Goal: Task Accomplishment & Management: Manage account settings

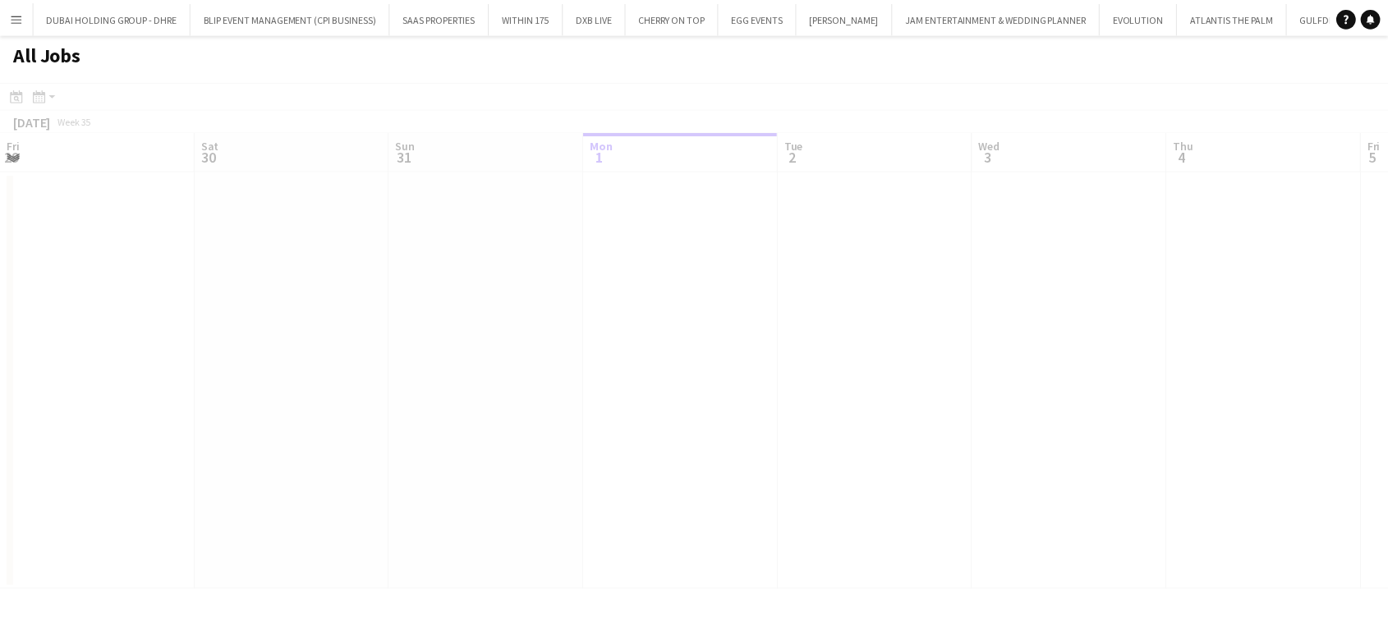
scroll to position [0, 392]
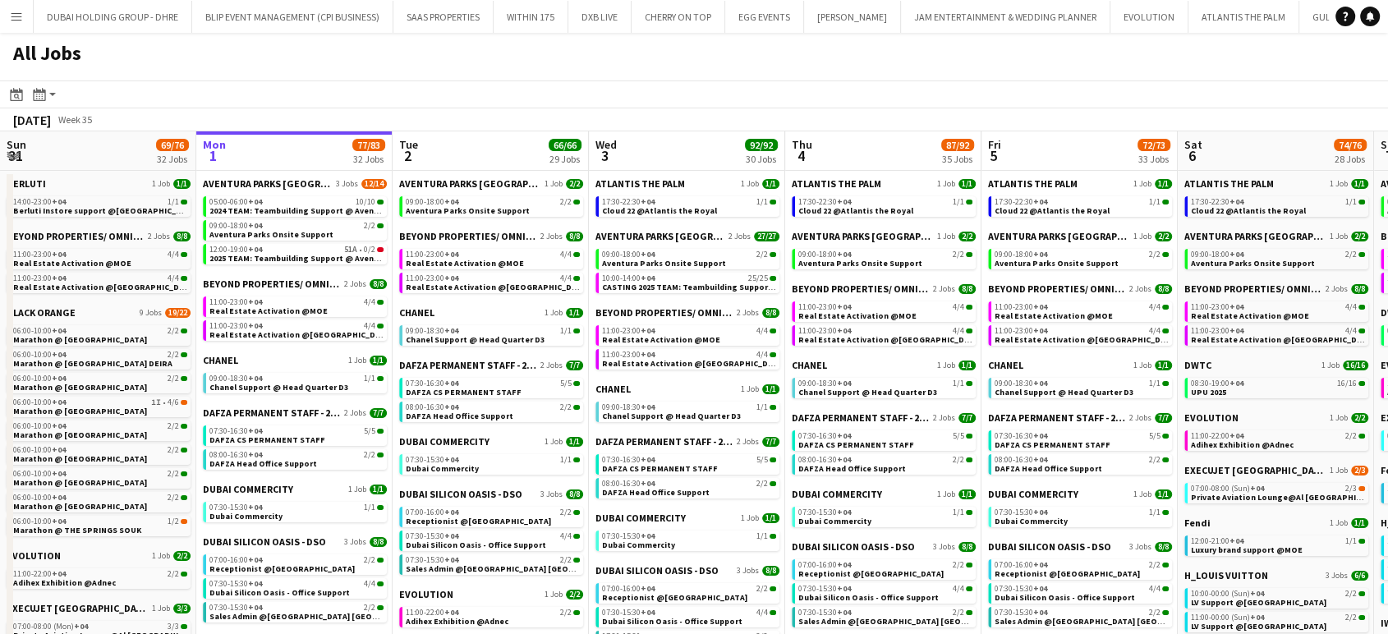
click at [18, 25] on button "Menu" at bounding box center [16, 16] width 33 height 33
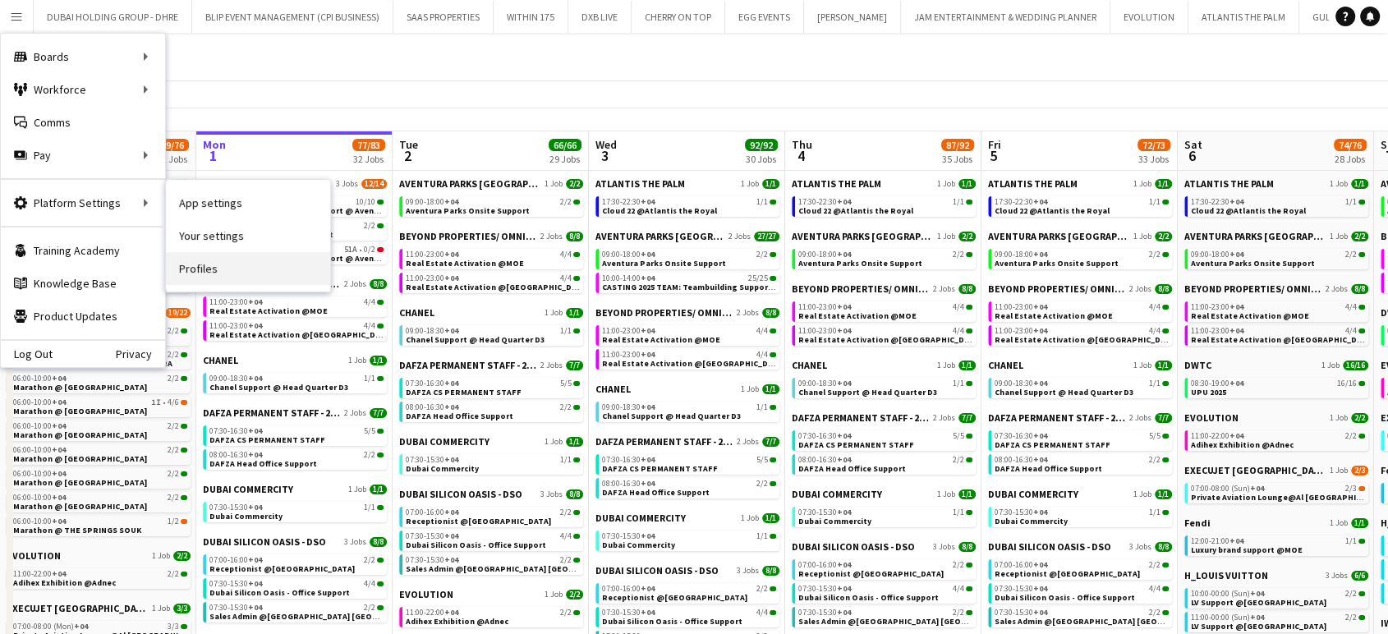
click at [199, 269] on link "Profiles" at bounding box center [248, 268] width 164 height 33
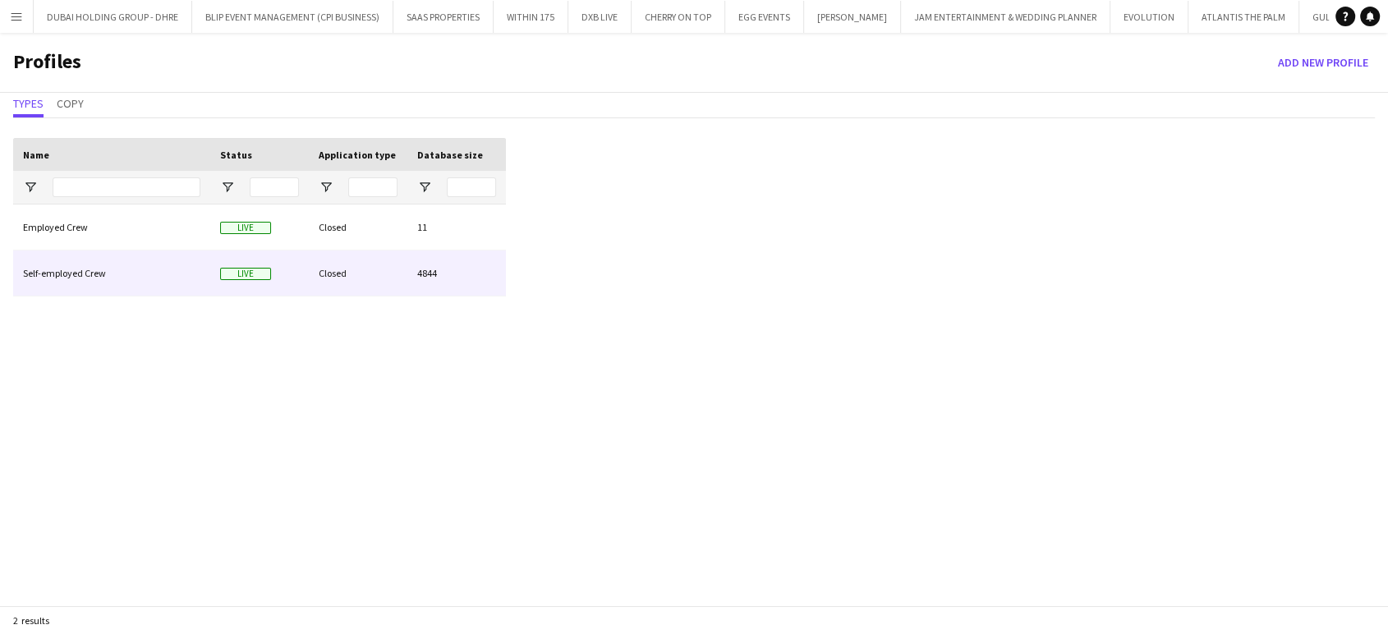
click at [332, 279] on div "Closed" at bounding box center [358, 272] width 99 height 45
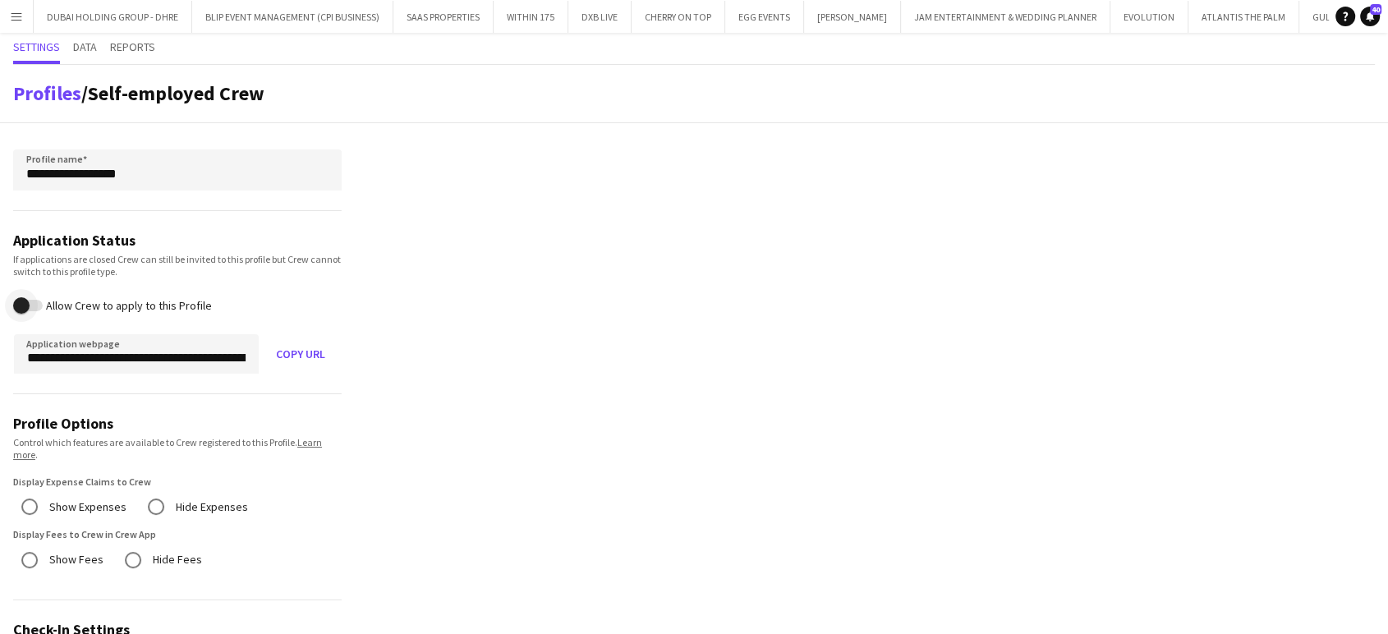
click at [41, 305] on span "button" at bounding box center [28, 305] width 30 height 11
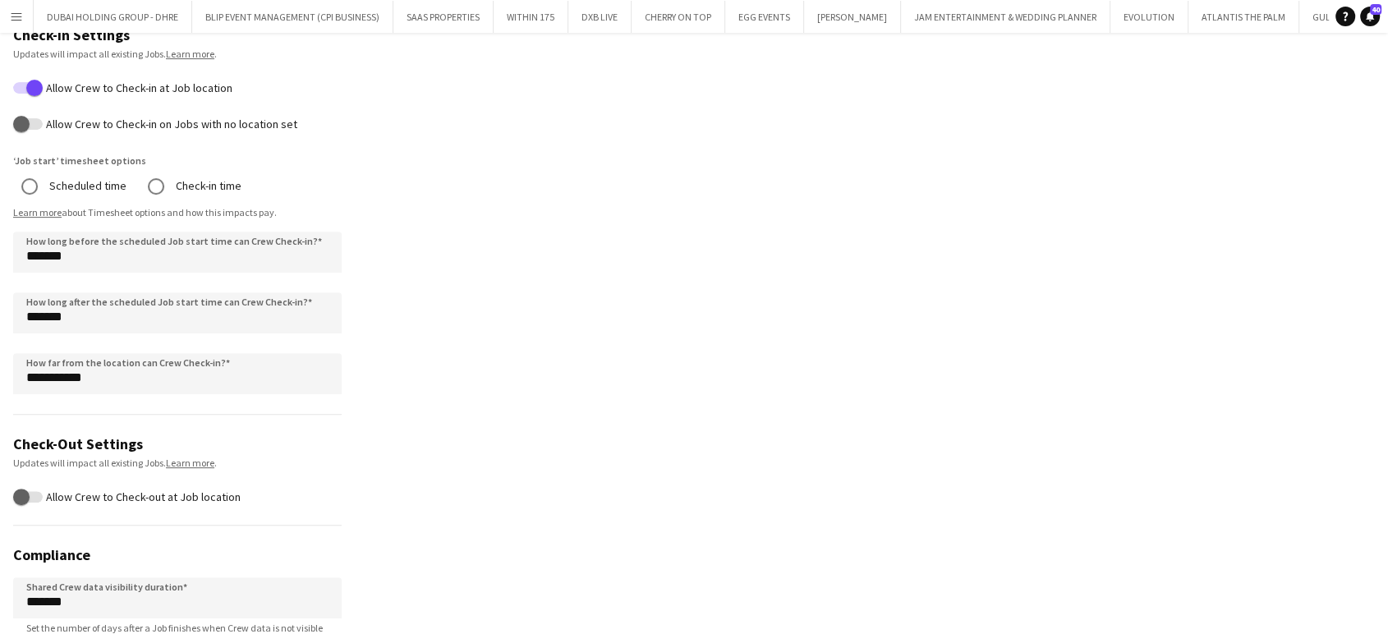
scroll to position [709, 0]
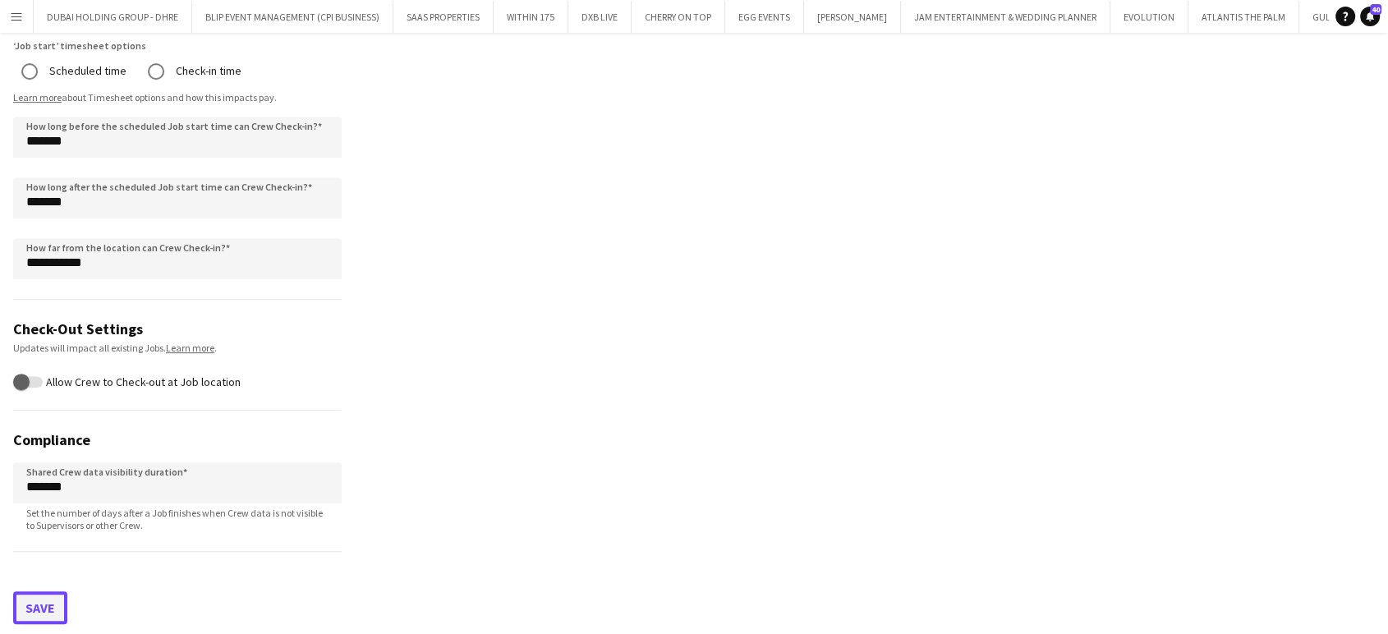
click at [39, 597] on button "Save" at bounding box center [40, 607] width 54 height 33
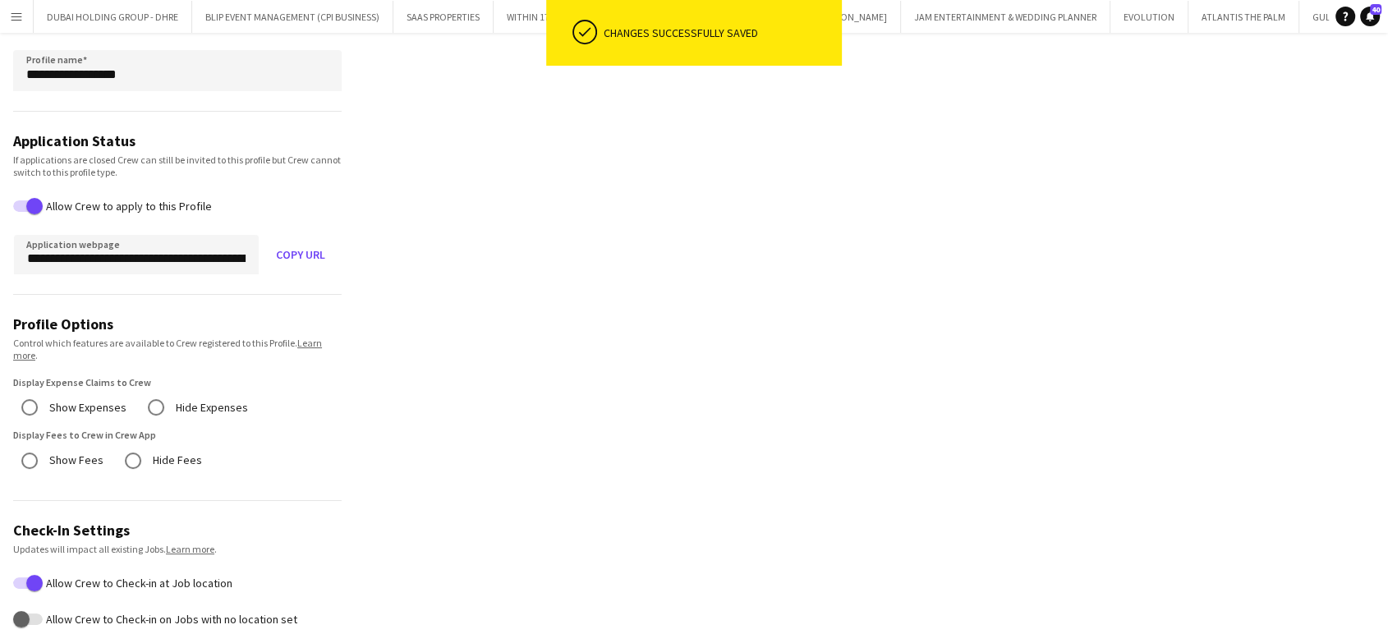
scroll to position [0, 0]
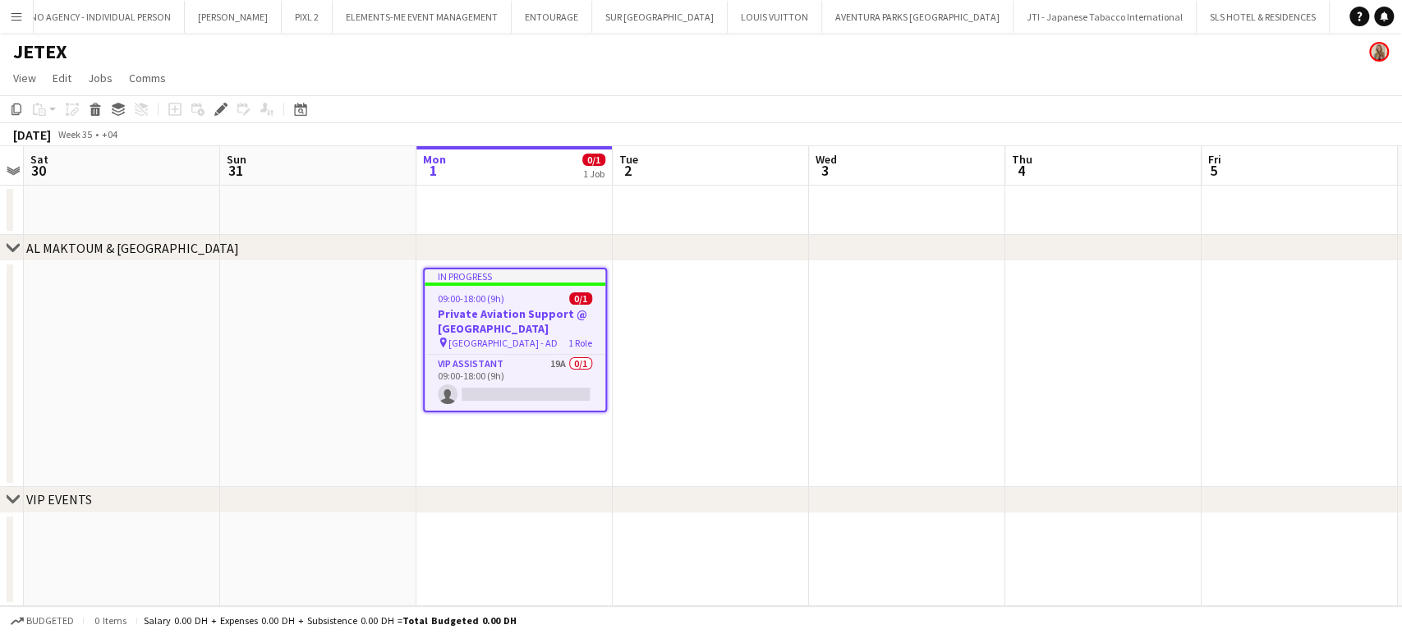
scroll to position [0, 2900]
click at [490, 321] on h3 "Private Aviation Support @ Al Bateen Airport" at bounding box center [514, 321] width 181 height 30
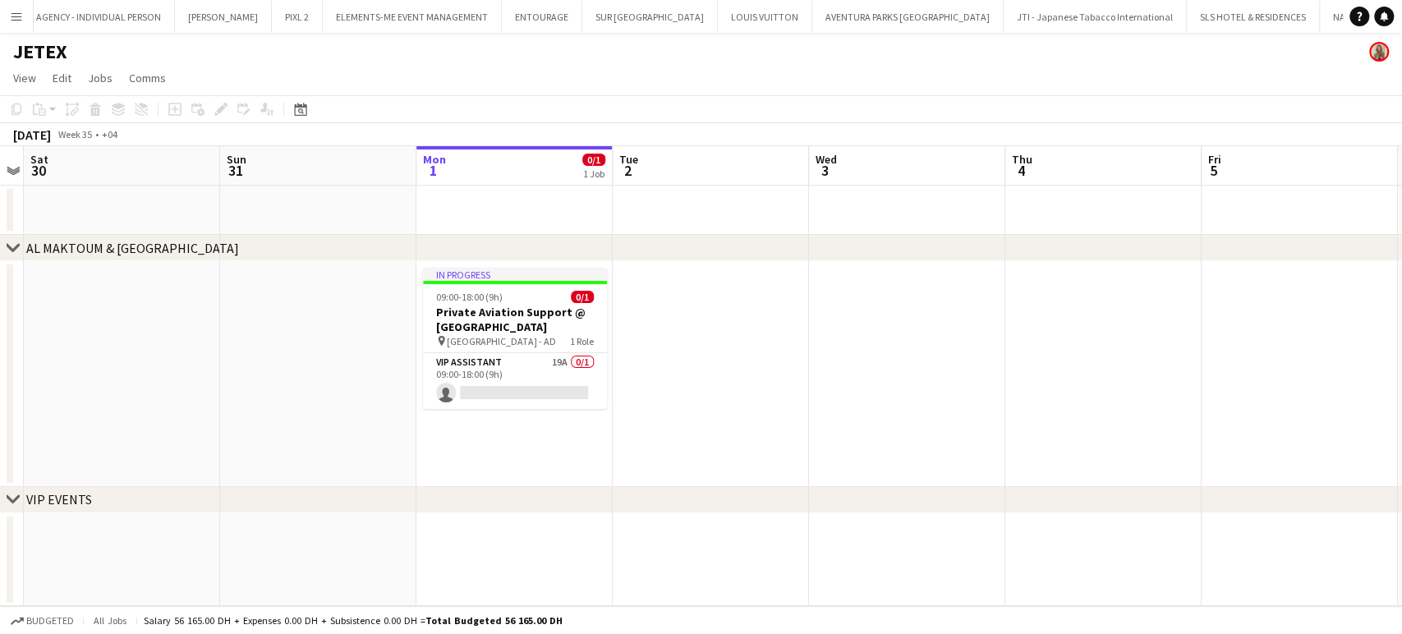
click at [678, 337] on app-date-cell at bounding box center [711, 374] width 196 height 226
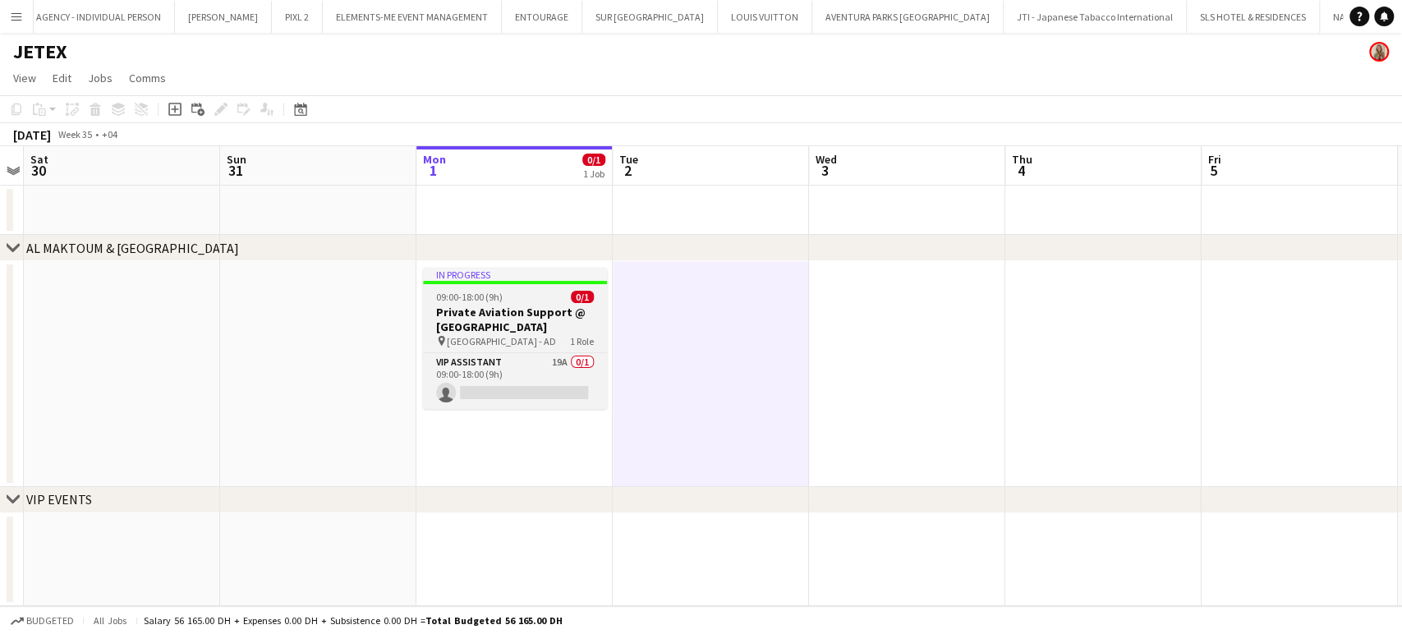
click at [535, 329] on h3 "Private Aviation Support @ Al Bateen Airport" at bounding box center [515, 320] width 184 height 30
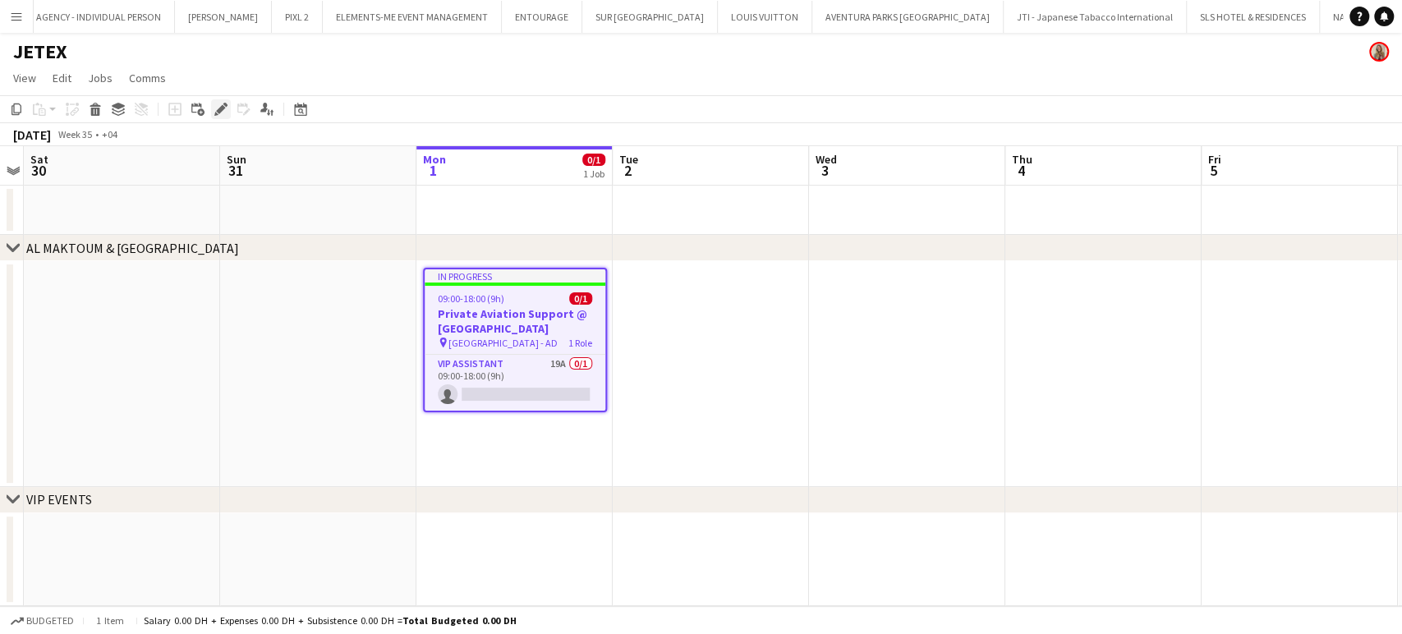
click at [220, 100] on div "Edit" at bounding box center [221, 109] width 20 height 20
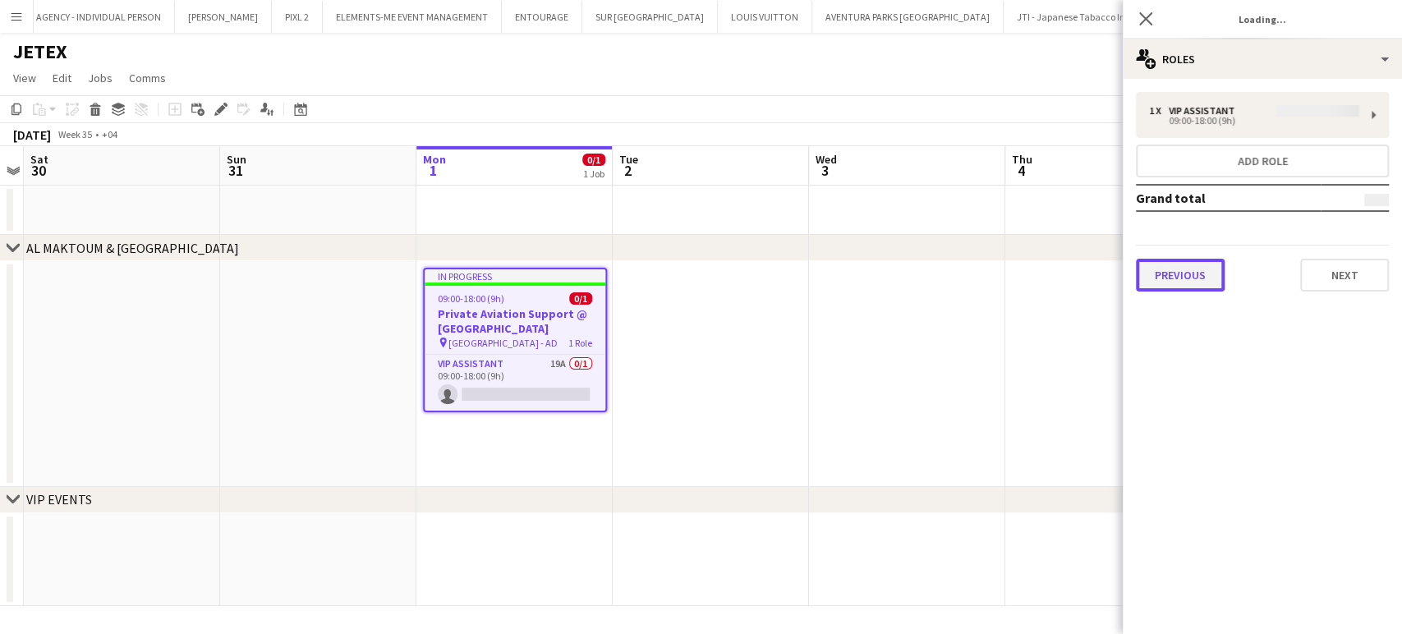
click at [1207, 265] on button "Previous" at bounding box center [1180, 275] width 89 height 33
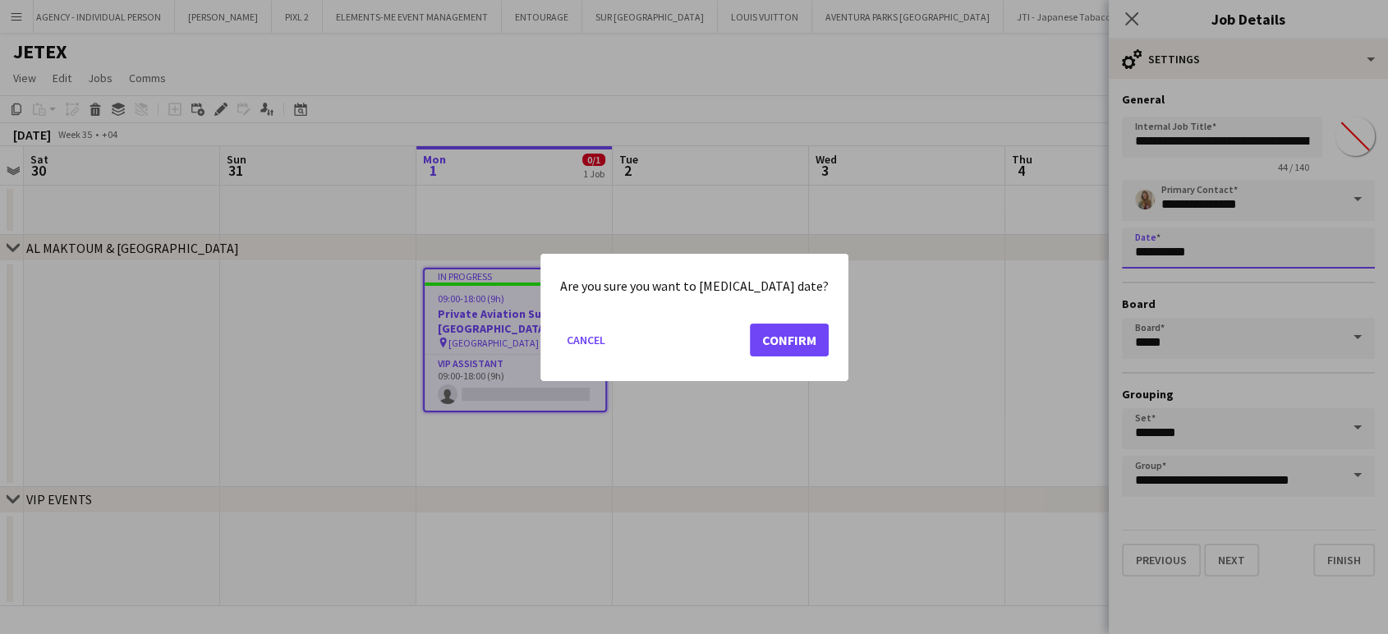
click at [1269, 244] on body "Menu Boards Boards Boards All jobs Status Workforce Workforce My Workforce Recr…" at bounding box center [694, 317] width 1388 height 634
click at [801, 346] on button "Confirm" at bounding box center [789, 339] width 79 height 33
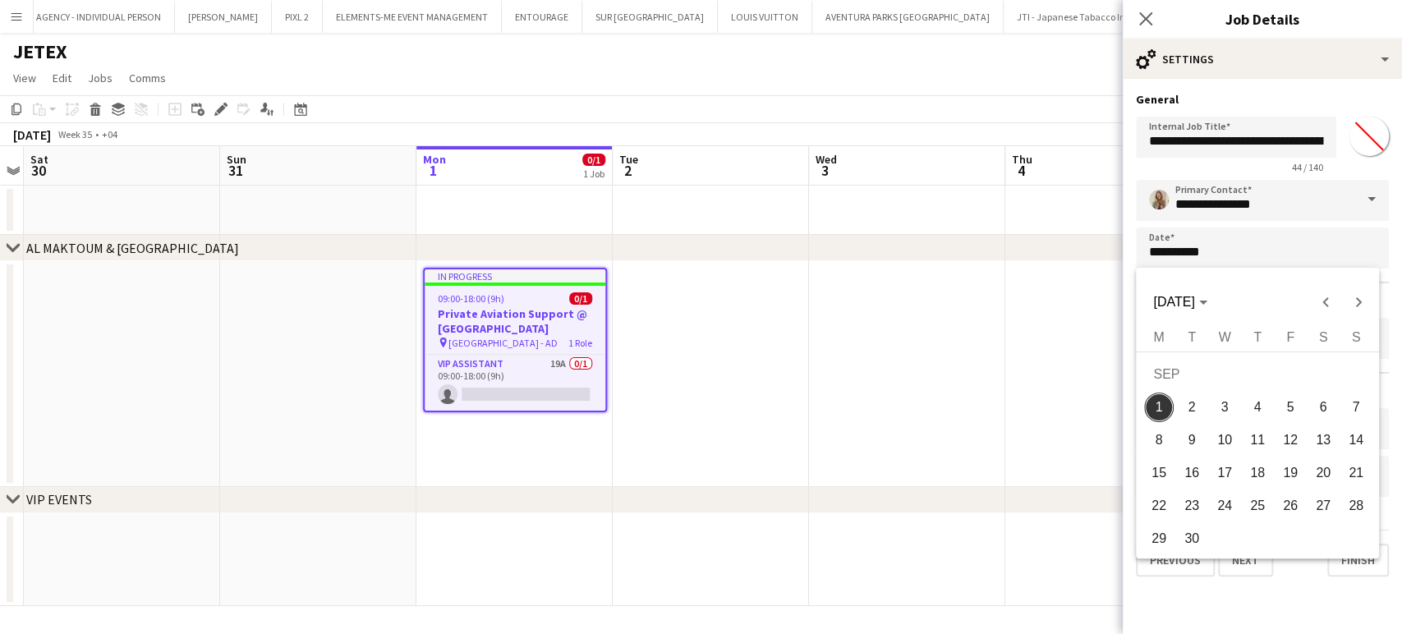
click at [1156, 434] on span "8" at bounding box center [1159, 440] width 30 height 30
type input "**********"
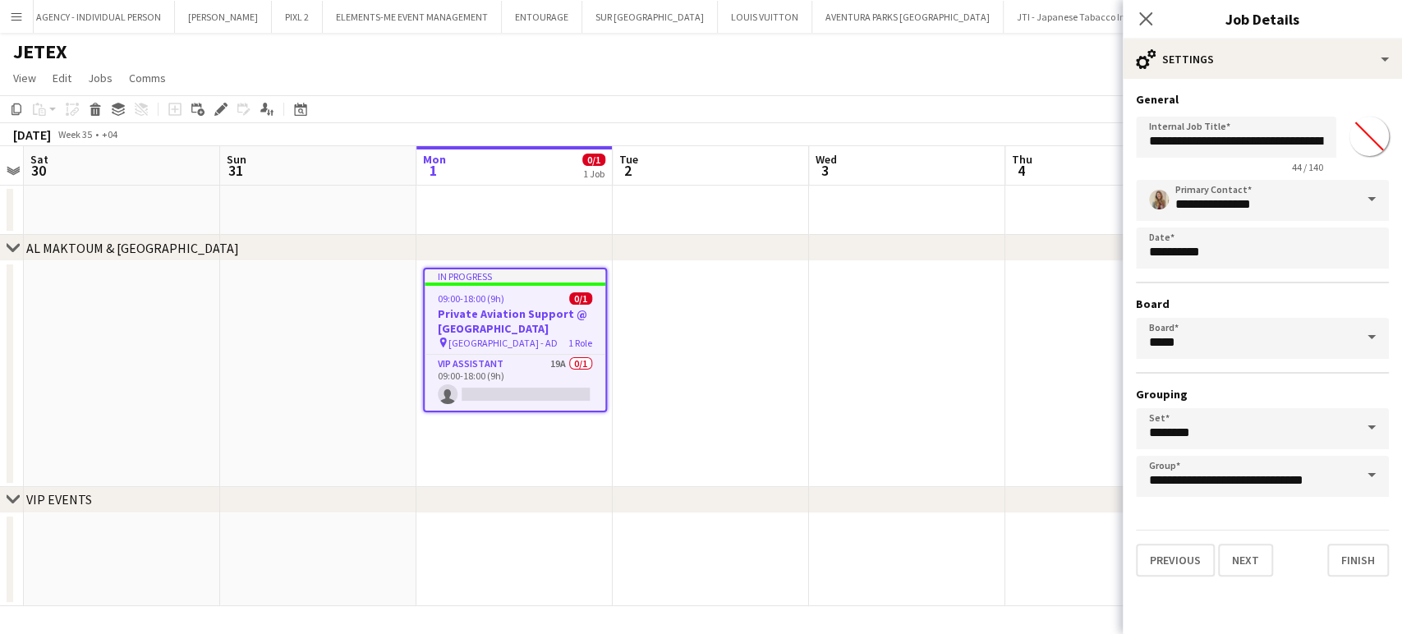
click at [946, 360] on app-date-cell at bounding box center [907, 374] width 196 height 226
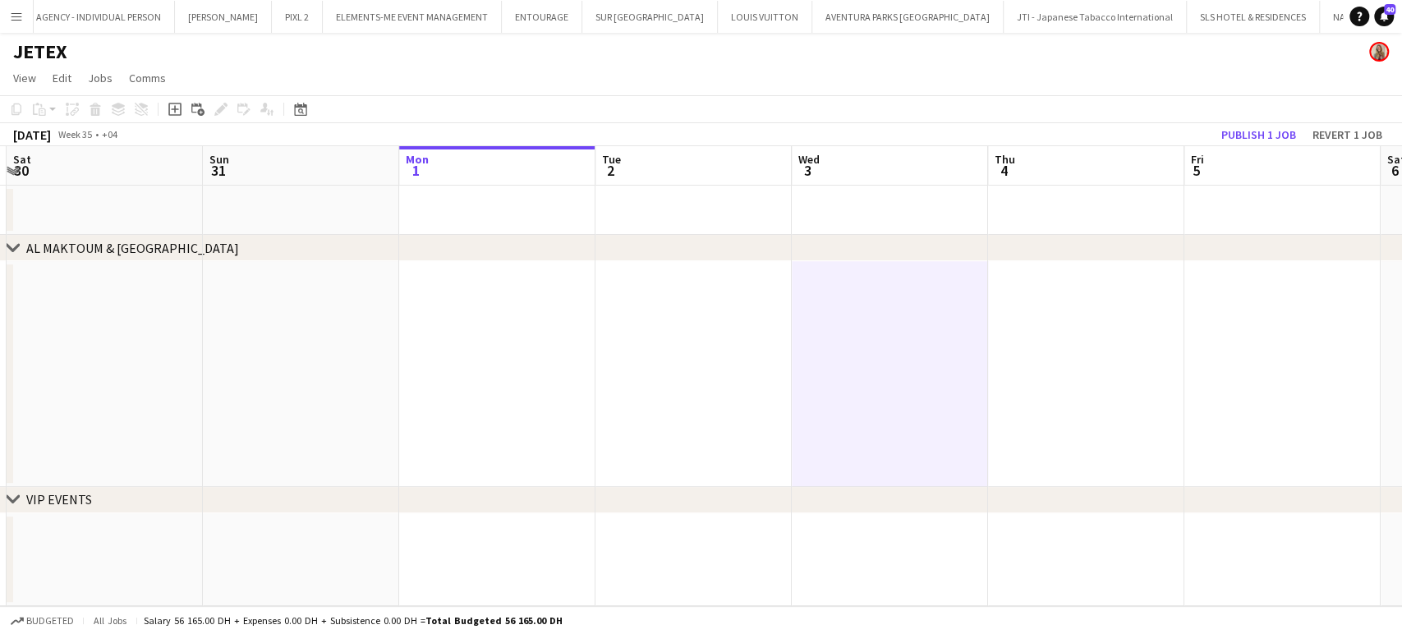
drag, startPoint x: 1313, startPoint y: 363, endPoint x: 410, endPoint y: 365, distance: 903.2
click at [411, 365] on app-calendar-viewport "Wed 27 Thu 28 Fri 29 Sat 30 Sun 31 Mon 1 Tue 2 Wed 3 Thu 4 Fri 5 Sat 6 Sun 7 Mo…" at bounding box center [701, 376] width 1402 height 460
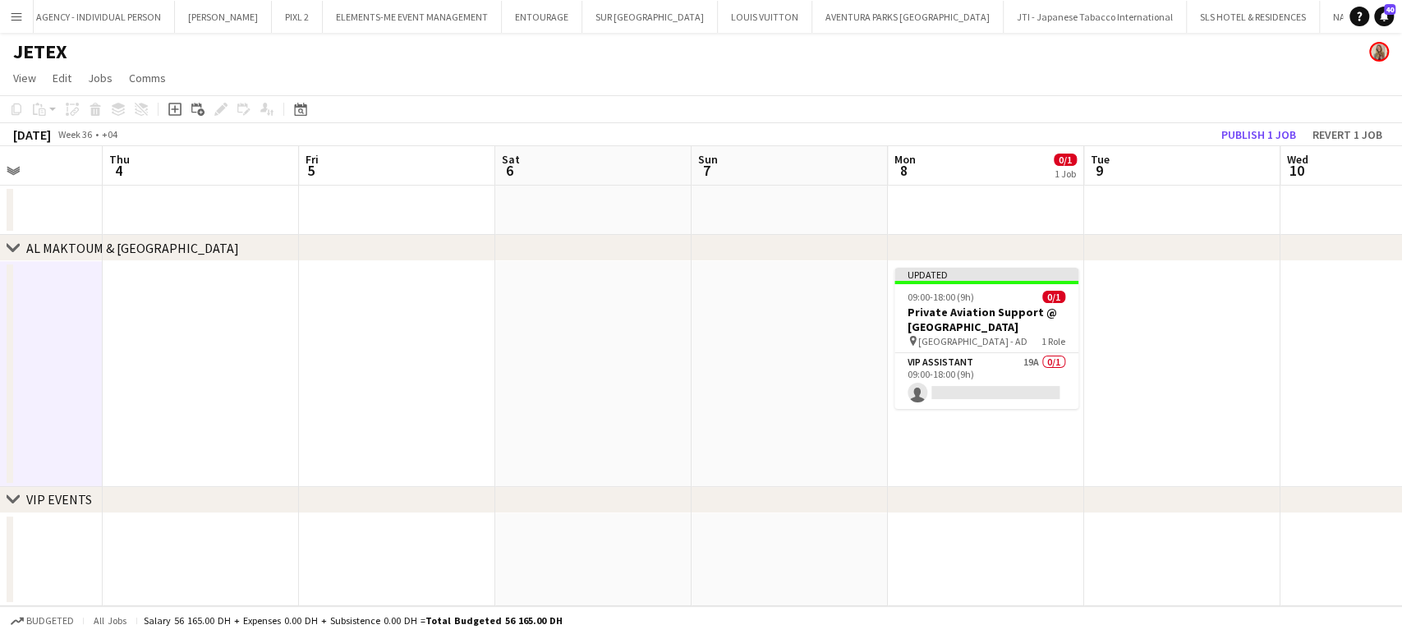
drag, startPoint x: 1099, startPoint y: 365, endPoint x: 1021, endPoint y: 358, distance: 77.5
click at [1030, 360] on app-calendar-viewport "Mon 1 Tue 2 Wed 3 Thu 4 Fri 5 Sat 6 Sun 7 Mon 8 0/1 1 Job Tue 9 Wed 10 Thu 11 F…" at bounding box center [701, 376] width 1402 height 460
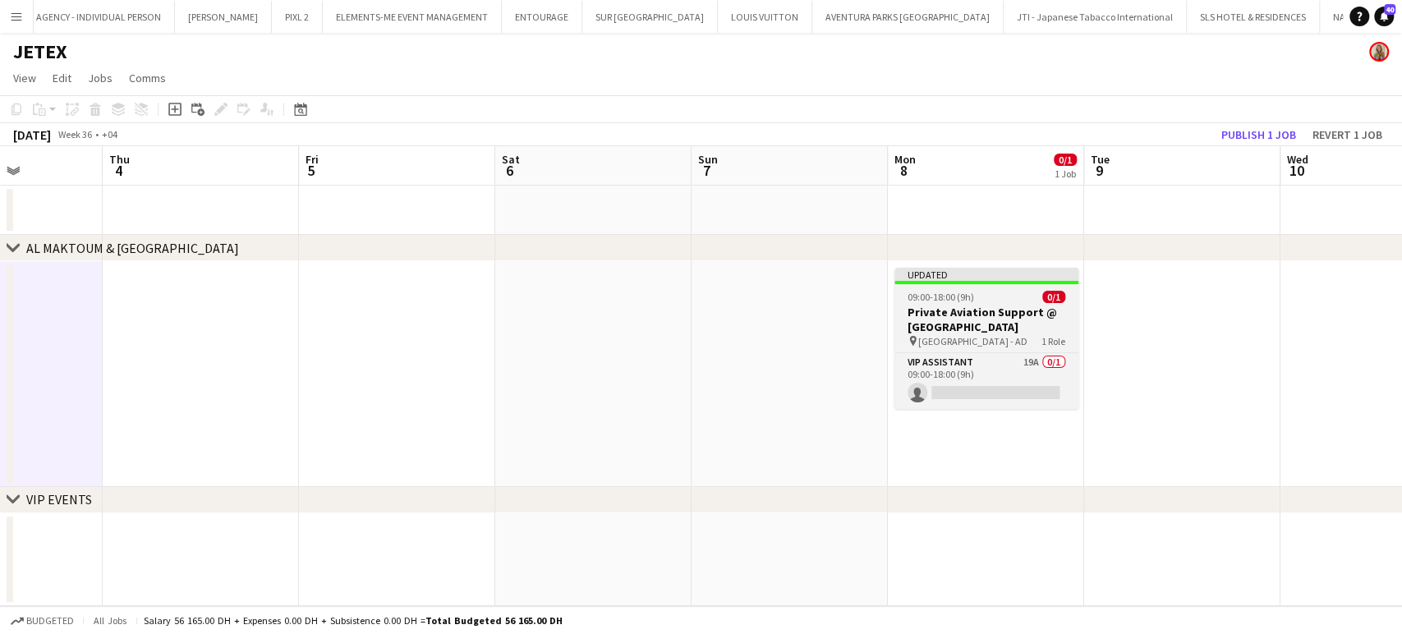
scroll to position [0, 555]
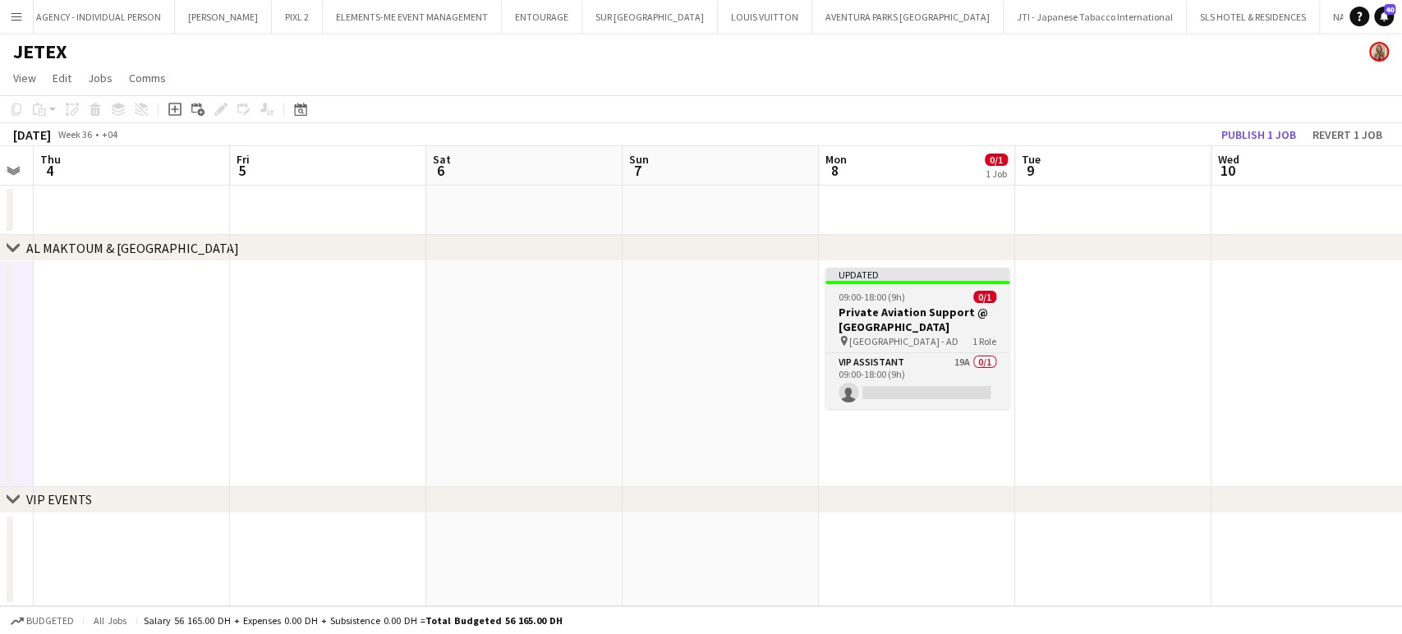
click at [937, 313] on h3 "Private Aviation Support @ Al Bateen Airport" at bounding box center [917, 320] width 184 height 30
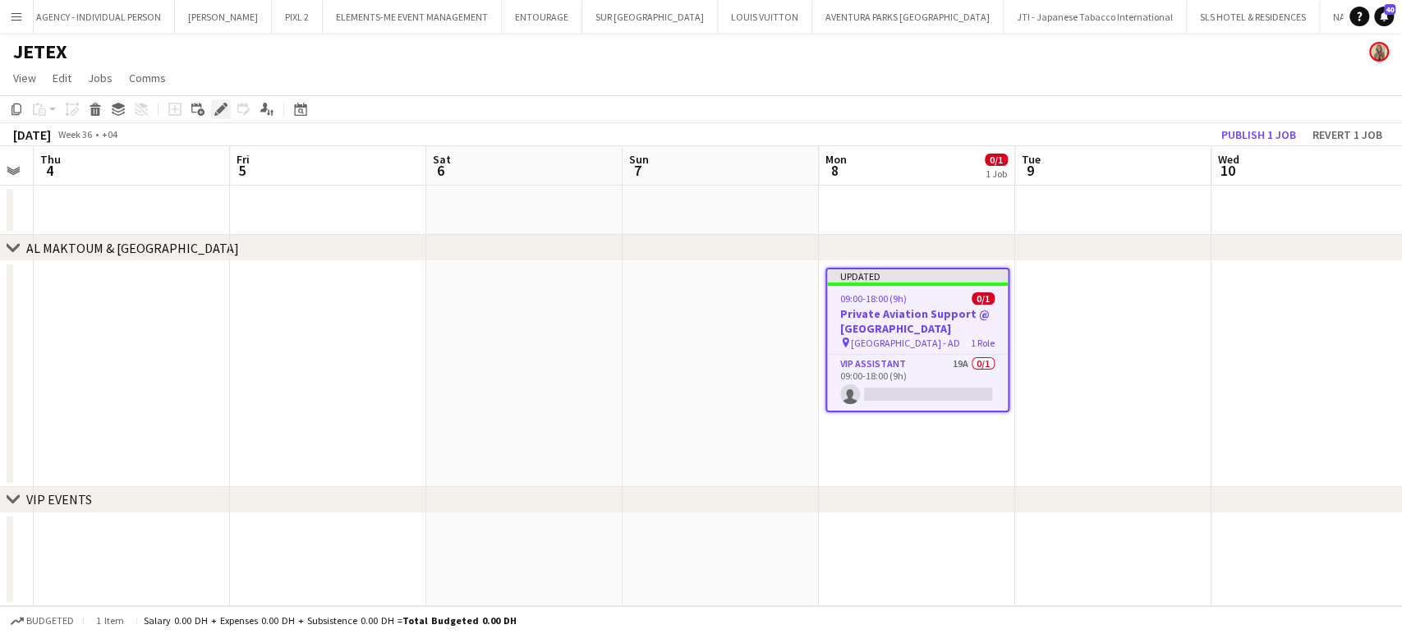
click at [214, 109] on icon "Edit" at bounding box center [220, 109] width 13 height 13
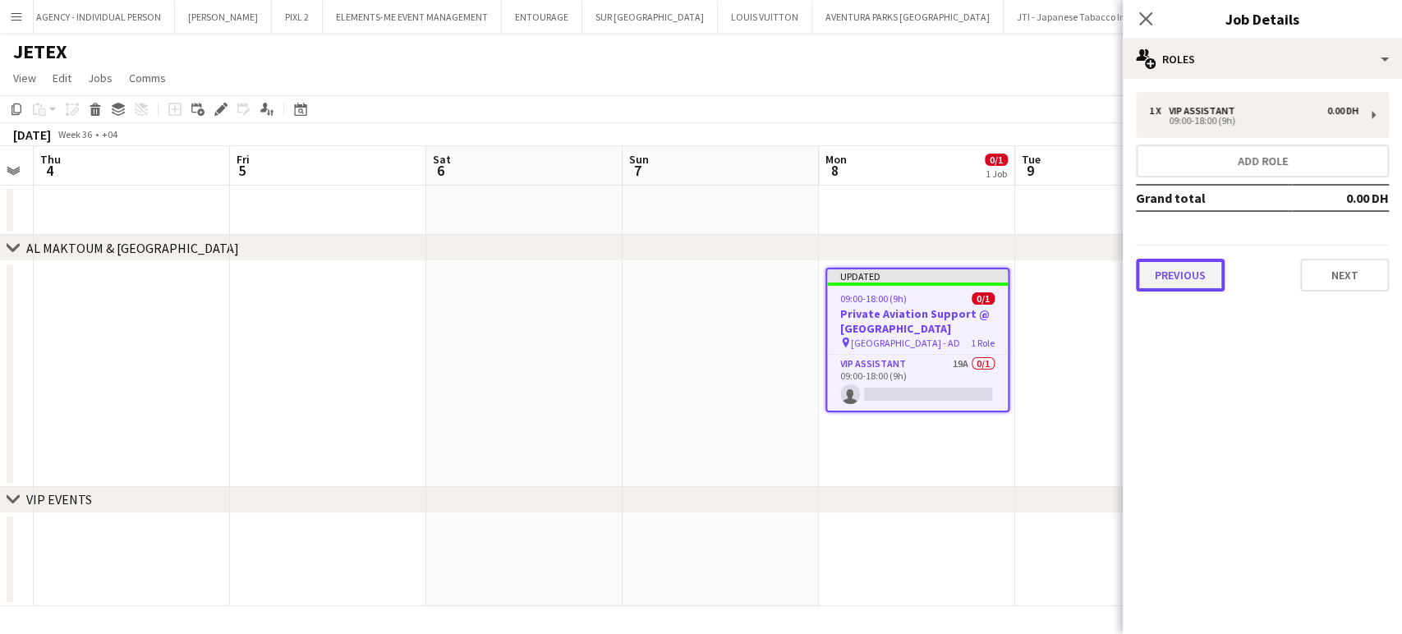
click at [1175, 277] on button "Previous" at bounding box center [1180, 275] width 89 height 33
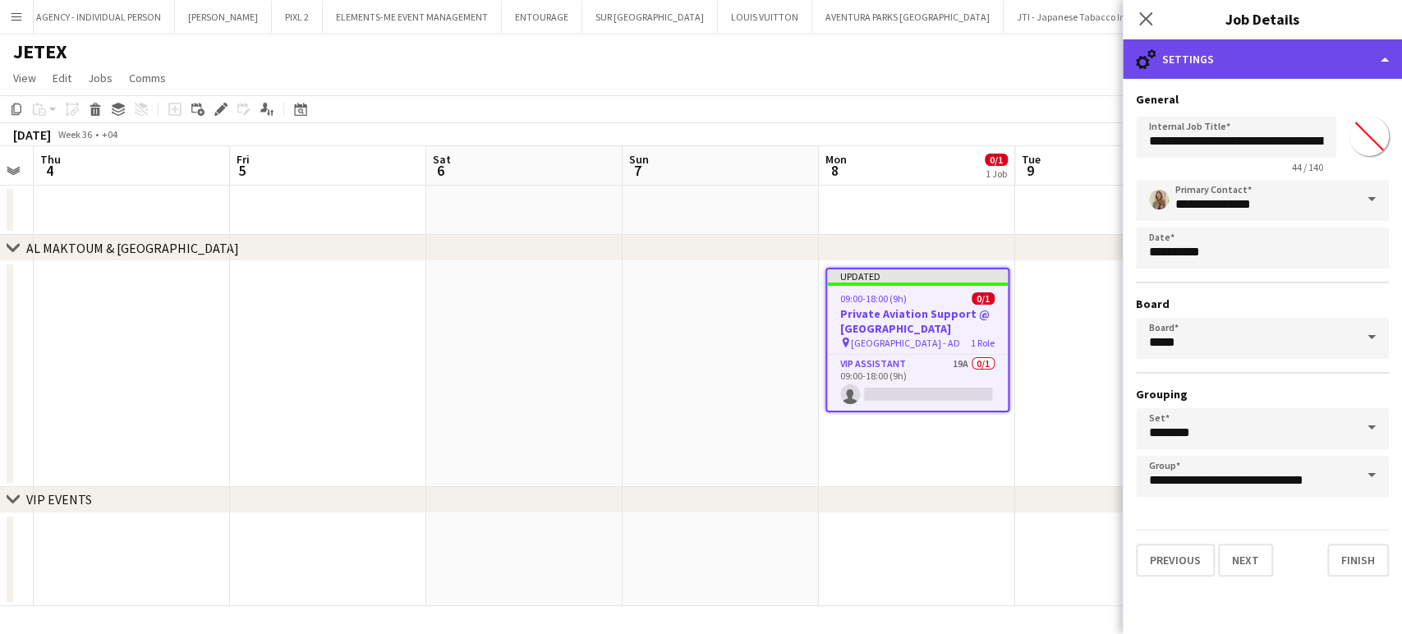
click at [1378, 54] on div "cog-double-3 Settings" at bounding box center [1261, 58] width 279 height 39
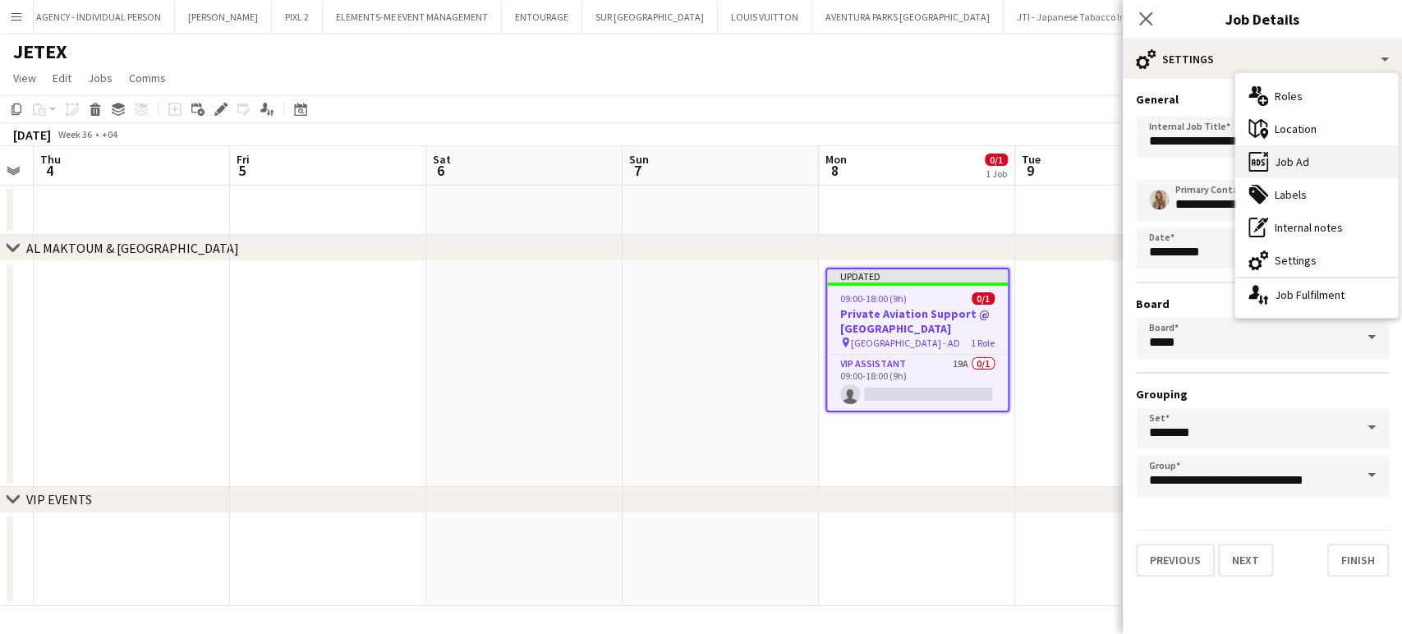
click at [1332, 169] on div "ads-window Job Ad" at bounding box center [1316, 161] width 163 height 33
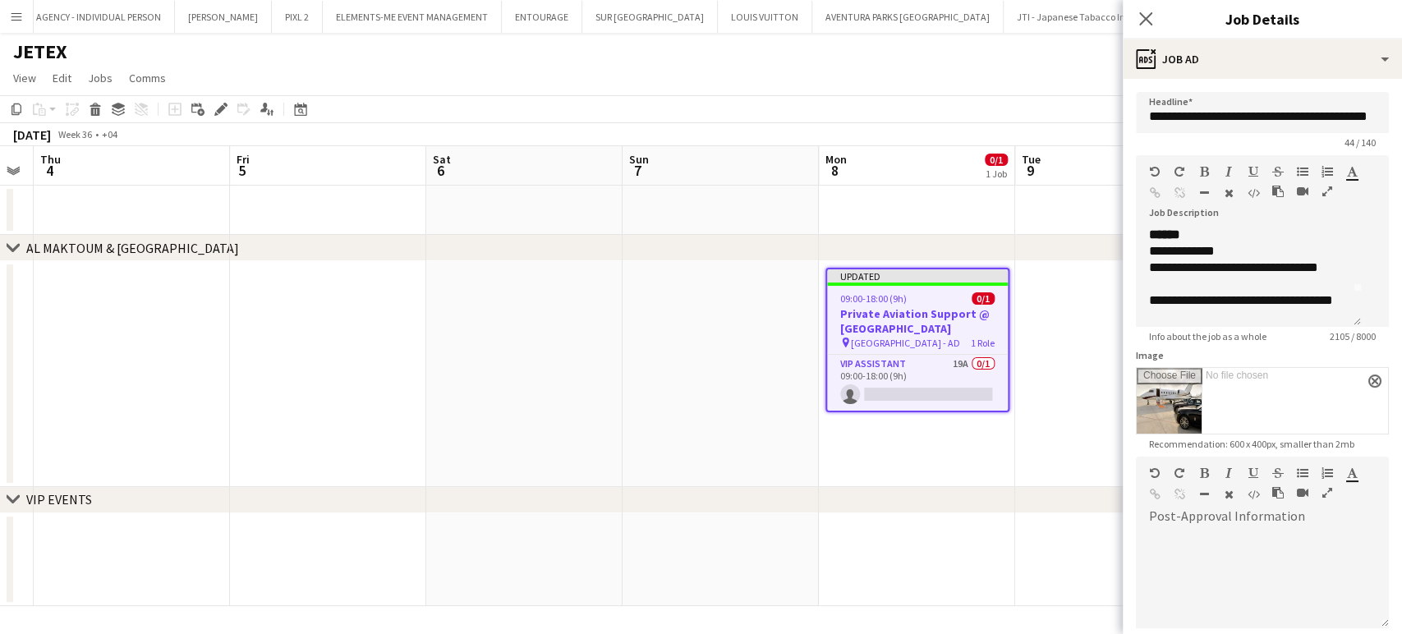
scroll to position [91, 0]
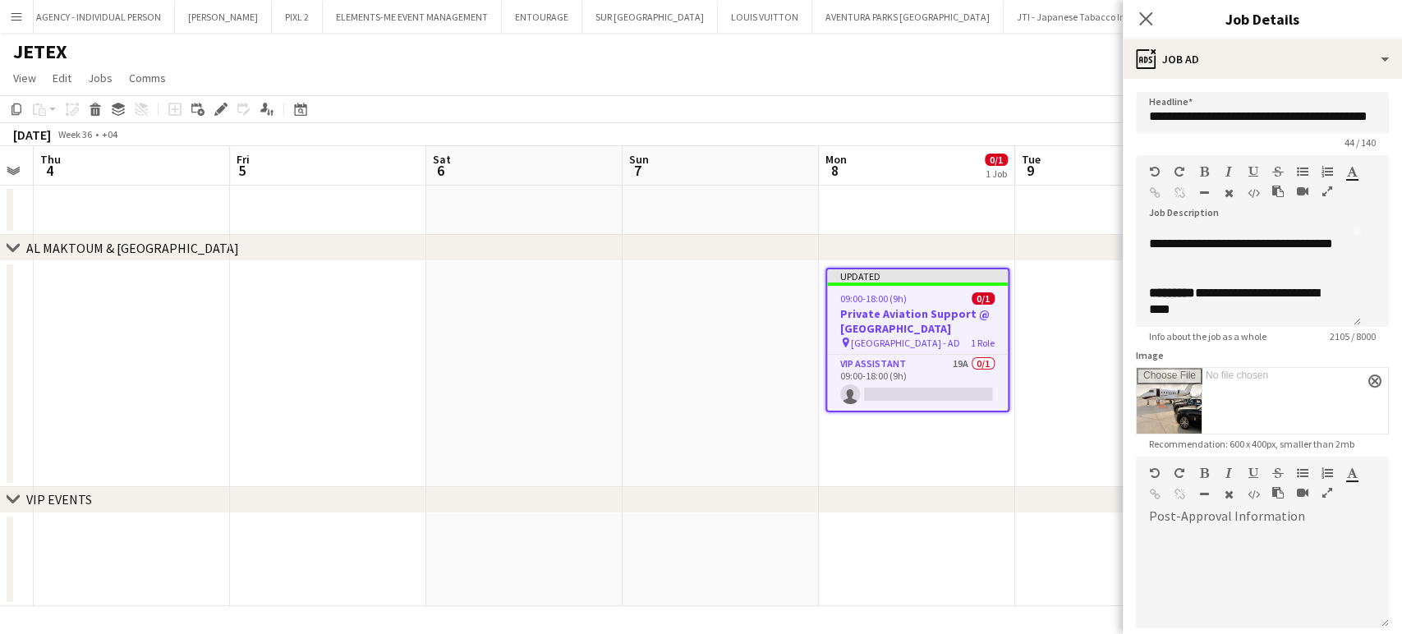
click at [1081, 319] on app-date-cell at bounding box center [1113, 374] width 196 height 226
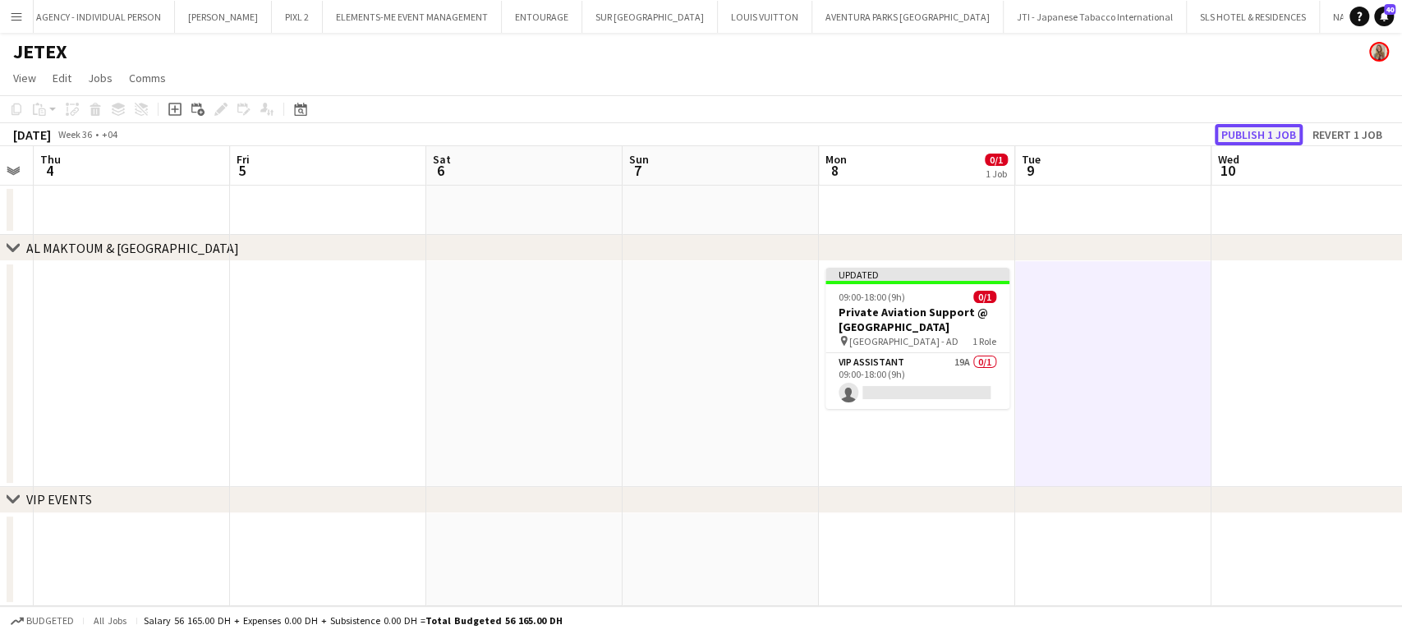
click at [1264, 135] on button "Publish 1 job" at bounding box center [1258, 134] width 88 height 21
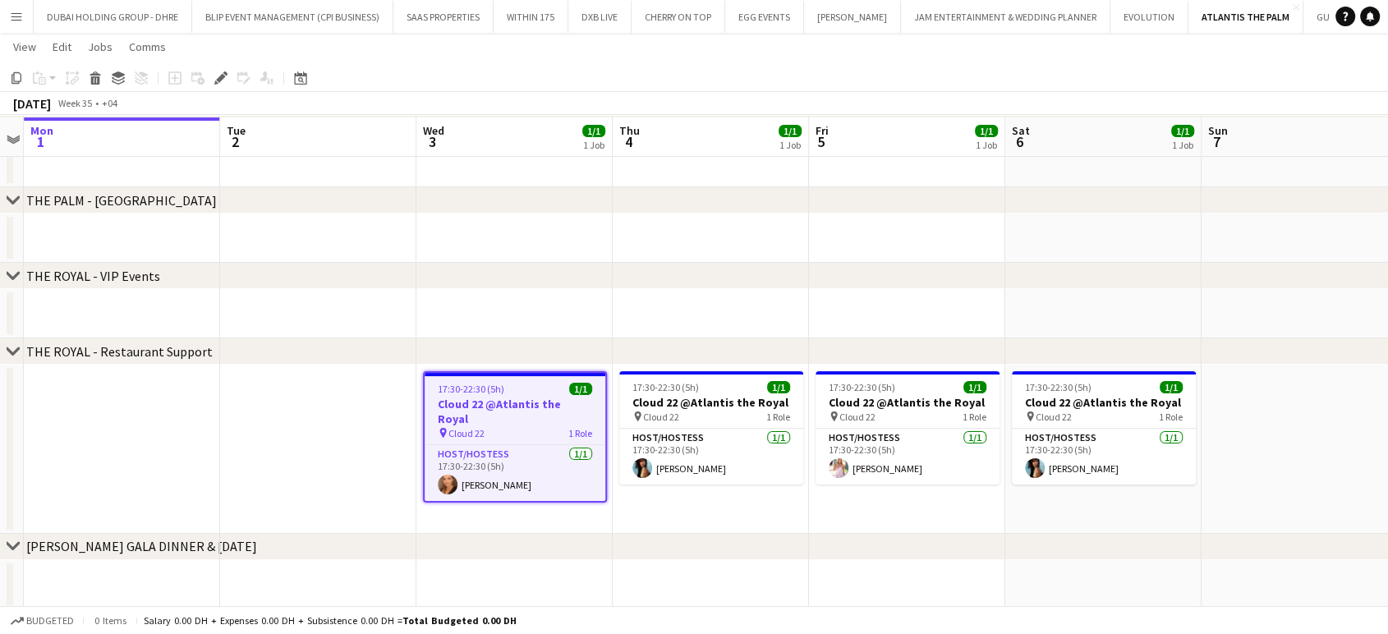
scroll to position [199, 0]
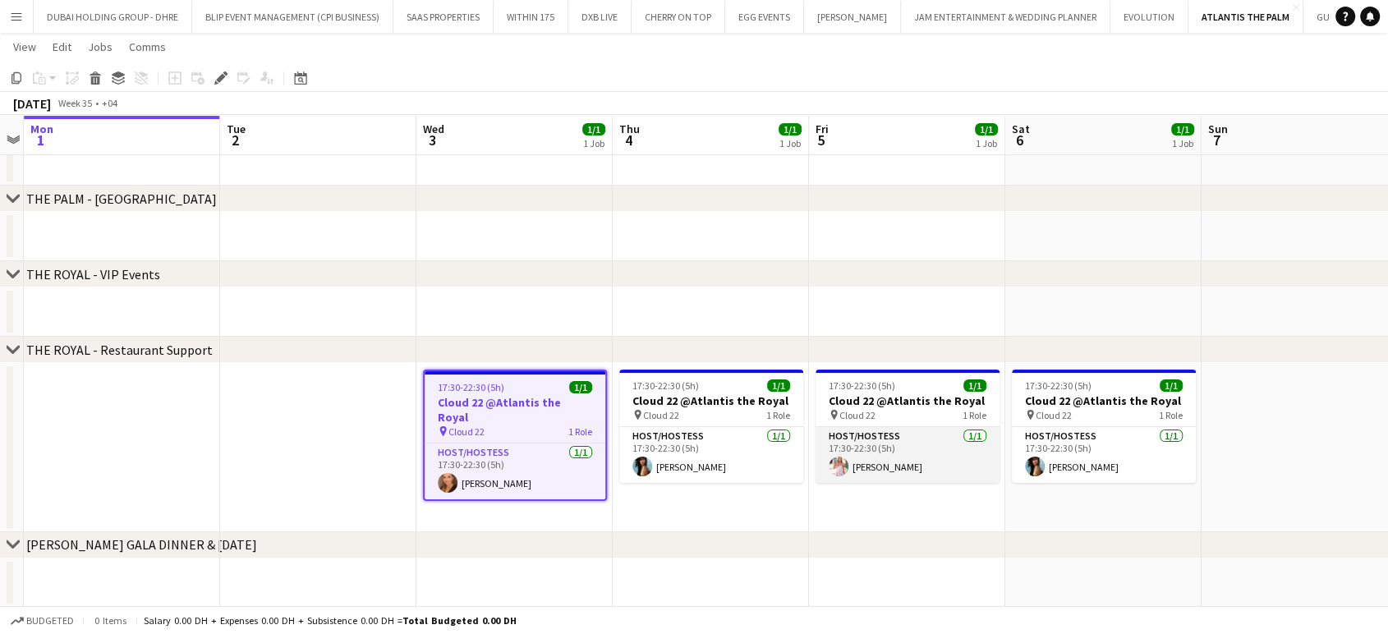
click at [955, 471] on app-card-role "Host/Hostess [DATE] 17:30-22:30 (5h) [PERSON_NAME]" at bounding box center [907, 455] width 184 height 56
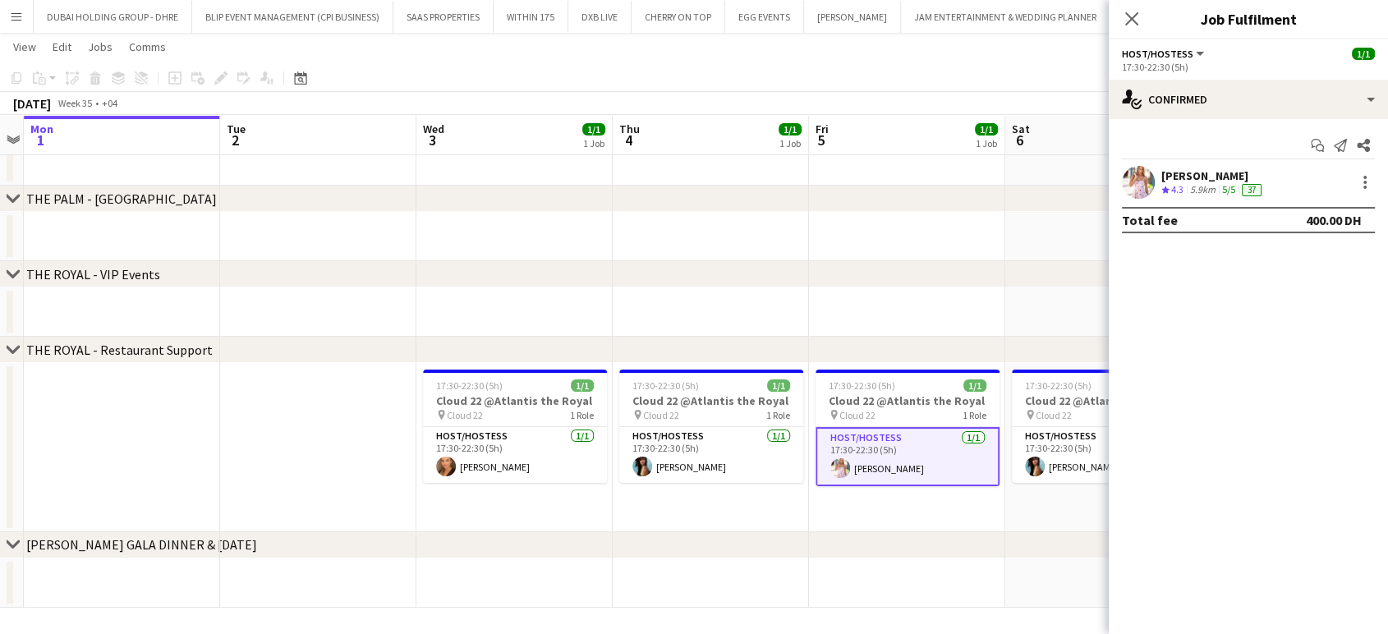
click at [1210, 177] on div "[PERSON_NAME]" at bounding box center [1212, 175] width 103 height 15
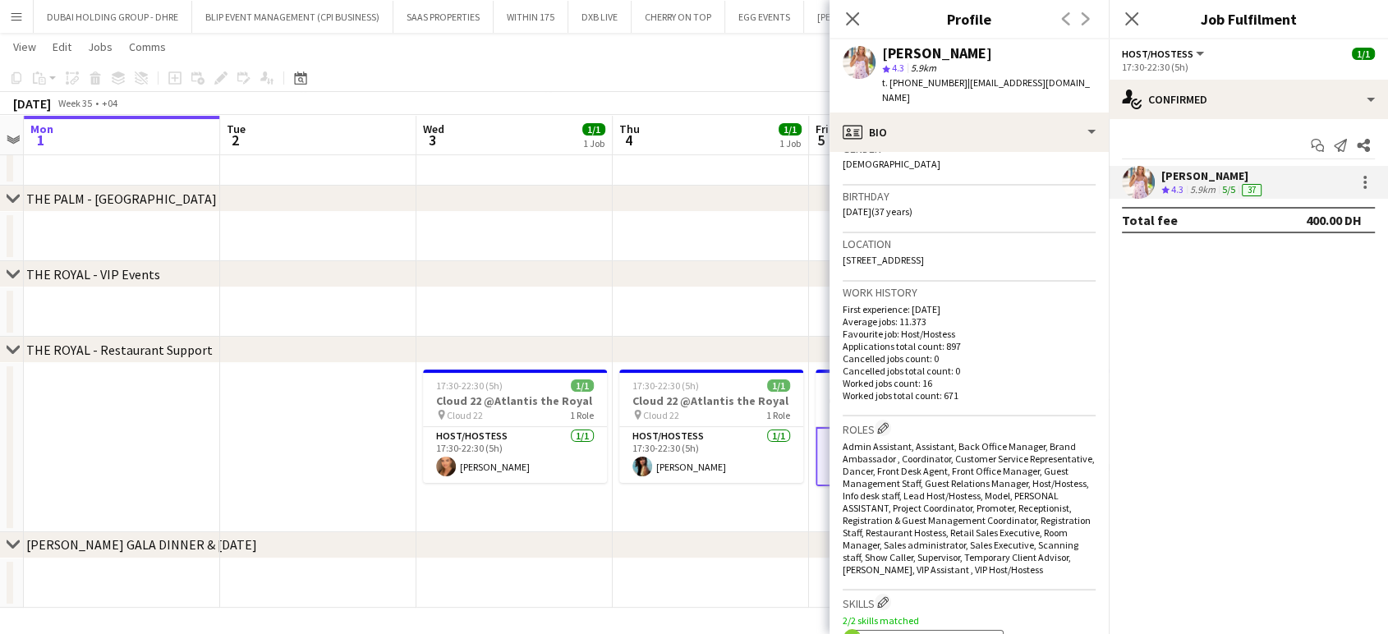
scroll to position [0, 0]
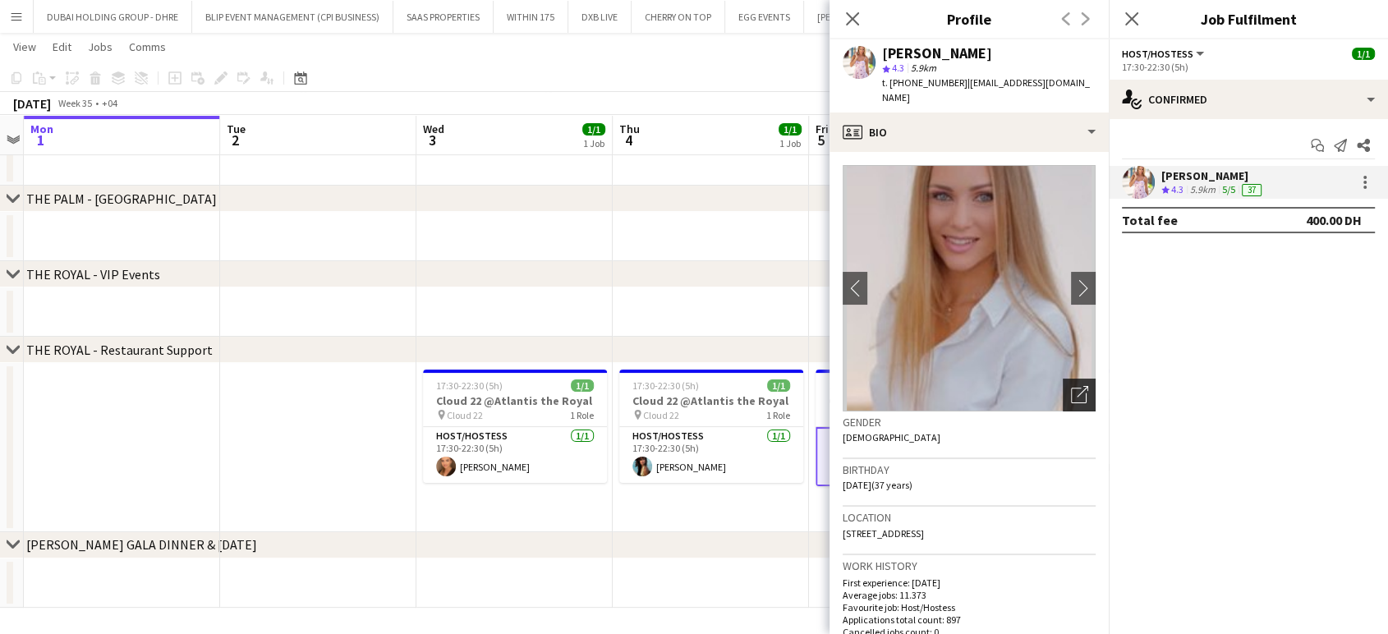
click at [1071, 386] on icon "Open photos pop-in" at bounding box center [1079, 394] width 17 height 17
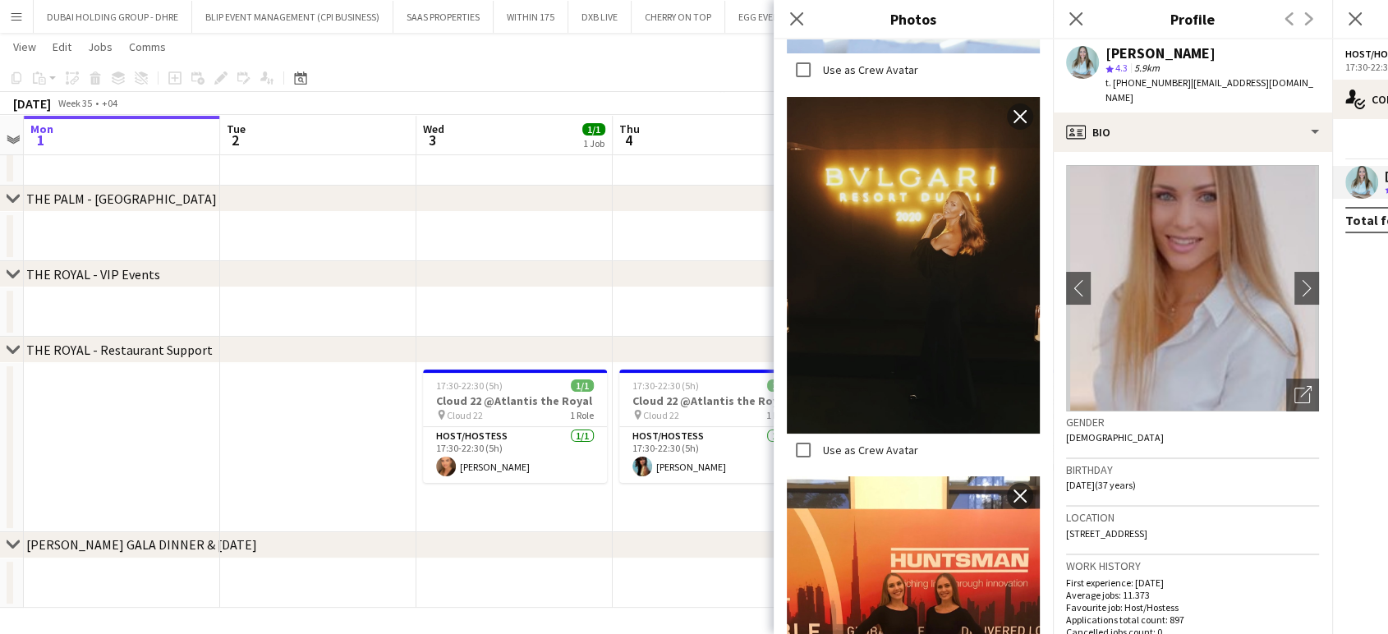
scroll to position [14979, 0]
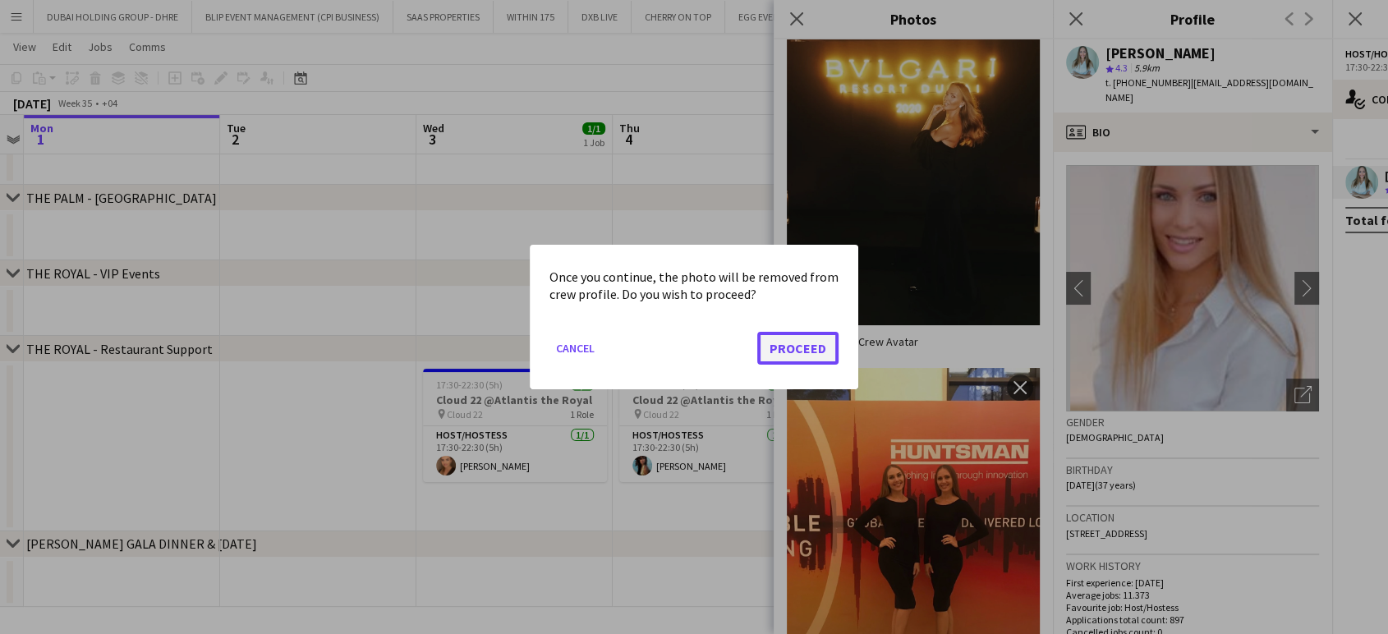
click at [803, 346] on button "Proceed" at bounding box center [797, 348] width 81 height 33
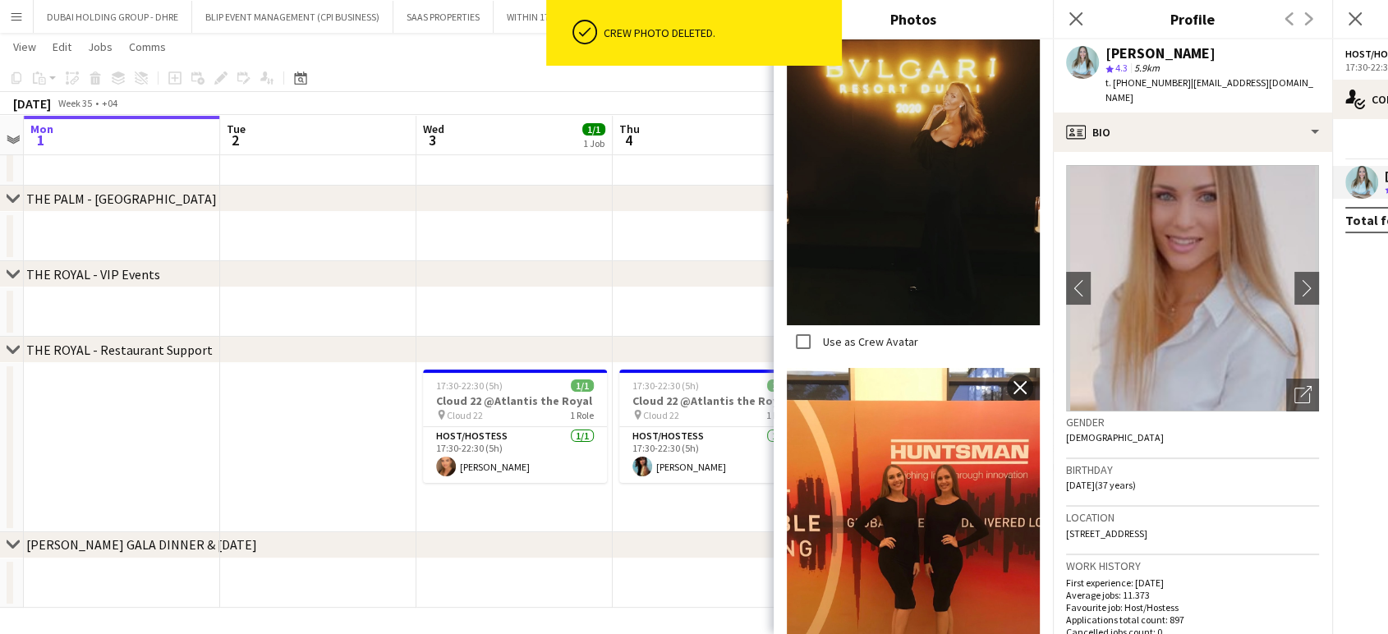
scroll to position [14765, 0]
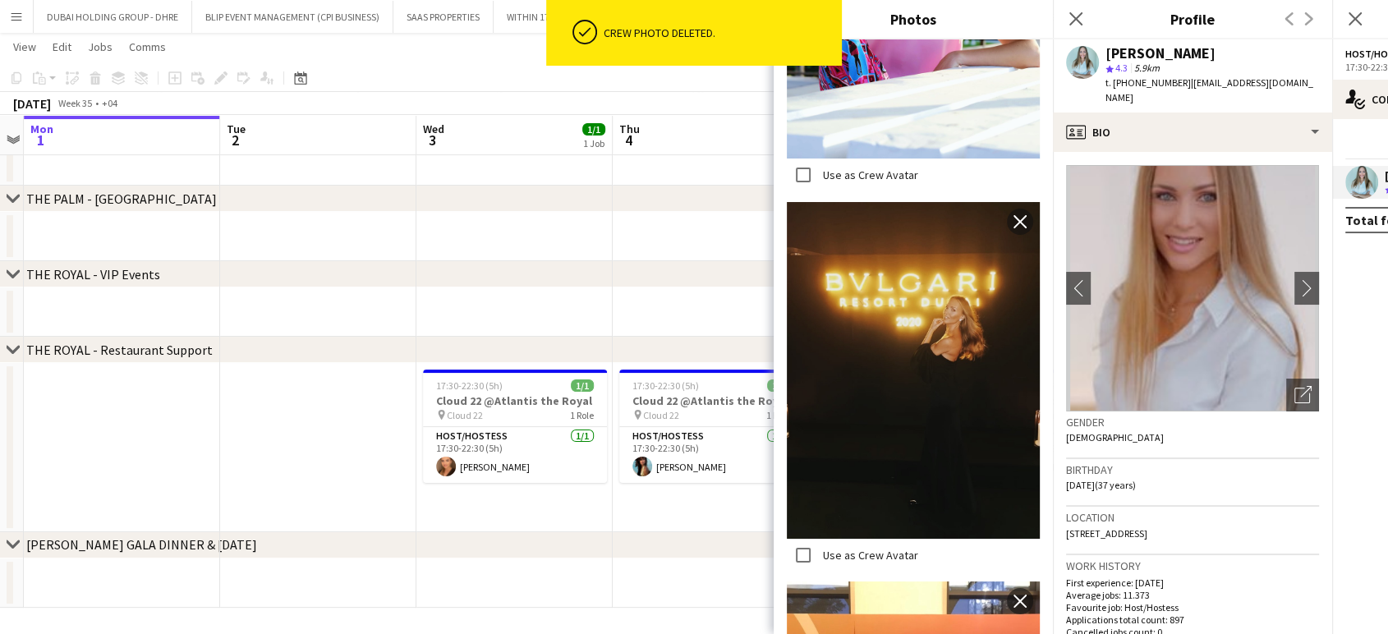
click at [742, 308] on app-date-cell at bounding box center [711, 311] width 196 height 49
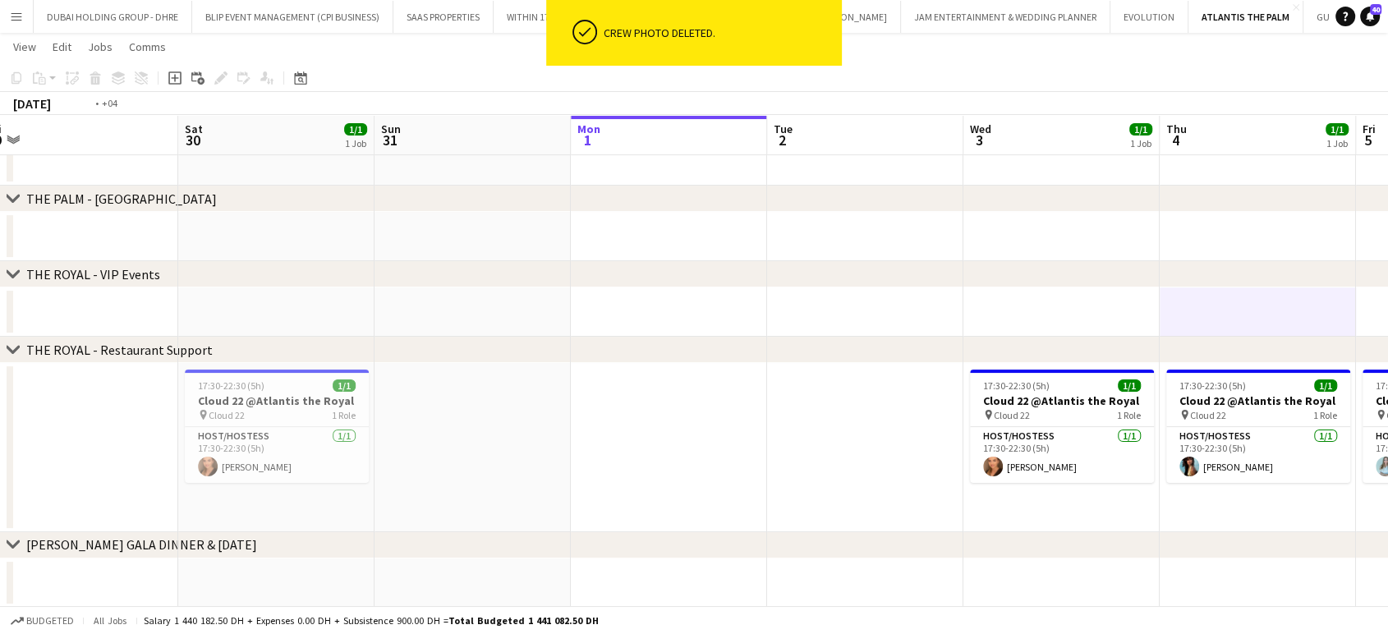
drag, startPoint x: 373, startPoint y: 424, endPoint x: 216, endPoint y: 390, distance: 160.4
click at [177, 400] on app-calendar-viewport "Tue 26 Wed 27 1/1 1 Job Thu 28 Fri 29 Sat 30 1/1 1 Job Sun 31 Mon 1 Tue 2 Wed 3…" at bounding box center [694, 236] width 1388 height 742
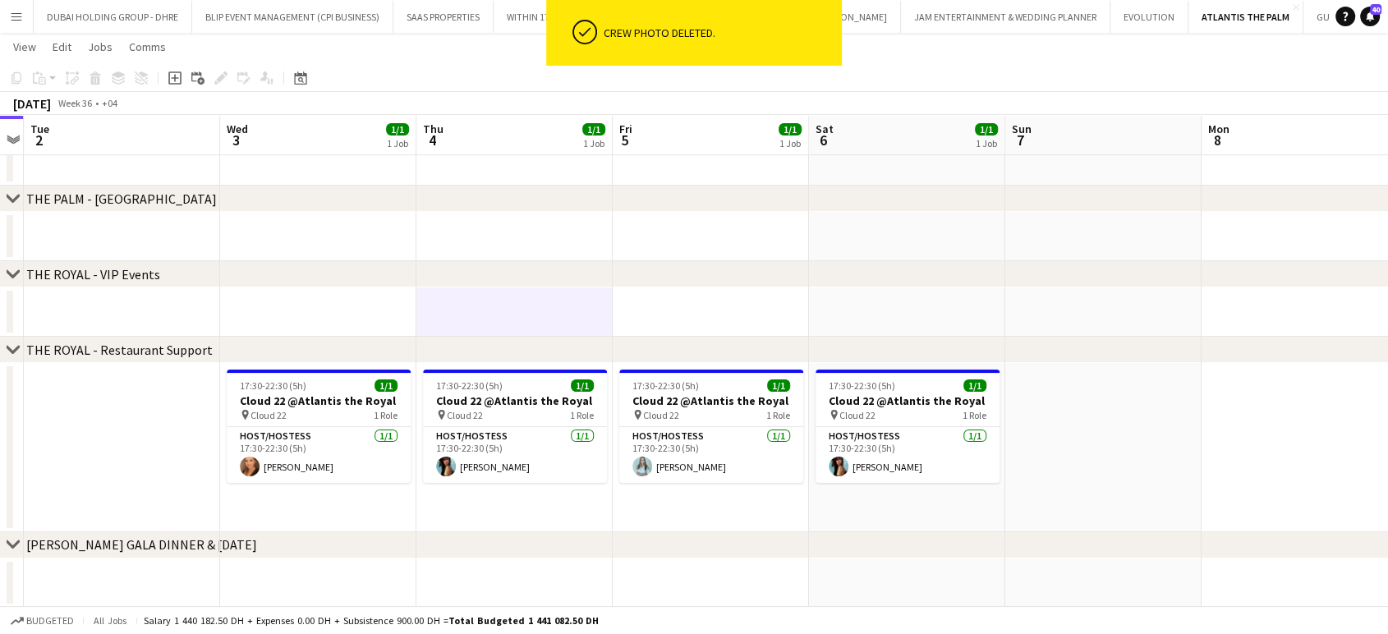
drag, startPoint x: 657, startPoint y: 384, endPoint x: 516, endPoint y: 323, distance: 154.1
click at [539, 343] on div "chevron-right THE PALM - VIP Events chevron-right THE PALM - Restaurant Support…" at bounding box center [694, 236] width 1388 height 742
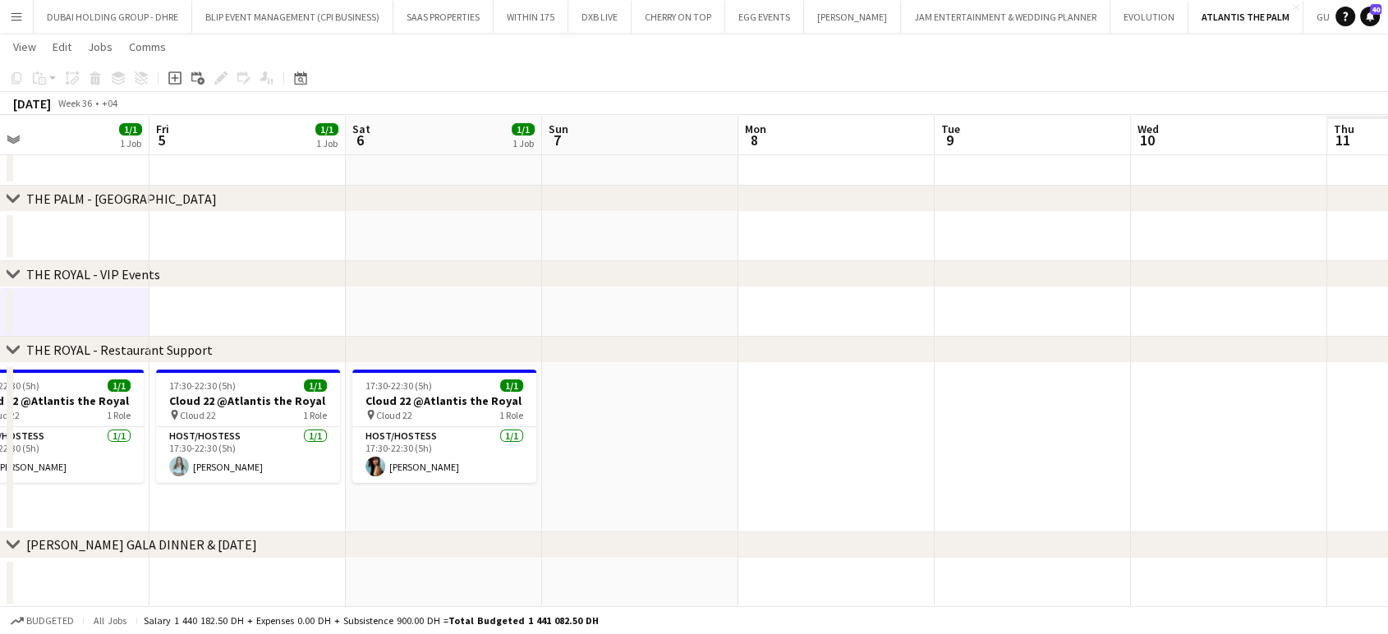
drag, startPoint x: 1084, startPoint y: 399, endPoint x: 467, endPoint y: 251, distance: 634.1
click at [484, 255] on app-calendar-viewport "Tue 2 Wed 3 1/1 1 Job Thu 4 1/1 1 Job Fri 5 1/1 1 Job Sat 6 1/1 1 Job Sun 7 Mon…" at bounding box center [694, 236] width 1388 height 742
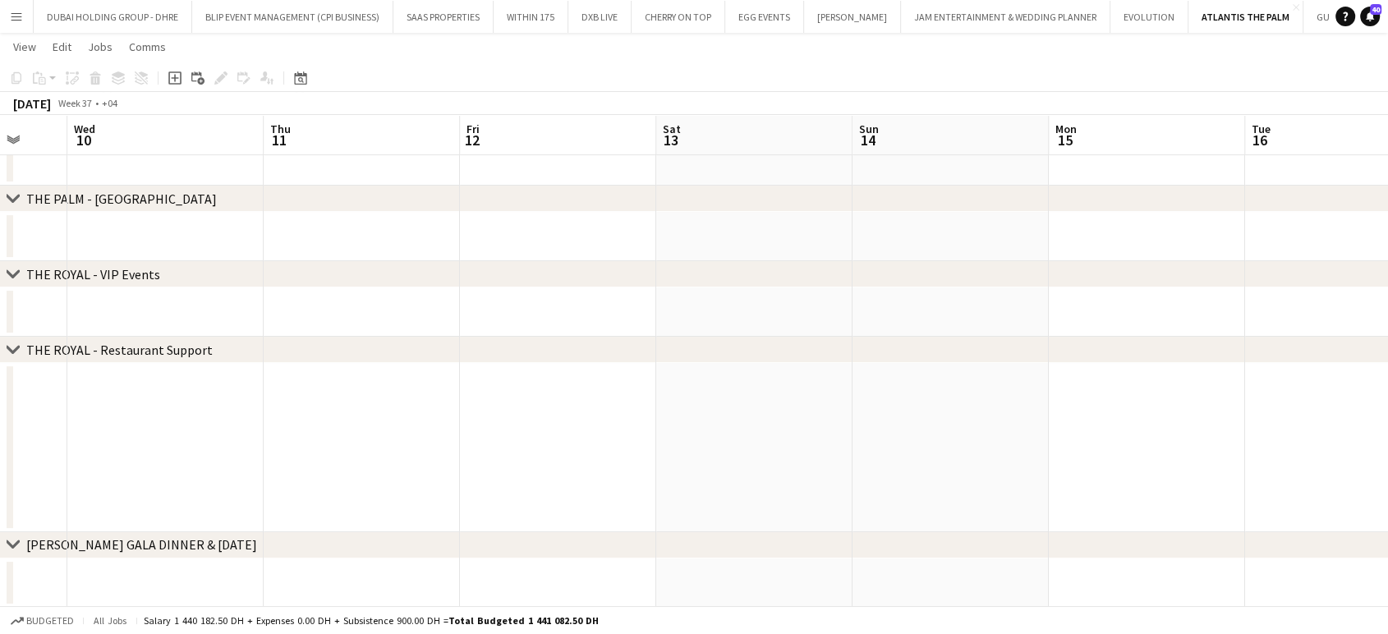
drag, startPoint x: 663, startPoint y: 301, endPoint x: 457, endPoint y: 274, distance: 207.9
click at [466, 273] on div "chevron-right THE PALM - VIP Events chevron-right THE PALM - Restaurant Support…" at bounding box center [694, 236] width 1388 height 742
drag, startPoint x: 548, startPoint y: 383, endPoint x: 525, endPoint y: 364, distance: 29.8
click at [512, 378] on app-calendar-viewport "Sat 6 1/1 1 Job Sun 7 Mon 8 Tue 9 Wed 10 Thu 11 Fri 12 Sat 13 Sun 14 Mon 15 Tue…" at bounding box center [694, 236] width 1388 height 742
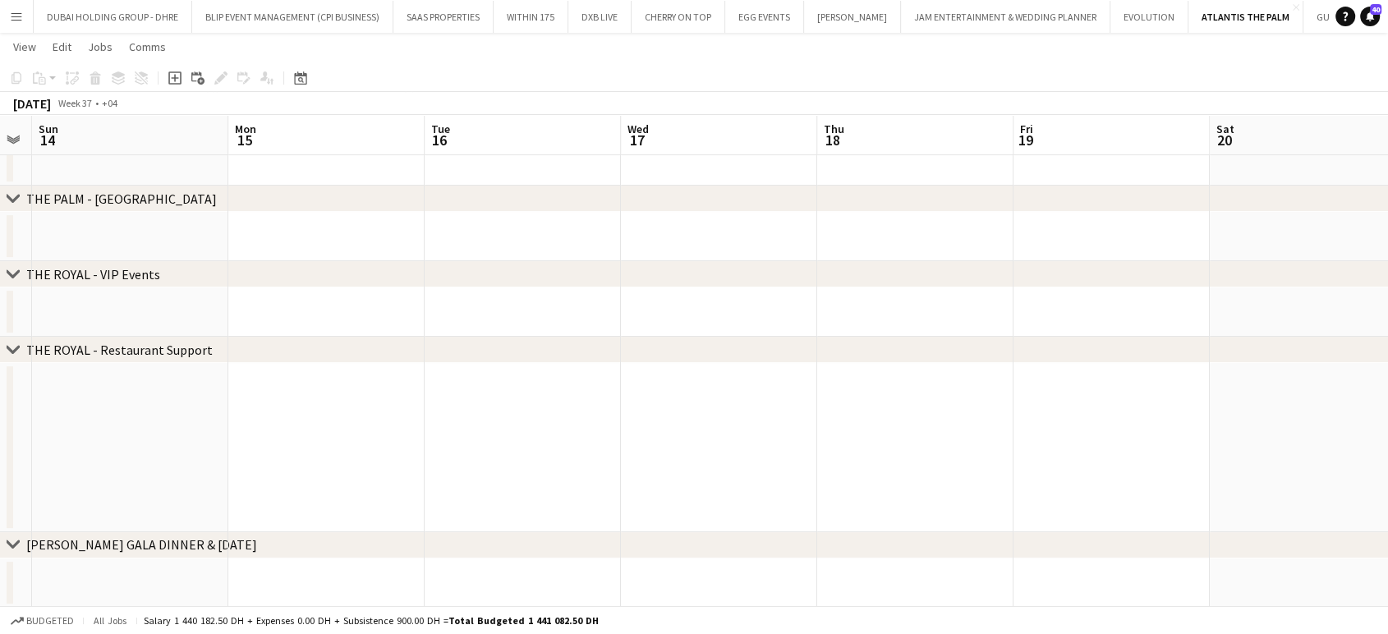
drag, startPoint x: 989, startPoint y: 457, endPoint x: 695, endPoint y: 427, distance: 295.5
click at [683, 444] on app-calendar-viewport "Wed 10 Thu 11 Fri 12 Sat 13 Sun 14 Mon 15 Tue 16 Wed 17 Thu 18 Fri 19 Sat 20 Su…" at bounding box center [694, 236] width 1388 height 742
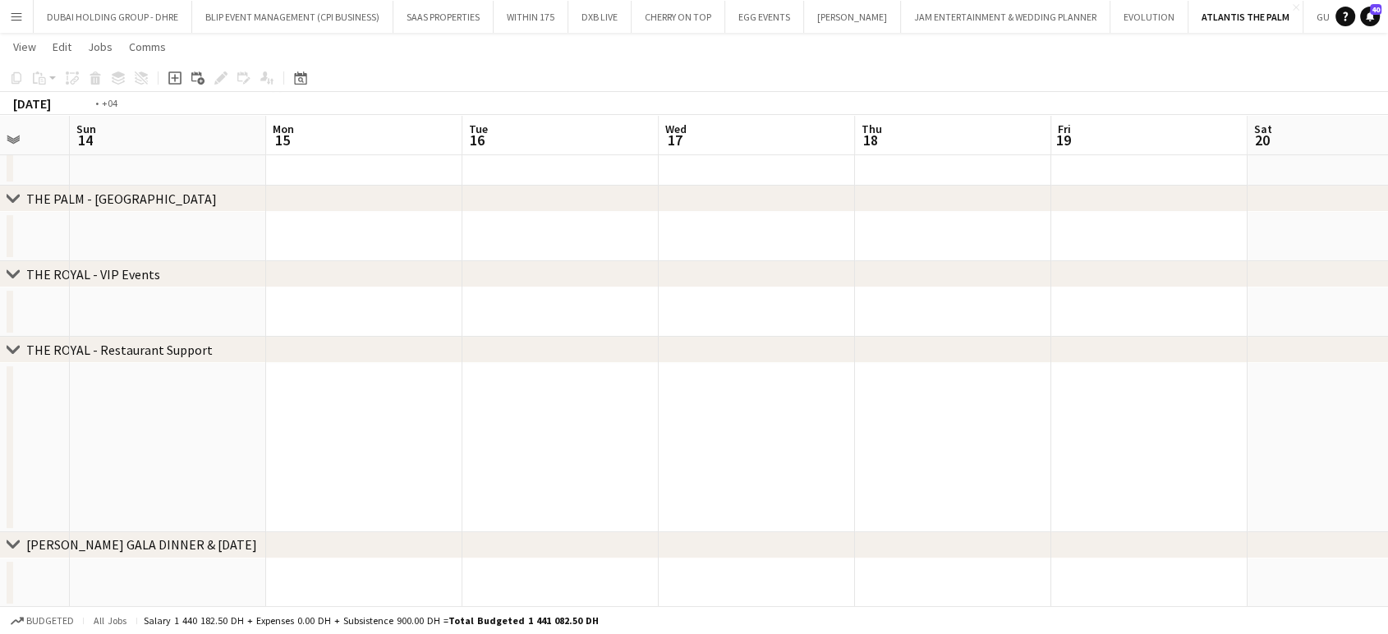
drag, startPoint x: 857, startPoint y: 472, endPoint x: 1361, endPoint y: 399, distance: 509.4
click at [1355, 398] on app-calendar-viewport "Fri 12 Sat 13 Sun 14 Mon 15 Tue 16 Wed 17 Thu 18 Fri 19 Sat 20 Sun 21 Mon 22 Tu…" at bounding box center [694, 236] width 1388 height 742
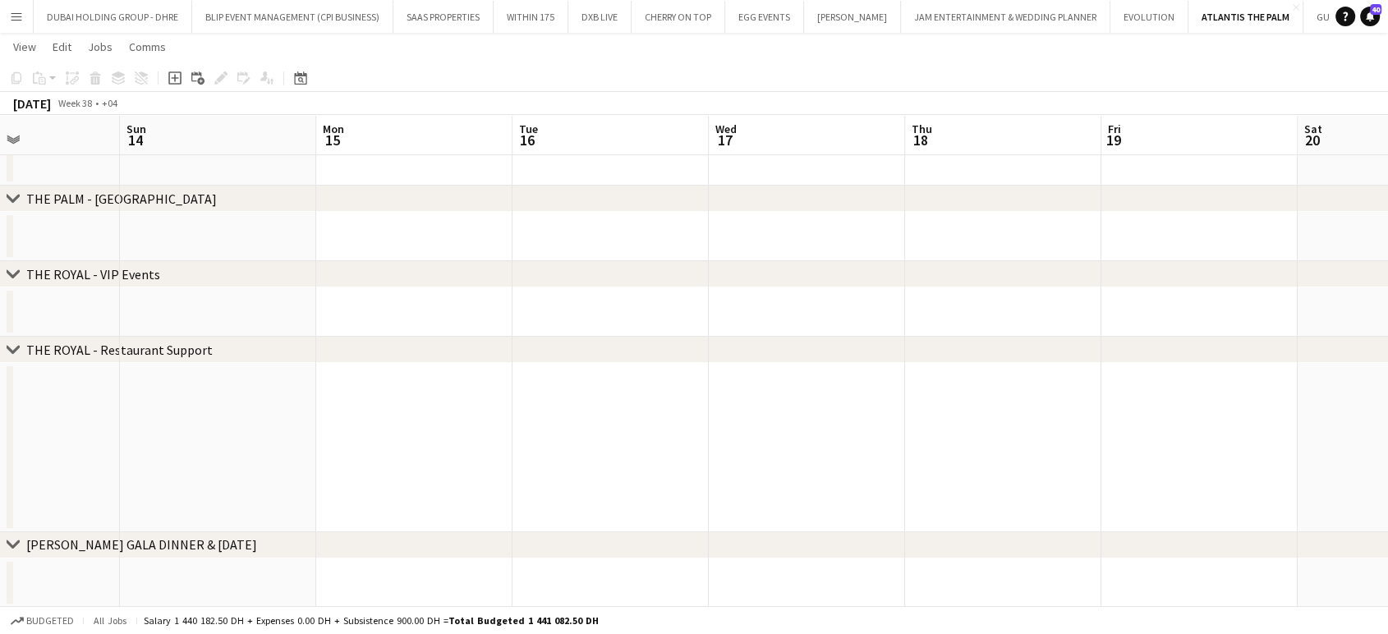
drag, startPoint x: 639, startPoint y: 384, endPoint x: 991, endPoint y: 404, distance: 352.8
click at [988, 402] on div "chevron-right THE PALM - VIP Events chevron-right THE PALM - Restaurant Support…" at bounding box center [694, 236] width 1388 height 742
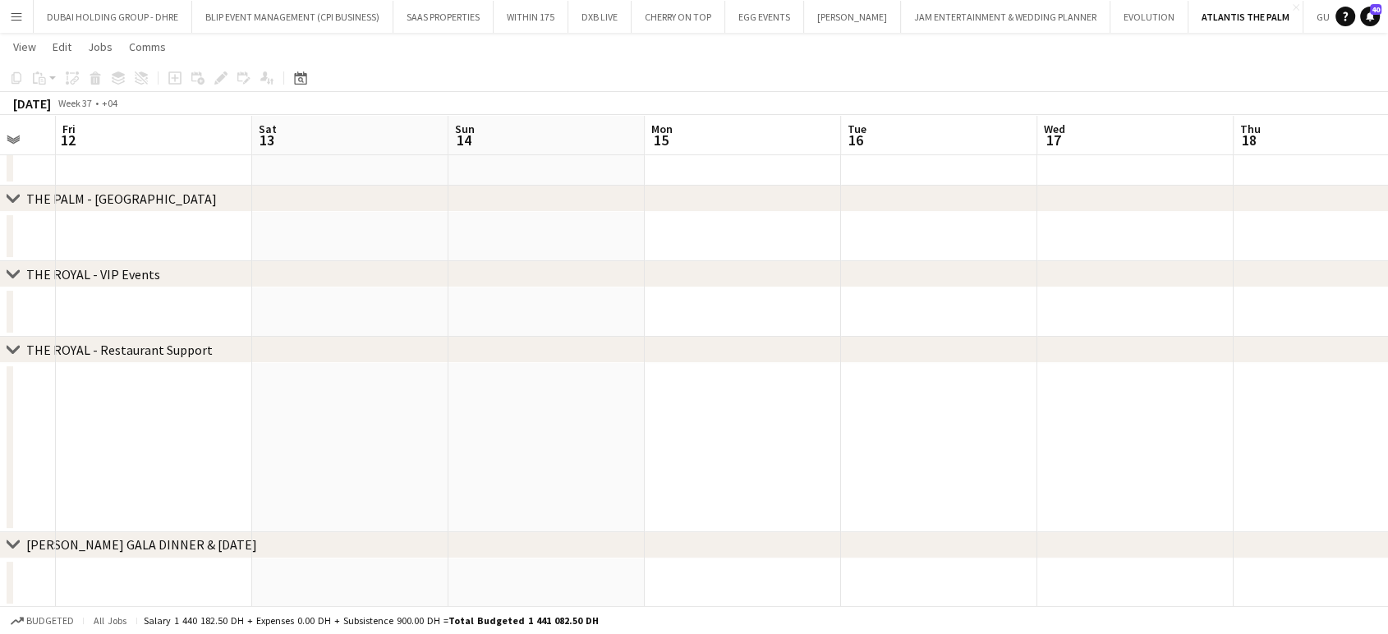
drag, startPoint x: 530, startPoint y: 425, endPoint x: 692, endPoint y: 429, distance: 162.6
click at [1060, 424] on app-calendar-viewport "Wed 10 Thu 11 Fri 12 Sat 13 Sun 14 Mon 15 Tue 16 Wed 17 Thu 18 Fri 19 Sat 20 Su…" at bounding box center [694, 236] width 1388 height 742
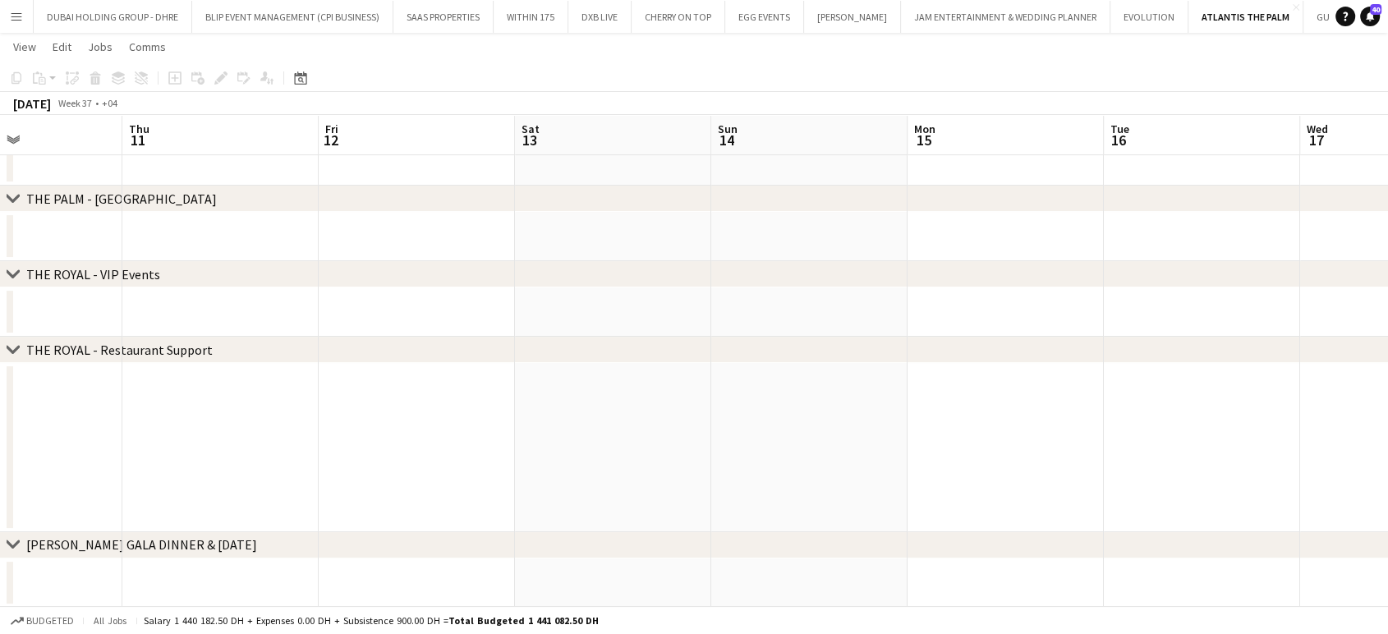
drag, startPoint x: 609, startPoint y: 432, endPoint x: 1070, endPoint y: 486, distance: 463.8
click at [1075, 468] on app-calendar-viewport "Tue 9 Wed 10 Thu 11 Fri 12 Sat 13 Sun 14 Mon 15 Tue 16 Wed 17 Thu 18 Fri 19 Sat…" at bounding box center [694, 236] width 1388 height 742
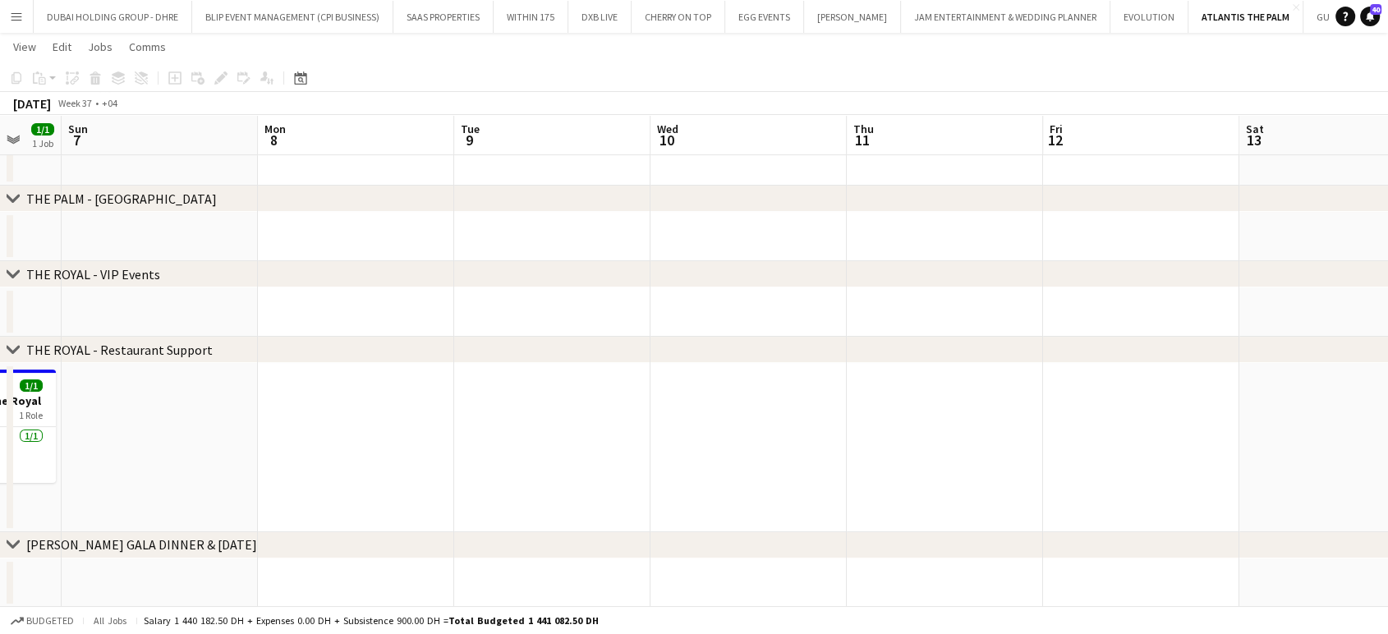
drag, startPoint x: 510, startPoint y: 438, endPoint x: 755, endPoint y: 492, distance: 251.2
click at [1126, 486] on app-calendar-viewport "Fri 5 1/1 1 Job Sat 6 1/1 1 Job Sun 7 Mon 8 Tue 9 Wed 10 Thu 11 Fri 12 Sat 13 S…" at bounding box center [694, 236] width 1388 height 742
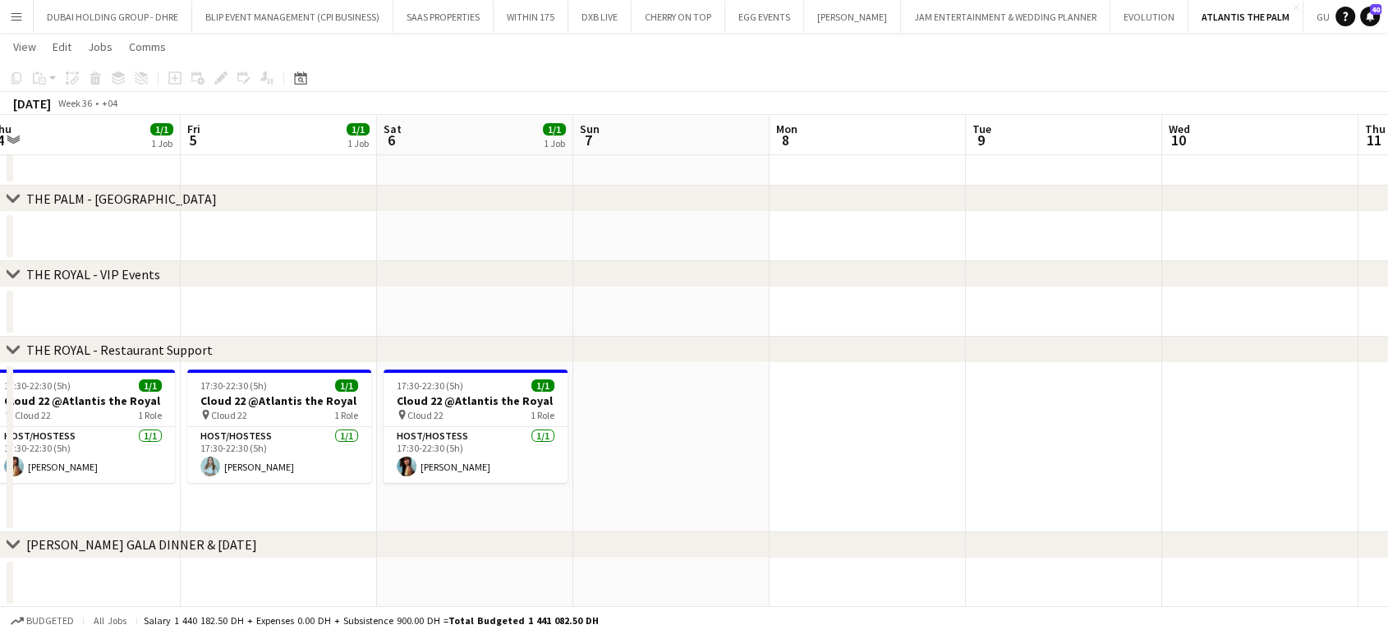
drag, startPoint x: 678, startPoint y: 436, endPoint x: 1034, endPoint y: 465, distance: 356.7
click at [1025, 462] on app-calendar-viewport "Tue 2 Wed 3 1/1 1 Job Thu 4 1/1 1 Job Fri 5 1/1 1 Job Sat 6 1/1 1 Job Sun 7 Mon…" at bounding box center [694, 236] width 1388 height 742
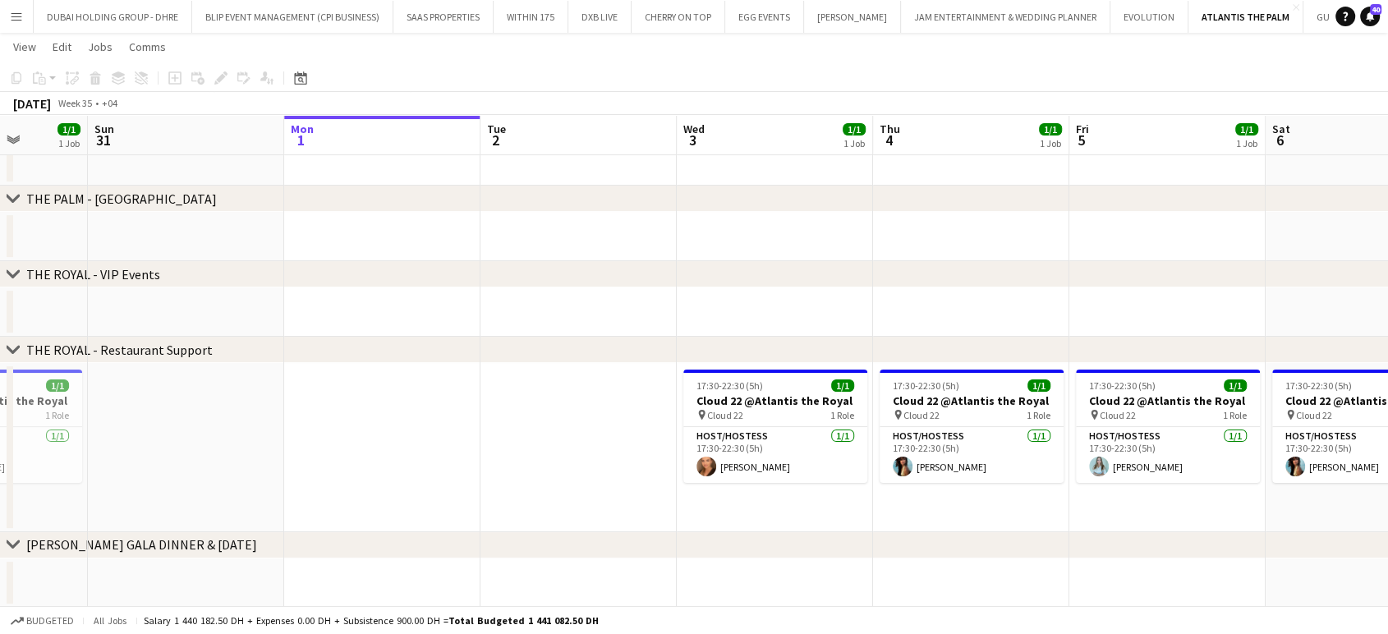
drag, startPoint x: 804, startPoint y: 450, endPoint x: 847, endPoint y: 466, distance: 46.5
click at [847, 466] on app-calendar-viewport "Thu 28 Fri 29 Sat 30 1/1 1 Job Sun 31 Mon 1 Tue 2 Wed 3 1/1 1 Job Thu 4 1/1 1 J…" at bounding box center [694, 236] width 1388 height 742
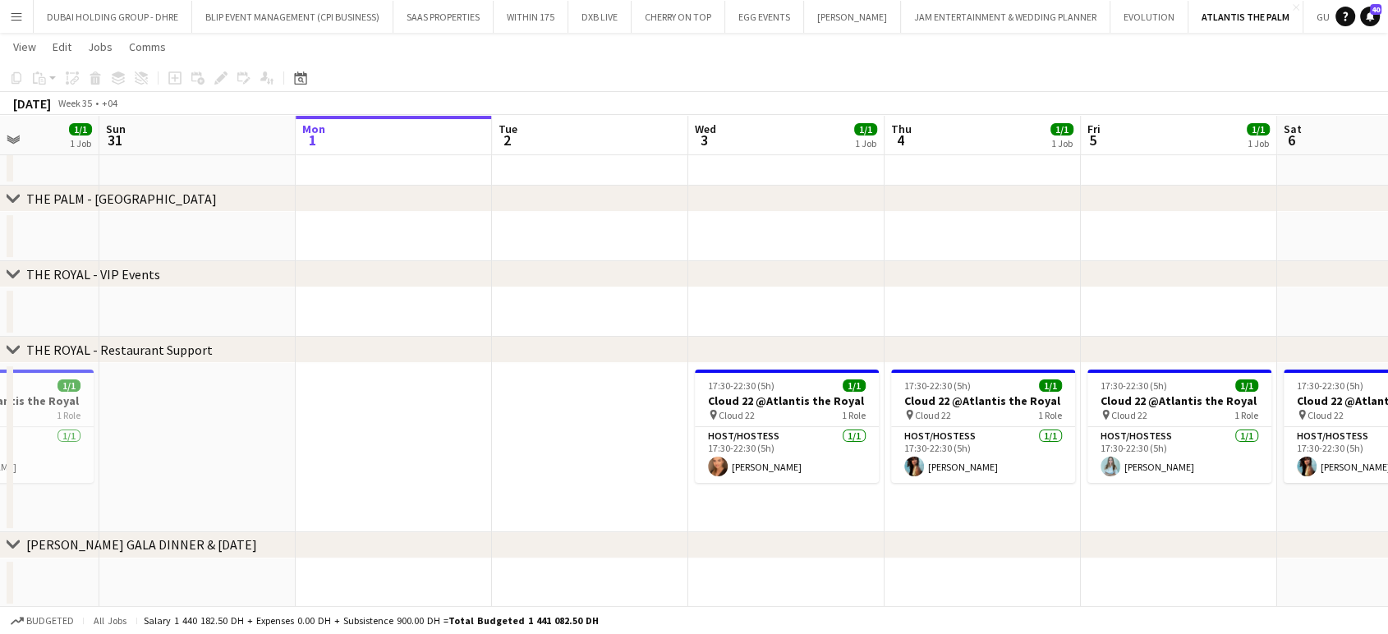
drag, startPoint x: 204, startPoint y: 425, endPoint x: 833, endPoint y: 415, distance: 629.8
click at [810, 404] on app-calendar-viewport "Thu 28 Fri 29 Sat 30 1/1 1 Job Sun 31 Mon 1 Tue 2 Wed 3 1/1 1 Job Thu 4 1/1 1 J…" at bounding box center [694, 236] width 1388 height 742
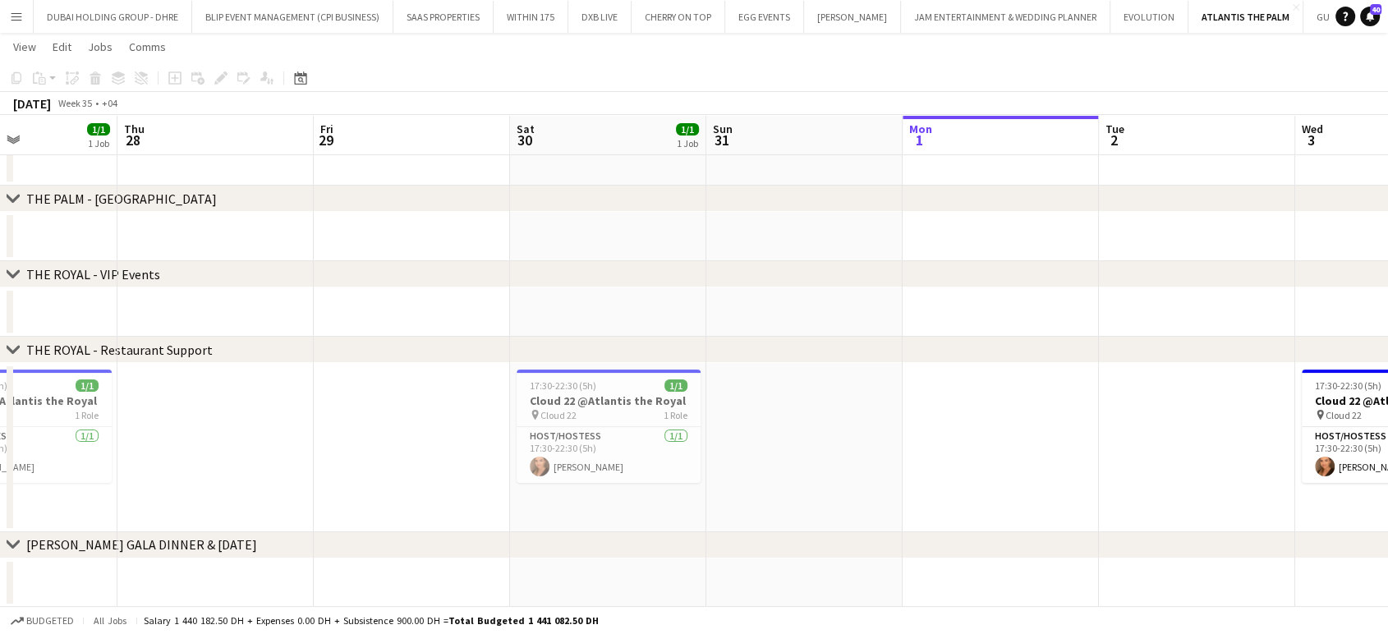
scroll to position [0, 392]
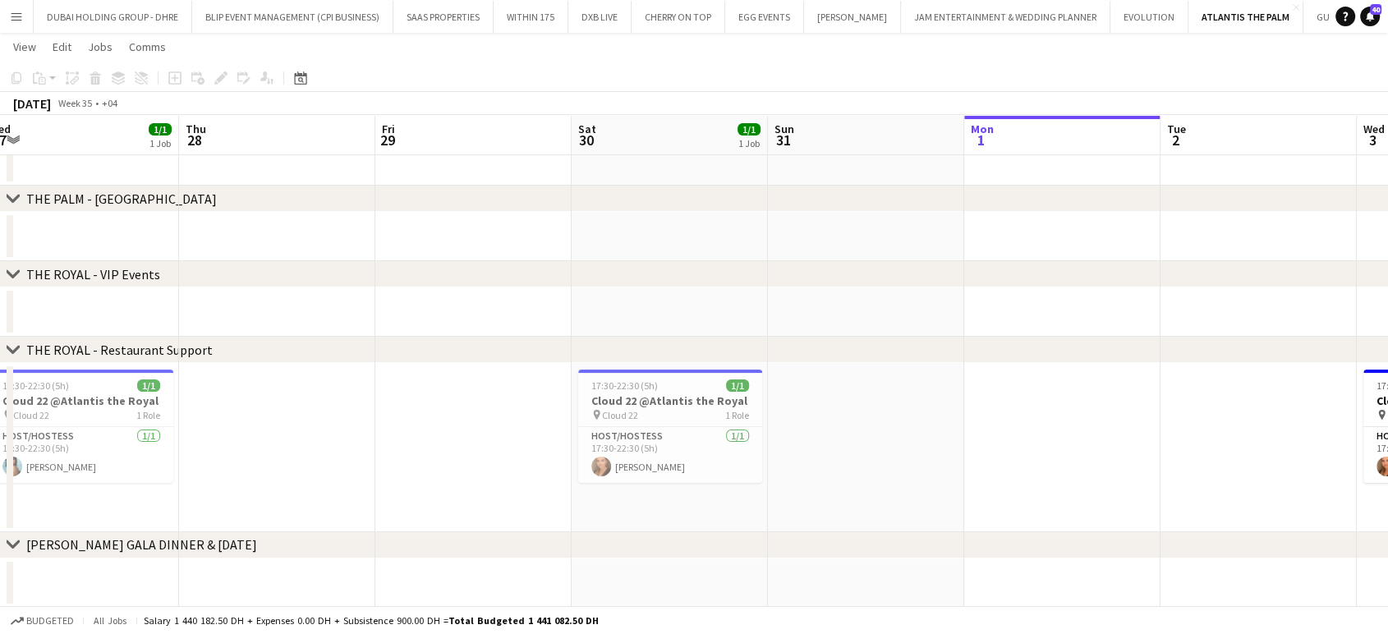
drag, startPoint x: 720, startPoint y: 419, endPoint x: 794, endPoint y: 443, distance: 77.9
click at [794, 443] on app-calendar-viewport "Mon 25 Tue 26 Wed 27 1/1 1 Job Thu 28 Fri 29 Sat 30 1/1 1 Job Sun 31 Mon 1 Tue …" at bounding box center [694, 236] width 1388 height 742
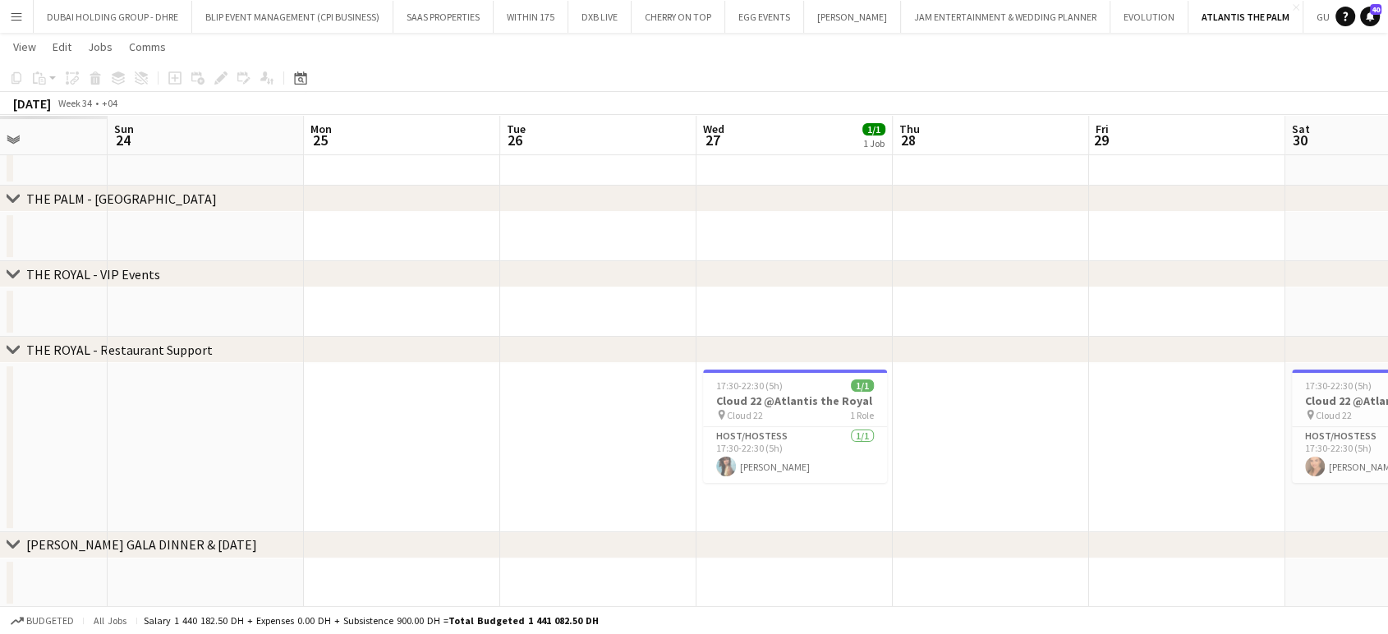
drag, startPoint x: 331, startPoint y: 383, endPoint x: 831, endPoint y: 507, distance: 515.0
click at [831, 507] on app-calendar-viewport "Thu 21 Fri 22 Sat 23 Sun 24 Mon 25 Tue 26 Wed 27 1/1 1 Job Thu 28 Fri 29 Sat 30…" at bounding box center [694, 236] width 1388 height 742
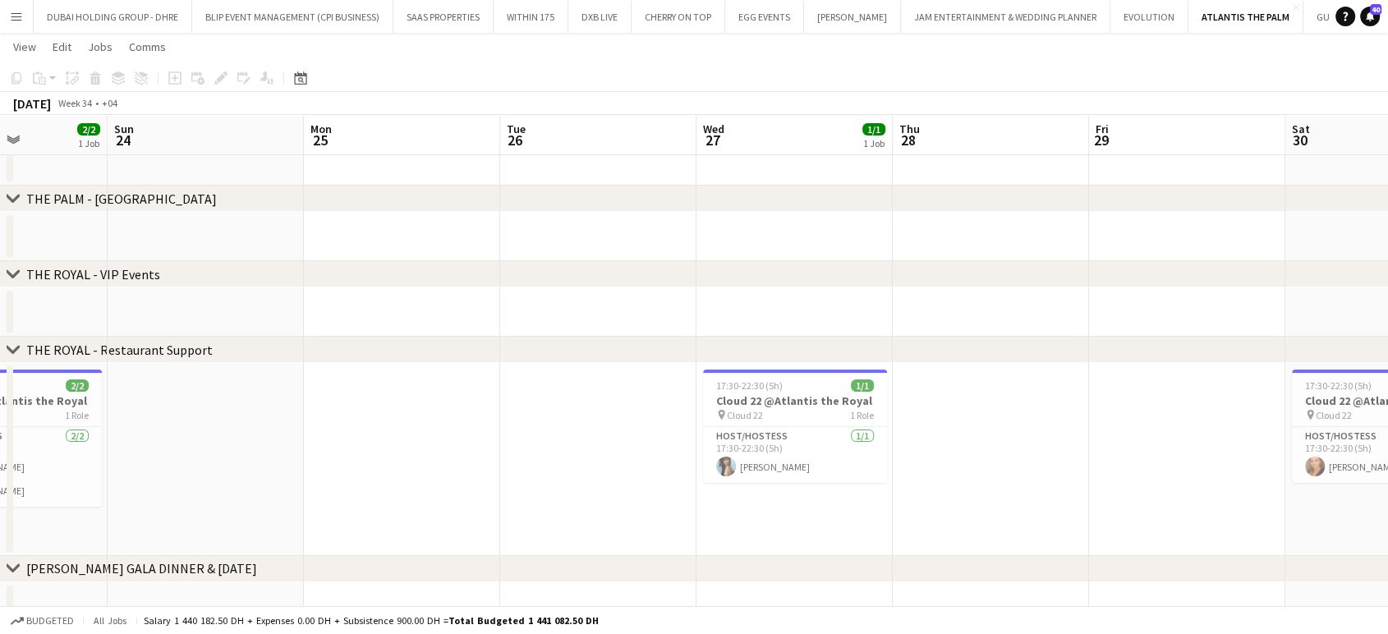
scroll to position [0, 516]
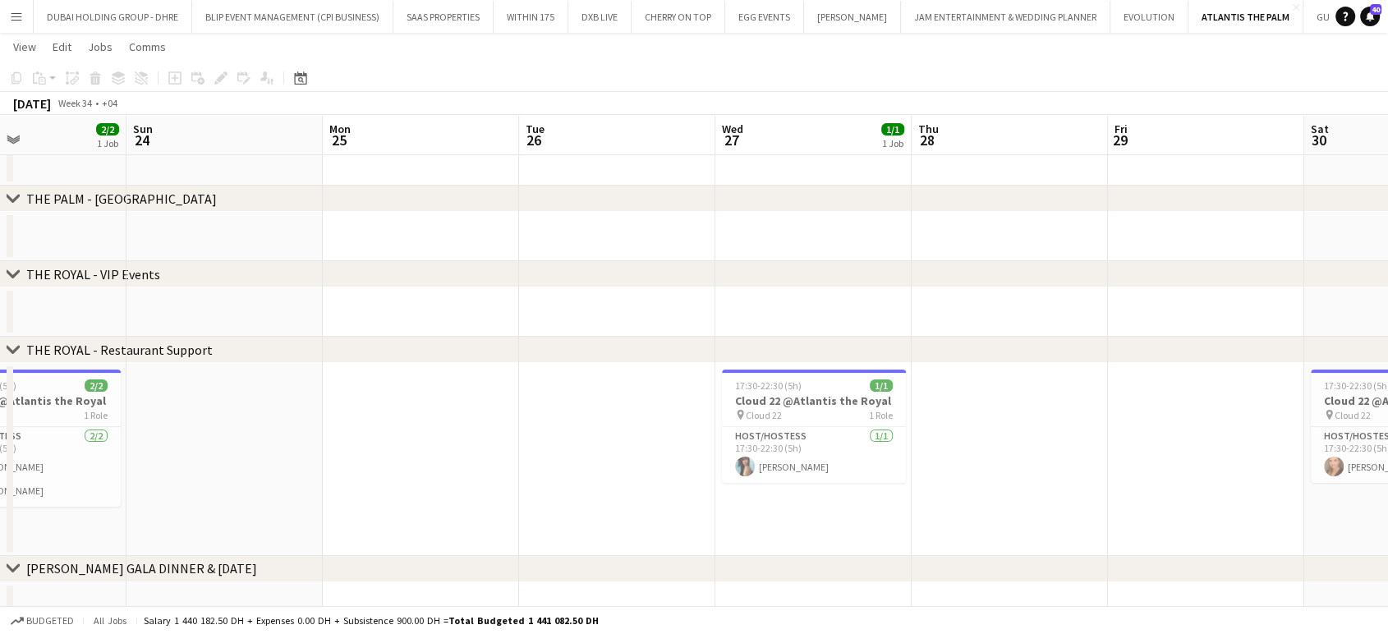
drag, startPoint x: 585, startPoint y: 472, endPoint x: 879, endPoint y: 497, distance: 294.2
click at [879, 497] on app-calendar-viewport "Thu 21 2/2 1 Job Fri 22 2/2 1 Job Sat 23 2/2 1 Job Sun 24 Mon 25 Tue 26 Wed 27 …" at bounding box center [694, 248] width 1388 height 766
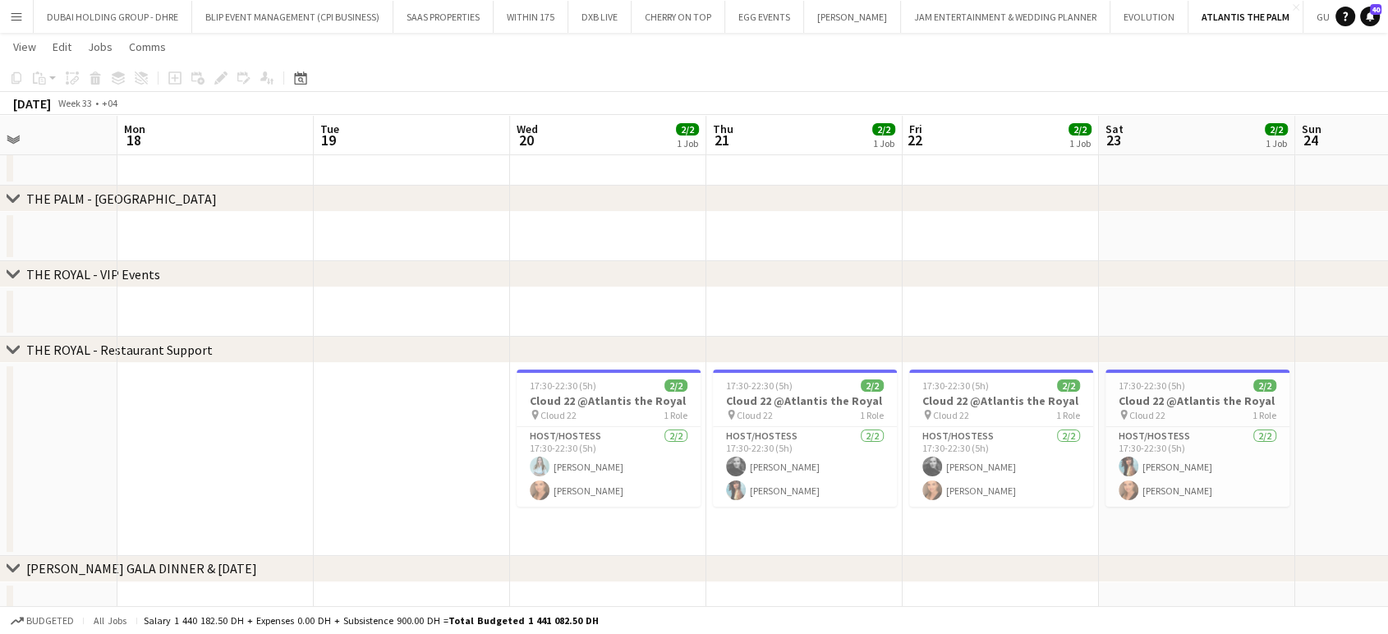
scroll to position [0, 469]
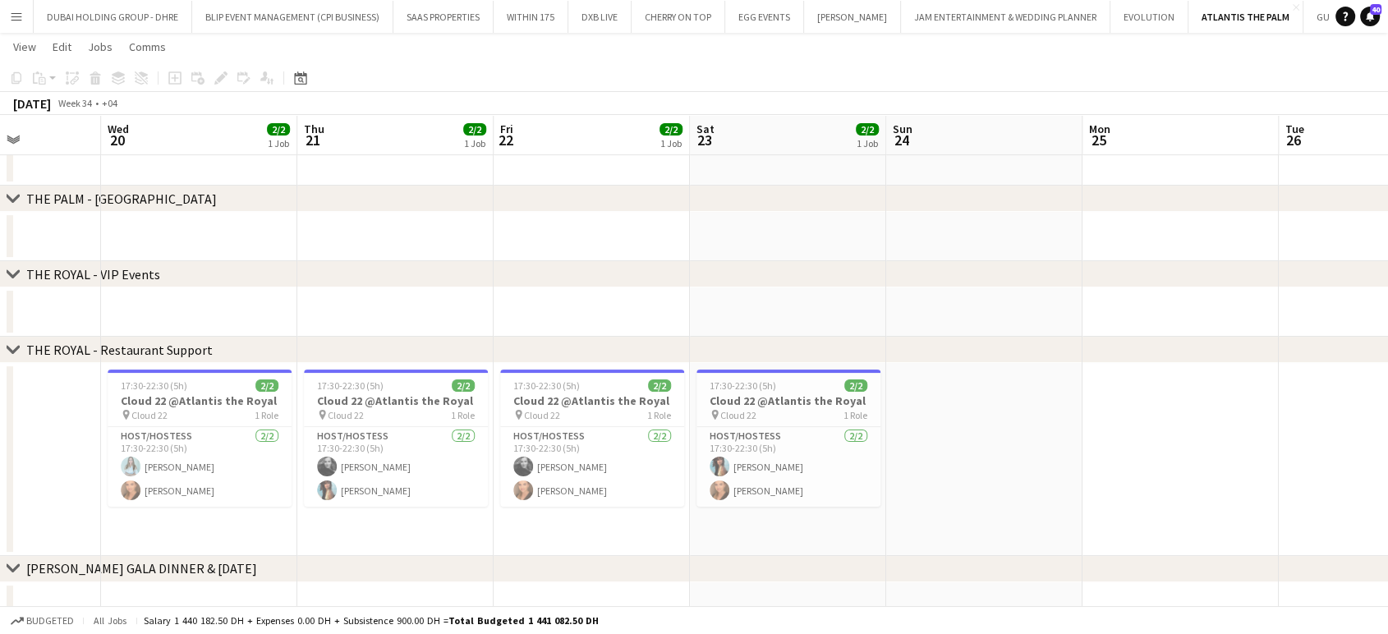
drag, startPoint x: 294, startPoint y: 415, endPoint x: 108, endPoint y: 196, distance: 287.7
click at [122, 202] on div "chevron-right THE PALM - VIP Events chevron-right THE PALM - Restaurant Support…" at bounding box center [694, 248] width 1388 height 766
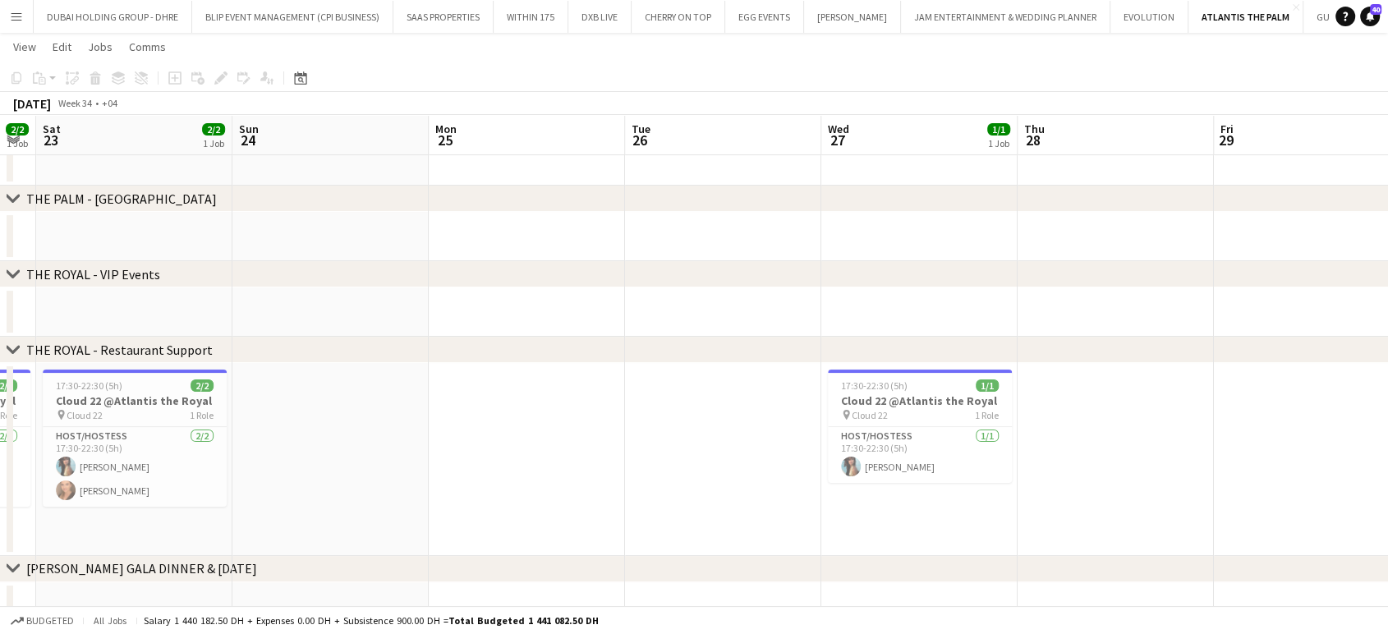
drag, startPoint x: 742, startPoint y: 486, endPoint x: 502, endPoint y: 411, distance: 251.4
click at [553, 445] on app-calendar-viewport "Tue 19 Wed 20 2/2 1 Job Thu 21 2/2 1 Job Fri 22 2/2 1 Job Sat 23 2/2 1 Job Sun …" at bounding box center [694, 248] width 1388 height 766
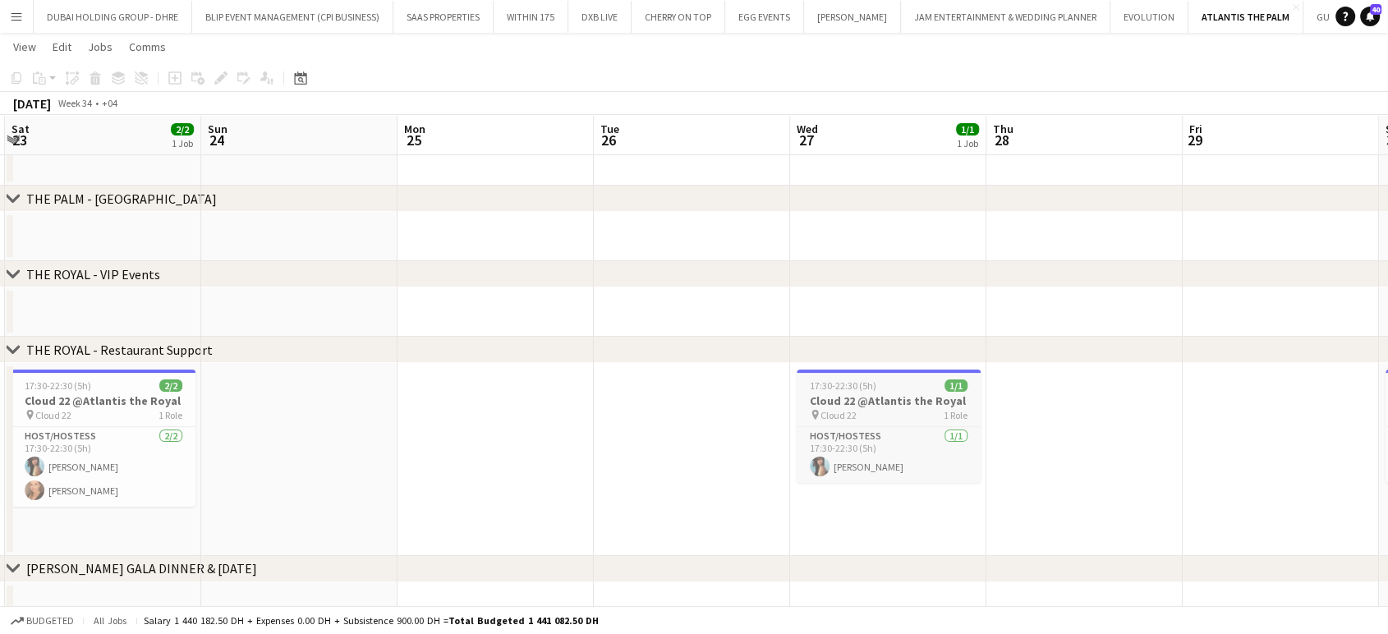
drag, startPoint x: 956, startPoint y: 505, endPoint x: 588, endPoint y: 370, distance: 391.7
click at [663, 438] on app-calendar-viewport "Tue 19 Wed 20 2/2 1 Job Thu 21 2/2 1 Job Fri 22 2/2 1 Job Sat 23 2/2 1 Job Sun …" at bounding box center [694, 248] width 1388 height 766
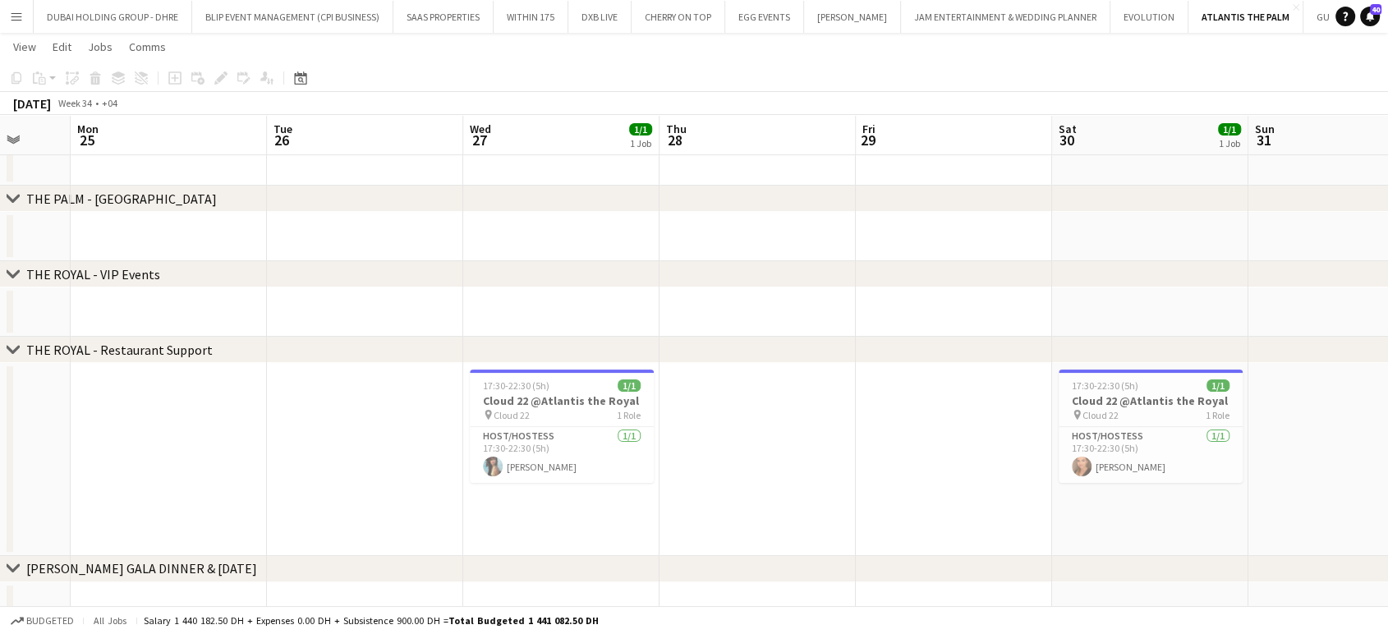
drag, startPoint x: 405, startPoint y: 413, endPoint x: 219, endPoint y: 360, distance: 193.1
click at [443, 415] on app-calendar-viewport "Thu 21 2/2 1 Job Fri 22 2/2 1 Job Sat 23 2/2 1 Job Sun 24 Mon 25 Tue 26 Wed 27 …" at bounding box center [694, 248] width 1388 height 766
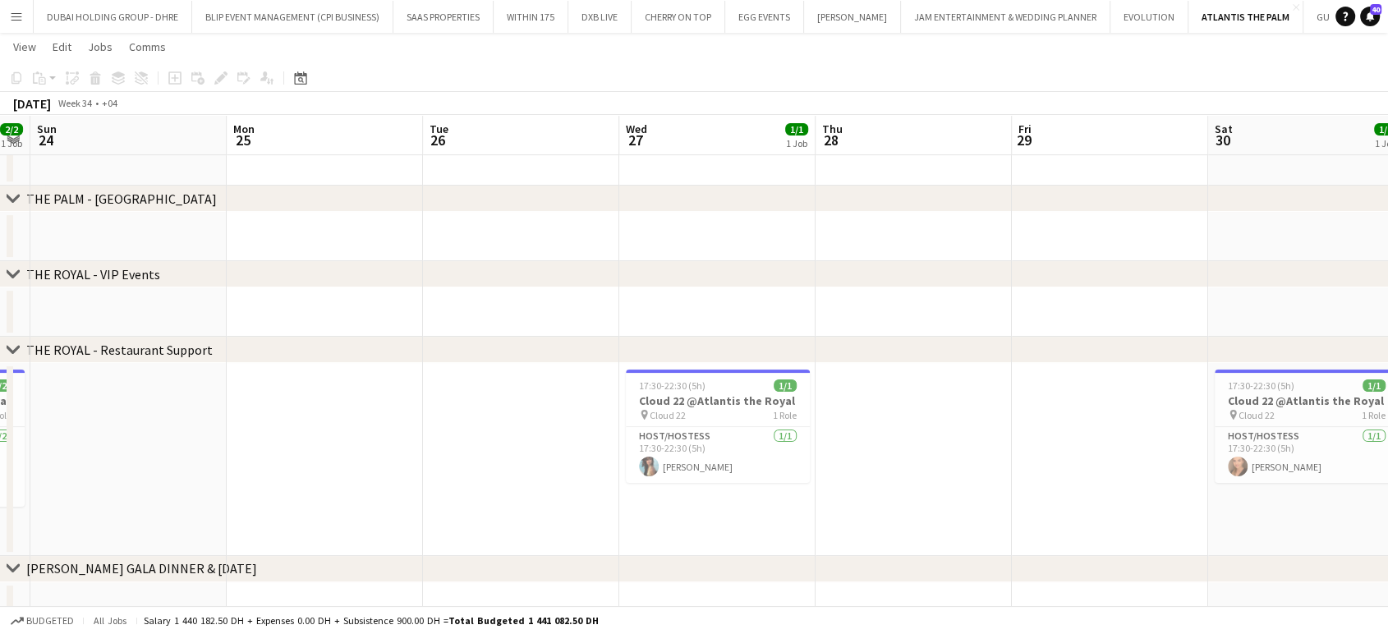
click at [5, 18] on button "Menu" at bounding box center [16, 16] width 33 height 33
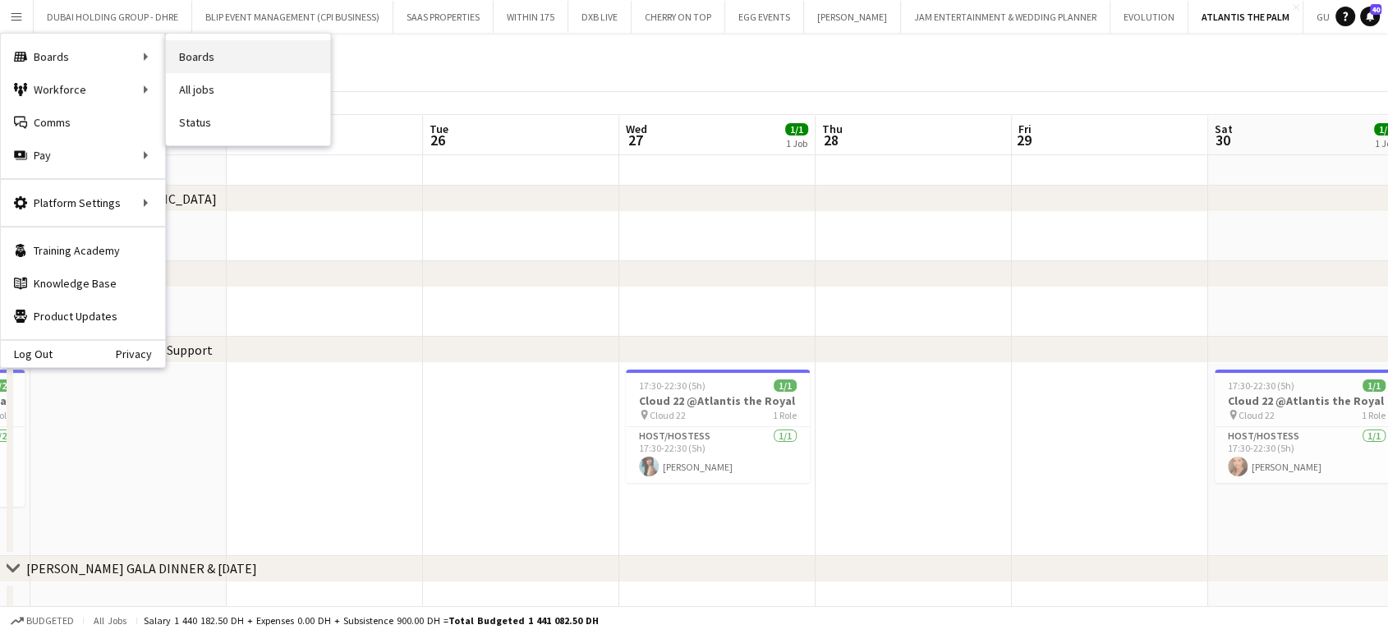
click at [185, 65] on link "Boards" at bounding box center [248, 56] width 164 height 33
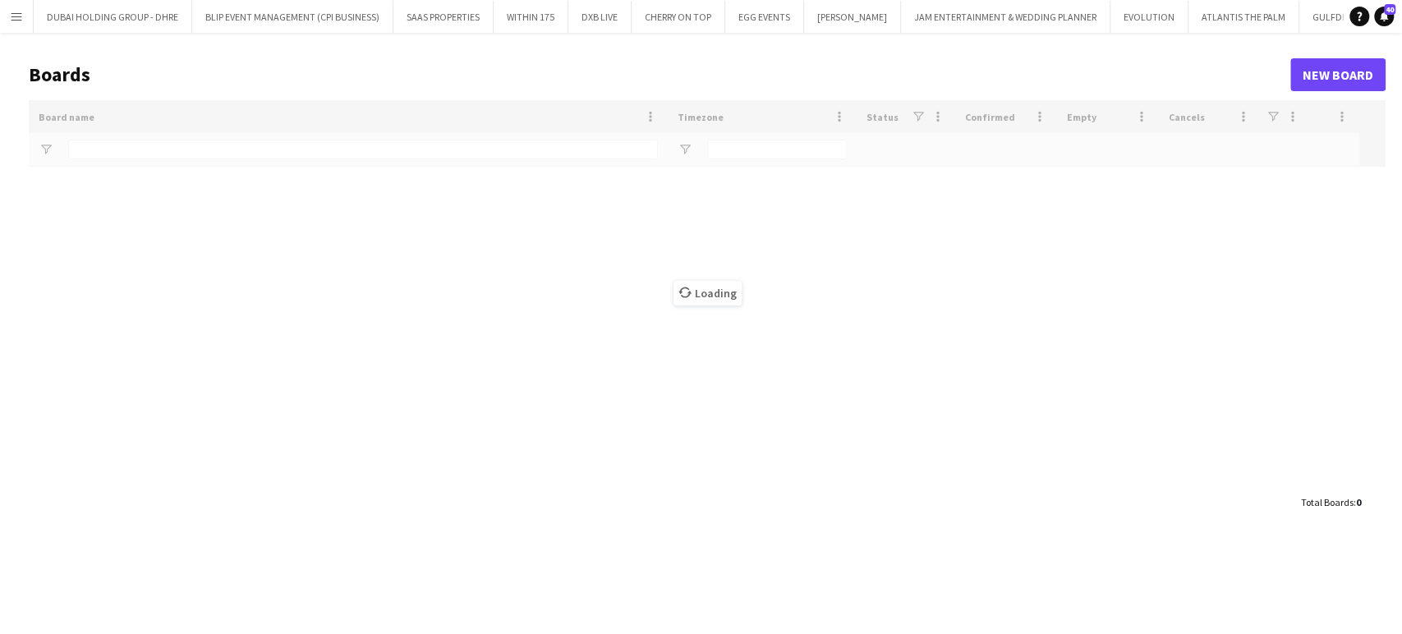
type input "***"
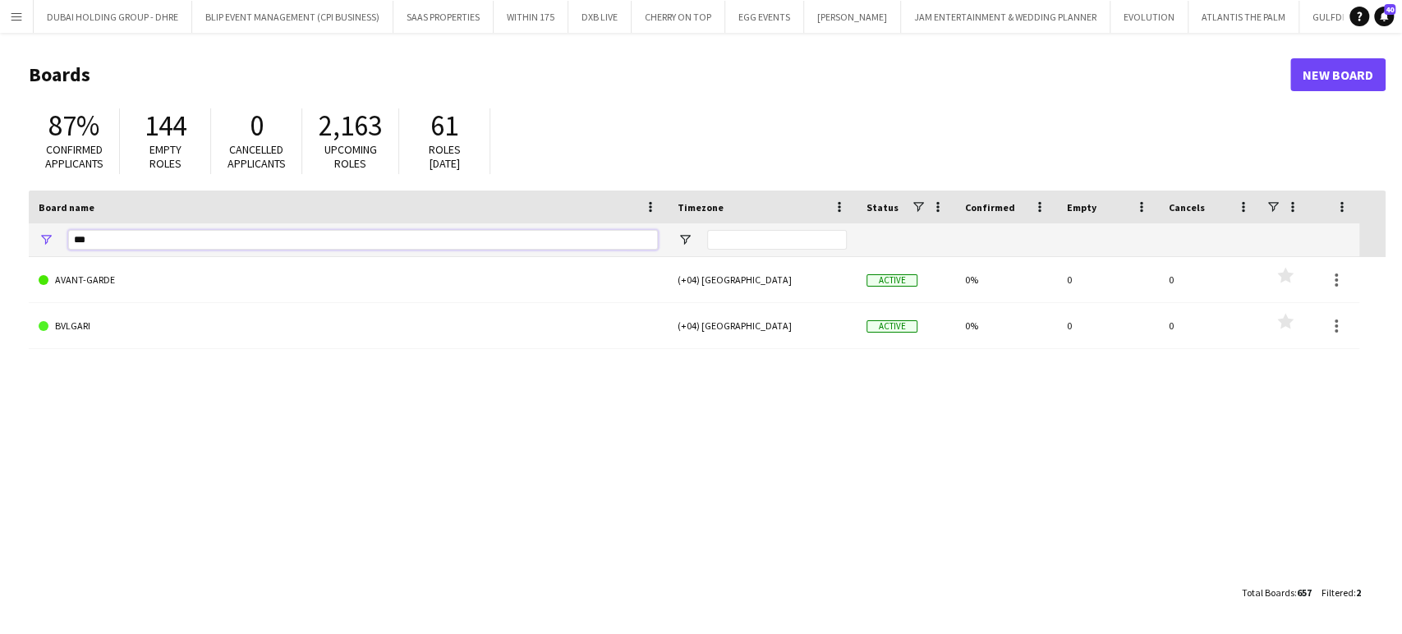
drag, startPoint x: 114, startPoint y: 237, endPoint x: 17, endPoint y: 221, distance: 98.3
click at [17, 221] on main "Boards New Board 87% Confirmed applicants 144 Empty roles 0 Cancelled applicant…" at bounding box center [701, 333] width 1402 height 600
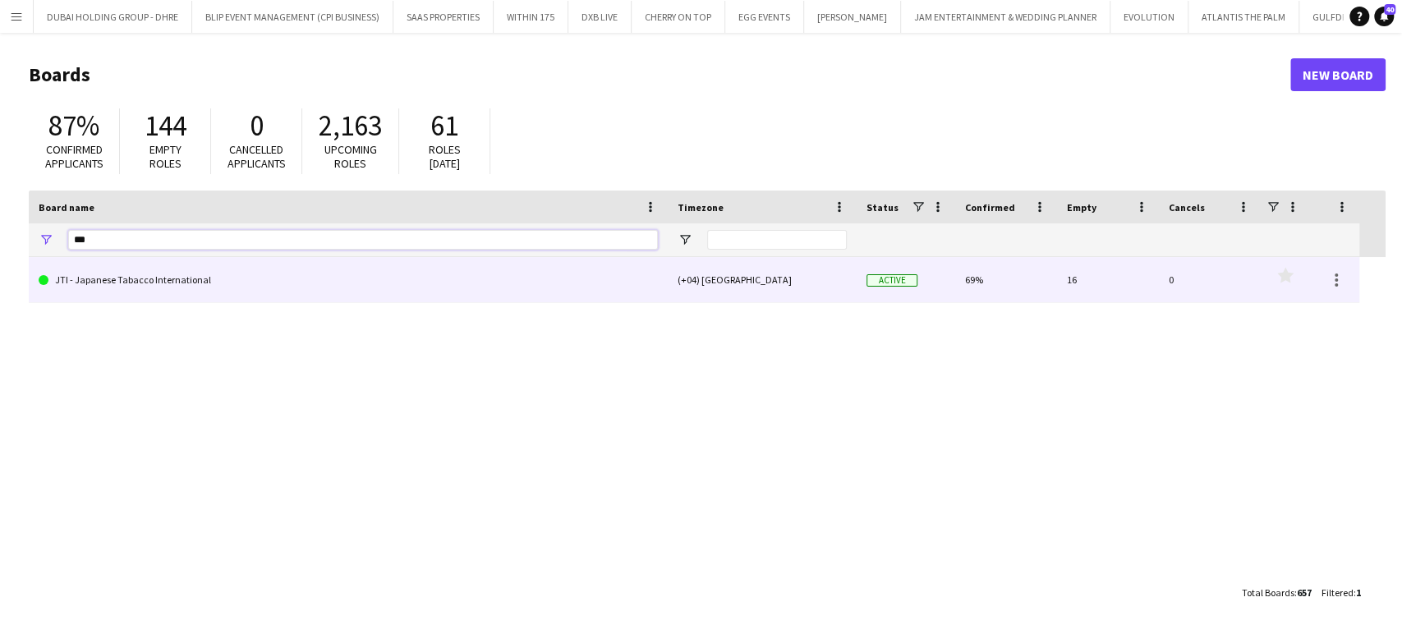
type input "***"
click at [92, 259] on link "JTI - Japanese Tabacco International" at bounding box center [348, 280] width 619 height 46
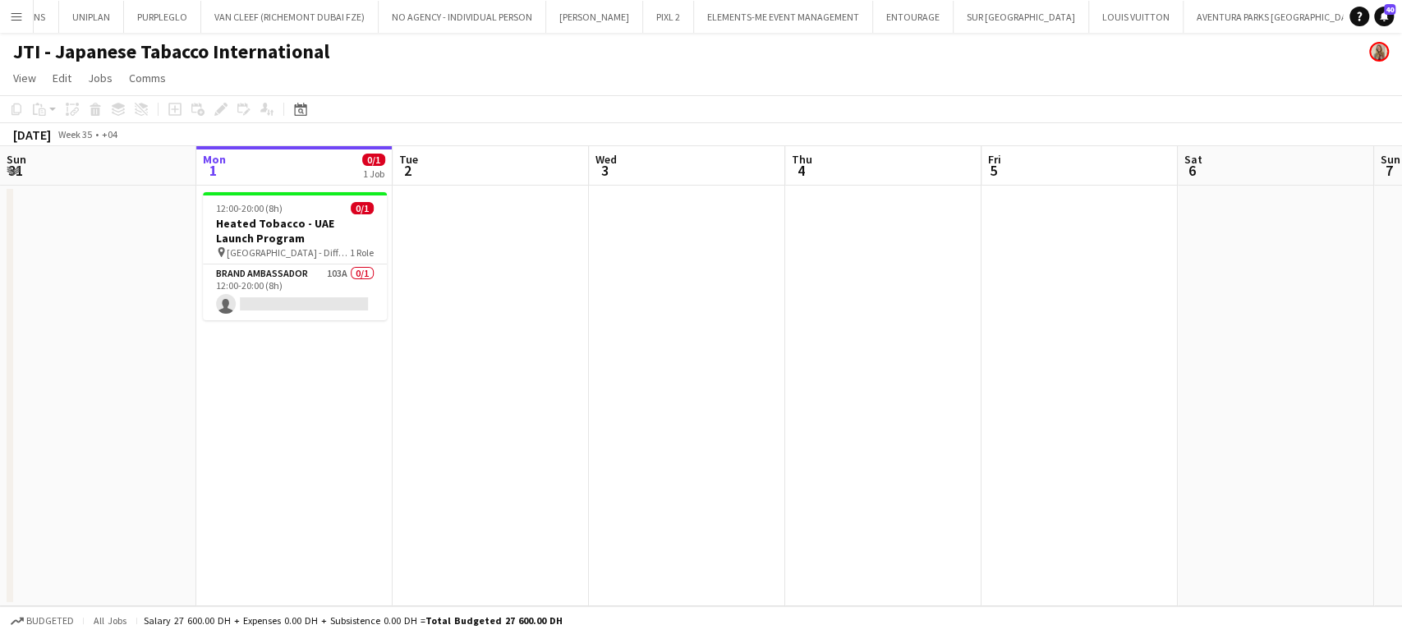
scroll to position [0, 2531]
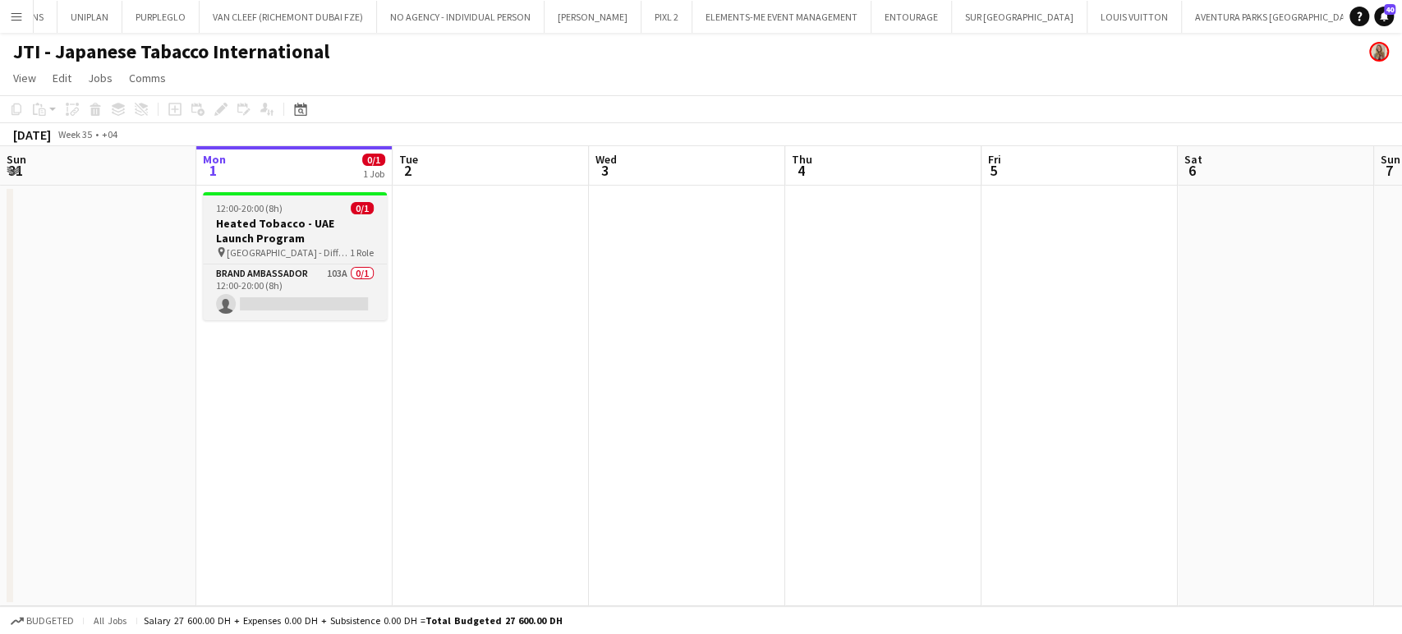
click at [287, 204] on div "12:00-20:00 (8h) 0/1" at bounding box center [295, 208] width 184 height 12
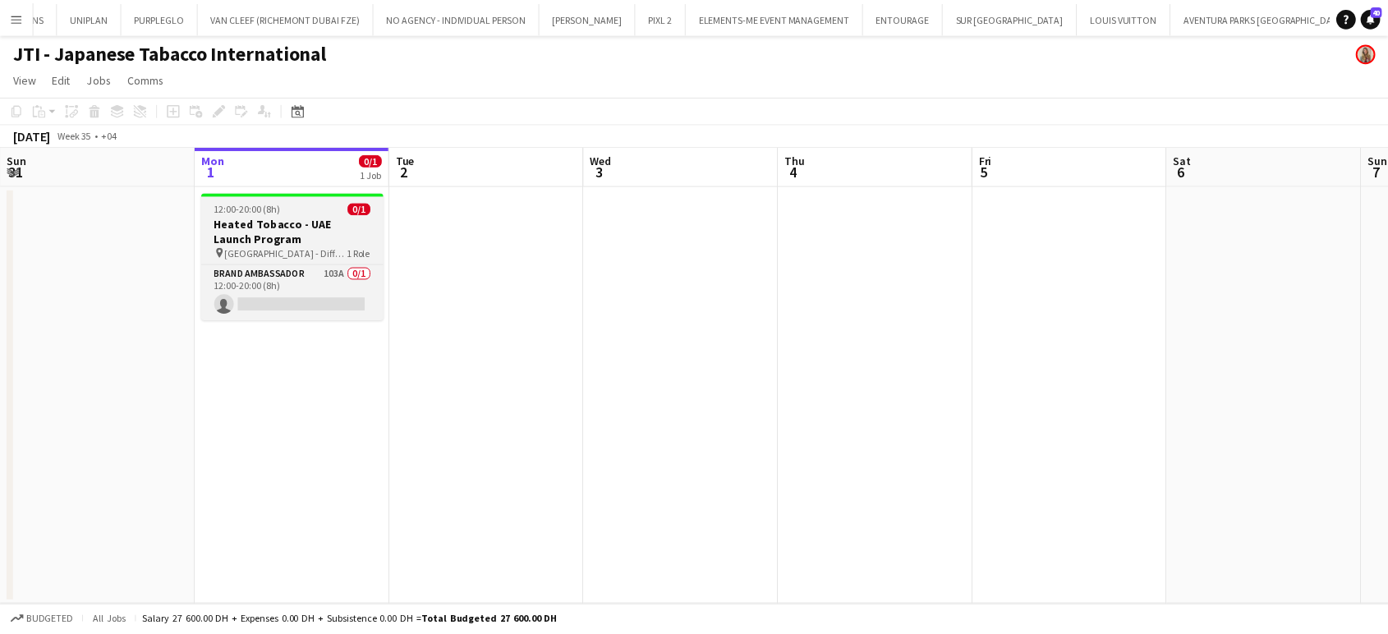
scroll to position [0, 393]
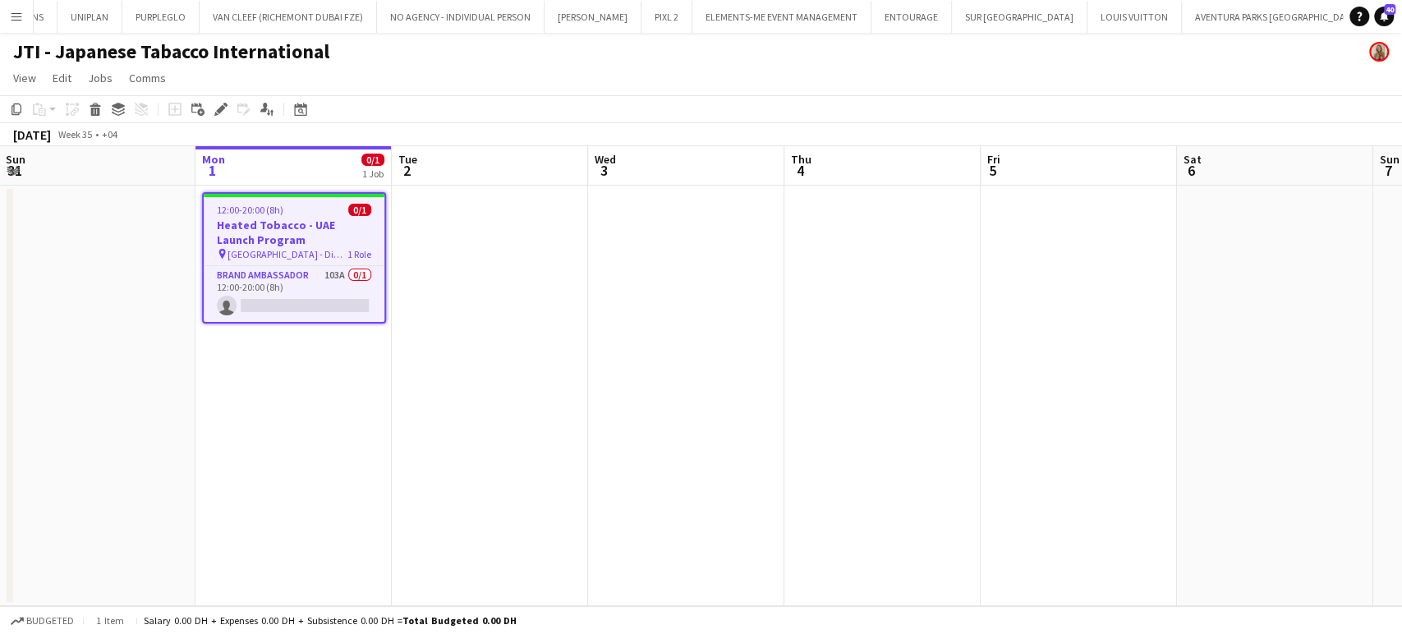
drag, startPoint x: 220, startPoint y: 113, endPoint x: 288, endPoint y: 130, distance: 70.1
click at [219, 113] on icon "Edit" at bounding box center [220, 109] width 13 height 13
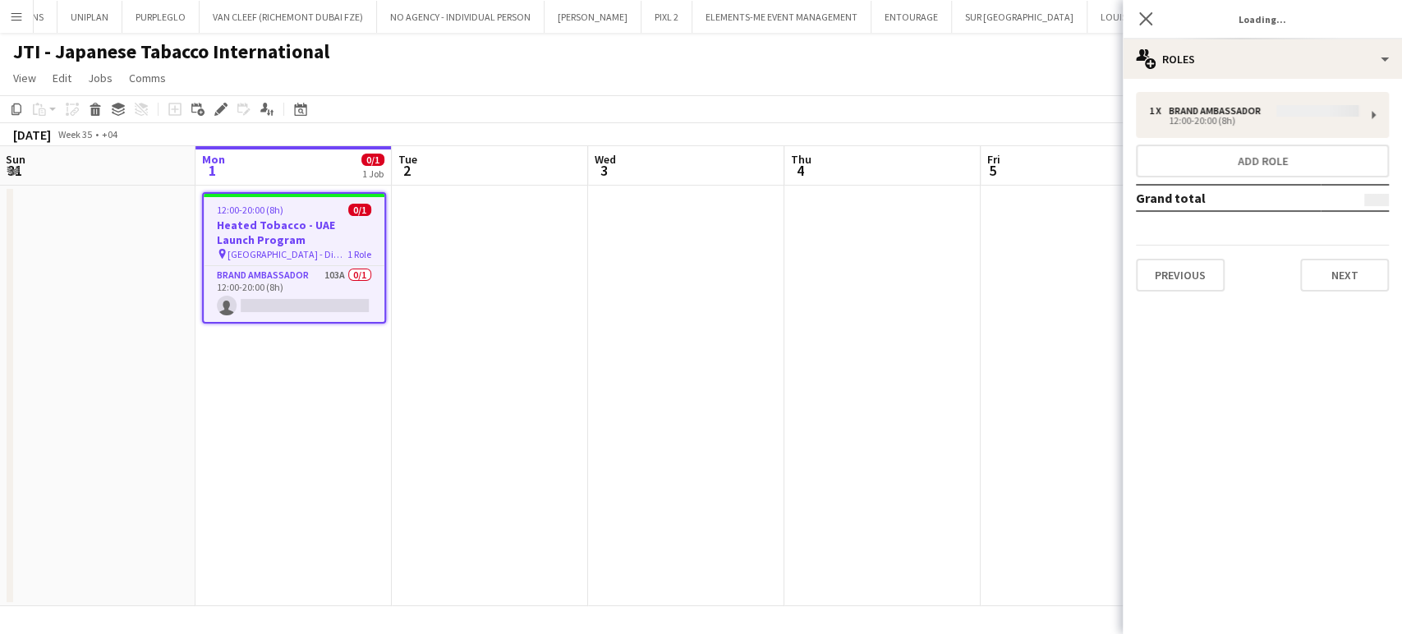
type input "**********"
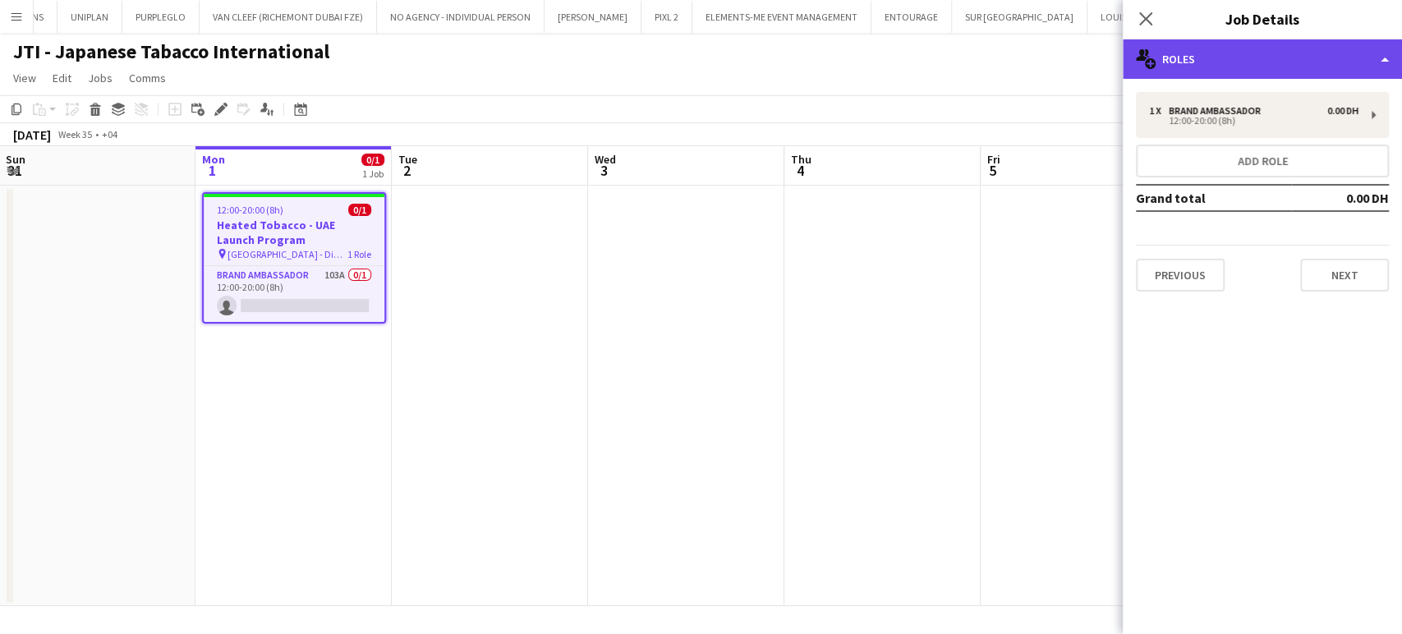
click at [1349, 70] on div "multiple-users-add Roles" at bounding box center [1261, 58] width 279 height 39
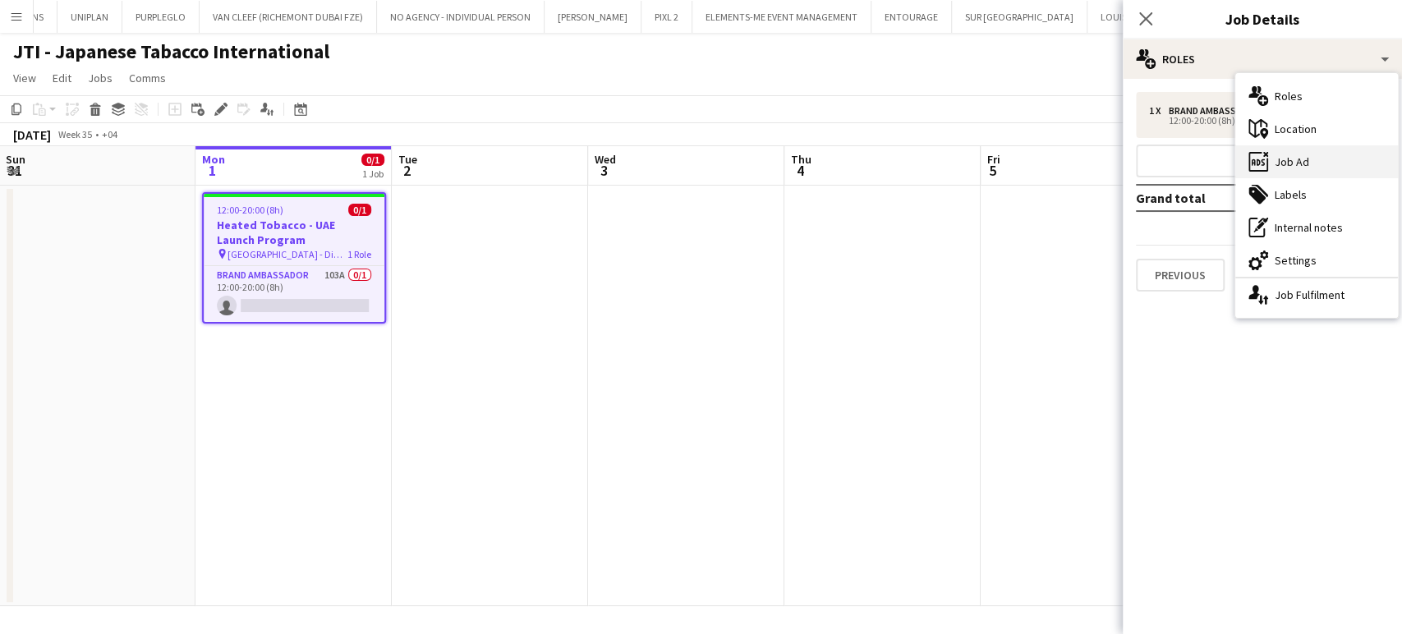
click at [1317, 168] on div "ads-window Job Ad" at bounding box center [1316, 161] width 163 height 33
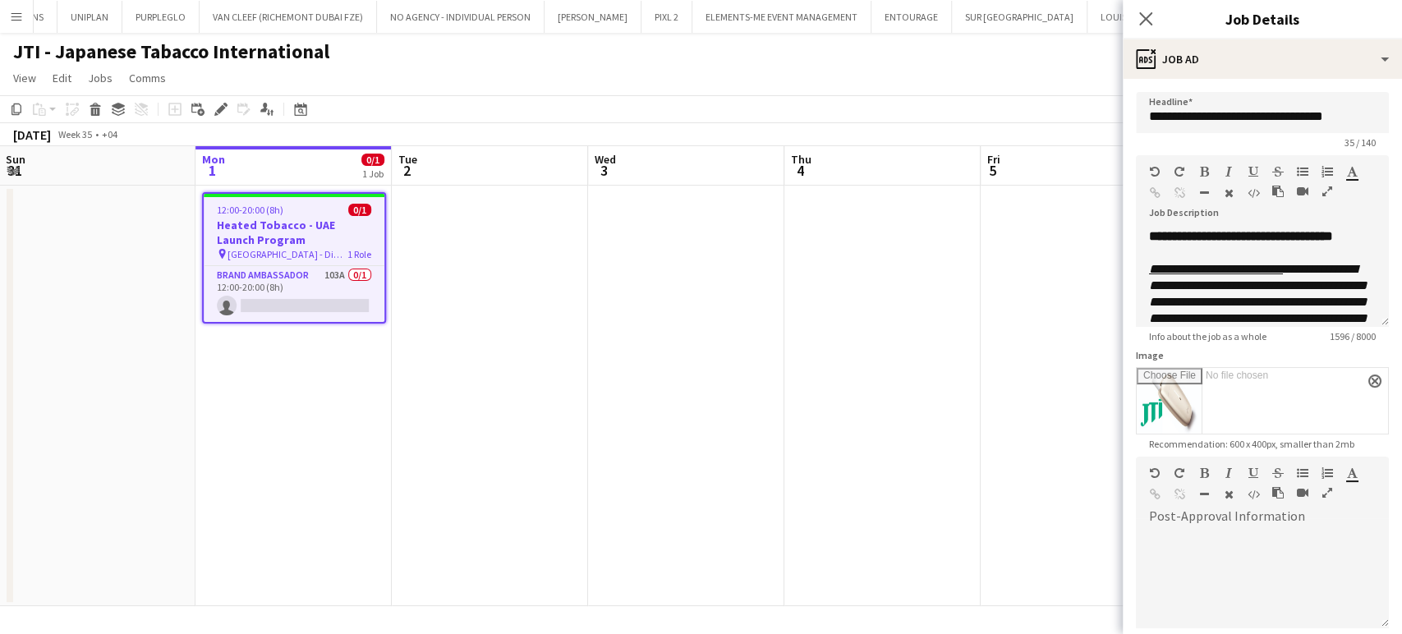
drag, startPoint x: 1327, startPoint y: 186, endPoint x: 1294, endPoint y: 189, distance: 32.9
click at [1326, 186] on icon "button" at bounding box center [1327, 191] width 10 height 11
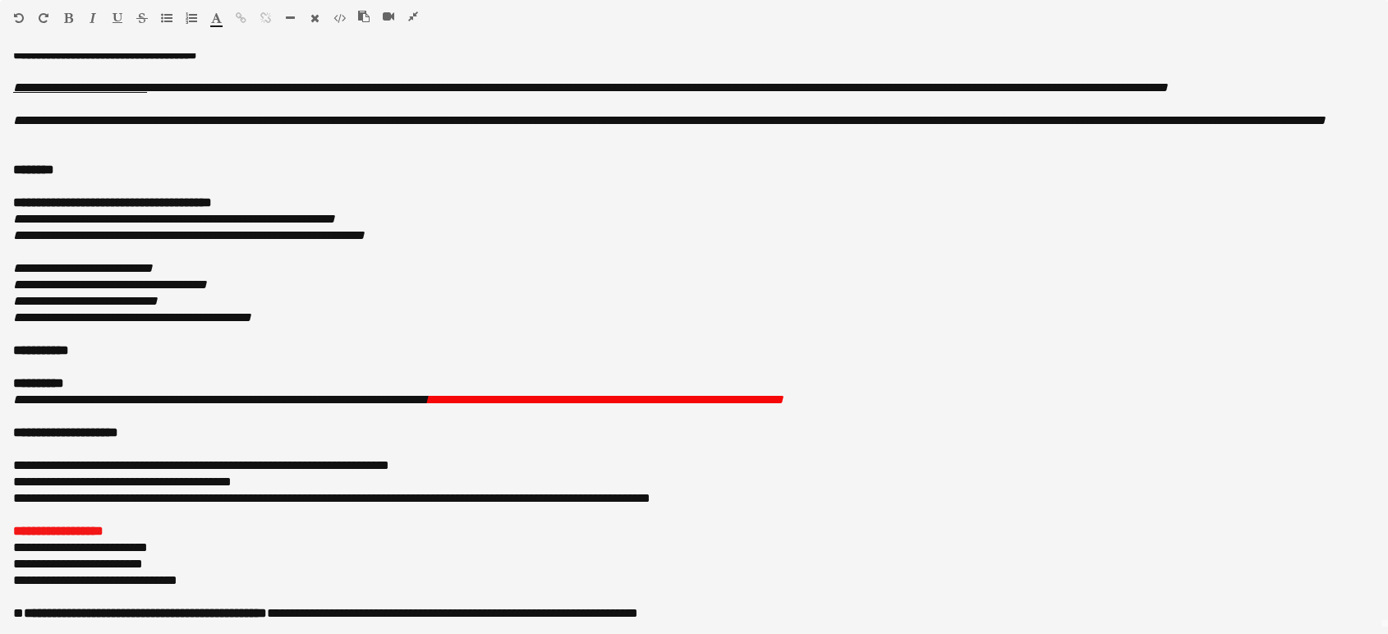
scroll to position [23, 0]
click at [415, 13] on icon "button" at bounding box center [413, 16] width 10 height 11
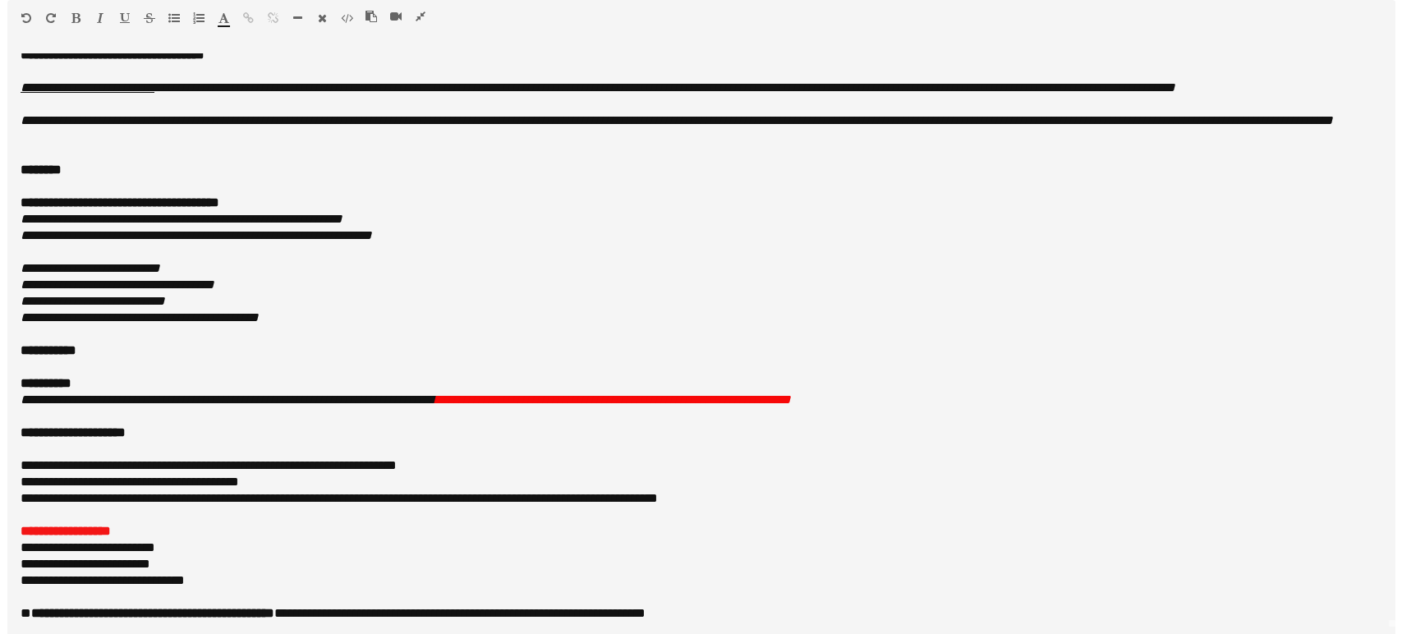
scroll to position [0, 0]
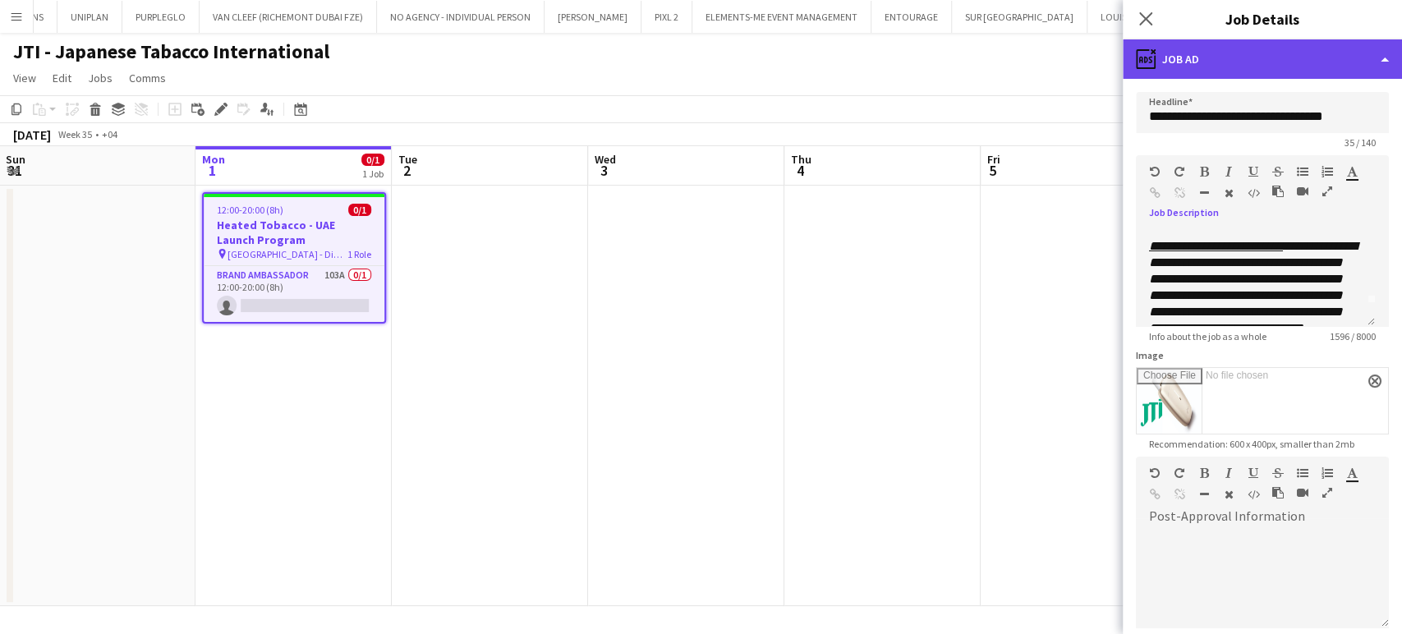
click at [1356, 65] on div "ads-window Job Ad" at bounding box center [1261, 58] width 279 height 39
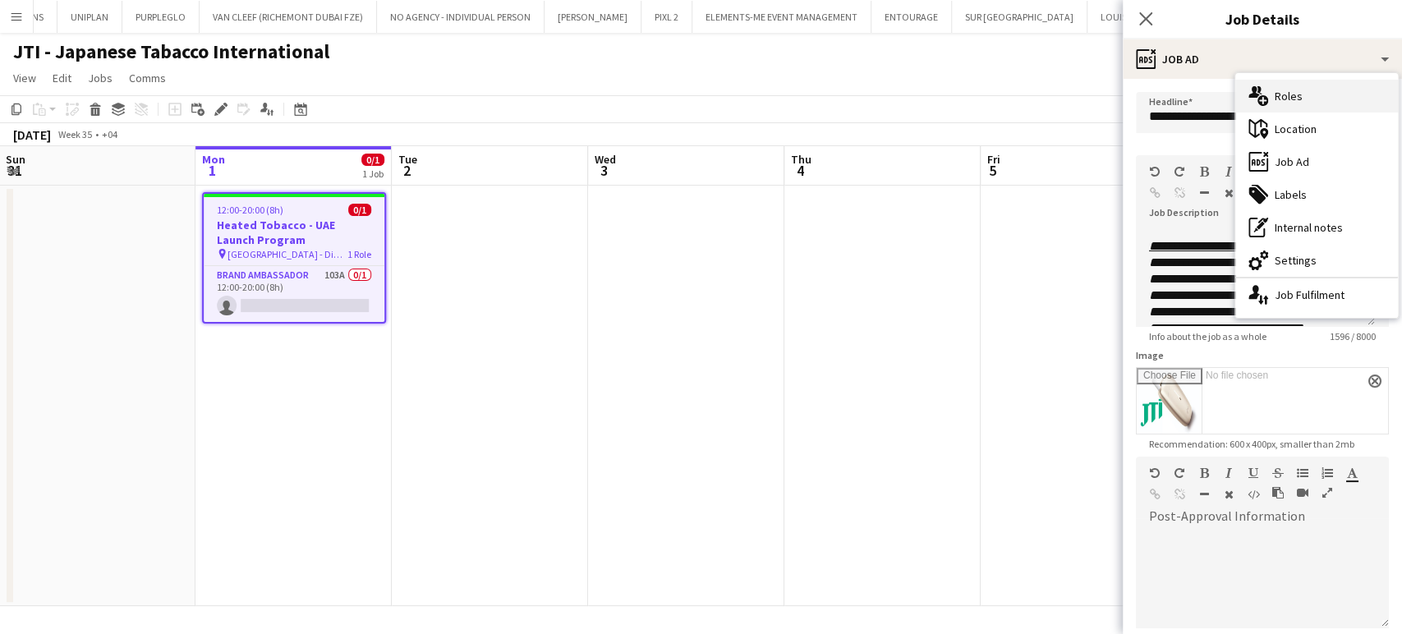
click at [1319, 100] on div "multiple-users-add Roles" at bounding box center [1316, 96] width 163 height 33
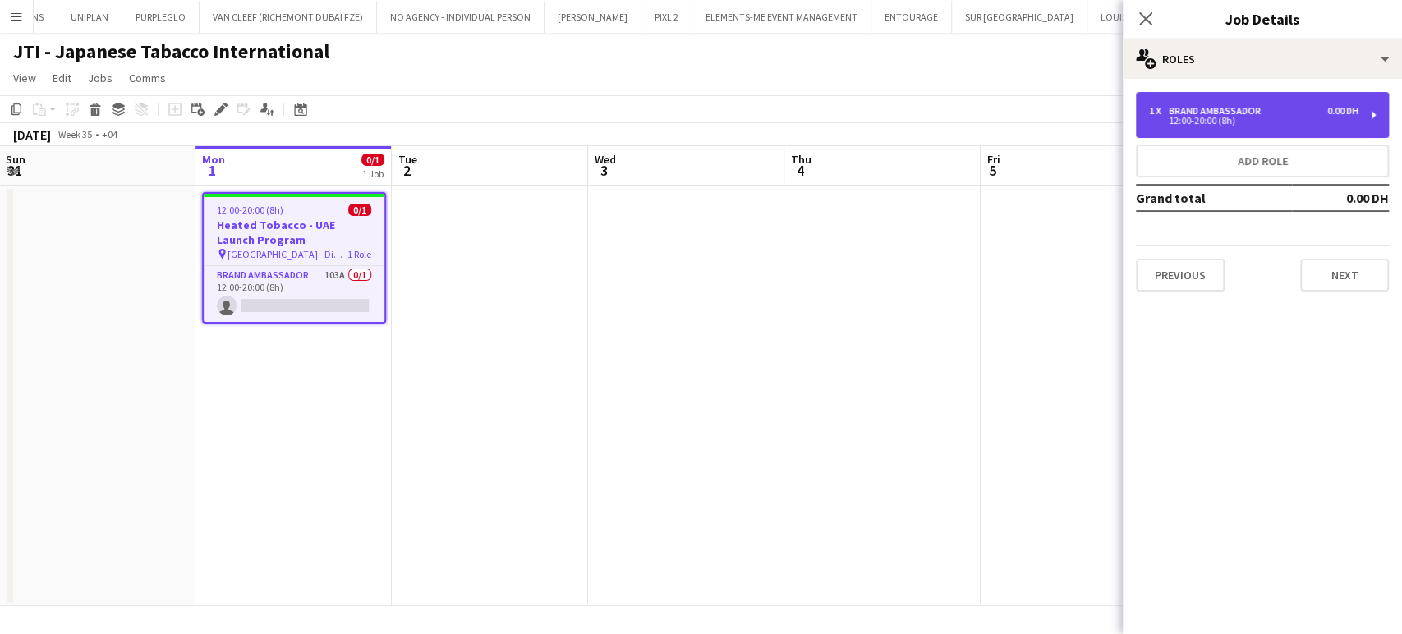
click at [1226, 109] on div "Brand Ambassador" at bounding box center [1217, 110] width 99 height 11
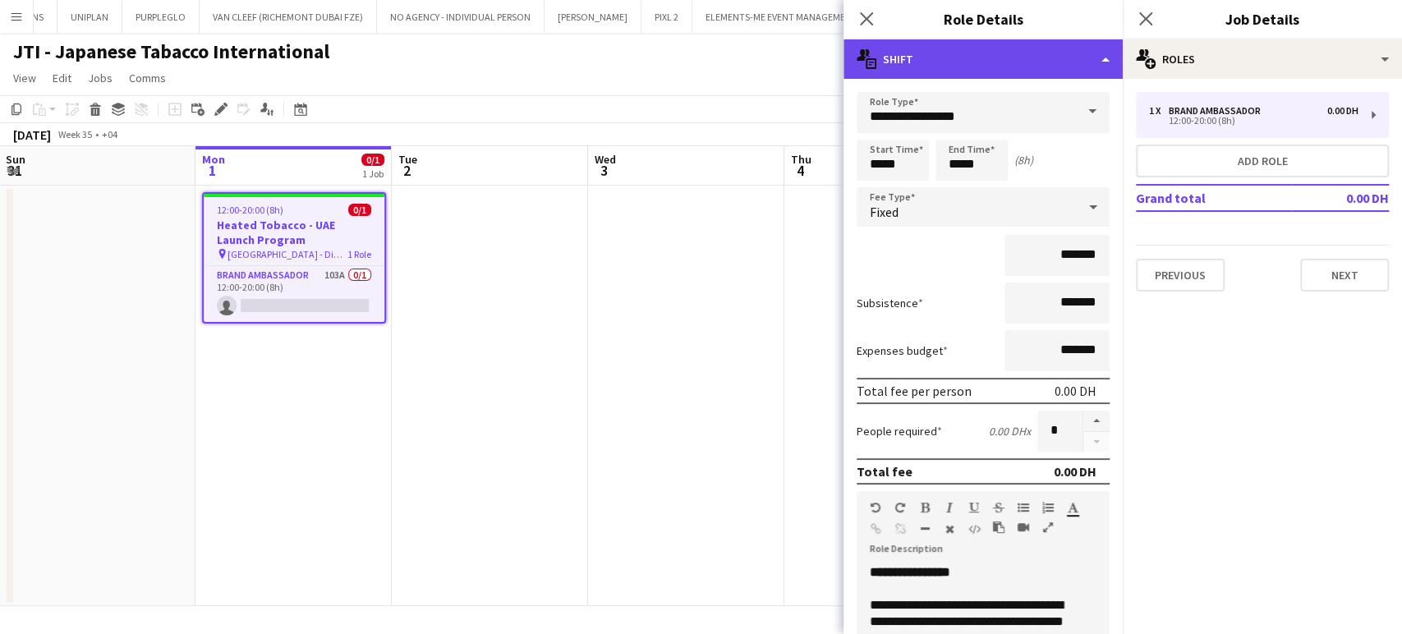
click at [1074, 43] on div "multiple-actions-text Shift" at bounding box center [982, 58] width 279 height 39
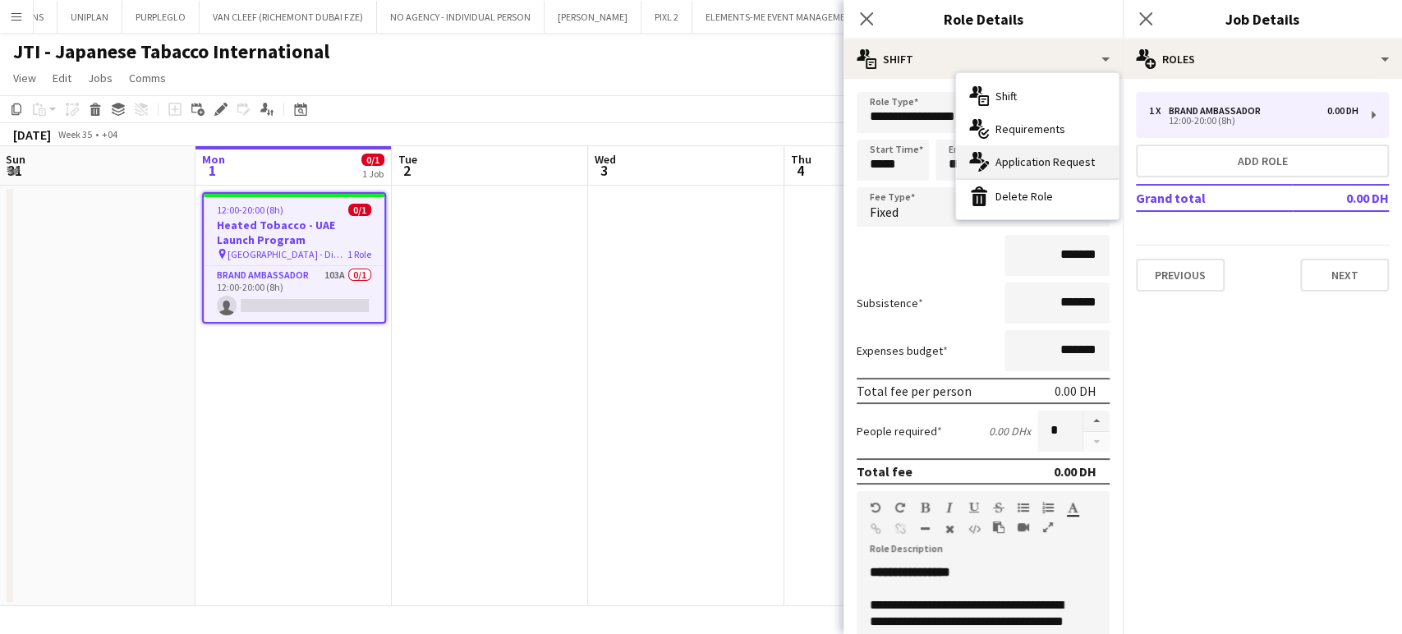
click at [1036, 163] on div "multiple-actions-edit-1 Application Request" at bounding box center [1037, 161] width 163 height 33
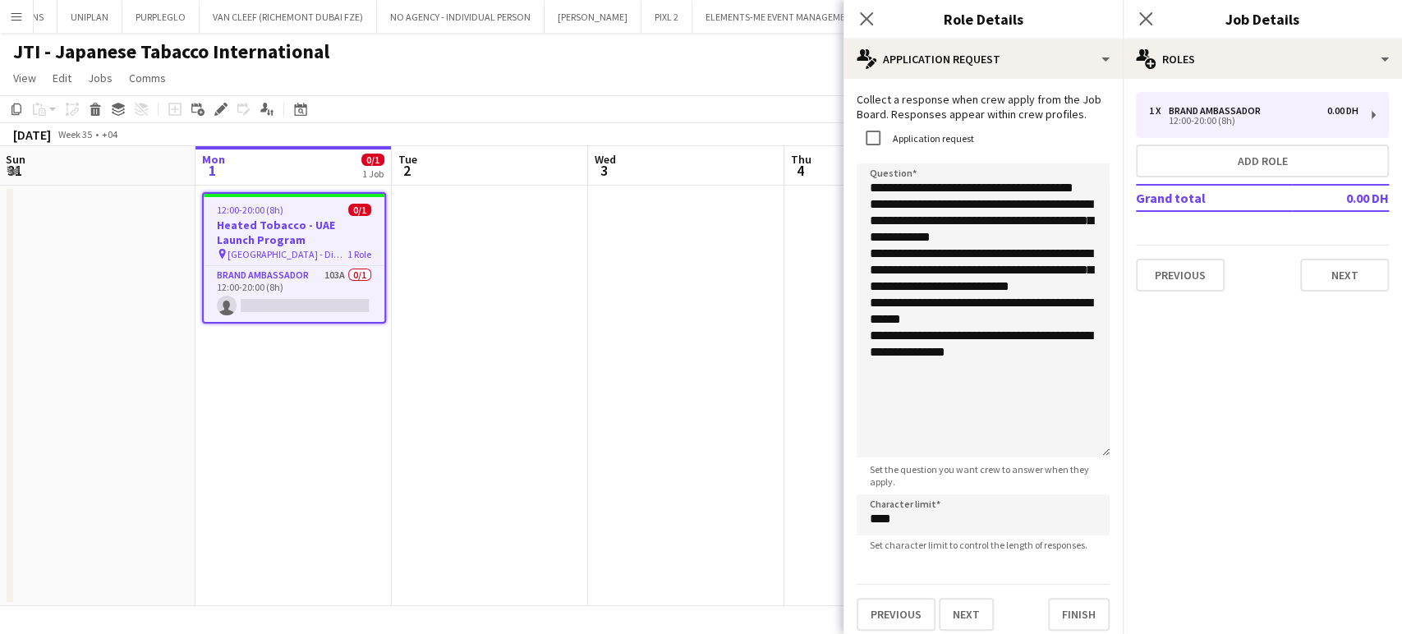
drag, startPoint x: 1087, startPoint y: 259, endPoint x: 1088, endPoint y: 455, distance: 196.2
click at [1089, 453] on textarea "**********" at bounding box center [982, 310] width 253 height 294
click at [768, 402] on app-date-cell at bounding box center [686, 396] width 196 height 420
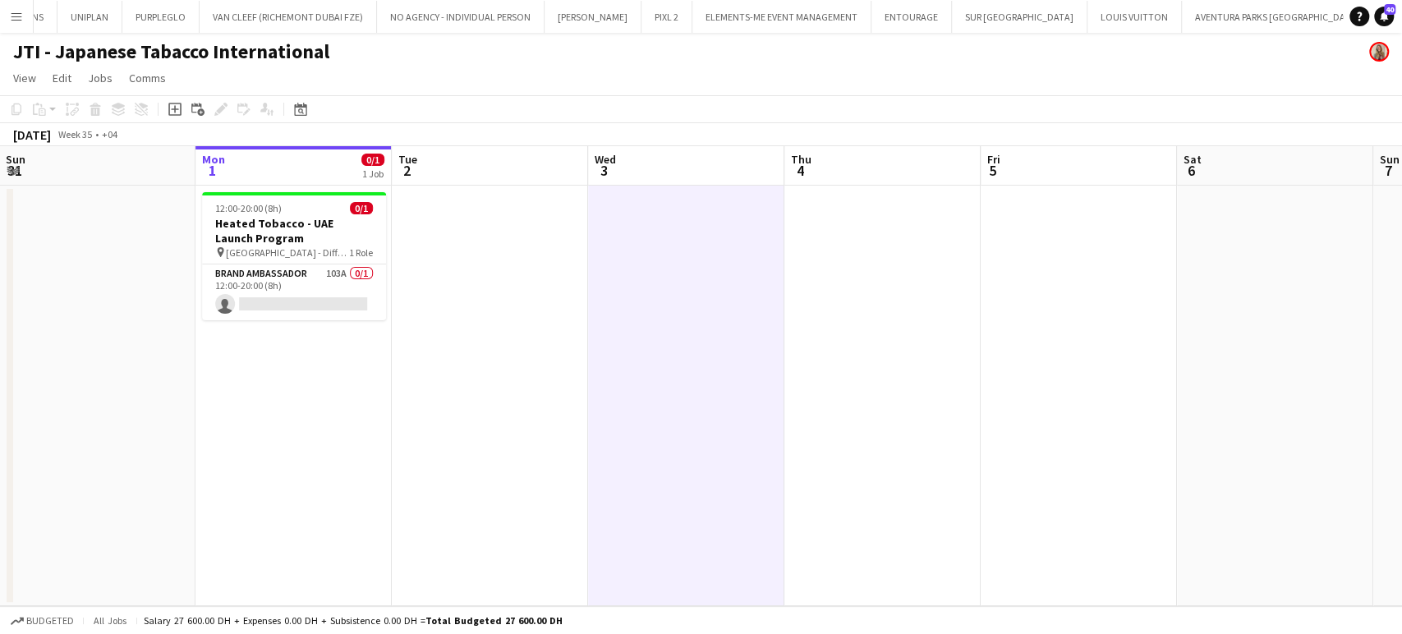
click at [314, 362] on app-date-cell "12:00-20:00 (8h) 0/1 Heated Tobacco - UAE Launch Program pin Dubai - Different …" at bounding box center [293, 396] width 196 height 420
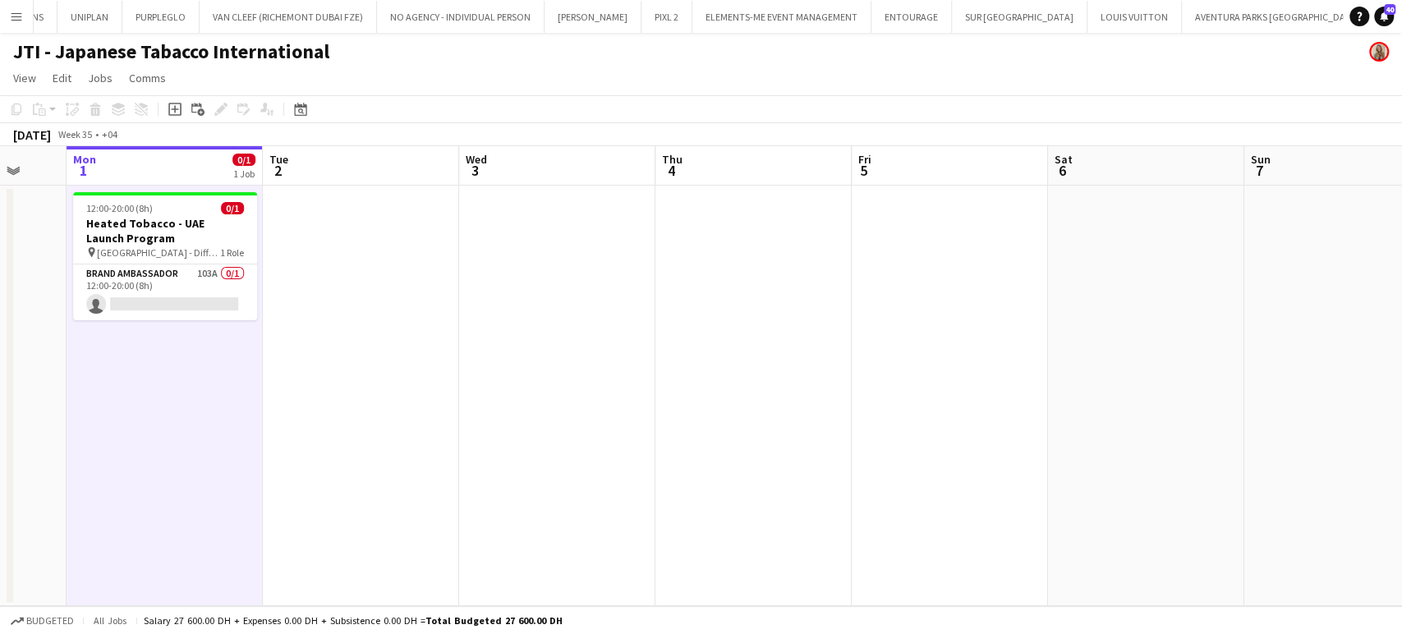
drag, startPoint x: 291, startPoint y: 402, endPoint x: 453, endPoint y: 409, distance: 161.9
click at [453, 409] on app-calendar-viewport "Fri 29 Sat 30 Sun 31 Mon 1 0/1 1 Job Tue 2 Wed 3 Thu 4 Fri 5 Sat 6 Sun 7 Mon 8 …" at bounding box center [701, 376] width 1402 height 460
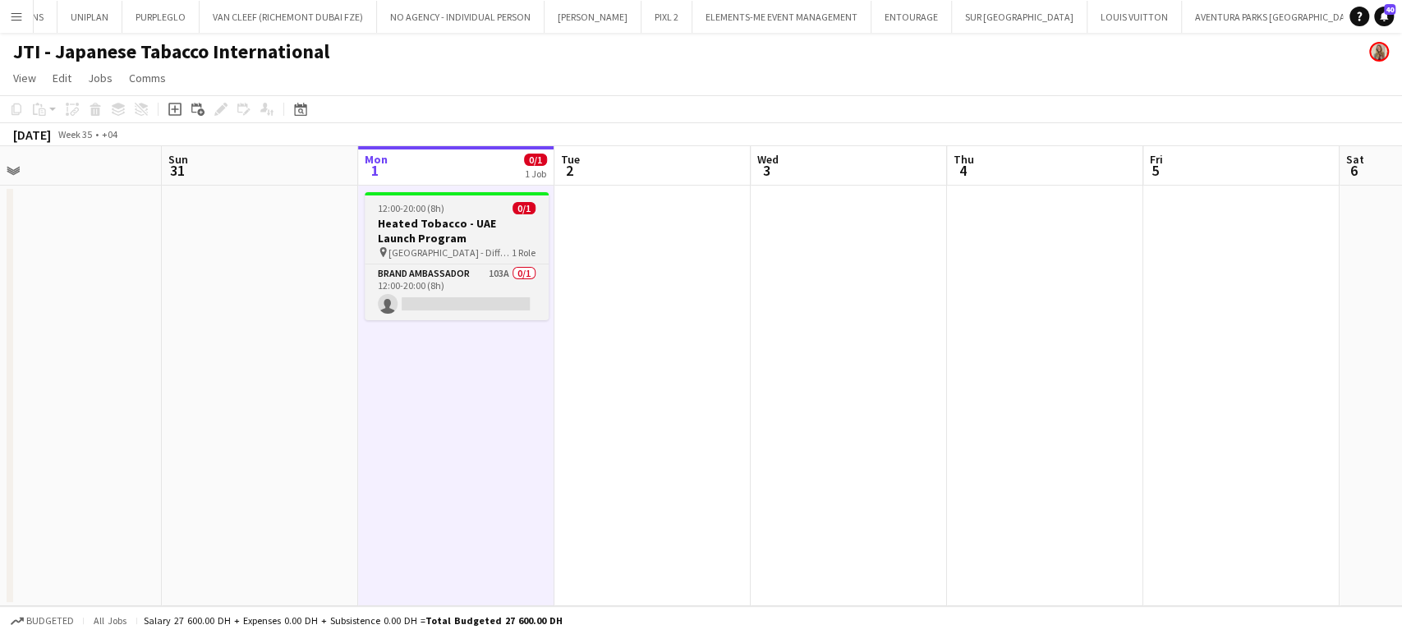
click at [438, 220] on h3 "Heated Tobacco - UAE Launch Program" at bounding box center [457, 231] width 184 height 30
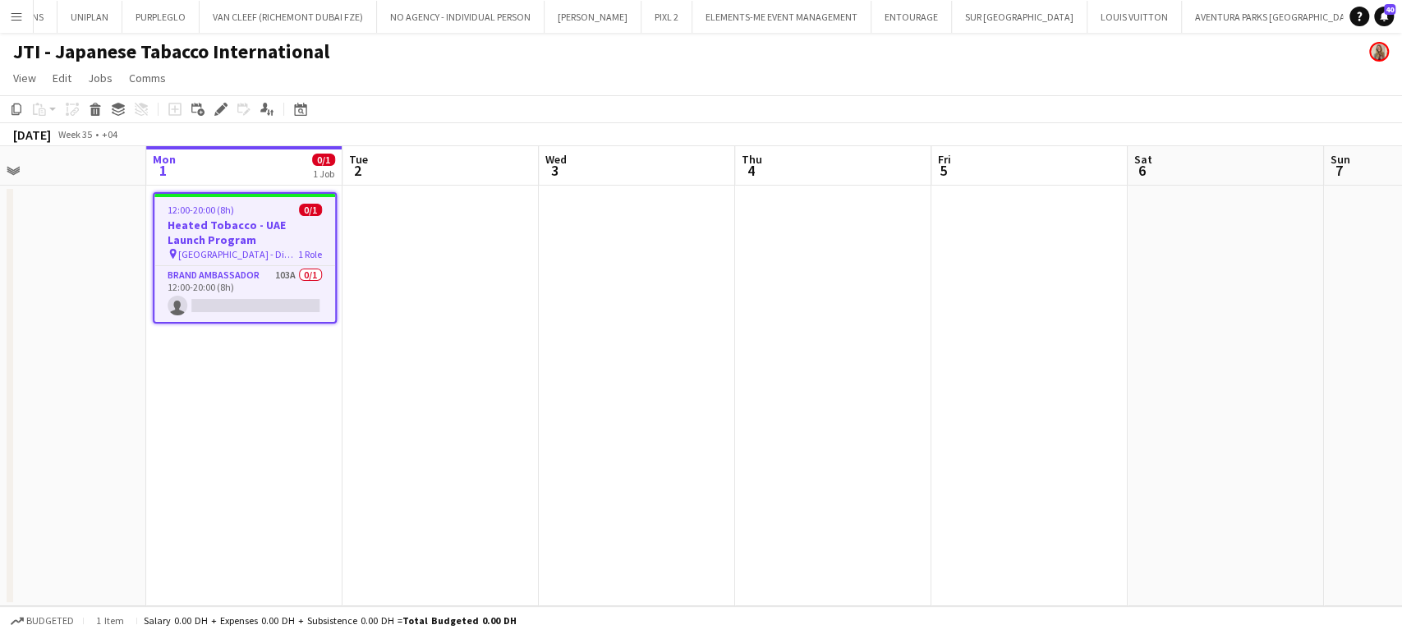
drag, startPoint x: 1067, startPoint y: 350, endPoint x: 659, endPoint y: 263, distance: 416.4
click at [723, 279] on app-calendar-viewport "Thu 28 Fri 29 Sat 30 Sun 31 Mon 1 0/1 1 Job Tue 2 Wed 3 Thu 4 Fri 5 Sat 6 Sun 7…" at bounding box center [701, 376] width 1402 height 460
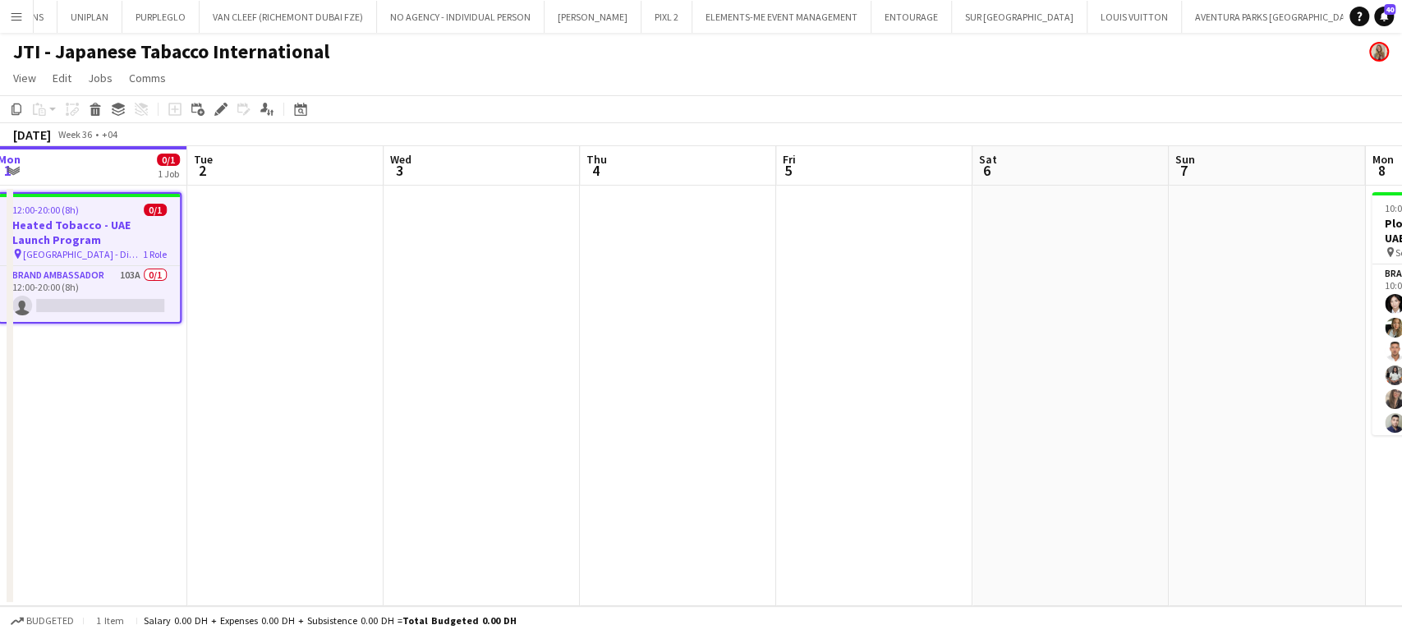
drag, startPoint x: 1104, startPoint y: 381, endPoint x: 281, endPoint y: 184, distance: 846.0
click at [420, 228] on app-calendar-viewport "Thu 28 Fri 29 Sat 30 Sun 31 Mon 1 0/1 1 Job Tue 2 Wed 3 Thu 4 Fri 5 Sat 6 Sun 7…" at bounding box center [701, 376] width 1402 height 460
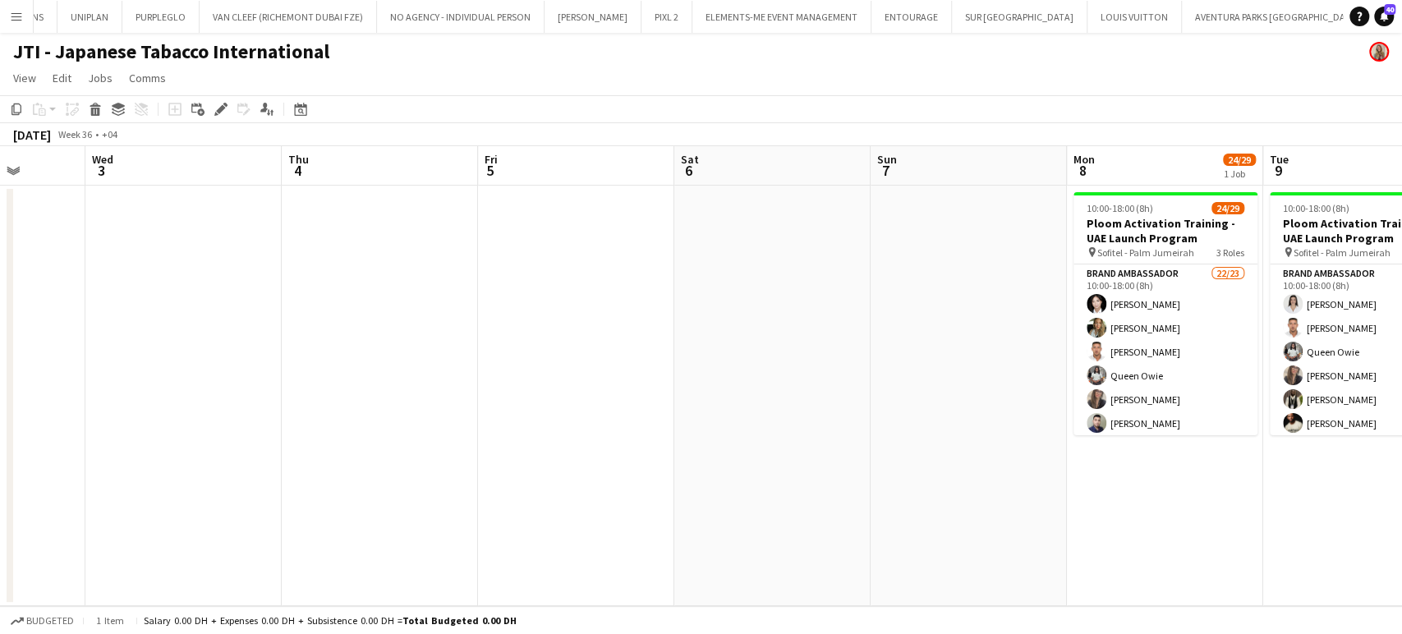
drag, startPoint x: 797, startPoint y: 407, endPoint x: 1130, endPoint y: 457, distance: 336.2
click at [1324, 503] on app-calendar-viewport "Mon 1 0/1 1 Job Tue 2 Wed 3 Thu 4 Fri 5 Sat 6 Sun 7 Mon 8 24/29 1 Job Tue 9 24/…" at bounding box center [701, 376] width 1402 height 460
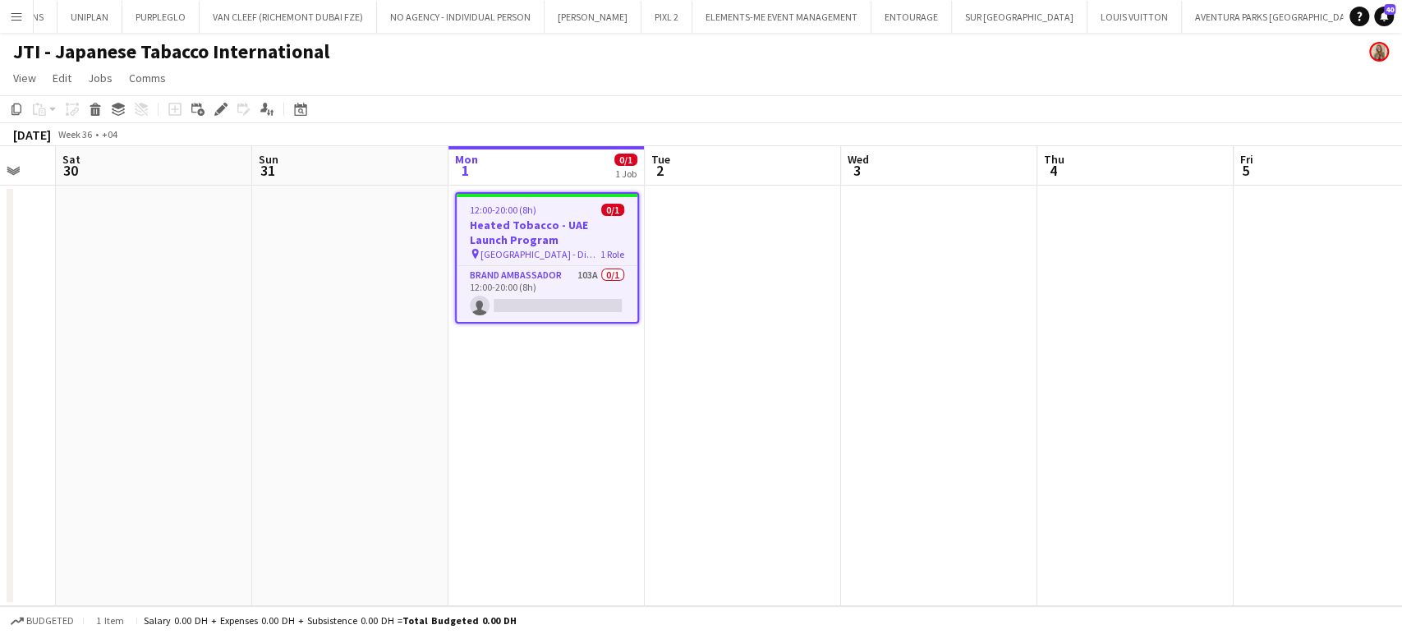
drag, startPoint x: 1084, startPoint y: 451, endPoint x: 1139, endPoint y: 442, distance: 55.7
click at [1260, 494] on app-calendar-viewport "Thu 28 Fri 29 Sat 30 Sun 31 Mon 1 0/1 1 Job Tue 2 Wed 3 Thu 4 Fri 5 Sat 6 Sun 7…" at bounding box center [701, 376] width 1402 height 460
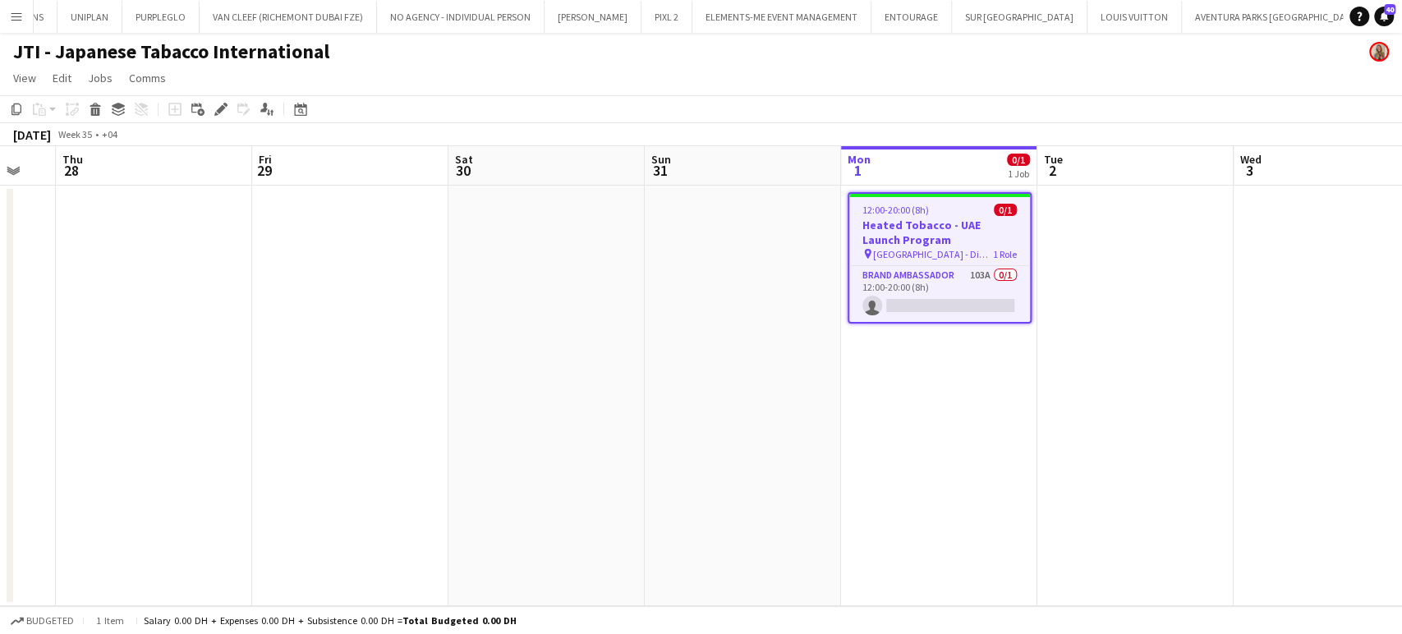
scroll to position [0, 335]
click at [977, 295] on app-card-role "Brand Ambassador 103A 0/1 12:00-20:00 (8h) single-neutral-actions" at bounding box center [941, 294] width 181 height 56
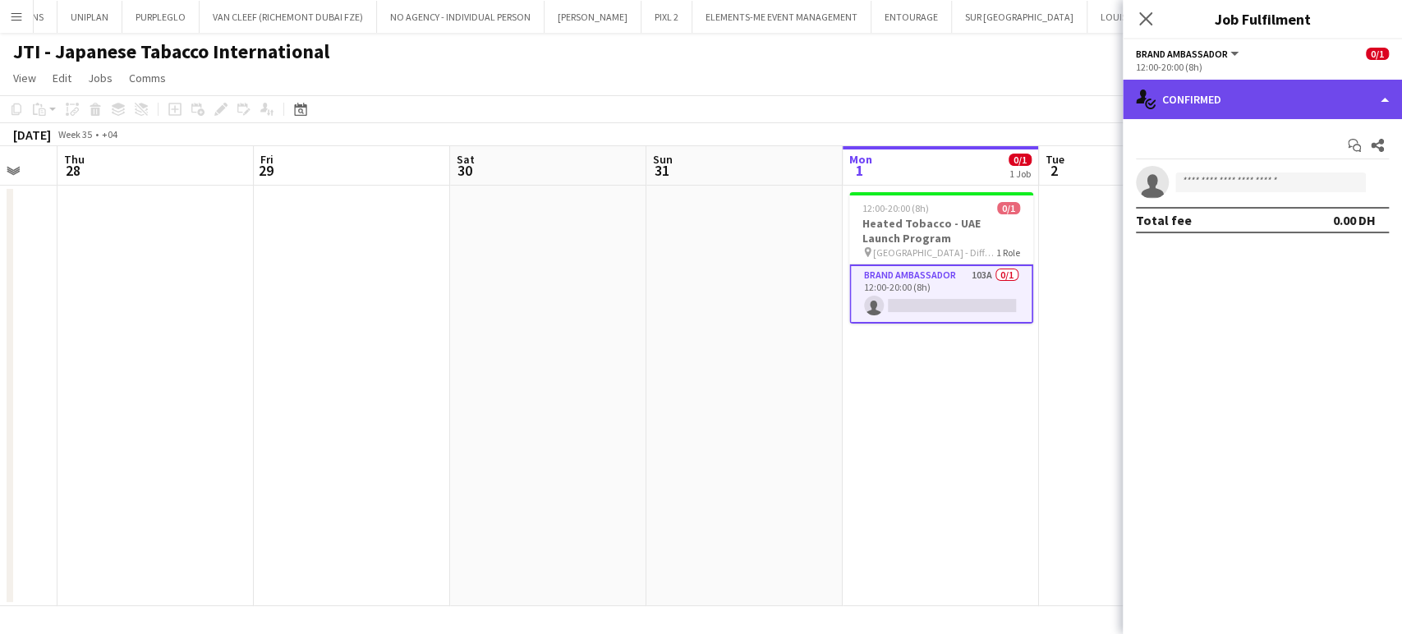
click at [1370, 85] on div "single-neutral-actions-check-2 Confirmed" at bounding box center [1261, 99] width 279 height 39
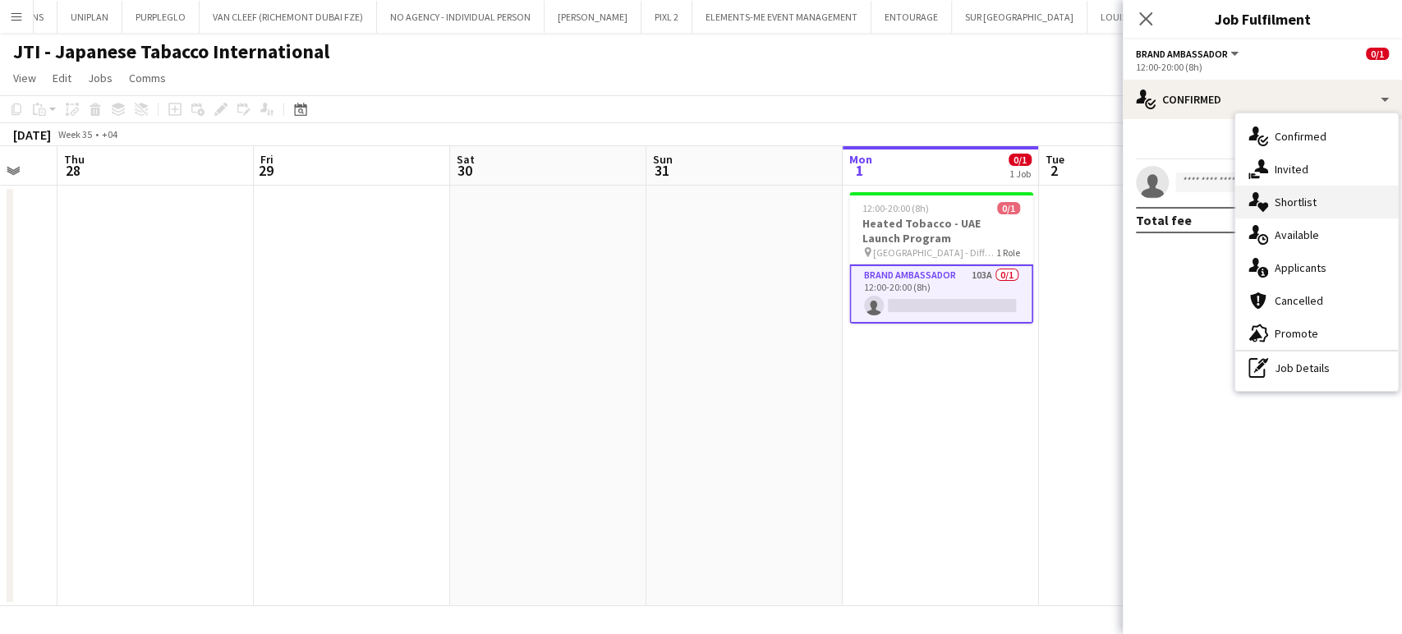
click at [1354, 204] on div "single-neutral-actions-heart Shortlist" at bounding box center [1316, 202] width 163 height 33
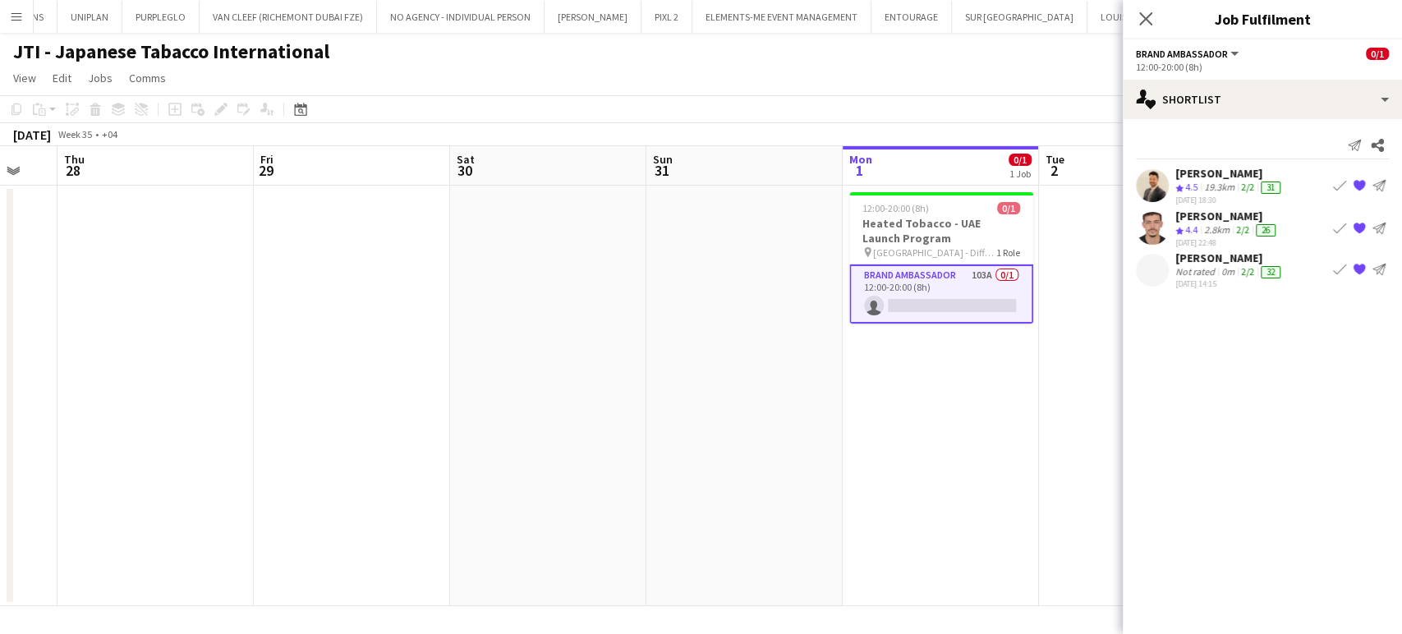
click at [1192, 257] on div "Nelly Nzula" at bounding box center [1229, 257] width 108 height 15
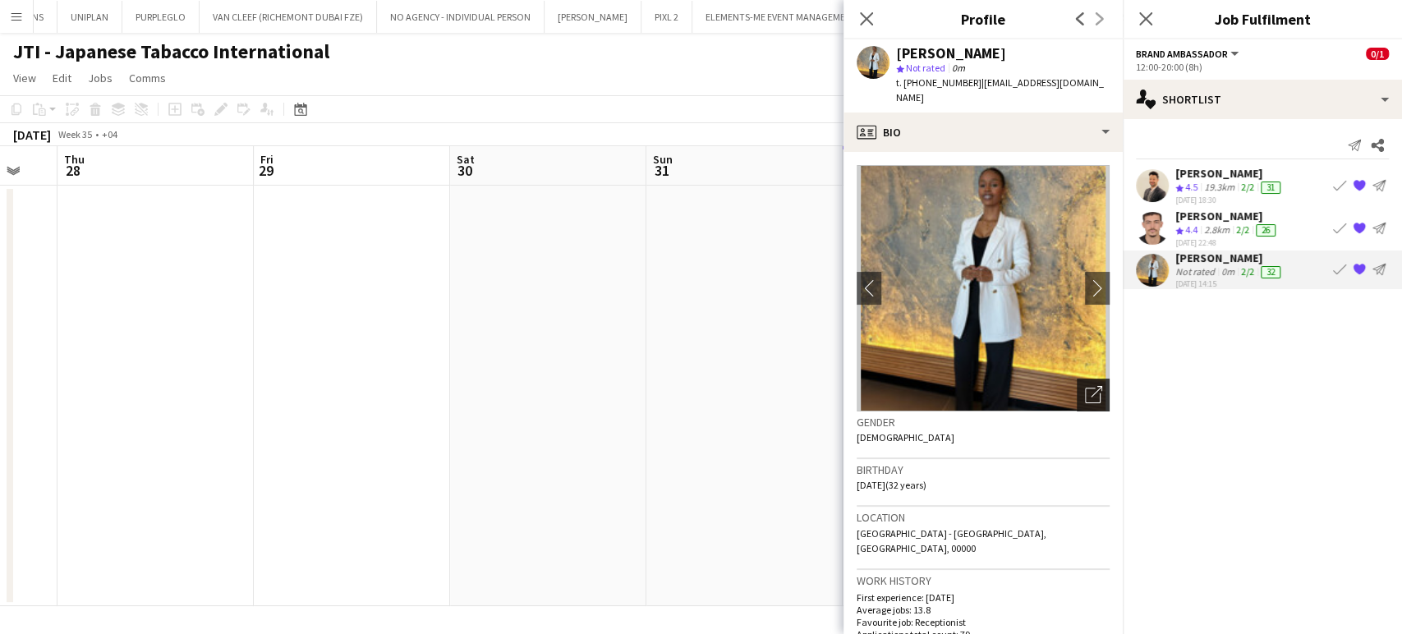
click at [1085, 386] on icon "Open photos pop-in" at bounding box center [1093, 394] width 17 height 17
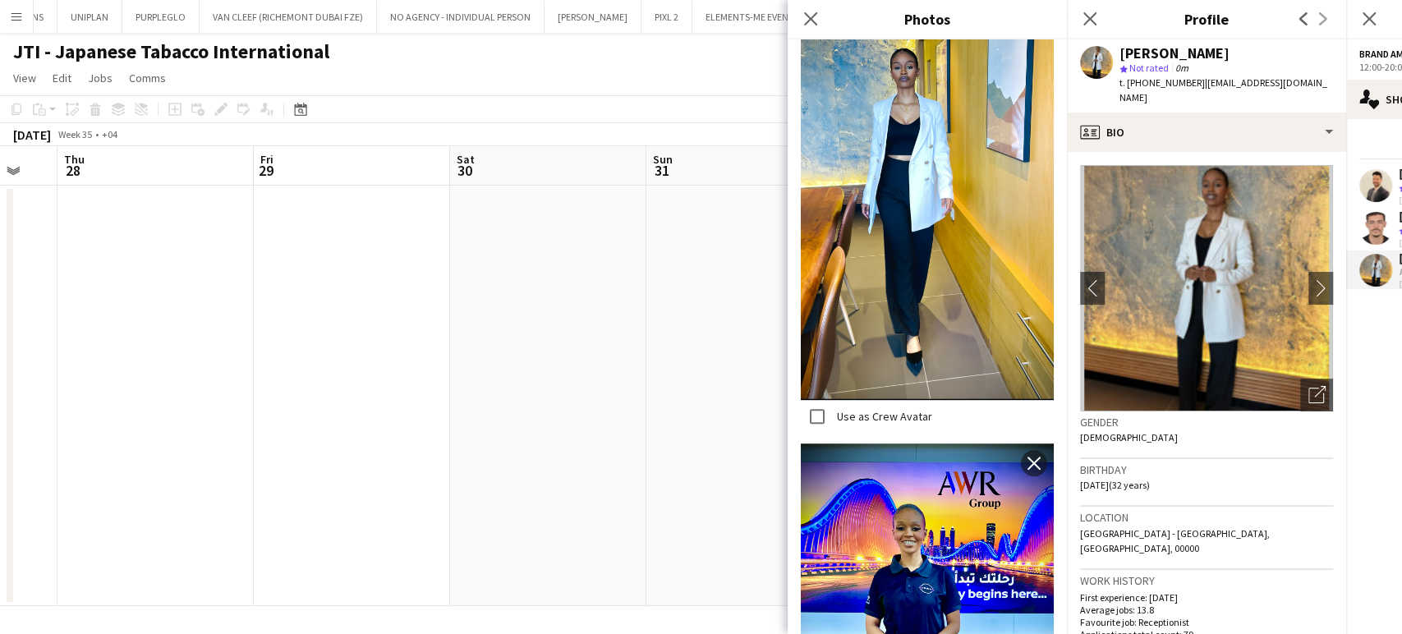
scroll to position [729, 0]
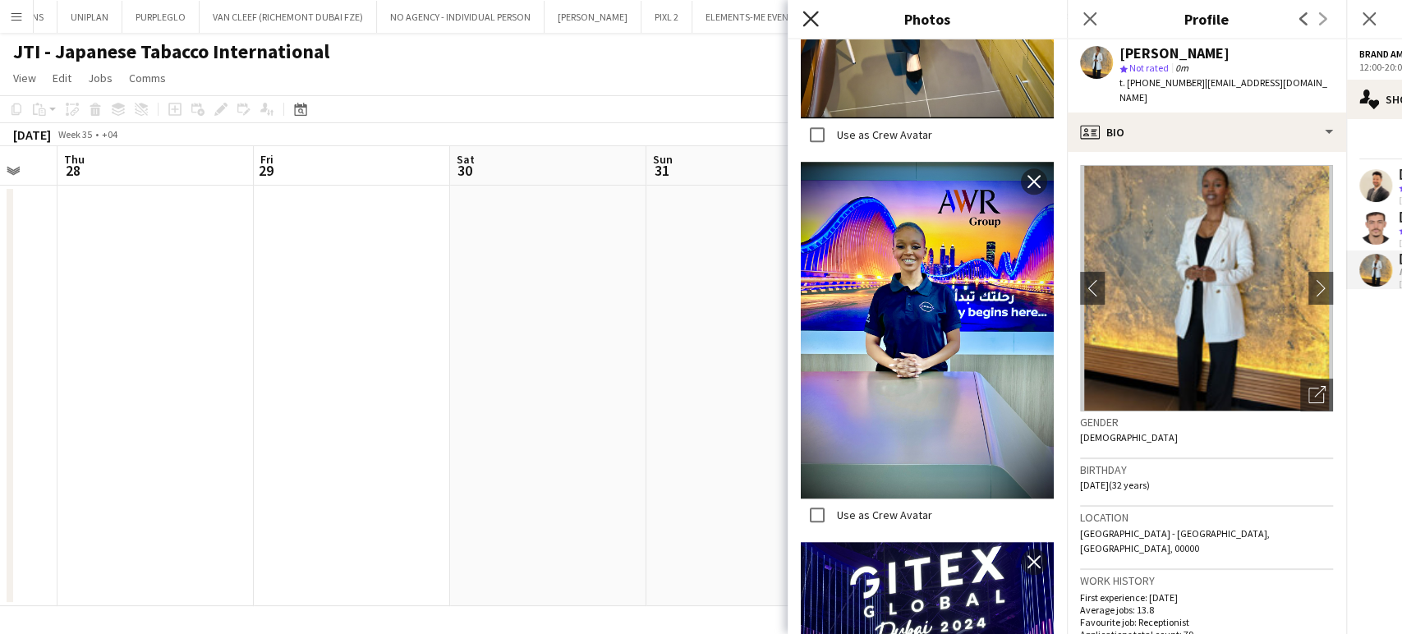
click at [809, 17] on icon at bounding box center [810, 19] width 16 height 16
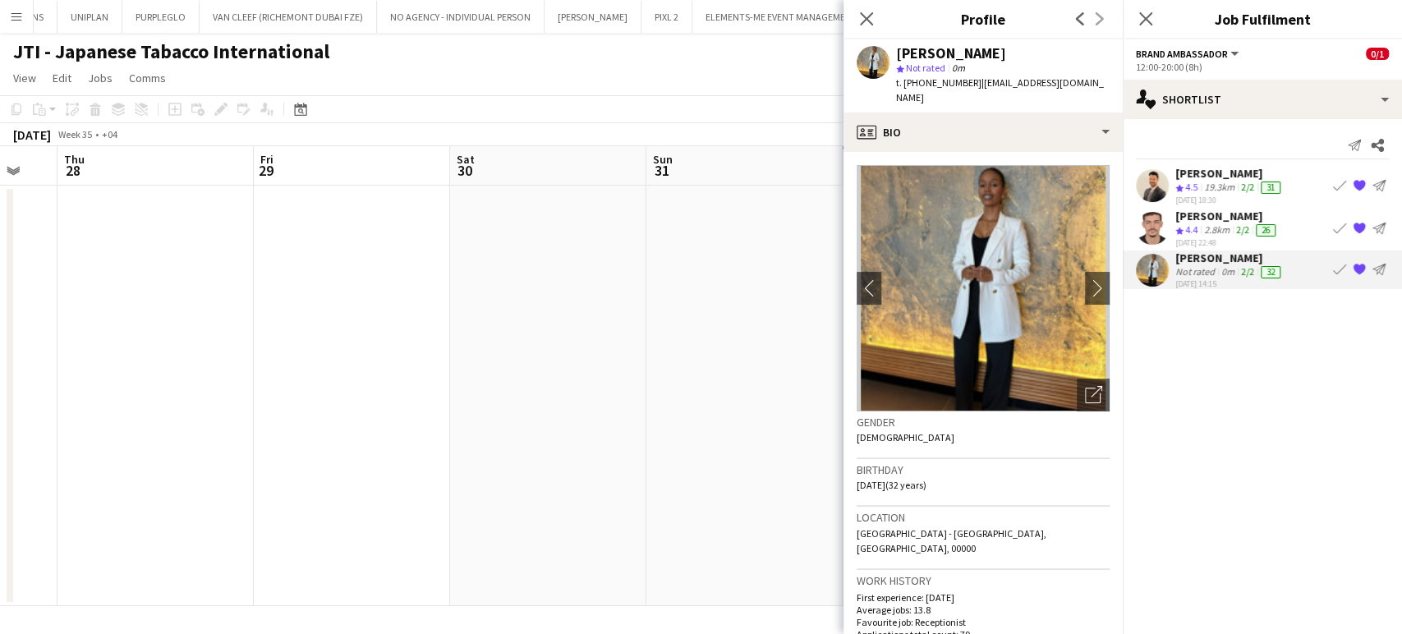
click at [1357, 267] on app-icon "{{ spriteTitle }}" at bounding box center [1358, 270] width 13 height 13
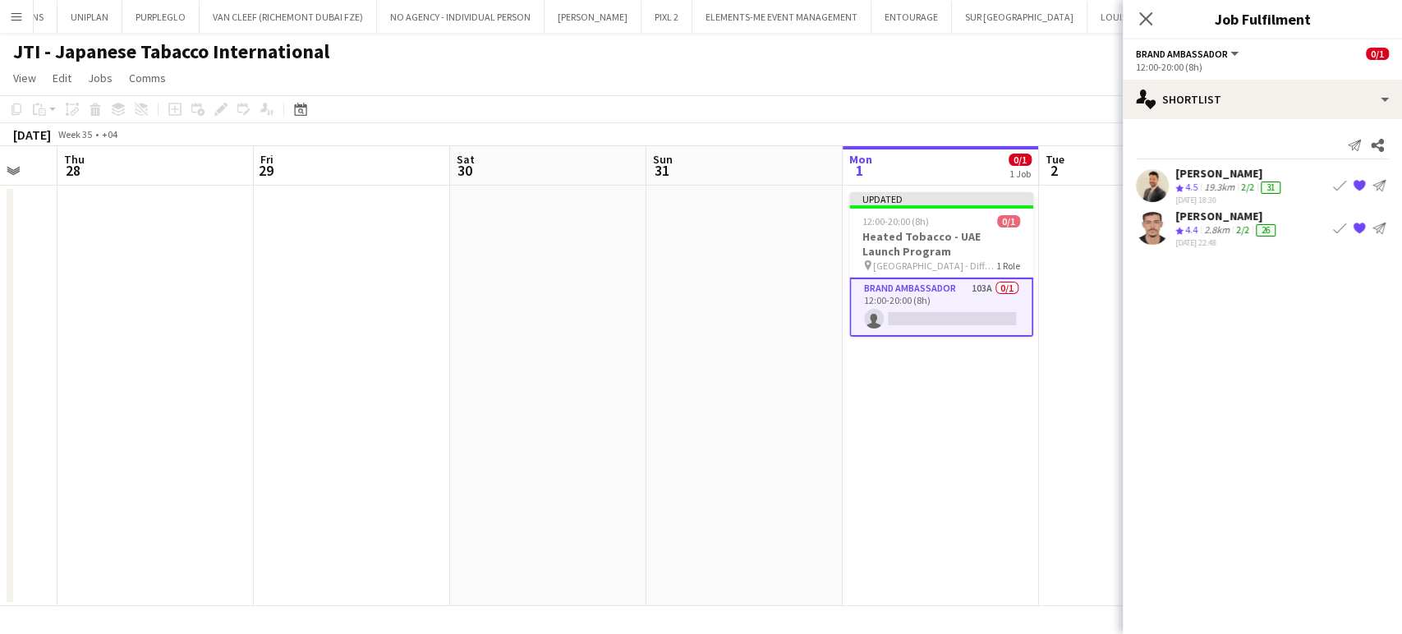
click at [1207, 215] on div "Mounir Kheidri" at bounding box center [1226, 216] width 103 height 15
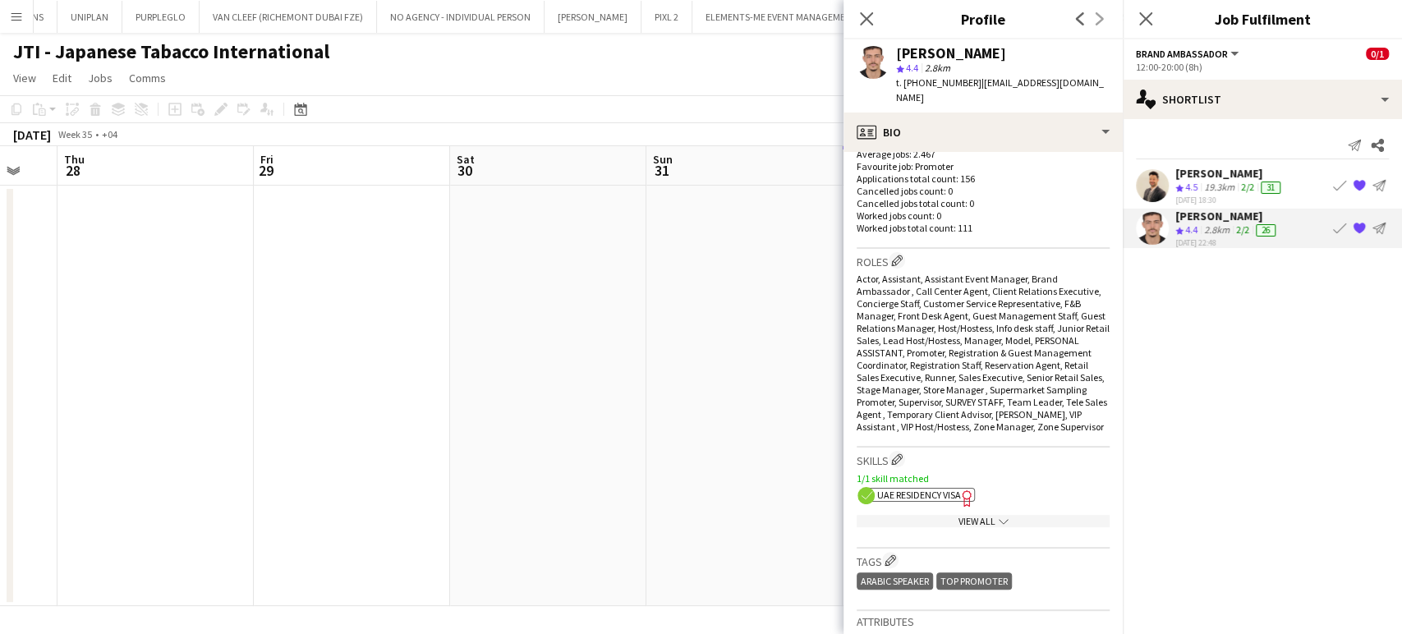
scroll to position [0, 0]
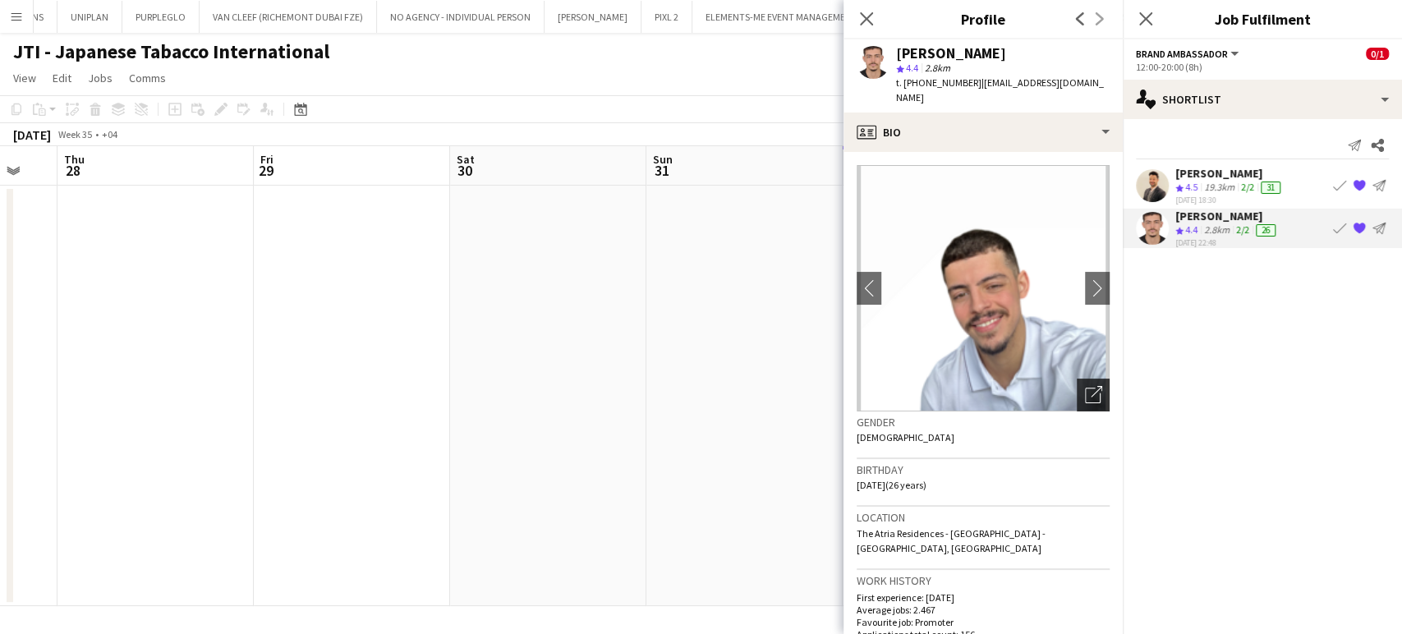
click at [1087, 386] on icon "Open photos pop-in" at bounding box center [1093, 394] width 17 height 17
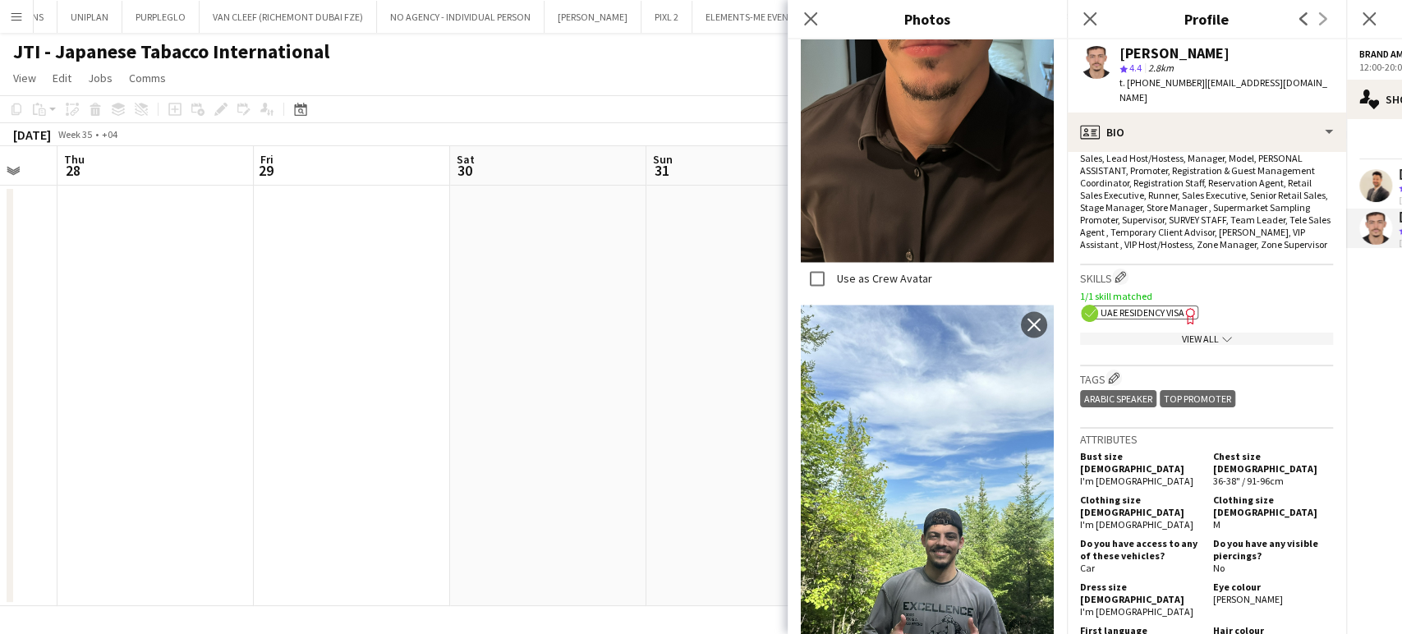
scroll to position [2371, 0]
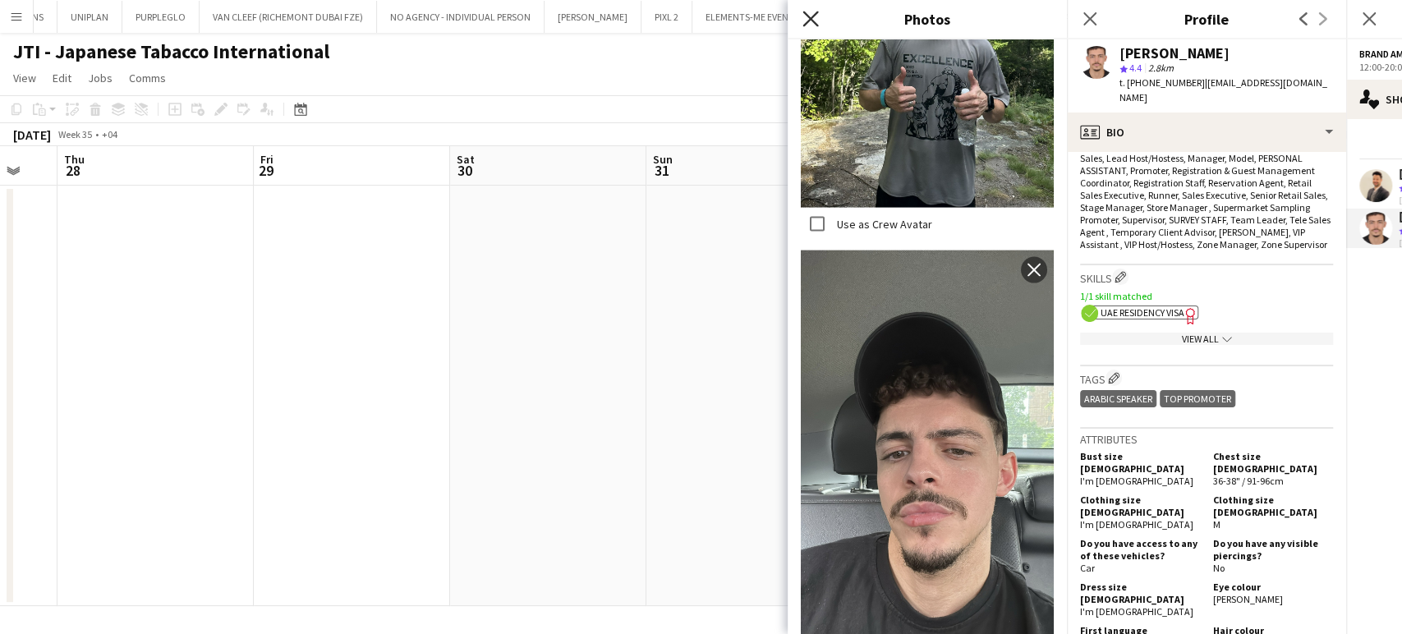
click at [810, 19] on icon at bounding box center [810, 19] width 16 height 16
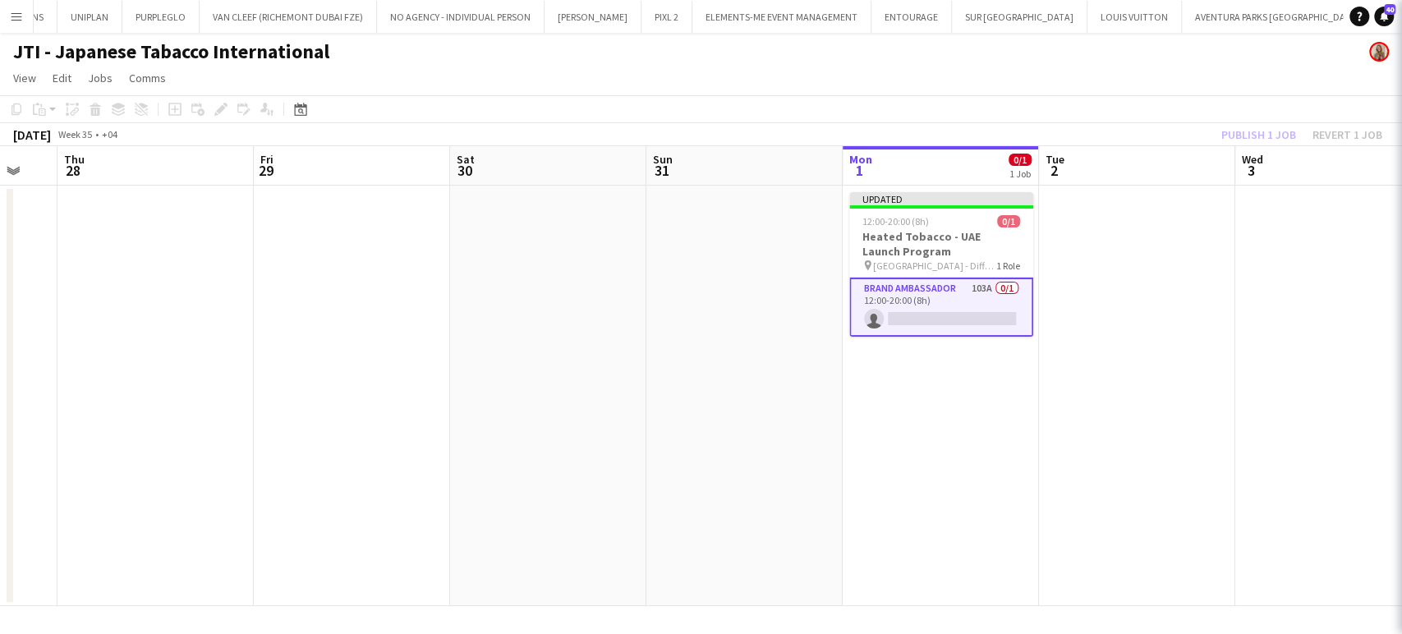
click at [733, 232] on app-date-cell at bounding box center [744, 396] width 196 height 420
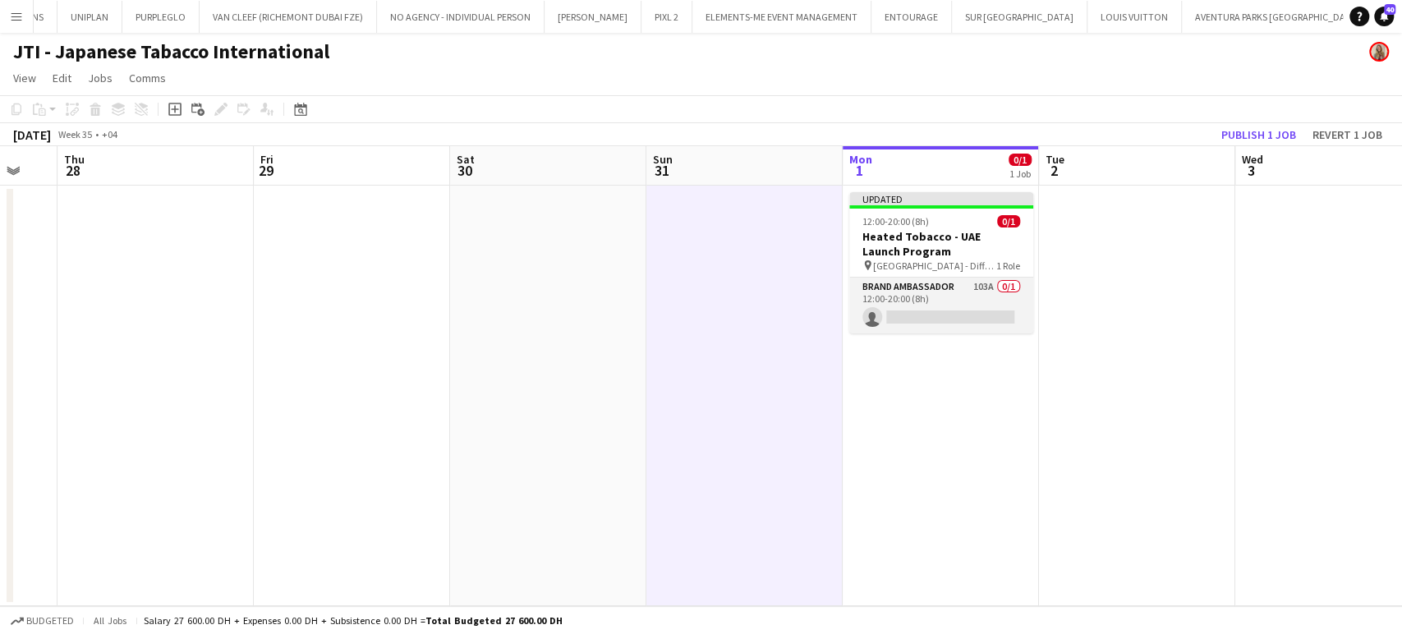
click at [966, 298] on app-card-role "Brand Ambassador 103A 0/1 12:00-20:00 (8h) single-neutral-actions" at bounding box center [941, 306] width 184 height 56
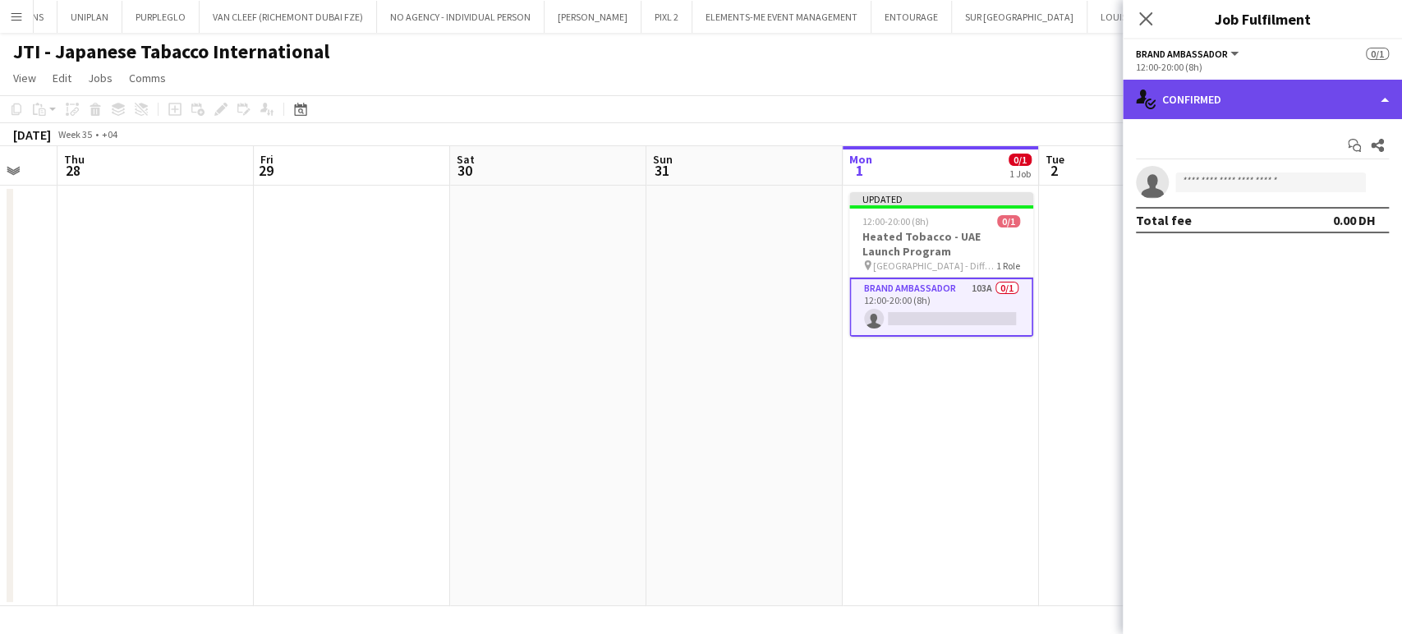
click at [1353, 91] on div "single-neutral-actions-check-2 Confirmed" at bounding box center [1261, 99] width 279 height 39
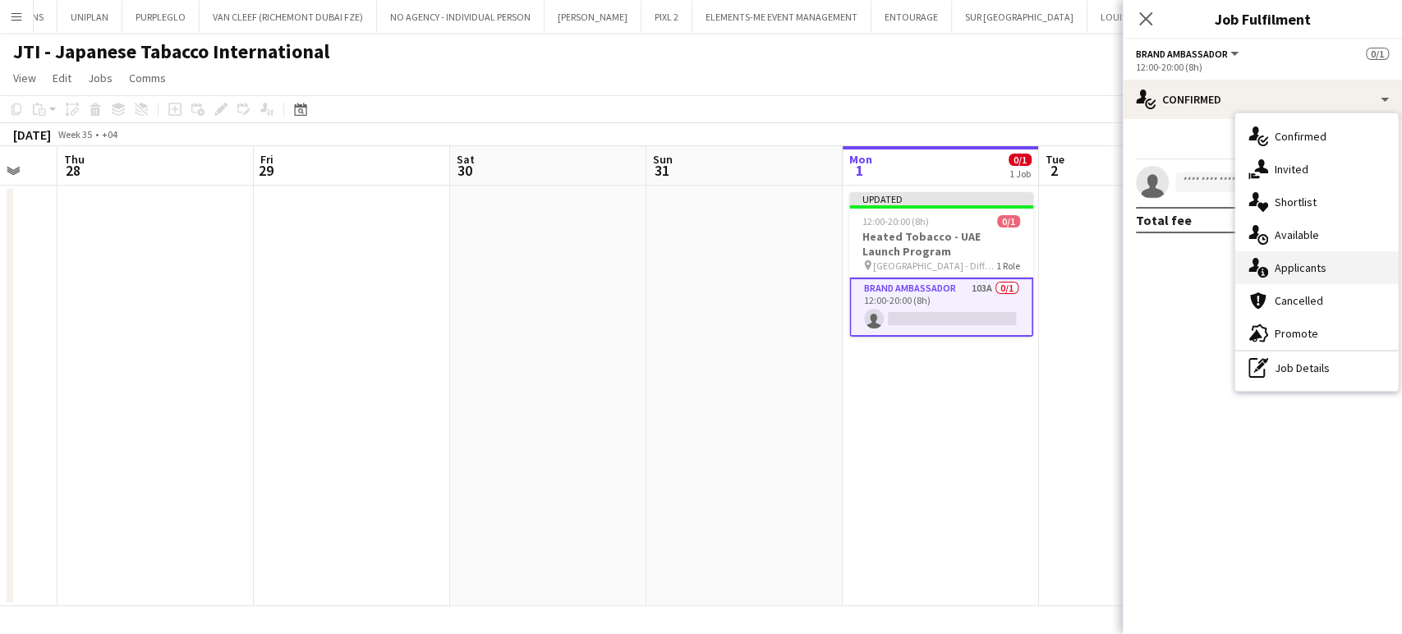
click at [1291, 265] on div "single-neutral-actions-information Applicants" at bounding box center [1316, 267] width 163 height 33
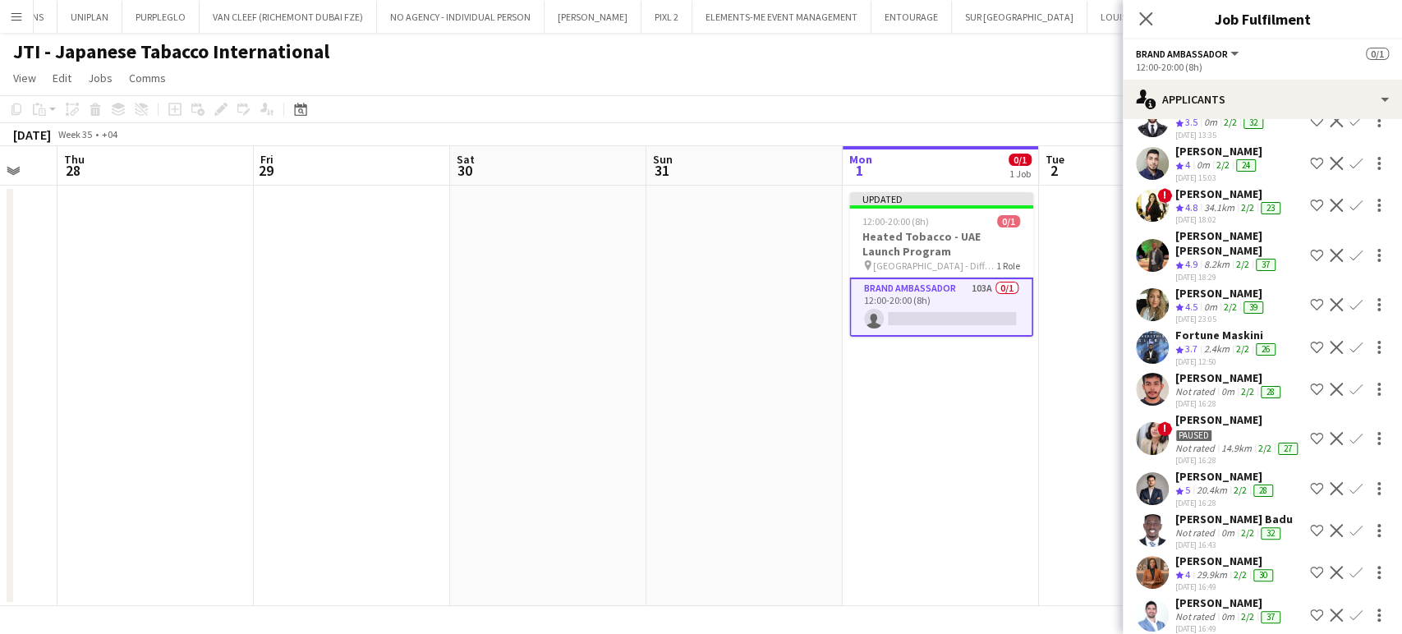
scroll to position [182, 0]
click at [1210, 414] on div "Keti Mamulashvili" at bounding box center [1238, 418] width 126 height 15
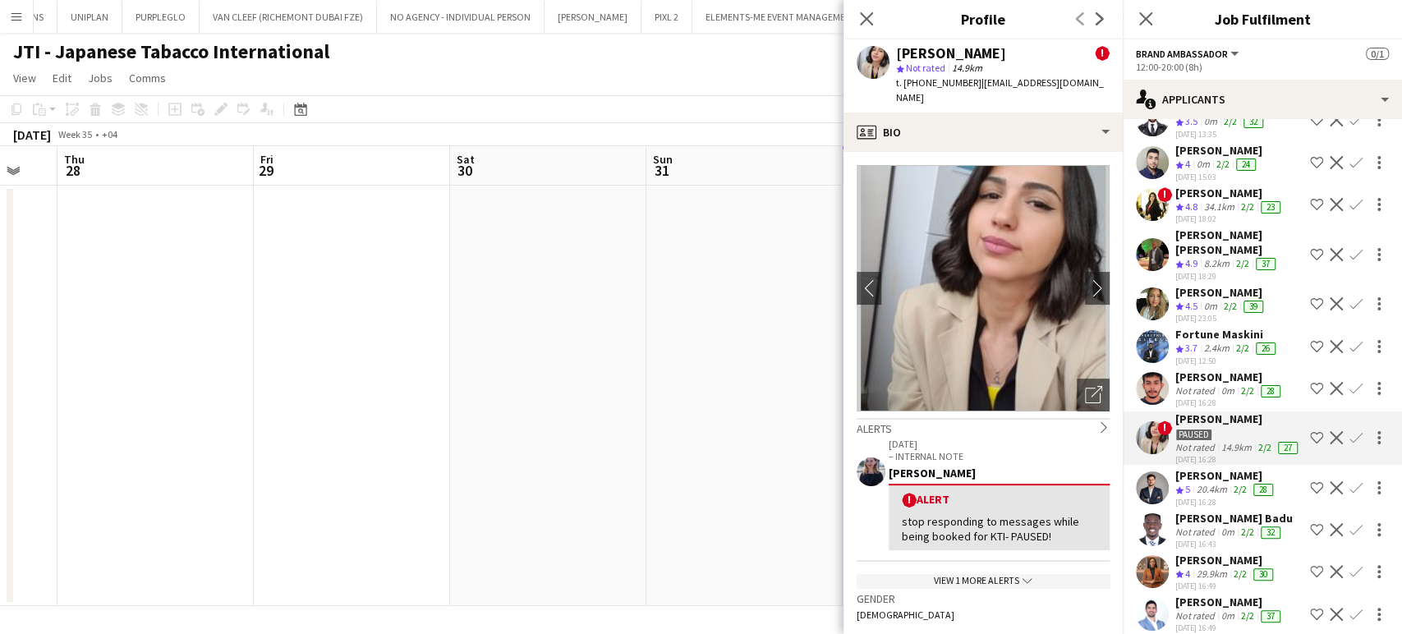
click at [729, 309] on app-date-cell at bounding box center [744, 396] width 196 height 420
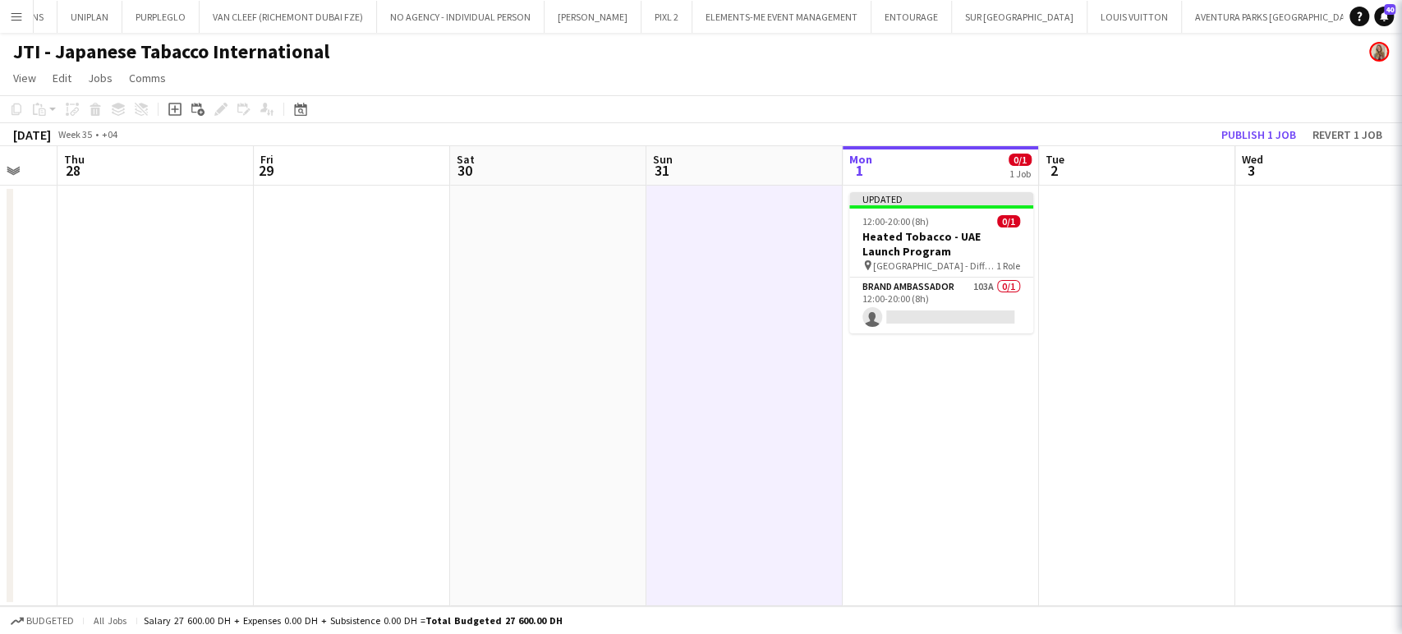
scroll to position [0, 0]
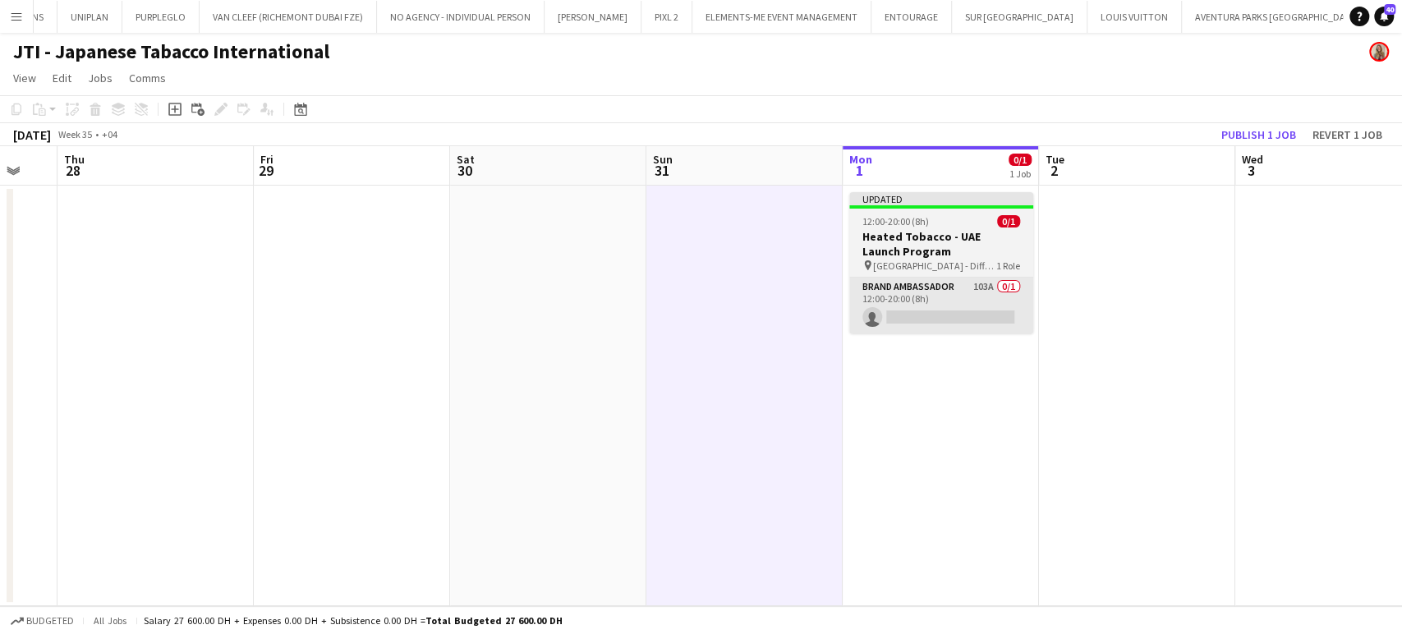
drag, startPoint x: 877, startPoint y: 259, endPoint x: 919, endPoint y: 311, distance: 67.2
click at [876, 266] on span "Dubai - Different locations" at bounding box center [934, 265] width 123 height 12
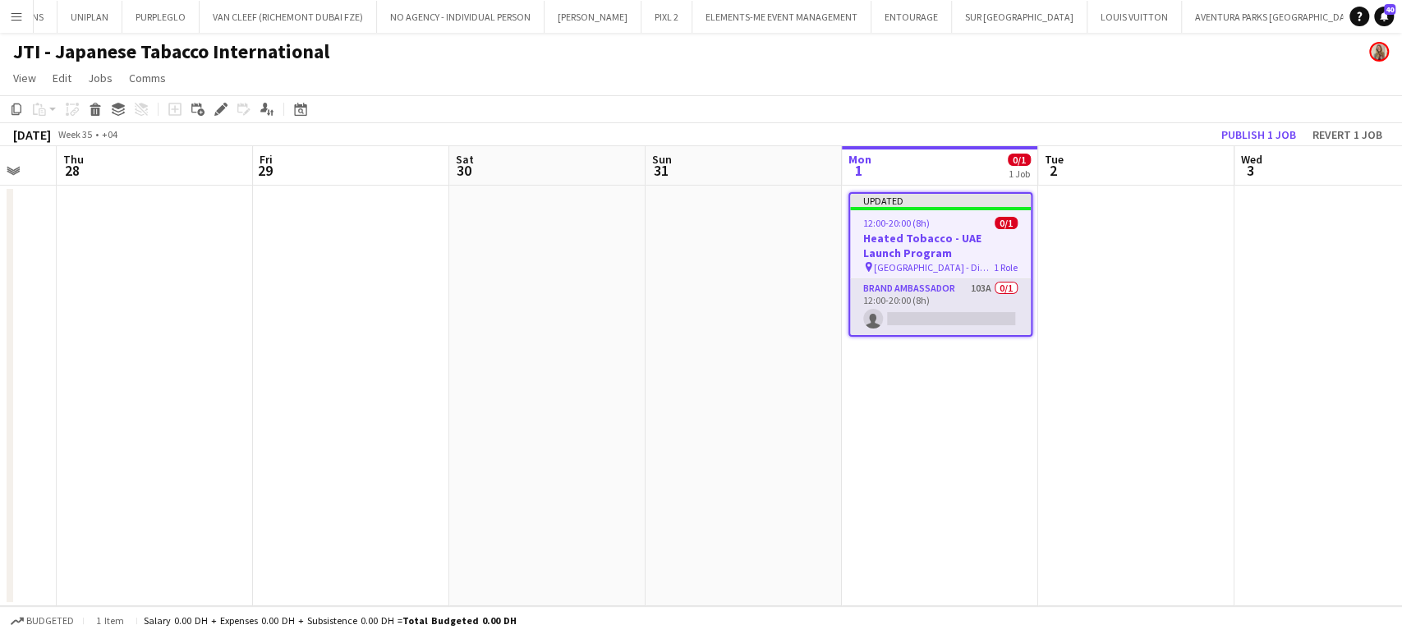
click at [926, 327] on app-card-role "Brand Ambassador 103A 0/1 12:00-20:00 (8h) single-neutral-actions" at bounding box center [940, 307] width 181 height 56
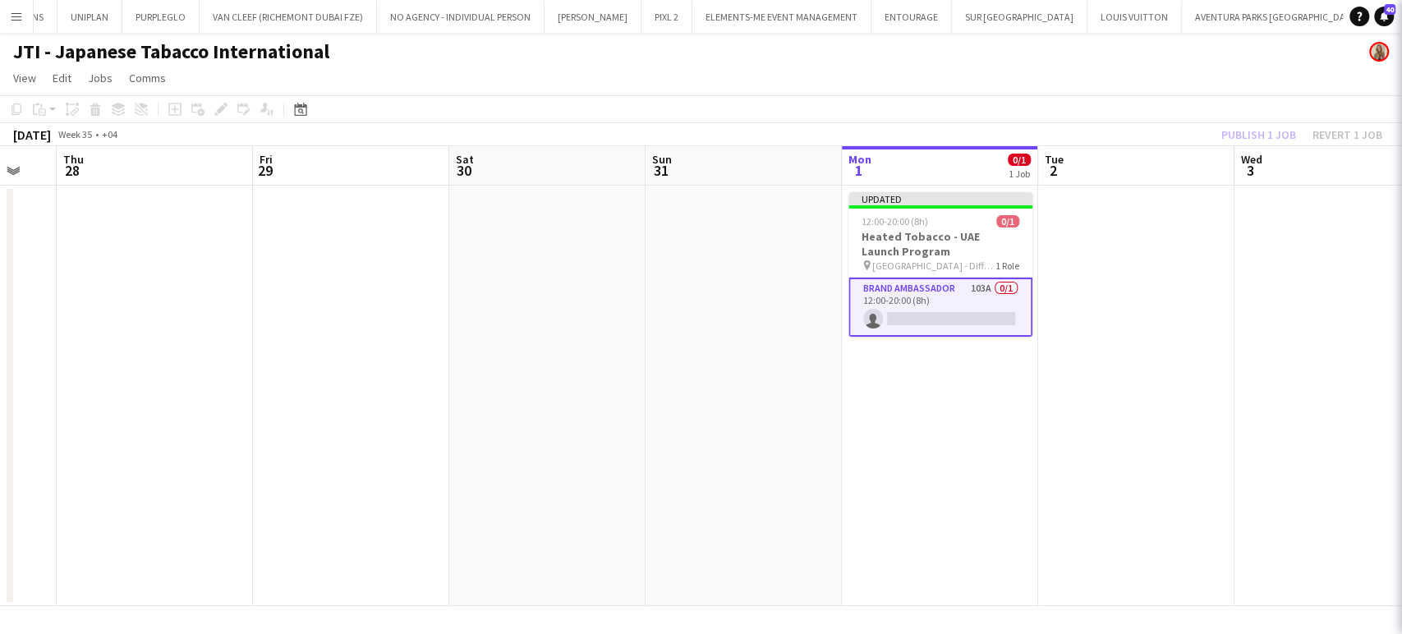
scroll to position [0, 335]
click at [949, 301] on app-card-role "Brand Ambassador 103A 0/1 12:00-20:00 (8h) single-neutral-actions" at bounding box center [941, 307] width 184 height 59
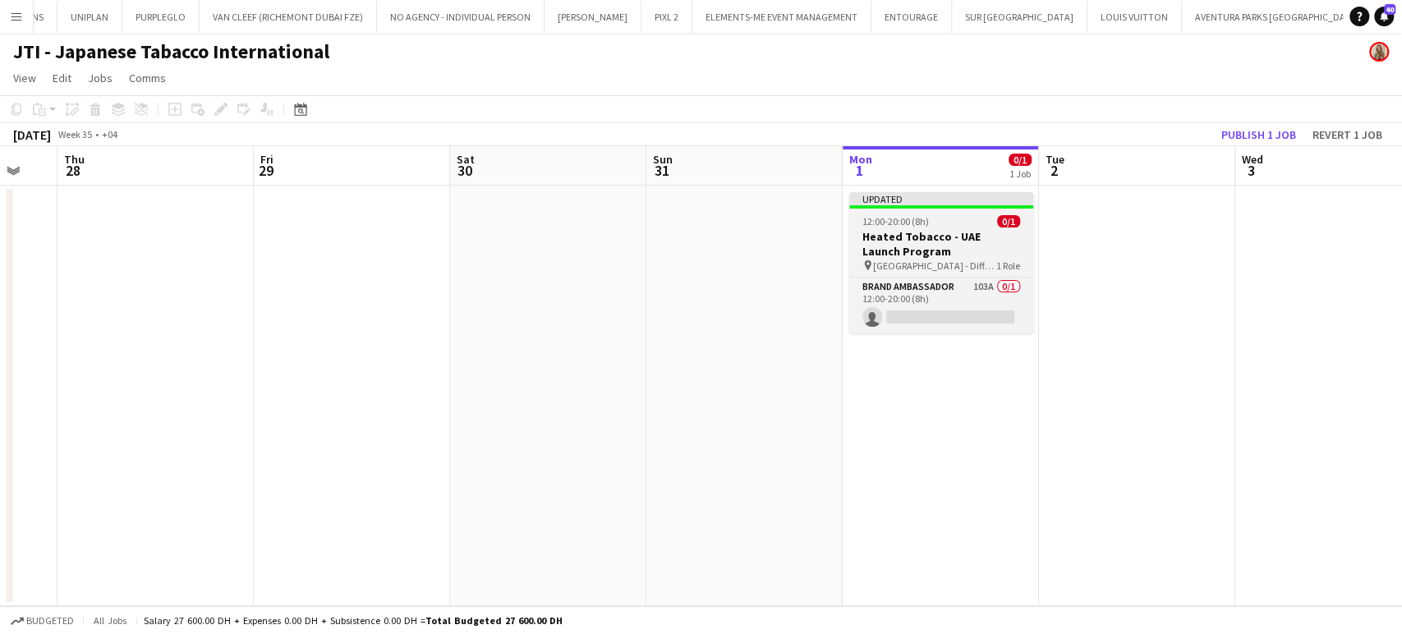
click at [951, 249] on h3 "Heated Tobacco - UAE Launch Program" at bounding box center [941, 244] width 184 height 30
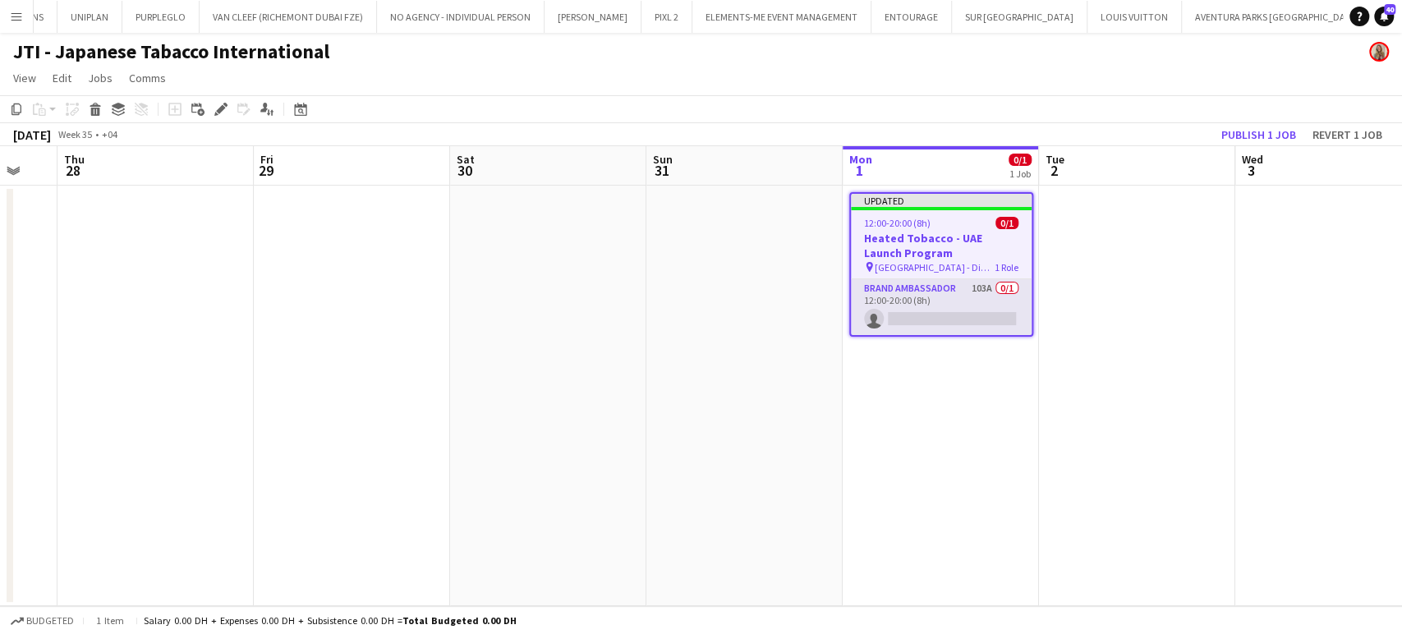
drag, startPoint x: 945, startPoint y: 329, endPoint x: 941, endPoint y: 294, distance: 35.5
click at [945, 328] on app-card-role "Brand Ambassador 103A 0/1 12:00-20:00 (8h) single-neutral-actions" at bounding box center [941, 307] width 181 height 56
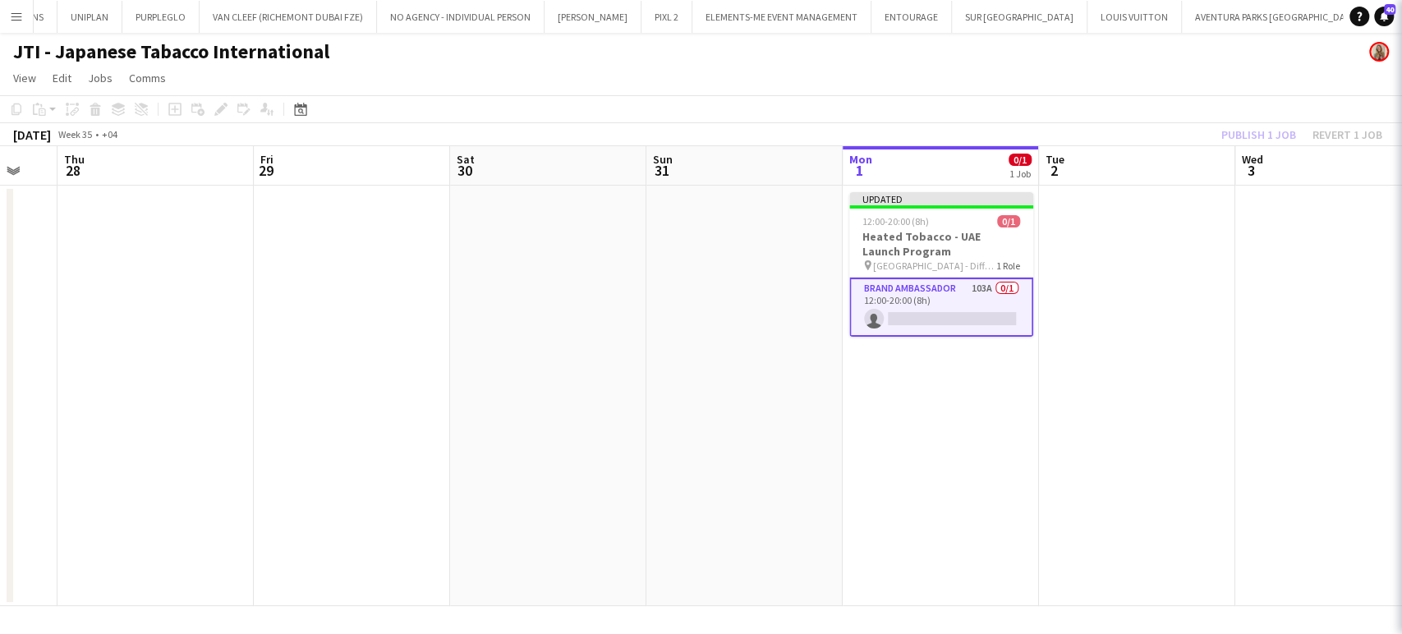
click at [941, 294] on app-card-role "Brand Ambassador 103A 0/1 12:00-20:00 (8h) single-neutral-actions" at bounding box center [941, 307] width 184 height 59
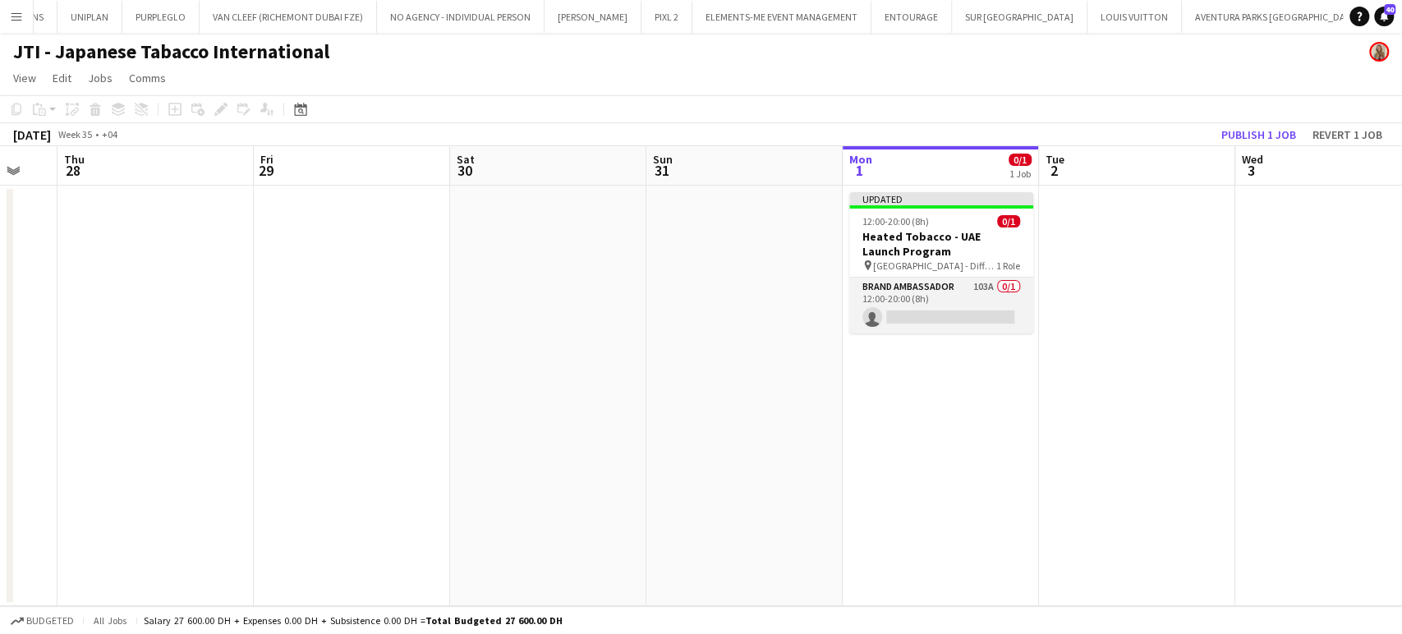
click at [935, 278] on app-card-role "Brand Ambassador 103A 0/1 12:00-20:00 (8h) single-neutral-actions" at bounding box center [941, 306] width 184 height 56
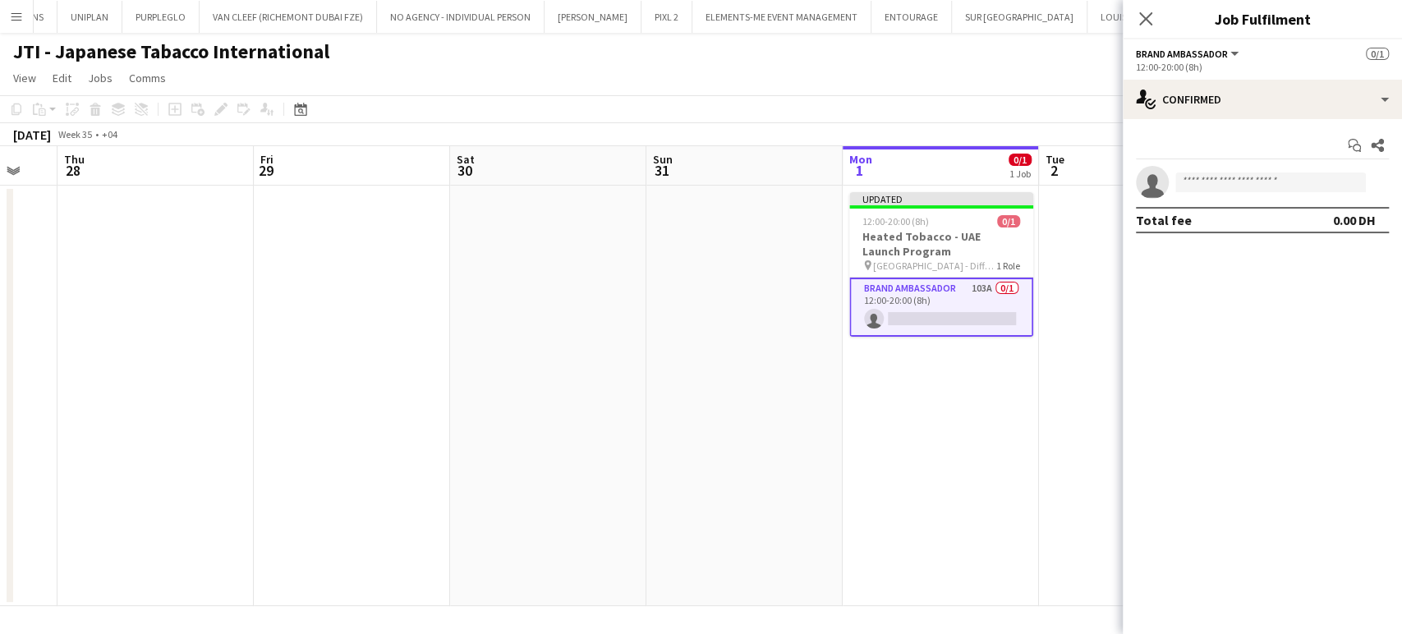
drag, startPoint x: 690, startPoint y: 328, endPoint x: 685, endPoint y: 311, distance: 17.1
click at [686, 323] on app-date-cell at bounding box center [744, 396] width 196 height 420
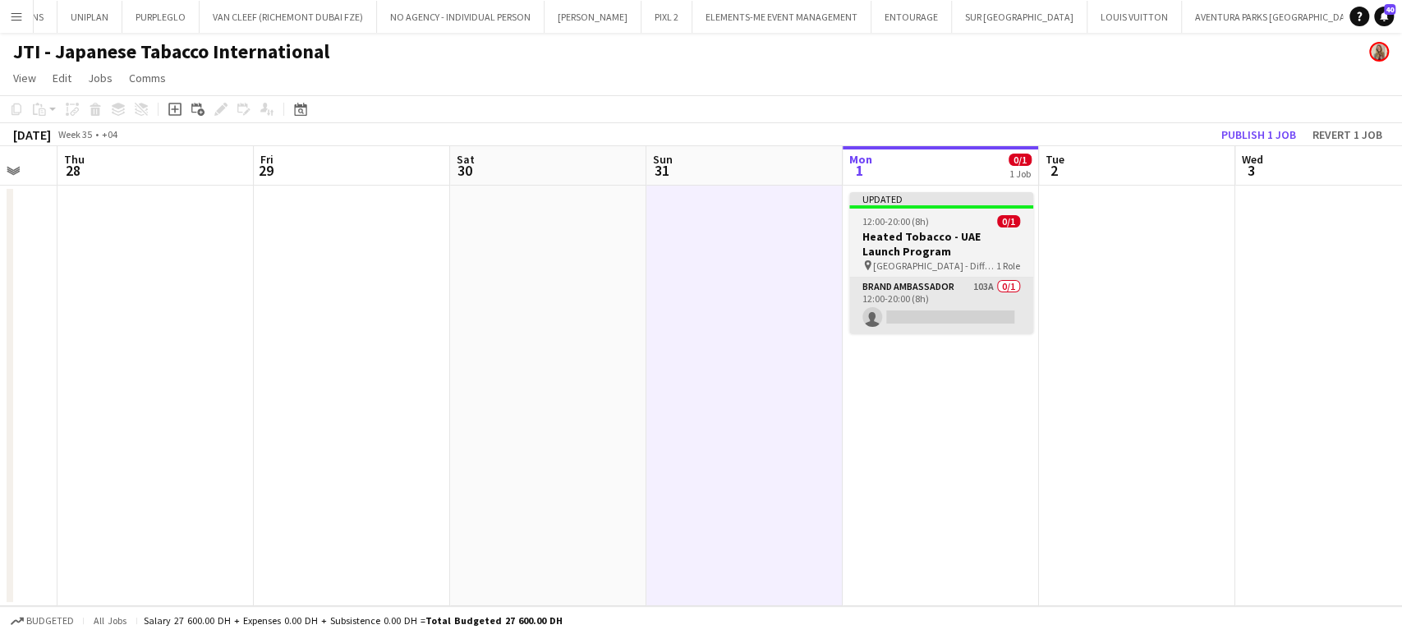
scroll to position [0, 339]
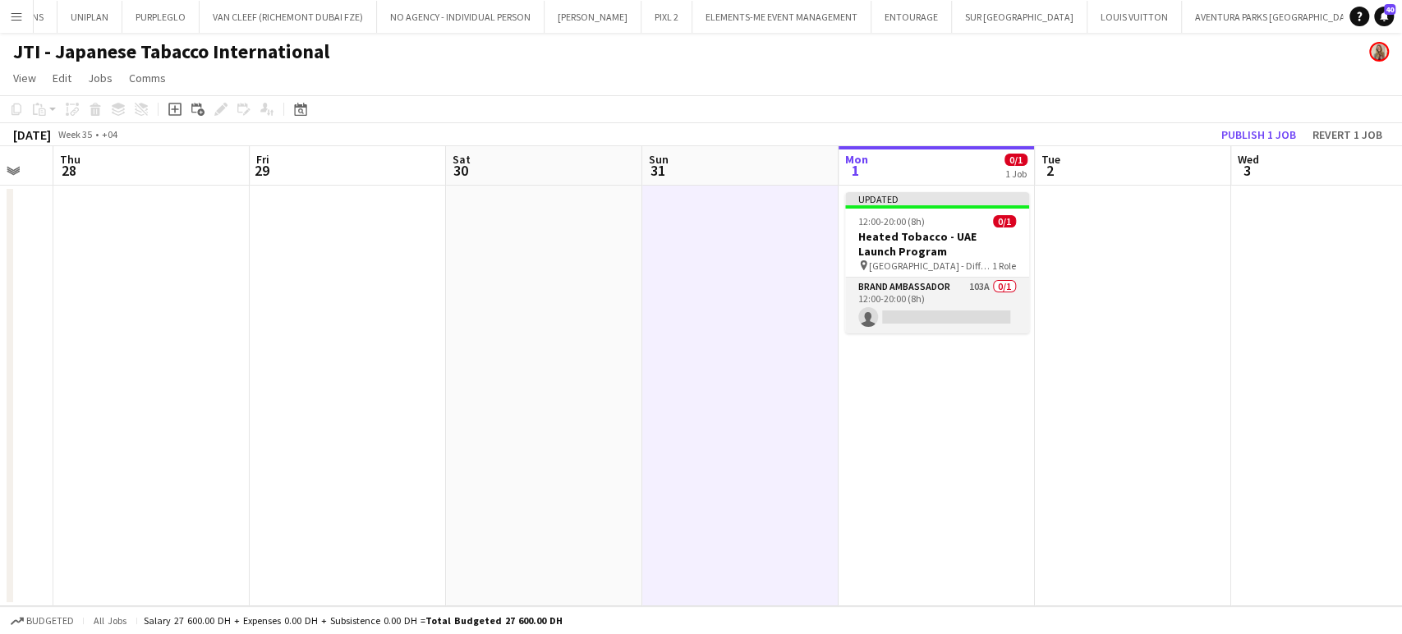
click at [908, 319] on app-card-role "Brand Ambassador 103A 0/1 12:00-20:00 (8h) single-neutral-actions" at bounding box center [937, 306] width 184 height 56
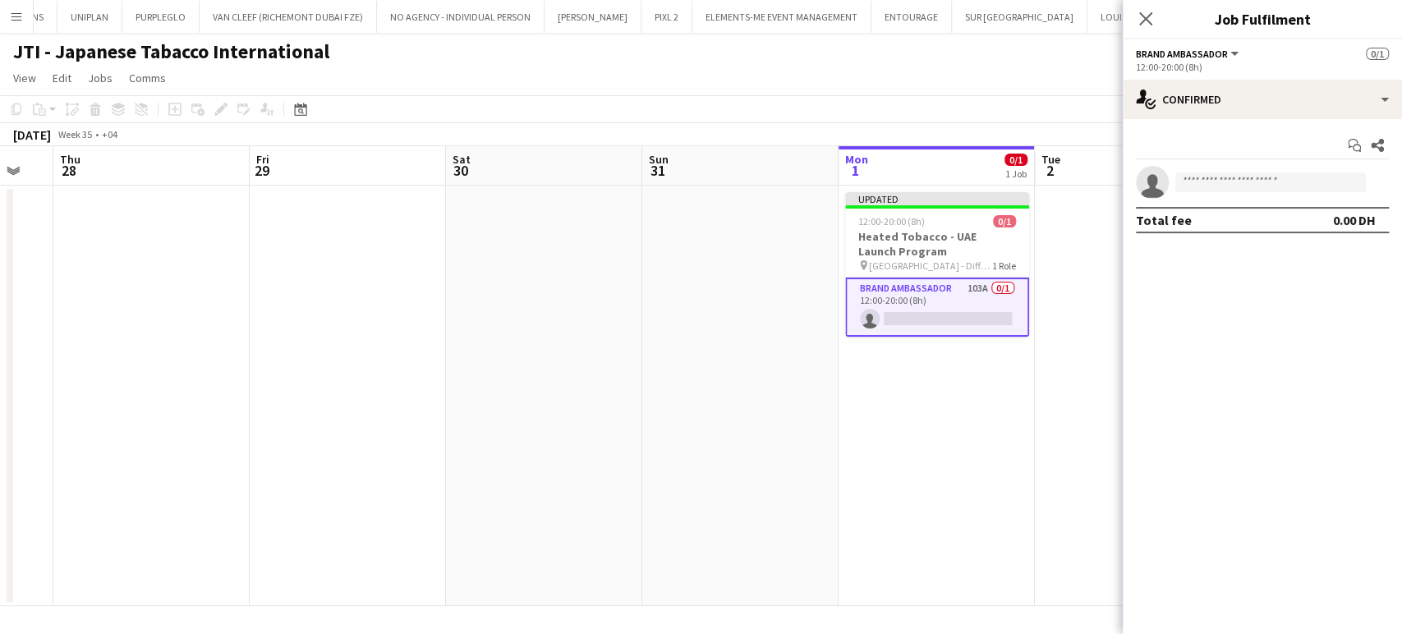
click at [687, 328] on app-date-cell at bounding box center [740, 396] width 196 height 420
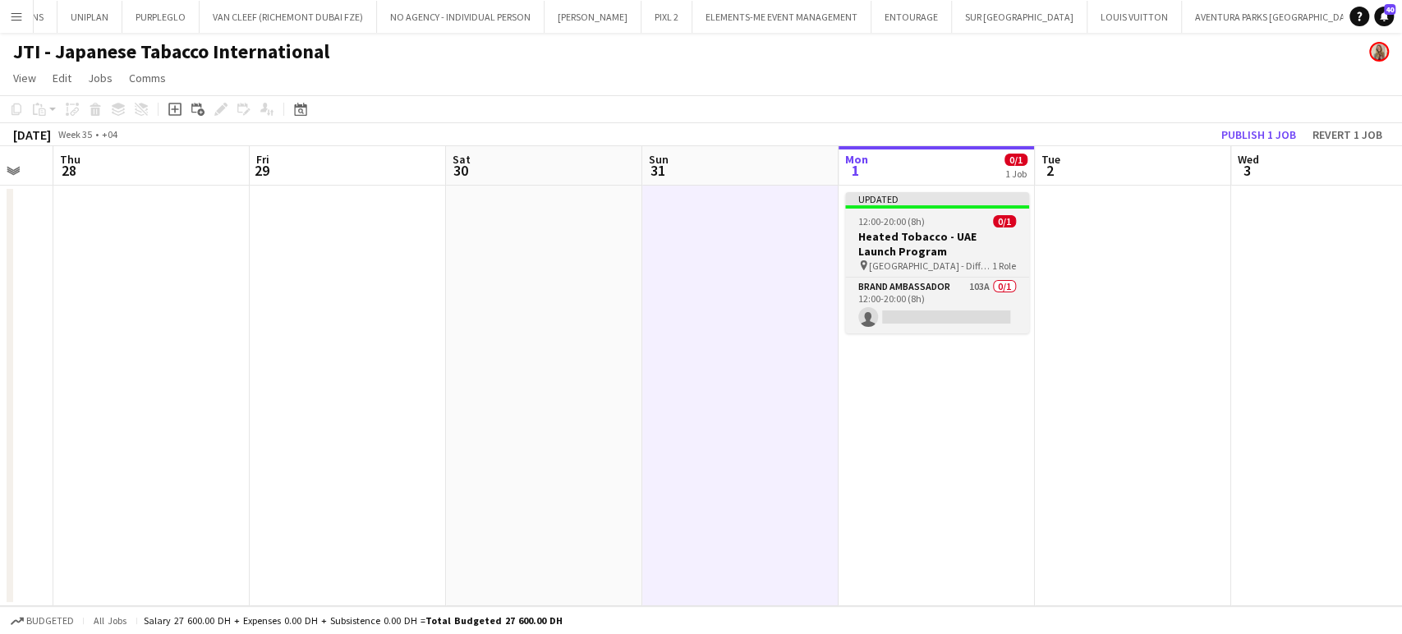
click at [904, 246] on h3 "Heated Tobacco - UAE Launch Program" at bounding box center [937, 244] width 184 height 30
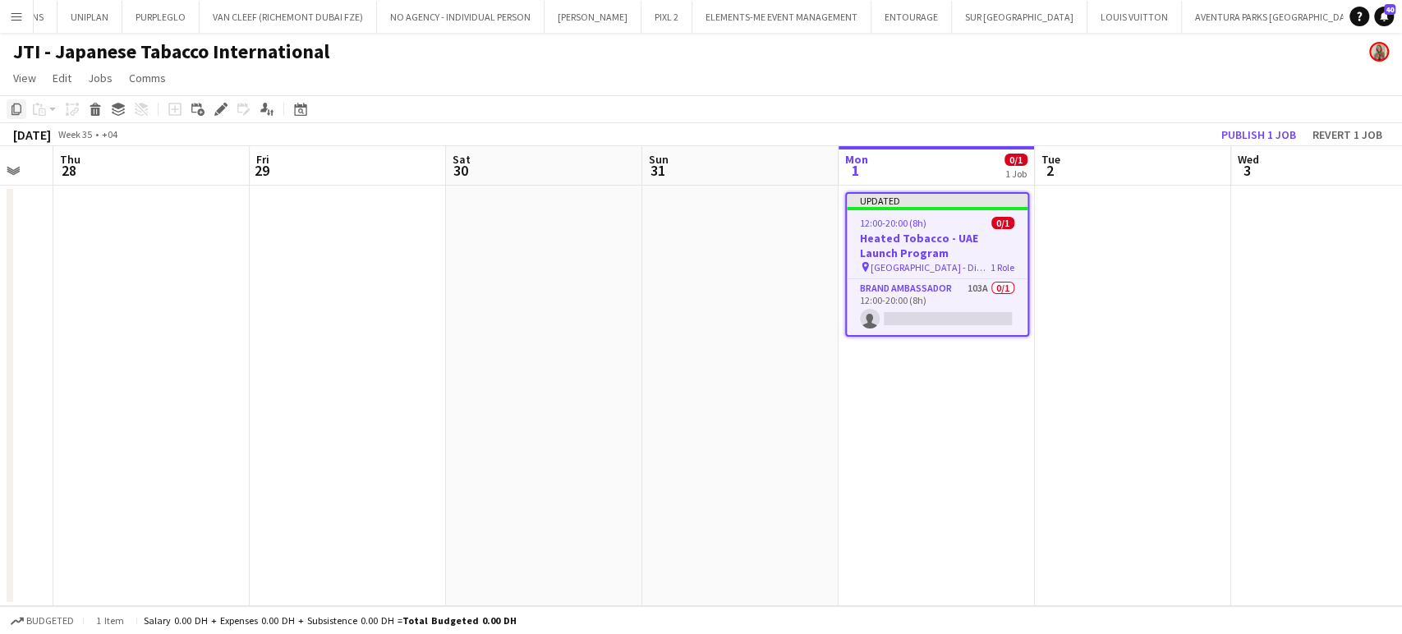
click at [11, 112] on icon "Copy" at bounding box center [16, 109] width 13 height 13
click at [301, 107] on icon at bounding box center [300, 109] width 12 height 13
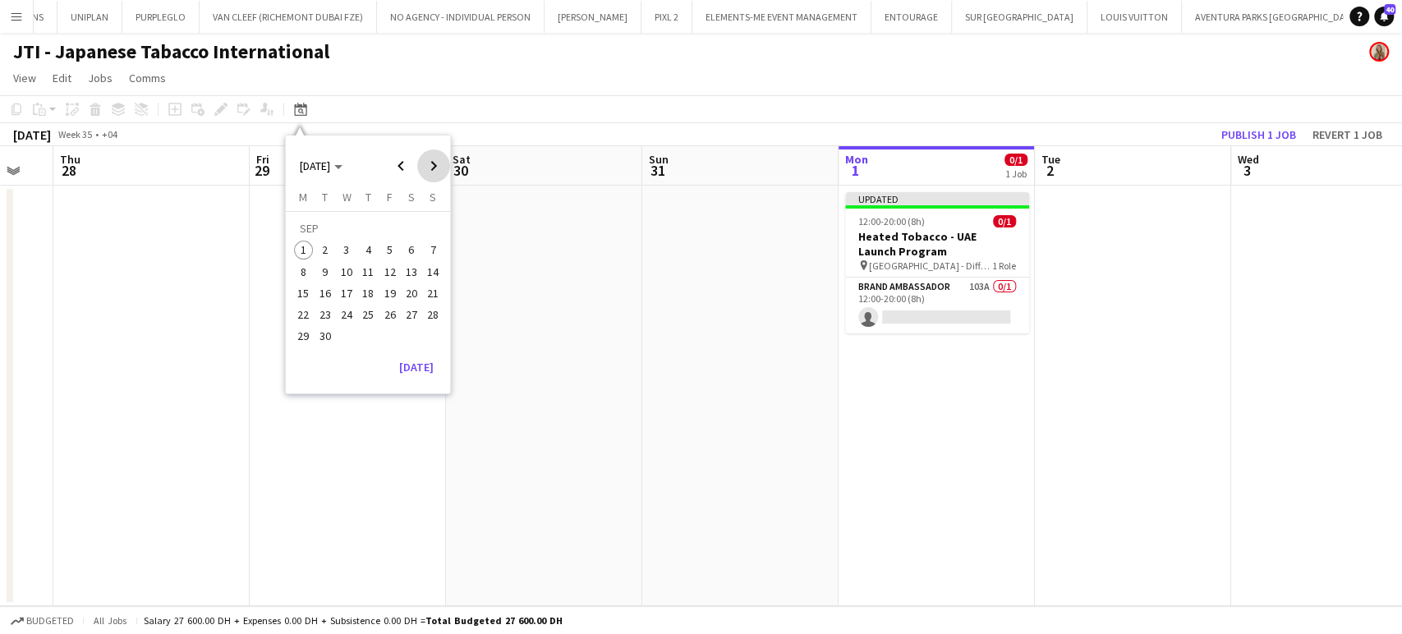
click at [438, 168] on span "Next month" at bounding box center [433, 165] width 33 height 33
click at [412, 231] on span "1" at bounding box center [412, 230] width 20 height 23
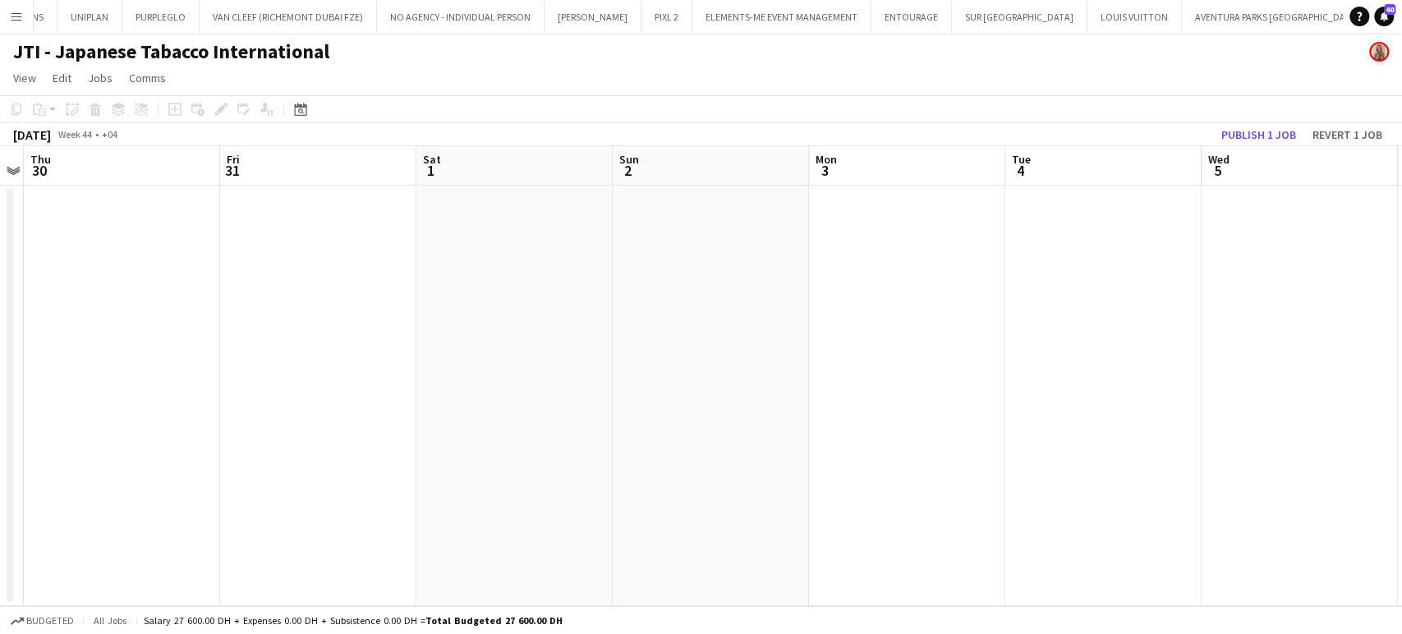
click at [918, 293] on app-date-cell at bounding box center [907, 396] width 196 height 420
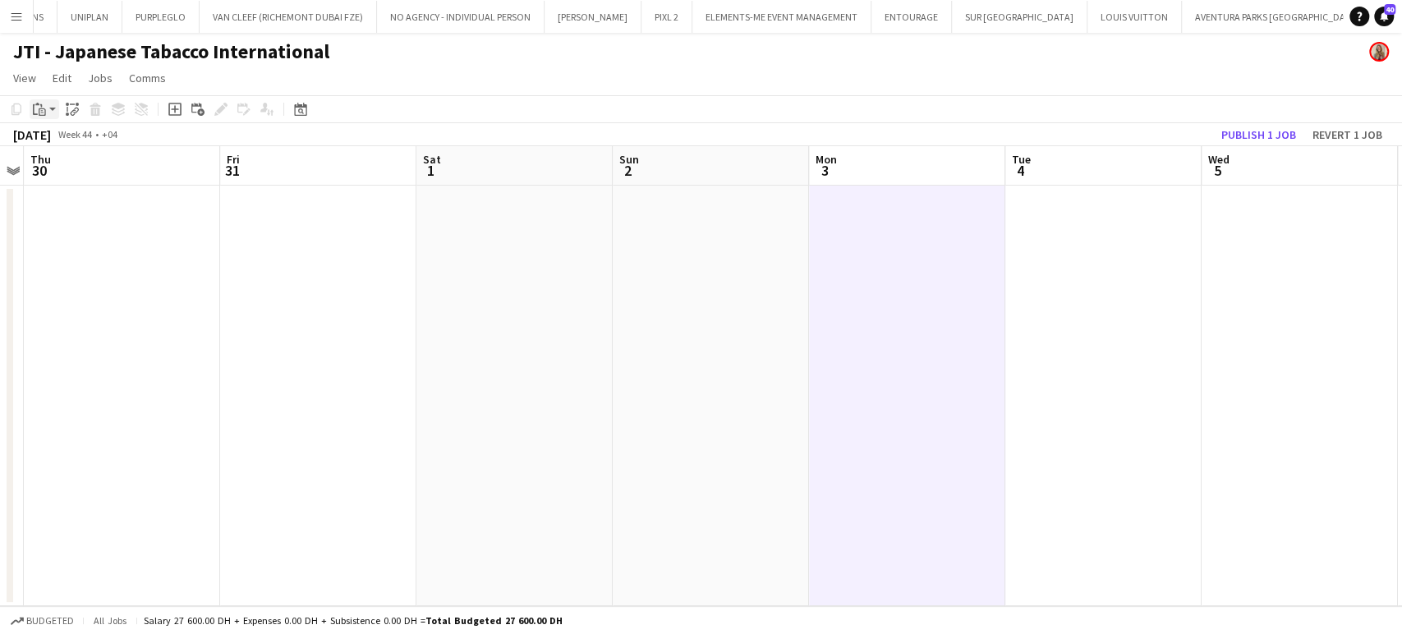
click at [39, 106] on icon "Paste" at bounding box center [39, 109] width 13 height 13
click at [58, 145] on link "Paste Ctrl+V" at bounding box center [121, 140] width 154 height 15
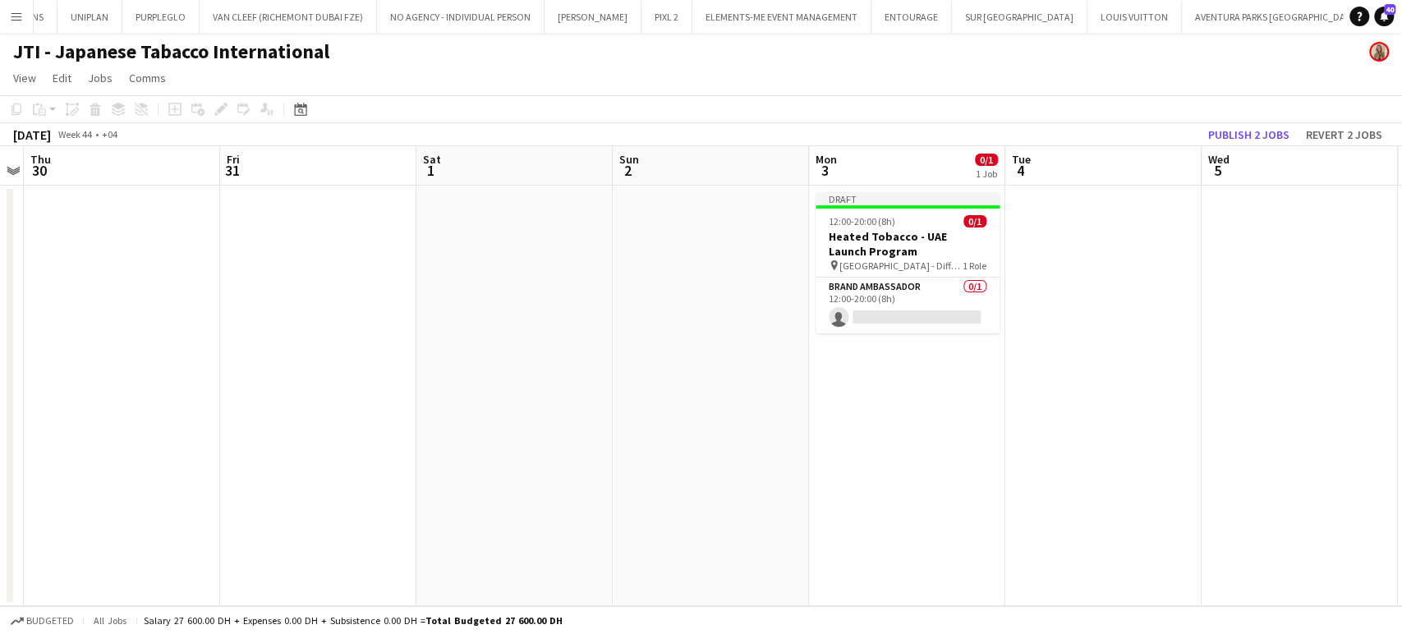
click at [801, 475] on app-date-cell at bounding box center [711, 396] width 196 height 420
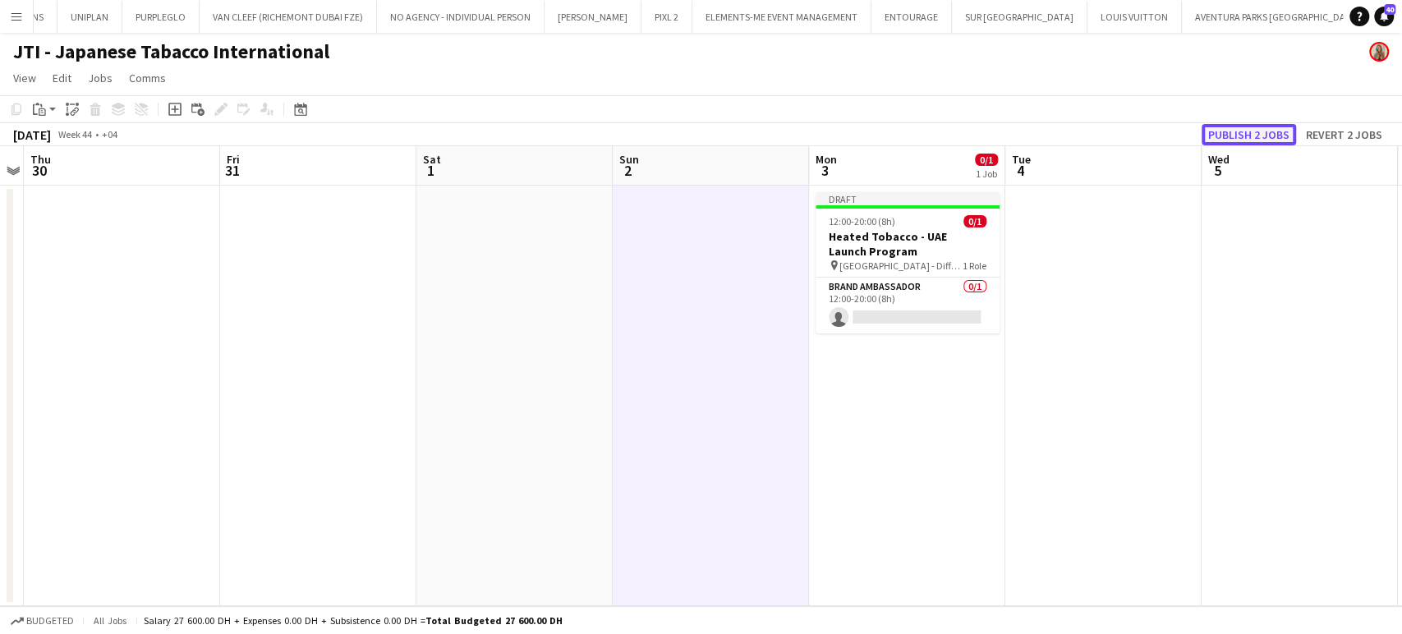
click at [1252, 135] on button "Publish 2 jobs" at bounding box center [1248, 134] width 94 height 21
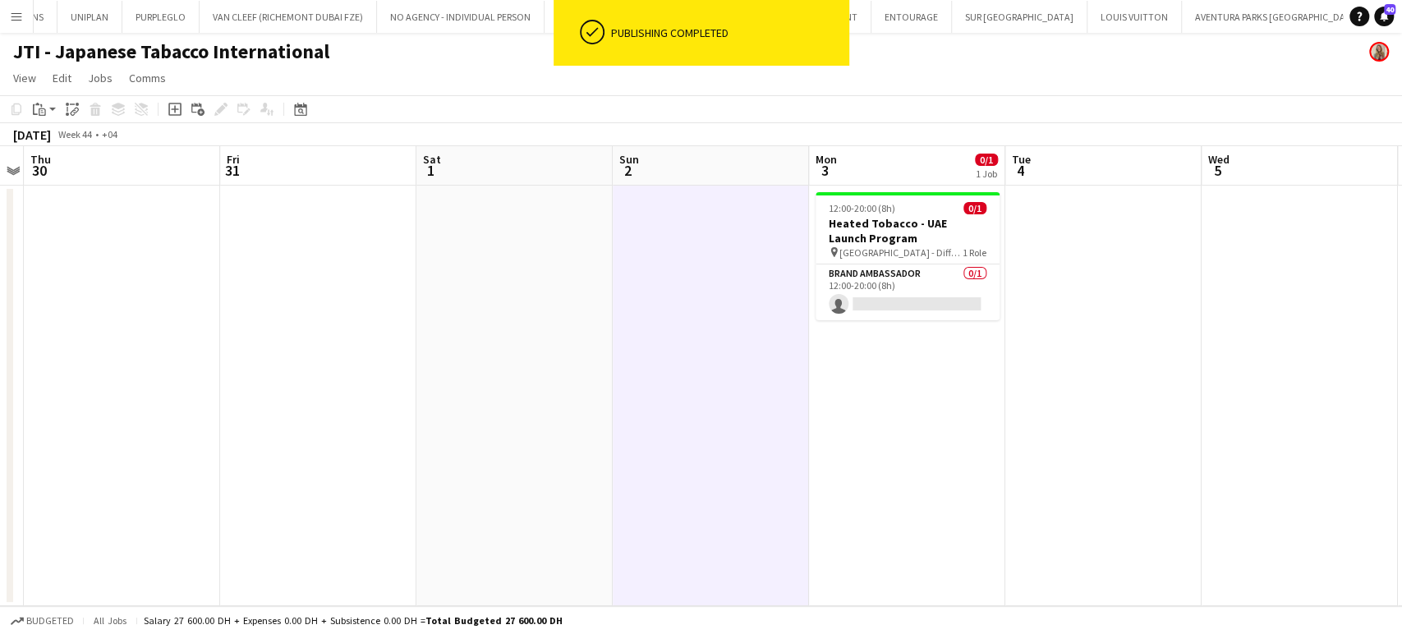
drag, startPoint x: 416, startPoint y: 327, endPoint x: 1202, endPoint y: 350, distance: 786.1
click at [1200, 340] on app-calendar-viewport "Mon 27 Tue 28 Wed 29 Thu 30 Fri 31 Sat 1 Sun 2 Mon 3 0/1 1 Job Tue 4 Wed 5 Thu …" at bounding box center [701, 376] width 1402 height 460
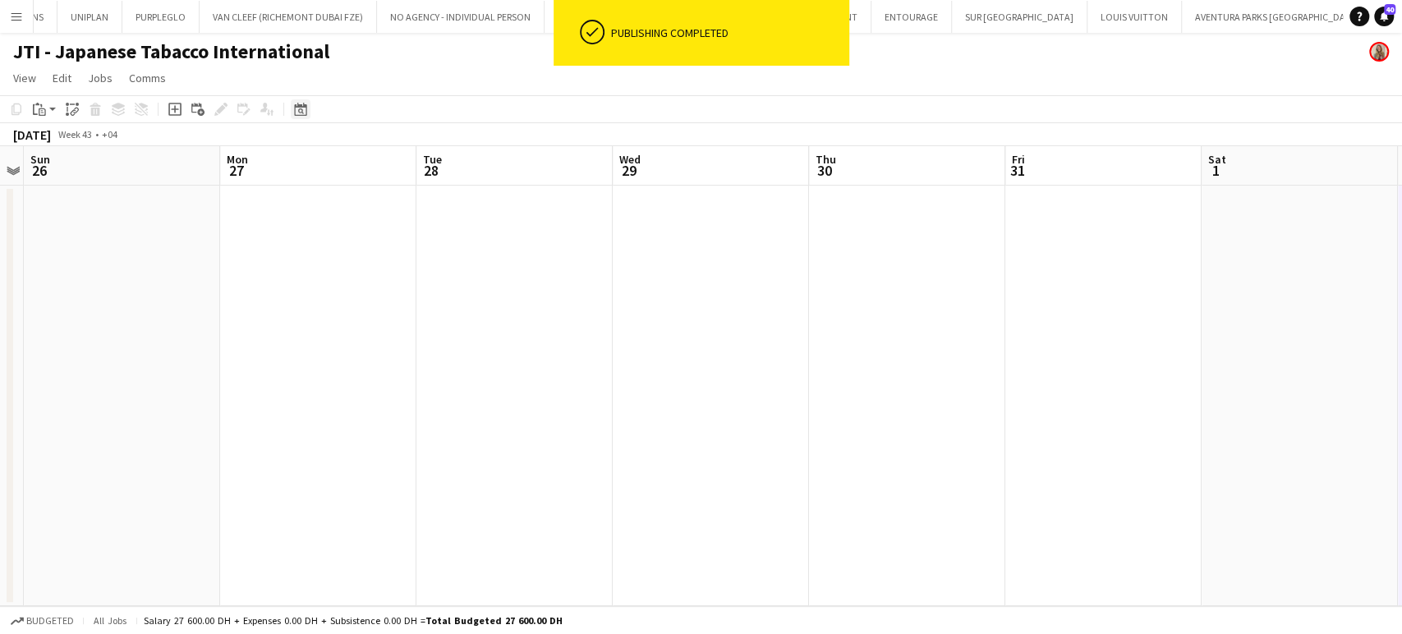
click at [298, 112] on icon at bounding box center [301, 111] width 6 height 6
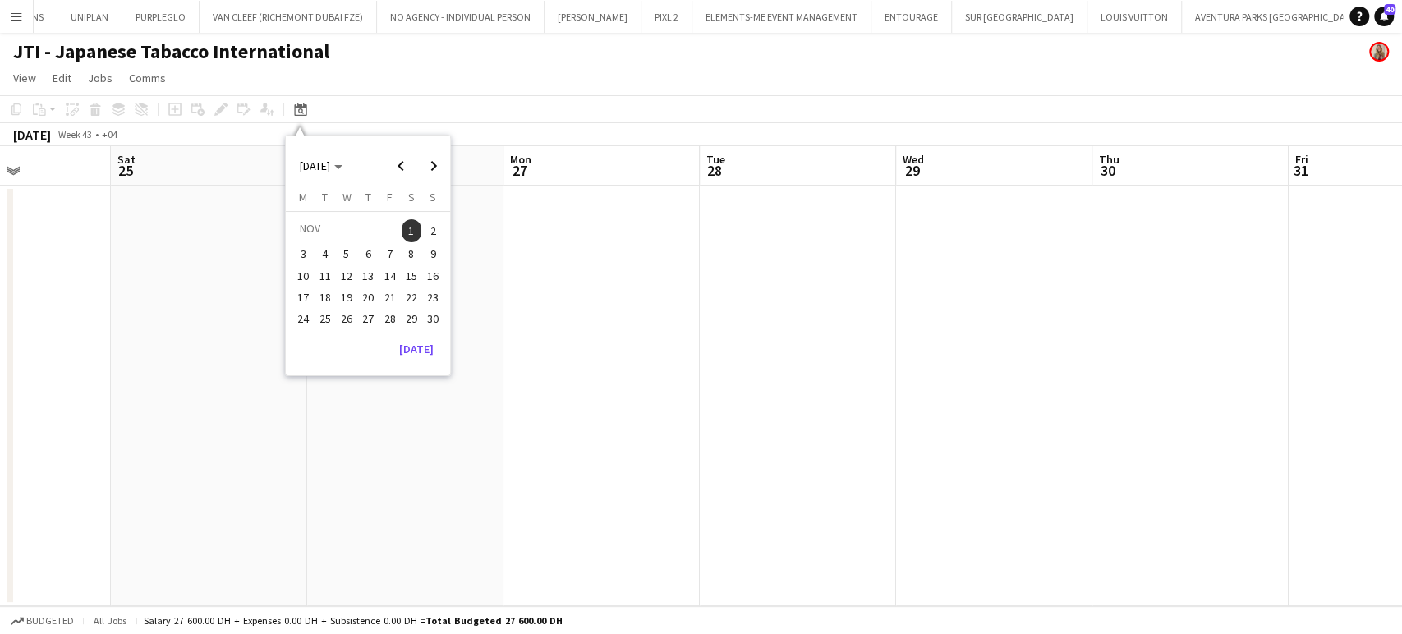
drag, startPoint x: 960, startPoint y: 457, endPoint x: 1181, endPoint y: 464, distance: 221.0
click at [1156, 458] on app-calendar-viewport "Thu 23 Fri 24 Sat 25 Sun 26 Mon 27 Tue 28 Wed 29 Thu 30 Fri 31 Sat 1 Sun 2 Mon …" at bounding box center [701, 376] width 1402 height 460
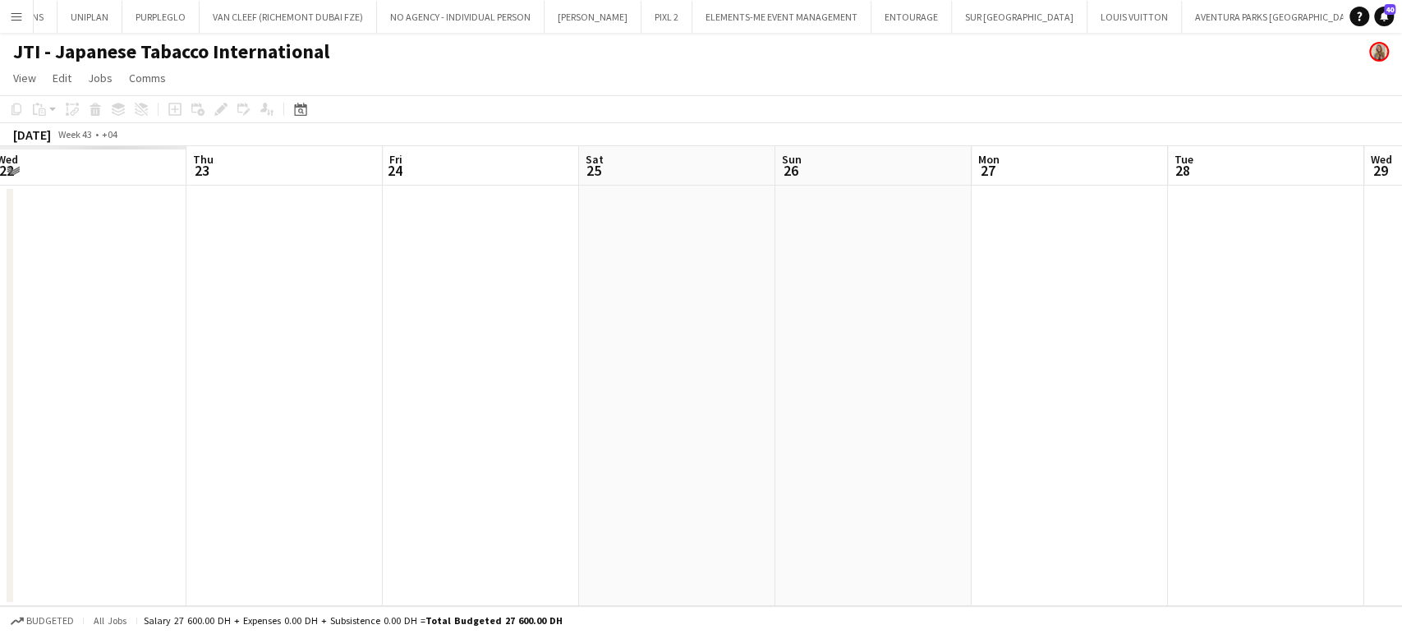
click at [1070, 482] on app-calendar-viewport "Mon 20 Tue 21 Wed 22 Thu 23 Fri 24 Sat 25 Sun 26 Mon 27 Tue 28 Wed 29 Thu 30 Fr…" at bounding box center [701, 376] width 1402 height 460
drag, startPoint x: 699, startPoint y: 494, endPoint x: 1209, endPoint y: 497, distance: 510.7
click at [1189, 494] on app-calendar-viewport "Fri 17 Sat 18 Sun 19 Mon 20 Tue 21 Wed 22 Thu 23 Fri 24 Sat 25 Sun 26 Mon 27 Tu…" at bounding box center [701, 376] width 1402 height 460
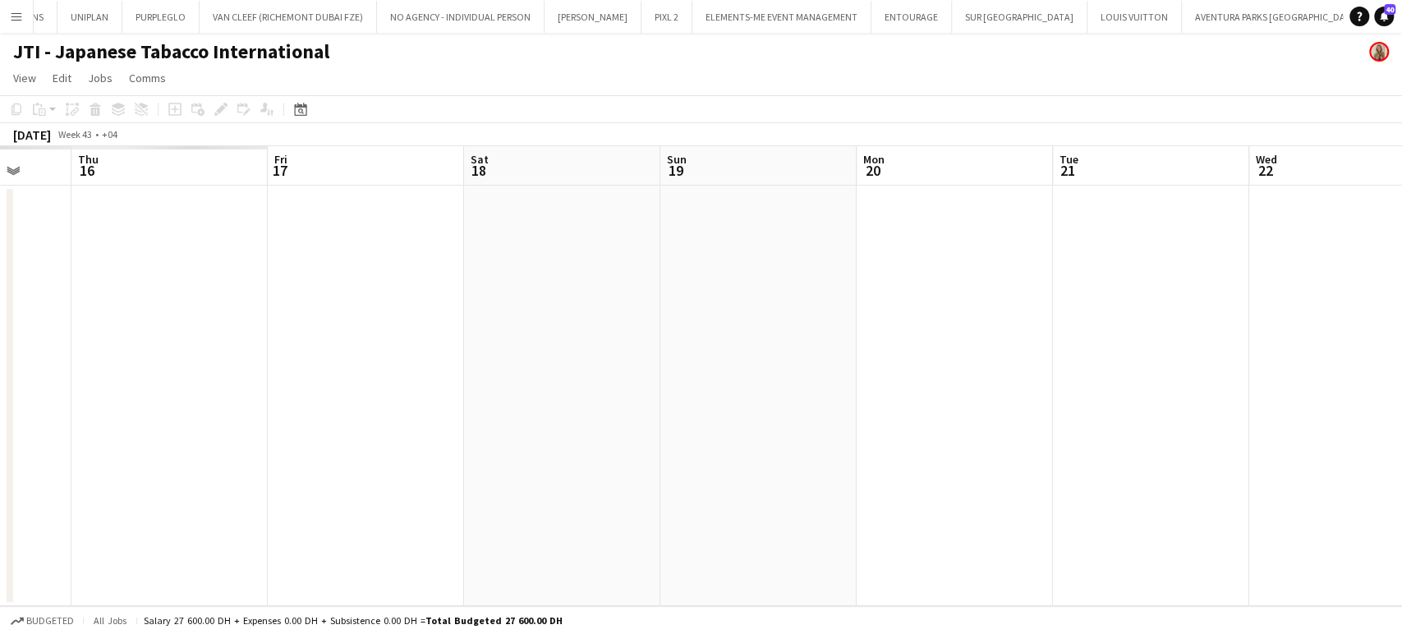
click at [1282, 504] on app-calendar-viewport "Mon 13 Tue 14 Wed 15 Thu 16 Fri 17 Sat 18 Sun 19 Mon 20 Tue 21 Wed 22 Thu 23 Fr…" at bounding box center [701, 376] width 1402 height 460
drag, startPoint x: 696, startPoint y: 452, endPoint x: 1180, endPoint y: 454, distance: 483.6
click at [1228, 450] on app-calendar-viewport "Fri 10 Sat 11 Sun 12 Mon 13 Tue 14 Wed 15 Thu 16 Fri 17 Sat 18 Sun 19 Mon 20 Tu…" at bounding box center [701, 376] width 1402 height 460
click at [1184, 374] on app-calendar-viewport "Wed 8 Thu 9 Fri 10 Sat 11 Sun 12 Mon 13 Tue 14 Wed 15 Thu 16 Fri 17 Sat 18 Sun …" at bounding box center [701, 376] width 1402 height 460
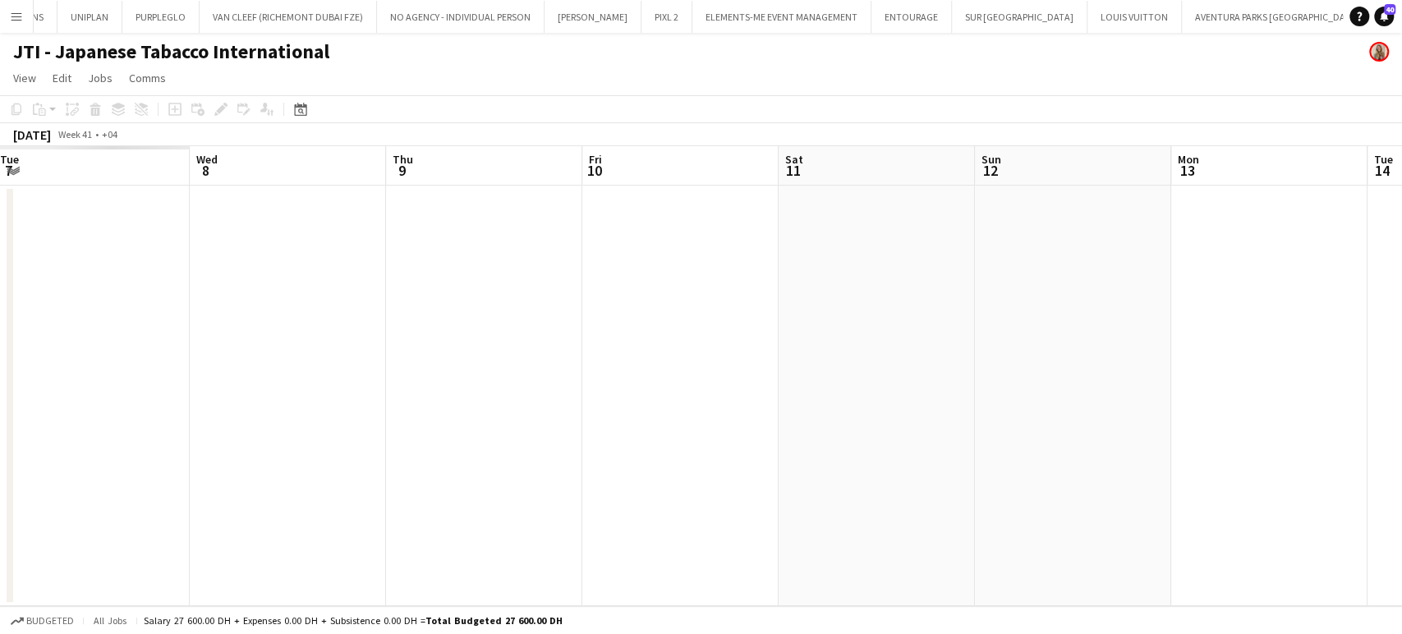
drag, startPoint x: 618, startPoint y: 378, endPoint x: 1145, endPoint y: 387, distance: 526.4
click at [1149, 378] on app-calendar-viewport "Sun 5 Mon 6 Tue 7 Wed 8 Thu 9 Fri 10 Sat 11 Sun 12 Mon 13 Tue 14 Wed 15 Thu 16 …" at bounding box center [701, 376] width 1402 height 460
drag, startPoint x: 571, startPoint y: 386, endPoint x: 1186, endPoint y: 380, distance: 615.8
click at [1186, 380] on app-calendar-viewport "Thu 2 Fri 3 Sat 4 Sun 5 Mon 6 Tue 7 Wed 8 Thu 9 Fri 10 Sat 11 Sun 12 Mon 13 Tue…" at bounding box center [701, 376] width 1402 height 460
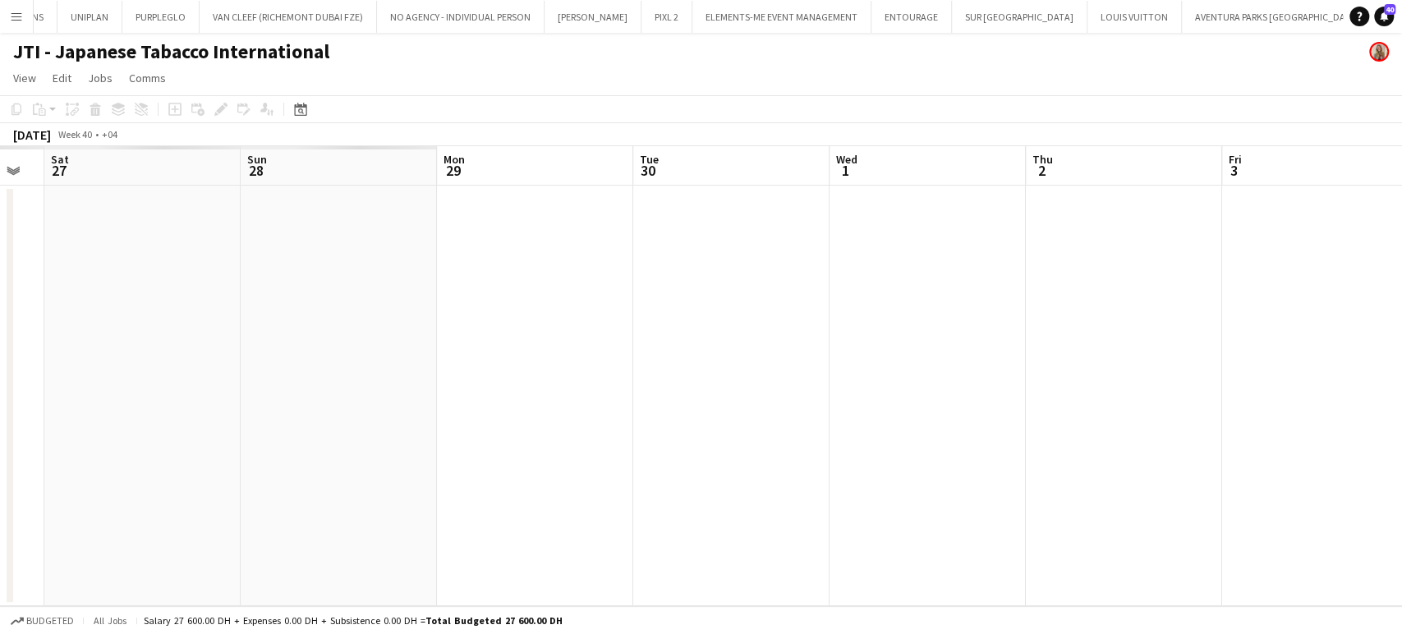
drag, startPoint x: 801, startPoint y: 393, endPoint x: 703, endPoint y: 424, distance: 102.3
click at [1259, 393] on app-calendar-viewport "Thu 25 Fri 26 Sat 27 Sun 28 Mon 29 Tue 30 Wed 1 Thu 2 Fri 3 Sat 4 Sun 5 Mon 6 T…" at bounding box center [701, 376] width 1402 height 460
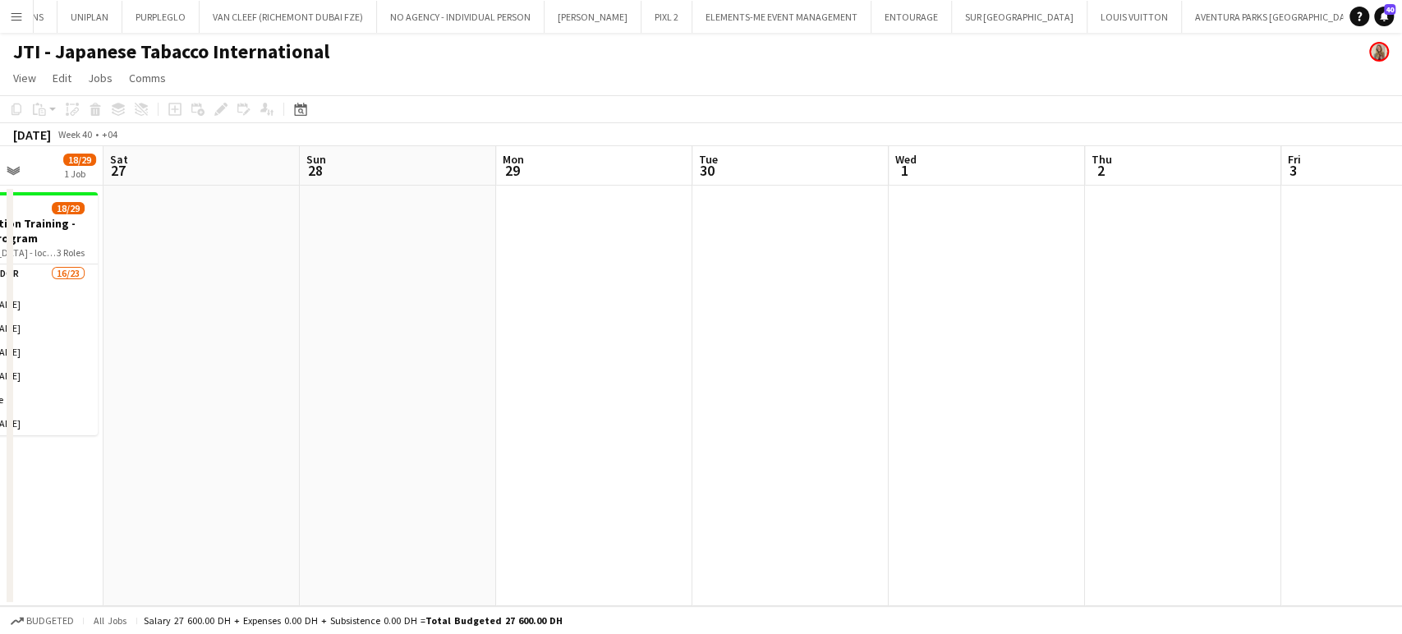
drag, startPoint x: 635, startPoint y: 397, endPoint x: 1177, endPoint y: 406, distance: 542.8
click at [1182, 401] on app-calendar-viewport "Wed 24 Thu 25 18/29 1 Job Fri 26 18/29 1 Job Sat 27 Sun 28 Mon 29 Tue 30 Wed 1 …" at bounding box center [701, 376] width 1402 height 460
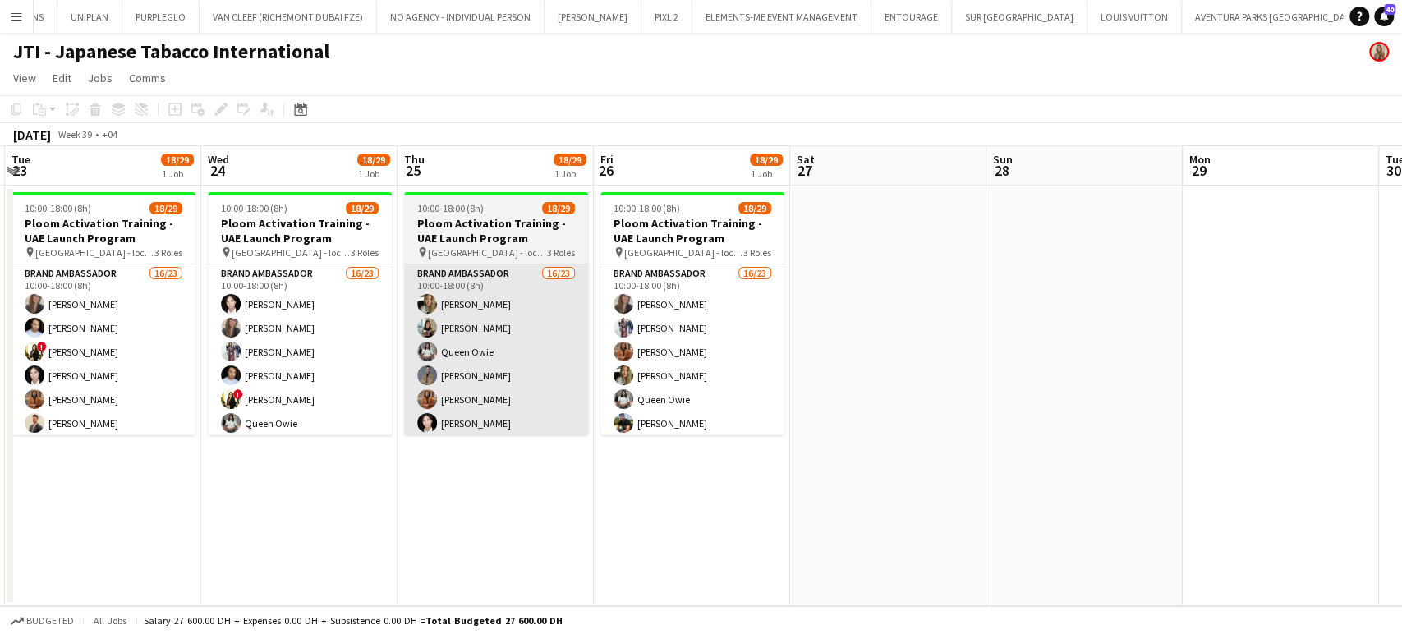
drag, startPoint x: 1084, startPoint y: 412, endPoint x: 1126, endPoint y: 416, distance: 42.1
click at [1190, 412] on app-calendar-viewport "Sun 21 Mon 22 18/29 1 Job Tue 23 18/29 1 Job Wed 24 18/29 1 Job Thu 25 18/29 1 …" at bounding box center [701, 376] width 1402 height 460
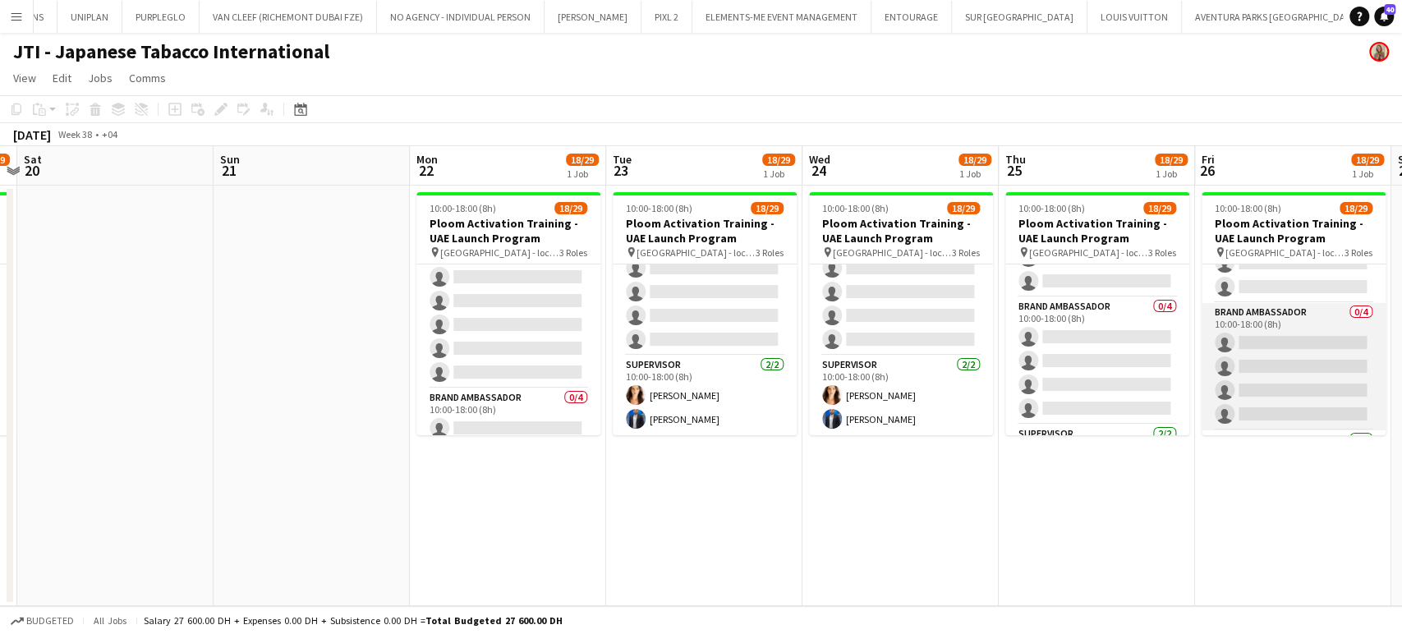
scroll to position [616, 0]
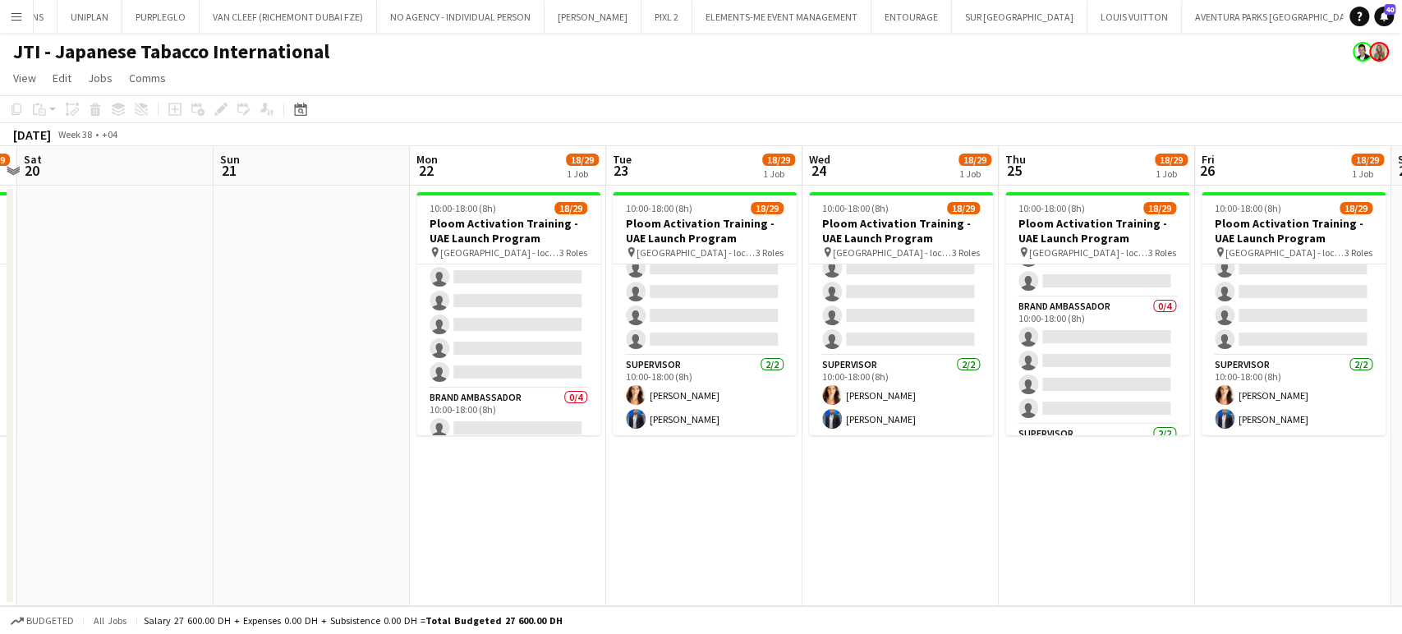
drag, startPoint x: 210, startPoint y: 321, endPoint x: 815, endPoint y: 320, distance: 605.1
click at [798, 315] on app-calendar-viewport "Wed 17 18/29 1 Job Thu 18 18/29 1 Job Fri 19 18/29 1 Job Sat 20 Sun 21 Mon 22 1…" at bounding box center [701, 376] width 1402 height 460
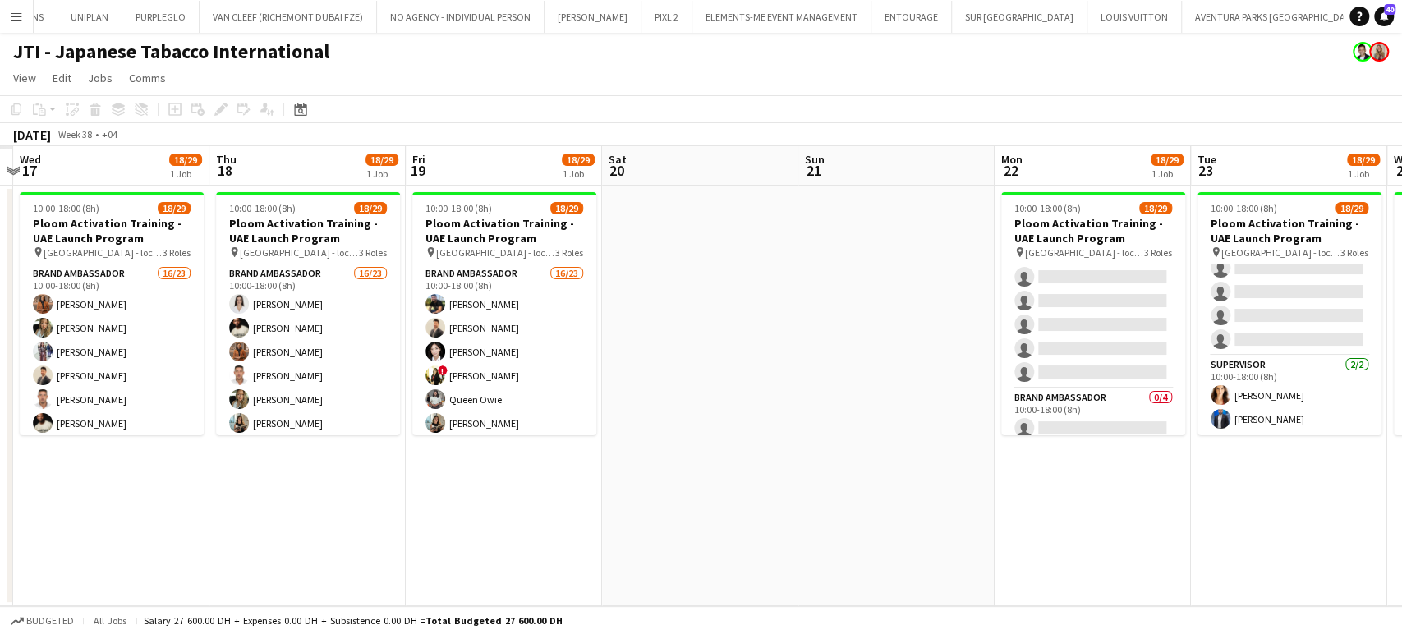
drag, startPoint x: 451, startPoint y: 438, endPoint x: 763, endPoint y: 379, distance: 317.6
click at [763, 379] on app-calendar-viewport "Mon 15 Tue 16 Wed 17 18/29 1 Job Thu 18 18/29 1 Job Fri 19 18/29 1 Job Sat 20 S…" at bounding box center [701, 376] width 1402 height 460
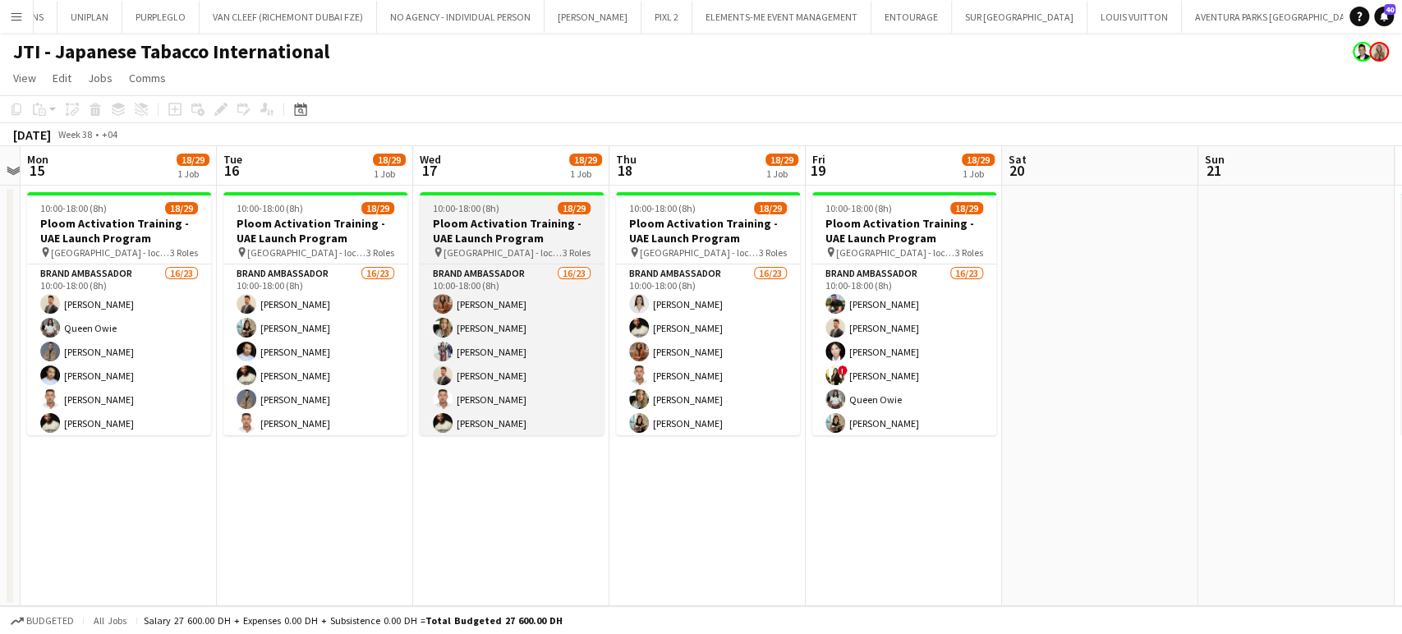
scroll to position [149, 0]
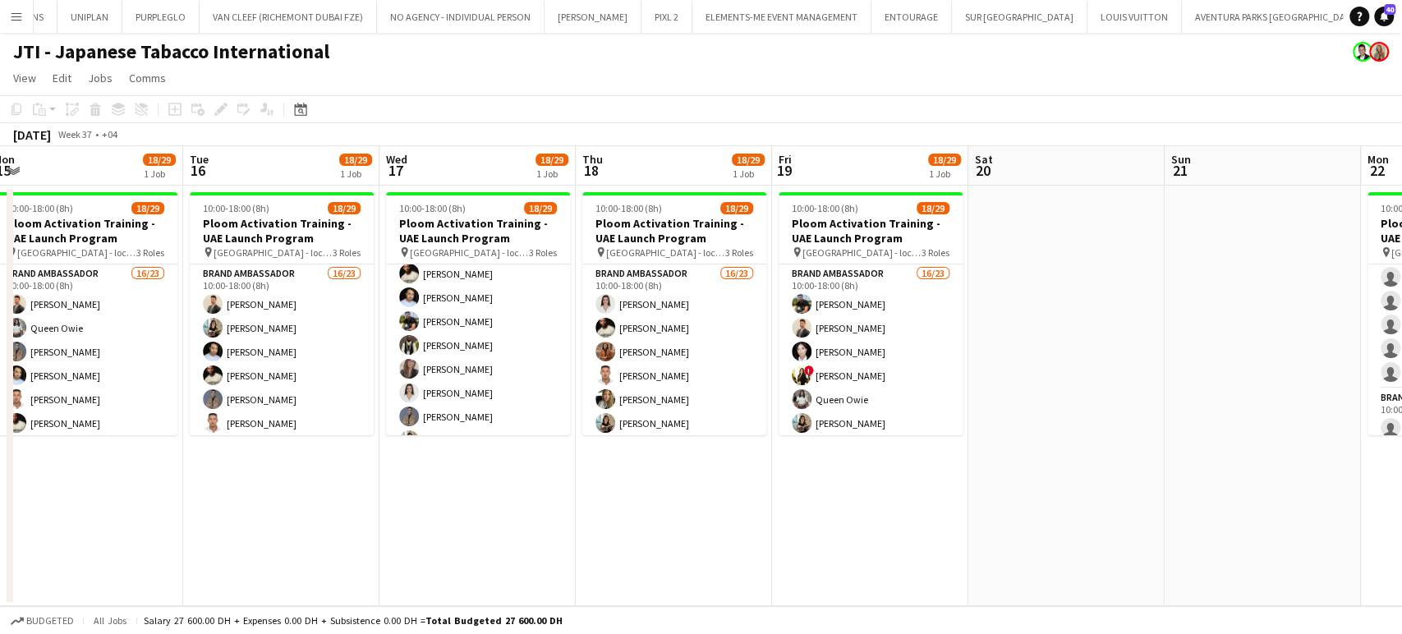
drag, startPoint x: 945, startPoint y: 310, endPoint x: 1045, endPoint y: 310, distance: 100.2
click at [1045, 310] on app-calendar-viewport "Sat 13 Sun 14 Mon 15 18/29 1 Job Tue 16 18/29 1 Job Wed 17 18/29 1 Job Thu 18 1…" at bounding box center [701, 376] width 1402 height 460
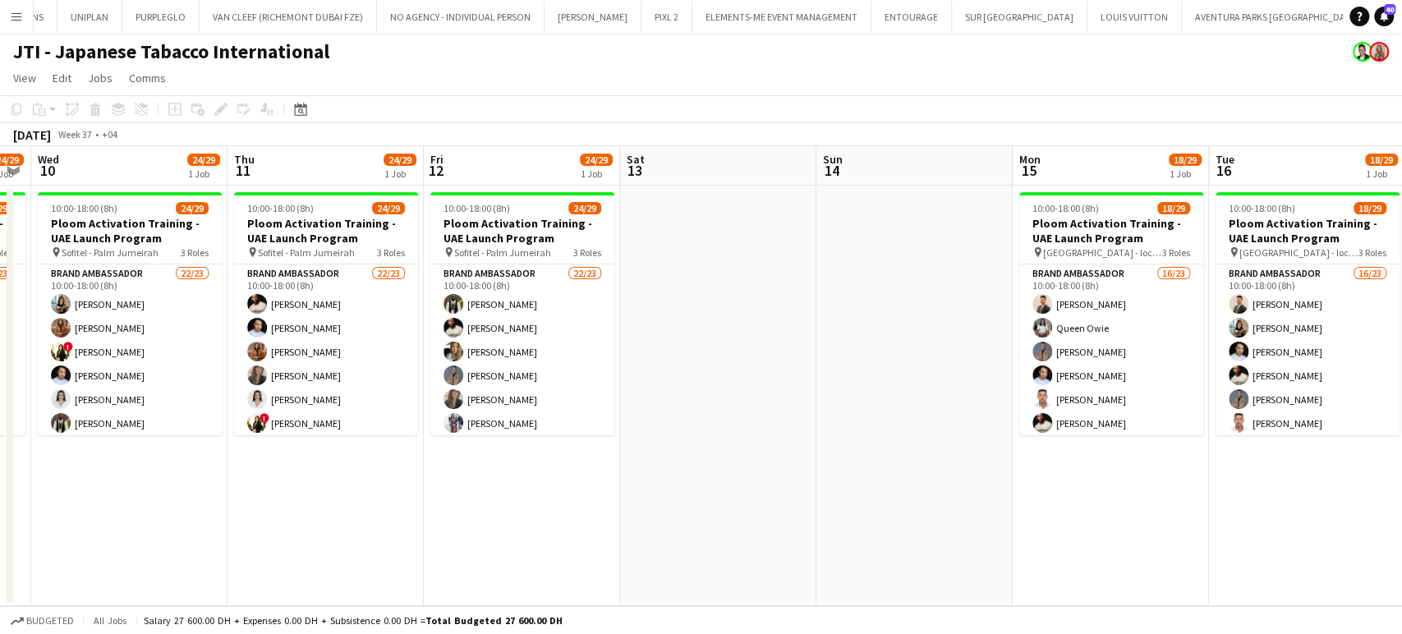
drag, startPoint x: 936, startPoint y: 299, endPoint x: 960, endPoint y: 303, distance: 24.2
click at [1064, 301] on app-calendar-viewport "Mon 8 24/29 1 Job Tue 9 24/29 1 Job Wed 10 24/29 1 Job Thu 11 24/29 1 Job Fri 1…" at bounding box center [701, 376] width 1402 height 460
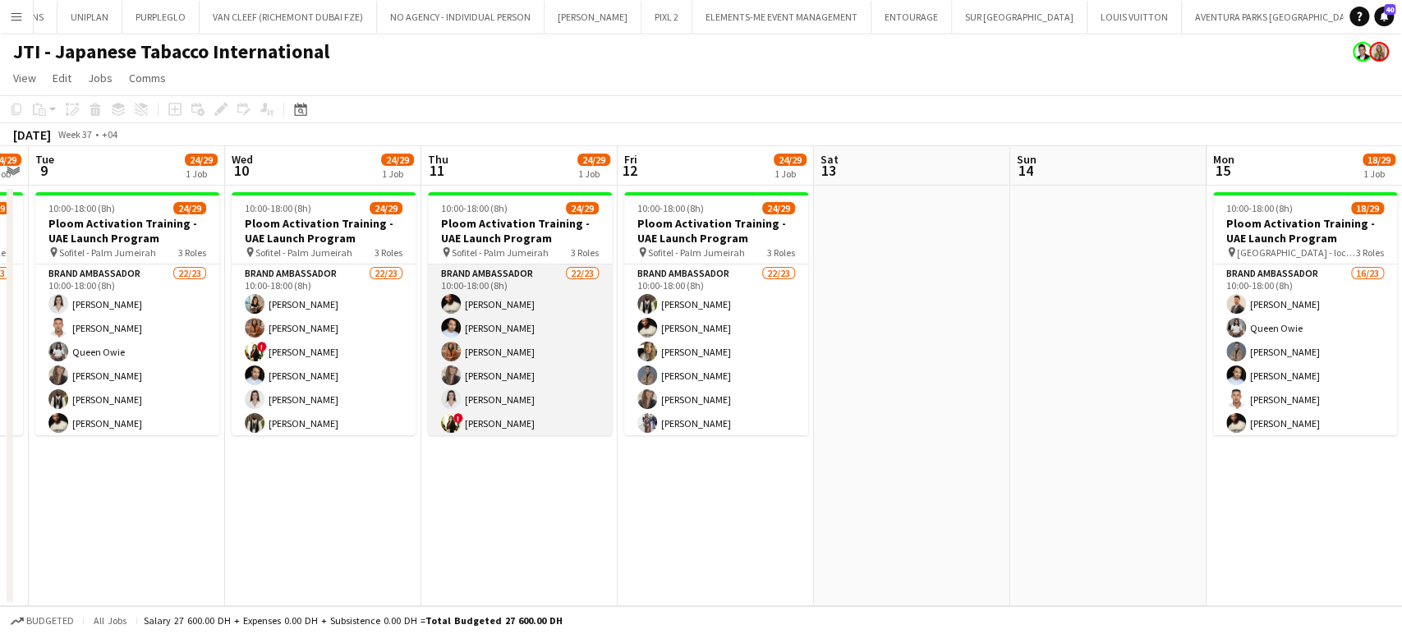
drag, startPoint x: 584, startPoint y: 303, endPoint x: 1206, endPoint y: 300, distance: 622.4
click at [1243, 301] on app-calendar-viewport "Sun 7 Mon 8 24/29 1 Job Tue 9 24/29 1 Job Wed 10 24/29 1 Job Thu 11 24/29 1 Job…" at bounding box center [701, 376] width 1402 height 460
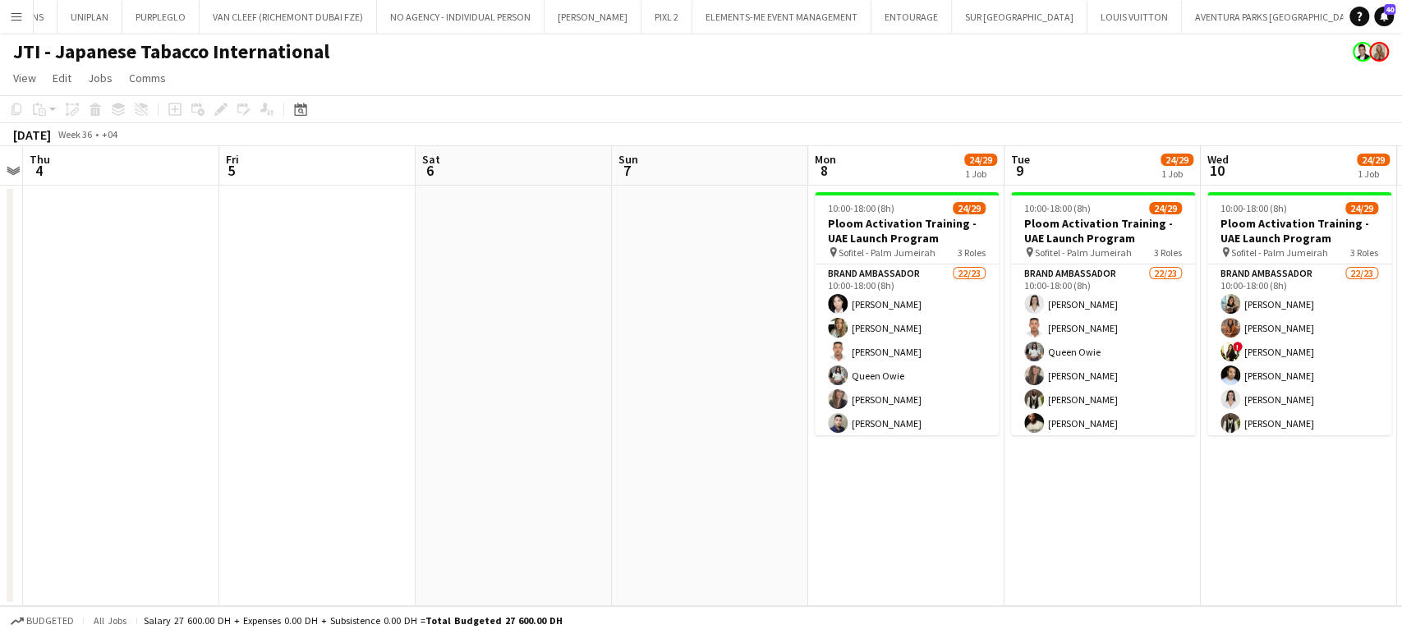
drag, startPoint x: 879, startPoint y: 295, endPoint x: 1137, endPoint y: 306, distance: 258.1
click at [1137, 306] on app-calendar-viewport "Tue 2 Wed 3 Thu 4 Fri 5 Sat 6 Sun 7 Mon 8 24/29 1 Job Tue 9 24/29 1 Job Wed 10 …" at bounding box center [701, 376] width 1402 height 460
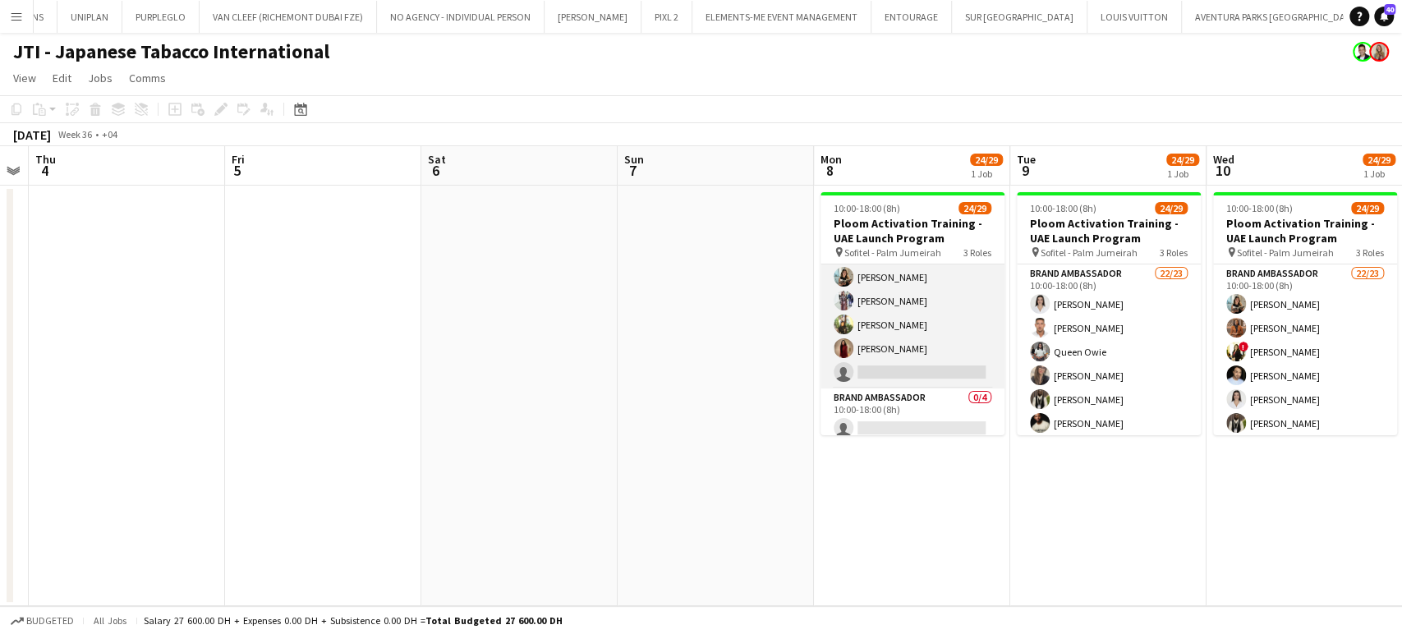
scroll to position [273, 0]
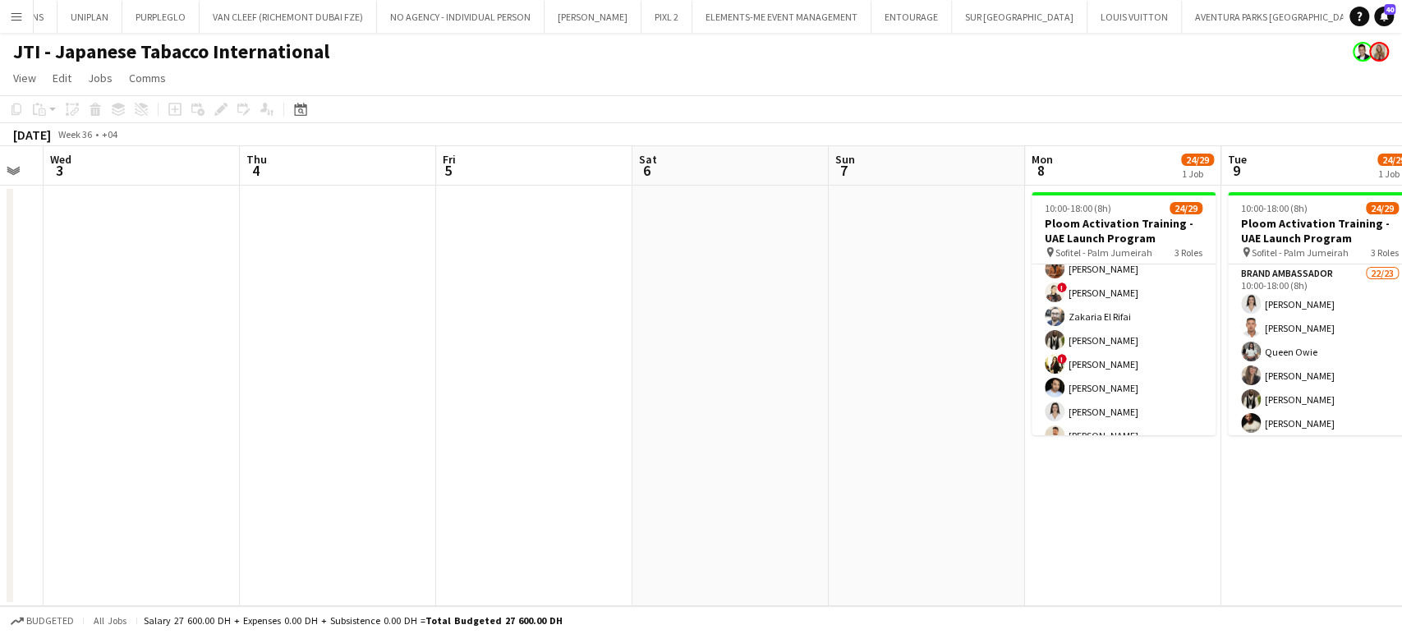
drag, startPoint x: 892, startPoint y: 334, endPoint x: 1103, endPoint y: 333, distance: 211.0
click at [1103, 333] on app-calendar-viewport "Mon 1 0/1 1 Job Tue 2 Wed 3 Thu 4 Fri 5 Sat 6 Sun 7 Mon 8 24/29 1 Job Tue 9 24/…" at bounding box center [701, 376] width 1402 height 460
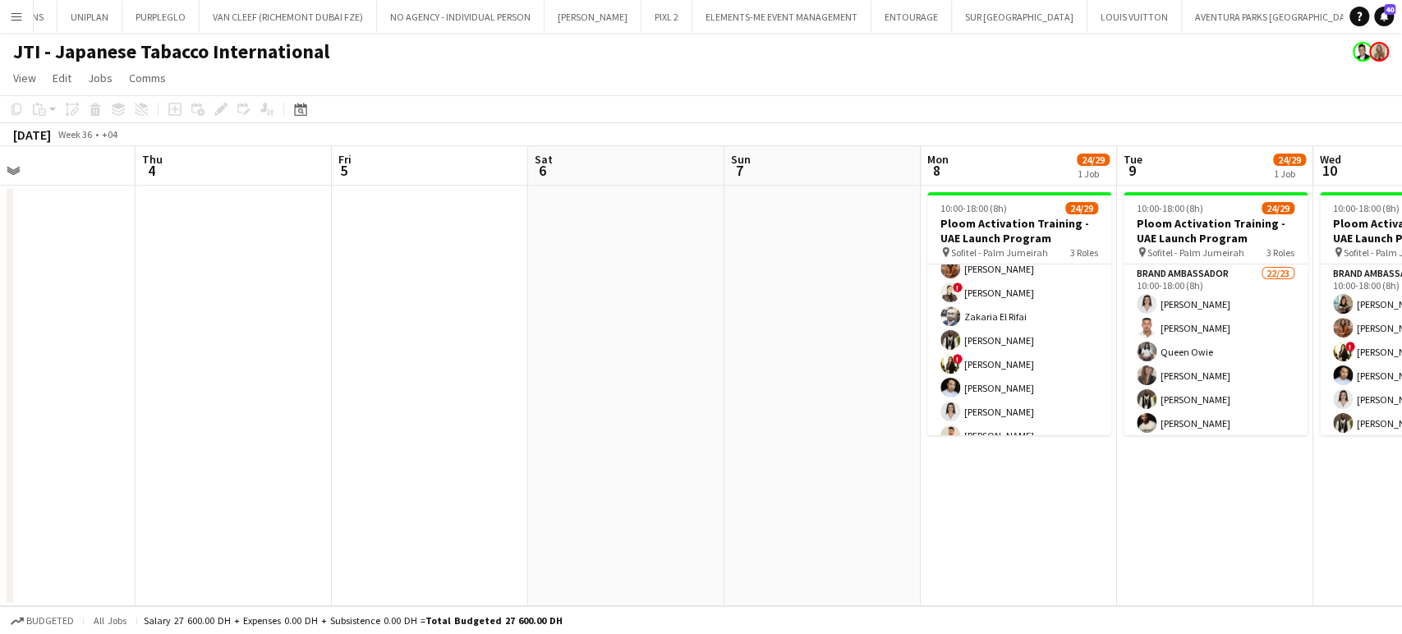
drag, startPoint x: 664, startPoint y: 332, endPoint x: 1066, endPoint y: 351, distance: 402.0
click at [1066, 351] on app-calendar-viewport "Mon 1 0/1 1 Job Tue 2 Wed 3 Thu 4 Fri 5 Sat 6 Sun 7 Mon 8 24/29 1 Job Tue 9 24/…" at bounding box center [701, 376] width 1402 height 460
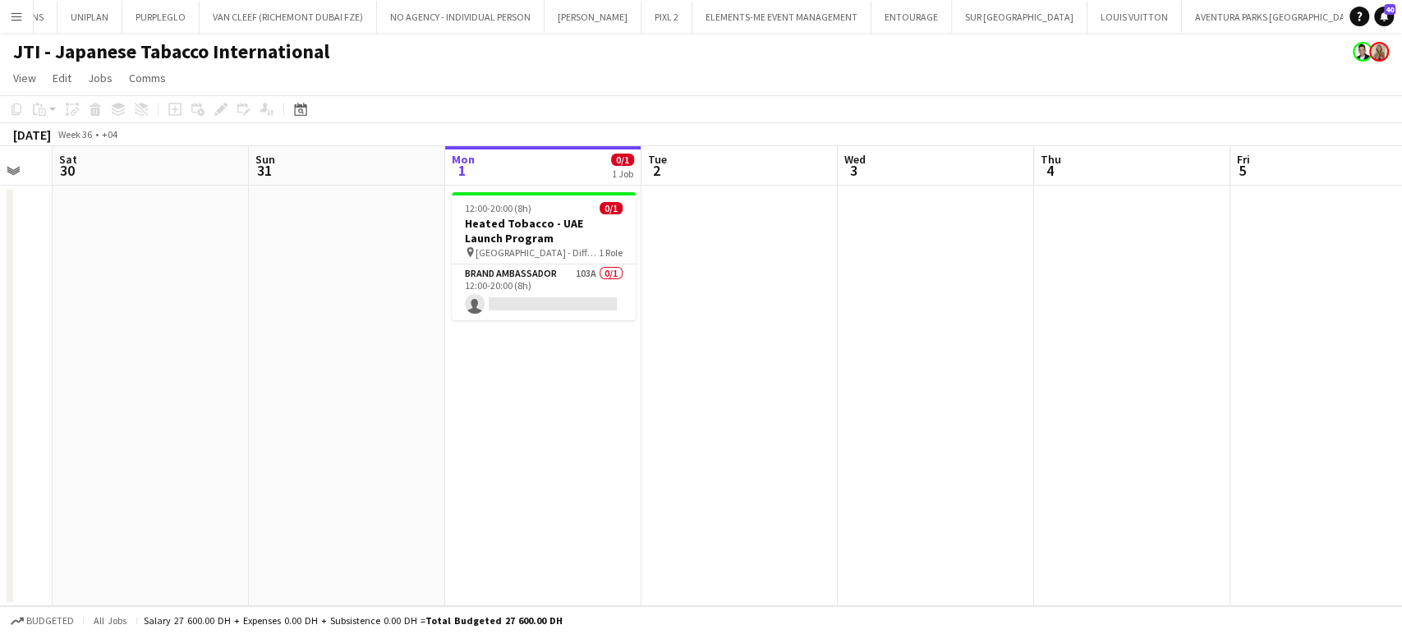
scroll to position [0, 496]
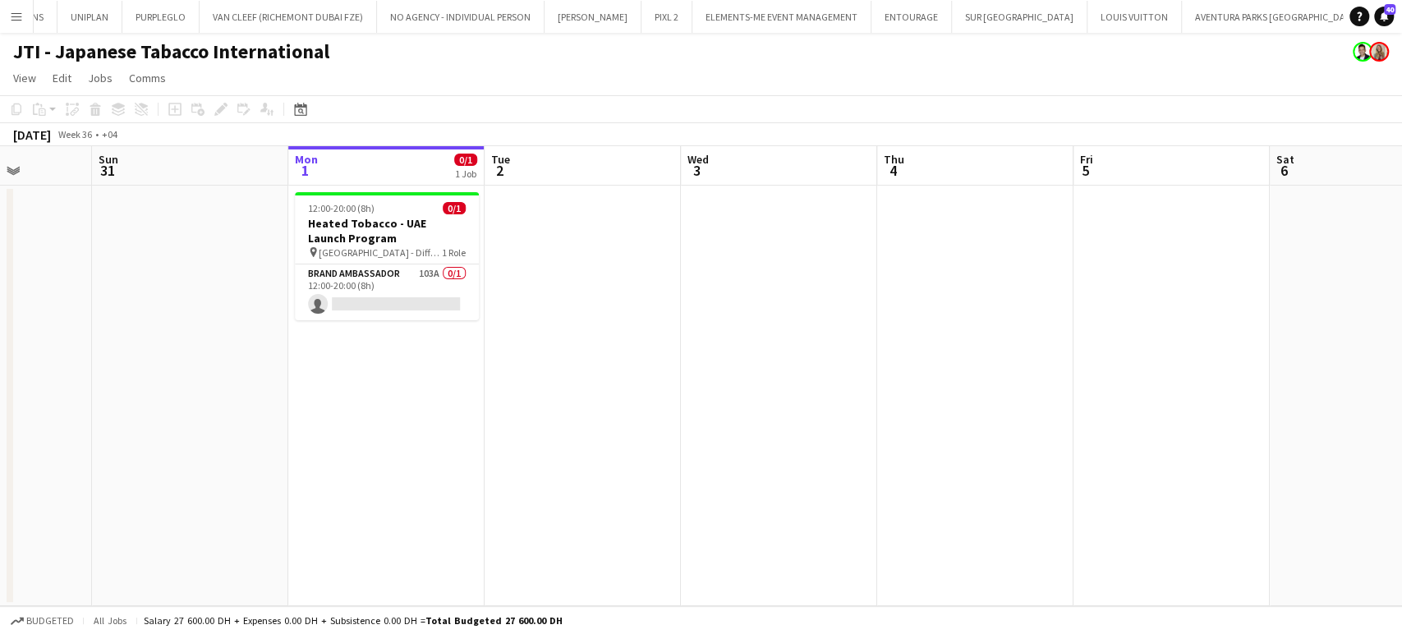
drag, startPoint x: 727, startPoint y: 350, endPoint x: 853, endPoint y: 350, distance: 126.4
click at [853, 350] on app-calendar-viewport "Thu 28 Fri 29 Sat 30 Sun 31 Mon 1 0/1 1 Job Tue 2 Wed 3 Thu 4 Fri 5 Sat 6 Sun 7…" at bounding box center [701, 376] width 1402 height 460
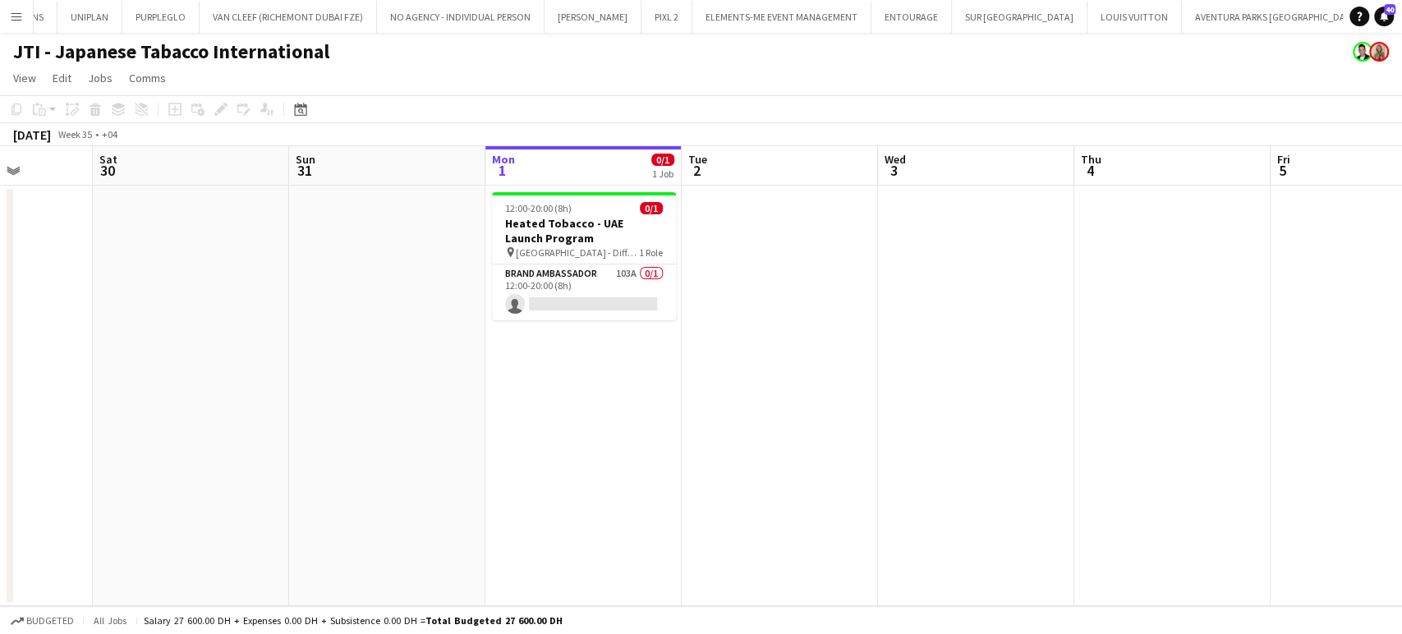
drag, startPoint x: 1047, startPoint y: 300, endPoint x: 191, endPoint y: 310, distance: 855.6
click at [202, 310] on app-calendar-viewport "Wed 27 Thu 28 Fri 29 Sat 30 Sun 31 Mon 1 0/1 1 Job Tue 2 Wed 3 Thu 4 Fri 5 Sat …" at bounding box center [701, 376] width 1402 height 460
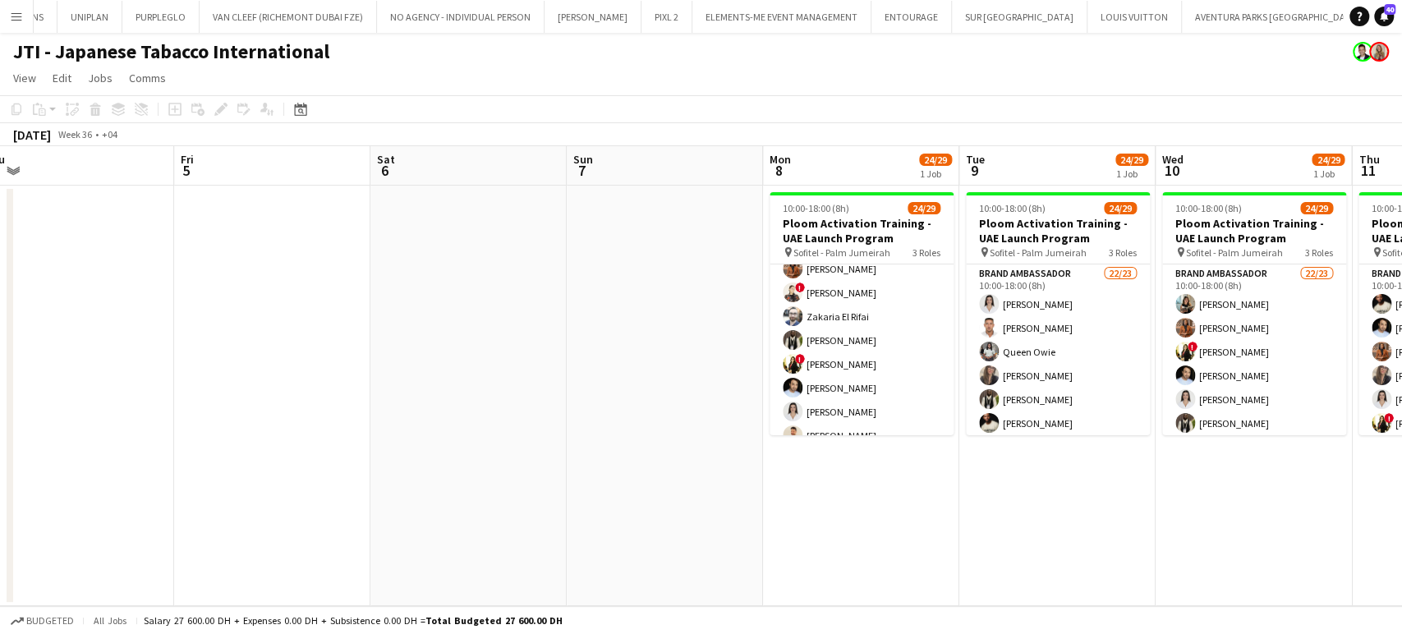
drag, startPoint x: 888, startPoint y: 327, endPoint x: 242, endPoint y: 329, distance: 646.2
click at [242, 329] on app-calendar-viewport "Sun 31 Mon 1 0/1 1 Job Tue 2 Wed 3 Thu 4 Fri 5 Sat 6 Sun 7 Mon 8 24/29 1 Job Tu…" at bounding box center [701, 376] width 1402 height 460
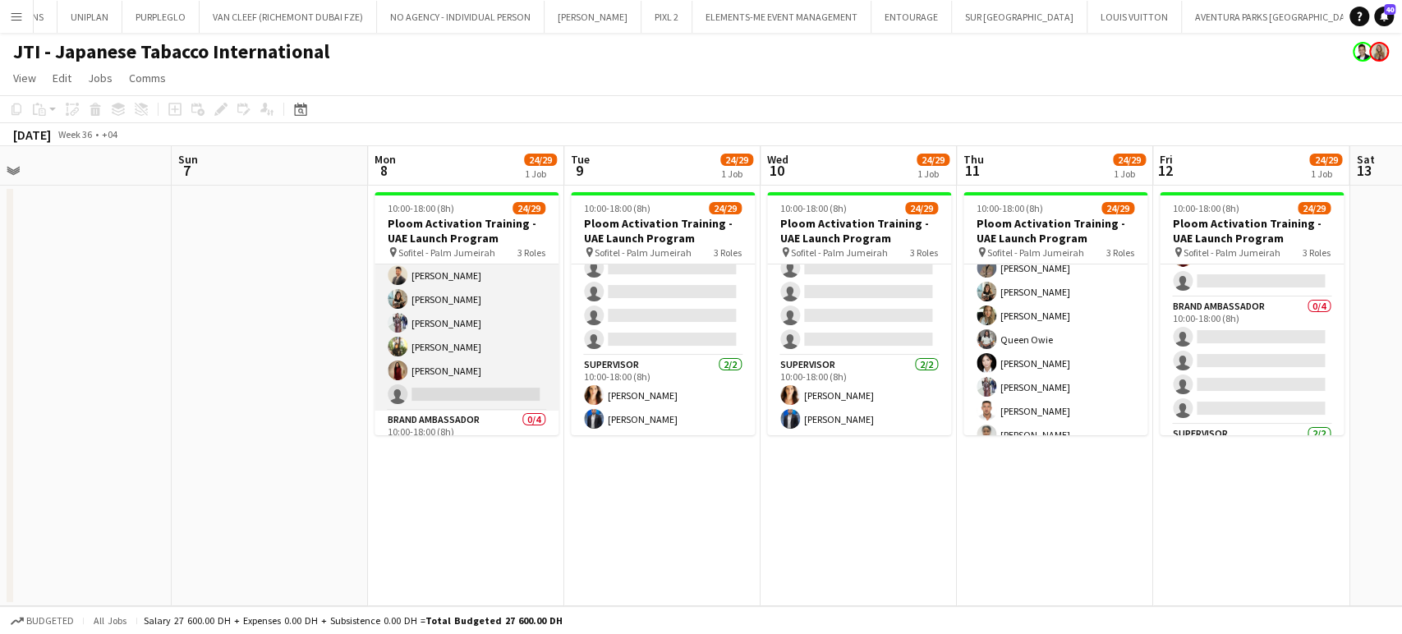
scroll to position [616, 0]
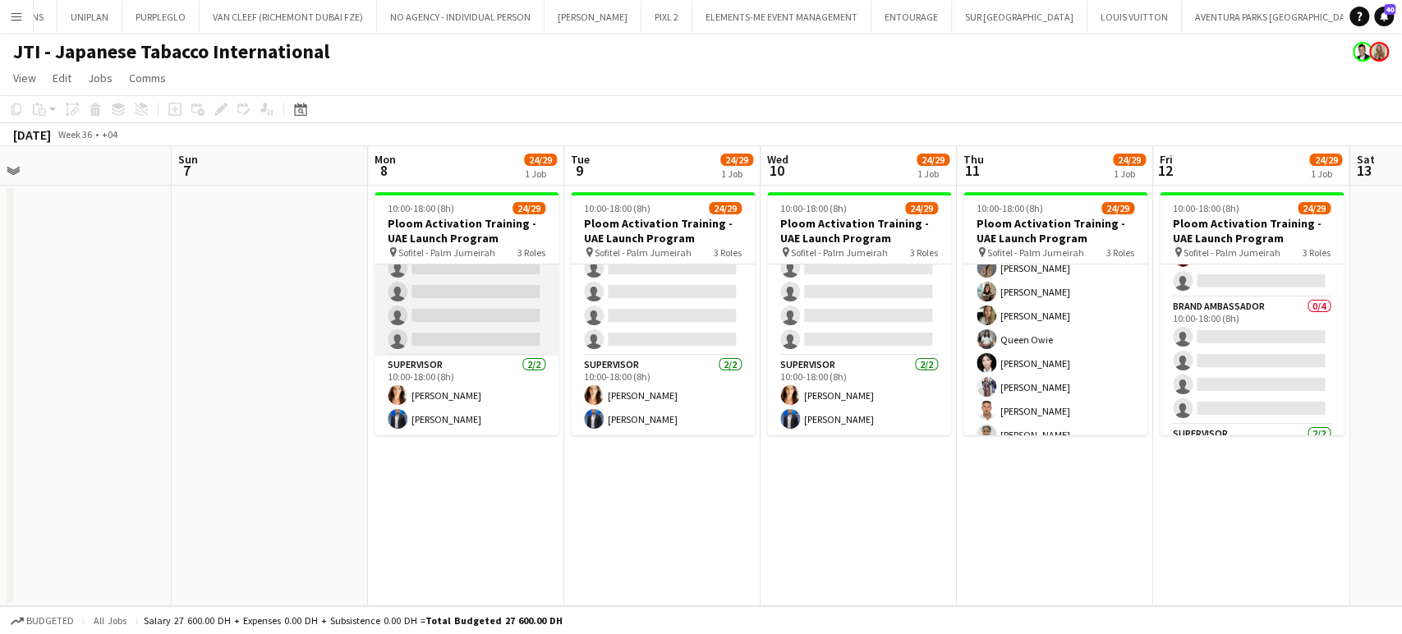
click at [472, 294] on app-card-role "Brand Ambassador 0/4 10:00-18:00 (8h) single-neutral-actions single-neutral-act…" at bounding box center [466, 291] width 184 height 127
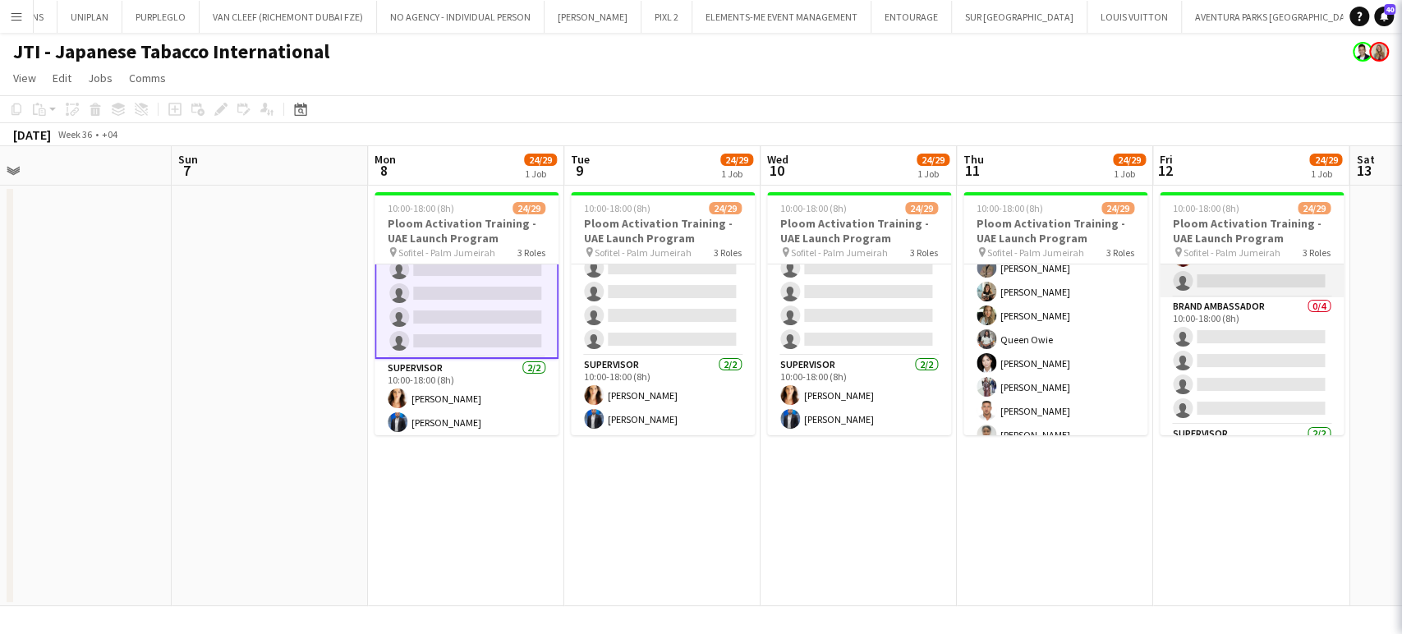
scroll to position [617, 0]
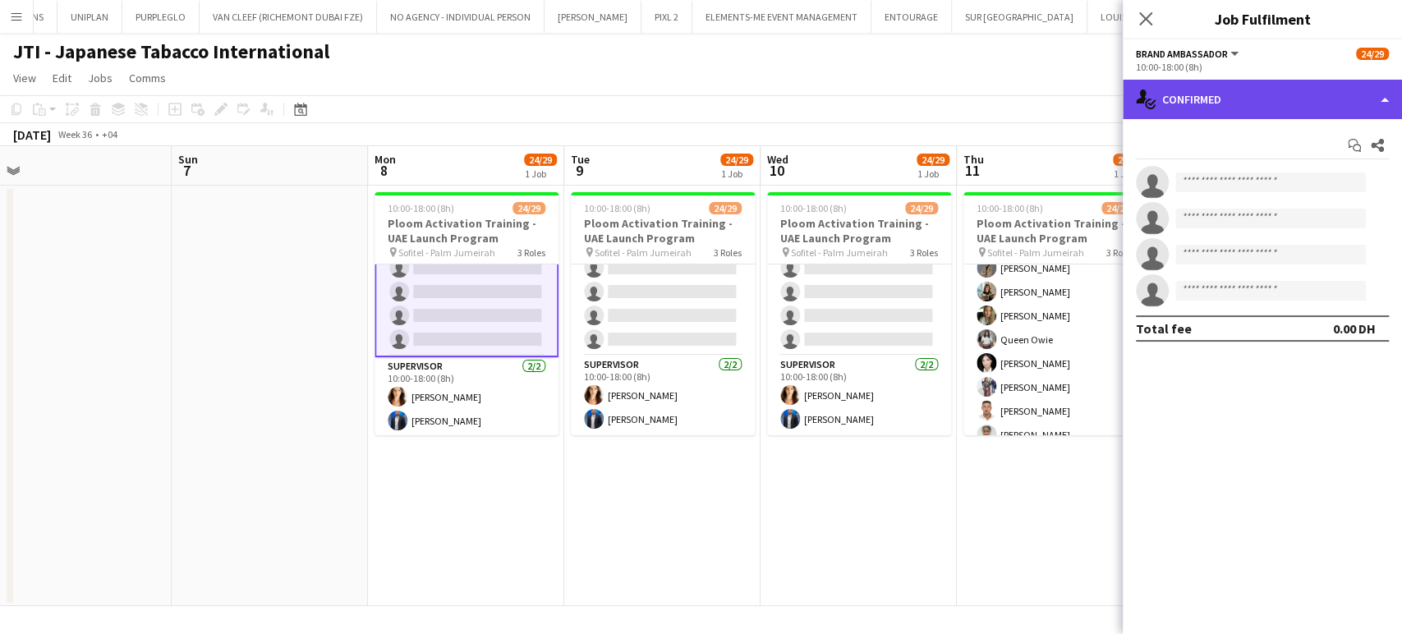
click at [1388, 99] on div "single-neutral-actions-check-2 Confirmed" at bounding box center [1261, 99] width 279 height 39
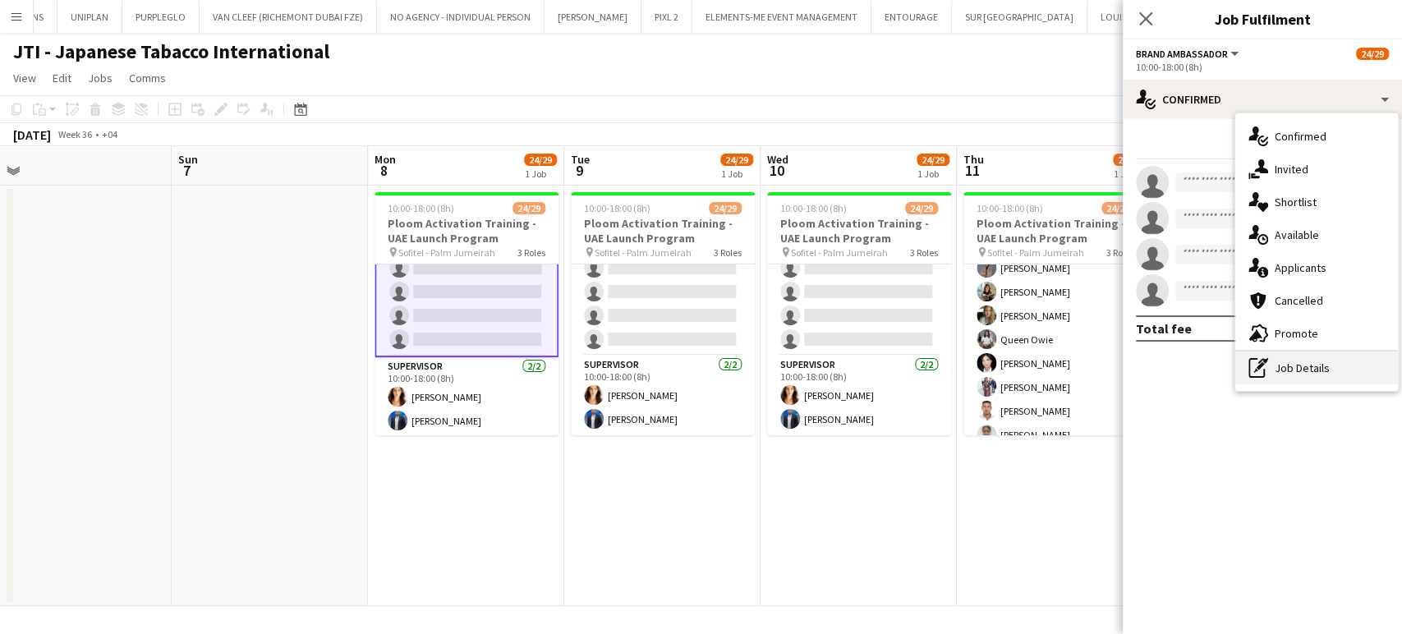
click at [1296, 370] on div "pen-write Job Details" at bounding box center [1316, 367] width 163 height 33
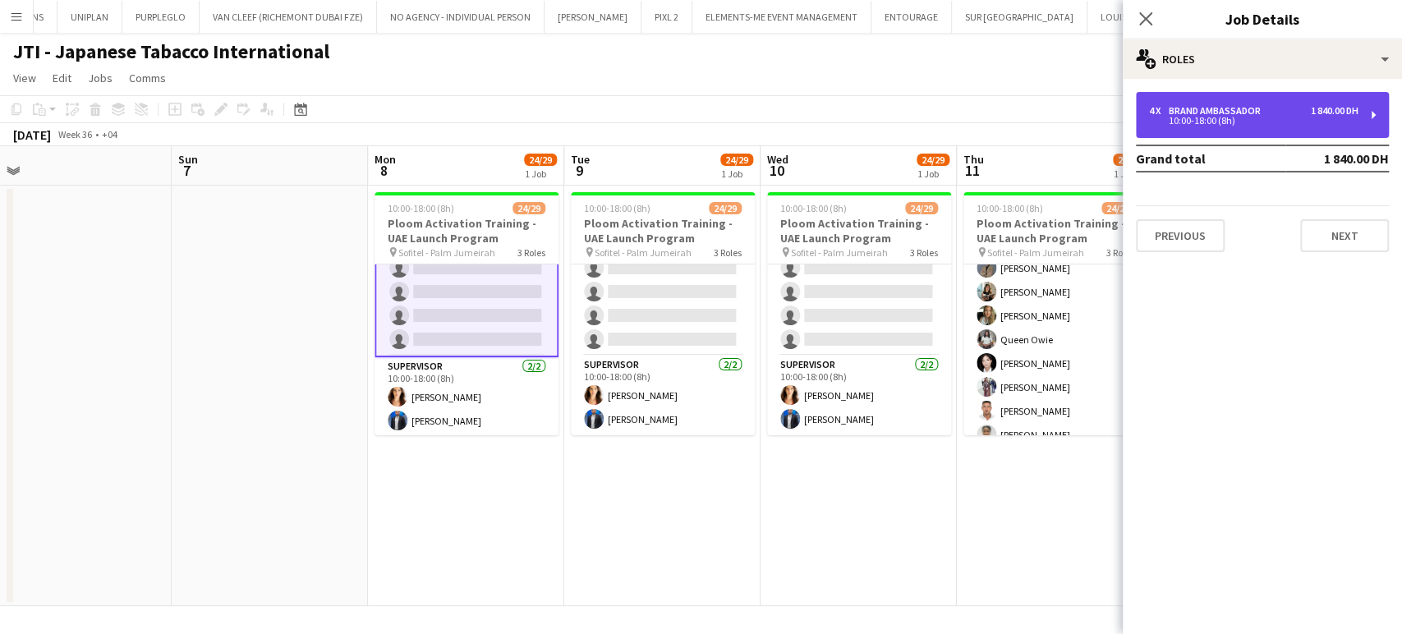
click at [1276, 107] on div "4 x Brand Ambassador 1 840.00 DH" at bounding box center [1253, 110] width 209 height 11
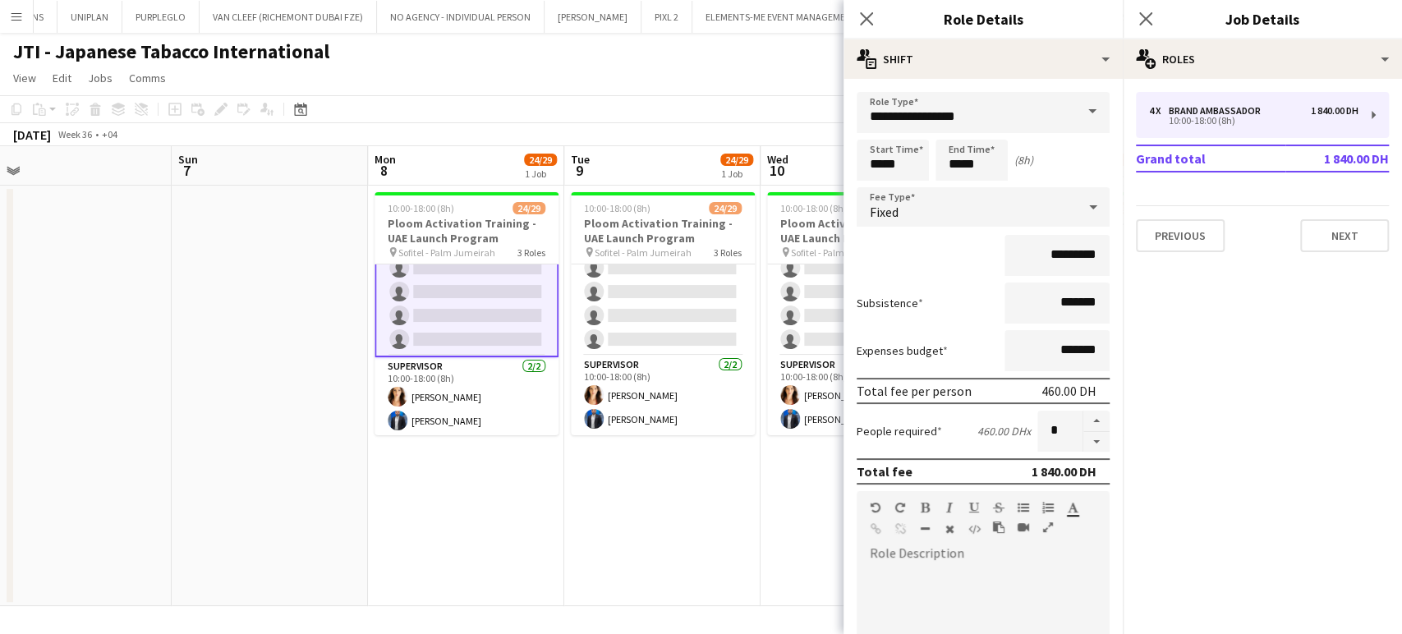
click at [613, 535] on app-date-cell "10:00-18:00 (8h) 24/29 Ploom Activation Training - UAE Launch Program pin Sofit…" at bounding box center [662, 396] width 196 height 420
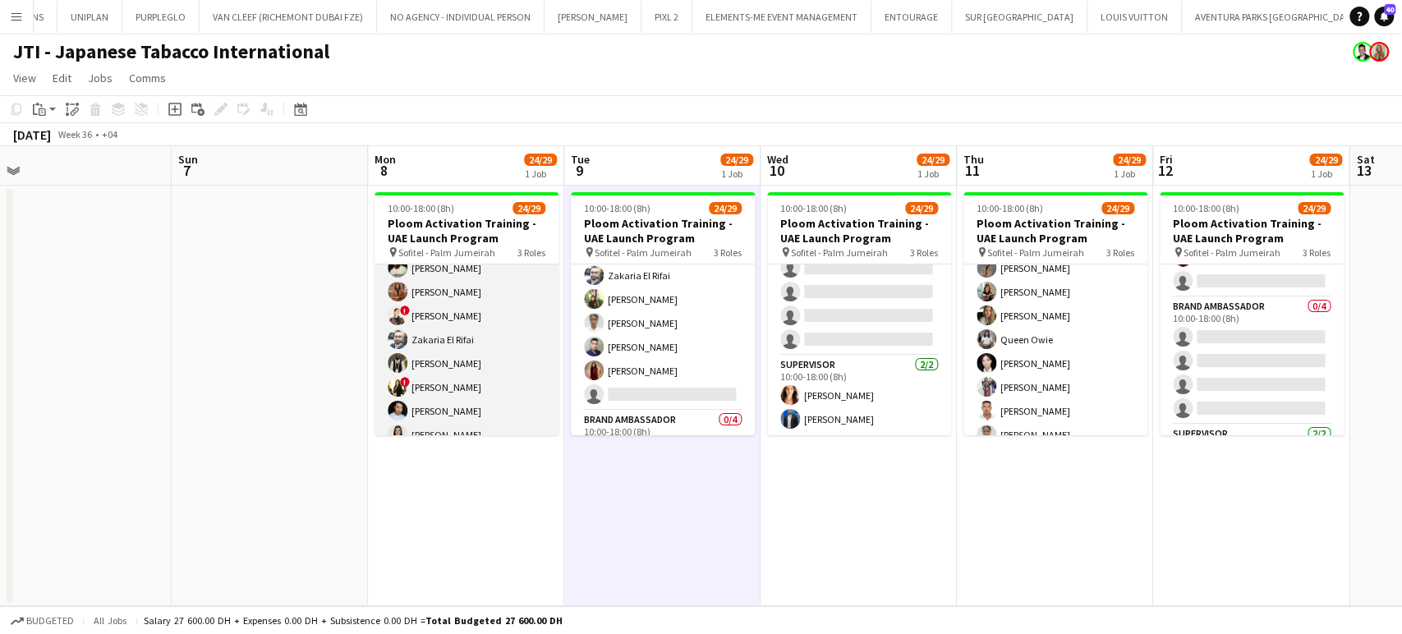
scroll to position [0, 0]
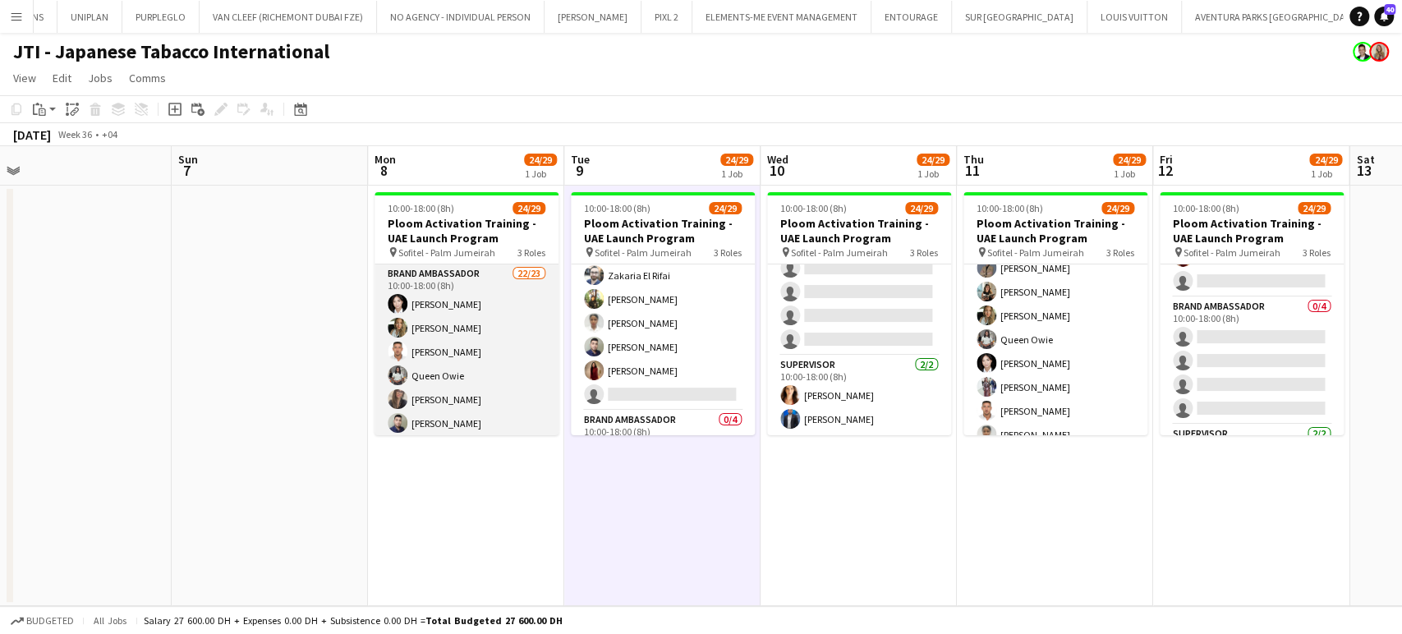
click at [491, 324] on app-card-role "Brand Ambassador 22/23 10:00-18:00 (8h) Aubrey Ellaine Rabino Tanja Vukas Jaafa…" at bounding box center [466, 554] width 184 height 580
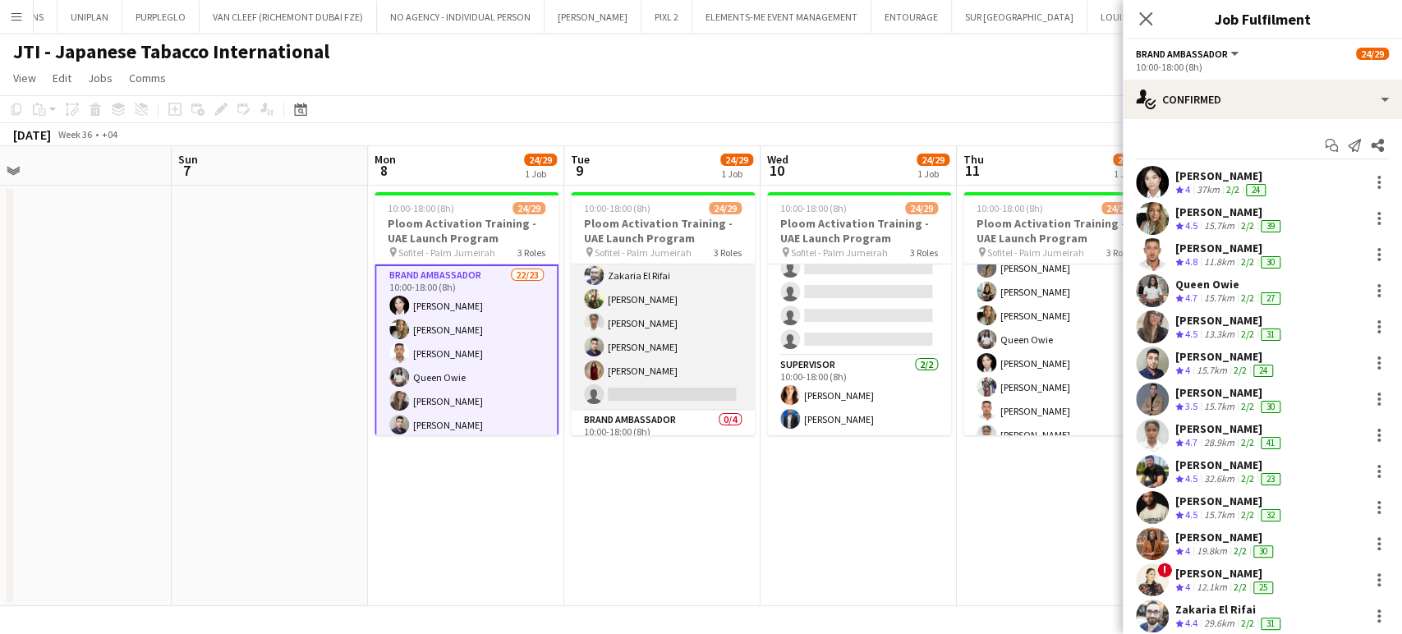
click at [659, 313] on app-card-role "Brand Ambassador 22/23 10:00-18:00 (8h) Nagham Jaber Jaafar Saad Queen Owie Lei…" at bounding box center [663, 121] width 184 height 580
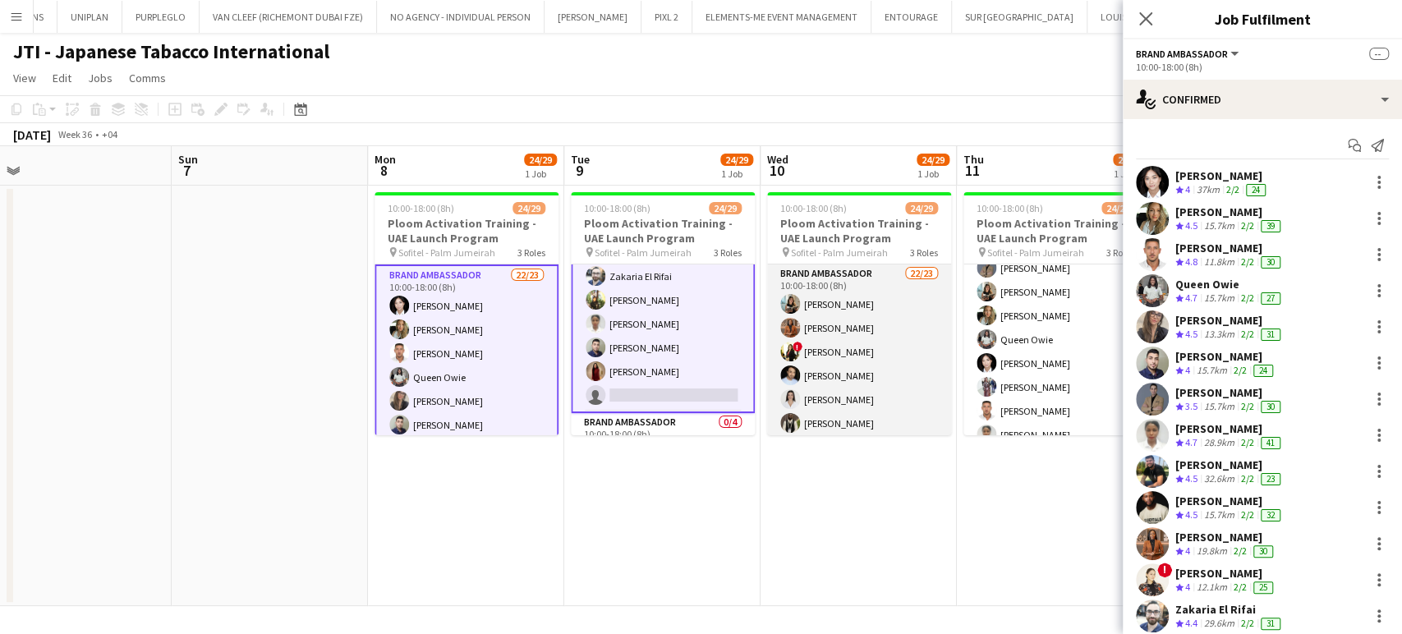
click at [828, 315] on app-card-role "Brand Ambassador 22/23 10:00-18:00 (8h) KIMBERLY GABALES Jacinta Kabiru ! Jana …" at bounding box center [859, 554] width 184 height 580
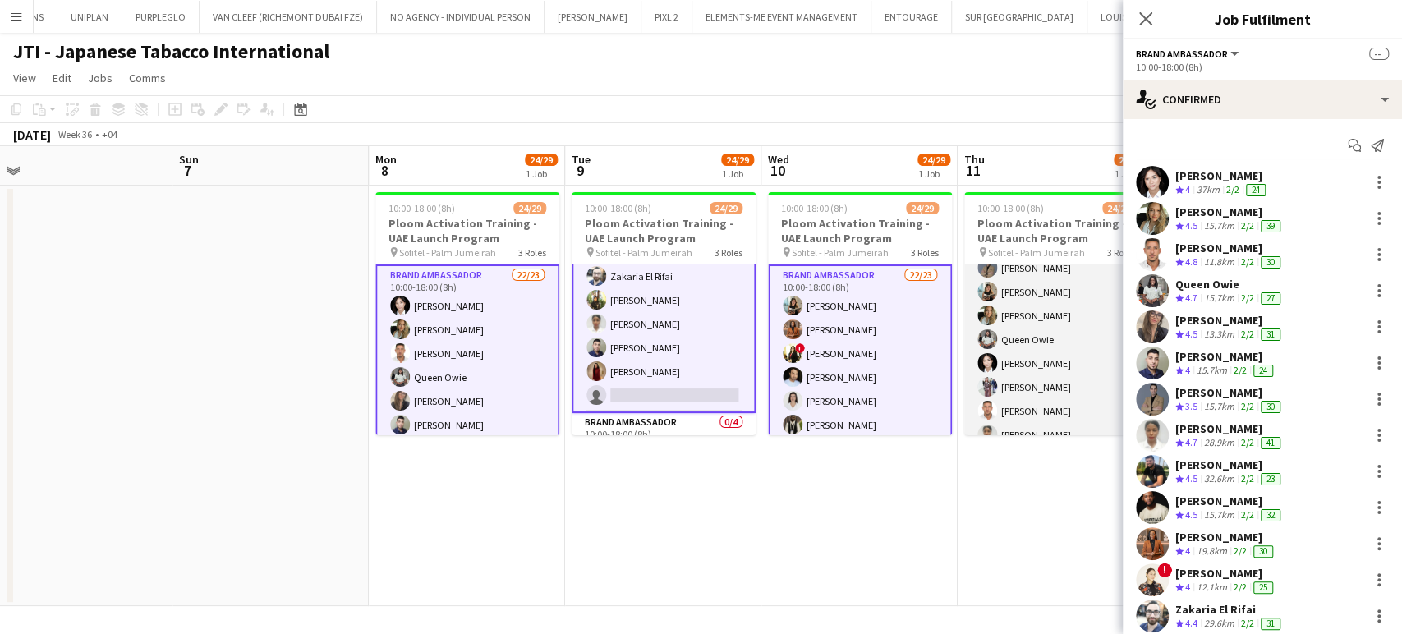
click at [1007, 323] on app-card-role "Brand Ambassador 22/23 10:00-18:00 (8h) Francis Mbebele Ravi JADHAV Jacinta Kab…" at bounding box center [1056, 304] width 184 height 580
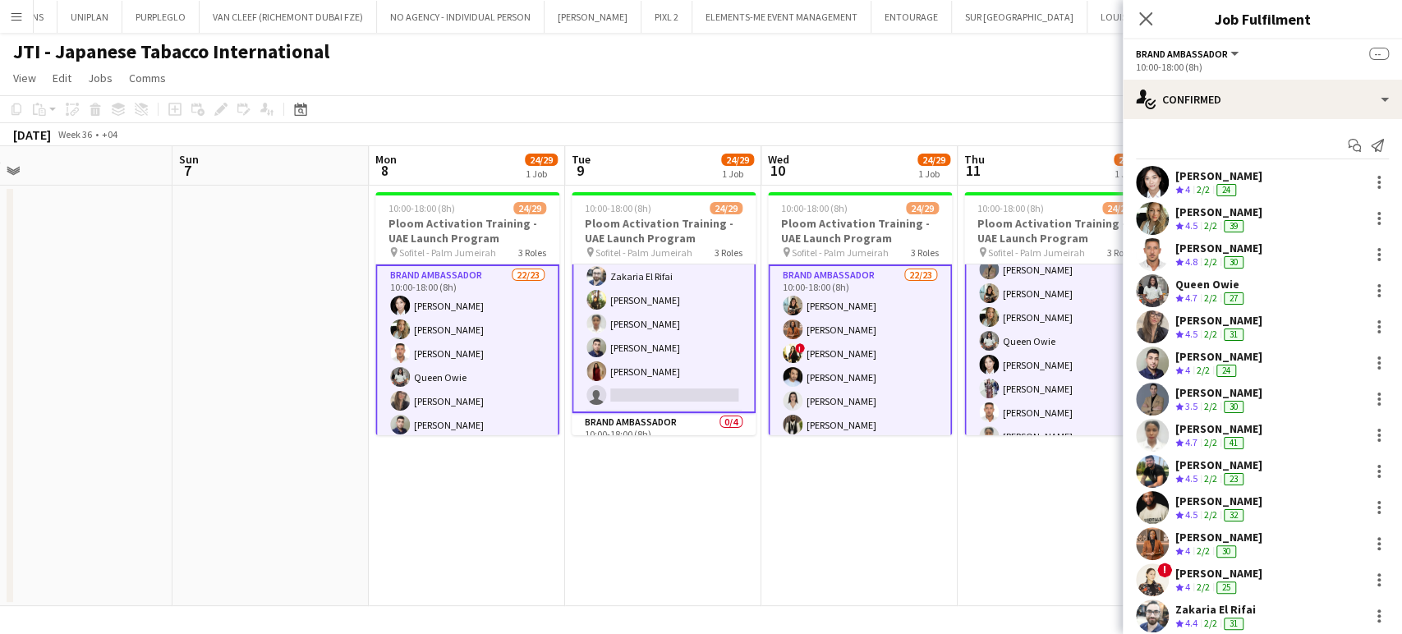
scroll to position [252, 0]
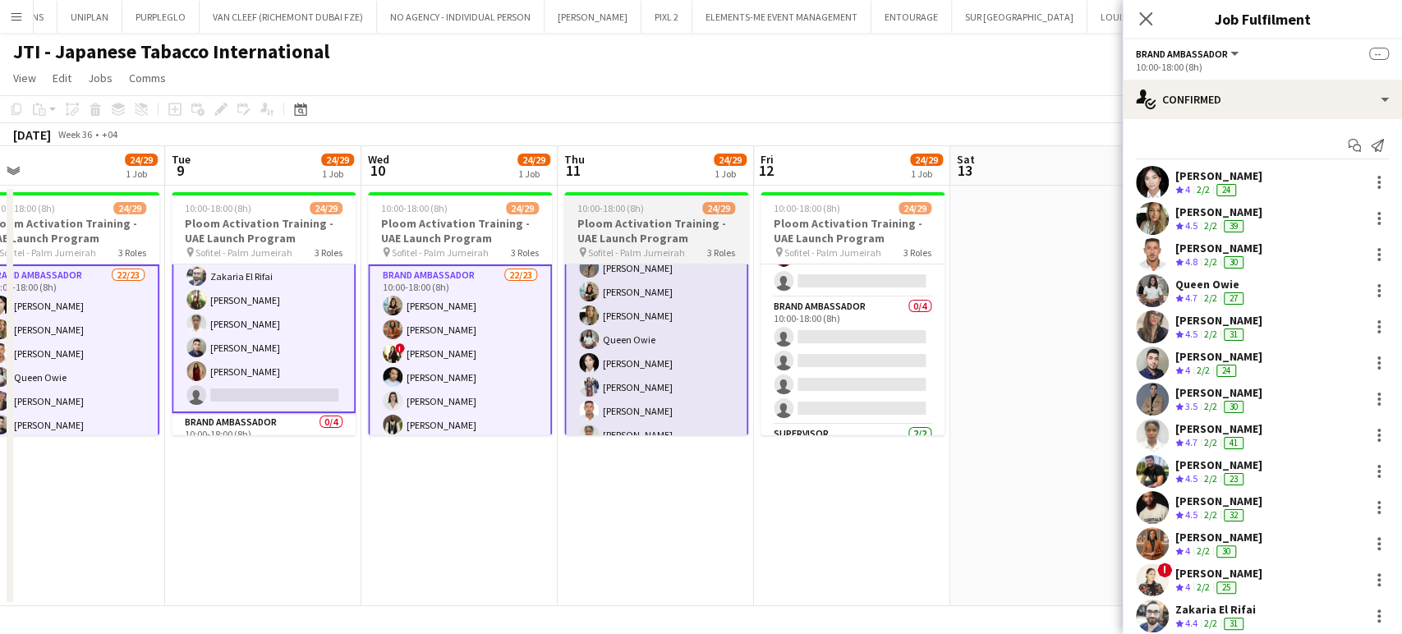
drag, startPoint x: 1024, startPoint y: 338, endPoint x: 515, endPoint y: 340, distance: 509.1
click at [515, 340] on app-calendar-viewport "Thu 4 Fri 5 Sat 6 Sun 7 Mon 8 24/29 1 Job Tue 9 24/29 1 Job Wed 10 24/29 1 Job …" at bounding box center [701, 376] width 1402 height 460
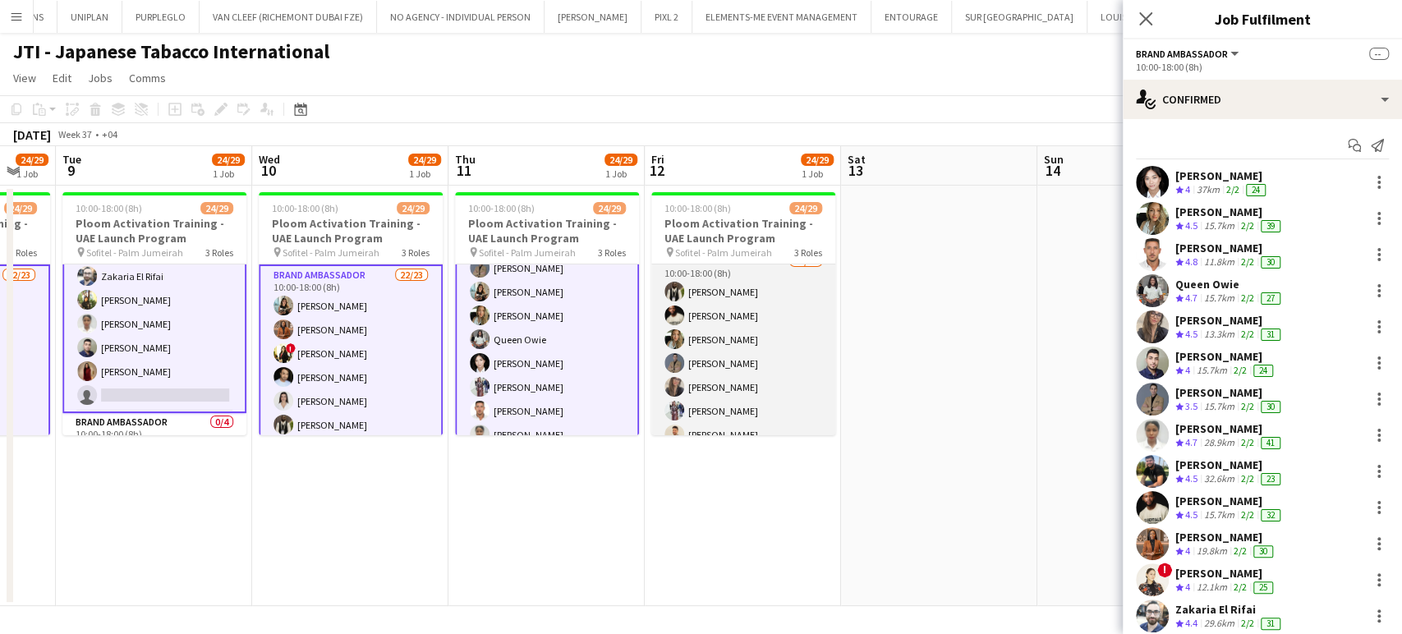
click at [766, 346] on app-card-role "Brand Ambassador 22/23 10:00-18:00 (8h) Fejiro Ejiroro Francis Mbebele Tanja Vu…" at bounding box center [743, 542] width 184 height 580
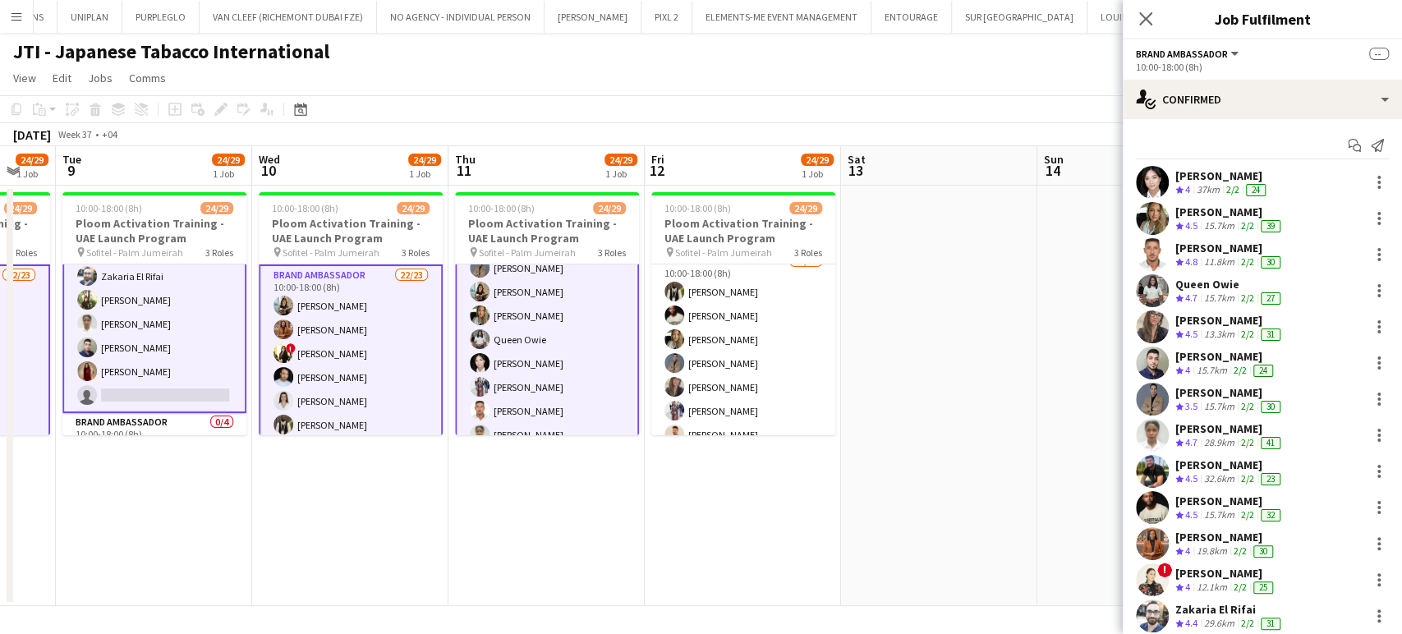
scroll to position [13, 0]
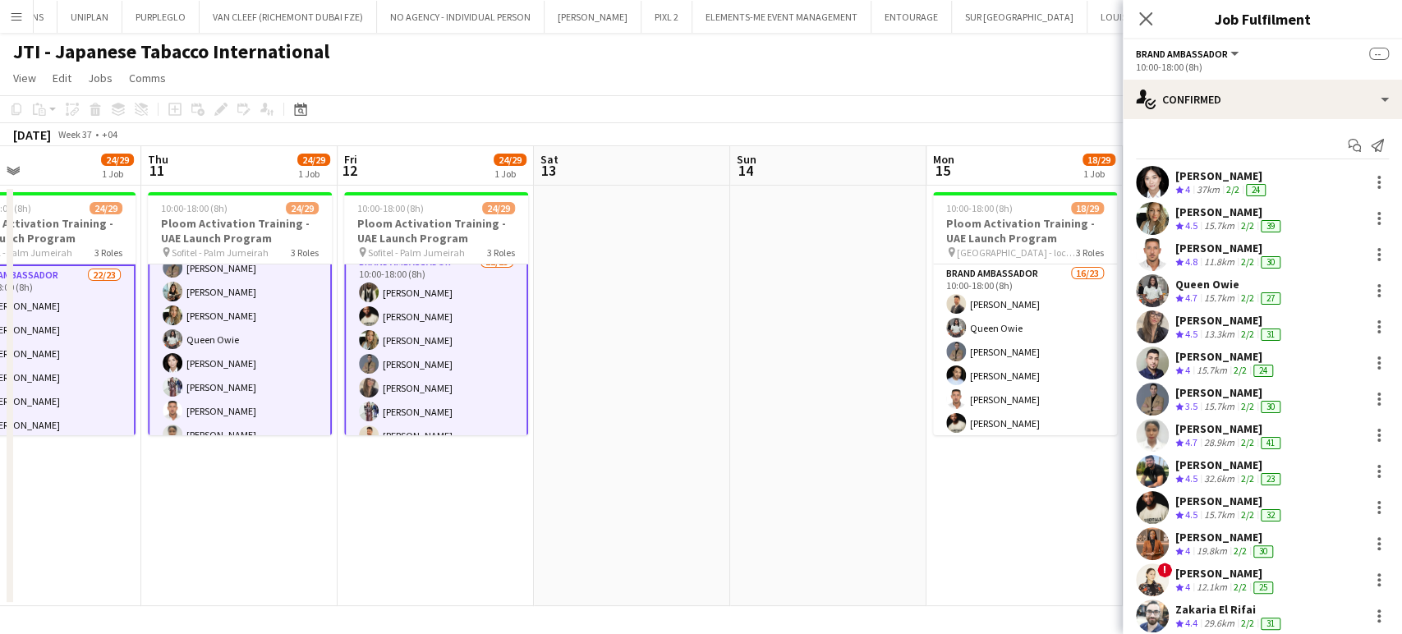
drag, startPoint x: 966, startPoint y: 348, endPoint x: 88, endPoint y: 348, distance: 877.7
click at [88, 348] on app-calendar-viewport "Mon 8 24/29 1 Job Tue 9 24/29 1 Job Wed 10 24/29 1 Job Thu 11 24/29 1 Job Fri 1…" at bounding box center [701, 376] width 1402 height 460
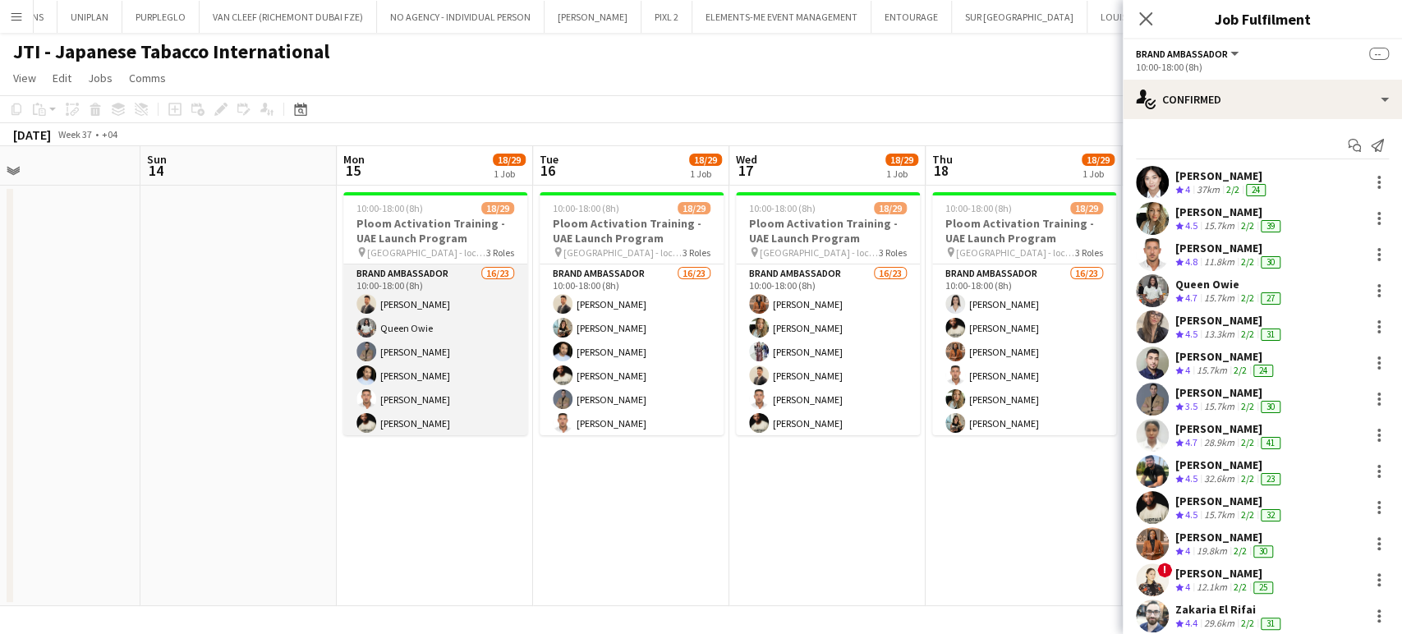
click at [502, 346] on app-card-role "Brand Ambassador 16/23 10:00-18:00 (8h) Jawad Zbair Queen Owie Rachid Maalfi Ra…" at bounding box center [435, 554] width 184 height 580
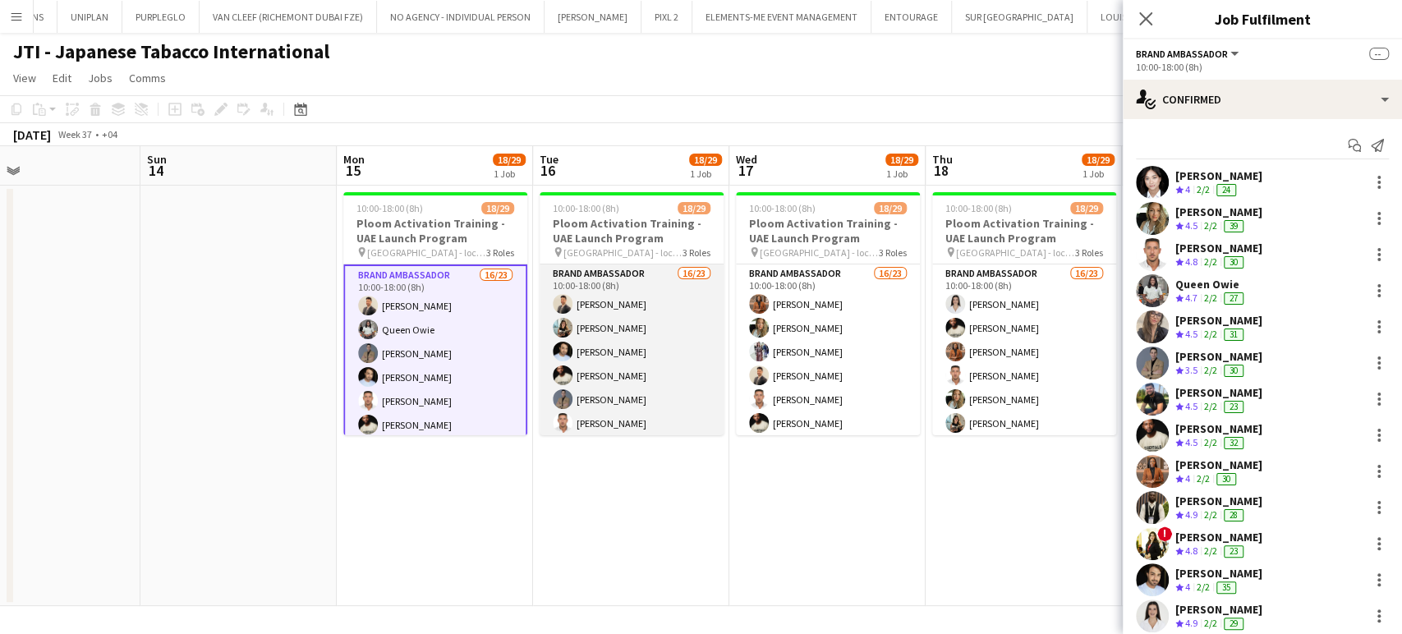
click at [677, 342] on app-card-role "Brand Ambassador 16/23 10:00-18:00 (8h) Jawad Zbair KIMBERLY GABALES Ravi JADHA…" at bounding box center [631, 554] width 184 height 580
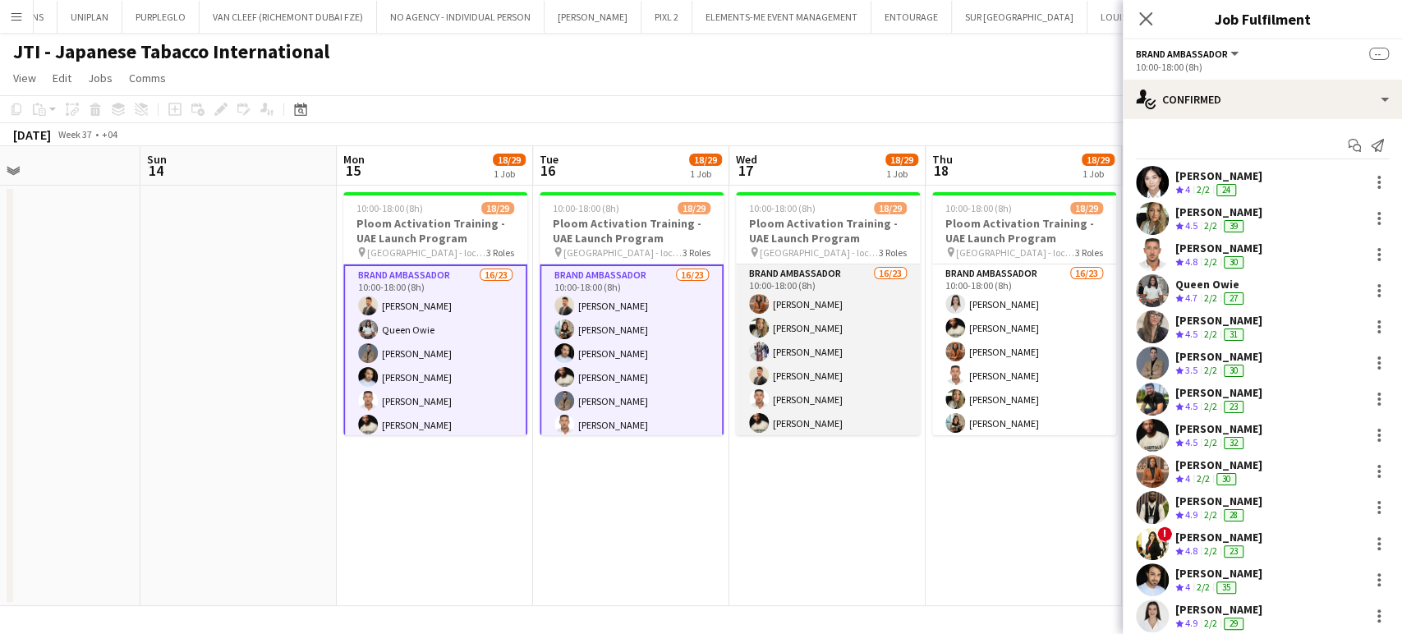
click at [818, 340] on app-card-role "Brand Ambassador 16/23 10:00-18:00 (8h) Jacinta Kabiru Tanja Vukas Areeba Ahmed…" at bounding box center [828, 554] width 184 height 580
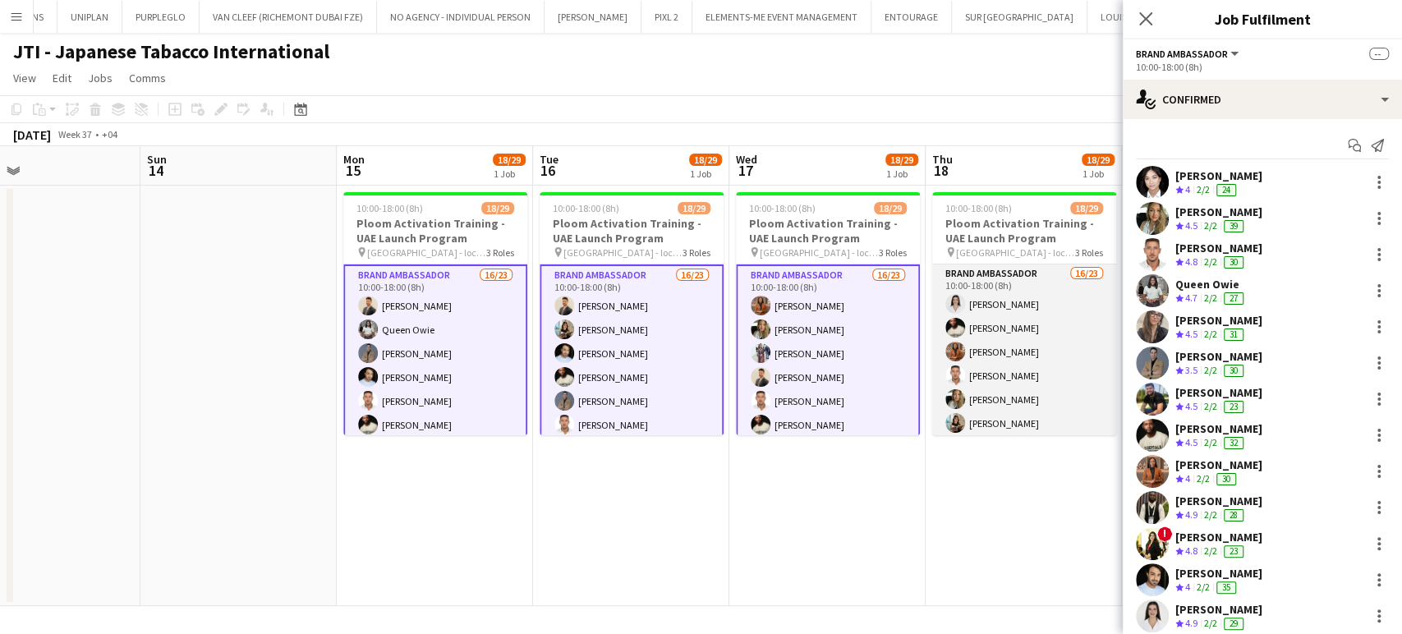
click at [942, 338] on app-card-role "Brand Ambassador 16/23 10:00-18:00 (8h) Nagham Jaber Francis Mbebele Jacinta Ka…" at bounding box center [1024, 554] width 184 height 580
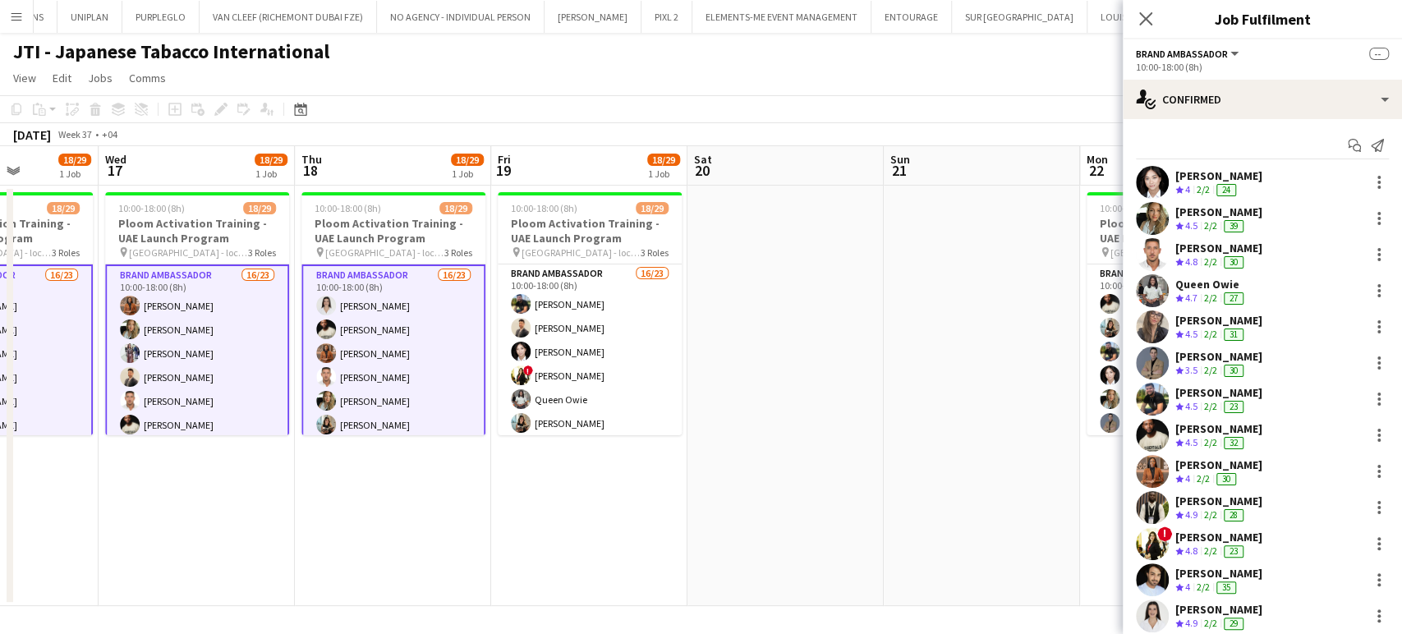
scroll to position [0, 466]
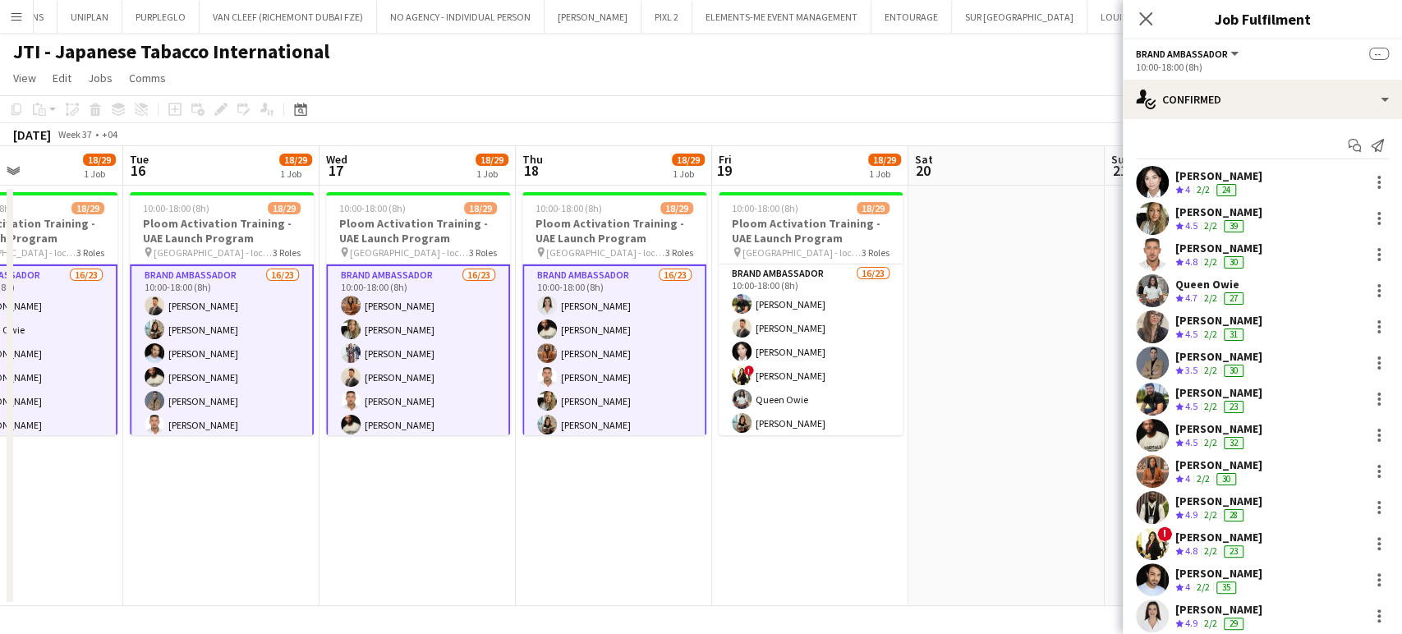
drag, startPoint x: 369, startPoint y: 356, endPoint x: 198, endPoint y: 355, distance: 170.8
click at [198, 355] on app-calendar-viewport "Sat 13 Sun 14 Mon 15 18/29 1 Job Tue 16 18/29 1 Job Wed 17 18/29 1 Job Thu 18 1…" at bounding box center [701, 376] width 1402 height 460
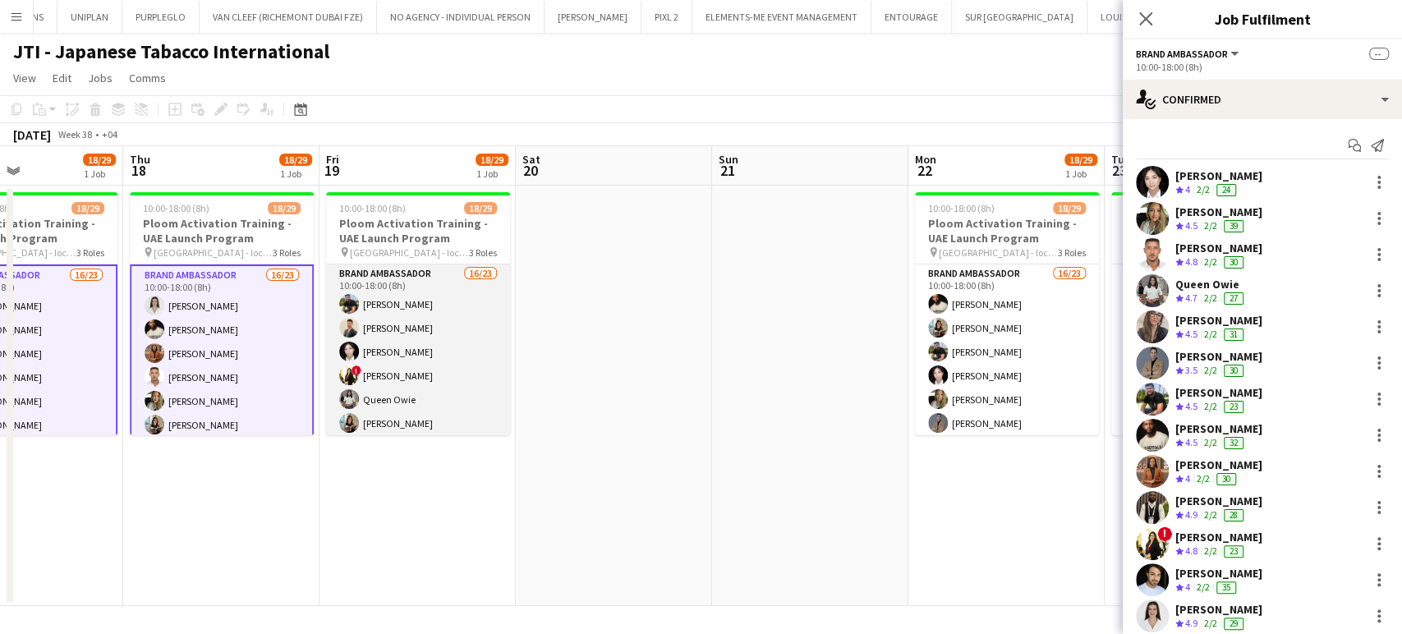
click at [459, 346] on app-card-role "Brand Ambassador 16/23 10:00-18:00 (8h) Karim Moubadder Jawad Zbair Aubrey Ella…" at bounding box center [418, 554] width 184 height 580
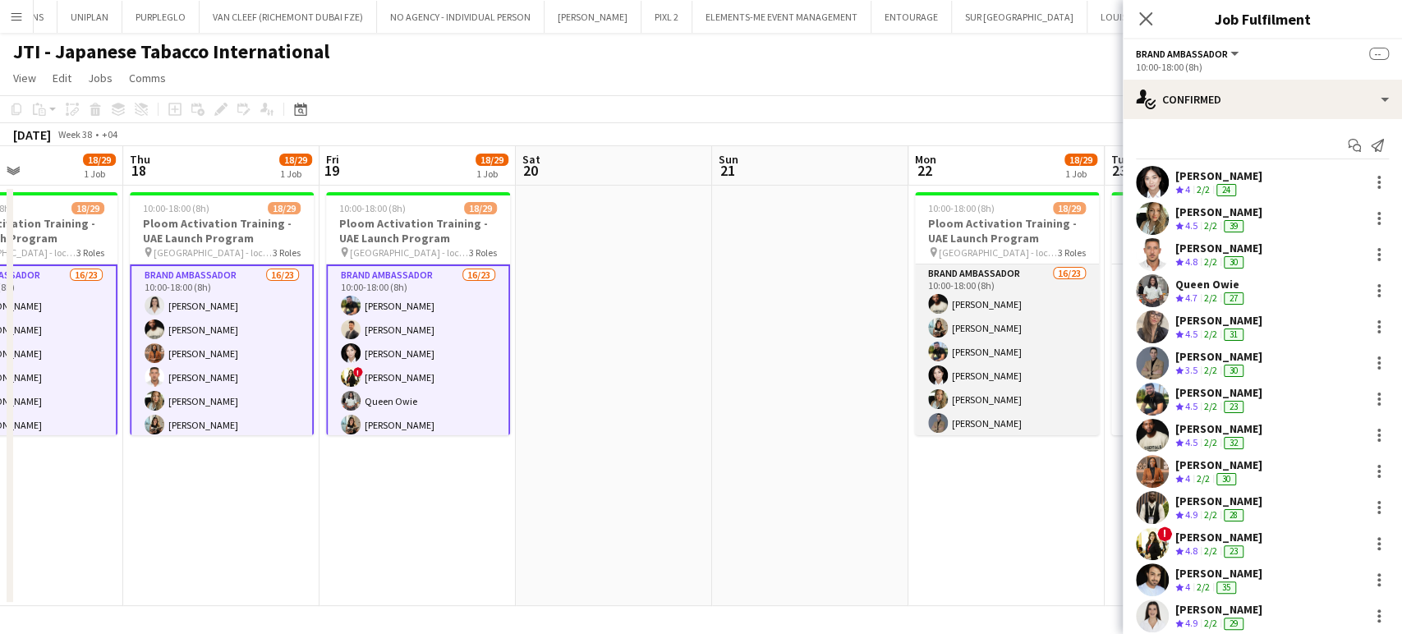
click at [1001, 328] on app-card-role "Brand Ambassador 16/23 10:00-18:00 (8h) Francis Mbebele KIMBERLY GABALES Karim …" at bounding box center [1007, 554] width 184 height 580
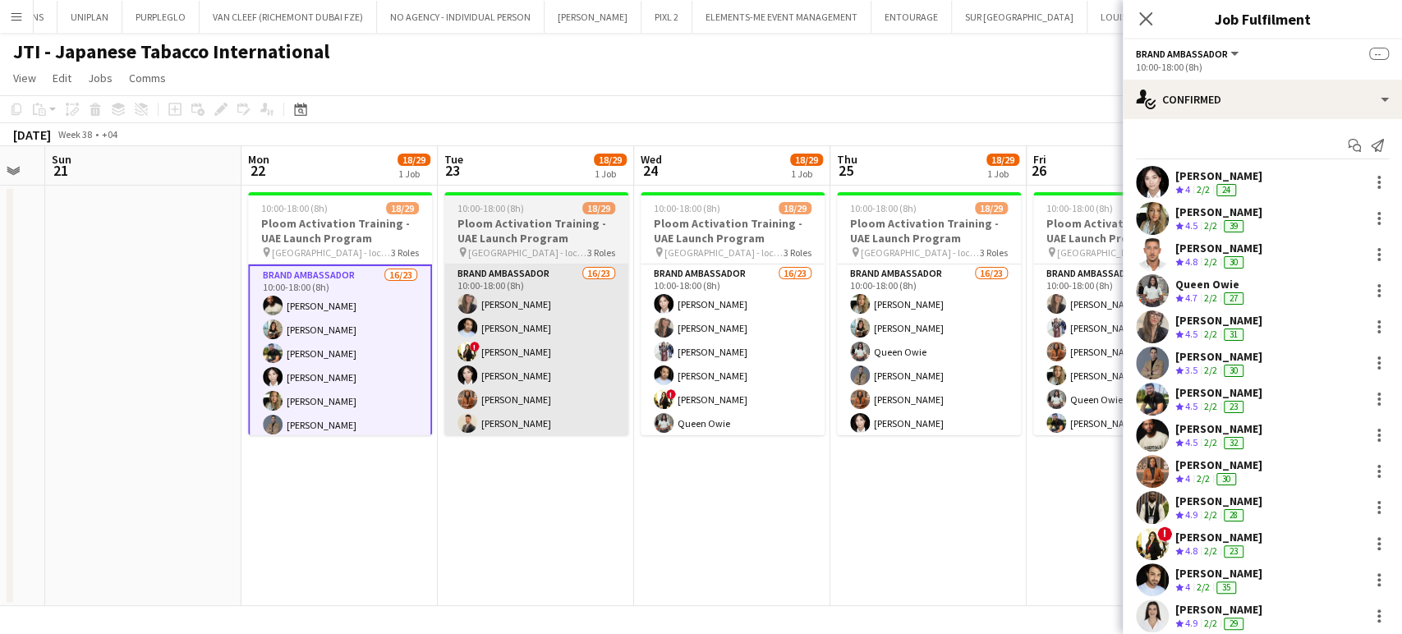
drag, startPoint x: 1004, startPoint y: 346, endPoint x: 594, endPoint y: 326, distance: 411.0
click at [328, 322] on app-calendar-viewport "Thu 18 18/29 1 Job Fri 19 18/29 1 Job Sat 20 Sun 21 Mon 22 18/29 1 Job Tue 23 1…" at bounding box center [701, 376] width 1402 height 460
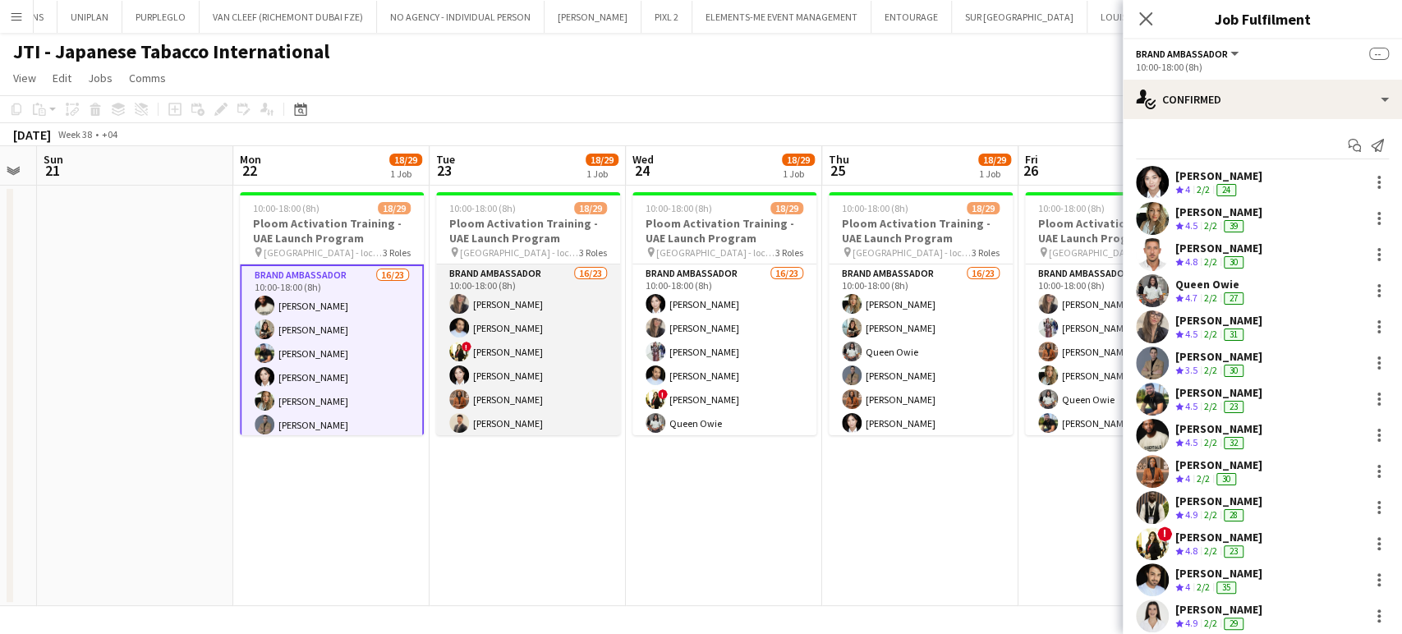
click at [586, 326] on app-card-role "Brand Ambassador 16/23 10:00-18:00 (8h) Leila Haghshenas Ravi JADHAV ! Jana Kas…" at bounding box center [528, 554] width 184 height 580
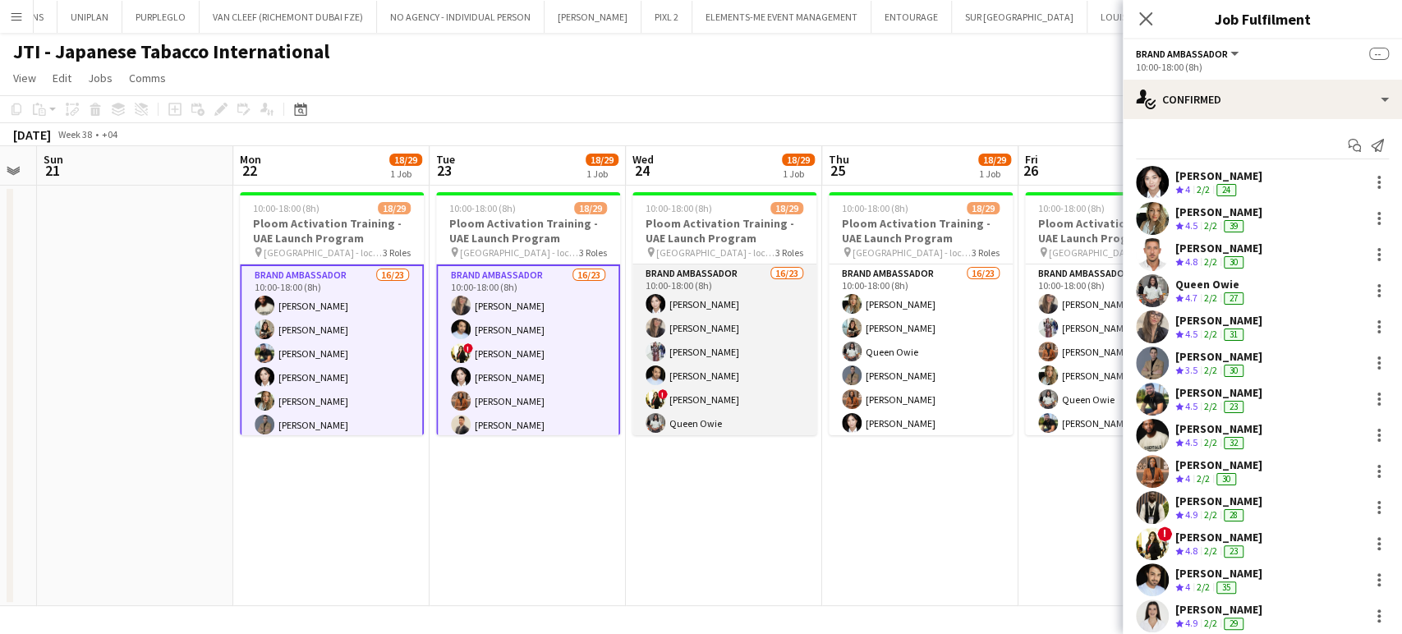
click at [792, 330] on app-card-role "Brand Ambassador 16/23 10:00-18:00 (8h) Aubrey Ellaine Rabino Leila Haghshenas …" at bounding box center [724, 554] width 184 height 580
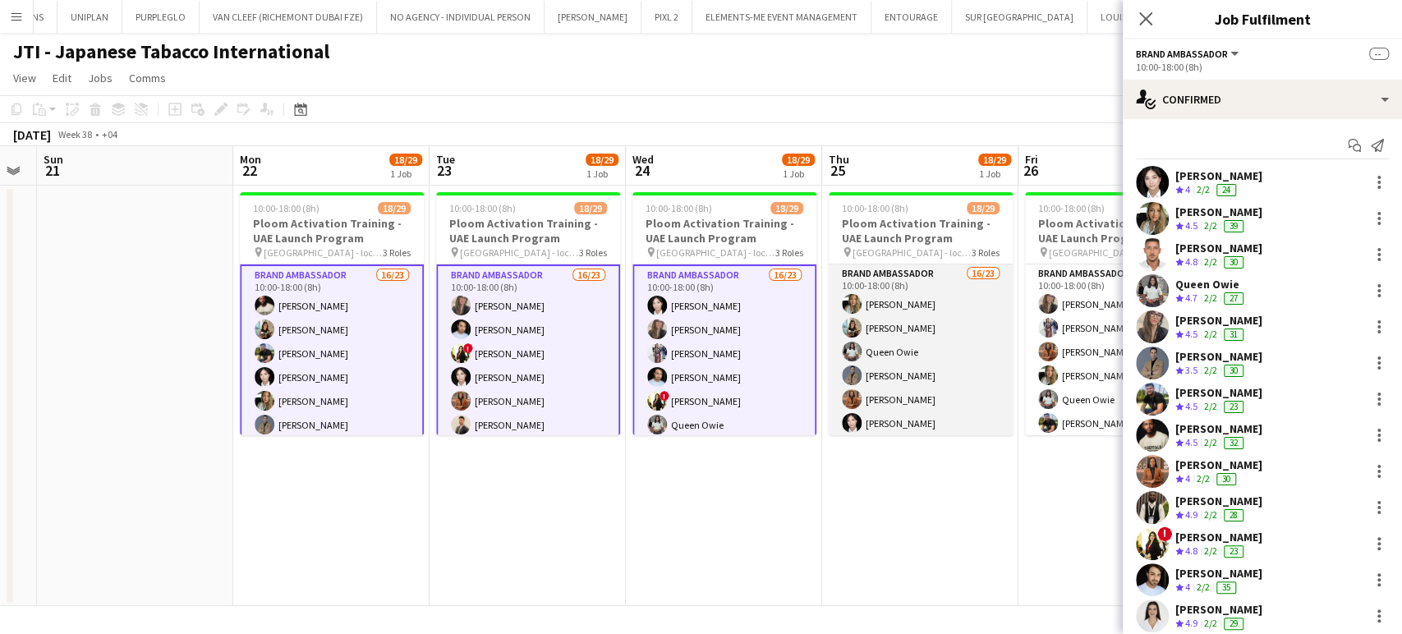
click at [941, 328] on app-card-role "Brand Ambassador 16/23 10:00-18:00 (8h) Tanja Vukas KIMBERLY GABALES Queen Owie…" at bounding box center [920, 554] width 184 height 580
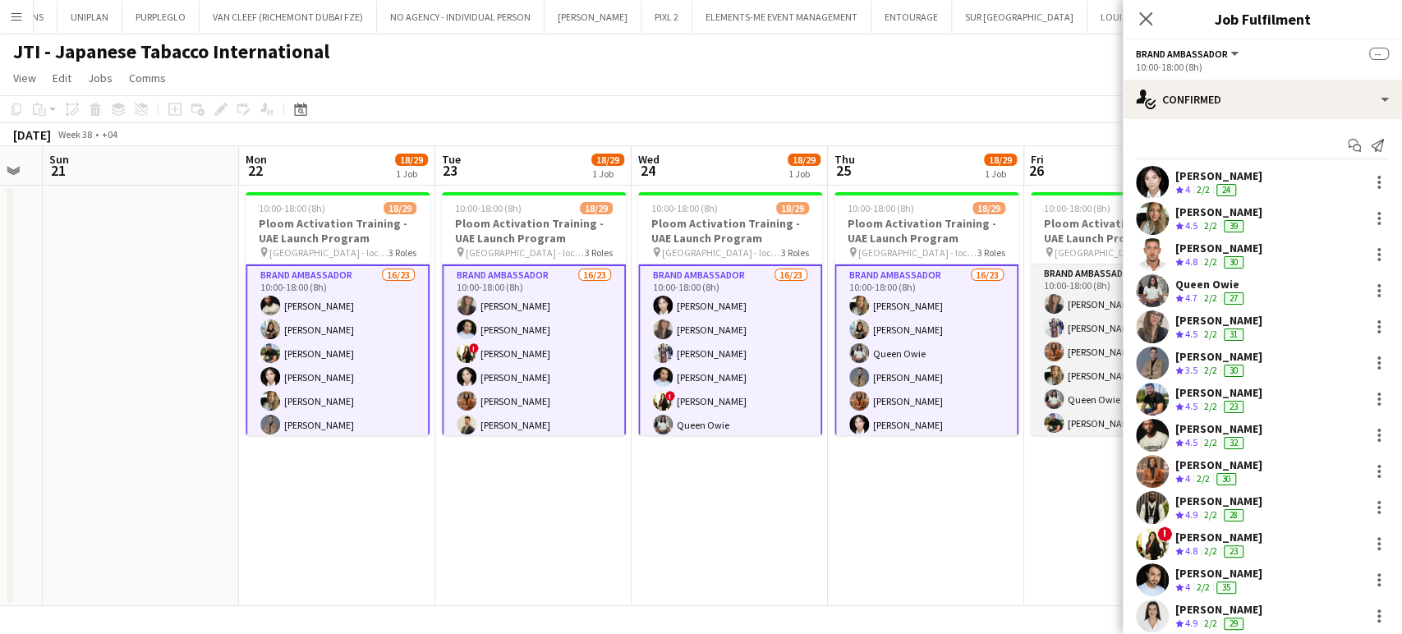
click at [1048, 333] on app-calendar-viewport "Thu 18 18/29 1 Job Fri 19 18/29 1 Job Sat 20 Sun 21 Mon 22 18/29 1 Job Tue 23 1…" at bounding box center [701, 376] width 1402 height 460
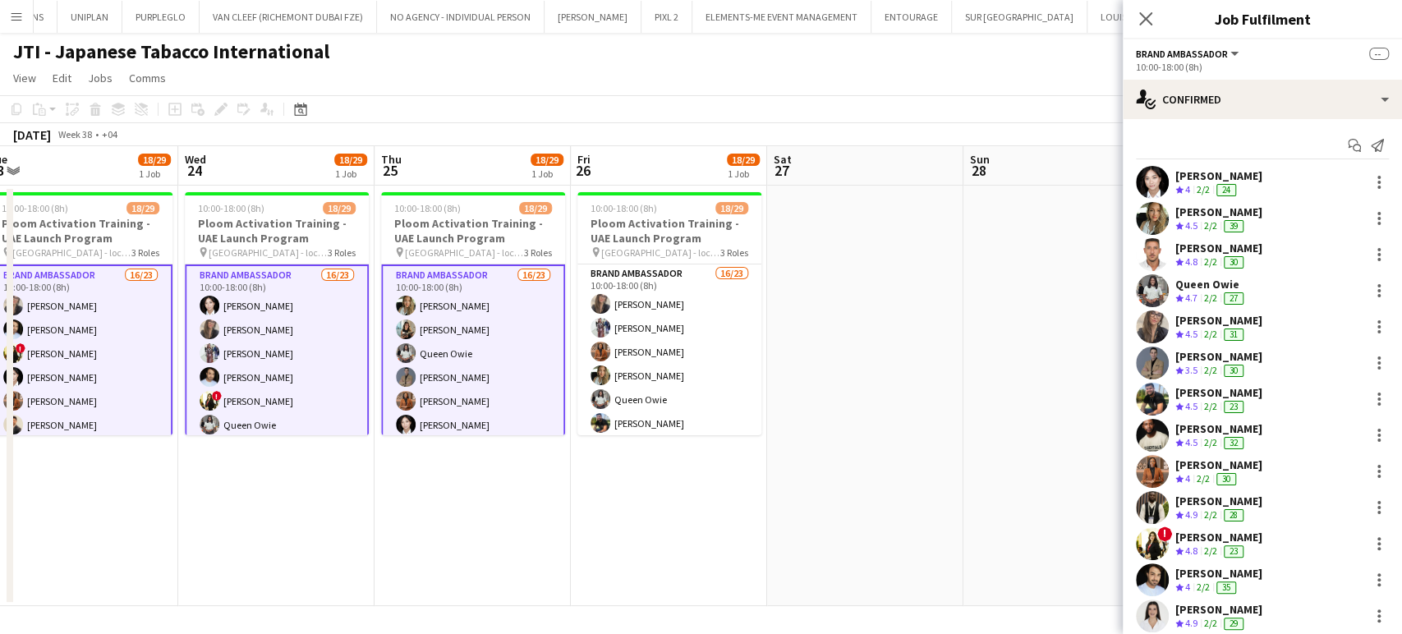
drag, startPoint x: 1051, startPoint y: 345, endPoint x: 537, endPoint y: 326, distance: 514.3
click at [537, 326] on app-calendar-viewport "Sat 20 Sun 21 Mon 22 18/29 1 Job Tue 23 18/29 1 Job Wed 24 18/29 1 Job Thu 25 1…" at bounding box center [701, 376] width 1402 height 460
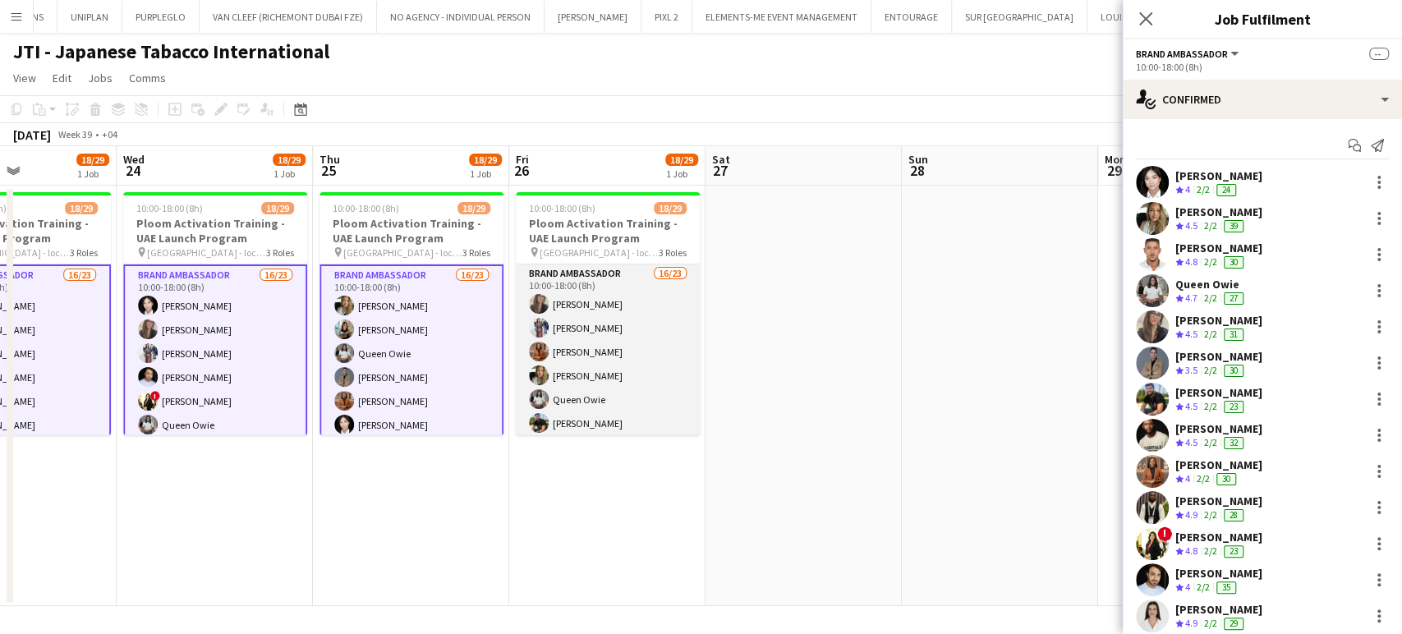
click at [637, 324] on app-card-role "Brand Ambassador 16/23 10:00-18:00 (8h) Leila Haghshenas Areeba Ahmed Jacinta K…" at bounding box center [608, 554] width 184 height 580
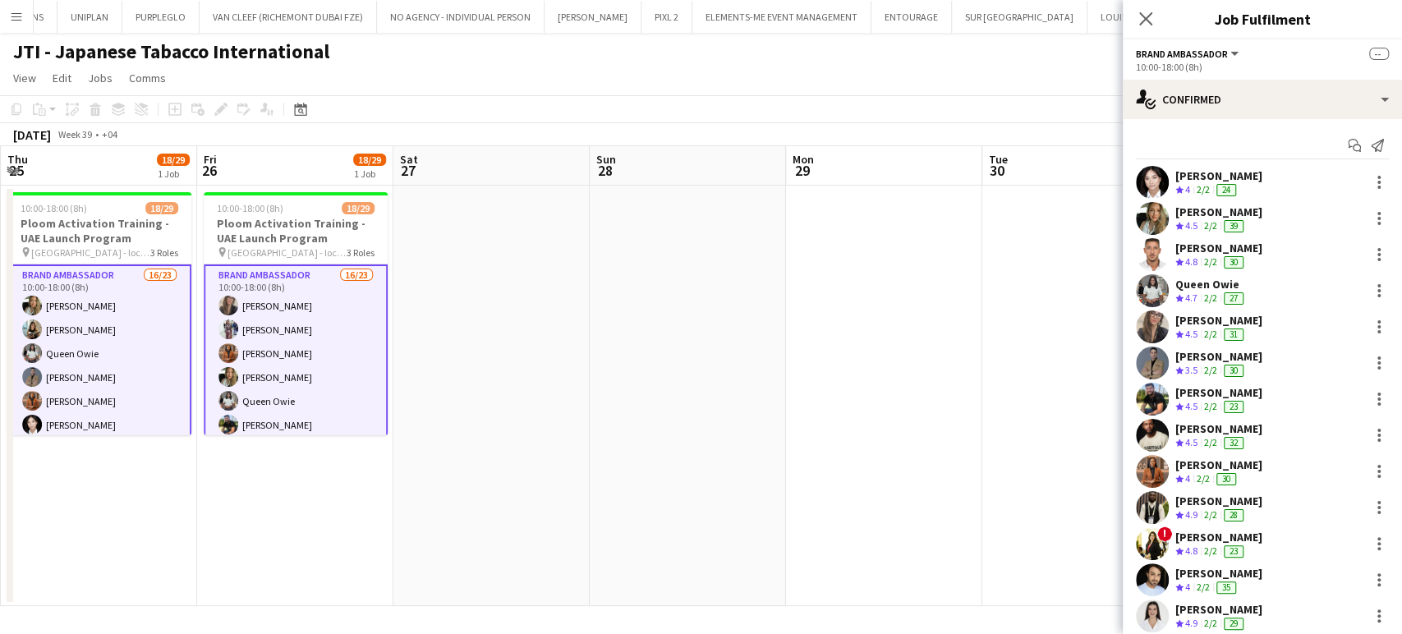
drag, startPoint x: 723, startPoint y: 298, endPoint x: 613, endPoint y: 284, distance: 110.9
click at [613, 284] on app-calendar-viewport "Mon 22 18/29 1 Job Tue 23 18/29 1 Job Wed 24 18/29 1 Job Thu 25 18/29 1 Job Fri…" at bounding box center [701, 376] width 1402 height 460
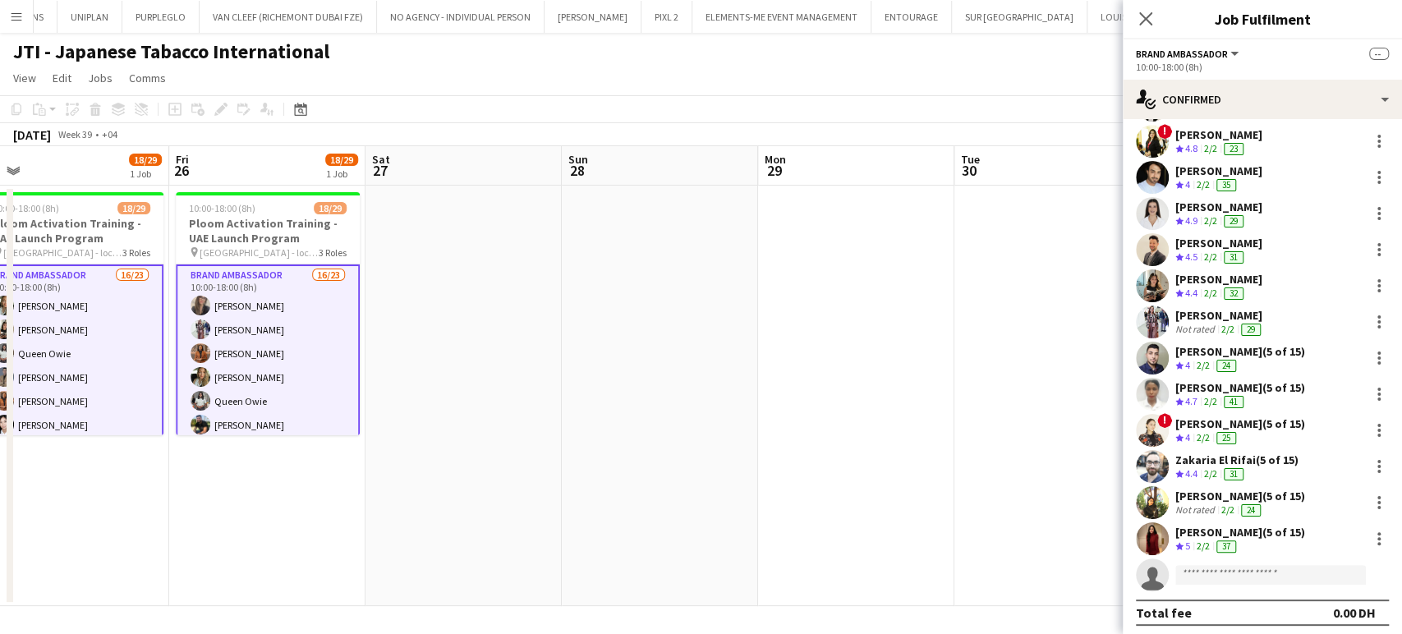
scroll to position [406, 0]
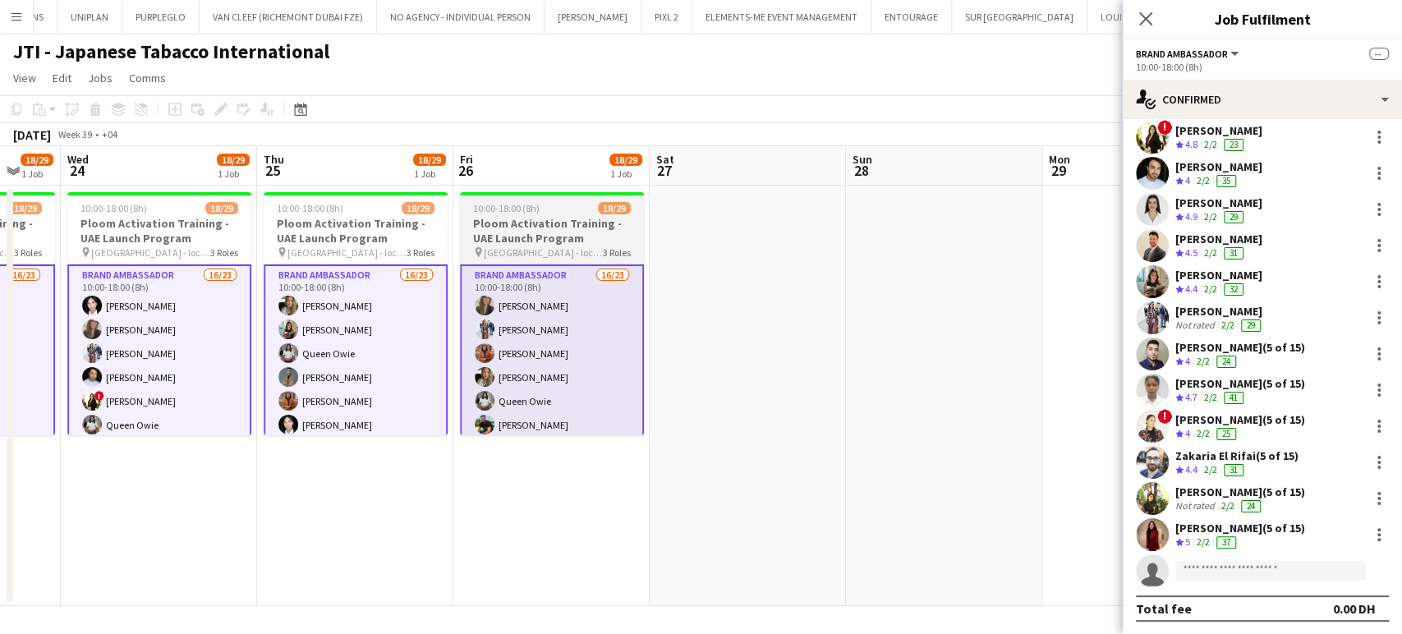
drag, startPoint x: 618, startPoint y: 396, endPoint x: 716, endPoint y: 424, distance: 101.6
click at [1040, 430] on app-calendar-viewport "Mon 22 18/29 1 Job Tue 23 18/29 1 Job Wed 24 18/29 1 Job Thu 25 18/29 1 Job Fri…" at bounding box center [701, 376] width 1402 height 460
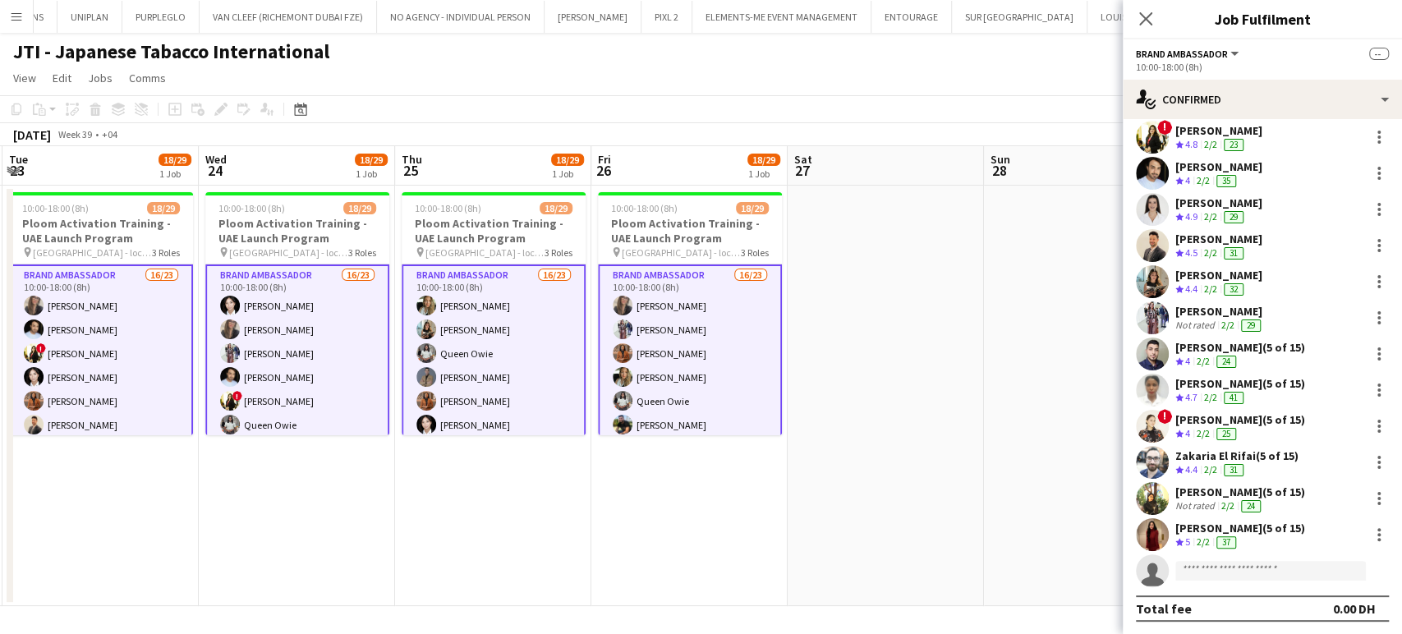
drag, startPoint x: 551, startPoint y: 370, endPoint x: 901, endPoint y: 382, distance: 350.0
click at [901, 382] on app-calendar-viewport "Sun 21 Mon 22 18/29 1 Job Tue 23 18/29 1 Job Wed 24 18/29 1 Job Thu 25 18/29 1 …" at bounding box center [701, 376] width 1402 height 460
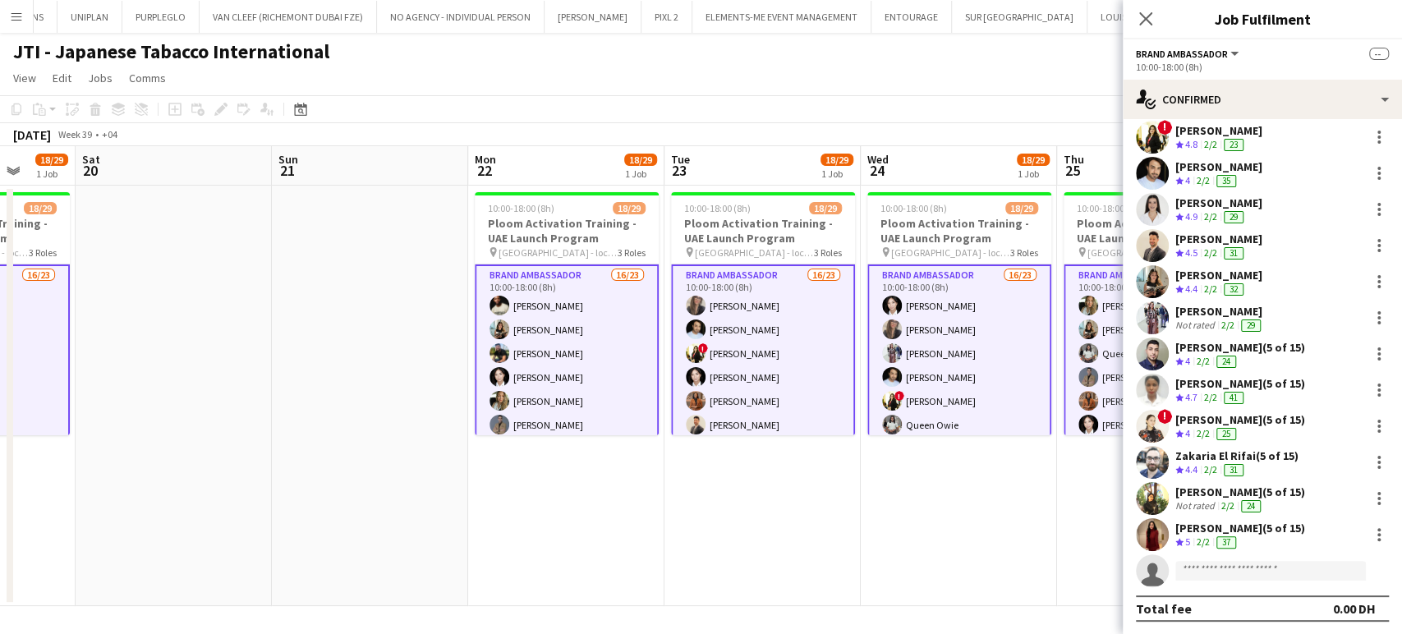
drag, startPoint x: 388, startPoint y: 342, endPoint x: 771, endPoint y: 349, distance: 383.5
click at [763, 349] on app-calendar-viewport "Thu 18 18/29 1 Job Fri 19 18/29 1 Job Sat 20 Sun 21 Mon 22 18/29 1 Job Tue 23 1…" at bounding box center [701, 376] width 1402 height 460
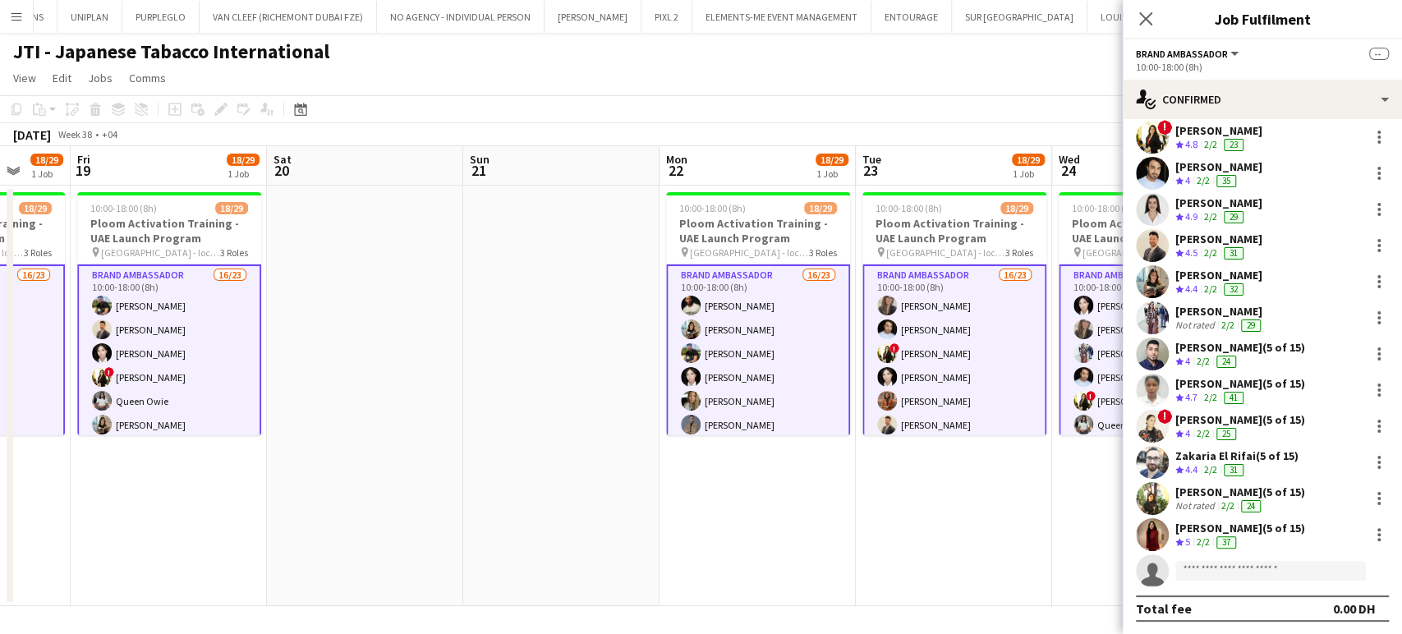
drag, startPoint x: 243, startPoint y: 341, endPoint x: 682, endPoint y: 346, distance: 439.3
click at [668, 346] on app-calendar-viewport "Tue 16 18/29 1 Job Wed 17 18/29 1 Job Thu 18 18/29 1 Job Fri 19 18/29 1 Job Sat…" at bounding box center [701, 376] width 1402 height 460
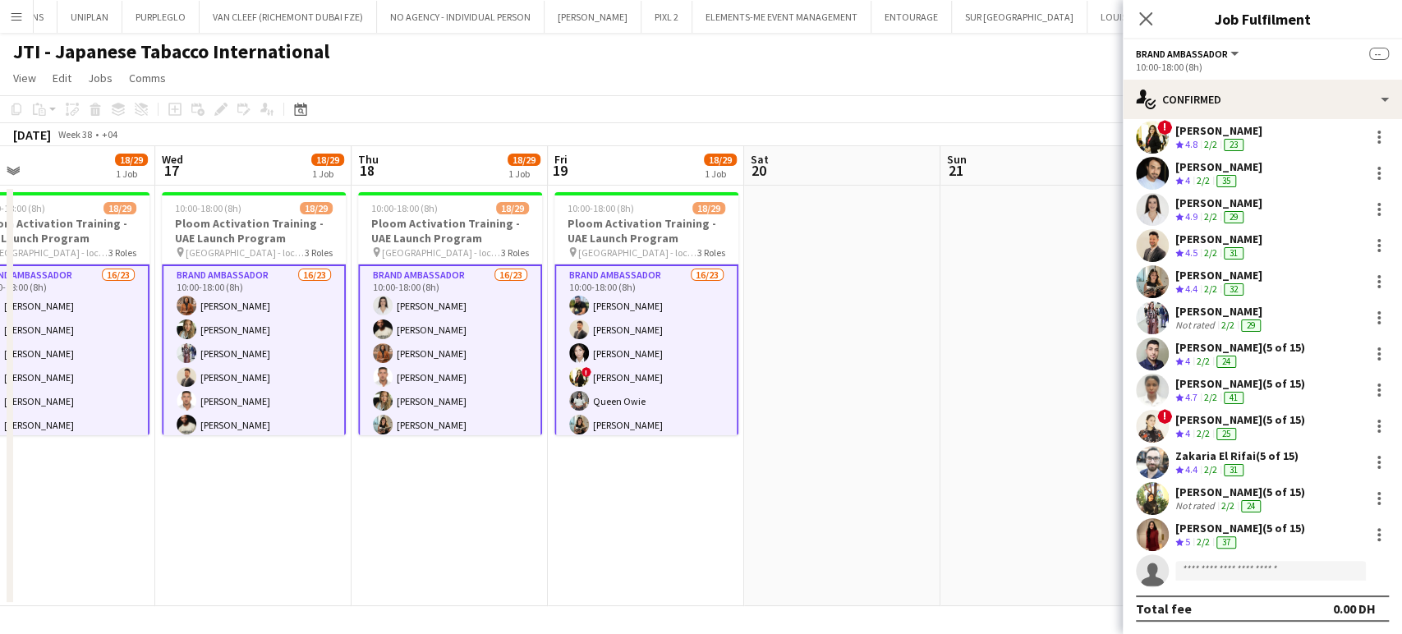
drag, startPoint x: 686, startPoint y: 327, endPoint x: 859, endPoint y: 355, distance: 174.7
click at [859, 355] on app-calendar-viewport "Sun 14 Mon 15 18/29 1 Job Tue 16 18/29 1 Job Wed 17 18/29 1 Job Thu 18 18/29 1 …" at bounding box center [701, 376] width 1402 height 460
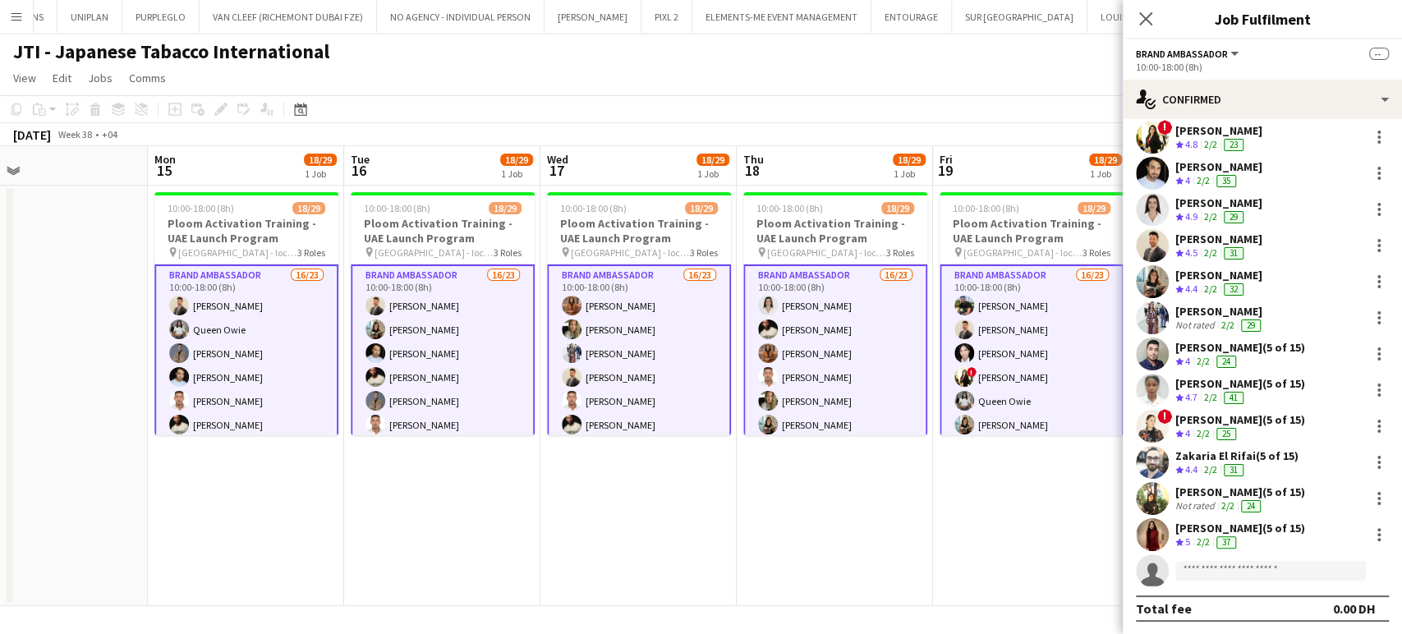
drag, startPoint x: 416, startPoint y: 333, endPoint x: 853, endPoint y: 353, distance: 437.3
click at [852, 352] on app-calendar-viewport "Fri 12 24/29 1 Job Sat 13 Sun 14 Mon 15 18/29 1 Job Tue 16 18/29 1 Job Wed 17 1…" at bounding box center [701, 376] width 1402 height 460
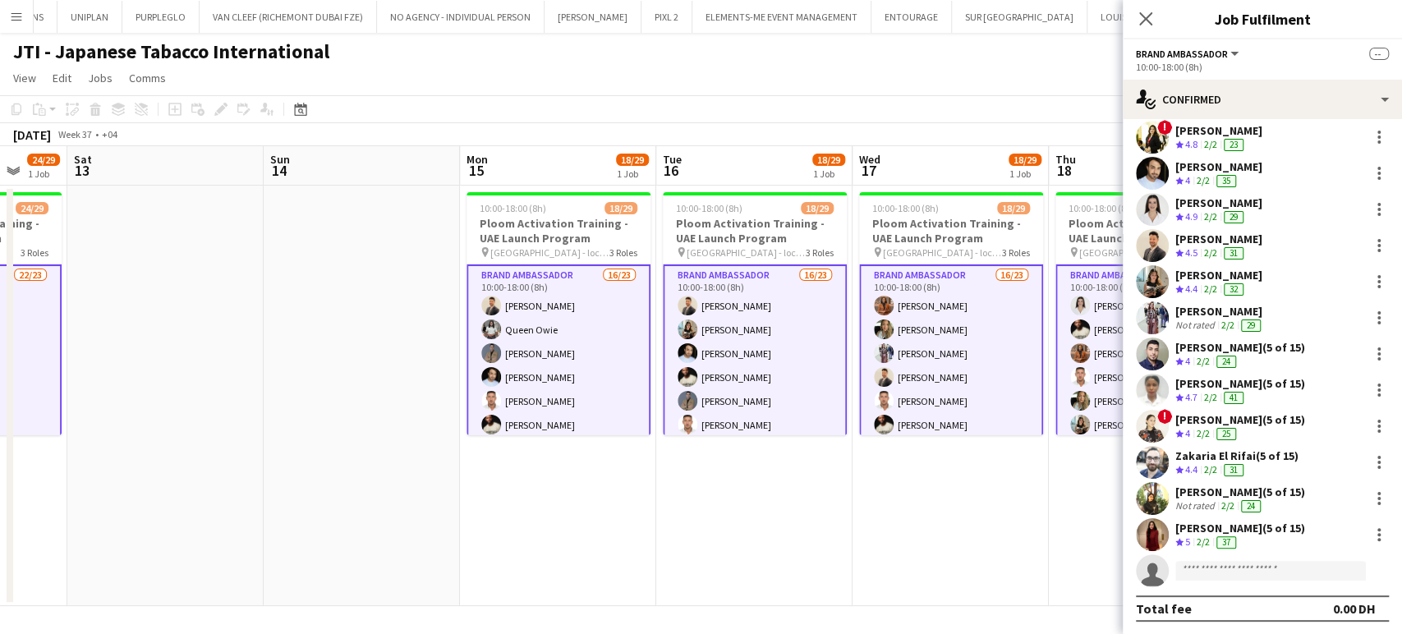
drag, startPoint x: 381, startPoint y: 307, endPoint x: 888, endPoint y: 329, distance: 507.1
click at [888, 329] on app-calendar-viewport "Wed 10 24/29 1 Job Thu 11 24/29 1 Job Fri 12 24/29 1 Job Sat 13 Sun 14 Mon 15 1…" at bounding box center [701, 376] width 1402 height 460
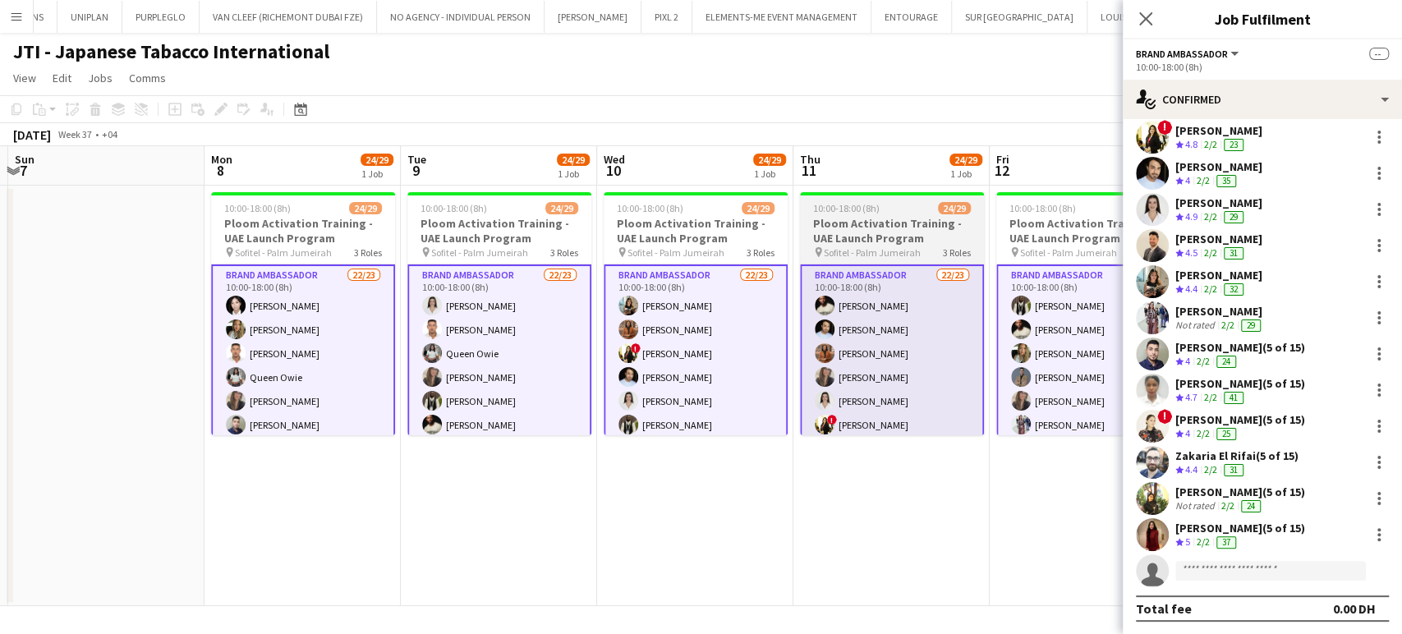
drag, startPoint x: 619, startPoint y: 329, endPoint x: 843, endPoint y: 352, distance: 225.3
click at [861, 352] on app-calendar-viewport "Fri 5 Sat 6 Sun 7 Mon 8 24/29 1 Job Tue 9 24/29 1 Job Wed 10 24/29 1 Job Thu 11…" at bounding box center [701, 376] width 1402 height 460
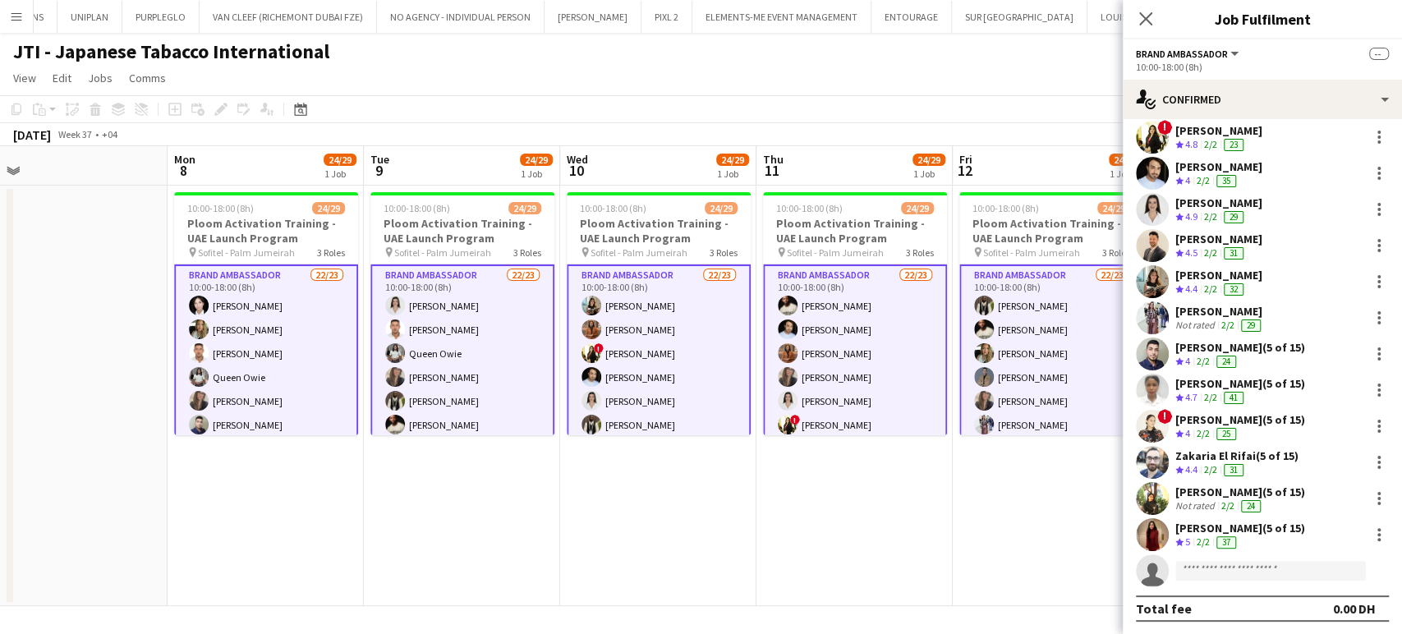
click at [810, 360] on app-calendar-viewport "Fri 5 Sat 6 Sun 7 Mon 8 24/29 1 Job Tue 9 24/29 1 Job Wed 10 24/29 1 Job Thu 11…" at bounding box center [701, 376] width 1402 height 460
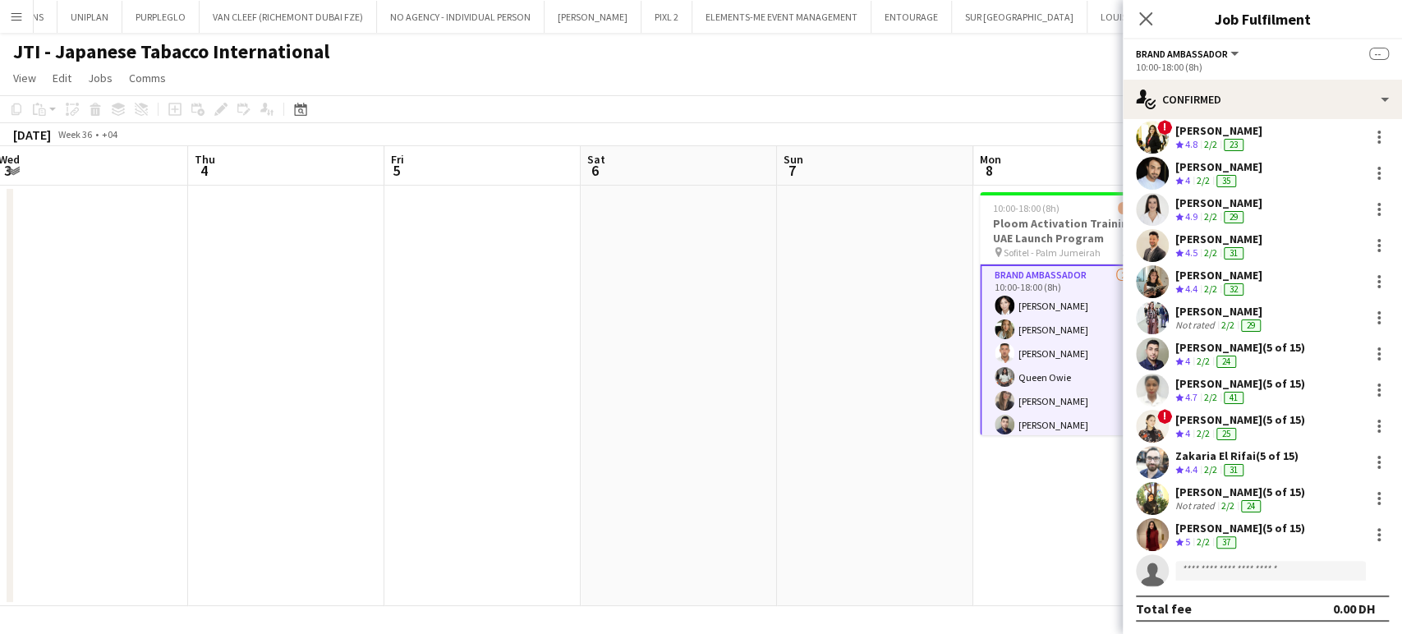
drag, startPoint x: 549, startPoint y: 335, endPoint x: 900, endPoint y: 354, distance: 351.1
click at [900, 354] on app-calendar-viewport "Mon 1 0/1 1 Job Tue 2 Wed 3 Thu 4 Fri 5 Sat 6 Sun 7 Mon 8 24/29 1 Job Tue 9 24/…" at bounding box center [701, 376] width 1402 height 460
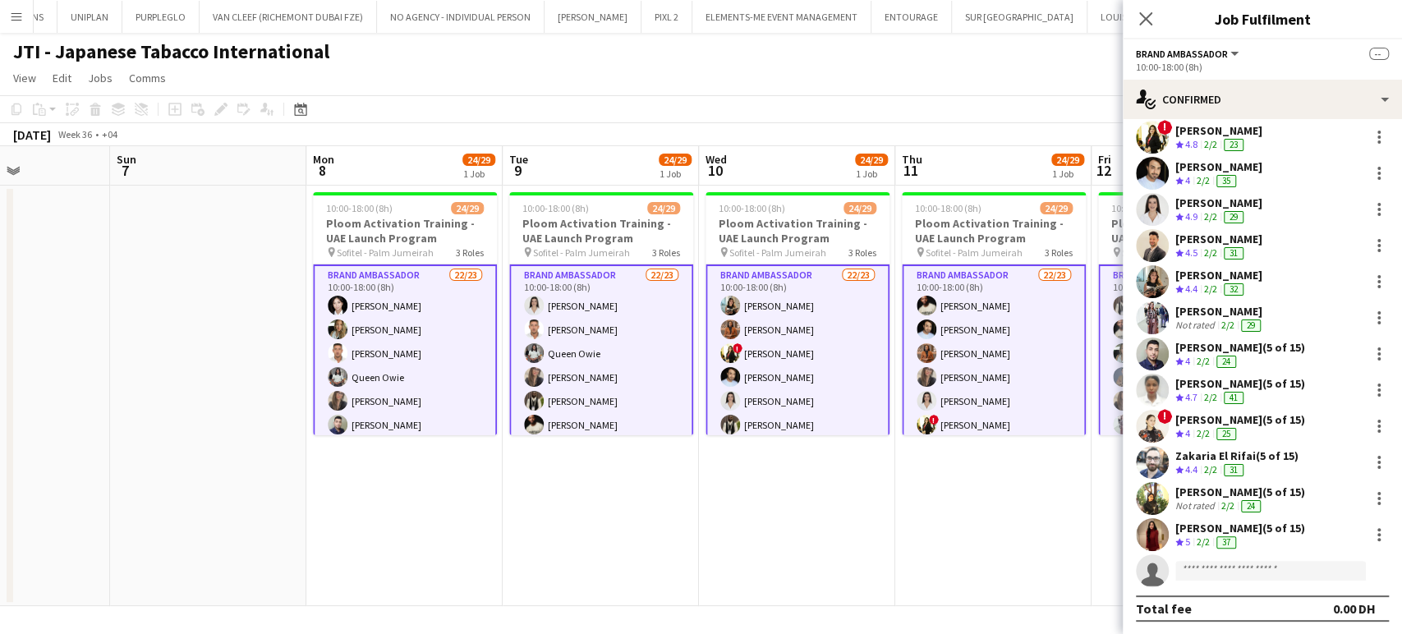
drag, startPoint x: 149, startPoint y: 194, endPoint x: 0, endPoint y: 76, distance: 190.0
click at [0, 77] on app-board "JTI - Japanese Tabacco International View Day view expanded Day view collapsed …" at bounding box center [701, 333] width 1402 height 601
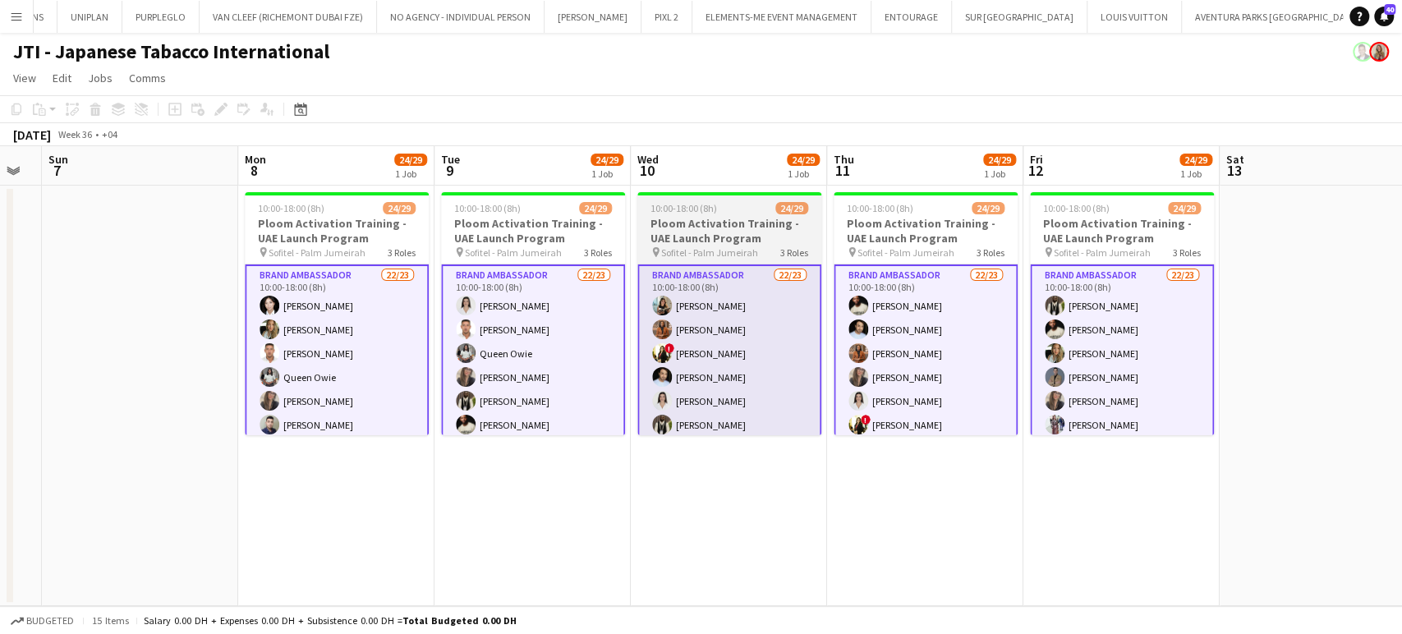
drag, startPoint x: 626, startPoint y: 298, endPoint x: 692, endPoint y: 261, distance: 76.1
click at [625, 253] on app-date-cell "10:00-18:00 (8h) 24/29 Ploom Activation Training - UAE Launch Program pin Sofit…" at bounding box center [532, 396] width 196 height 420
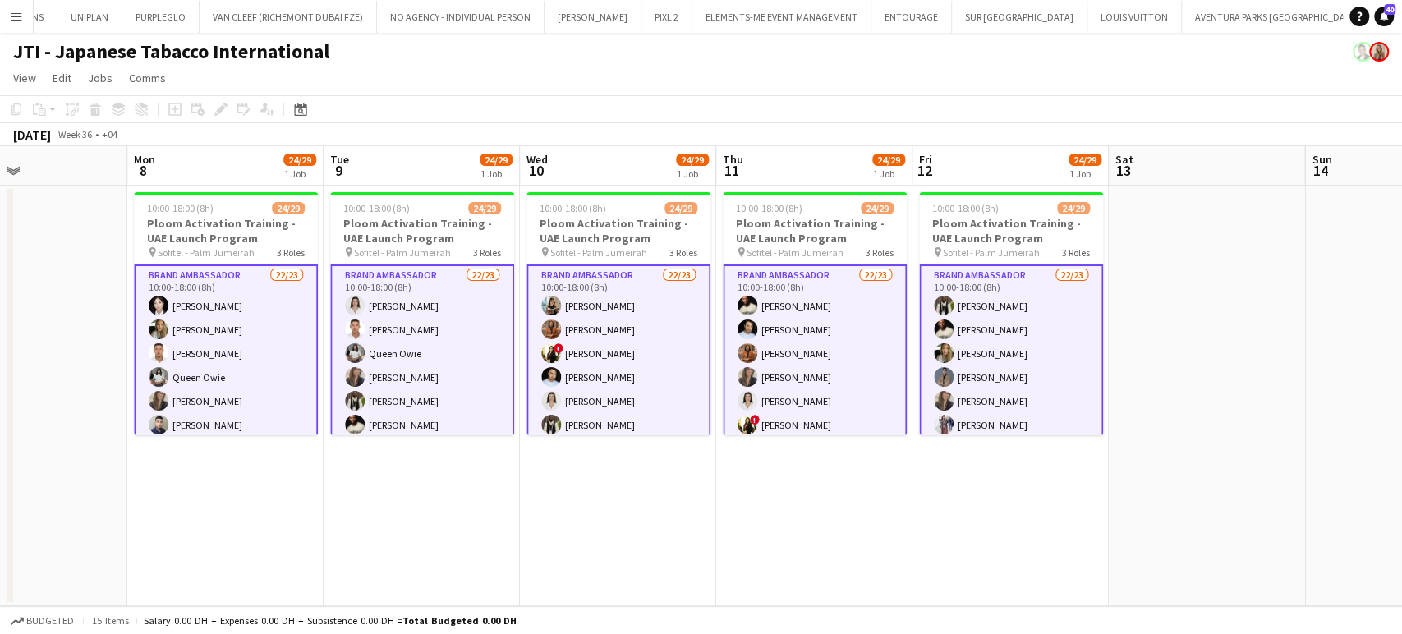
drag, startPoint x: 1299, startPoint y: 352, endPoint x: 562, endPoint y: 316, distance: 737.4
click at [562, 316] on app-calendar-viewport "Wed 3 Thu 4 Fri 5 Sat 6 Sun 7 Mon 8 24/29 1 Job Tue 9 24/29 1 Job Wed 10 24/29 …" at bounding box center [701, 376] width 1402 height 460
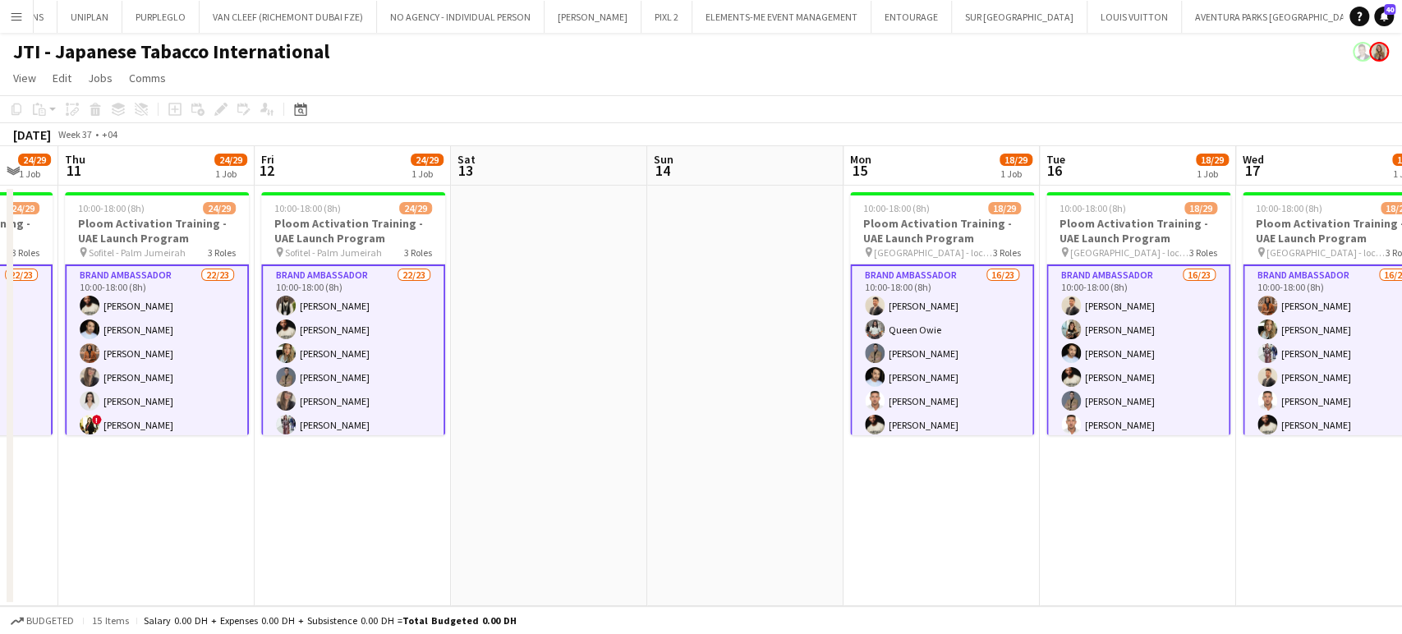
drag, startPoint x: 1026, startPoint y: 392, endPoint x: 603, endPoint y: 346, distance: 424.5
click at [603, 346] on app-calendar-viewport "Mon 8 24/29 1 Job Tue 9 24/29 1 Job Wed 10 24/29 1 Job Thu 11 24/29 1 Job Fri 1…" at bounding box center [701, 376] width 1402 height 460
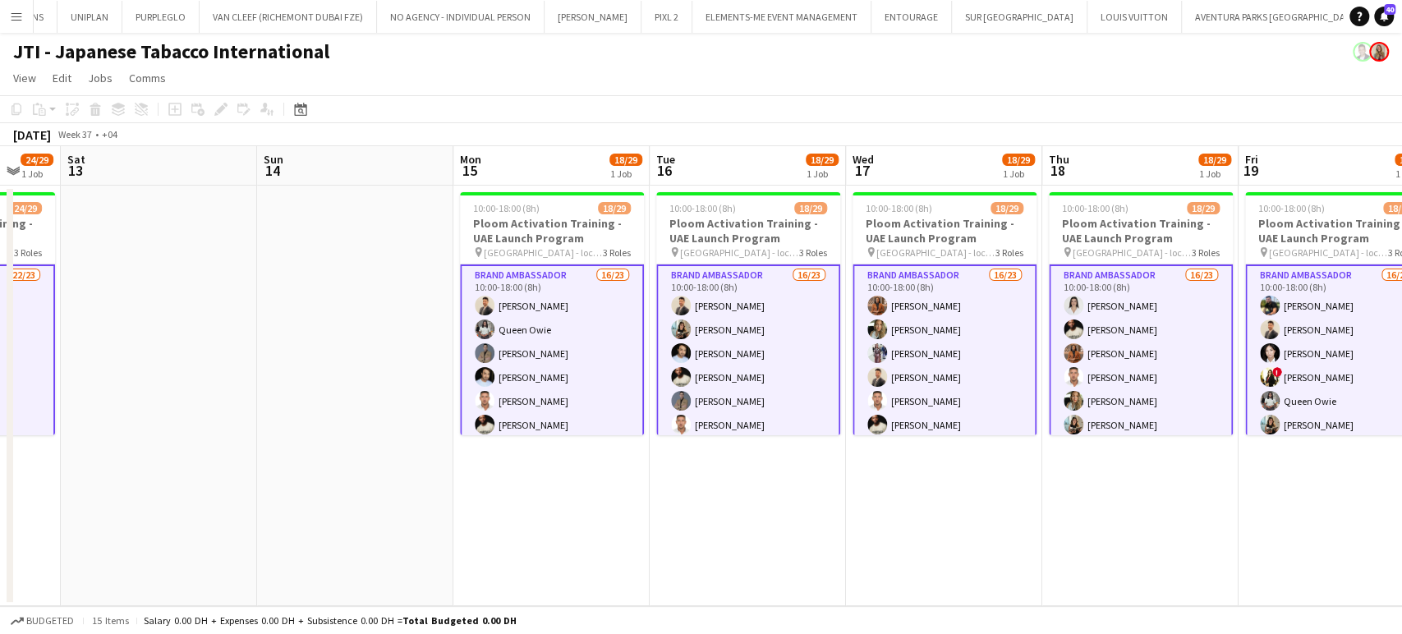
drag, startPoint x: 867, startPoint y: 364, endPoint x: 470, endPoint y: 342, distance: 398.0
click at [470, 342] on app-calendar-viewport "Wed 10 24/29 1 Job Thu 11 24/29 1 Job Fri 12 24/29 1 Job Sat 13 Sun 14 Mon 15 1…" at bounding box center [701, 376] width 1402 height 460
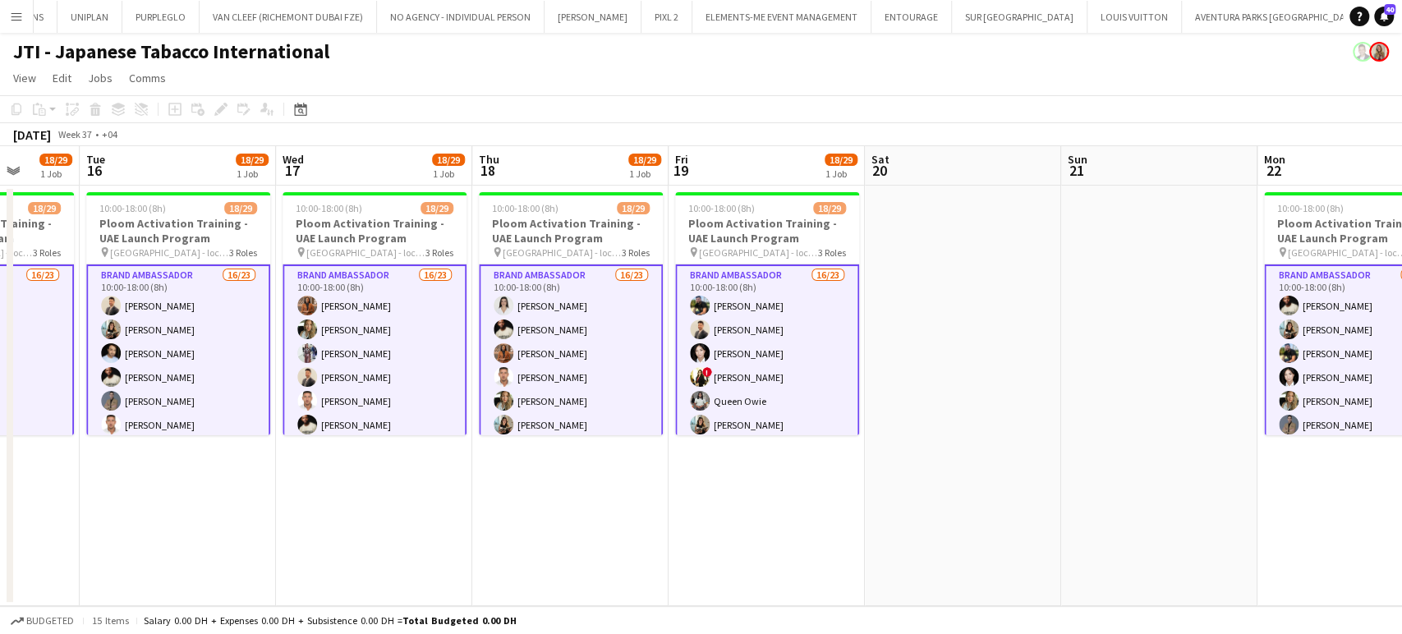
drag, startPoint x: 850, startPoint y: 384, endPoint x: 746, endPoint y: 369, distance: 104.6
click at [746, 369] on app-calendar-viewport "Fri 12 24/29 1 Job Sat 13 Sun 14 Mon 15 18/29 1 Job Tue 16 18/29 1 Job Wed 17 1…" at bounding box center [701, 376] width 1402 height 460
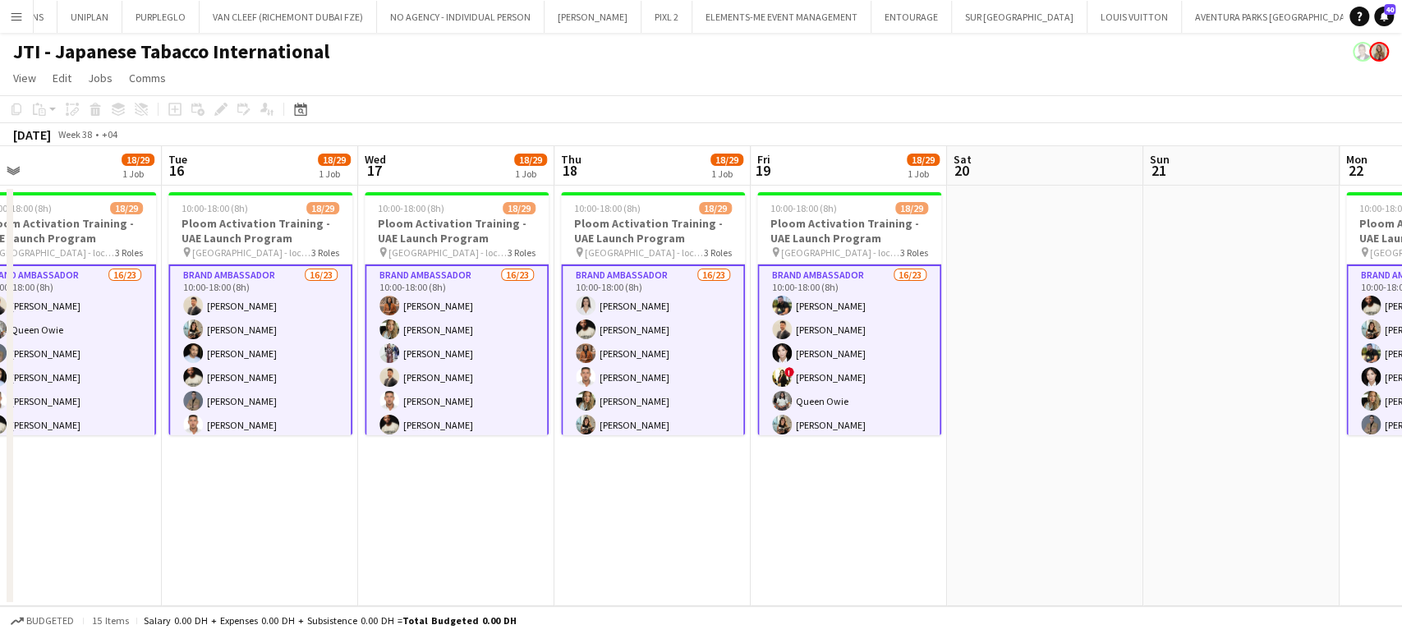
drag, startPoint x: 1062, startPoint y: 383, endPoint x: 447, endPoint y: 355, distance: 615.6
click at [451, 353] on app-calendar-viewport "Fri 12 24/29 1 Job Sat 13 Sun 14 Mon 15 18/29 1 Job Tue 16 18/29 1 Job Wed 17 1…" at bounding box center [701, 376] width 1402 height 460
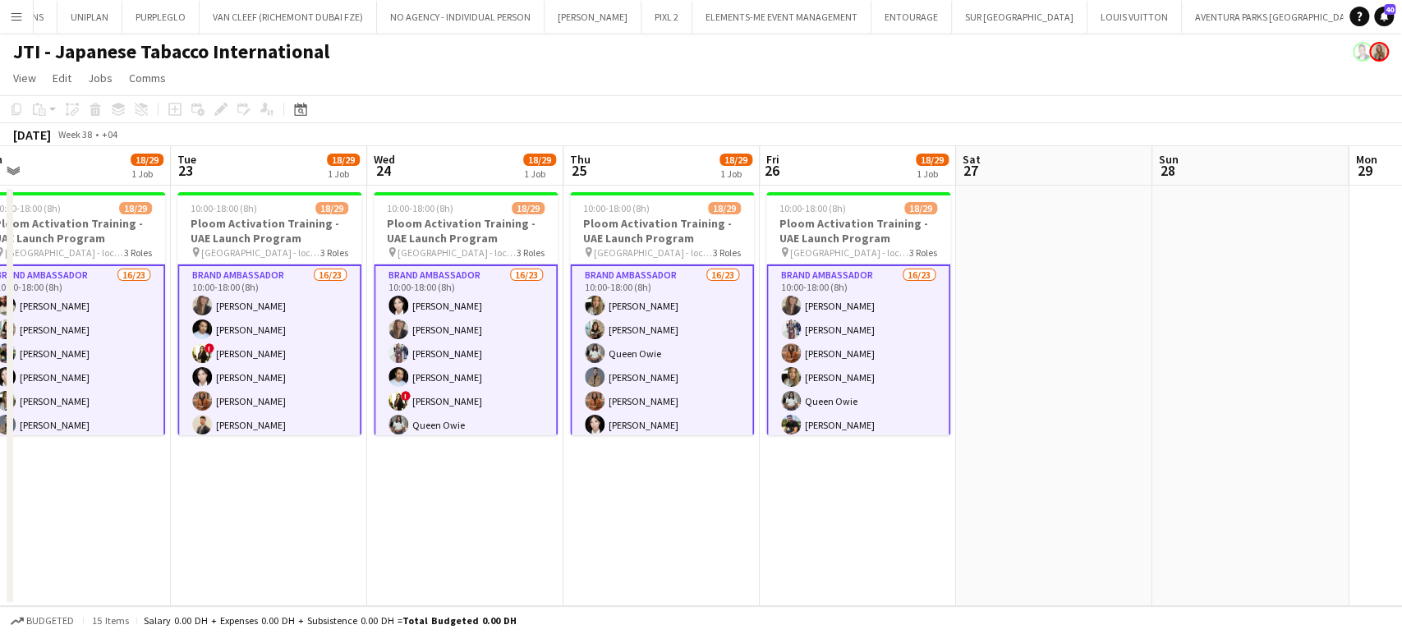
drag, startPoint x: 883, startPoint y: 365, endPoint x: 386, endPoint y: 333, distance: 497.8
click at [386, 333] on app-calendar-viewport "Thu 18 18/29 1 Job Fri 19 18/29 1 Job Sat 20 Sun 21 Mon 22 18/29 1 Job Tue 23 1…" at bounding box center [701, 376] width 1402 height 460
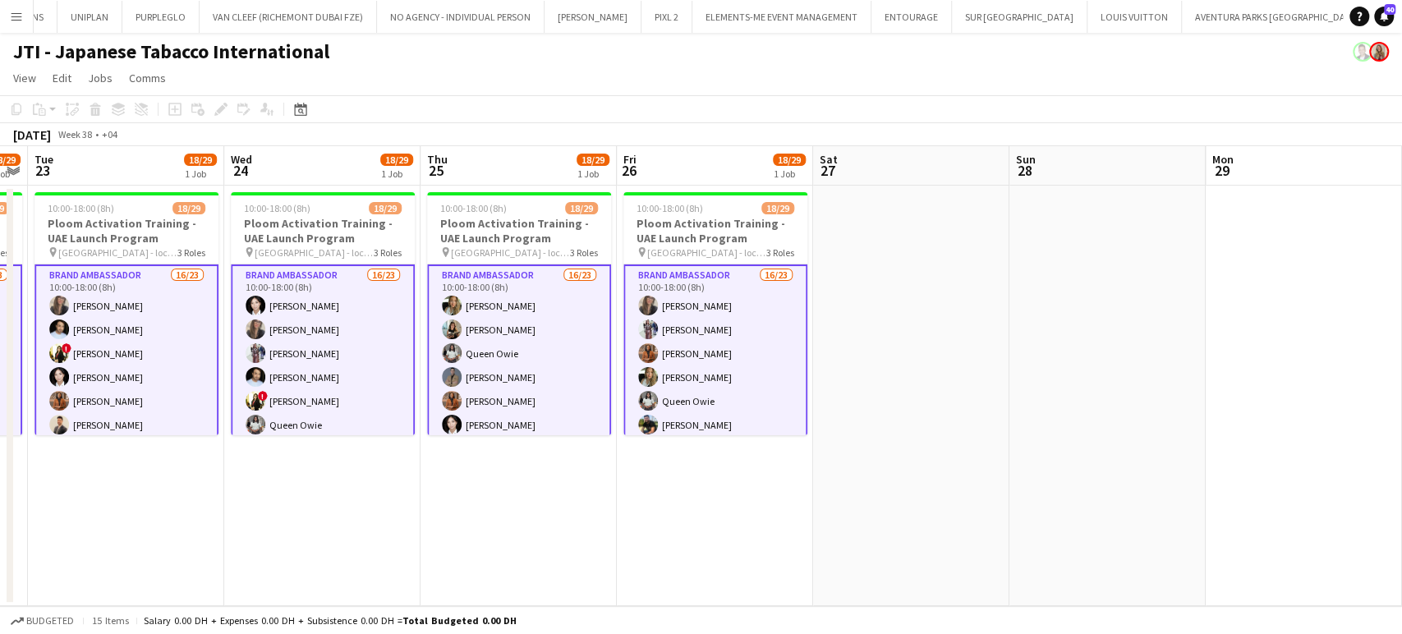
drag, startPoint x: 600, startPoint y: 338, endPoint x: 575, endPoint y: 335, distance: 25.7
click at [575, 335] on app-calendar-viewport "Sat 20 Sun 21 Mon 22 18/29 1 Job Tue 23 18/29 1 Job Wed 24 18/29 1 Job Thu 25 1…" at bounding box center [701, 376] width 1402 height 460
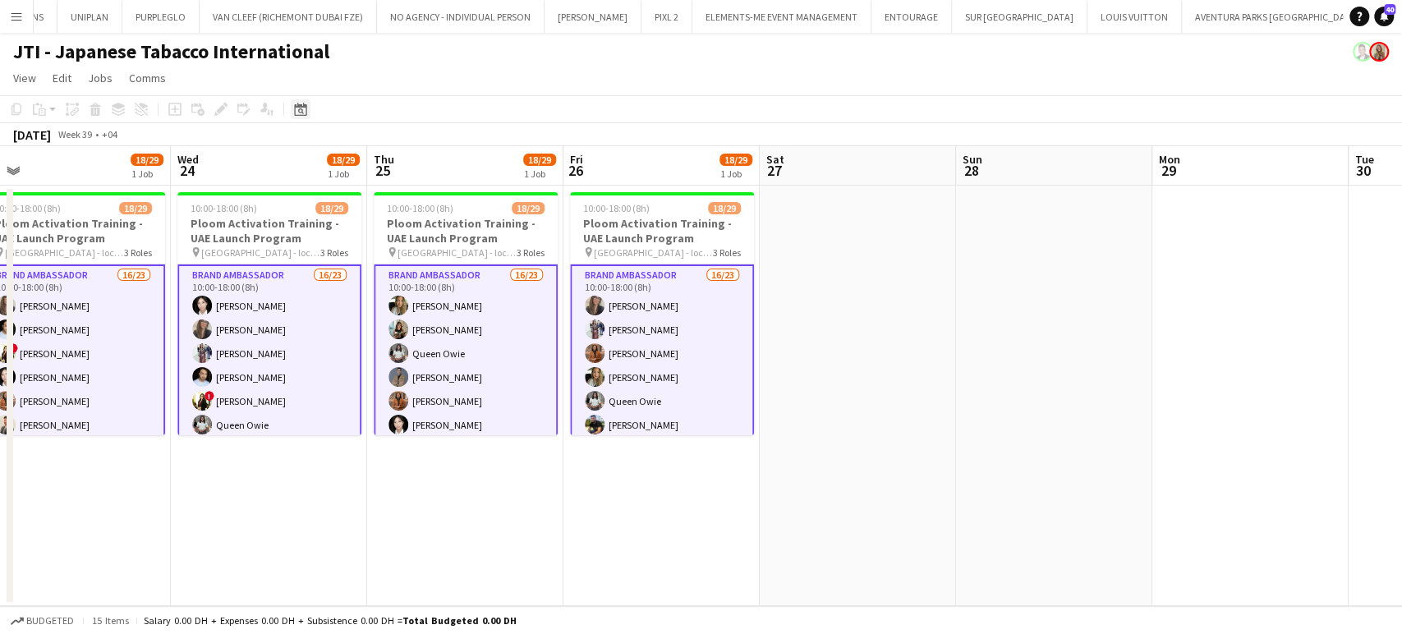
click at [299, 110] on icon "Date picker" at bounding box center [300, 109] width 13 height 13
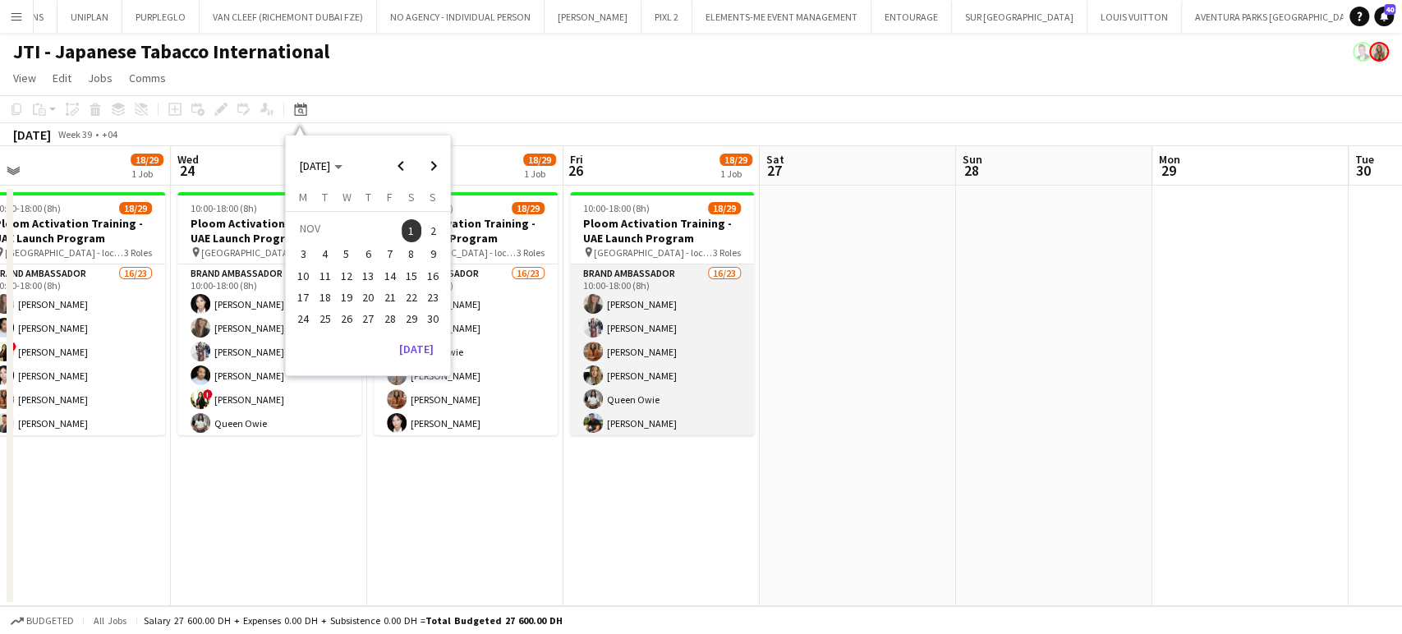
click at [681, 341] on app-card-role "Brand Ambassador 16/23 10:00-18:00 (8h) Leila Haghshenas Areeba Ahmed Jacinta K…" at bounding box center [662, 554] width 184 height 580
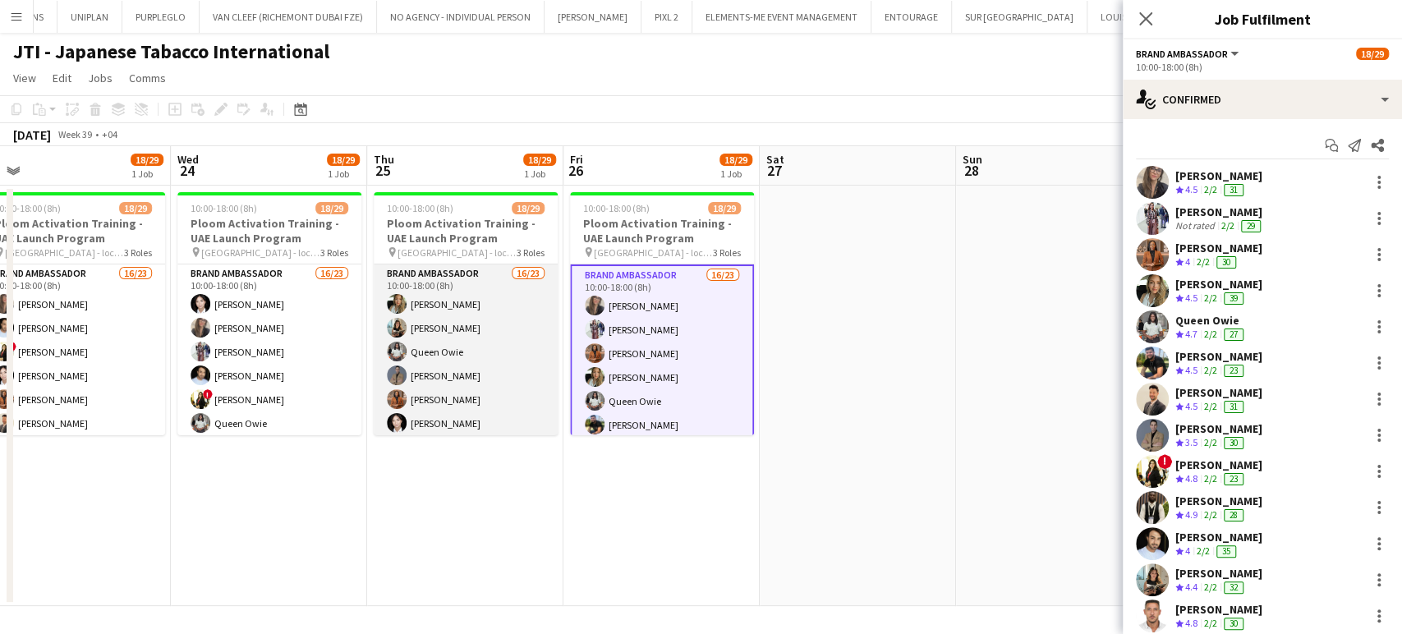
click at [472, 337] on app-card-role "Brand Ambassador 16/23 10:00-18:00 (8h) Tanja Vukas KIMBERLY GABALES Queen Owie…" at bounding box center [466, 554] width 184 height 580
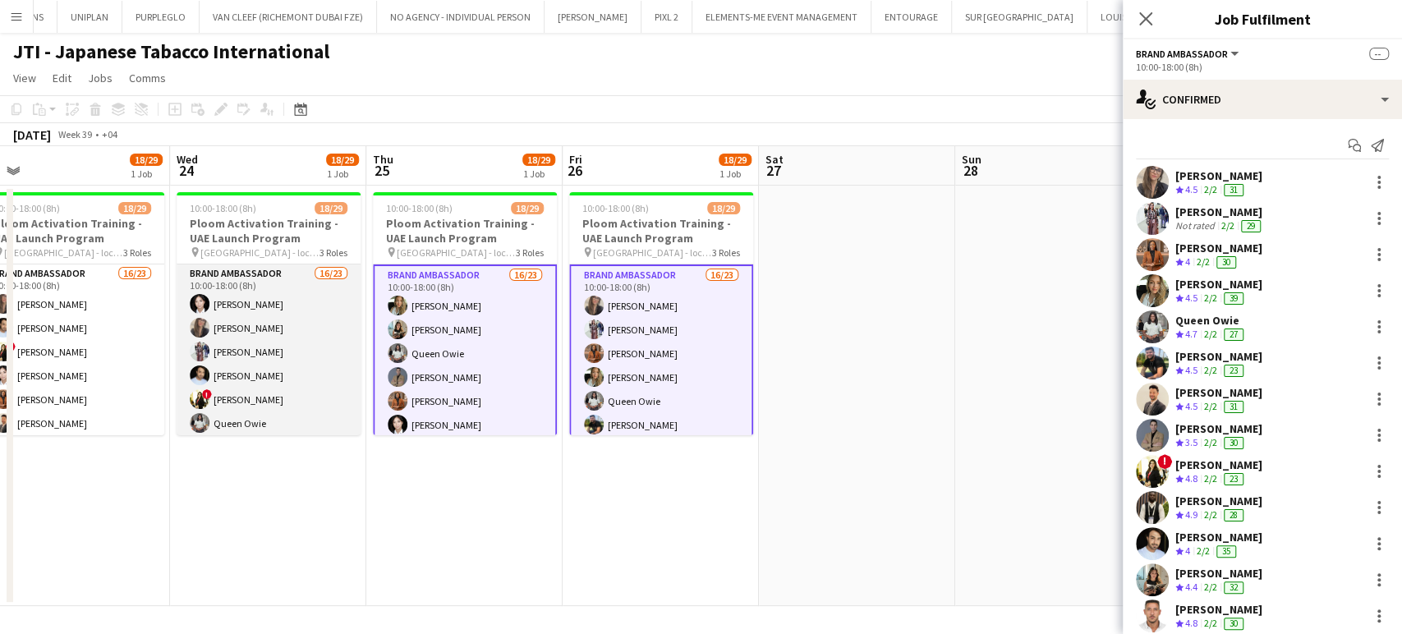
click at [287, 310] on app-card-role "Brand Ambassador 16/23 10:00-18:00 (8h) Aubrey Ellaine Rabino Leila Haghshenas …" at bounding box center [269, 554] width 184 height 580
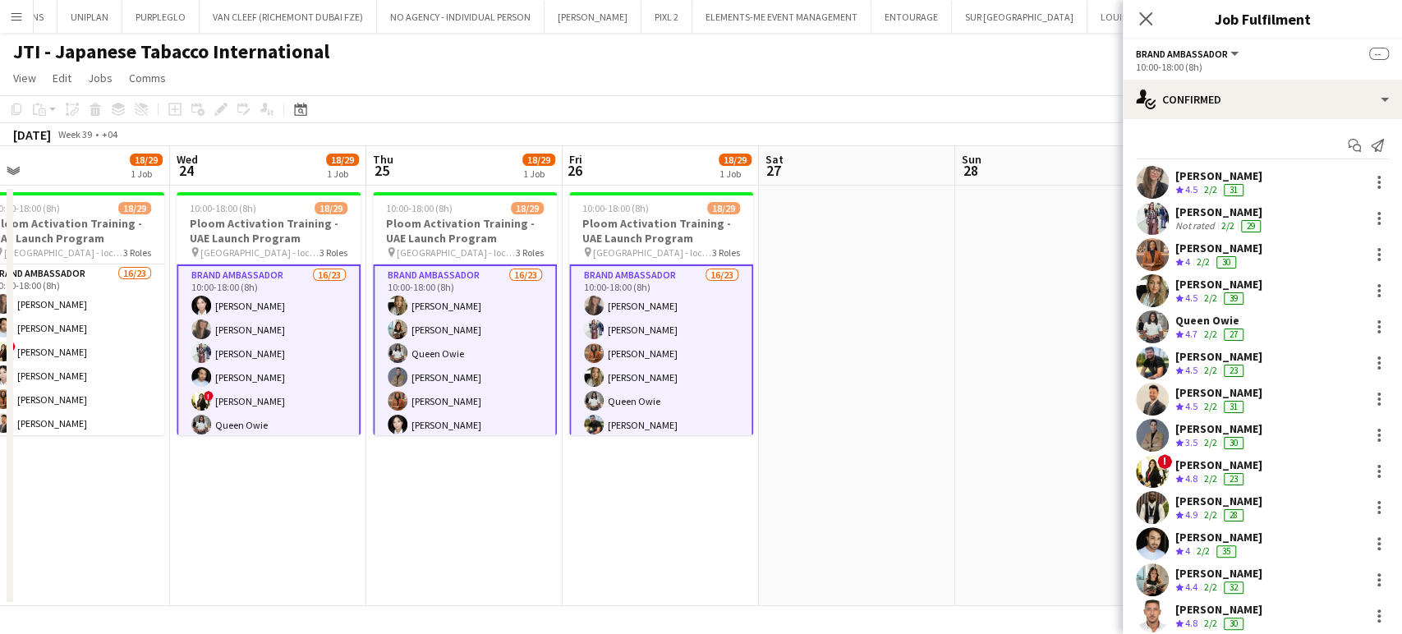
click at [903, 421] on app-date-cell at bounding box center [857, 396] width 196 height 420
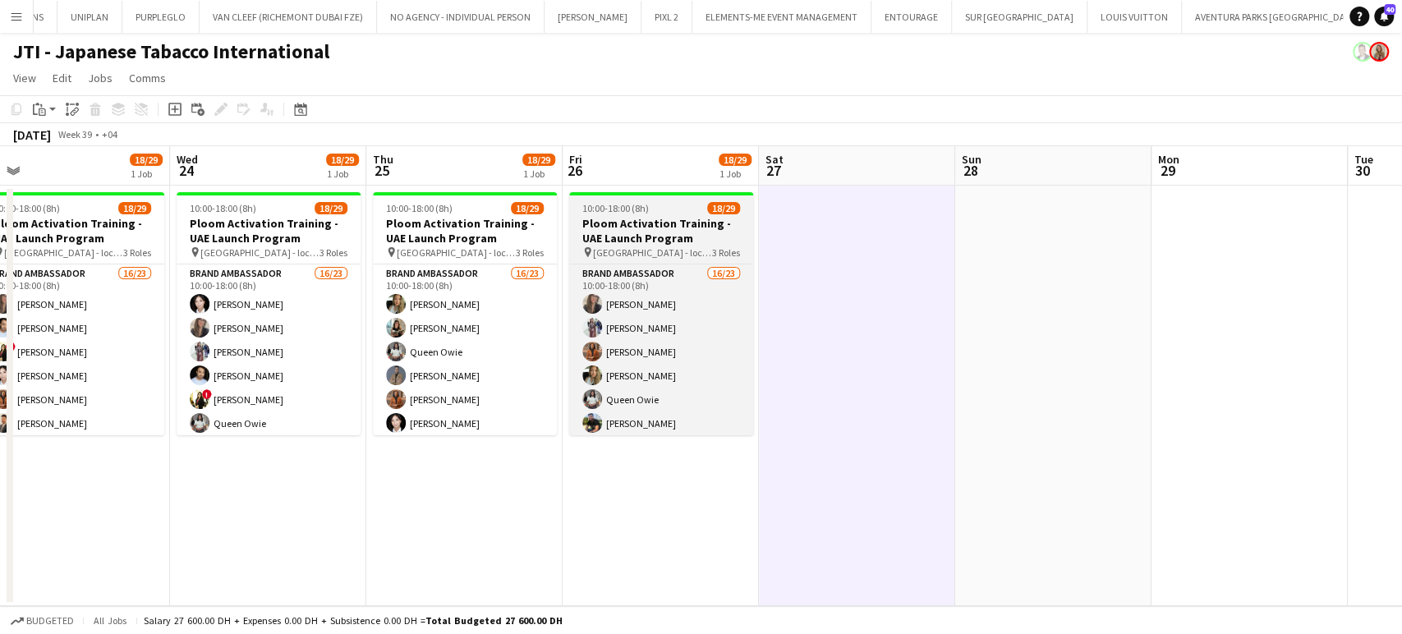
click at [686, 252] on div "pin Dubai - locations TBC 3 Roles" at bounding box center [661, 251] width 184 height 13
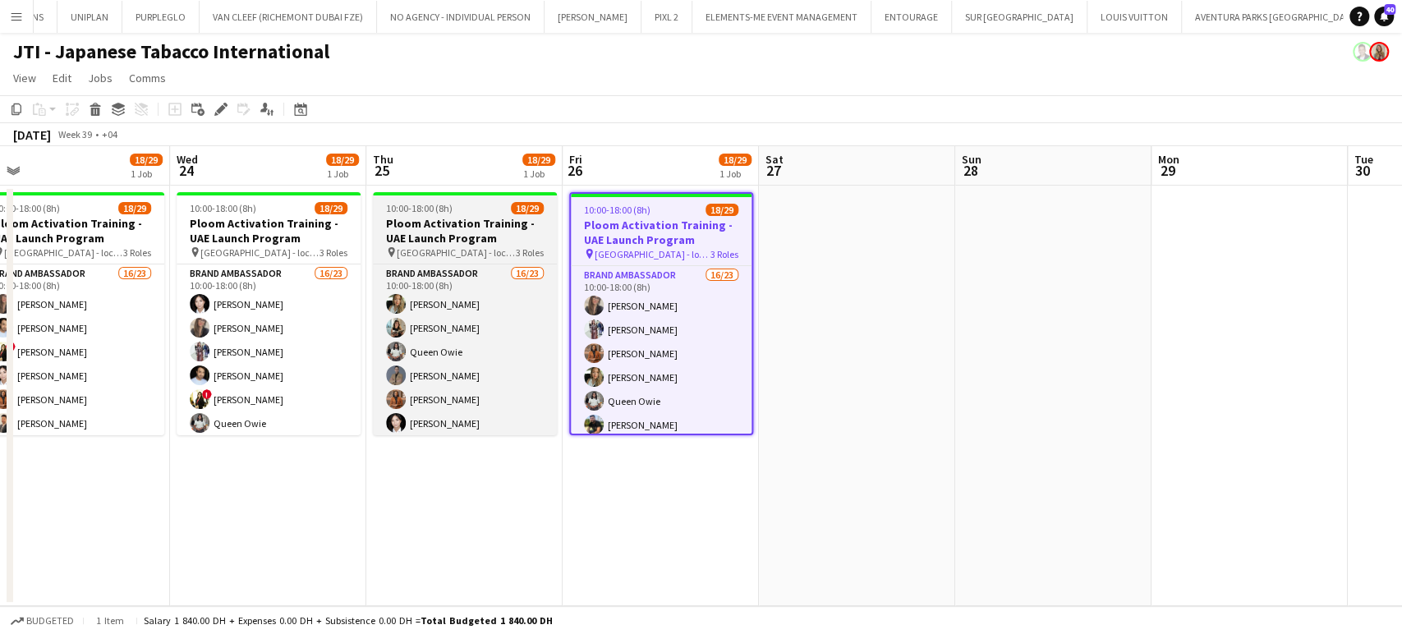
click at [466, 236] on h3 "Ploom Activation Training - UAE Launch Program" at bounding box center [465, 231] width 184 height 30
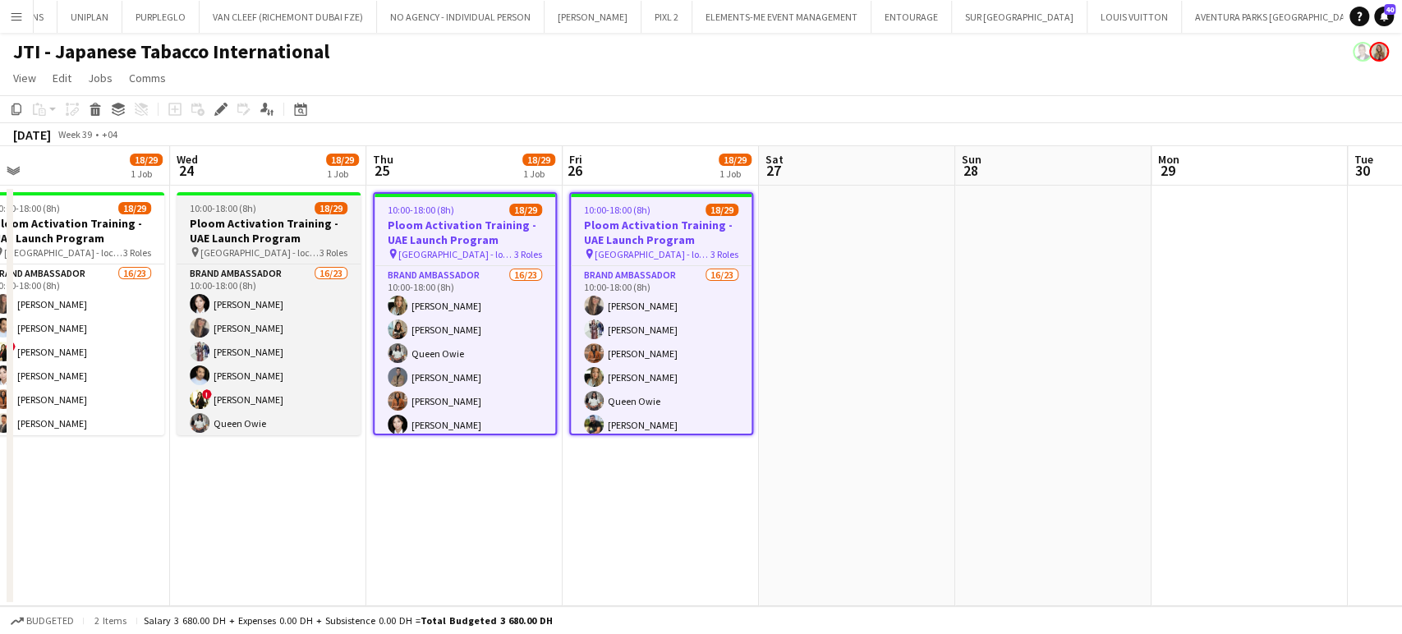
click at [284, 214] on app-job-card "10:00-18:00 (8h) 18/29 Ploom Activation Training - UAE Launch Program pin Dubai…" at bounding box center [269, 313] width 184 height 243
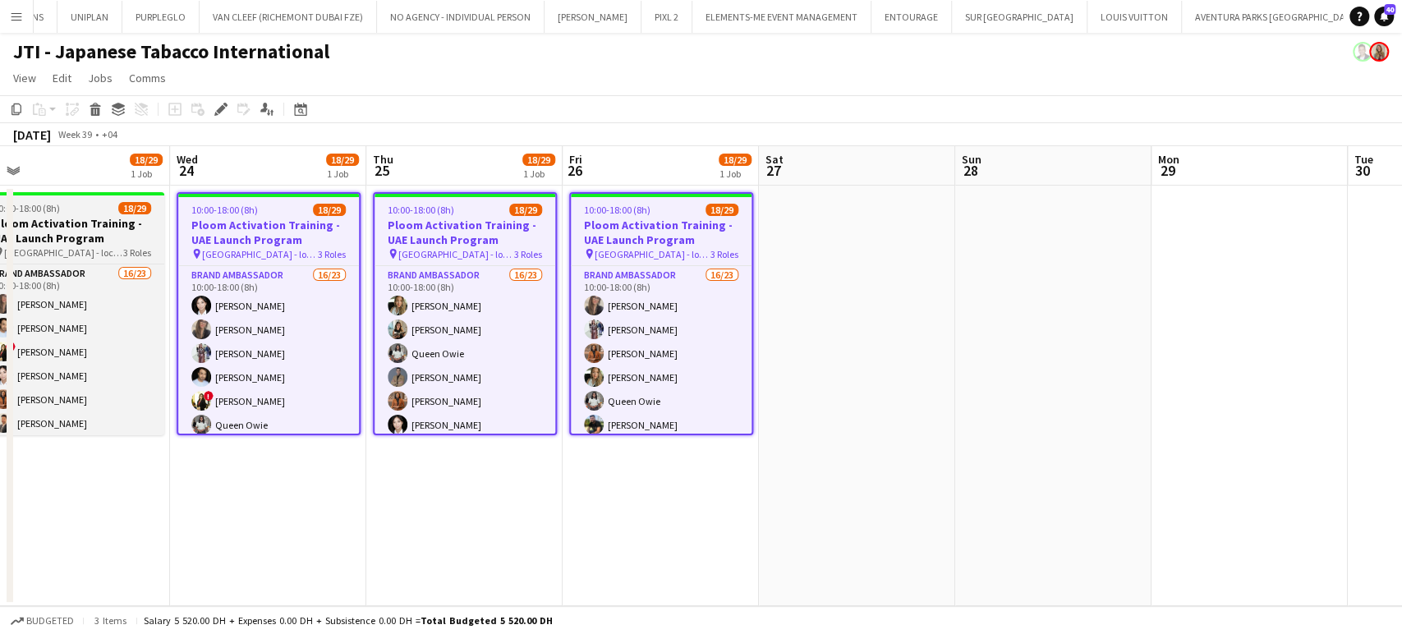
click at [99, 221] on h3 "Ploom Activation Training - UAE Launch Program" at bounding box center [72, 231] width 184 height 30
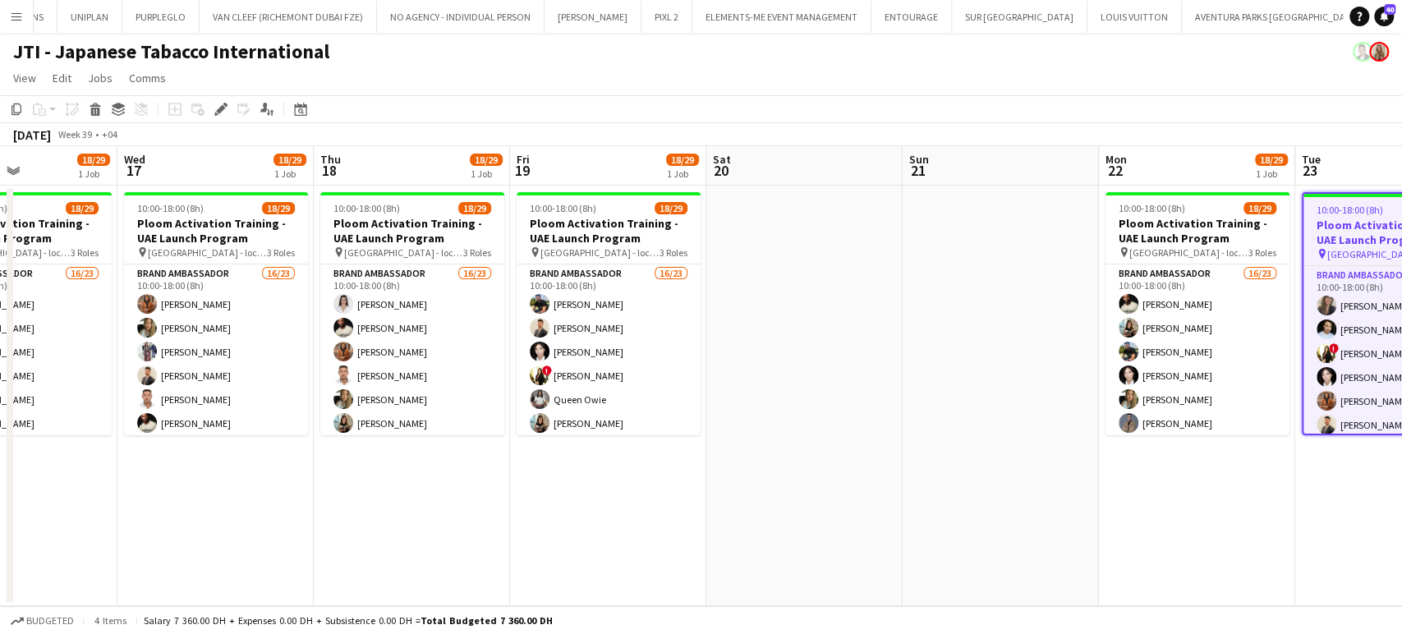
scroll to position [0, 484]
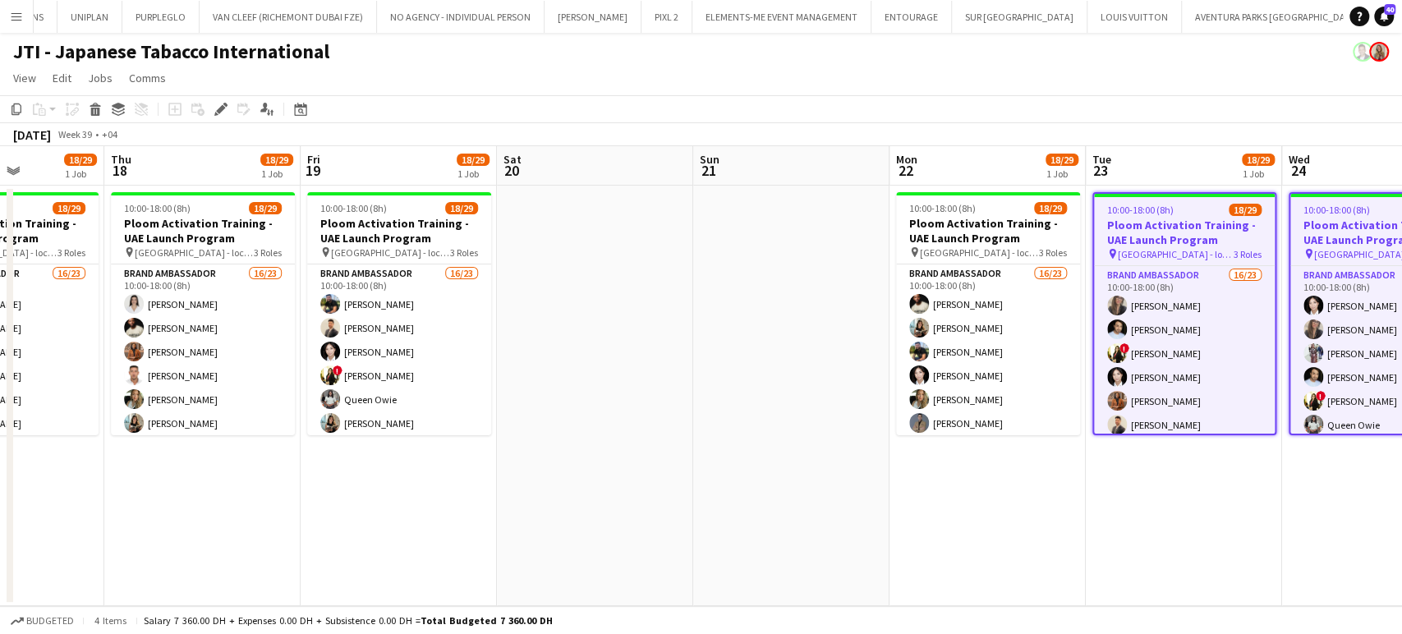
drag, startPoint x: 1093, startPoint y: 229, endPoint x: 1221, endPoint y: 229, distance: 128.1
click at [1221, 229] on app-calendar-viewport "Mon 15 18/29 1 Job Tue 16 18/29 1 Job Wed 17 18/29 1 Job Thu 18 18/29 1 Job Fri…" at bounding box center [701, 376] width 1402 height 460
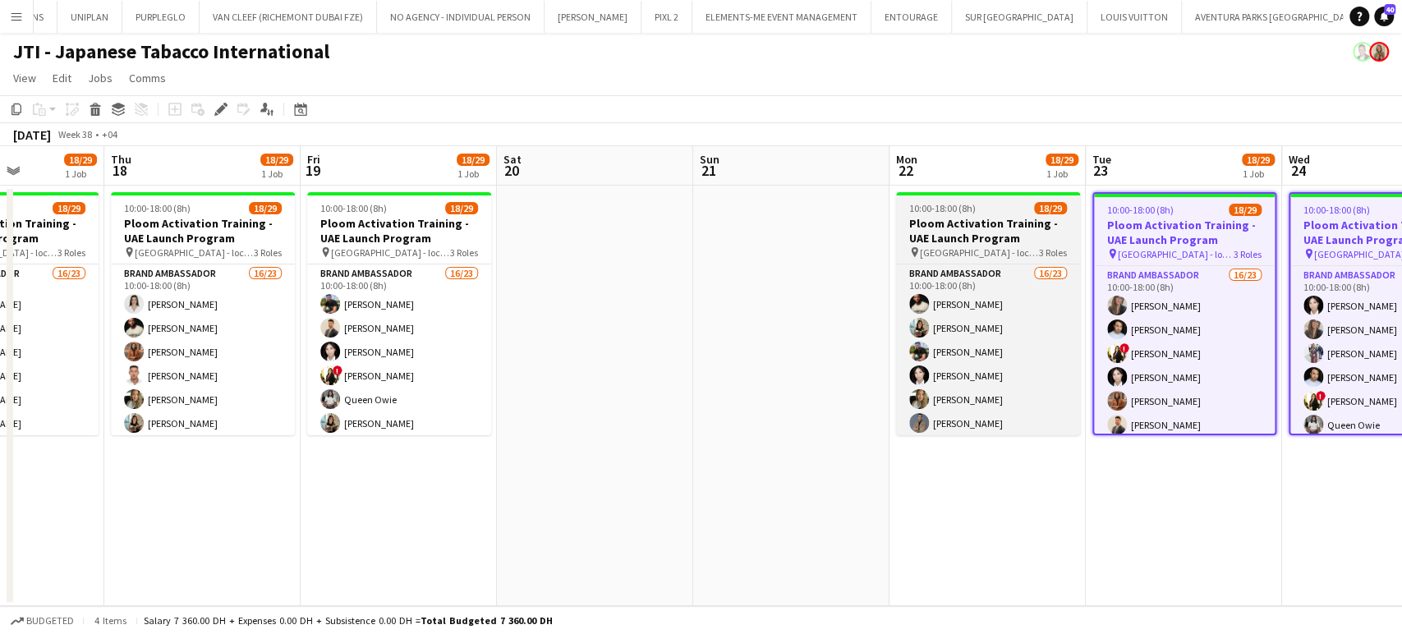
click at [1060, 234] on h3 "Ploom Activation Training - UAE Launch Program" at bounding box center [988, 231] width 184 height 30
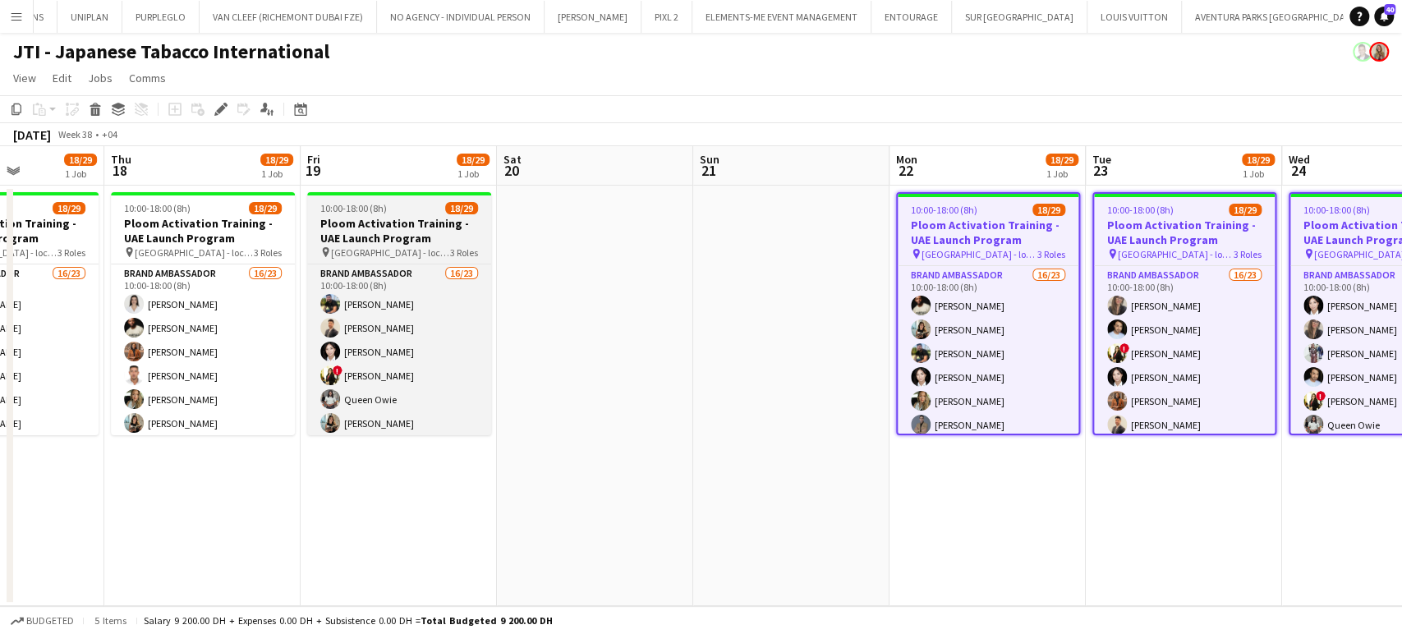
click at [439, 228] on h3 "Ploom Activation Training - UAE Launch Program" at bounding box center [399, 231] width 184 height 30
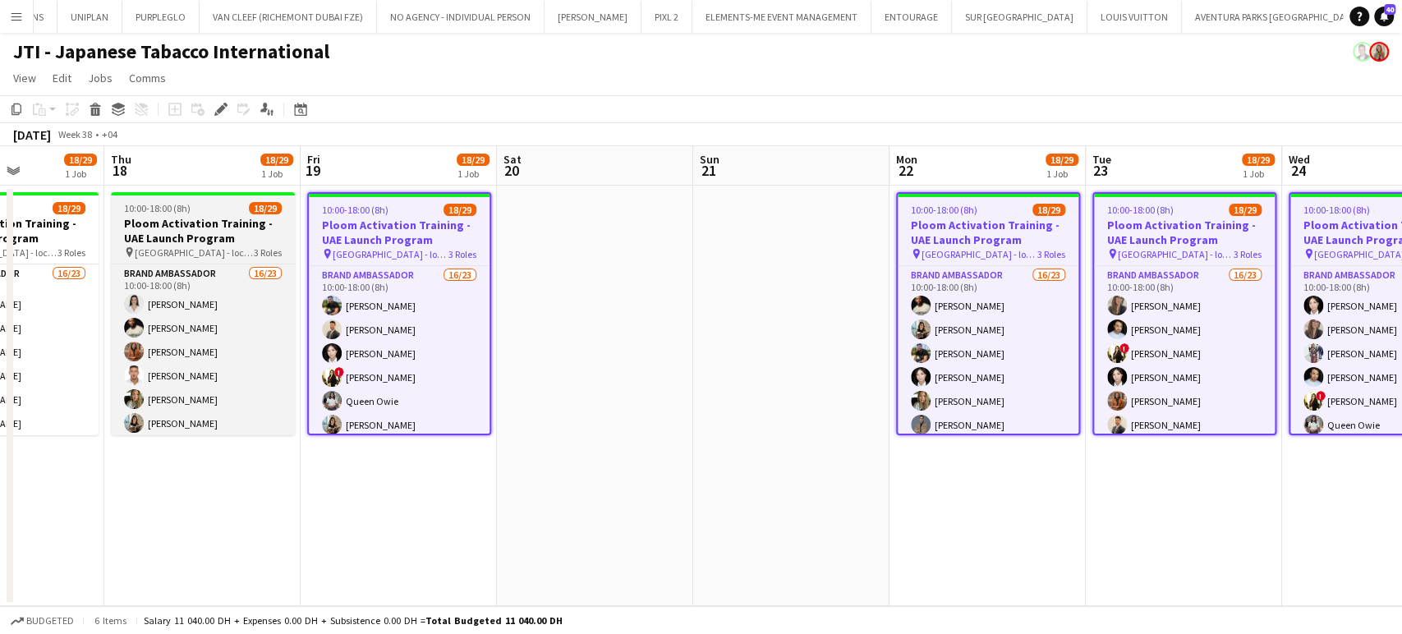
click at [198, 227] on h3 "Ploom Activation Training - UAE Launch Program" at bounding box center [203, 231] width 184 height 30
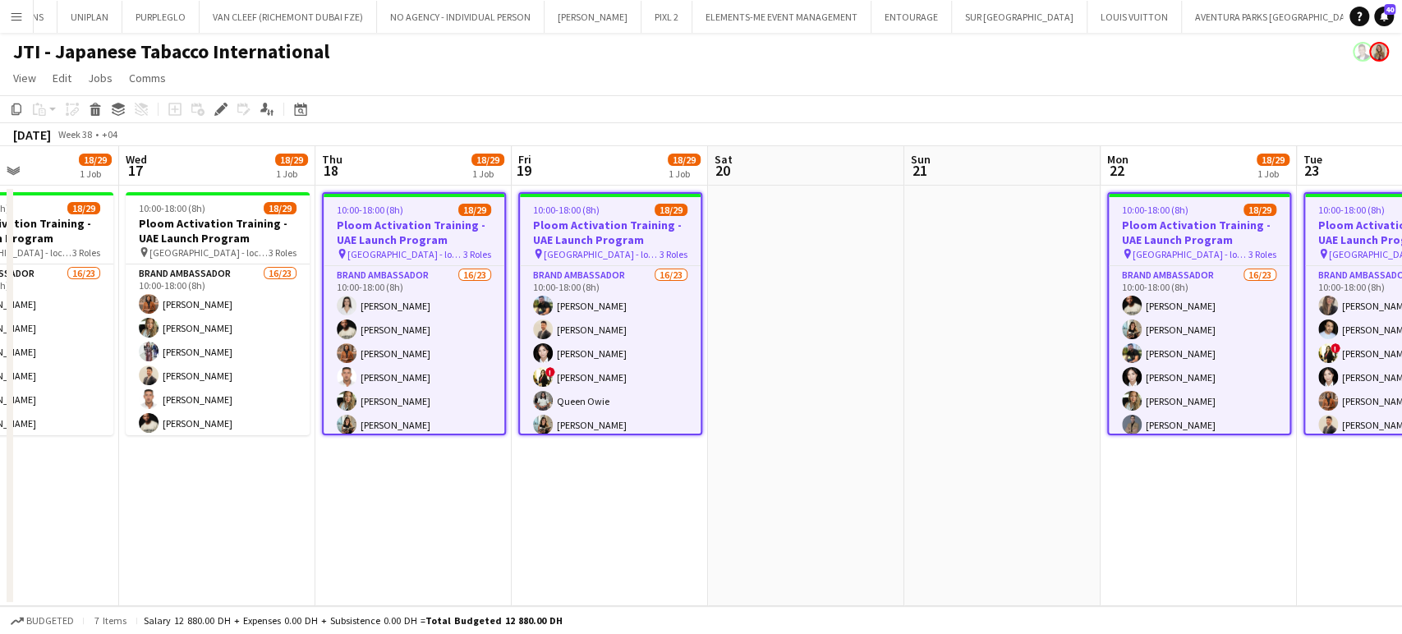
scroll to position [0, 377]
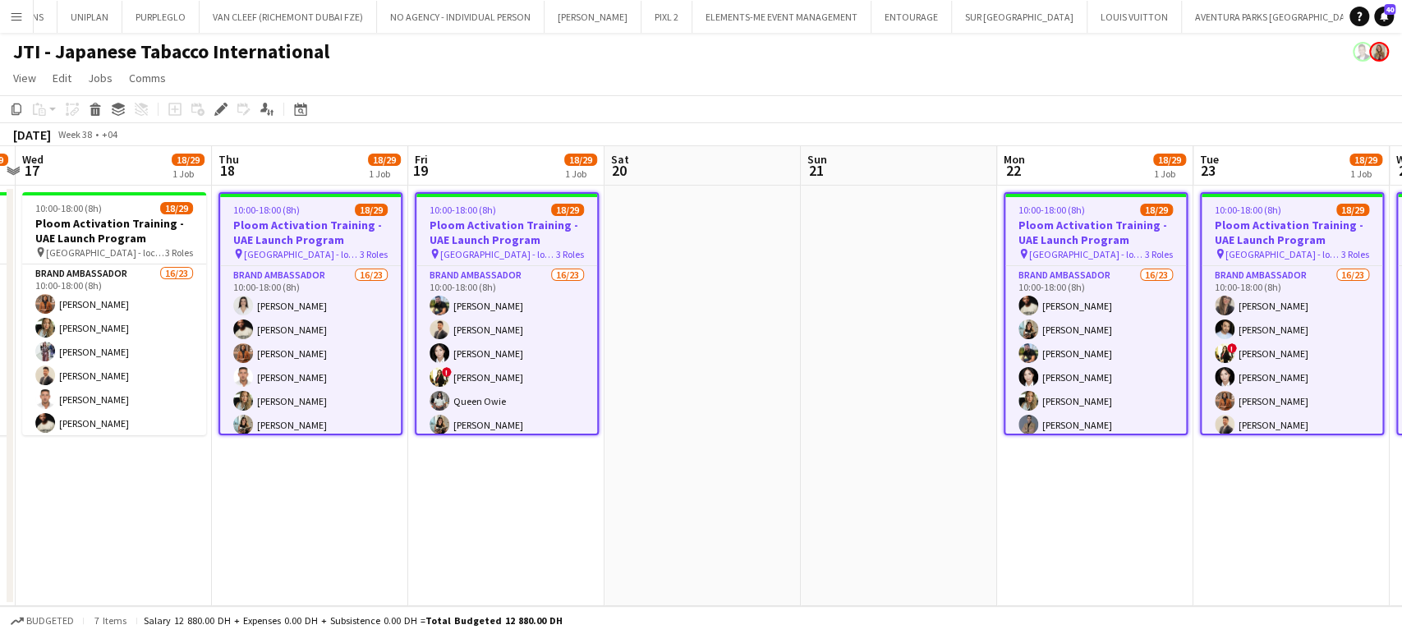
drag, startPoint x: 186, startPoint y: 255, endPoint x: 673, endPoint y: 255, distance: 487.7
click at [686, 252] on app-calendar-viewport "Mon 15 18/29 1 Job Tue 16 18/29 1 Job Wed 17 18/29 1 Job Thu 18 18/29 1 Job Fri…" at bounding box center [701, 376] width 1402 height 460
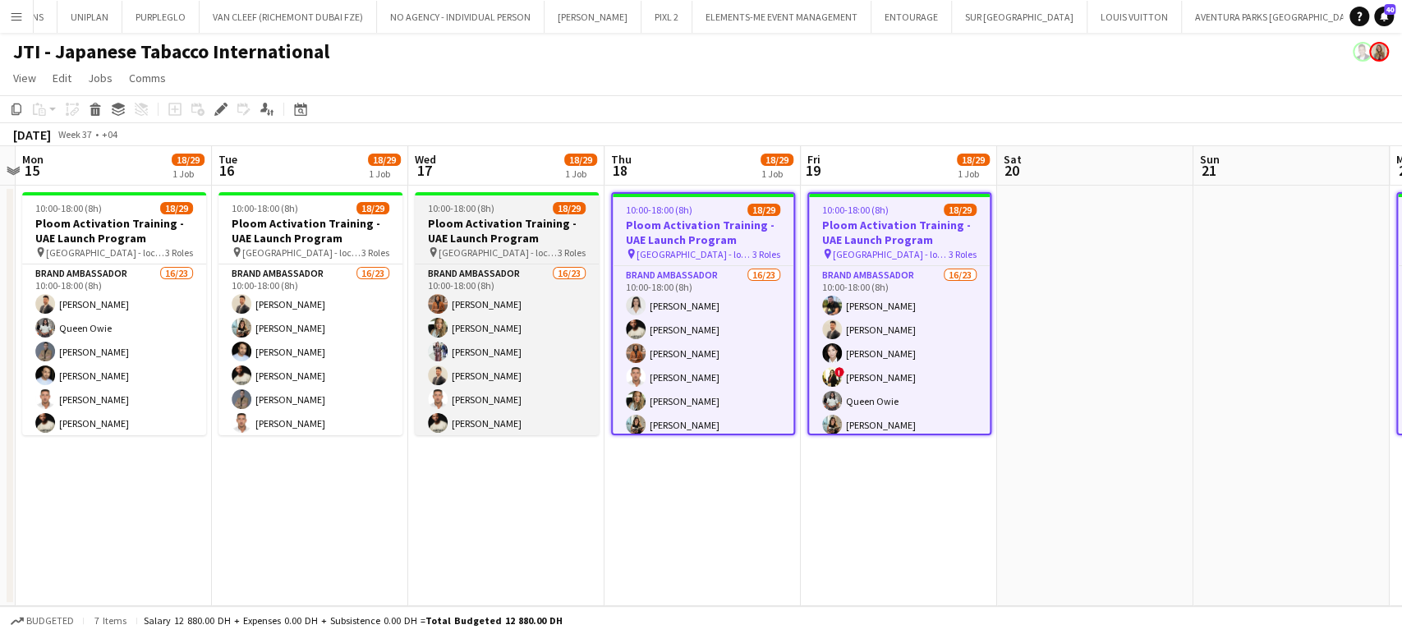
click at [498, 226] on h3 "Ploom Activation Training - UAE Launch Program" at bounding box center [507, 231] width 184 height 30
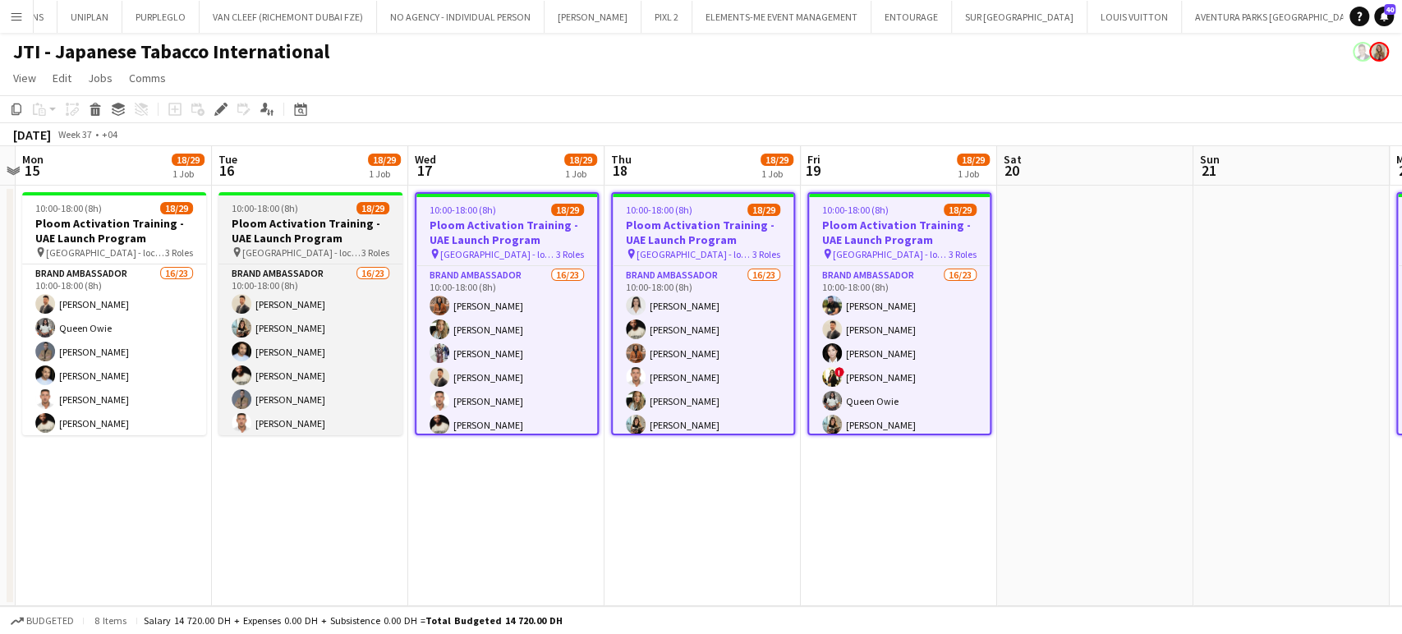
click at [246, 242] on h3 "Ploom Activation Training - UAE Launch Program" at bounding box center [310, 231] width 184 height 30
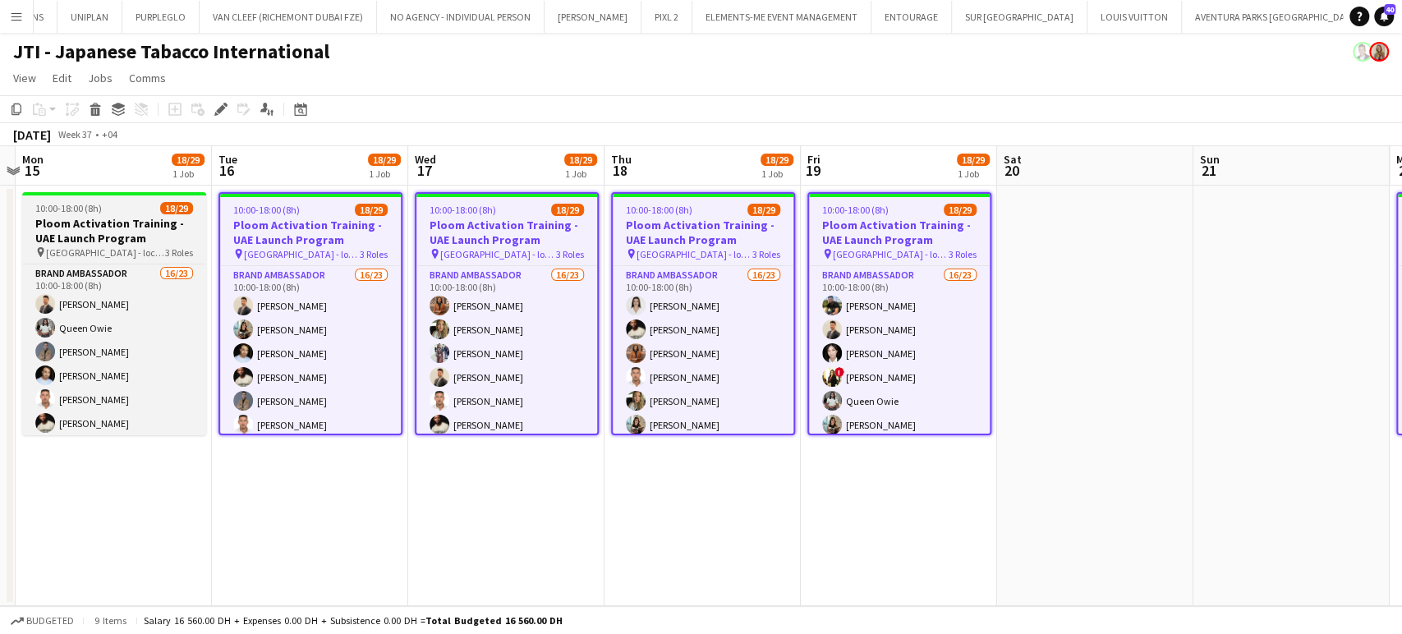
click at [89, 222] on h3 "Ploom Activation Training - UAE Launch Program" at bounding box center [114, 231] width 184 height 30
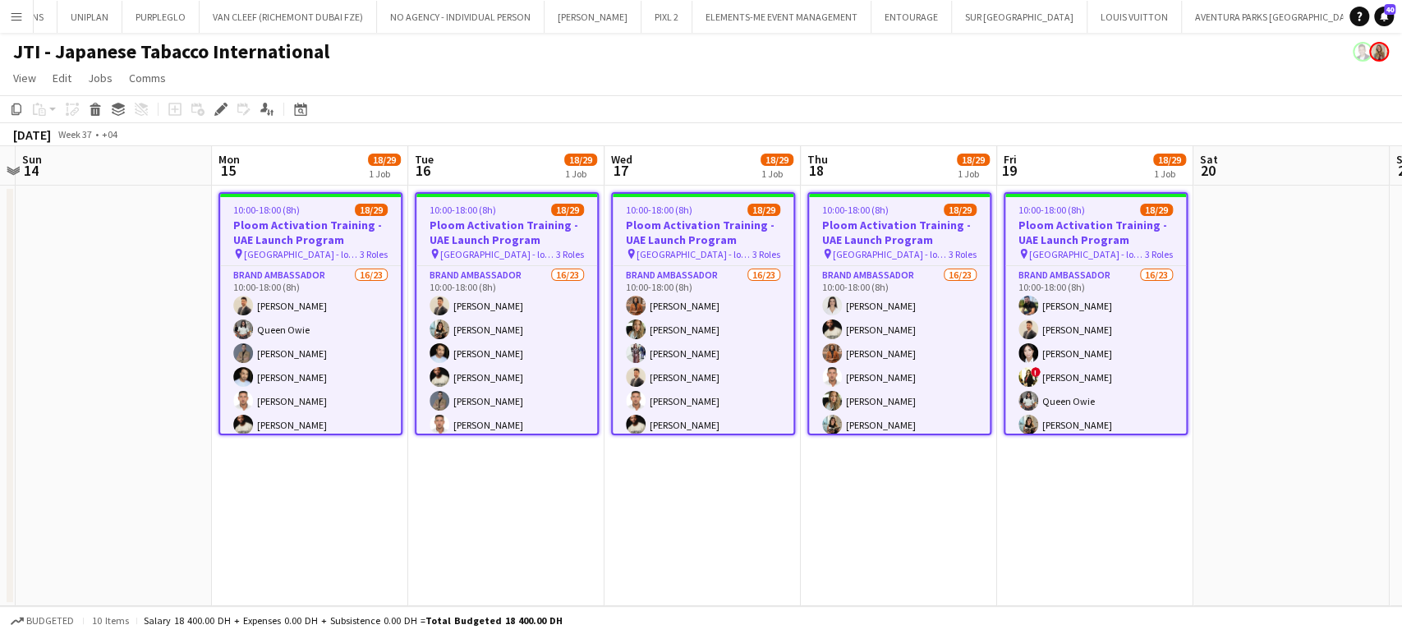
scroll to position [0, 381]
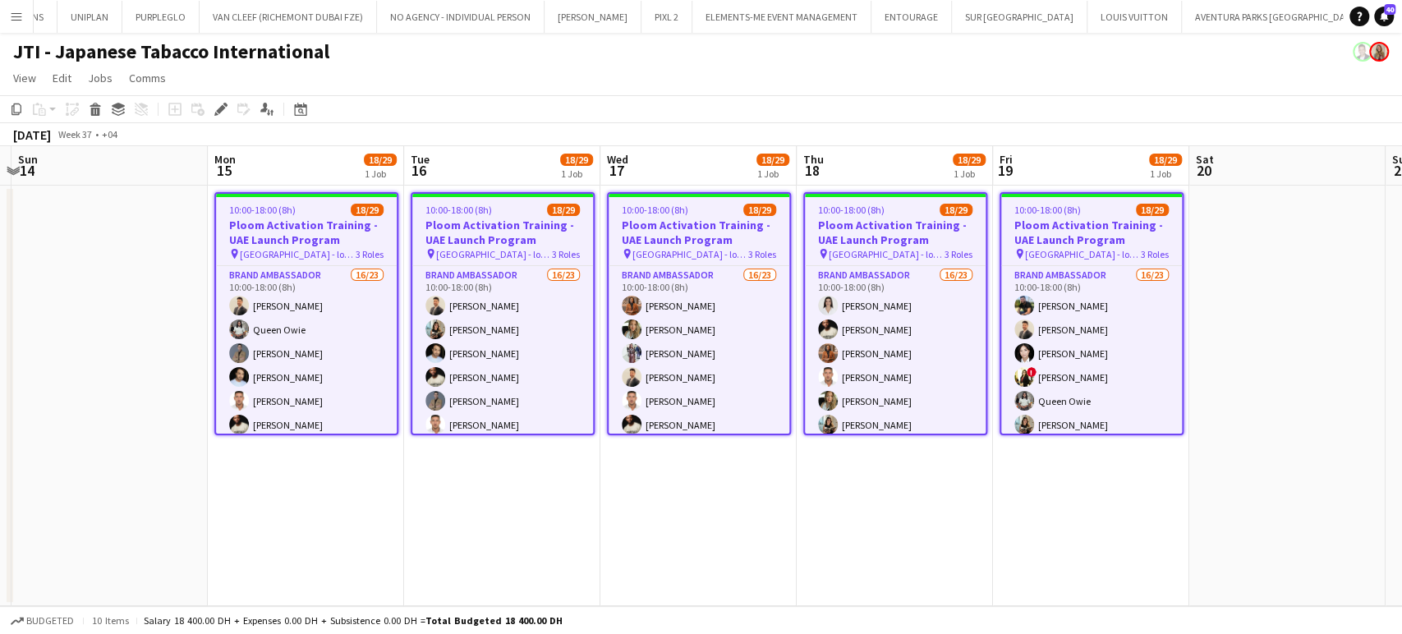
drag, startPoint x: 407, startPoint y: 223, endPoint x: 877, endPoint y: 261, distance: 471.2
click at [877, 261] on app-calendar-viewport "Fri 12 24/29 1 Job Sat 13 Sun 14 Mon 15 18/29 1 Job Tue 16 18/29 1 Job Wed 17 1…" at bounding box center [701, 376] width 1402 height 460
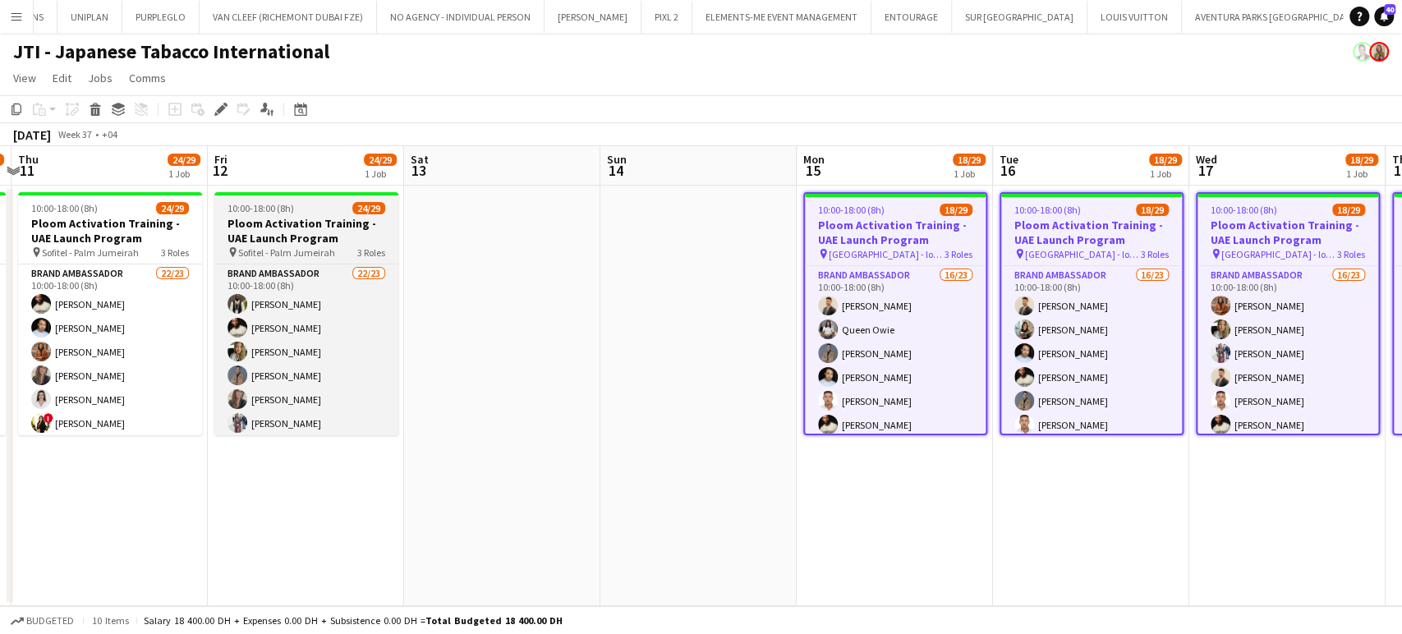
click at [317, 239] on h3 "Ploom Activation Training - UAE Launch Program" at bounding box center [306, 231] width 184 height 30
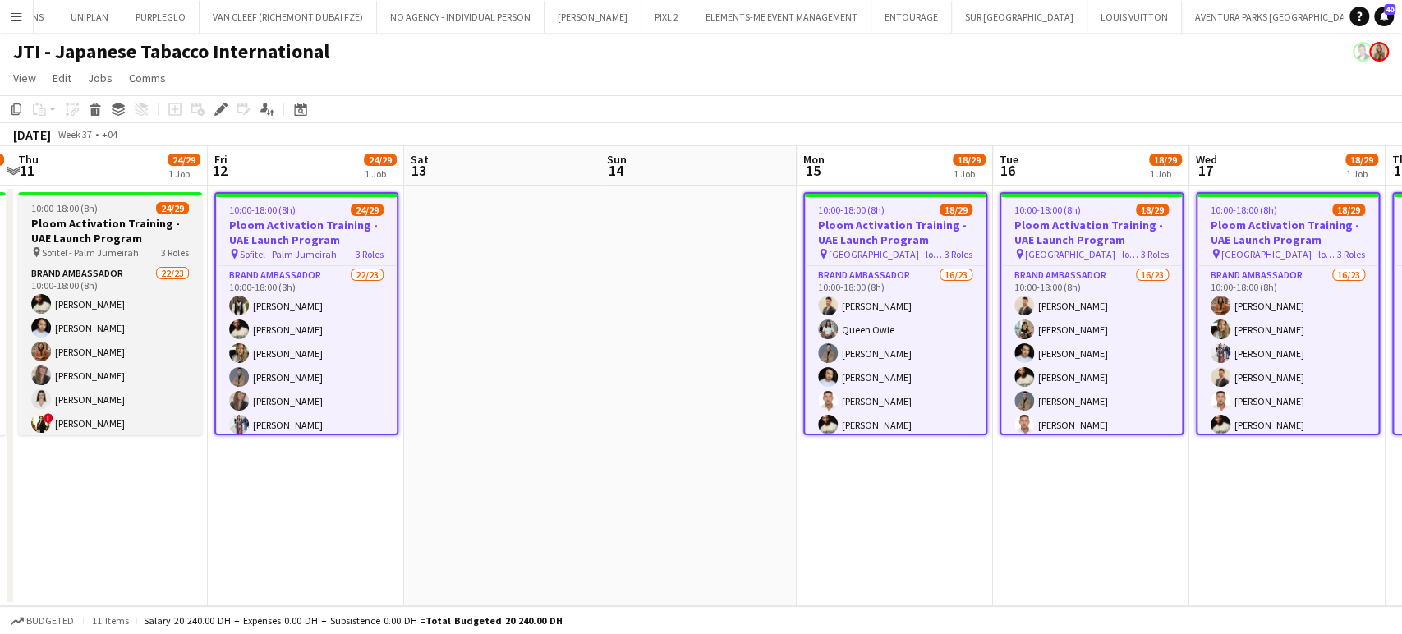
click at [48, 222] on h3 "Ploom Activation Training - UAE Launch Program" at bounding box center [110, 231] width 184 height 30
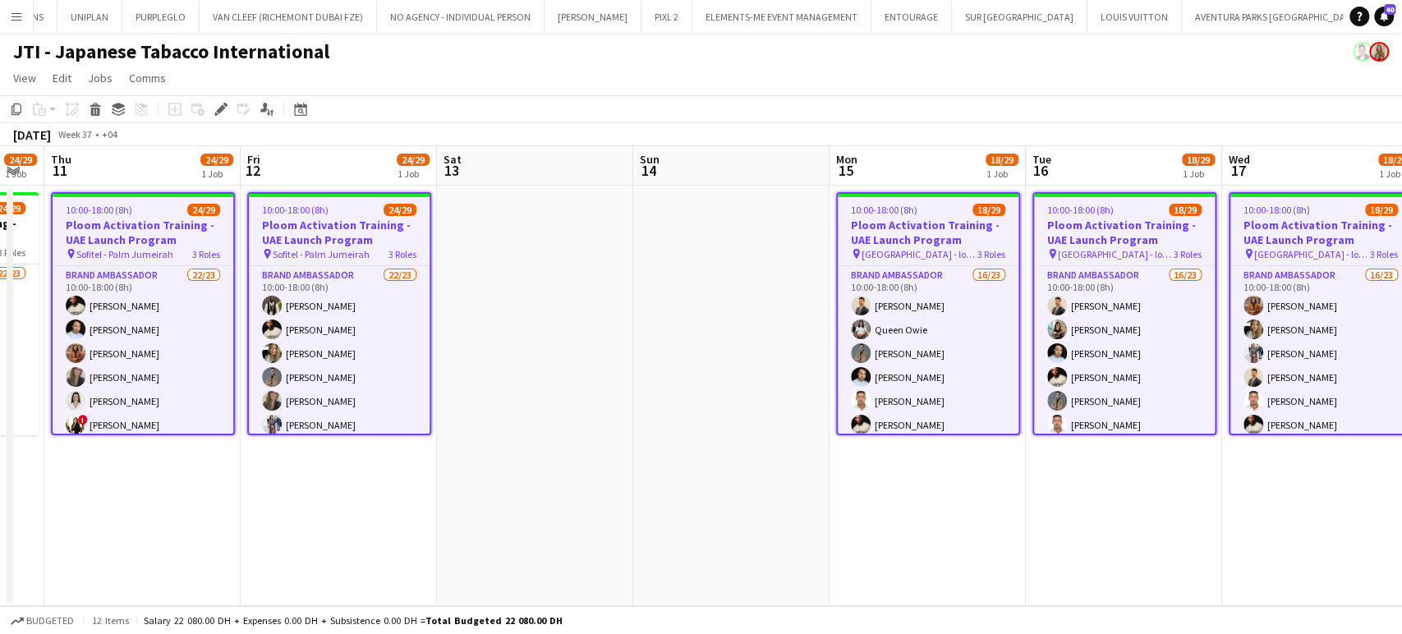
scroll to position [0, 328]
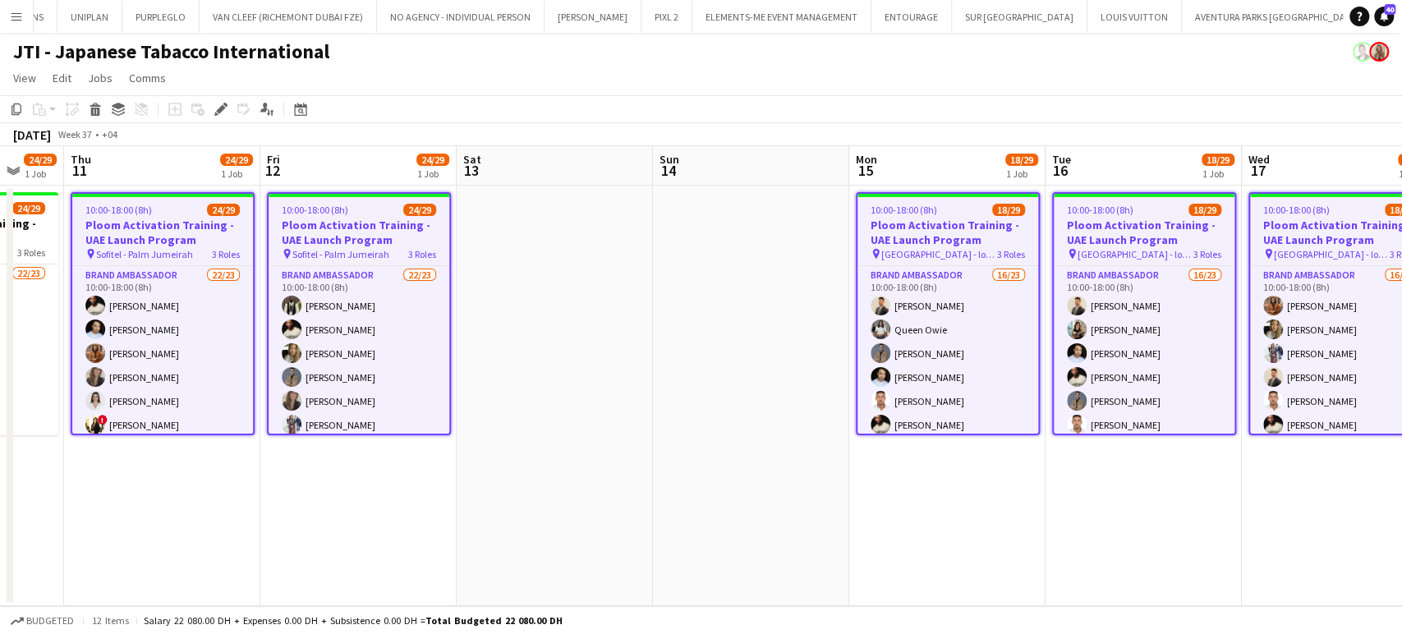
drag, startPoint x: 135, startPoint y: 228, endPoint x: 728, endPoint y: 223, distance: 593.7
click at [728, 223] on app-calendar-viewport "Tue 9 24/29 1 Job Wed 10 24/29 1 Job Thu 11 24/29 1 Job Fri 12 24/29 1 Job Sat …" at bounding box center [701, 376] width 1402 height 460
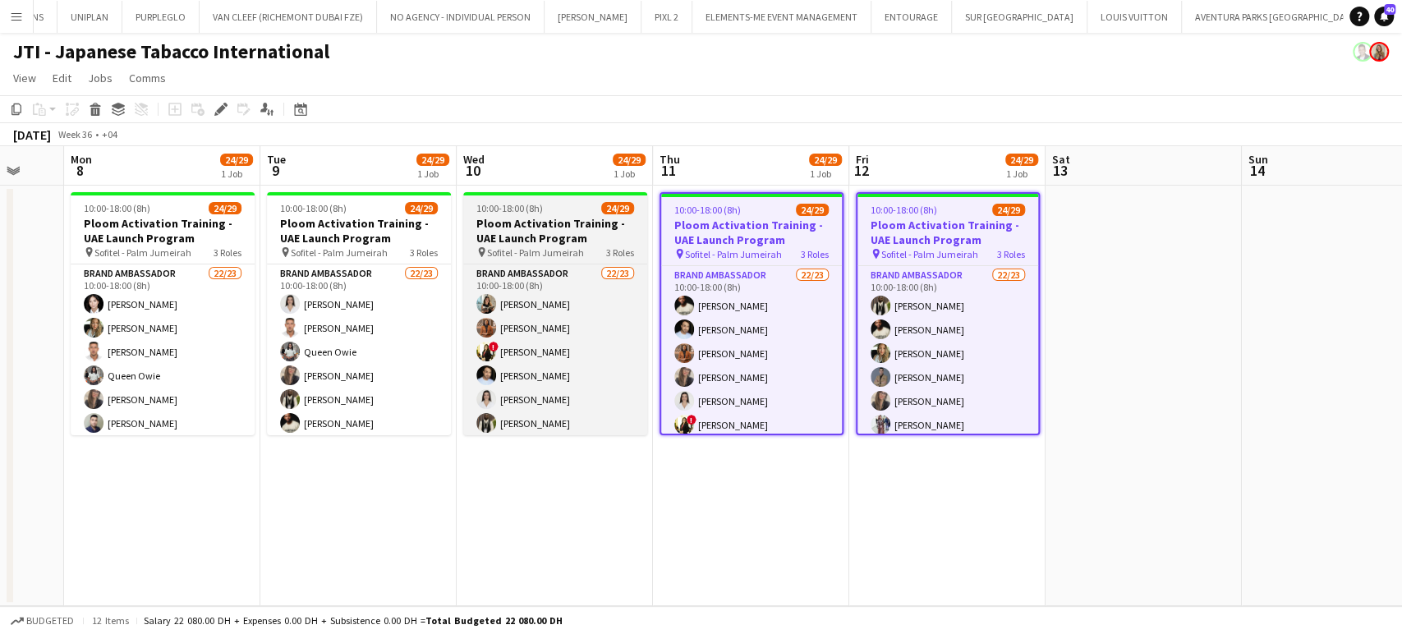
click at [502, 228] on h3 "Ploom Activation Training - UAE Launch Program" at bounding box center [555, 231] width 184 height 30
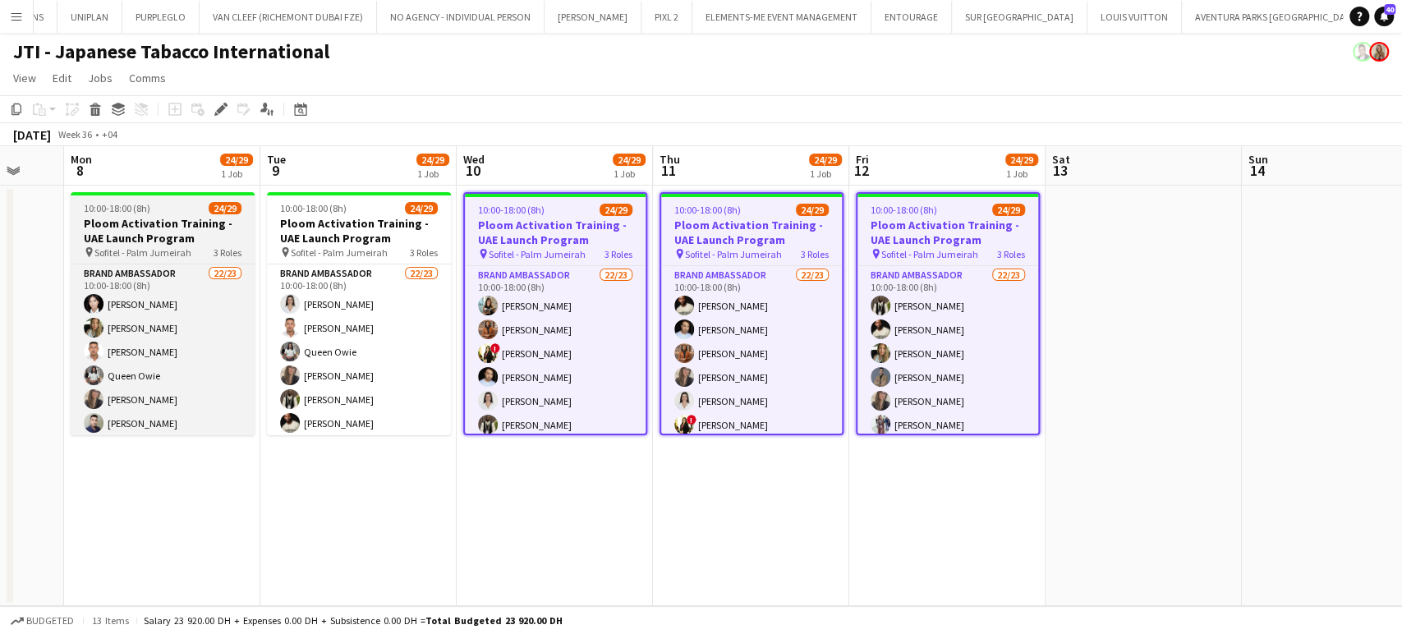
drag, startPoint x: 333, startPoint y: 222, endPoint x: 180, endPoint y: 215, distance: 153.7
click at [332, 223] on h3 "Ploom Activation Training - UAE Launch Program" at bounding box center [359, 231] width 184 height 30
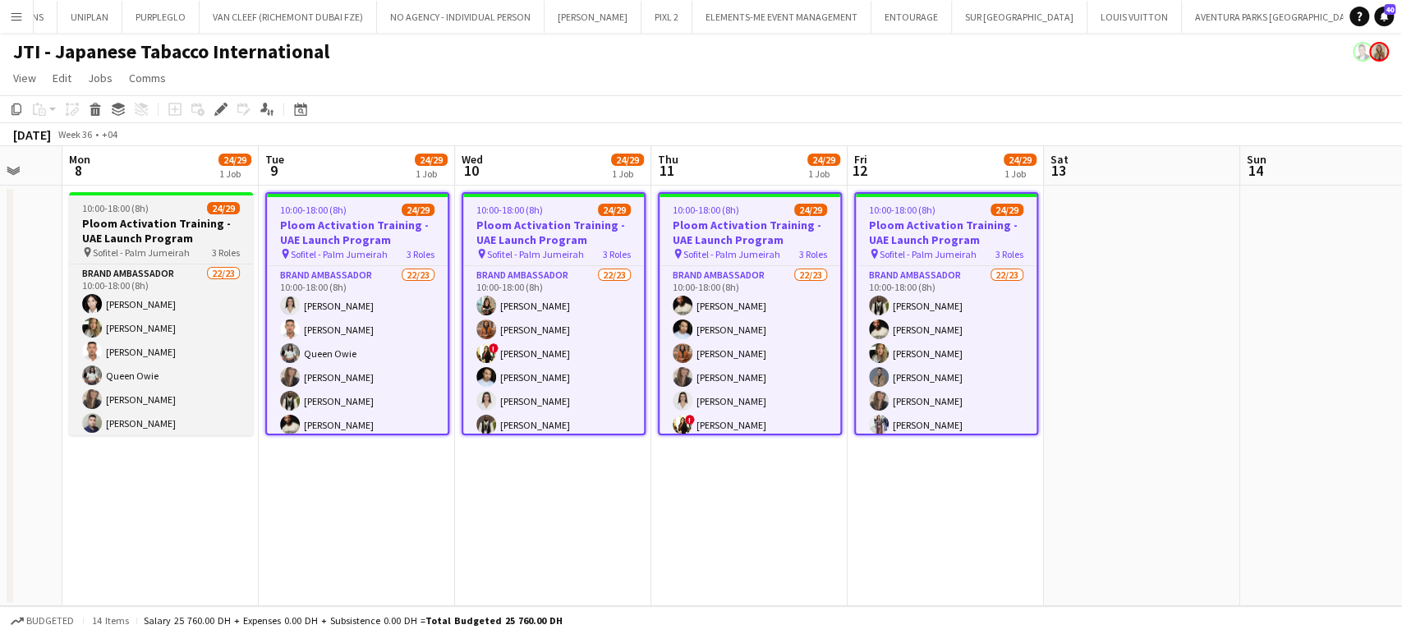
click at [158, 216] on h3 "Ploom Activation Training - UAE Launch Program" at bounding box center [161, 231] width 184 height 30
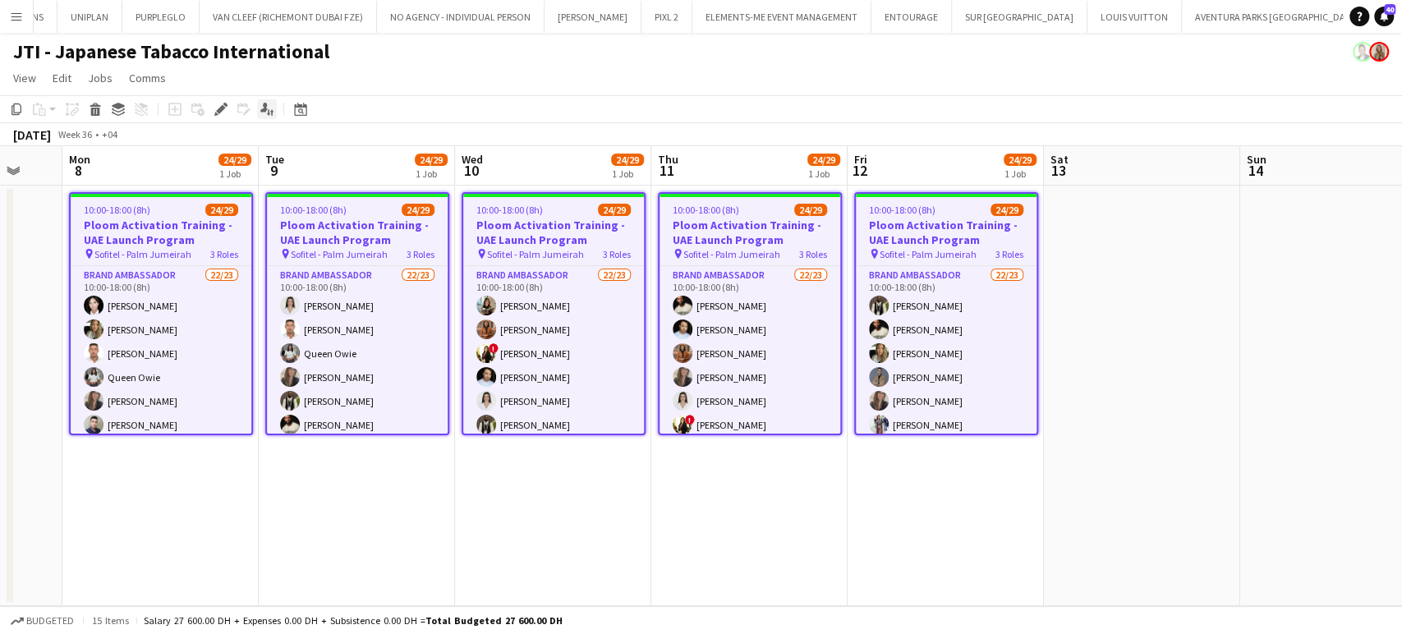
click at [264, 116] on icon "Applicants" at bounding box center [266, 109] width 13 height 13
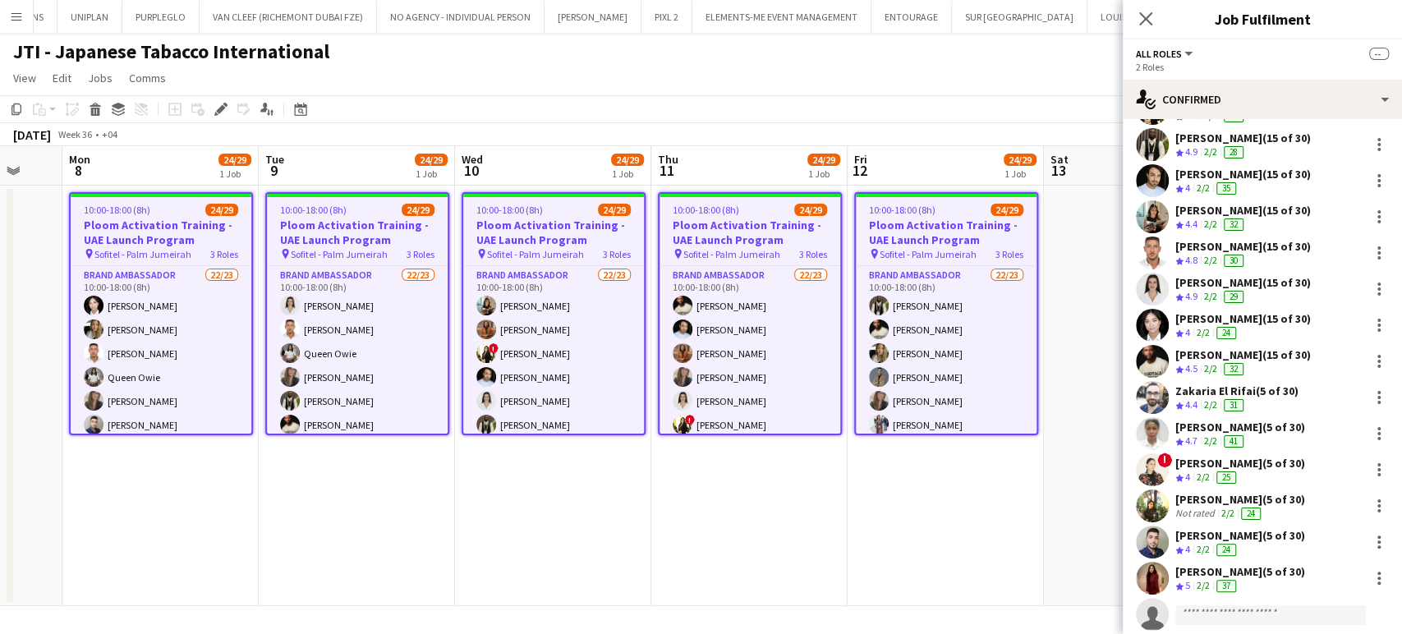
scroll to position [547, 0]
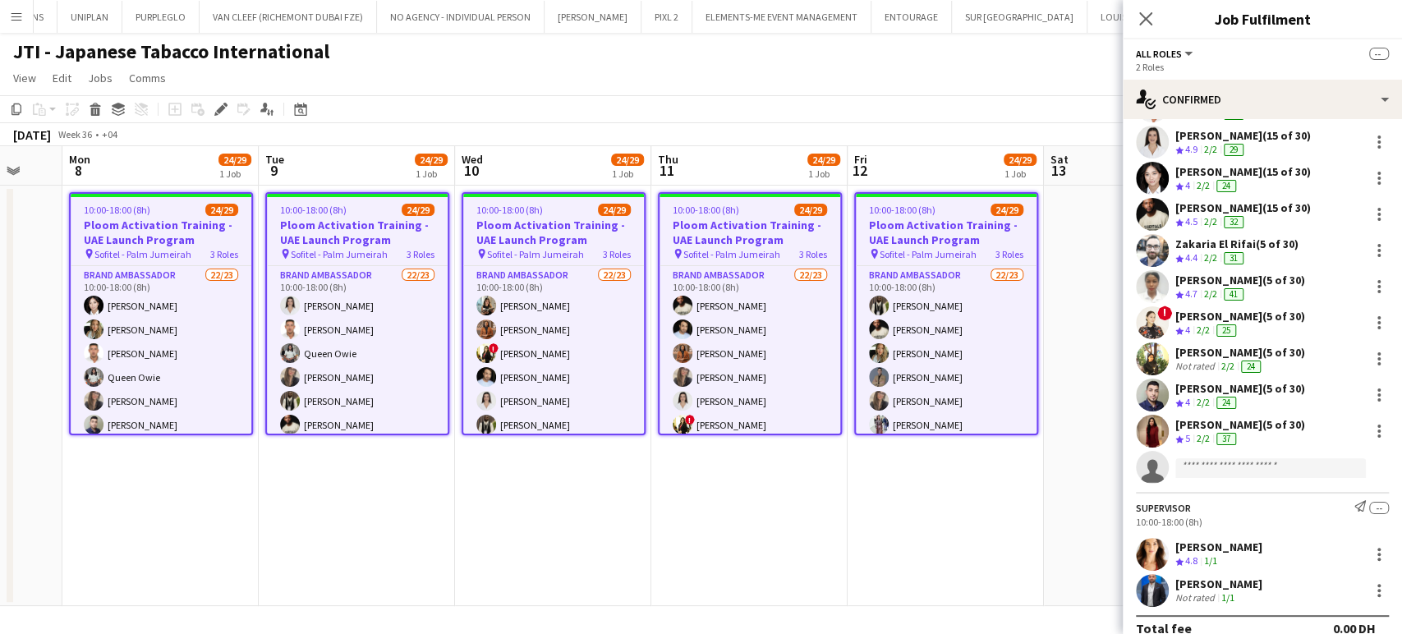
click at [1273, 276] on div "Aiesha Blair (5 of 30)" at bounding box center [1240, 280] width 130 height 15
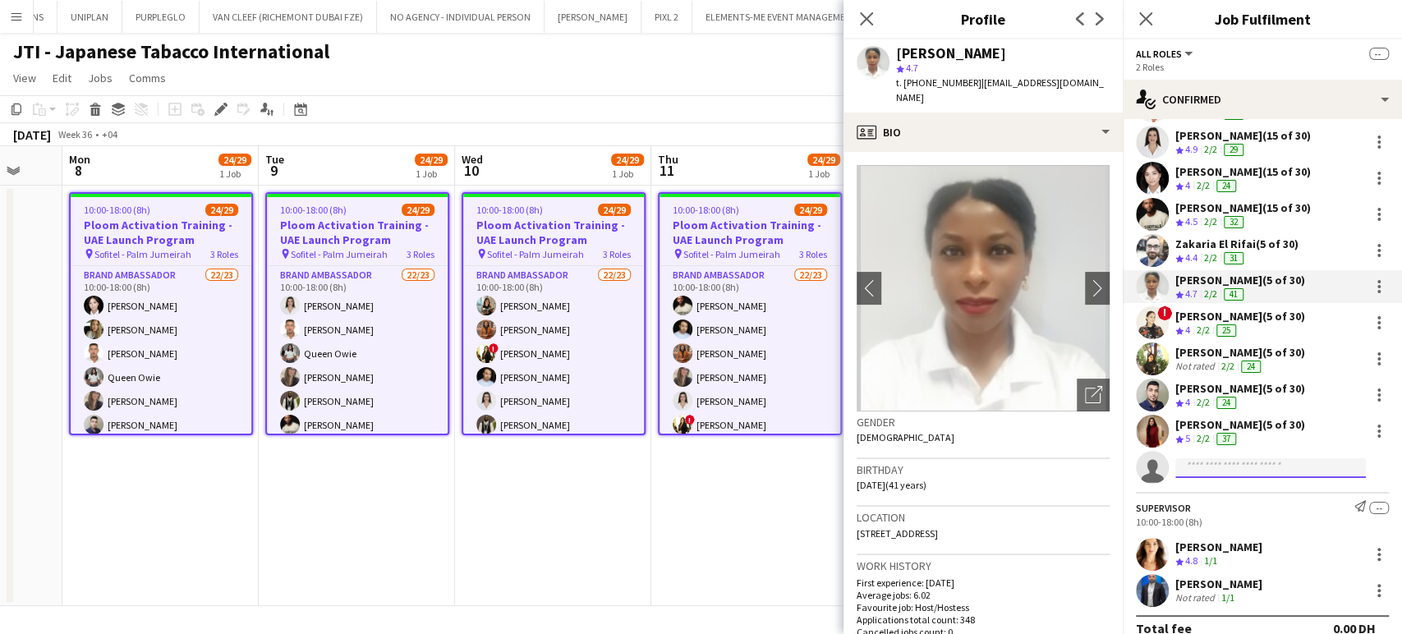
click at [1215, 470] on input at bounding box center [1270, 468] width 190 height 20
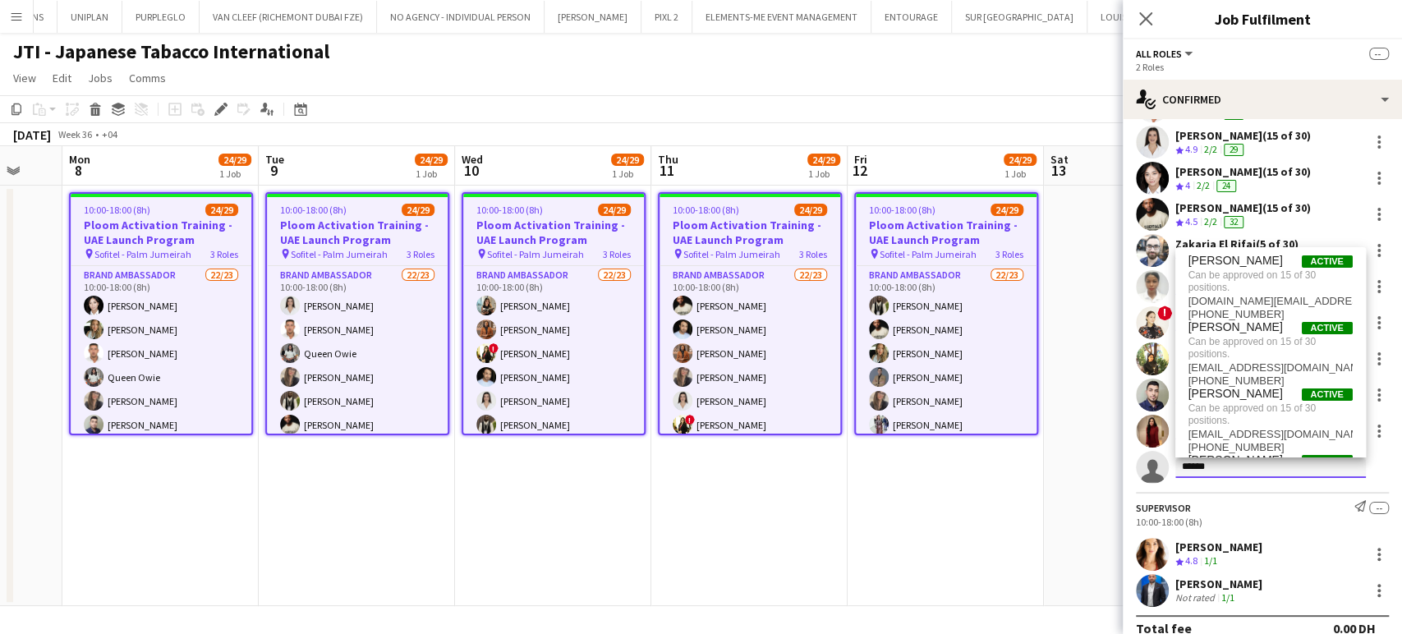
scroll to position [567, 0]
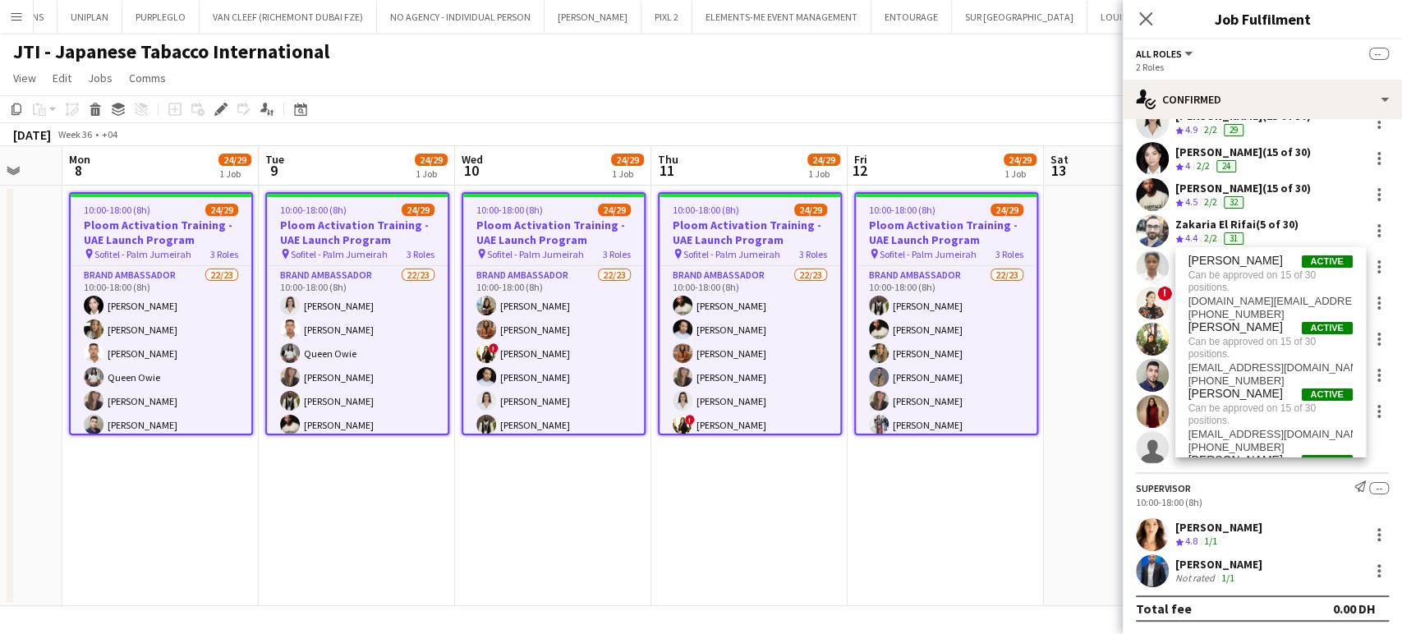
click at [1368, 424] on div "Rose Velasquez (5 of 30) Crew rating 5 2/2 37" at bounding box center [1261, 411] width 279 height 33
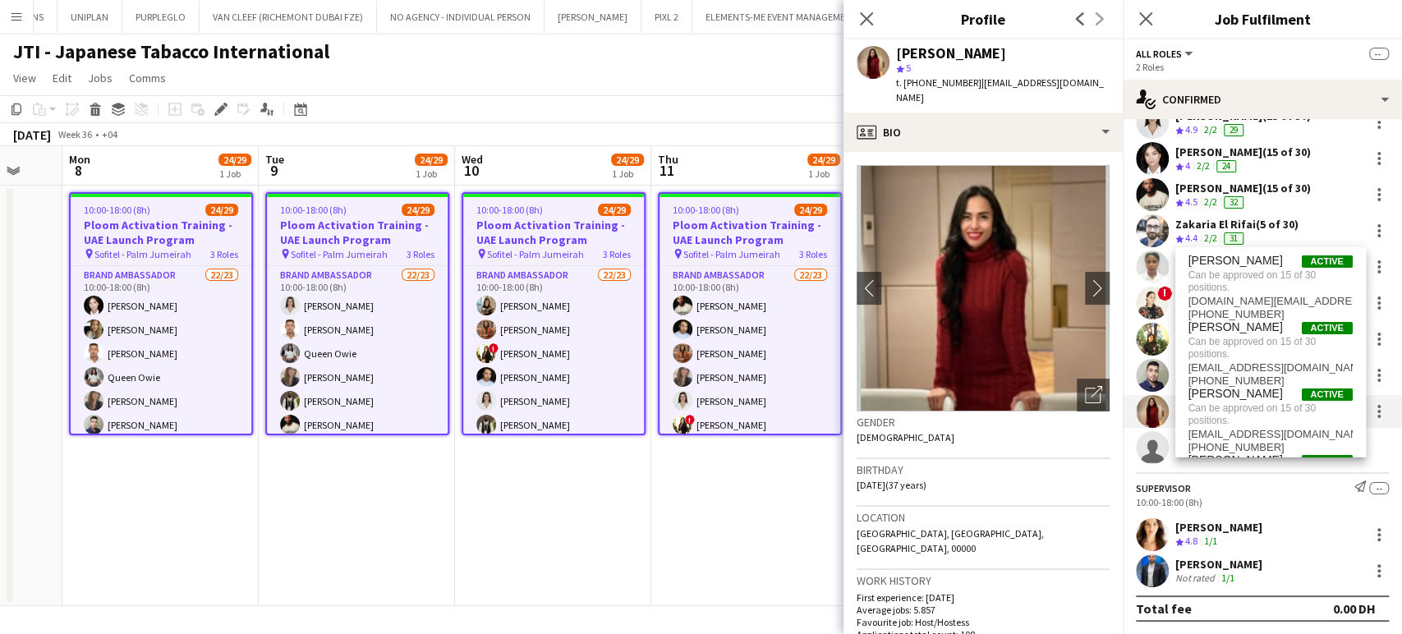
click at [1374, 458] on app-invite-slot "single-neutral-actions ******" at bounding box center [1261, 447] width 279 height 33
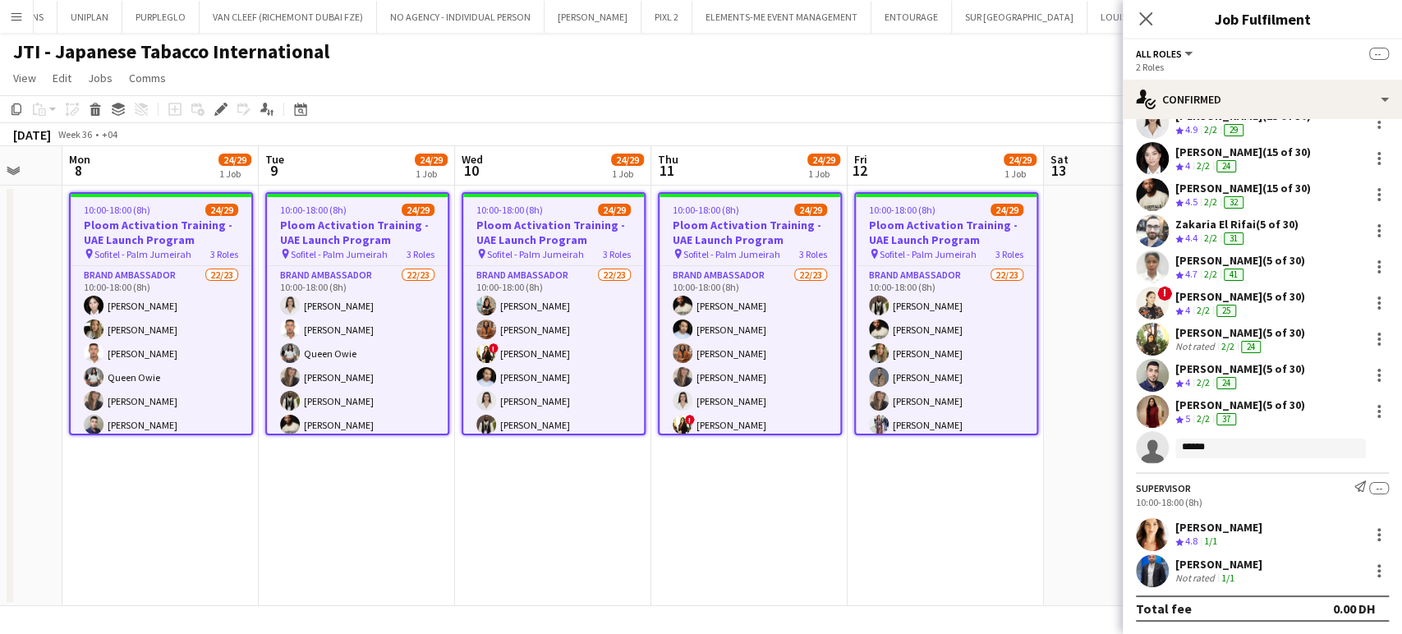
click at [1229, 459] on app-invite-slot "single-neutral-actions ******" at bounding box center [1261, 447] width 279 height 33
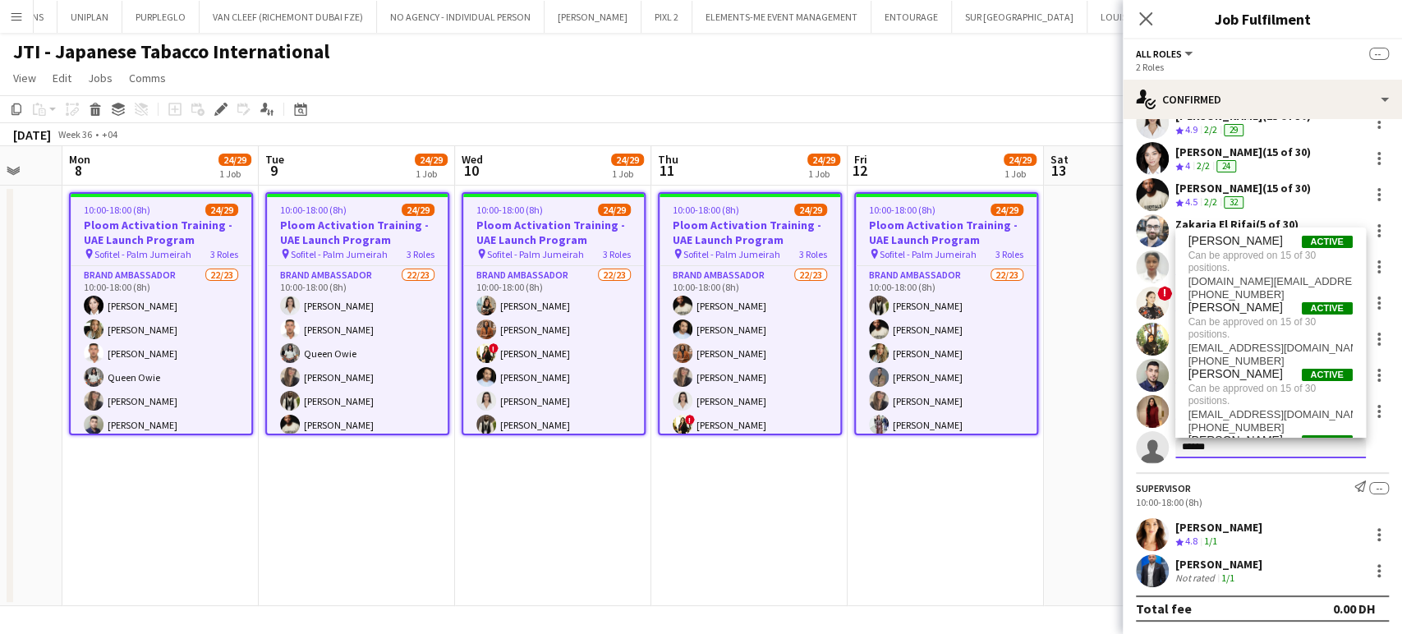
click at [1235, 444] on input "******" at bounding box center [1270, 448] width 190 height 20
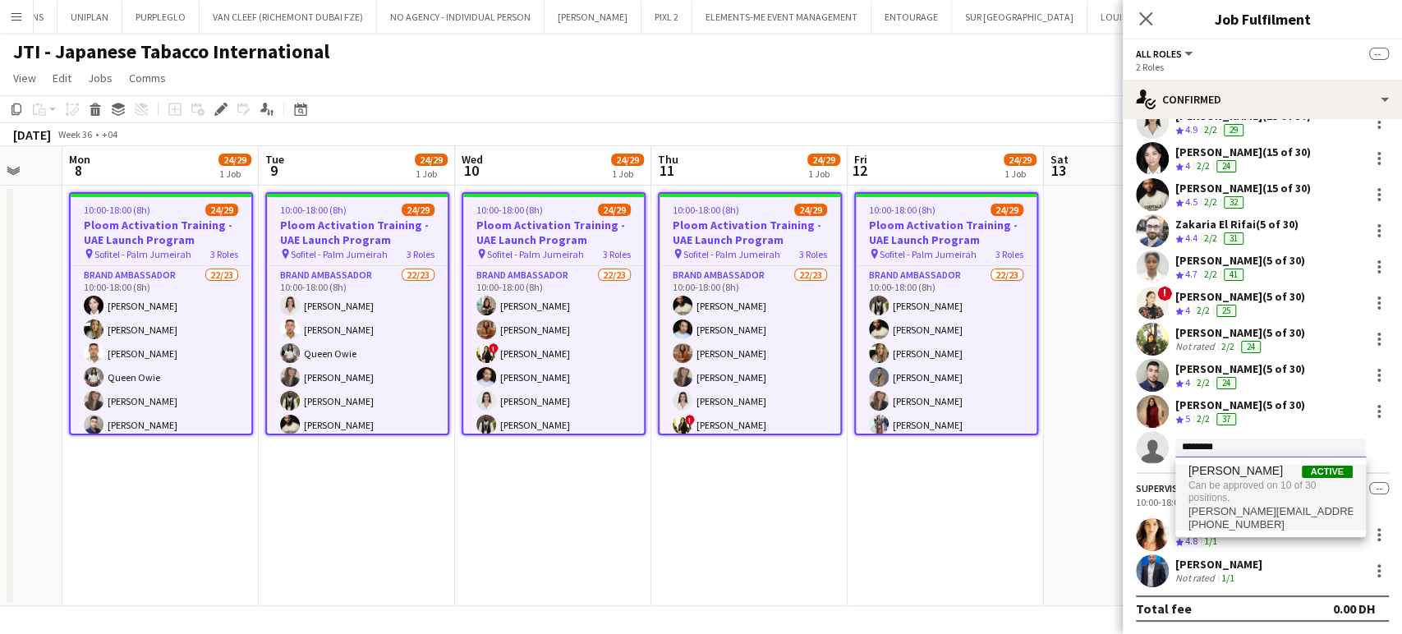
type input "********"
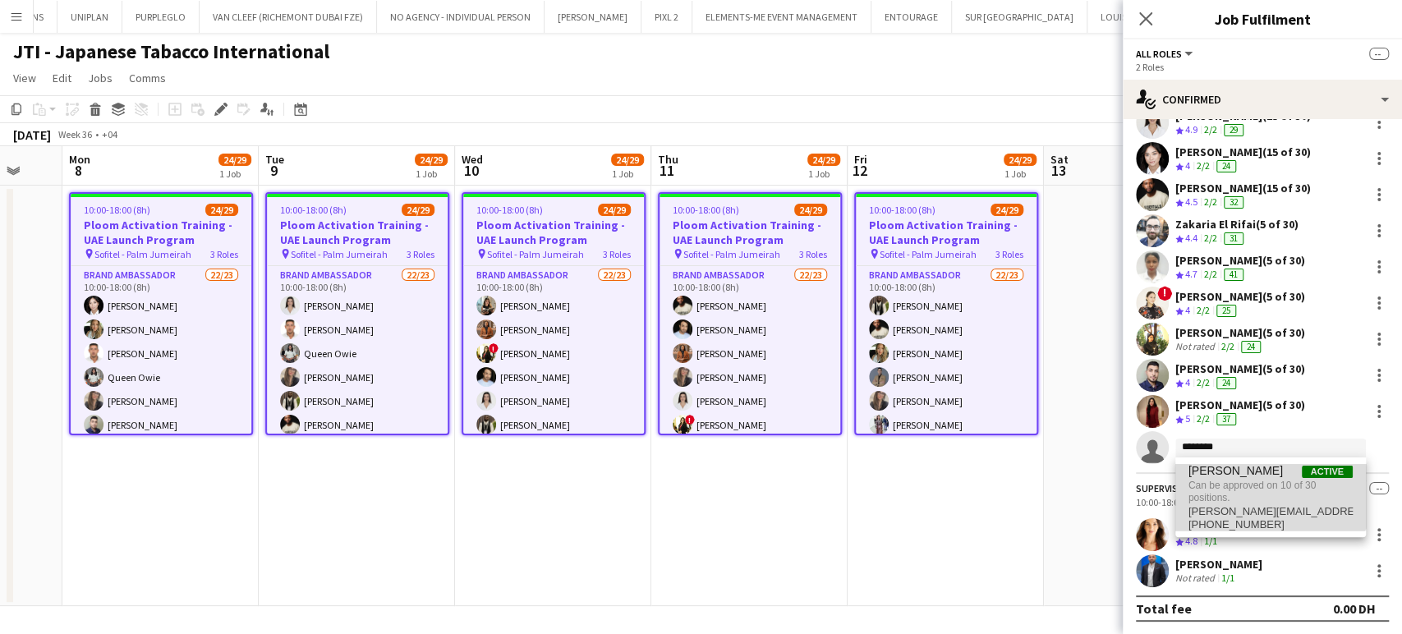
click at [1264, 475] on span "Nicole Vega Active" at bounding box center [1270, 471] width 164 height 14
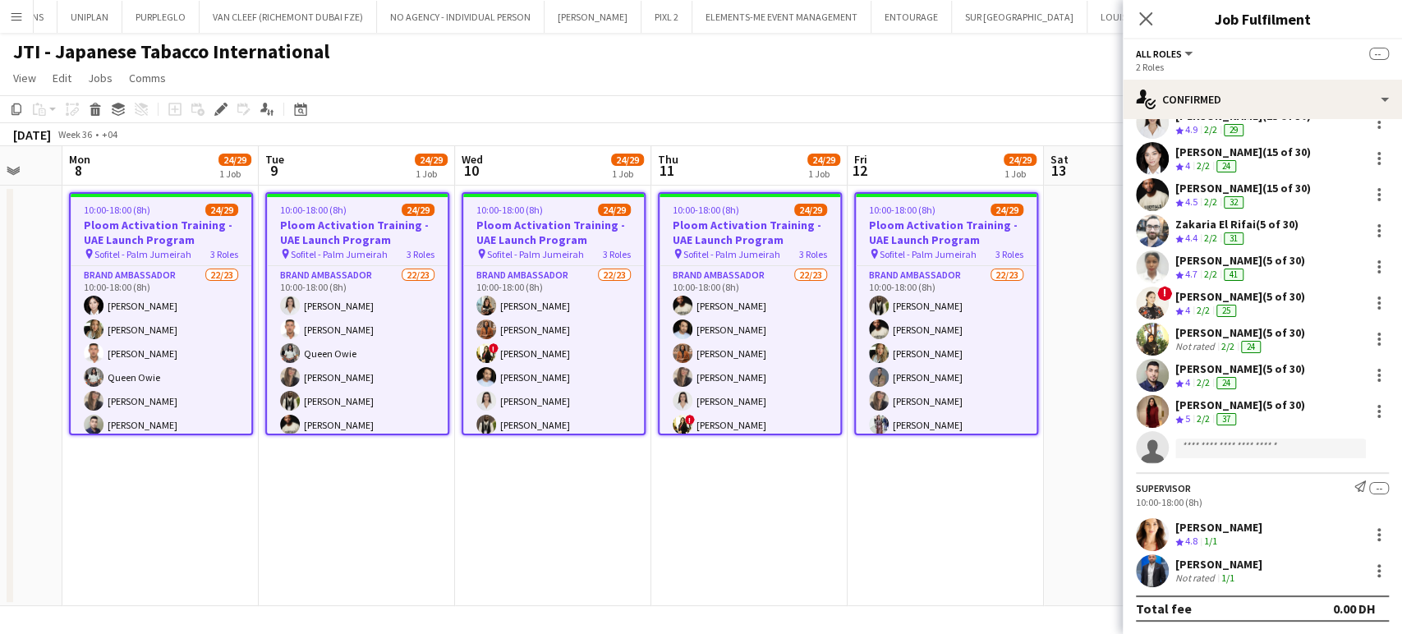
scroll to position [849, 0]
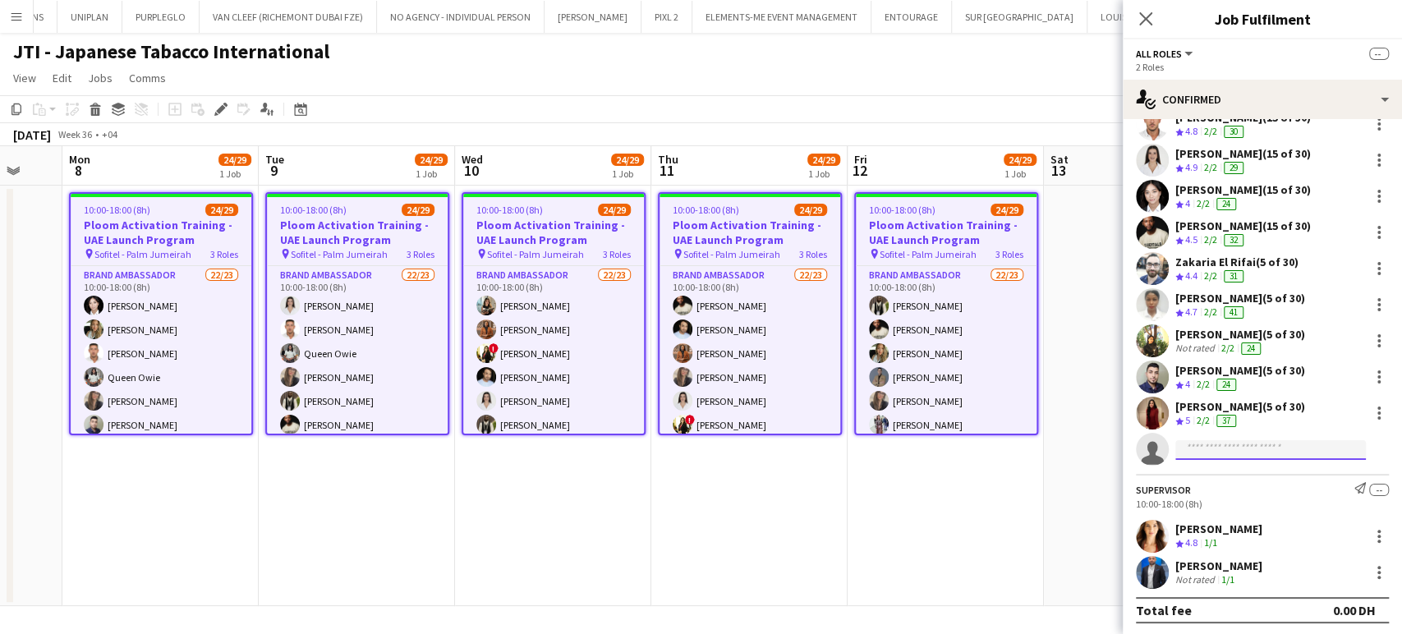
click at [1205, 447] on input at bounding box center [1270, 450] width 190 height 20
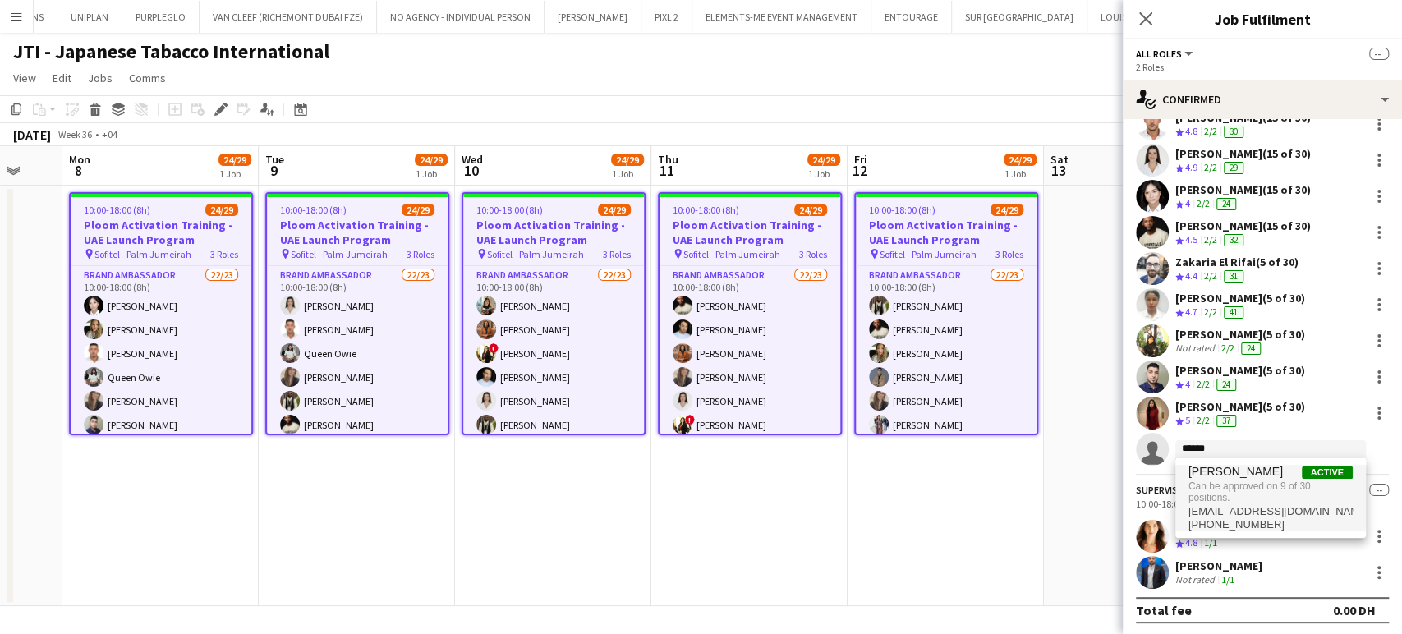
type input "******"
click at [1227, 482] on span "Can be approved on 9 of 30 positions." at bounding box center [1270, 492] width 164 height 27
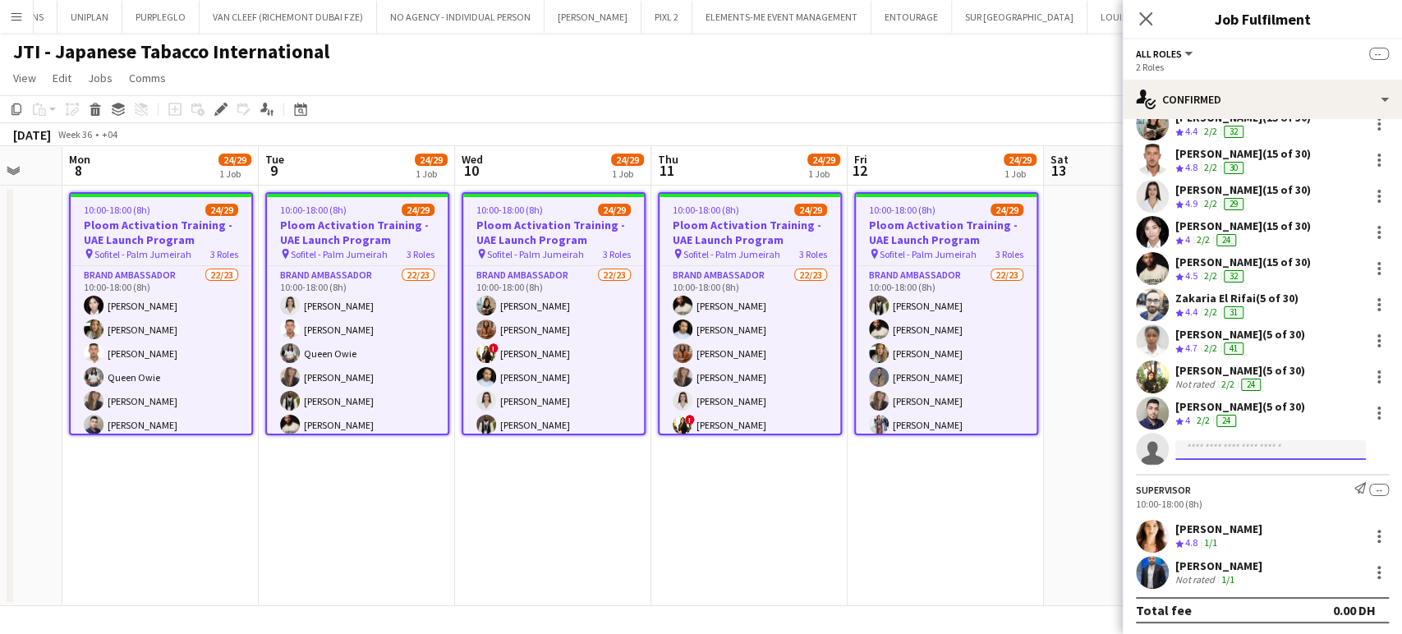
click at [1205, 453] on input at bounding box center [1270, 450] width 190 height 20
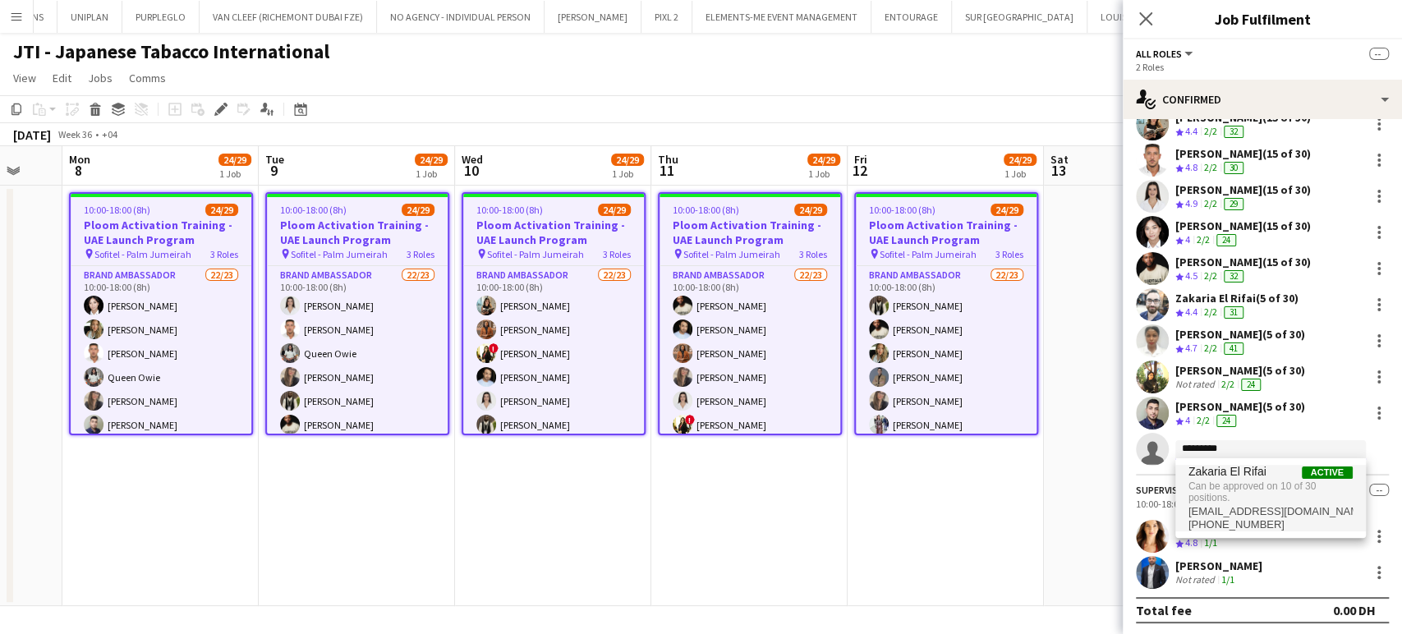
type input "*********"
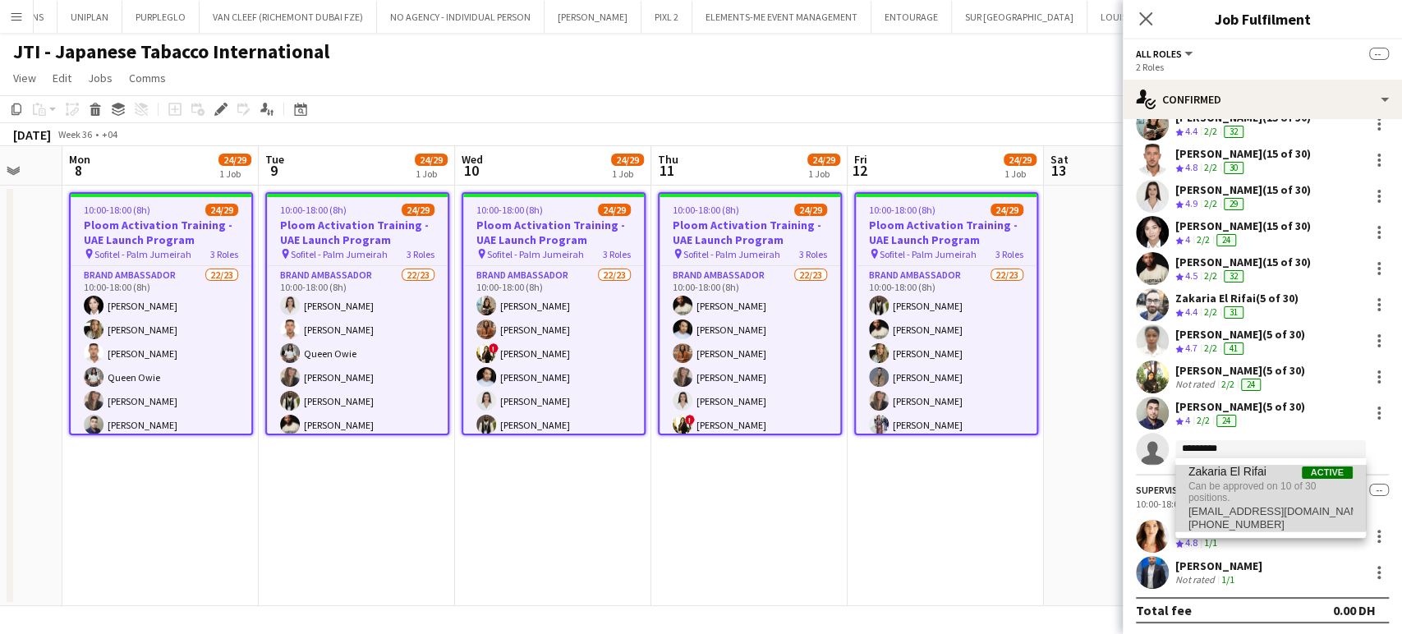
click at [1250, 470] on span "Zakaria El Rifai" at bounding box center [1227, 472] width 78 height 14
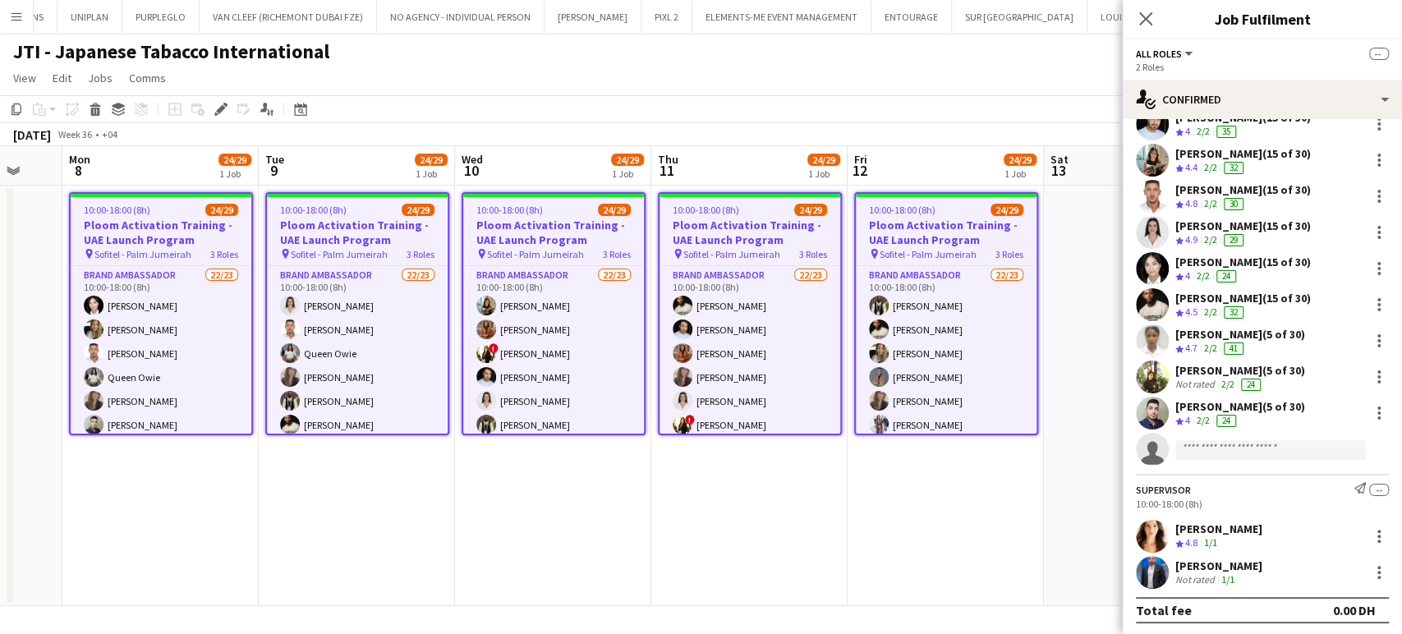
click at [1242, 402] on div "Saeed Alzidan (5 of 30)" at bounding box center [1240, 406] width 130 height 15
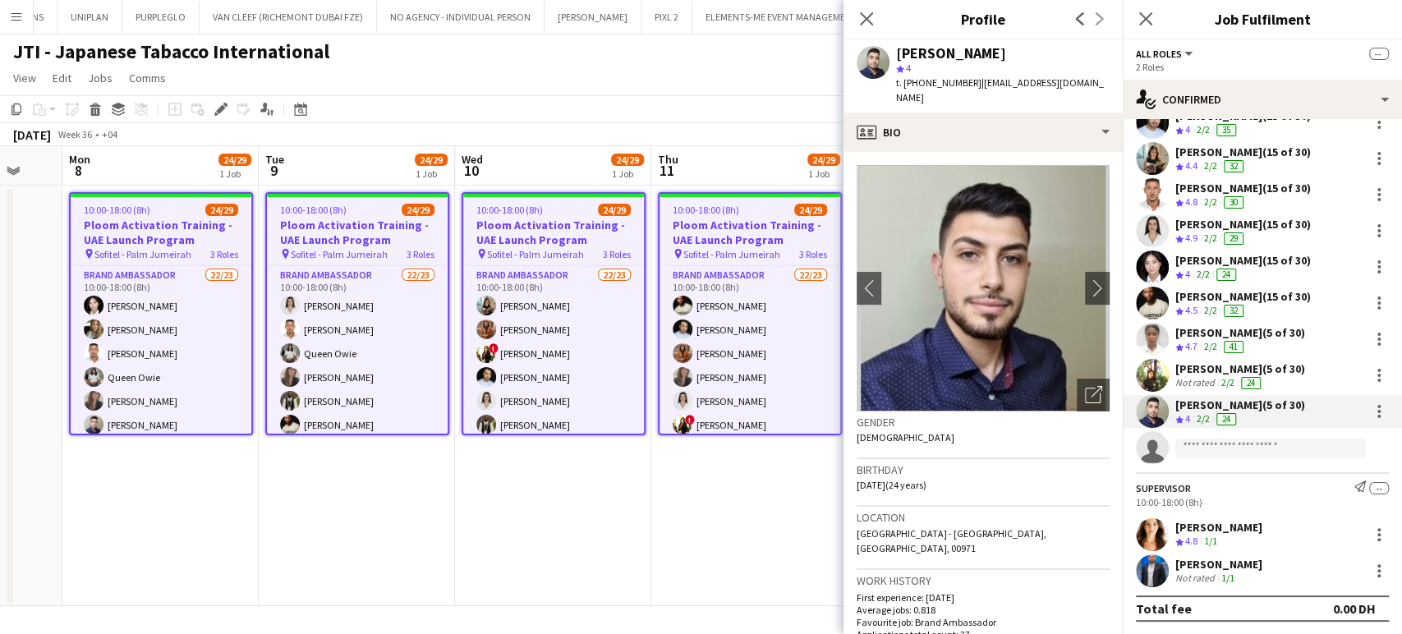
drag, startPoint x: 992, startPoint y: 51, endPoint x: 884, endPoint y: 50, distance: 107.6
click at [884, 50] on div "Saeed Alzidan star 4 t. +971586228478 | sa3ed.zn@gmail.com" at bounding box center [982, 75] width 279 height 73
copy div "Saeed Alzidan"
click at [1369, 413] on div at bounding box center [1379, 412] width 20 height 20
drag, startPoint x: 1305, startPoint y: 552, endPoint x: 1327, endPoint y: 512, distance: 45.2
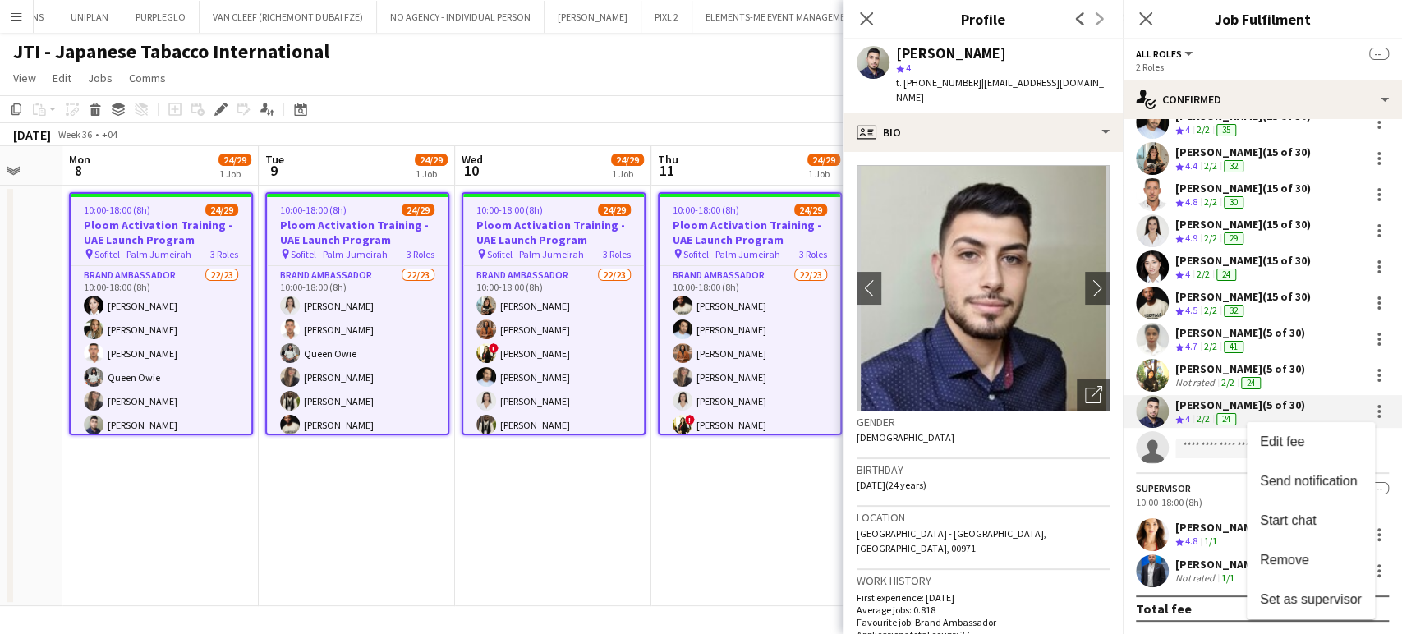
click at [1304, 551] on button "Remove" at bounding box center [1310, 559] width 128 height 39
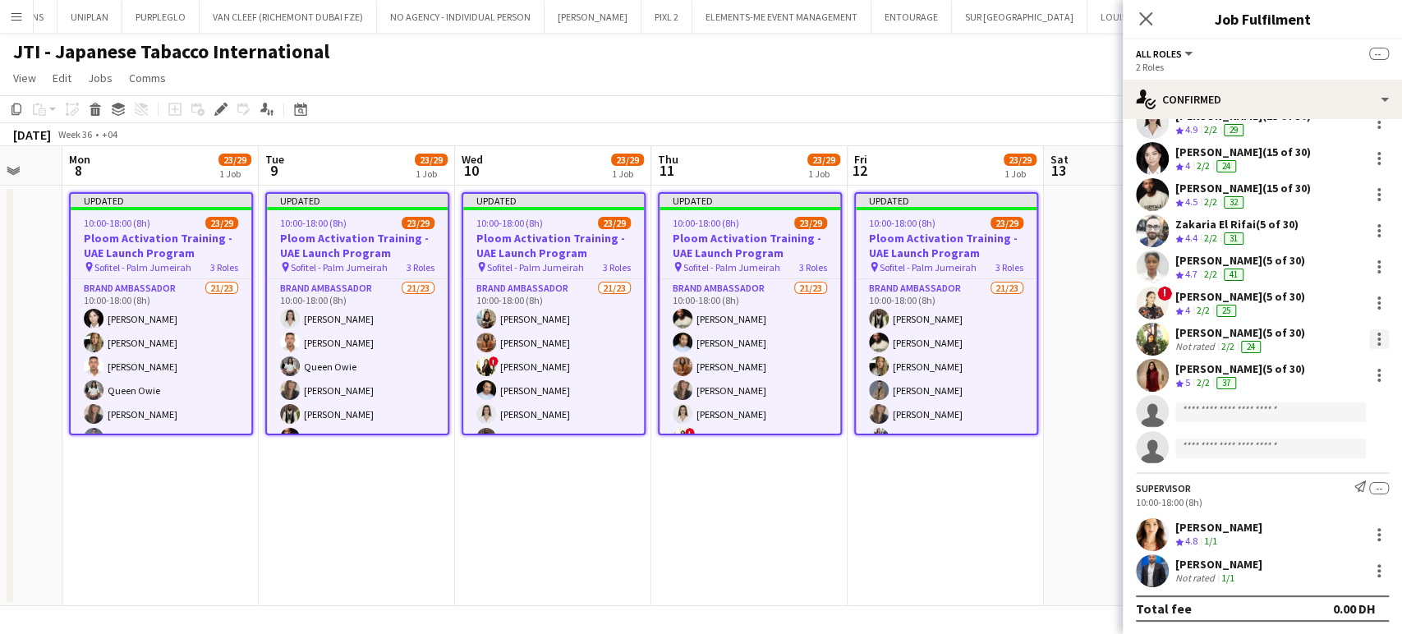
click at [1377, 337] on div at bounding box center [1378, 338] width 3 height 3
click at [1312, 483] on span "Remove" at bounding box center [1311, 487] width 102 height 15
click at [1369, 301] on div at bounding box center [1379, 303] width 20 height 20
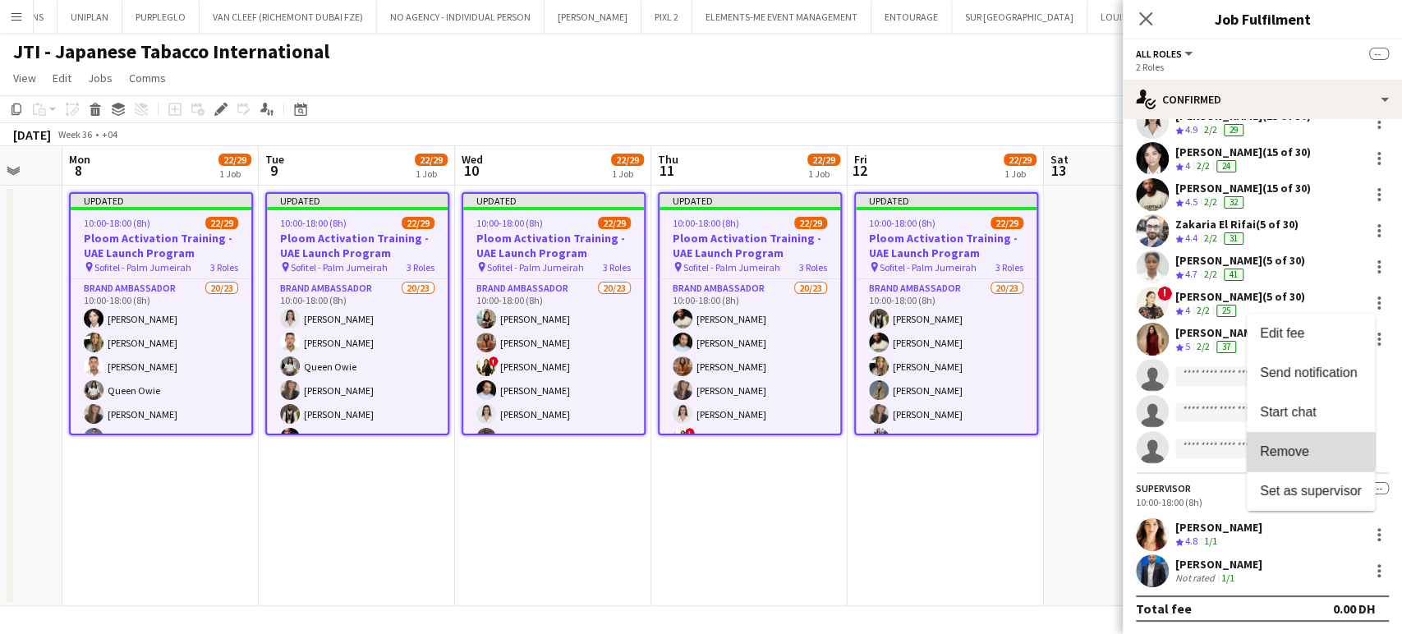
click at [1300, 450] on span "Remove" at bounding box center [1284, 451] width 49 height 14
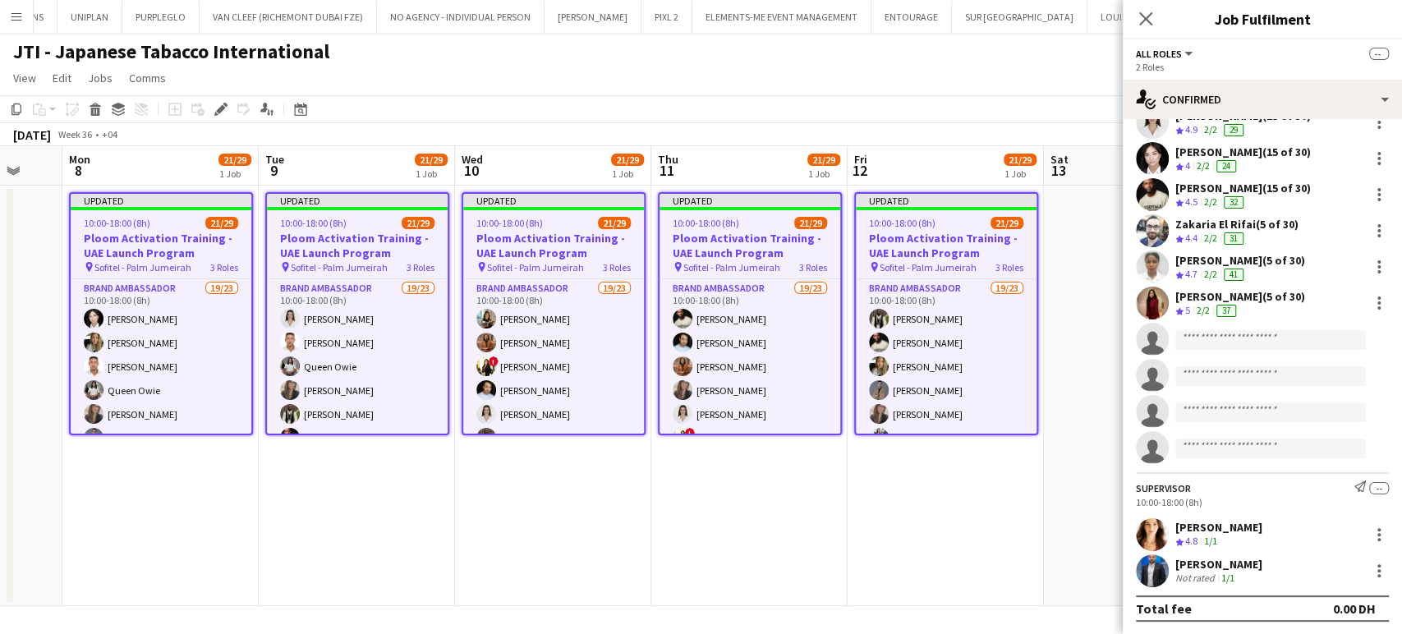
click at [796, 509] on app-date-cell "Updated 10:00-18:00 (8h) 21/29 Ploom Activation Training - UAE Launch Program p…" at bounding box center [749, 396] width 196 height 420
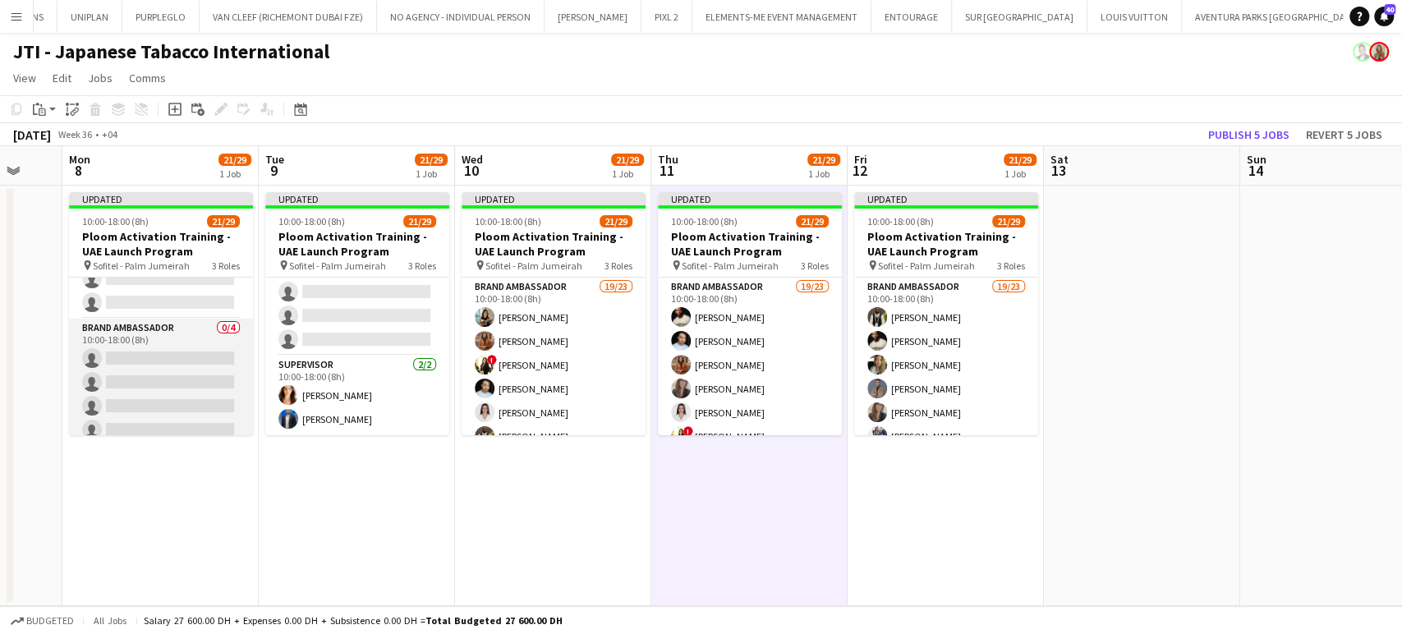
scroll to position [538, 0]
click at [163, 364] on app-card-role "Brand Ambassador 0/4 10:00-18:00 (8h) single-neutral-actions single-neutral-act…" at bounding box center [161, 382] width 184 height 127
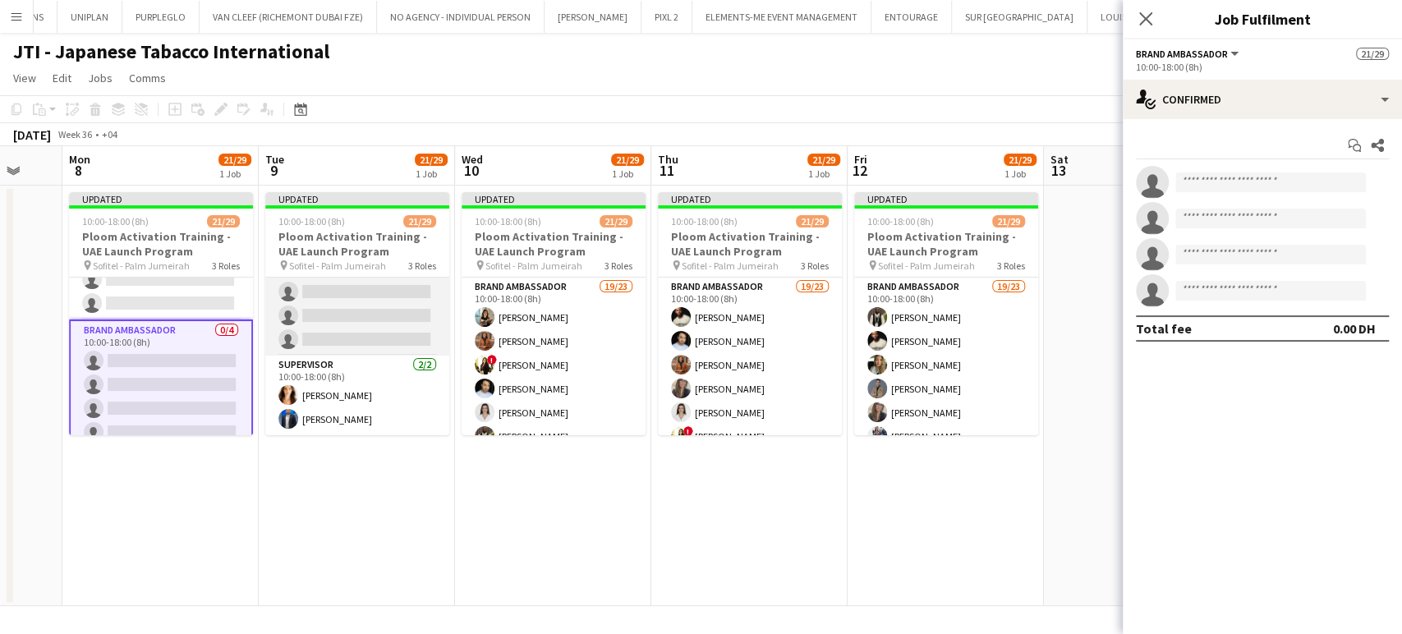
click at [353, 301] on app-card-role "Brand Ambassador 0/4 10:00-18:00 (8h) single-neutral-actions single-neutral-act…" at bounding box center [357, 291] width 184 height 127
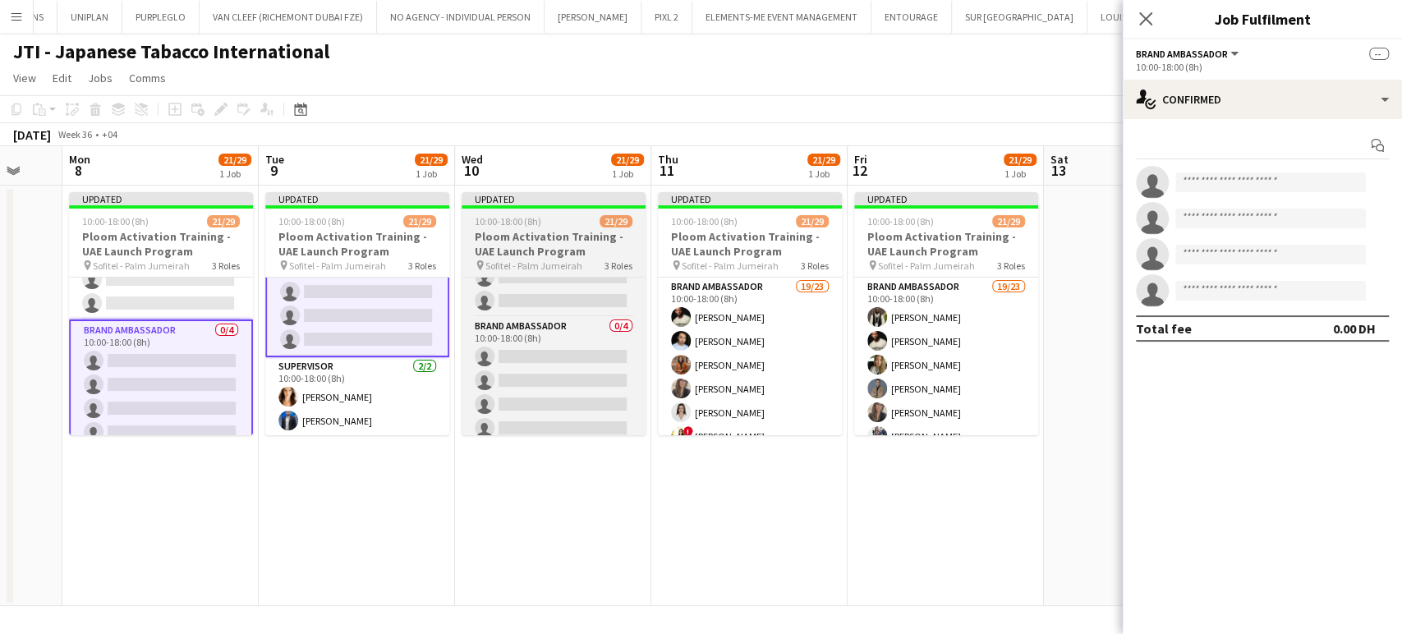
scroll to position [550, 0]
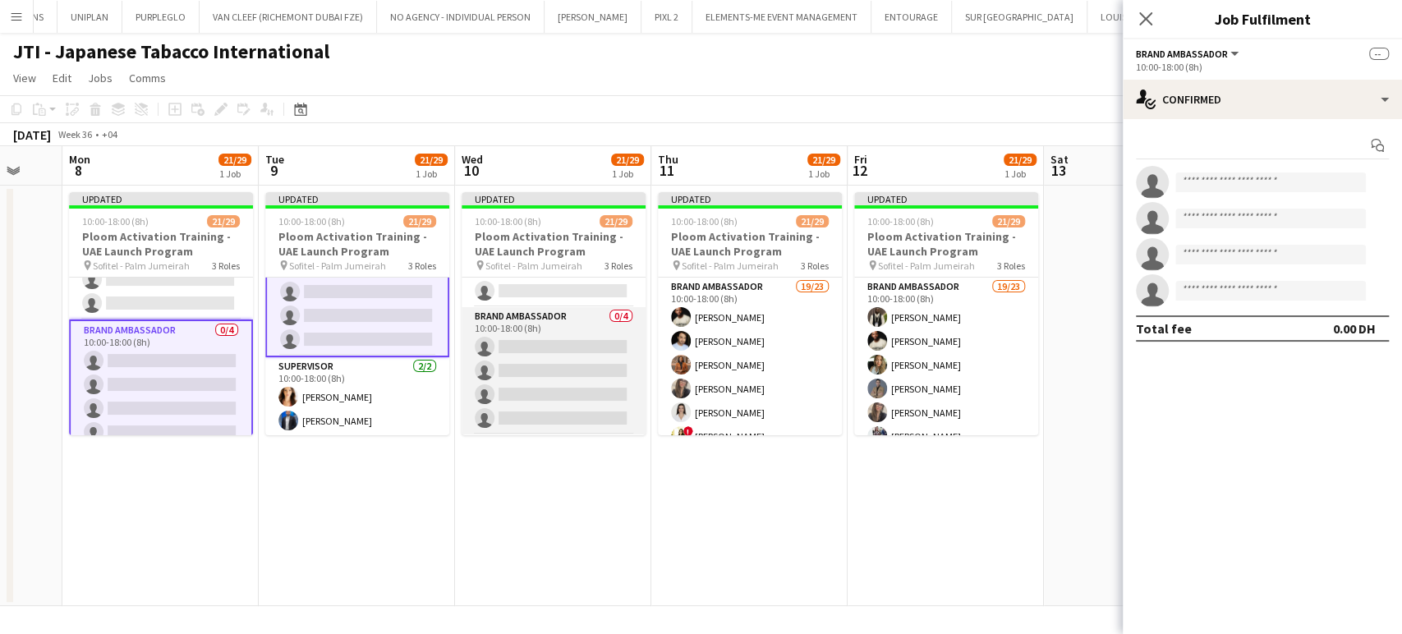
click at [590, 374] on app-card-role "Brand Ambassador 0/4 10:00-18:00 (8h) single-neutral-actions single-neutral-act…" at bounding box center [553, 370] width 184 height 127
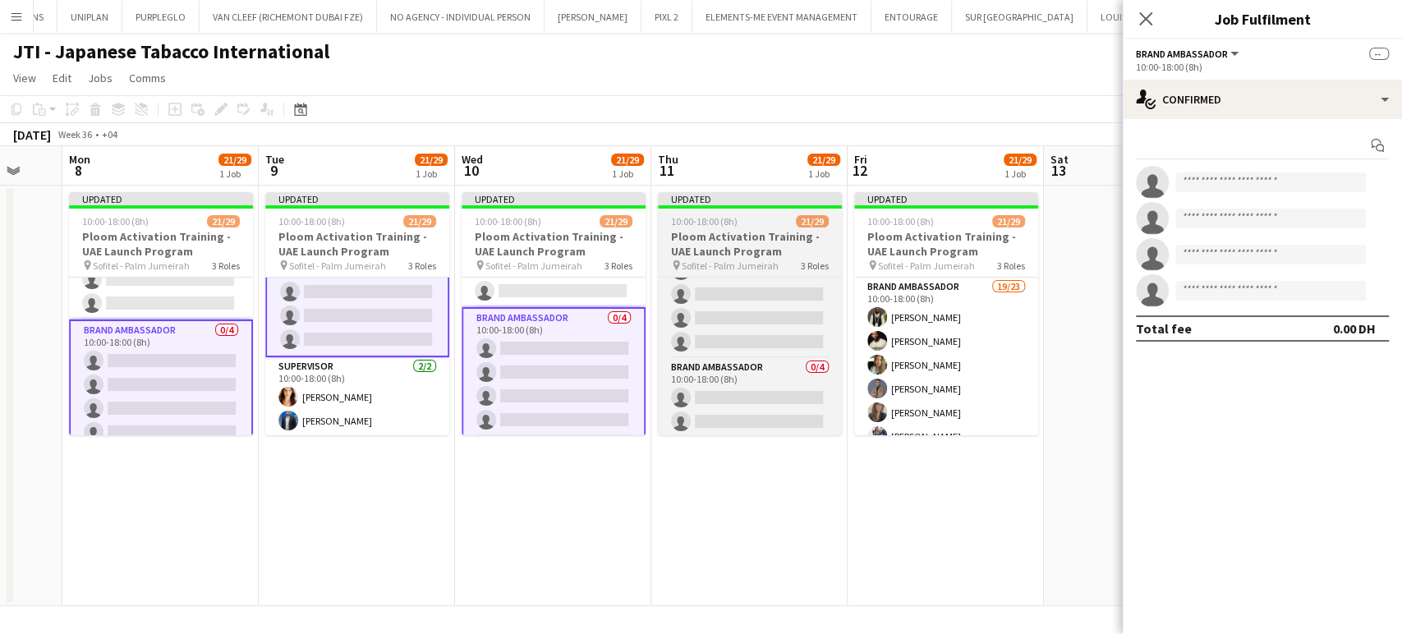
scroll to position [504, 0]
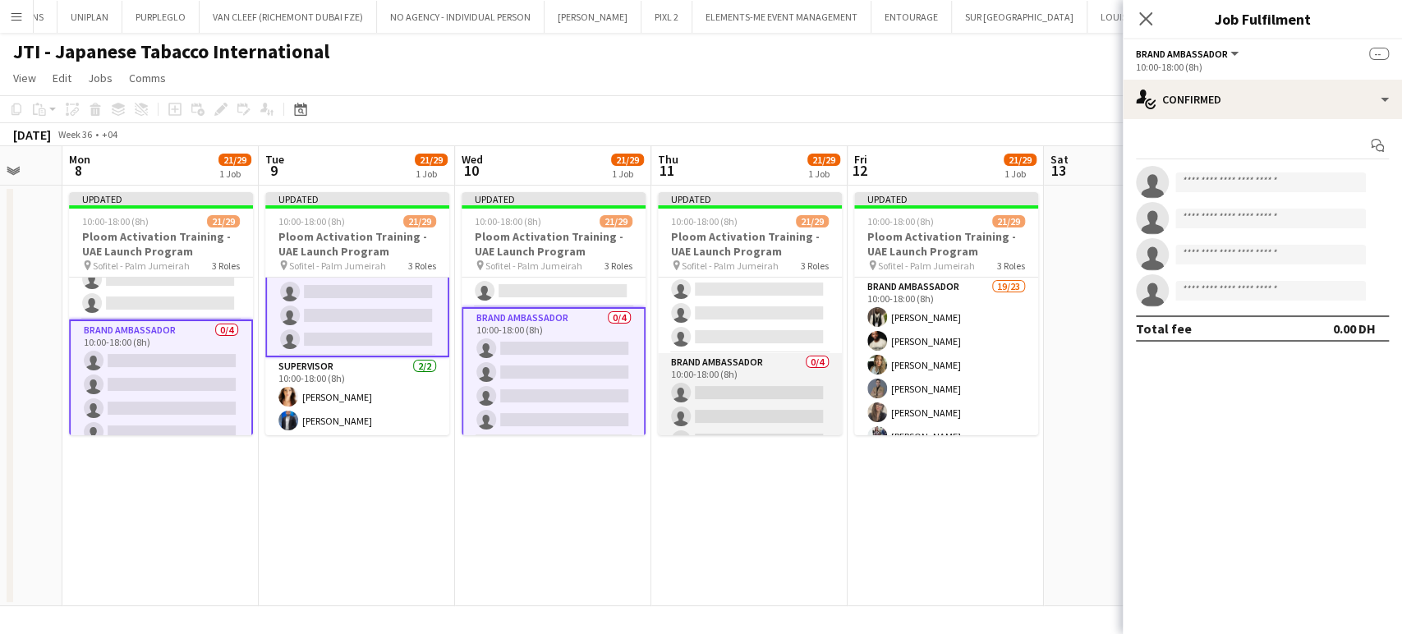
click at [776, 392] on app-card-role "Brand Ambassador 0/4 10:00-18:00 (8h) single-neutral-actions single-neutral-act…" at bounding box center [750, 416] width 184 height 127
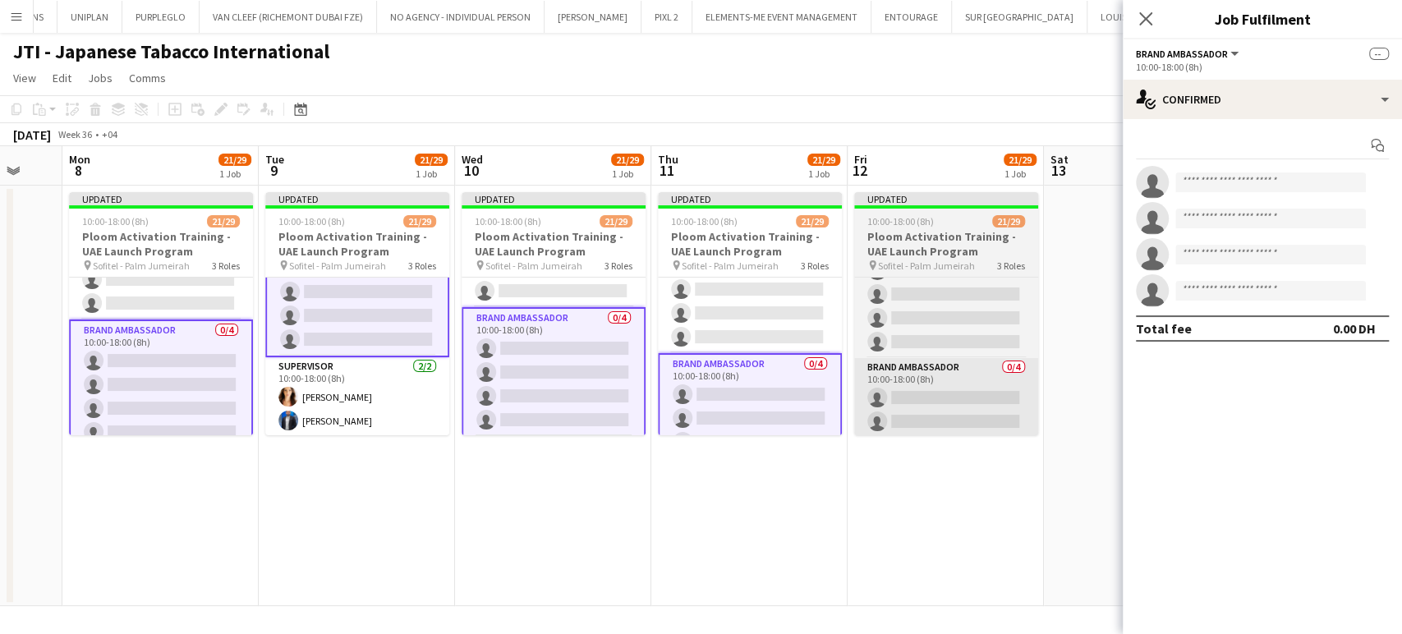
scroll to position [494, 0]
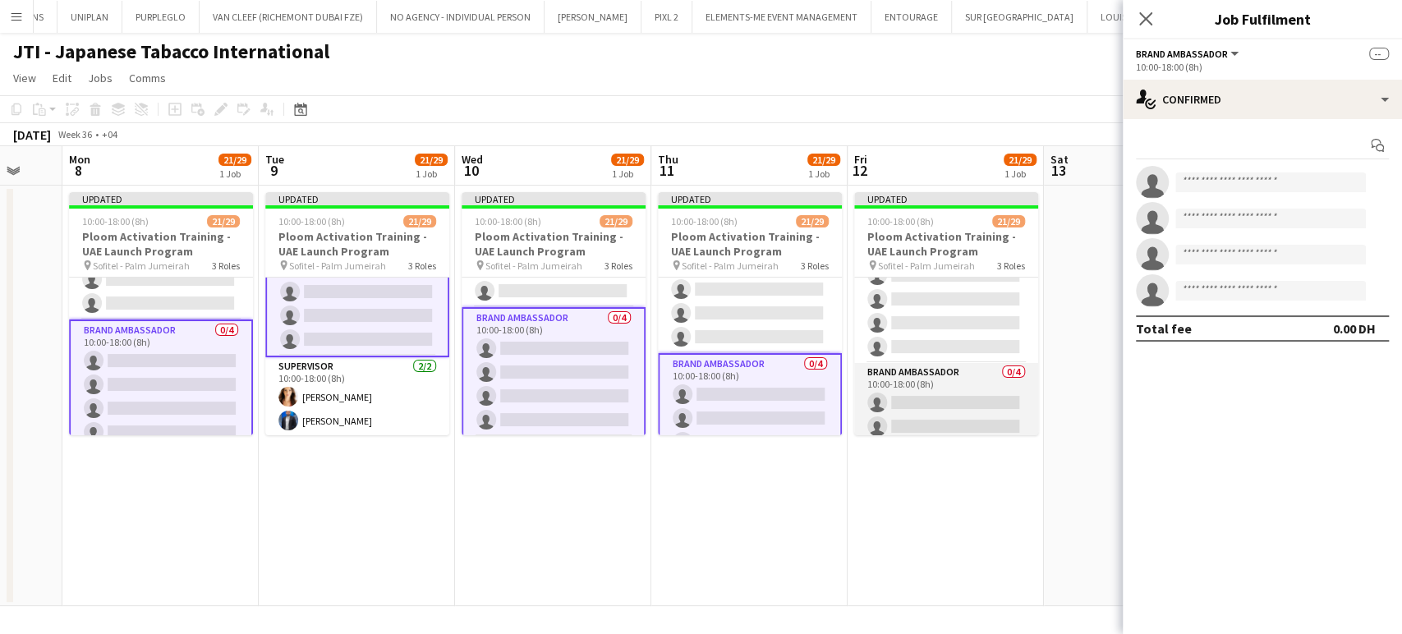
click at [972, 386] on app-card-role "Brand Ambassador 0/4 10:00-18:00 (8h) single-neutral-actions single-neutral-act…" at bounding box center [946, 426] width 184 height 127
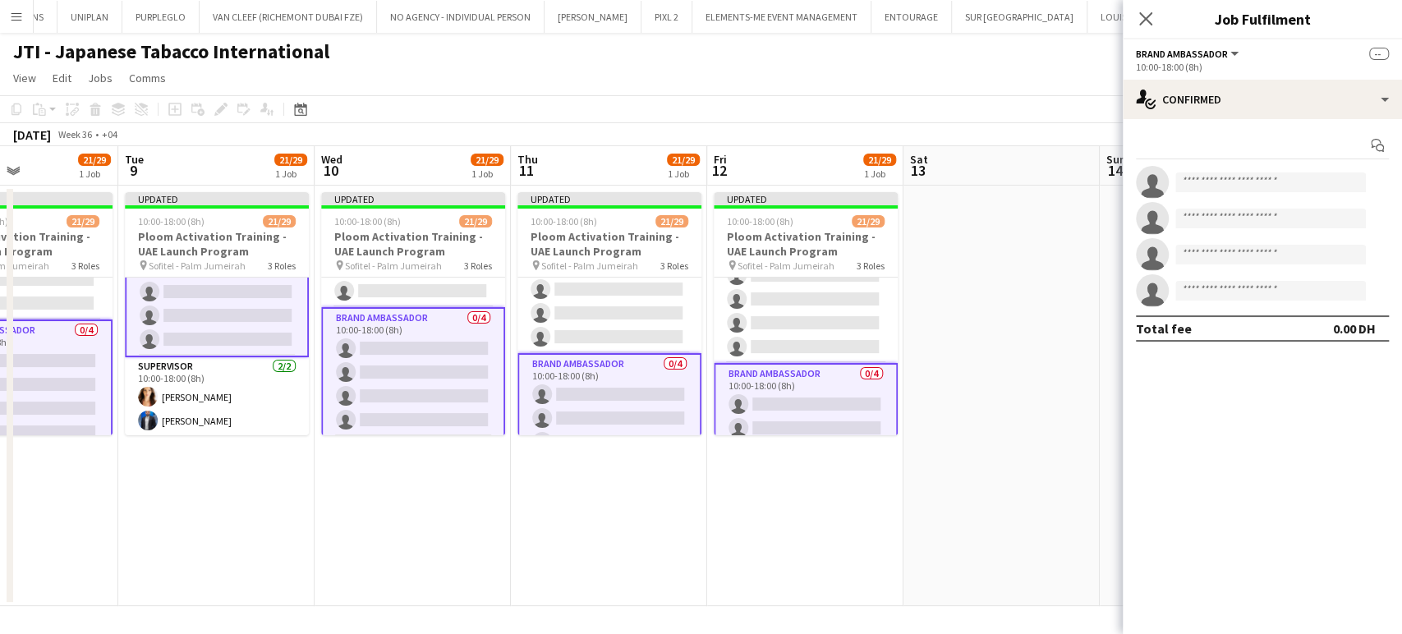
drag, startPoint x: 1071, startPoint y: 392, endPoint x: 539, endPoint y: 345, distance: 534.2
click at [539, 346] on app-calendar-viewport "Sat 6 Sun 7 Mon 8 21/29 1 Job Tue 9 21/29 1 Job Wed 10 21/29 1 Job Thu 11 21/29…" at bounding box center [701, 376] width 1402 height 460
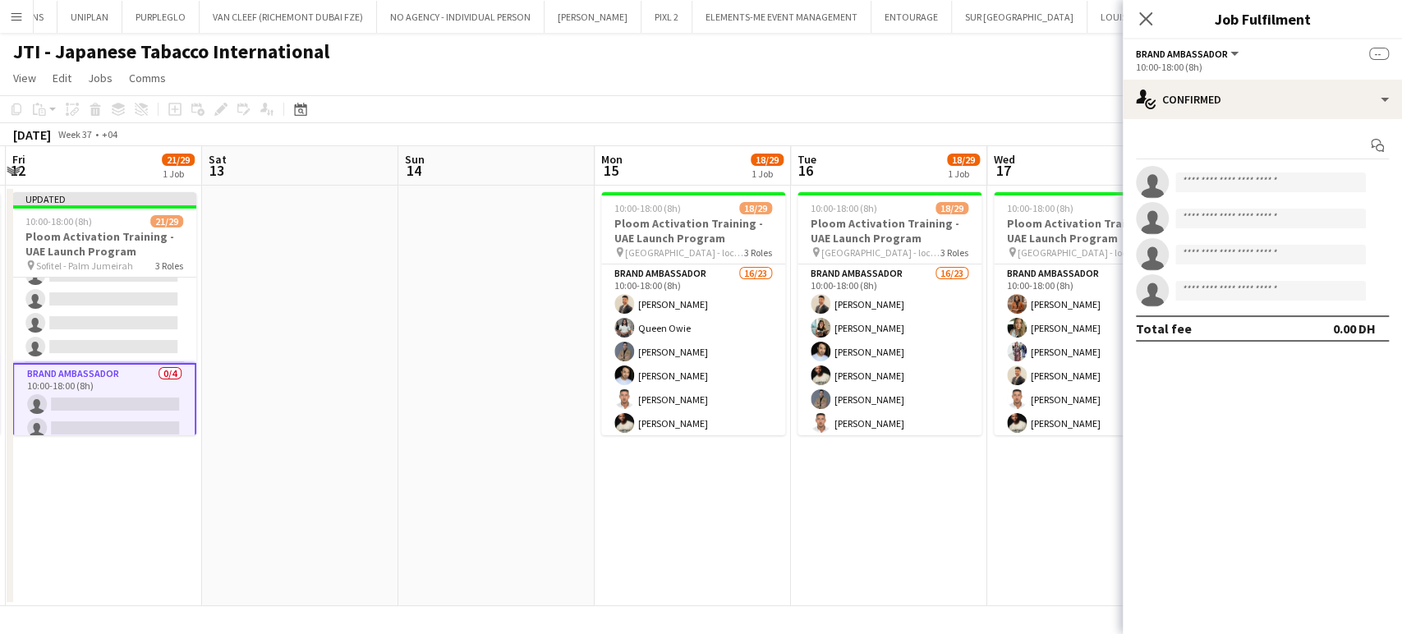
drag, startPoint x: 847, startPoint y: 374, endPoint x: 361, endPoint y: 276, distance: 495.8
click at [306, 302] on app-calendar-viewport "Mon 8 21/29 1 Job Tue 9 21/29 1 Job Wed 10 21/29 1 Job Thu 11 21/29 1 Job Fri 1…" at bounding box center [701, 376] width 1402 height 460
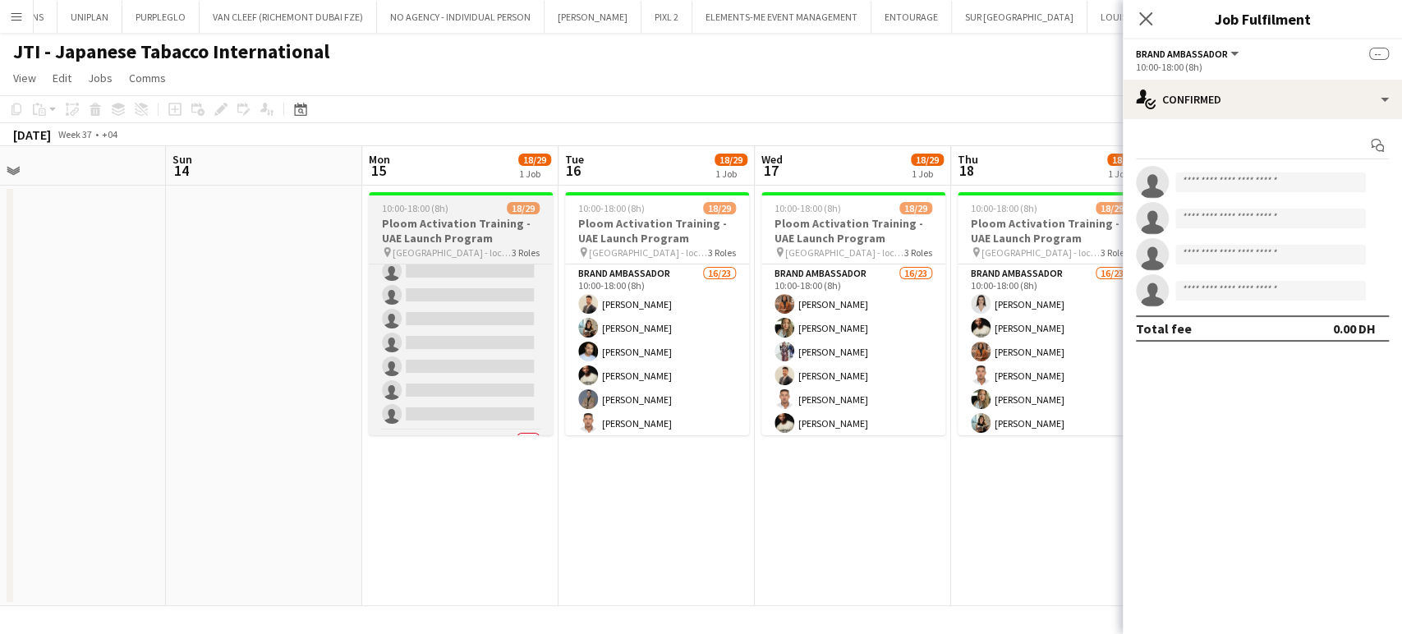
scroll to position [498, 0]
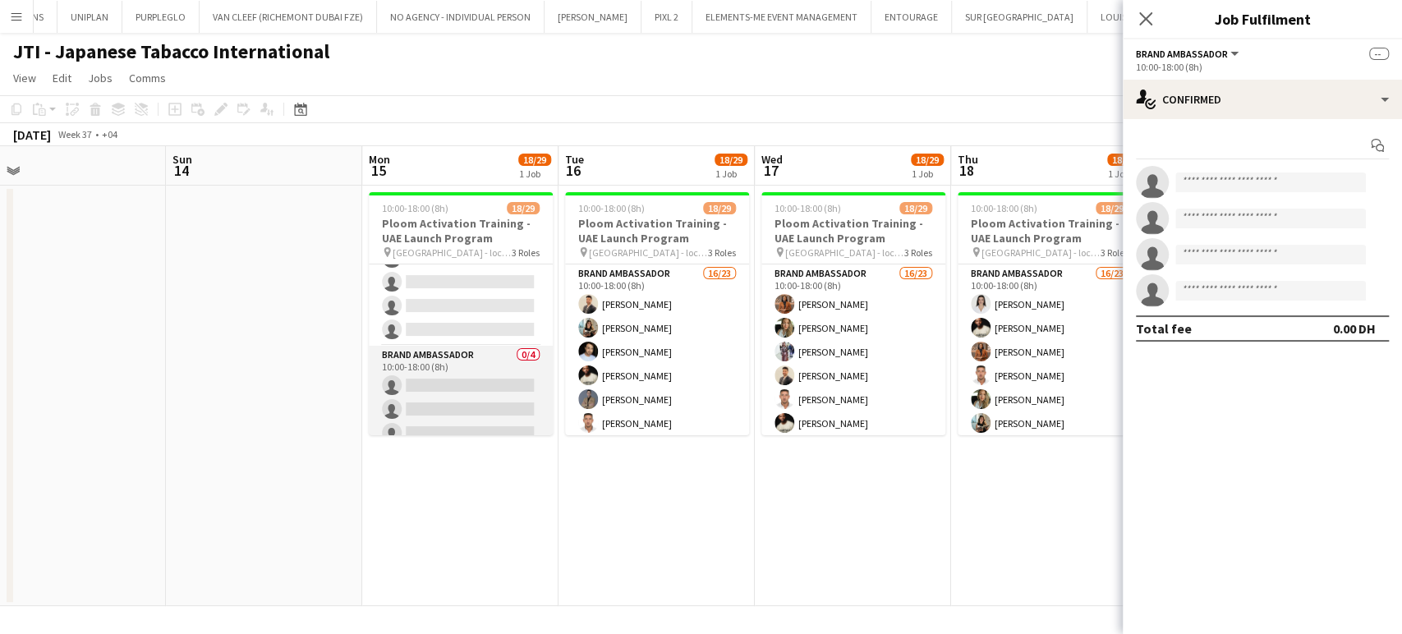
click at [502, 376] on app-card-role "Brand Ambassador 0/4 10:00-18:00 (8h) single-neutral-actions single-neutral-act…" at bounding box center [461, 409] width 184 height 127
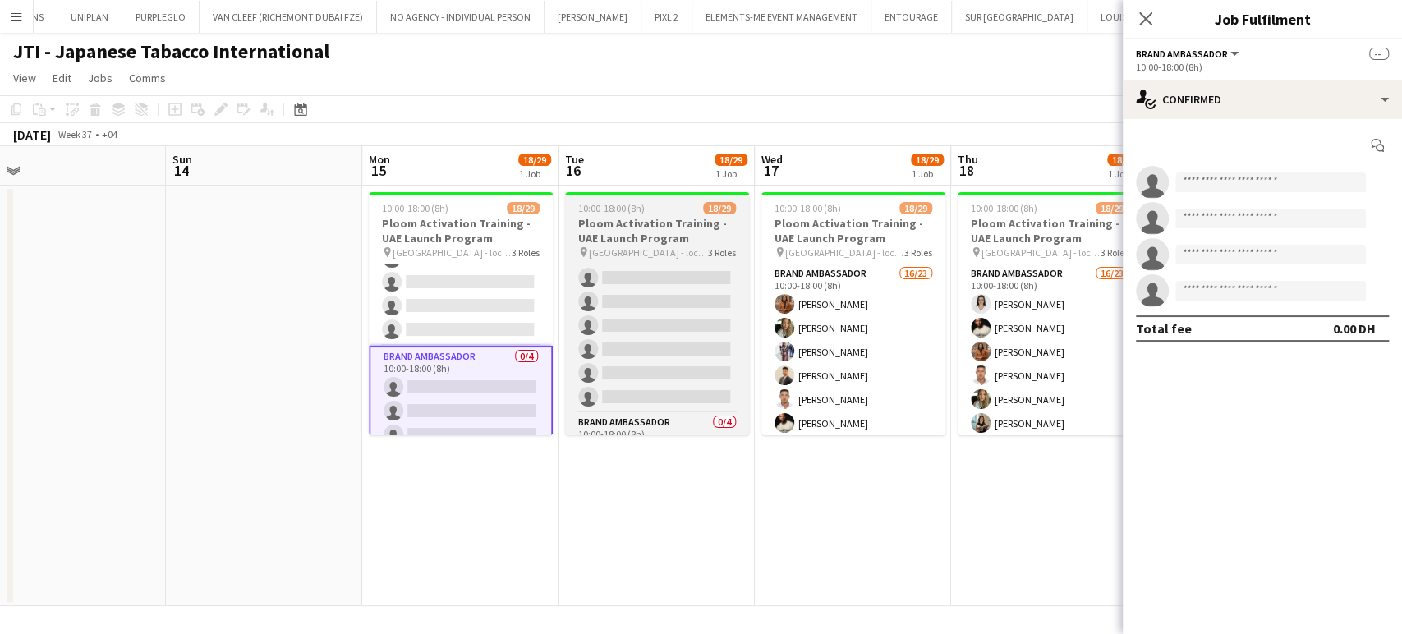
scroll to position [440, 0]
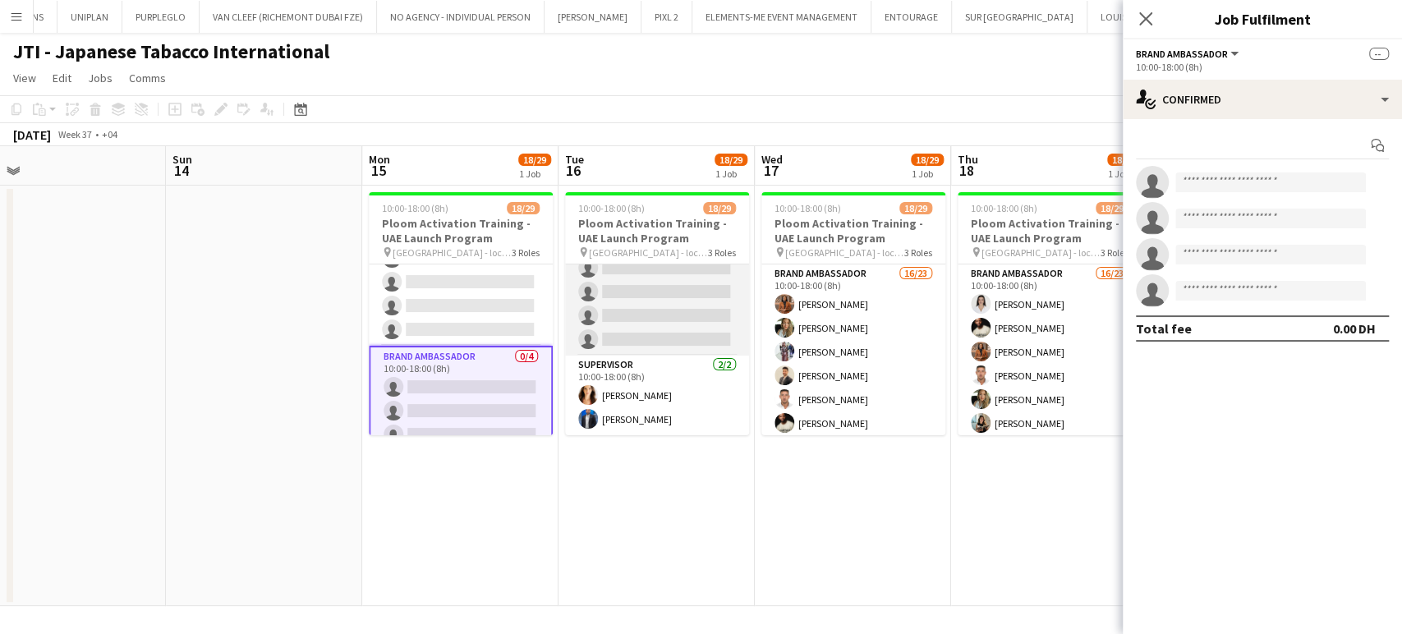
click at [683, 314] on app-card-role "Brand Ambassador 0/4 10:00-18:00 (8h) single-neutral-actions single-neutral-act…" at bounding box center [657, 291] width 184 height 127
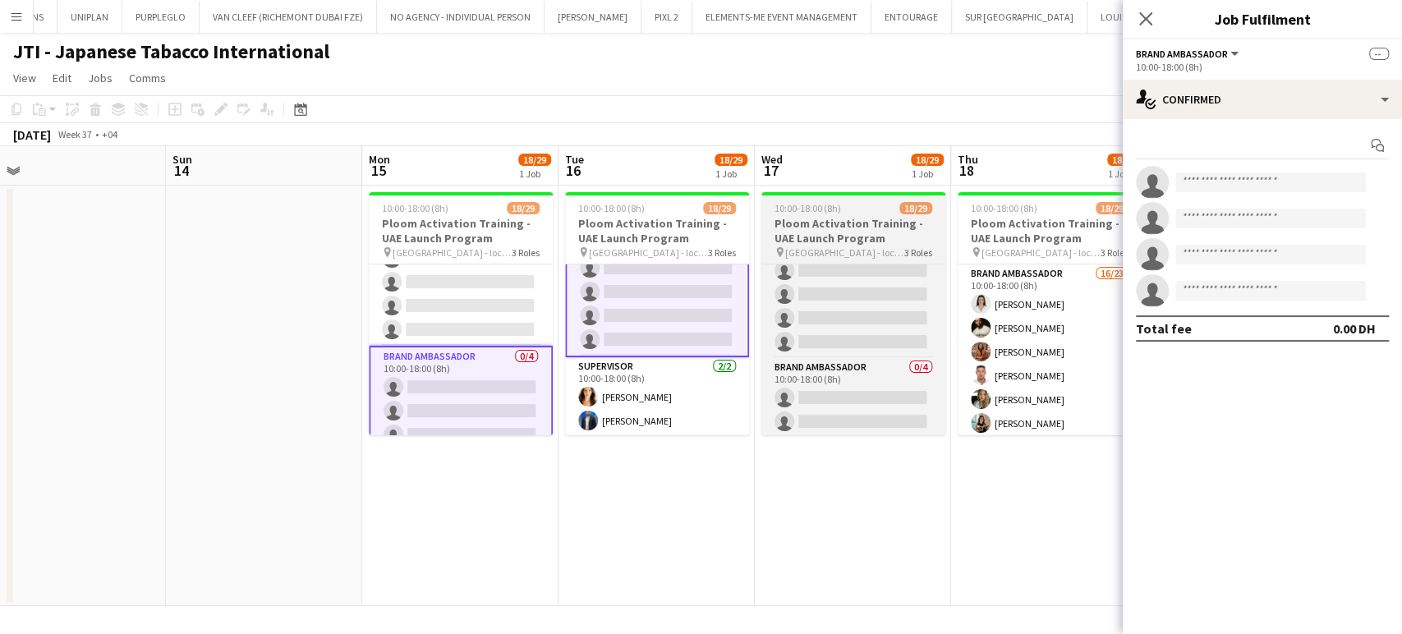
scroll to position [507, 0]
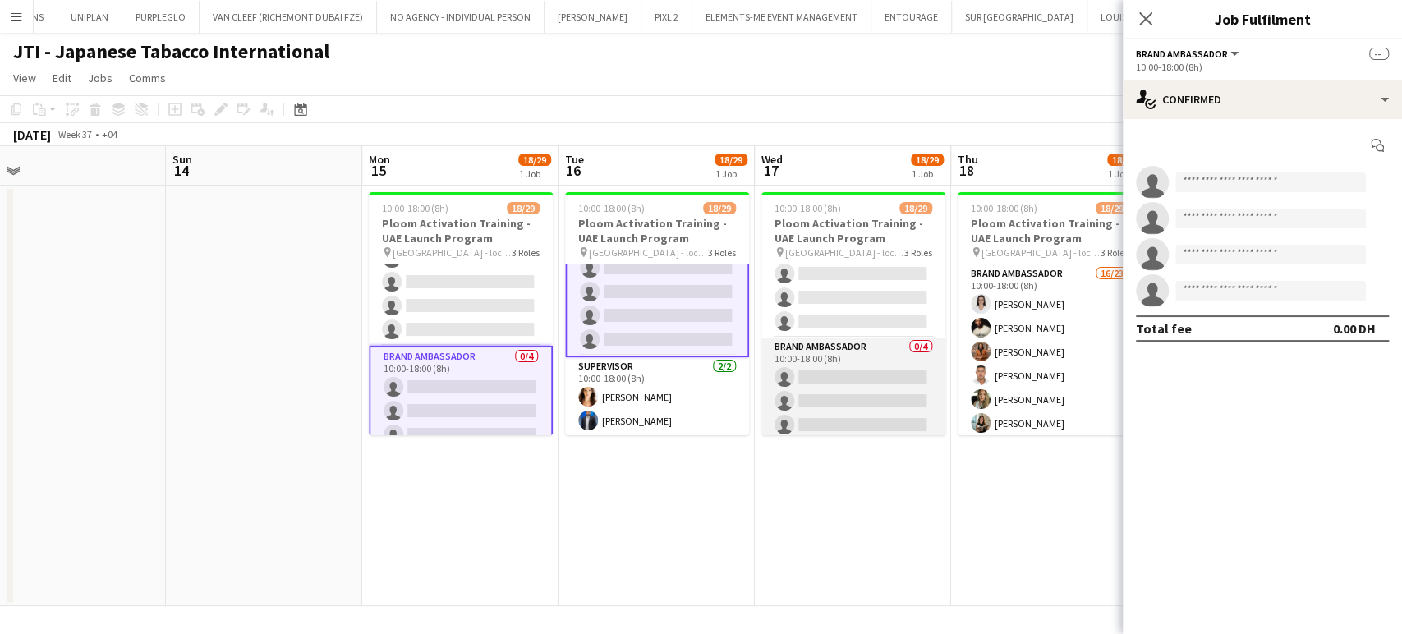
click at [887, 379] on app-card-role "Brand Ambassador 0/4 10:00-18:00 (8h) single-neutral-actions single-neutral-act…" at bounding box center [853, 400] width 184 height 127
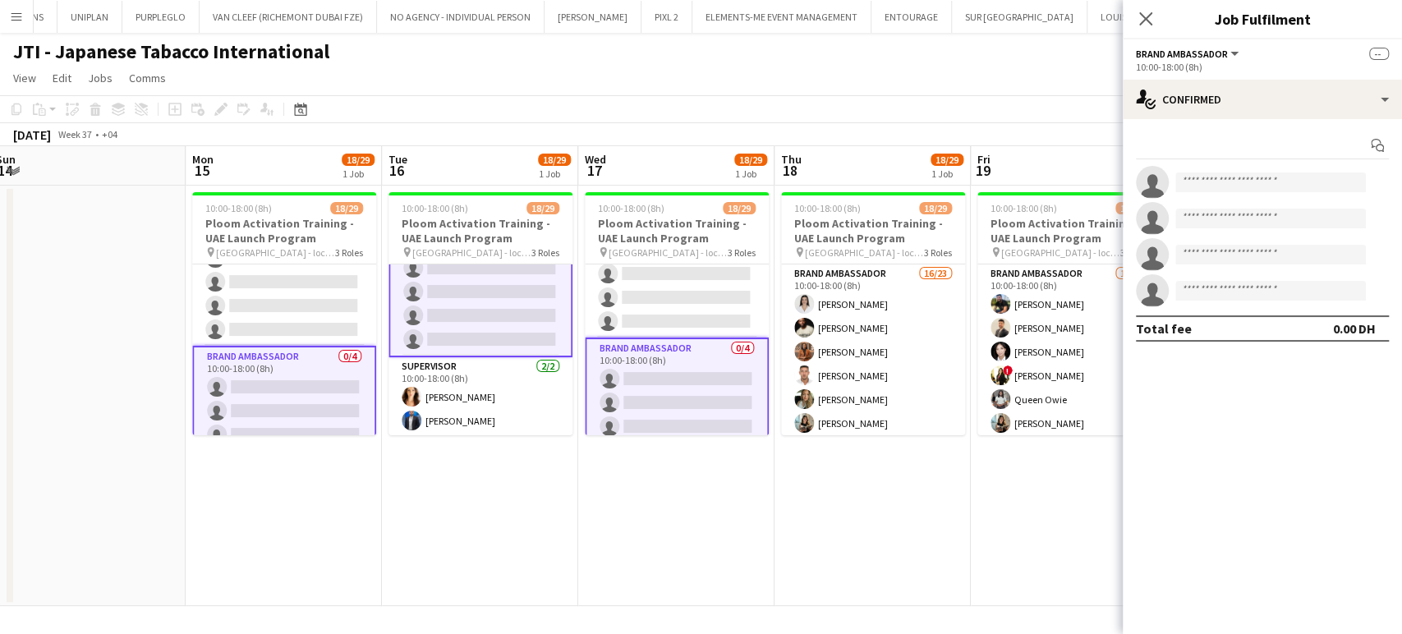
drag, startPoint x: 975, startPoint y: 385, endPoint x: 408, endPoint y: 255, distance: 582.0
click at [408, 255] on app-calendar-viewport "Wed 10 21/29 1 Job Thu 11 21/29 1 Job Fri 12 21/29 1 Job Sat 13 Sun 14 Mon 15 1…" at bounding box center [701, 376] width 1402 height 460
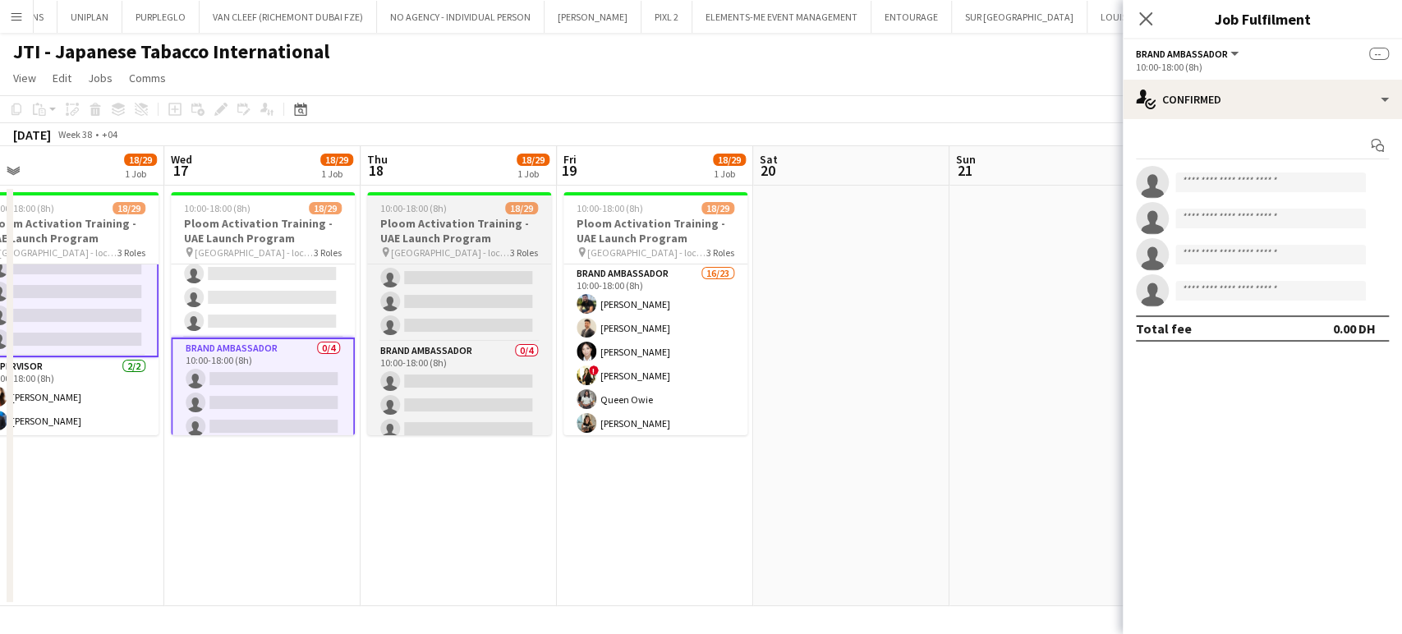
scroll to position [548, 0]
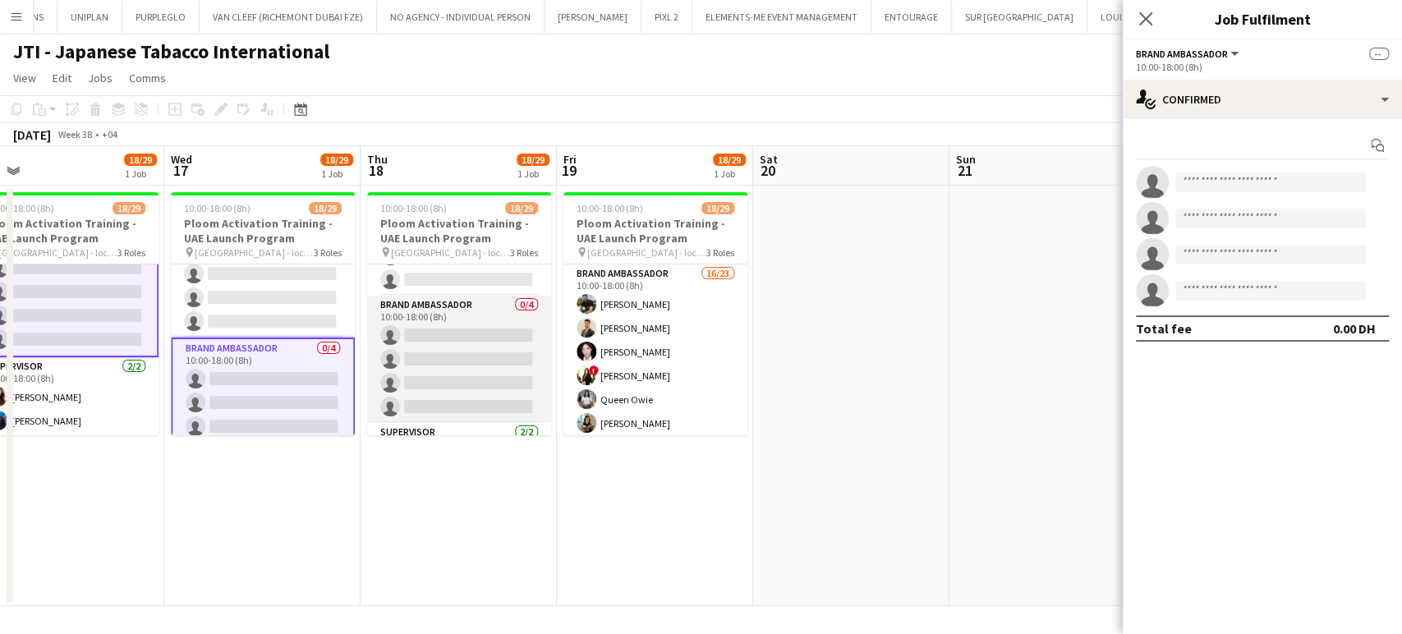
click at [501, 369] on app-card-role "Brand Ambassador 0/4 10:00-18:00 (8h) single-neutral-actions single-neutral-act…" at bounding box center [459, 359] width 184 height 127
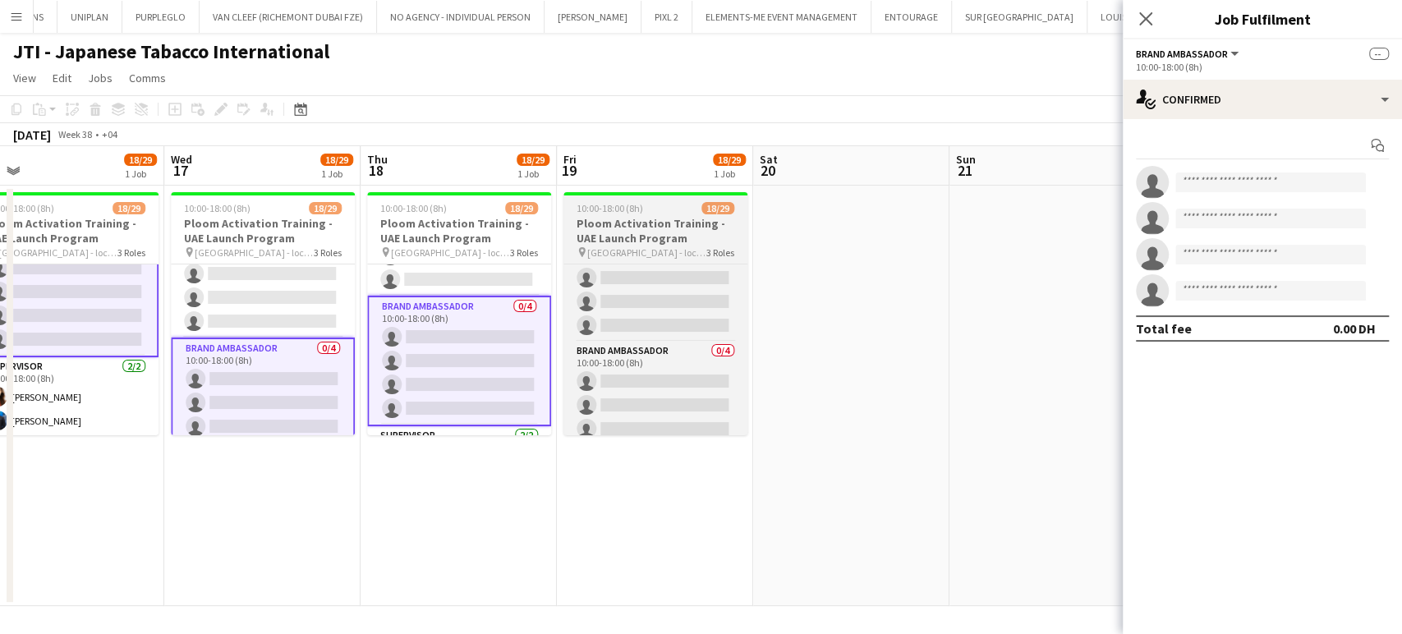
scroll to position [536, 0]
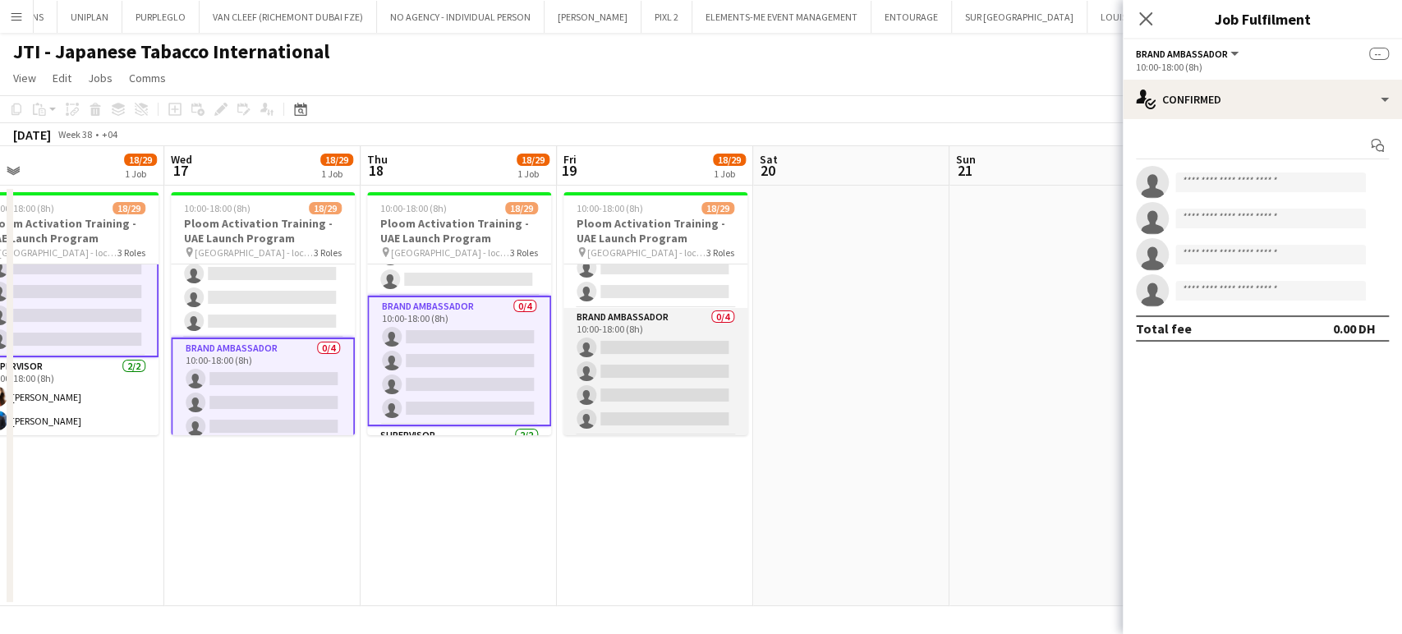
click at [683, 379] on app-card-role "Brand Ambassador 0/4 10:00-18:00 (8h) single-neutral-actions single-neutral-act…" at bounding box center [655, 371] width 184 height 127
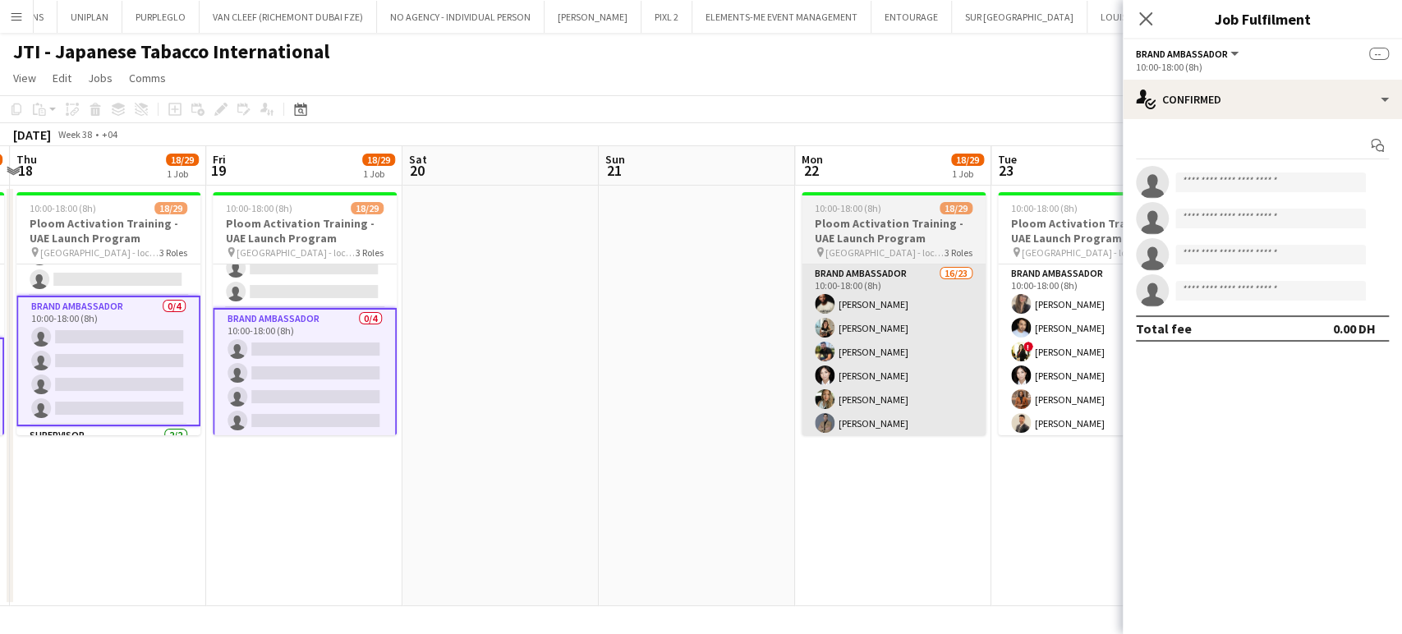
drag, startPoint x: 965, startPoint y: 382, endPoint x: 773, endPoint y: 349, distance: 194.1
click at [519, 356] on app-calendar-viewport "Sun 14 Mon 15 18/29 1 Job Tue 16 18/29 1 Job Wed 17 18/29 1 Job Thu 18 18/29 1 …" at bounding box center [701, 376] width 1402 height 460
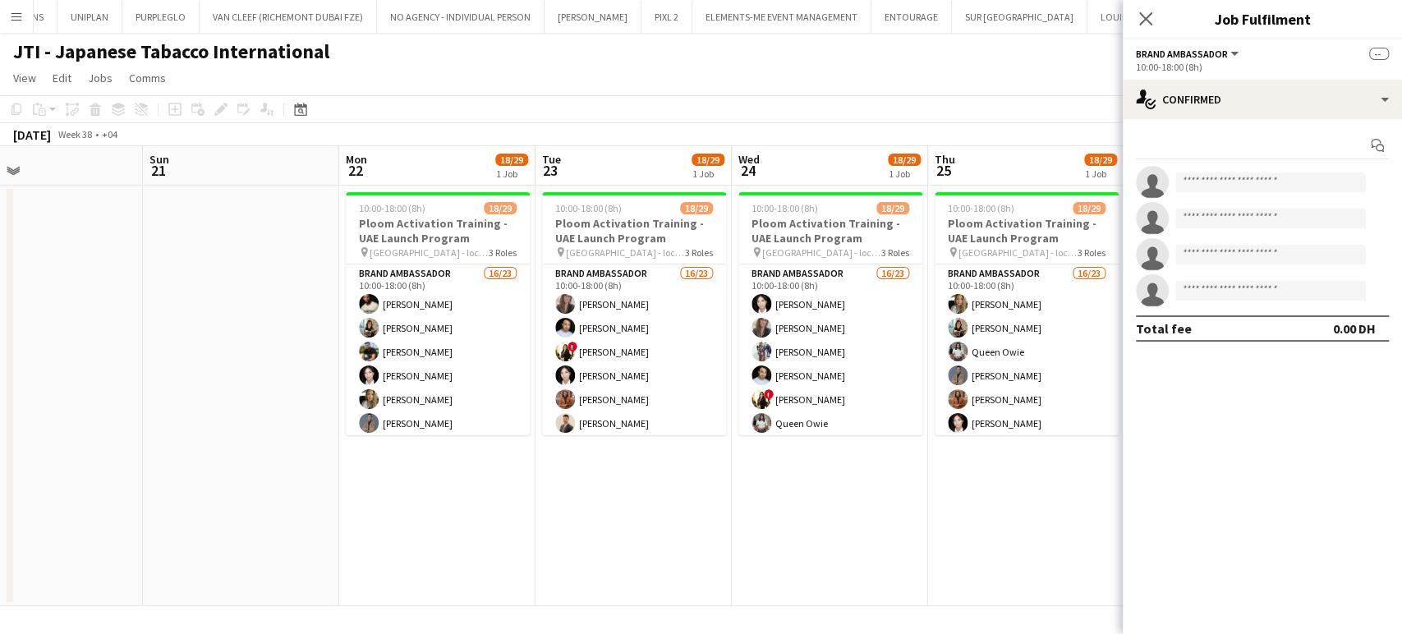
drag, startPoint x: 637, startPoint y: 380, endPoint x: 440, endPoint y: 365, distance: 197.7
click at [440, 365] on app-calendar-viewport "Tue 16 18/29 1 Job Wed 17 18/29 1 Job Thu 18 18/29 1 Job Fri 19 18/29 1 Job Sat…" at bounding box center [701, 376] width 1402 height 460
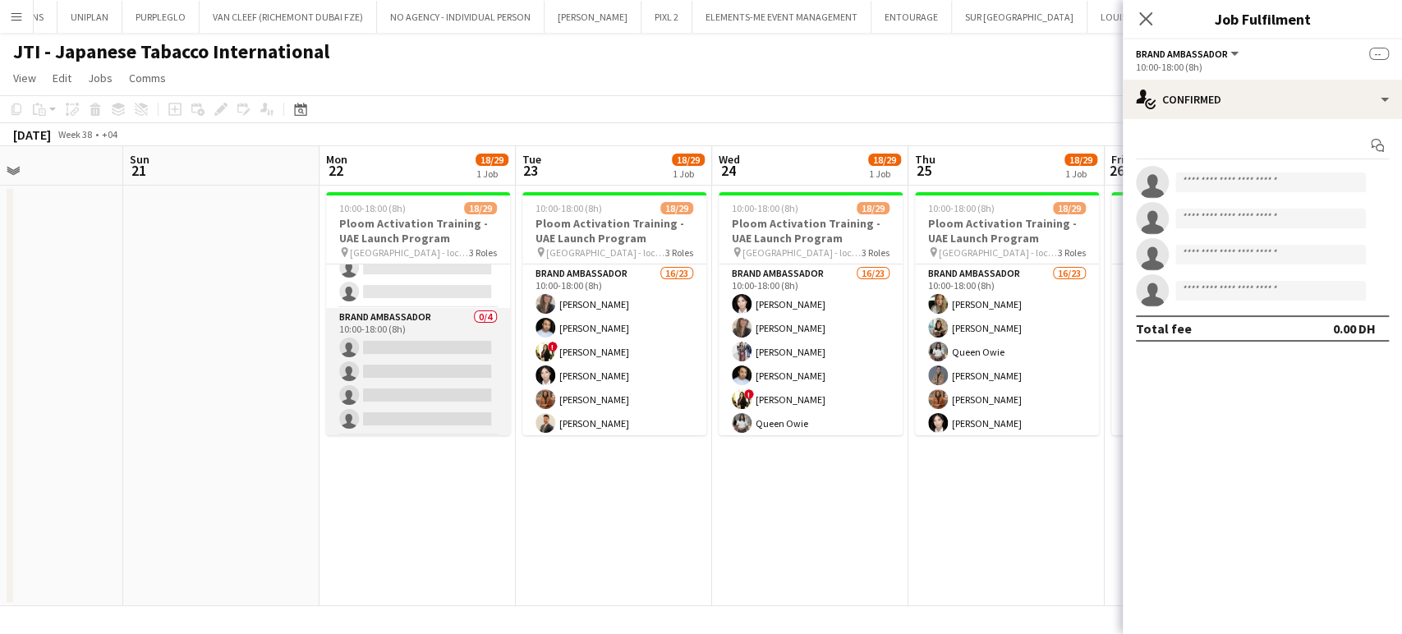
click at [475, 381] on app-card-role "Brand Ambassador 0/4 10:00-18:00 (8h) single-neutral-actions single-neutral-act…" at bounding box center [418, 371] width 184 height 127
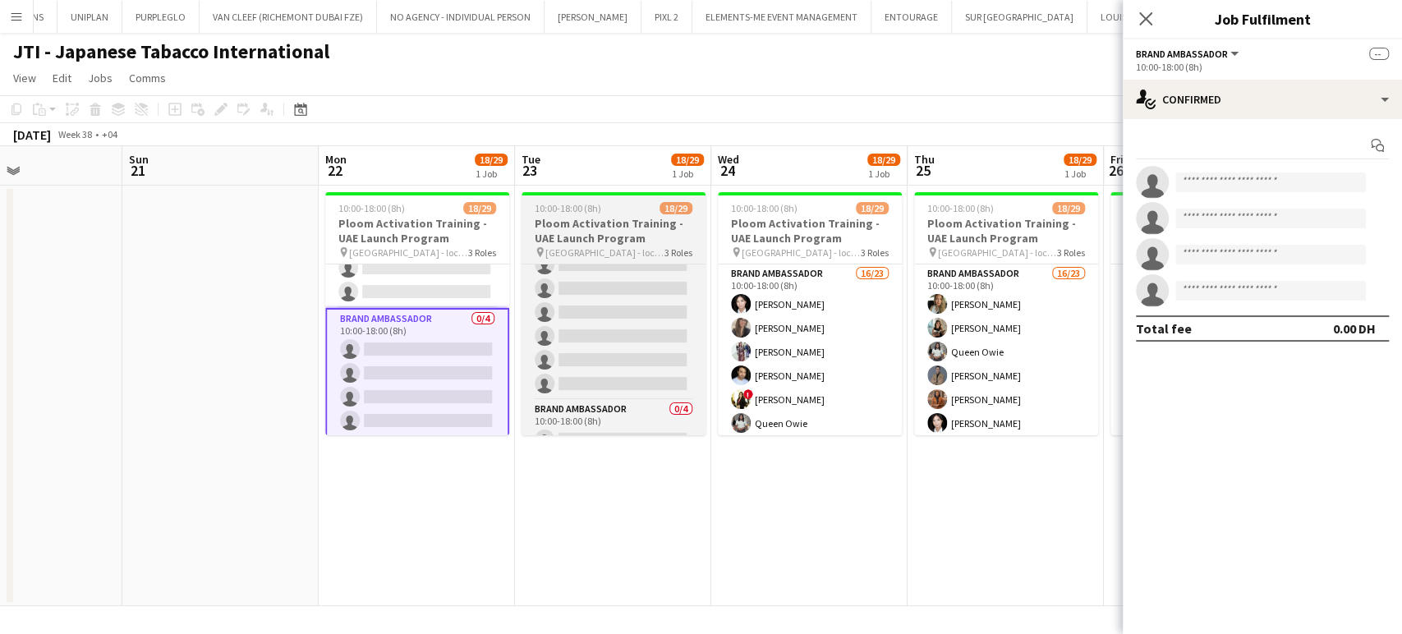
scroll to position [452, 0]
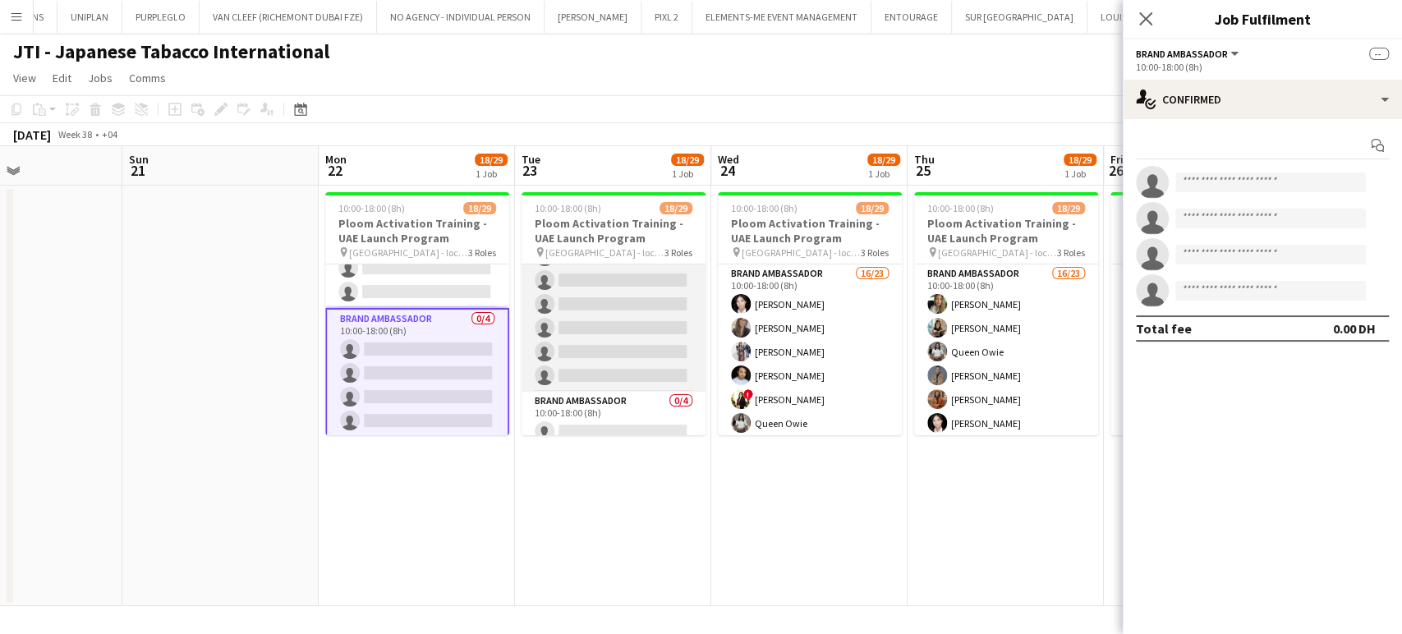
click at [627, 308] on app-card-role "Brand Ambassador 16/23 10:00-18:00 (8h) Leila Haghshenas Ravi JADHAV ! Jana Kas…" at bounding box center [613, 102] width 184 height 580
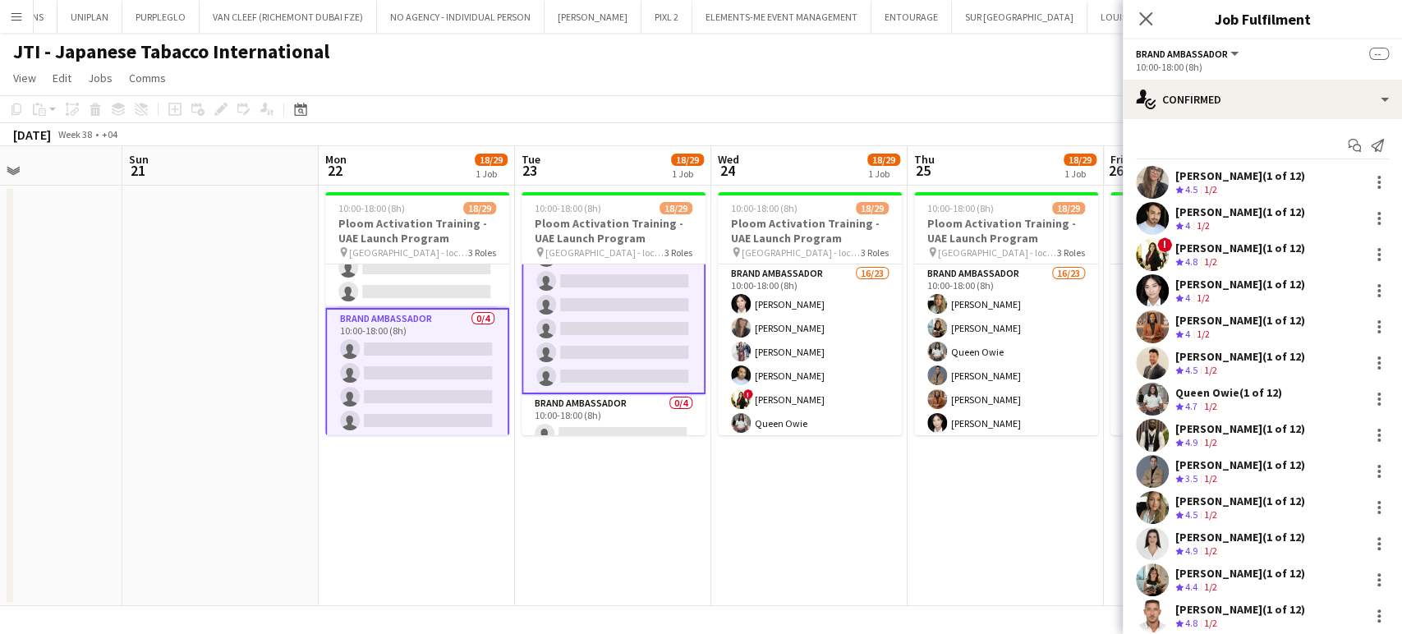
click at [651, 316] on app-card-role "Brand Ambassador 16/23 10:00-18:00 (8h) Leila Haghshenas Ravi JADHAV ! Jana Kas…" at bounding box center [613, 102] width 184 height 583
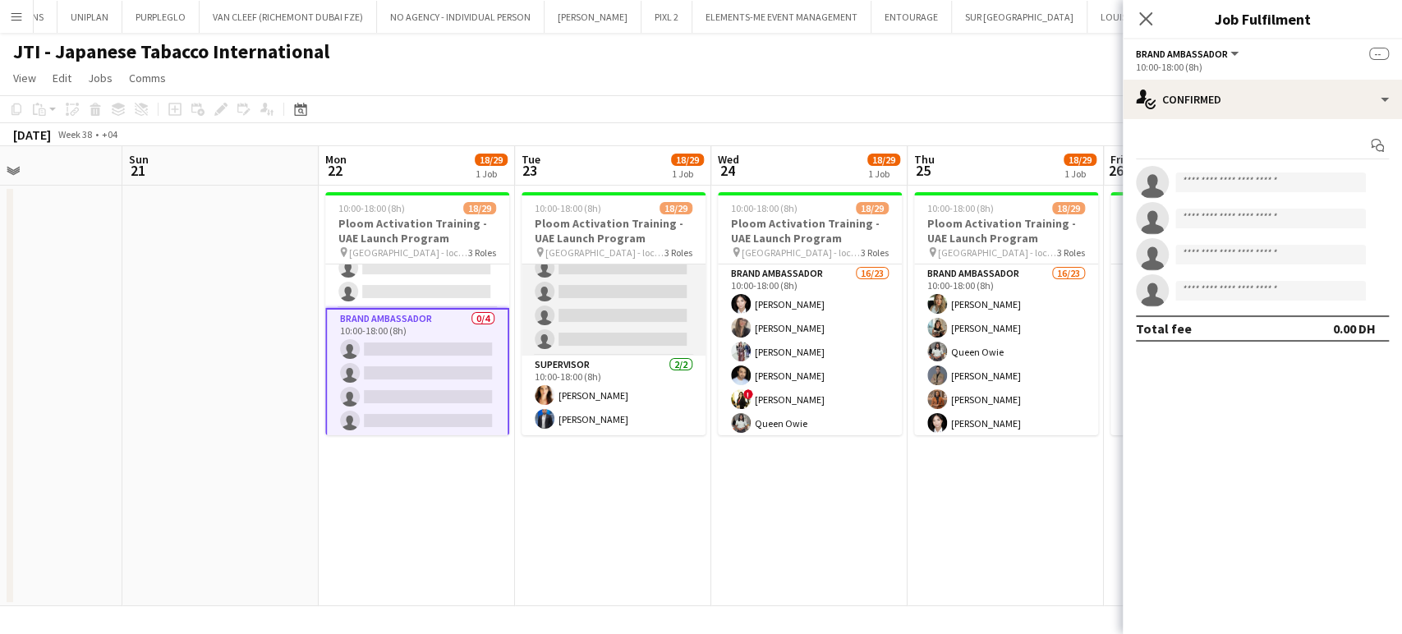
click at [621, 314] on app-card-role "Brand Ambassador 0/4 10:00-18:00 (8h) single-neutral-actions single-neutral-act…" at bounding box center [613, 291] width 184 height 127
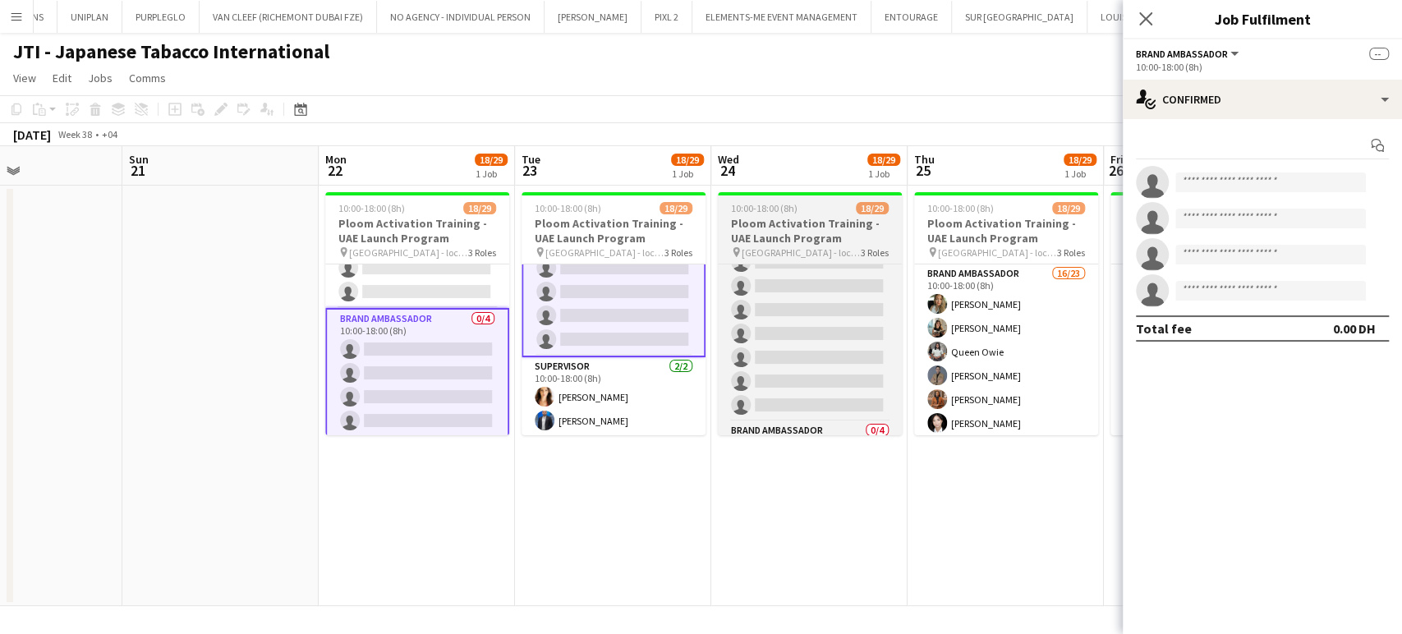
scroll to position [540, 0]
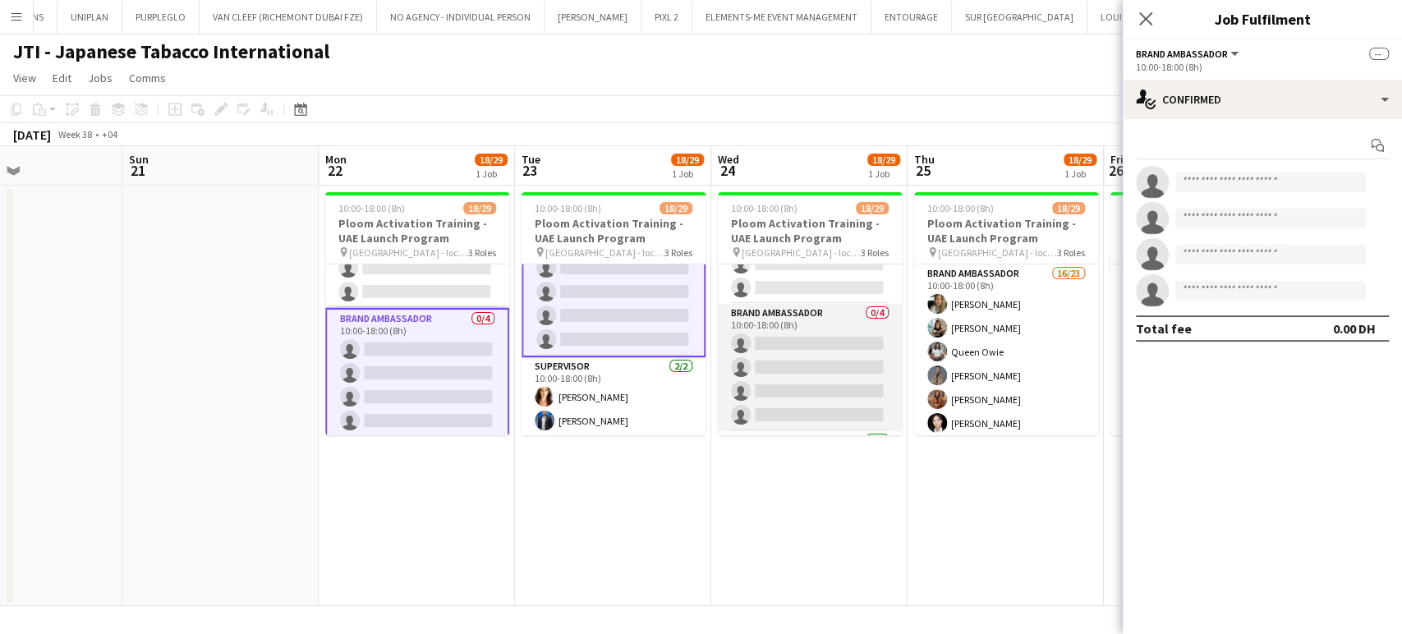
click at [834, 366] on app-card-role "Brand Ambassador 0/4 10:00-18:00 (8h) single-neutral-actions single-neutral-act…" at bounding box center [810, 367] width 184 height 127
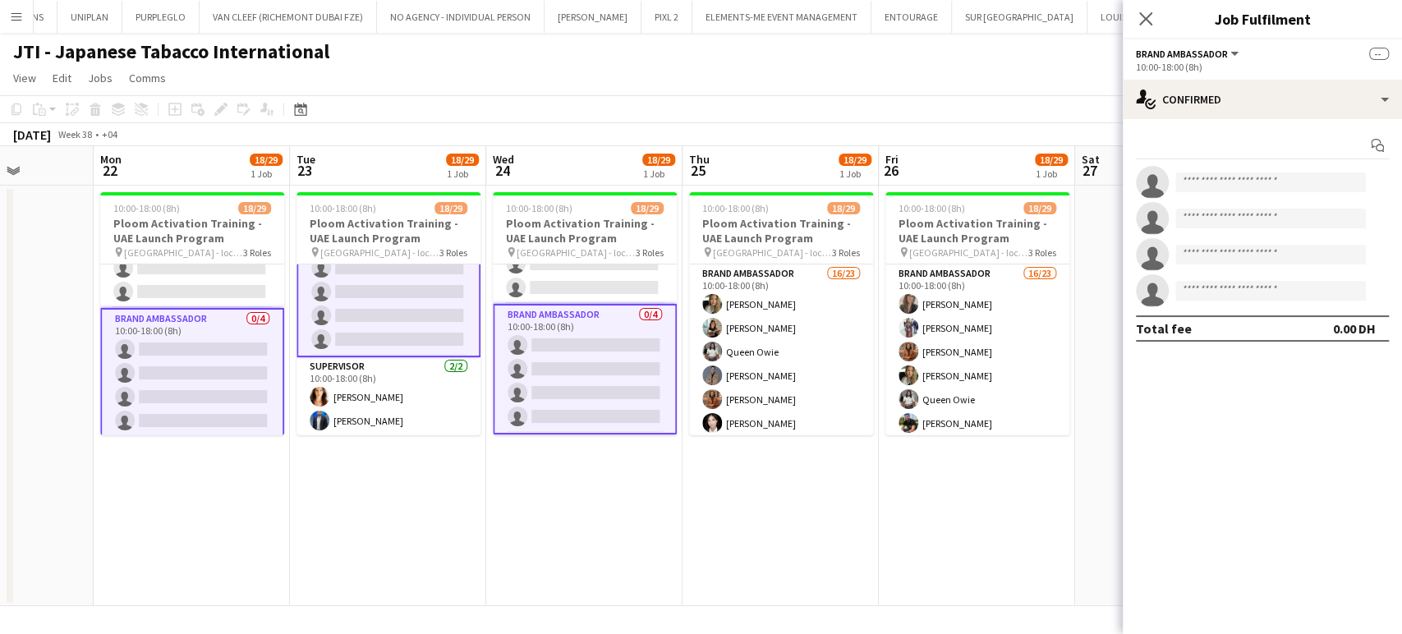
drag, startPoint x: 1003, startPoint y: 524, endPoint x: 755, endPoint y: 464, distance: 254.3
click at [755, 464] on app-calendar-viewport "Thu 18 18/29 1 Job Fri 19 18/29 1 Job Sat 20 Sun 21 Mon 22 18/29 1 Job Tue 23 1…" at bounding box center [701, 376] width 1402 height 460
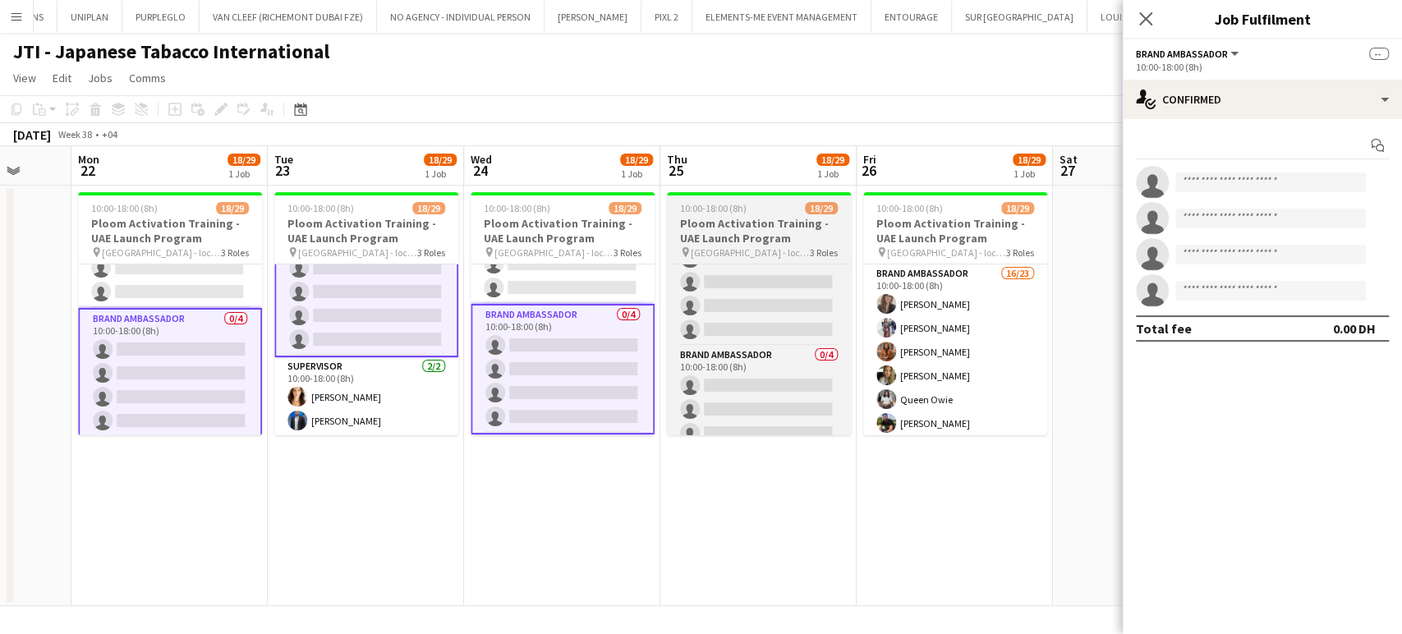
scroll to position [515, 0]
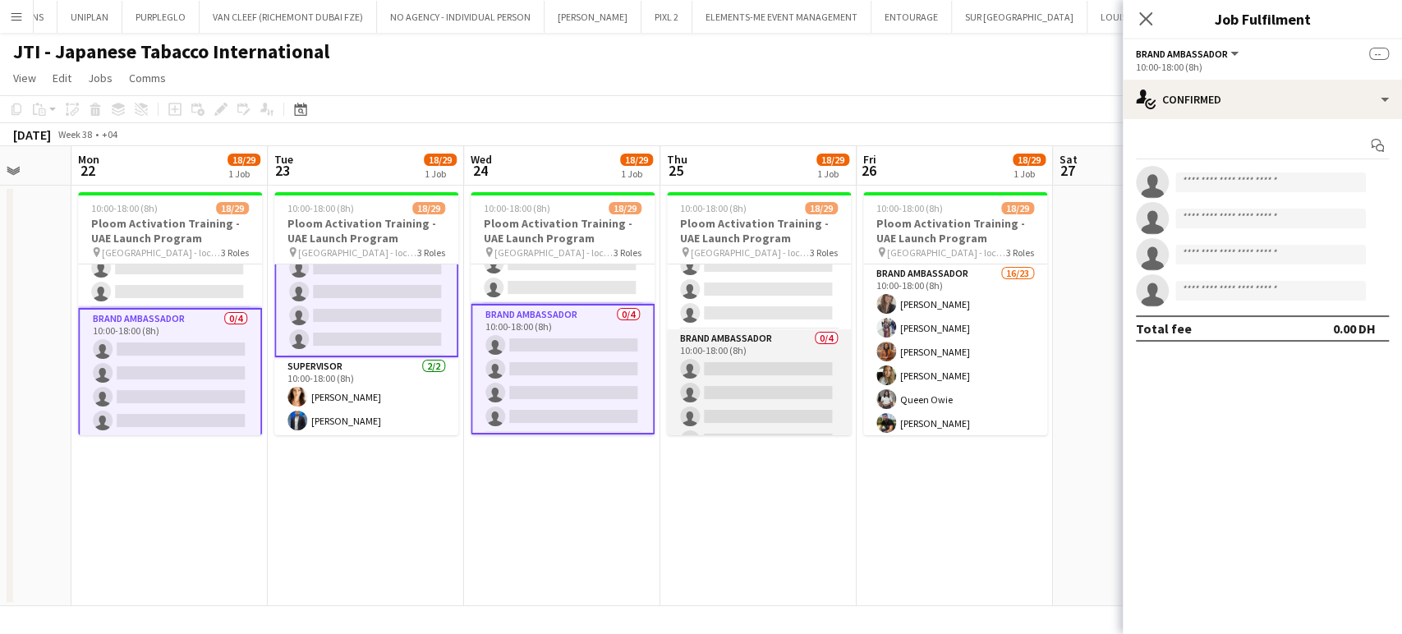
click at [799, 373] on app-card-role "Brand Ambassador 0/4 10:00-18:00 (8h) single-neutral-actions single-neutral-act…" at bounding box center [759, 392] width 184 height 127
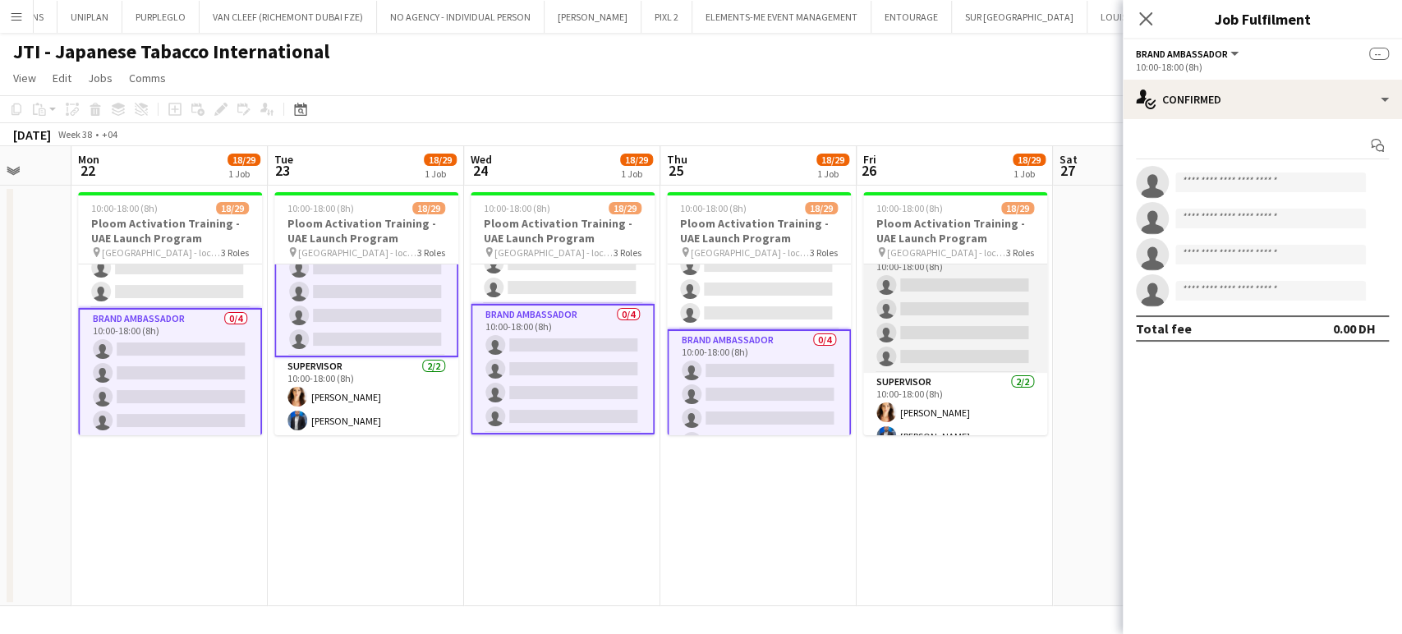
click at [979, 314] on app-card-role "Brand Ambassador 0/4 10:00-18:00 (8h) single-neutral-actions single-neutral-act…" at bounding box center [955, 308] width 184 height 127
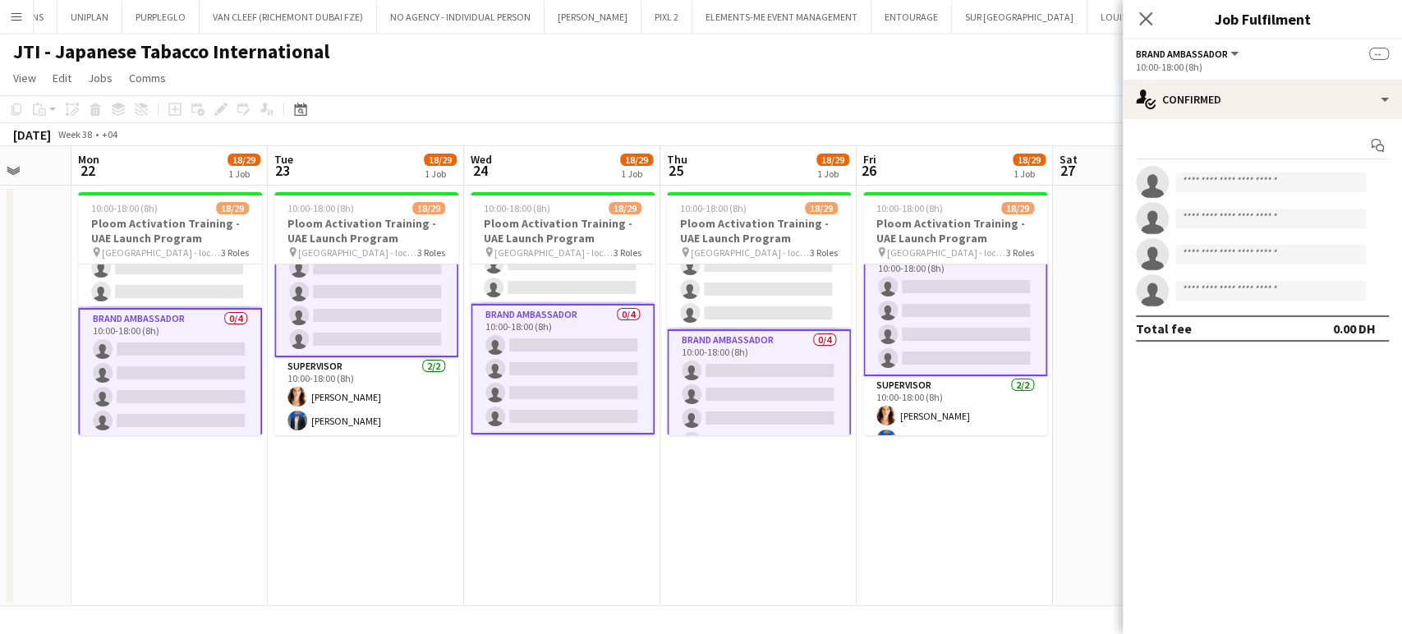
scroll to position [600, 0]
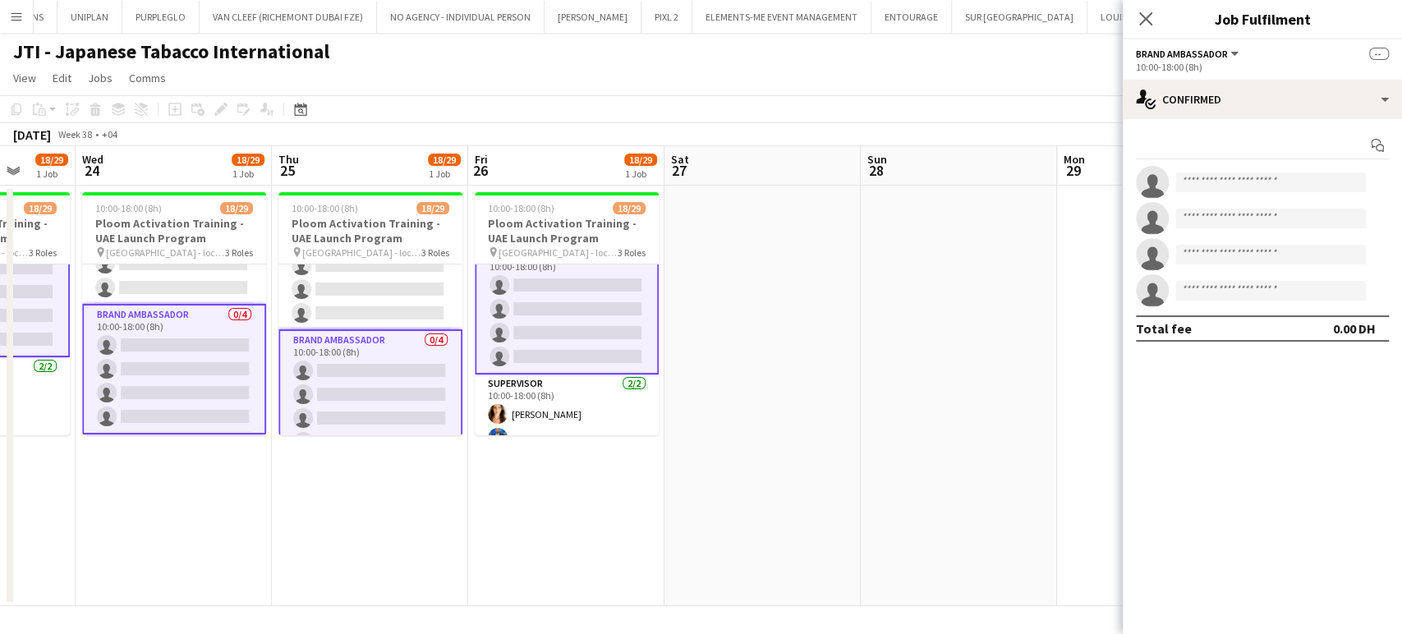
drag, startPoint x: 996, startPoint y: 551, endPoint x: 608, endPoint y: 401, distance: 416.4
click at [608, 401] on app-calendar-viewport "Sun 21 Mon 22 18/29 1 Job Tue 23 18/29 1 Job Wed 24 18/29 1 Job Thu 25 18/29 1 …" at bounding box center [701, 376] width 1402 height 460
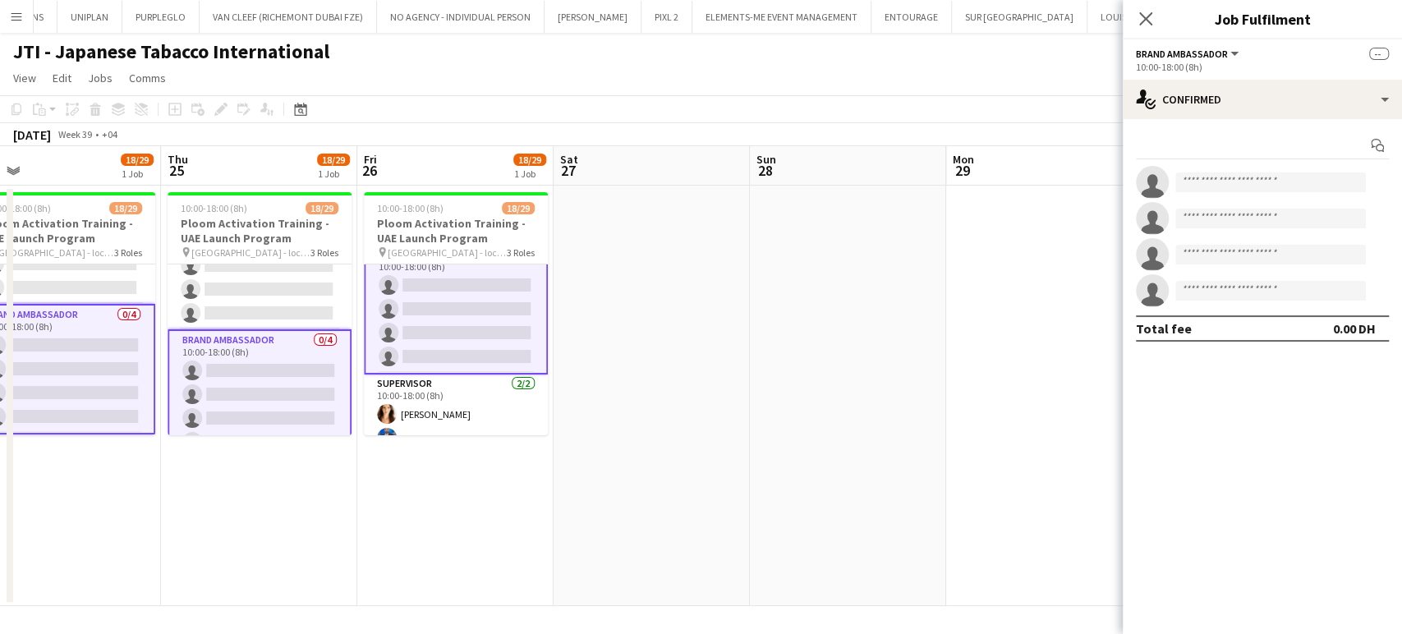
drag, startPoint x: 808, startPoint y: 406, endPoint x: 743, endPoint y: 392, distance: 66.2
click at [744, 395] on app-calendar-viewport "Sun 21 Mon 22 18/29 1 Job Tue 23 18/29 1 Job Wed 24 18/29 1 Job Thu 25 18/29 1 …" at bounding box center [701, 376] width 1402 height 460
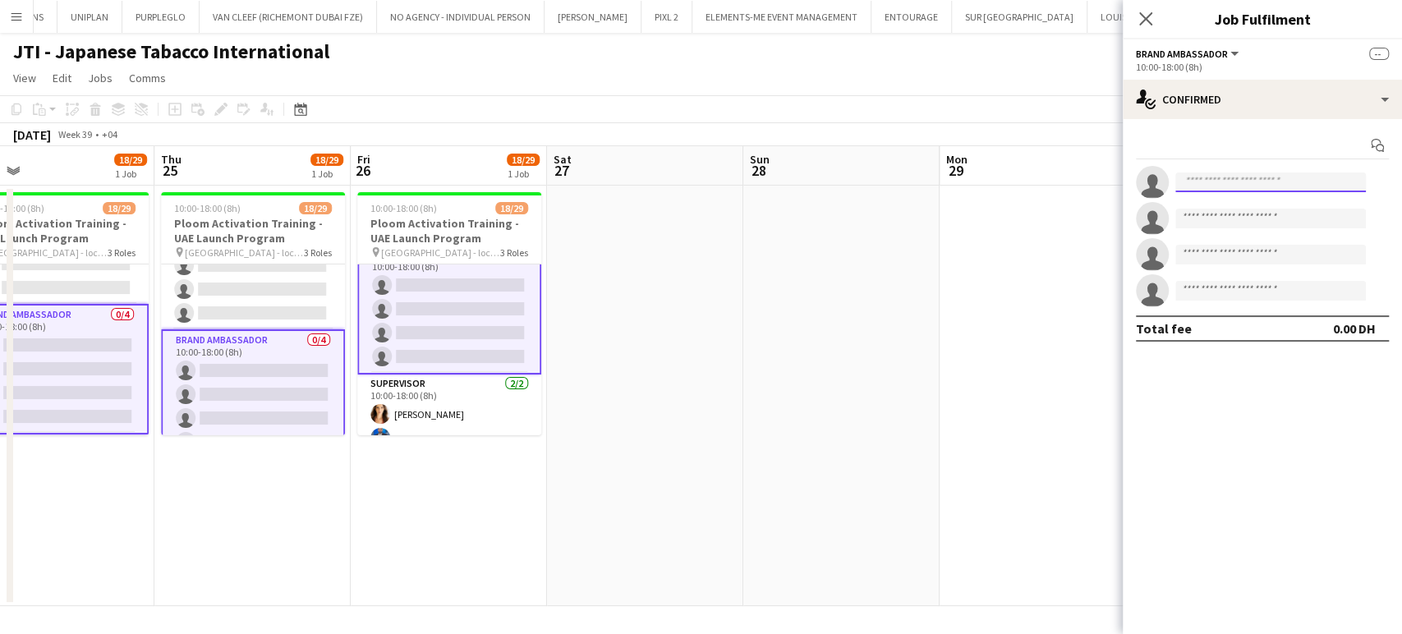
click at [1246, 183] on input at bounding box center [1270, 182] width 190 height 20
paste input "**********"
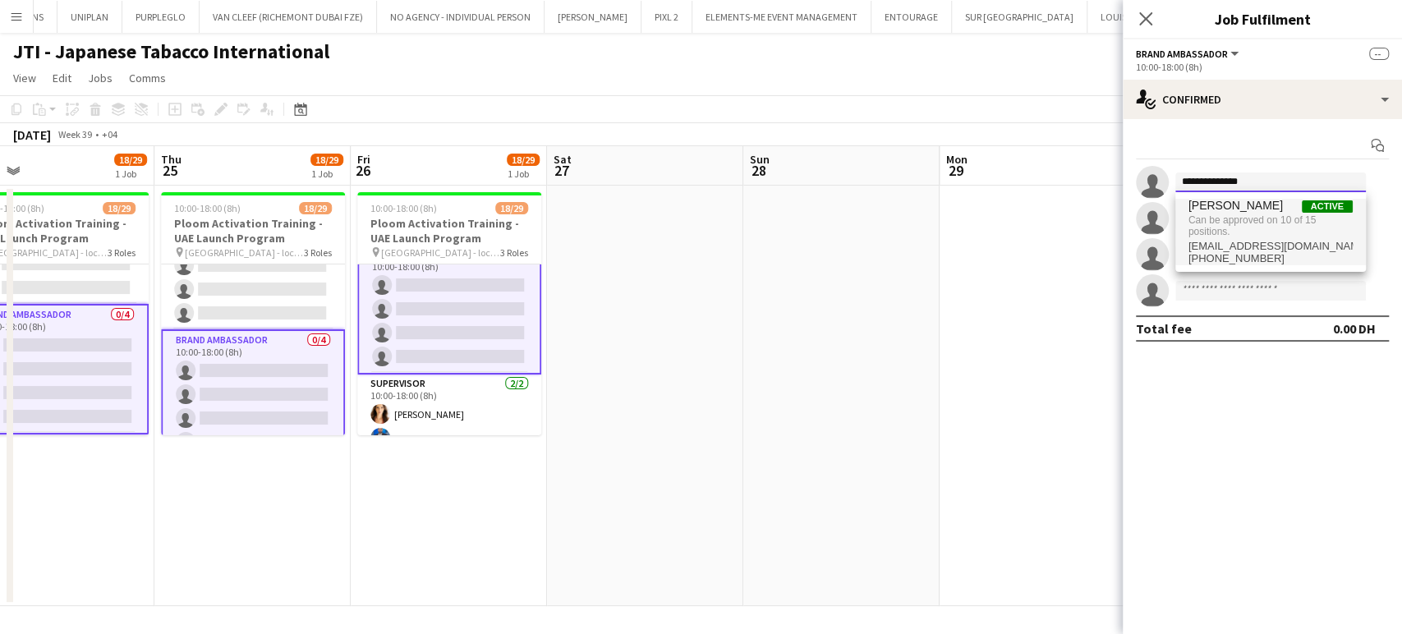
type input "**********"
click at [1256, 234] on span "Can be approved on 10 of 15 positions." at bounding box center [1270, 226] width 164 height 27
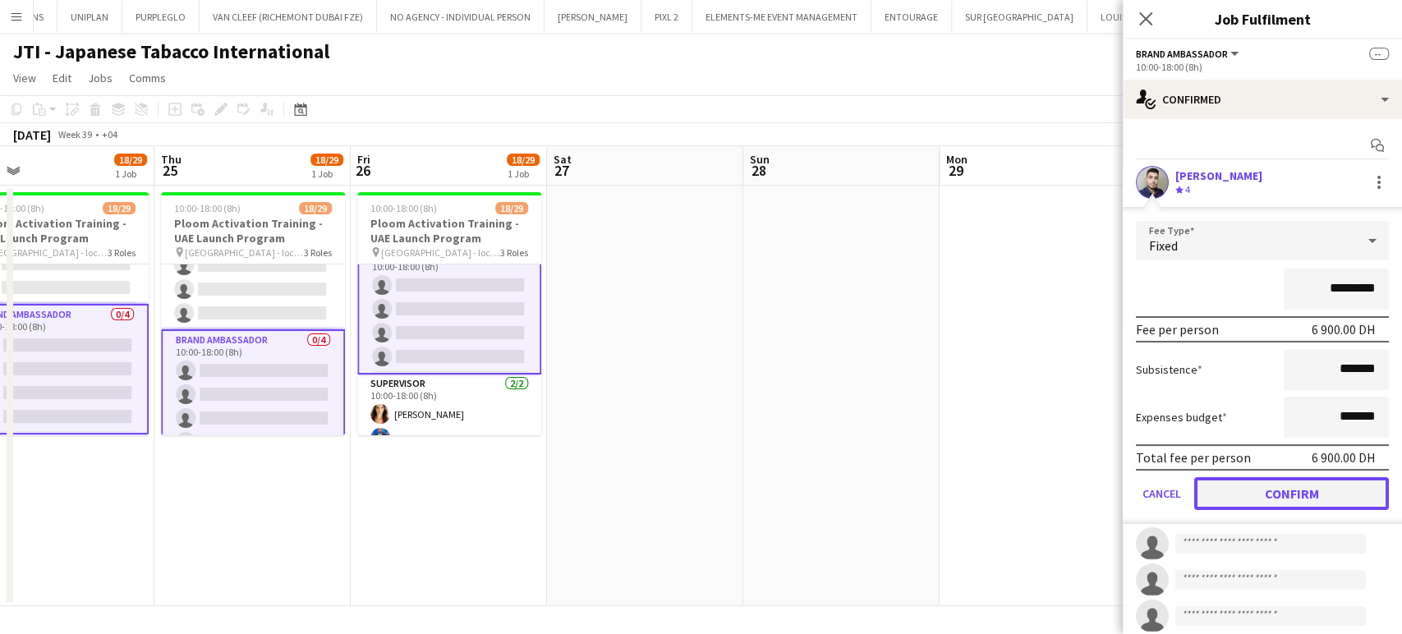
click at [1269, 484] on button "Confirm" at bounding box center [1291, 493] width 195 height 33
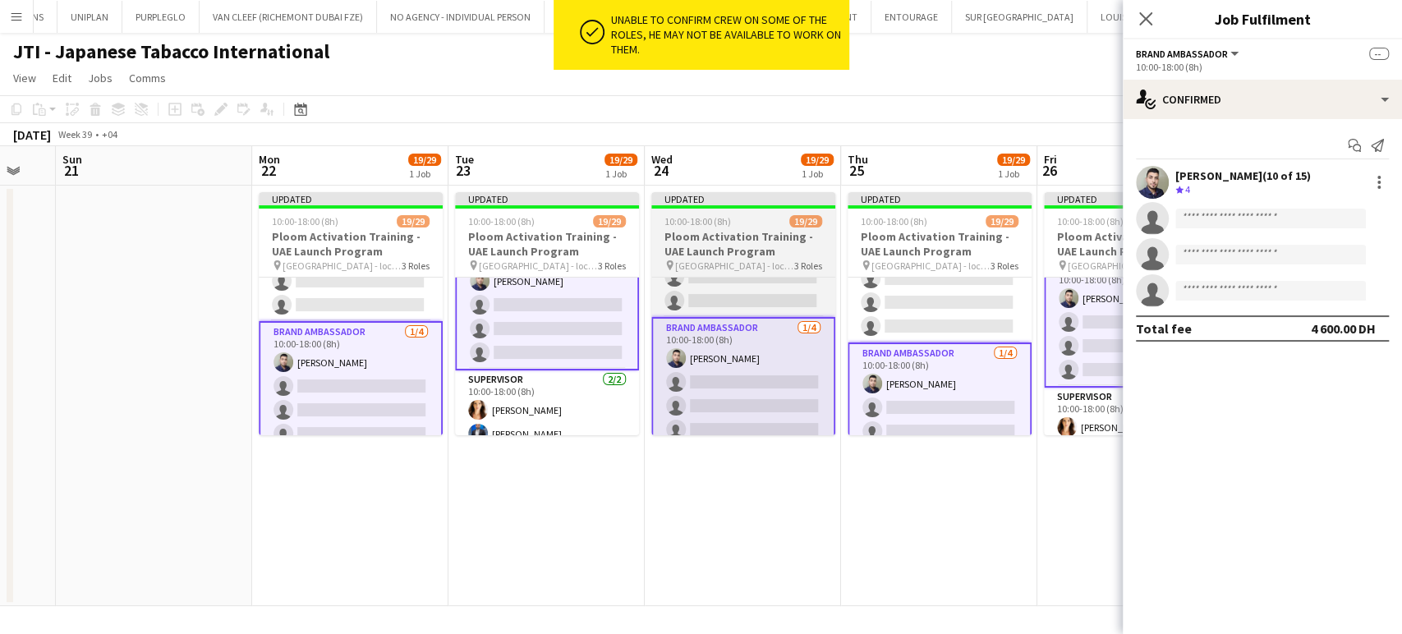
drag, startPoint x: 237, startPoint y: 336, endPoint x: 550, endPoint y: 249, distance: 324.7
click at [769, 222] on app-calendar-viewport "Fri 19 19/29 1 Job Sat 20 Sun 21 Mon 22 19/29 1 Job Tue 23 19/29 1 Job Wed 24 1…" at bounding box center [701, 376] width 1402 height 460
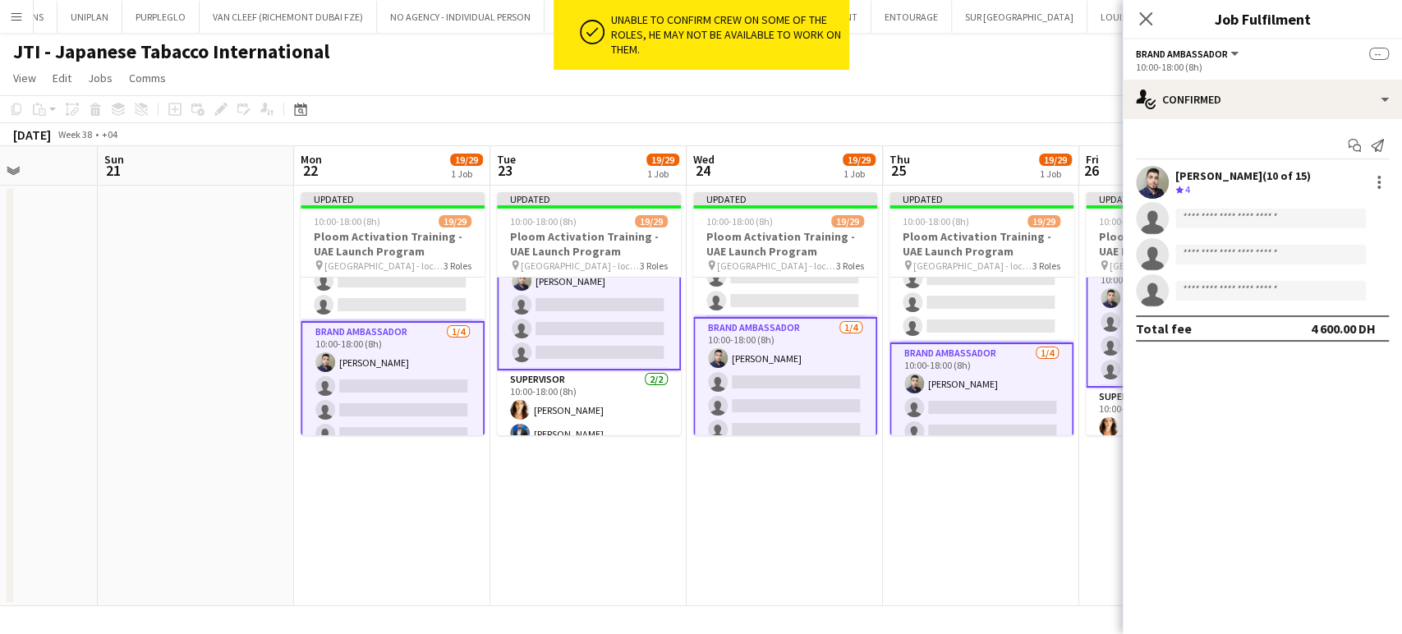
drag, startPoint x: 771, startPoint y: 261, endPoint x: 498, endPoint y: 303, distance: 275.8
click at [815, 264] on app-calendar-viewport "Thu 18 19/29 1 Job Fri 19 19/29 1 Job Sat 20 Sun 21 Mon 22 19/29 1 Job Tue 23 1…" at bounding box center [701, 376] width 1402 height 460
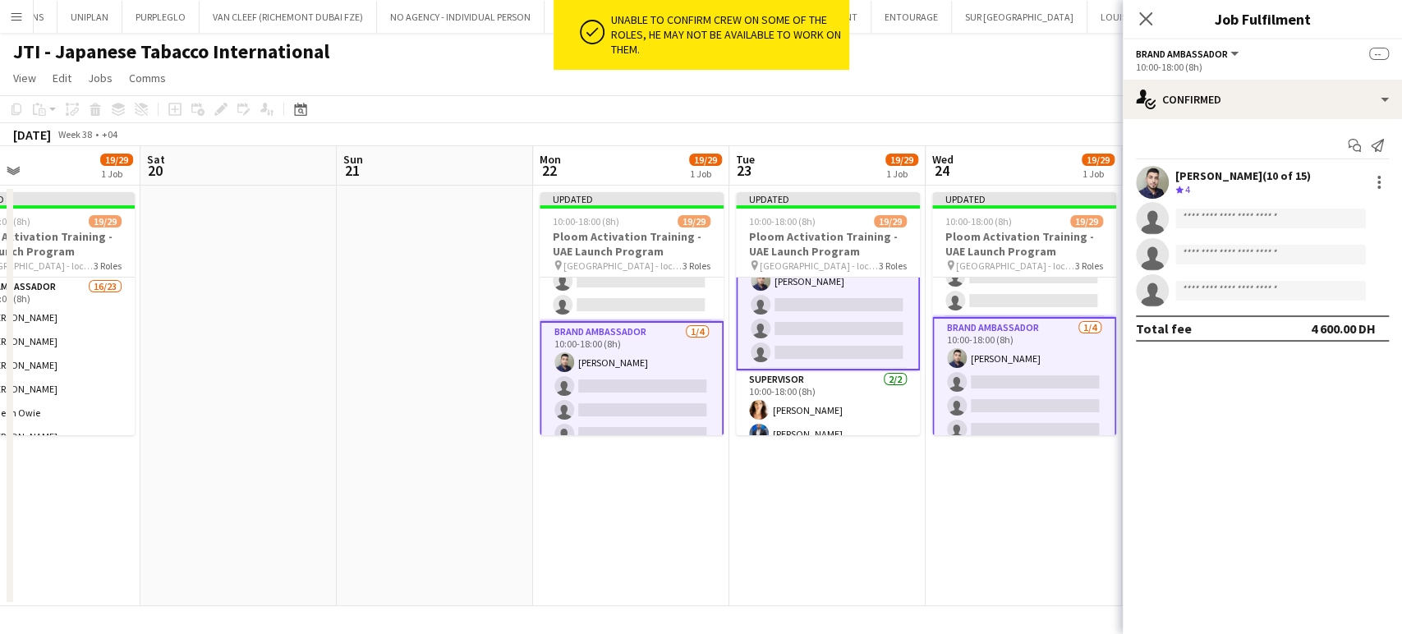
drag, startPoint x: 420, startPoint y: 300, endPoint x: 694, endPoint y: 287, distance: 274.5
click at [704, 282] on app-calendar-viewport "Wed 17 19/29 1 Job Thu 18 19/29 1 Job Fri 19 19/29 1 Job Sat 20 Sun 21 Mon 22 1…" at bounding box center [701, 376] width 1402 height 460
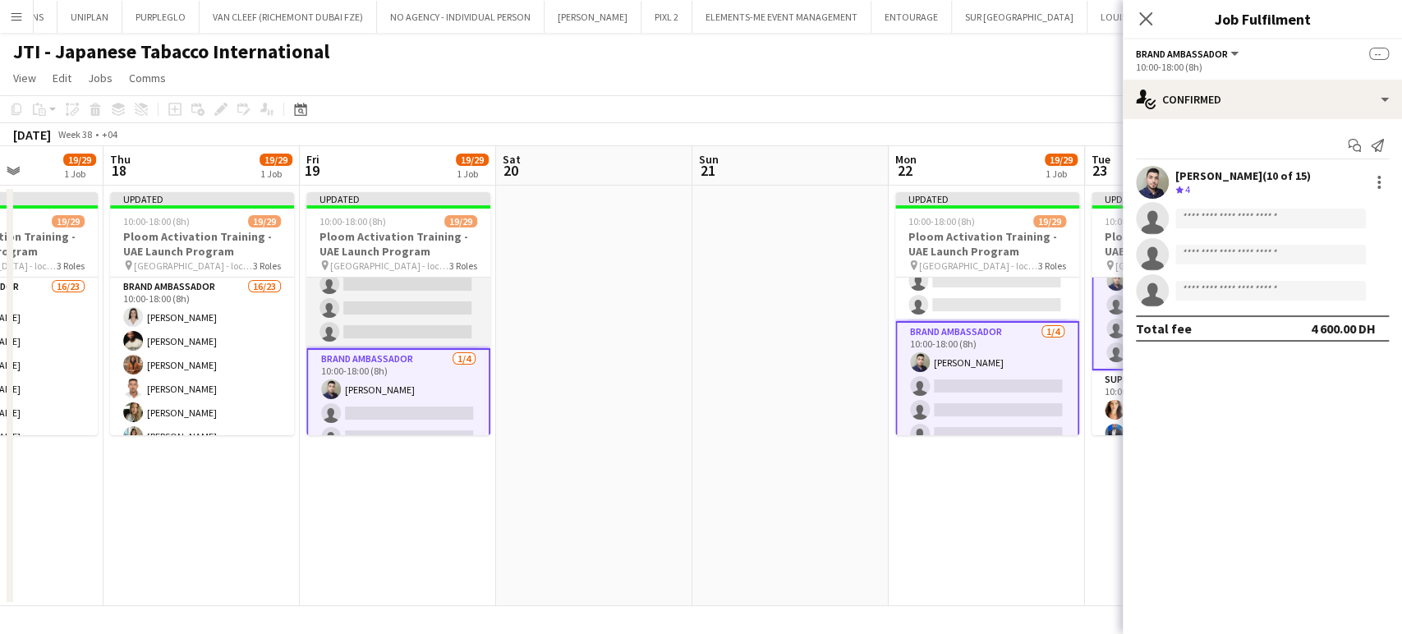
scroll to position [540, 0]
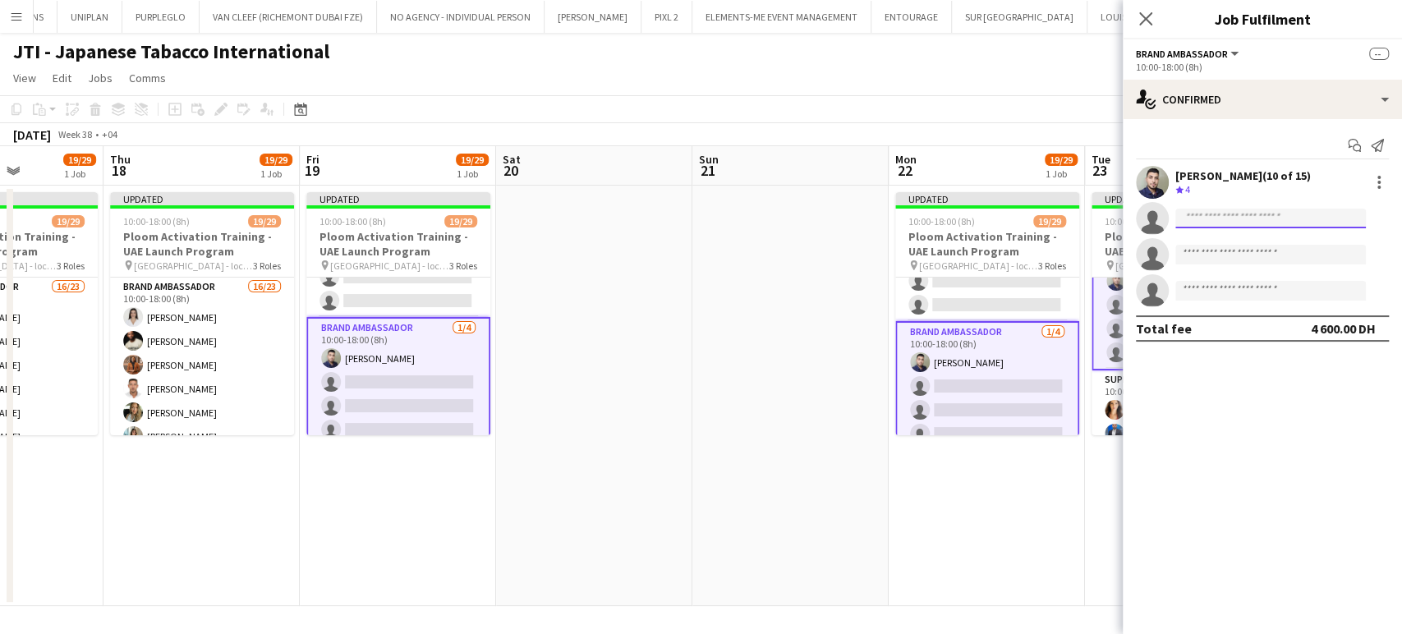
click at [1214, 213] on input at bounding box center [1270, 219] width 190 height 20
type input "*"
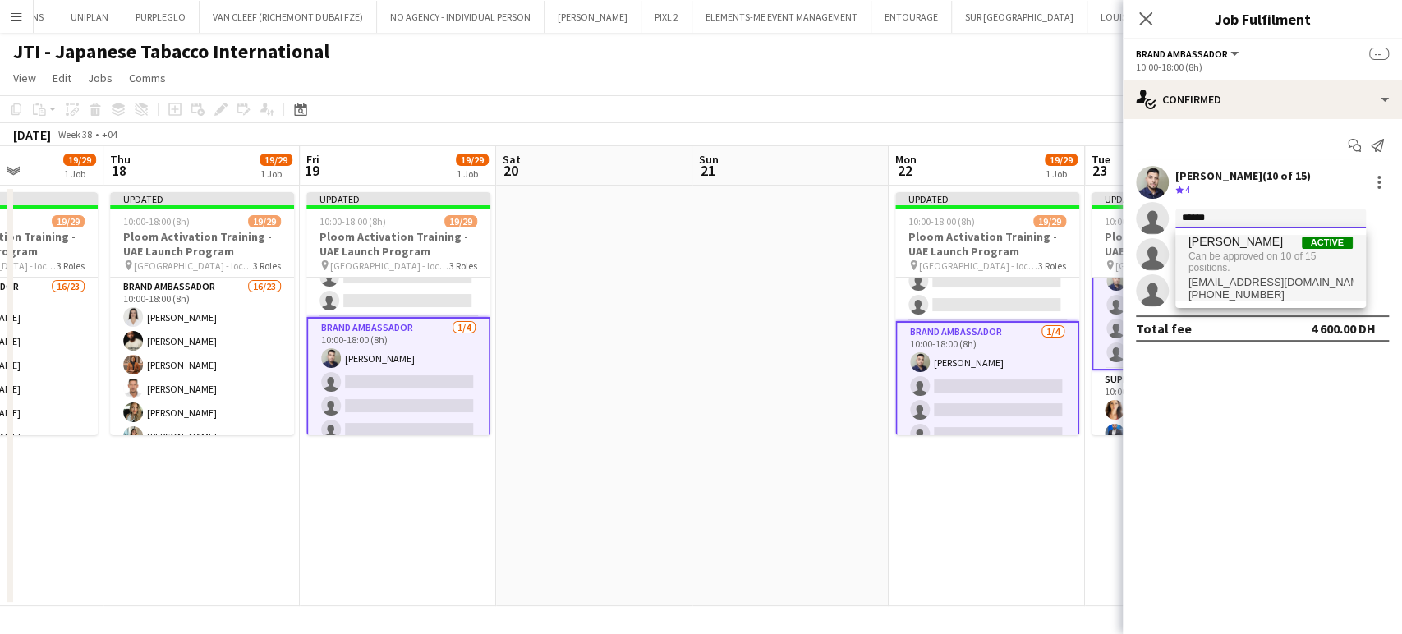
type input "******"
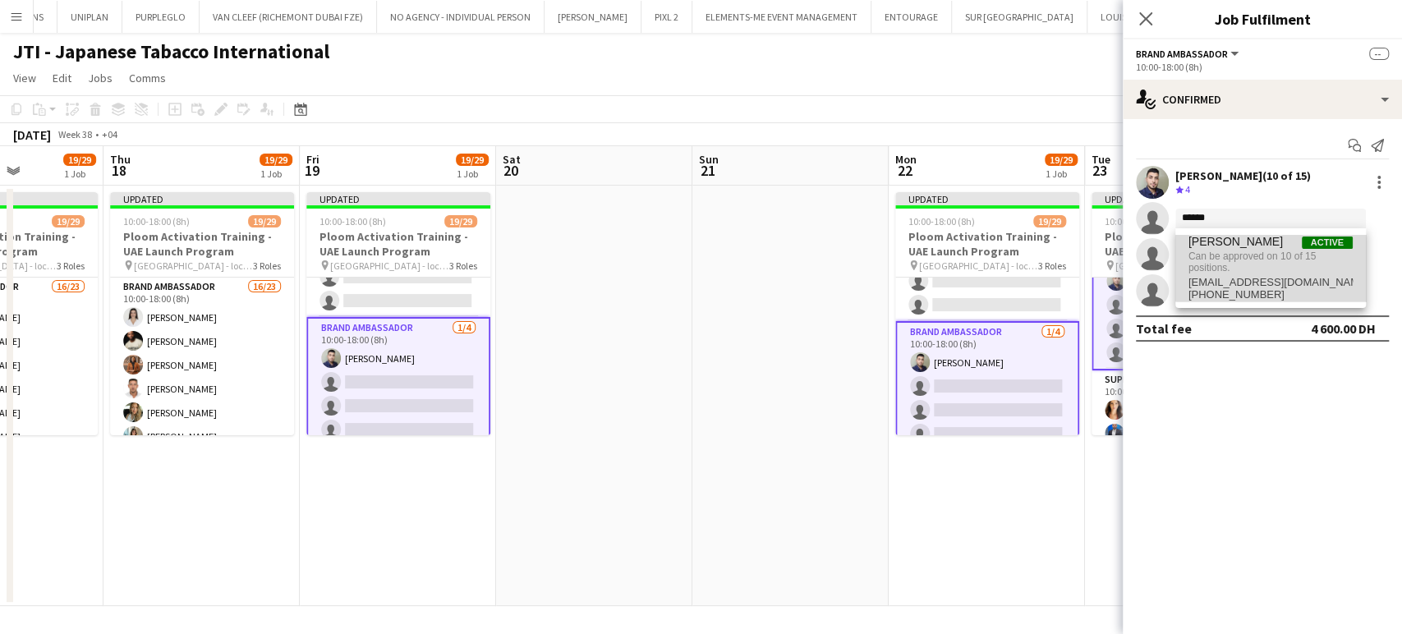
click at [1271, 259] on span "Can be approved on 10 of 15 positions." at bounding box center [1270, 262] width 164 height 27
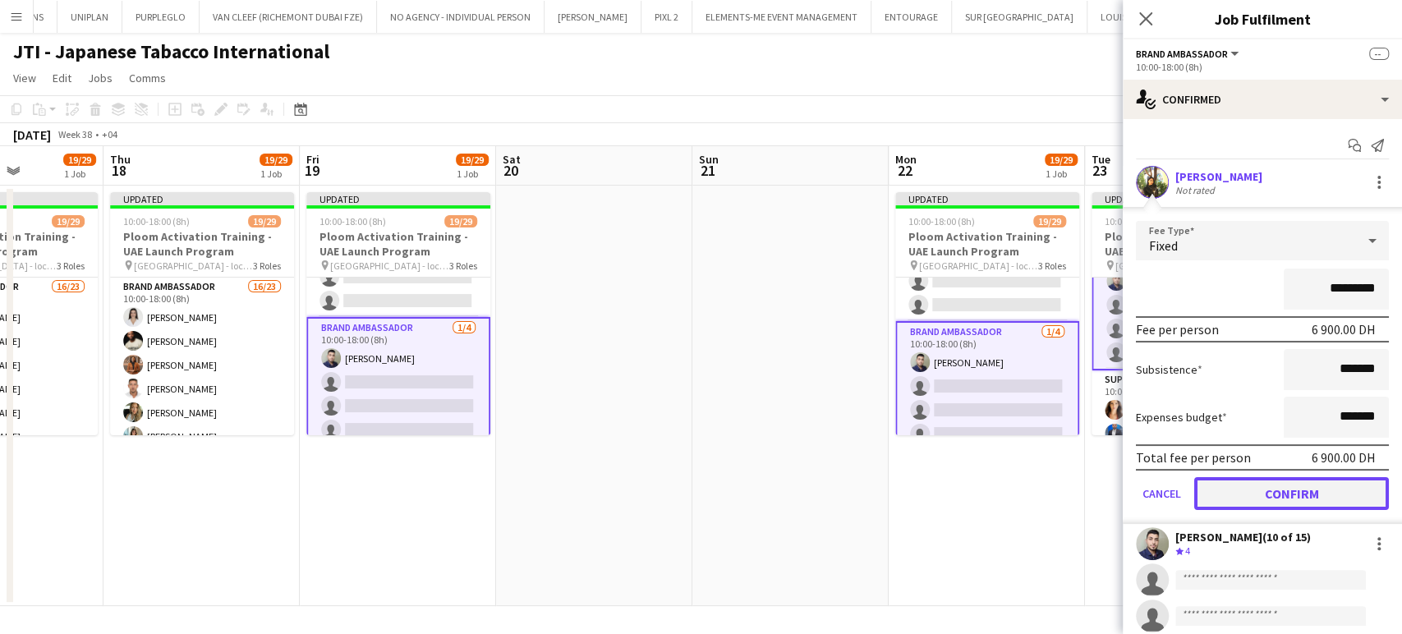
click at [1286, 492] on button "Confirm" at bounding box center [1291, 493] width 195 height 33
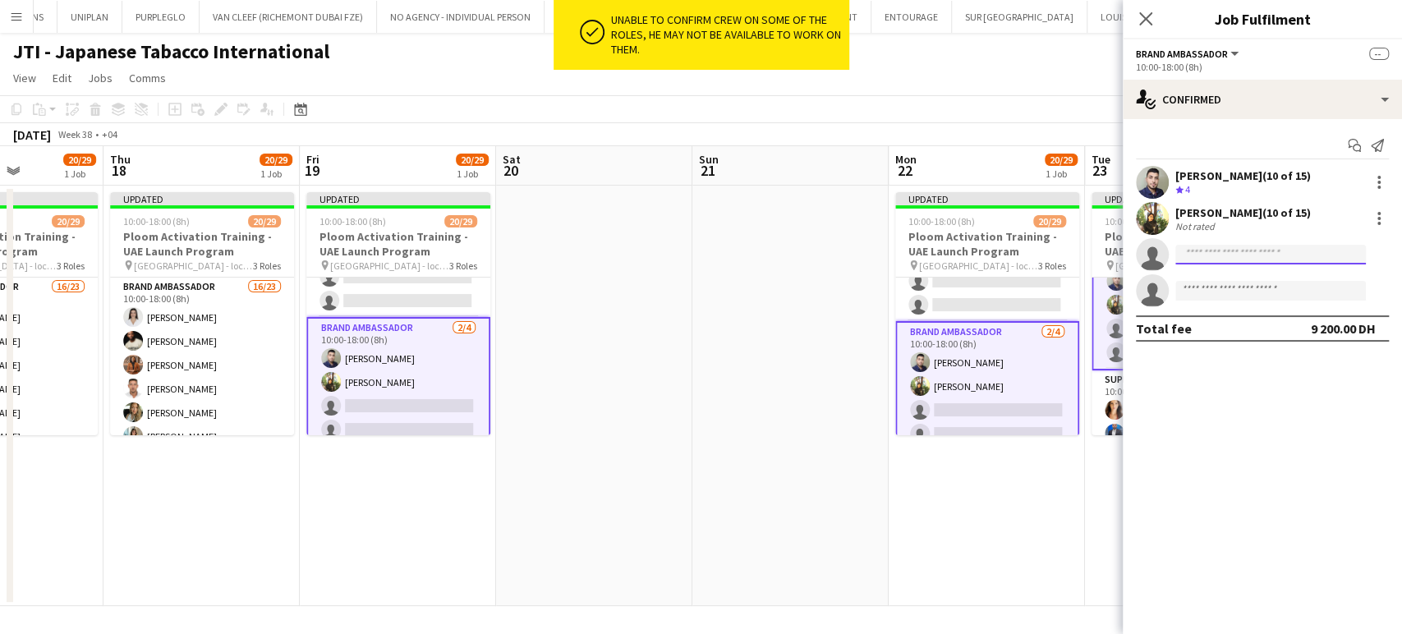
click at [1193, 245] on input at bounding box center [1270, 255] width 190 height 20
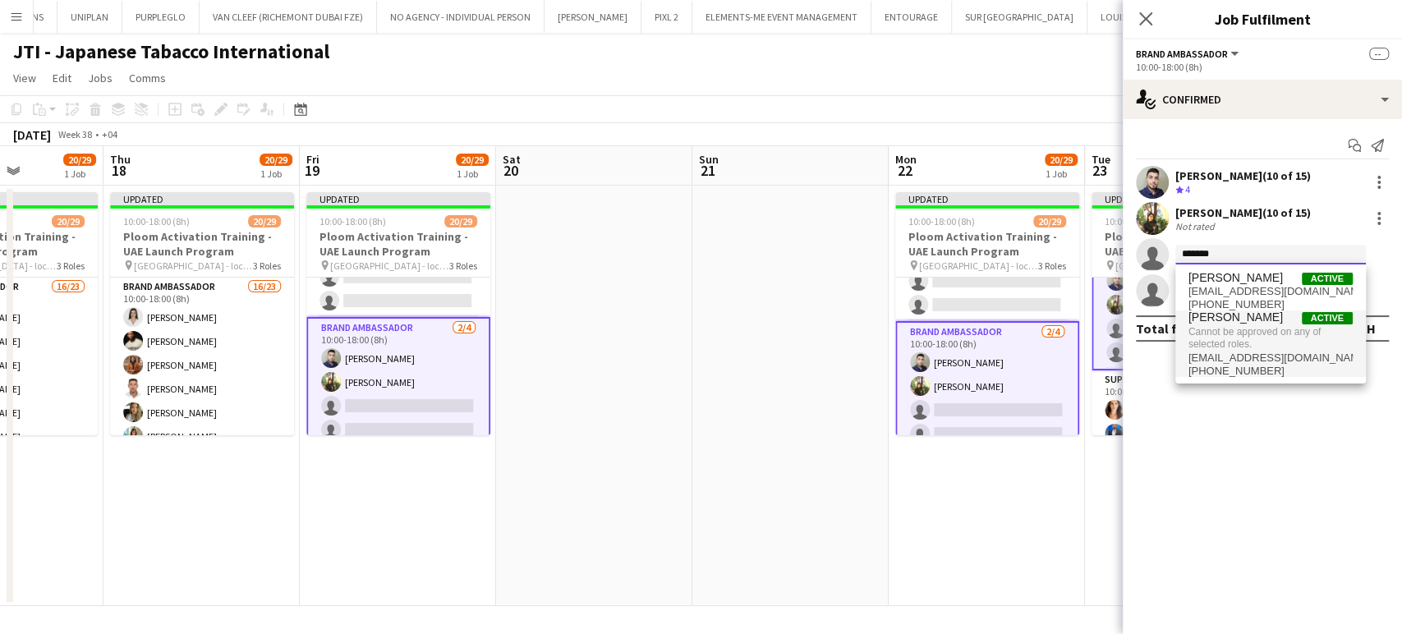
type input "*******"
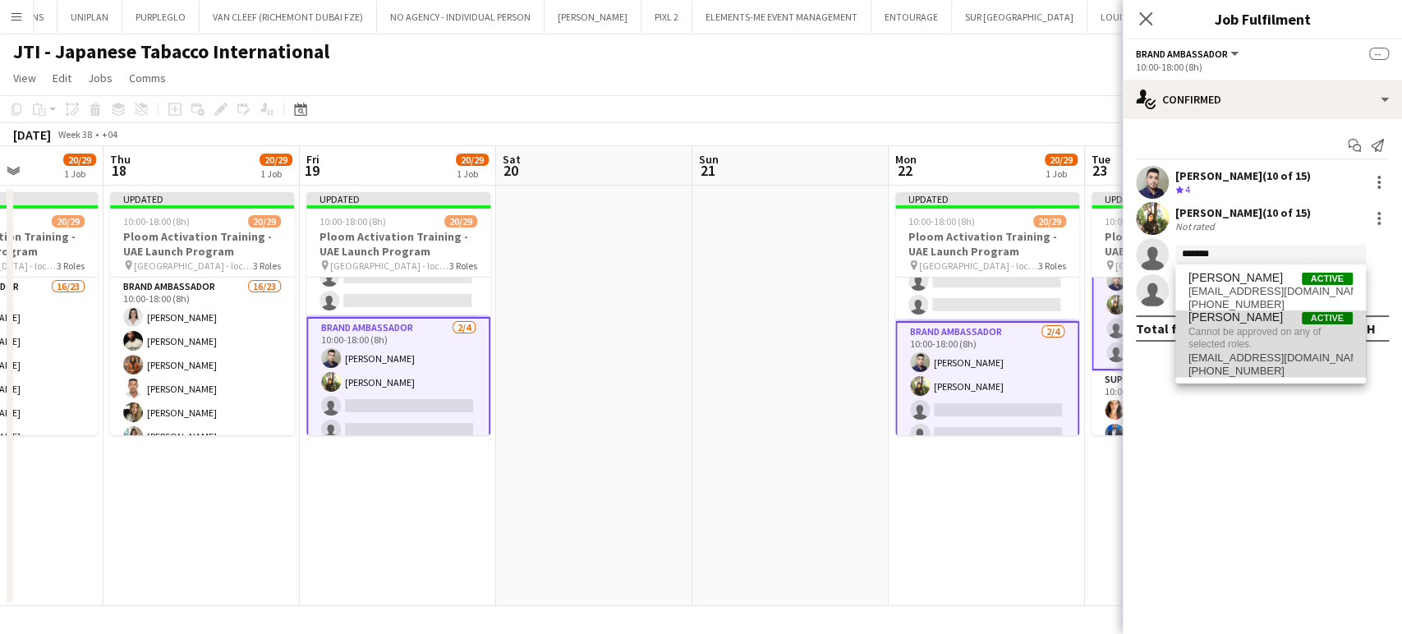
click at [1283, 340] on span "Cannot be approved on any of selected roles." at bounding box center [1270, 337] width 164 height 27
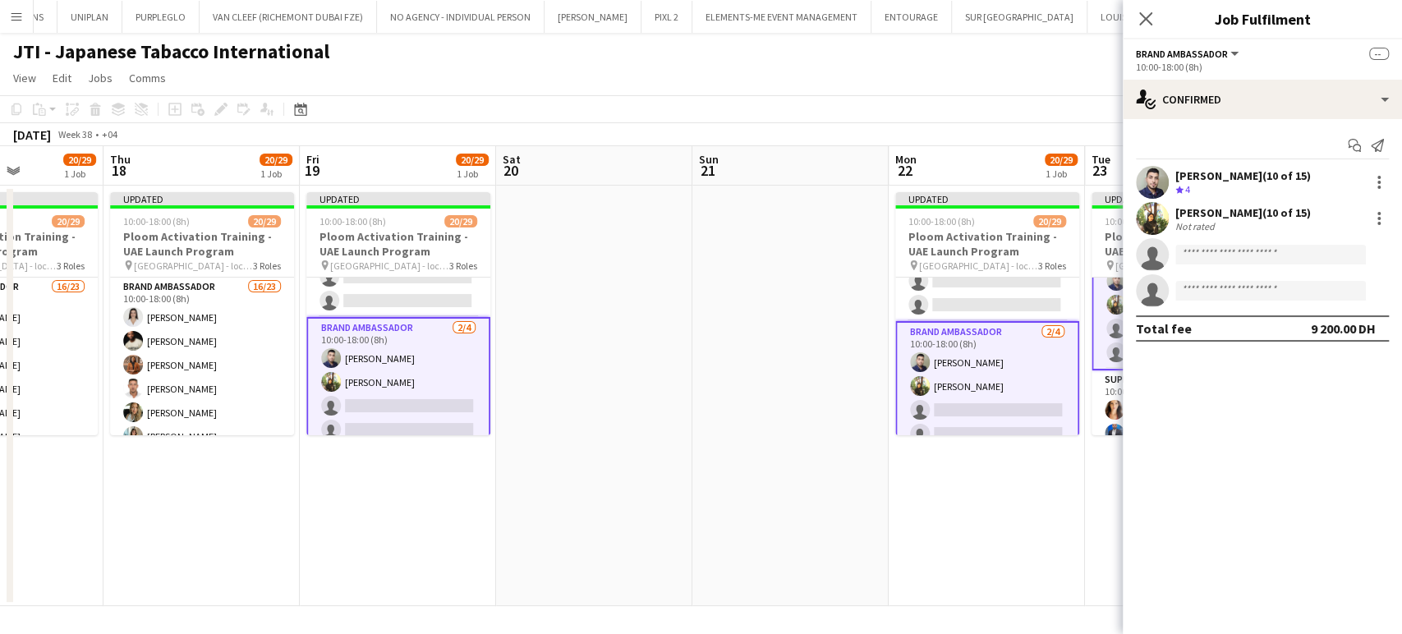
click at [952, 466] on app-date-cell "Updated 10:00-18:00 (8h) 20/29 Ploom Activation Training - UAE Launch Program p…" at bounding box center [986, 396] width 196 height 420
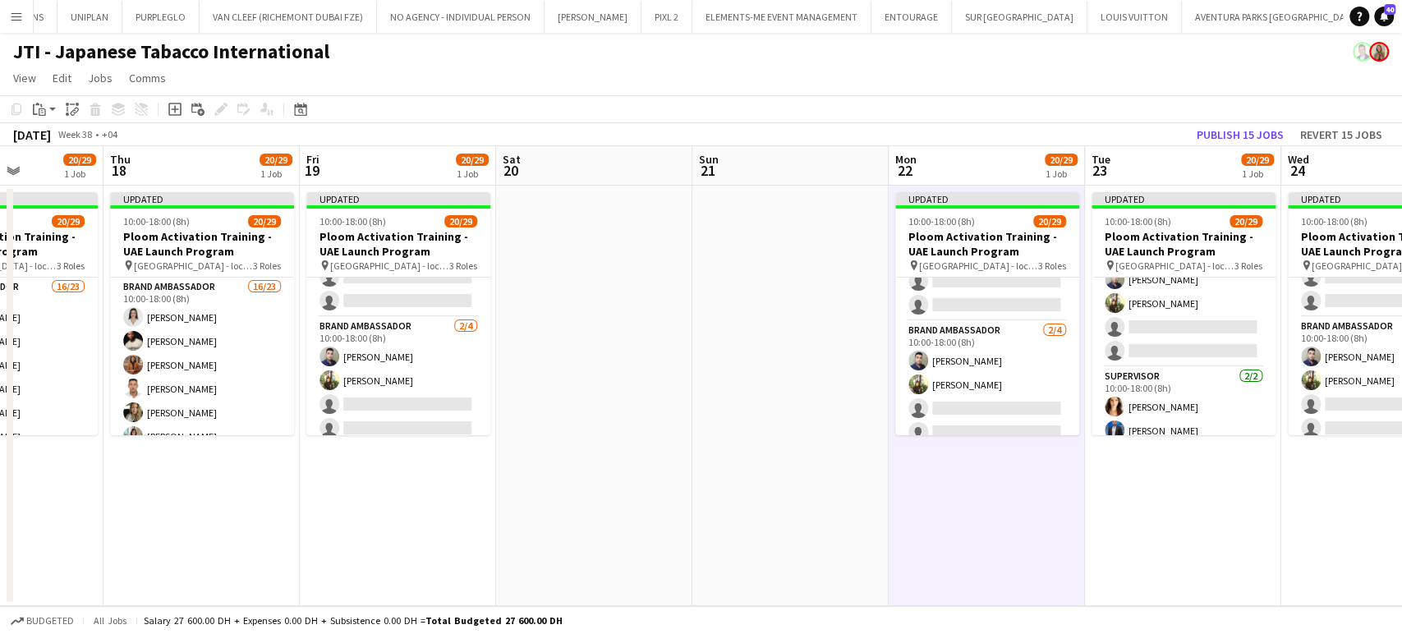
scroll to position [599, 0]
click at [1250, 131] on button "Publish 15 jobs" at bounding box center [1240, 134] width 100 height 21
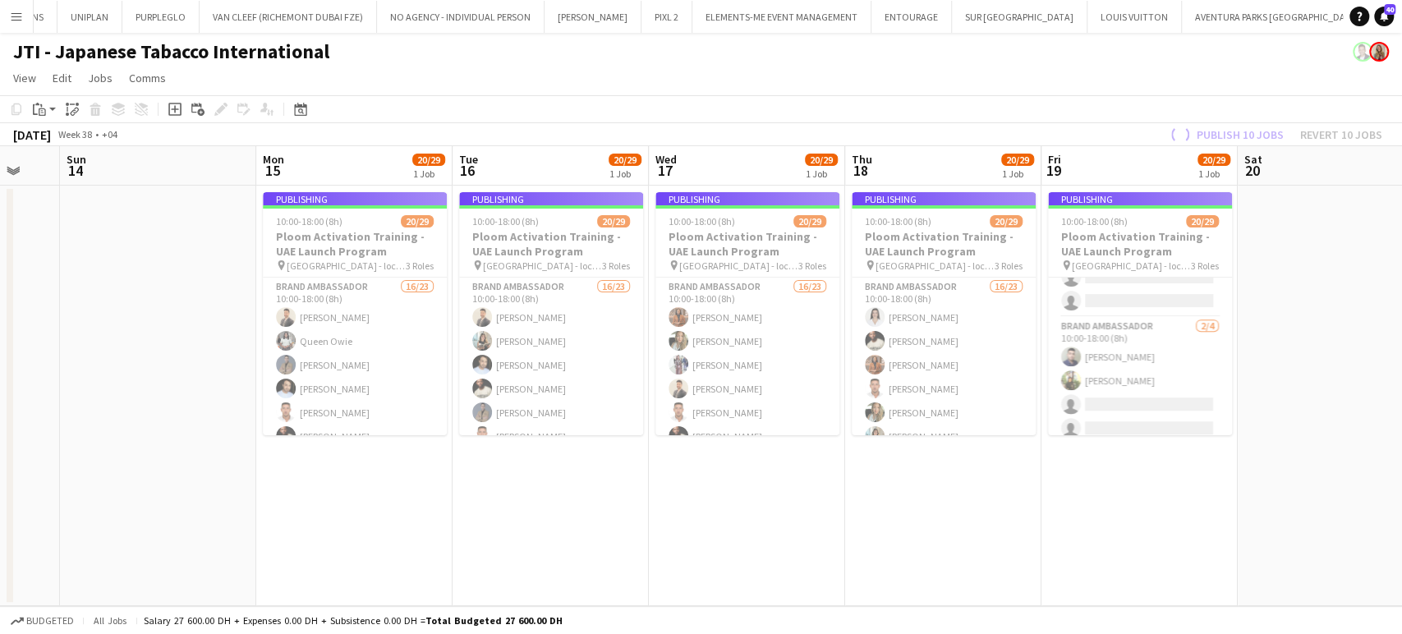
drag, startPoint x: 261, startPoint y: 346, endPoint x: 972, endPoint y: 349, distance: 711.0
click at [972, 349] on app-calendar-viewport "Fri 12 21/29 1 Job Sat 13 Sun 14 Mon 15 20/29 1 Job Tue 16 20/29 1 Job Wed 17 2…" at bounding box center [701, 376] width 1402 height 460
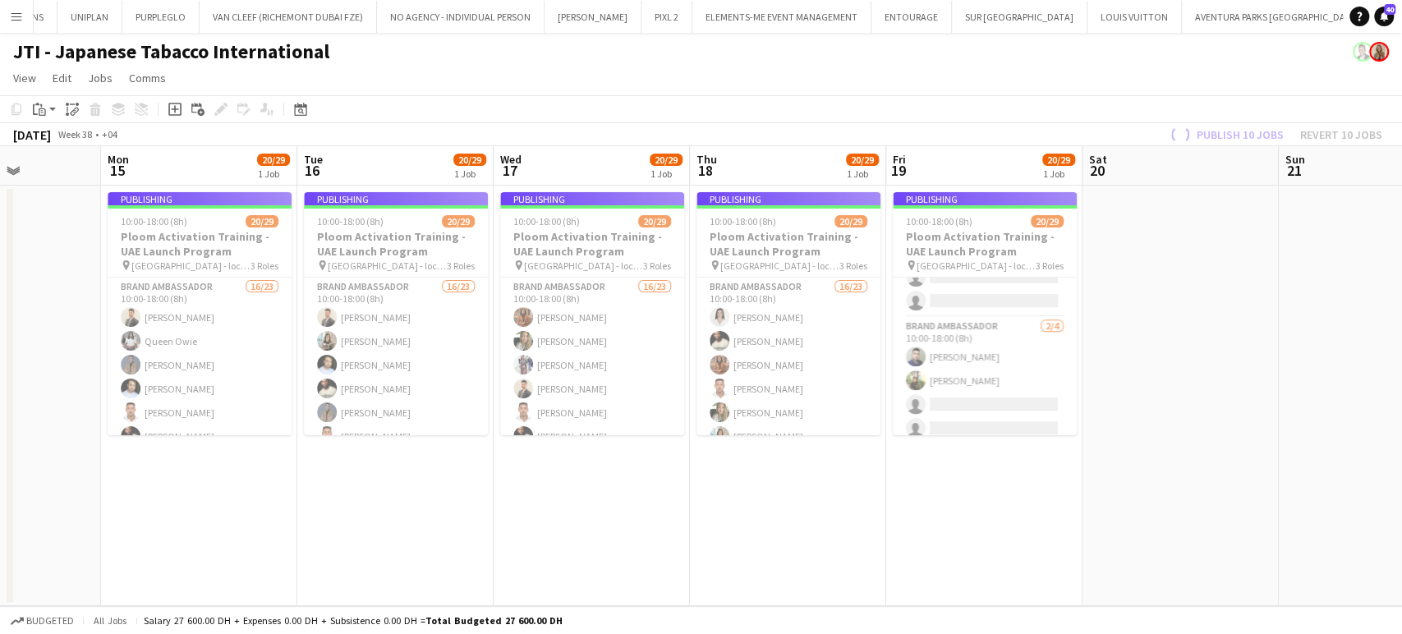
drag, startPoint x: 600, startPoint y: 353, endPoint x: 883, endPoint y: 353, distance: 282.4
click at [883, 353] on app-calendar-viewport "Fri 12 21/29 1 Job Sat 13 Sun 14 Mon 15 20/29 1 Job Tue 16 20/29 1 Job Wed 17 2…" at bounding box center [701, 376] width 1402 height 460
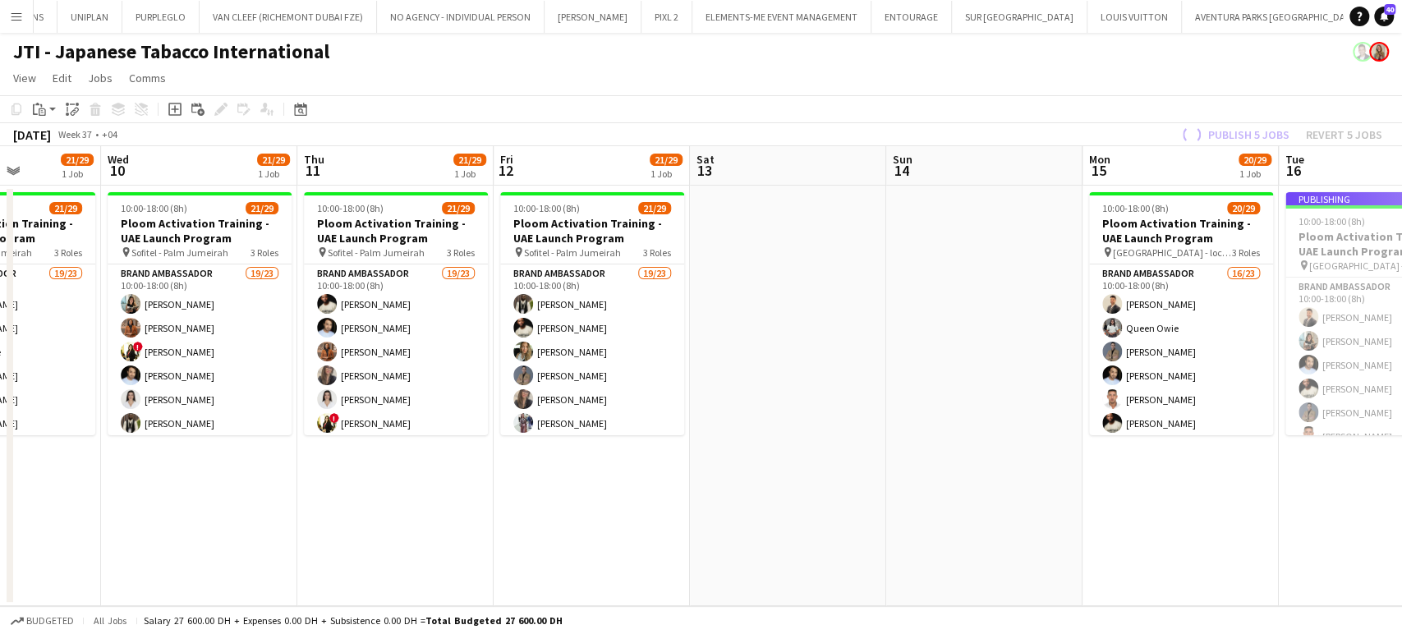
drag, startPoint x: 525, startPoint y: 299, endPoint x: 1109, endPoint y: 288, distance: 583.9
click at [1131, 279] on app-calendar-viewport "Sun 7 Mon 8 21/29 1 Job Tue 9 21/29 1 Job Wed 10 21/29 1 Job Thu 11 21/29 1 Job…" at bounding box center [701, 376] width 1402 height 460
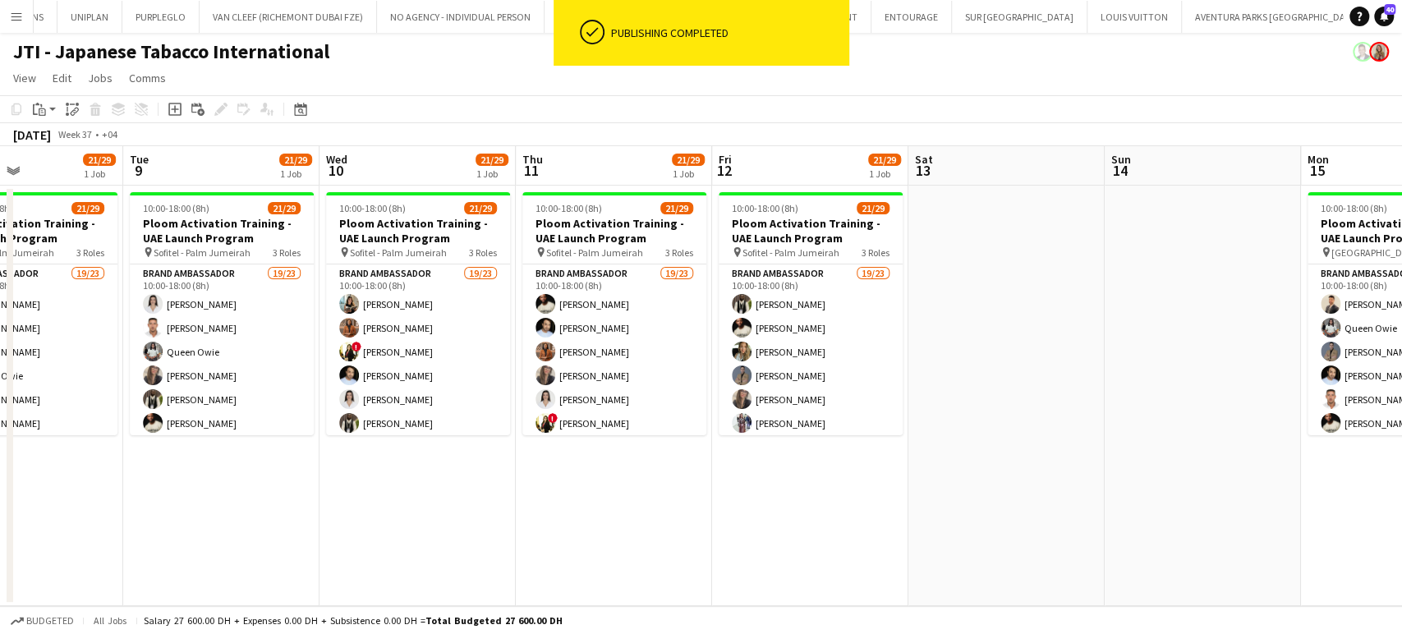
drag, startPoint x: 576, startPoint y: 307, endPoint x: 948, endPoint y: 280, distance: 373.7
click at [946, 281] on app-calendar-viewport "Sat 6 Sun 7 Mon 8 21/29 1 Job Tue 9 21/29 1 Job Wed 10 21/29 1 Job Thu 11 21/29…" at bounding box center [701, 376] width 1402 height 460
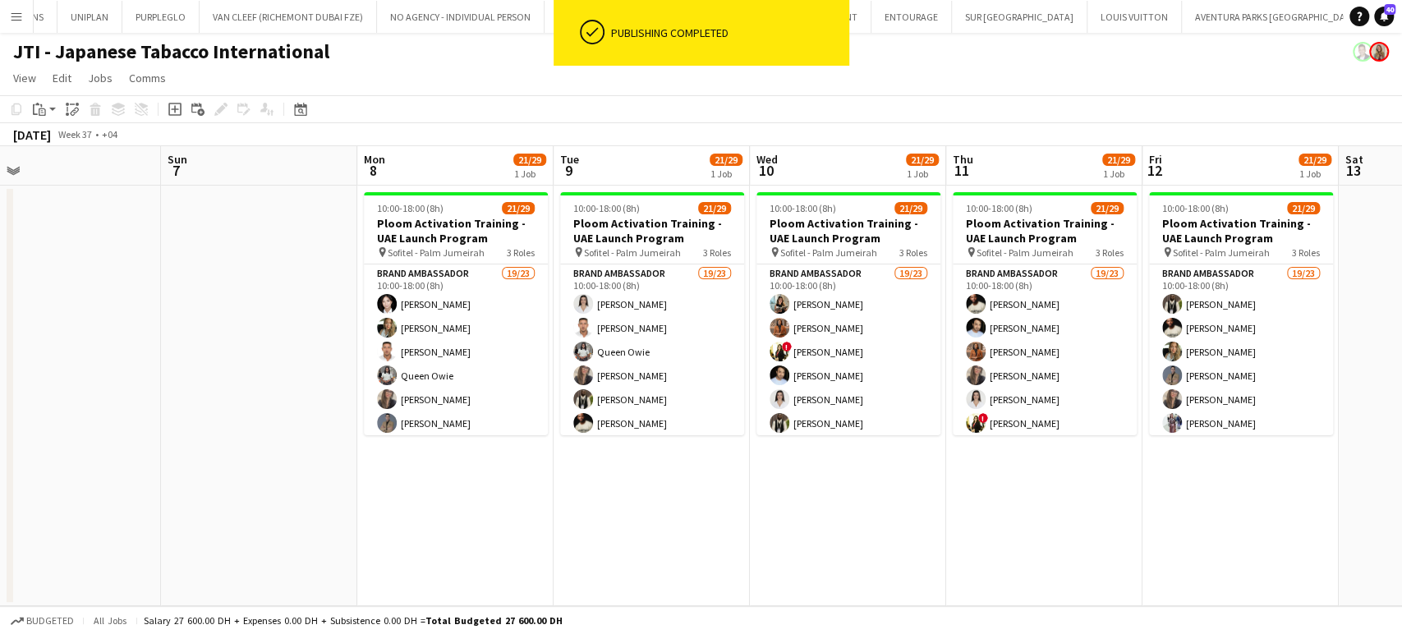
drag, startPoint x: 389, startPoint y: 307, endPoint x: 856, endPoint y: 307, distance: 467.2
click at [856, 307] on app-calendar-viewport "Thu 4 Fri 5 Sat 6 Sun 7 Mon 8 21/29 1 Job Tue 9 21/29 1 Job Wed 10 21/29 1 Job …" at bounding box center [701, 376] width 1402 height 460
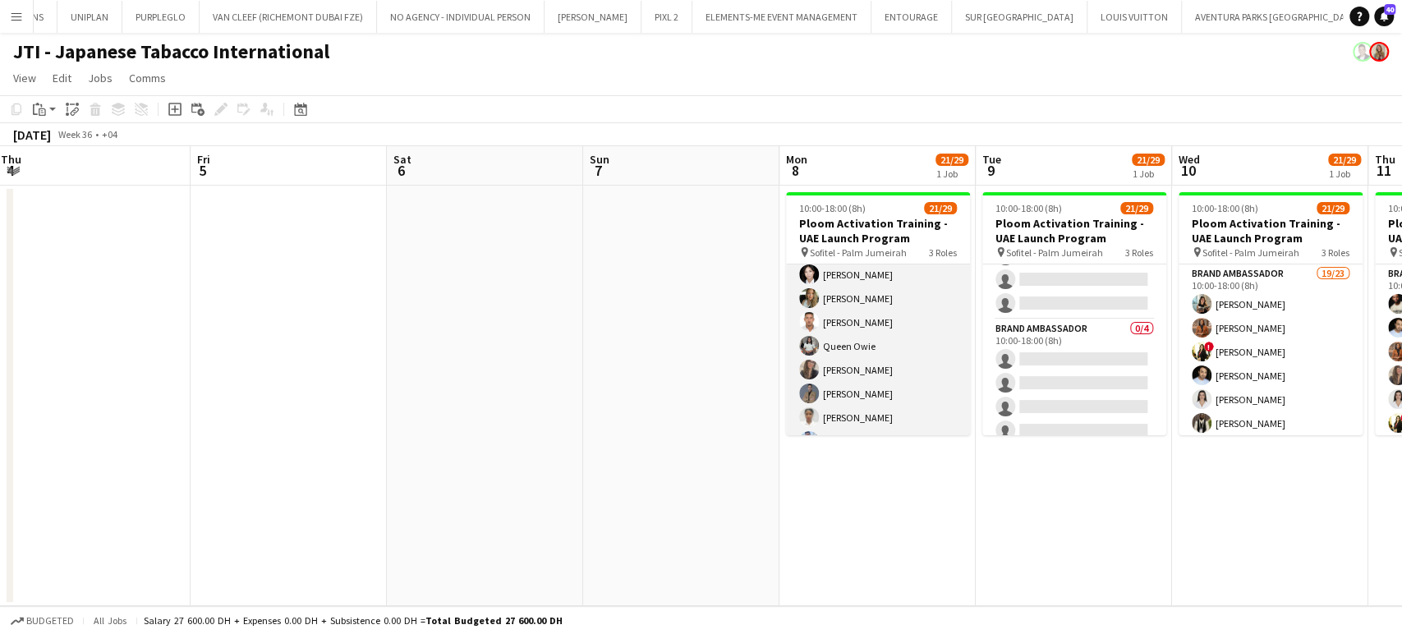
scroll to position [0, 0]
click at [893, 355] on app-card-role "Brand Ambassador 19/23 10:00-18:00 (8h) Aubrey Ellaine Rabino Tanja Vukas Jaafa…" at bounding box center [878, 554] width 184 height 580
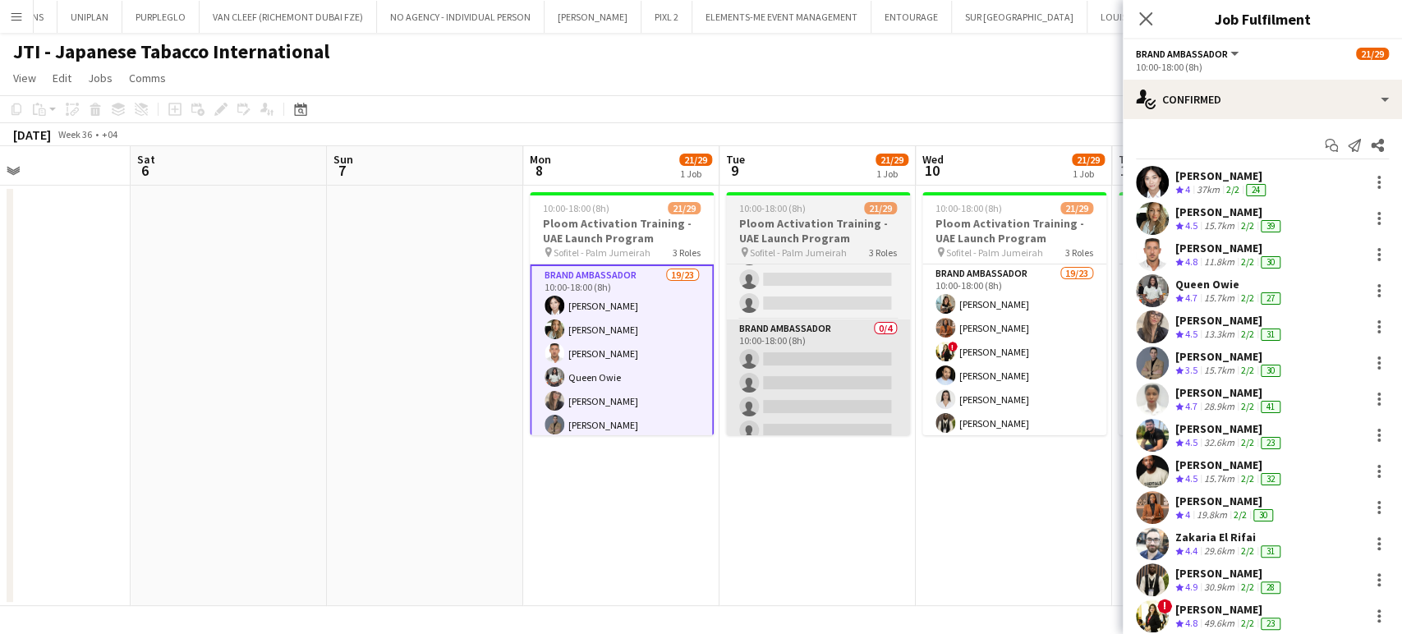
scroll to position [0, 736]
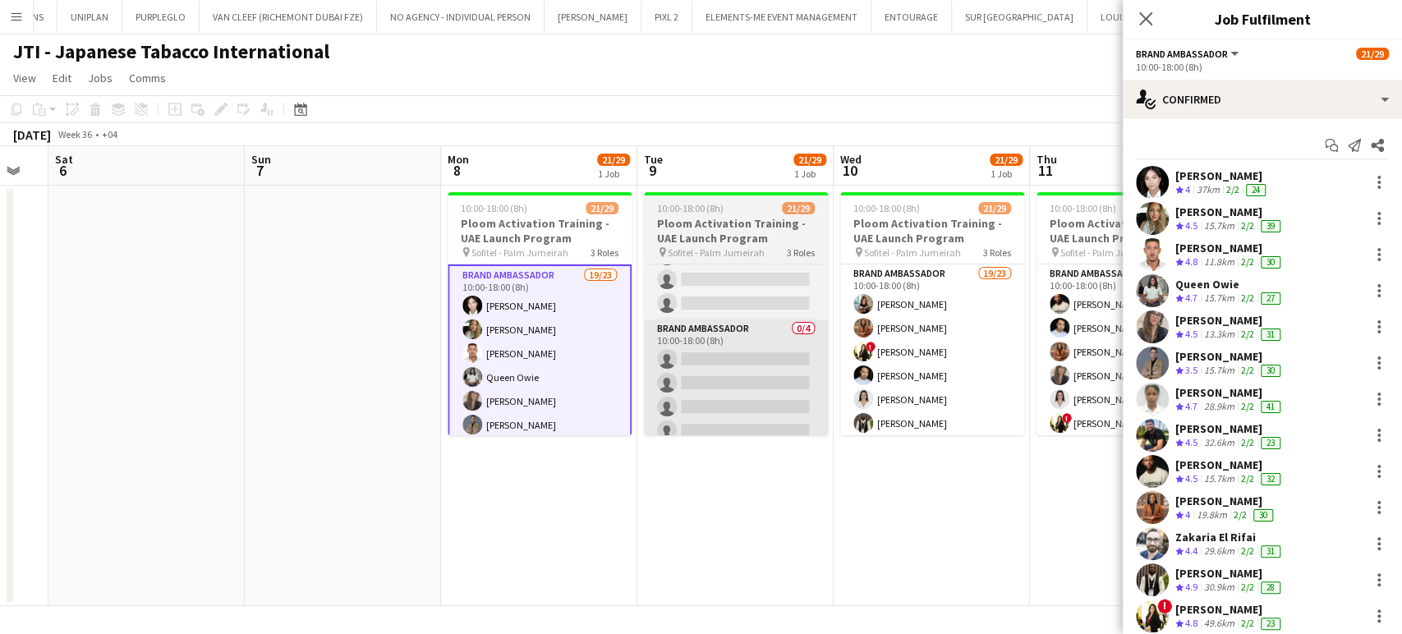
drag, startPoint x: 1051, startPoint y: 386, endPoint x: 724, endPoint y: 381, distance: 326.8
click at [713, 391] on app-calendar-viewport "Tue 2 Wed 3 Thu 4 Fri 5 Sat 6 Sun 7 Mon 8 21/29 1 Job Tue 9 21/29 1 Job Wed 10 …" at bounding box center [701, 376] width 1402 height 460
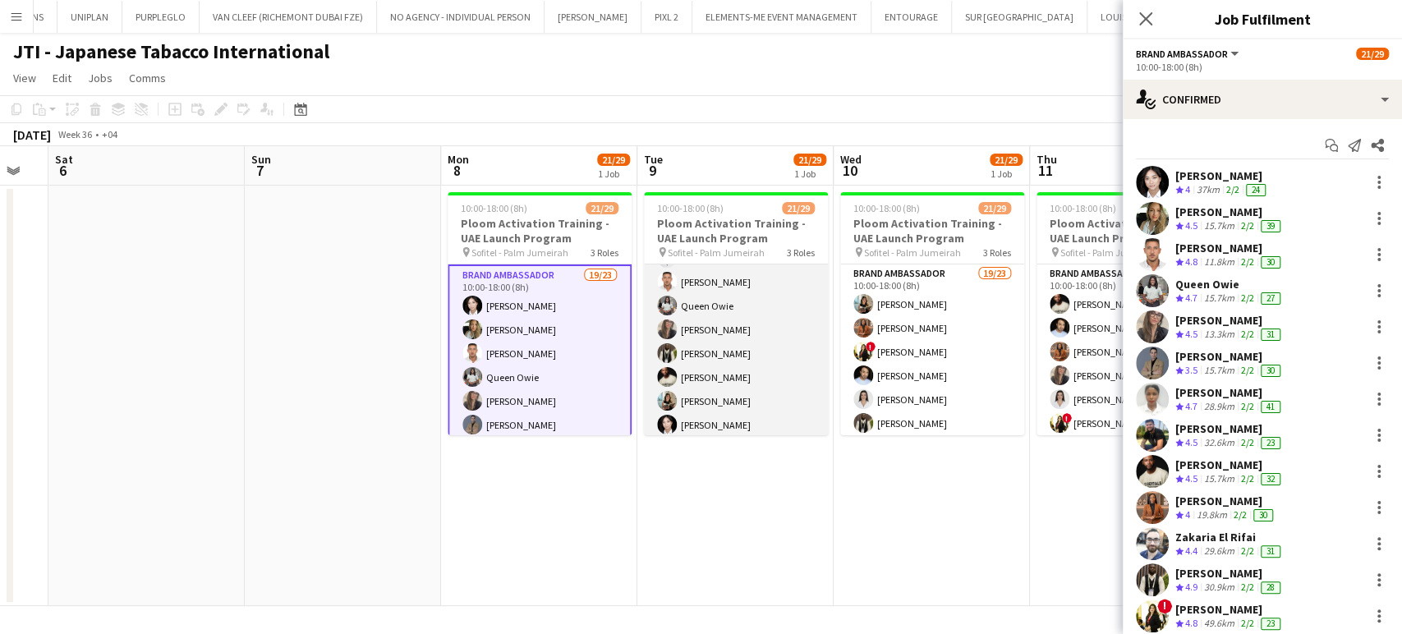
click at [763, 320] on app-card-role "Brand Ambassador 19/23 10:00-18:00 (8h) Nagham Jaber Jaafar Saad Queen Owie Lei…" at bounding box center [736, 508] width 184 height 580
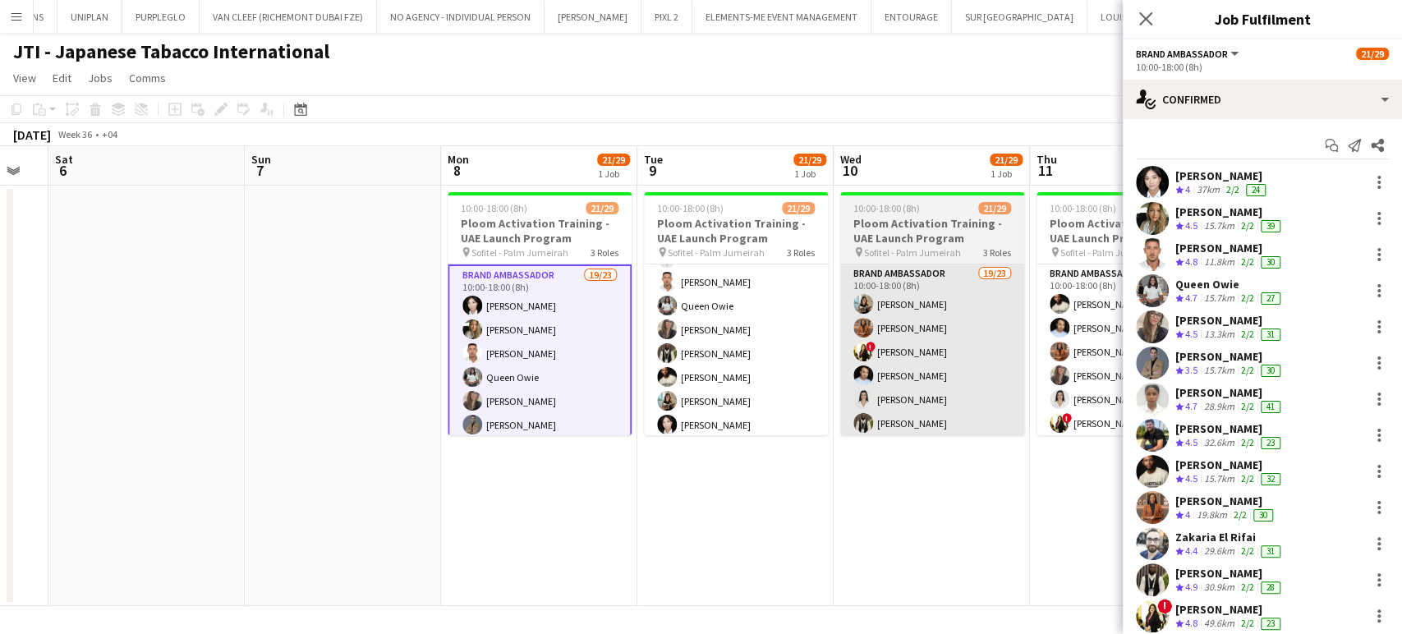
scroll to position [47, 0]
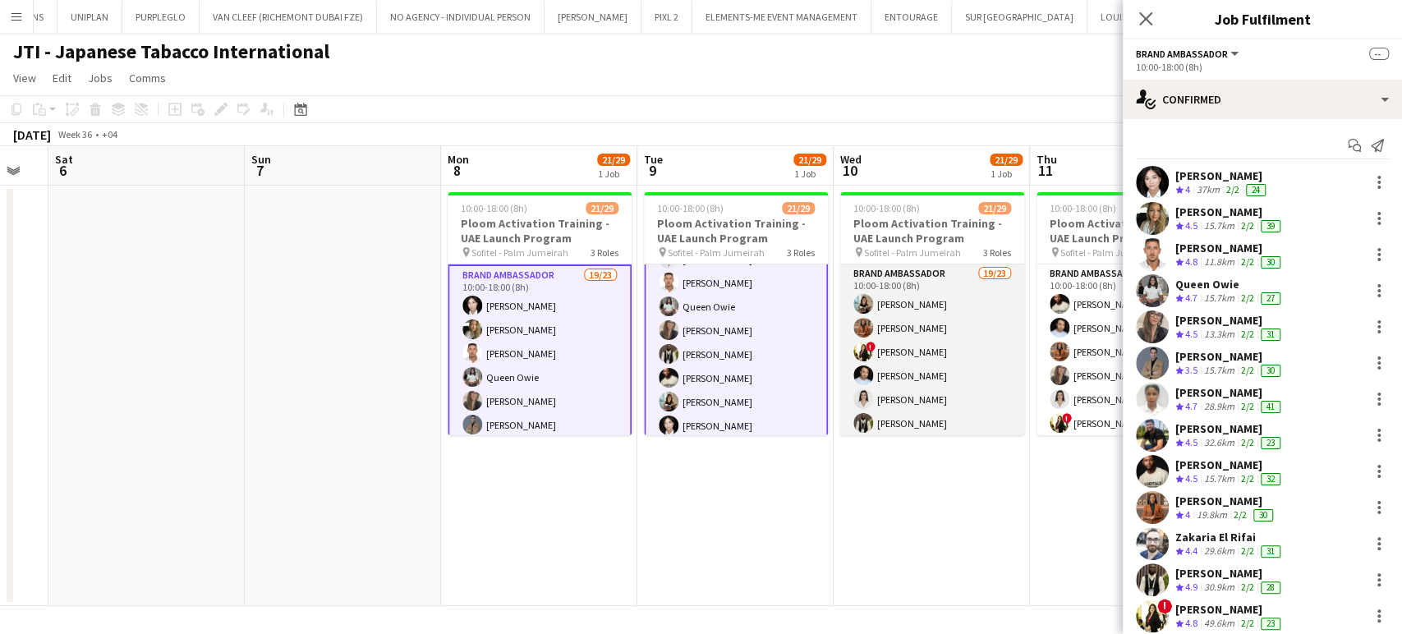
drag, startPoint x: 970, startPoint y: 330, endPoint x: 960, endPoint y: 330, distance: 10.7
click at [960, 330] on app-calendar-viewport "Tue 2 Wed 3 Thu 4 Fri 5 Sat 6 Sun 7 Mon 8 21/29 1 Job Tue 9 21/29 1 Job Wed 10 …" at bounding box center [701, 376] width 1402 height 460
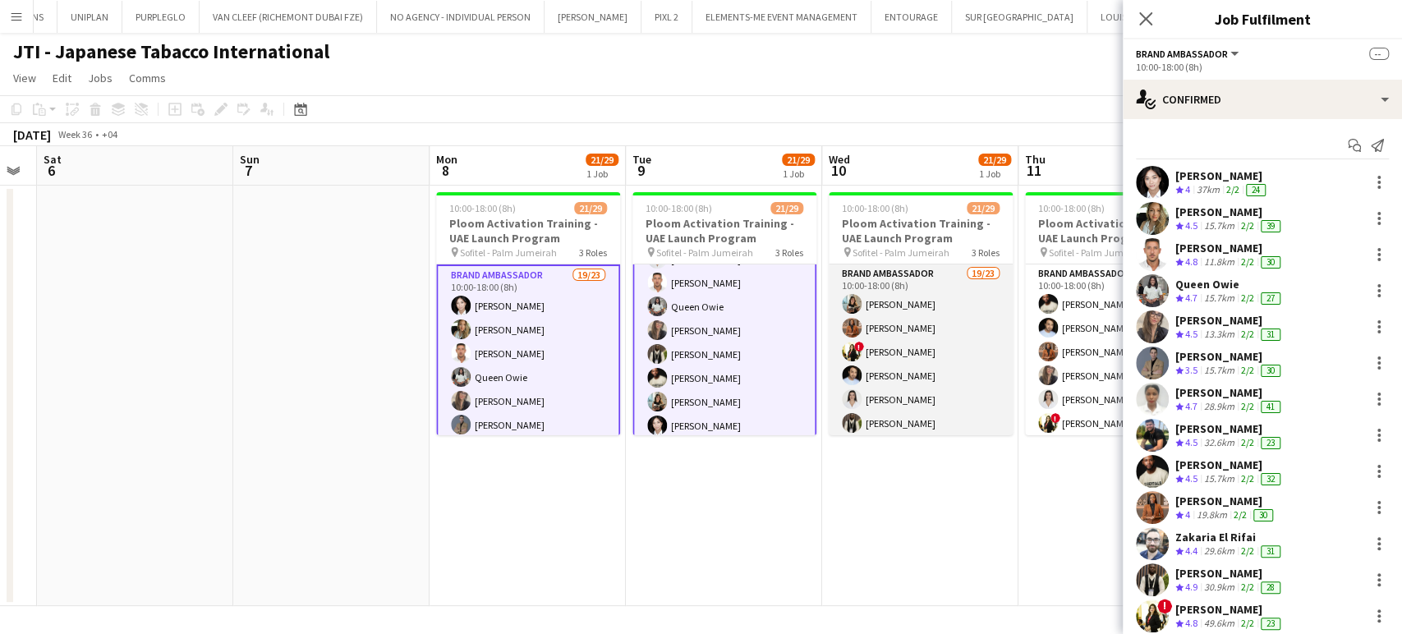
click at [926, 340] on app-card-role "Brand Ambassador 19/23 10:00-18:00 (8h) KIMBERLY GABALES Jacinta Kabiru ! Jana …" at bounding box center [920, 554] width 184 height 580
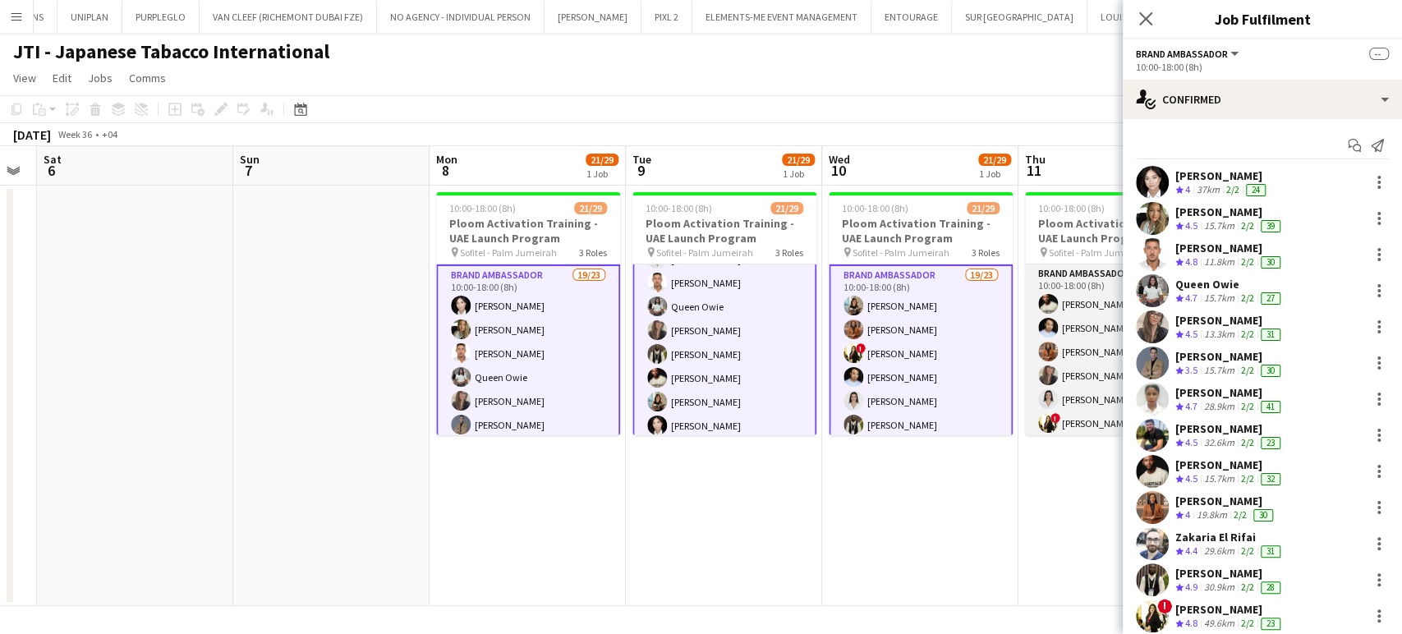
click at [1055, 328] on app-user-avatar at bounding box center [1048, 328] width 20 height 20
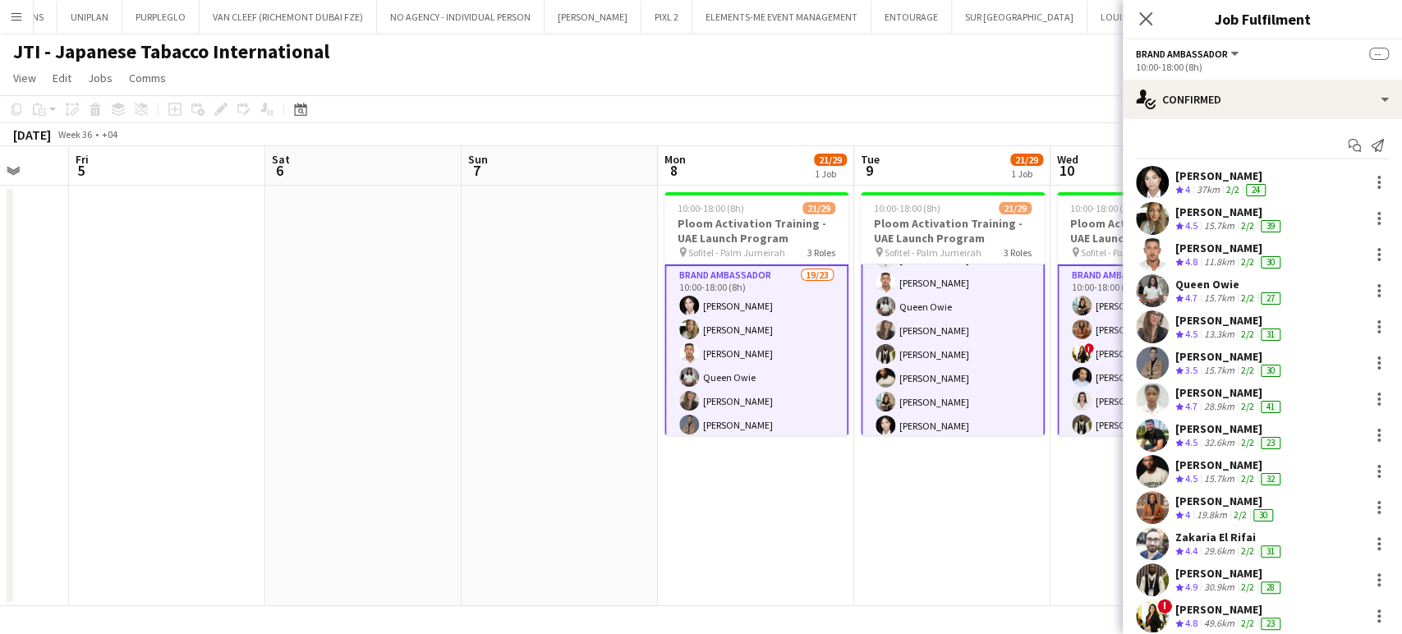
drag, startPoint x: 1068, startPoint y: 337, endPoint x: 507, endPoint y: 339, distance: 561.6
click at [507, 339] on app-calendar-viewport "Tue 2 Wed 3 Thu 4 Fri 5 Sat 6 Sun 7 Mon 8 21/29 1 Job Tue 9 21/29 1 Job Wed 10 …" at bounding box center [701, 376] width 1402 height 460
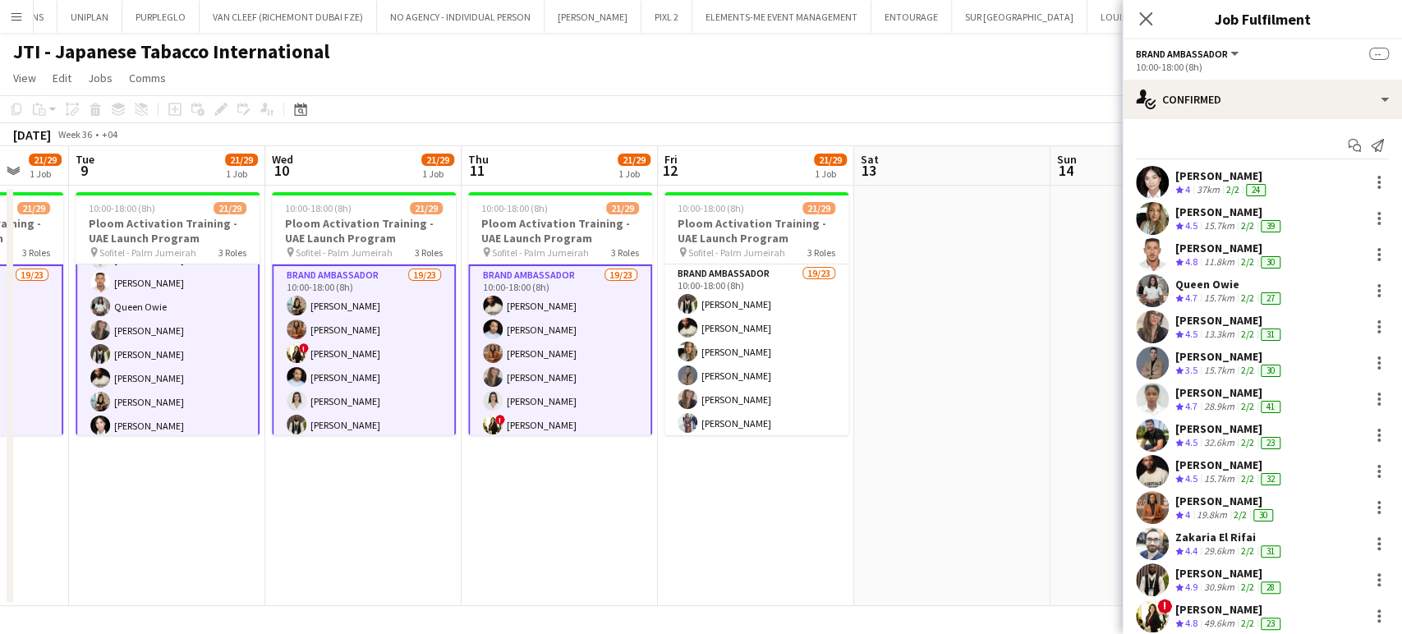
scroll to position [0, 525]
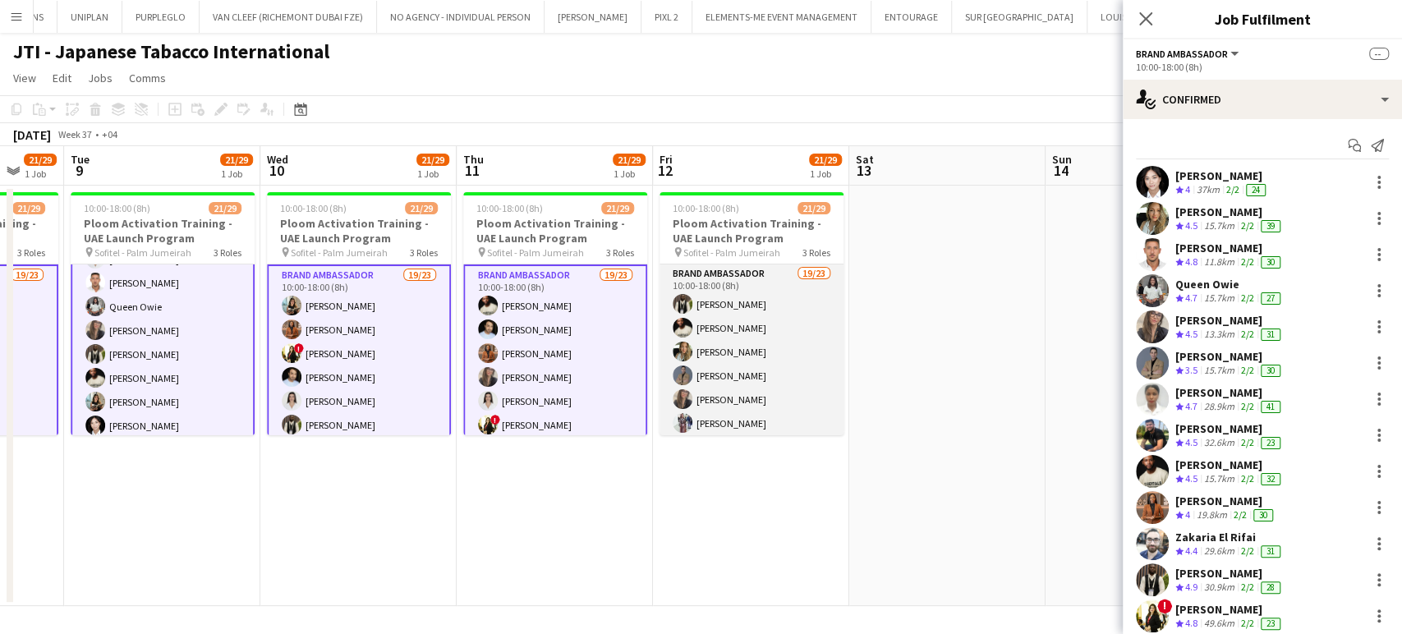
click at [755, 340] on app-card-role "Brand Ambassador 19/23 10:00-18:00 (8h) Fejiro Ejiroro Francis Mbebele Tanja Vu…" at bounding box center [751, 554] width 184 height 580
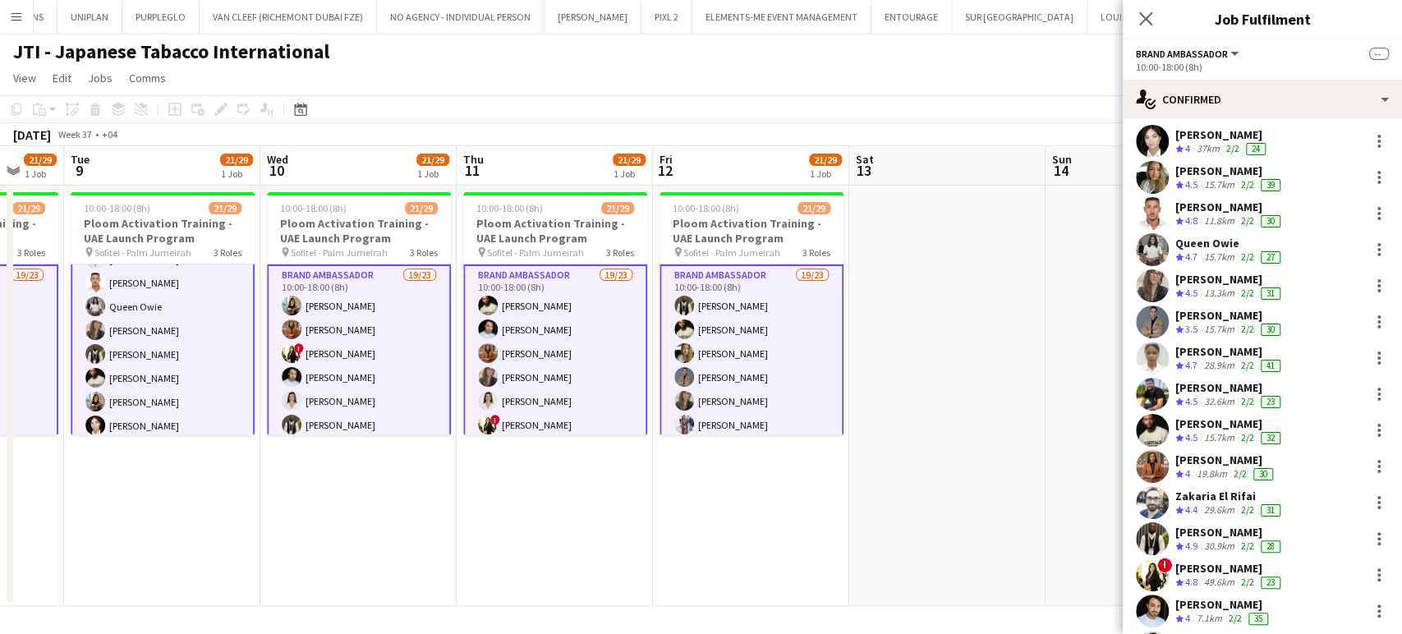
scroll to position [0, 0]
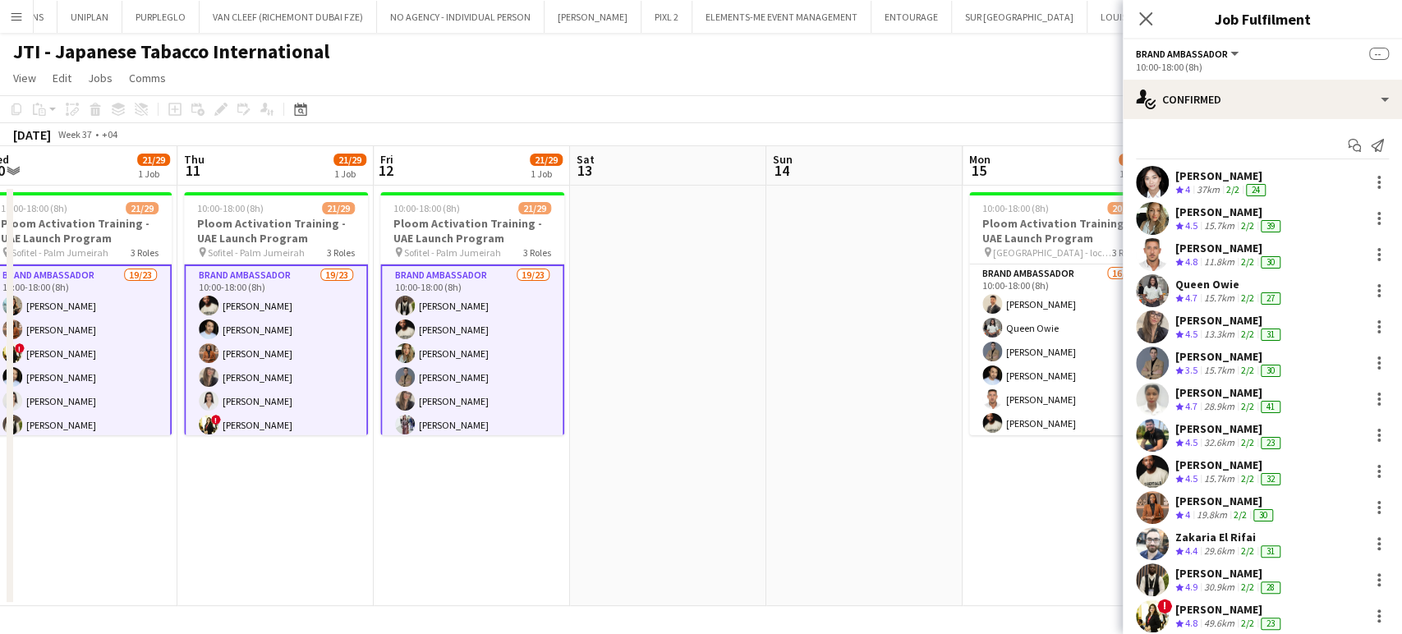
drag, startPoint x: 1064, startPoint y: 420, endPoint x: 741, endPoint y: 405, distance: 323.8
click at [741, 405] on app-calendar-viewport "Sat 6 Sun 7 Mon 8 21/29 1 Job Tue 9 21/29 1 Job Wed 10 21/29 1 Job Thu 11 21/29…" at bounding box center [701, 376] width 1402 height 460
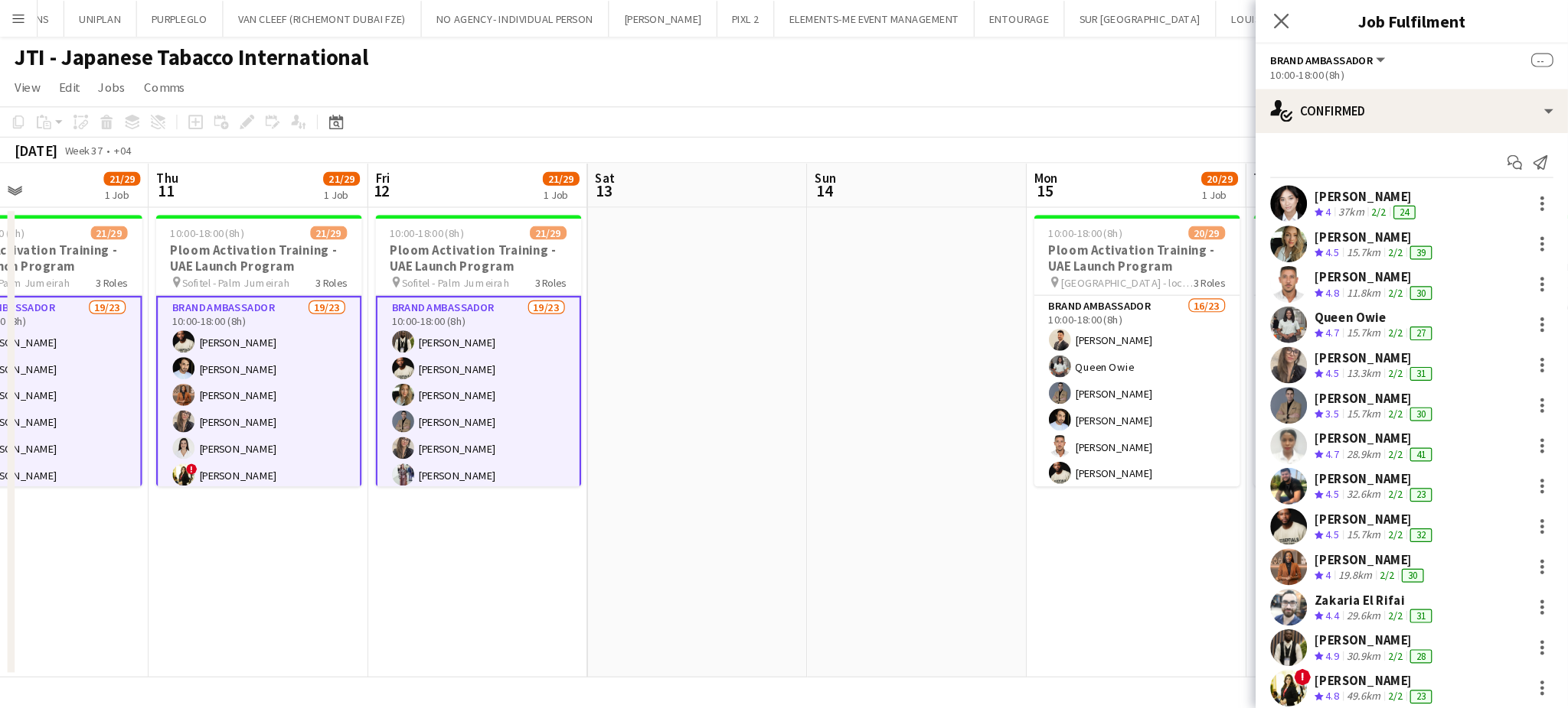
scroll to position [0, 626]
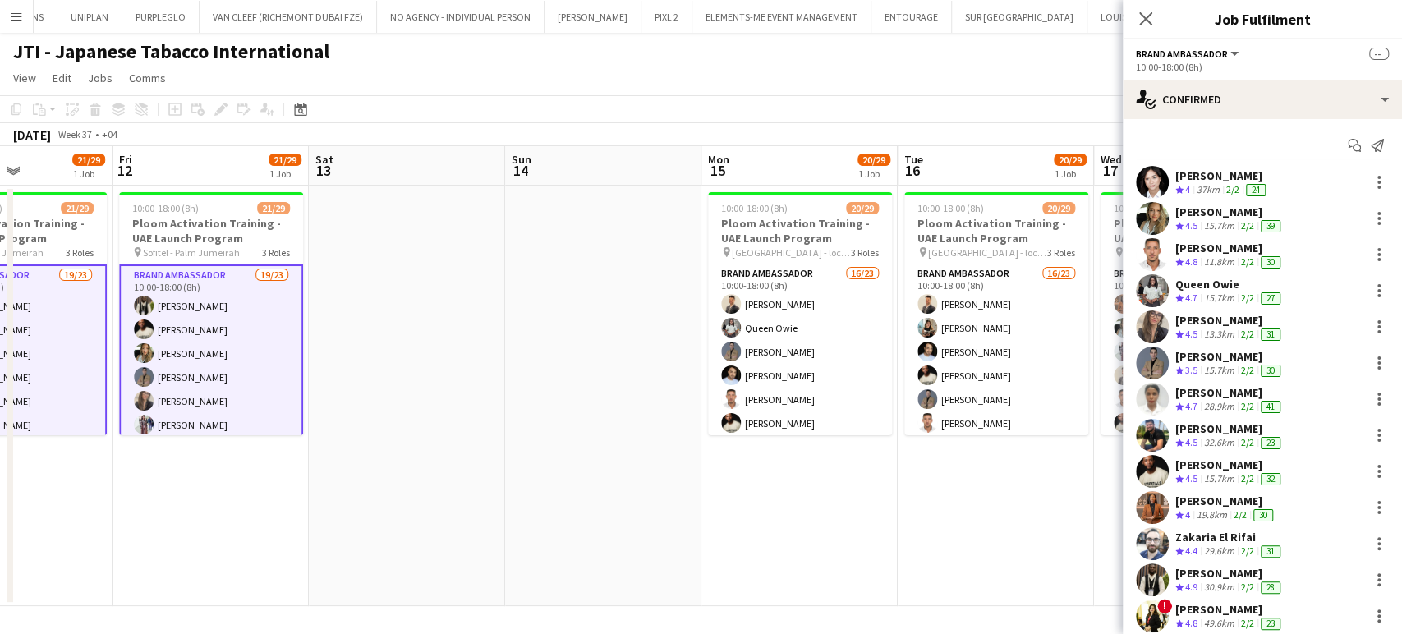
drag, startPoint x: 812, startPoint y: 389, endPoint x: 662, endPoint y: 389, distance: 150.3
click at [662, 389] on app-calendar-viewport "Mon 8 21/29 1 Job Tue 9 21/29 1 Job Wed 10 21/29 1 Job Thu 11 21/29 1 Job Fri 1…" at bounding box center [701, 376] width 1402 height 460
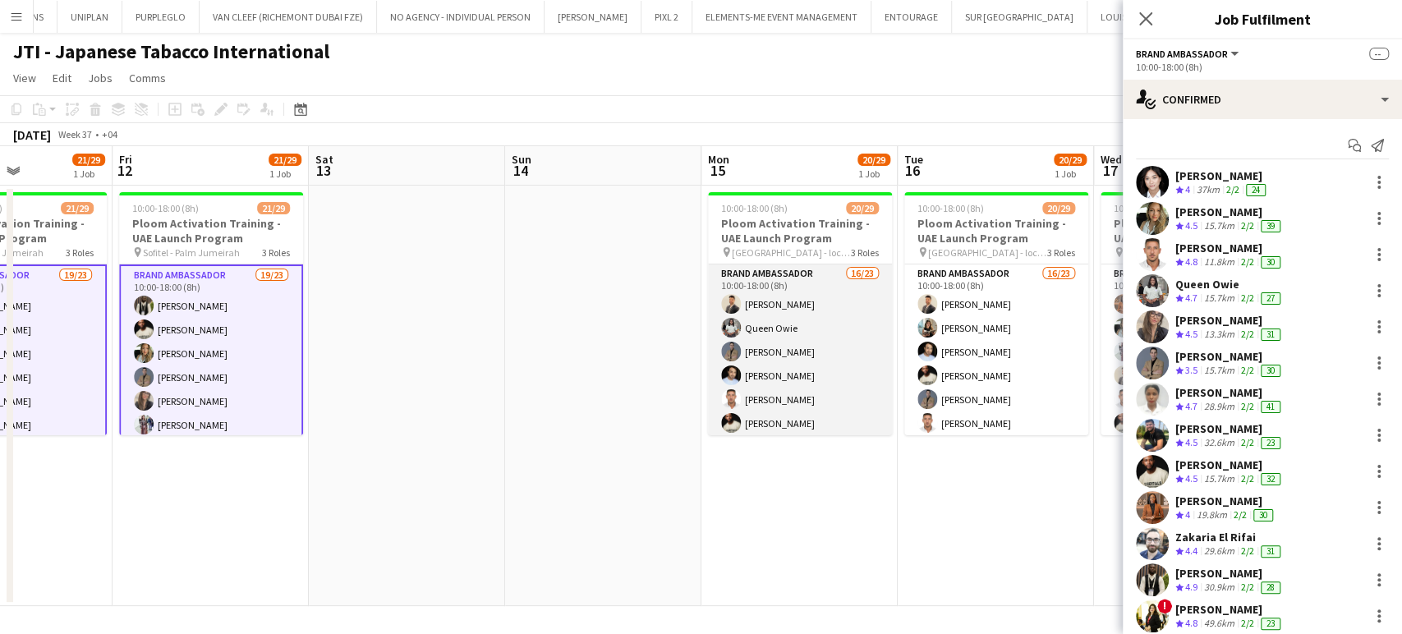
click at [824, 372] on app-card-role "Brand Ambassador 16/23 10:00-18:00 (8h) Jawad Zbair Queen Owie Rachid Maalfi Ra…" at bounding box center [800, 554] width 184 height 580
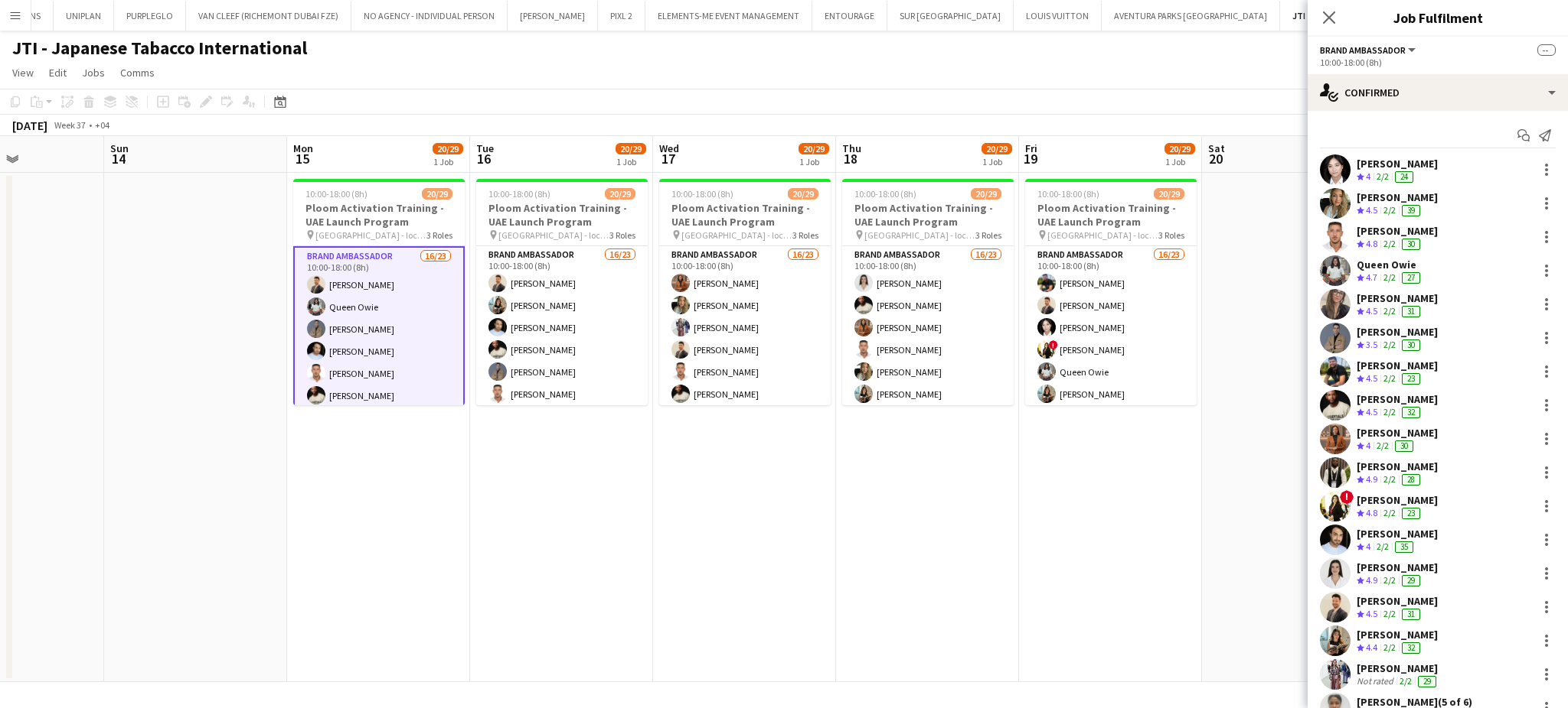
scroll to position [203, 0]
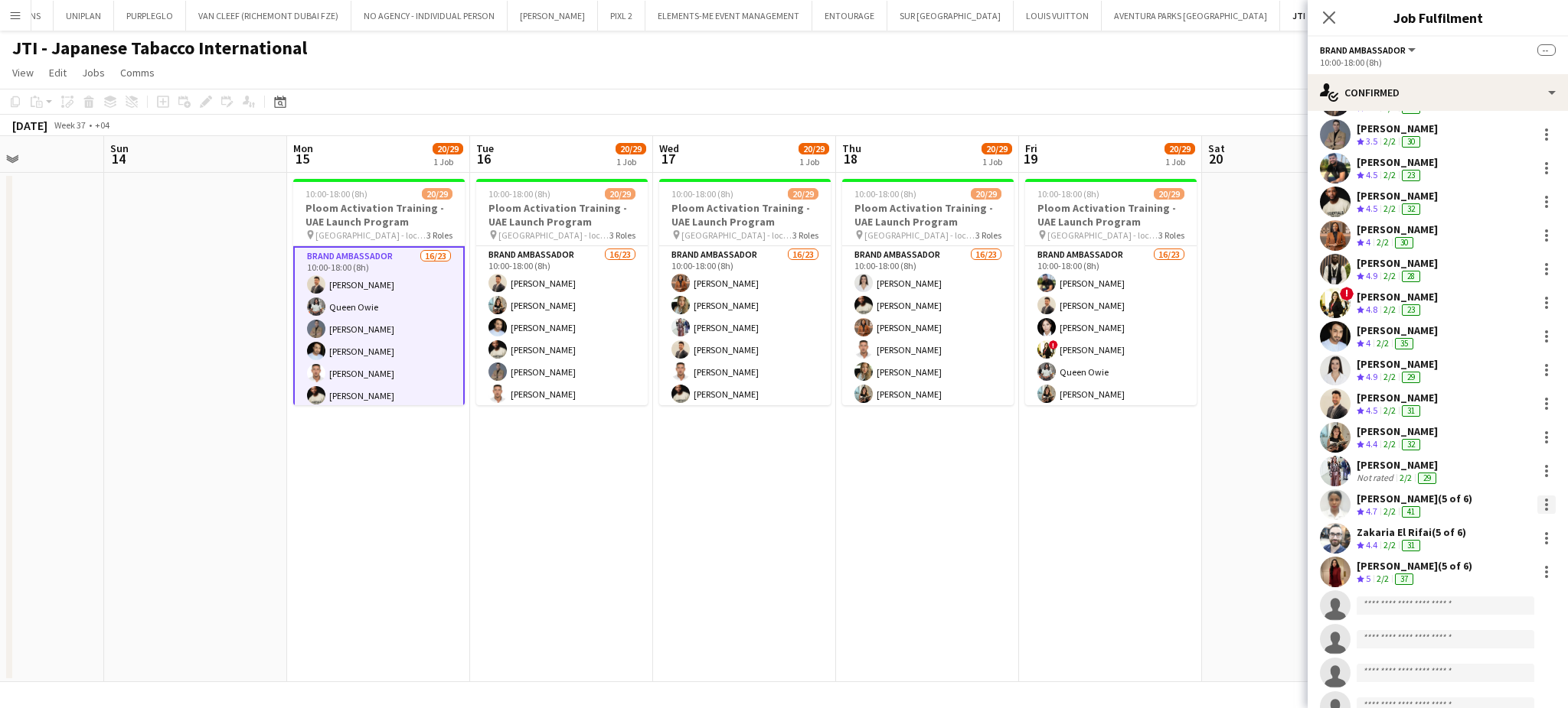
click at [1306, 505] on div at bounding box center [1547, 505] width 19 height 19
click at [1306, 590] on span "Remove" at bounding box center [1480, 642] width 95 height 14
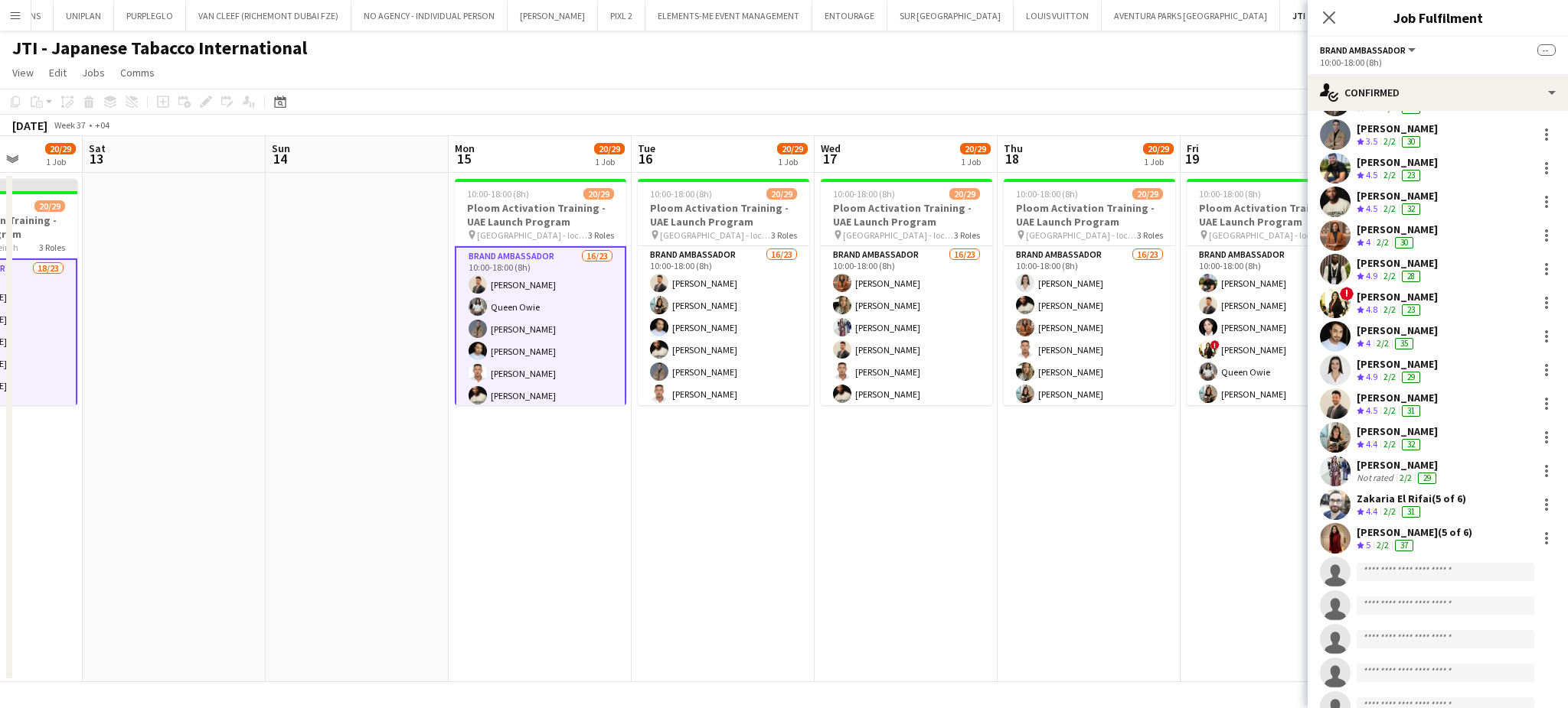
scroll to position [0, 448]
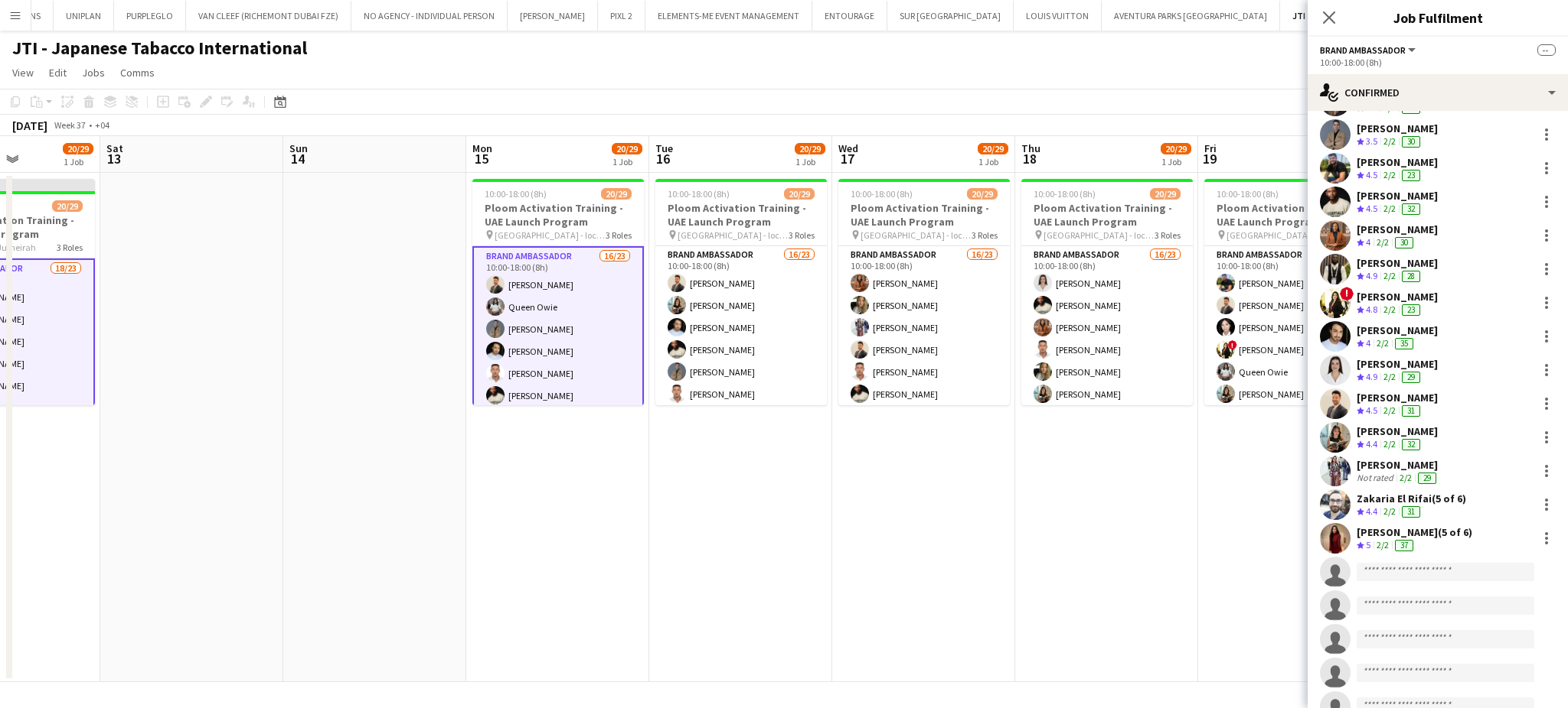
drag, startPoint x: 717, startPoint y: 462, endPoint x: 1080, endPoint y: 447, distance: 363.3
click at [1080, 447] on app-calendar-viewport "Wed 10 20/29 1 Job Thu 11 20/29 1 Job Fri 12 20/29 1 Job Sat 13 Sun 14 Mon 15 2…" at bounding box center [784, 409] width 1568 height 546
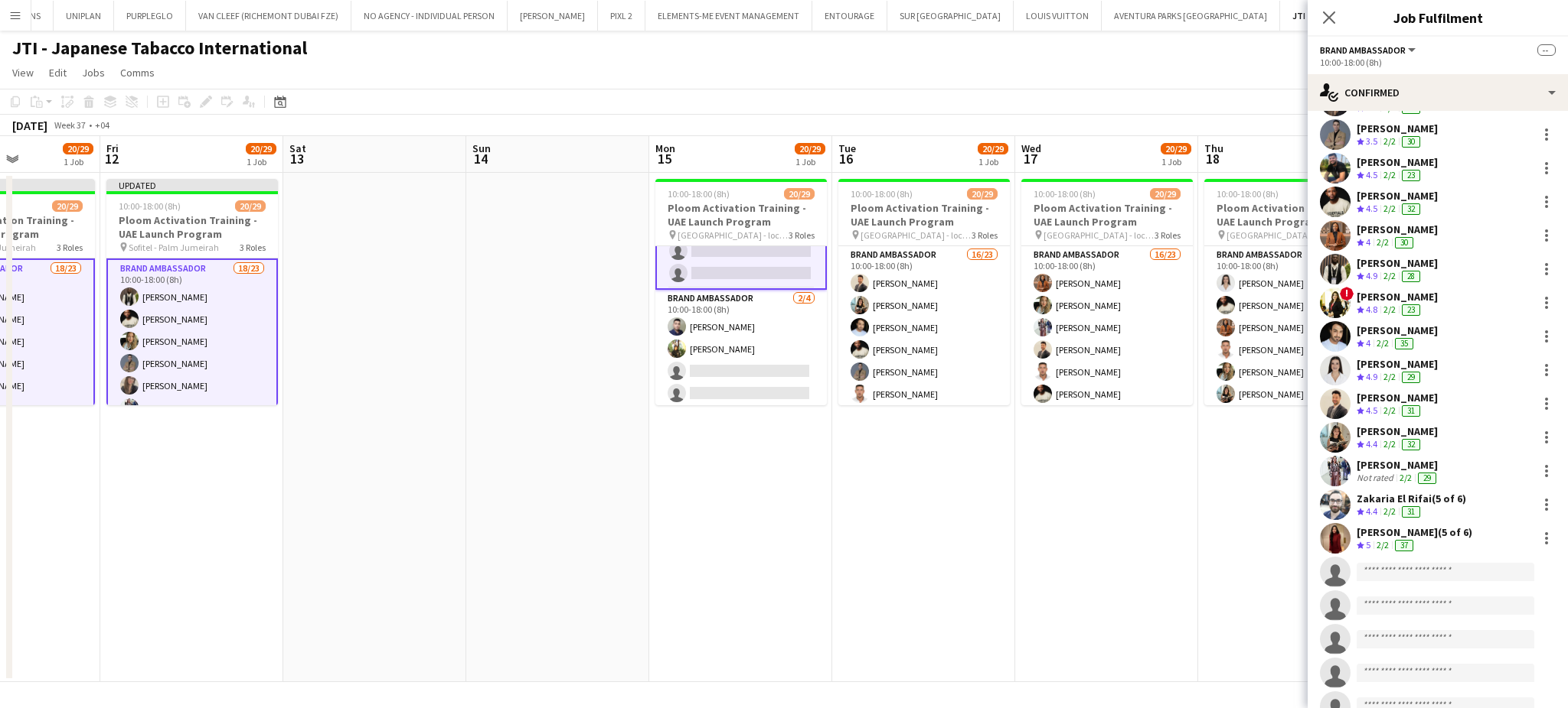
scroll to position [473, 0]
click at [734, 487] on app-date-cell "10:00-18:00 (8h) 20/29 Ploom Activation Training - UAE Launch Program pin Dubai…" at bounding box center [740, 428] width 183 height 510
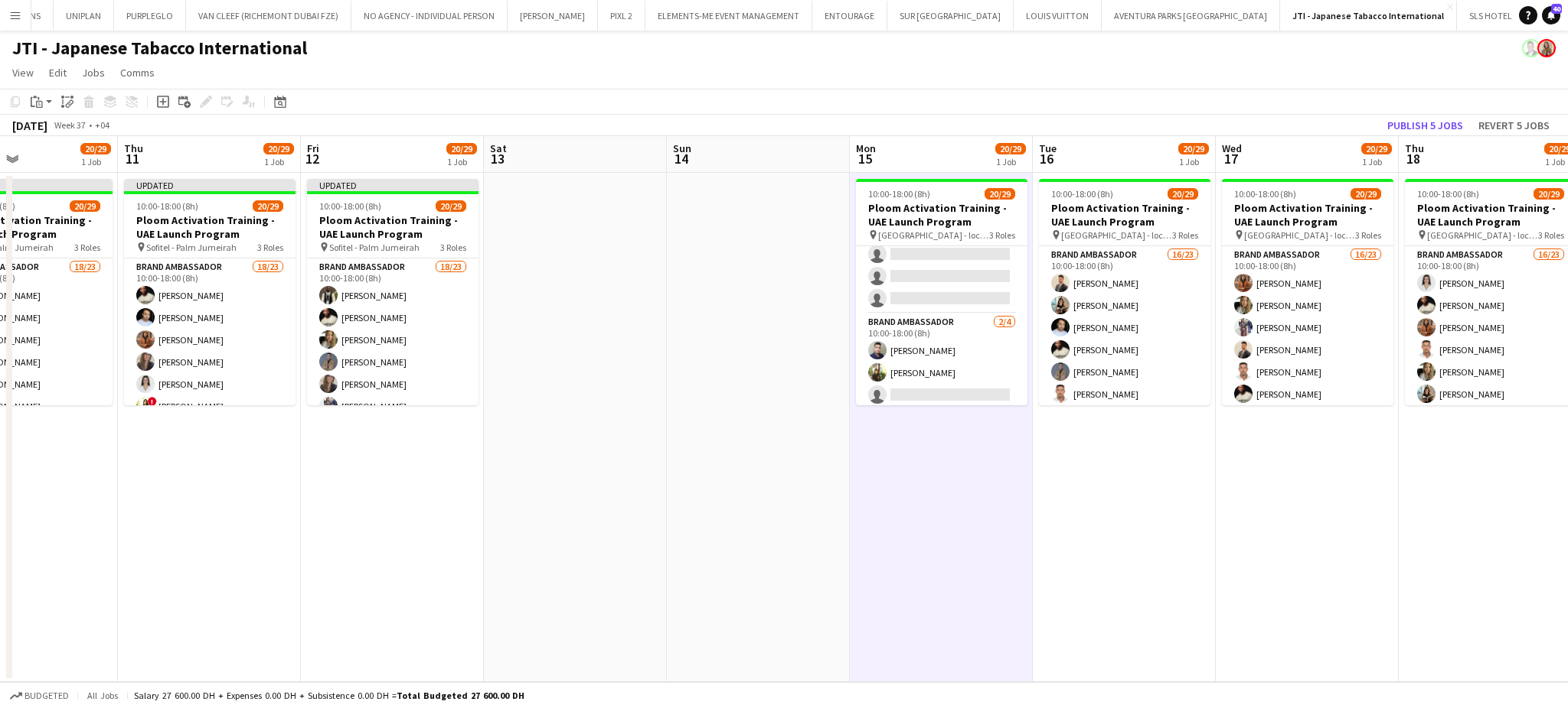
scroll to position [0, 412]
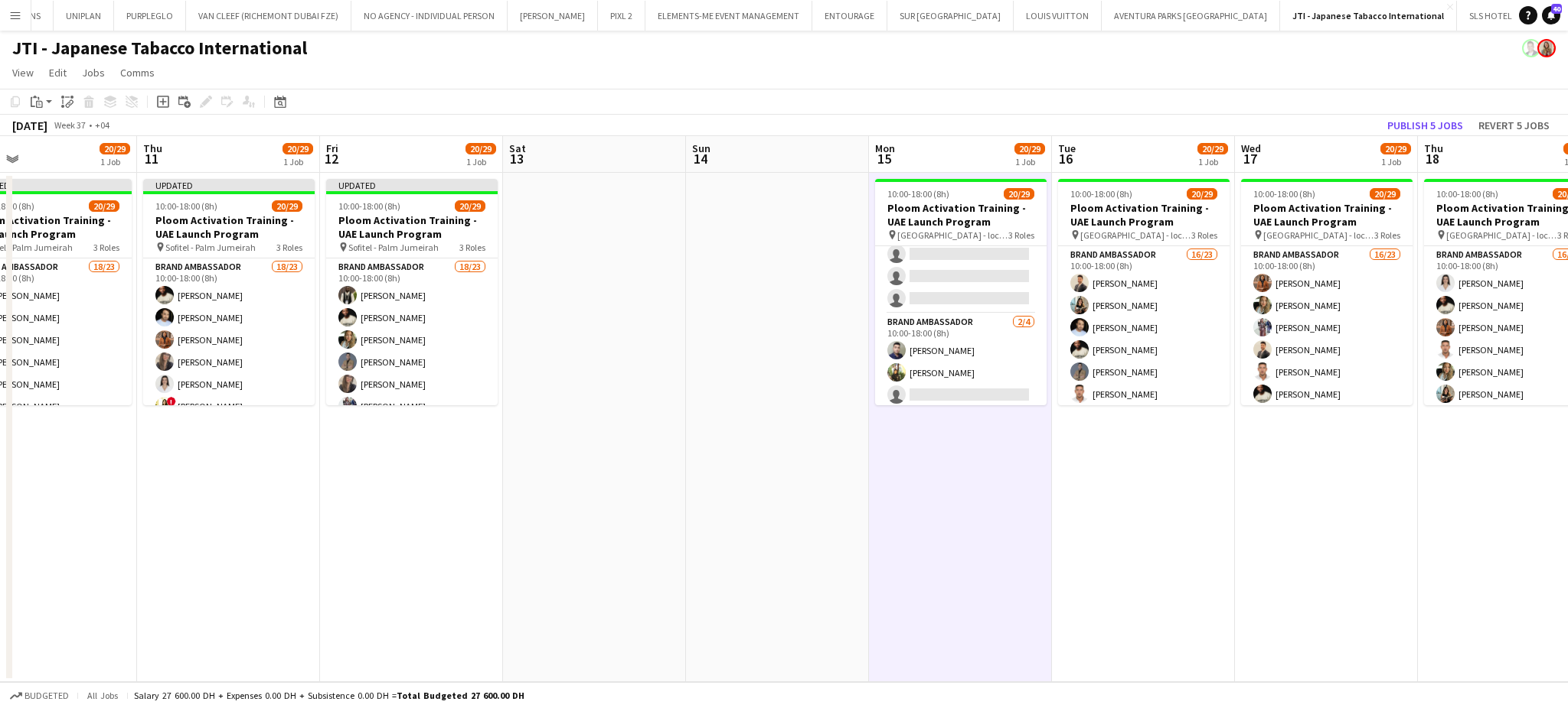
drag, startPoint x: 566, startPoint y: 334, endPoint x: 785, endPoint y: 334, distance: 219.0
click at [785, 334] on app-calendar-viewport "Mon 8 20/29 1 Job Tue 9 20/29 1 Job Wed 10 20/29 1 Job Thu 11 20/29 1 Job Fri 1…" at bounding box center [784, 409] width 1568 height 546
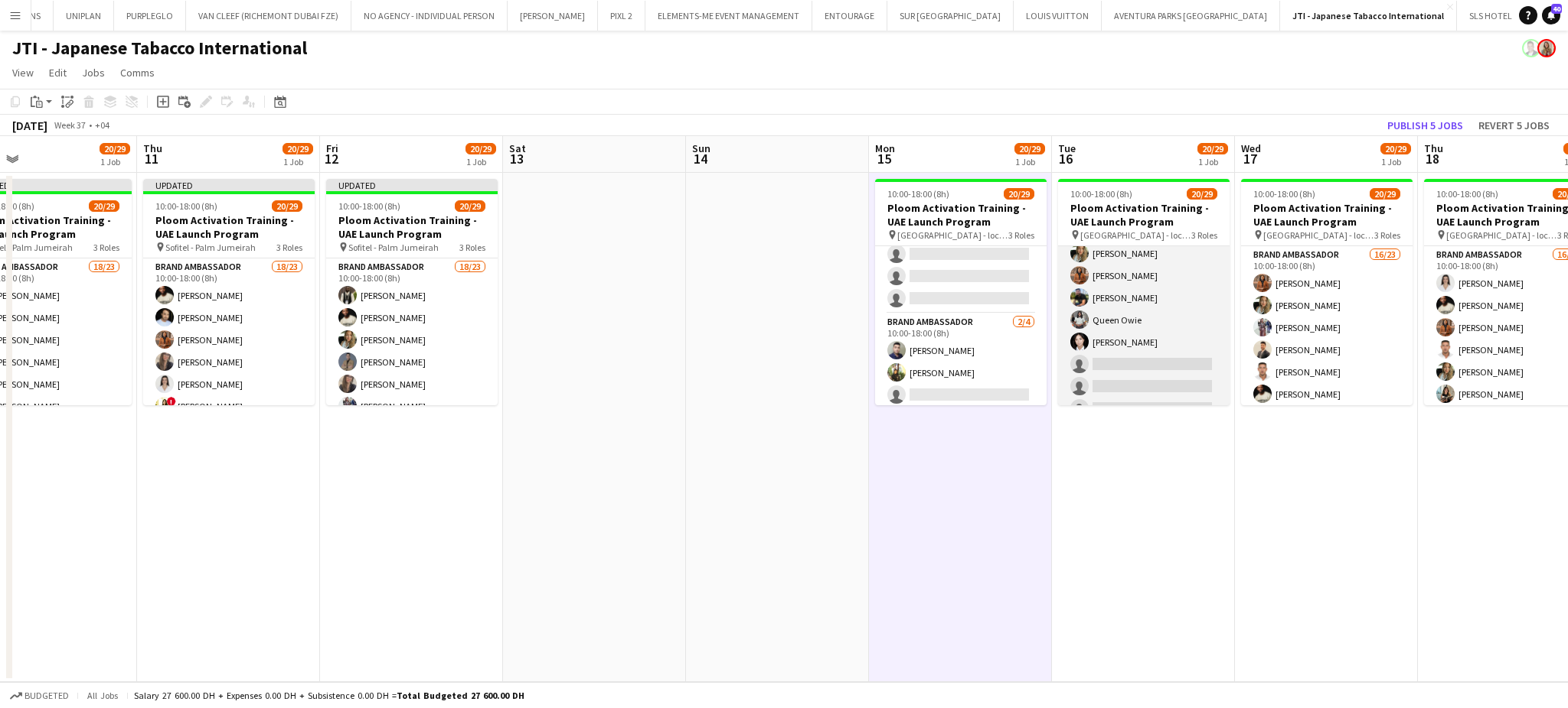
scroll to position [306, 0]
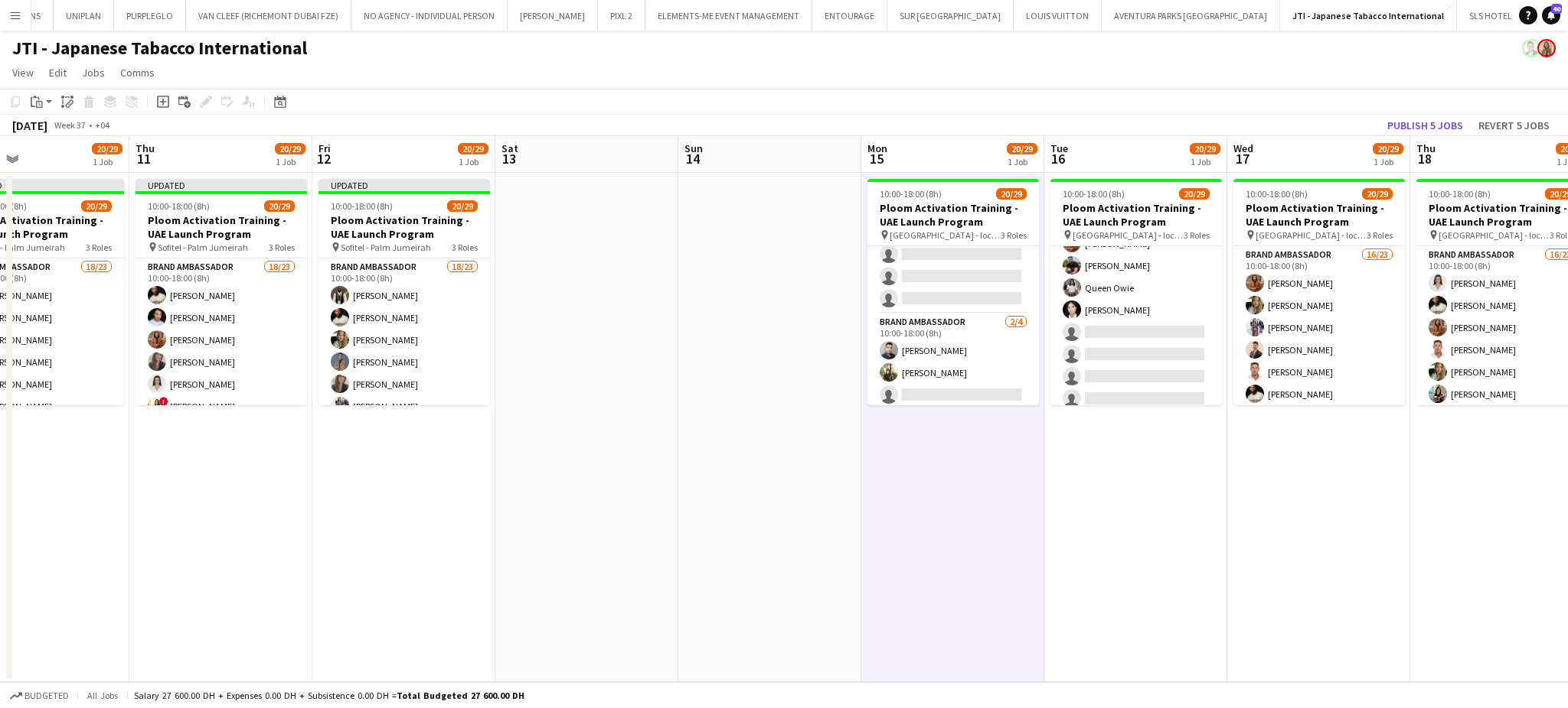
drag, startPoint x: 752, startPoint y: 422, endPoint x: 1135, endPoint y: 421, distance: 383.0
click at [1136, 420] on app-calendar-viewport "Mon 8 20/29 1 Job Tue 9 20/29 1 Job Wed 10 20/29 1 Job Thu 11 20/29 1 Job Fri 1…" at bounding box center [784, 409] width 1568 height 546
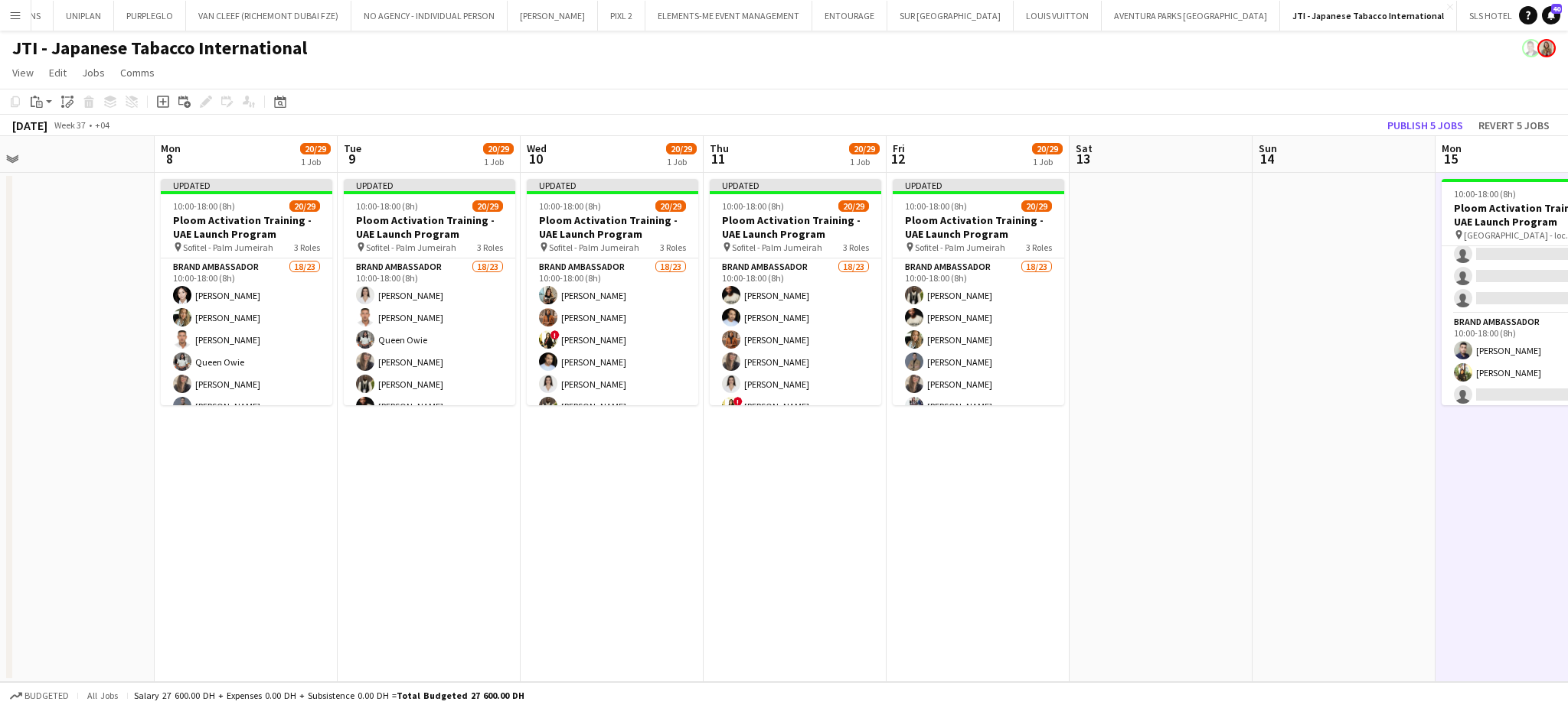
drag, startPoint x: 926, startPoint y: 429, endPoint x: 945, endPoint y: 440, distance: 22.0
click at [1099, 429] on app-calendar-viewport "Fri 5 Sat 6 Sun 7 Mon 8 20/29 1 Job Tue 9 20/29 1 Job Wed 10 20/29 1 Job Thu 11…" at bounding box center [784, 409] width 1568 height 546
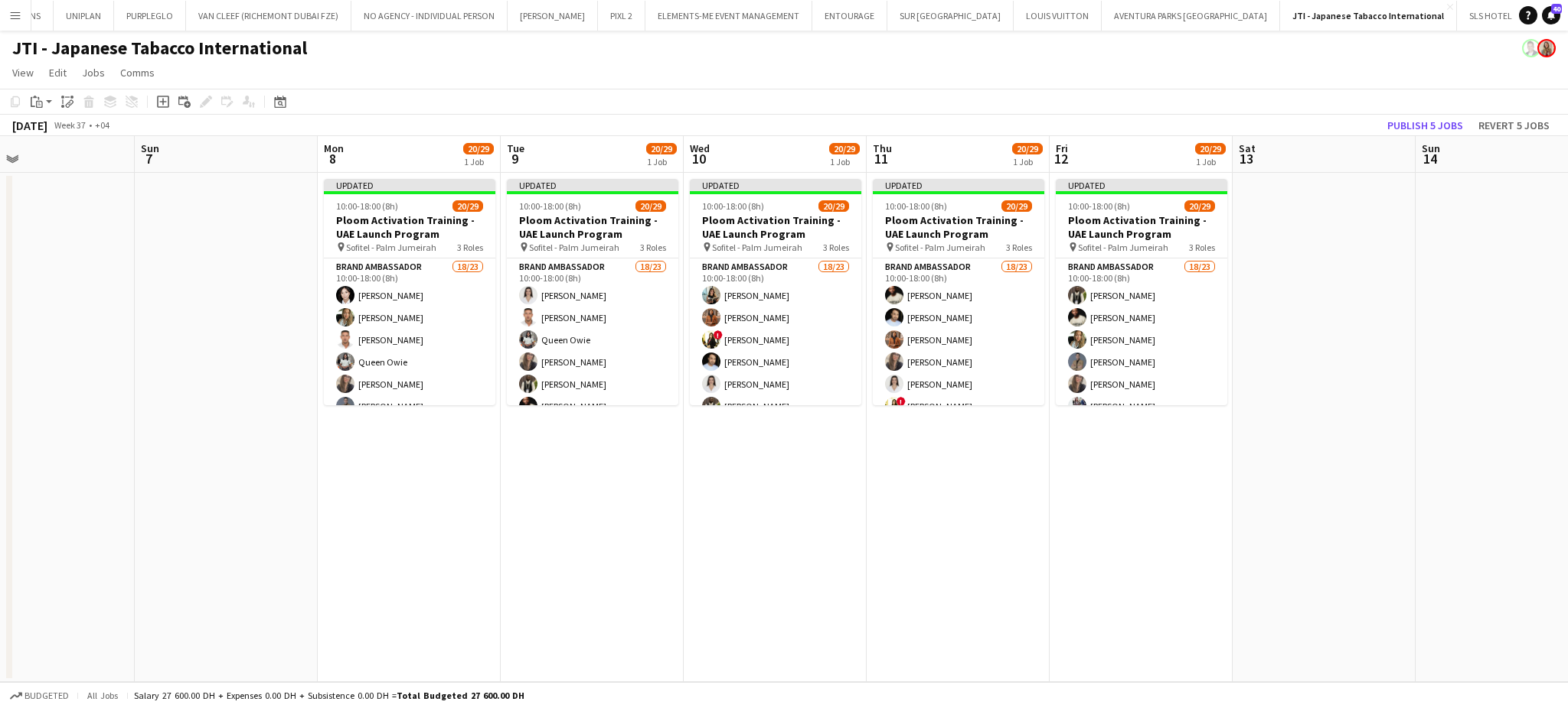
drag, startPoint x: 603, startPoint y: 411, endPoint x: 793, endPoint y: 408, distance: 190.0
click at [817, 411] on app-calendar-viewport "Thu 4 Fri 5 Sat 6 Sun 7 Mon 8 20/29 1 Job Tue 9 20/29 1 Job Wed 10 20/29 1 Job …" at bounding box center [784, 409] width 1568 height 546
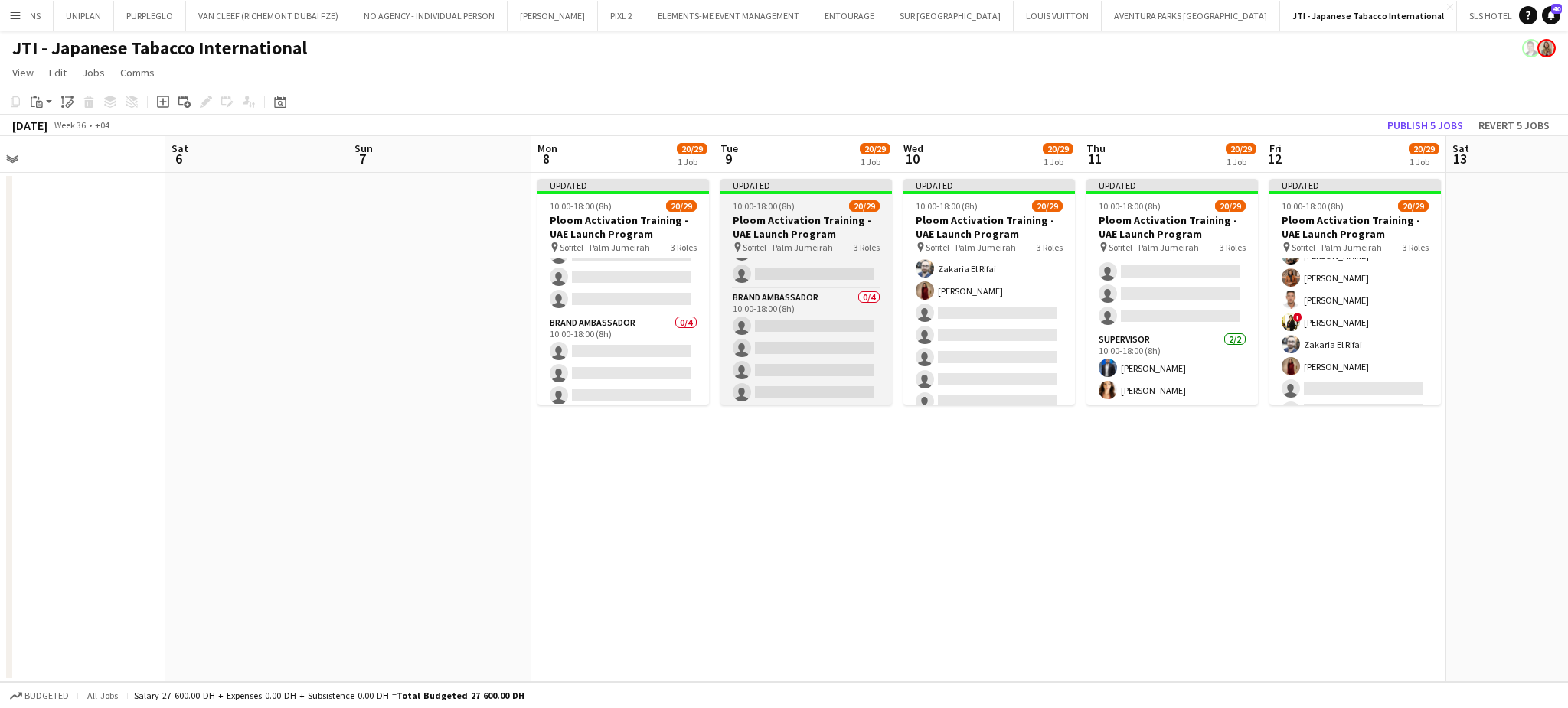
scroll to position [408, 0]
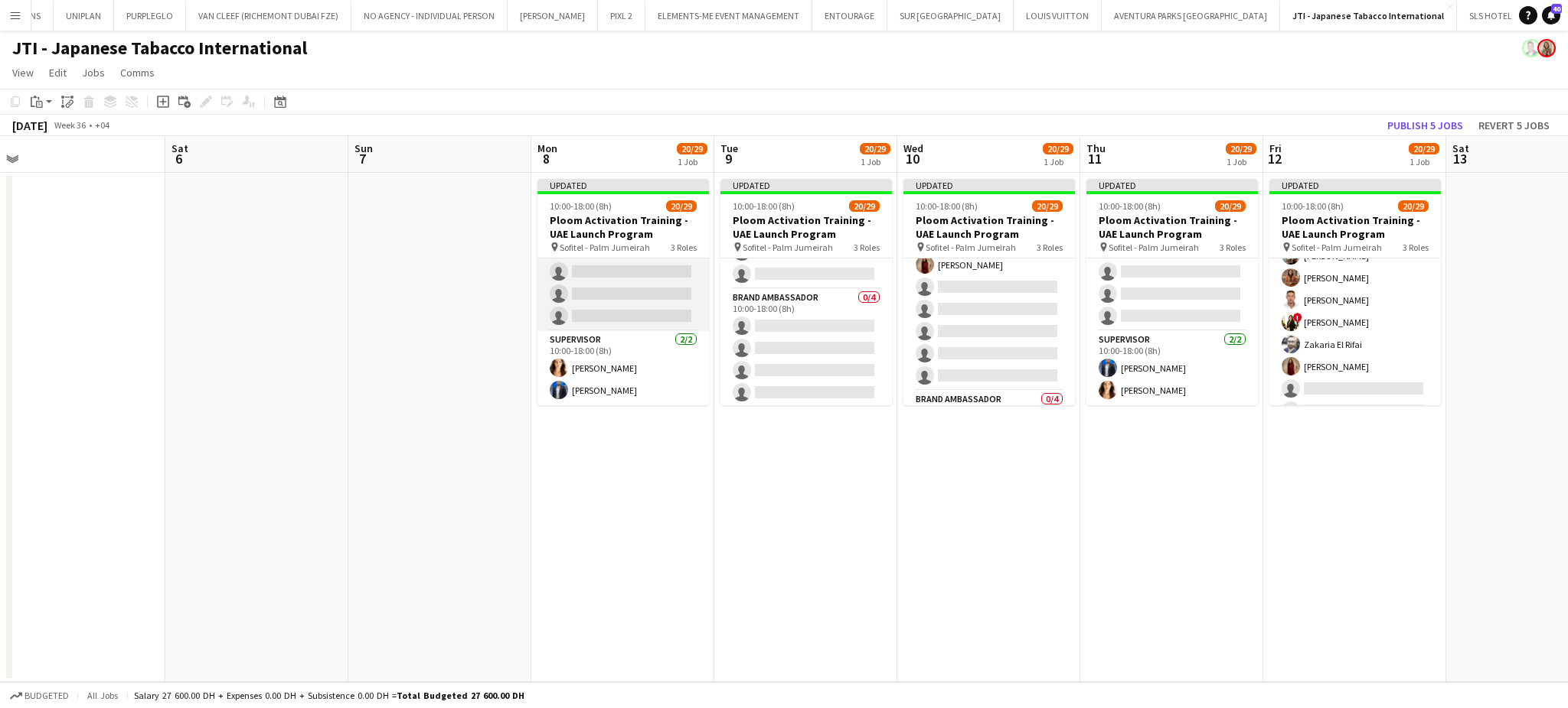
click at [652, 291] on app-card-role "Brand Ambassador 0/4 10:00-18:00 (8h) single-neutral-actions single-neutral-act…" at bounding box center [623, 271] width 172 height 118
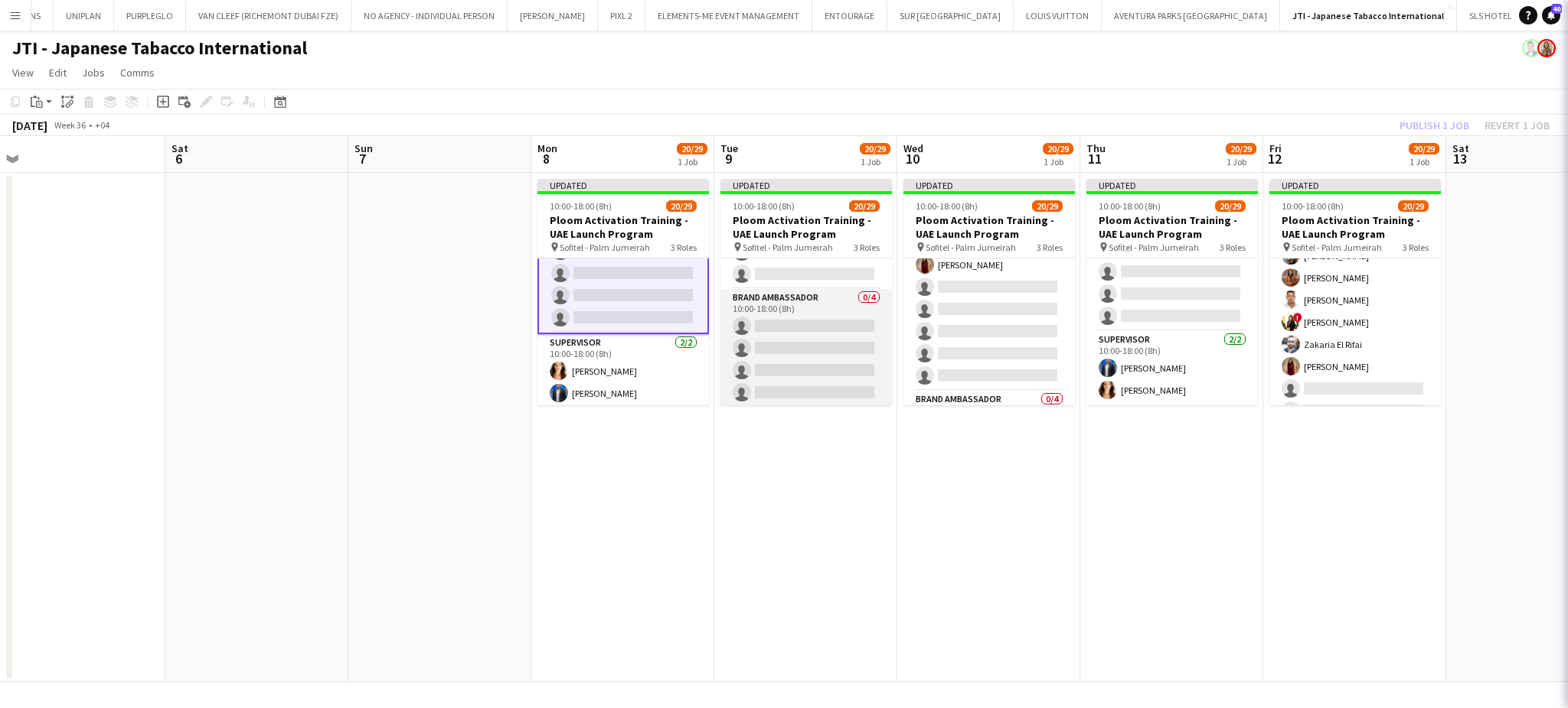
scroll to position [588, 0]
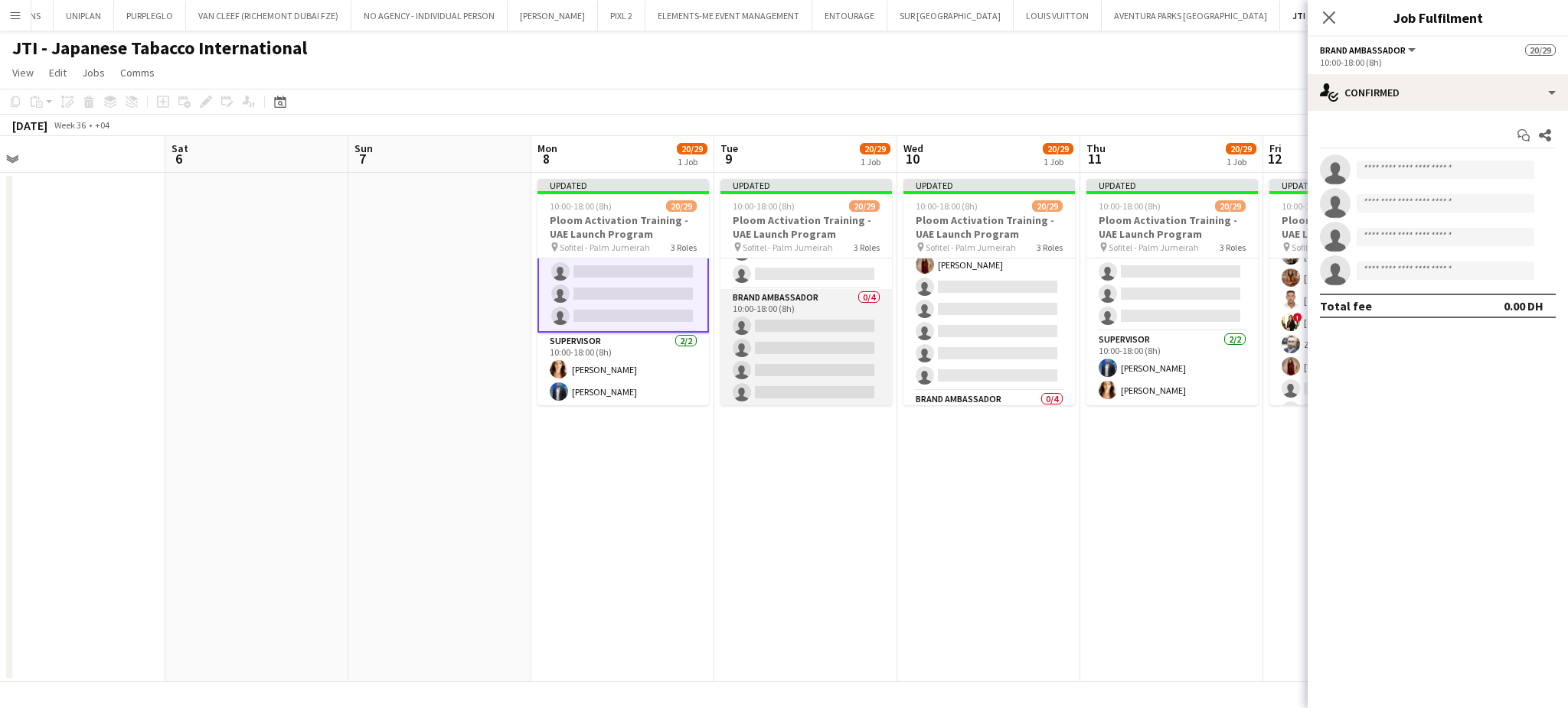
click at [825, 337] on app-card-role "Brand Ambassador 0/4 10:00-18:00 (8h) single-neutral-actions single-neutral-act…" at bounding box center [806, 347] width 172 height 118
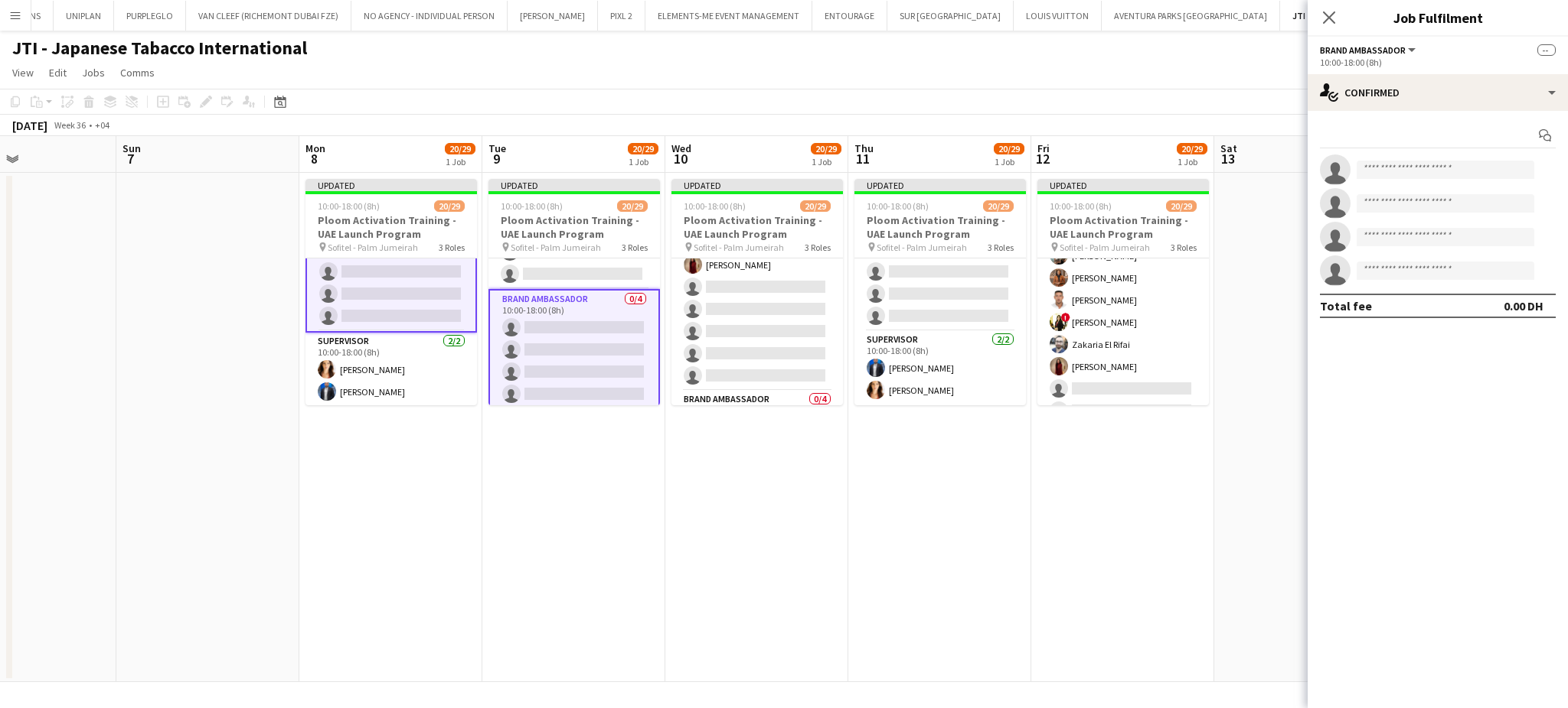
scroll to position [0, 646]
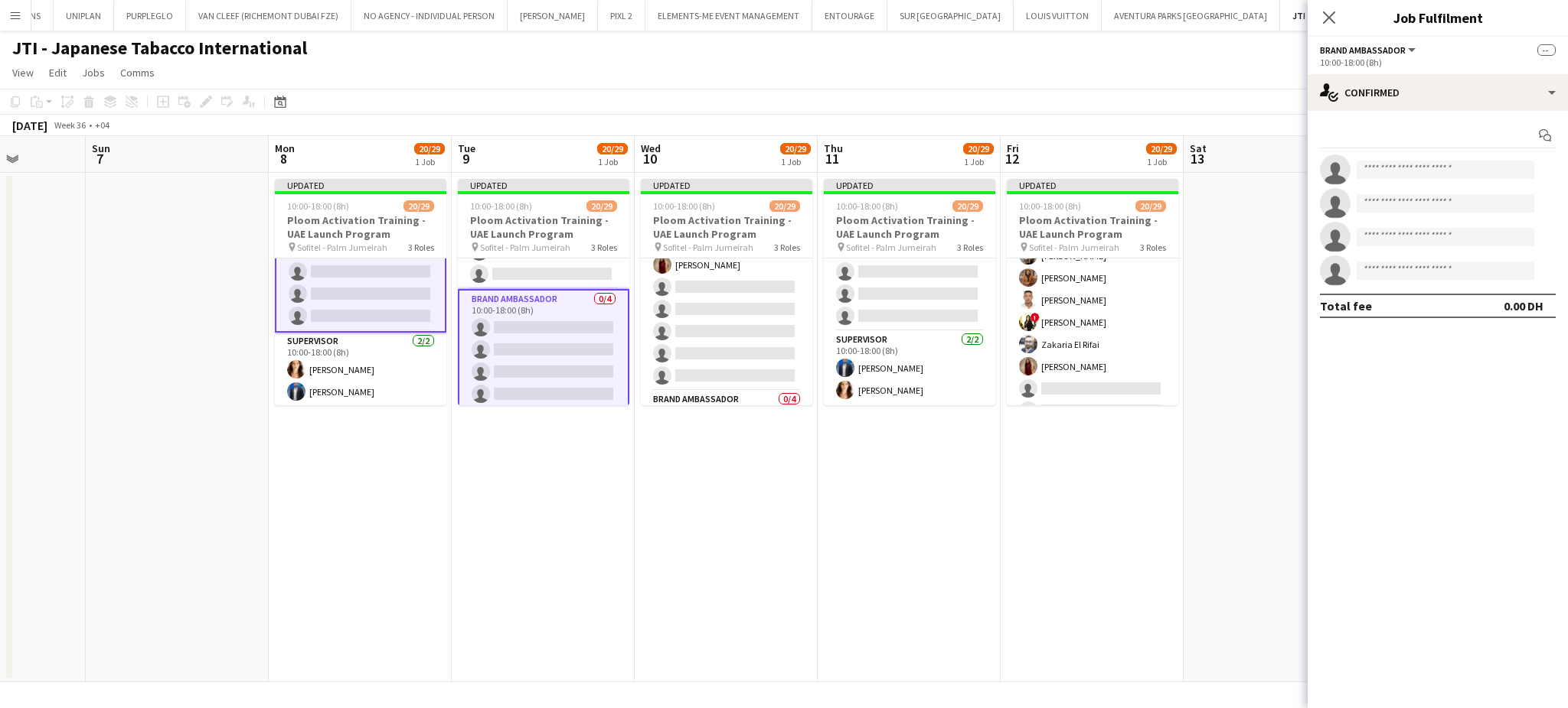
drag, startPoint x: 970, startPoint y: 336, endPoint x: 708, endPoint y: 340, distance: 262.0
click at [708, 340] on app-calendar-viewport "Wed 3 Thu 4 Fri 5 Sat 6 Sun 7 Mon 8 20/29 1 Job Tue 9 20/29 1 Job Wed 10 20/29 …" at bounding box center [784, 409] width 1568 height 546
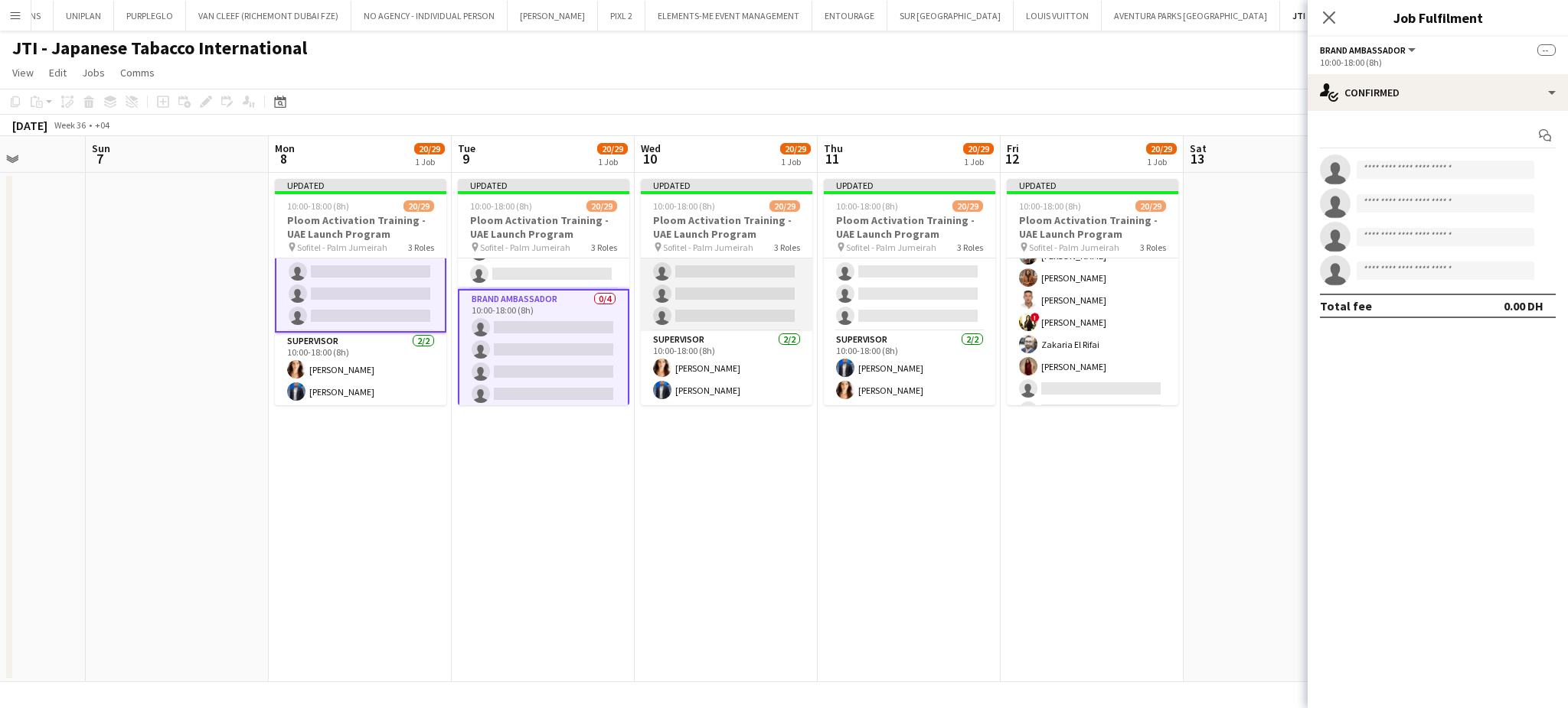
click at [750, 292] on app-card-role "Brand Ambassador 0/4 10:00-18:00 (8h) single-neutral-actions single-neutral-act…" at bounding box center [726, 271] width 172 height 118
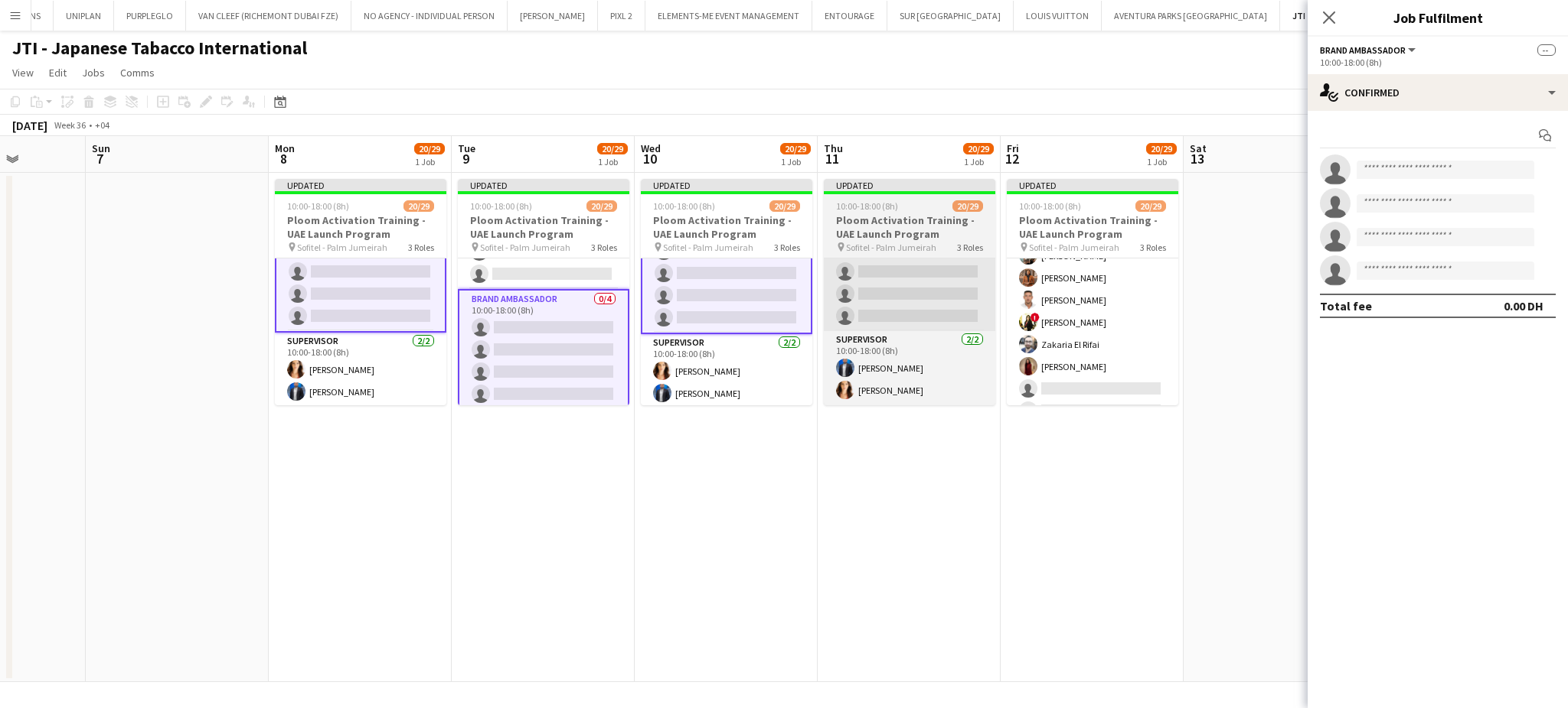
scroll to position [588, 0]
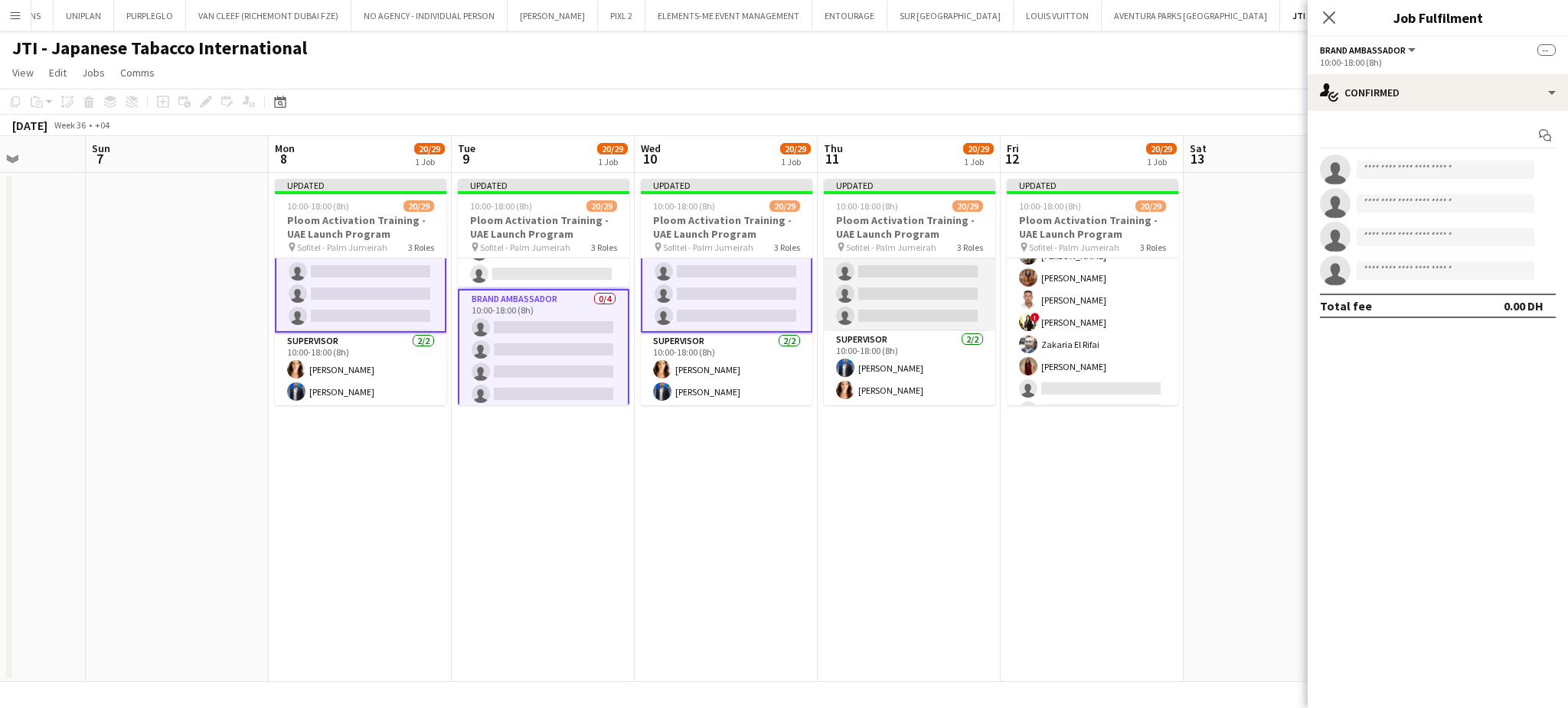
click at [915, 295] on app-card-role "Brand Ambassador 0/4 10:00-18:00 (8h) single-neutral-actions single-neutral-act…" at bounding box center [909, 271] width 172 height 118
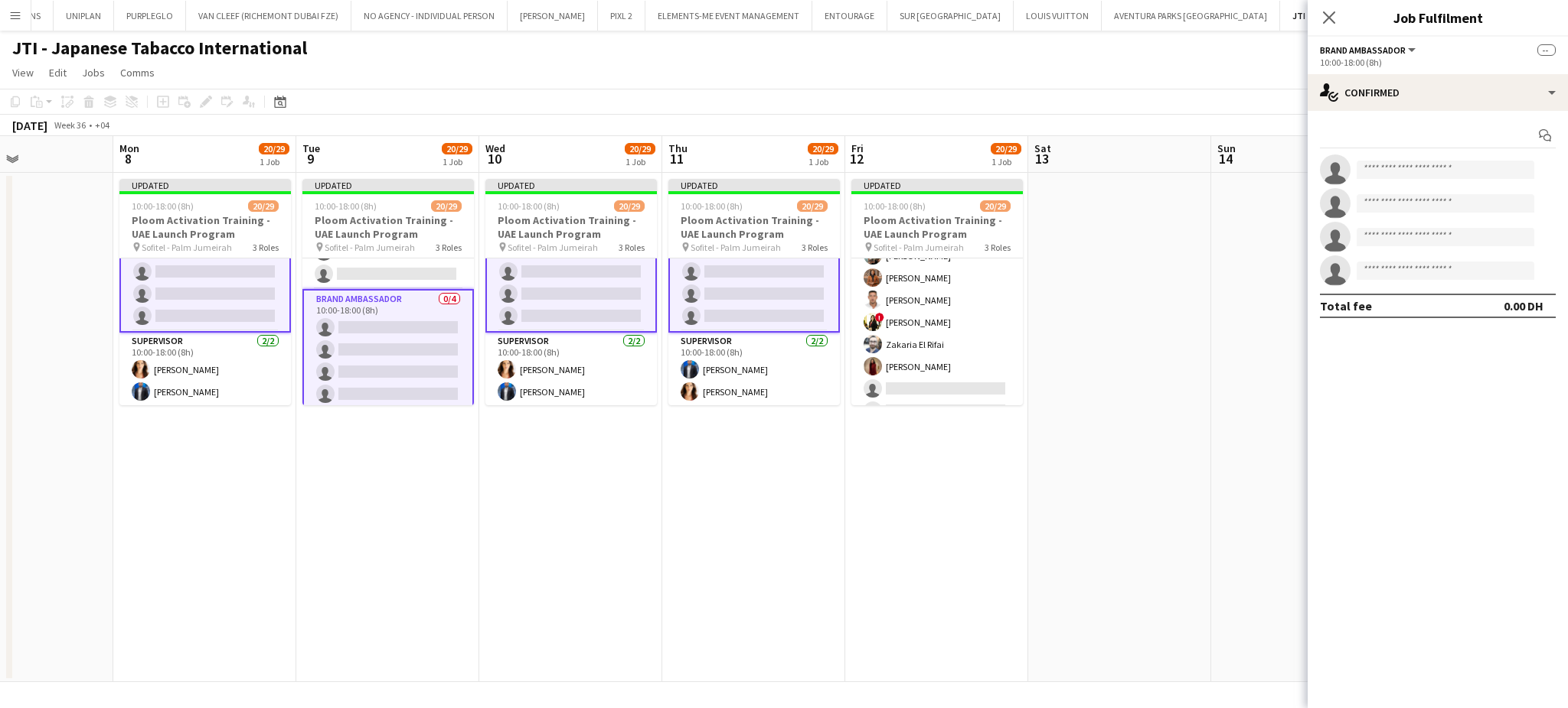
drag, startPoint x: 918, startPoint y: 358, endPoint x: 850, endPoint y: 358, distance: 68.0
click at [850, 358] on app-calendar-viewport "Thu 4 Fri 5 Sat 6 Sun 7 Mon 8 20/29 1 Job Tue 9 20/29 1 Job Wed 10 20/29 1 Job …" at bounding box center [784, 409] width 1568 height 546
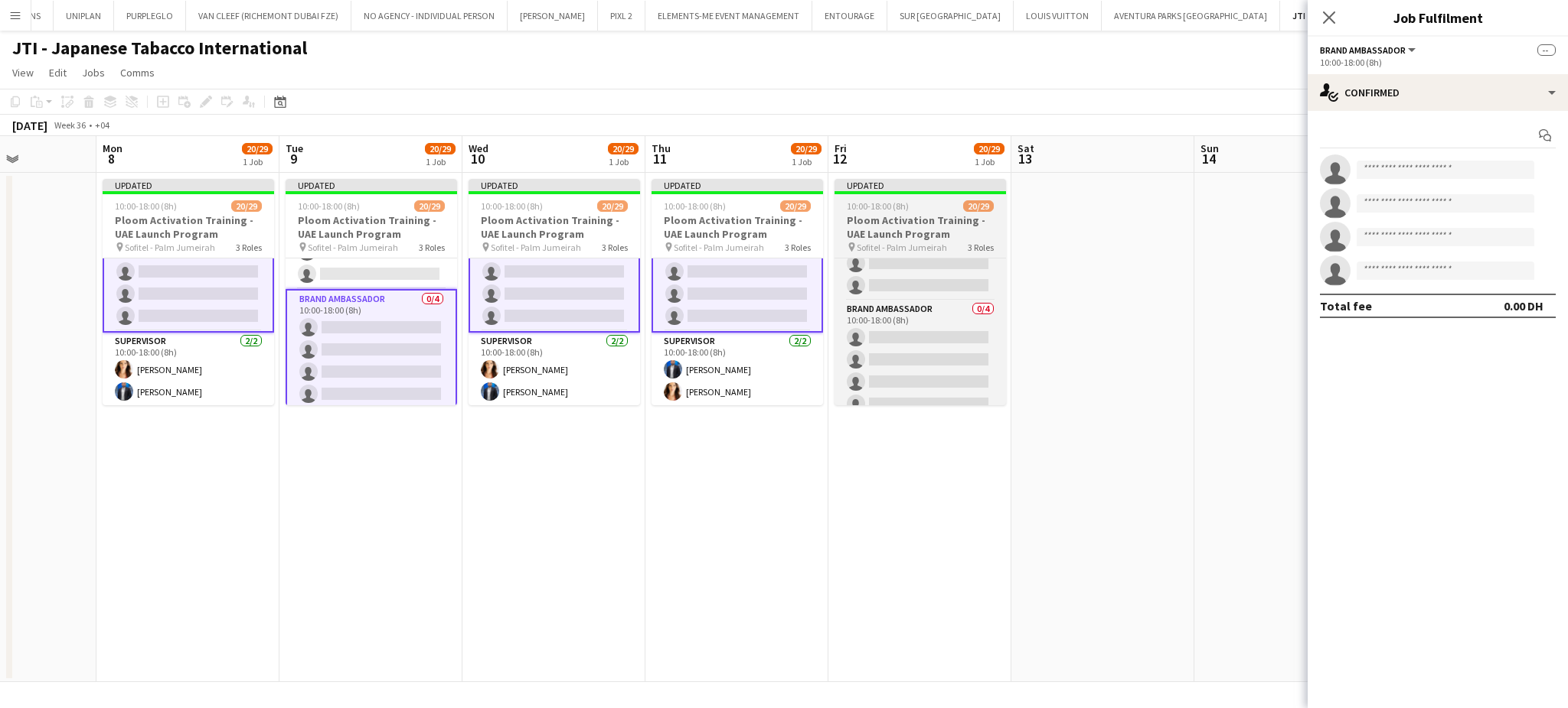
scroll to position [526, 0]
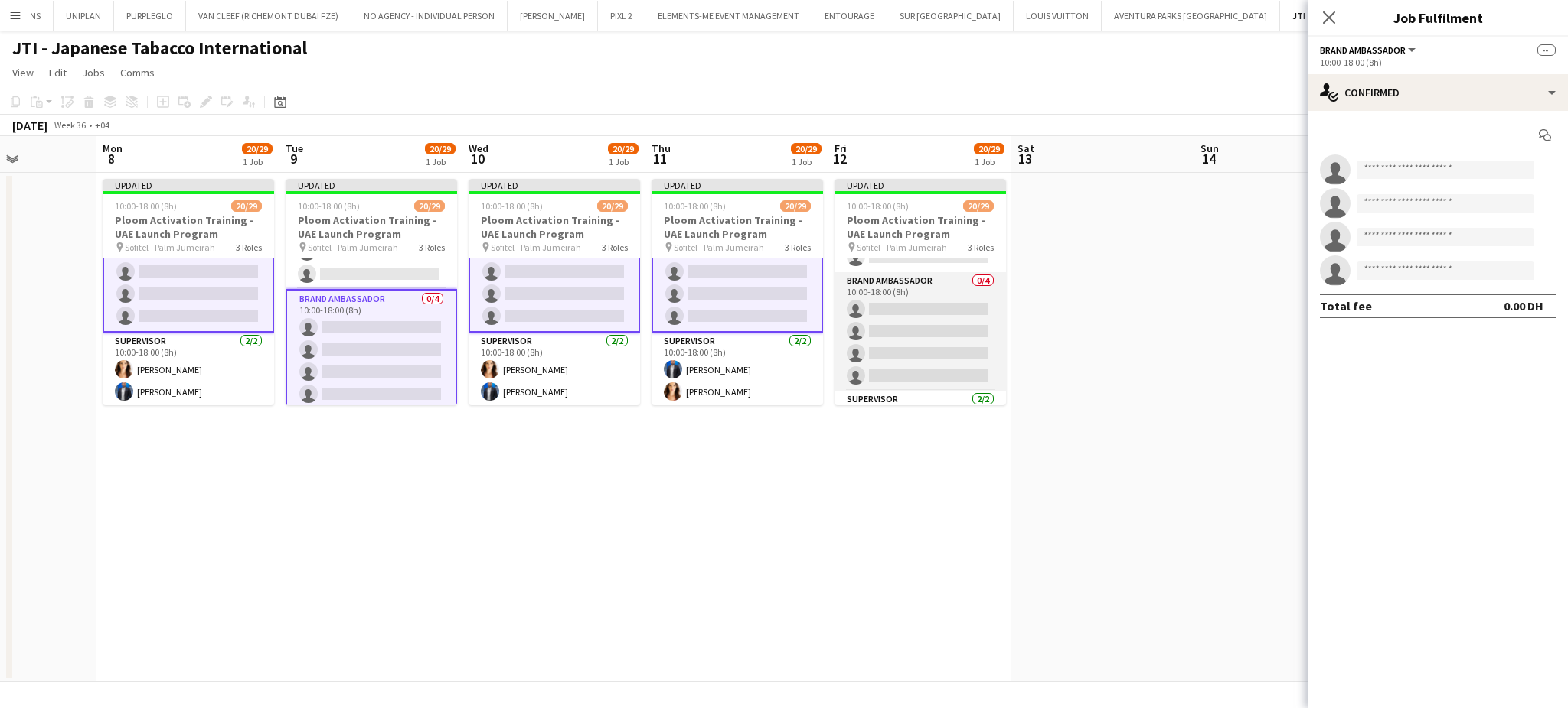
click at [912, 341] on app-card-role "Brand Ambassador 0/4 10:00-18:00 (8h) single-neutral-actions single-neutral-act…" at bounding box center [920, 331] width 172 height 118
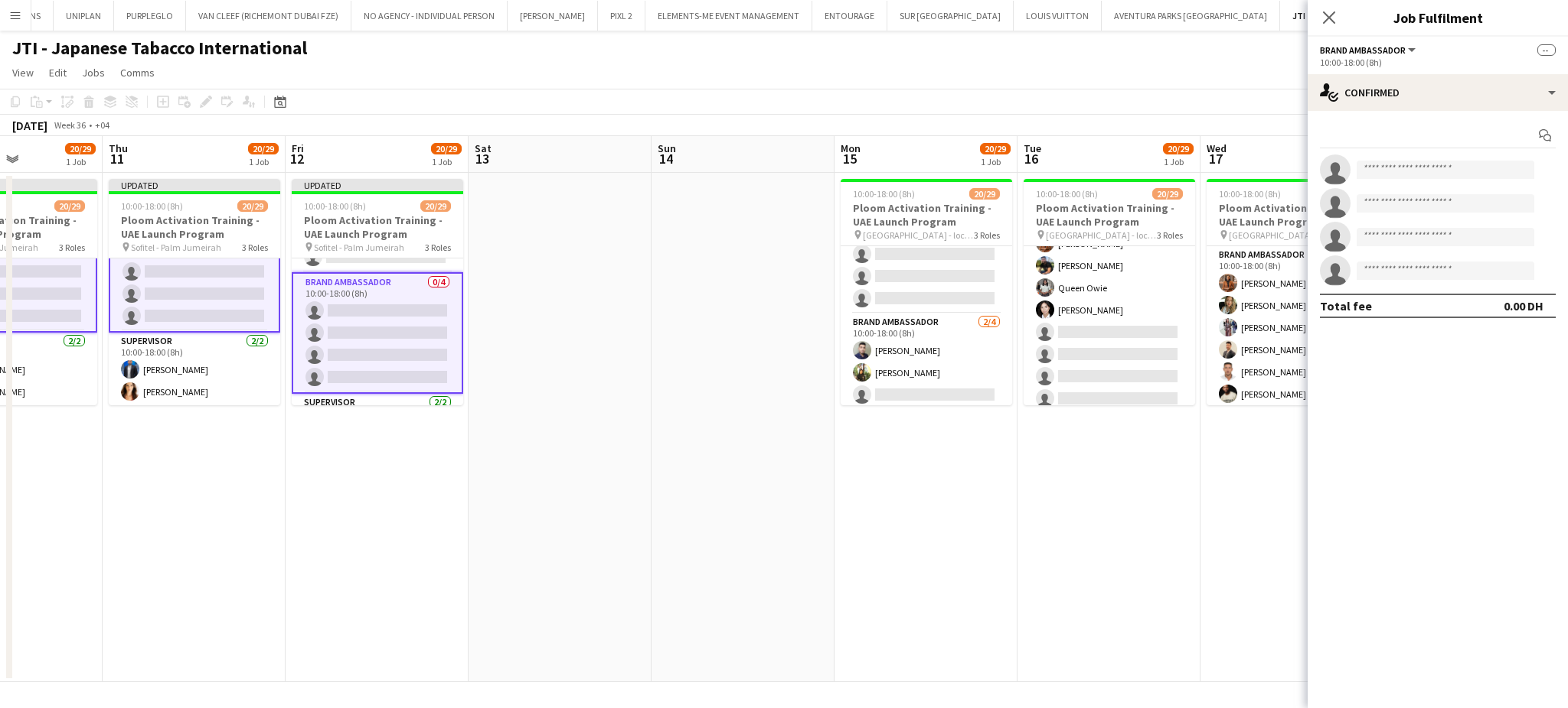
scroll to position [0, 654]
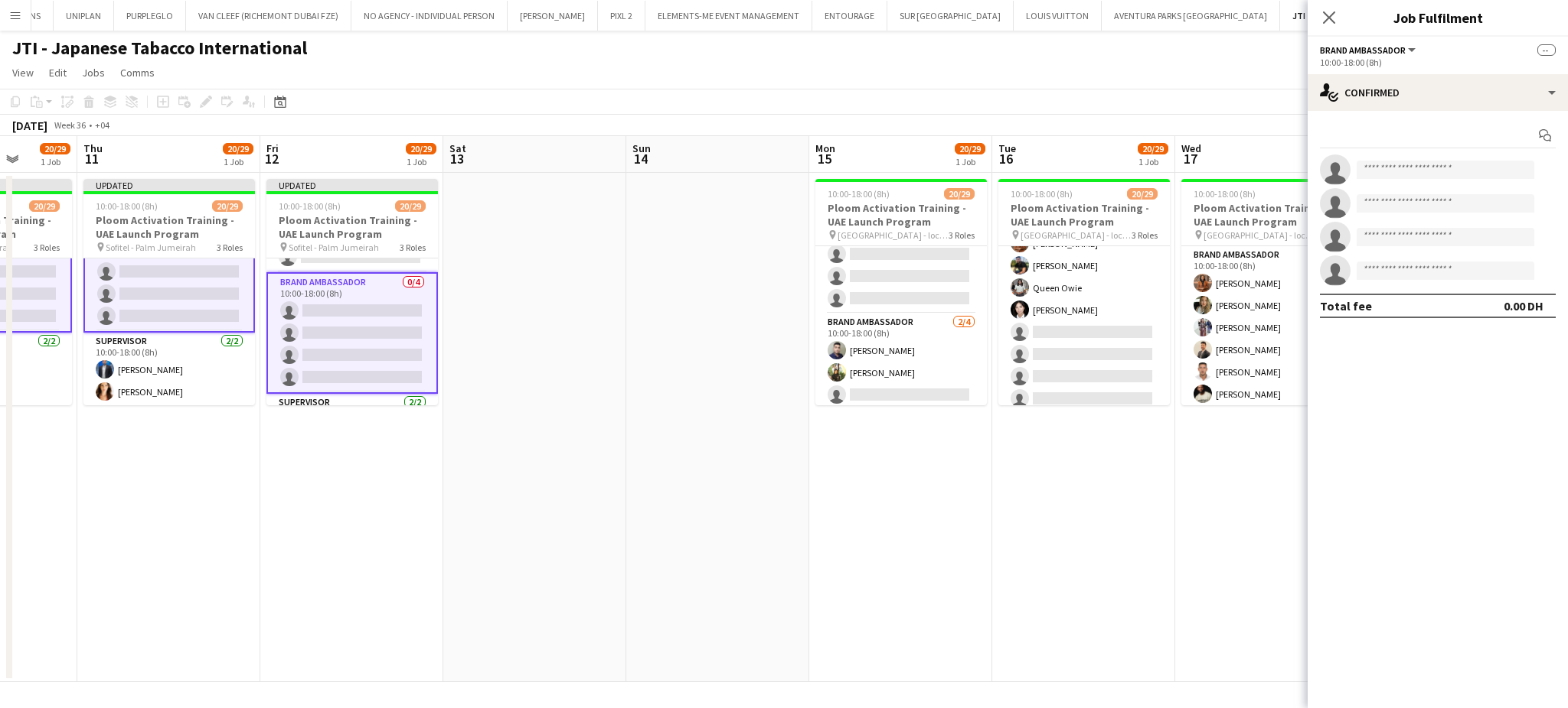
drag, startPoint x: 1101, startPoint y: 342, endPoint x: 533, endPoint y: 346, distance: 568.0
click at [533, 346] on app-calendar-viewport "Sun 7 Mon 8 20/29 1 Job Tue 9 20/29 1 Job Wed 10 20/29 1 Job Thu 11 20/29 1 Job…" at bounding box center [784, 409] width 1568 height 546
click at [1306, 170] on input at bounding box center [1445, 170] width 177 height 19
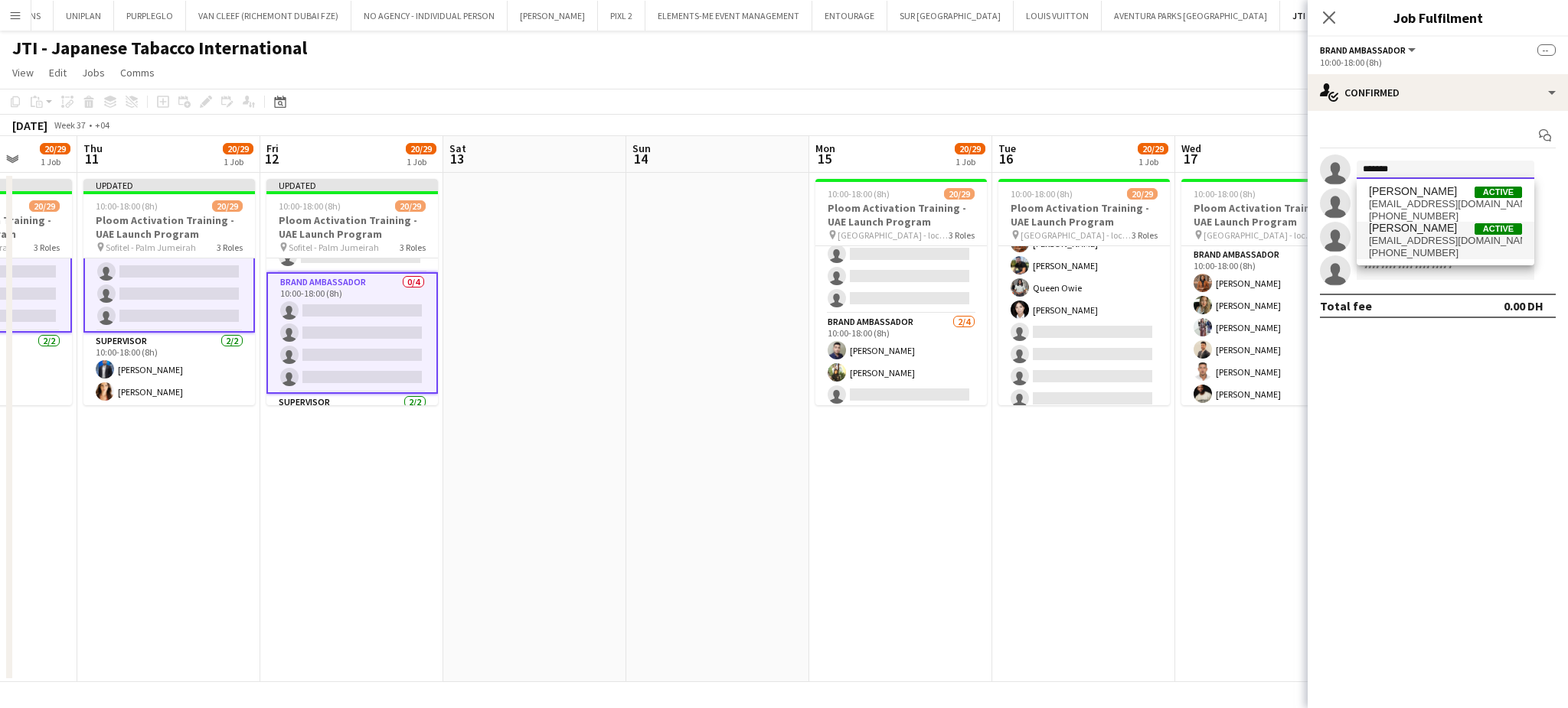
type input "*******"
click at [1306, 241] on span "sa3ed.zn@gmail.com" at bounding box center [1445, 240] width 153 height 12
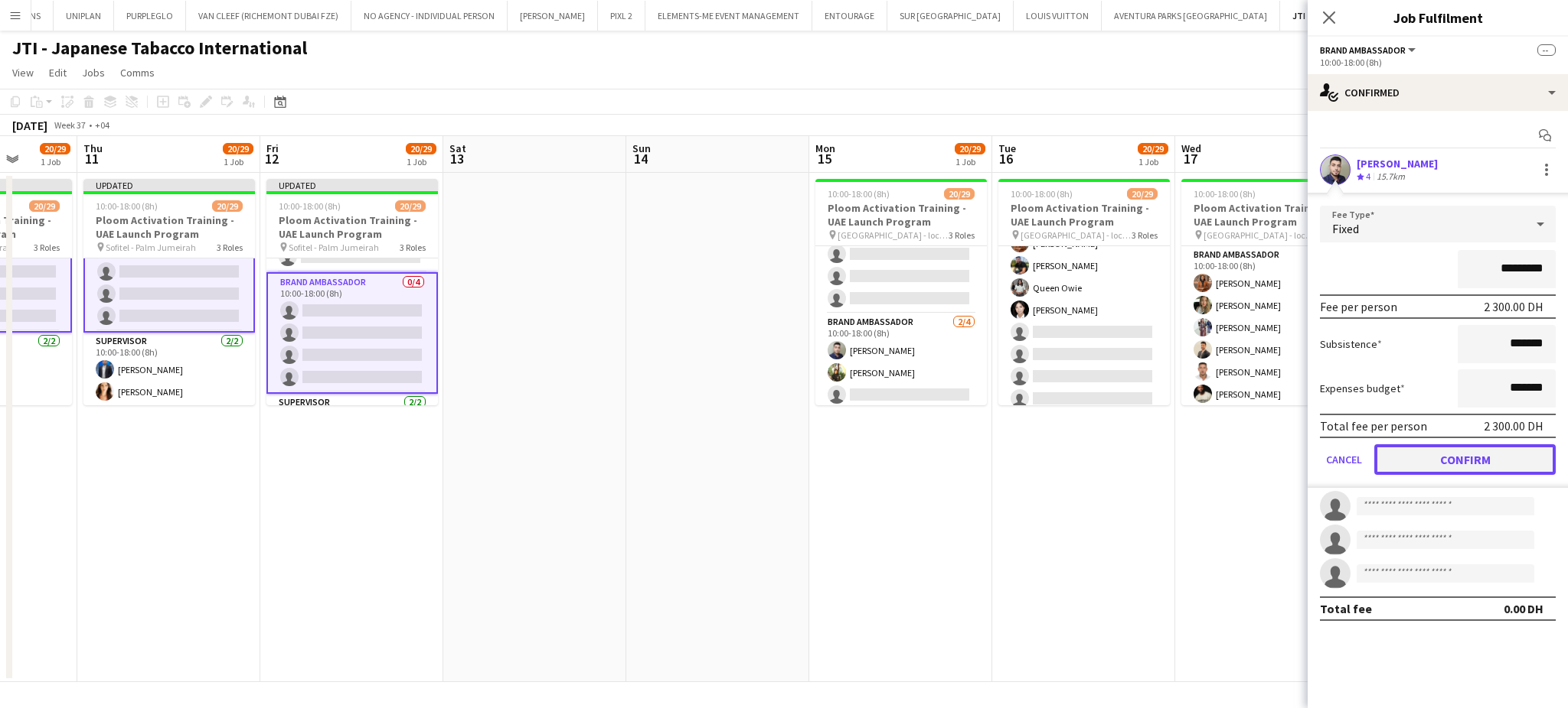
click at [1306, 454] on button "Confirm" at bounding box center [1465, 459] width 182 height 31
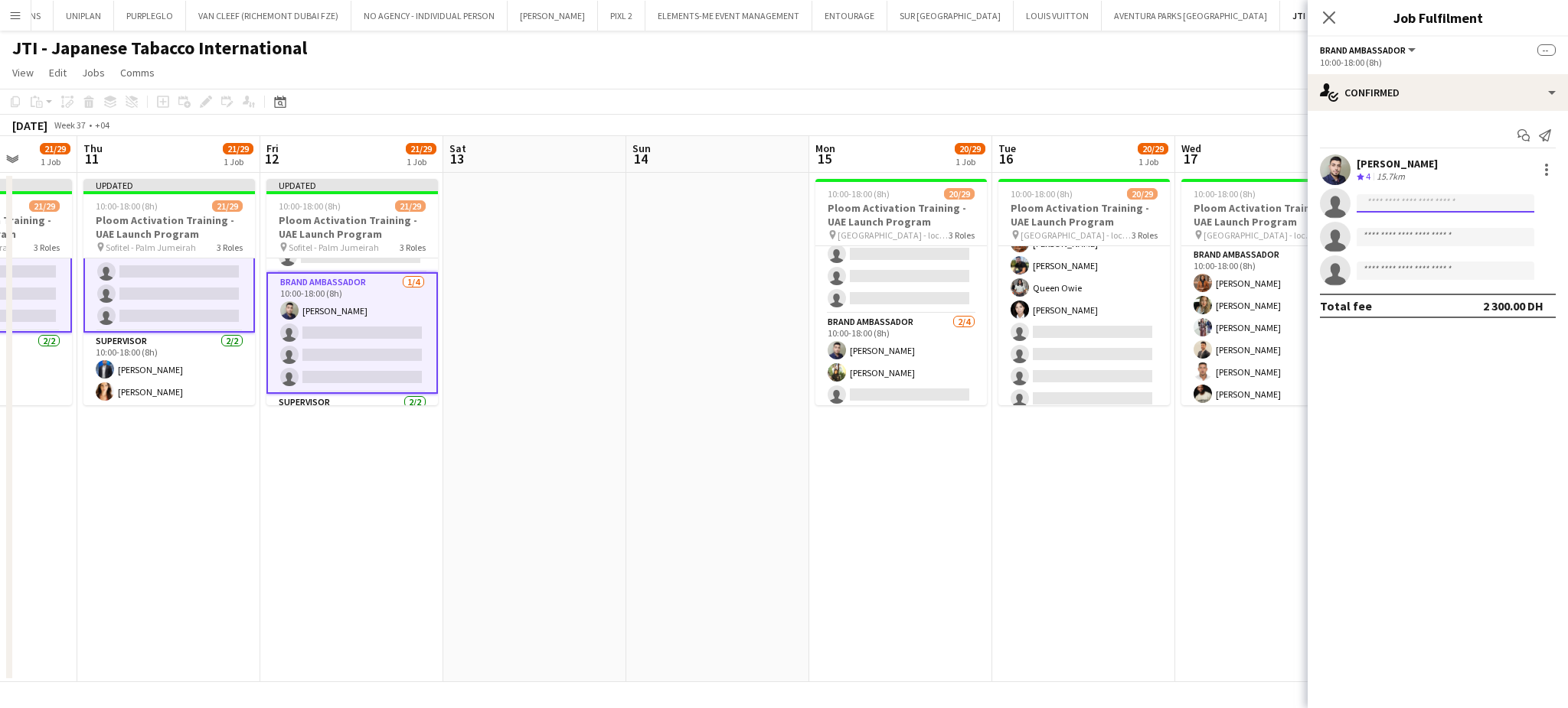
click at [1306, 202] on input at bounding box center [1445, 204] width 177 height 19
type input "******"
click at [1306, 250] on span "+971503664852" at bounding box center [1445, 250] width 153 height 12
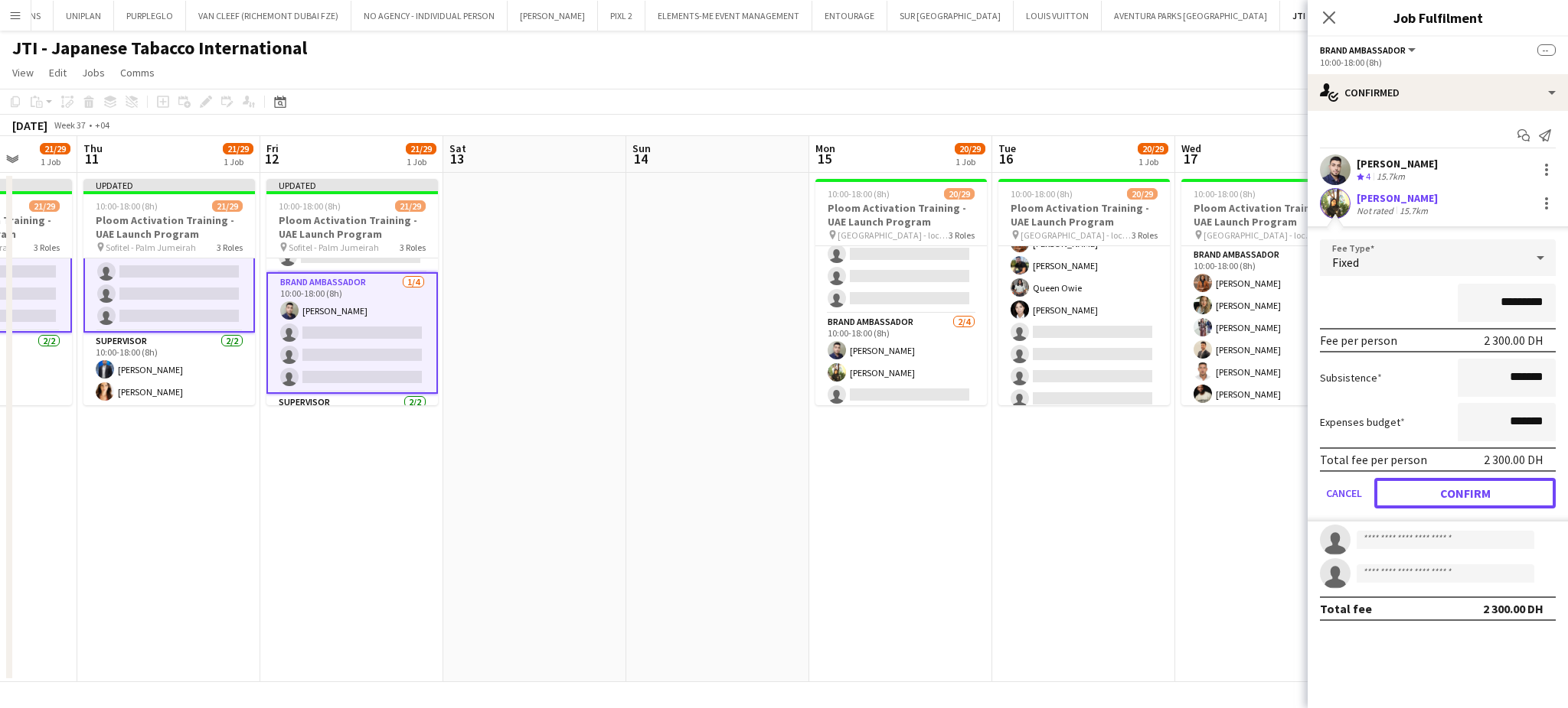
drag, startPoint x: 1482, startPoint y: 481, endPoint x: 1477, endPoint y: 494, distance: 13.9
click at [1306, 481] on button "Confirm" at bounding box center [1465, 493] width 182 height 31
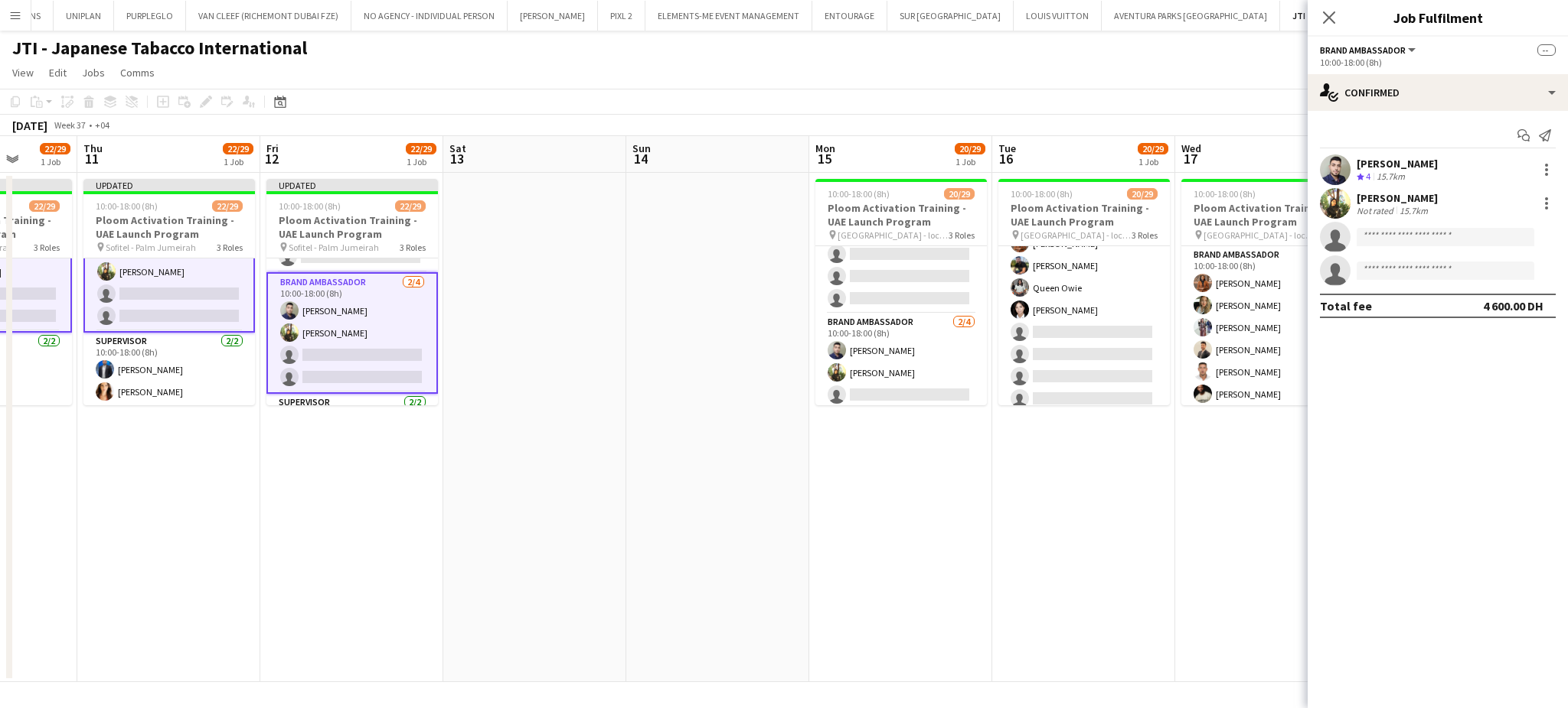
click at [1123, 547] on app-date-cell "10:00-18:00 (8h) 20/29 Ploom Activation Training - UAE Launch Program pin Dubai…" at bounding box center [1083, 428] width 183 height 510
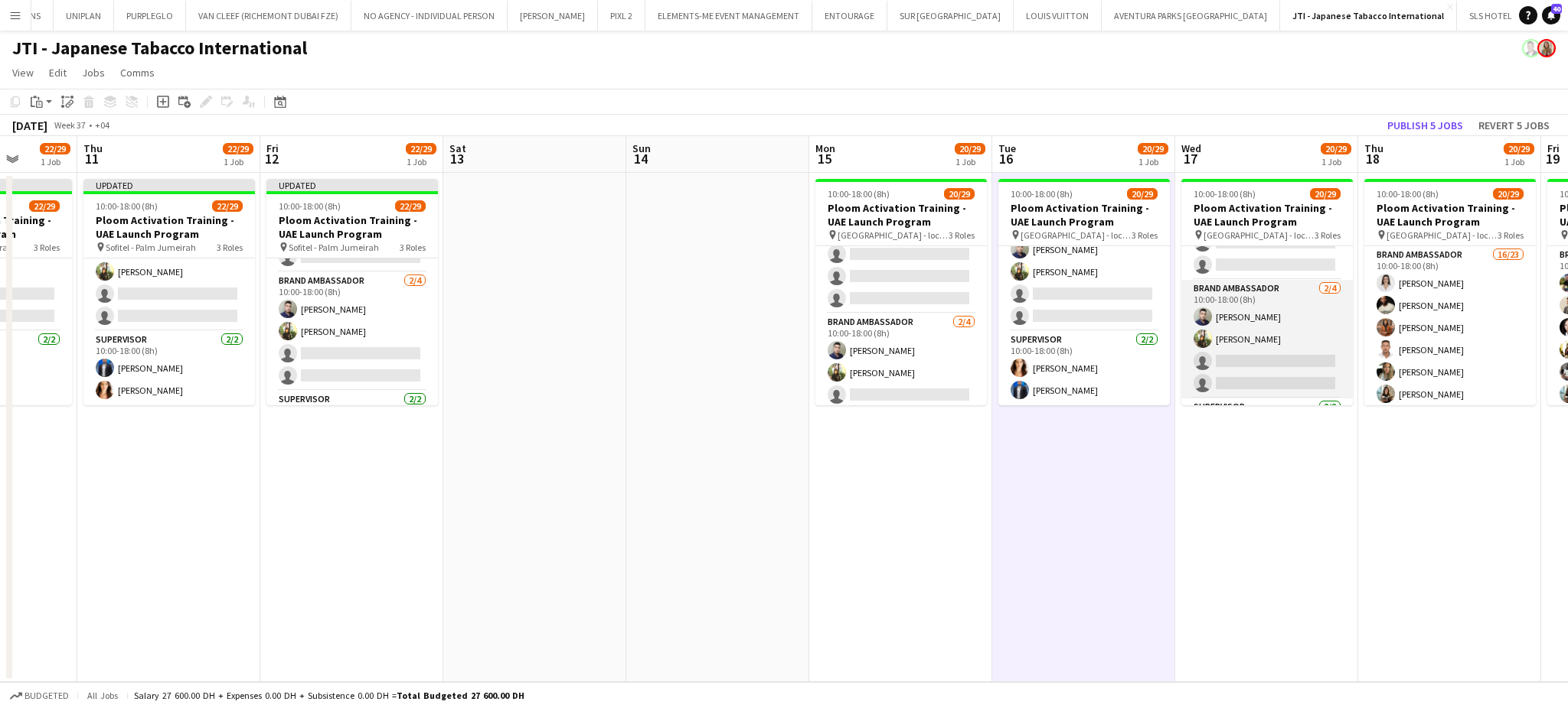
scroll to position [472, 0]
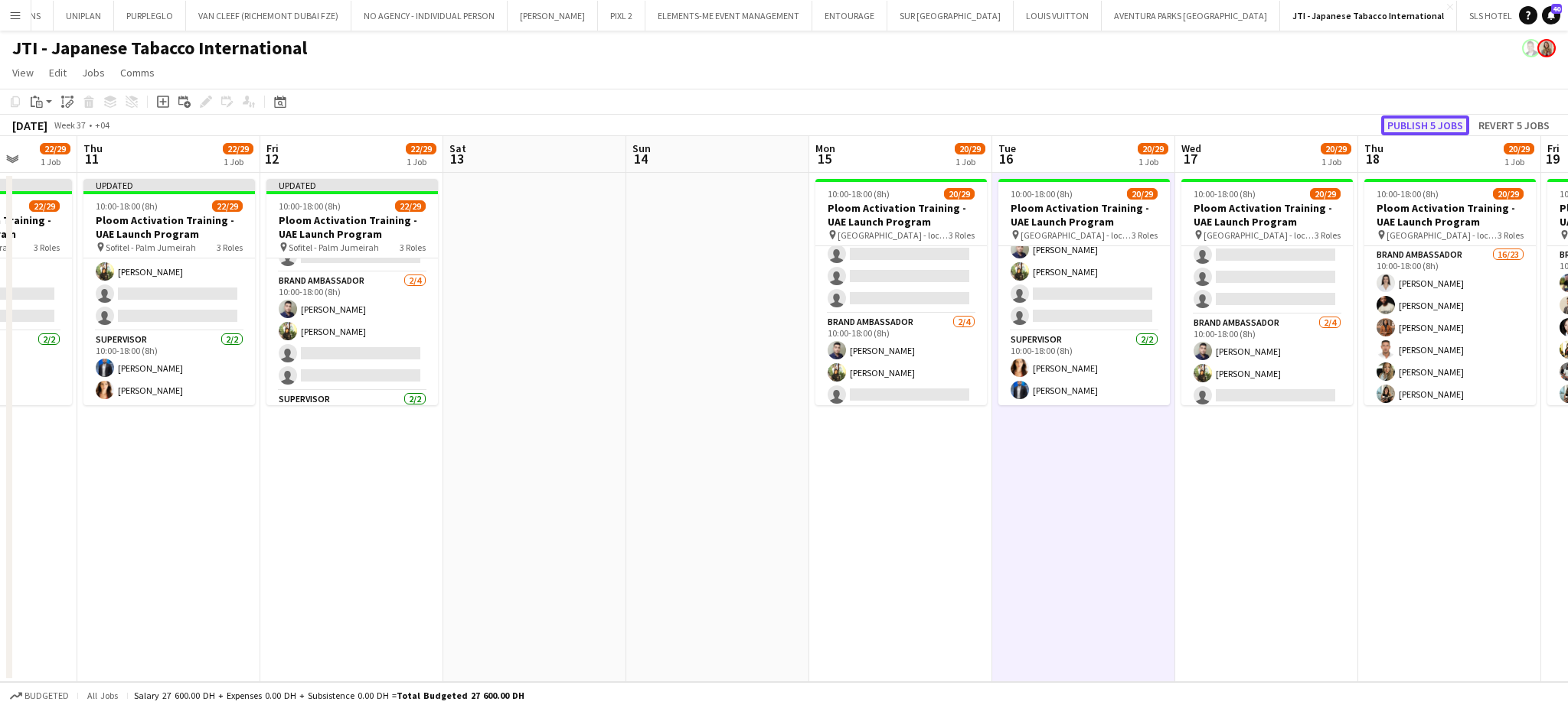
click at [1306, 126] on button "Publish 5 jobs" at bounding box center [1424, 125] width 88 height 20
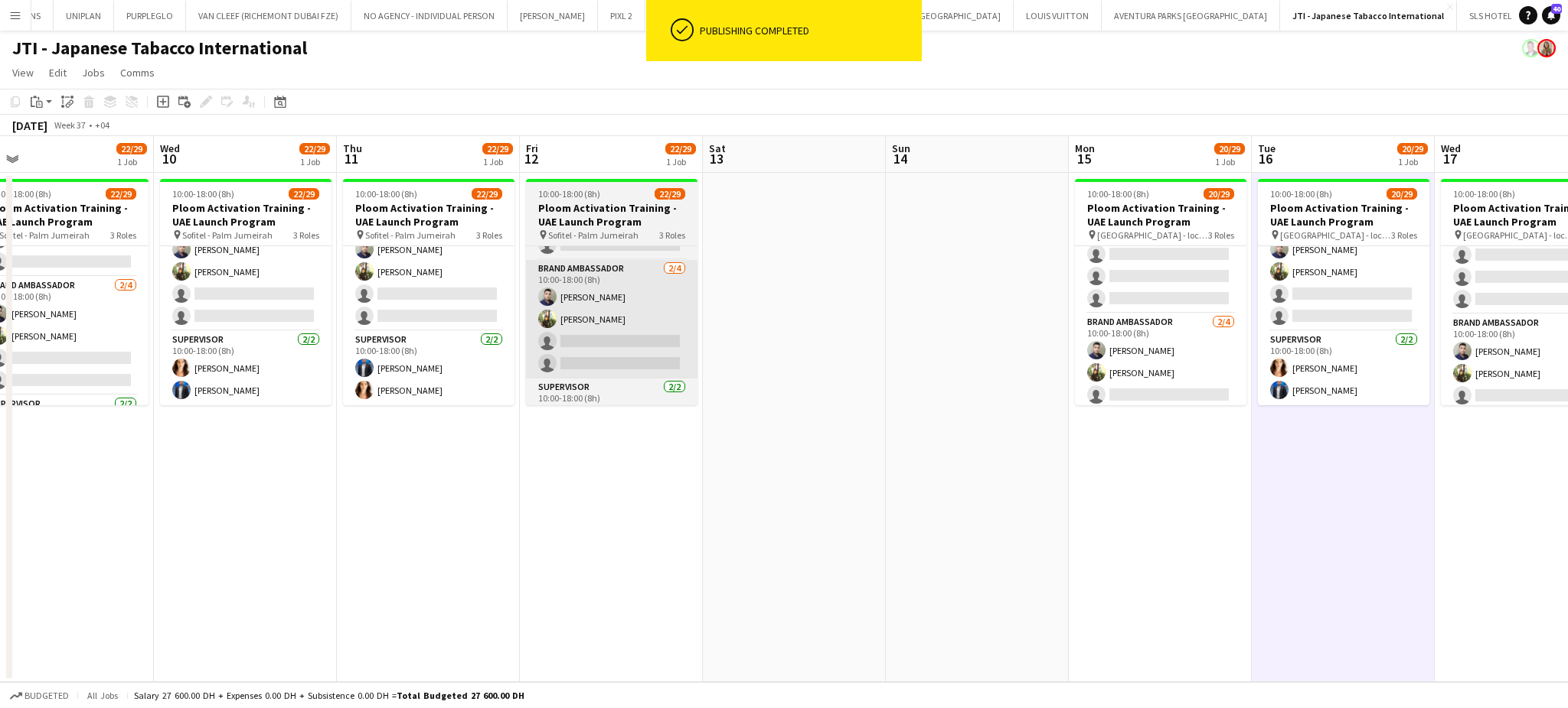
scroll to position [0, 335]
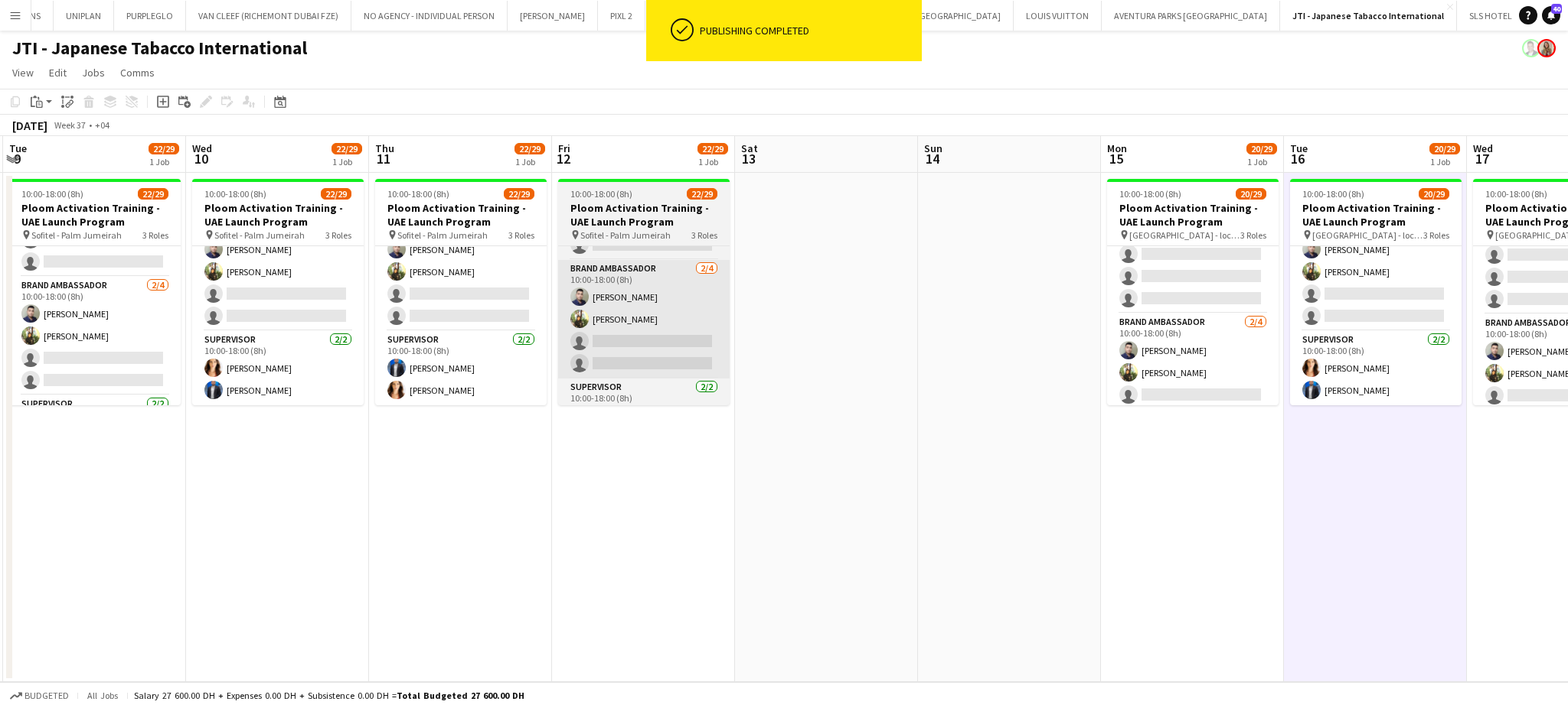
drag, startPoint x: 319, startPoint y: 448, endPoint x: 1145, endPoint y: 371, distance: 829.6
click at [1188, 362] on app-calendar-viewport "Sun 7 Mon 8 22/29 1 Job Tue 9 22/29 1 Job Wed 10 22/29 1 Job Thu 11 22/29 1 Job…" at bounding box center [784, 409] width 1568 height 546
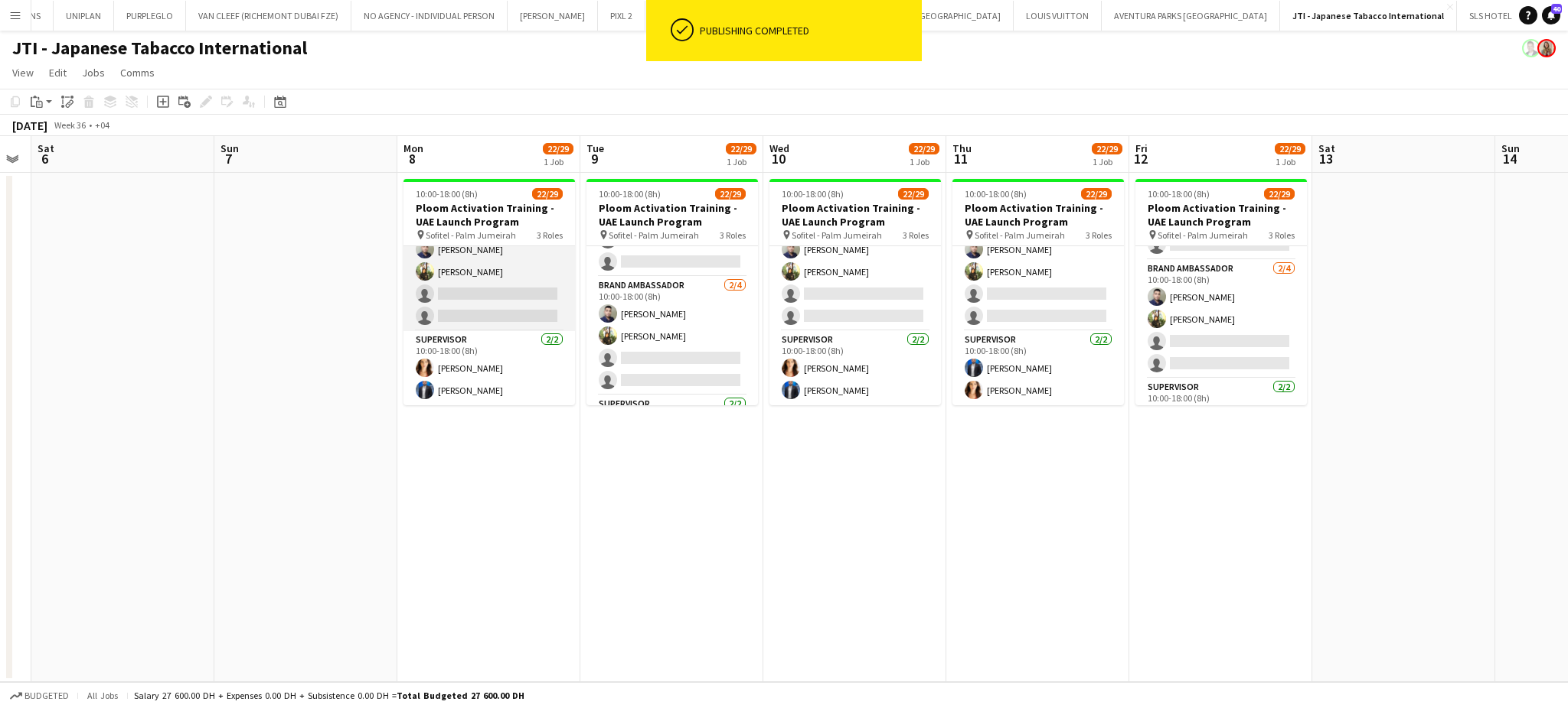
click at [495, 273] on app-card-role "Brand Ambassador 2/4 10:00-18:00 (8h) Saeed Alzidan Sahreem Chaman single-neutr…" at bounding box center [489, 271] width 172 height 118
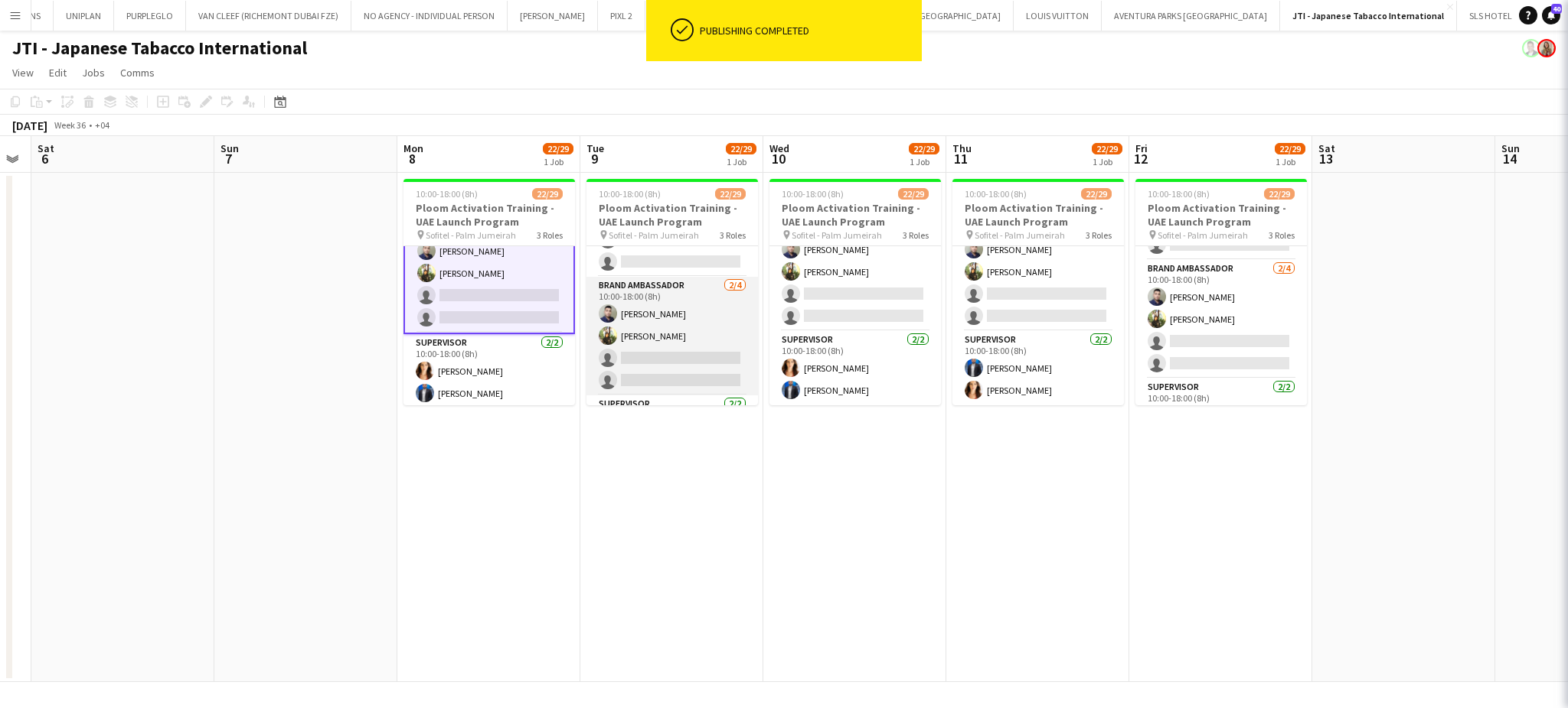
scroll to position [575, 0]
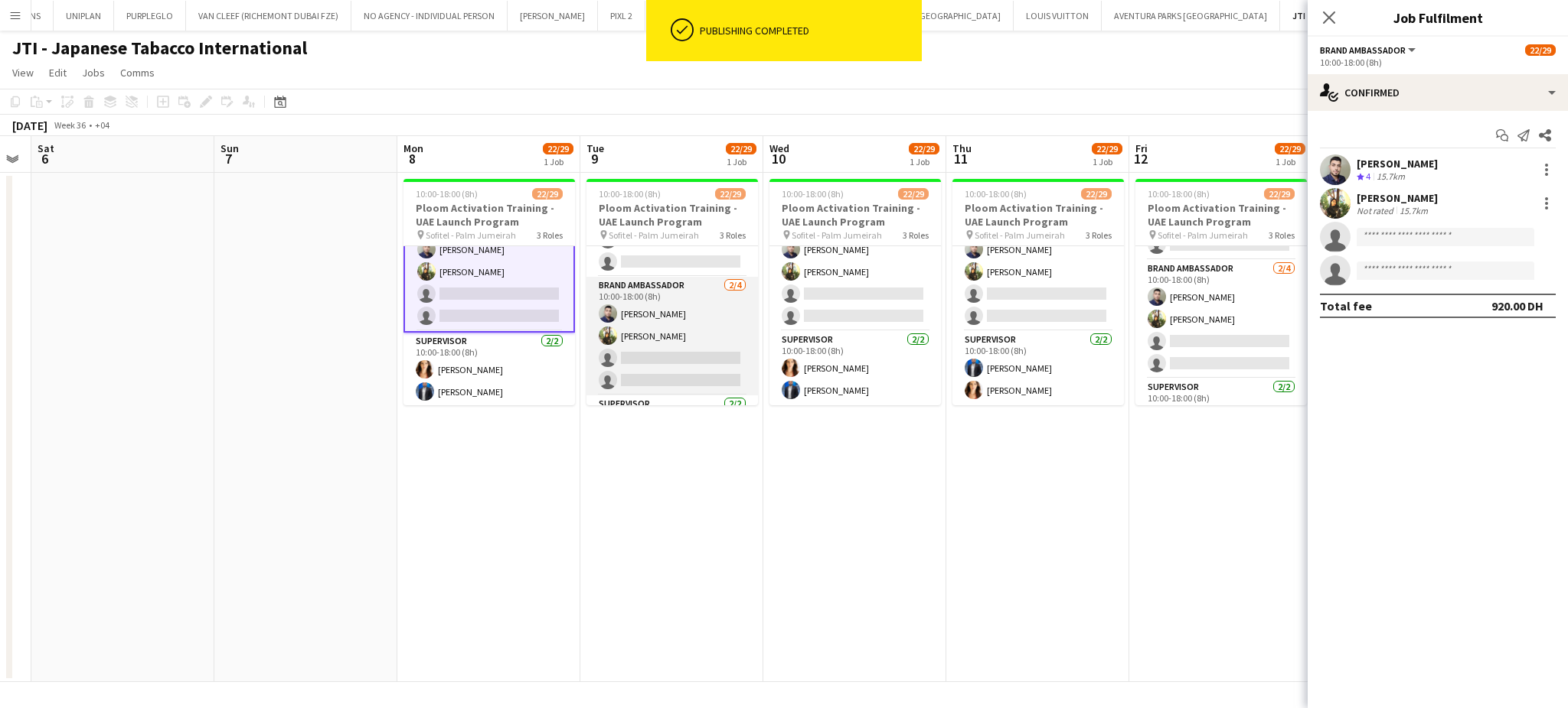
click at [656, 332] on app-card-role "Brand Ambassador 2/4 10:00-18:00 (8h) Saeed Alzidan Sahreem Chaman single-neutr…" at bounding box center [672, 335] width 172 height 118
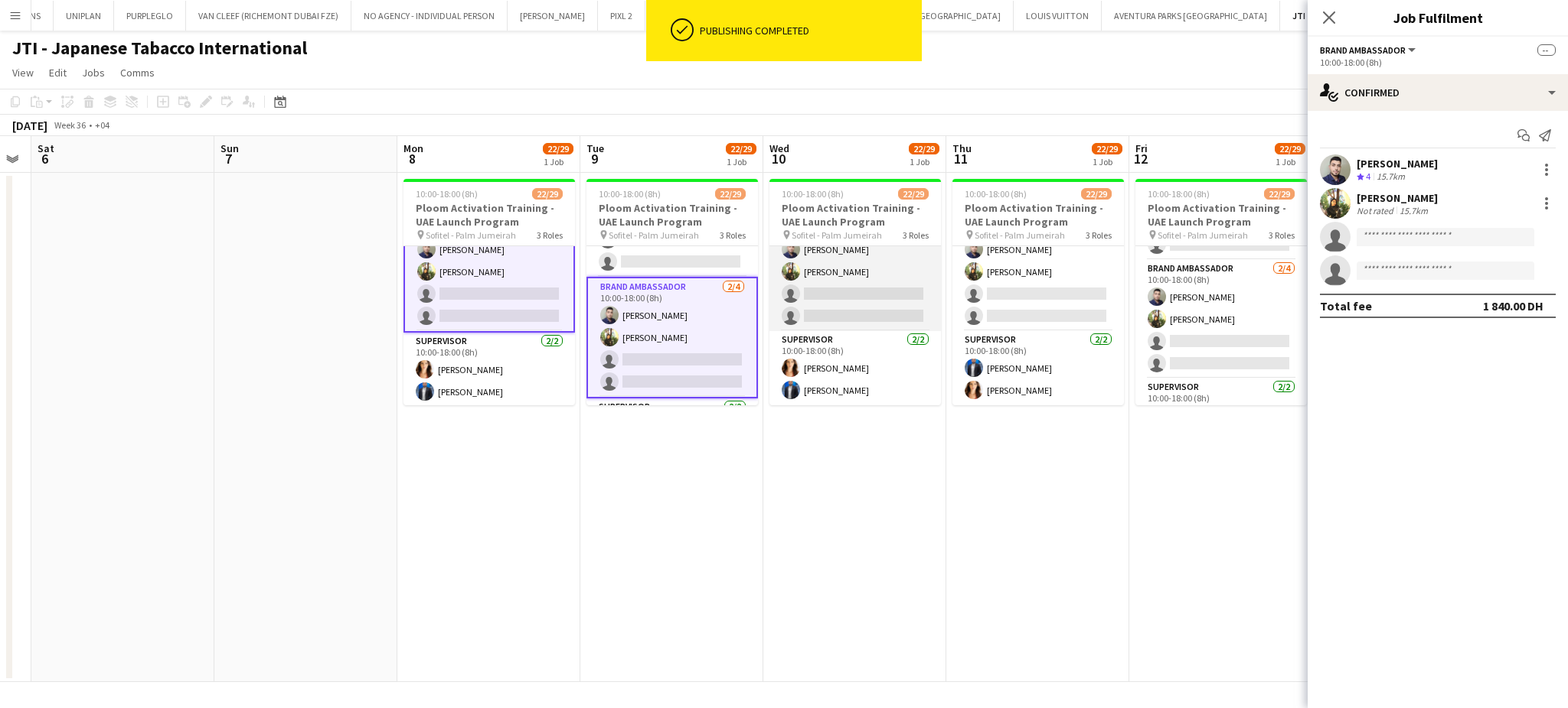
click at [874, 306] on app-card-role "Brand Ambassador 2/4 10:00-18:00 (8h) Saeed Alzidan Sahreem Chaman single-neutr…" at bounding box center [855, 271] width 172 height 118
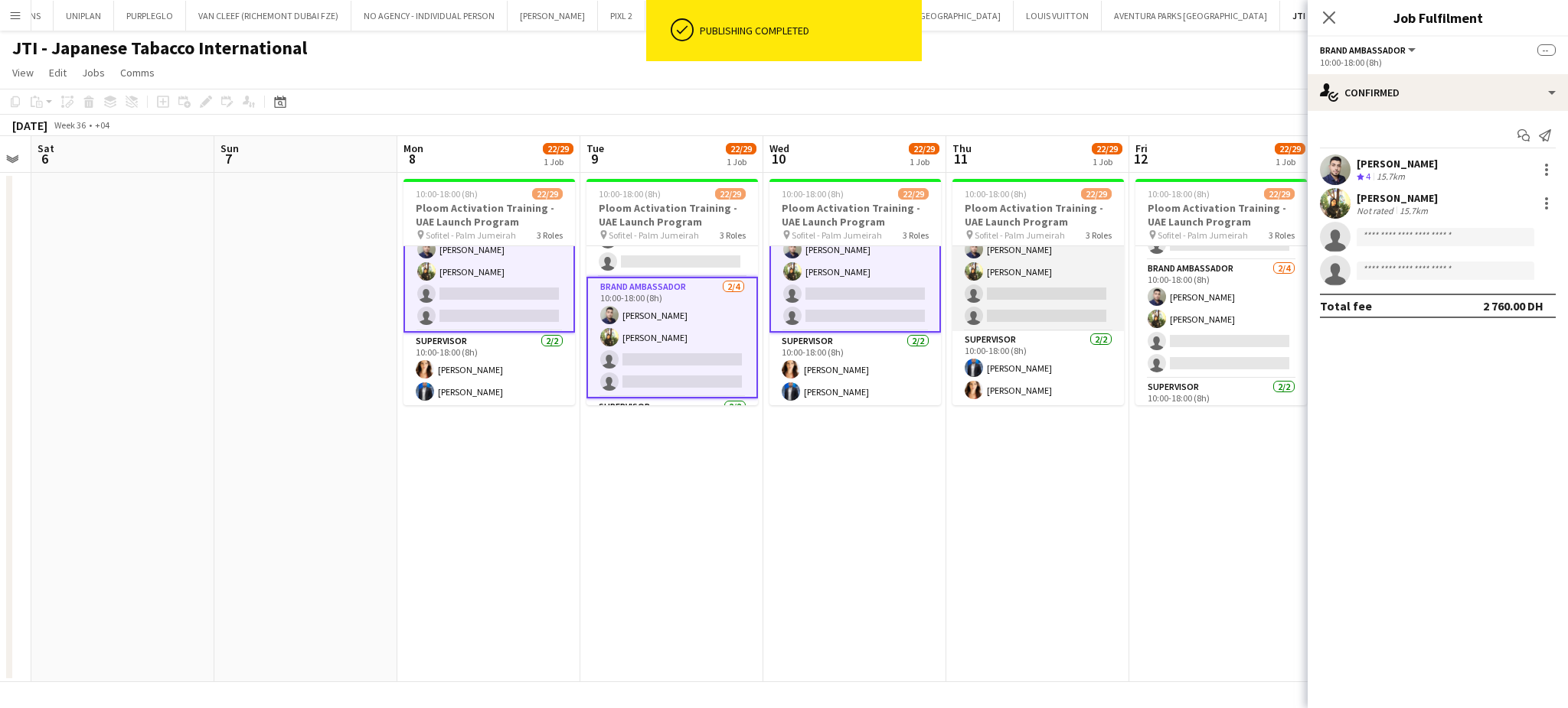
click at [1068, 306] on app-card-role "Brand Ambassador 2/4 10:00-18:00 (8h) Saeed Alzidan Sahreem Chaman single-neutr…" at bounding box center [1038, 271] width 172 height 118
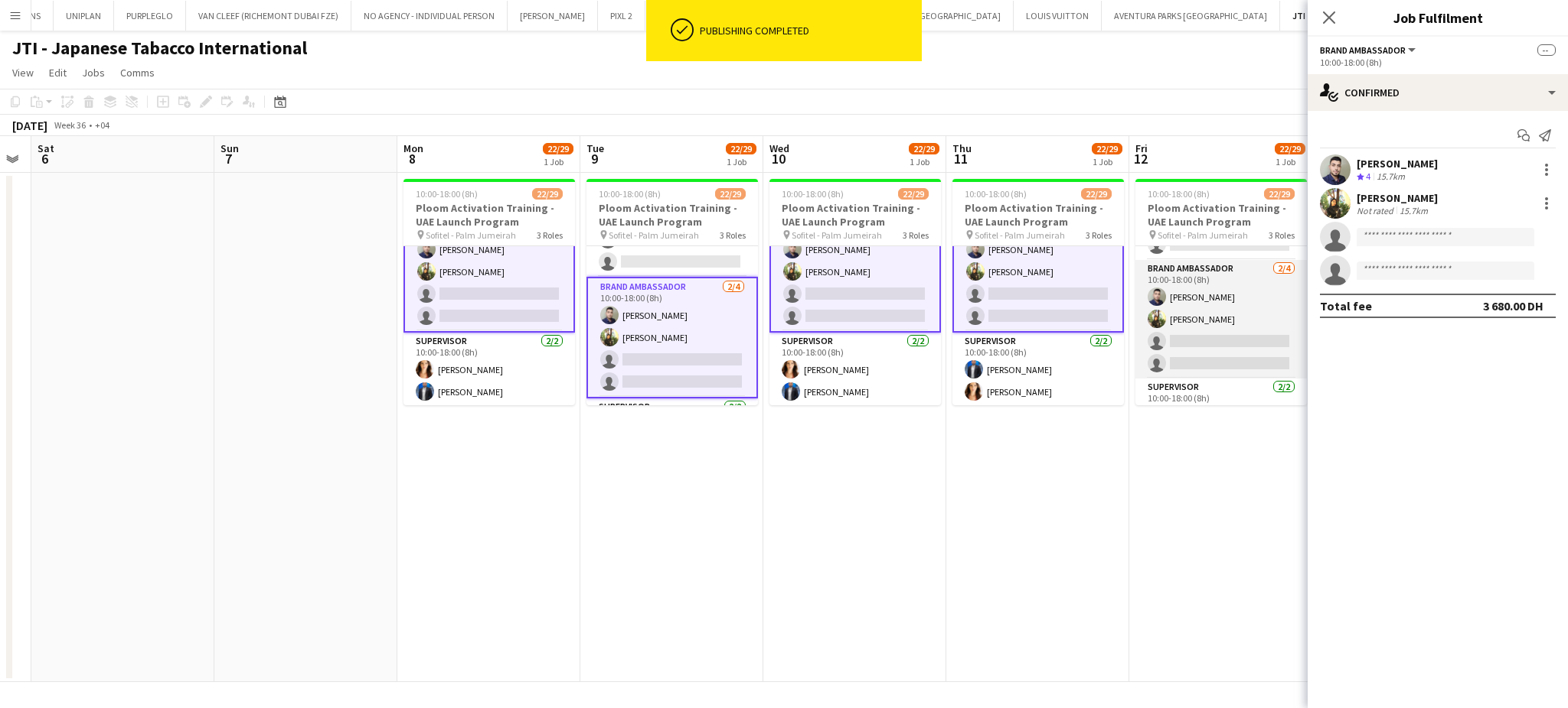
click at [1191, 311] on app-card-role "Brand Ambassador 2/4 10:00-18:00 (8h) Saeed Alzidan Sahreem Chaman single-neutr…" at bounding box center [1221, 319] width 172 height 118
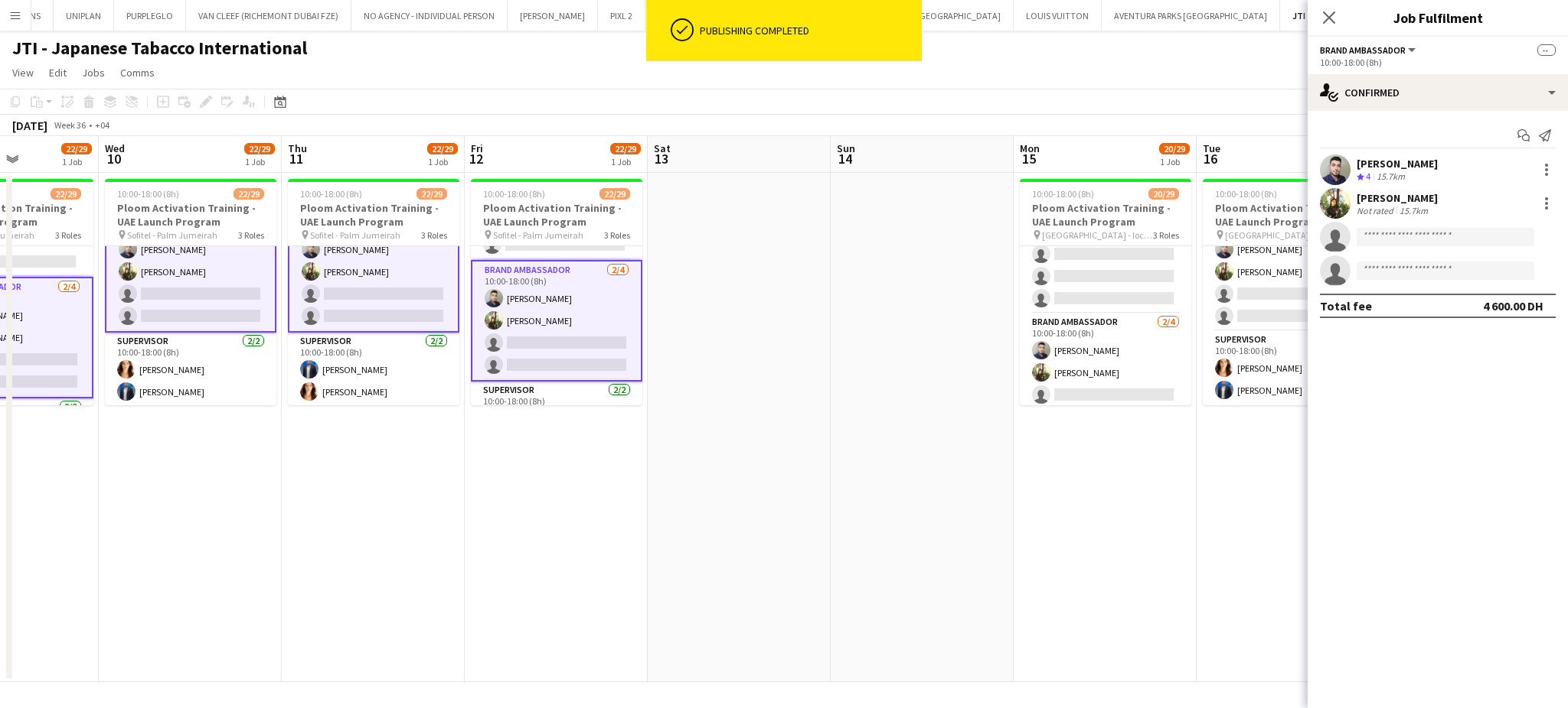
drag, startPoint x: 1191, startPoint y: 328, endPoint x: 523, endPoint y: 328, distance: 668.0
click at [524, 328] on app-calendar-viewport "Sat 6 Sun 7 Mon 8 22/29 1 Job Tue 9 22/29 1 Job Wed 10 22/29 1 Job Thu 11 22/29…" at bounding box center [784, 409] width 1568 height 546
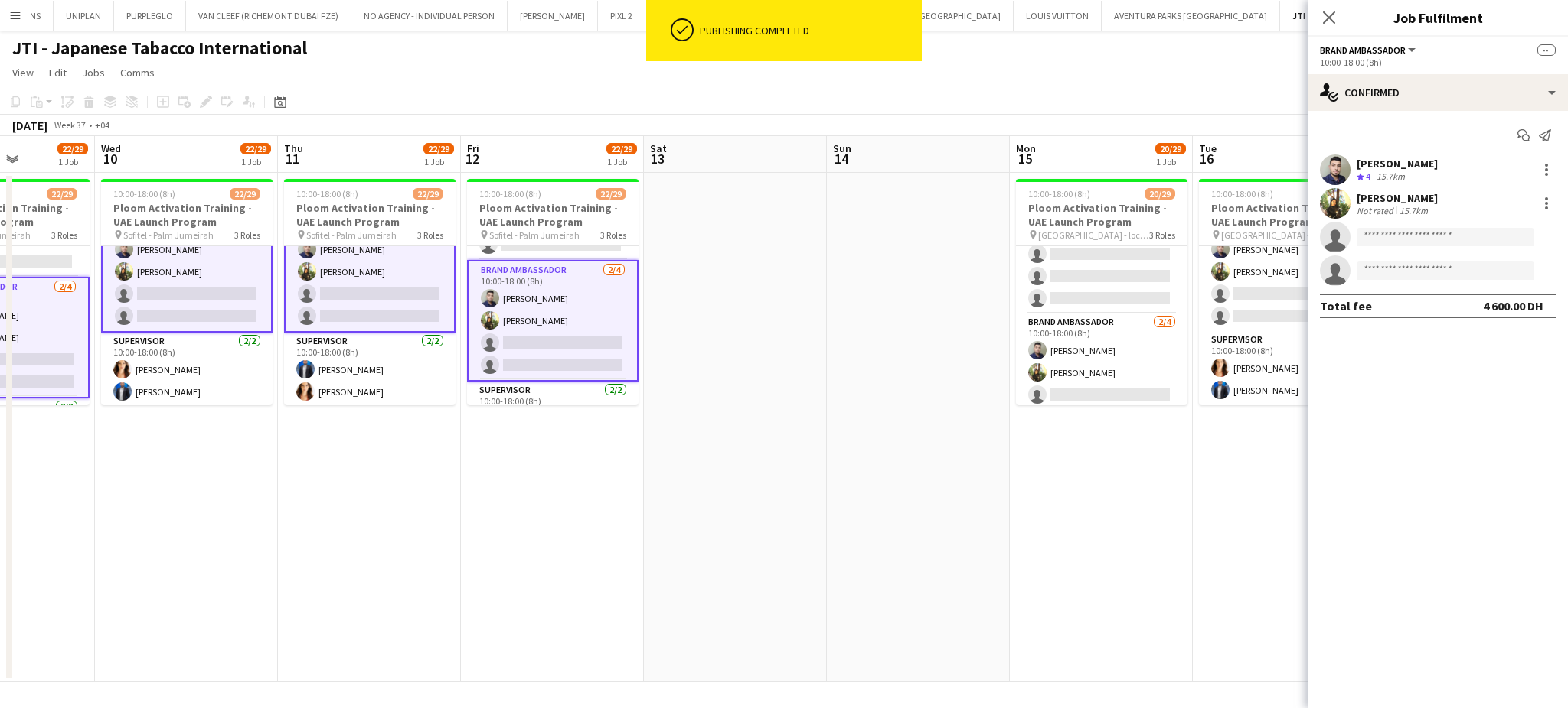
scroll to position [0, 543]
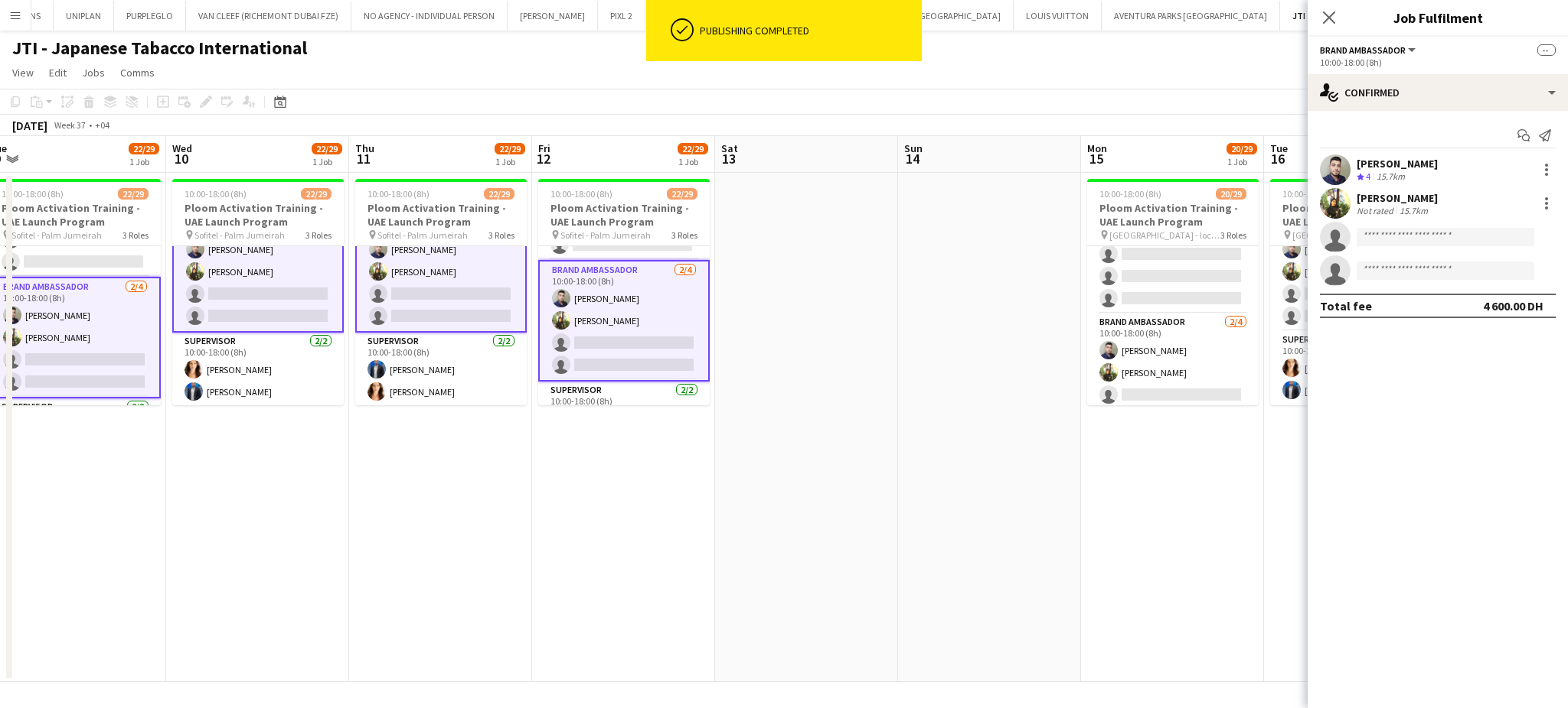
drag, startPoint x: 901, startPoint y: 347, endPoint x: 498, endPoint y: 324, distance: 403.7
click at [498, 324] on app-calendar-viewport "Sat 6 Sun 7 Mon 8 22/29 1 Job Tue 9 22/29 1 Job Wed 10 22/29 1 Job Thu 11 22/29…" at bounding box center [784, 409] width 1568 height 546
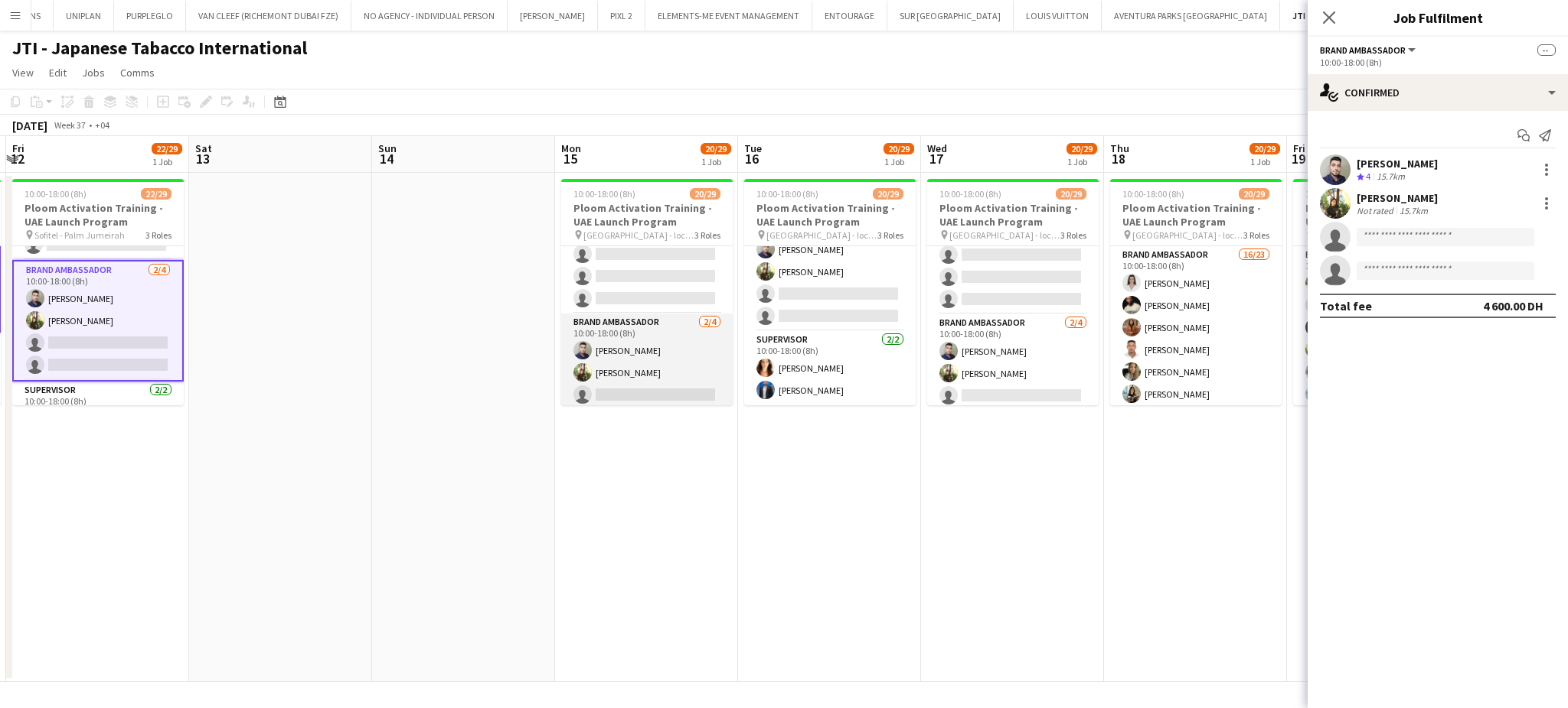
click at [699, 374] on app-card-role "Brand Ambassador 2/4 10:00-18:00 (8h) Saeed Alzidan Sahreem Chaman single-neutr…" at bounding box center [647, 373] width 172 height 118
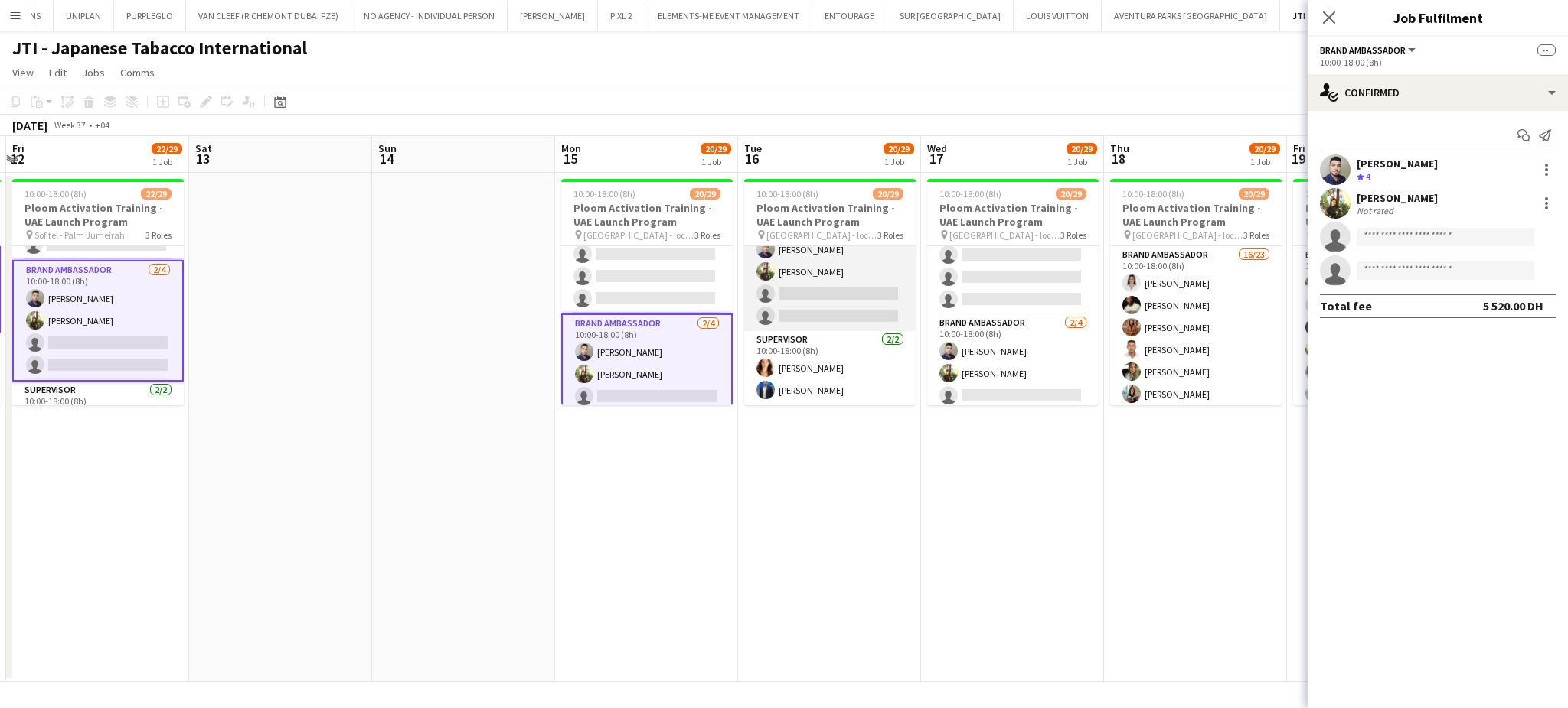
click at [845, 270] on app-card-role "Brand Ambassador 2/4 10:00-18:00 (8h) Saeed Alzidan Sahreem Chaman single-neutr…" at bounding box center [830, 271] width 172 height 118
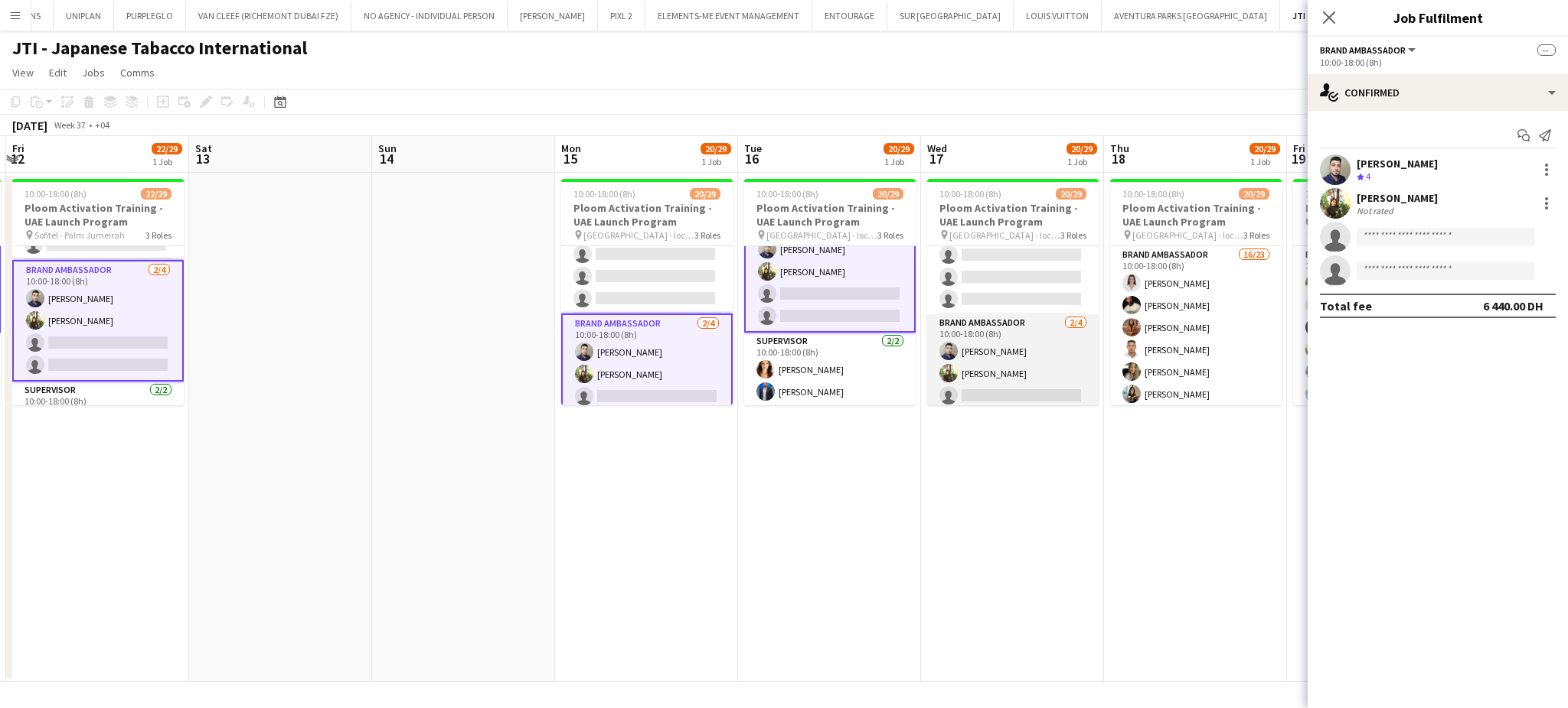
click at [992, 356] on app-card-role "Brand Ambassador 2/4 10:00-18:00 (8h) Saeed Alzidan Sahreem Chaman single-neutr…" at bounding box center [1012, 373] width 172 height 118
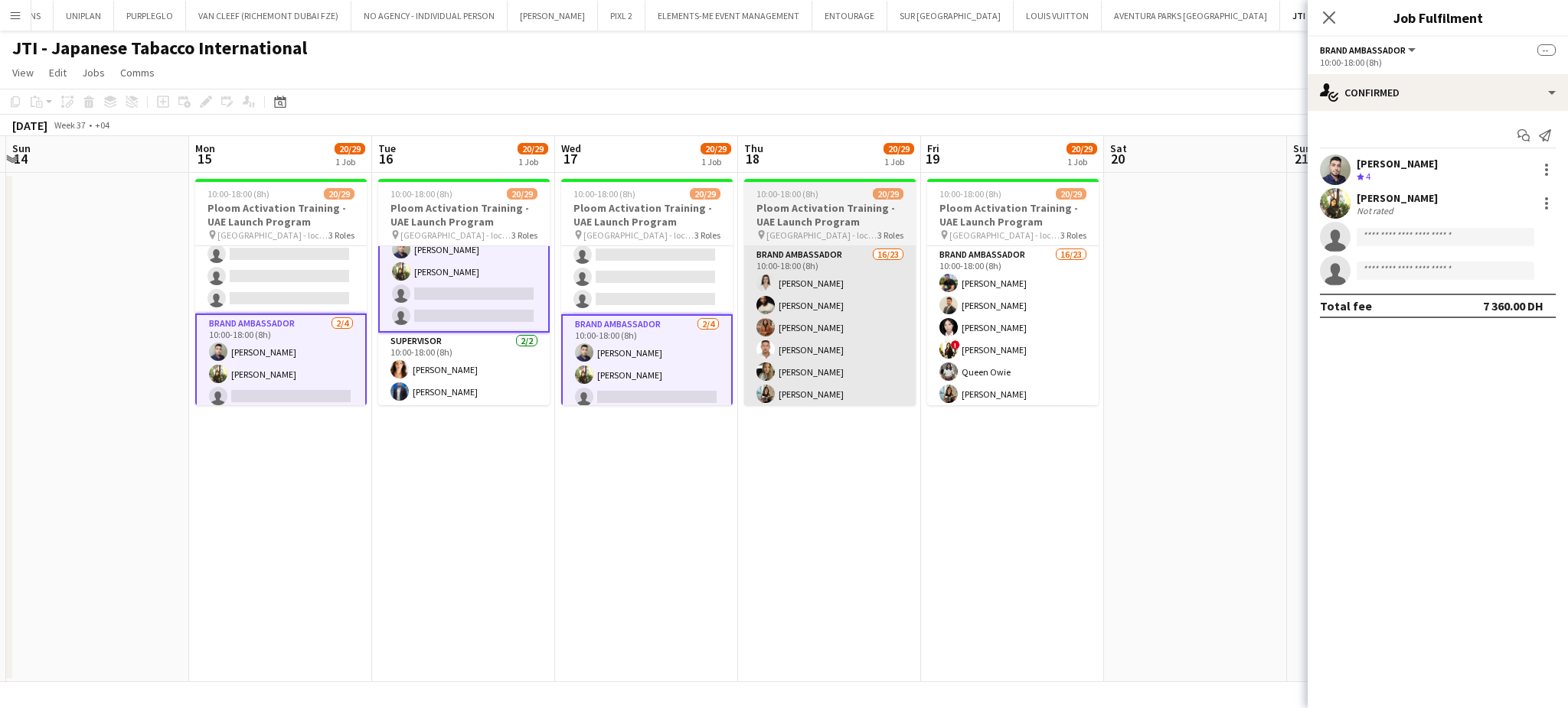
scroll to position [0, 578]
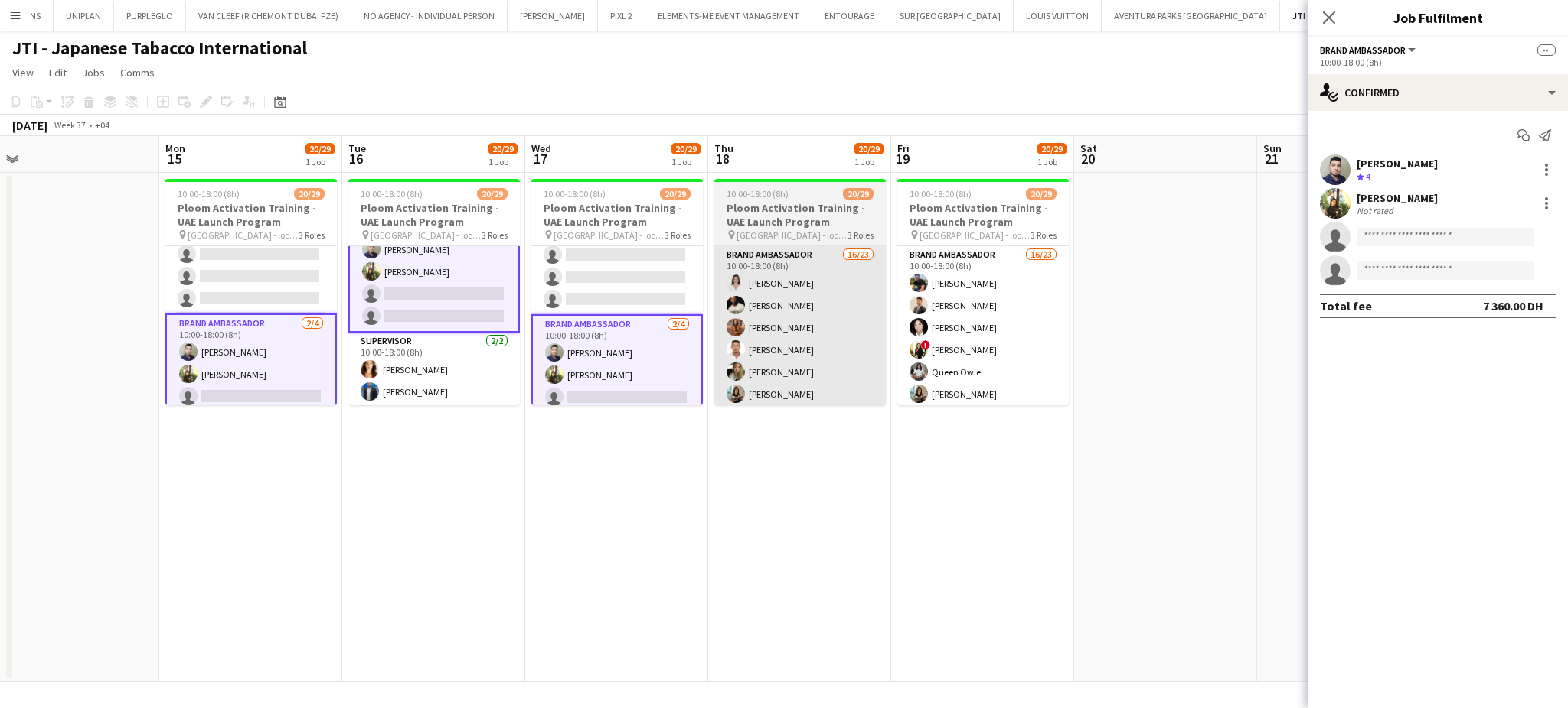
drag, startPoint x: 840, startPoint y: 368, endPoint x: 767, endPoint y: 366, distance: 73.0
click at [763, 368] on app-calendar-viewport "Thu 11 22/29 1 Job Fri 12 22/29 1 Job Sat 13 Sun 14 Mon 15 20/29 1 Job Tue 16 2…" at bounding box center [784, 409] width 1568 height 546
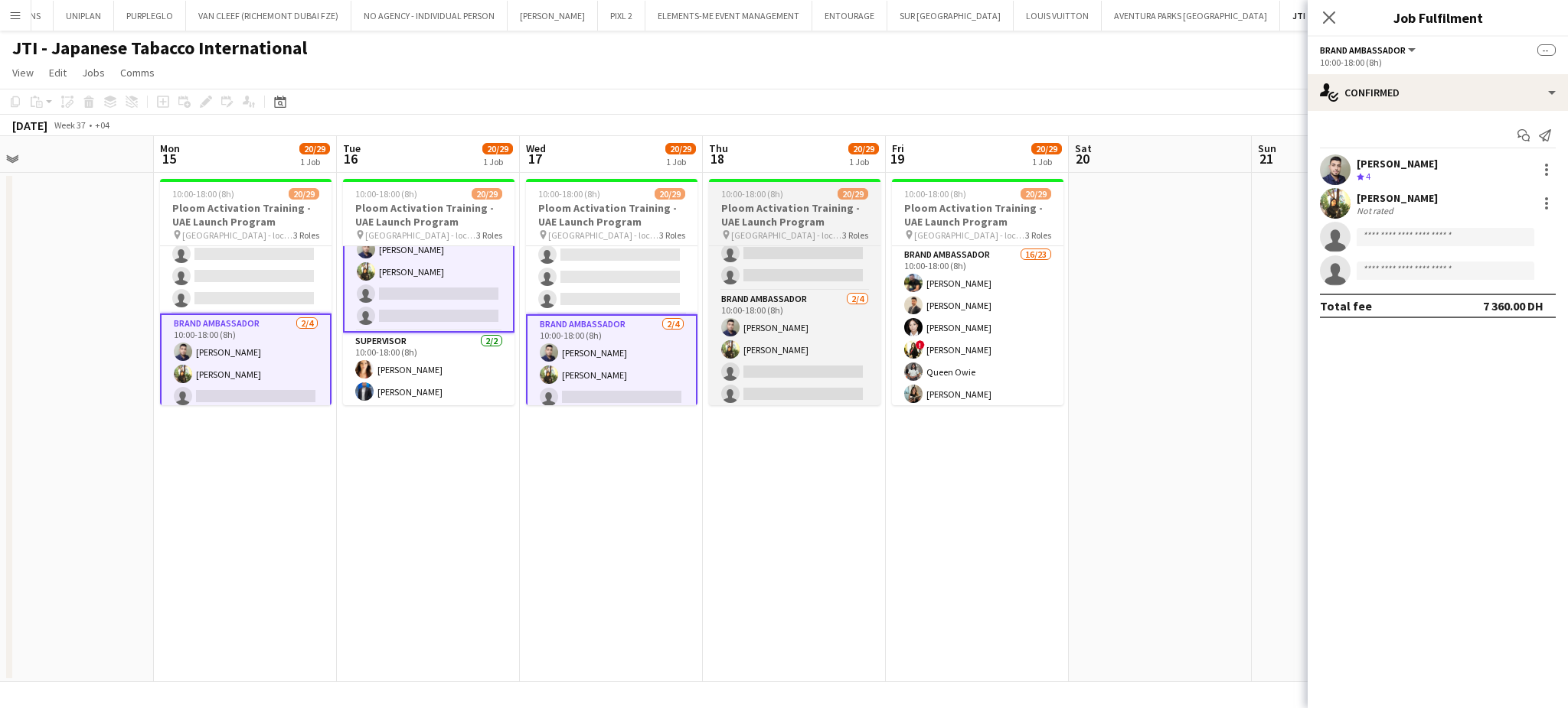
scroll to position [500, 0]
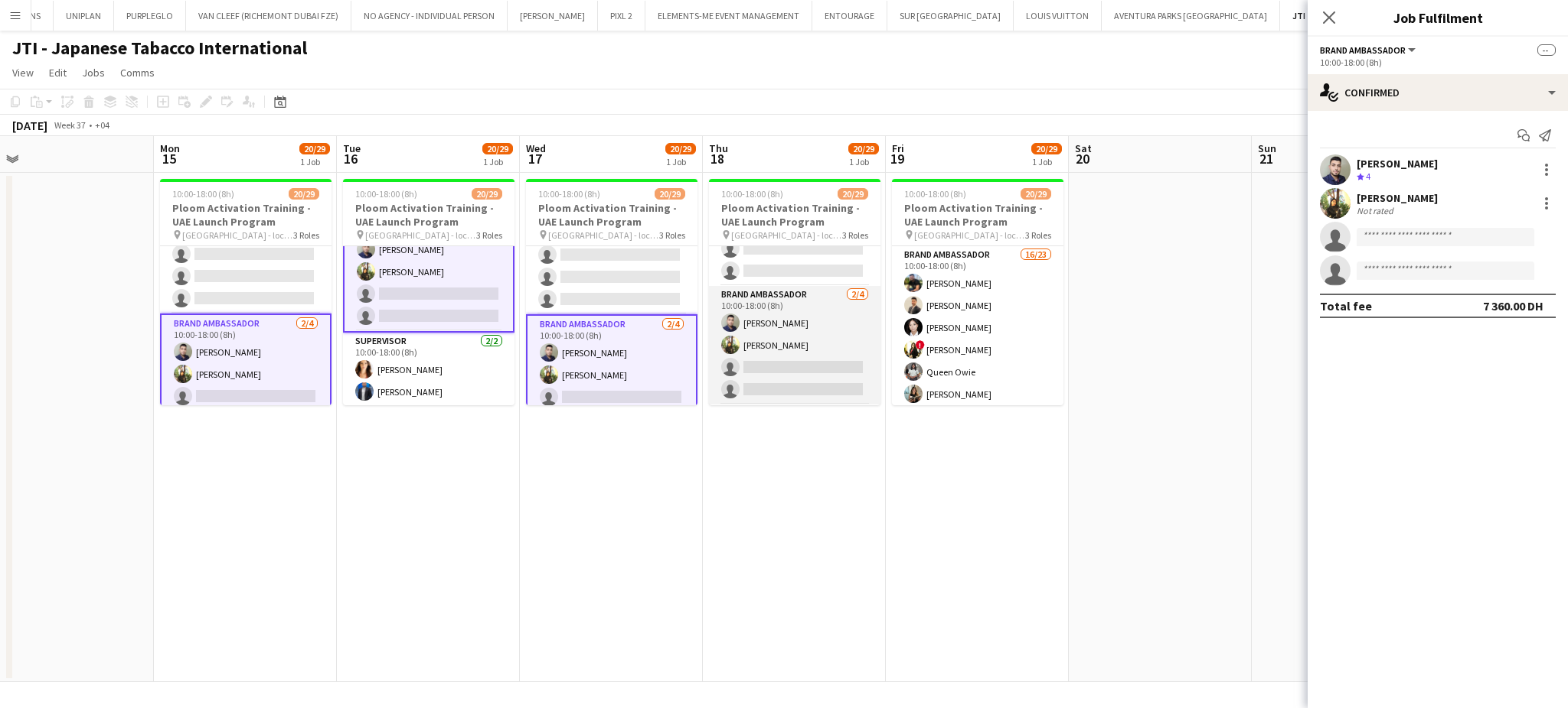
click at [811, 335] on app-card-role "Brand Ambassador 2/4 10:00-18:00 (8h) Saeed Alzidan Sahreem Chaman single-neutr…" at bounding box center [794, 345] width 172 height 118
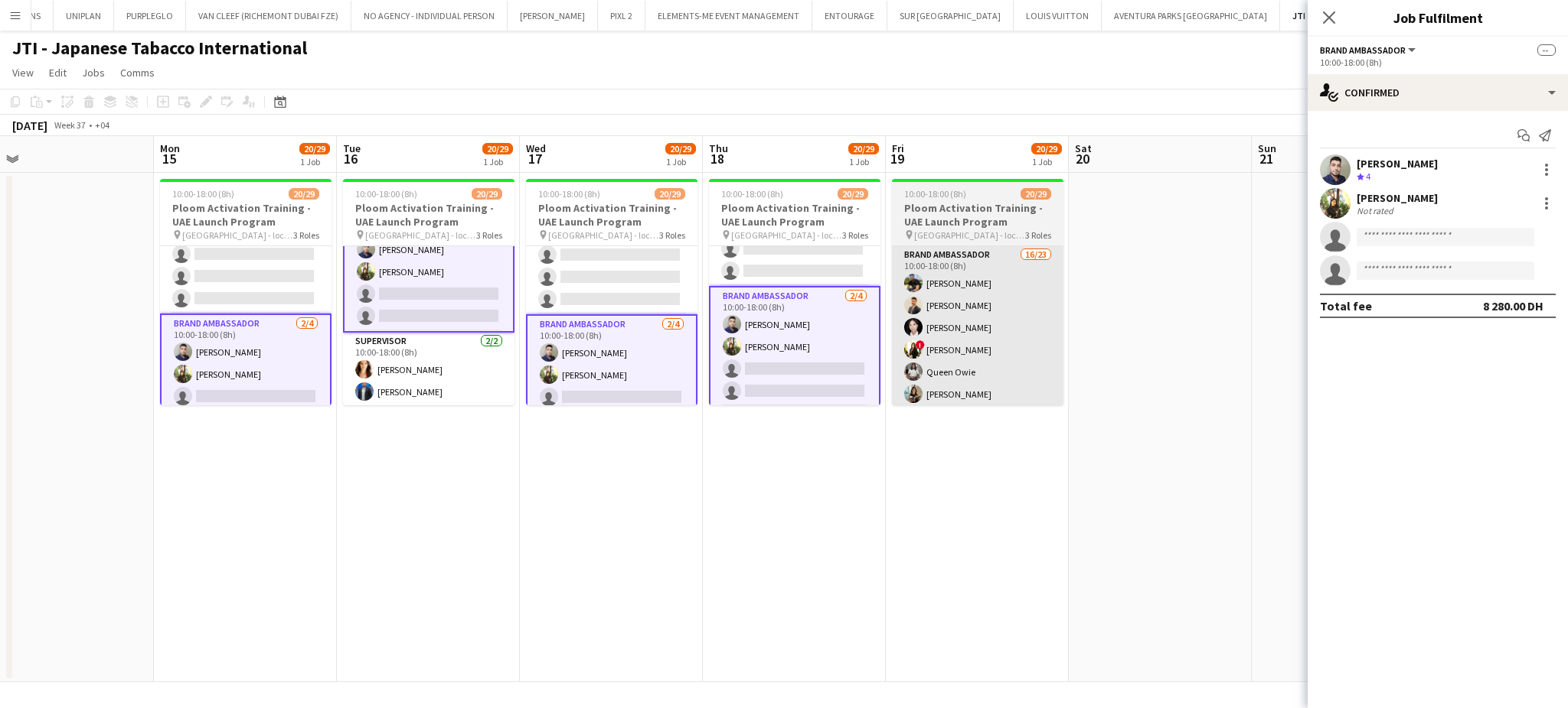
scroll to position [0, 0]
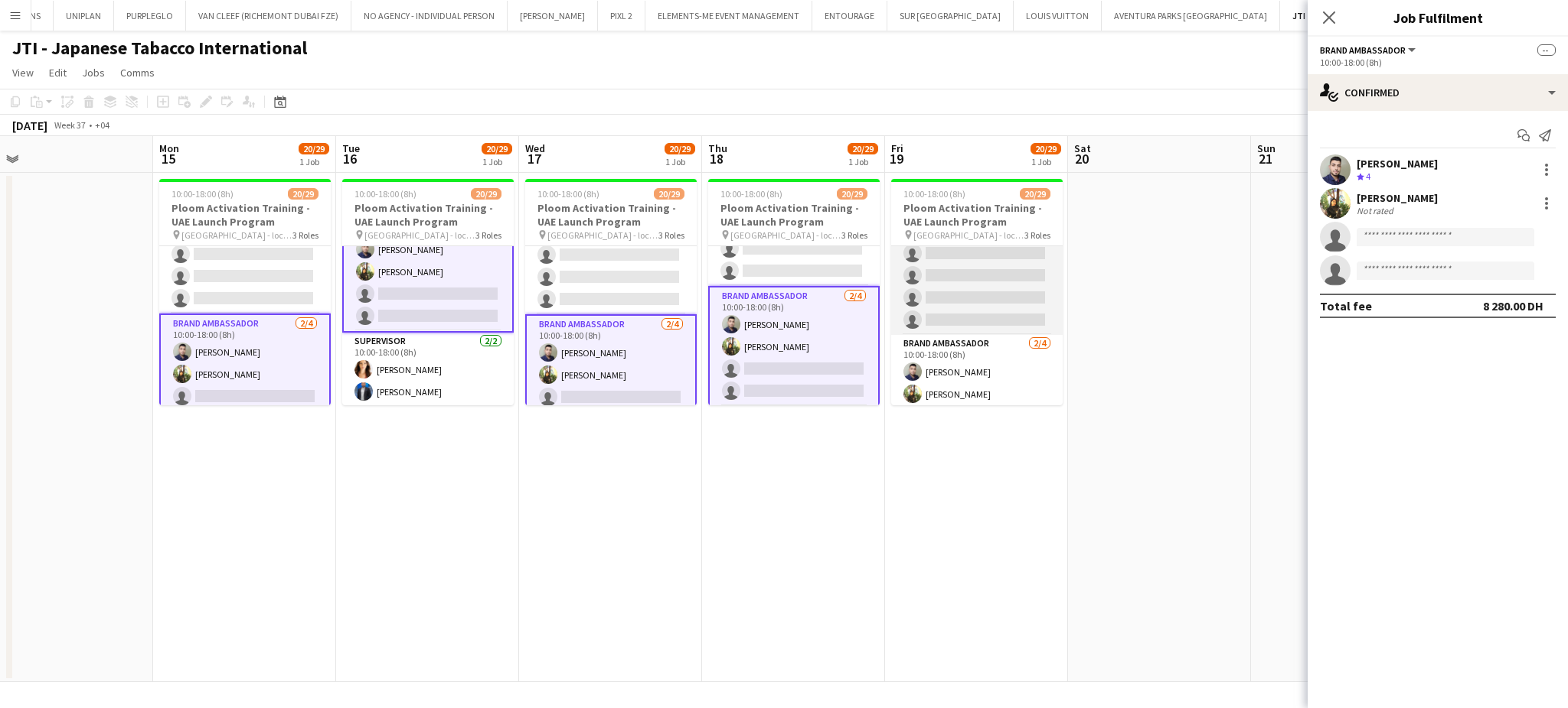
click at [969, 293] on app-card-role "Brand Ambassador 16/23 10:00-18:00 (8h) Karim Moubadder Jawad Zbair Aubrey Ella…" at bounding box center [977, 65] width 172 height 540
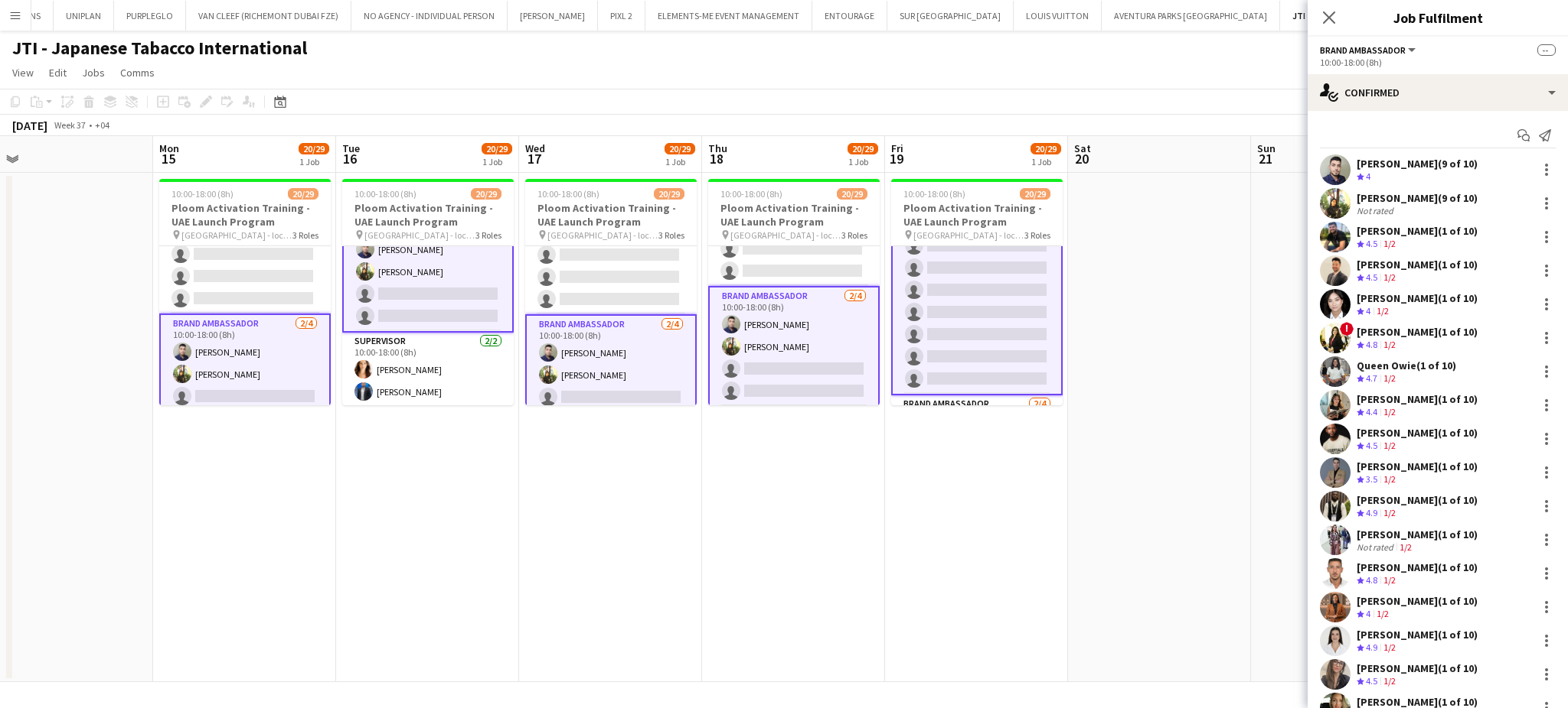
click at [1000, 332] on app-card-role "Brand Ambassador 16/23 10:00-18:00 (8h) Karim Moubadder Jawad Zbair Aubrey Ella…" at bounding box center [977, 124] width 172 height 543
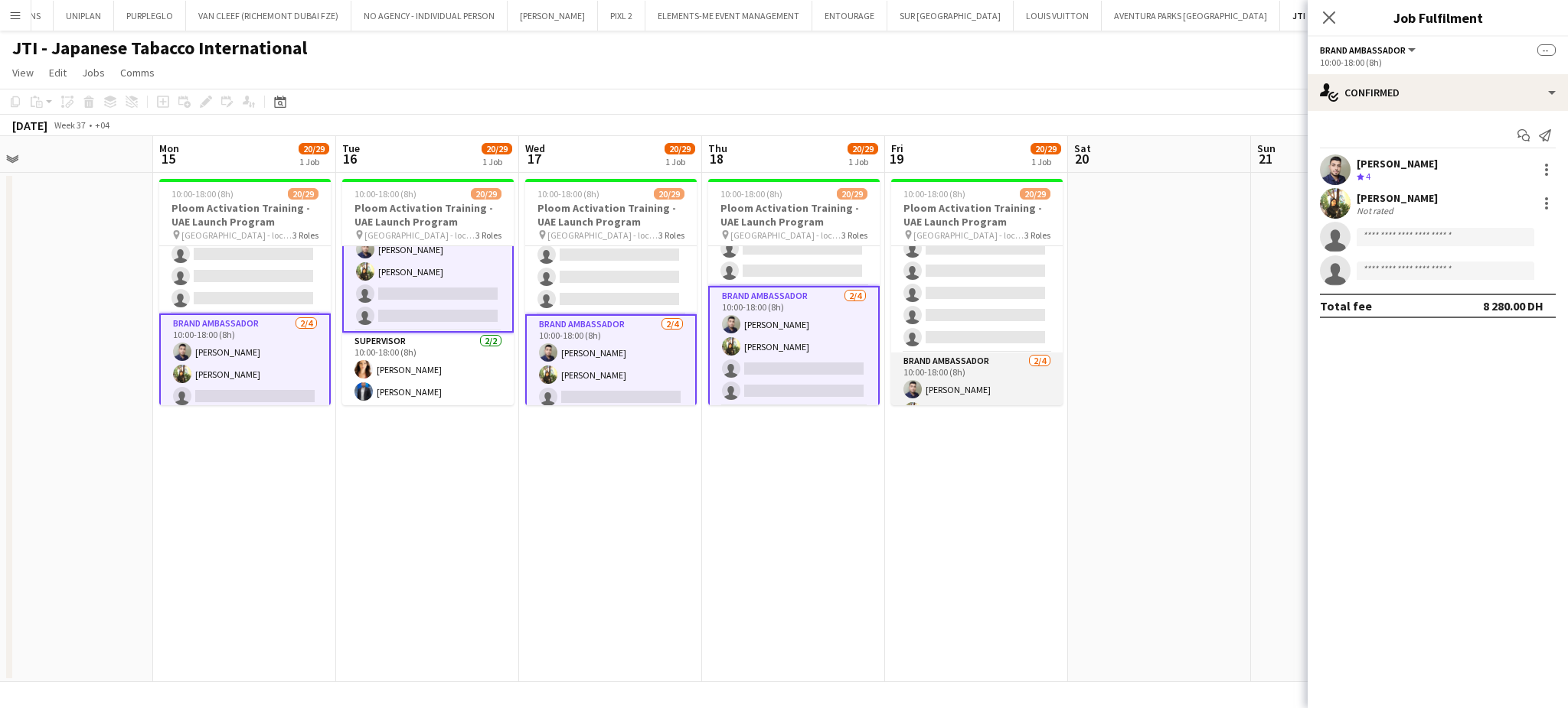
click at [996, 387] on app-card-role "Brand Ambassador 2/4 10:00-18:00 (8h) Saeed Alzidan Sahreem Chaman single-neutr…" at bounding box center [977, 412] width 172 height 118
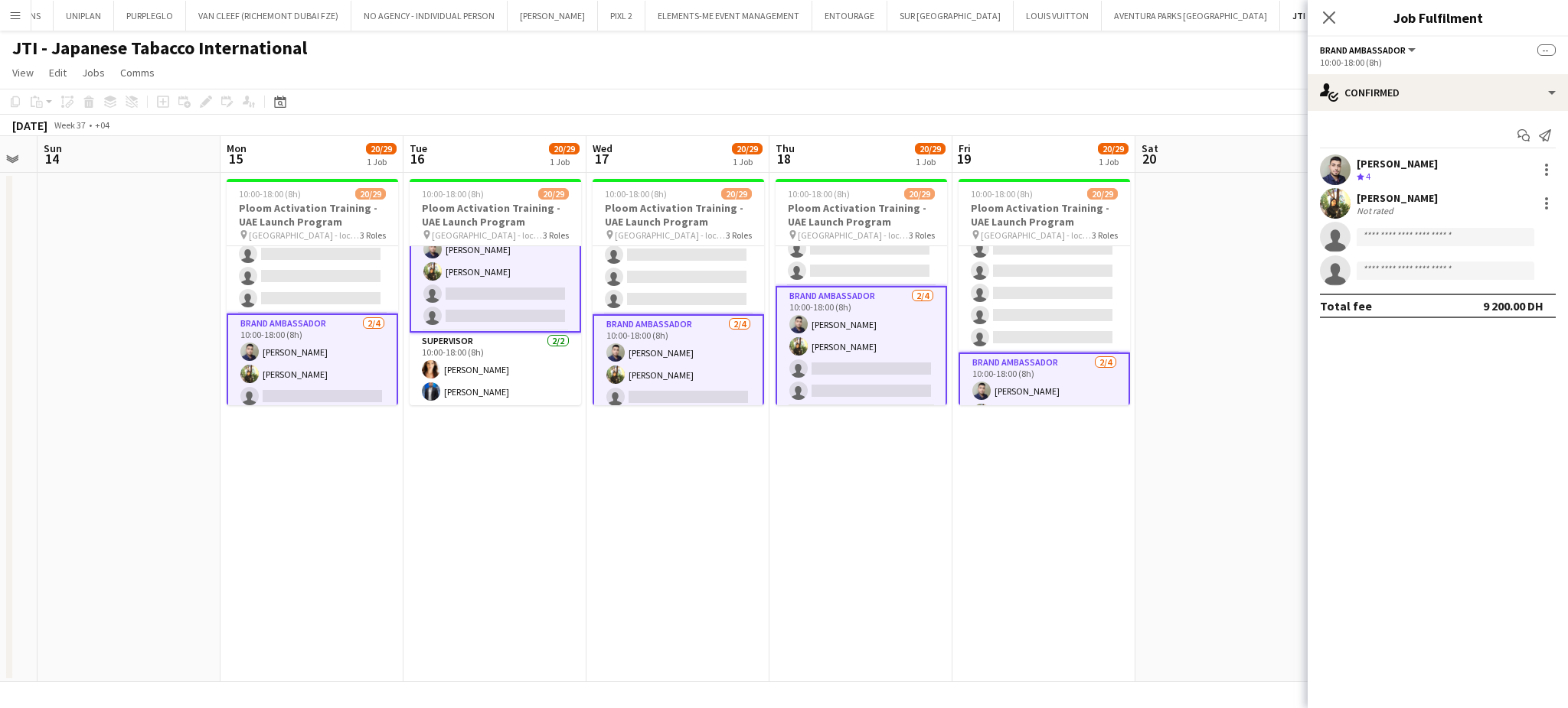
drag, startPoint x: 1137, startPoint y: 384, endPoint x: 638, endPoint y: 317, distance: 503.5
click at [638, 317] on app-calendar-viewport "Thu 11 22/29 1 Job Fri 12 22/29 1 Job Sat 13 Sun 14 Mon 15 20/29 1 Job Tue 16 2…" at bounding box center [784, 409] width 1568 height 546
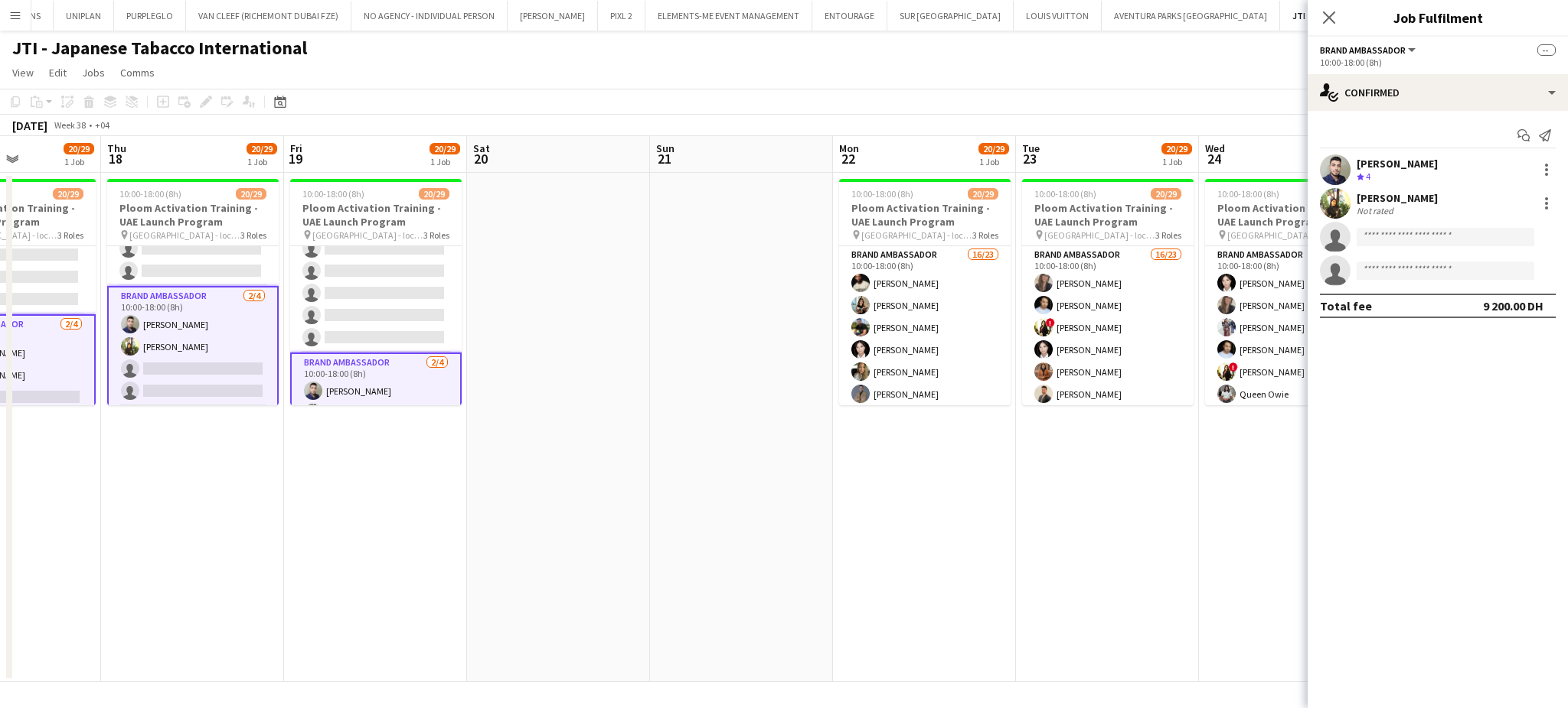
drag, startPoint x: 793, startPoint y: 330, endPoint x: 626, endPoint y: 305, distance: 168.9
click at [640, 307] on app-calendar-viewport "Sun 14 Mon 15 20/29 1 Job Tue 16 20/29 1 Job Wed 17 20/29 1 Job Thu 18 20/29 1 …" at bounding box center [784, 409] width 1568 height 546
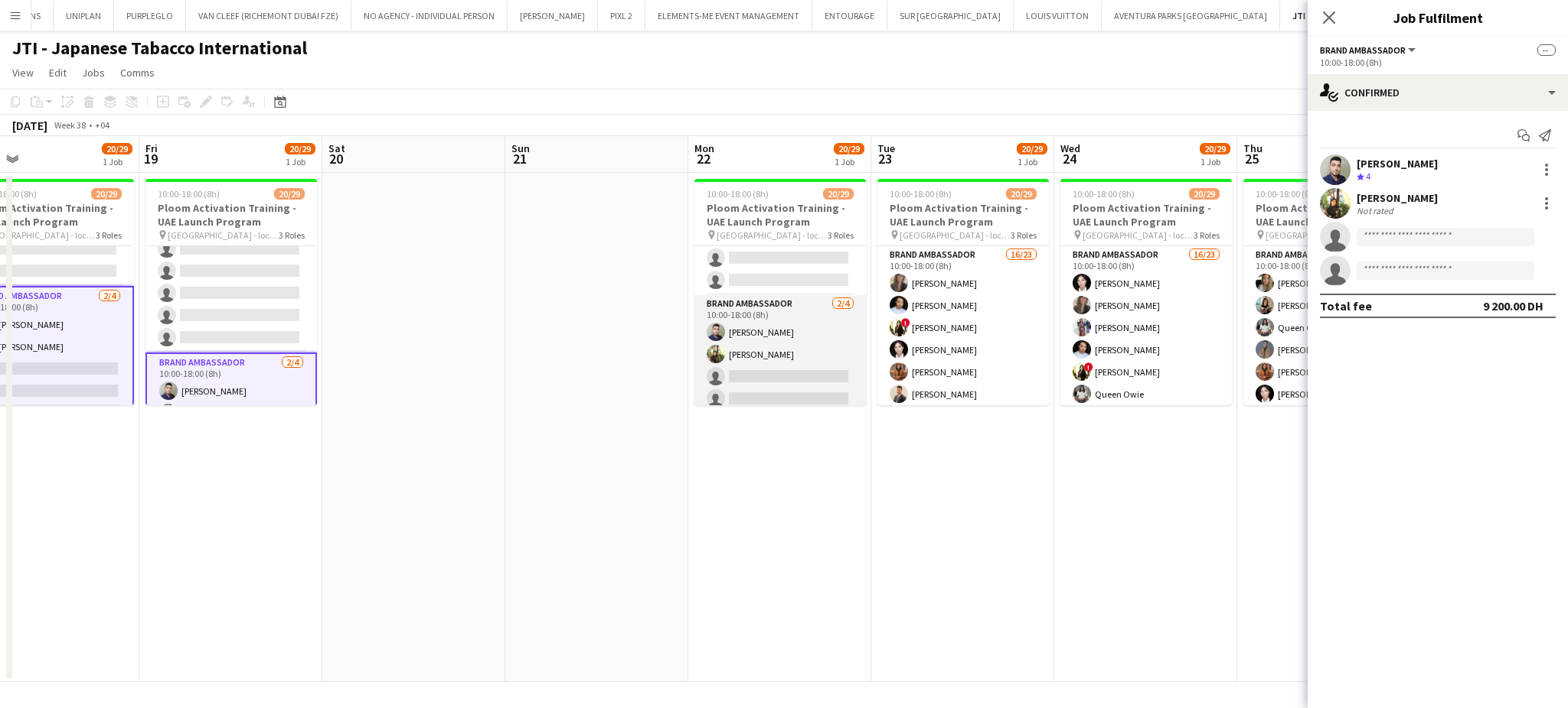
click at [798, 349] on app-card-role "Brand Ambassador 2/4 10:00-18:00 (8h) Saeed Alzidan Sahreem Chaman single-neutr…" at bounding box center [780, 354] width 172 height 118
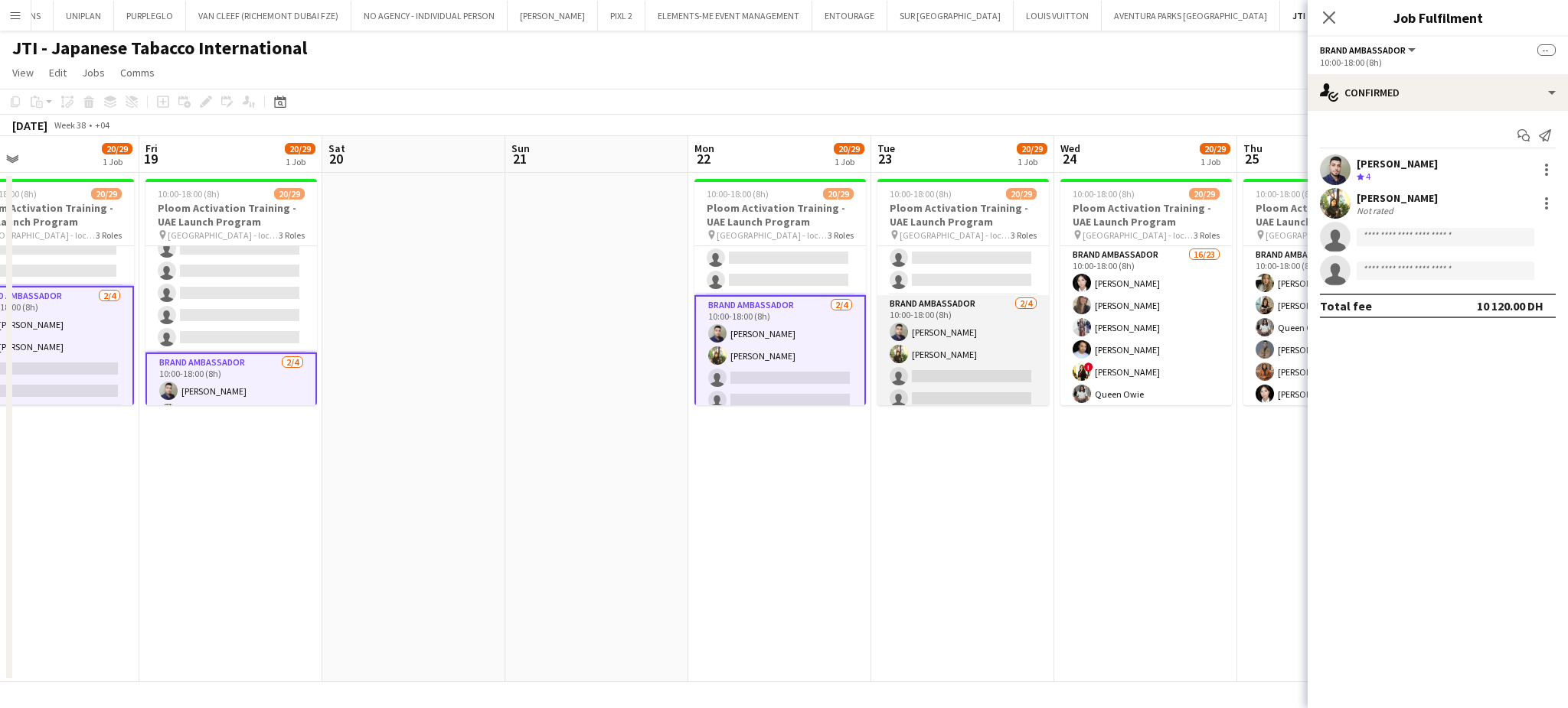
click at [1008, 355] on app-card-role "Brand Ambassador 2/4 10:00-18:00 (8h) Saeed Alzidan Sahreem Chaman single-neutr…" at bounding box center [963, 354] width 172 height 118
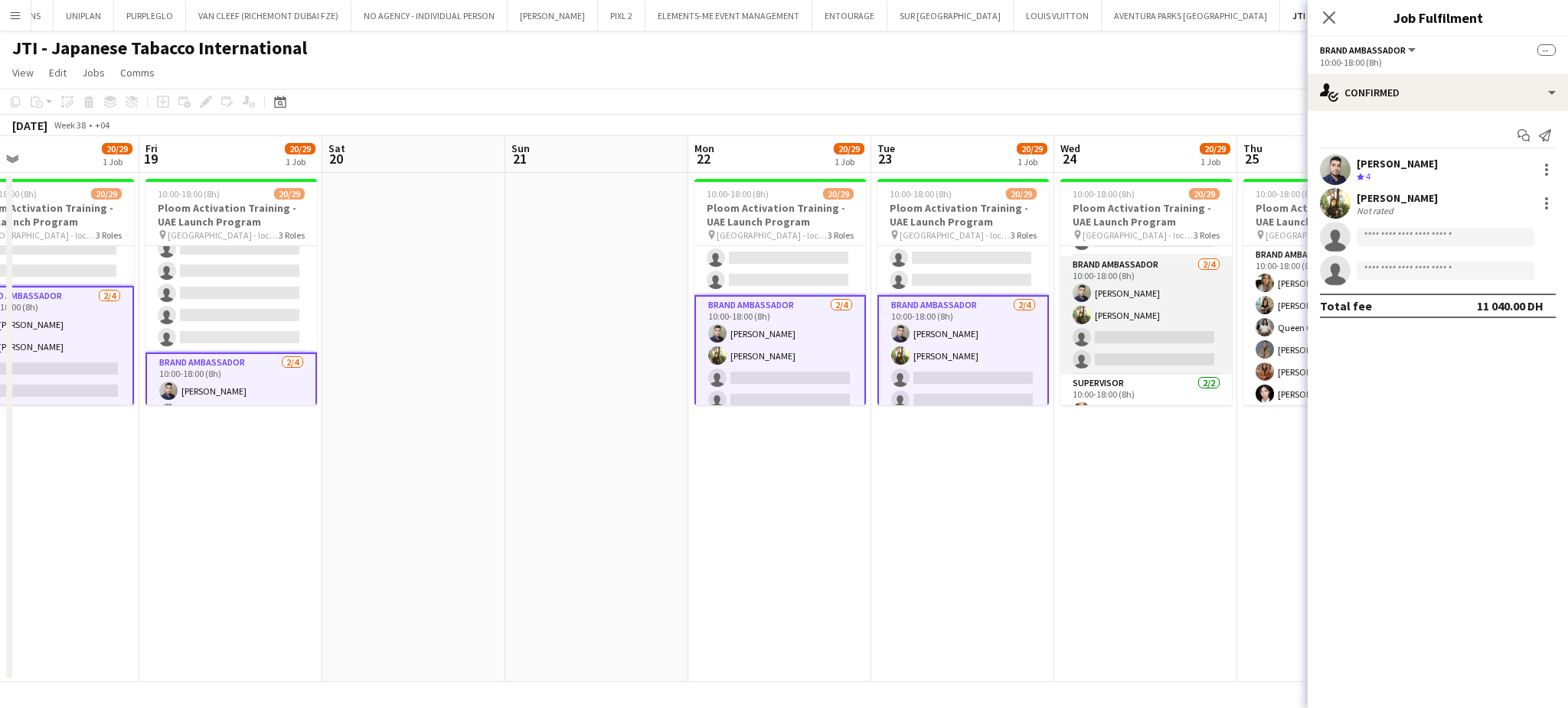
click at [1165, 339] on app-card-role "Brand Ambassador 2/4 10:00-18:00 (8h) Saeed Alzidan Sahreem Chaman single-neutr…" at bounding box center [1146, 315] width 172 height 118
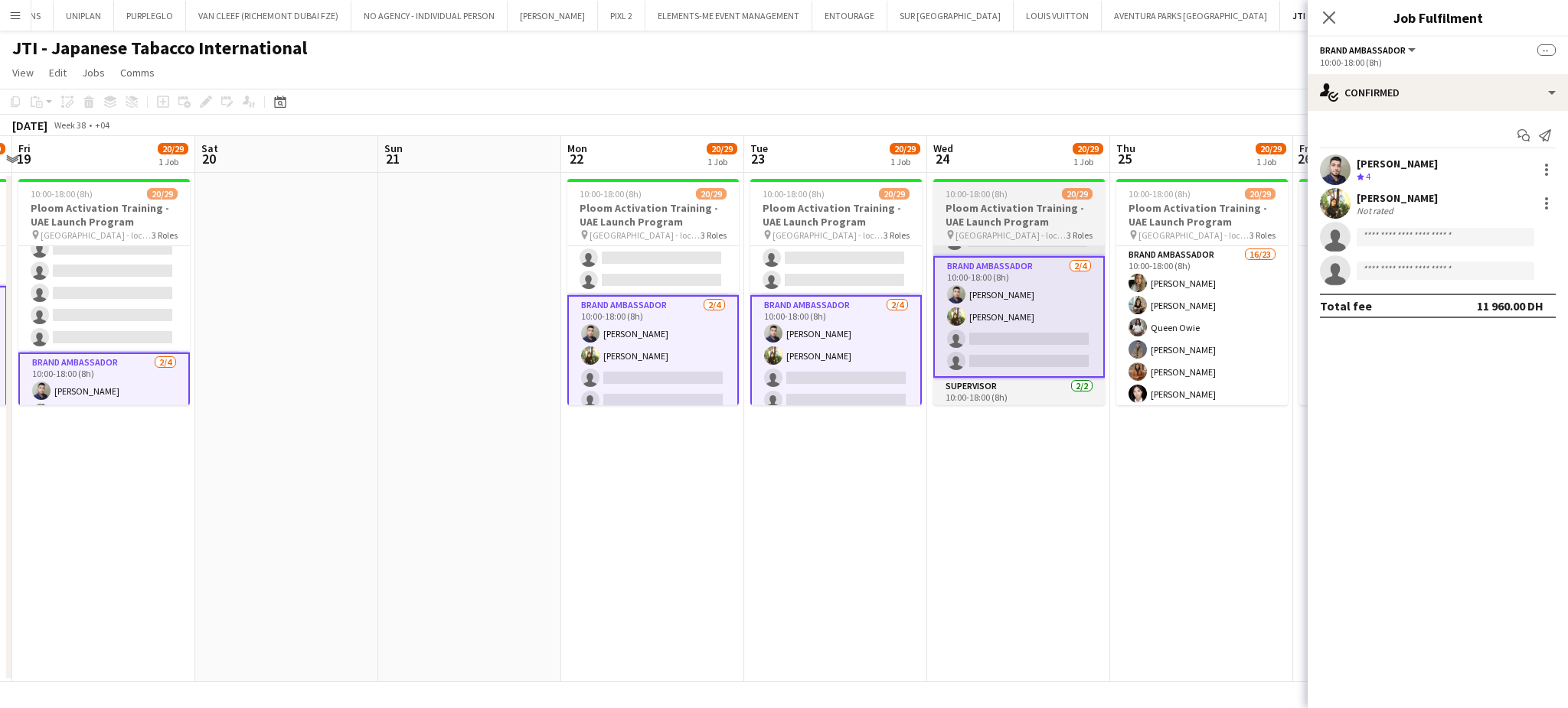
drag, startPoint x: 1091, startPoint y: 368, endPoint x: 545, endPoint y: 250, distance: 558.6
click at [545, 251] on app-calendar-viewport "Mon 15 20/29 1 Job Tue 16 20/29 1 Job Wed 17 20/29 1 Job Thu 18 20/29 1 Job Fri…" at bounding box center [784, 409] width 1568 height 546
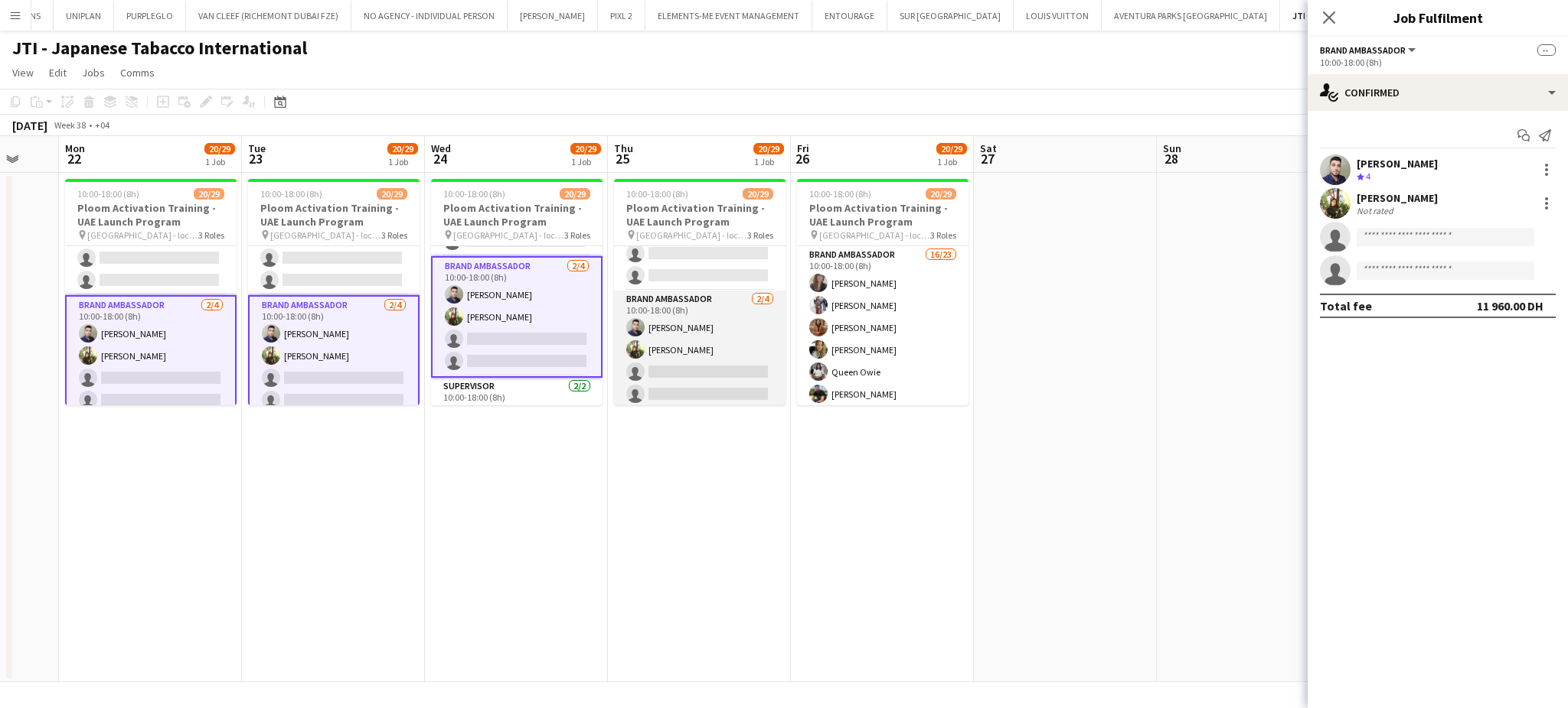
click at [749, 355] on app-card-role "Brand Ambassador 2/4 10:00-18:00 (8h) Saeed Alzidan Sahreem Chaman single-neutr…" at bounding box center [699, 349] width 172 height 118
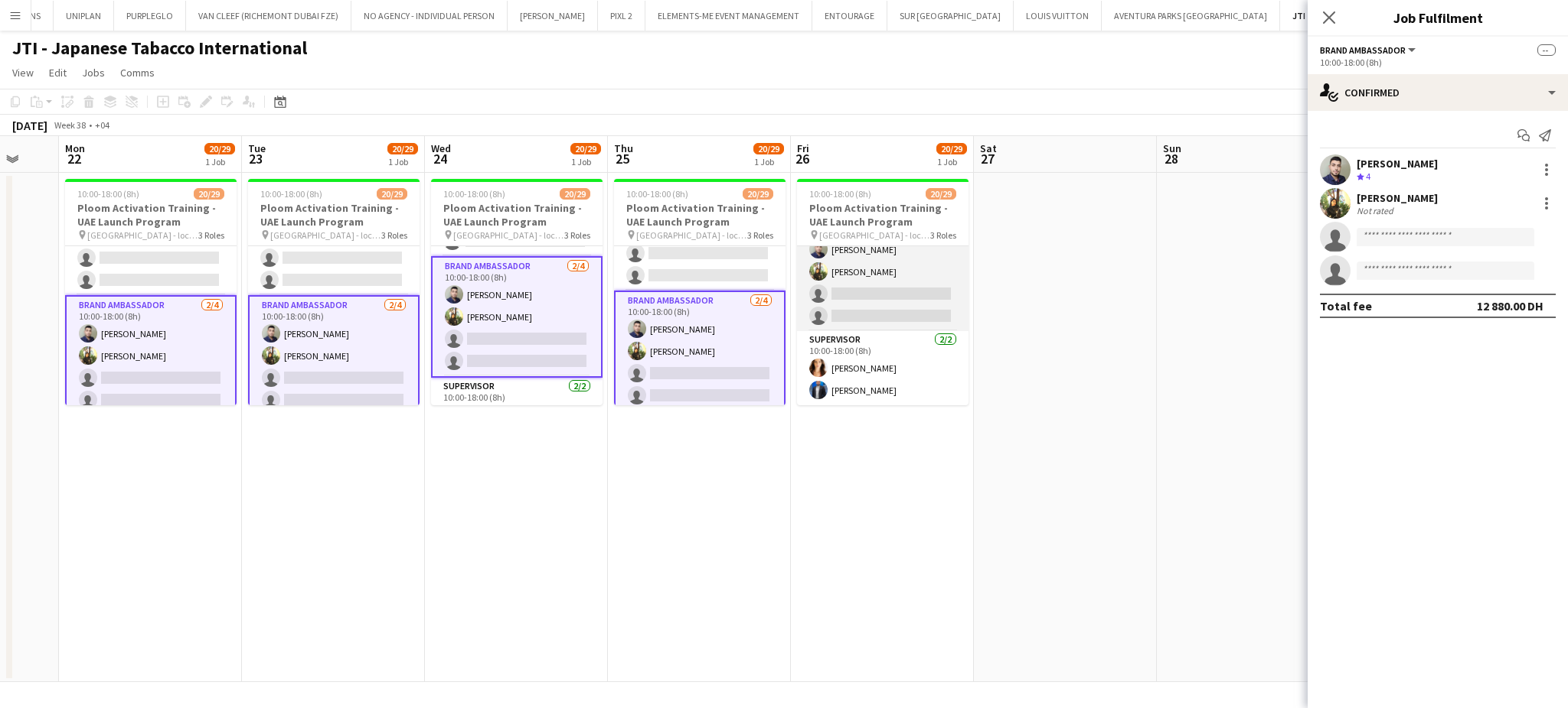
click at [872, 298] on app-card-role "Brand Ambassador 2/4 10:00-18:00 (8h) Saeed Alzidan Sahreem Chaman single-neutr…" at bounding box center [883, 271] width 172 height 118
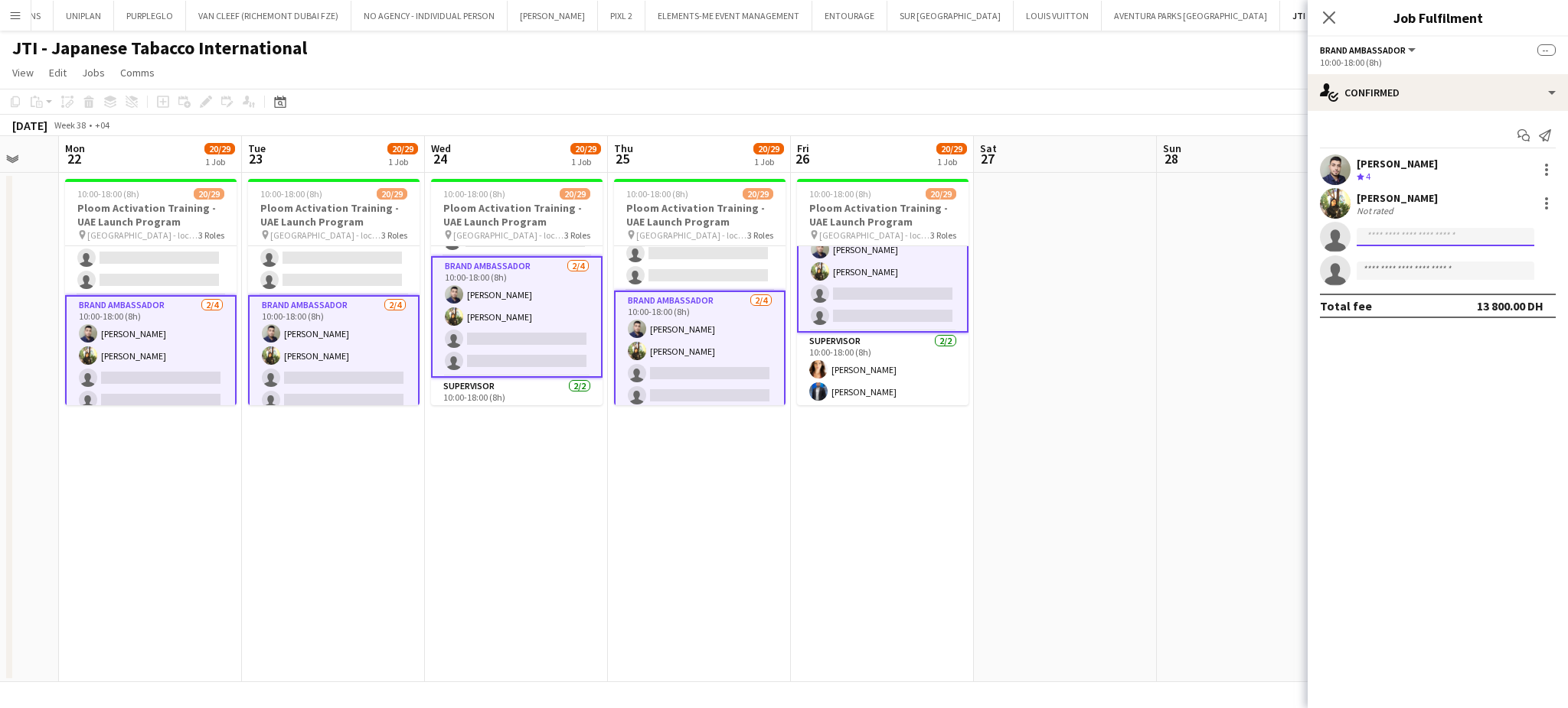
click at [1306, 244] on input at bounding box center [1445, 238] width 177 height 19
type input "******"
click at [1306, 275] on span "Can be approved on 14 of 15 positions." at bounding box center [1445, 278] width 153 height 25
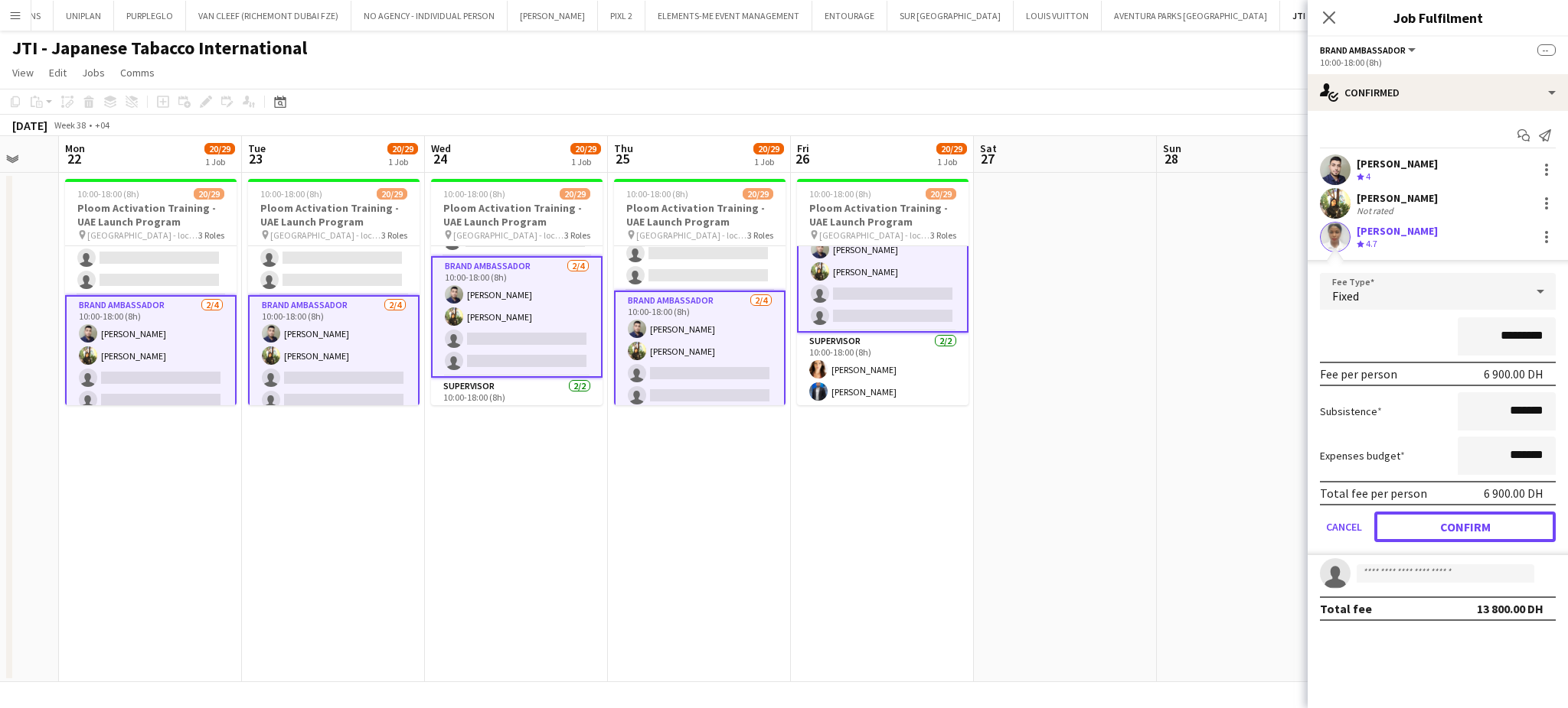
click at [1306, 519] on button "Confirm" at bounding box center [1465, 526] width 182 height 31
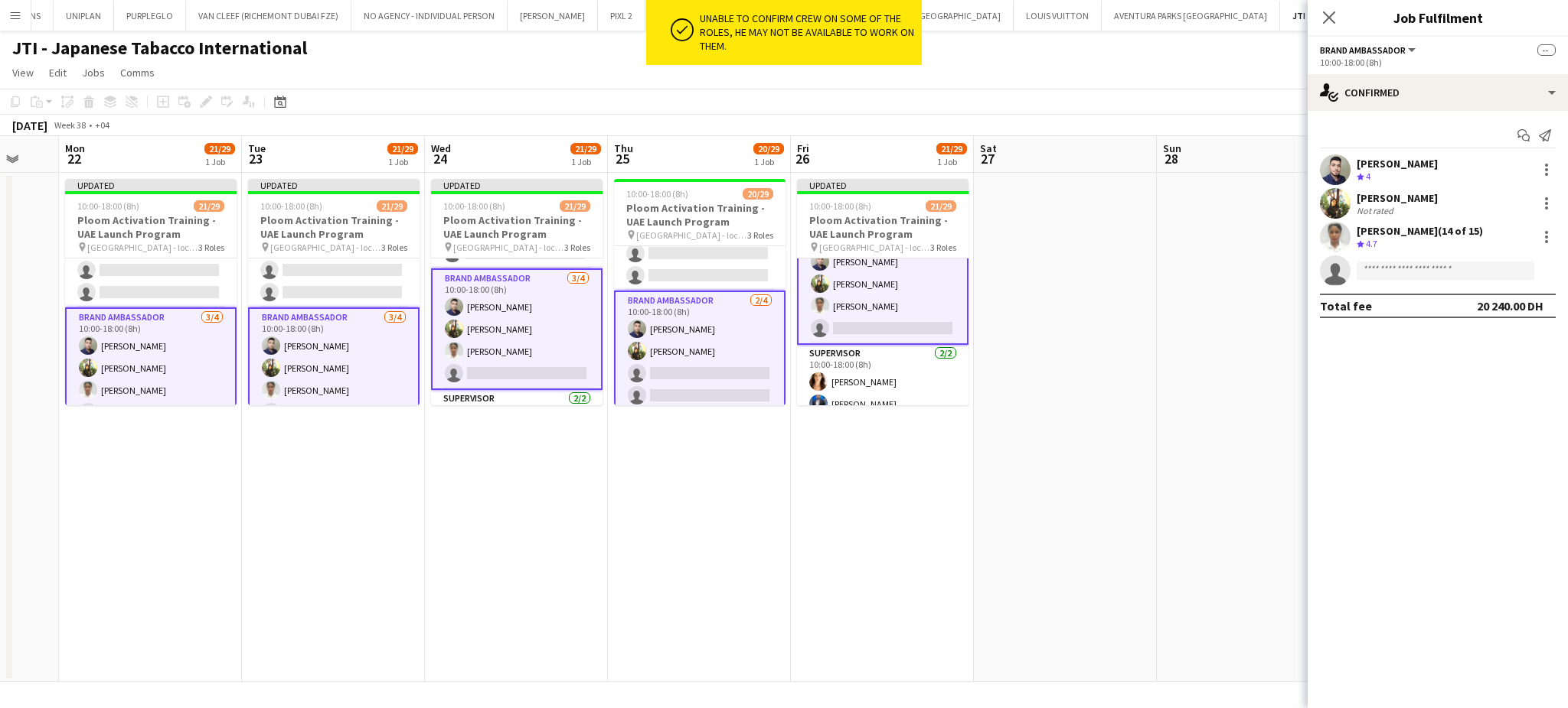
click at [1113, 458] on app-date-cell at bounding box center [1065, 428] width 183 height 510
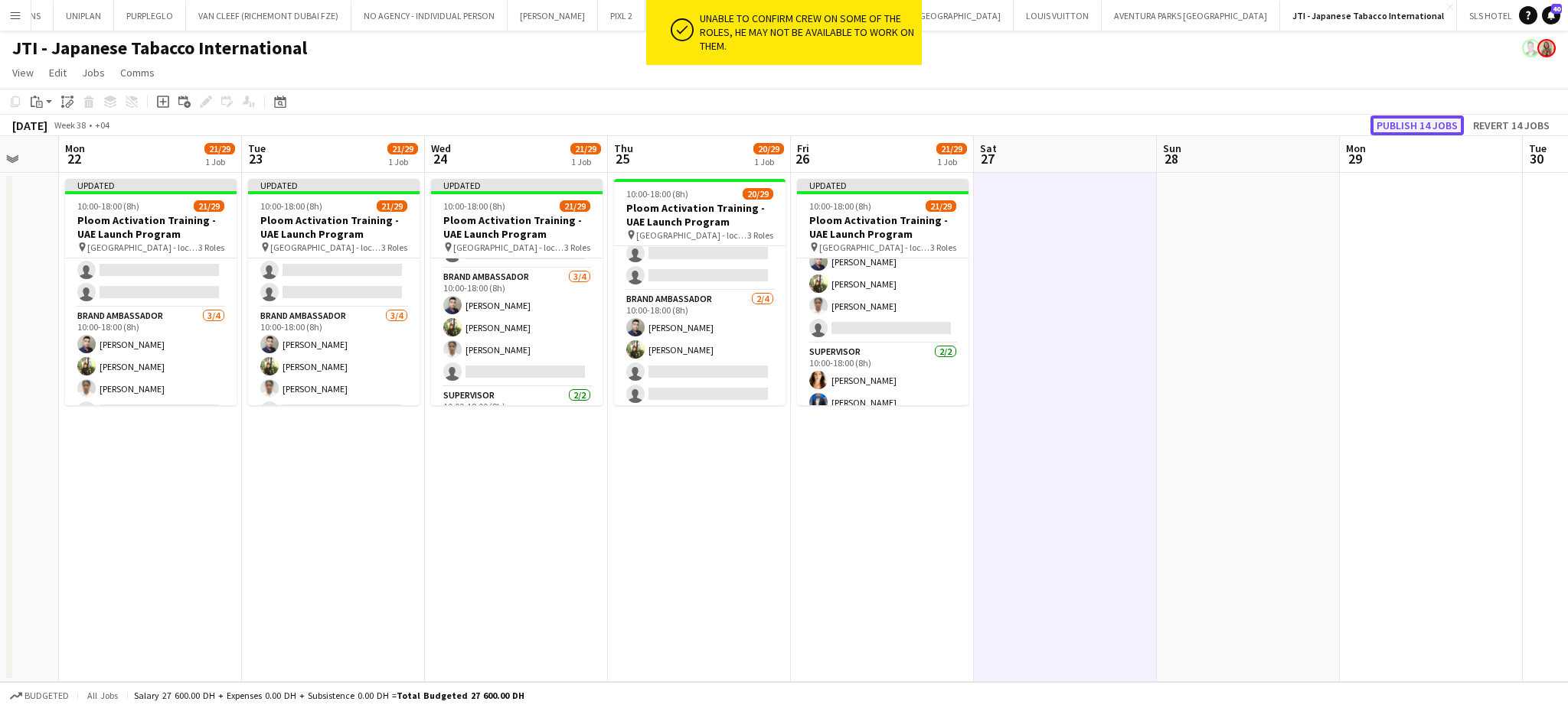
click at [1306, 122] on button "Publish 14 jobs" at bounding box center [1417, 125] width 93 height 20
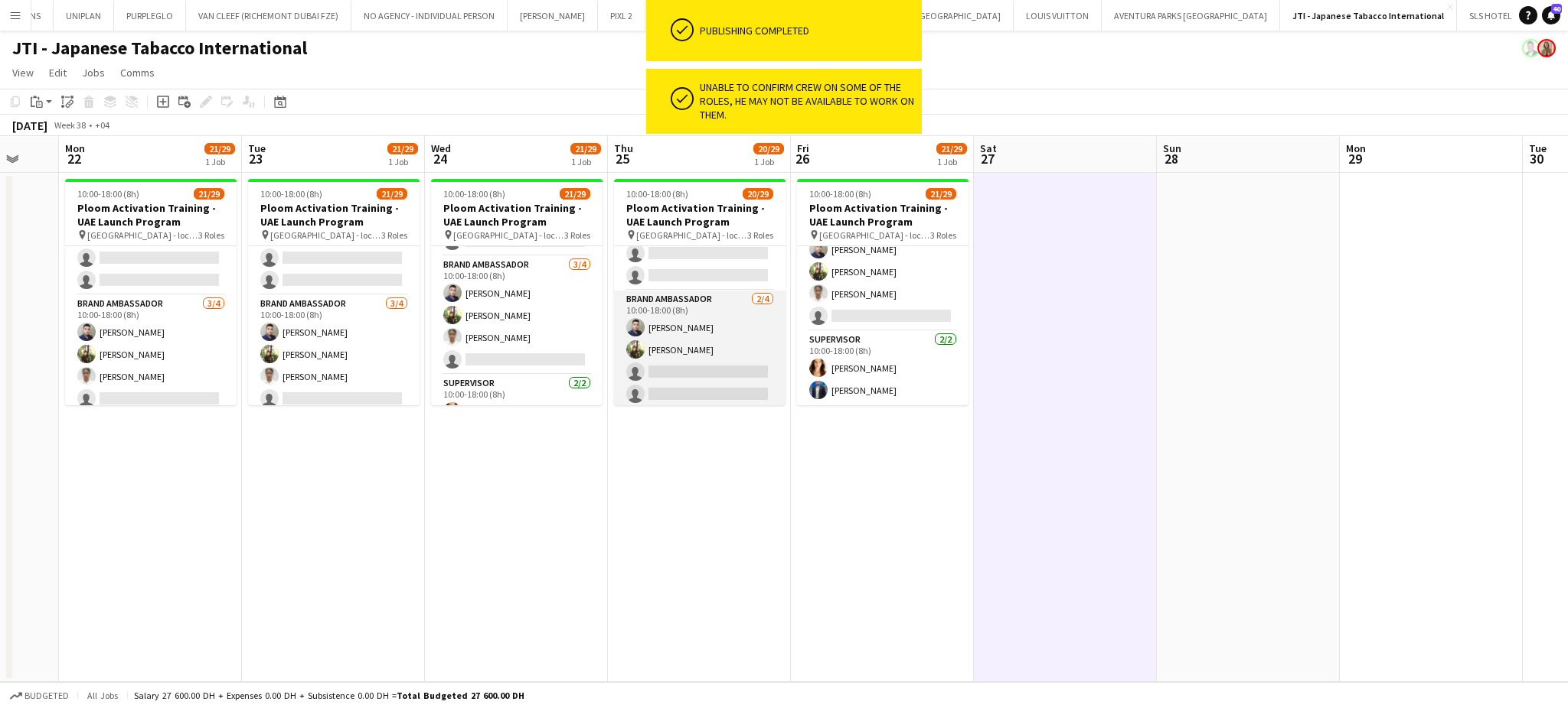
click at [706, 374] on app-card-role "Brand Ambassador 2/4 10:00-18:00 (8h) Saeed Alzidan Sahreem Chaman single-neutr…" at bounding box center [699, 349] width 172 height 118
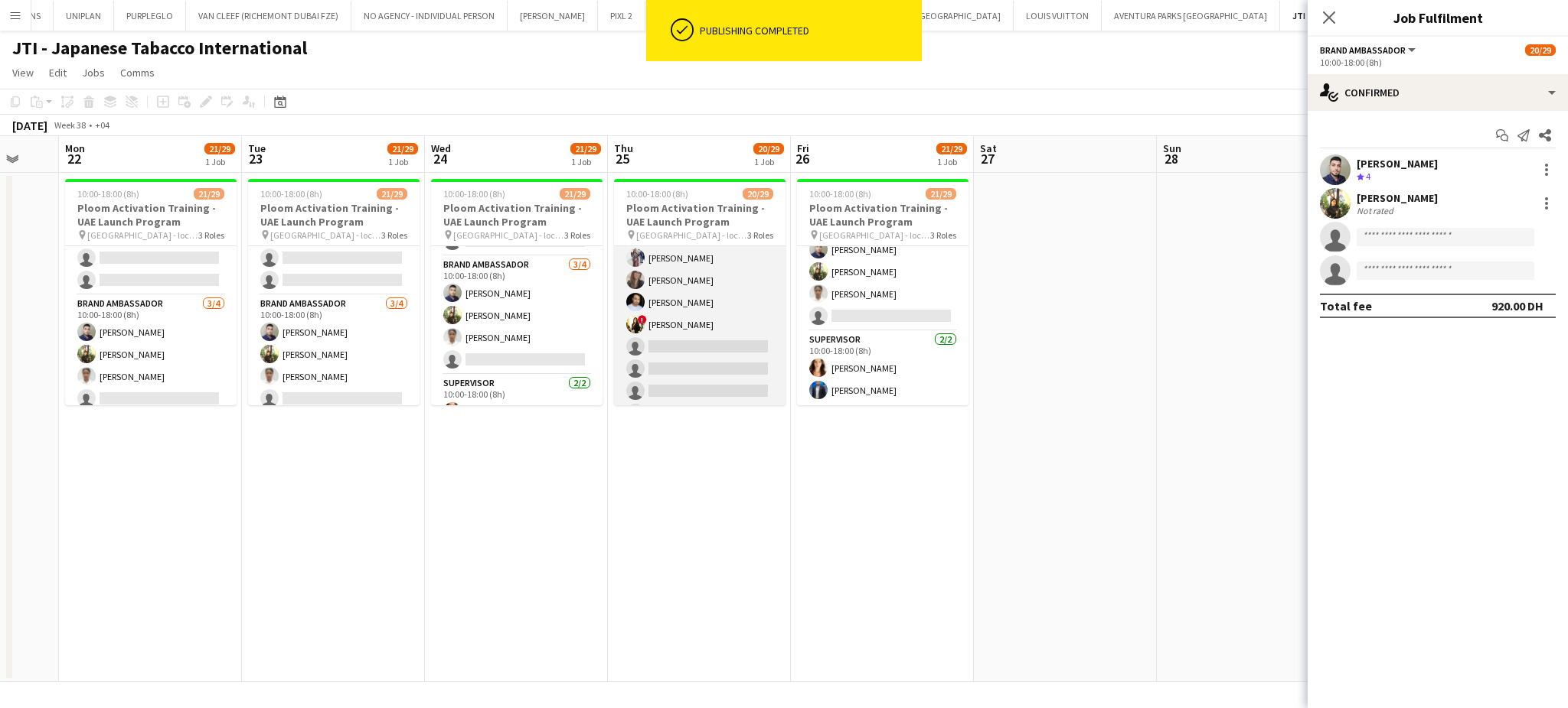
click at [704, 291] on app-card-role "Brand Ambassador 16/23 10:00-18:00 (8h) Tanja Vukas KIMBERLY GABALES Queen Owie…" at bounding box center [699, 225] width 172 height 540
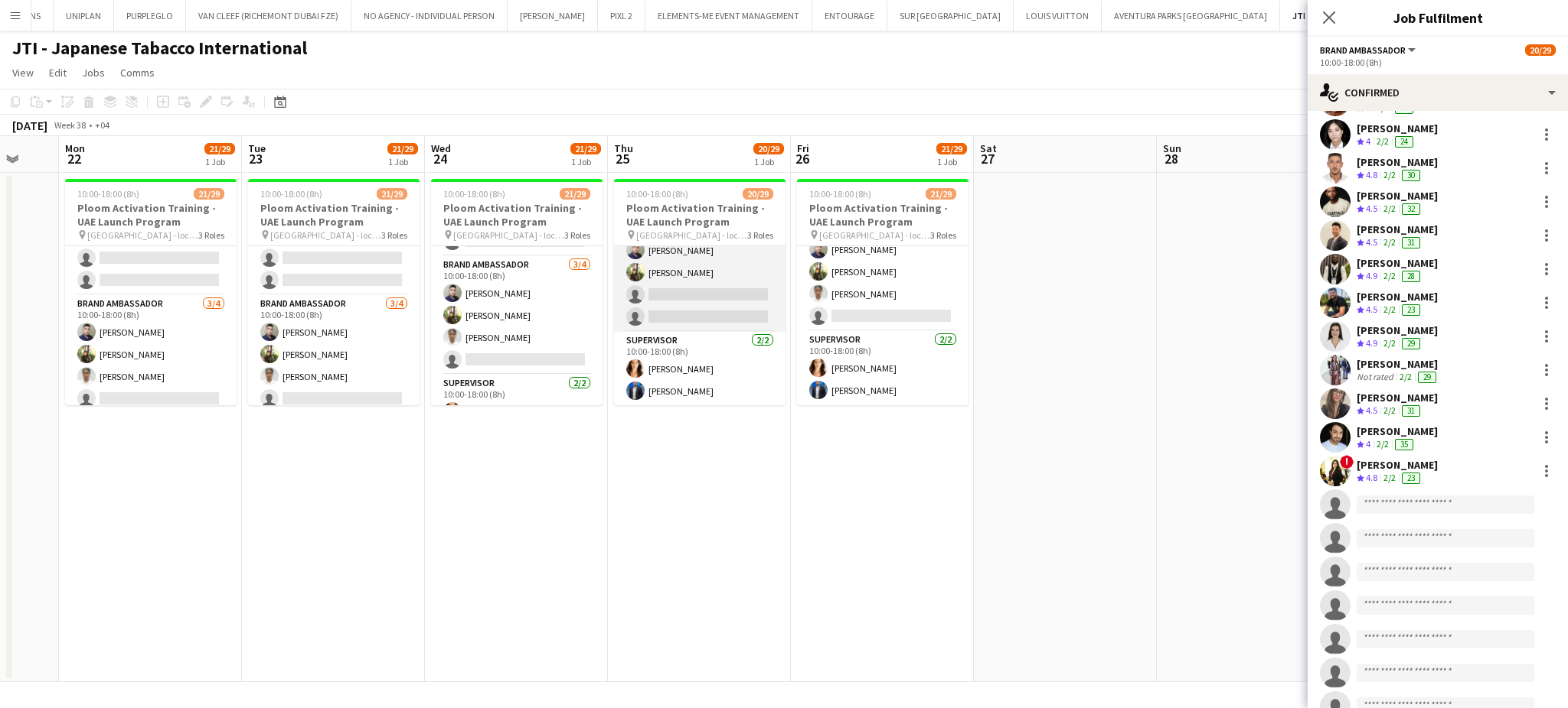
click at [698, 297] on app-card-role "Brand Ambassador 2/4 10:00-18:00 (8h) Saeed Alzidan Sahreem Chaman single-neutr…" at bounding box center [699, 272] width 172 height 118
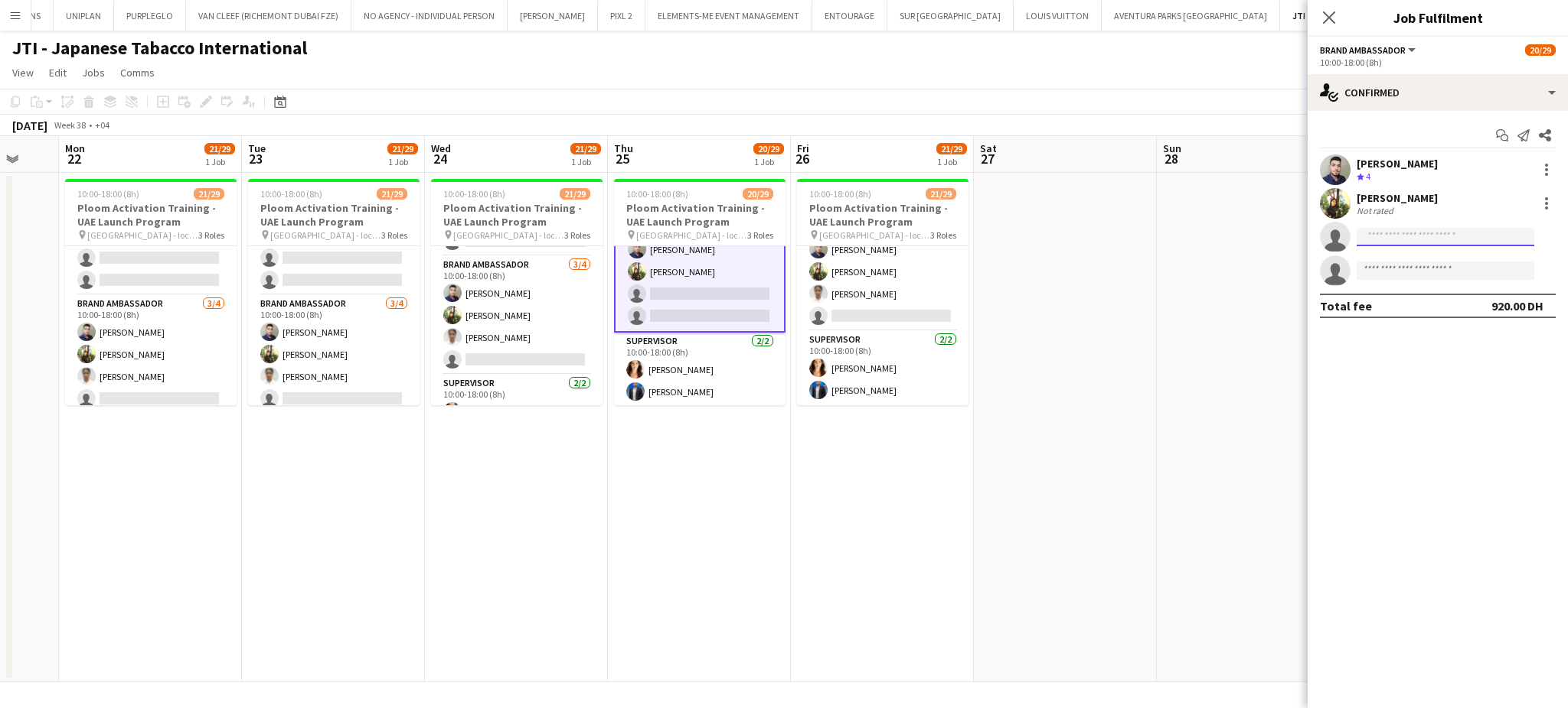
click at [1306, 236] on input at bounding box center [1445, 238] width 177 height 19
type input "*****"
click at [1306, 276] on span "Has conflicting unavailable period." at bounding box center [1445, 272] width 153 height 14
click at [1228, 355] on app-date-cell at bounding box center [1248, 428] width 183 height 510
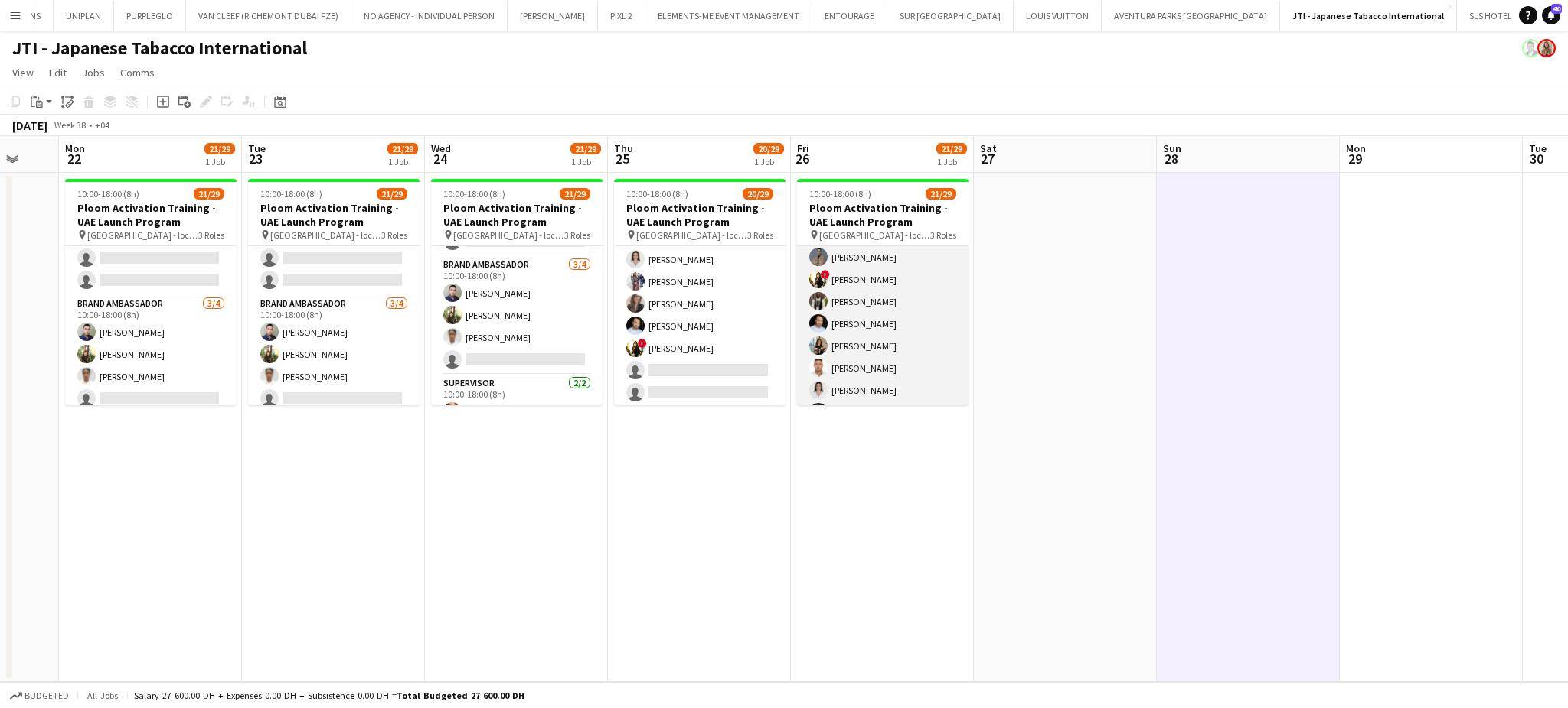
scroll to position [166, 0]
click at [908, 319] on app-card-role "Brand Ambassador 16/23 10:00-18:00 (8h) Leila Haghshenas Areeba Ahmed Jacinta K…" at bounding box center [883, 350] width 172 height 540
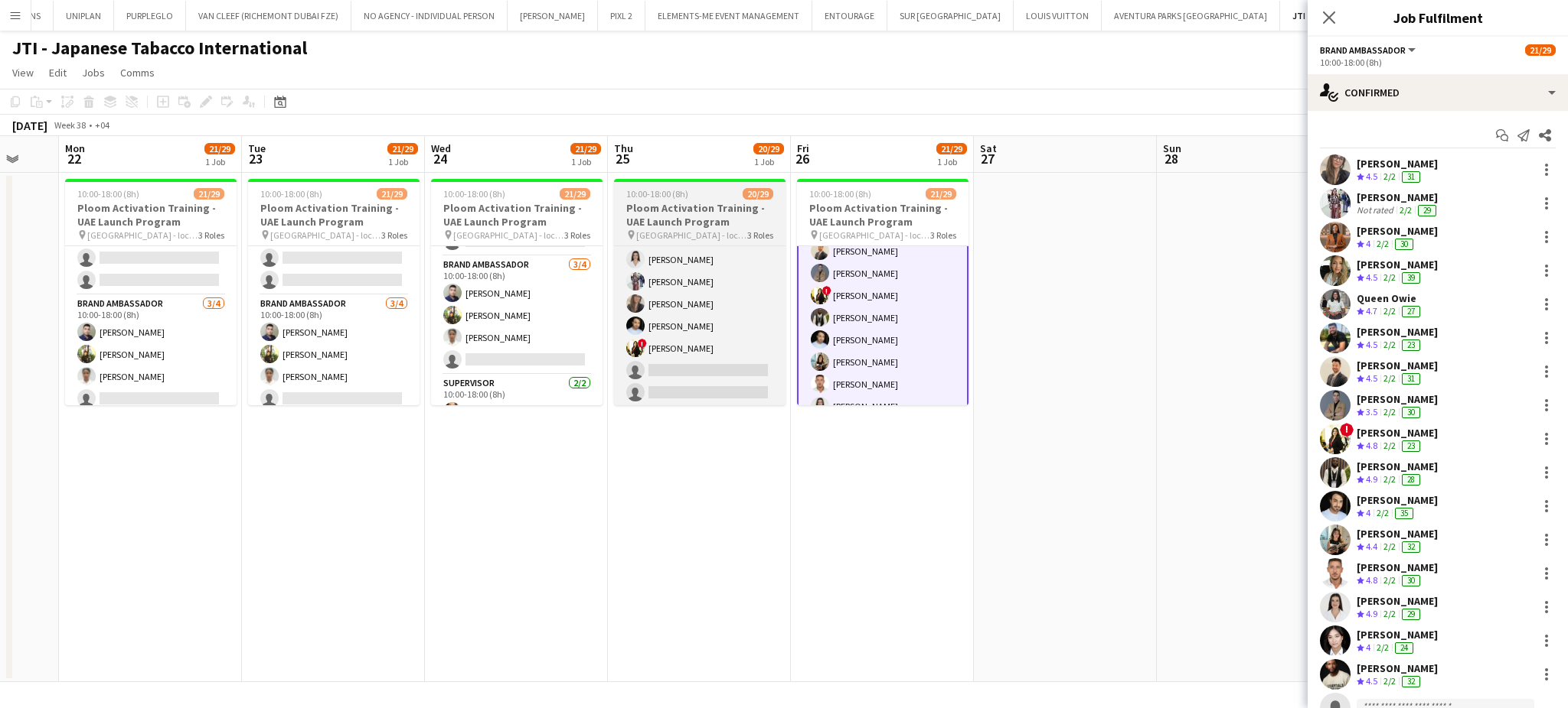
scroll to position [0, 0]
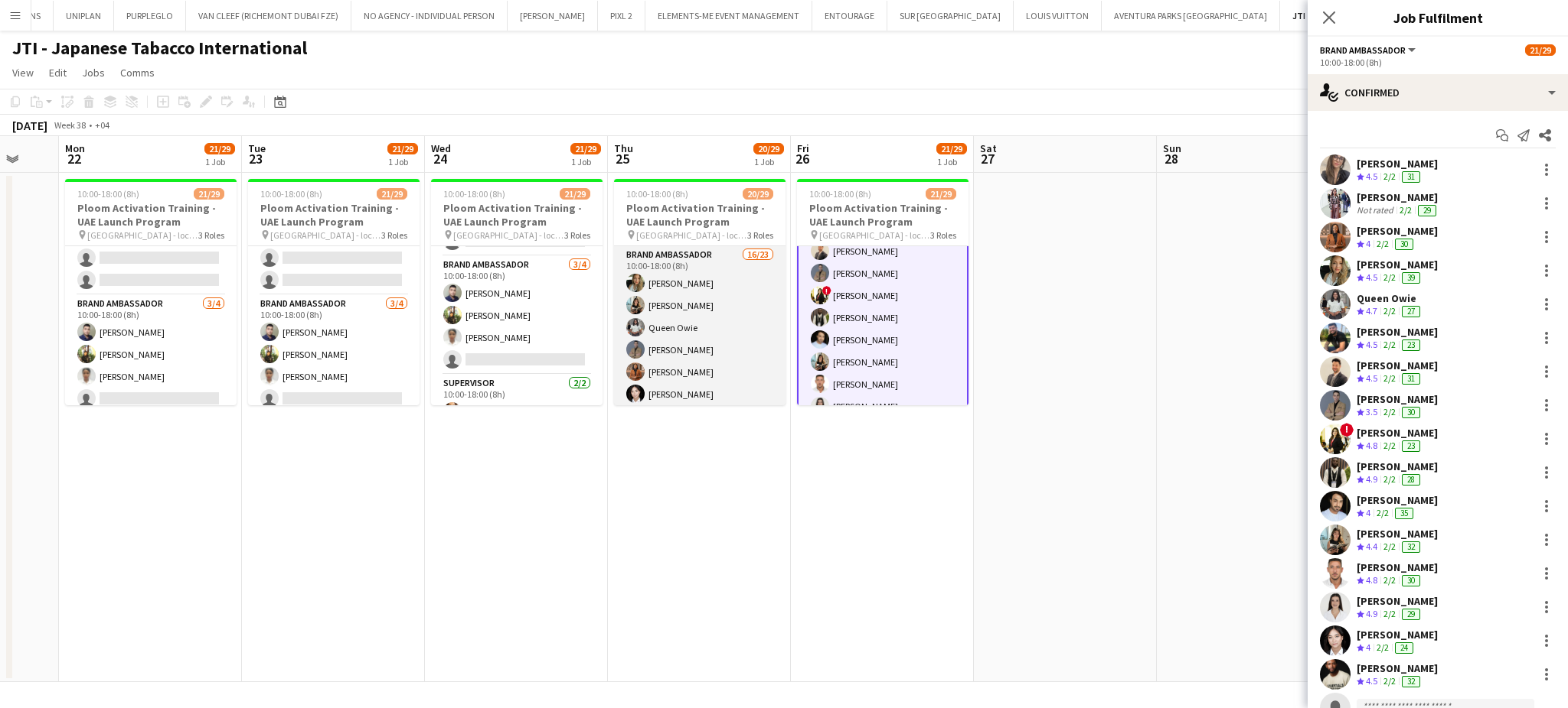
click at [725, 283] on app-card-role "Brand Ambassador 16/23 10:00-18:00 (8h) Tanja Vukas KIMBERLY GABALES Queen Owie…" at bounding box center [699, 516] width 172 height 540
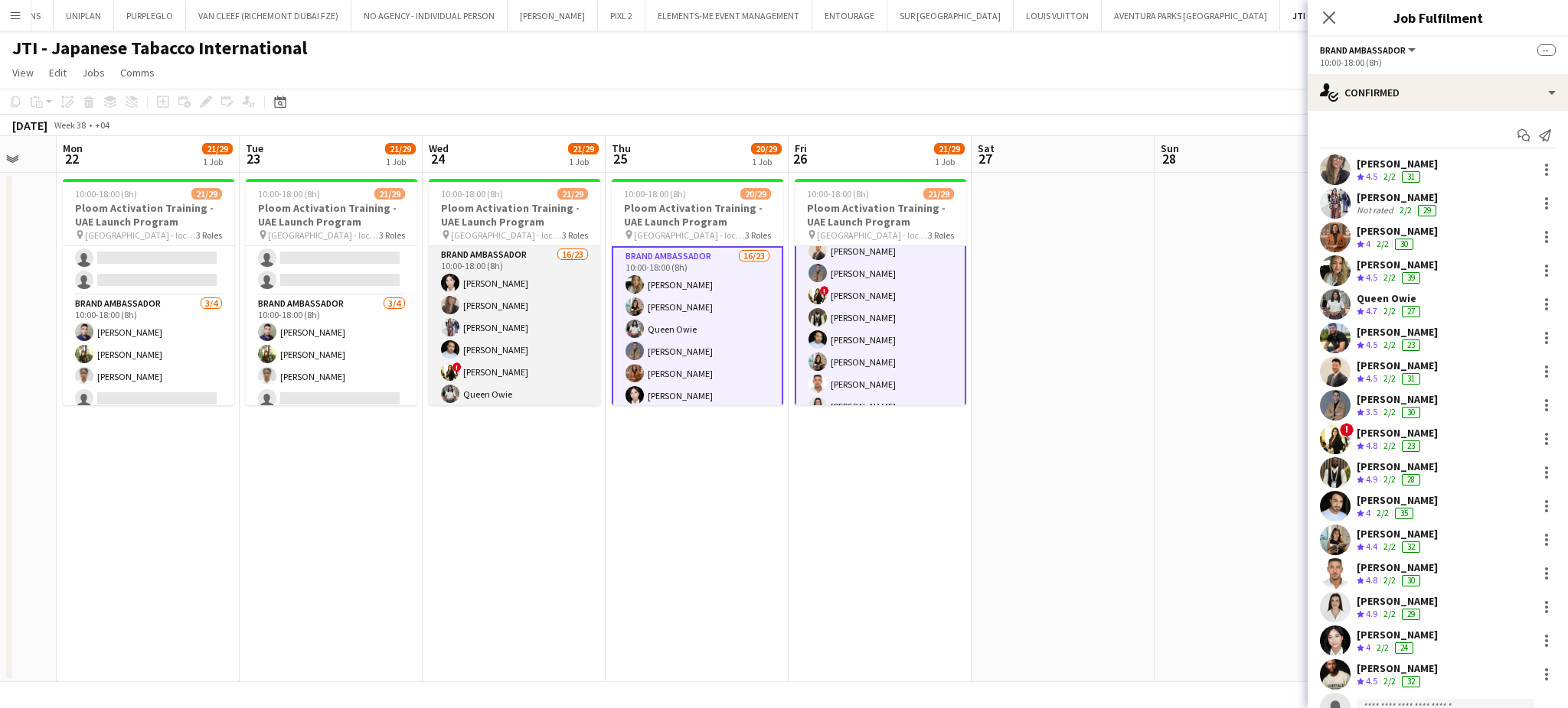
click at [521, 293] on app-card-role "Brand Ambassador 16/23 10:00-18:00 (8h) Aubrey Ellaine Rabino Leila Haghshenas …" at bounding box center [515, 516] width 172 height 540
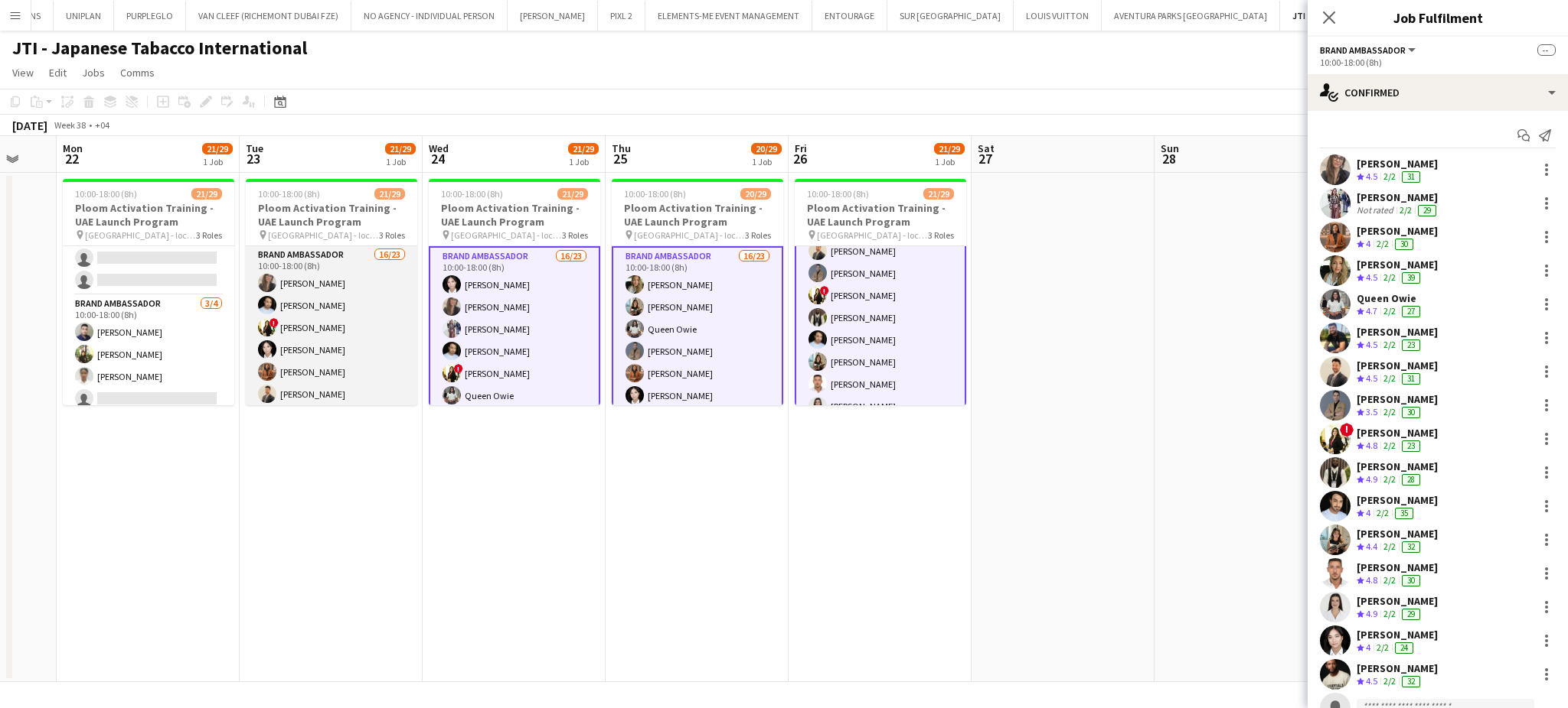
click at [335, 312] on app-card-role "Brand Ambassador 16/23 10:00-18:00 (8h) Leila Haghshenas Ravi JADHAV ! Jana Kas…" at bounding box center [332, 516] width 172 height 540
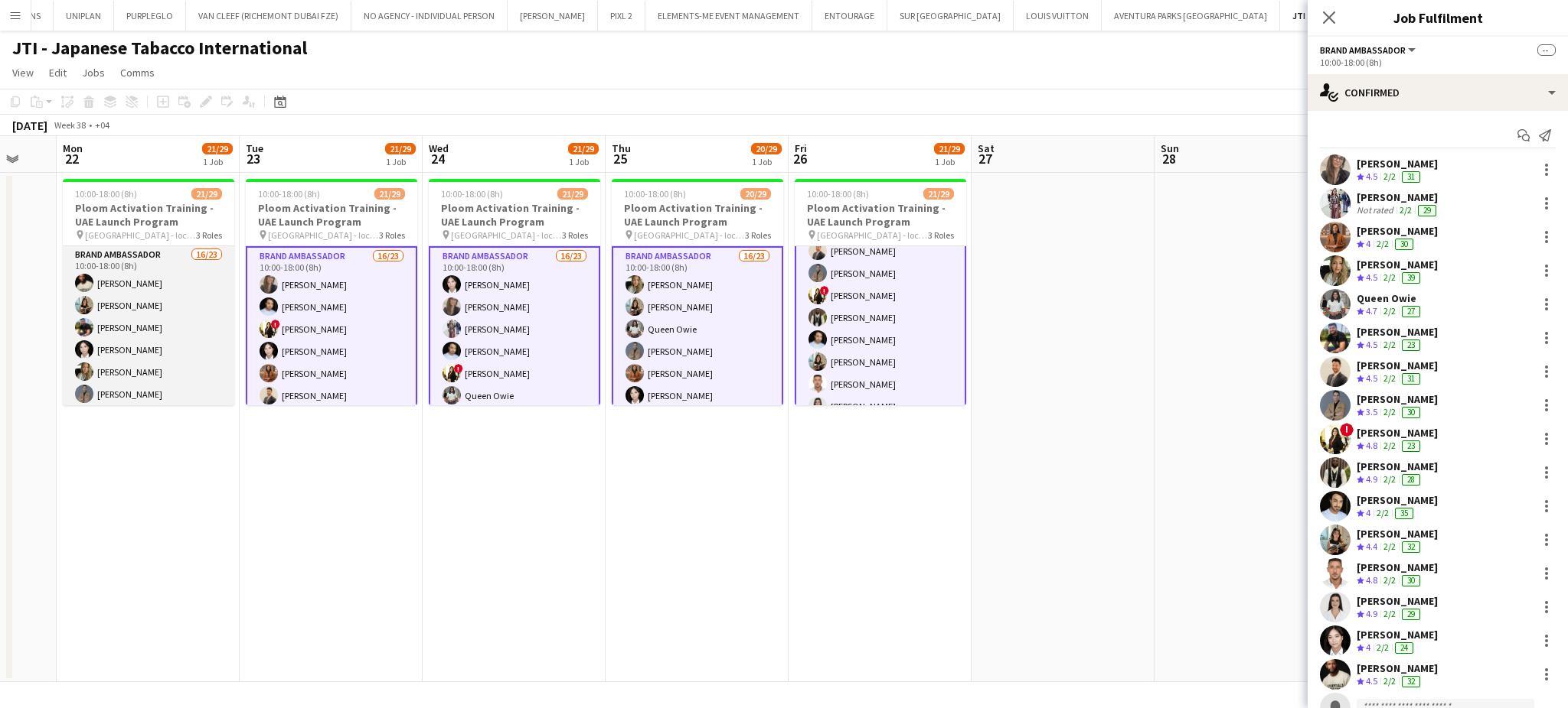
click at [148, 304] on app-card-role "Brand Ambassador 16/23 10:00-18:00 (8h) Francis Mbebele KIMBERLY GABALES Karim …" at bounding box center [148, 516] width 172 height 540
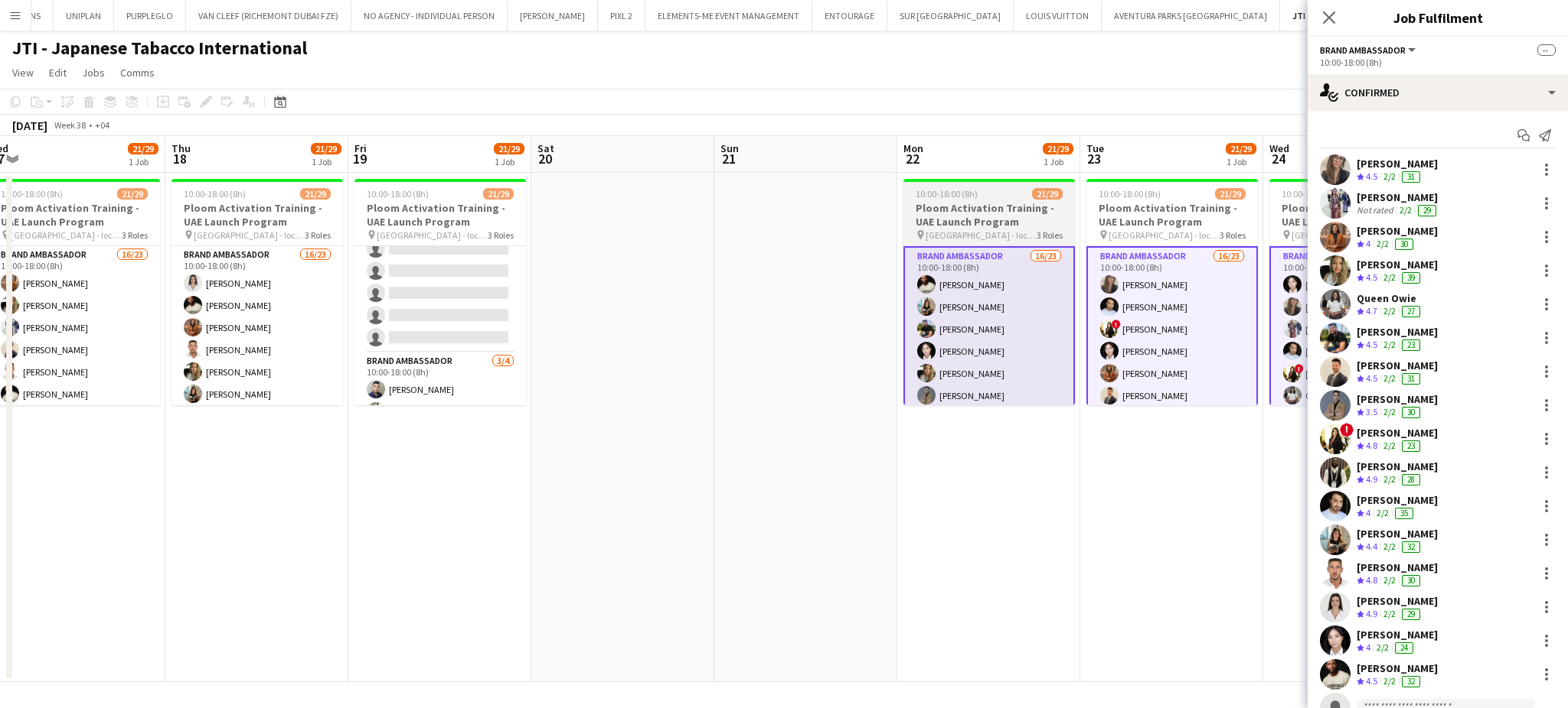
drag, startPoint x: 161, startPoint y: 318, endPoint x: 1067, endPoint y: 322, distance: 906.0
click at [1038, 316] on app-calendar-viewport "Mon 15 21/29 1 Job Tue 16 21/29 1 Job Wed 17 21/29 1 Job Thu 18 21/29 1 Job Fri…" at bounding box center [784, 409] width 1568 height 546
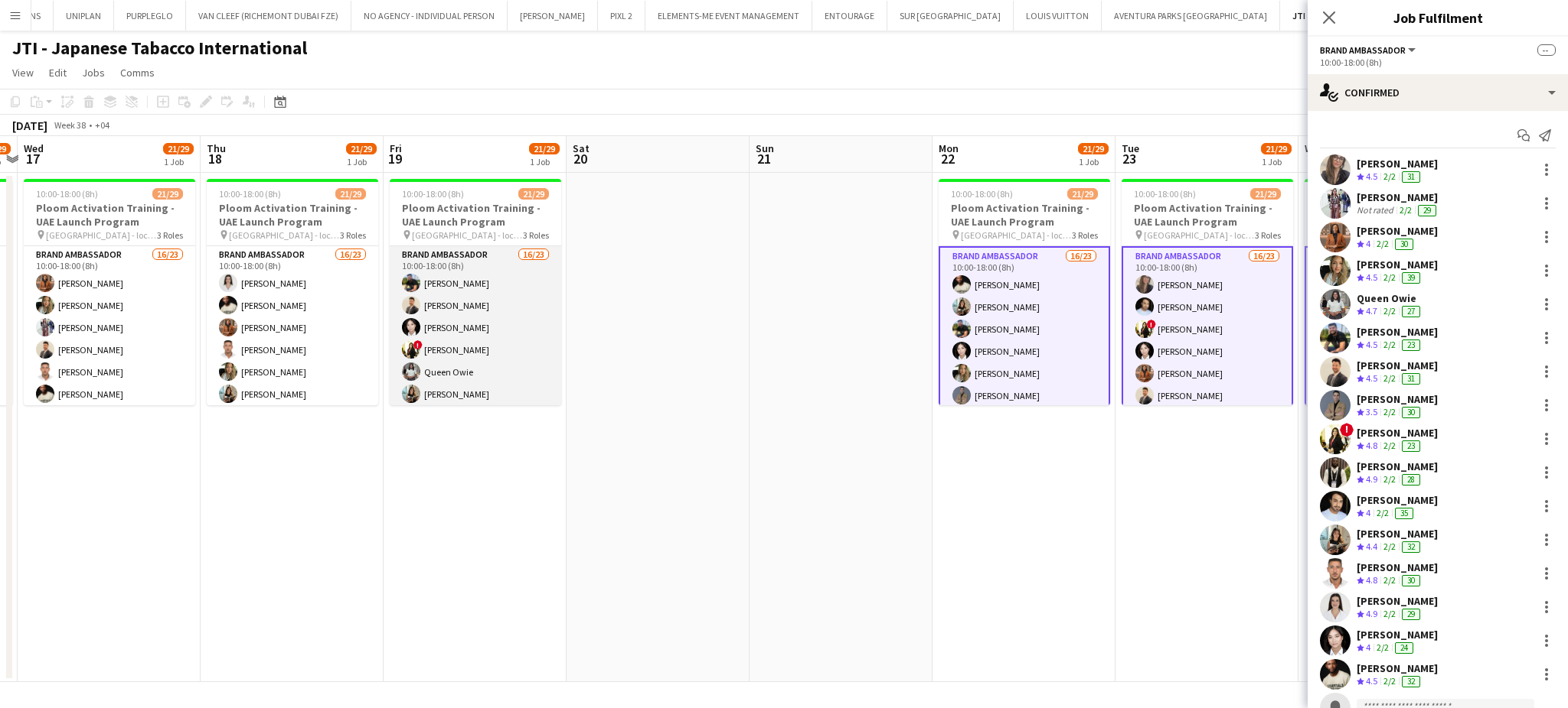
click at [476, 300] on app-card-role "Brand Ambassador 16/23 10:00-18:00 (8h) Karim Moubadder Jawad Zbair Aubrey Ella…" at bounding box center [475, 516] width 172 height 540
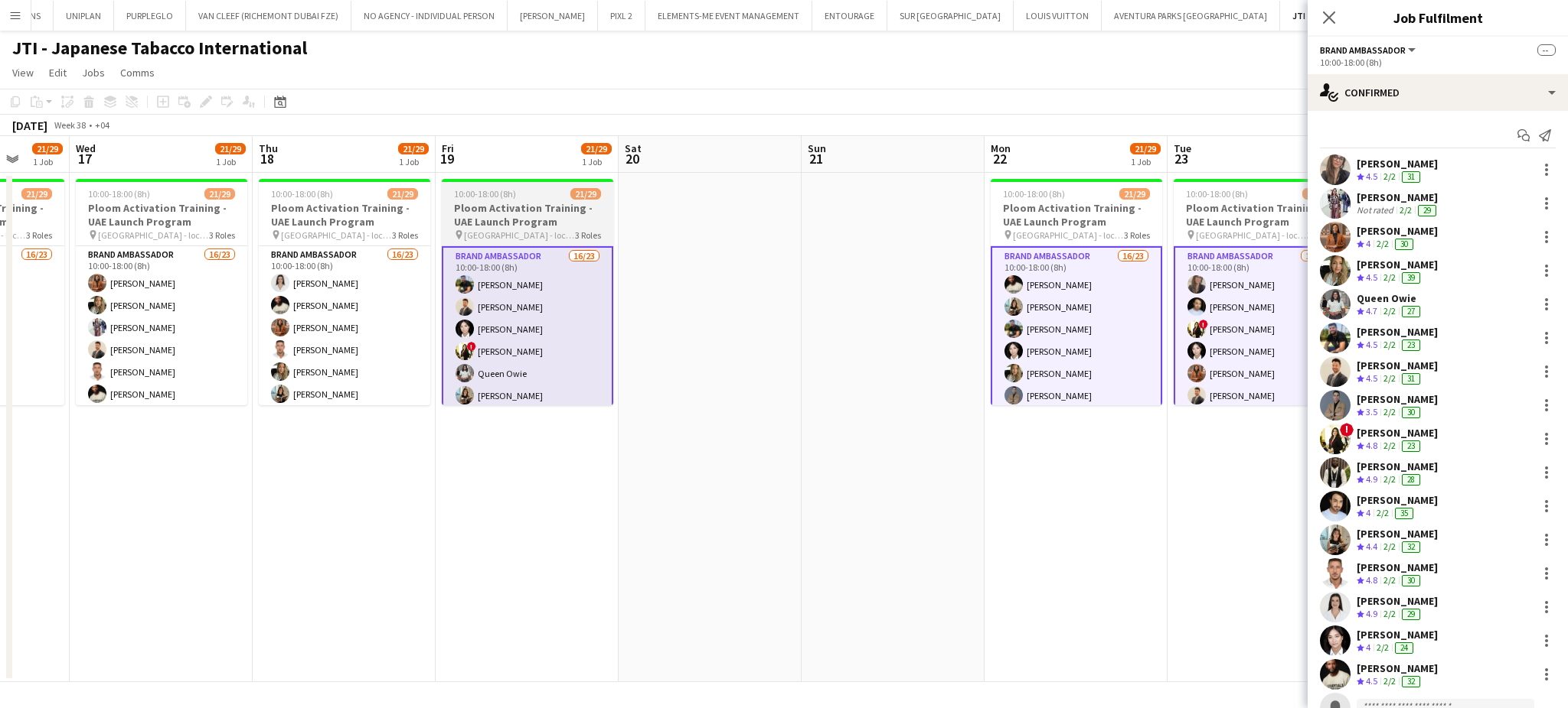
drag, startPoint x: 468, startPoint y: 318, endPoint x: 1005, endPoint y: 313, distance: 537.0
click at [961, 304] on app-calendar-viewport "Sun 14 Mon 15 21/29 1 Job Tue 16 21/29 1 Job Wed 17 21/29 1 Job Thu 18 21/29 1 …" at bounding box center [784, 409] width 1568 height 546
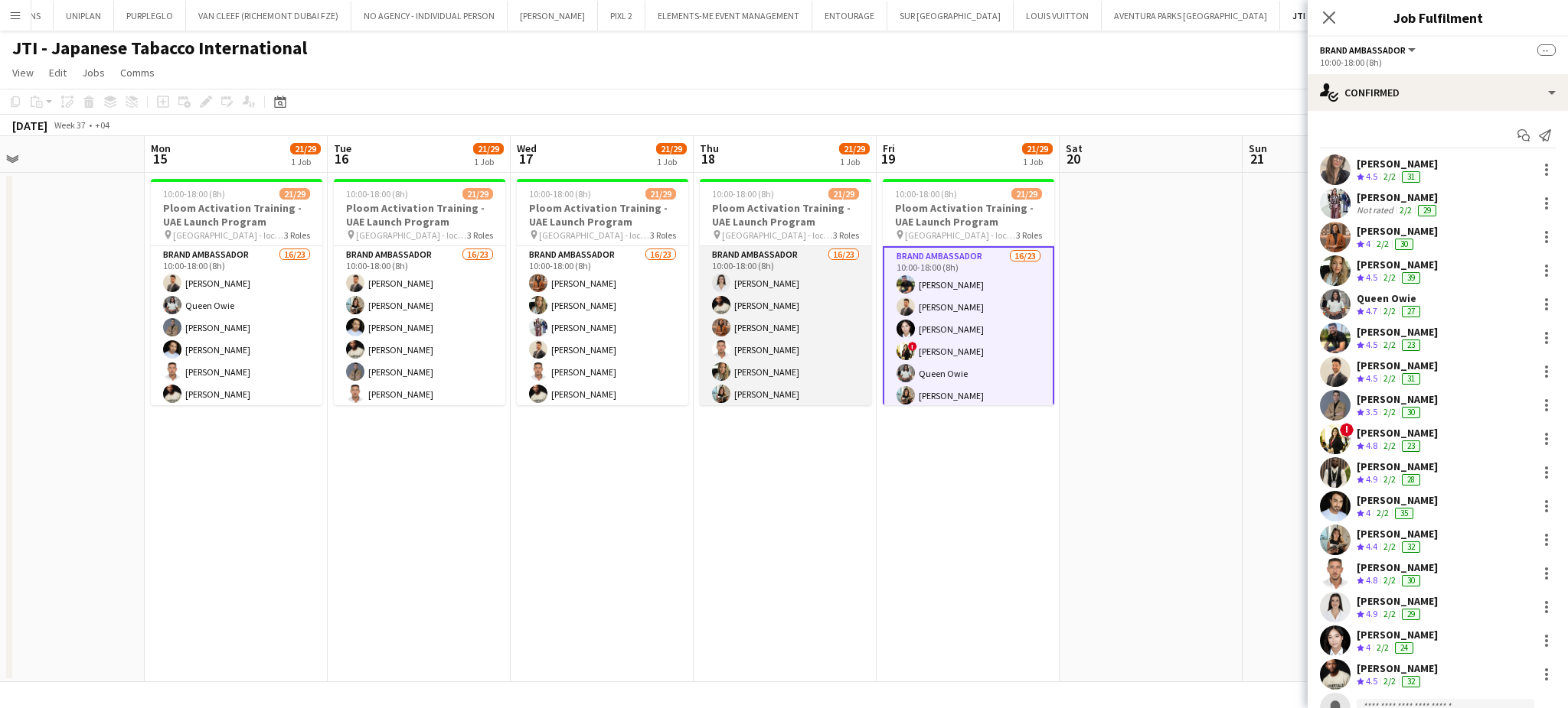
click at [798, 301] on app-card-role "Brand Ambassador 16/23 10:00-18:00 (8h) Nagham Jaber Francis Mbebele Jacinta Ka…" at bounding box center [785, 516] width 172 height 540
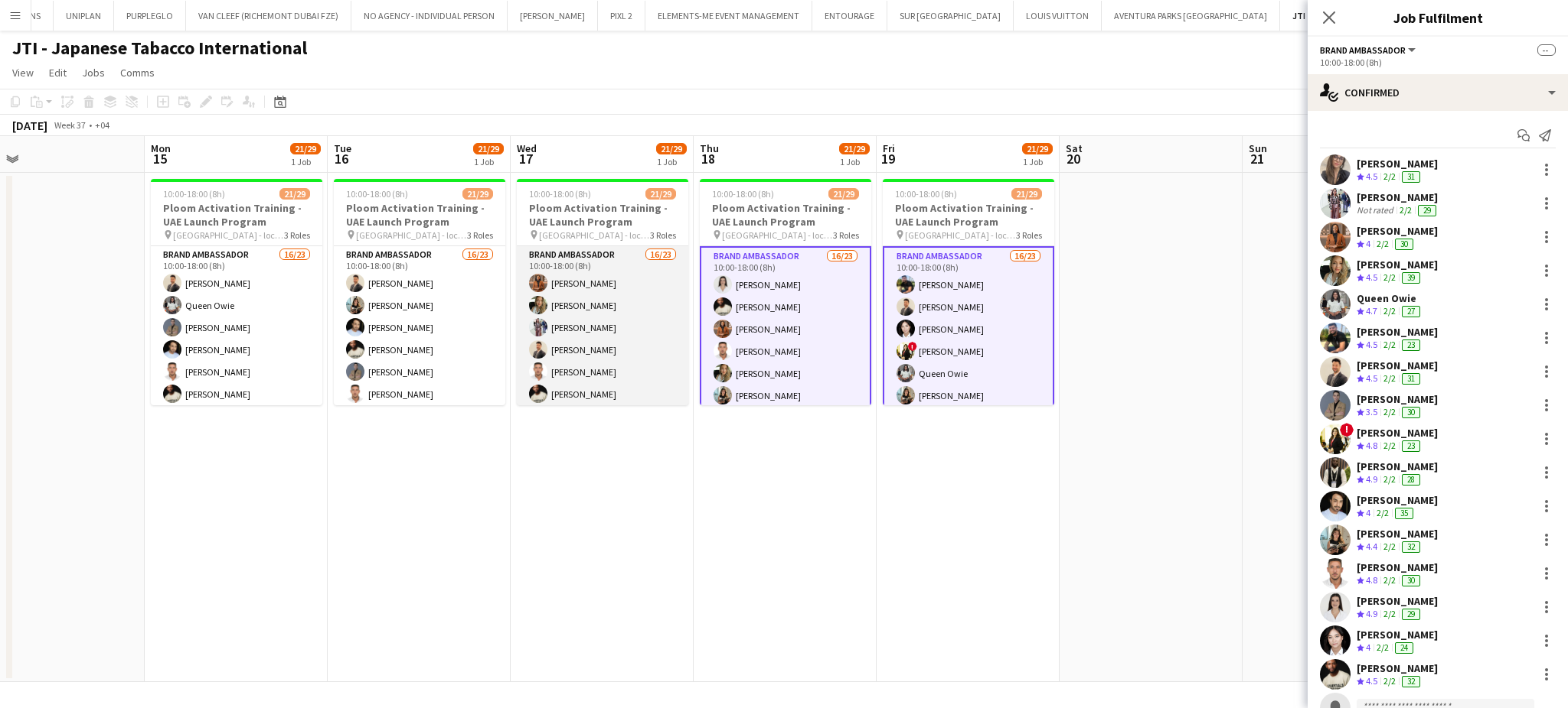
click at [626, 306] on app-card-role "Brand Ambassador 16/23 10:00-18:00 (8h) Jacinta Kabiru Tanja Vukas Areeba Ahmed…" at bounding box center [602, 516] width 172 height 540
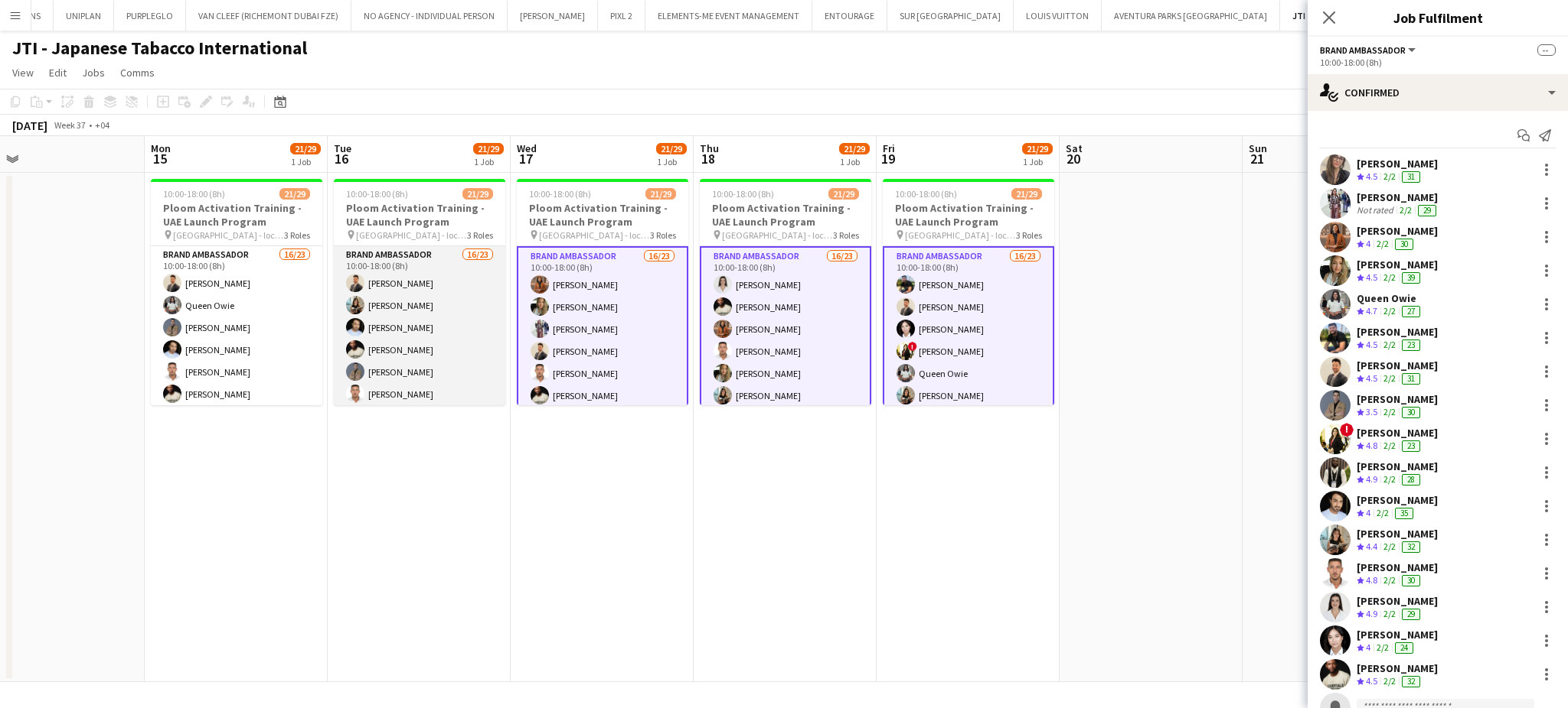
click at [410, 310] on app-card-role "Brand Ambassador 16/23 10:00-18:00 (8h) Jawad Zbair KIMBERLY GABALES Ravi JADHA…" at bounding box center [420, 516] width 172 height 540
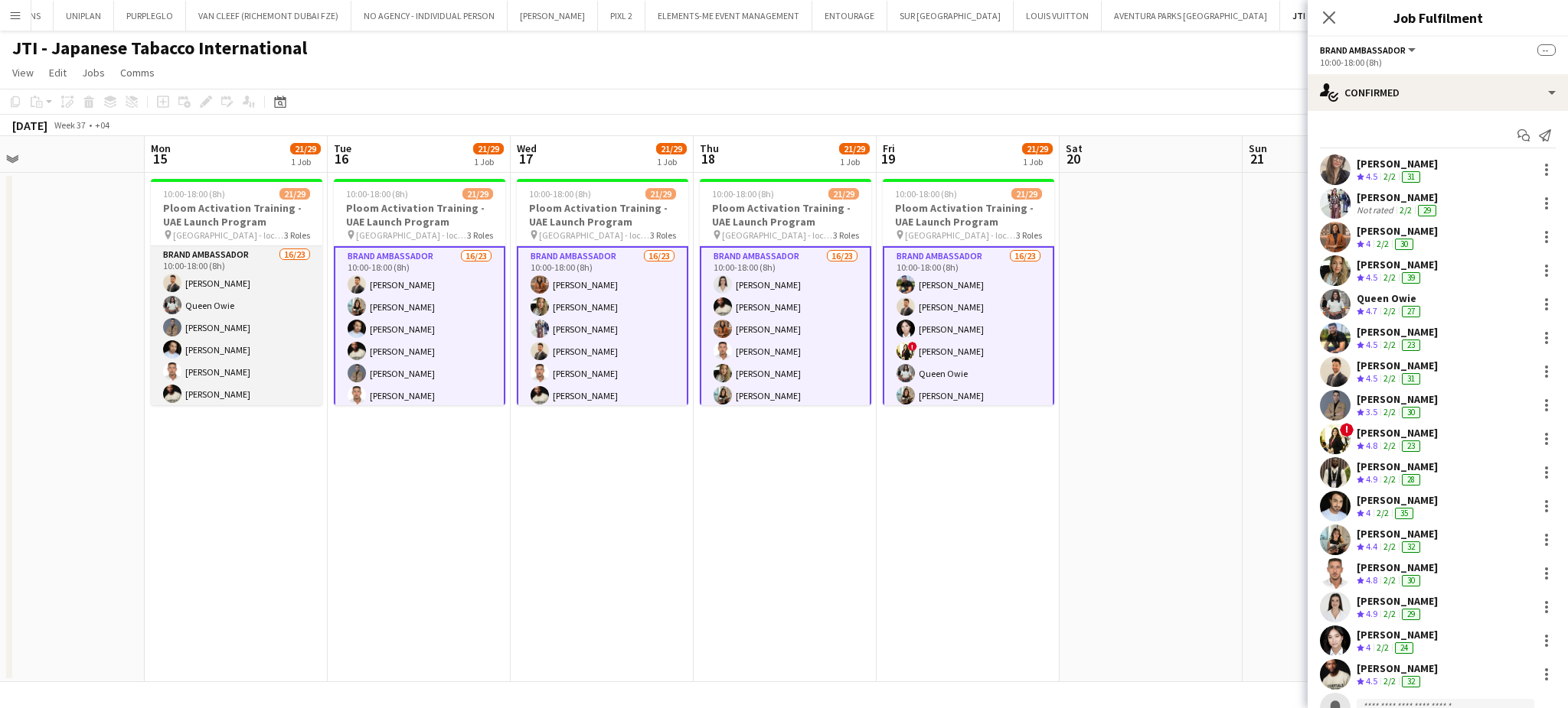
click at [254, 311] on app-card-role "Brand Ambassador 16/23 10:00-18:00 (8h) Jawad Zbair Queen Owie Rachid Maalfi Ra…" at bounding box center [237, 516] width 172 height 540
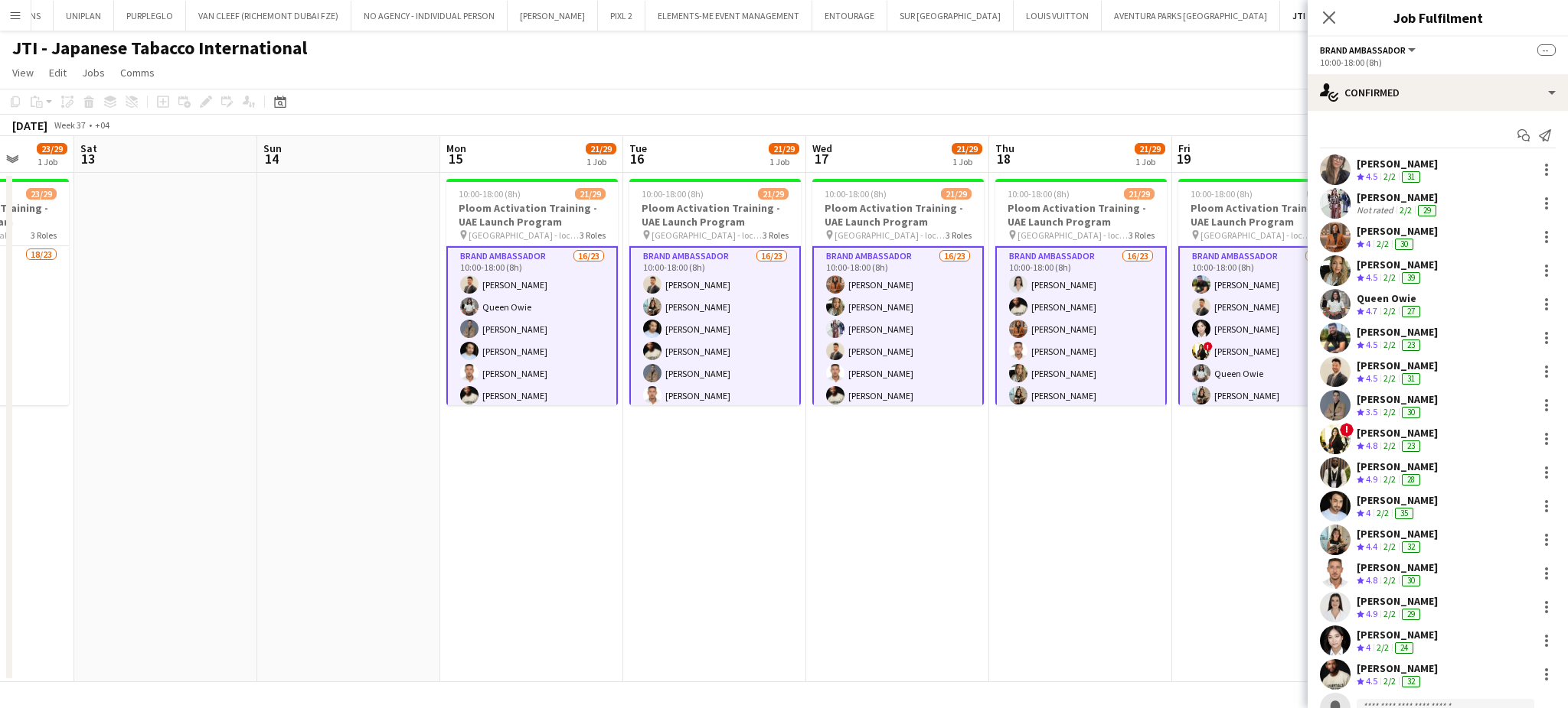
drag, startPoint x: 307, startPoint y: 320, endPoint x: 874, endPoint y: 319, distance: 567.0
click at [878, 319] on app-calendar-viewport "Thu 11 23/29 1 Job Fri 12 23/29 1 Job Sat 13 Sun 14 Mon 15 21/29 1 Job Tue 16 2…" at bounding box center [784, 409] width 1568 height 546
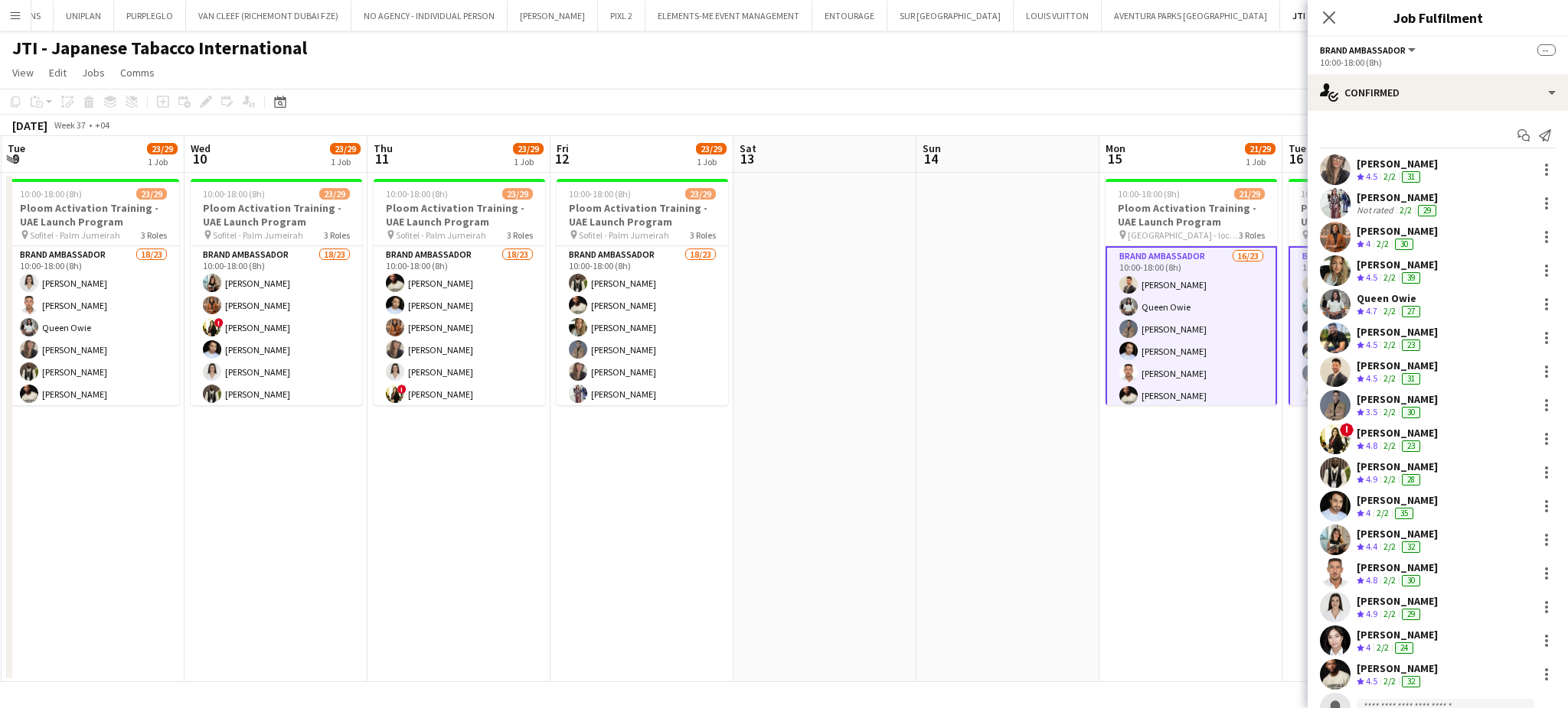
drag, startPoint x: 798, startPoint y: 302, endPoint x: 708, endPoint y: 322, distance: 92.2
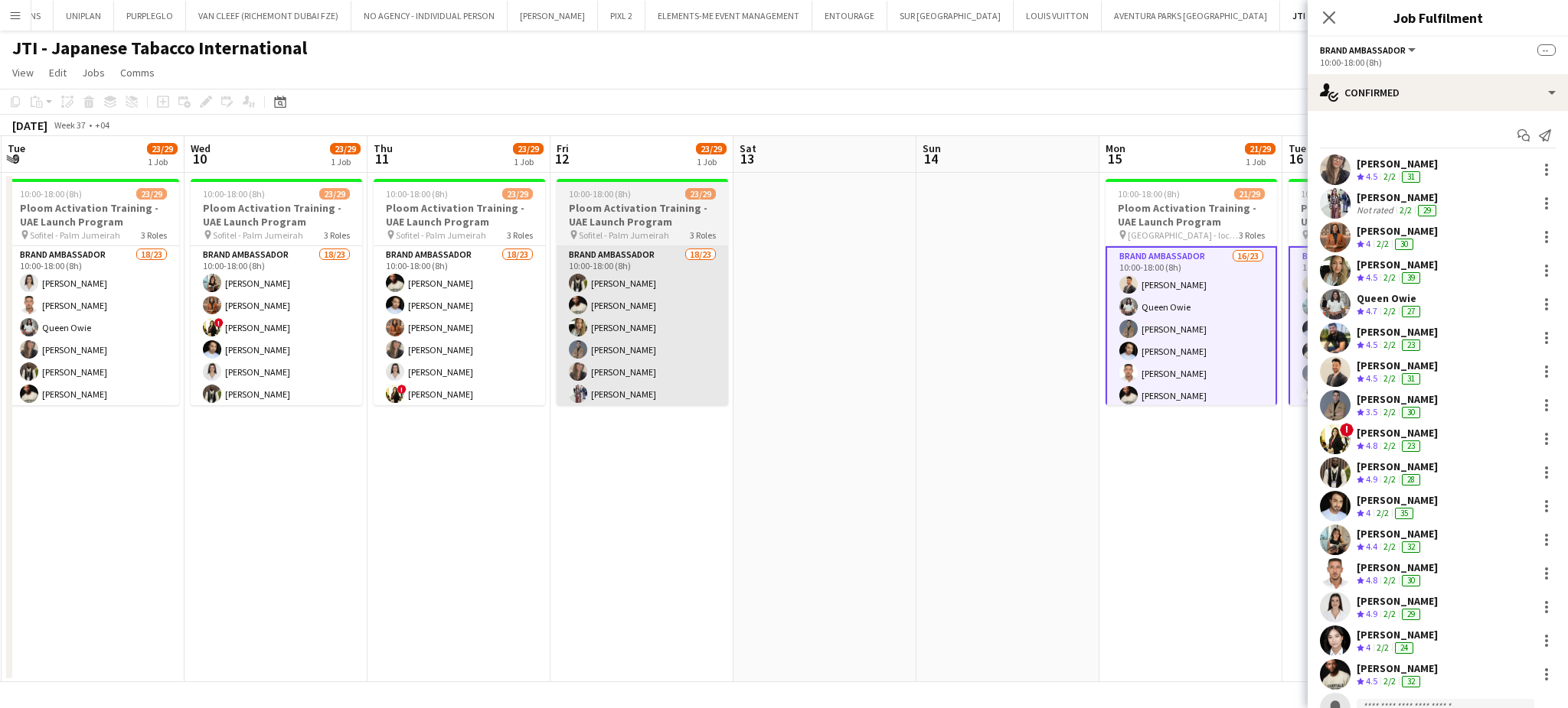
click at [809, 304] on app-calendar-viewport "Sun 7 Mon 8 23/29 1 Job Tue 9 23/29 1 Job Wed 10 23/29 1 Job Thu 11 23/29 1 Job…" at bounding box center [784, 409] width 1568 height 546
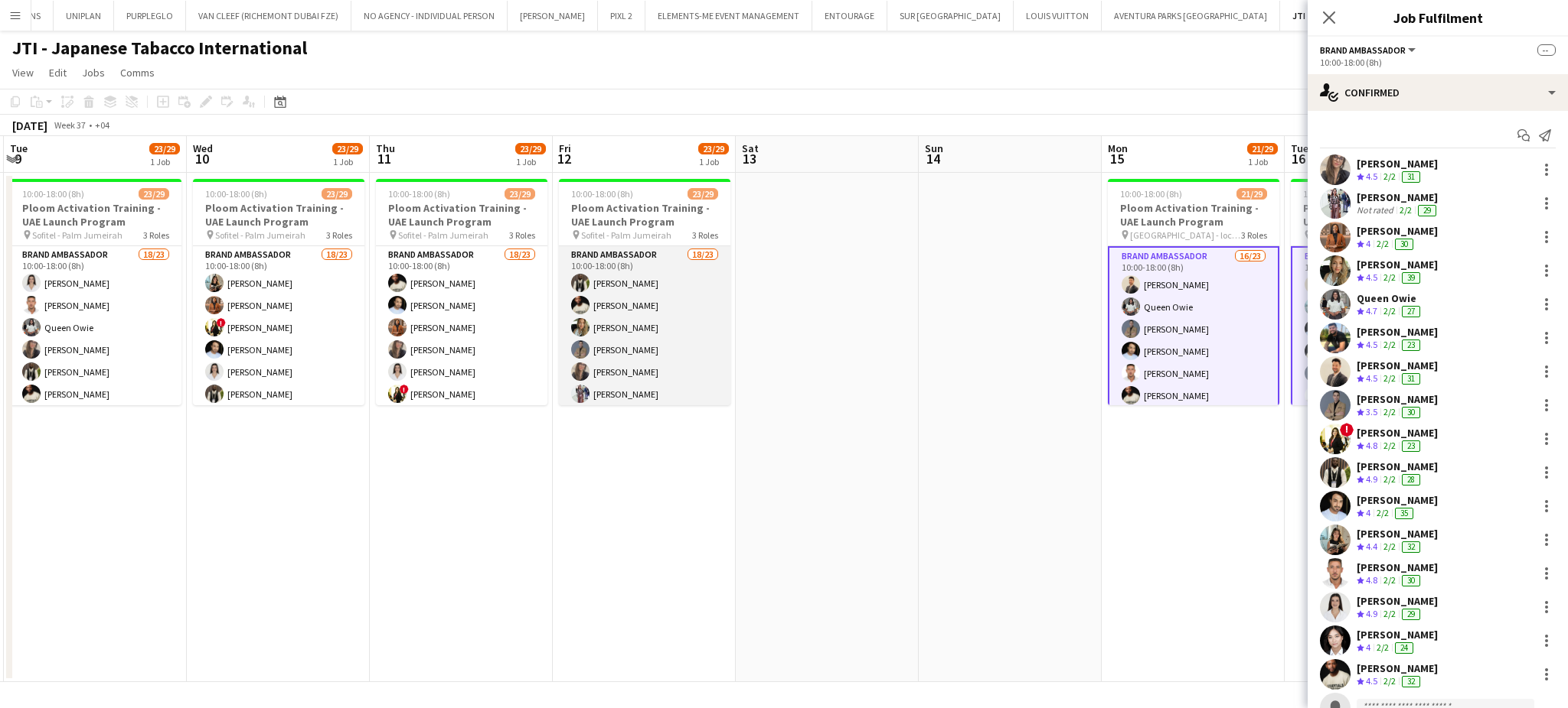
click at [606, 309] on app-card-role "Brand Ambassador 18/23 10:00-18:00 (8h) Fejiro Ejiroro Francis Mbebele Tanja Vu…" at bounding box center [644, 516] width 172 height 540
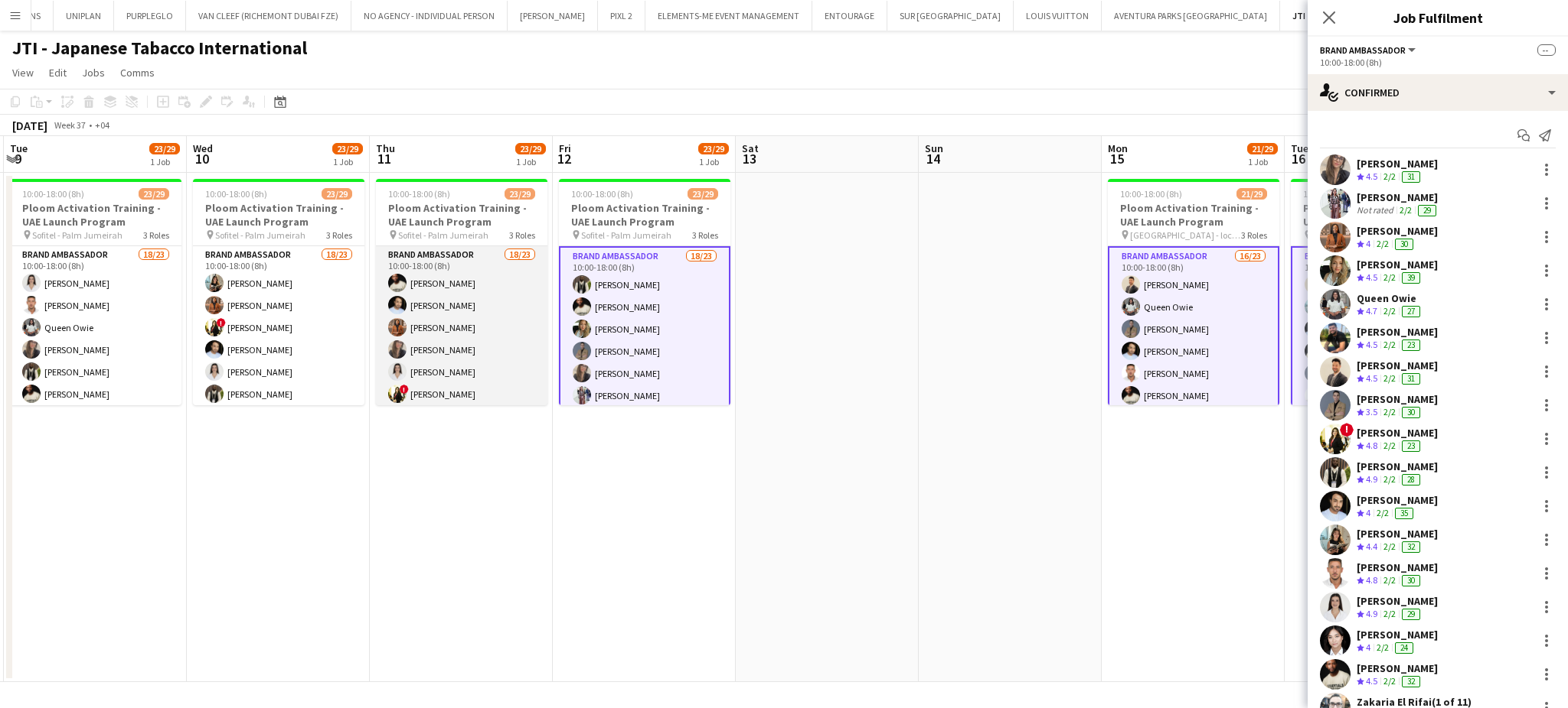
click at [422, 302] on app-card-role "Brand Ambassador 18/23 10:00-18:00 (8h) Francis Mbebele Ravi JADHAV Jacinta Kab…" at bounding box center [461, 516] width 172 height 540
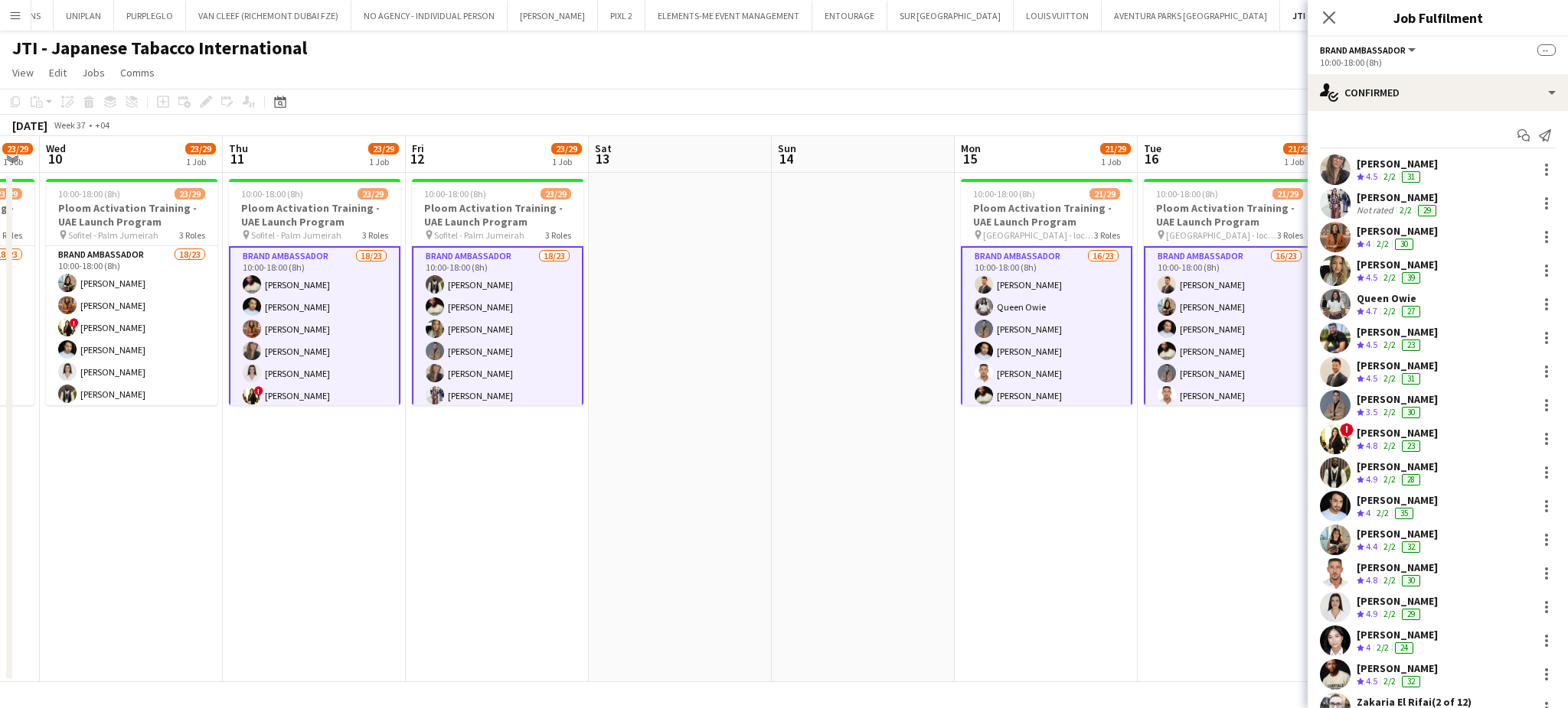
drag, startPoint x: 1025, startPoint y: 306, endPoint x: 694, endPoint y: 304, distance: 331.0
click at [694, 304] on app-calendar-viewport "Sun 7 Mon 8 23/29 1 Job Tue 9 23/29 1 Job Wed 10 23/29 1 Job Thu 11 23/29 1 Job…" at bounding box center [784, 409] width 1568 height 546
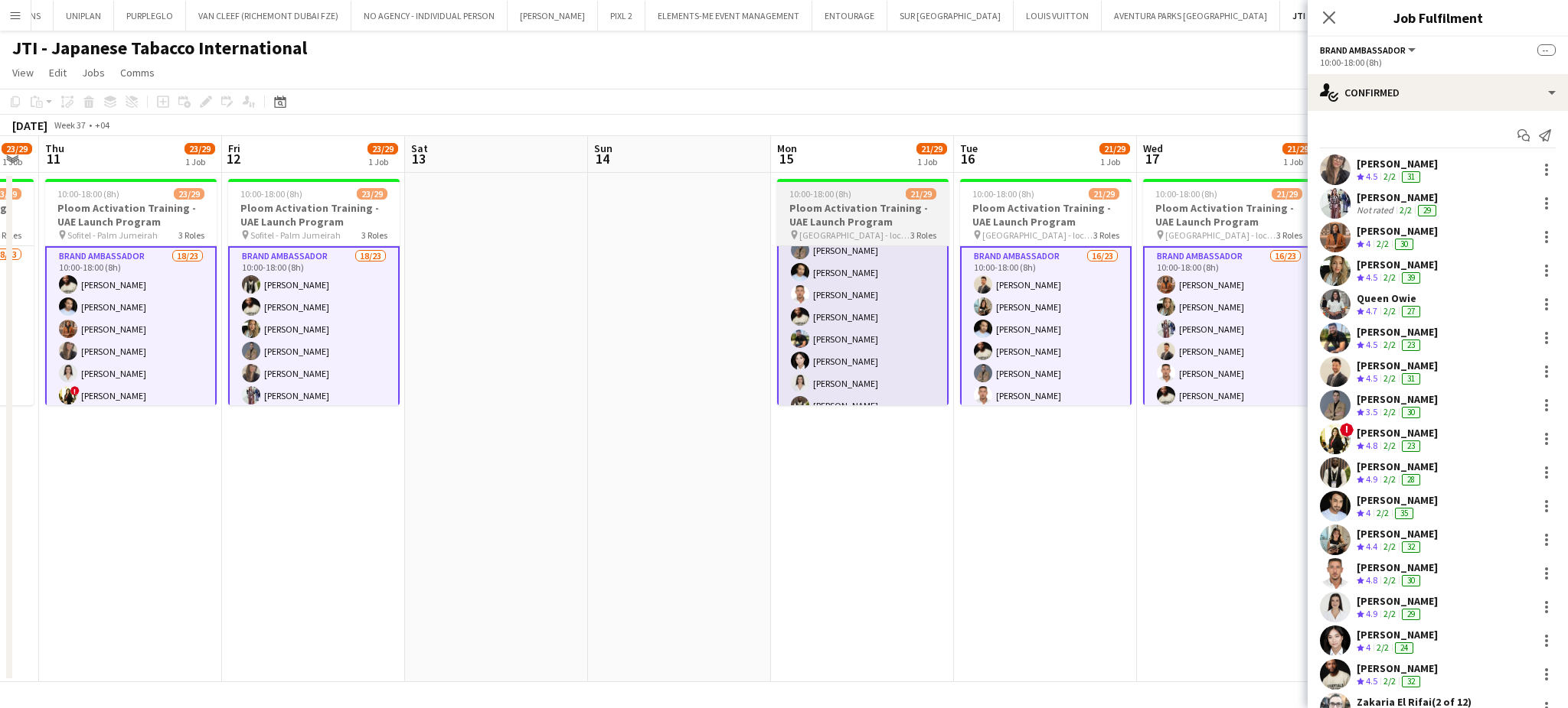
scroll to position [24, 0]
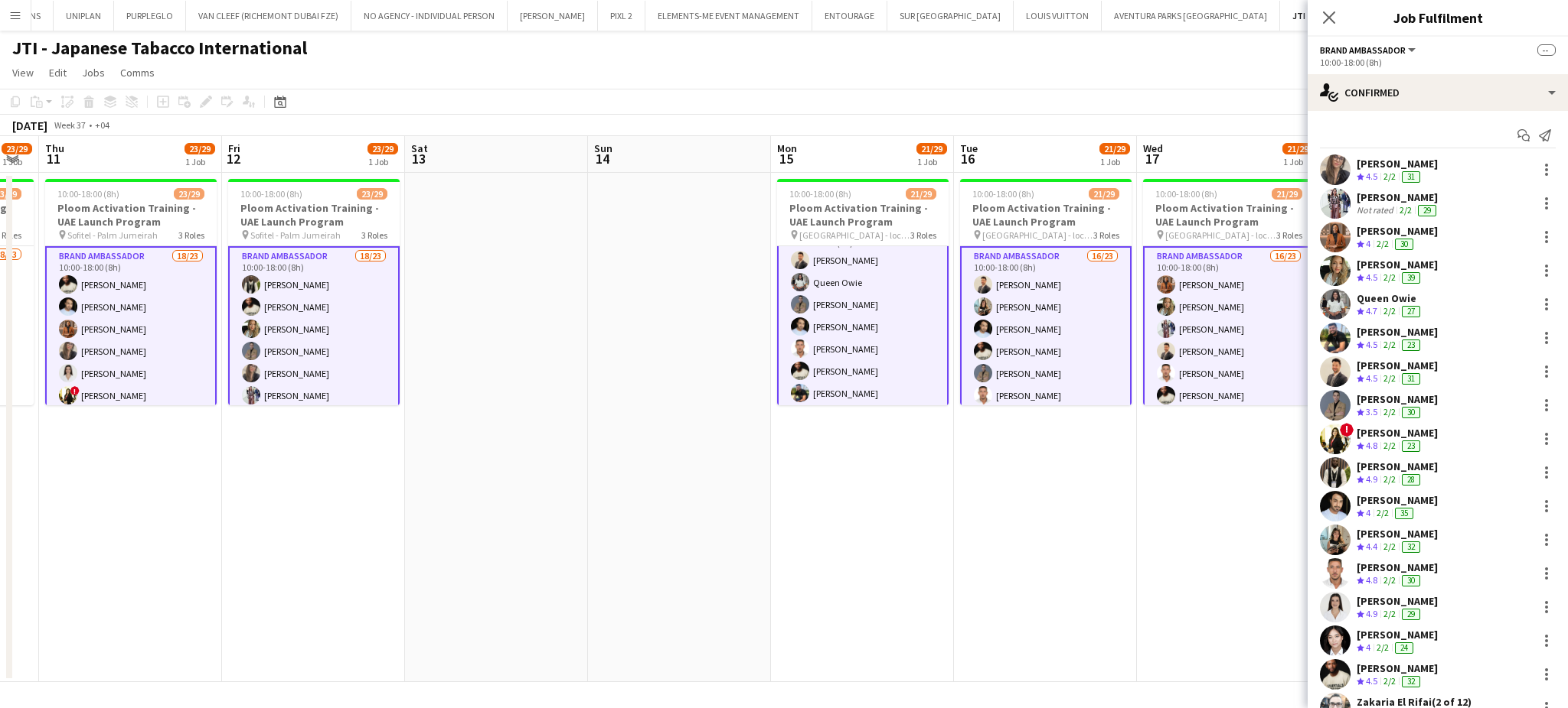
drag, startPoint x: 466, startPoint y: 392, endPoint x: 1068, endPoint y: 391, distance: 602.0
click at [1068, 391] on app-calendar-viewport "Mon 8 23/29 1 Job Tue 9 23/29 1 Job Wed 10 23/29 1 Job Thu 11 23/29 1 Job Fri 1…" at bounding box center [784, 409] width 1568 height 546
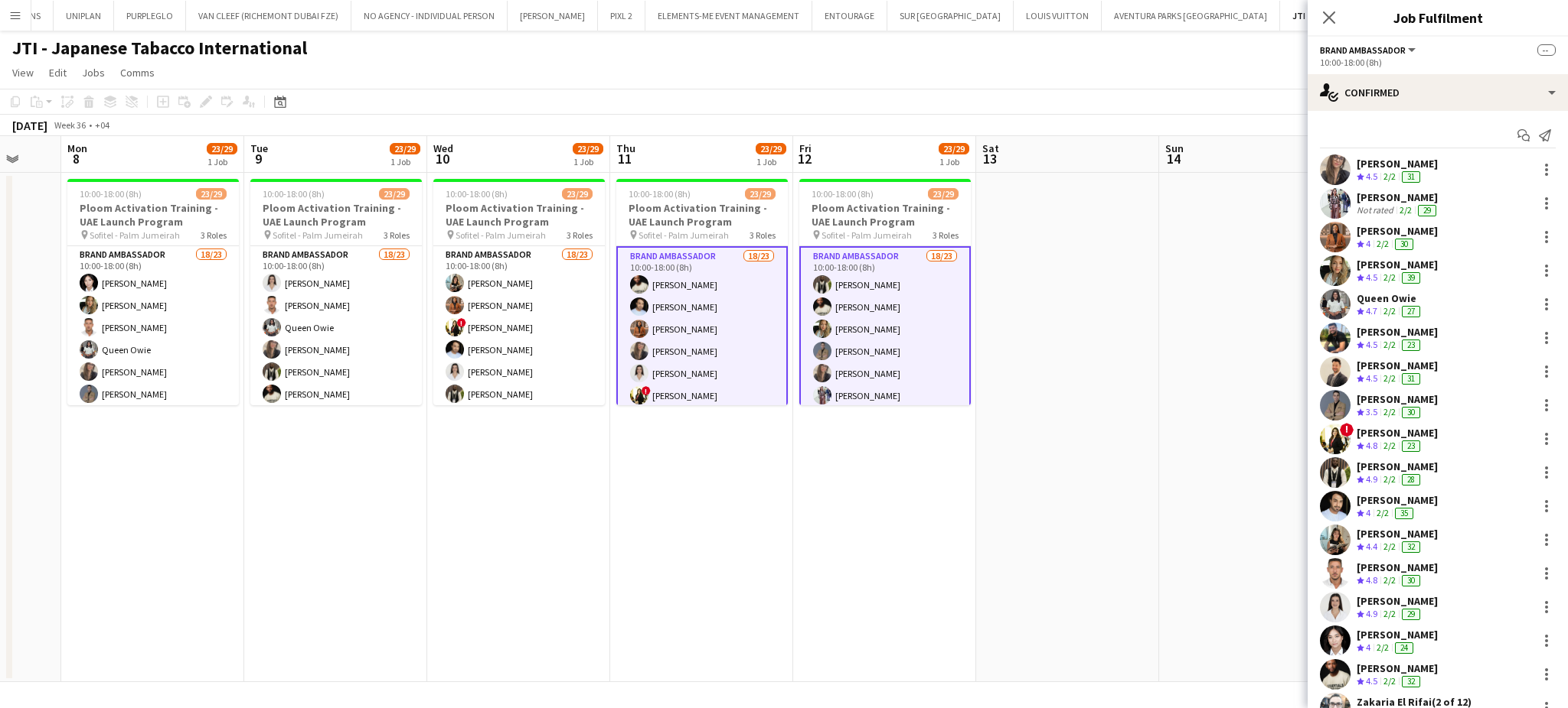
drag, startPoint x: 669, startPoint y: 346, endPoint x: 1068, endPoint y: 347, distance: 399.0
click at [1068, 347] on app-calendar-viewport "Fri 5 Sat 6 Sun 7 Mon 8 23/29 1 Job Tue 9 23/29 1 Job Wed 10 23/29 1 Job Thu 11…" at bounding box center [784, 409] width 1568 height 546
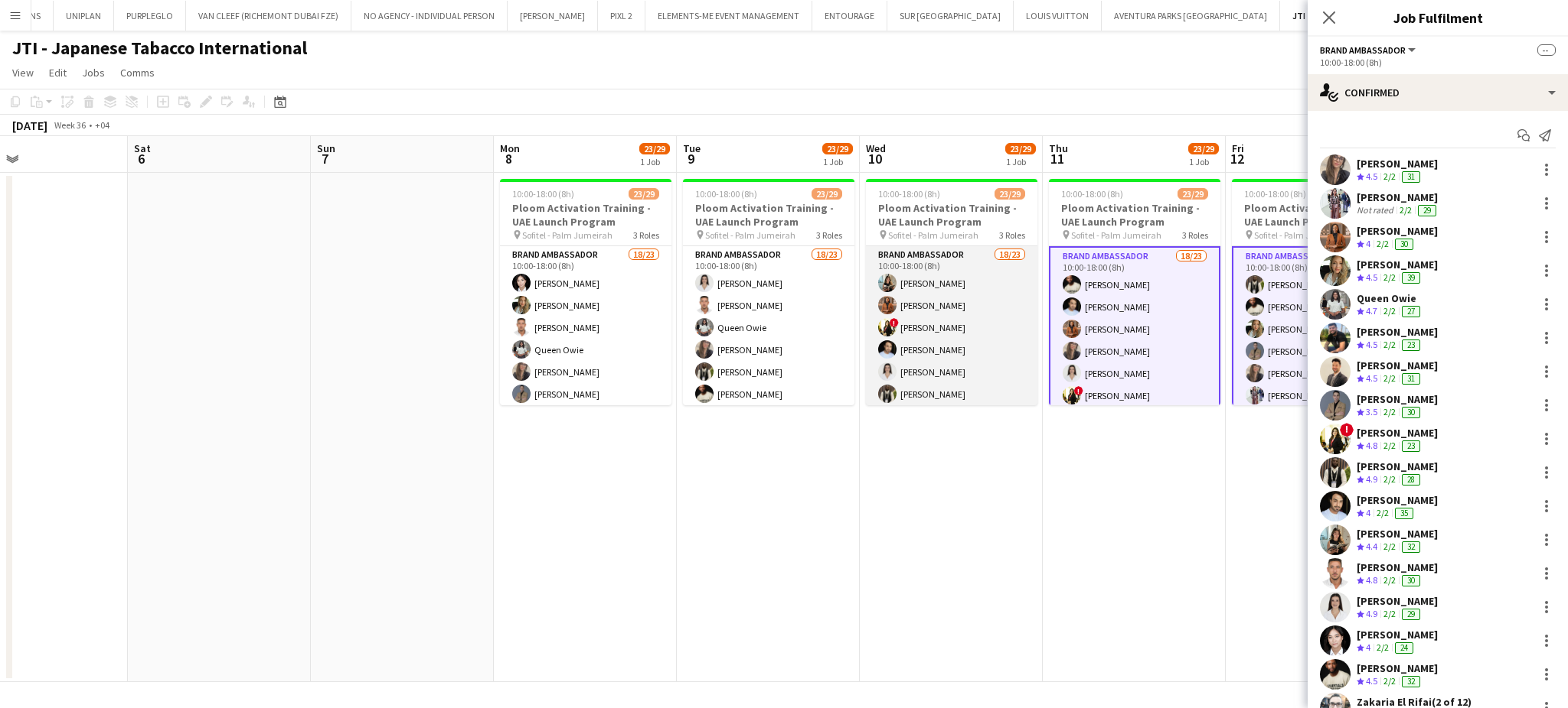
click at [934, 306] on app-card-role "Brand Ambassador 18/23 10:00-18:00 (8h) KIMBERLY GABALES Jacinta Kabiru ! Jana …" at bounding box center [952, 516] width 172 height 540
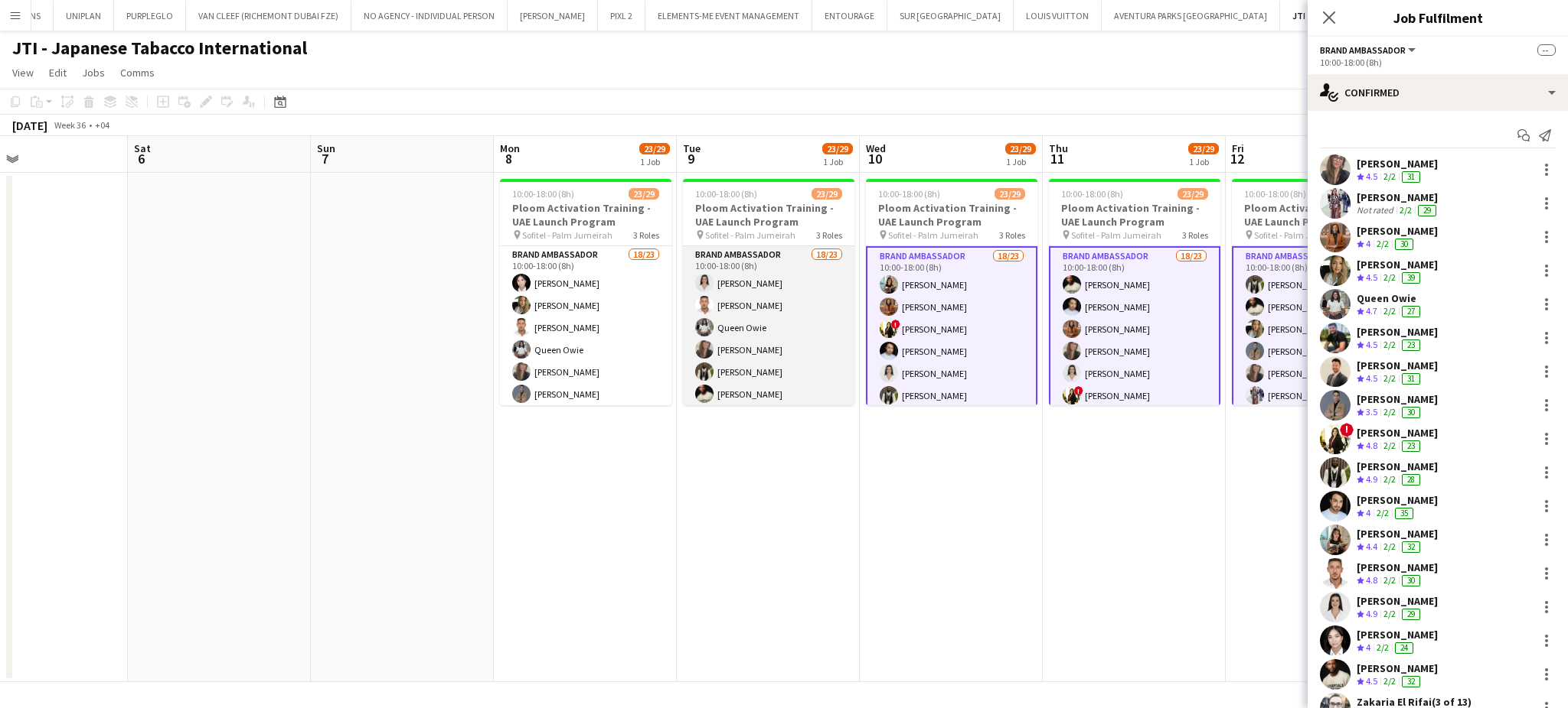
click at [741, 314] on app-card-role "Brand Ambassador 18/23 10:00-18:00 (8h) Nagham Jaber Jaafar Saad Queen Owie Lei…" at bounding box center [768, 516] width 172 height 540
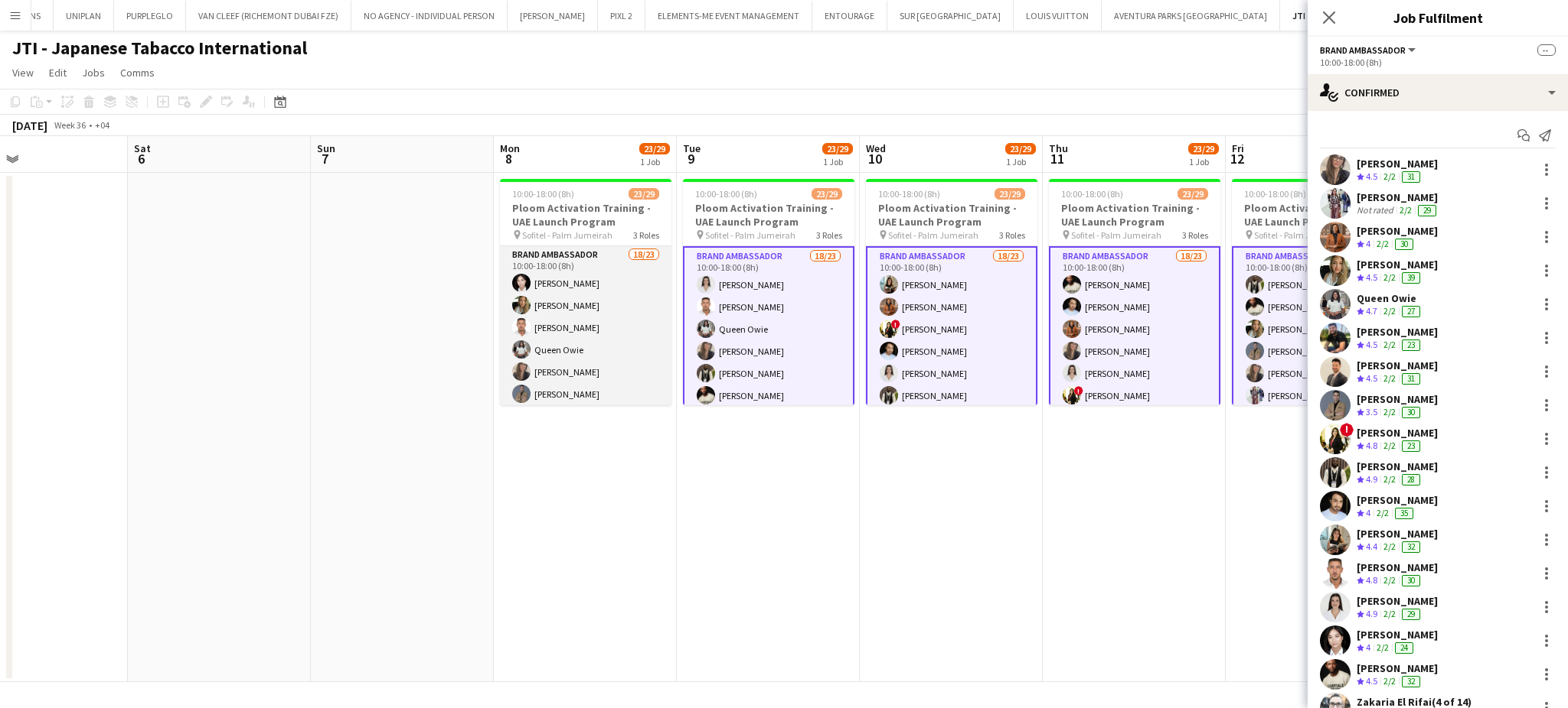
click at [553, 319] on app-card-role "Brand Ambassador 18/23 10:00-18:00 (8h) Aubrey Ellaine Rabino Tanja Vukas Jaafa…" at bounding box center [585, 516] width 172 height 540
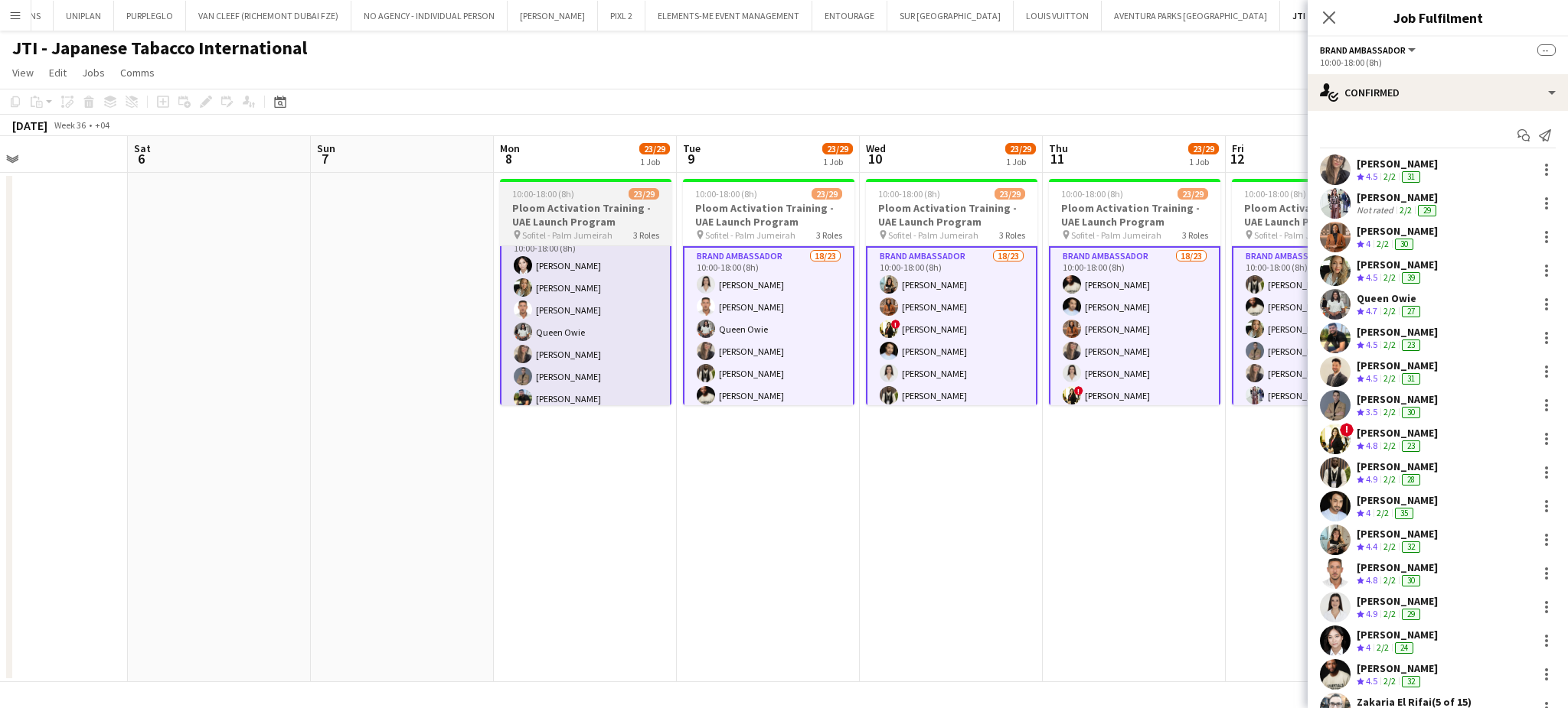
scroll to position [0, 0]
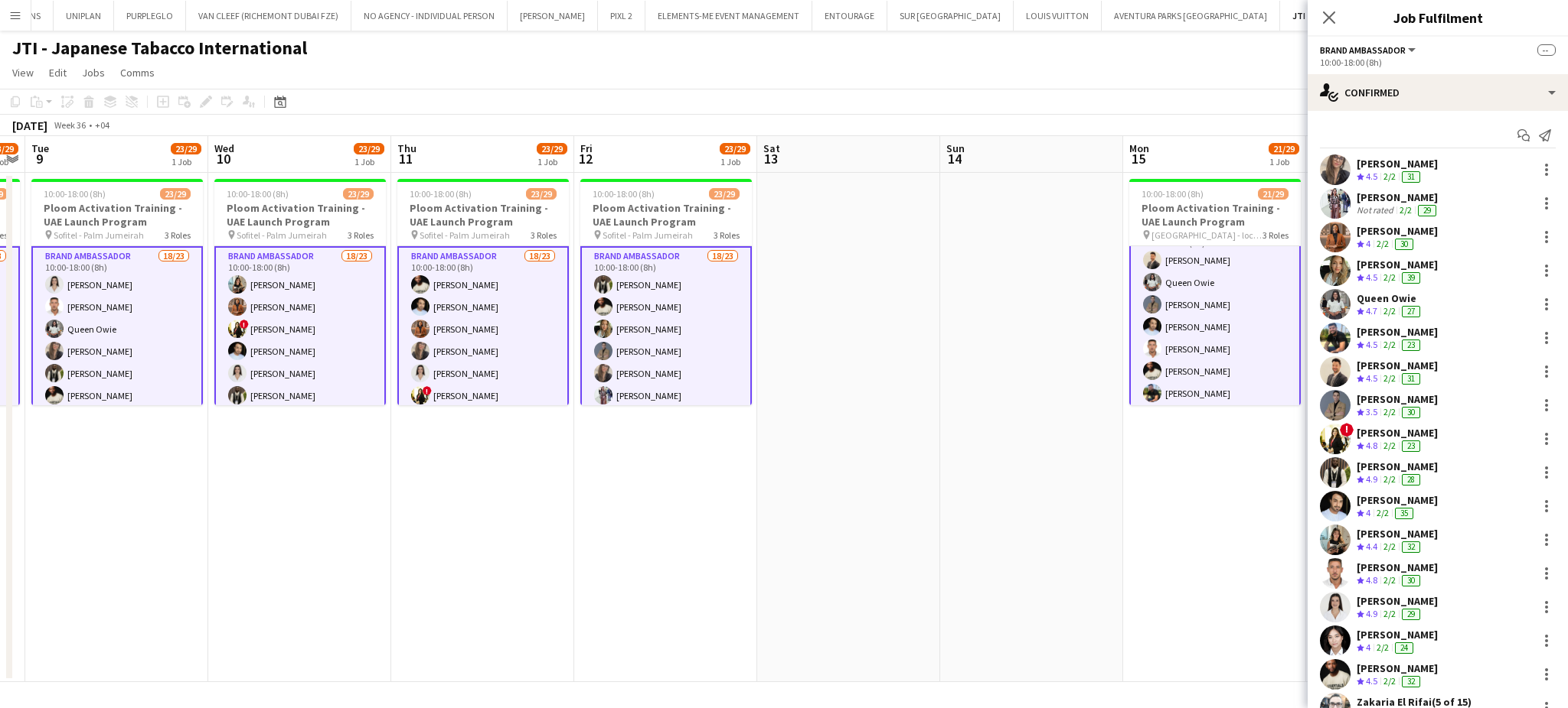
drag, startPoint x: 1148, startPoint y: 488, endPoint x: 498, endPoint y: 397, distance: 656.3
click at [498, 397] on app-calendar-viewport "Sat 6 Sun 7 Mon 8 23/29 1 Job Tue 9 23/29 1 Job Wed 10 23/29 1 Job Thu 11 23/29…" at bounding box center [784, 409] width 1568 height 546
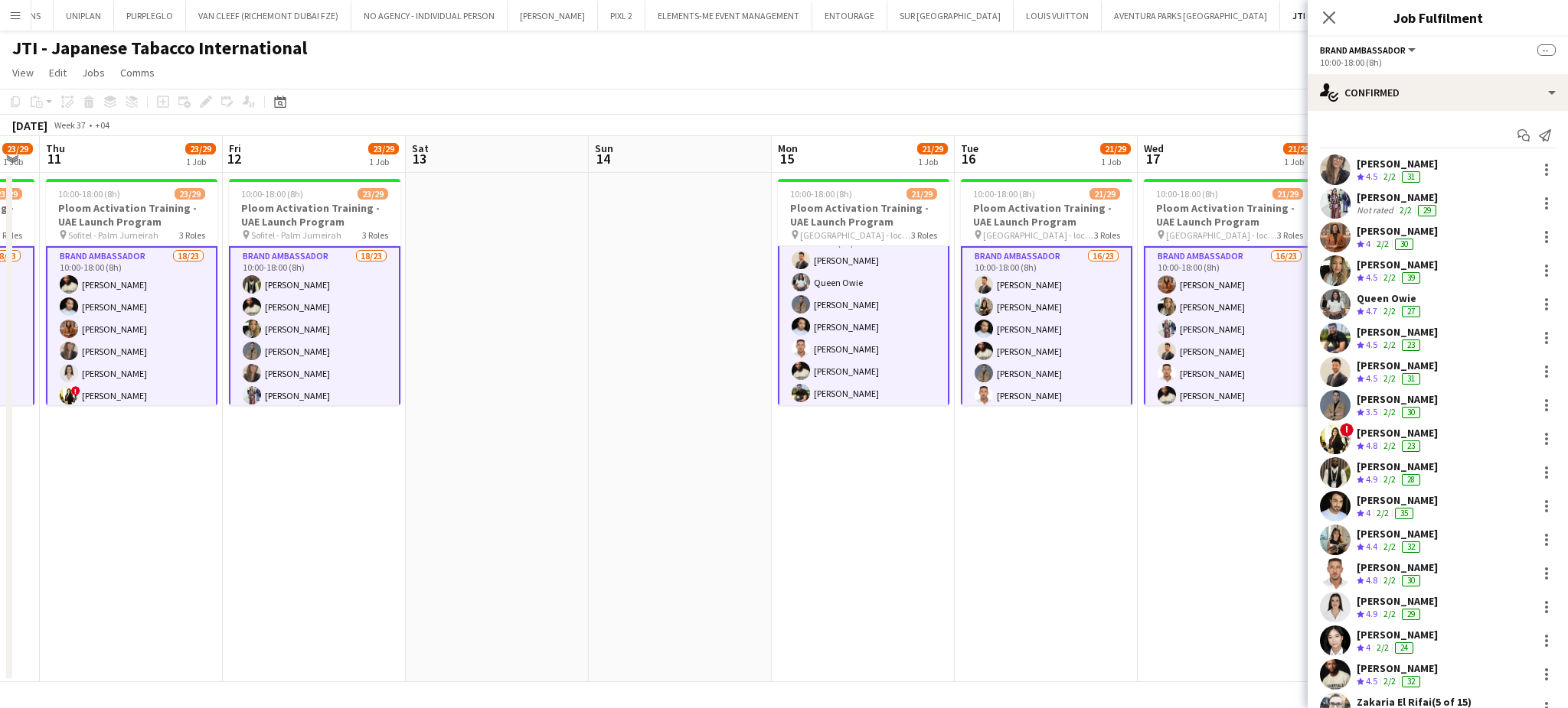
drag, startPoint x: 543, startPoint y: 398, endPoint x: 742, endPoint y: 400, distance: 199.0
click at [537, 398] on app-calendar-viewport "Mon 8 23/29 1 Job Tue 9 23/29 1 Job Wed 10 23/29 1 Job Thu 11 23/29 1 Job Fri 1…" at bounding box center [784, 409] width 1568 height 546
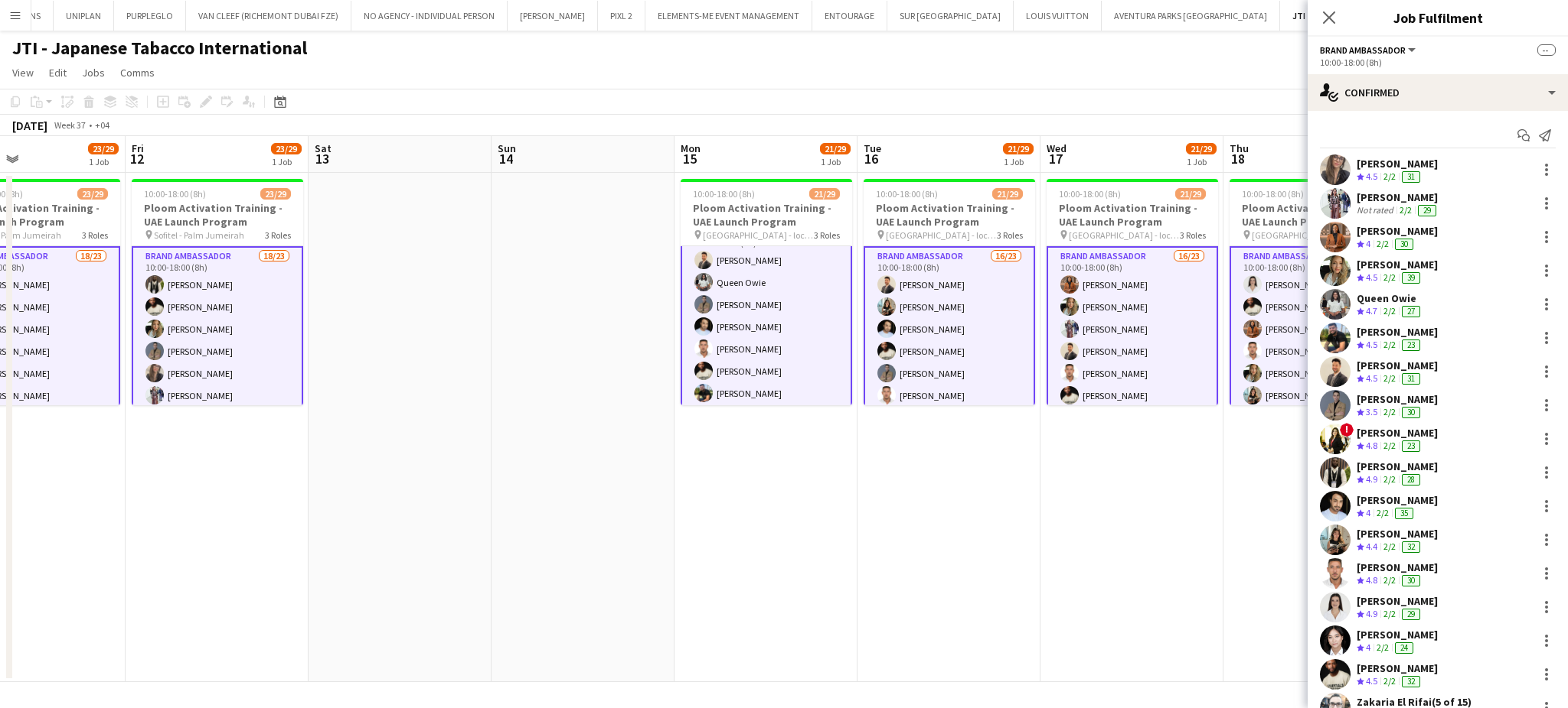
drag, startPoint x: 1058, startPoint y: 437, endPoint x: 690, endPoint y: 438, distance: 368.0
click at [690, 438] on app-calendar-viewport "Mon 8 23/29 1 Job Tue 9 23/29 1 Job Wed 10 23/29 1 Job Thu 11 23/29 1 Job Fri 1…" at bounding box center [784, 409] width 1568 height 546
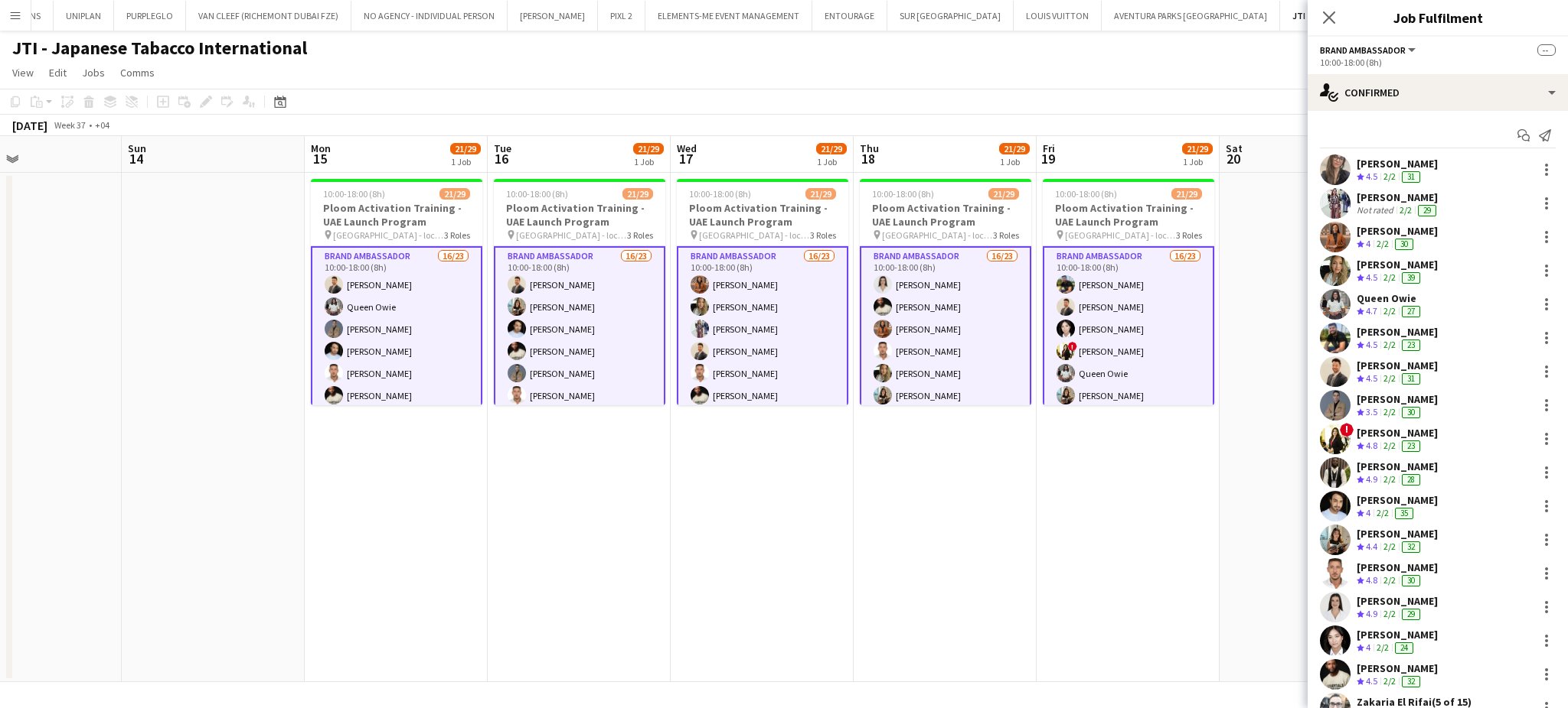
click at [433, 520] on app-date-cell "10:00-18:00 (8h) 21/29 Ploom Activation Training - UAE Launch Program pin Dubai…" at bounding box center [396, 428] width 183 height 510
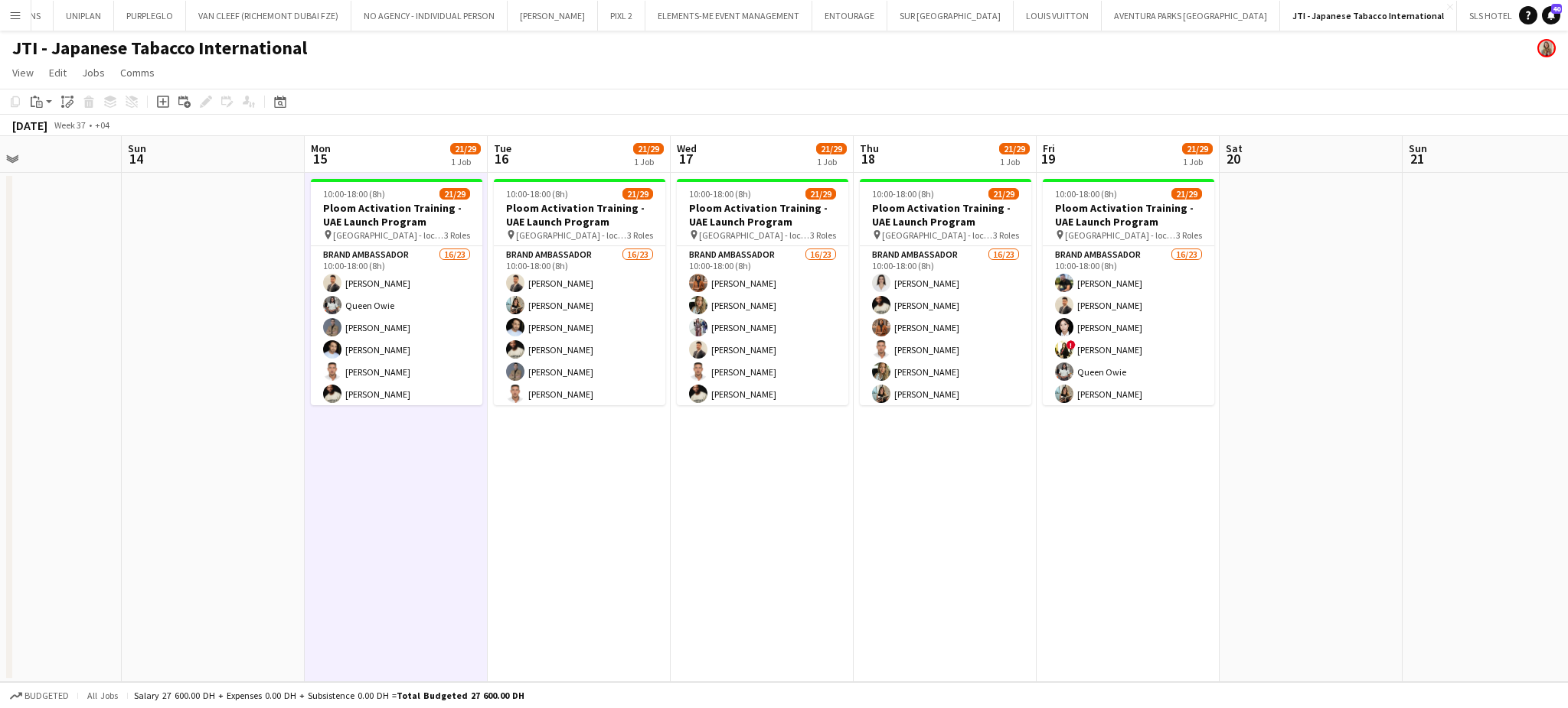
click at [286, 475] on app-date-cell at bounding box center [213, 428] width 183 height 510
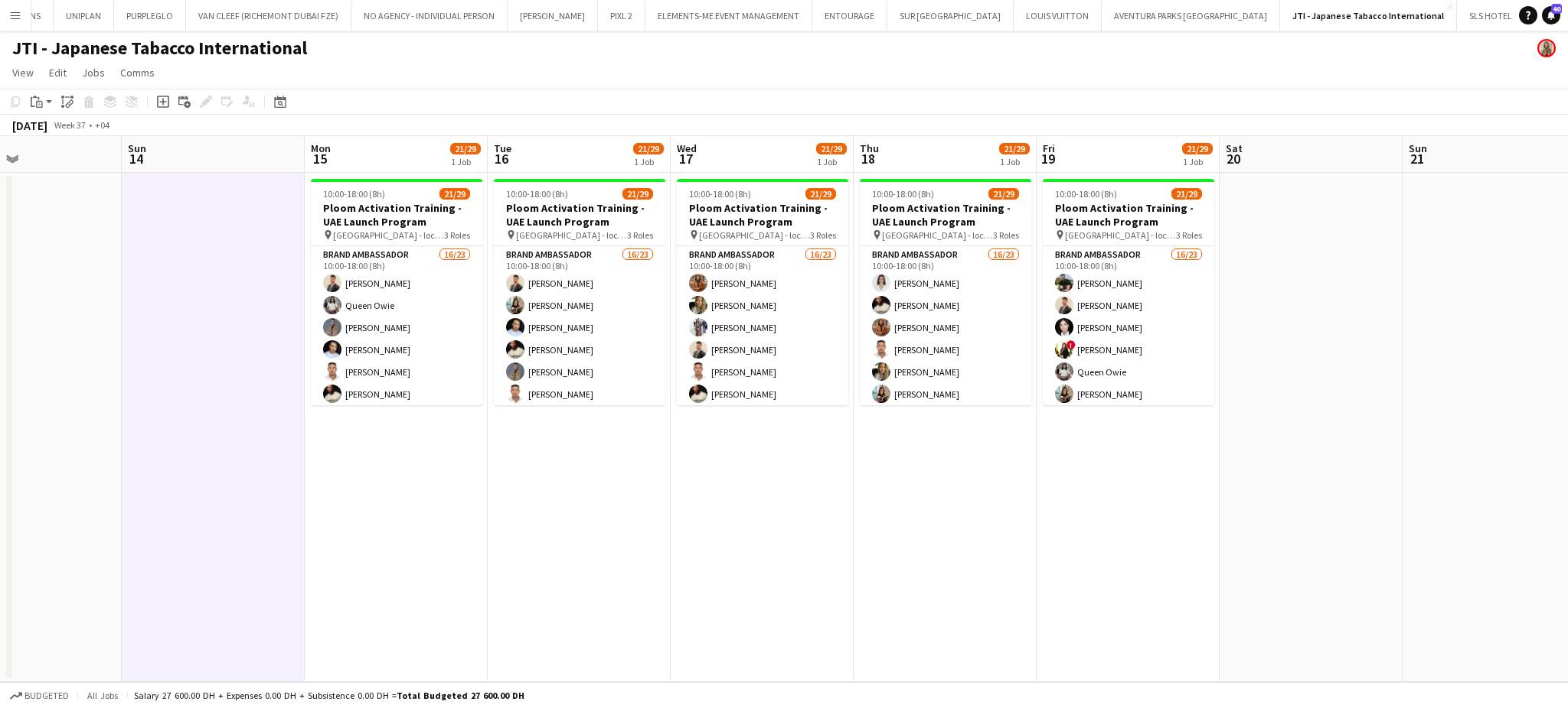
click at [12, 14] on app-icon "Menu" at bounding box center [15, 15] width 12 height 12
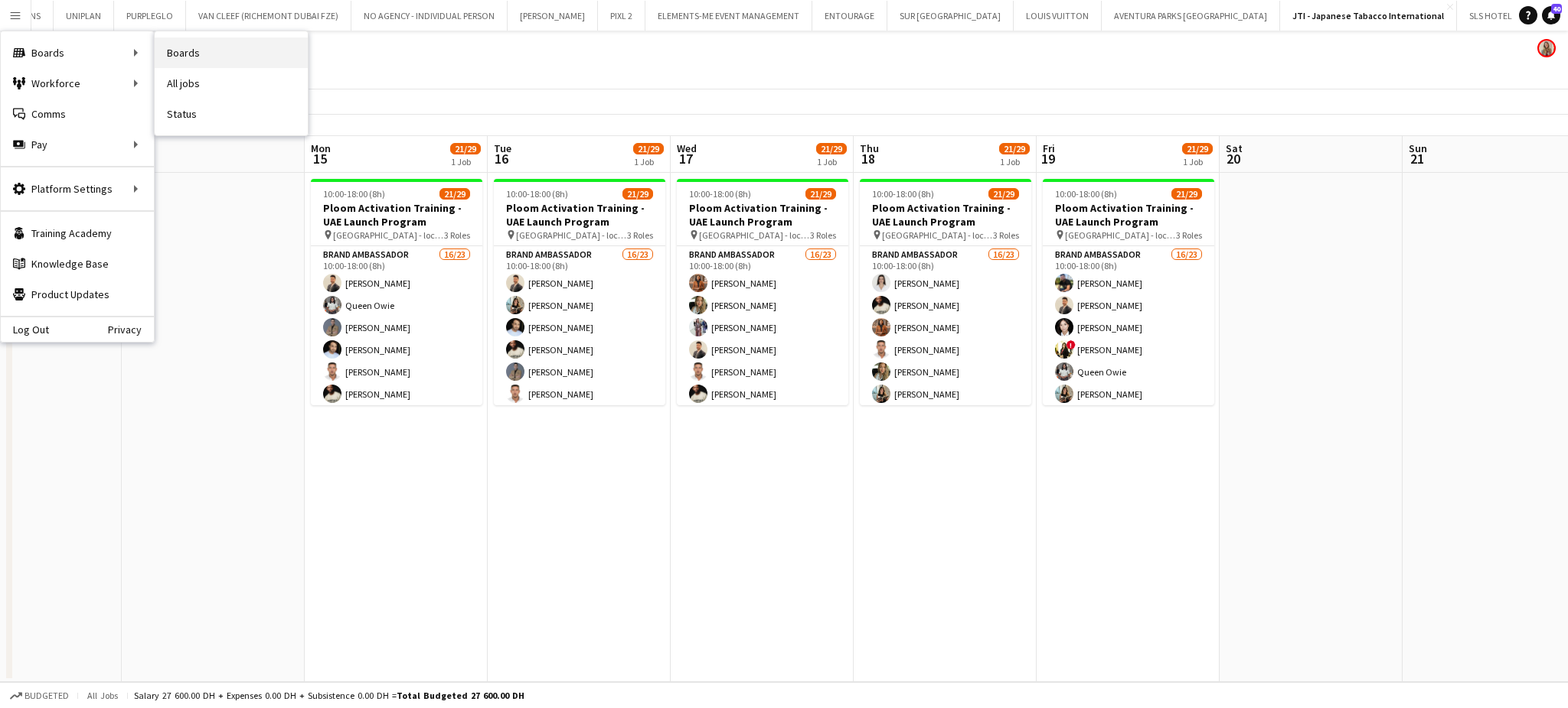
click at [223, 57] on link "Boards" at bounding box center [231, 52] width 153 height 31
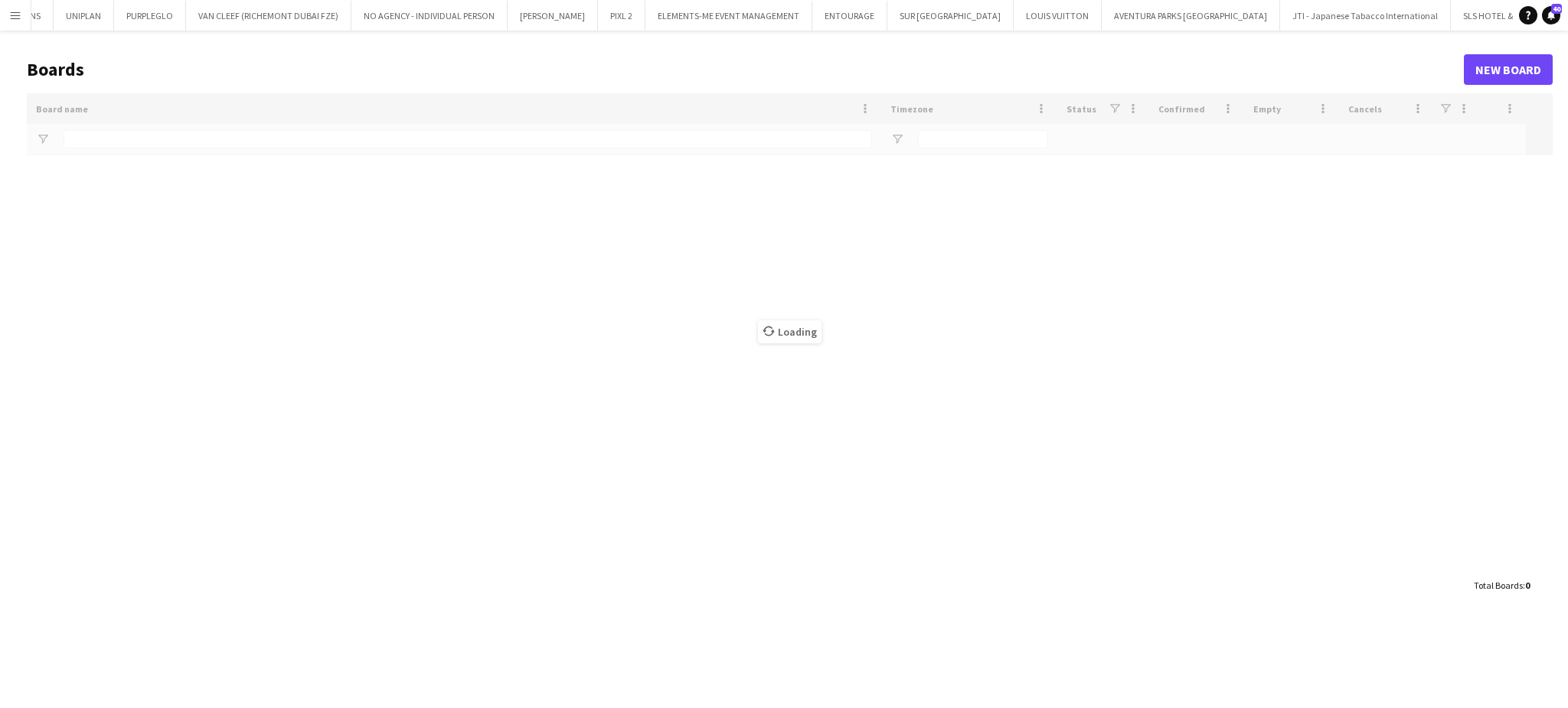
type input "****"
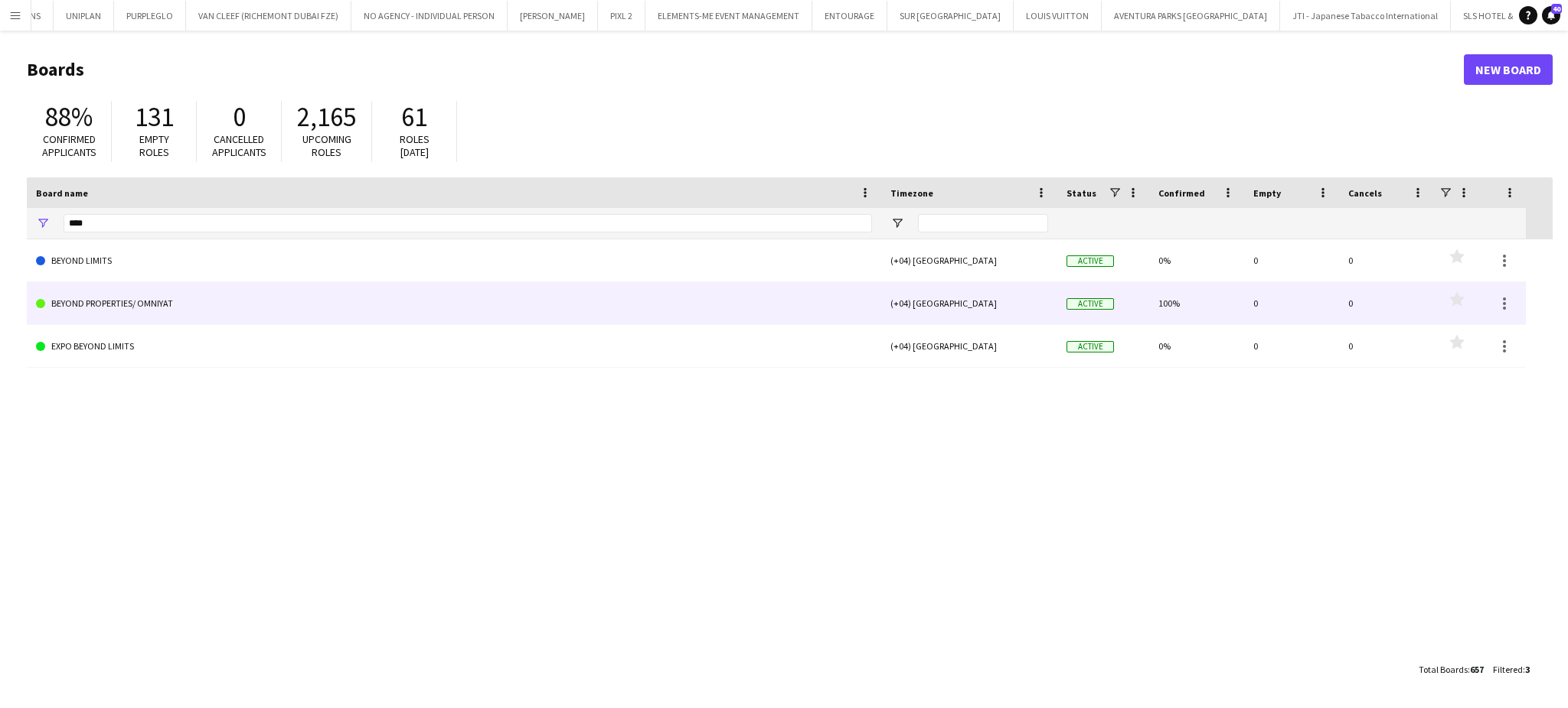
click at [129, 316] on link "BEYOND PROPERTIES/ OMNIYAT" at bounding box center [454, 304] width 836 height 43
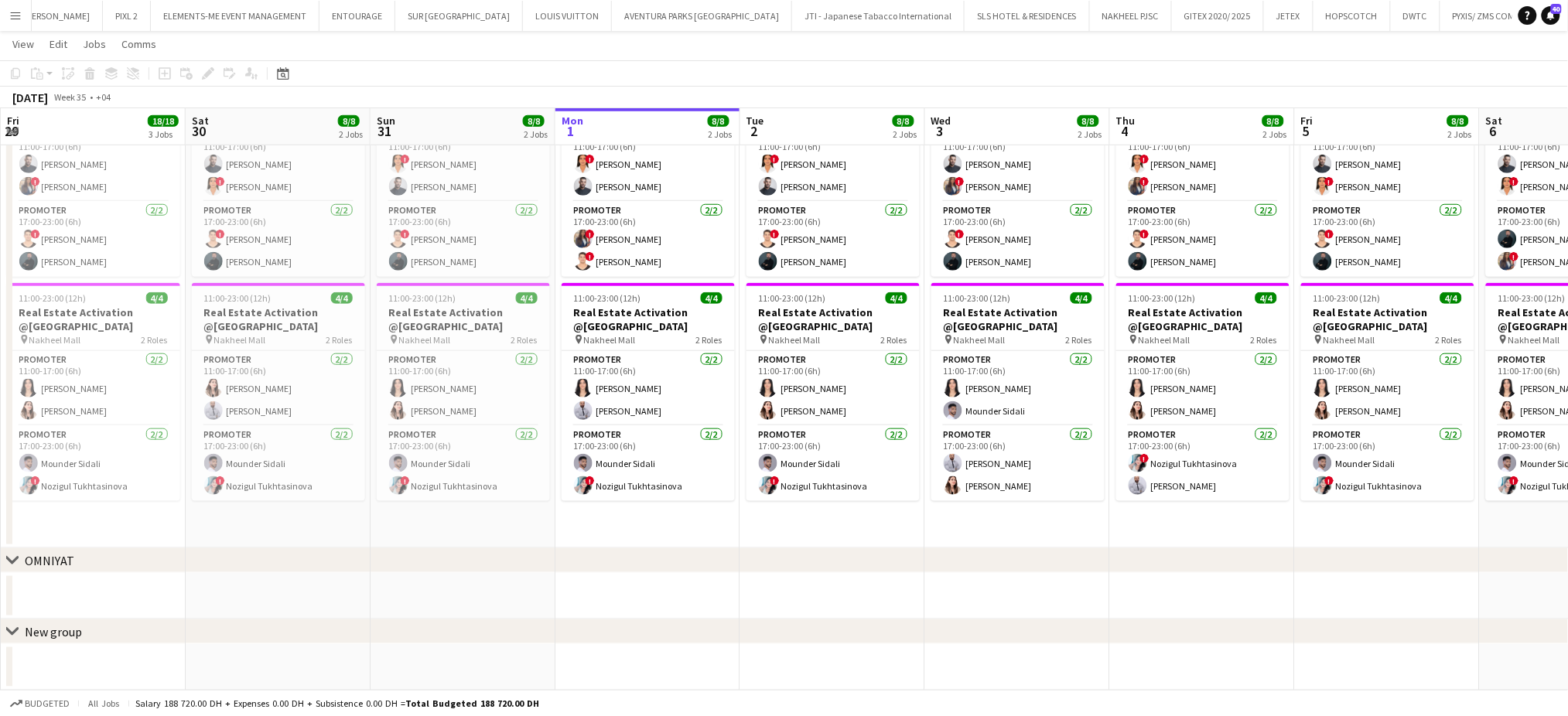
scroll to position [0, 385]
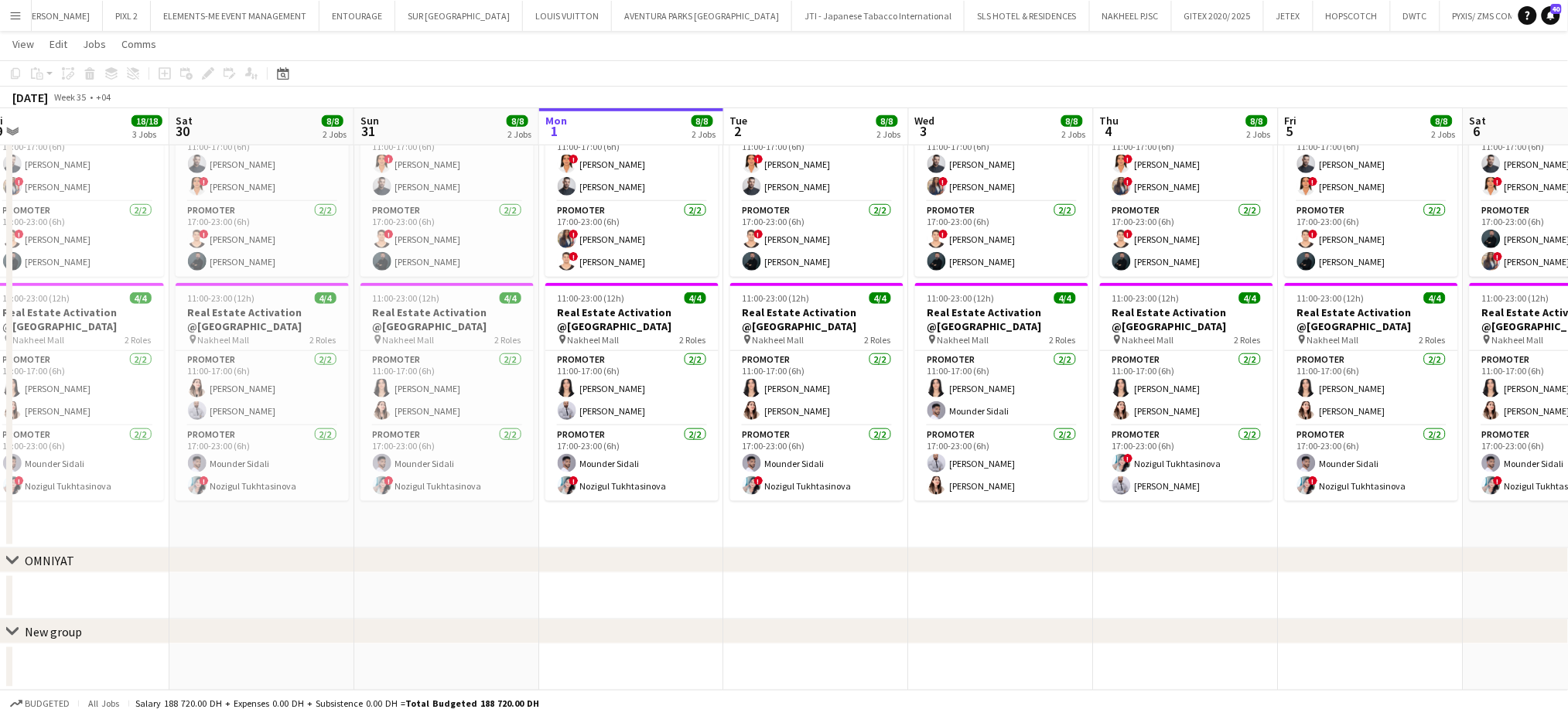
drag, startPoint x: 276, startPoint y: 441, endPoint x: 631, endPoint y: 431, distance: 355.1
click at [631, 431] on app-calendar-viewport "Wed 27 Thu 28 Fri 29 18/18 3 Jobs Sat 30 8/8 2 Jobs Sun 31 8/8 2 Jobs Mon 1 8/8…" at bounding box center [784, 176] width 1568 height 1028
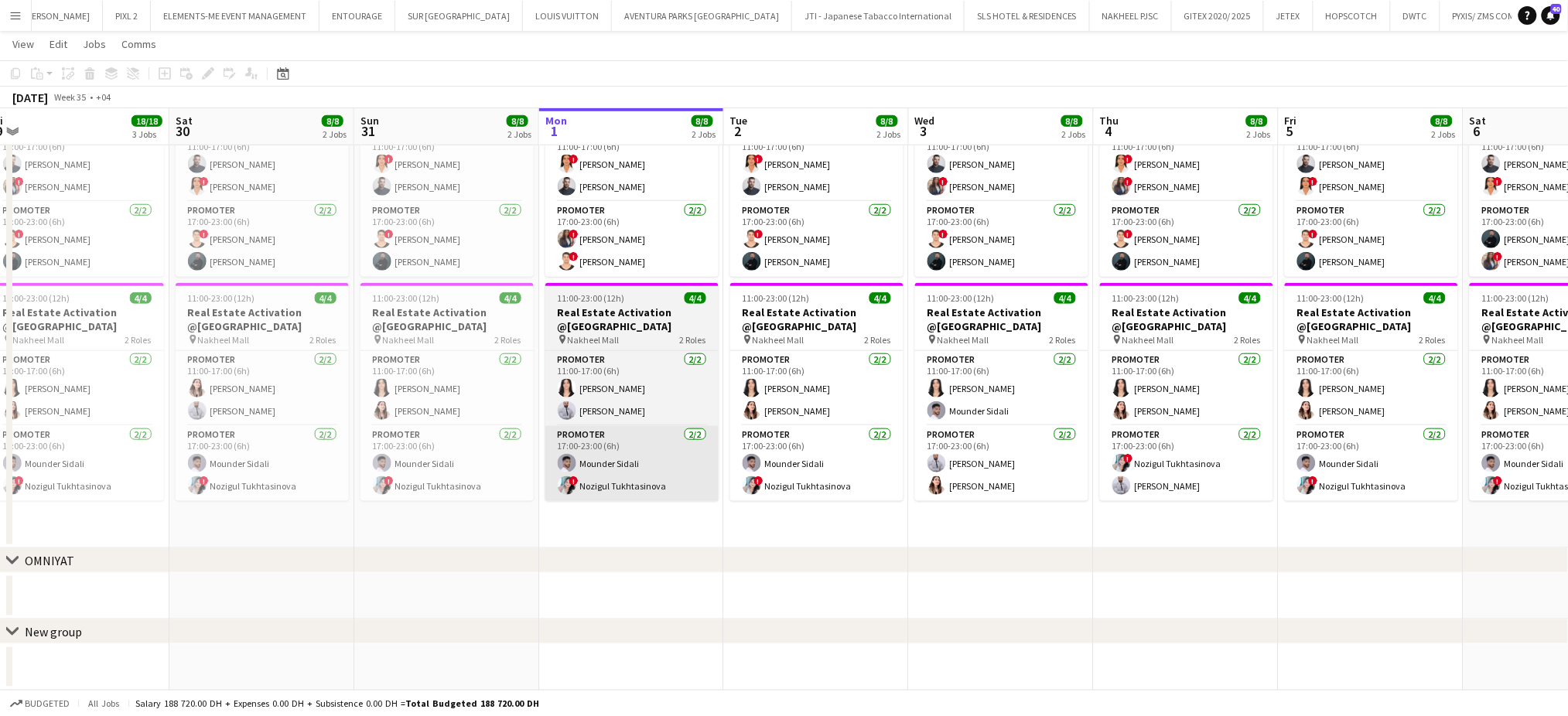
drag, startPoint x: 475, startPoint y: 452, endPoint x: 1048, endPoint y: 443, distance: 573.1
click at [919, 442] on app-calendar-viewport "Wed 27 8/8 2 Jobs Thu 28 8/8 2 Jobs Fri 29 18/18 3 Jobs Sat 30 8/8 2 Jobs Sun 3…" at bounding box center [784, 176] width 1568 height 1028
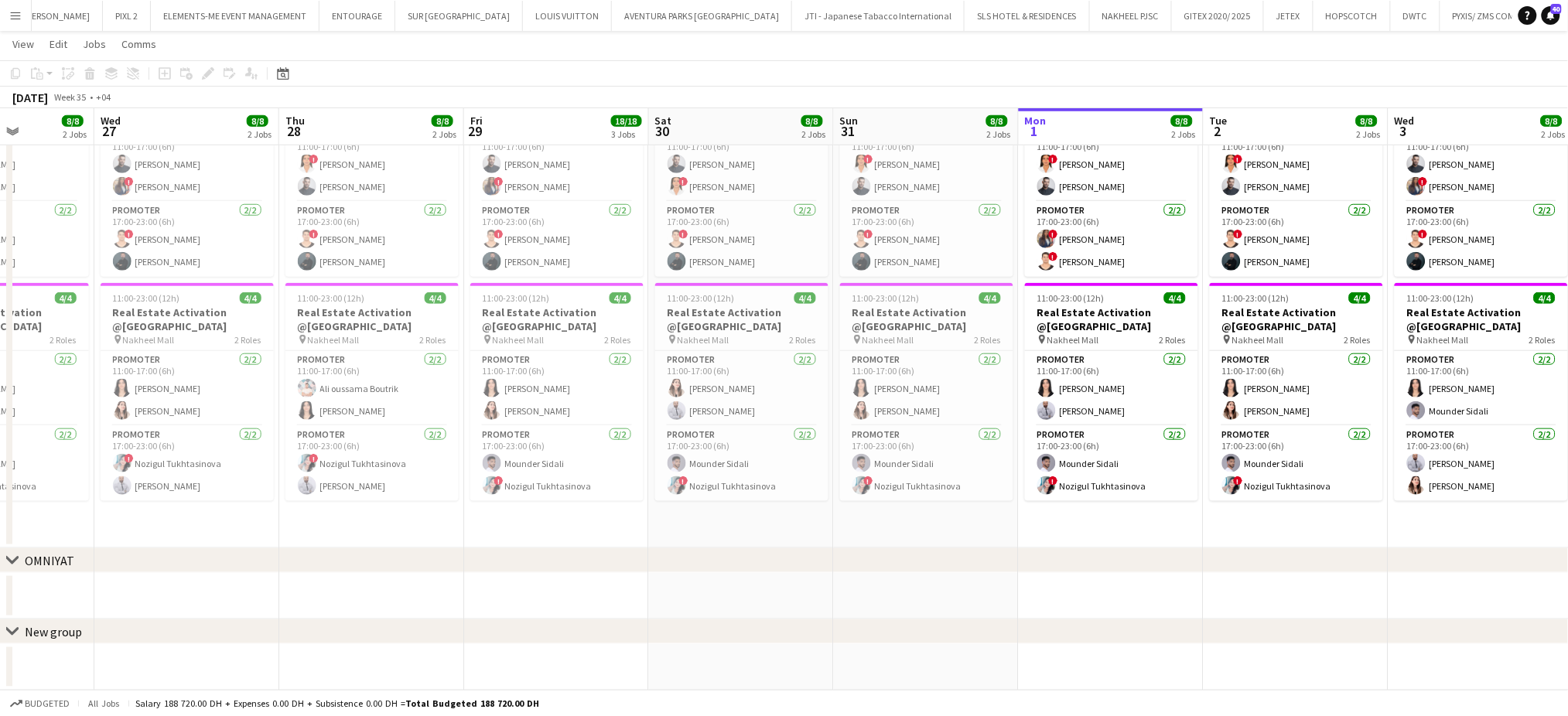
click at [1024, 409] on app-calendar-viewport "Sun 24 Mon 25 Tue 26 8/8 2 Jobs Wed 27 8/8 2 Jobs Thu 28 8/8 2 Jobs Fri 29 18/1…" at bounding box center [784, 176] width 1568 height 1028
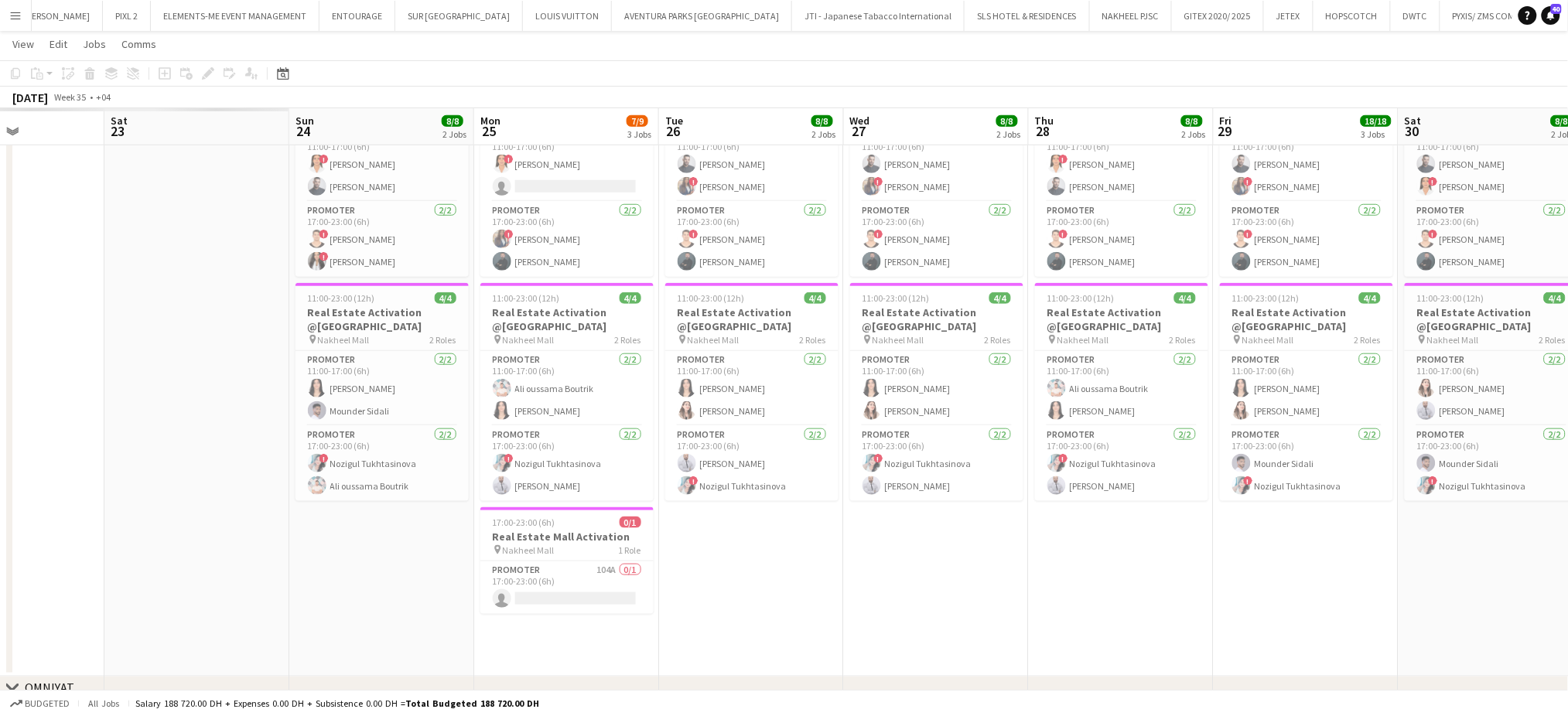
drag, startPoint x: 784, startPoint y: 410, endPoint x: 922, endPoint y: 410, distance: 138.0
click at [945, 410] on app-calendar-viewport "Thu 21 Fri 22 Sat 23 Sun 24 8/8 2 Jobs Mon 25 7/9 3 Jobs Tue 26 8/8 2 Jobs Wed …" at bounding box center [784, 240] width 1568 height 1156
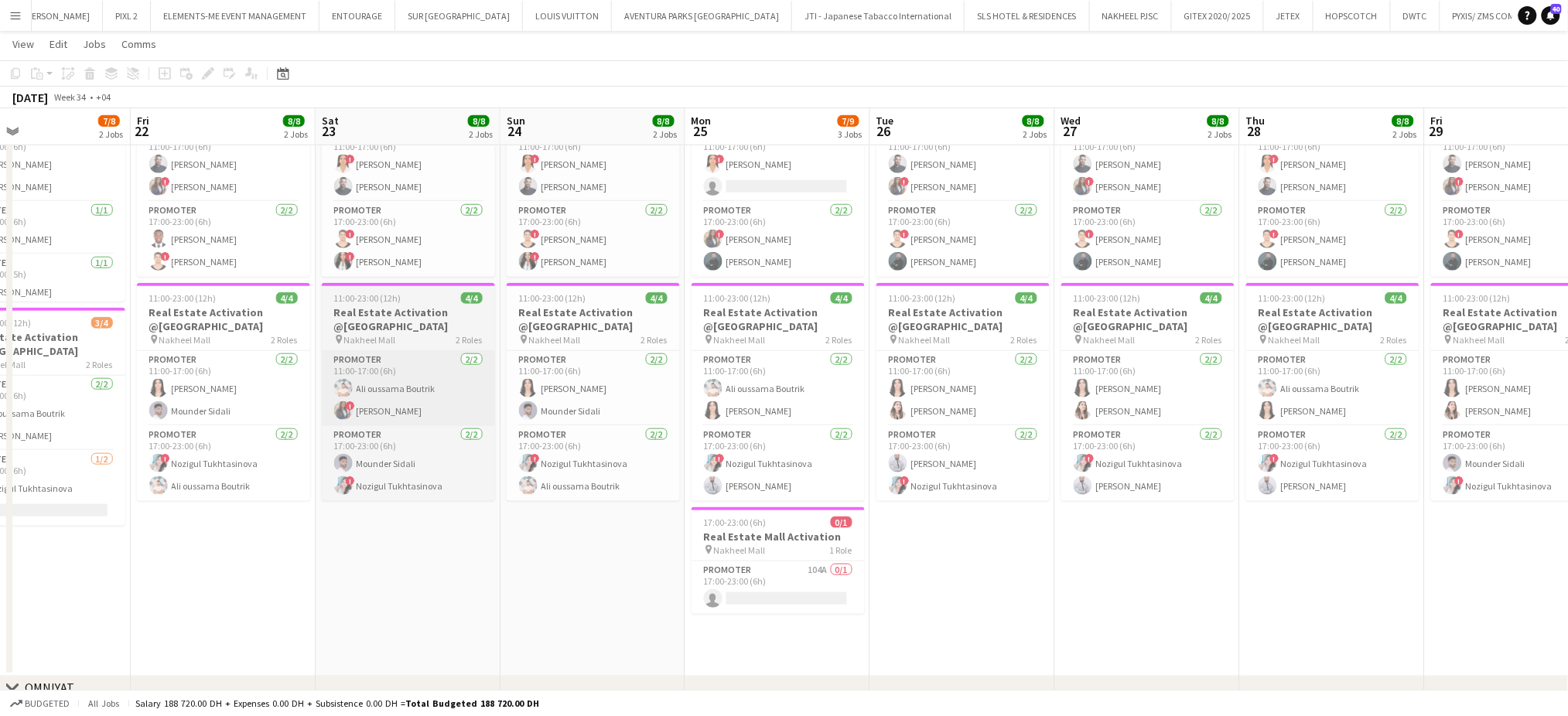
drag, startPoint x: 879, startPoint y: 388, endPoint x: 1196, endPoint y: 416, distance: 318.2
click at [1320, 392] on app-calendar-viewport "Tue 19 8/8 2 Jobs Wed 20 8/8 2 Jobs Thu 21 7/8 2 Jobs Fri 22 8/8 2 Jobs Sat 23 …" at bounding box center [784, 240] width 1568 height 1156
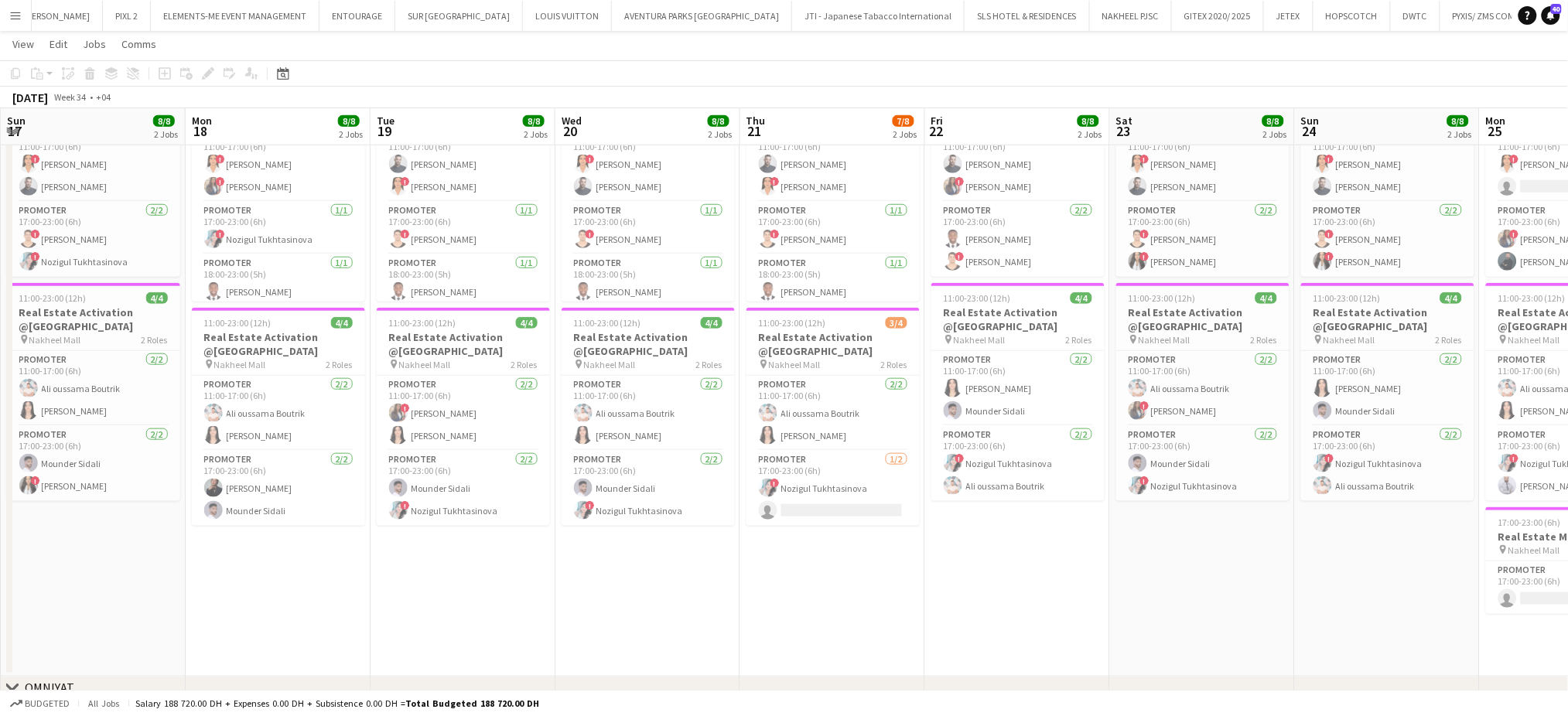
drag, startPoint x: 887, startPoint y: 408, endPoint x: 1260, endPoint y: 418, distance: 373.1
click at [1257, 418] on app-calendar-viewport "Fri 15 Sat 16 Sun 17 8/8 2 Jobs Mon 18 8/8 2 Jobs Tue 19 8/8 2 Jobs Wed 20 8/8 …" at bounding box center [784, 240] width 1568 height 1156
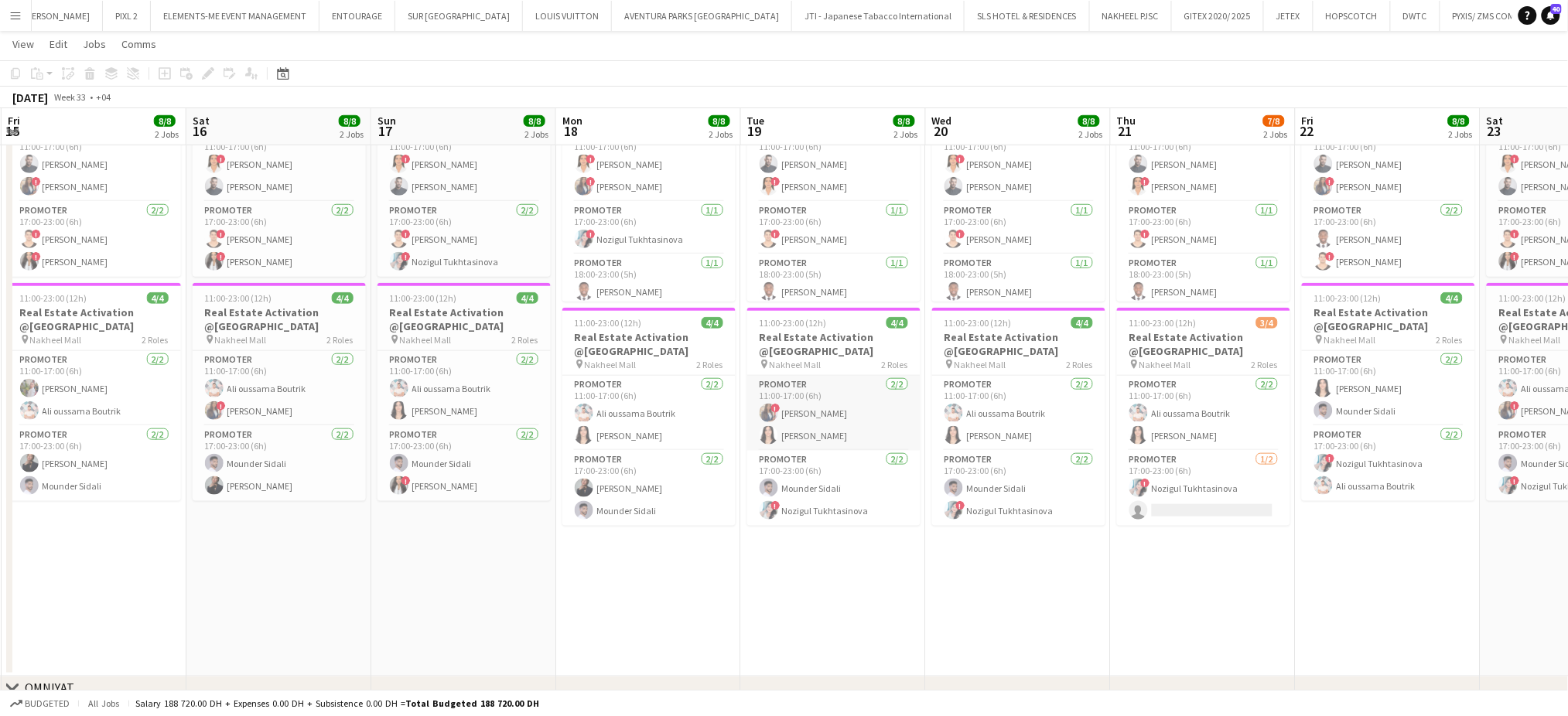
drag, startPoint x: 1349, startPoint y: 431, endPoint x: 1354, endPoint y: 439, distance: 9.4
click at [1320, 432] on app-calendar-viewport "Wed 13 8/8 2 Jobs Thu 14 8/8 2 Jobs Fri 15 8/8 2 Jobs Sat 16 8/8 2 Jobs Sun 17 …" at bounding box center [784, 240] width 1568 height 1156
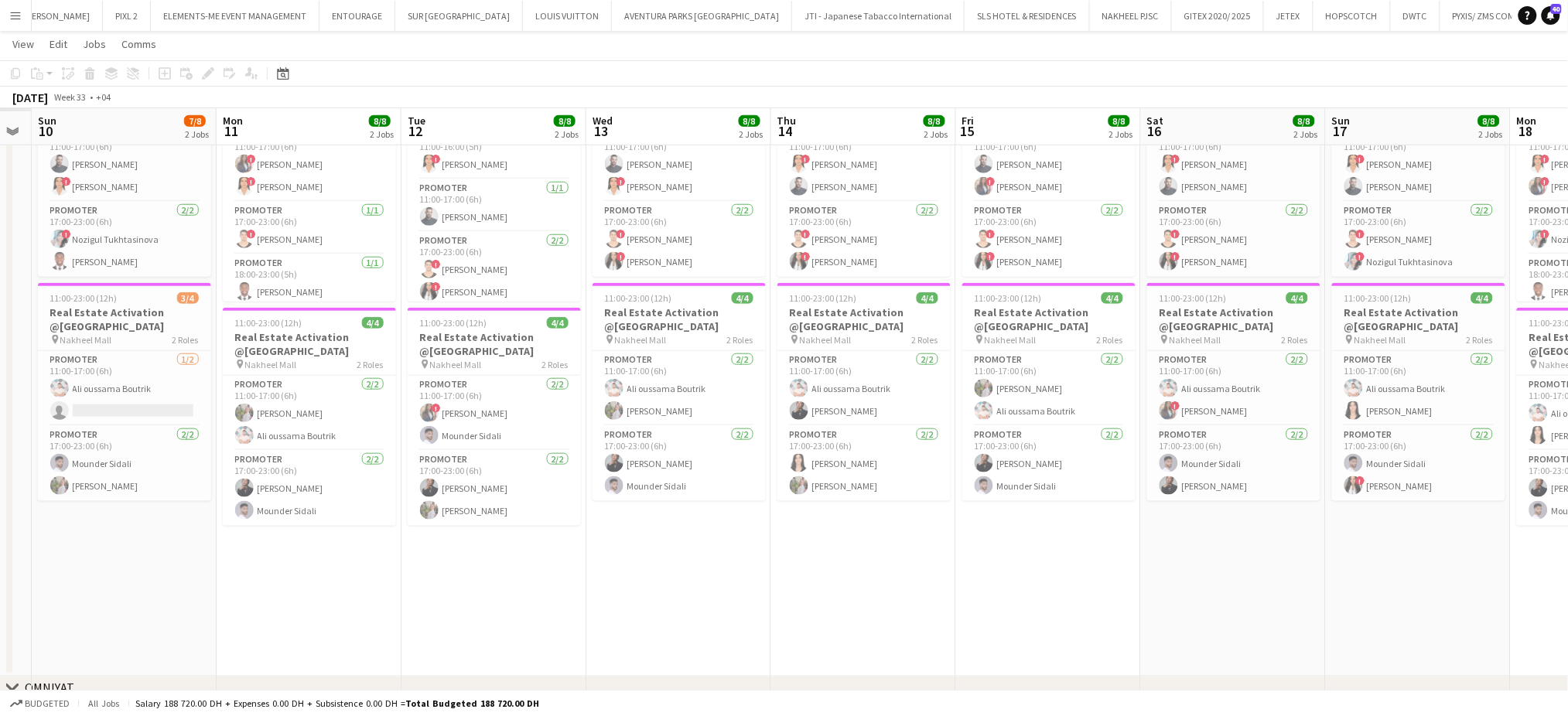
drag, startPoint x: 1273, startPoint y: 448, endPoint x: 1290, endPoint y: 448, distance: 17.0
click at [1290, 448] on app-calendar-viewport "Fri 8 Sat 9 Sun 10 7/8 2 Jobs Mon 11 8/8 2 Jobs Tue 12 8/8 2 Jobs Wed 13 8/8 2 …" at bounding box center [784, 240] width 1568 height 1156
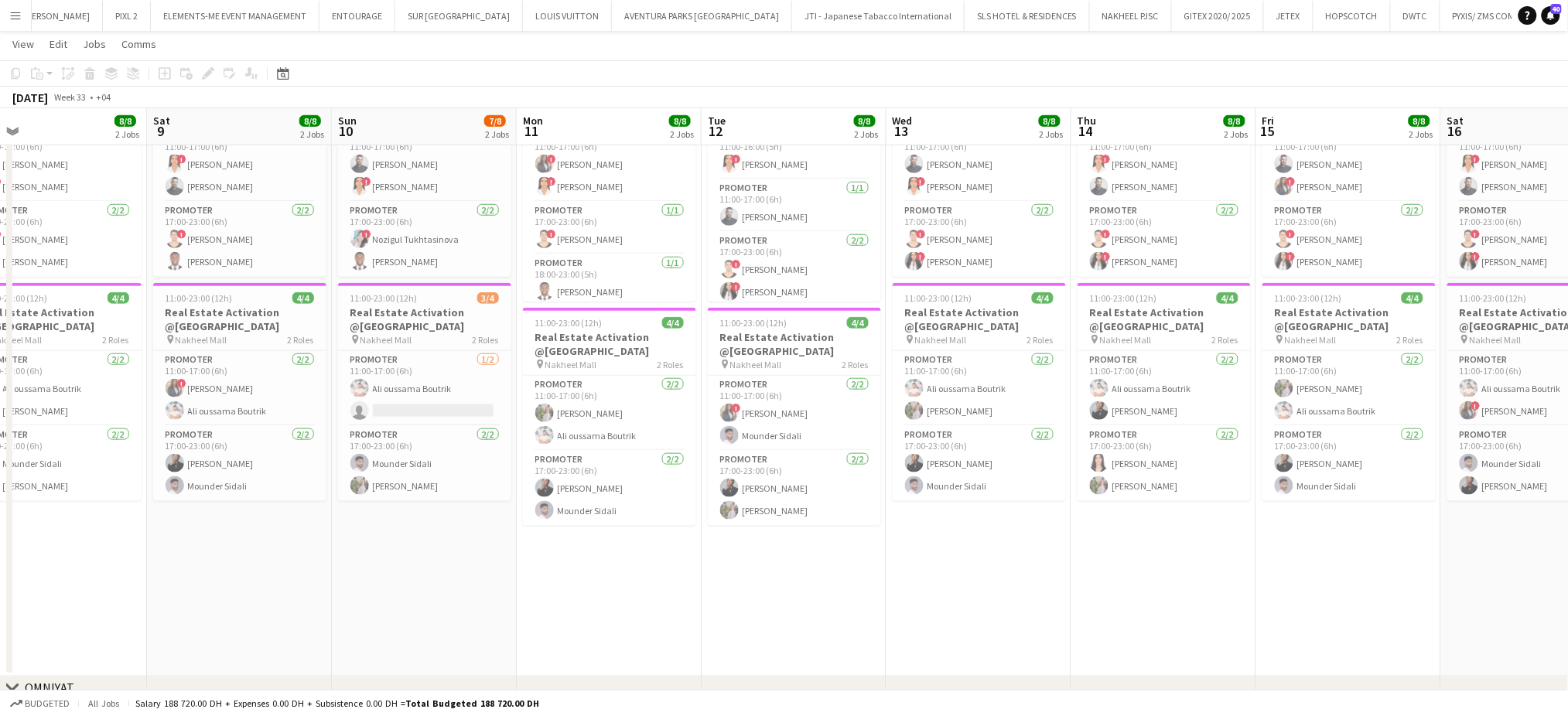
drag, startPoint x: 841, startPoint y: 447, endPoint x: 1347, endPoint y: 452, distance: 506.0
click at [1320, 452] on app-calendar-viewport "Thu 7 7/8 2 Jobs Fri 8 8/8 2 Jobs Sat 9 8/8 2 Jobs Sun 10 7/8 2 Jobs Mon 11 8/8…" at bounding box center [784, 240] width 1568 height 1156
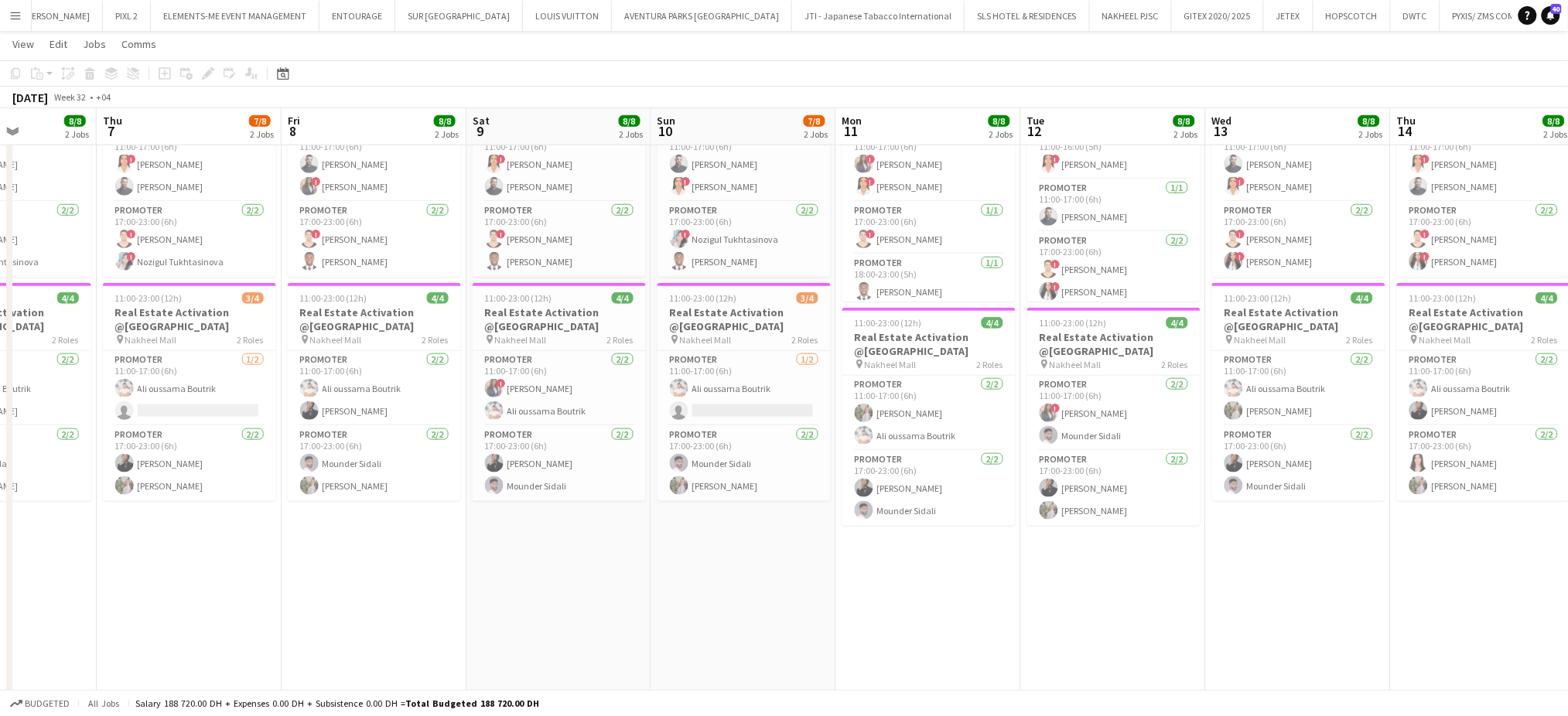
drag, startPoint x: 1115, startPoint y: 449, endPoint x: 1433, endPoint y: 458, distance: 318.1
click at [1320, 457] on app-calendar-viewport "Mon 4 14/14 3 Jobs Tue 5 7/8 2 Jobs Wed 6 8/8 2 Jobs Thu 7 7/8 2 Jobs Fri 8 8/8…" at bounding box center [784, 298] width 1568 height 1271
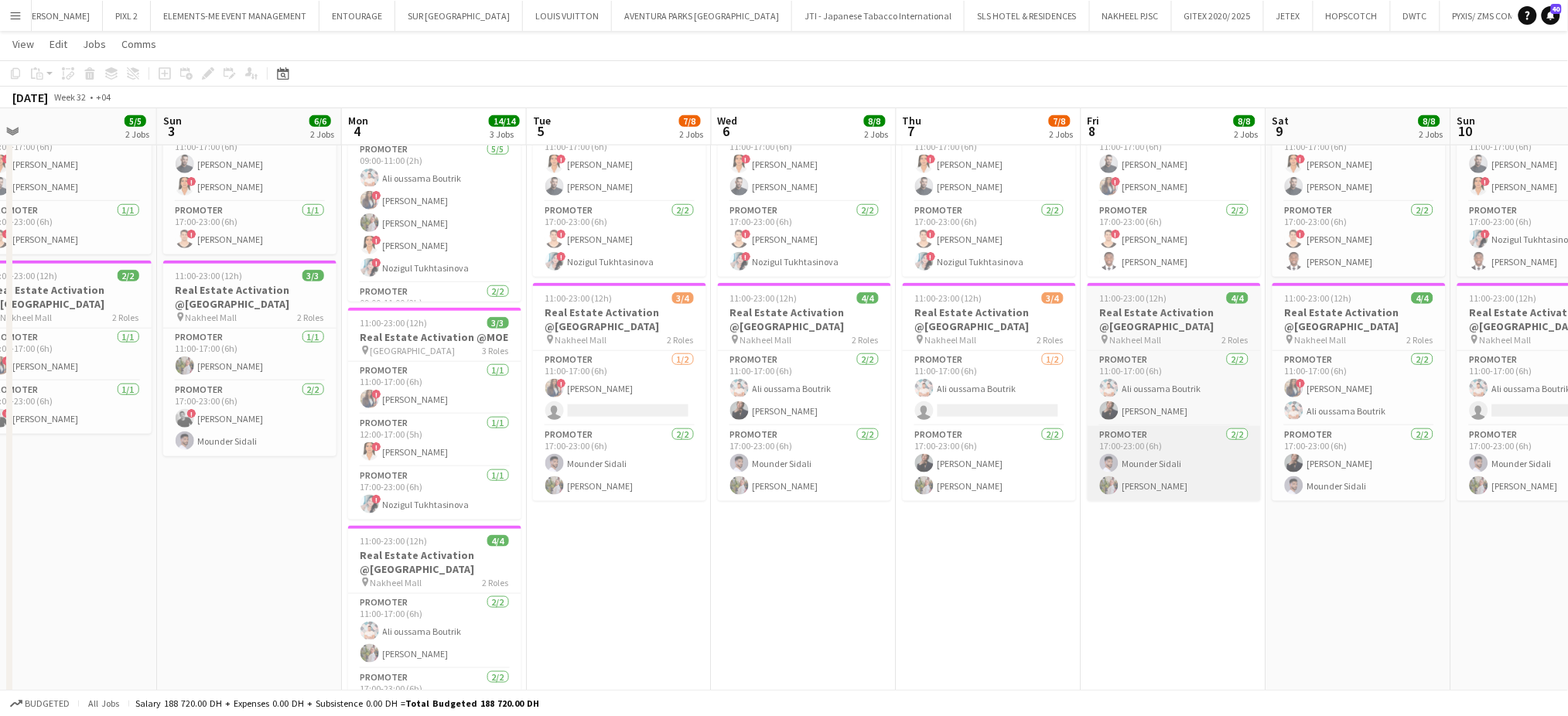
drag, startPoint x: 1093, startPoint y: 464, endPoint x: 1327, endPoint y: 465, distance: 234.0
click at [1320, 465] on app-calendar-viewport "Thu 31 Fri 1 Sat 2 5/5 2 Jobs Sun 3 6/6 2 Jobs Mon 4 14/14 3 Jobs Tue 5 7/8 2 J…" at bounding box center [784, 298] width 1568 height 1271
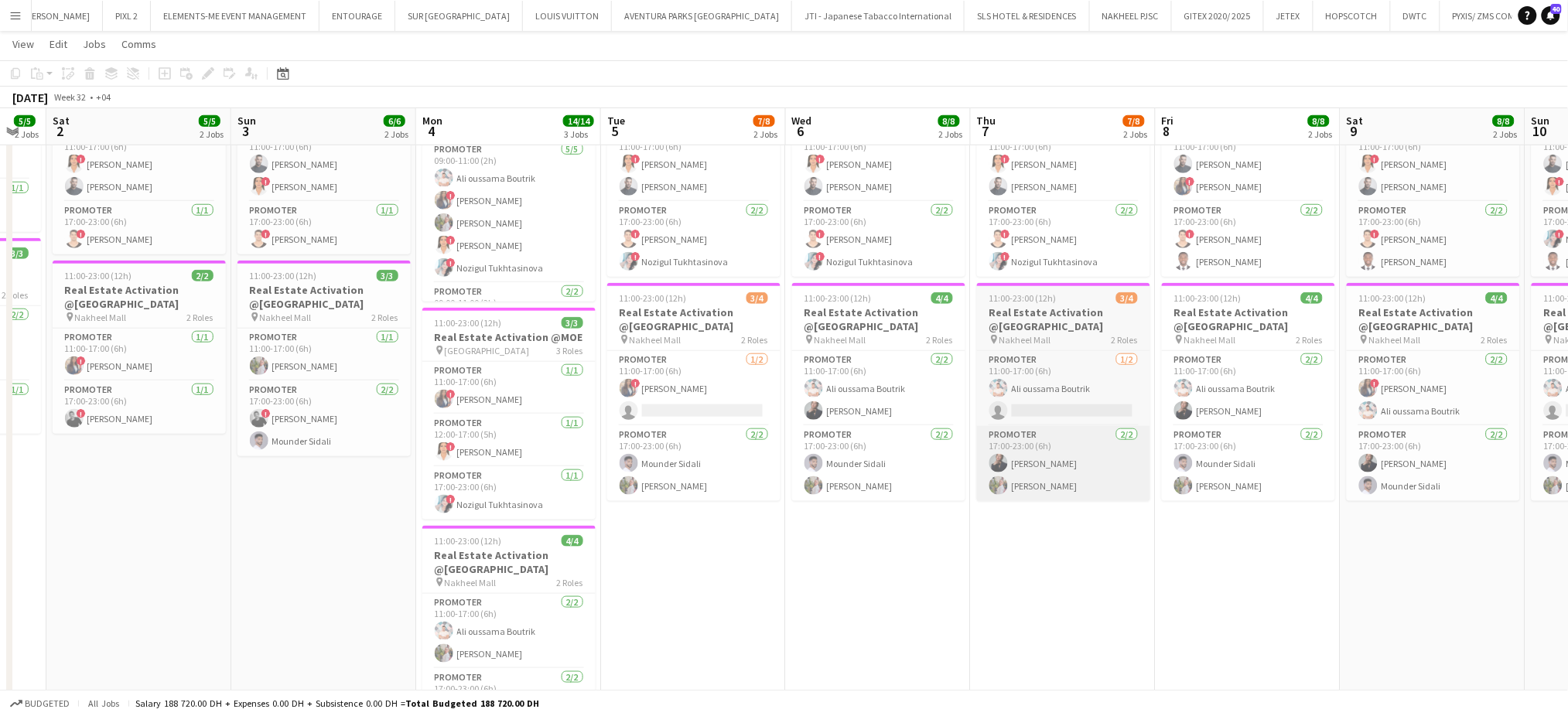
drag, startPoint x: 1107, startPoint y: 471, endPoint x: 1172, endPoint y: 470, distance: 65.0
click at [1173, 471] on app-calendar-viewport "Thu 31 6/6 2 Jobs Fri 1 5/5 2 Jobs Sat 2 5/5 2 Jobs Sun 3 6/6 2 Jobs Mon 4 14/1…" at bounding box center [784, 298] width 1568 height 1271
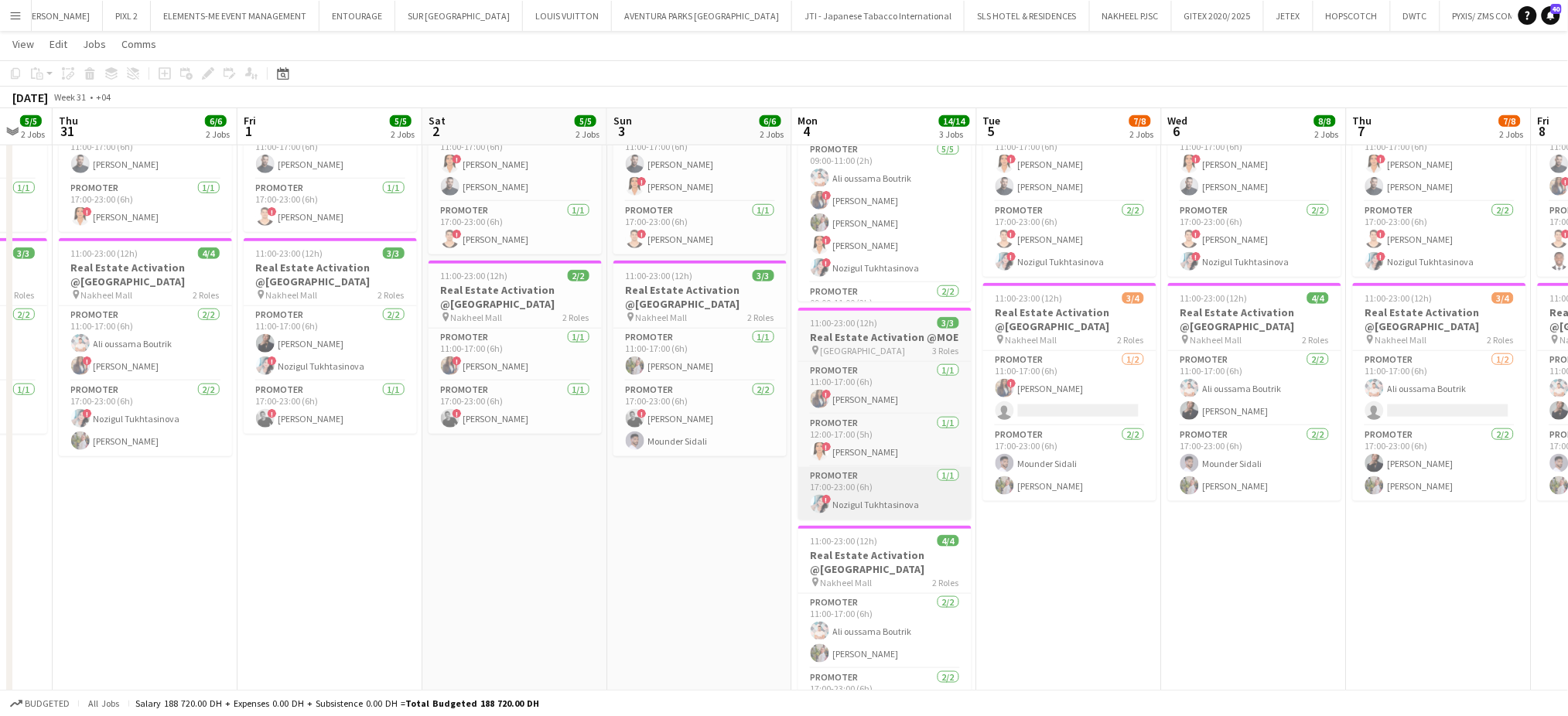
drag, startPoint x: 1048, startPoint y: 473, endPoint x: 1085, endPoint y: 474, distance: 37.0
click at [1320, 473] on app-calendar-viewport "Tue 29 Wed 30 5/5 2 Jobs Thu 31 6/6 2 Jobs Fri 1 5/5 2 Jobs Sat 2 5/5 2 Jobs Su…" at bounding box center [784, 298] width 1568 height 1271
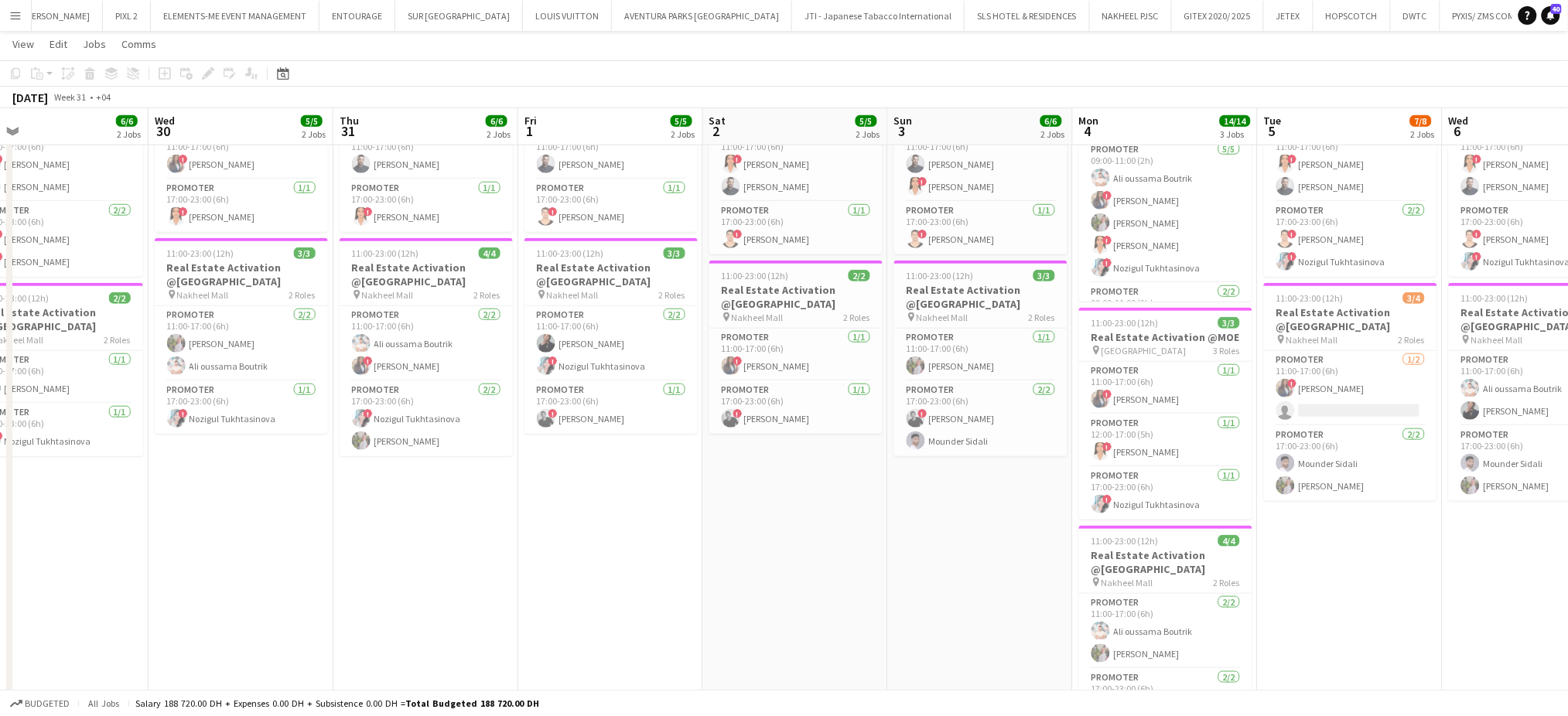
drag, startPoint x: 1006, startPoint y: 478, endPoint x: 1265, endPoint y: 486, distance: 259.1
click at [1265, 486] on app-calendar-viewport "Sun 27 Mon 28 Tue 29 6/6 2 Jobs Wed 30 5/5 2 Jobs Thu 31 6/6 2 Jobs Fri 1 5/5 2…" at bounding box center [784, 298] width 1568 height 1271
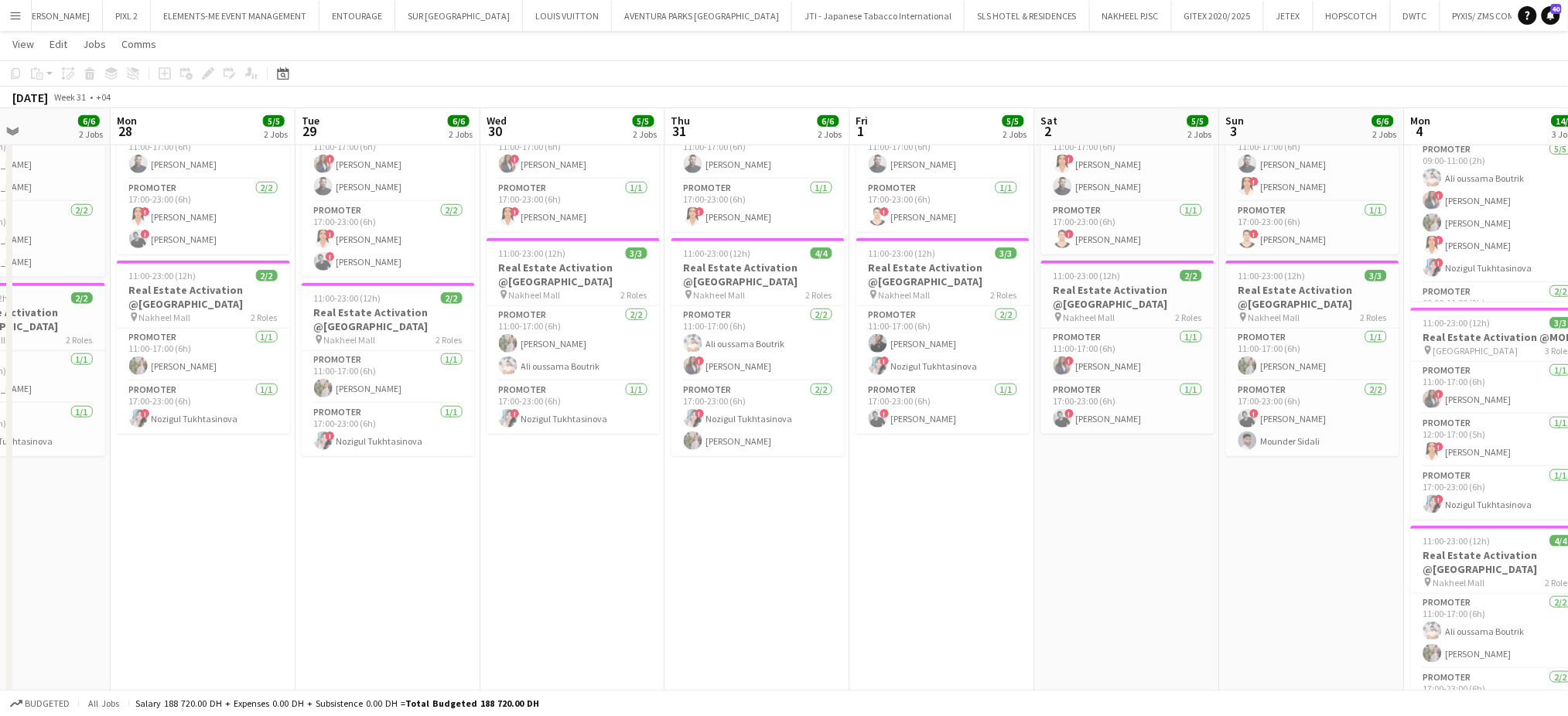
drag, startPoint x: 1179, startPoint y: 496, endPoint x: 1267, endPoint y: 513, distance: 89.6
click at [1269, 513] on app-calendar-viewport "Fri 25 Sat 26 13/13 3 Jobs Sun 27 6/6 2 Jobs Mon 28 5/5 2 Jobs Tue 29 6/6 2 Job…" at bounding box center [784, 298] width 1568 height 1271
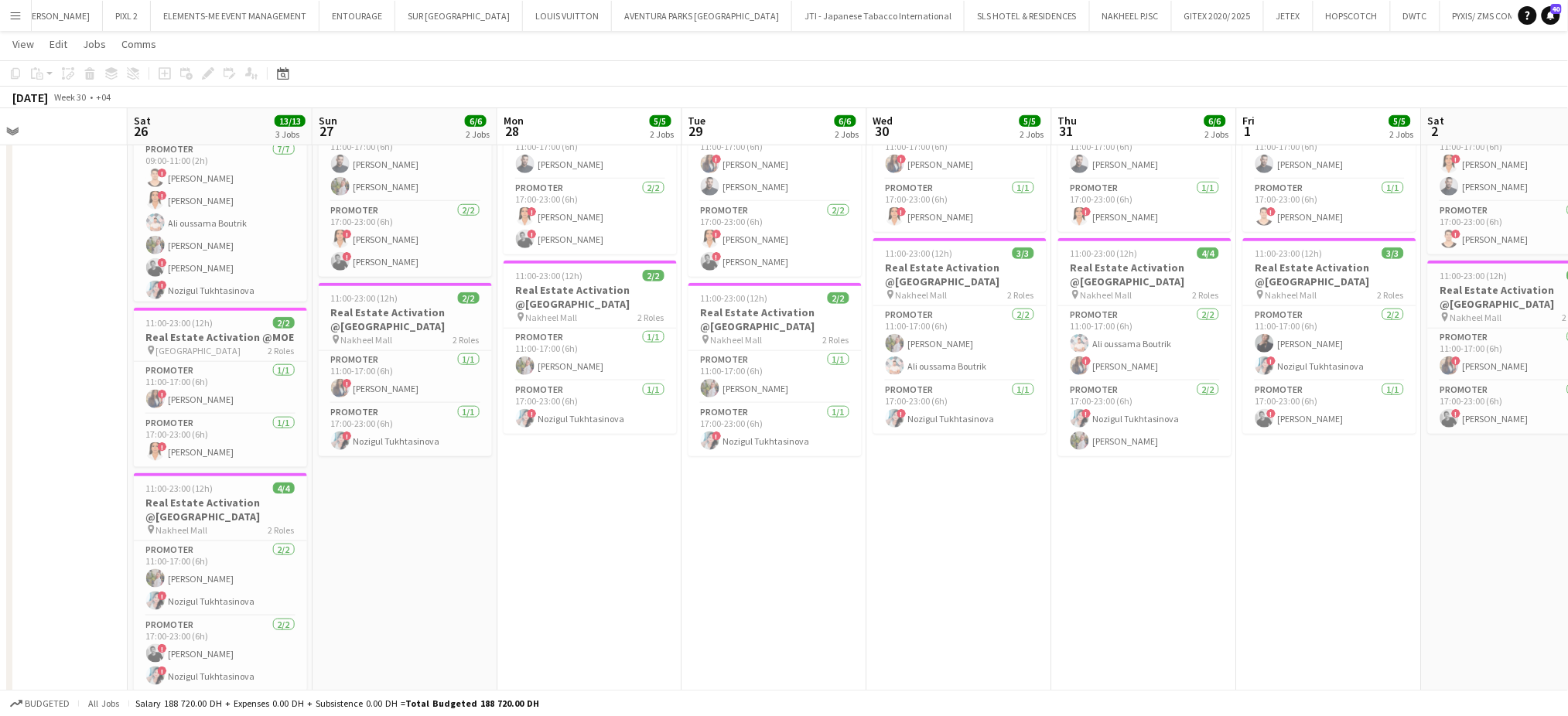
drag, startPoint x: 919, startPoint y: 526, endPoint x: 1119, endPoint y: 561, distance: 203.0
click at [1119, 561] on app-calendar-viewport "Wed 23 Thu 24 Fri 25 Sat 26 13/13 3 Jobs Sun 27 6/6 2 Jobs Mon 28 5/5 2 Jobs Tu…" at bounding box center [784, 298] width 1568 height 1271
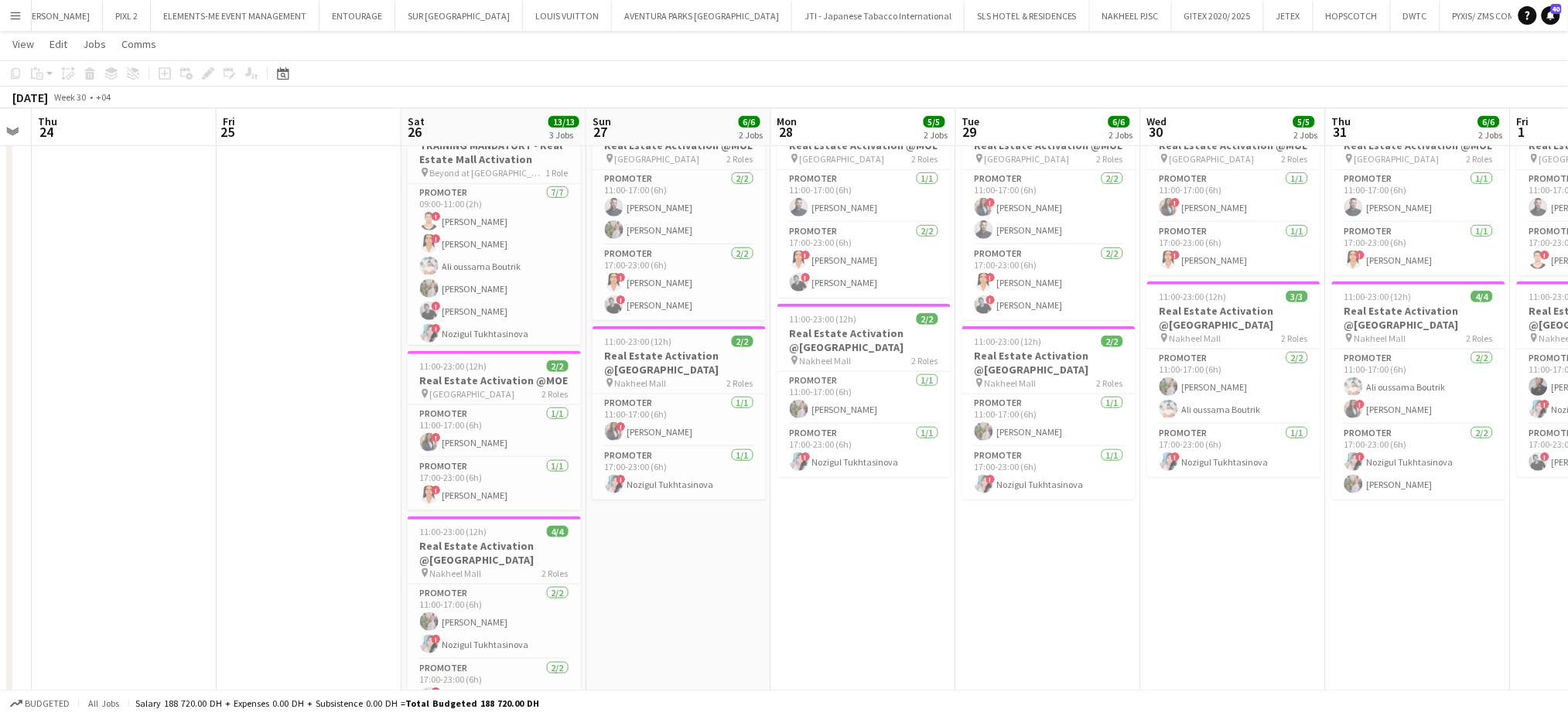
scroll to position [124, 0]
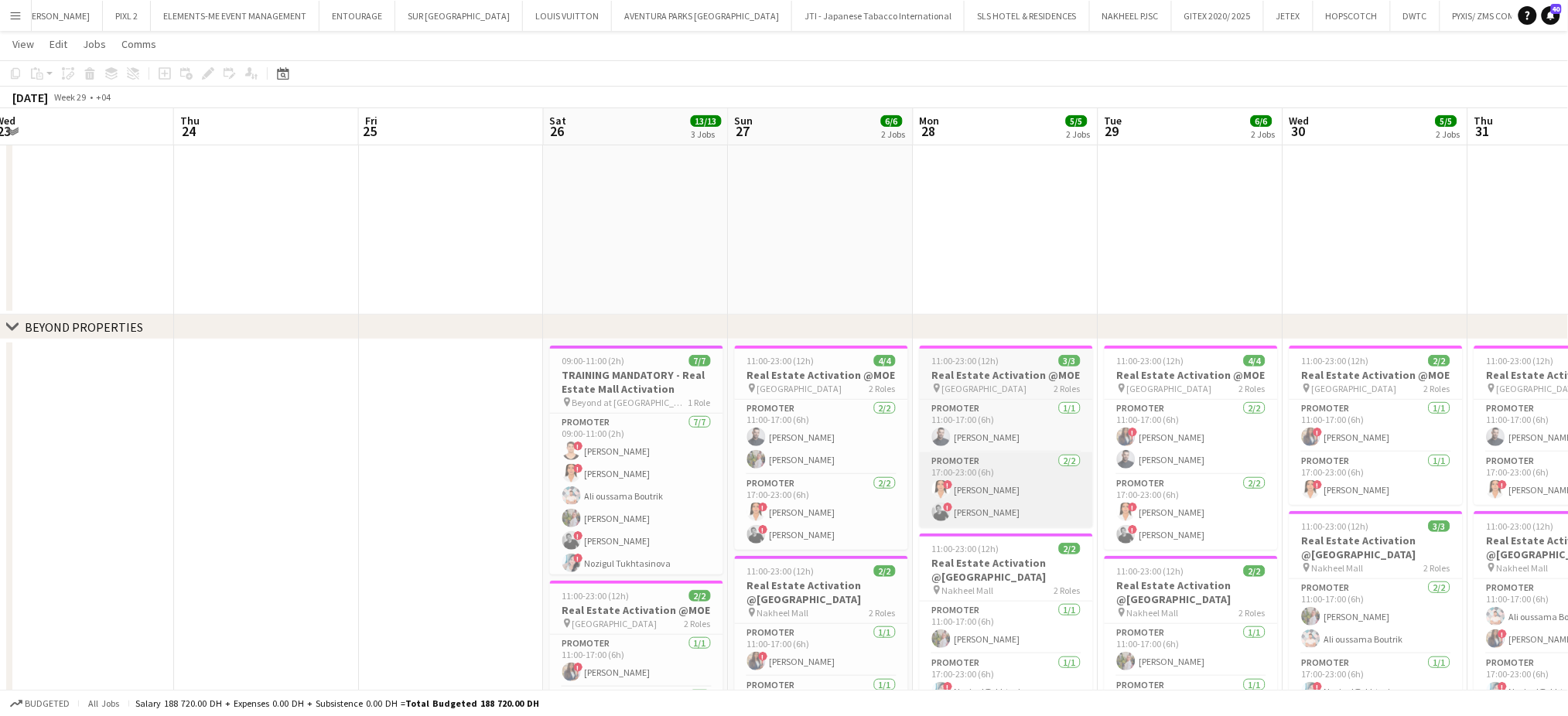
drag, startPoint x: 861, startPoint y: 496, endPoint x: 499, endPoint y: 491, distance: 362.0
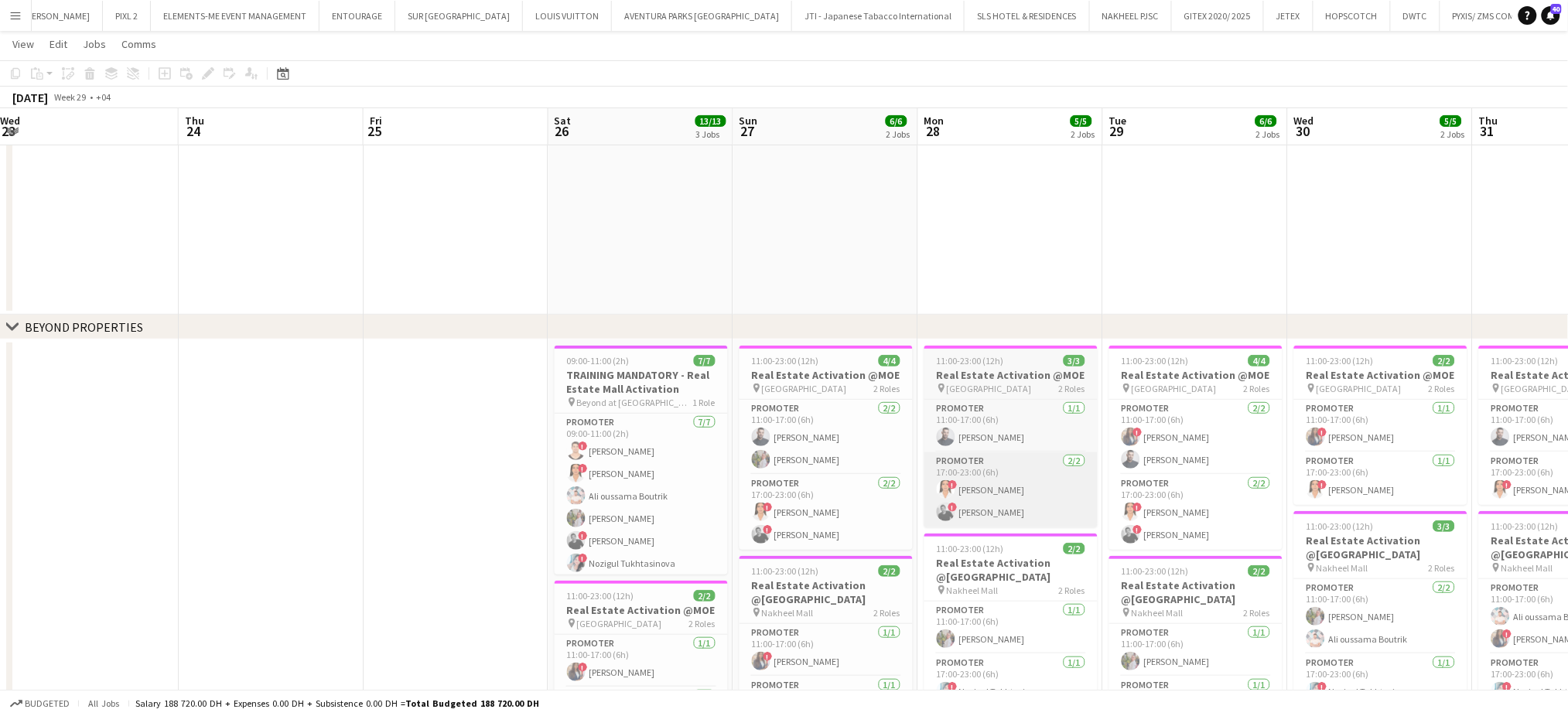
click at [496, 495] on app-calendar-viewport "Sun 20 Mon 21 Tue 22 Wed 23 Thu 24 Fri 25 Sat 26 13/13 3 Jobs Sun 27 6/6 2 Jobs…" at bounding box center [784, 571] width 1568 height 1271
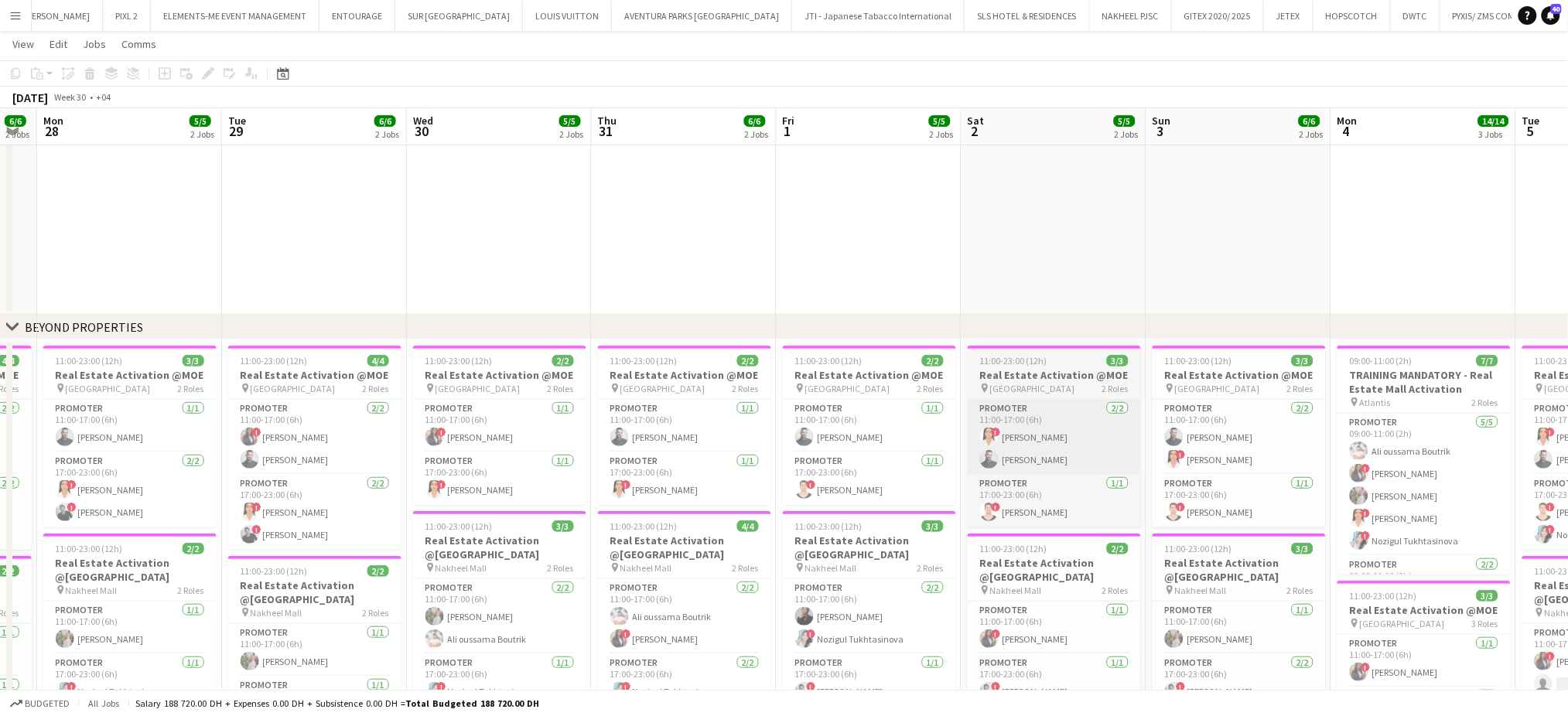
drag, startPoint x: 979, startPoint y: 502, endPoint x: 925, endPoint y: 450, distance: 75.0
click at [908, 482] on app-calendar-viewport "Fri 25 Sat 26 13/13 3 Jobs Sun 27 6/6 2 Jobs Mon 28 5/5 2 Jobs Tue 29 6/6 2 Job…" at bounding box center [784, 571] width 1568 height 1271
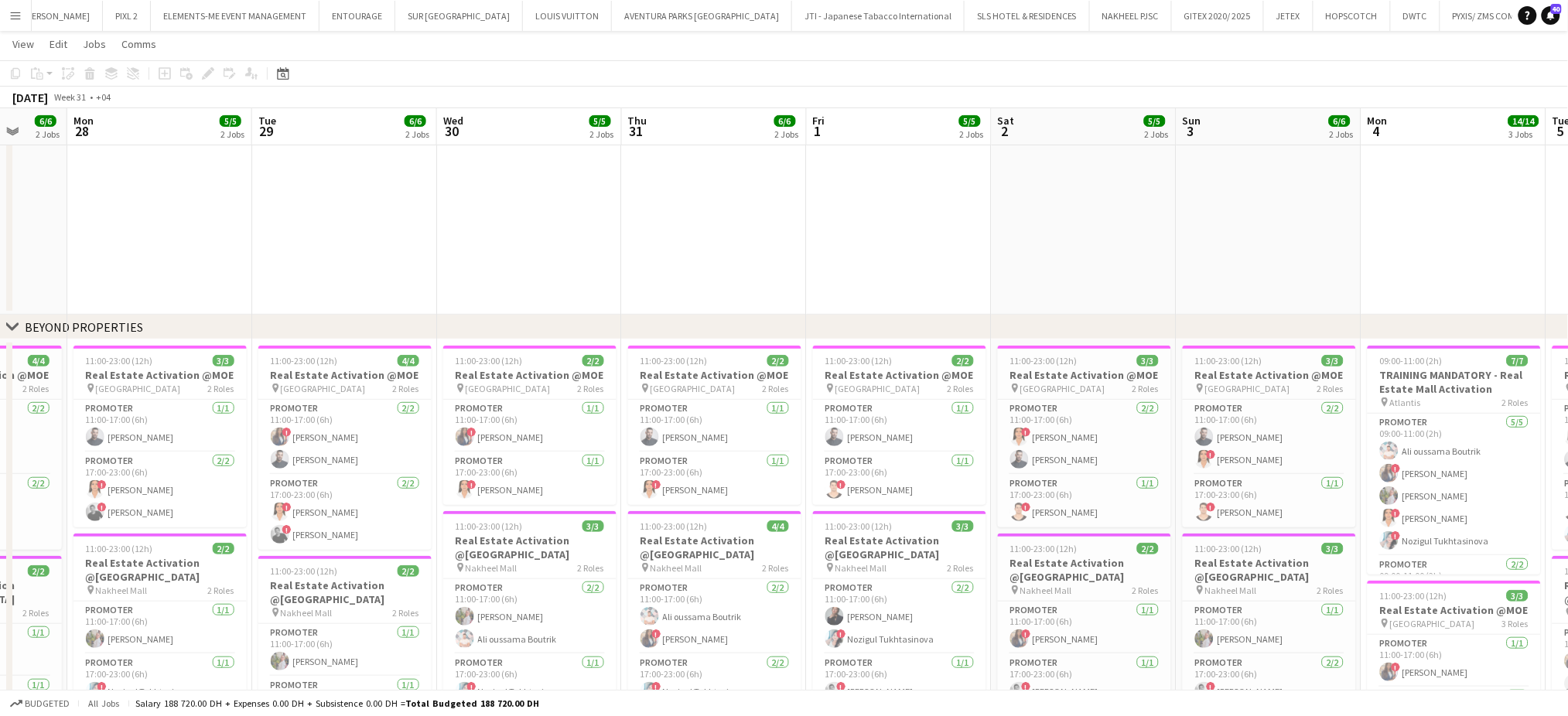
scroll to position [0, 454]
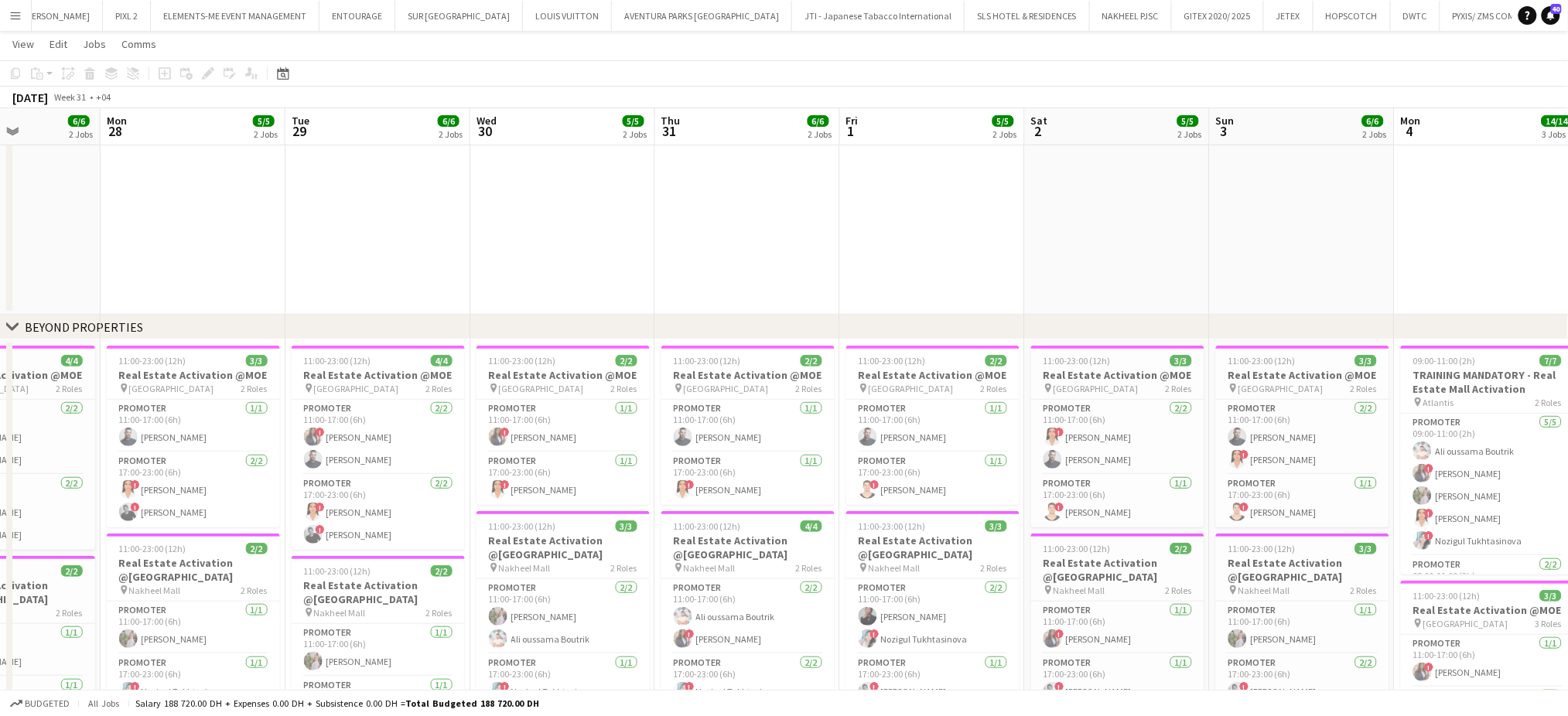
drag, startPoint x: 449, startPoint y: 460, endPoint x: 852, endPoint y: 539, distance: 410.7
click at [852, 539] on app-calendar-viewport "Fri 25 Sat 26 13/13 3 Jobs Sun 27 6/6 2 Jobs Mon 28 5/5 2 Jobs Tue 29 6/6 2 Job…" at bounding box center [784, 571] width 1568 height 1271
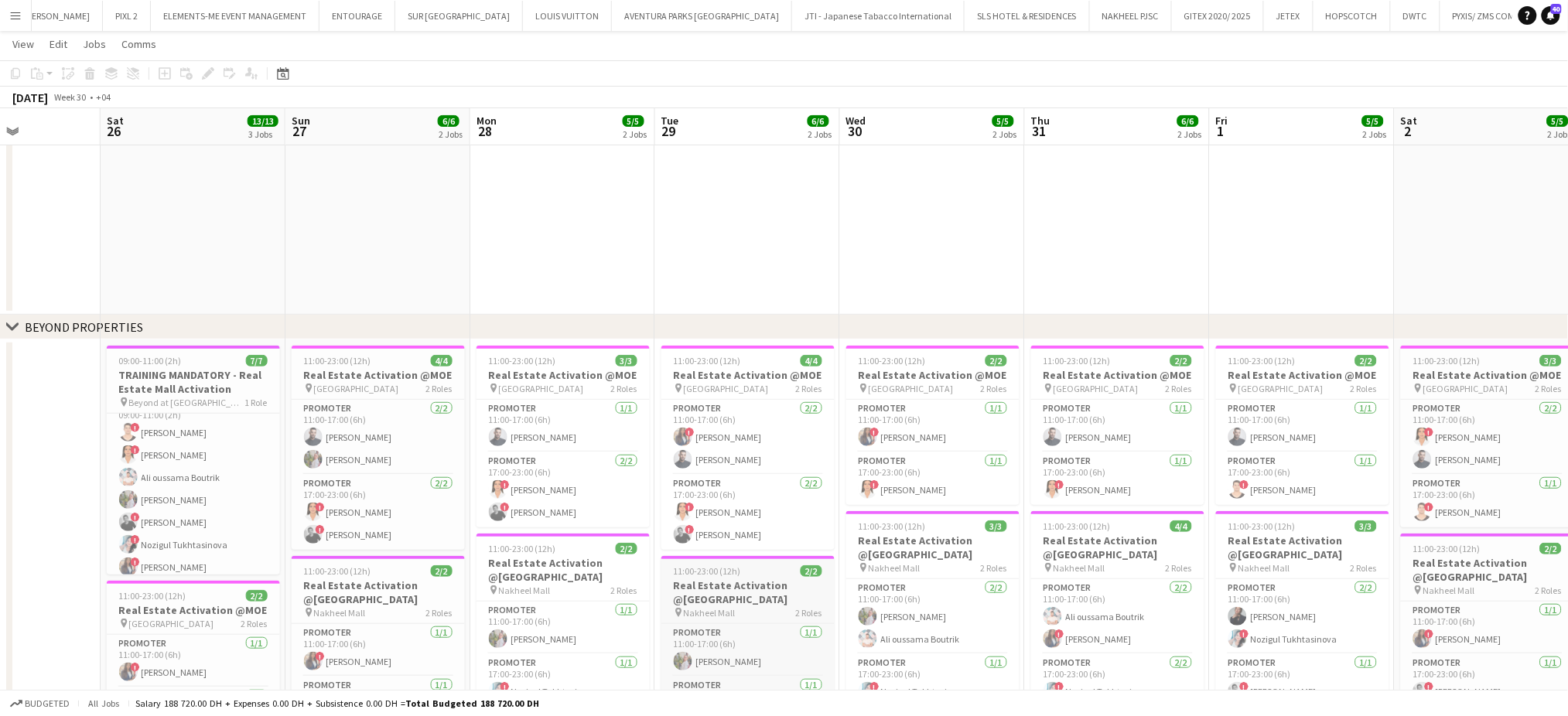
scroll to position [26, 0]
drag, startPoint x: 791, startPoint y: 571, endPoint x: 287, endPoint y: 459, distance: 516.3
click at [205, 464] on app-calendar-viewport "Wed 23 Thu 24 Fri 25 Sat 26 13/13 3 Jobs Sun 27 6/6 2 Jobs Mon 28 5/5 2 Jobs Tu…" at bounding box center [784, 571] width 1568 height 1271
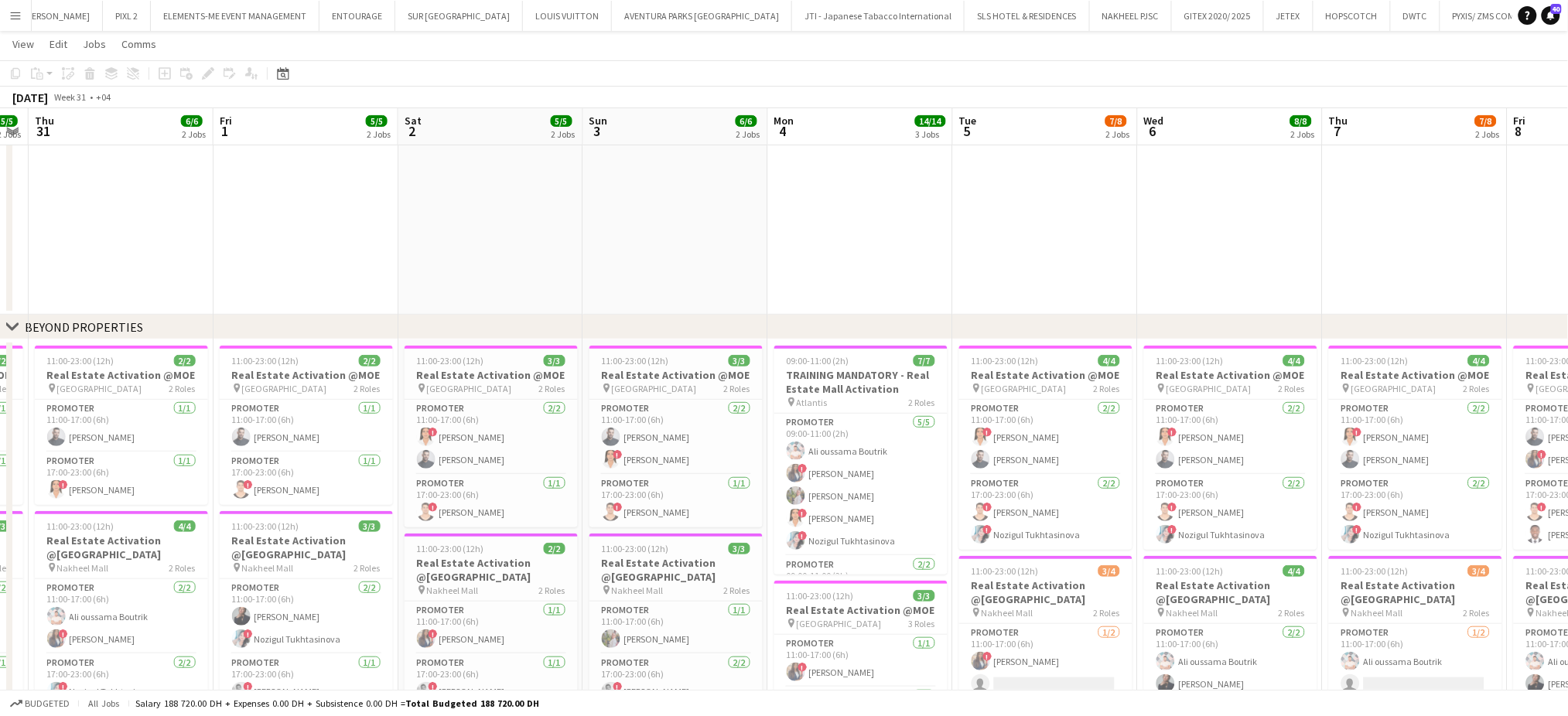
scroll to position [0, 541]
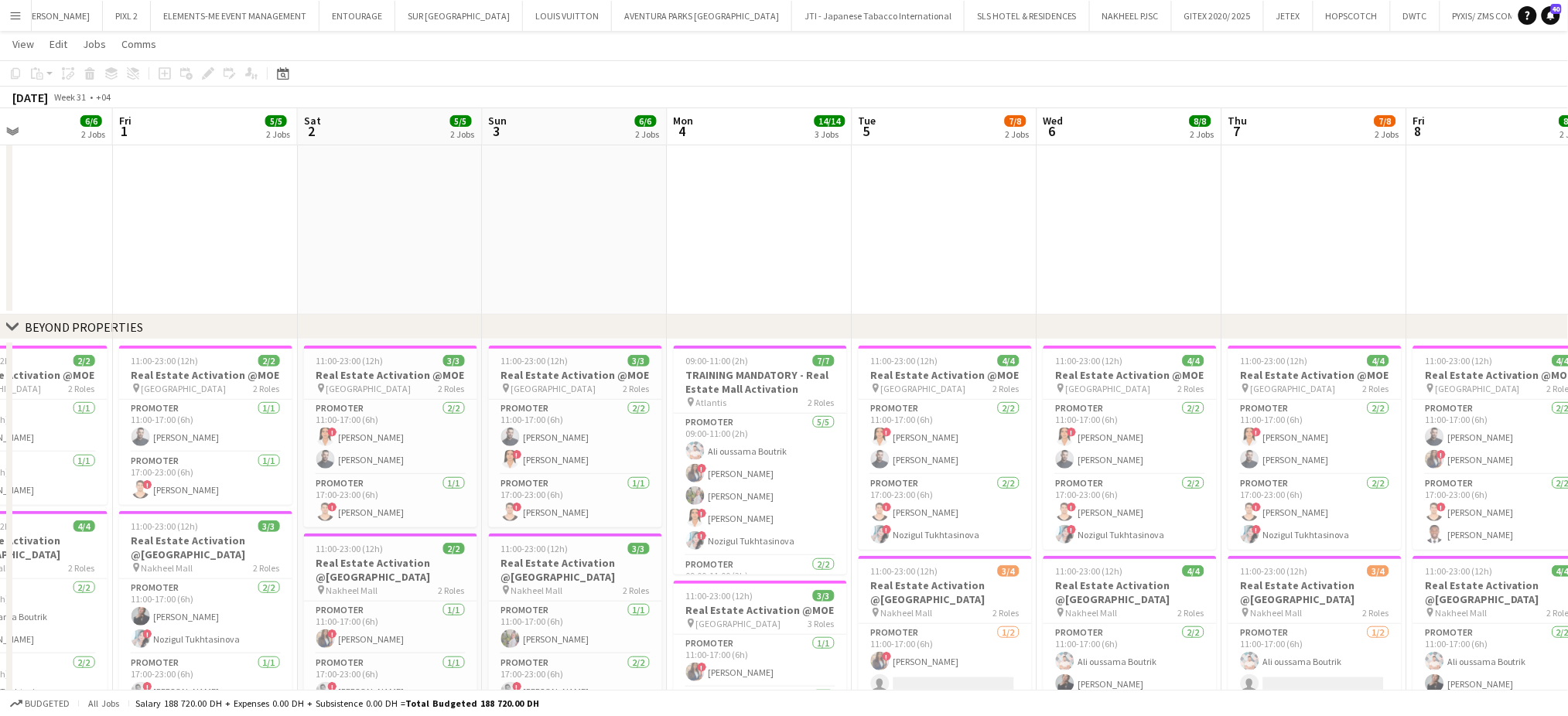
drag, startPoint x: 479, startPoint y: 357, endPoint x: 431, endPoint y: 351, distance: 48.4
click at [431, 351] on app-calendar-viewport "Mon 28 5/5 2 Jobs Tue 29 6/6 2 Jobs Wed 30 5/5 2 Jobs Thu 31 6/6 2 Jobs Fri 1 5…" at bounding box center [784, 571] width 1568 height 1271
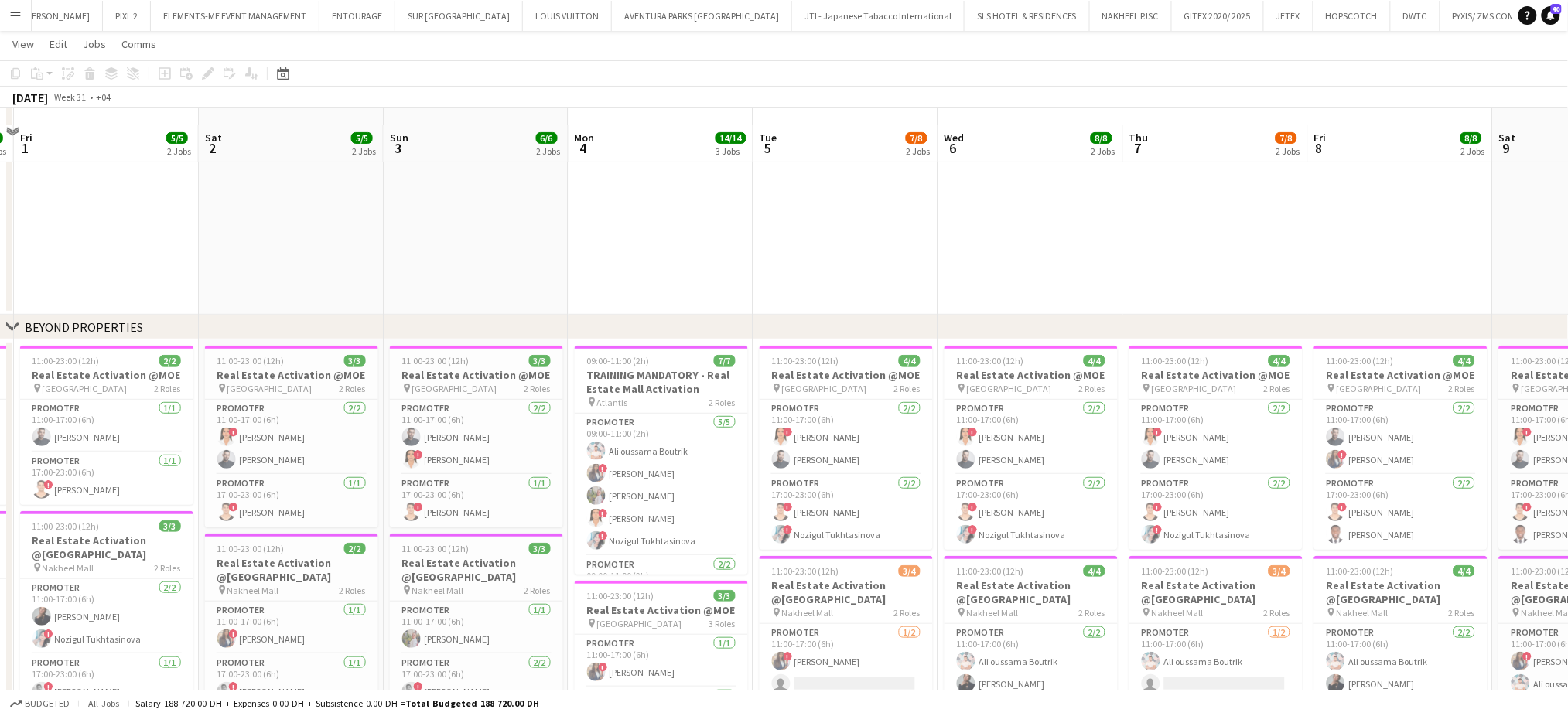
scroll to position [434, 0]
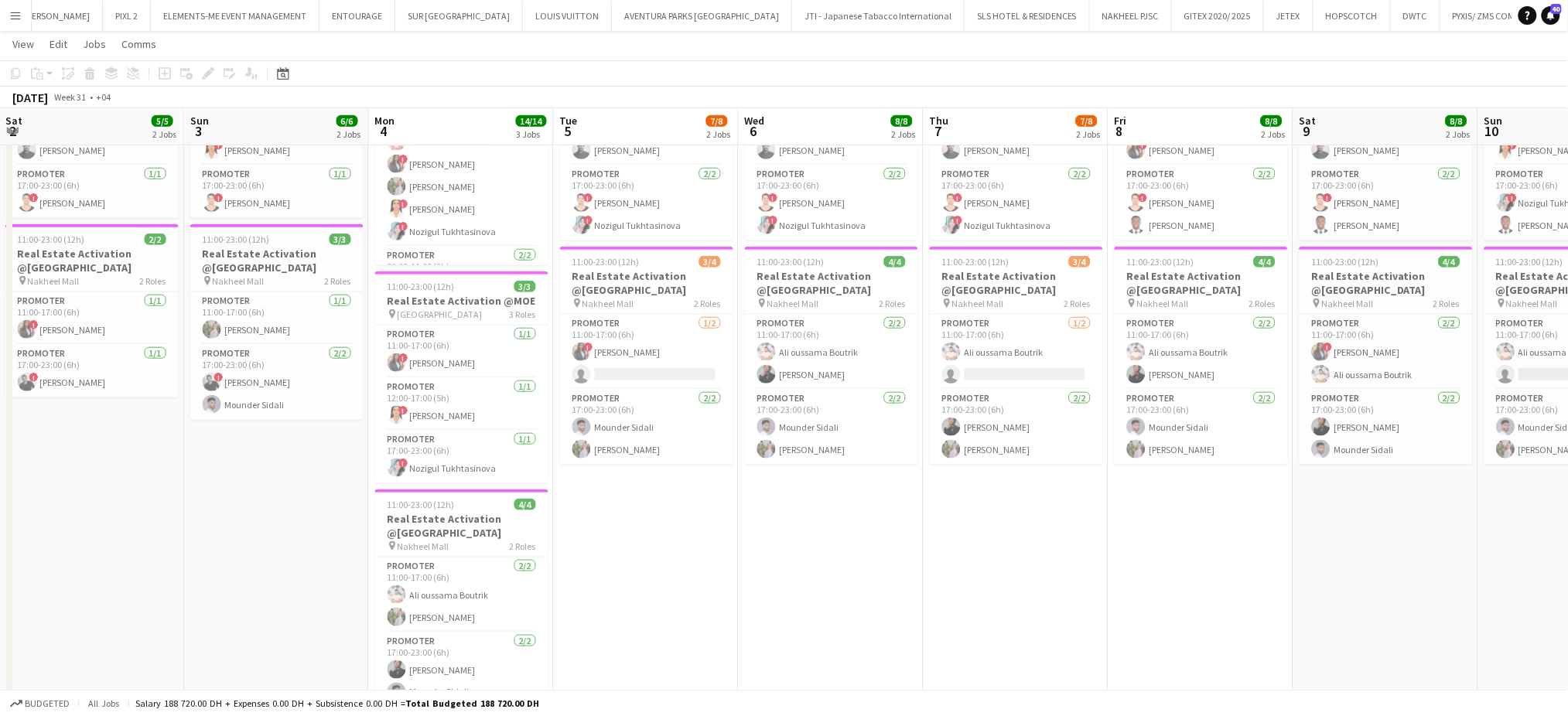
drag, startPoint x: 1008, startPoint y: 525, endPoint x: 188, endPoint y: 327, distance: 843.6
click at [190, 334] on app-calendar-viewport "Tue 29 6/6 2 Jobs Wed 30 5/5 2 Jobs Thu 31 6/6 2 Jobs Fri 1 5/5 2 Jobs Sat 2 5/…" at bounding box center [784, 261] width 1568 height 1271
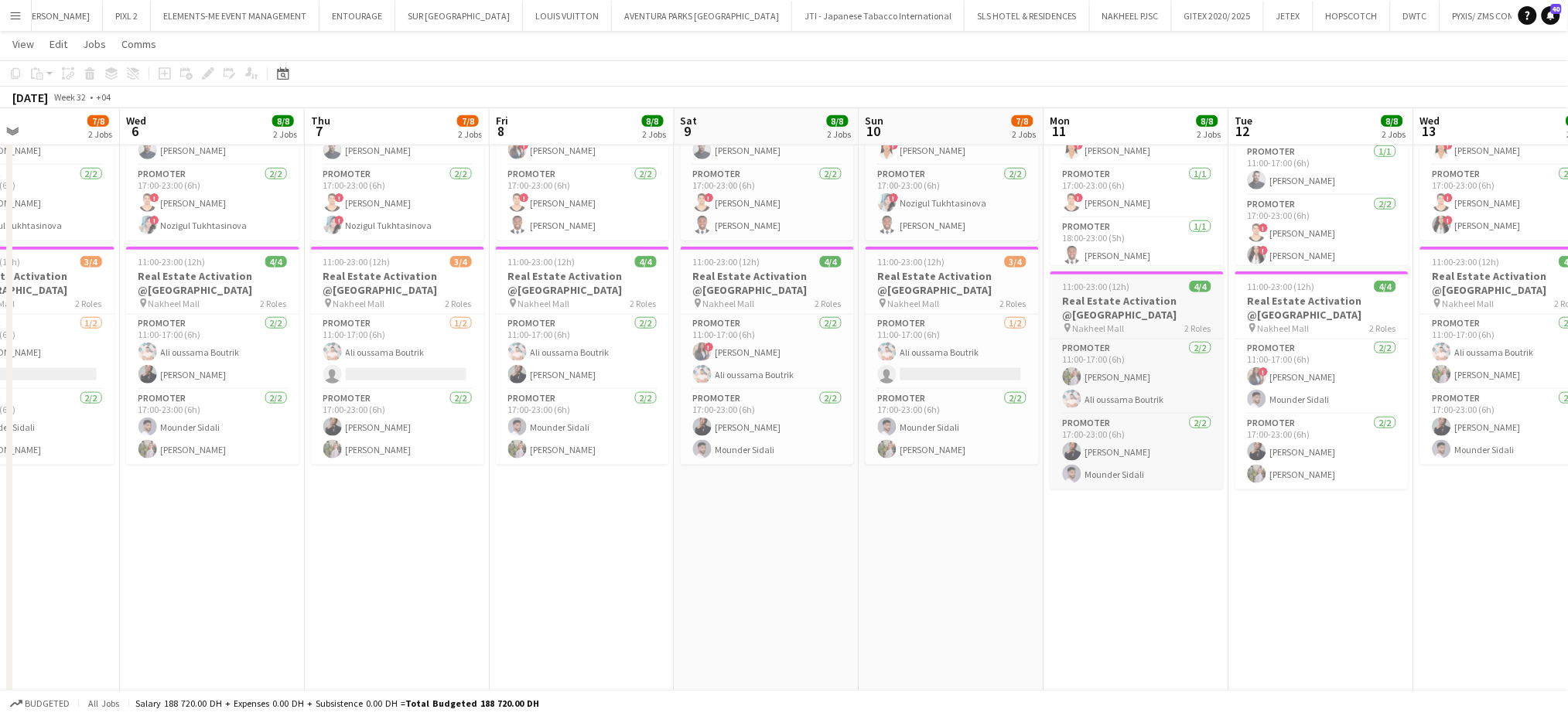
drag, startPoint x: 771, startPoint y: 319, endPoint x: 715, endPoint y: 301, distance: 58.8
click at [574, 263] on app-calendar-viewport "Sun 3 6/6 2 Jobs Mon 4 14/14 3 Jobs Tue 5 7/8 2 Jobs Wed 6 8/8 2 Jobs Thu 7 7/8…" at bounding box center [784, 261] width 1568 height 1271
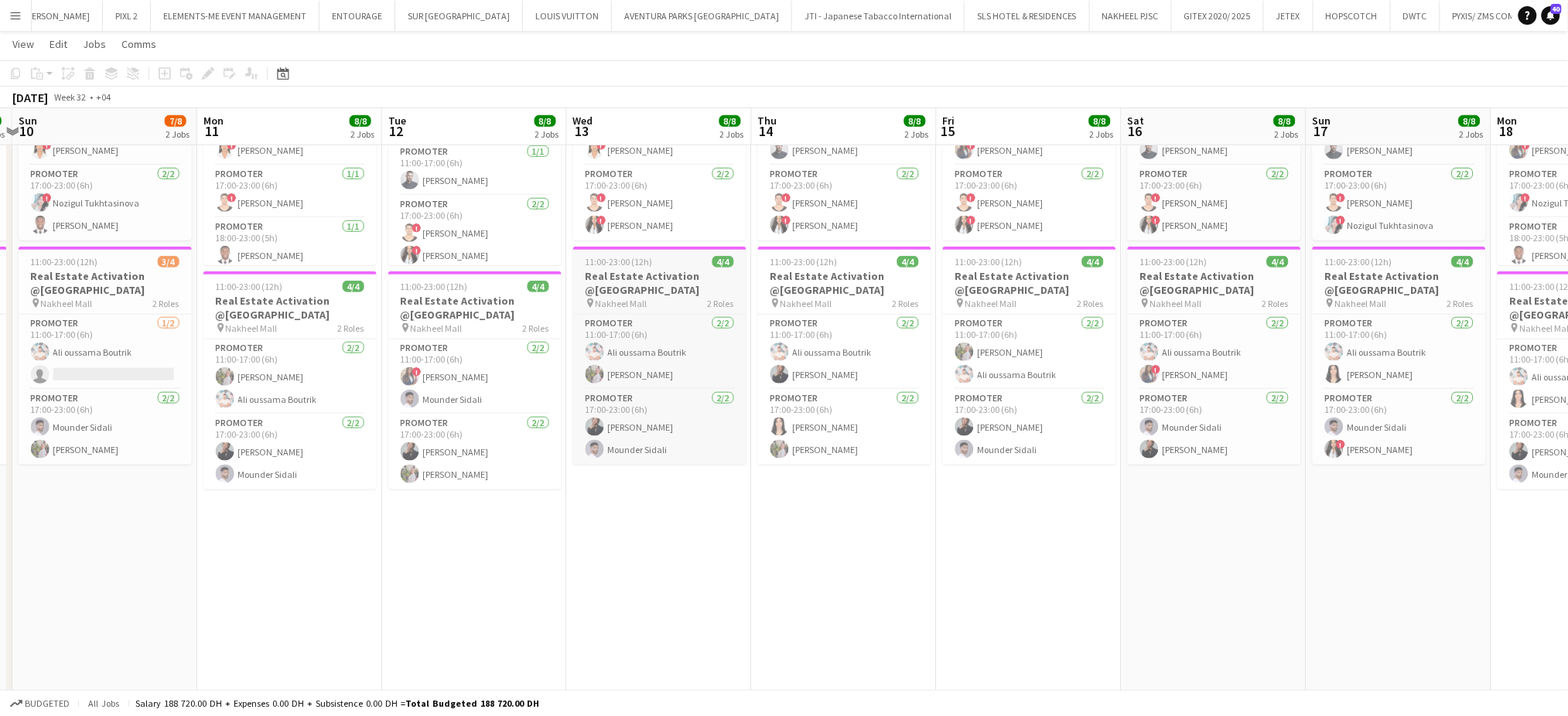
drag, startPoint x: 768, startPoint y: 314, endPoint x: 734, endPoint y: 301, distance: 36.4
click at [724, 304] on app-calendar-viewport "Thu 7 7/8 2 Jobs Fri 8 8/8 2 Jobs Sat 9 8/8 2 Jobs Sun 10 7/8 2 Jobs Mon 11 8/8…" at bounding box center [784, 261] width 1568 height 1271
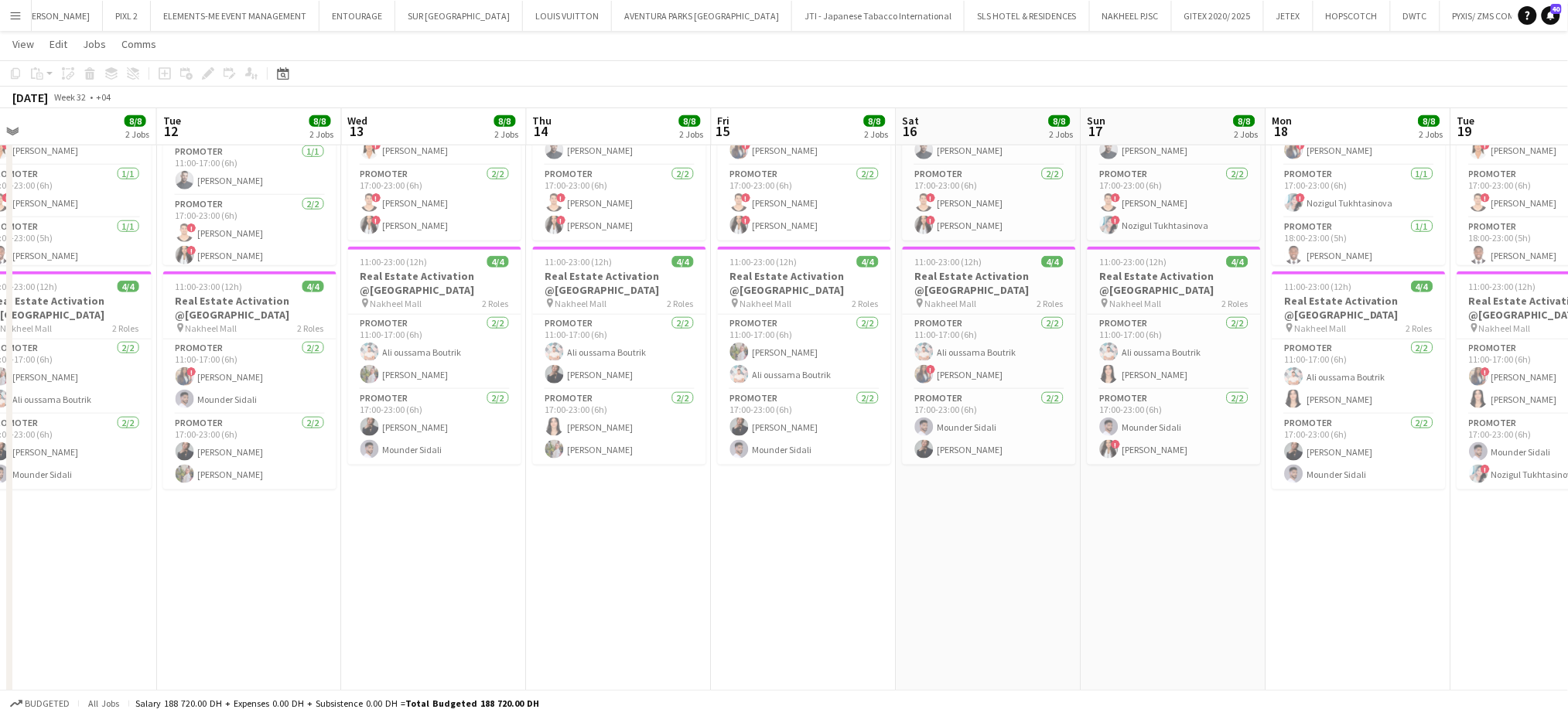
drag, startPoint x: 1053, startPoint y: 387, endPoint x: 425, endPoint y: 229, distance: 647.6
click at [437, 232] on app-calendar-viewport "Thu 7 7/8 2 Jobs Fri 8 8/8 2 Jobs Sat 9 8/8 2 Jobs Sun 10 7/8 2 Jobs Mon 11 8/8…" at bounding box center [784, 261] width 1568 height 1271
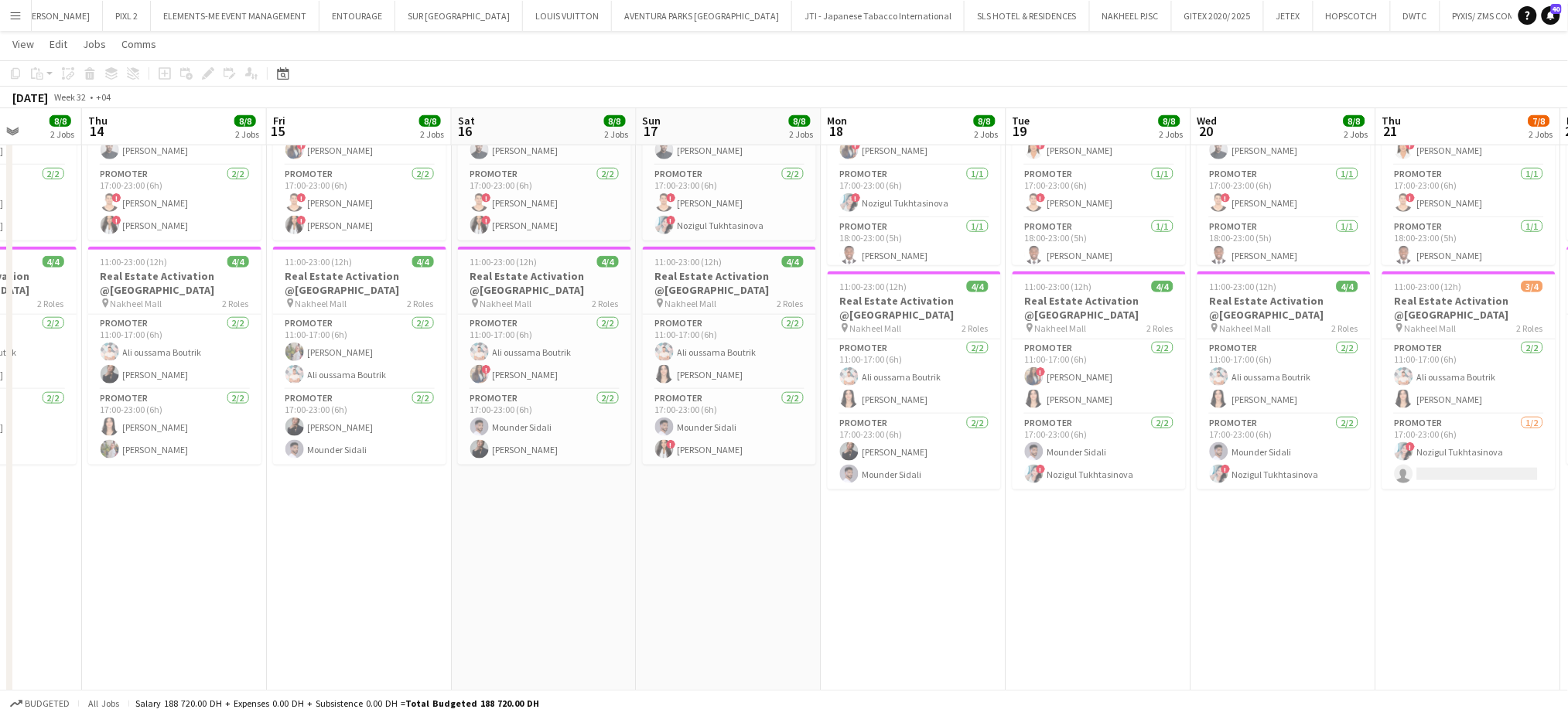
drag, startPoint x: 776, startPoint y: 331, endPoint x: 695, endPoint y: 314, distance: 82.8
click at [695, 314] on app-calendar-viewport "Mon 11 8/8 2 Jobs Tue 12 8/8 2 Jobs Wed 13 8/8 2 Jobs Thu 14 8/8 2 Jobs Fri 15 …" at bounding box center [784, 261] width 1568 height 1271
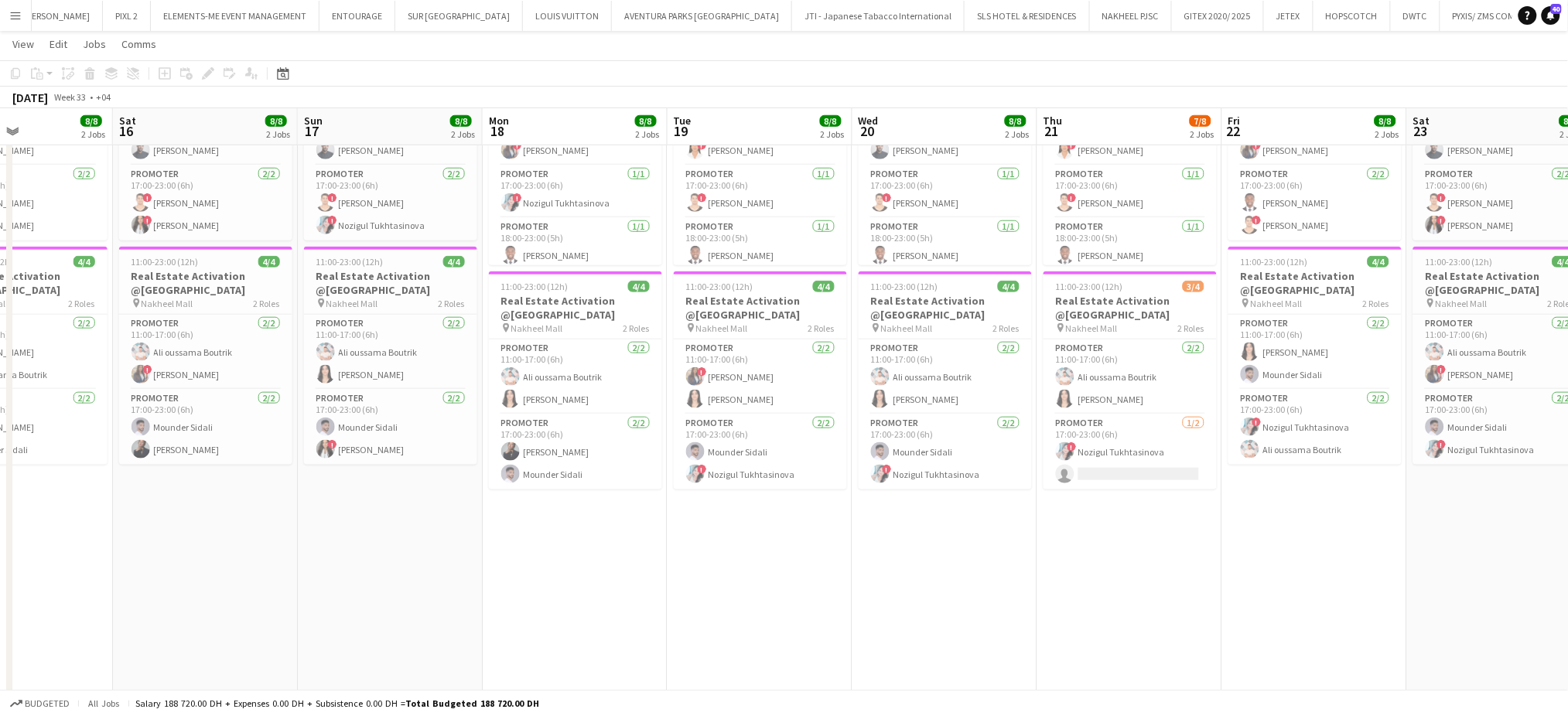
drag, startPoint x: 889, startPoint y: 365, endPoint x: 573, endPoint y: 278, distance: 327.8
click at [534, 282] on app-calendar-viewport "Wed 13 8/8 2 Jobs Thu 14 8/8 2 Jobs Fri 15 8/8 2 Jobs Sat 16 8/8 2 Jobs Sun 17 …" at bounding box center [784, 261] width 1568 height 1271
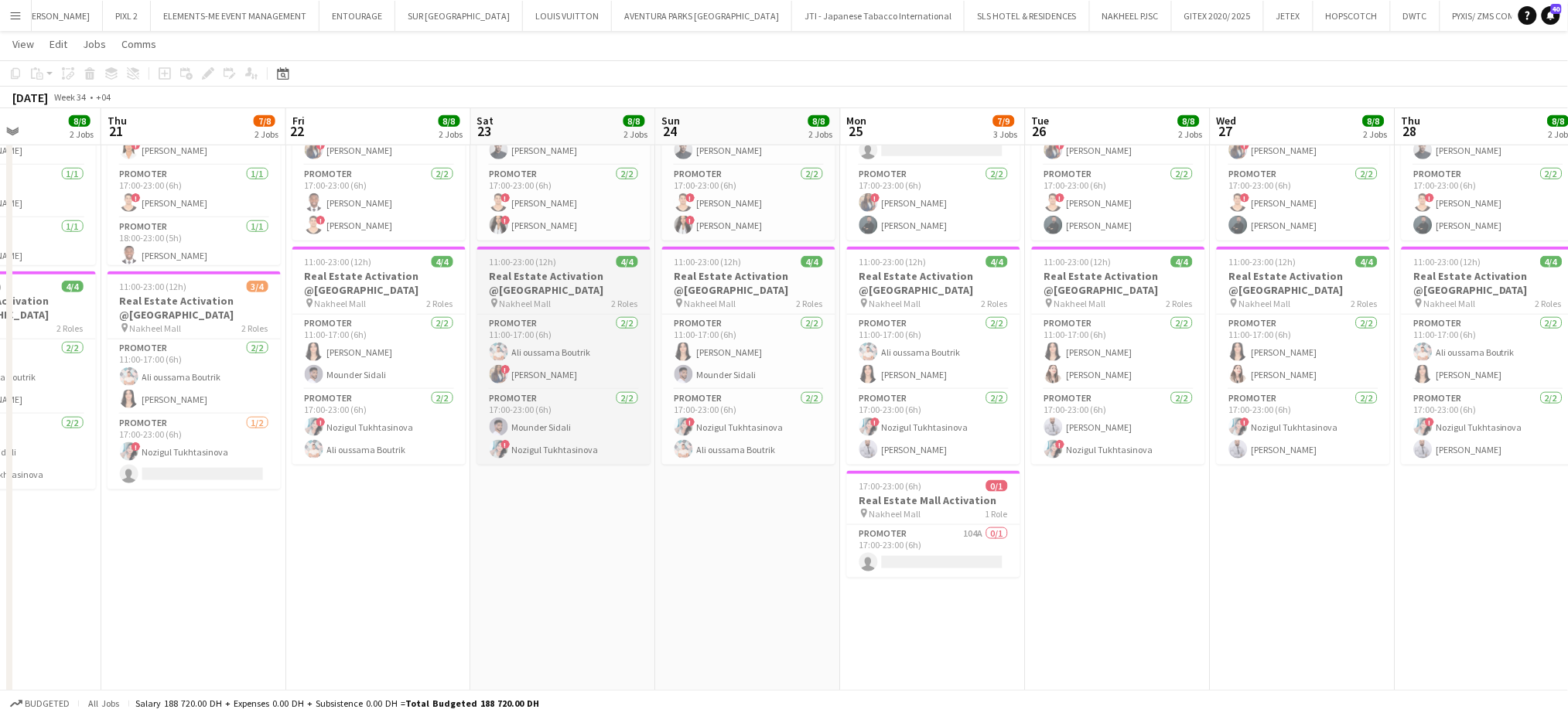
drag, startPoint x: 941, startPoint y: 357, endPoint x: 673, endPoint y: 276, distance: 280.0
click at [674, 279] on app-calendar-viewport "Sun 17 8/8 2 Jobs Mon 18 8/8 2 Jobs Tue 19 8/8 2 Jobs Wed 20 8/8 2 Jobs Thu 21 …" at bounding box center [784, 261] width 1568 height 1271
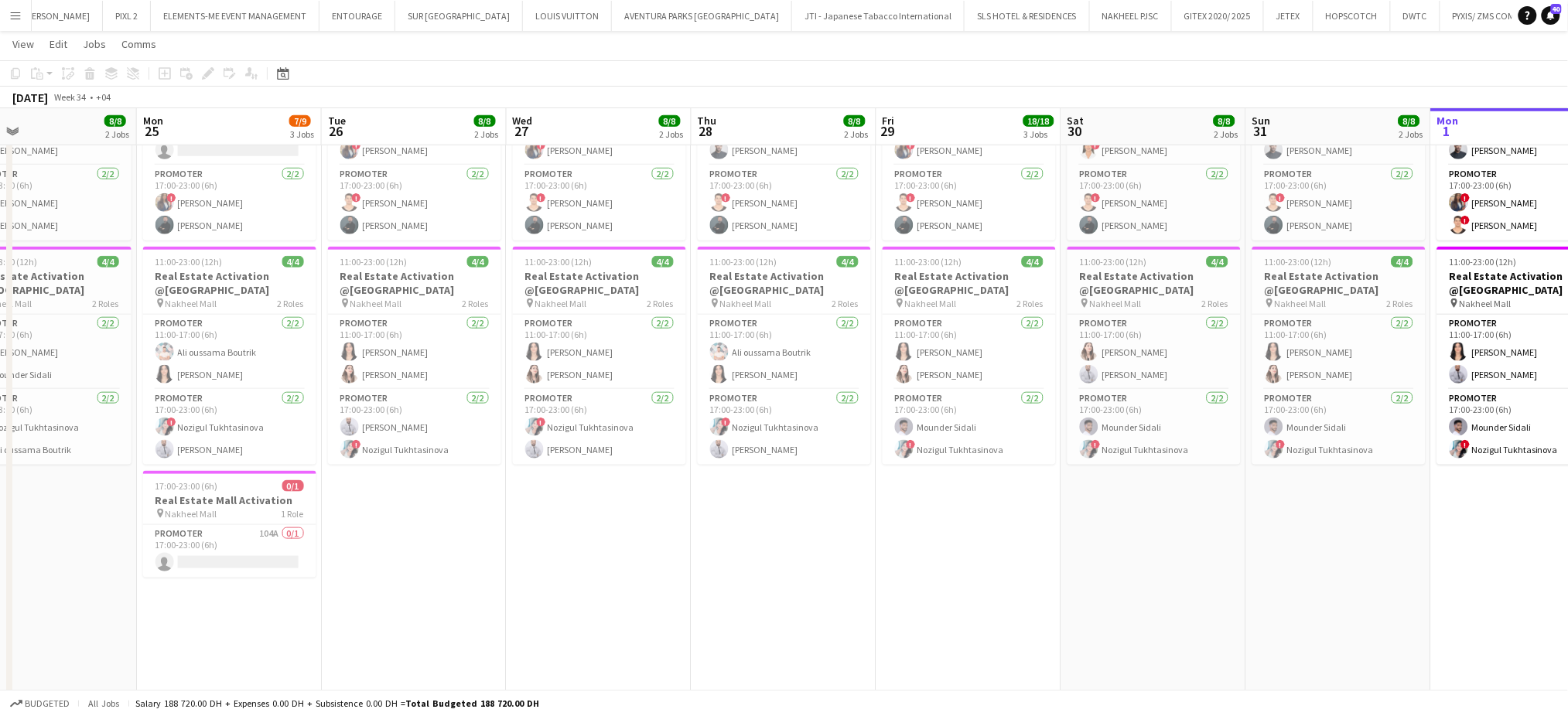
scroll to position [0, 628]
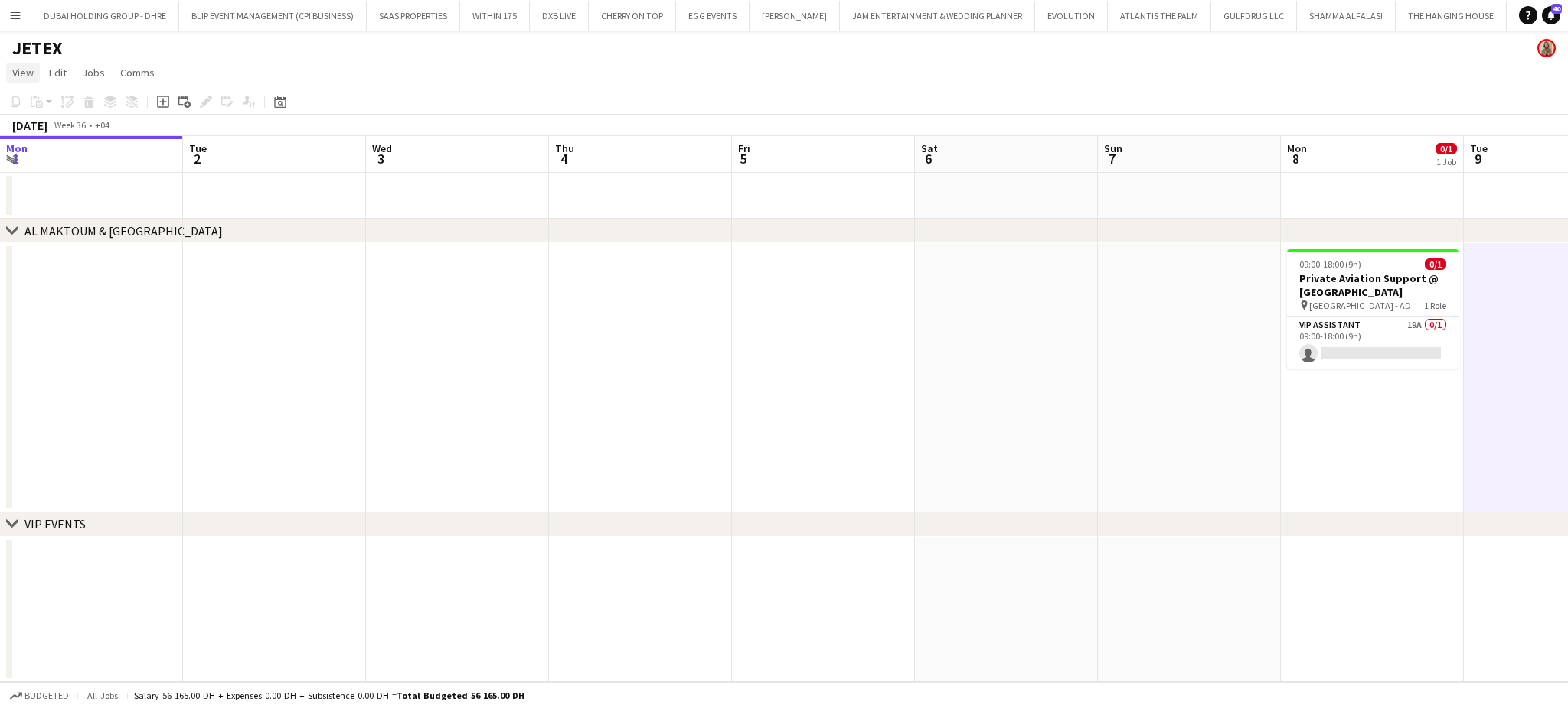
scroll to position [0, 517]
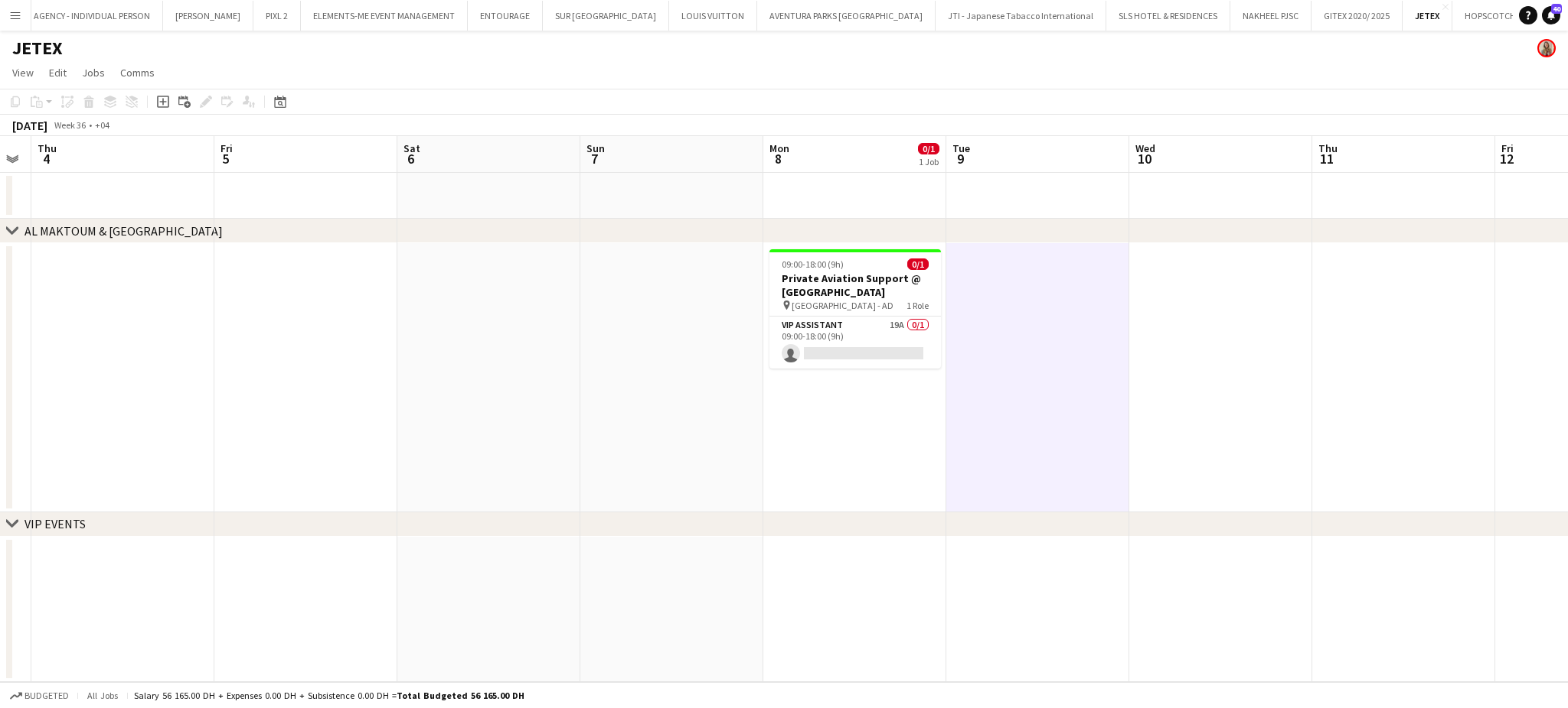
click at [9, 16] on app-icon "Menu" at bounding box center [15, 15] width 12 height 12
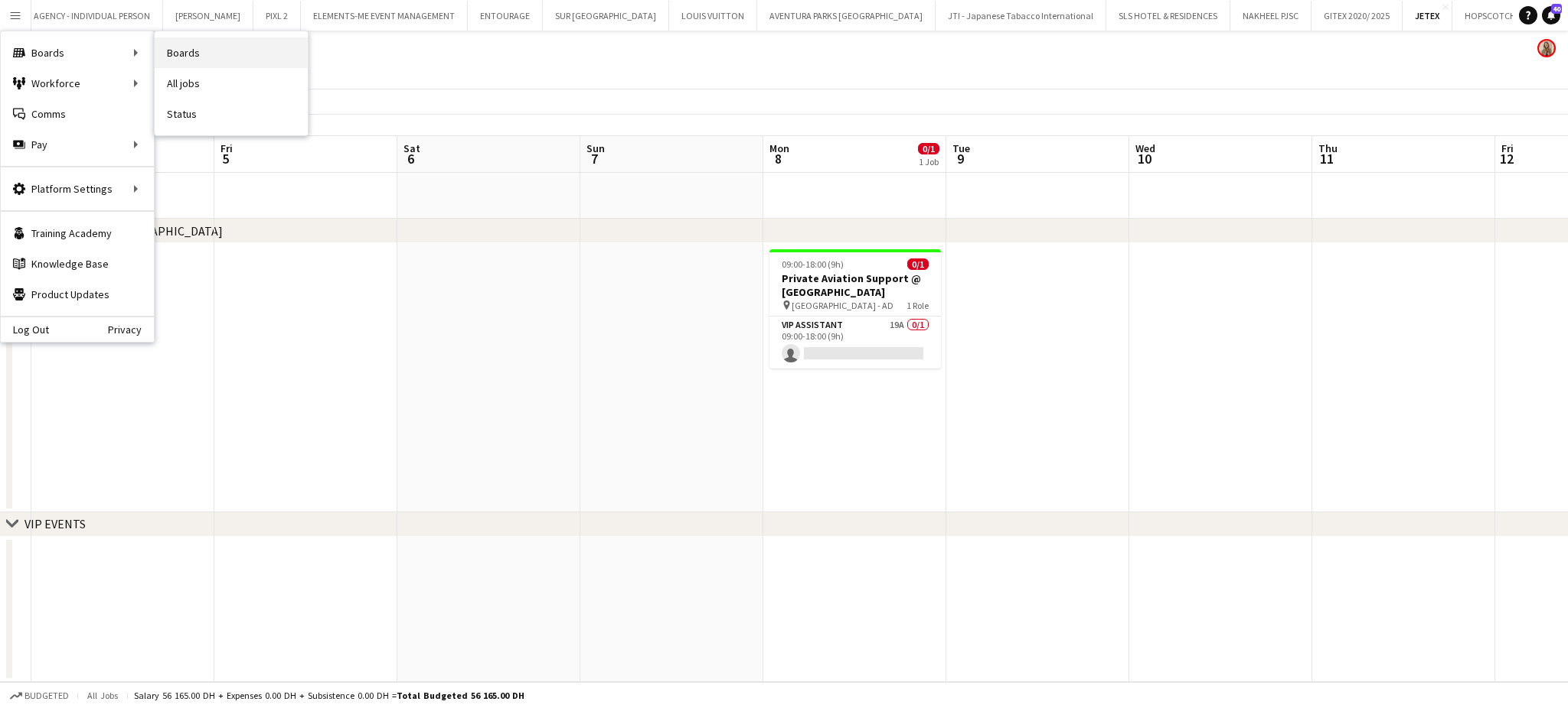
click at [196, 50] on link "Boards" at bounding box center [231, 52] width 153 height 31
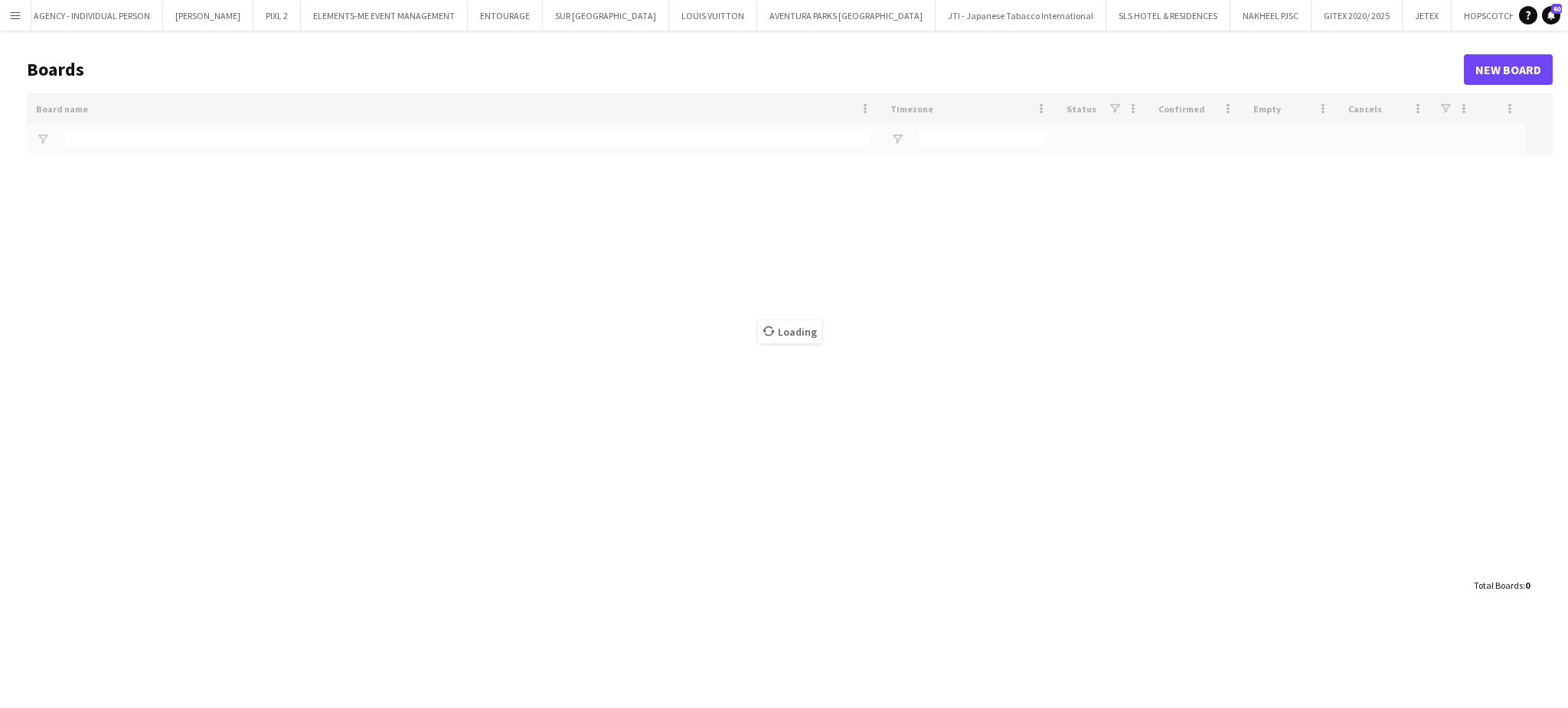
type input "***"
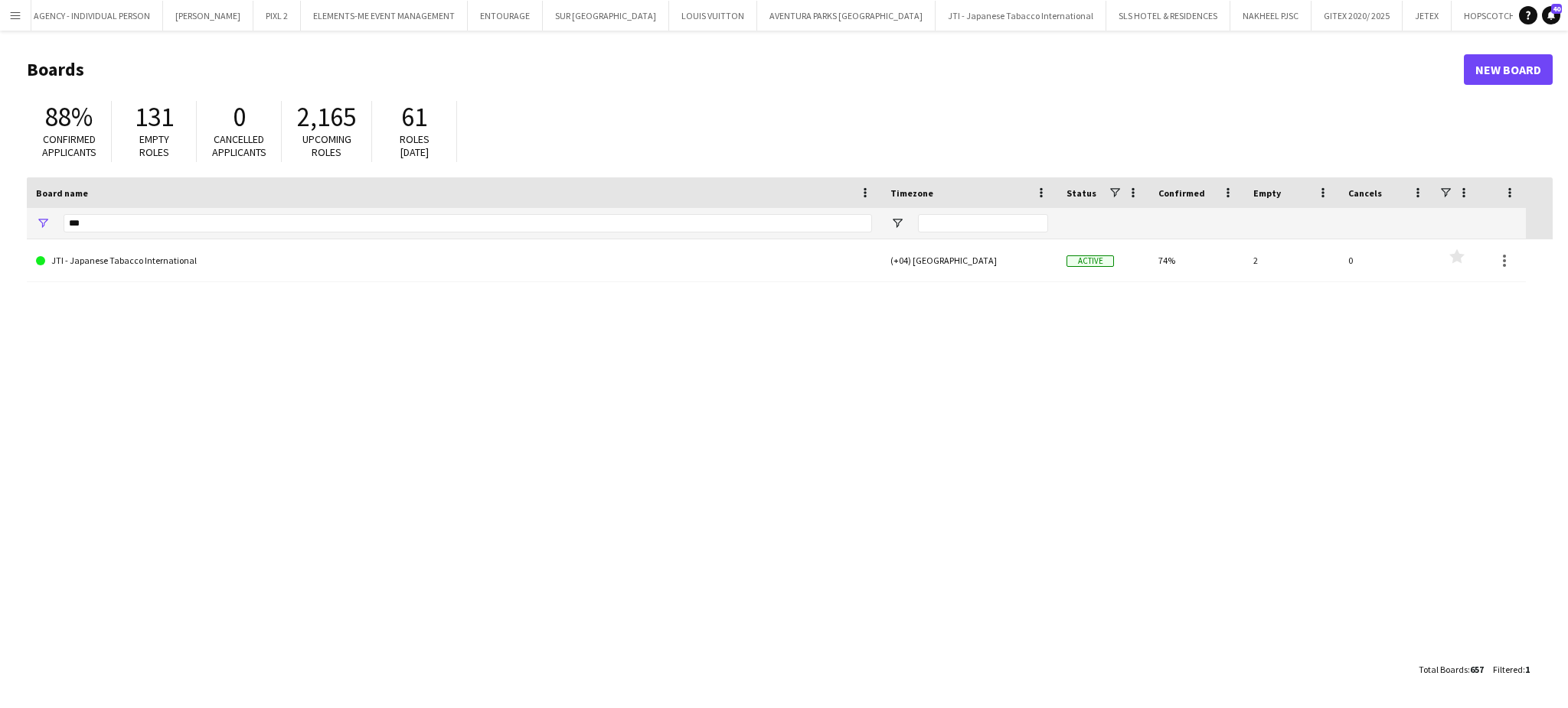
drag, startPoint x: 117, startPoint y: 213, endPoint x: 0, endPoint y: 181, distance: 121.3
click at [0, 181] on main "Boards New Board 88% Confirmed applicants 131 Empty roles 0 Cancelled applicant…" at bounding box center [784, 369] width 1568 height 677
drag, startPoint x: 114, startPoint y: 228, endPoint x: 19, endPoint y: 219, distance: 95.4
click at [19, 219] on main "Boards New Board 88% Confirmed applicants 131 Empty roles 0 Cancelled applicant…" at bounding box center [784, 369] width 1568 height 677
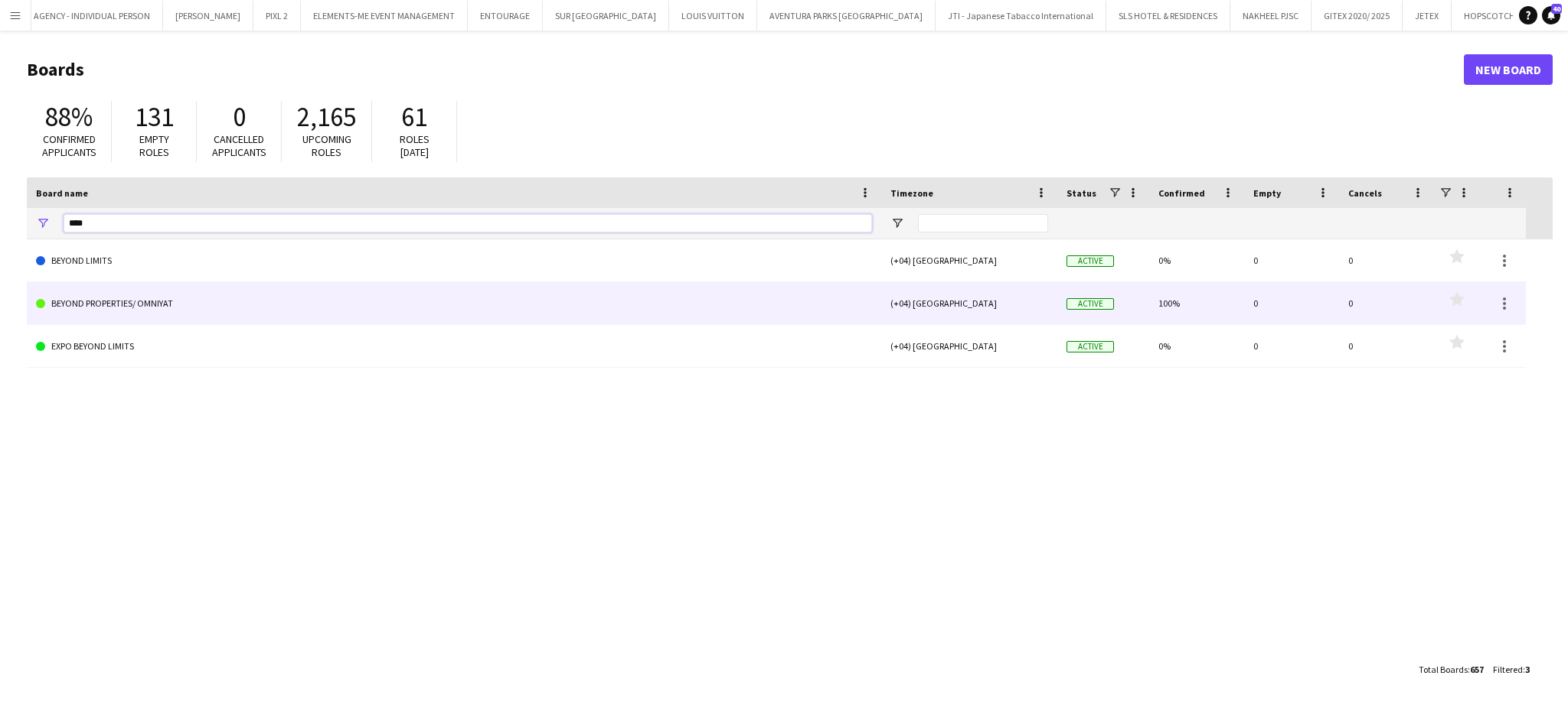
type input "****"
click at [66, 306] on link "BEYOND PROPERTIES/ OMNIYAT" at bounding box center [454, 304] width 836 height 43
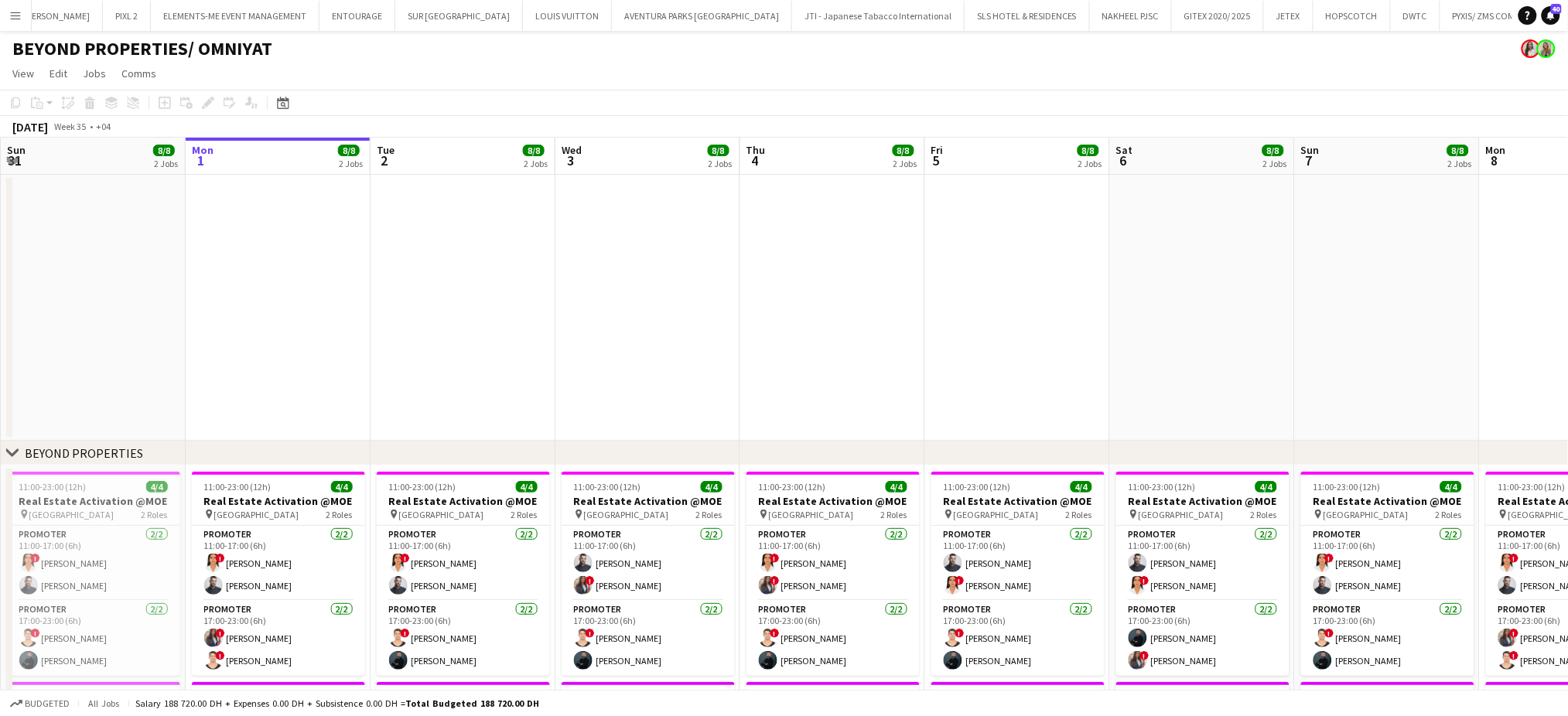
scroll to position [205, 0]
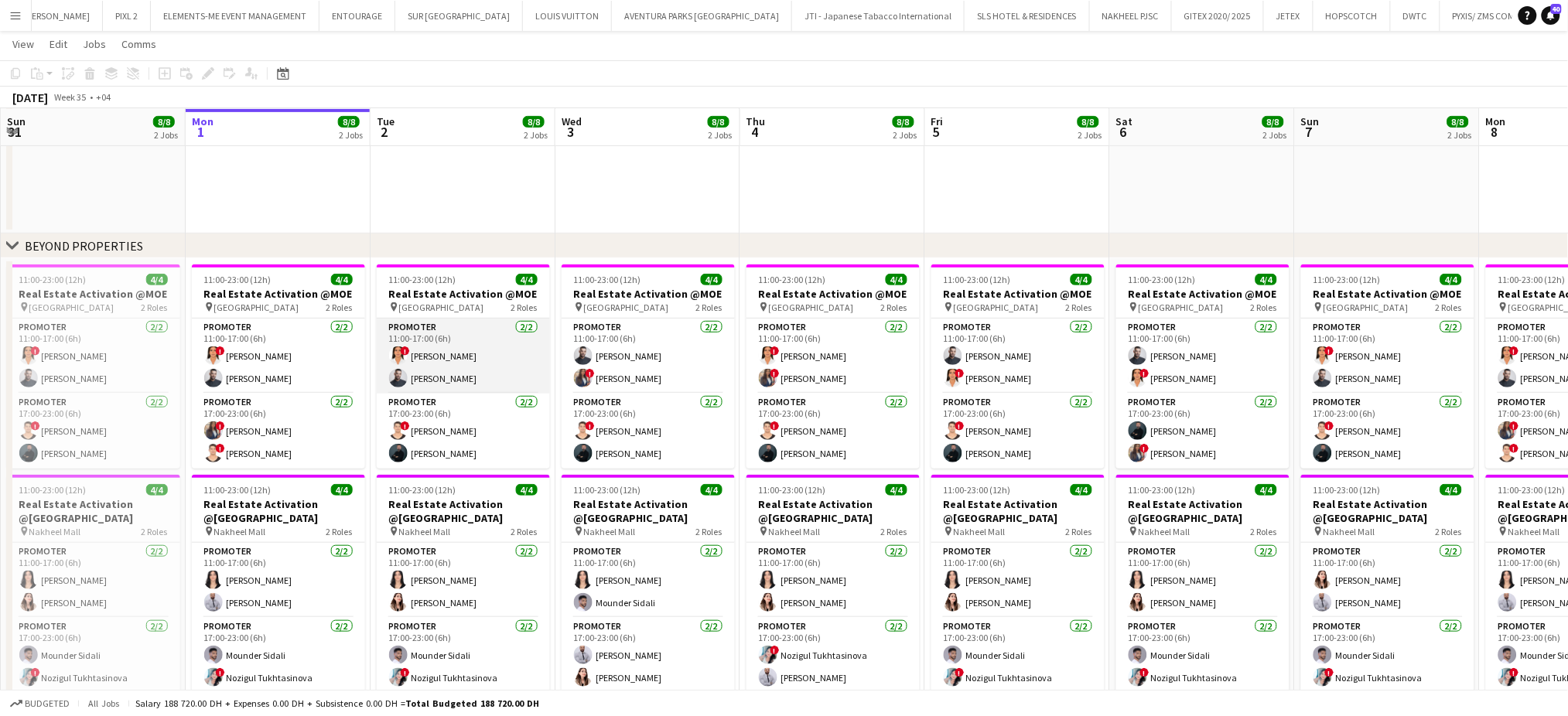
click at [482, 388] on app-card-role "Promoter 2/2 11:00-17:00 (6h) ! maryam qasim Amine Chaoui" at bounding box center [464, 356] width 173 height 75
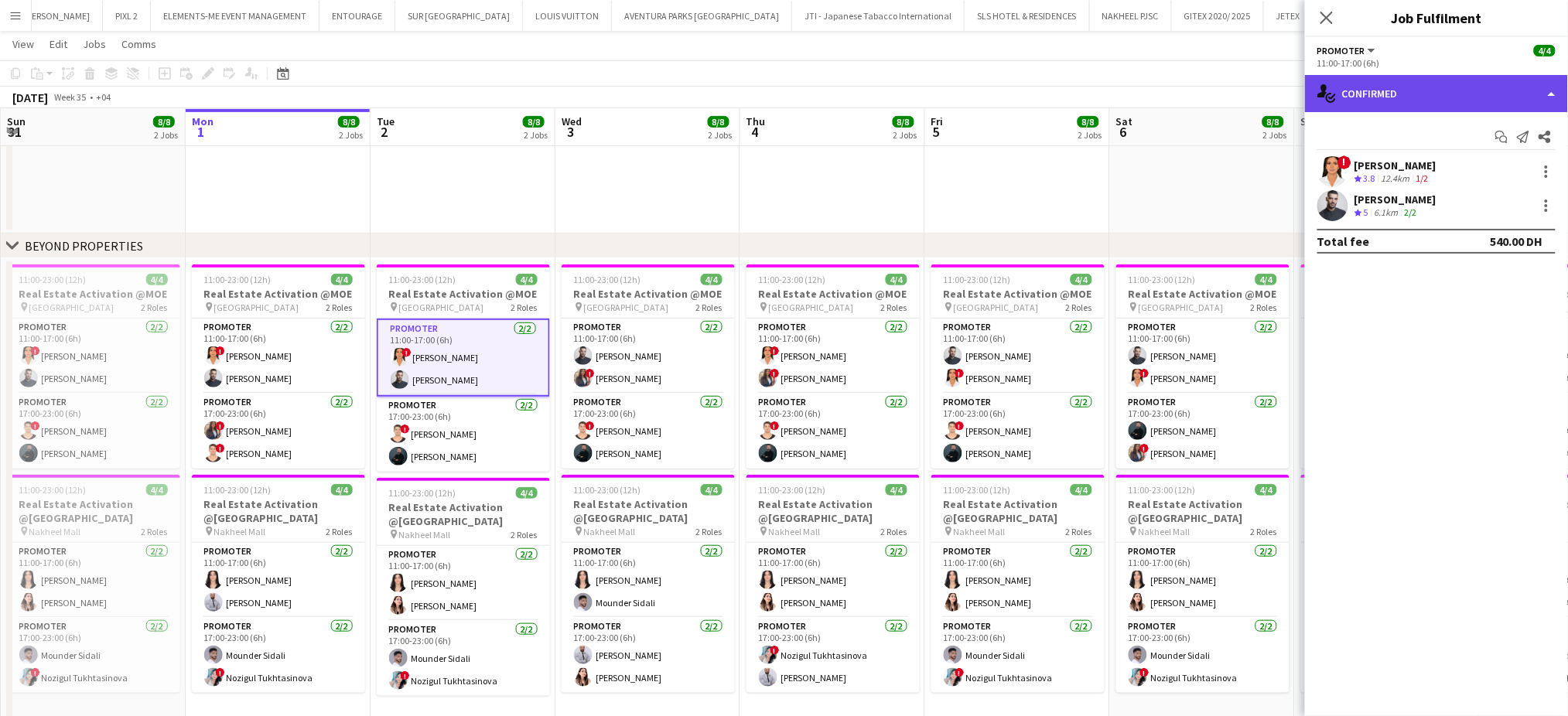
click at [1539, 86] on div "single-neutral-actions-check-2 Confirmed" at bounding box center [1436, 93] width 263 height 37
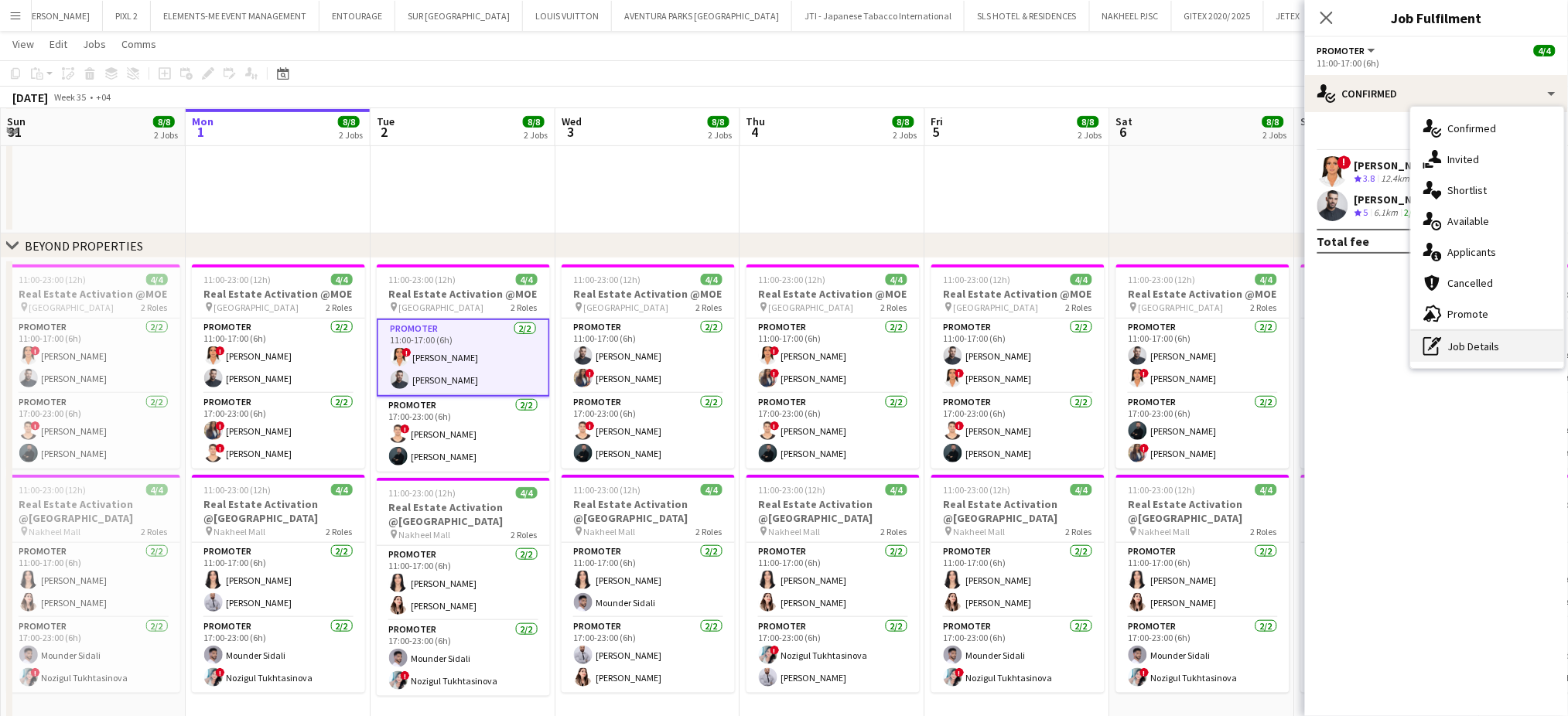
click at [1469, 335] on div "pen-write Job Details" at bounding box center [1488, 346] width 154 height 31
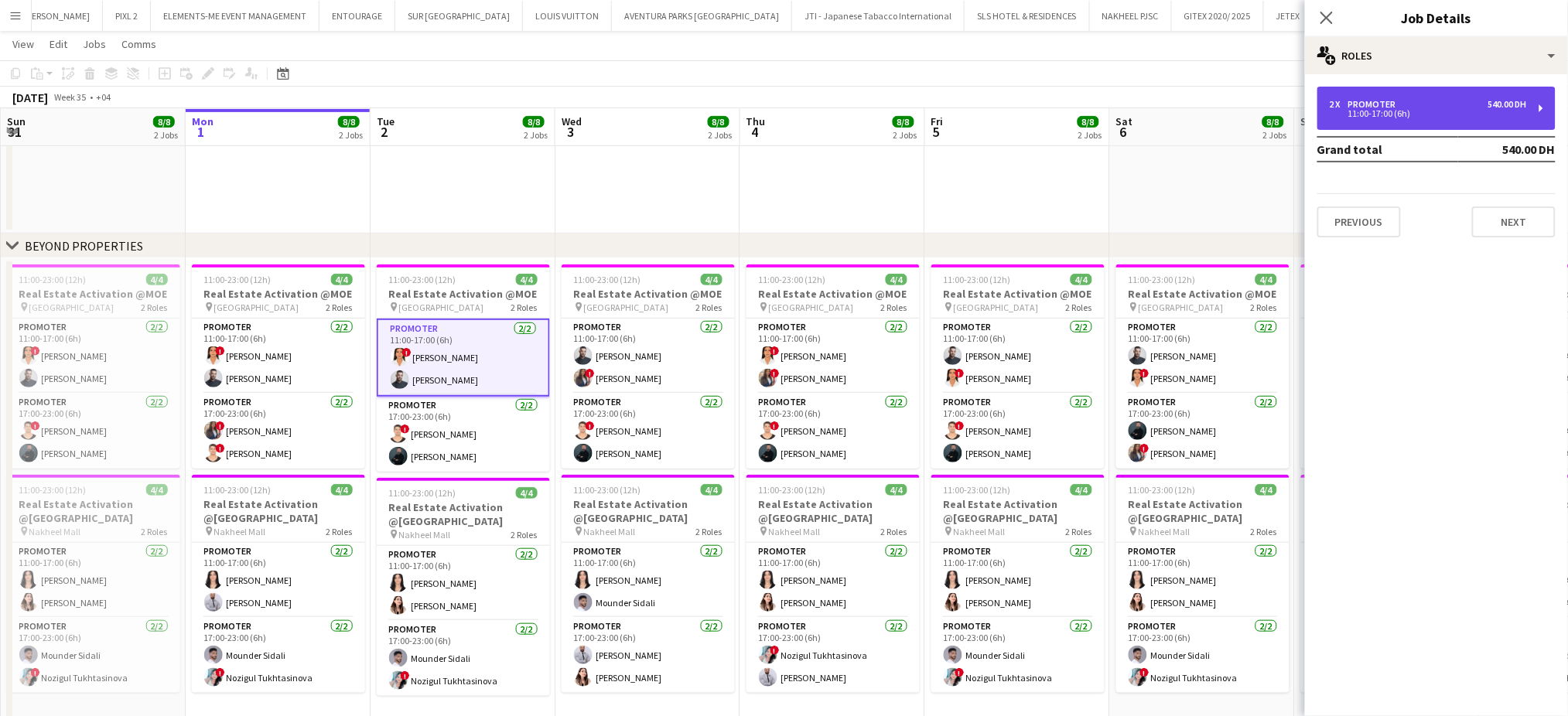
click at [1419, 110] on div "11:00-17:00 (6h)" at bounding box center [1428, 114] width 197 height 8
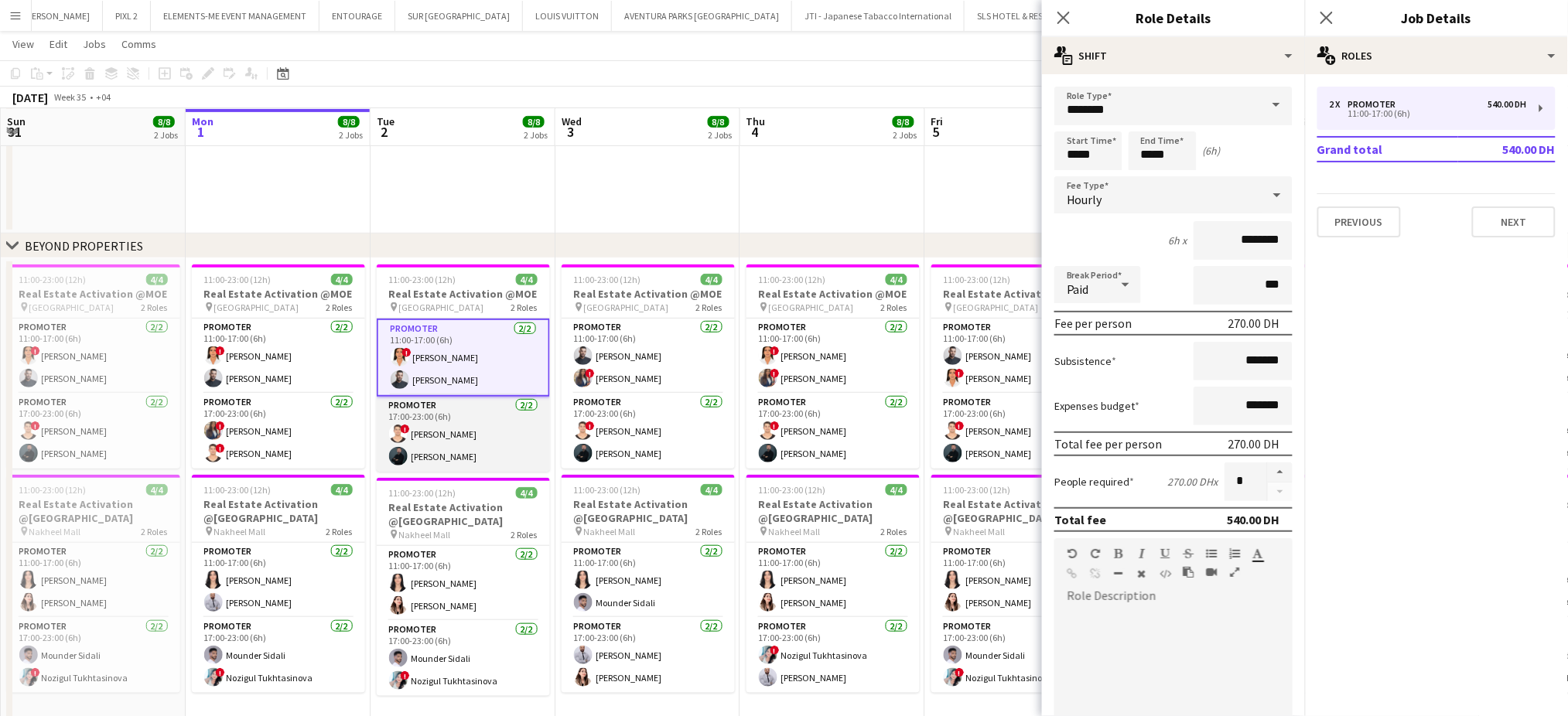
click at [472, 439] on app-card-role "Promoter 2/2 17:00-23:00 (6h) ! Ali Tariq Assaad Nassar" at bounding box center [464, 434] width 173 height 75
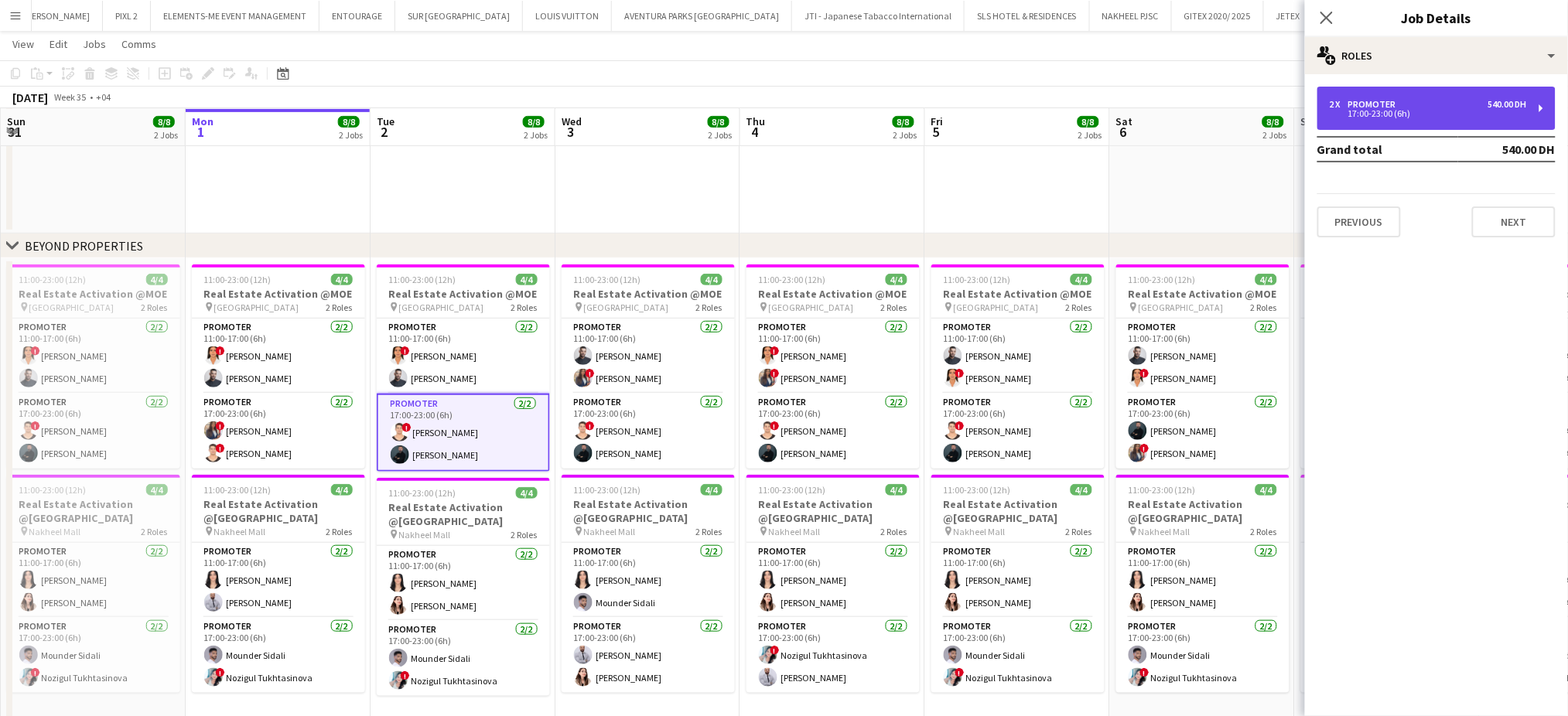
click at [1407, 110] on div "17:00-23:00 (6h)" at bounding box center [1428, 114] width 197 height 8
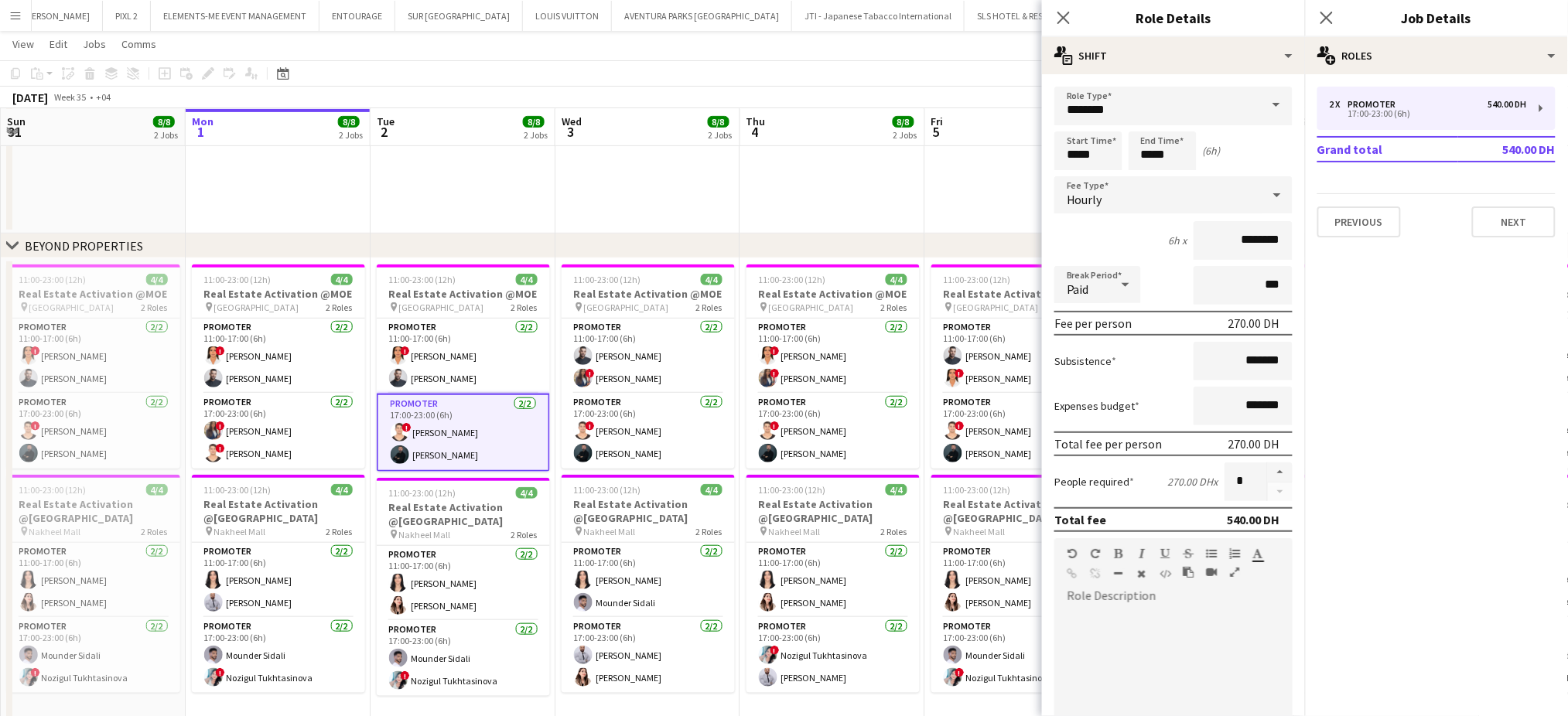
click at [710, 203] on app-date-cell at bounding box center [648, 101] width 185 height 266
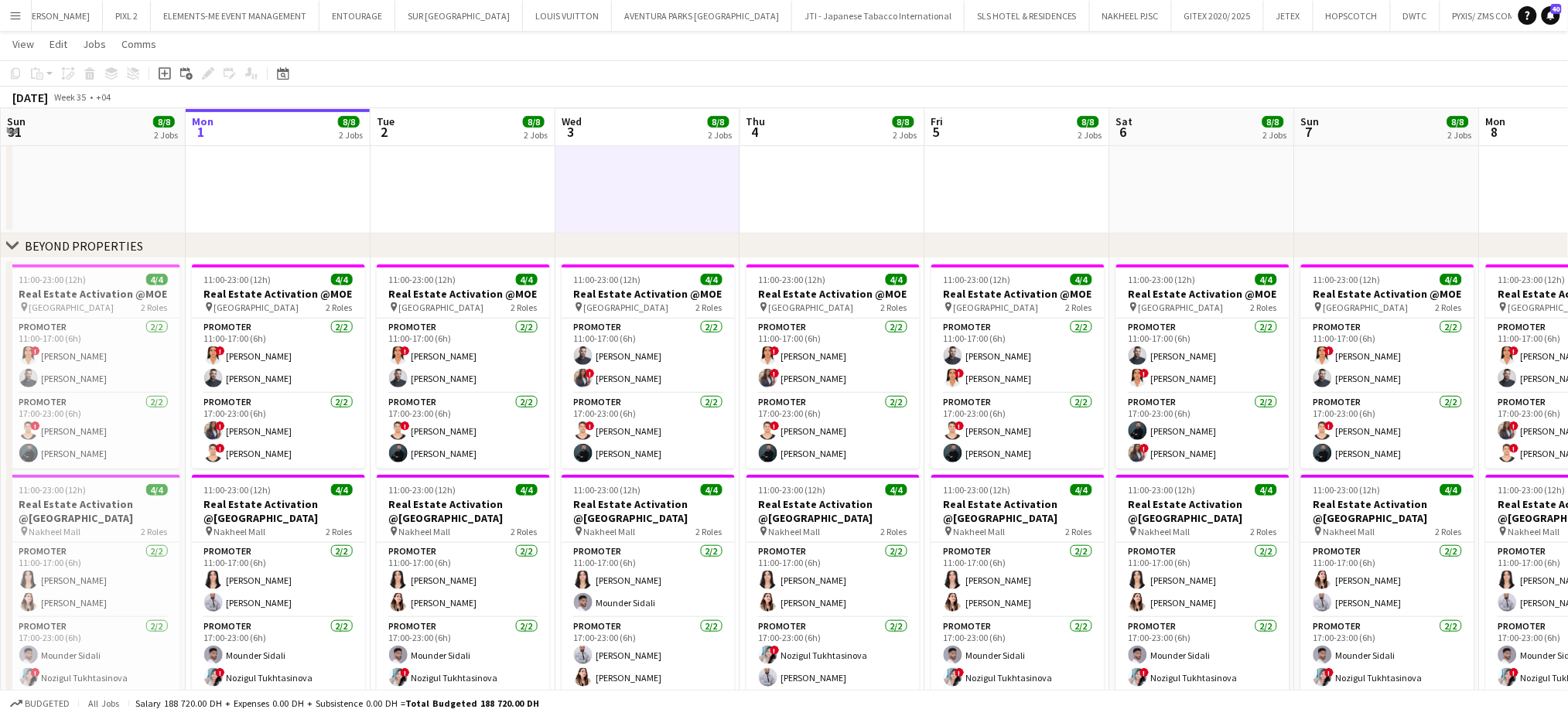
scroll to position [0, 449]
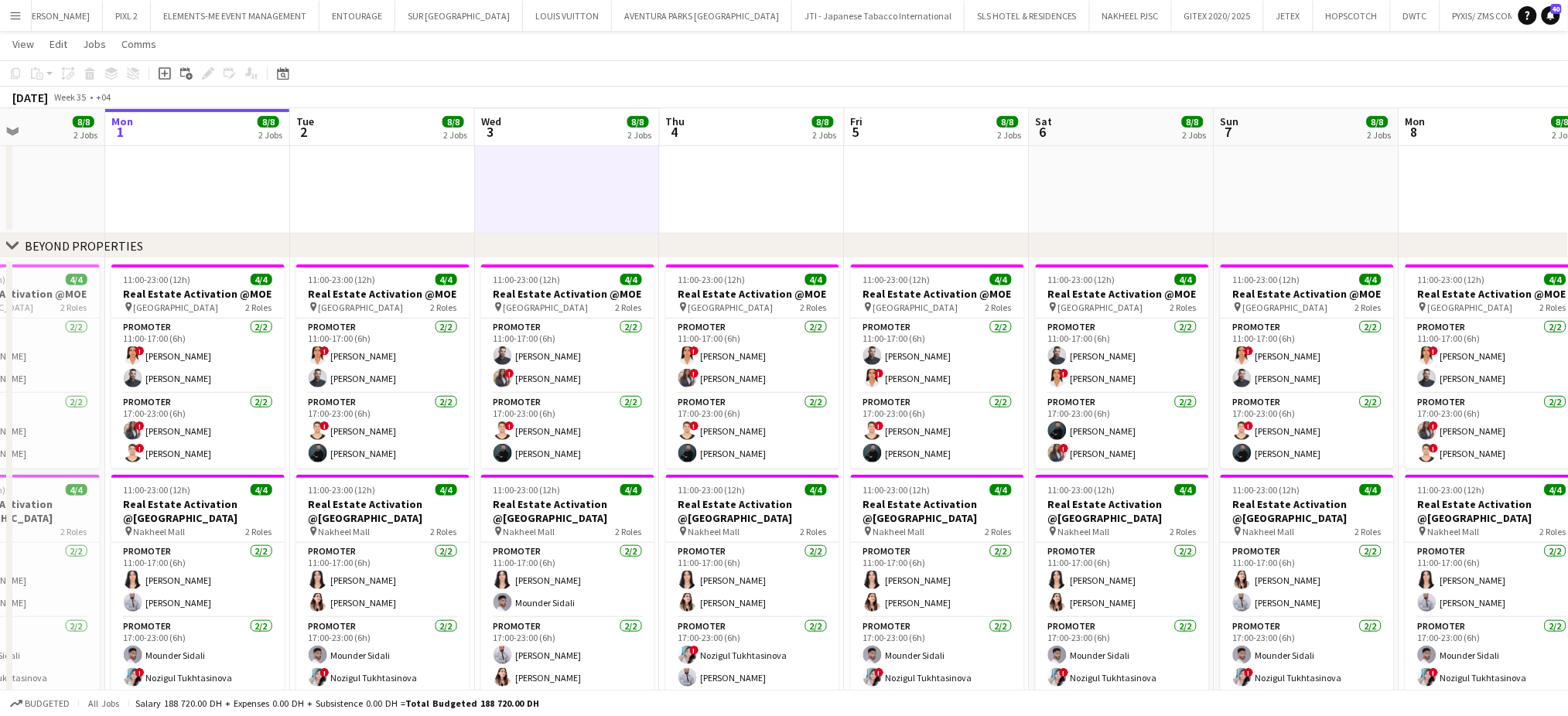
click at [1042, 414] on app-calendar-viewport "Fri 29 18/18 3 Jobs Sat 30 8/8 2 Jobs Sun 31 8/8 2 Jobs Mon 1 8/8 2 Jobs Tue 2 …" at bounding box center [784, 368] width 1568 height 1028
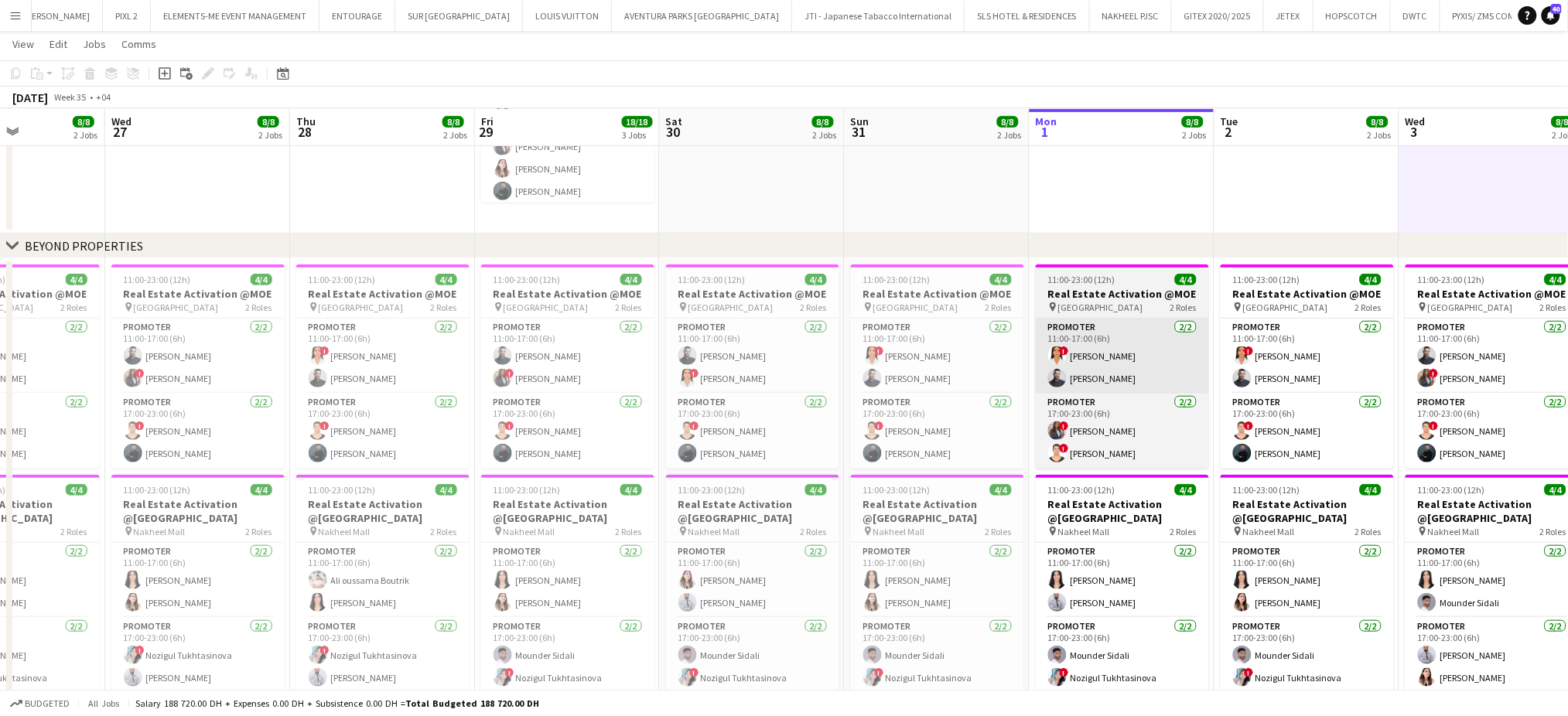
drag, startPoint x: 1337, startPoint y: 362, endPoint x: 1343, endPoint y: 375, distance: 14.3
click at [1392, 363] on app-calendar-viewport "Sun 24 Mon 25 Tue 26 8/8 2 Jobs Wed 27 8/8 2 Jobs Thu 28 8/8 2 Jobs Fri 29 18/1…" at bounding box center [784, 368] width 1568 height 1028
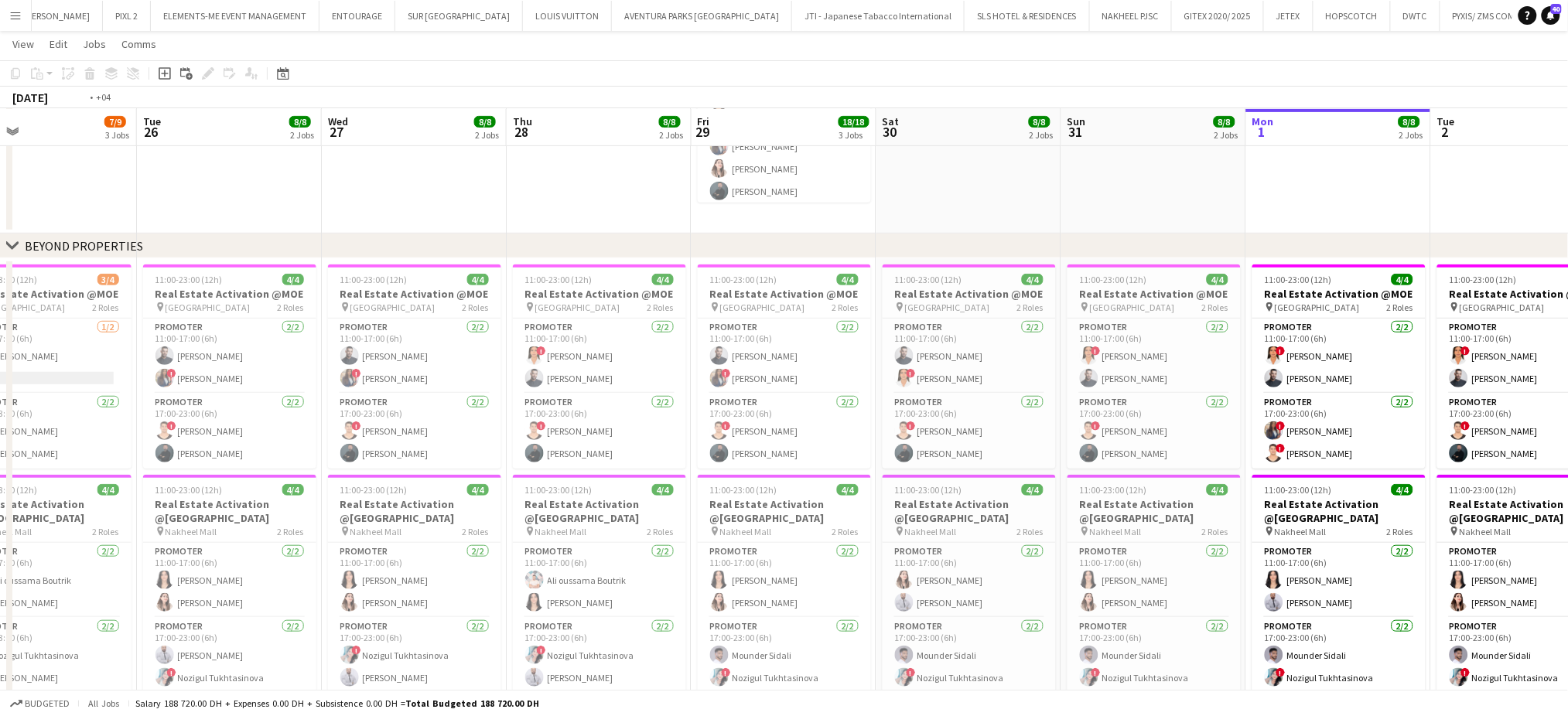
drag, startPoint x: 1136, startPoint y: 369, endPoint x: 1298, endPoint y: 369, distance: 162.0
click at [1298, 369] on app-calendar-viewport "Sat 23 8/8 2 Jobs Sun 24 8/8 2 Jobs Mon 25 7/9 3 Jobs Tue 26 8/8 2 Jobs Wed 27 …" at bounding box center [784, 432] width 1568 height 1156
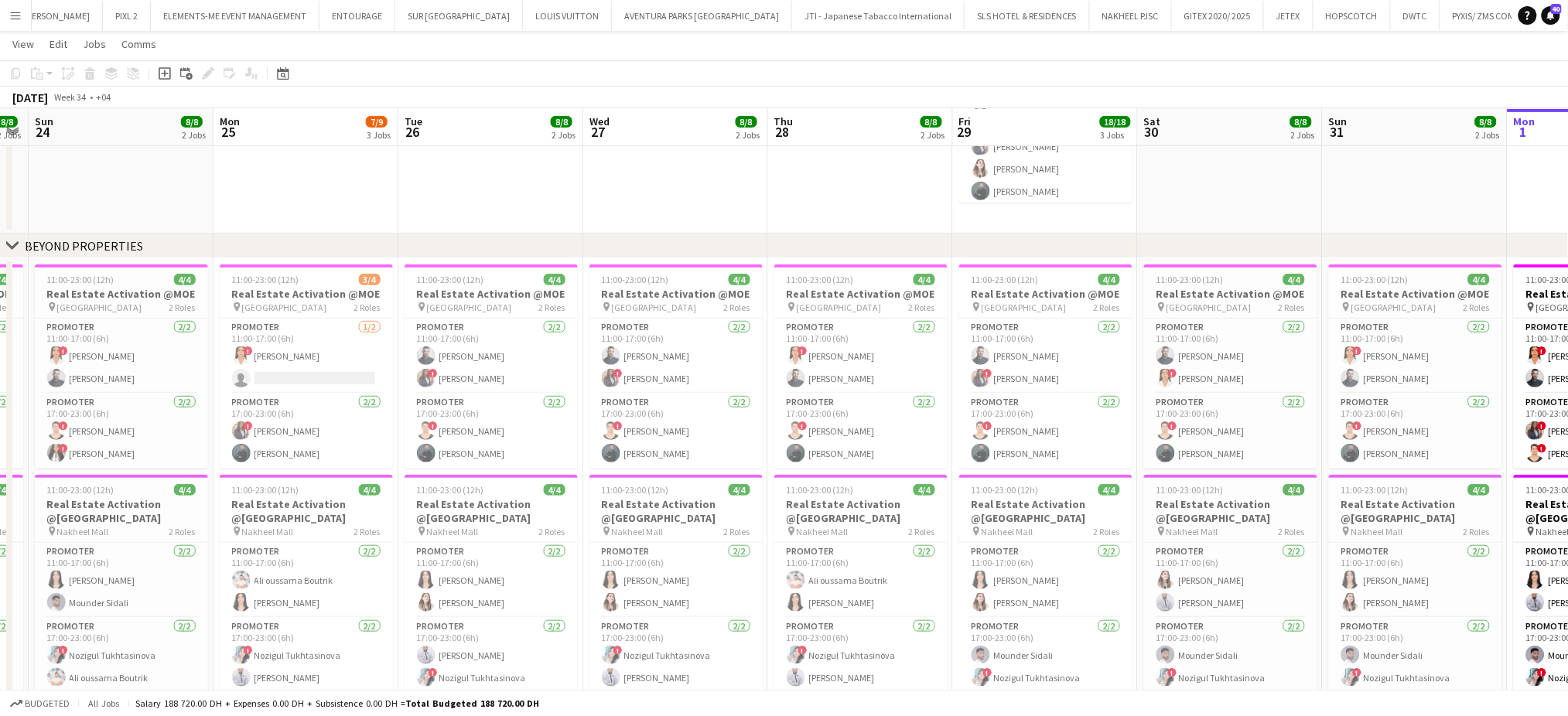
drag, startPoint x: 894, startPoint y: 382, endPoint x: 1396, endPoint y: 383, distance: 502.0
click at [1396, 383] on app-calendar-viewport "Fri 22 Sat 23 8/8 2 Jobs Sun 24 8/8 2 Jobs Mon 25 7/9 3 Jobs Tue 26 8/8 2 Jobs …" at bounding box center [784, 432] width 1568 height 1156
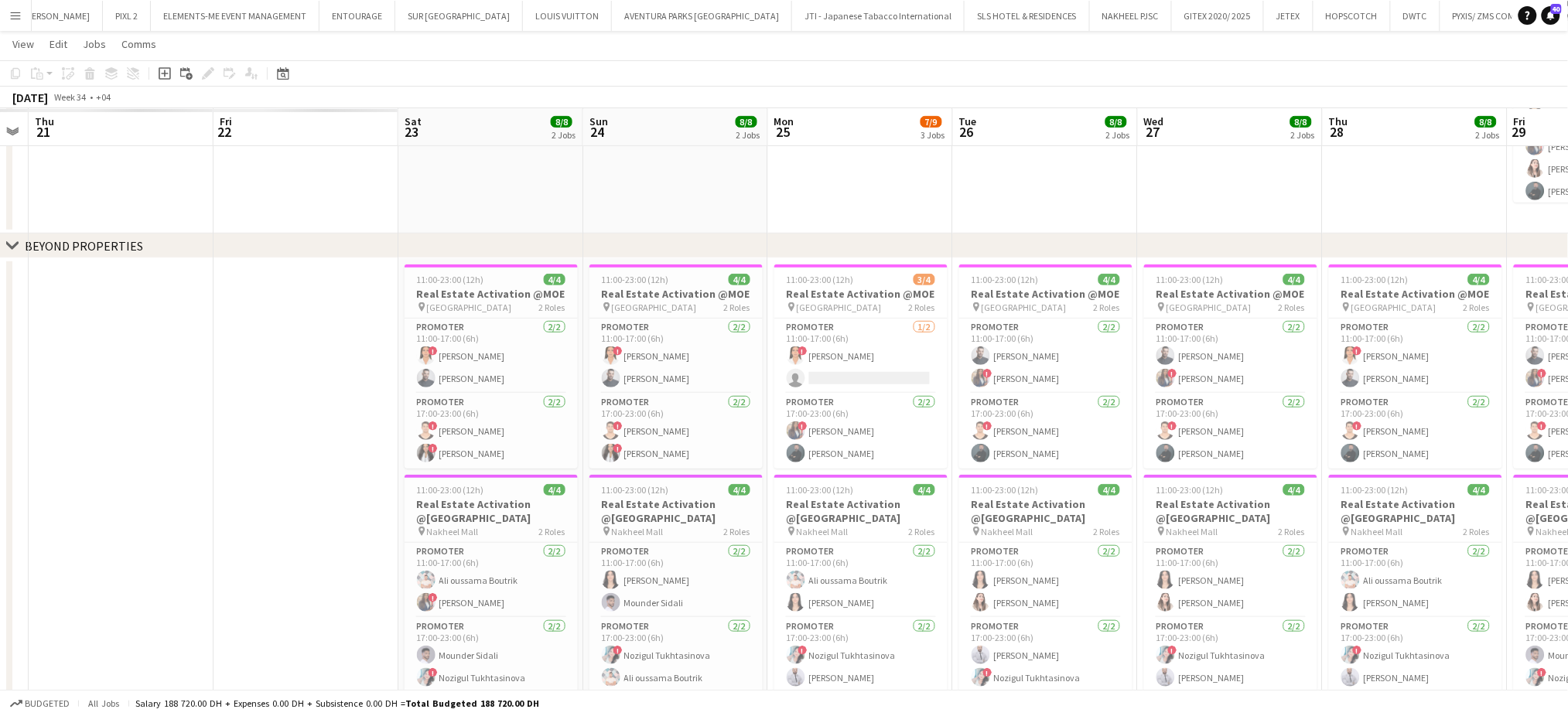
click at [1004, 396] on app-calendar-viewport "Tue 19 Wed 20 Thu 21 Fri 22 Sat 23 8/8 2 Jobs Sun 24 8/8 2 Jobs Mon 25 7/9 3 Jo…" at bounding box center [784, 432] width 1568 height 1156
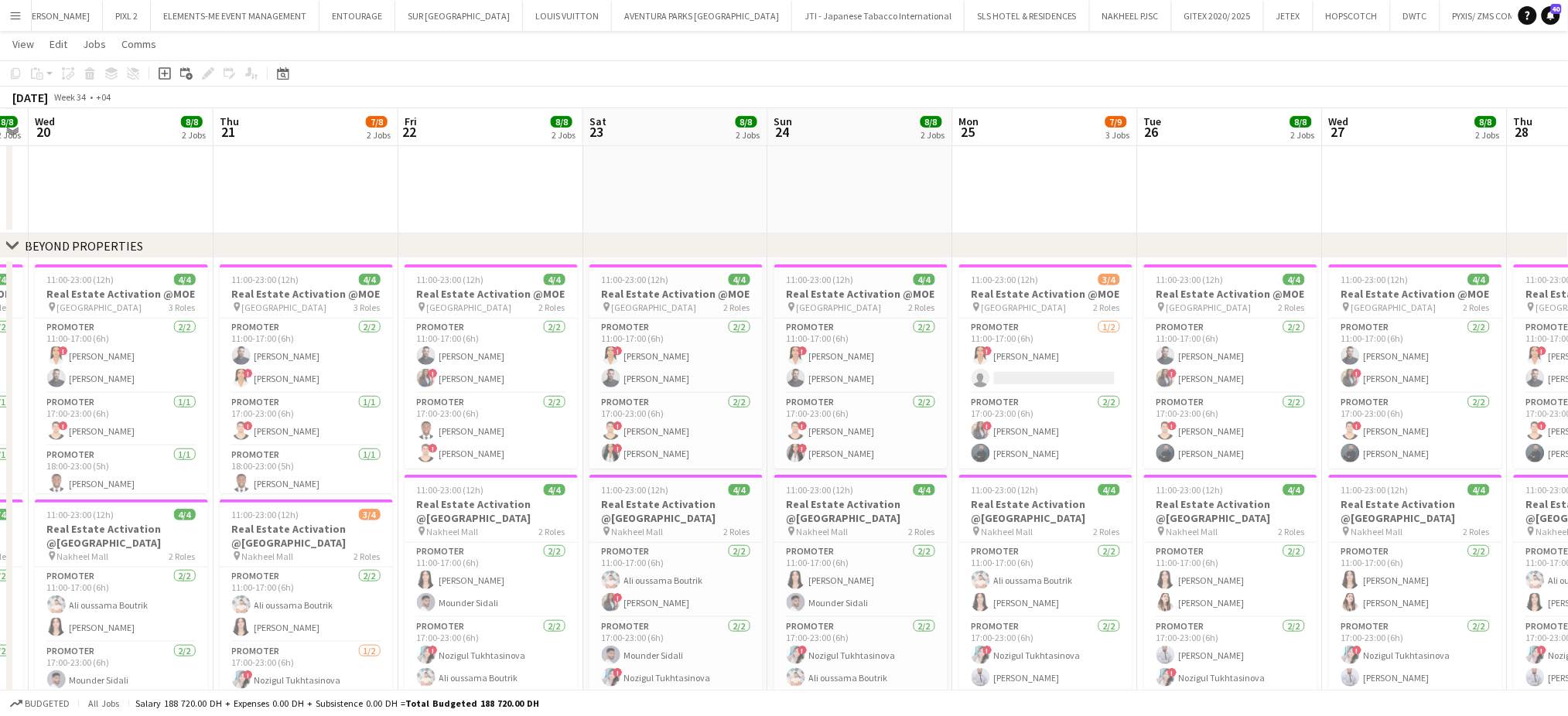
drag, startPoint x: 877, startPoint y: 387, endPoint x: 1070, endPoint y: 370, distance: 193.7
click at [1070, 370] on app-calendar-viewport "Mon 18 8/8 2 Jobs Tue 19 8/8 2 Jobs Wed 20 8/8 2 Jobs Thu 21 7/8 2 Jobs Fri 22 …" at bounding box center [784, 432] width 1568 height 1156
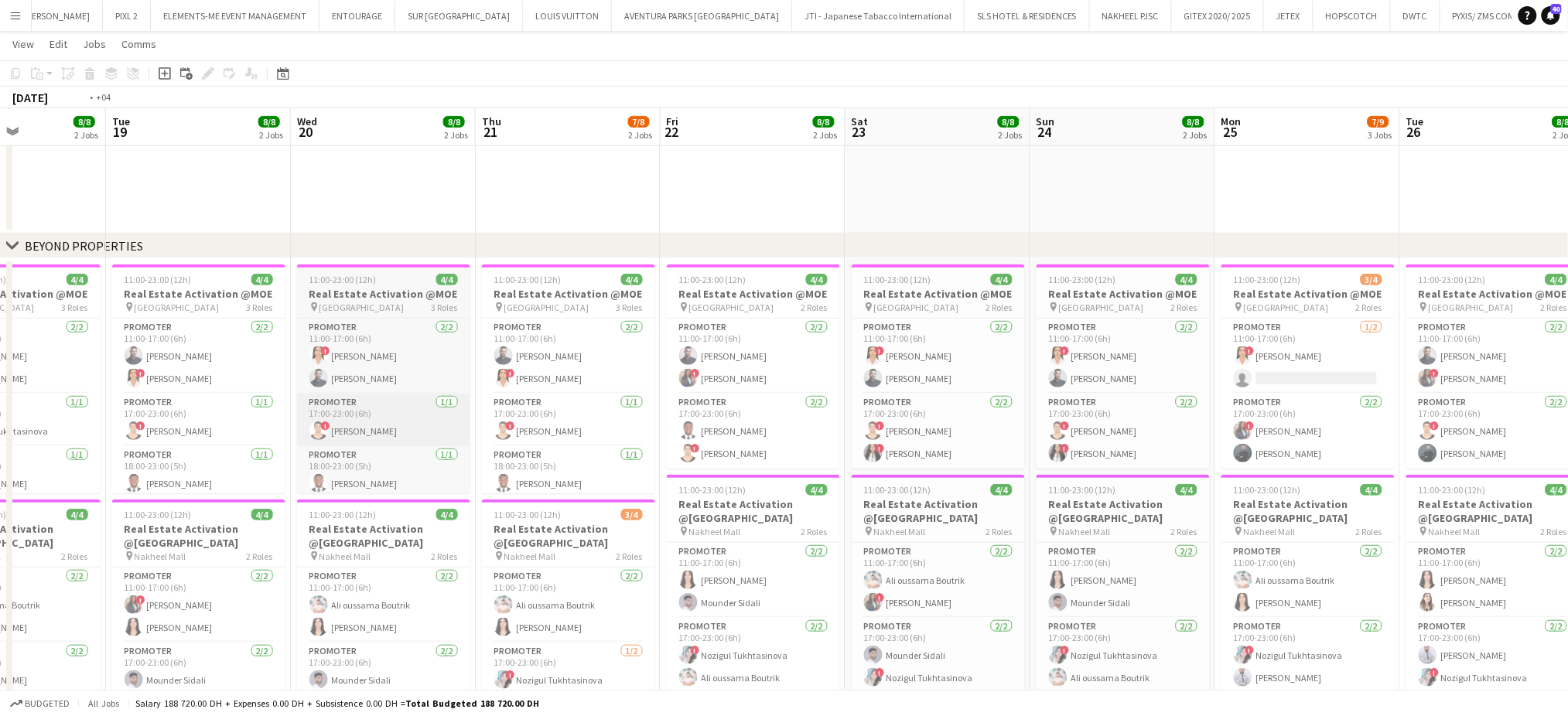
drag, startPoint x: 784, startPoint y: 405, endPoint x: 753, endPoint y: 415, distance: 32.6
click at [1122, 399] on app-calendar-viewport "Sat 16 8/8 2 Jobs Sun 17 8/8 2 Jobs Mon 18 8/8 2 Jobs Tue 19 8/8 2 Jobs Wed 20 …" at bounding box center [784, 432] width 1568 height 1156
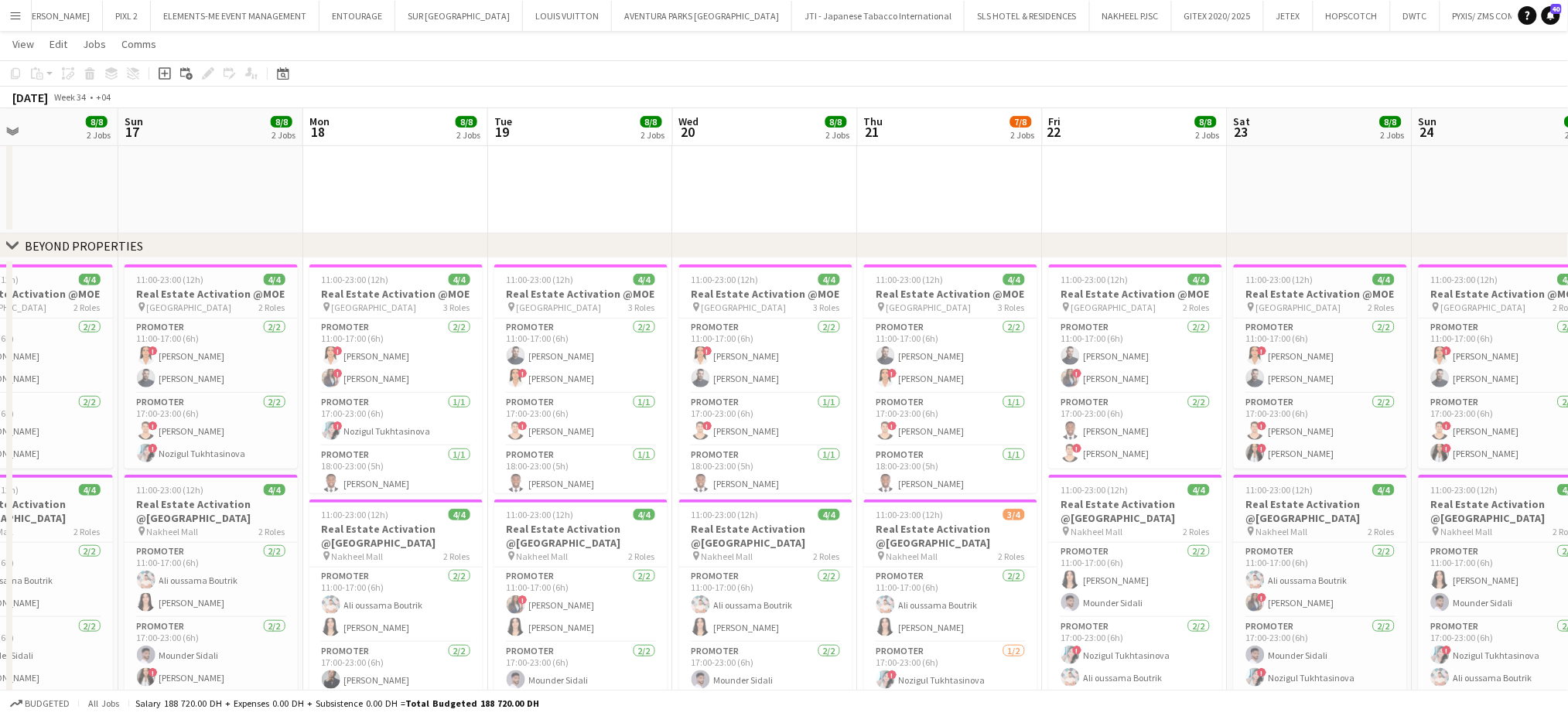
drag, startPoint x: 1109, startPoint y: 391, endPoint x: 1205, endPoint y: 393, distance: 96.0
click at [1205, 393] on app-calendar-viewport "Thu 14 Fri 15 8/8 2 Jobs Sat 16 8/8 2 Jobs Sun 17 8/8 2 Jobs Mon 18 8/8 2 Jobs …" at bounding box center [784, 432] width 1568 height 1156
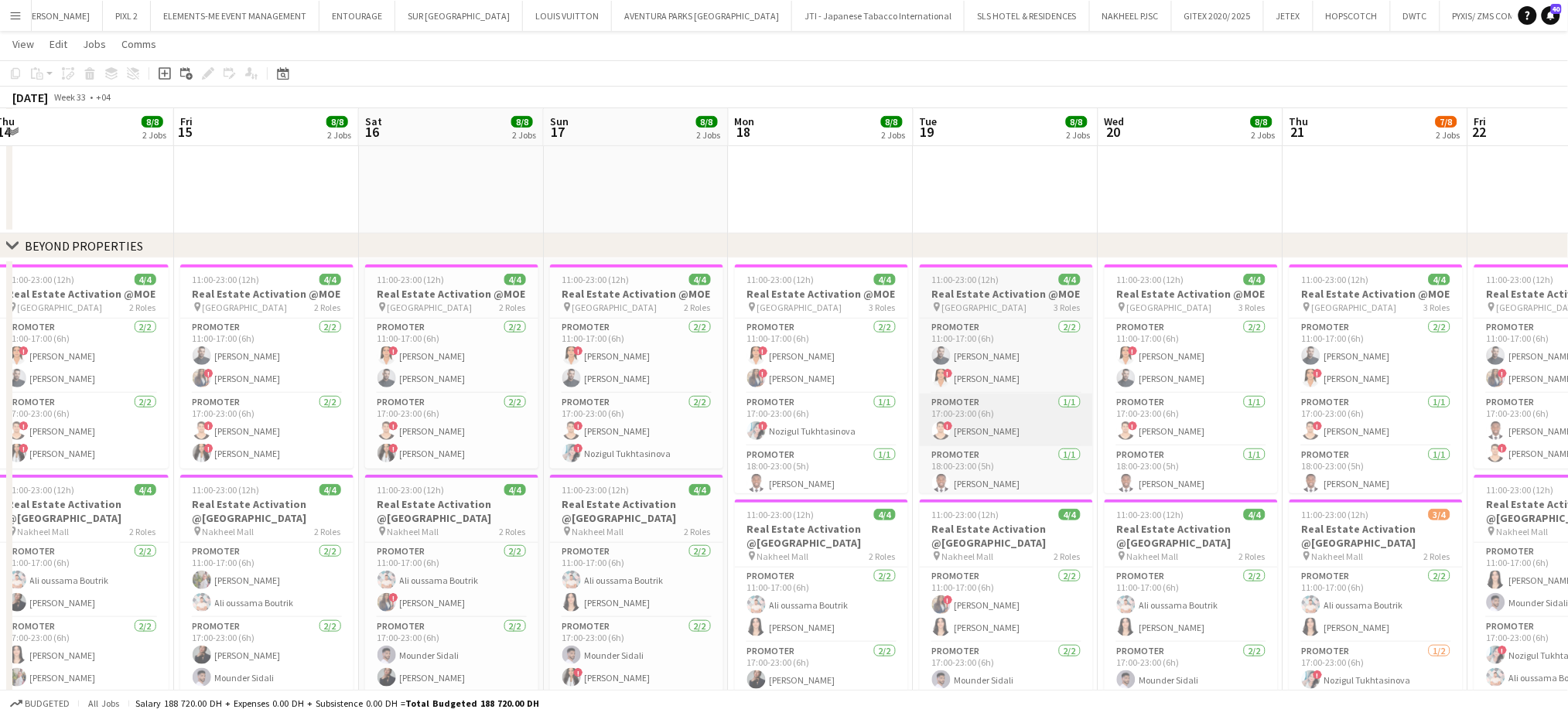
drag, startPoint x: 1042, startPoint y: 399, endPoint x: 1334, endPoint y: 410, distance: 292.2
click at [1335, 399] on app-calendar-viewport "Tue 12 8/8 2 Jobs Wed 13 8/8 2 Jobs Thu 14 8/8 2 Jobs Fri 15 8/8 2 Jobs Sat 16 …" at bounding box center [784, 432] width 1568 height 1156
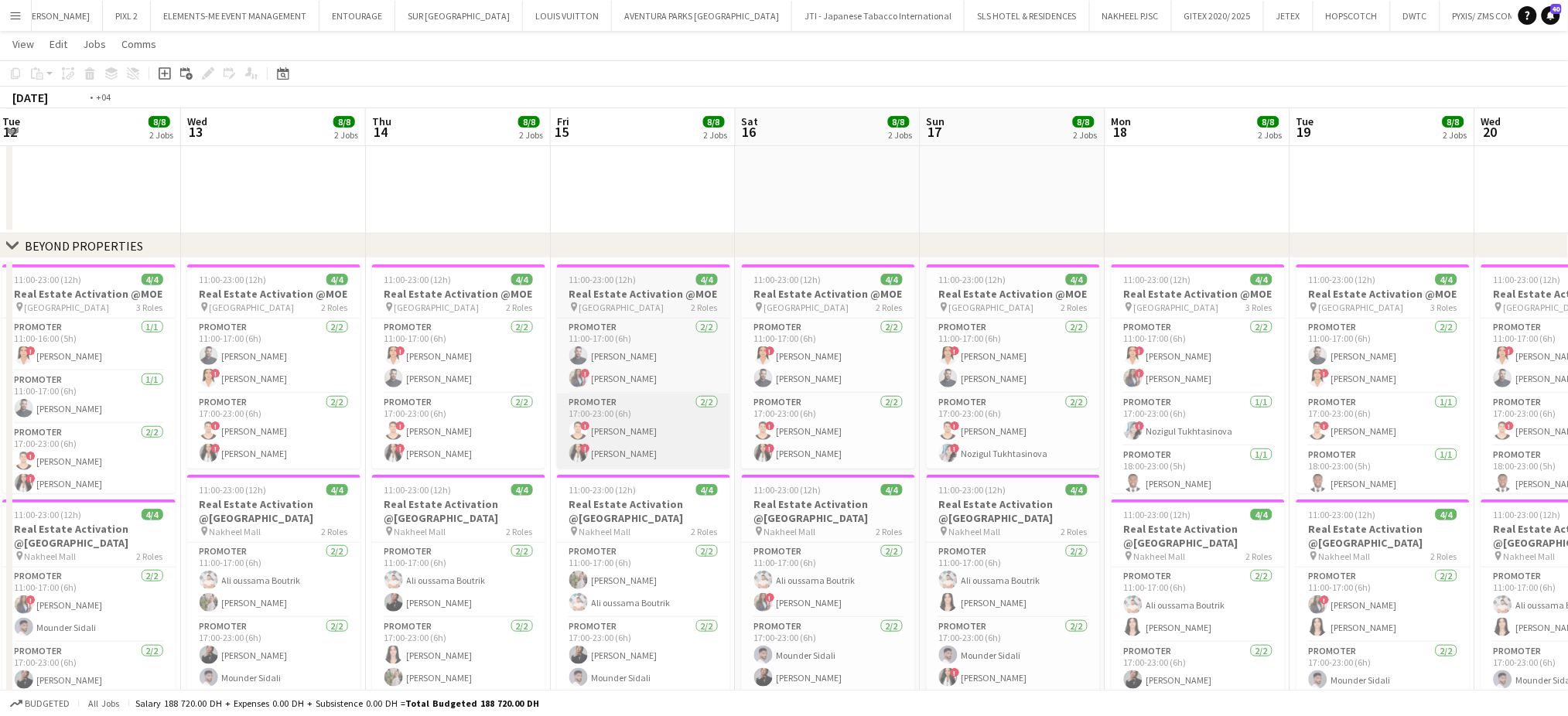
drag, startPoint x: 917, startPoint y: 415, endPoint x: 1152, endPoint y: 421, distance: 235.1
click at [1347, 415] on app-calendar-viewport "Sun 10 Mon 11 8/8 2 Jobs Tue 12 8/8 2 Jobs Wed 13 8/8 2 Jobs Thu 14 8/8 2 Jobs …" at bounding box center [784, 432] width 1568 height 1156
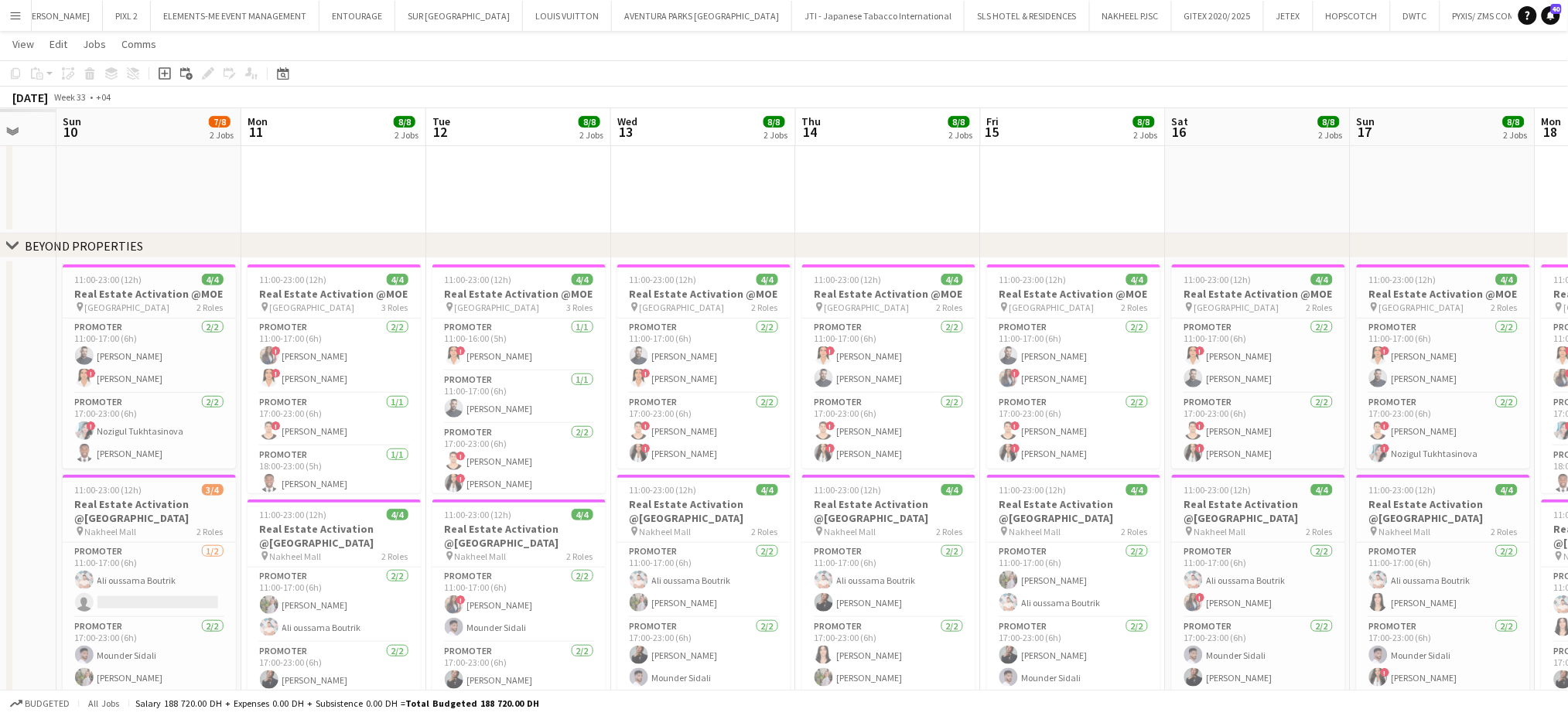
drag, startPoint x: 1060, startPoint y: 421, endPoint x: 1200, endPoint y: 425, distance: 140.1
click at [1200, 425] on app-calendar-viewport "Fri 8 Sat 9 Sun 10 7/8 2 Jobs Mon 11 8/8 2 Jobs Tue 12 8/8 2 Jobs Wed 13 8/8 2 …" at bounding box center [784, 432] width 1568 height 1156
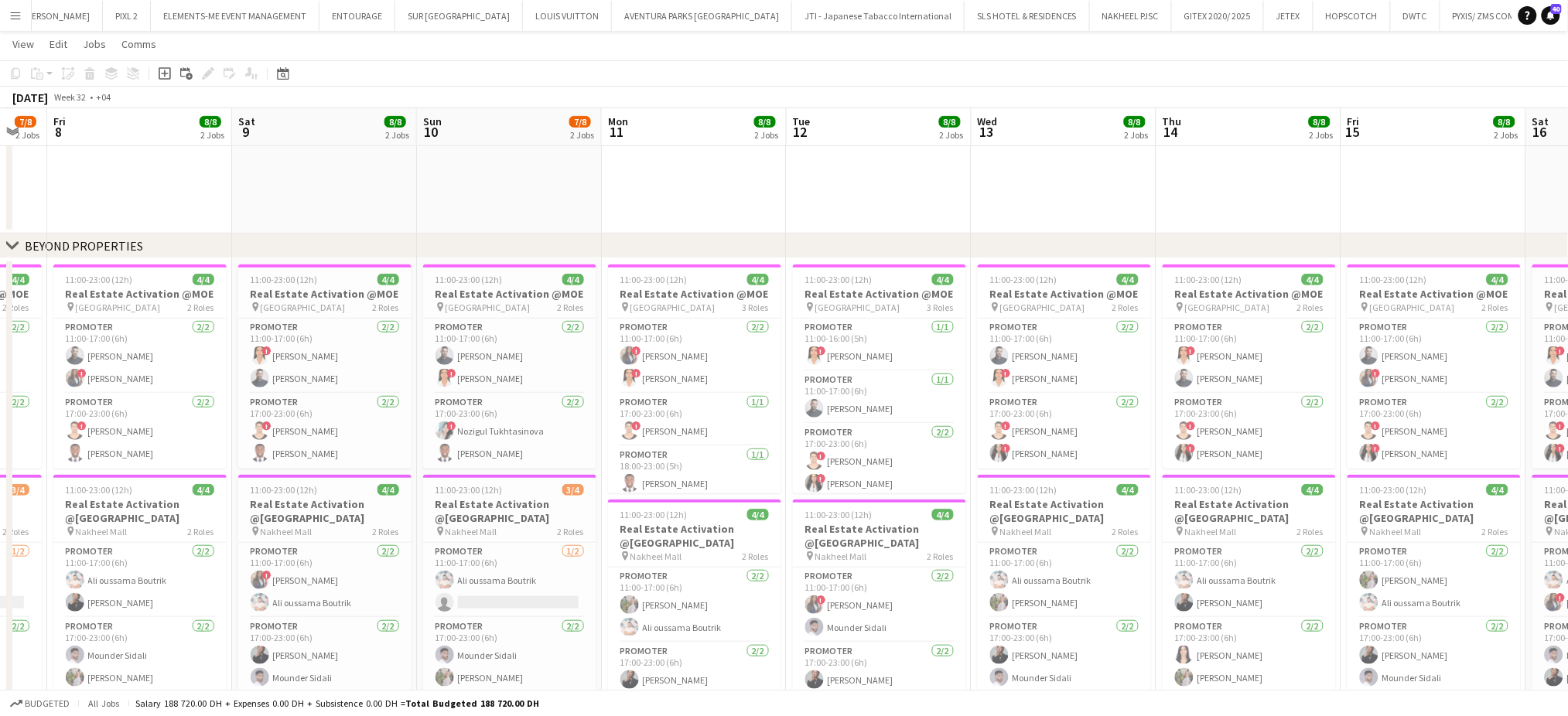
drag, startPoint x: 822, startPoint y: 424, endPoint x: 1250, endPoint y: 425, distance: 428.0
click at [1250, 425] on app-calendar-viewport "Wed 6 8/8 2 Jobs Thu 7 7/8 2 Jobs Fri 8 8/8 2 Jobs Sat 9 8/8 2 Jobs Sun 10 7/8 …" at bounding box center [784, 432] width 1568 height 1156
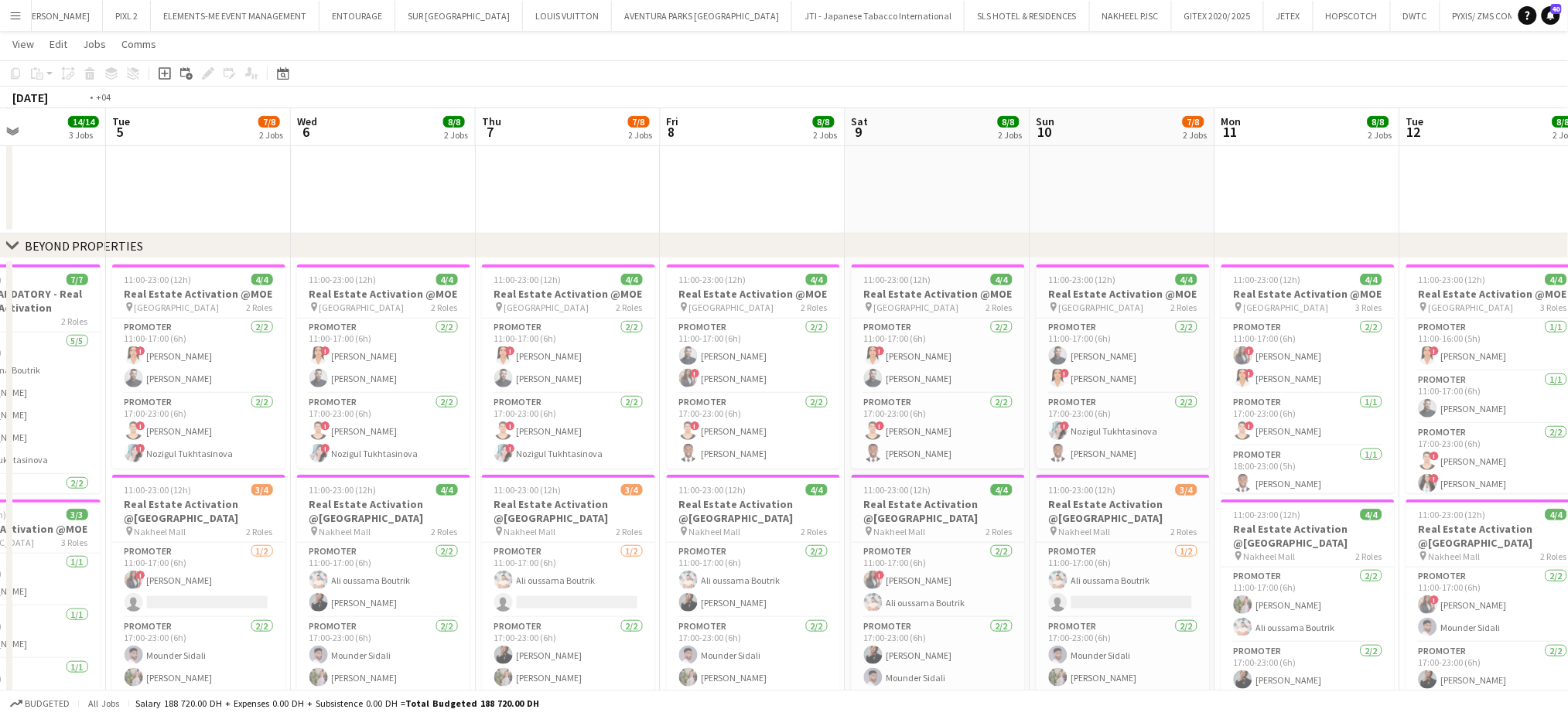
drag, startPoint x: 1269, startPoint y: 419, endPoint x: 1282, endPoint y: 419, distance: 13.0
click at [1282, 419] on app-calendar-viewport "Sat 2 Sun 3 6/6 2 Jobs Mon 4 14/14 3 Jobs Tue 5 7/8 2 Jobs Wed 6 8/8 2 Jobs Thu…" at bounding box center [784, 490] width 1568 height 1271
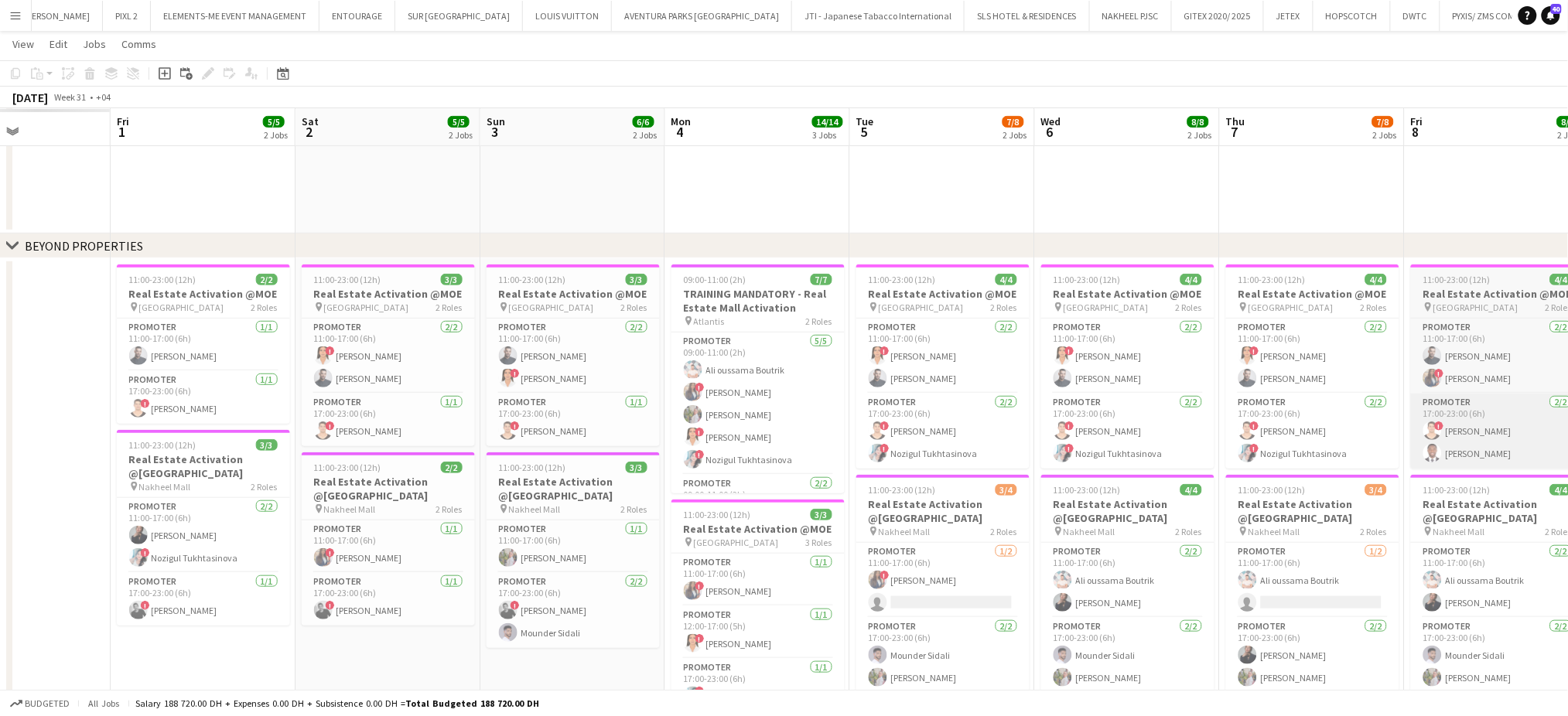
drag, startPoint x: 1143, startPoint y: 446, endPoint x: 1453, endPoint y: 459, distance: 310.3
click at [1541, 452] on app-calendar-viewport "Tue 29 Wed 30 Thu 31 Fri 1 5/5 2 Jobs Sat 2 5/5 2 Jobs Sun 3 6/6 2 Jobs Mon 4 1…" at bounding box center [784, 490] width 1568 height 1271
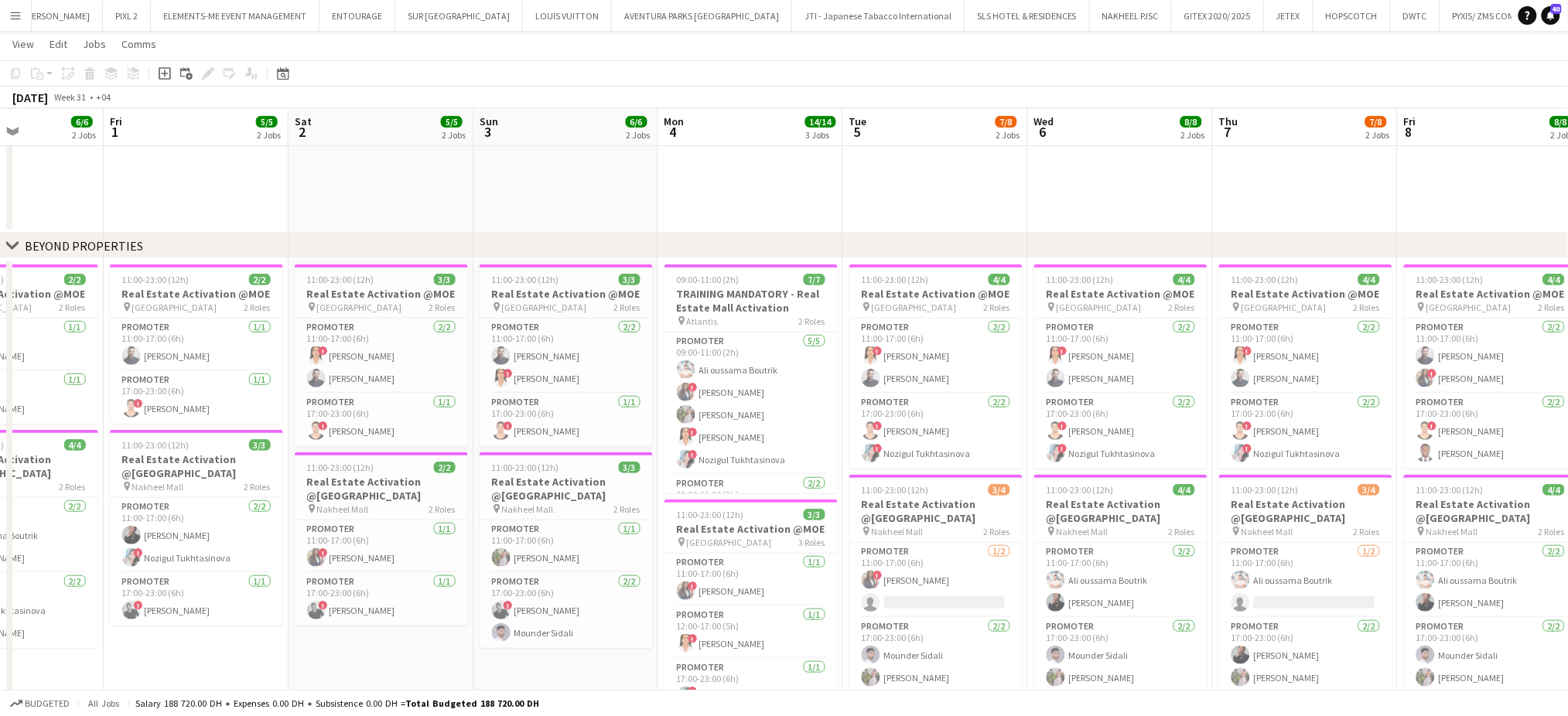
click at [1374, 428] on app-calendar-viewport "Tue 29 6/6 2 Jobs Wed 30 5/5 2 Jobs Thu 31 6/6 2 Jobs Fri 1 5/5 2 Jobs Sat 2 5/…" at bounding box center [784, 490] width 1568 height 1271
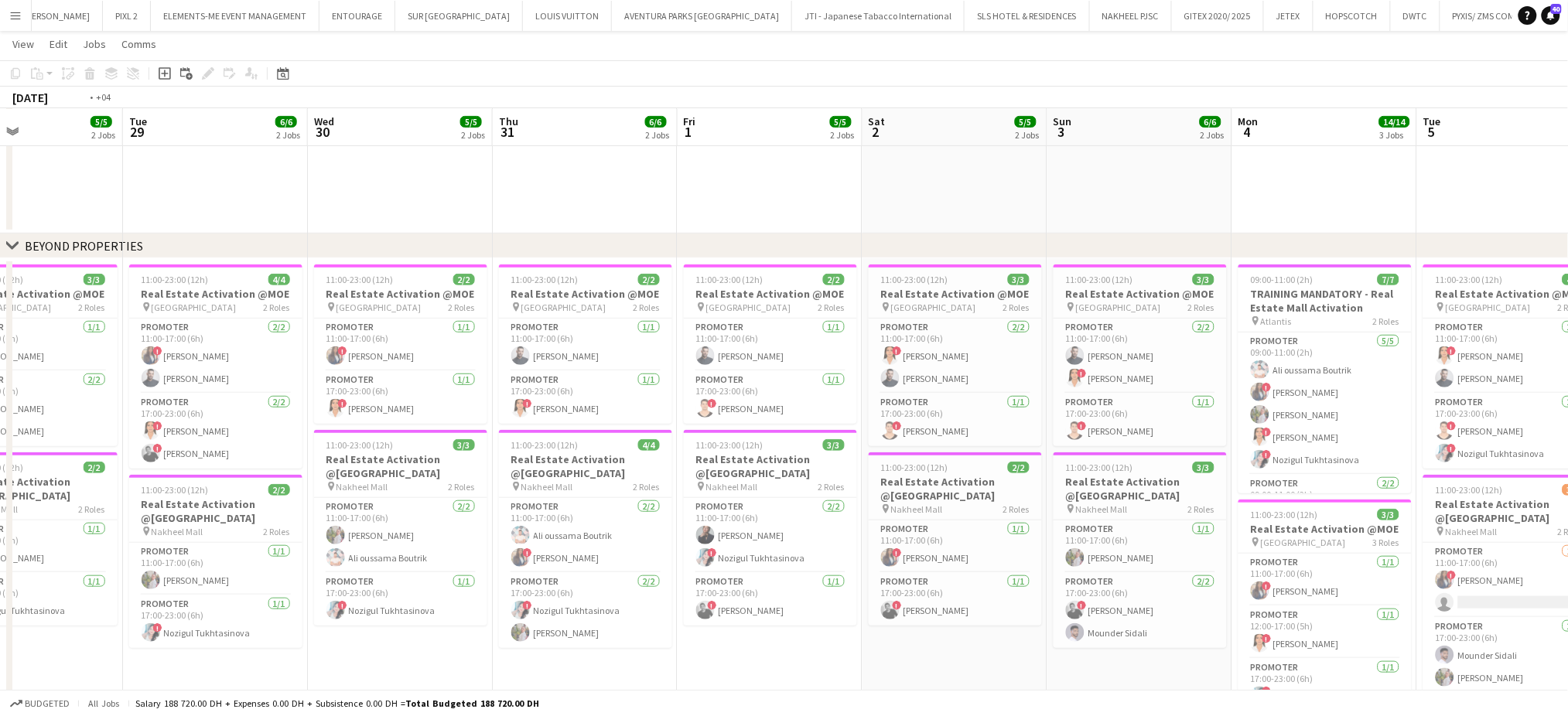
drag, startPoint x: 1110, startPoint y: 433, endPoint x: 1475, endPoint y: 429, distance: 365.0
click at [1494, 424] on app-calendar-viewport "Sat 26 Sun 27 6/6 2 Jobs Mon 28 5/5 2 Jobs Tue 29 6/6 2 Jobs Wed 30 5/5 2 Jobs …" at bounding box center [784, 490] width 1568 height 1271
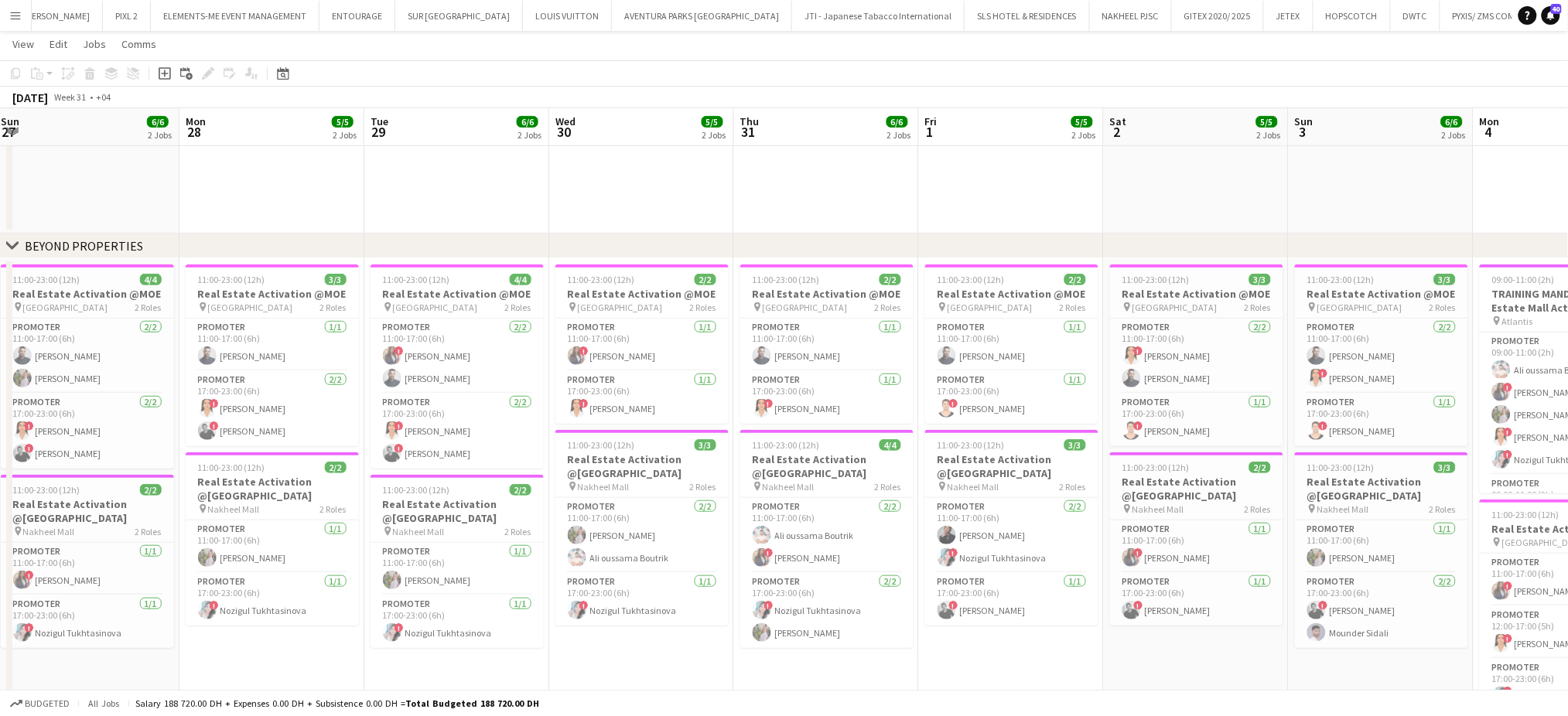
click at [1315, 417] on app-calendar-viewport "Fri 25 Sat 26 13/13 3 Jobs Sun 27 6/6 2 Jobs Mon 28 5/5 2 Jobs Tue 29 6/6 2 Job…" at bounding box center [784, 490] width 1568 height 1271
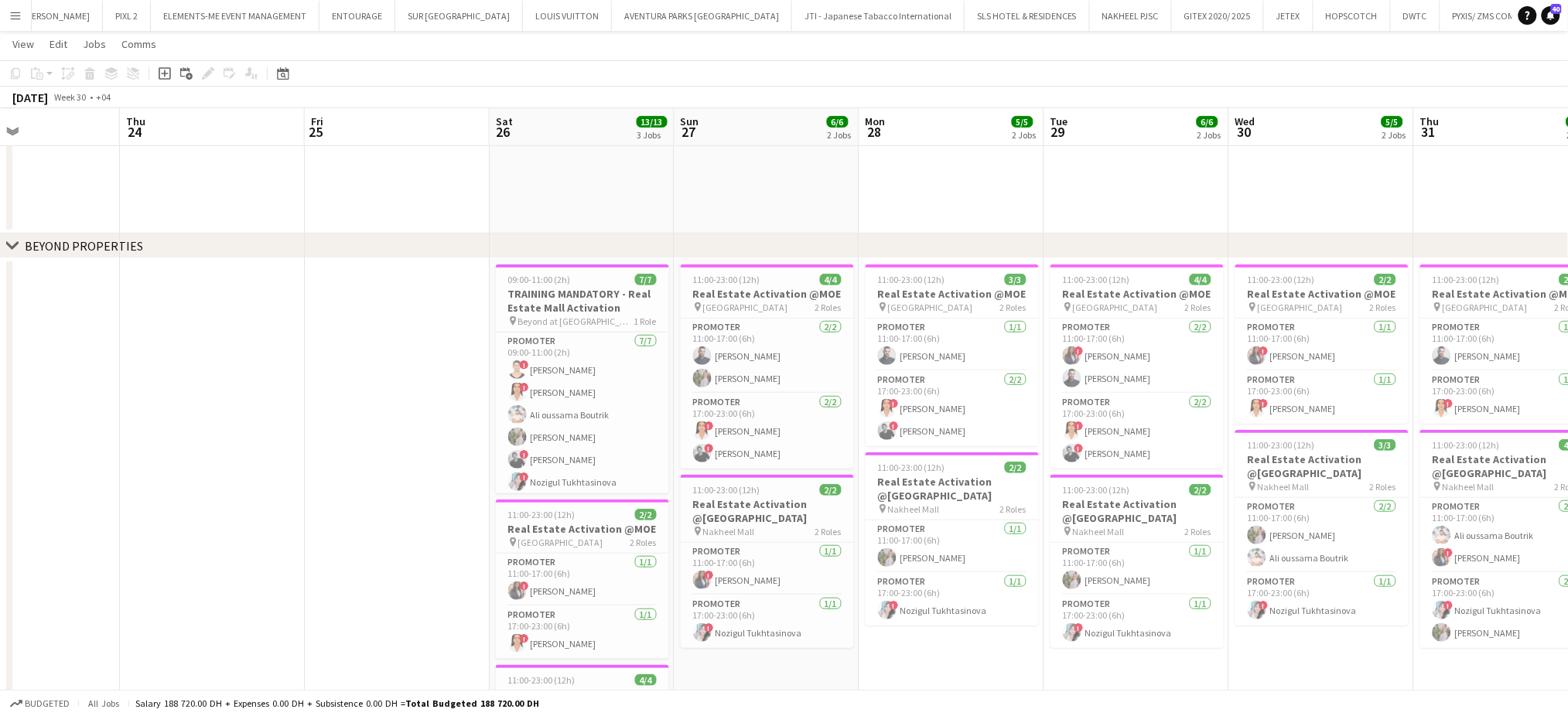
drag, startPoint x: 1351, startPoint y: 407, endPoint x: 1420, endPoint y: 412, distance: 69.2
click at [1419, 410] on app-calendar-viewport "Mon 21 Tue 22 Wed 23 Thu 24 Fri 25 Sat 26 13/13 3 Jobs Sun 27 6/6 2 Jobs Mon 28…" at bounding box center [784, 490] width 1568 height 1271
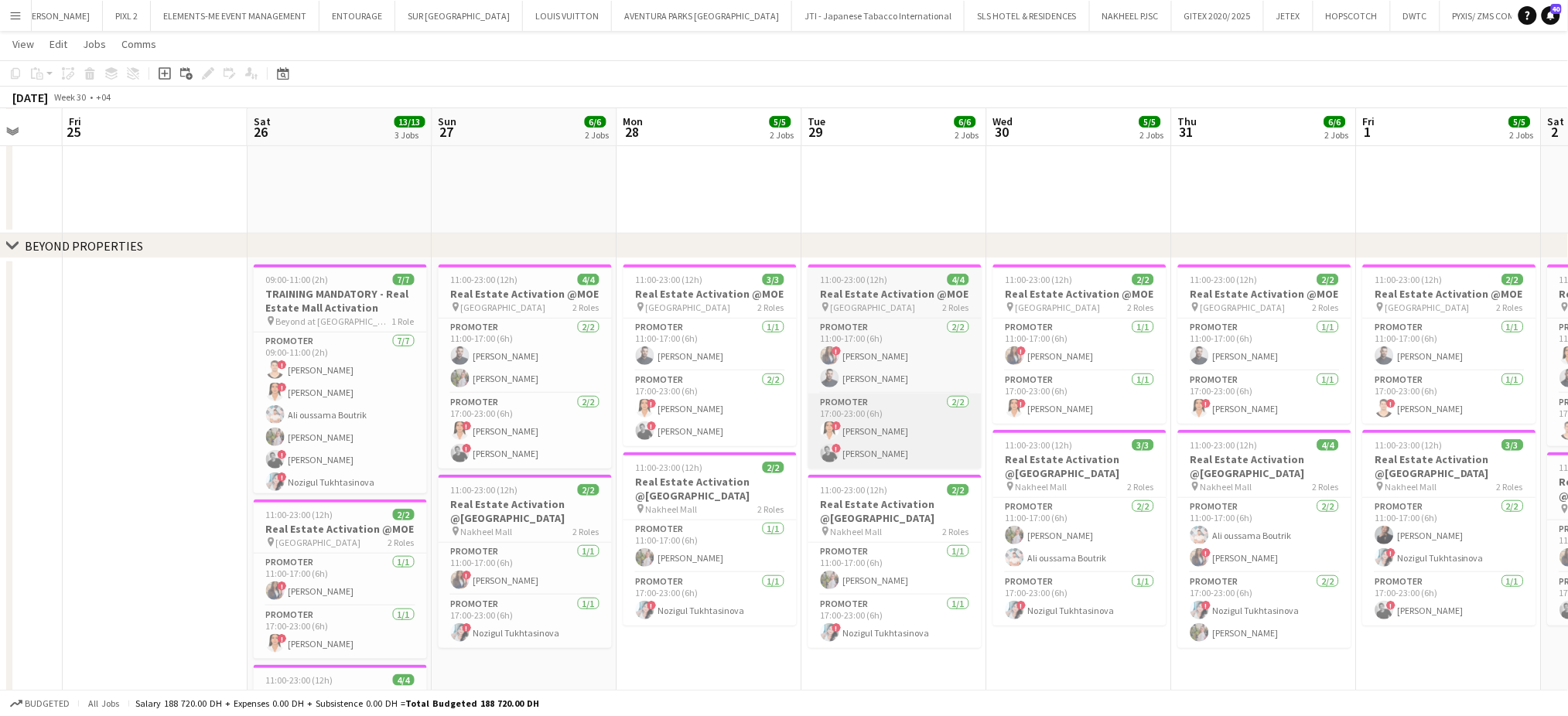
drag, startPoint x: 1146, startPoint y: 539, endPoint x: 791, endPoint y: 450, distance: 366.0
click at [772, 446] on app-calendar-viewport "Mon 21 Tue 22 Wed 23 Thu 24 Fri 25 Sat 26 13/13 3 Jobs Sun 27 6/6 2 Jobs Mon 28…" at bounding box center [784, 490] width 1568 height 1271
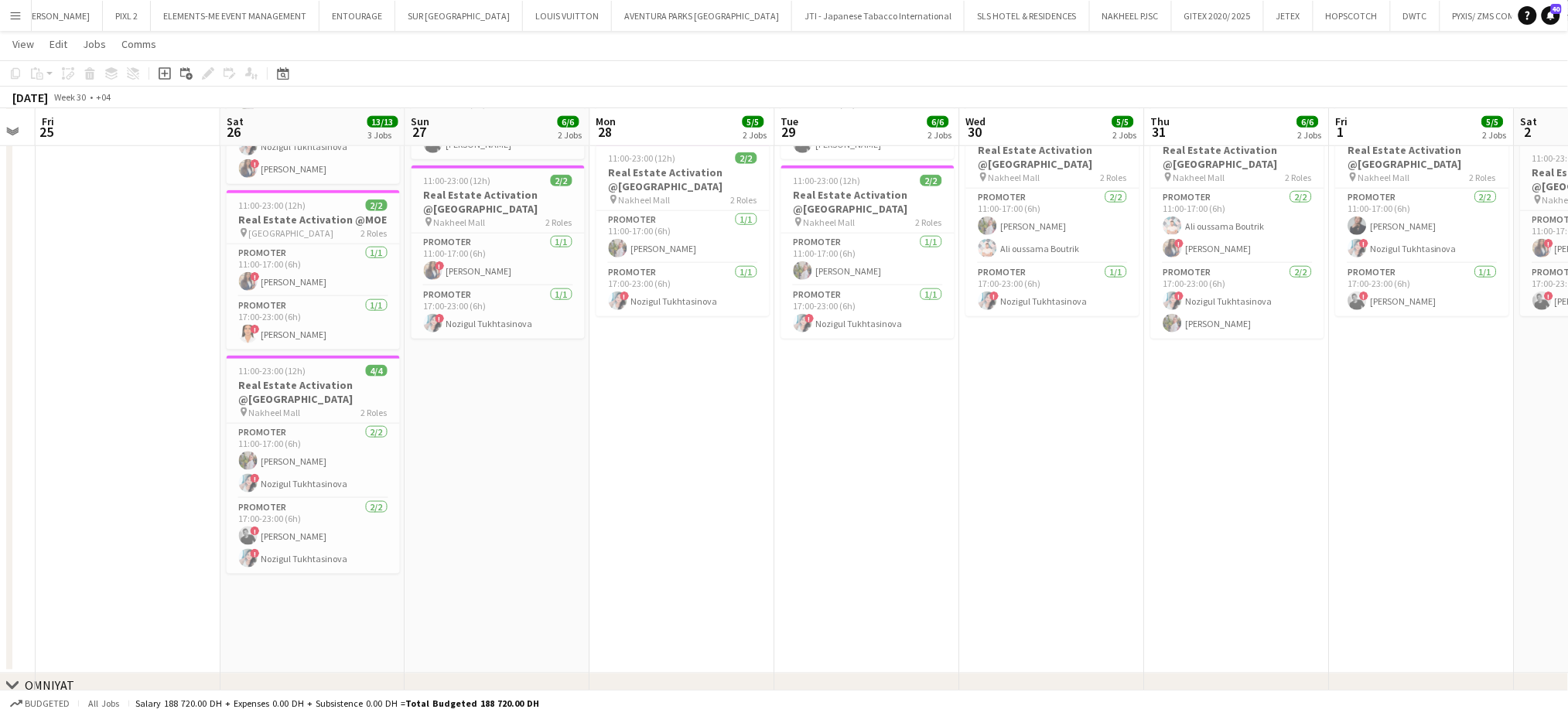
scroll to position [0, 518]
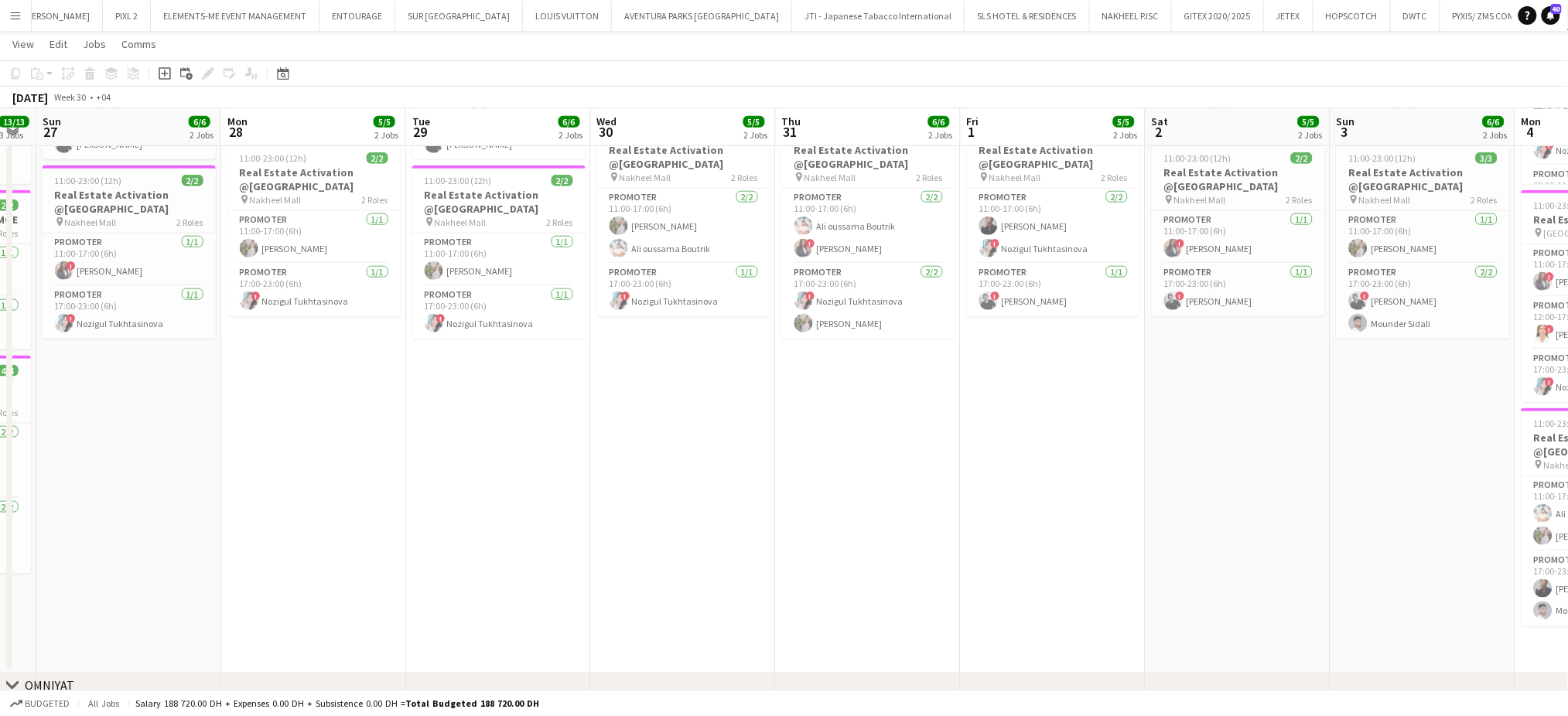
click at [198, 543] on app-calendar-viewport "Thu 24 Fri 25 Sat 26 13/13 3 Jobs Sun 27 6/6 2 Jobs Mon 28 5/5 2 Jobs Tue 29 6/…" at bounding box center [784, 180] width 1568 height 1271
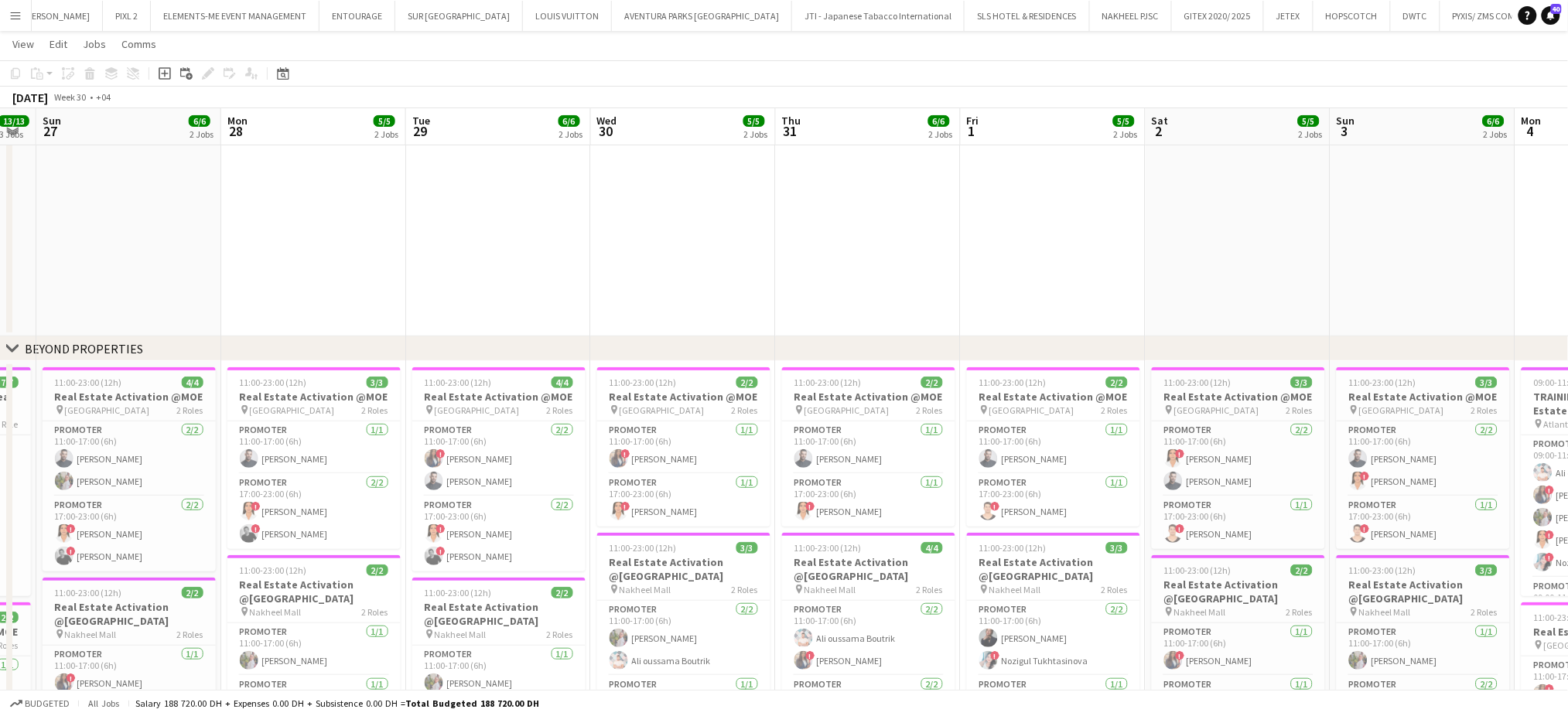
scroll to position [0, 396]
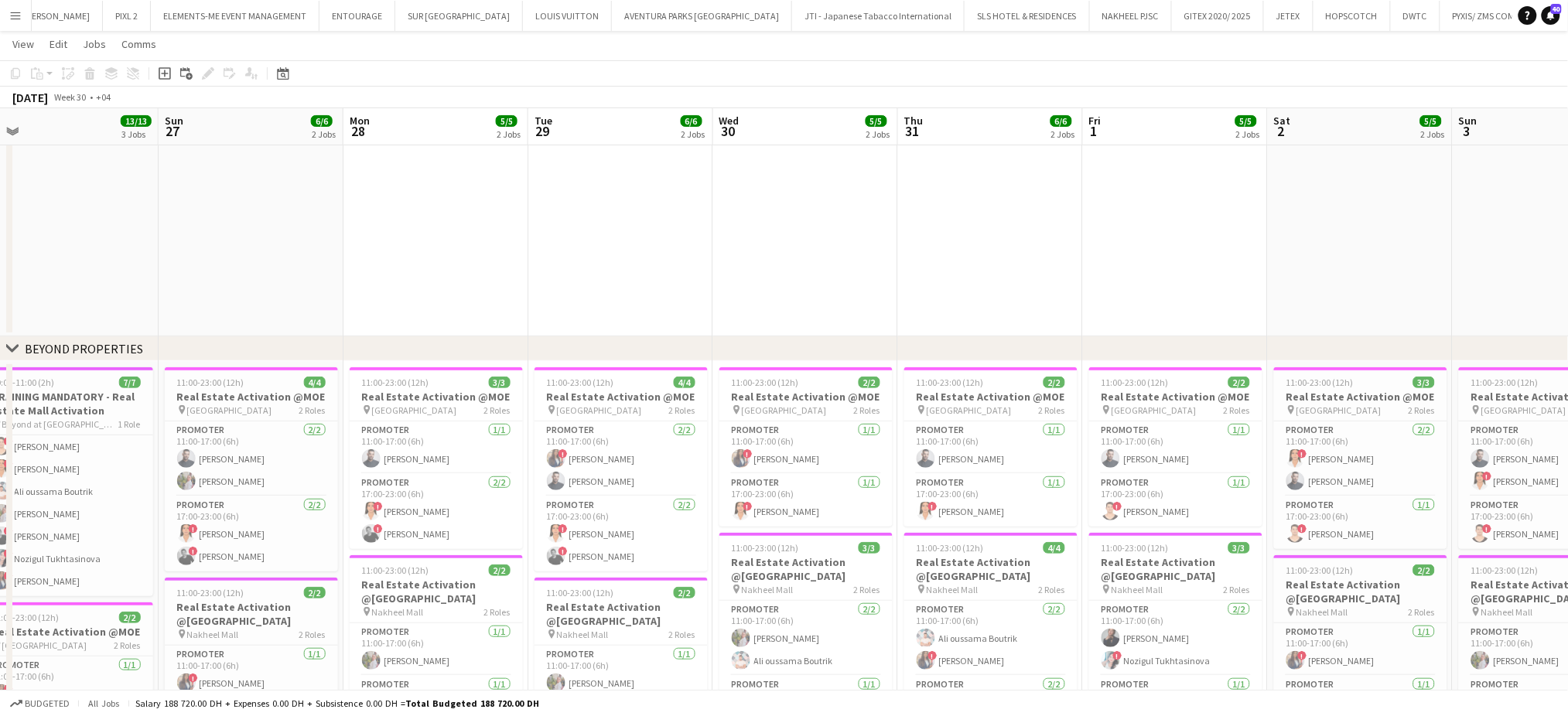
drag, startPoint x: 495, startPoint y: 508, endPoint x: 547, endPoint y: 516, distance: 52.6
click at [547, 516] on app-calendar-viewport "Thu 24 Fri 25 Sat 26 13/13 3 Jobs Sun 27 6/6 2 Jobs Mon 28 5/5 2 Jobs Tue 29 6/…" at bounding box center [784, 593] width 1568 height 1271
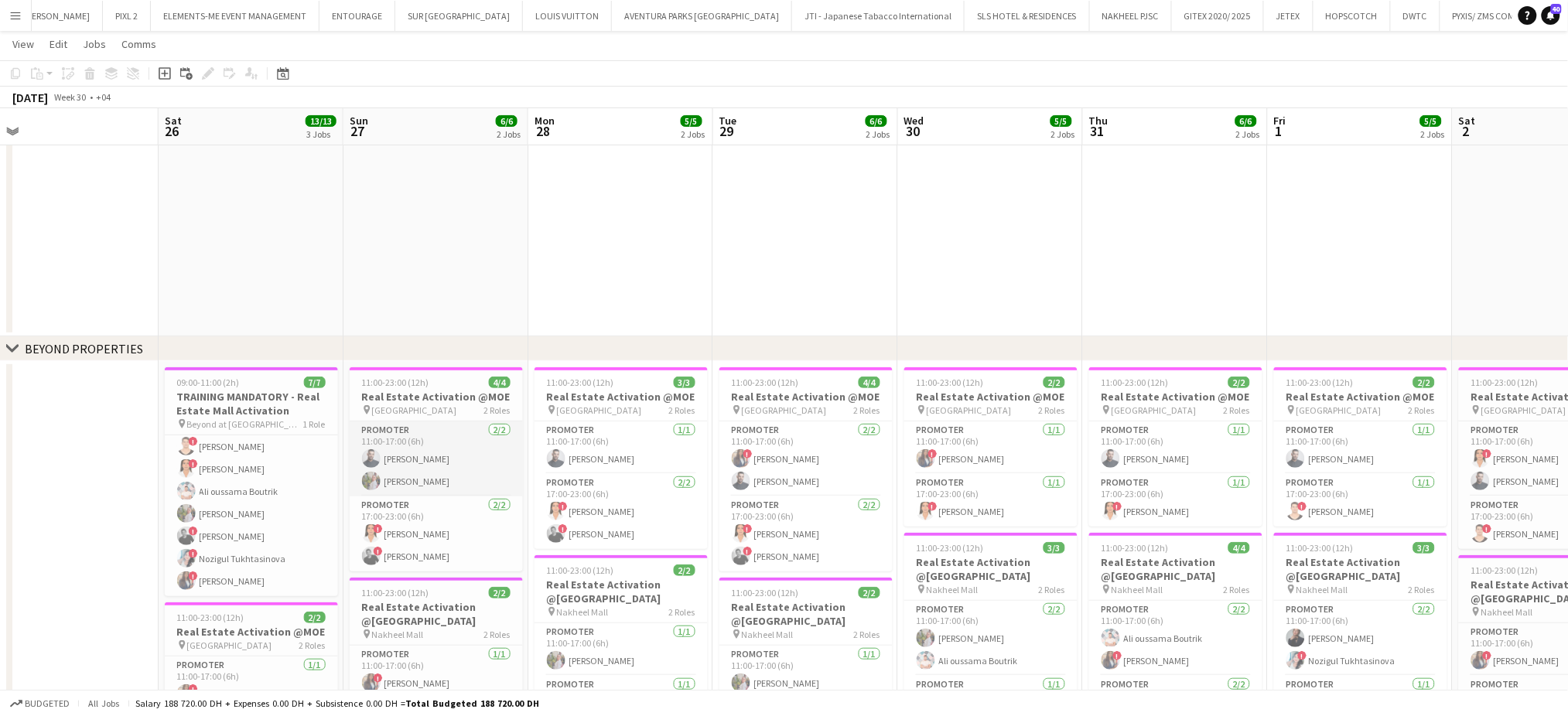
click at [410, 442] on app-card-role "Promoter 2/2 11:00-17:00 (6h) Amine Chaoui Yulia Morozova" at bounding box center [436, 459] width 173 height 75
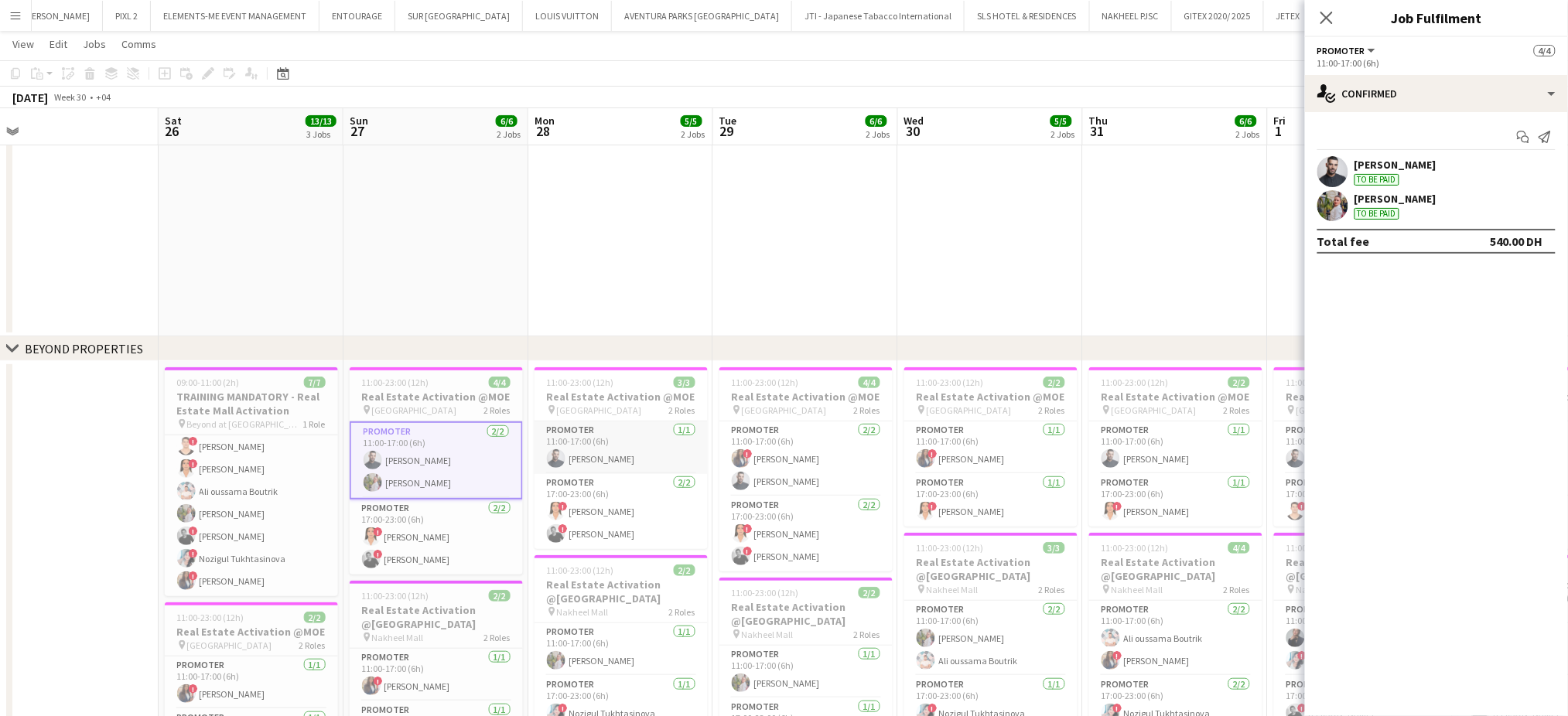
click at [610, 457] on app-card-role "Promoter 1/1 11:00-17:00 (6h) Amine Chaoui" at bounding box center [621, 448] width 173 height 53
click at [777, 464] on app-card-role "Promoter 2/2 11:00-17:00 (6h) ! Rajaa Fannan Amine Chaoui" at bounding box center [807, 459] width 173 height 75
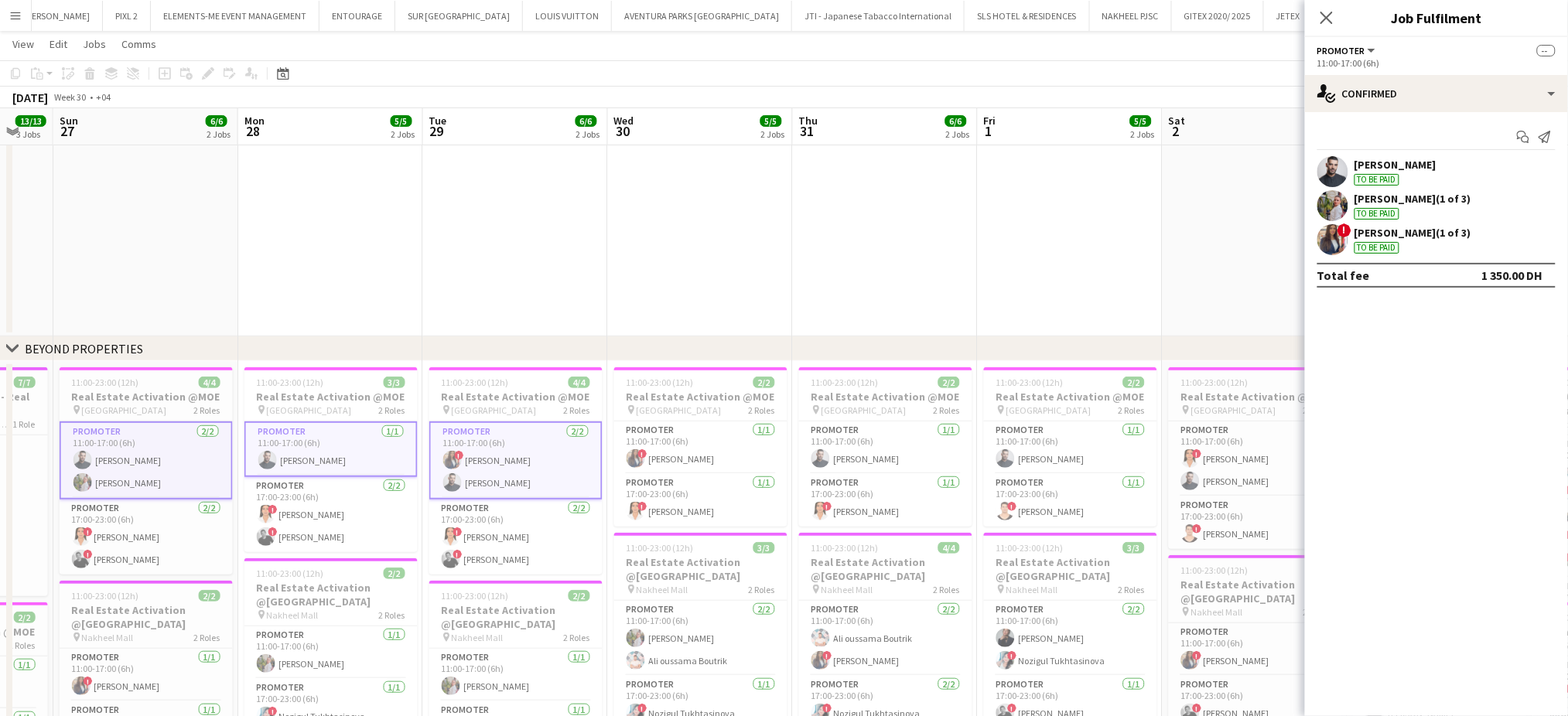
scroll to position [0, 551]
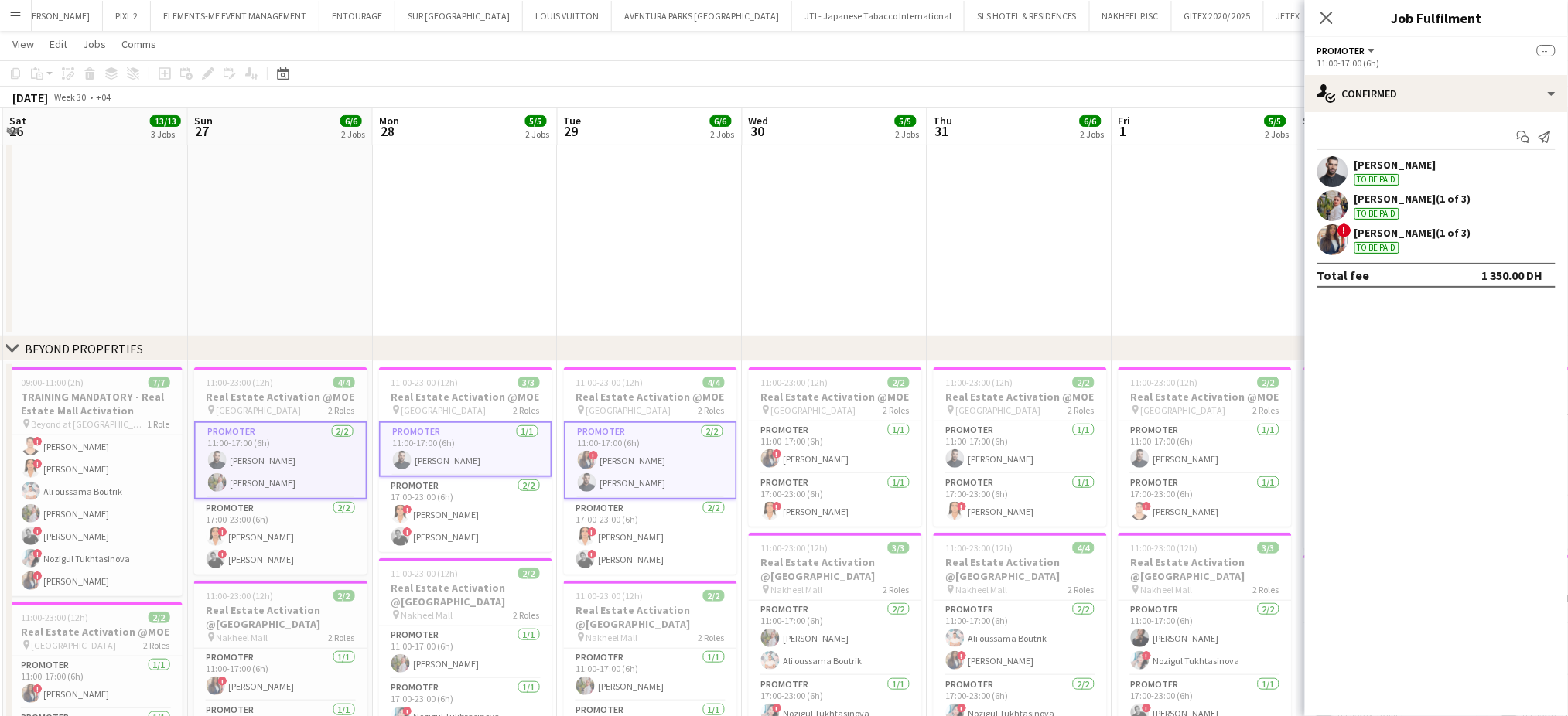
drag, startPoint x: 930, startPoint y: 517, endPoint x: 622, endPoint y: 490, distance: 309.2
click at [622, 490] on app-calendar-viewport "Wed 23 Thu 24 Fri 25 Sat 26 13/13 3 Jobs Sun 27 6/6 2 Jobs Mon 28 5/5 2 Jobs Tu…" at bounding box center [784, 593] width 1568 height 1271
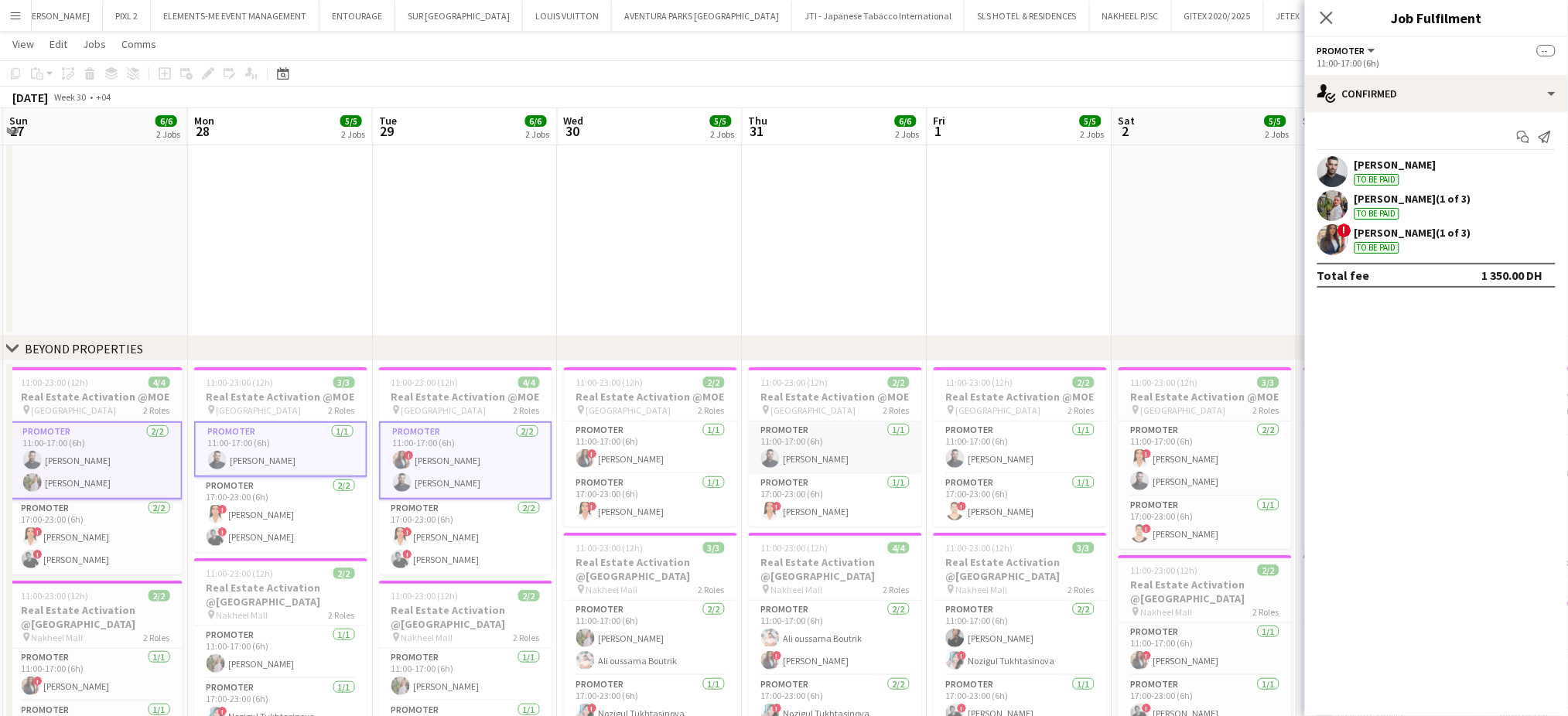
click at [838, 453] on app-card-role "Promoter 1/1 11:00-17:00 (6h) Amine Chaoui" at bounding box center [836, 448] width 173 height 53
click at [980, 452] on app-card-role "Promoter 1/1 11:00-17:00 (6h) Amine Chaoui" at bounding box center [1021, 448] width 173 height 53
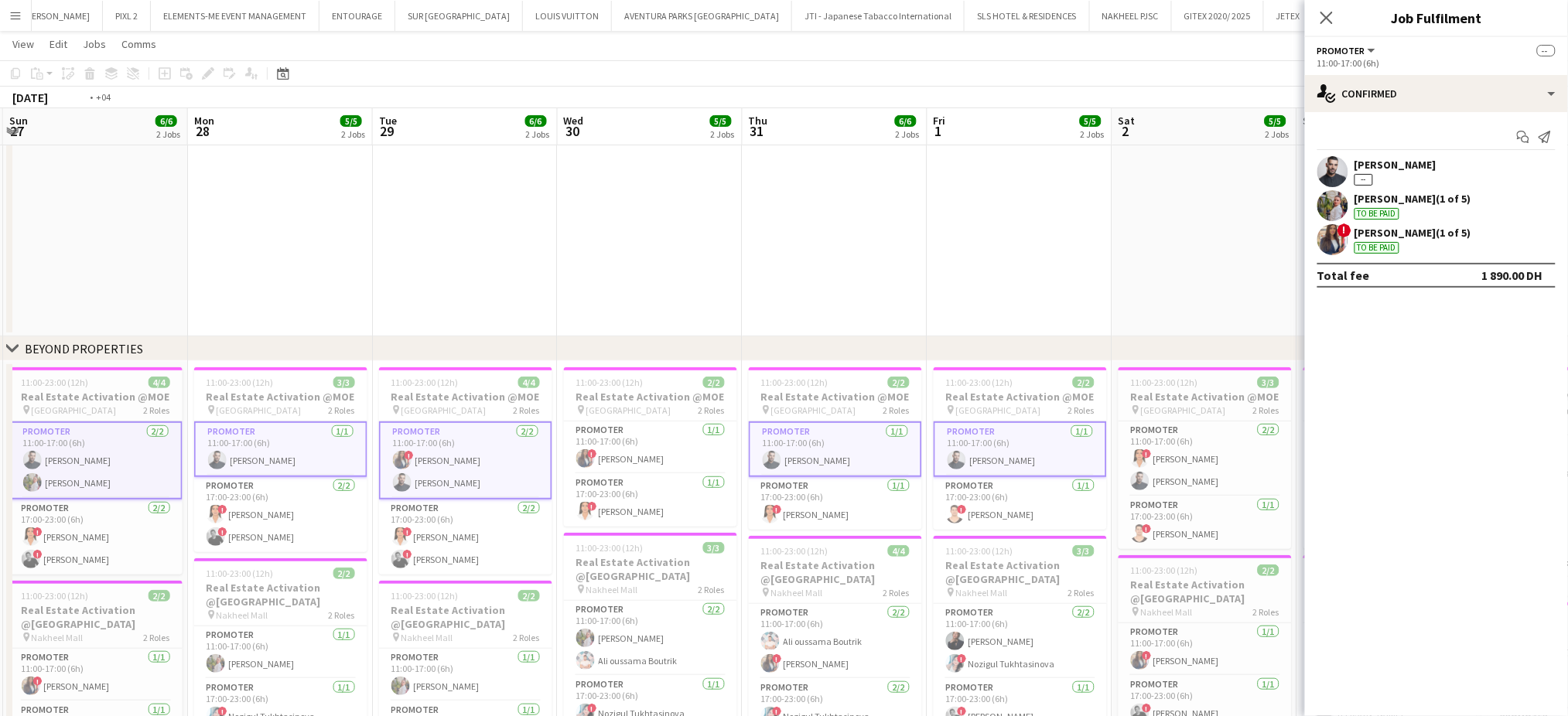
scroll to position [0, 543]
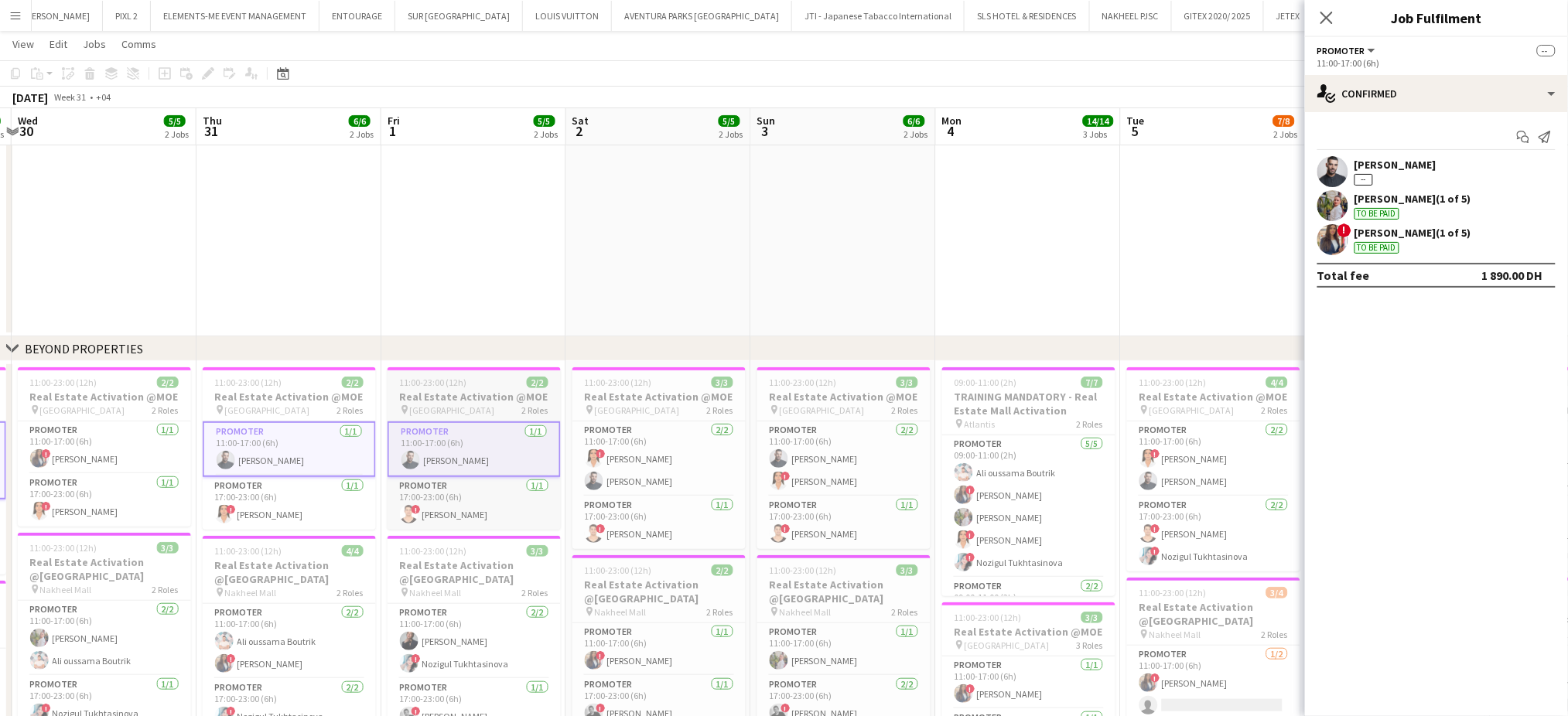
drag, startPoint x: 1027, startPoint y: 465, endPoint x: 482, endPoint y: 467, distance: 545.0
click at [482, 467] on app-calendar-viewport "Sun 27 6/6 2 Jobs Mon 28 5/5 2 Jobs Tue 29 6/6 2 Jobs Wed 30 5/5 2 Jobs Thu 31 …" at bounding box center [784, 593] width 1568 height 1271
click at [638, 463] on app-card-role "Promoter 2/2 11:00-17:00 (6h) ! maryam qasim Amine Chaoui" at bounding box center [660, 459] width 173 height 75
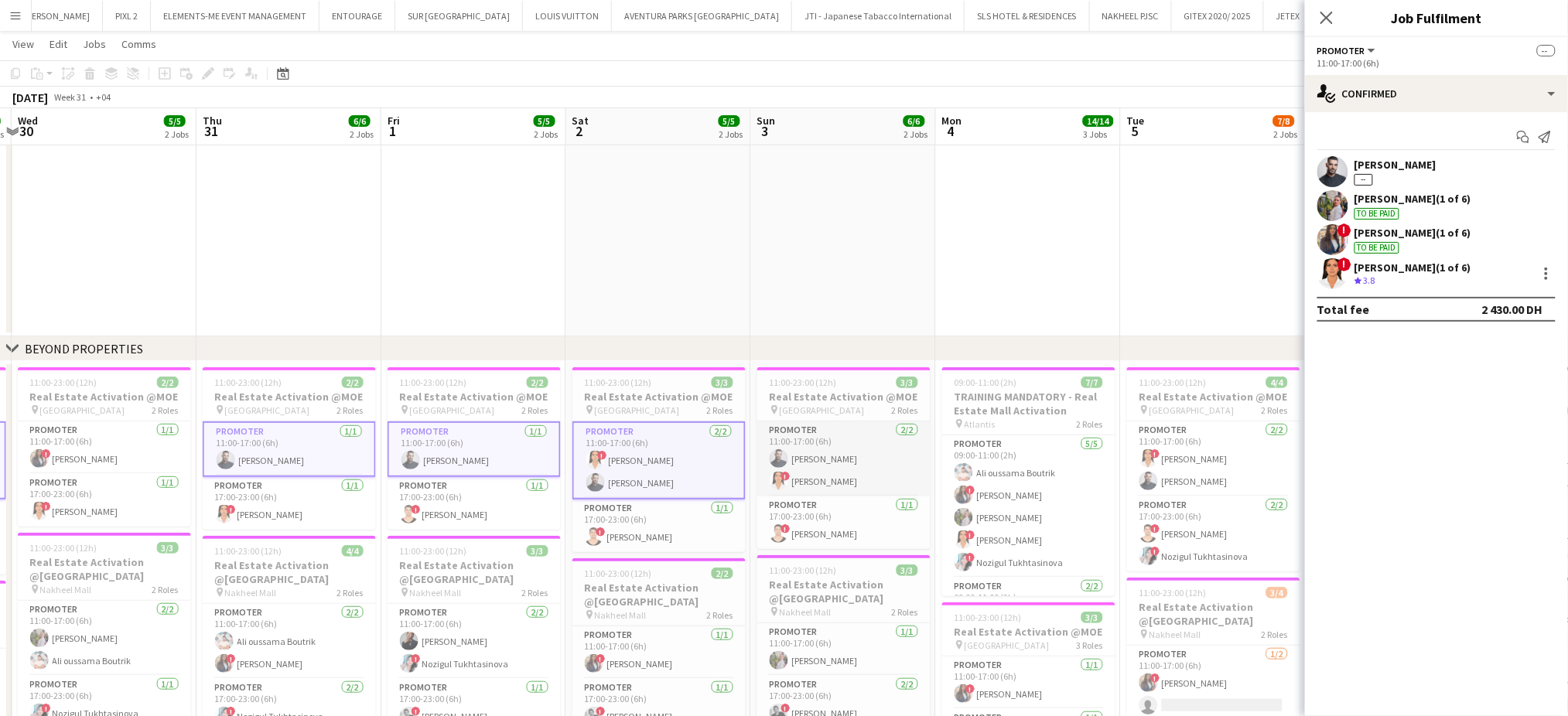
click at [830, 464] on app-card-role "Promoter 2/2 11:00-17:00 (6h) Amine Chaoui ! maryam qasim" at bounding box center [844, 459] width 173 height 75
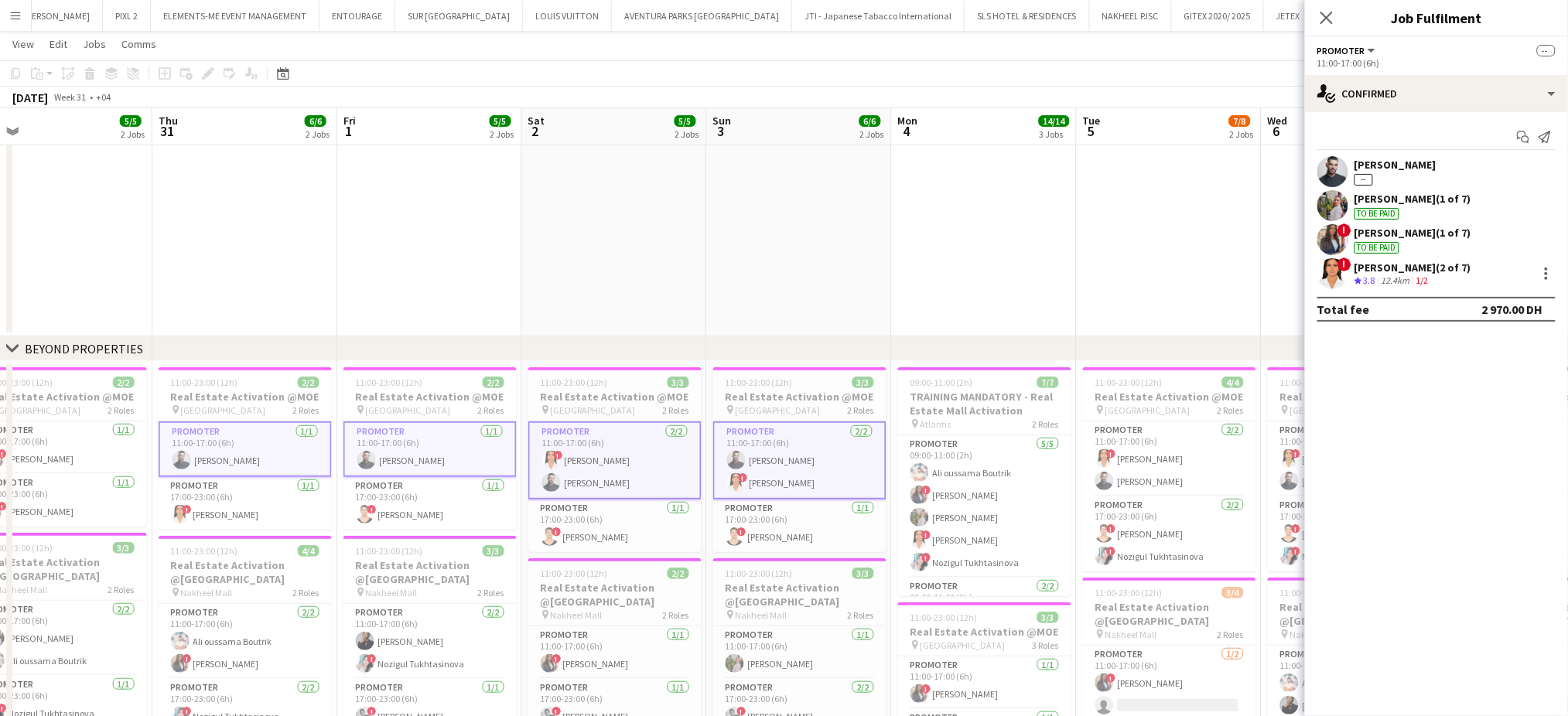
drag, startPoint x: 616, startPoint y: 466, endPoint x: 406, endPoint y: 436, distance: 212.1
click at [406, 436] on app-calendar-viewport "Sun 27 6/6 2 Jobs Mon 28 5/5 2 Jobs Tue 29 6/6 2 Jobs Wed 30 5/5 2 Jobs Thu 31 …" at bounding box center [784, 593] width 1568 height 1271
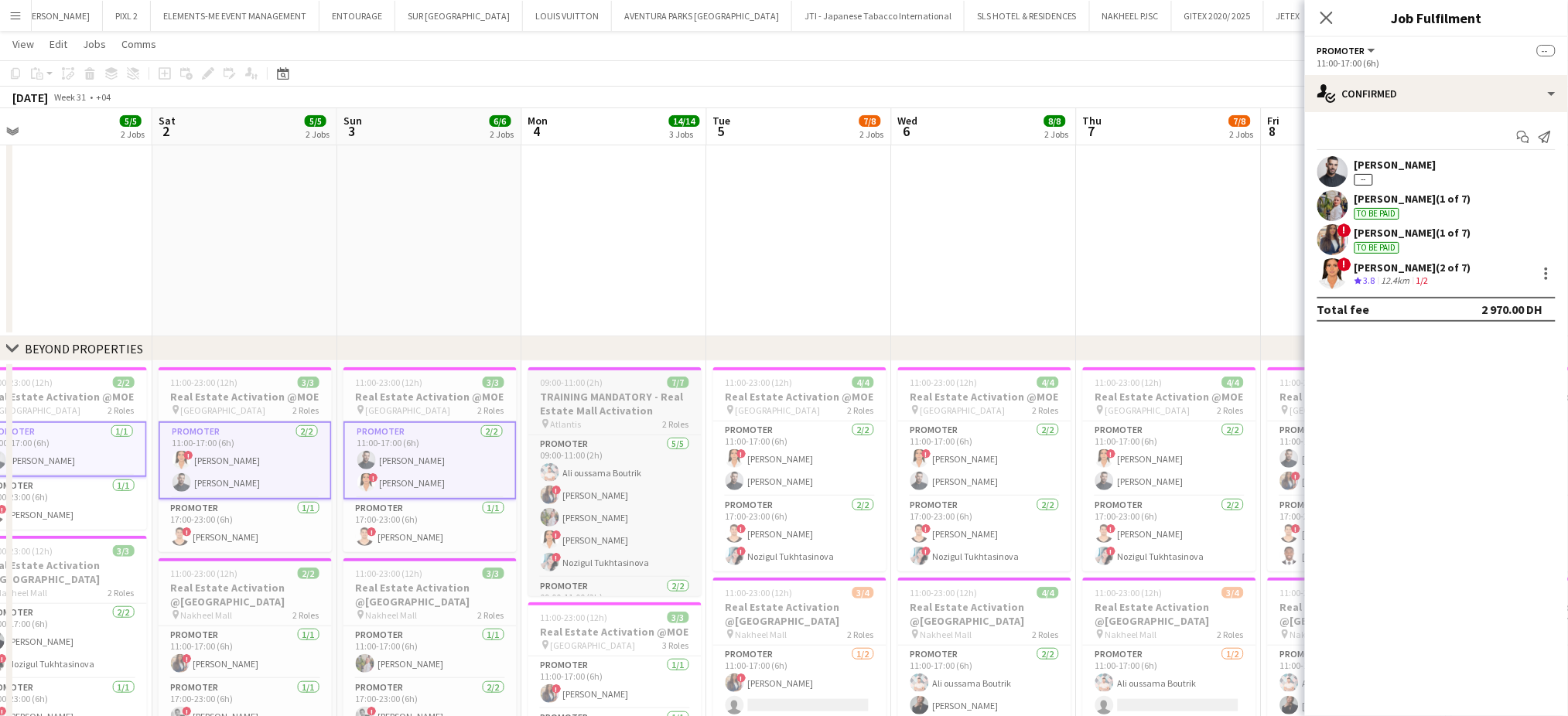
scroll to position [57, 0]
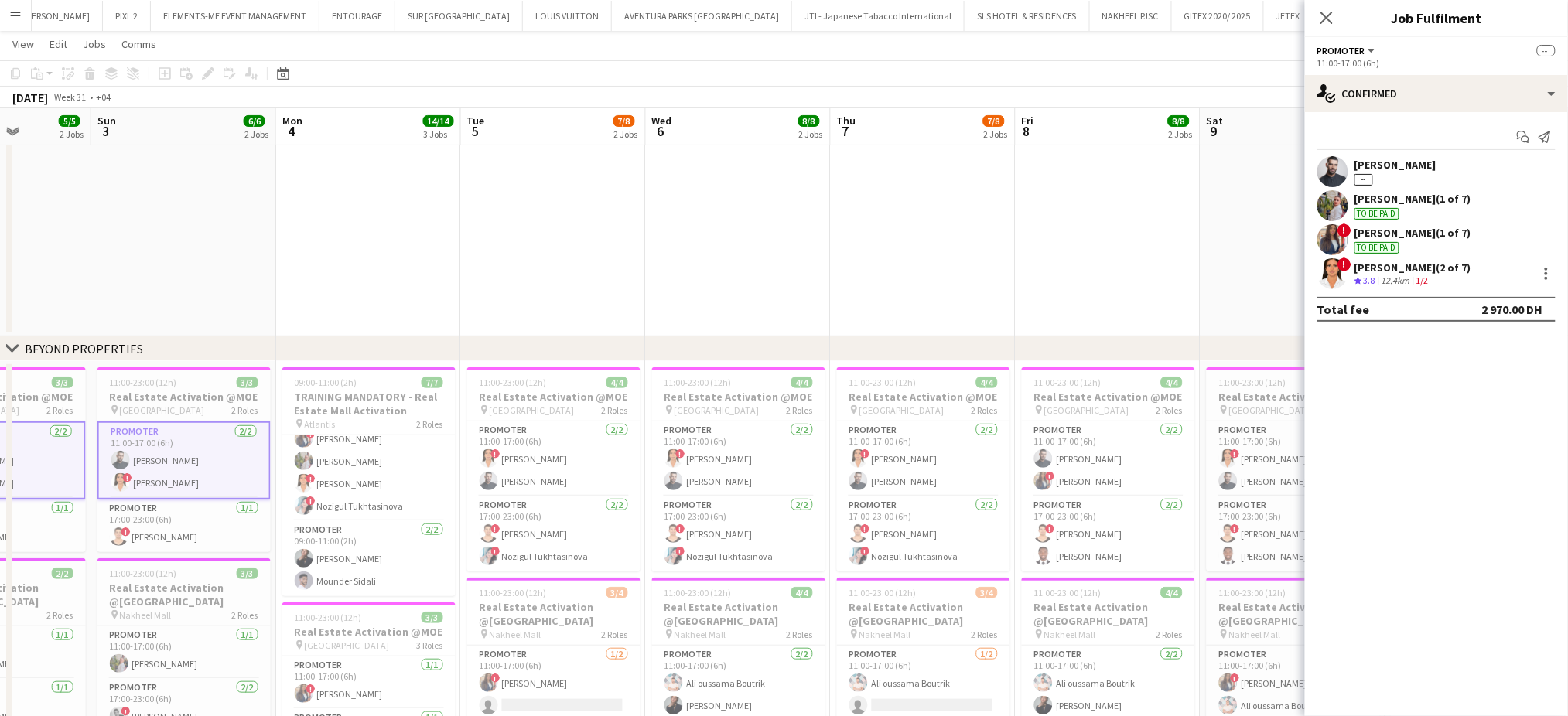
drag, startPoint x: 703, startPoint y: 518, endPoint x: 502, endPoint y: 500, distance: 201.8
click at [502, 500] on app-calendar-viewport "Wed 30 5/5 2 Jobs Thu 31 6/6 2 Jobs Fri 1 5/5 2 Jobs Sat 2 5/5 2 Jobs Sun 3 6/6…" at bounding box center [784, 593] width 1568 height 1271
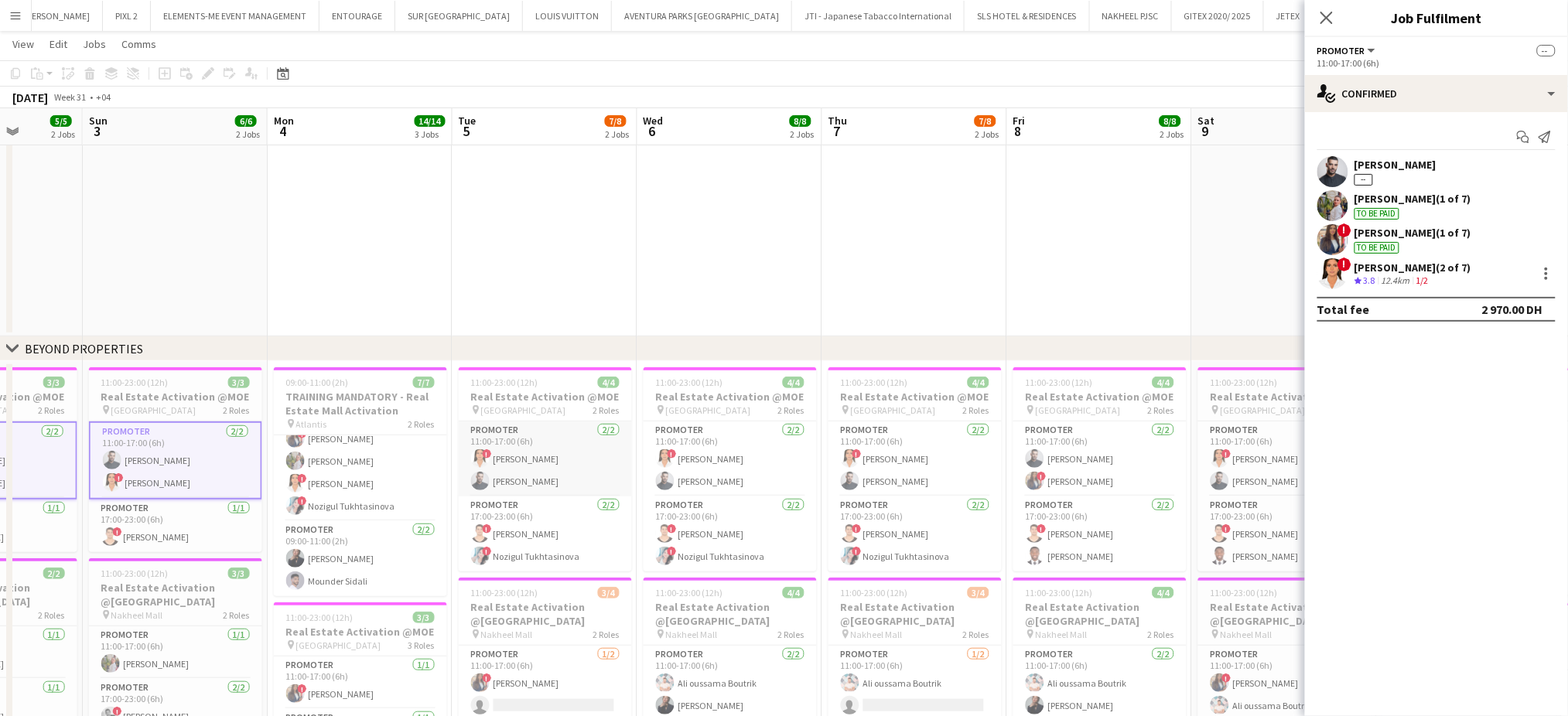
click at [573, 464] on app-card-role "Promoter 2/2 11:00-17:00 (6h) ! maryam qasim Amine Chaoui" at bounding box center [546, 459] width 173 height 75
click at [715, 464] on app-card-role "Promoter 2/2 11:00-17:00 (6h) ! maryam qasim Amine Chaoui" at bounding box center [730, 459] width 173 height 75
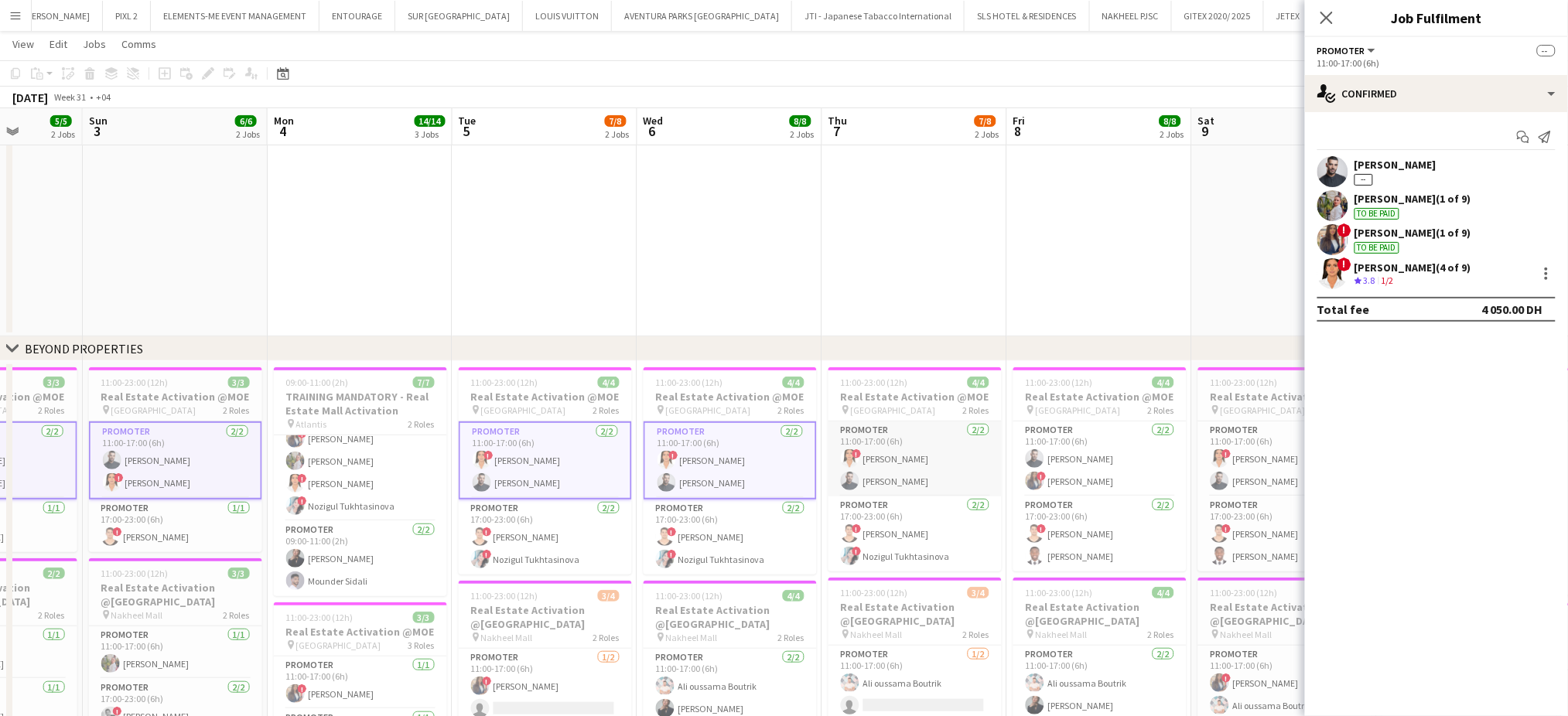
click at [886, 463] on app-card-role "Promoter 2/2 11:00-17:00 (6h) ! maryam qasim Amine Chaoui" at bounding box center [915, 459] width 173 height 75
click at [1057, 453] on app-card-role "Promoter 2/2 11:00-17:00 (6h) Amine Chaoui ! Rajaa Fannan" at bounding box center [1101, 459] width 173 height 75
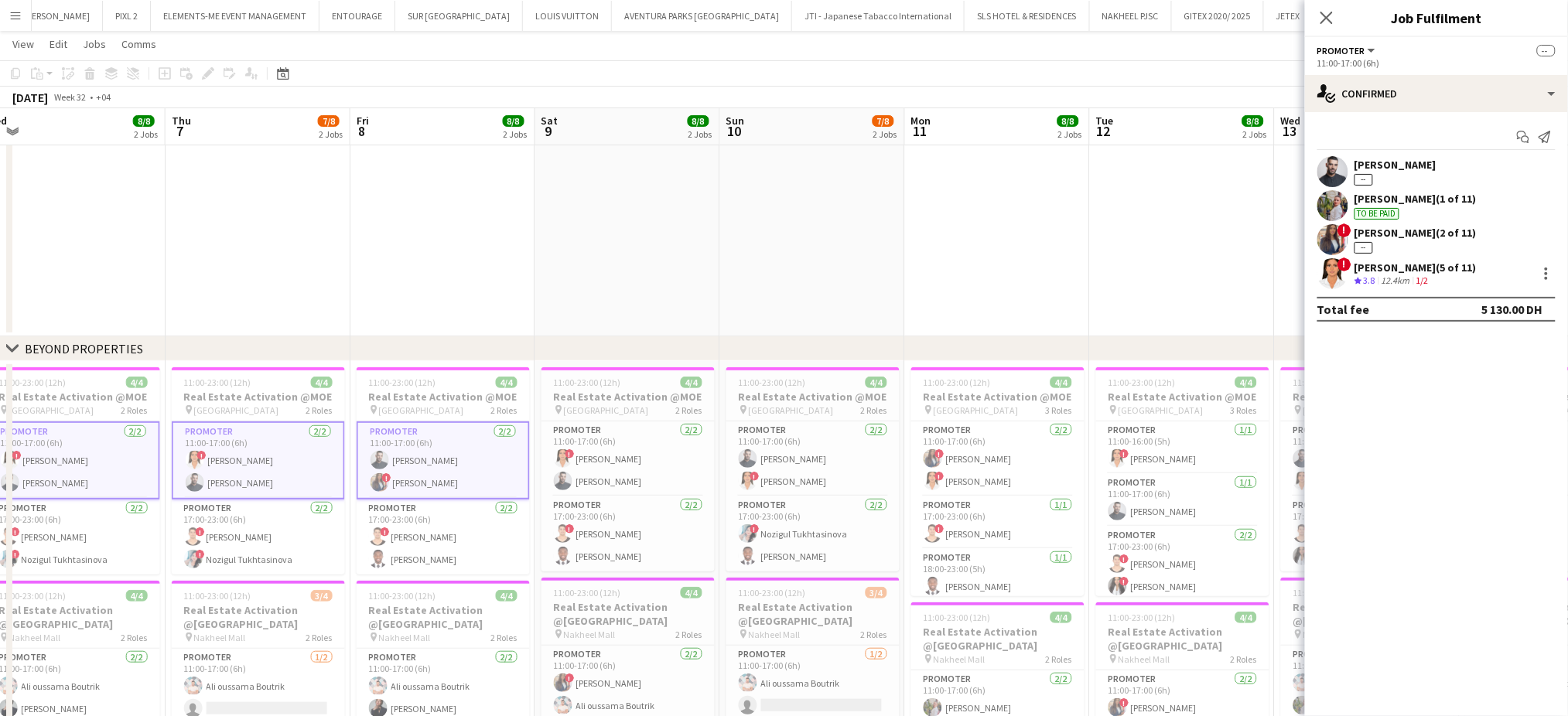
drag, startPoint x: 1046, startPoint y: 487, endPoint x: 575, endPoint y: 448, distance: 472.6
click at [575, 448] on app-calendar-viewport "Sun 3 6/6 2 Jobs Mon 4 14/14 3 Jobs Tue 5 7/8 2 Jobs Wed 6 8/8 2 Jobs Thu 7 7/8…" at bounding box center [784, 593] width 1568 height 1271
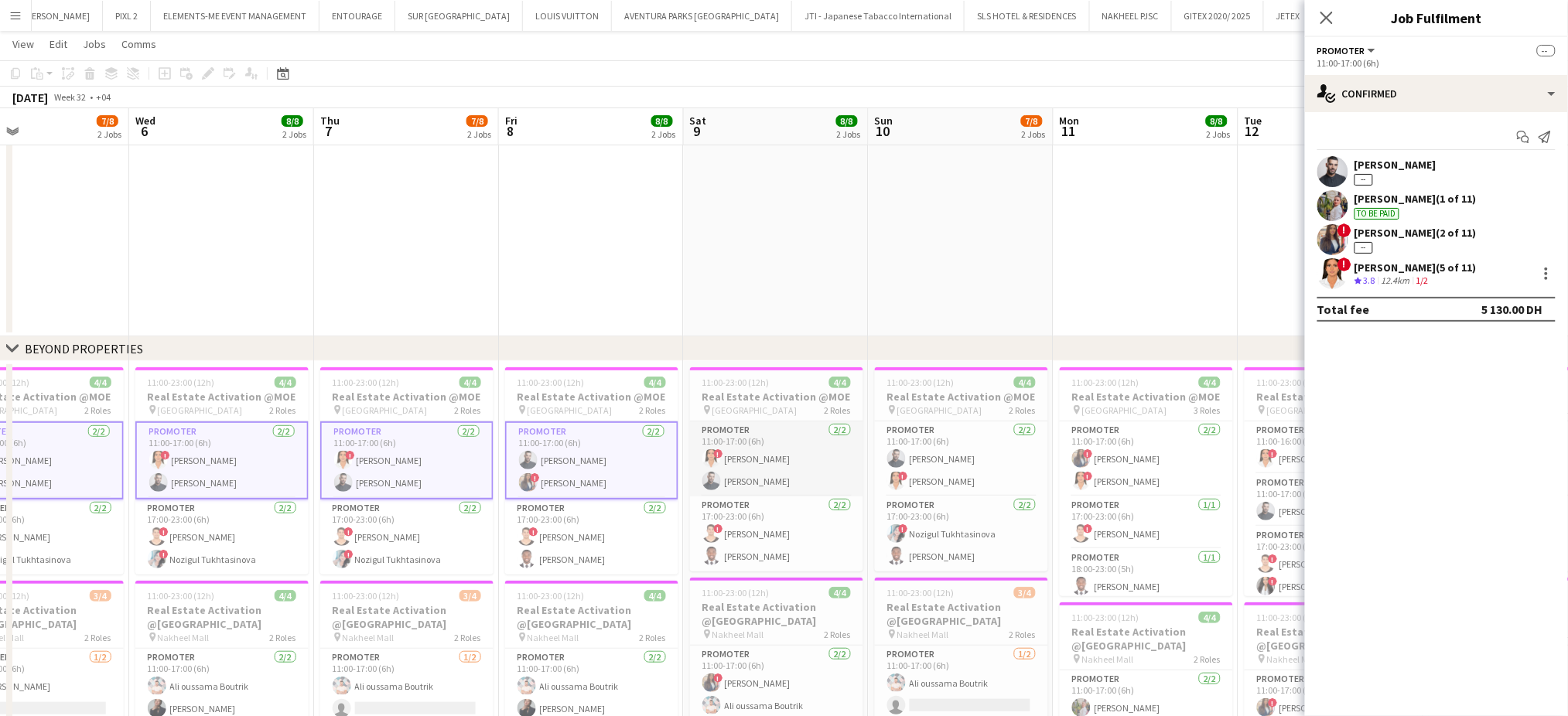
click at [792, 450] on app-card-role "Promoter [DATE] 11:00-17:00 (6h) ! [PERSON_NAME]" at bounding box center [776, 459] width 173 height 75
click at [948, 447] on app-card-role "Promoter 2/2 11:00-17:00 (6h) Amine Chaoui ! maryam qasim" at bounding box center [962, 459] width 173 height 75
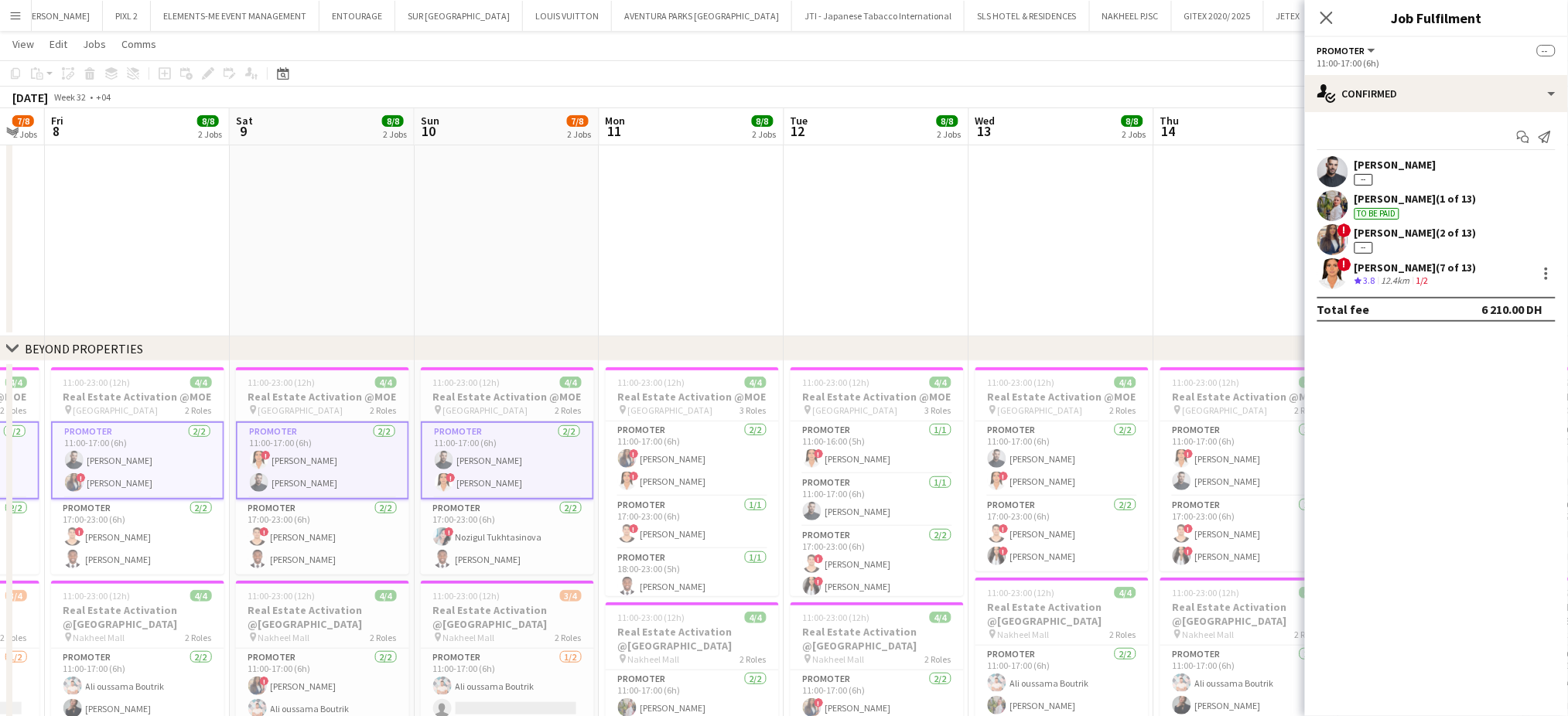
drag, startPoint x: 534, startPoint y: 452, endPoint x: 510, endPoint y: 451, distance: 24.0
click at [510, 451] on app-calendar-viewport "Tue 5 7/8 2 Jobs Wed 6 8/8 2 Jobs Thu 7 7/8 2 Jobs Fri 8 8/8 2 Jobs Sat 9 8/8 2…" at bounding box center [784, 593] width 1568 height 1271
click at [833, 504] on app-card-role "Promoter 1/1 11:00-17:00 (6h) Amine Chaoui" at bounding box center [875, 500] width 173 height 53
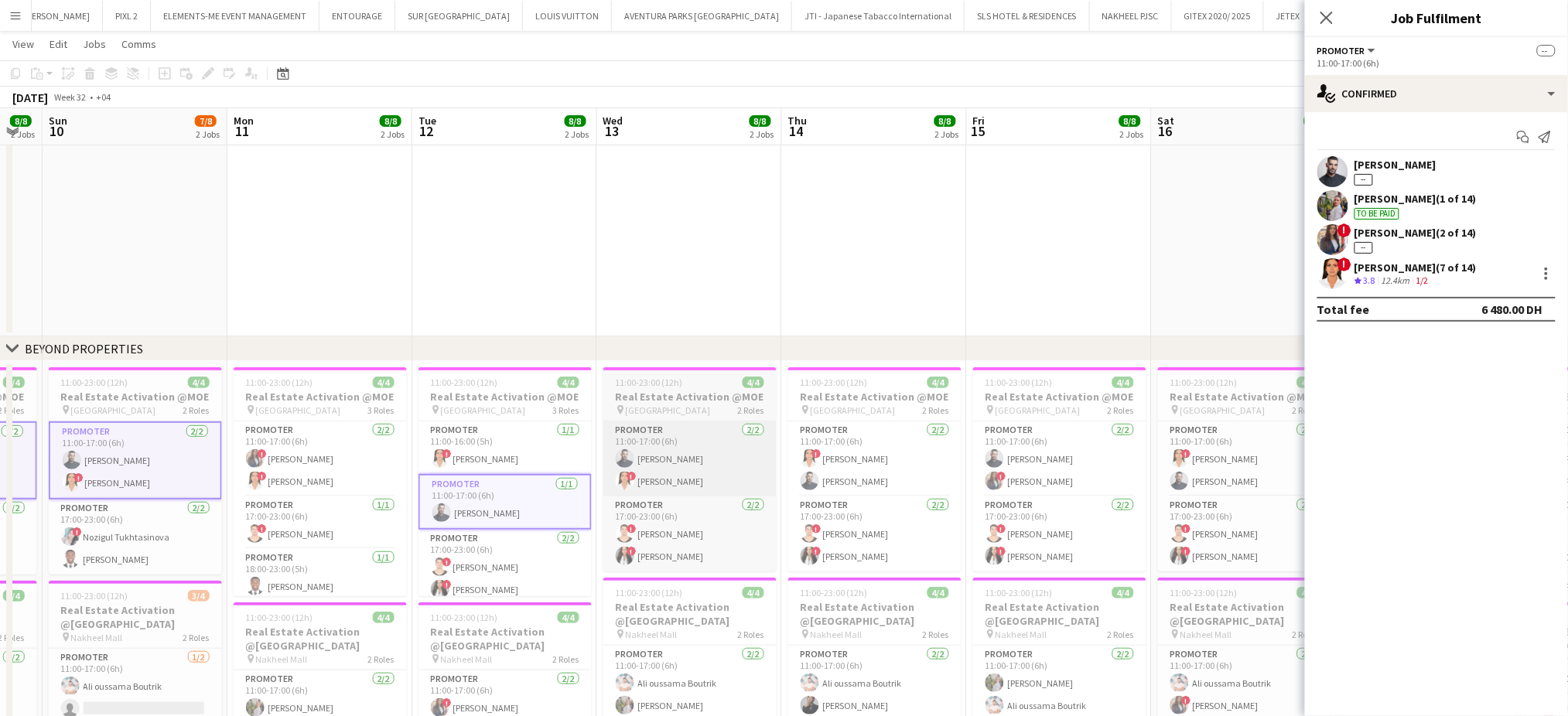
drag, startPoint x: 1065, startPoint y: 511, endPoint x: 758, endPoint y: 494, distance: 307.5
click at [747, 508] on app-calendar-viewport "Thu 7 7/8 2 Jobs Fri 8 8/8 2 Jobs Sat 9 8/8 2 Jobs Sun 10 7/8 2 Jobs Mon 11 8/8…" at bounding box center [784, 593] width 1568 height 1271
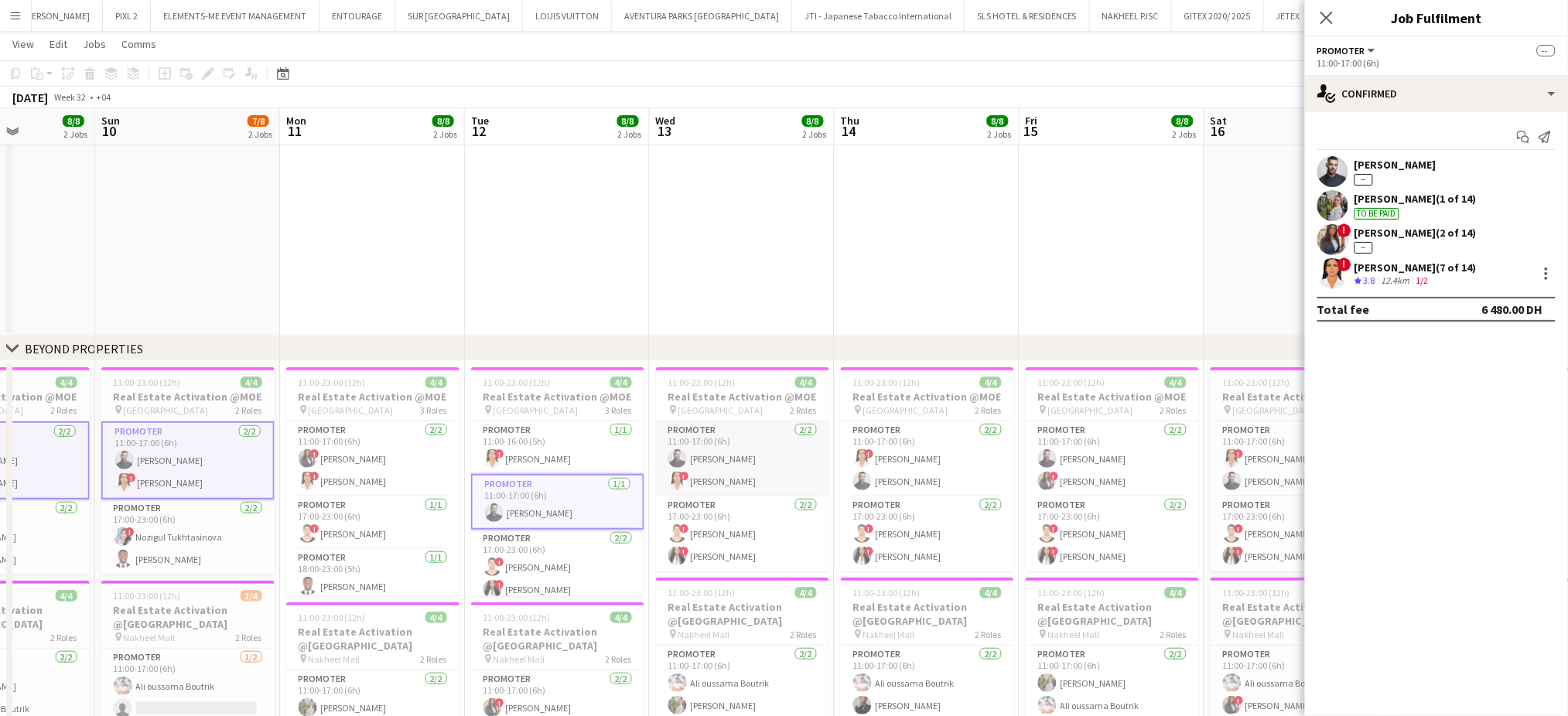
click at [772, 459] on app-card-role "Promoter 2/2 11:00-17:00 (6h) Amine Chaoui ! maryam qasim" at bounding box center [743, 459] width 173 height 75
click at [931, 462] on app-card-role "Promoter [DATE] 11:00-17:00 (6h) ! [PERSON_NAME]" at bounding box center [927, 459] width 173 height 75
click at [1127, 462] on app-card-role "Promoter 2/2 11:00-17:00 (6h) Amine Chaoui ! Rajaa Fannan" at bounding box center [1113, 459] width 173 height 75
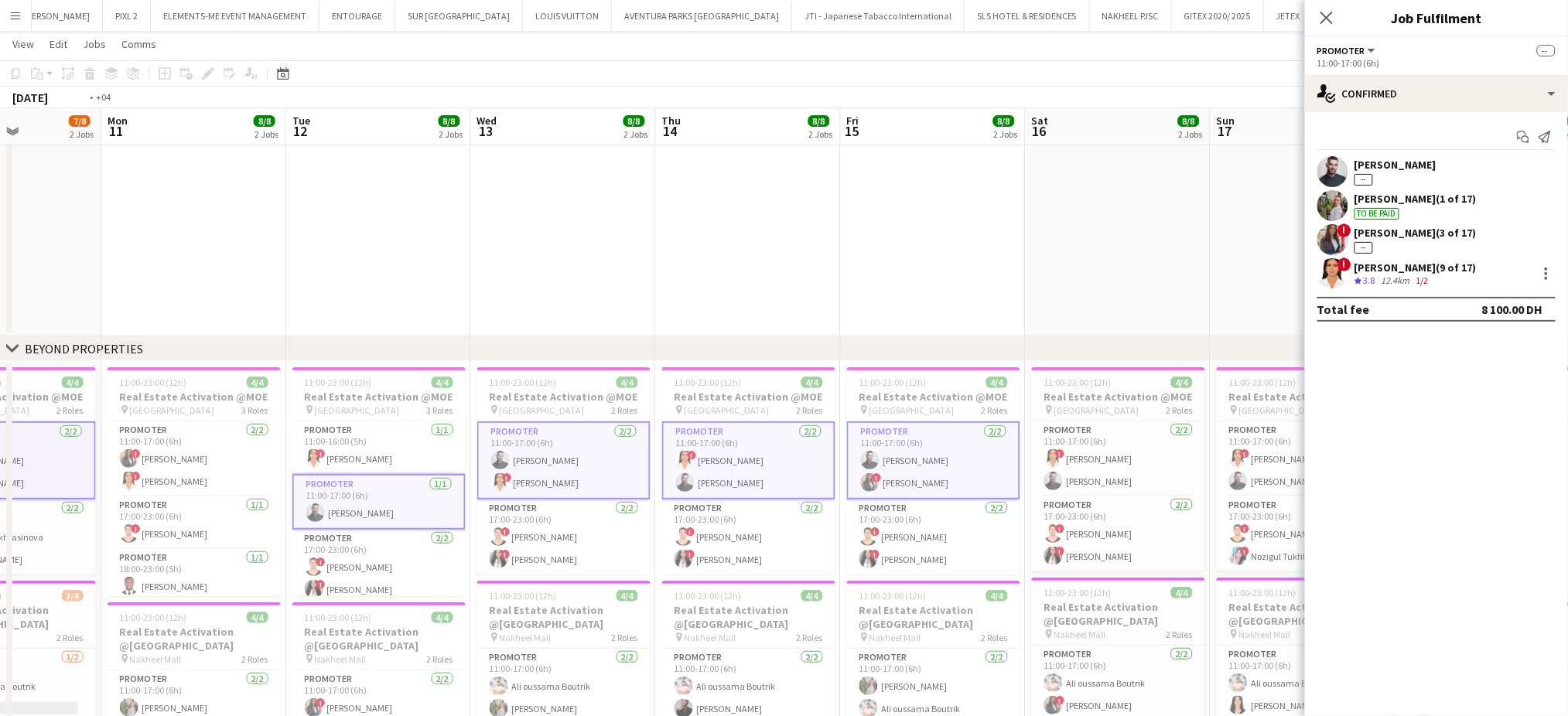
drag, startPoint x: 1132, startPoint y: 469, endPoint x: 722, endPoint y: 452, distance: 410.4
click at [722, 452] on app-calendar-viewport "Thu 7 7/8 2 Jobs Fri 8 8/8 2 Jobs Sat 9 8/8 2 Jobs Sun 10 7/8 2 Jobs Mon 11 8/8…" at bounding box center [784, 593] width 1568 height 1271
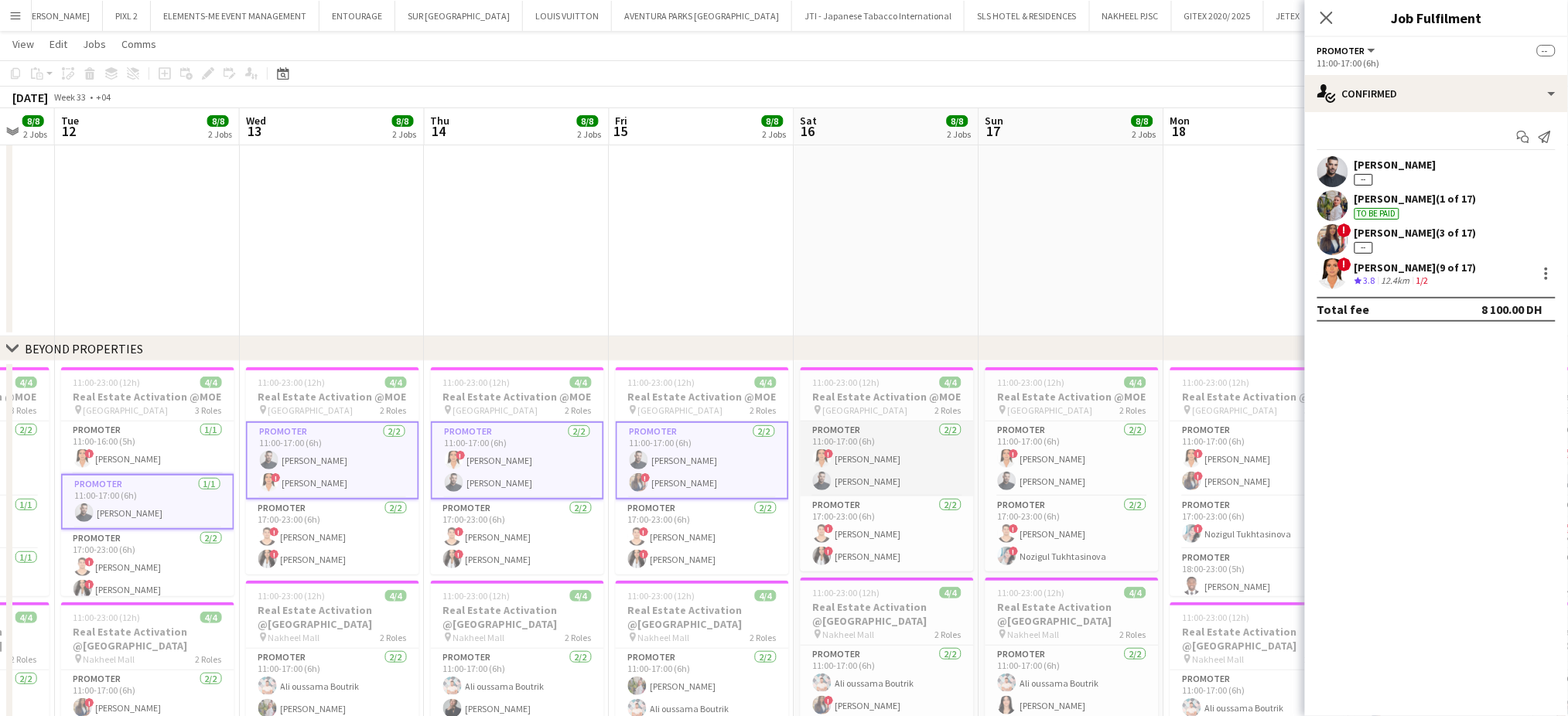
click at [872, 473] on app-card-role "Promoter [DATE] 11:00-17:00 (6h) ! [PERSON_NAME]" at bounding box center [888, 459] width 173 height 75
click at [1032, 471] on app-card-role "Promoter [DATE] 11:00-17:00 (6h) ! [PERSON_NAME]" at bounding box center [1072, 459] width 173 height 75
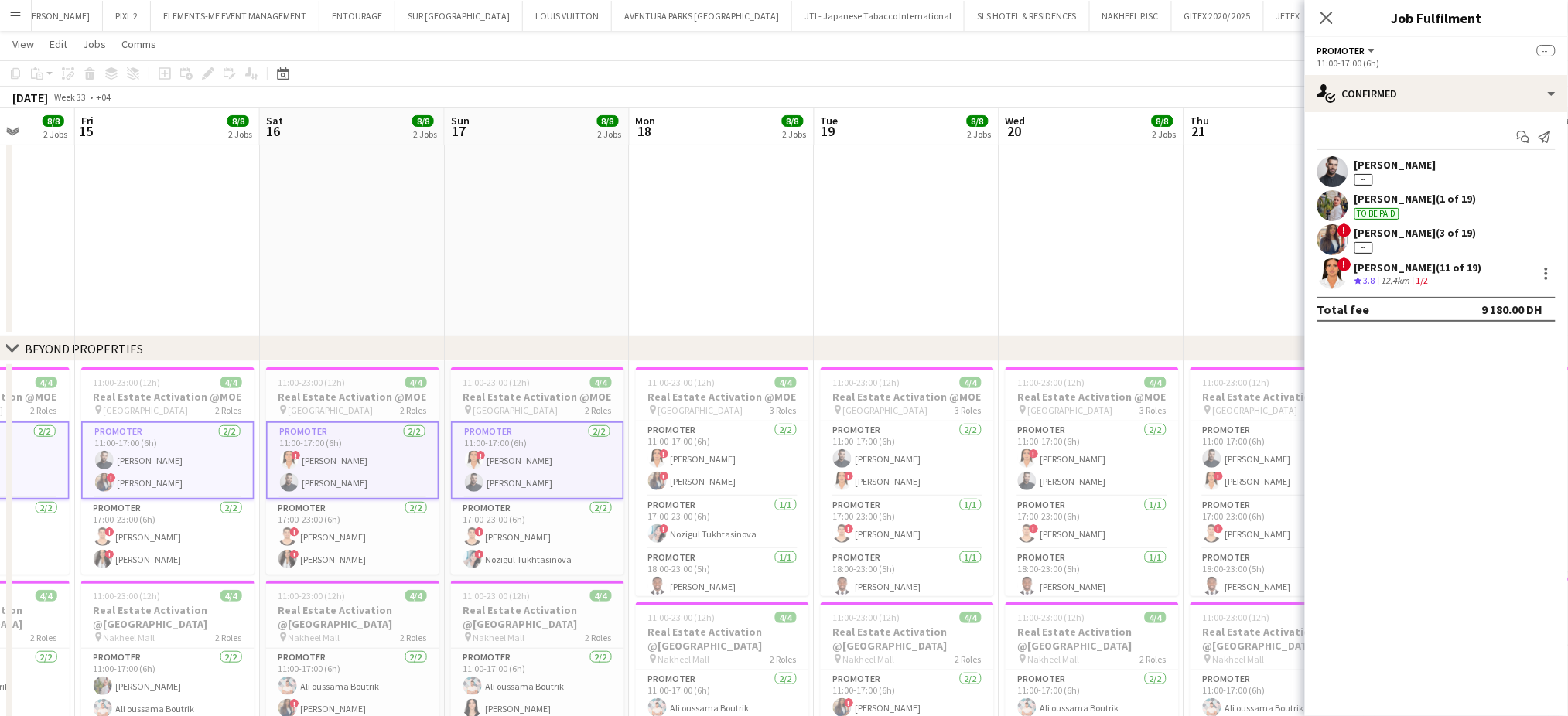
drag, startPoint x: 1090, startPoint y: 480, endPoint x: 514, endPoint y: 480, distance: 576.0
click at [514, 480] on app-calendar-viewport "Tue 12 8/8 2 Jobs Wed 13 8/8 2 Jobs Thu 14 8/8 2 Jobs Fri 15 8/8 2 Jobs Sat 16 …" at bounding box center [784, 593] width 1568 height 1271
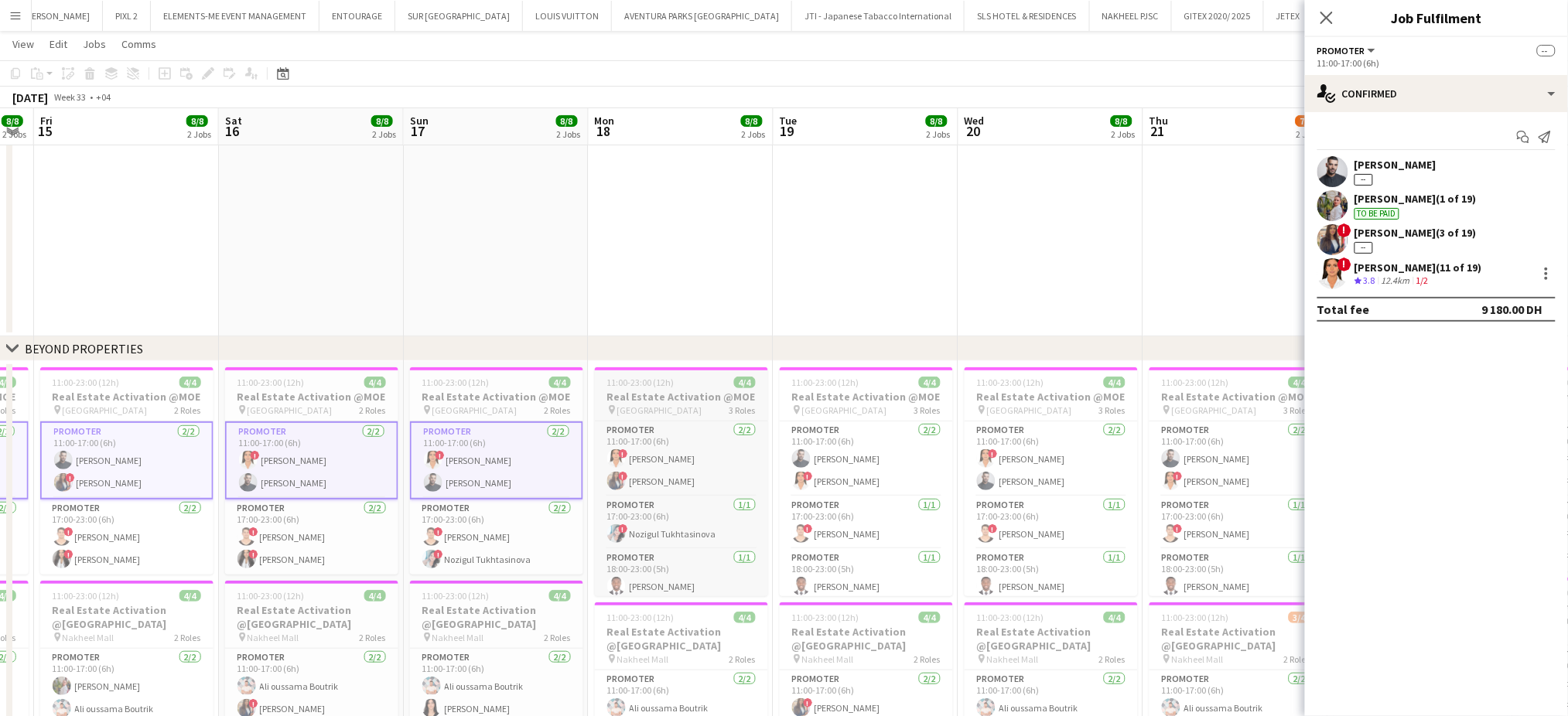
scroll to position [6, 0]
click at [840, 469] on app-card-role "Promoter 2/2 11:00-17:00 (6h) Amine Chaoui ! maryam qasim" at bounding box center [867, 459] width 173 height 75
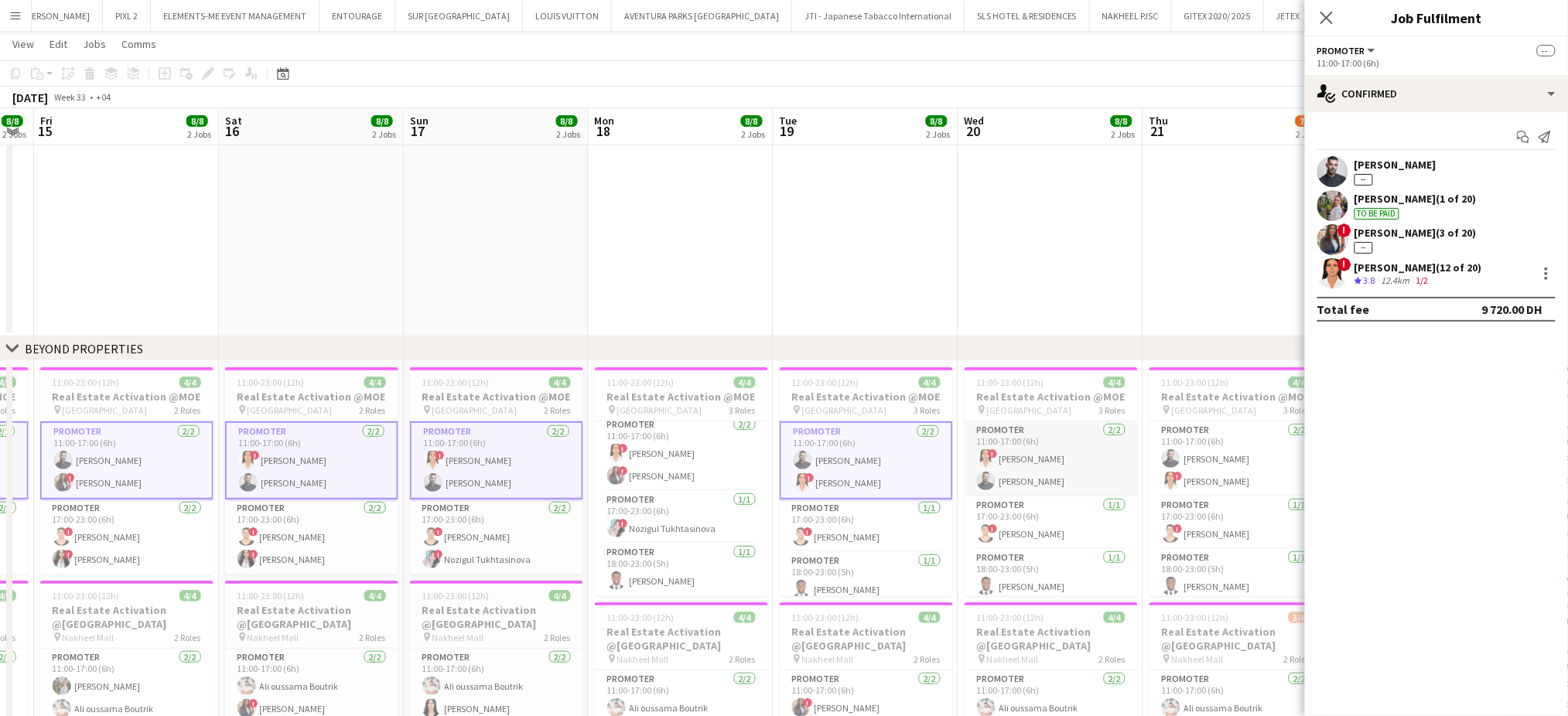
click at [1054, 464] on app-card-role "Promoter [DATE] 11:00-17:00 (6h) ! [PERSON_NAME]" at bounding box center [1052, 459] width 173 height 75
click at [1211, 467] on app-card-role "Promoter 2/2 11:00-17:00 (6h) Amine Chaoui ! maryam qasim" at bounding box center [1236, 459] width 173 height 75
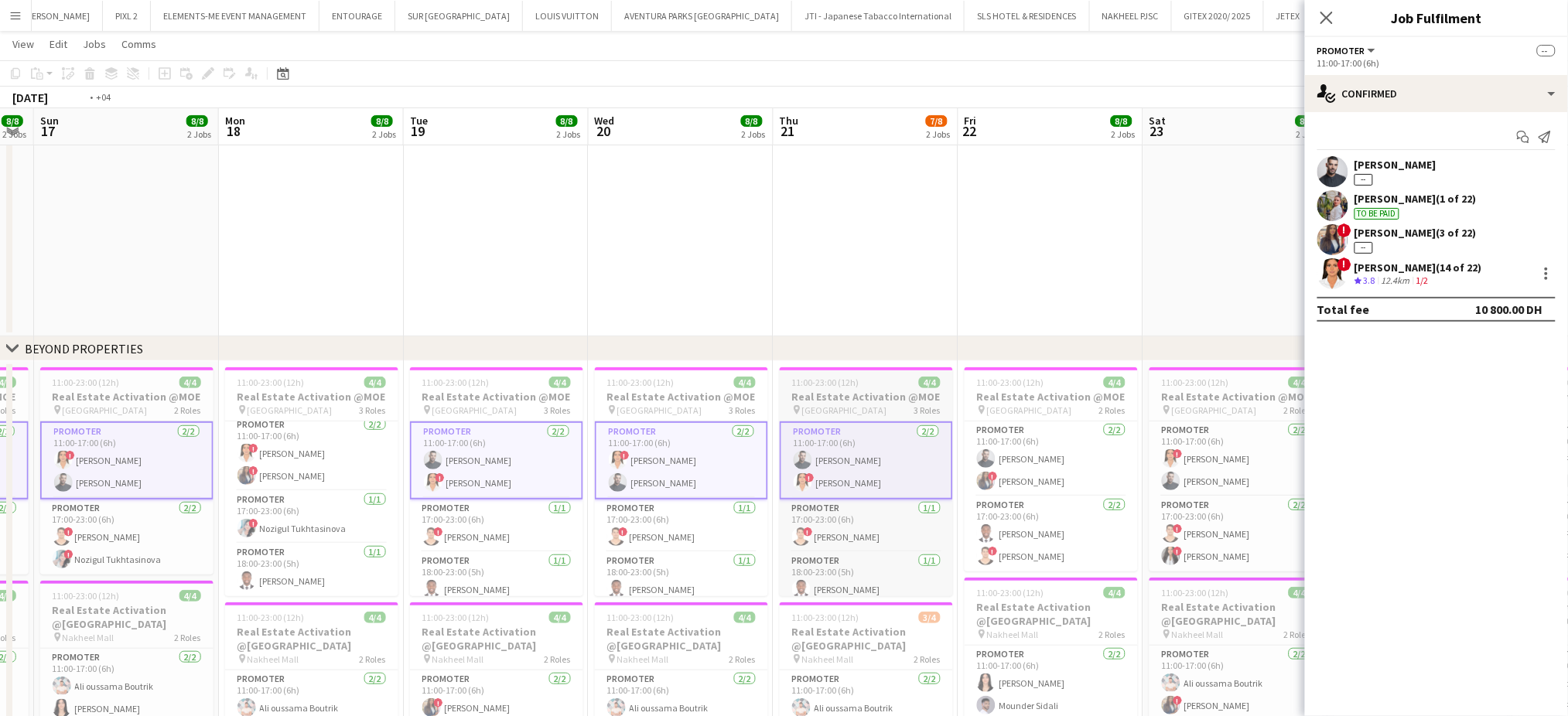
scroll to position [0, 419]
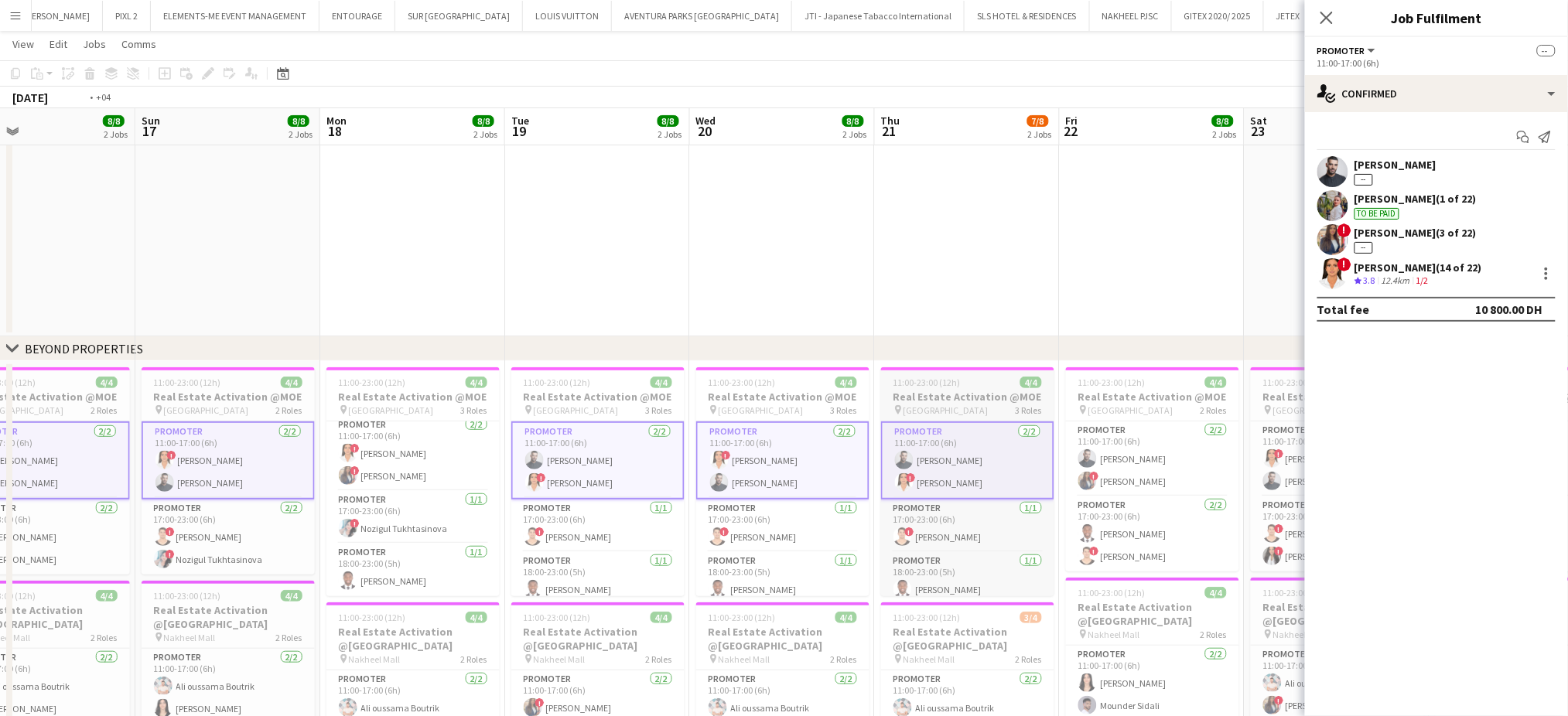
drag, startPoint x: 1205, startPoint y: 472, endPoint x: 567, endPoint y: 474, distance: 638.0
click at [566, 476] on app-calendar-viewport "Thu 14 8/8 2 Jobs Fri 15 8/8 2 Jobs Sat 16 8/8 2 Jobs Sun 17 8/8 2 Jobs Mon 18 …" at bounding box center [784, 593] width 1568 height 1271
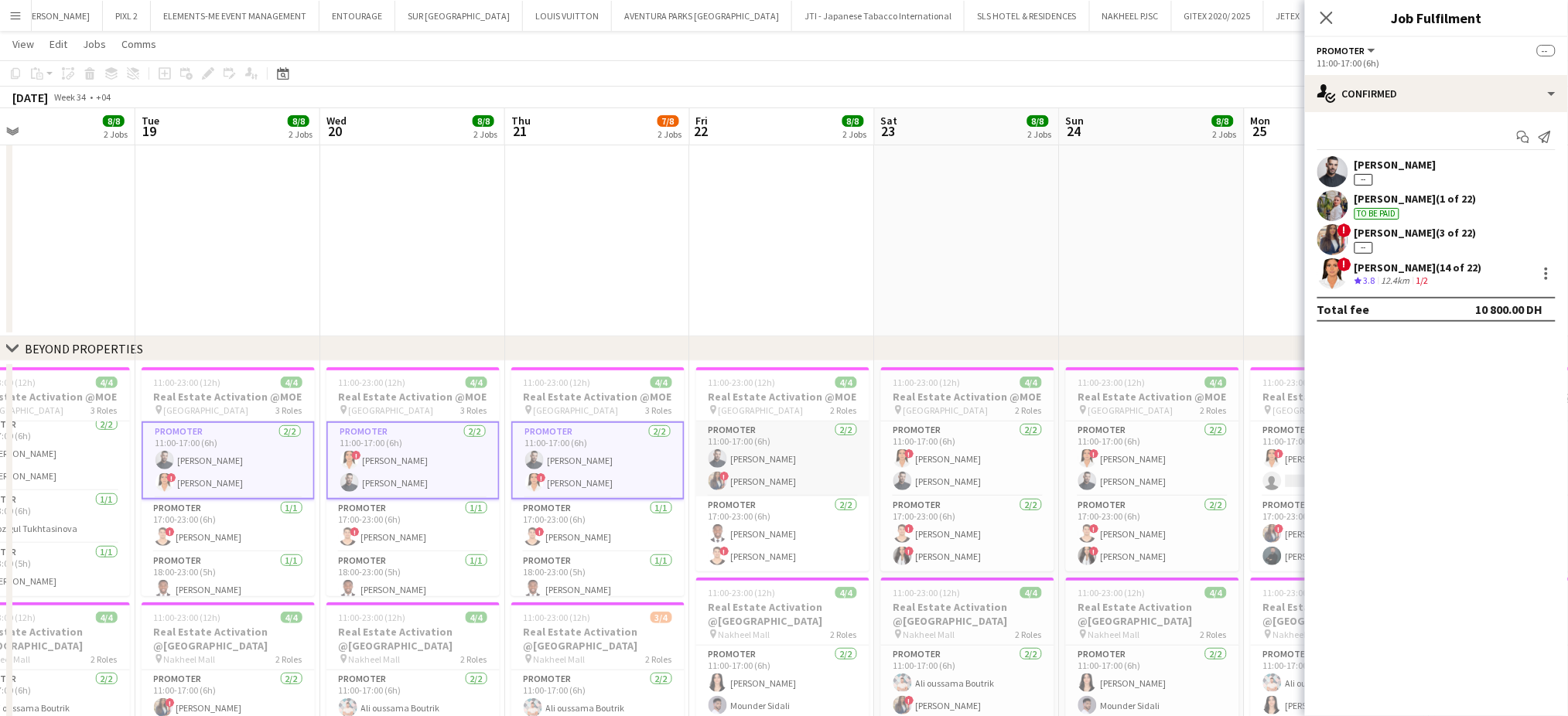
click at [762, 480] on app-card-role "Promoter 2/2 11:00-17:00 (6h) Amine Chaoui ! Rajaa Fannan" at bounding box center [783, 459] width 173 height 75
click at [963, 481] on app-card-role "Promoter [DATE] 11:00-17:00 (6h) ! [PERSON_NAME]" at bounding box center [968, 459] width 173 height 75
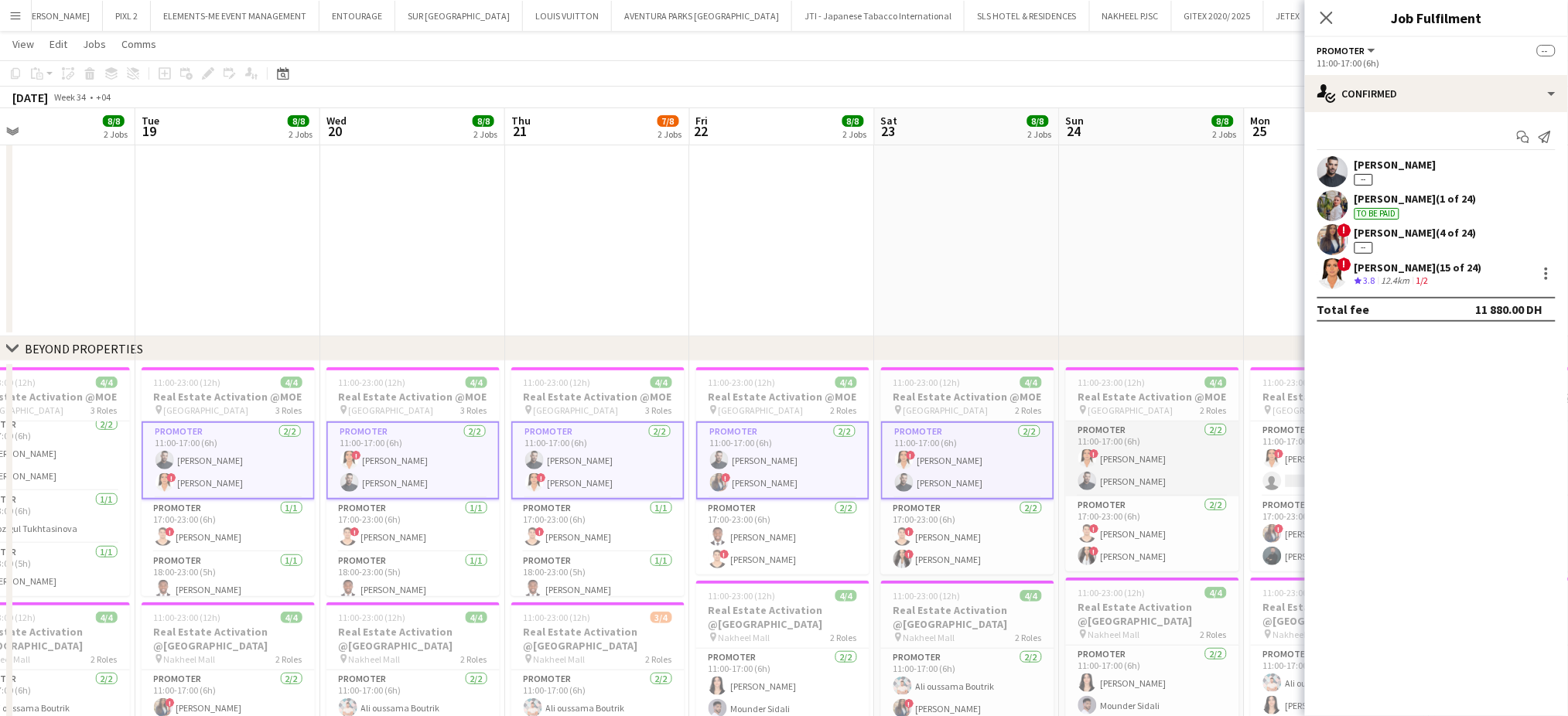
click at [1110, 470] on app-card-role "Promoter [DATE] 11:00-17:00 (6h) ! [PERSON_NAME]" at bounding box center [1152, 459] width 173 height 75
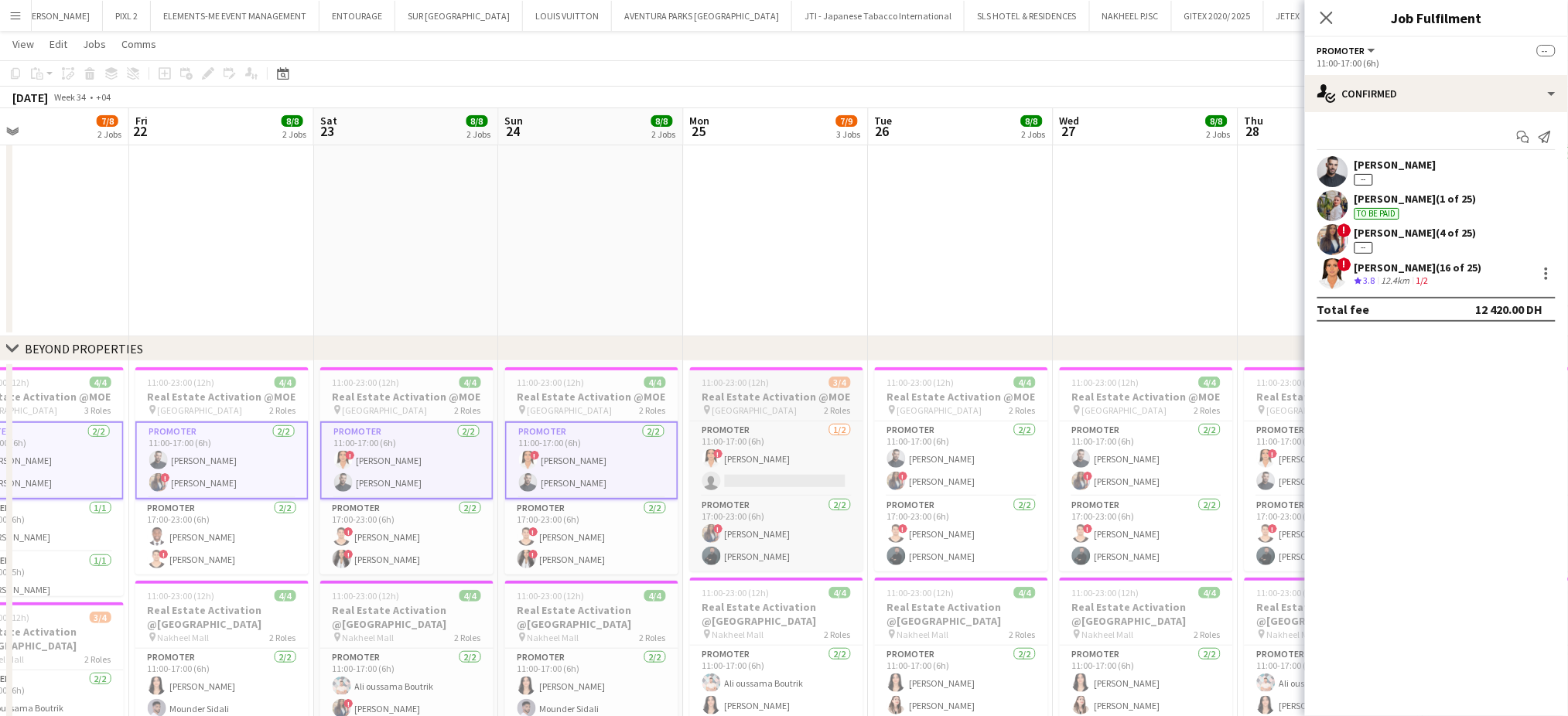
drag, startPoint x: 1188, startPoint y: 455, endPoint x: 696, endPoint y: 387, distance: 496.7
click at [619, 394] on app-calendar-viewport "Mon 18 8/8 2 Jobs Tue 19 8/8 2 Jobs Wed 20 8/8 2 Jobs Thu 21 7/8 2 Jobs Fri 22 …" at bounding box center [784, 593] width 1568 height 1271
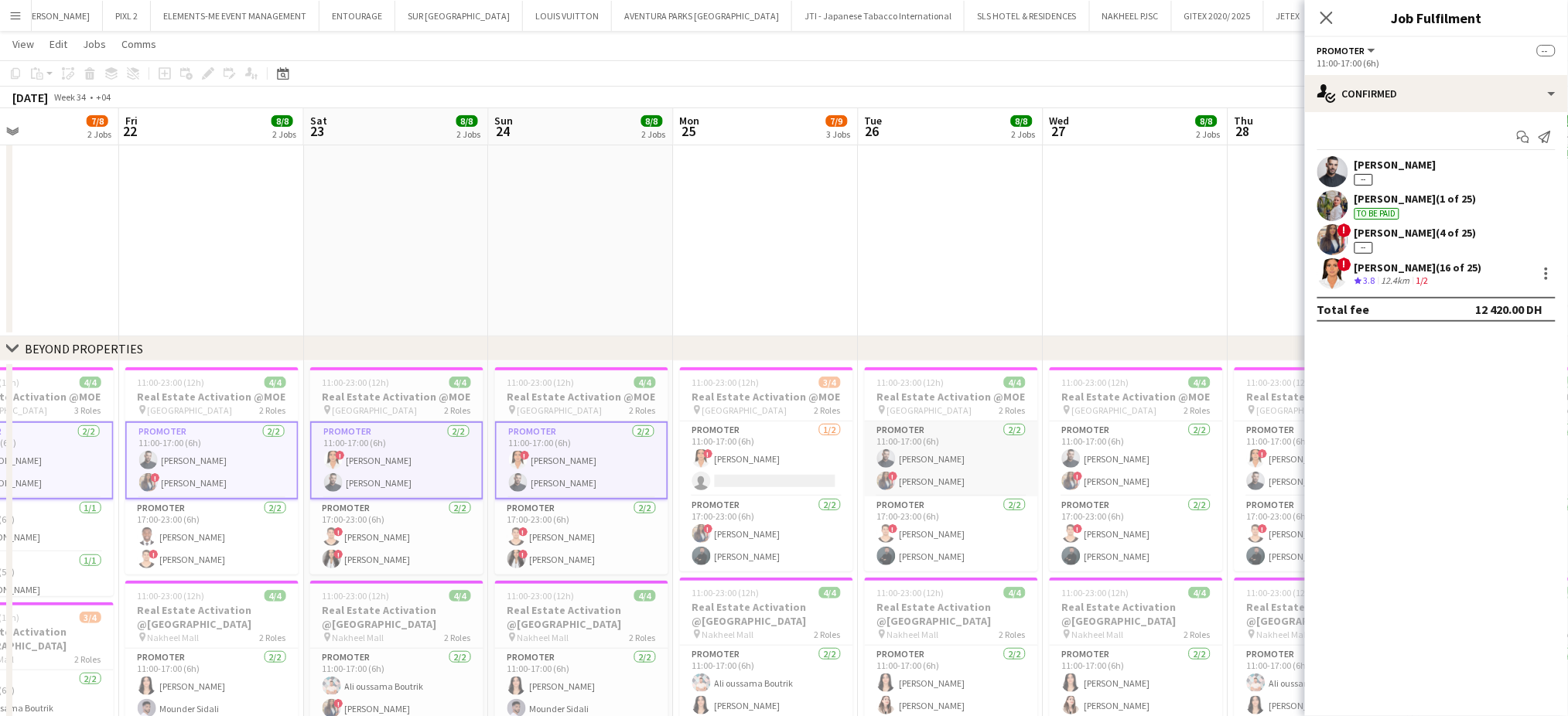
click at [927, 471] on app-card-role "Promoter 2/2 11:00-17:00 (6h) Amine Chaoui ! Rajaa Fannan" at bounding box center [952, 459] width 173 height 75
click at [1160, 472] on app-card-role "Promoter 2/2 11:00-17:00 (6h) Amine Chaoui ! Rajaa Fannan" at bounding box center [1136, 459] width 173 height 75
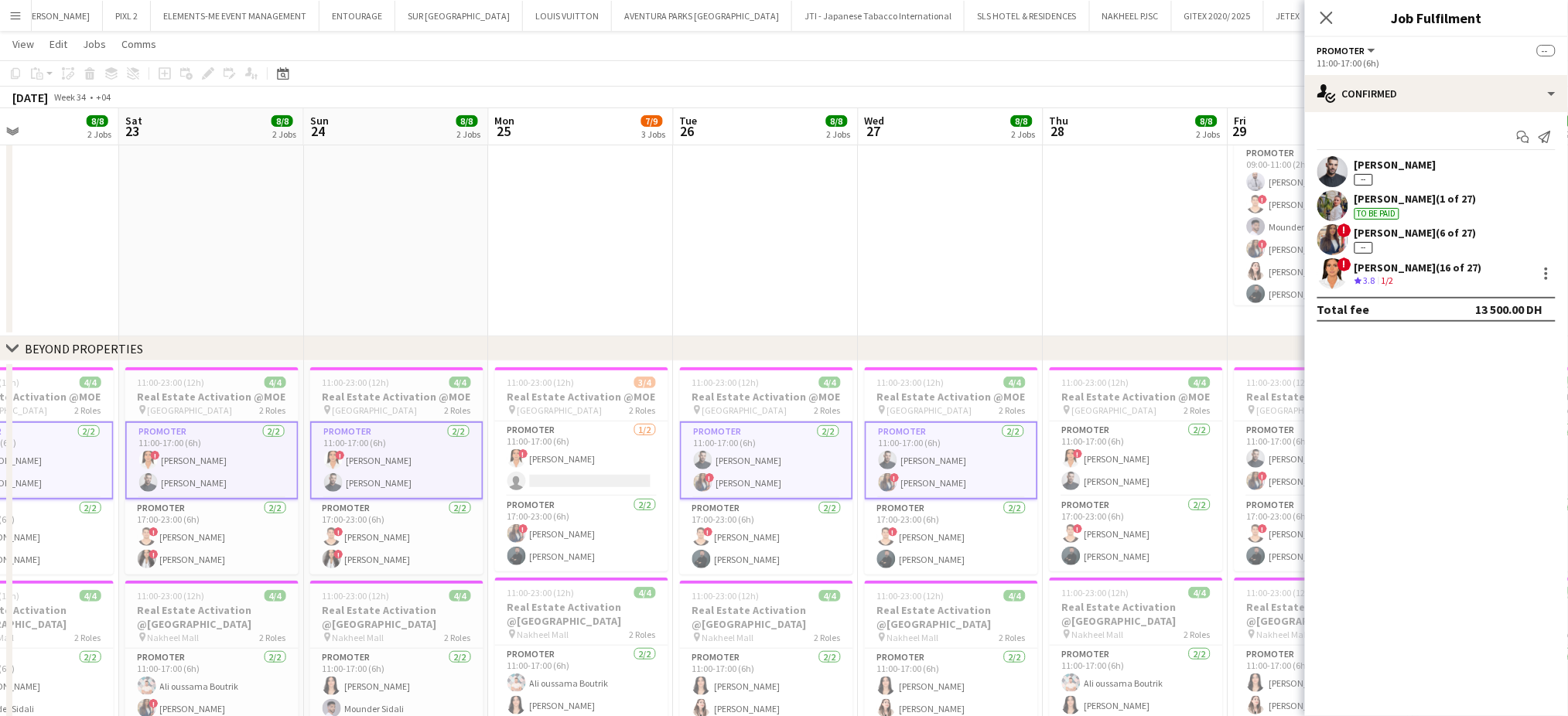
drag, startPoint x: 820, startPoint y: 392, endPoint x: 551, endPoint y: 333, distance: 275.4
click at [551, 335] on div "chevron-right BEYOND PROPERTIES chevron-right OMNIYAT chevron-right New group T…" at bounding box center [784, 593] width 1568 height 1271
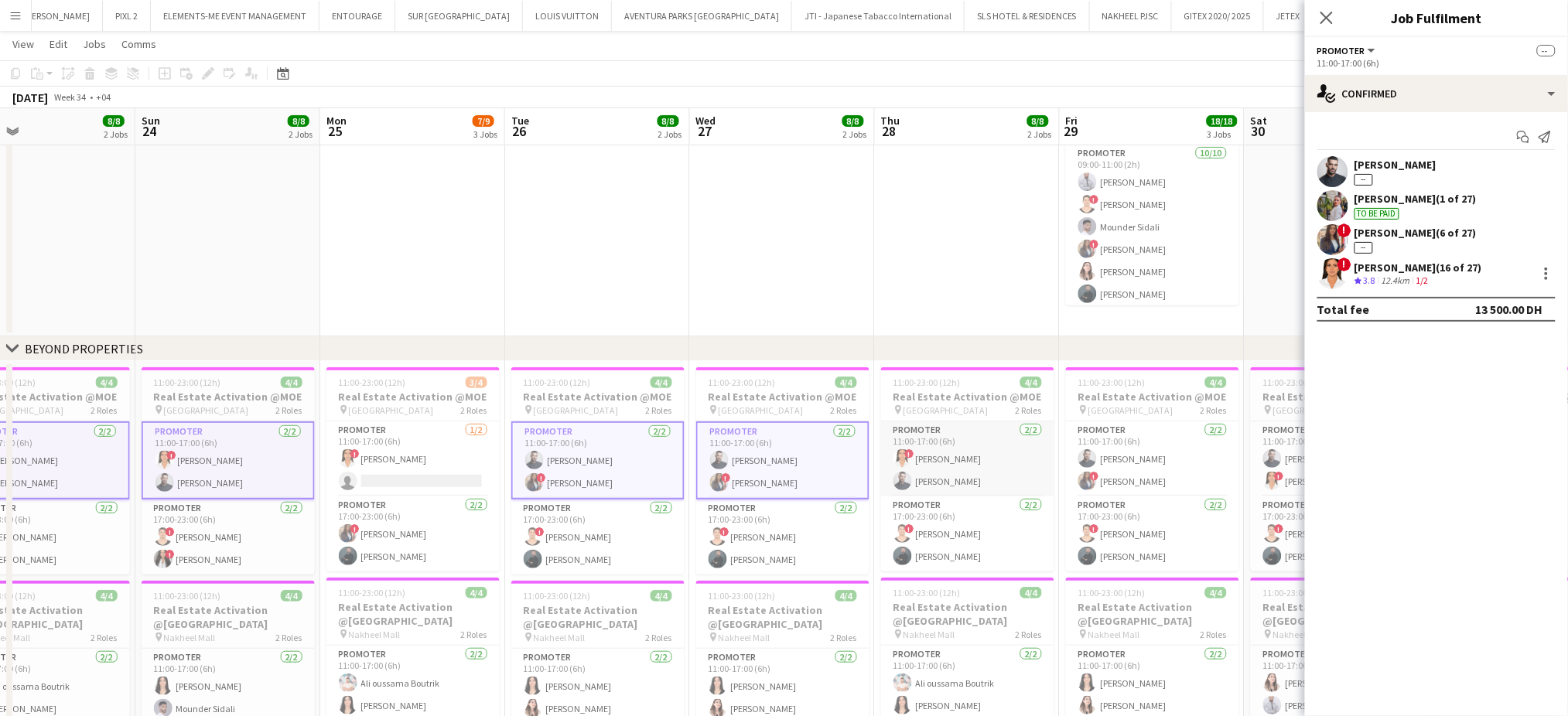
click at [941, 470] on app-card-role "Promoter [DATE] 11:00-17:00 (6h) ! [PERSON_NAME]" at bounding box center [968, 459] width 173 height 75
click at [1133, 482] on app-card-role "Promoter 2/2 11:00-17:00 (6h) Amine Chaoui ! Rajaa Fannan" at bounding box center [1152, 459] width 173 height 75
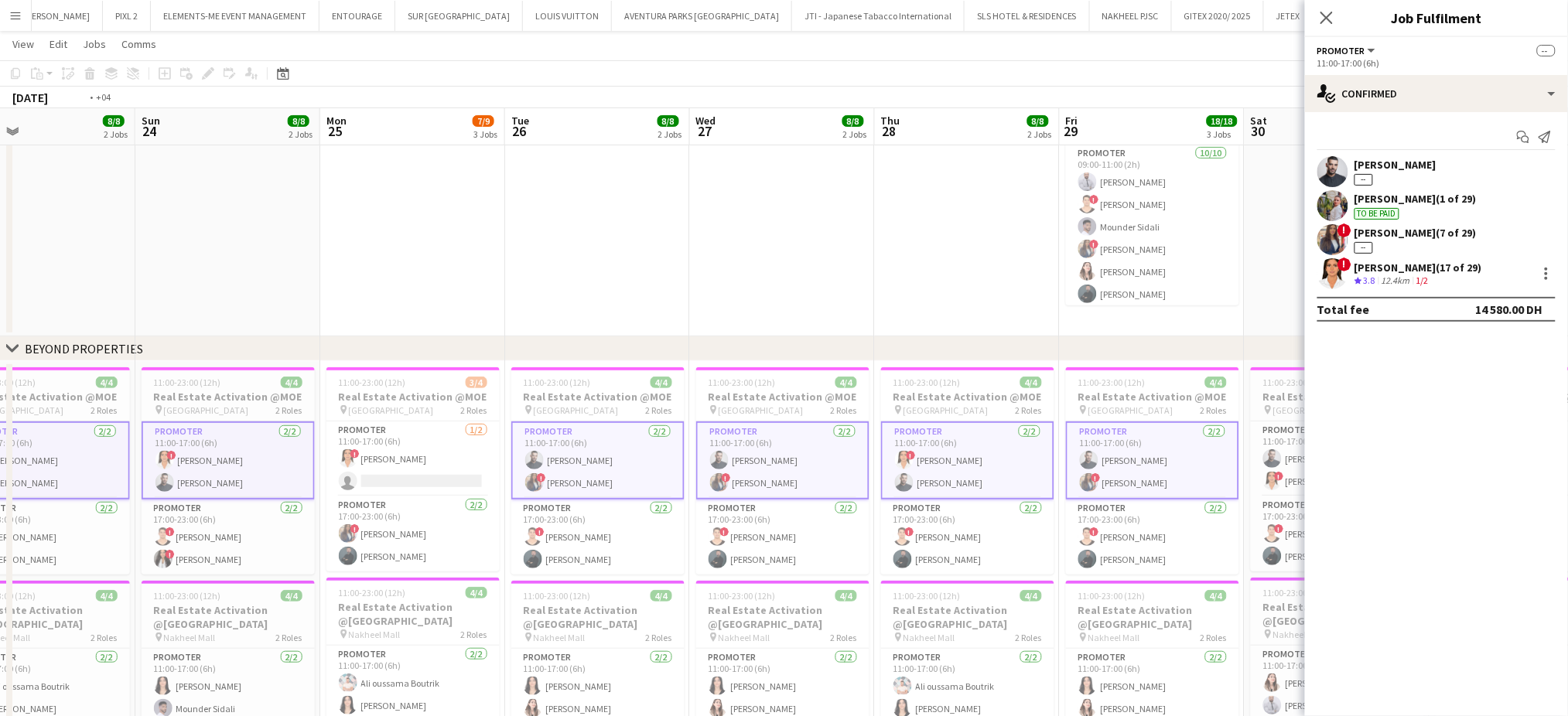
drag, startPoint x: 690, startPoint y: 366, endPoint x: 440, endPoint y: 329, distance: 252.7
click at [440, 331] on app-calendar-viewport "Thu 21 7/8 2 Jobs Fri 22 8/8 2 Jobs Sat 23 8/8 2 Jobs Sun 24 8/8 2 Jobs Mon 25 …" at bounding box center [784, 593] width 1568 height 1271
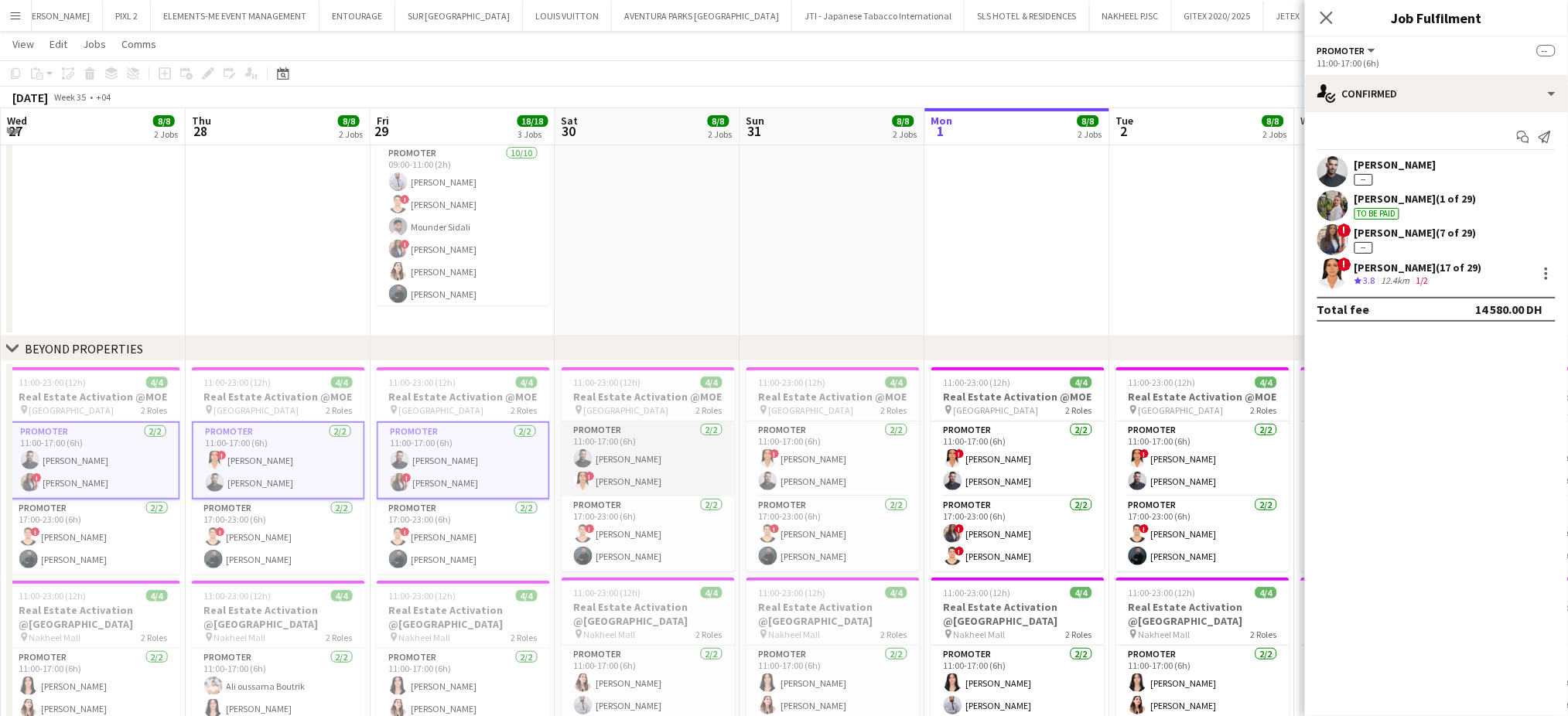
scroll to position [0, 555]
click at [638, 452] on app-card-role "Promoter 2/2 11:00-17:00 (6h) Amine Chaoui ! maryam qasim" at bounding box center [647, 459] width 173 height 75
click at [787, 444] on app-card-role "Promoter [DATE] 11:00-17:00 (6h) ! [PERSON_NAME]" at bounding box center [833, 459] width 173 height 75
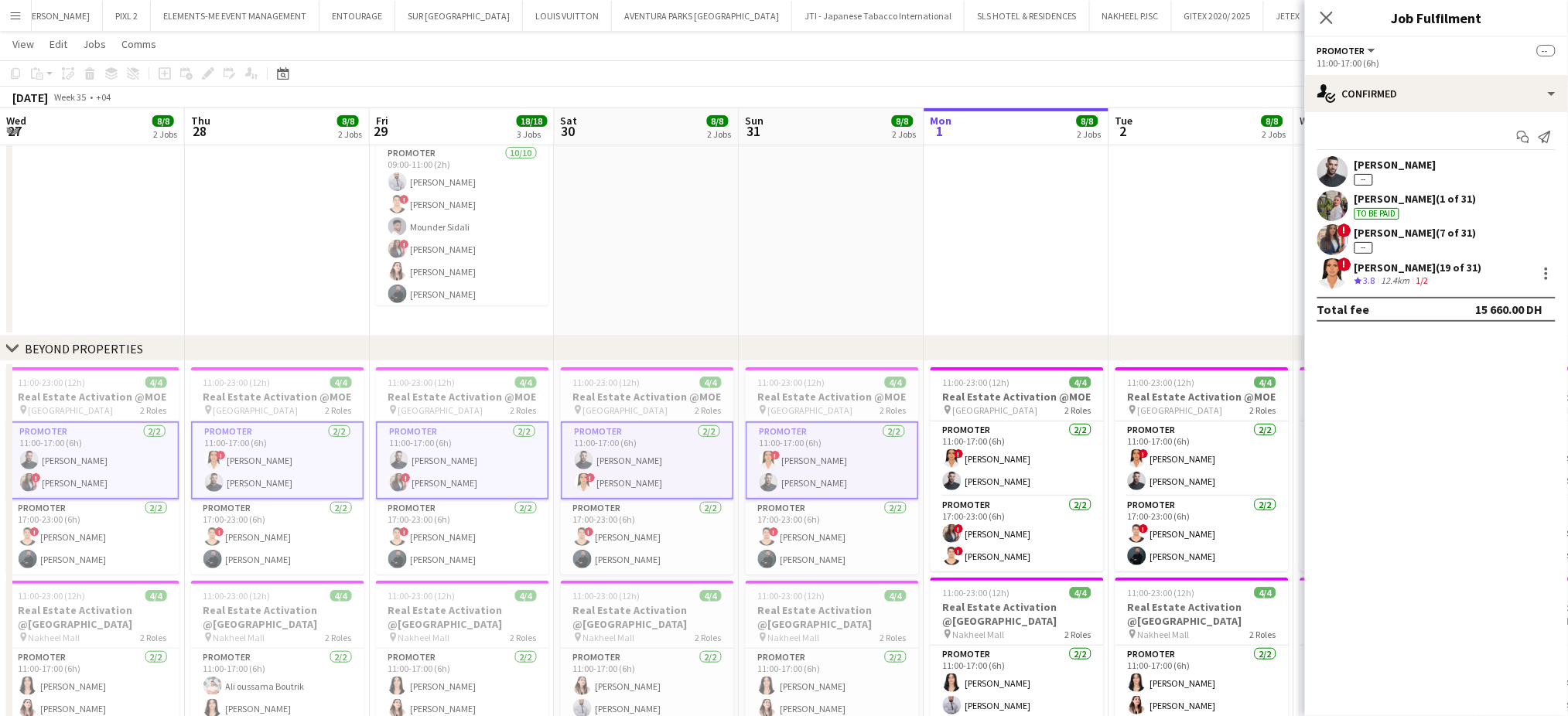
drag, startPoint x: 949, startPoint y: 483, endPoint x: 925, endPoint y: 469, distance: 27.8
click at [949, 483] on app-user-avatar at bounding box center [953, 481] width 19 height 19
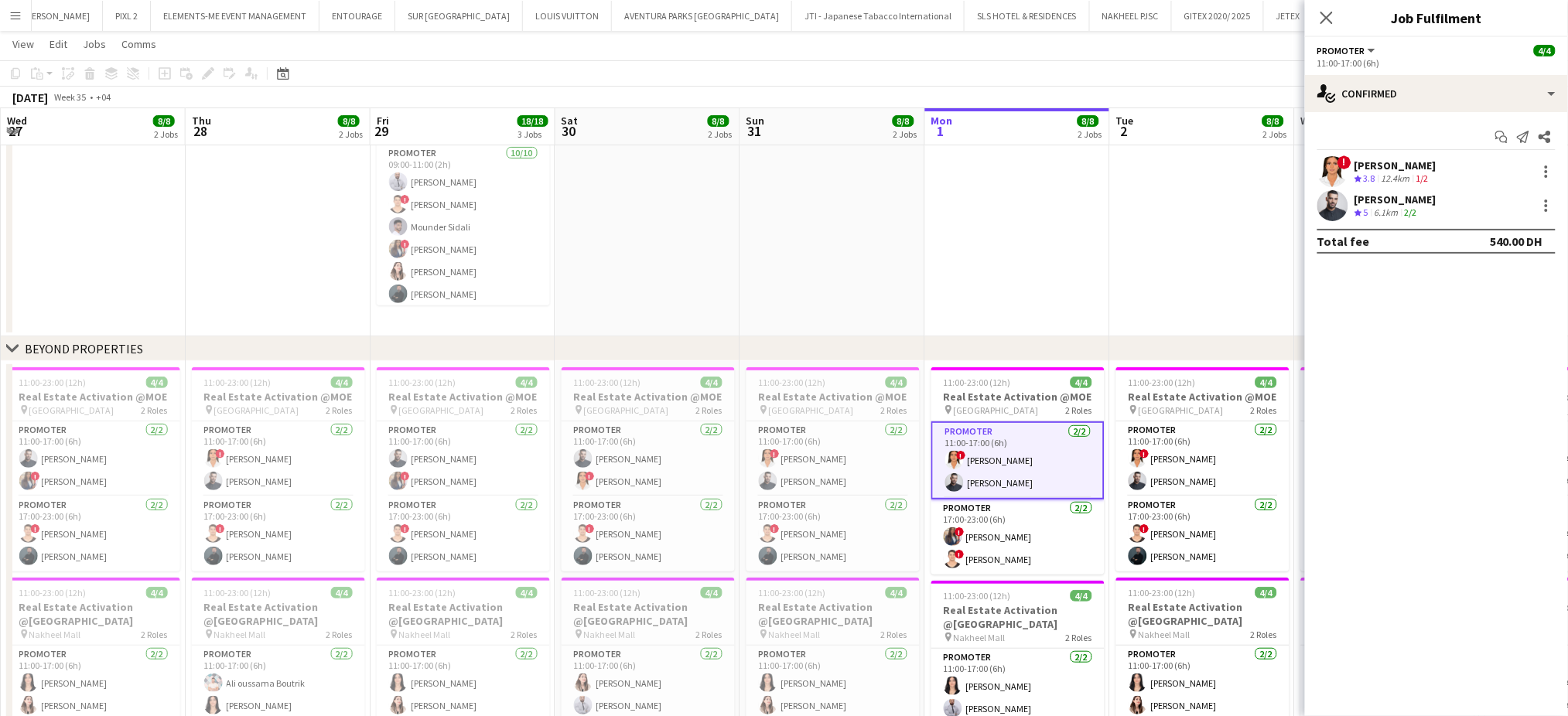
click at [760, 214] on app-date-cell at bounding box center [833, 203] width 185 height 266
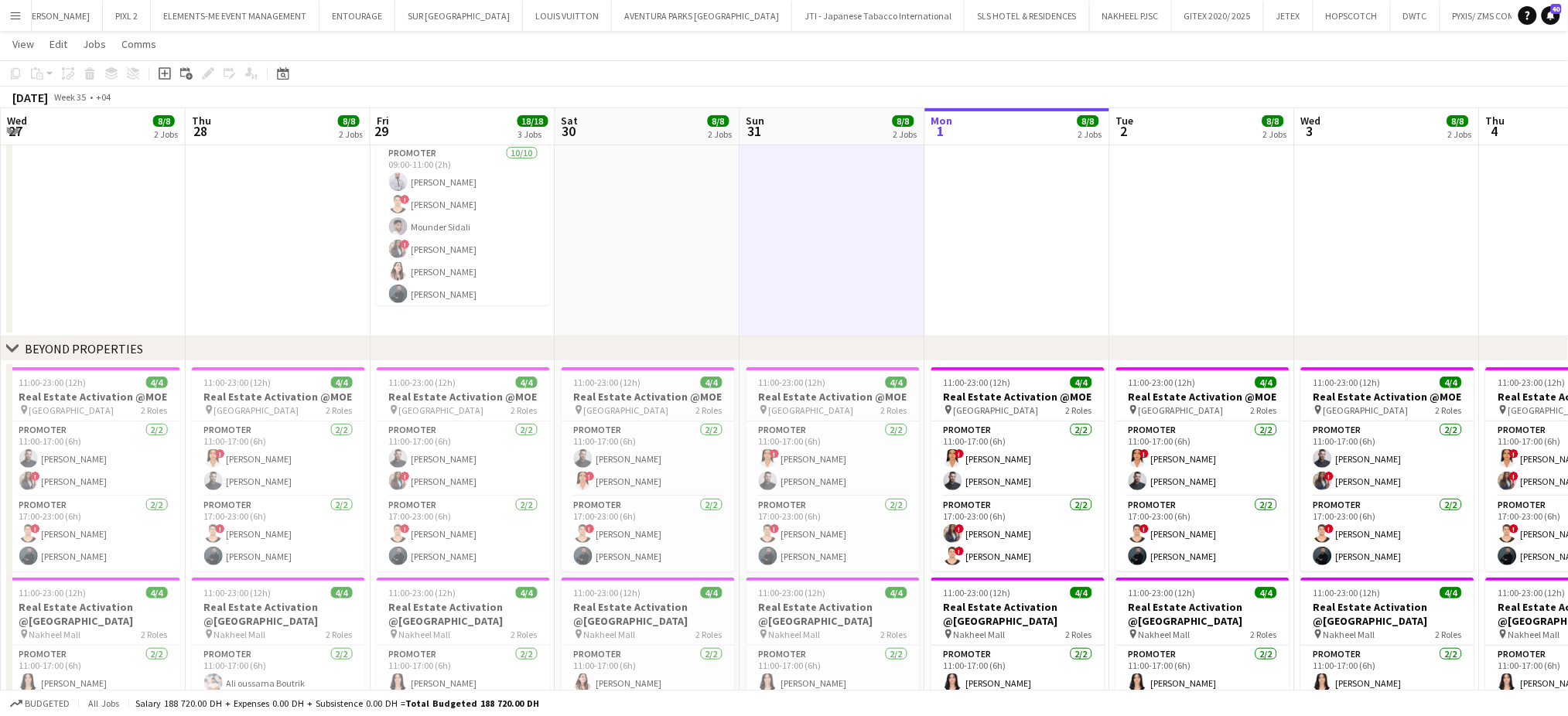
click at [690, 222] on app-date-cell at bounding box center [648, 203] width 185 height 266
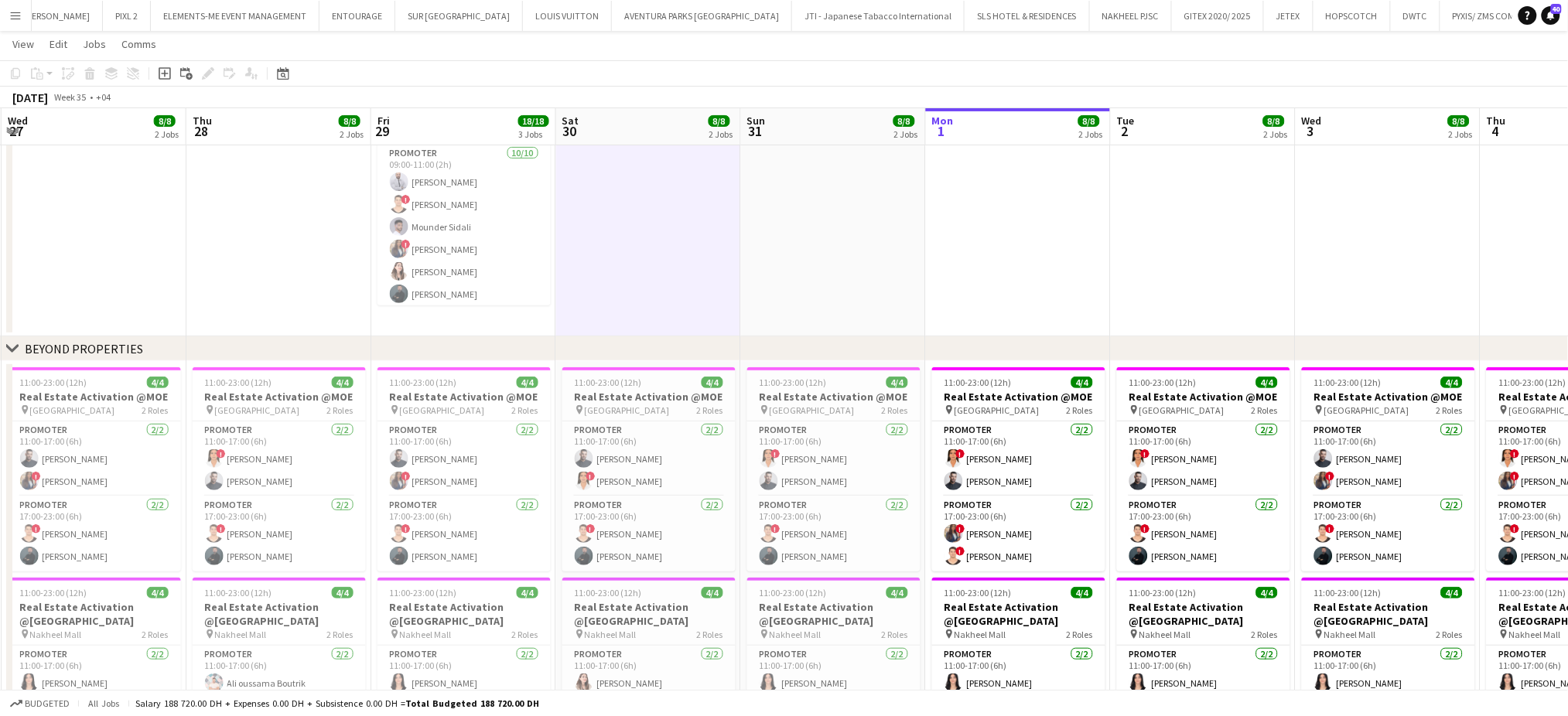
click at [3, 7] on button "Menu" at bounding box center [15, 15] width 31 height 31
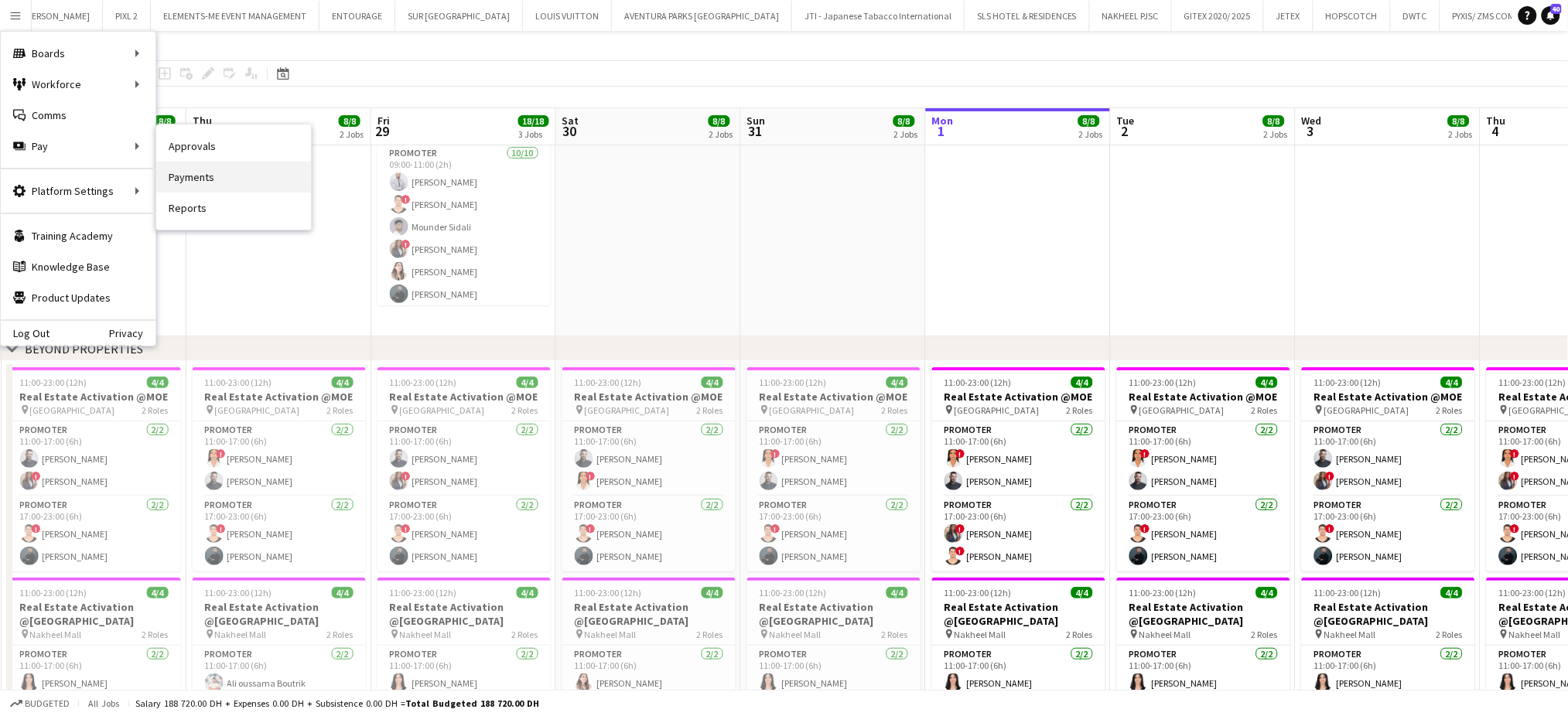
click at [209, 174] on link "Payments" at bounding box center [234, 177] width 155 height 31
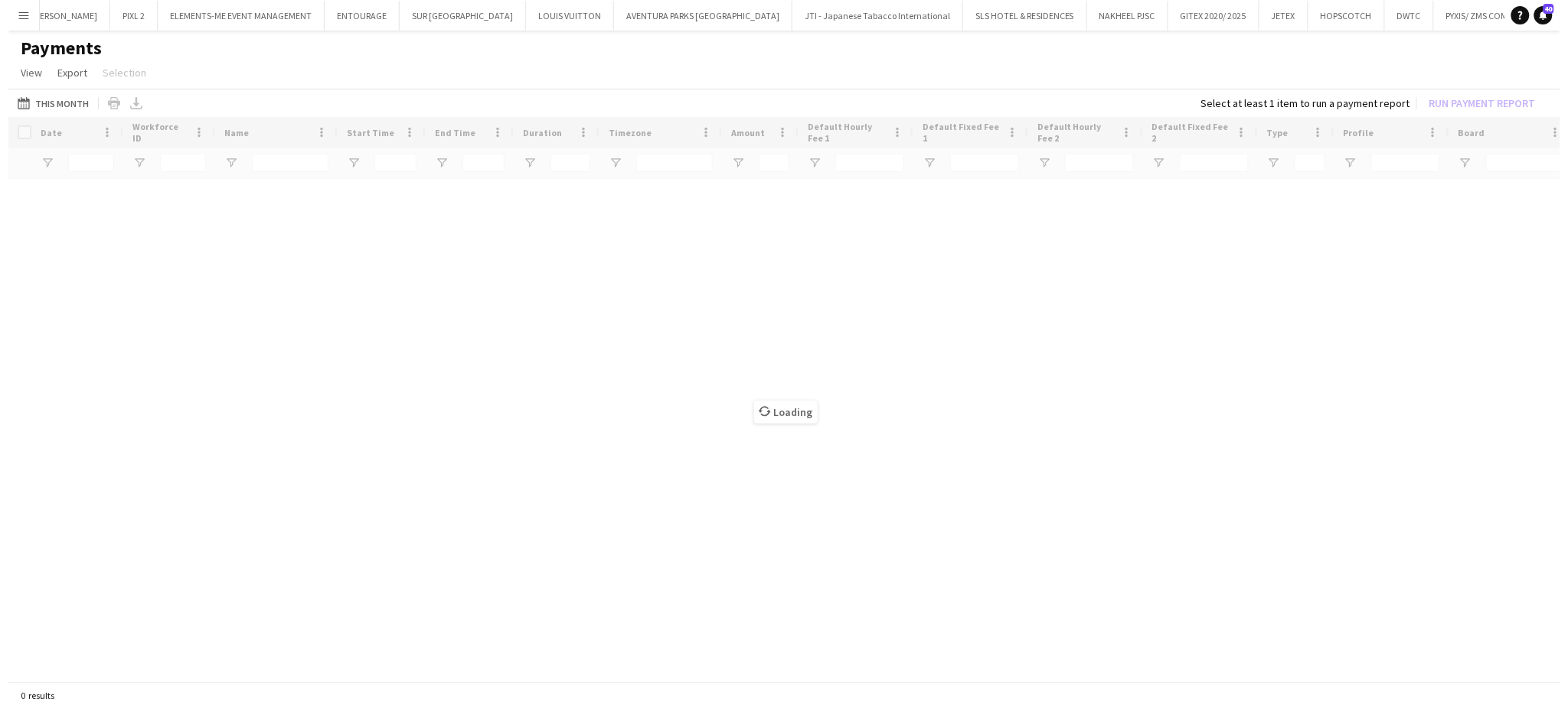
scroll to position [0, 2852]
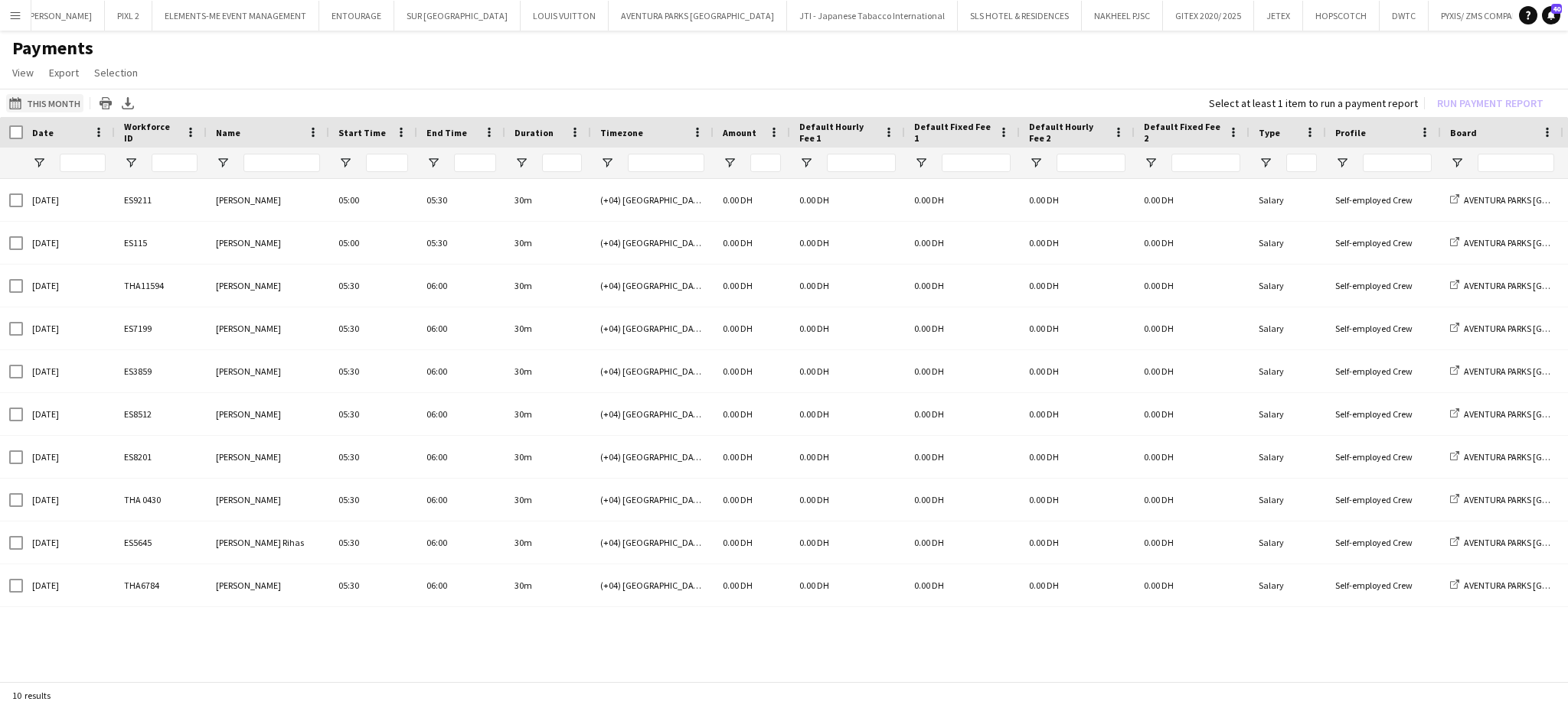
click at [54, 102] on button "This Month This Month" at bounding box center [45, 103] width 77 height 19
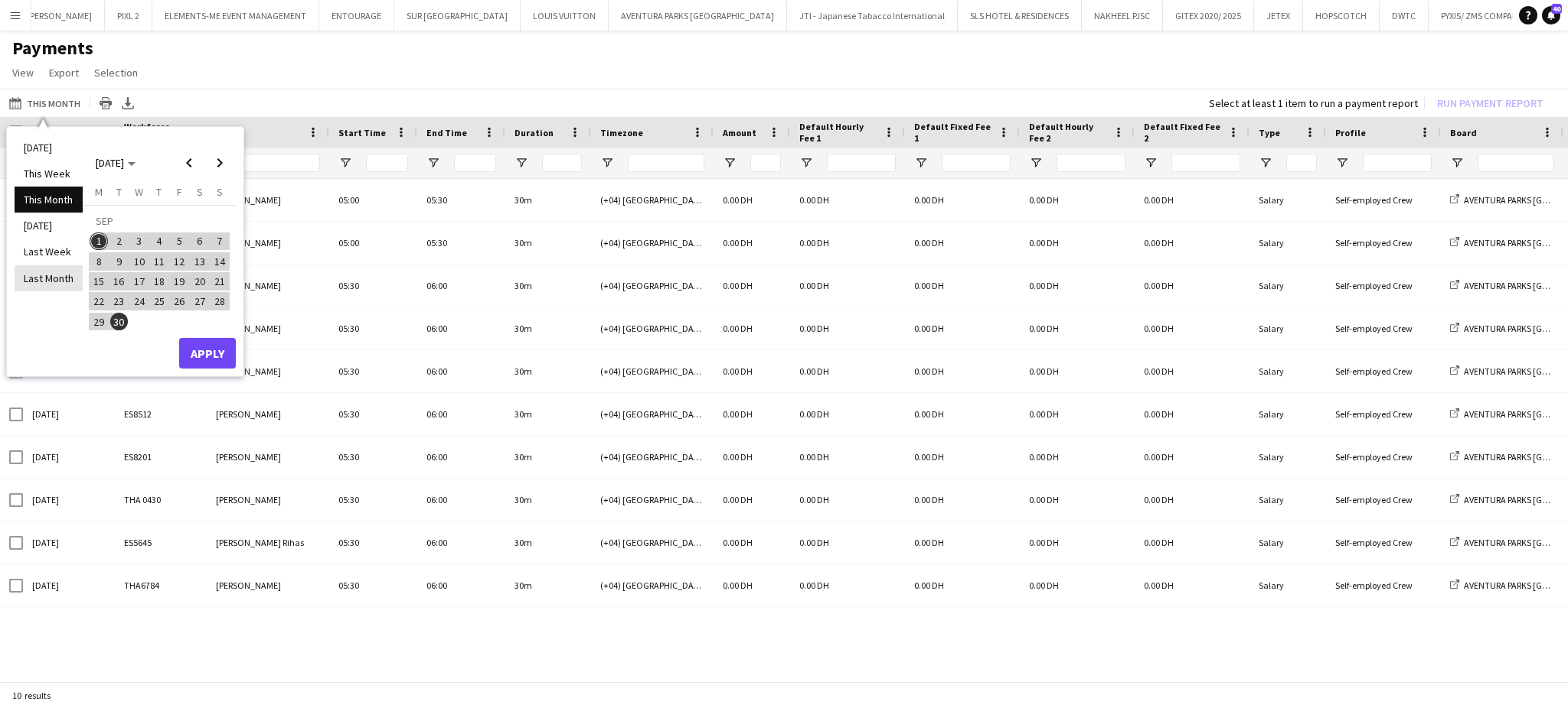
click at [42, 276] on li "Last Month" at bounding box center [48, 279] width 68 height 26
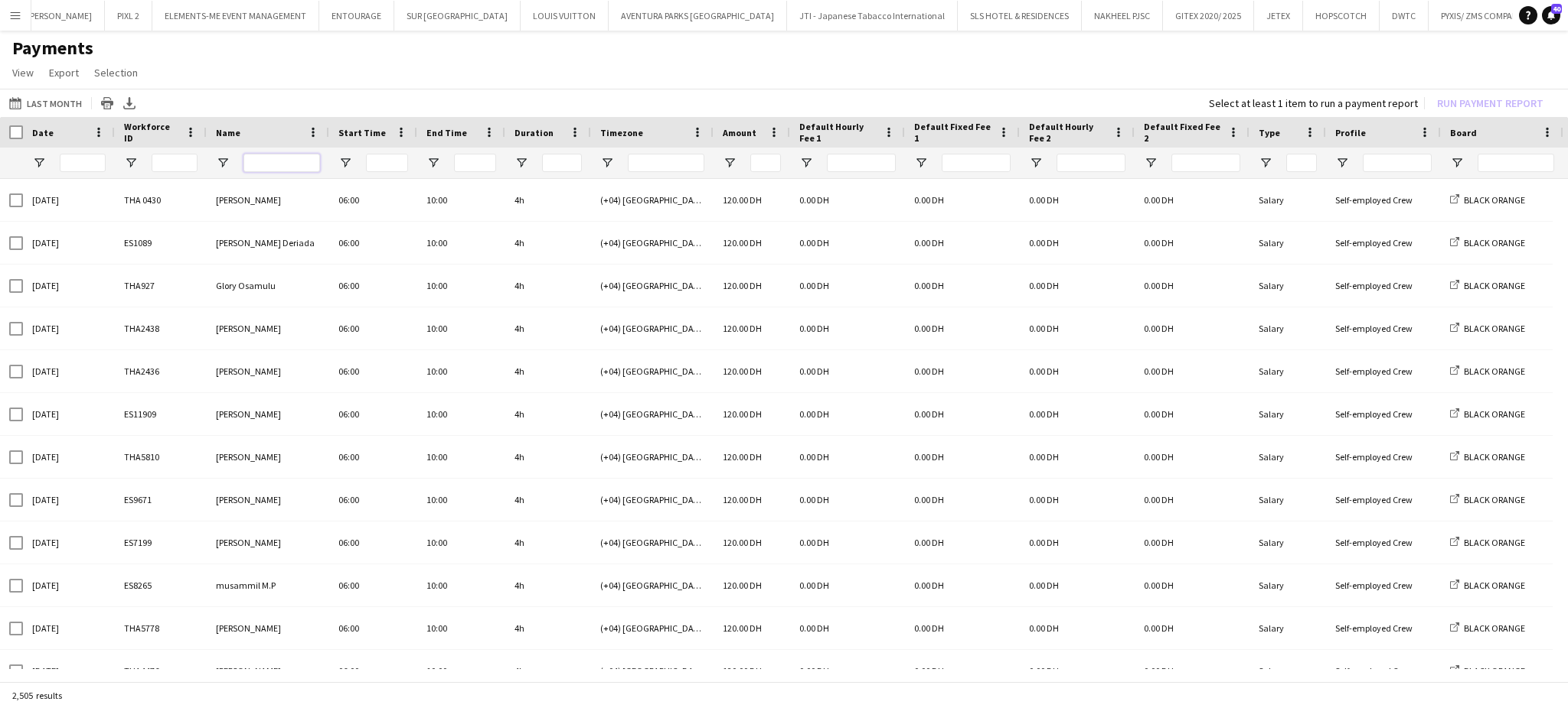
click at [295, 169] on input "Name Filter Input" at bounding box center [282, 163] width 76 height 19
type input "*****"
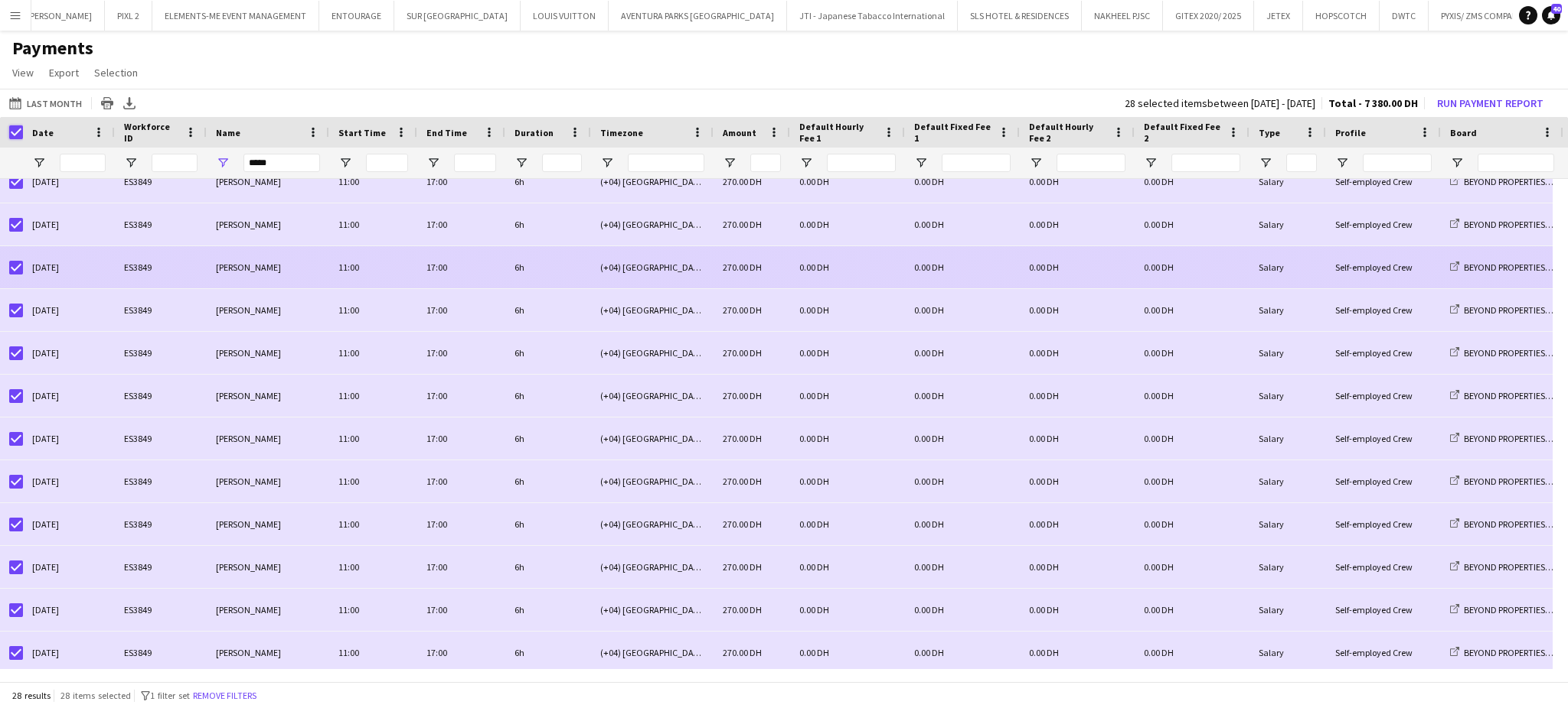
scroll to position [198, 0]
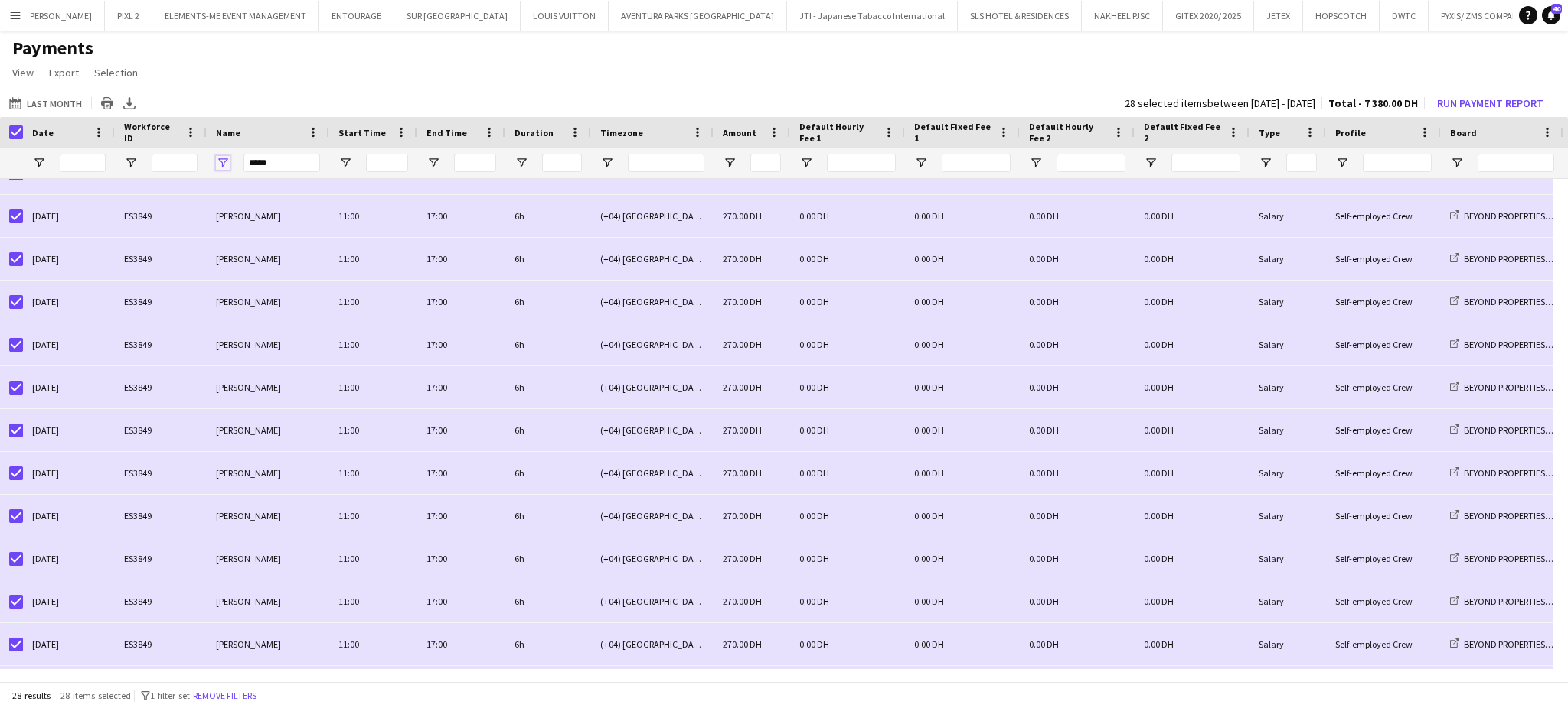
click at [223, 165] on span "Open Filter Menu" at bounding box center [223, 162] width 14 height 14
drag, startPoint x: 287, startPoint y: 163, endPoint x: 86, endPoint y: 129, distance: 203.9
click at [86, 129] on div "Date Workforce ID Name" at bounding box center [1286, 148] width 2573 height 62
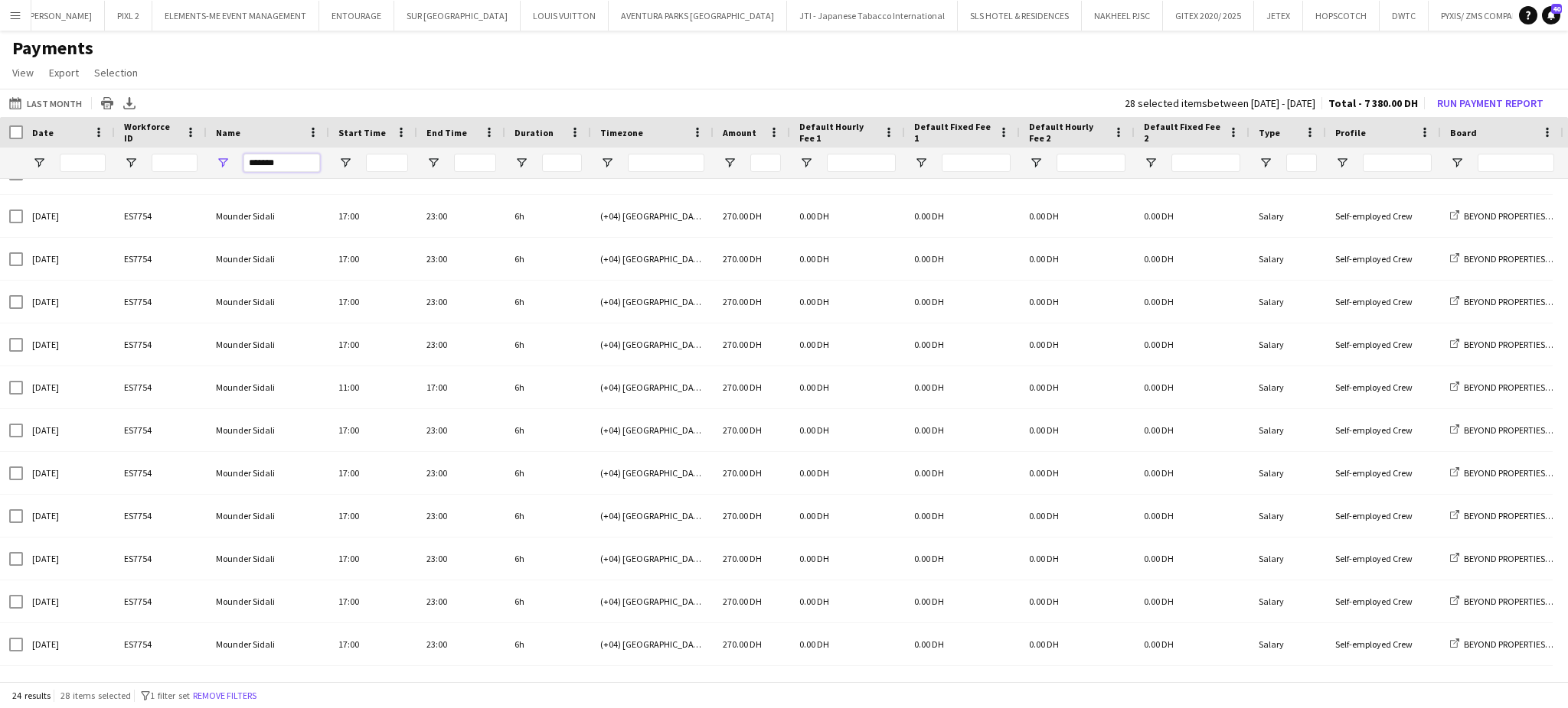
type input "*******"
click at [7, 129] on div at bounding box center [11, 132] width 23 height 31
click at [216, 158] on span "Open Filter Menu" at bounding box center [223, 162] width 14 height 14
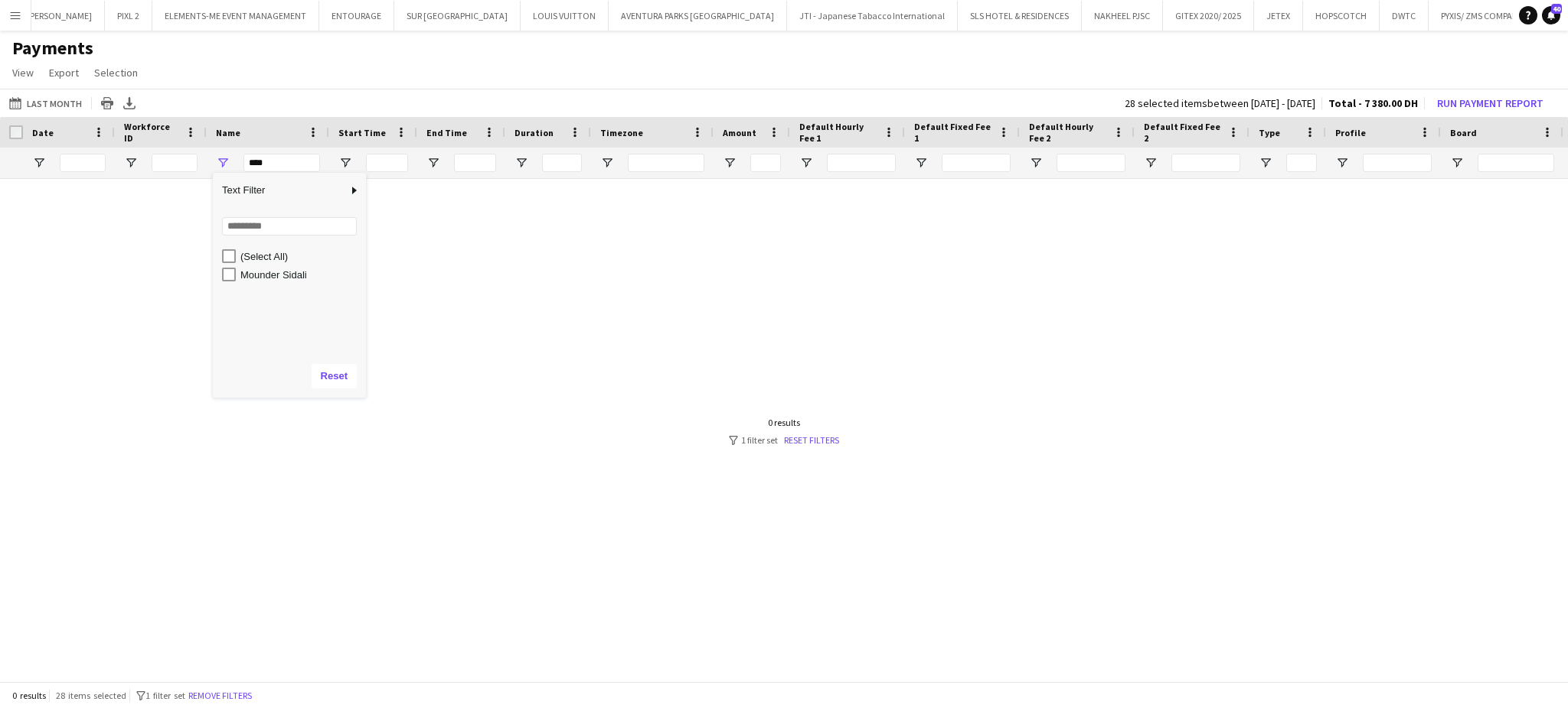
scroll to position [0, 0]
click at [543, 40] on h1 "Payments" at bounding box center [784, 48] width 1568 height 23
click at [1451, 158] on span "Open Filter Menu" at bounding box center [1456, 162] width 14 height 14
click at [43, 98] on button "This Month Last Month" at bounding box center [46, 103] width 79 height 19
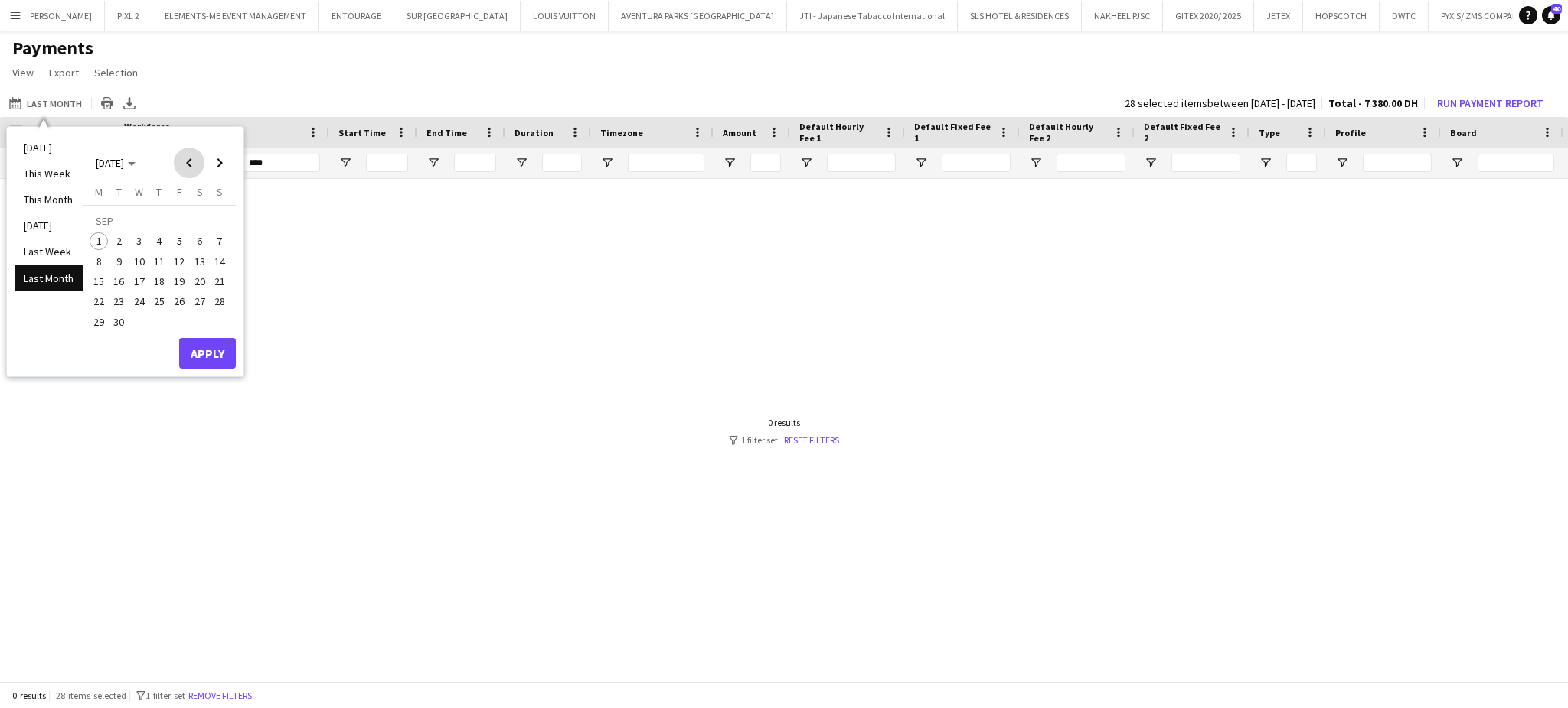
click at [184, 162] on span "Previous month" at bounding box center [188, 162] width 31 height 31
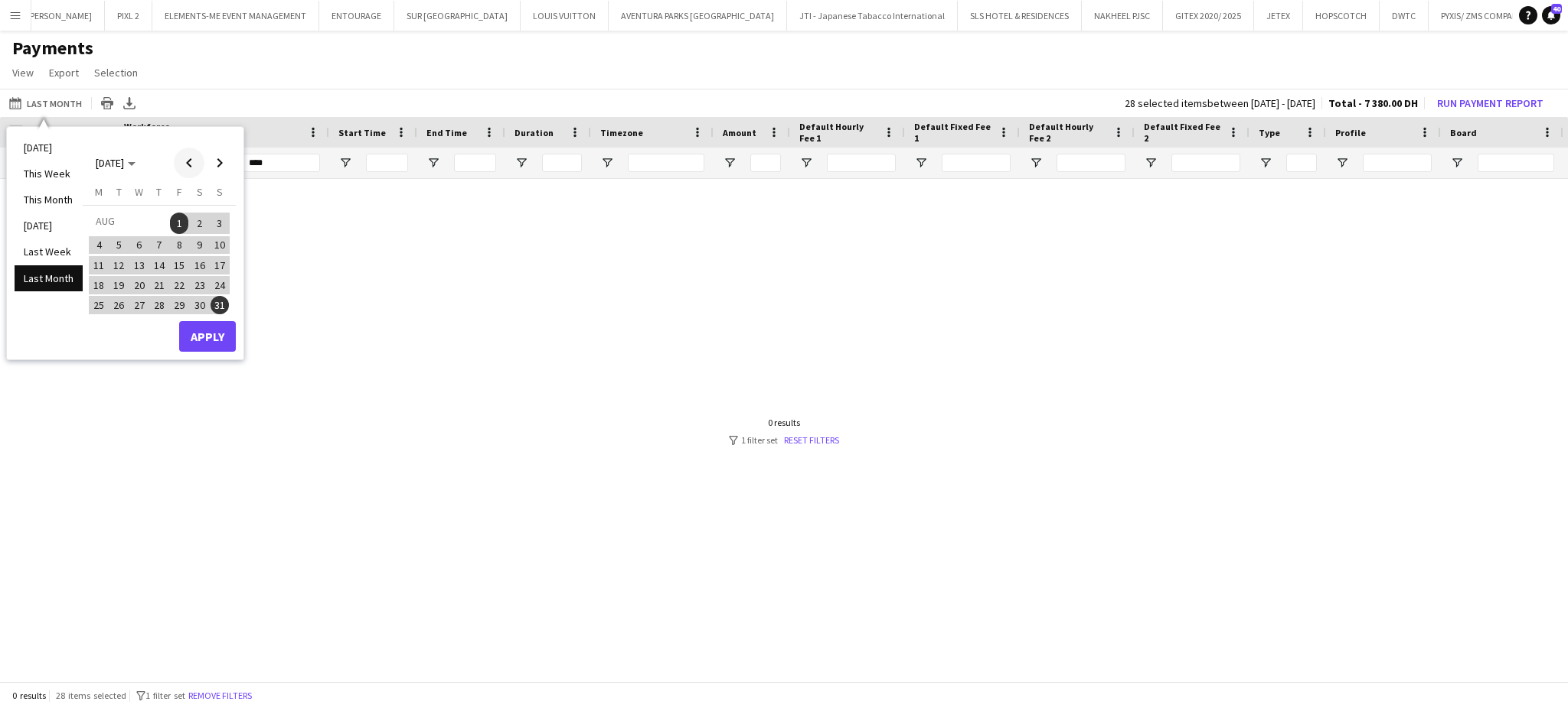
click at [194, 165] on span "Previous month" at bounding box center [188, 162] width 31 height 31
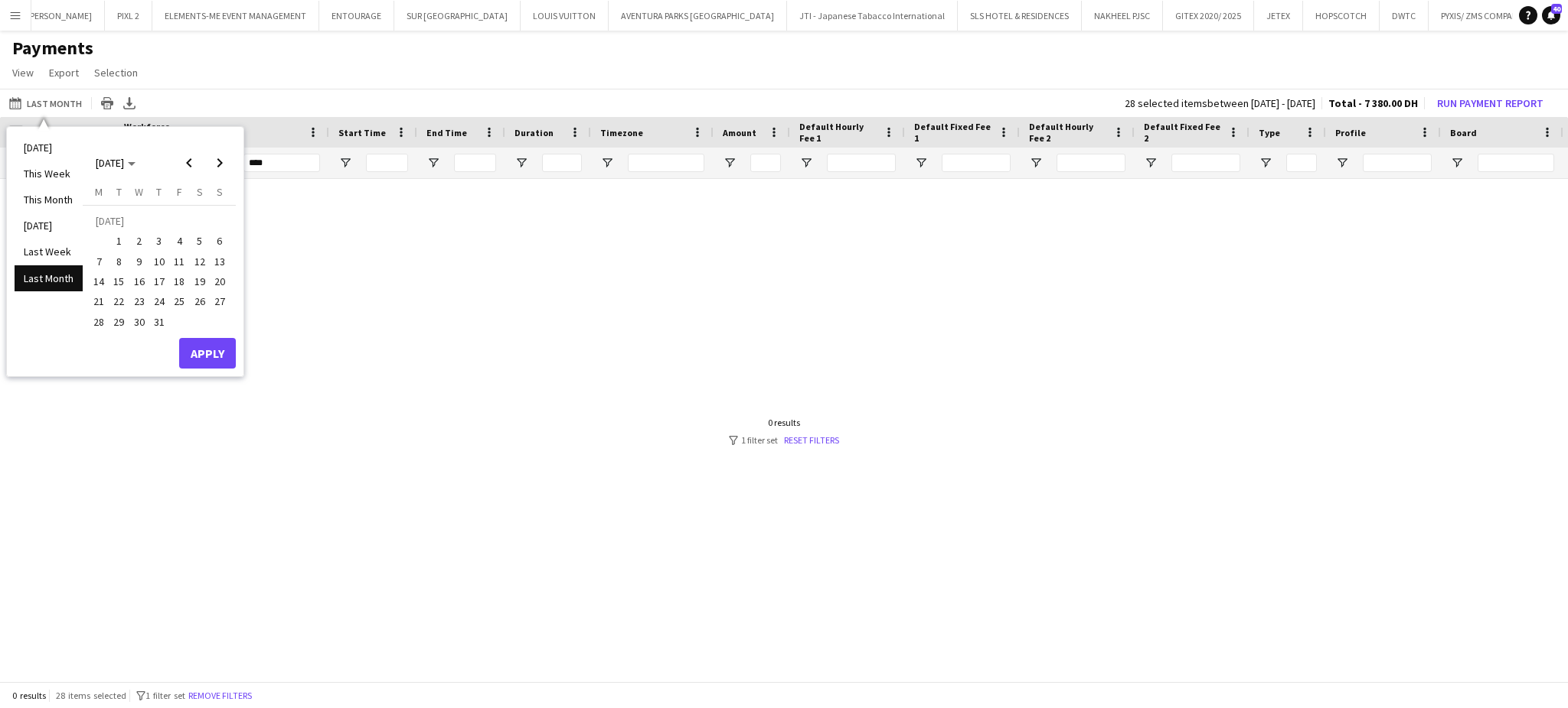
click at [117, 241] on span "1" at bounding box center [119, 242] width 19 height 19
click at [224, 160] on span "Next month" at bounding box center [219, 162] width 31 height 31
click at [214, 295] on button "31" at bounding box center [219, 305] width 20 height 20
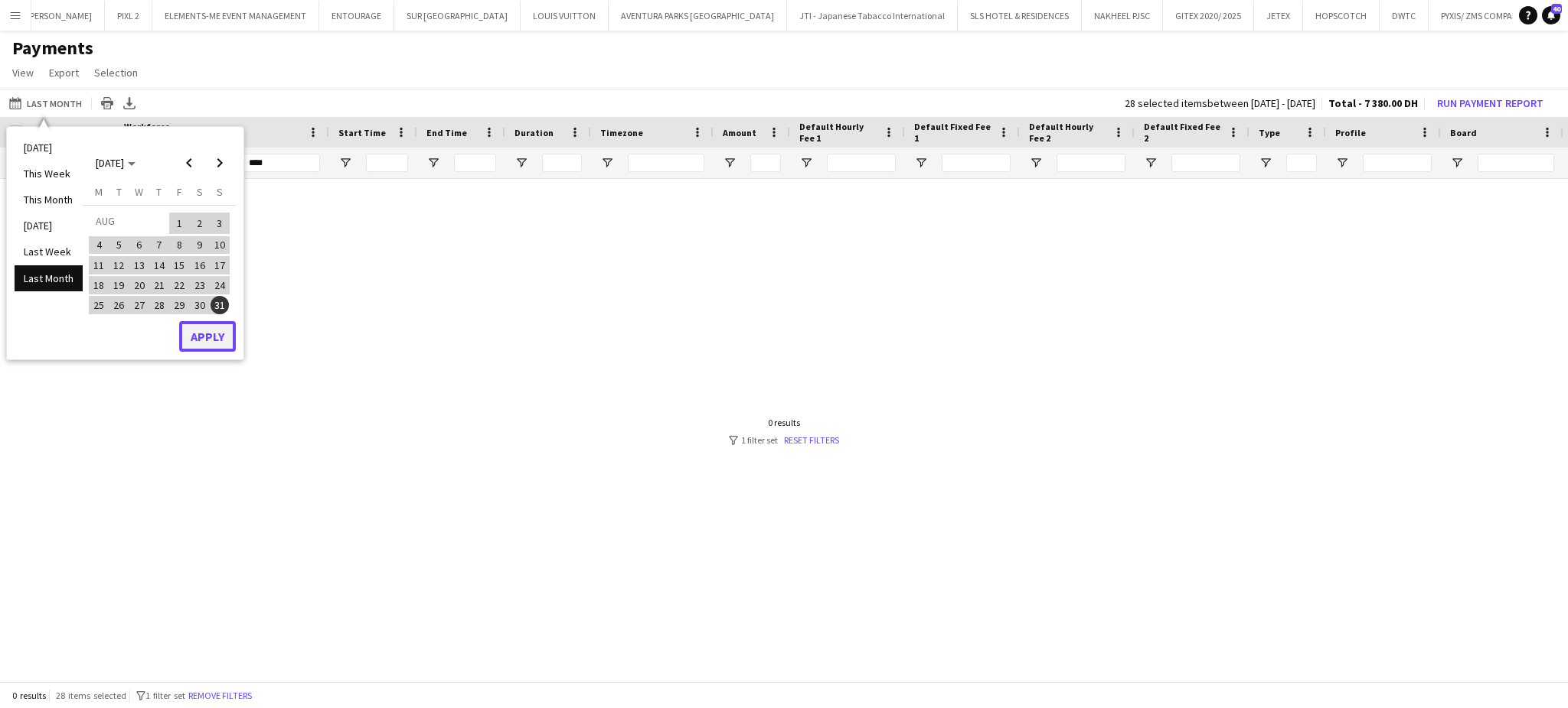
click at [207, 339] on button "Apply" at bounding box center [207, 336] width 57 height 31
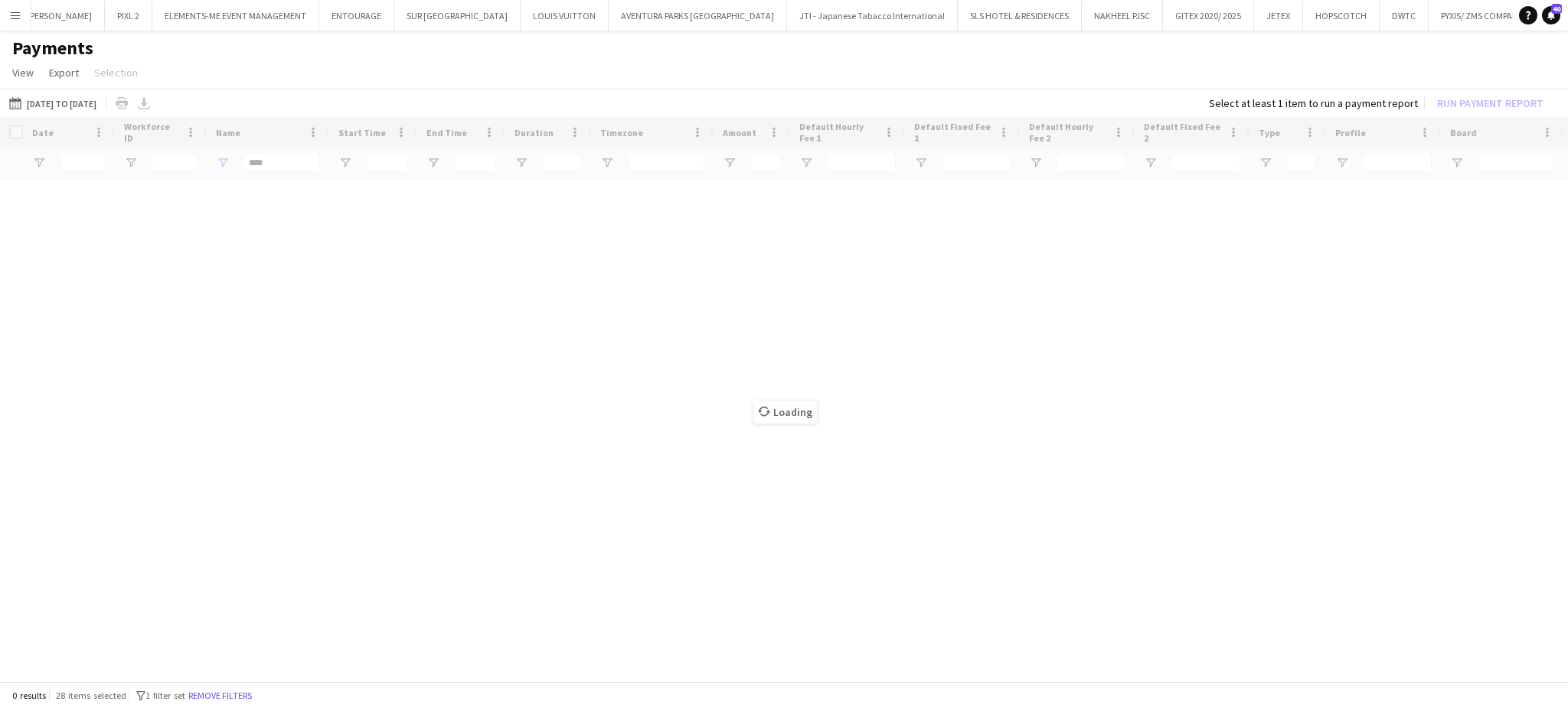
click at [225, 160] on div "Loading" at bounding box center [784, 401] width 1568 height 567
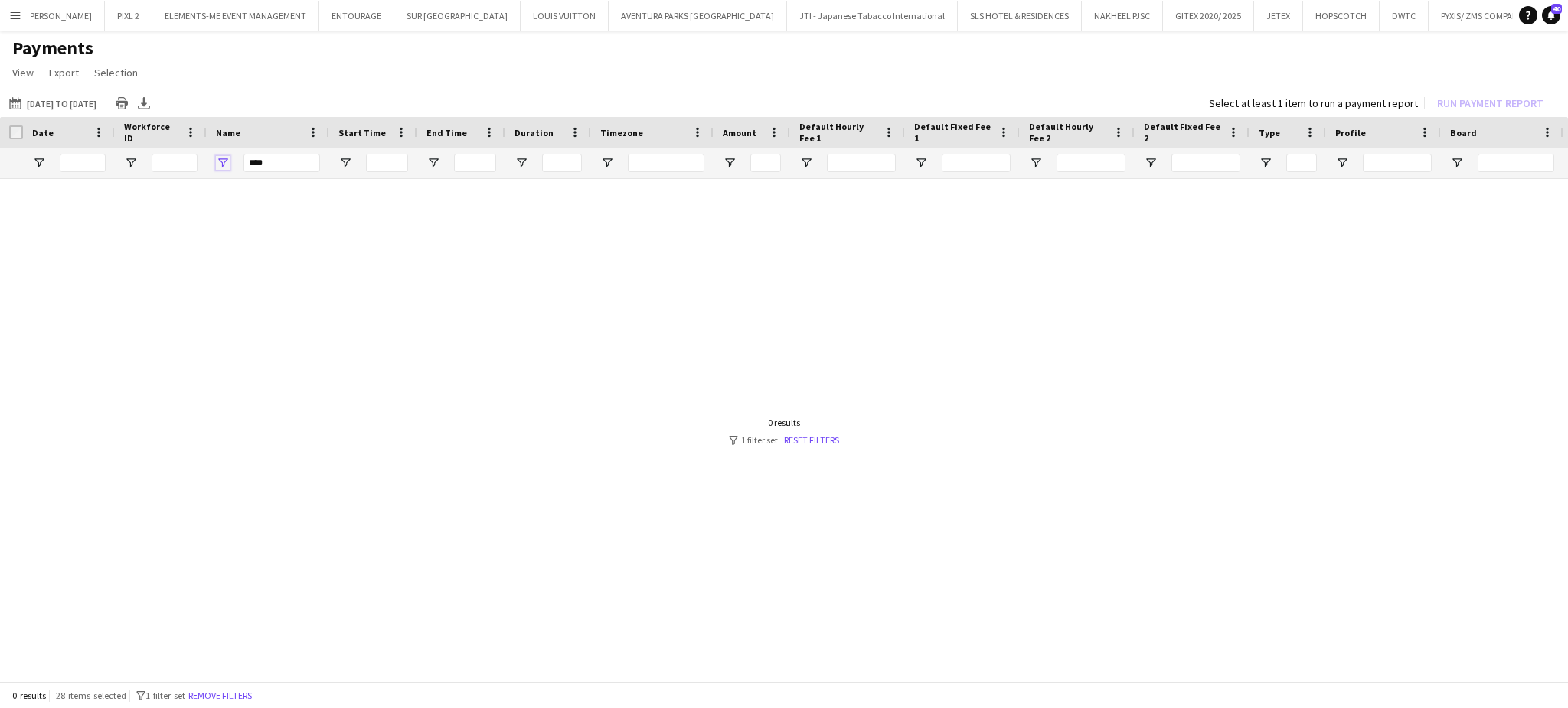
click at [218, 162] on span "Open Filter Menu" at bounding box center [223, 162] width 14 height 14
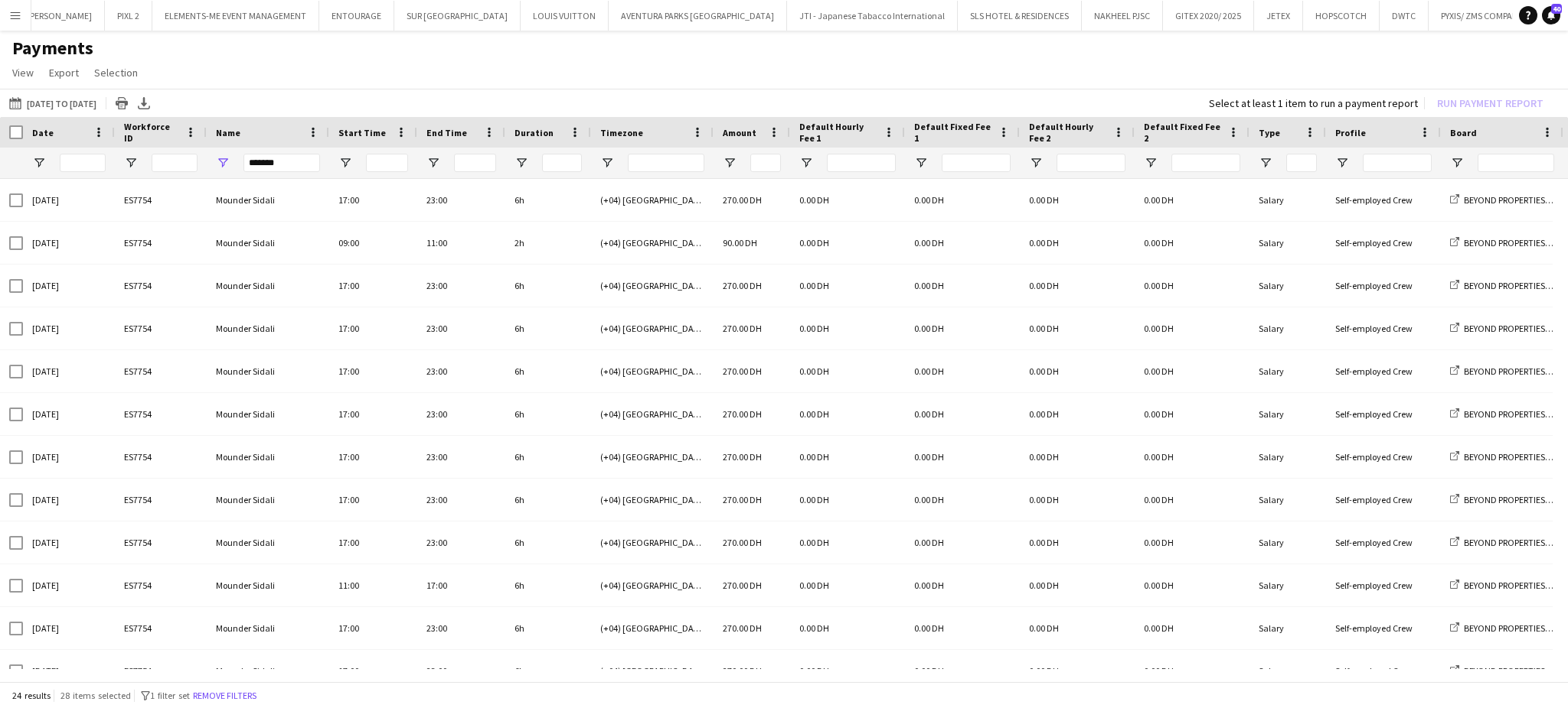
click at [455, 79] on app-page-menu "View Customise view Customise filters Reset Filters Reset View Reset All Export…" at bounding box center [784, 74] width 1568 height 29
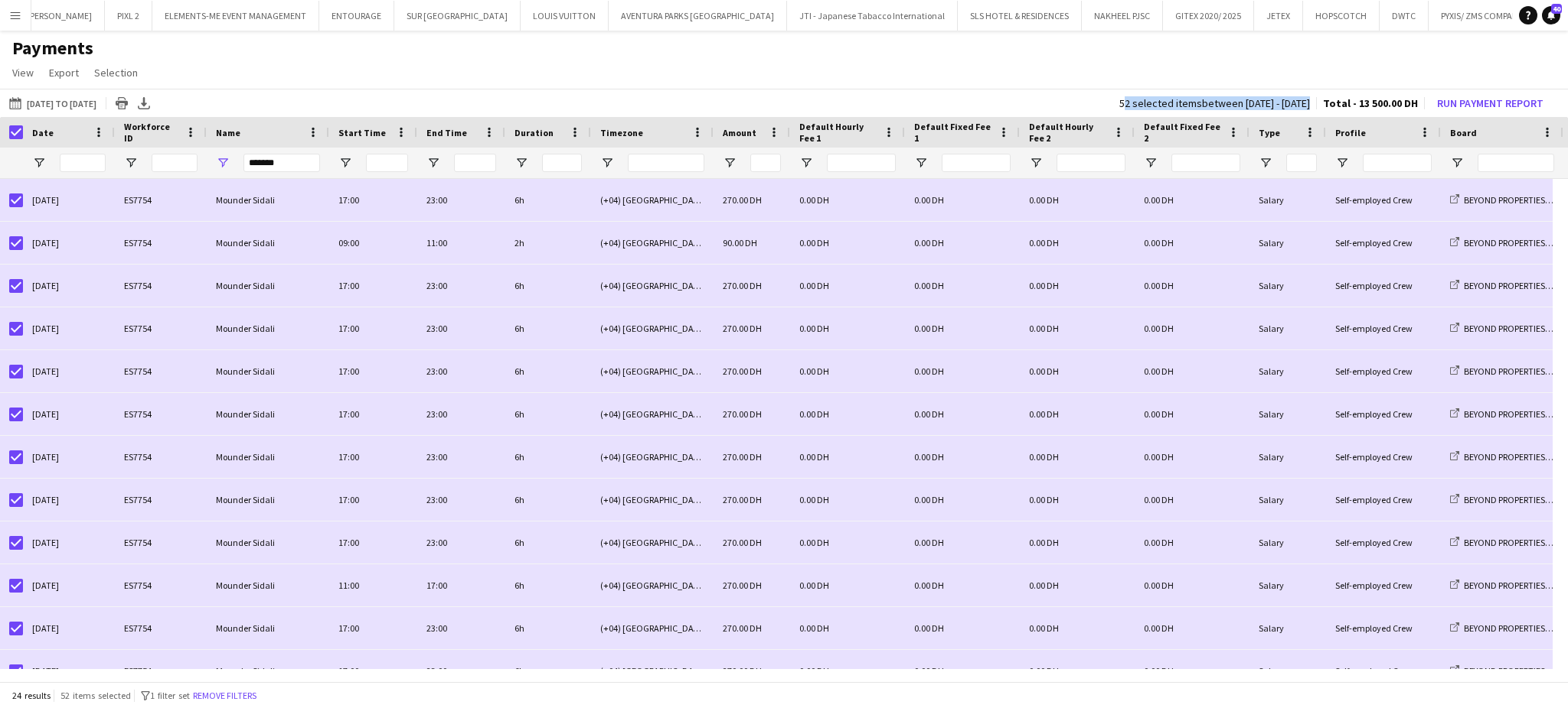
drag, startPoint x: 1087, startPoint y: 100, endPoint x: 1424, endPoint y: 102, distance: 337.0
click at [1424, 102] on div "52 selected items between 1 Aug 2025 - 31 Aug 2025 Total - 13 500.00 DH Run Pay…" at bounding box center [1334, 102] width 455 height 21
copy div "52 selected items between 1 Aug 2025 - 31 Aug 2025"
click at [218, 156] on span "Open Filter Menu" at bounding box center [223, 162] width 14 height 14
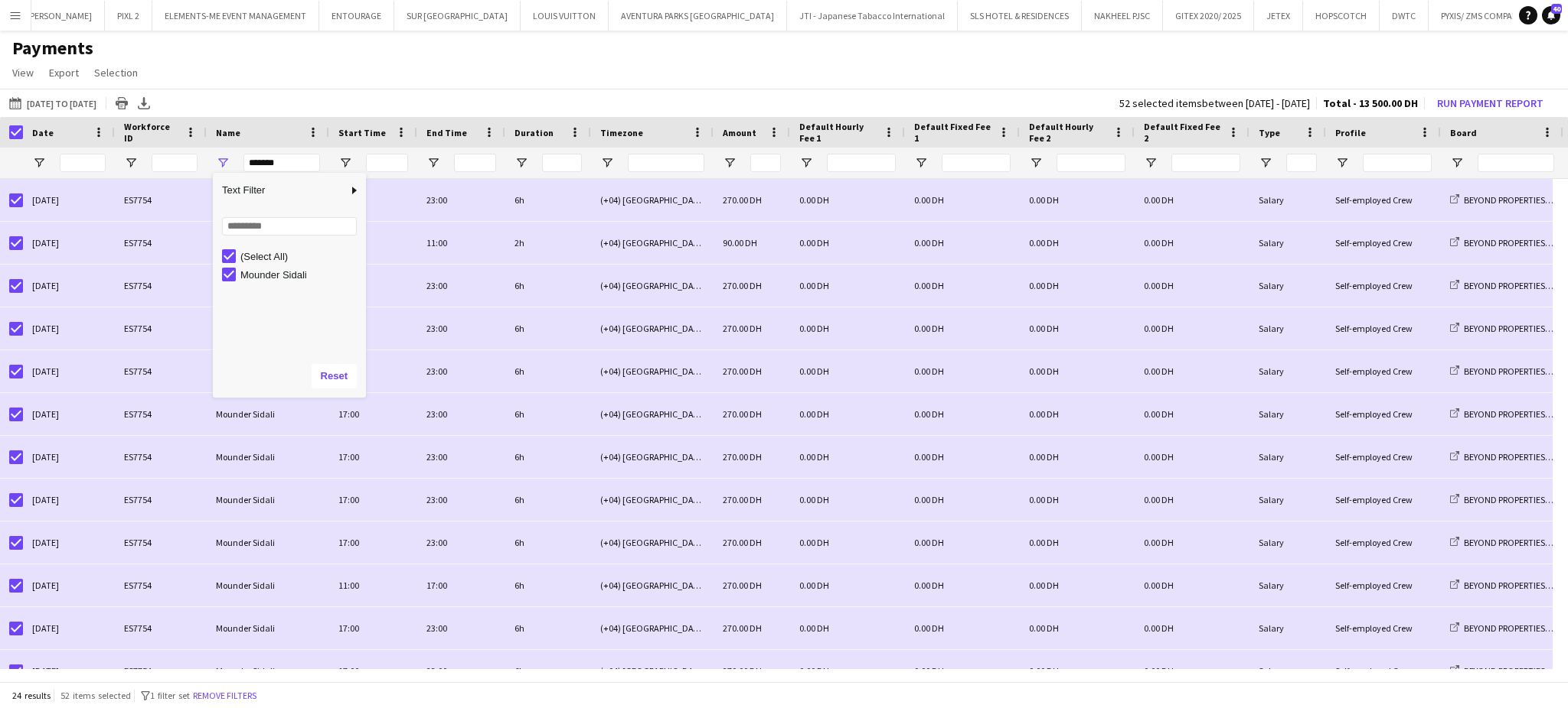
click at [529, 44] on h1 "Payments" at bounding box center [784, 48] width 1568 height 23
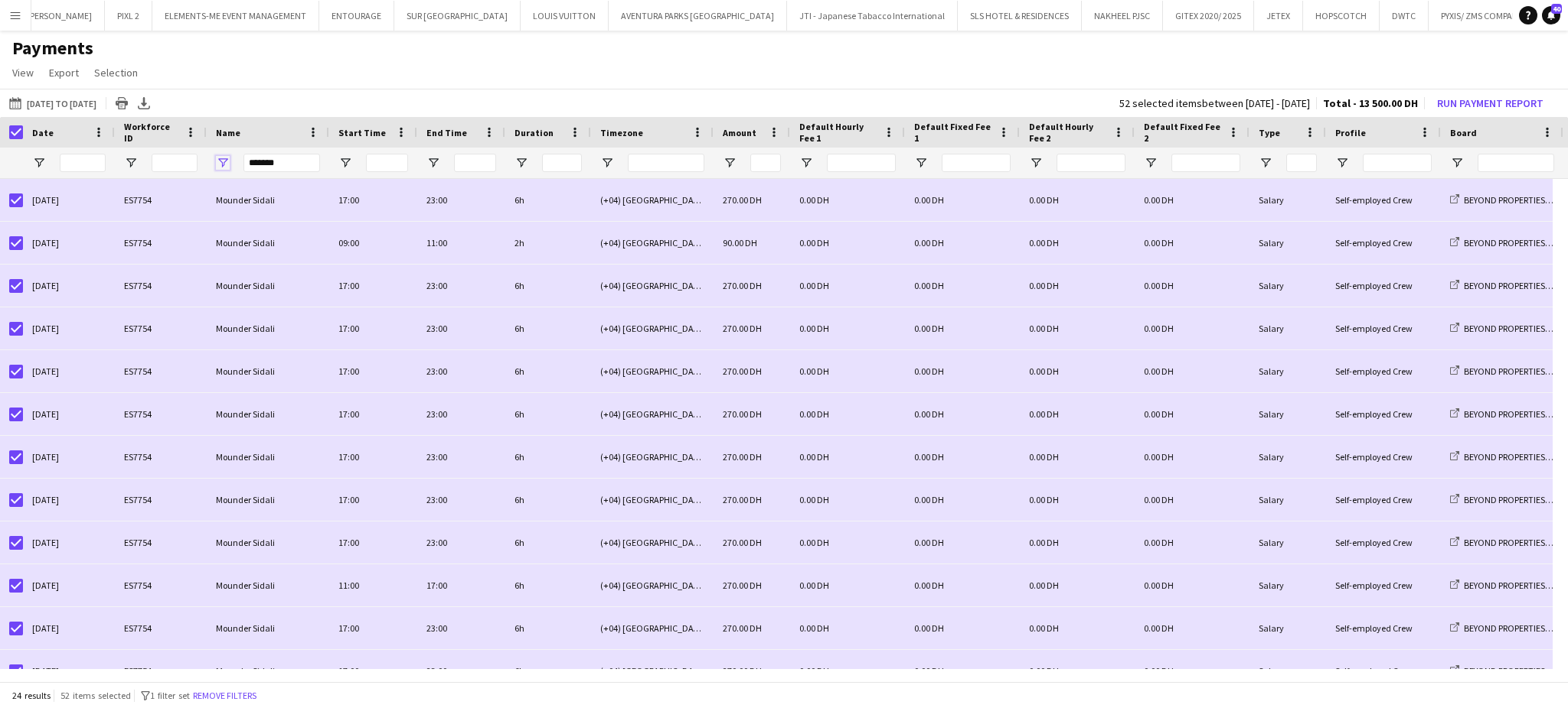
click at [218, 160] on span "Open Filter Menu" at bounding box center [223, 162] width 14 height 14
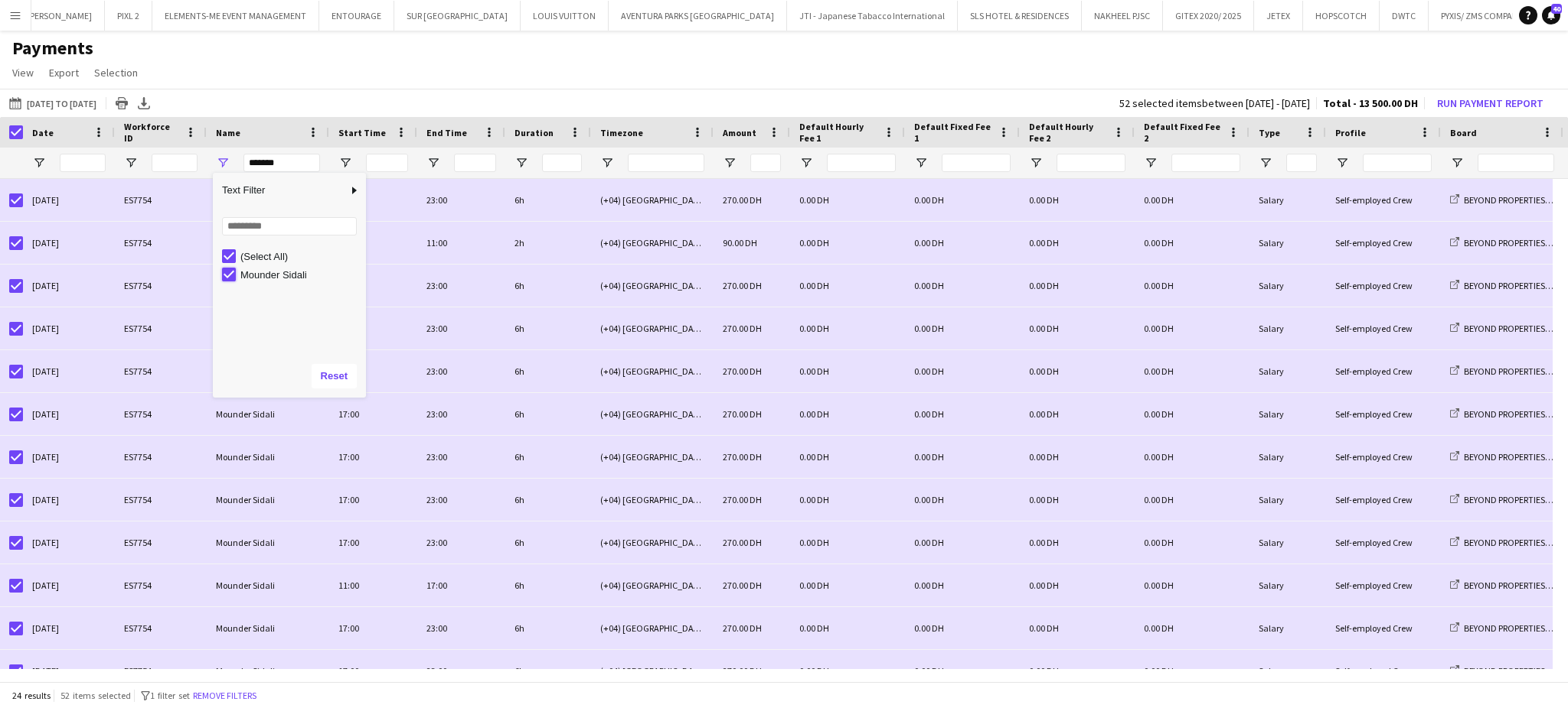
type input "***"
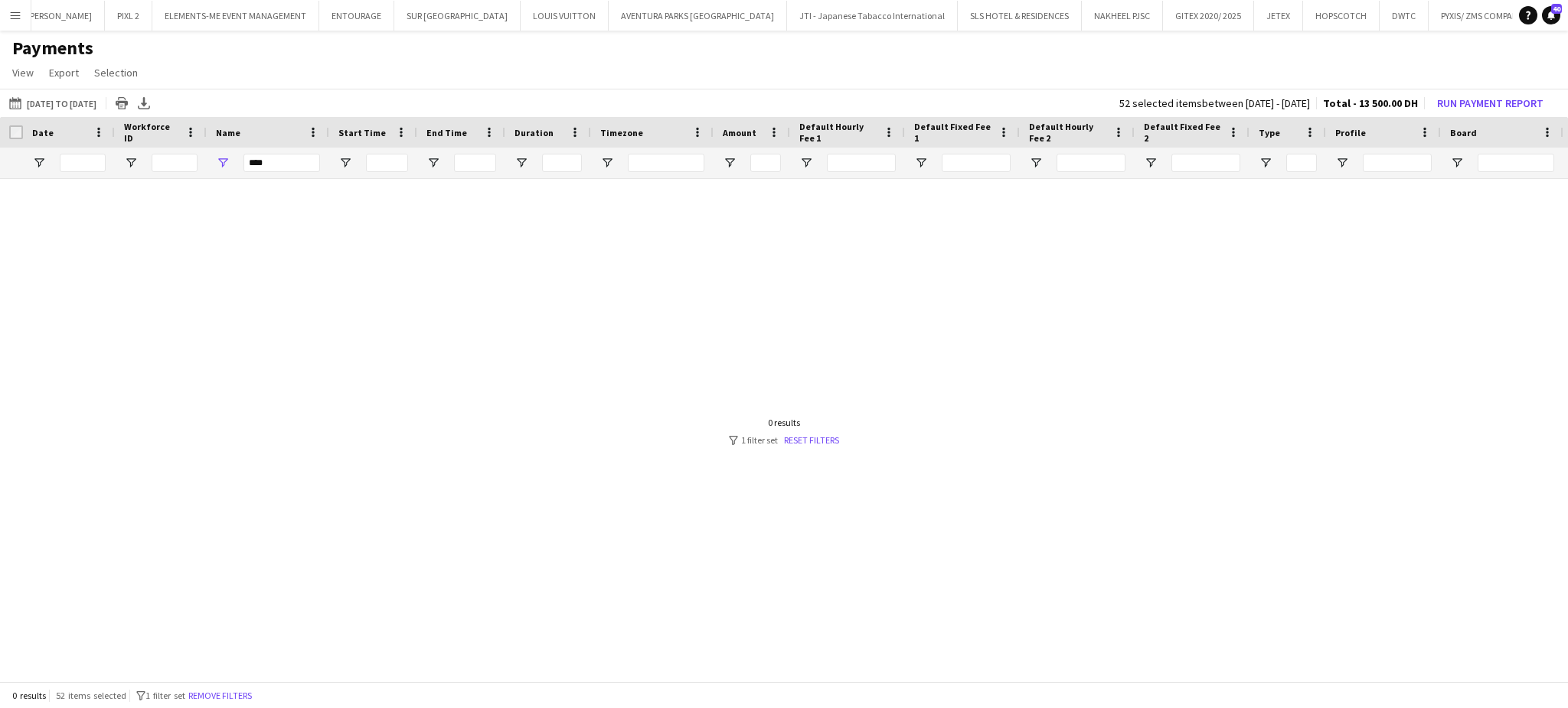
click at [420, 58] on h1 "Payments" at bounding box center [784, 48] width 1568 height 23
click at [816, 442] on link "Reset filters" at bounding box center [811, 440] width 55 height 11
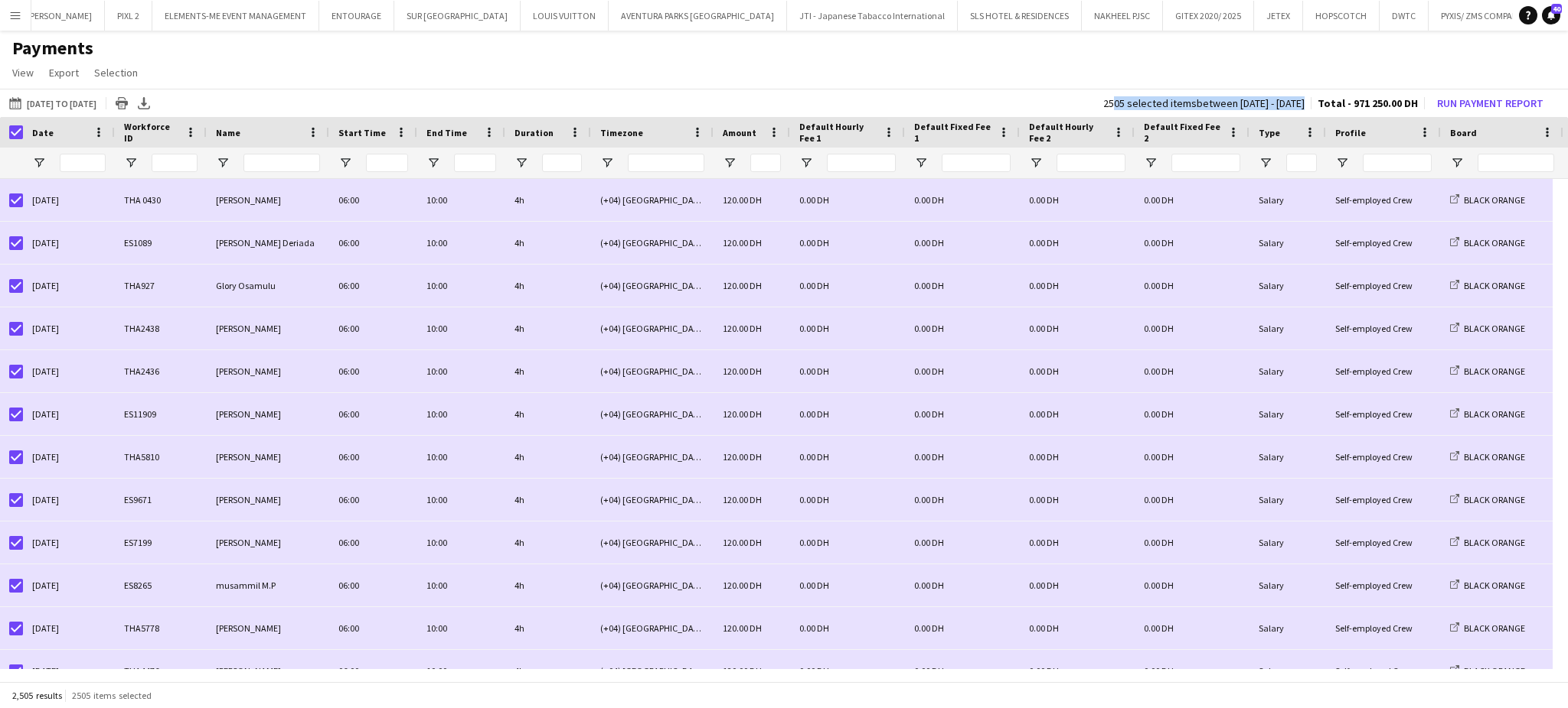
drag, startPoint x: 1074, startPoint y: 102, endPoint x: 1424, endPoint y: 97, distance: 350.0
click at [1424, 97] on div "2505 selected items between 1 Aug 2025 - 31 Aug 2025 Total - 971 250.00 DH Run …" at bounding box center [1326, 102] width 471 height 21
copy div "505 selected items between 1 Aug 2025 - 31 Aug 2025"
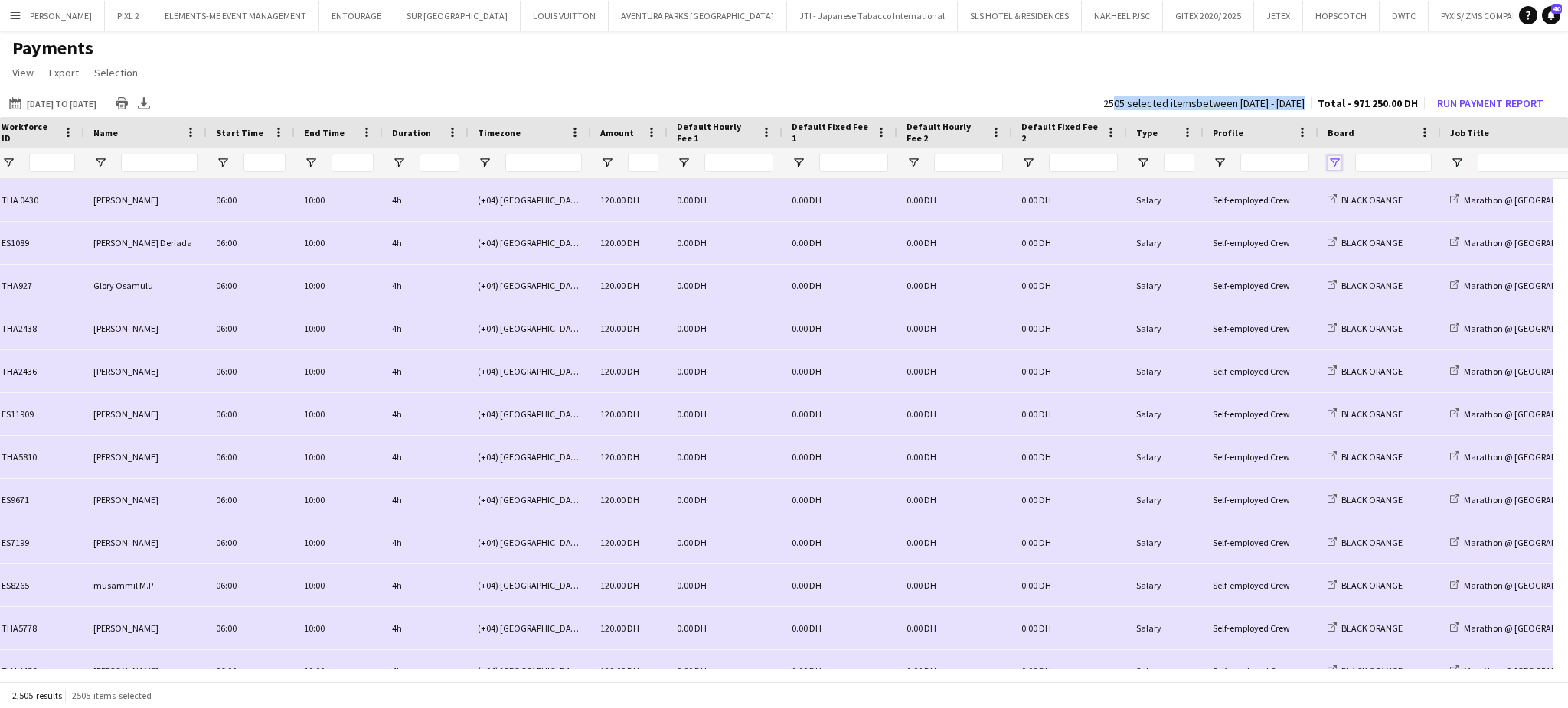
click at [1333, 158] on span "Open Filter Menu" at bounding box center [1334, 162] width 14 height 14
click at [1209, 60] on app-page-menu "View Customise view Customise filters Reset Filters Reset View Reset All Export…" at bounding box center [784, 74] width 1568 height 29
click at [998, 107] on div "This Month 01-07-2025 to 31-08-2025 Today This Week This Month Yesterday Last W…" at bounding box center [784, 102] width 1568 height 28
click at [1333, 160] on span "Open Filter Menu" at bounding box center [1334, 162] width 14 height 14
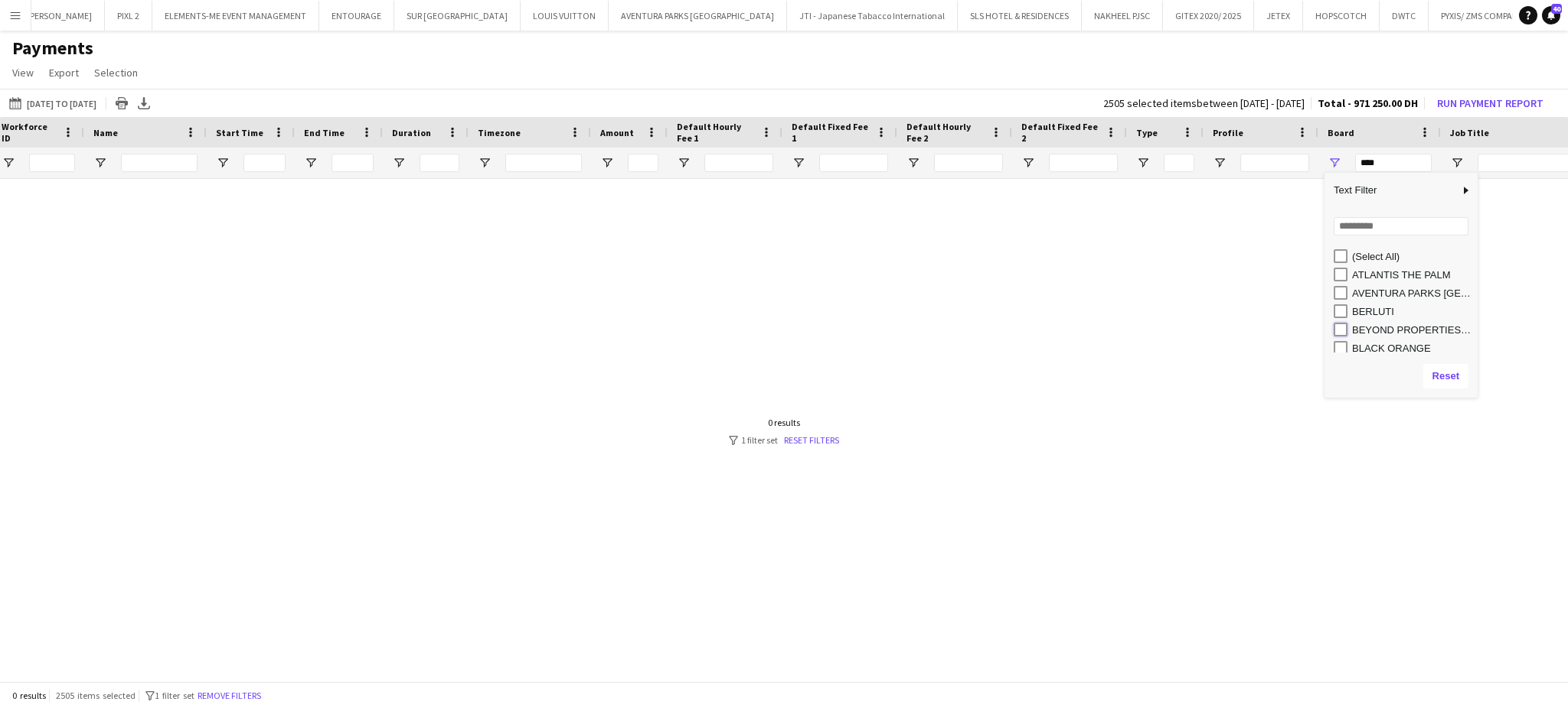
type input "**********"
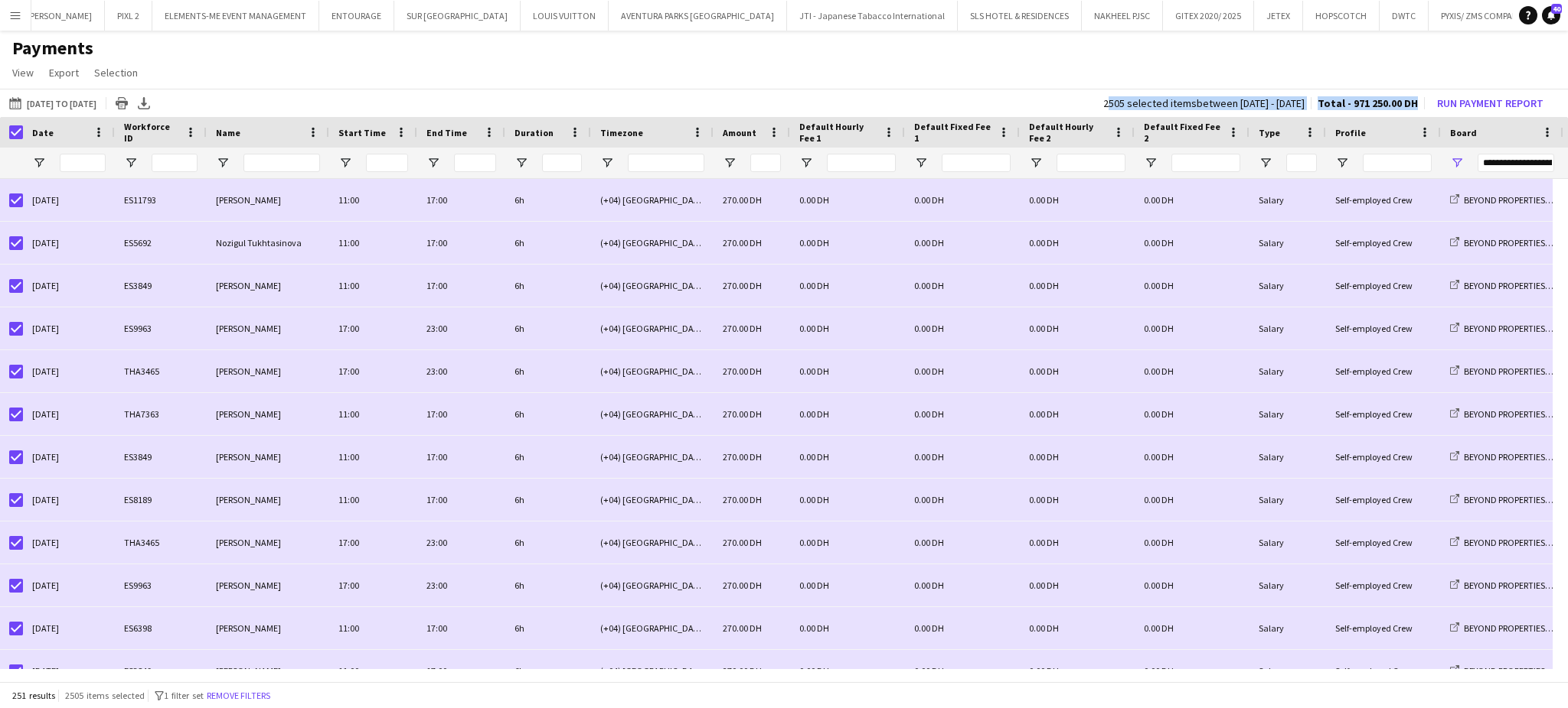
drag, startPoint x: 1070, startPoint y: 102, endPoint x: 1416, endPoint y: 104, distance: 346.0
click at [1416, 104] on div "2505 selected items between 1 Aug 2025 - 31 Aug 2025 Total - 971 250.00 DH Run …" at bounding box center [1326, 102] width 471 height 21
copy div "2505 selected items between 1 Aug 2025 - 31 Aug 2025 Total - 971 250.00 DH"
click at [37, 98] on button "This Month 01-07-2025 to 31-08-2025" at bounding box center [53, 103] width 93 height 19
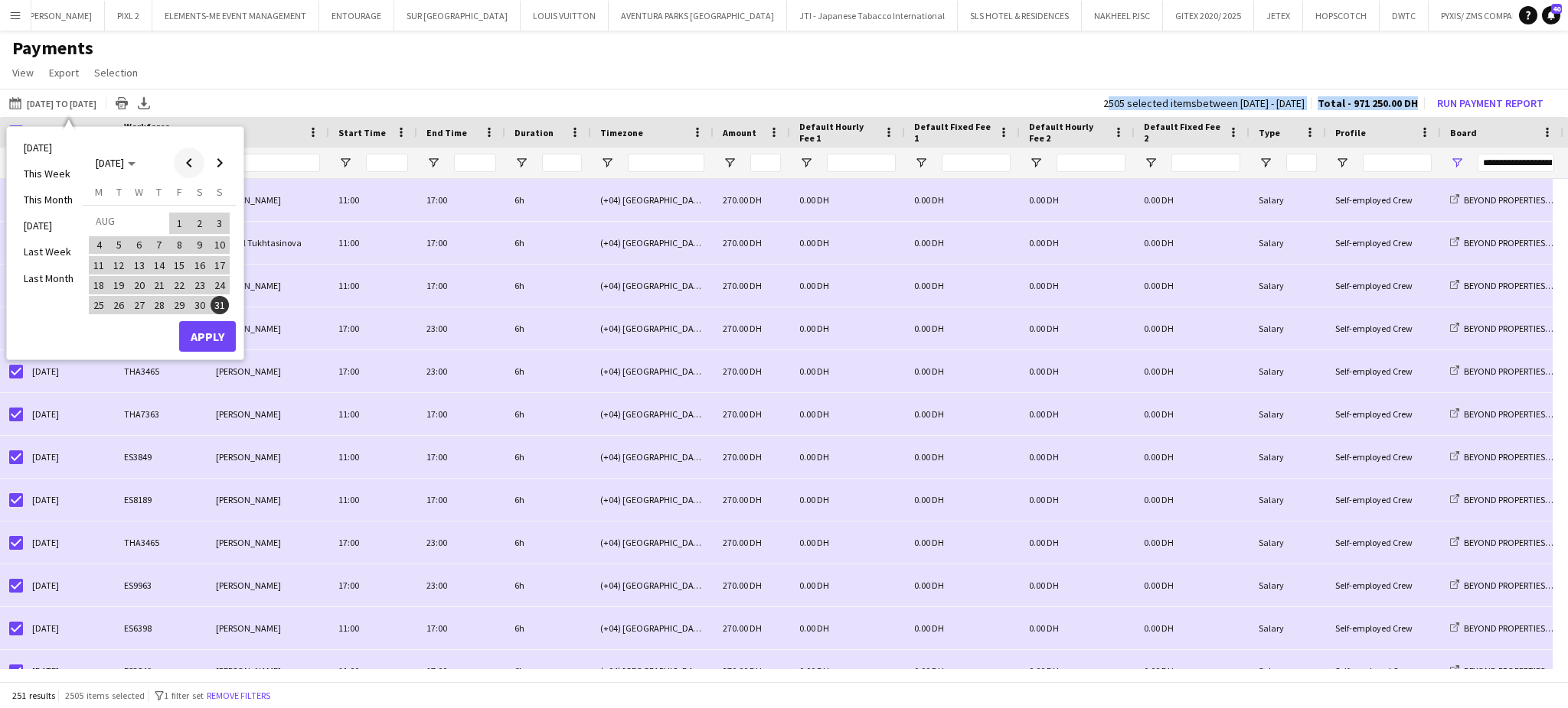
click at [191, 163] on span "Previous month" at bounding box center [188, 162] width 31 height 31
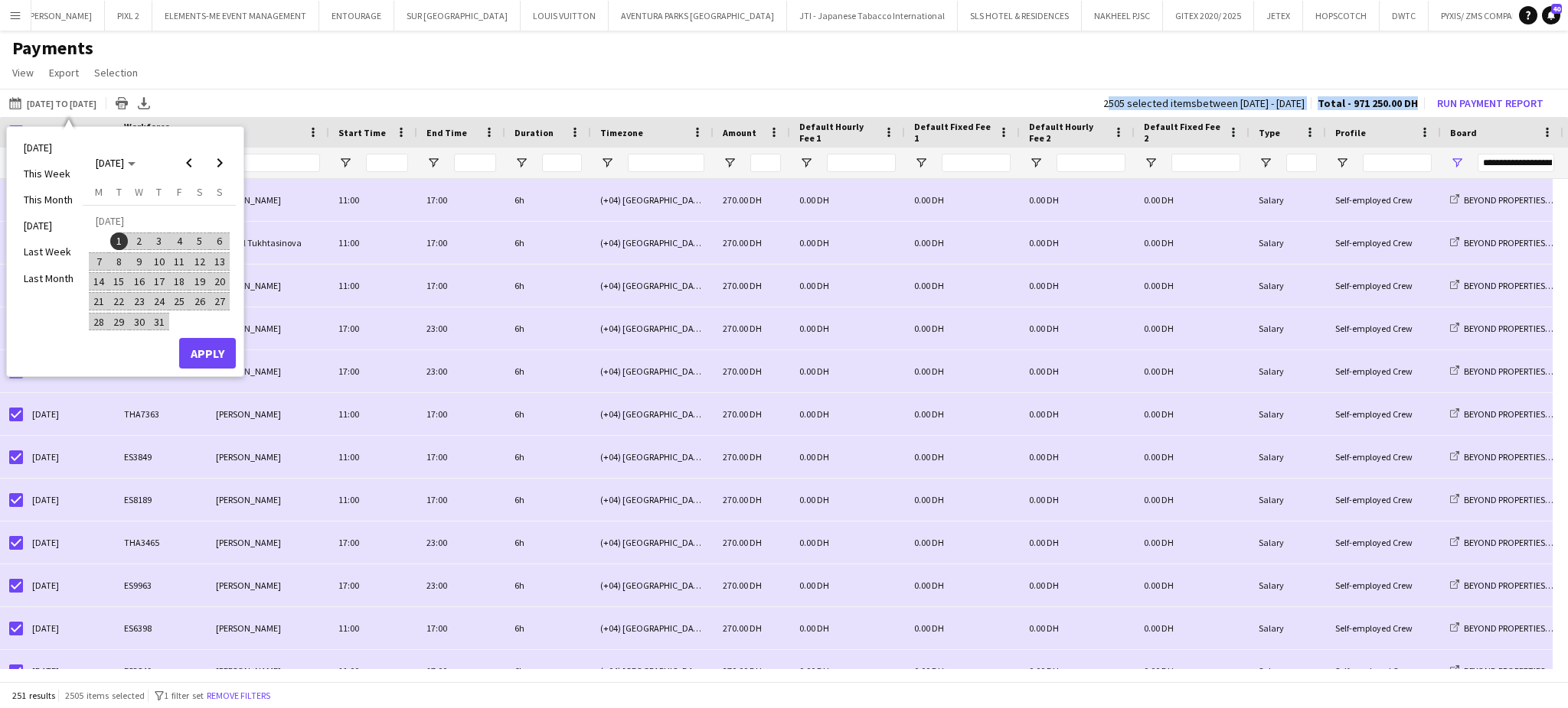
click at [123, 241] on span "1" at bounding box center [119, 242] width 19 height 19
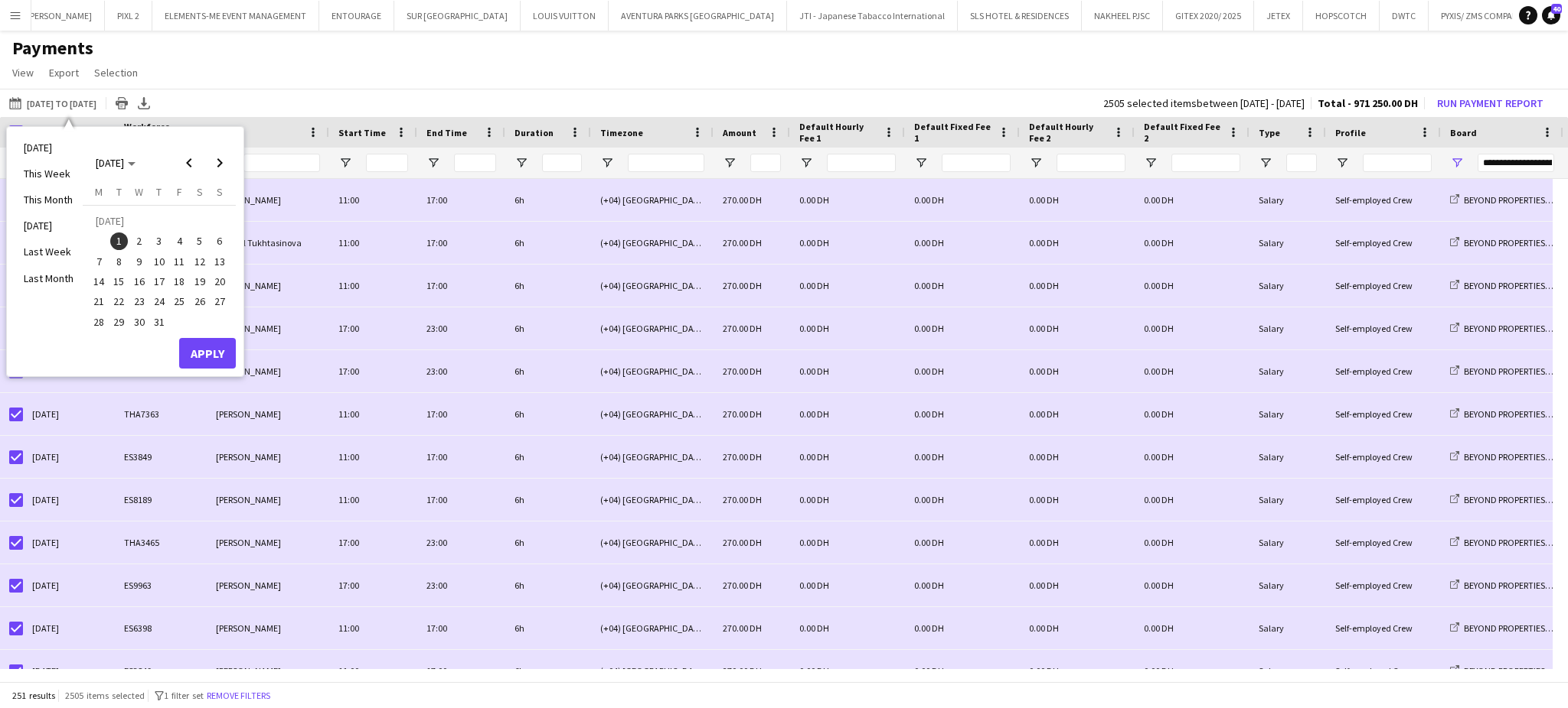
click at [283, 54] on h1 "Payments" at bounding box center [784, 48] width 1568 height 23
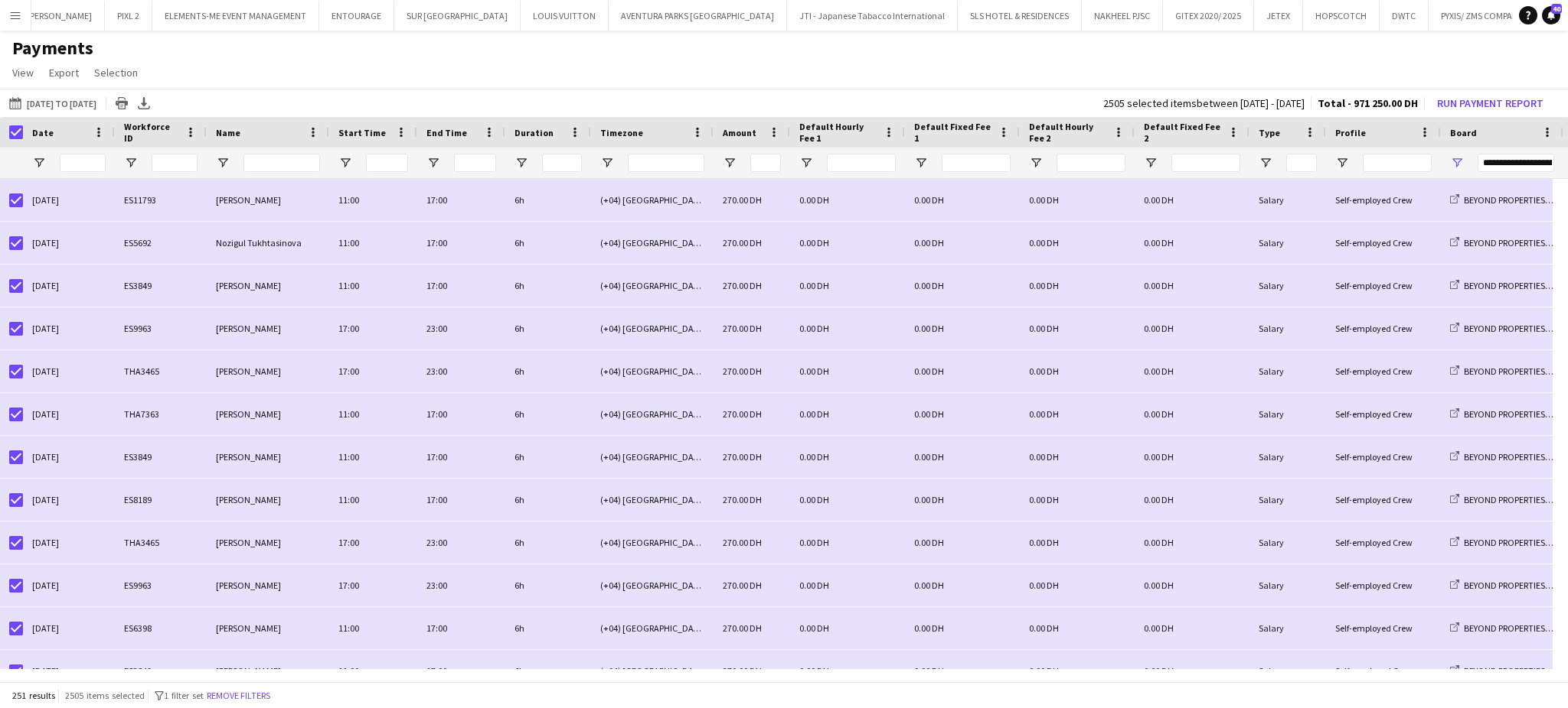
click at [7, 129] on div at bounding box center [11, 132] width 23 height 31
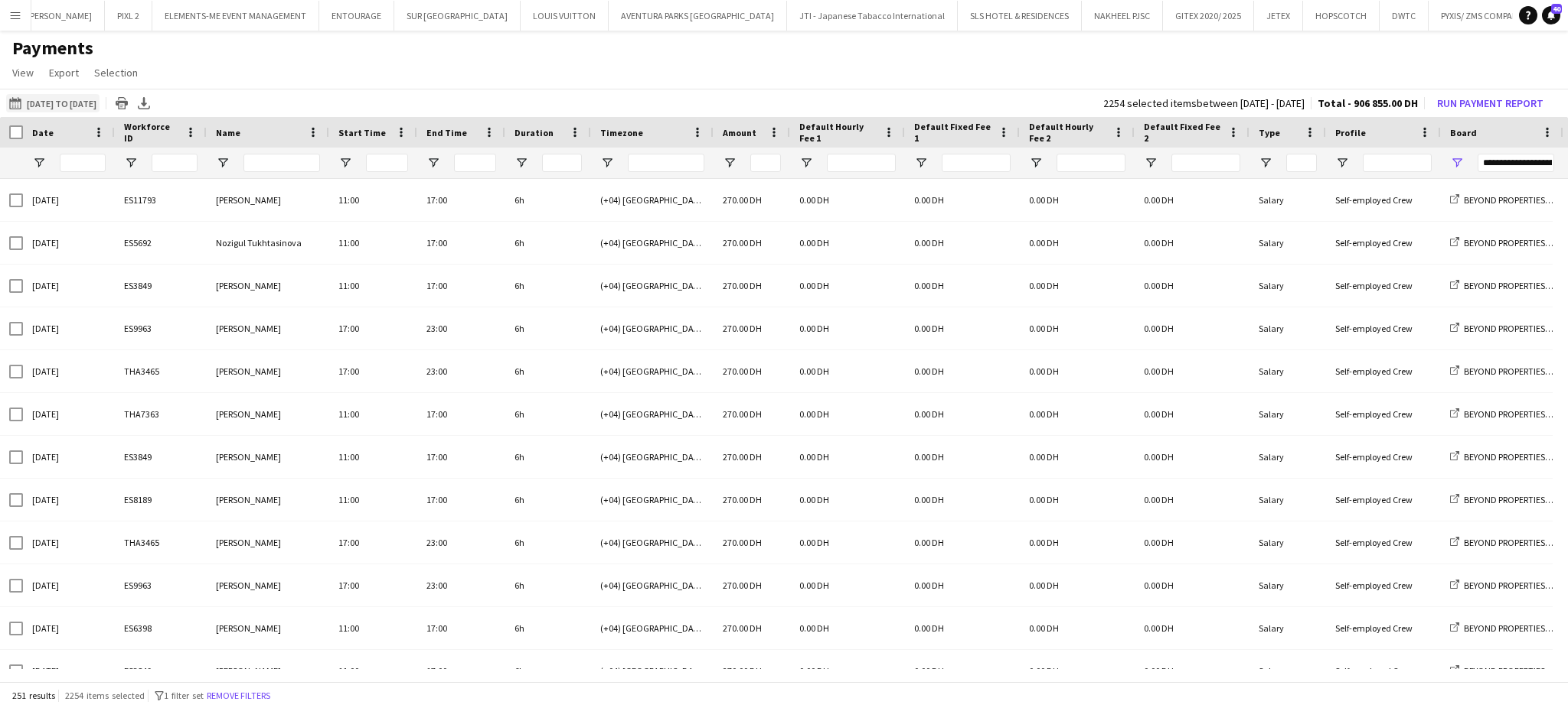
click at [50, 95] on button "This Month 01-07-2025 to 31-08-2025" at bounding box center [53, 103] width 93 height 19
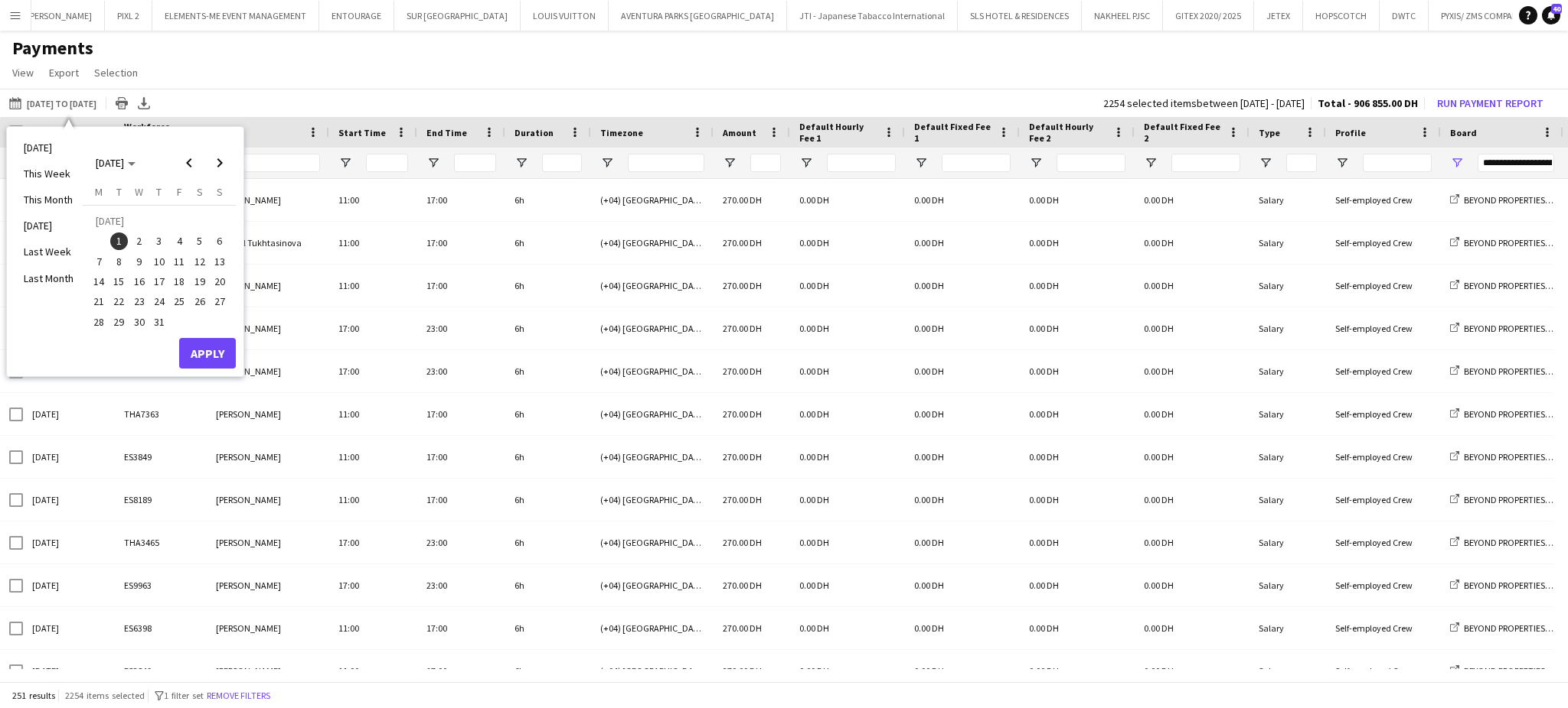
click at [121, 246] on span "1" at bounding box center [119, 242] width 19 height 19
click at [156, 323] on span "31" at bounding box center [159, 322] width 19 height 19
click at [126, 241] on span "1" at bounding box center [119, 242] width 19 height 19
click at [155, 322] on span "31" at bounding box center [159, 322] width 19 height 19
click at [233, 77] on app-page-menu "View Customise view Customise filters Reset Filters Reset View Reset All Export…" at bounding box center [784, 74] width 1568 height 29
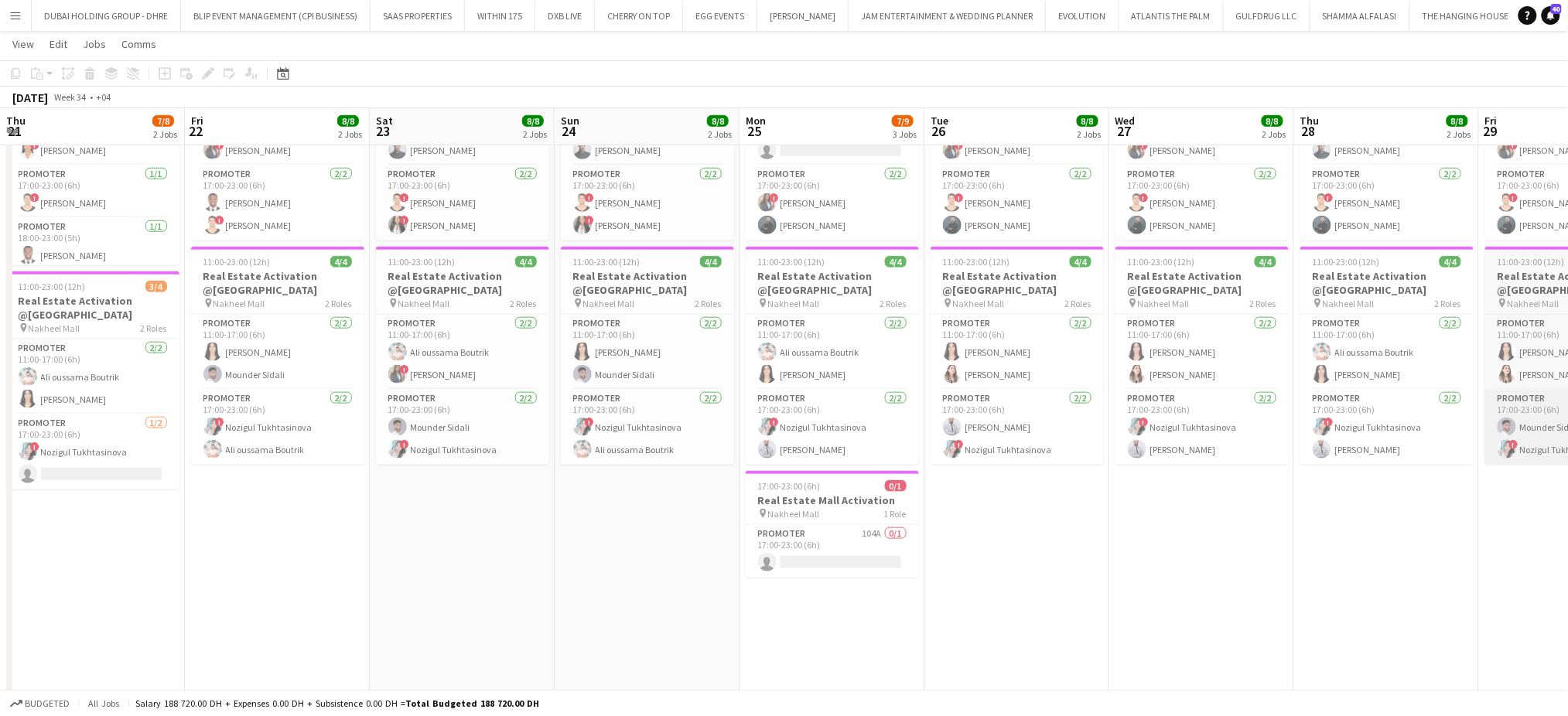
scroll to position [0, 641]
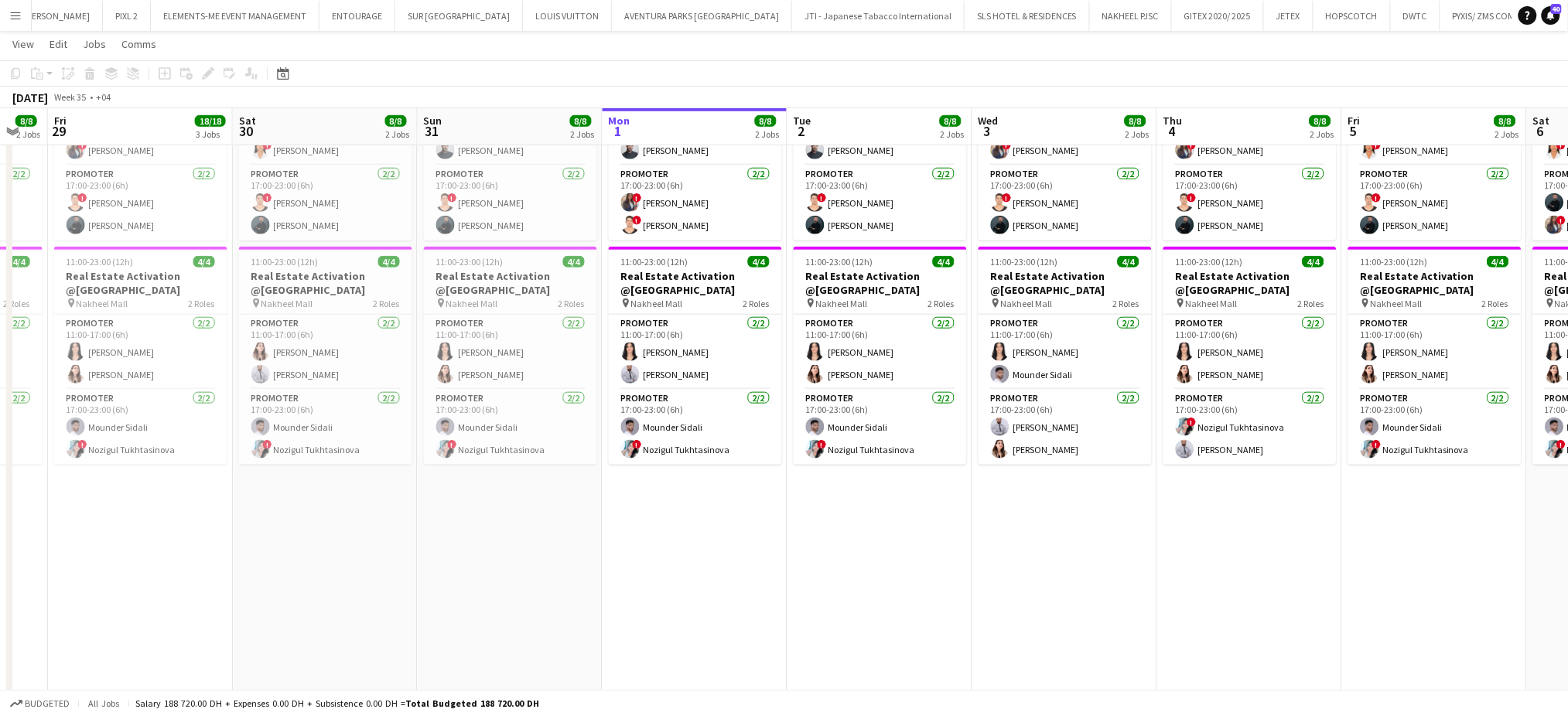
drag, startPoint x: 871, startPoint y: 287, endPoint x: 400, endPoint y: 121, distance: 499.4
click at [404, 122] on app-calendar-viewport "Mon 25 7/9 3 Jobs Tue 26 8/8 2 Jobs Wed 27 8/8 2 Jobs Thu 28 8/8 2 Jobs Fri 29 …" at bounding box center [784, 261] width 1568 height 1271
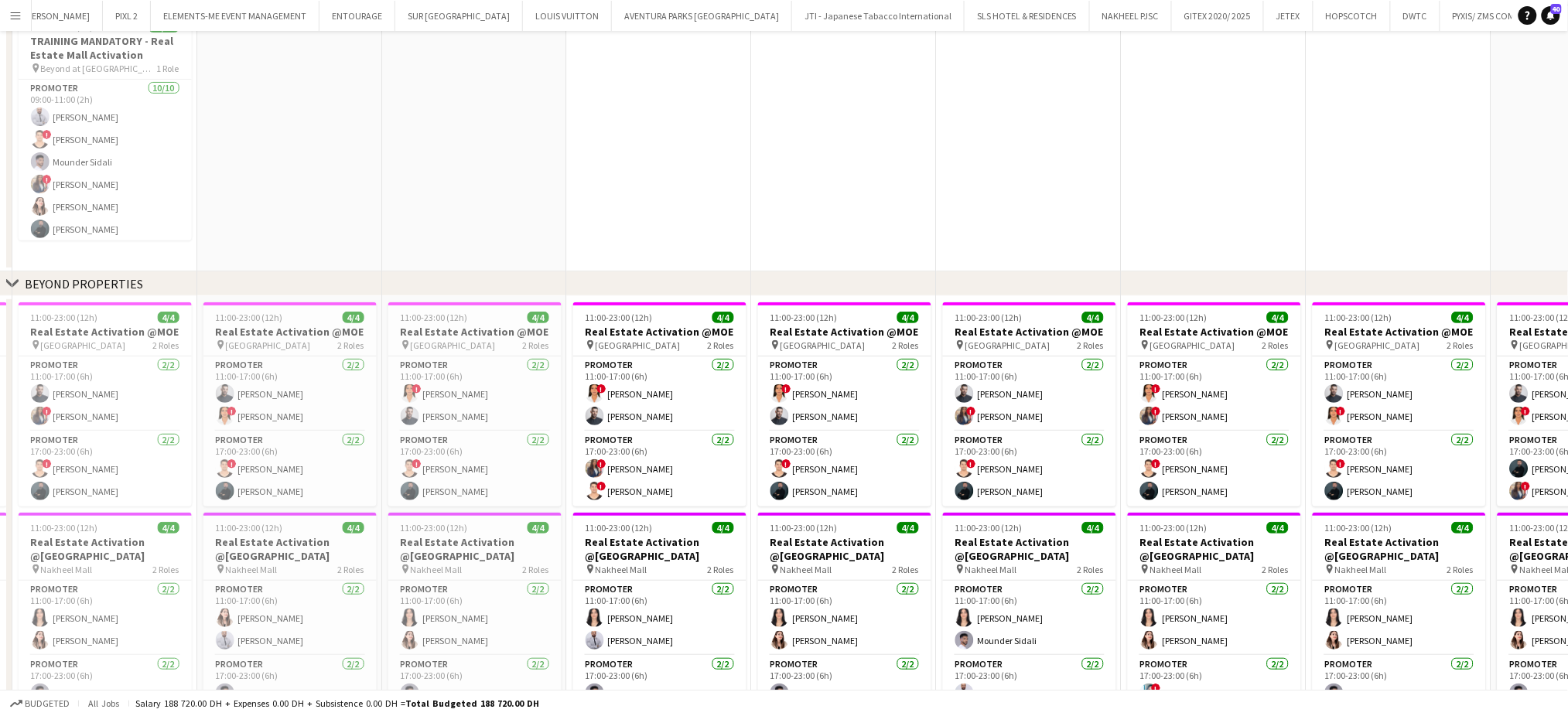
scroll to position [0, 0]
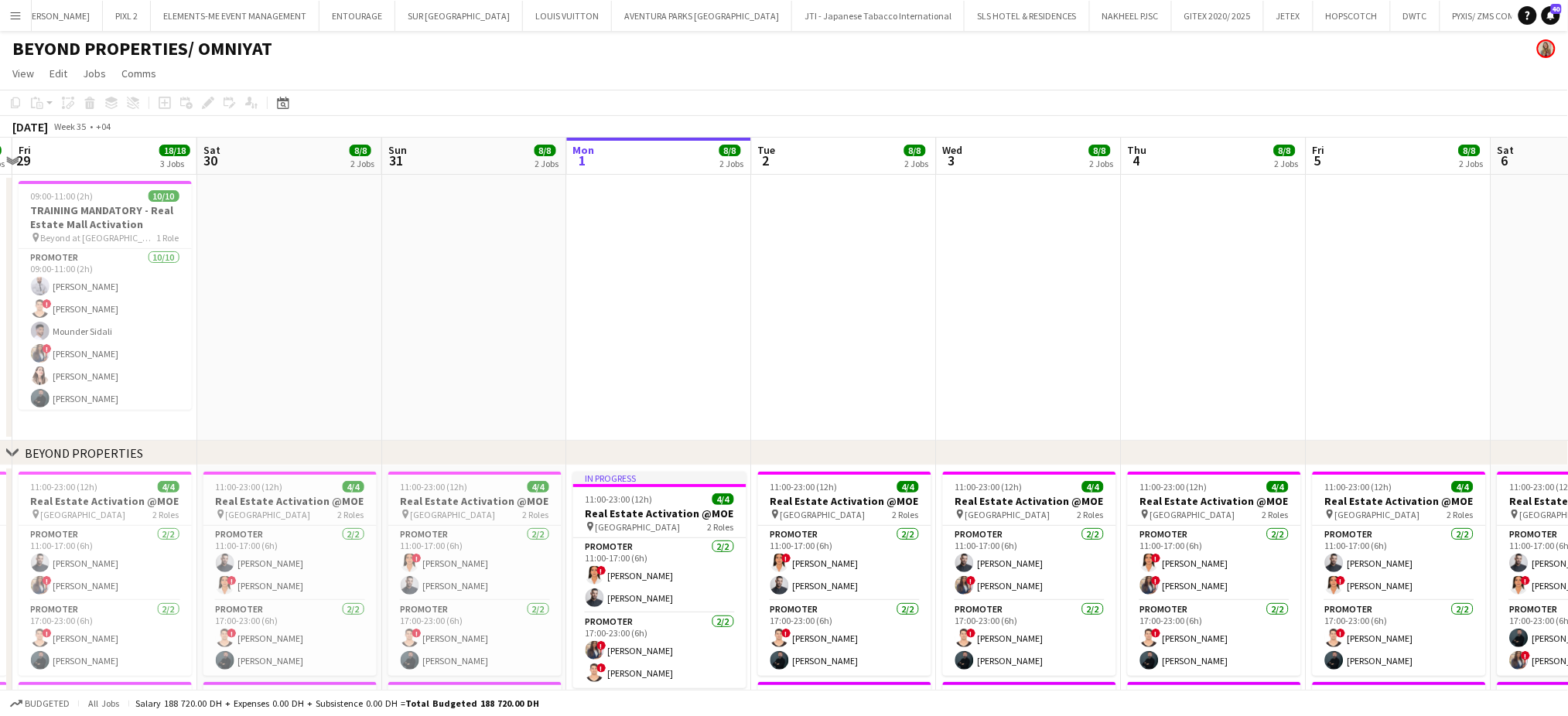
drag, startPoint x: 279, startPoint y: 597, endPoint x: 883, endPoint y: 599, distance: 604.0
click at [872, 599] on app-calendar-viewport "Tue 26 8/8 2 Jobs Wed 27 8/8 2 Jobs Thu 28 8/8 2 Jobs Fri 29 18/18 3 Jobs Sat 3…" at bounding box center [784, 623] width 1568 height 971
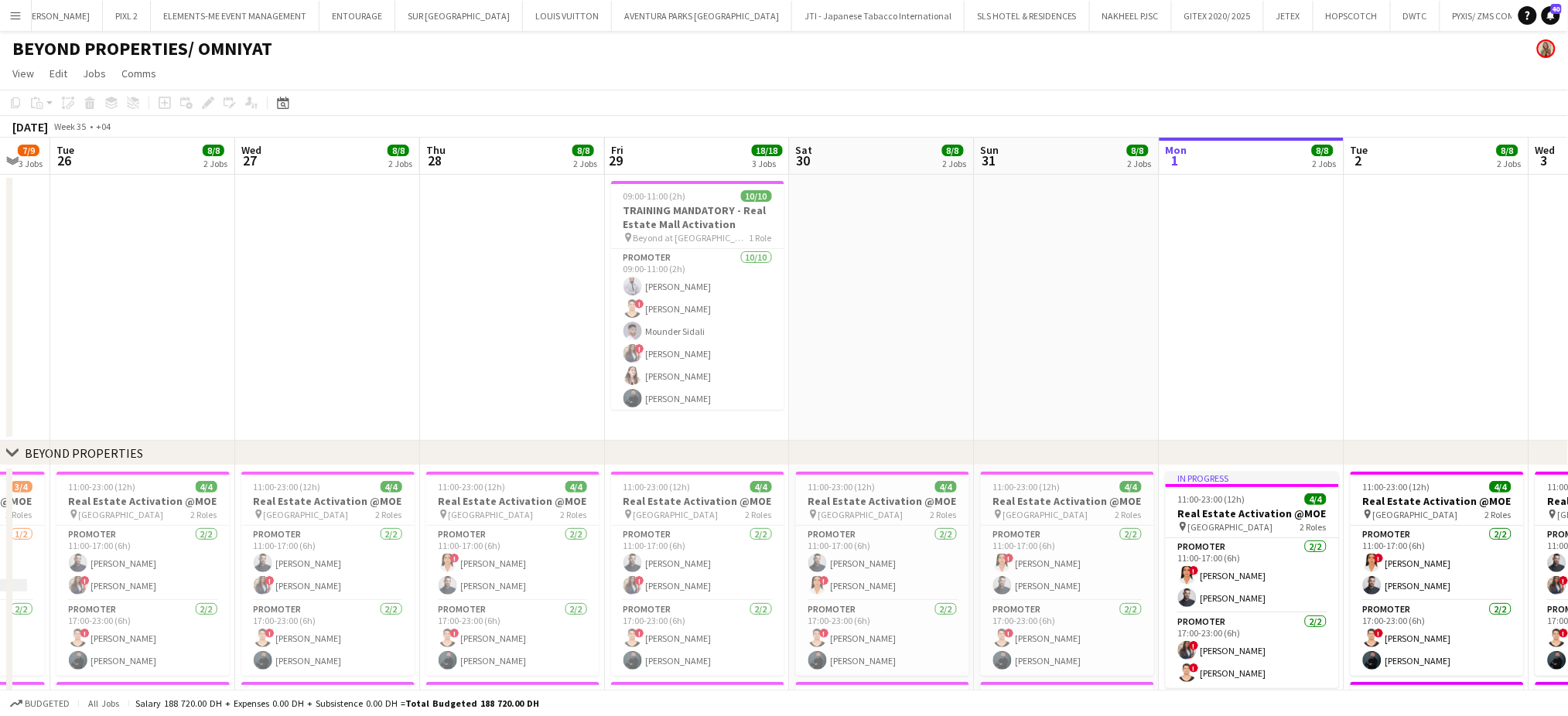
click at [366, 354] on app-date-cell at bounding box center [328, 308] width 185 height 266
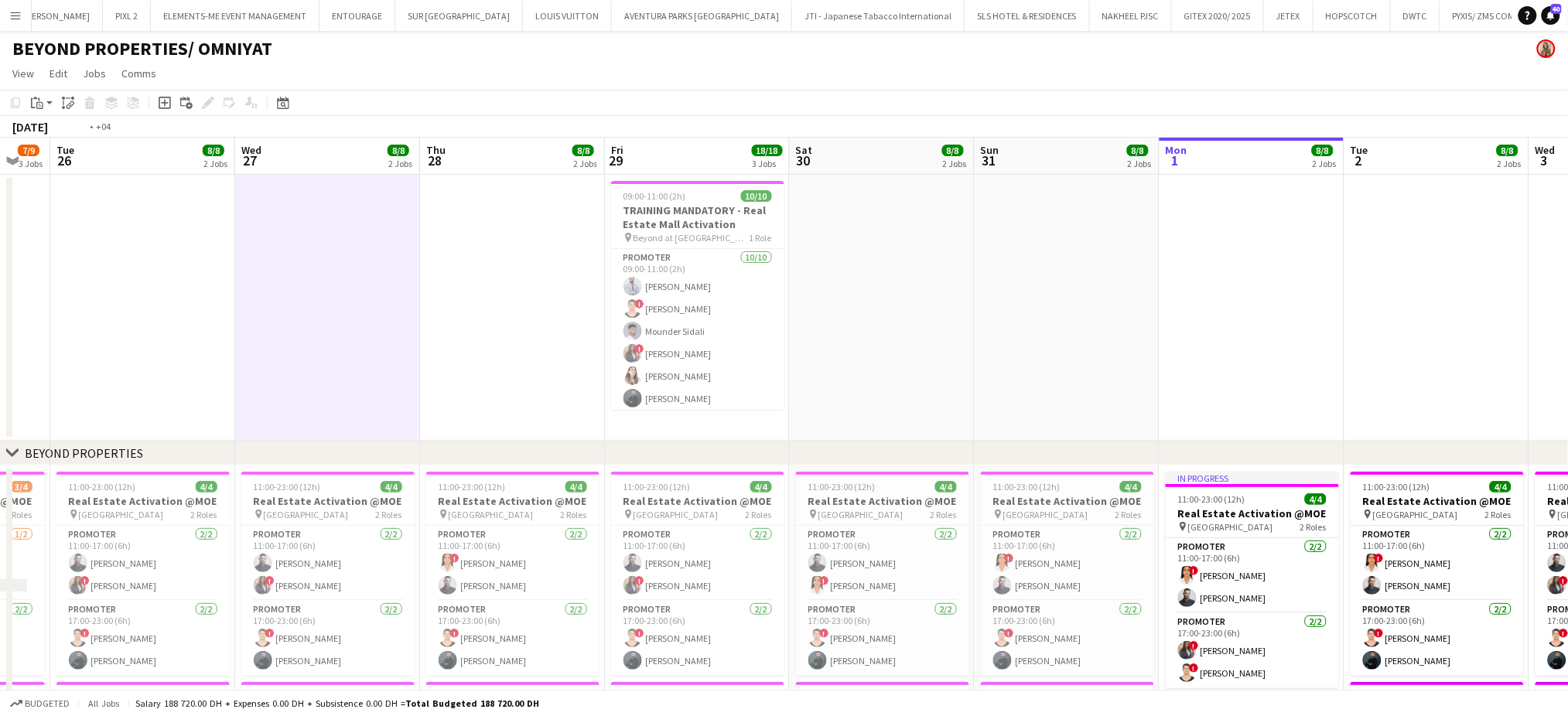
drag, startPoint x: 602, startPoint y: 668, endPoint x: 872, endPoint y: 643, distance: 271.2
click at [847, 648] on app-calendar-viewport "Sun 24 8/8 2 Jobs Mon 25 7/9 3 Jobs Tue 26 8/8 2 Jobs Wed 27 8/8 2 Jobs Thu 28 …" at bounding box center [784, 677] width 1568 height 1081
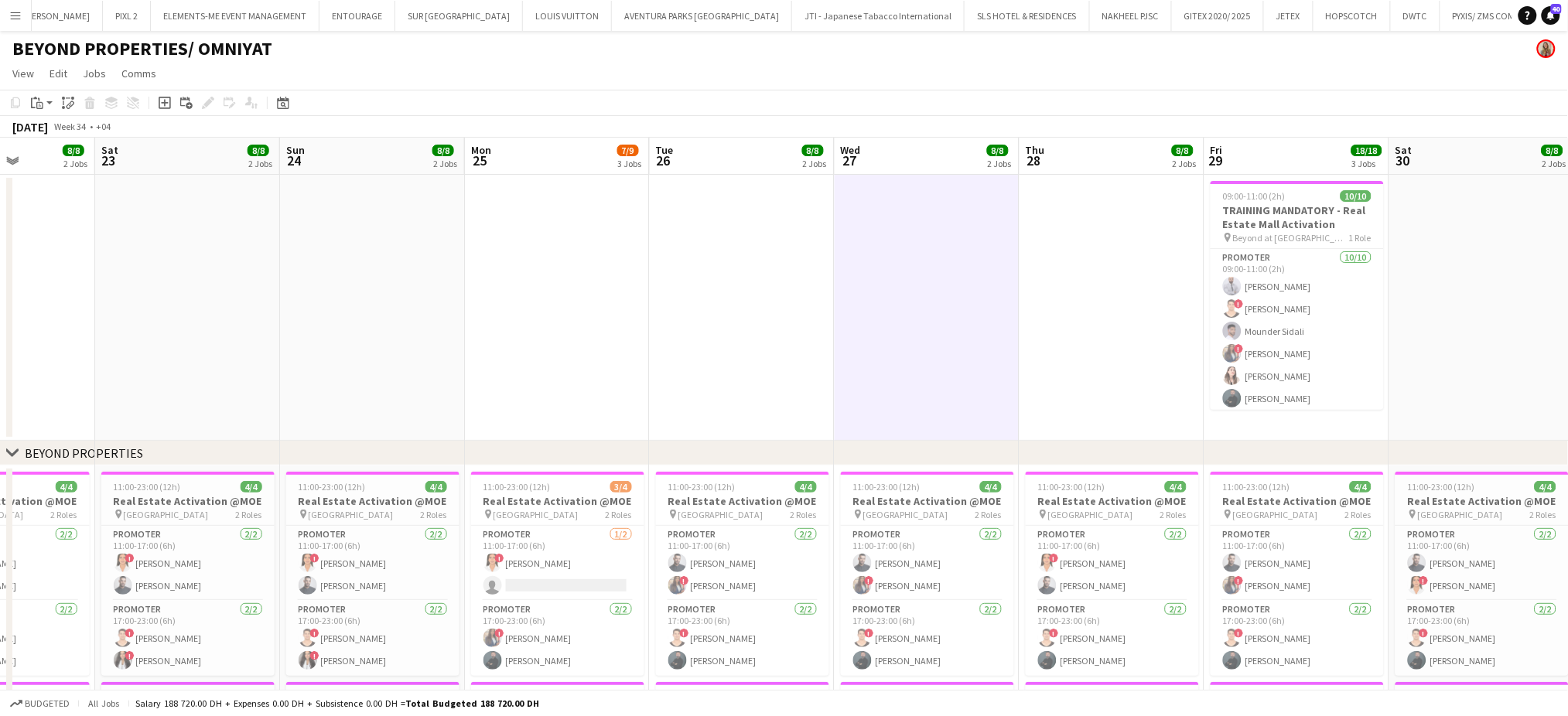
drag, startPoint x: 631, startPoint y: 475, endPoint x: 793, endPoint y: 479, distance: 162.0
click at [786, 475] on app-calendar-viewport "Wed 20 Thu 21 7/8 2 Jobs Fri 22 8/8 2 Jobs Sat 23 8/8 2 Jobs Sun 24 8/8 2 Jobs …" at bounding box center [784, 677] width 1568 height 1081
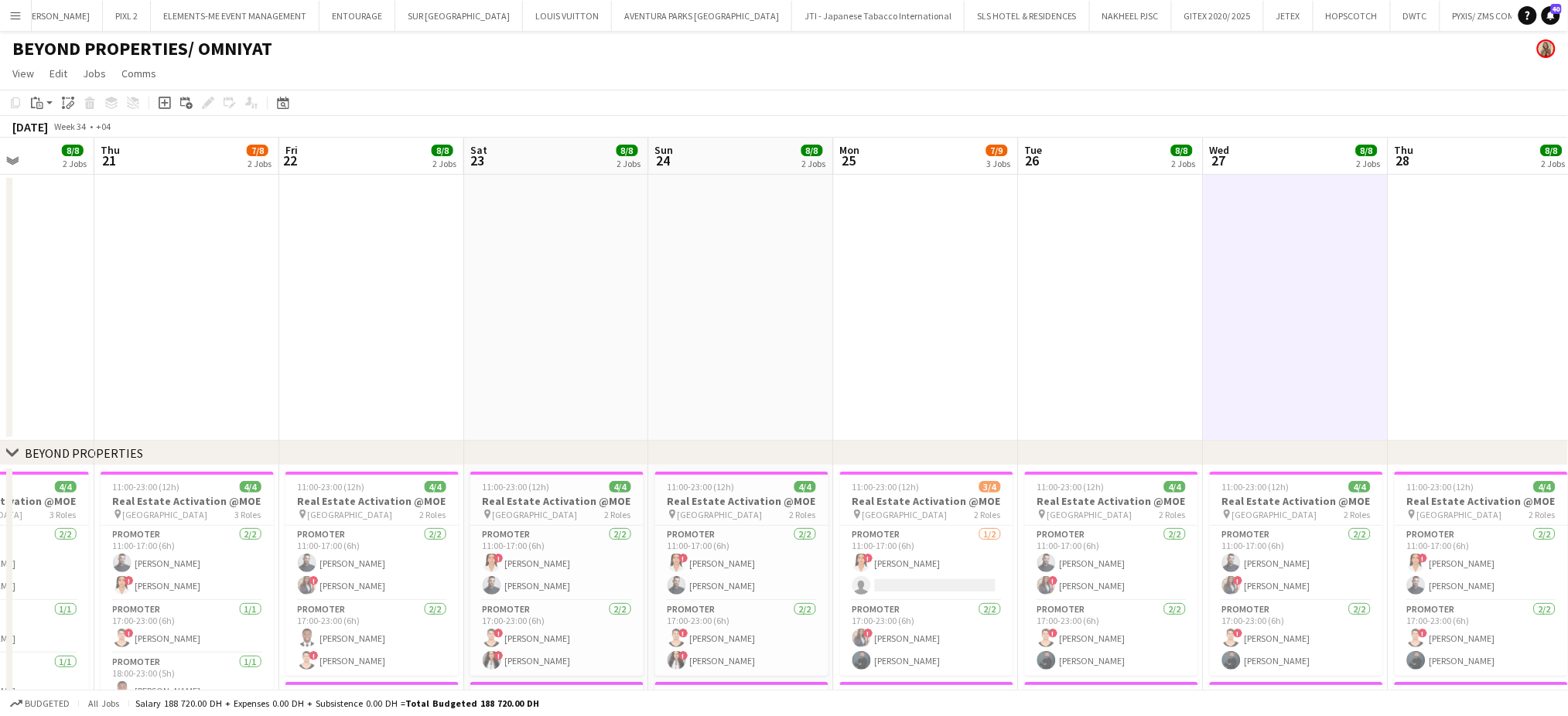
drag, startPoint x: 426, startPoint y: 480, endPoint x: 518, endPoint y: 218, distance: 277.7
click at [841, 390] on app-calendar-viewport "Mon 18 Tue 19 Wed 20 8/8 2 Jobs Thu 21 7/8 2 Jobs Fri 22 8/8 2 Jobs Sat 23 8/8 …" at bounding box center [784, 677] width 1568 height 1081
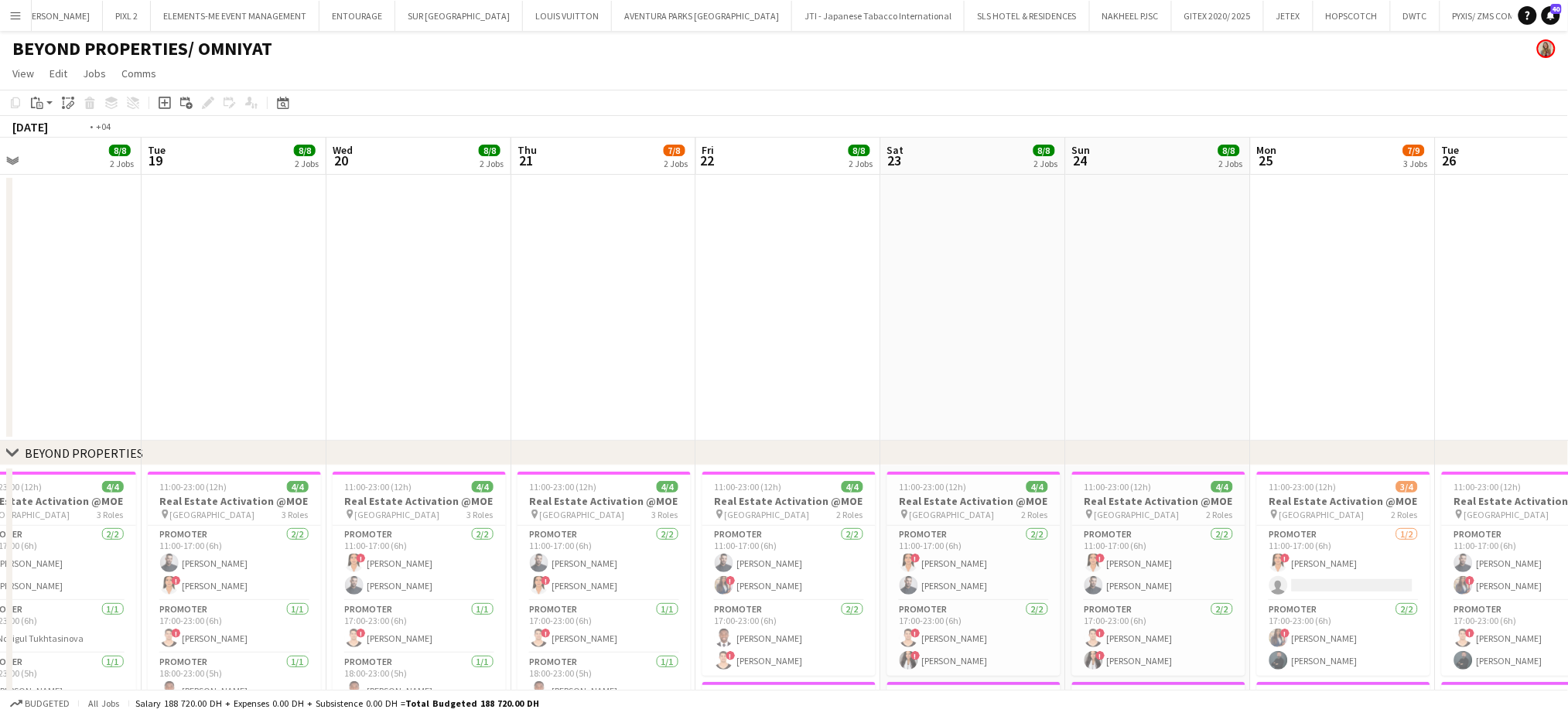
click at [869, 235] on app-calendar-viewport "Sat 16 Sun 17 Mon 18 8/8 2 Jobs Tue 19 8/8 2 Jobs Wed 20 8/8 2 Jobs Thu 21 7/8 …" at bounding box center [784, 677] width 1568 height 1081
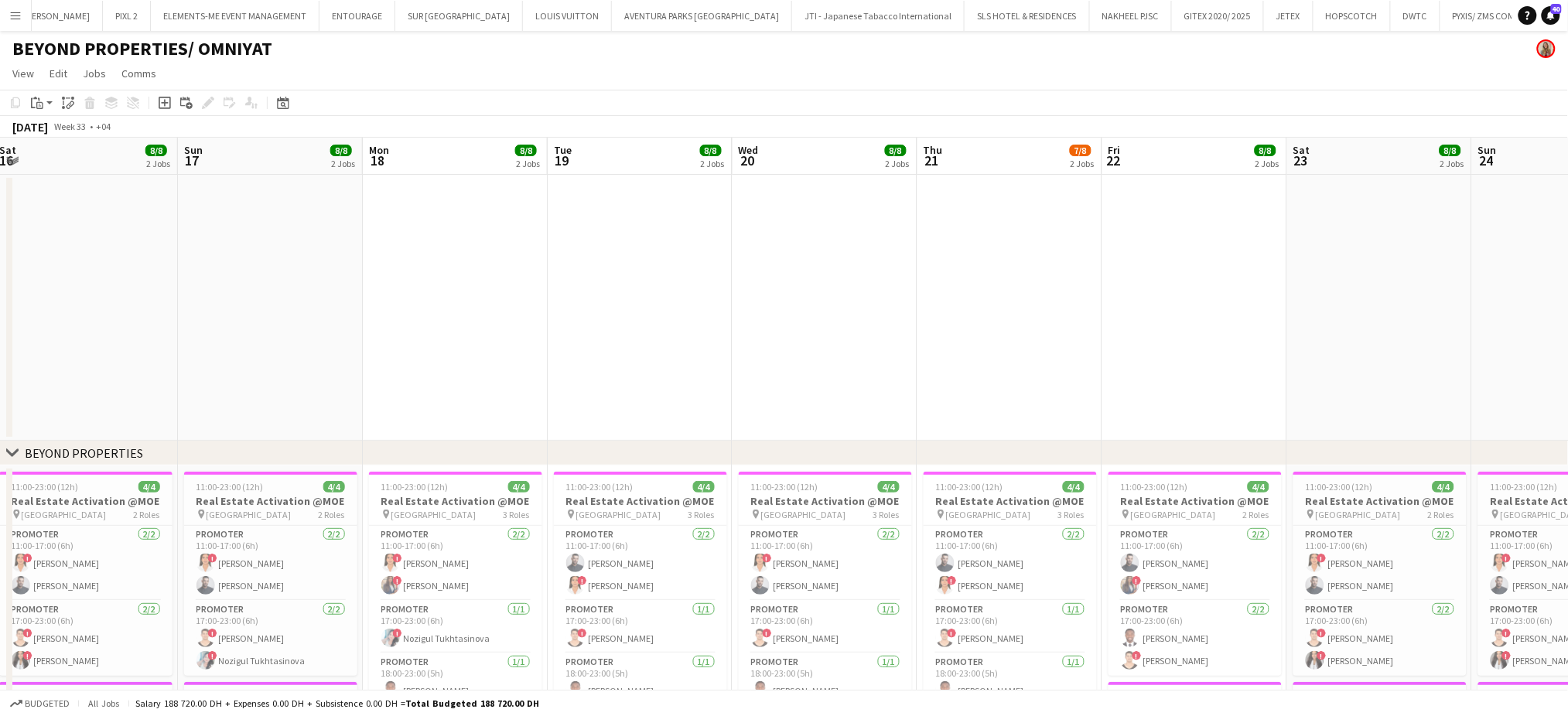
drag, startPoint x: 261, startPoint y: 100, endPoint x: 723, endPoint y: 188, distance: 470.3
click at [720, 177] on app-calendar "Copy Paste Paste Ctrl+V Paste with crew Ctrl+Shift+V Paste linked Job Delete Gr…" at bounding box center [784, 654] width 1568 height 1129
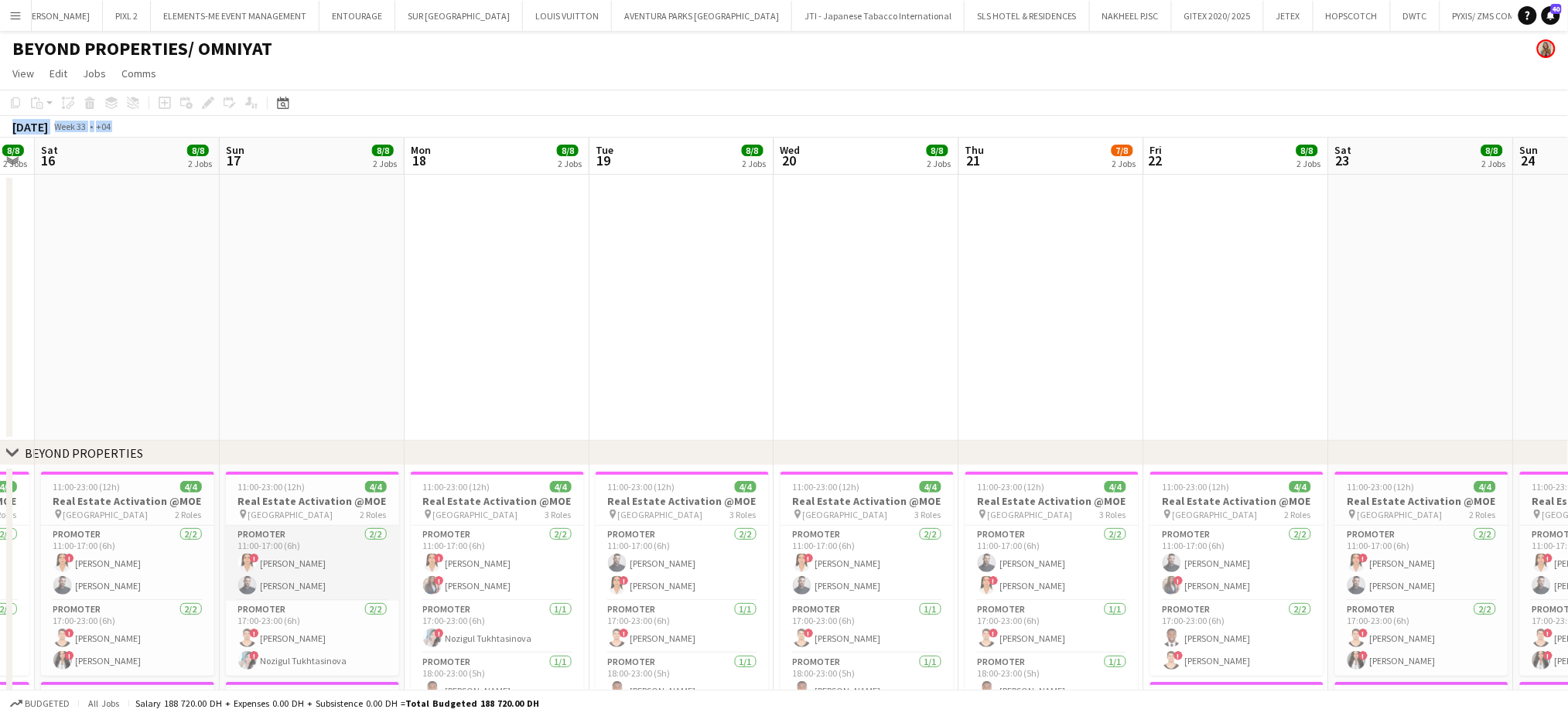
scroll to position [0, 322]
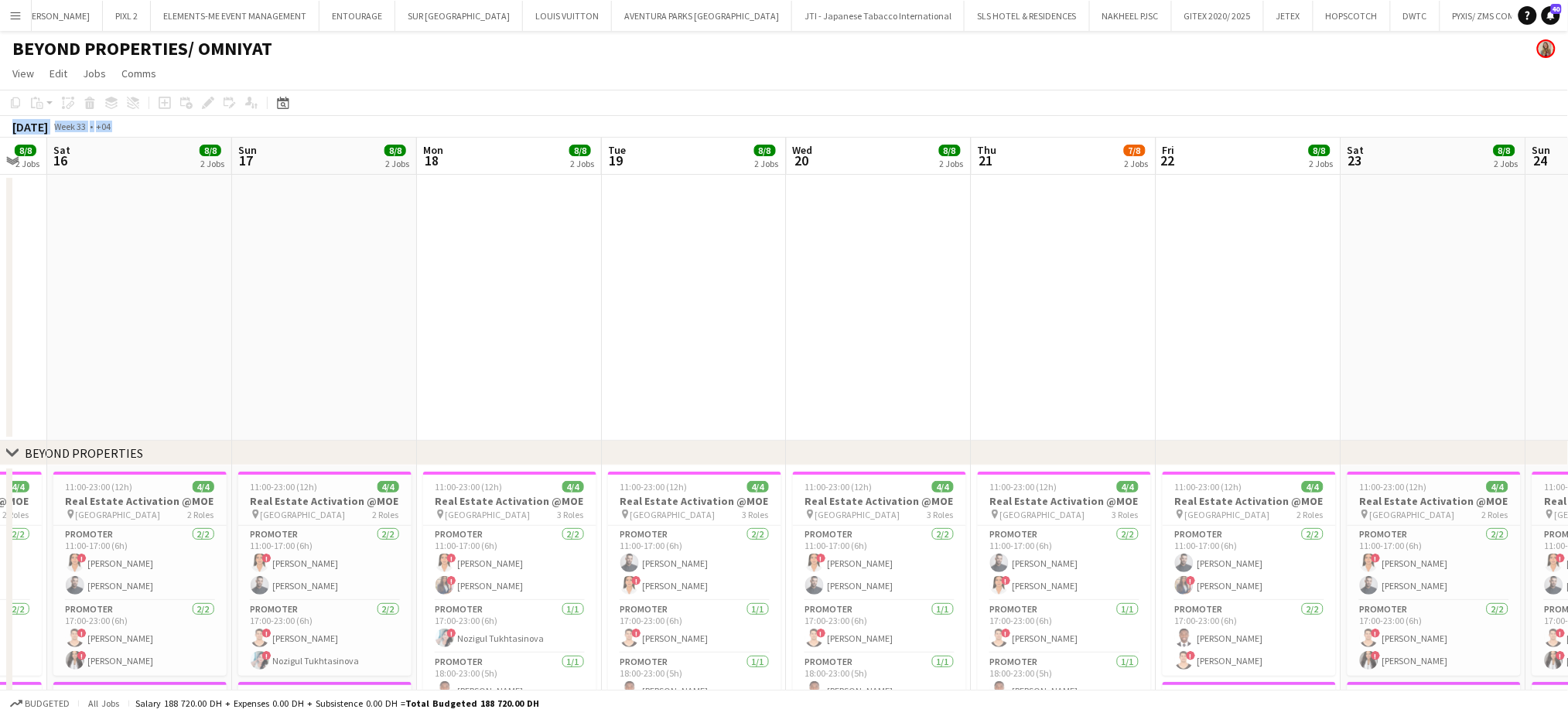
click at [274, 325] on app-date-cell at bounding box center [324, 308] width 185 height 266
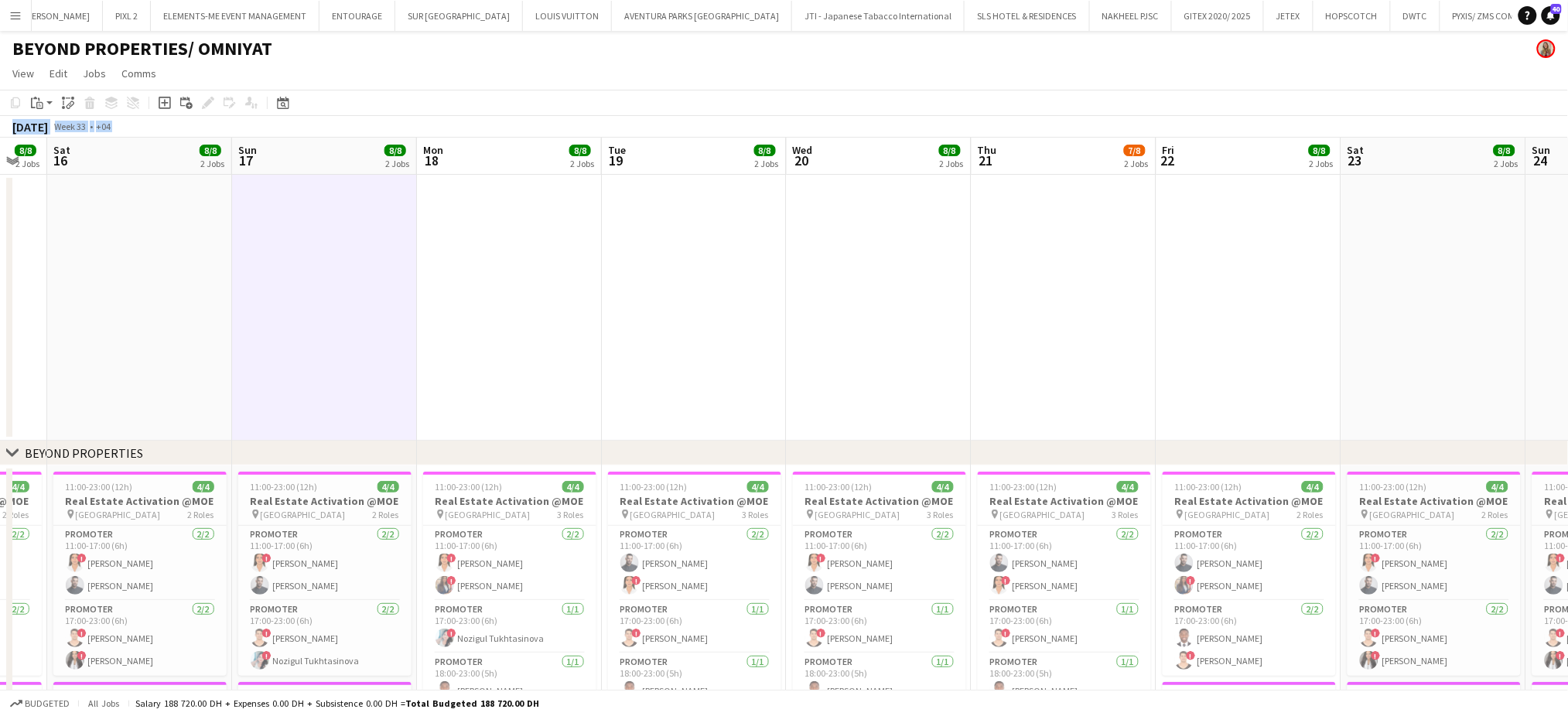
click at [199, 342] on app-date-cell at bounding box center [139, 308] width 185 height 266
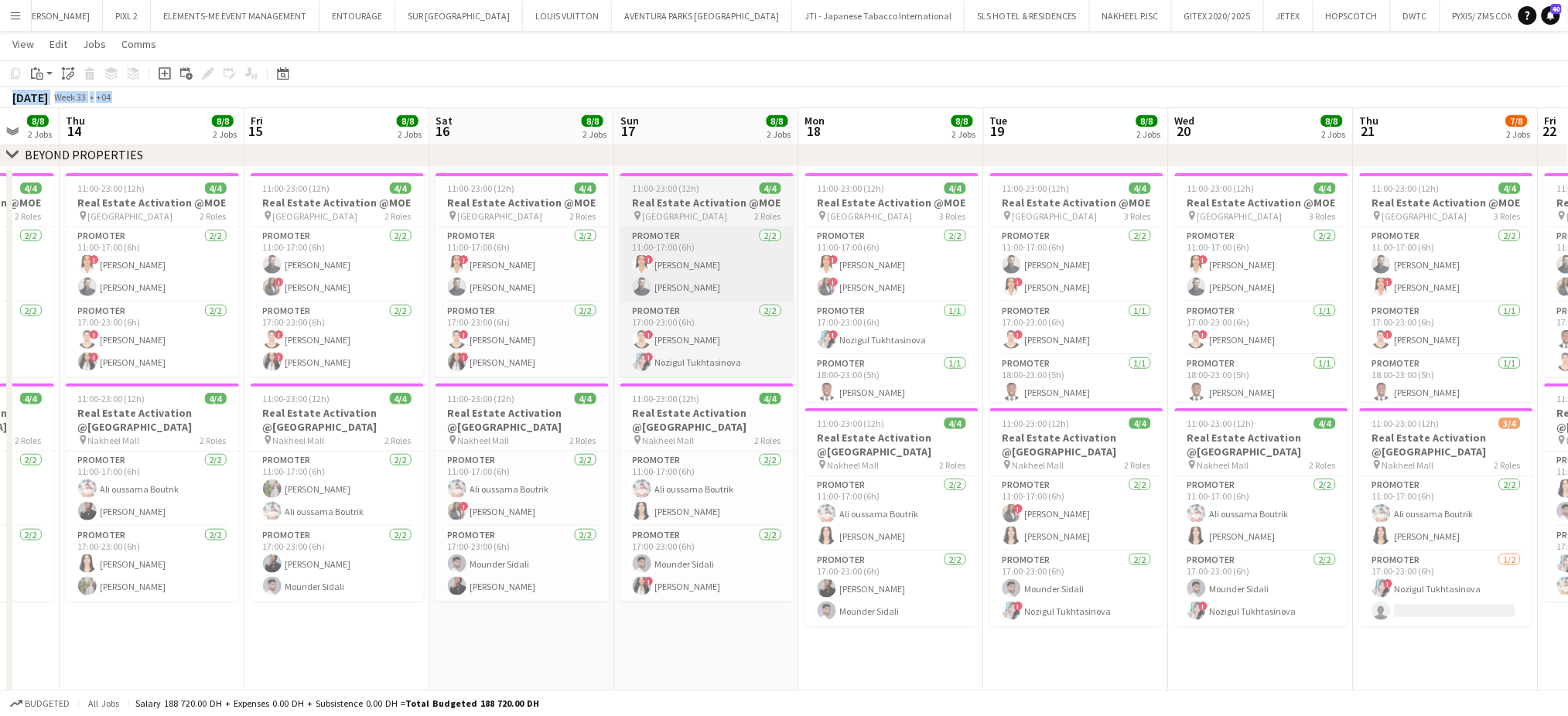
scroll to position [0, 476]
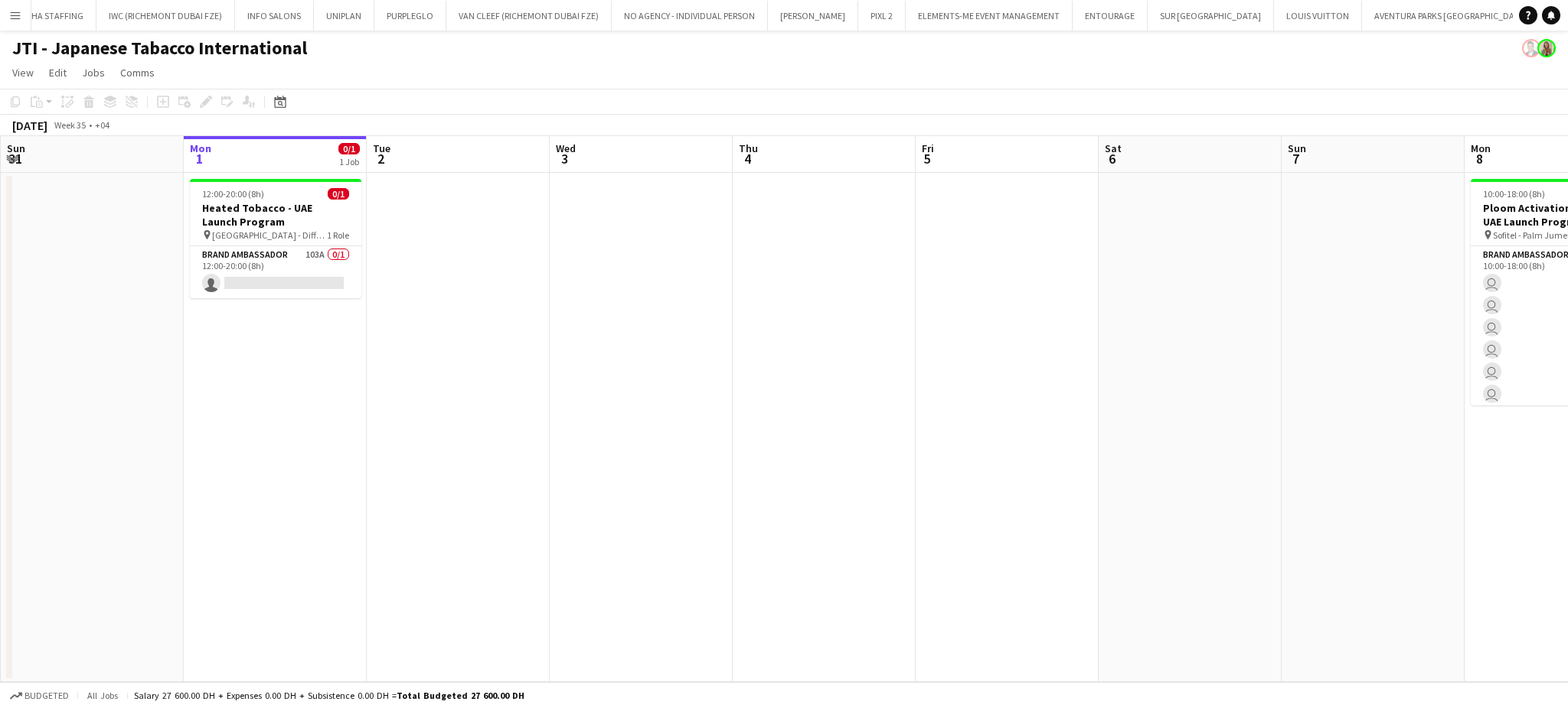
scroll to position [0, 2102]
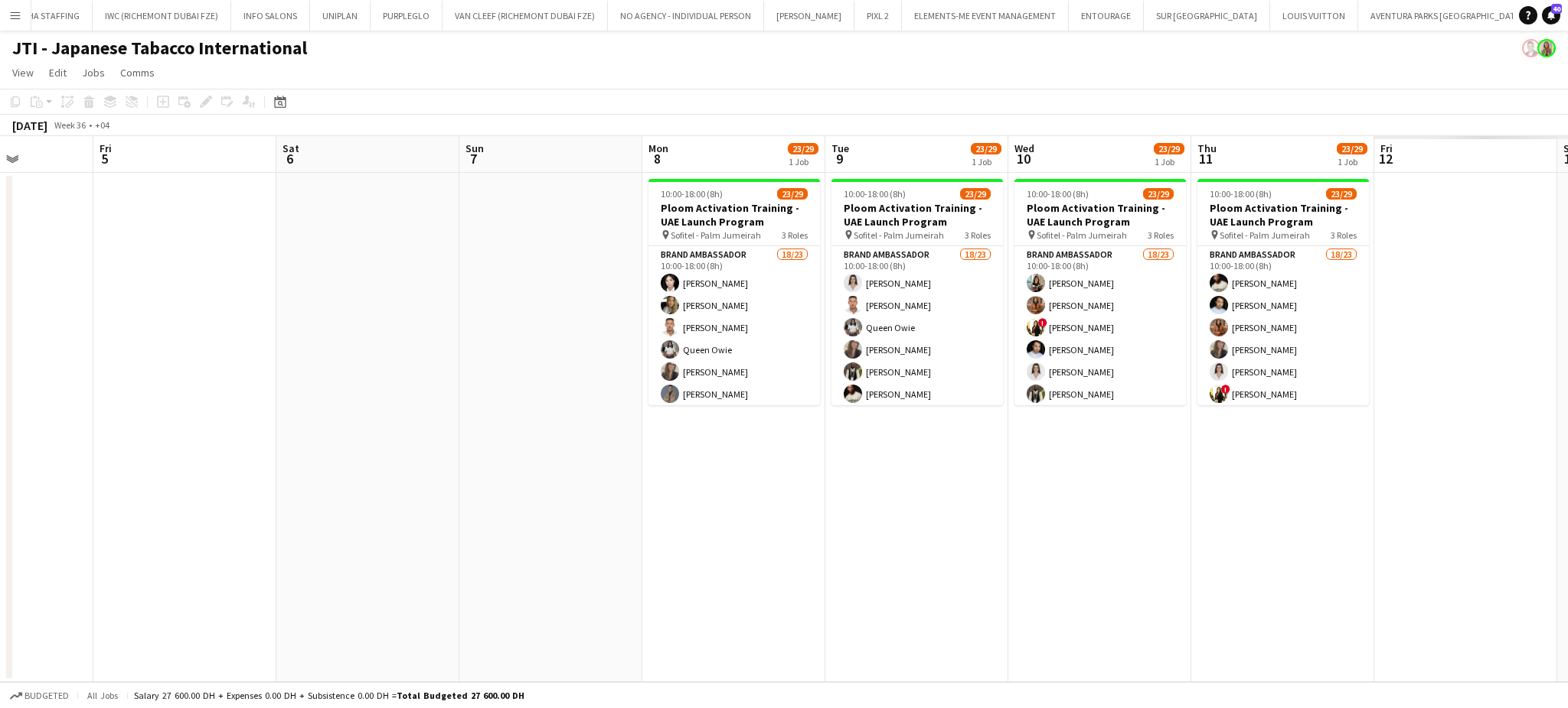
drag, startPoint x: 475, startPoint y: 365, endPoint x: 59, endPoint y: 135, distance: 475.3
click at [58, 169] on app-calendar-viewport "Mon 1 0/1 1 Job Tue 2 Wed 3 Thu 4 Fri 5 Sat 6 Sun 7 Mon 8 23/29 1 Job Tue 9 23/…" at bounding box center [784, 409] width 1568 height 546
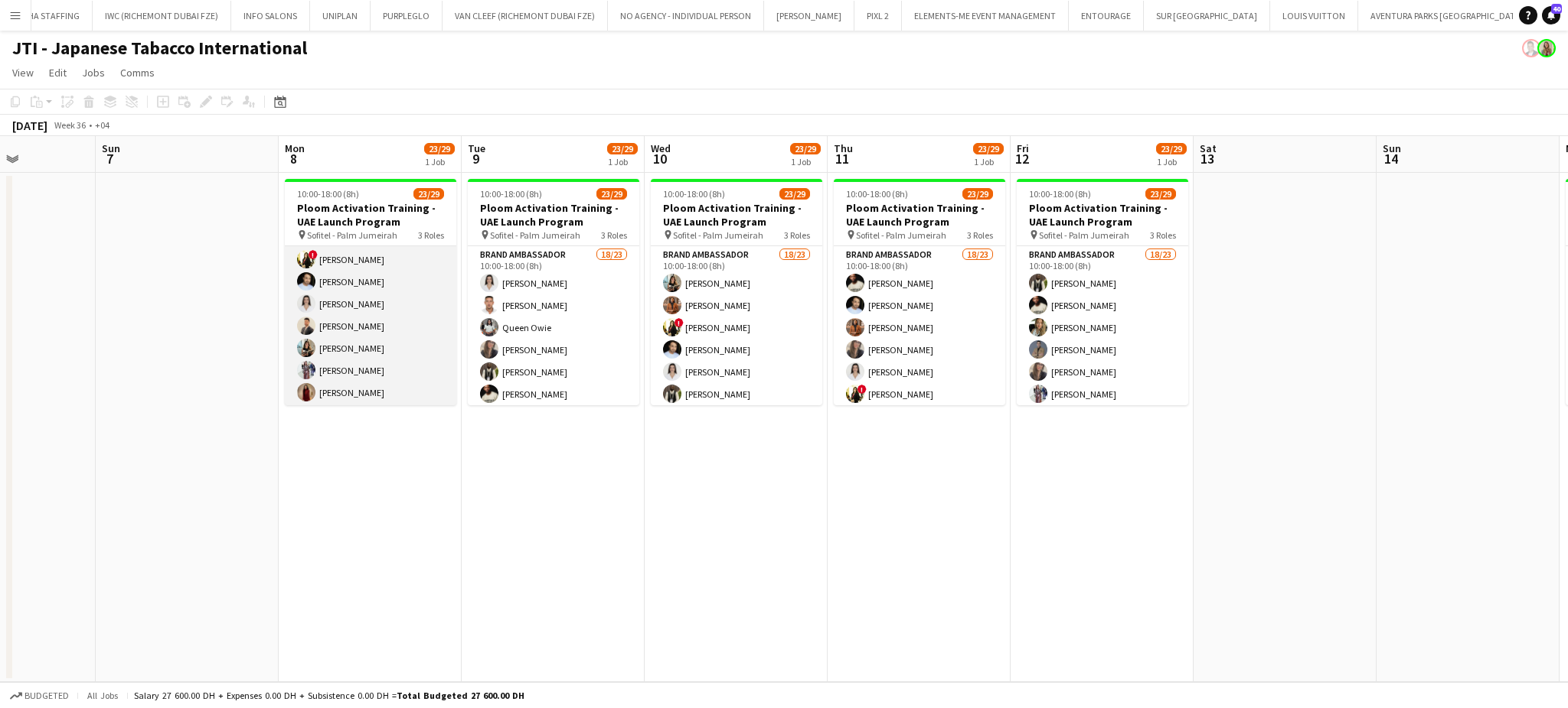
scroll to position [0, 451]
click at [323, 302] on app-card-role "Brand Ambassador 18/23 10:00-18:00 (8h) [PERSON_NAME] [PERSON_NAME] [PERSON_NAM…" at bounding box center [372, 249] width 172 height 540
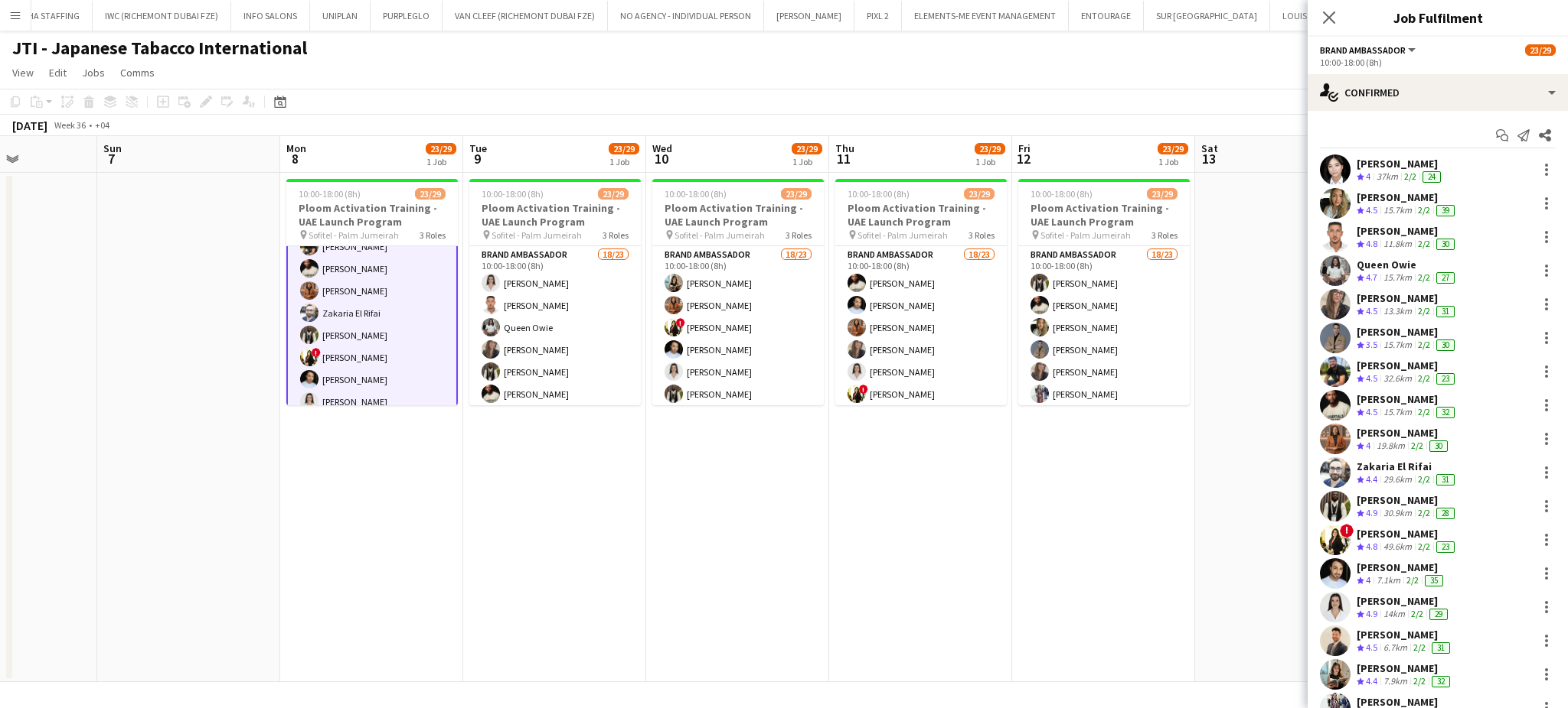
scroll to position [167, 0]
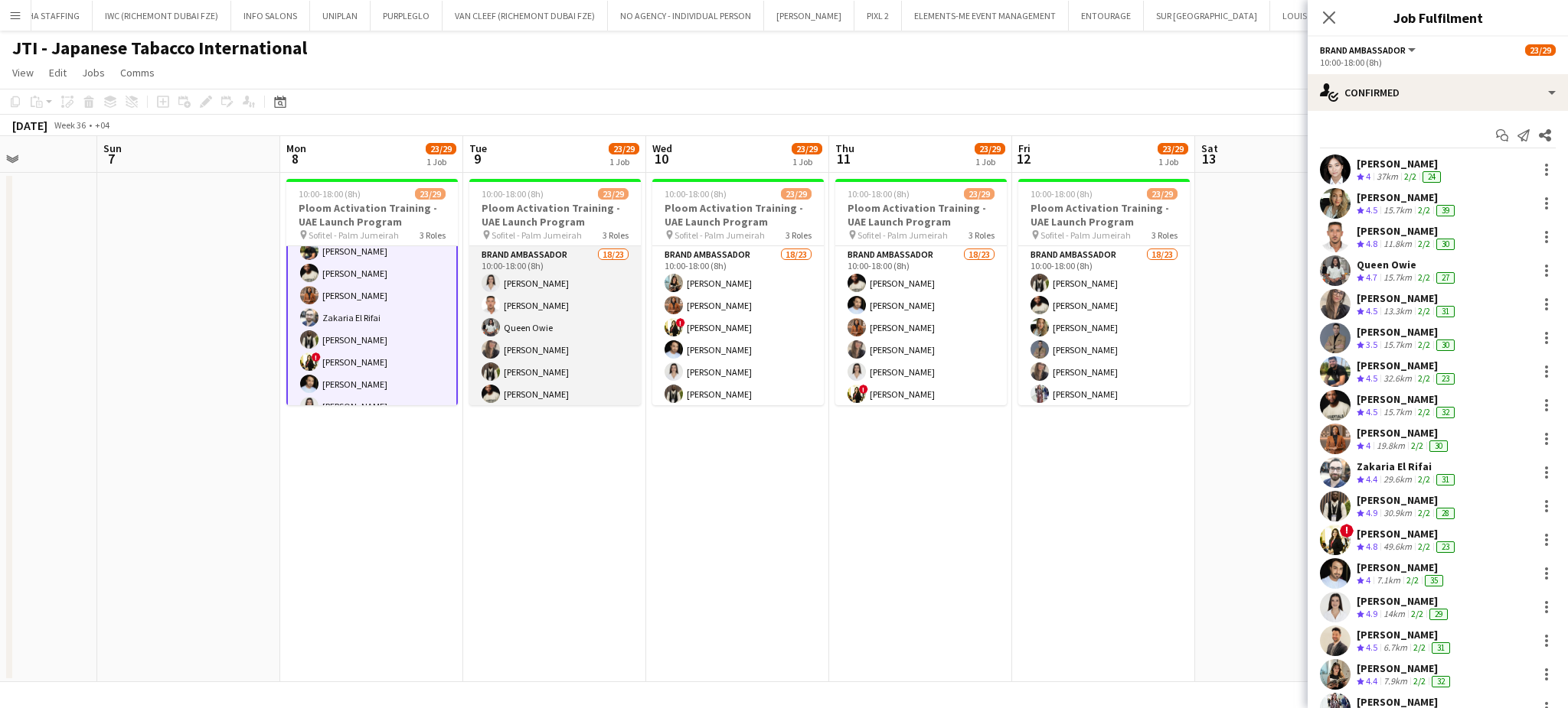
click at [537, 314] on app-card-role "Brand Ambassador 18/23 10:00-18:00 (8h) [PERSON_NAME] [PERSON_NAME] Queen [PERS…" at bounding box center [555, 516] width 172 height 540
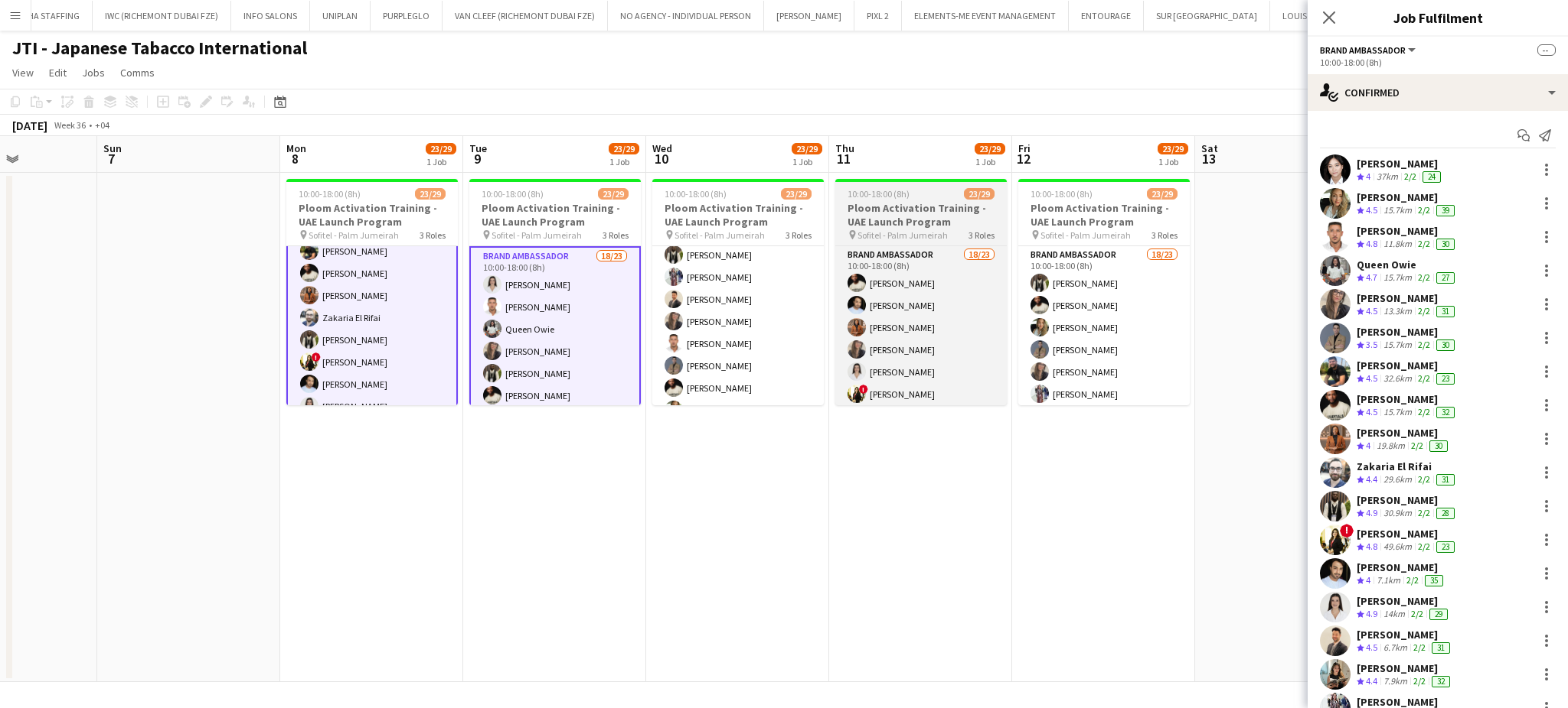
scroll to position [139, 0]
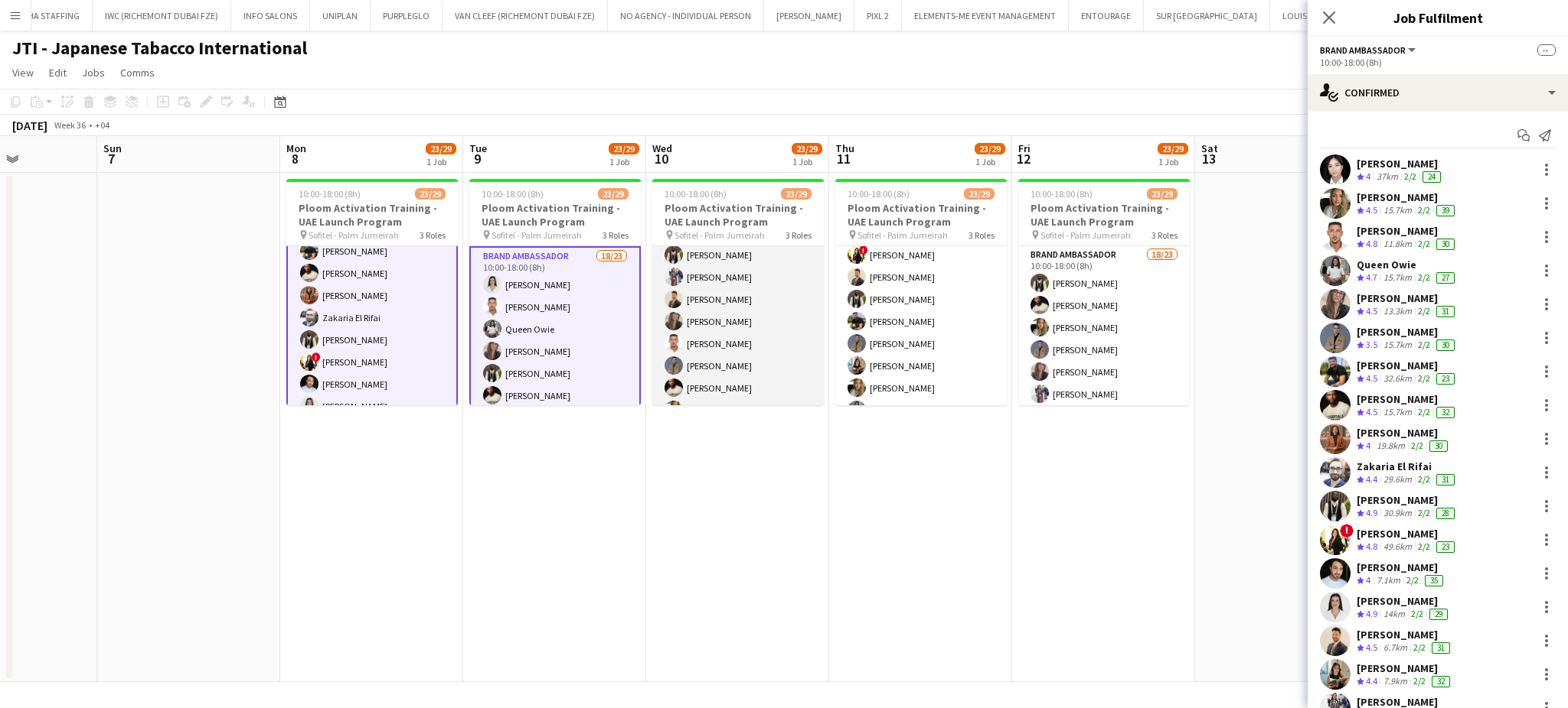
click at [715, 318] on app-card-role "Brand Ambassador 18/23 10:00-18:00 (8h) [PERSON_NAME] [PERSON_NAME] ! [PERSON_N…" at bounding box center [738, 377] width 172 height 540
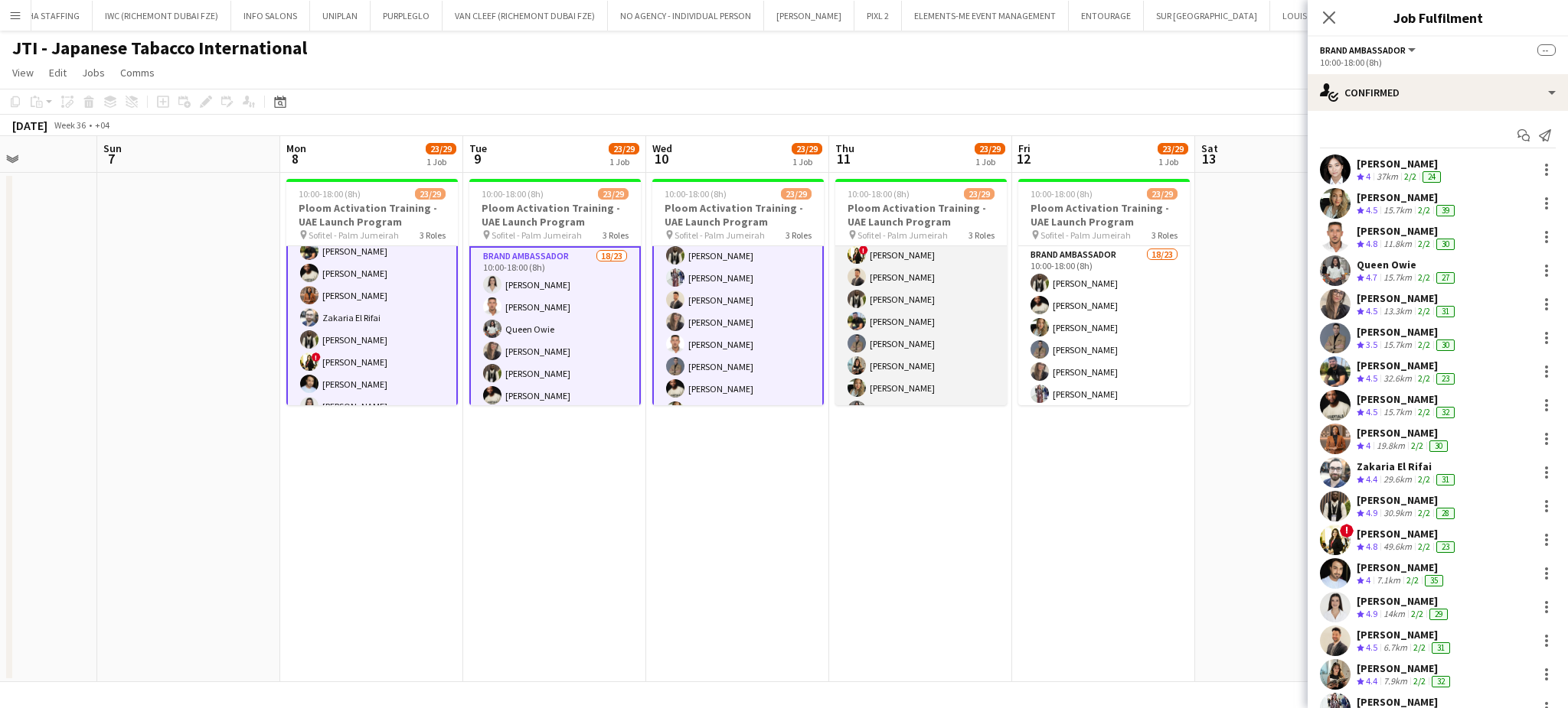
click at [943, 313] on app-card-role "Brand Ambassador 18/23 10:00-18:00 (8h) [PERSON_NAME] [PERSON_NAME] [PERSON_NAM…" at bounding box center [921, 377] width 172 height 540
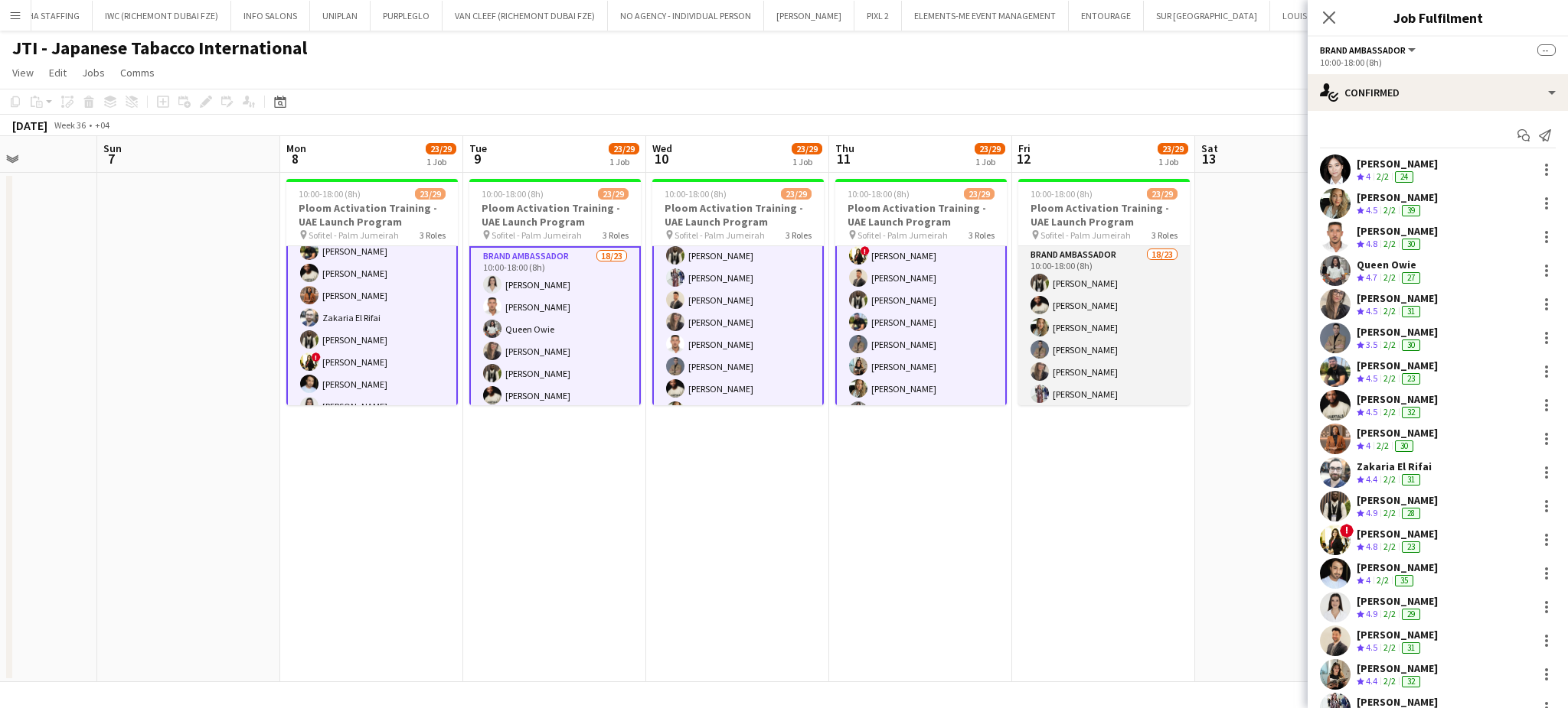
click at [1089, 314] on app-card-role "Brand Ambassador 18/23 10:00-18:00 (8h) Fejiro Ejiroro [PERSON_NAME] Mbebele [P…" at bounding box center [1104, 516] width 172 height 540
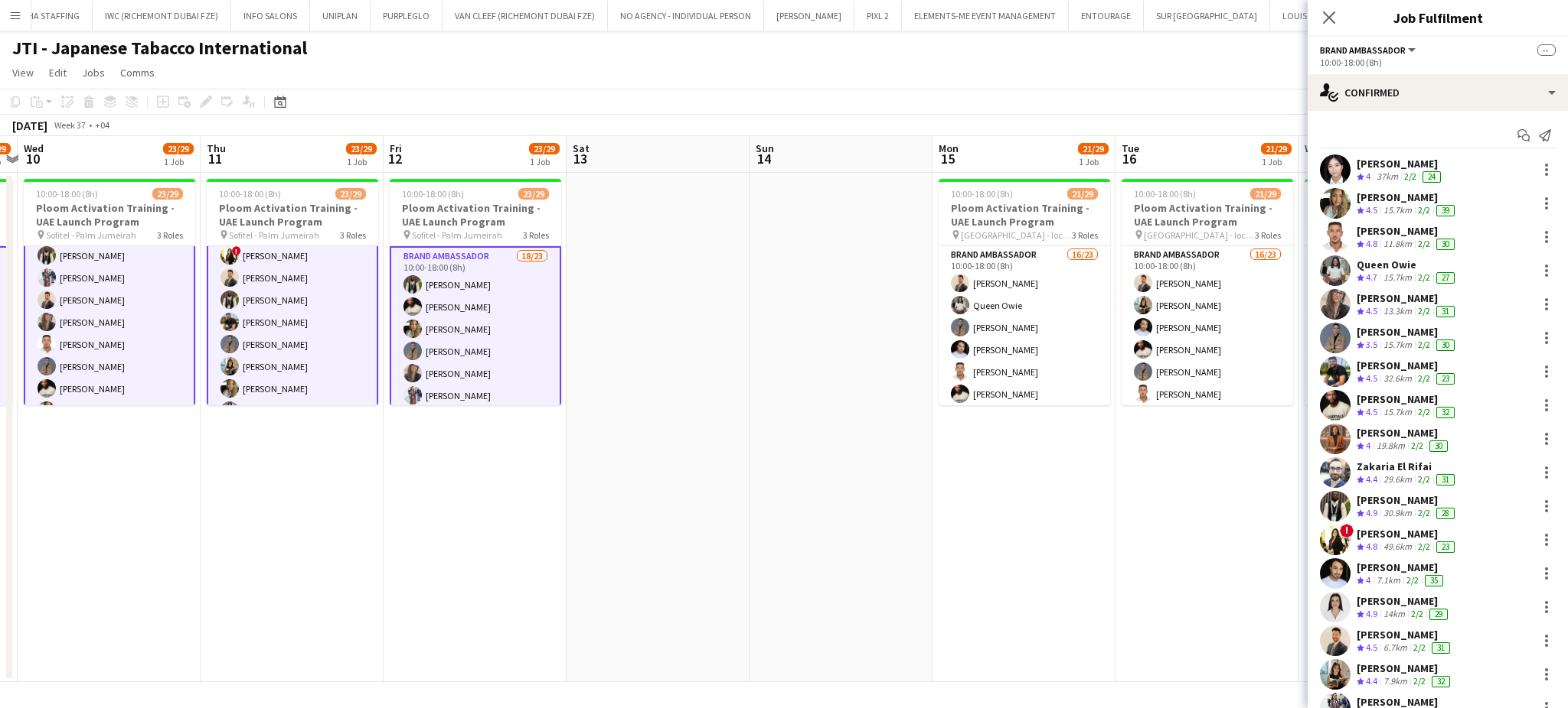
drag, startPoint x: 704, startPoint y: 331, endPoint x: 447, endPoint y: 286, distance: 260.9
click at [267, 305] on app-calendar-viewport "Sat 6 Sun 7 Mon 8 23/29 1 Job Tue 9 23/29 1 Job Wed 10 23/29 1 Job Thu 11 23/29…" at bounding box center [784, 409] width 1568 height 546
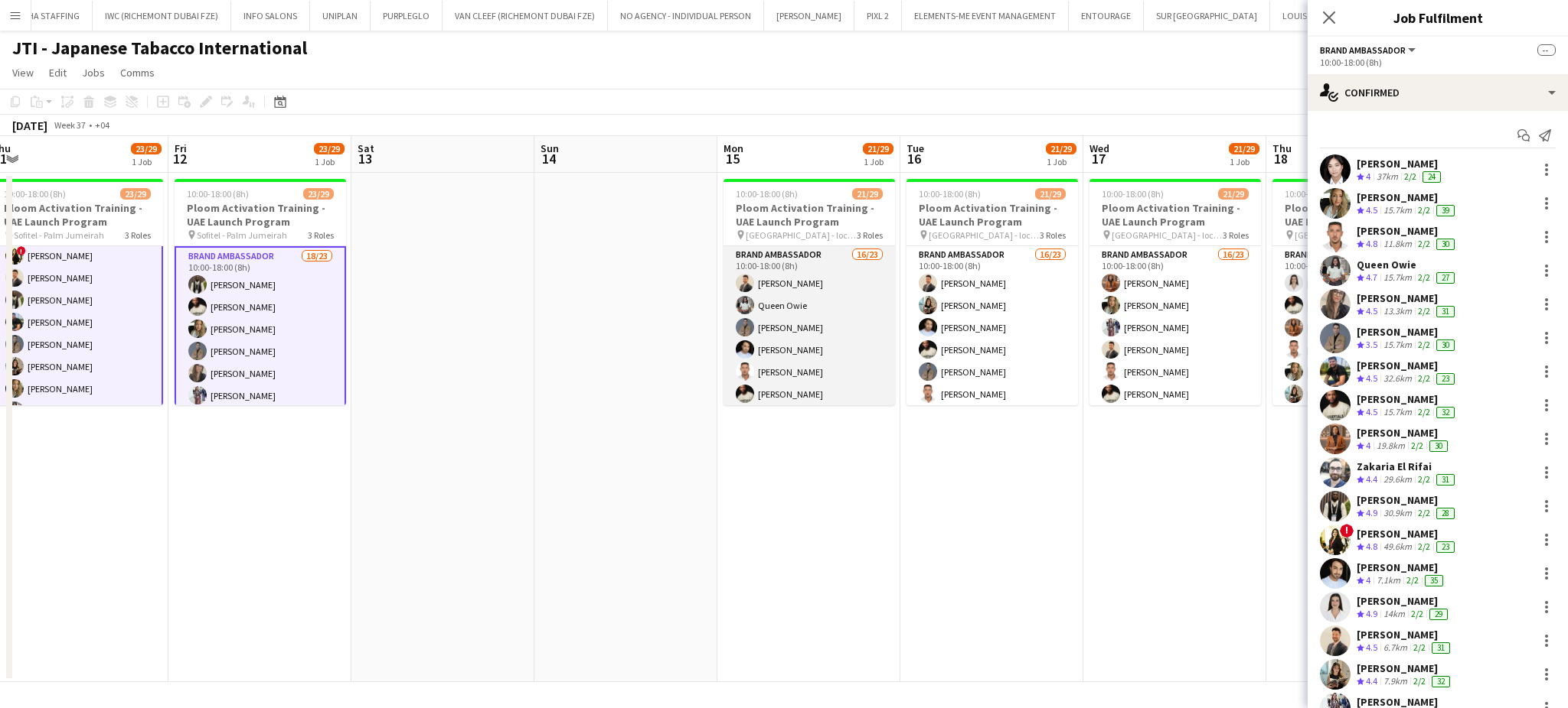
click at [796, 305] on app-card-role "Brand Ambassador 16/23 10:00-18:00 (8h) [PERSON_NAME] Queen [PERSON_NAME] Maalf…" at bounding box center [809, 516] width 172 height 540
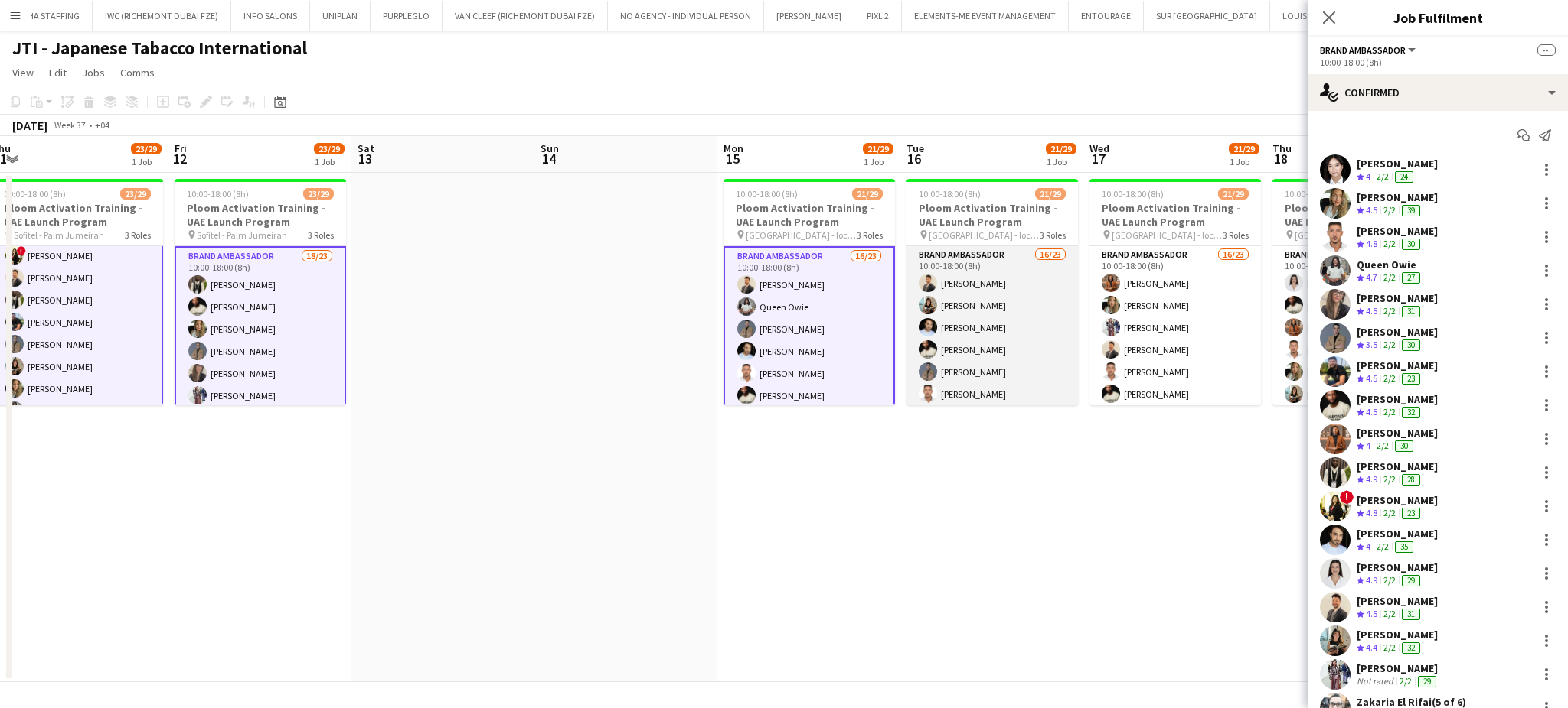
click at [972, 311] on app-card-role "Brand Ambassador 16/23 10:00-18:00 (8h) Jawad Zbair KIMBERLY GABALES Ravi JADHA…" at bounding box center [992, 516] width 172 height 540
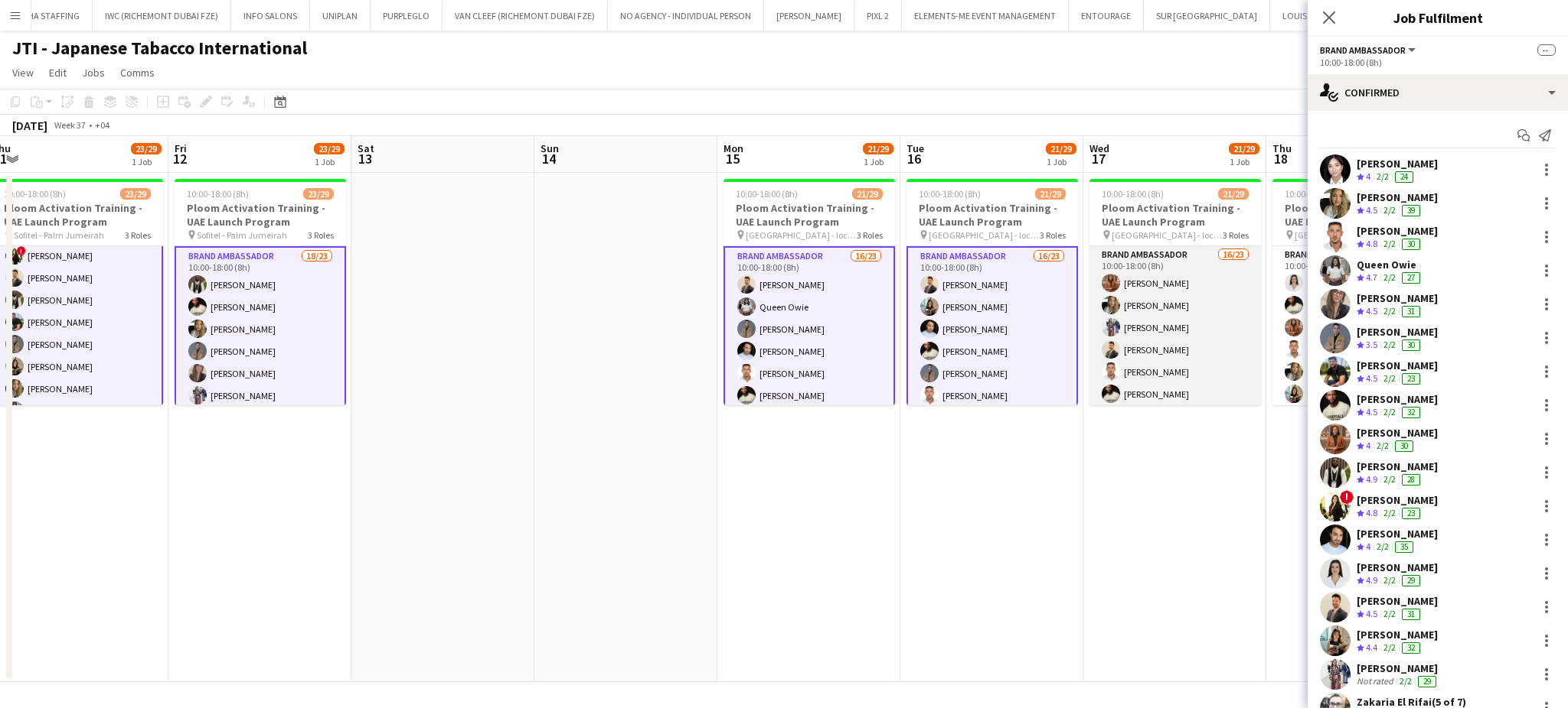
click at [1131, 306] on app-card-role "Brand Ambassador 16/23 10:00-18:00 (8h) Jacinta Kabiru Tanja Vukas Areeba Ahmed…" at bounding box center [1175, 516] width 172 height 540
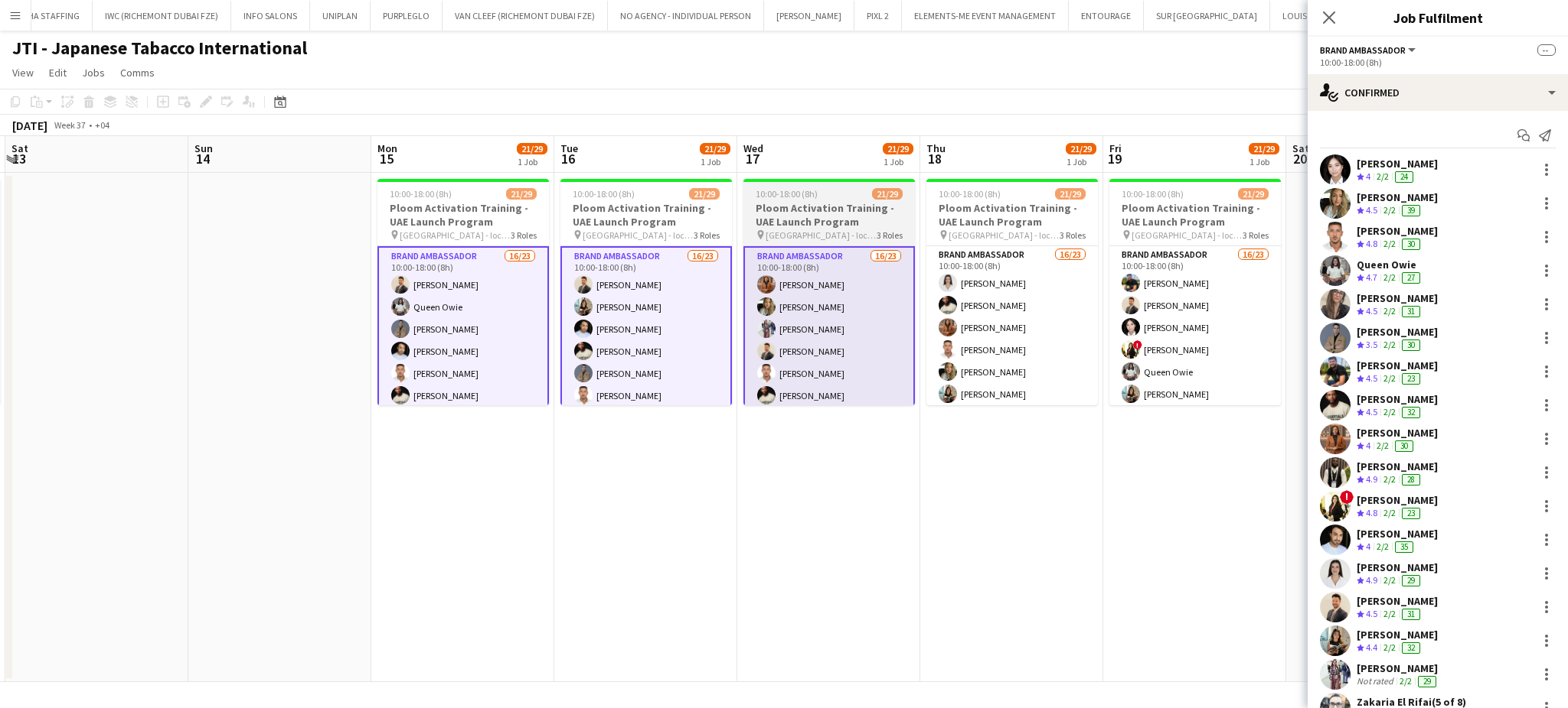
drag, startPoint x: 1178, startPoint y: 322, endPoint x: 856, endPoint y: 284, distance: 324.2
click at [816, 289] on app-calendar-viewport "Wed 10 23/29 1 Job Thu 11 23/29 1 Job Fri 12 23/29 1 Job Sat 13 Sun 14 Mon 15 2…" at bounding box center [784, 409] width 1568 height 546
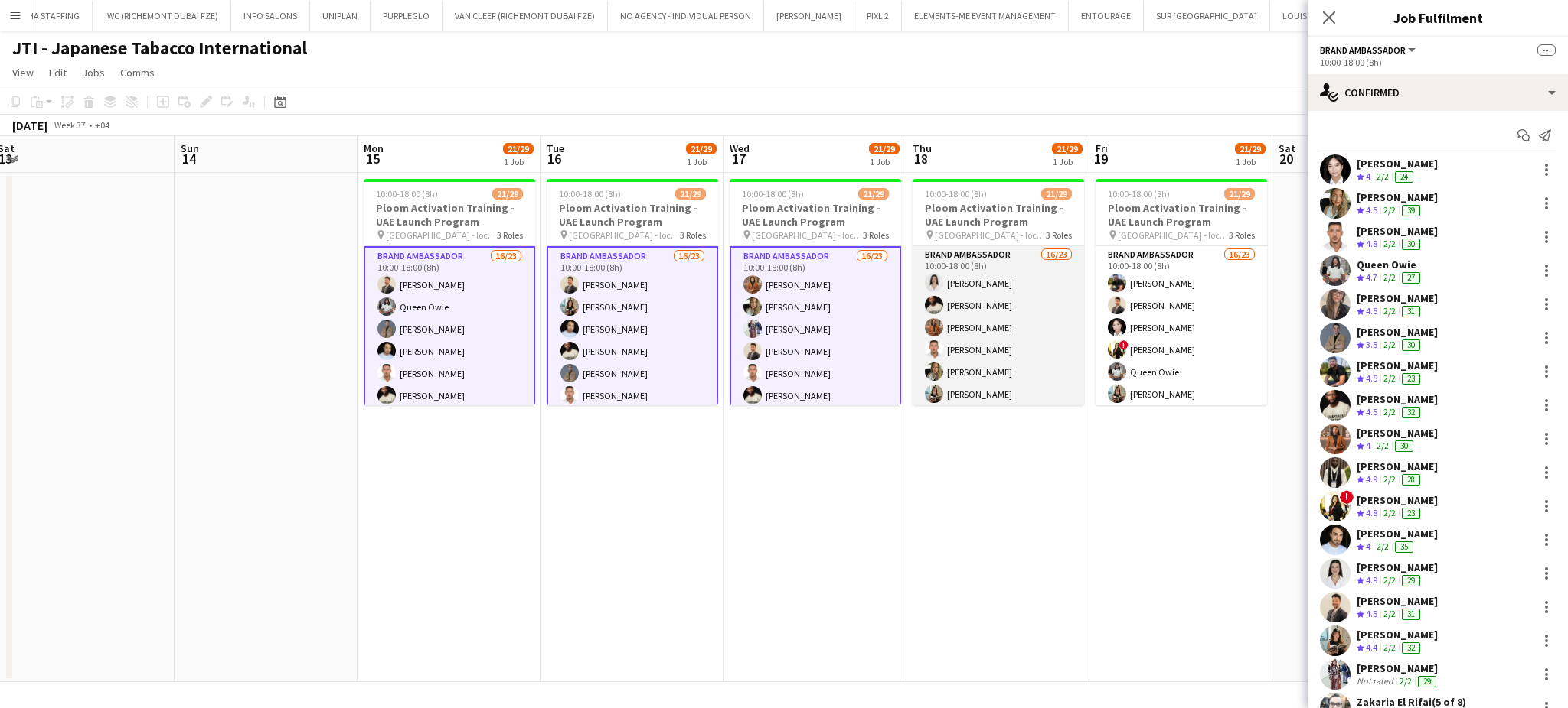
click at [1062, 289] on app-card-role "Brand Ambassador 16/23 10:00-18:00 (8h) Nagham Jaber Francis Mbebele Jacinta Ka…" at bounding box center [998, 516] width 172 height 540
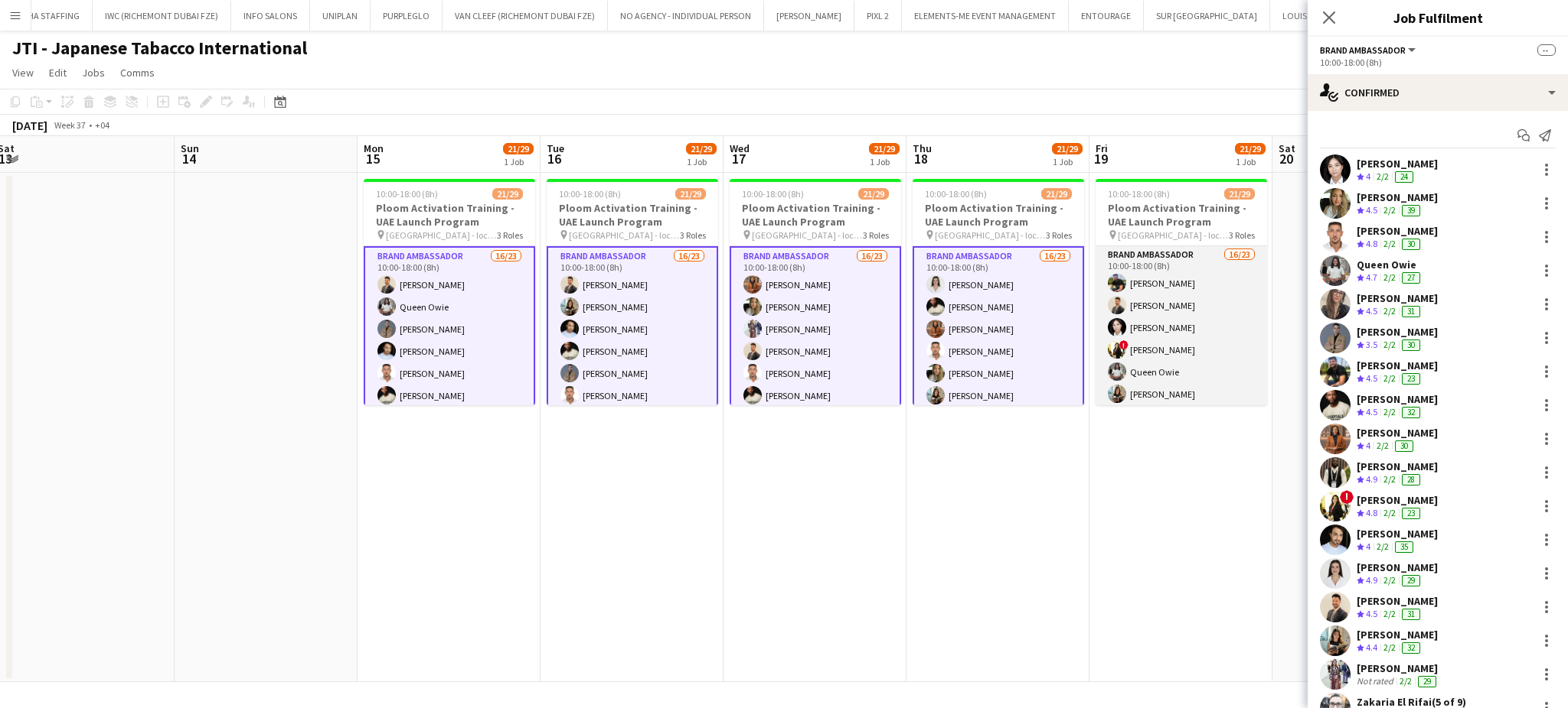
drag, startPoint x: 1182, startPoint y: 305, endPoint x: 1164, endPoint y: 314, distance: 20.1
click at [1174, 310] on app-calendar-viewport "Wed 10 23/29 1 Job Thu 11 23/29 1 Job Fri 12 23/29 1 Job Sat 13 Sun 14 Mon 15 2…" at bounding box center [784, 409] width 1568 height 546
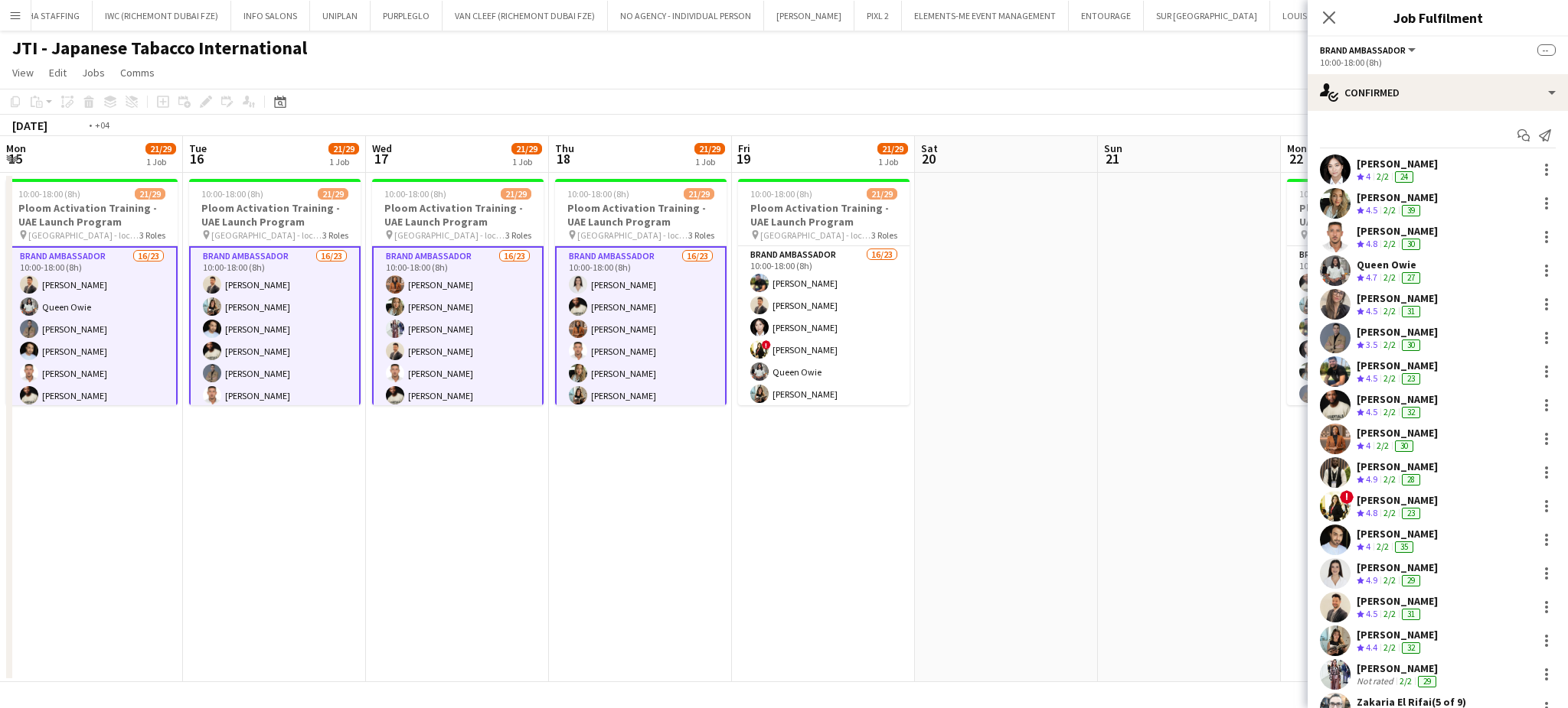
drag, startPoint x: 1184, startPoint y: 319, endPoint x: 805, endPoint y: 279, distance: 381.1
click at [812, 280] on app-calendar-viewport "Fri 12 23/29 1 Job Sat 13 Sun 14 Mon 15 21/29 1 Job Tue 16 21/29 1 Job Wed 17 2…" at bounding box center [784, 409] width 1568 height 546
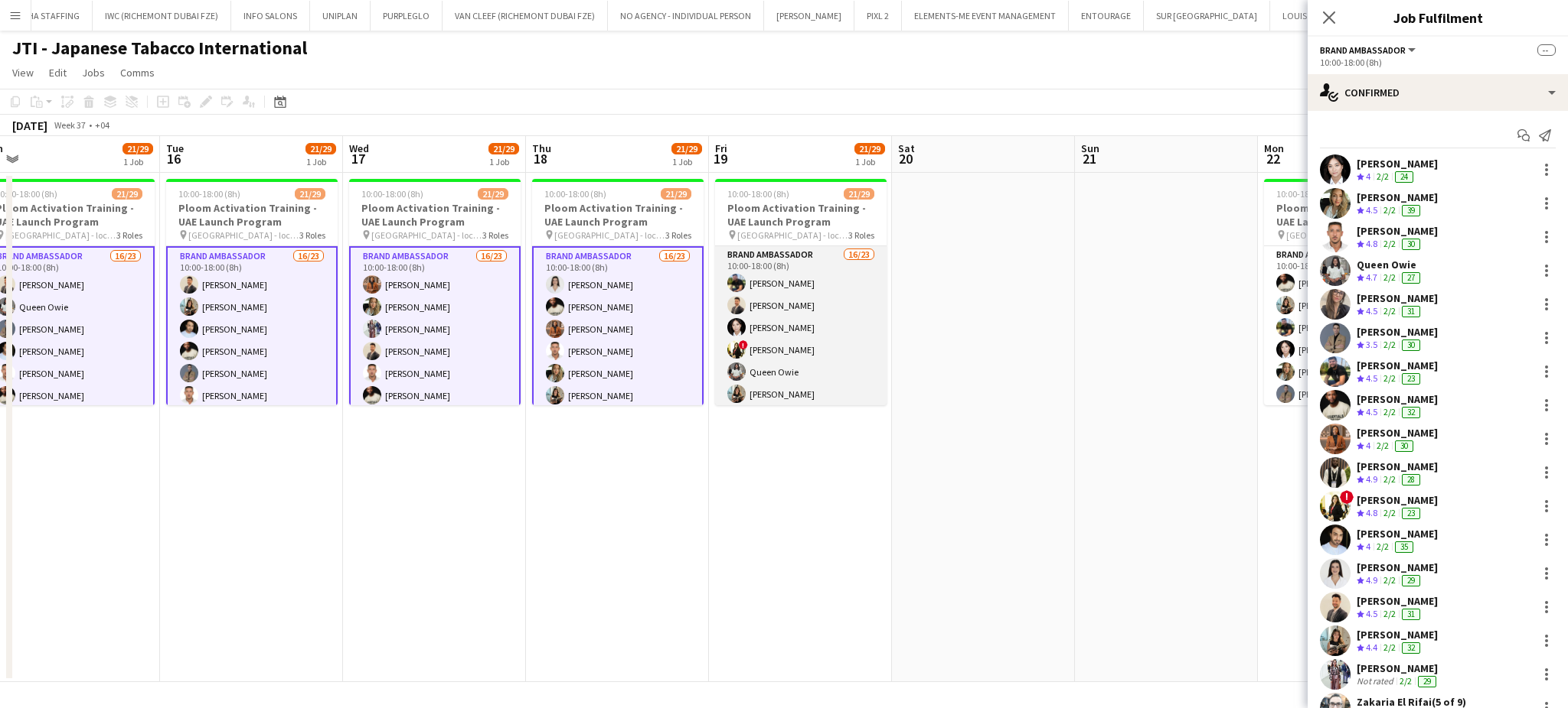
click at [834, 281] on app-card-role "Brand Ambassador 16/23 10:00-18:00 (8h) Karim Moubadder Jawad Zbair Aubrey Ella…" at bounding box center [801, 516] width 172 height 540
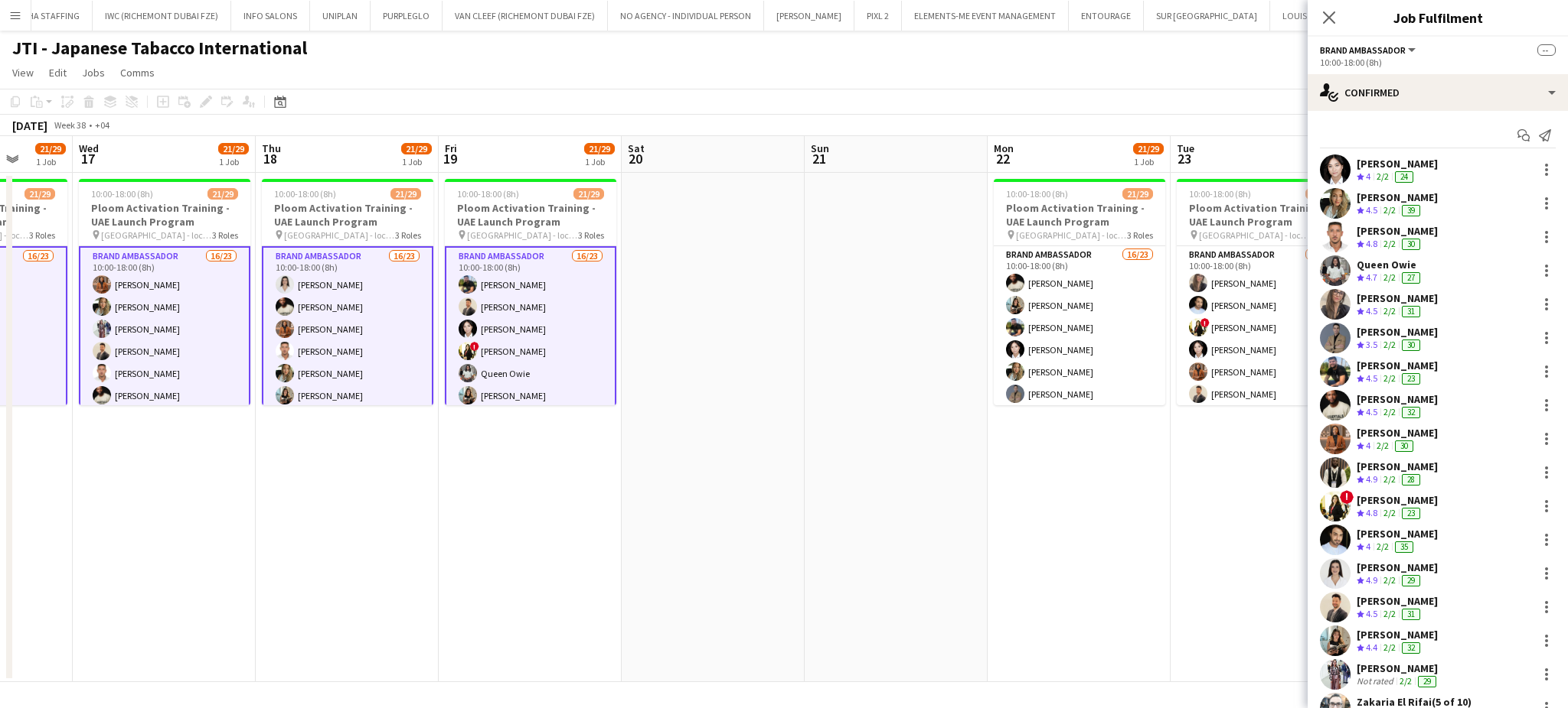
drag, startPoint x: 1117, startPoint y: 332, endPoint x: 400, endPoint y: 254, distance: 721.2
click at [389, 266] on app-calendar-viewport "Sun 14 Mon 15 21/29 1 Job Tue 16 21/29 1 Job Wed 17 21/29 1 Job Thu 18 21/29 1 …" at bounding box center [784, 409] width 1568 height 546
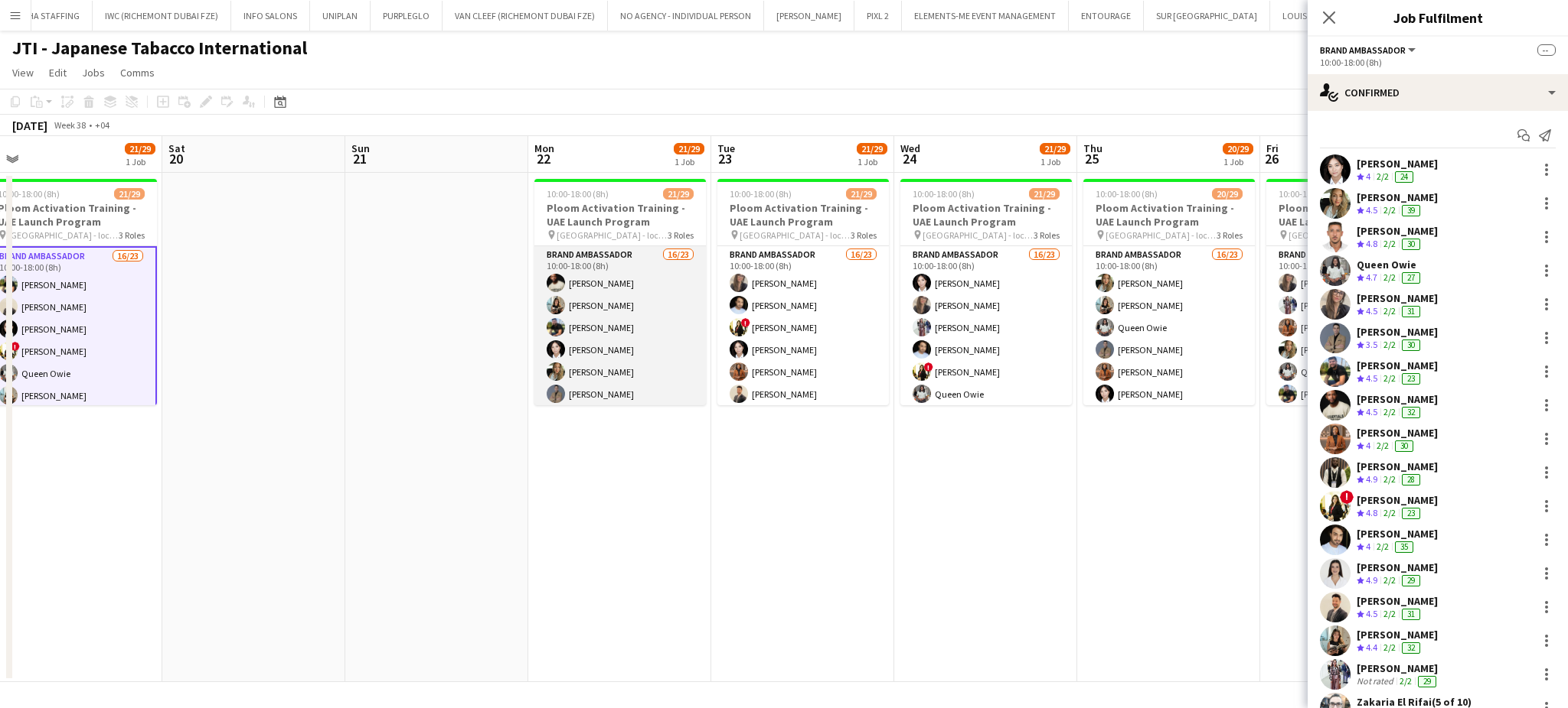
click at [663, 290] on app-card-role "Brand Ambassador 16/23 10:00-18:00 (8h) Francis Mbebele KIMBERLY GABALES Karim …" at bounding box center [620, 516] width 172 height 540
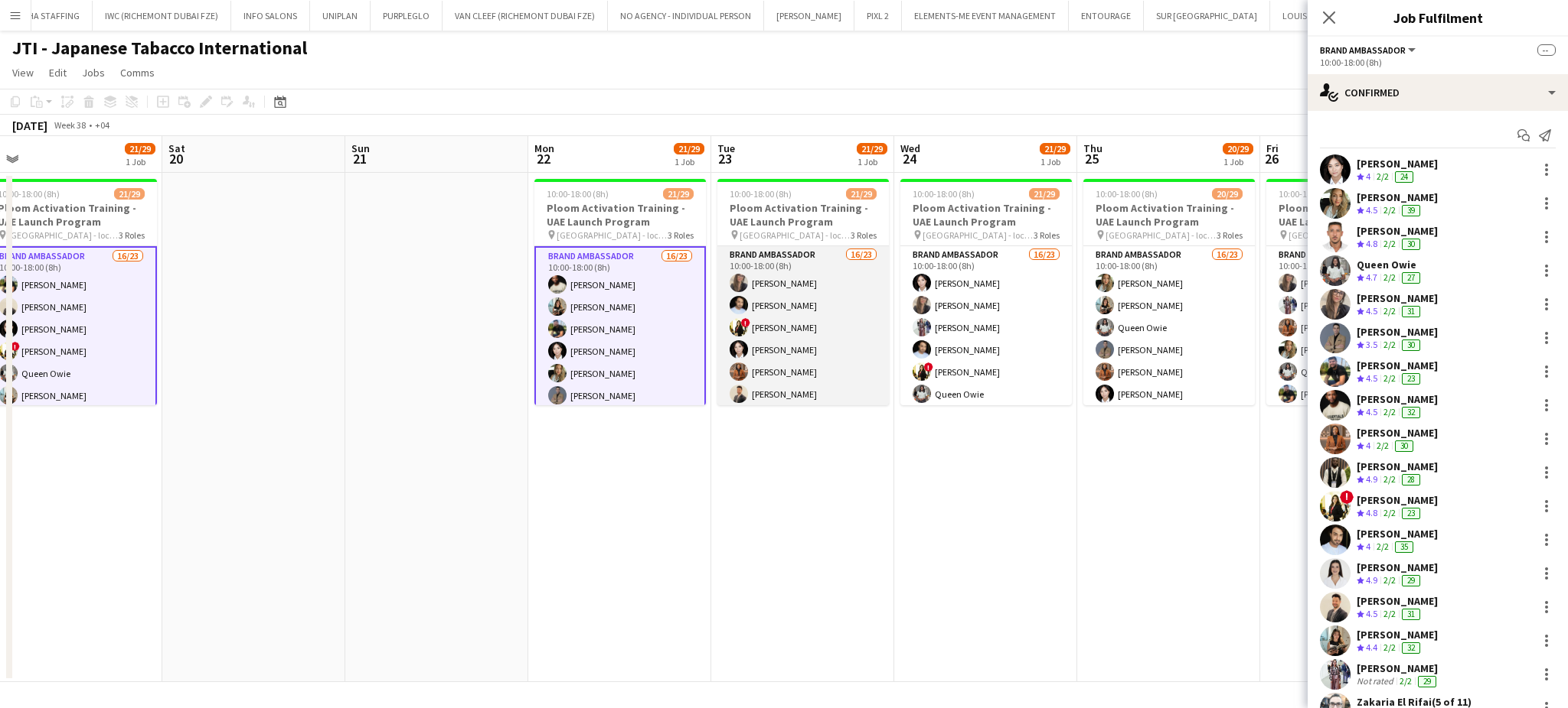
click at [853, 294] on app-card-role "Brand Ambassador 16/23 10:00-18:00 (8h) Leila Haghshenas Ravi JADHAV ! Jana Kas…" at bounding box center [803, 516] width 172 height 540
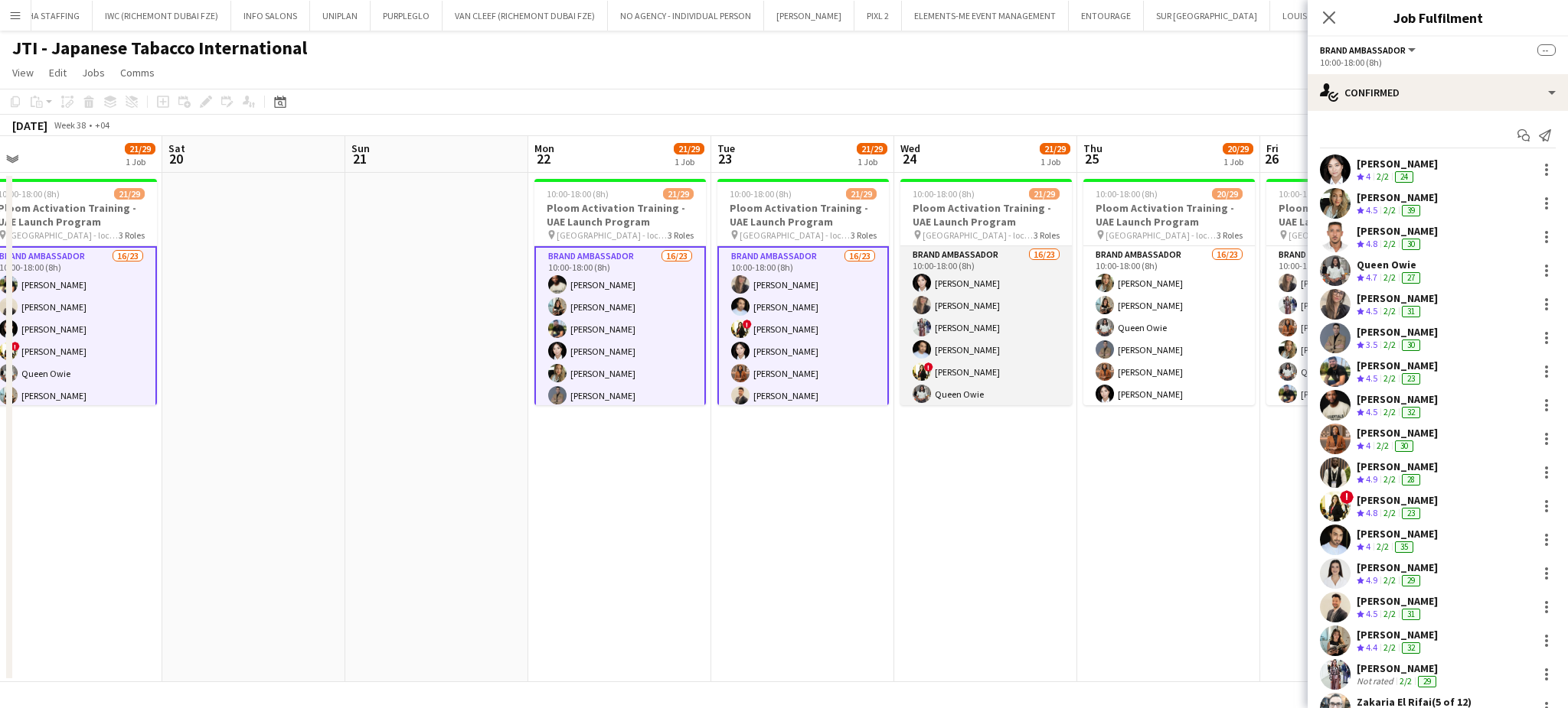
click at [997, 305] on app-card-role "Brand Ambassador 16/23 10:00-18:00 (8h) Aubrey Ellaine Rabino Leila Haghshenas …" at bounding box center [986, 516] width 172 height 540
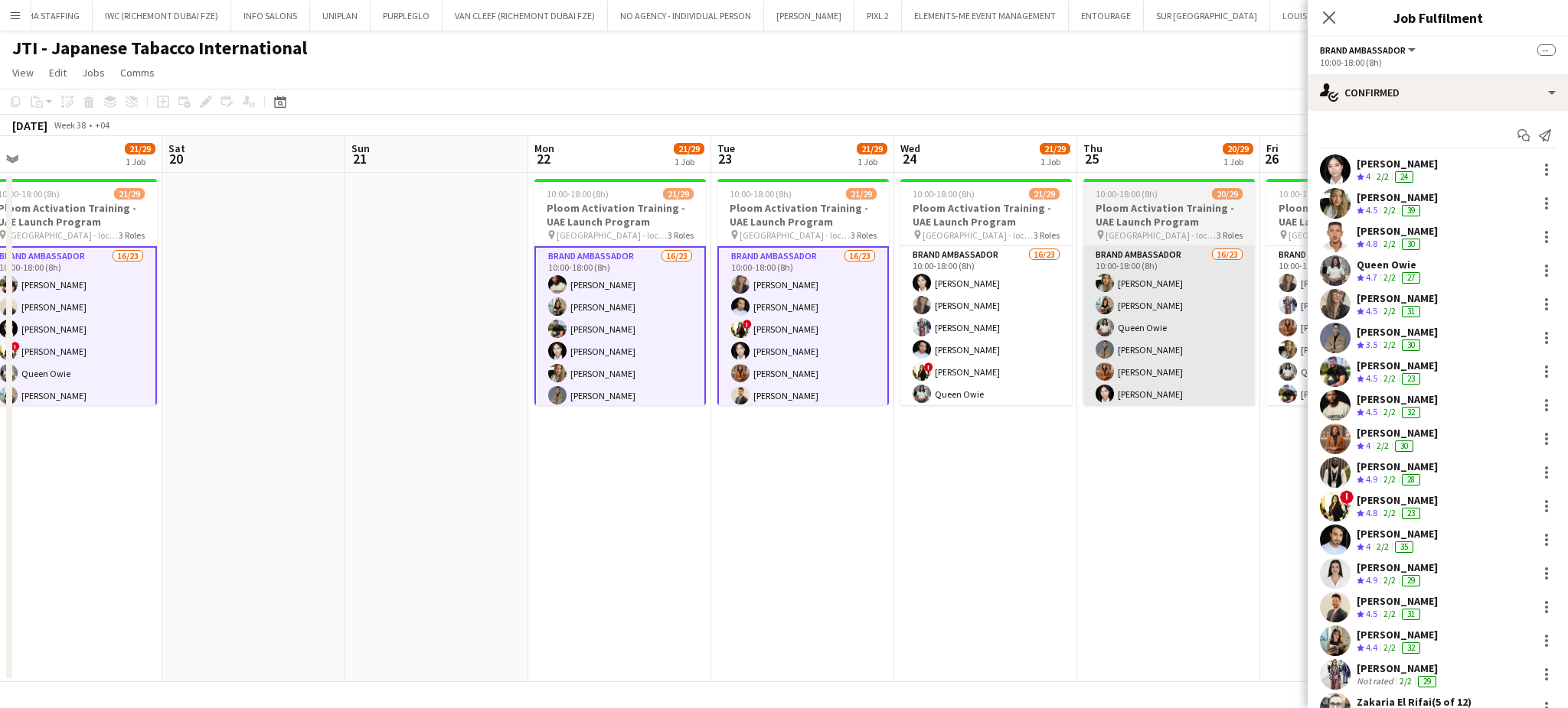
scroll to position [0, 566]
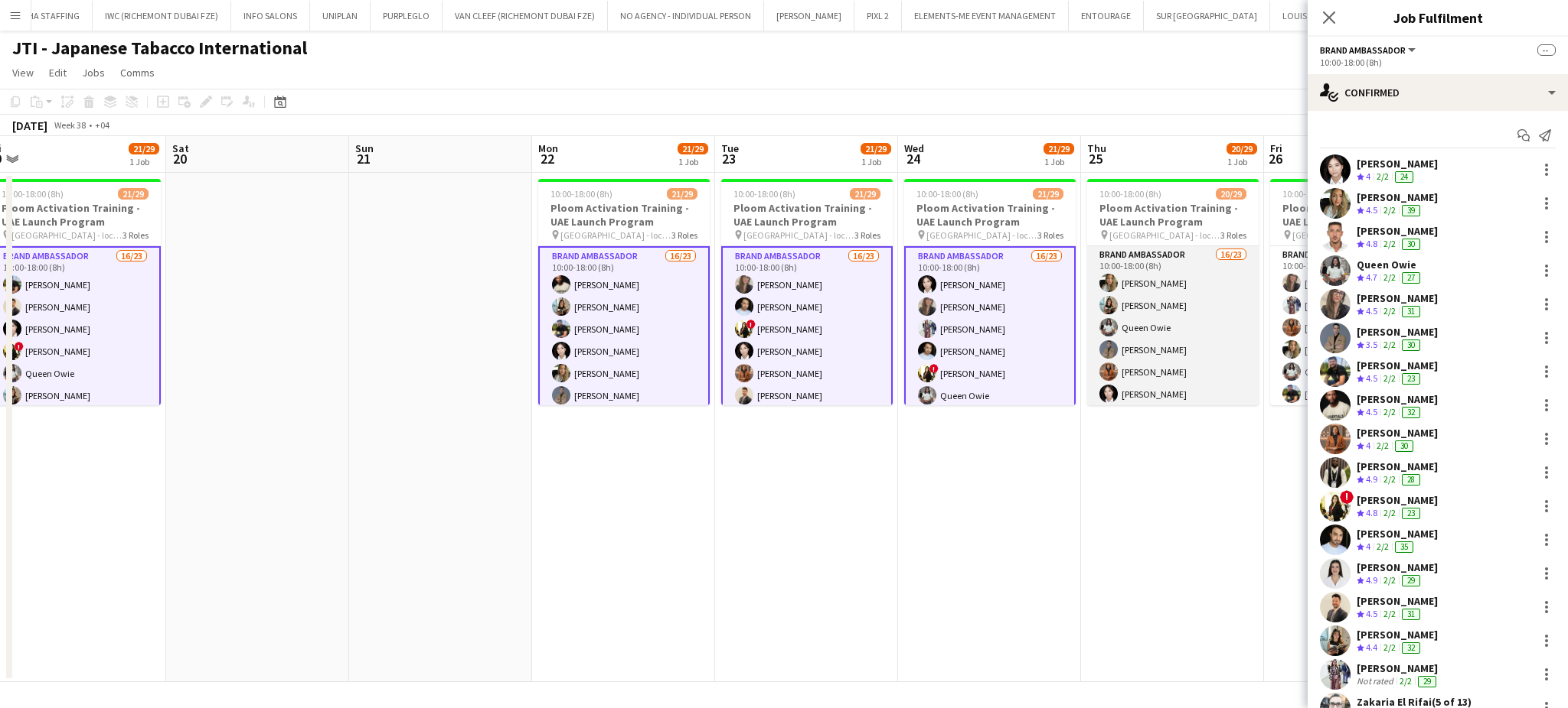
click at [1198, 297] on app-card-role "Brand Ambassador 16/23 10:00-18:00 (8h) Tanja Vukas KIMBERLY GABALES Queen Owie…" at bounding box center [1173, 516] width 172 height 540
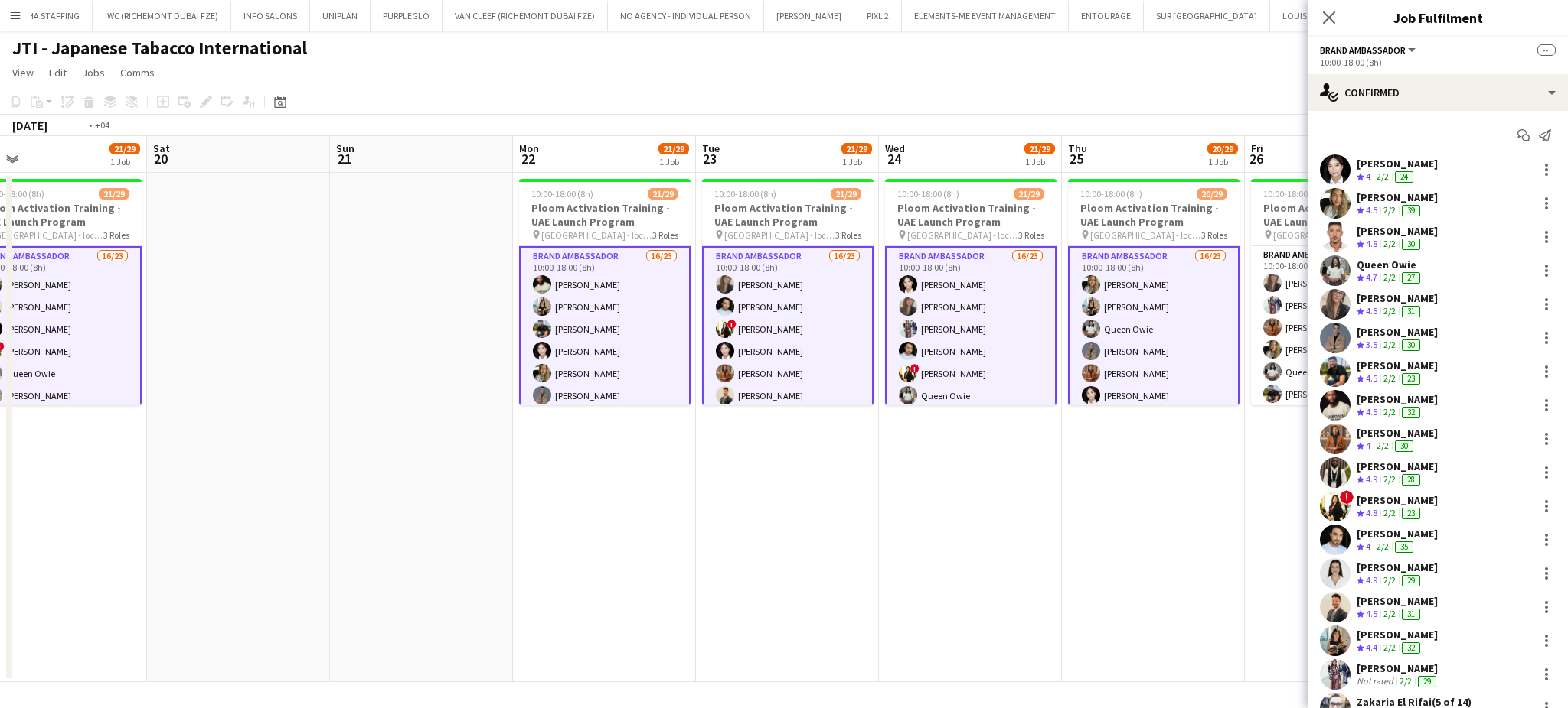
drag, startPoint x: 1204, startPoint y: 328, endPoint x: 458, endPoint y: 253, distance: 749.8
click at [458, 253] on app-calendar-viewport "Tue 16 21/29 1 Job Wed 17 21/29 1 Job Thu 18 21/29 1 Job Fri 19 21/29 1 Job Sat…" at bounding box center [784, 409] width 1568 height 546
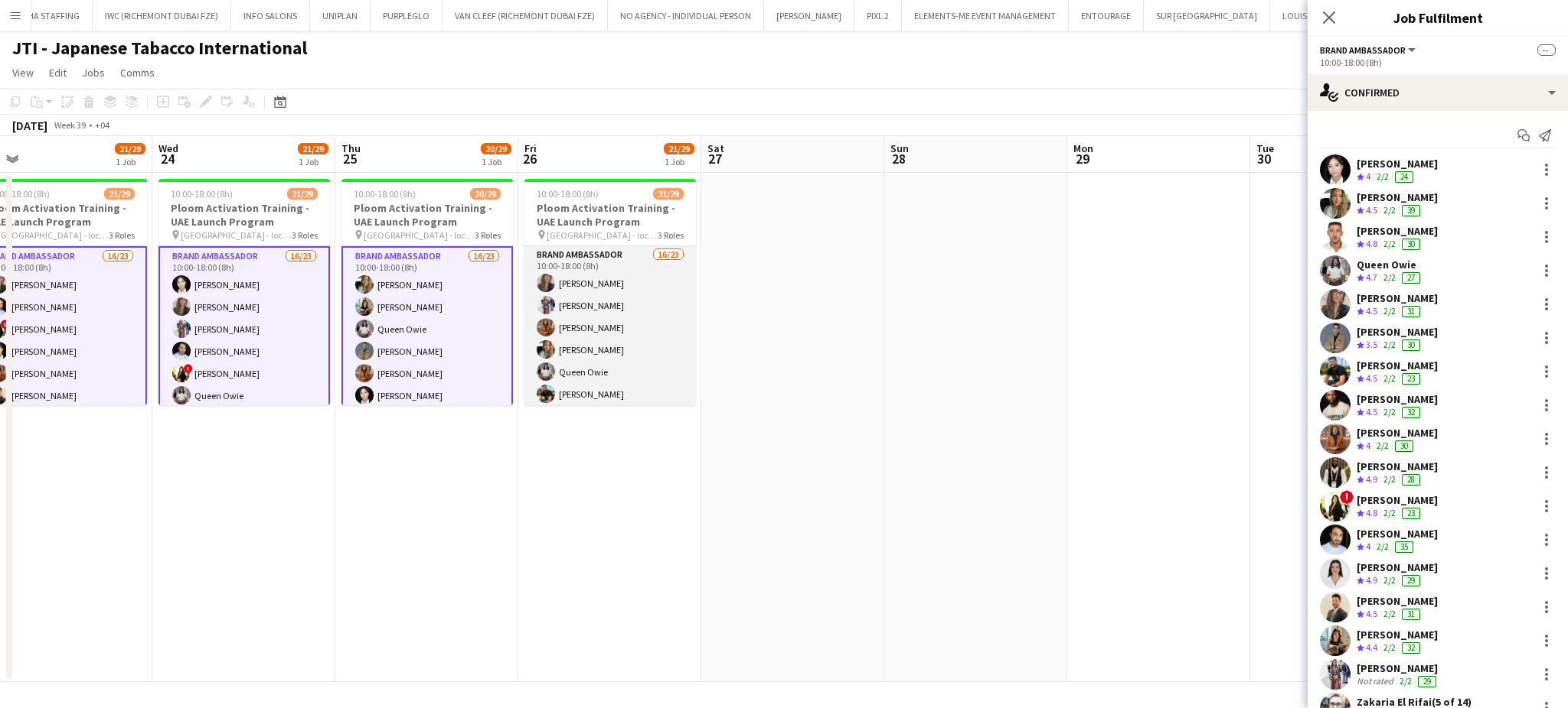
click at [662, 326] on app-card-role "Brand Ambassador 16/23 10:00-18:00 (8h) Leila Haghshenas Areeba Ahmed Jacinta K…" at bounding box center [610, 516] width 172 height 540
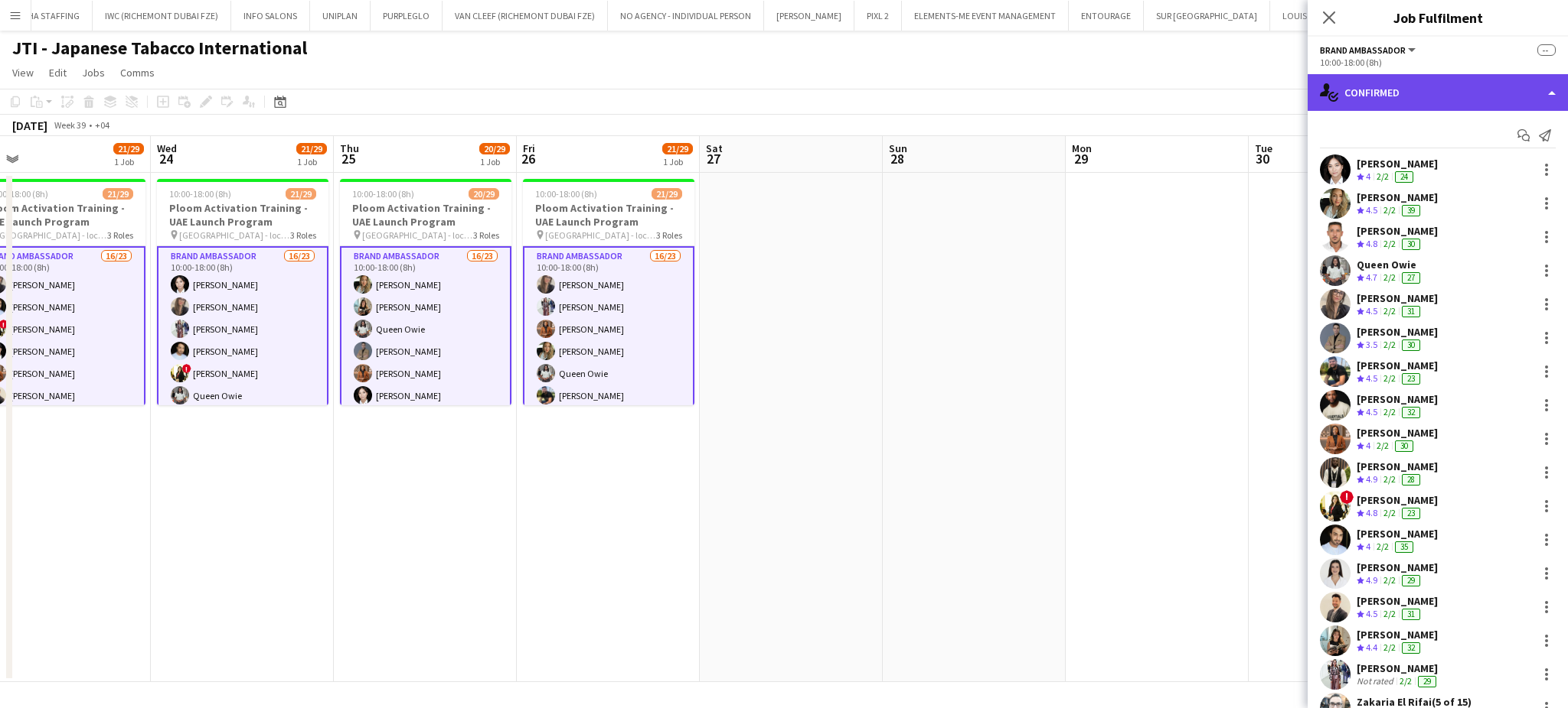
click at [1534, 82] on div "single-neutral-actions-check-2 Confirmed" at bounding box center [1437, 92] width 260 height 36
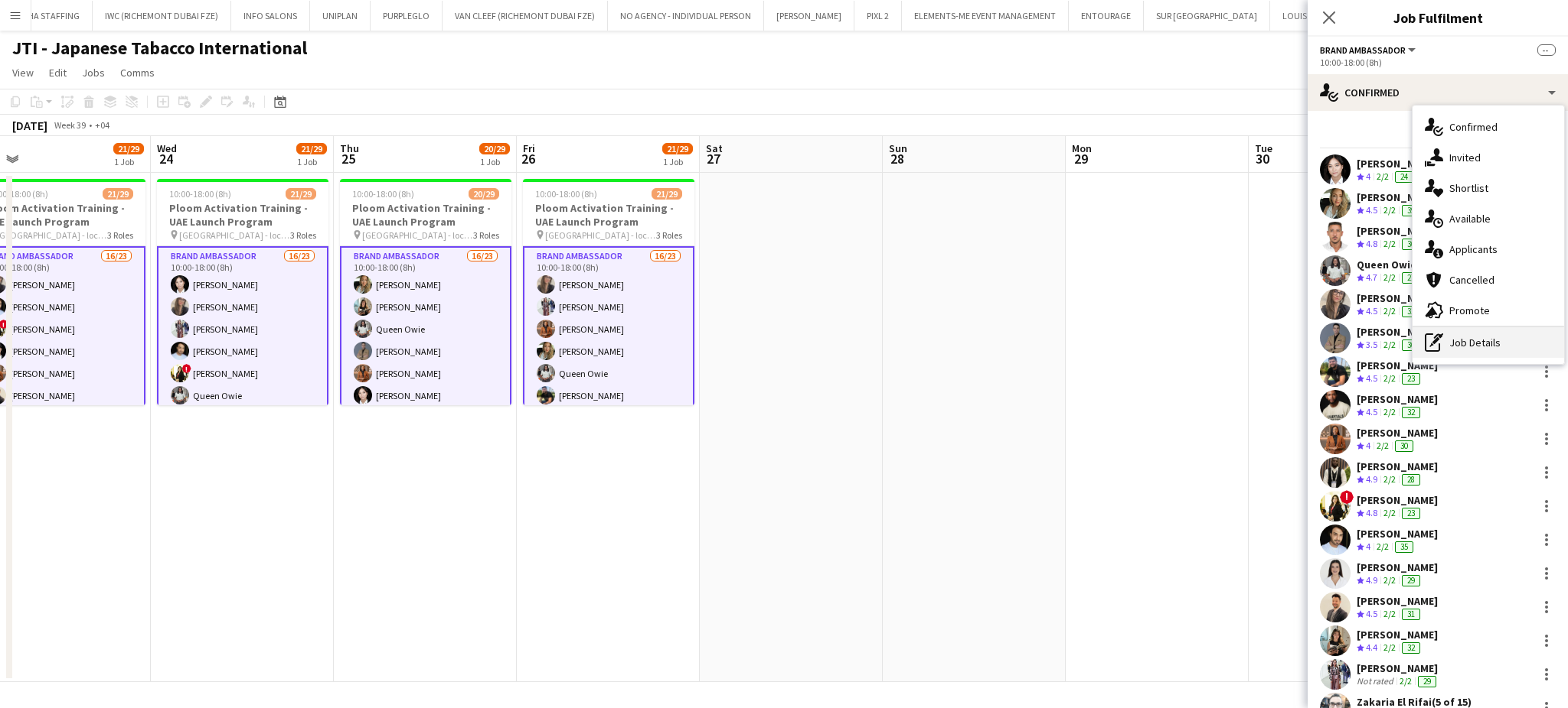
click at [1466, 350] on div "pen-write Job Details" at bounding box center [1488, 342] width 152 height 31
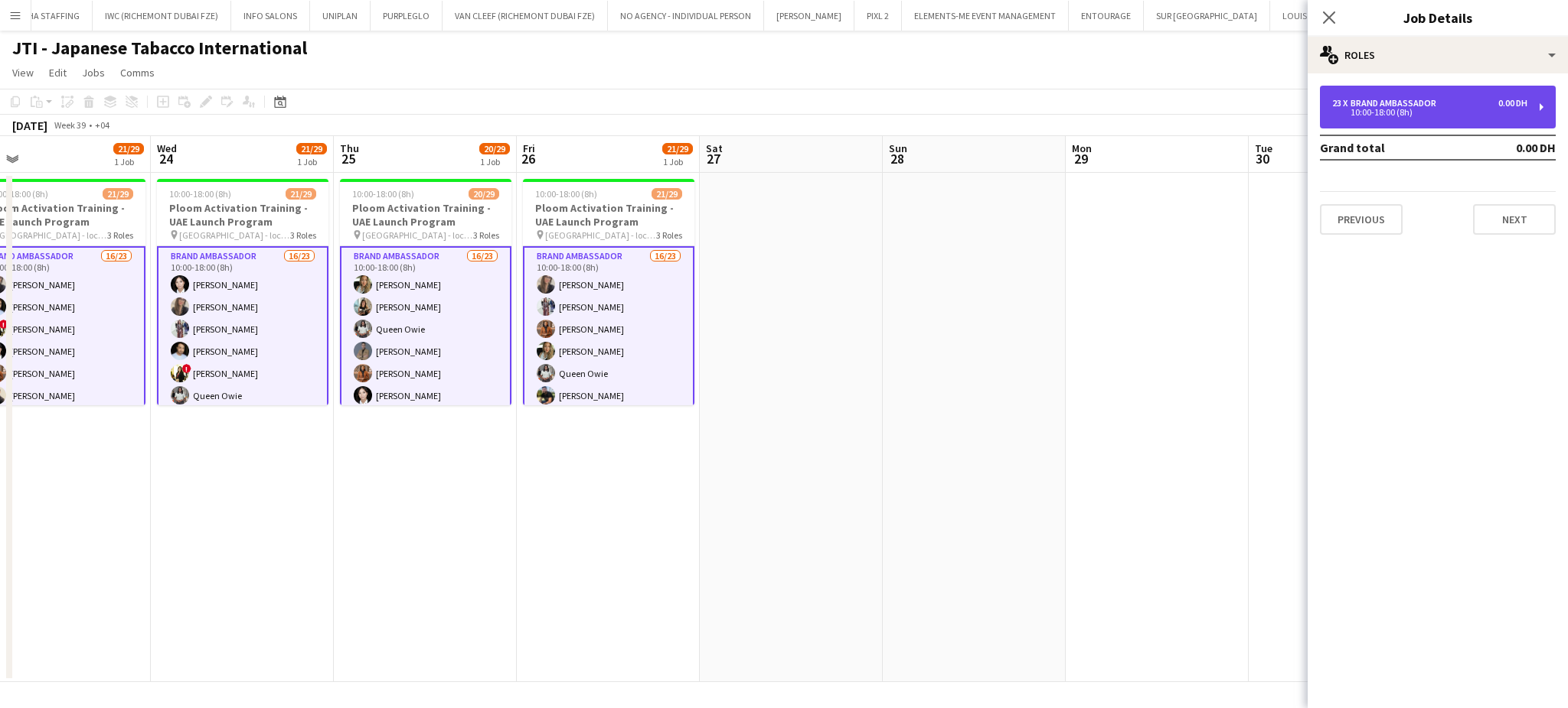
click at [1356, 104] on div "Brand Ambassador" at bounding box center [1396, 102] width 92 height 10
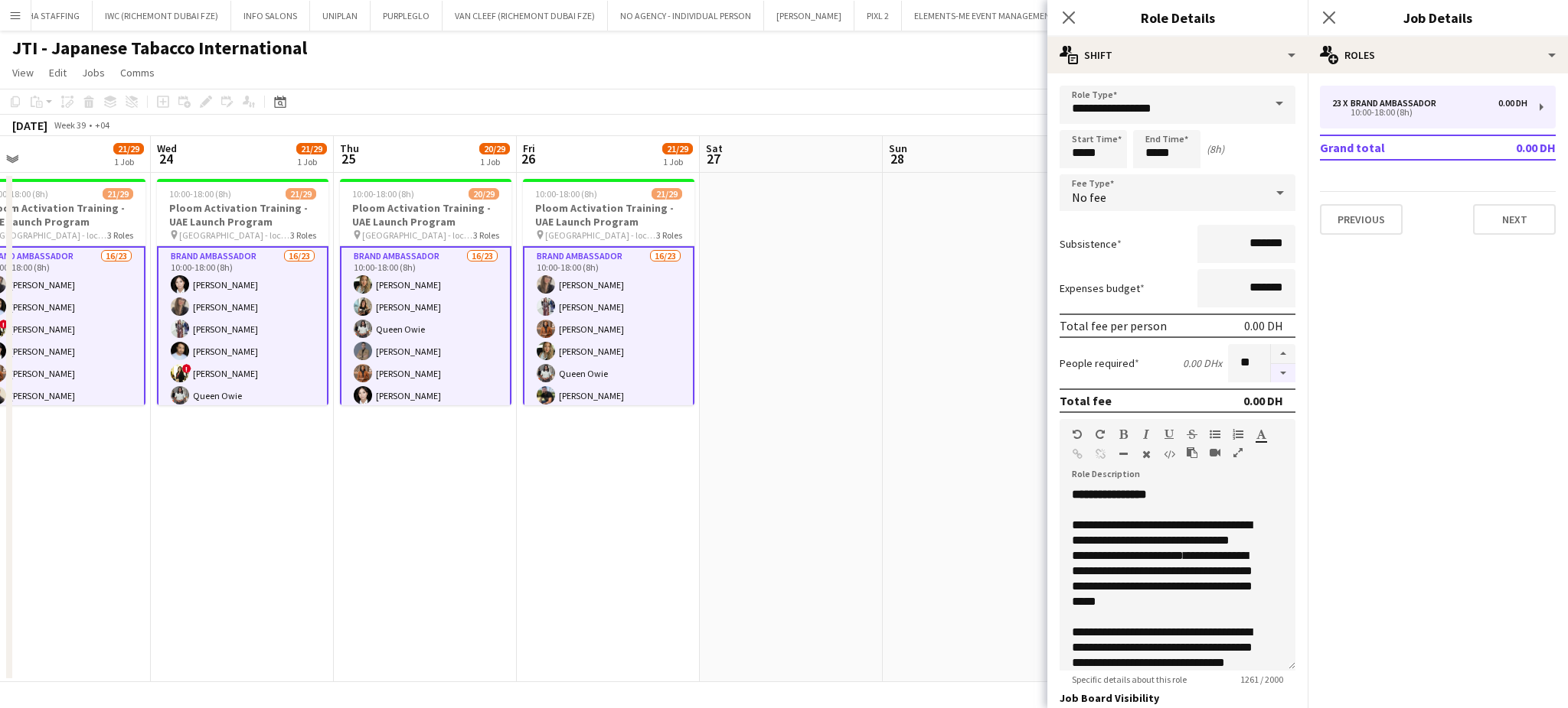
click at [1271, 371] on button "button" at bounding box center [1283, 374] width 24 height 20
type input "**"
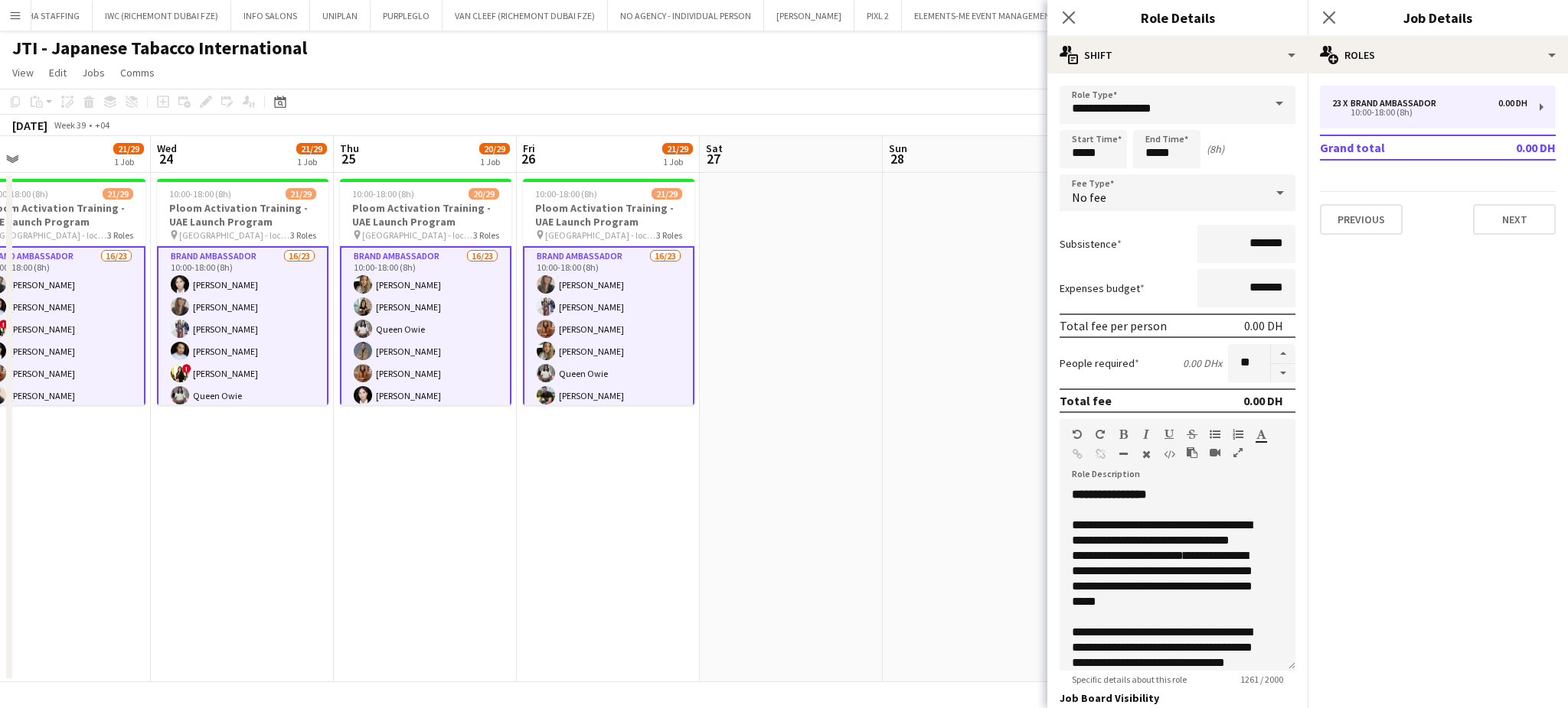
click at [1012, 347] on app-date-cell at bounding box center [974, 428] width 183 height 510
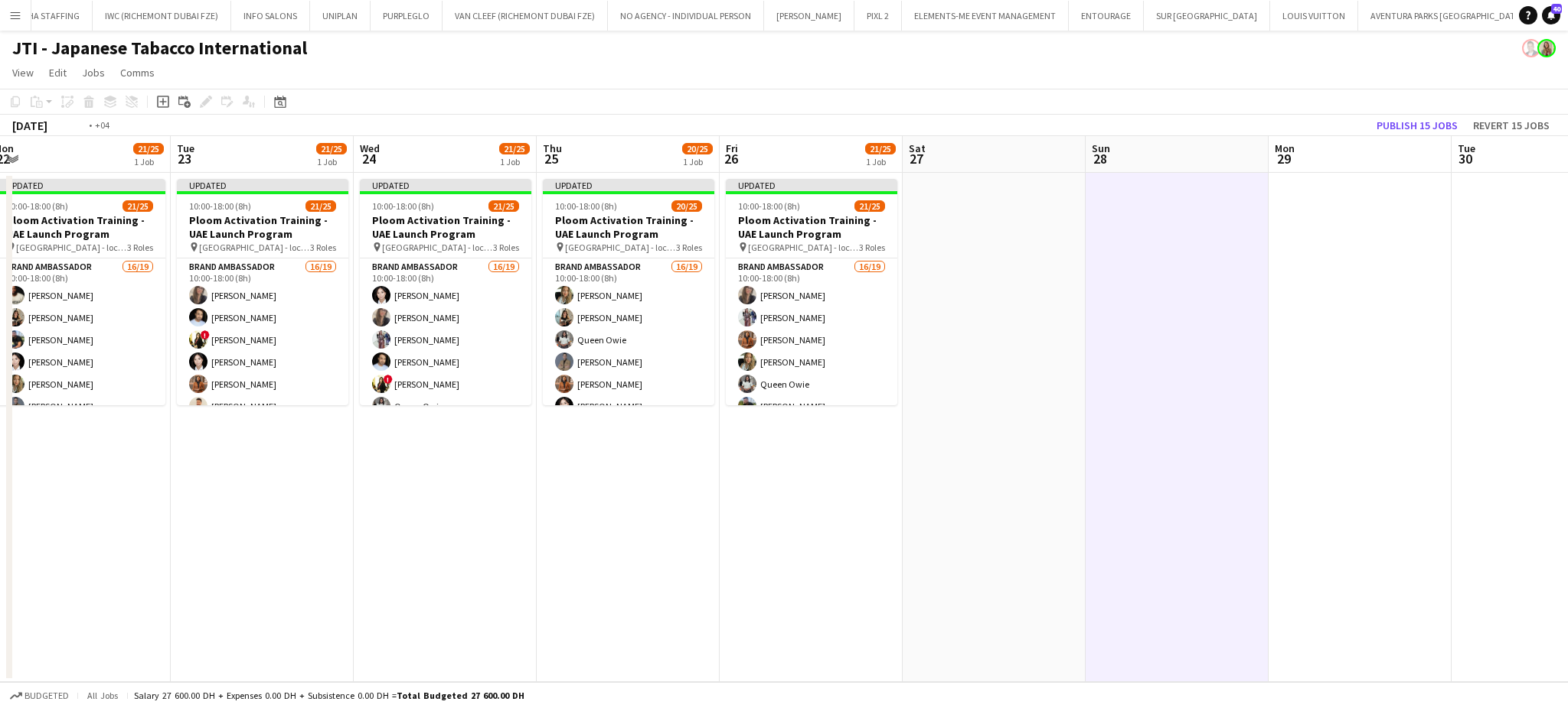
drag, startPoint x: 1044, startPoint y: 390, endPoint x: 1227, endPoint y: 399, distance: 183.2
click at [1231, 395] on app-calendar-viewport "Sat 20 Sun 21 Mon 22 21/25 1 Job Tue 23 21/25 1 Job Wed 24 21/25 1 Job Thu 25 2…" at bounding box center [784, 409] width 1568 height 546
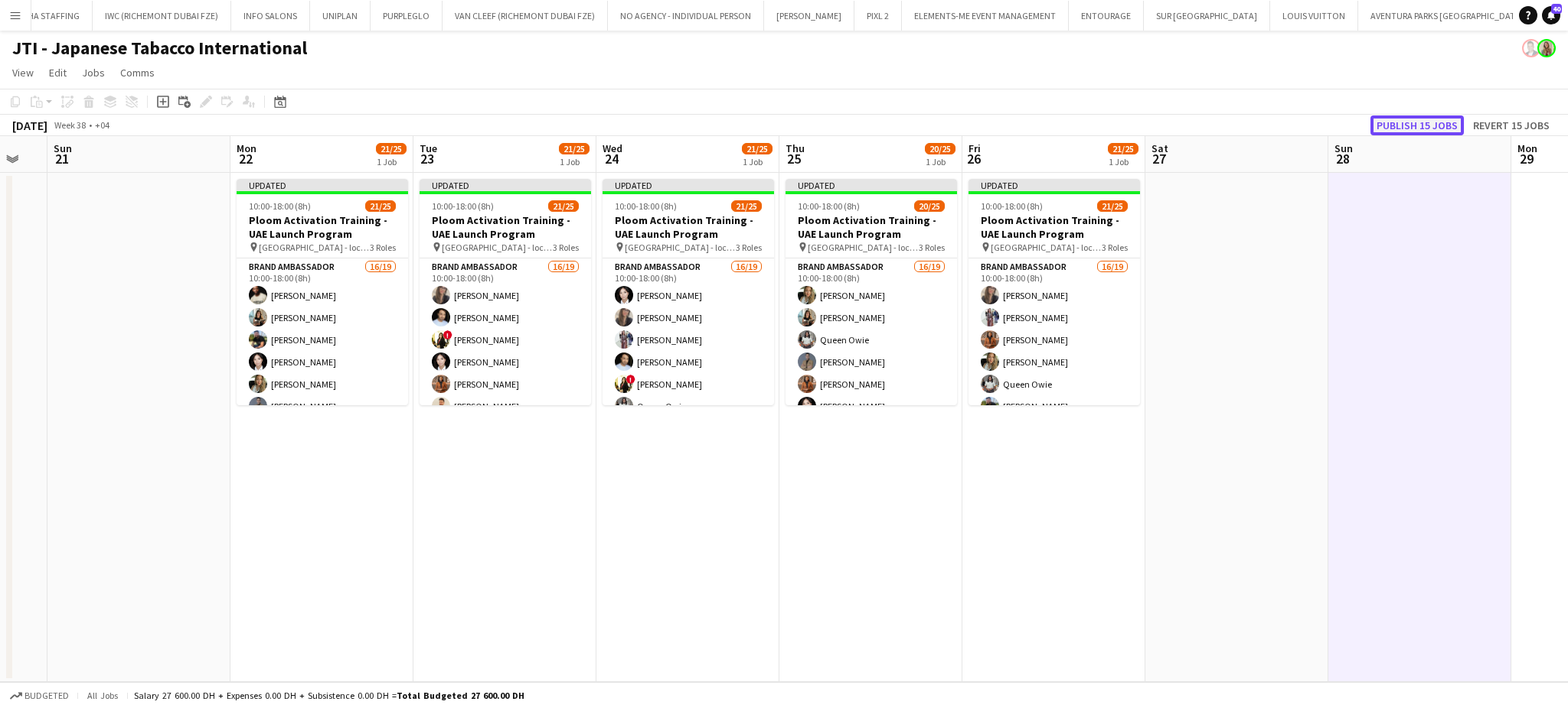
click at [1417, 123] on button "Publish 15 jobs" at bounding box center [1417, 125] width 93 height 20
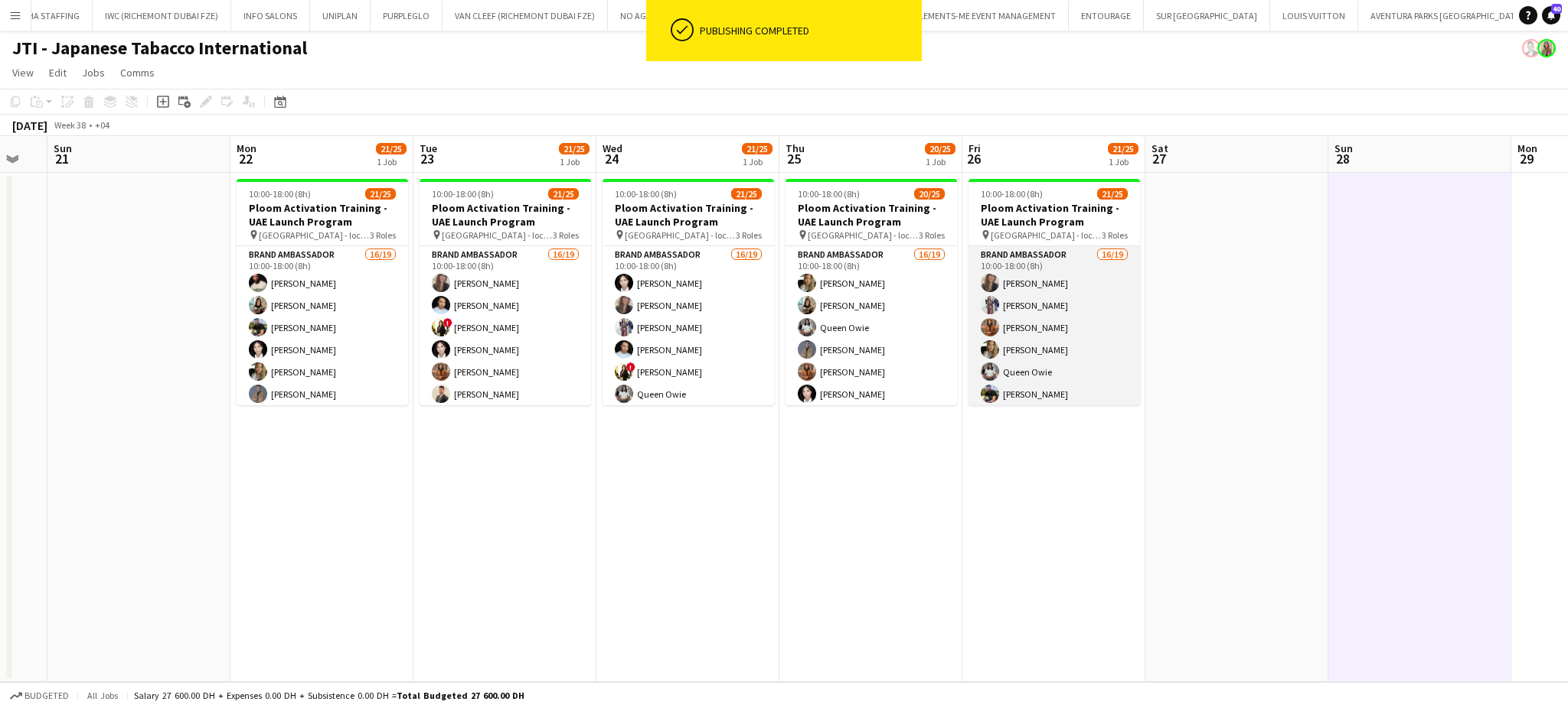
click at [1061, 339] on app-card-role "Brand Ambassador 16/19 10:00-18:00 (8h) Leila Haghshenas Areeba Ahmed Jacinta K…" at bounding box center [1054, 471] width 172 height 451
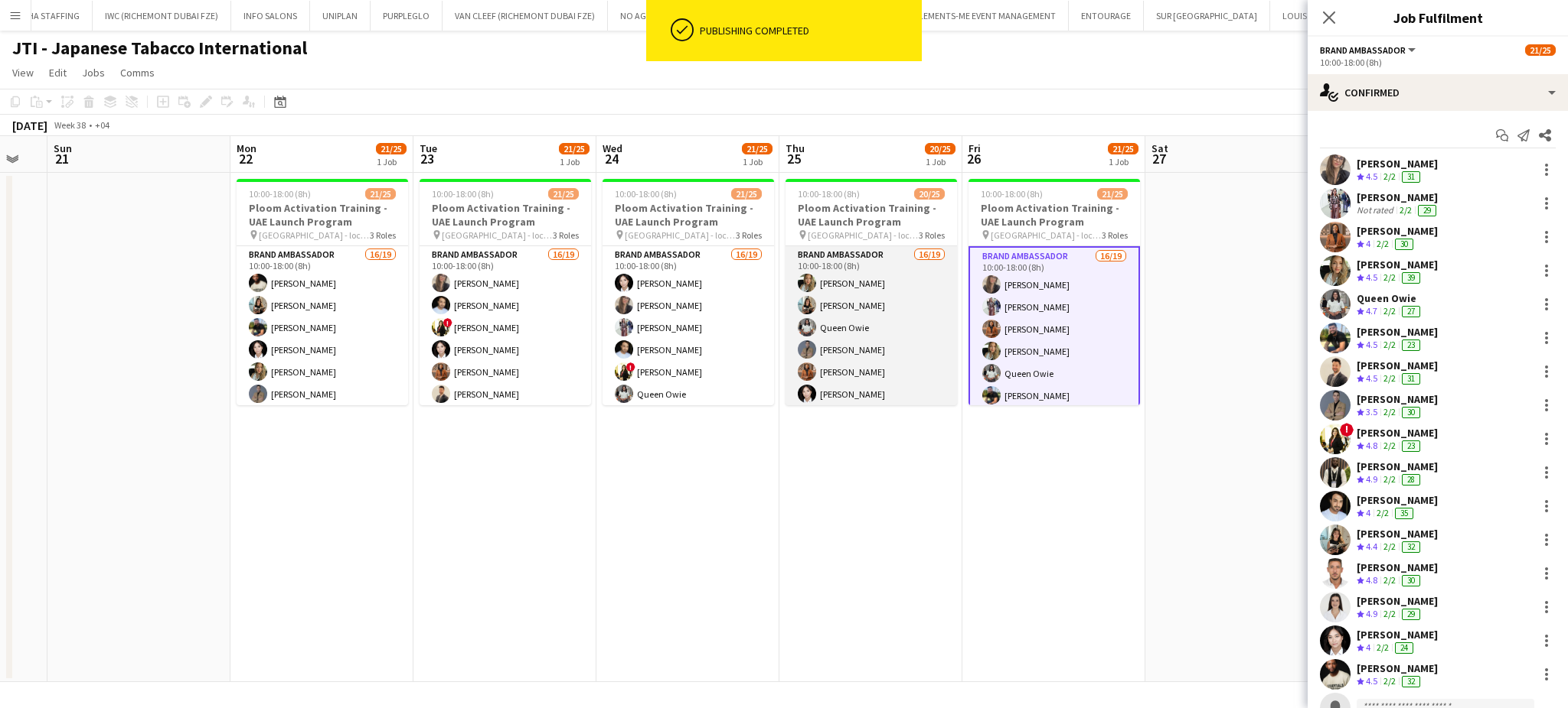
click at [875, 313] on app-card-role "Brand Ambassador 16/19 10:00-18:00 (8h) Tanja Vukas KIMBERLY GABALES Queen Owie…" at bounding box center [871, 471] width 172 height 451
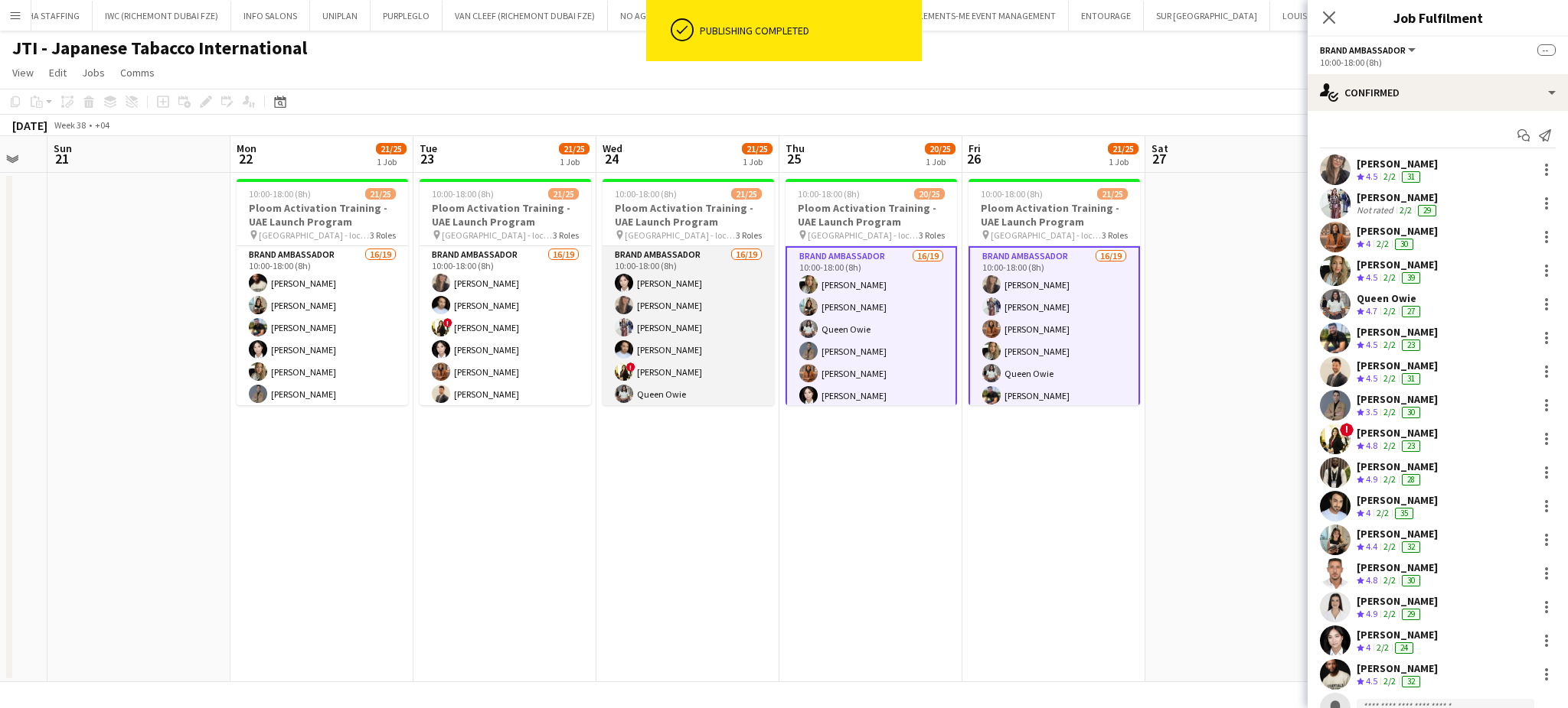
click at [717, 310] on app-card-role "Brand Ambassador 16/19 10:00-18:00 (8h) Aubrey Ellaine Rabino Leila Haghshenas …" at bounding box center [688, 471] width 172 height 451
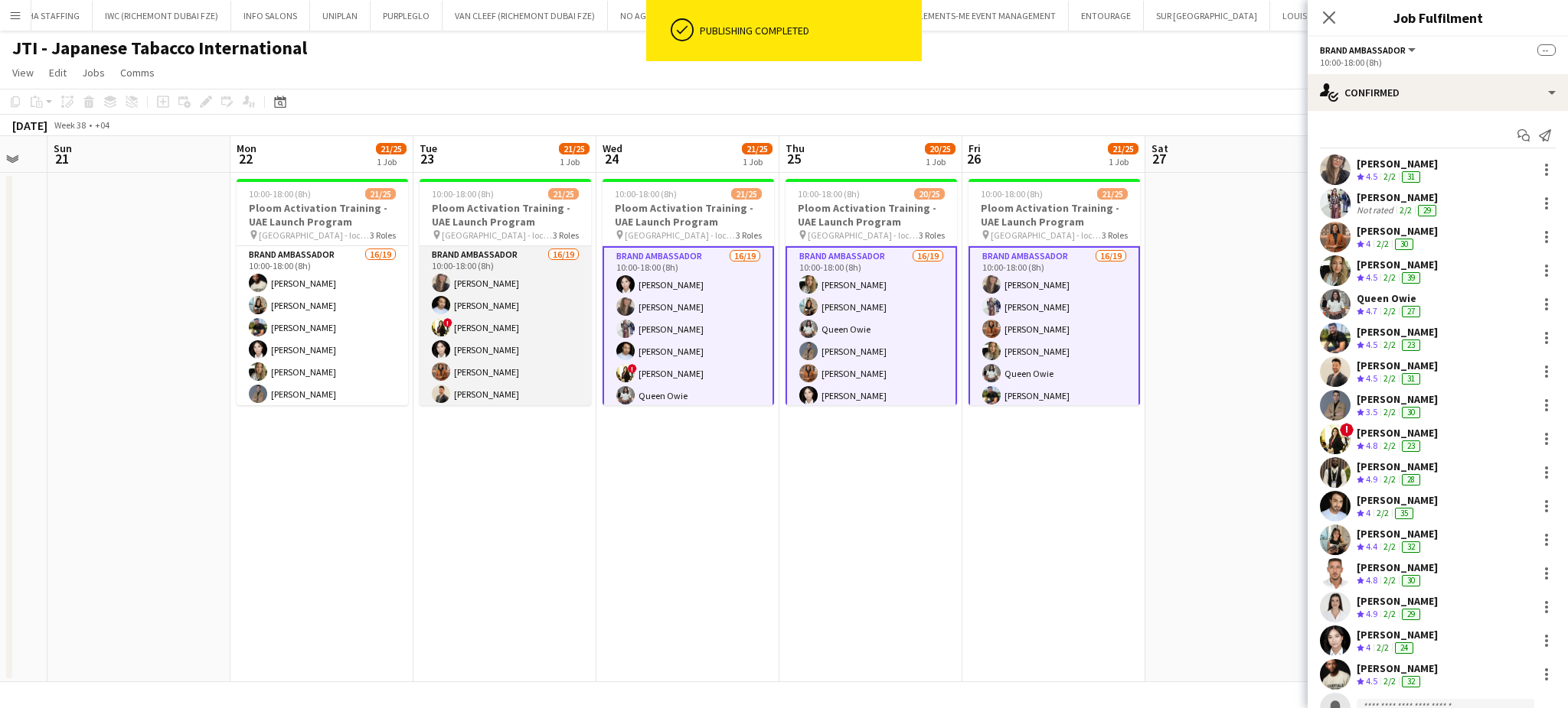
click at [527, 309] on app-card-role "Brand Ambassador 16/19 10:00-18:00 (8h) Leila Haghshenas Ravi JADHAV ! Jana Kas…" at bounding box center [505, 471] width 172 height 451
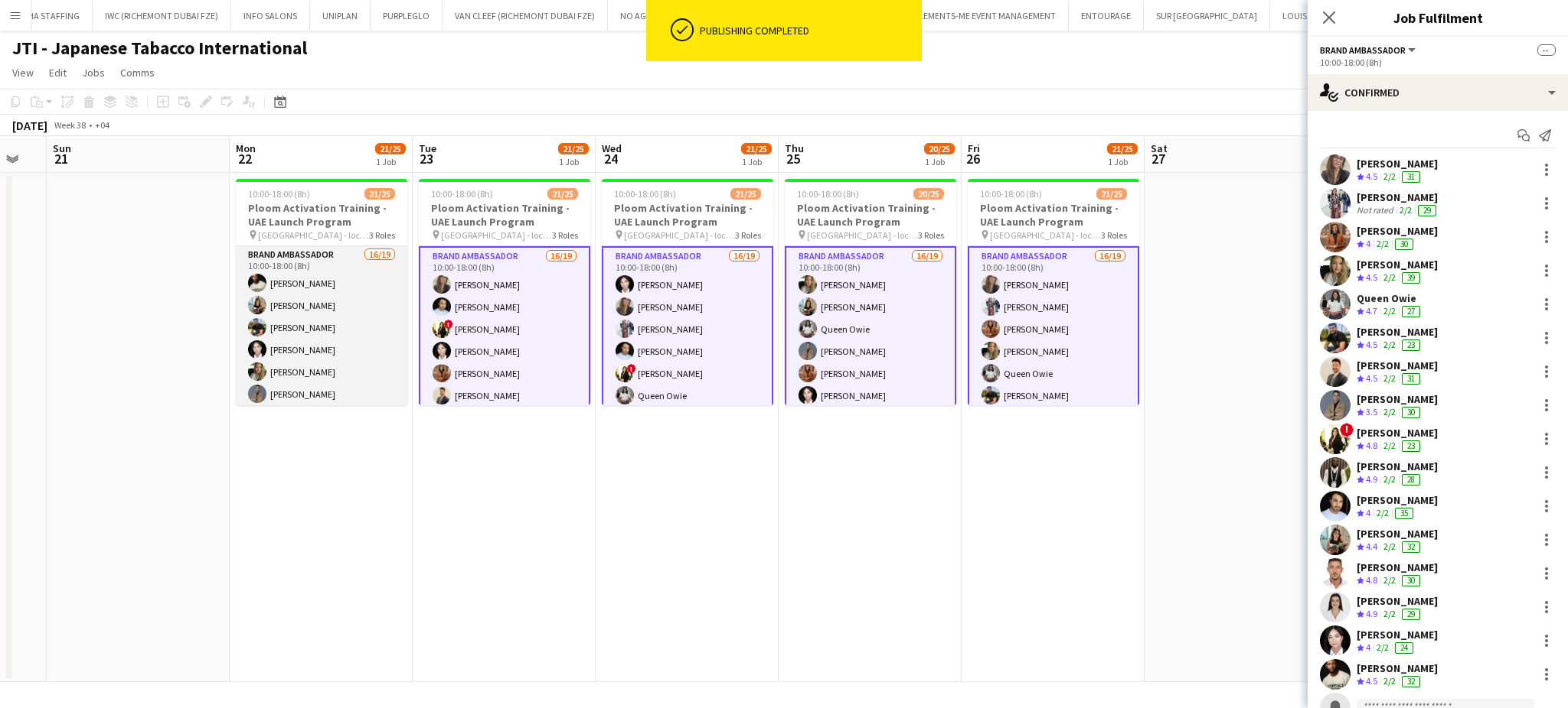
click at [389, 301] on app-card-role "Brand Ambassador 16/19 10:00-18:00 (8h) Francis Mbebele KIMBERLY GABALES Karim …" at bounding box center [322, 471] width 172 height 451
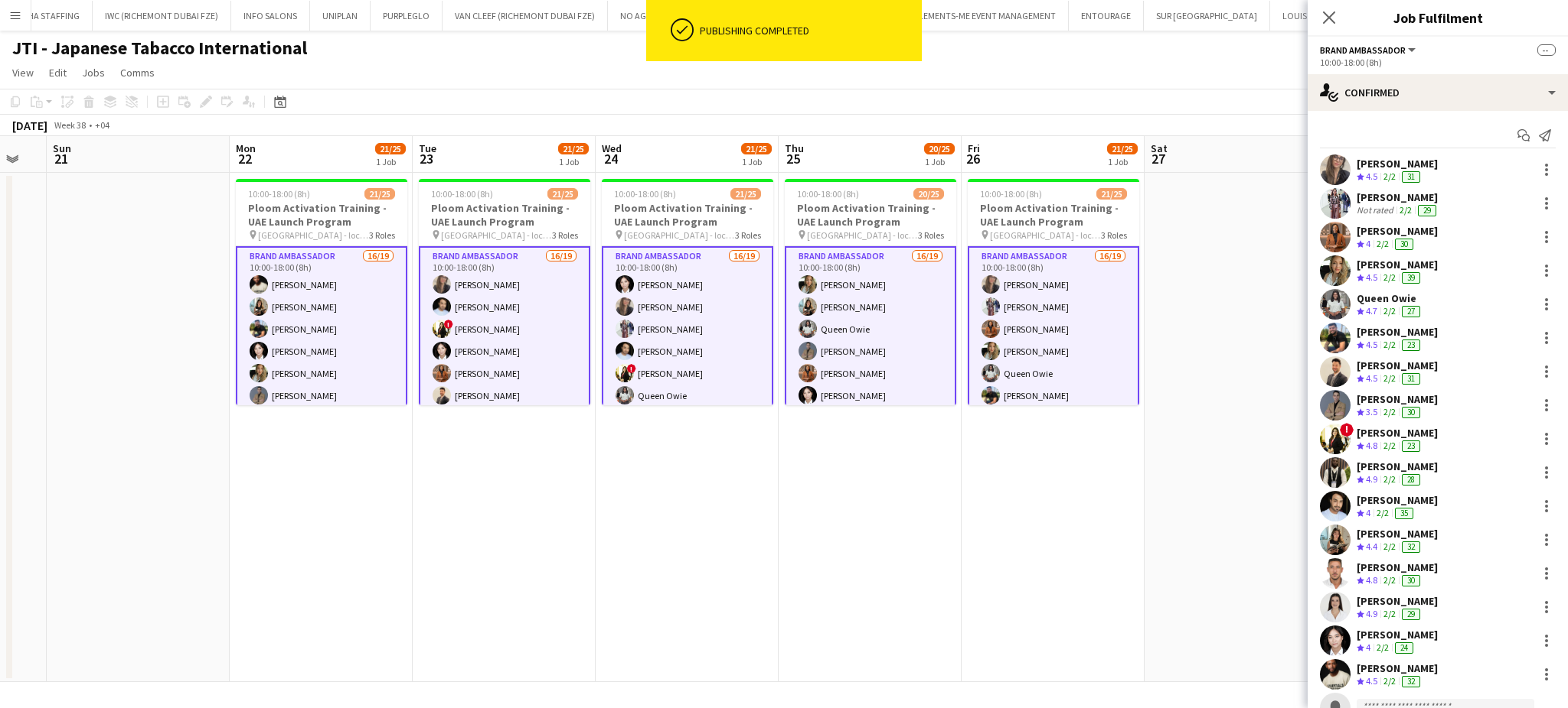
drag, startPoint x: 361, startPoint y: 306, endPoint x: 849, endPoint y: 327, distance: 488.5
click at [849, 327] on app-calendar-viewport "Fri 19 21/25 1 Job Sat 20 Sun 21 Mon 22 21/25 1 Job Tue 23 21/25 1 Job Wed 24 2…" at bounding box center [784, 409] width 1568 height 546
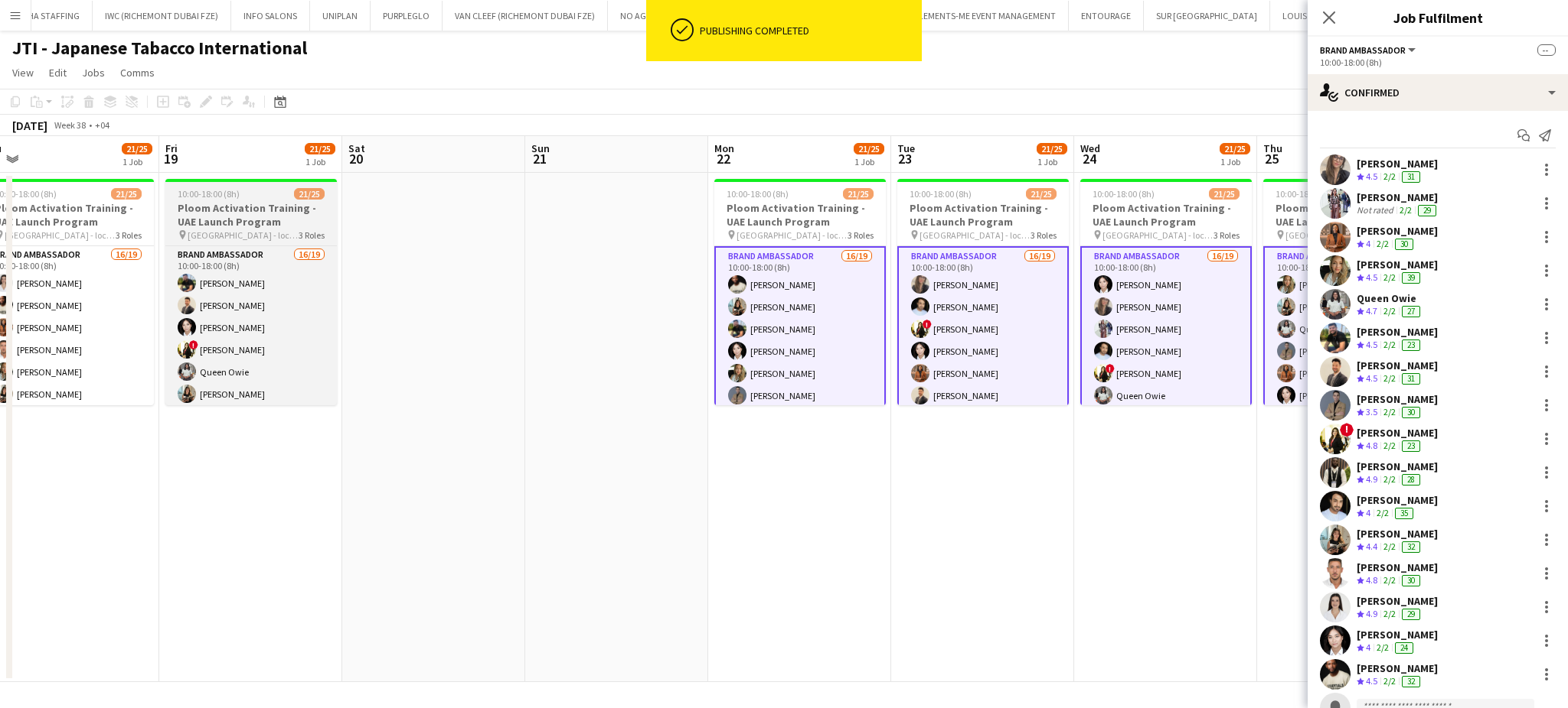
drag, startPoint x: 436, startPoint y: 313, endPoint x: 699, endPoint y: 327, distance: 263.4
click at [791, 324] on app-calendar-viewport "Tue 16 21/25 1 Job Wed 17 21/25 1 Job Thu 18 21/25 1 Job Fri 19 21/25 1 Job Sat…" at bounding box center [784, 409] width 1568 height 546
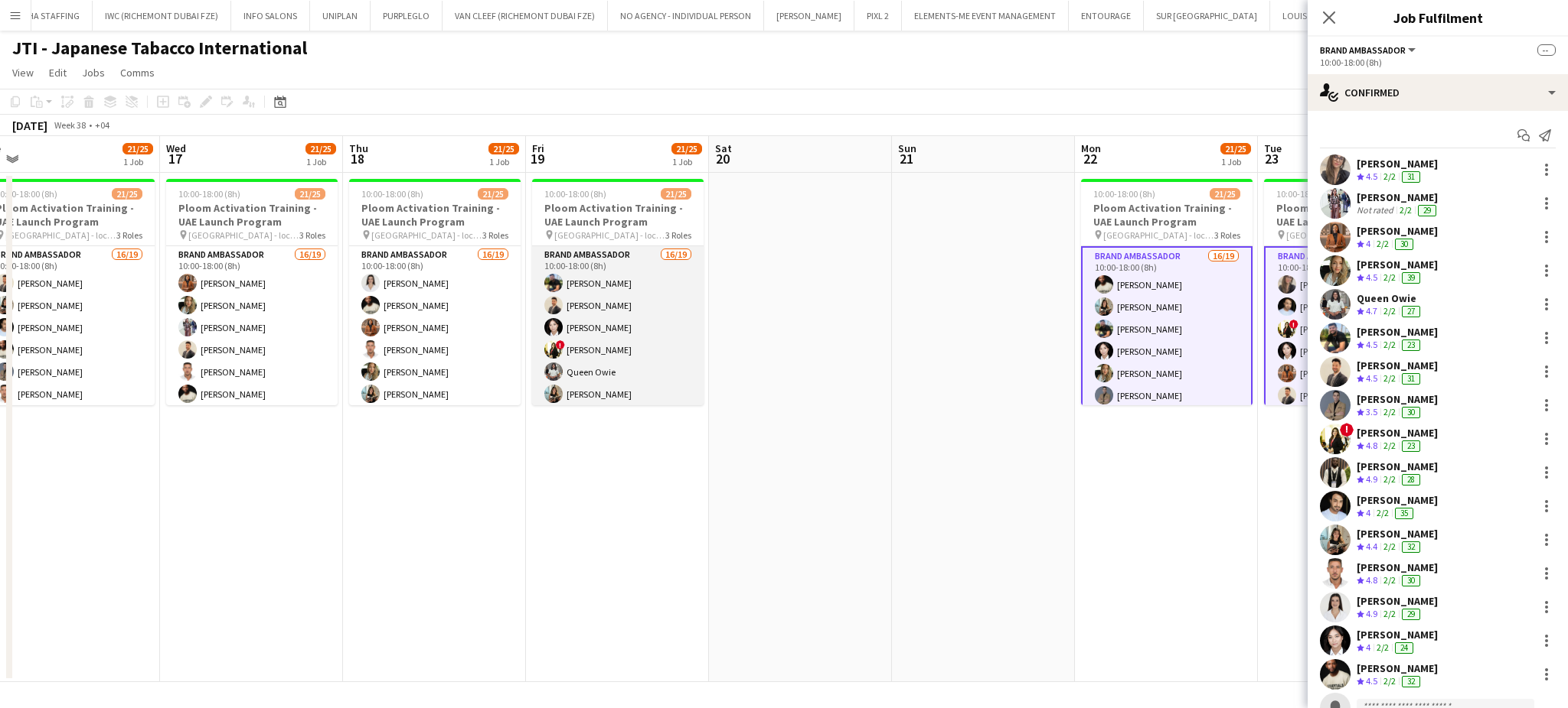
click at [625, 319] on app-card-role "Brand Ambassador 16/19 10:00-18:00 (8h) Karim Moubadder Jawad Zbair Aubrey Ella…" at bounding box center [618, 471] width 172 height 451
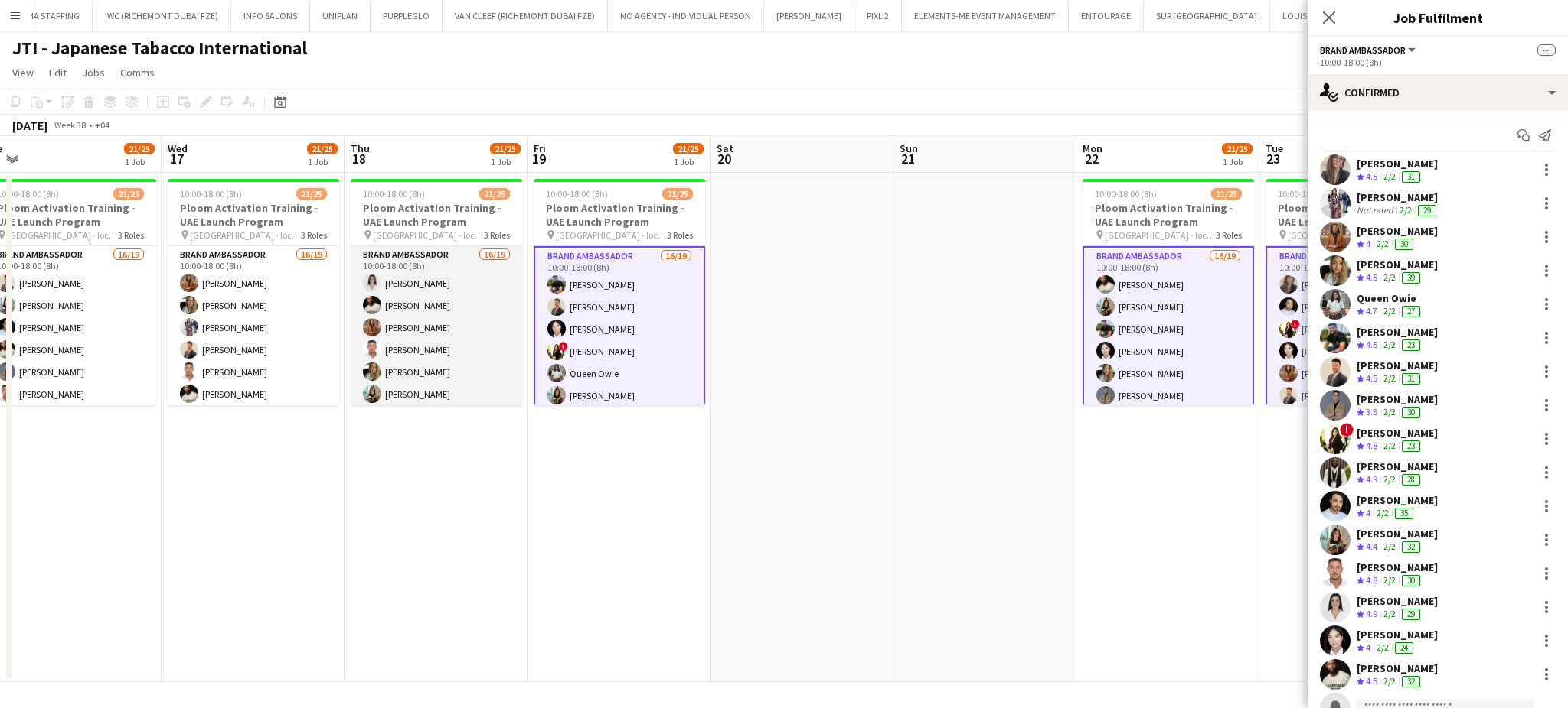
click at [443, 285] on app-card-role "Brand Ambassador 16/19 10:00-18:00 (8h) Nagham Jaber Francis Mbebele Jacinta Ka…" at bounding box center [436, 471] width 172 height 451
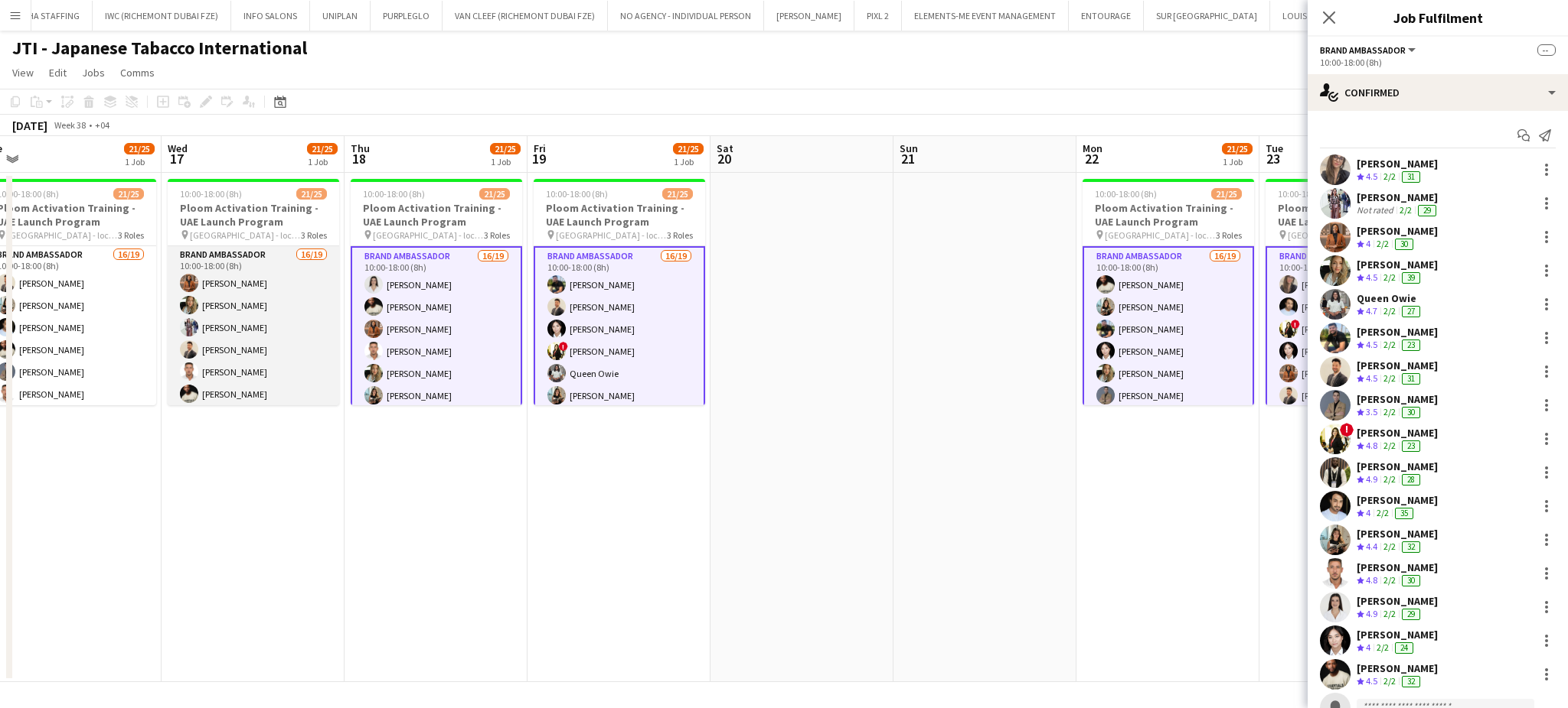
drag, startPoint x: 307, startPoint y: 291, endPoint x: 310, endPoint y: 301, distance: 10.4
click at [306, 291] on app-card-role "Brand Ambassador 16/19 10:00-18:00 (8h) Jacinta Kabiru Tanja Vukas Areeba Ahmed…" at bounding box center [254, 471] width 172 height 451
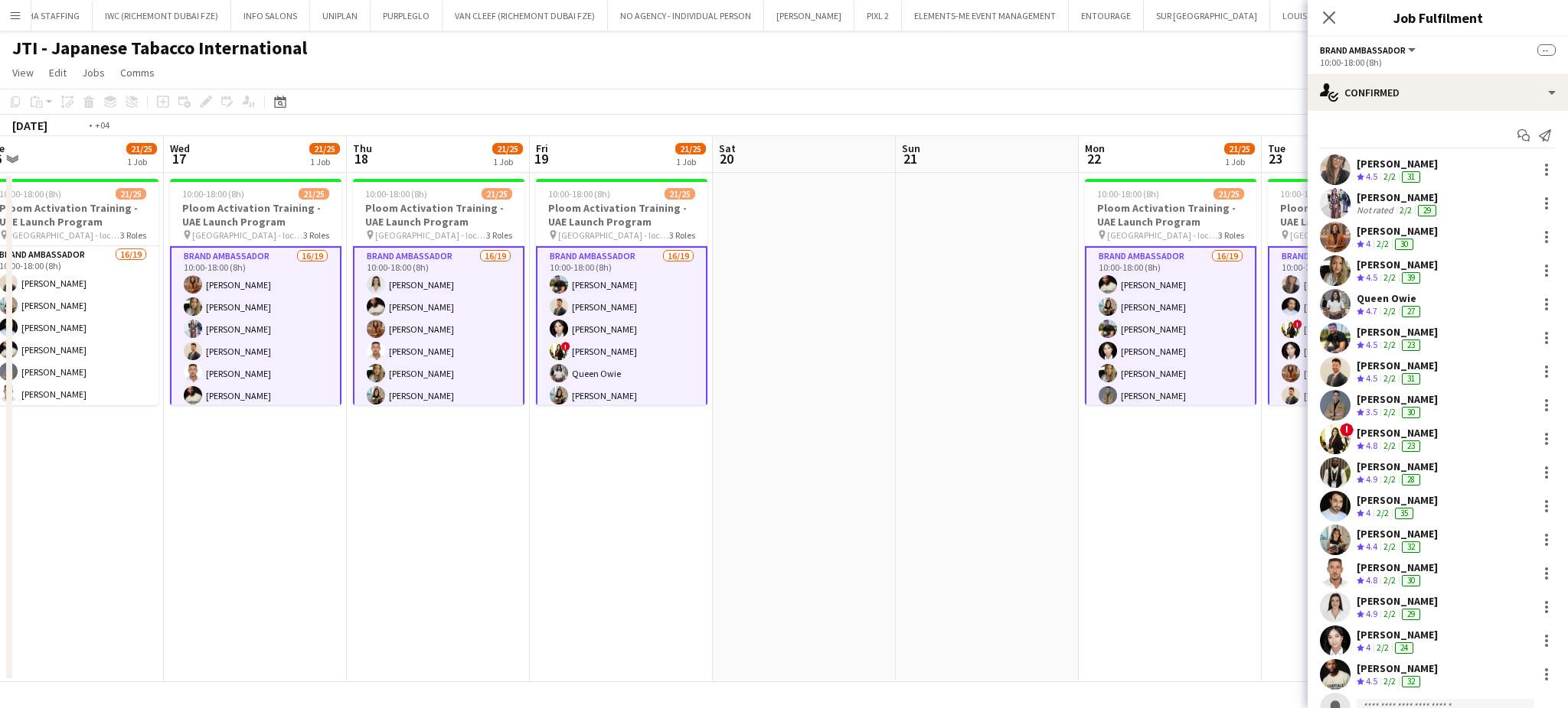
drag, startPoint x: 259, startPoint y: 310, endPoint x: 729, endPoint y: 318, distance: 470.1
click at [729, 318] on app-calendar-viewport "Sun 14 Mon 15 21/25 1 Job Tue 16 21/25 1 Job Wed 17 21/25 1 Job Thu 18 21/25 1 …" at bounding box center [784, 409] width 1568 height 546
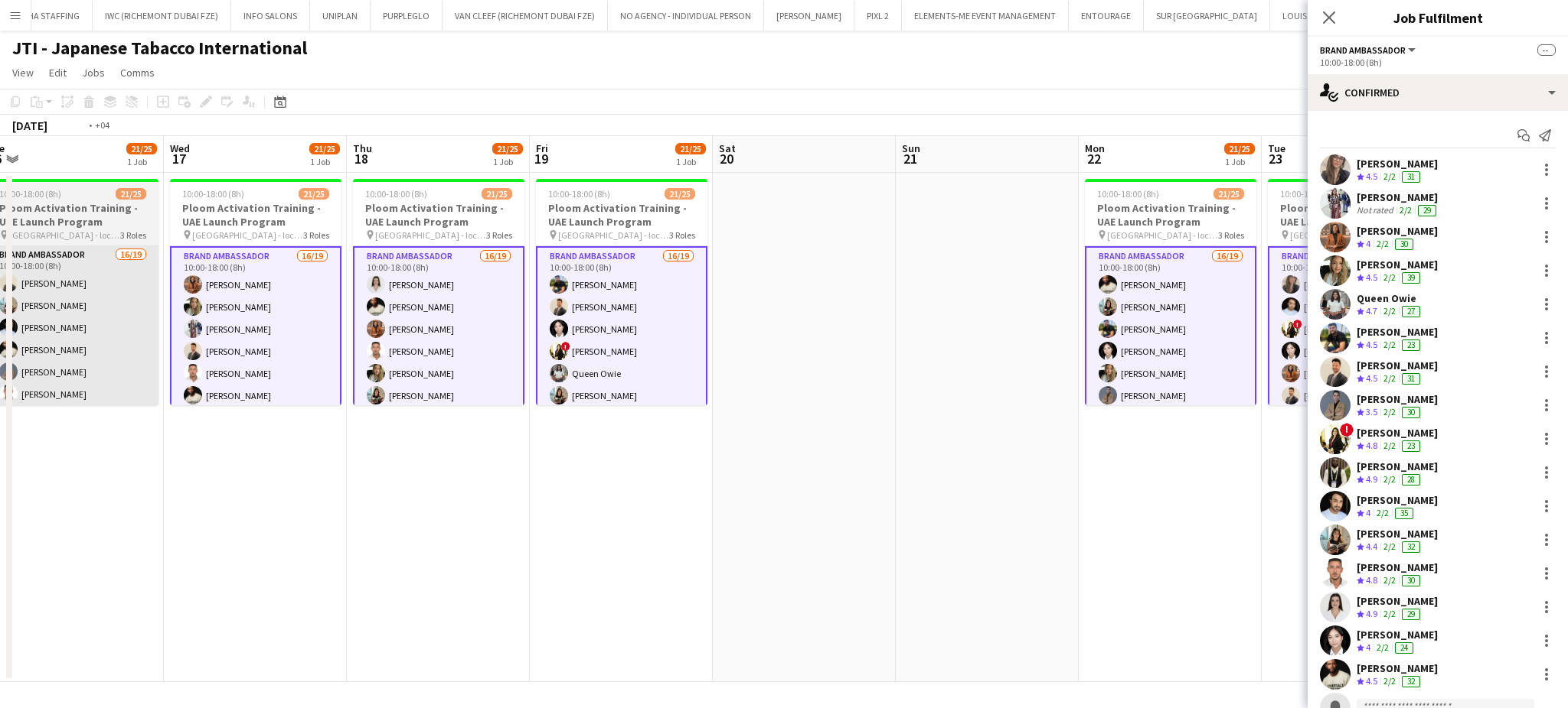
scroll to position [0, 467]
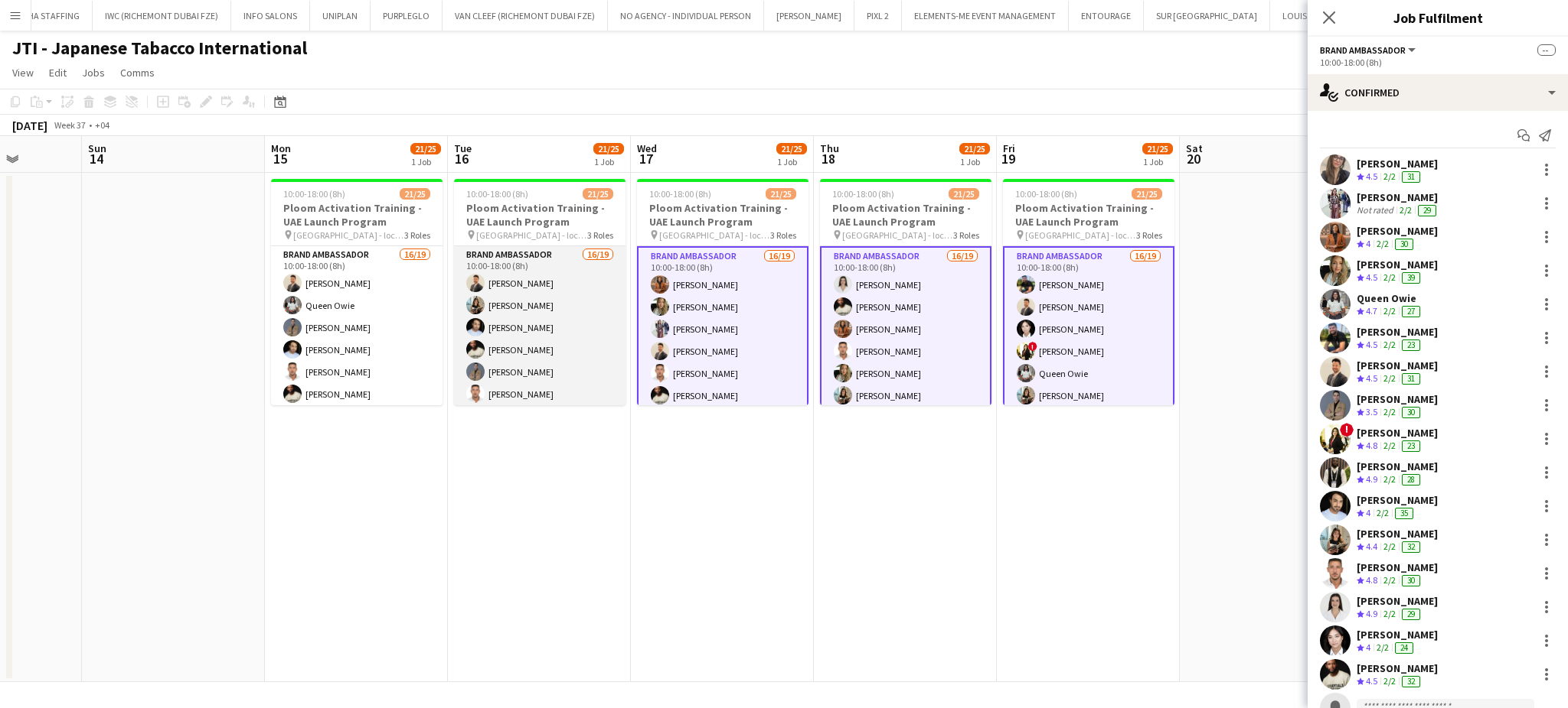
click at [545, 312] on app-card-role "Brand Ambassador 16/19 10:00-18:00 (8h) Jawad Zbair KIMBERLY GABALES Ravi JADHA…" at bounding box center [540, 471] width 172 height 451
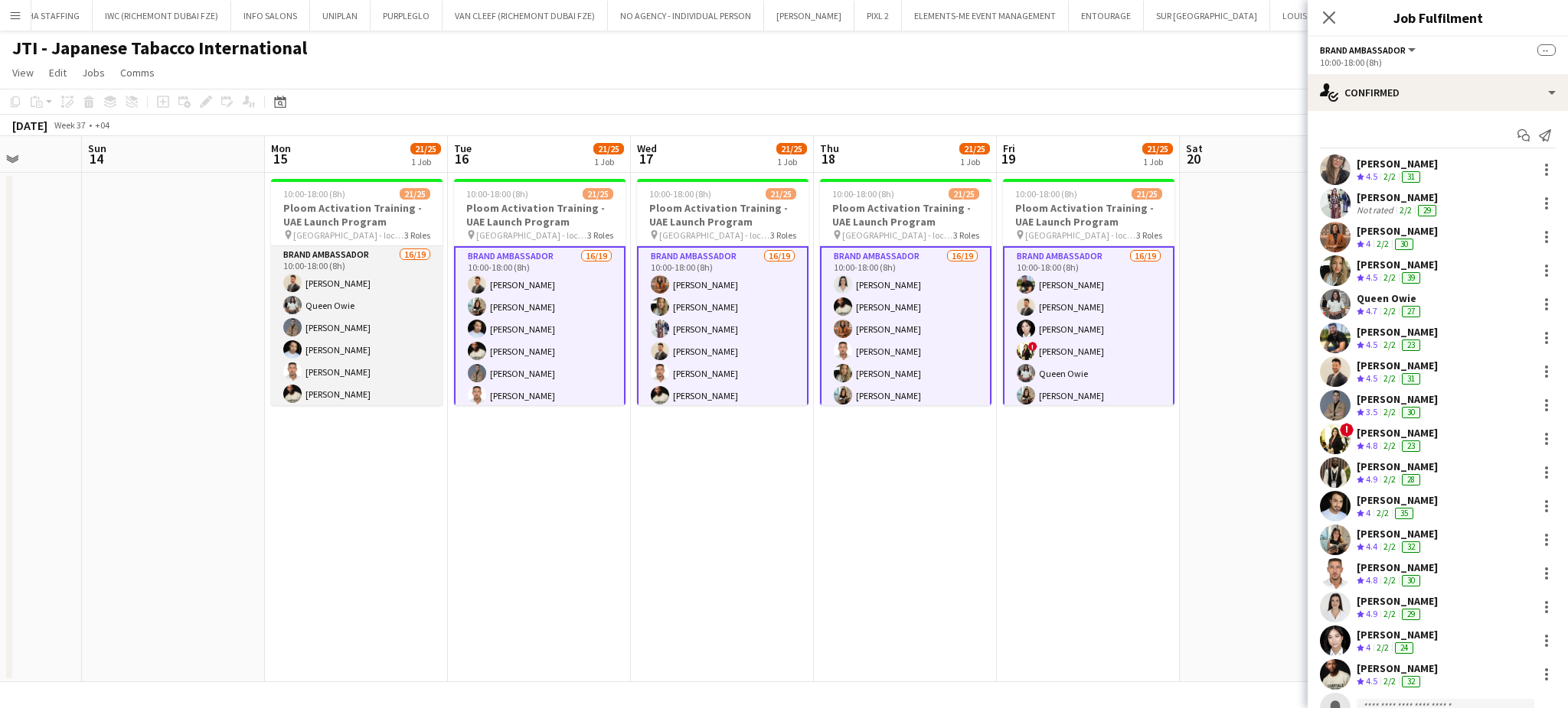
click at [384, 293] on app-card-role "Brand Ambassador 16/19 10:00-18:00 (8h) Jawad Zbair Queen Owie Rachid Maalfi Ra…" at bounding box center [357, 471] width 172 height 451
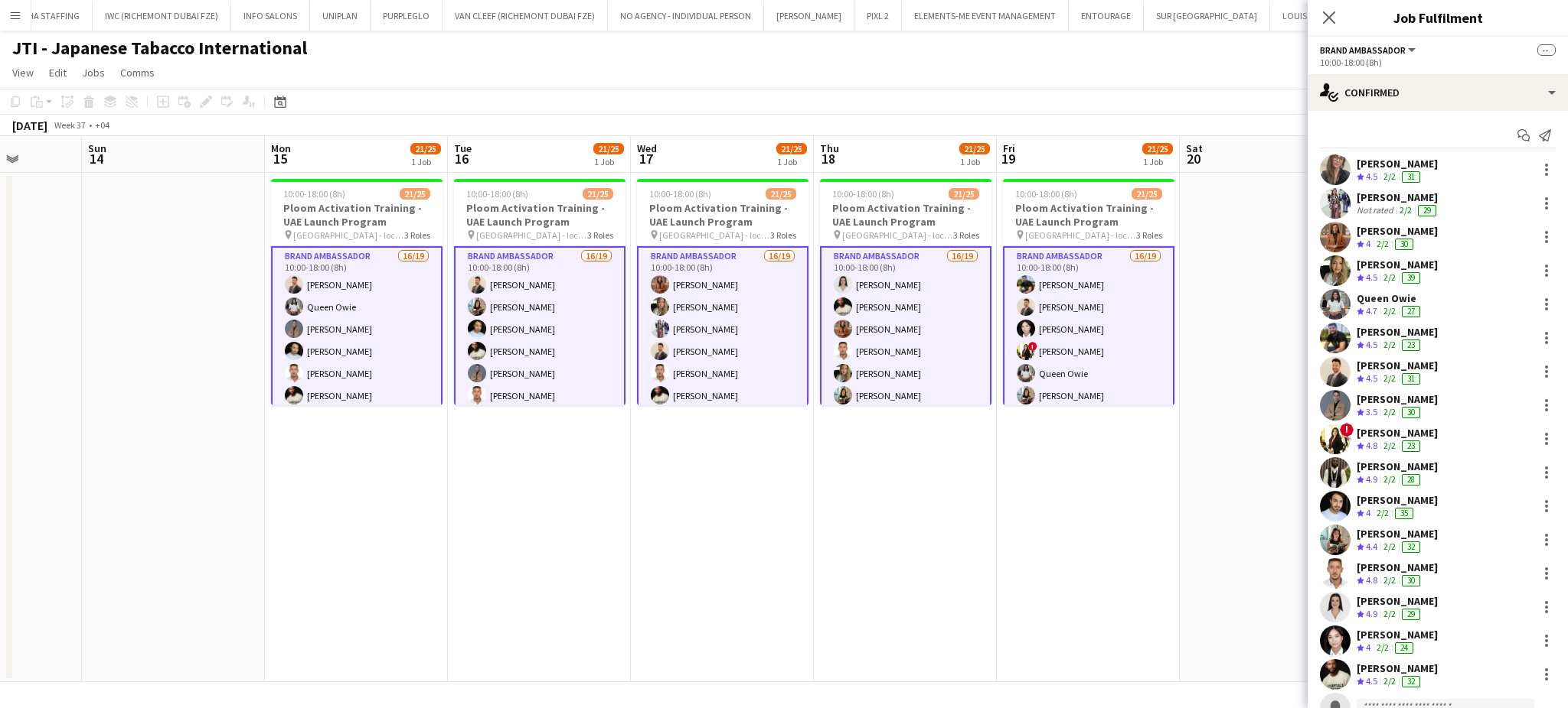
drag, startPoint x: 210, startPoint y: 291, endPoint x: 568, endPoint y: 298, distance: 358.1
click at [578, 297] on app-calendar-viewport "Thu 11 23/25 1 Job Fri 12 23/25 1 Job Sat 13 Sun 14 Mon 15 21/25 1 Job Tue 16 2…" at bounding box center [784, 409] width 1568 height 546
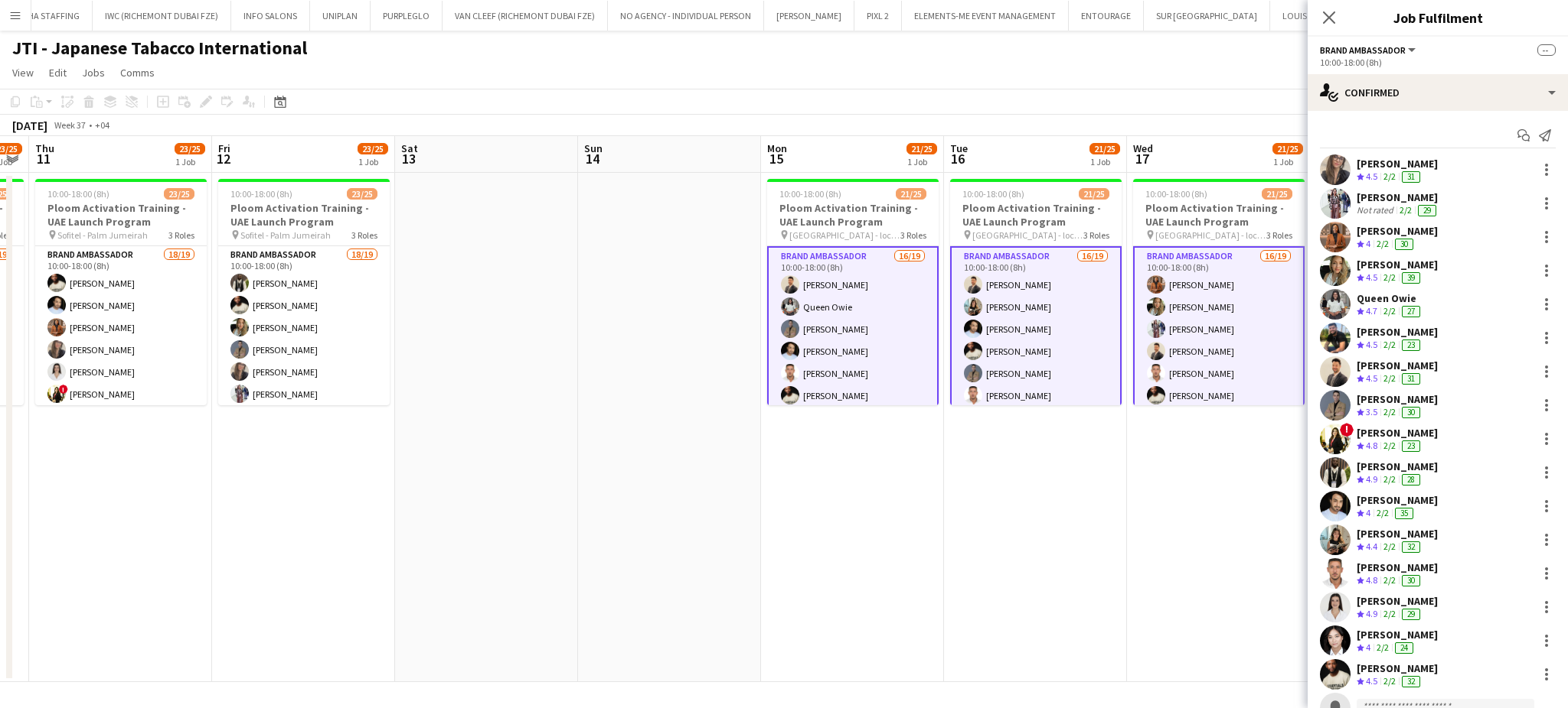
drag, startPoint x: 422, startPoint y: 302, endPoint x: 694, endPoint y: 301, distance: 272.0
click at [694, 301] on app-calendar-viewport "Tue 9 23/25 1 Job Wed 10 23/25 1 Job Thu 11 23/25 1 Job Fri 12 23/25 1 Job Sat …" at bounding box center [784, 409] width 1568 height 546
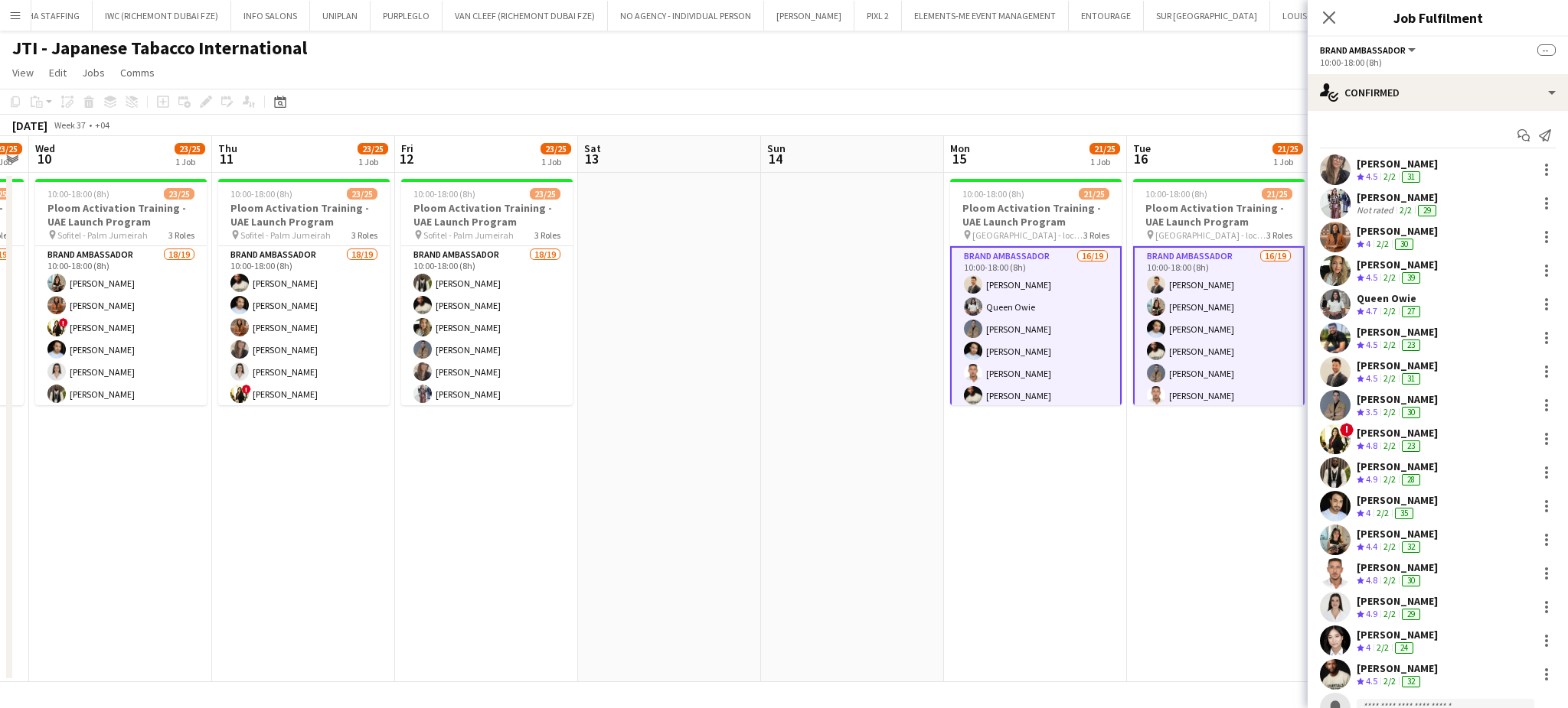
scroll to position [0, 309]
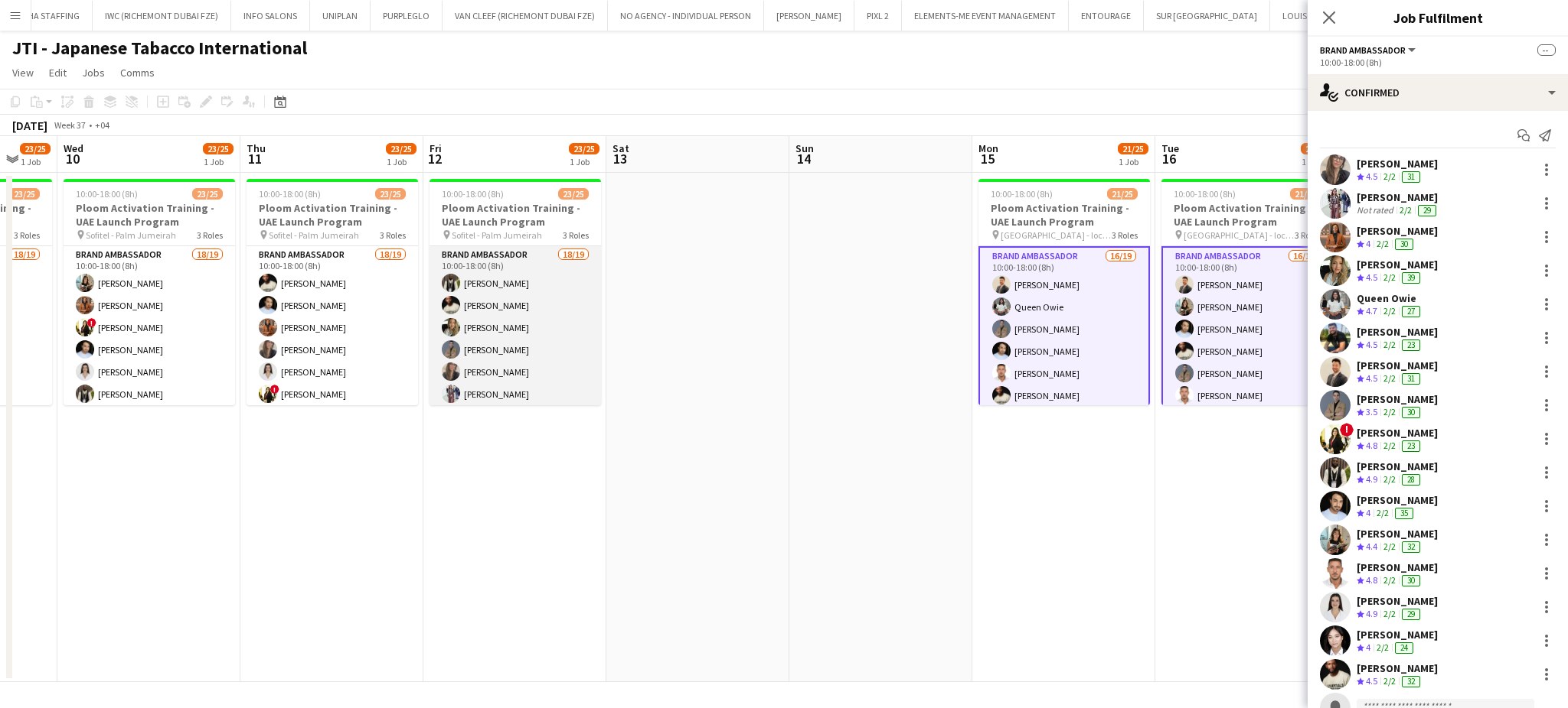
click at [549, 318] on app-card-role "Brand Ambassador 18/19 10:00-18:00 (8h) Fejiro Ejiroro Francis Mbebele Tanja Vu…" at bounding box center [516, 471] width 172 height 451
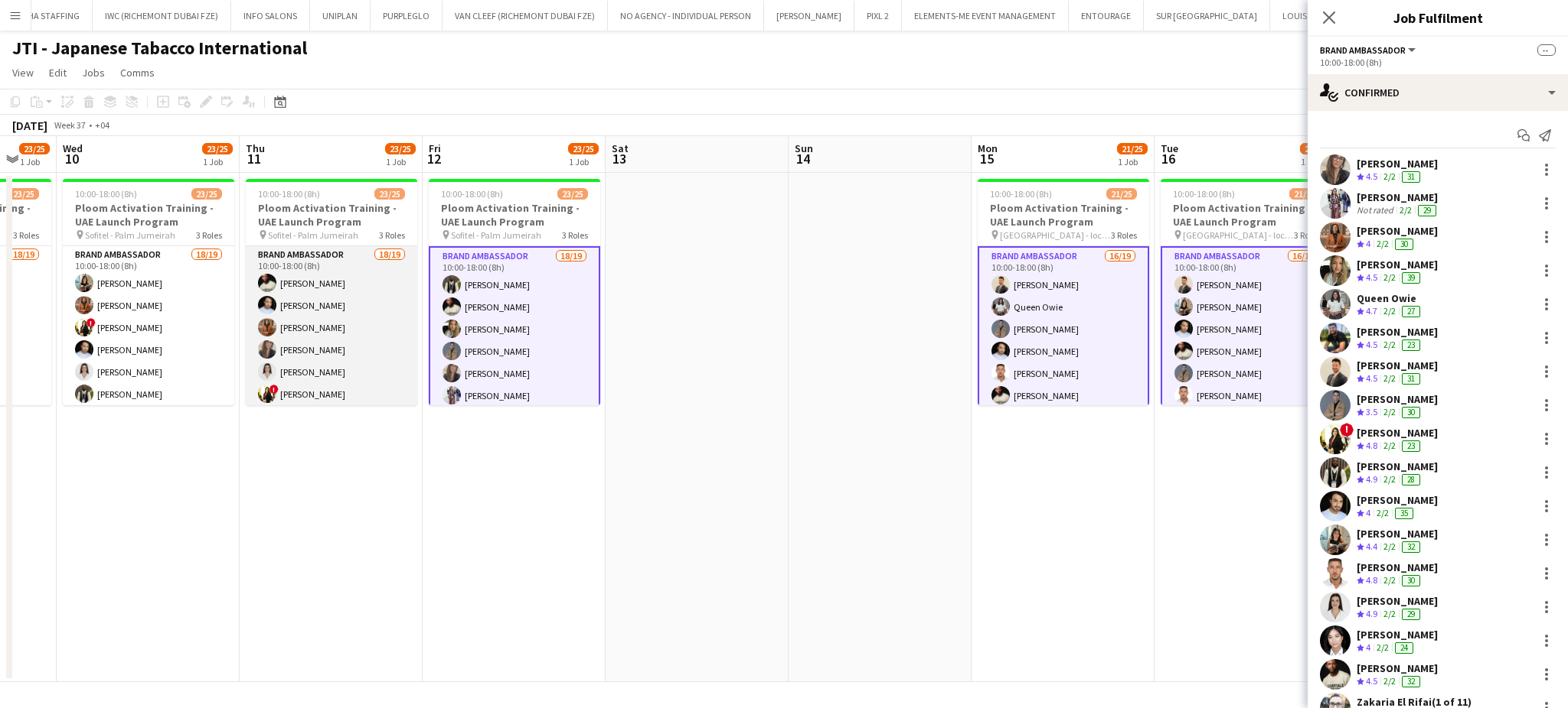
click at [334, 310] on app-card-role "Brand Ambassador 18/19 10:00-18:00 (8h) Francis Mbebele Ravi JADHAV Jacinta Kab…" at bounding box center [332, 471] width 172 height 451
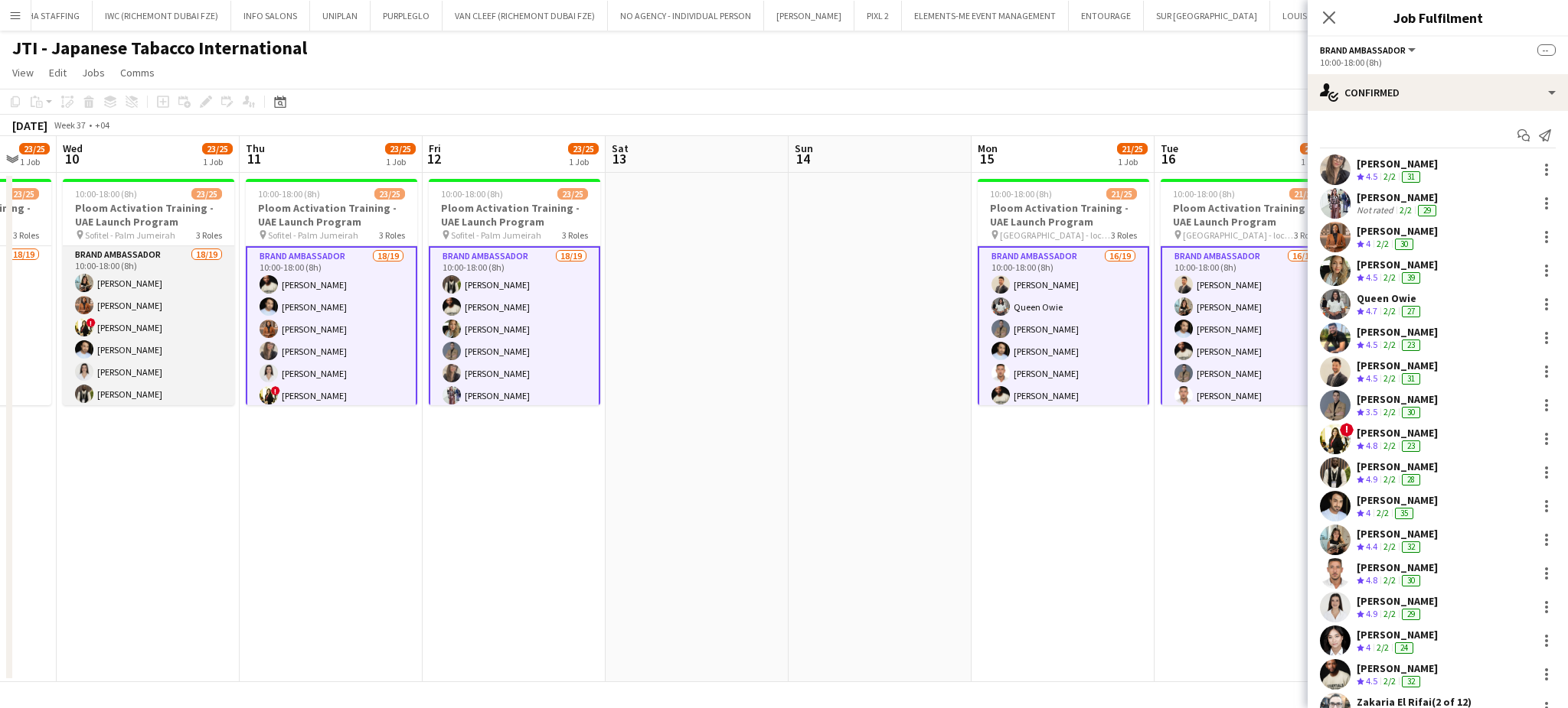
click at [174, 322] on app-card-role "Brand Ambassador 18/19 10:00-18:00 (8h) KIMBERLY GABALES Jacinta Kabiru ! Jana …" at bounding box center [148, 471] width 172 height 451
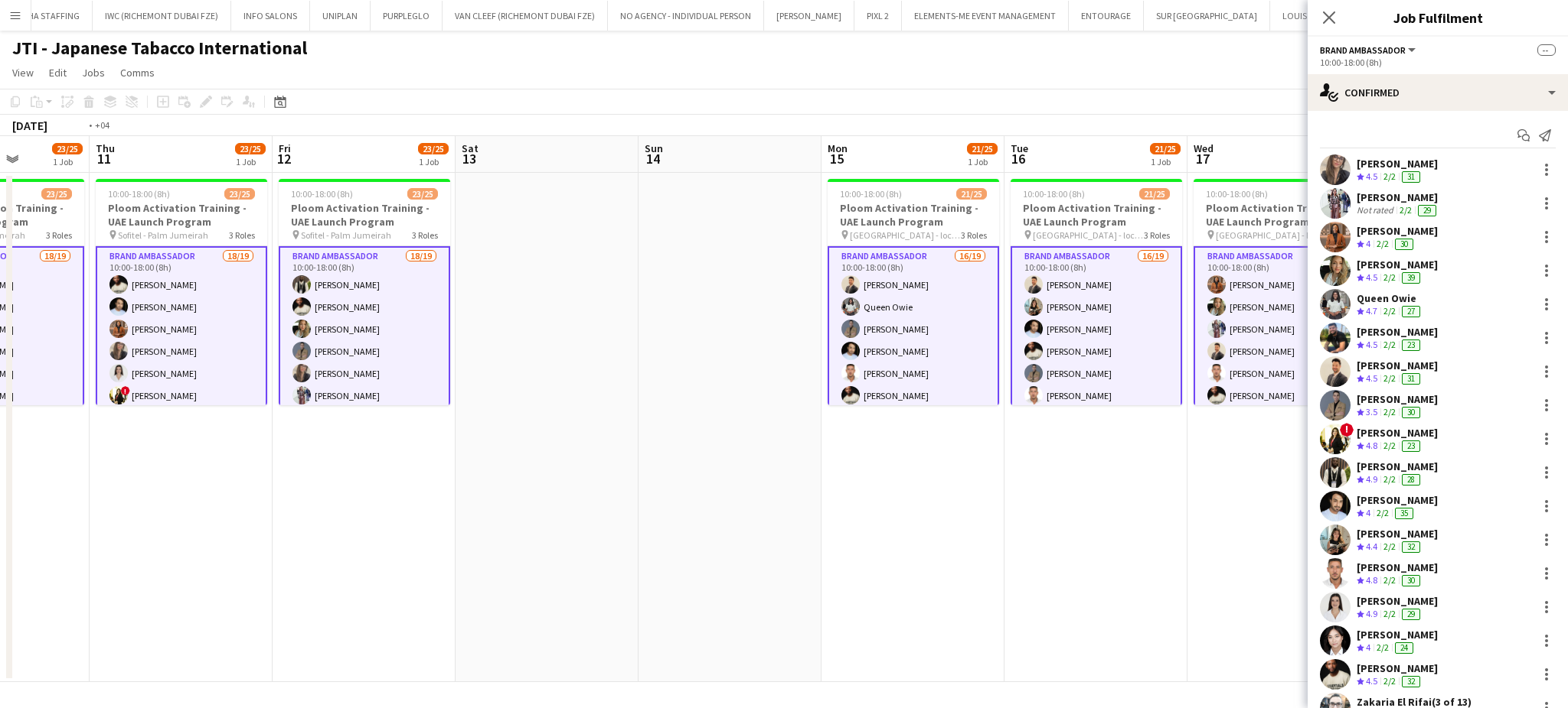
drag, startPoint x: 172, startPoint y: 322, endPoint x: 610, endPoint y: 335, distance: 438.2
click at [616, 335] on app-calendar-viewport "Mon 8 23/25 1 Job Tue 9 23/25 1 Job Wed 10 23/25 1 Job Thu 11 23/25 1 Job Fri 1…" at bounding box center [784, 409] width 1568 height 546
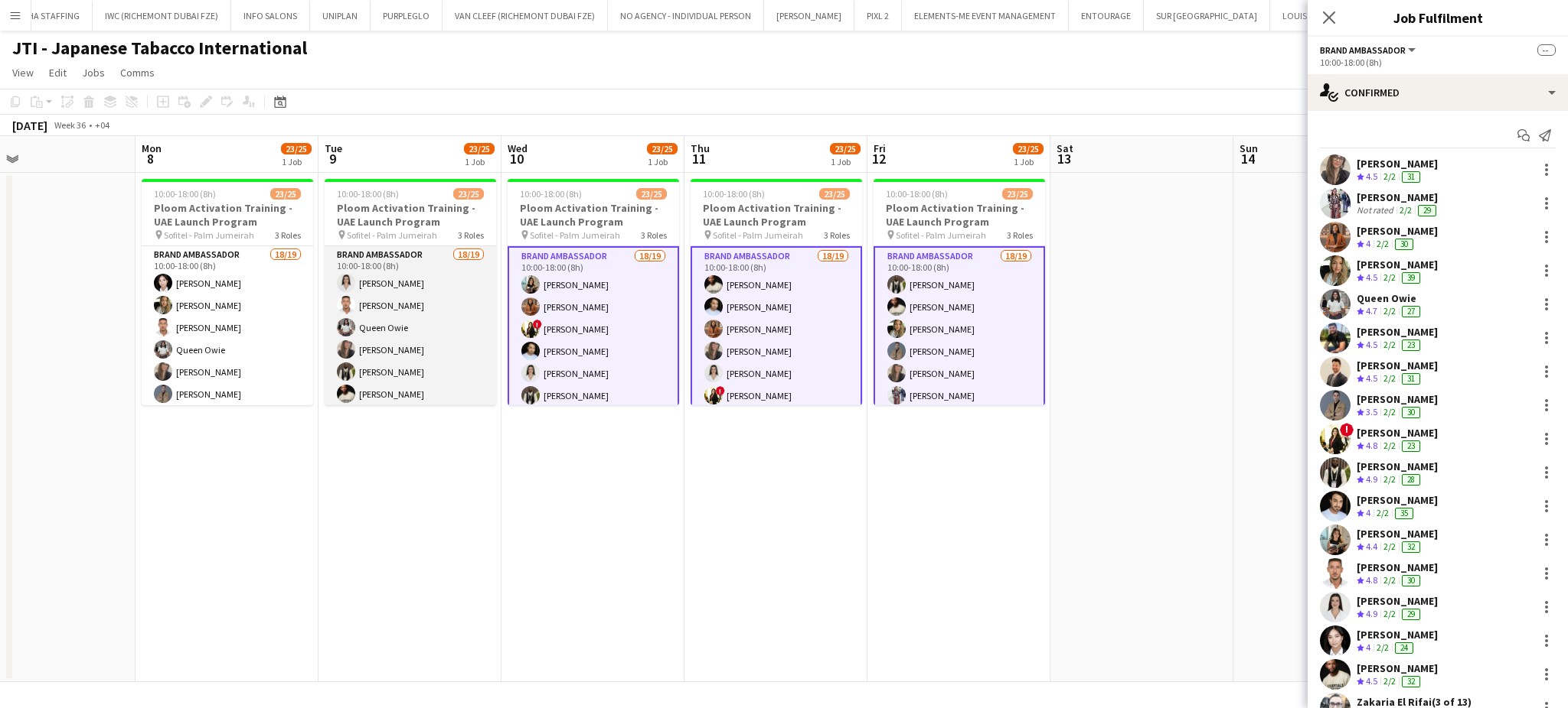
click at [383, 315] on app-card-role "Brand Ambassador 18/19 10:00-18:00 (8h) Nagham Jaber Jaafar Saad Queen Owie Lei…" at bounding box center [410, 471] width 172 height 451
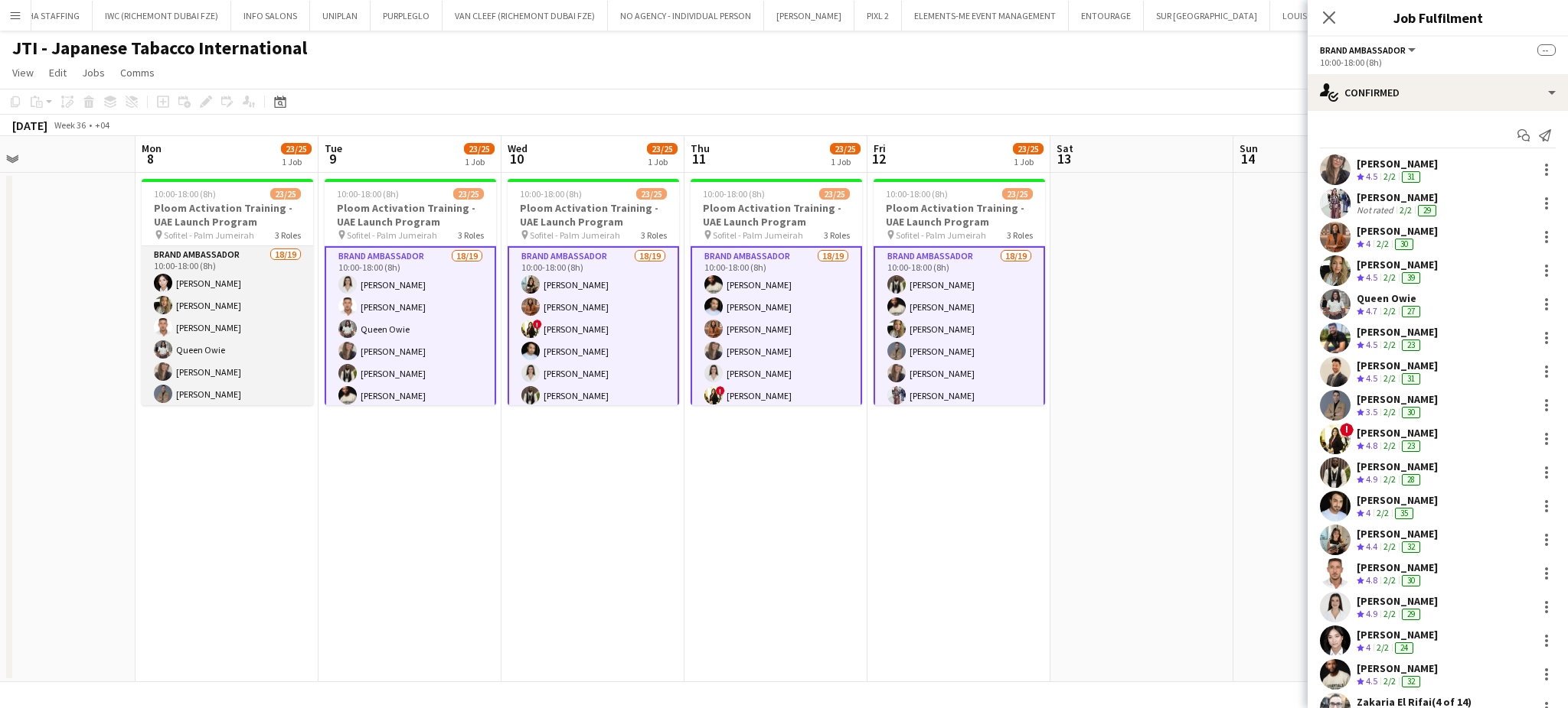
click at [261, 315] on app-card-role "Brand Ambassador 18/19 10:00-18:00 (8h) Aubrey Ellaine Rabino Tanja Vukas Jaafa…" at bounding box center [227, 471] width 172 height 451
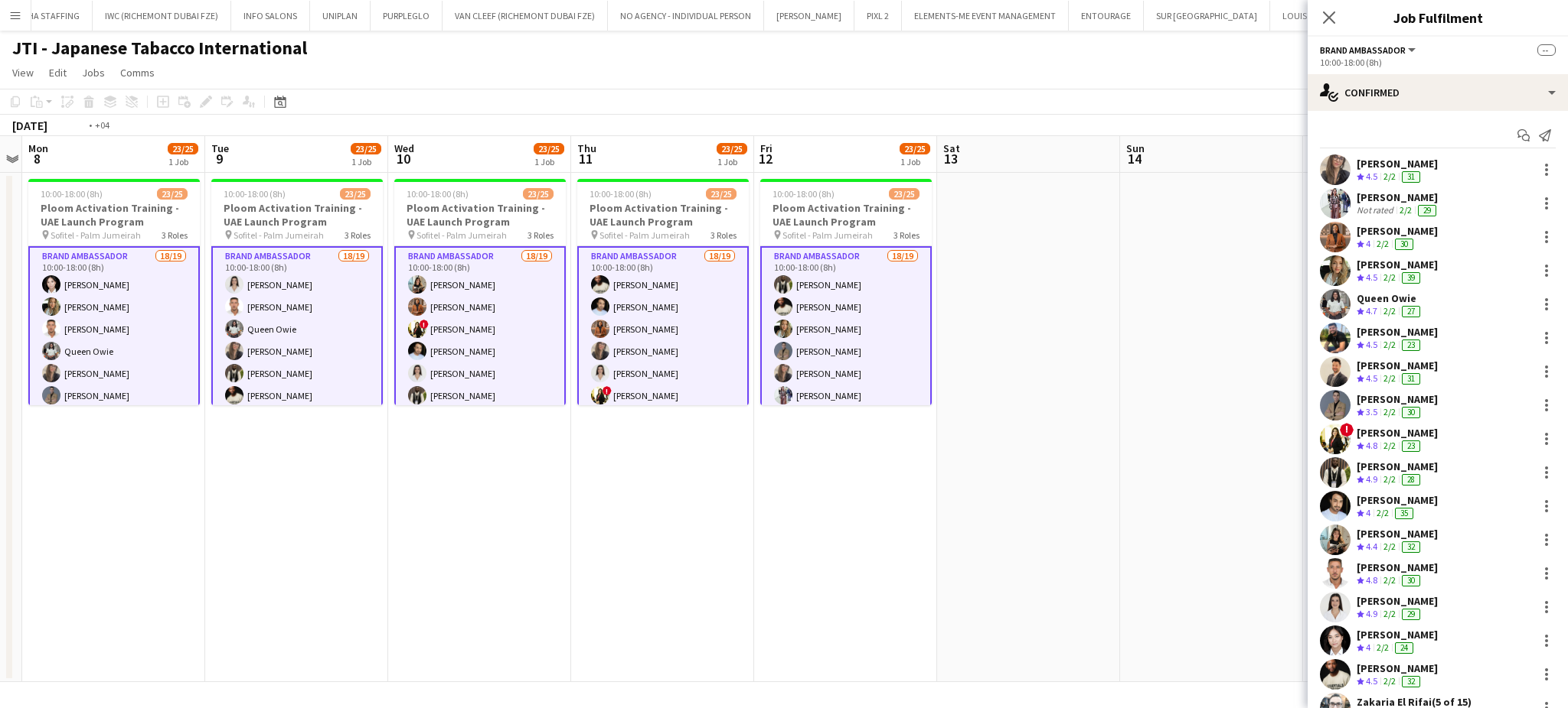
drag, startPoint x: 1063, startPoint y: 301, endPoint x: 793, endPoint y: 273, distance: 271.4
click at [793, 273] on app-calendar-viewport "Fri 5 Sat 6 Sun 7 Mon 8 23/25 1 Job Tue 9 23/25 1 Job Wed 10 23/25 1 Job Thu 11…" at bounding box center [784, 409] width 1568 height 546
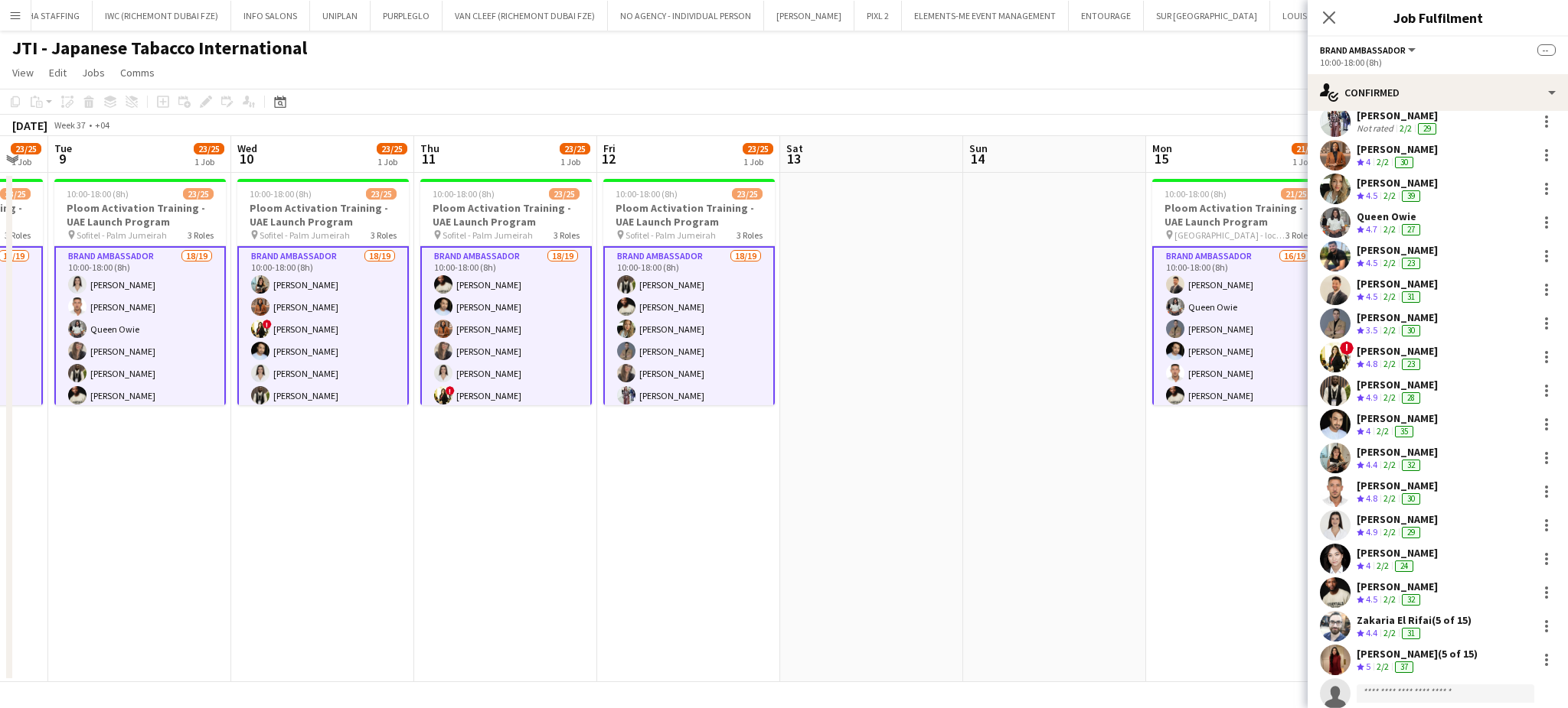
scroll to position [126, 0]
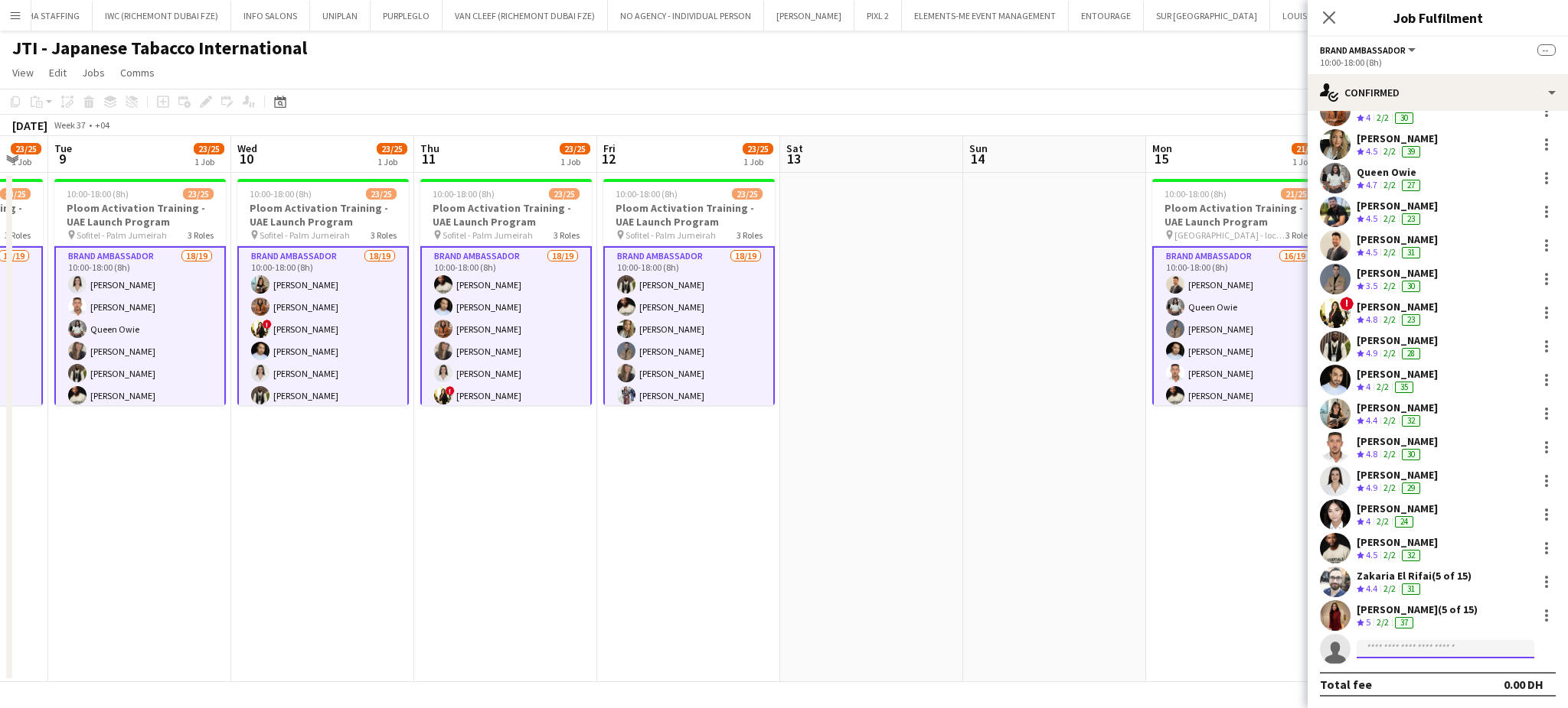
click at [1387, 644] on input at bounding box center [1445, 649] width 177 height 19
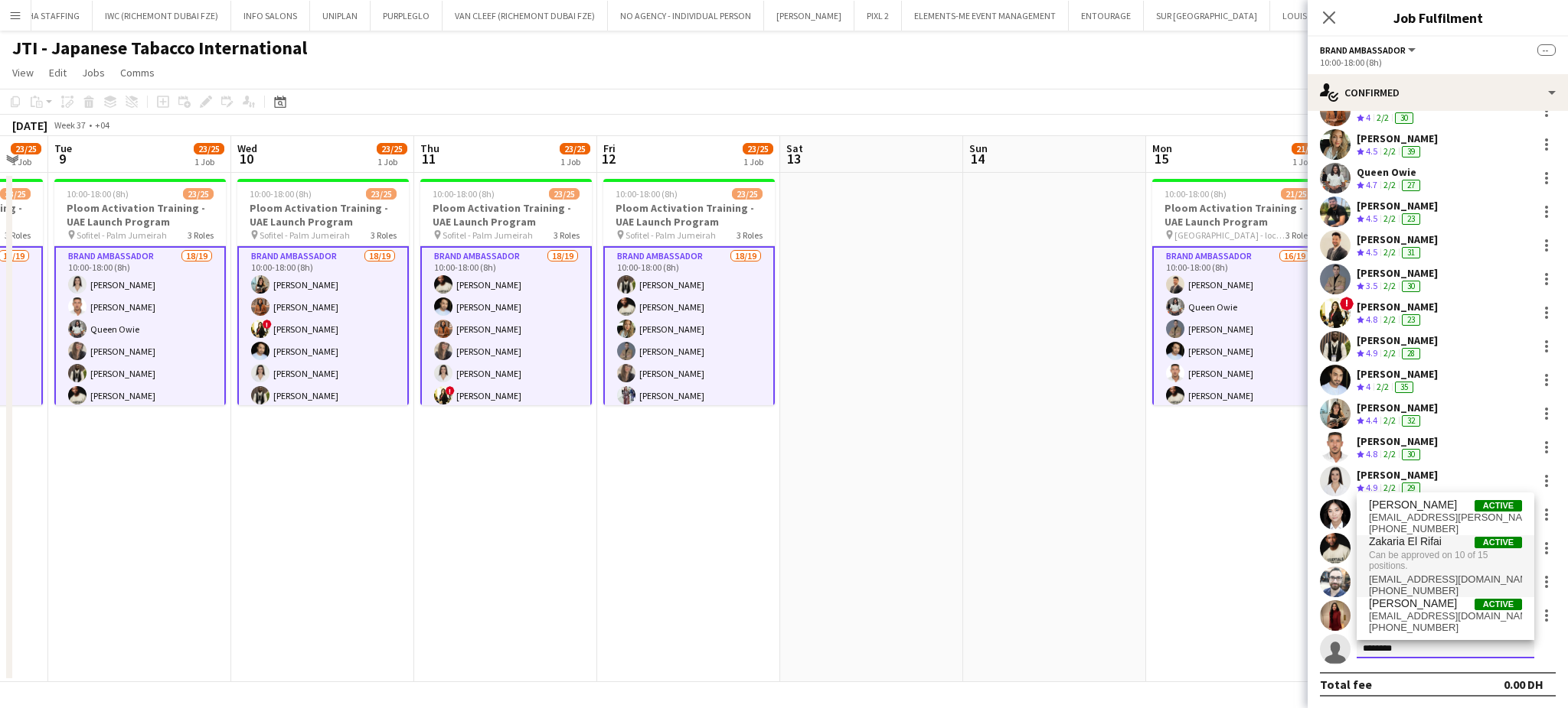
type input "*******"
click at [1427, 550] on span "Can be approved on 10 of 15 positions." at bounding box center [1445, 561] width 153 height 25
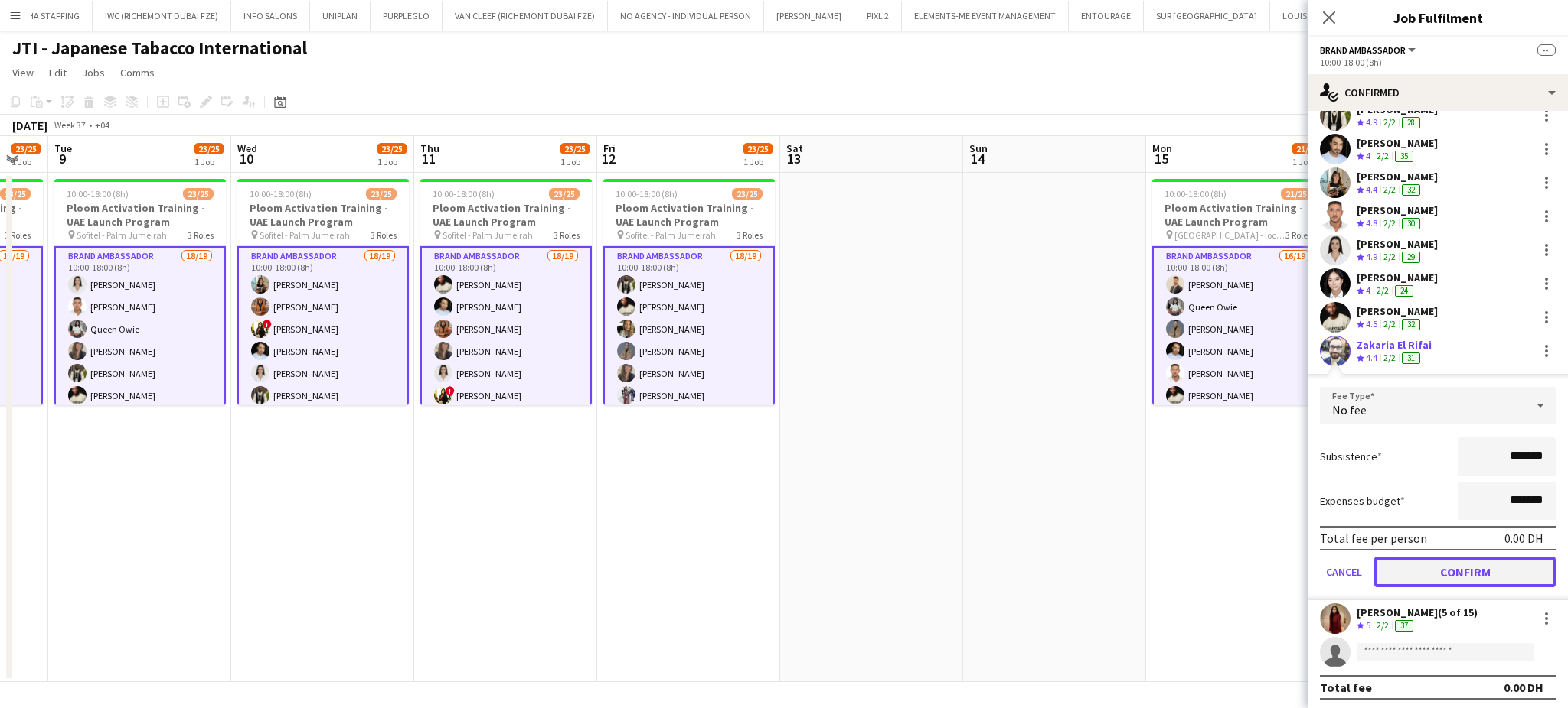
click at [1467, 569] on button "Confirm" at bounding box center [1465, 572] width 182 height 31
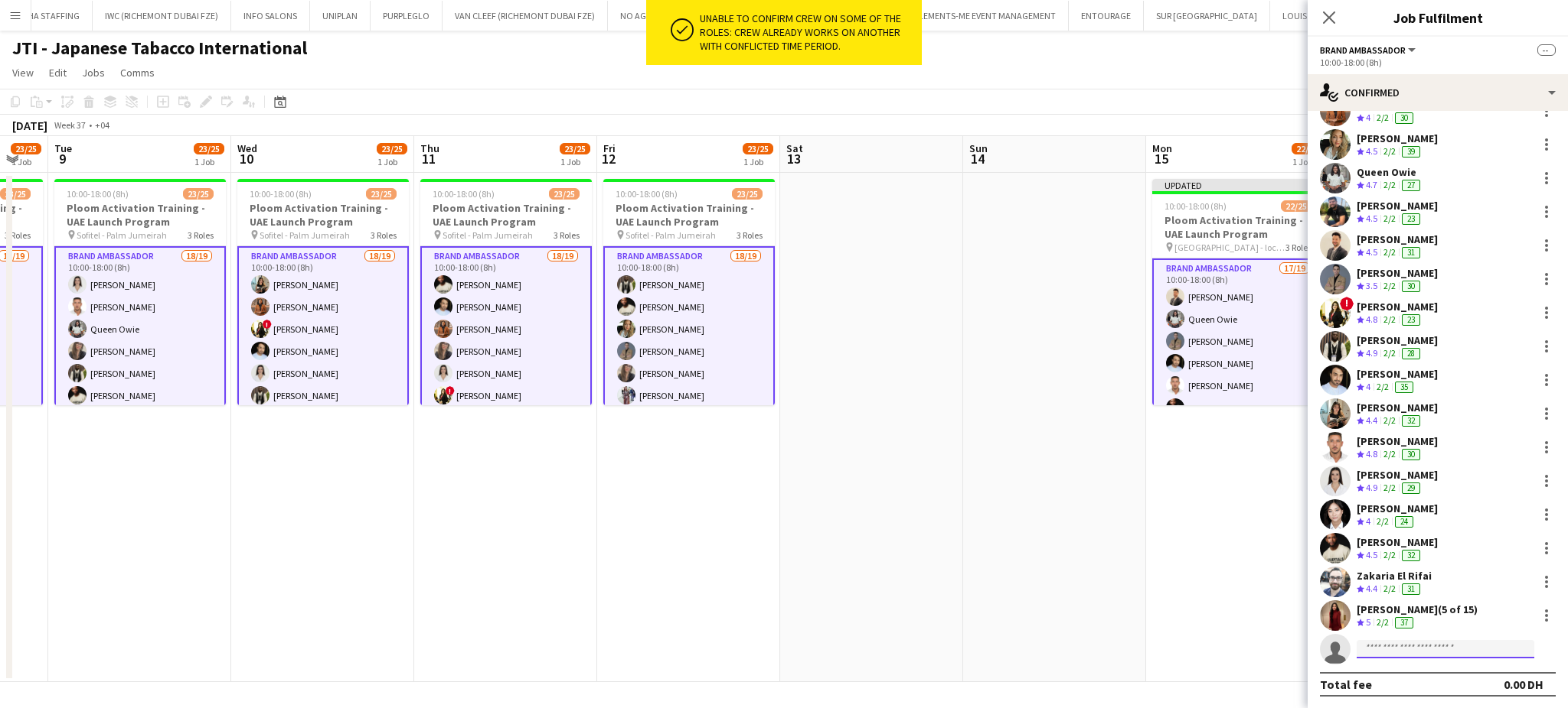
click at [1424, 649] on input at bounding box center [1445, 649] width 177 height 19
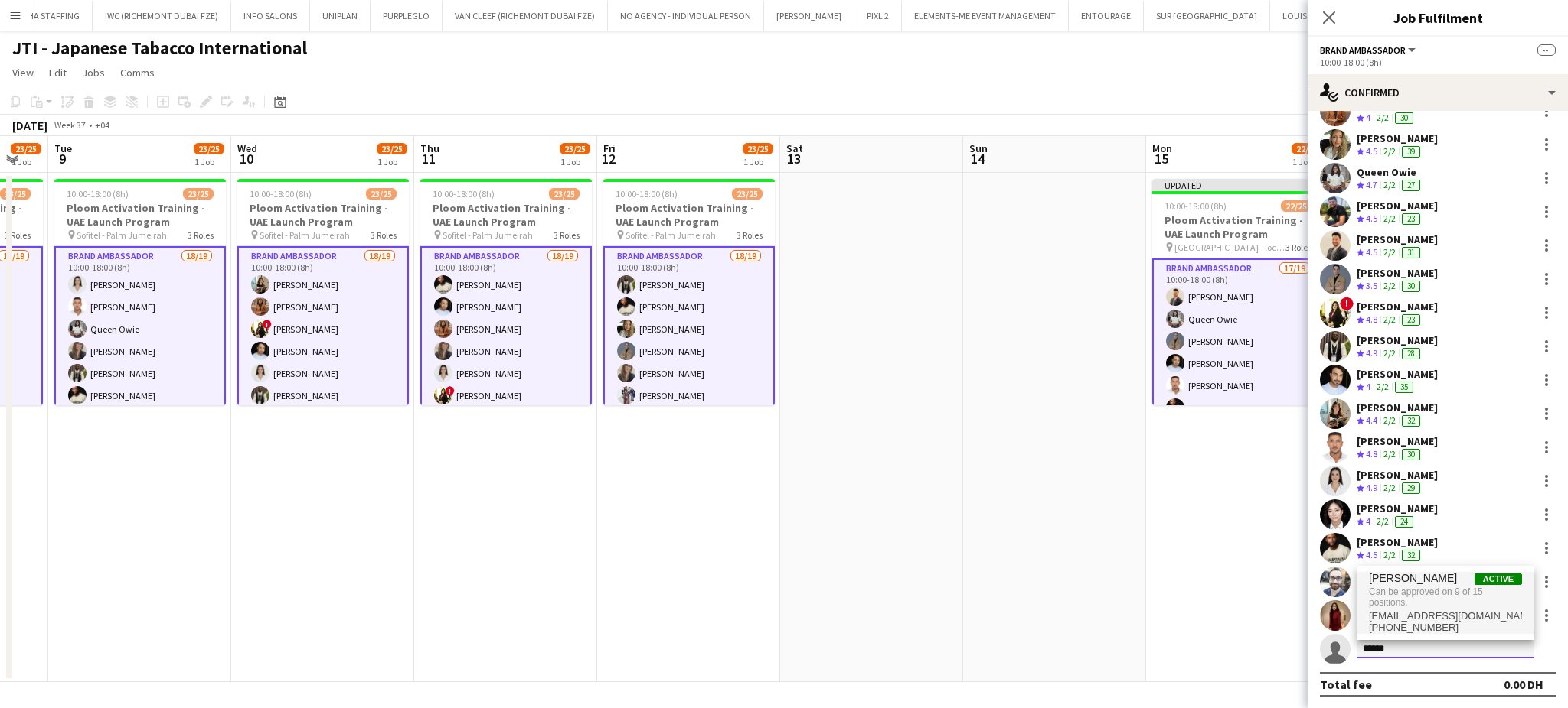
type input "******"
click at [1452, 613] on span "filipinasinternationalartist@gmail.com" at bounding box center [1445, 616] width 153 height 12
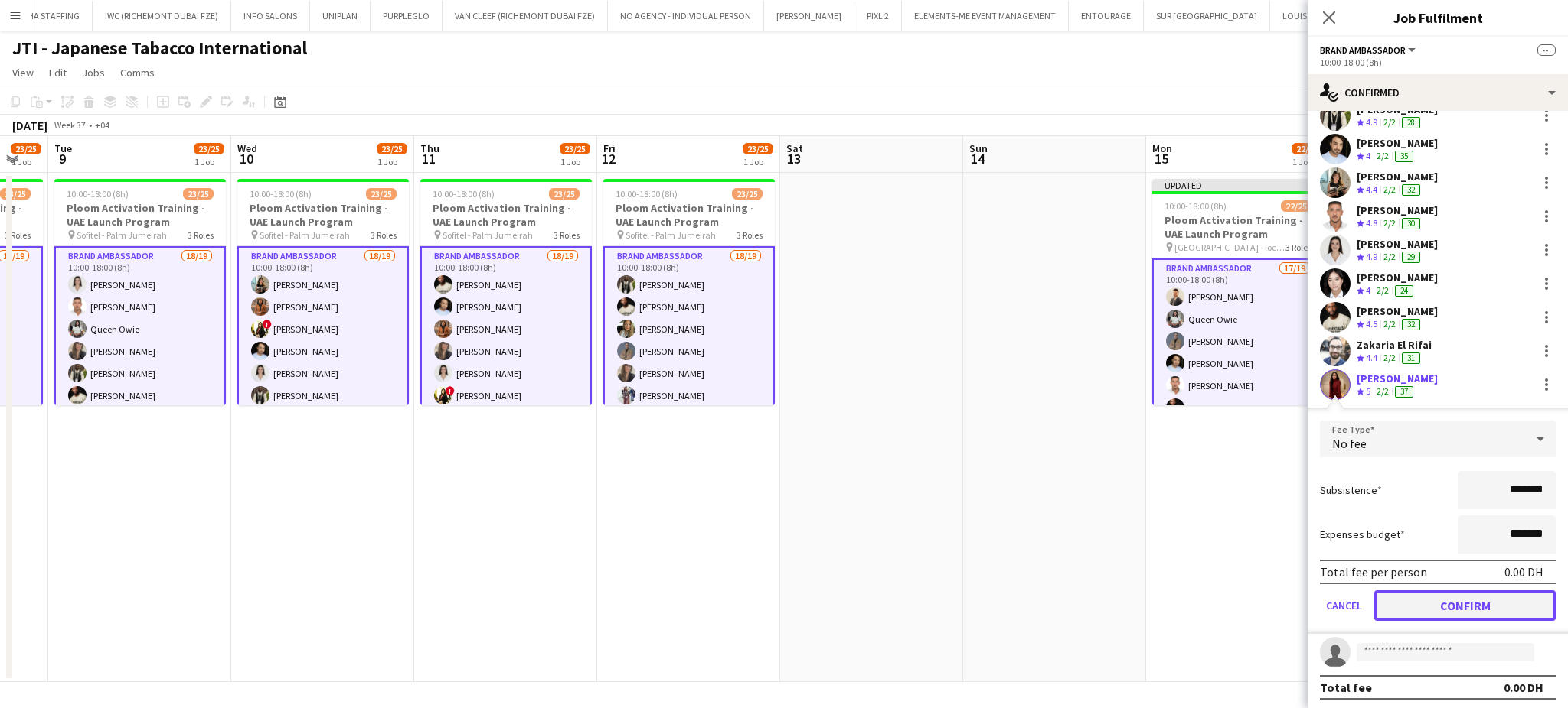
click at [1486, 610] on button "Confirm" at bounding box center [1465, 606] width 182 height 31
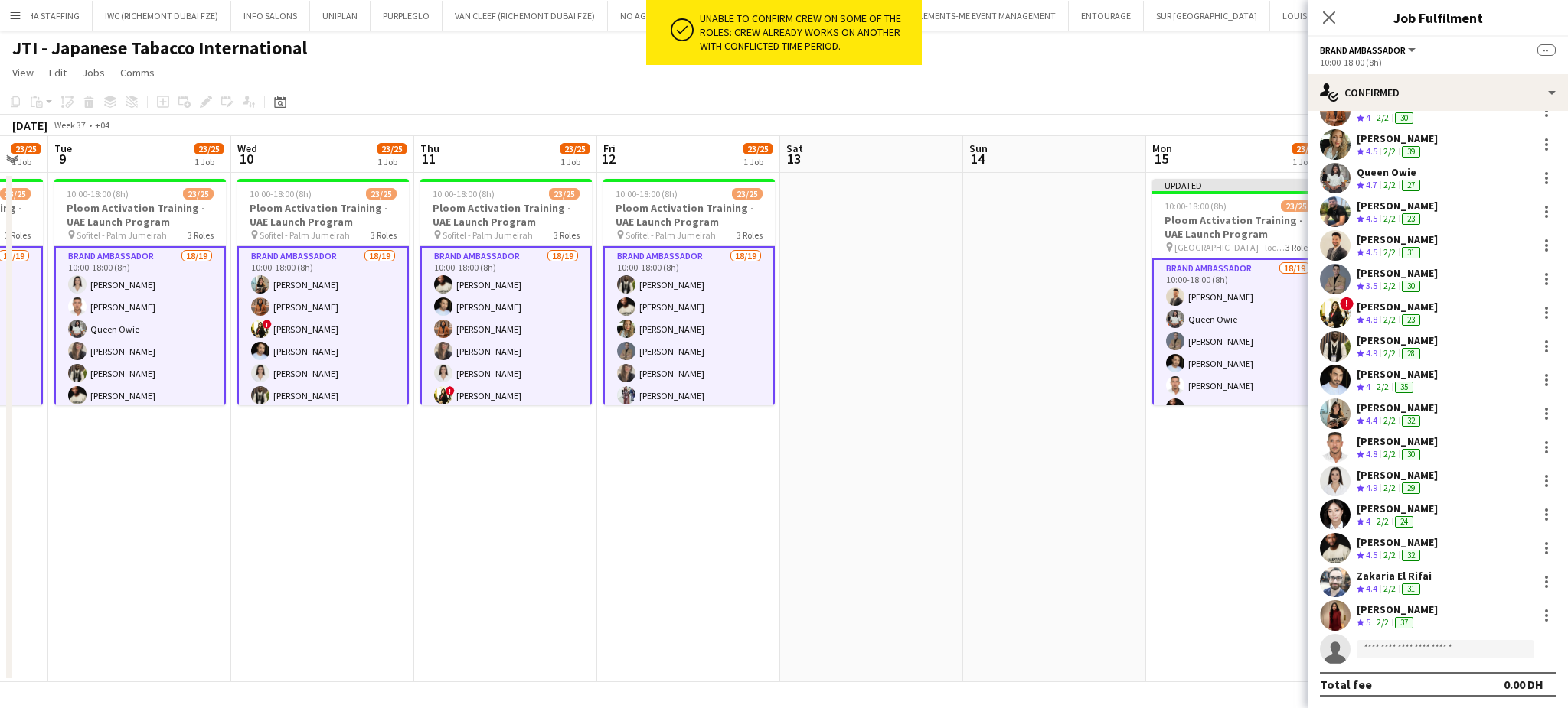
click at [1136, 558] on app-date-cell at bounding box center [1054, 428] width 183 height 510
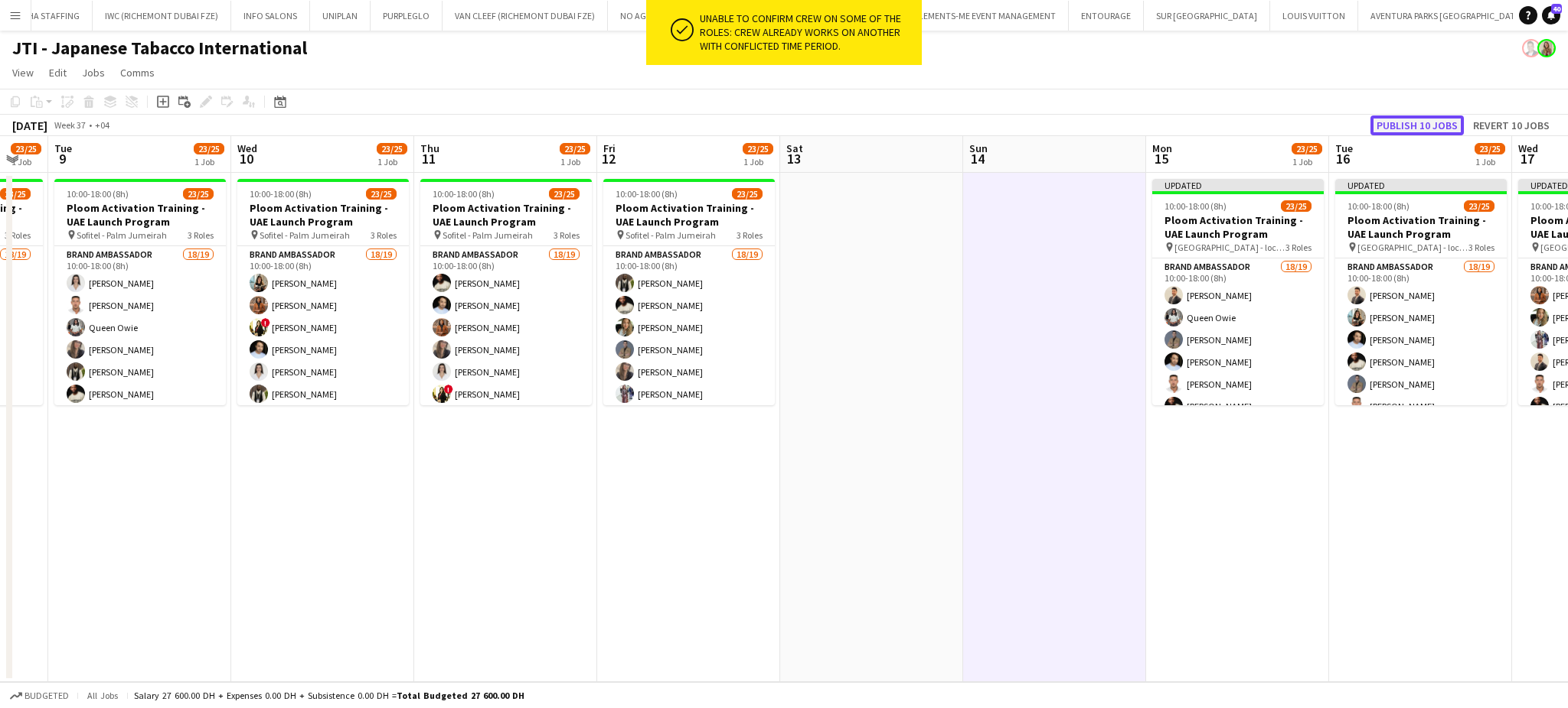
click at [1417, 124] on button "Publish 10 jobs" at bounding box center [1417, 125] width 93 height 20
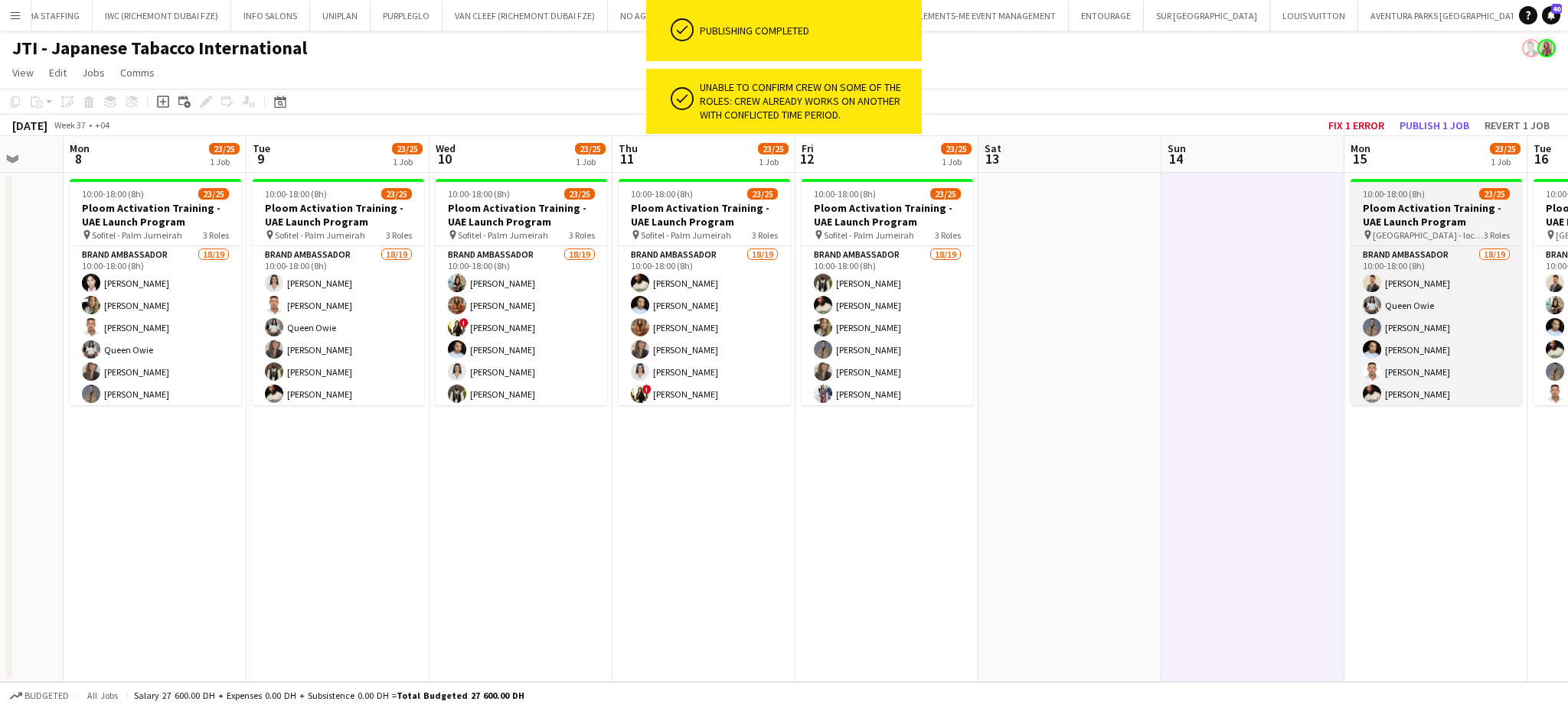
drag, startPoint x: 1345, startPoint y: 352, endPoint x: 813, endPoint y: 234, distance: 544.9
click at [871, 246] on app-calendar-viewport "Fri 5 Sat 6 Sun 7 Mon 8 23/25 1 Job Tue 9 23/25 1 Job Wed 10 23/25 1 Job Thu 11…" at bounding box center [784, 409] width 1568 height 546
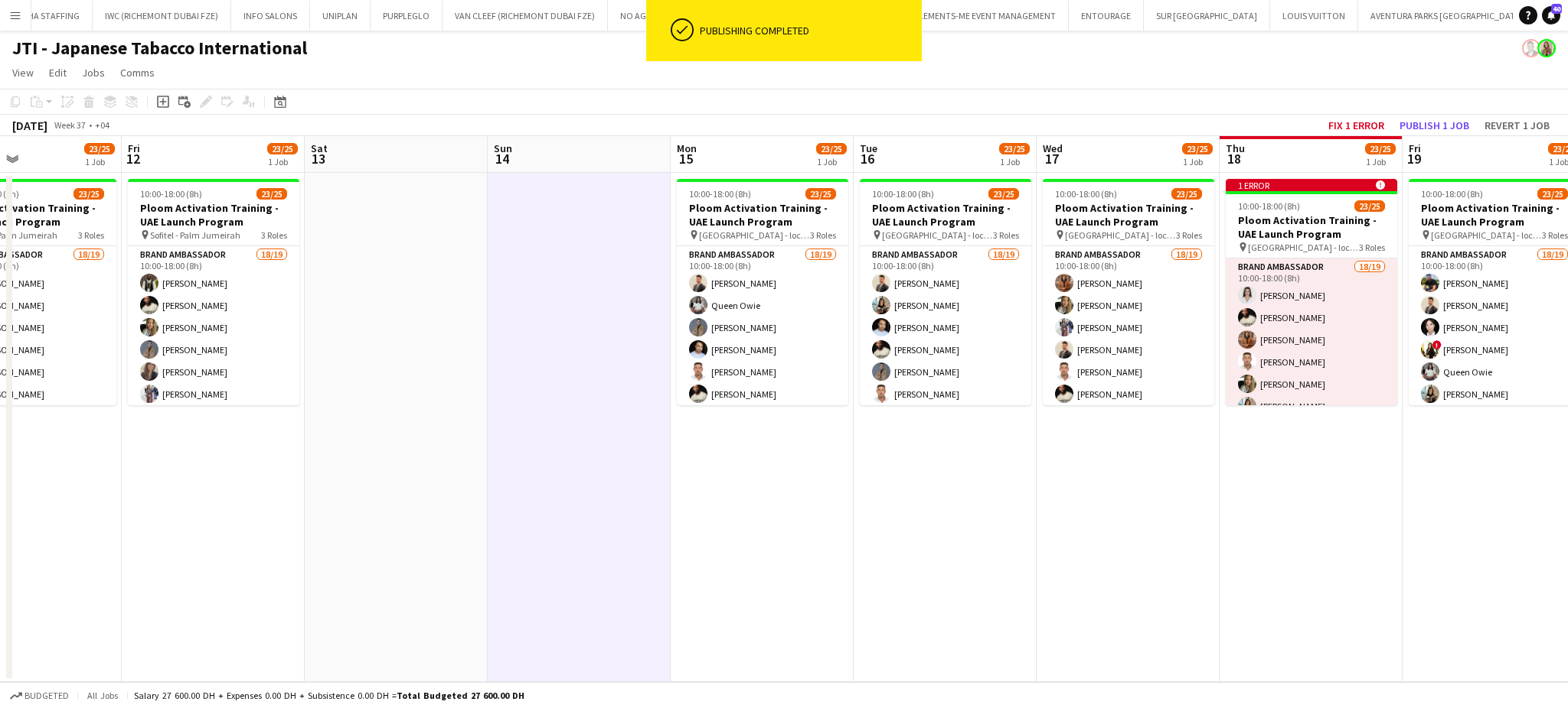
scroll to position [0, 507]
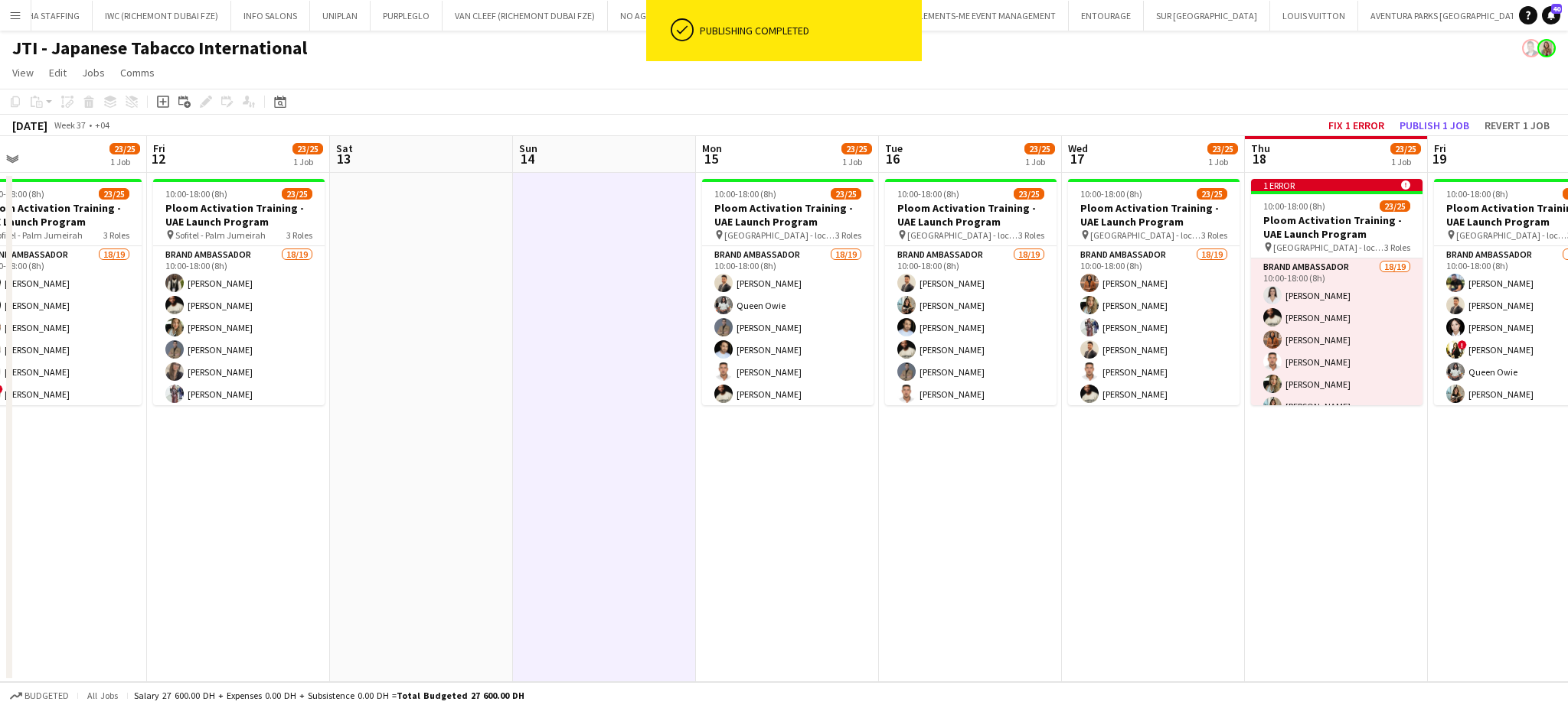
drag, startPoint x: 1080, startPoint y: 304, endPoint x: 813, endPoint y: 254, distance: 271.6
click at [818, 255] on app-calendar-viewport "Mon 8 23/25 1 Job Tue 9 23/25 1 Job Wed 10 23/25 1 Job Thu 11 23/25 1 Job Fri 1…" at bounding box center [784, 409] width 1568 height 546
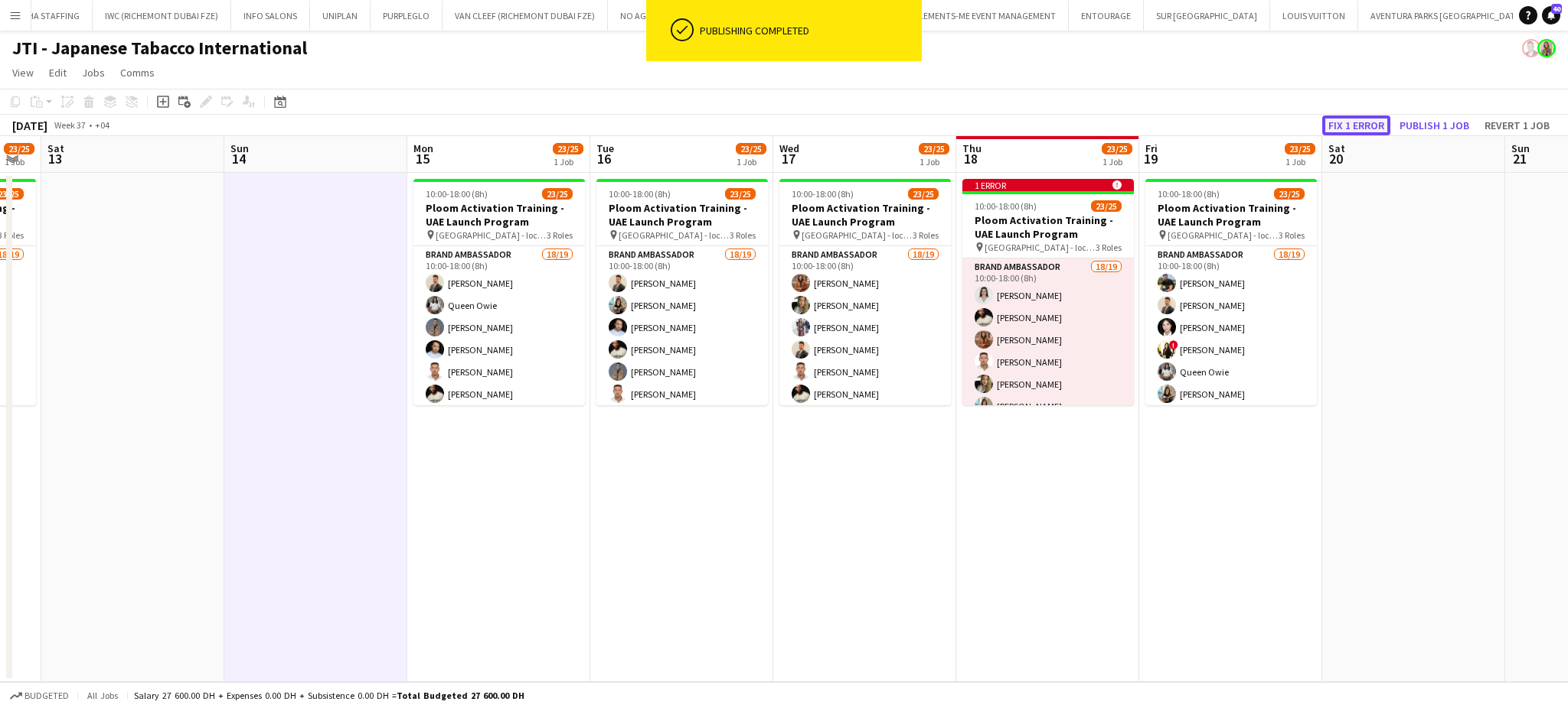
click at [1366, 123] on button "Fix 1 error" at bounding box center [1355, 125] width 68 height 20
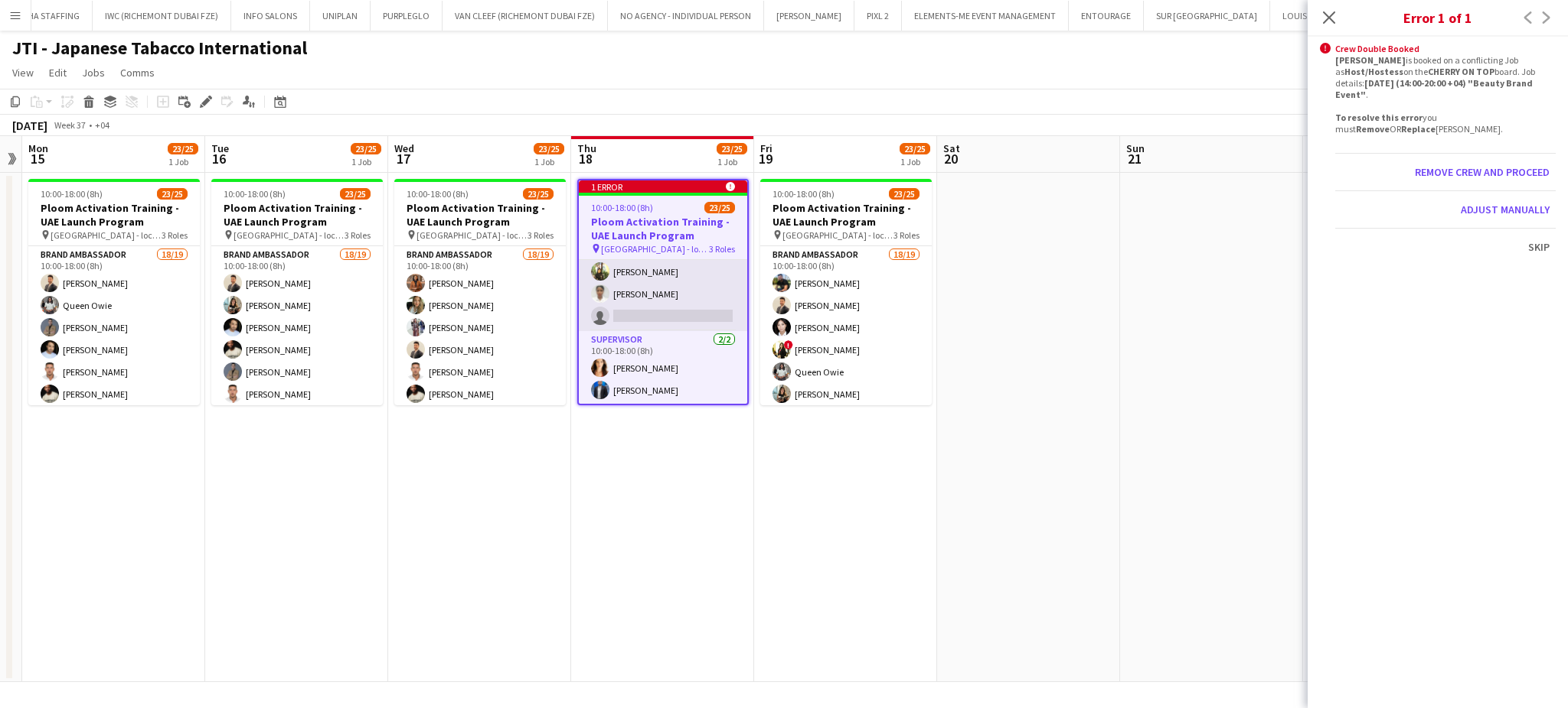
scroll to position [397, 0]
click at [567, 444] on app-date-cell "10:00-18:00 (8h) 23/25 Ploom Activation Training - UAE Launch Program pin Dubai…" at bounding box center [479, 428] width 183 height 510
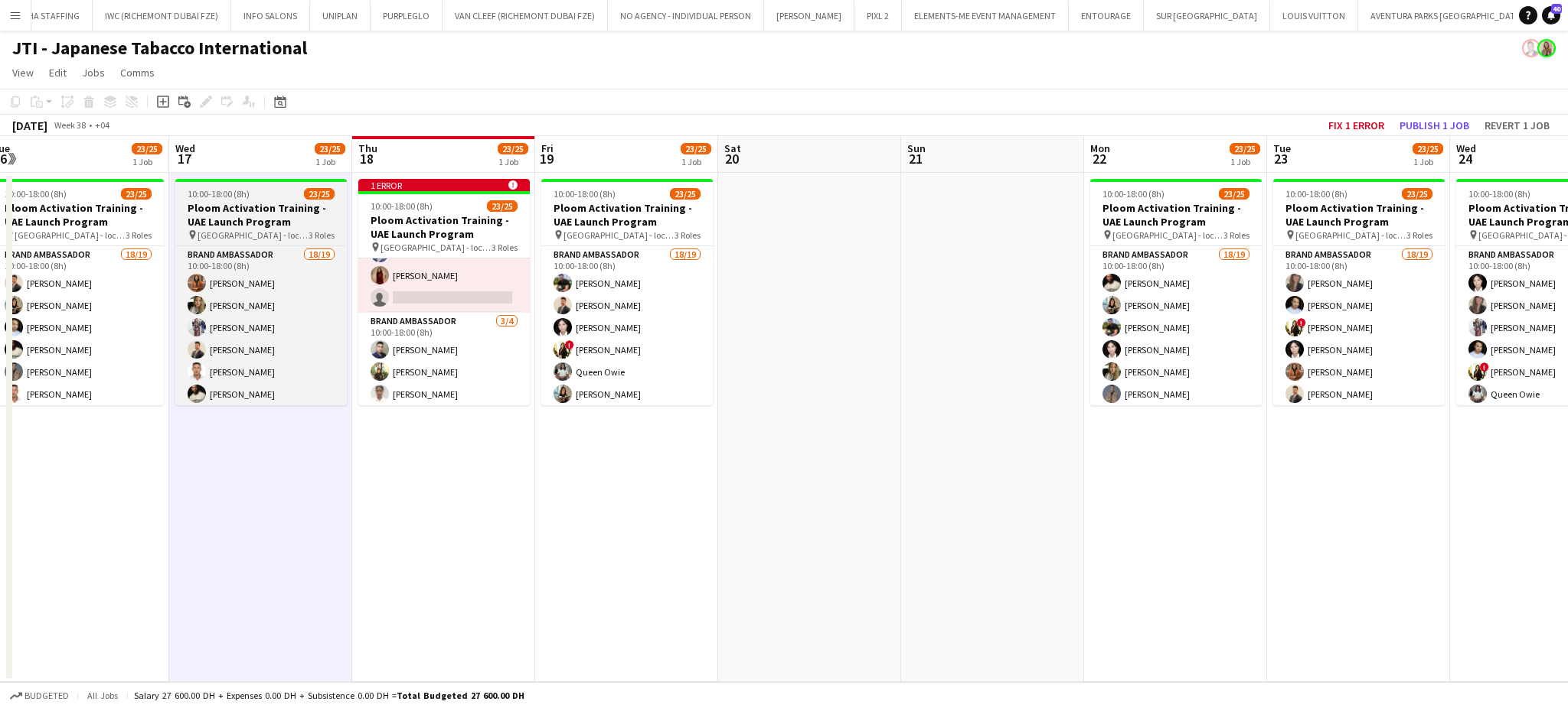
drag, startPoint x: 316, startPoint y: 287, endPoint x: 336, endPoint y: 220, distance: 69.9
click at [0, 169] on app-calendar-viewport "Sun 14 Mon 15 23/25 1 Job Tue 16 23/25 1 Job Wed 17 23/25 1 Job Thu 18 23/25 1 …" at bounding box center [784, 409] width 1568 height 546
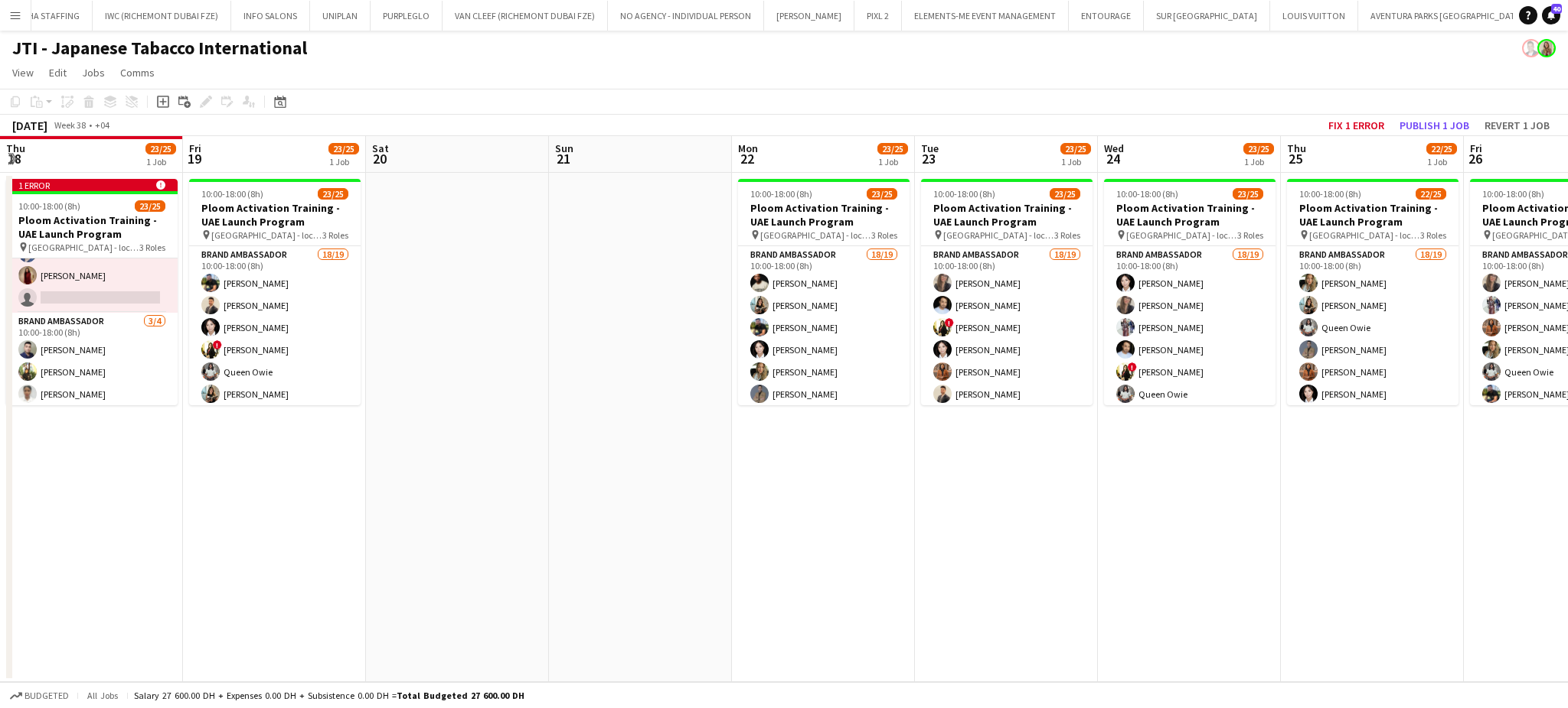
drag, startPoint x: 990, startPoint y: 229, endPoint x: 465, endPoint y: 233, distance: 525.0
click at [465, 233] on app-calendar-viewport "Sun 14 Mon 15 23/25 1 Job Tue 16 23/25 1 Job Wed 17 23/25 1 Job Thu 18 23/25 1 …" at bounding box center [784, 409] width 1568 height 546
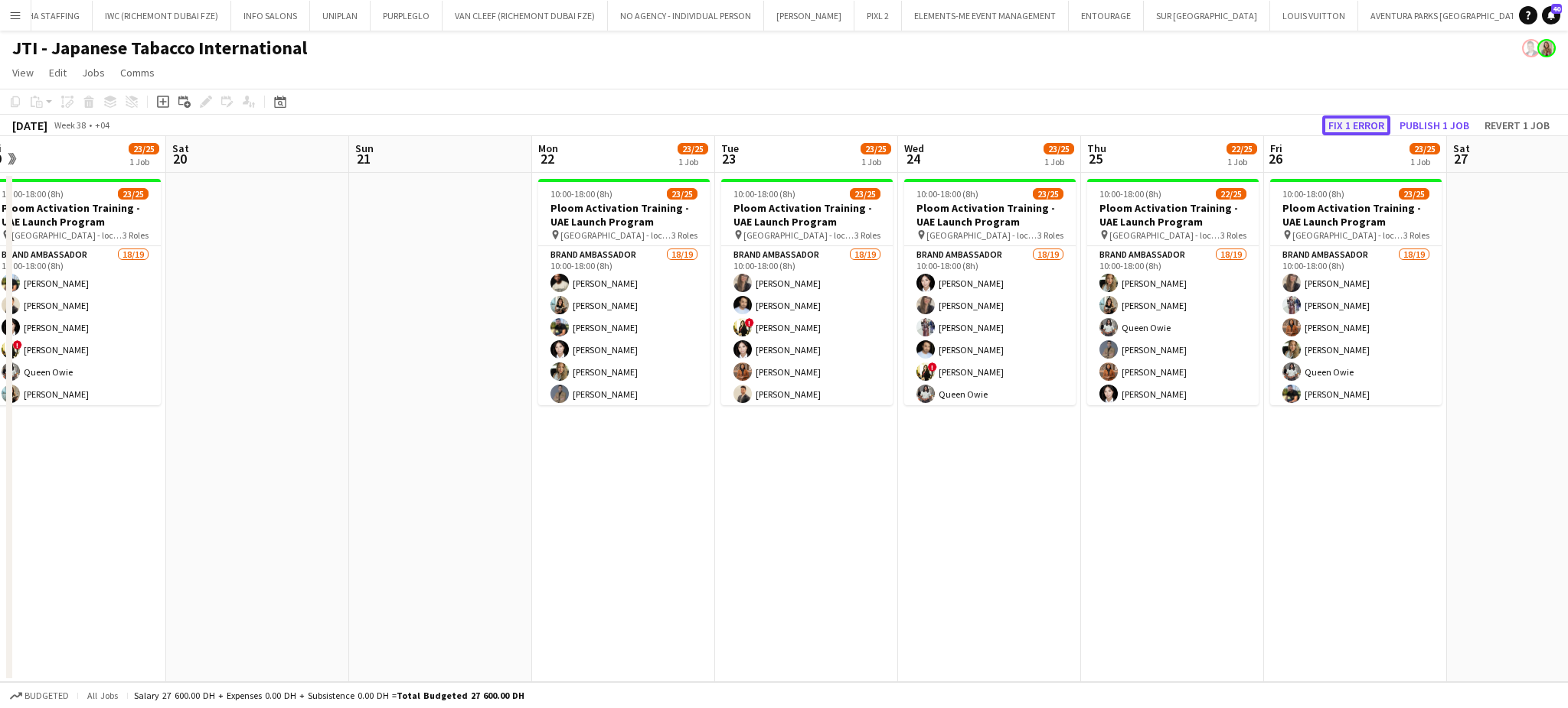
click at [1350, 118] on button "Fix 1 error" at bounding box center [1355, 125] width 68 height 20
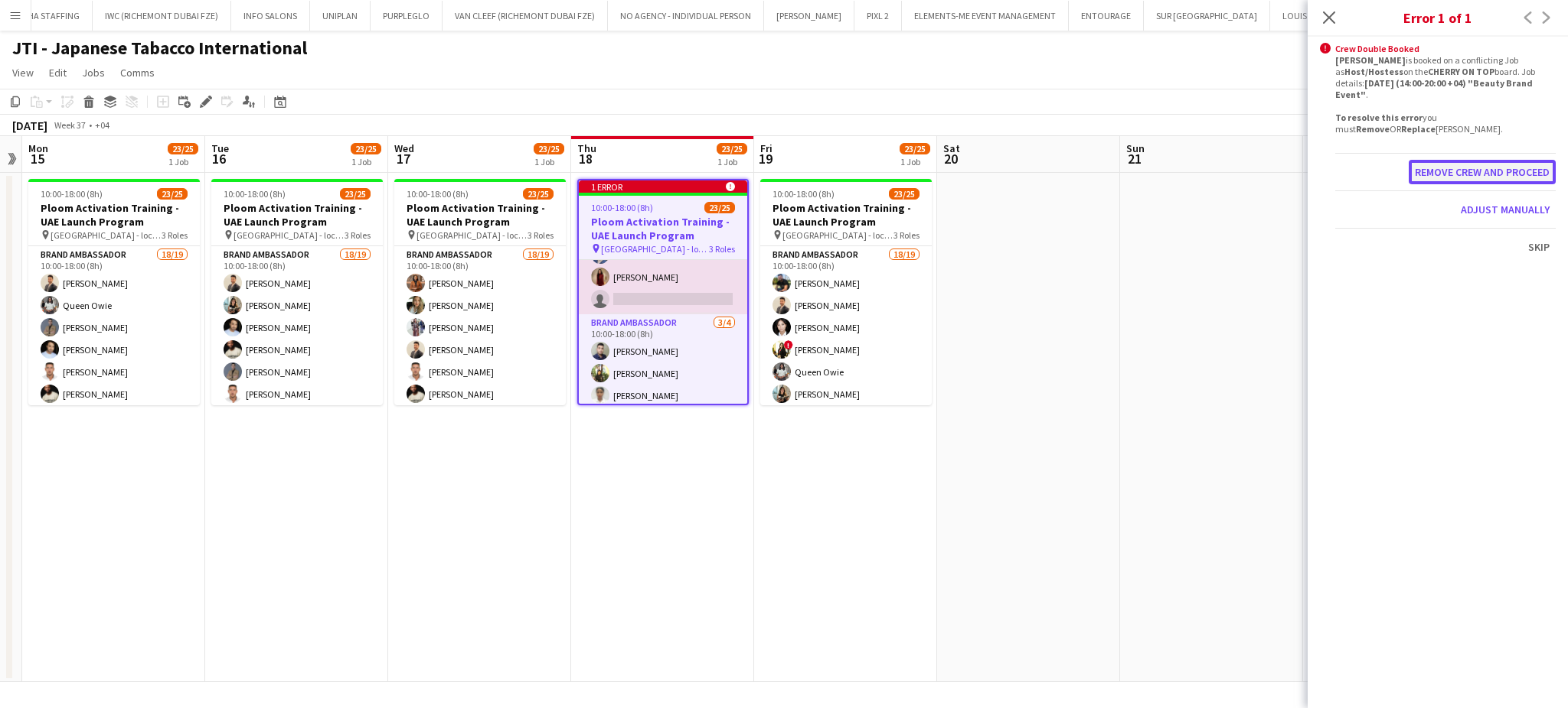
click at [1483, 162] on button "Remove crew and proceed" at bounding box center [1482, 172] width 147 height 24
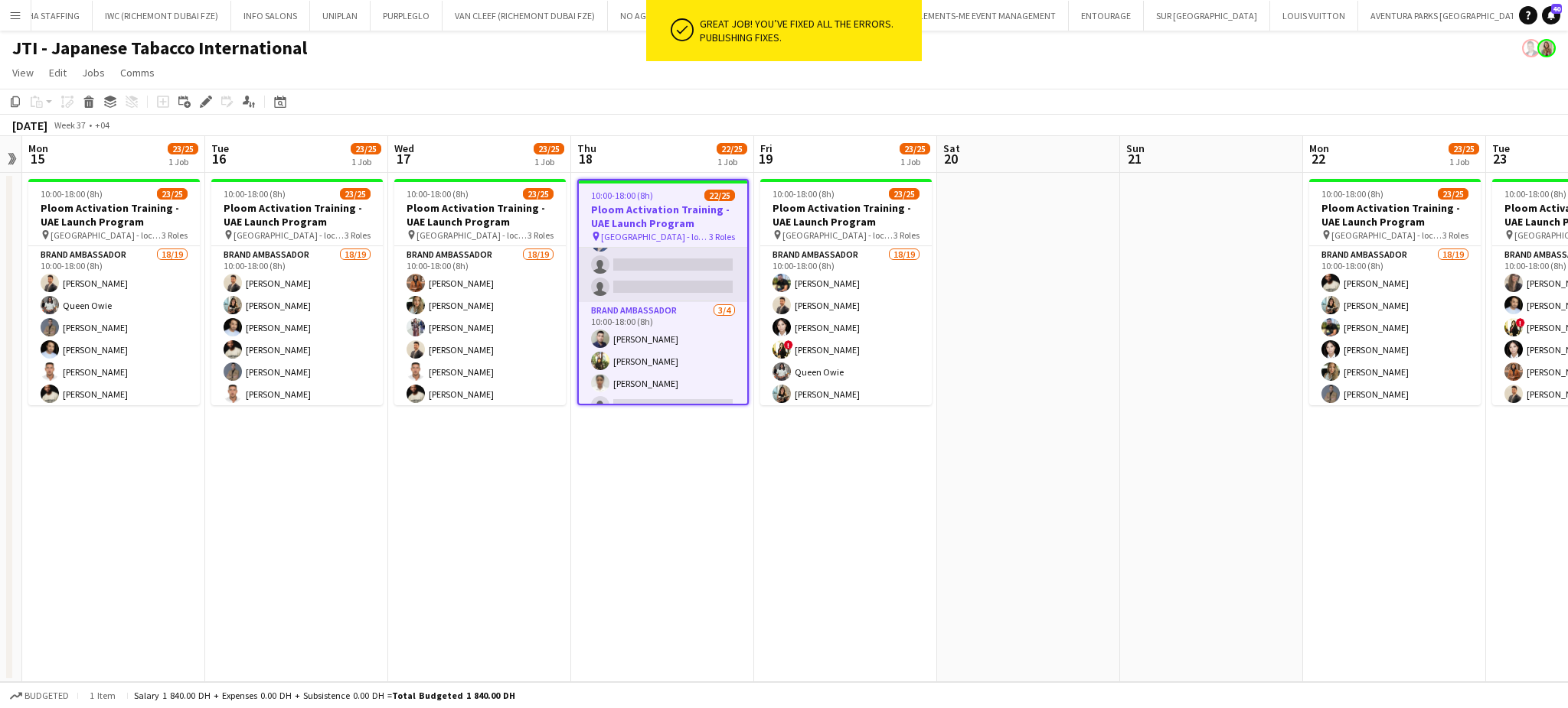
scroll to position [295, 0]
drag, startPoint x: 760, startPoint y: 249, endPoint x: 460, endPoint y: 187, distance: 306.3
click at [461, 188] on app-calendar-viewport "Fri 12 23/25 1 Job Sat 13 Sun 14 Mon 15 23/25 1 Job Tue 16 23/25 1 Job Wed 17 2…" at bounding box center [784, 409] width 1568 height 546
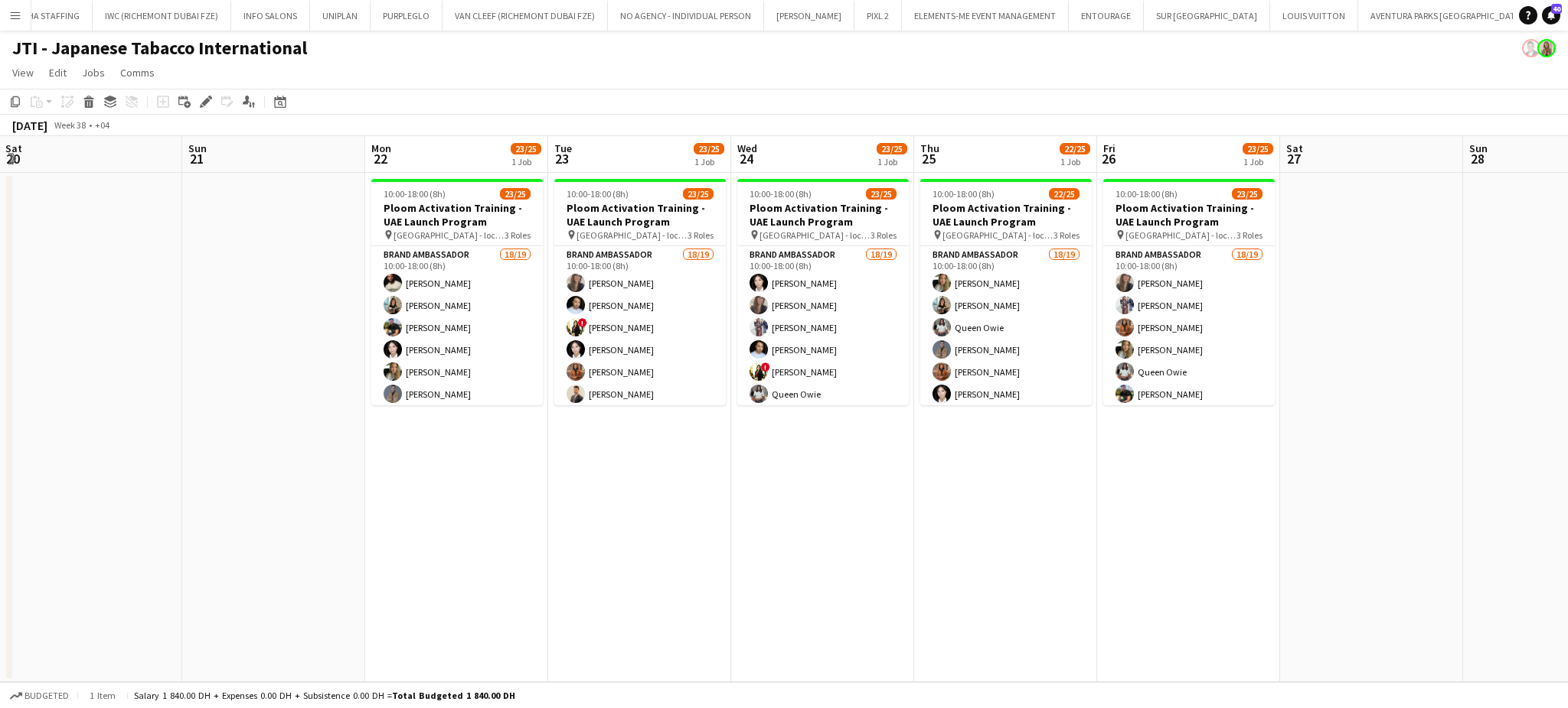
drag, startPoint x: 939, startPoint y: 293, endPoint x: 653, endPoint y: 236, distance: 291.6
click at [653, 236] on app-calendar-viewport "Wed 17 23/25 1 Job Thu 18 22/25 1 Job Fri 19 23/25 1 Job Sat 20 Sun 21 Mon 22 2…" at bounding box center [784, 409] width 1568 height 546
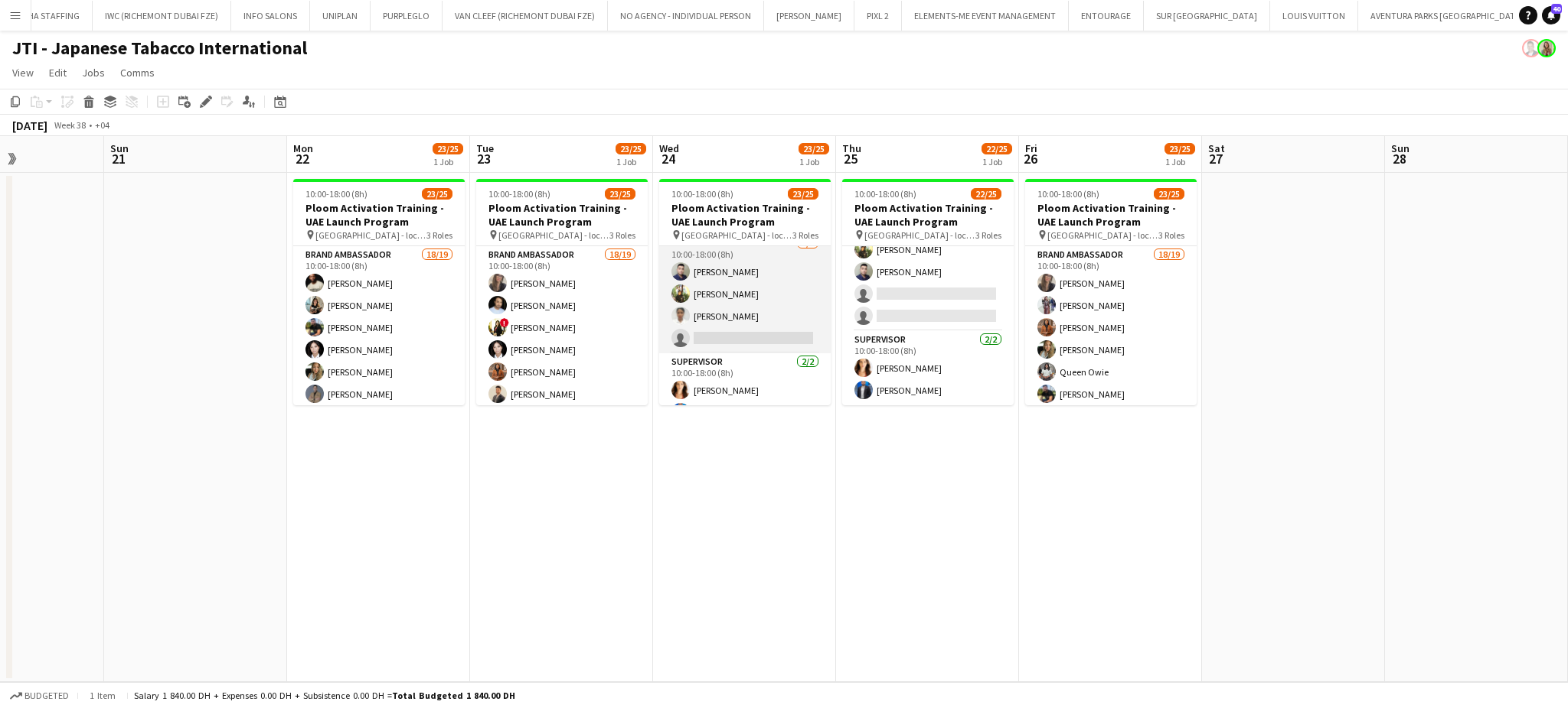
scroll to position [485, 0]
drag, startPoint x: 568, startPoint y: 346, endPoint x: 1136, endPoint y: 374, distance: 568.7
click at [1140, 374] on app-calendar-viewport "Wed 17 23/25 1 Job Thu 18 22/25 1 Job Fri 19 23/25 1 Job Sat 20 Sun 21 Mon 22 2…" at bounding box center [784, 409] width 1568 height 546
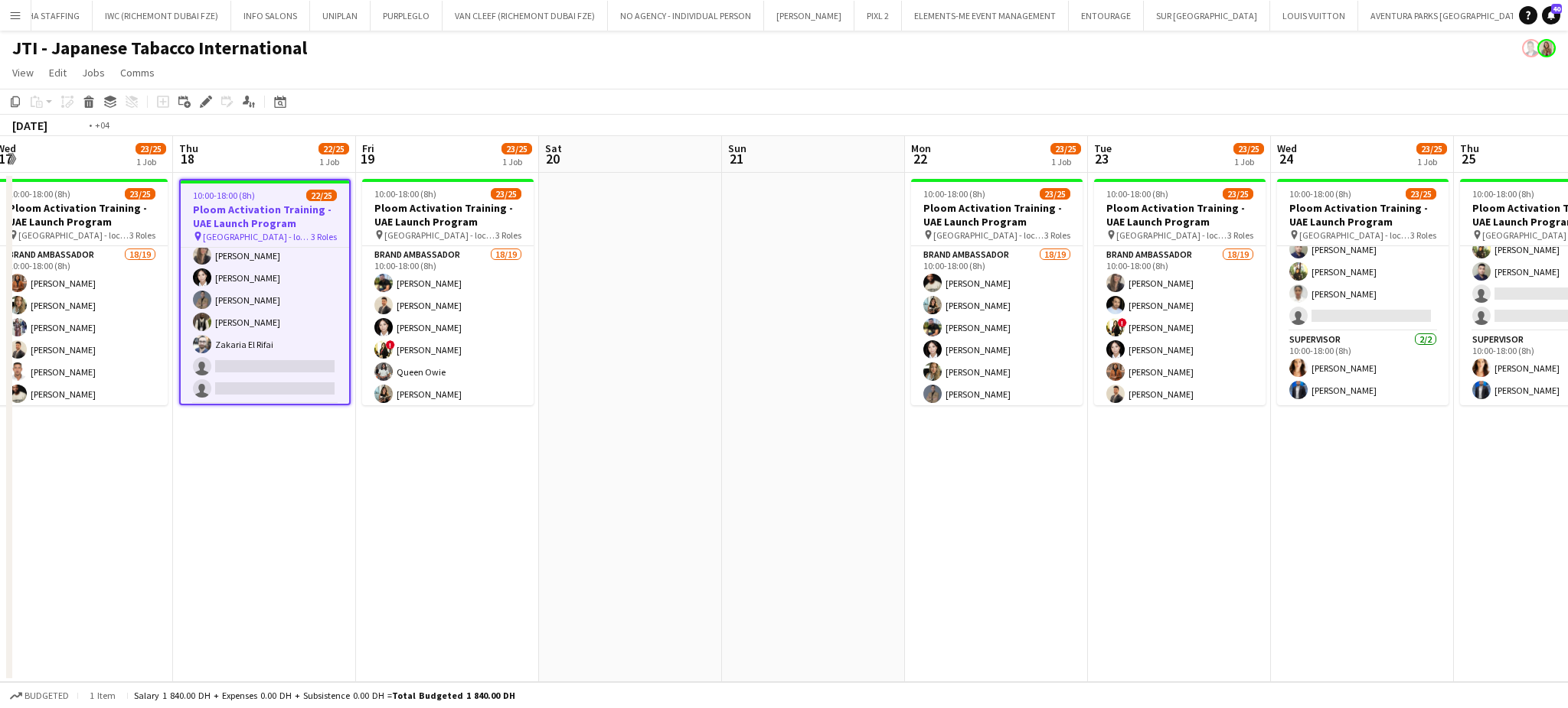
drag, startPoint x: 687, startPoint y: 379, endPoint x: 1153, endPoint y: 367, distance: 466.2
click at [1274, 361] on app-calendar-viewport "Mon 15 23/25 1 Job Tue 16 23/25 1 Job Wed 17 23/25 1 Job Thu 18 22/25 1 Job Fri…" at bounding box center [784, 409] width 1568 height 546
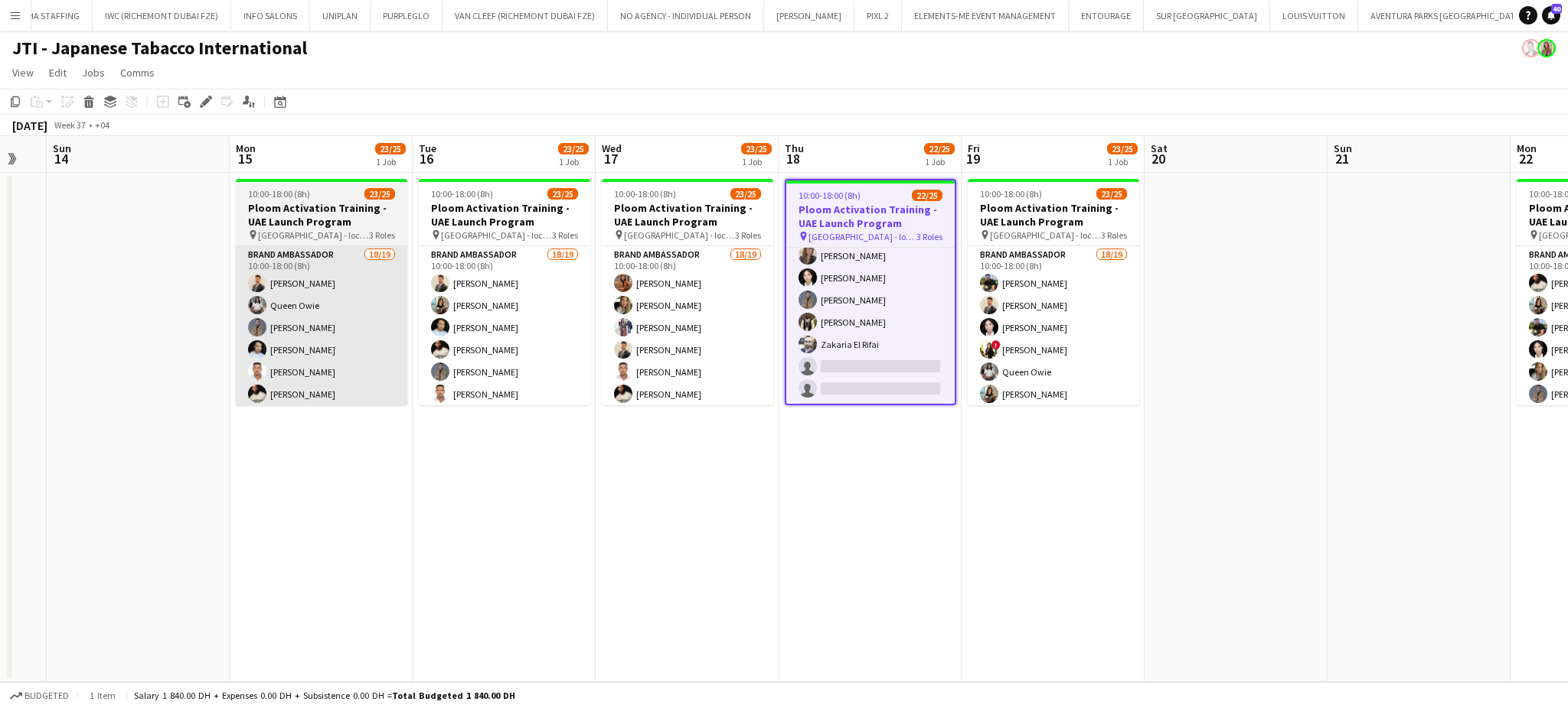
drag, startPoint x: 676, startPoint y: 343, endPoint x: 854, endPoint y: 335, distance: 178.2
click at [1165, 344] on app-calendar-viewport "Fri 12 23/25 1 Job Sat 13 Sun 14 Mon 15 23/25 1 Job Tue 16 23/25 1 Job Wed 17 2…" at bounding box center [784, 409] width 1568 height 546
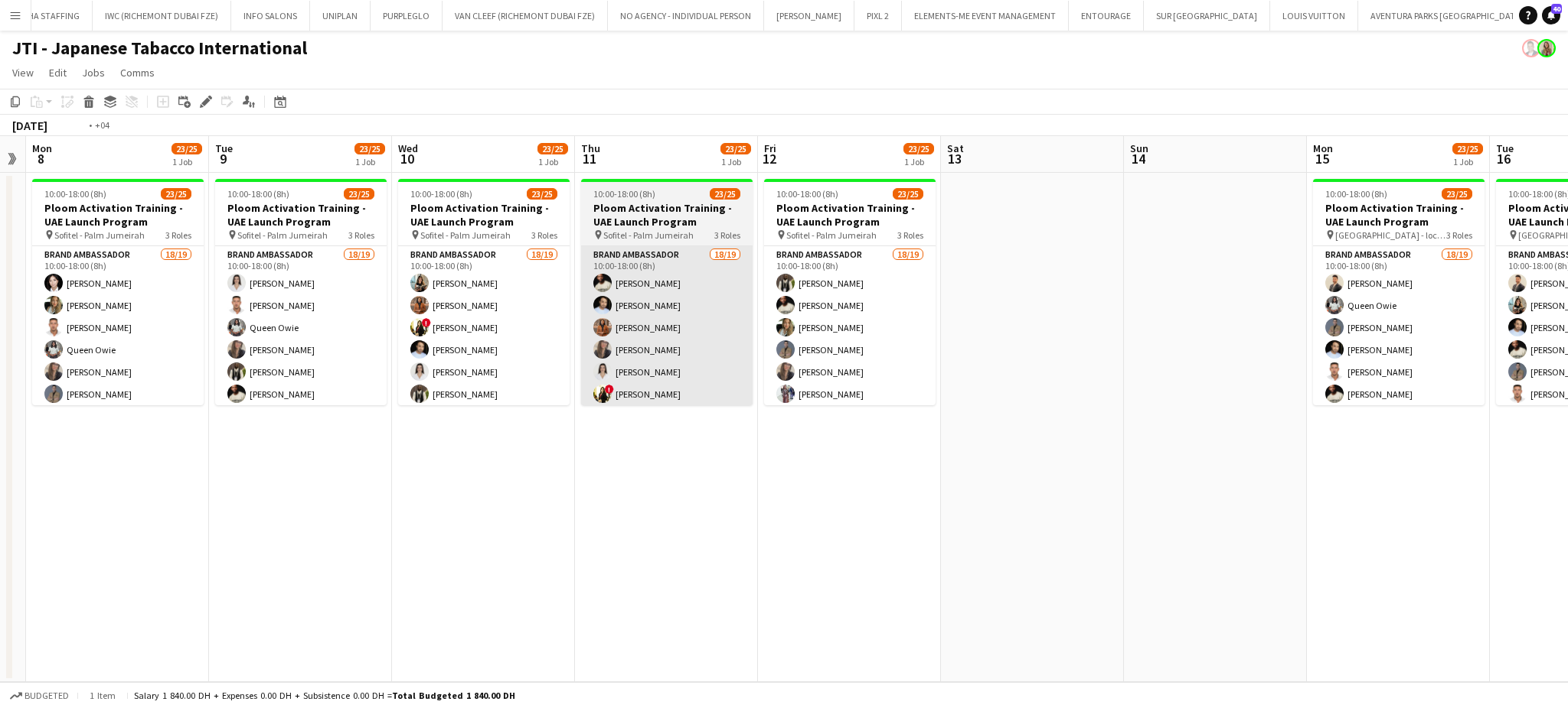
drag, startPoint x: 594, startPoint y: 304, endPoint x: 969, endPoint y: 304, distance: 375.0
click at [1233, 304] on app-calendar-viewport "Sat 6 Sun 7 Mon 8 23/25 1 Job Tue 9 23/25 1 Job Wed 10 23/25 1 Job Thu 11 23/25…" at bounding box center [784, 409] width 1568 height 546
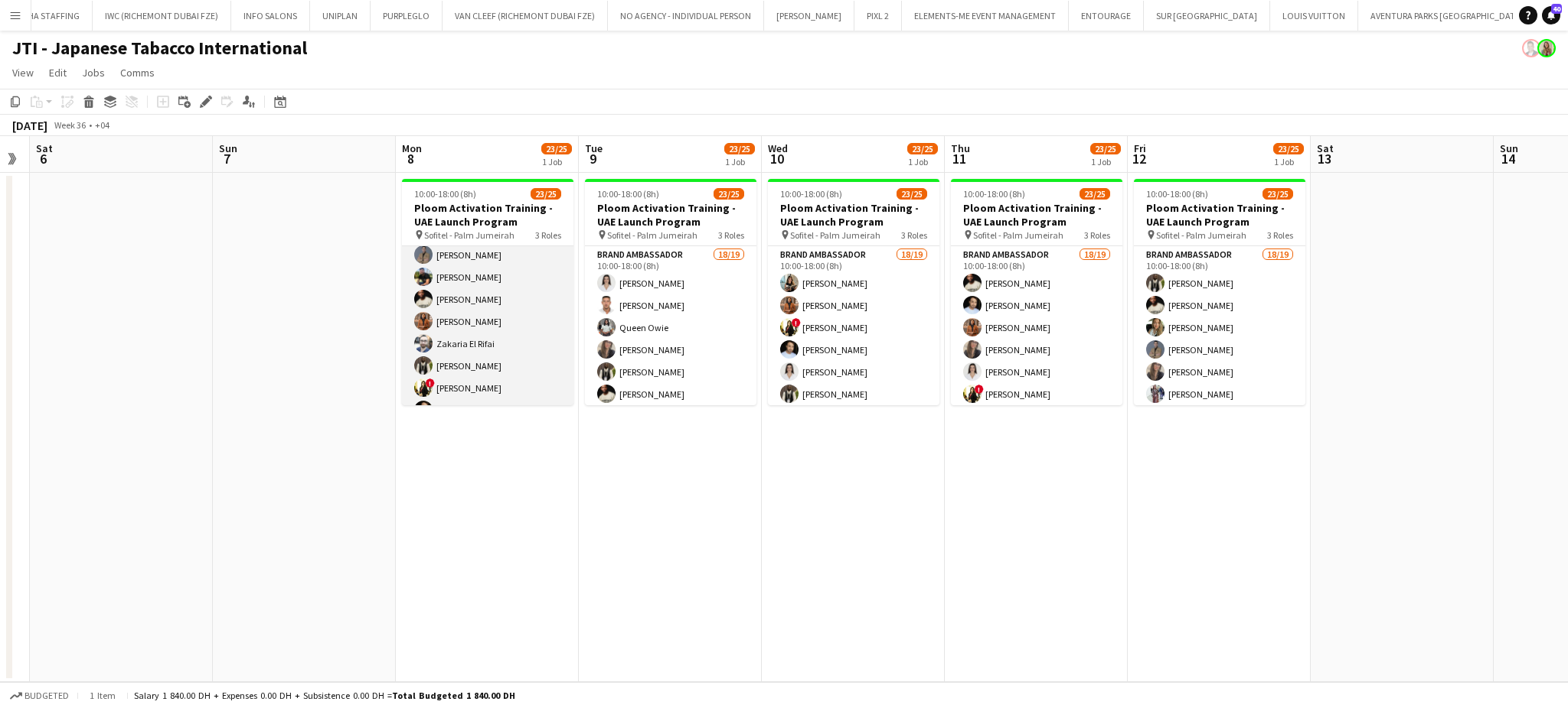
scroll to position [0, 0]
click at [481, 312] on app-card-role "Brand Ambassador 18/19 10:00-18:00 (8h) Aubrey Ellaine Rabino Tanja Vukas Jaafa…" at bounding box center [488, 471] width 172 height 451
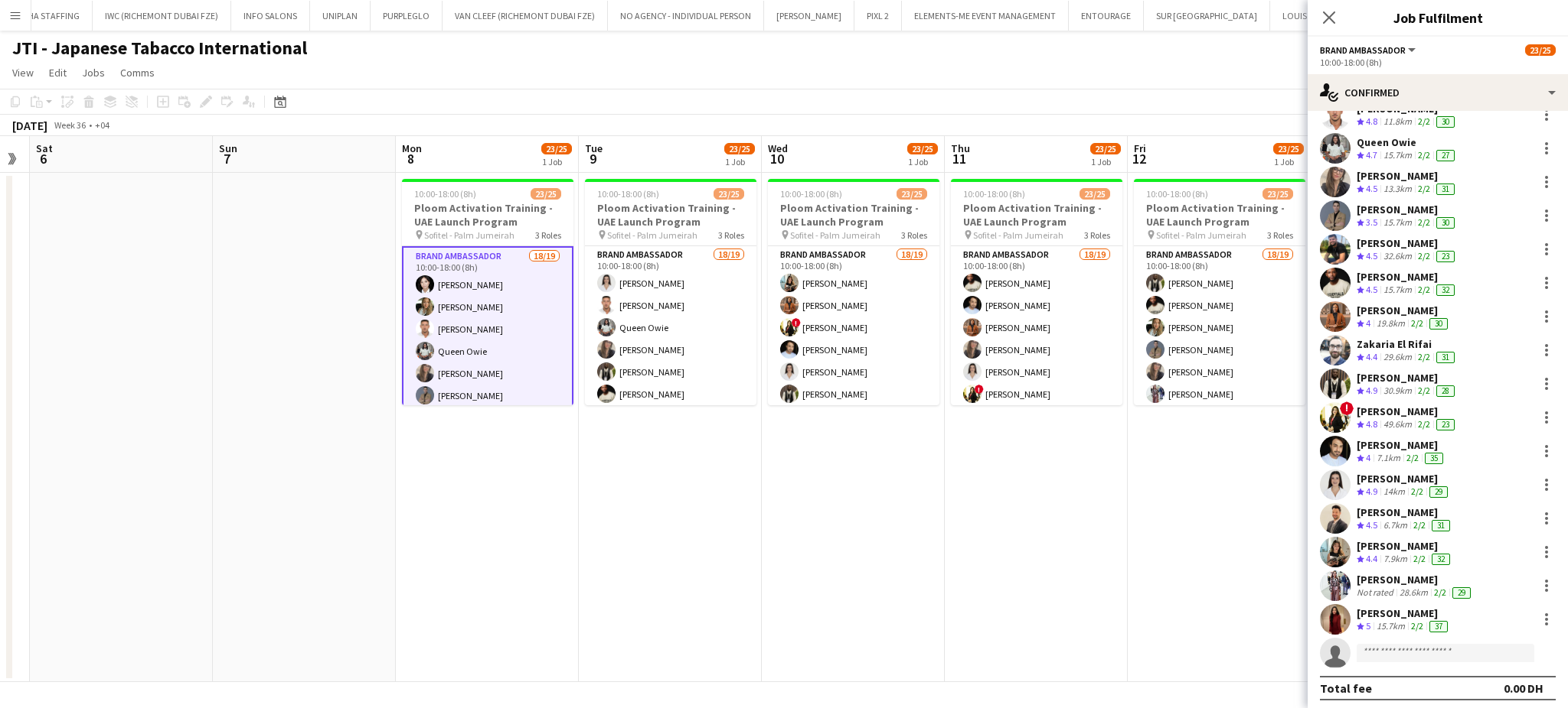
scroll to position [126, 0]
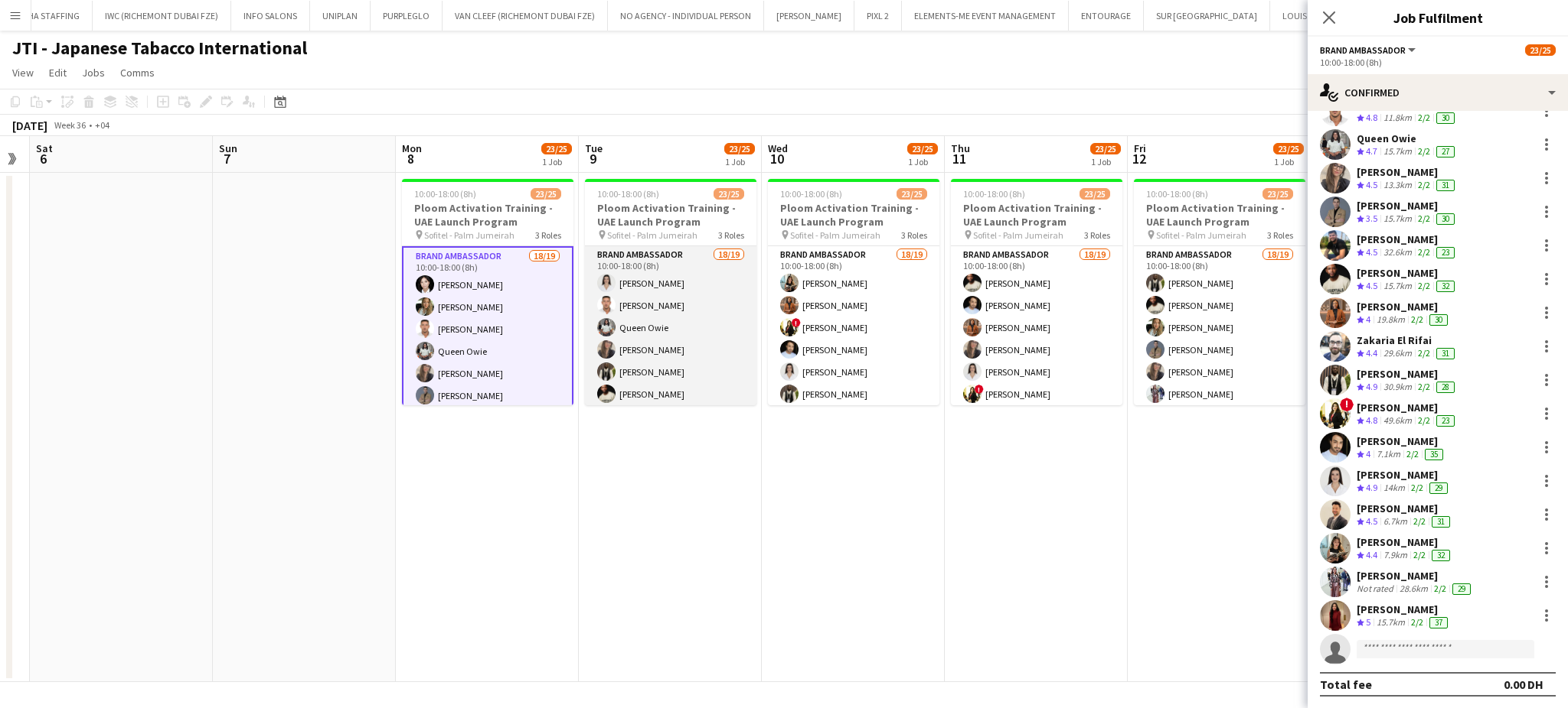
click at [618, 330] on app-card-role "Brand Ambassador 18/19 10:00-18:00 (8h) Nagham Jaber Jaafar Saad Queen Owie Lei…" at bounding box center [670, 471] width 172 height 451
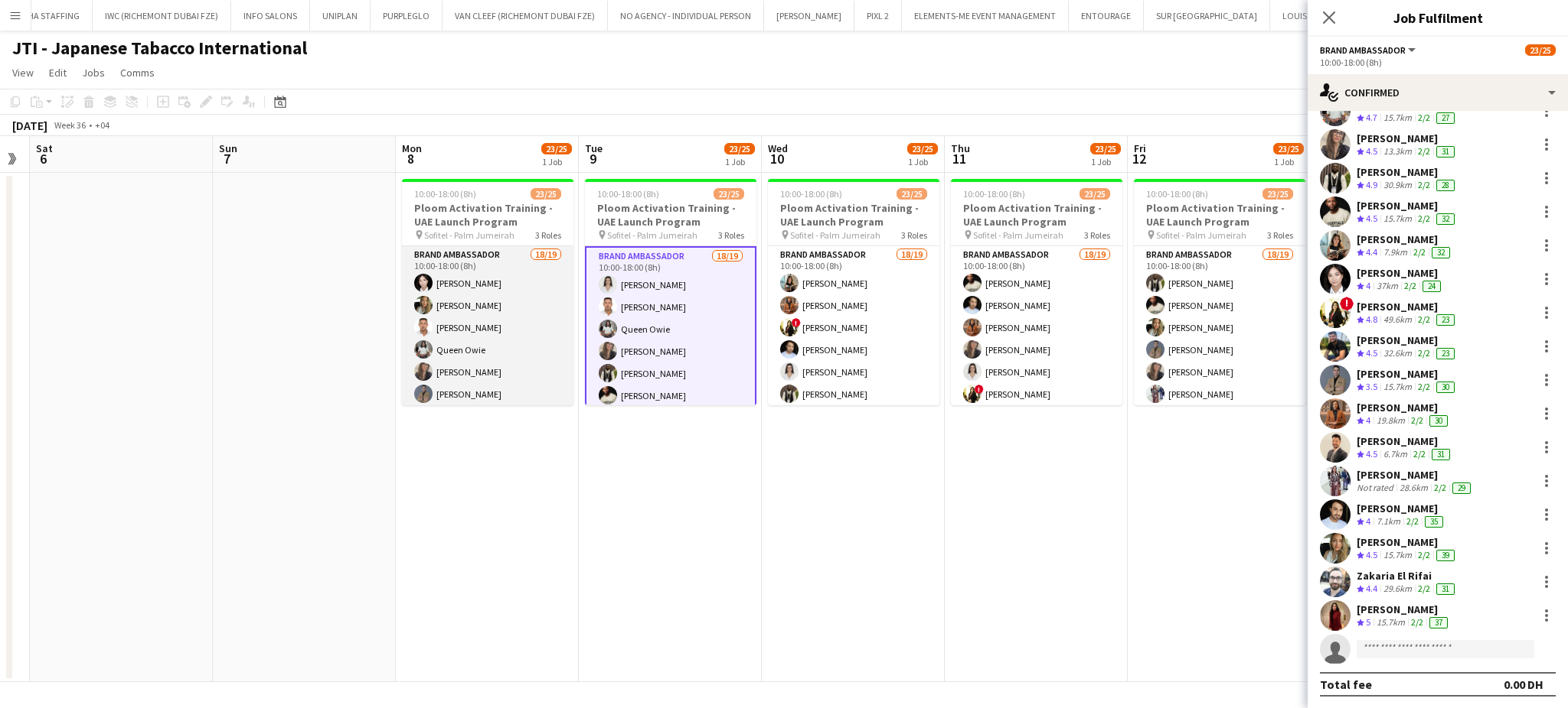
click at [465, 293] on app-card-role "Brand Ambassador 18/19 10:00-18:00 (8h) Aubrey Ellaine Rabino Tanja Vukas Jaafa…" at bounding box center [488, 471] width 172 height 451
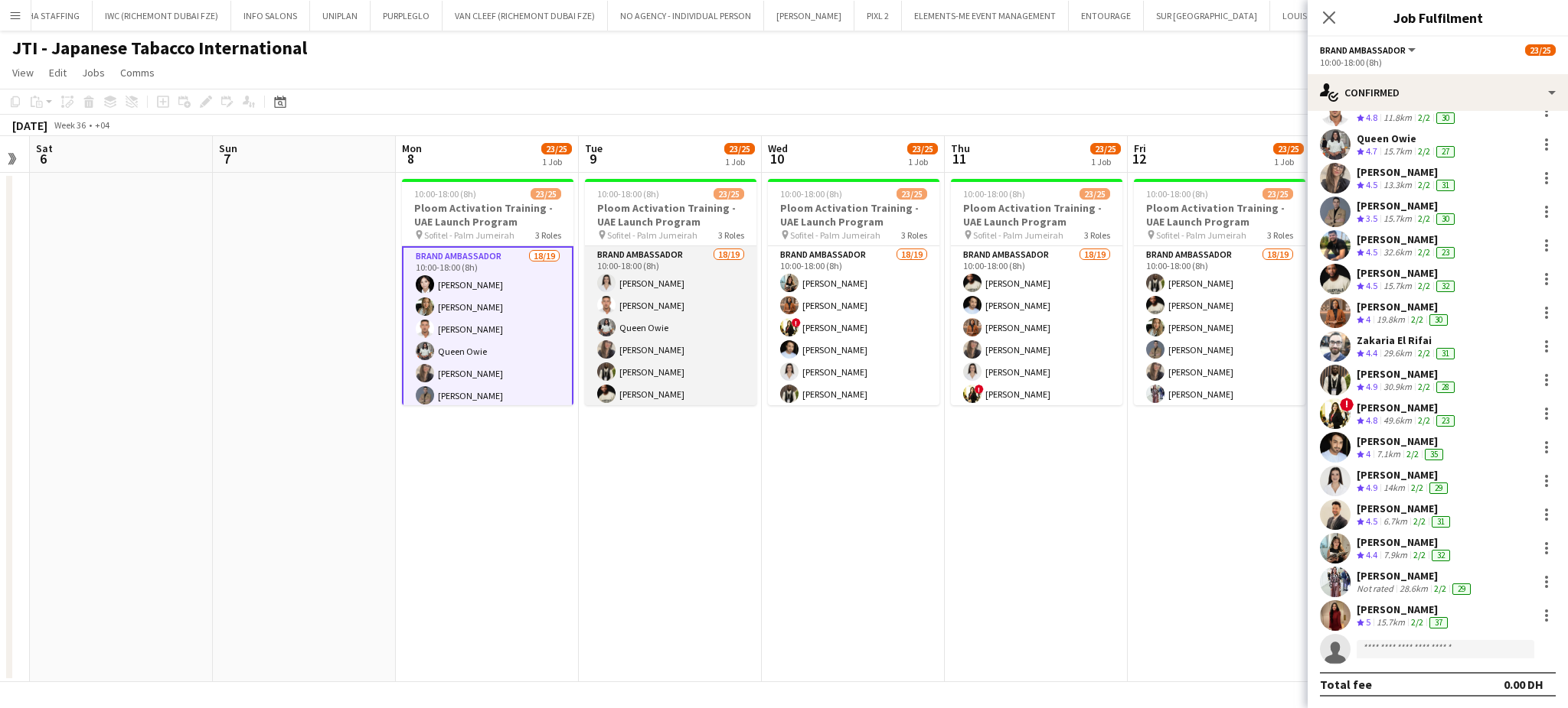
click at [712, 293] on app-card-role "Brand Ambassador 18/19 10:00-18:00 (8h) Nagham Jaber Jaafar Saad Queen Owie Lei…" at bounding box center [670, 471] width 172 height 451
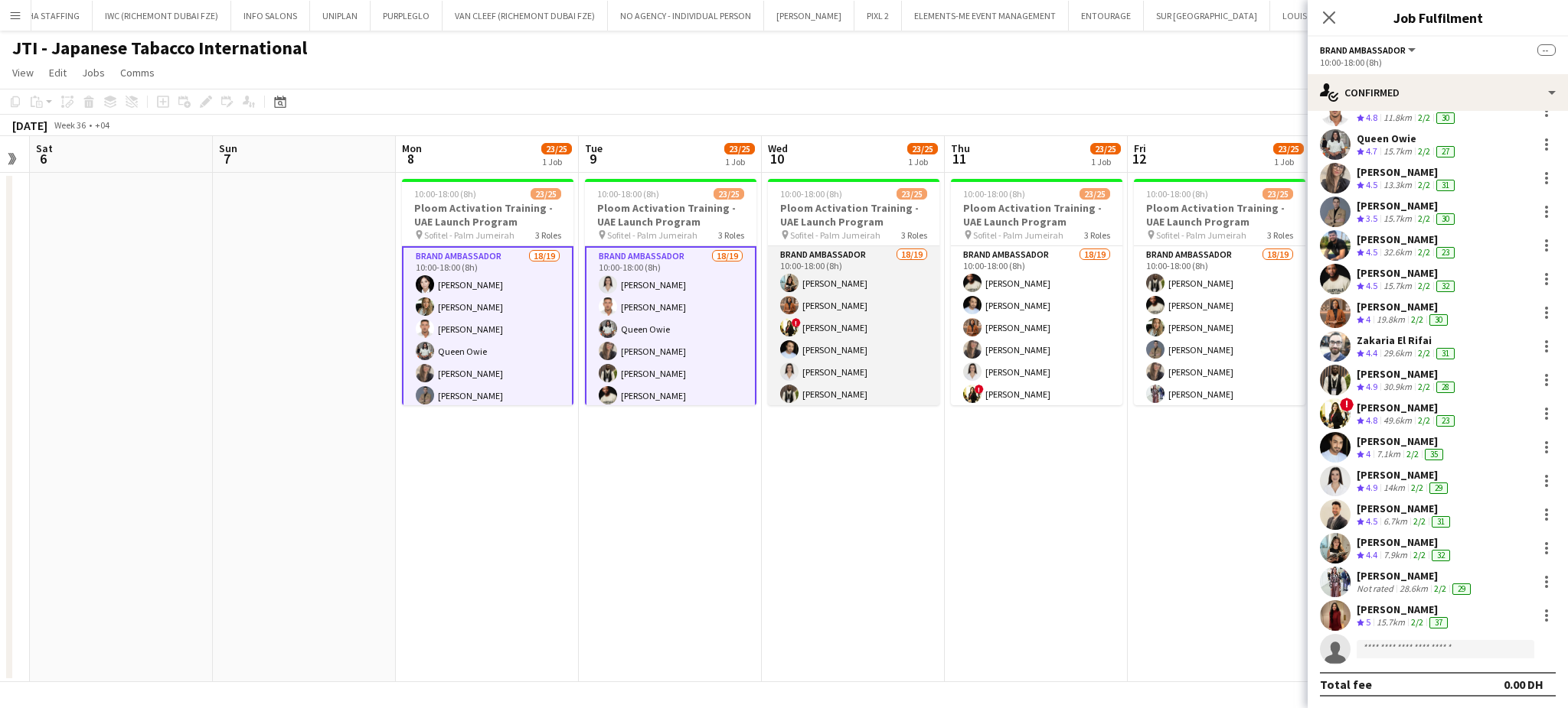
click at [868, 310] on app-card-role "Brand Ambassador 18/19 10:00-18:00 (8h) KIMBERLY GABALES Jacinta Kabiru ! Jana …" at bounding box center [854, 471] width 172 height 451
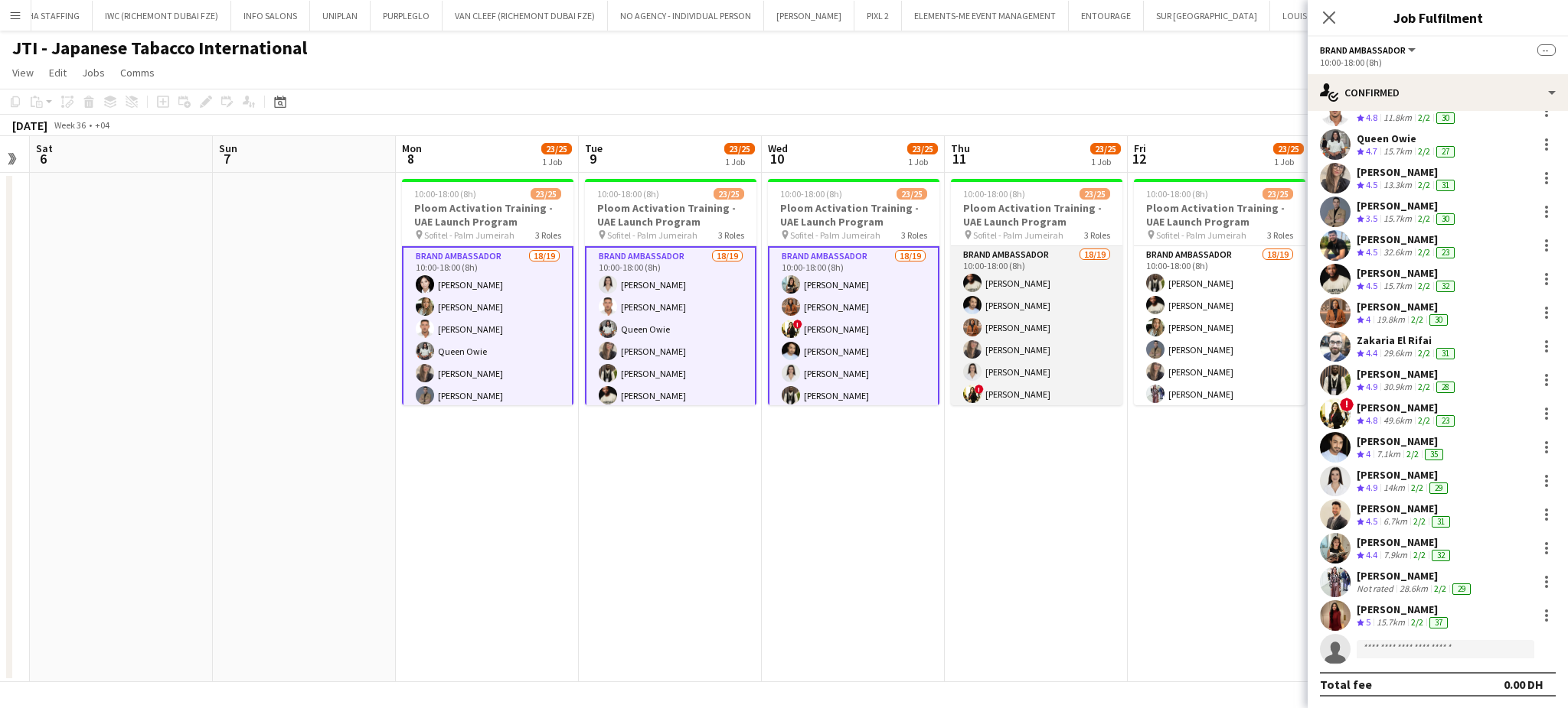
click at [1091, 310] on app-card-role "Brand Ambassador 18/19 10:00-18:00 (8h) Francis Mbebele Ravi JADHAV Jacinta Kab…" at bounding box center [1037, 471] width 172 height 451
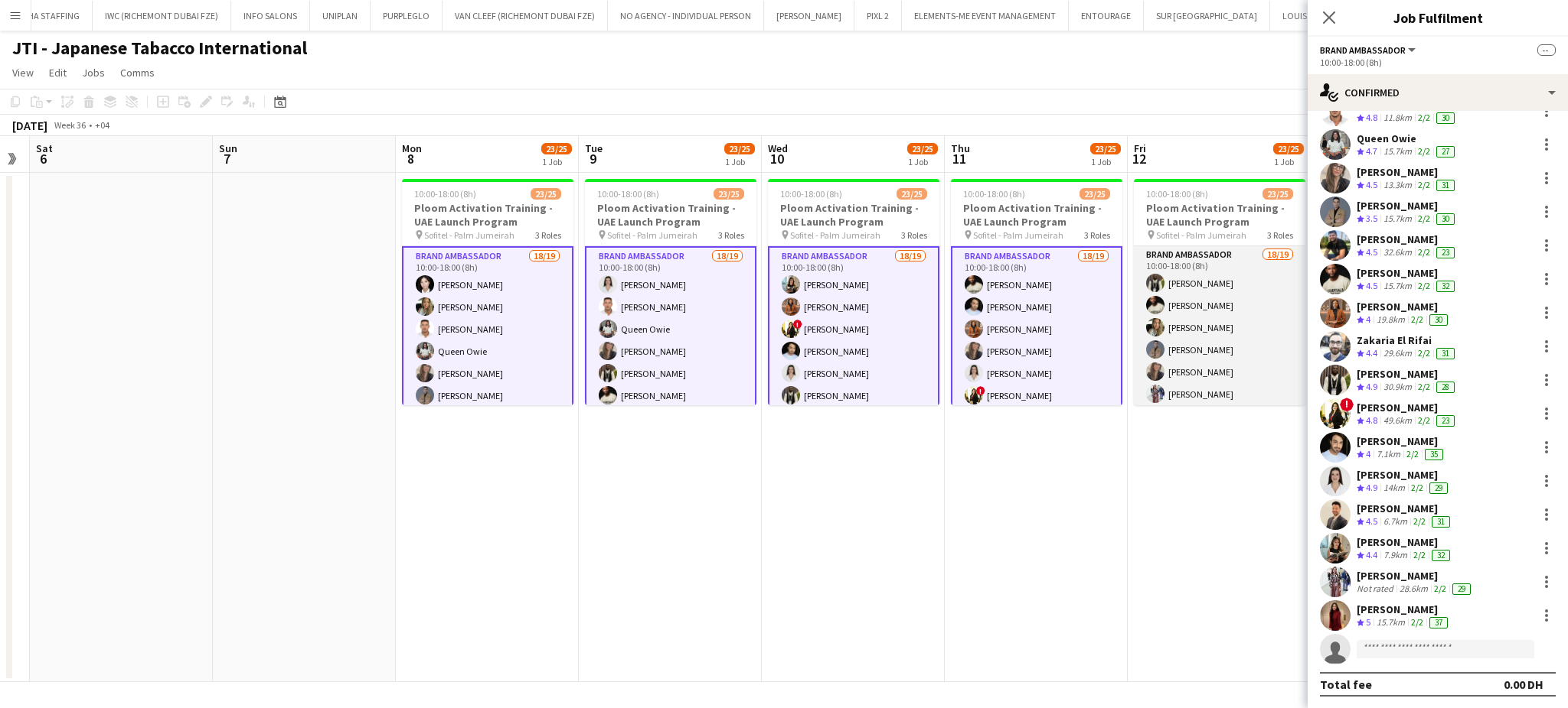
click at [1176, 311] on app-card-role "Brand Ambassador 18/19 10:00-18:00 (8h) Fejiro Ejiroro Francis Mbebele Tanja Vu…" at bounding box center [1219, 471] width 172 height 451
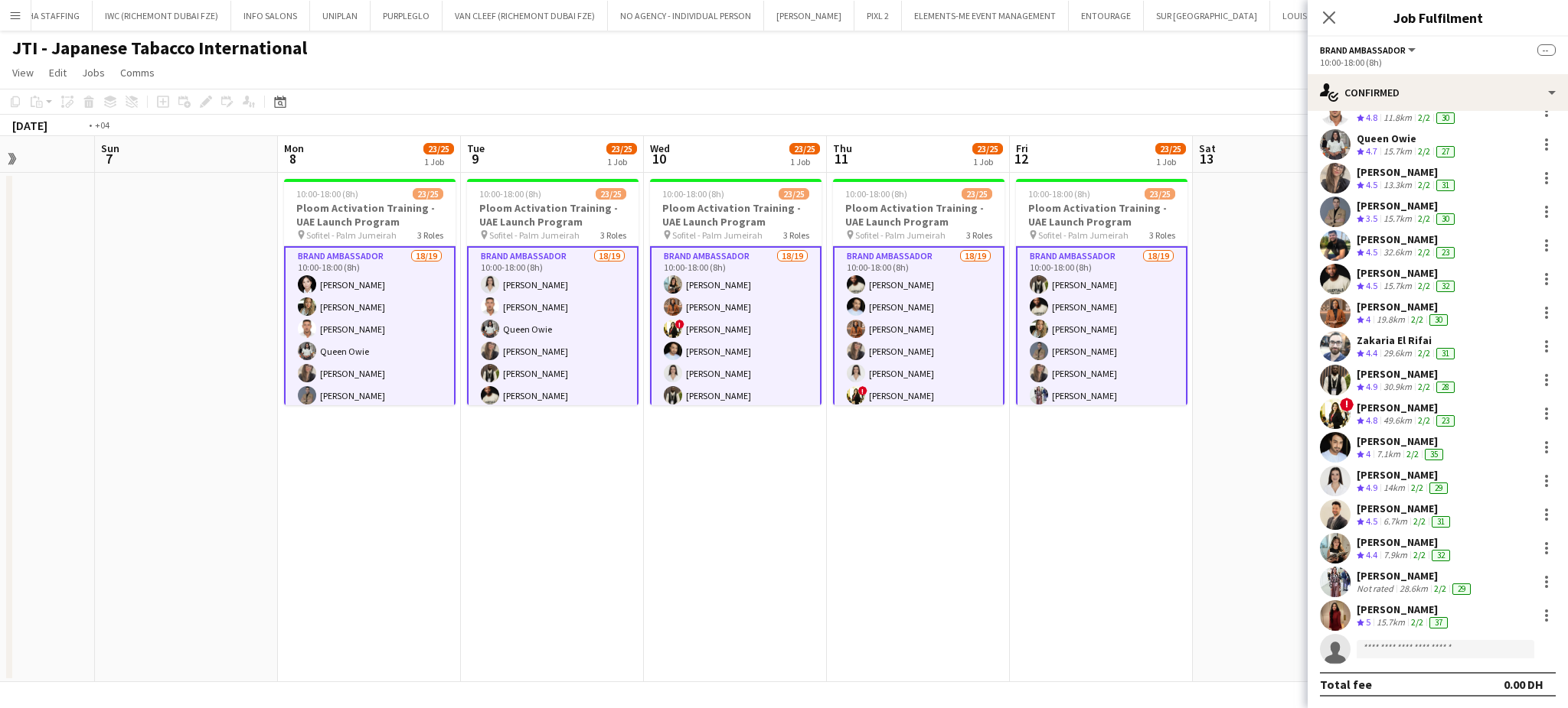
drag, startPoint x: 745, startPoint y: 313, endPoint x: 705, endPoint y: 313, distance: 40.0
click at [705, 313] on app-calendar-viewport "Thu 4 Fri 5 Sat 6 Sun 7 Mon 8 23/25 1 Job Tue 9 23/25 1 Job Wed 10 23/25 1 Job …" at bounding box center [784, 409] width 1568 height 546
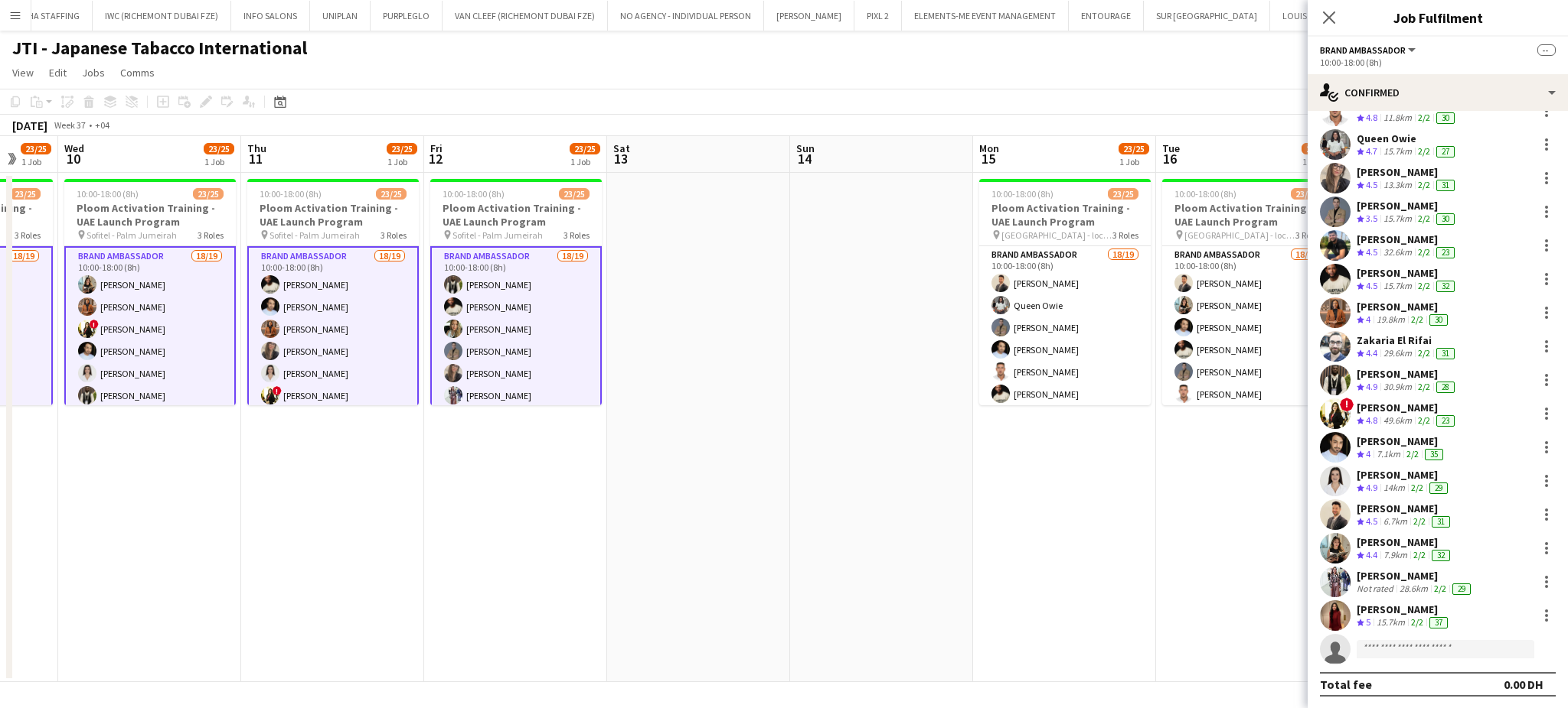
drag, startPoint x: 1135, startPoint y: 317, endPoint x: 567, endPoint y: 287, distance: 568.8
click at [567, 287] on app-calendar-viewport "Sun 7 Mon 8 23/25 1 Job Tue 9 23/25 1 Job Wed 10 23/25 1 Job Thu 11 23/25 1 Job…" at bounding box center [784, 409] width 1568 height 546
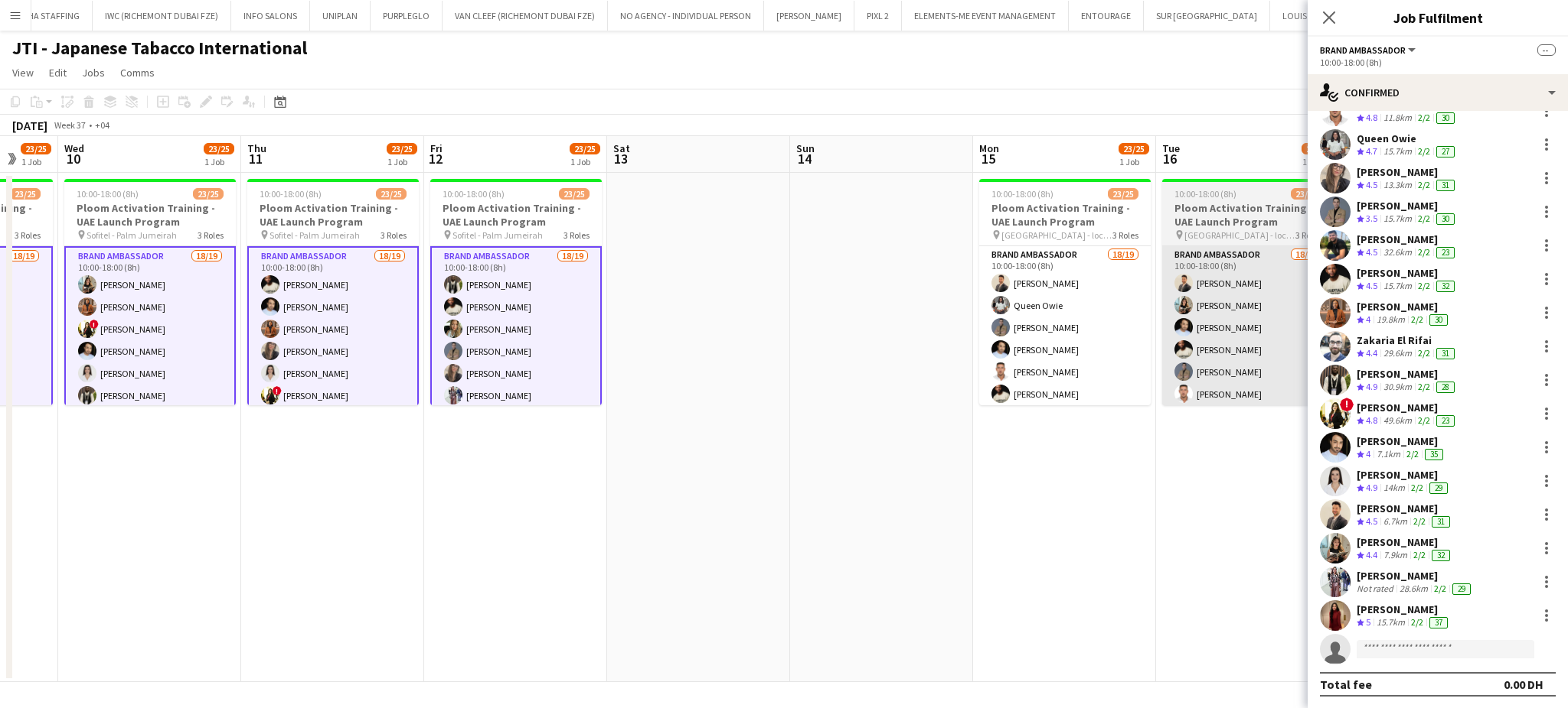
scroll to position [0, 513]
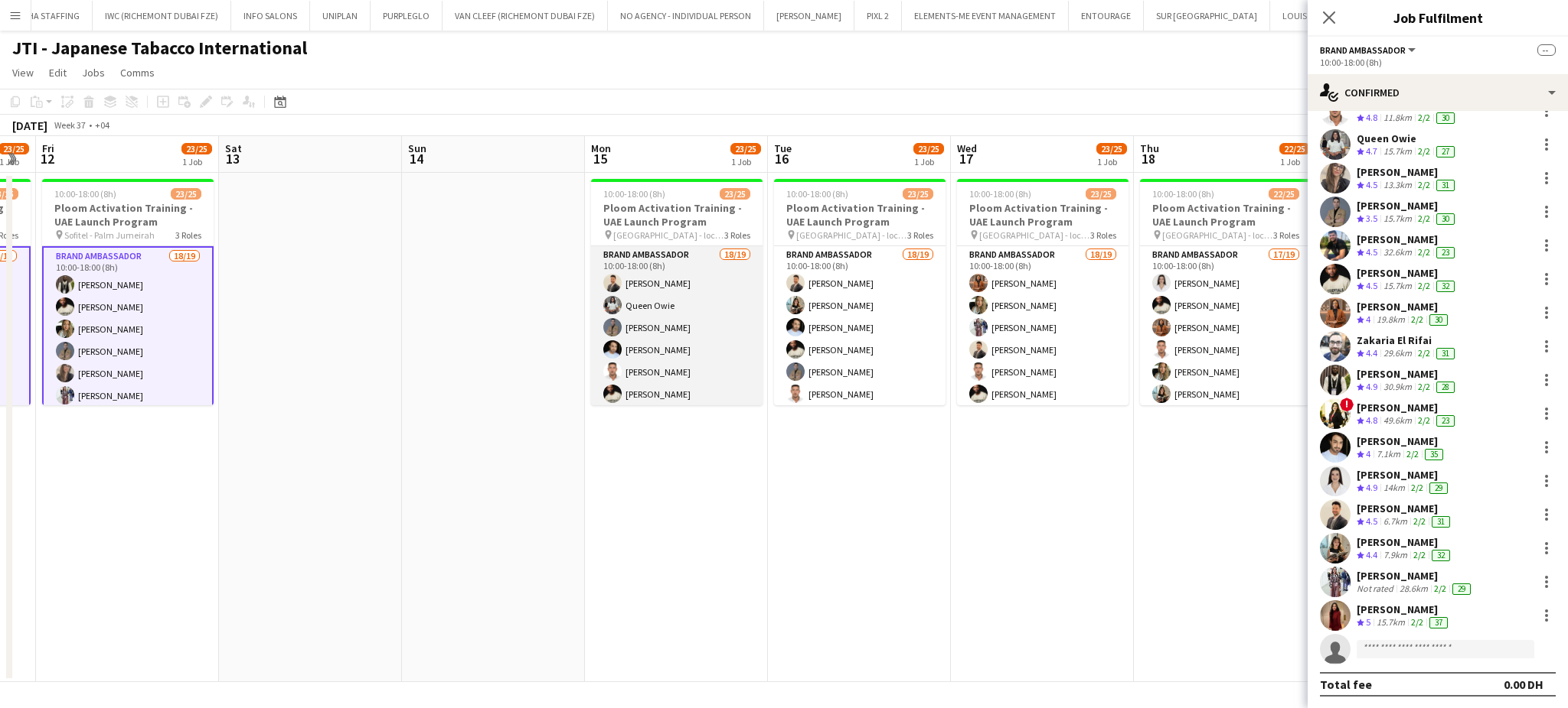
click at [699, 321] on app-card-role "Brand Ambassador 18/19 10:00-18:00 (8h) Jawad Zbair Queen Owie Rachid Maalfi Ra…" at bounding box center [677, 471] width 172 height 451
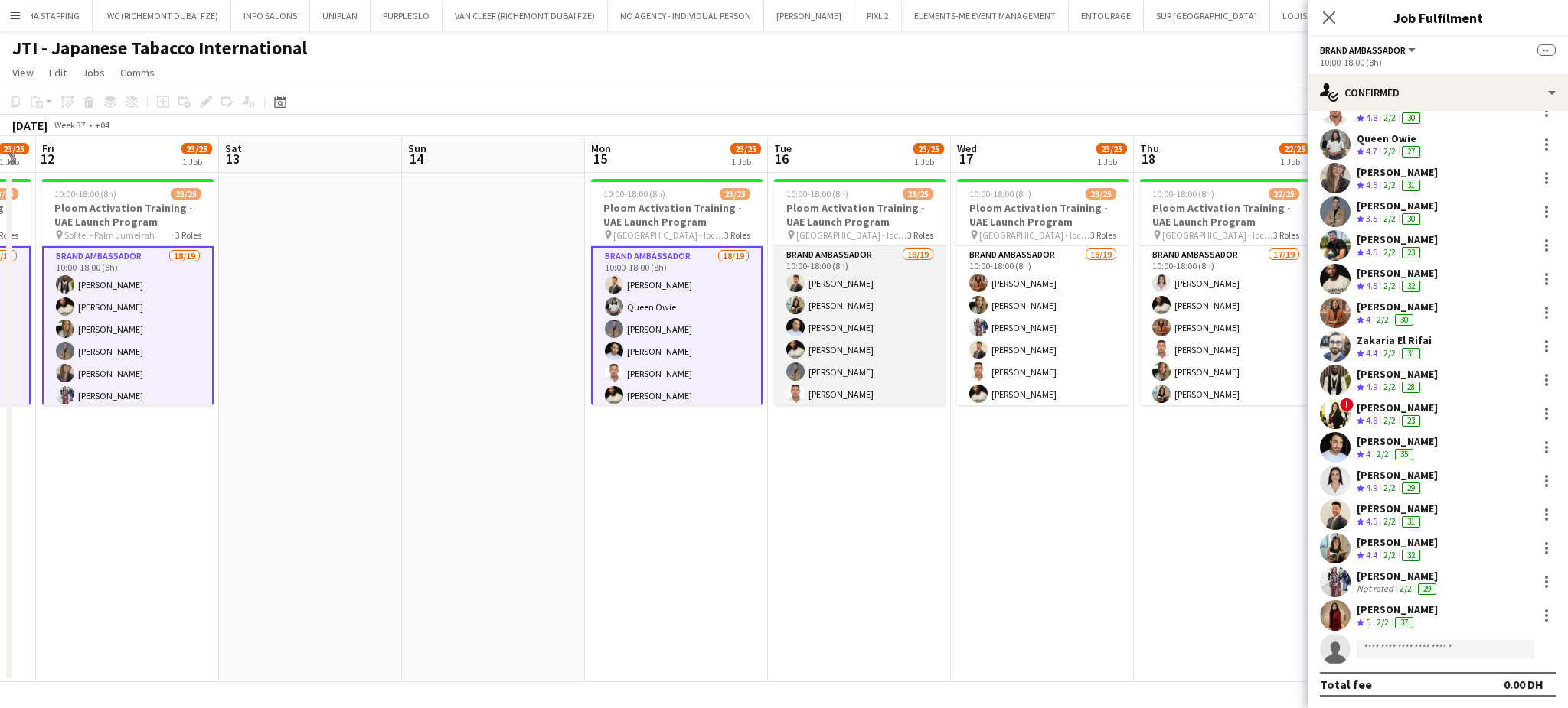
click at [874, 319] on app-card-role "Brand Ambassador 18/19 10:00-18:00 (8h) Jawad Zbair KIMBERLY GABALES Ravi JADHA…" at bounding box center [860, 471] width 172 height 451
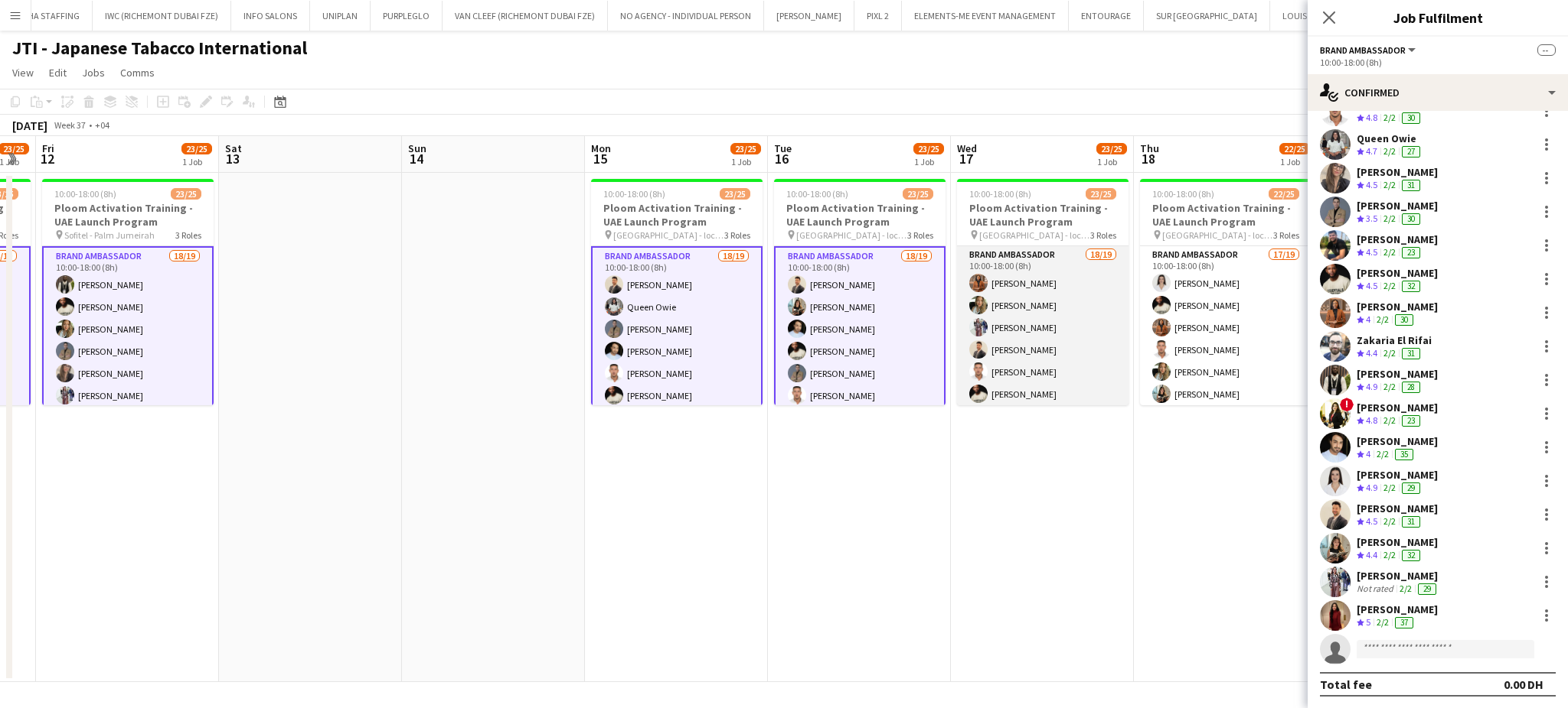
click at [1030, 314] on app-card-role "Brand Ambassador 18/19 10:00-18:00 (8h) Jacinta Kabiru Tanja Vukas Areeba Ahmed…" at bounding box center [1042, 471] width 172 height 451
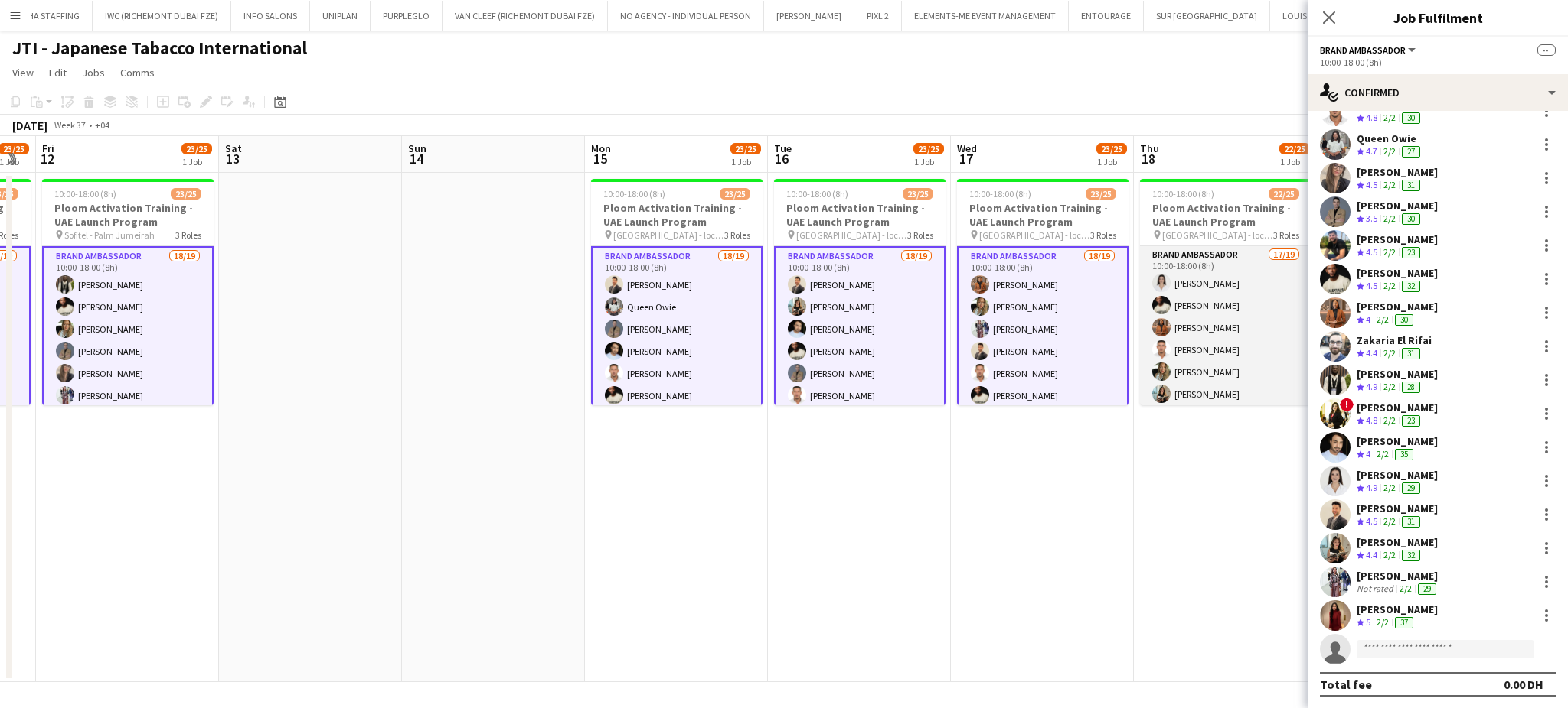
click at [1258, 298] on app-card-role "Brand Ambassador 17/19 10:00-18:00 (8h) Nagham Jaber Francis Mbebele Jacinta Ka…" at bounding box center [1226, 471] width 172 height 451
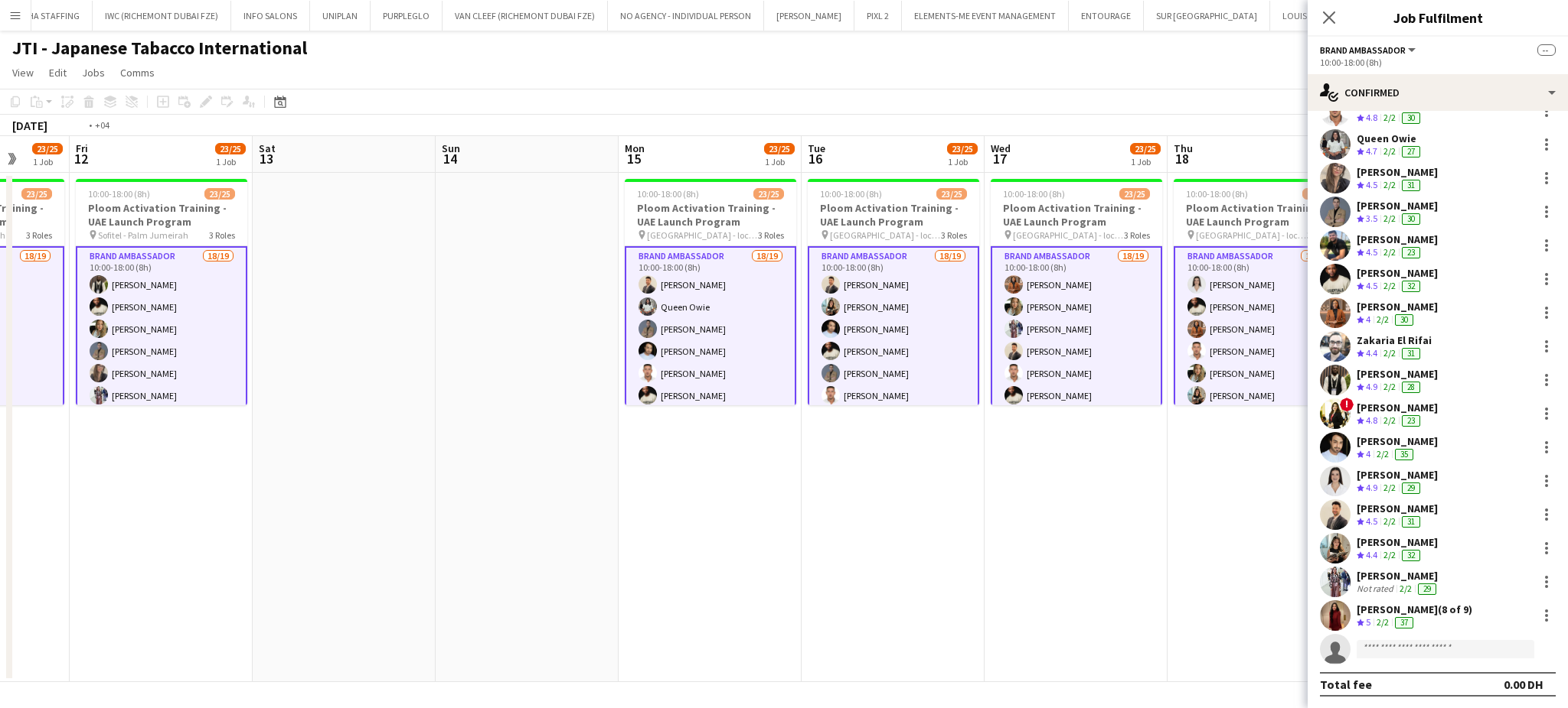
click at [519, 268] on app-calendar-viewport "Tue 9 23/25 1 Job Wed 10 23/25 1 Job Thu 11 23/25 1 Job Fri 12 23/25 1 Job Sat …" at bounding box center [784, 409] width 1568 height 546
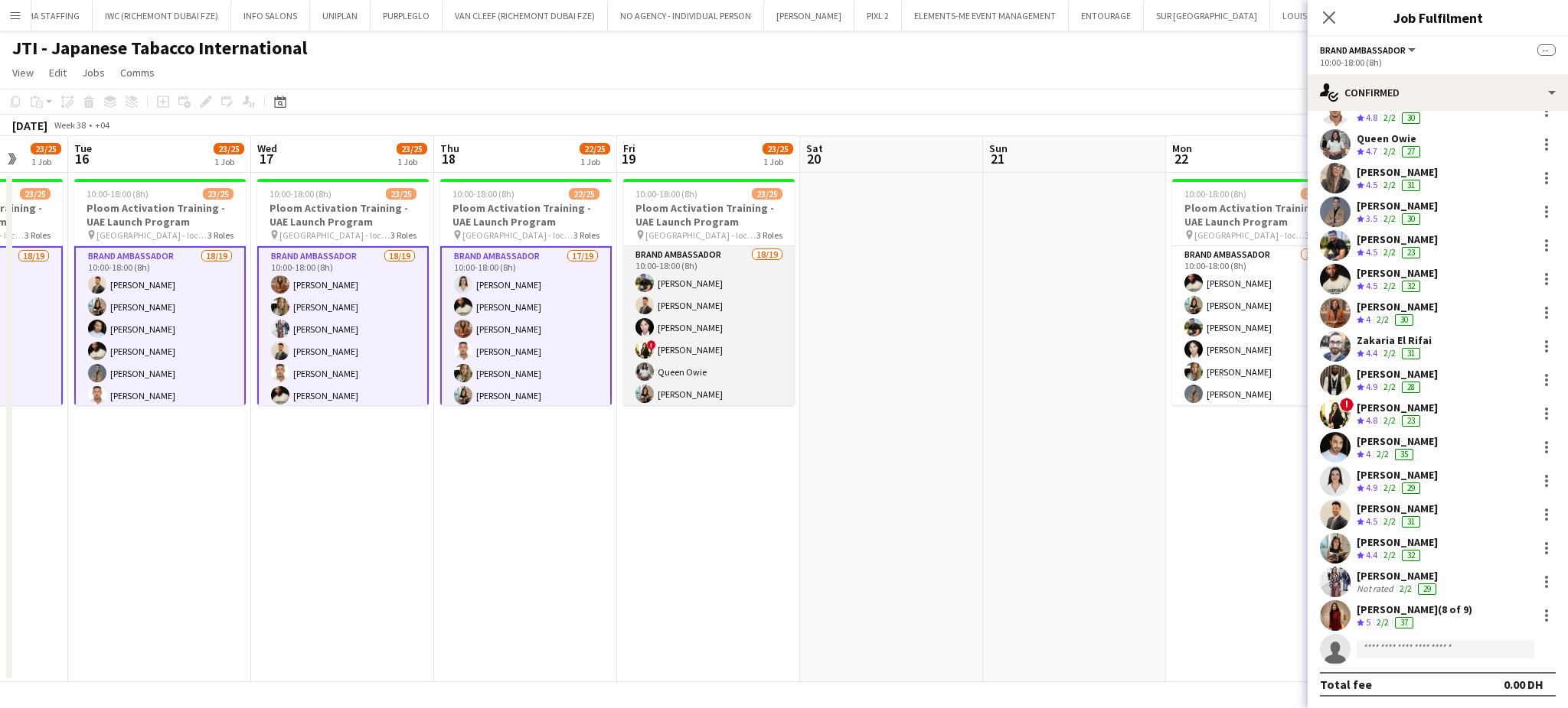
click at [704, 310] on app-card-role "Brand Ambassador 18/19 10:00-18:00 (8h) Karim Moubadder Jawad Zbair Aubrey Ella…" at bounding box center [708, 471] width 172 height 451
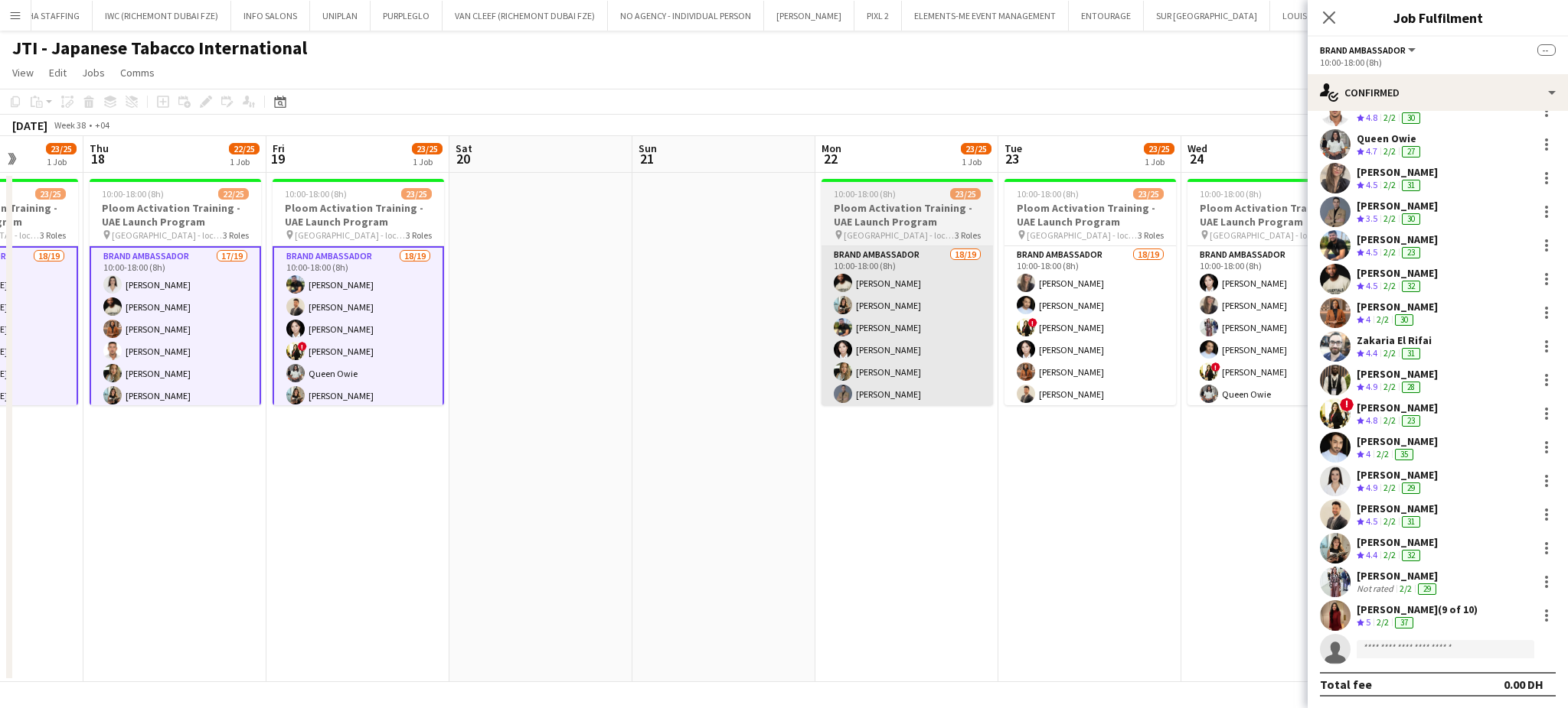
drag, startPoint x: 1066, startPoint y: 313, endPoint x: 703, endPoint y: 261, distance: 366.7
click at [536, 263] on app-calendar-viewport "Mon 15 23/25 1 Job Tue 16 23/25 1 Job Wed 17 23/25 1 Job Thu 18 22/25 1 Job Fri…" at bounding box center [784, 409] width 1568 height 546
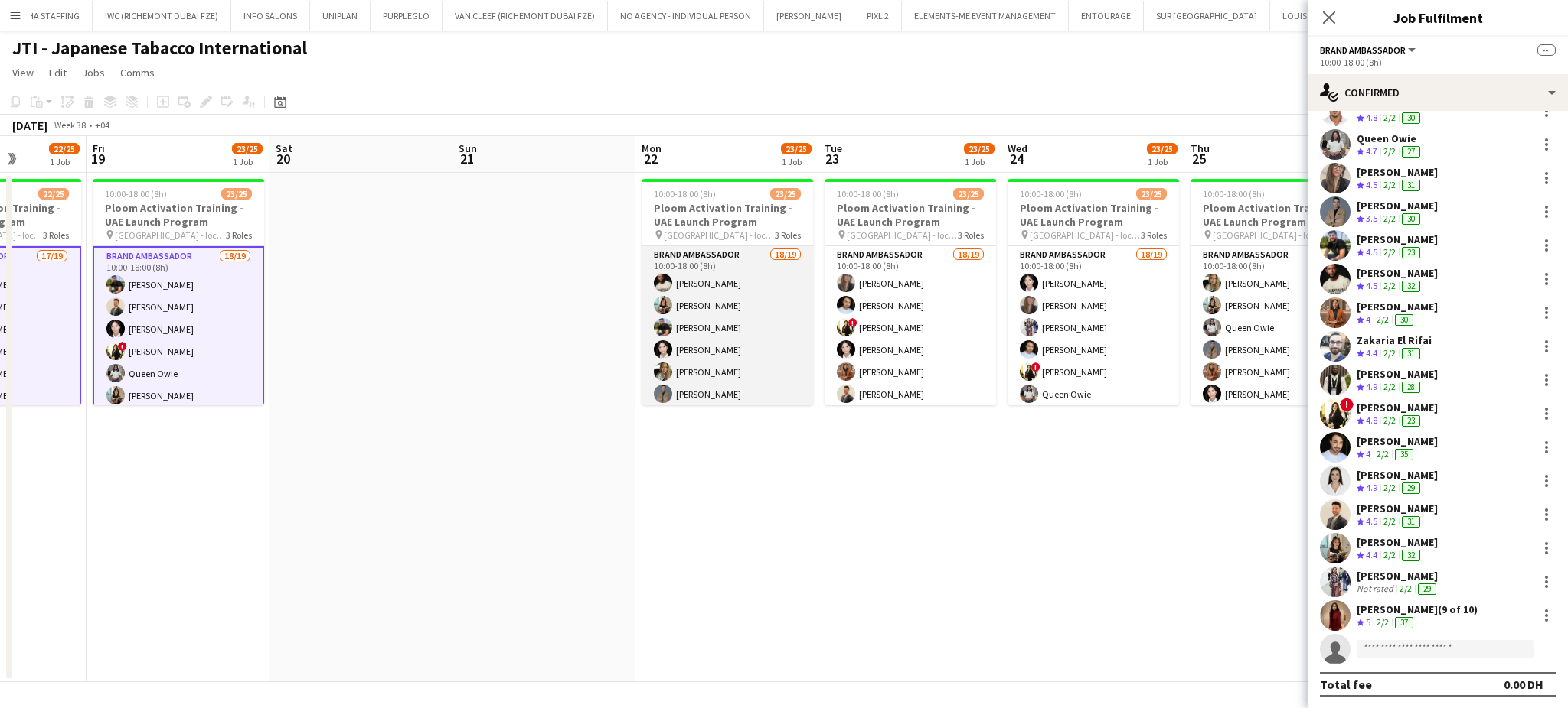
click at [766, 273] on app-card-role "Brand Ambassador 18/19 10:00-18:00 (8h) Francis Mbebele KIMBERLY GABALES Karim …" at bounding box center [727, 471] width 172 height 451
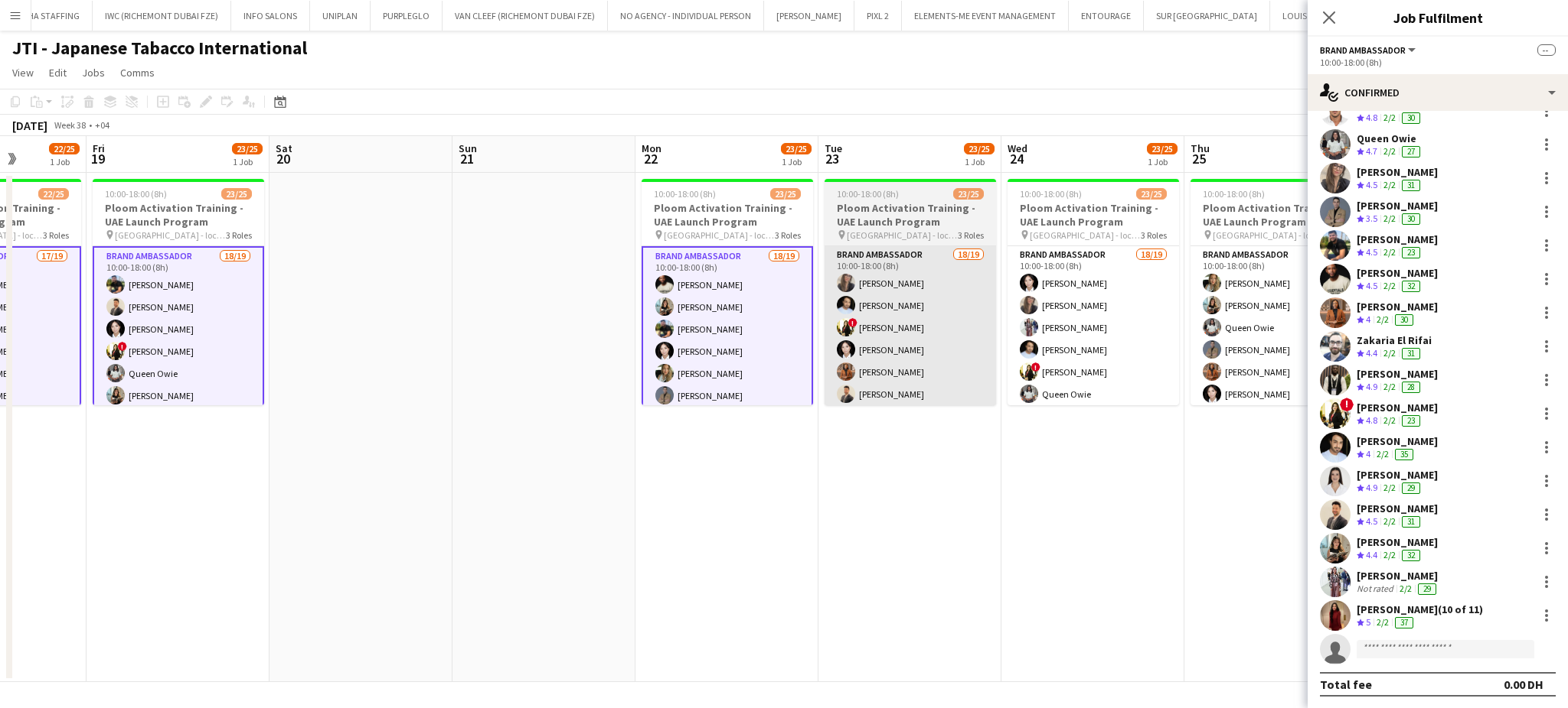
scroll to position [0, 646]
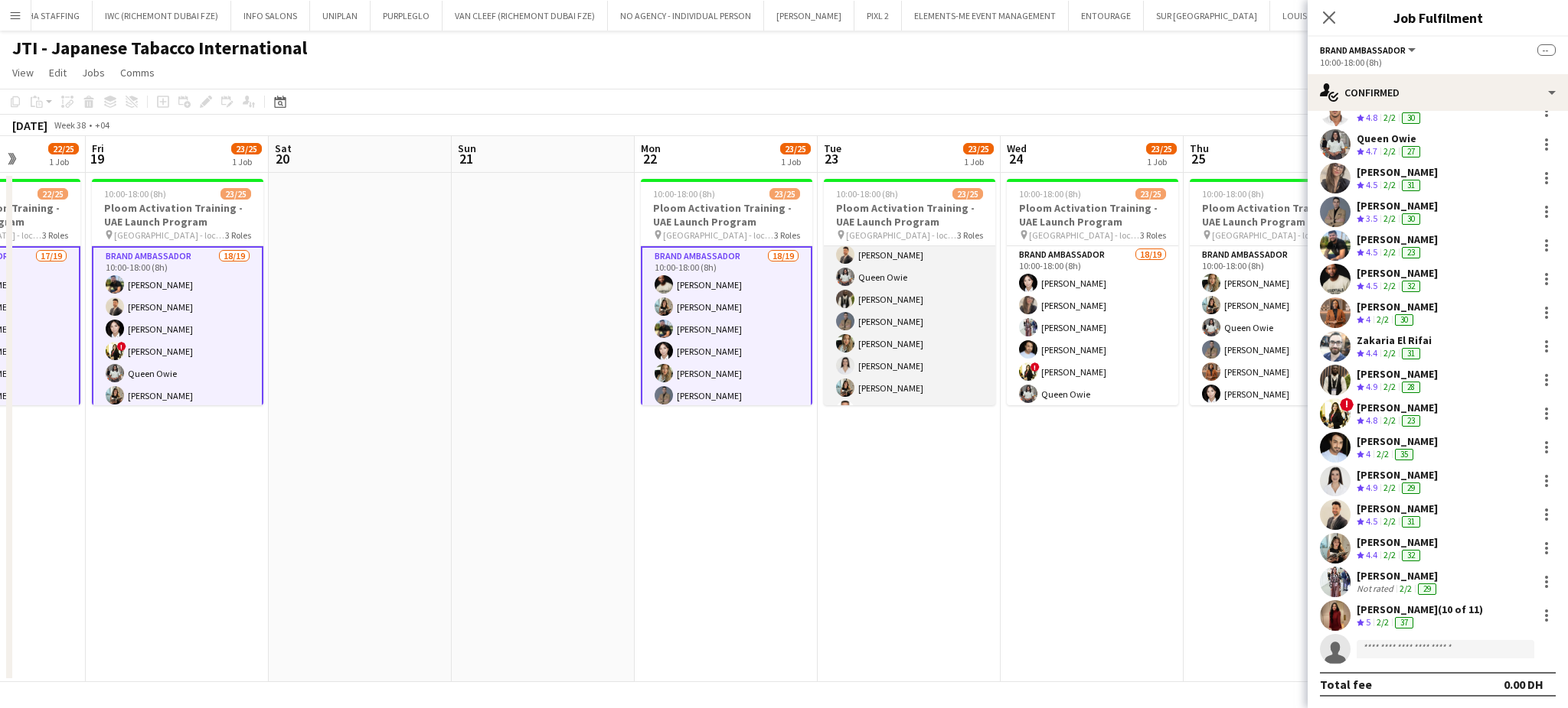
click at [920, 310] on app-card-role "Brand Ambassador 18/19 10:00-18:00 (8h) Leila Haghshenas Ravi JADHAV ! Jana Kas…" at bounding box center [909, 333] width 172 height 451
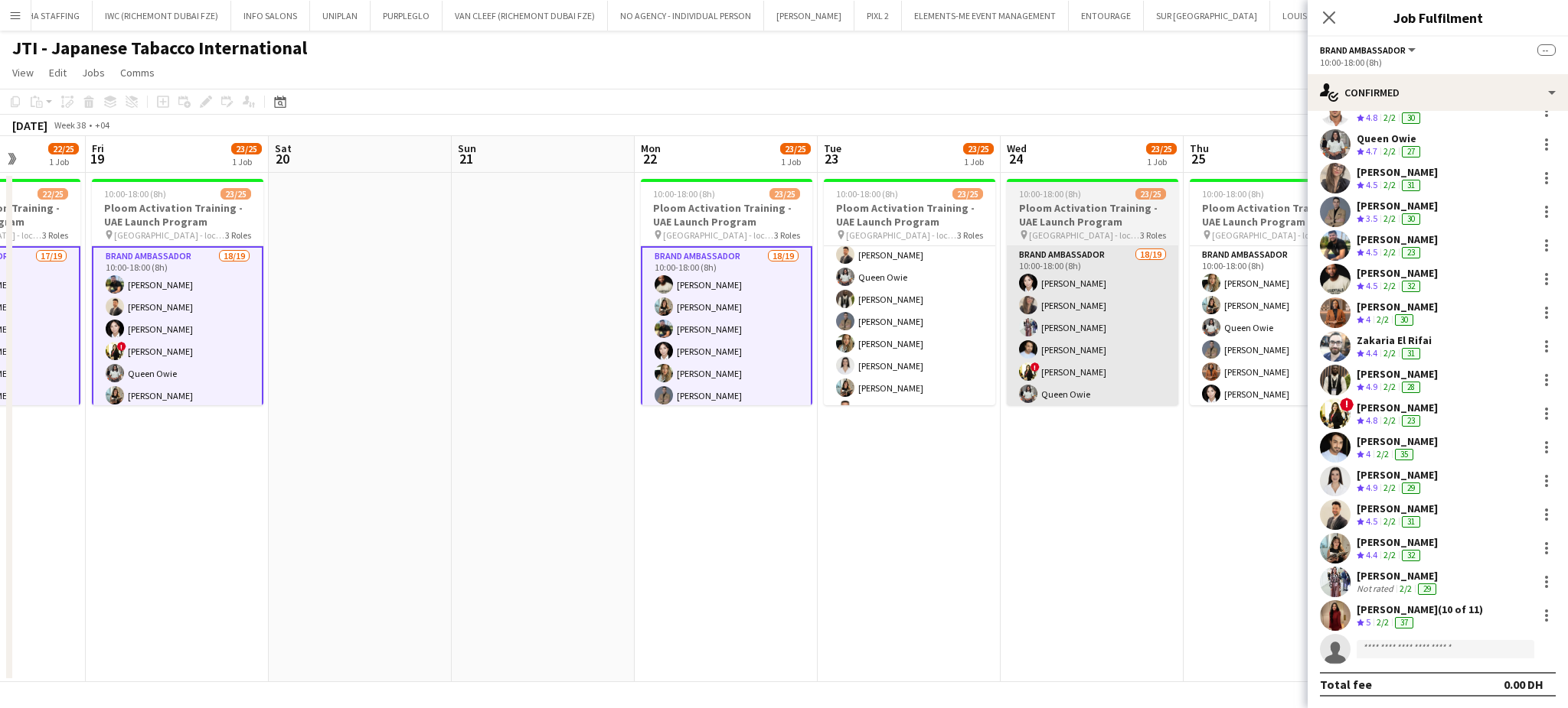
scroll to position [140, 0]
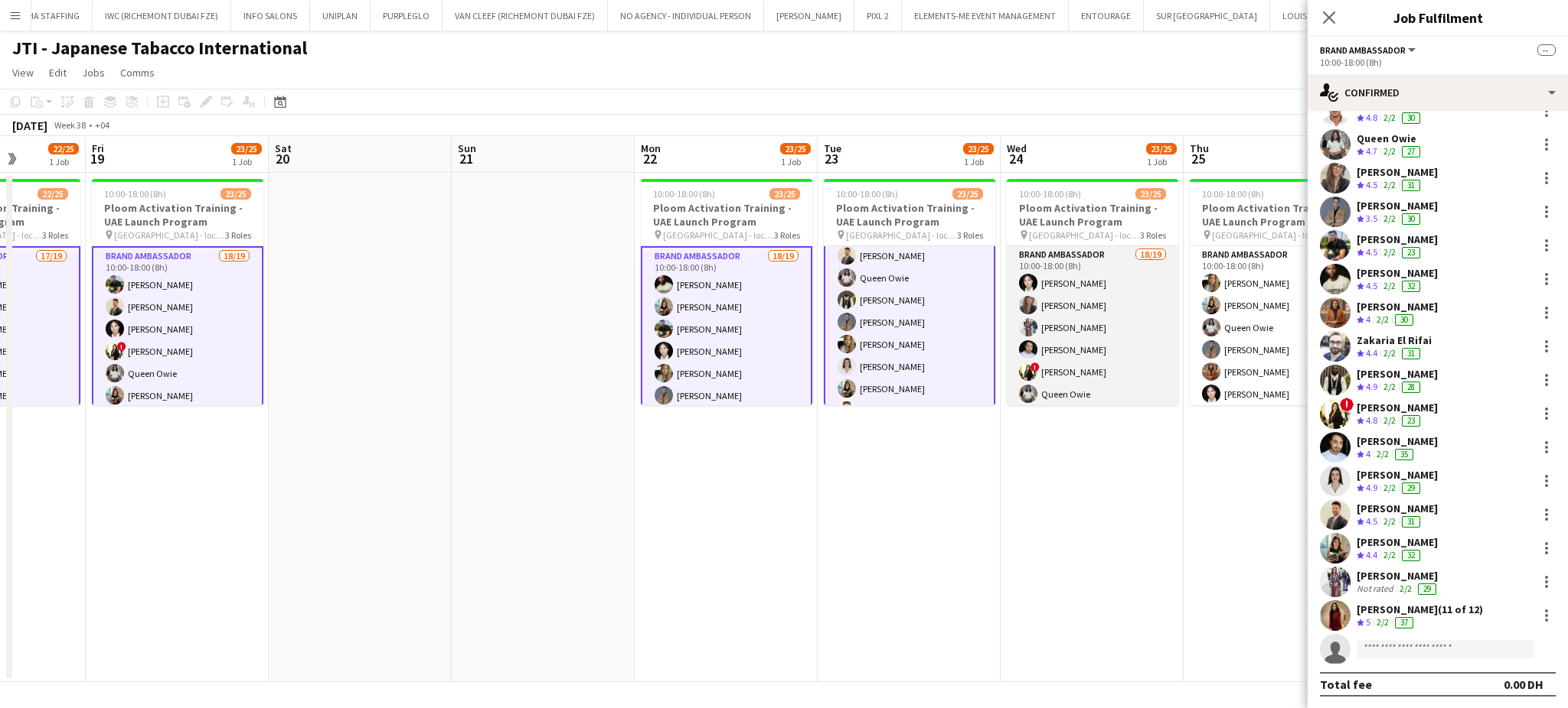
click at [1057, 310] on app-card-role "Brand Ambassador 18/19 10:00-18:00 (8h) Aubrey Ellaine Rabino Leila Haghshenas …" at bounding box center [1093, 471] width 172 height 451
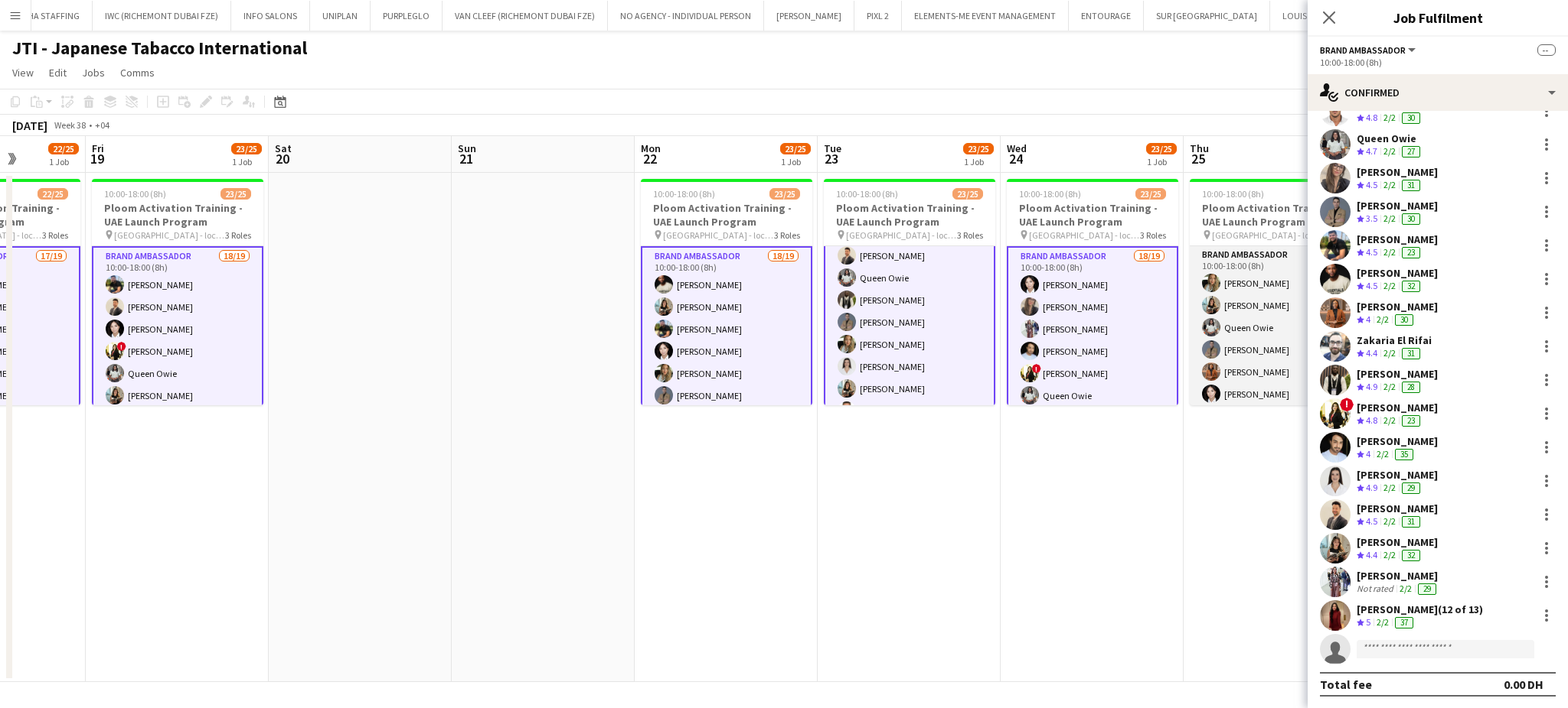
click at [1228, 306] on app-card-role "Brand Ambassador 18/19 10:00-18:00 (8h) Tanja Vukas KIMBERLY GABALES Queen Owie…" at bounding box center [1275, 471] width 172 height 451
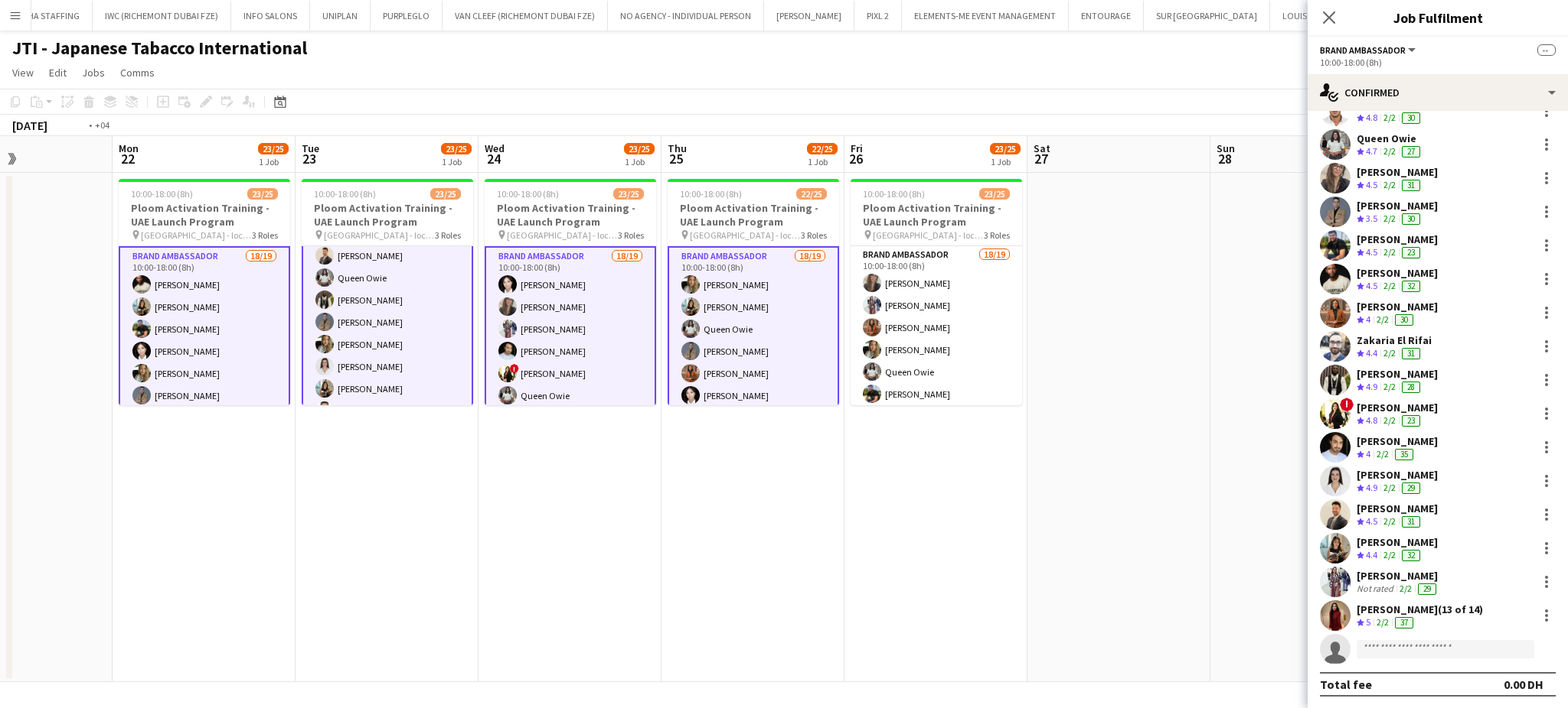
drag, startPoint x: 965, startPoint y: 321, endPoint x: 454, endPoint y: 315, distance: 511.0
click at [454, 315] on app-calendar-viewport "Thu 18 22/25 1 Job Fri 19 23/25 1 Job Sat 20 Sun 21 Mon 22 23/25 1 Job Tue 23 2…" at bounding box center [784, 409] width 1568 height 546
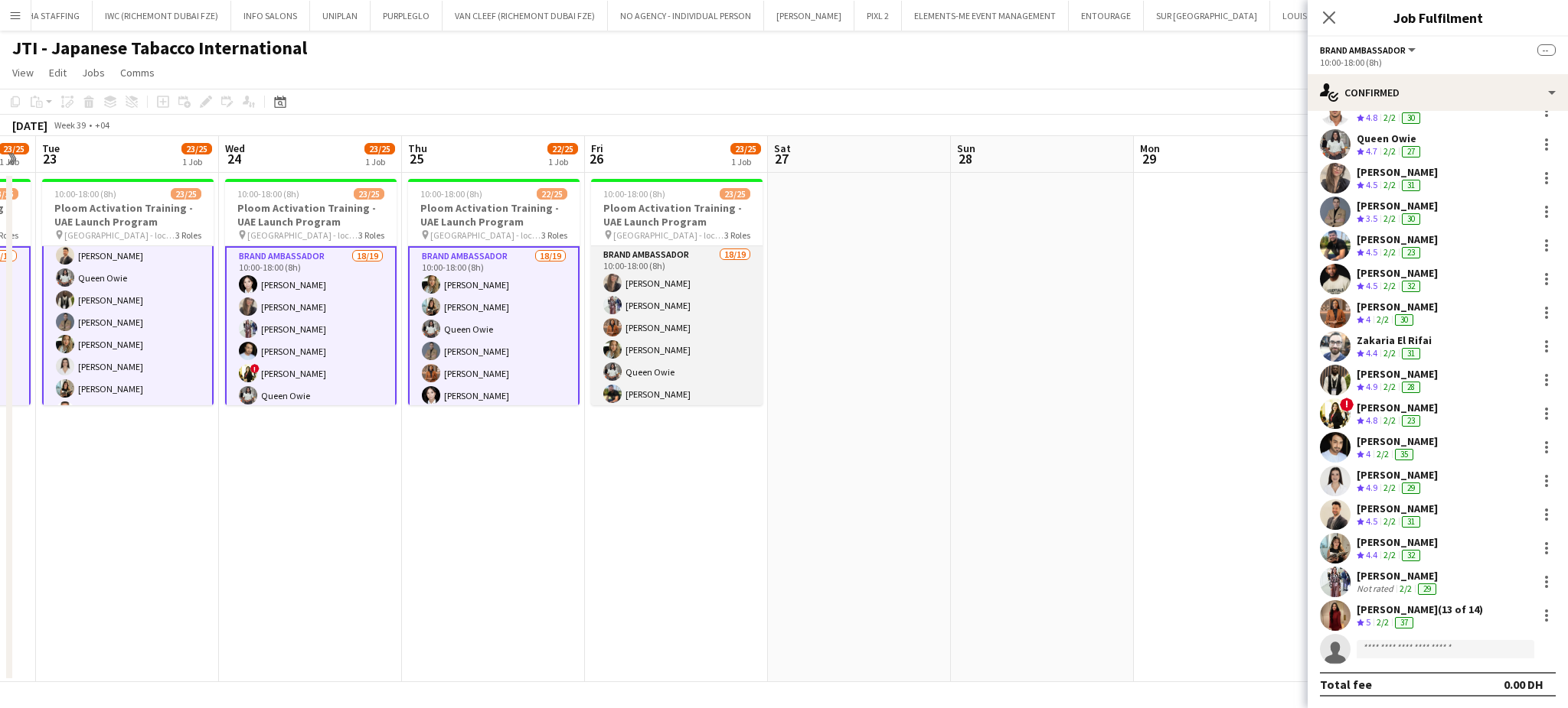
click at [661, 302] on app-card-role "Brand Ambassador 18/19 10:00-18:00 (8h) Leila Haghshenas Areeba Ahmed Jacinta K…" at bounding box center [677, 471] width 172 height 451
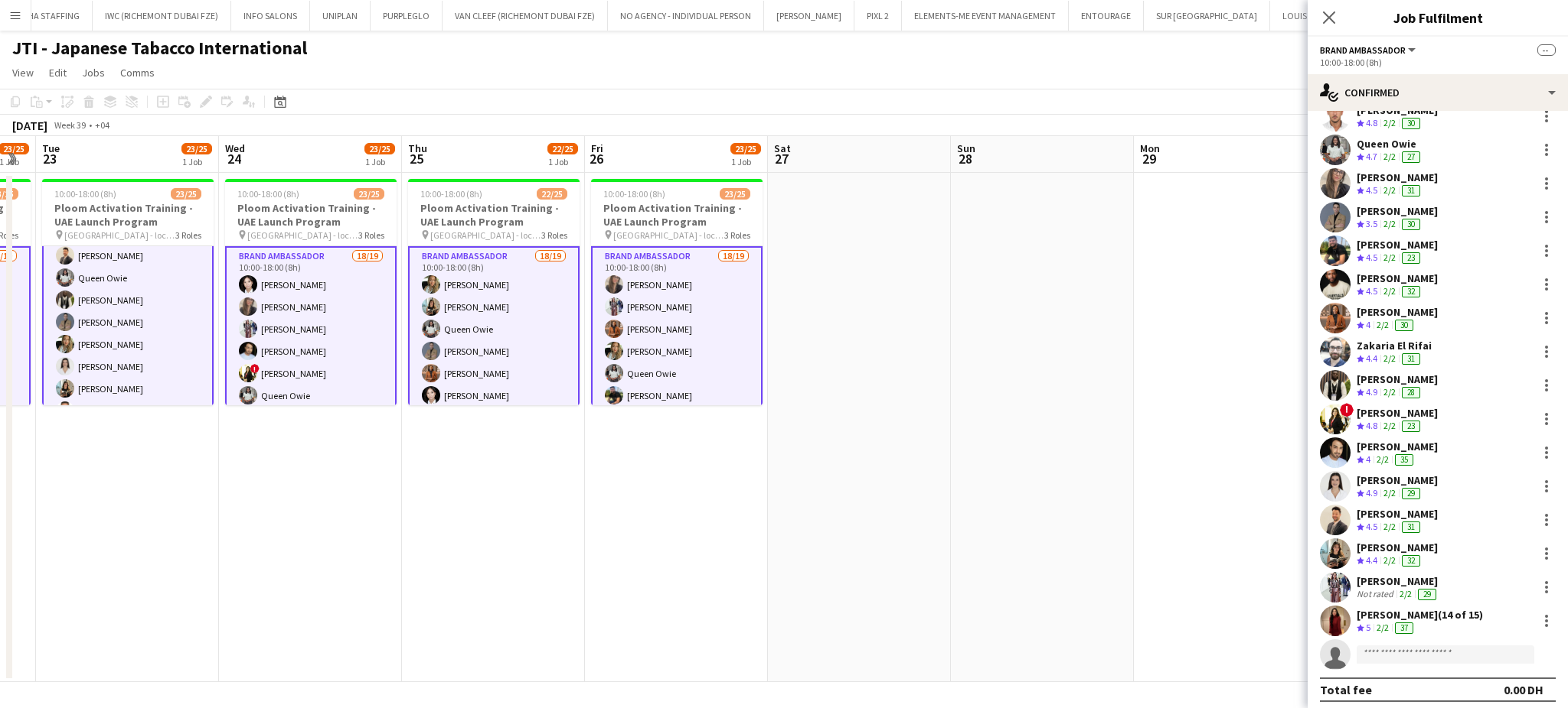
scroll to position [126, 0]
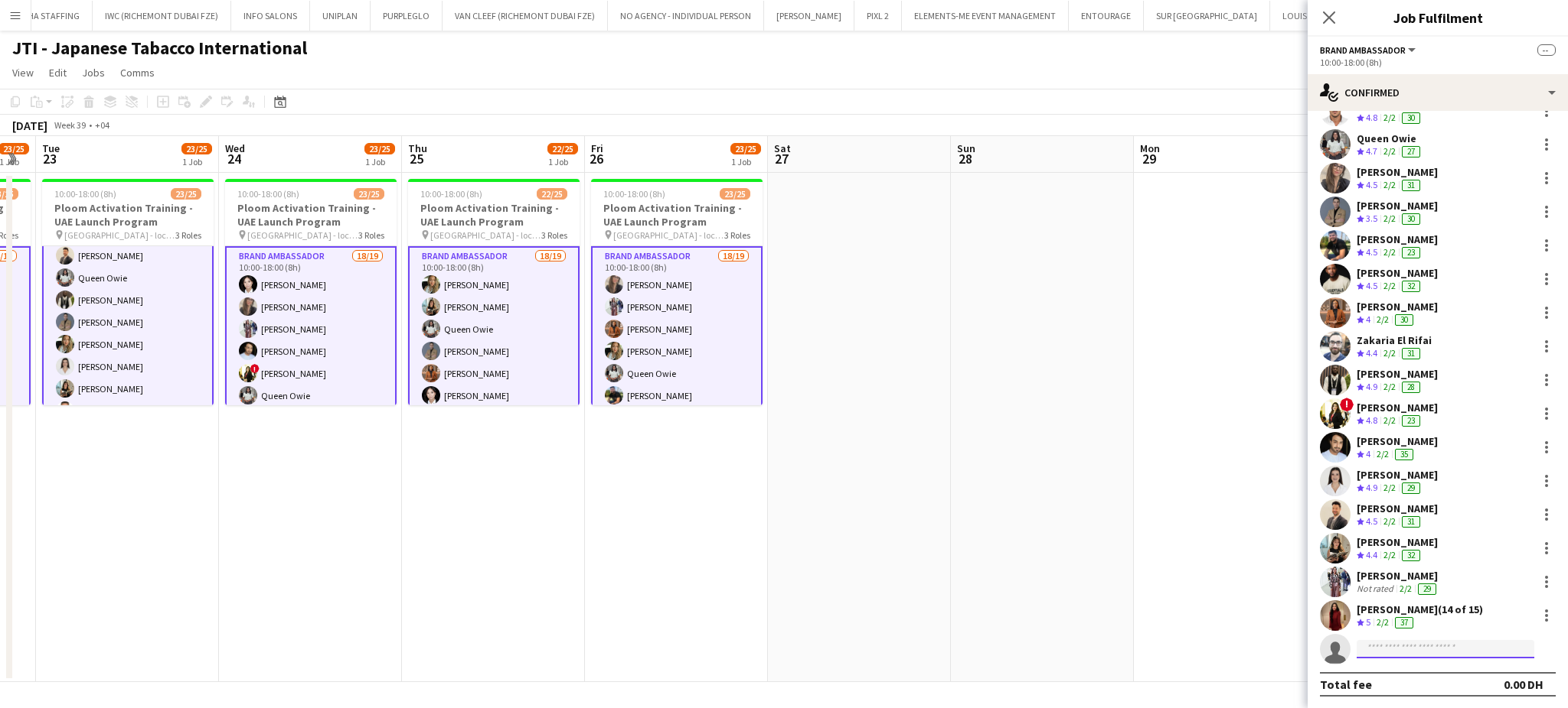
click at [1396, 645] on input at bounding box center [1445, 649] width 177 height 19
type input "**********"
click at [1405, 669] on span "Nicole Vega" at bounding box center [1412, 672] width 88 height 13
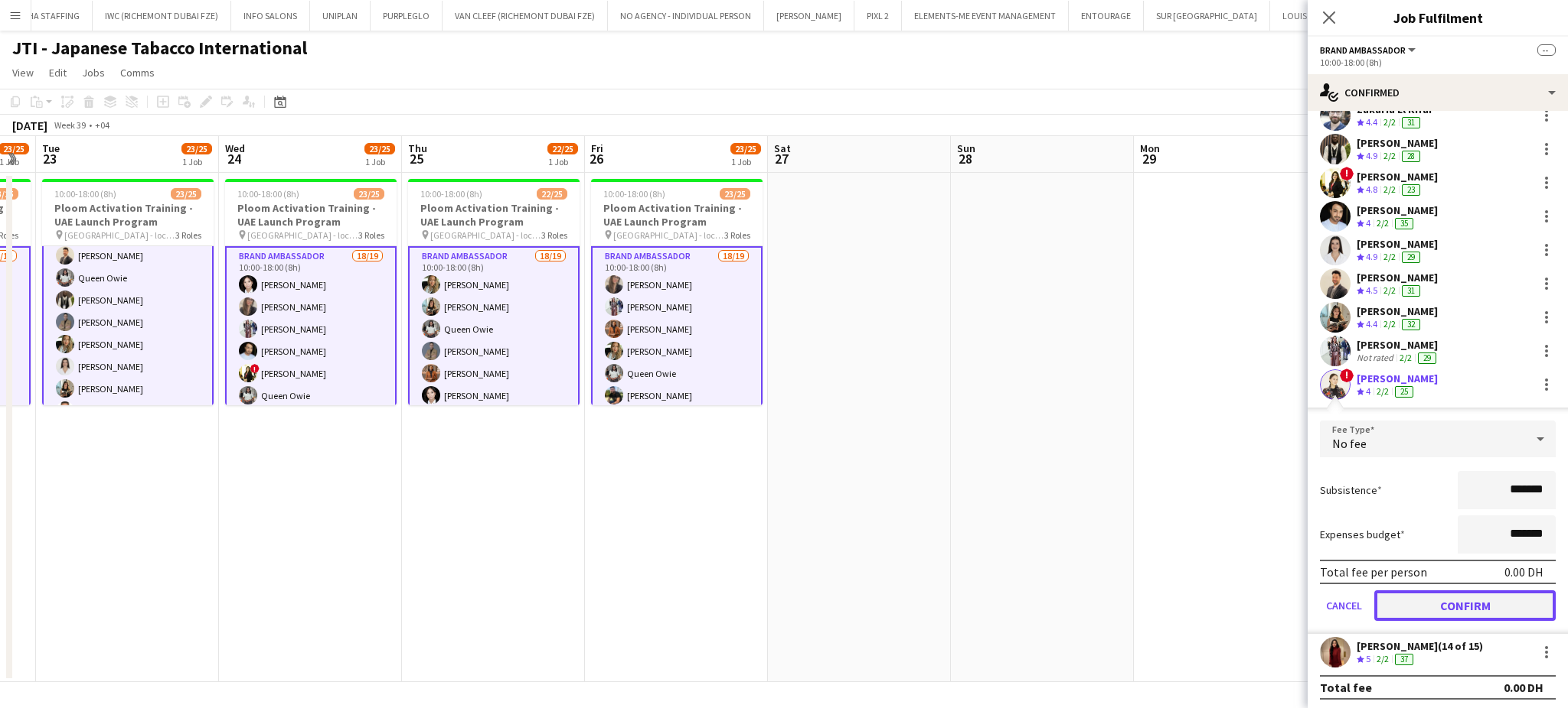
click at [1469, 605] on button "Confirm" at bounding box center [1465, 606] width 182 height 31
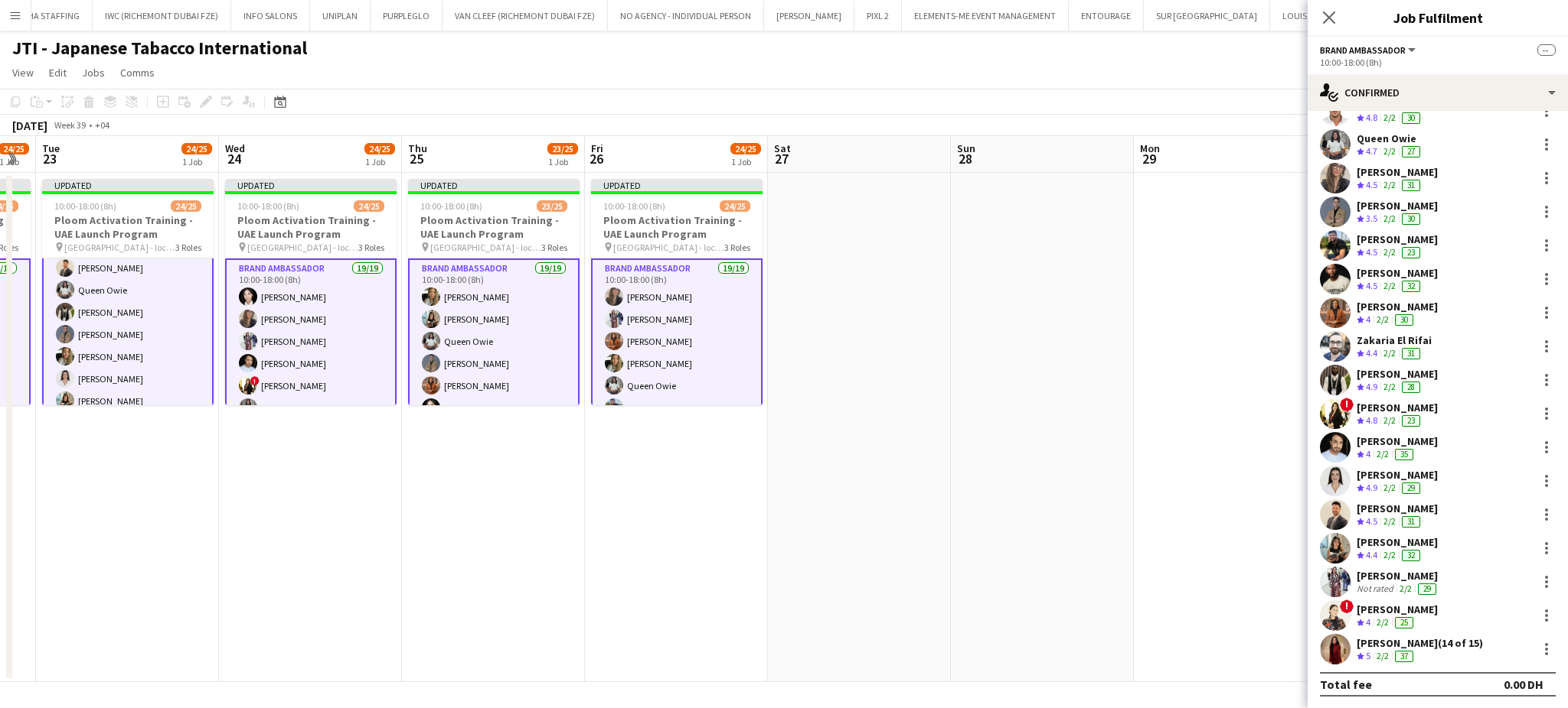
click at [1081, 560] on app-date-cell at bounding box center [1042, 428] width 183 height 510
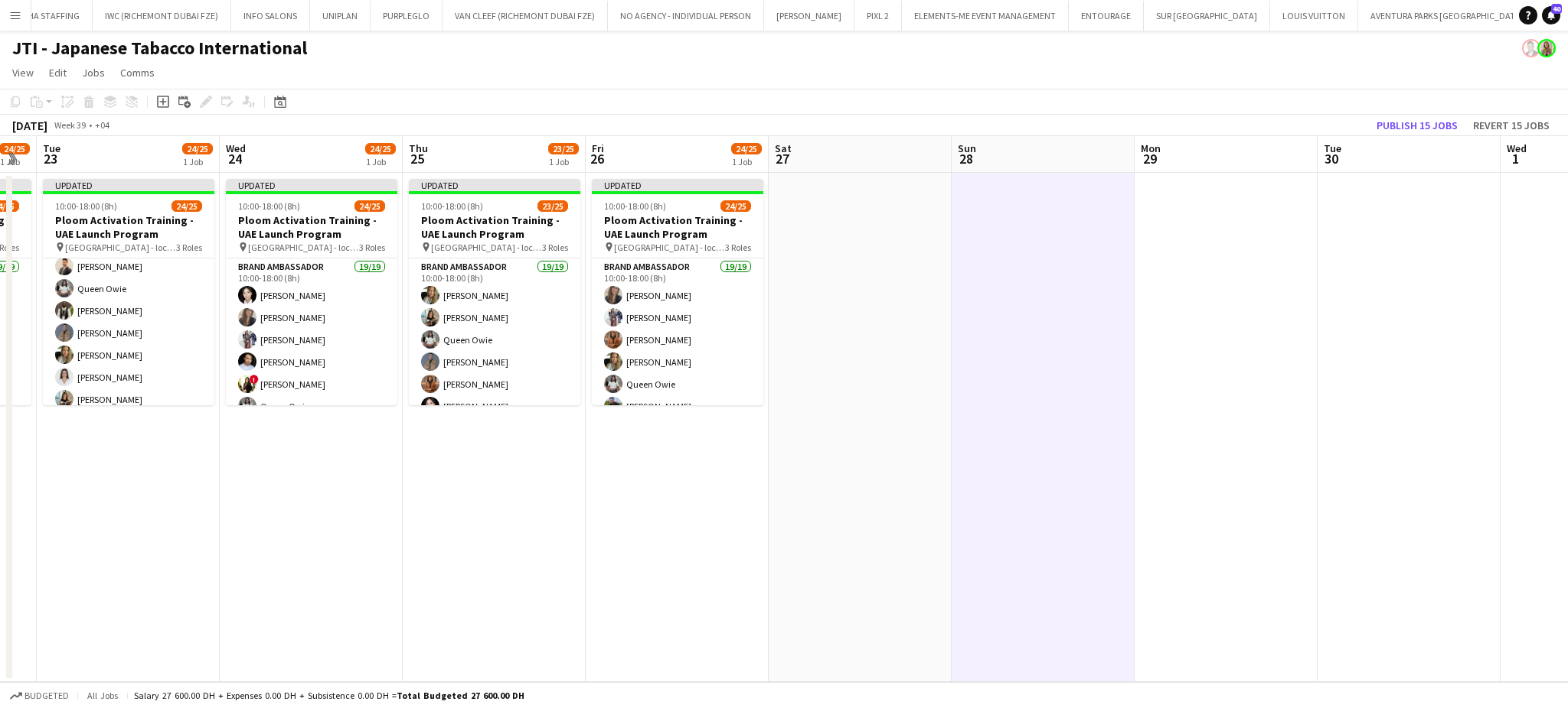
scroll to position [139, 0]
click at [1388, 121] on button "Publish 15 jobs" at bounding box center [1417, 125] width 93 height 20
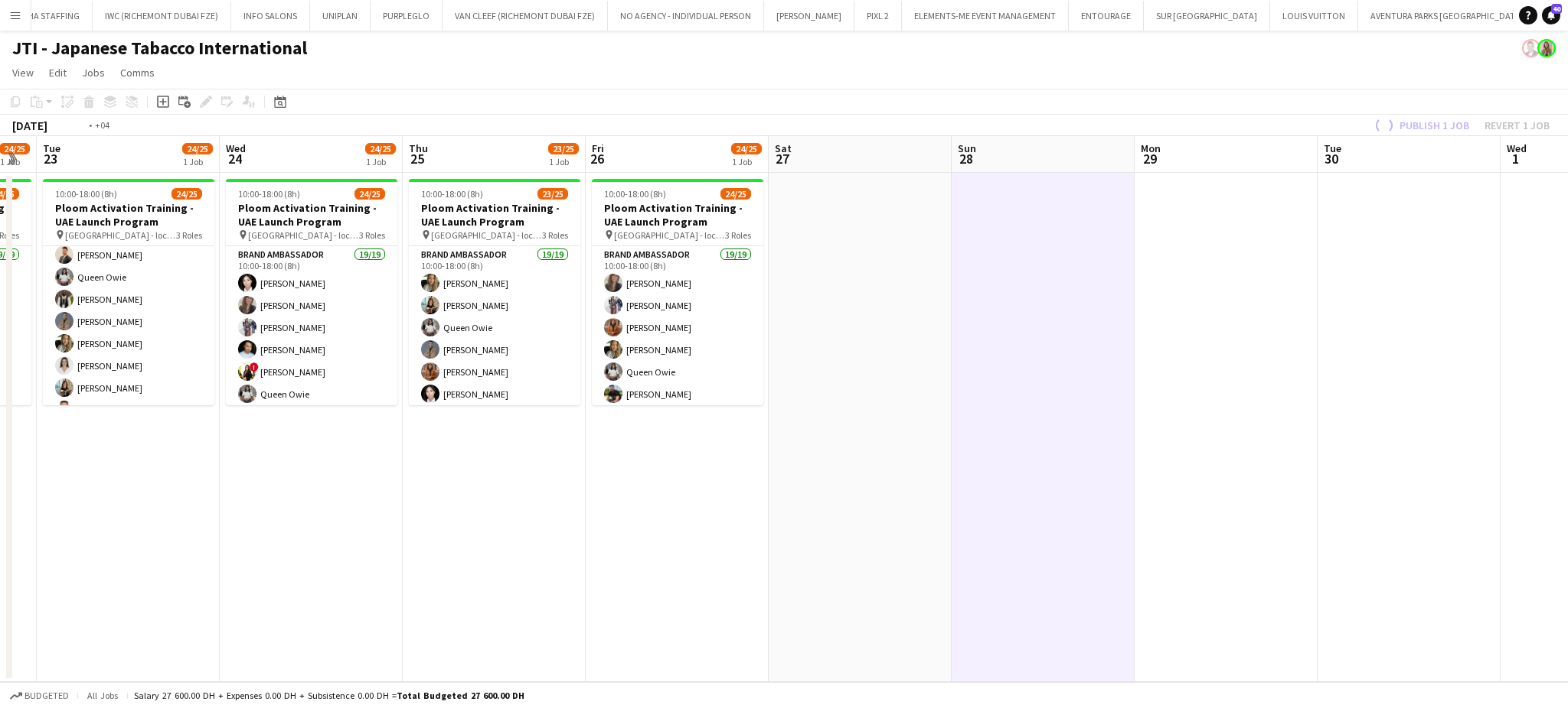
click at [1168, 343] on app-calendar-viewport "Sat 20 Sun 21 Mon 22 24/25 1 Job Tue 23 24/25 1 Job Wed 24 24/25 1 Job Thu 25 2…" at bounding box center [784, 409] width 1568 height 546
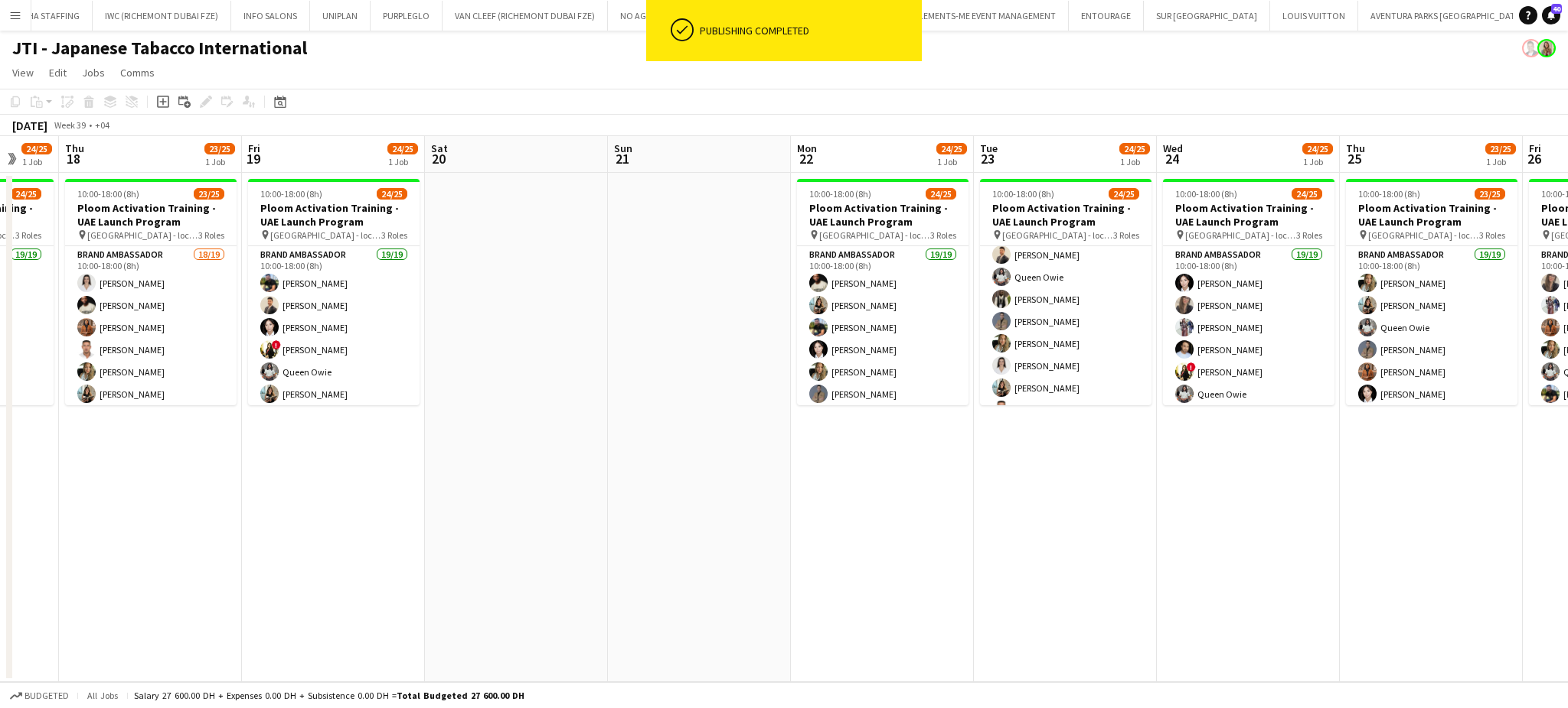
click at [1017, 279] on app-calendar-viewport "Mon 15 24/25 1 Job Tue 16 24/25 1 Job Wed 17 24/25 1 Job Thu 18 23/25 1 Job Fri…" at bounding box center [784, 409] width 1568 height 546
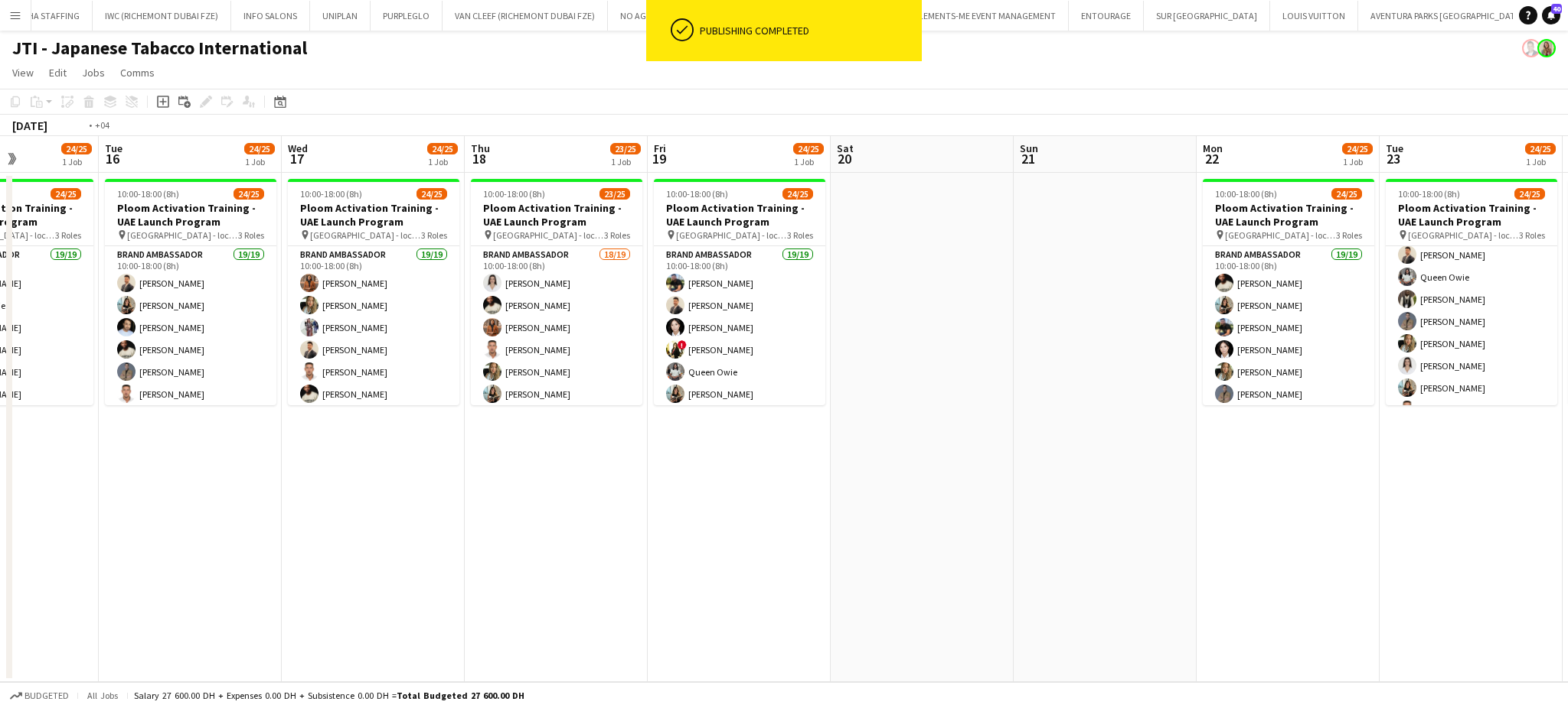
drag, startPoint x: 605, startPoint y: 306, endPoint x: 901, endPoint y: 310, distance: 296.0
click at [901, 310] on app-calendar-viewport "Sat 13 Sun 14 Mon 15 24/25 1 Job Tue 16 24/25 1 Job Wed 17 24/25 1 Job Thu 18 2…" at bounding box center [784, 409] width 1568 height 546
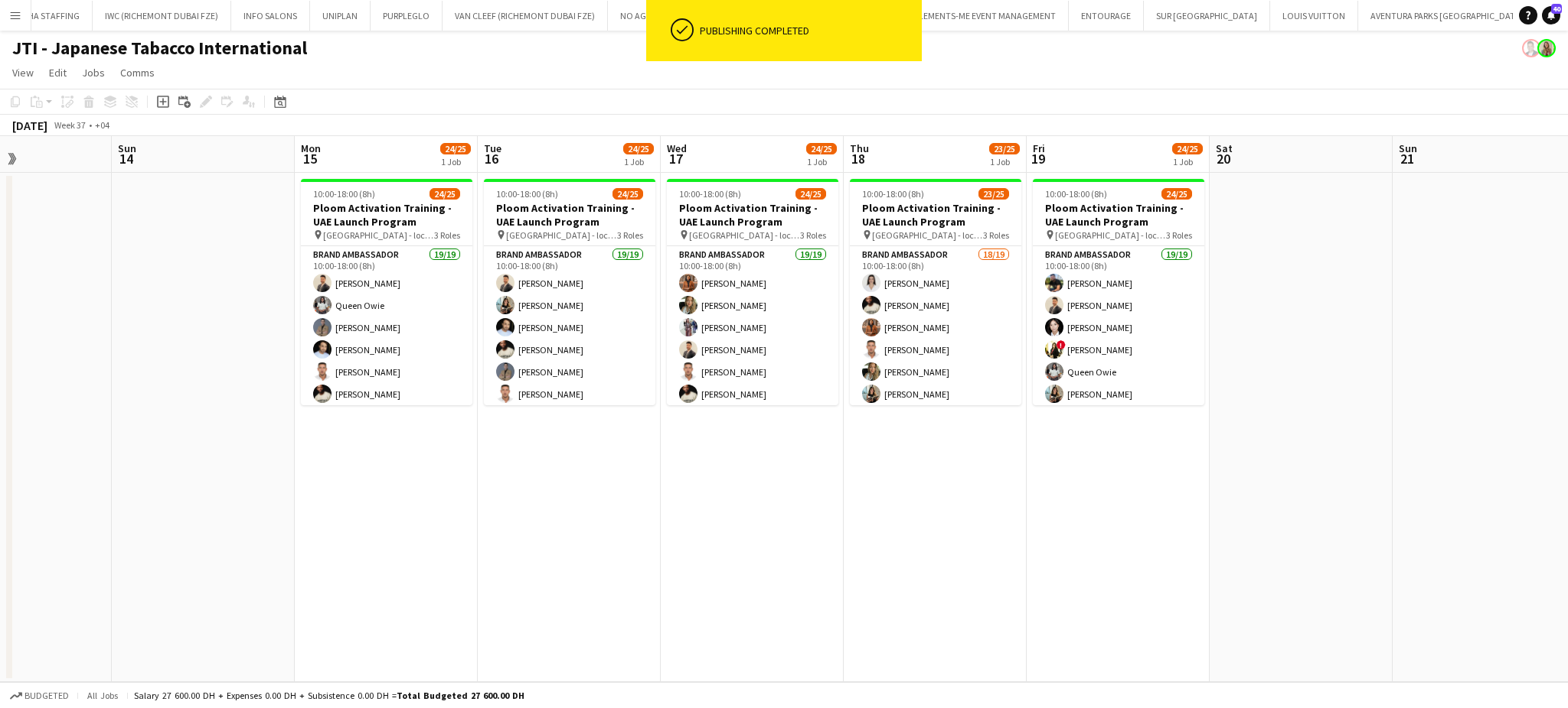
click at [708, 300] on app-calendar-viewport "Thu 11 24/25 1 Job Fri 12 24/25 1 Job Sat 13 Sun 14 Mon 15 24/25 1 Job Tue 16 2…" at bounding box center [784, 409] width 1568 height 546
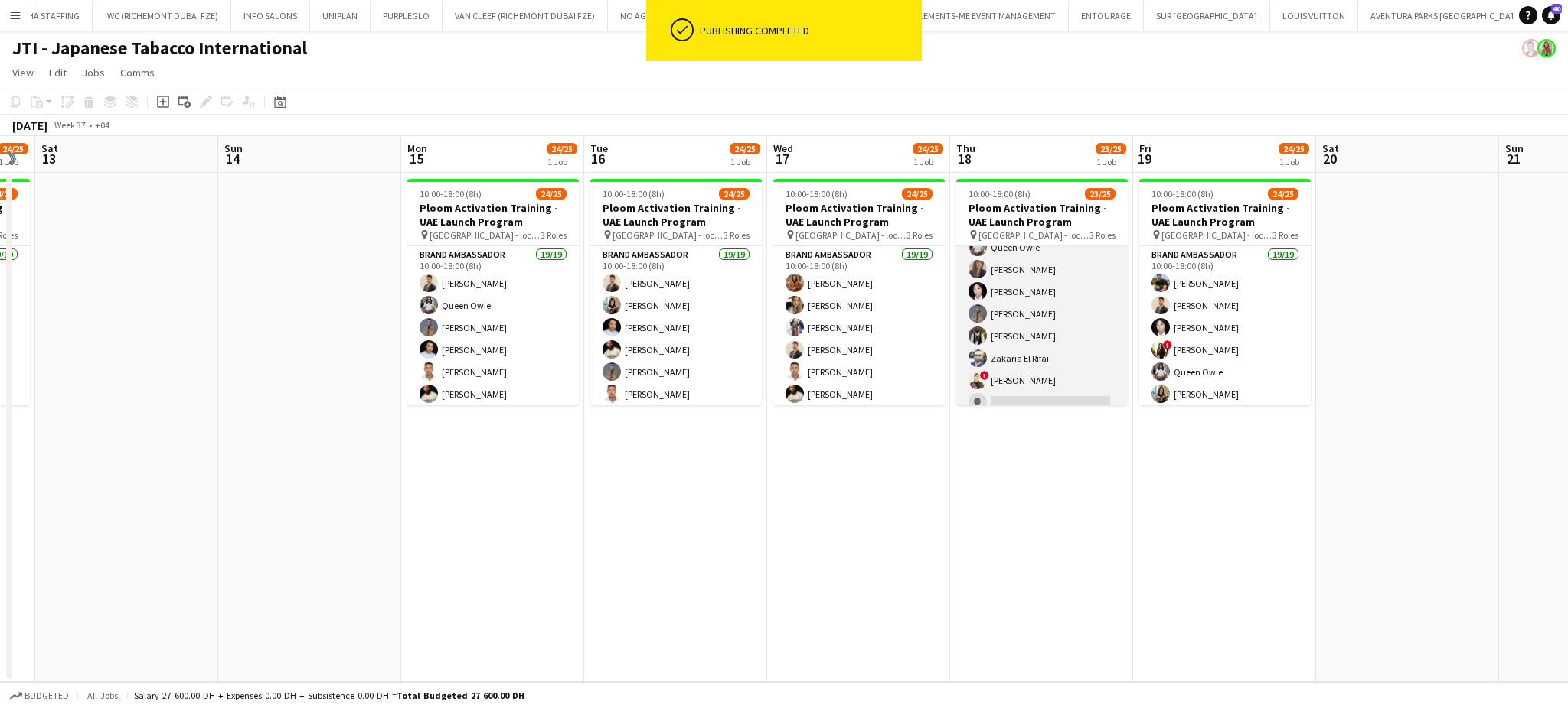
scroll to position [306, 0]
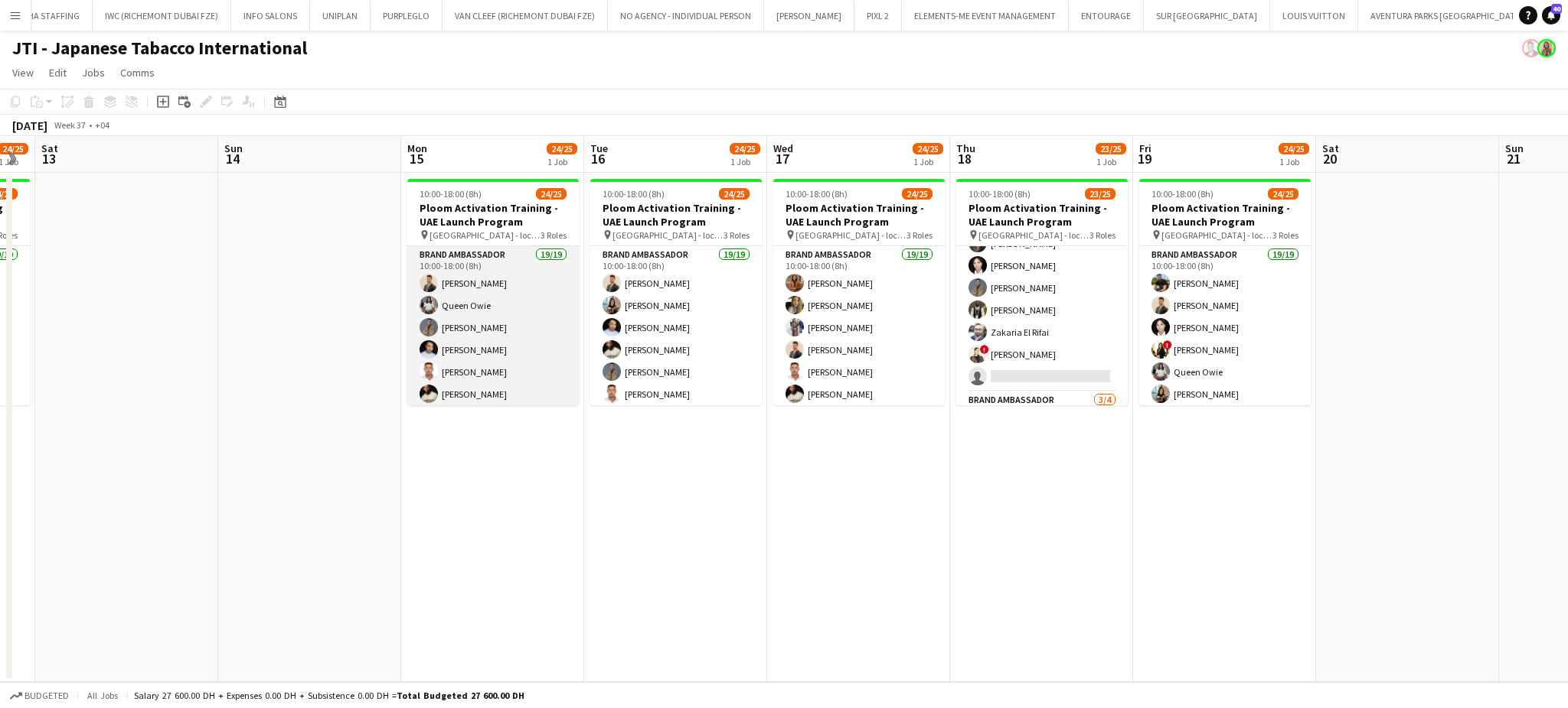
drag, startPoint x: 755, startPoint y: 293, endPoint x: 924, endPoint y: 295, distance: 169.0
click at [934, 295] on app-calendar-viewport "Thu 11 24/25 1 Job Fri 12 24/25 1 Job Sat 13 Sun 14 Mon 15 24/25 1 Job Tue 16 2…" at bounding box center [784, 409] width 1568 height 546
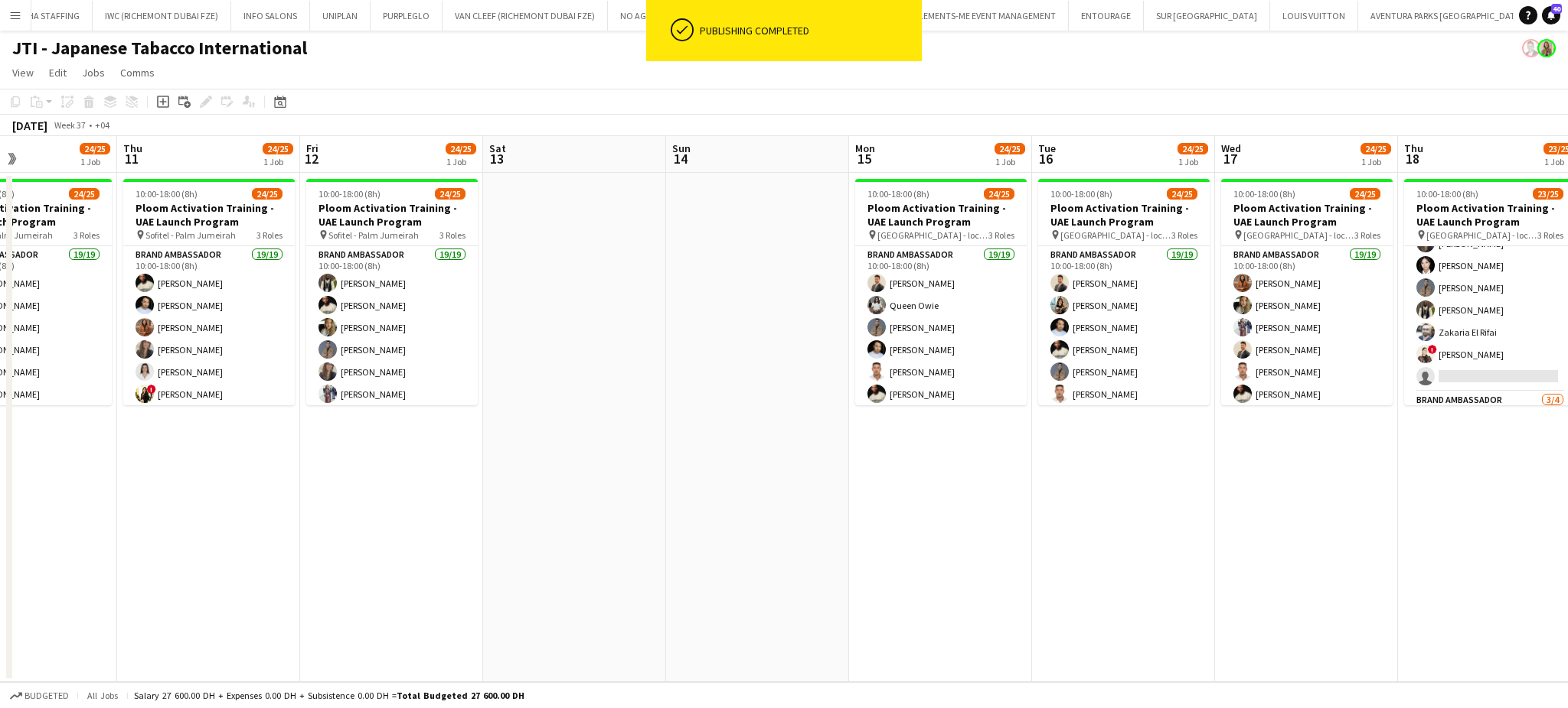
drag, startPoint x: 503, startPoint y: 250, endPoint x: 776, endPoint y: 253, distance: 273.0
click at [776, 253] on app-calendar-viewport "Mon 8 24/25 1 Job Tue 9 24/25 1 Job Wed 10 24/25 1 Job Thu 11 24/25 1 Job Fri 1…" at bounding box center [784, 409] width 1568 height 546
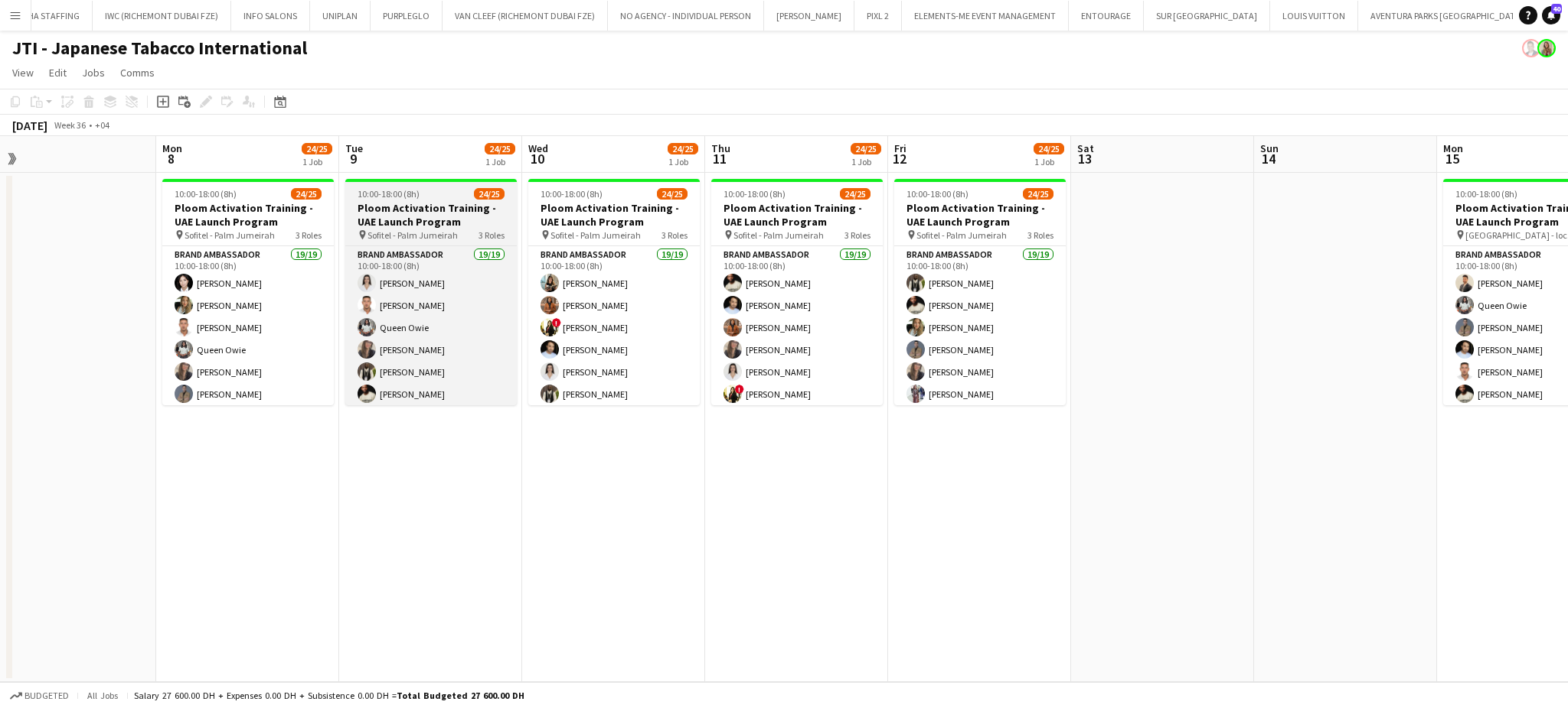
drag, startPoint x: 557, startPoint y: 237, endPoint x: 349, endPoint y: 220, distance: 208.7
click at [610, 237] on app-calendar-viewport "Fri 5 Sat 6 Sun 7 Mon 8 24/25 1 Job Tue 9 24/25 1 Job Wed 10 24/25 1 Job Thu 11…" at bounding box center [784, 409] width 1568 height 546
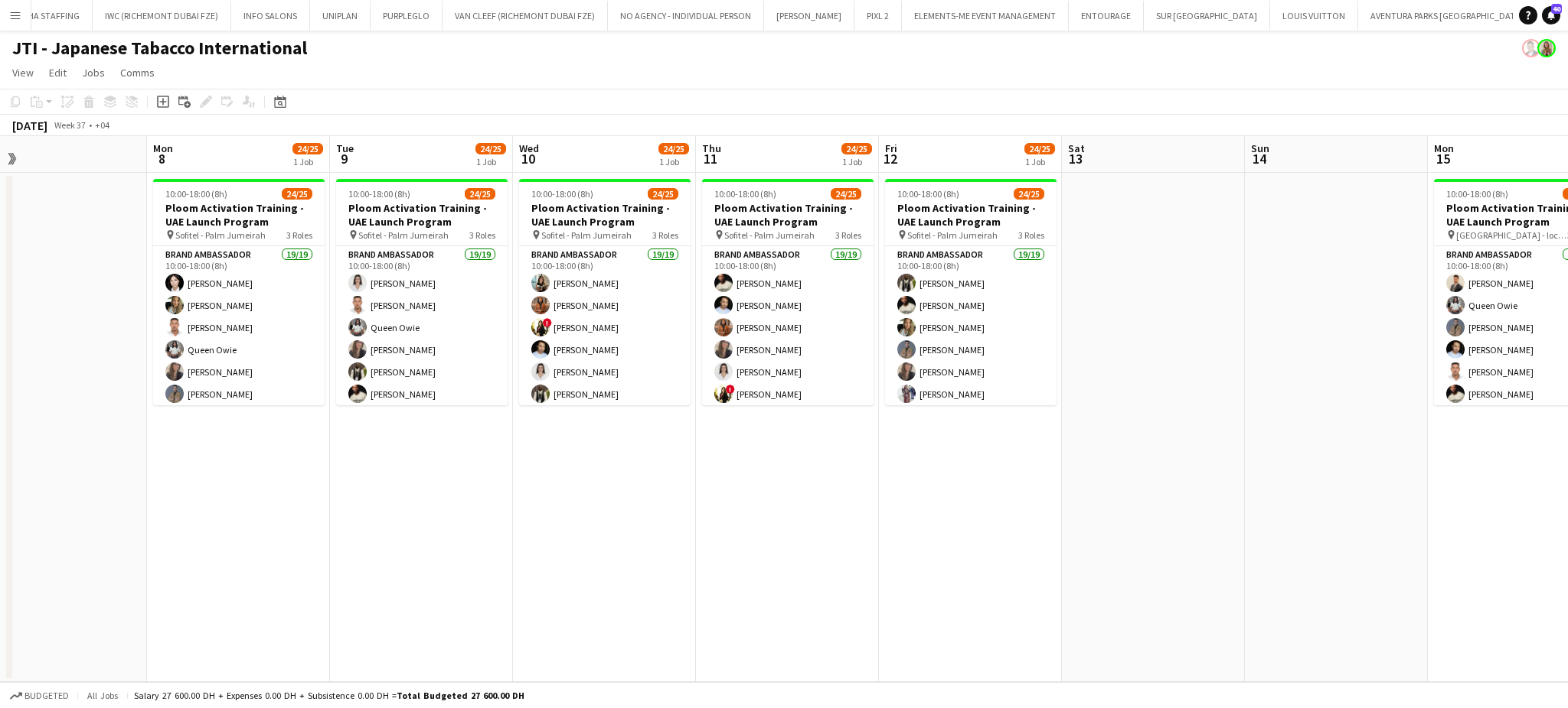
drag, startPoint x: 137, startPoint y: 231, endPoint x: 508, endPoint y: 282, distance: 374.5
click at [562, 289] on app-calendar-viewport "Fri 5 Sat 6 Sun 7 Mon 8 24/25 1 Job Tue 9 24/25 1 Job Wed 10 24/25 1 Job Thu 11…" at bounding box center [784, 409] width 1568 height 546
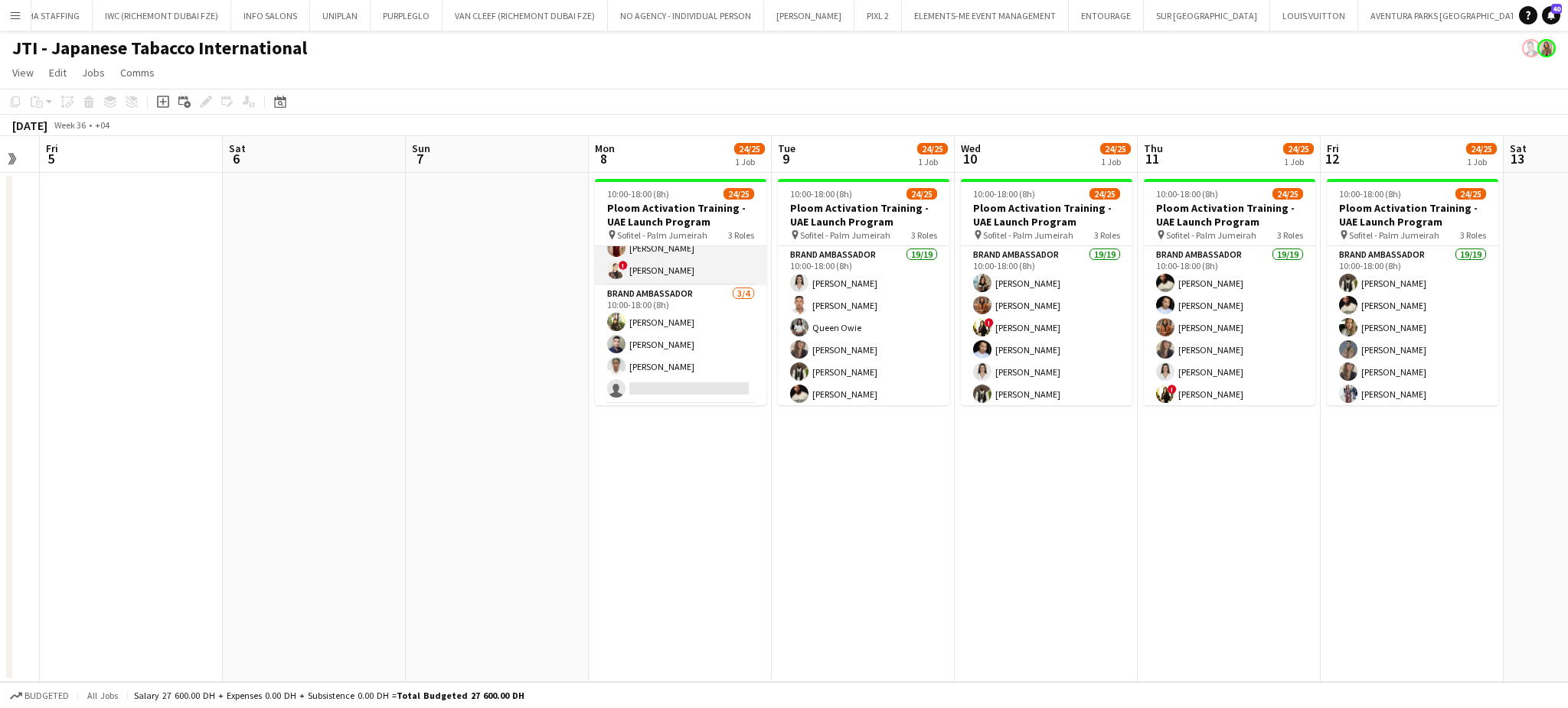
scroll to position [383, 0]
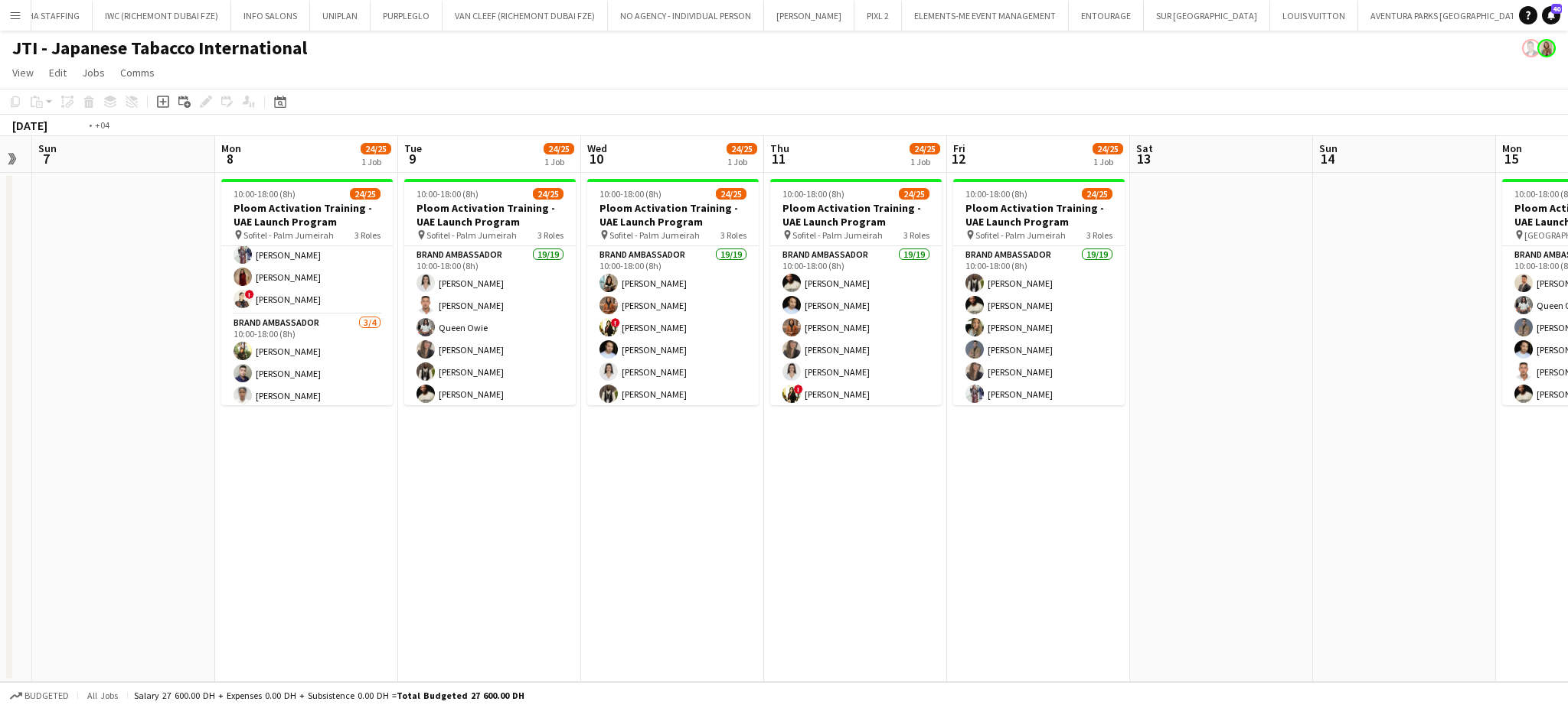
drag, startPoint x: 1004, startPoint y: 381, endPoint x: 202, endPoint y: 191, distance: 824.2
click at [227, 197] on app-calendar-viewport "Wed 3 Thu 4 Fri 5 Sat 6 Sun 7 Mon 8 24/25 1 Job Tue 9 24/25 1 Job Wed 10 24/25 …" at bounding box center [784, 409] width 1568 height 546
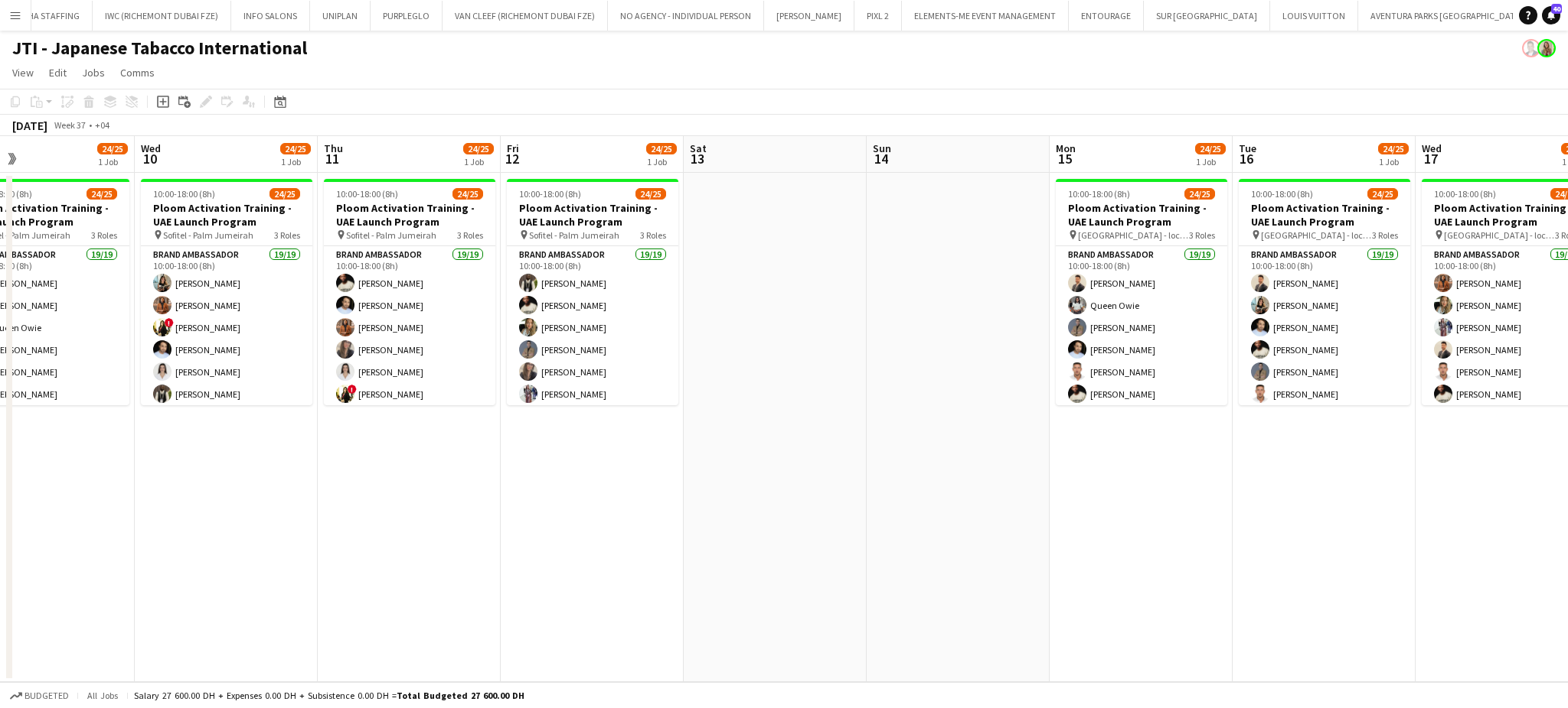
drag, startPoint x: 947, startPoint y: 377, endPoint x: 334, endPoint y: 252, distance: 625.6
click at [339, 253] on app-calendar-viewport "Sun 7 Mon 8 24/25 1 Job Tue 9 24/25 1 Job Wed 10 24/25 1 Job Thu 11 24/25 1 Job…" at bounding box center [784, 409] width 1568 height 546
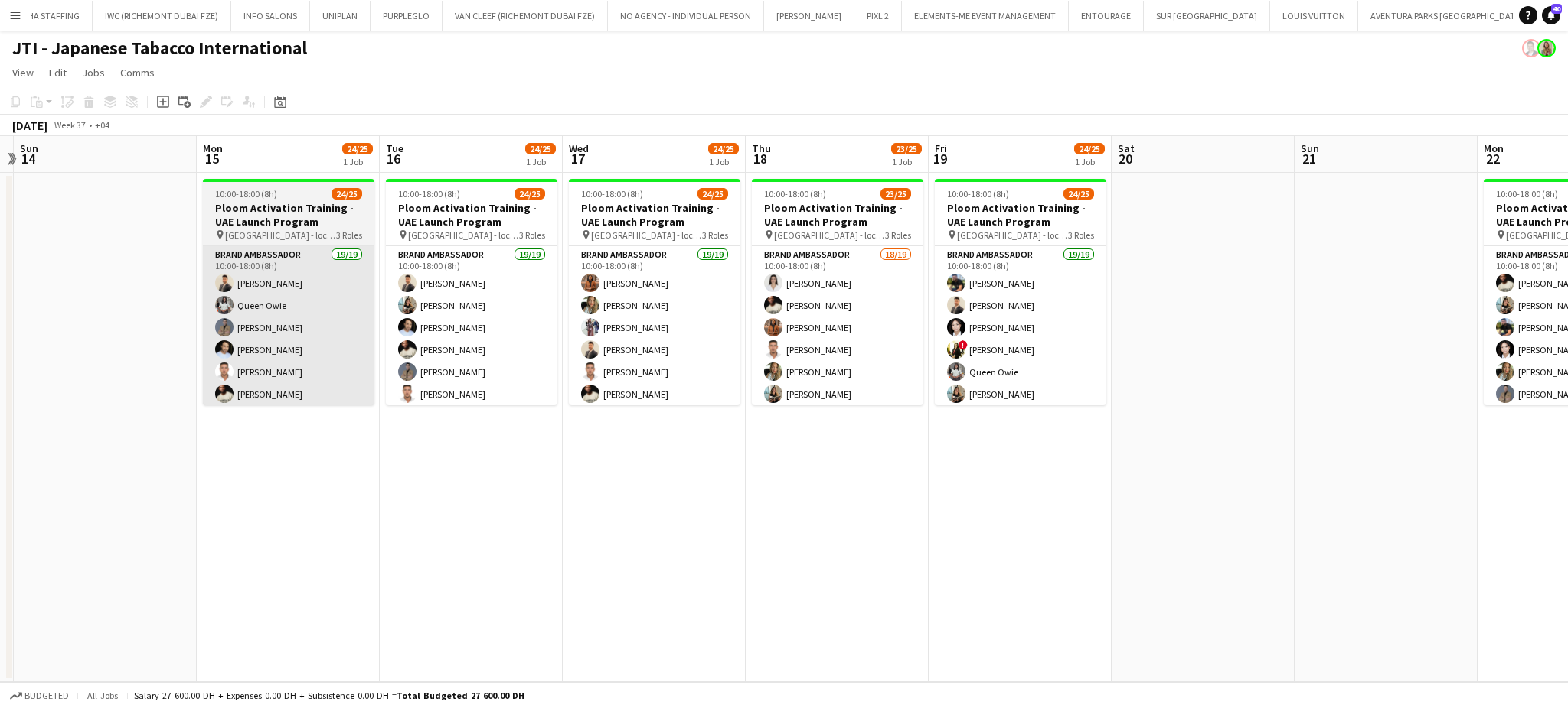
scroll to position [0, 535]
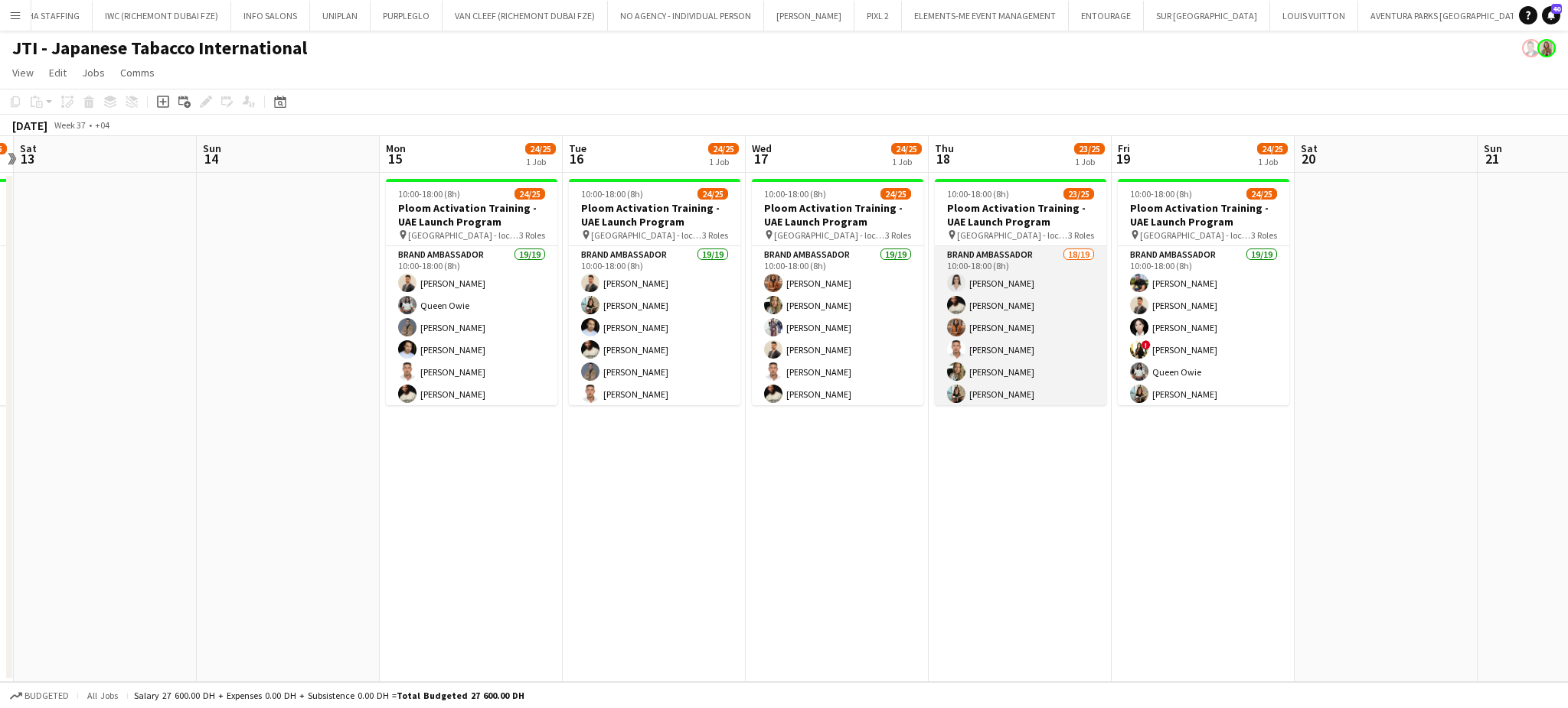
click at [1017, 337] on app-card-role "Brand Ambassador 18/19 10:00-18:00 (8h) Nagham Jaber Francis Mbebele Jacinta Ka…" at bounding box center [1021, 471] width 172 height 451
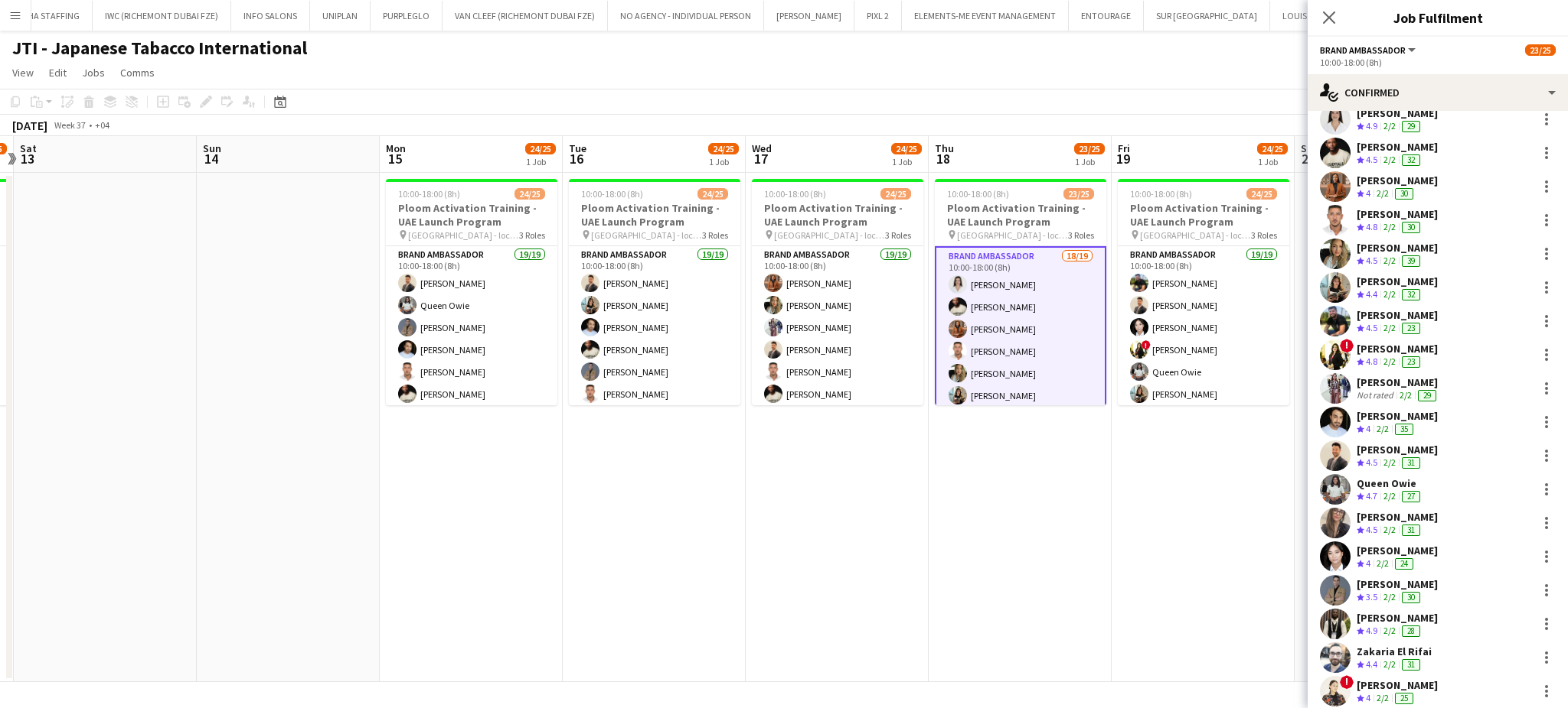
scroll to position [126, 0]
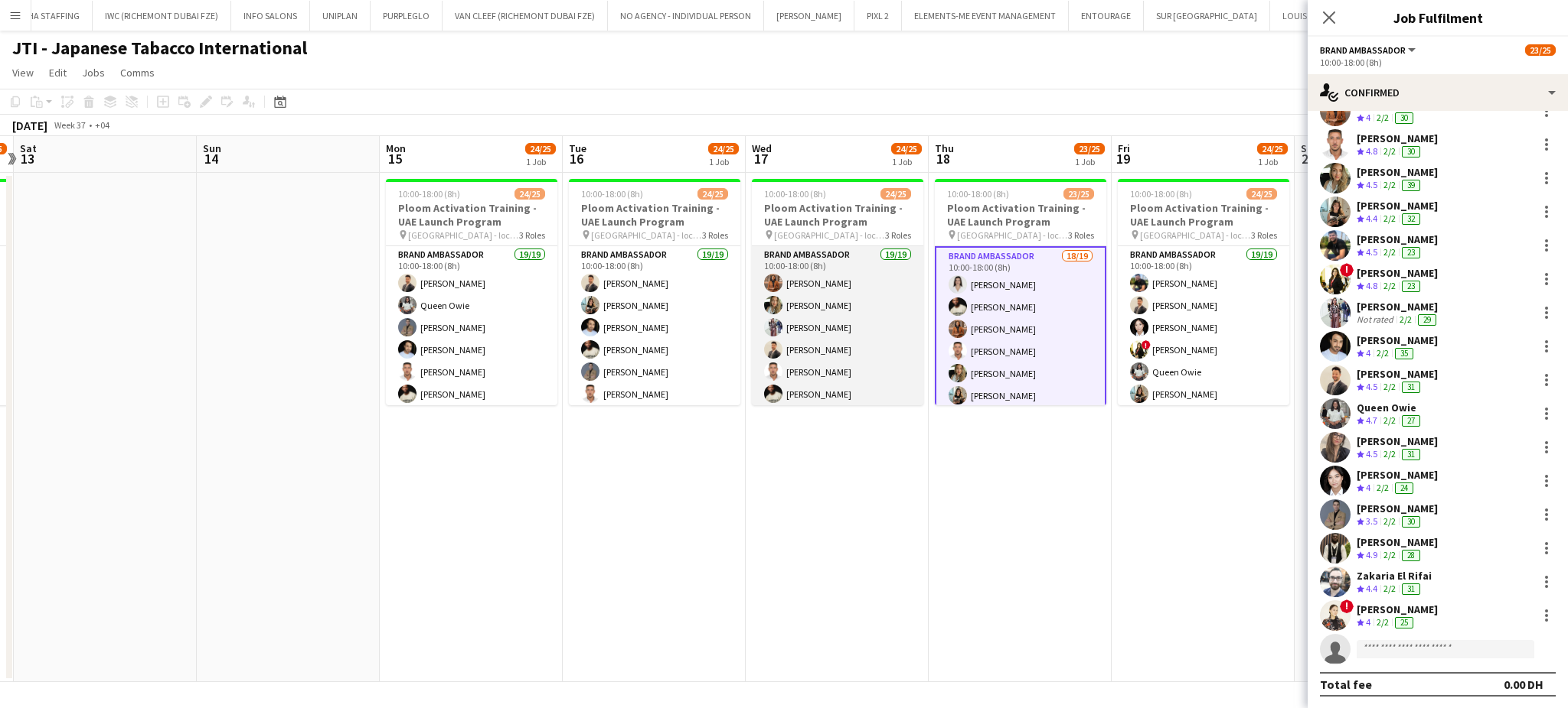
click at [824, 310] on app-card-role "Brand Ambassador 19/19 10:00-18:00 (8h) Jacinta Kabiru Tanja Vukas Areeba Ahmed…" at bounding box center [837, 471] width 172 height 451
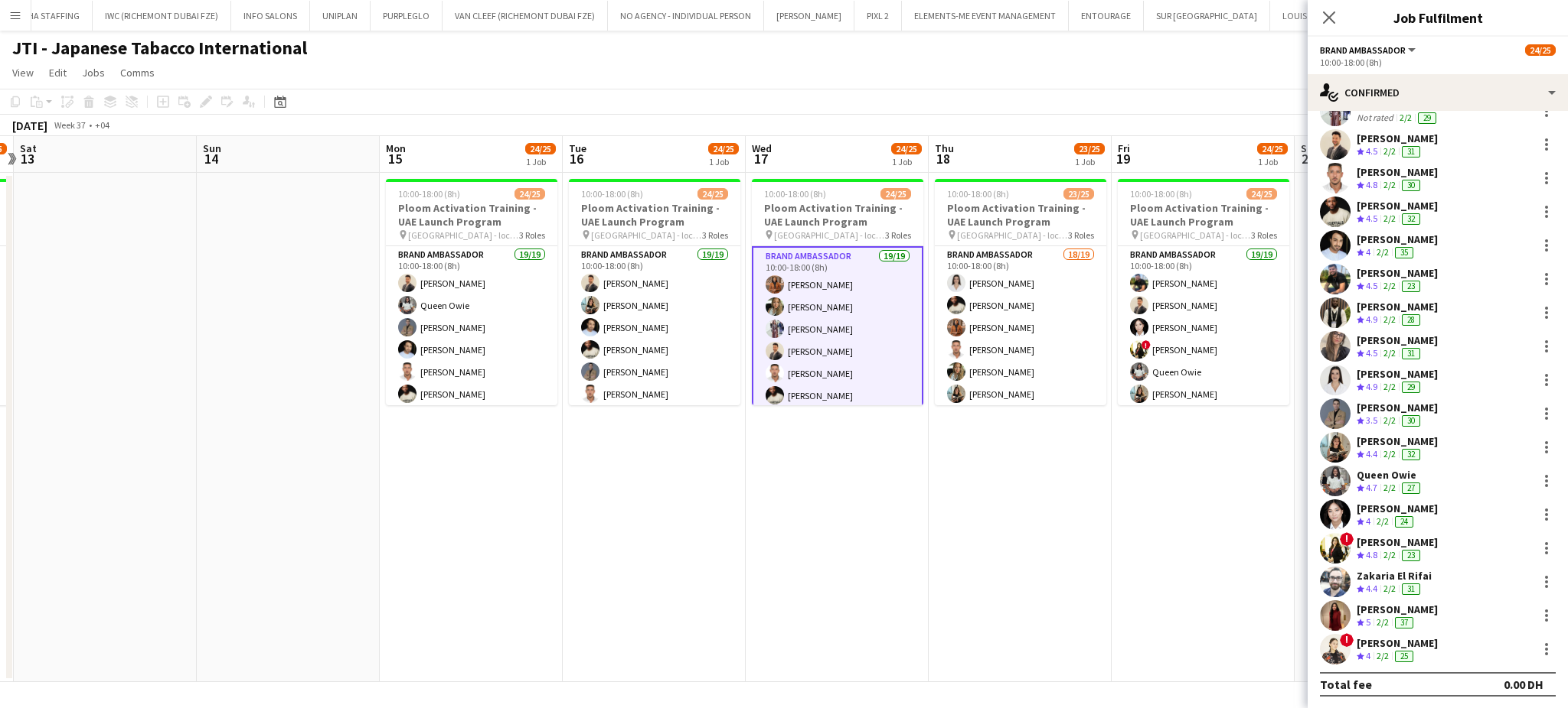
click at [1377, 621] on app-skills-label "2/2" at bounding box center [1382, 622] width 12 height 11
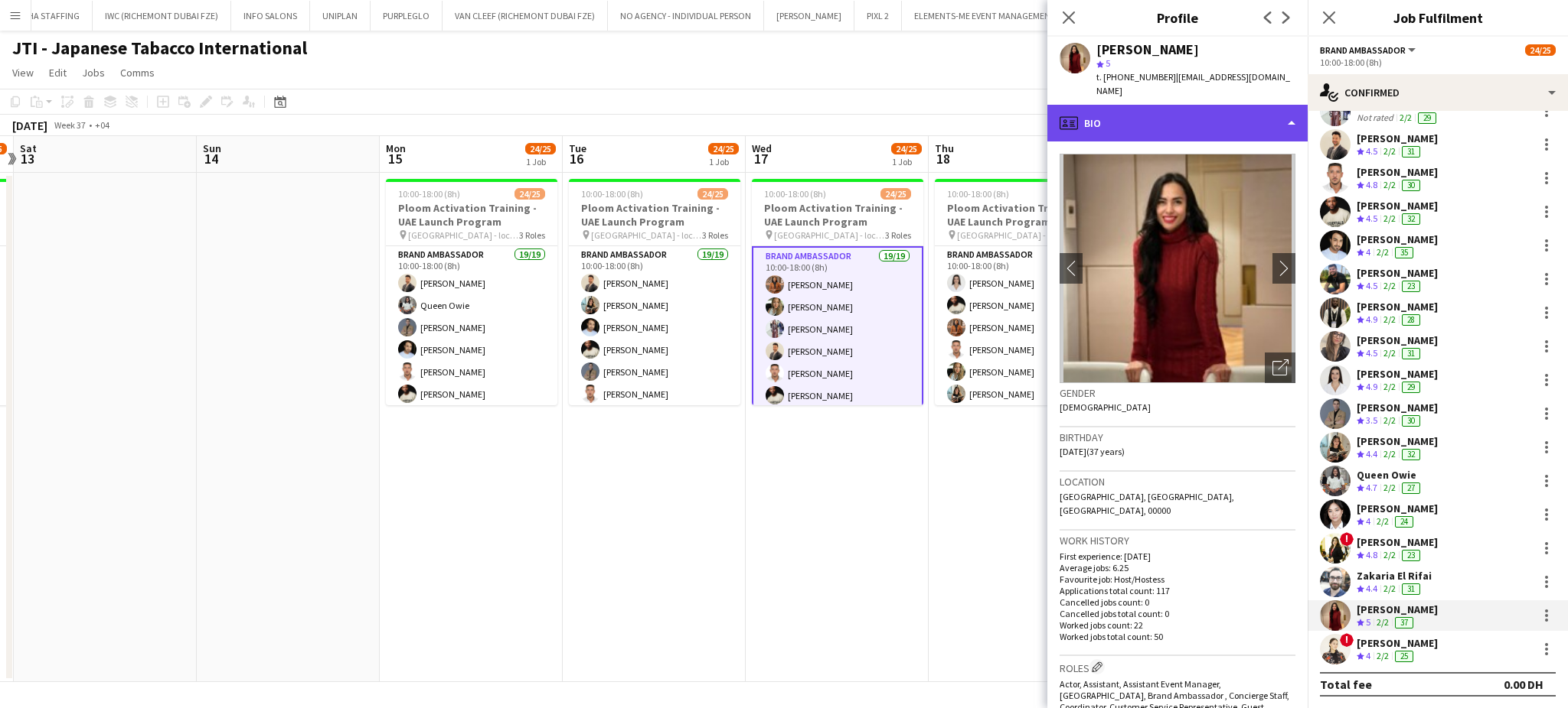
click at [1226, 106] on div "profile Bio" at bounding box center [1176, 122] width 260 height 36
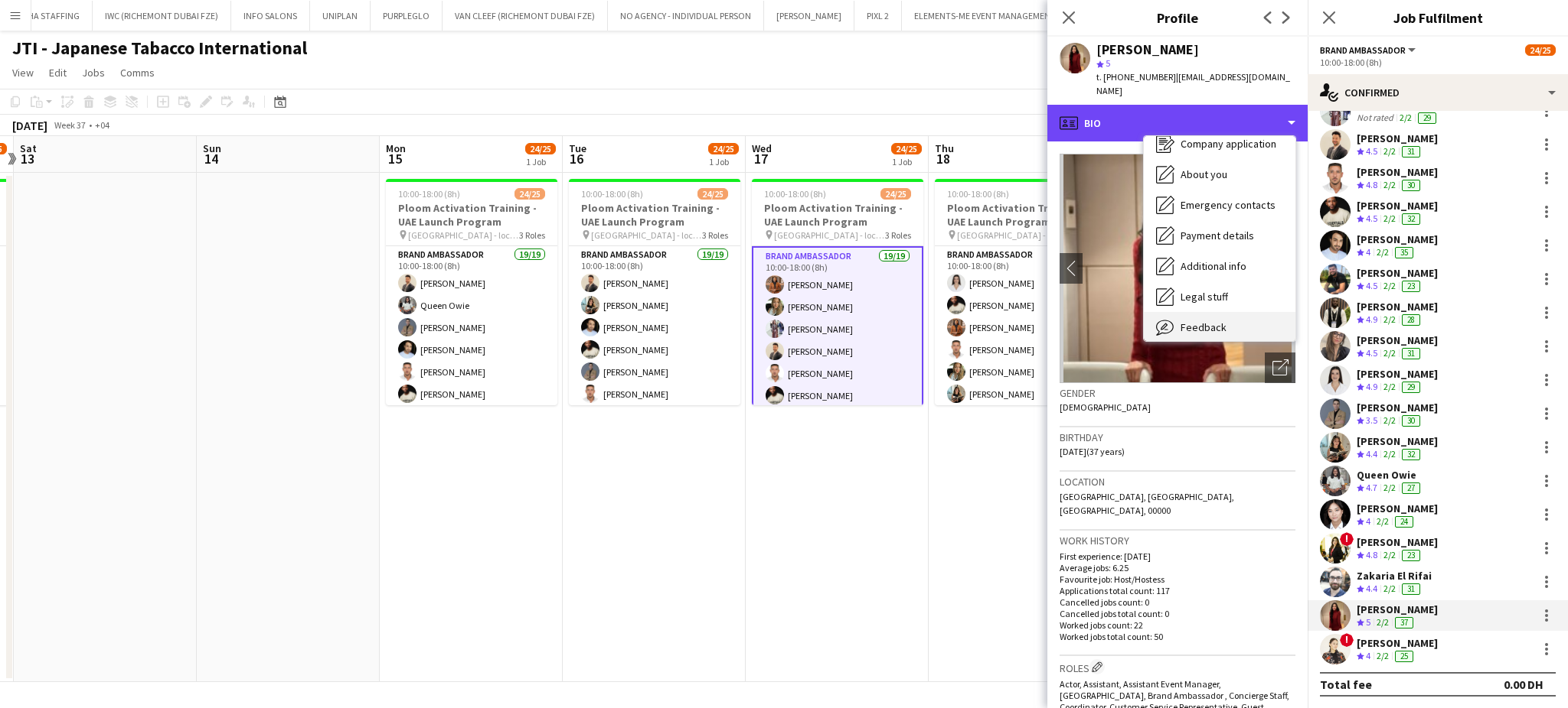
scroll to position [82, 0]
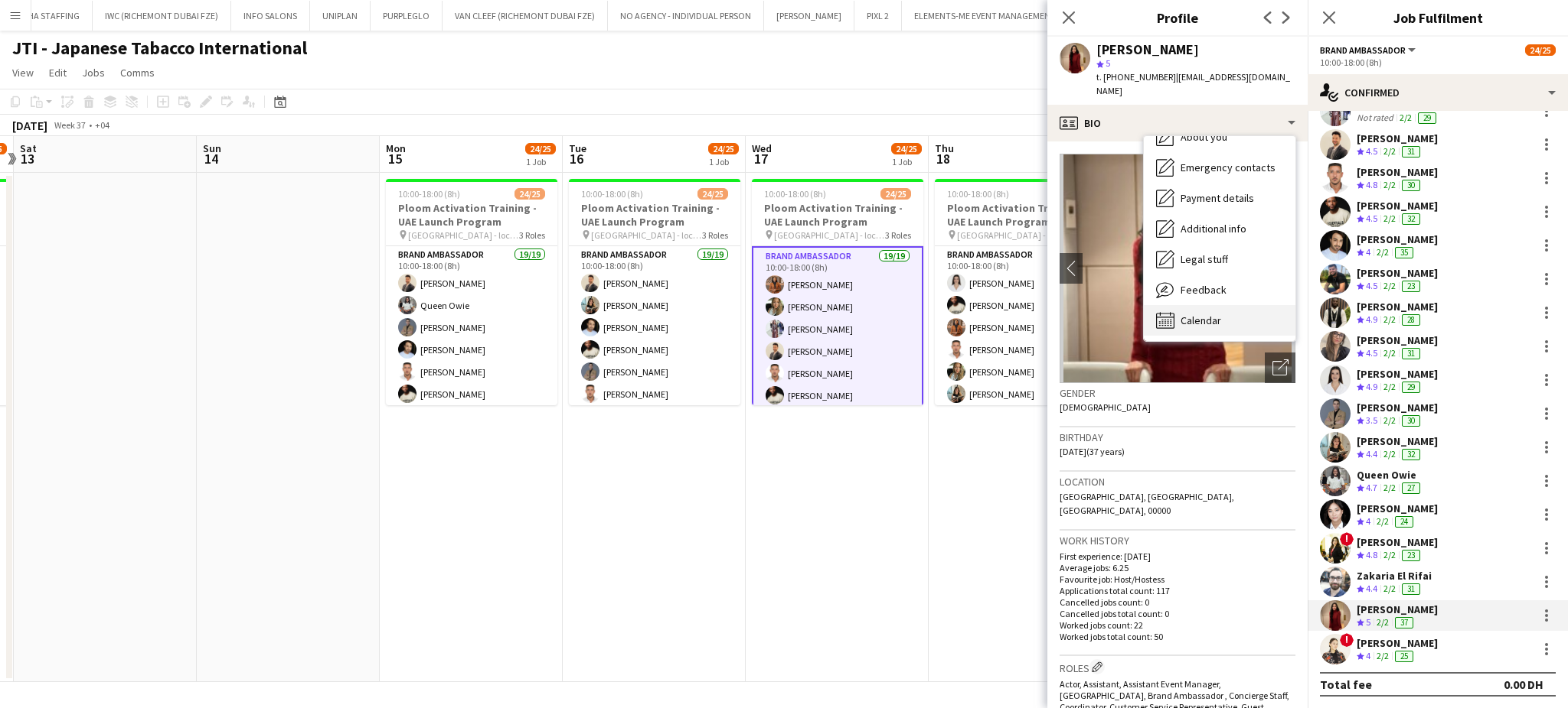
click at [1202, 314] on span "Calendar" at bounding box center [1201, 320] width 41 height 14
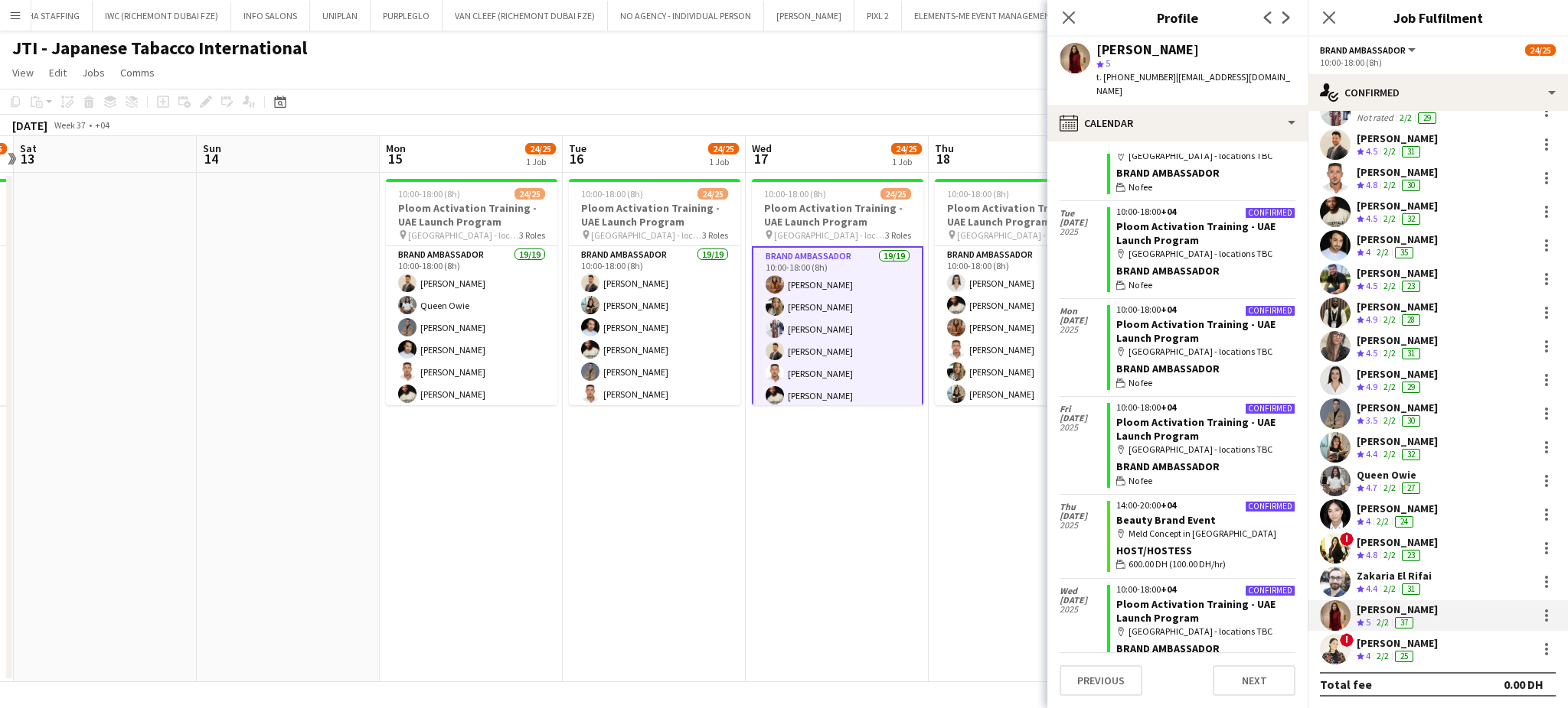
scroll to position [714, 0]
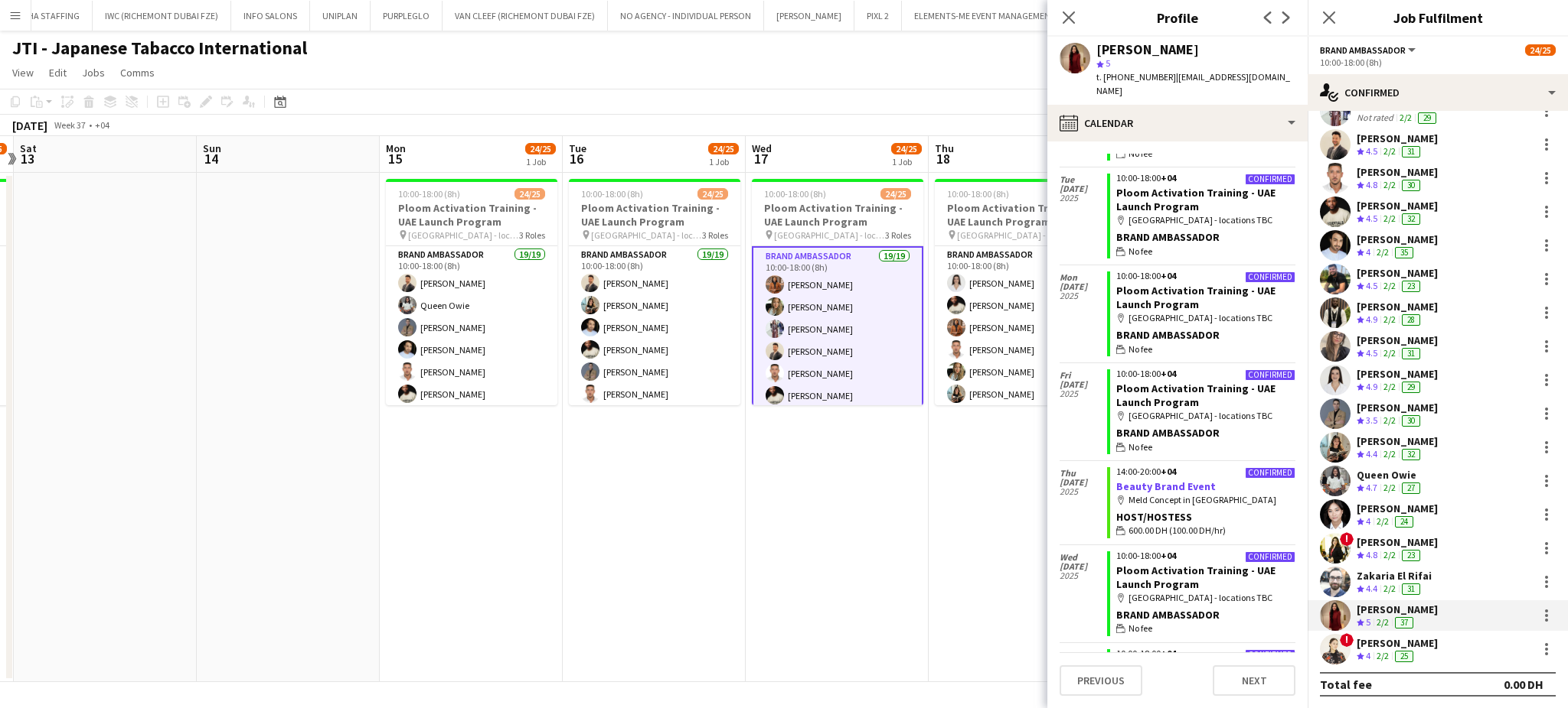
click at [1135, 480] on link "Beauty Brand Event" at bounding box center [1165, 486] width 100 height 14
click at [617, 588] on app-date-cell "10:00-18:00 (8h) 24/25 Ploom Activation Training - UAE Launch Program pin Dubai…" at bounding box center [653, 428] width 183 height 510
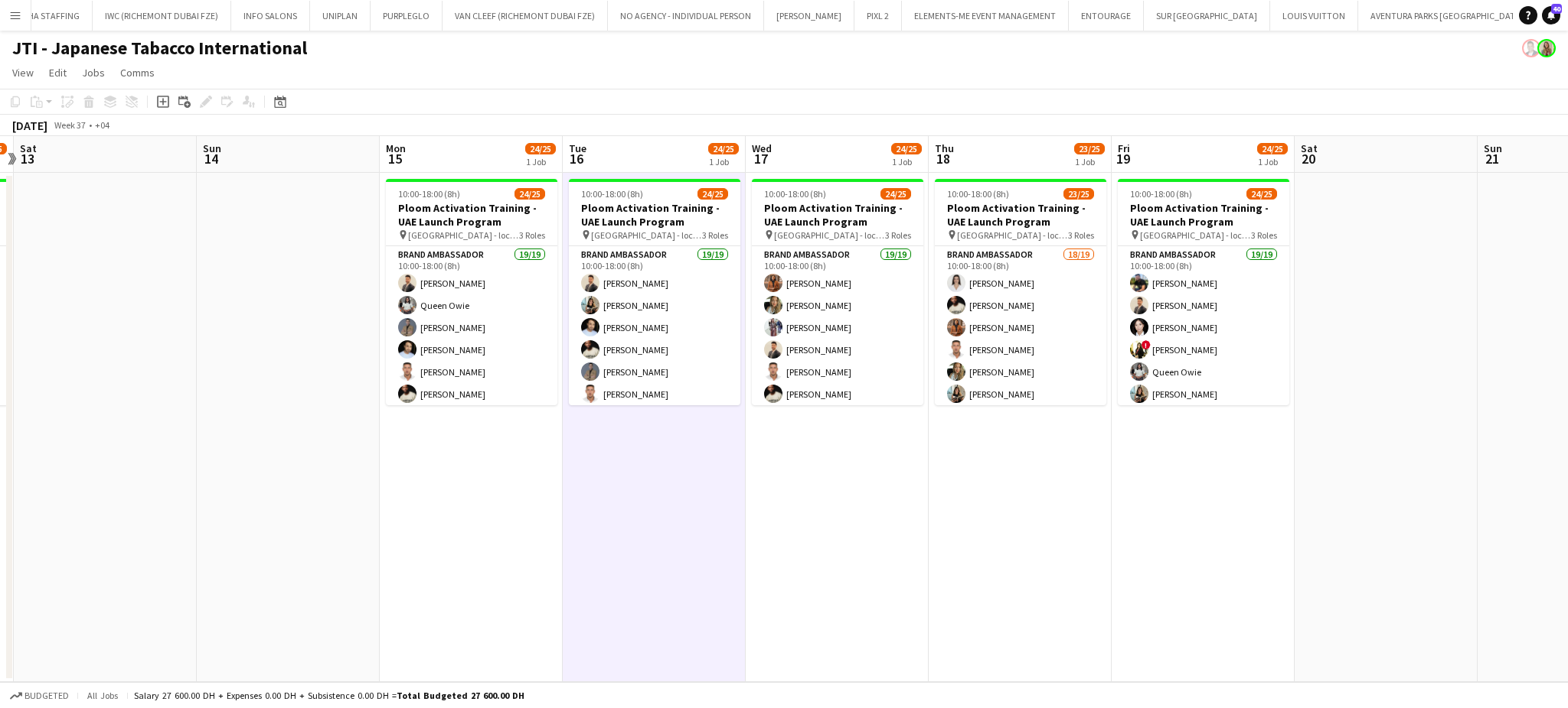
scroll to position [0, 517]
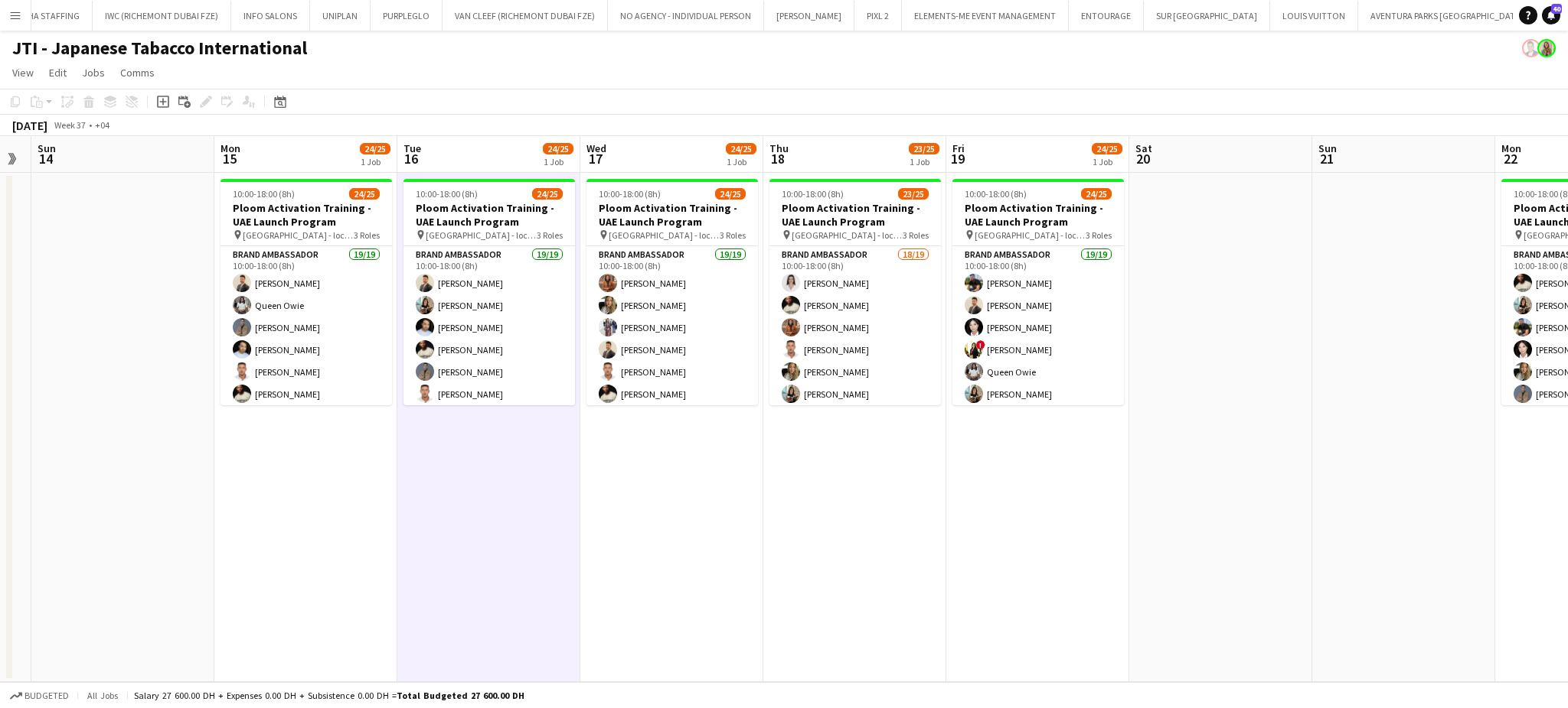
drag, startPoint x: 1146, startPoint y: 356, endPoint x: 981, endPoint y: 354, distance: 165.0
click at [981, 354] on app-calendar-viewport "Thu 11 24/25 1 Job Fri 12 24/25 1 Job Sat 13 Sun 14 Mon 15 24/25 1 Job Tue 16 2…" at bounding box center [784, 409] width 1568 height 546
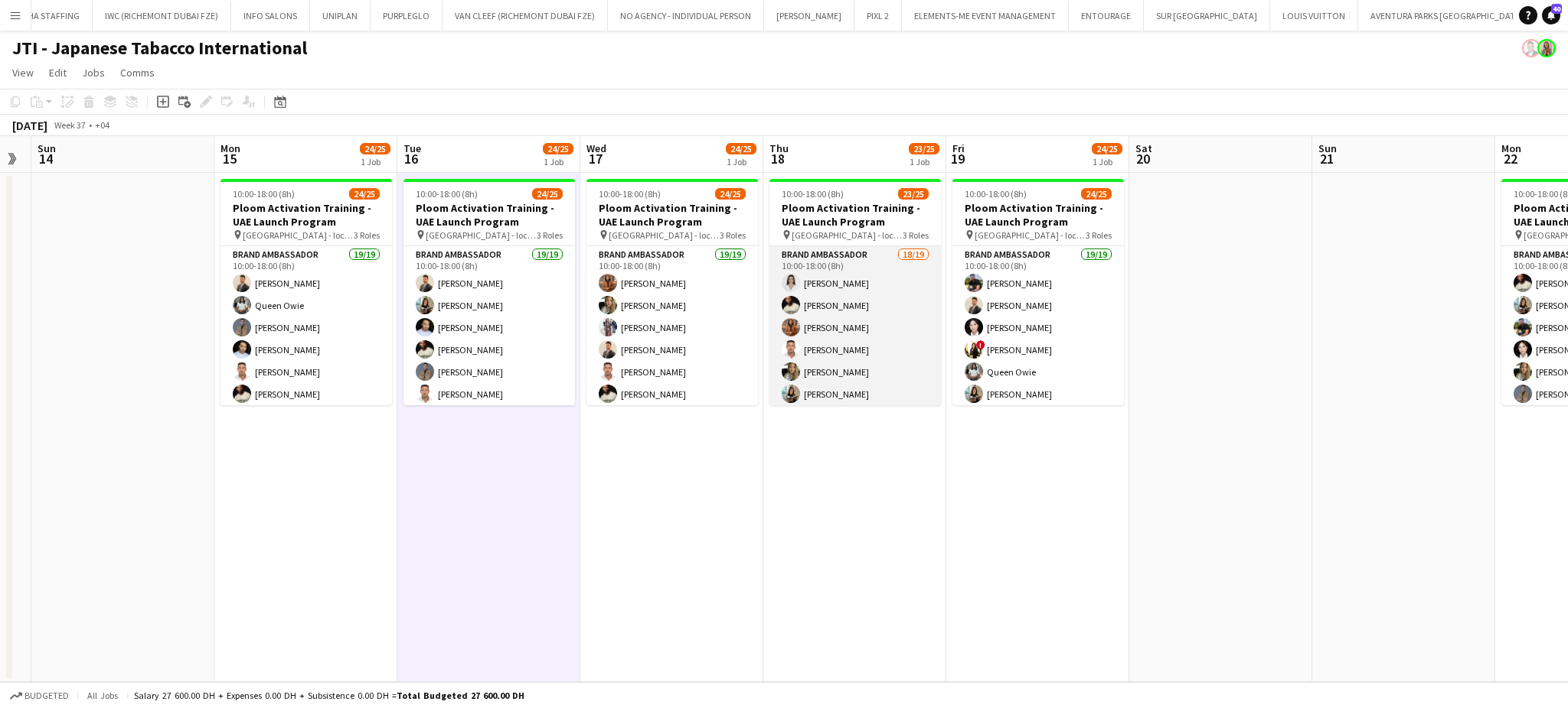
click at [902, 331] on app-card-role "Brand Ambassador 18/19 10:00-18:00 (8h) Nagham Jaber Francis Mbebele Jacinta Ka…" at bounding box center [855, 471] width 172 height 451
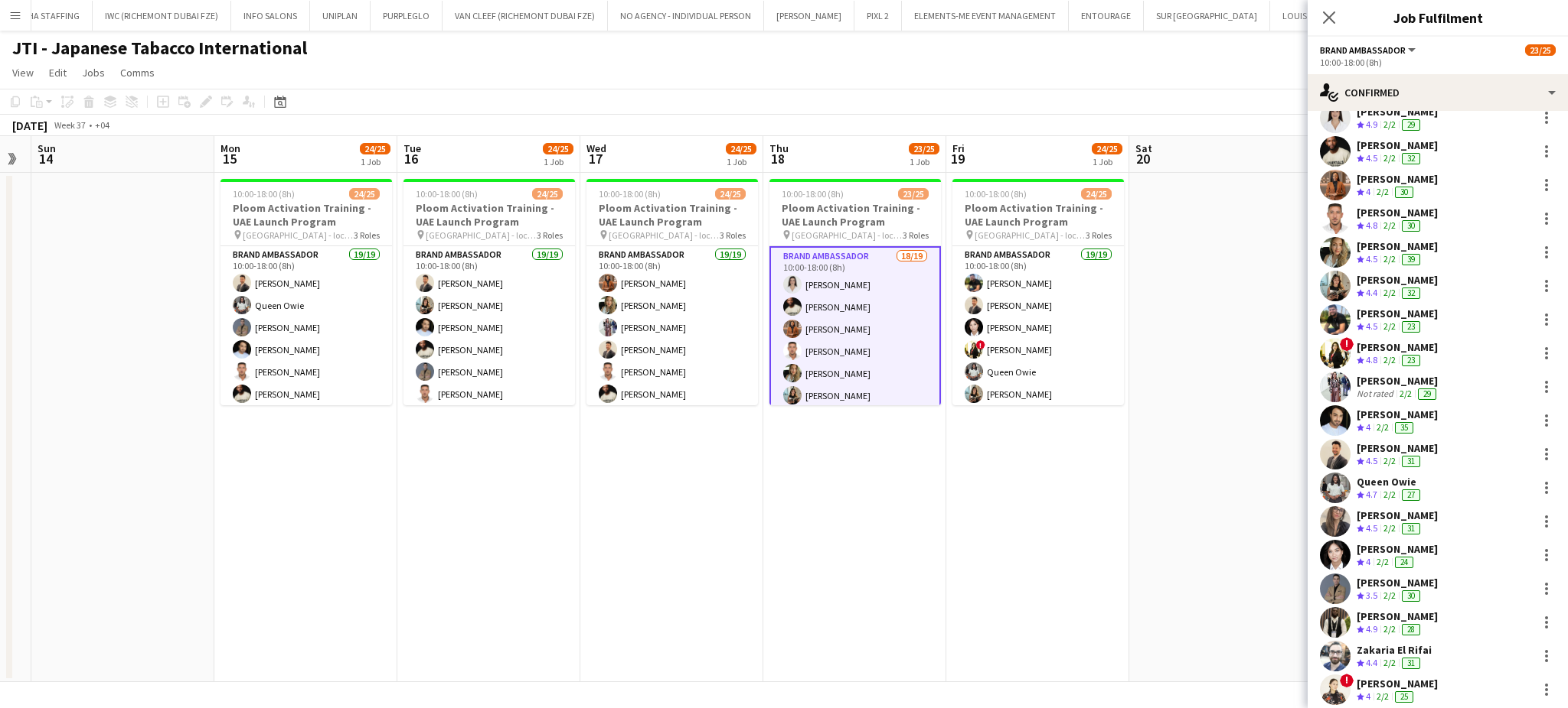
scroll to position [126, 0]
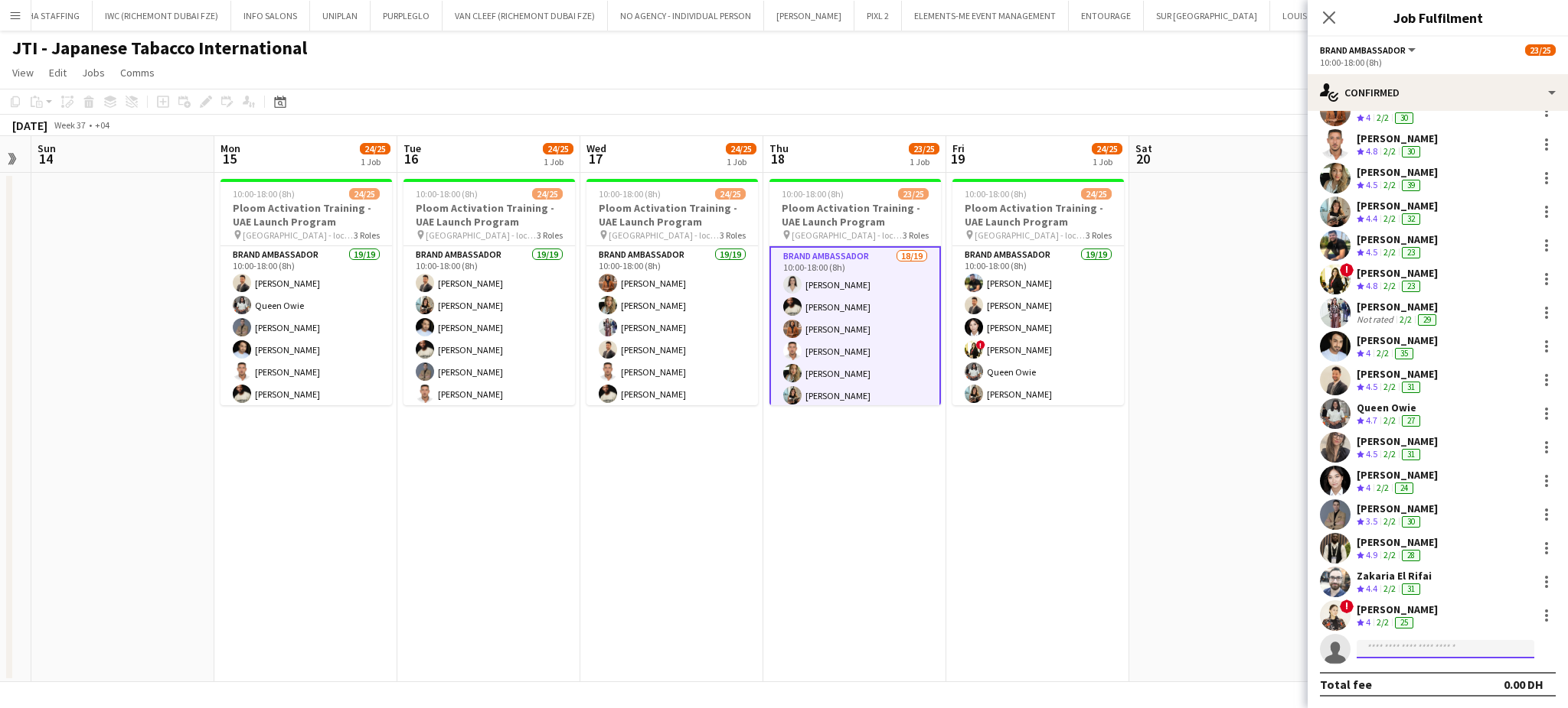
click at [1389, 646] on input at bounding box center [1445, 649] width 177 height 19
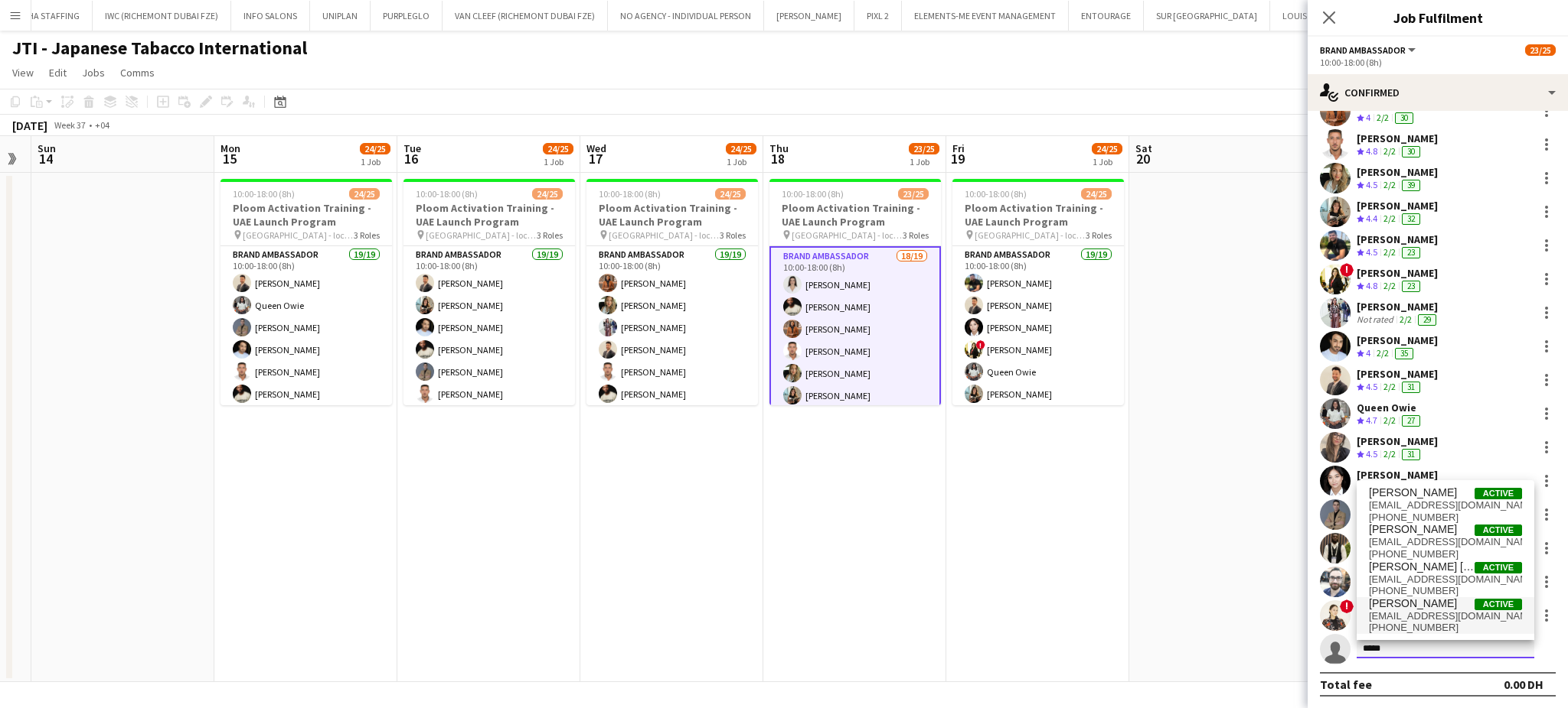
type input "****"
click at [1436, 612] on span "filipinasinternationalartist@gmail.com" at bounding box center [1445, 616] width 153 height 12
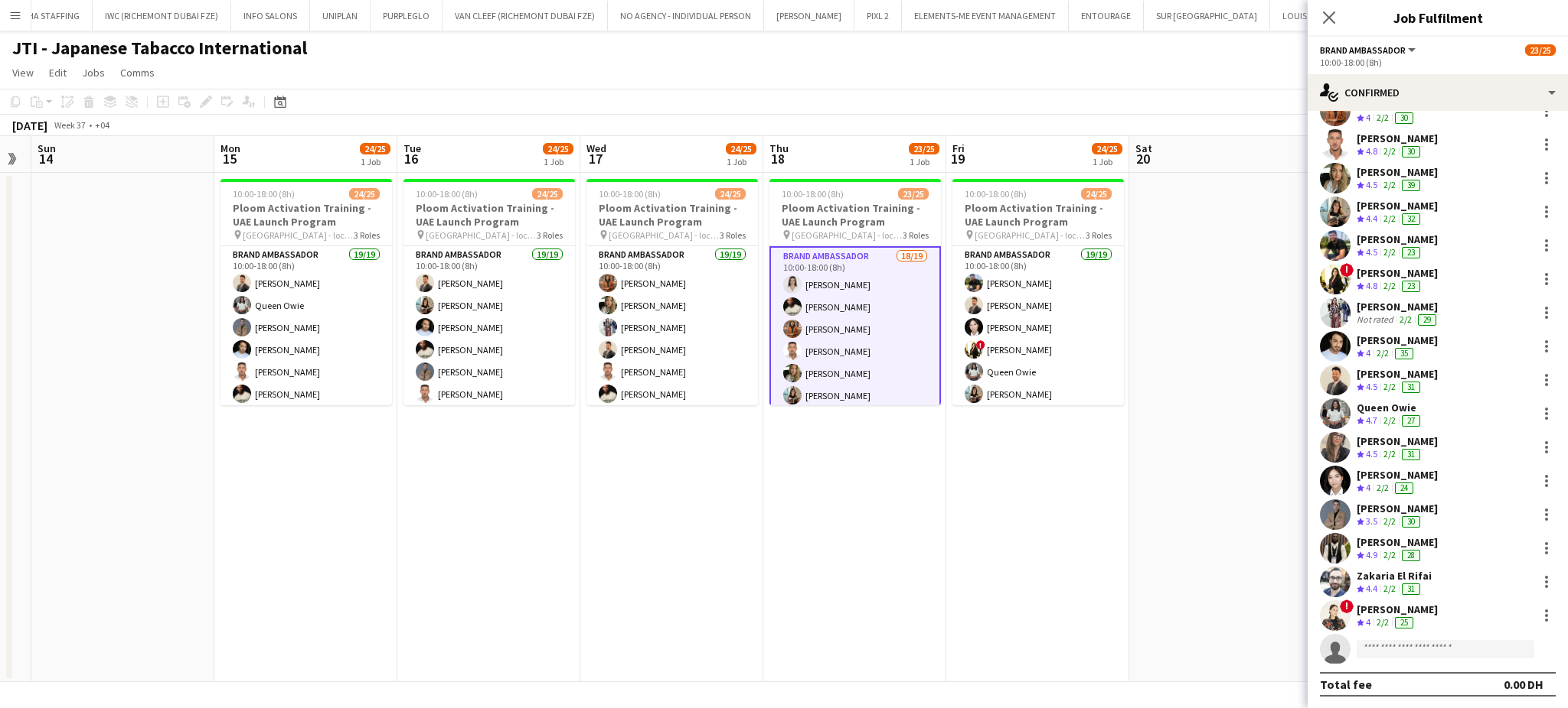
scroll to position [357, 0]
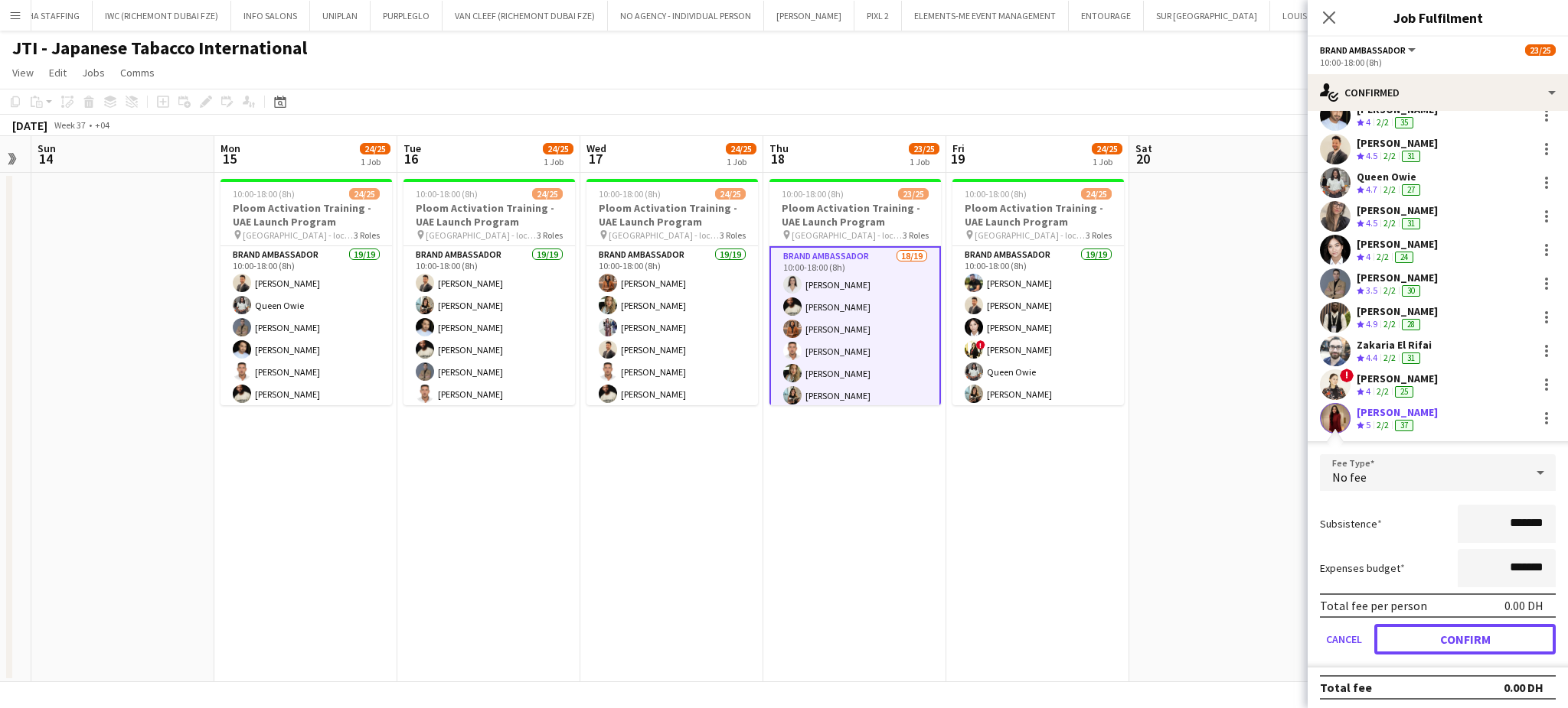
click at [1439, 633] on button "Confirm" at bounding box center [1465, 639] width 182 height 31
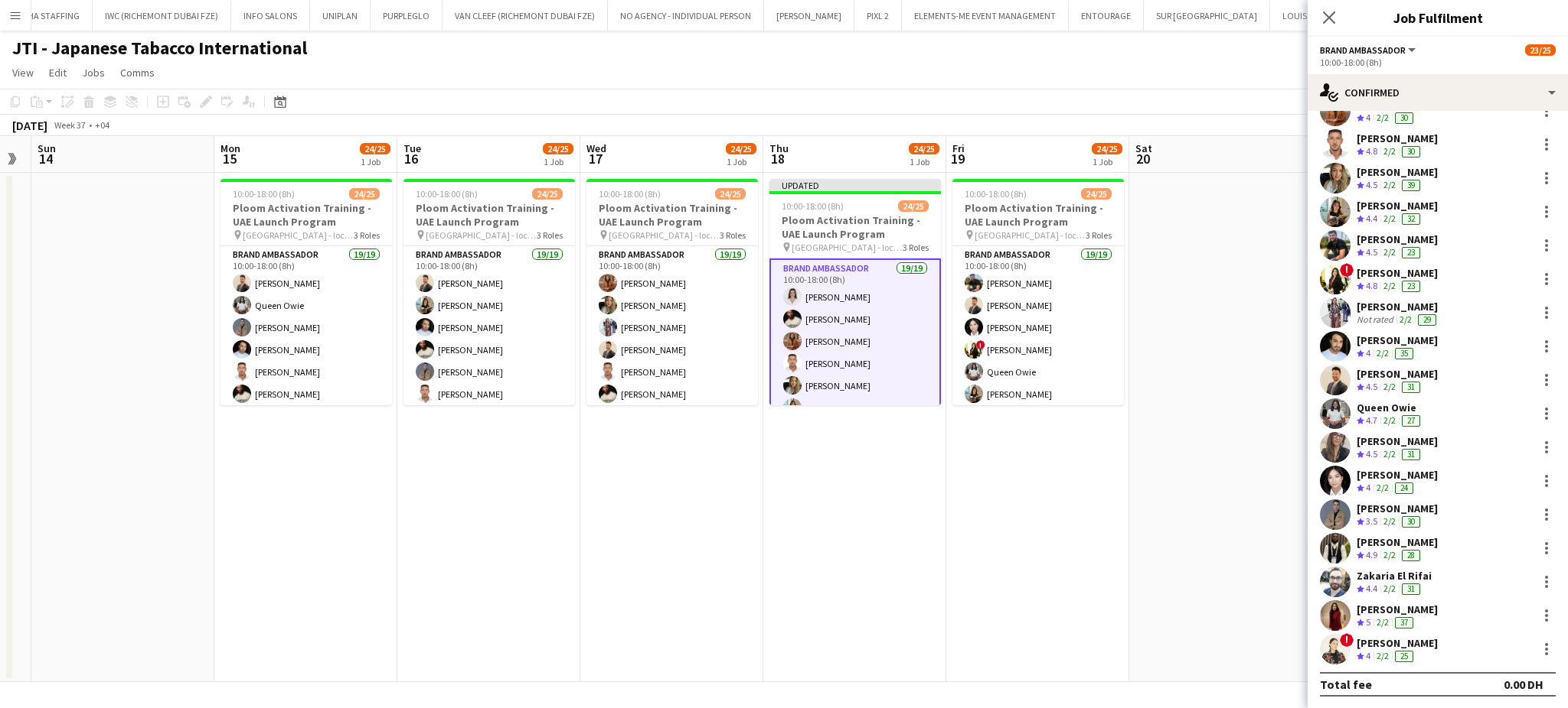
click at [1230, 556] on app-date-cell at bounding box center [1220, 428] width 183 height 510
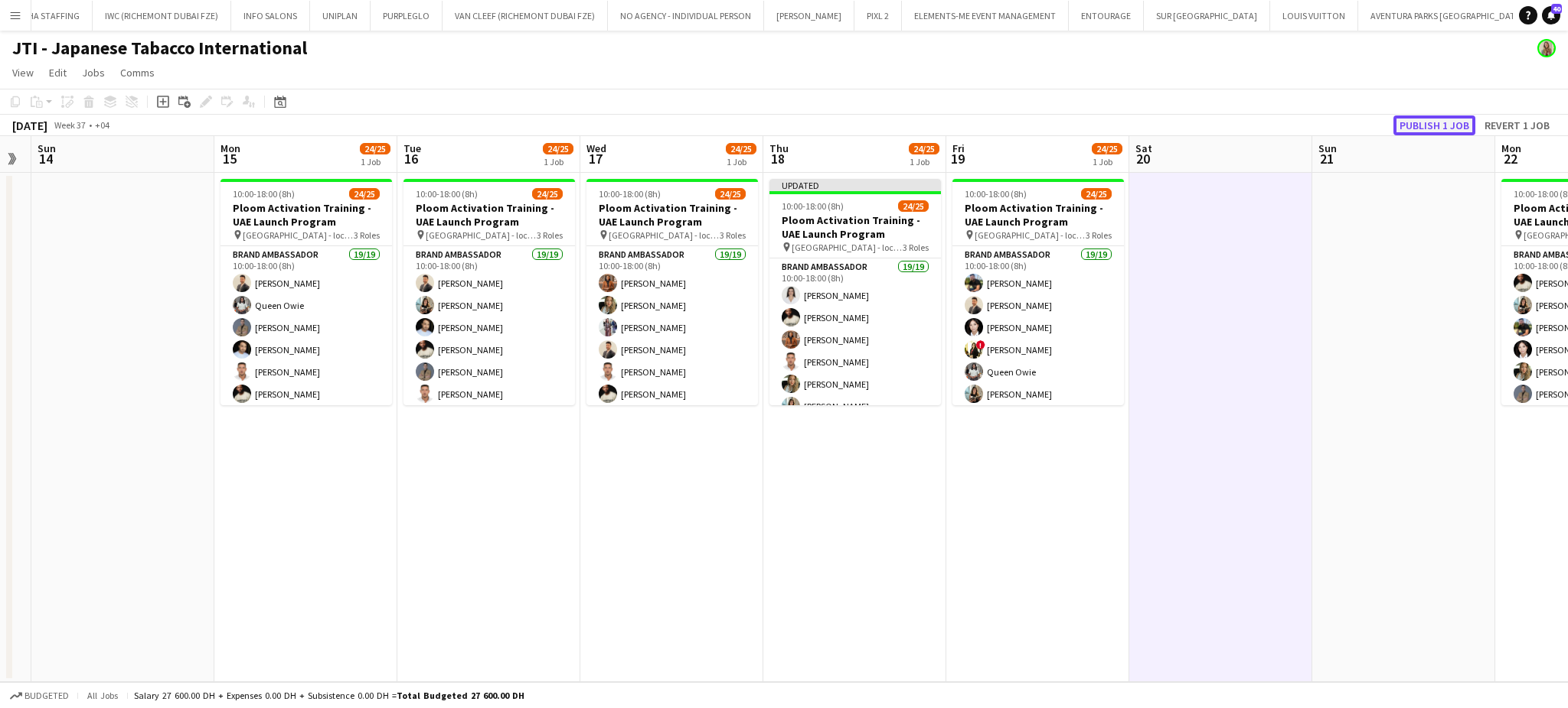
click at [1414, 120] on button "Publish 1 job" at bounding box center [1434, 125] width 82 height 20
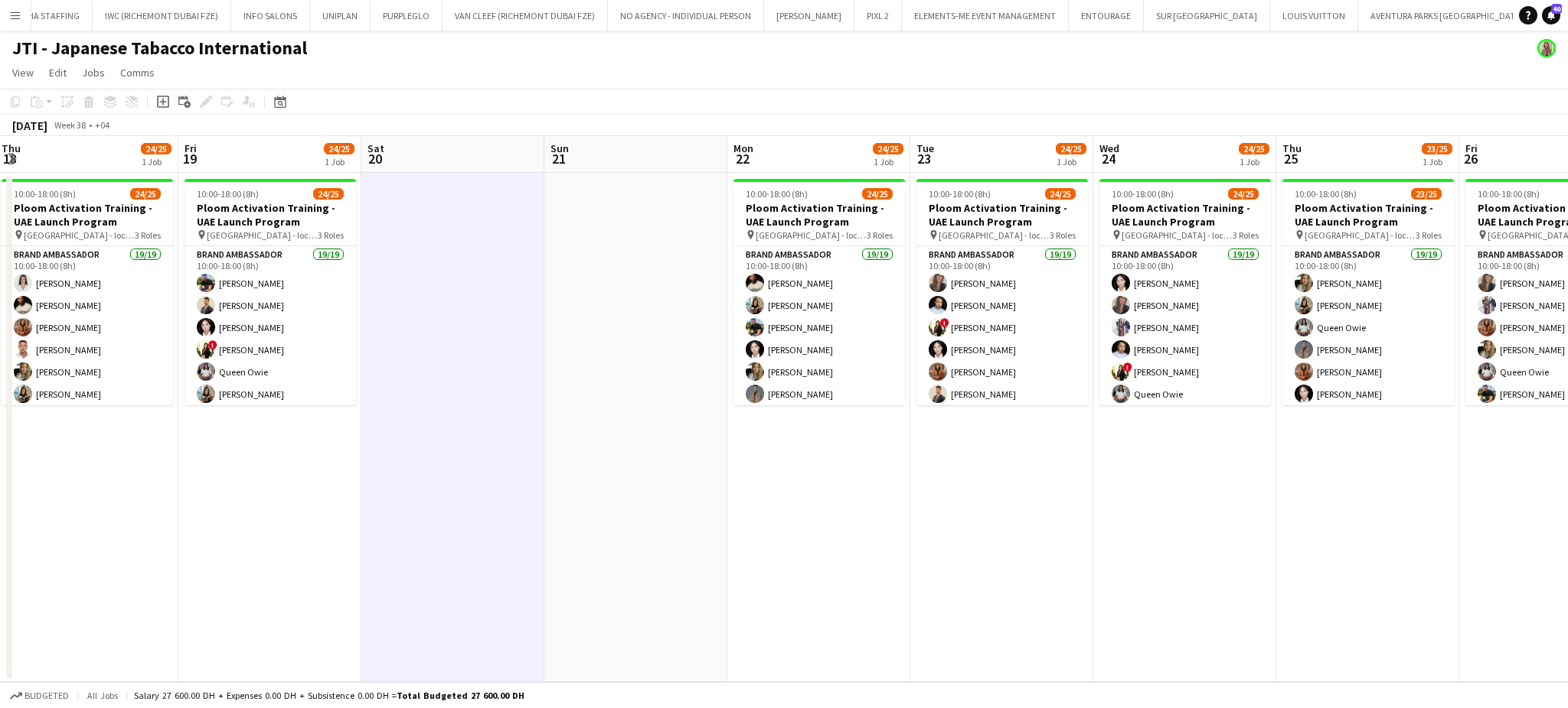
drag, startPoint x: 1292, startPoint y: 310, endPoint x: 712, endPoint y: 304, distance: 580.0
click at [712, 304] on app-calendar-viewport "Sun 14 Mon 15 24/25 1 Job Tue 16 24/25 1 Job Wed 17 24/25 1 Job Thu 18 24/25 1 …" at bounding box center [784, 409] width 1568 height 546
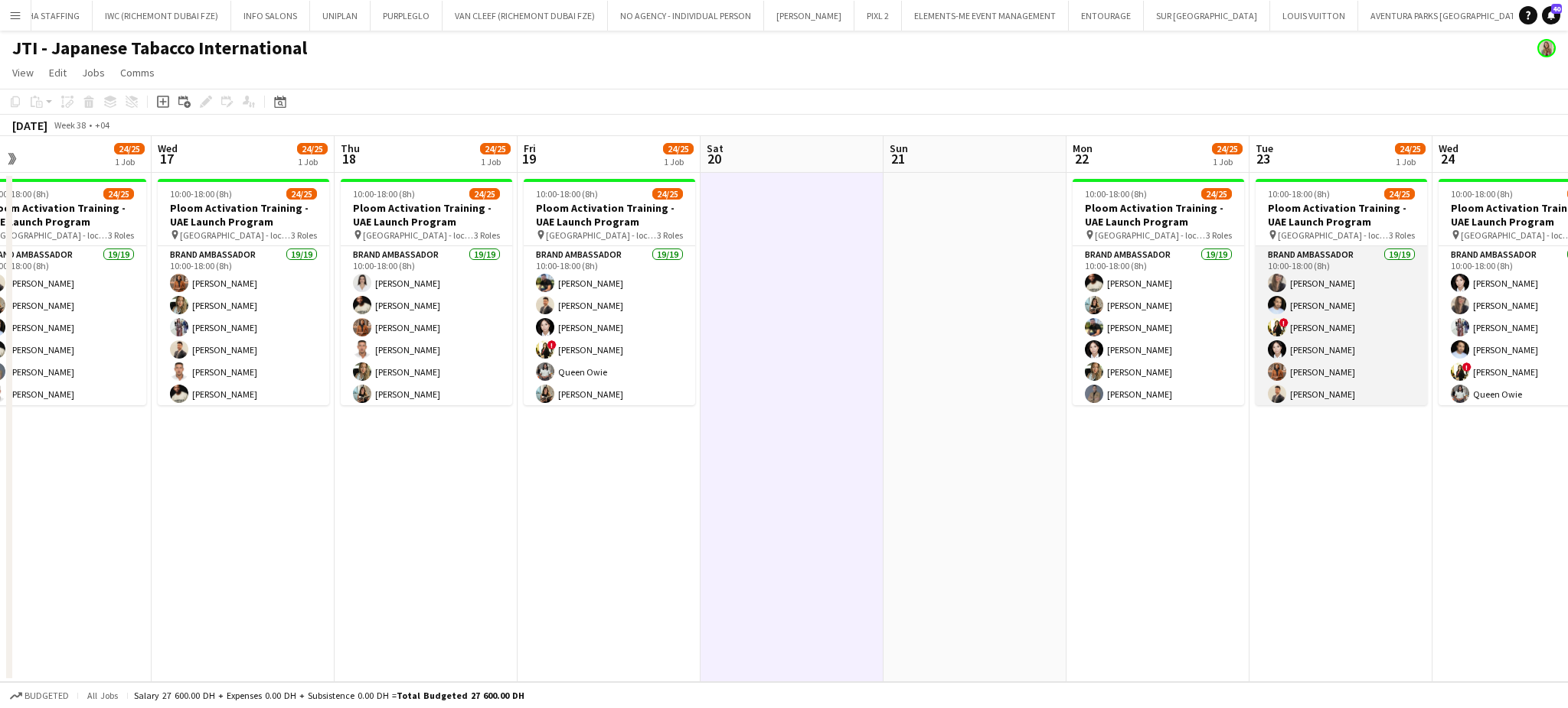
drag, startPoint x: 1130, startPoint y: 310, endPoint x: 569, endPoint y: 306, distance: 561.0
click at [494, 310] on app-calendar-viewport "Sun 14 Mon 15 24/25 1 Job Tue 16 24/25 1 Job Wed 17 24/25 1 Job Thu 18 24/25 1 …" at bounding box center [784, 409] width 1568 height 546
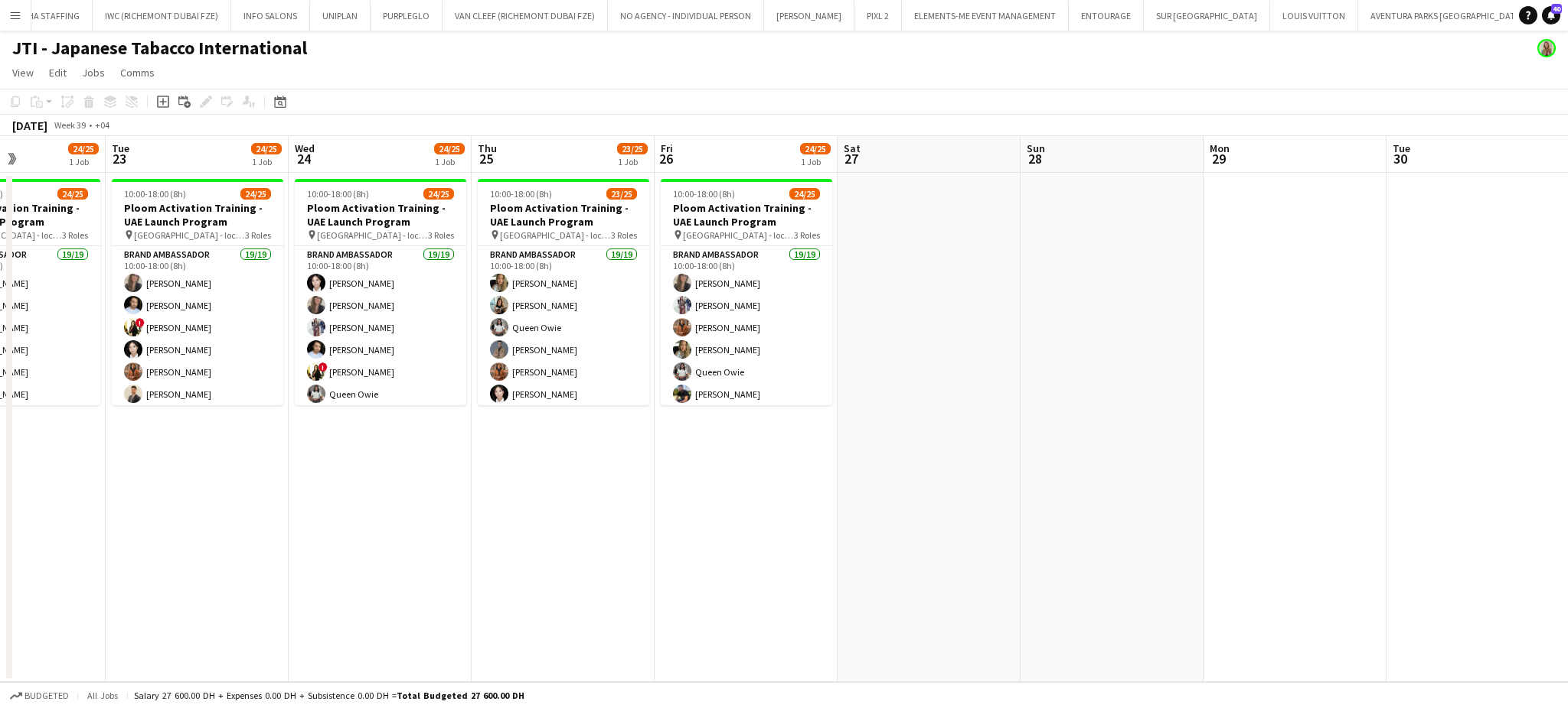
drag, startPoint x: 1247, startPoint y: 340, endPoint x: 908, endPoint y: 340, distance: 339.0
click at [908, 340] on app-calendar-viewport "Sat 20 Sun 21 Mon 22 24/25 1 Job Tue 23 24/25 1 Job Wed 24 24/25 1 Job Thu 25 2…" at bounding box center [784, 409] width 1568 height 546
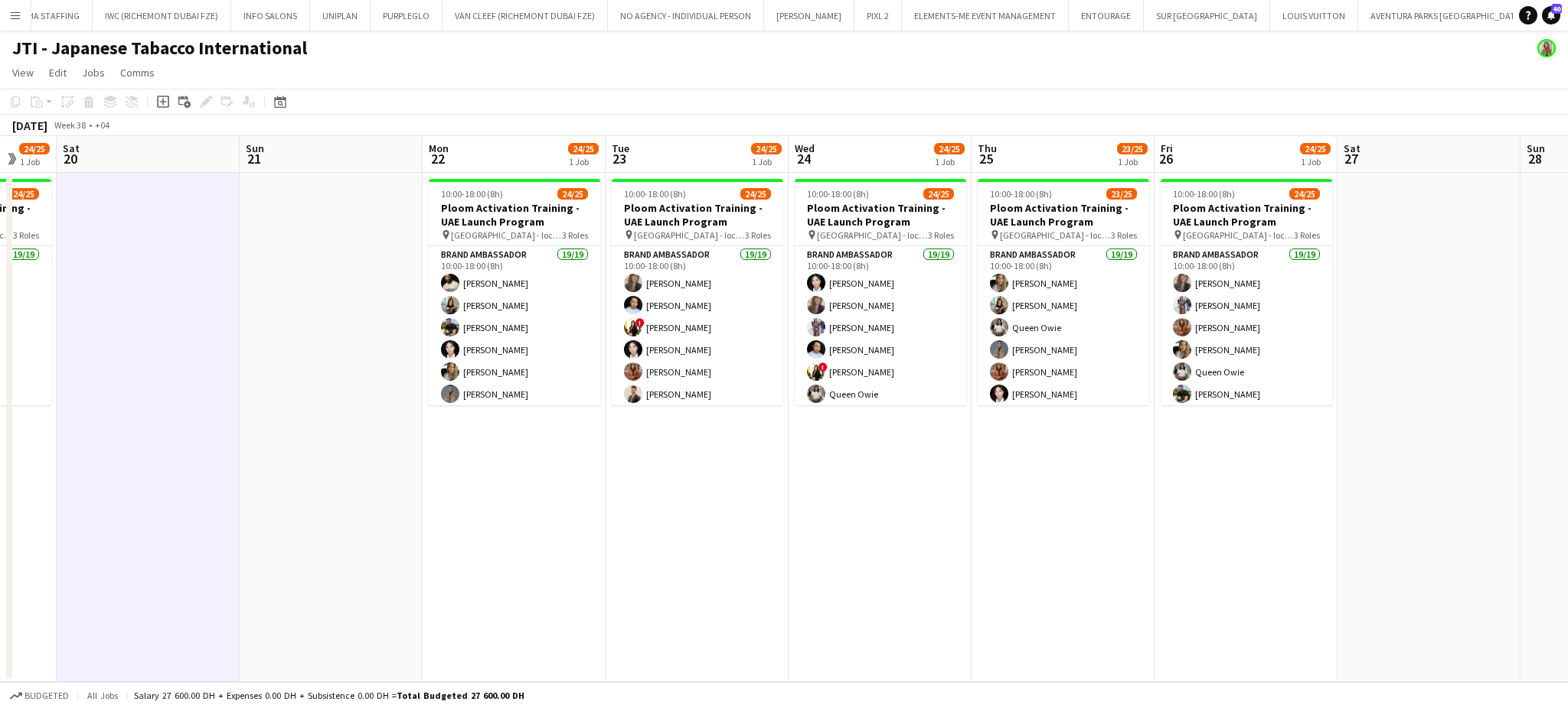
drag, startPoint x: 747, startPoint y: 344, endPoint x: 1482, endPoint y: 280, distance: 737.8
click at [1478, 278] on app-calendar-viewport "Thu 18 24/25 1 Job Fri 19 24/25 1 Job Sat 20 Sun 21 Mon 22 24/25 1 Job Tue 23 2…" at bounding box center [784, 409] width 1568 height 546
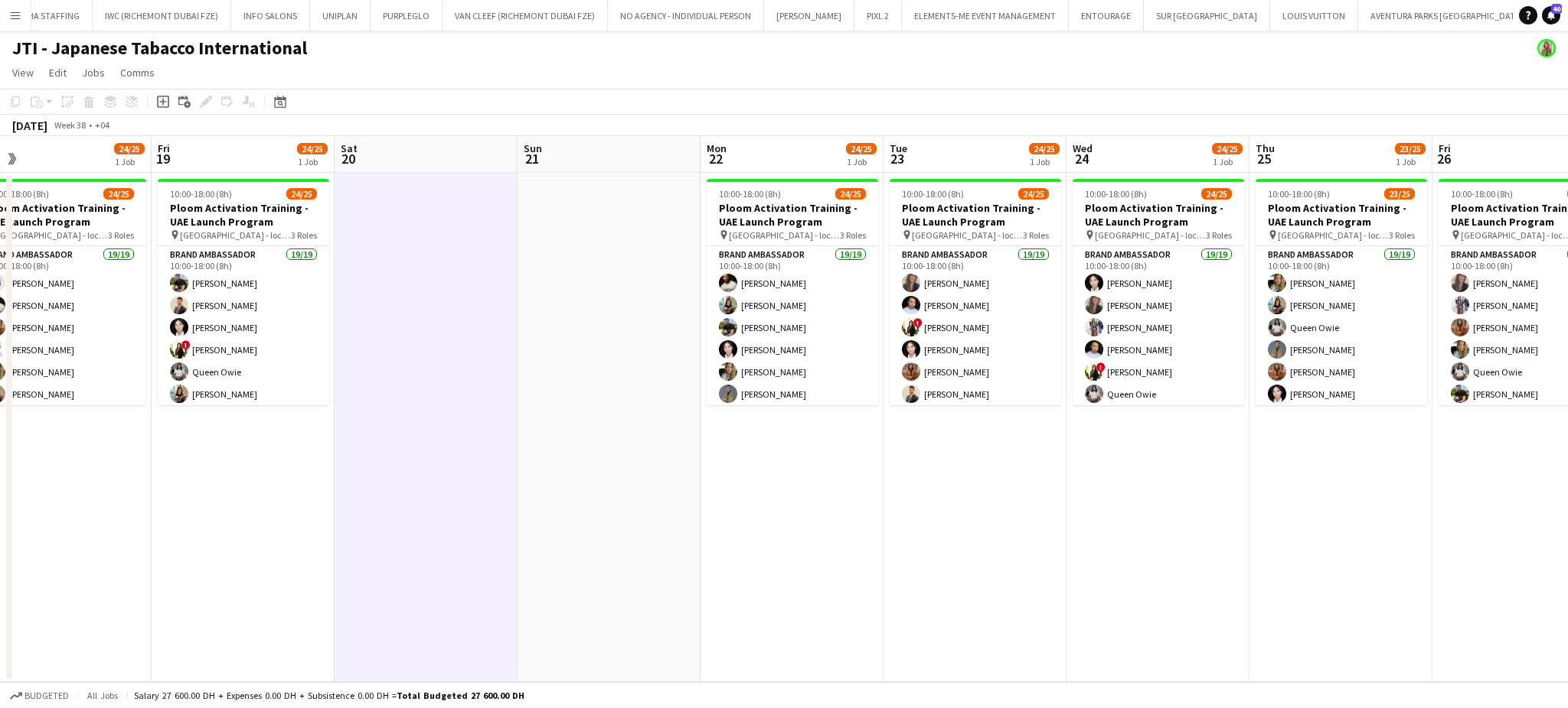
click at [1340, 298] on app-calendar-viewport "Tue 16 24/25 1 Job Wed 17 24/25 1 Job Thu 18 24/25 1 Job Fri 19 24/25 1 Job Sat…" at bounding box center [784, 409] width 1568 height 546
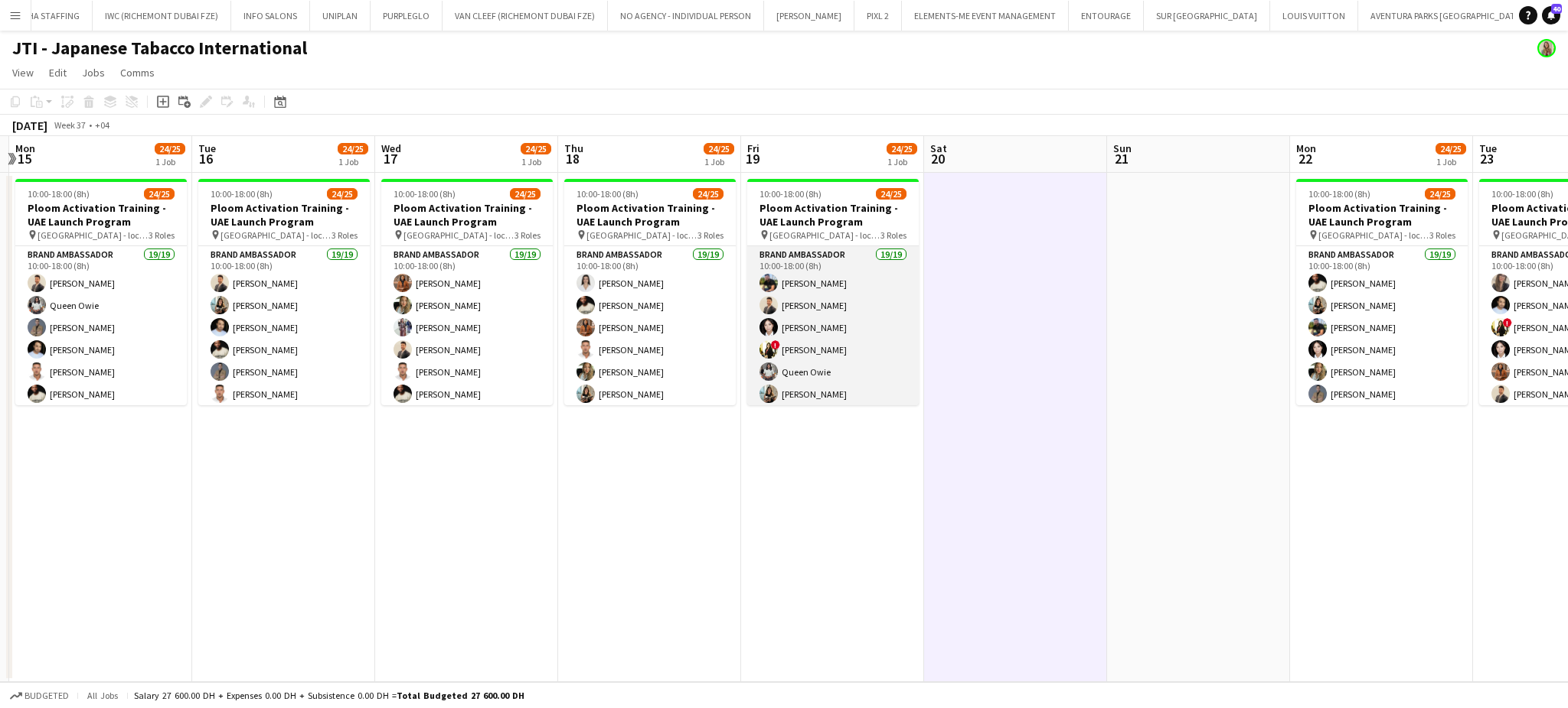
drag, startPoint x: 839, startPoint y: 317, endPoint x: 1272, endPoint y: 318, distance: 433.0
click at [1275, 314] on app-calendar-viewport "Sat 13 Sun 14 Mon 15 24/25 1 Job Tue 16 24/25 1 Job Wed 17 24/25 1 Job Thu 18 2…" at bounding box center [784, 409] width 1568 height 546
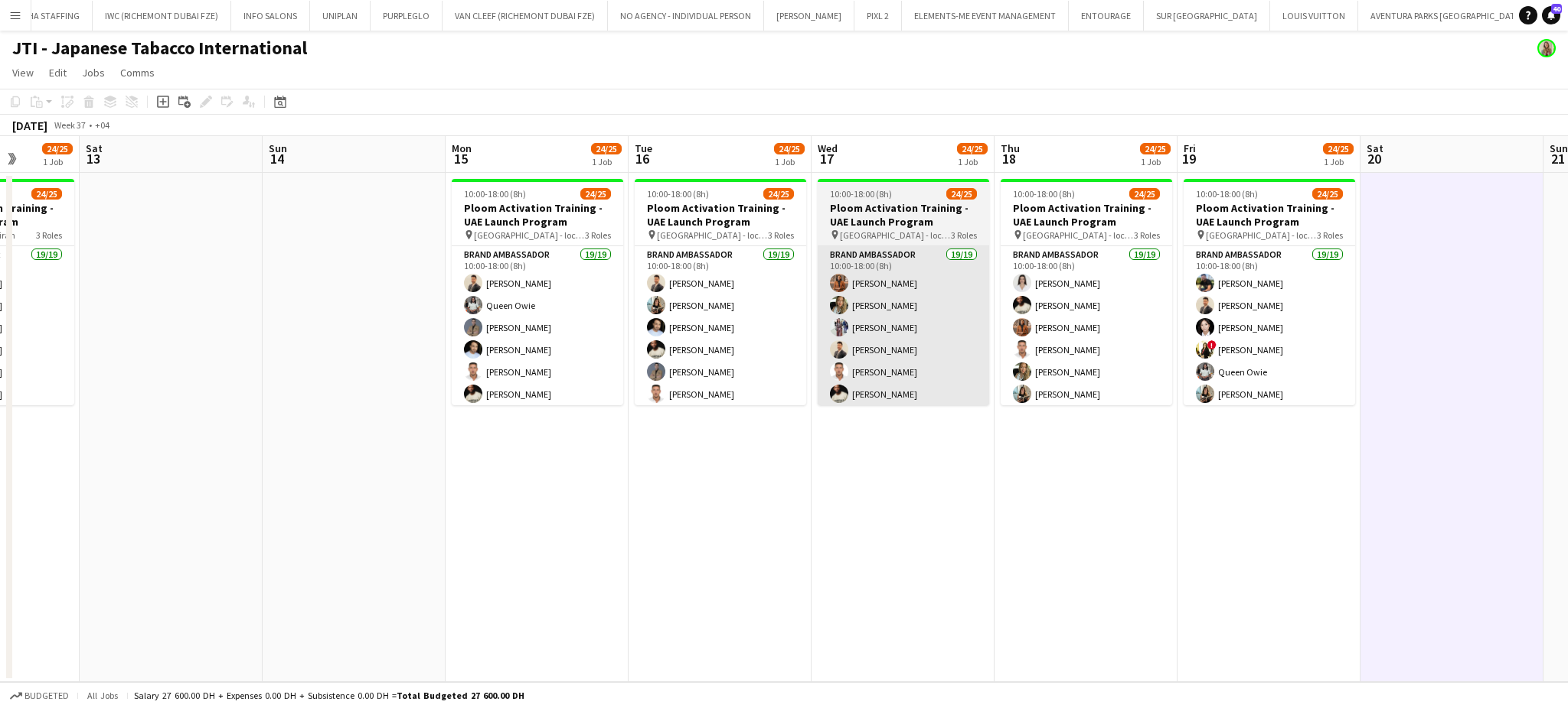
drag, startPoint x: 825, startPoint y: 332, endPoint x: 1259, endPoint y: 335, distance: 434.0
click at [1259, 334] on app-calendar-viewport "Wed 10 24/25 1 Job Thu 11 24/25 1 Job Fri 12 24/25 1 Job Sat 13 Sun 14 Mon 15 2…" at bounding box center [784, 409] width 1568 height 546
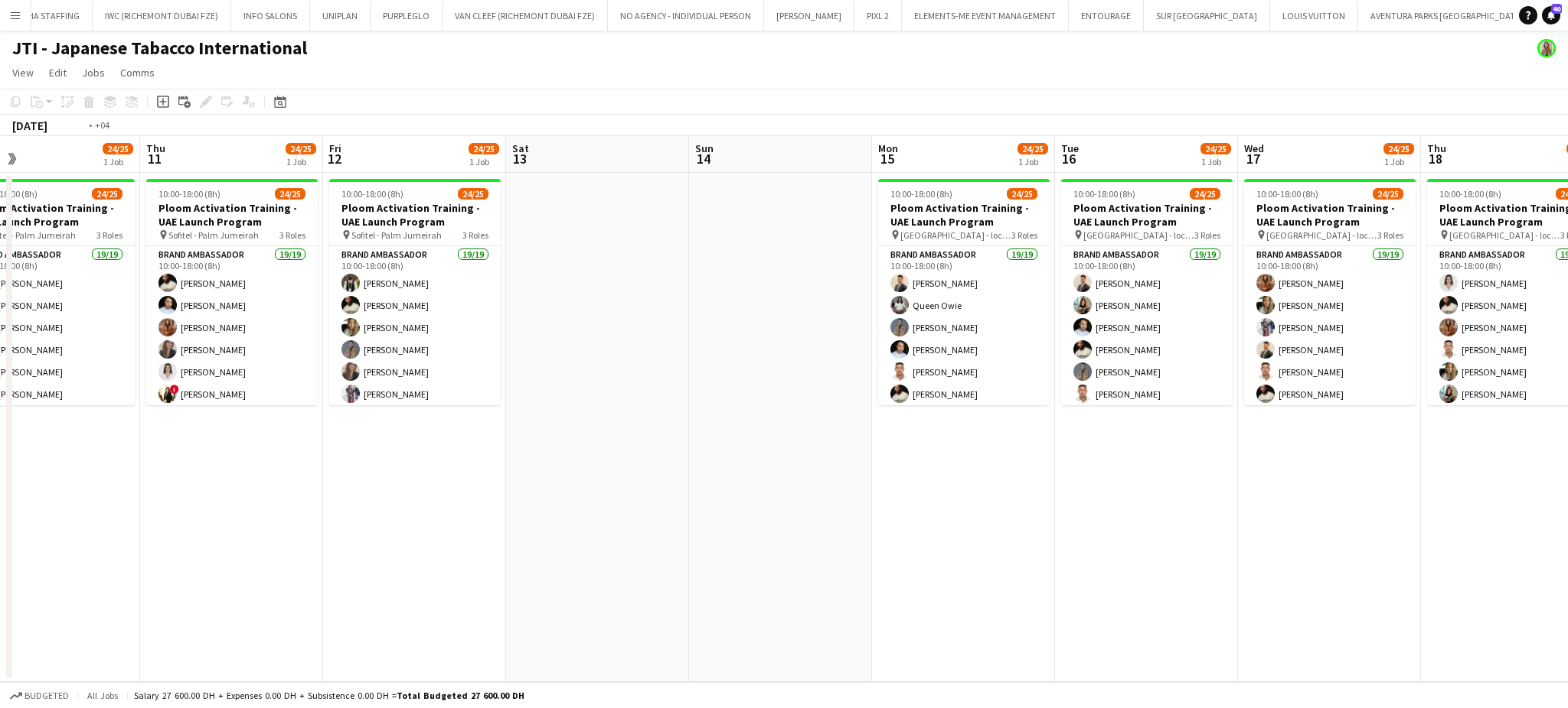
drag, startPoint x: 699, startPoint y: 351, endPoint x: 1303, endPoint y: 356, distance: 604.0
click at [1297, 353] on app-calendar-viewport "Mon 8 24/25 1 Job Tue 9 24/25 1 Job Wed 10 24/25 1 Job Thu 11 24/25 1 Job Fri 1…" at bounding box center [784, 409] width 1568 height 546
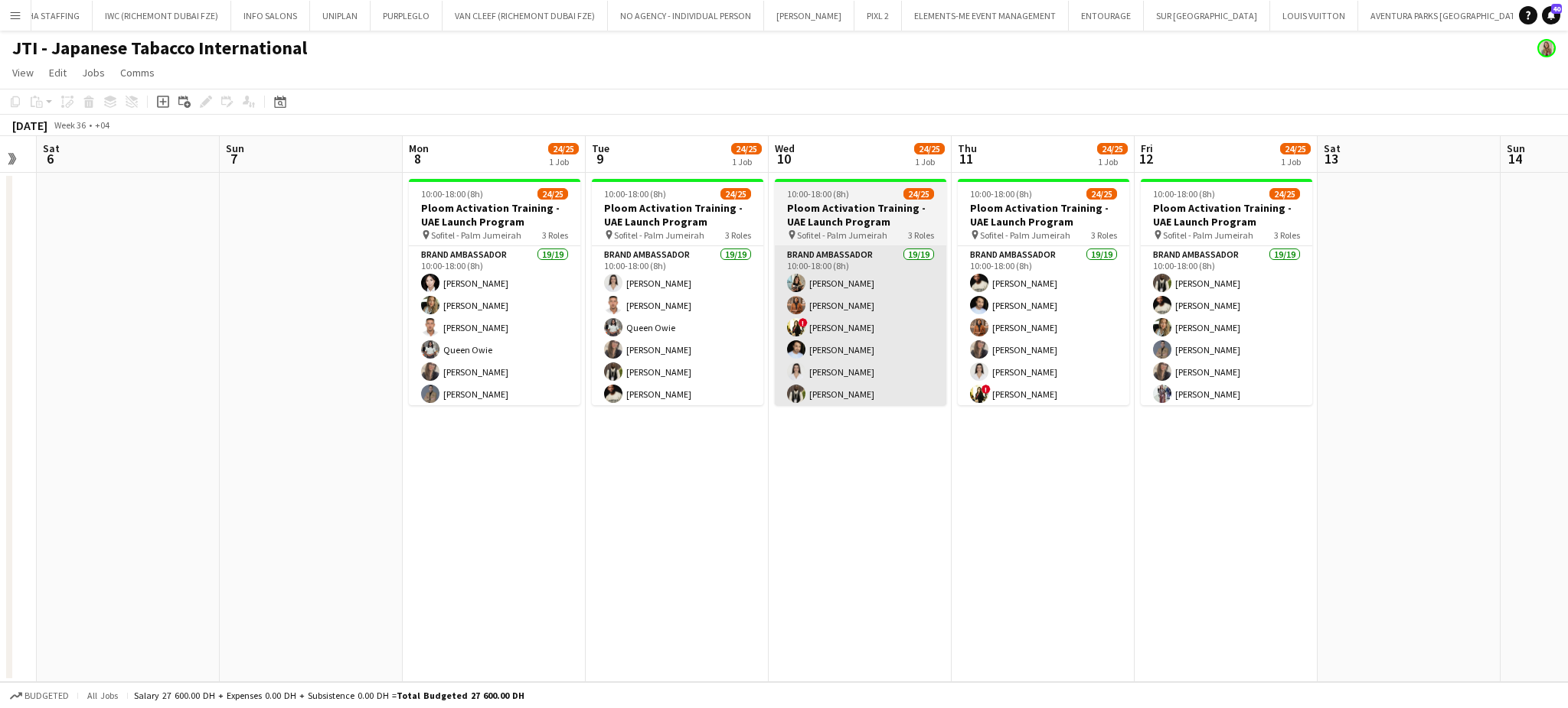
drag, startPoint x: 672, startPoint y: 364, endPoint x: 1136, endPoint y: 370, distance: 464.0
click at [1140, 365] on app-calendar-viewport "Thu 4 Fri 5 Sat 6 Sun 7 Mon 8 24/25 1 Job Tue 9 24/25 1 Job Wed 10 24/25 1 Job …" at bounding box center [784, 409] width 1568 height 546
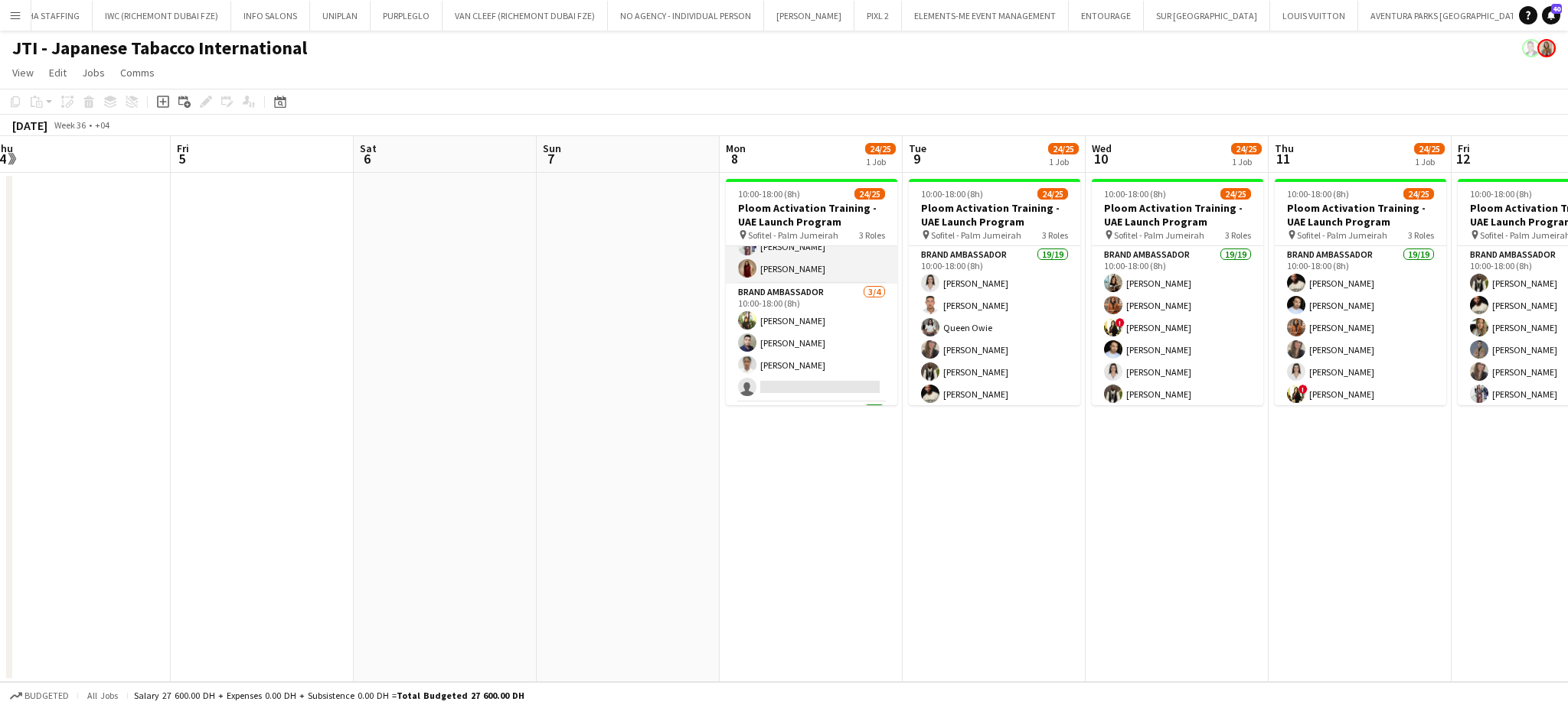
scroll to position [383, 0]
click at [518, 347] on app-date-cell at bounding box center [445, 428] width 183 height 510
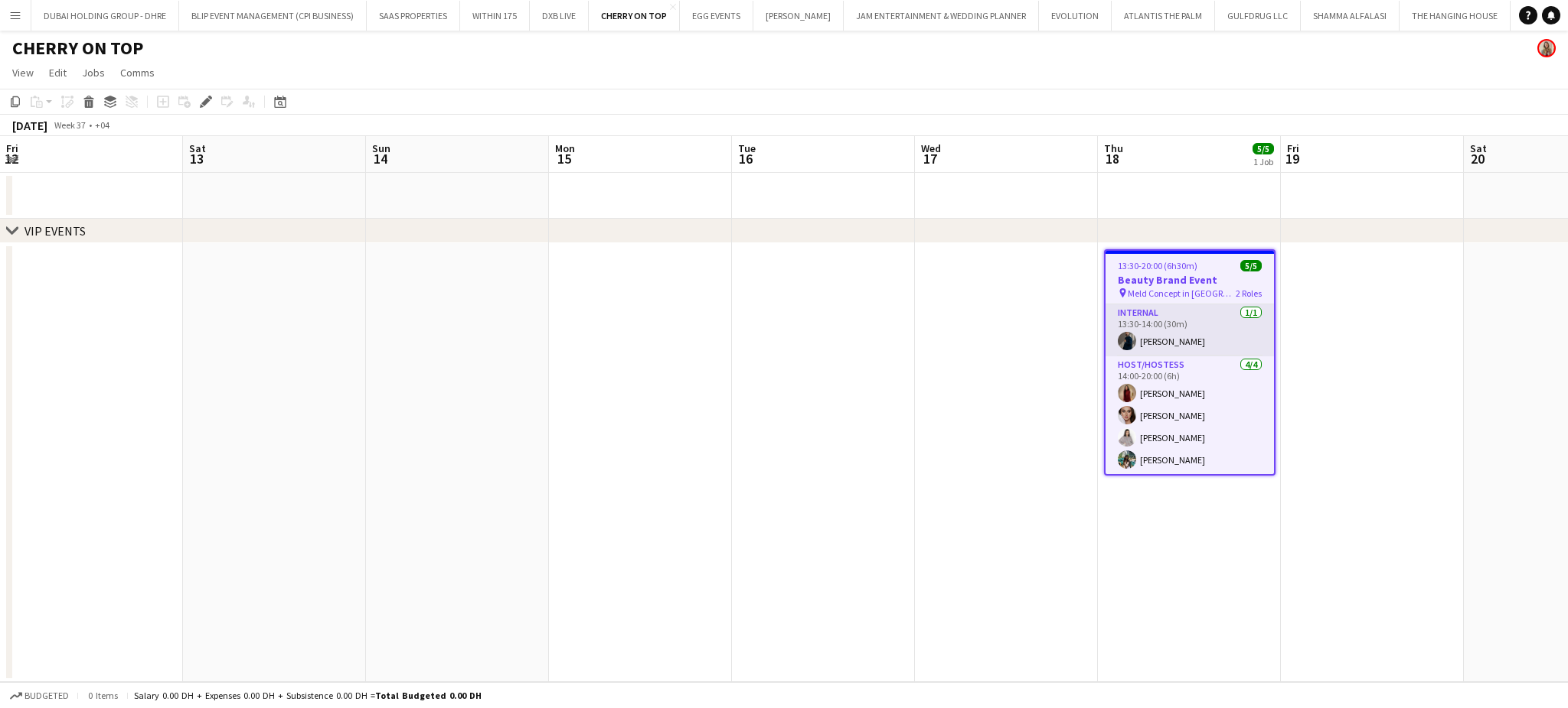
scroll to position [0, 527]
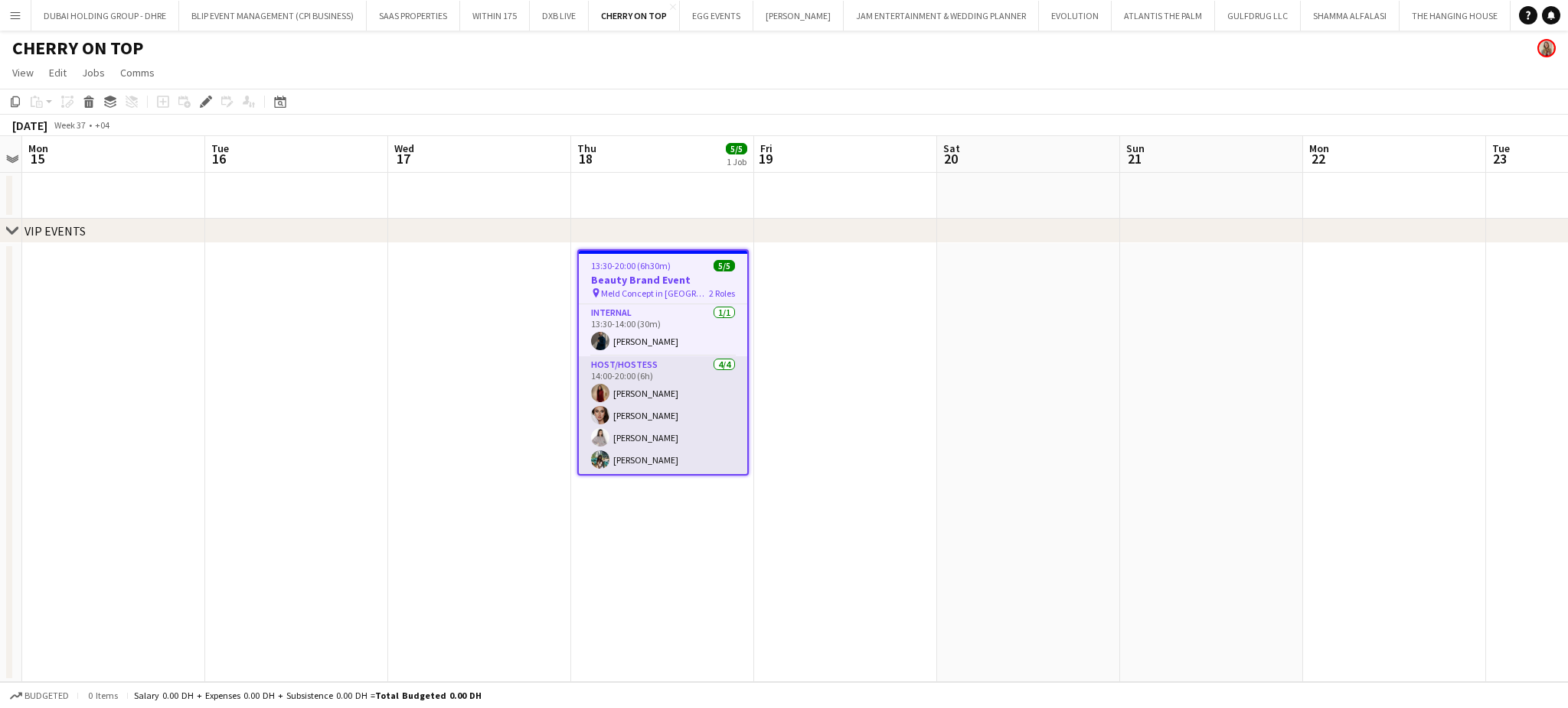
click at [650, 424] on app-card-role "Host/Hostess [DATE] 14:00-20:00 (6h) [PERSON_NAME] [PERSON_NAME] [PERSON_NAME] …" at bounding box center [663, 415] width 169 height 118
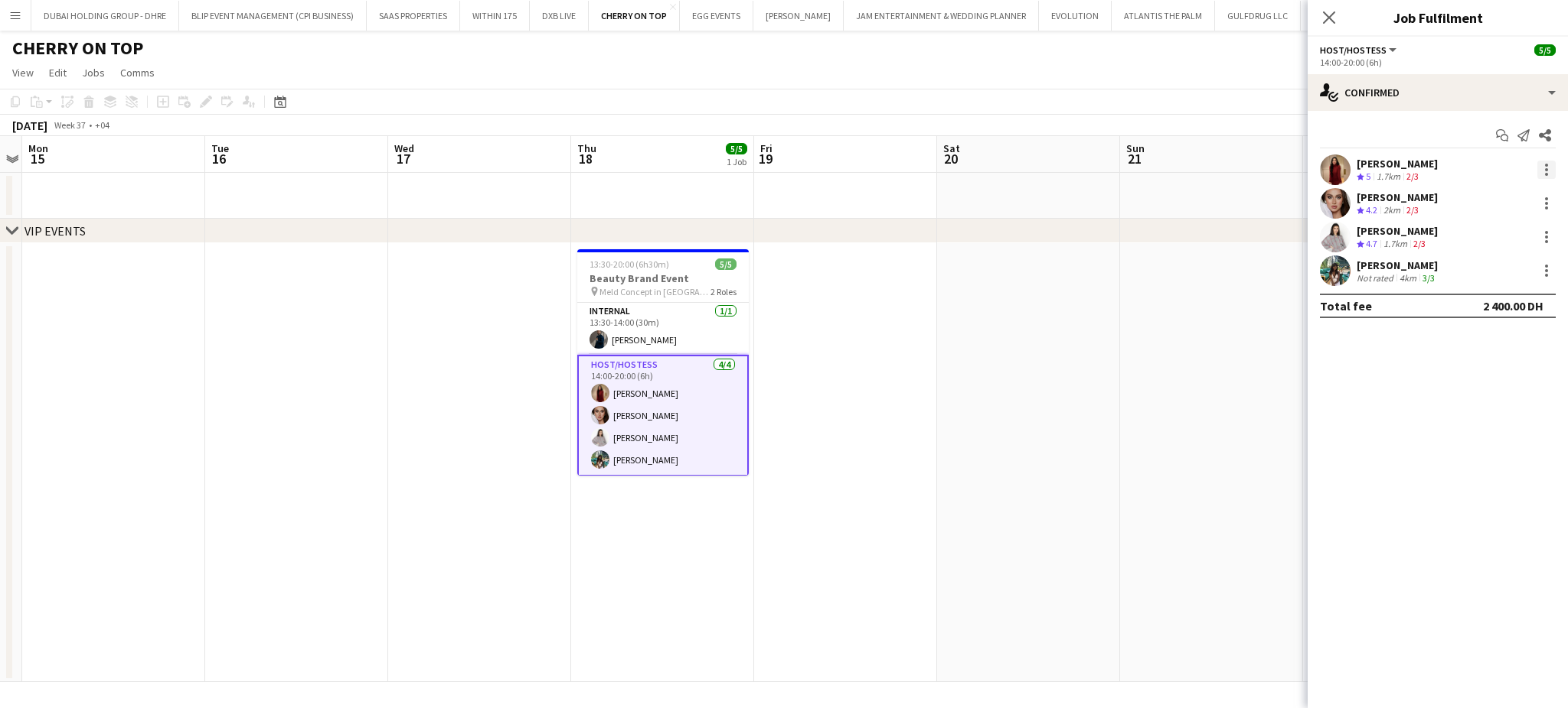
scroll to position [0, 0]
click at [1544, 169] on div at bounding box center [1547, 170] width 19 height 19
click at [1466, 344] on span "Remove" at bounding box center [1470, 345] width 46 height 13
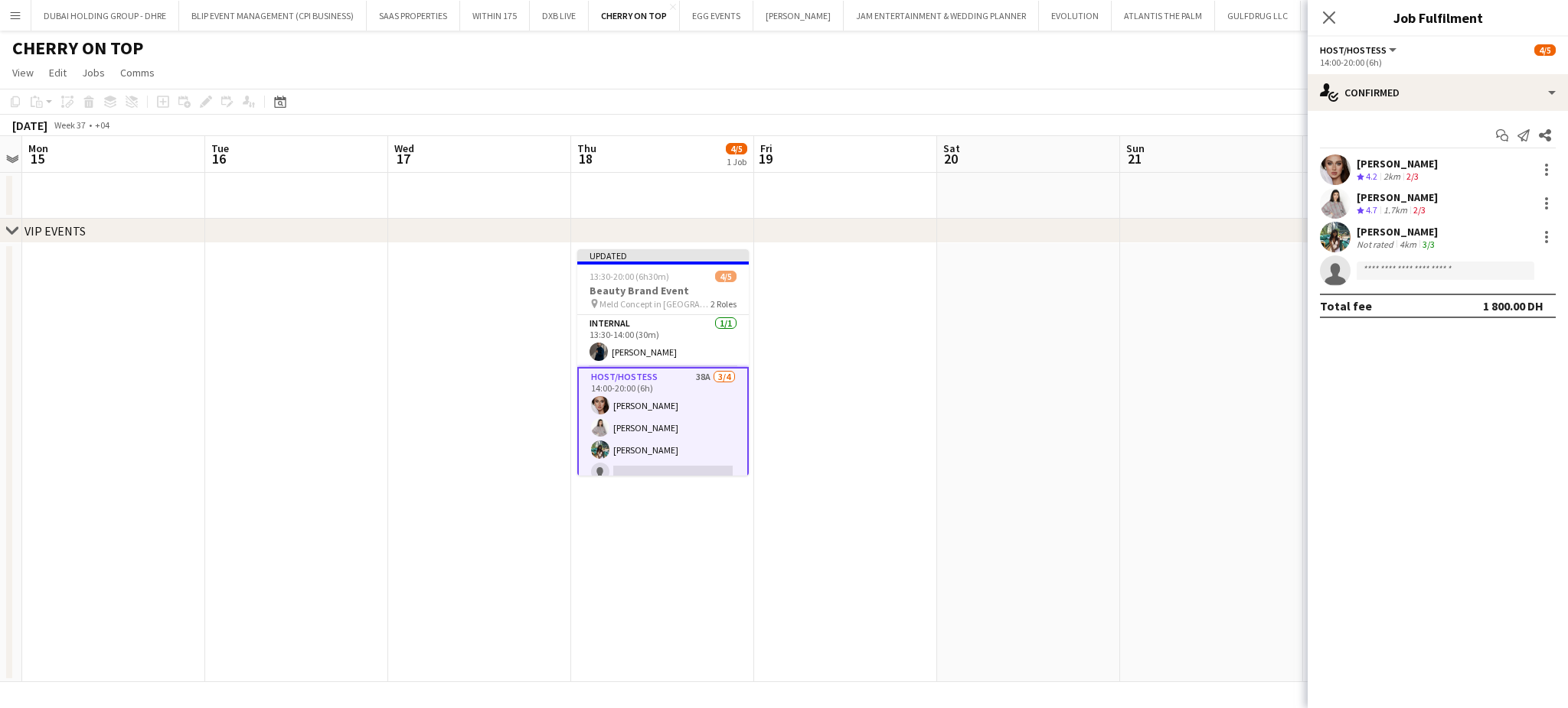
click at [1093, 335] on app-date-cell at bounding box center [1028, 462] width 183 height 439
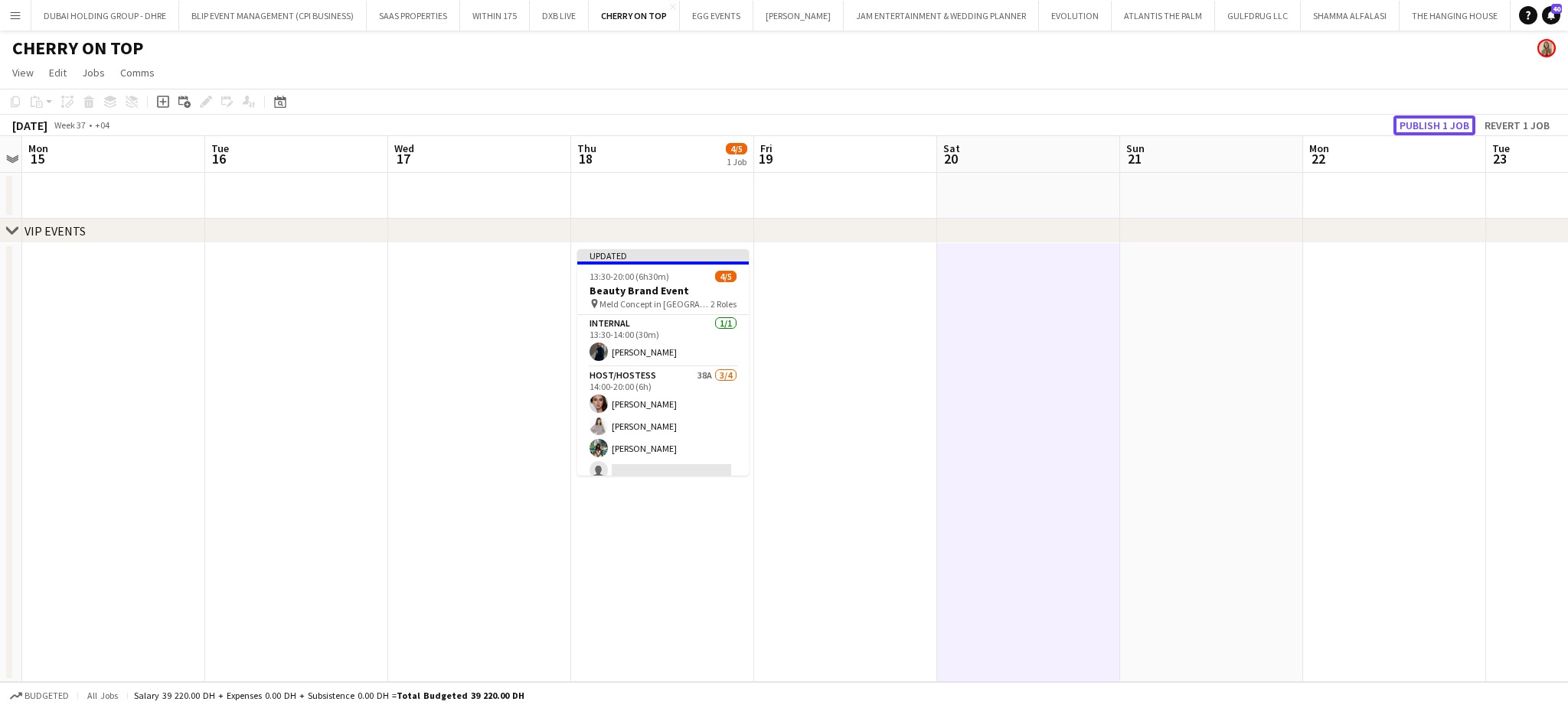
click at [1446, 126] on button "Publish 1 job" at bounding box center [1434, 125] width 82 height 20
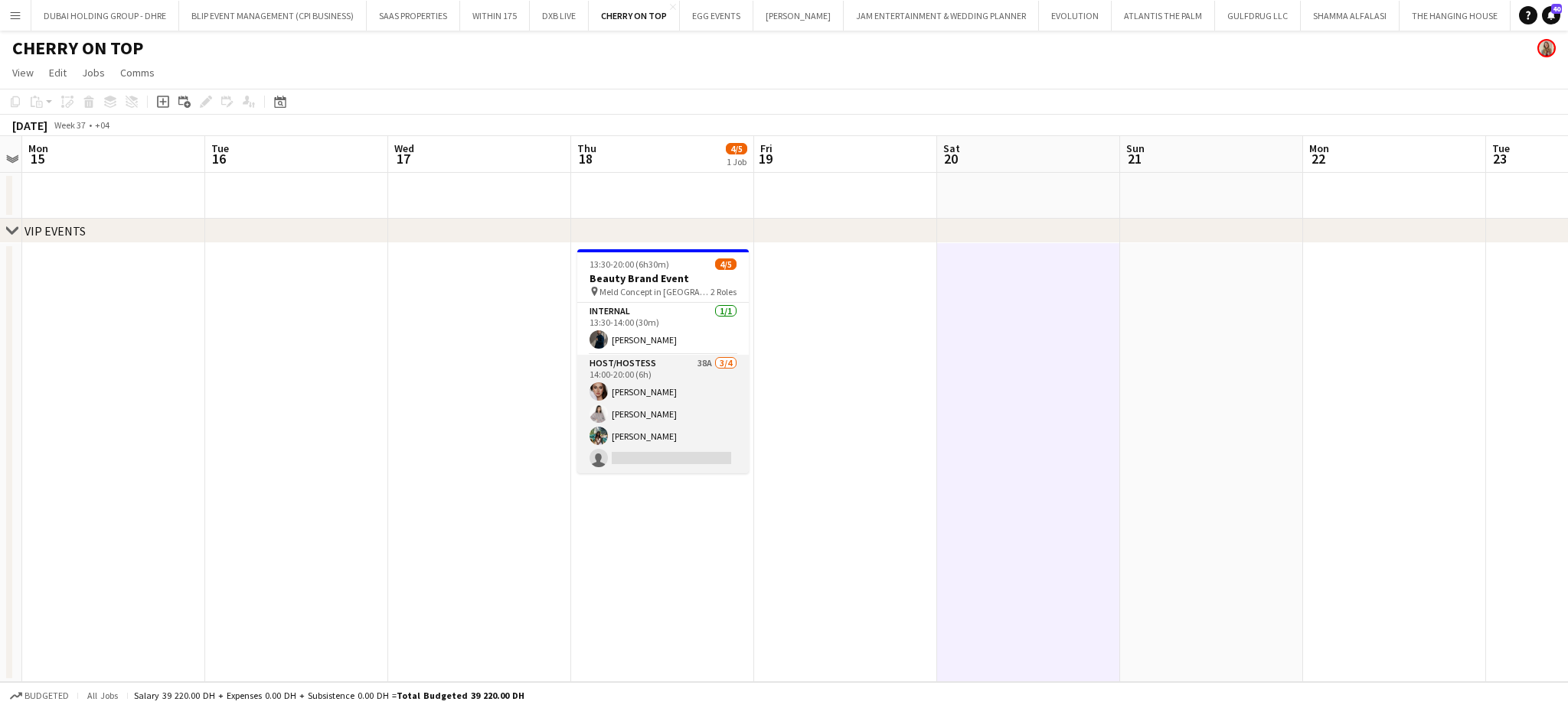
click at [646, 391] on app-card-role "Host/Hostess 38A [DATE] 14:00-20:00 (6h) [PERSON_NAME] [PERSON_NAME] [PERSON_NA…" at bounding box center [663, 414] width 172 height 118
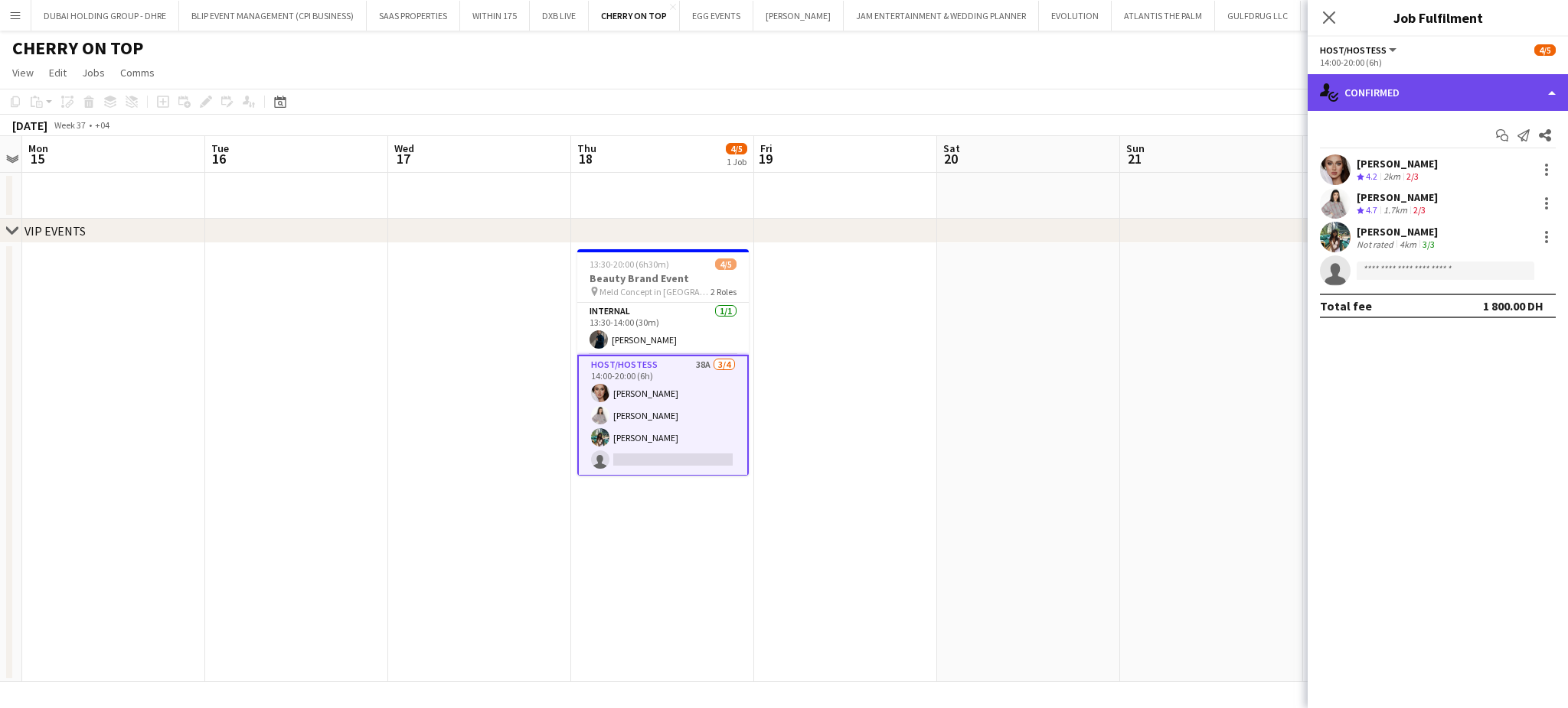
click at [1522, 90] on div "single-neutral-actions-check-2 Confirmed" at bounding box center [1437, 92] width 260 height 36
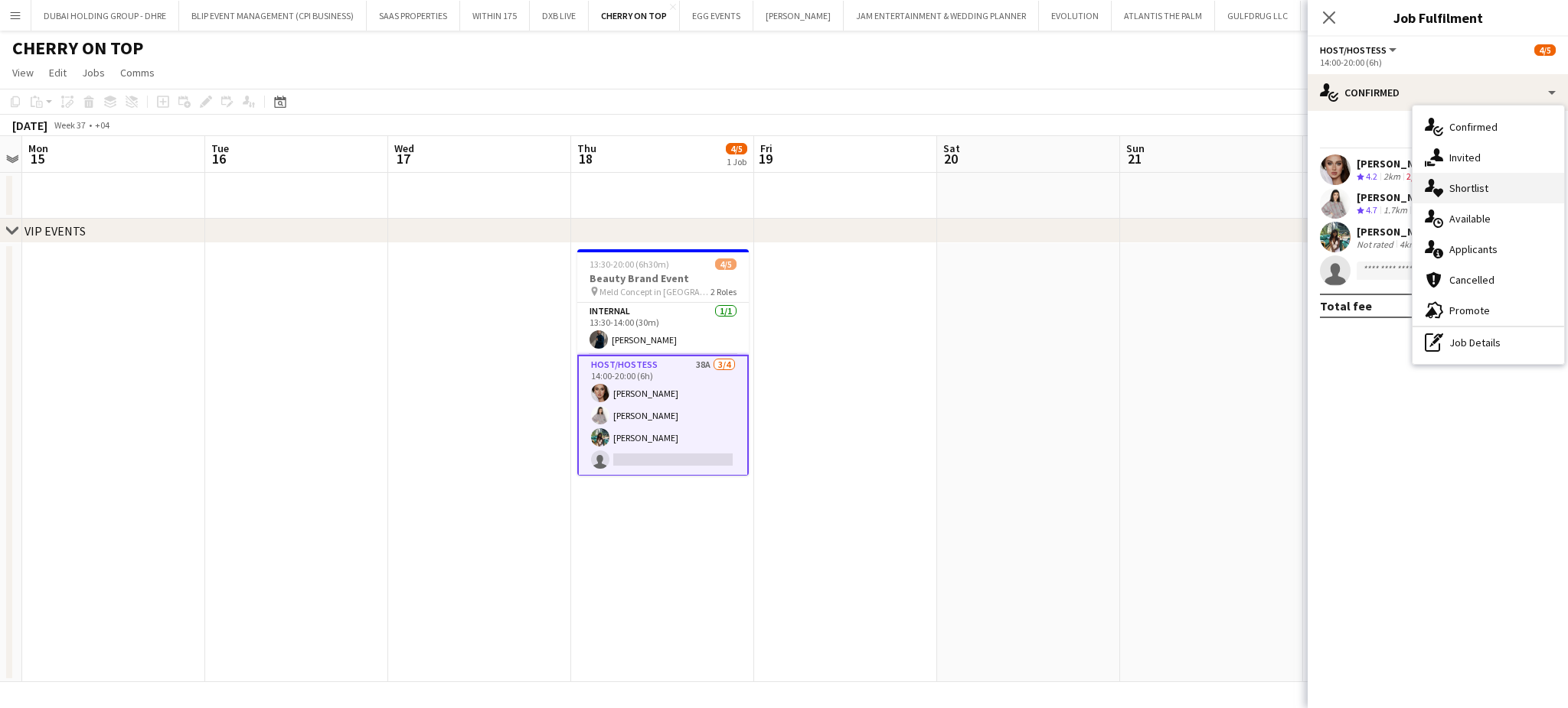
click at [1494, 202] on div "single-neutral-actions-heart Shortlist" at bounding box center [1488, 188] width 152 height 31
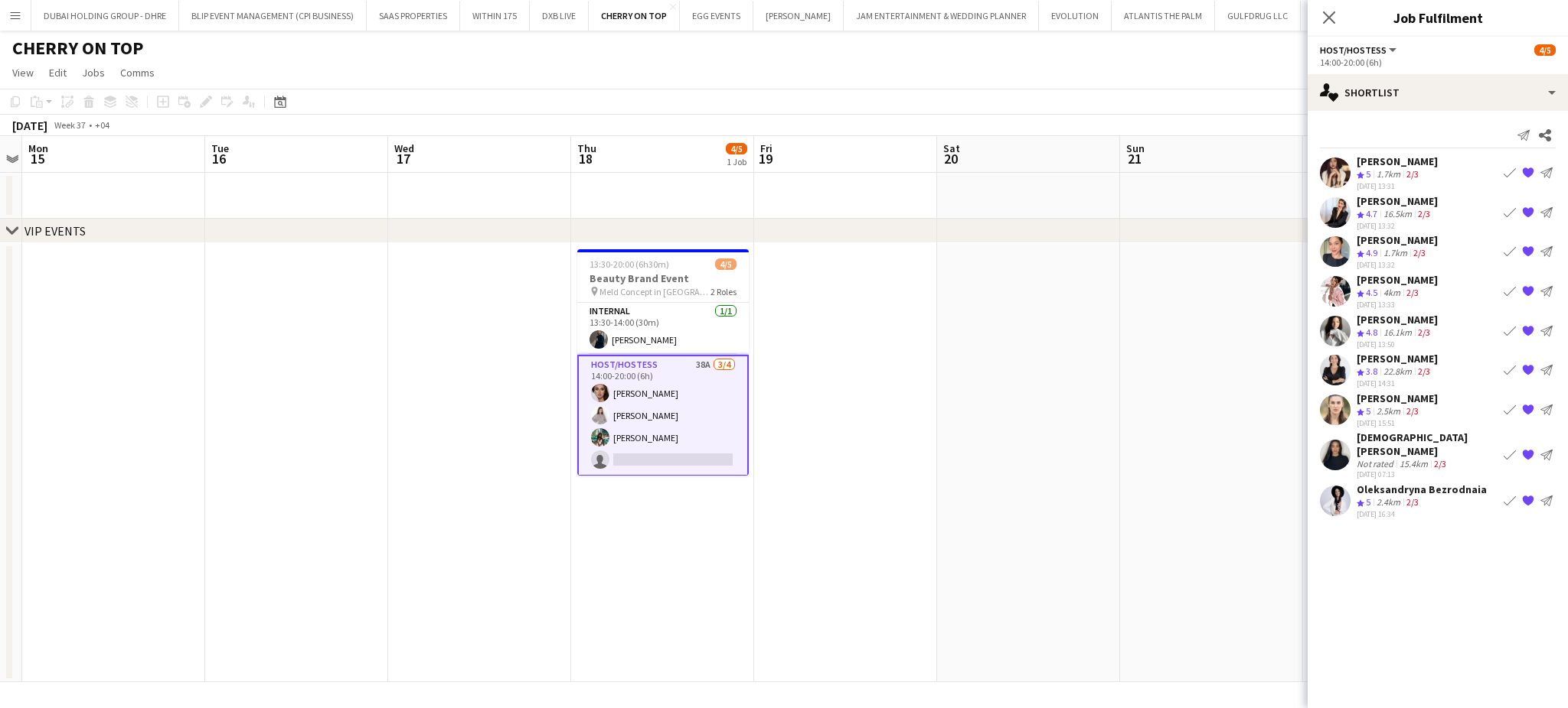
click at [1363, 280] on div "[PERSON_NAME]" at bounding box center [1396, 279] width 81 height 14
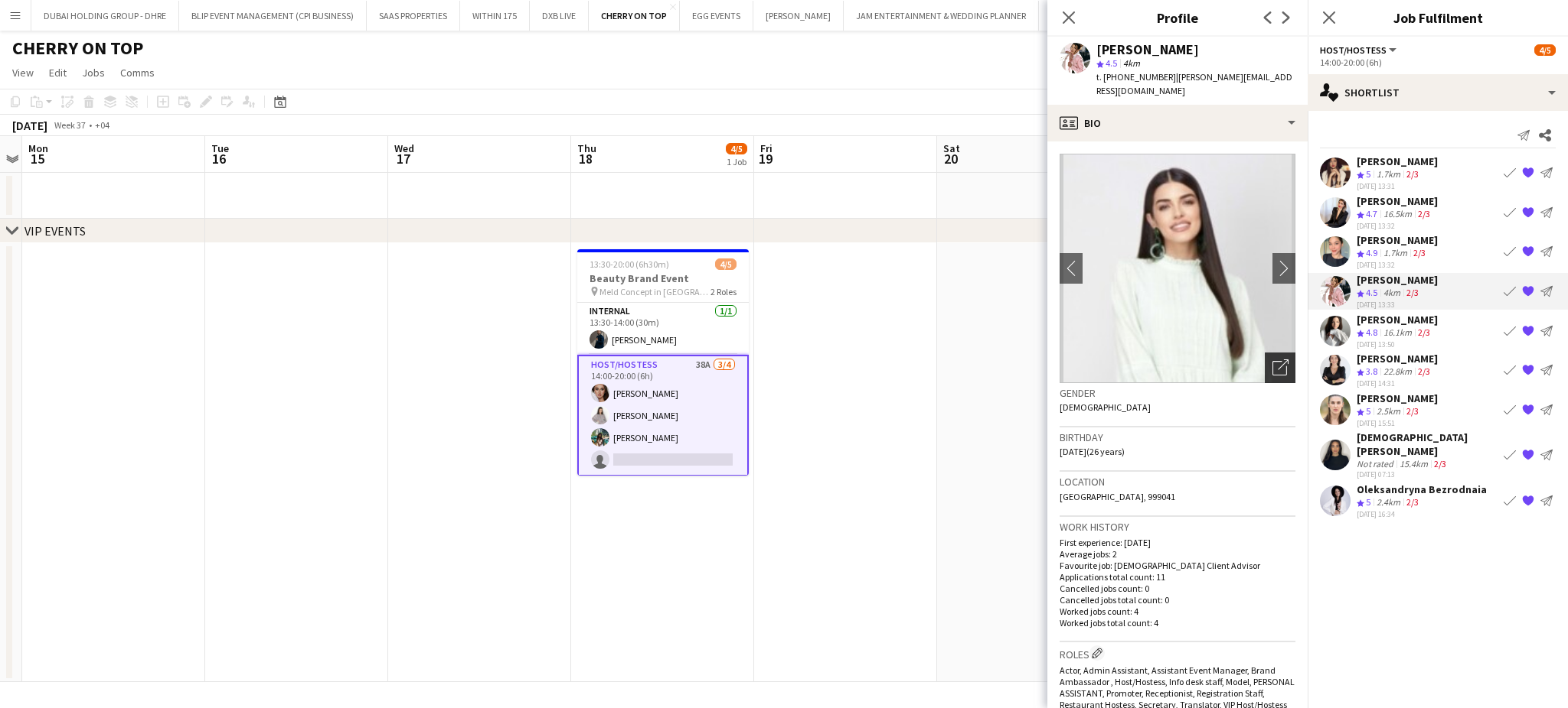
click at [1272, 360] on icon "Open photos pop-in" at bounding box center [1280, 367] width 16 height 16
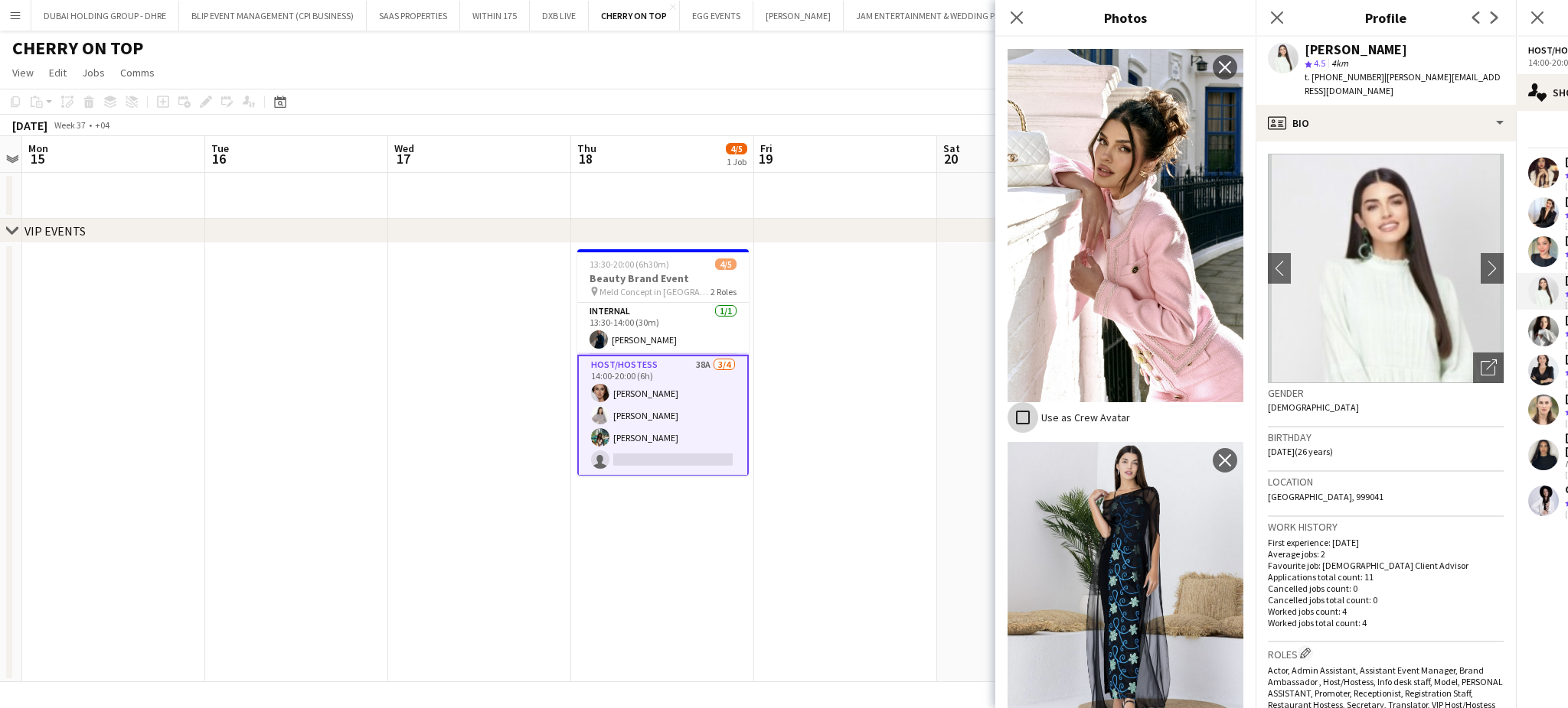
scroll to position [703, 0]
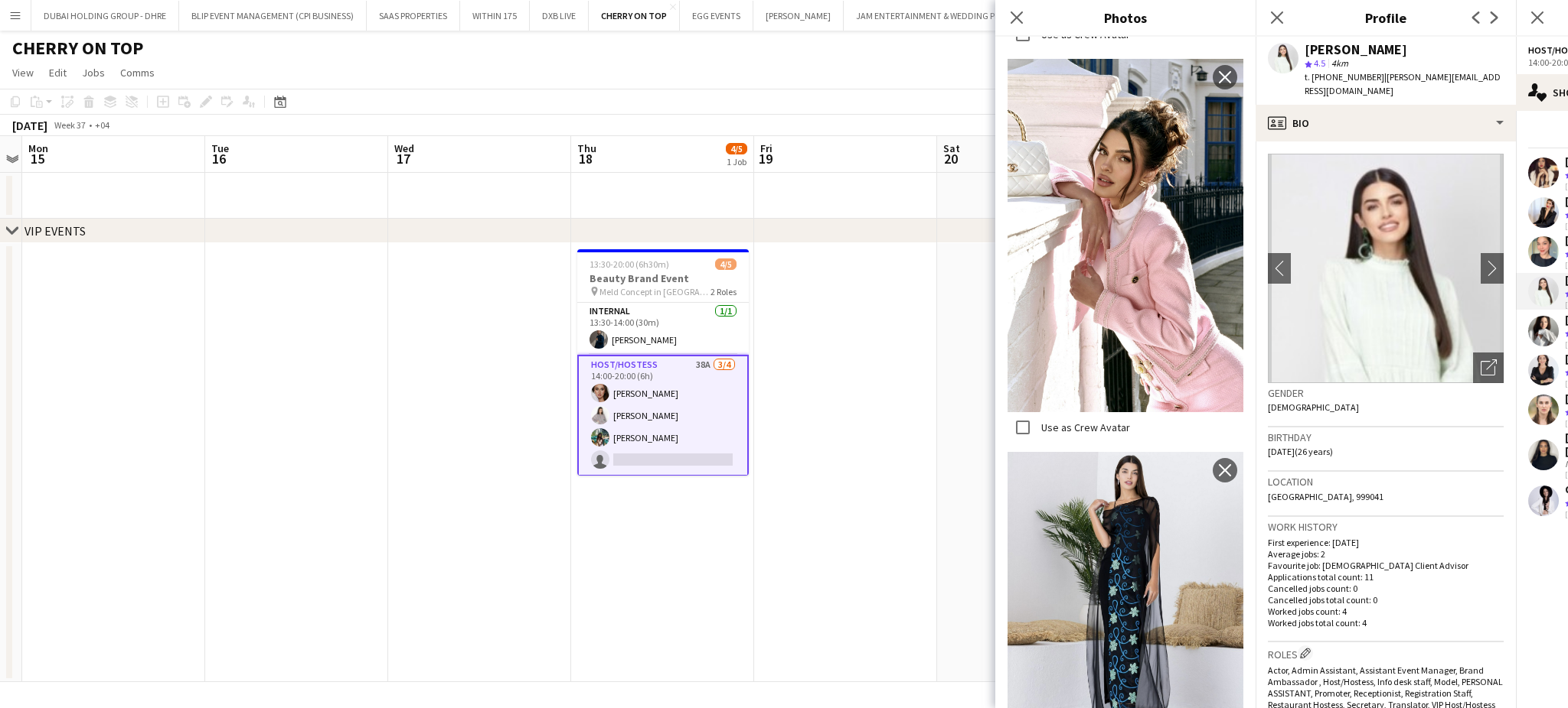
click at [1009, 8] on app-icon "Close pop-in" at bounding box center [1017, 18] width 19 height 19
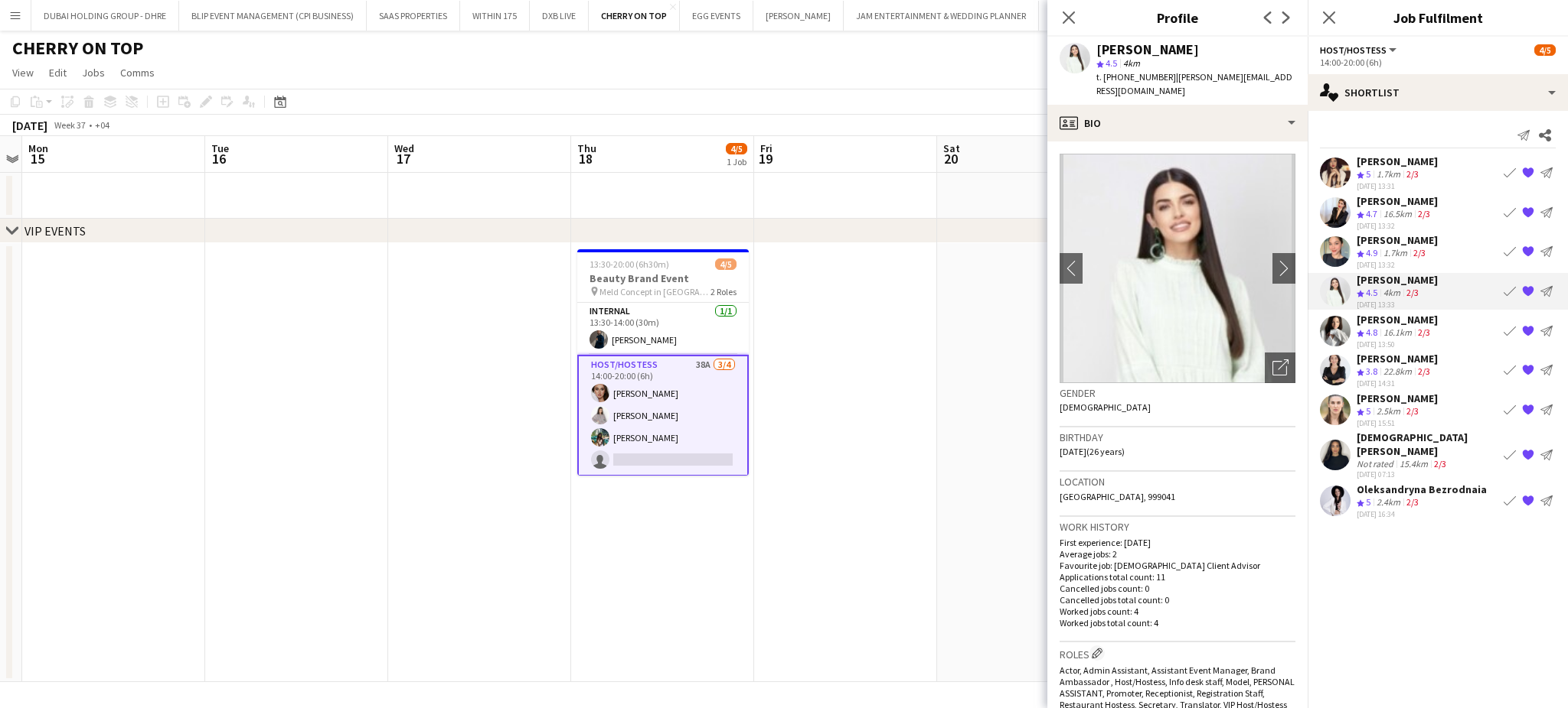
click at [1523, 369] on app-icon "{{ spriteTitle }}" at bounding box center [1527, 370] width 12 height 12
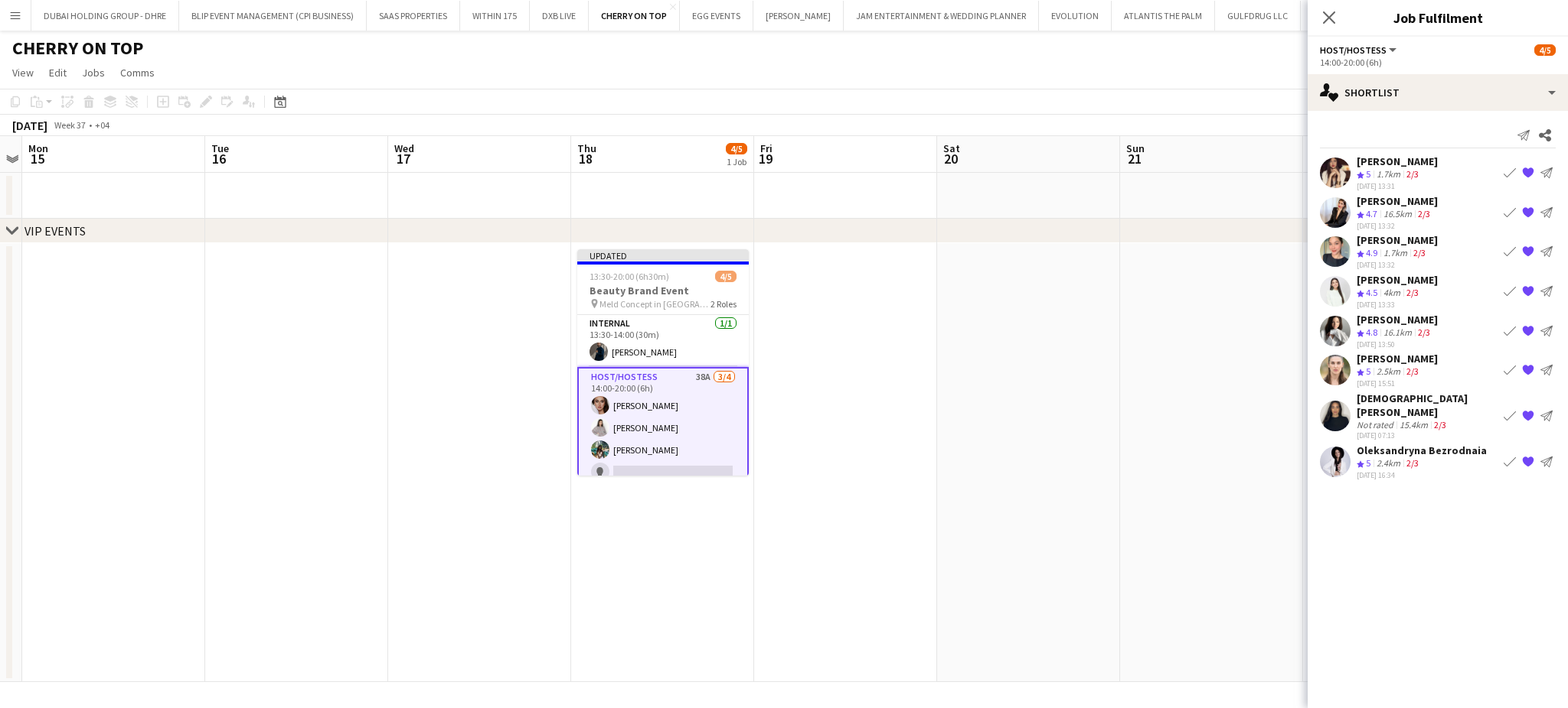
click at [1134, 385] on app-date-cell at bounding box center [1211, 462] width 183 height 439
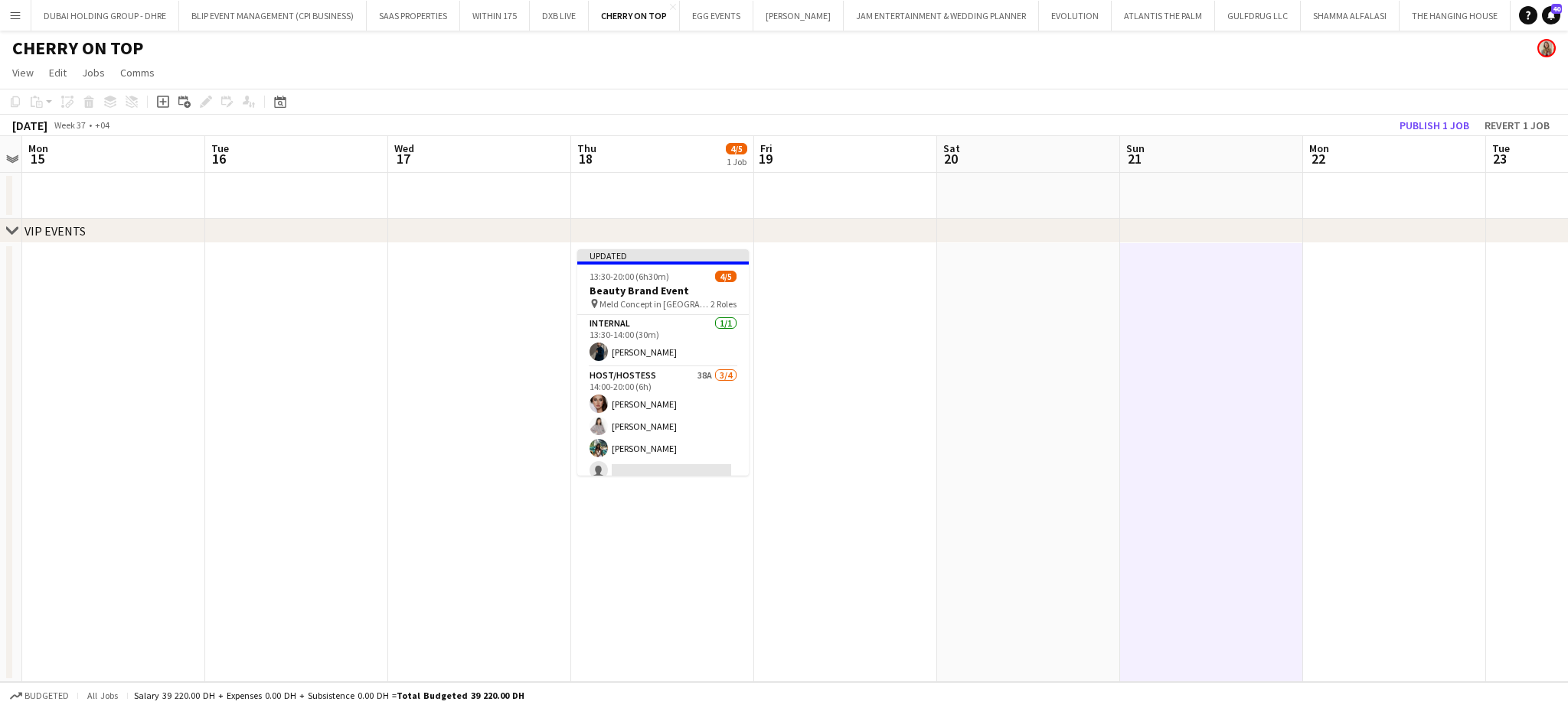
click at [1445, 114] on app-toolbar "Copy Paste Paste Ctrl+V Paste with crew Ctrl+Shift+V Paste linked Job [GEOGRAPH…" at bounding box center [784, 102] width 1568 height 26
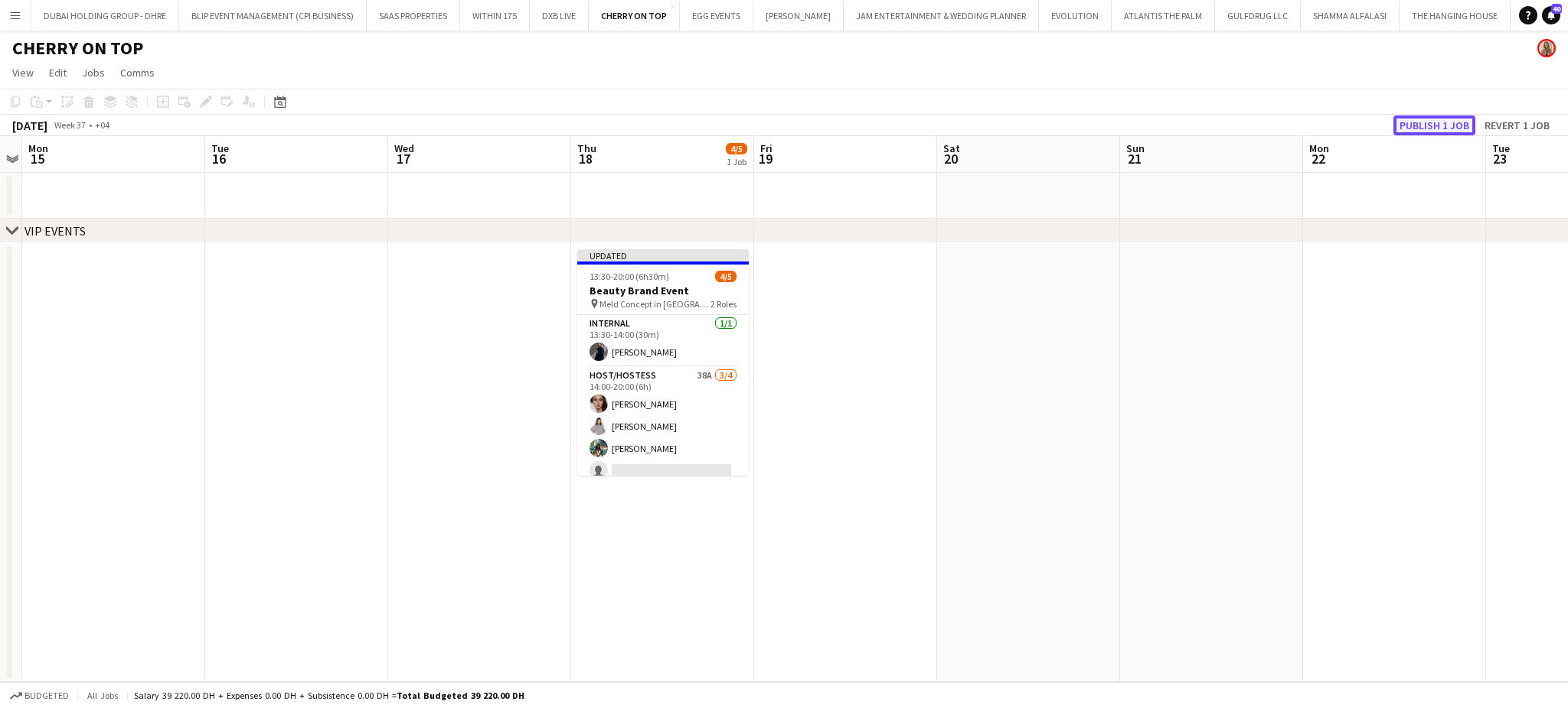
click at [1440, 131] on button "Publish 1 job" at bounding box center [1434, 125] width 82 height 20
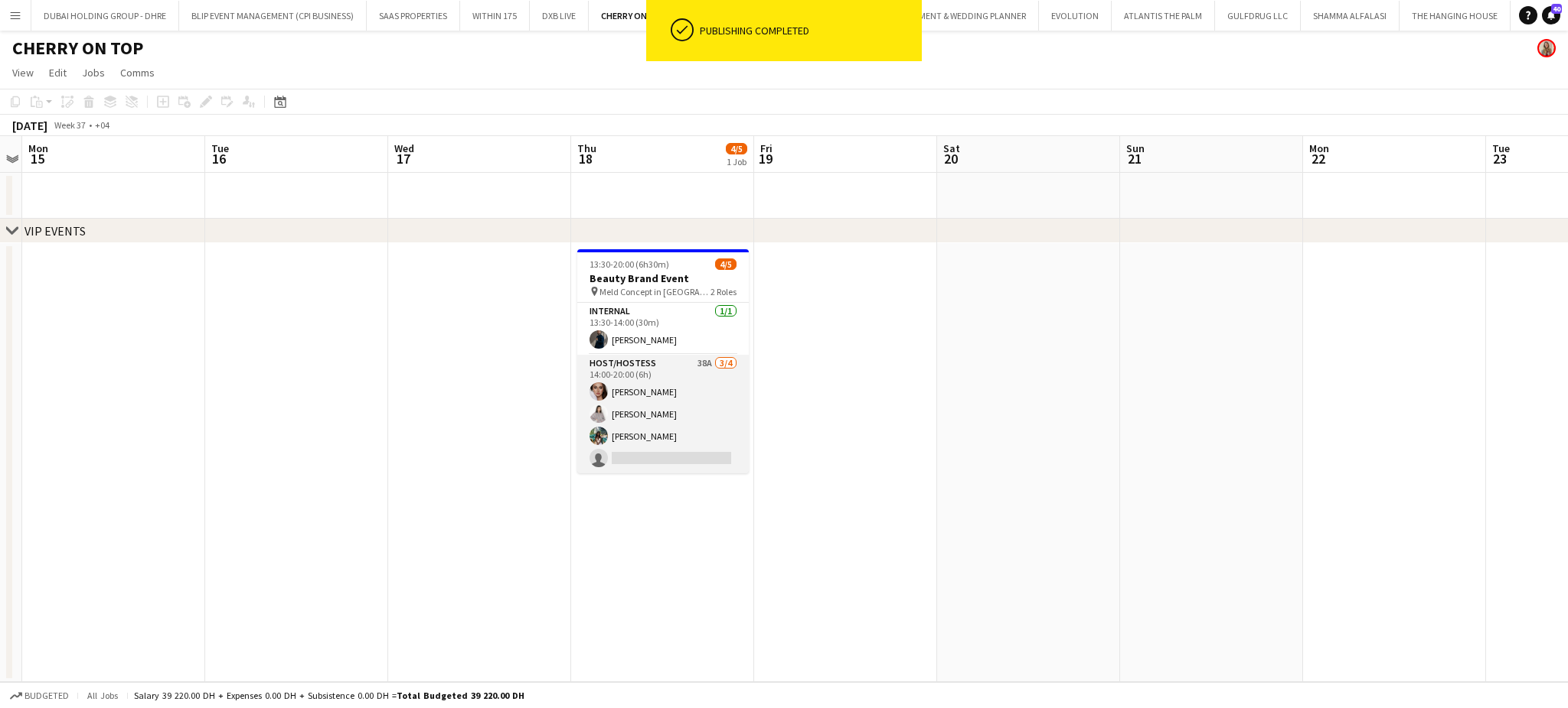
click at [667, 404] on app-card-role "Host/Hostess 38A [DATE] 14:00-20:00 (6h) [PERSON_NAME] [PERSON_NAME] [PERSON_NA…" at bounding box center [663, 414] width 172 height 118
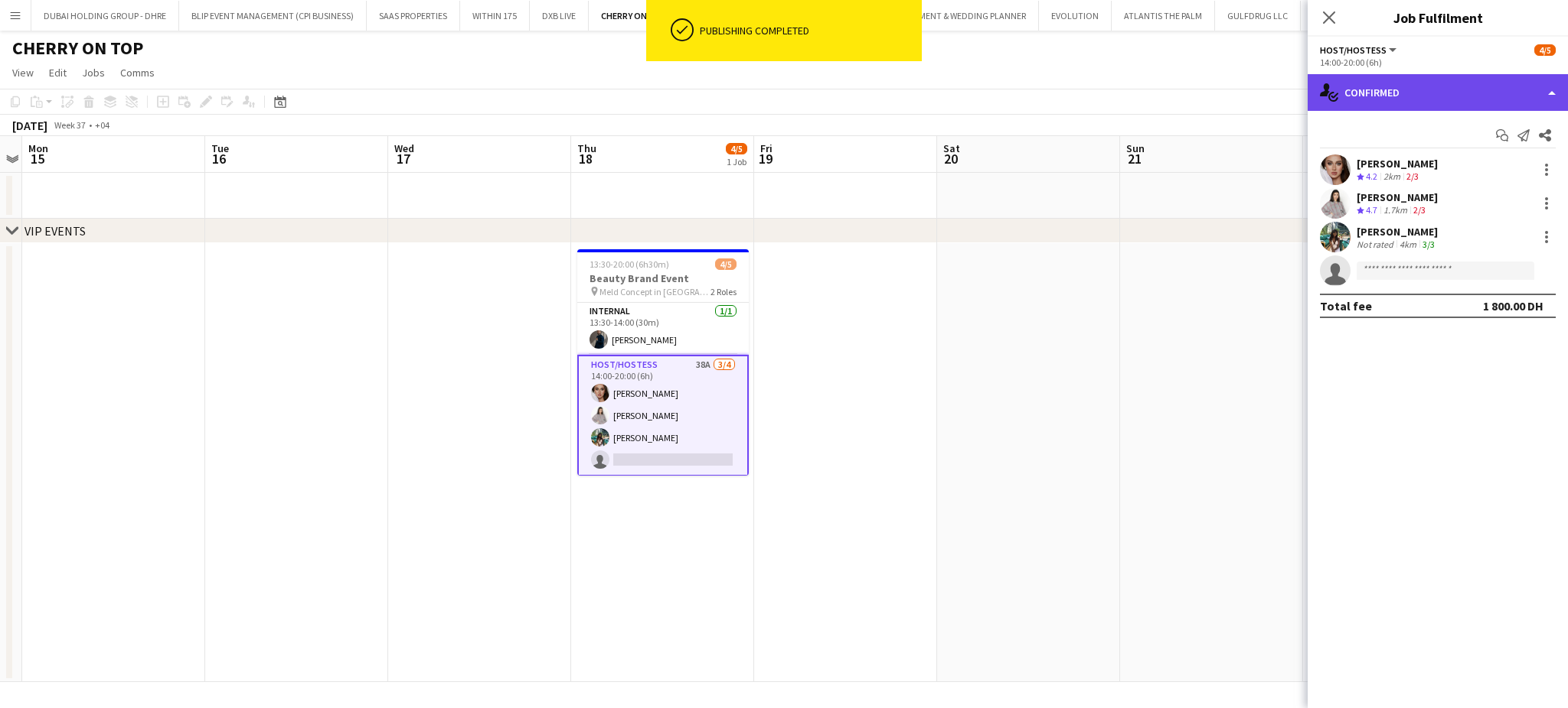
click at [1547, 95] on div "single-neutral-actions-check-2 Confirmed" at bounding box center [1437, 92] width 260 height 36
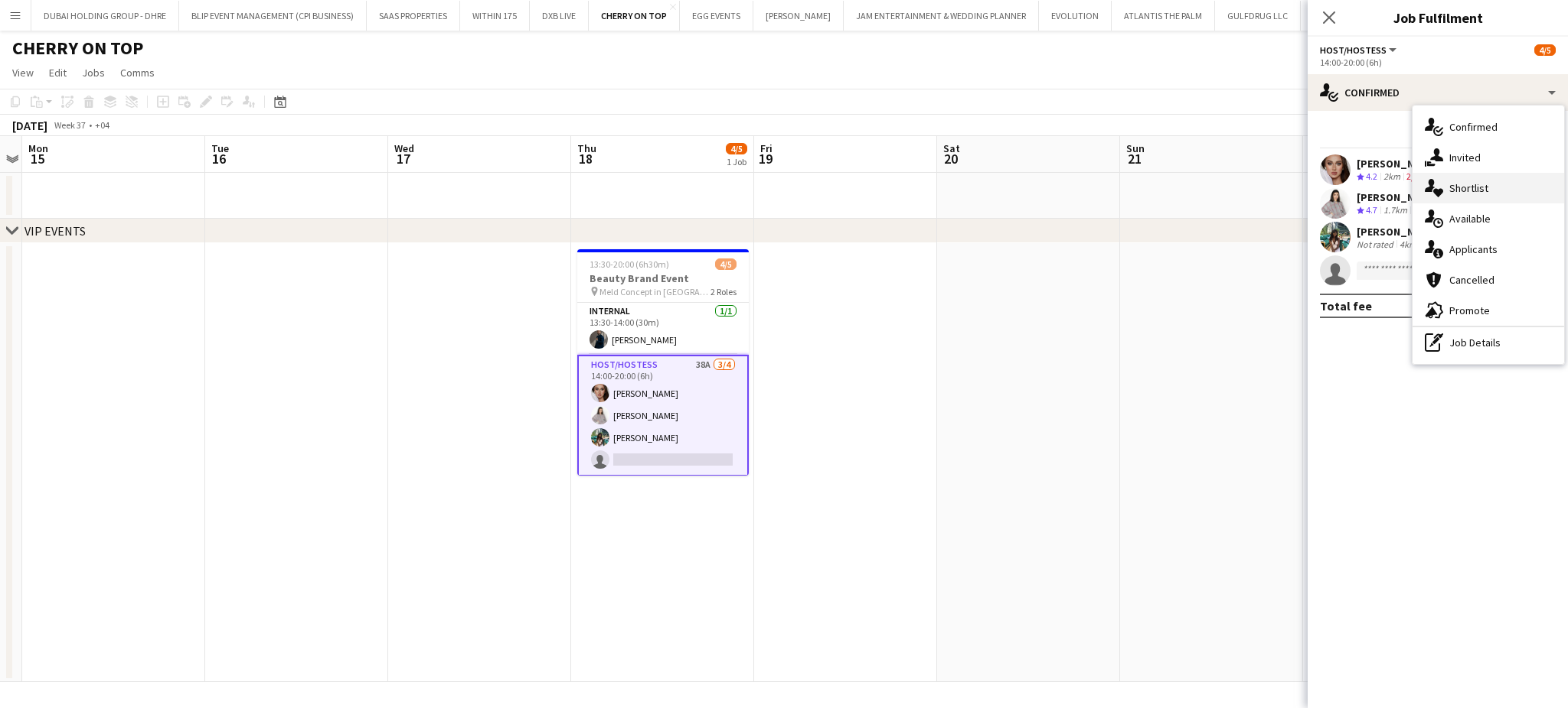
click at [1491, 191] on div "single-neutral-actions-heart Shortlist" at bounding box center [1488, 188] width 152 height 31
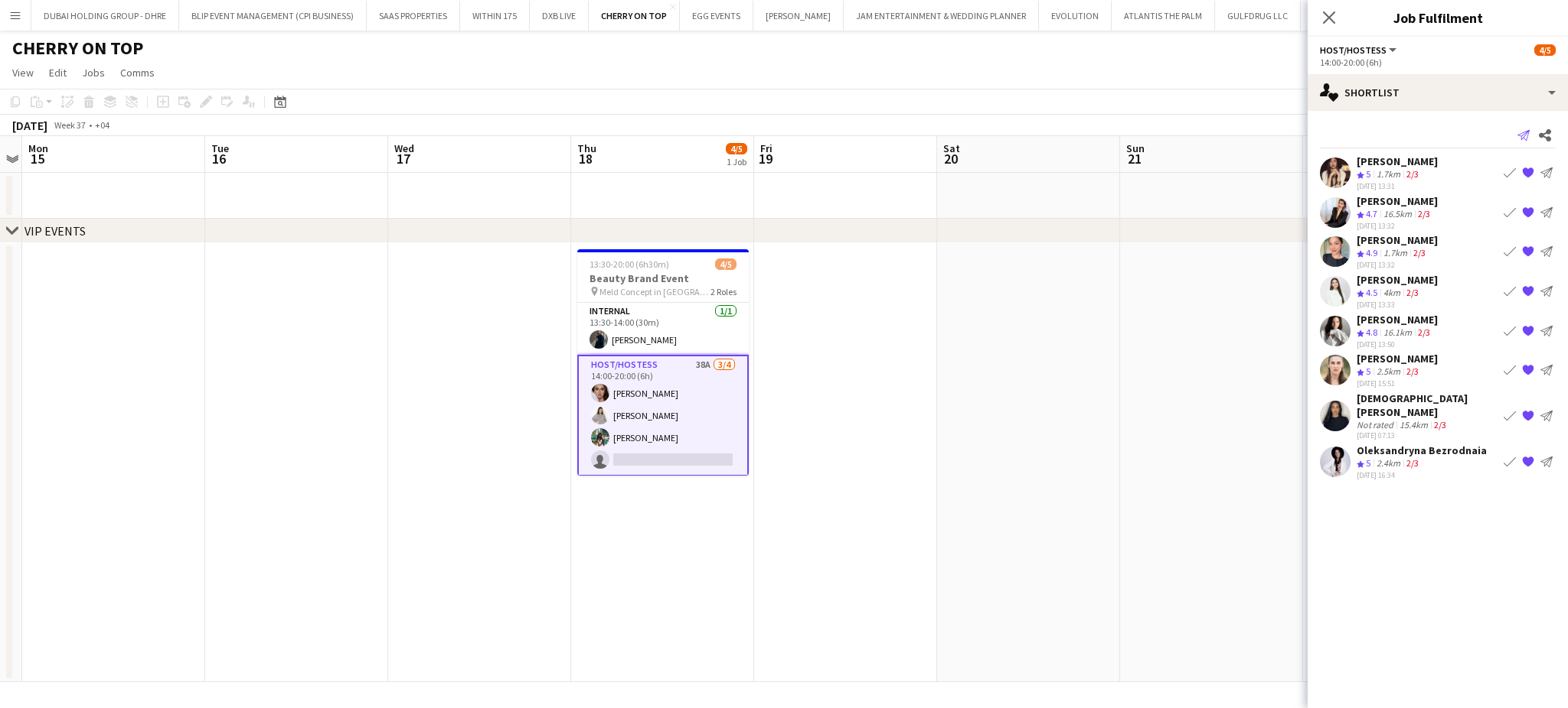
click at [1522, 135] on icon at bounding box center [1522, 135] width 12 height 10
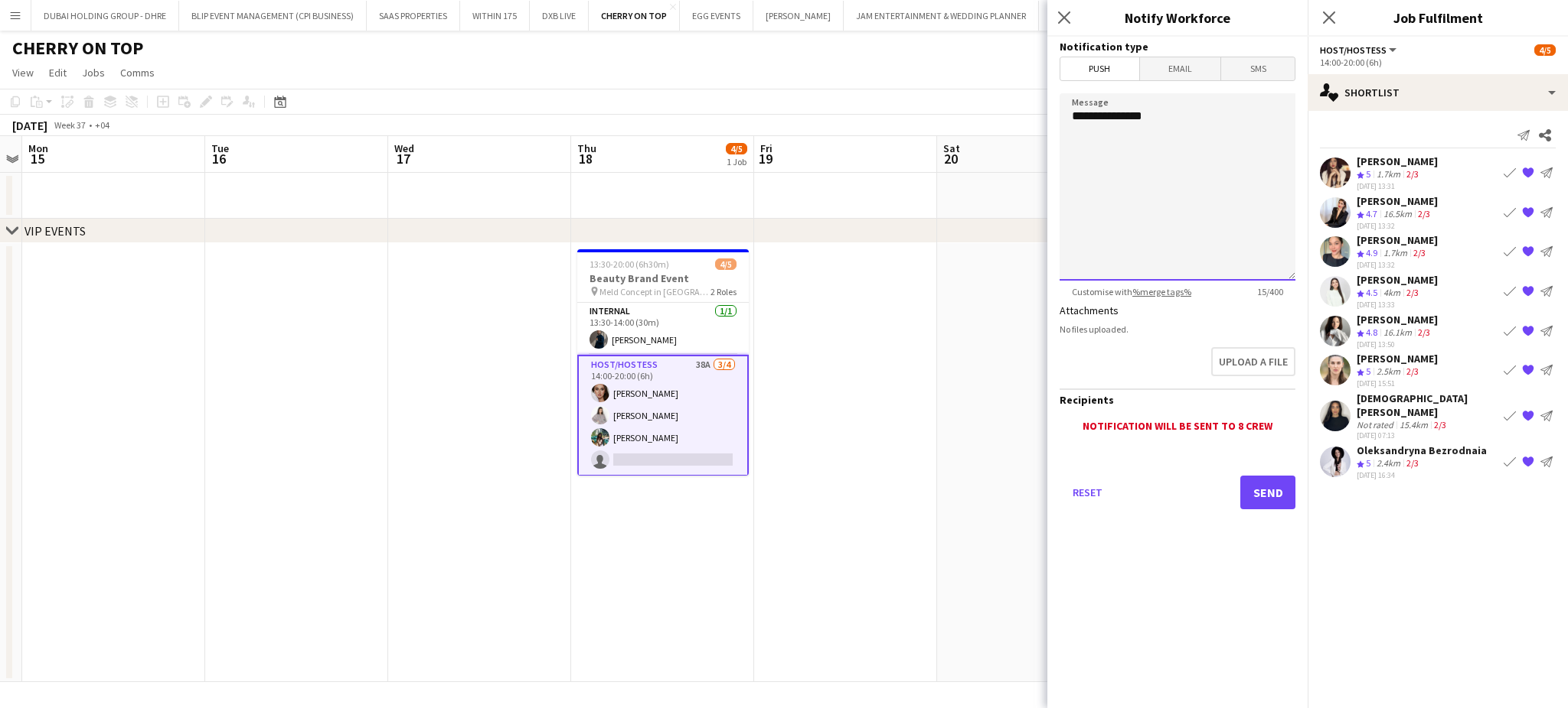
click at [1229, 169] on textarea "**********" at bounding box center [1176, 186] width 236 height 187
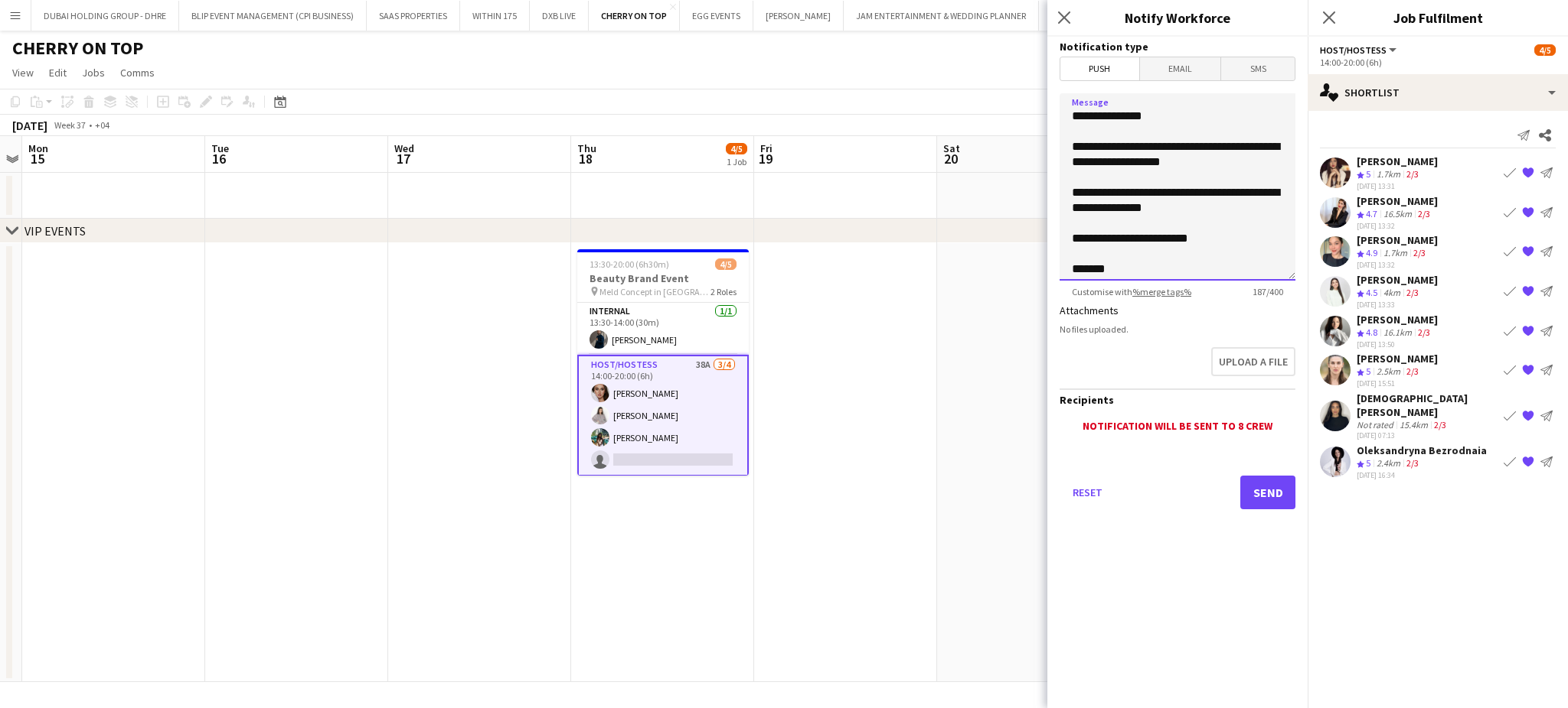
type textarea "**********"
click at [1261, 491] on button "Send" at bounding box center [1267, 493] width 55 height 34
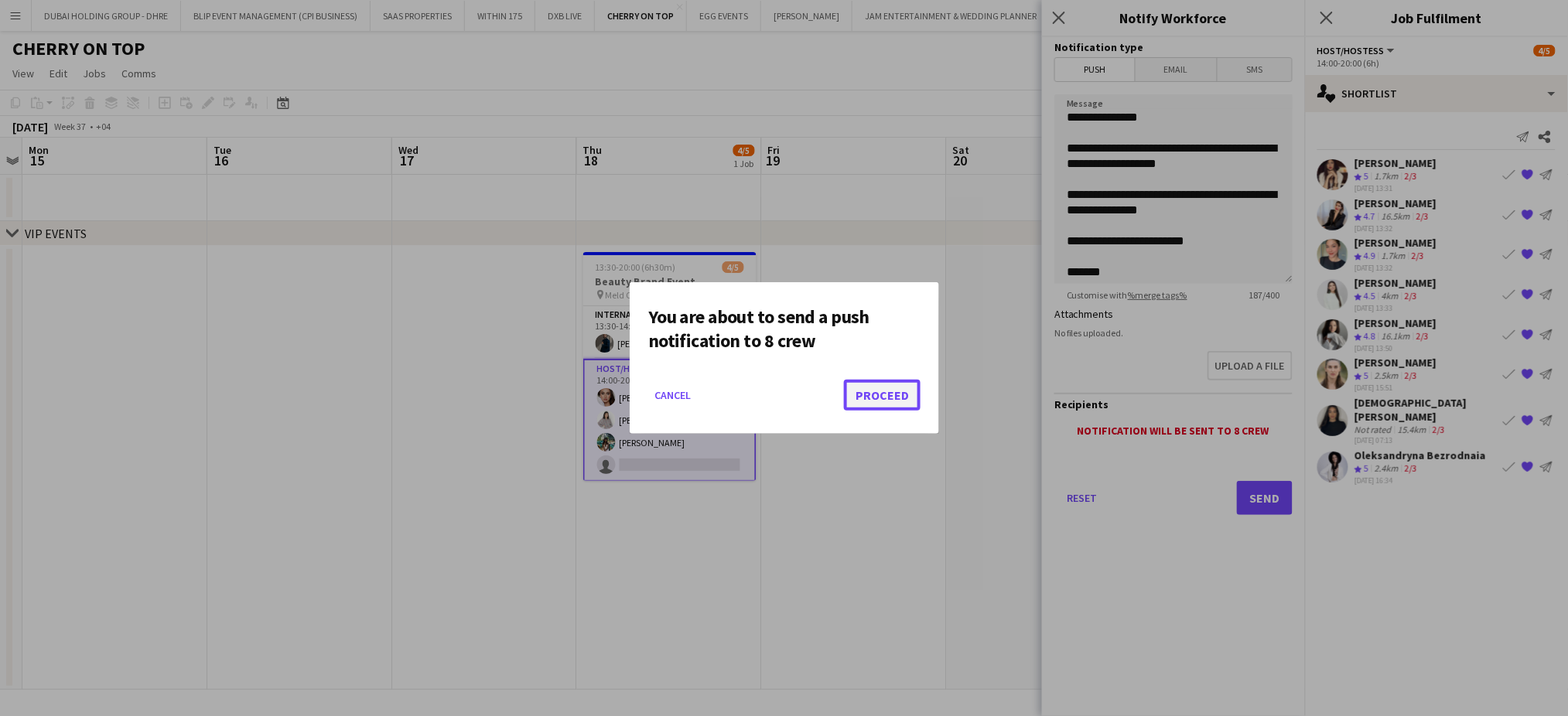
click at [892, 385] on button "Proceed" at bounding box center [882, 395] width 76 height 31
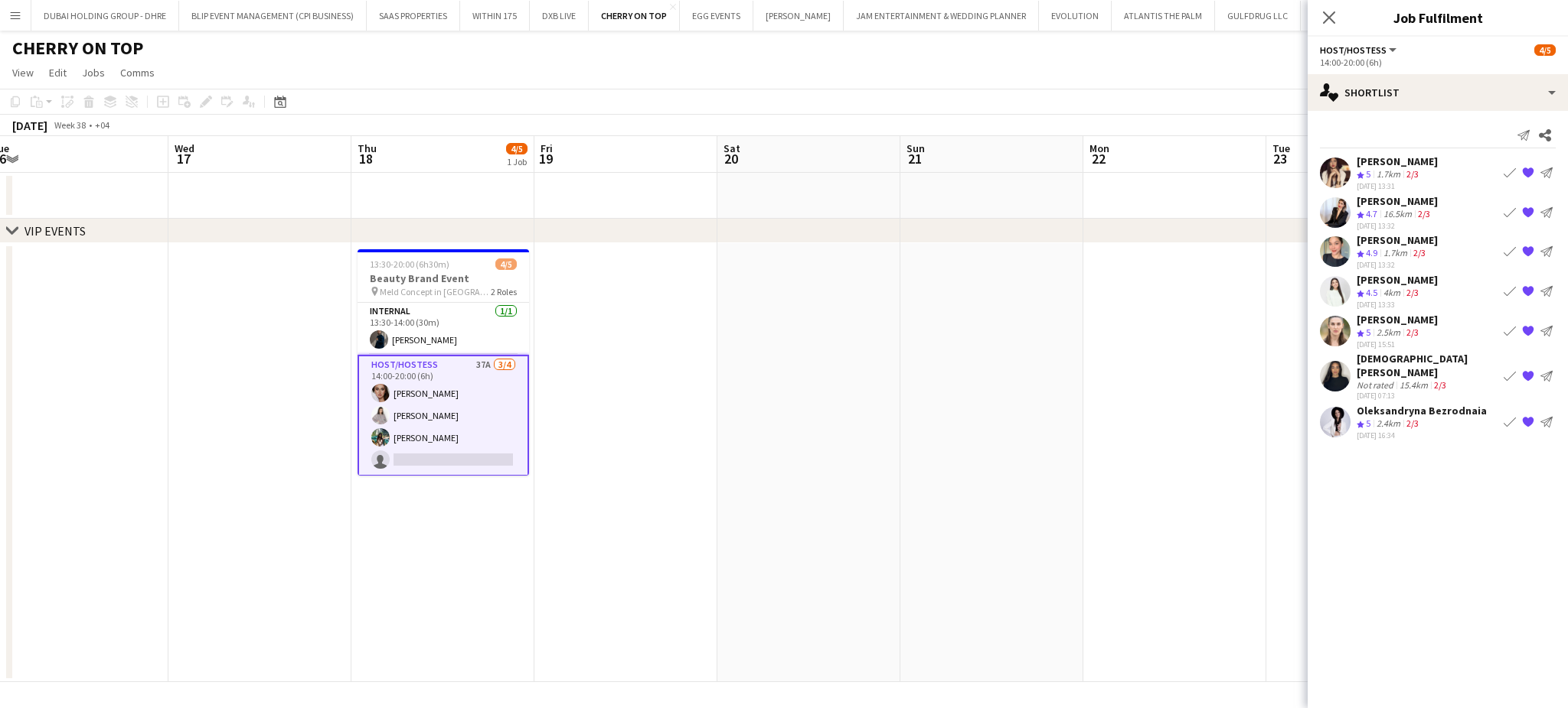
drag, startPoint x: 461, startPoint y: 502, endPoint x: 289, endPoint y: 500, distance: 172.0
click at [289, 500] on app-calendar-viewport "Sat 13 Sun 14 Mon 15 Tue 16 Wed 17 Thu 18 4/5 1 Job Fri 19 Sat 20 Sun 21 Mon 22…" at bounding box center [784, 409] width 1568 height 546
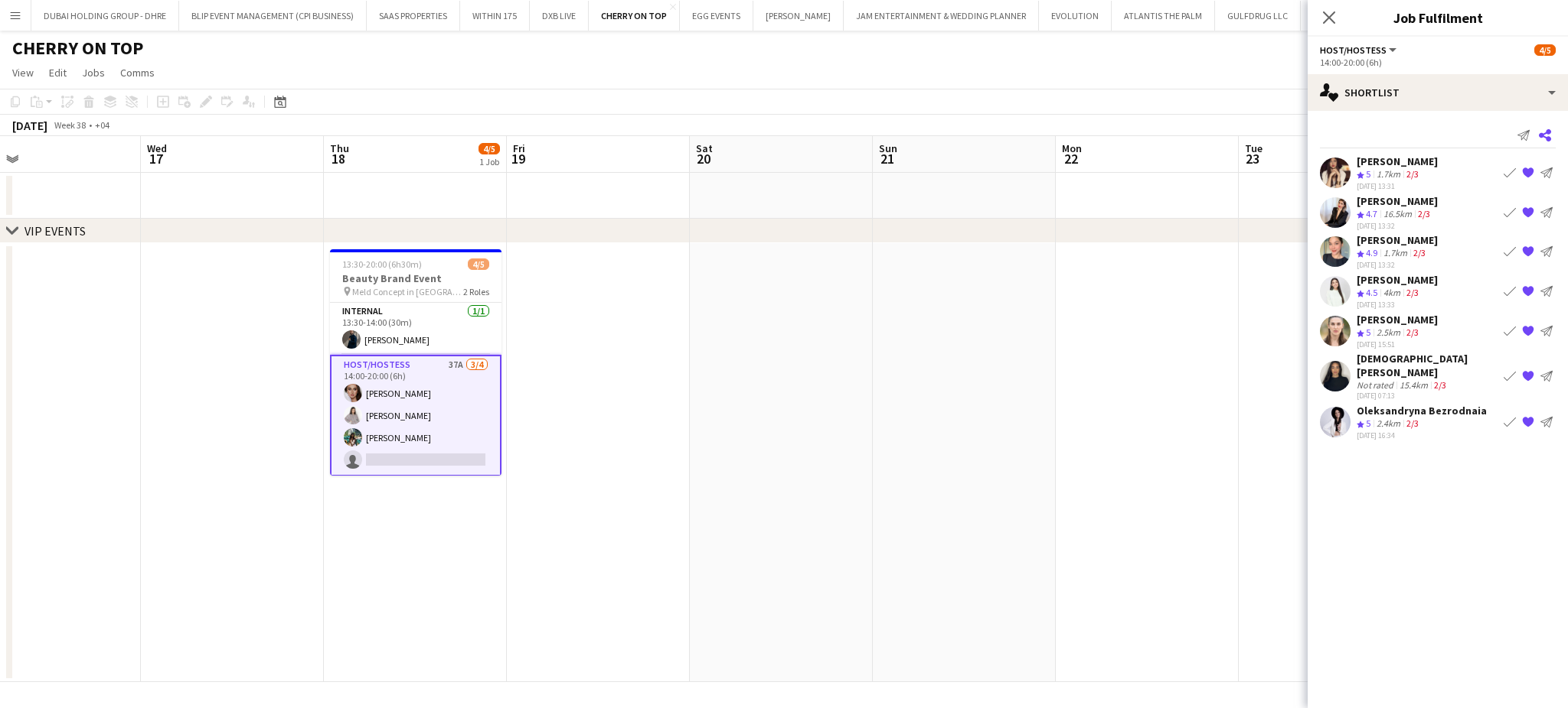
click at [1543, 133] on icon at bounding box center [1544, 135] width 12 height 12
click at [1544, 134] on icon at bounding box center [1544, 135] width 12 height 12
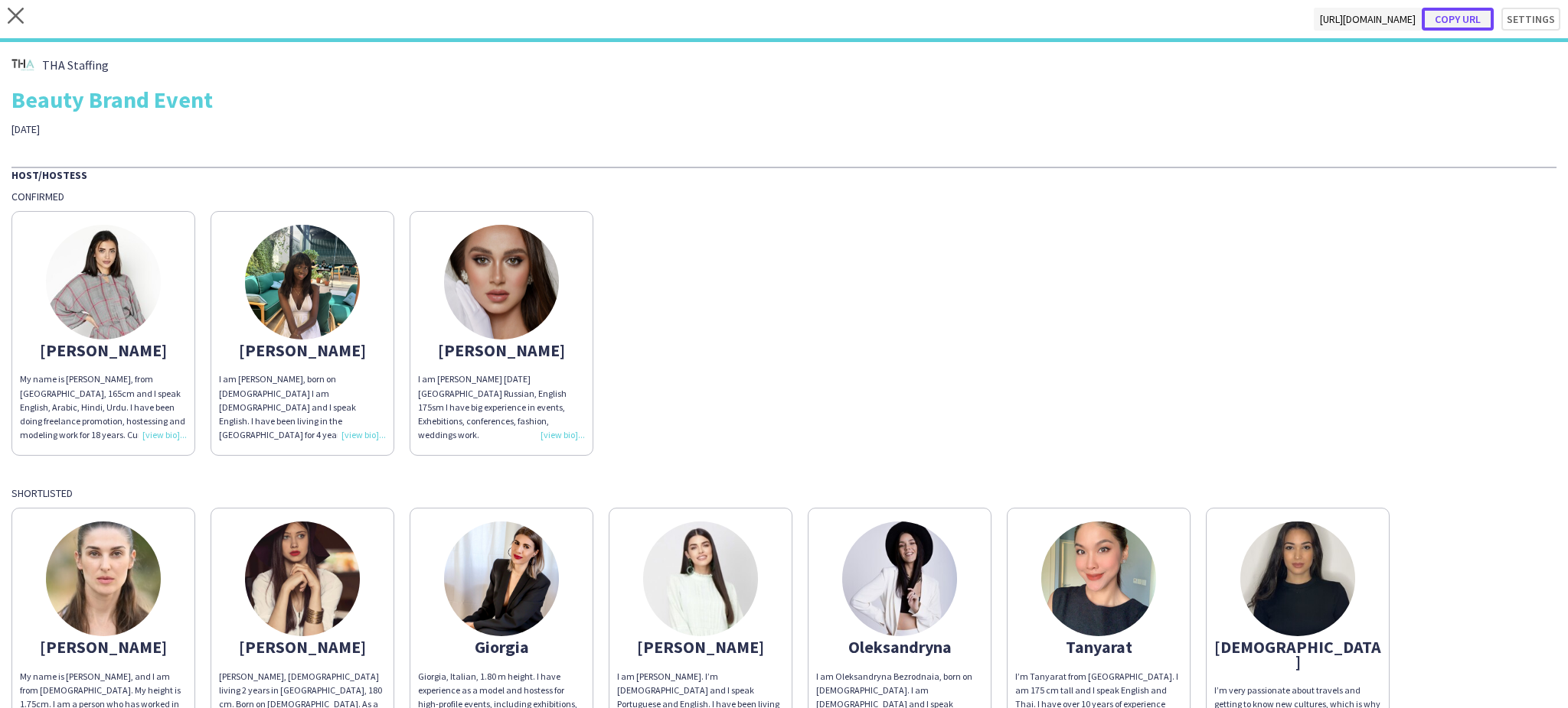
click at [1439, 20] on button "Copy url" at bounding box center [1457, 19] width 72 height 23
click at [16, 8] on icon "close" at bounding box center [15, 15] width 16 height 16
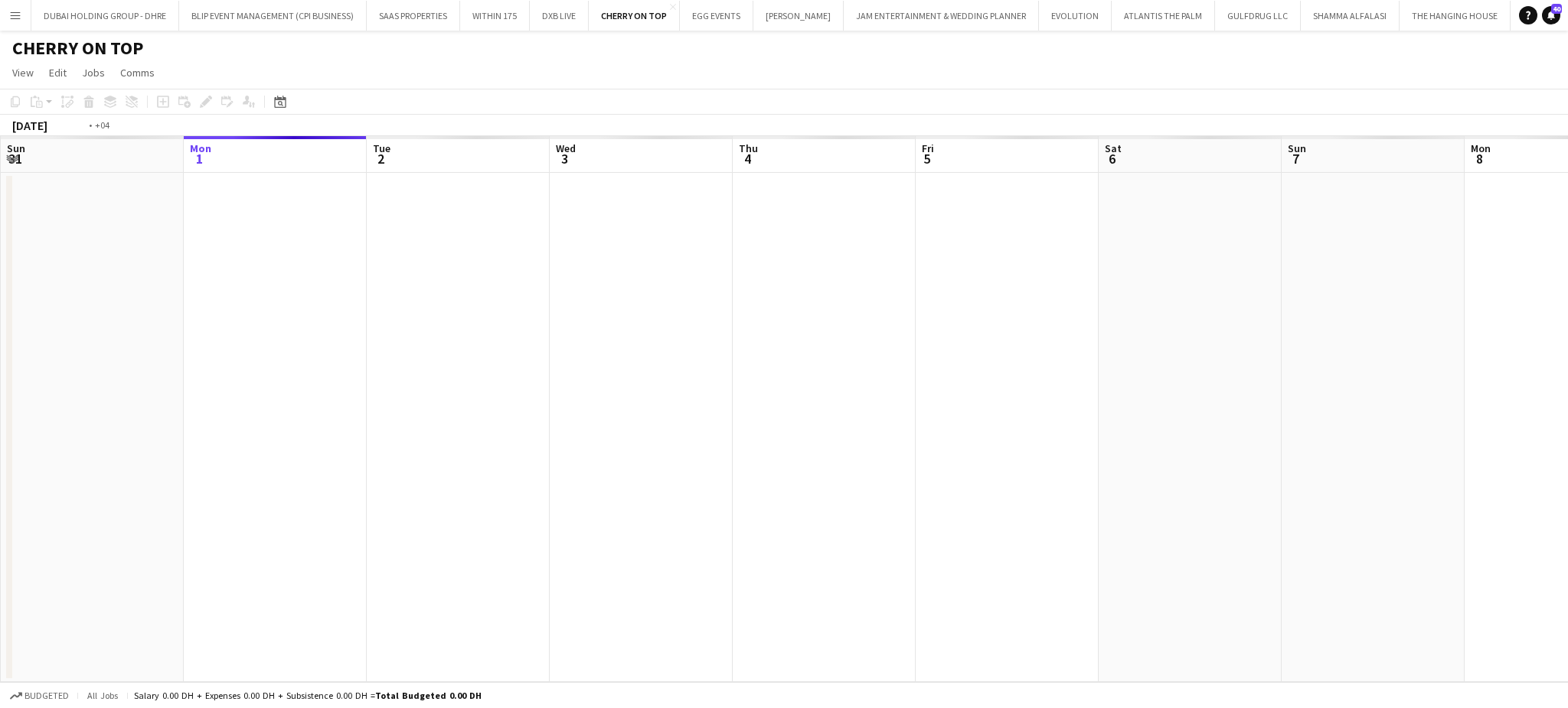
scroll to position [0, 527]
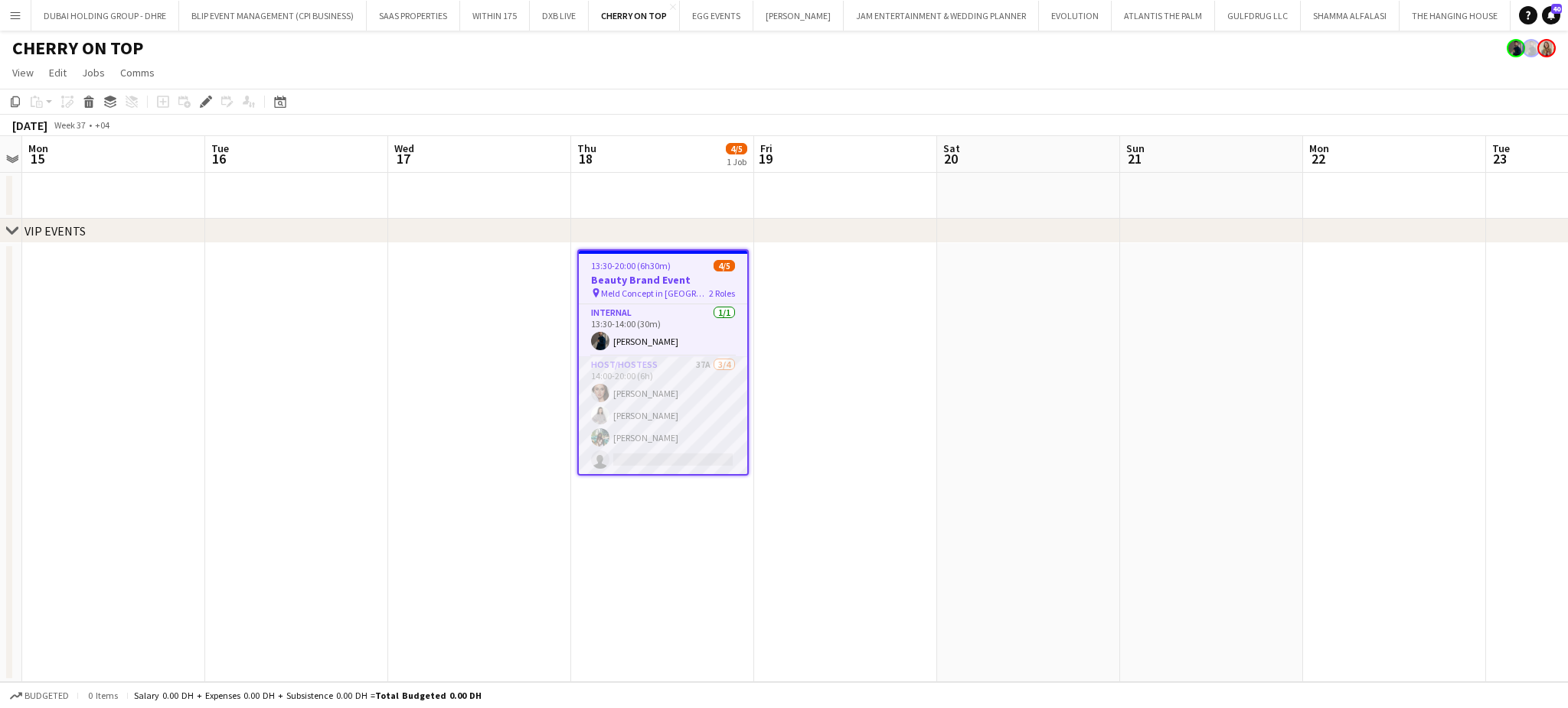
click at [668, 390] on app-card-role "Host/Hostess 37A [DATE] 14:00-20:00 (6h) [PERSON_NAME] [PERSON_NAME] [PERSON_NA…" at bounding box center [663, 415] width 169 height 118
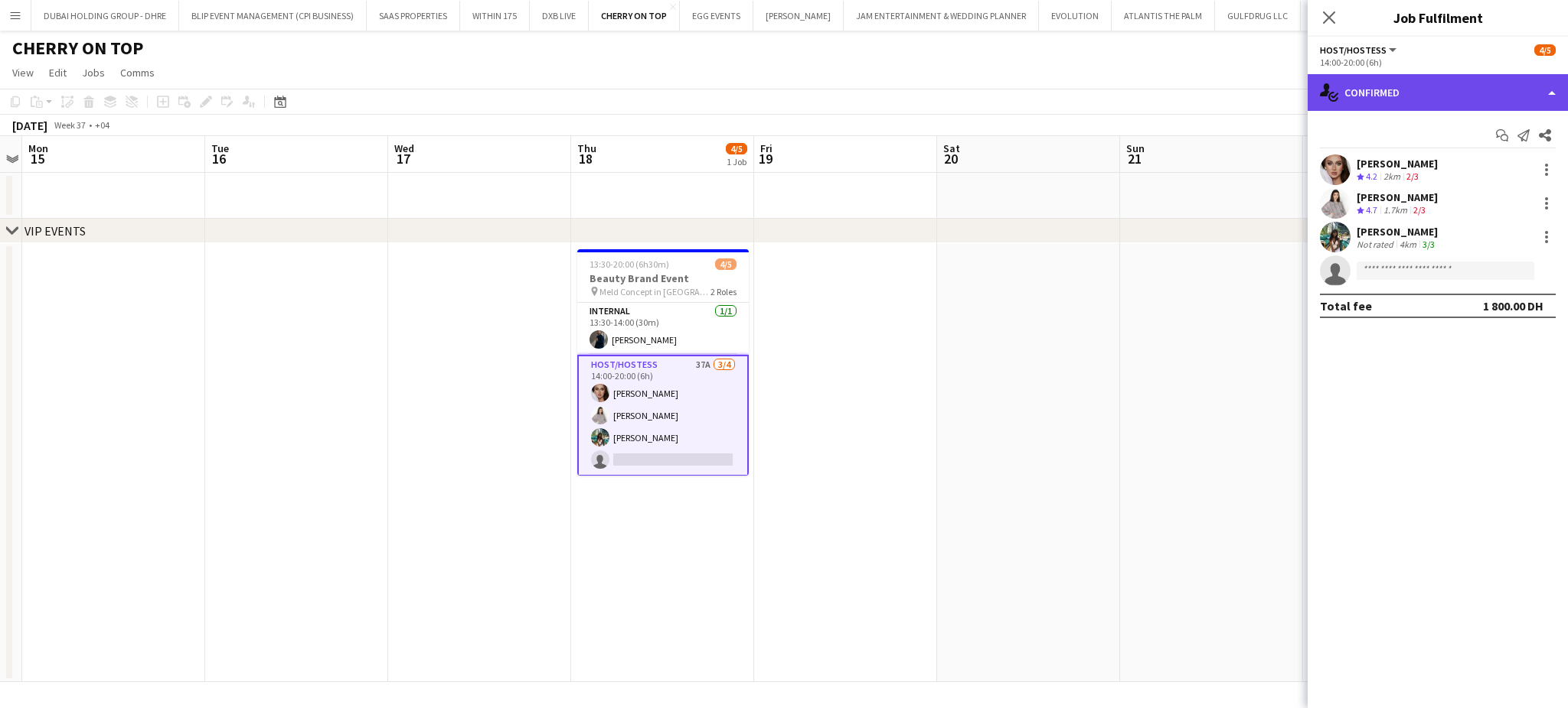
click at [1532, 97] on div "single-neutral-actions-check-2 Confirmed" at bounding box center [1437, 92] width 260 height 36
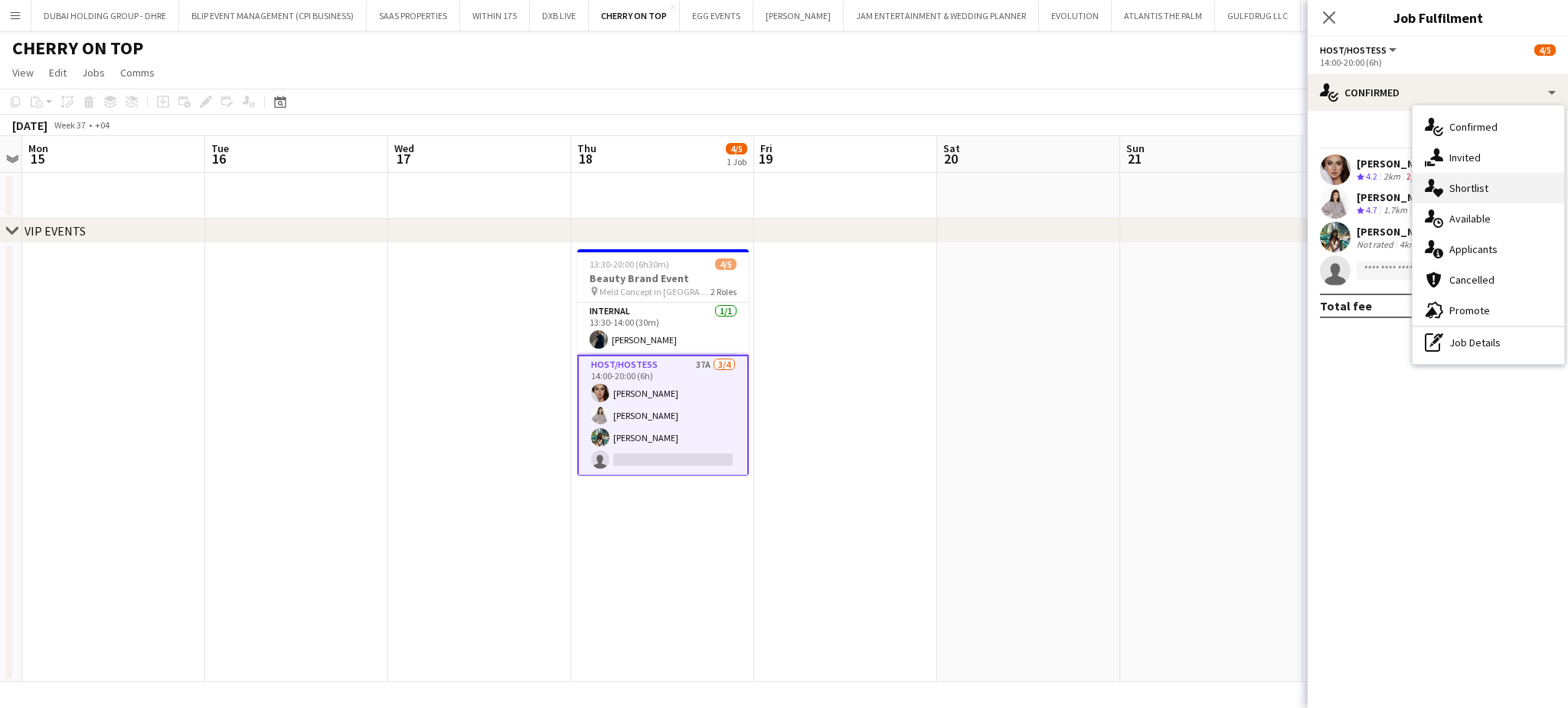
click at [1517, 182] on div "single-neutral-actions-heart Shortlist" at bounding box center [1488, 188] width 152 height 31
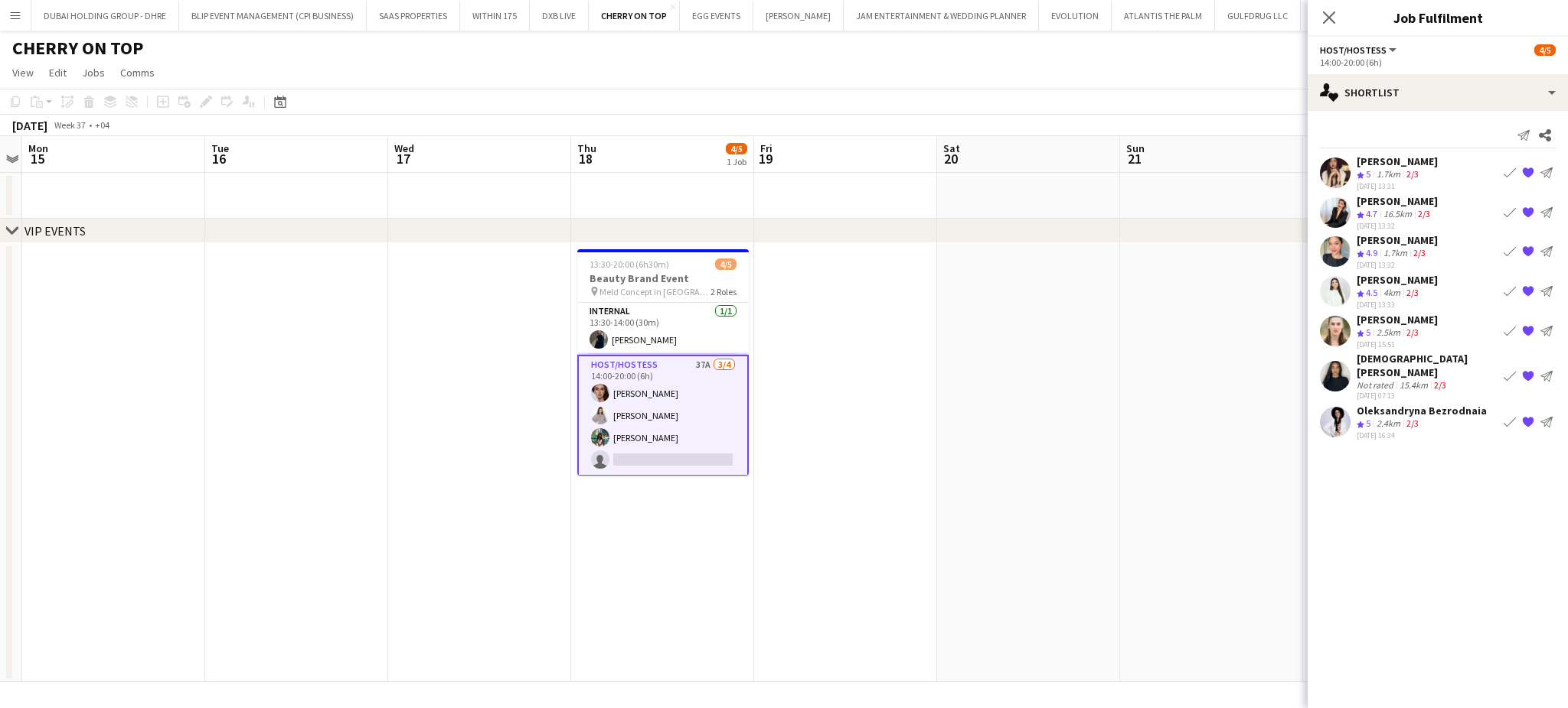
click at [1528, 208] on app-icon "{{ spriteTitle }}" at bounding box center [1527, 211] width 12 height 12
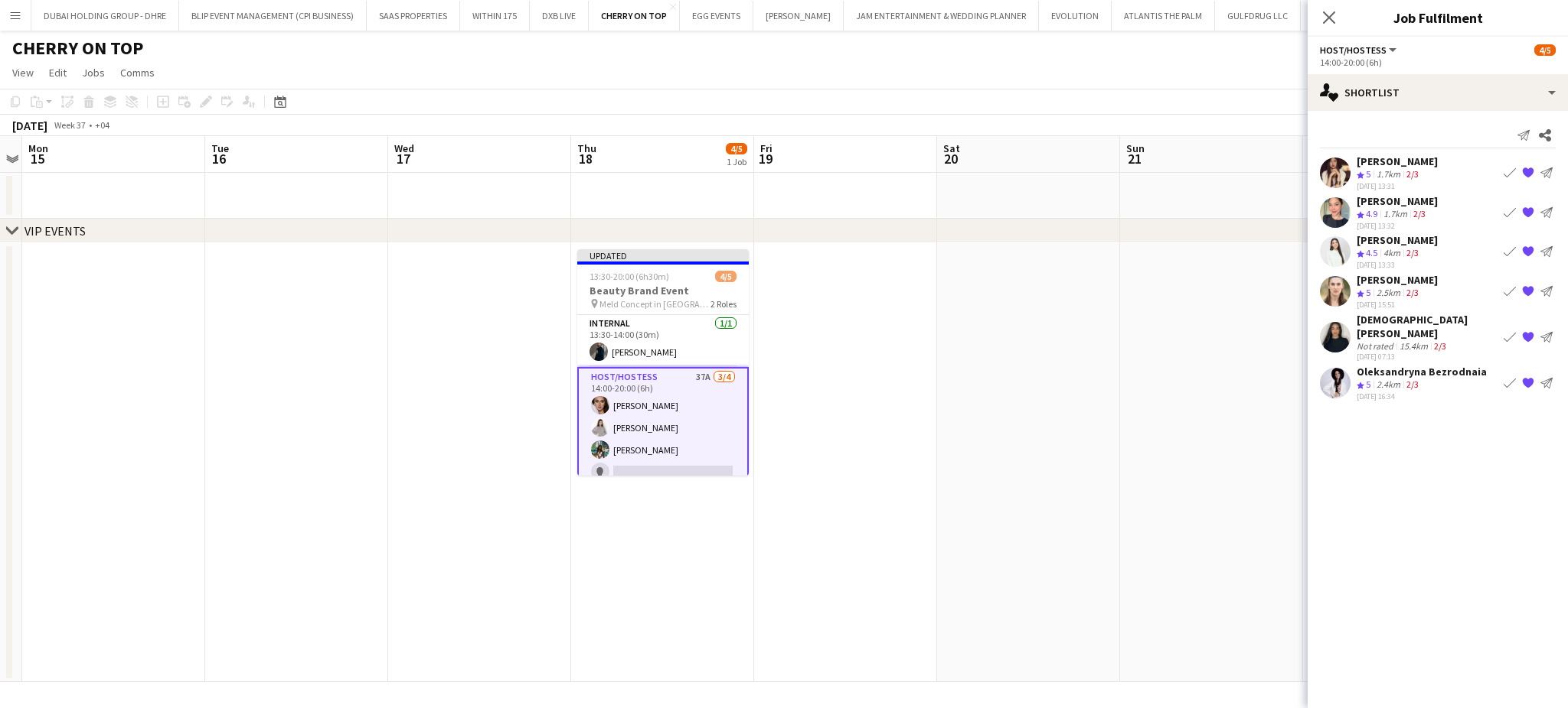
click at [1371, 164] on div "[PERSON_NAME]" at bounding box center [1396, 161] width 81 height 14
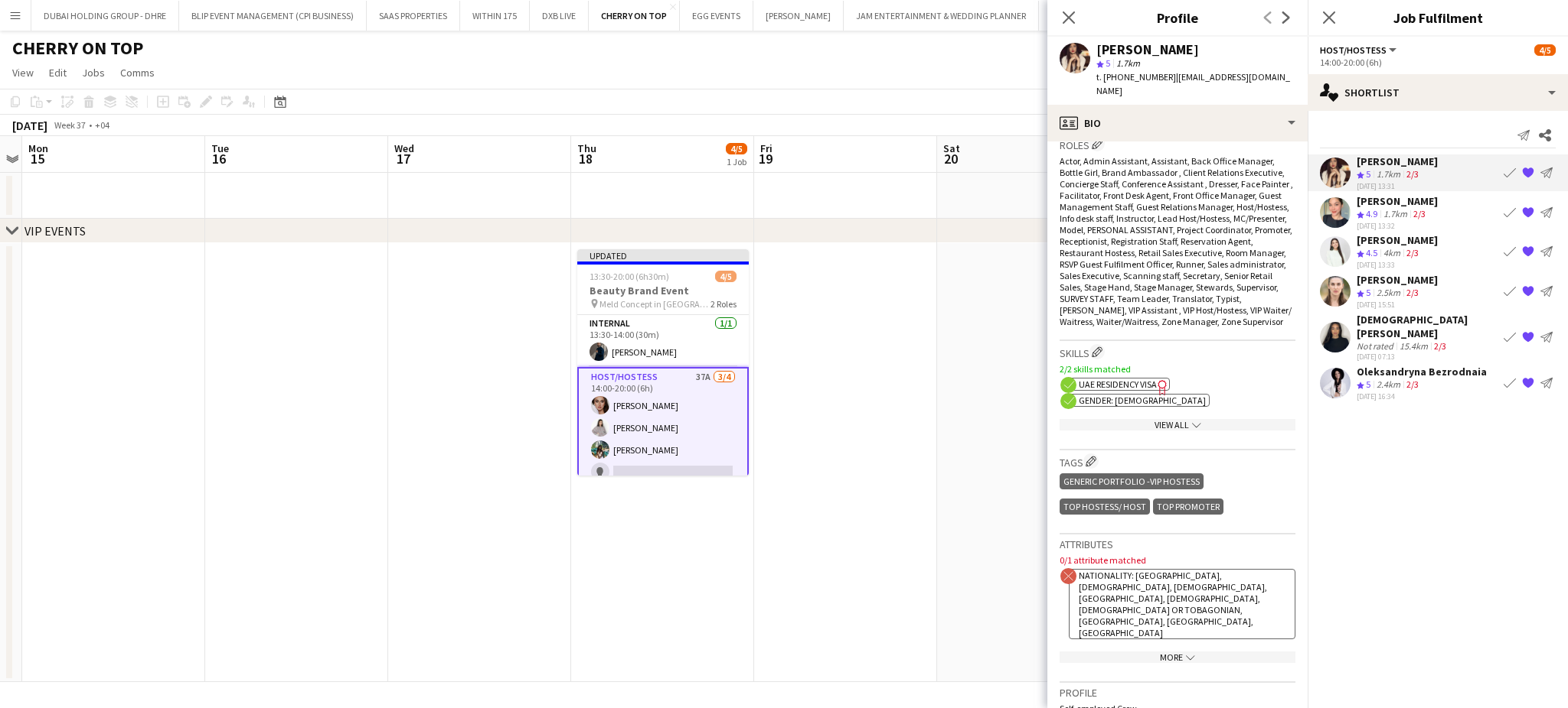
scroll to position [802, 0]
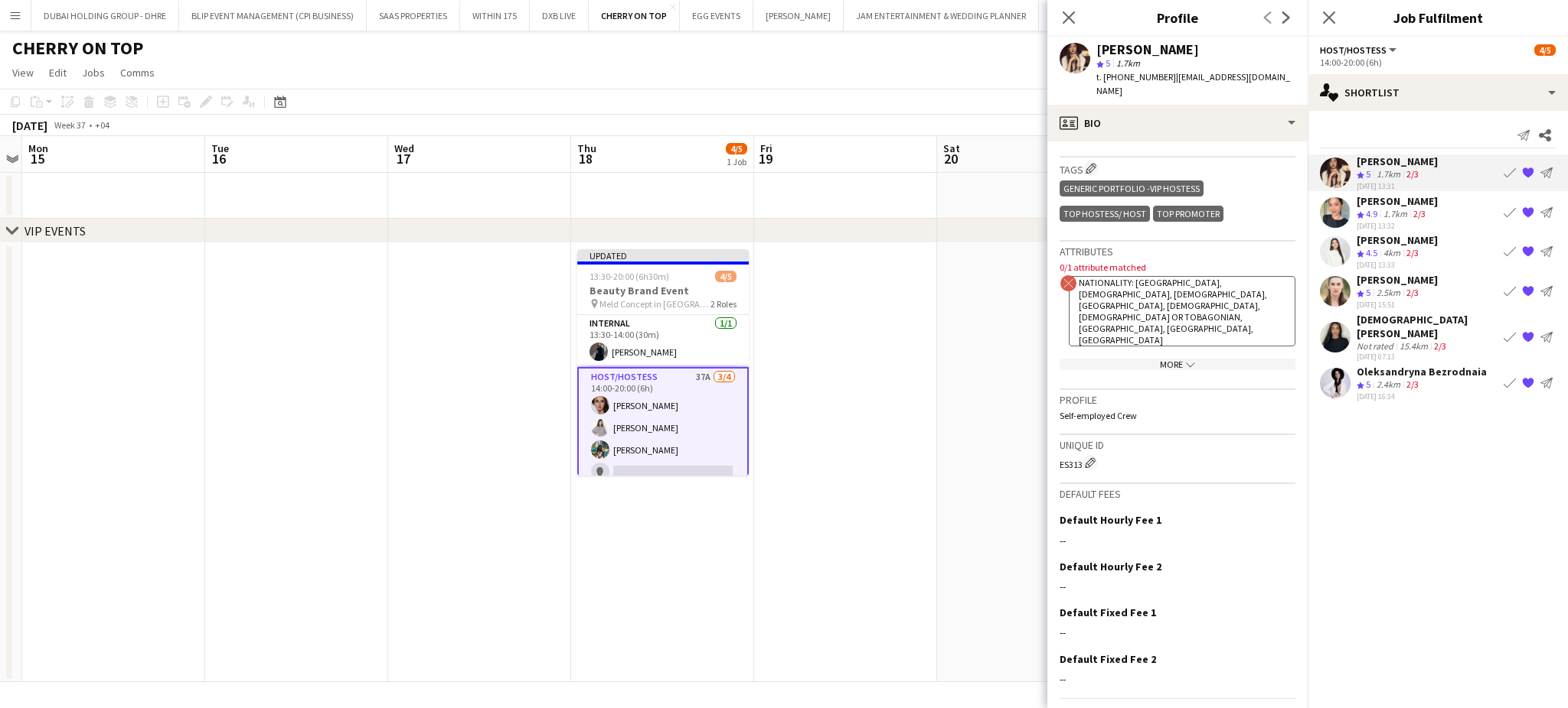
click at [1194, 359] on div "More chevron-down" at bounding box center [1176, 364] width 236 height 11
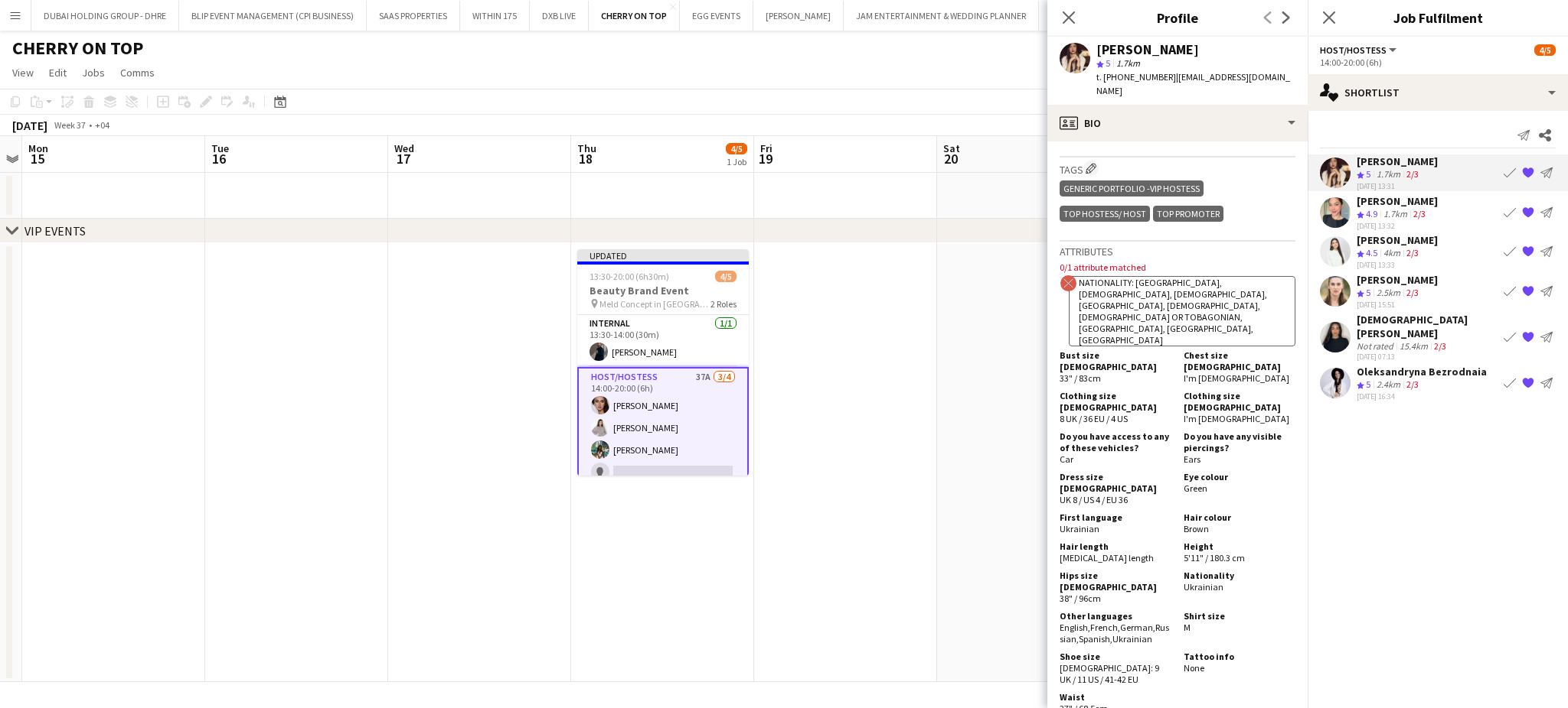
click at [1525, 173] on app-icon "{{ spriteTitle }}" at bounding box center [1527, 172] width 12 height 12
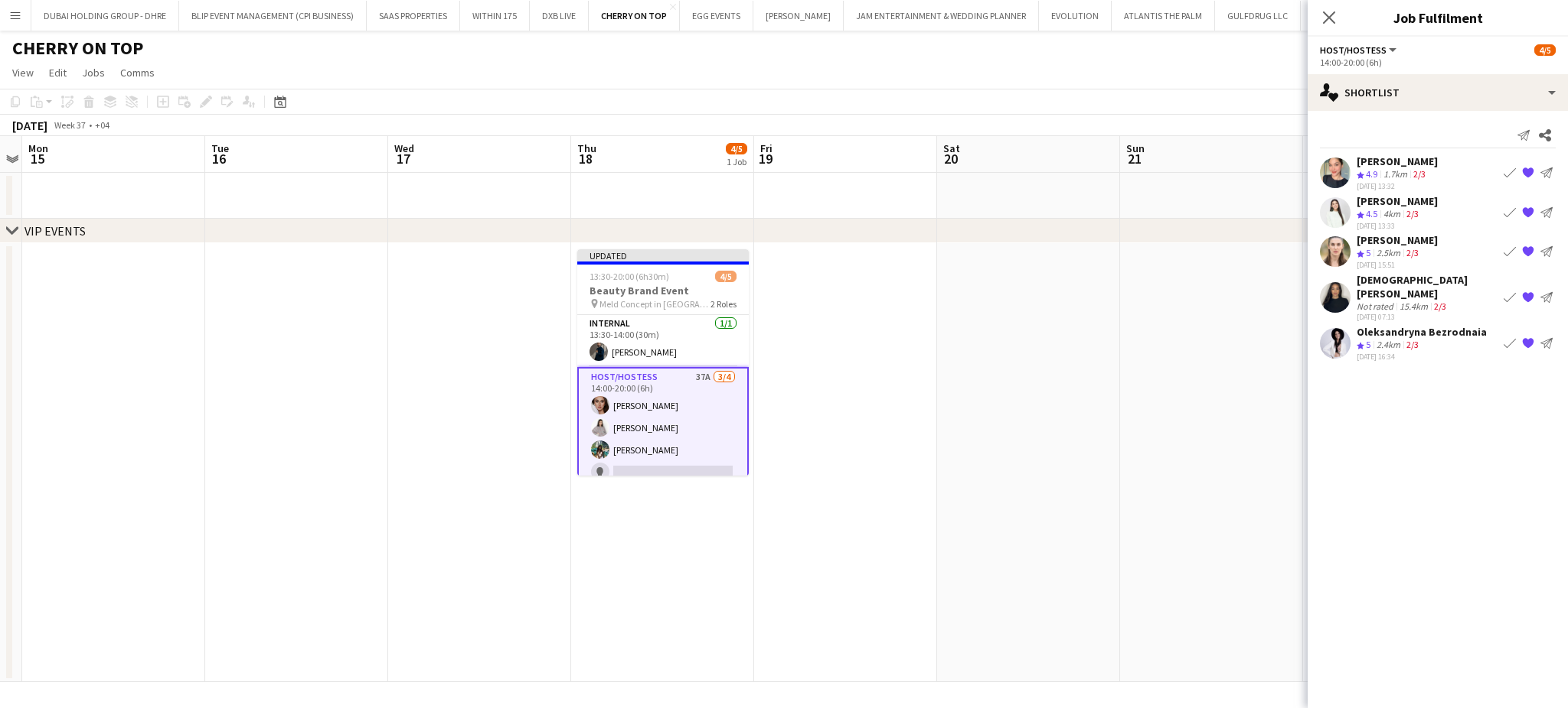
click at [1410, 168] on div "[PERSON_NAME]" at bounding box center [1396, 161] width 81 height 14
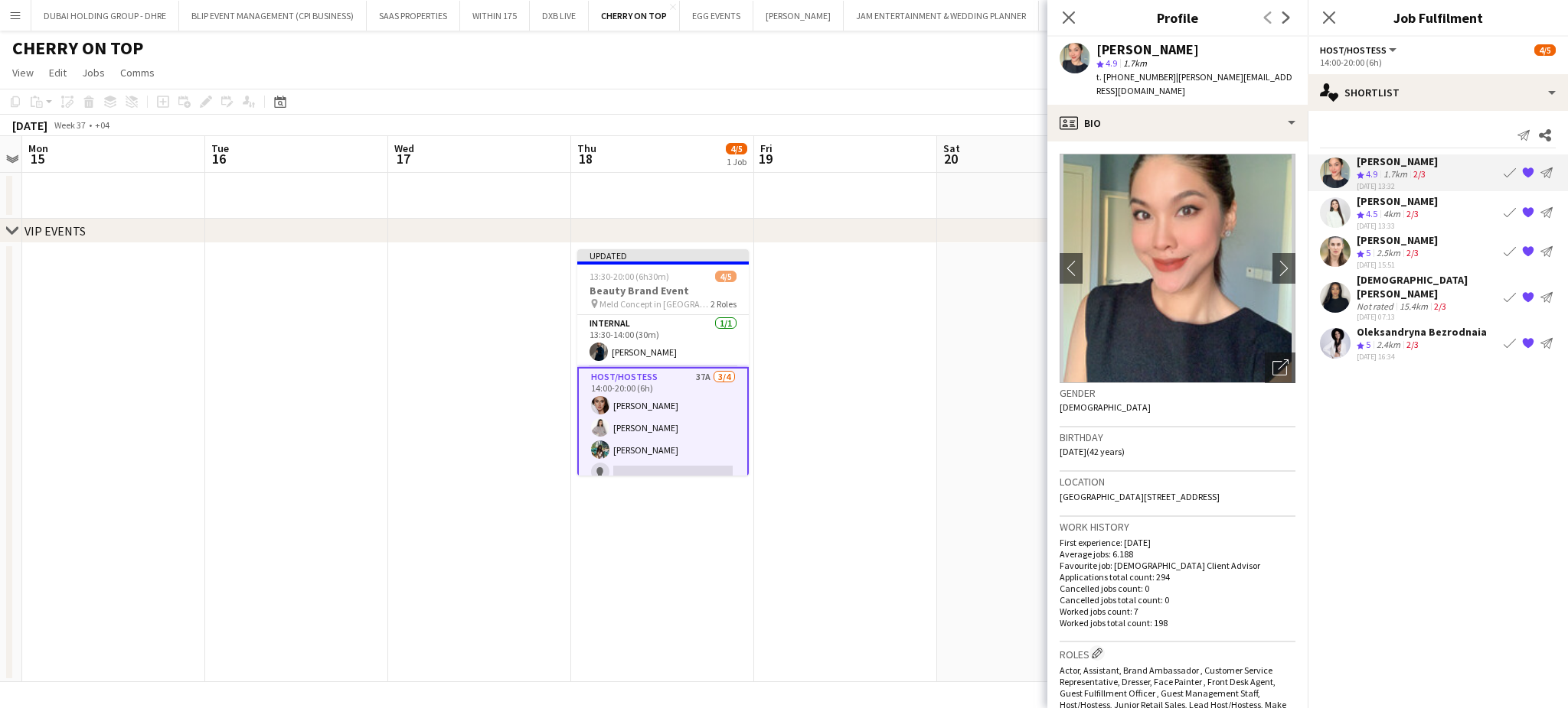
scroll to position [408, 0]
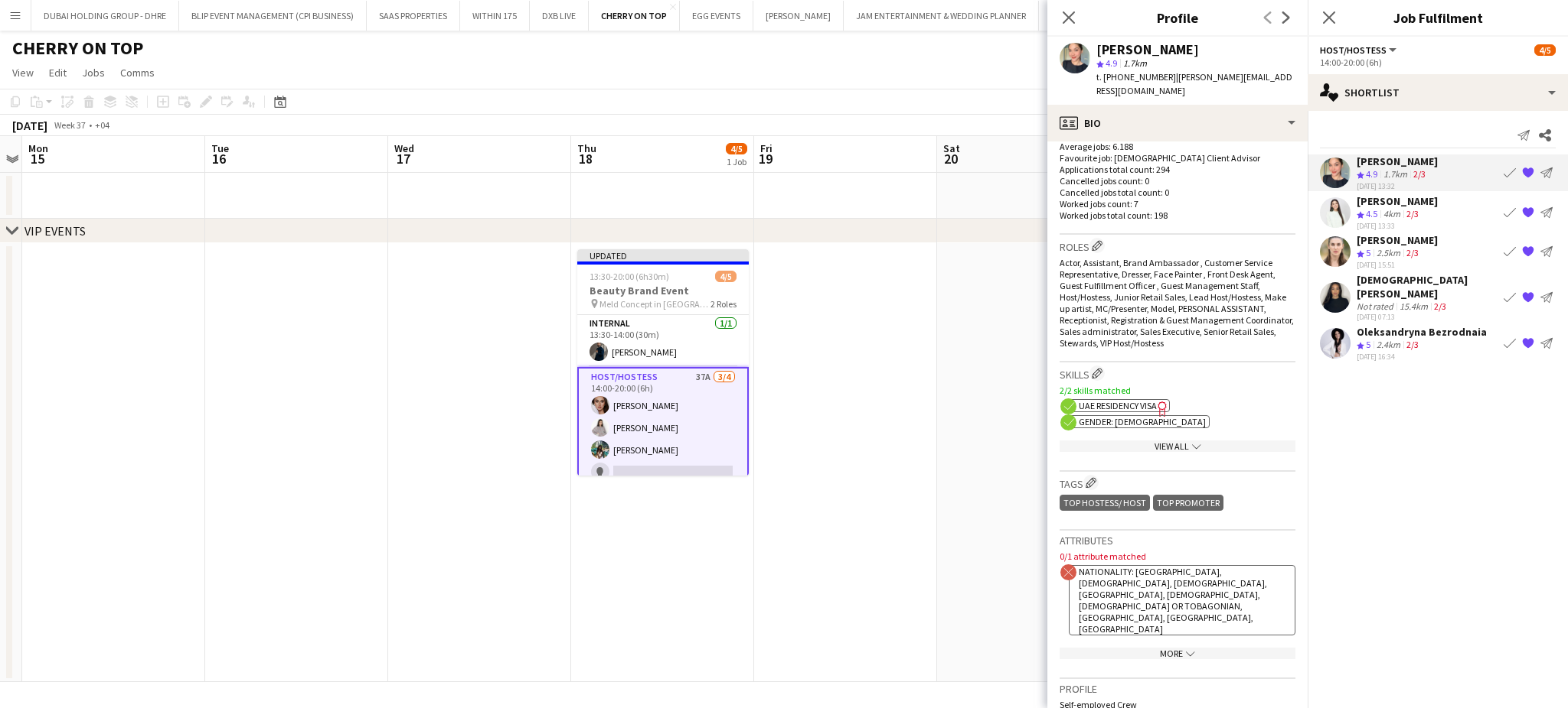
click at [1158, 647] on div "More chevron-down" at bounding box center [1176, 653] width 236 height 11
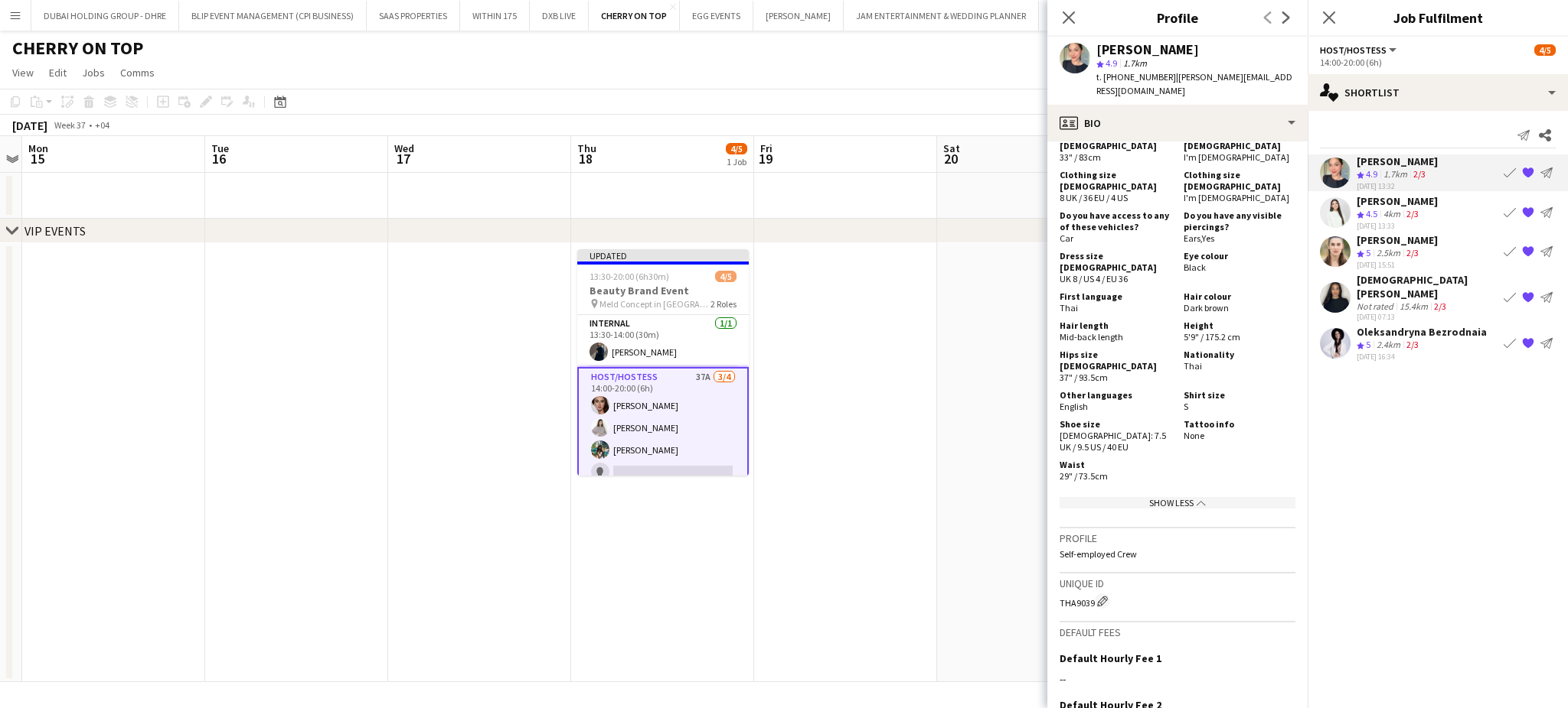
click at [1406, 219] on app-skills-label "2/3" at bounding box center [1411, 213] width 12 height 11
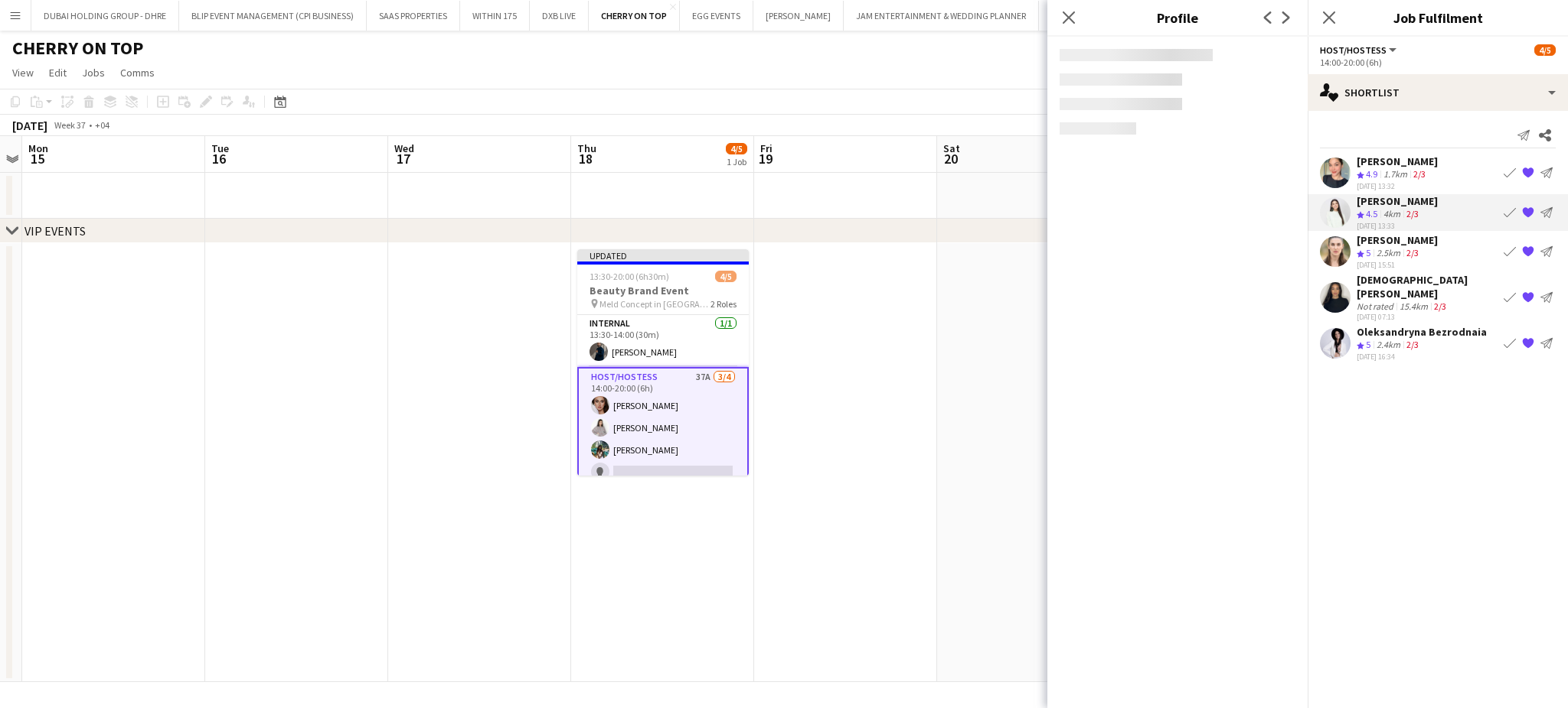
click at [1405, 257] on div "2/3" at bounding box center [1412, 253] width 19 height 13
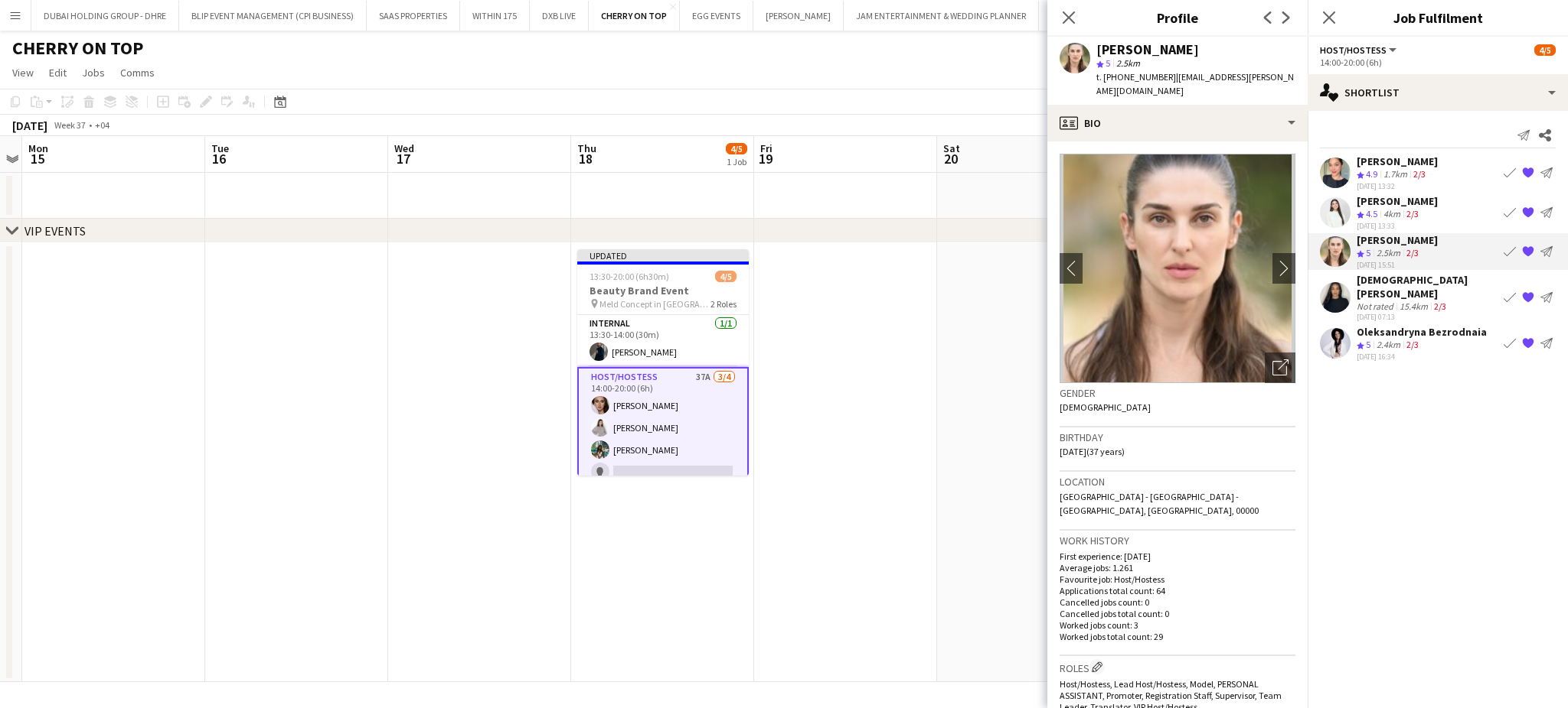
scroll to position [408, 0]
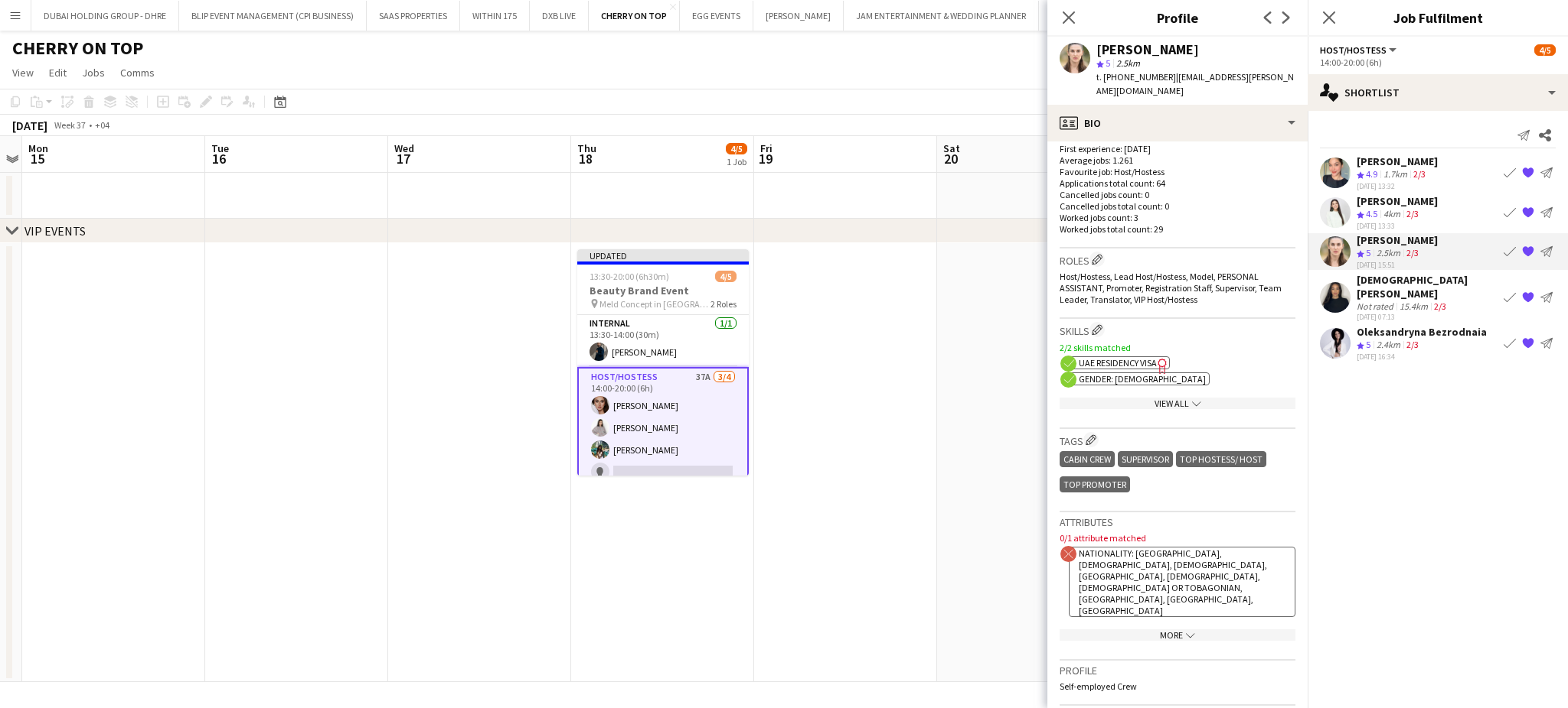
click at [1387, 284] on div "[DEMOGRAPHIC_DATA] [PERSON_NAME]" at bounding box center [1426, 287] width 141 height 28
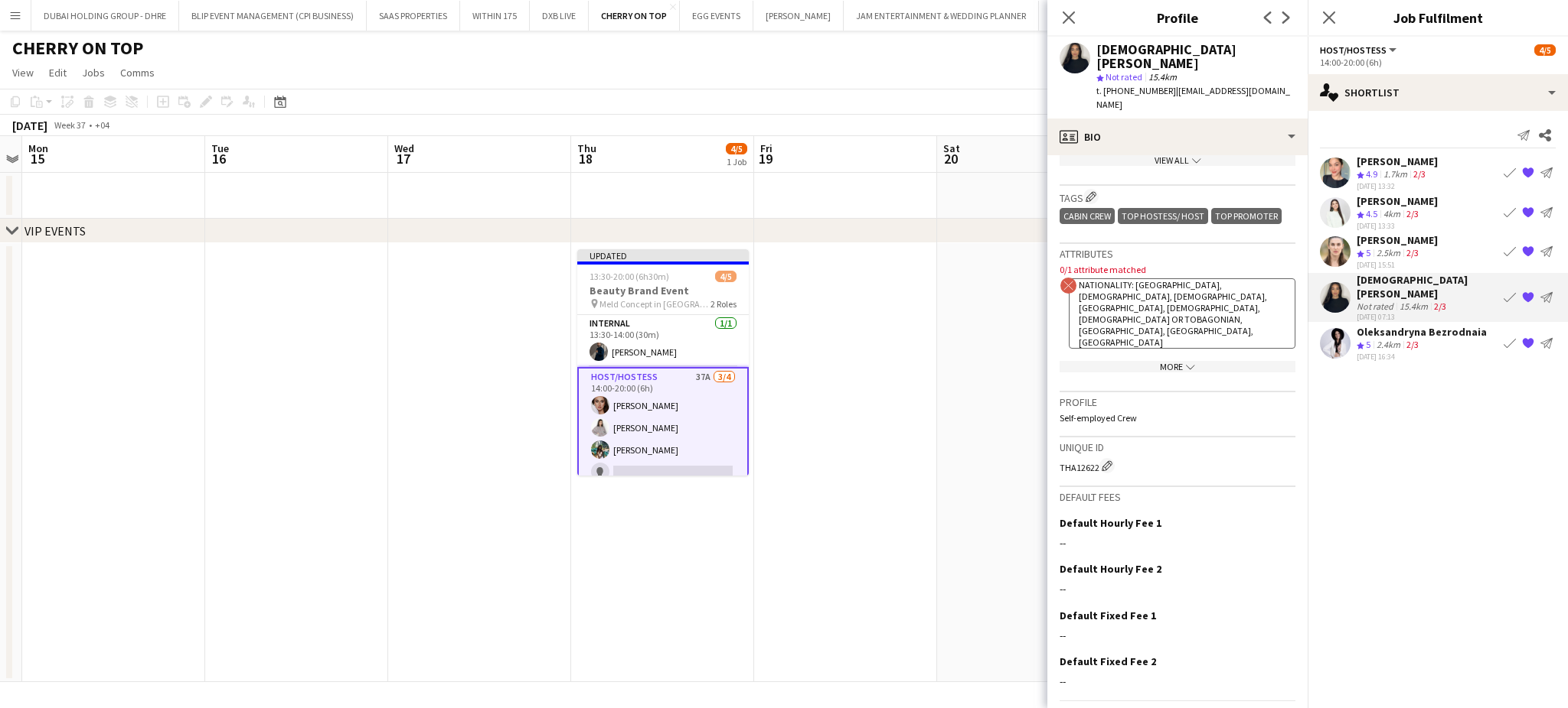
scroll to position [702, 0]
click at [1186, 365] on icon at bounding box center [1190, 367] width 8 height 5
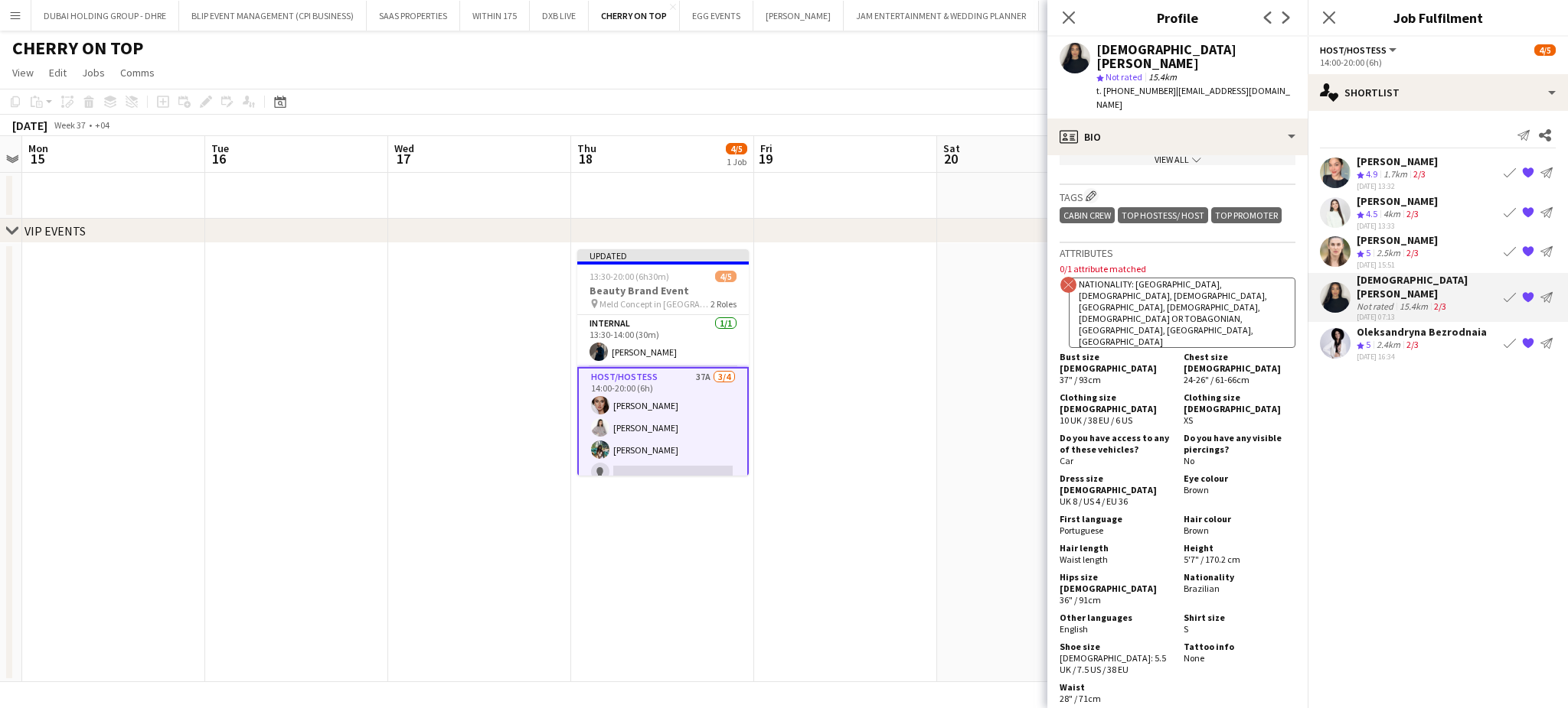
click at [1411, 339] on app-skills-label "2/3" at bounding box center [1411, 345] width 12 height 11
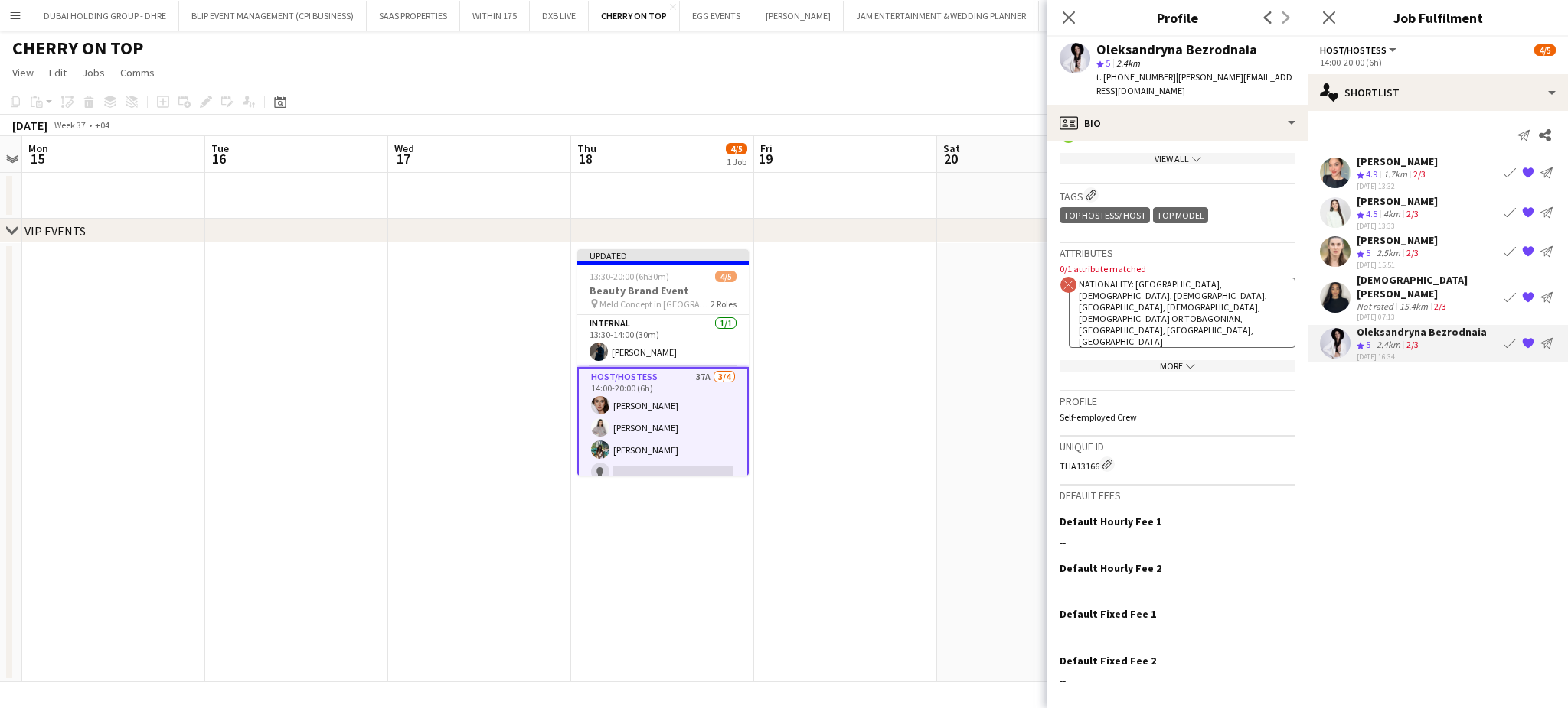
scroll to position [665, 0]
click at [1186, 357] on icon "chevron-down" at bounding box center [1190, 361] width 9 height 9
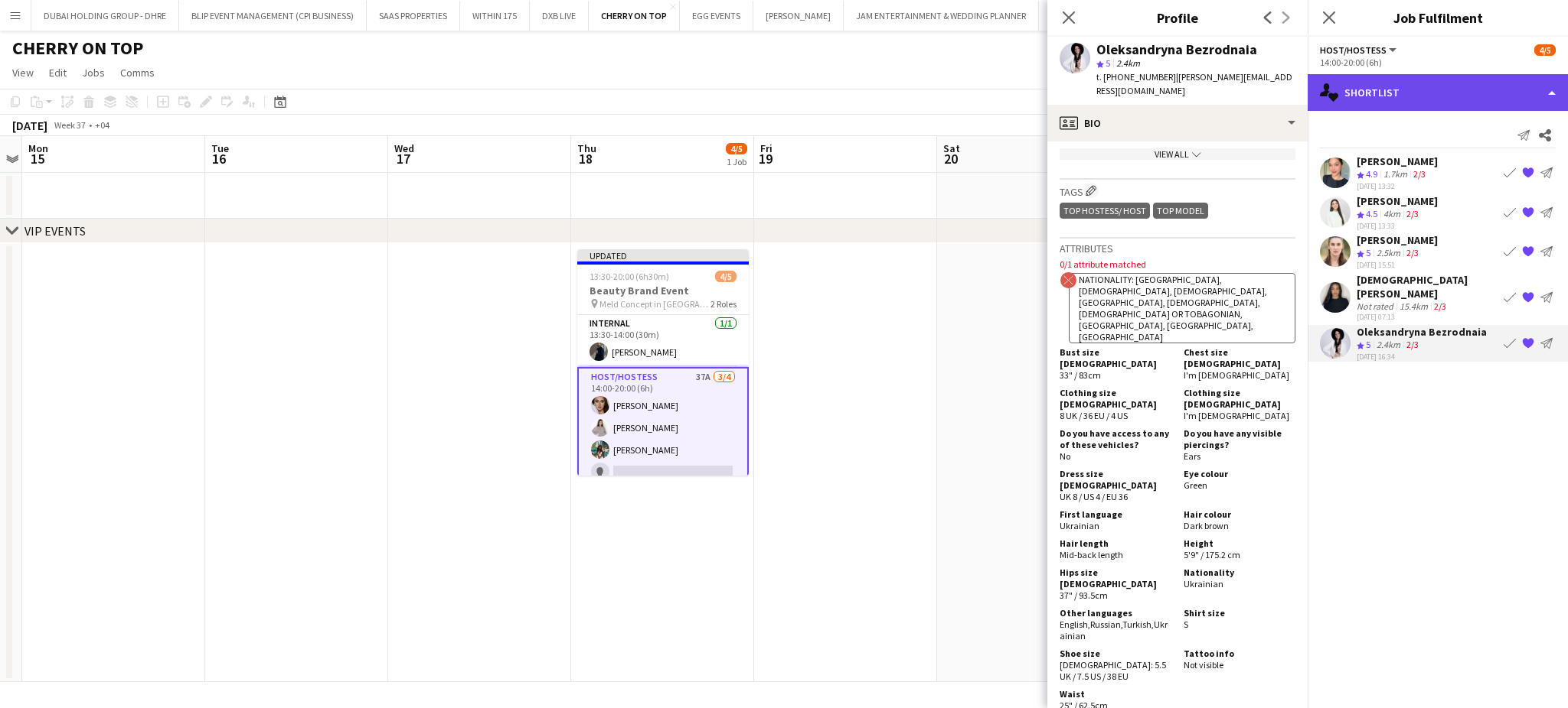
drag, startPoint x: 1522, startPoint y: 88, endPoint x: 1536, endPoint y: 86, distance: 14.1
click at [1520, 88] on div "single-neutral-actions-heart Shortlist" at bounding box center [1437, 92] width 260 height 36
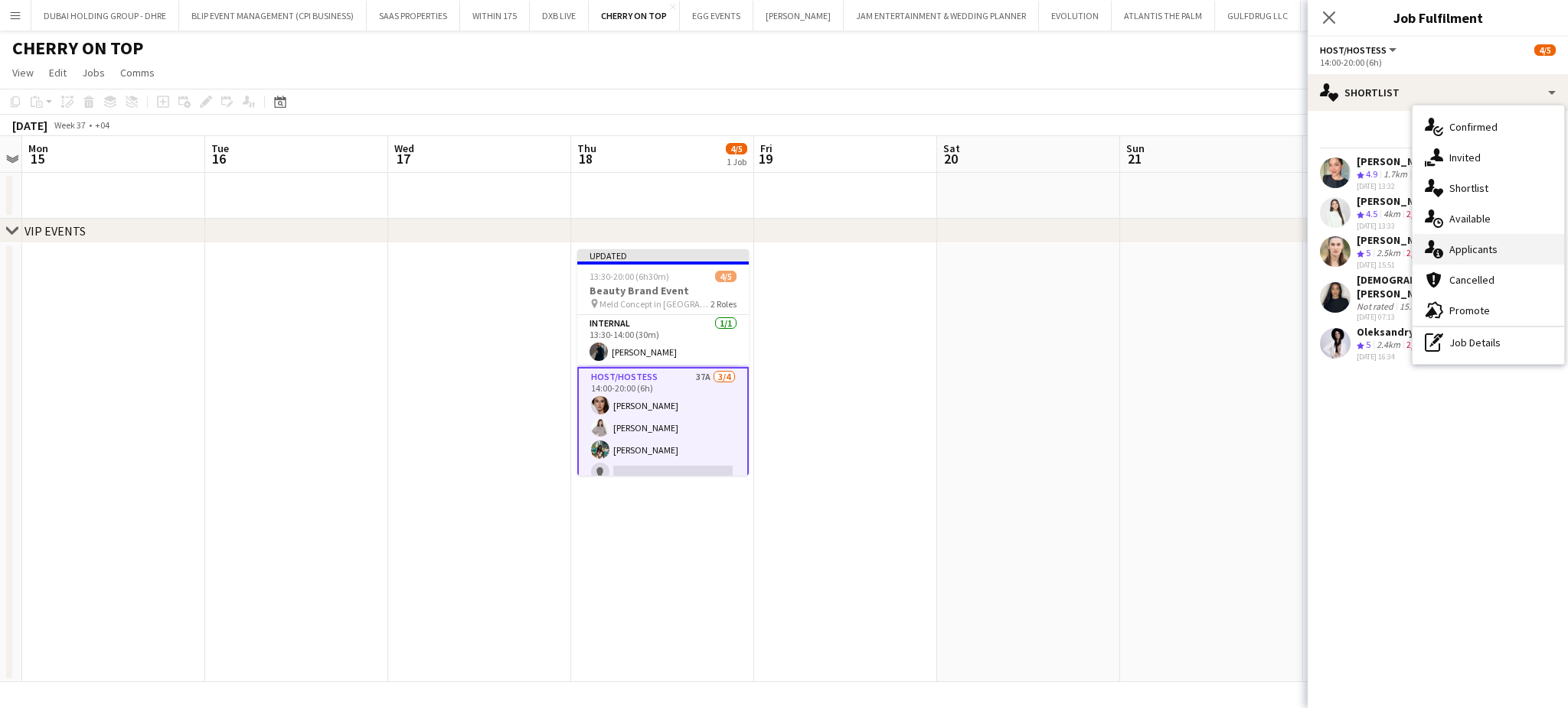
click at [1480, 244] on div "single-neutral-actions-information Applicants" at bounding box center [1488, 249] width 152 height 31
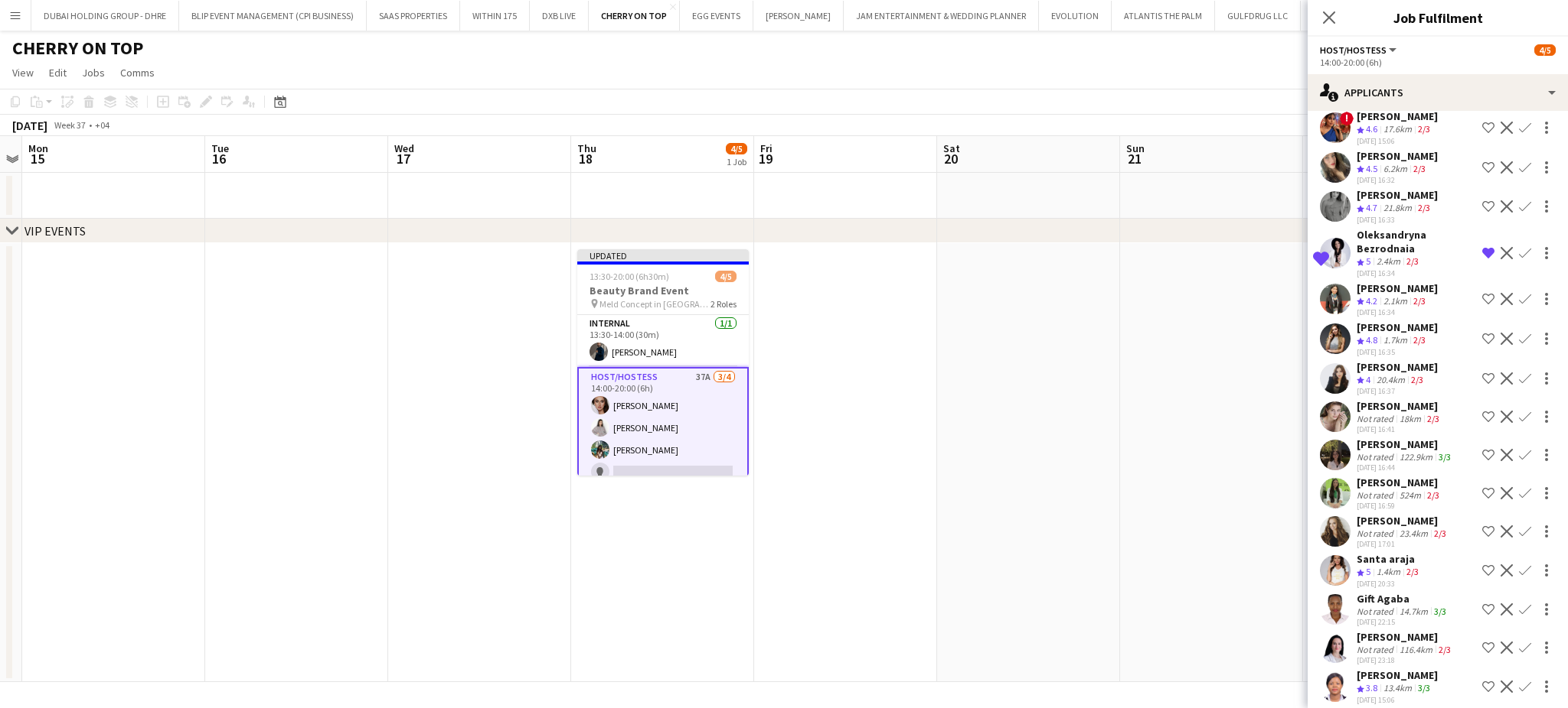
scroll to position [815, 0]
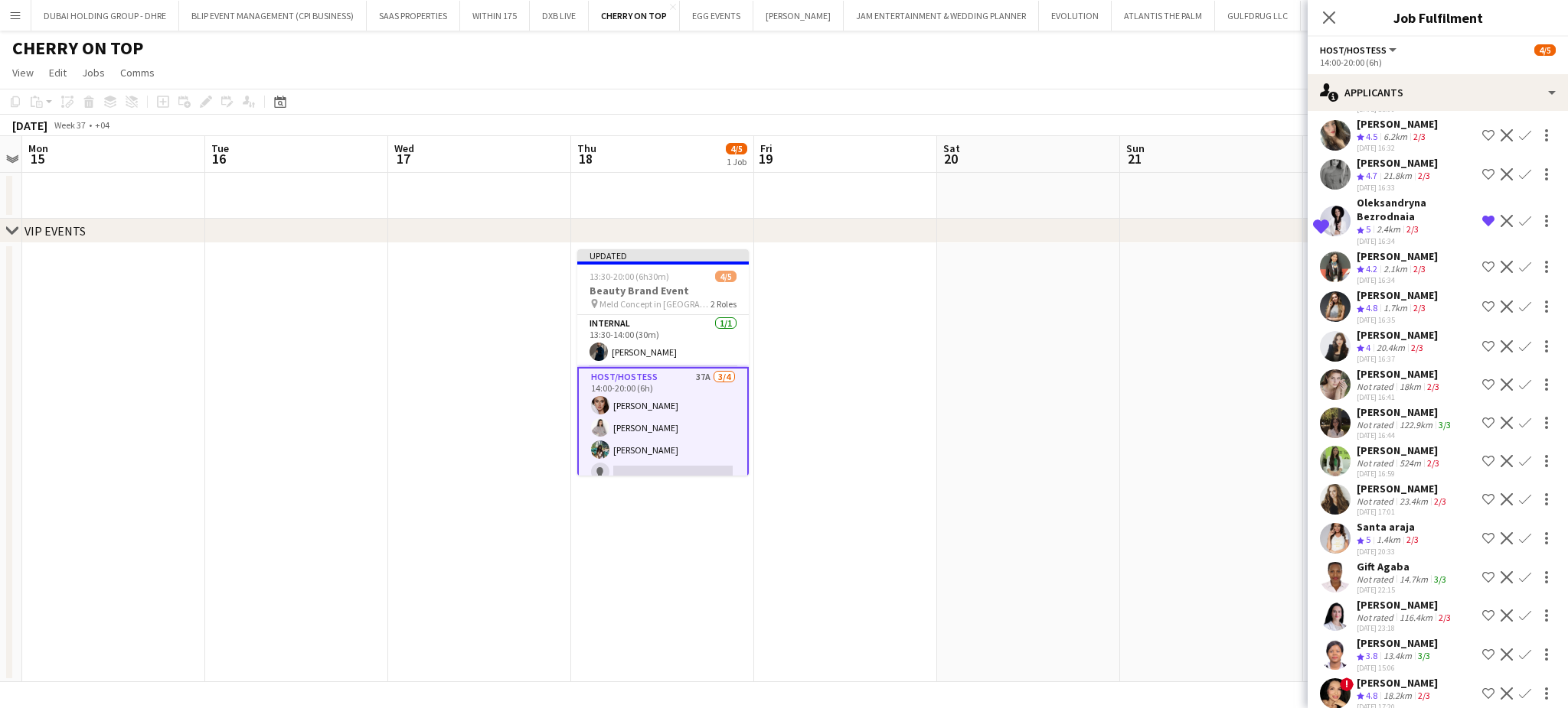
click at [1393, 520] on div "Santa araja" at bounding box center [1389, 526] width 65 height 14
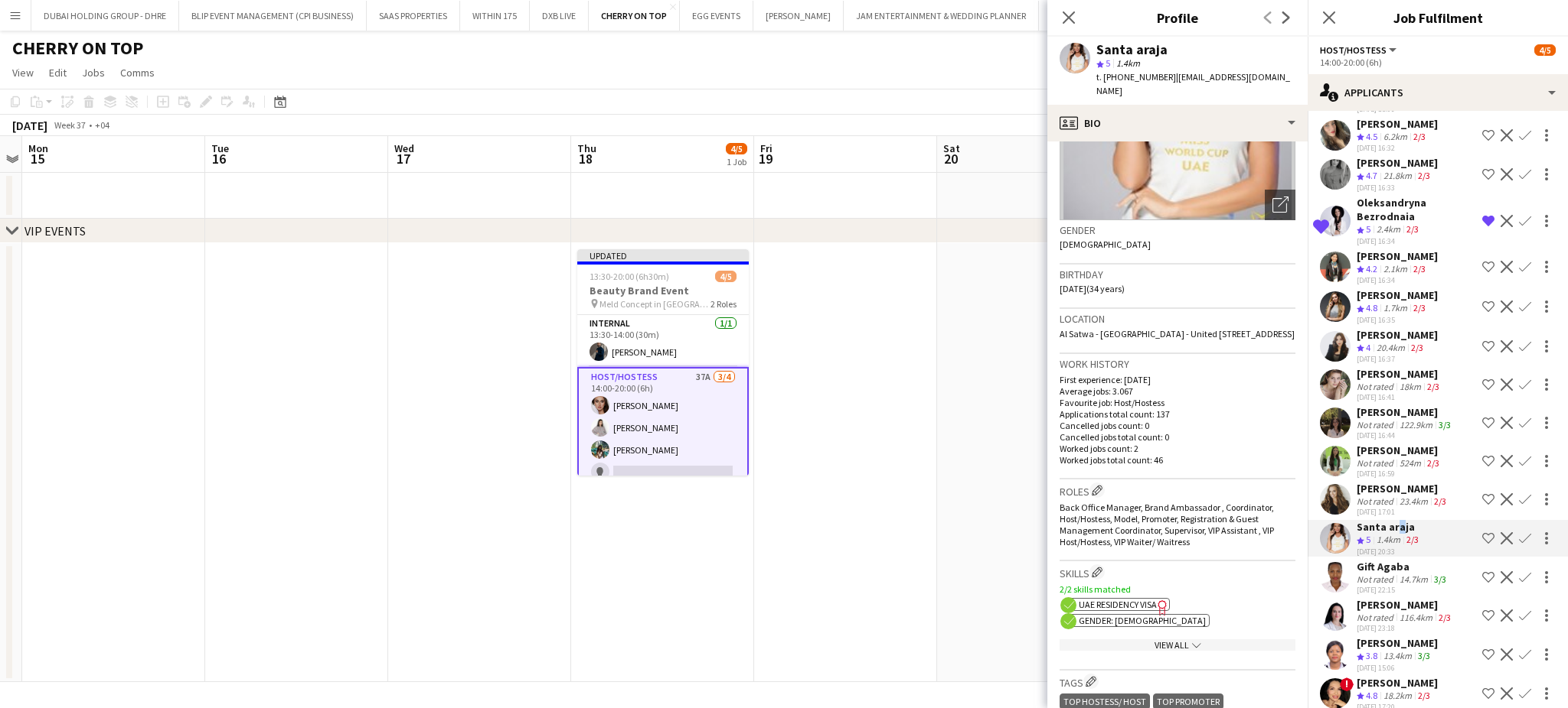
scroll to position [306, 0]
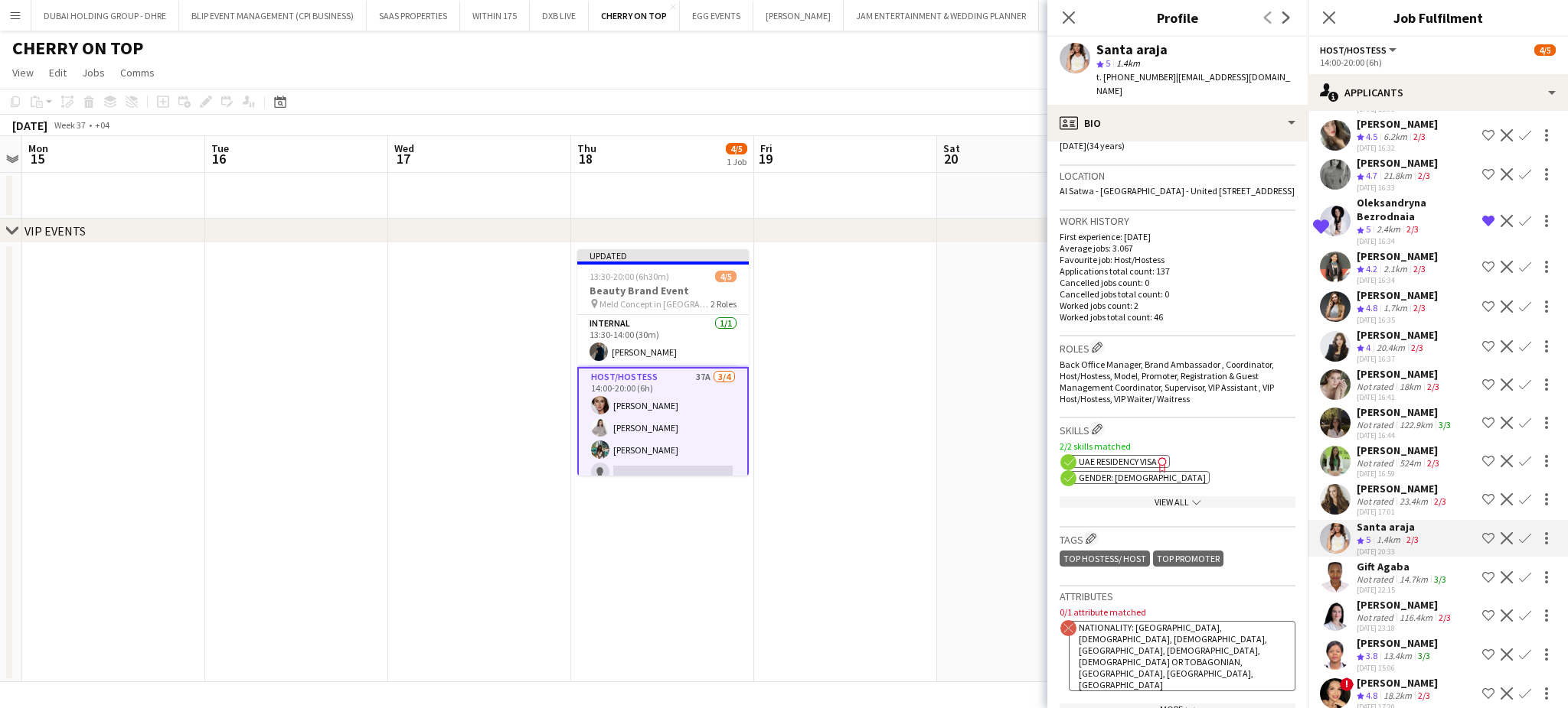
click at [1193, 703] on div "More chevron-down" at bounding box center [1176, 709] width 236 height 11
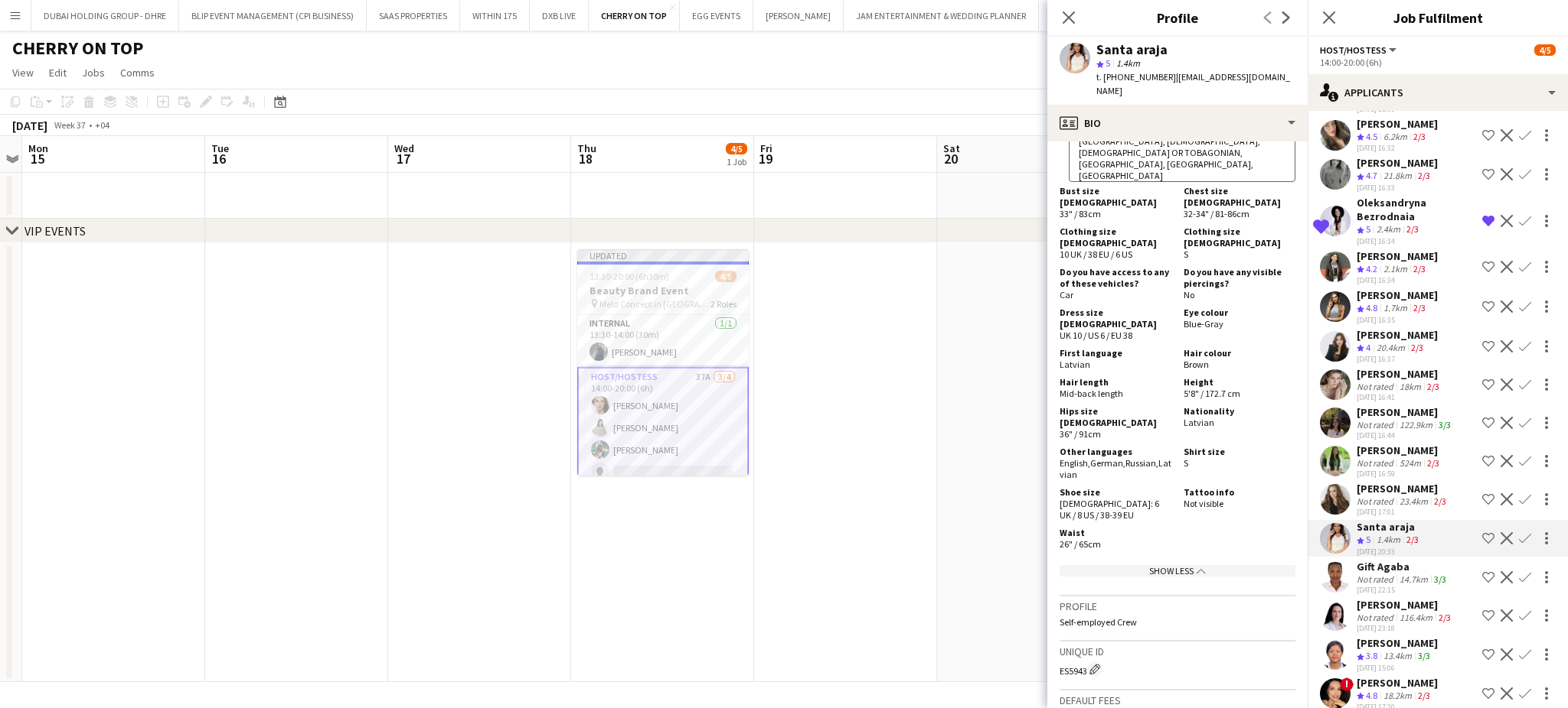
click at [1482, 532] on app-icon "Shortlist crew" at bounding box center [1488, 538] width 12 height 12
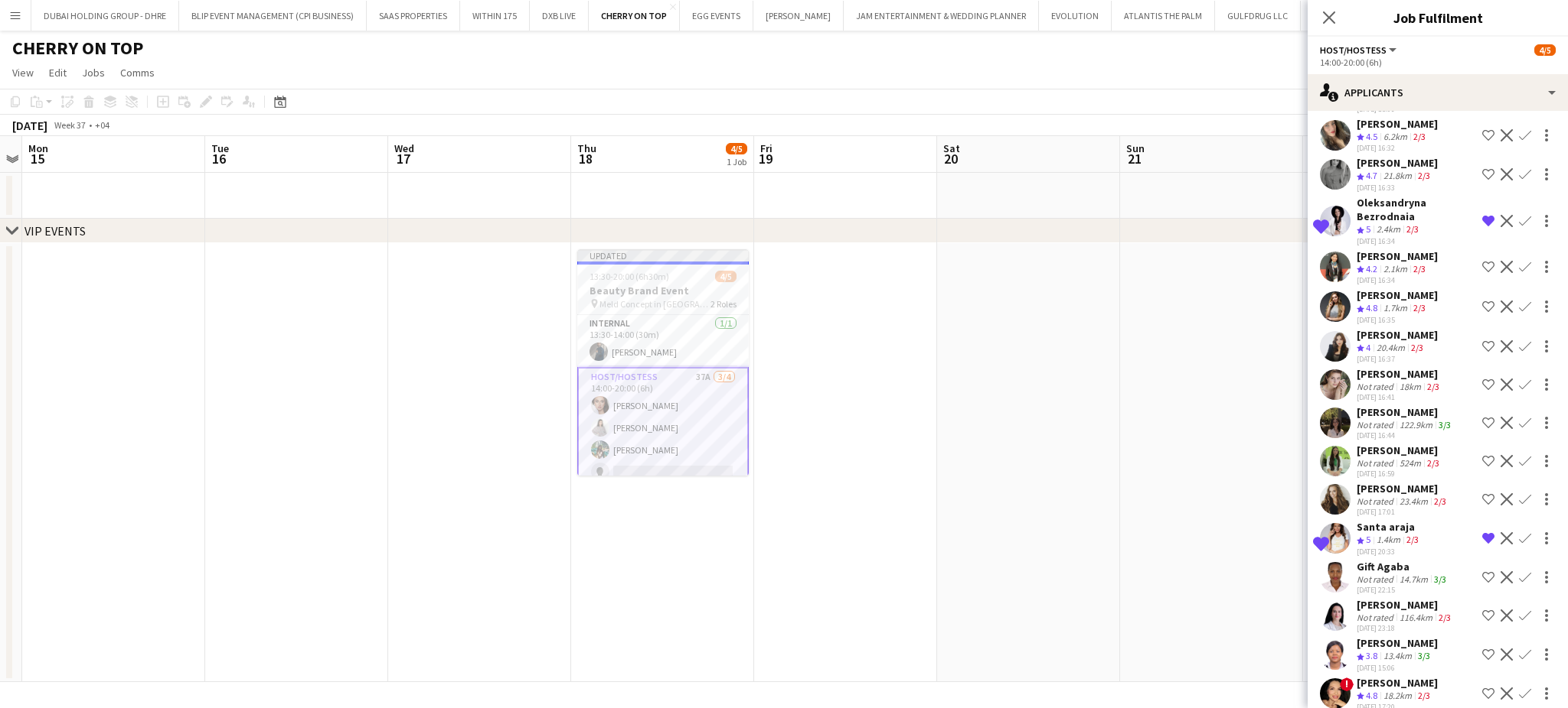
scroll to position [878, 0]
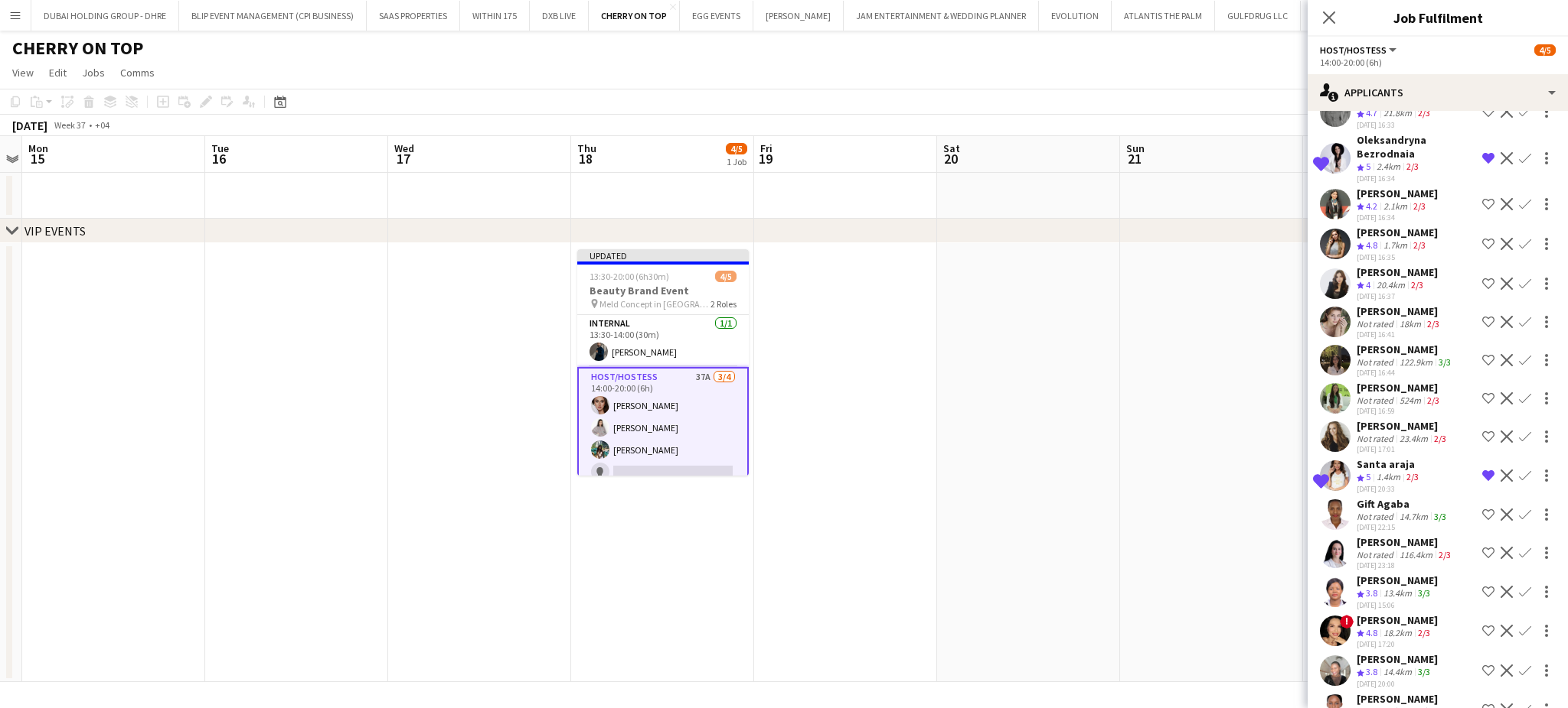
click at [1380, 395] on div "Not rated" at bounding box center [1376, 401] width 40 height 11
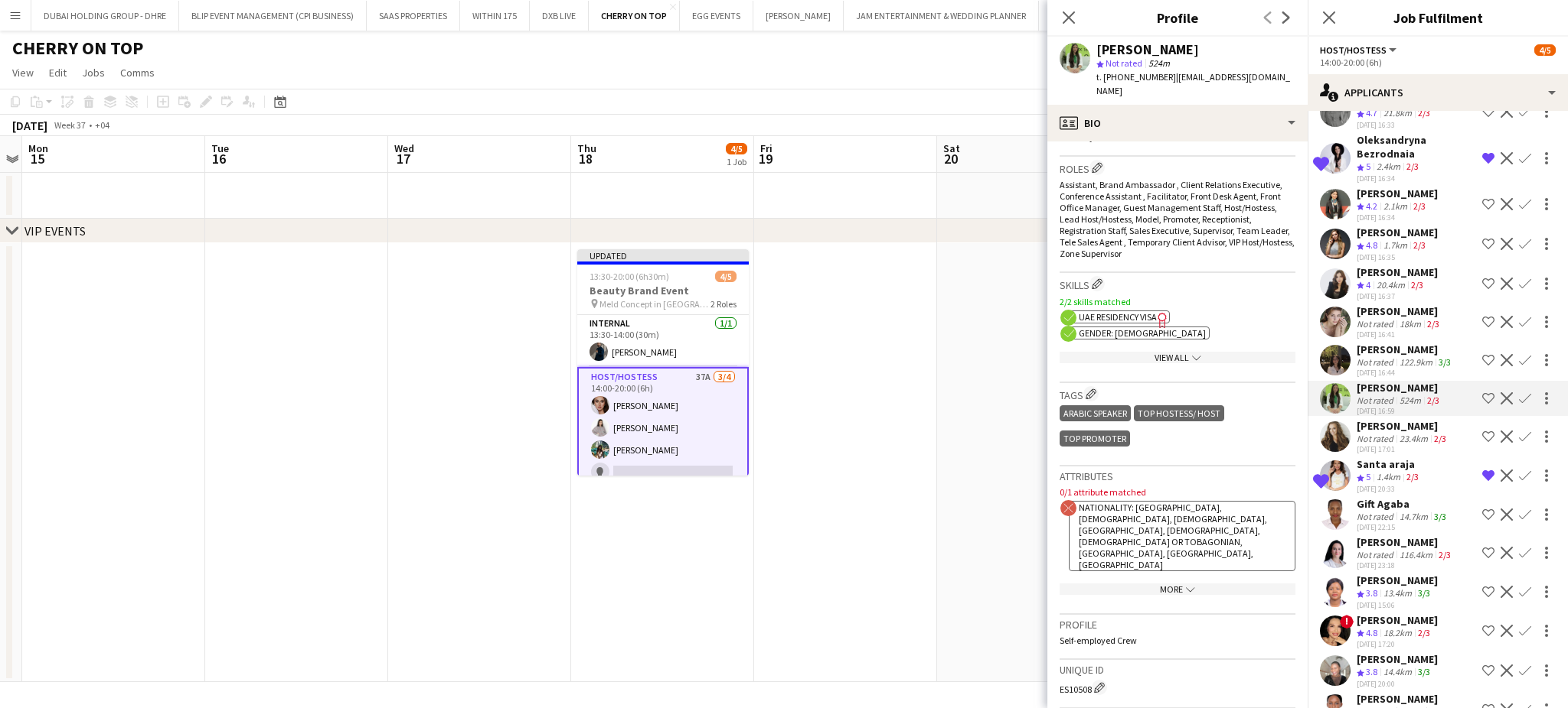
scroll to position [510, 0]
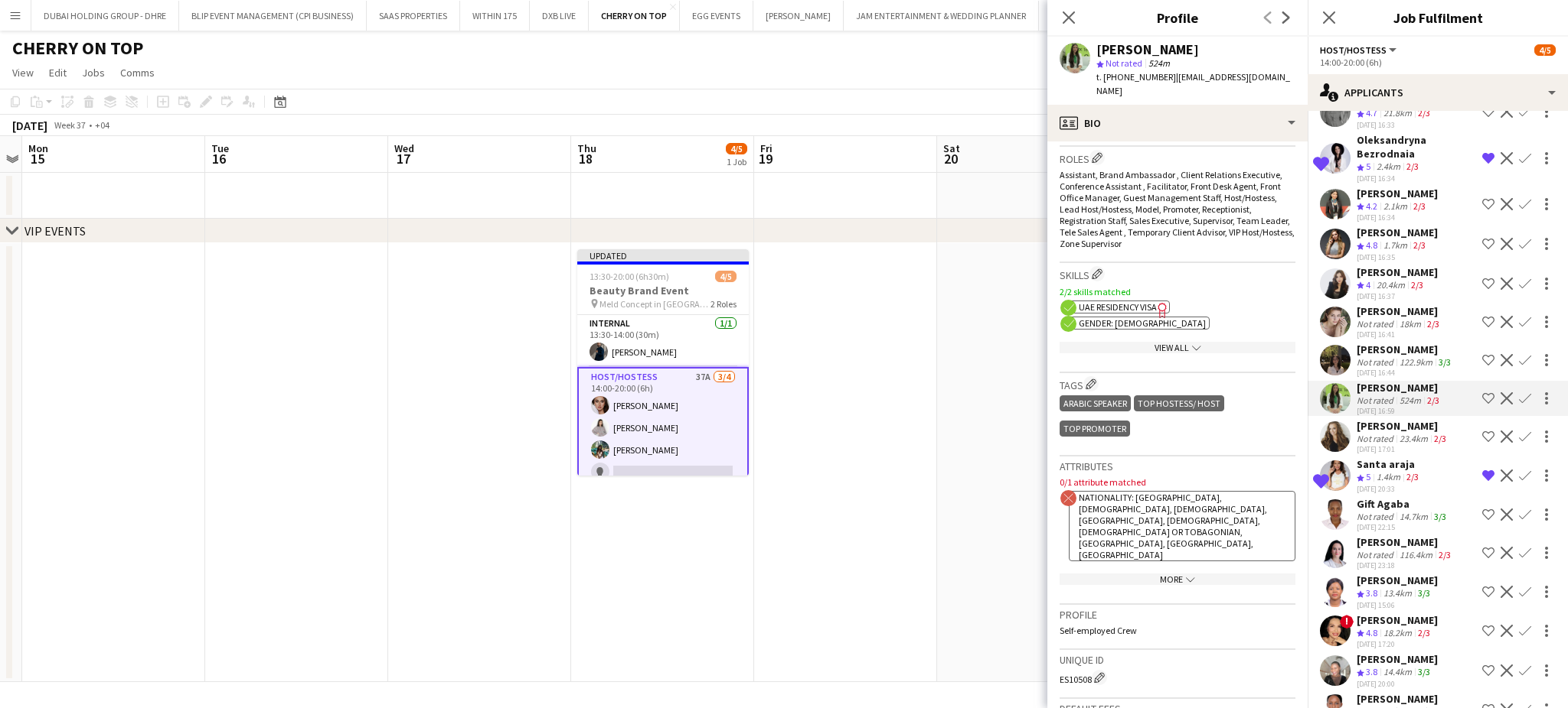
click at [1190, 574] on div "More chevron-down" at bounding box center [1176, 579] width 236 height 11
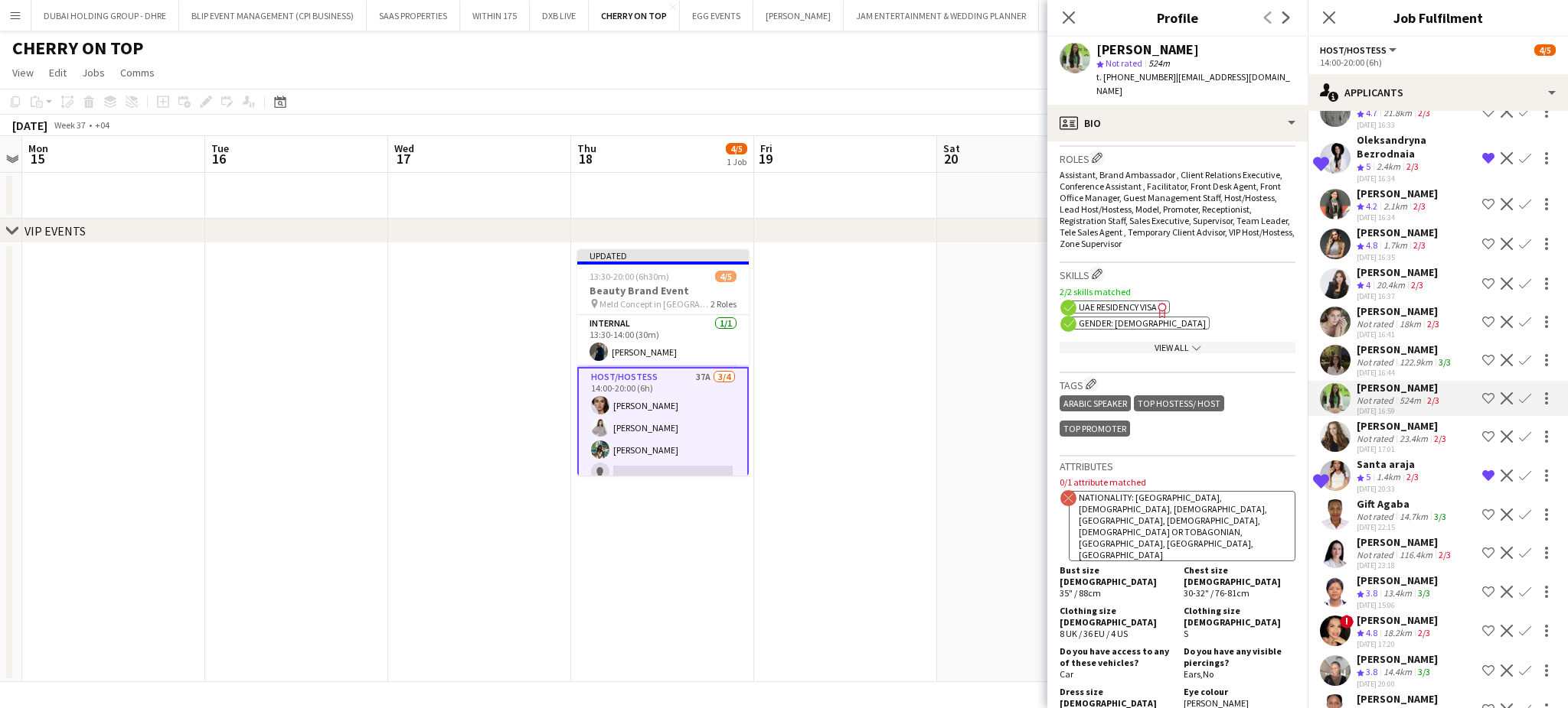
click at [1482, 392] on app-icon "Shortlist crew" at bounding box center [1488, 398] width 12 height 12
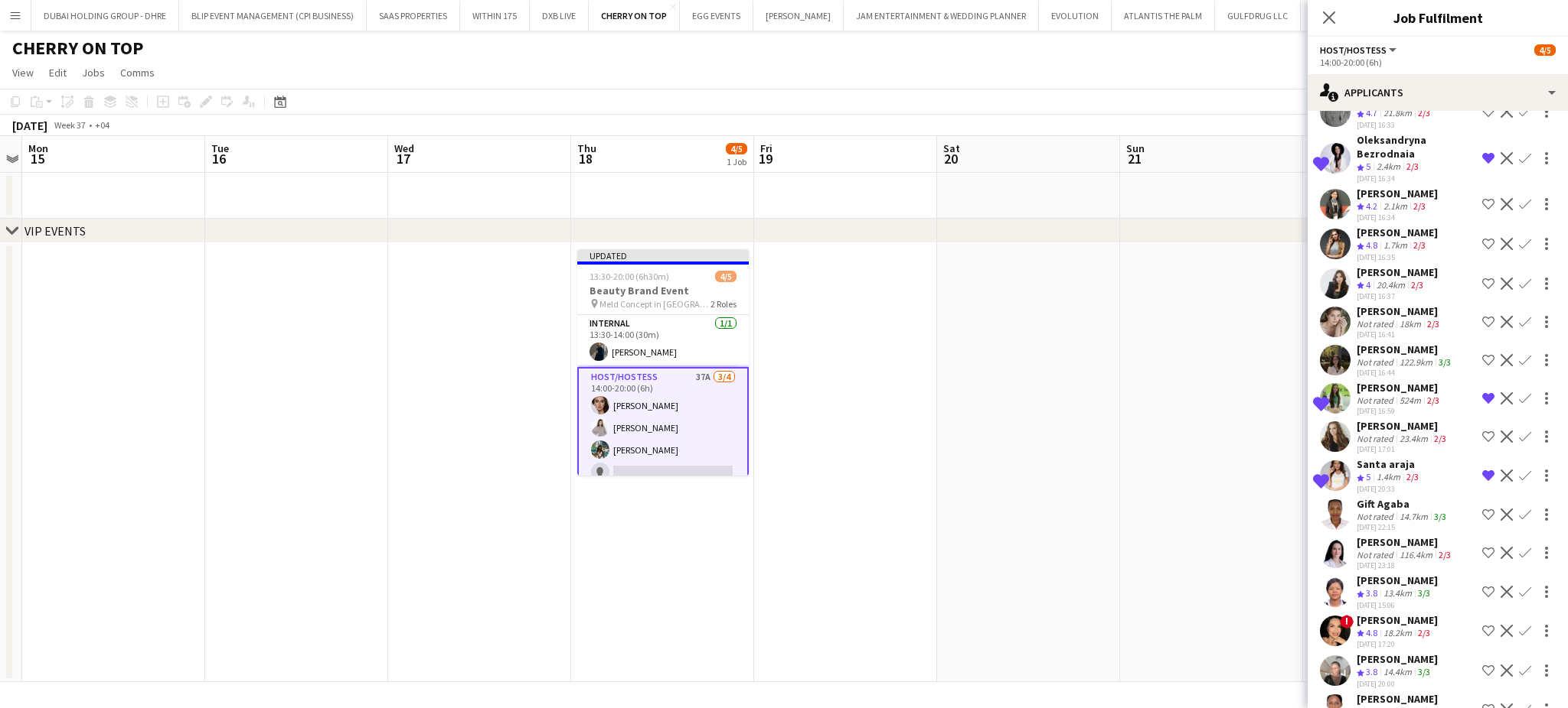
click at [1094, 361] on app-date-cell at bounding box center [1028, 462] width 183 height 439
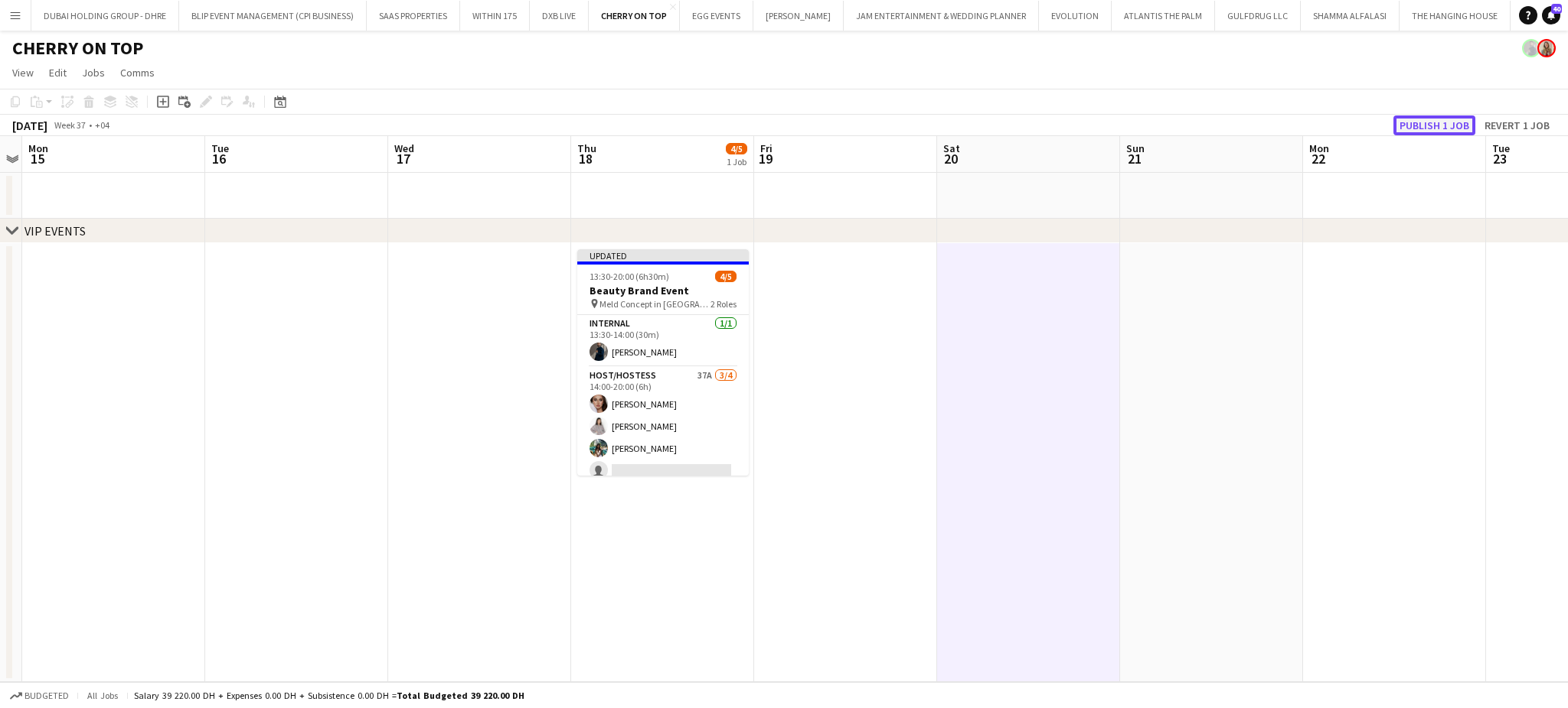
click at [1425, 118] on button "Publish 1 job" at bounding box center [1434, 125] width 82 height 20
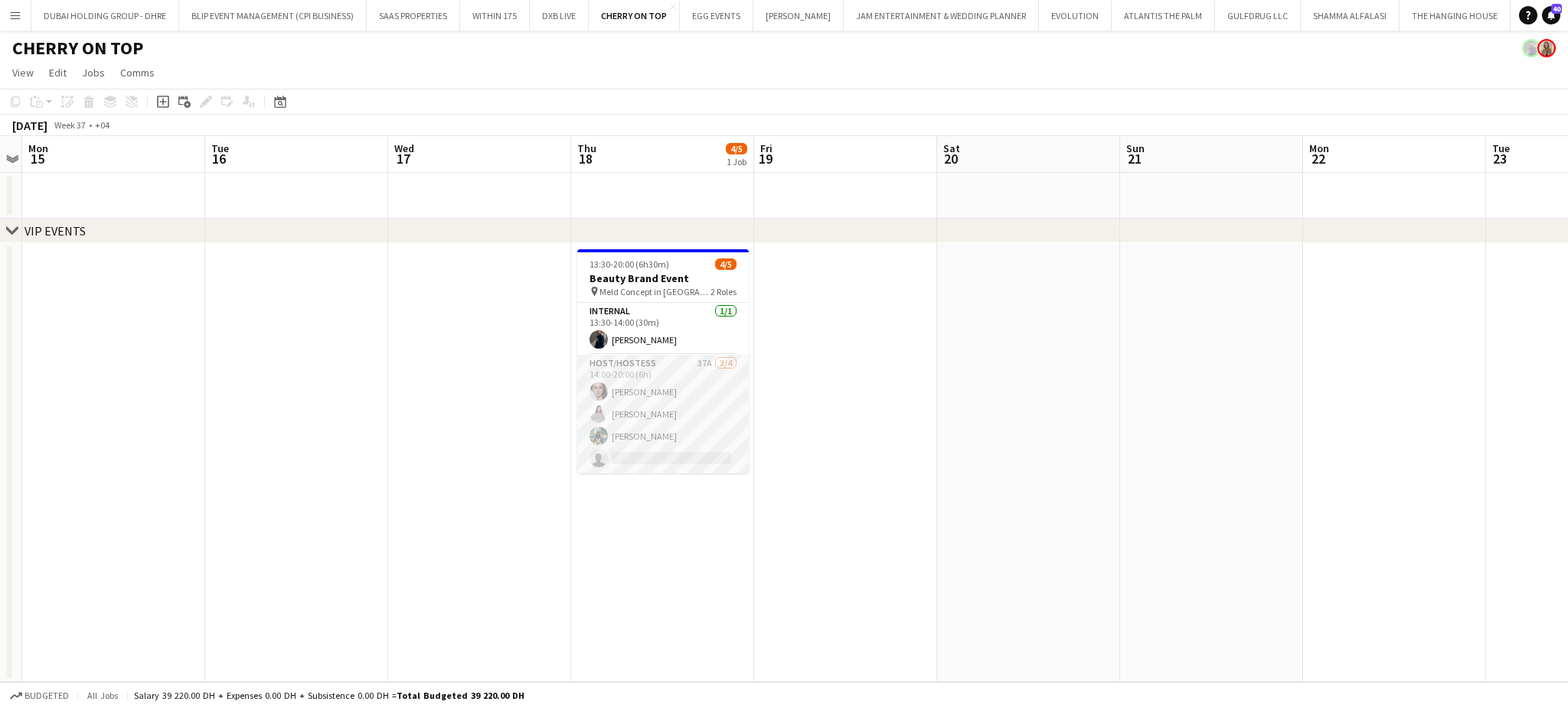
click at [693, 398] on app-card-role "Host/Hostess 37A [DATE] 14:00-20:00 (6h) [PERSON_NAME] [PERSON_NAME] [PERSON_NA…" at bounding box center [663, 414] width 172 height 118
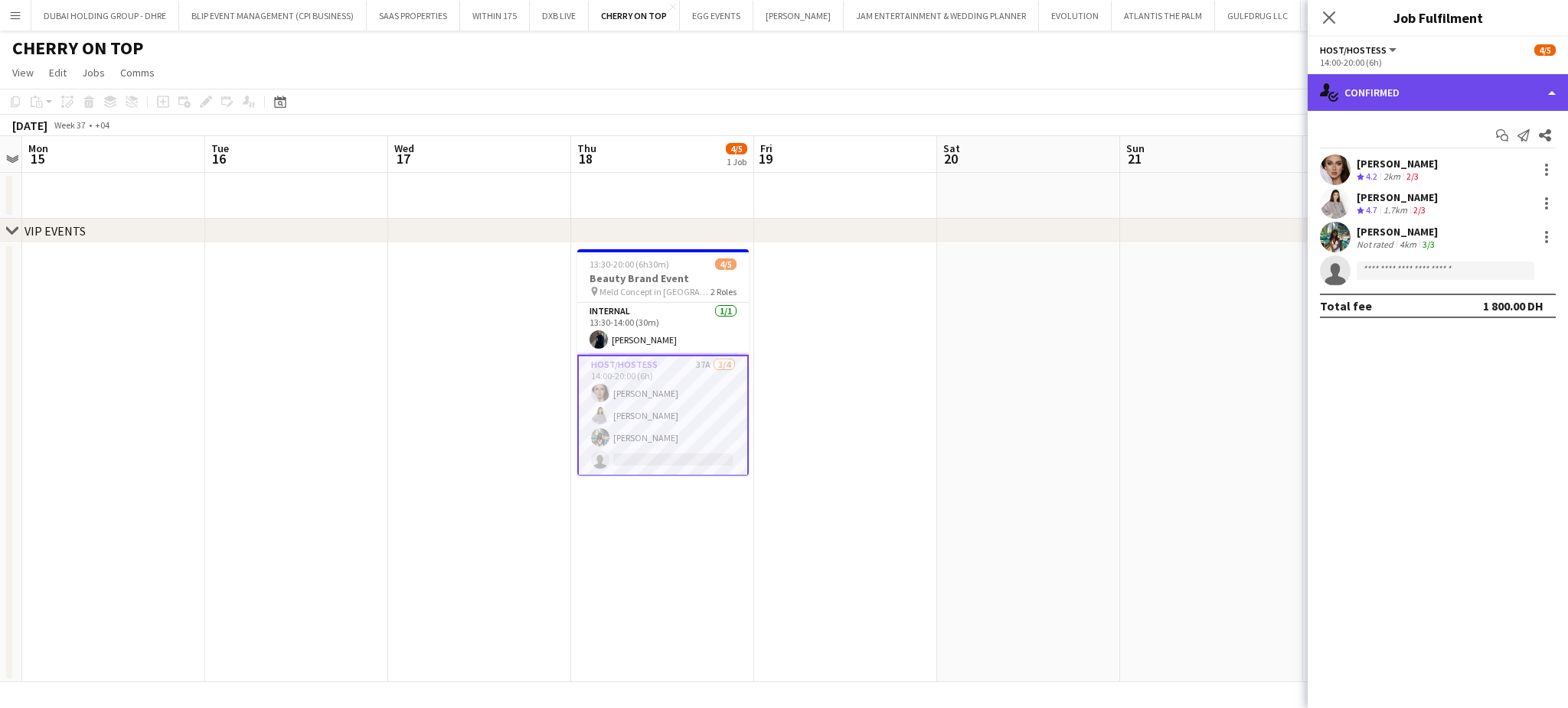
click at [1528, 84] on div "single-neutral-actions-check-2 Confirmed" at bounding box center [1437, 92] width 260 height 36
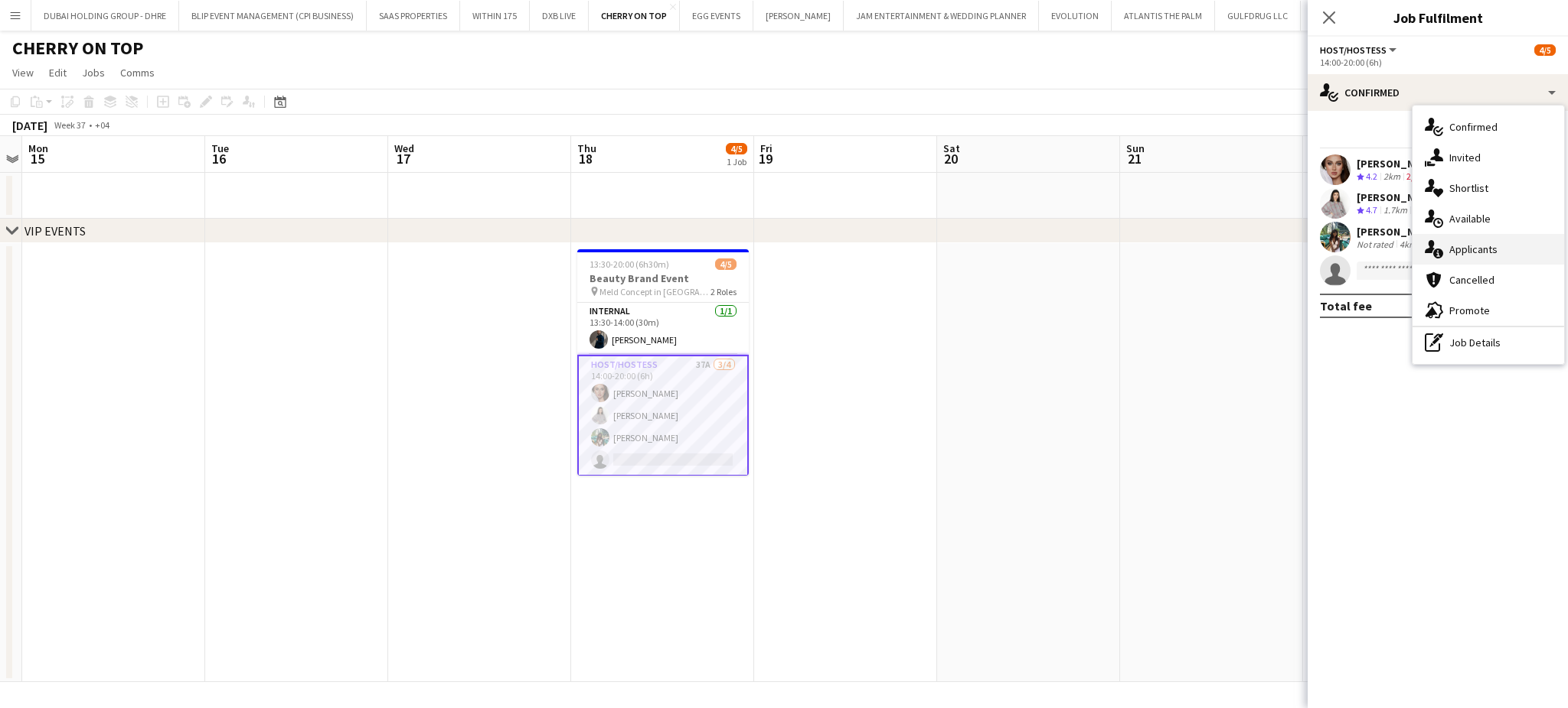
click at [1499, 252] on div "single-neutral-actions-information Applicants" at bounding box center [1488, 249] width 152 height 31
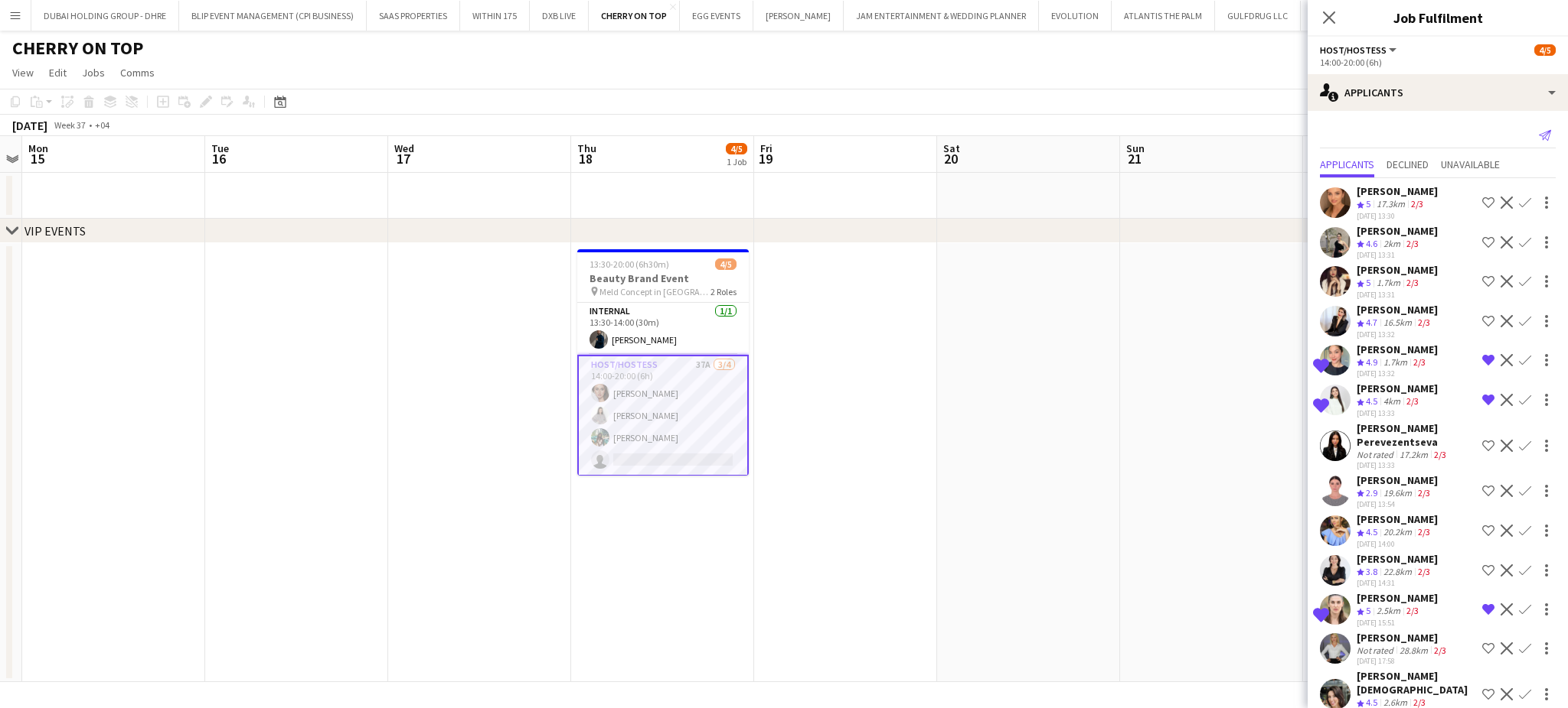
click at [1538, 129] on icon "Send notification" at bounding box center [1544, 135] width 12 height 12
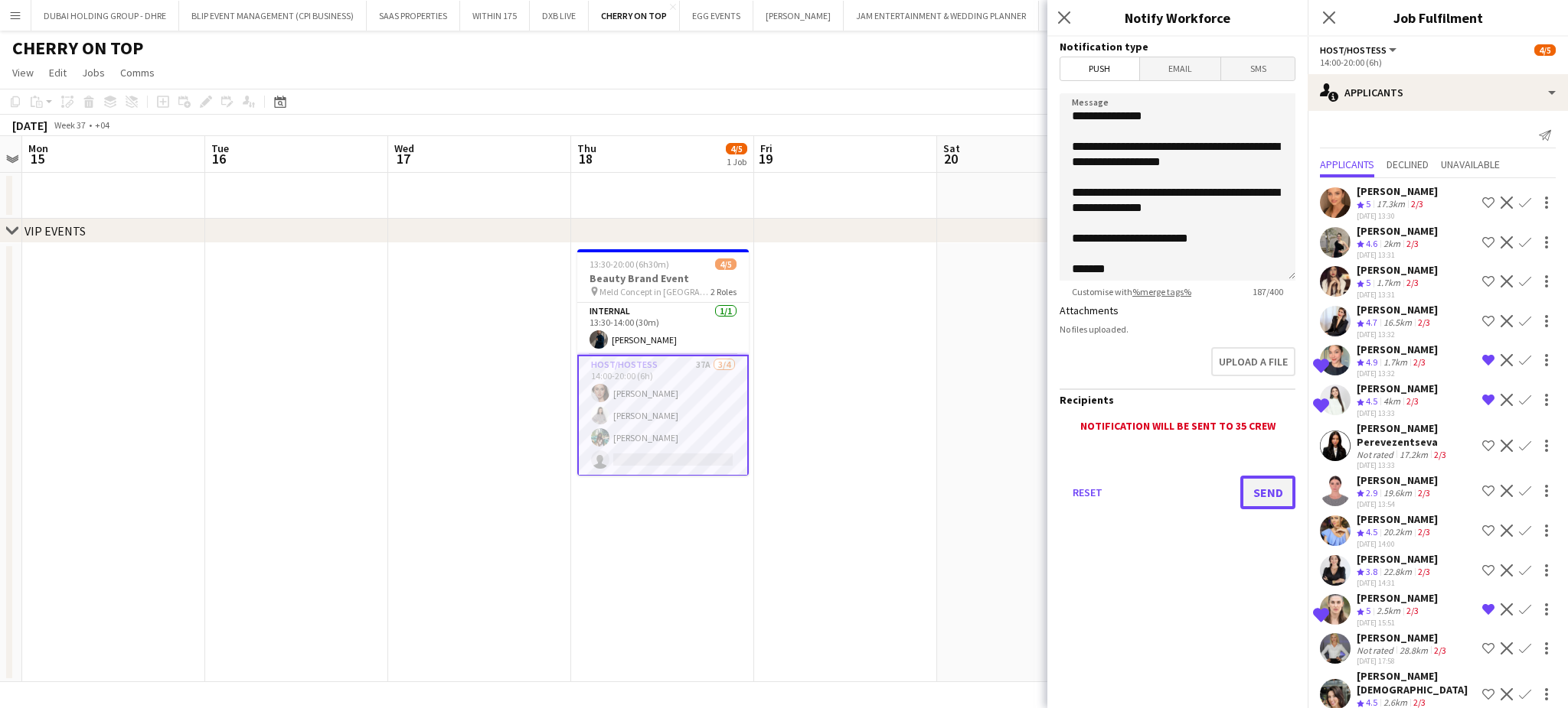
click at [1272, 488] on button "Send" at bounding box center [1267, 493] width 55 height 34
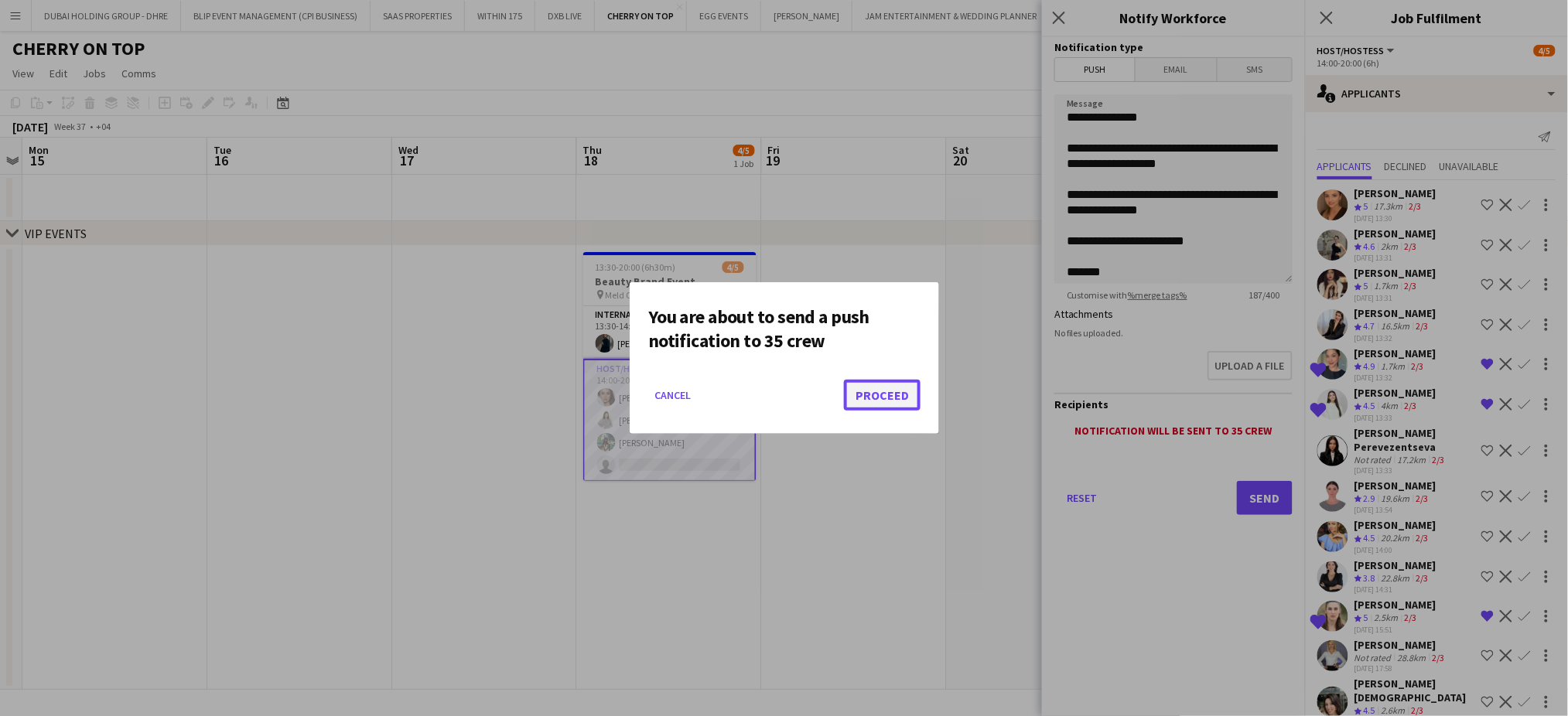
click at [884, 395] on button "Proceed" at bounding box center [882, 395] width 76 height 31
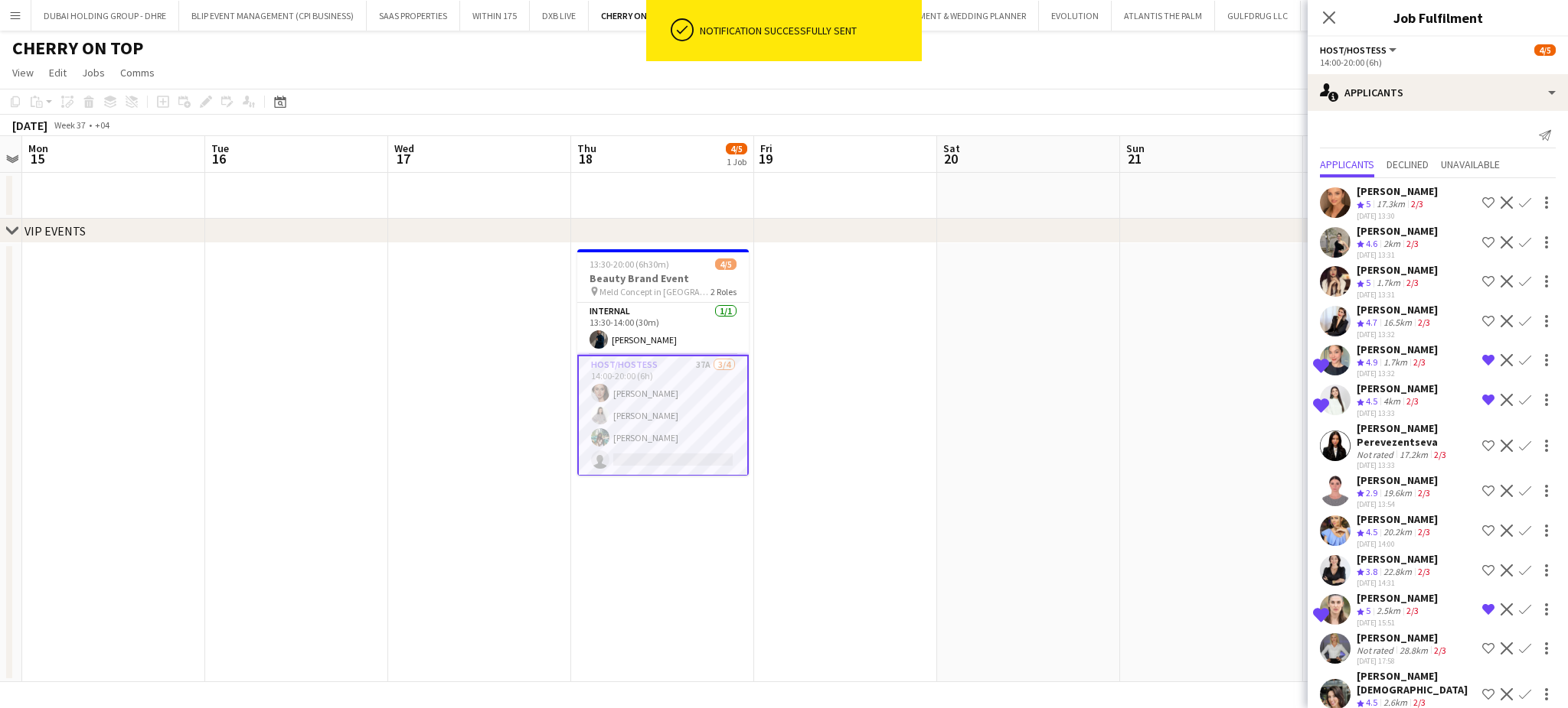
click at [982, 473] on app-date-cell at bounding box center [1028, 462] width 183 height 439
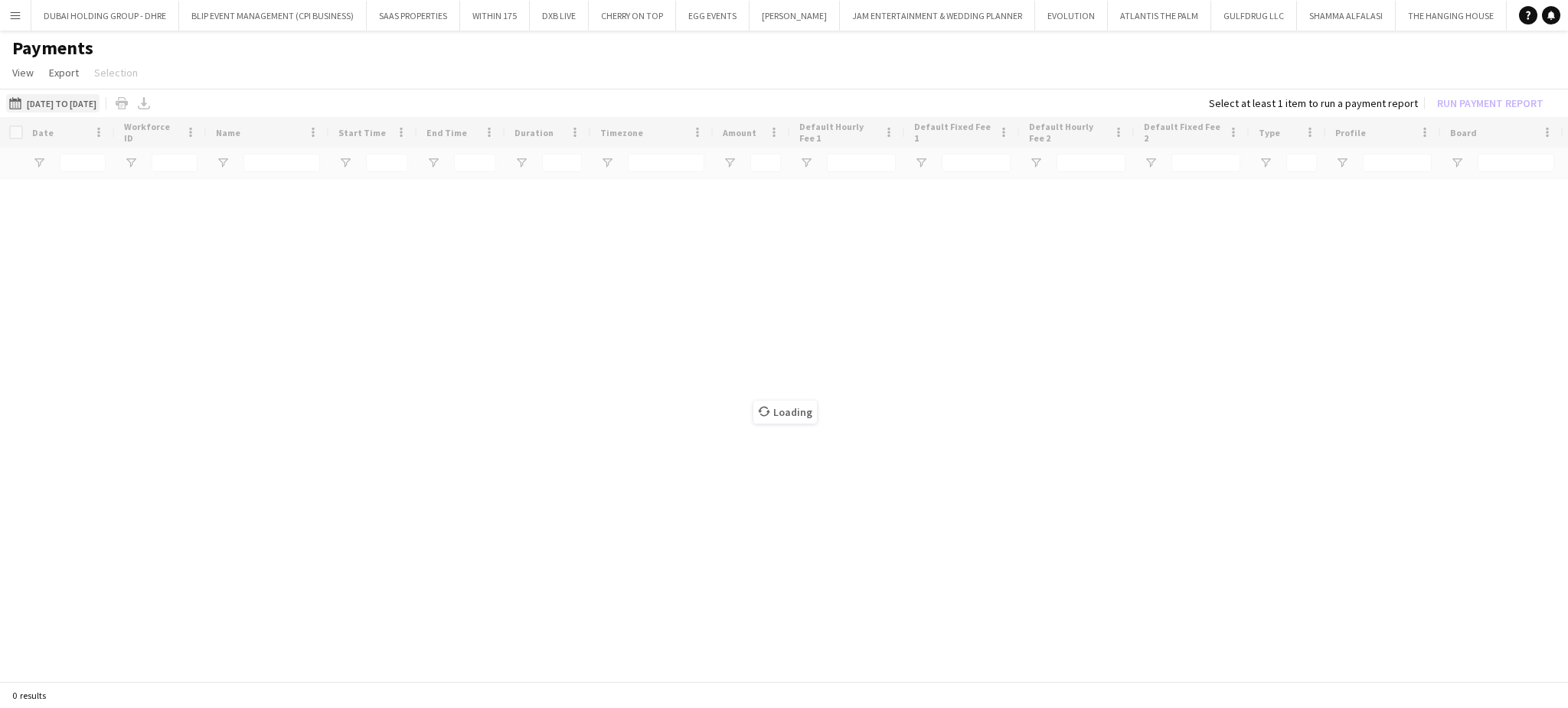
click at [83, 104] on button "[DATE] to [DATE] [DATE] to [DATE]" at bounding box center [53, 103] width 93 height 19
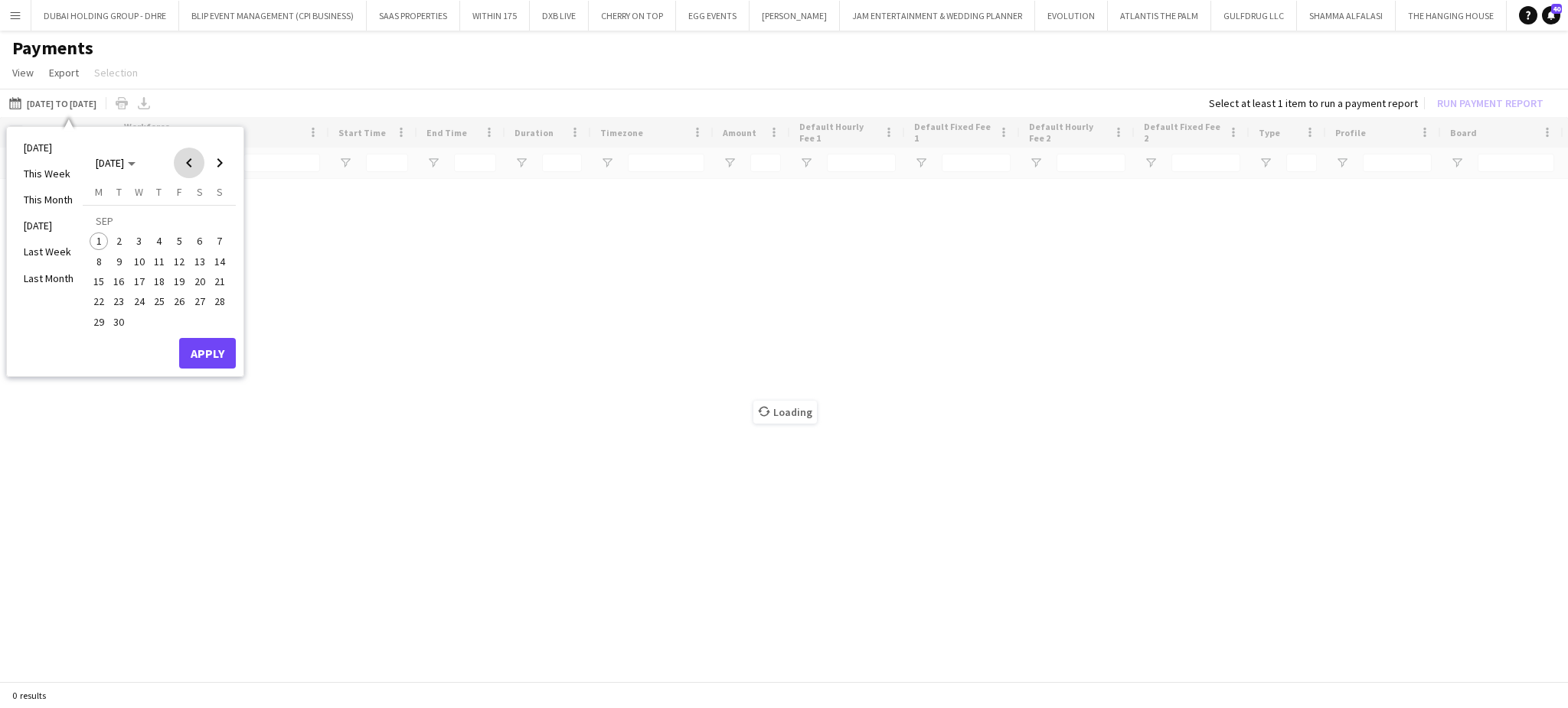
click at [185, 162] on span "Previous month" at bounding box center [188, 162] width 31 height 31
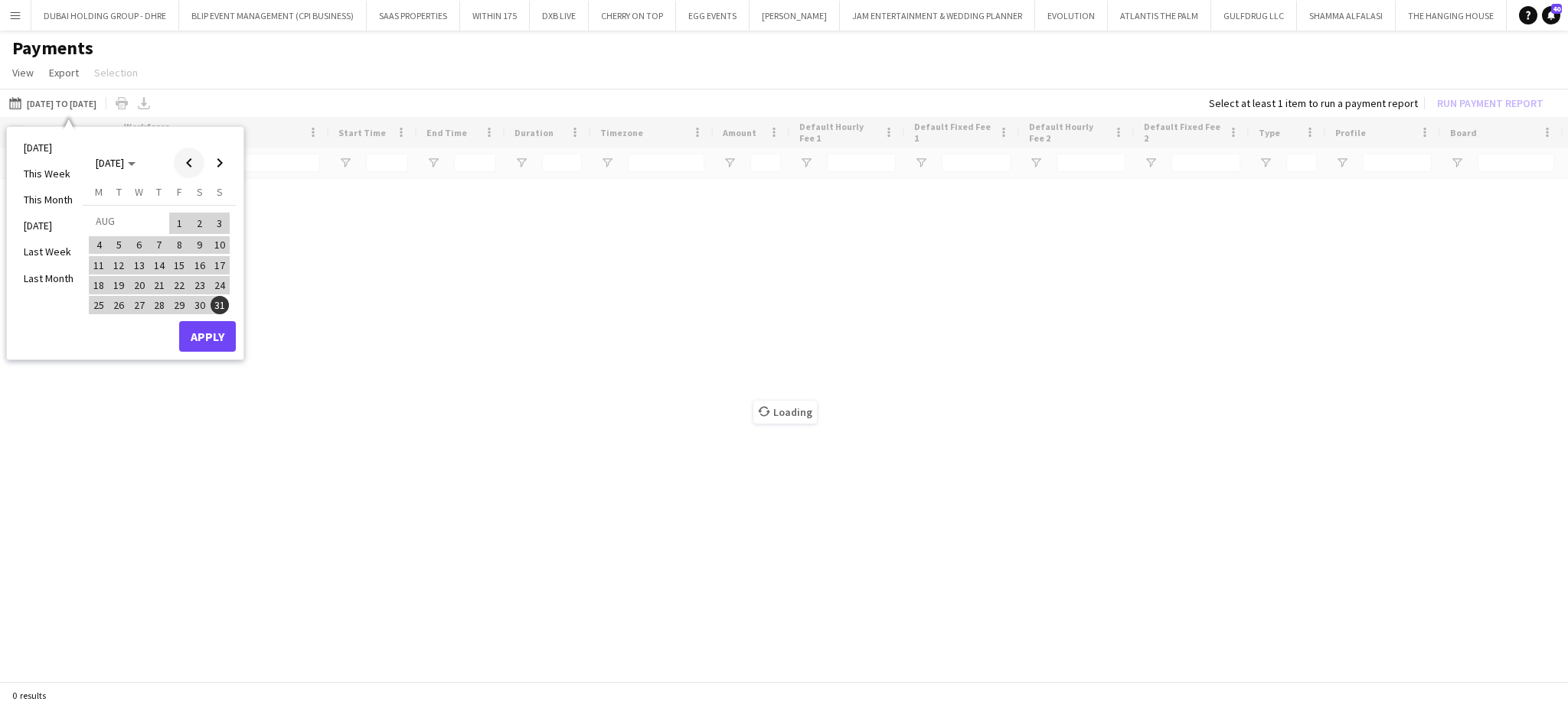
click at [182, 163] on span "Previous month" at bounding box center [188, 162] width 31 height 31
click at [196, 328] on table "[DATE] M [DATE] T [DATE] W [DATE] T [DATE] F [DATE] S [DATE] S [DATE] 2 3 4 5 6…" at bounding box center [158, 259] width 141 height 147
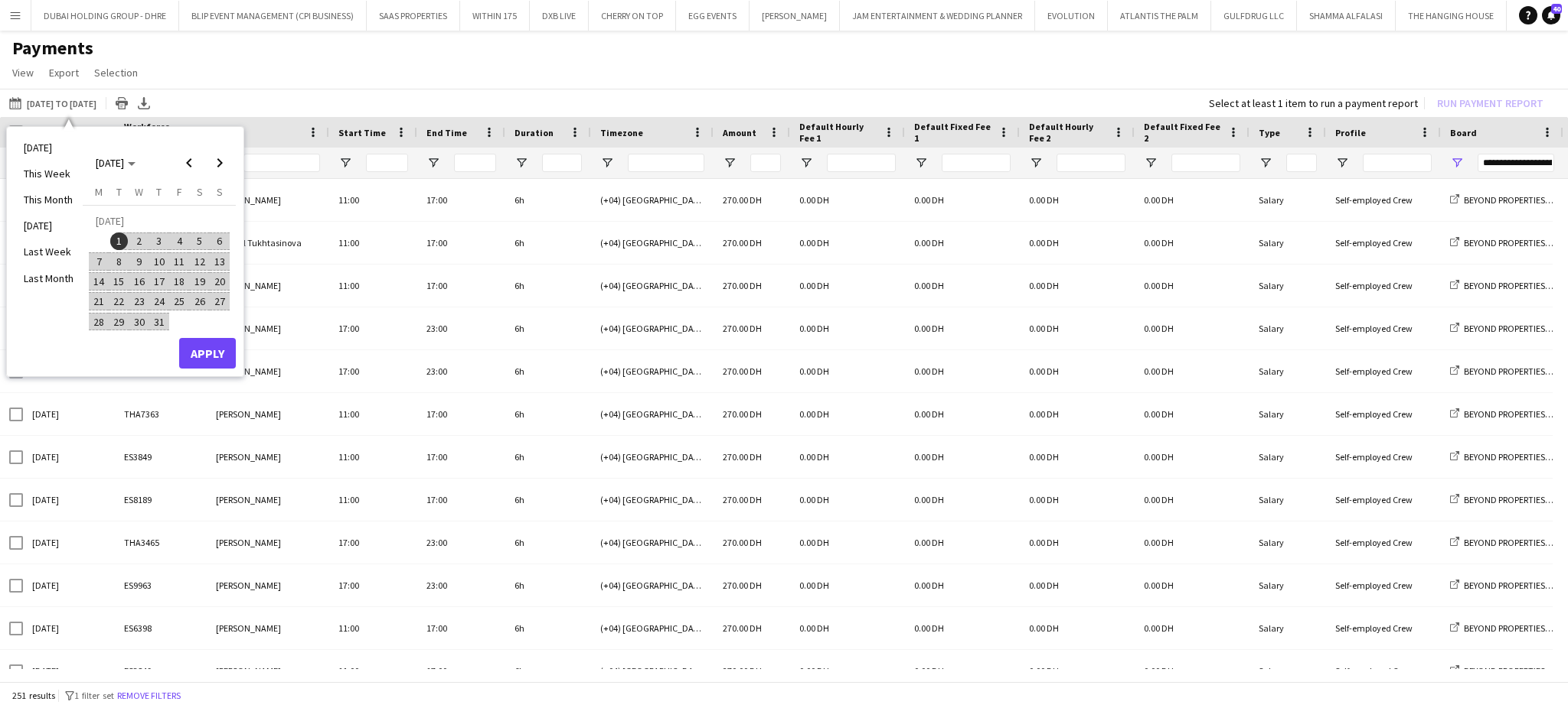
click at [115, 238] on span "1" at bounding box center [119, 242] width 19 height 19
click at [155, 326] on span "31" at bounding box center [159, 322] width 19 height 19
click at [218, 361] on button "Apply" at bounding box center [207, 353] width 57 height 31
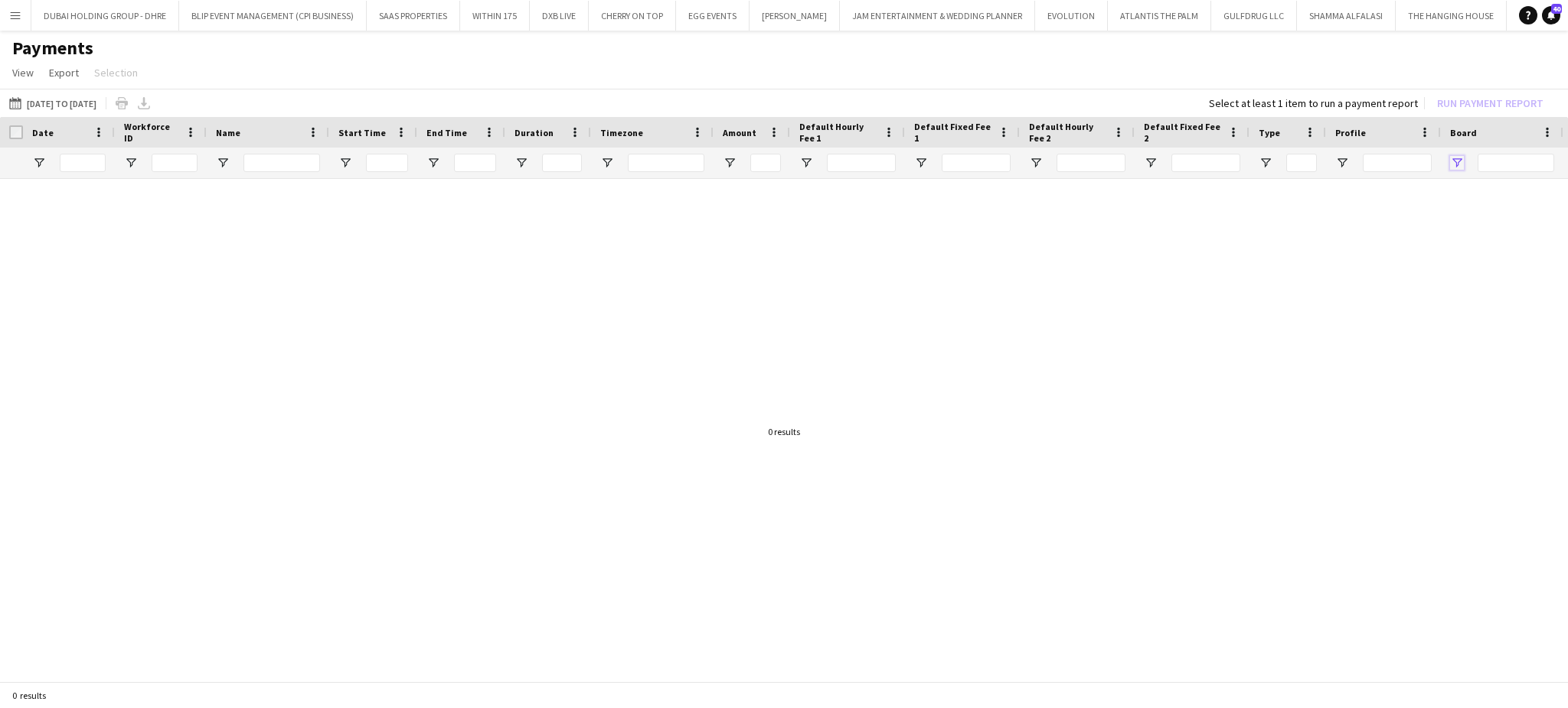
click at [1458, 156] on span "Open Filter Menu" at bounding box center [1456, 162] width 14 height 14
click at [74, 103] on button "[DATE] to [DATE] [DATE] to [DATE]" at bounding box center [53, 103] width 93 height 19
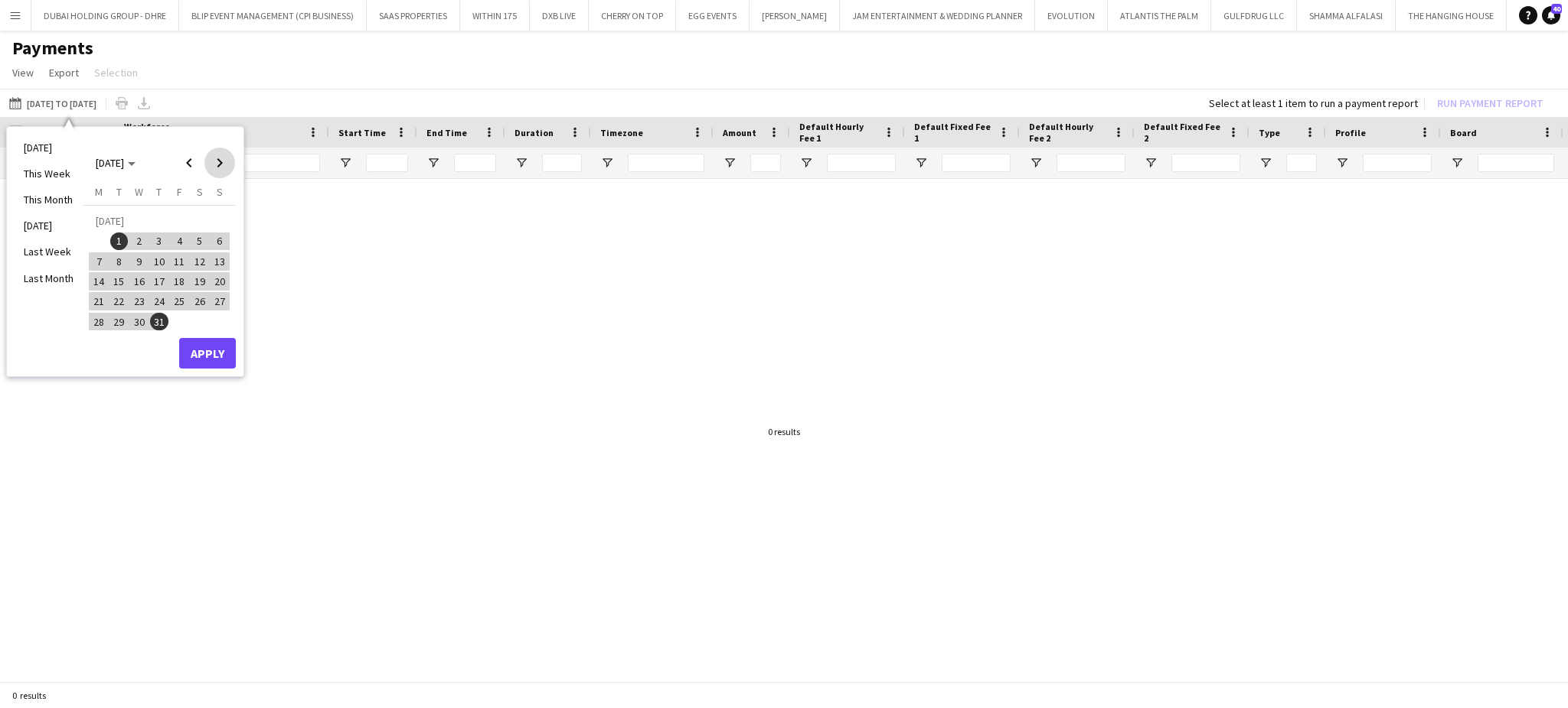
click at [218, 164] on span "Next month" at bounding box center [219, 162] width 31 height 31
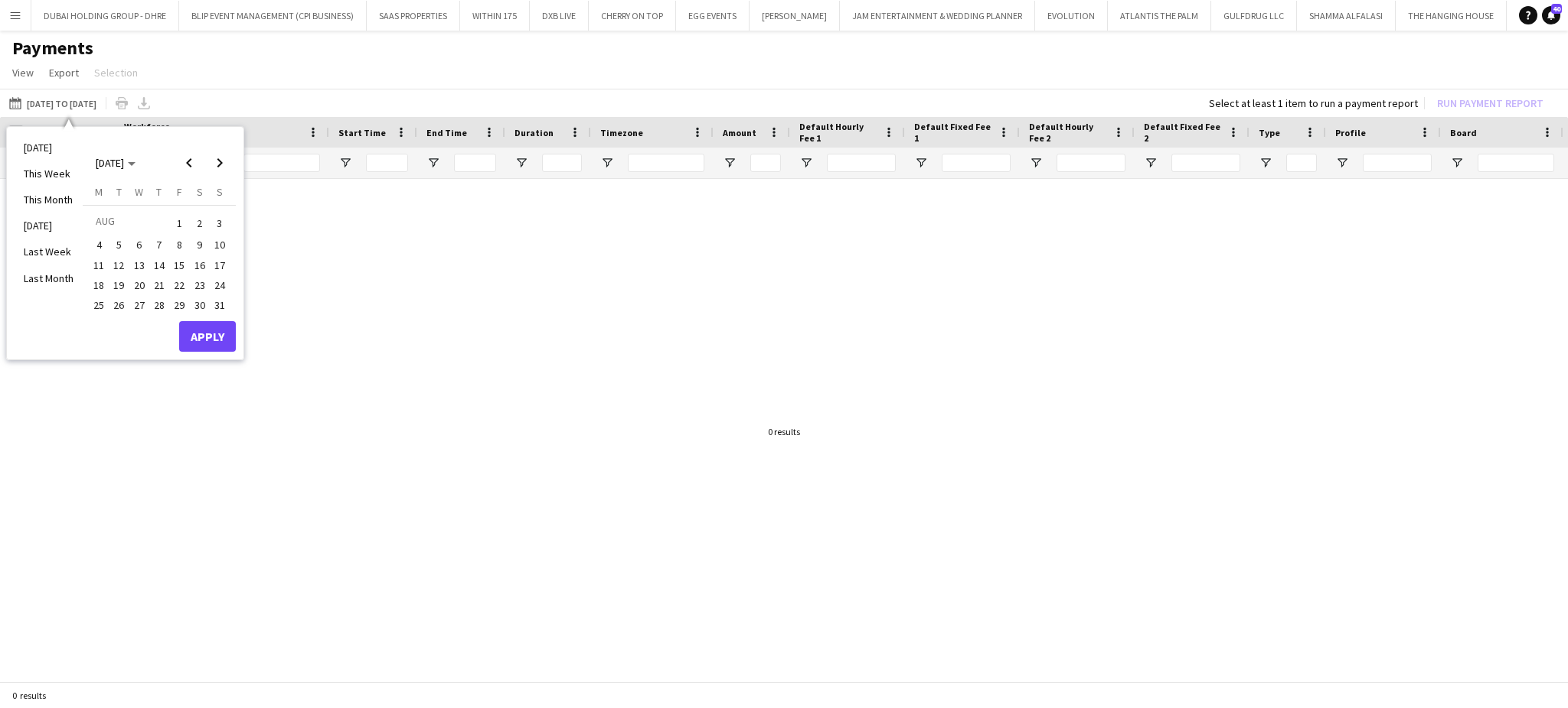
click at [176, 225] on span "1" at bounding box center [179, 223] width 19 height 21
click at [223, 304] on span "31" at bounding box center [220, 306] width 19 height 19
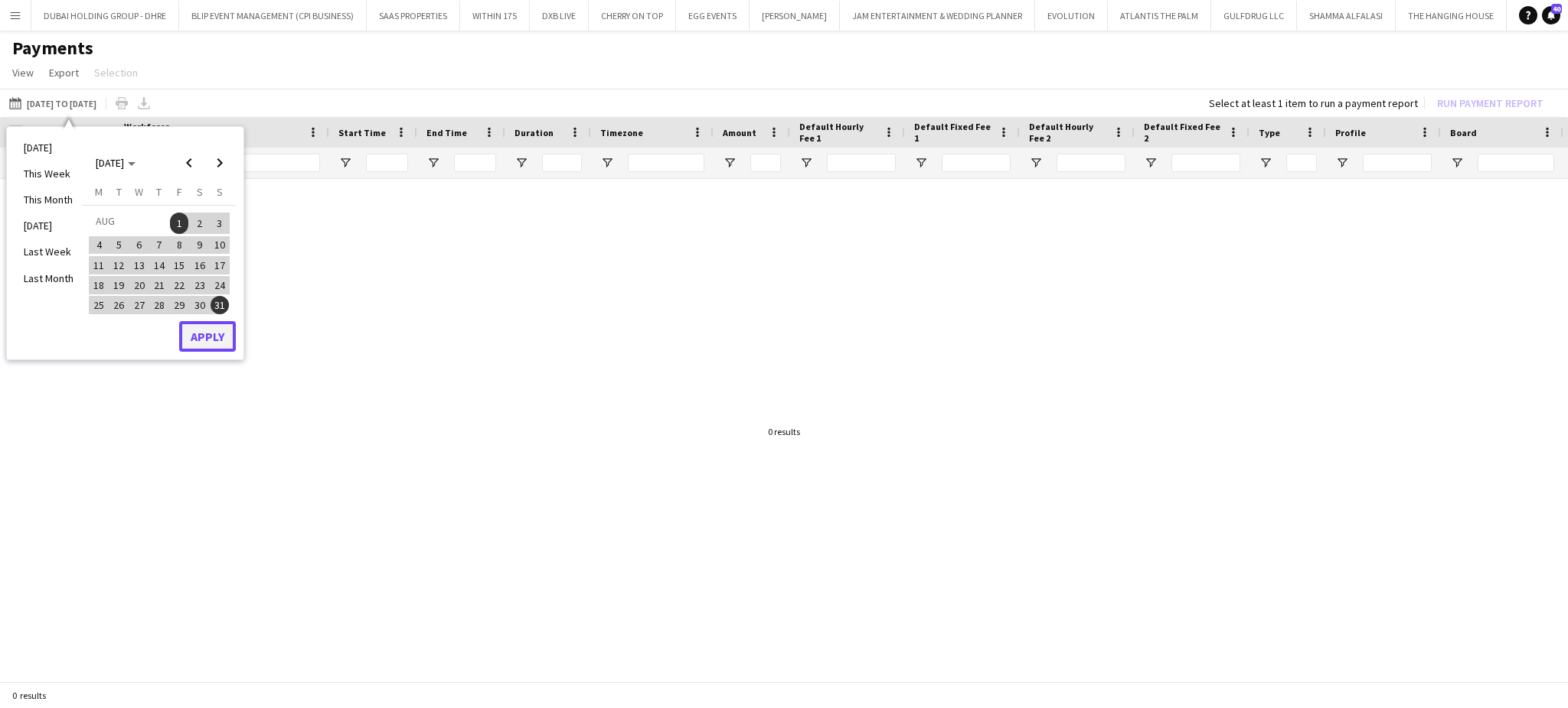
click at [212, 338] on button "Apply" at bounding box center [207, 336] width 57 height 31
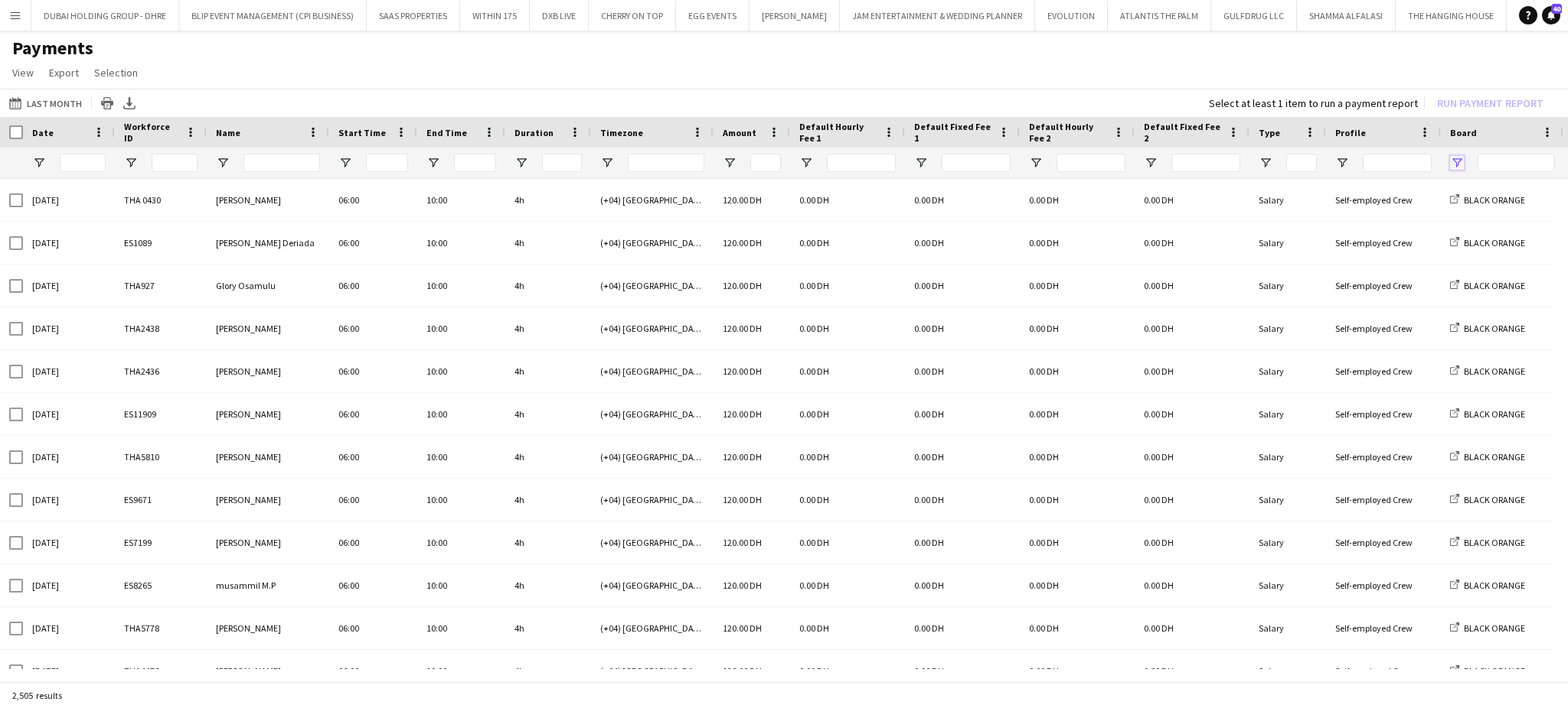
click at [1458, 157] on span "Open Filter Menu" at bounding box center [1456, 162] width 14 height 14
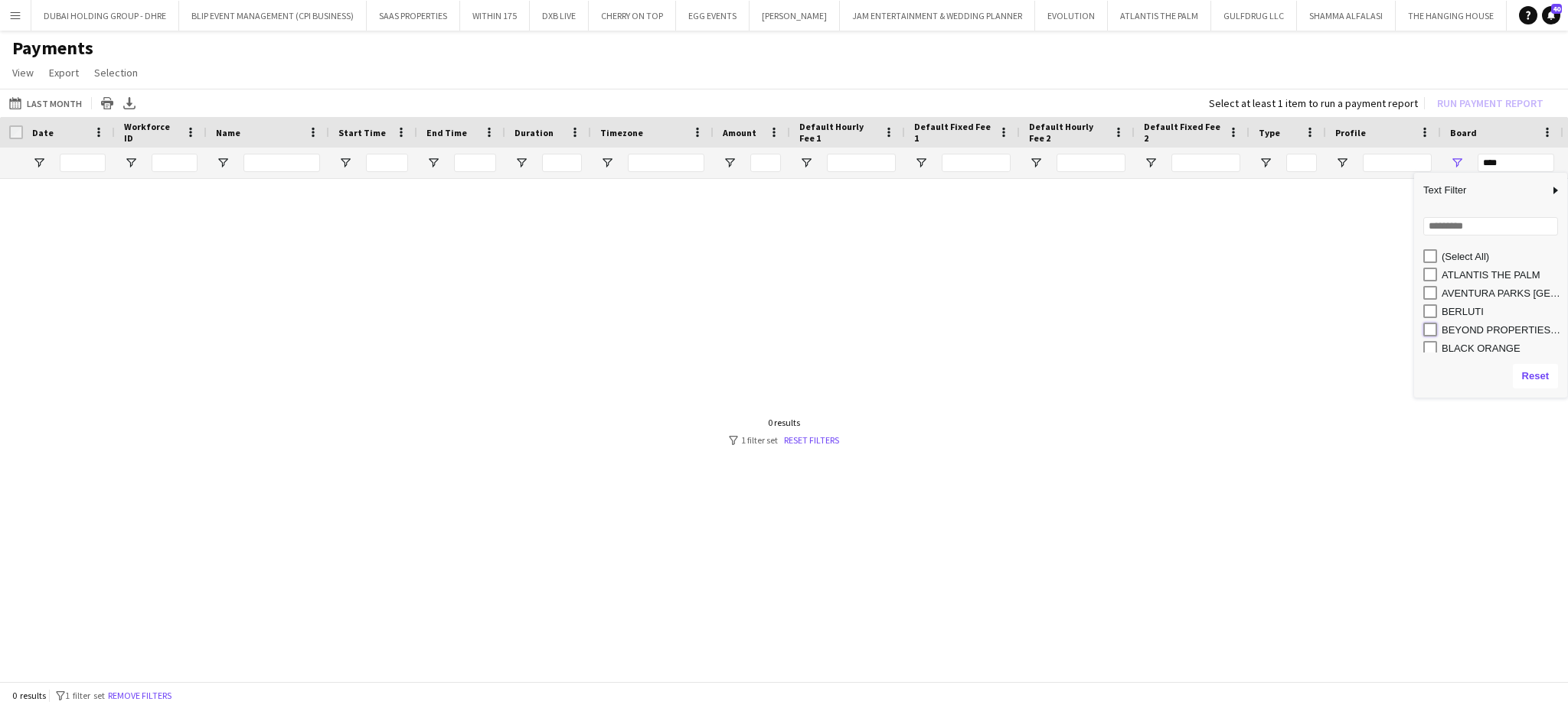
type input "**********"
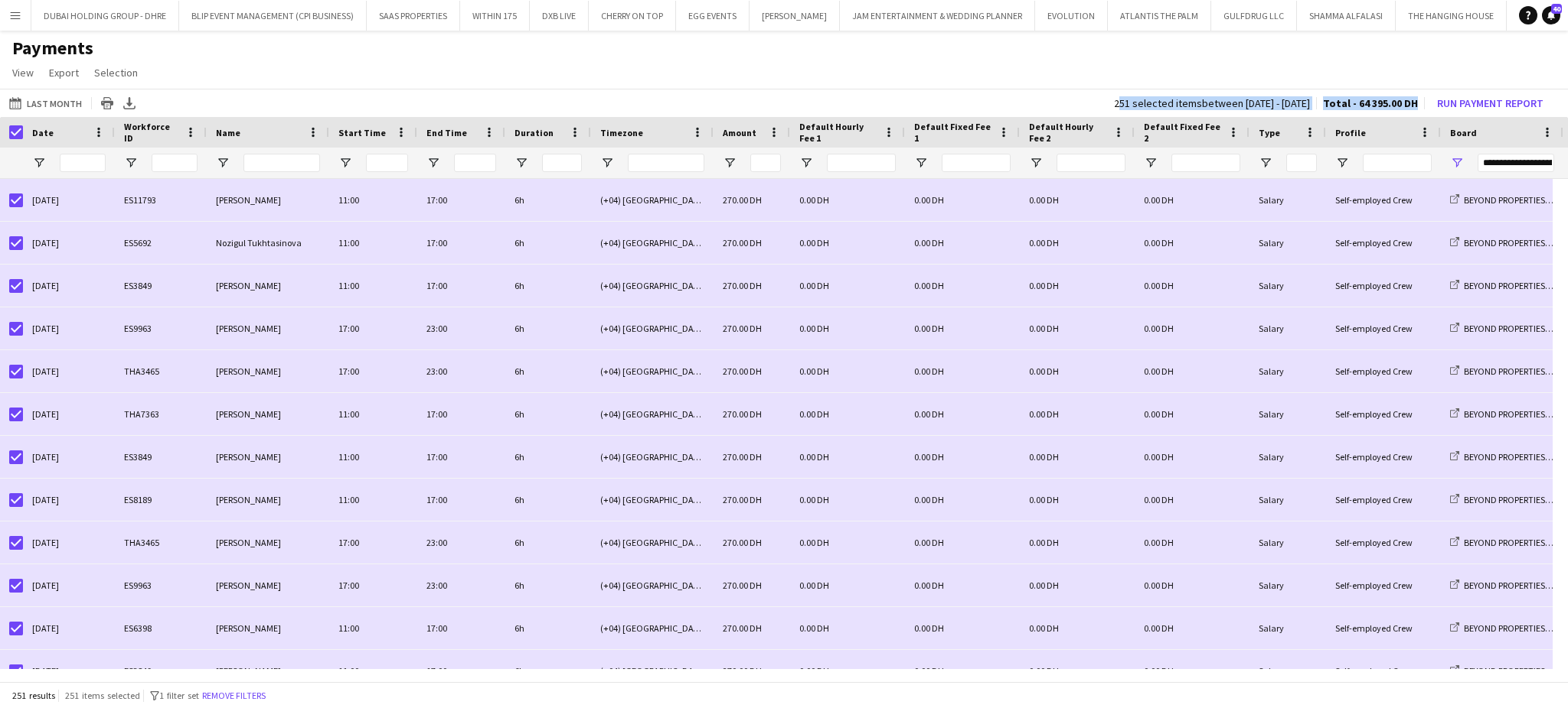
drag, startPoint x: 1418, startPoint y: 103, endPoint x: 1078, endPoint y: 91, distance: 340.2
click at [1078, 91] on div "[DATE] to [DATE] Last Month [DATE] This Week This Month [DATE] Last Week Last M…" at bounding box center [784, 102] width 1568 height 28
click at [1114, 99] on div "251 selected items between [DATE] - [DATE]" at bounding box center [1212, 103] width 196 height 10
copy div "251 selected items between [DATE] - [DATE] Total - 64 395.00 DH"
click at [35, 104] on button "[DATE] to [DATE] Last Month" at bounding box center [46, 103] width 79 height 19
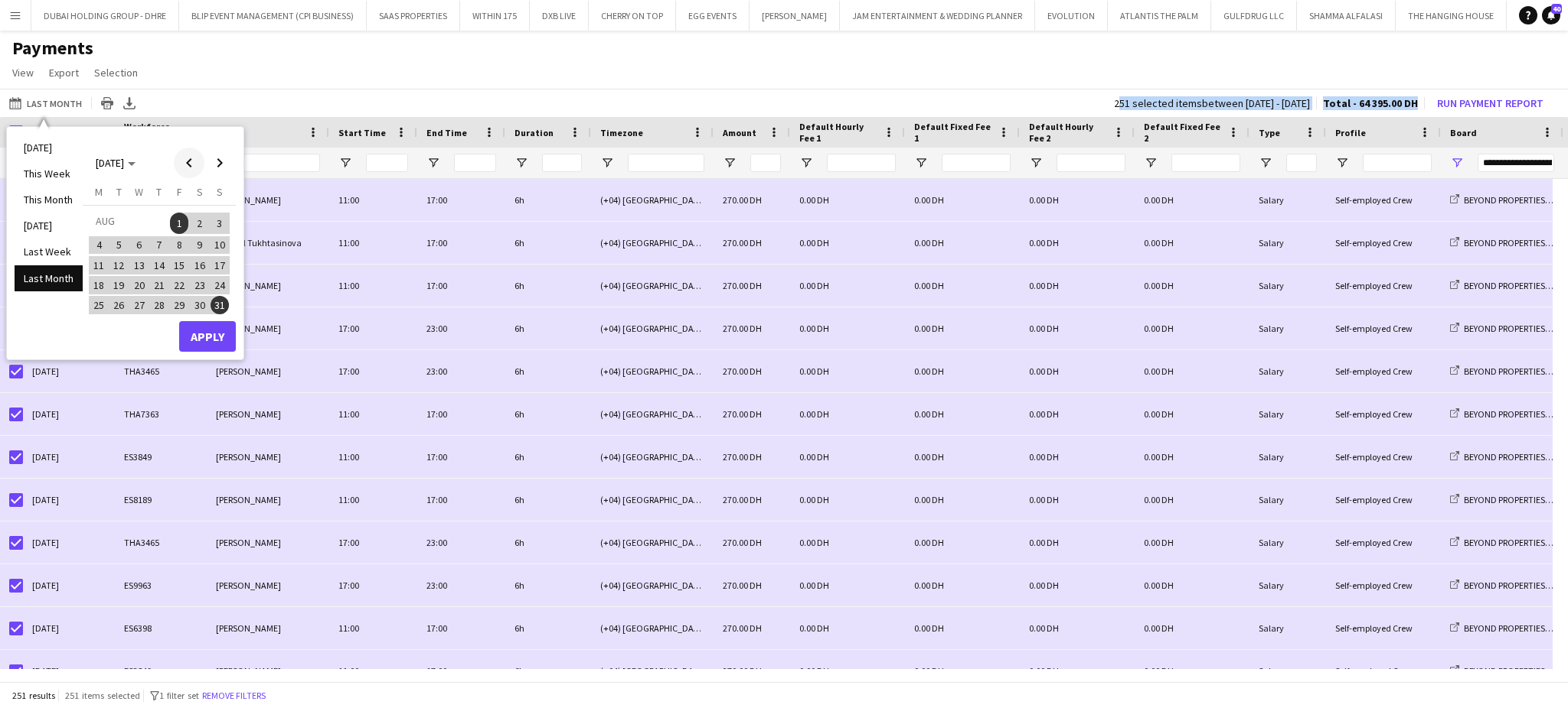
click at [193, 160] on span "Previous month" at bounding box center [188, 162] width 31 height 31
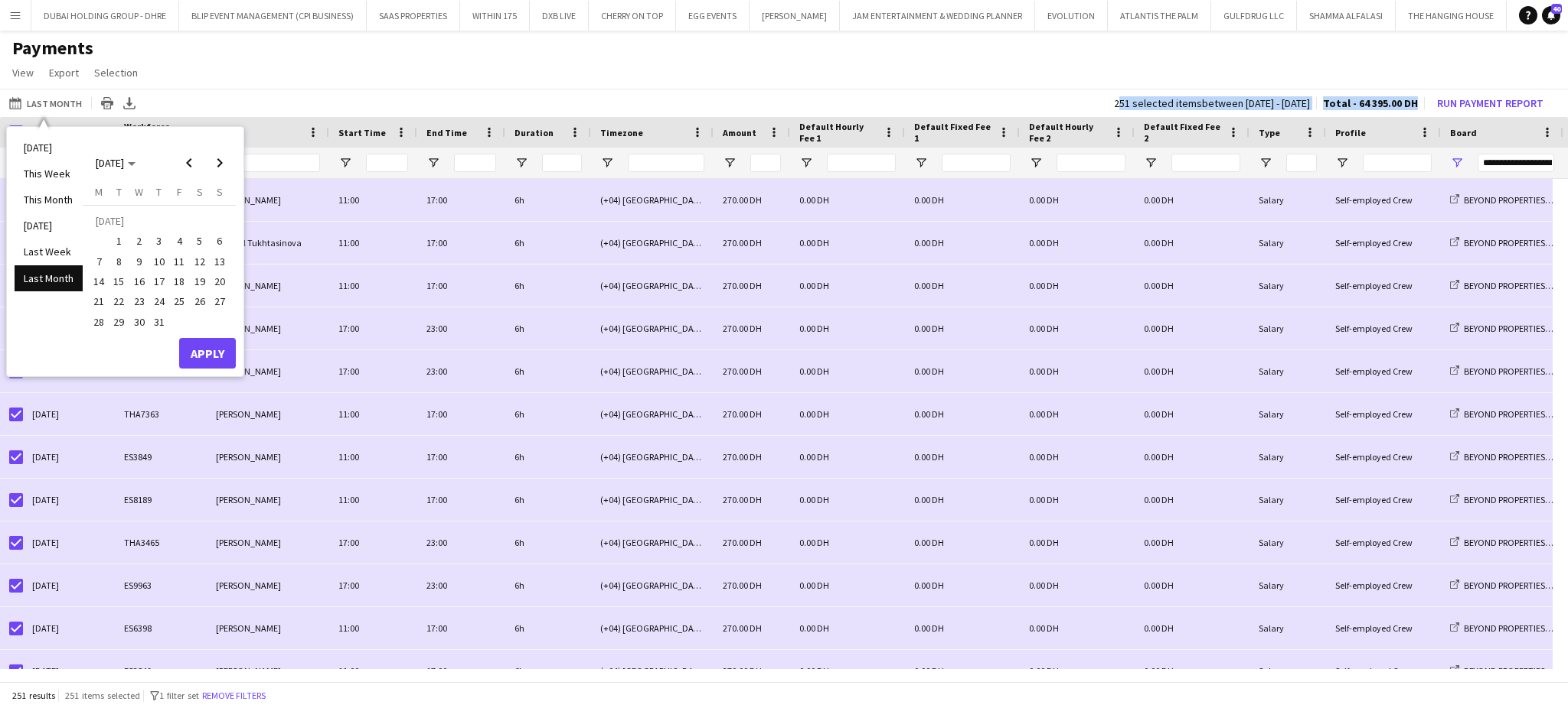
click at [119, 244] on span "1" at bounding box center [119, 242] width 19 height 19
click at [152, 323] on span "31" at bounding box center [159, 322] width 19 height 19
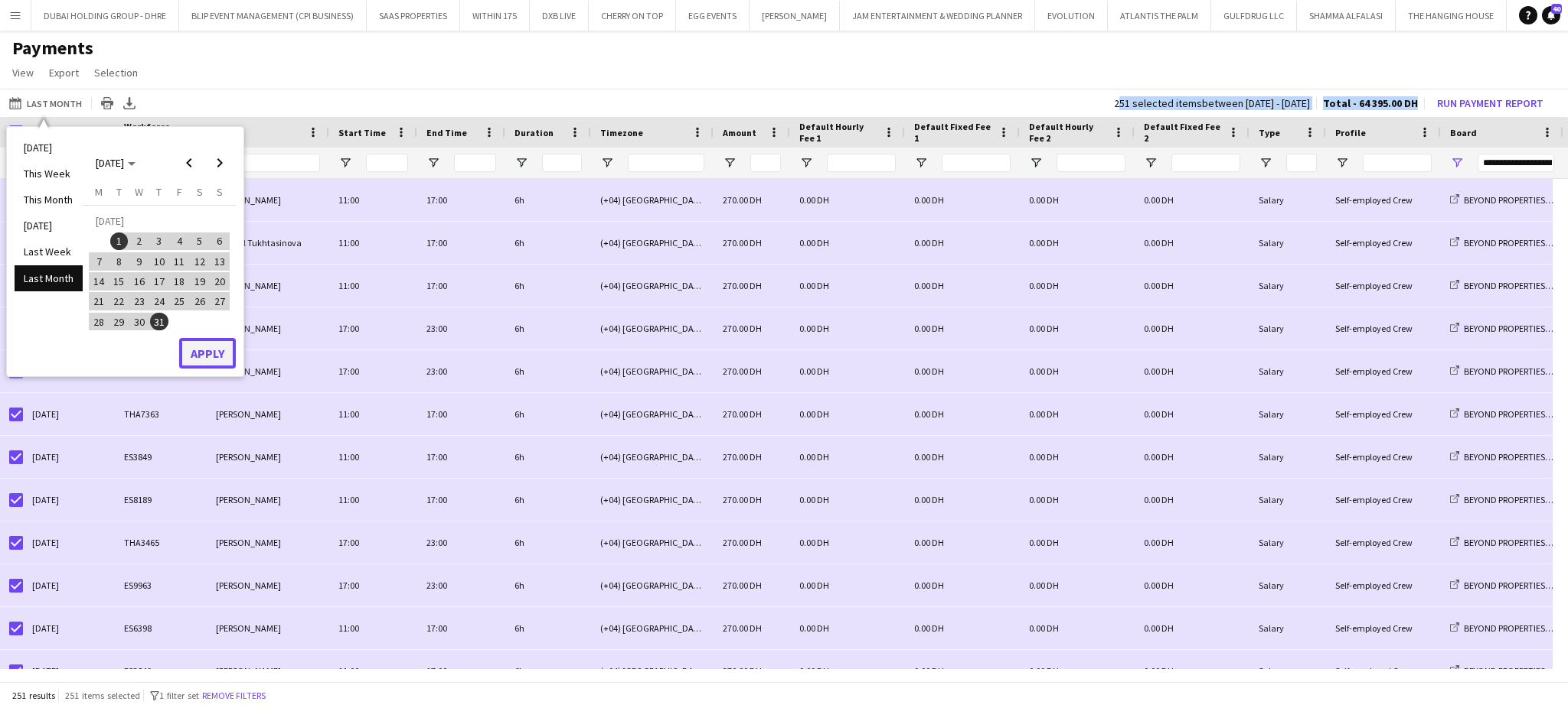
click at [203, 350] on button "Apply" at bounding box center [207, 353] width 57 height 31
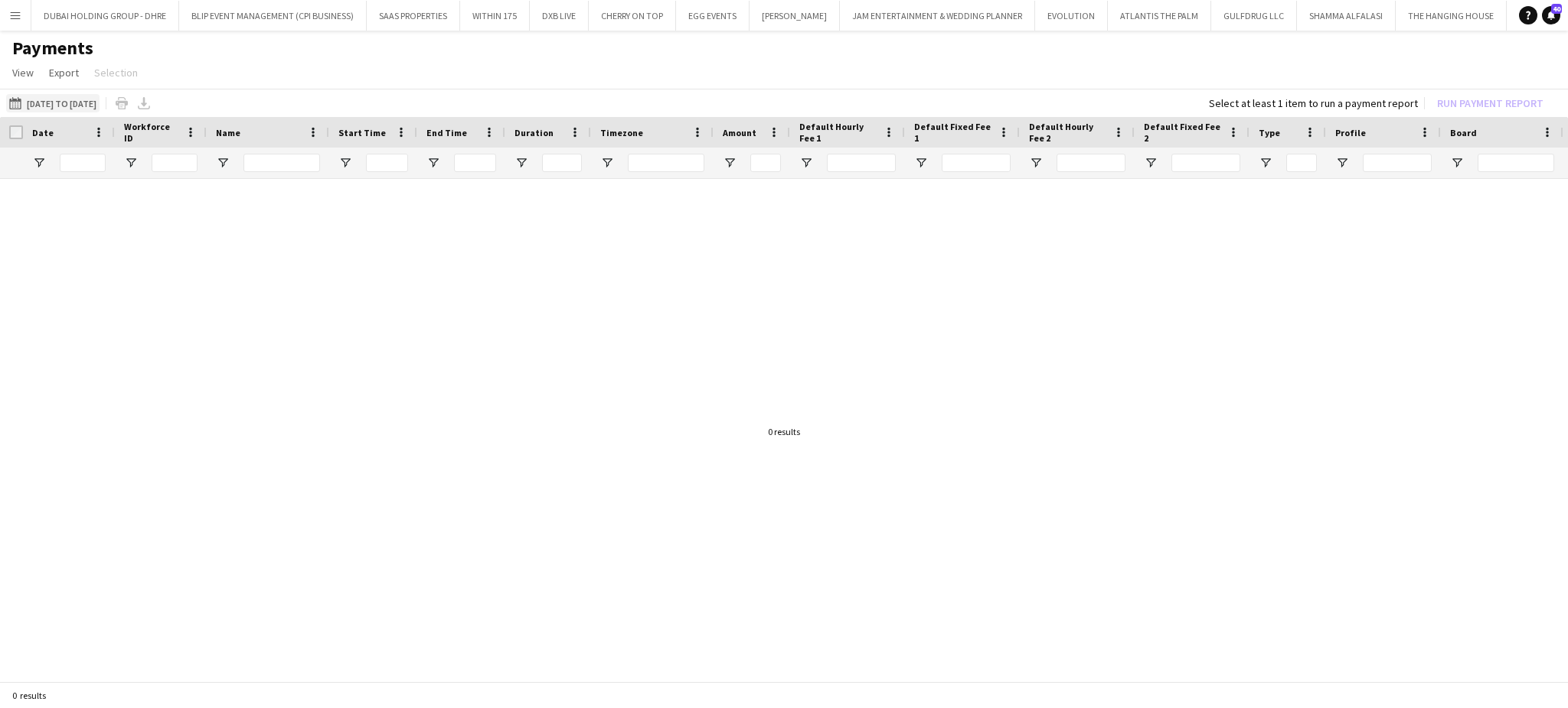
click at [53, 102] on button "[DATE] to [DATE] [DATE] to [DATE]" at bounding box center [53, 103] width 93 height 19
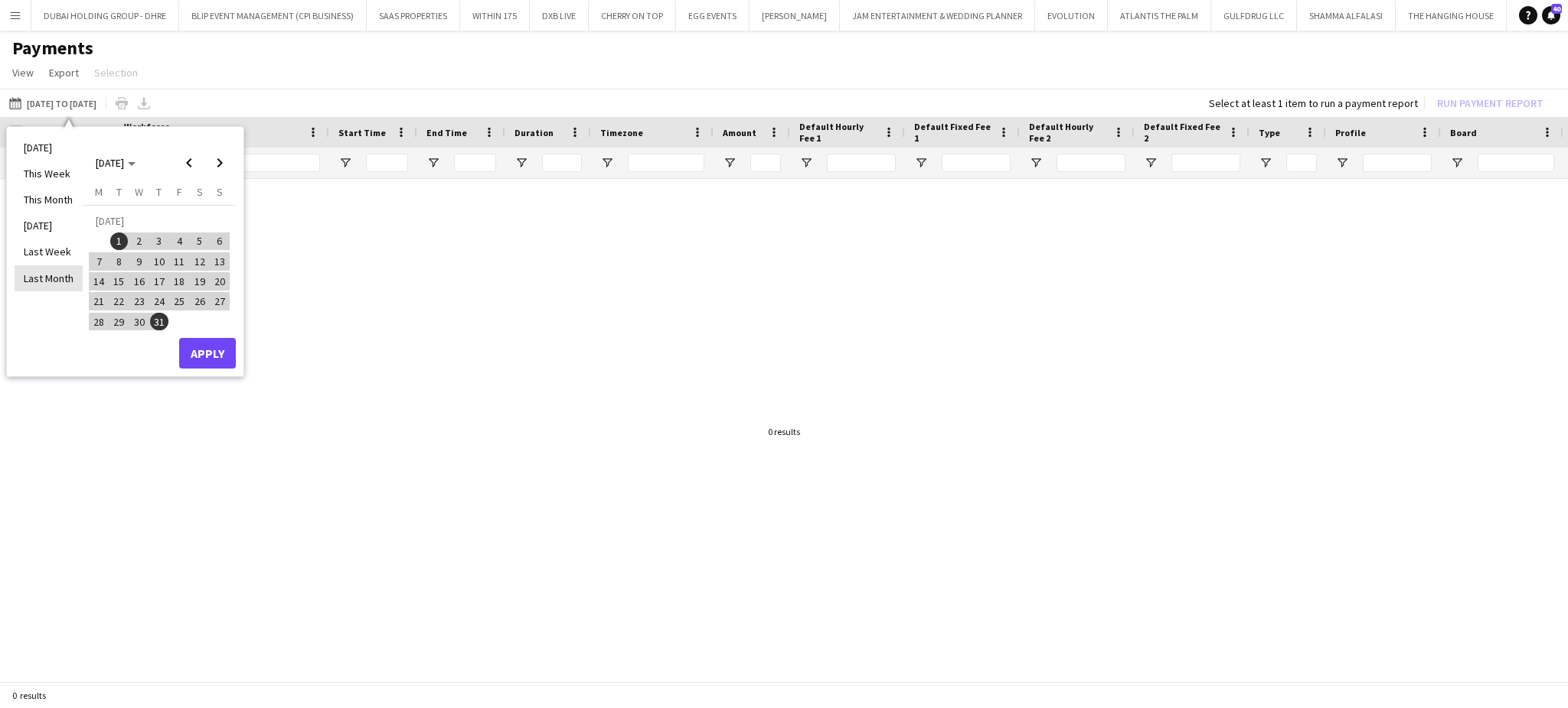
click at [46, 278] on li "Last Month" at bounding box center [48, 279] width 68 height 26
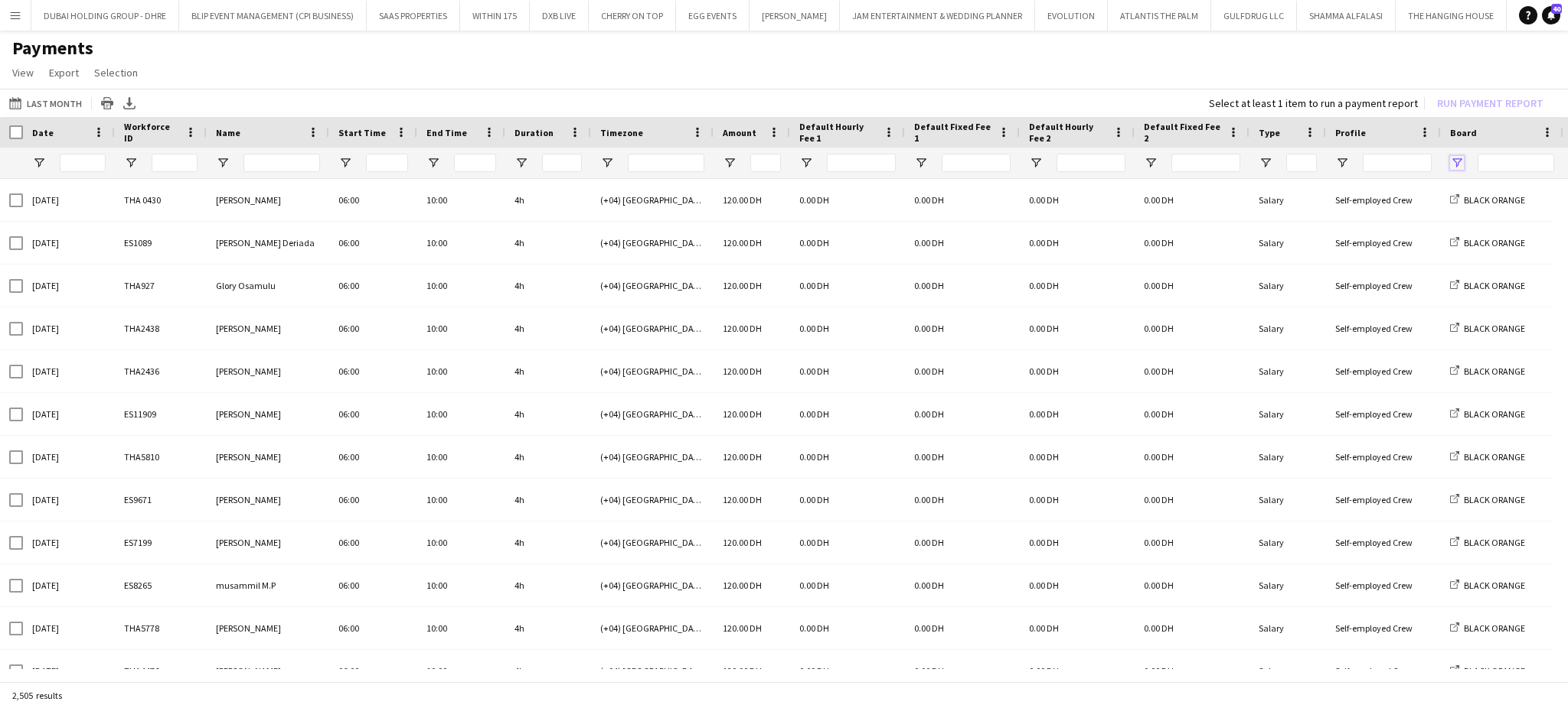
click at [1455, 163] on span "Open Filter Menu" at bounding box center [1456, 162] width 14 height 14
click at [258, 157] on input "Name Filter Input" at bounding box center [282, 163] width 76 height 19
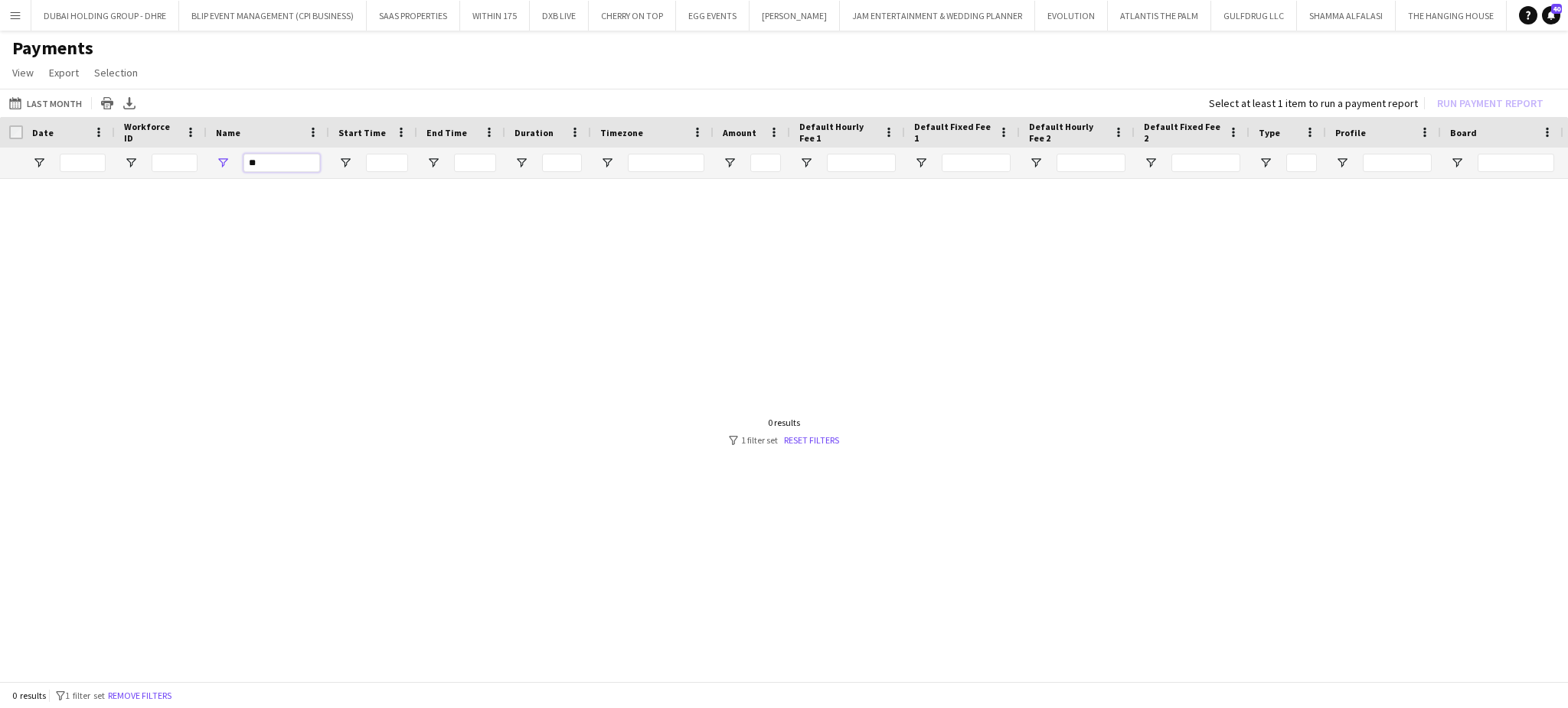
type input "*"
type input "****"
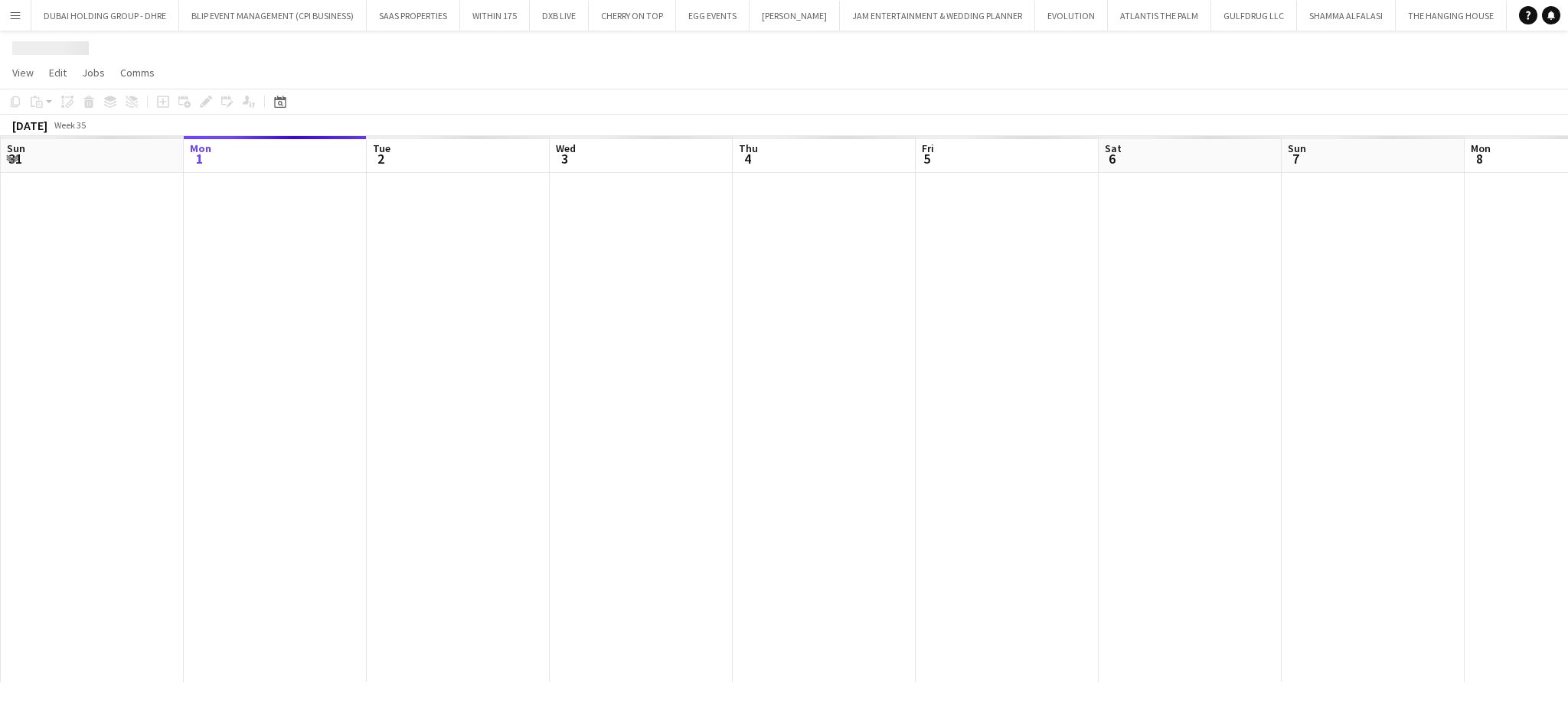
scroll to position [0, 2855]
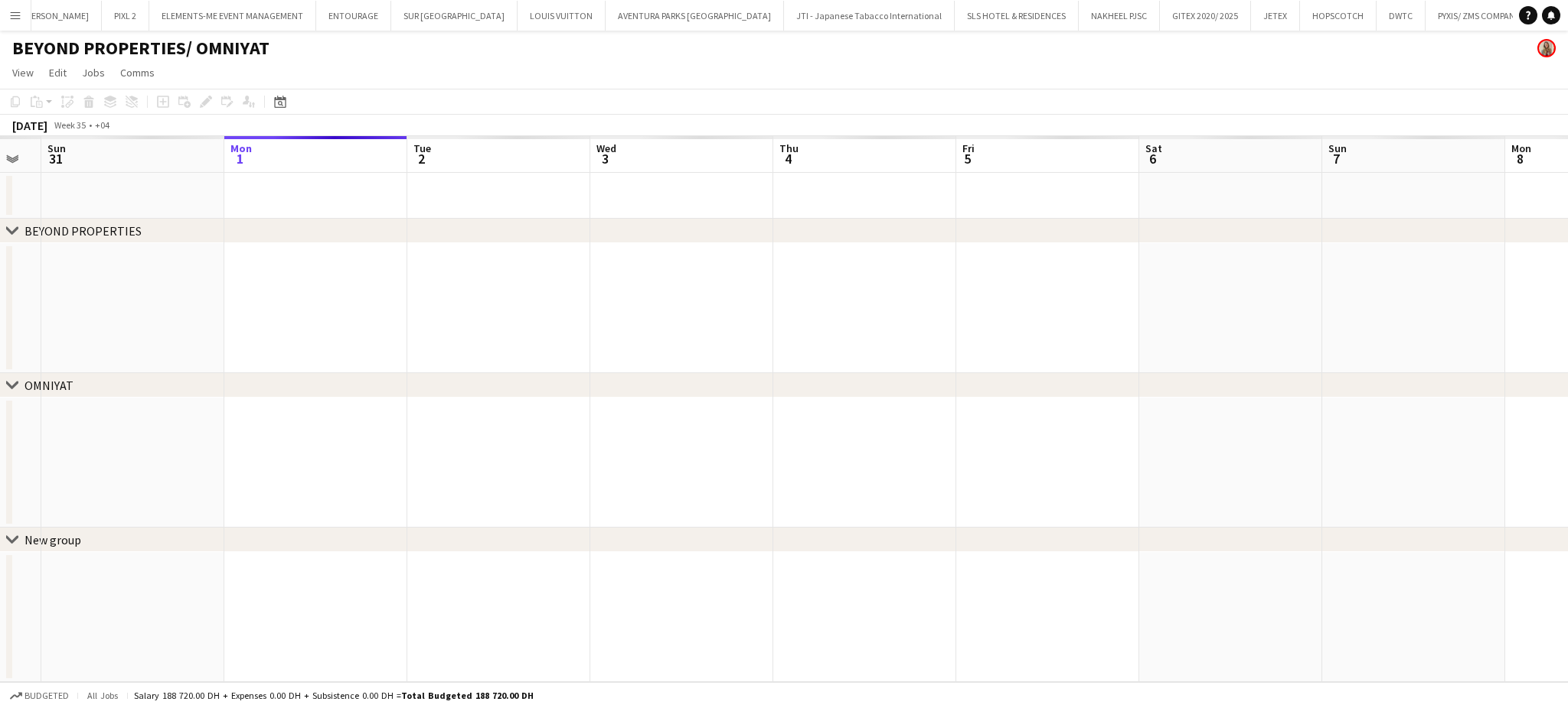
click at [853, 330] on app-calendar-viewport "Fri 29 Sat 30 Sun 31 Mon 1 Tue 2 Wed 3 Thu 4 Fri 5 Sat 6 Sun 7 Mon 8 Tue 9 Wed …" at bounding box center [784, 409] width 1568 height 546
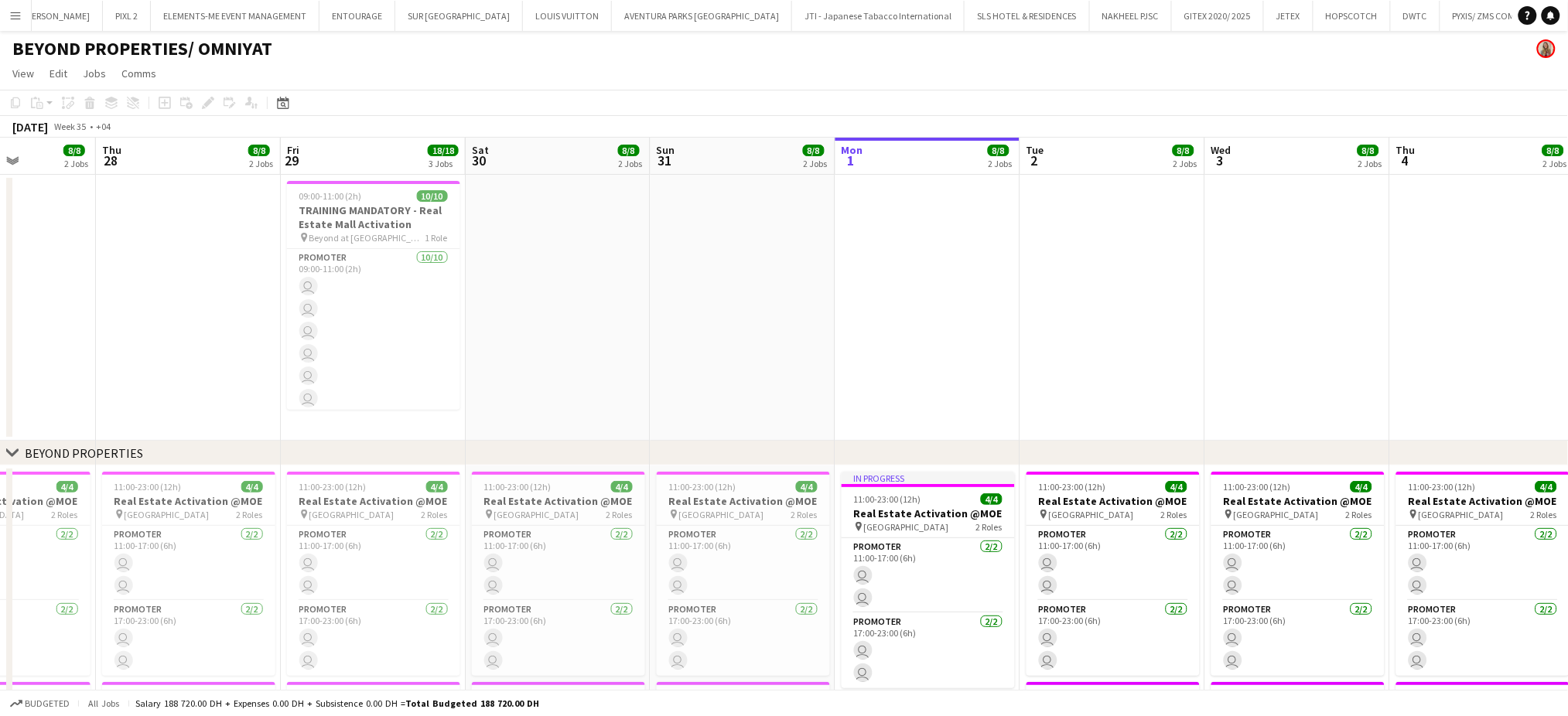
drag, startPoint x: 366, startPoint y: 236, endPoint x: 750, endPoint y: 257, distance: 384.6
click at [777, 252] on app-calendar-viewport "Mon 25 Tue 26 Wed 27 8/8 2 Jobs Thu 28 8/8 2 Jobs Fri 29 18/18 3 Jobs Sat 30 8/…" at bounding box center [784, 623] width 1568 height 971
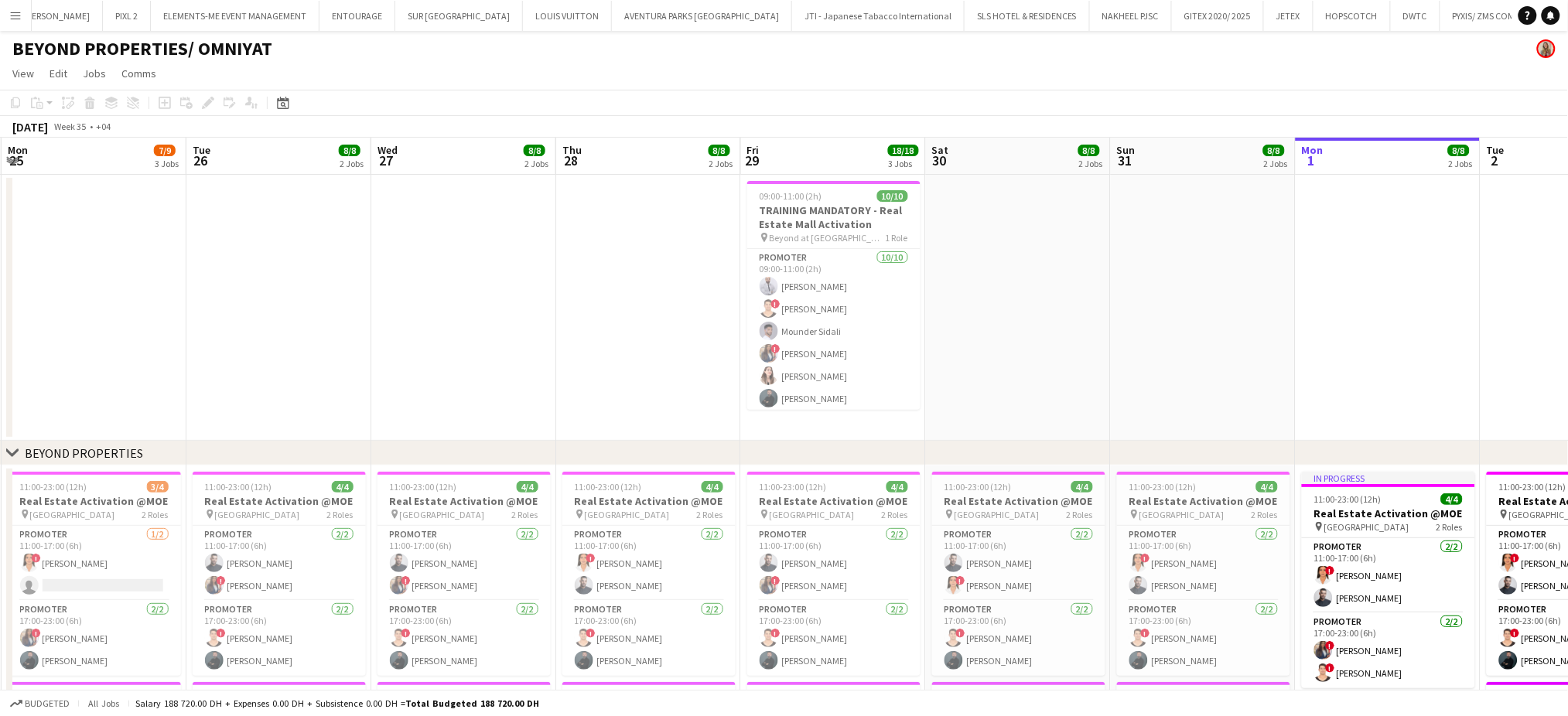
drag, startPoint x: 349, startPoint y: 214, endPoint x: 760, endPoint y: 217, distance: 411.0
click at [760, 217] on app-calendar-viewport "Sat 23 8/8 2 Jobs Sun 24 8/8 2 Jobs Mon 25 7/9 3 Jobs Tue 26 8/8 2 Jobs Wed 27 …" at bounding box center [784, 677] width 1568 height 1081
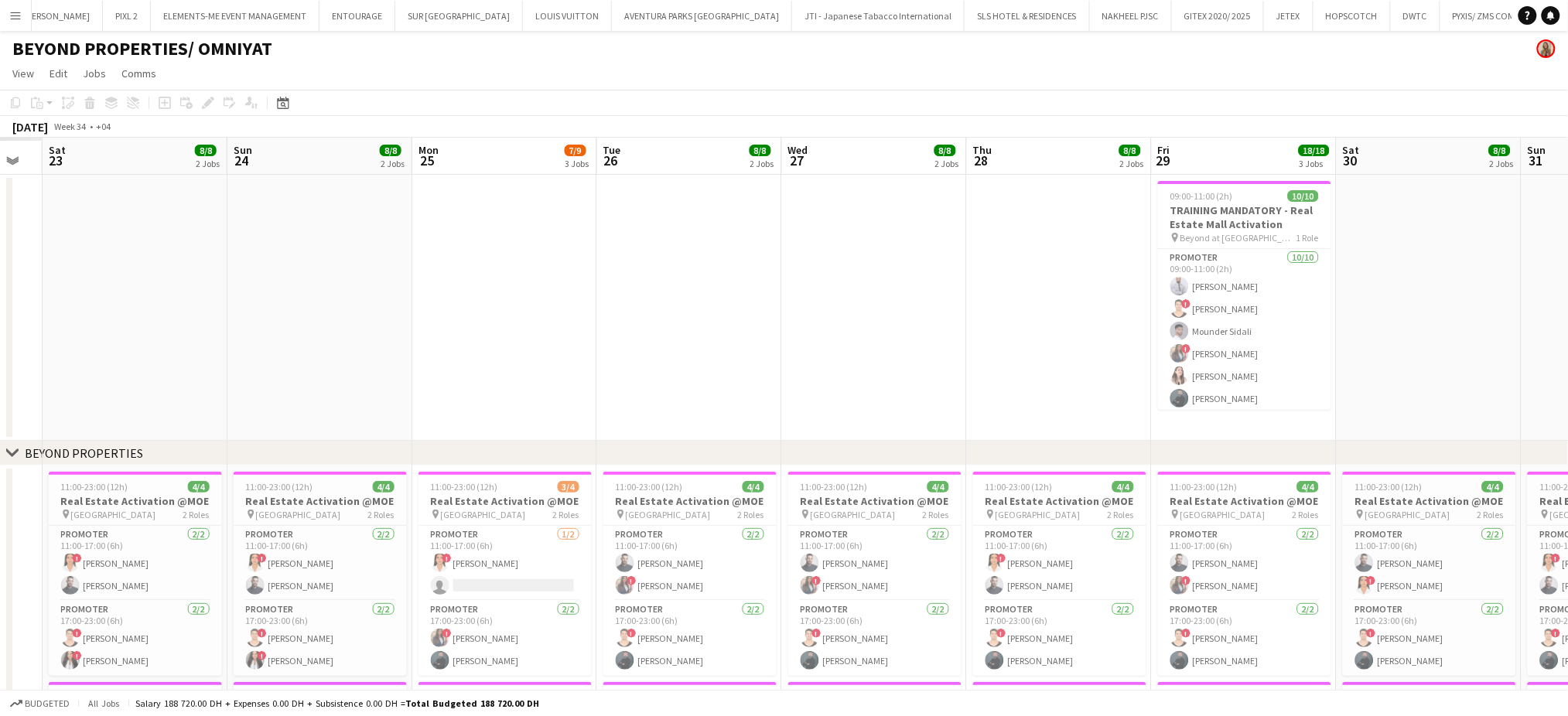
drag, startPoint x: 292, startPoint y: 214, endPoint x: 758, endPoint y: 232, distance: 466.3
click at [763, 227] on app-calendar-viewport "Wed 20 Thu 21 Fri 22 Sat 23 8/8 2 Jobs Sun 24 8/8 2 Jobs Mon 25 7/9 3 Jobs Tue …" at bounding box center [784, 677] width 1568 height 1081
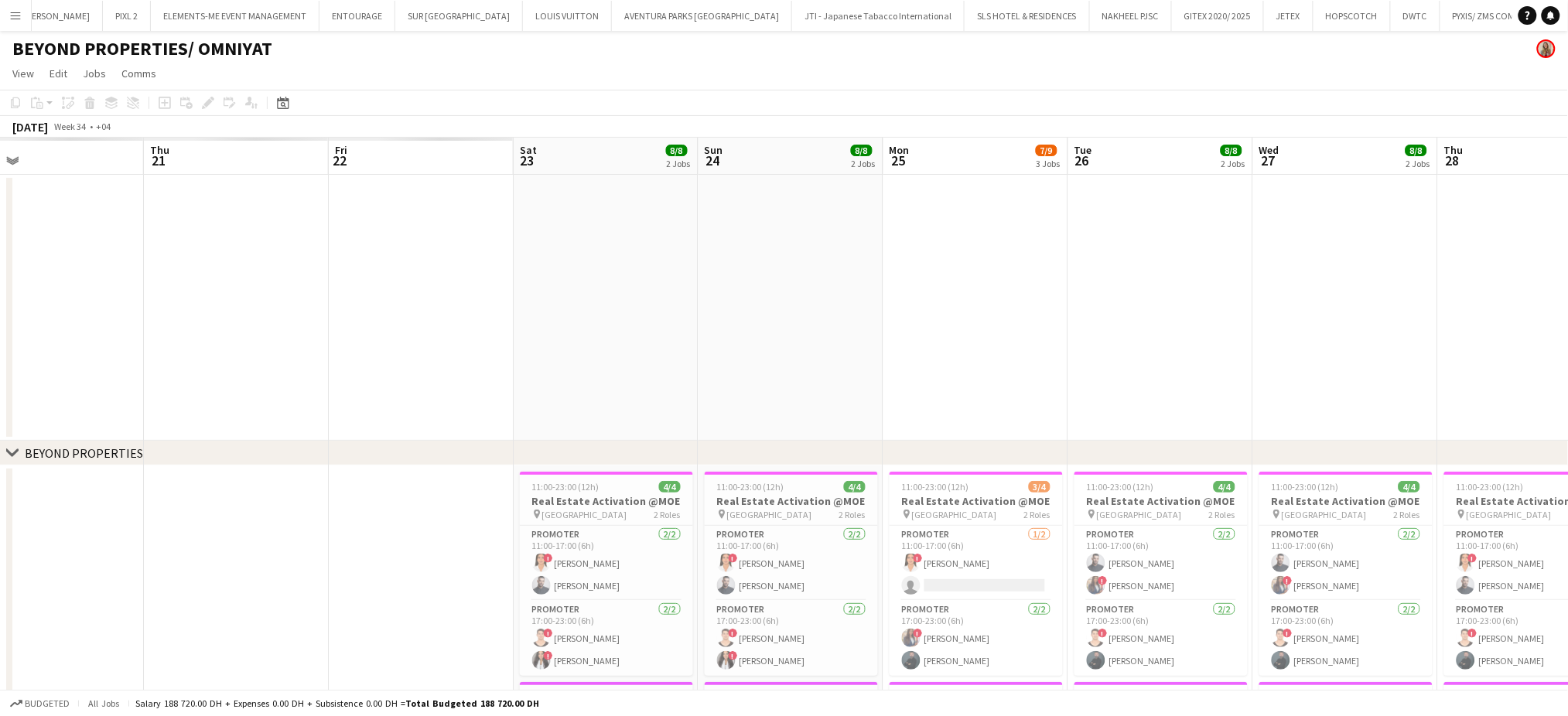
click at [634, 228] on app-calendar-viewport "Mon 18 Tue 19 Wed 20 Thu 21 Fri 22 Sat 23 8/8 2 Jobs Sun 24 8/8 2 Jobs Mon 25 7…" at bounding box center [784, 677] width 1568 height 1081
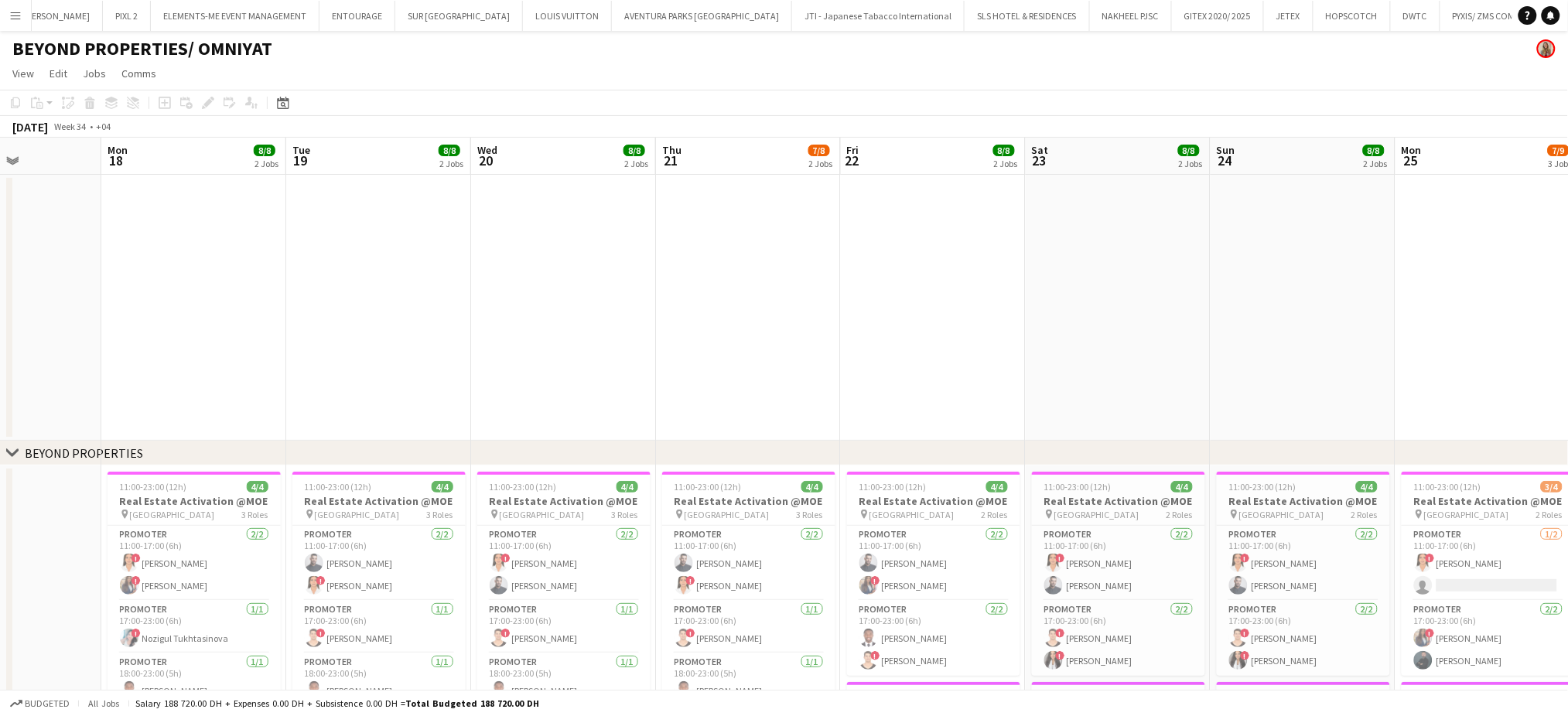
drag, startPoint x: 570, startPoint y: 220, endPoint x: 605, endPoint y: 222, distance: 35.1
click at [624, 222] on app-calendar-viewport "Sat 16 Sun 17 Mon 18 8/8 2 Jobs Tue 19 8/8 2 Jobs Wed 20 8/8 2 Jobs Thu 21 7/8 …" at bounding box center [784, 677] width 1568 height 1081
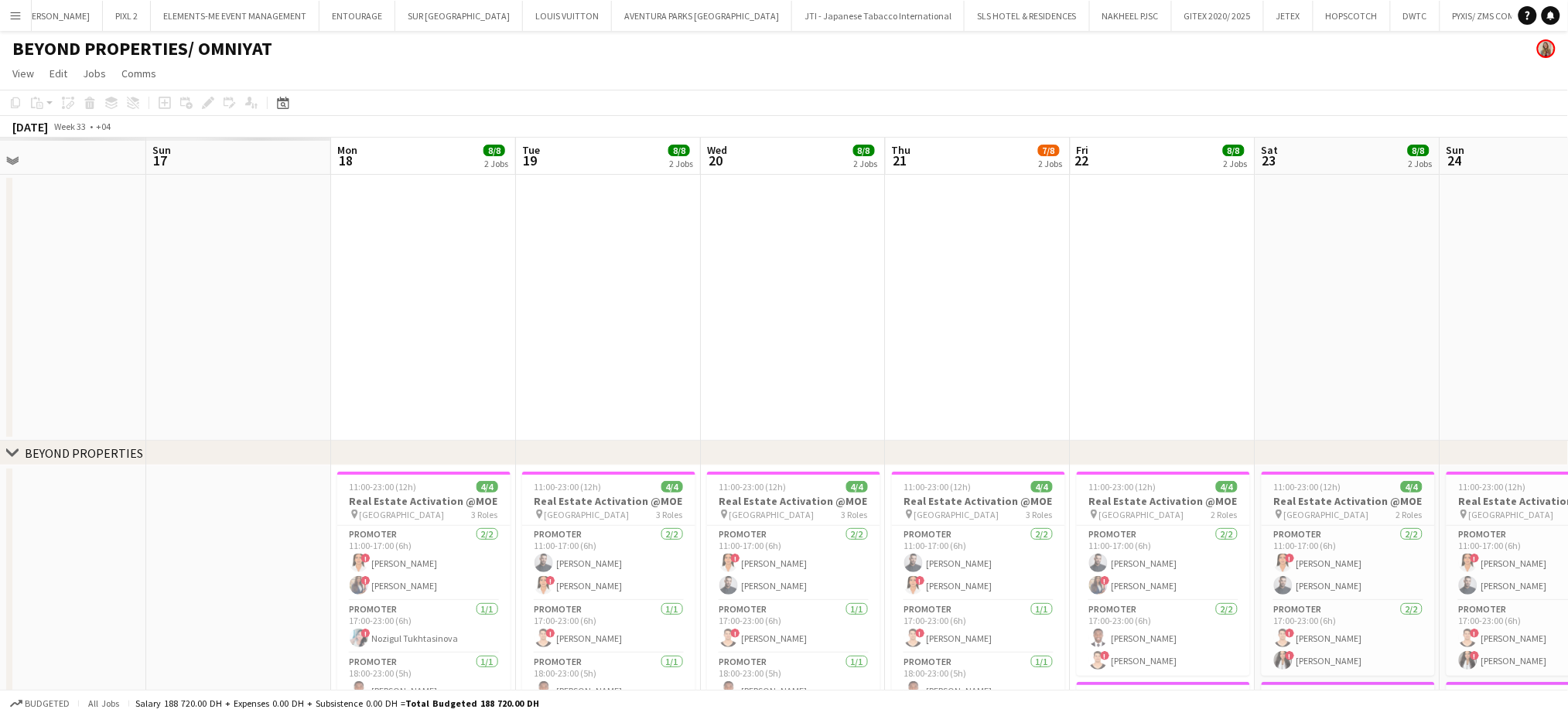
drag, startPoint x: 547, startPoint y: 193, endPoint x: 374, endPoint y: 174, distance: 174.0
click at [625, 200] on app-calendar-viewport "Fri 15 Sat 16 Sun 17 Mon 18 8/8 2 Jobs Tue 19 8/8 2 Jobs Wed 20 8/8 2 Jobs Thu …" at bounding box center [784, 677] width 1568 height 1081
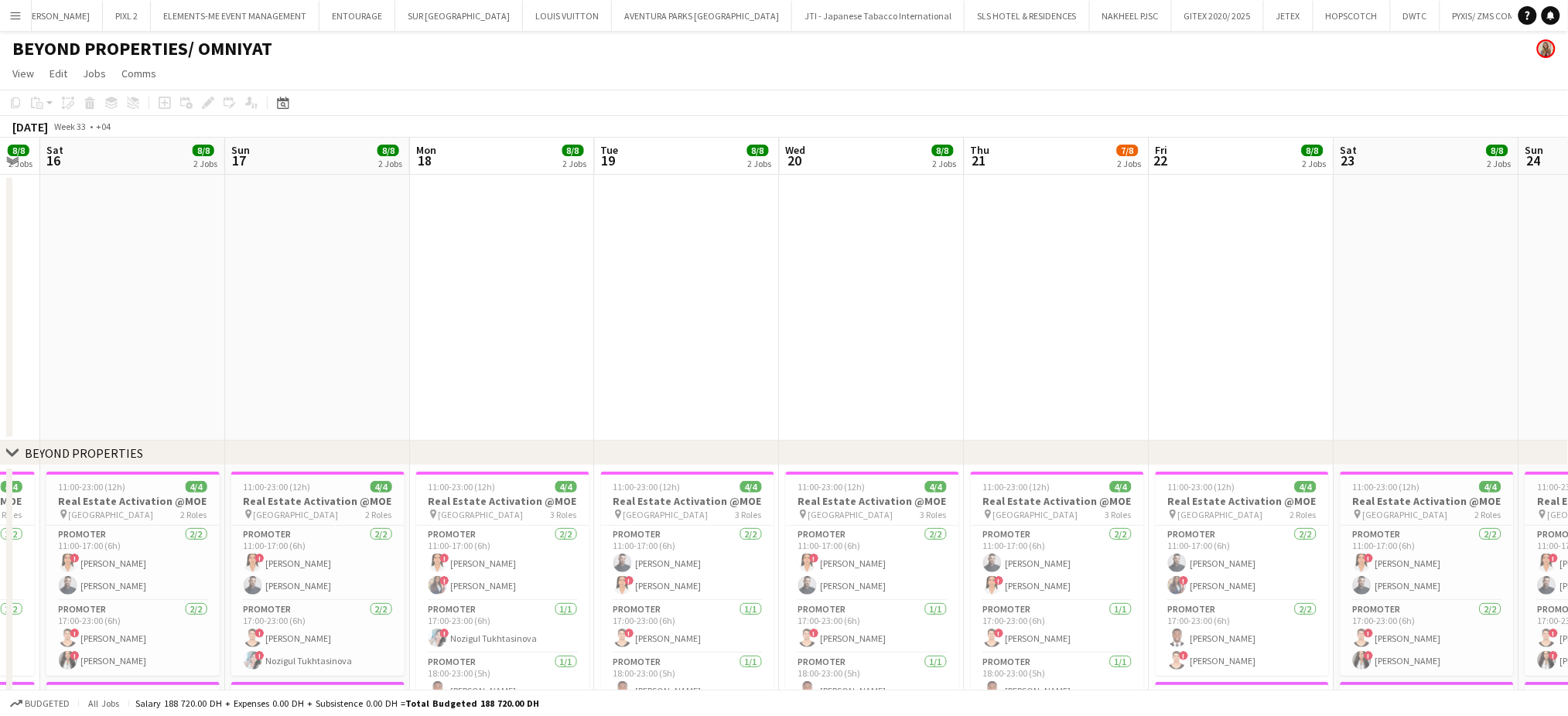
click at [652, 219] on app-calendar-viewport "Wed 13 Thu 14 Fri 15 8/8 2 Jobs Sat 16 8/8 2 Jobs Sun 17 8/8 2 Jobs Mon 18 8/8 …" at bounding box center [784, 677] width 1568 height 1081
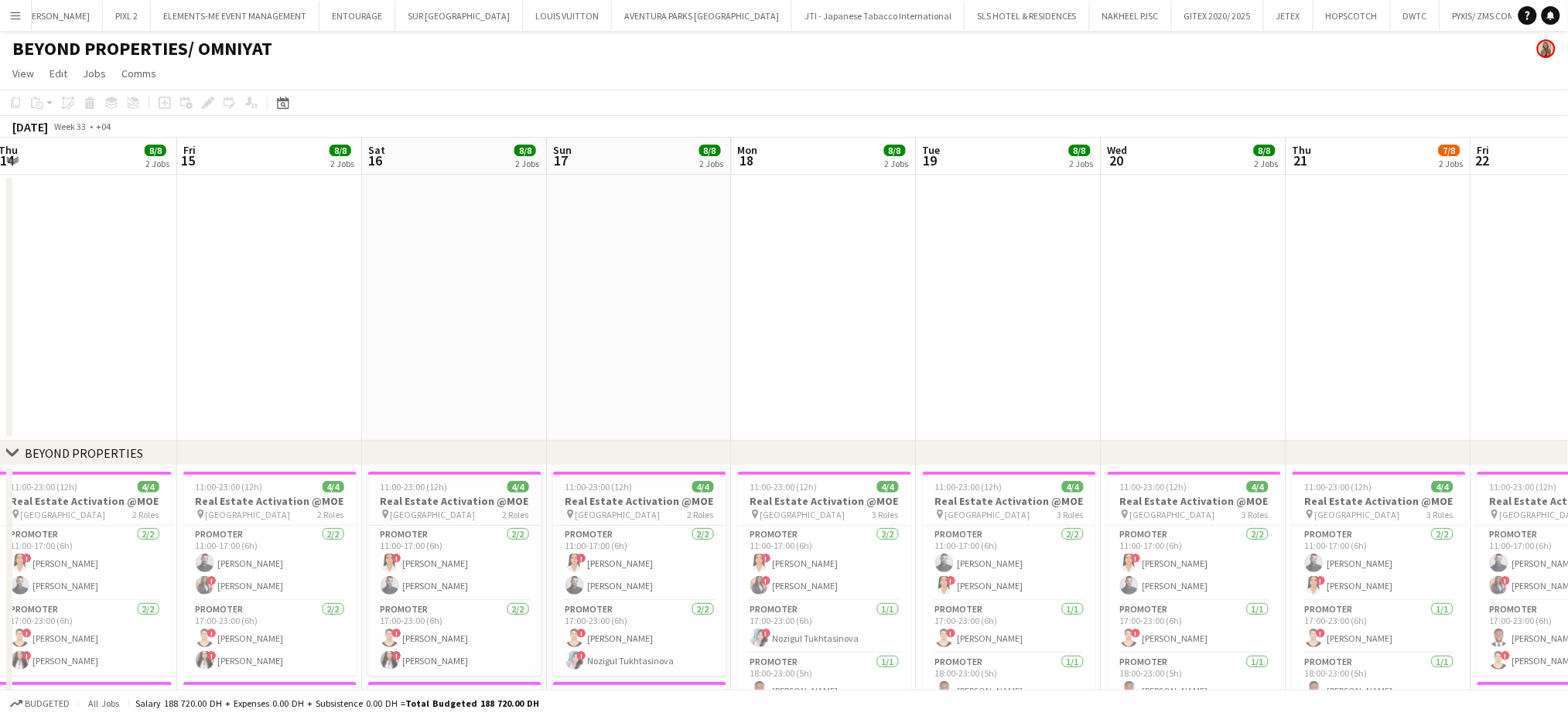
click at [733, 249] on app-calendar-viewport "Tue 12 Wed 13 8/8 2 Jobs Thu 14 8/8 2 Jobs Fri 15 8/8 2 Jobs Sat 16 8/8 2 Jobs …" at bounding box center [784, 677] width 1568 height 1081
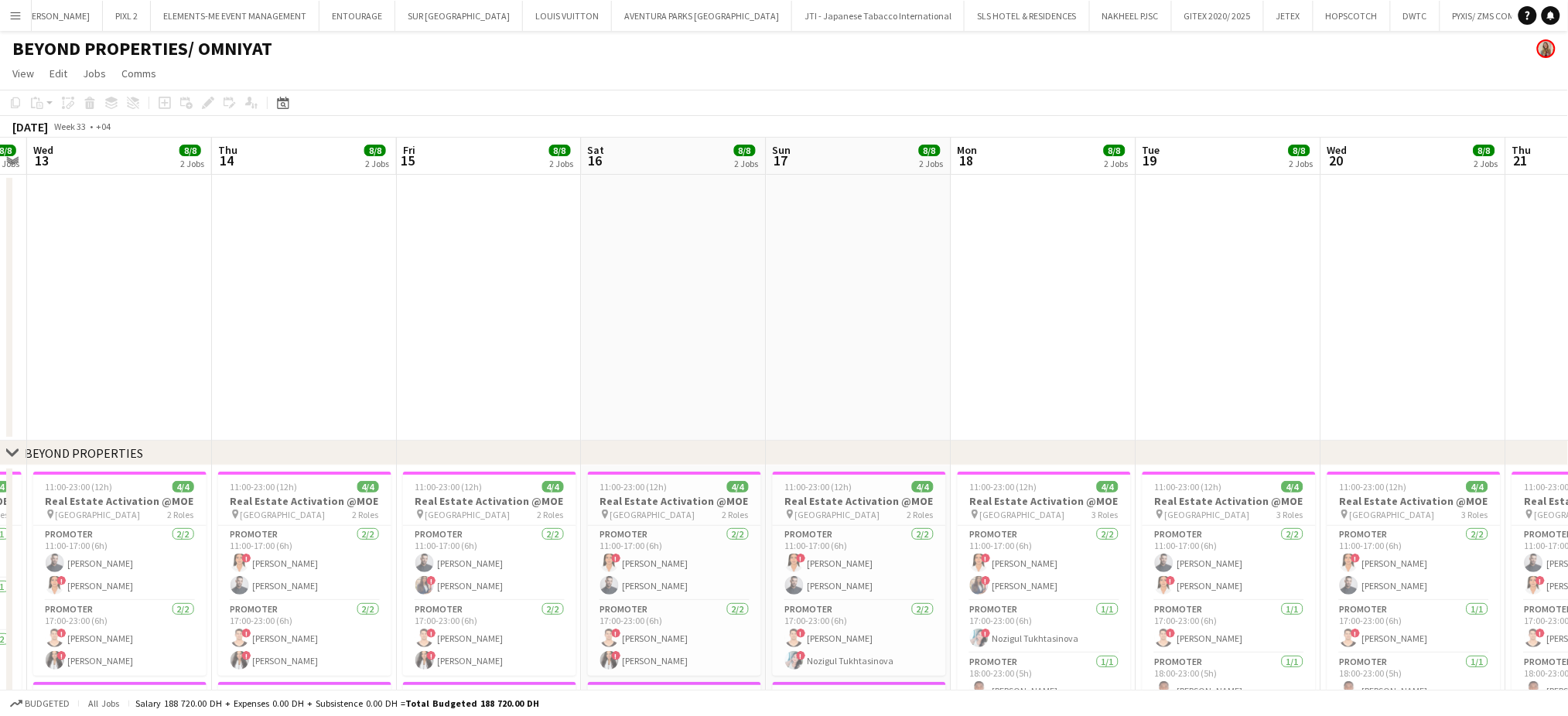
click at [821, 271] on app-calendar-viewport "Sun 10 Mon 11 Tue 12 8/8 2 Jobs Wed 13 8/8 2 Jobs Thu 14 8/8 2 Jobs Fri 15 8/8 …" at bounding box center [784, 677] width 1568 height 1081
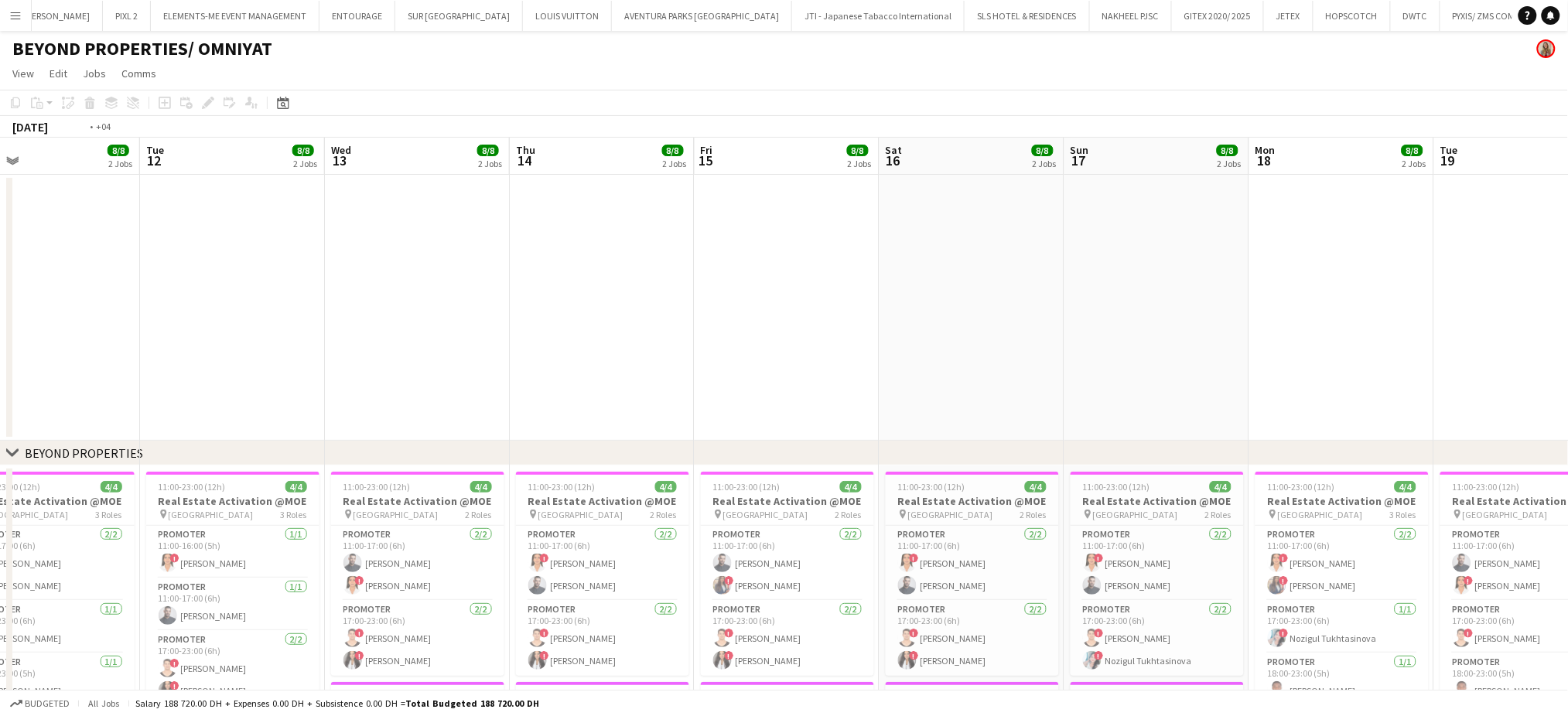
drag, startPoint x: 421, startPoint y: 216, endPoint x: 674, endPoint y: 264, distance: 257.5
click at [815, 281] on app-calendar-viewport "Sat 9 Sun 10 7/8 2 Jobs Mon 11 8/8 2 Jobs Tue 12 8/8 2 Jobs Wed 13 8/8 2 Jobs T…" at bounding box center [784, 677] width 1568 height 1081
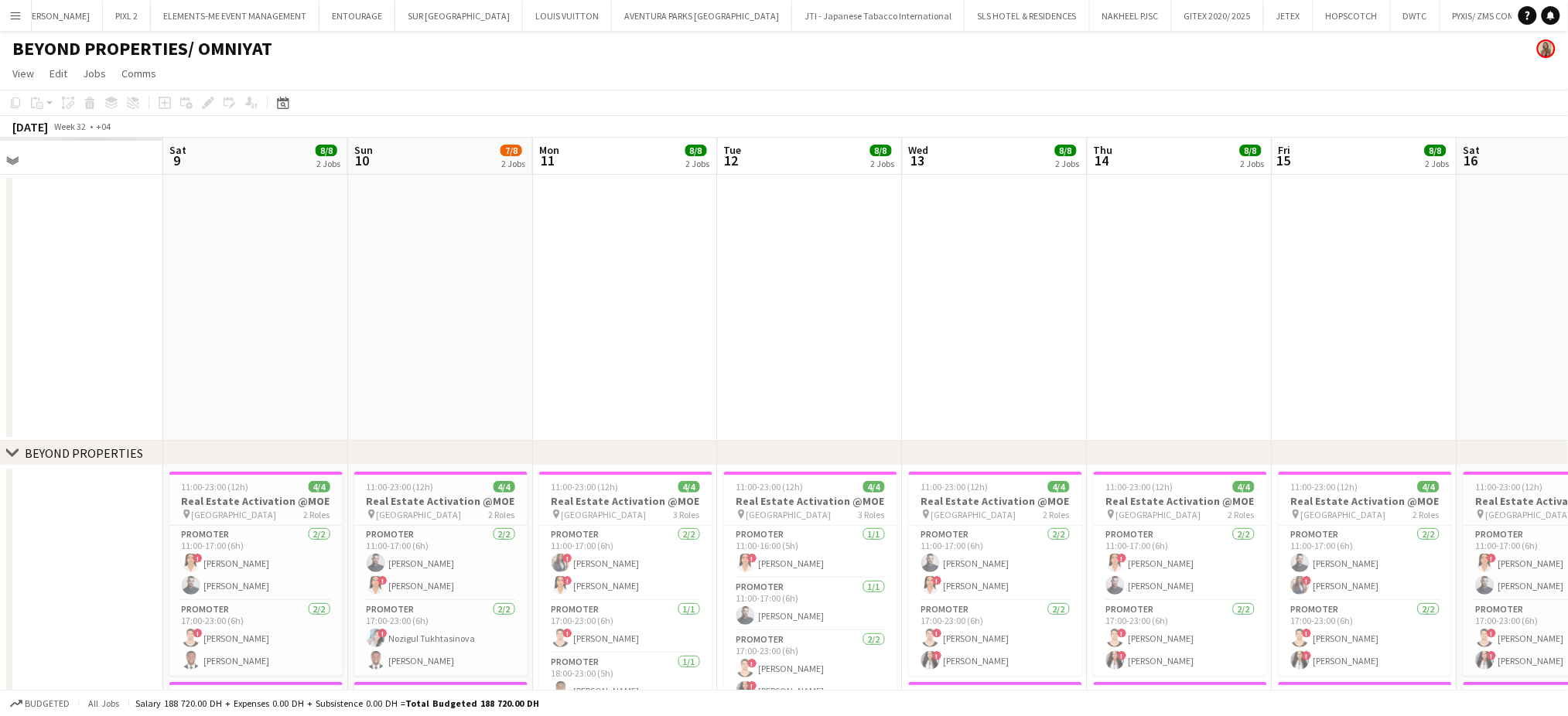
click at [739, 267] on app-calendar-viewport "Wed 6 Thu 7 Fri 8 Sat 9 8/8 2 Jobs Sun 10 7/8 2 Jobs Mon 11 8/8 2 Jobs Tue 12 8…" at bounding box center [784, 677] width 1568 height 1081
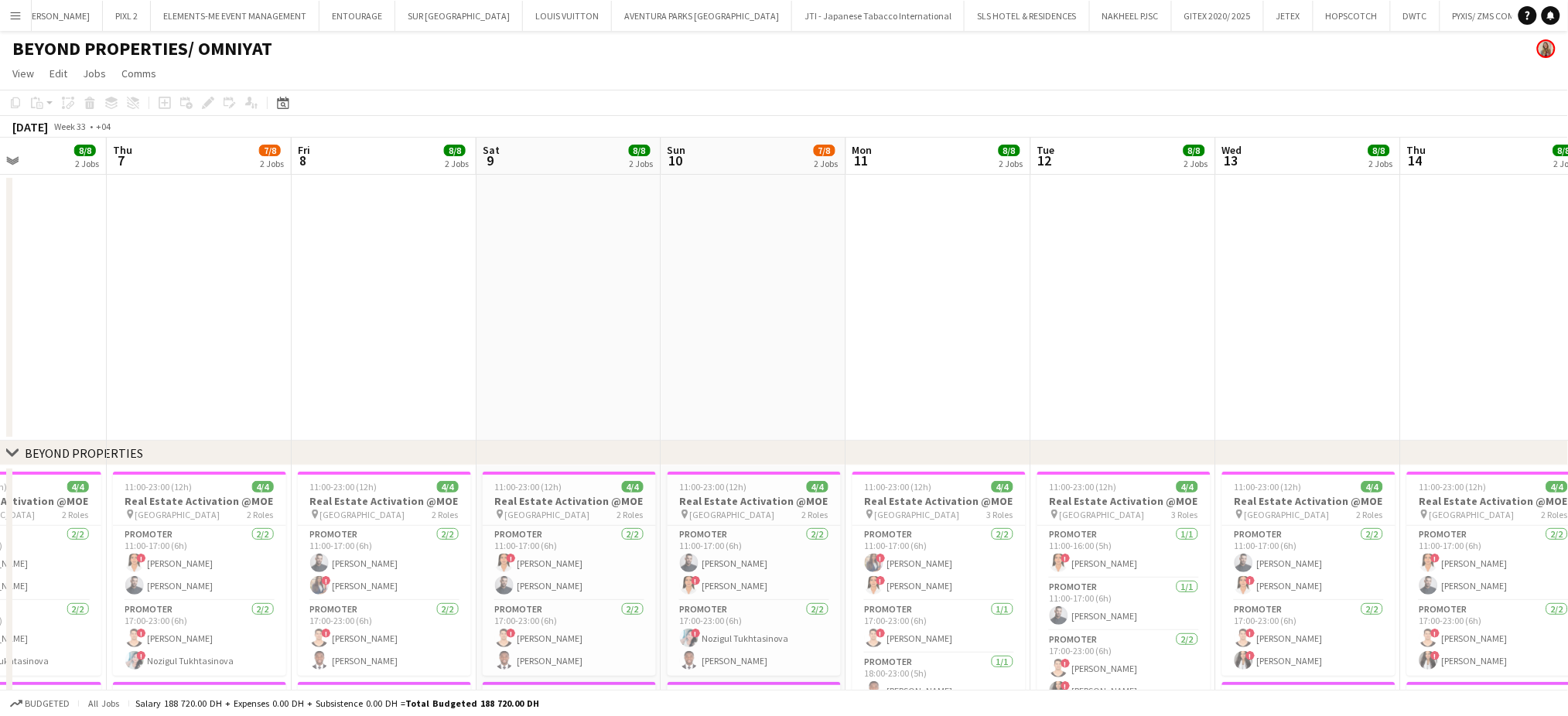
click at [639, 251] on app-calendar-viewport "Mon 4 Tue 5 Wed 6 8/8 2 Jobs Thu 7 7/8 2 Jobs Fri 8 8/8 2 Jobs Sat 9 8/8 2 Jobs…" at bounding box center [784, 677] width 1568 height 1081
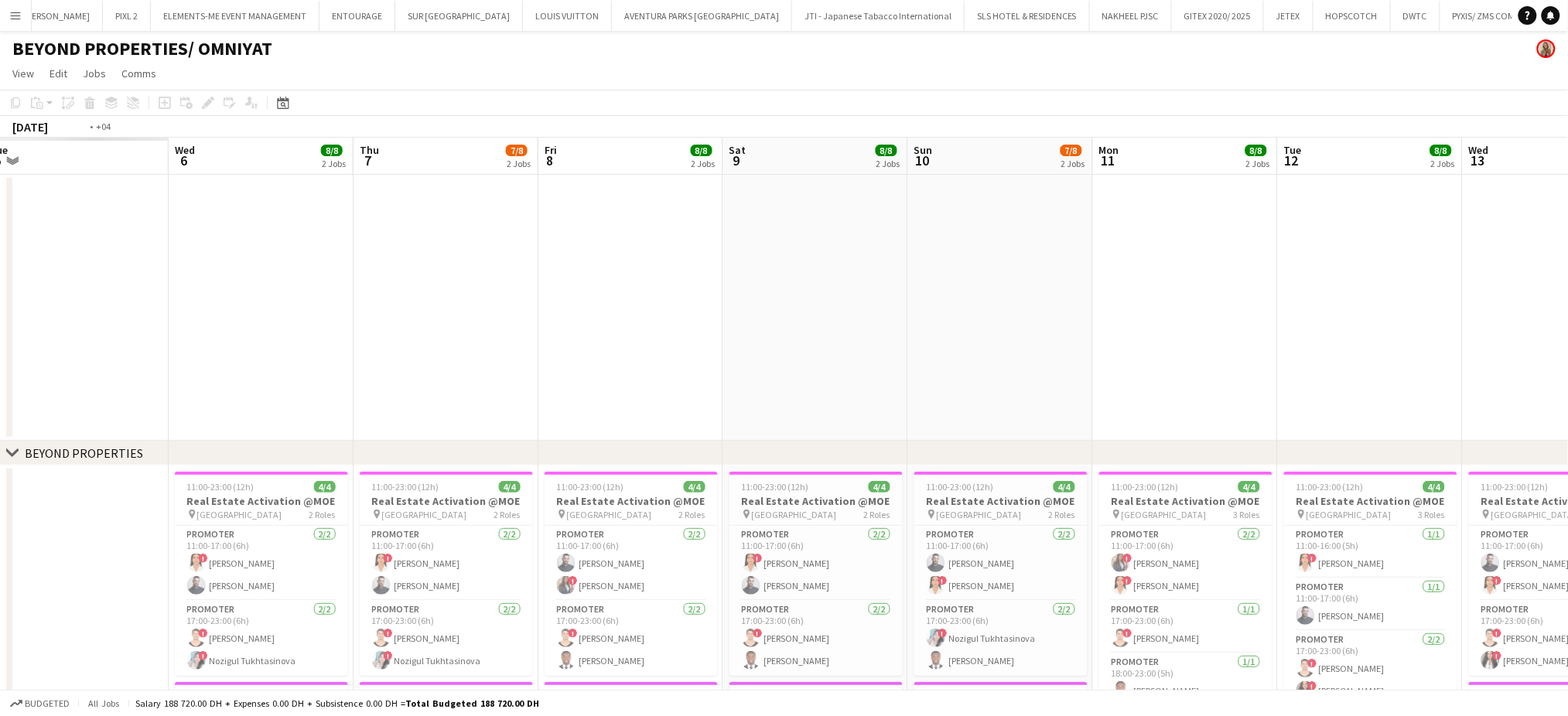
click at [677, 266] on app-calendar-viewport "Sun 3 Mon 4 Tue 5 Wed 6 8/8 2 Jobs Thu 7 7/8 2 Jobs Fri 8 8/8 2 Jobs Sat 9 8/8 …" at bounding box center [784, 677] width 1568 height 1081
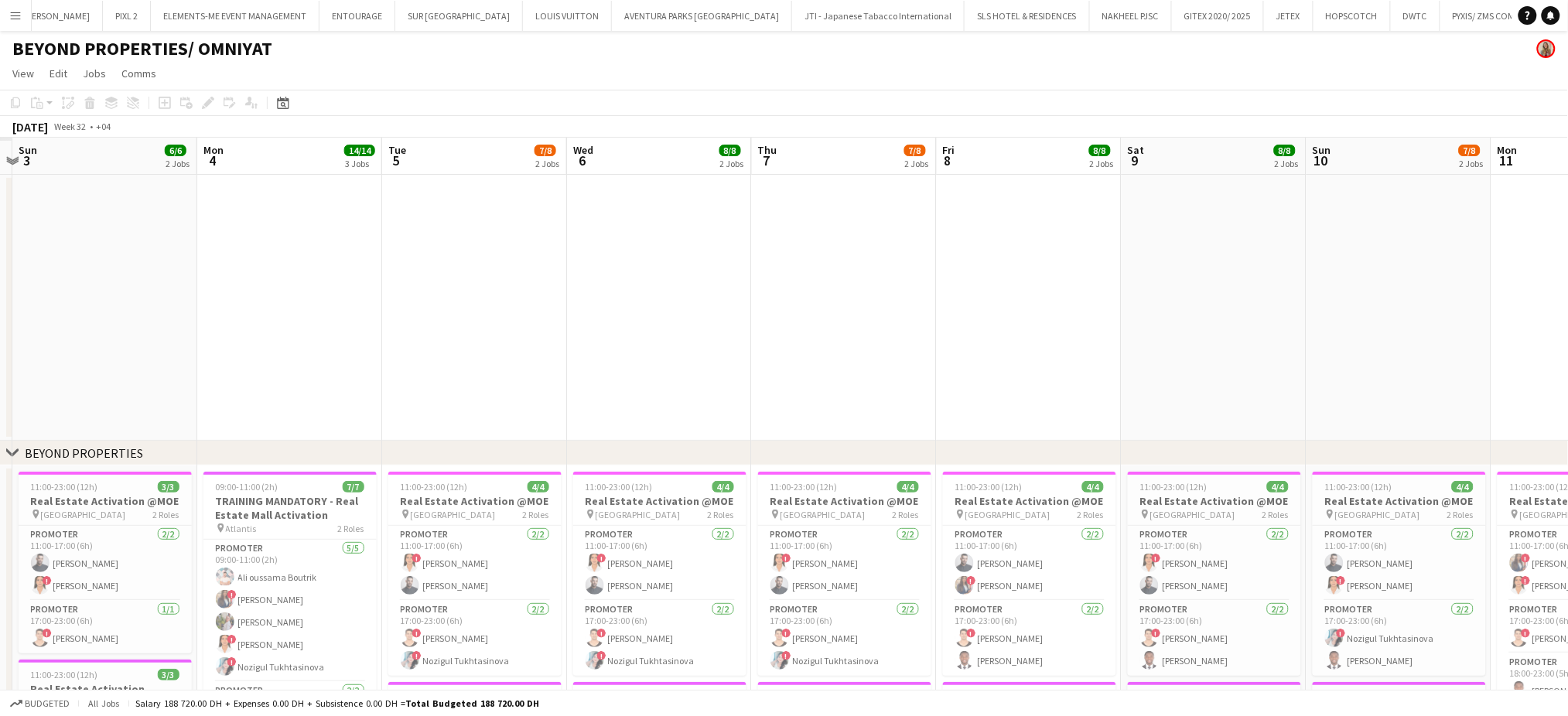
drag, startPoint x: 405, startPoint y: 272, endPoint x: 759, endPoint y: 306, distance: 355.6
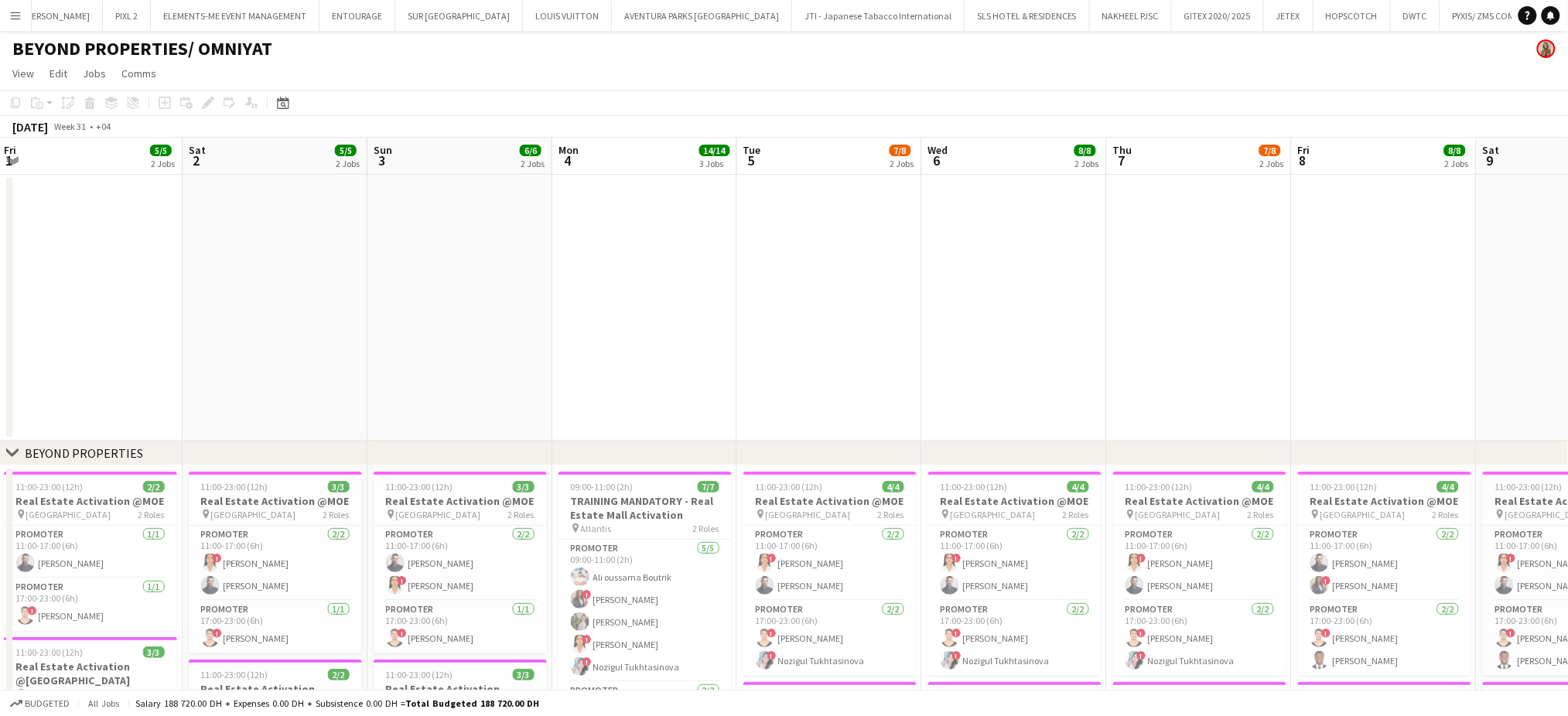
drag, startPoint x: 491, startPoint y: 285, endPoint x: 758, endPoint y: 351, distance: 275.0
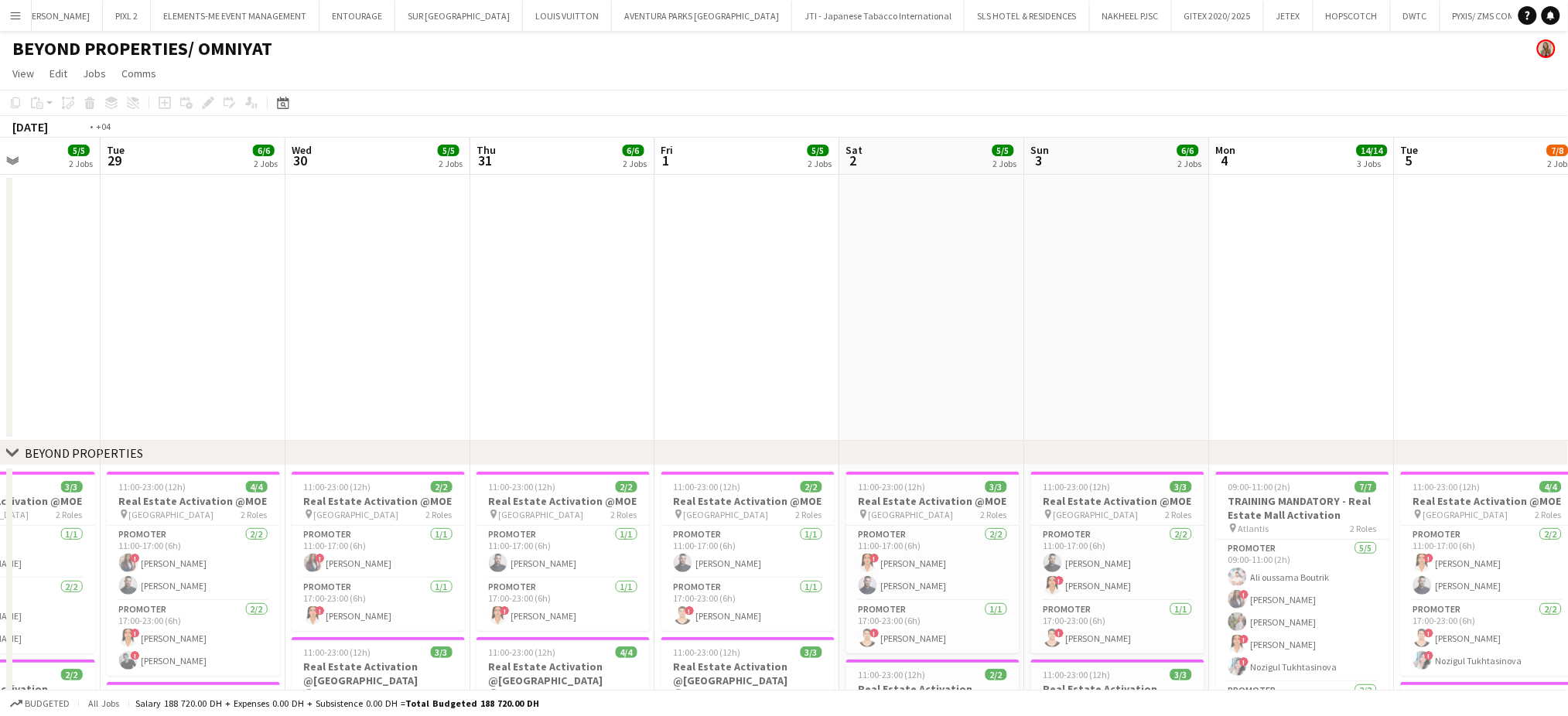
drag, startPoint x: 627, startPoint y: 320, endPoint x: 364, endPoint y: 301, distance: 263.7
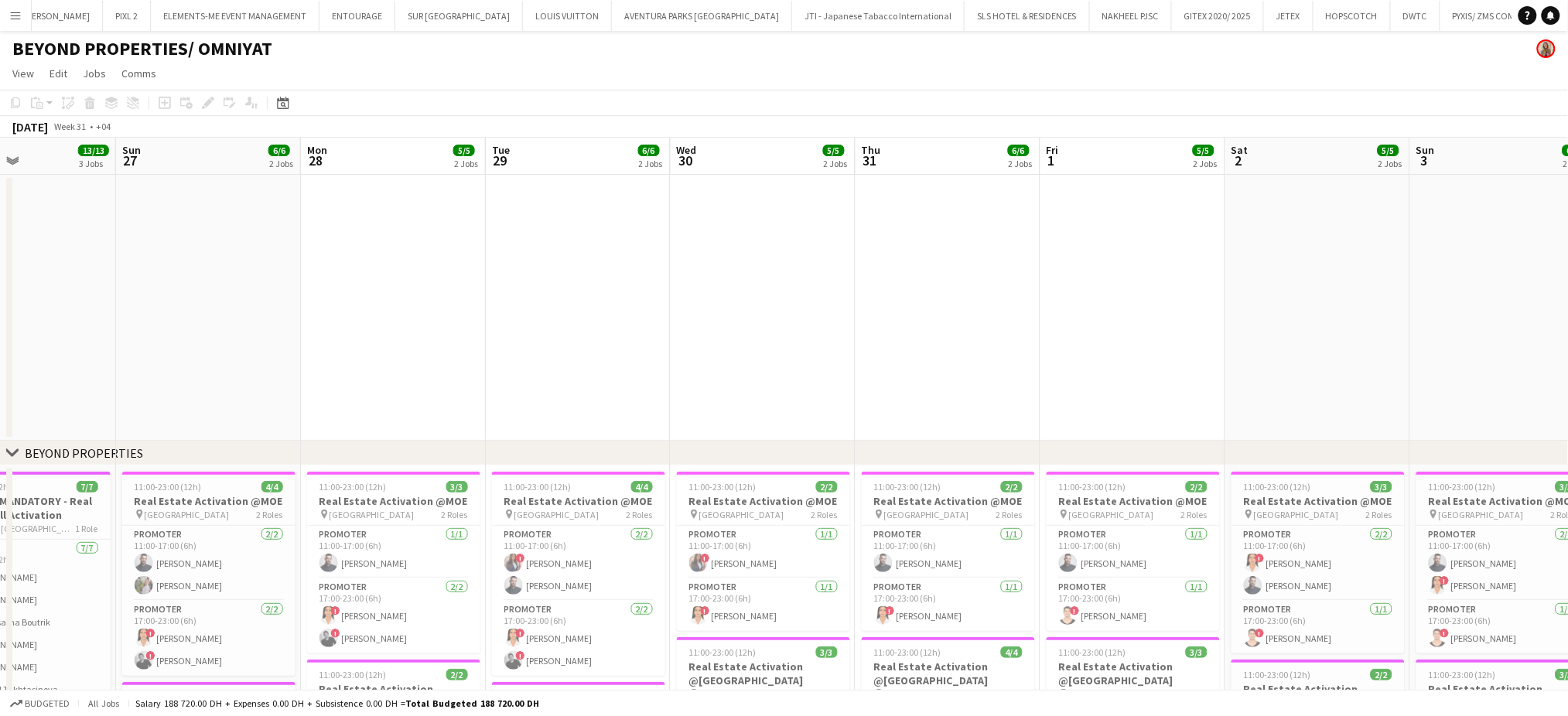
drag, startPoint x: 638, startPoint y: 339, endPoint x: 669, endPoint y: 344, distance: 31.4
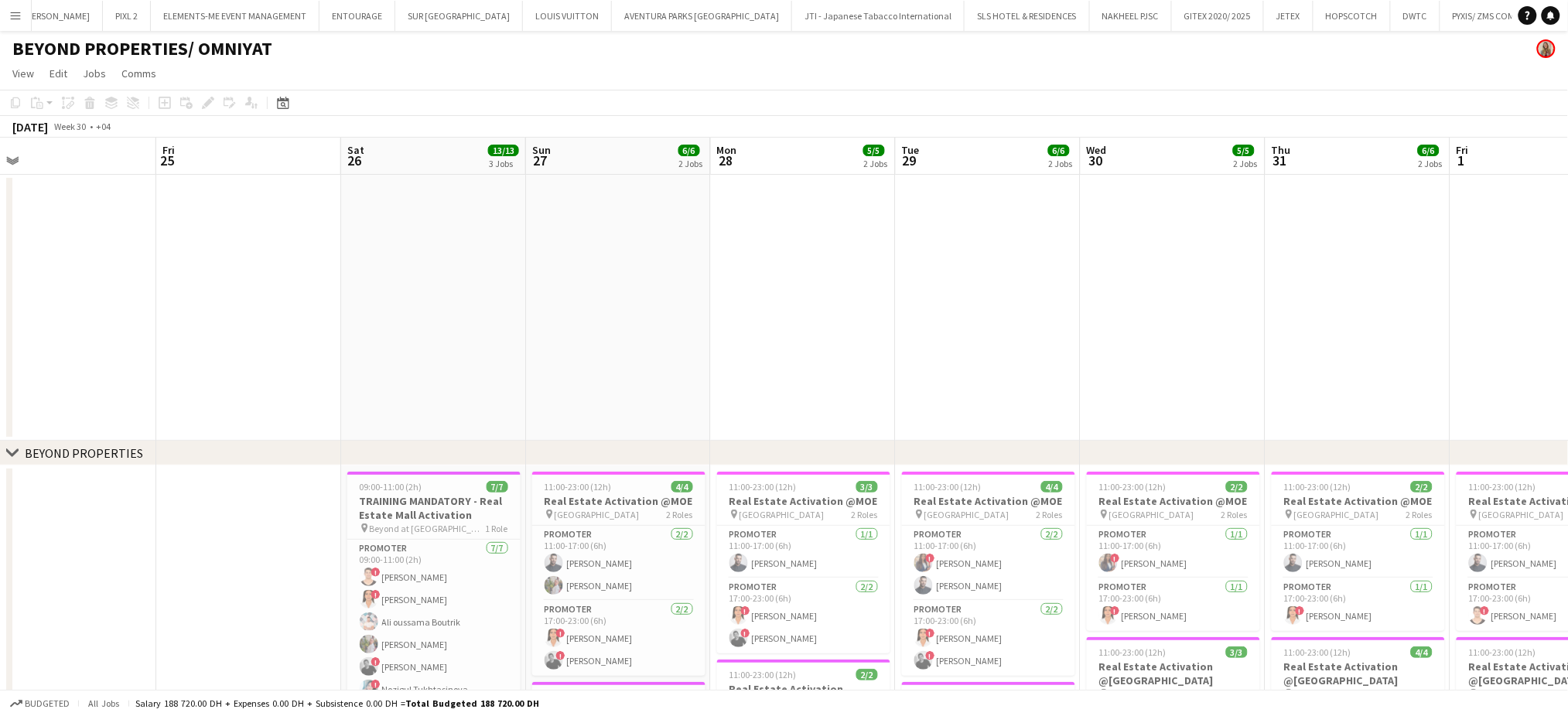
drag, startPoint x: 781, startPoint y: 363, endPoint x: 789, endPoint y: 358, distance: 9.4
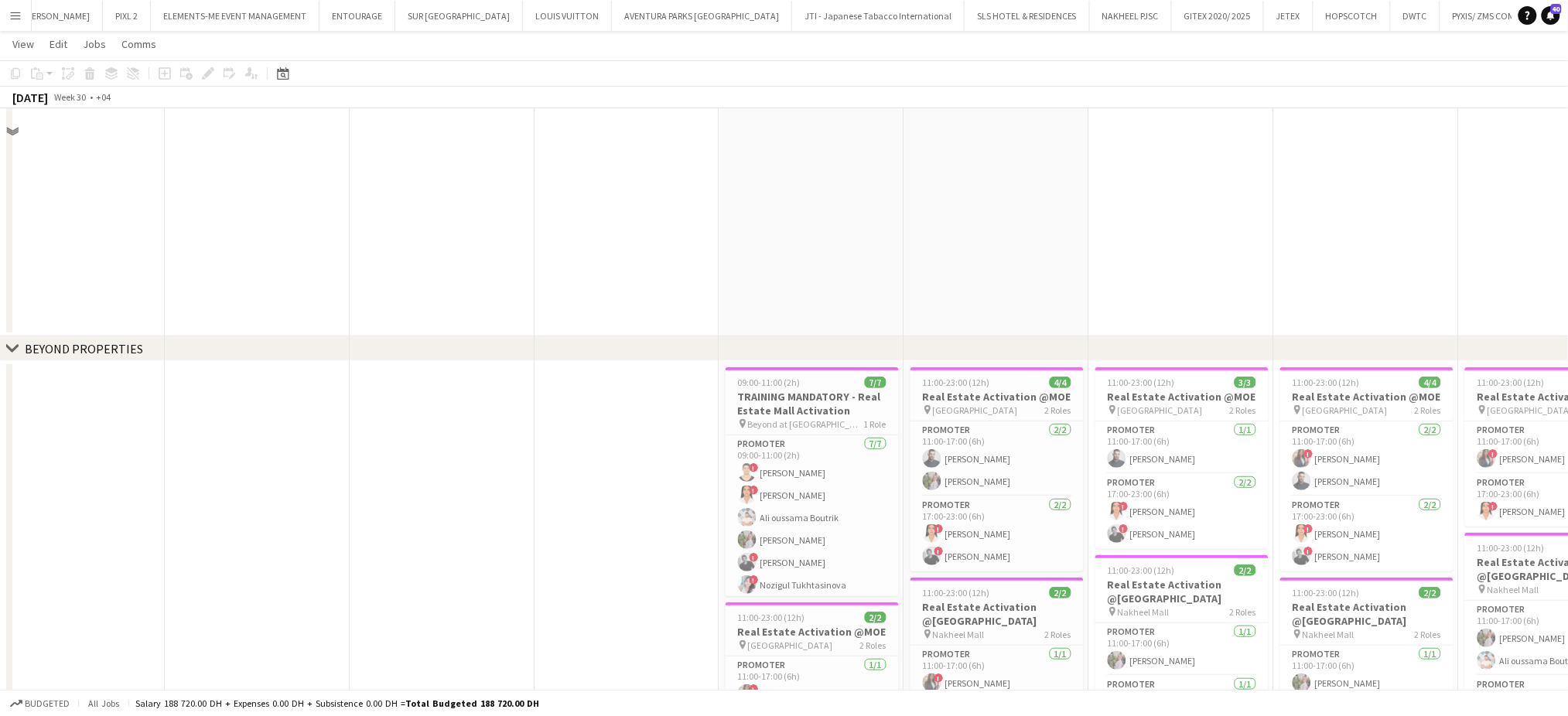
scroll to position [0, 0]
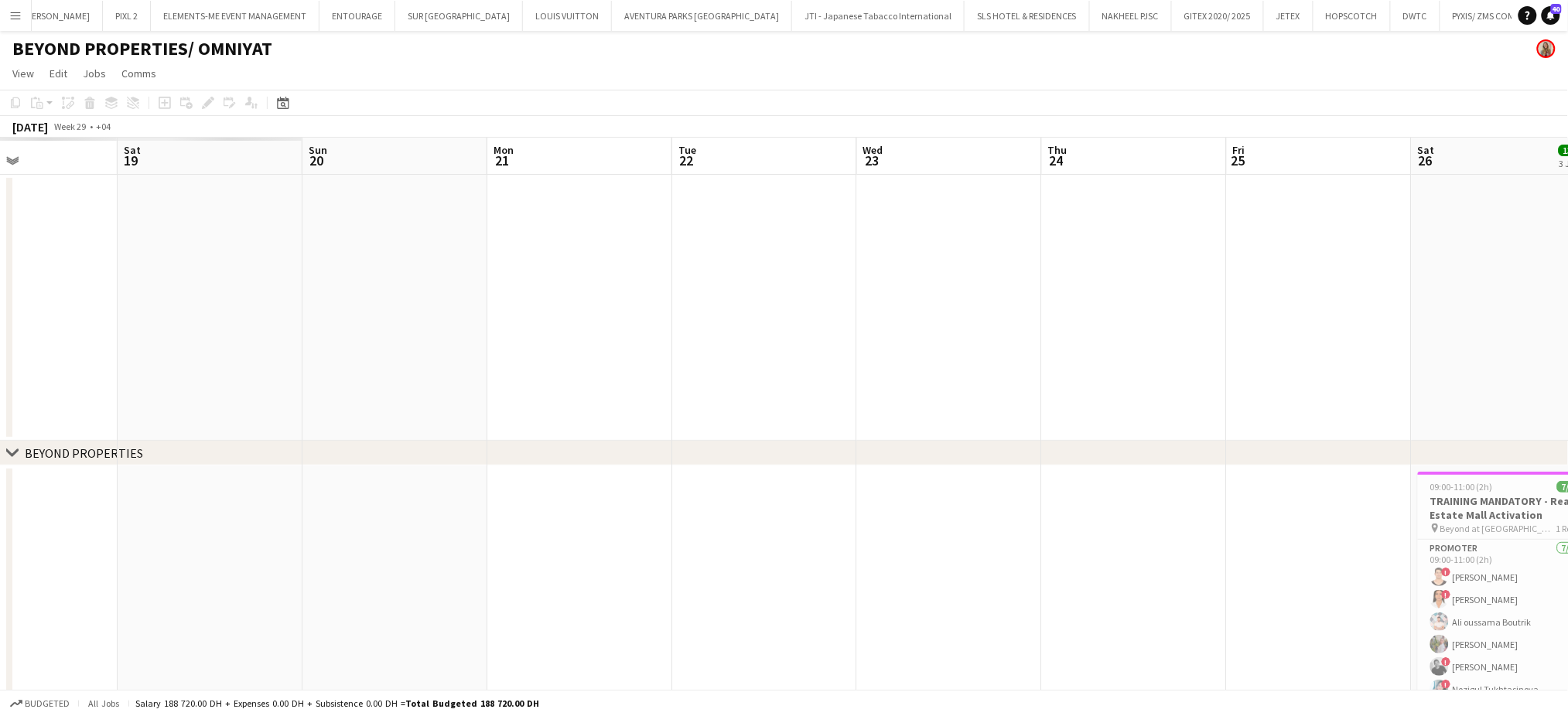
drag, startPoint x: 325, startPoint y: 292, endPoint x: 908, endPoint y: 316, distance: 583.5
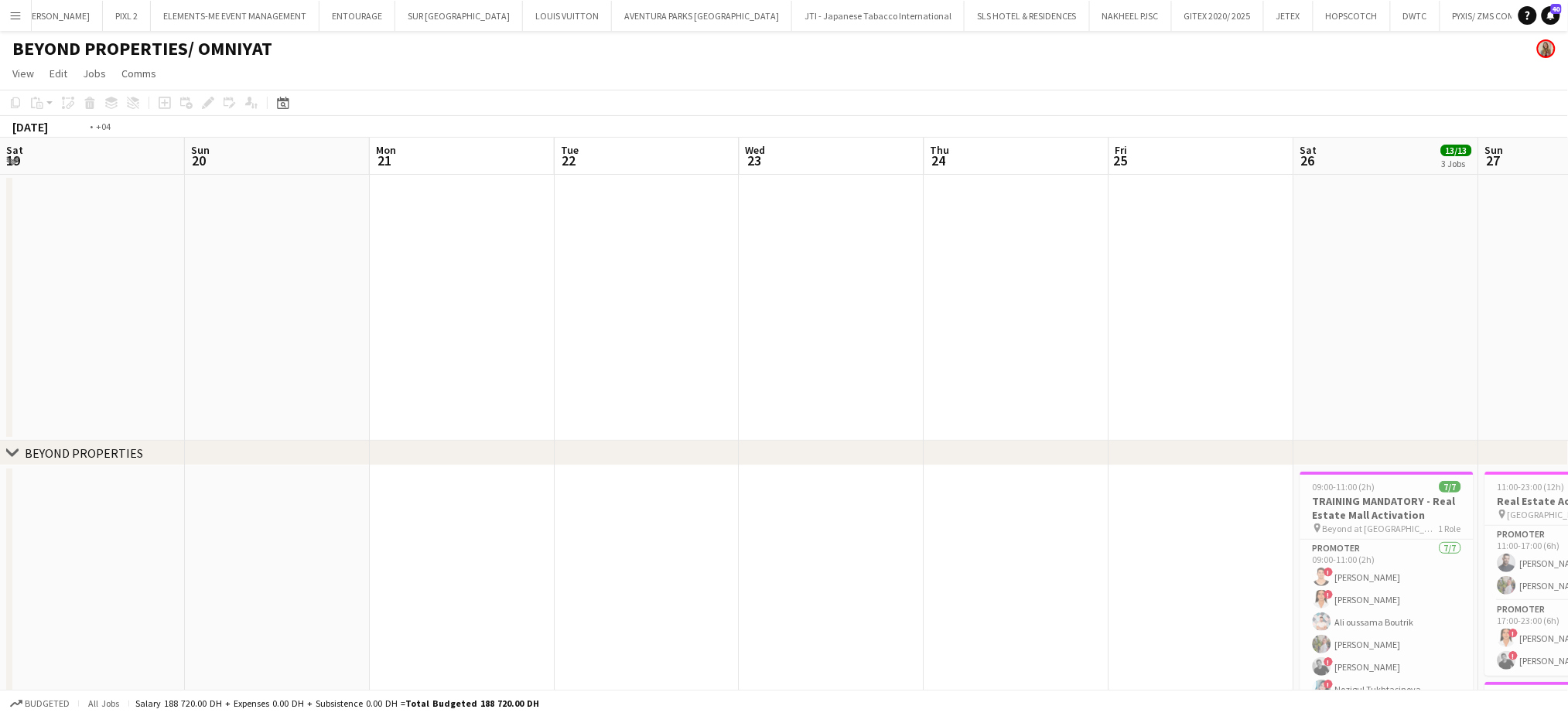
drag, startPoint x: 1104, startPoint y: 283, endPoint x: 57, endPoint y: 60, distance: 1070.5
click at [76, 65] on app-board "BEYOND PROPERTIES/ OMNIYAT View Day view expanded Day view collapsed Month view…" at bounding box center [784, 695] width 1568 height 1328
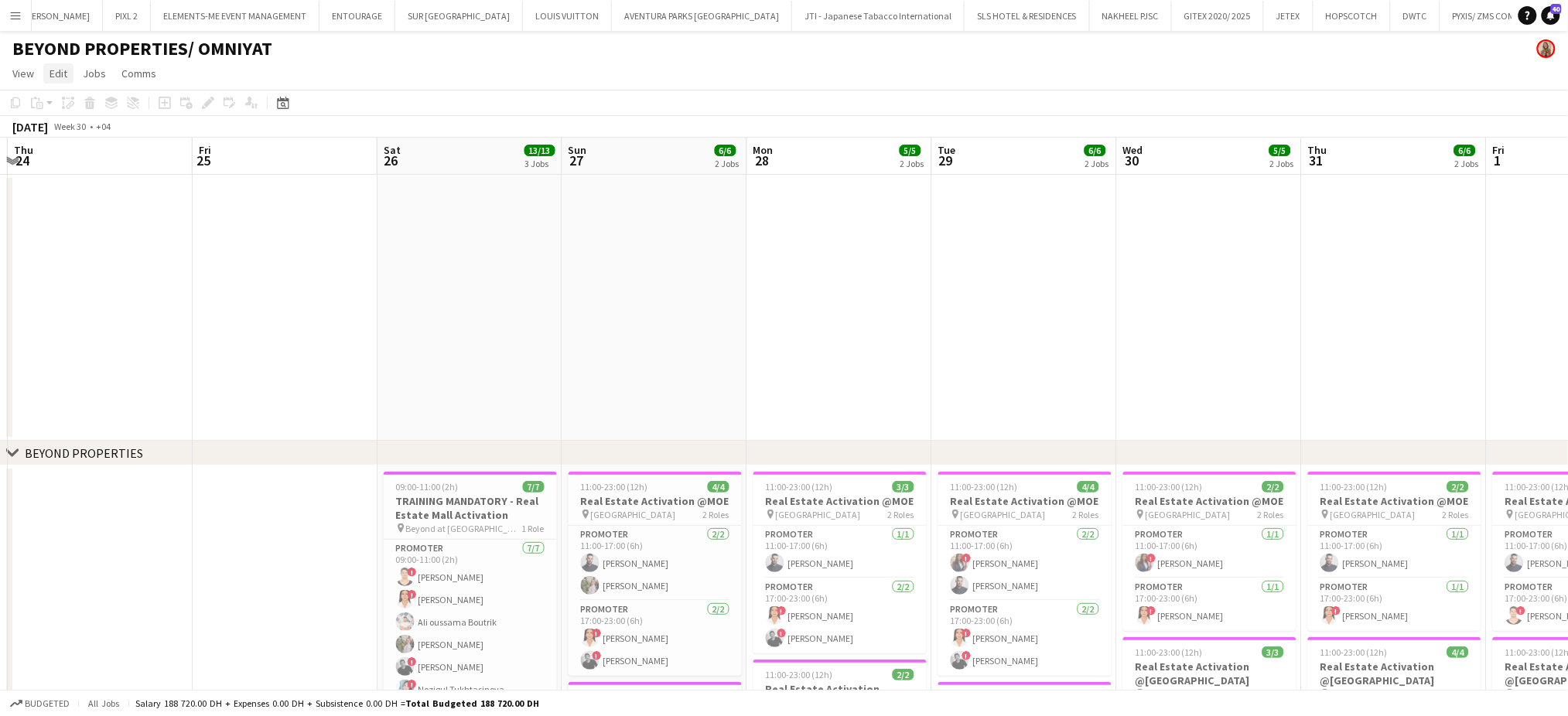
drag, startPoint x: 413, startPoint y: 129, endPoint x: 71, endPoint y: 79, distance: 345.6
click at [71, 79] on app-board "BEYOND PROPERTIES/ OMNIYAT View Day view expanded Day view collapsed Month view…" at bounding box center [784, 695] width 1568 height 1328
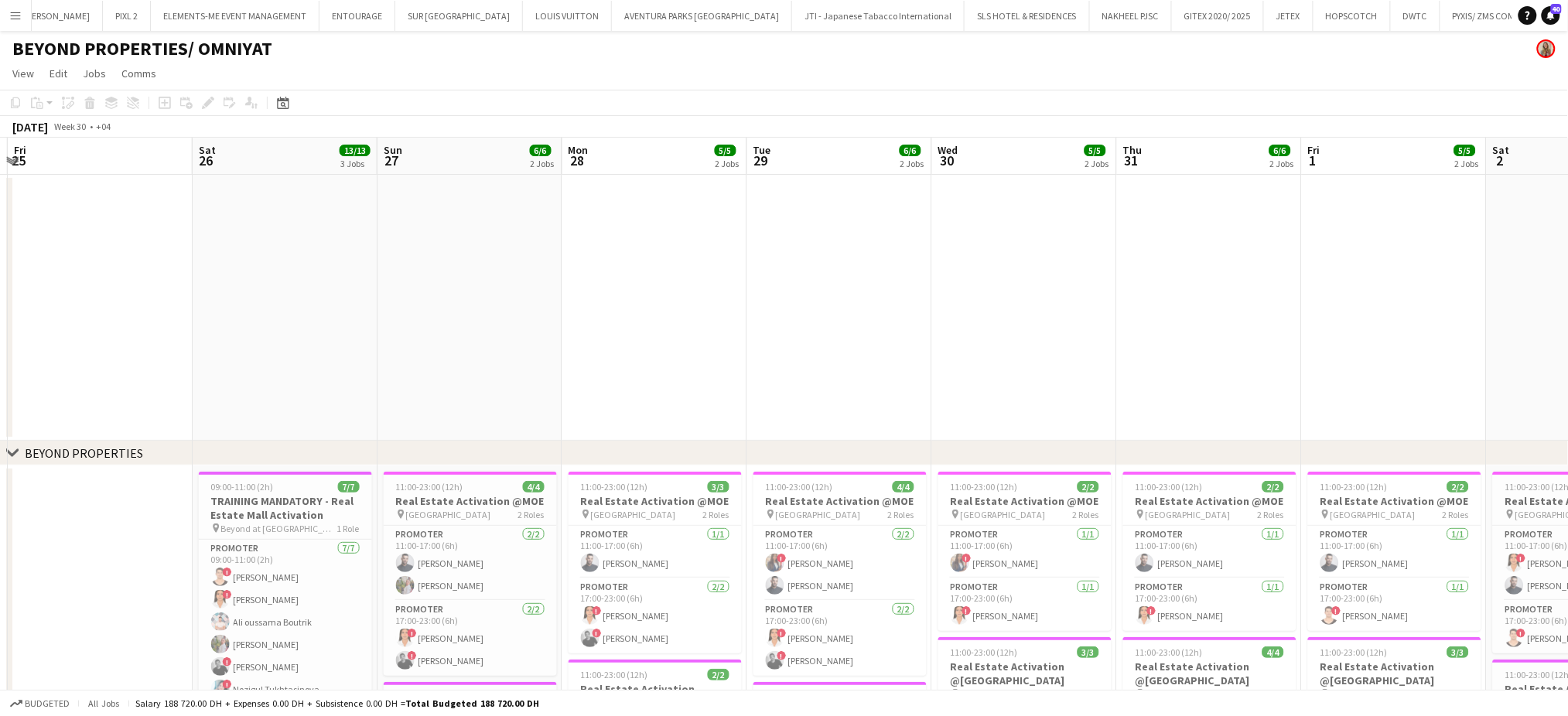
scroll to position [0, 547]
drag, startPoint x: 554, startPoint y: 203, endPoint x: 217, endPoint y: 131, distance: 344.6
click at [217, 131] on app-calendar "Copy Paste Paste Ctrl+V Paste with crew Ctrl+Shift+V Paste linked Job [GEOGRAPH…" at bounding box center [784, 710] width 1568 height 1243
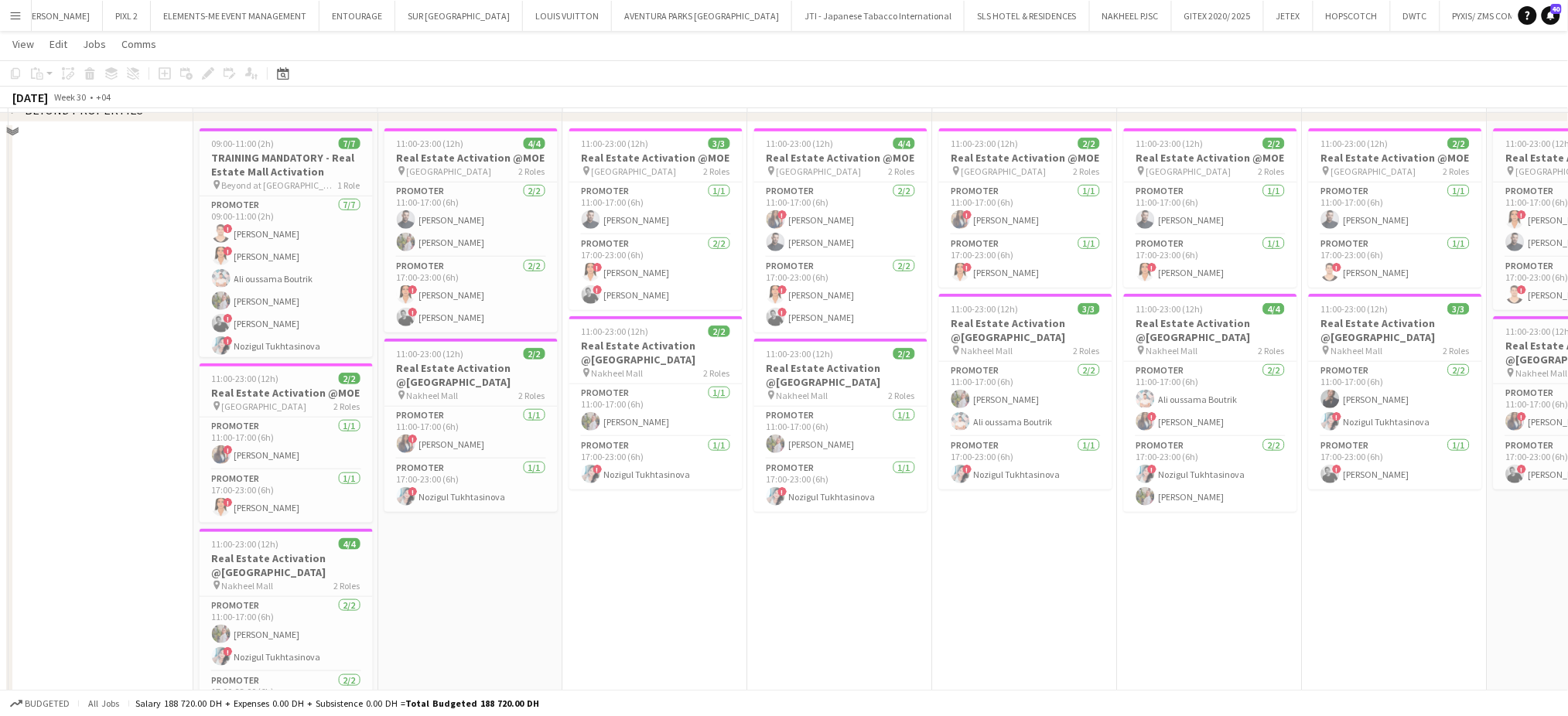
scroll to position [309, 0]
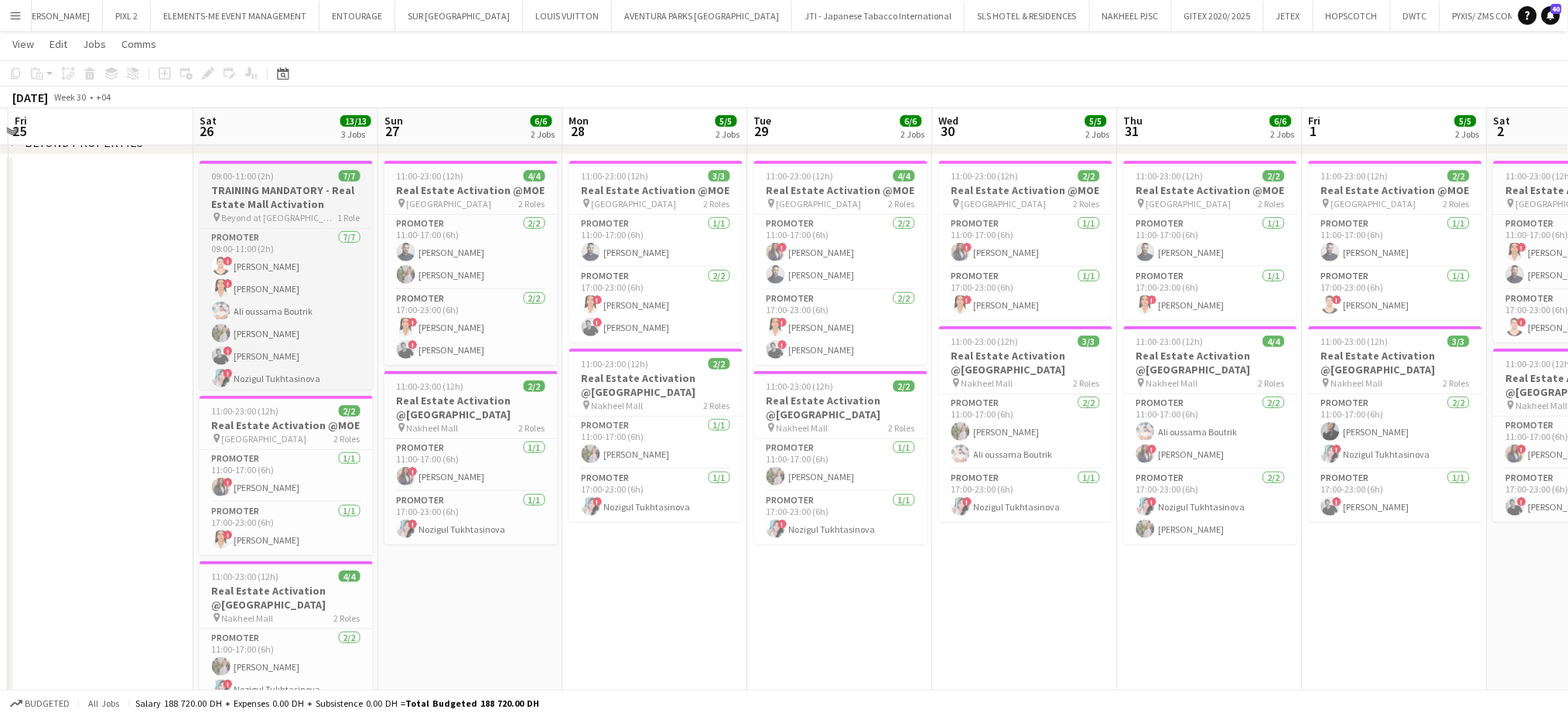
click at [290, 197] on h3 "TRAINING MANDATORY - Real Estate Mall Activation" at bounding box center [286, 198] width 173 height 28
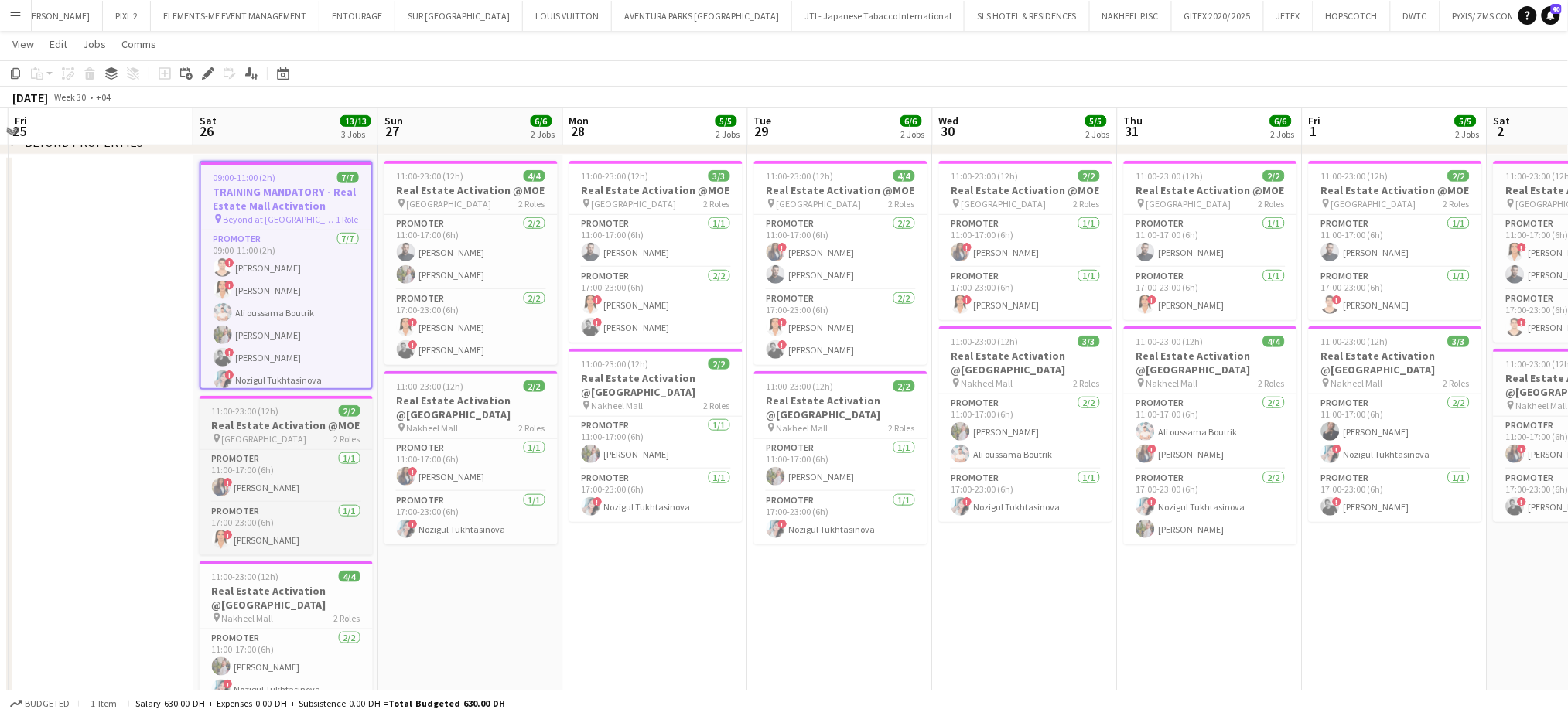
click at [299, 428] on h3 "Real Estate Activation @MOE" at bounding box center [286, 425] width 173 height 14
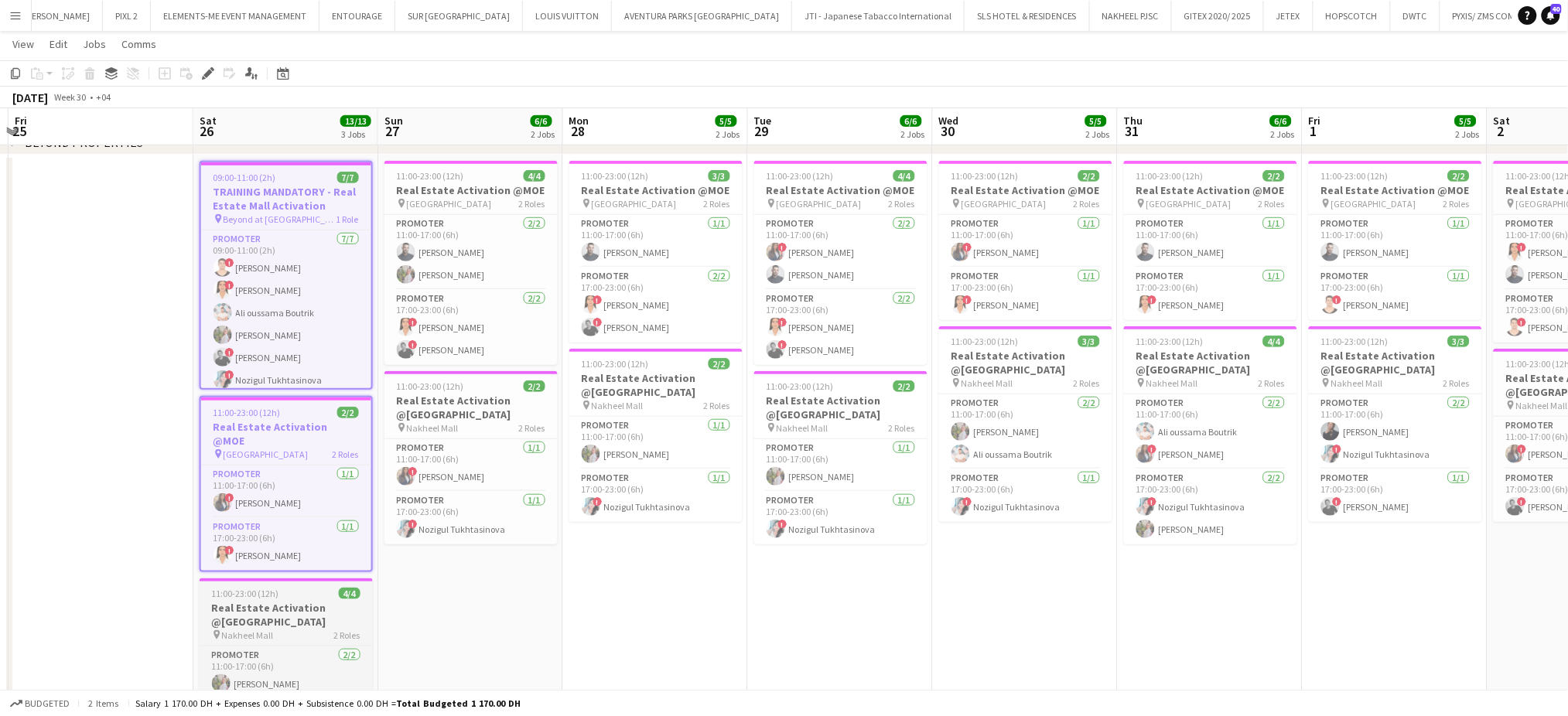
click at [274, 601] on h3 "Real Estate Activation @[GEOGRAPHIC_DATA]" at bounding box center [286, 615] width 173 height 28
click at [468, 205] on div "pin Mall of Emirates 2 Roles" at bounding box center [471, 203] width 173 height 12
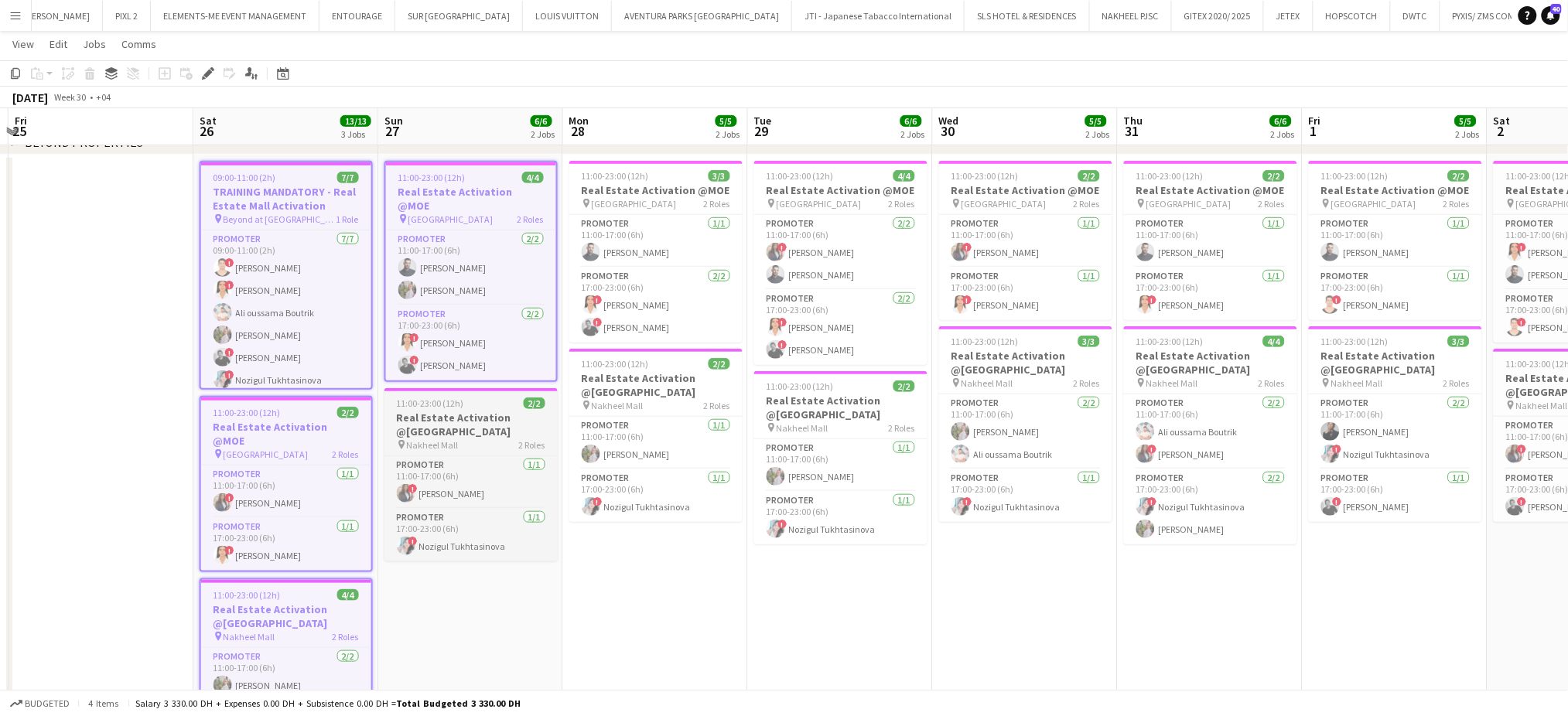
click at [474, 398] on div "11:00-23:00 (12h) 2/2" at bounding box center [471, 403] width 173 height 11
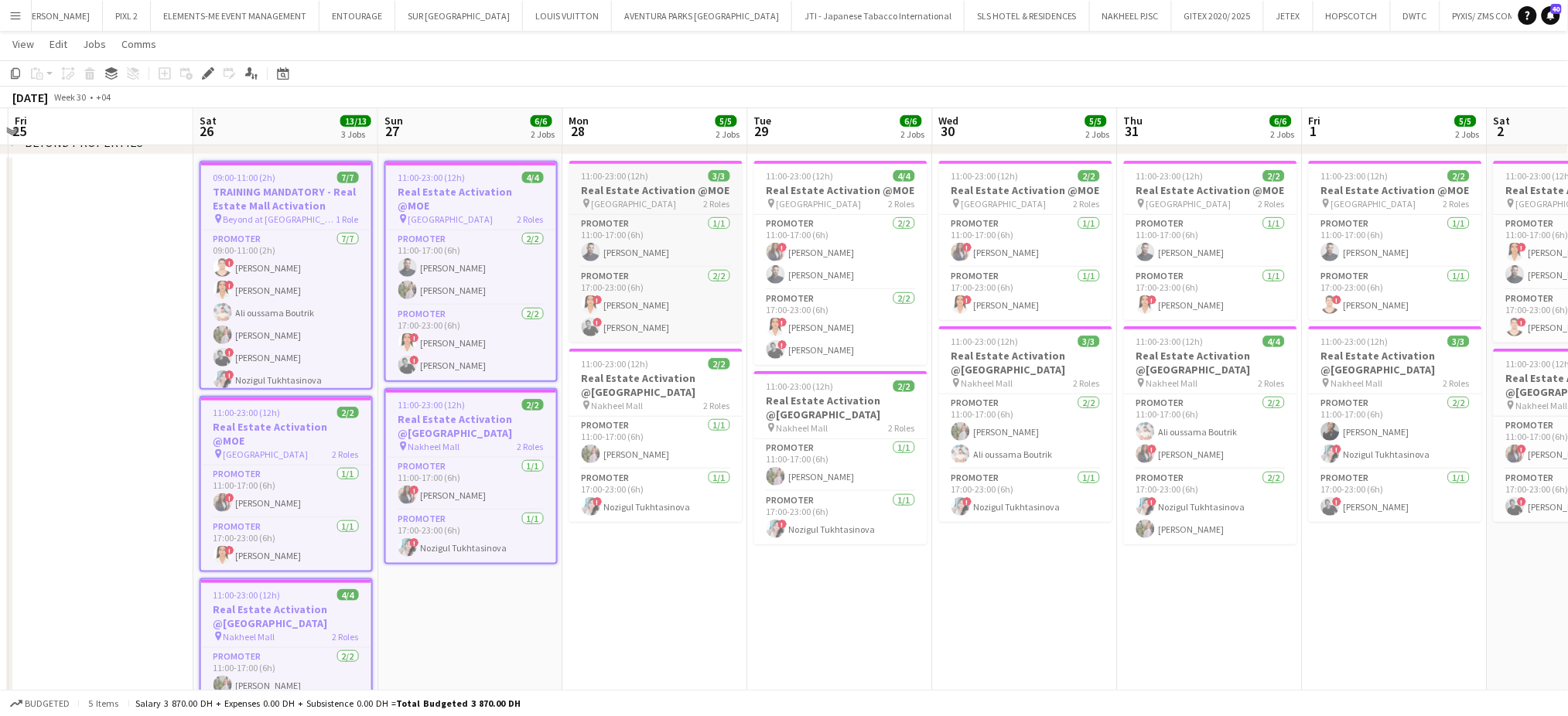
click at [704, 182] on app-job-card "11:00-23:00 (12h) 3/3 Real Estate Activation @MOE pin Mall of Emirates 2 Roles …" at bounding box center [656, 252] width 173 height 182
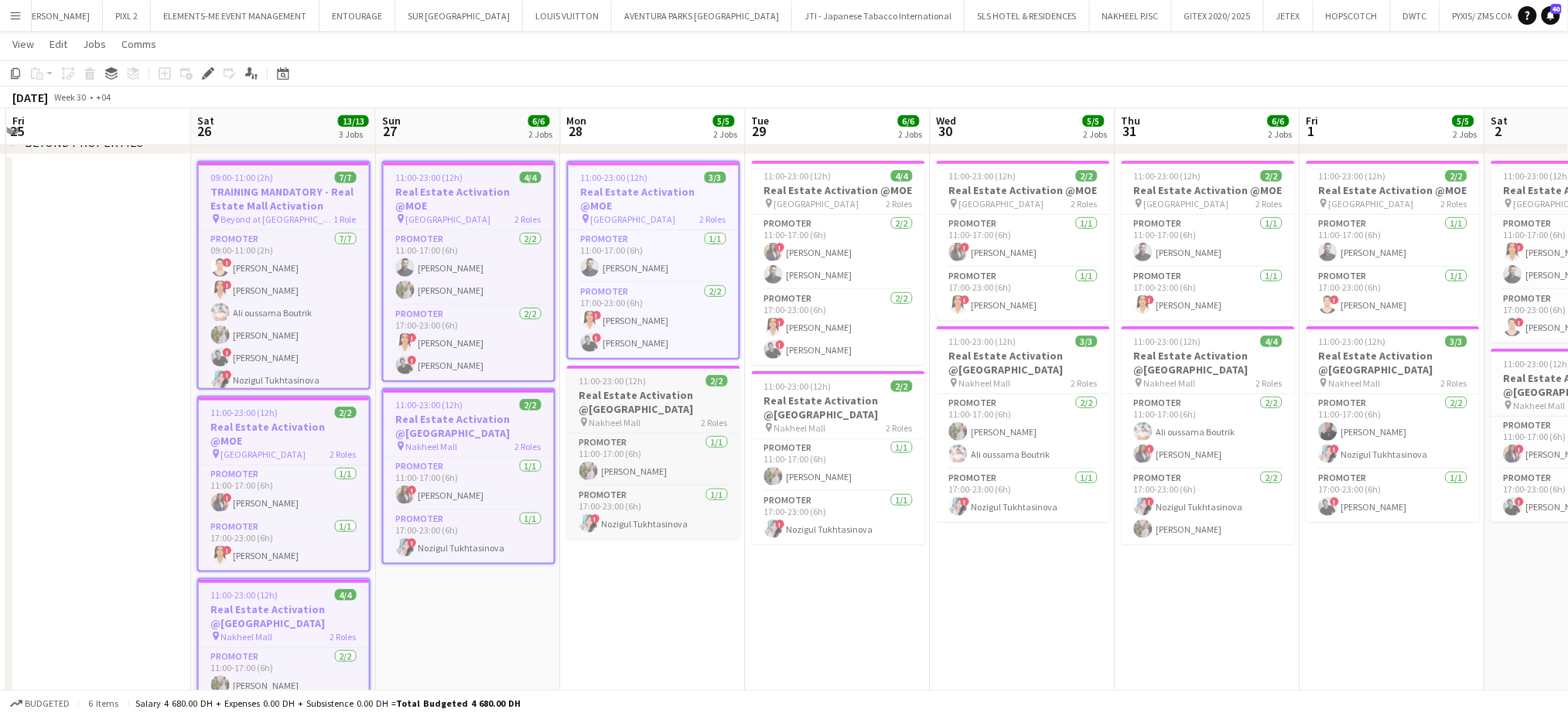
click at [707, 388] on h3 "Real Estate Activation @[GEOGRAPHIC_DATA]" at bounding box center [654, 402] width 173 height 28
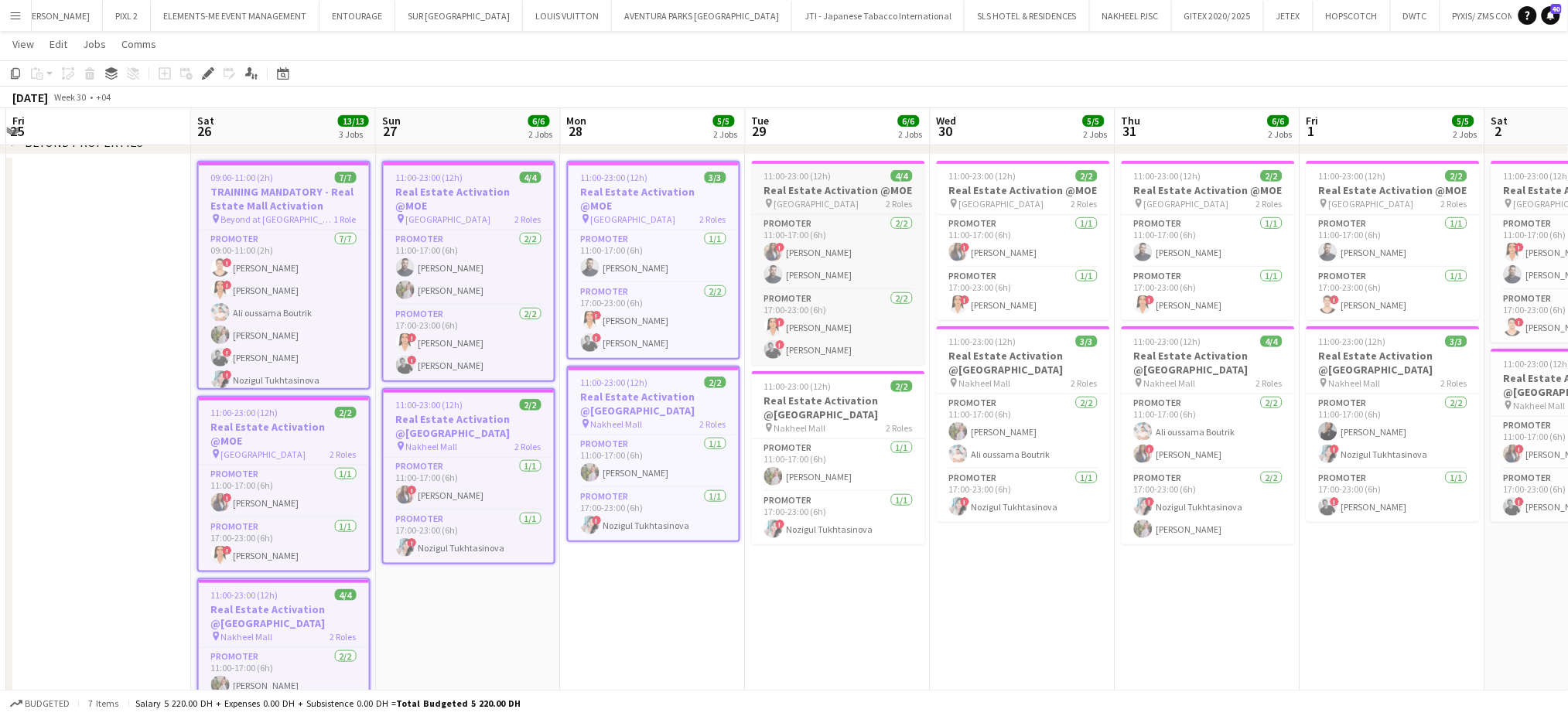
click at [833, 192] on h3 "Real Estate Activation @MOE" at bounding box center [839, 190] width 173 height 14
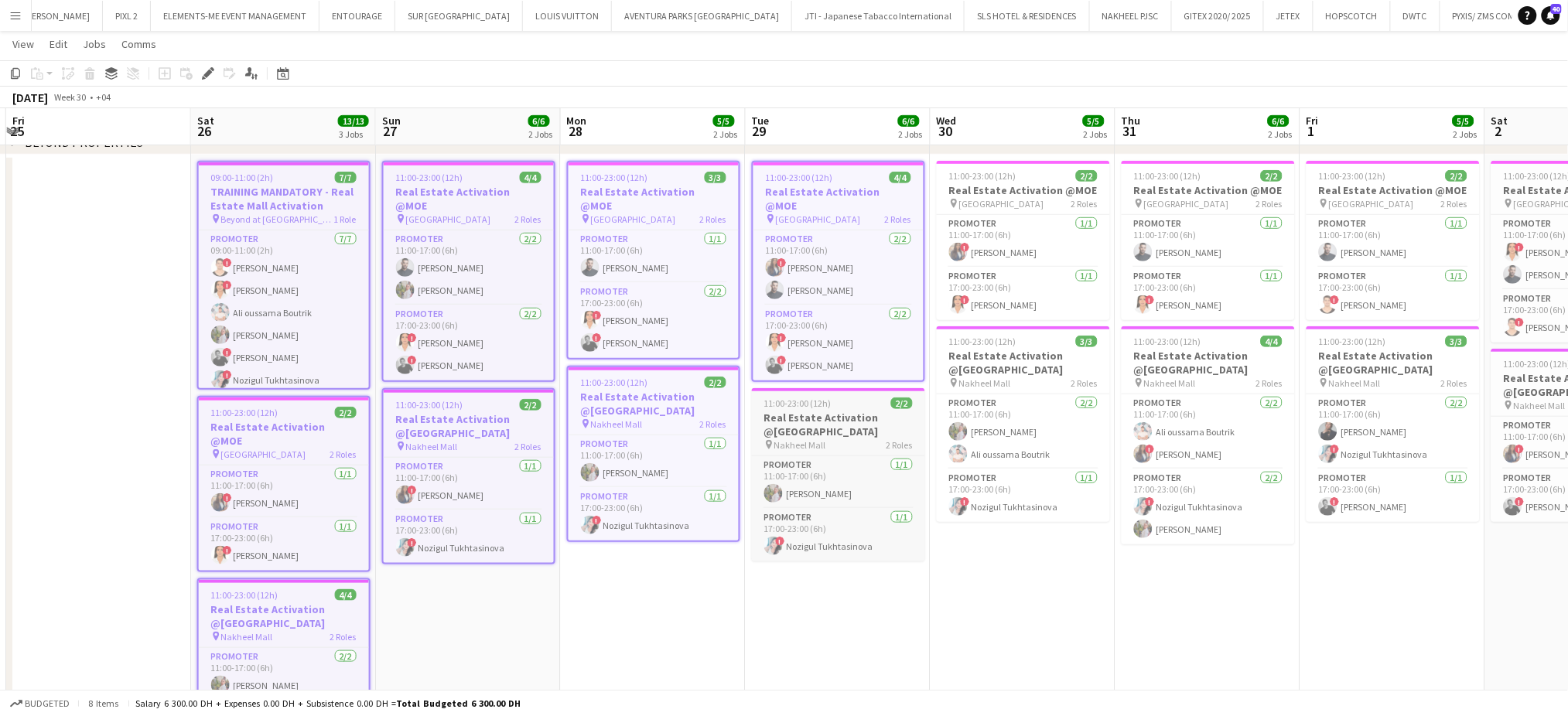
click at [831, 411] on h3 "Real Estate Activation @[GEOGRAPHIC_DATA]" at bounding box center [839, 425] width 173 height 28
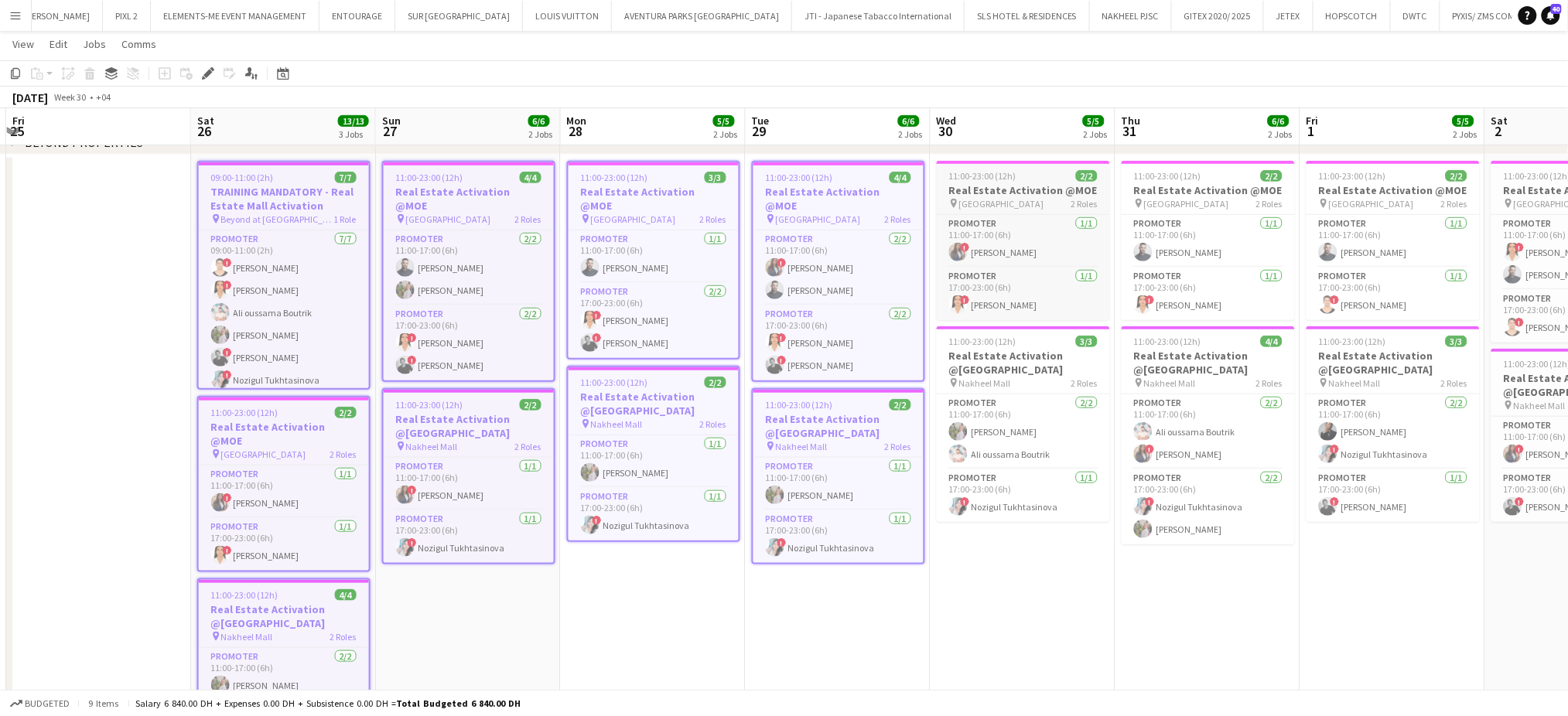
click at [1061, 178] on div "11:00-23:00 (12h) 2/2" at bounding box center [1023, 176] width 173 height 11
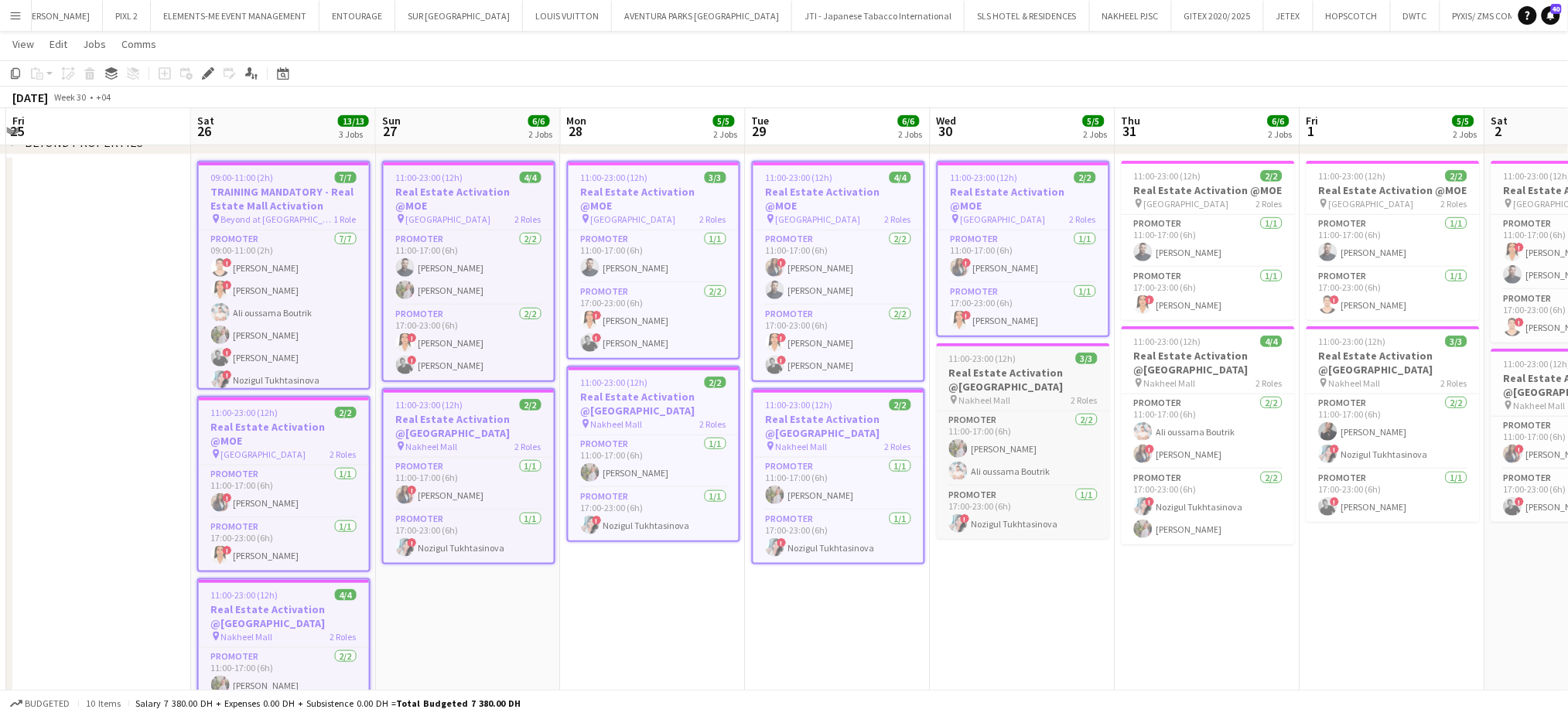
click at [1089, 366] on h3 "Real Estate Activation @[GEOGRAPHIC_DATA]" at bounding box center [1023, 380] width 173 height 28
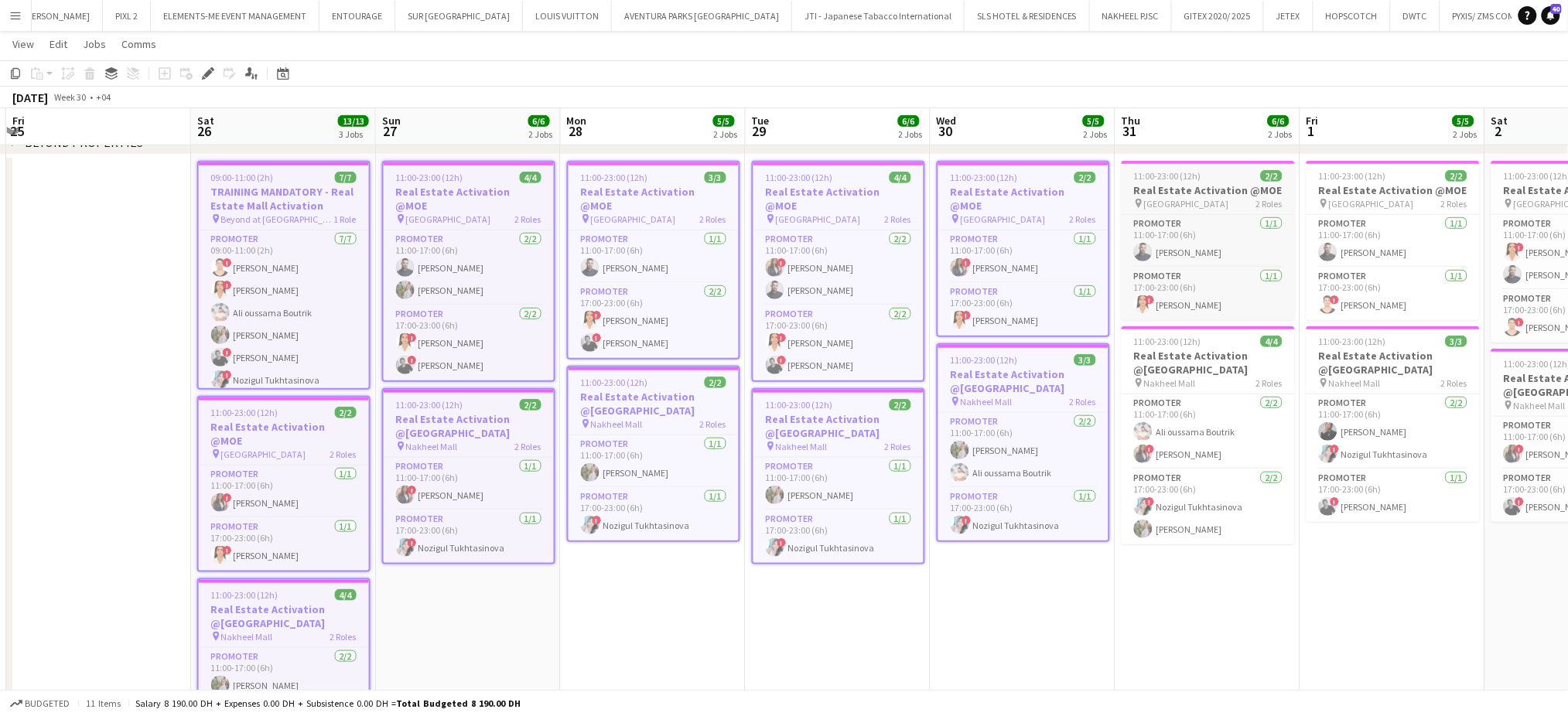
click at [1183, 193] on h3 "Real Estate Activation @MOE" at bounding box center [1209, 190] width 173 height 14
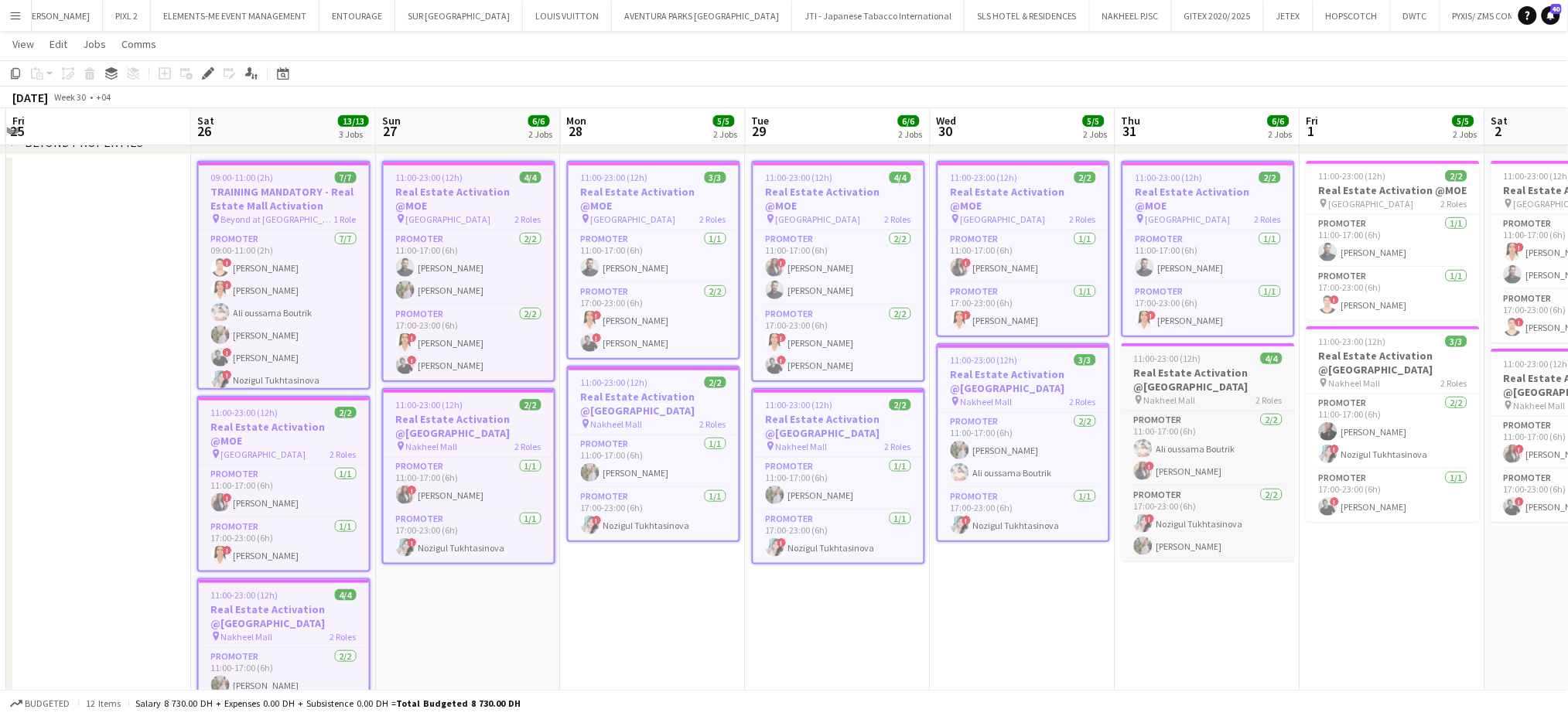
click at [1179, 374] on h3 "Real Estate Activation @[GEOGRAPHIC_DATA]" at bounding box center [1209, 380] width 173 height 28
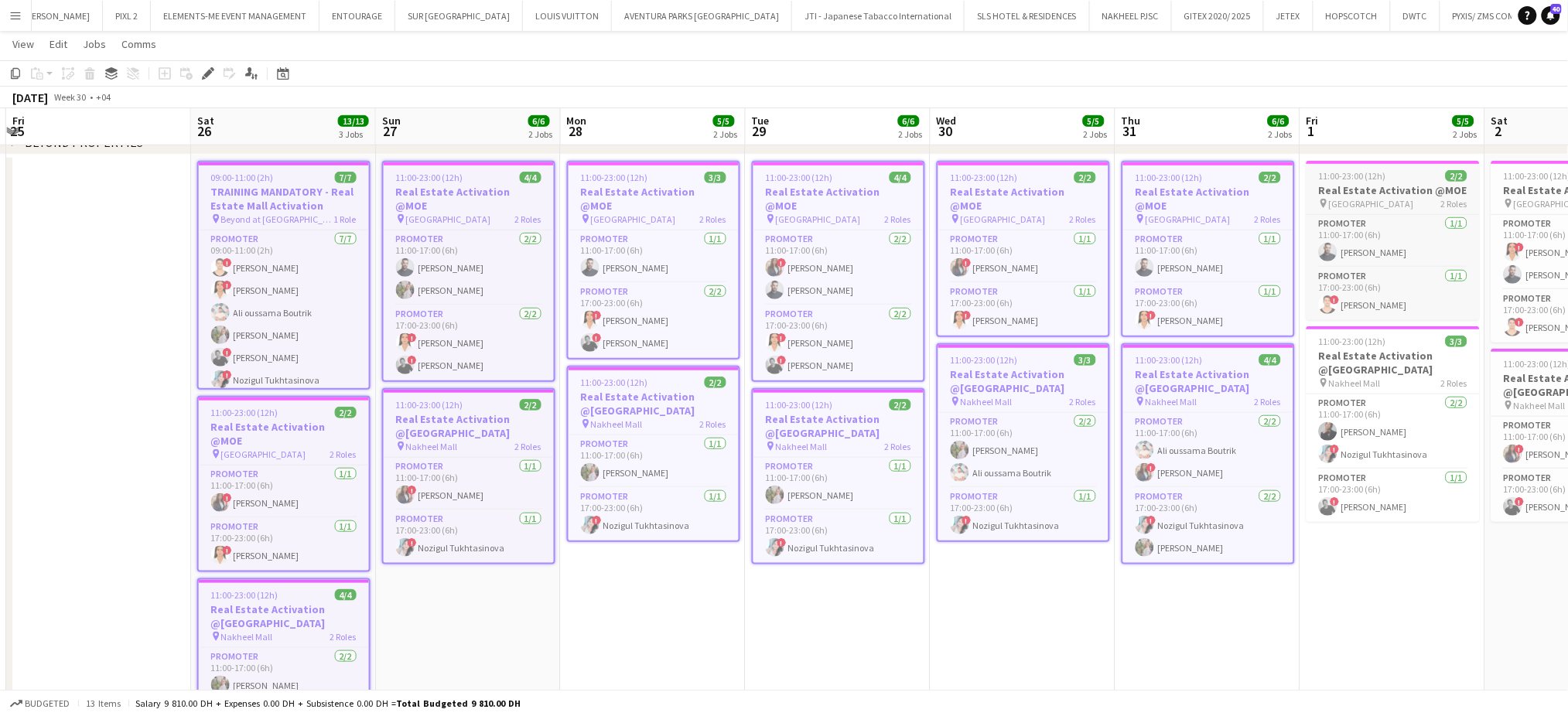
click at [1364, 198] on span "[GEOGRAPHIC_DATA]" at bounding box center [1372, 203] width 85 height 11
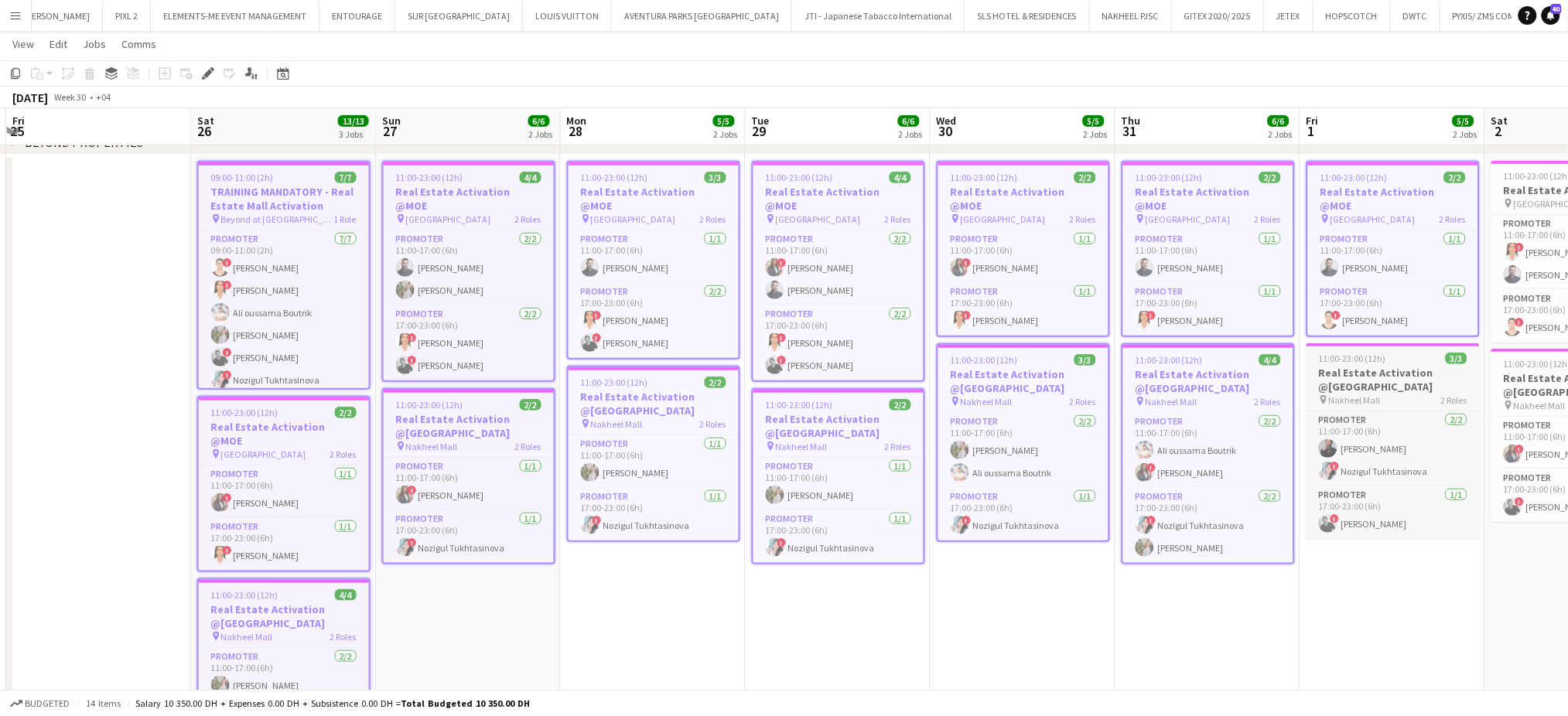
click at [1347, 352] on span "11:00-23:00 (12h)" at bounding box center [1352, 358] width 67 height 11
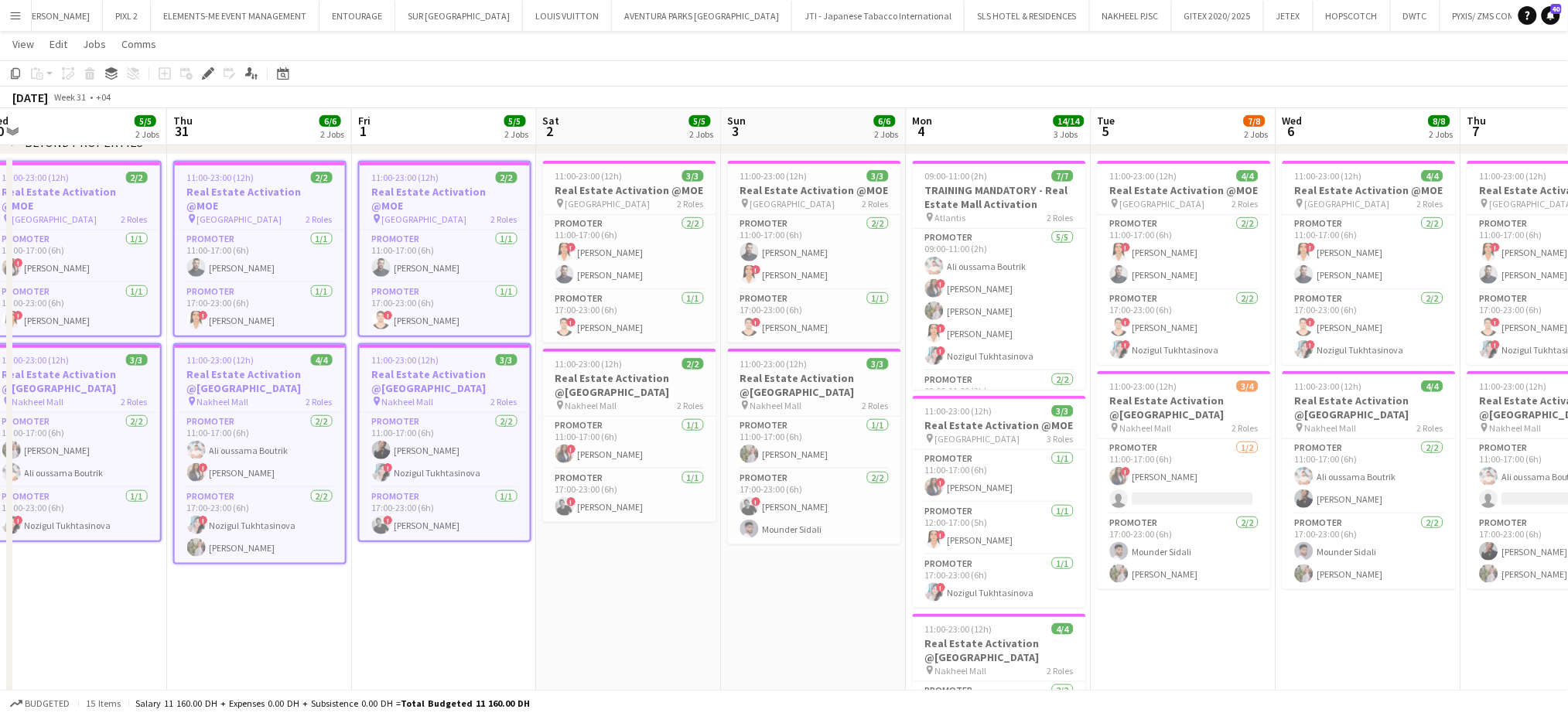
drag, startPoint x: 1256, startPoint y: 379, endPoint x: 421, endPoint y: 227, distance: 848.7
click at [421, 227] on app-calendar-viewport "Sun 27 6/6 2 Jobs Mon 28 5/5 2 Jobs Tue 29 6/6 2 Jobs Wed 30 5/5 2 Jobs Thu 31 …" at bounding box center [784, 386] width 1568 height 1271
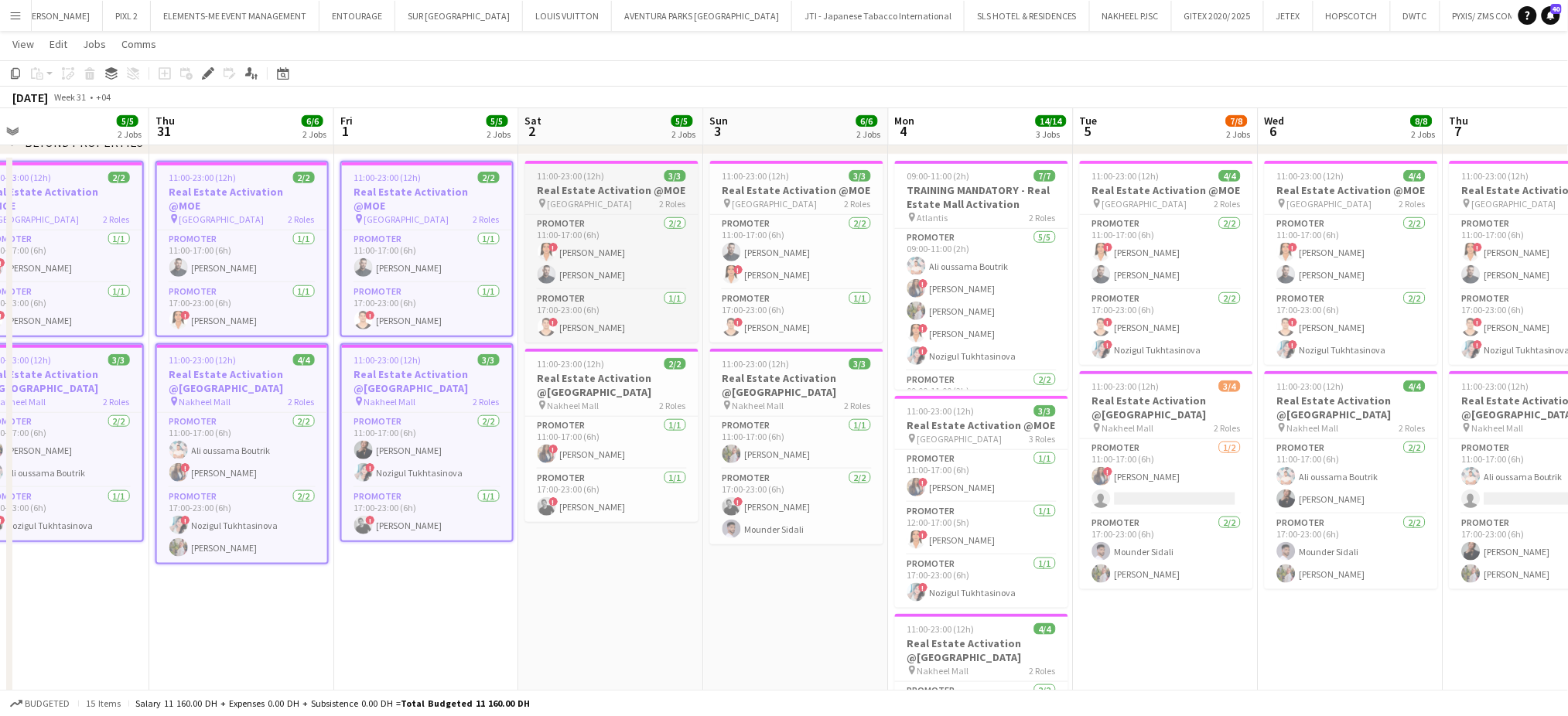
click at [628, 186] on h3 "Real Estate Activation @MOE" at bounding box center [612, 190] width 173 height 14
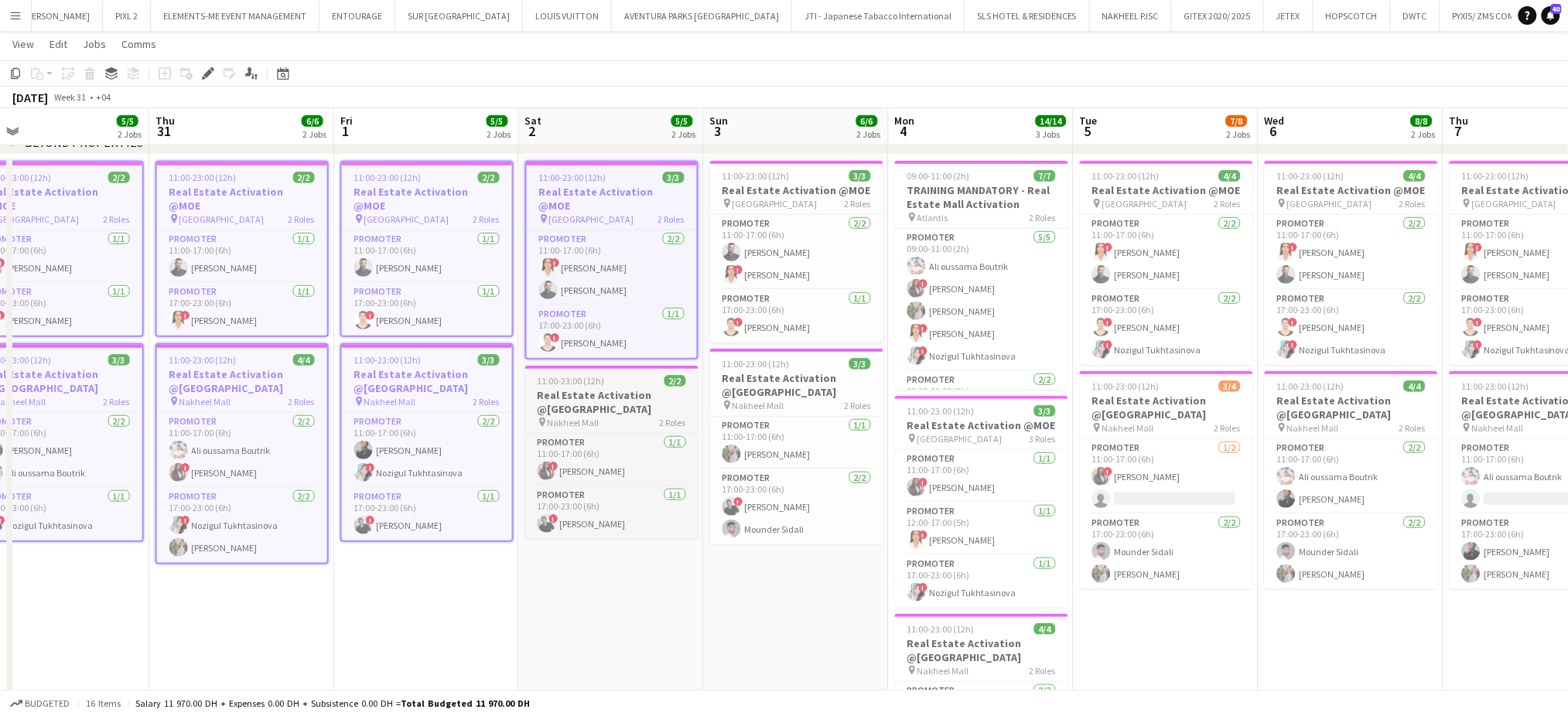
click at [603, 388] on h3 "Real Estate Activation @[GEOGRAPHIC_DATA]" at bounding box center [612, 402] width 173 height 28
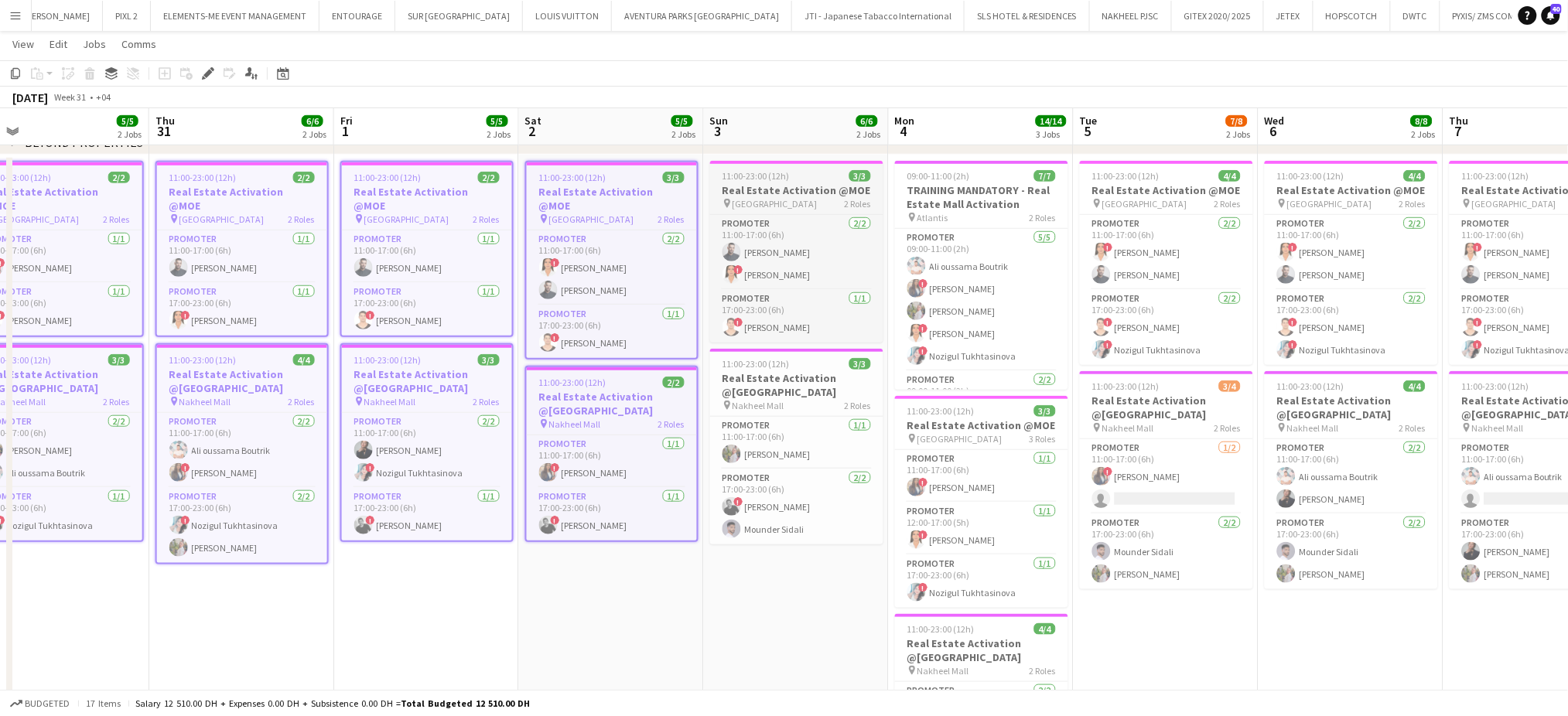
click at [806, 178] on div "11:00-23:00 (12h) 3/3" at bounding box center [797, 176] width 173 height 11
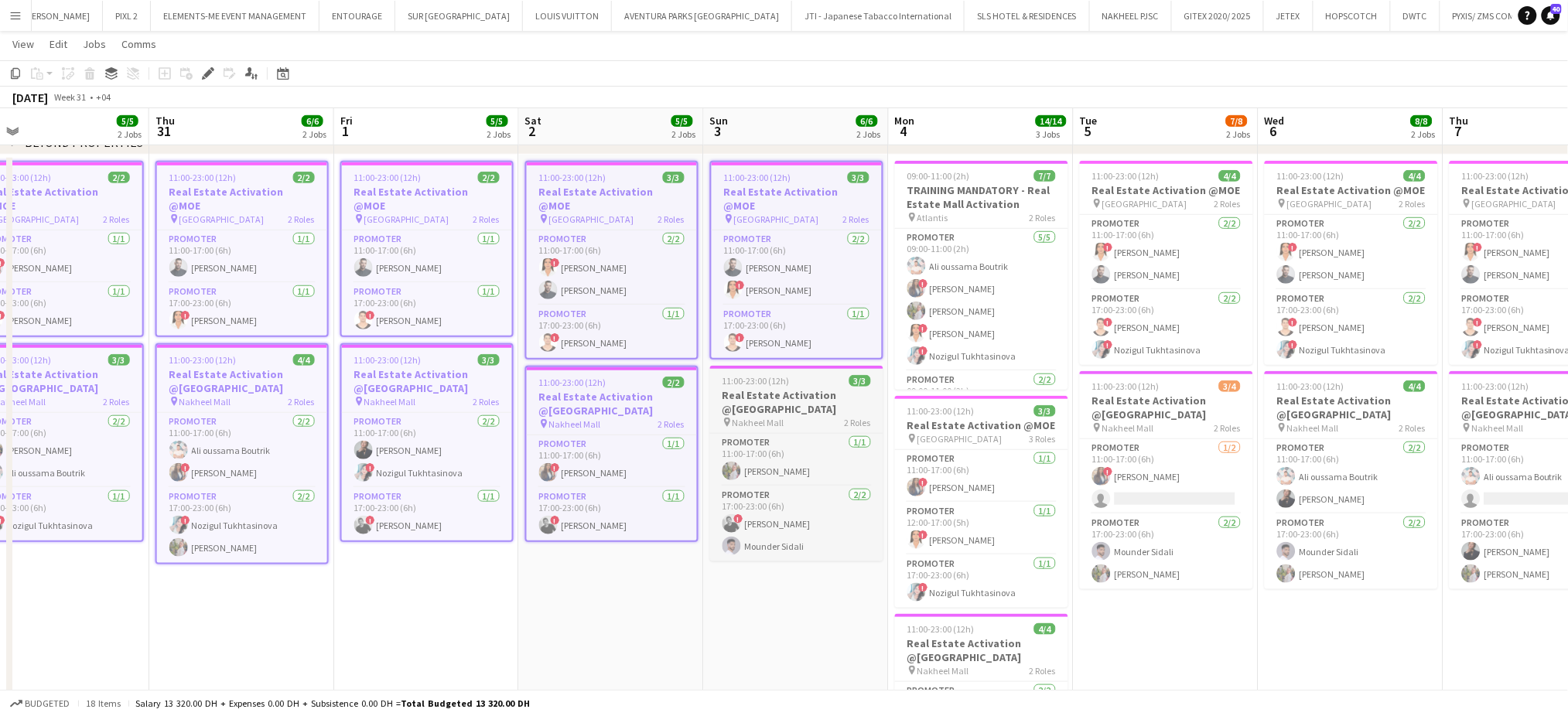
click at [757, 375] on span "11:00-23:00 (12h)" at bounding box center [756, 381] width 67 height 11
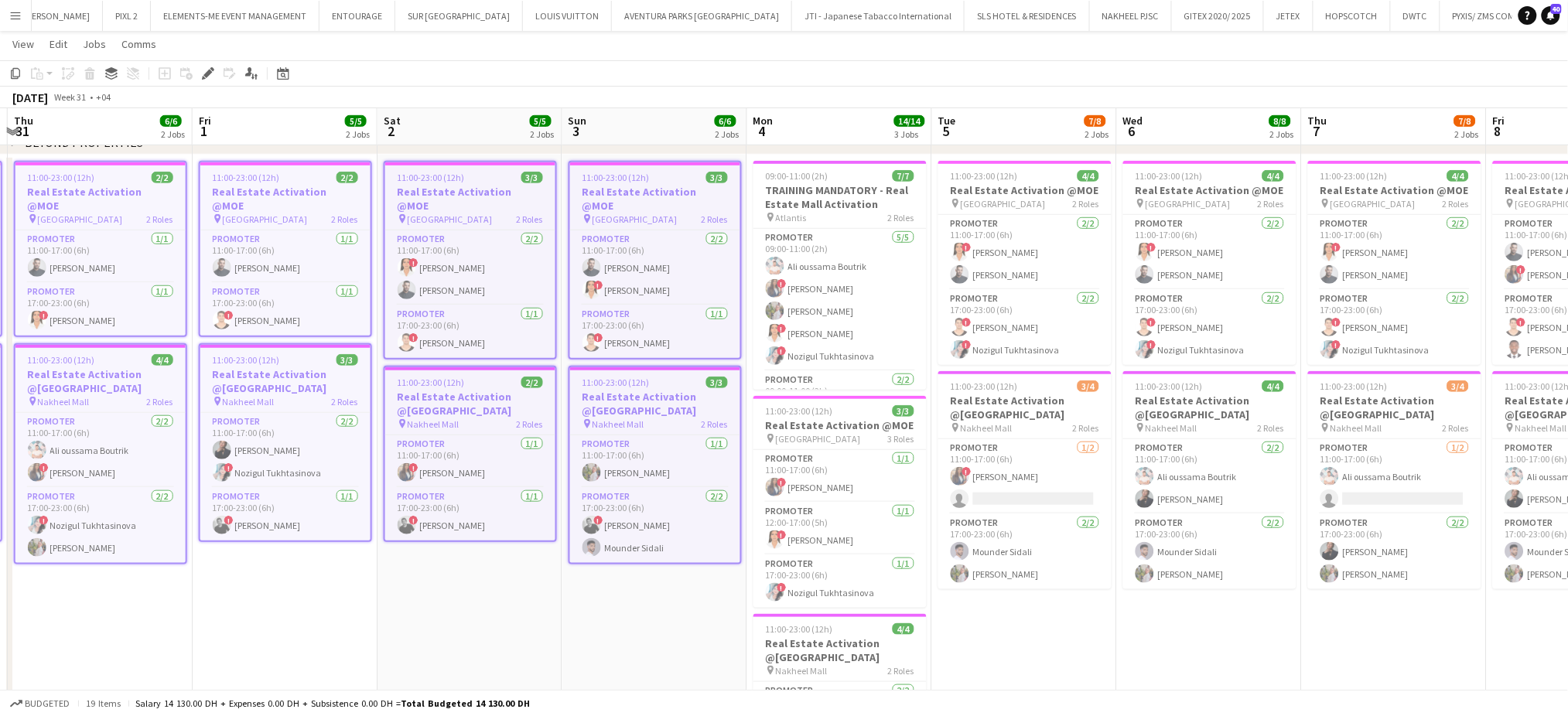
drag, startPoint x: 986, startPoint y: 219, endPoint x: 667, endPoint y: 155, distance: 325.4
click at [668, 156] on app-calendar-viewport "Mon 28 5/5 2 Jobs Tue 29 6/6 2 Jobs Wed 30 5/5 2 Jobs Thu 31 6/6 2 Jobs Fri 1 5…" at bounding box center [784, 386] width 1568 height 1271
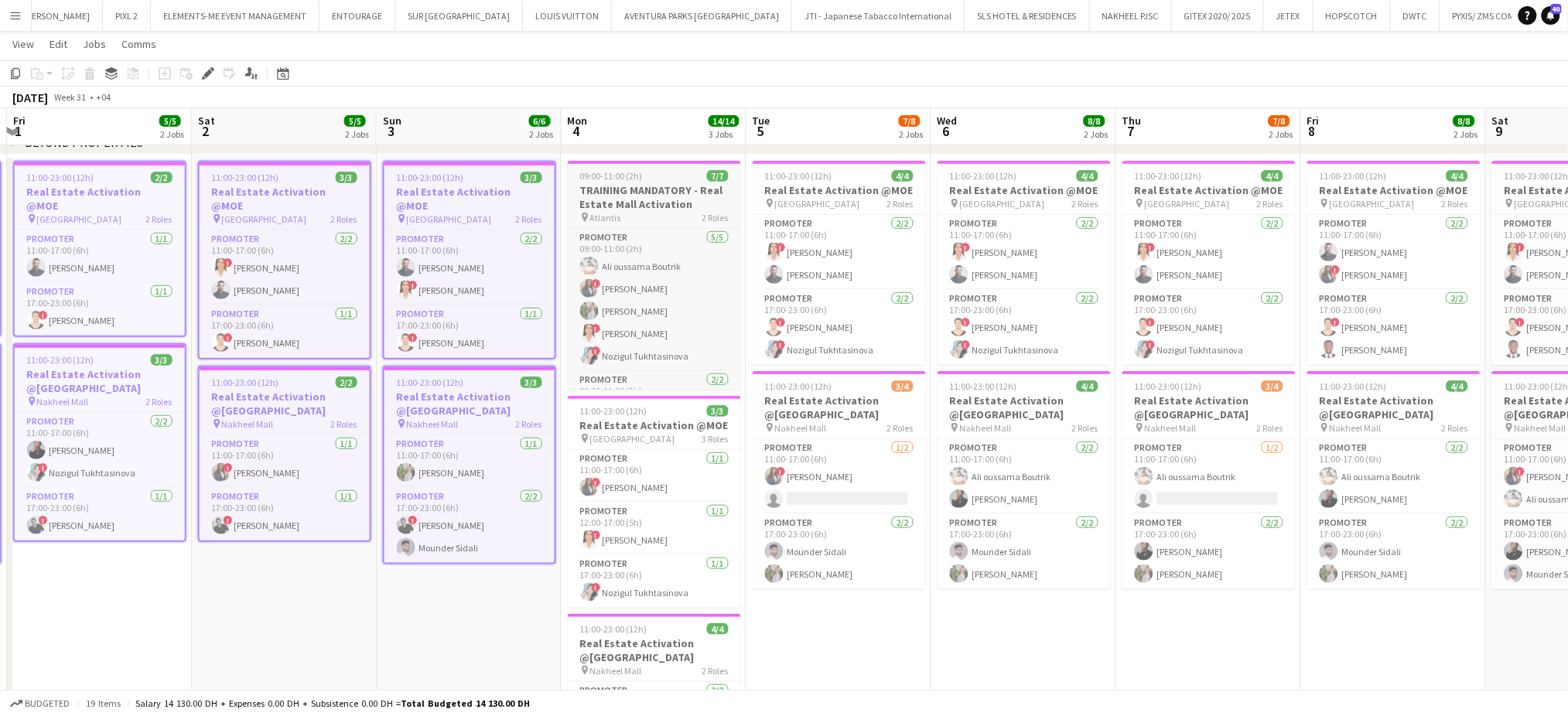
click at [684, 192] on h3 "TRAINING MANDATORY - Real Estate Mall Activation" at bounding box center [655, 198] width 173 height 28
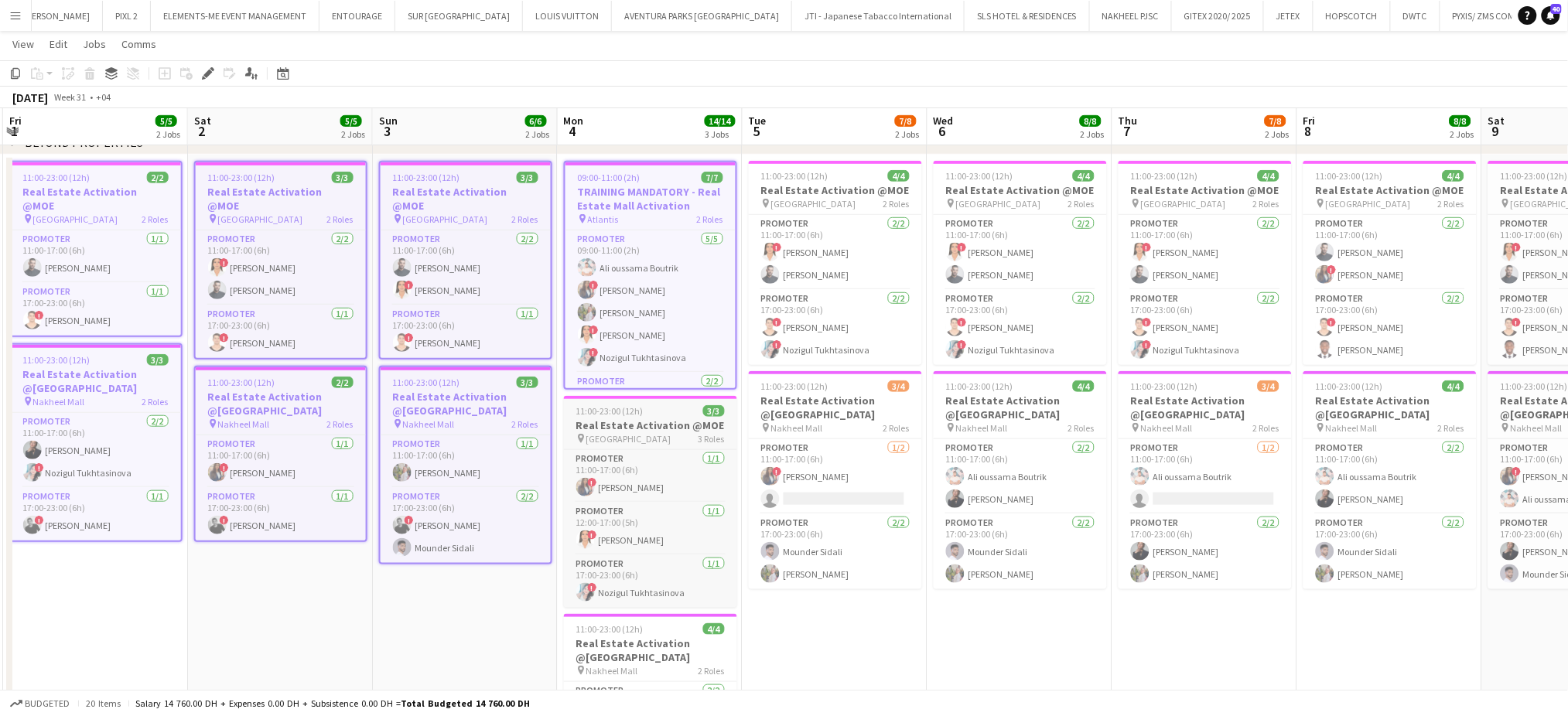
click at [676, 421] on h3 "Real Estate Activation @MOE" at bounding box center [651, 425] width 173 height 14
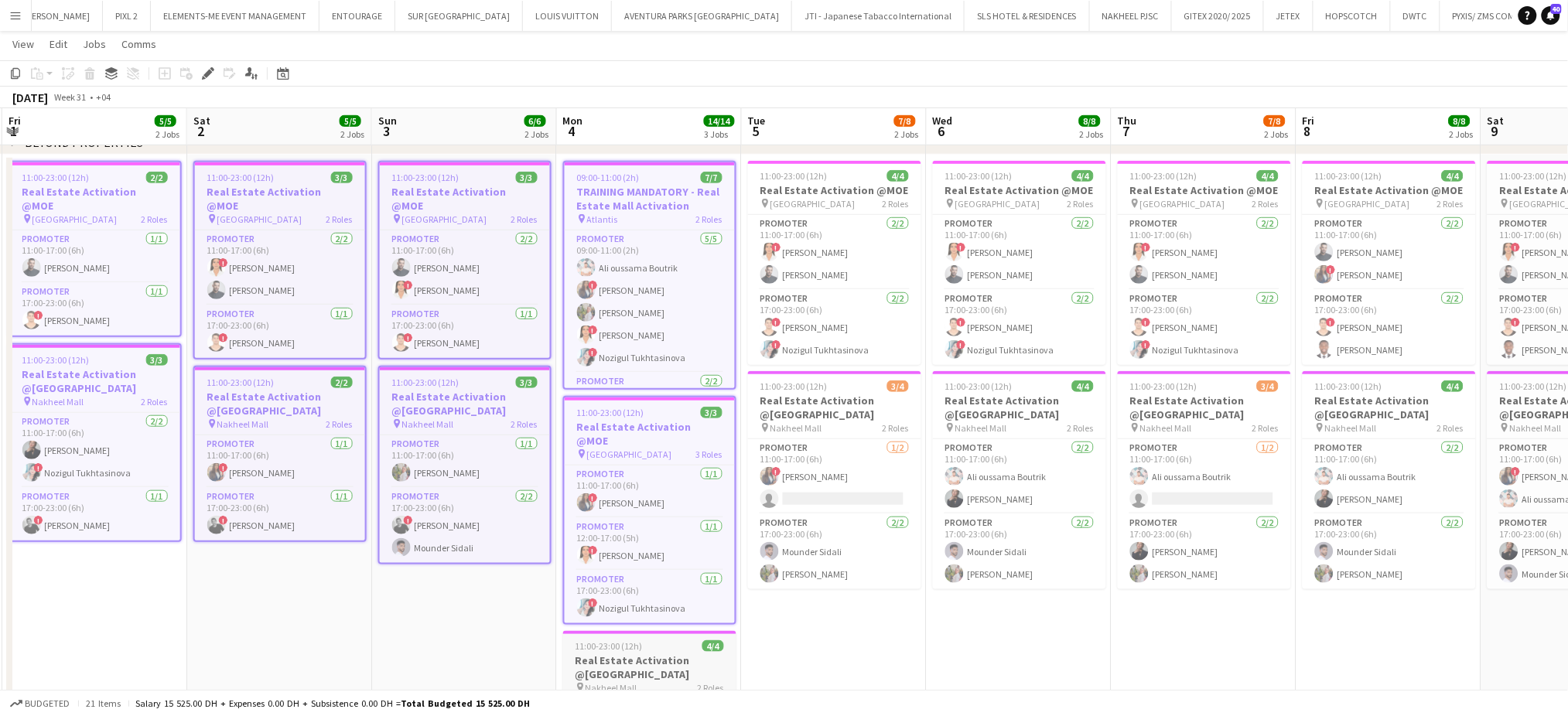
click at [642, 664] on h3 "Real Estate Activation @[GEOGRAPHIC_DATA]" at bounding box center [650, 668] width 173 height 28
click at [823, 181] on span "11:00-23:00 (12h)" at bounding box center [792, 176] width 67 height 11
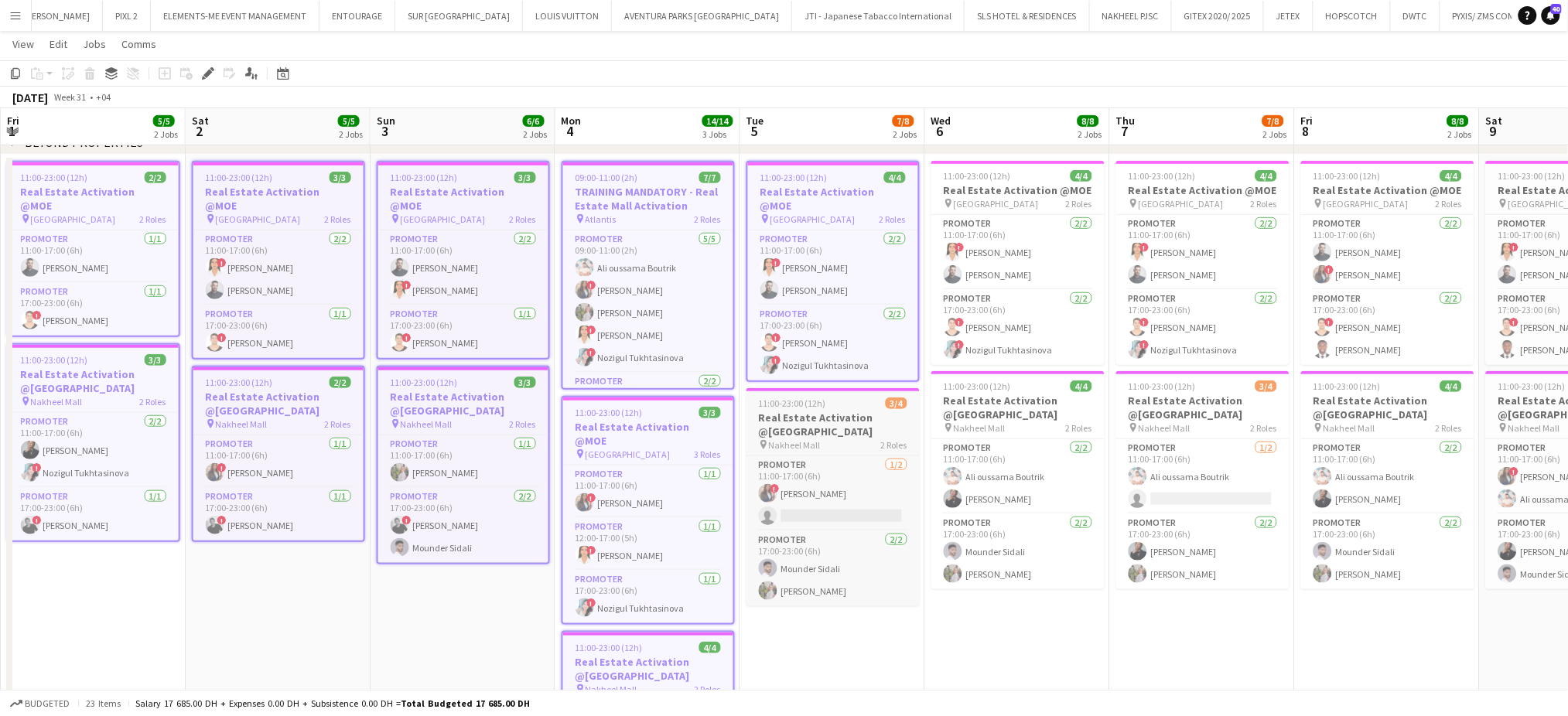
click at [863, 411] on h3 "Real Estate Activation @[GEOGRAPHIC_DATA]" at bounding box center [833, 425] width 173 height 28
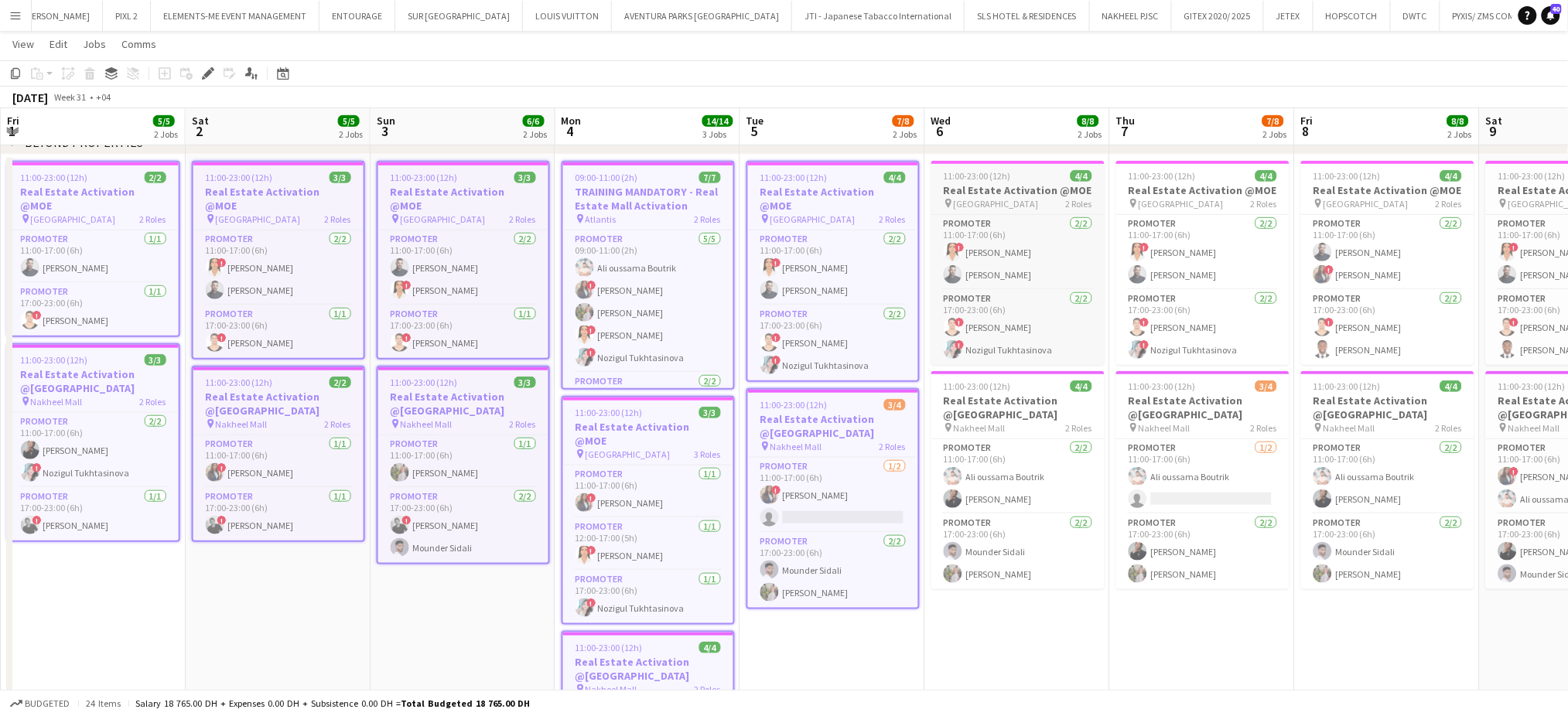
click at [1003, 192] on h3 "Real Estate Activation @MOE" at bounding box center [1019, 190] width 173 height 14
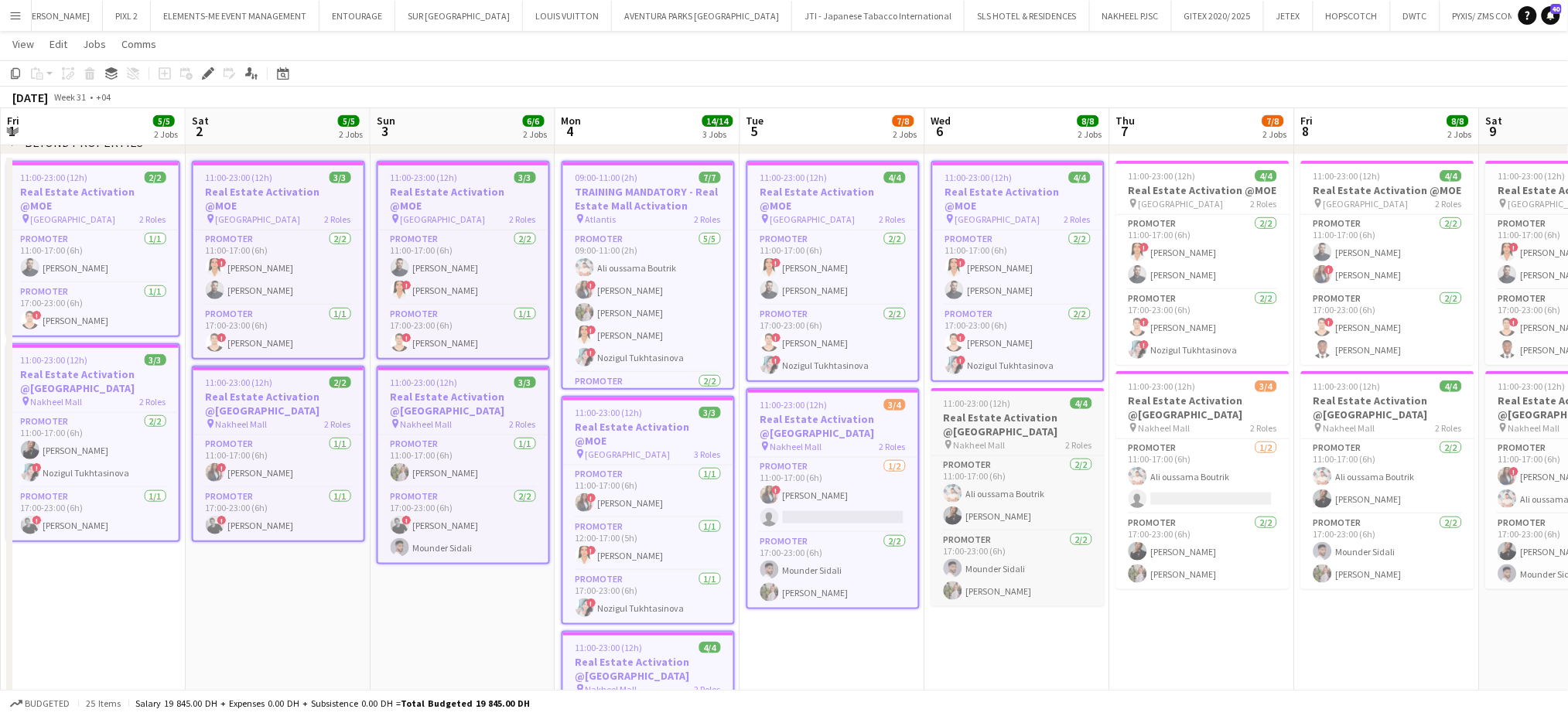
click at [974, 414] on h3 "Real Estate Activation @[GEOGRAPHIC_DATA]" at bounding box center [1019, 425] width 173 height 28
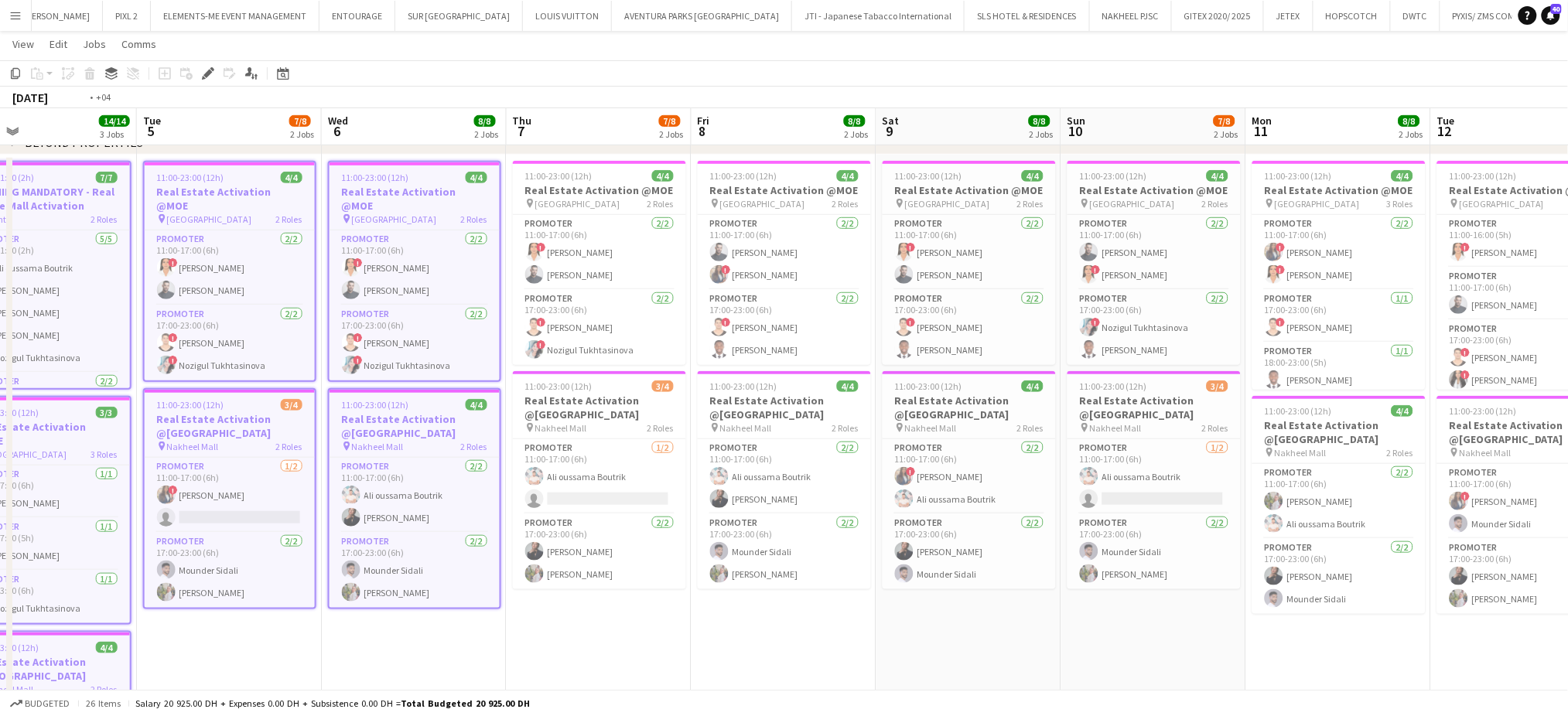
drag, startPoint x: 1154, startPoint y: 421, endPoint x: 547, endPoint y: 267, distance: 626.2
click at [552, 268] on app-calendar-viewport "Fri 1 5/5 2 Jobs Sat 2 5/5 2 Jobs Sun 3 6/6 2 Jobs Mon 4 14/14 3 Jobs Tue 5 7/8…" at bounding box center [784, 386] width 1568 height 1271
click at [602, 179] on div "11:00-23:00 (12h) 4/4" at bounding box center [601, 176] width 173 height 11
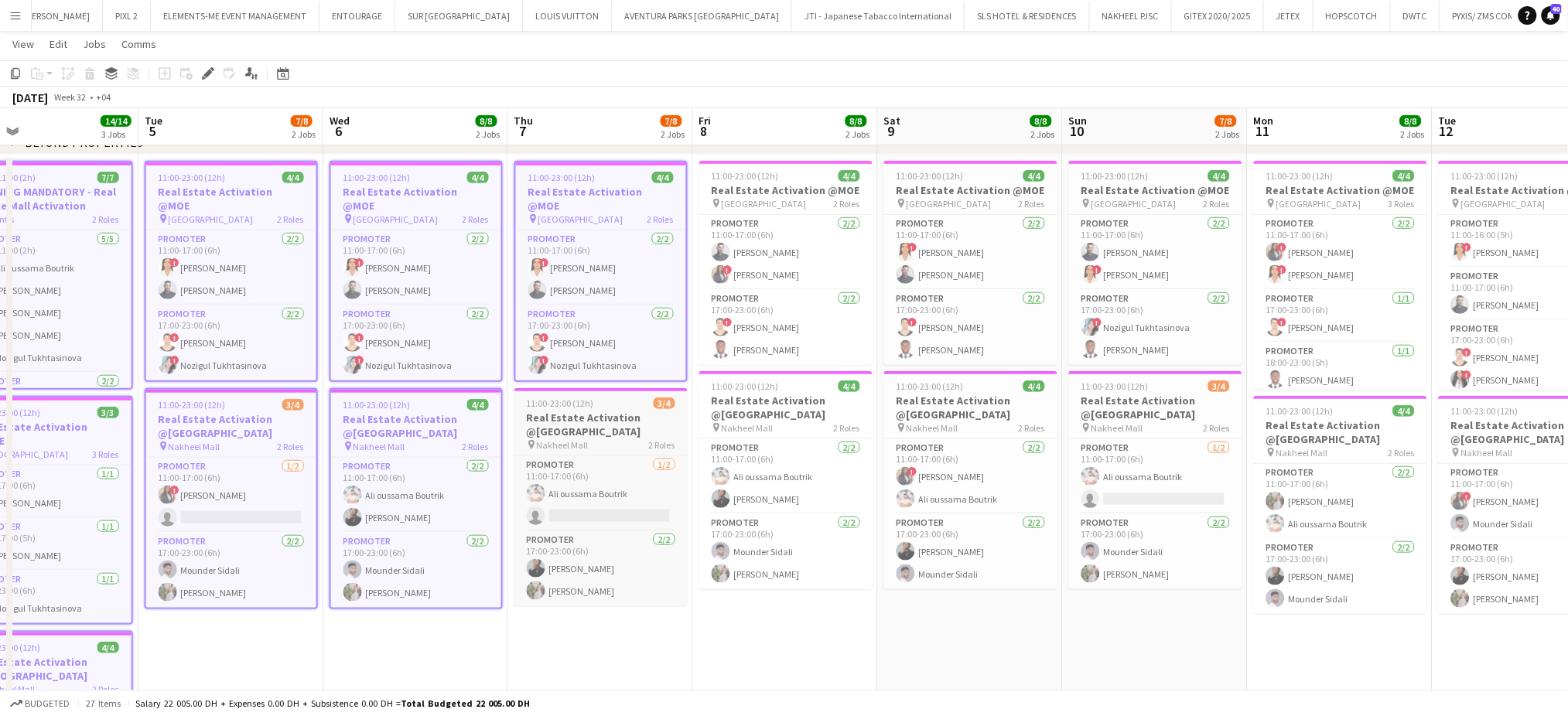
click at [588, 411] on h3 "Real Estate Activation @[GEOGRAPHIC_DATA]" at bounding box center [601, 425] width 173 height 28
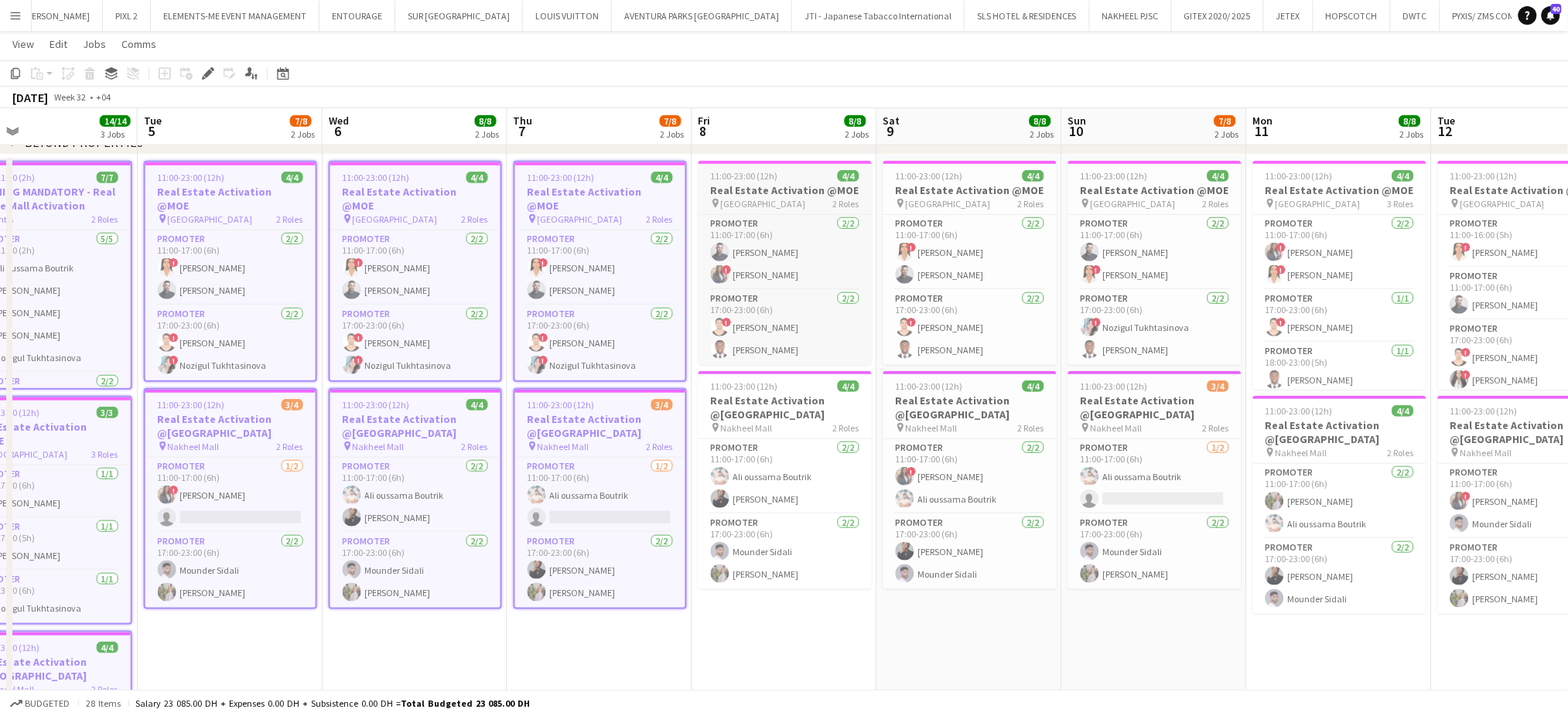
click at [811, 179] on div "11:00-23:00 (12h) 4/4" at bounding box center [785, 176] width 173 height 11
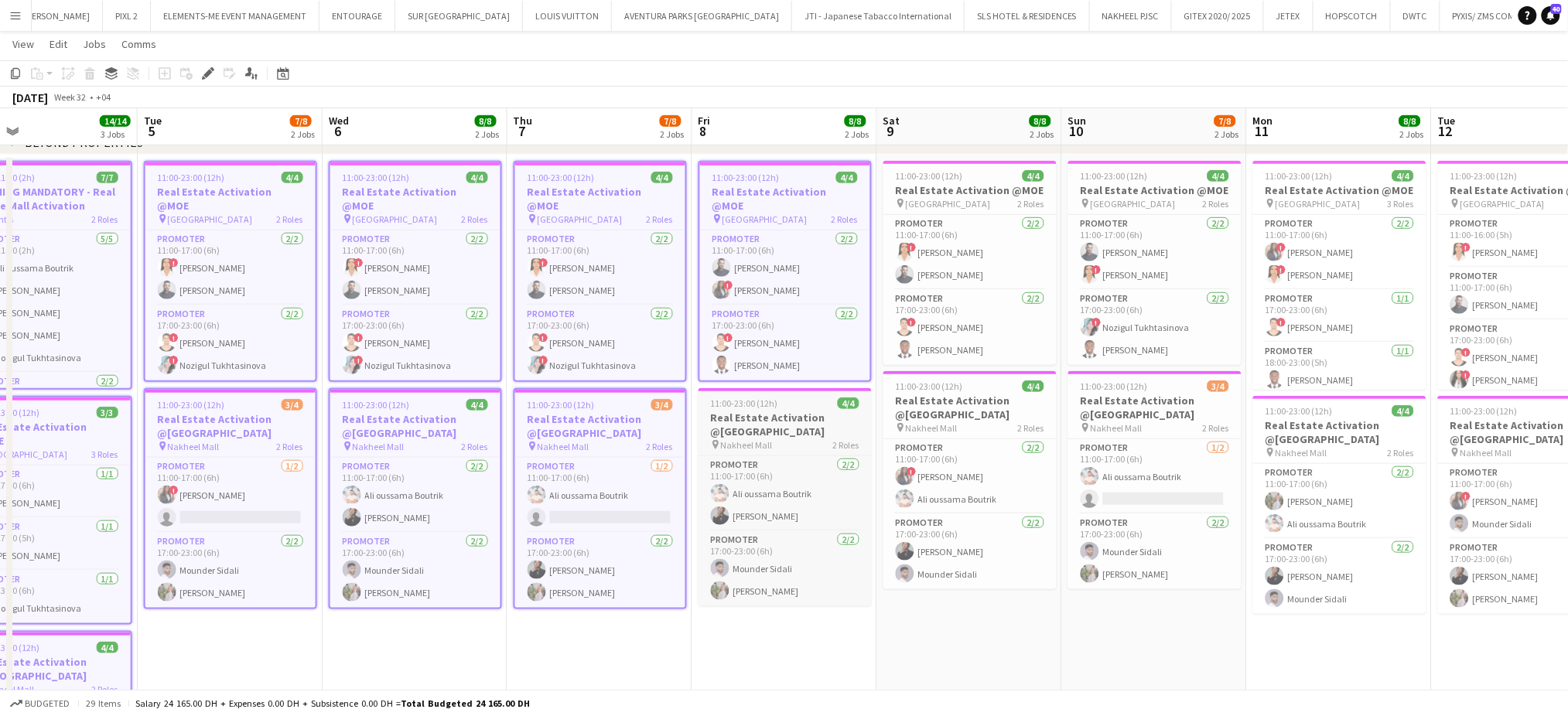
click at [787, 417] on h3 "Real Estate Activation @[GEOGRAPHIC_DATA]" at bounding box center [785, 425] width 173 height 28
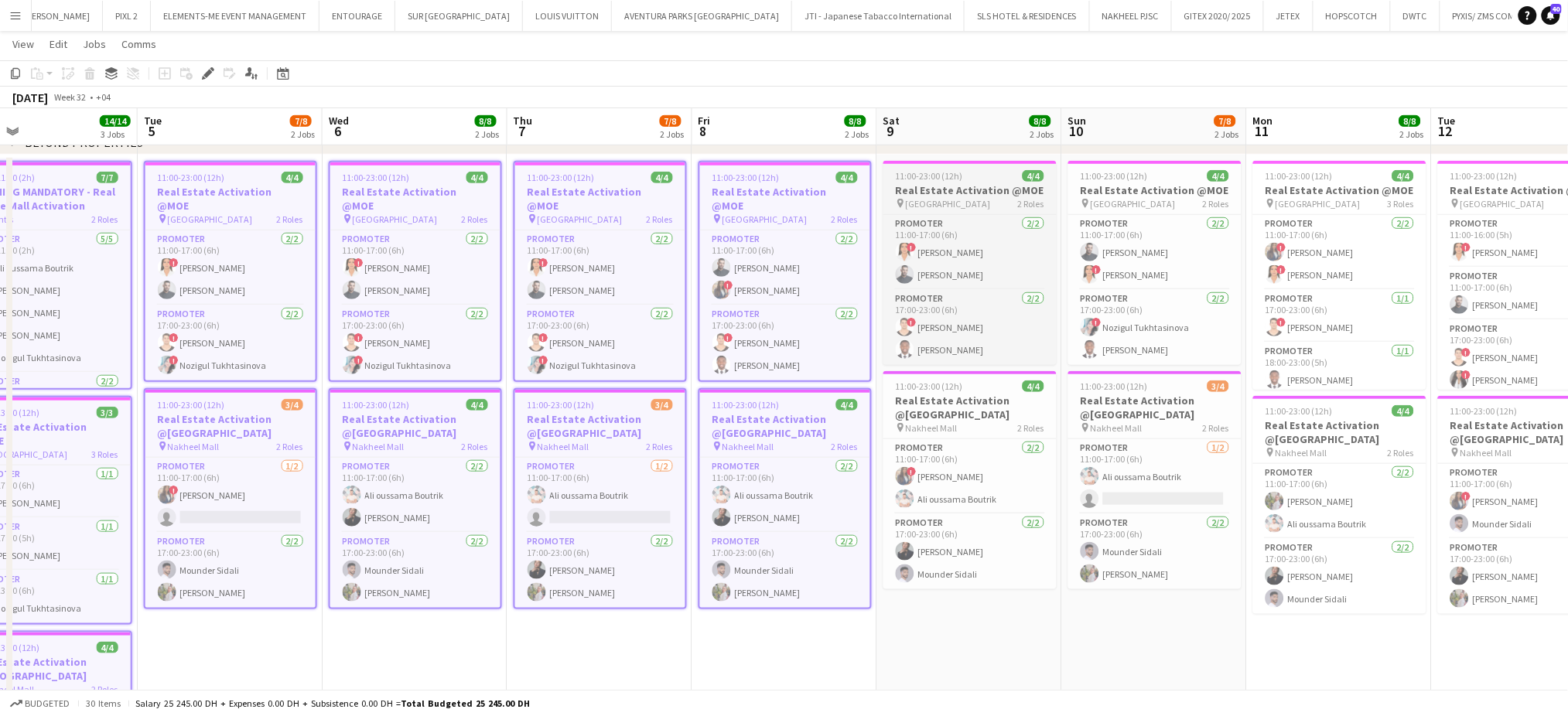
click at [963, 196] on h3 "Real Estate Activation @MOE" at bounding box center [971, 190] width 173 height 14
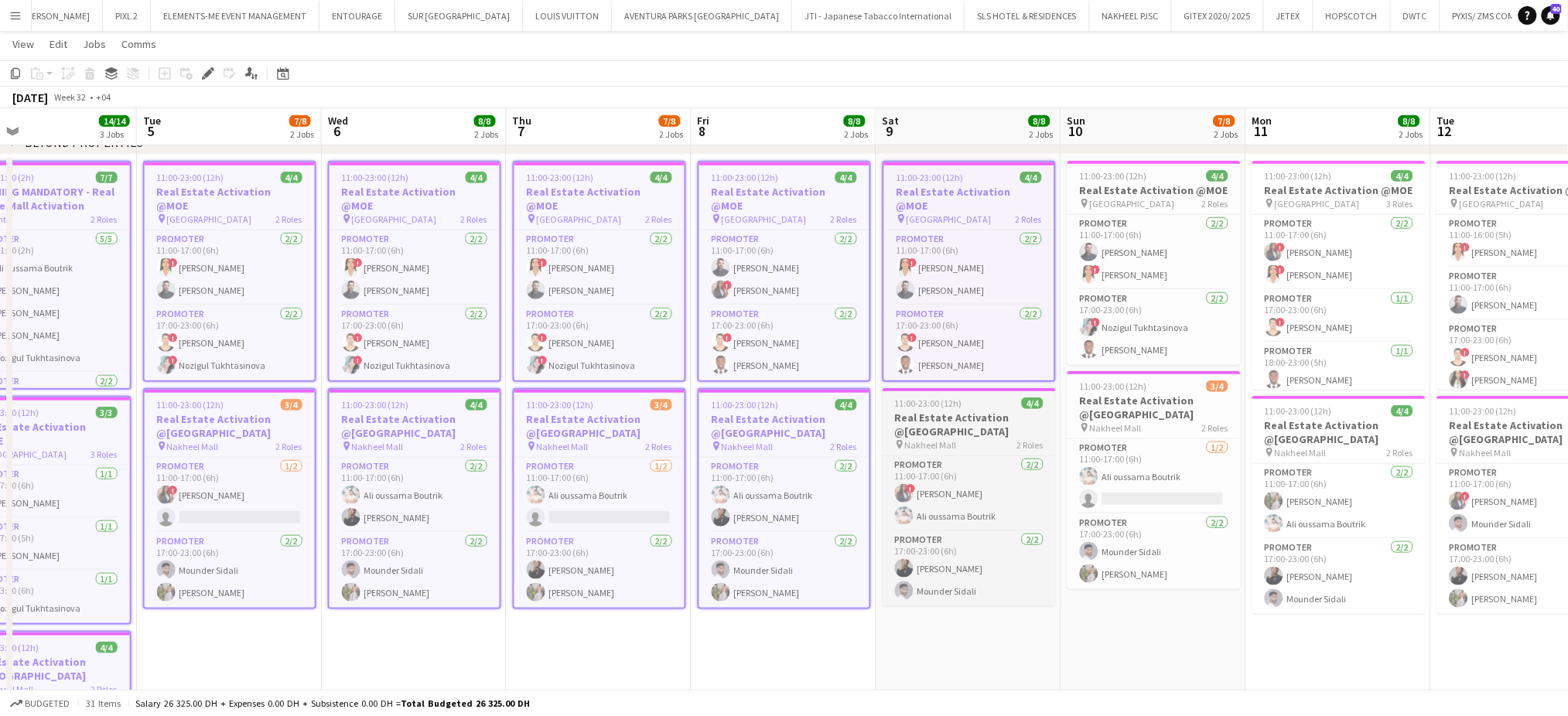
click at [967, 417] on h3 "Real Estate Activation @[GEOGRAPHIC_DATA]" at bounding box center [970, 425] width 173 height 28
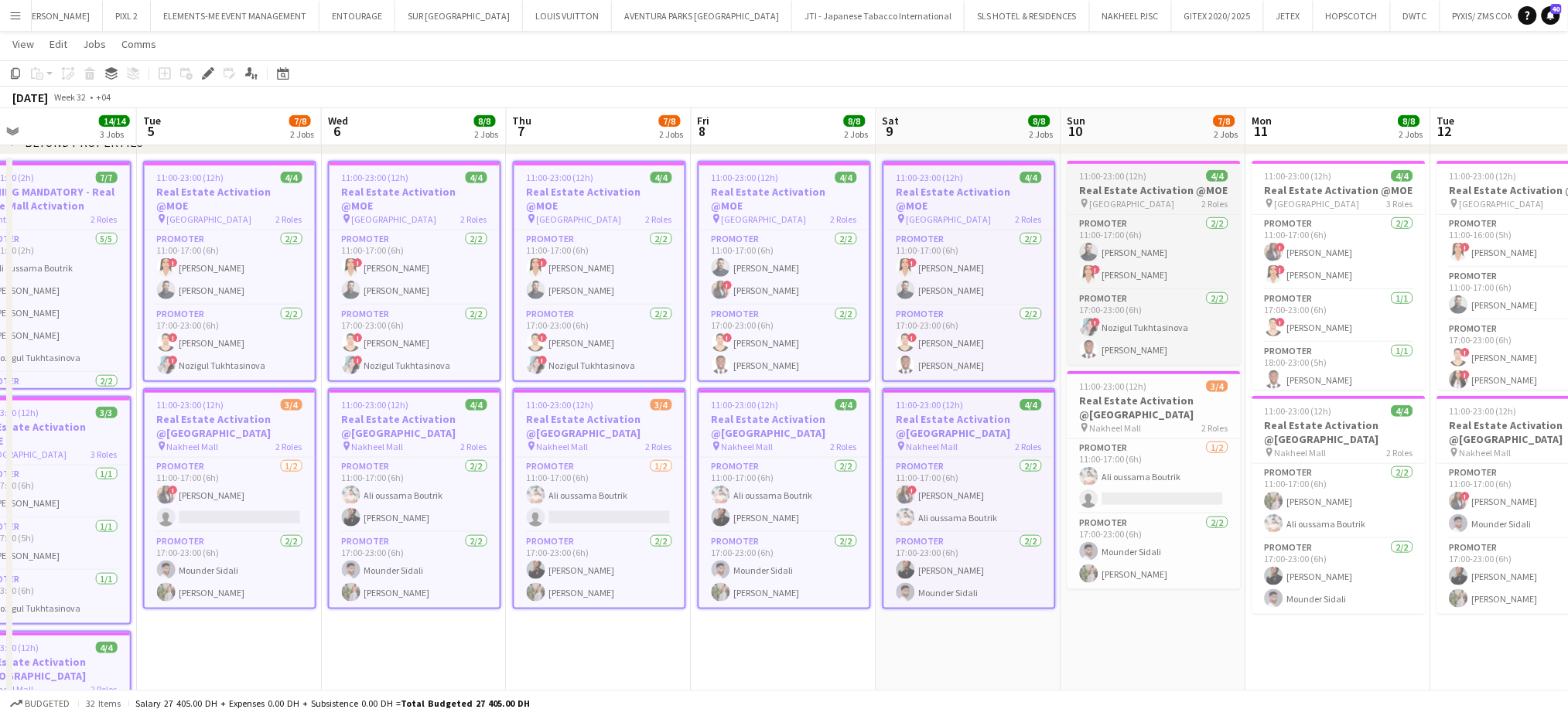
click at [1109, 193] on h3 "Real Estate Activation @MOE" at bounding box center [1154, 190] width 173 height 14
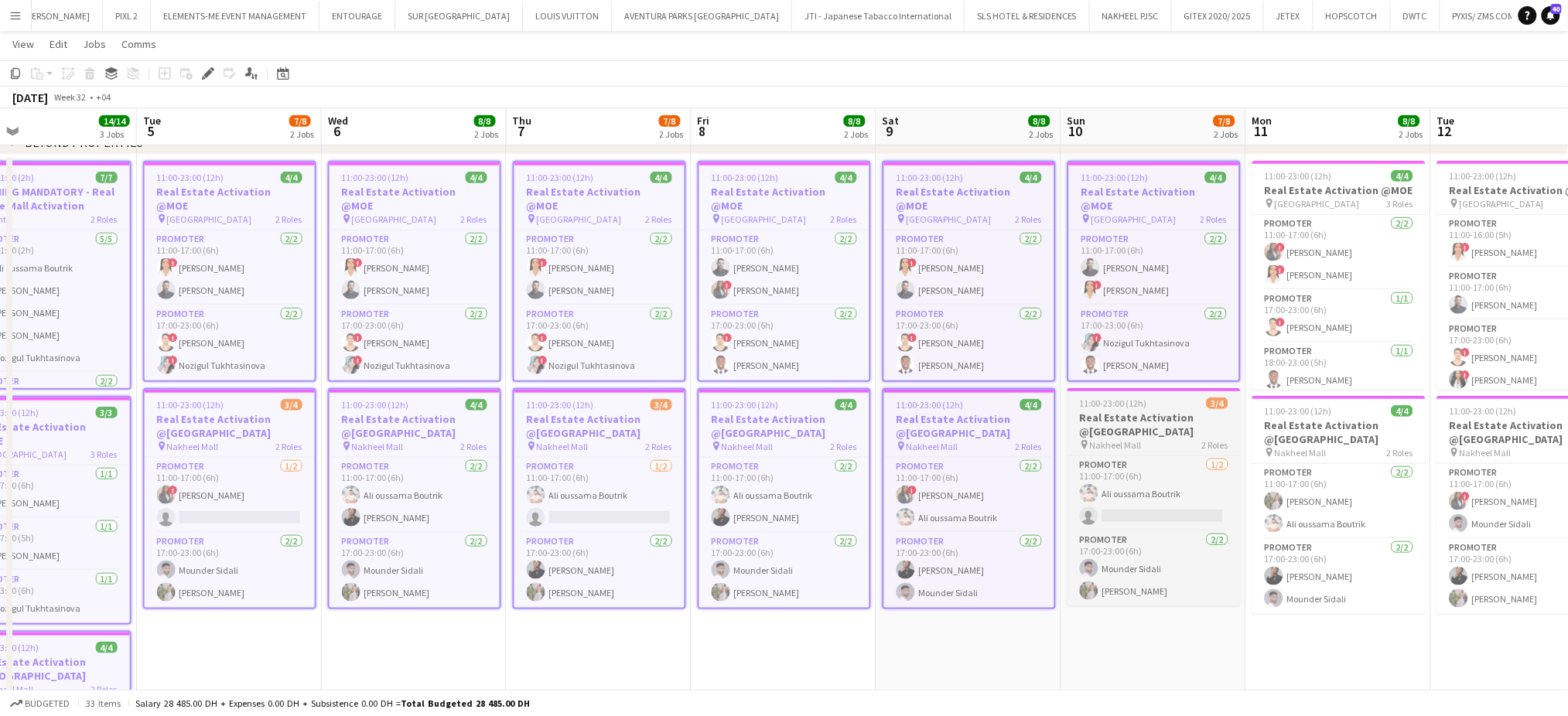
click at [1102, 411] on h3 "Real Estate Activation @[GEOGRAPHIC_DATA]" at bounding box center [1154, 425] width 173 height 28
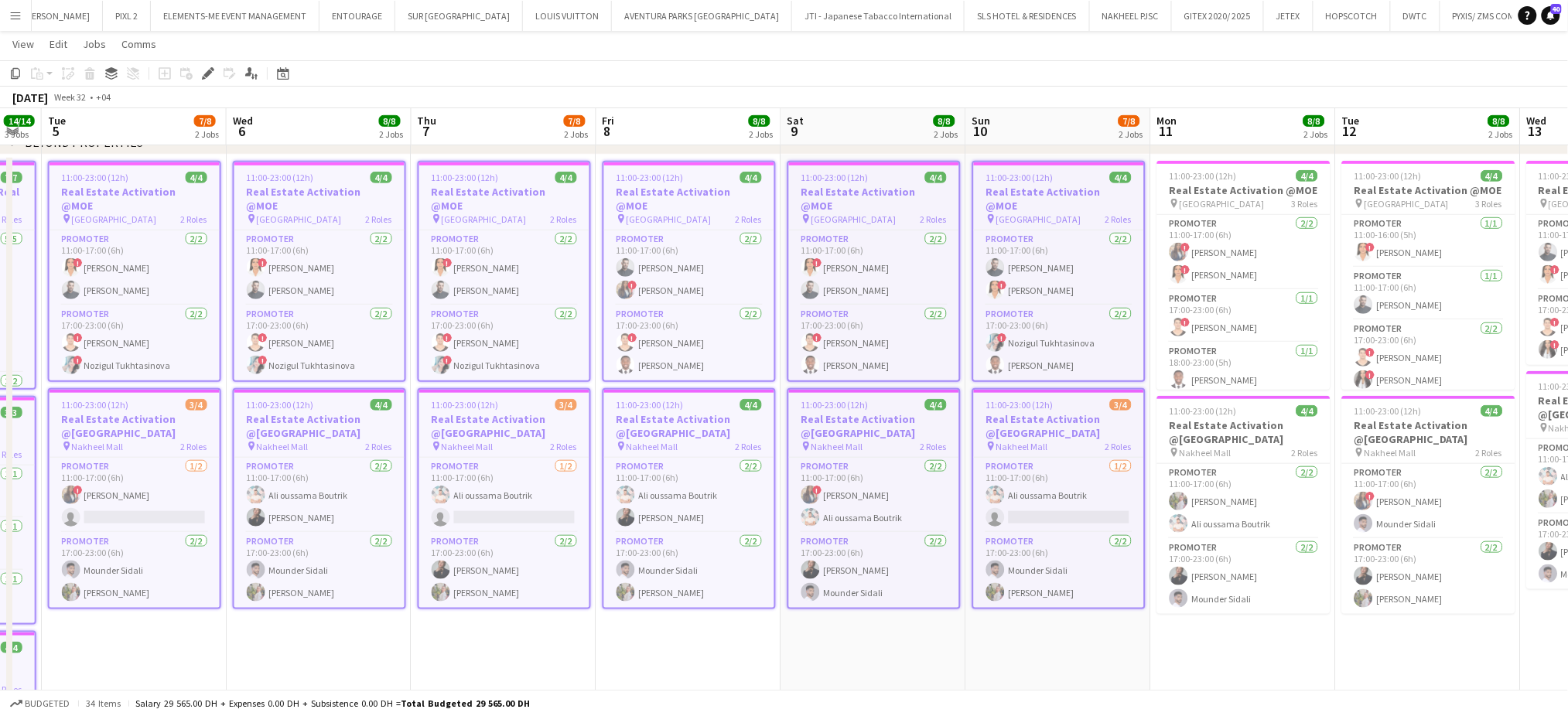
drag, startPoint x: 1141, startPoint y: 410, endPoint x: 1046, endPoint y: 399, distance: 95.6
click at [1046, 399] on app-calendar-viewport "Fri 1 5/5 2 Jobs Sat 2 5/5 2 Jobs Sun 3 6/6 2 Jobs Mon 4 14/14 3 Jobs Tue 5 7/8…" at bounding box center [784, 386] width 1568 height 1271
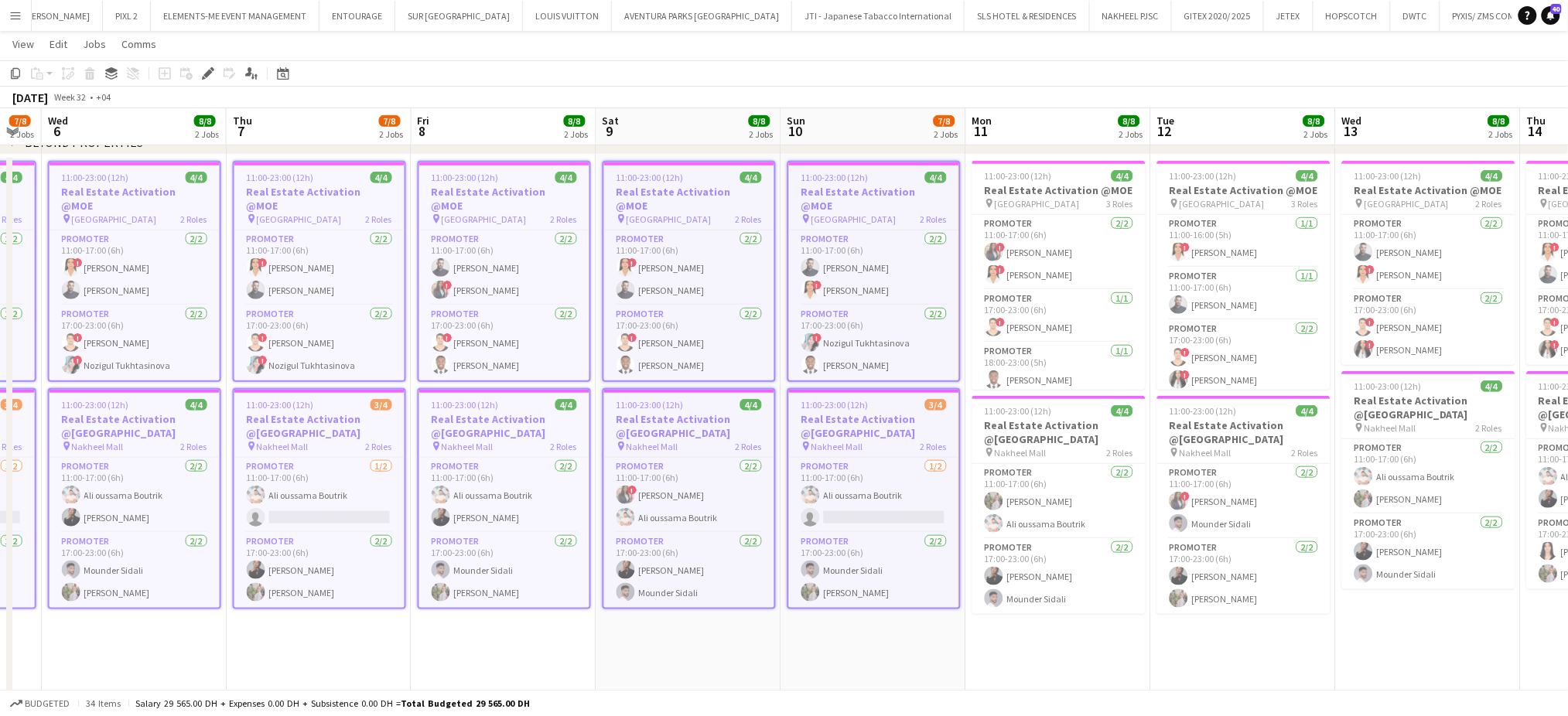
scroll to position [0, 513]
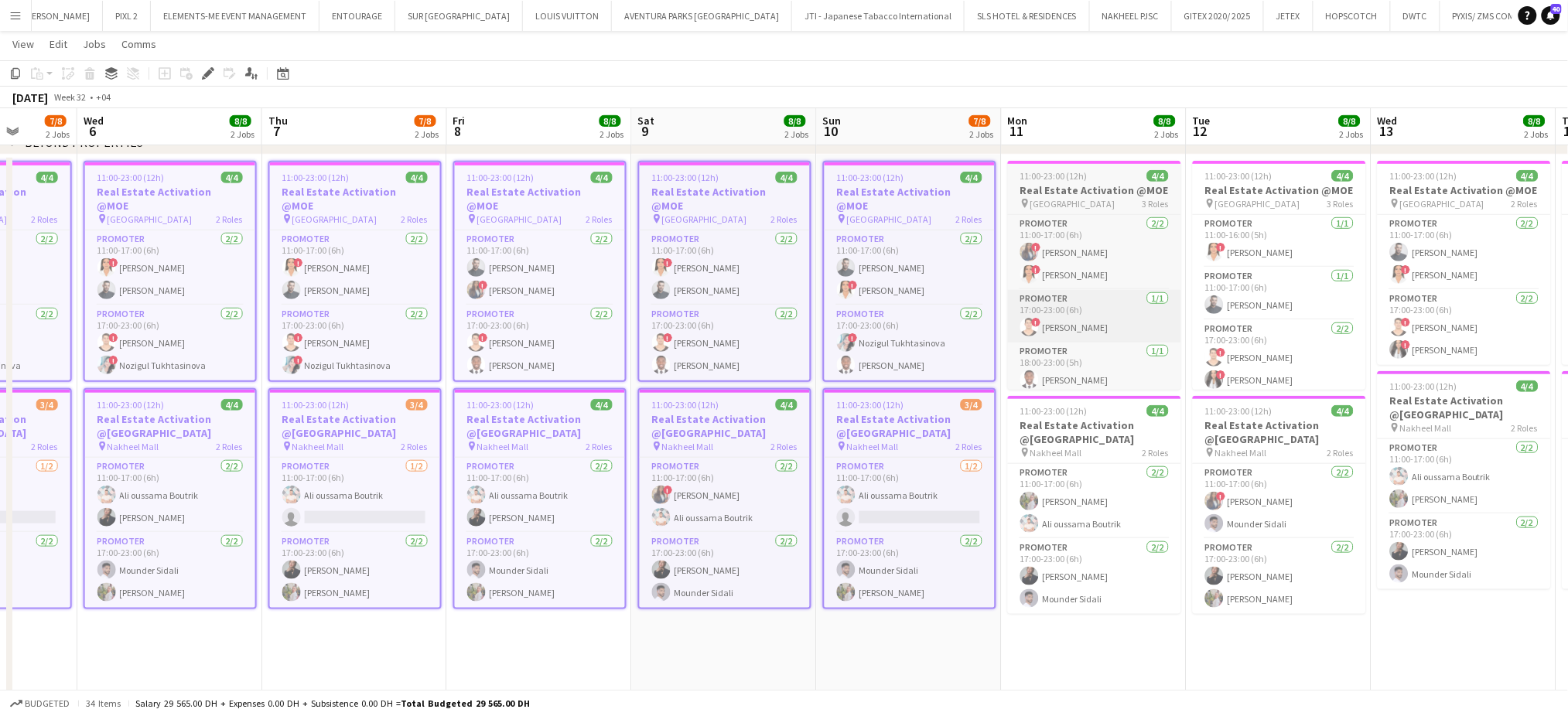
drag, startPoint x: 1230, startPoint y: 370, endPoint x: 872, endPoint y: 309, distance: 363.2
click at [886, 310] on app-calendar-viewport "Sat 2 5/5 2 Jobs Sun 3 6/6 2 Jobs Mon 4 14/14 3 Jobs Tue 5 7/8 2 Jobs Wed 6 8/8…" at bounding box center [784, 386] width 1568 height 1271
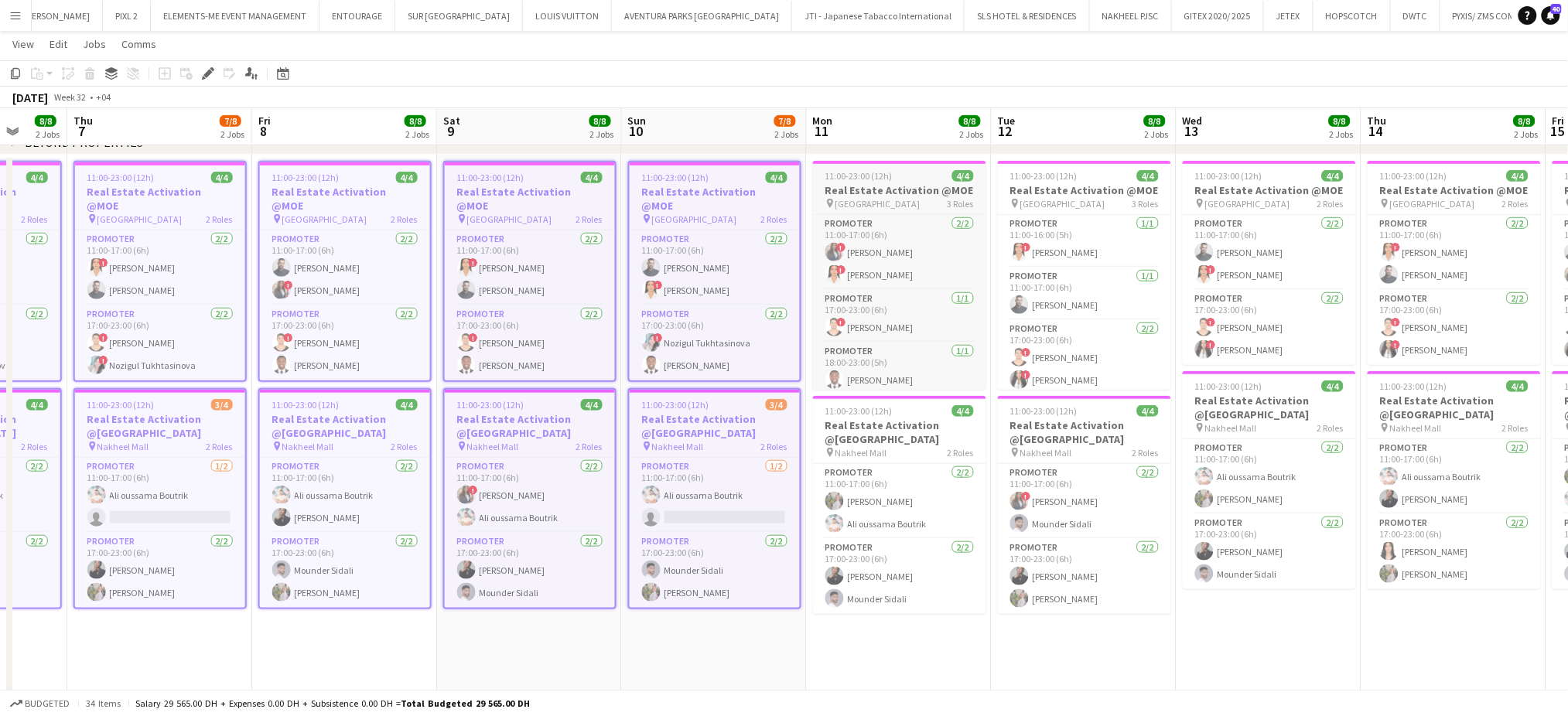
click at [841, 184] on h3 "Real Estate Activation @MOE" at bounding box center [900, 190] width 173 height 14
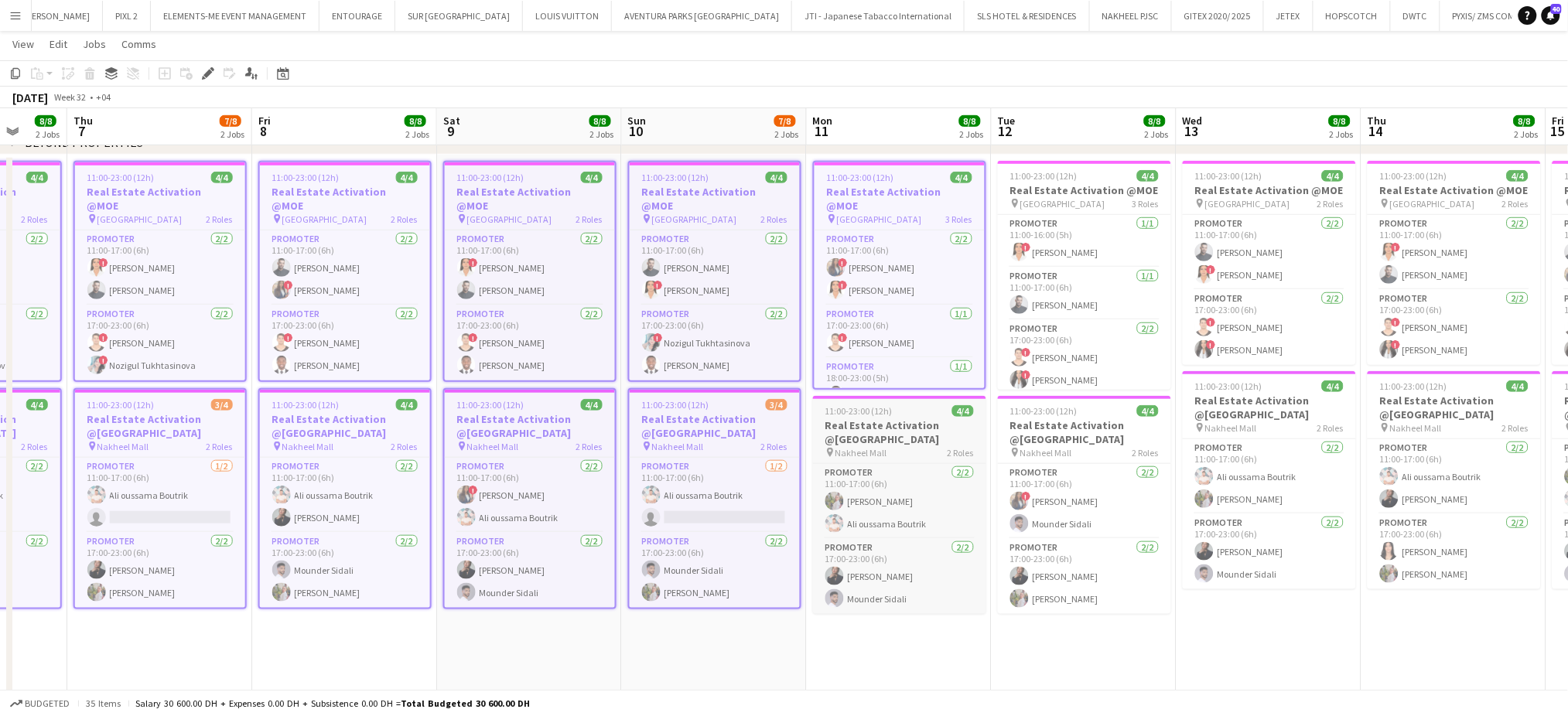
click at [862, 413] on span "11:00-23:00 (12h)" at bounding box center [858, 411] width 67 height 11
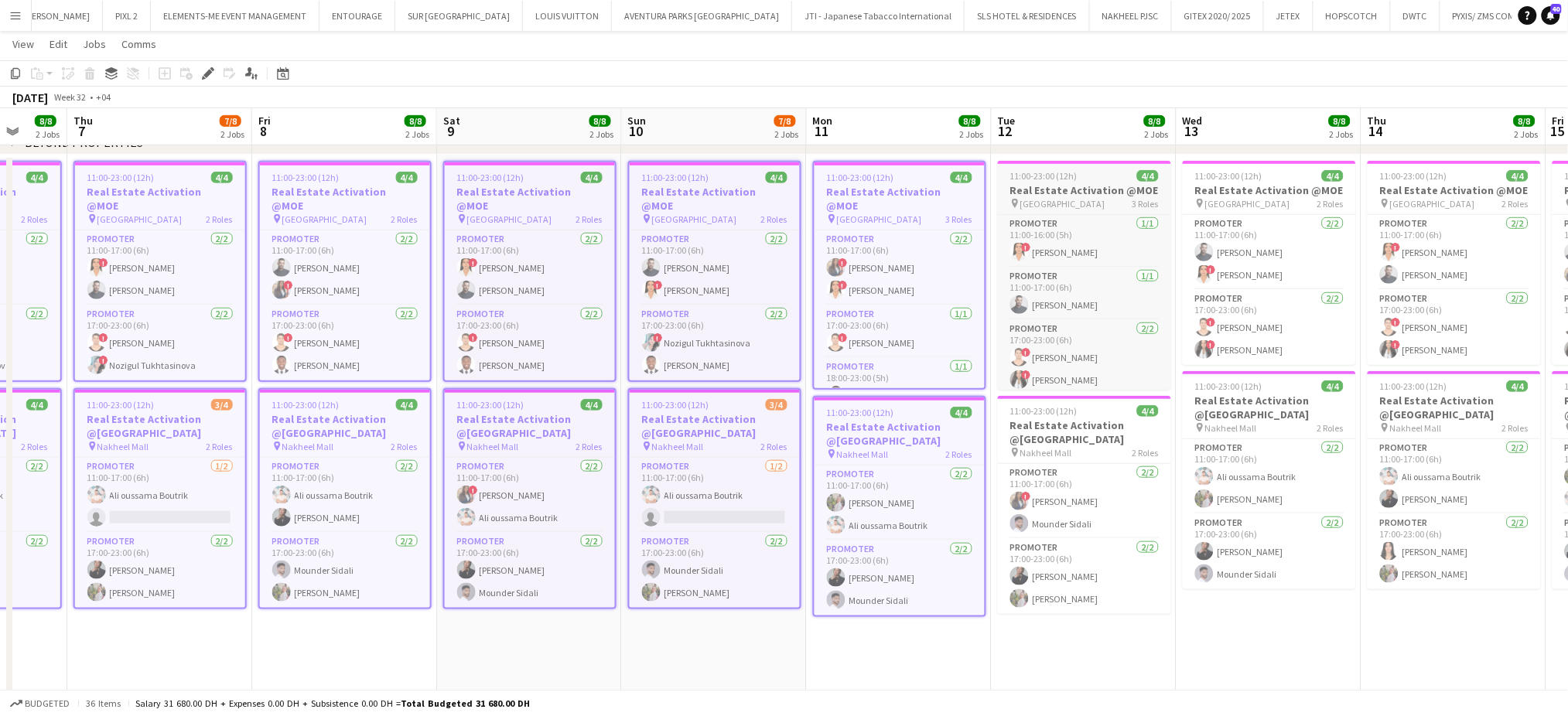
click at [1097, 184] on h3 "Real Estate Activation @MOE" at bounding box center [1085, 190] width 173 height 14
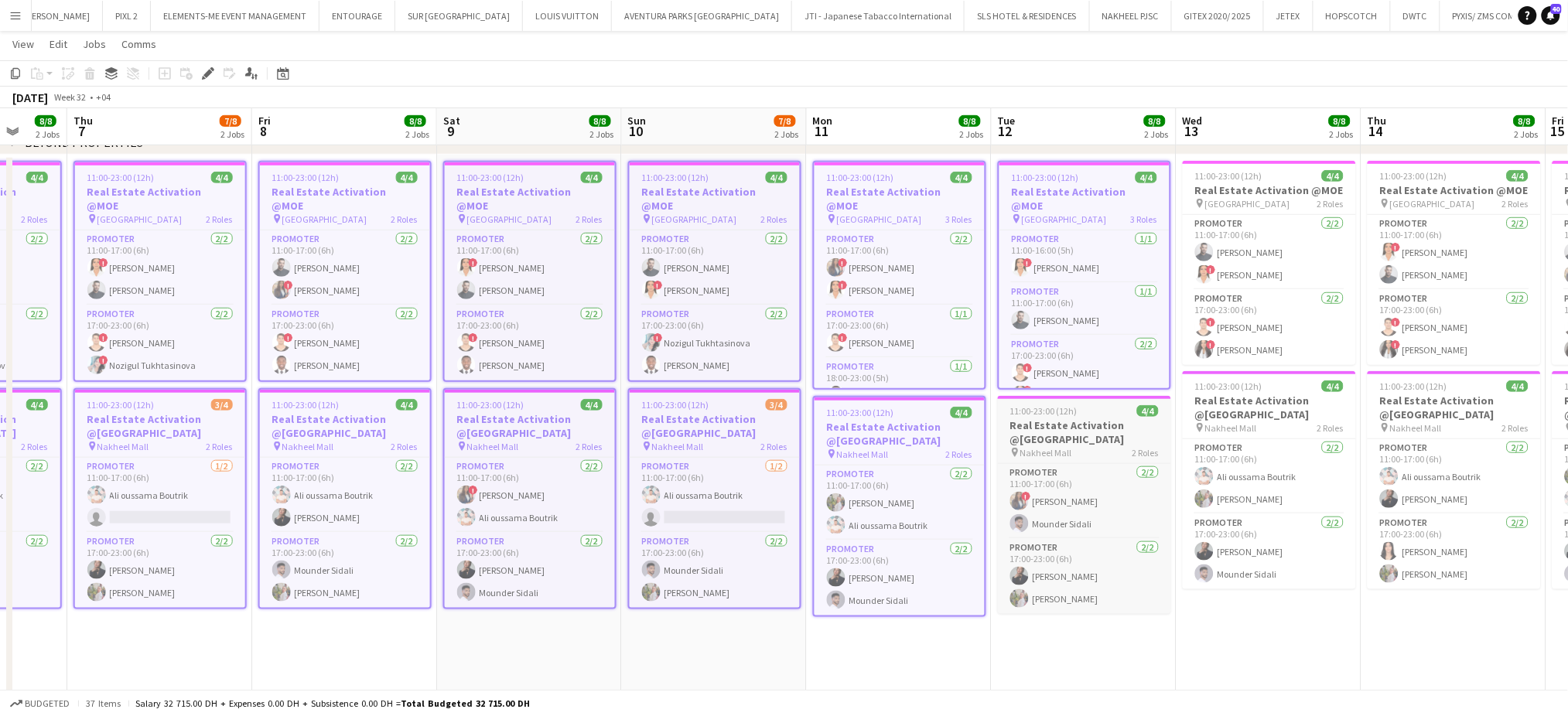
click at [1081, 420] on h3 "Real Estate Activation @[GEOGRAPHIC_DATA]" at bounding box center [1085, 432] width 173 height 28
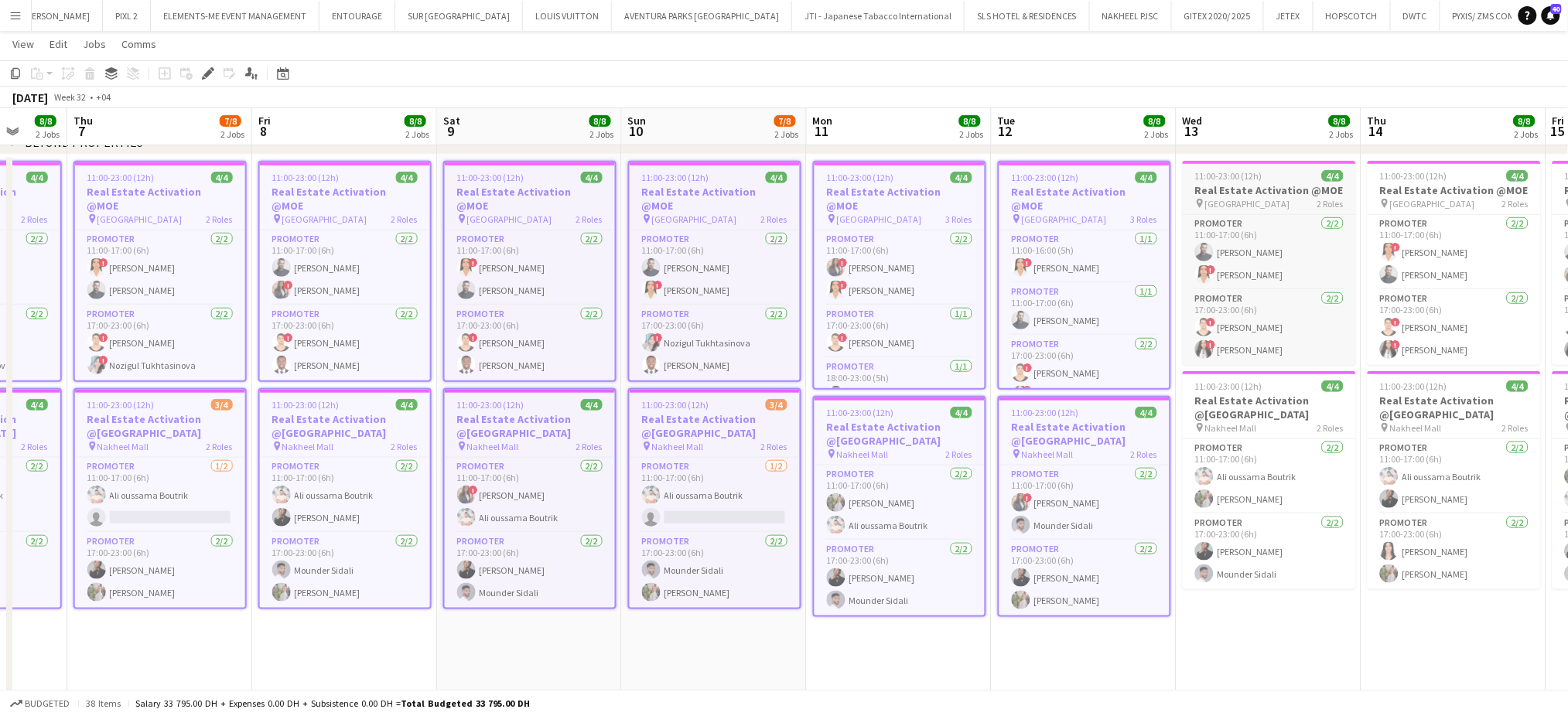
click at [1253, 190] on h3 "Real Estate Activation @MOE" at bounding box center [1269, 190] width 173 height 14
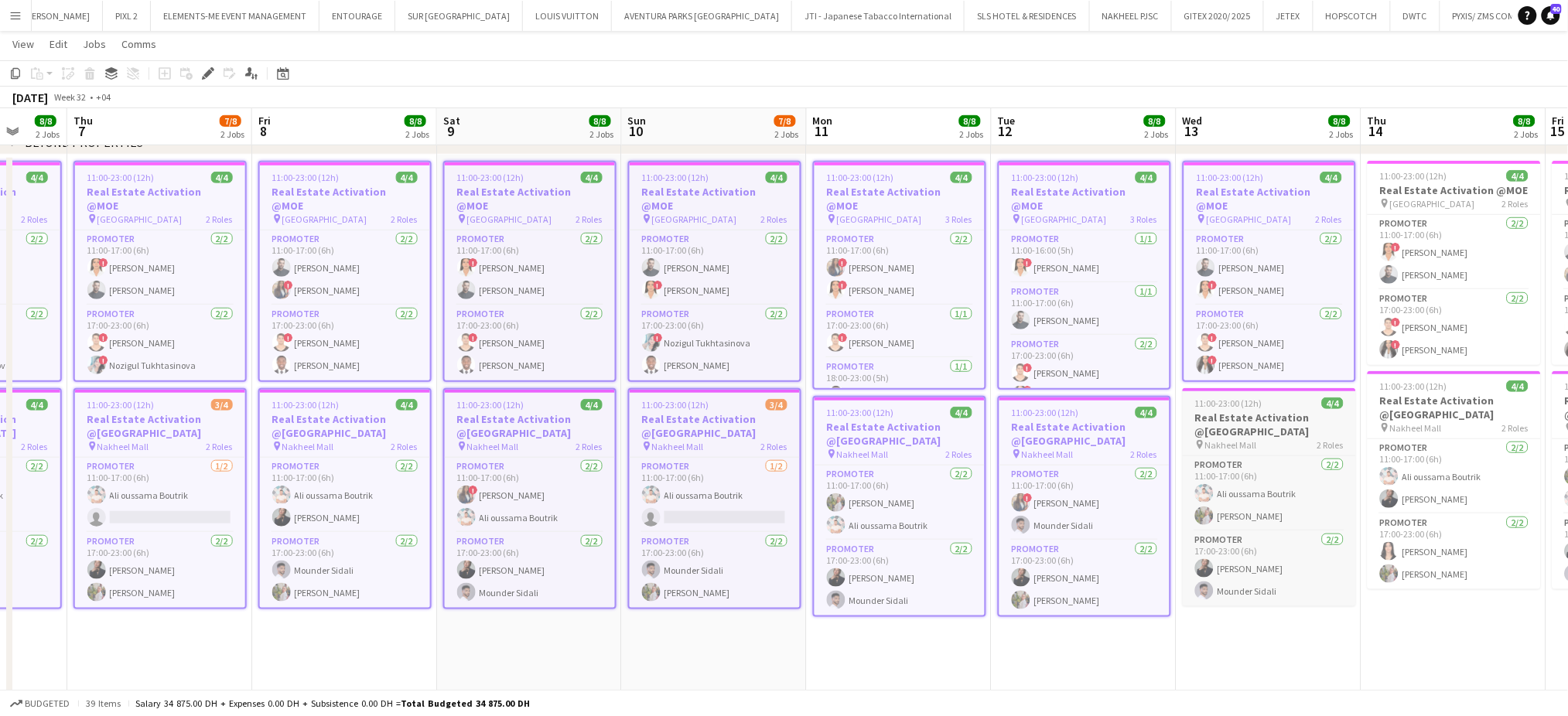
click at [1242, 411] on h3 "Real Estate Activation @[GEOGRAPHIC_DATA]" at bounding box center [1269, 425] width 173 height 28
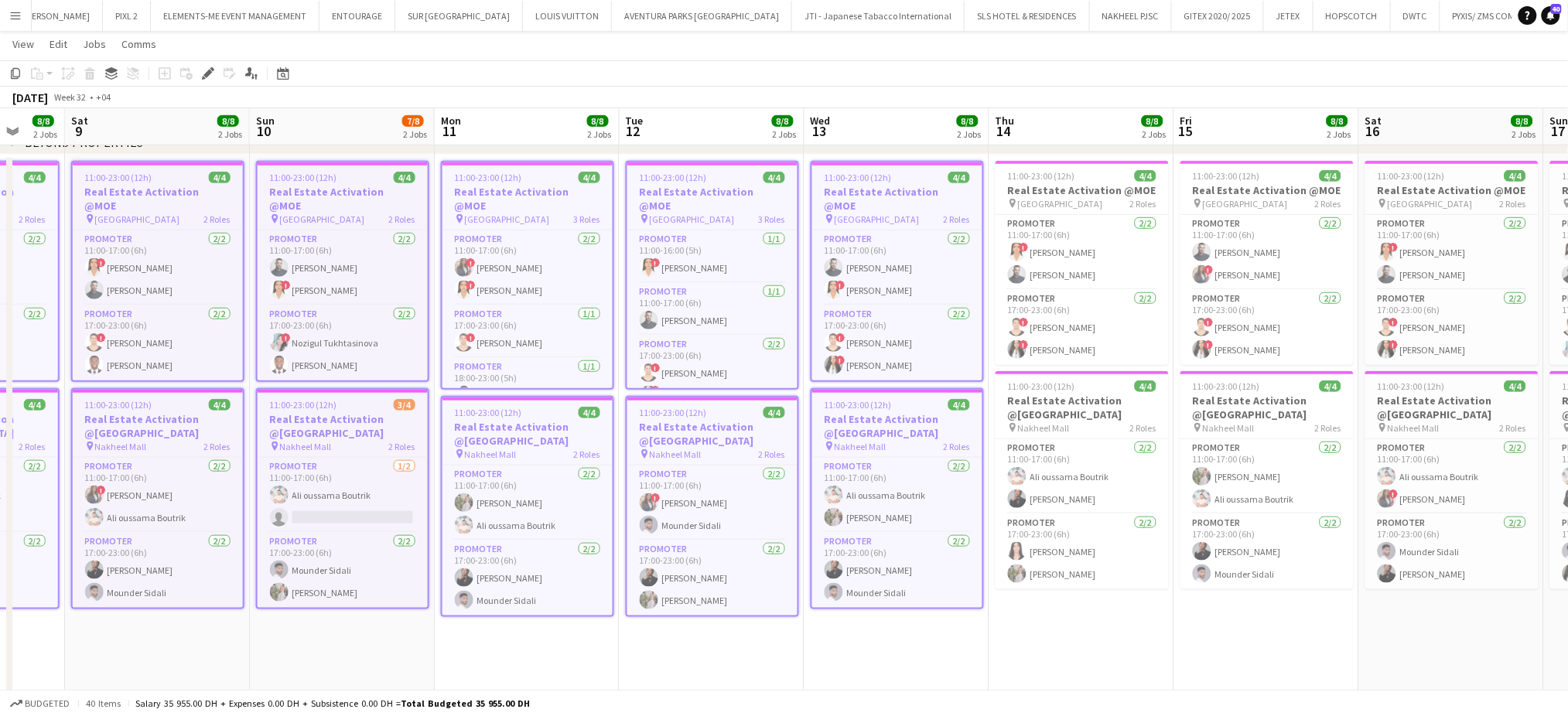
drag, startPoint x: 975, startPoint y: 334, endPoint x: 562, endPoint y: 271, distance: 417.8
click at [564, 274] on app-calendar-viewport "Wed 6 8/8 2 Jobs Thu 7 7/8 2 Jobs Fri 8 8/8 2 Jobs Sat 9 8/8 2 Jobs Sun 10 7/8 …" at bounding box center [784, 386] width 1568 height 1271
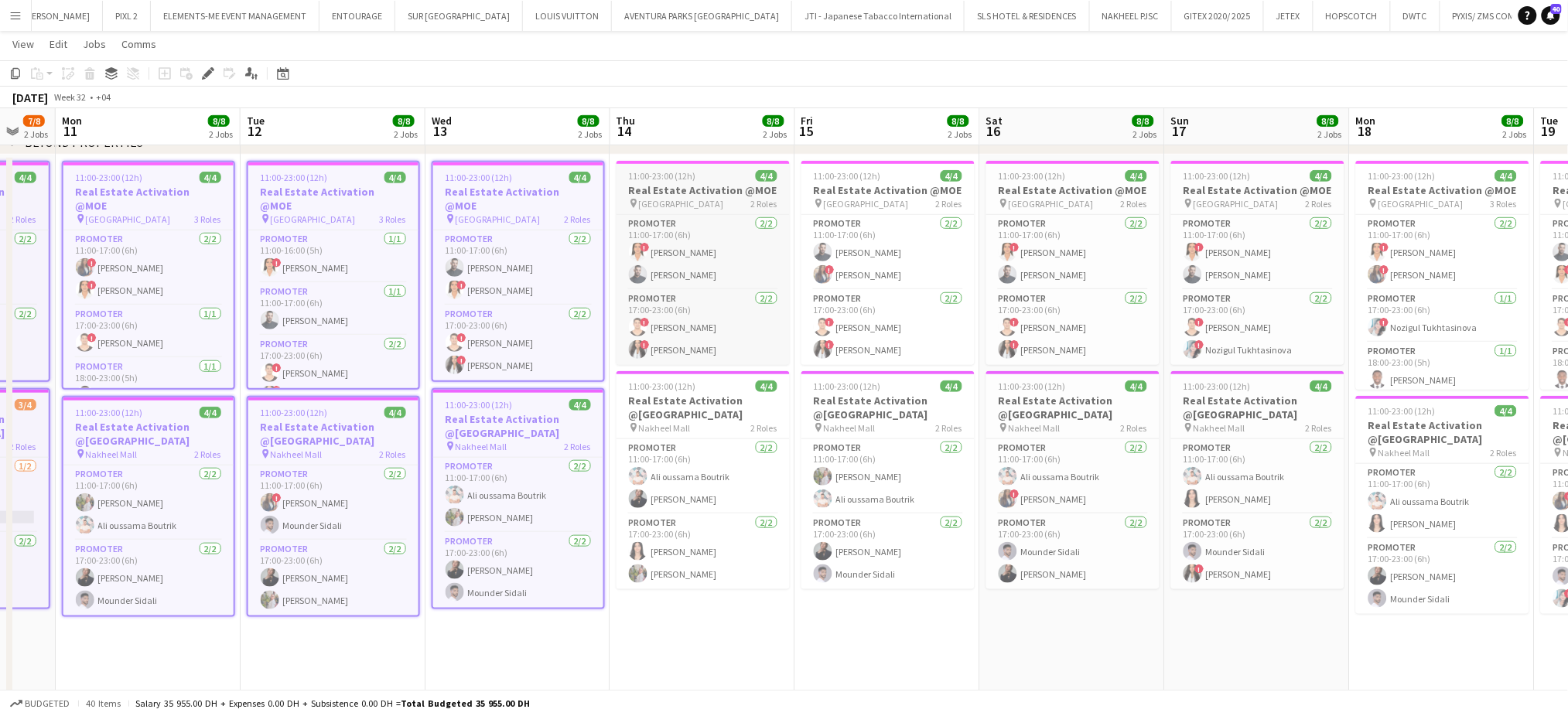
click at [691, 179] on span "11:00-23:00 (12h)" at bounding box center [662, 176] width 67 height 11
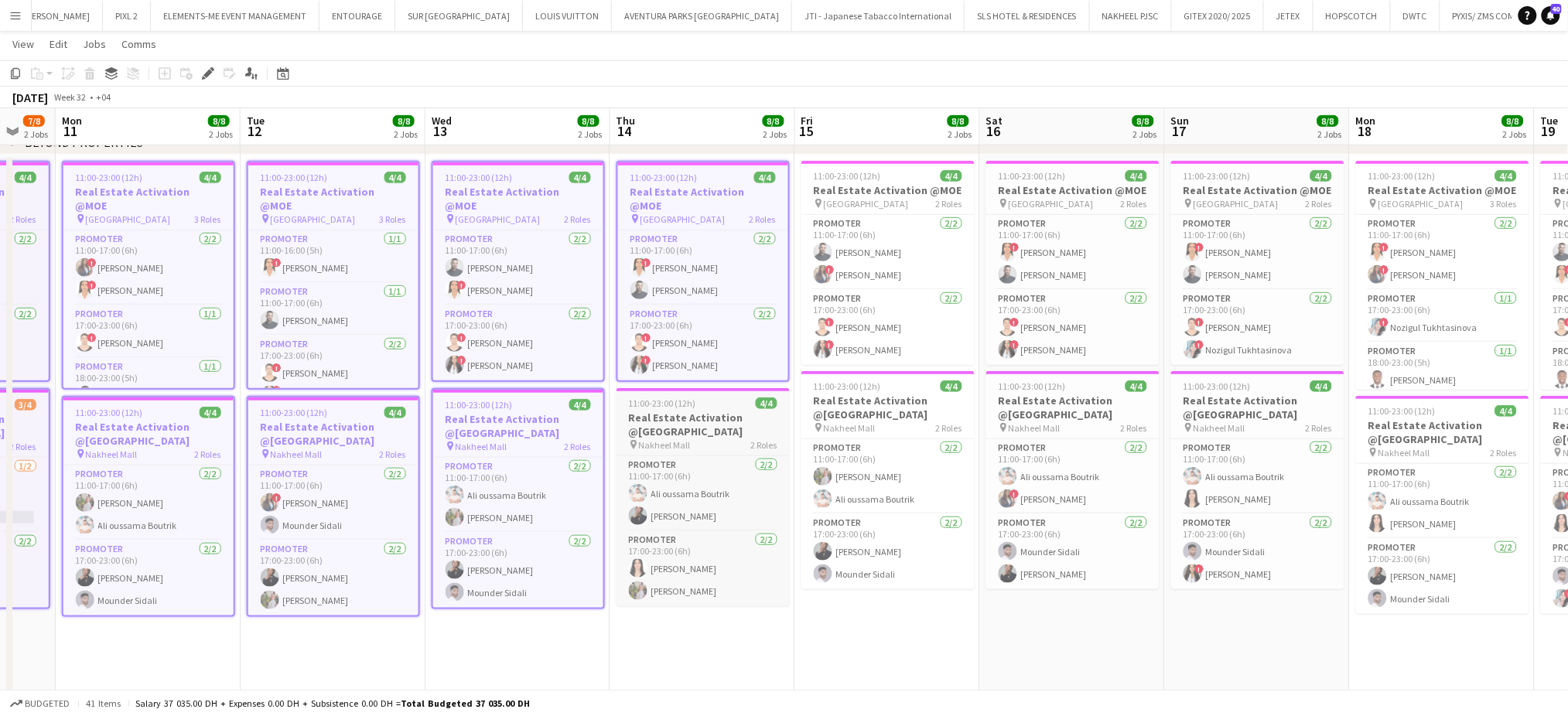
click at [681, 398] on span "11:00-23:00 (12h)" at bounding box center [662, 403] width 67 height 11
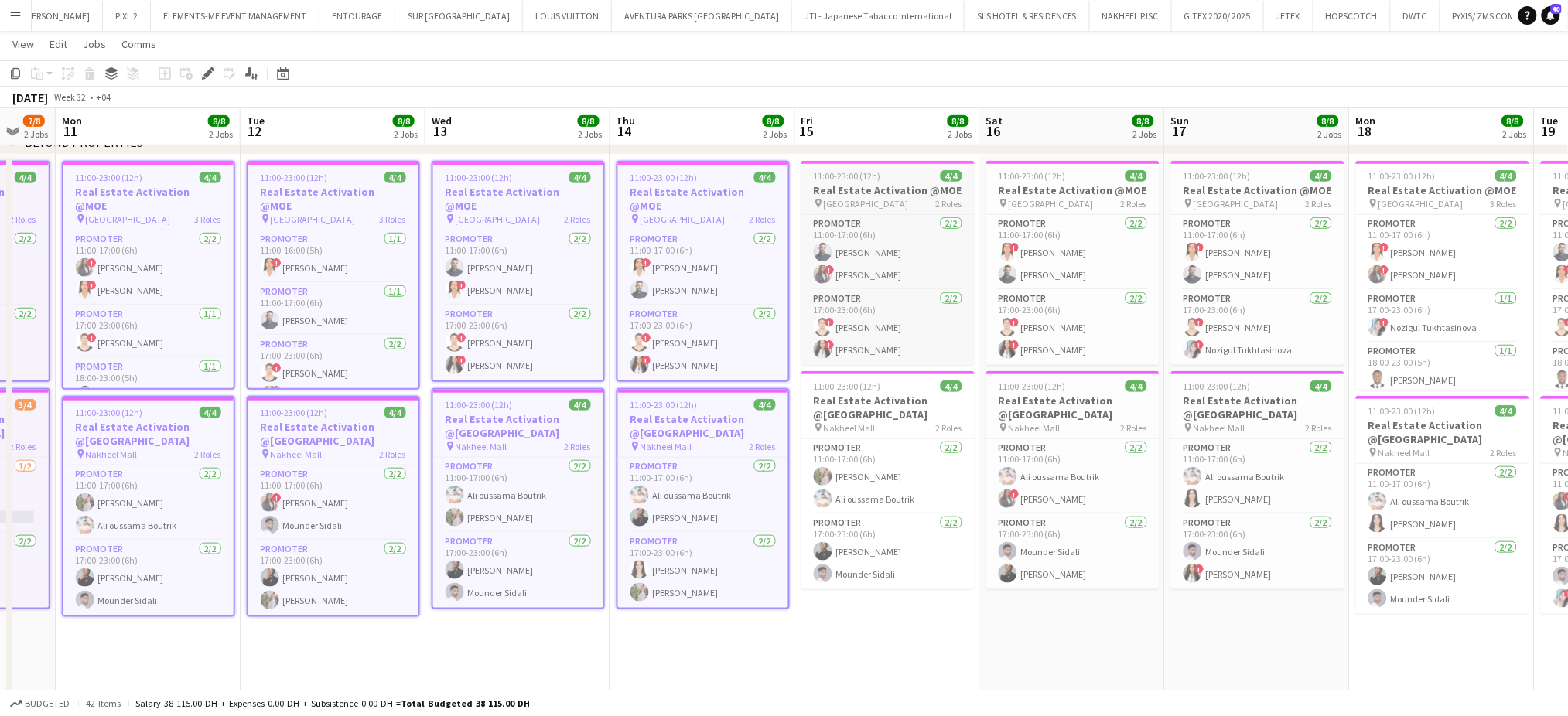
click at [896, 187] on h3 "Real Estate Activation @MOE" at bounding box center [889, 190] width 173 height 14
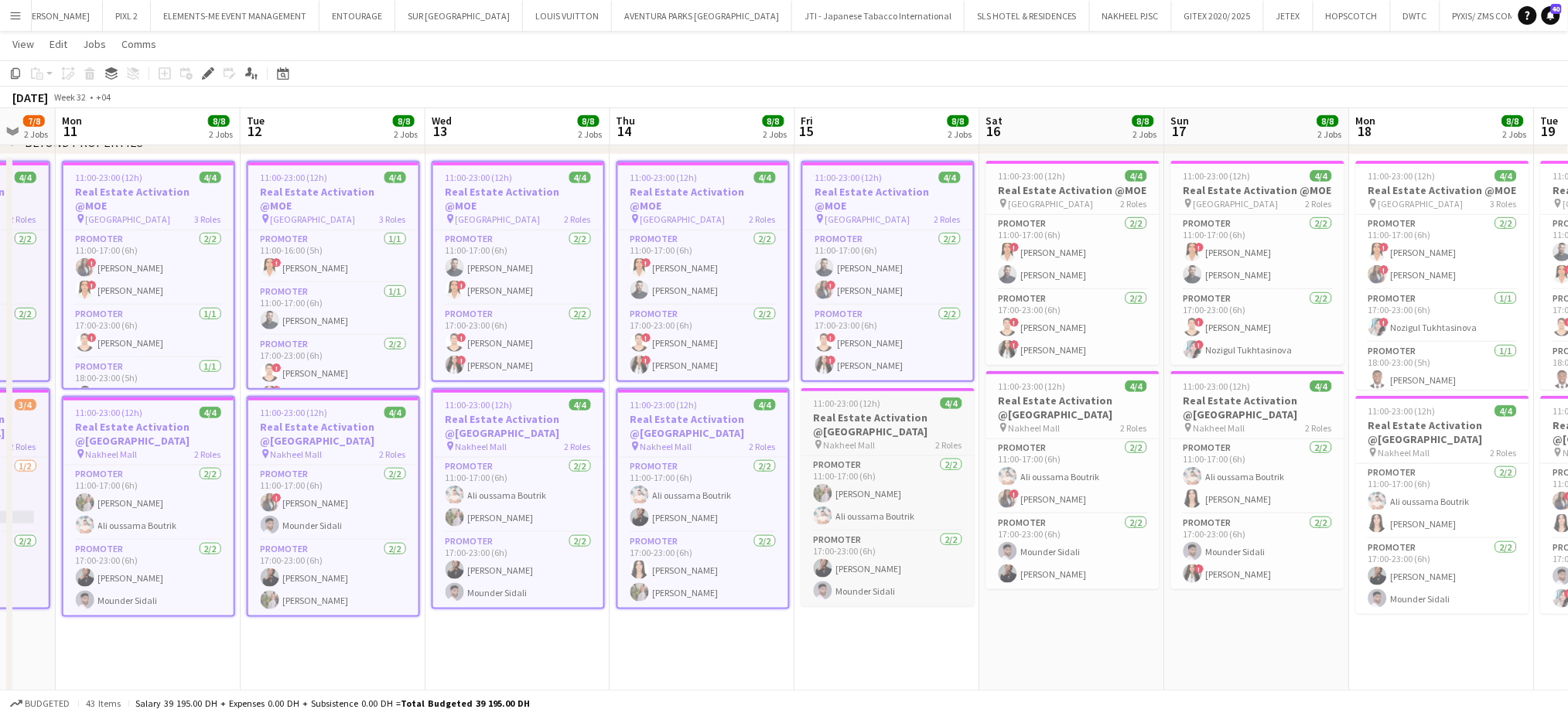
click at [842, 411] on h3 "Real Estate Activation @[GEOGRAPHIC_DATA]" at bounding box center [889, 425] width 173 height 28
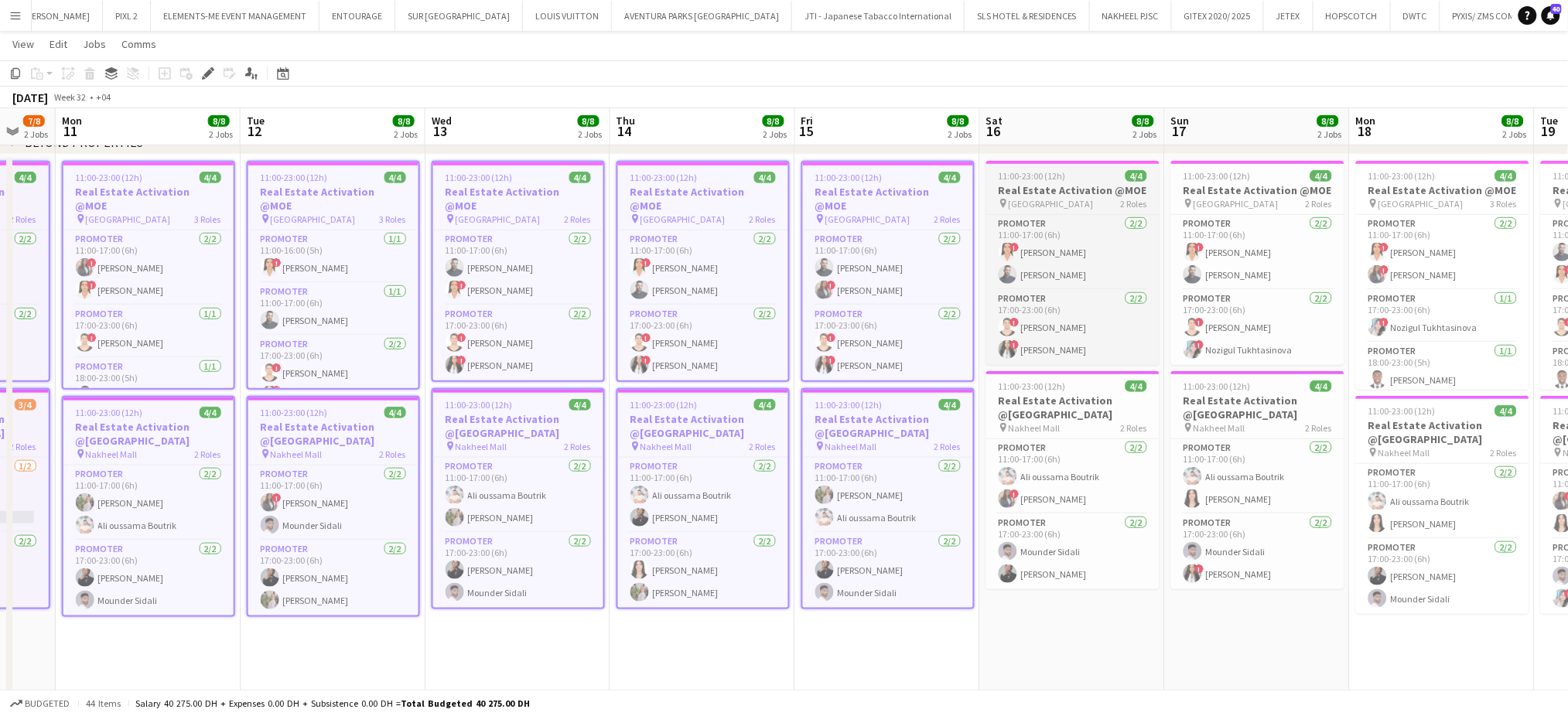
click at [1033, 188] on h3 "Real Estate Activation @MOE" at bounding box center [1073, 190] width 173 height 14
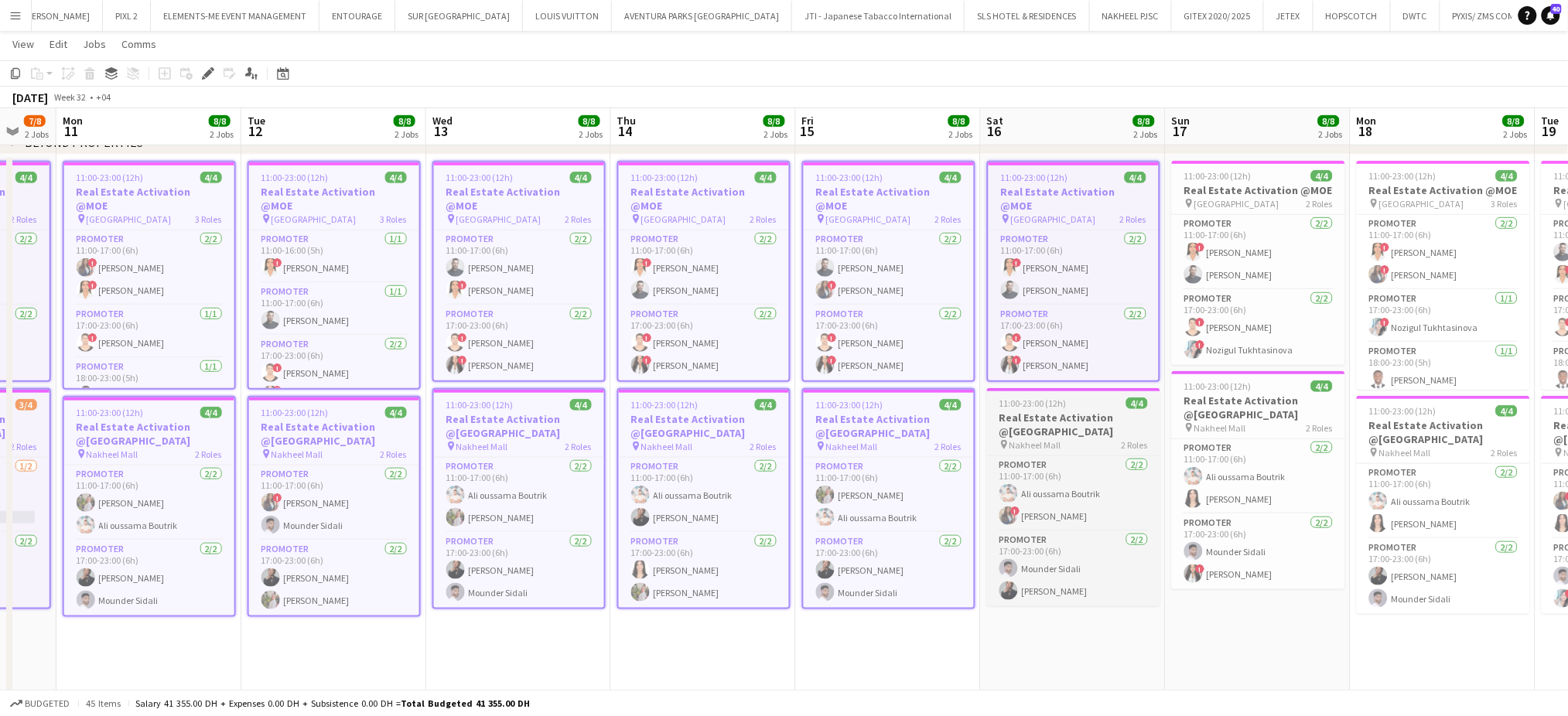
click at [1031, 411] on h3 "Real Estate Activation @[GEOGRAPHIC_DATA]" at bounding box center [1074, 425] width 173 height 28
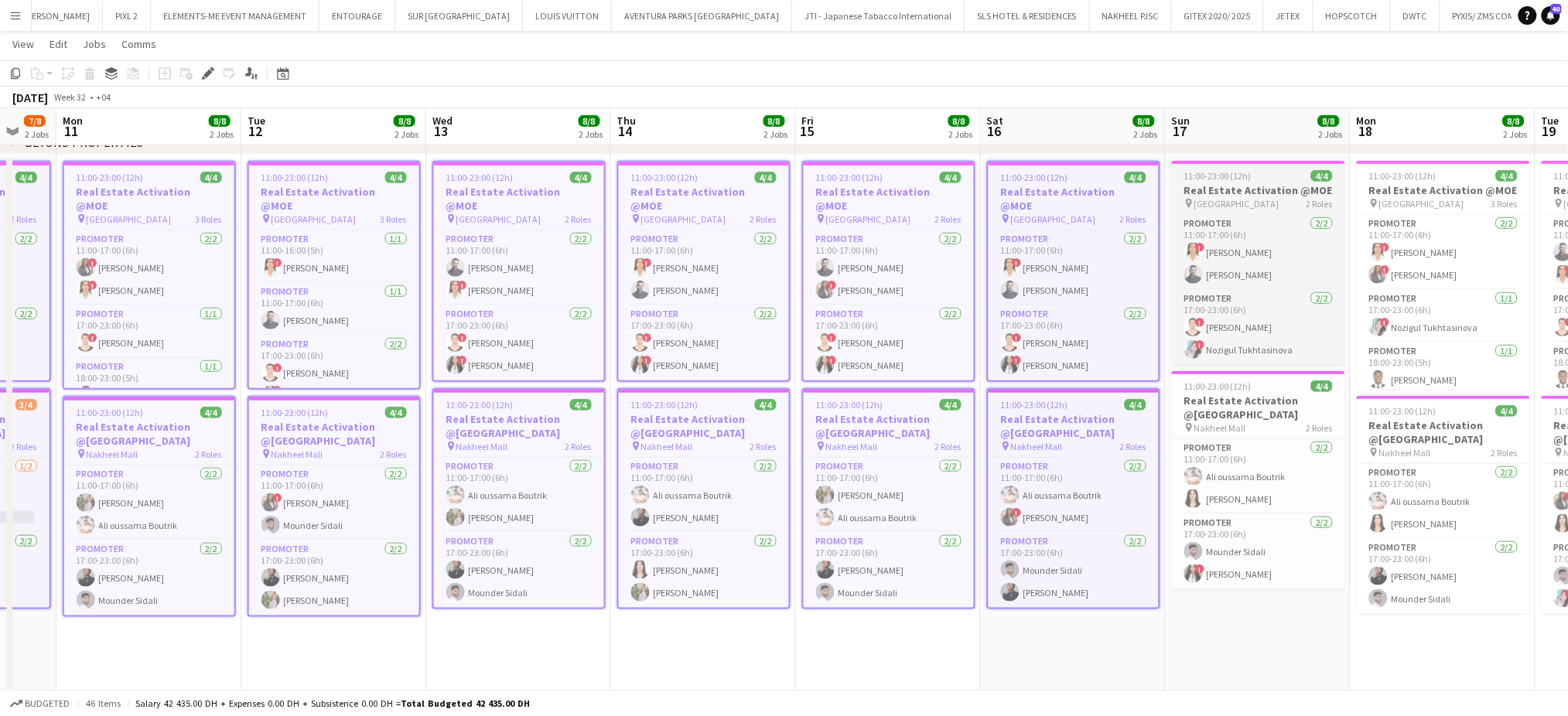
click at [1219, 188] on h3 "Real Estate Activation @MOE" at bounding box center [1259, 190] width 173 height 14
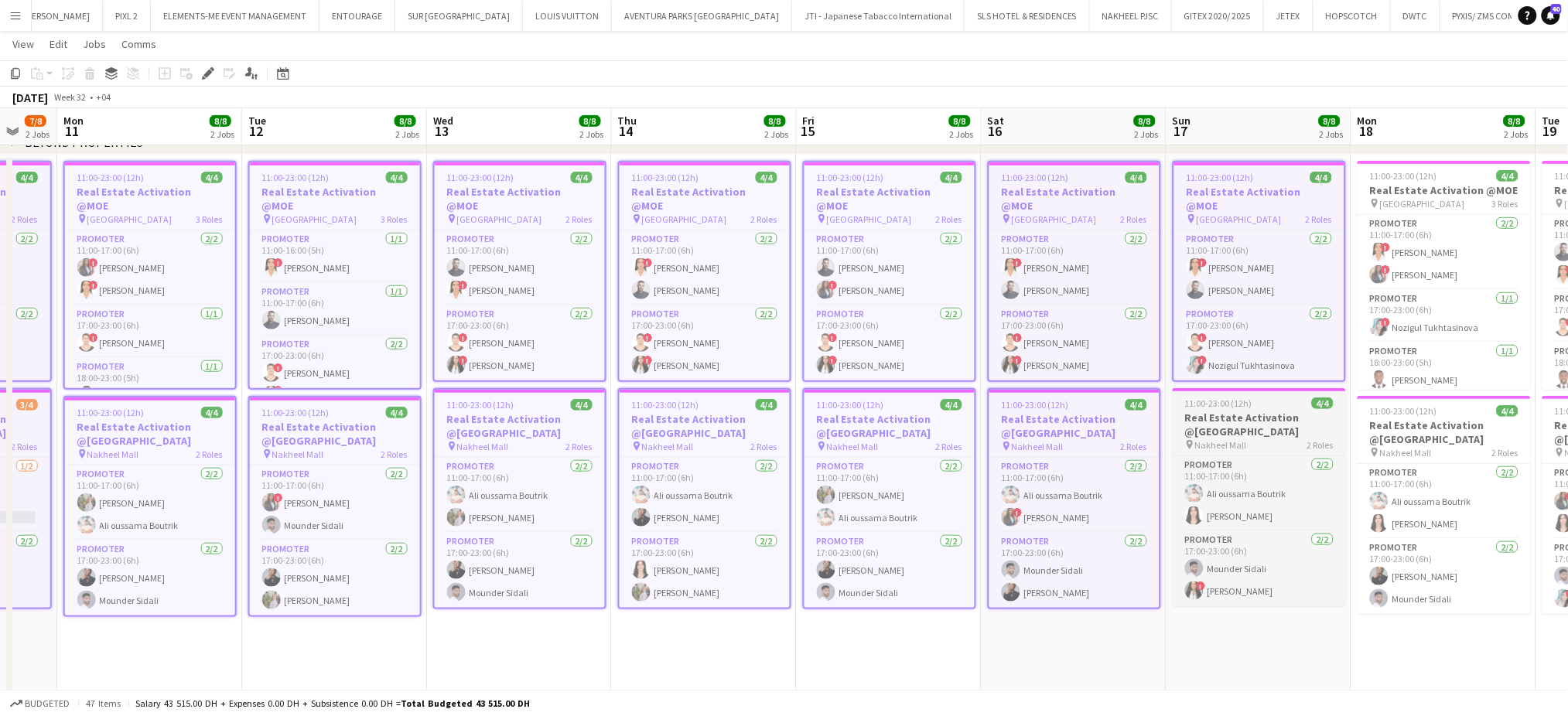
click at [1206, 411] on h3 "Real Estate Activation @[GEOGRAPHIC_DATA]" at bounding box center [1260, 425] width 173 height 28
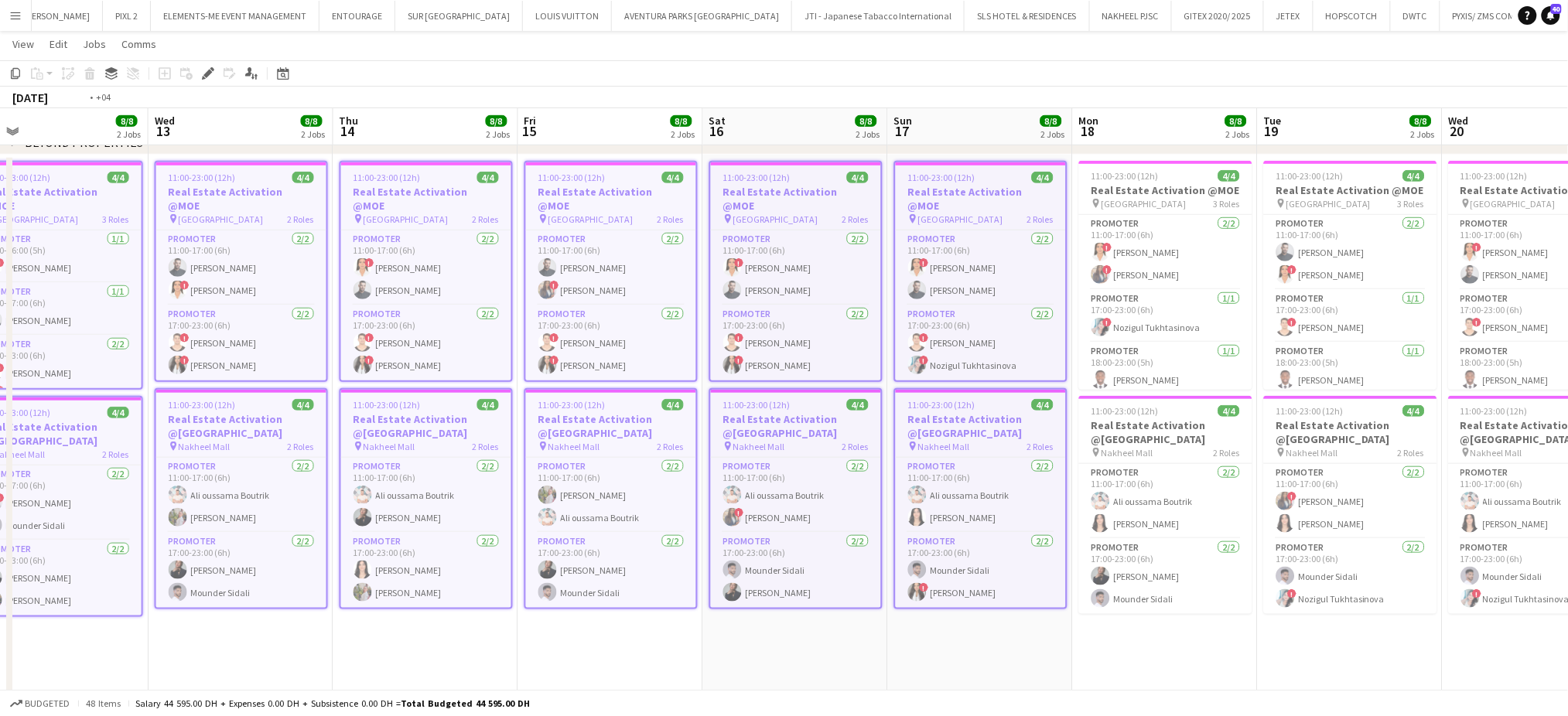
drag, startPoint x: 1238, startPoint y: 404, endPoint x: 364, endPoint y: 82, distance: 931.4
click at [405, 92] on app-calendar "Copy Paste Paste Ctrl+V Paste with crew Ctrl+Shift+V Paste linked Job [GEOGRAPH…" at bounding box center [784, 386] width 1568 height 1271
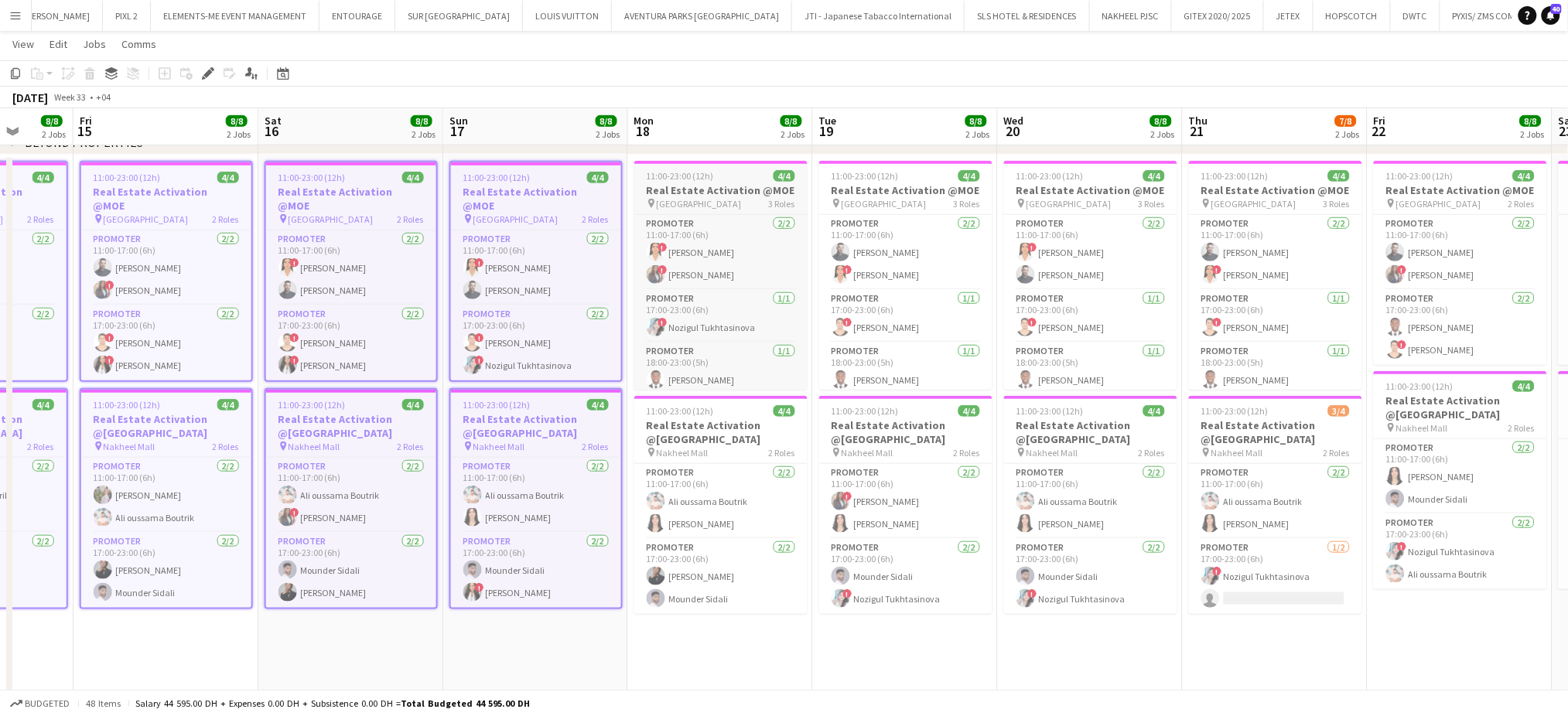
click at [755, 182] on app-job-card "11:00-23:00 (12h) 4/4 Real Estate Activation @MOE pin Mall of Emirates 3 Roles …" at bounding box center [721, 275] width 173 height 229
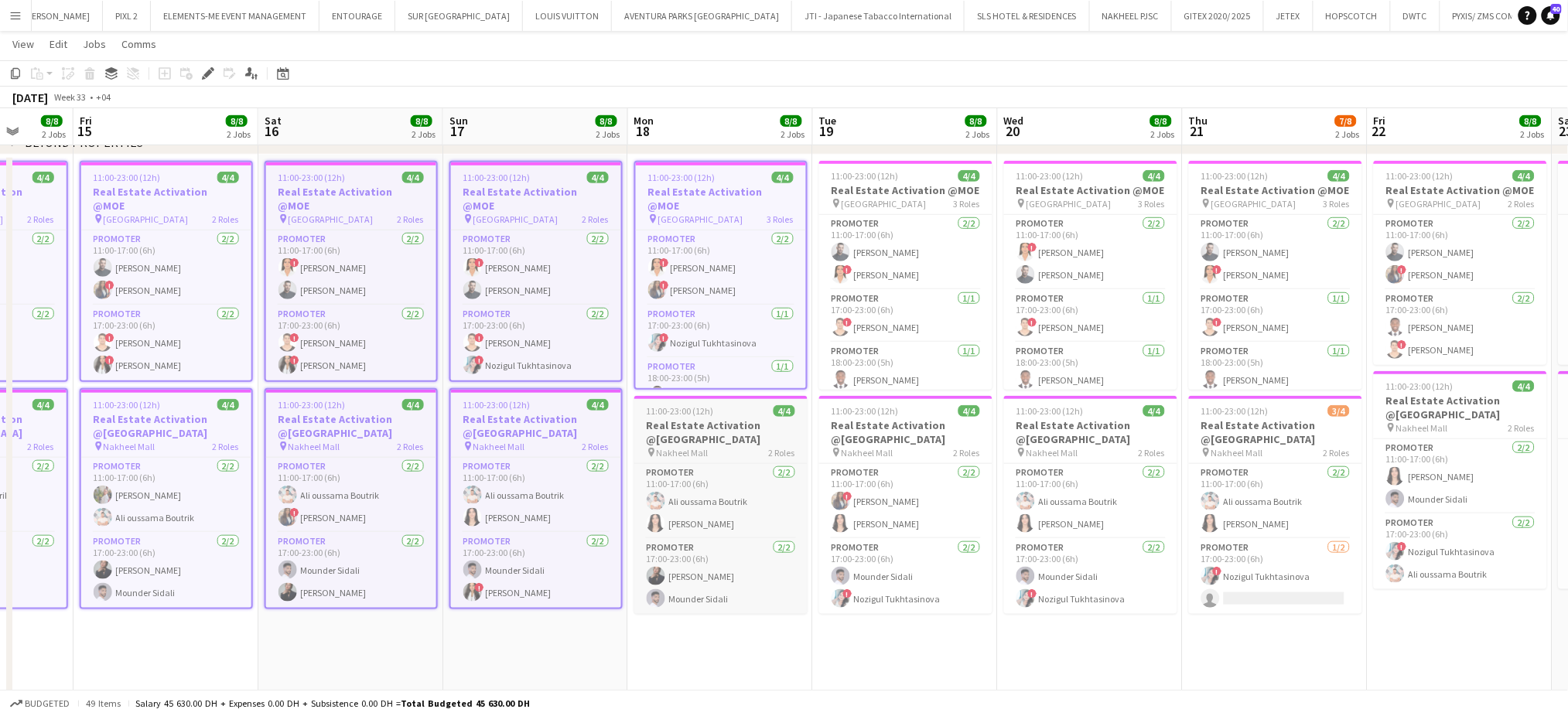
click at [690, 406] on span "11:00-23:00 (12h)" at bounding box center [679, 411] width 67 height 11
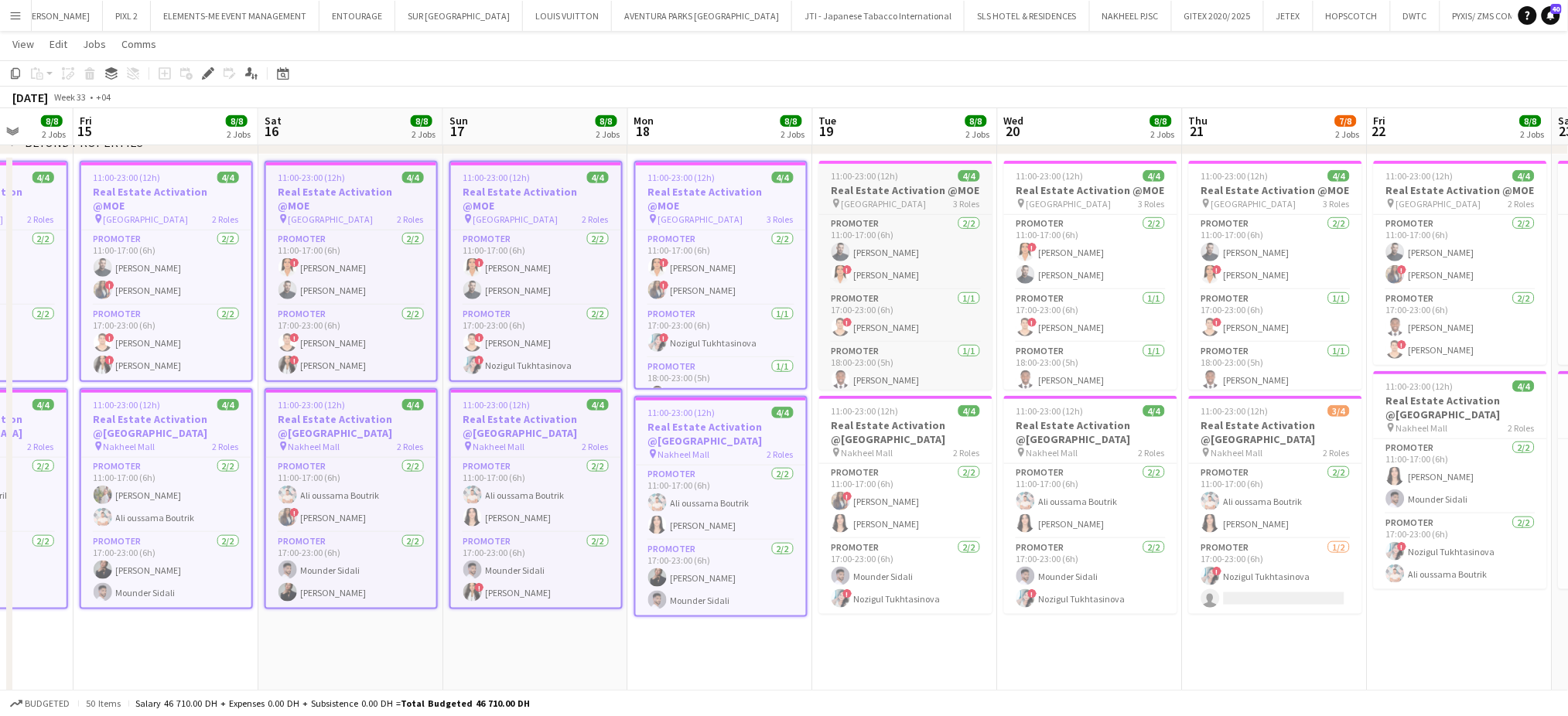
click at [880, 181] on span "11:00-23:00 (12h)" at bounding box center [865, 176] width 67 height 11
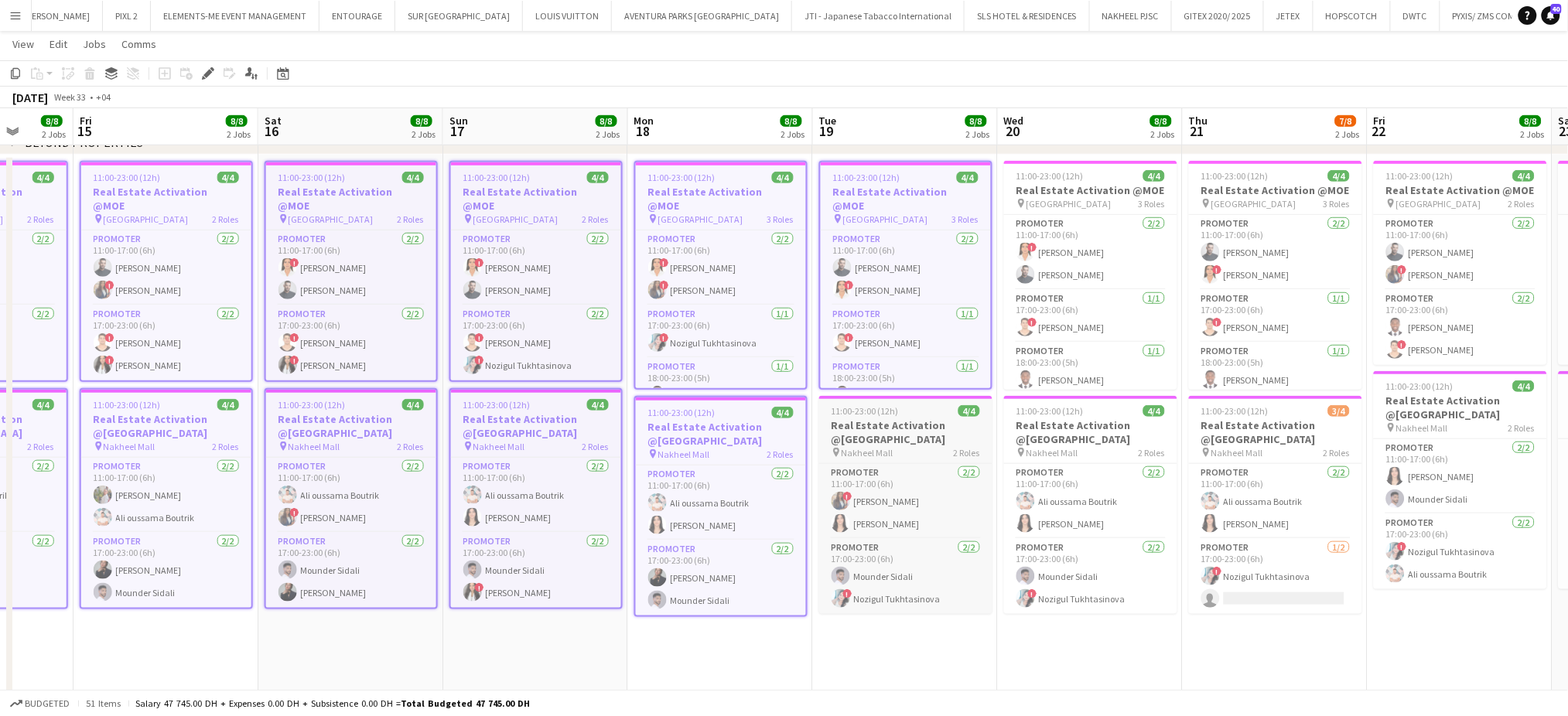
click at [854, 431] on h3 "Real Estate Activation @[GEOGRAPHIC_DATA]" at bounding box center [906, 432] width 173 height 28
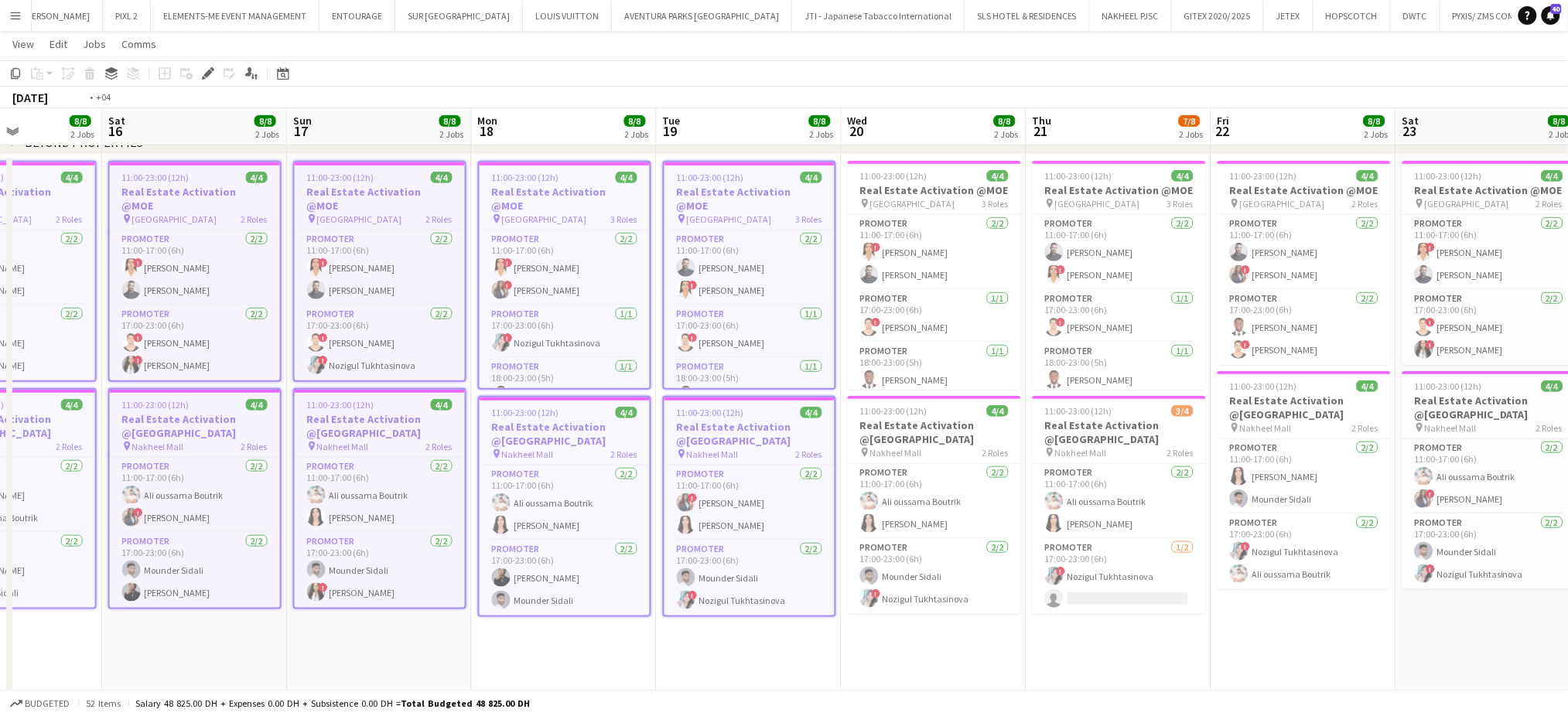
drag, startPoint x: 875, startPoint y: 437, endPoint x: 204, endPoint y: 248, distance: 697.1
click at [214, 249] on app-calendar-viewport "Tue 12 8/8 2 Jobs Wed 13 8/8 2 Jobs Thu 14 8/8 2 Jobs Fri 15 8/8 2 Jobs Sat 16 …" at bounding box center [784, 386] width 1568 height 1271
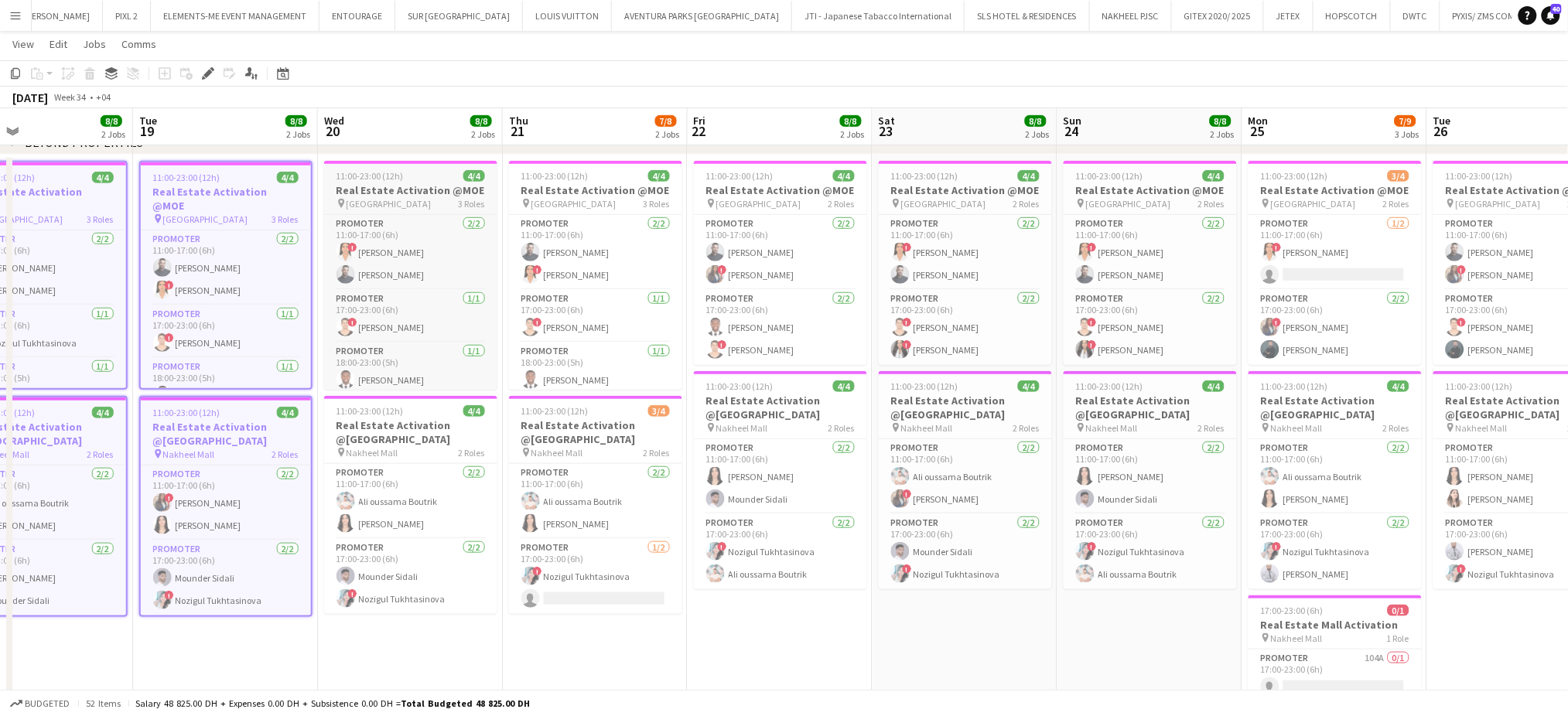
drag, startPoint x: 430, startPoint y: 183, endPoint x: 419, endPoint y: 200, distance: 20.2
click at [428, 184] on h3 "Real Estate Activation @MOE" at bounding box center [411, 190] width 173 height 14
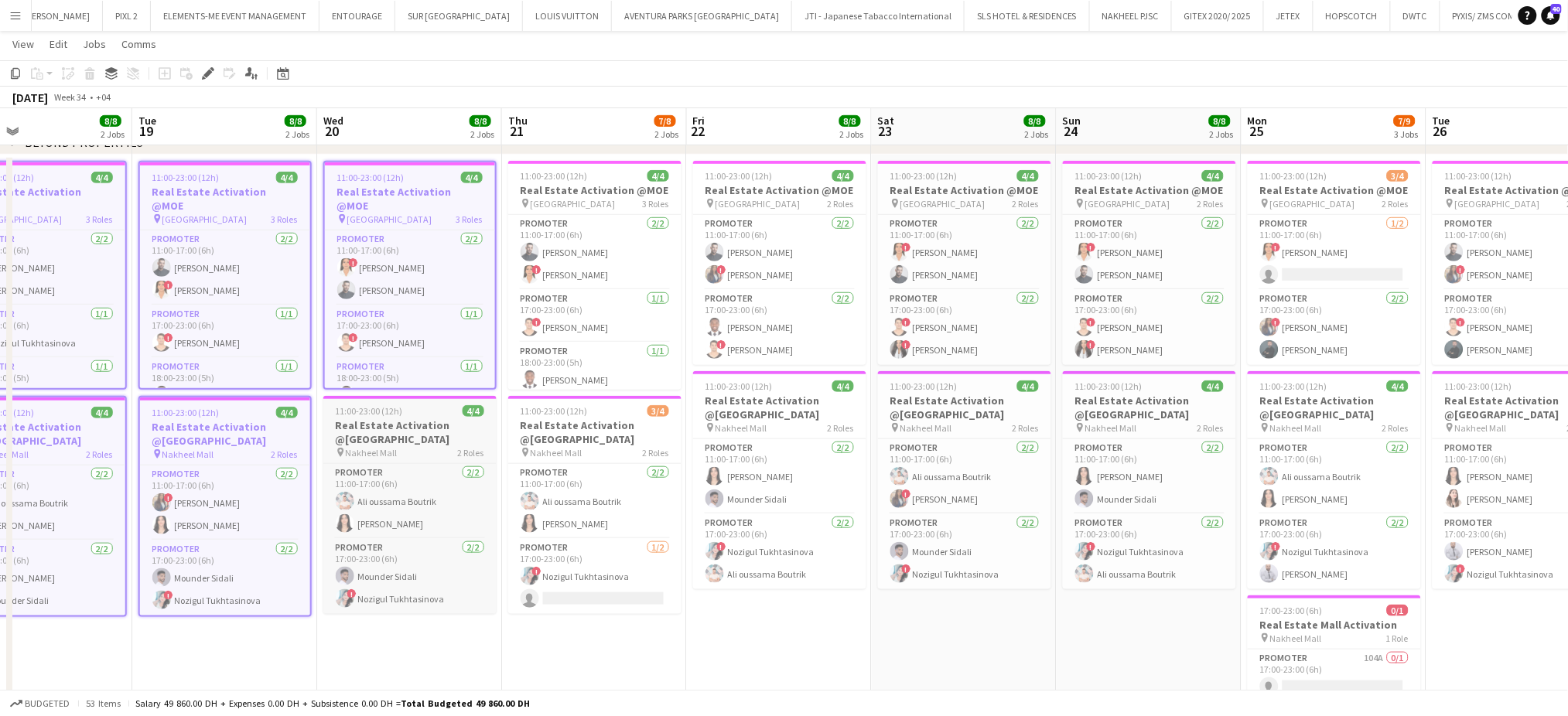
click at [397, 437] on h3 "Real Estate Activation @[GEOGRAPHIC_DATA]" at bounding box center [410, 432] width 173 height 28
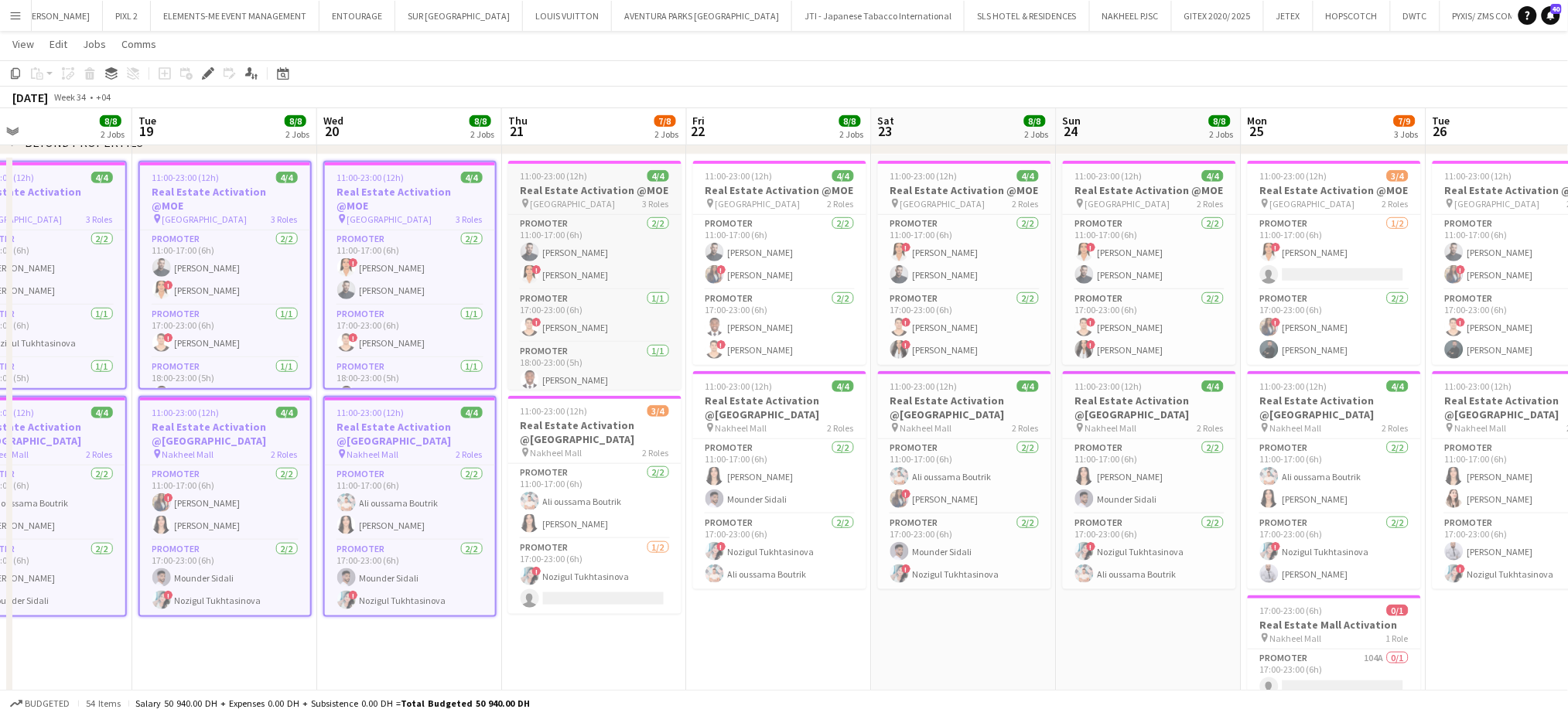
click at [588, 181] on div "11:00-23:00 (12h) 4/4" at bounding box center [595, 176] width 173 height 11
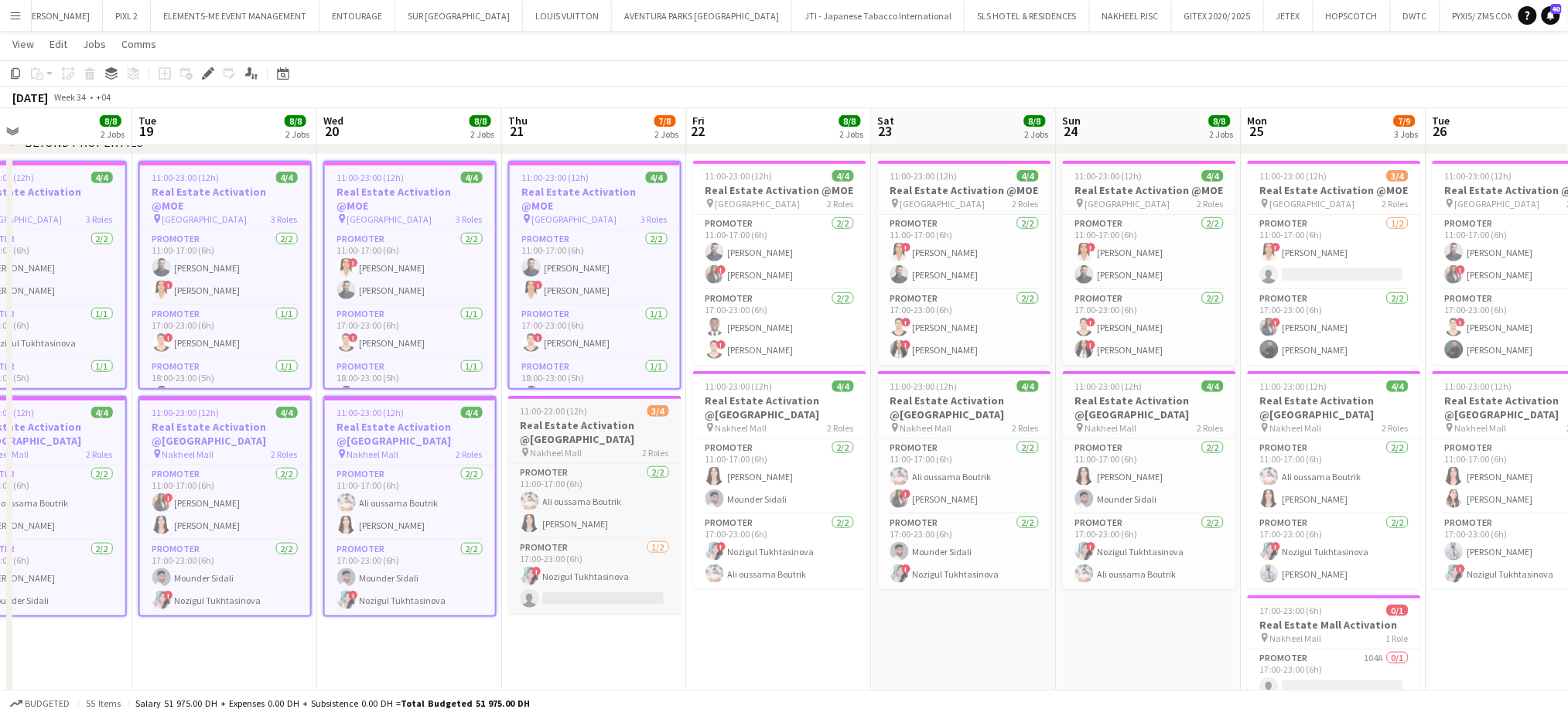
click at [567, 405] on span "11:00-23:00 (12h)" at bounding box center [554, 411] width 67 height 11
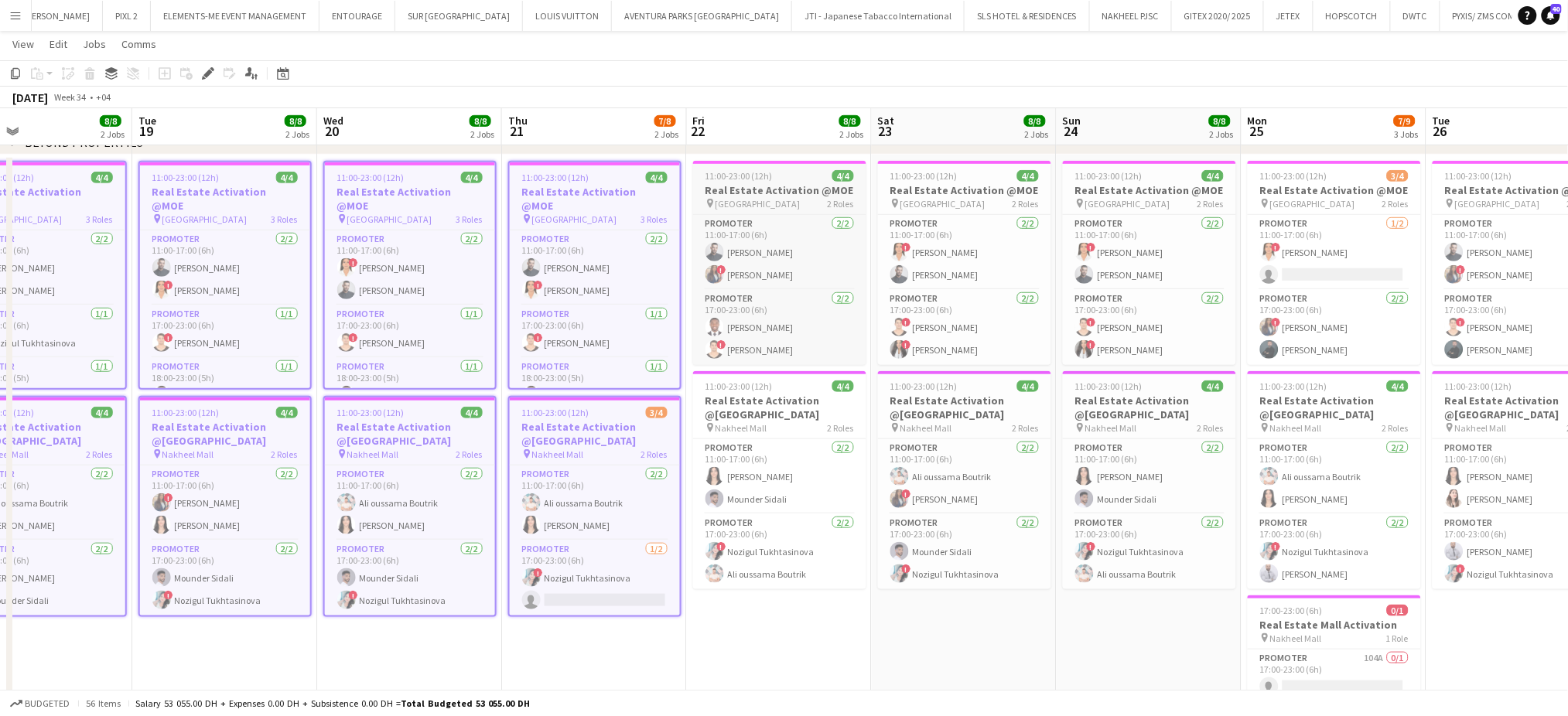
click at [750, 187] on h3 "Real Estate Activation @MOE" at bounding box center [780, 190] width 173 height 14
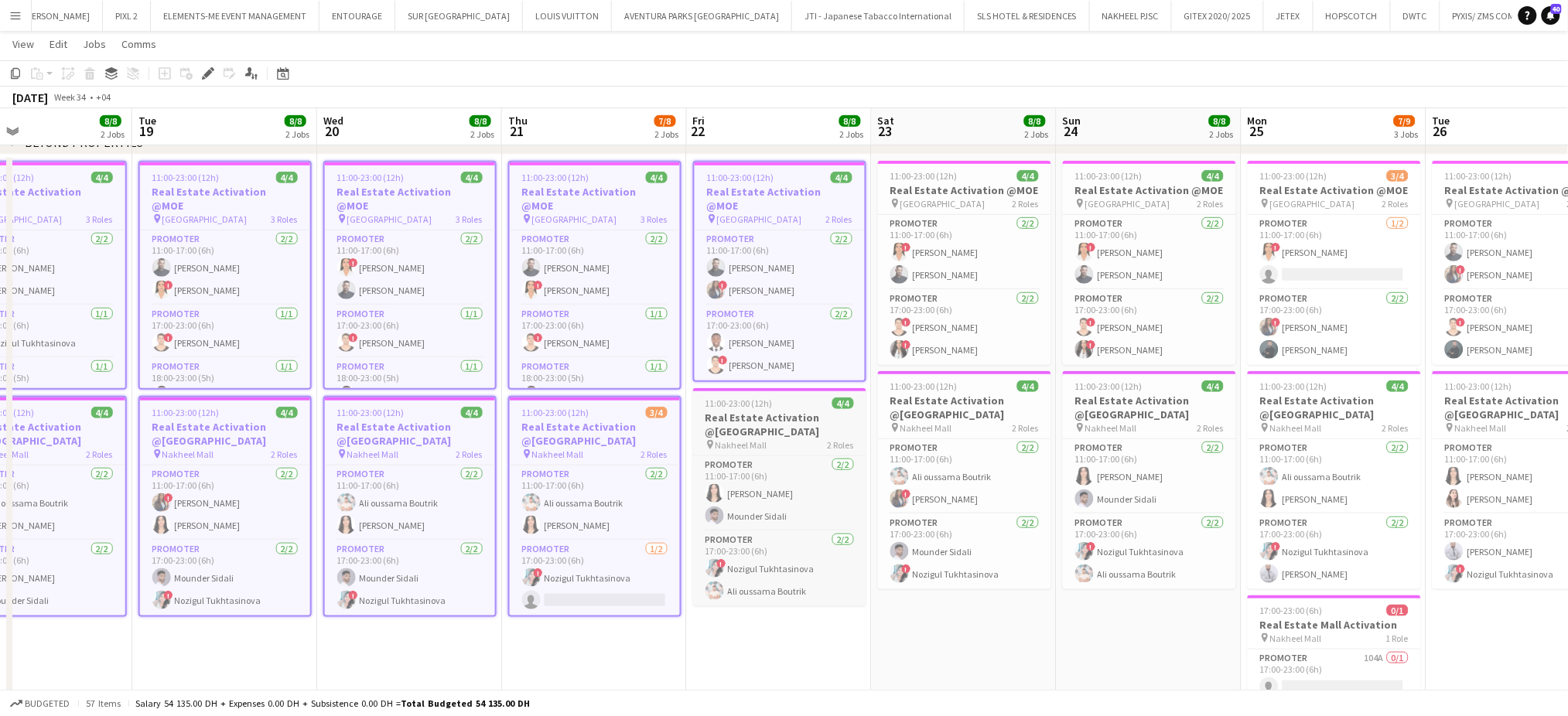
click at [728, 411] on h3 "Real Estate Activation @[GEOGRAPHIC_DATA]" at bounding box center [780, 425] width 173 height 28
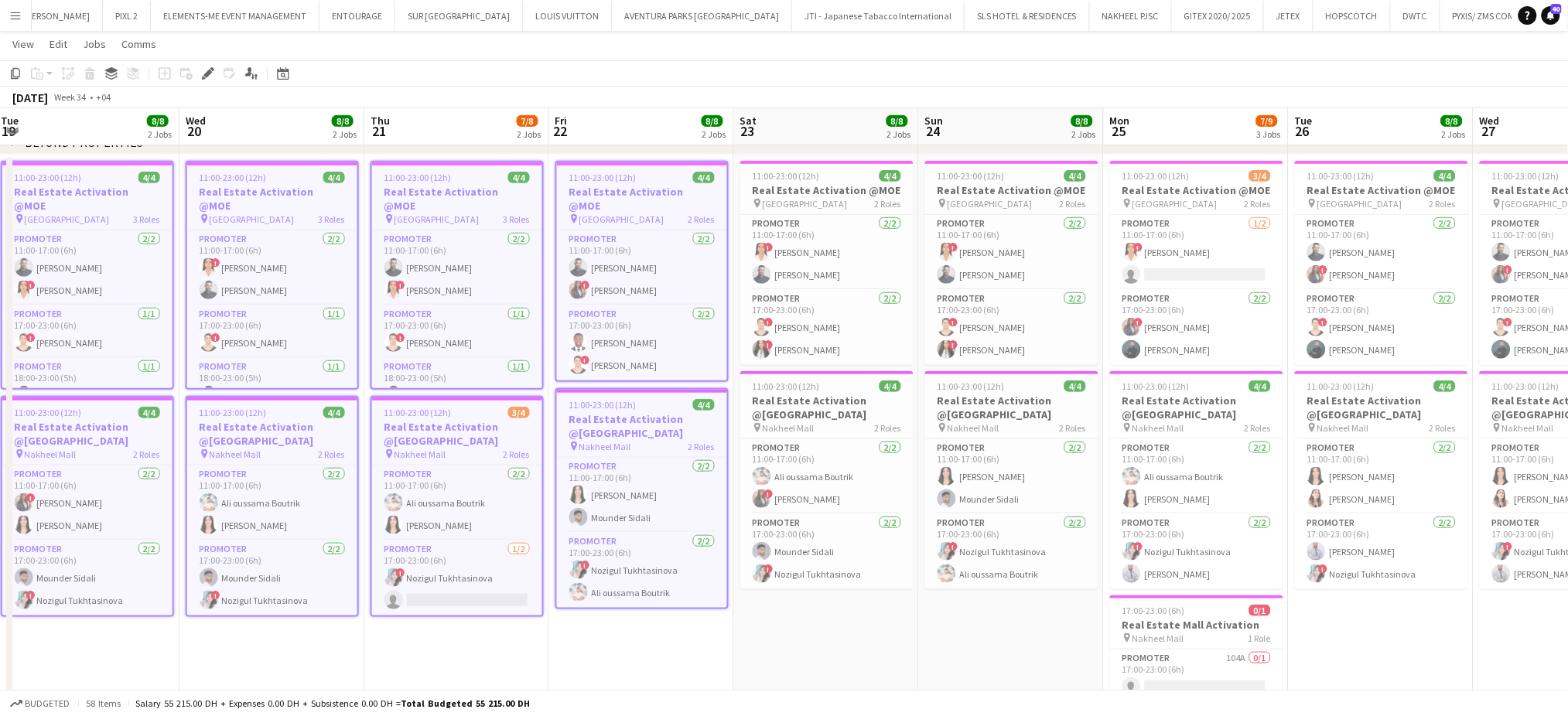
drag, startPoint x: 773, startPoint y: 413, endPoint x: 224, endPoint y: 262, distance: 569.4
click at [226, 263] on app-calendar-viewport "Sat 16 8/8 2 Jobs Sun 17 8/8 2 Jobs Mon 18 8/8 2 Jobs Tue 19 8/8 2 Jobs Wed 20 …" at bounding box center [784, 386] width 1568 height 1271
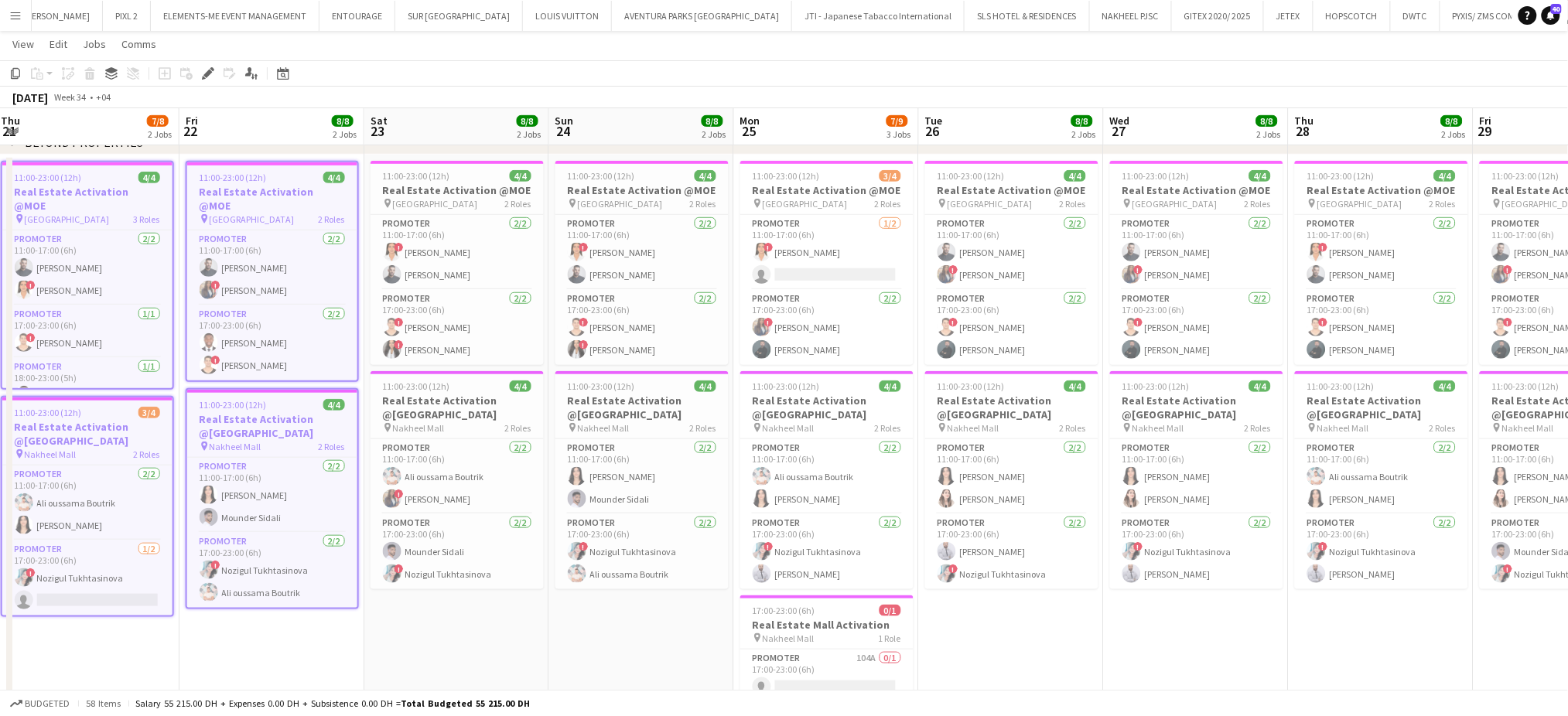
scroll to position [0, 599]
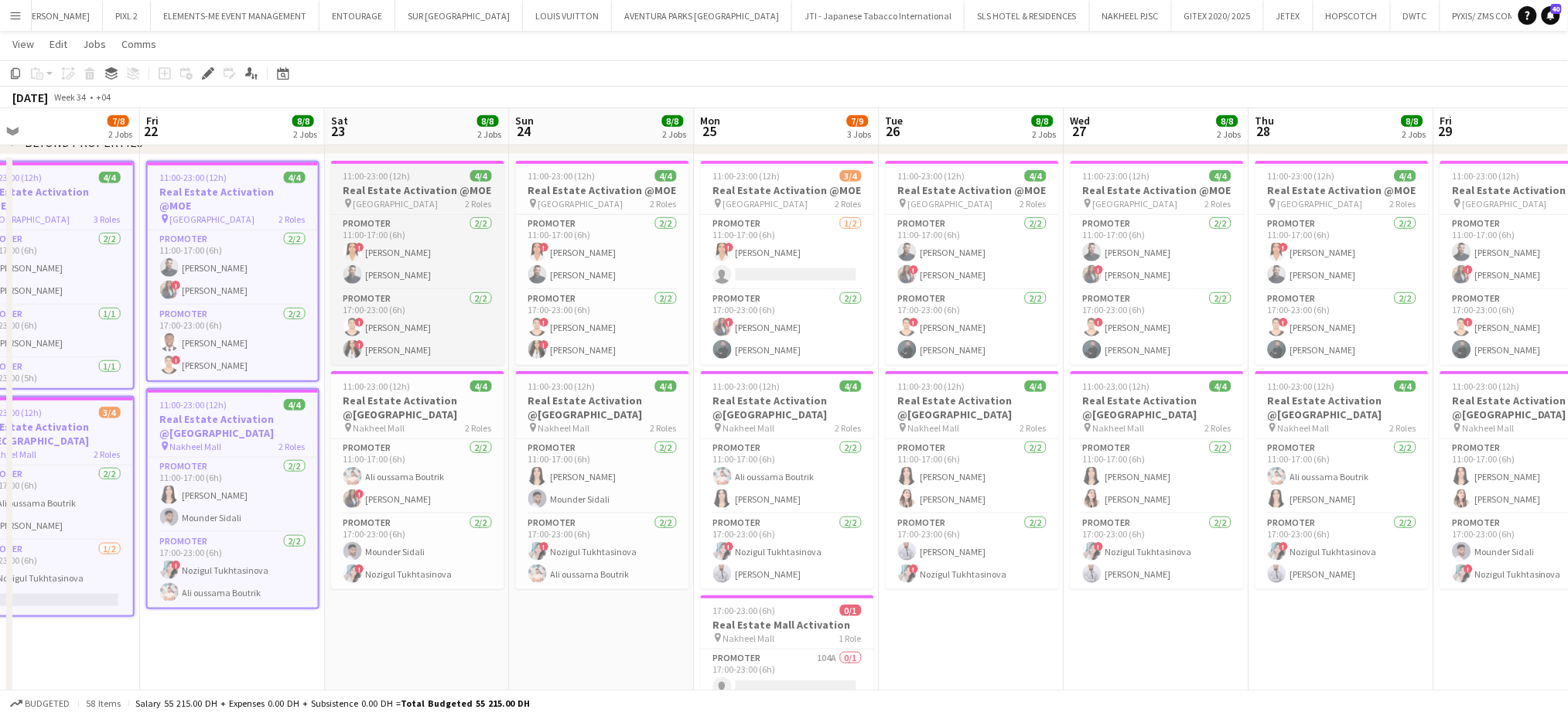
click at [409, 194] on h3 "Real Estate Activation @MOE" at bounding box center [417, 190] width 173 height 14
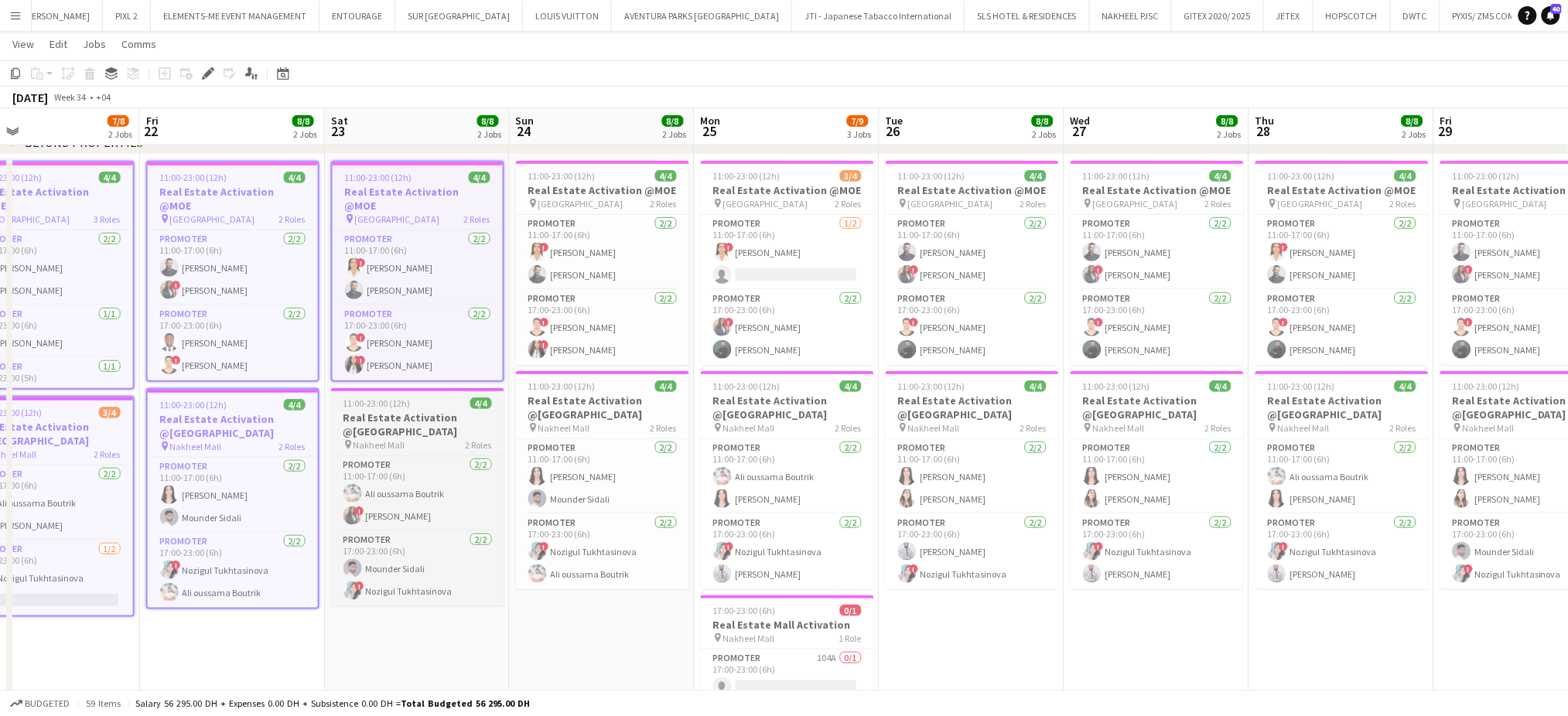
click at [383, 398] on span "11:00-23:00 (12h)" at bounding box center [377, 403] width 67 height 11
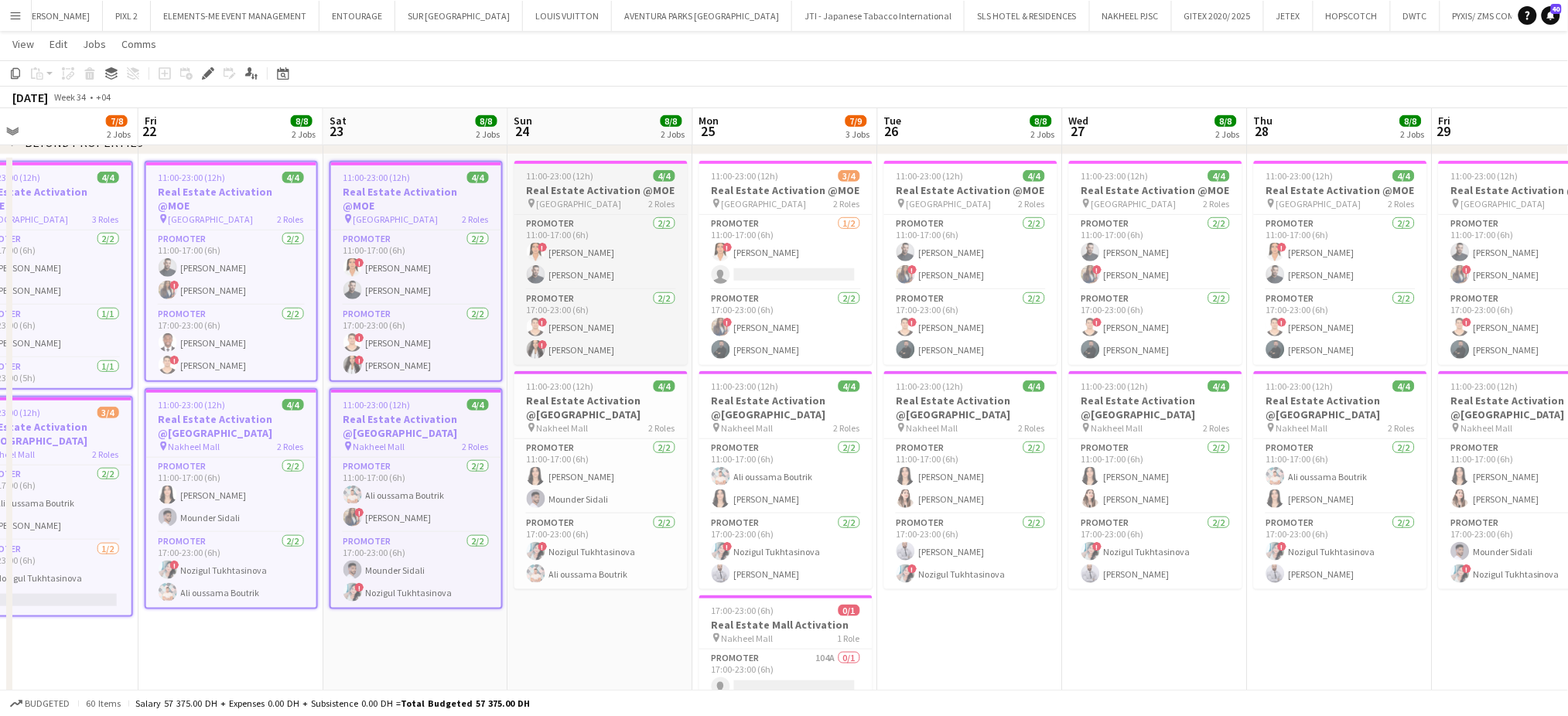
drag, startPoint x: 625, startPoint y: 186, endPoint x: 623, endPoint y: 197, distance: 11.2
click at [622, 186] on h3 "Real Estate Activation @MOE" at bounding box center [601, 190] width 173 height 14
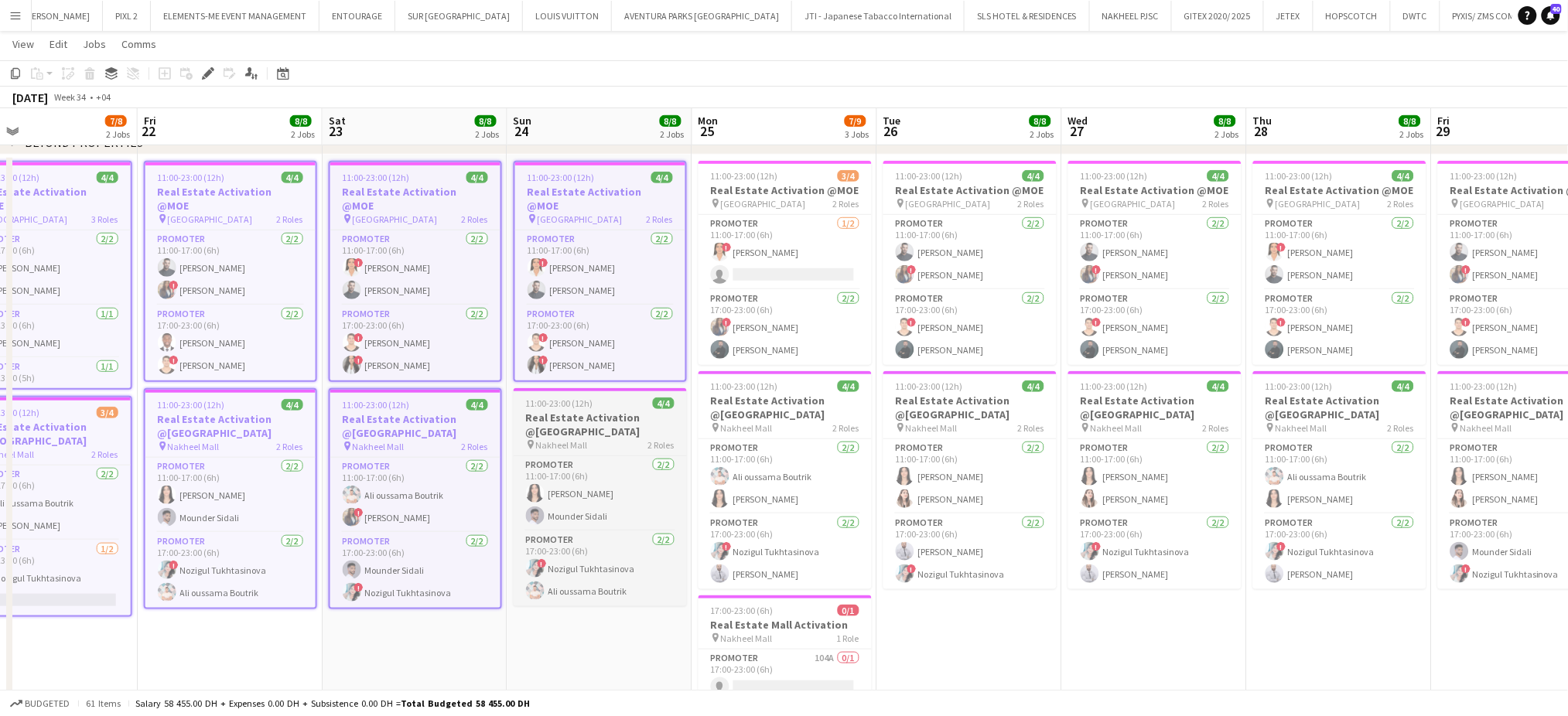
click at [619, 411] on h3 "Real Estate Activation @[GEOGRAPHIC_DATA]" at bounding box center [600, 425] width 173 height 28
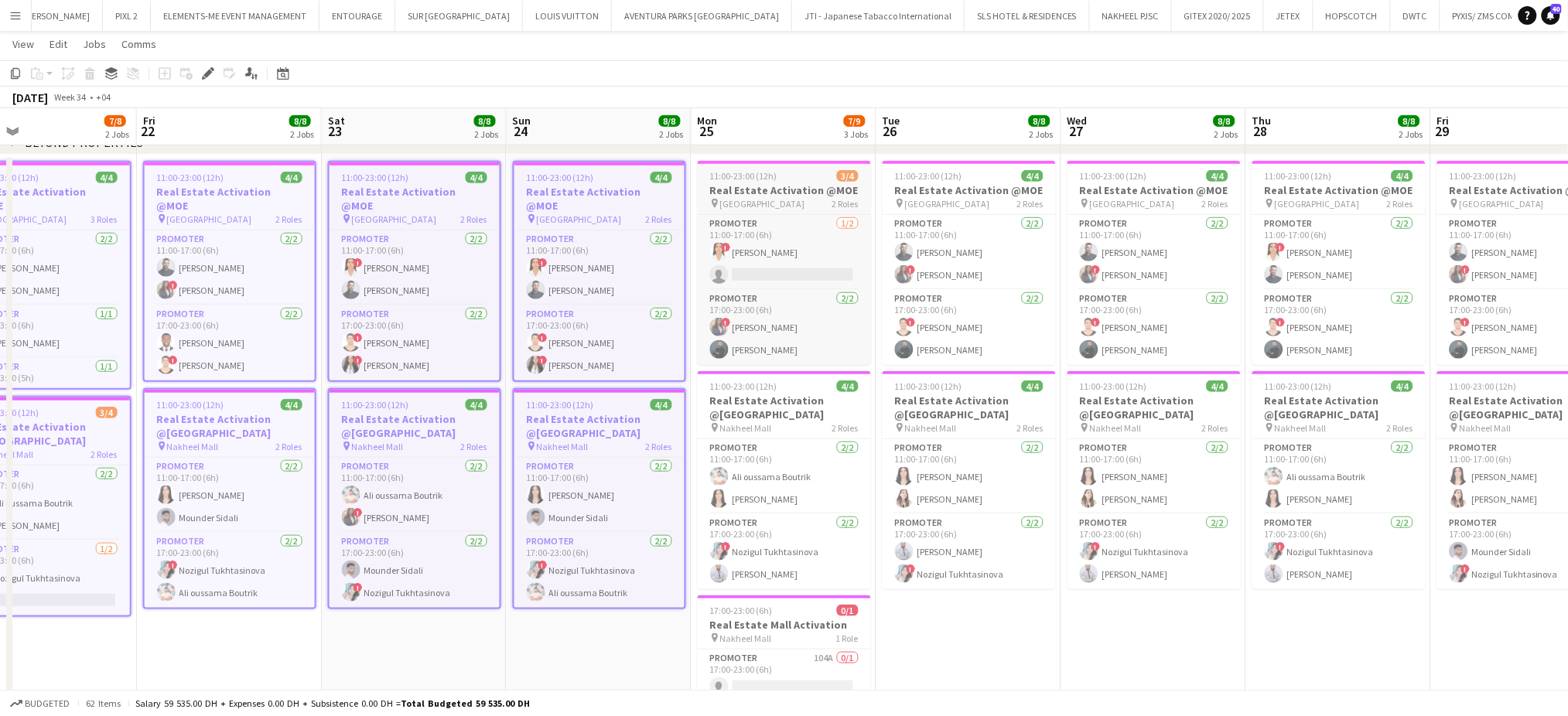
click at [788, 168] on app-job-card "11:00-23:00 (12h) 3/4 Real Estate Activation @MOE pin Mall of Emirates 2 Roles …" at bounding box center [785, 263] width 173 height 204
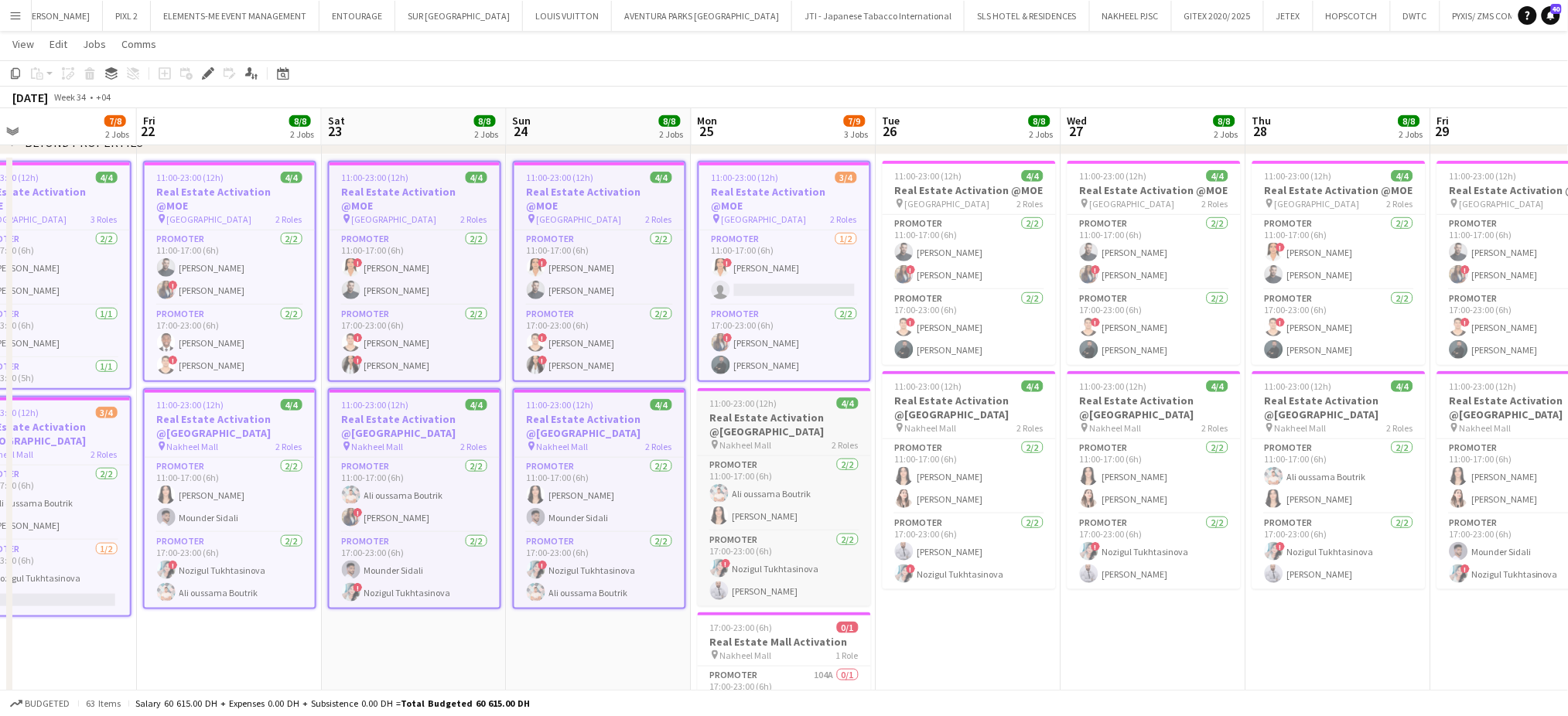
click at [798, 411] on h3 "Real Estate Activation @[GEOGRAPHIC_DATA]" at bounding box center [785, 425] width 173 height 28
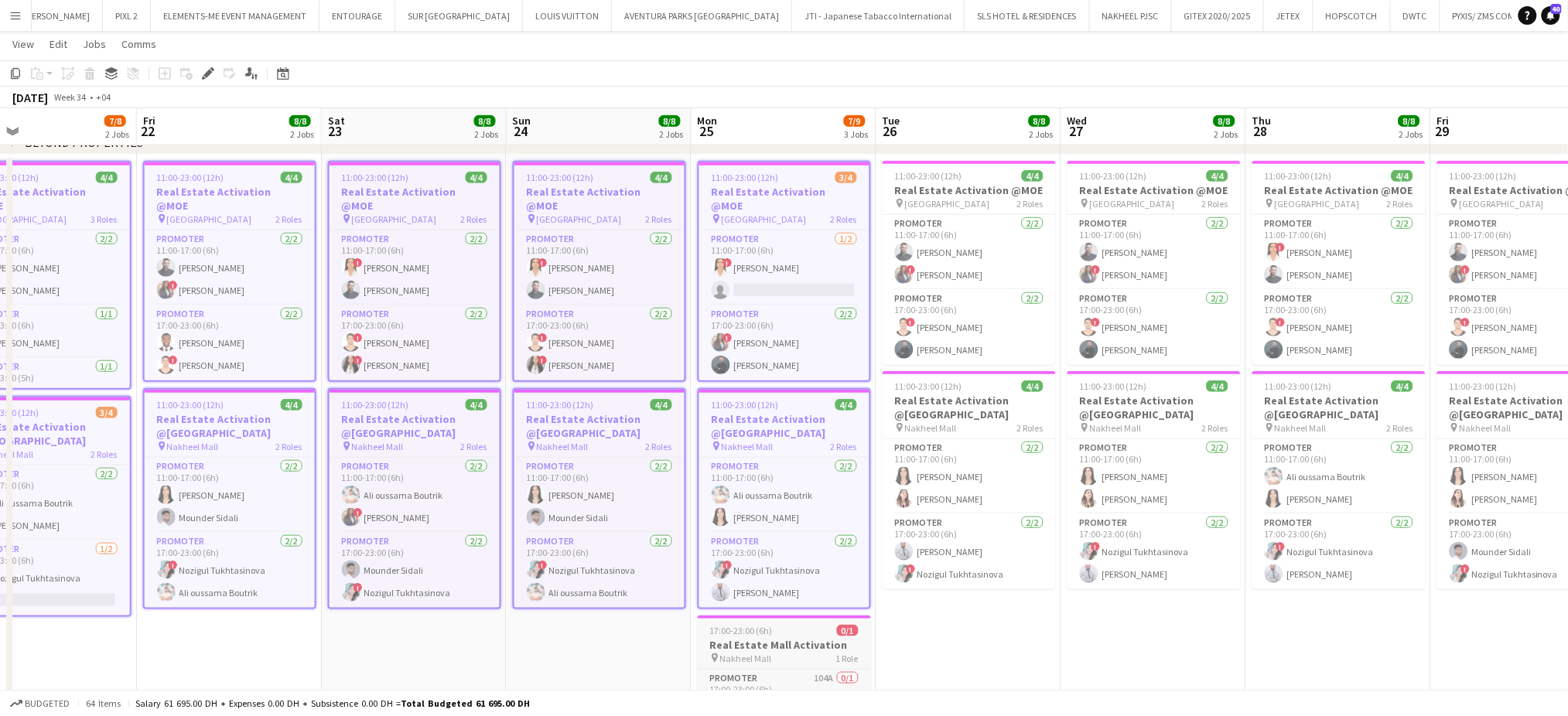
click at [822, 638] on h3 "Real Estate Mall Activation" at bounding box center [785, 644] width 173 height 14
click at [1012, 185] on h3 "Real Estate Activation @MOE" at bounding box center [970, 190] width 173 height 14
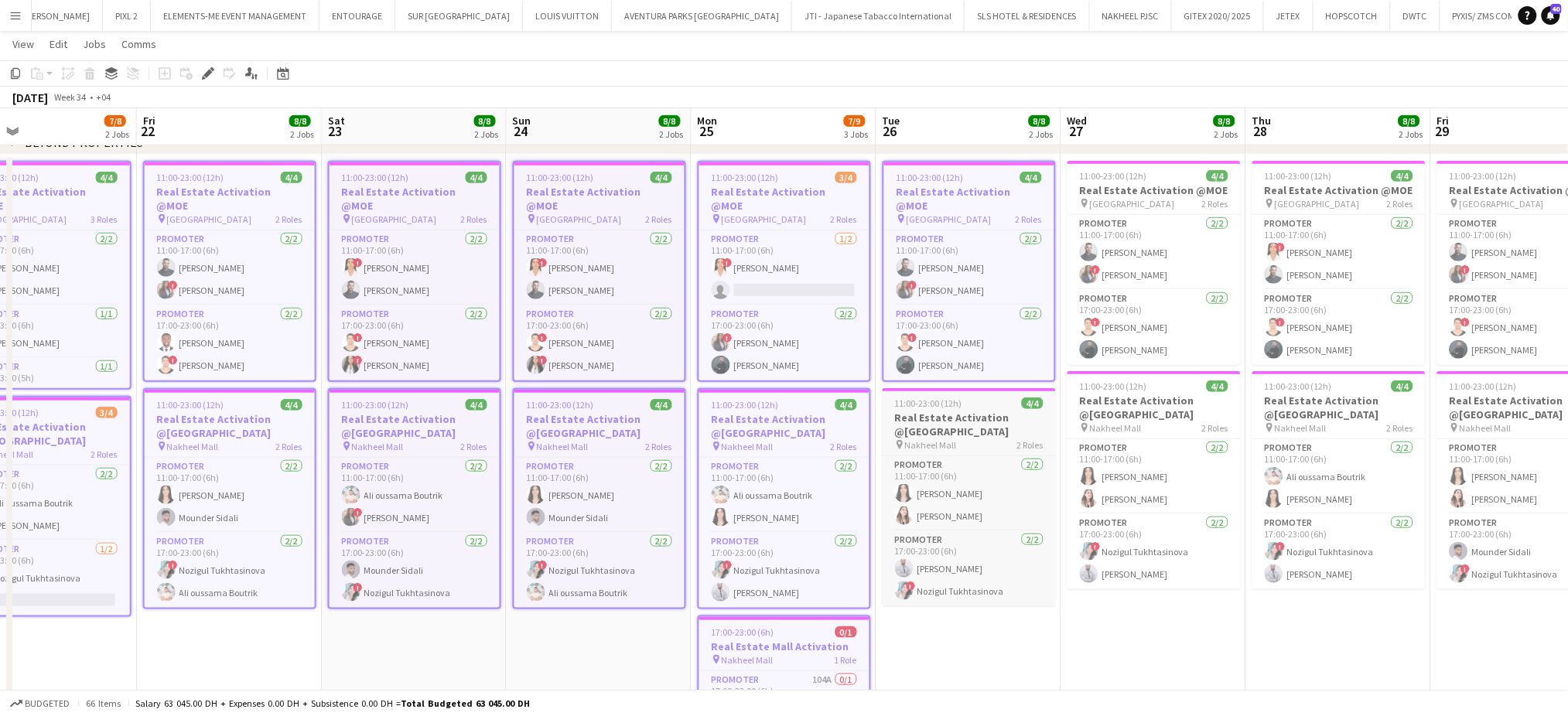
drag, startPoint x: 983, startPoint y: 397, endPoint x: 975, endPoint y: 382, distance: 17.0
click at [981, 411] on h3 "Real Estate Activation @[GEOGRAPHIC_DATA]" at bounding box center [970, 425] width 173 height 28
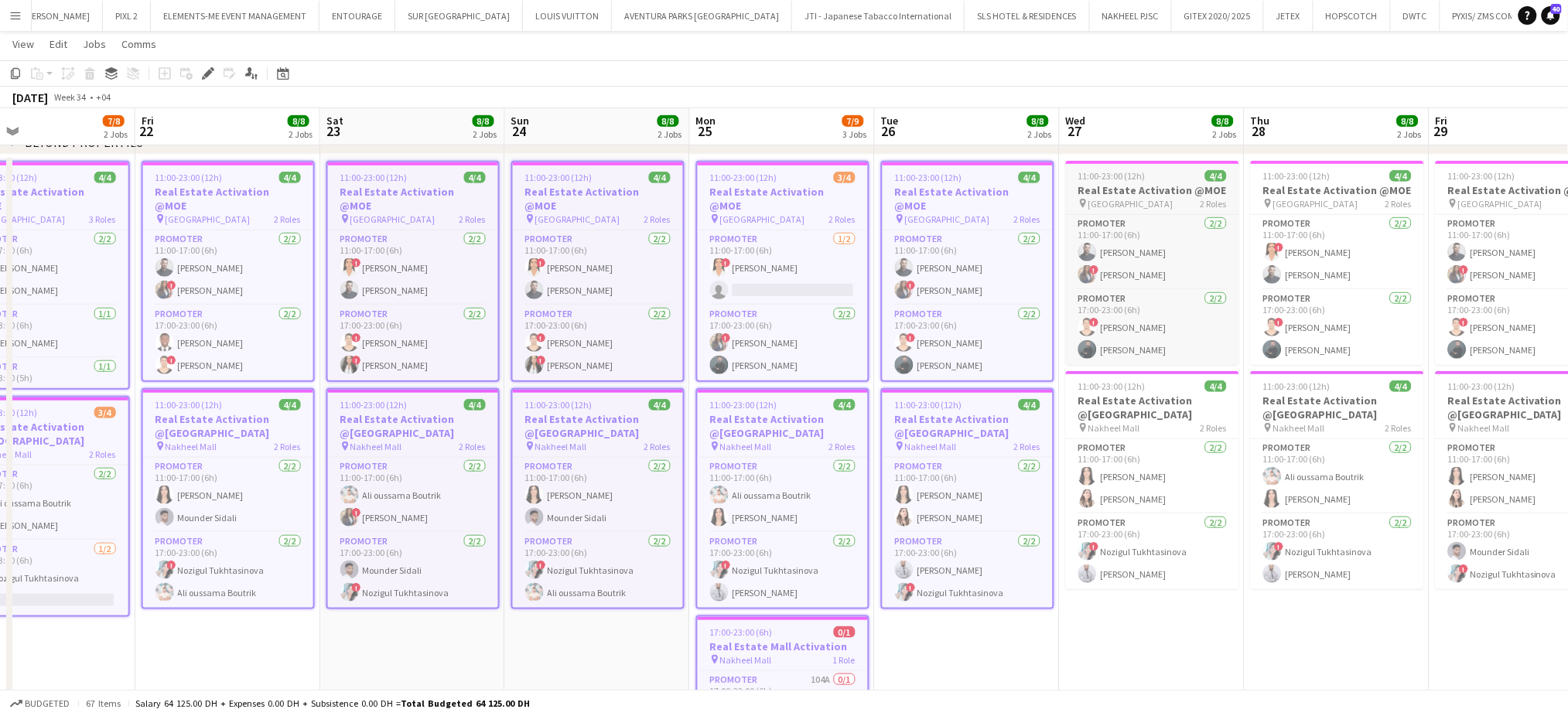
click at [1146, 184] on h3 "Real Estate Activation @MOE" at bounding box center [1152, 190] width 173 height 14
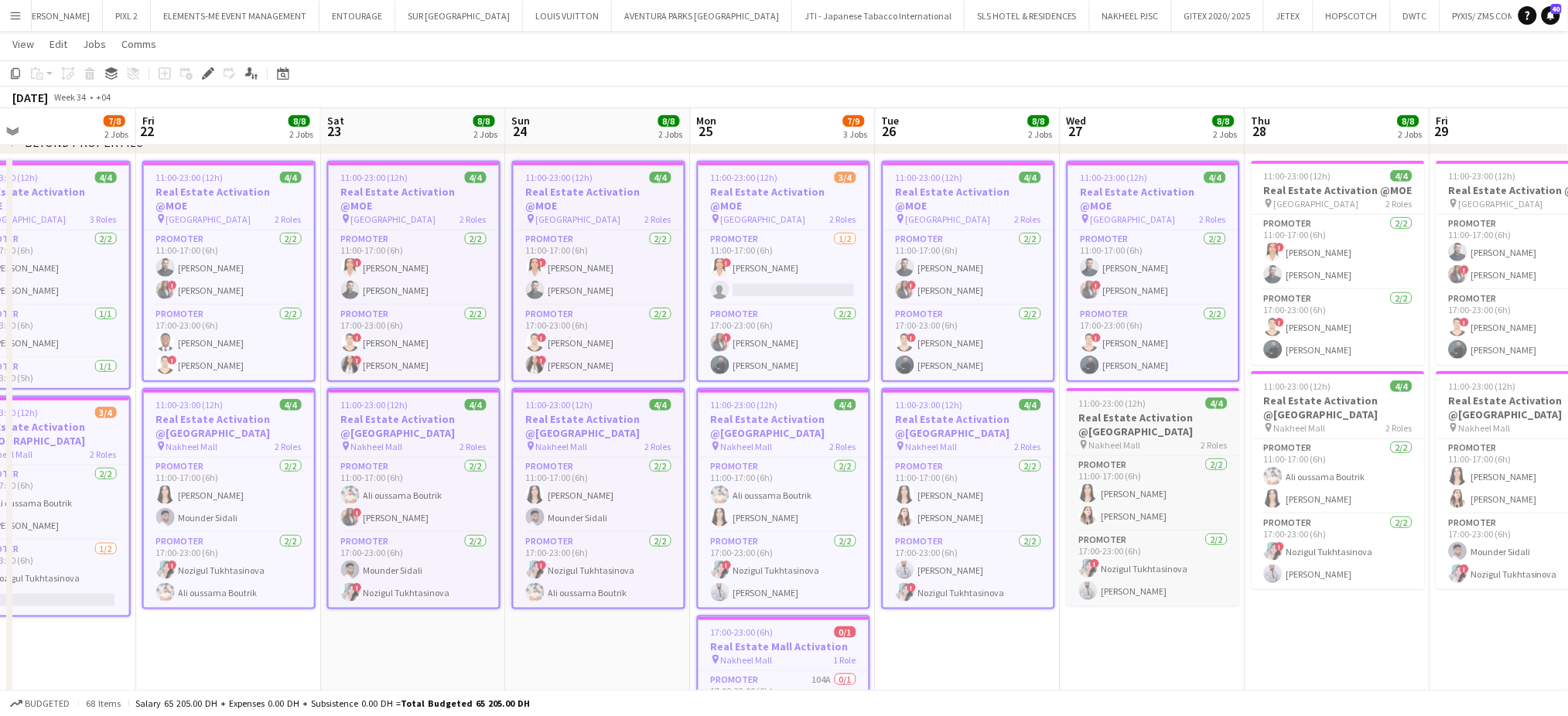
click at [1146, 411] on h3 "Real Estate Activation @[GEOGRAPHIC_DATA]" at bounding box center [1153, 425] width 173 height 28
click at [1315, 184] on h3 "Real Estate Activation @MOE" at bounding box center [1338, 190] width 173 height 14
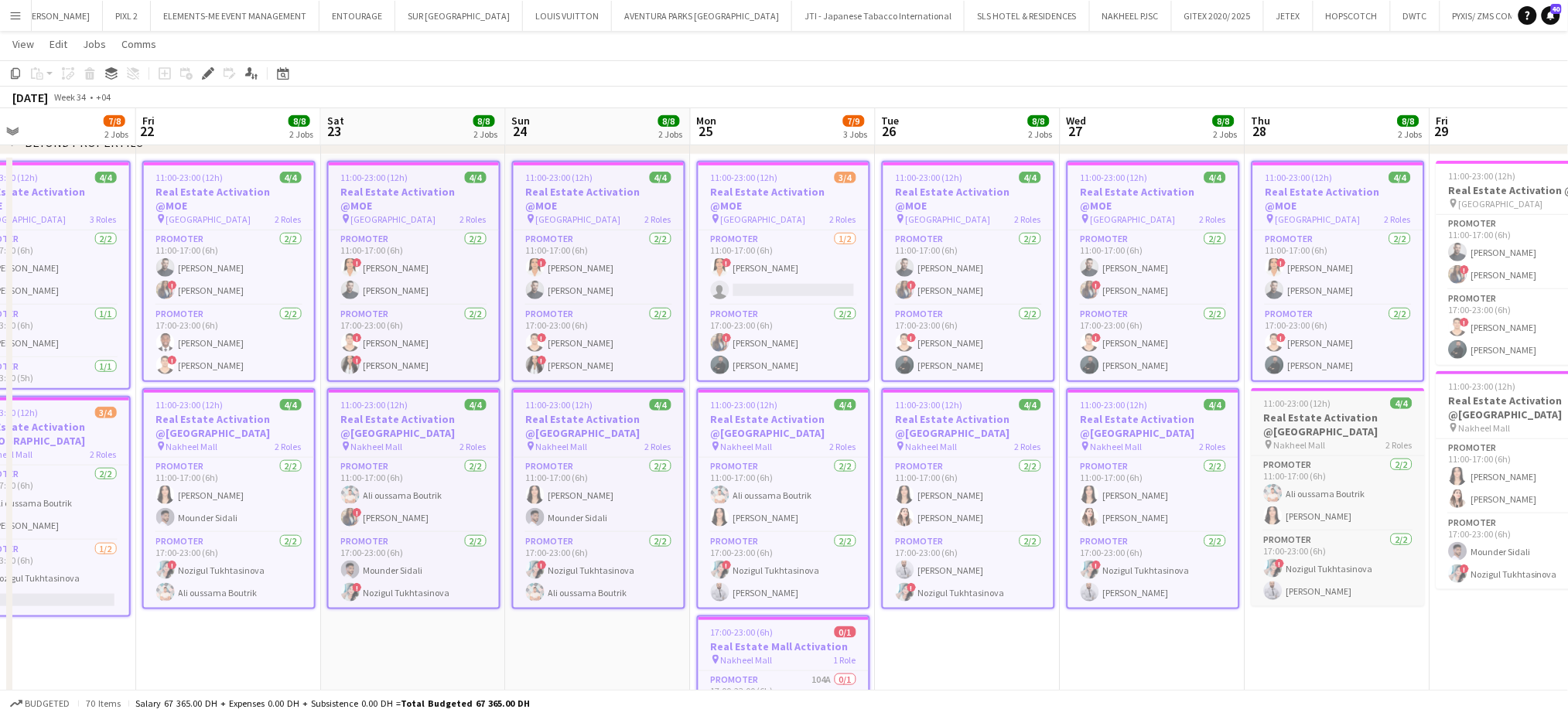
click at [1313, 439] on span "Nakheel Mall" at bounding box center [1299, 445] width 52 height 11
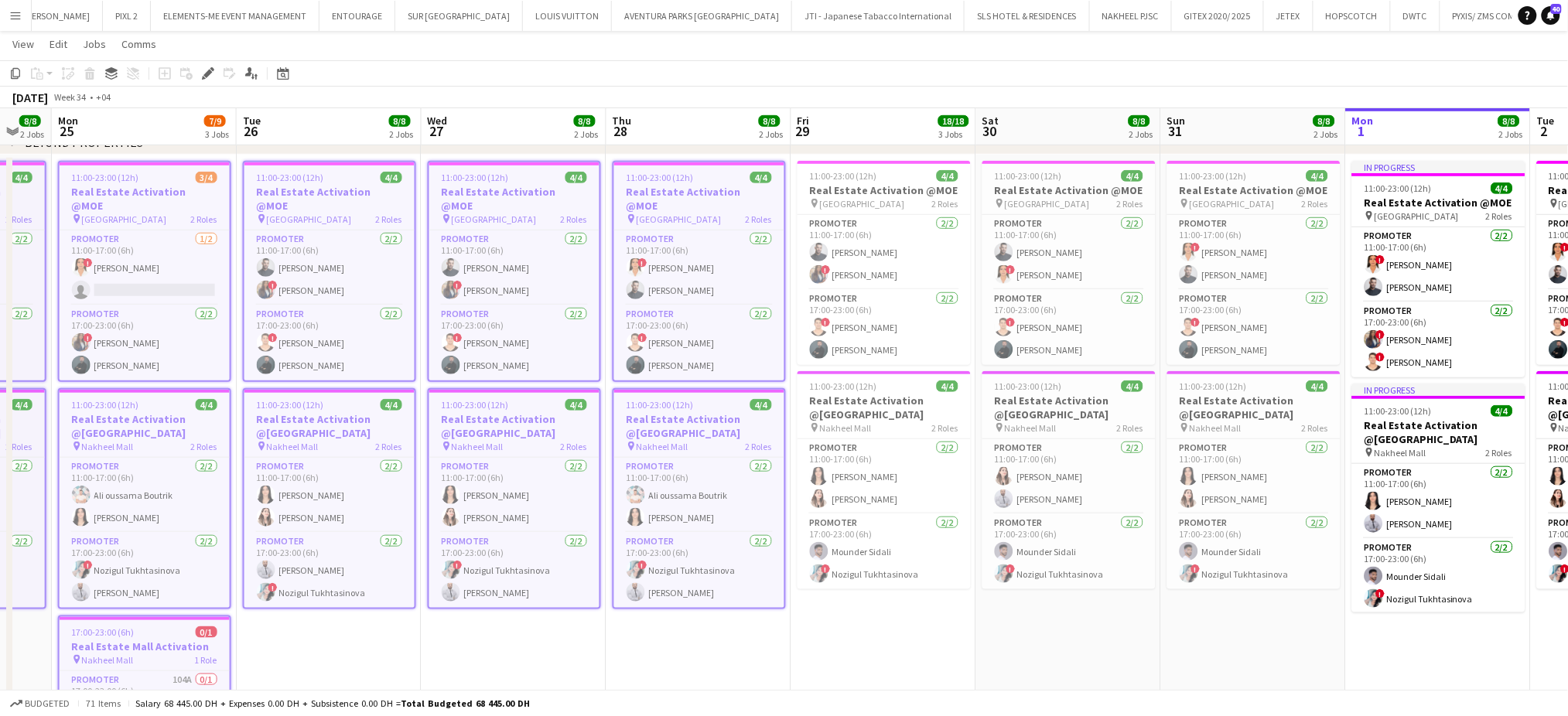
drag, startPoint x: 1387, startPoint y: 429, endPoint x: 720, endPoint y: 362, distance: 670.4
click at [720, 362] on app-calendar-viewport "Thu 21 7/8 2 Jobs Fri 22 8/8 2 Jobs Sat 23 8/8 2 Jobs Sun 24 8/8 2 Jobs Mon 25 …" at bounding box center [784, 386] width 1568 height 1271
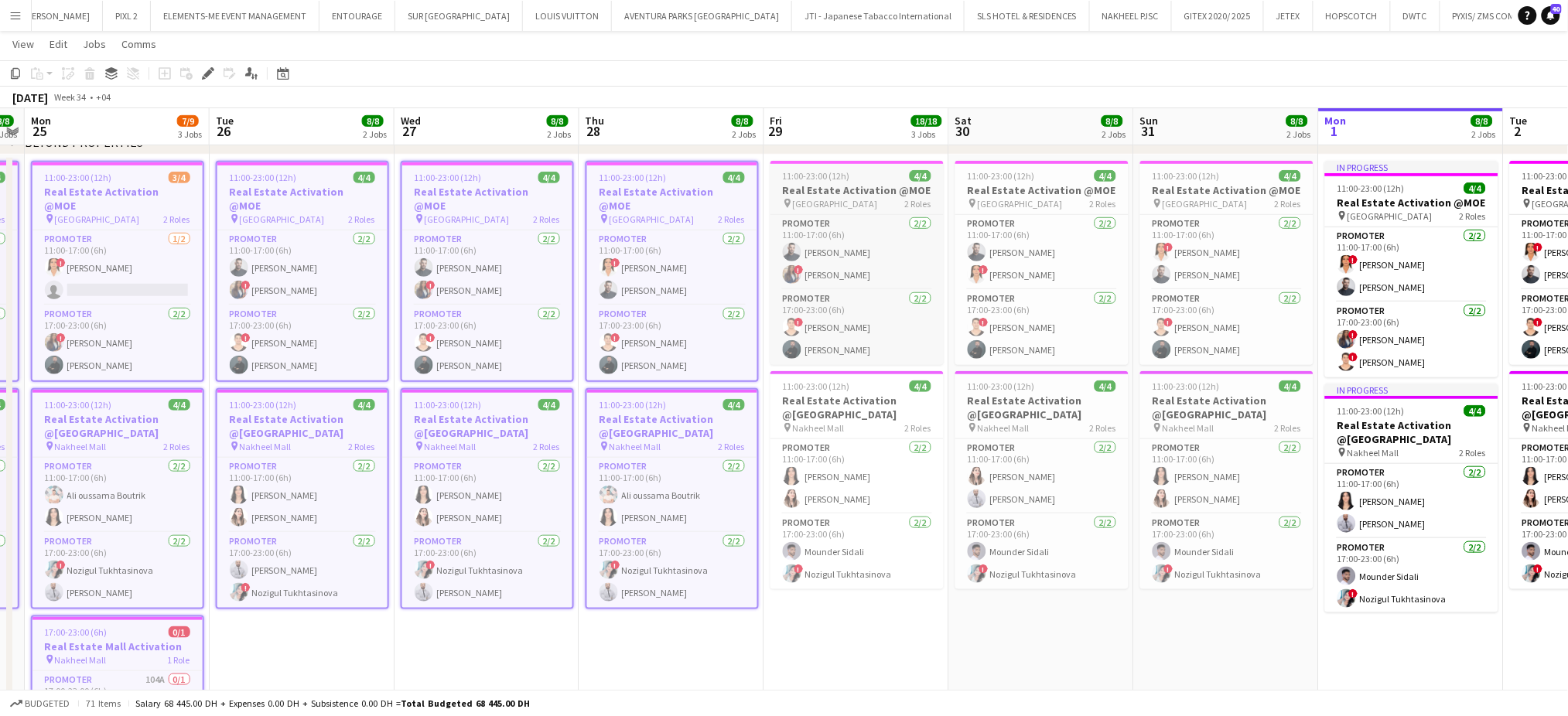
click at [872, 196] on h3 "Real Estate Activation @MOE" at bounding box center [858, 190] width 173 height 14
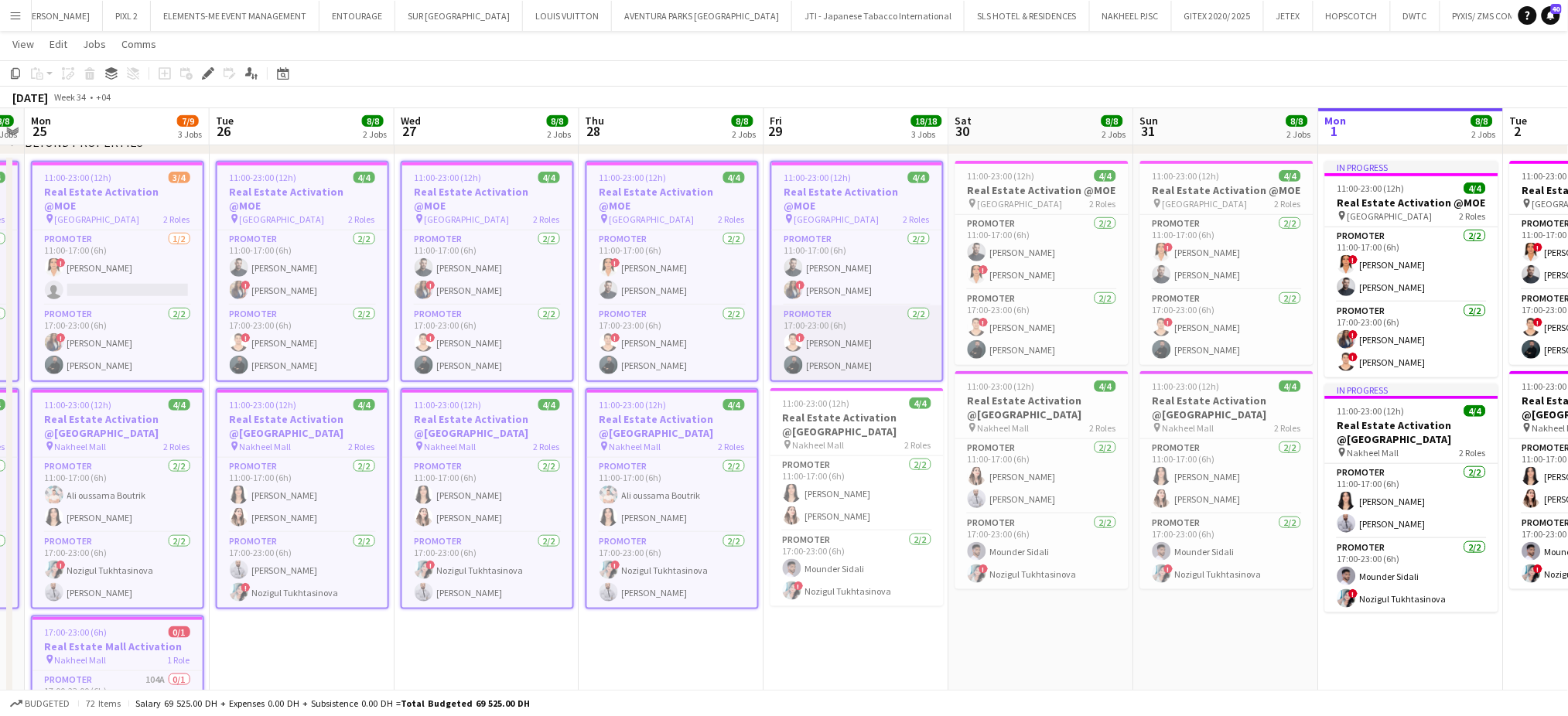
drag, startPoint x: 863, startPoint y: 403, endPoint x: 933, endPoint y: 304, distance: 121.2
click at [862, 411] on h3 "Real Estate Activation @[GEOGRAPHIC_DATA]" at bounding box center [858, 425] width 173 height 28
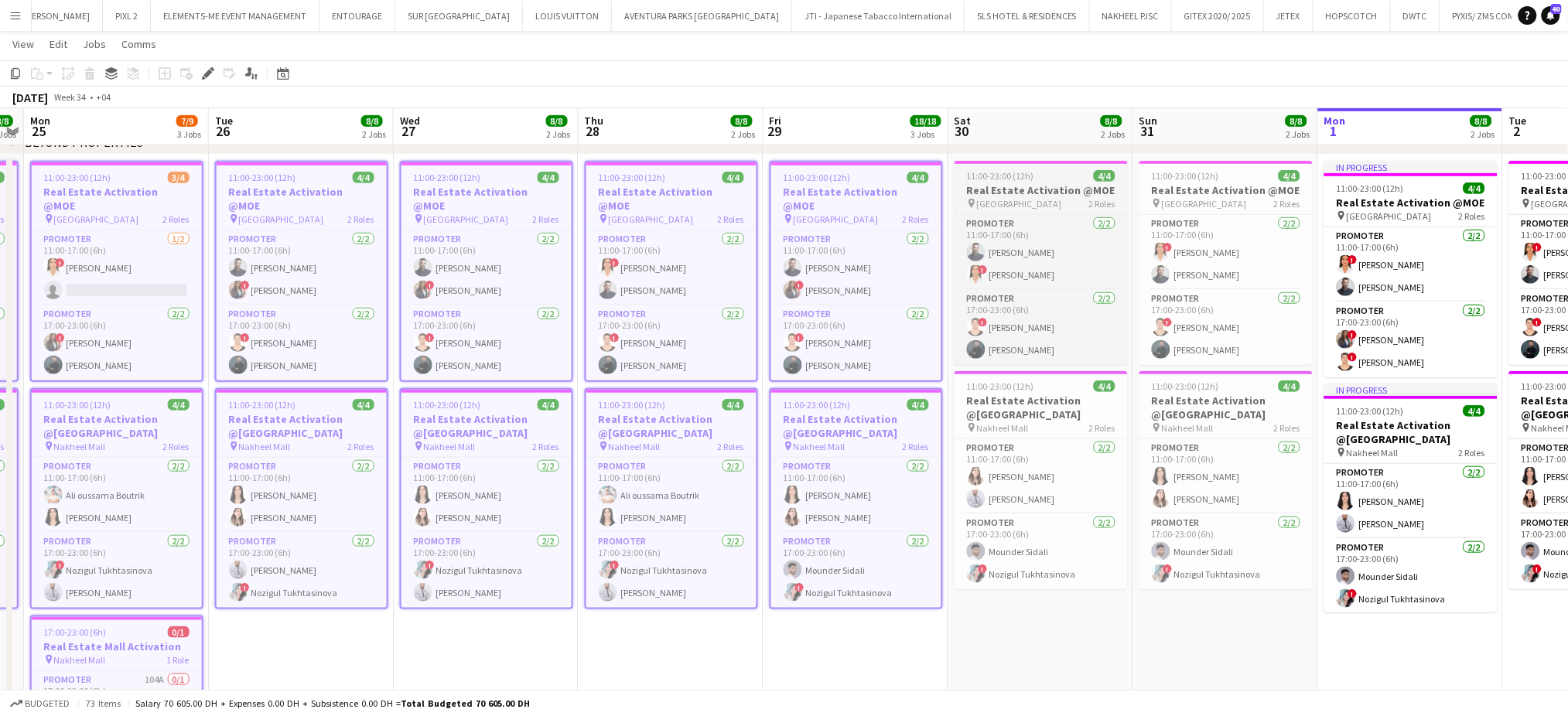
click at [1007, 211] on app-job-card "11:00-23:00 (12h) 4/4 Real Estate Activation @MOE pin Mall of Emirates 2 Roles …" at bounding box center [1041, 263] width 173 height 204
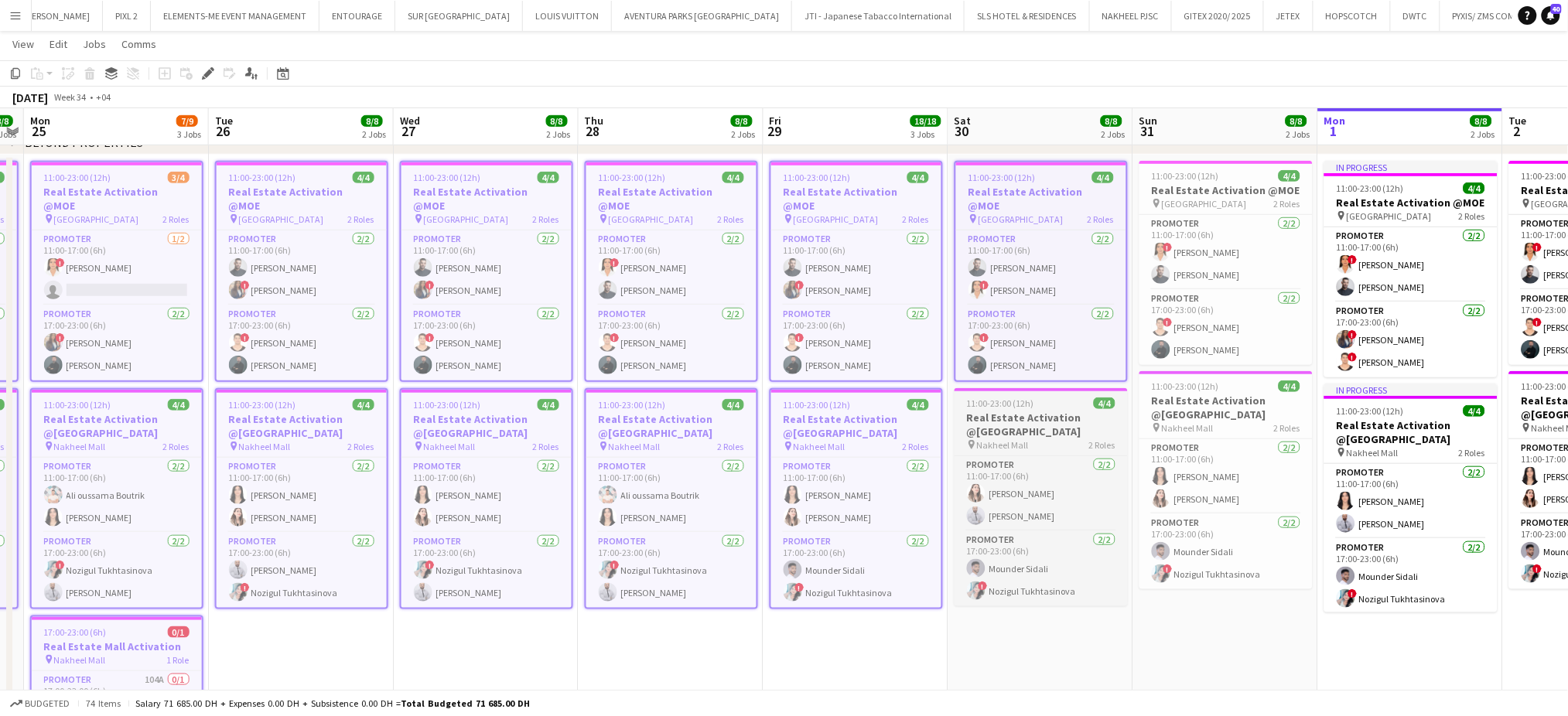
click at [1004, 412] on h3 "Real Estate Activation @[GEOGRAPHIC_DATA]" at bounding box center [1041, 425] width 173 height 28
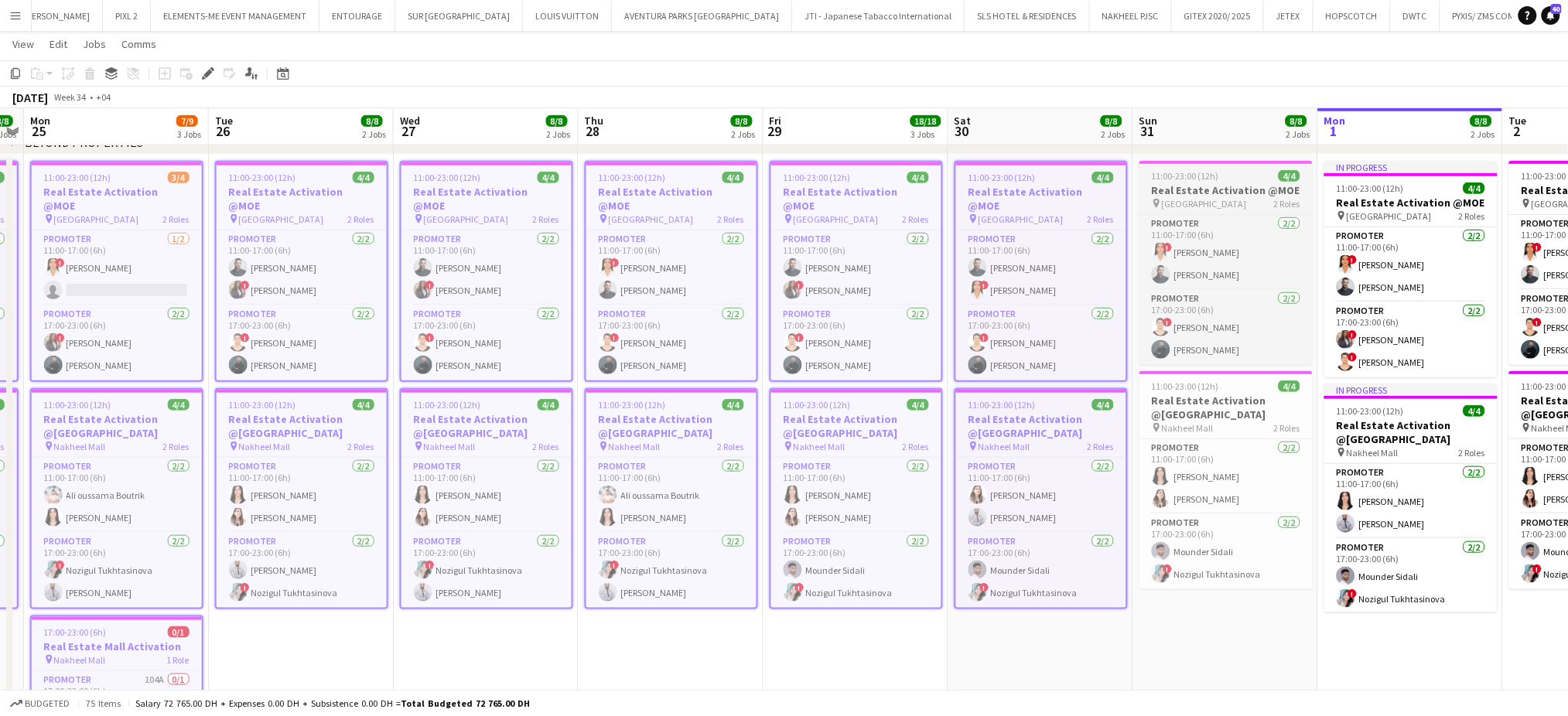
click at [1230, 203] on div "pin Mall of Emirates 2 Roles" at bounding box center [1226, 203] width 173 height 12
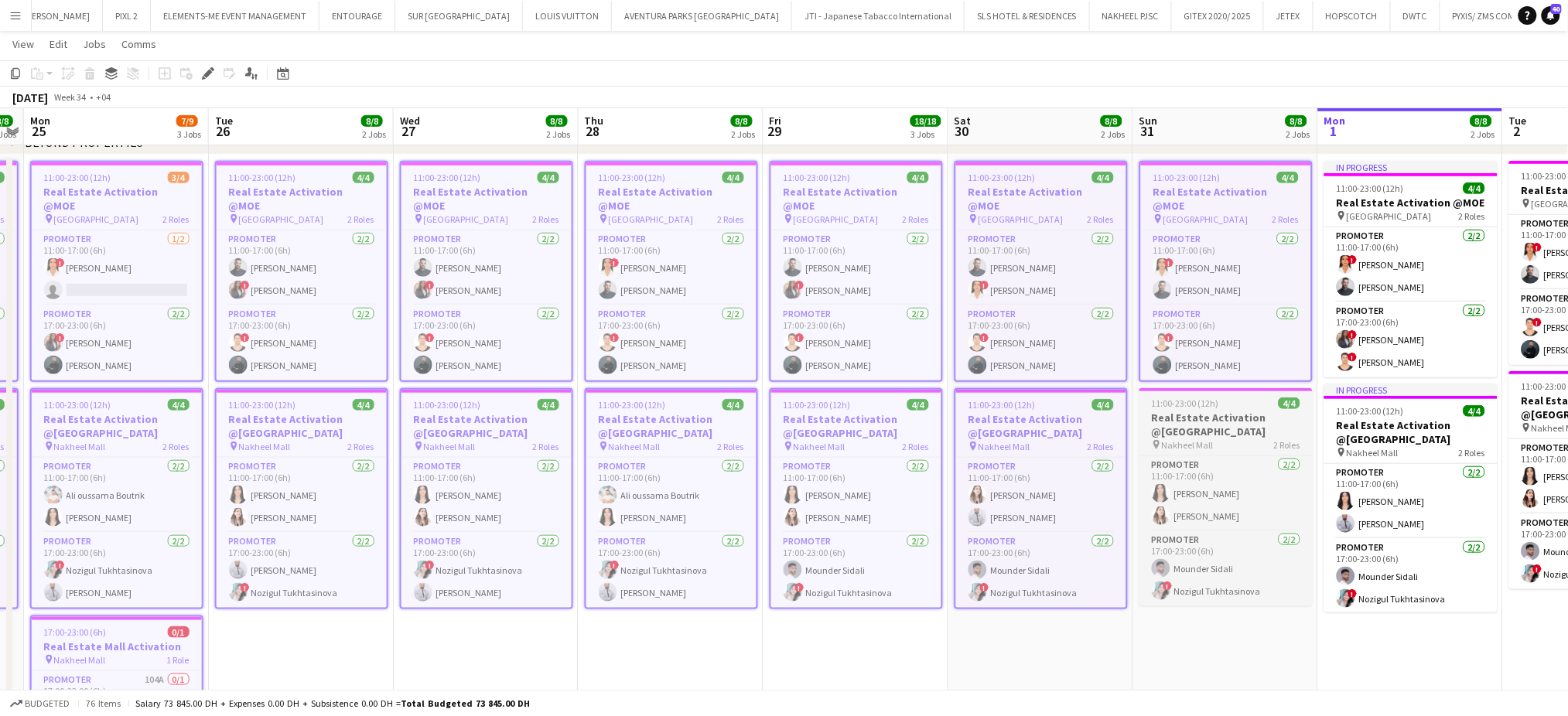
click at [1219, 416] on h3 "Real Estate Activation @[GEOGRAPHIC_DATA]" at bounding box center [1226, 425] width 173 height 28
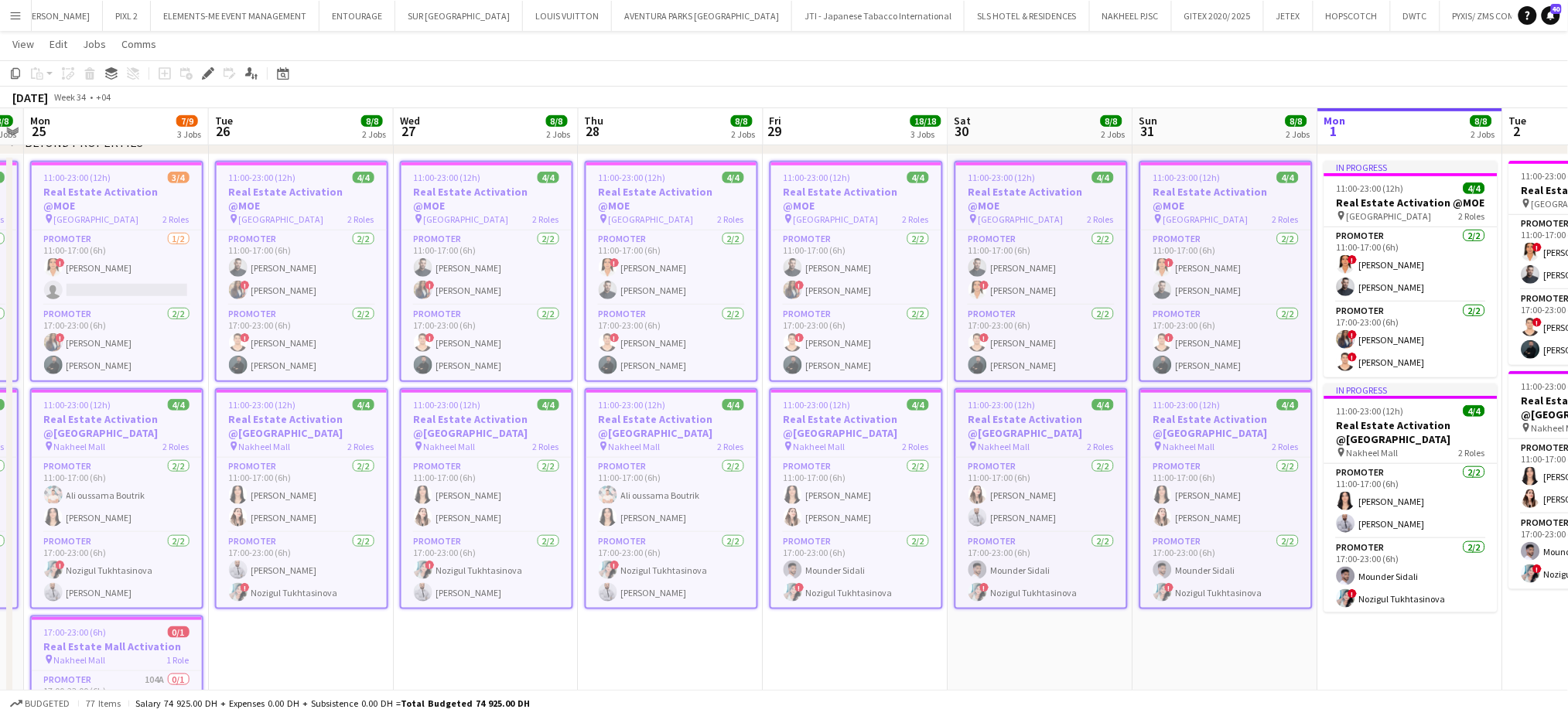
drag, startPoint x: 533, startPoint y: 705, endPoint x: 83, endPoint y: 701, distance: 450.0
click at [77, 701] on div "Budgeted 77 items Salary 74 925.00 DH + Expenses 0.00 DH + Subsistence 0.00 DH …" at bounding box center [784, 703] width 1568 height 26
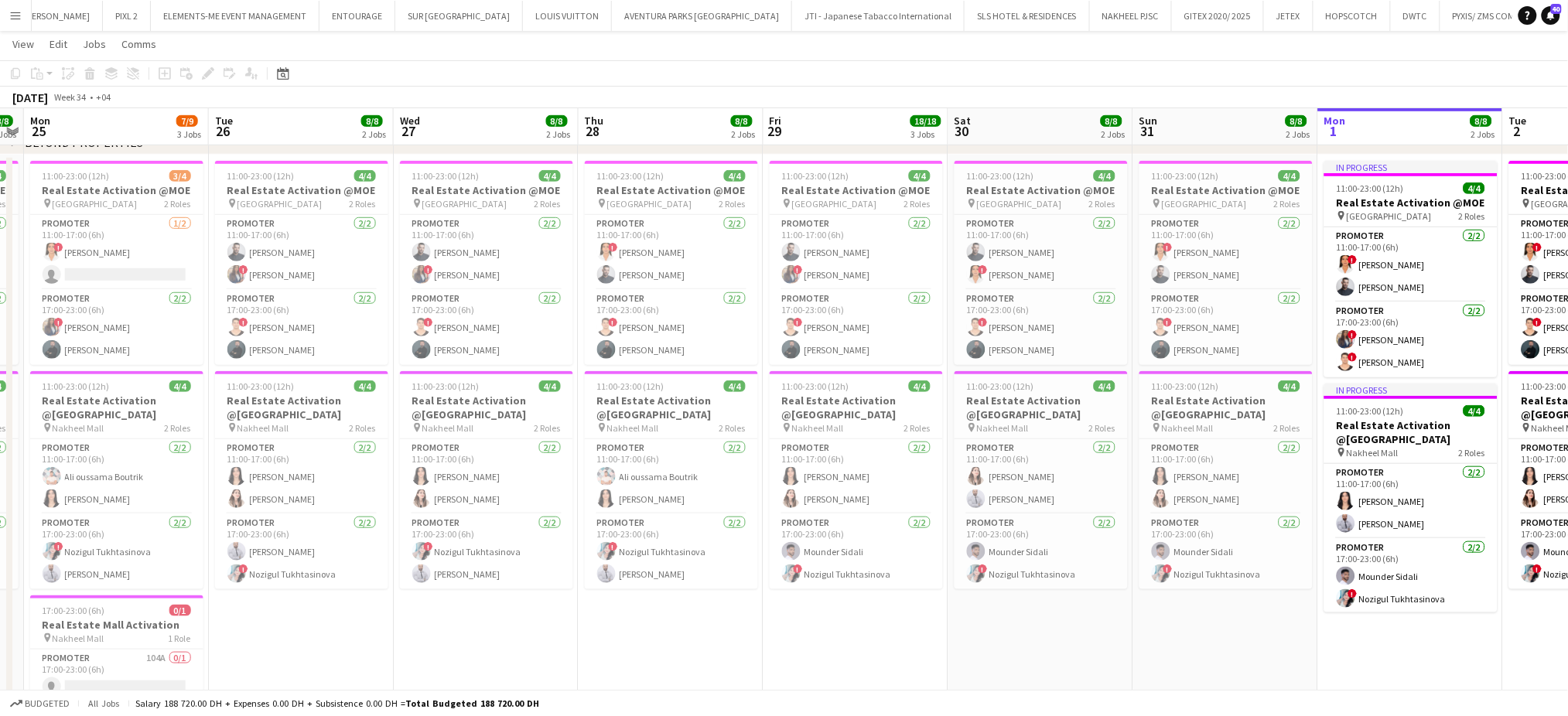
click at [85, 701] on span "All jobs" at bounding box center [103, 704] width 37 height 11
click at [946, 706] on div "Budgeted All jobs Salary 188 720.00 DH + Expenses 0.00 DH + Subsistence 0.00 DH…" at bounding box center [784, 703] width 1568 height 26
click at [1241, 220] on app-card-role "Promoter [DATE] 11:00-17:00 (6h) ! [PERSON_NAME]" at bounding box center [1226, 252] width 173 height 75
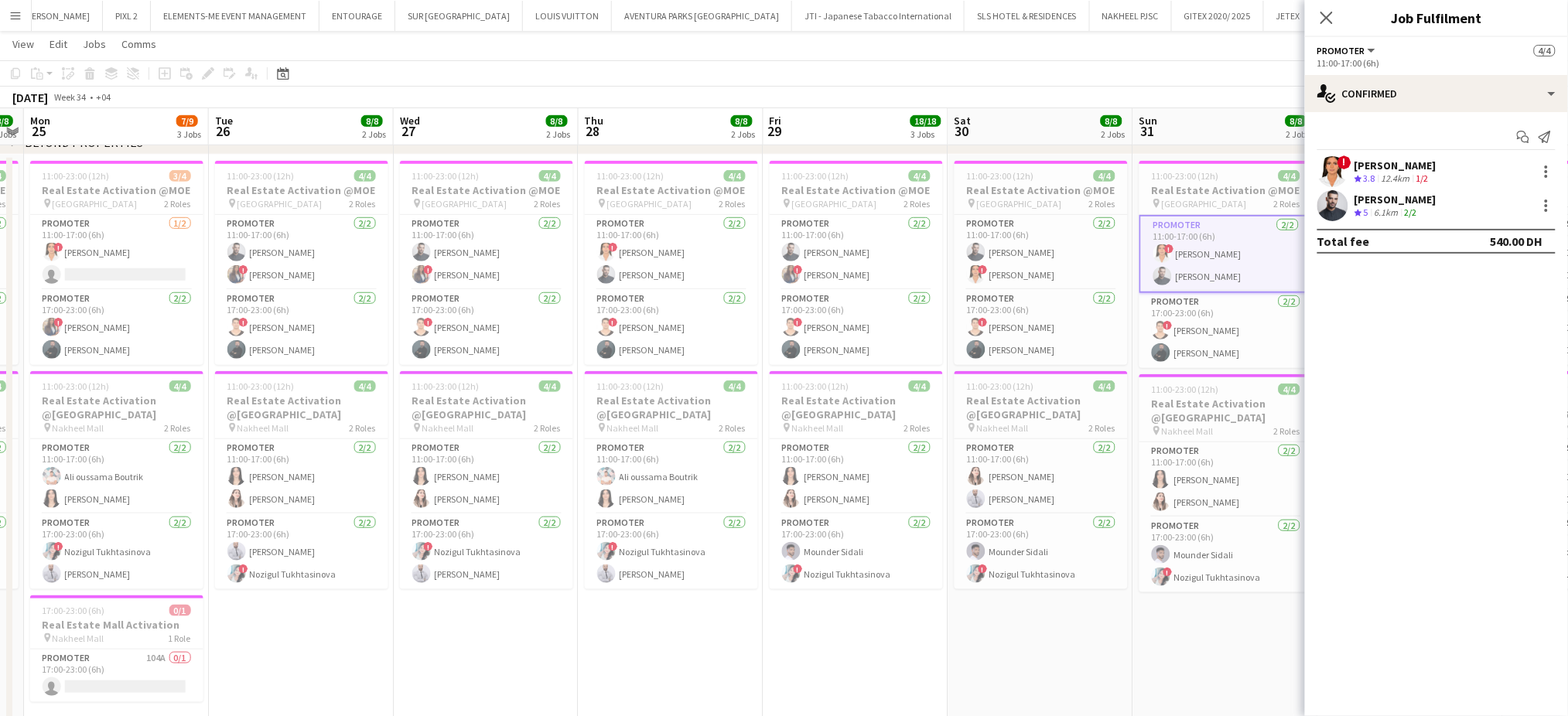
click at [1196, 154] on div "chevron-right BEYOND PROPERTIES" at bounding box center [784, 142] width 1568 height 24
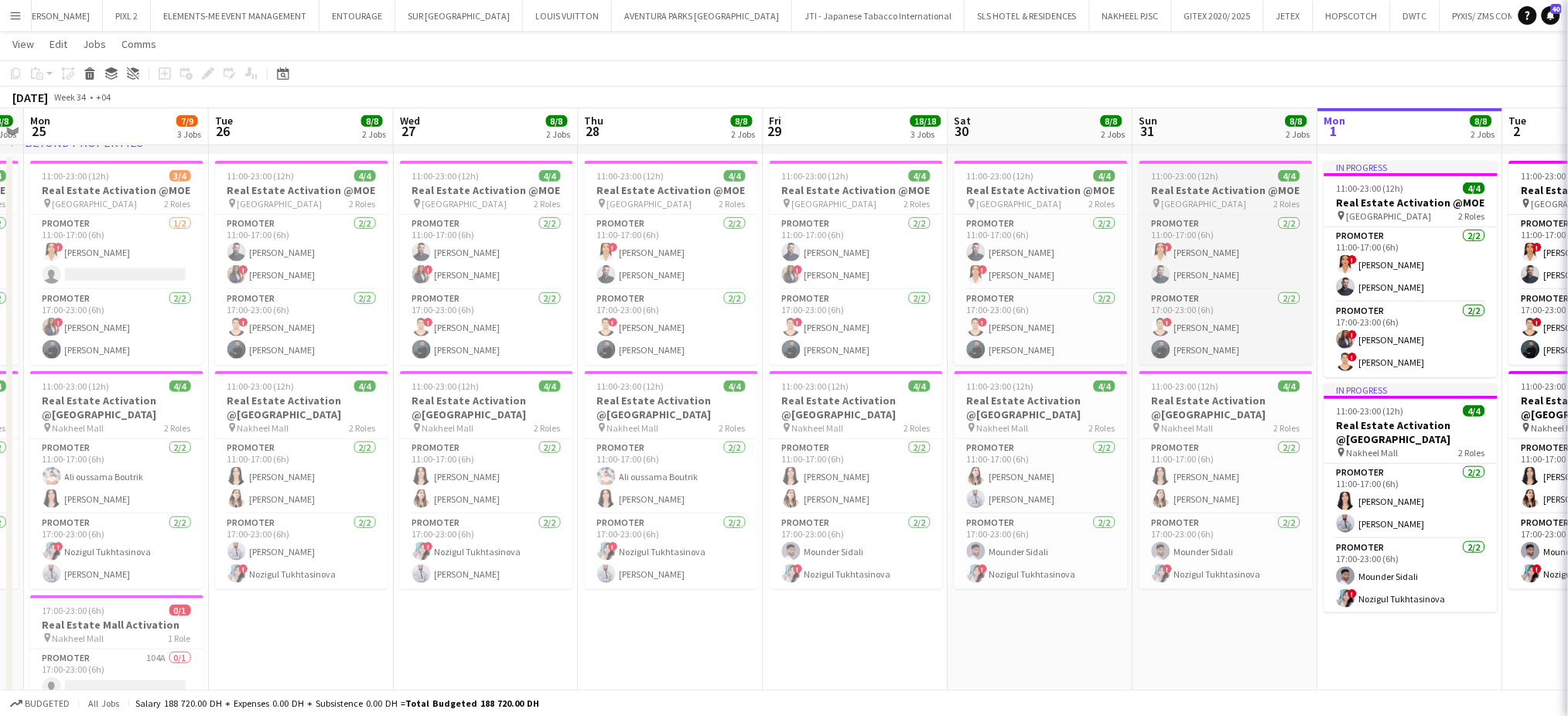
click at [1196, 184] on h3 "Real Estate Activation @MOE" at bounding box center [1226, 190] width 173 height 14
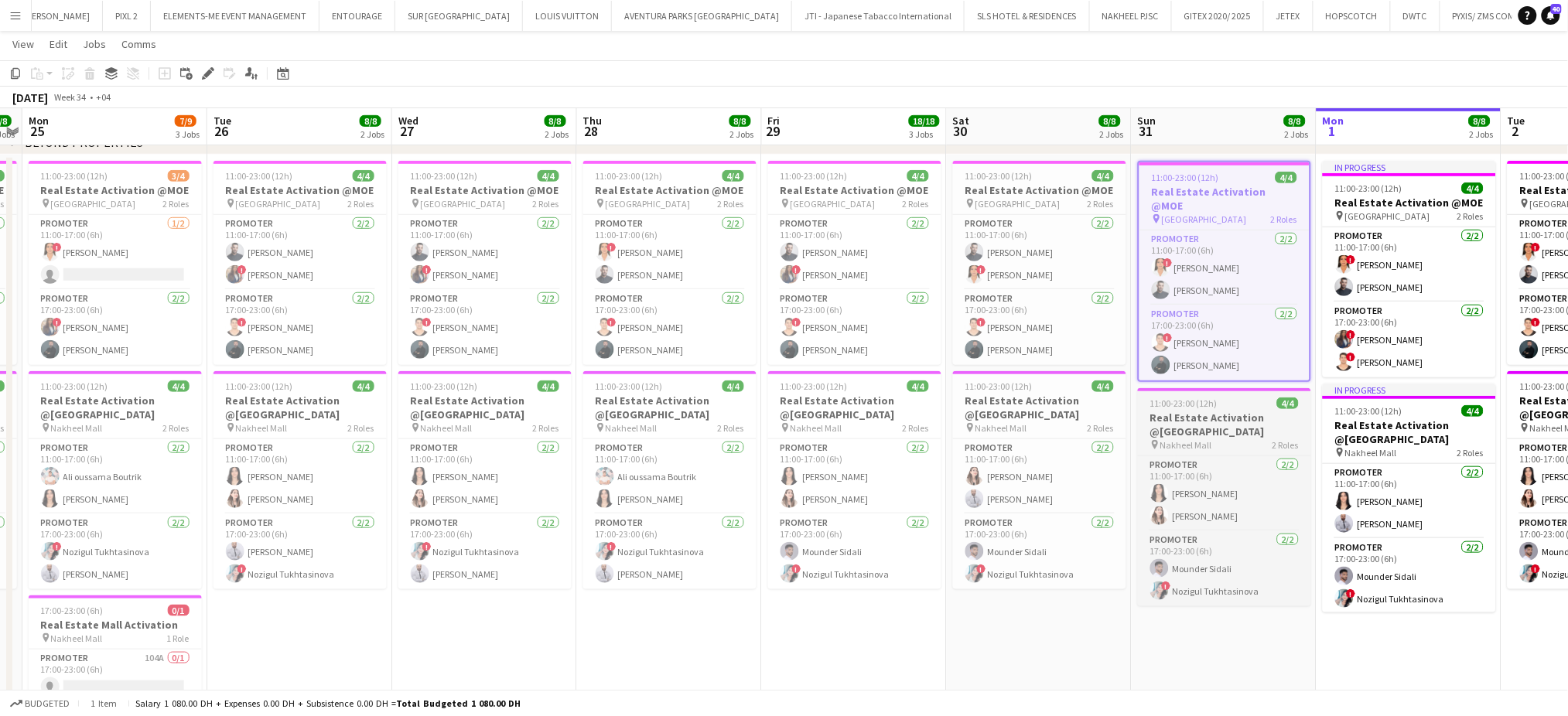
click at [1203, 411] on h3 "Real Estate Activation @[GEOGRAPHIC_DATA]" at bounding box center [1225, 425] width 173 height 28
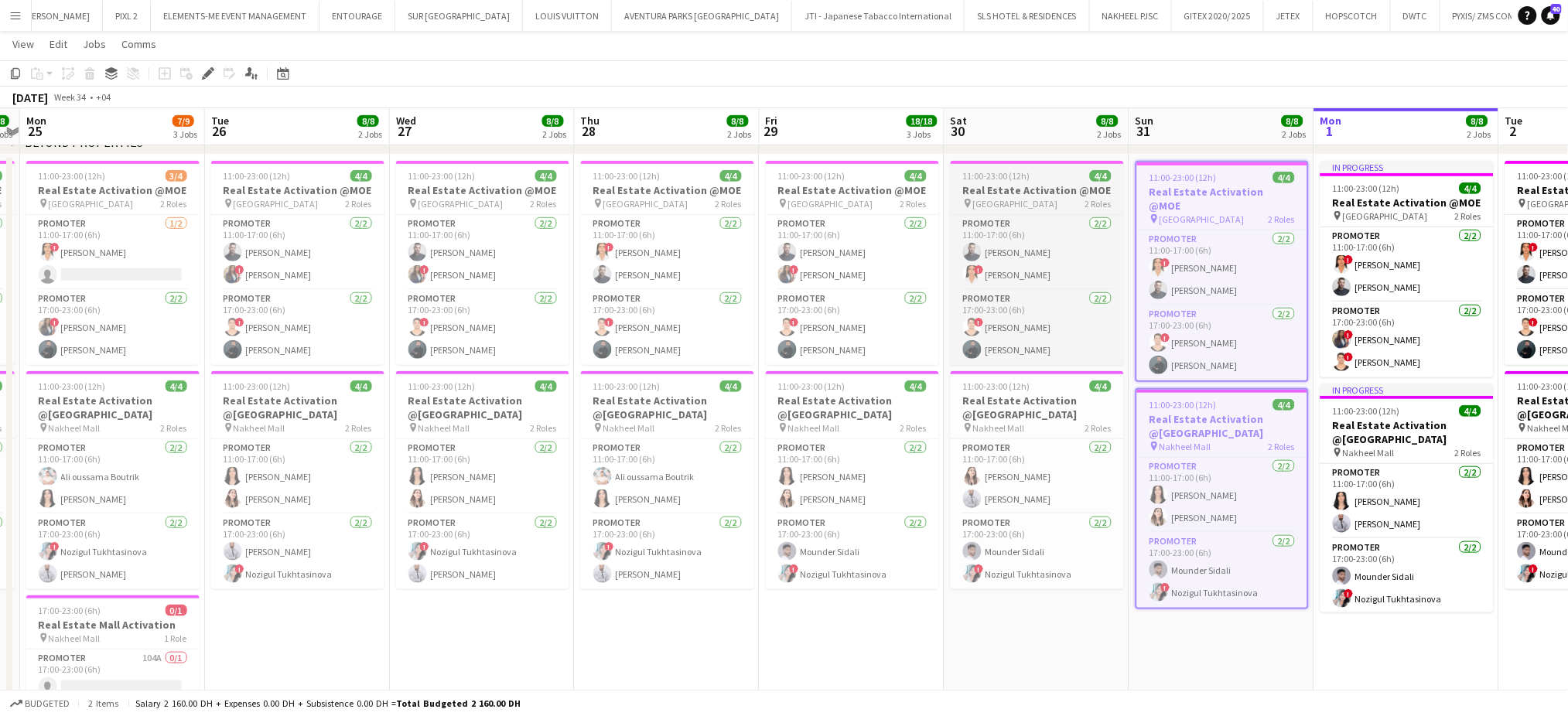
click at [1037, 184] on h3 "Real Estate Activation @MOE" at bounding box center [1037, 190] width 173 height 14
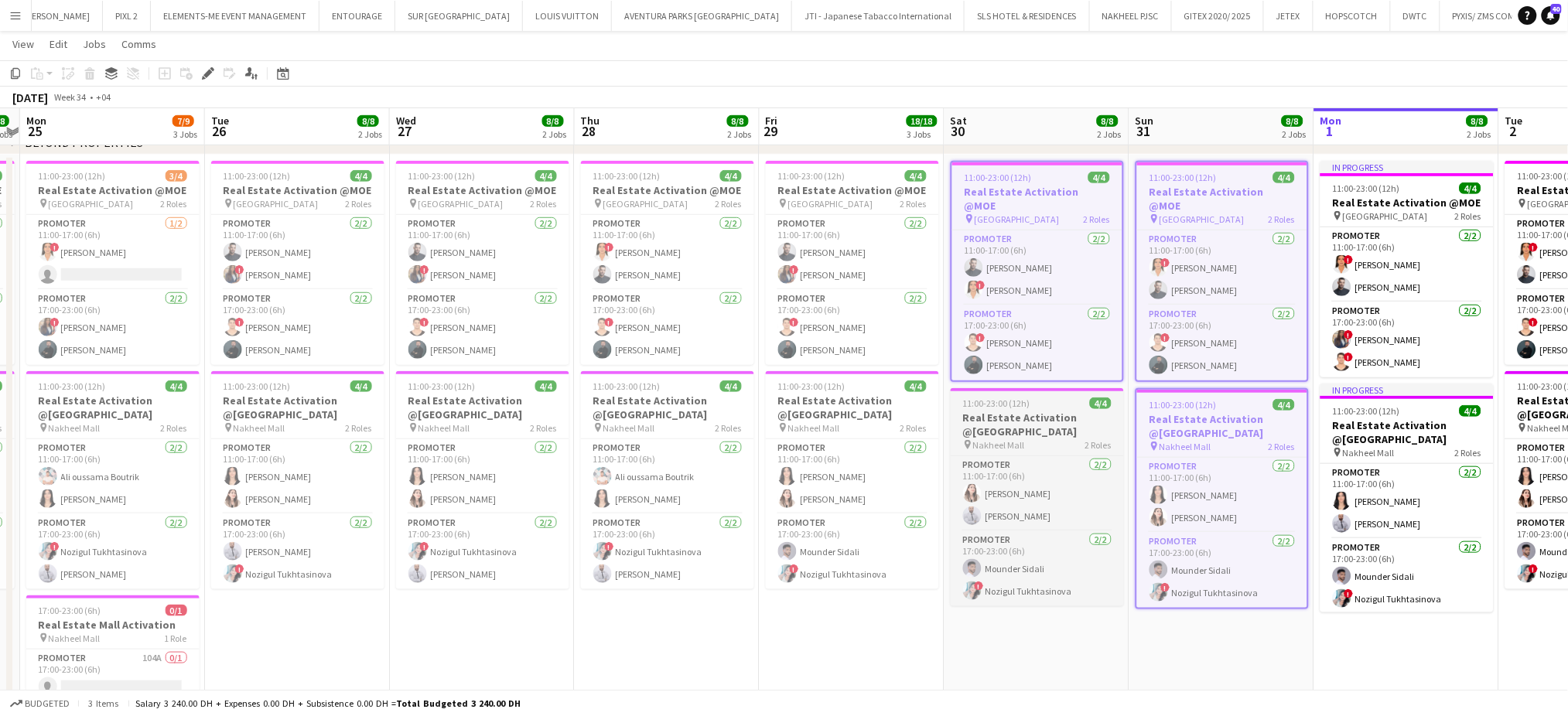
click at [1015, 411] on h3 "Real Estate Activation @[GEOGRAPHIC_DATA]" at bounding box center [1037, 425] width 173 height 28
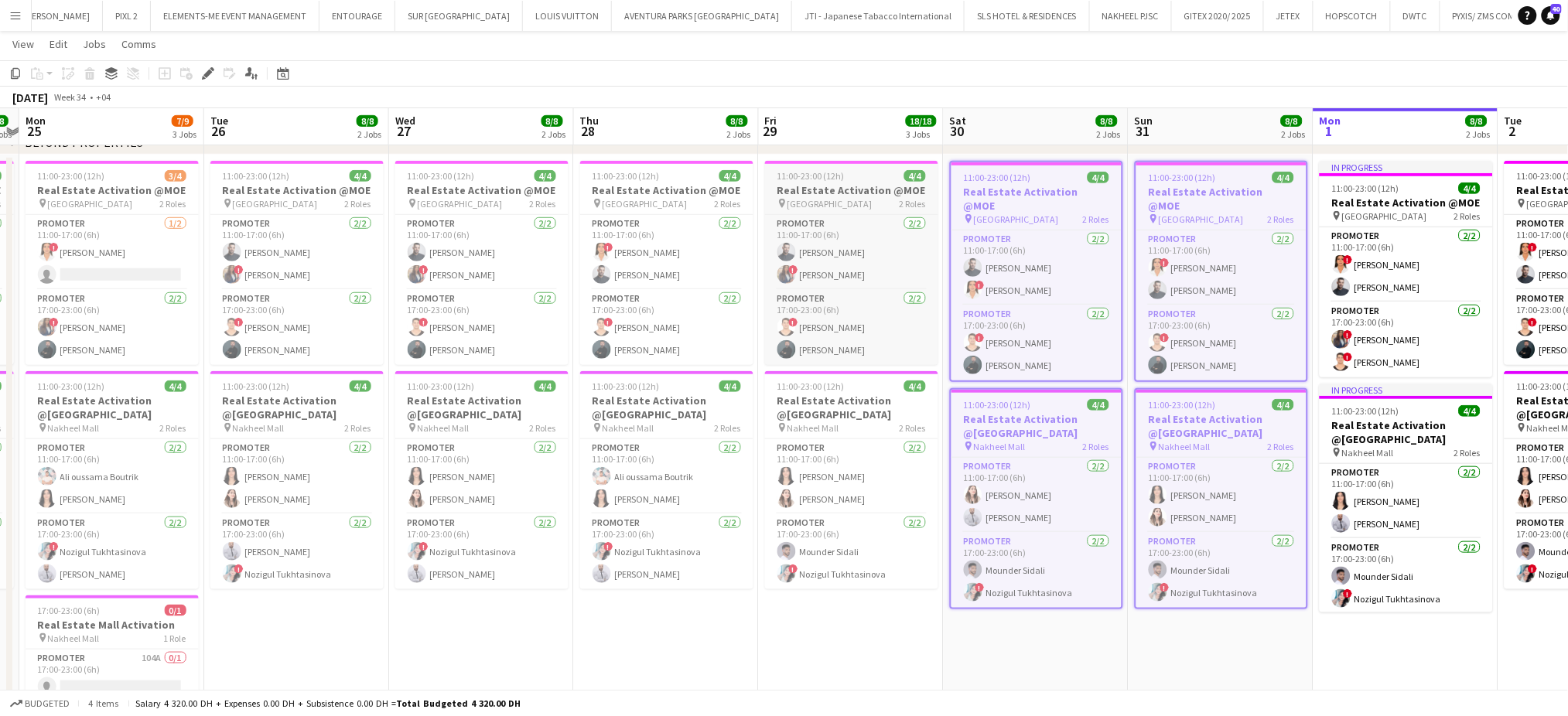
click at [807, 179] on span "11:00-23:00 (12h)" at bounding box center [810, 176] width 67 height 11
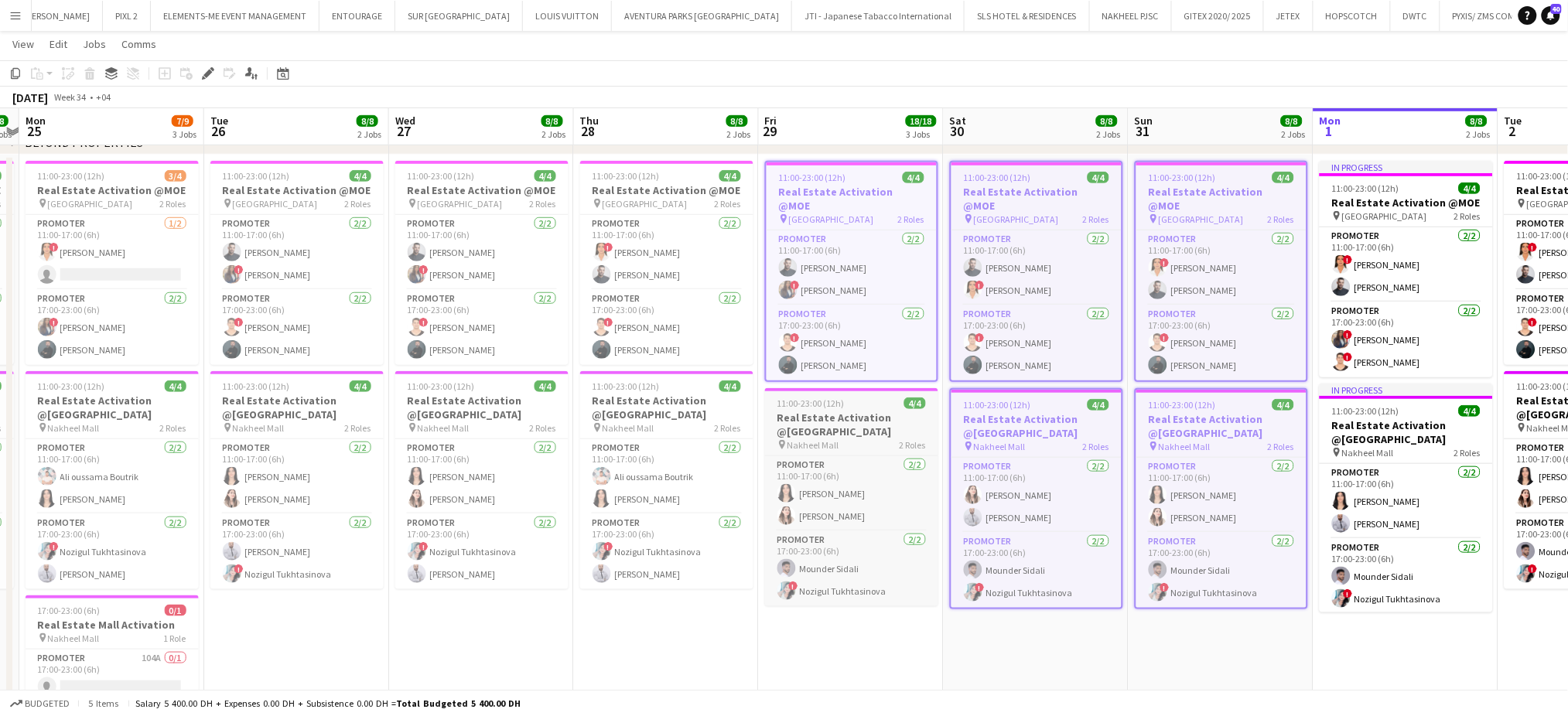
click at [812, 411] on h3 "Real Estate Activation @[GEOGRAPHIC_DATA]" at bounding box center [852, 425] width 173 height 28
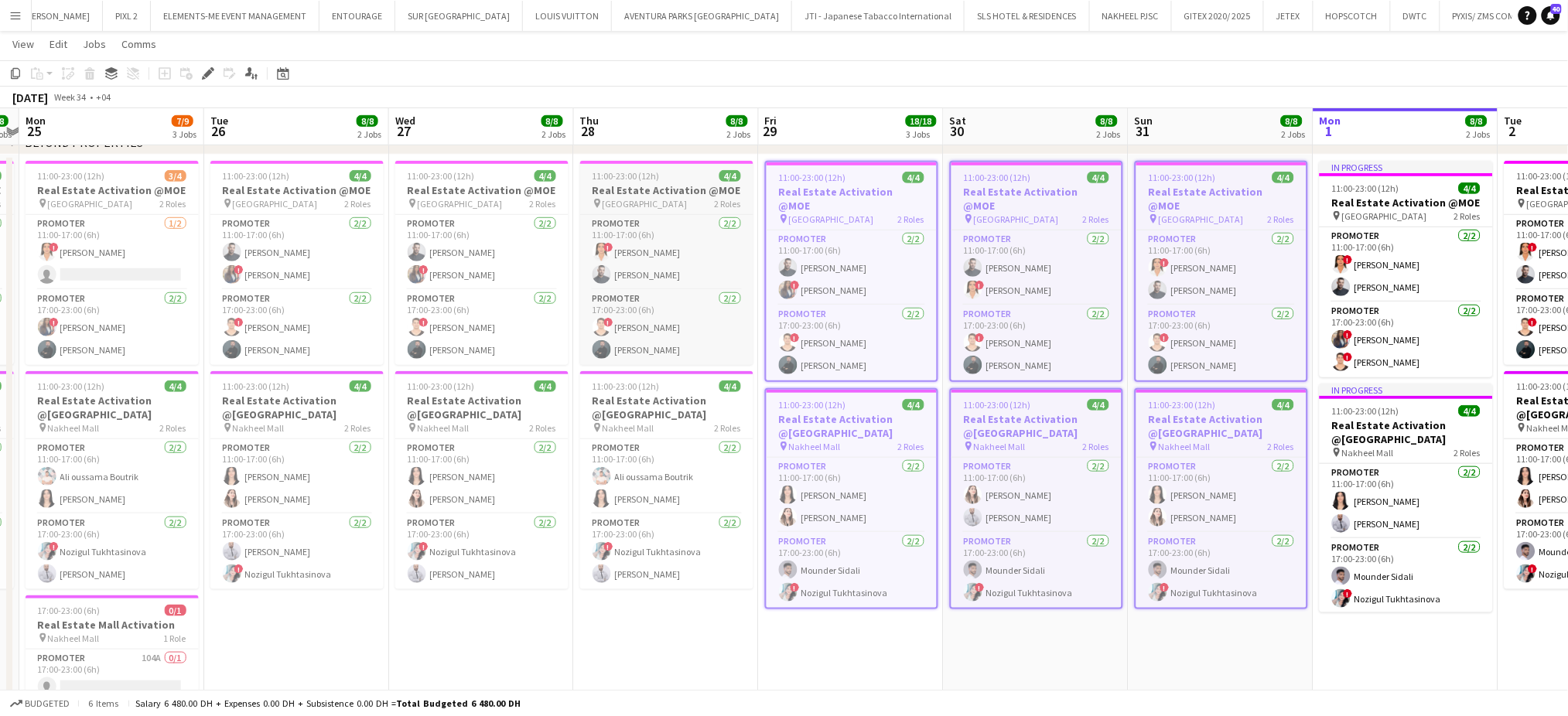
click at [663, 167] on app-job-card "11:00-23:00 (12h) 4/4 Real Estate Activation @MOE pin Mall of Emirates 2 Roles …" at bounding box center [667, 263] width 173 height 204
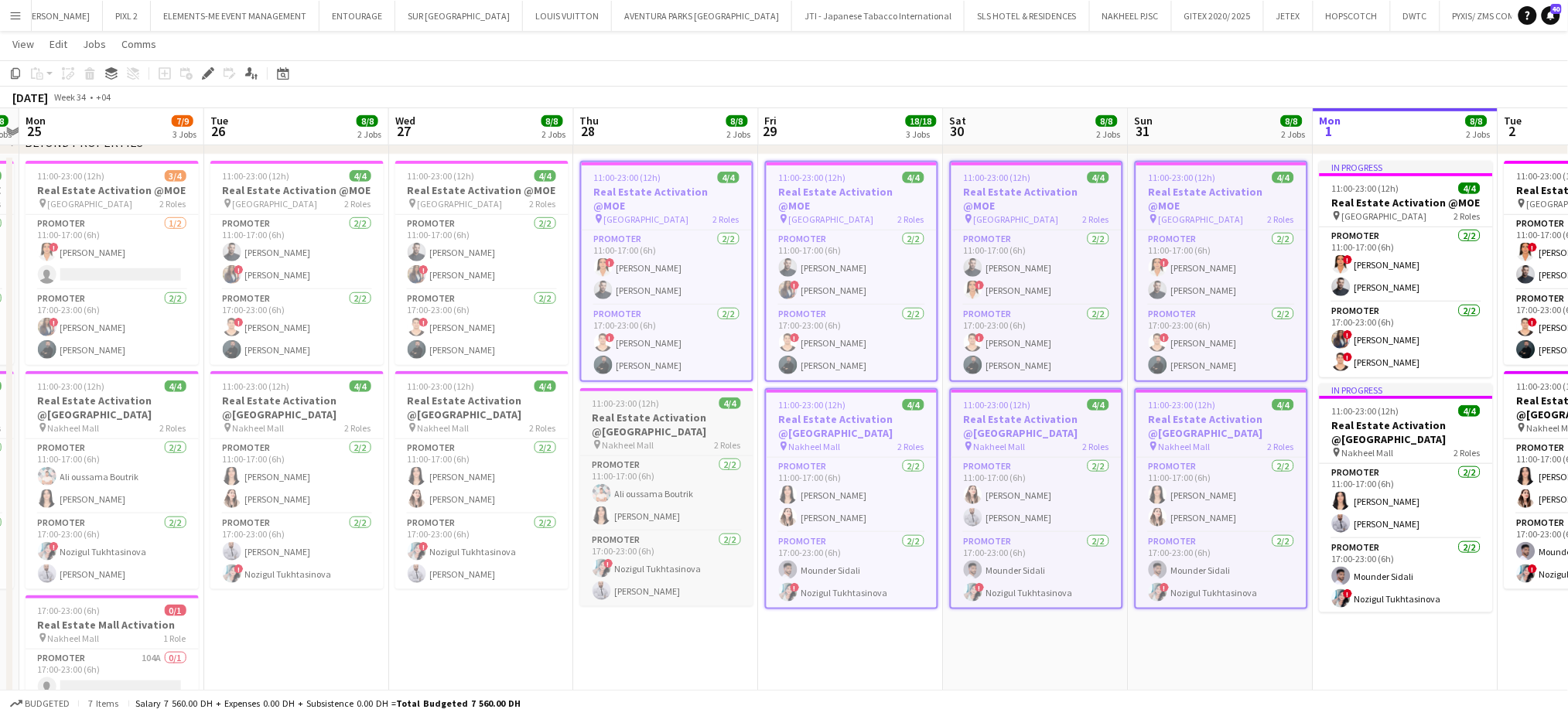
click at [638, 388] on app-job-card "11:00-23:00 (12h) 4/4 Real Estate Activation @[GEOGRAPHIC_DATA] pin Nakheel Mal…" at bounding box center [667, 497] width 173 height 219
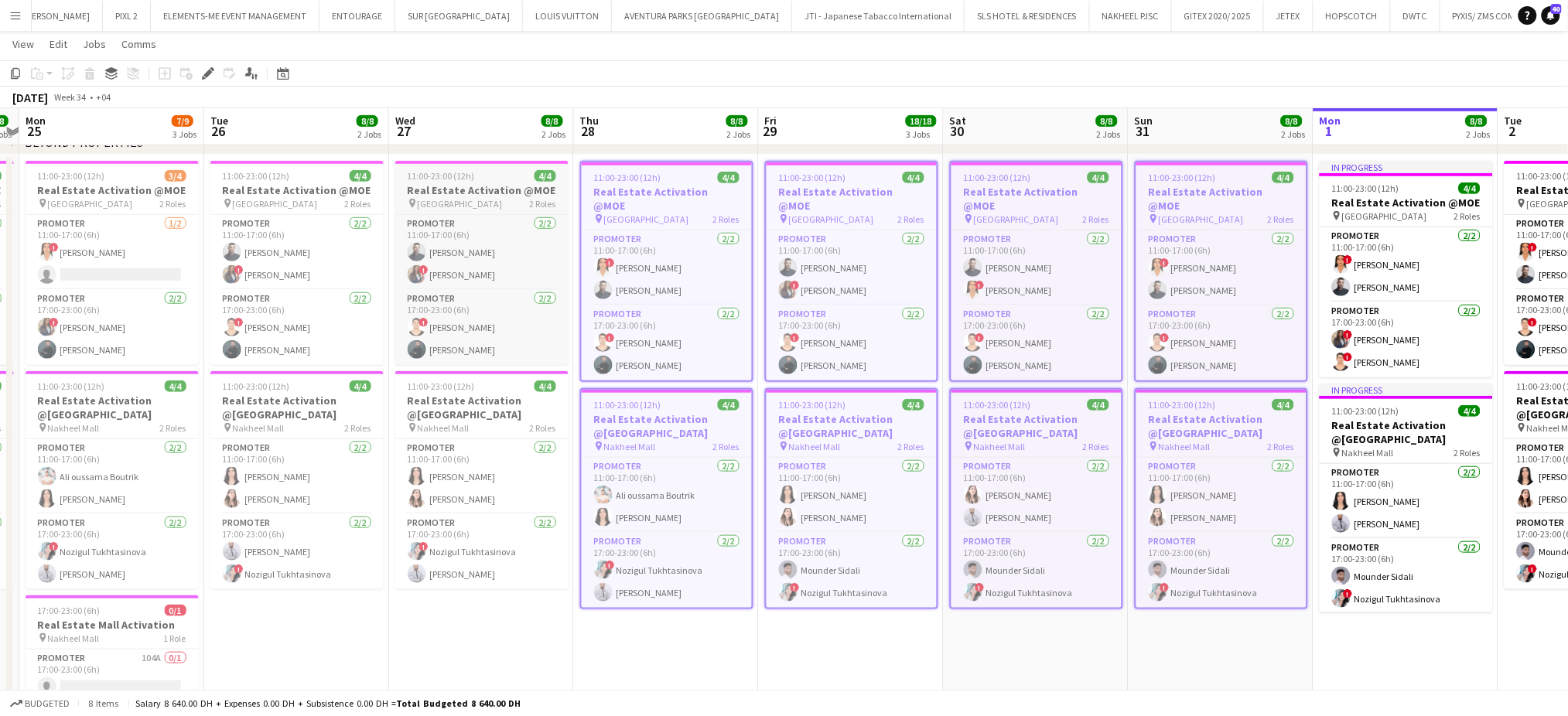
click at [486, 188] on h3 "Real Estate Activation @MOE" at bounding box center [482, 190] width 173 height 14
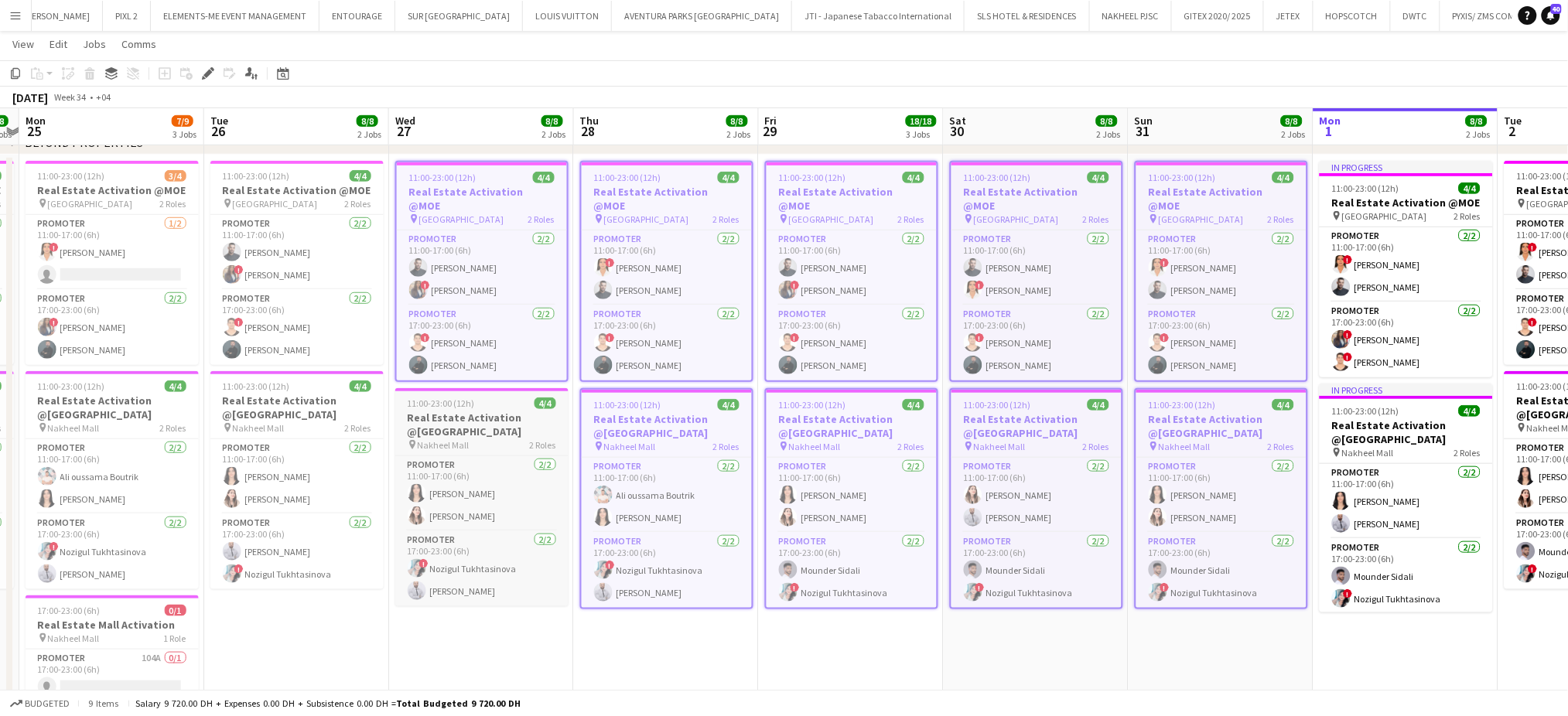
click at [483, 420] on h3 "Real Estate Activation @[GEOGRAPHIC_DATA]" at bounding box center [482, 425] width 173 height 28
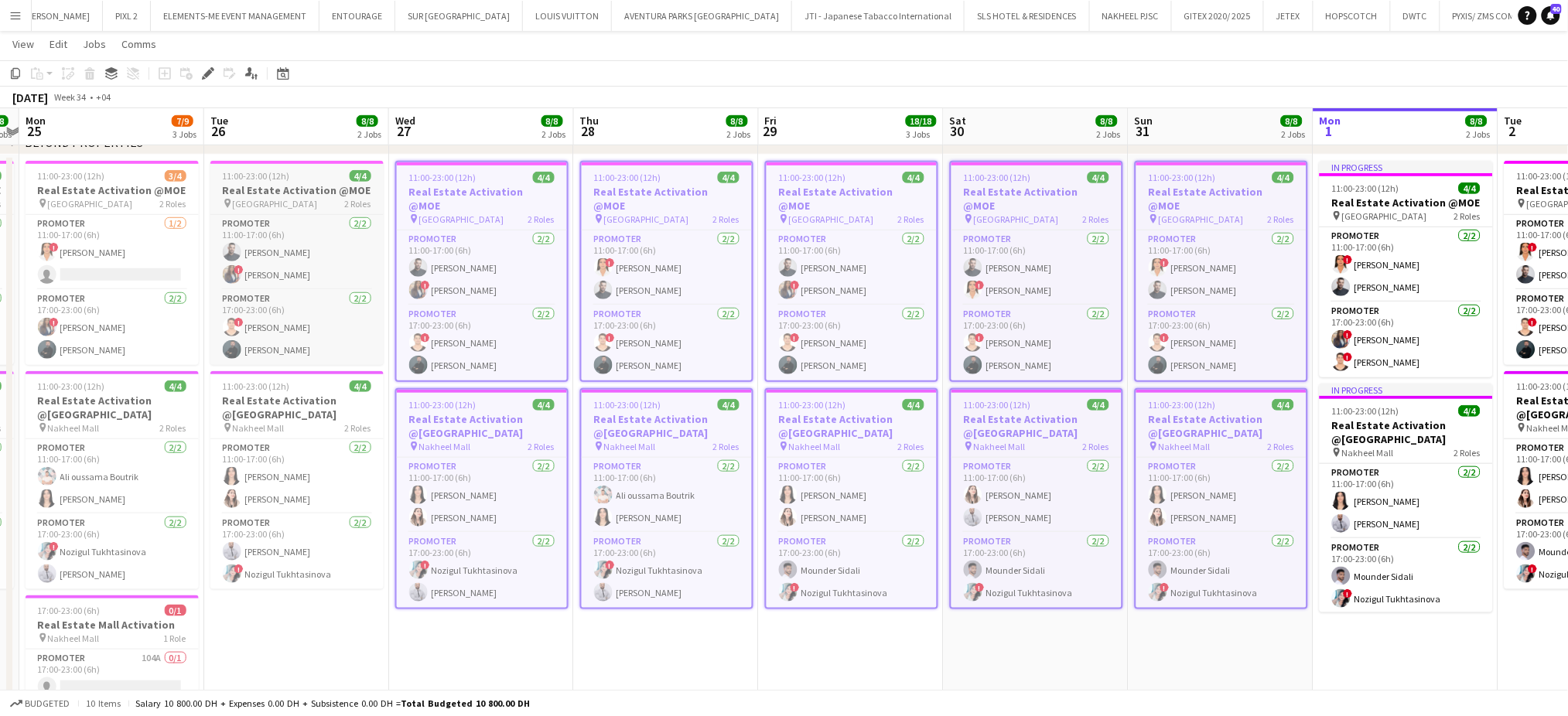
click at [277, 206] on span "[GEOGRAPHIC_DATA]" at bounding box center [275, 203] width 85 height 11
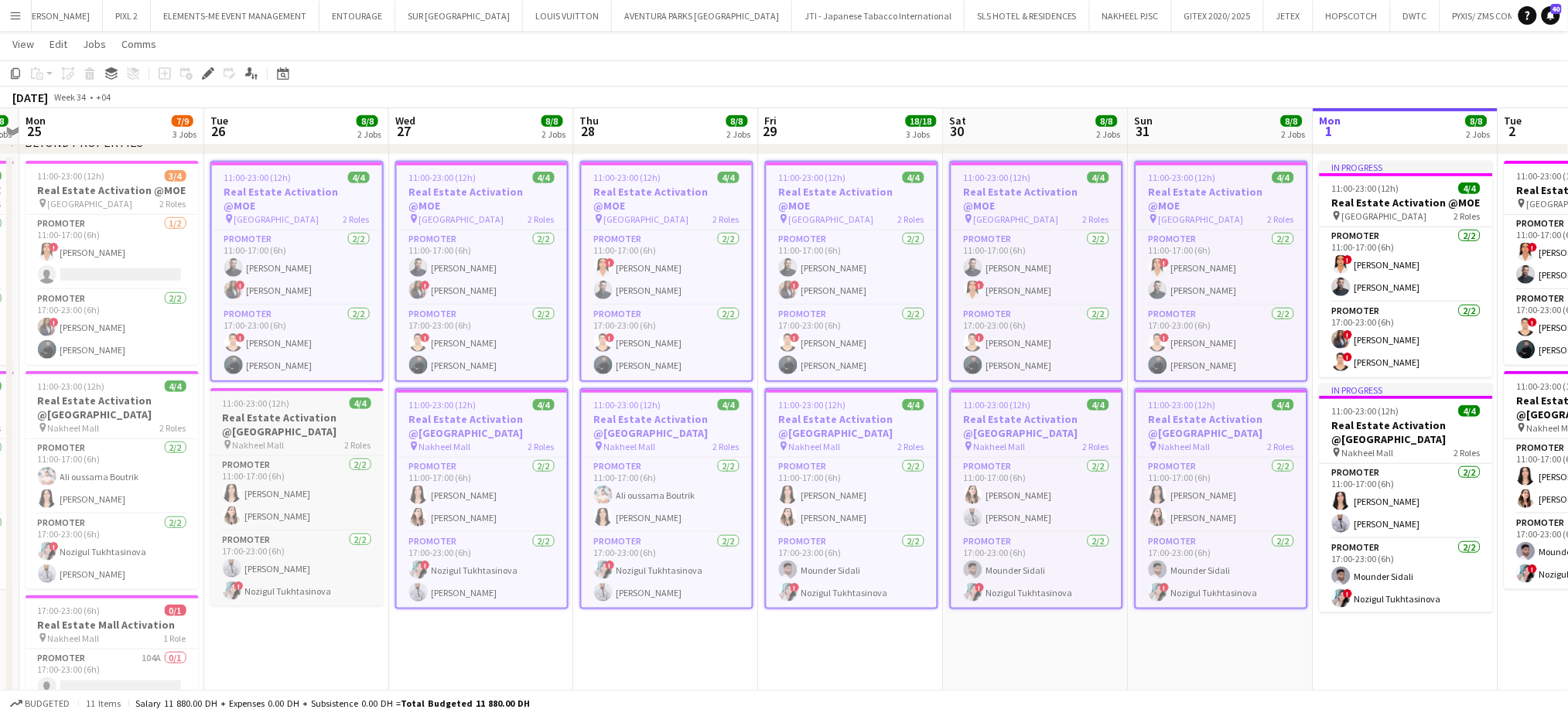
click at [270, 398] on span "11:00-23:00 (12h)" at bounding box center [255, 403] width 67 height 11
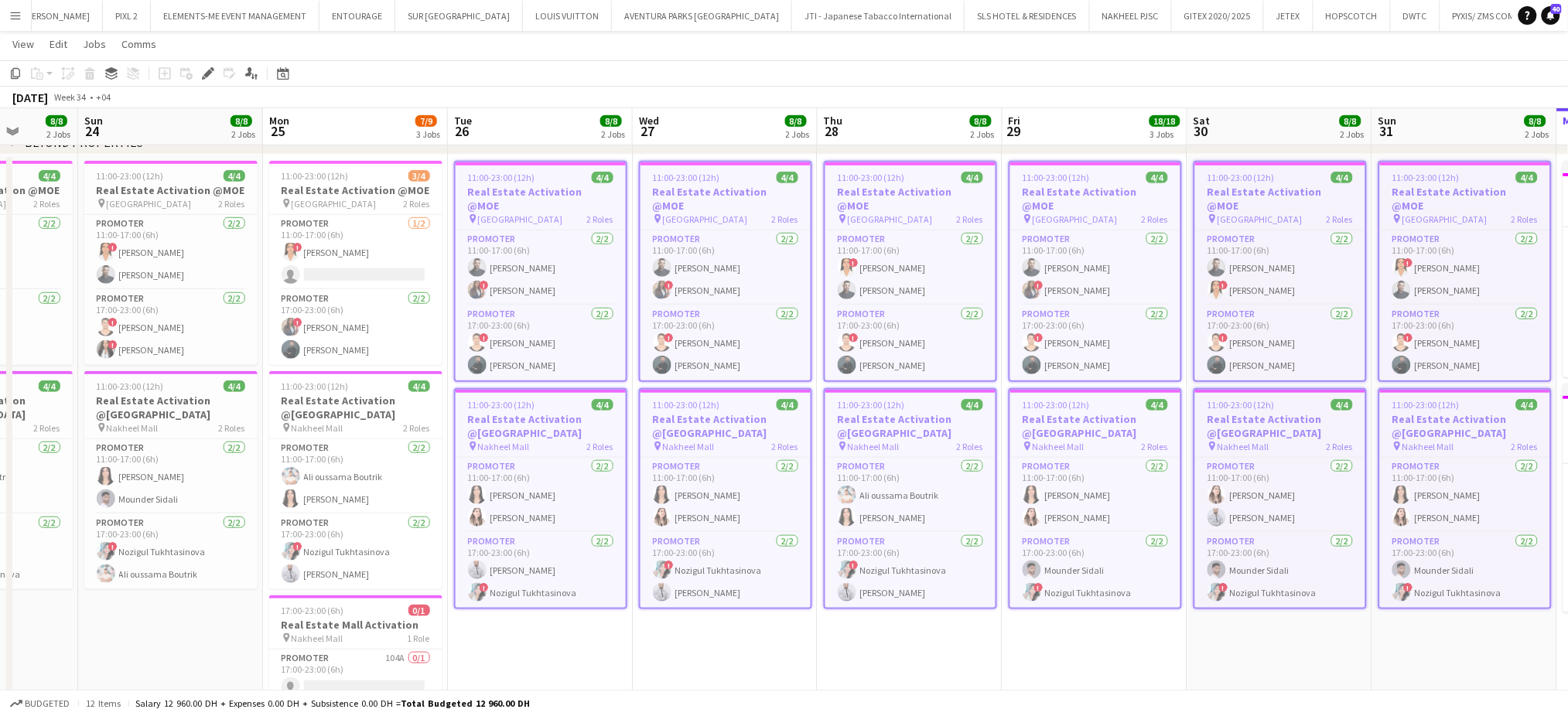
drag, startPoint x: 266, startPoint y: 430, endPoint x: 961, endPoint y: 421, distance: 695.1
click at [961, 421] on app-calendar-viewport "Fri 22 8/8 2 Jobs Sat 23 8/8 2 Jobs Sun 24 8/8 2 Jobs Mon 25 7/9 3 Jobs Tue 26 …" at bounding box center [784, 386] width 1568 height 1271
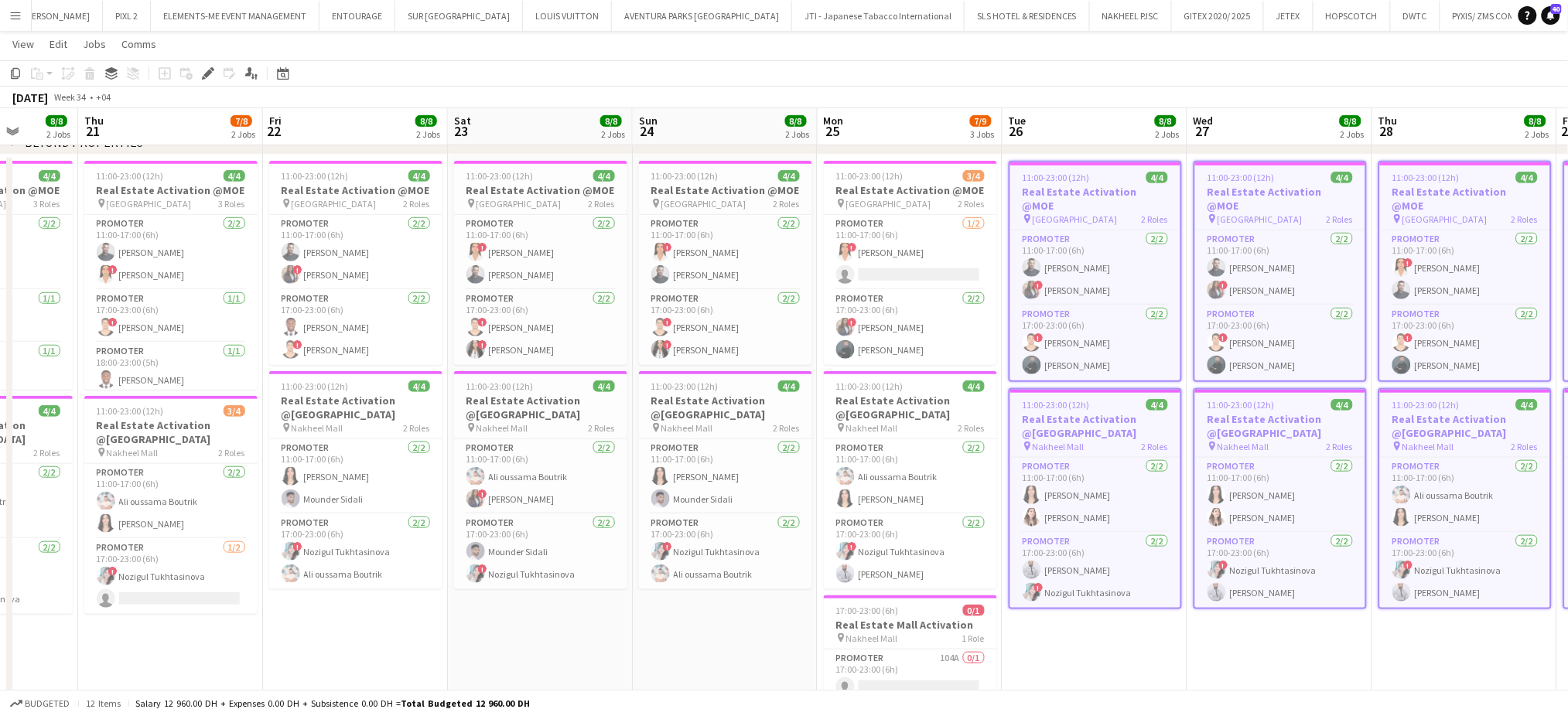
scroll to position [0, 395]
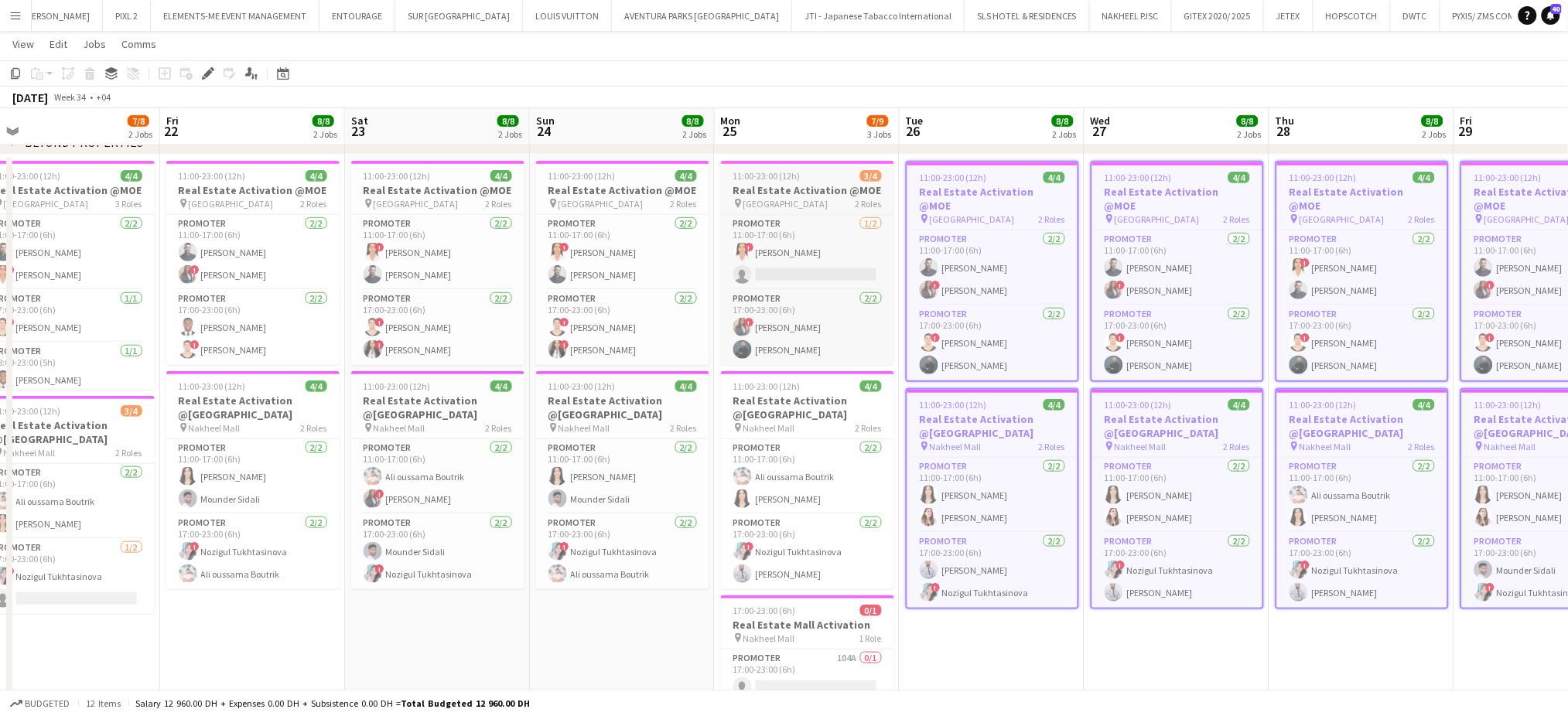
click at [775, 181] on span "11:00-23:00 (12h)" at bounding box center [766, 176] width 67 height 11
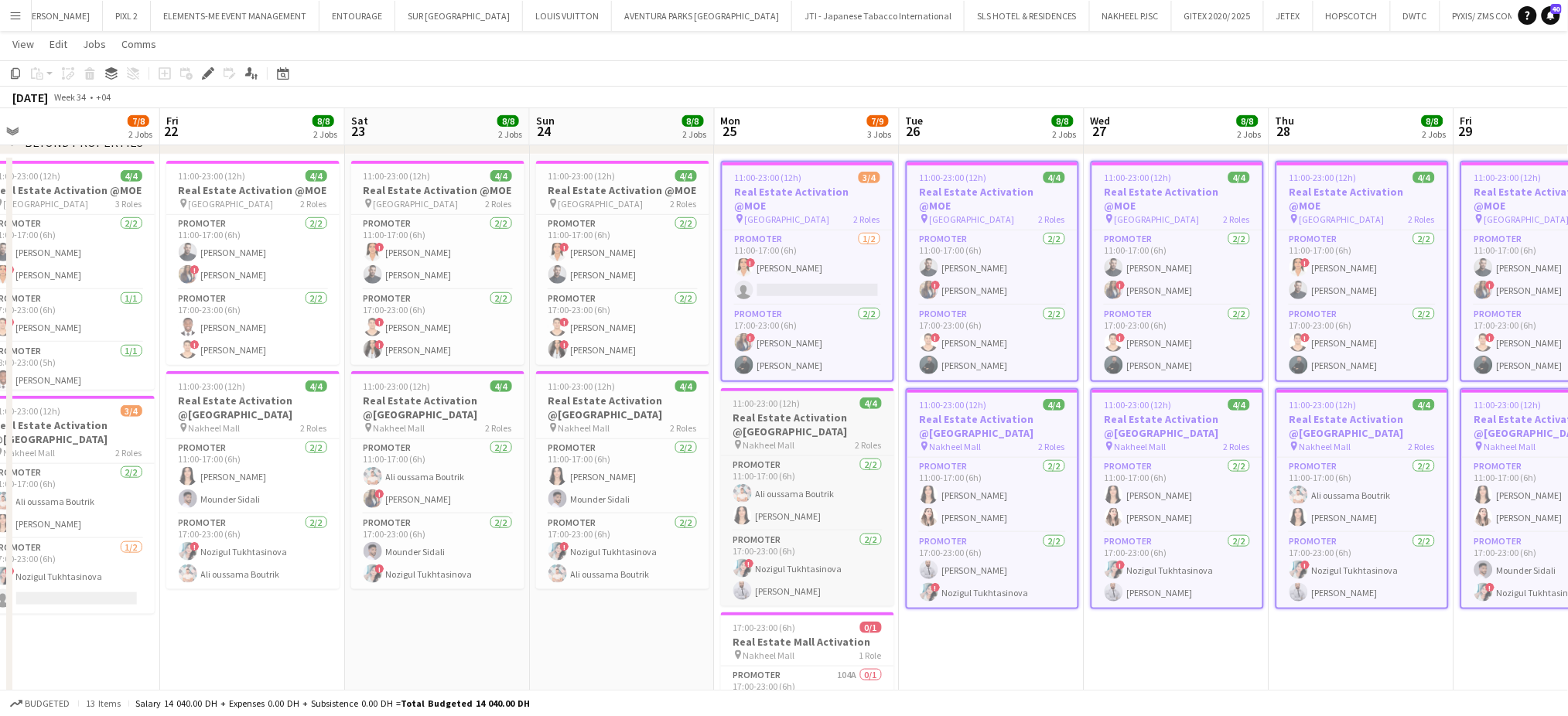
click at [762, 414] on h3 "Real Estate Activation @[GEOGRAPHIC_DATA]" at bounding box center [808, 425] width 173 height 28
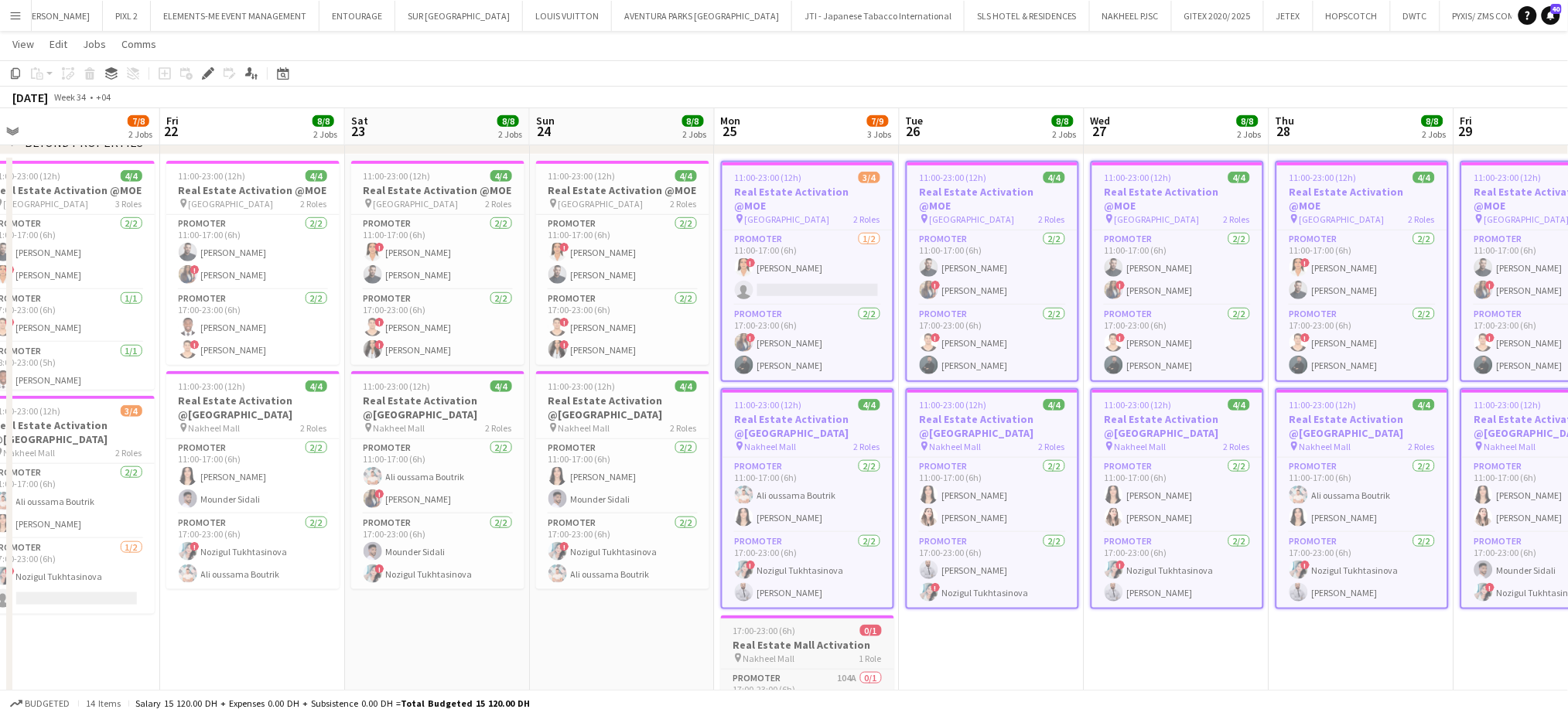
click at [774, 625] on span "17:00-23:00 (6h)" at bounding box center [764, 630] width 63 height 11
click at [597, 169] on app-job-card "11:00-23:00 (12h) 4/4 Real Estate Activation @MOE pin Mall of Emirates 2 Roles …" at bounding box center [621, 263] width 173 height 204
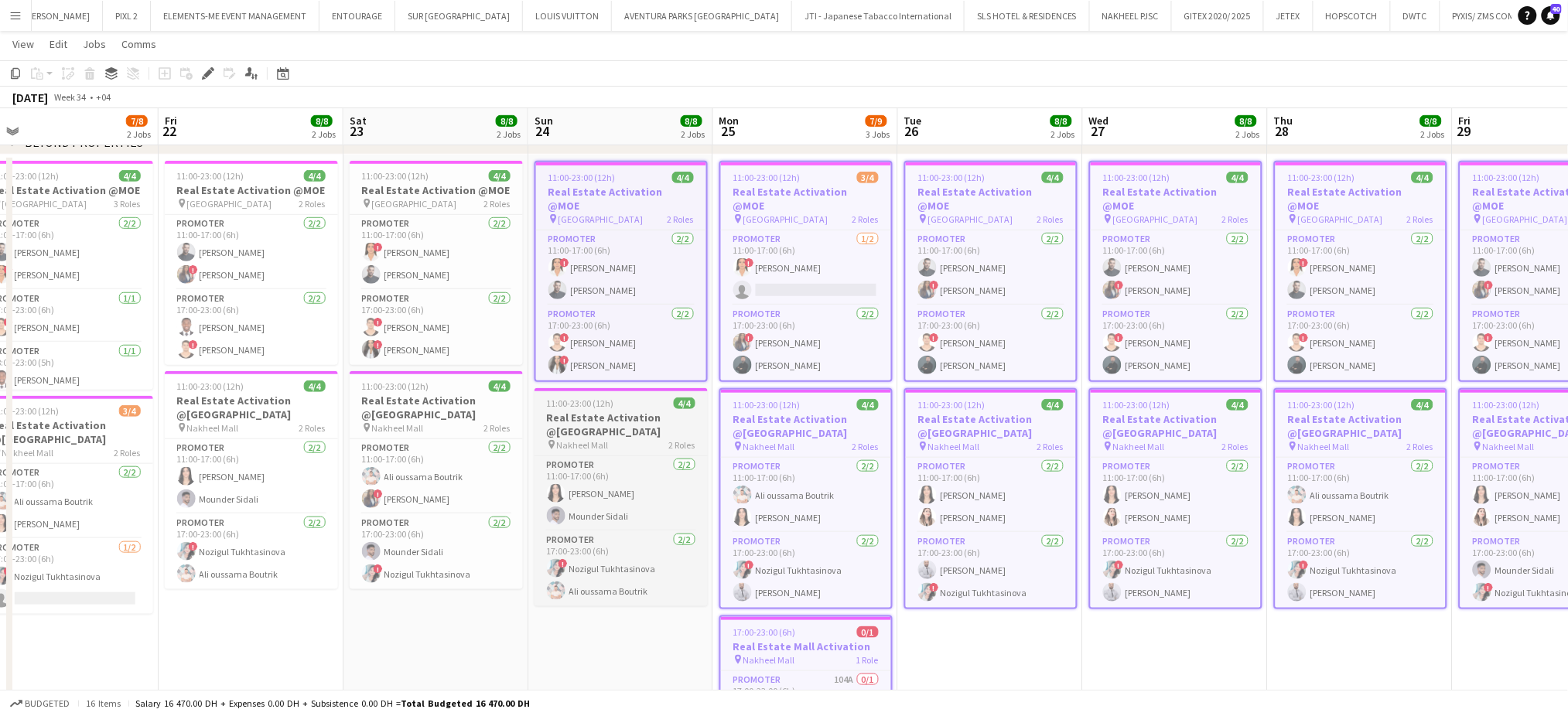
click at [578, 411] on h3 "Real Estate Activation @[GEOGRAPHIC_DATA]" at bounding box center [621, 425] width 173 height 28
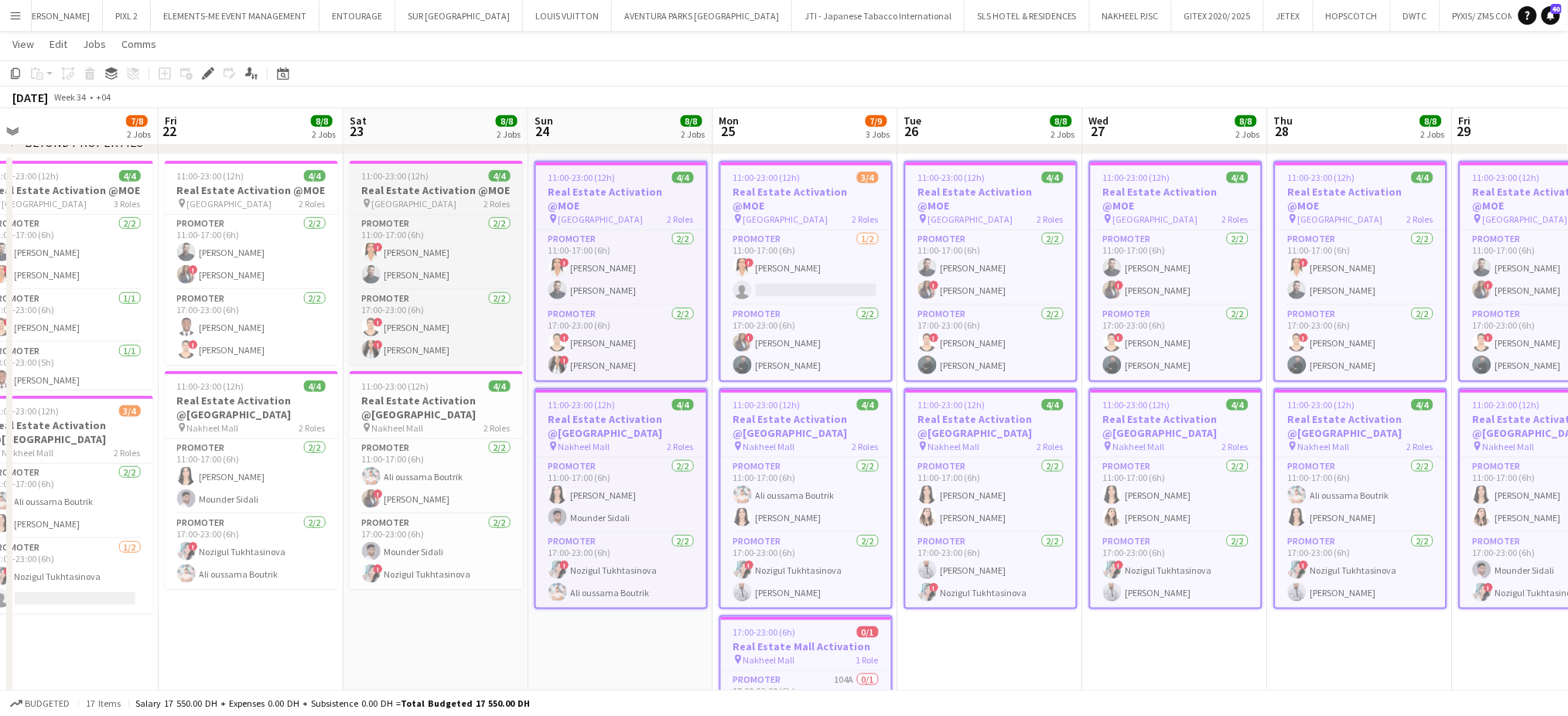
click at [416, 188] on h3 "Real Estate Activation @MOE" at bounding box center [436, 190] width 173 height 14
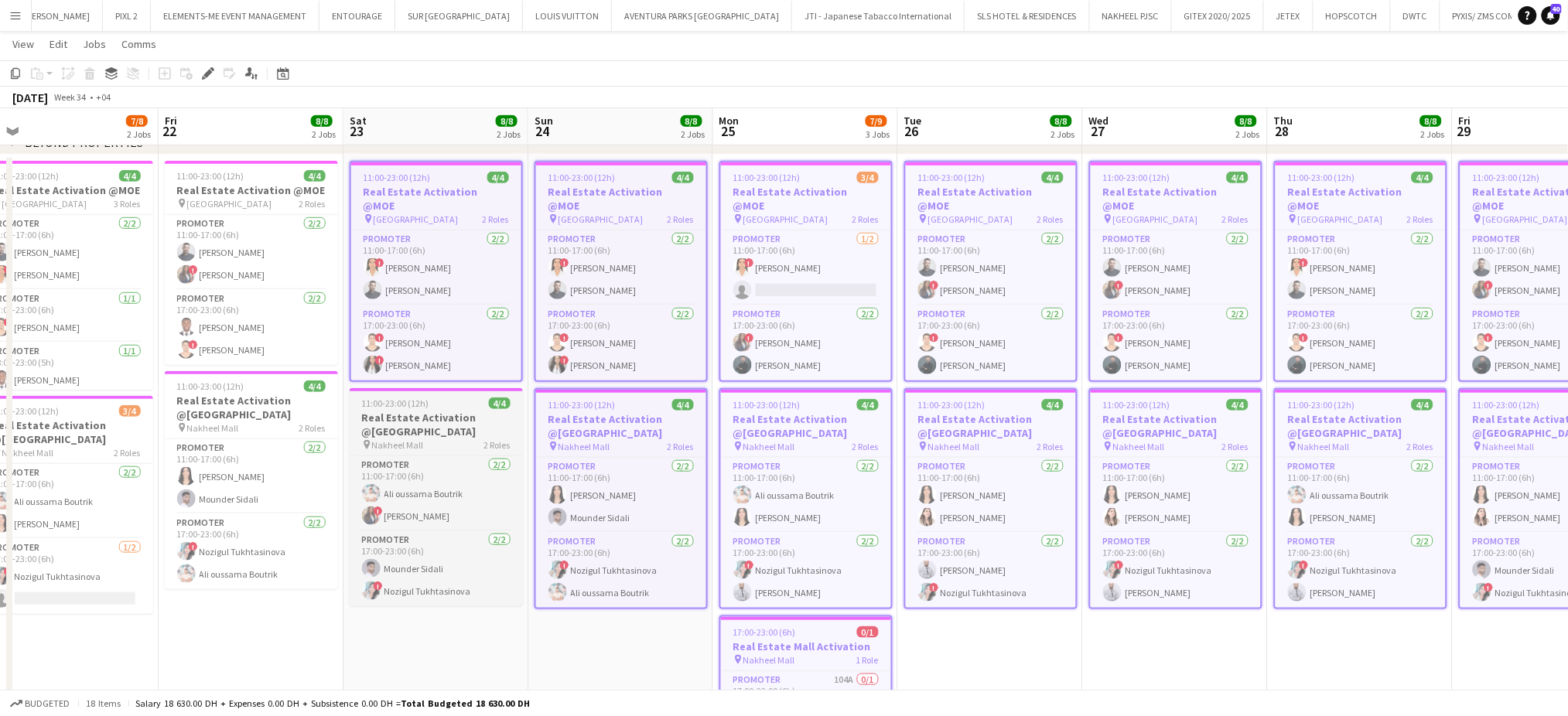
click at [402, 411] on h3 "Real Estate Activation @[GEOGRAPHIC_DATA]" at bounding box center [436, 425] width 173 height 28
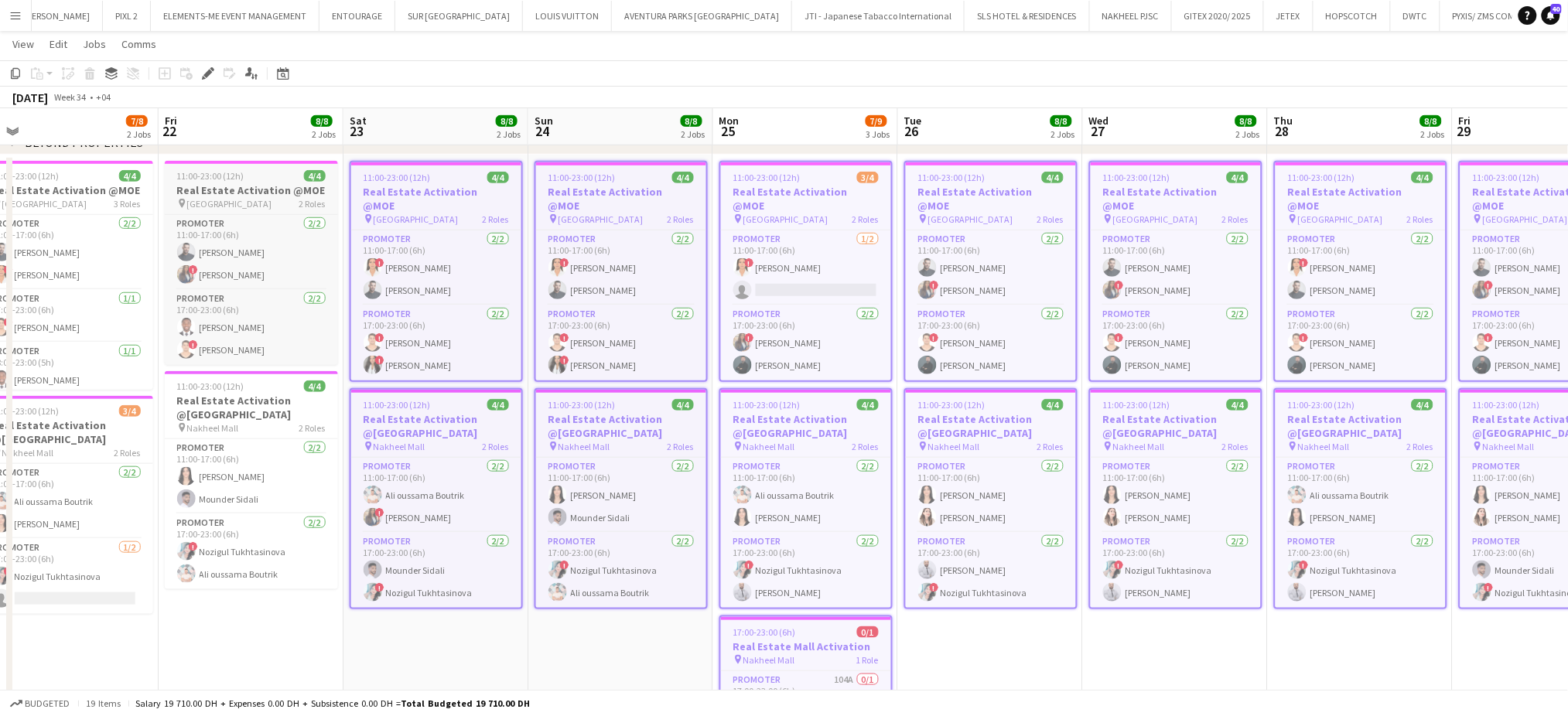
click at [270, 192] on h3 "Real Estate Activation @MOE" at bounding box center [252, 190] width 173 height 14
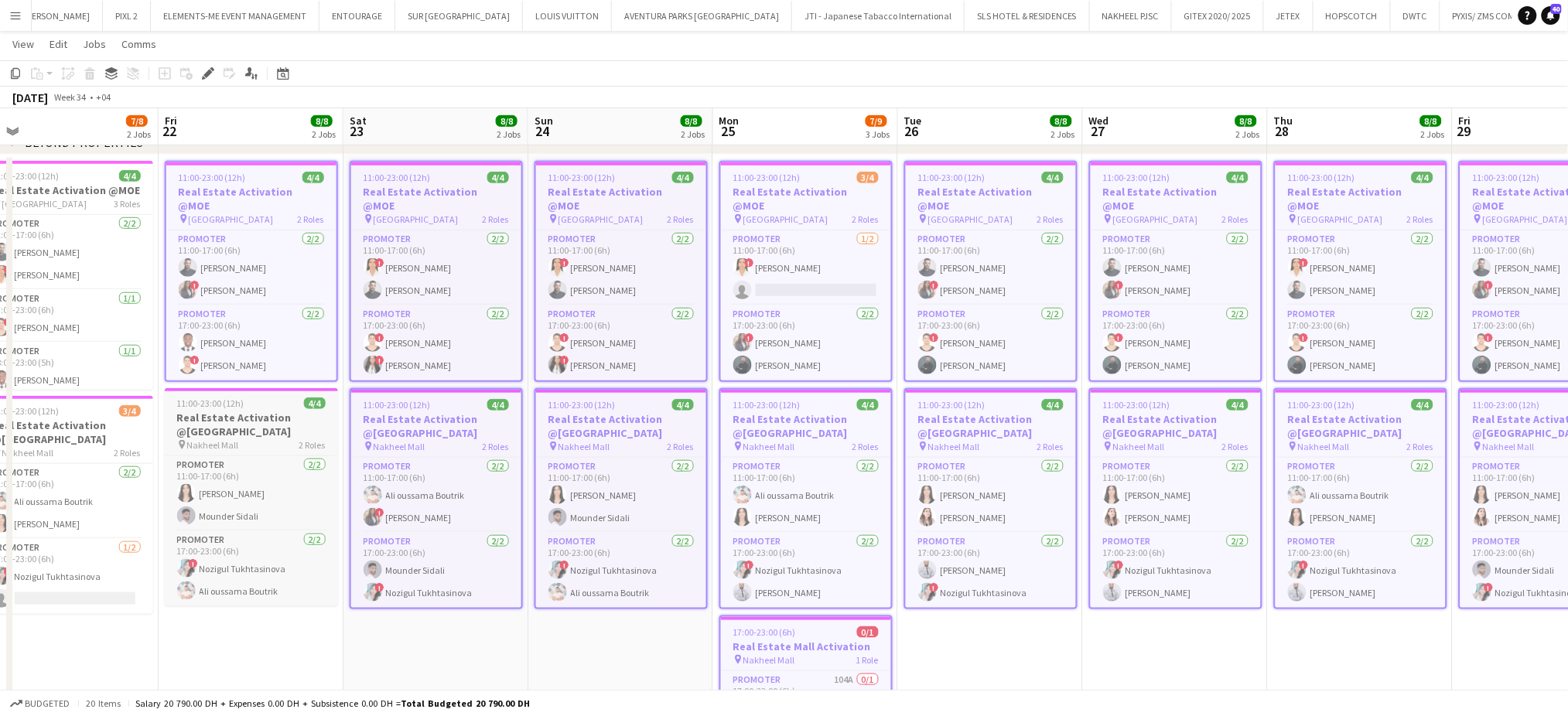
click at [236, 411] on h3 "Real Estate Activation @[GEOGRAPHIC_DATA]" at bounding box center [252, 425] width 173 height 28
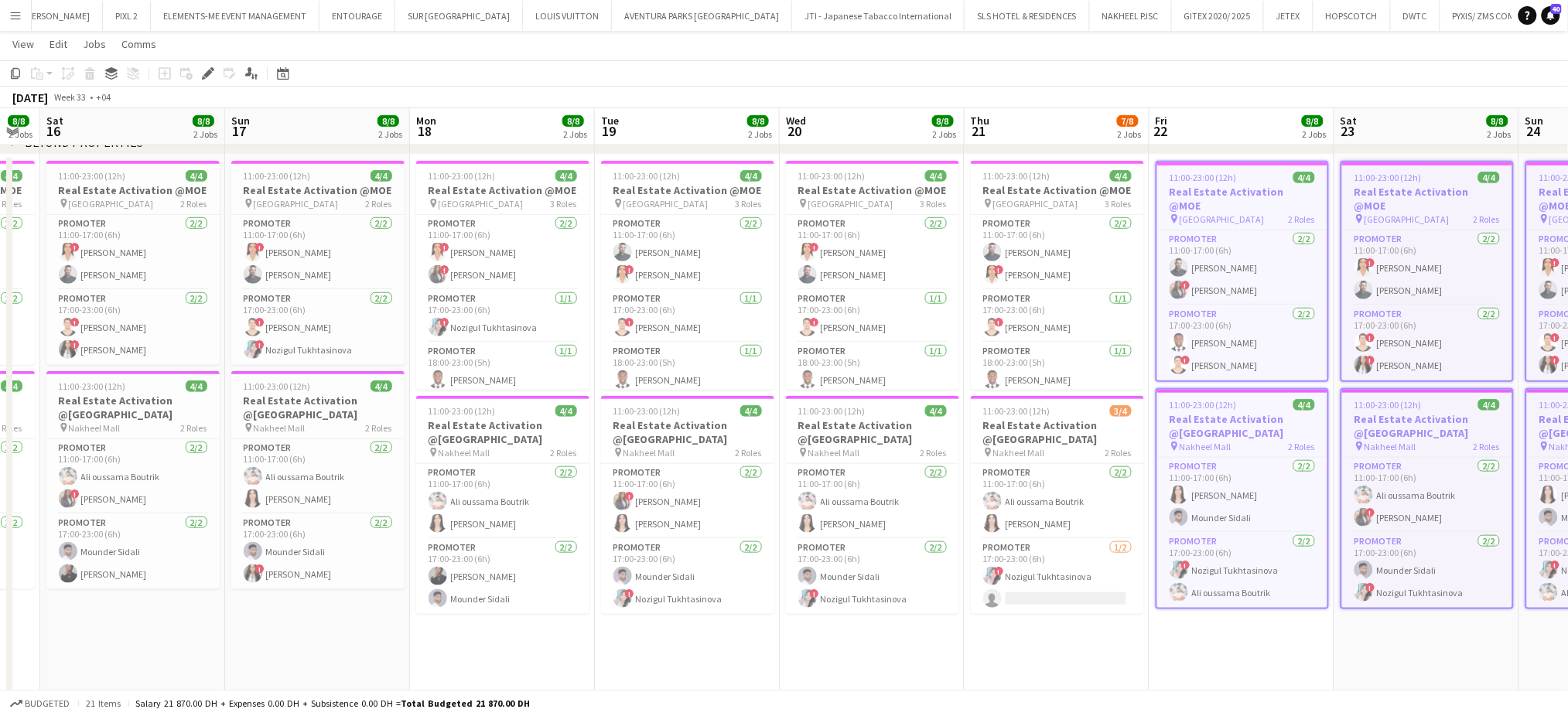
drag, startPoint x: 216, startPoint y: 390, endPoint x: 1273, endPoint y: 391, distance: 1057.0
click at [1273, 391] on app-calendar-viewport "Fri 15 8/8 2 Jobs Sat 16 8/8 2 Jobs Sun 17 8/8 2 Jobs Mon 18 8/8 2 Jobs Tue 19 …" at bounding box center [784, 386] width 1568 height 1271
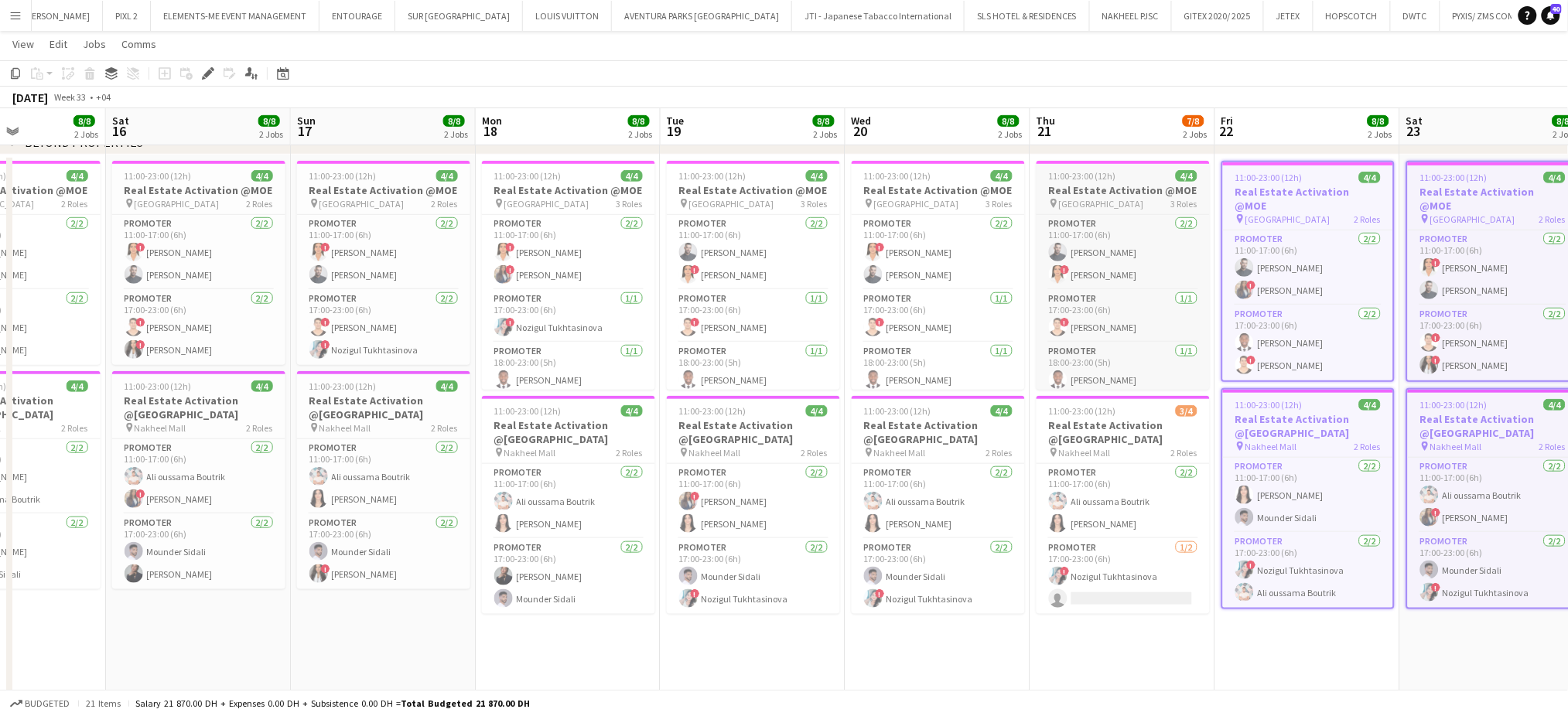
click at [1093, 188] on h3 "Real Estate Activation @MOE" at bounding box center [1123, 190] width 173 height 14
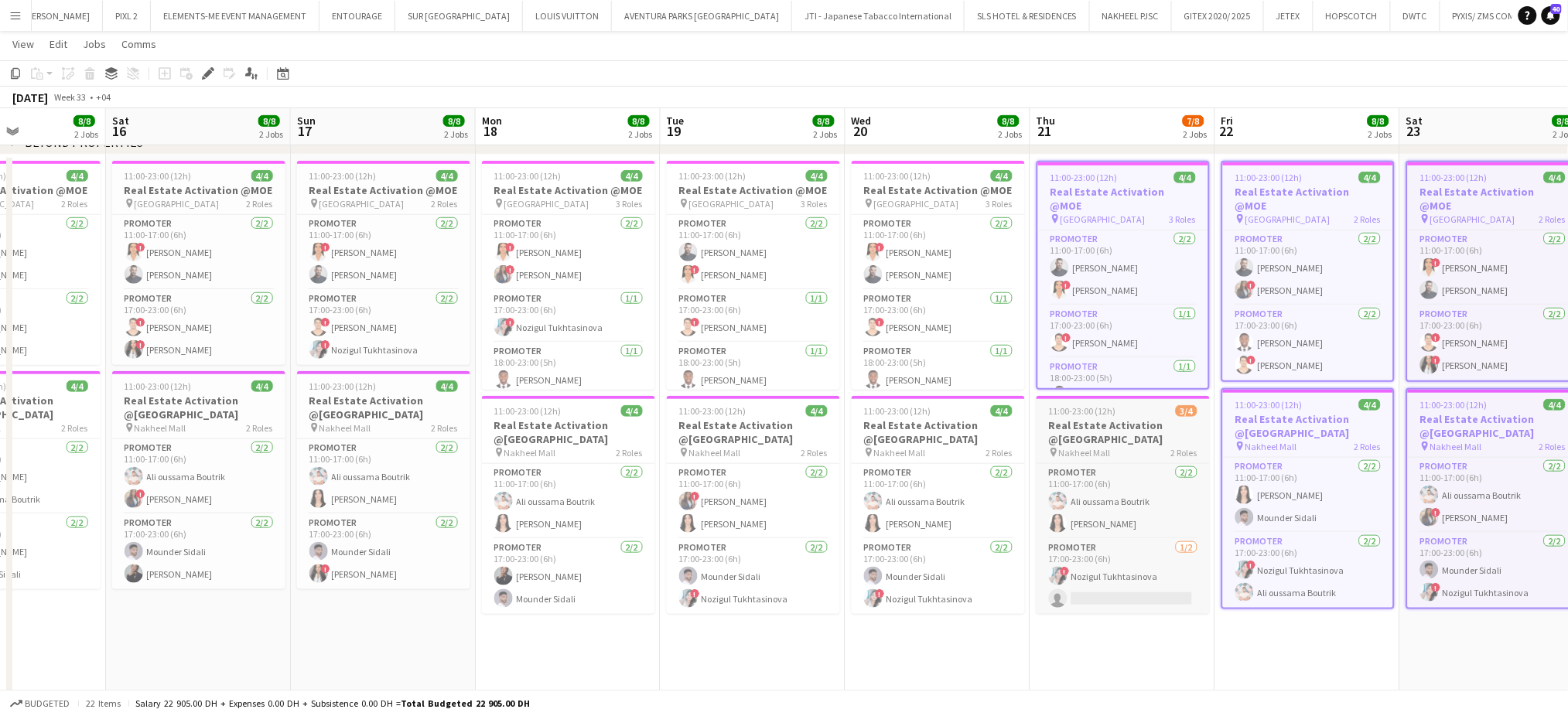
click at [1087, 437] on h3 "Real Estate Activation @[GEOGRAPHIC_DATA]" at bounding box center [1123, 432] width 173 height 28
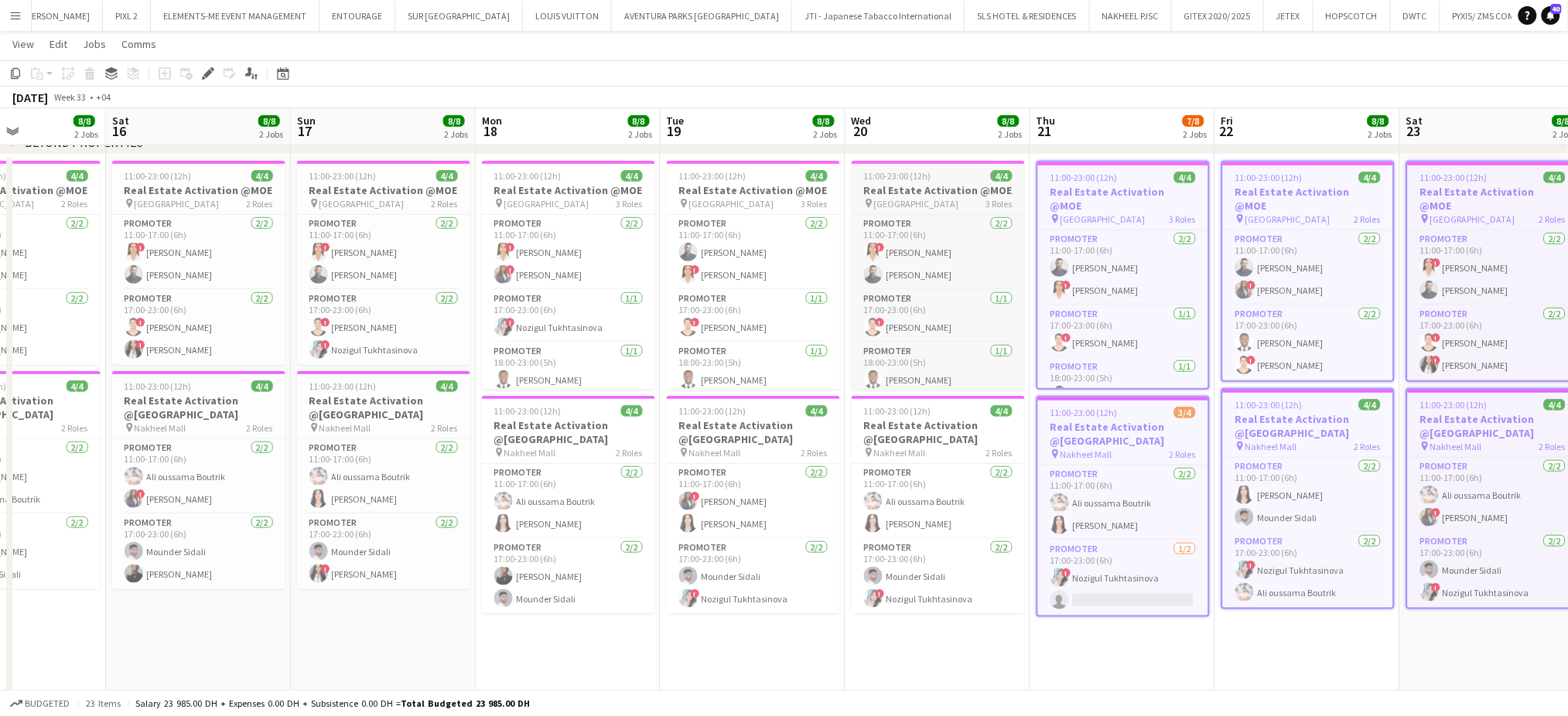
click at [912, 202] on span "[GEOGRAPHIC_DATA]" at bounding box center [917, 203] width 85 height 11
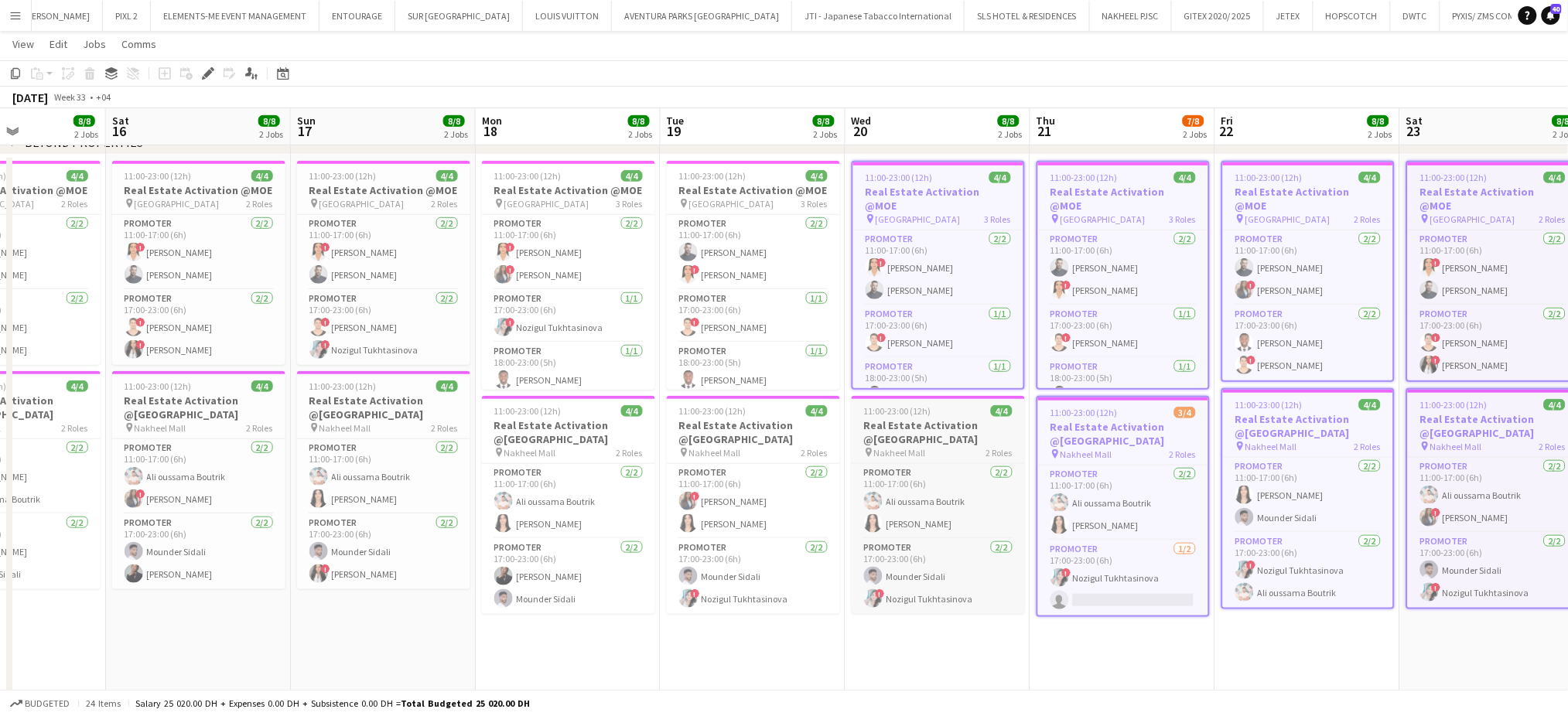
click at [900, 428] on h3 "Real Estate Activation @[GEOGRAPHIC_DATA]" at bounding box center [939, 432] width 173 height 28
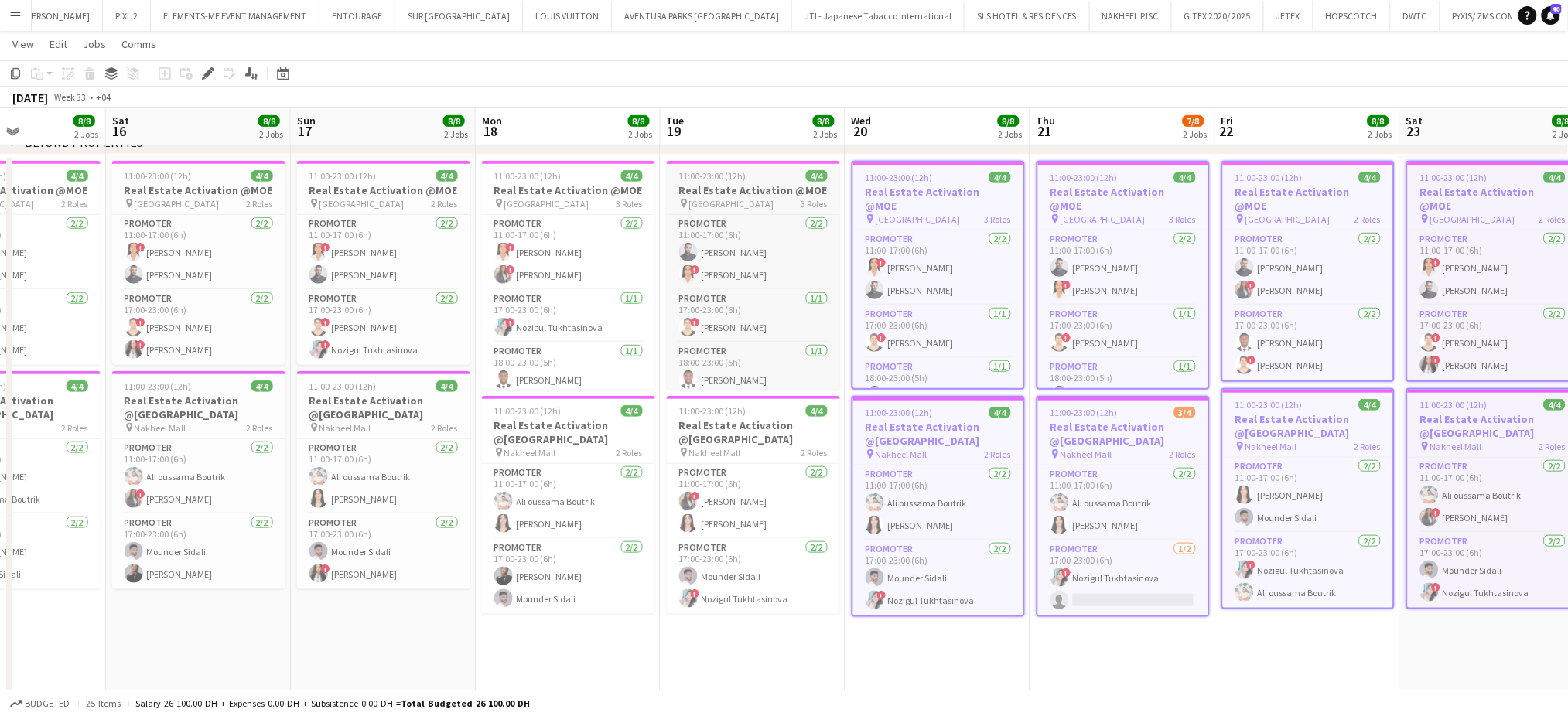
click at [733, 184] on h3 "Real Estate Activation @MOE" at bounding box center [754, 190] width 173 height 14
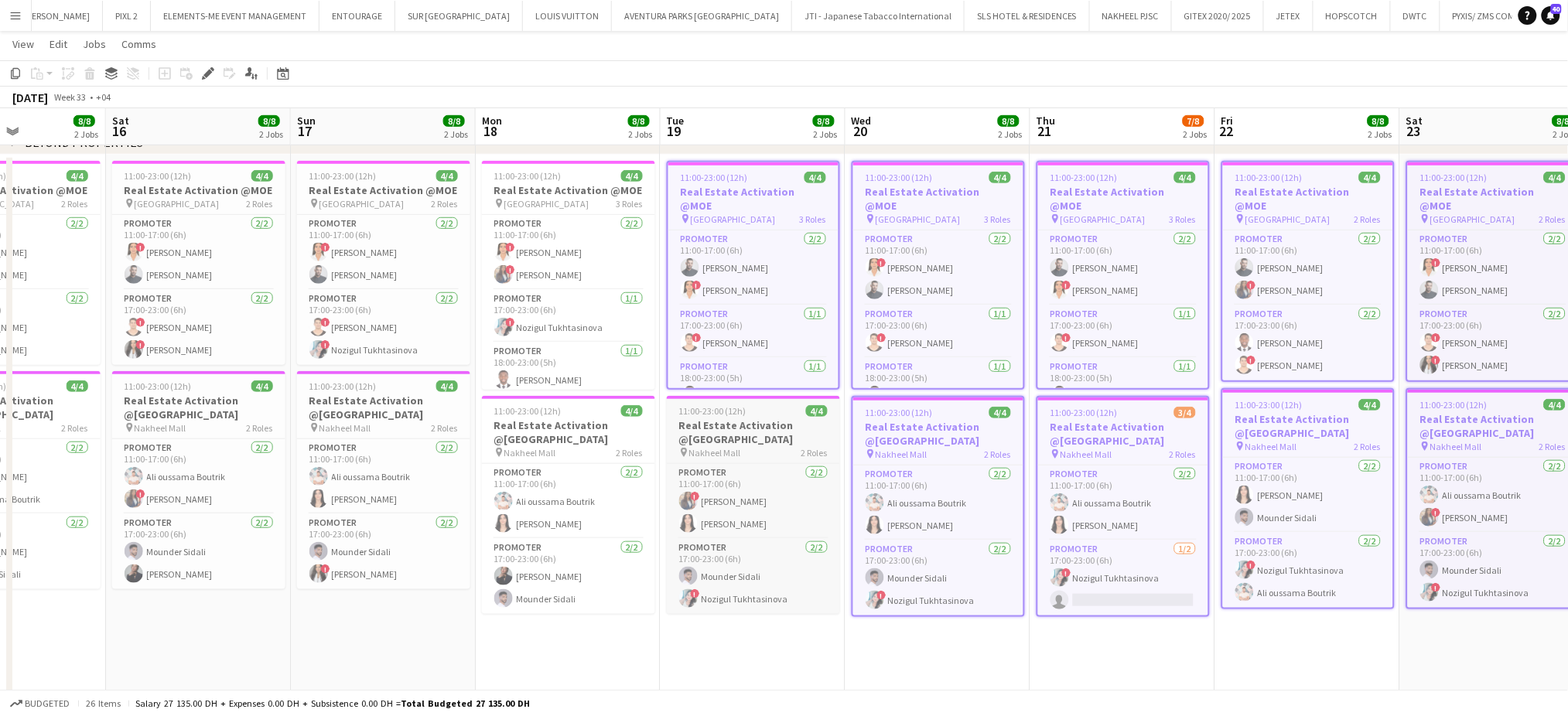
click at [711, 427] on h3 "Real Estate Activation @[GEOGRAPHIC_DATA]" at bounding box center [754, 432] width 173 height 28
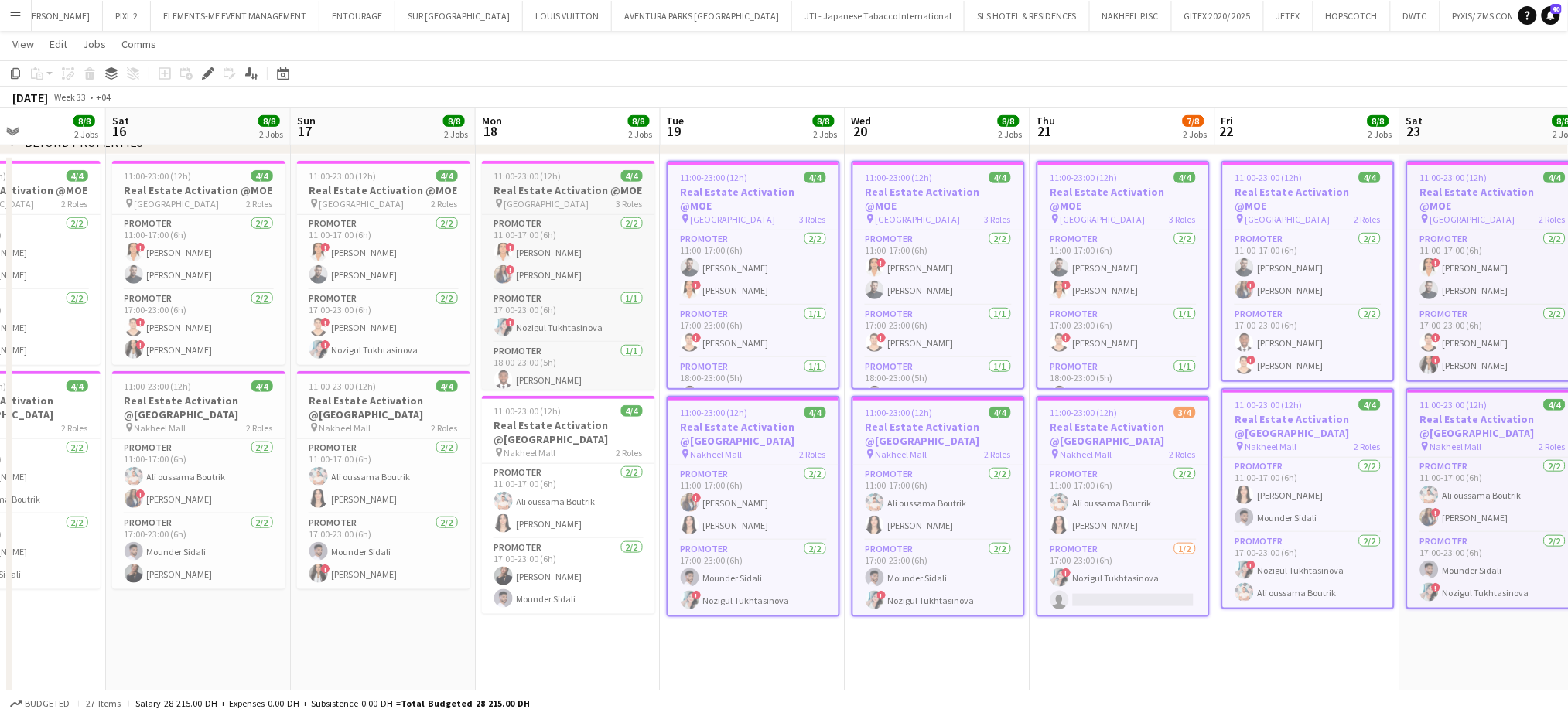
drag, startPoint x: 564, startPoint y: 194, endPoint x: 564, endPoint y: 210, distance: 16.0
click at [564, 193] on h3 "Real Estate Activation @MOE" at bounding box center [569, 190] width 173 height 14
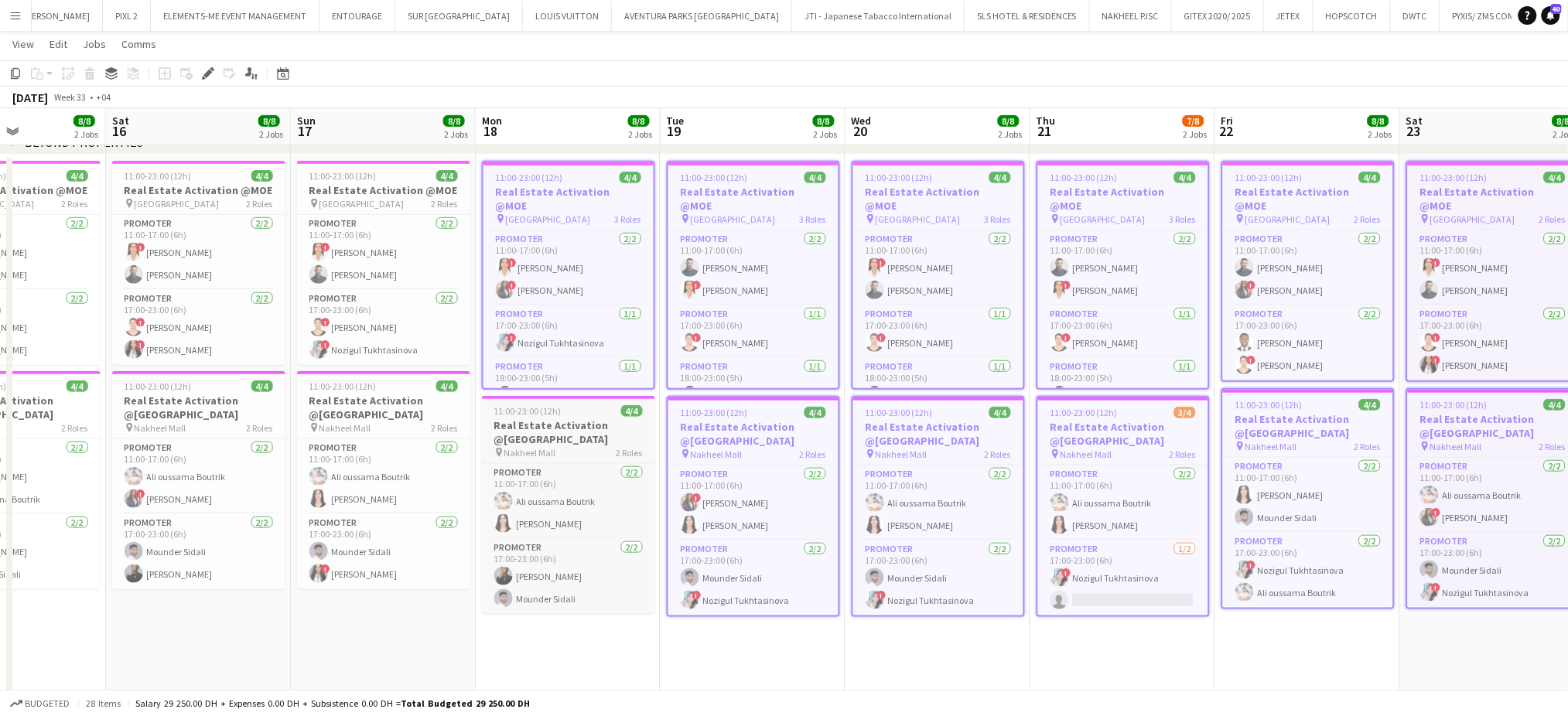
click at [547, 420] on h3 "Real Estate Activation @[GEOGRAPHIC_DATA]" at bounding box center [569, 432] width 173 height 28
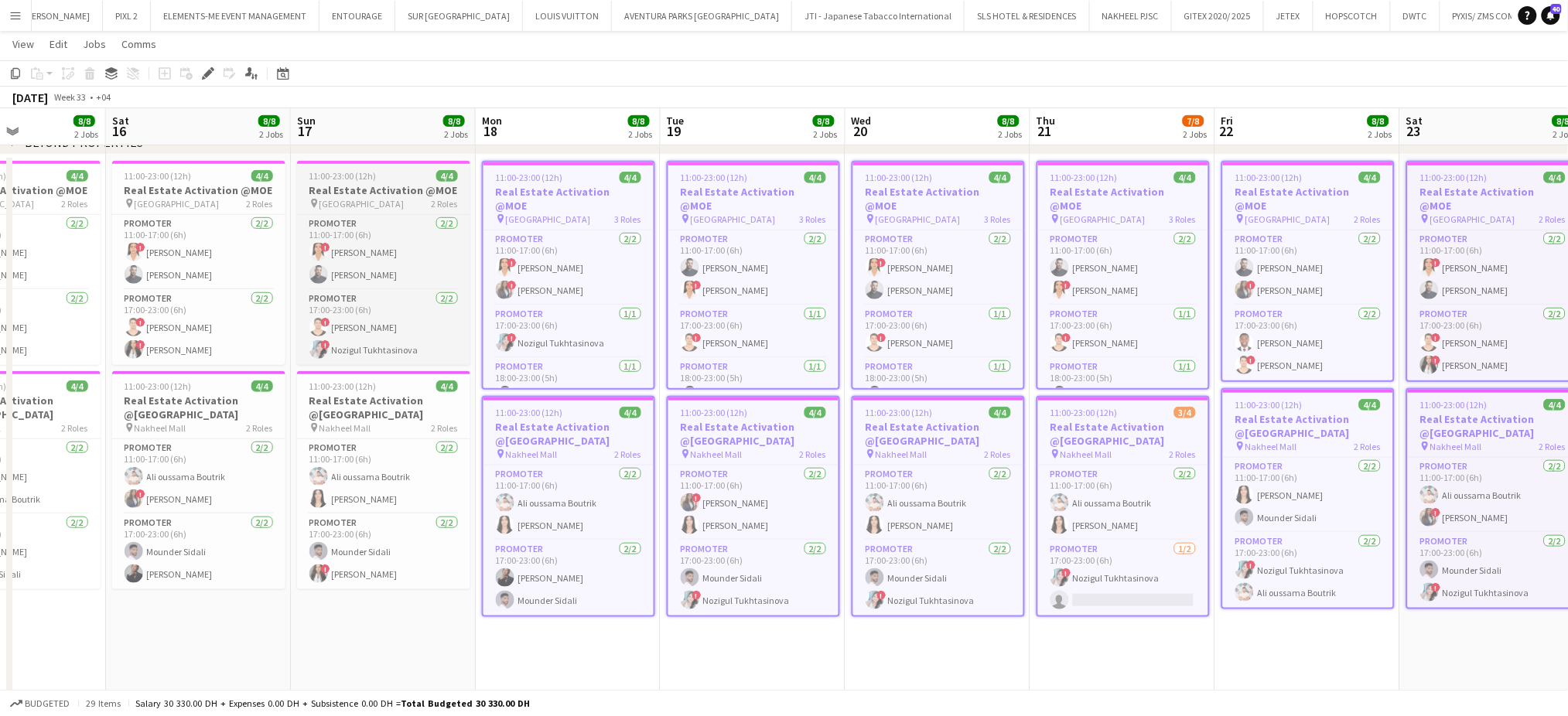
click at [385, 188] on h3 "Real Estate Activation @MOE" at bounding box center [384, 190] width 173 height 14
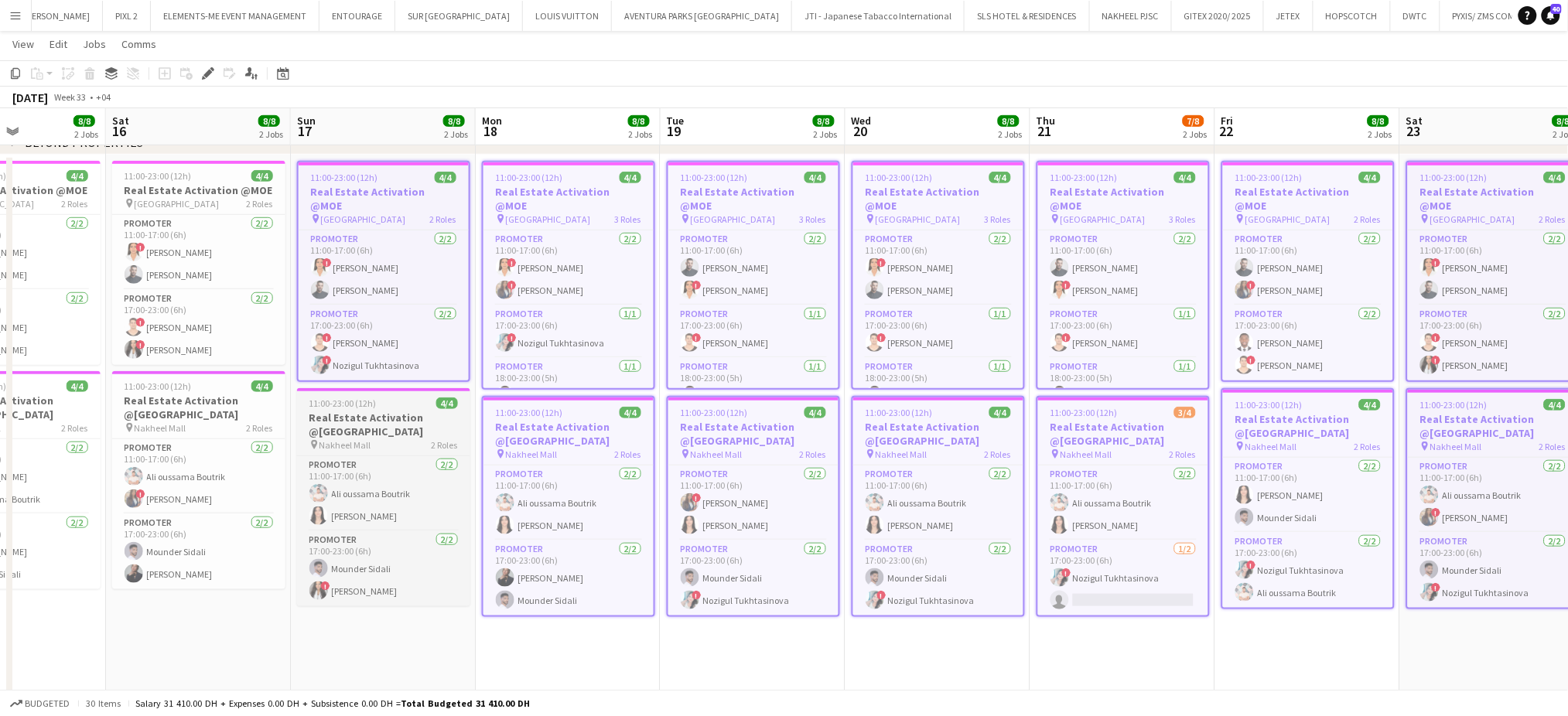
click at [367, 411] on h3 "Real Estate Activation @[GEOGRAPHIC_DATA]" at bounding box center [384, 425] width 173 height 28
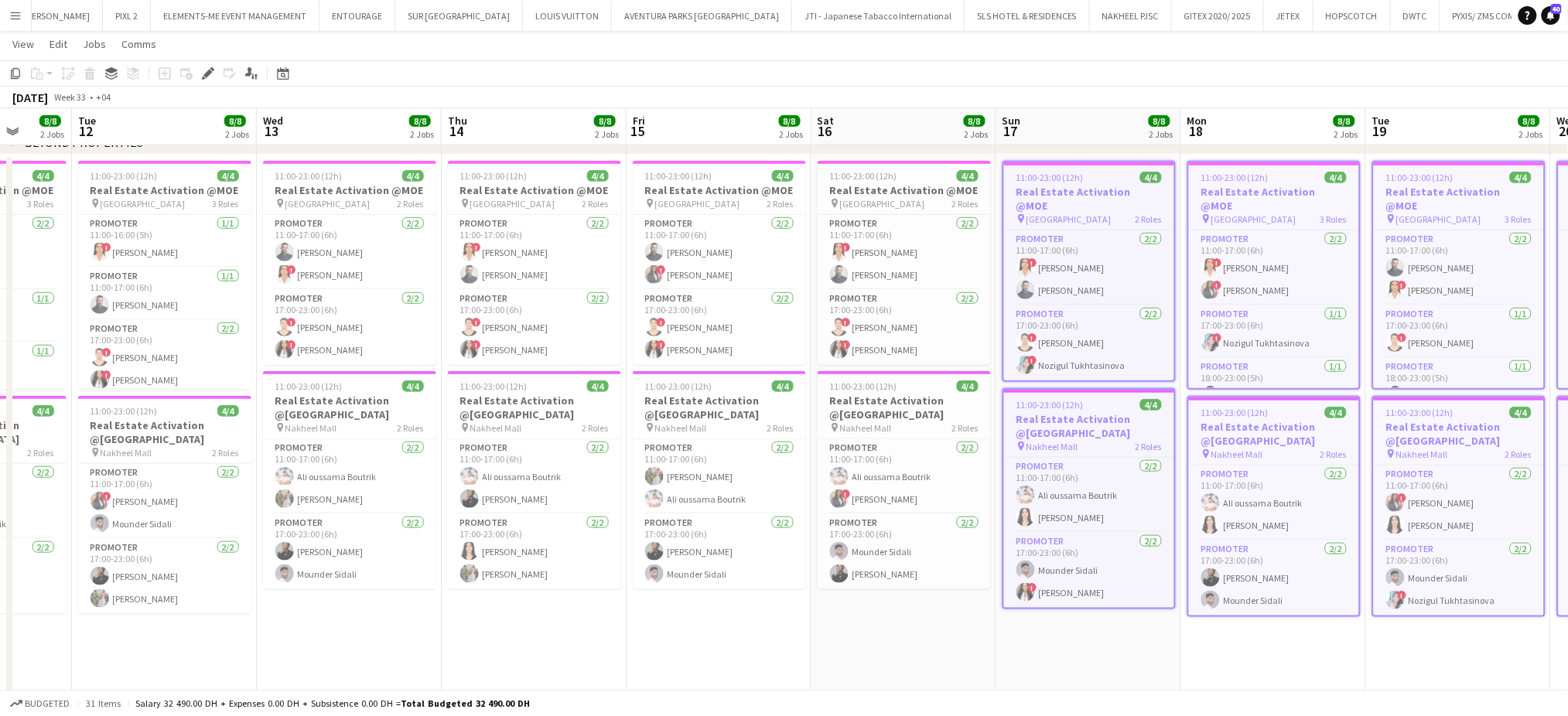
drag, startPoint x: 368, startPoint y: 412, endPoint x: 1126, endPoint y: 417, distance: 758.0
click at [1124, 426] on app-calendar-viewport "Sun 10 7/8 2 Jobs Mon 11 8/8 2 Jobs Tue 12 8/8 2 Jobs Wed 13 8/8 2 Jobs Thu 14 …" at bounding box center [784, 386] width 1568 height 1271
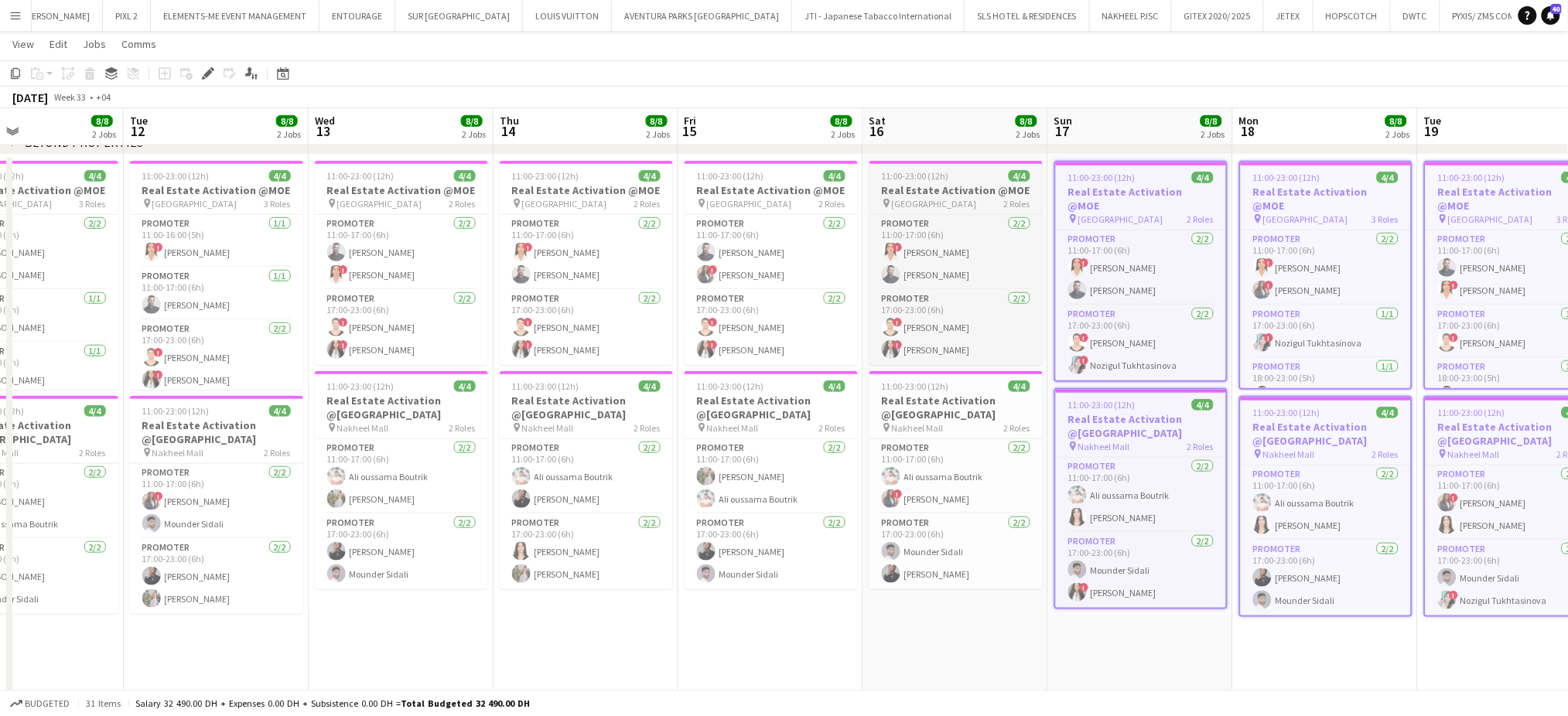
click at [971, 175] on div "11:00-23:00 (12h) 4/4" at bounding box center [956, 176] width 173 height 11
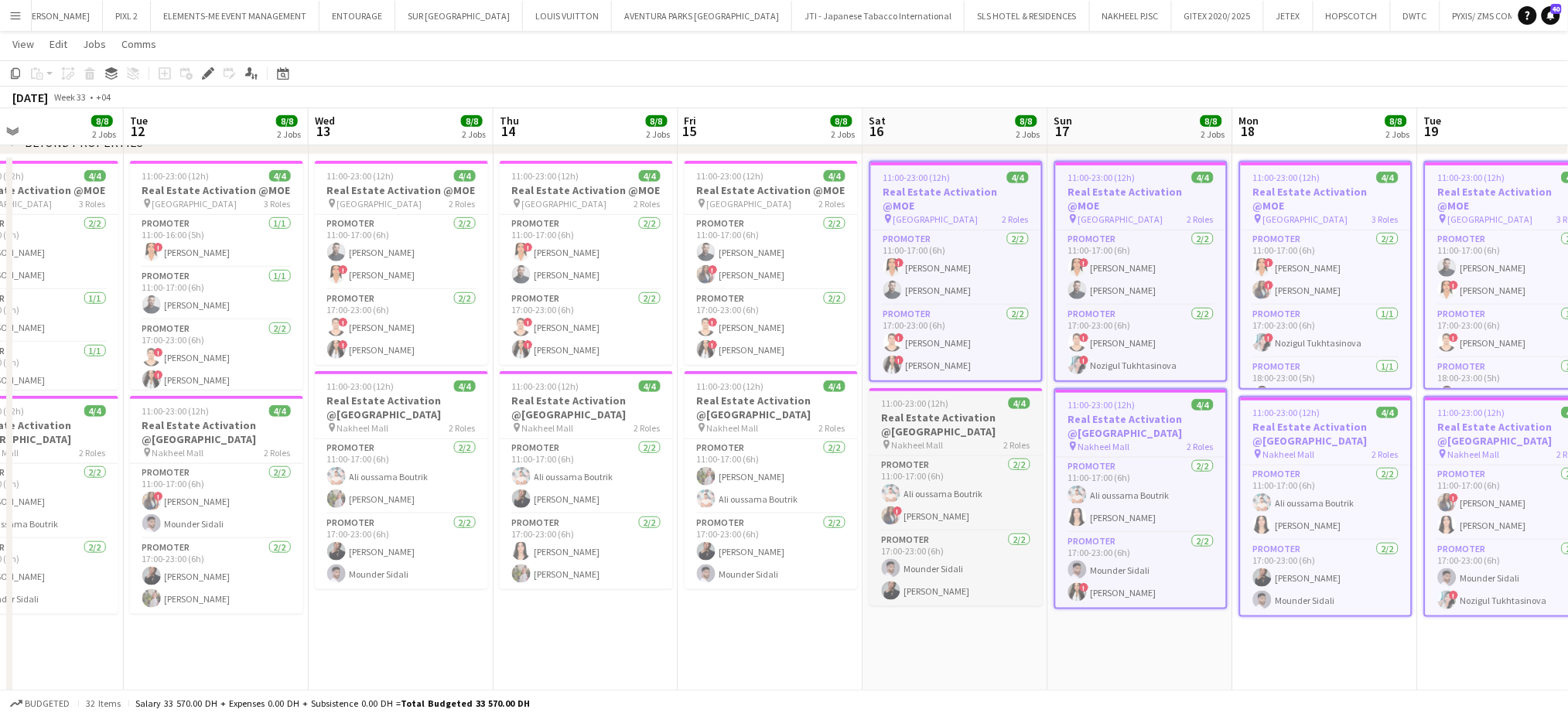
click at [946, 411] on h3 "Real Estate Activation @[GEOGRAPHIC_DATA]" at bounding box center [956, 425] width 173 height 28
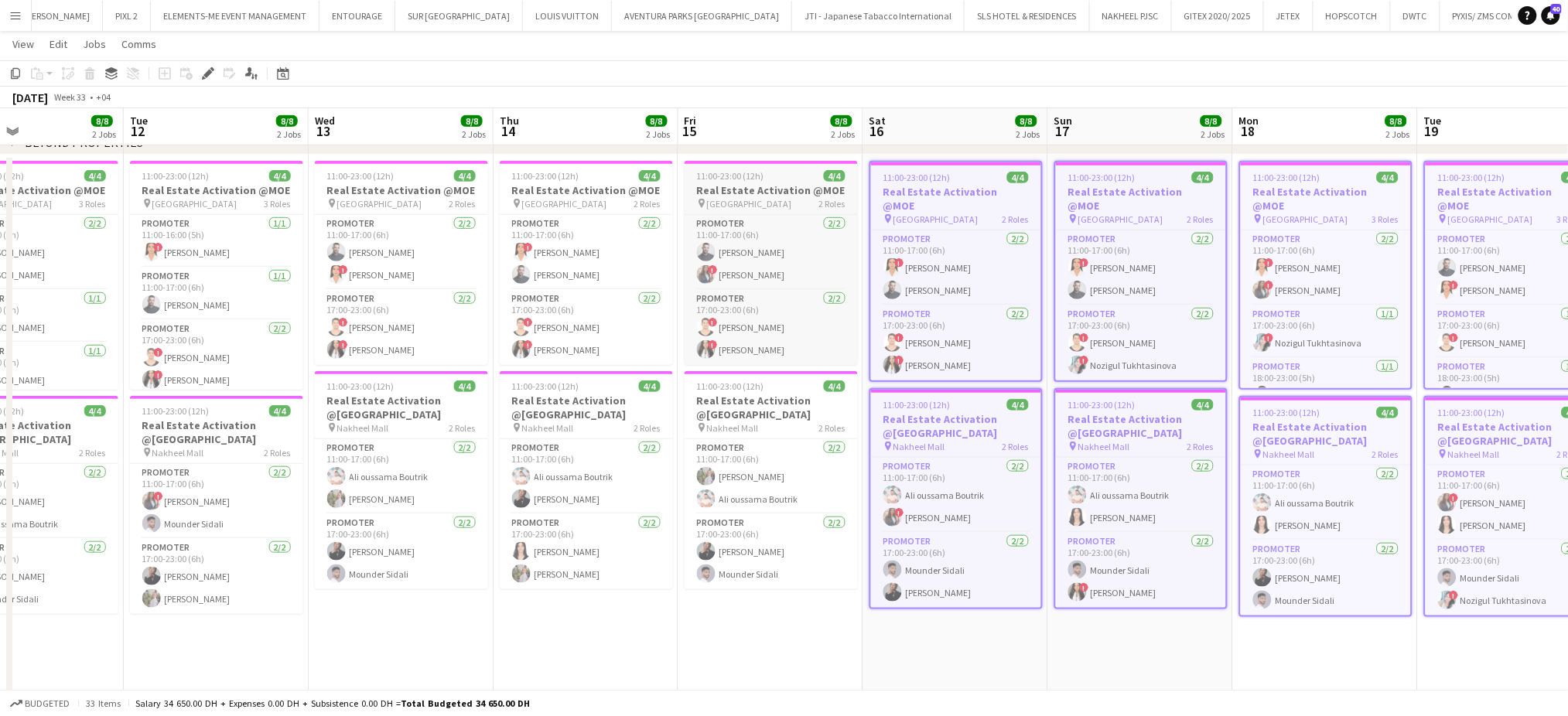
click at [741, 198] on span "[GEOGRAPHIC_DATA]" at bounding box center [749, 203] width 85 height 11
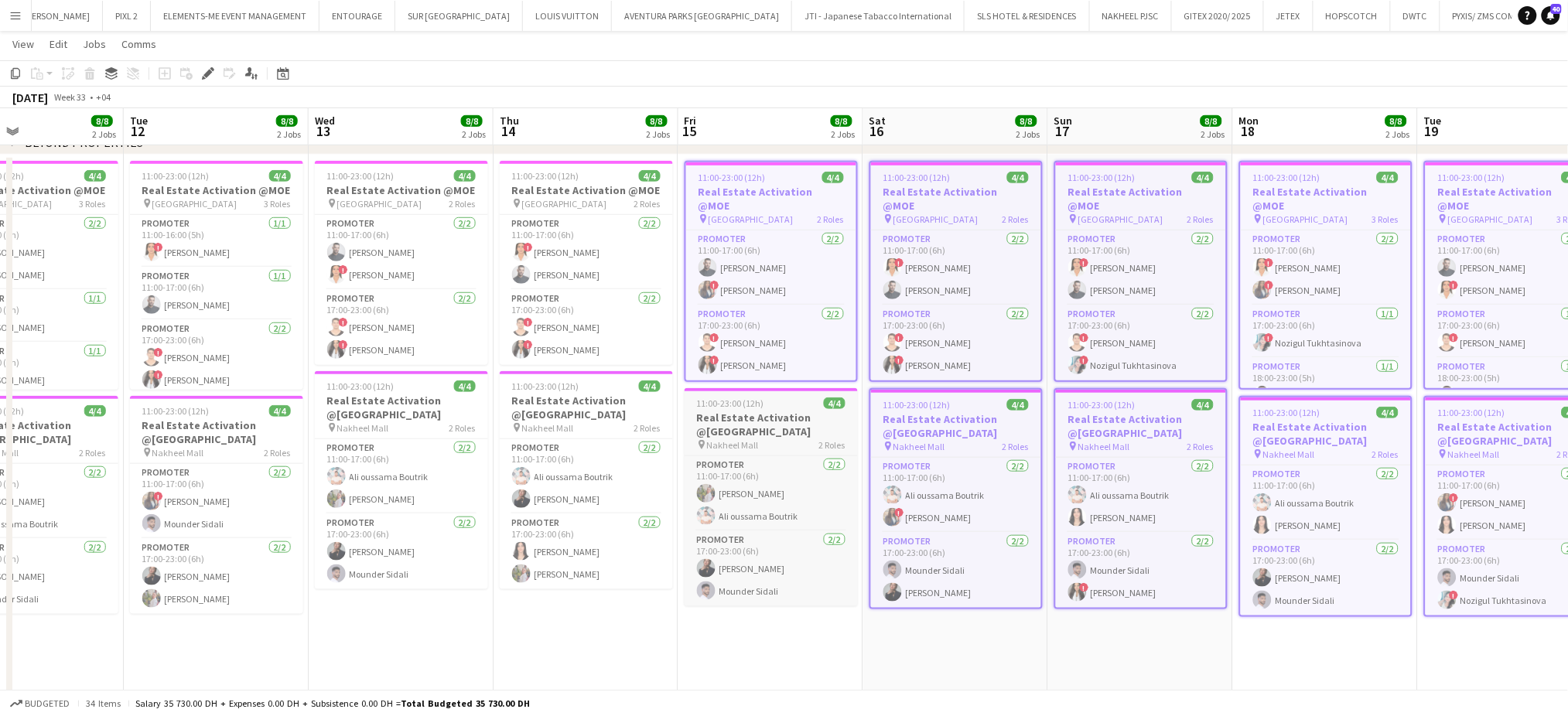
click at [725, 411] on h3 "Real Estate Activation @[GEOGRAPHIC_DATA]" at bounding box center [772, 425] width 173 height 28
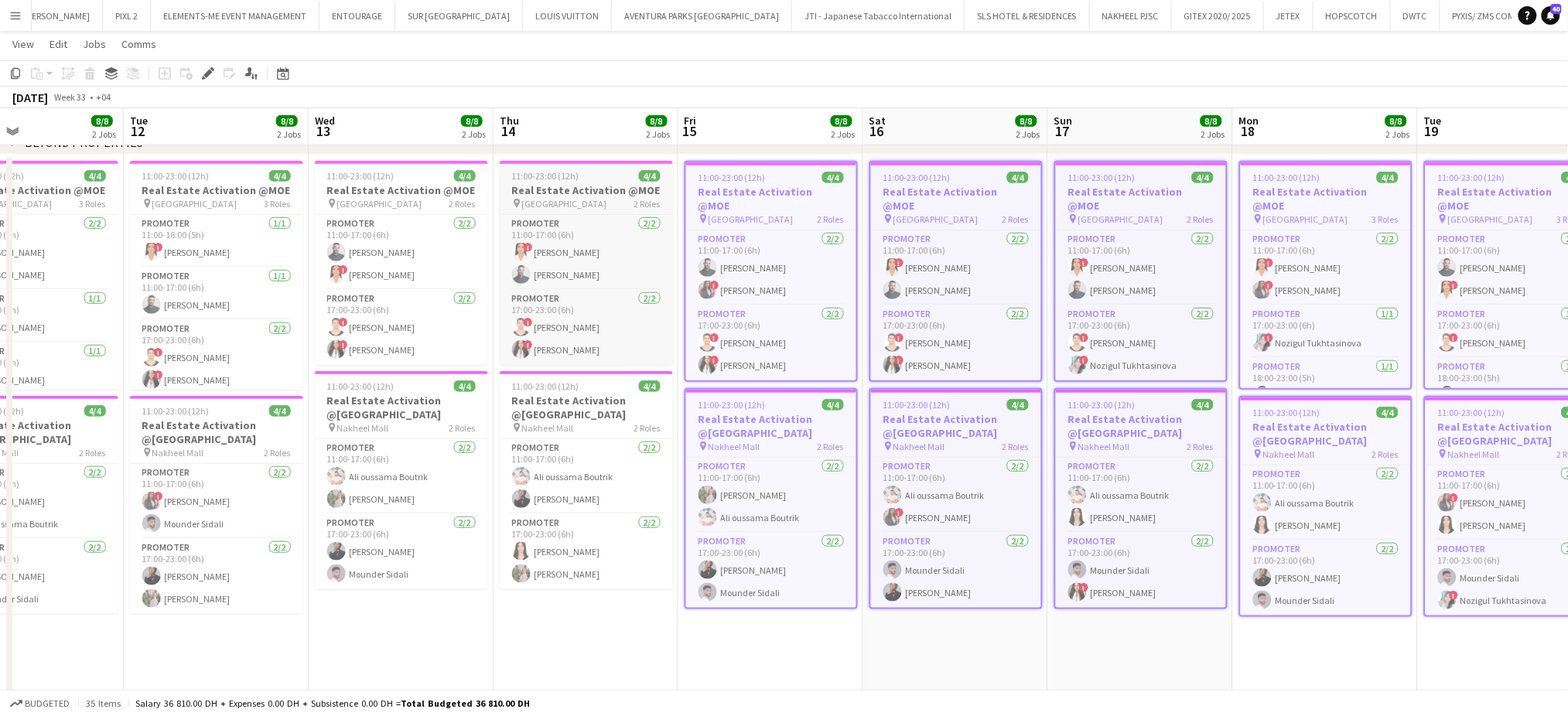
click at [582, 192] on h3 "Real Estate Activation @MOE" at bounding box center [586, 190] width 173 height 14
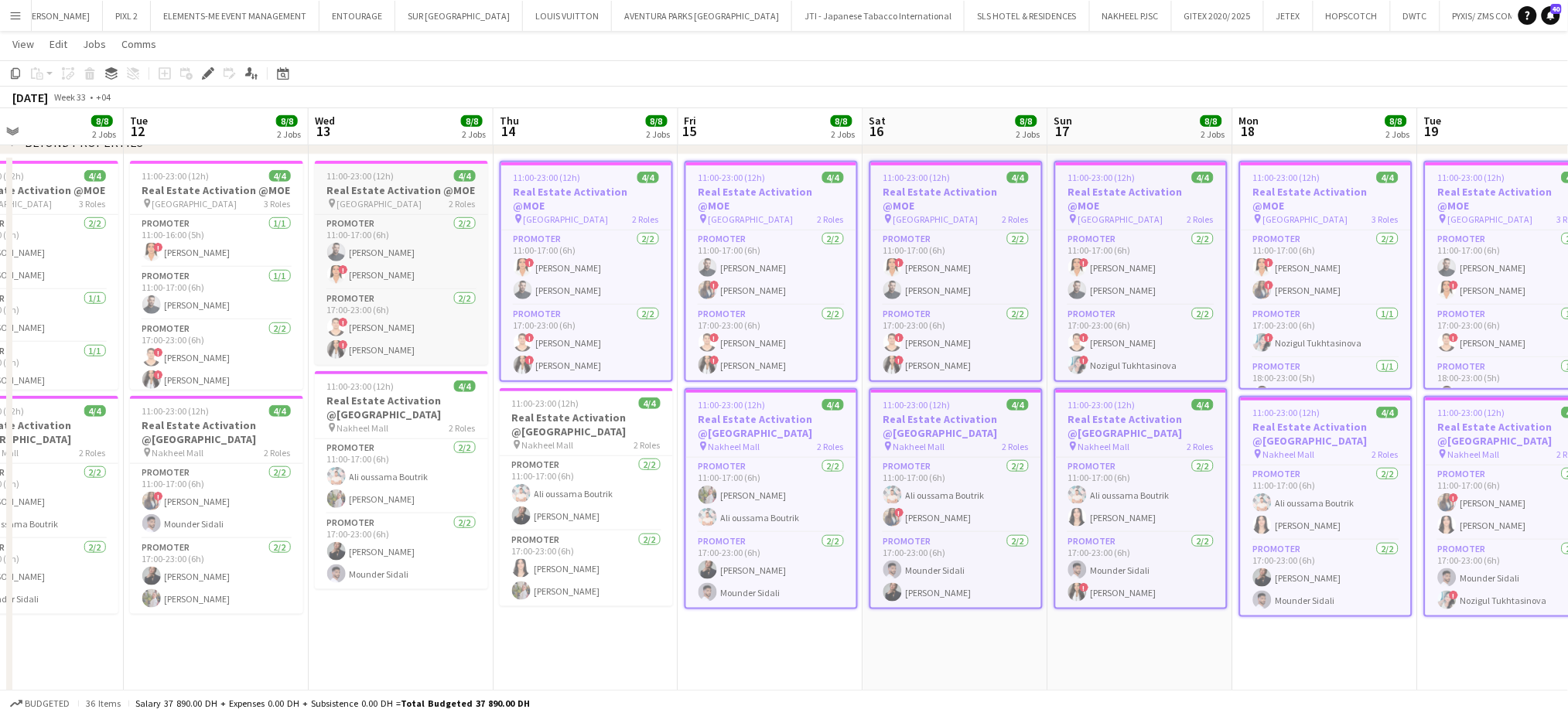
drag, startPoint x: 560, startPoint y: 391, endPoint x: 364, endPoint y: 188, distance: 282.2
click at [559, 398] on span "11:00-23:00 (12h)" at bounding box center [546, 403] width 67 height 11
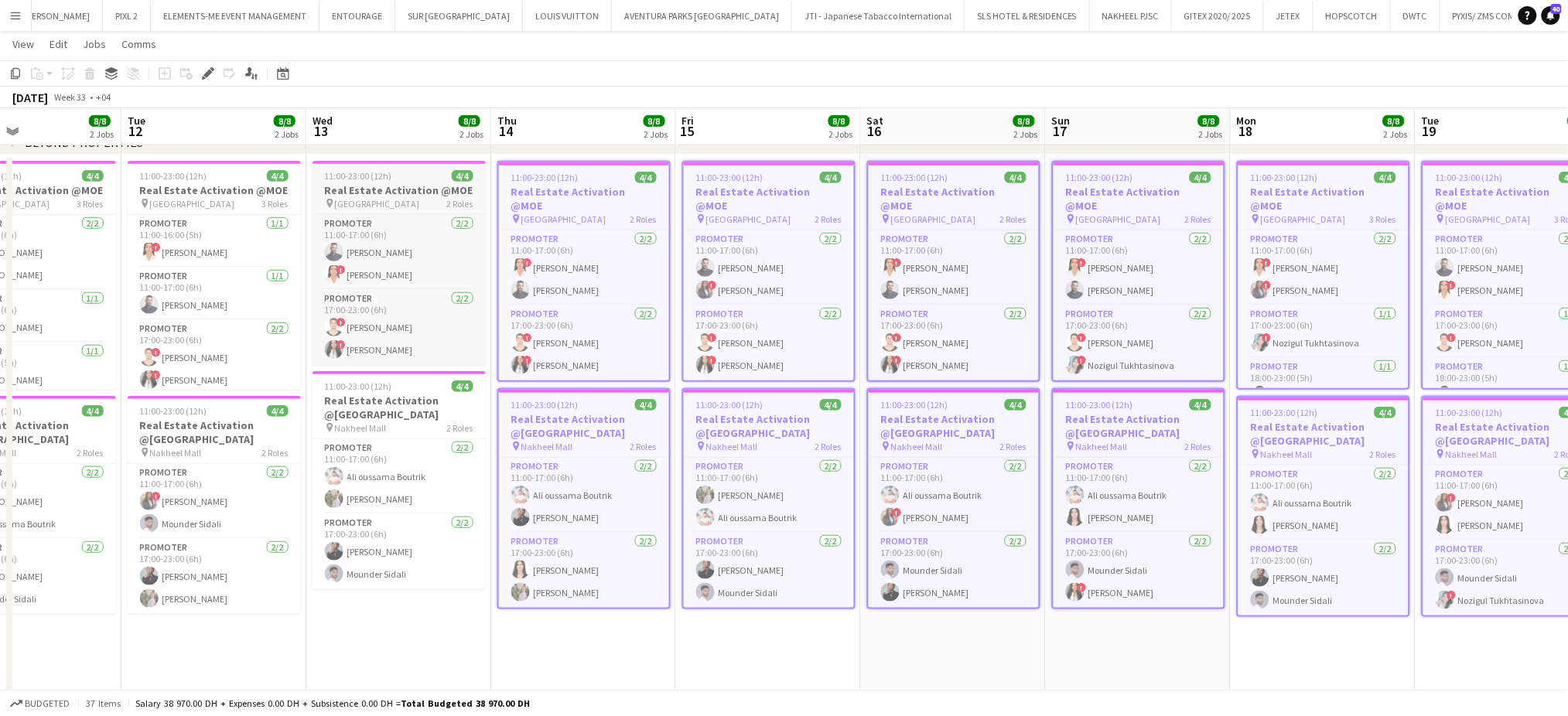
click at [361, 180] on span "11:00-23:00 (12h)" at bounding box center [358, 176] width 67 height 11
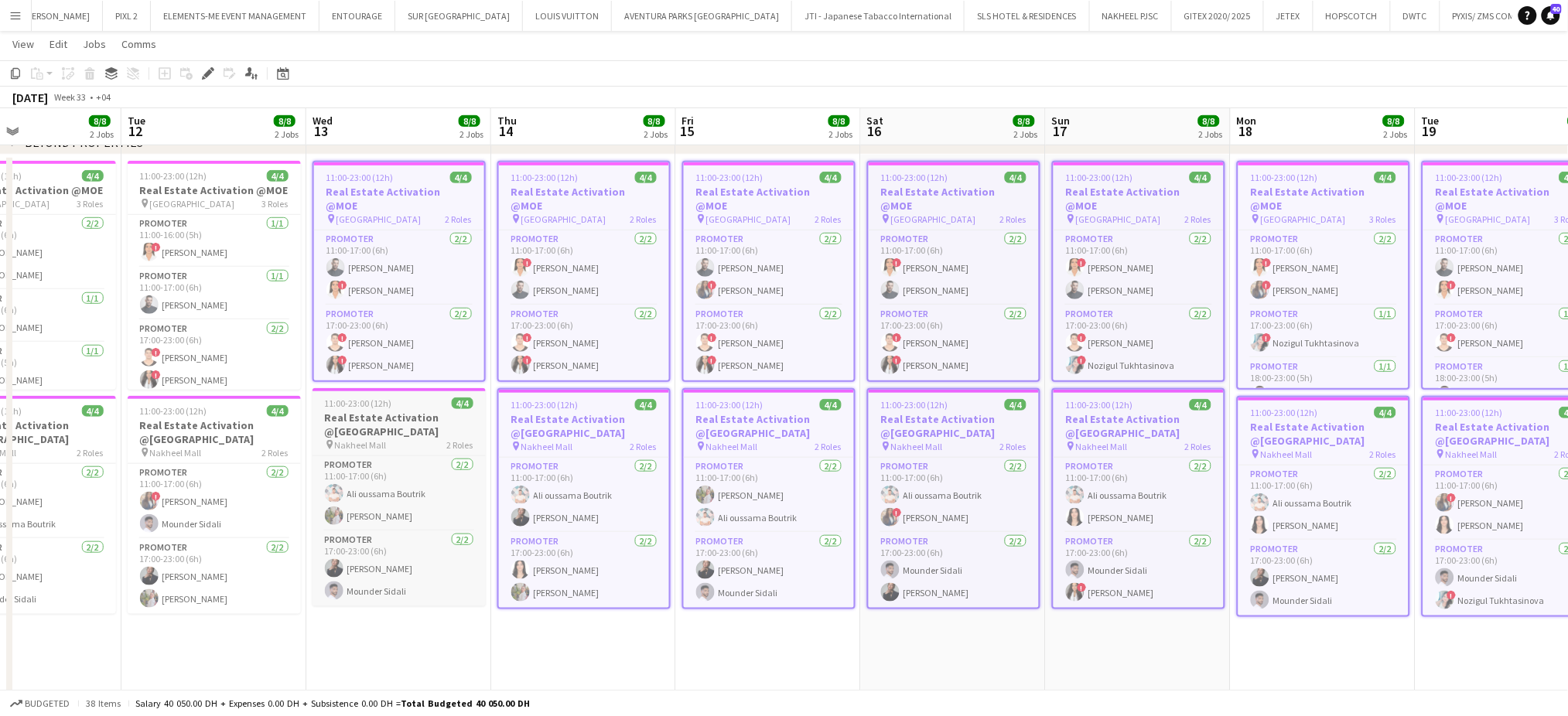
click at [352, 398] on span "11:00-23:00 (12h)" at bounding box center [358, 403] width 67 height 11
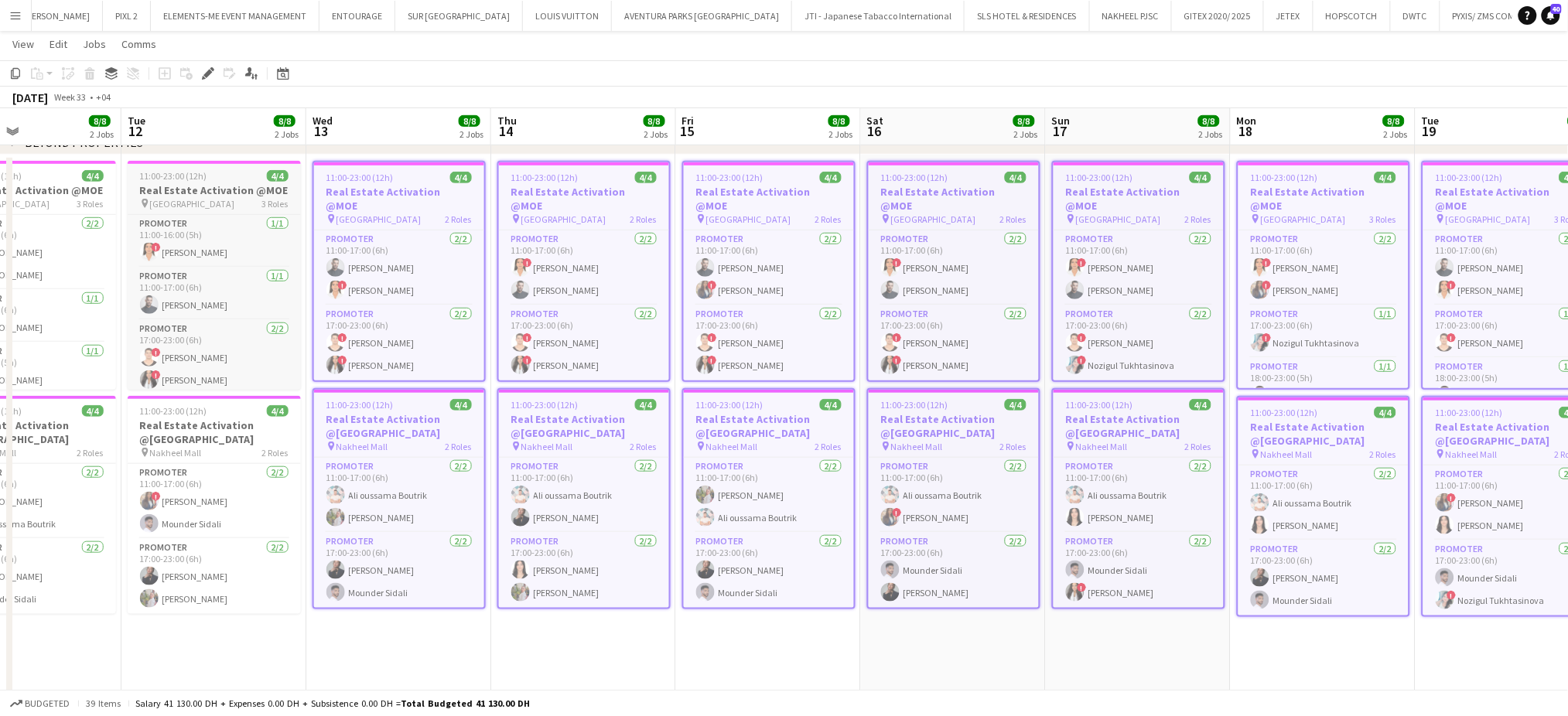
click at [201, 180] on span "11:00-23:00 (12h)" at bounding box center [173, 176] width 67 height 11
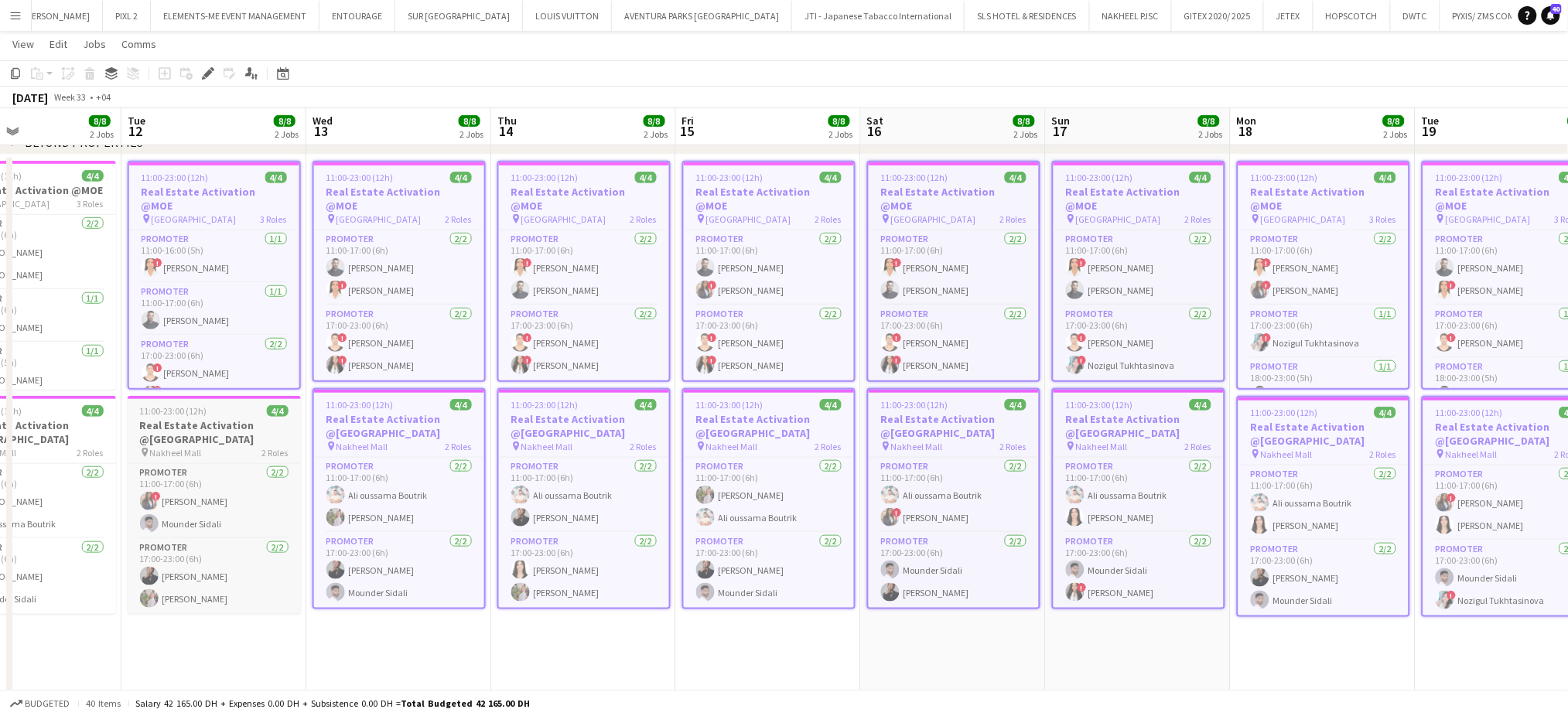
click at [156, 422] on h3 "Real Estate Activation @[GEOGRAPHIC_DATA]" at bounding box center [214, 432] width 173 height 28
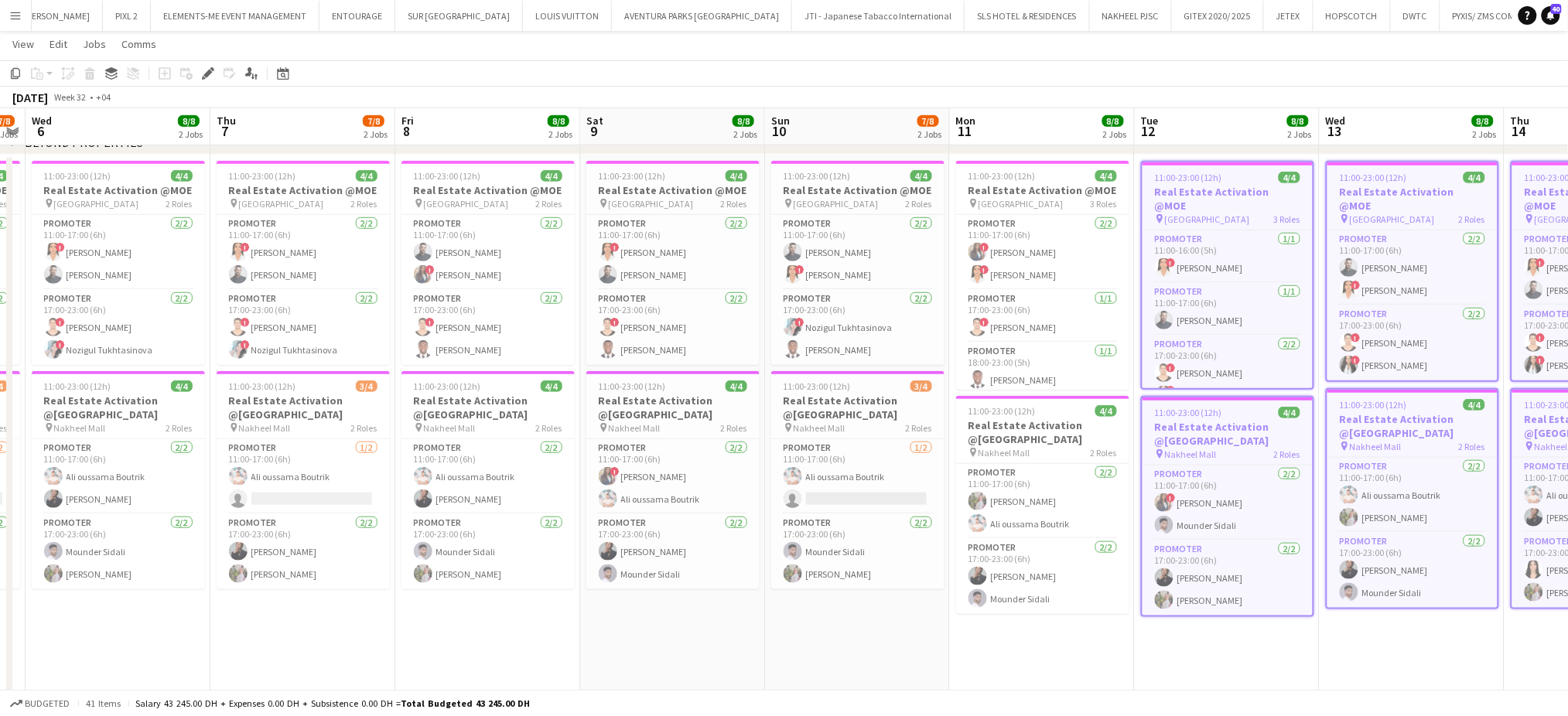
drag, startPoint x: 910, startPoint y: 429, endPoint x: 1298, endPoint y: 404, distance: 388.8
click at [1253, 404] on app-calendar-viewport "Tue 5 7/8 2 Jobs Wed 6 8/8 2 Jobs Thu 7 7/8 2 Jobs Fri 8 8/8 2 Jobs Sat 9 8/8 2…" at bounding box center [784, 386] width 1568 height 1271
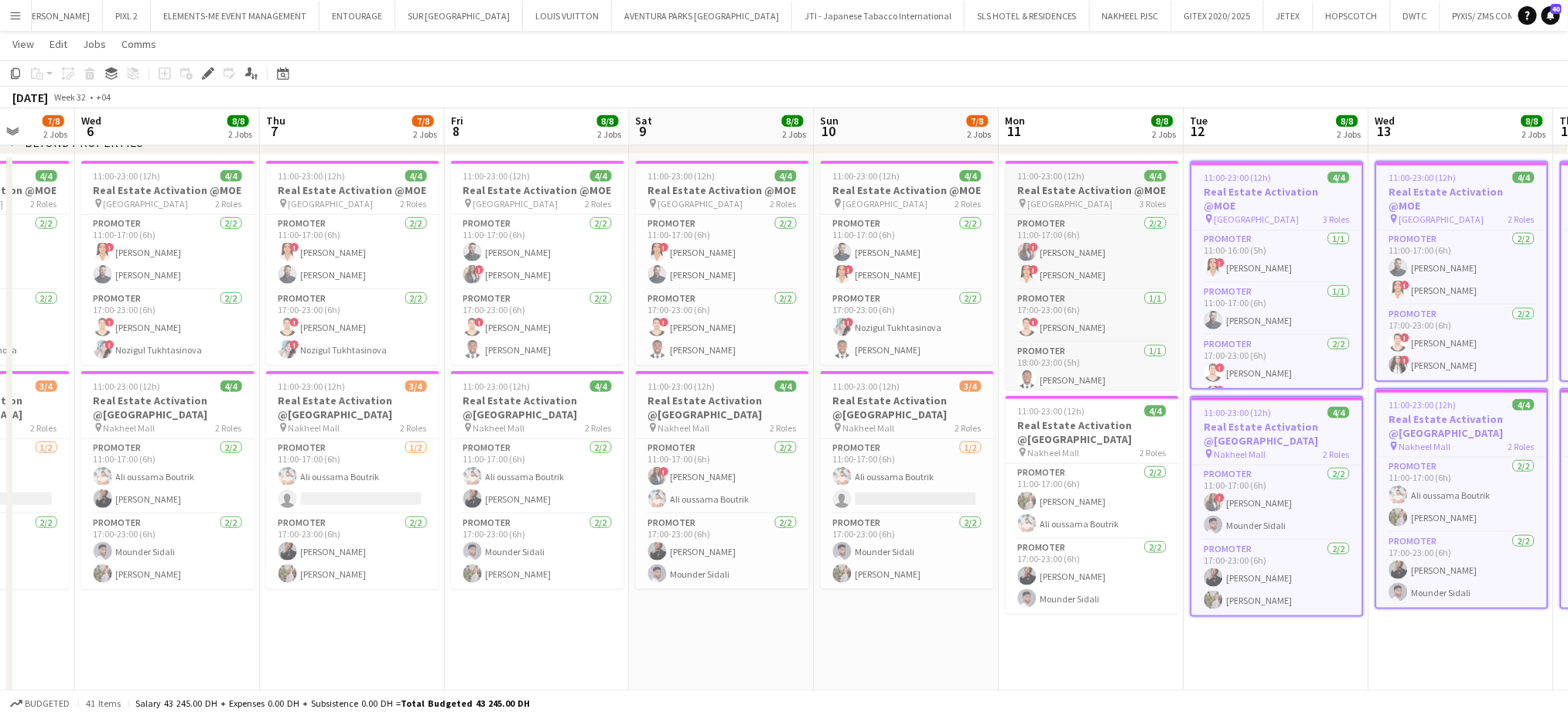
click at [1127, 169] on app-job-card "11:00-23:00 (12h) 4/4 Real Estate Activation @MOE pin Mall of Emirates 3 Roles …" at bounding box center [1092, 275] width 173 height 229
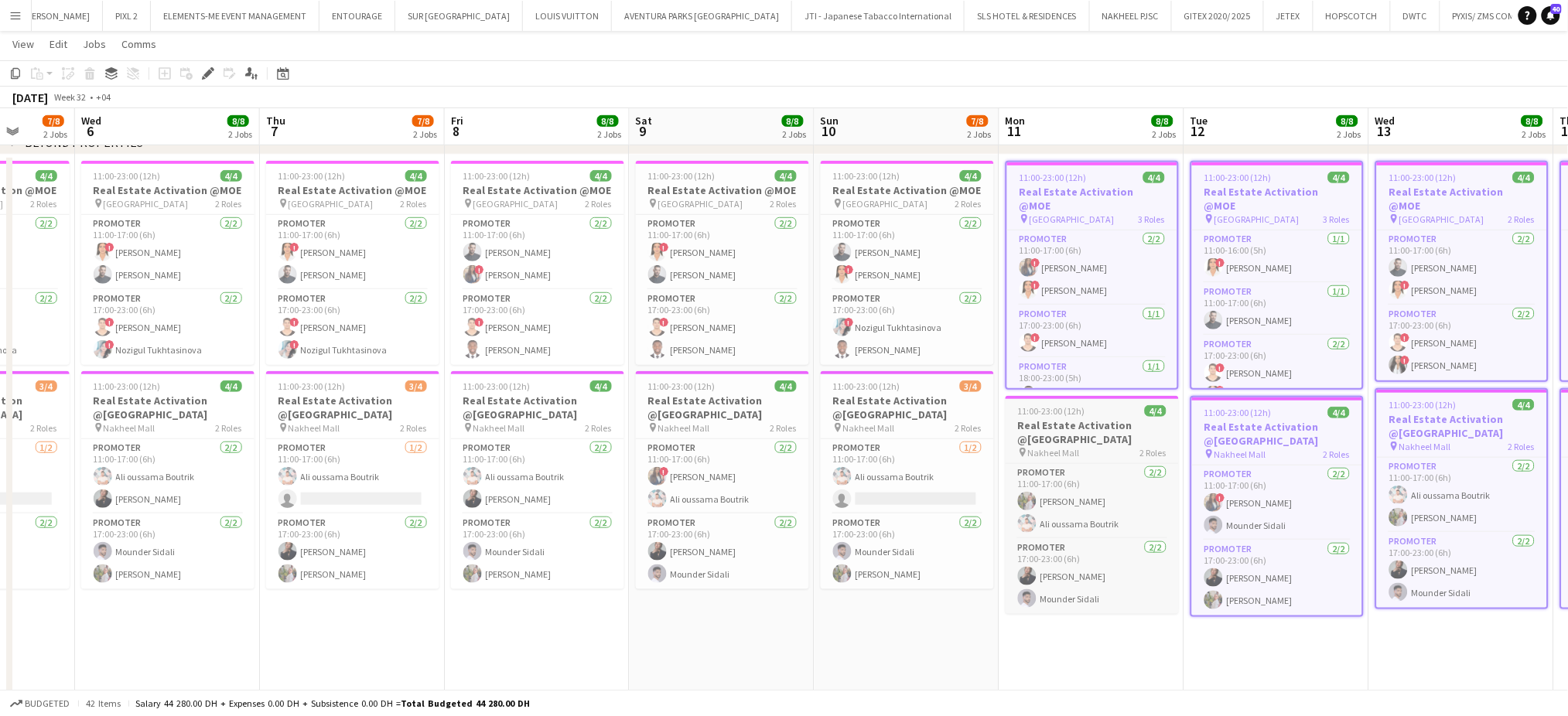
click at [1051, 415] on span "11:00-23:00 (12h)" at bounding box center [1052, 411] width 67 height 11
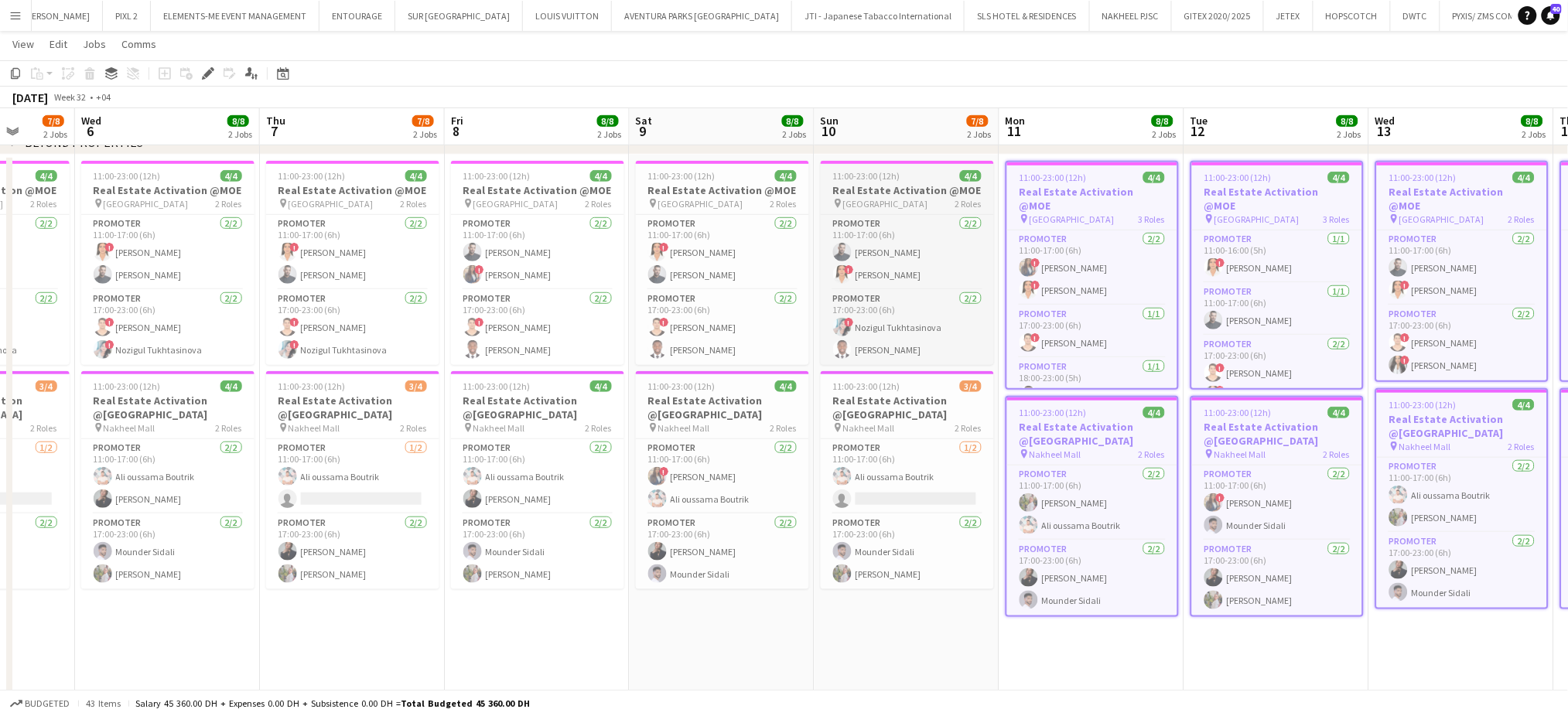
click at [906, 180] on div "11:00-23:00 (12h) 4/4" at bounding box center [907, 176] width 173 height 11
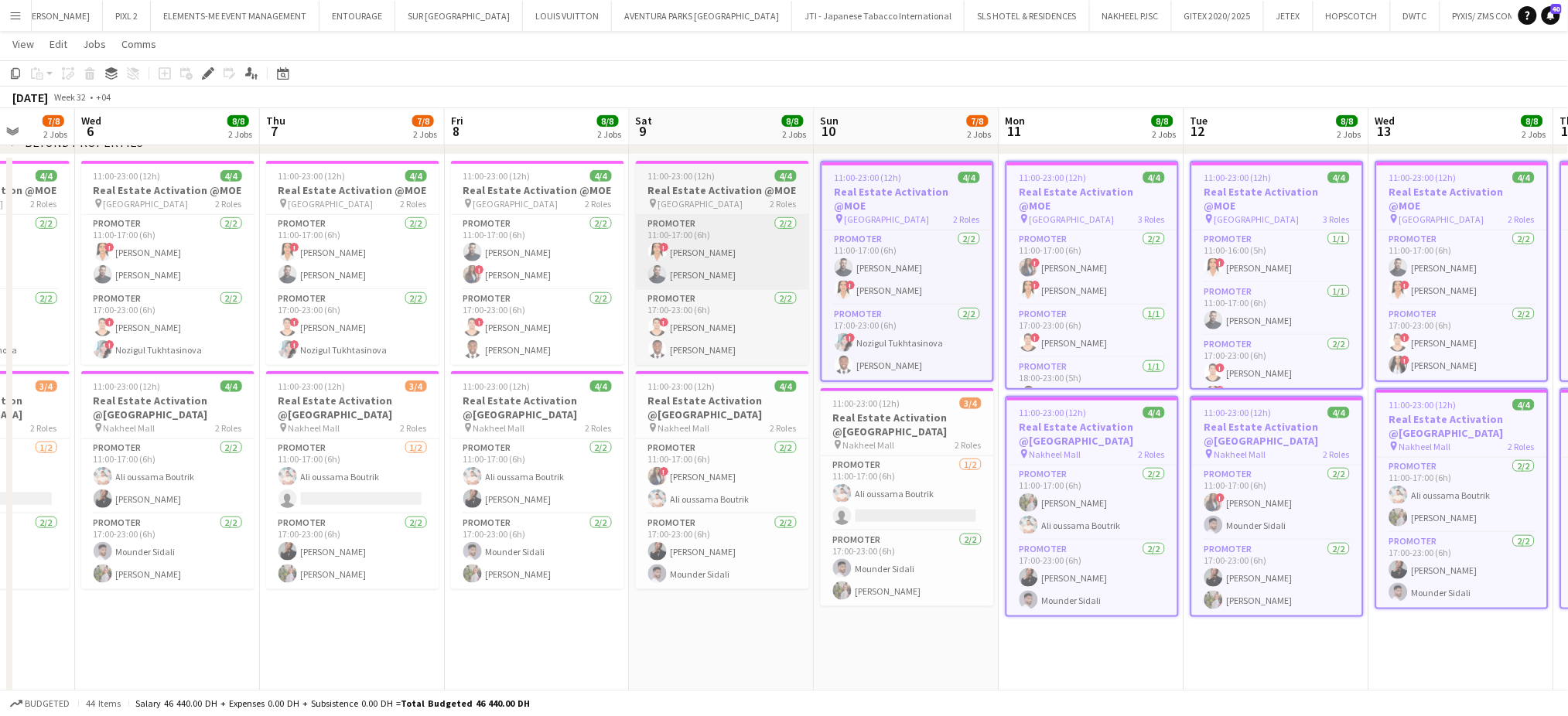
drag, startPoint x: 865, startPoint y: 389, endPoint x: 790, endPoint y: 275, distance: 136.5
click at [862, 398] on span "11:00-23:00 (12h)" at bounding box center [866, 403] width 67 height 11
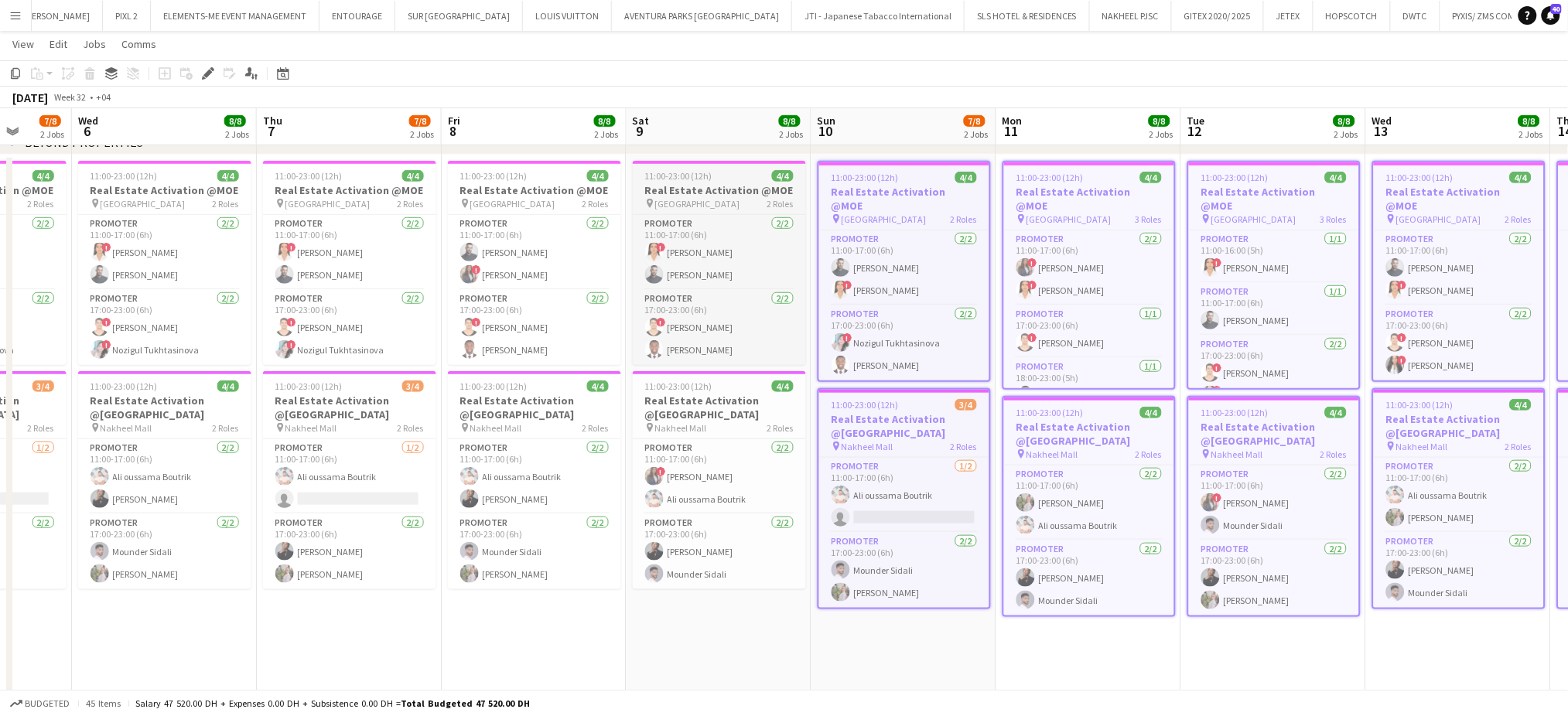
click at [736, 177] on div "11:00-23:00 (12h) 4/4" at bounding box center [720, 176] width 173 height 11
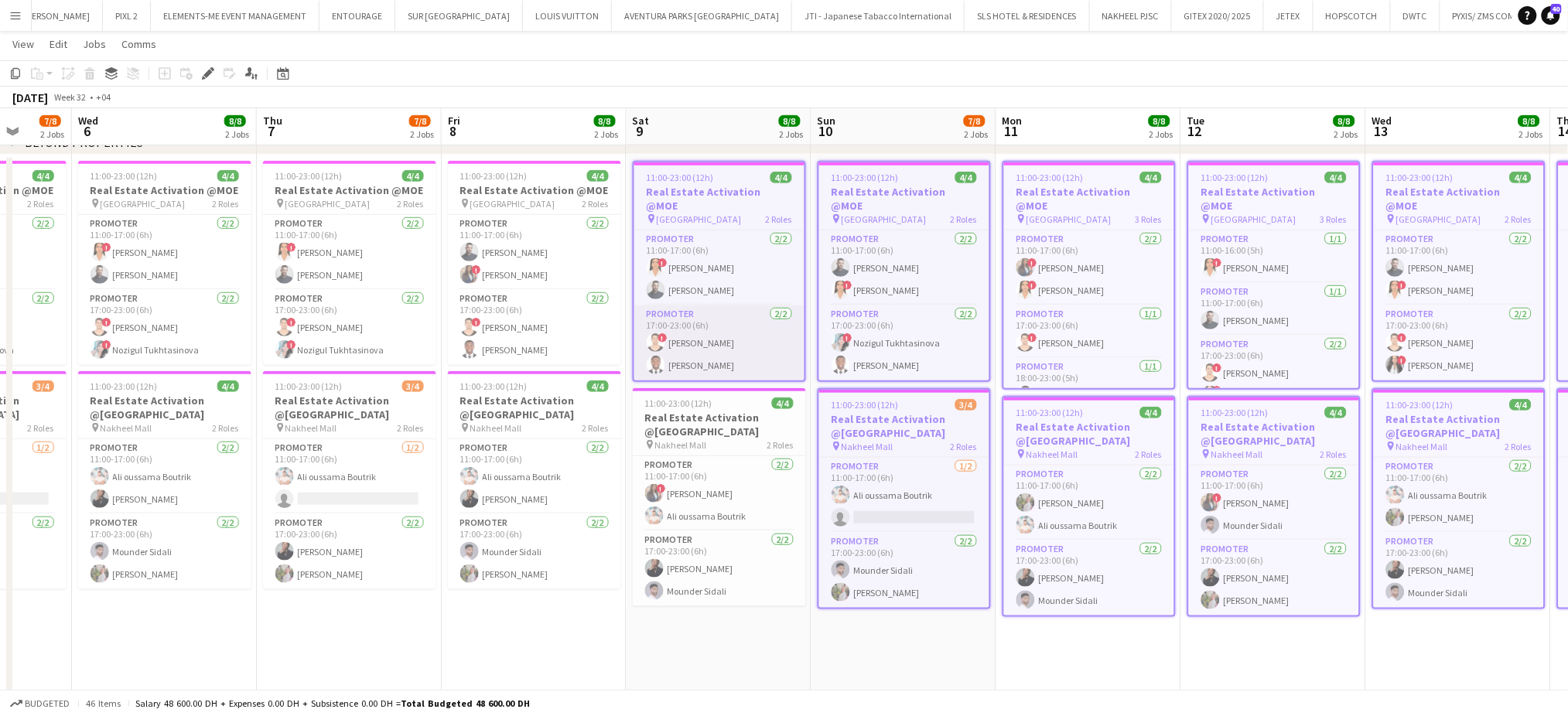
drag, startPoint x: 690, startPoint y: 400, endPoint x: 687, endPoint y: 326, distance: 74.1
click at [689, 411] on h3 "Real Estate Activation @[GEOGRAPHIC_DATA]" at bounding box center [720, 425] width 173 height 28
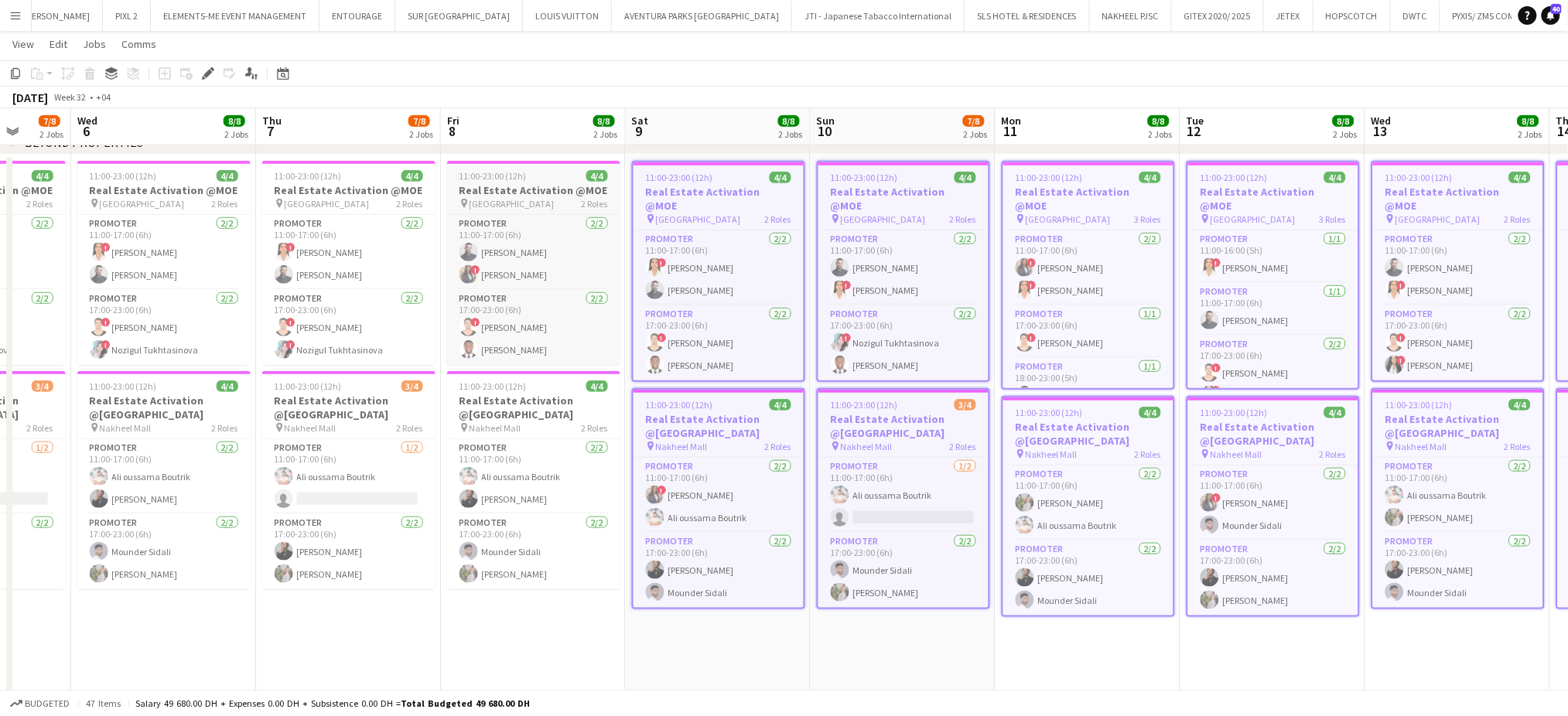
click at [528, 185] on h3 "Real Estate Activation @MOE" at bounding box center [534, 190] width 173 height 14
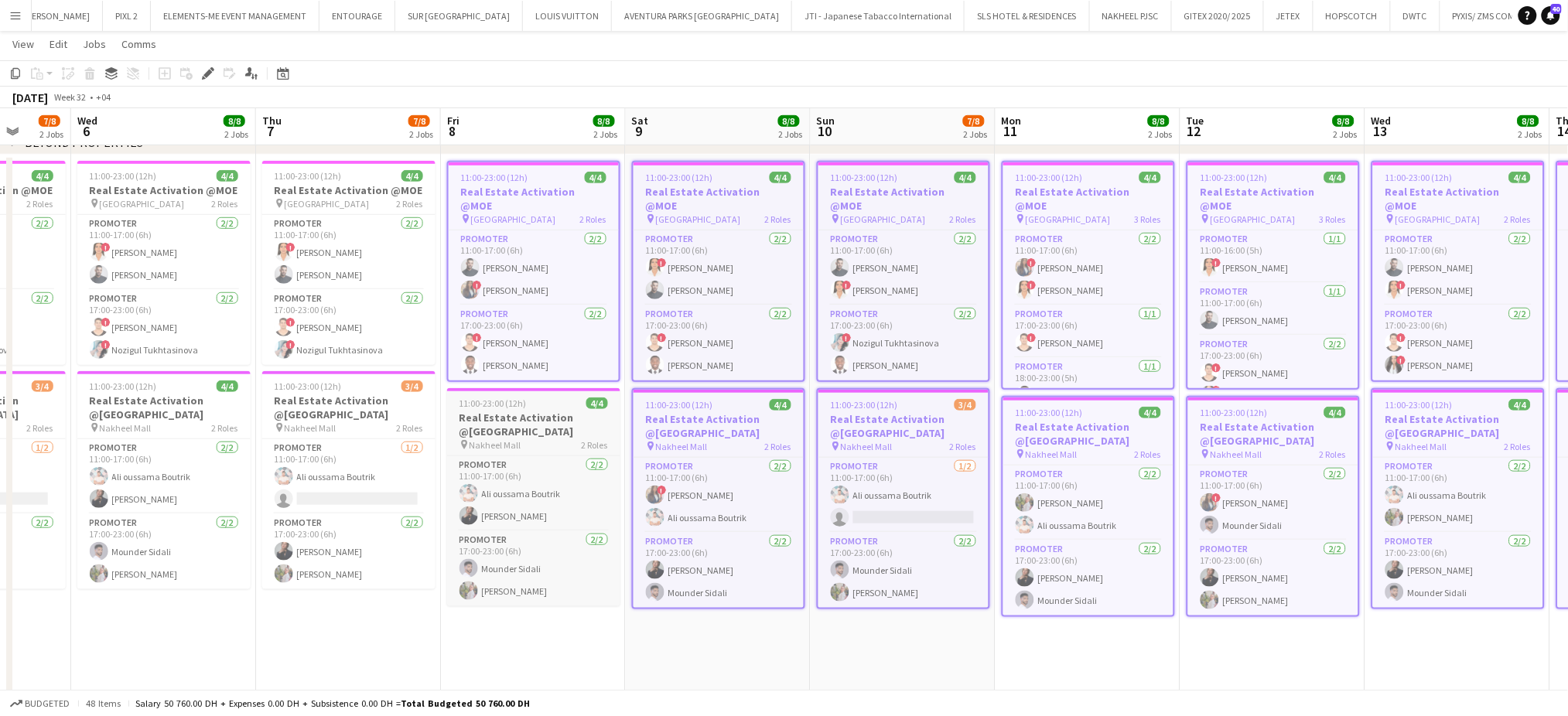
click at [518, 411] on h3 "Real Estate Activation @[GEOGRAPHIC_DATA]" at bounding box center [534, 425] width 173 height 28
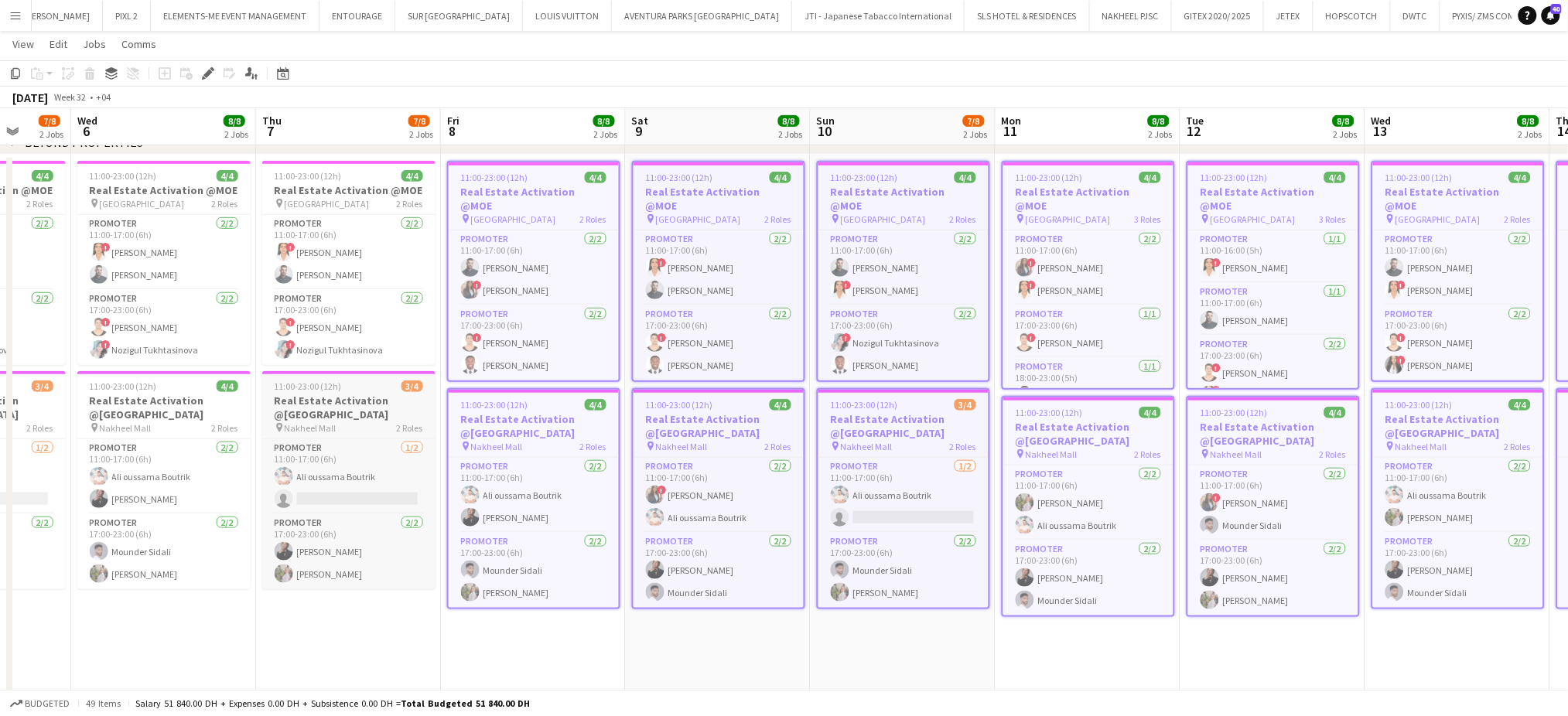
click at [341, 414] on h3 "Real Estate Activation @[GEOGRAPHIC_DATA]" at bounding box center [349, 408] width 173 height 28
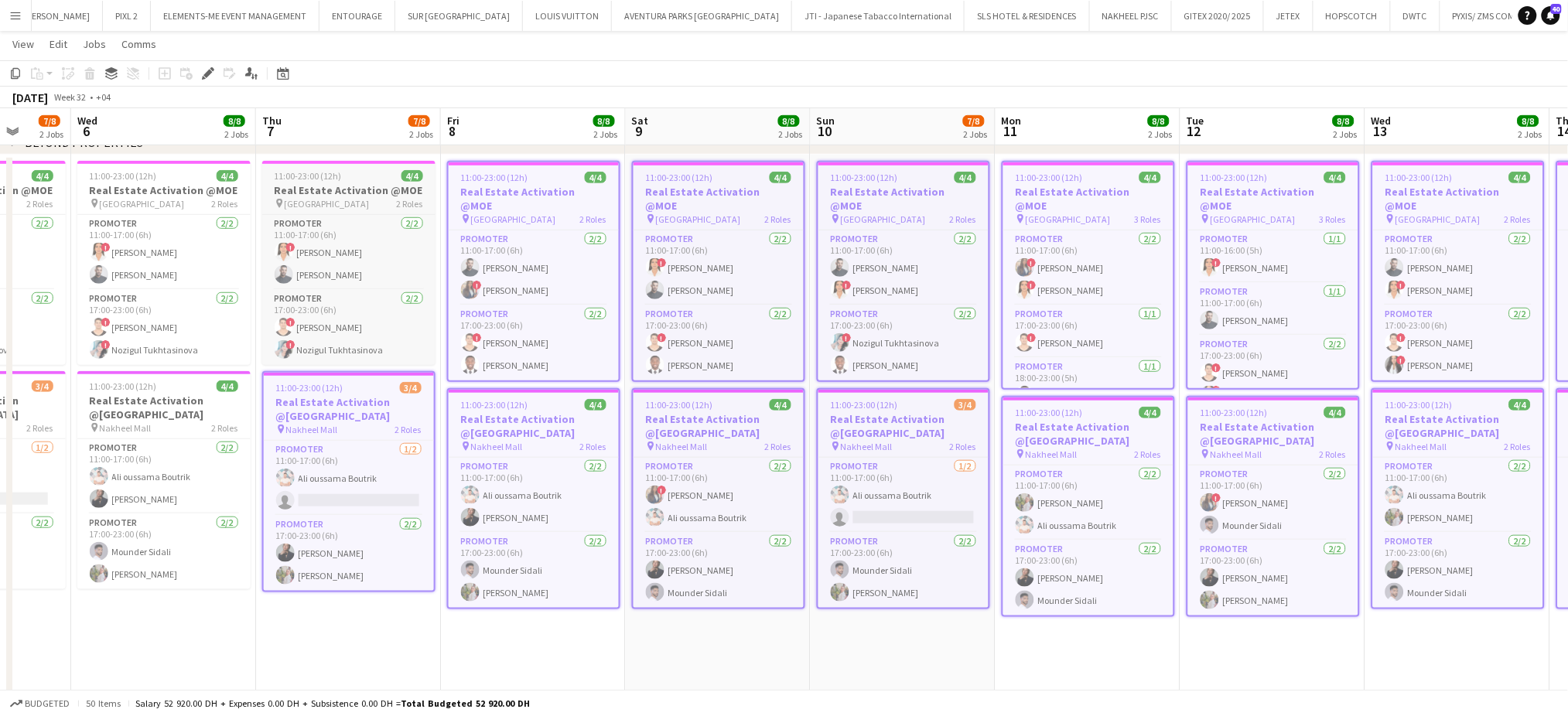
click at [371, 185] on h3 "Real Estate Activation @MOE" at bounding box center [349, 190] width 173 height 14
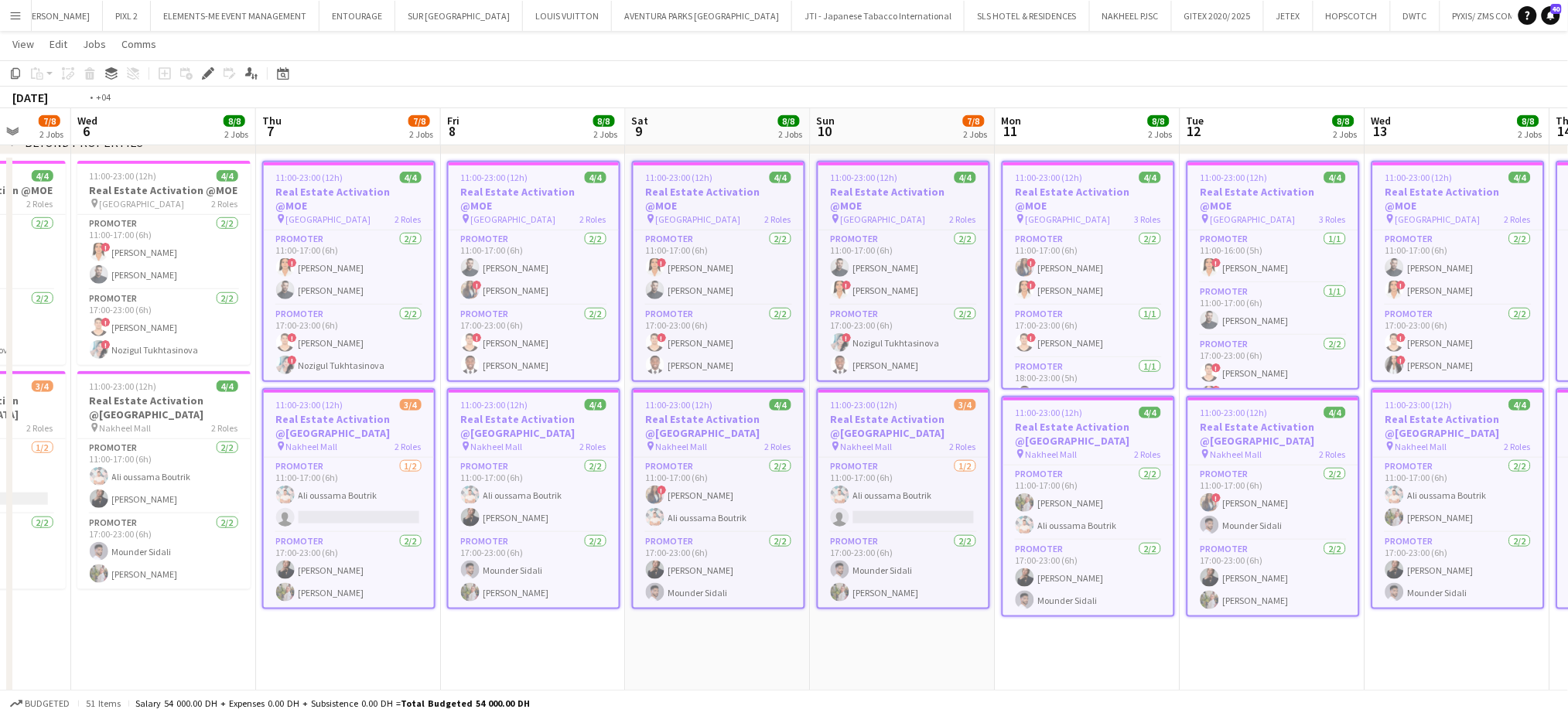
scroll to position [0, 349]
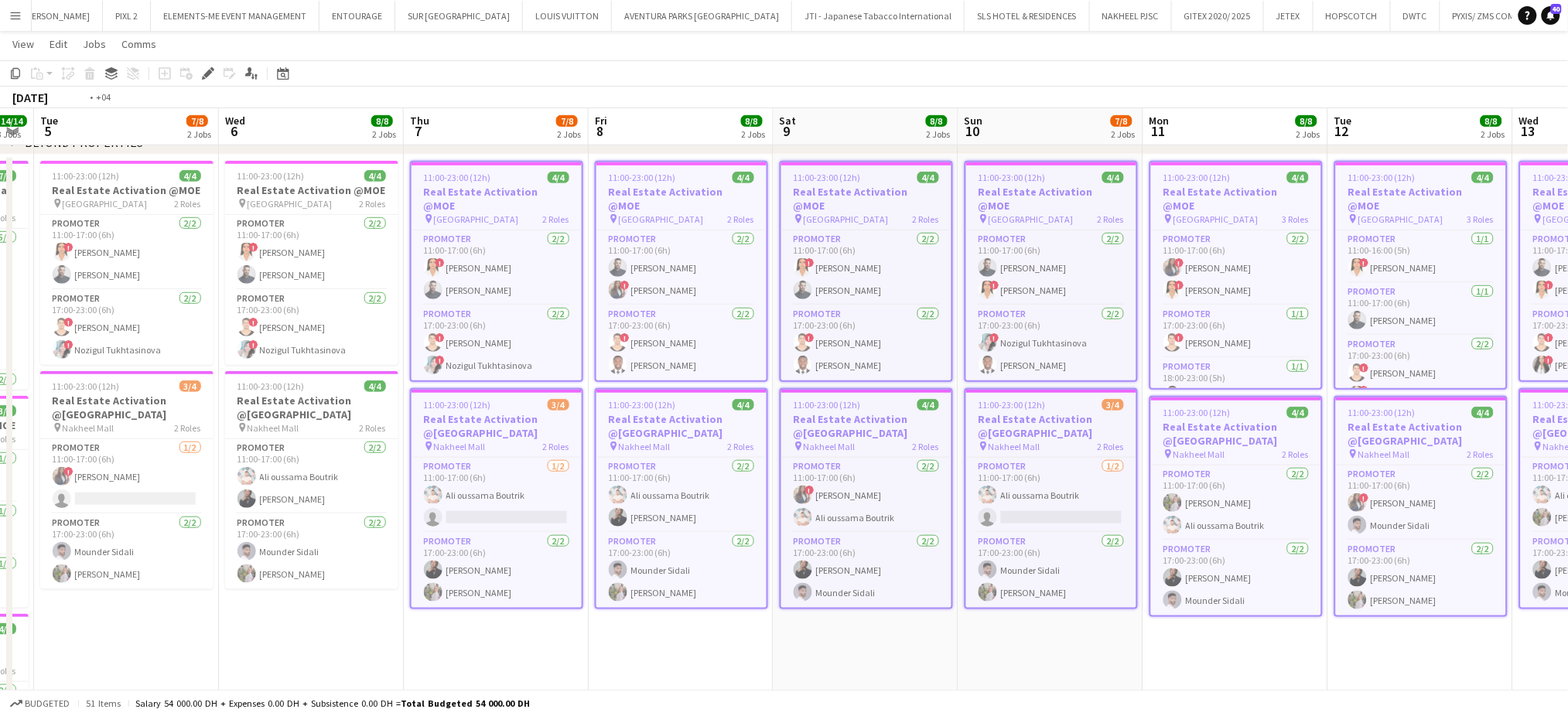
drag, startPoint x: 581, startPoint y: 215, endPoint x: 1242, endPoint y: 233, distance: 661.2
click at [1242, 233] on app-calendar-viewport "Sun 3 6/6 2 Jobs Mon 4 14/14 3 Jobs Tue 5 7/8 2 Jobs Wed 6 8/8 2 Jobs Thu 7 7/8…" at bounding box center [784, 386] width 1568 height 1271
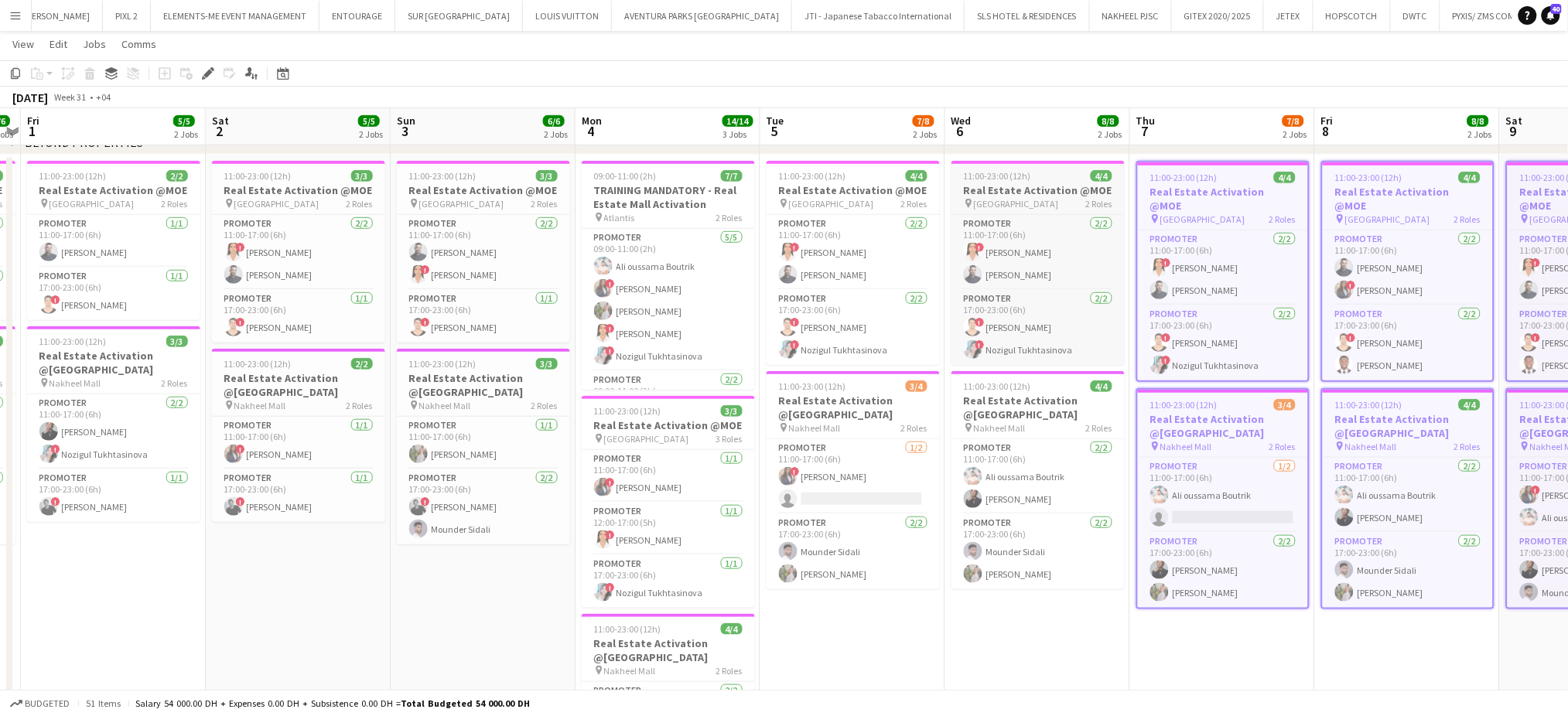
click at [1008, 175] on span "11:00-23:00 (12h)" at bounding box center [997, 176] width 67 height 11
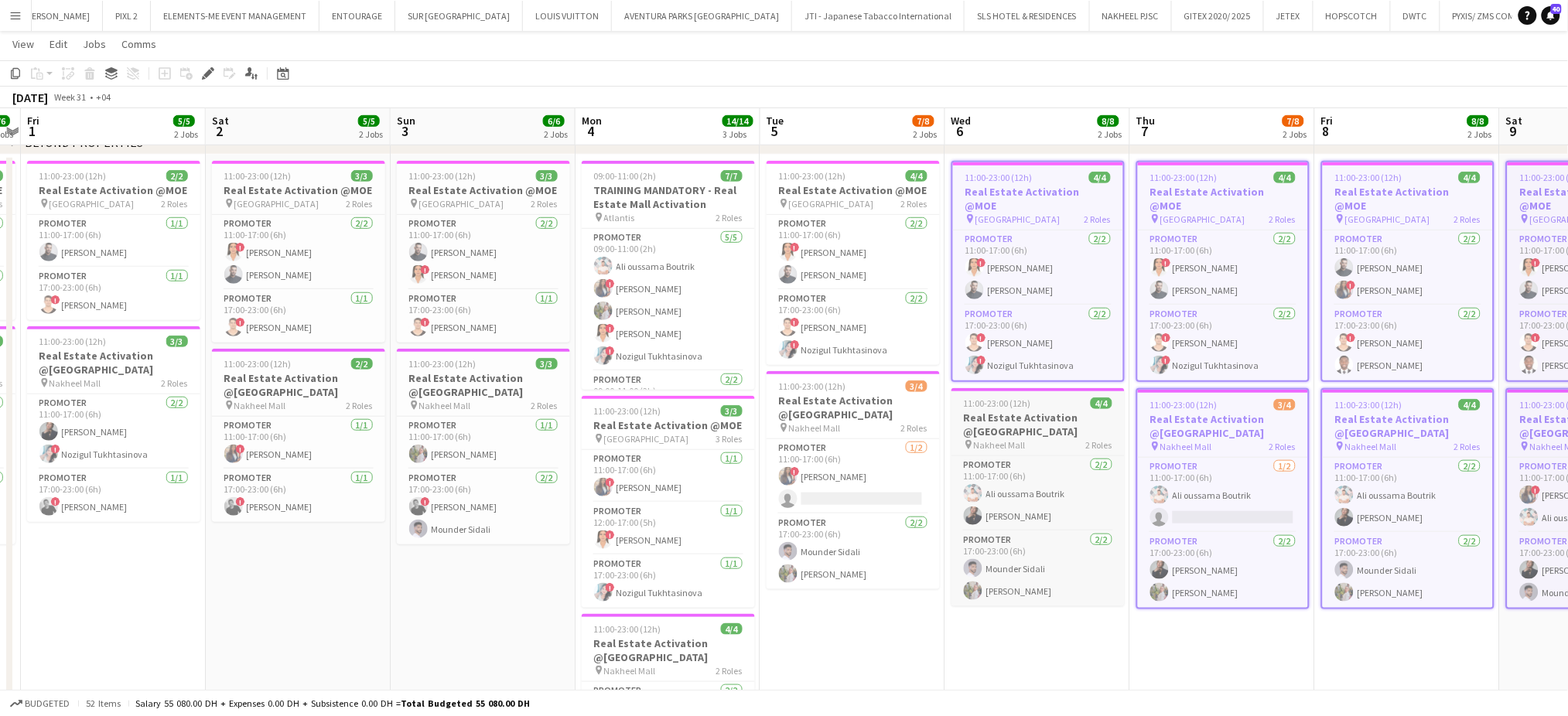
click at [1024, 411] on h3 "Real Estate Activation @[GEOGRAPHIC_DATA]" at bounding box center [1038, 425] width 173 height 28
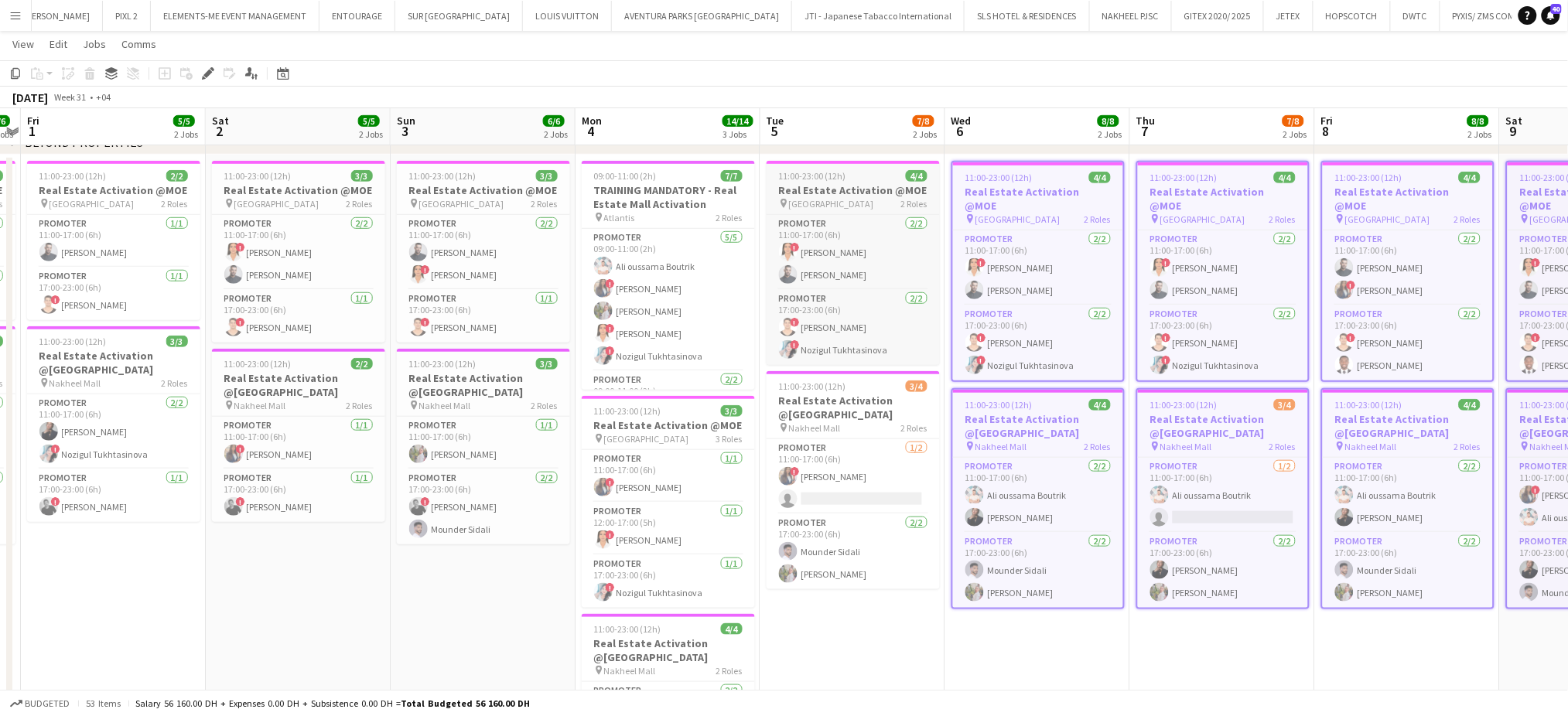
click at [833, 184] on h3 "Real Estate Activation @MOE" at bounding box center [854, 190] width 173 height 14
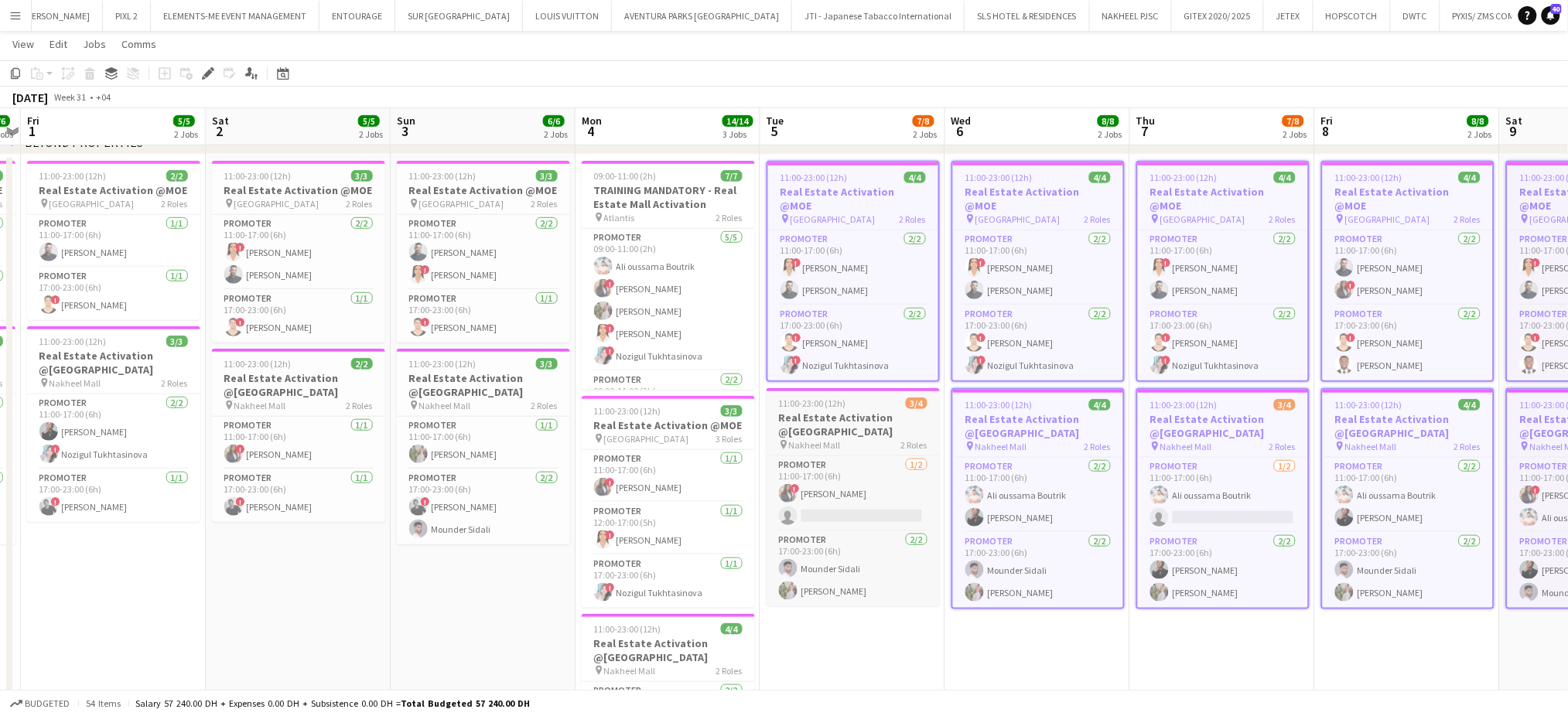
click at [841, 411] on h3 "Real Estate Activation @[GEOGRAPHIC_DATA]" at bounding box center [854, 425] width 173 height 28
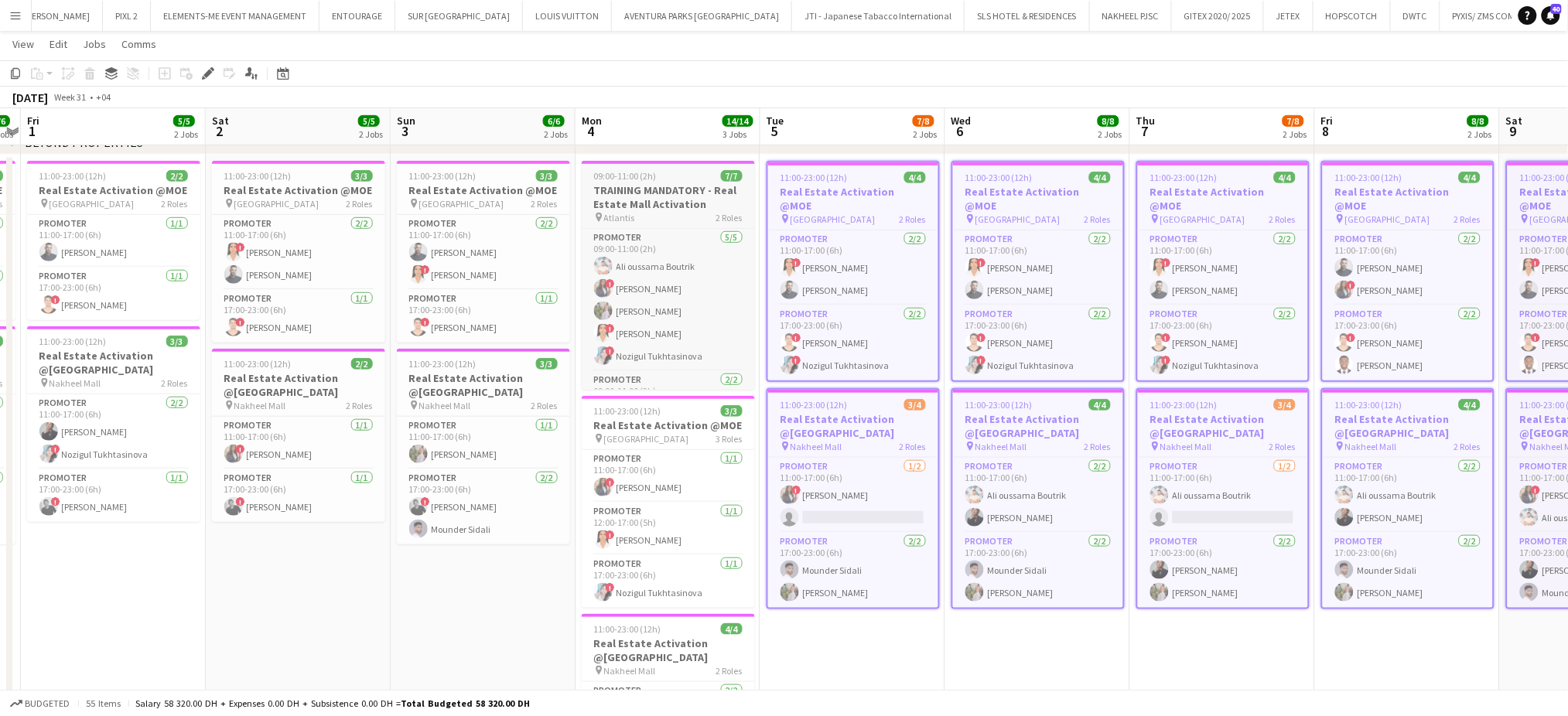
click at [666, 194] on h3 "TRAINING MANDATORY - Real Estate Mall Activation" at bounding box center [668, 198] width 173 height 28
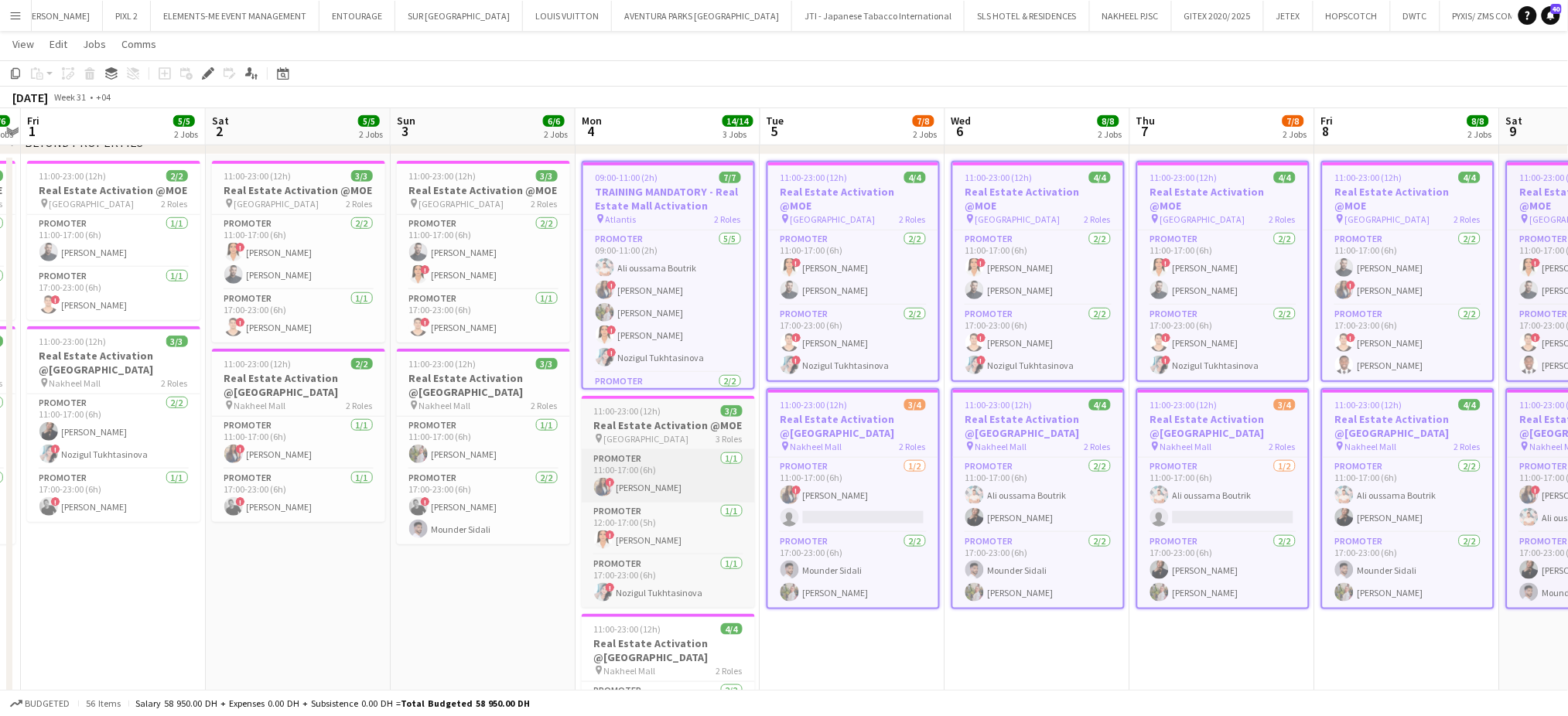
click at [659, 450] on app-card-role "Promoter [DATE] 11:00-17:00 (6h) ! [PERSON_NAME]" at bounding box center [668, 477] width 173 height 53
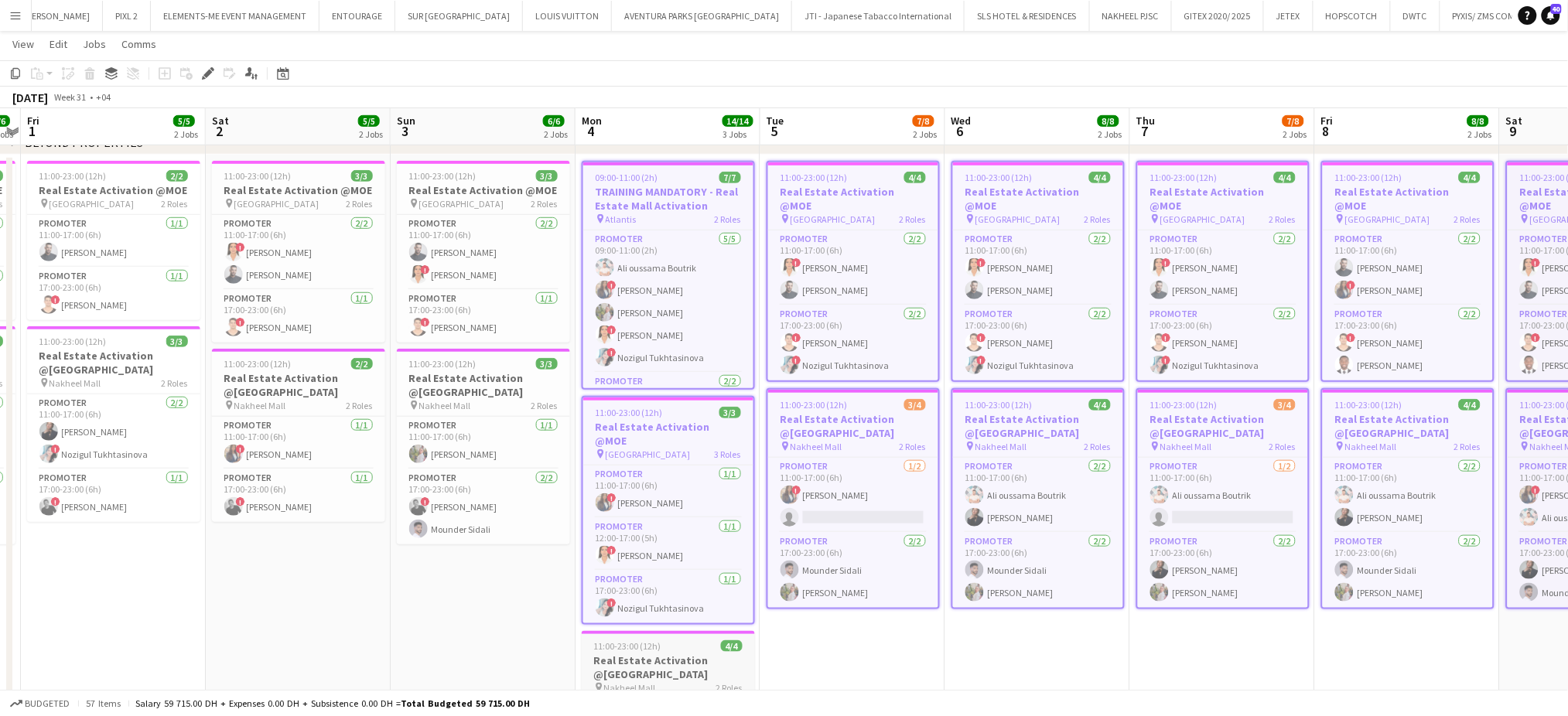
click at [642, 654] on h3 "Real Estate Activation @[GEOGRAPHIC_DATA]" at bounding box center [668, 668] width 173 height 28
click at [463, 189] on h3 "Real Estate Activation @MOE" at bounding box center [483, 190] width 173 height 14
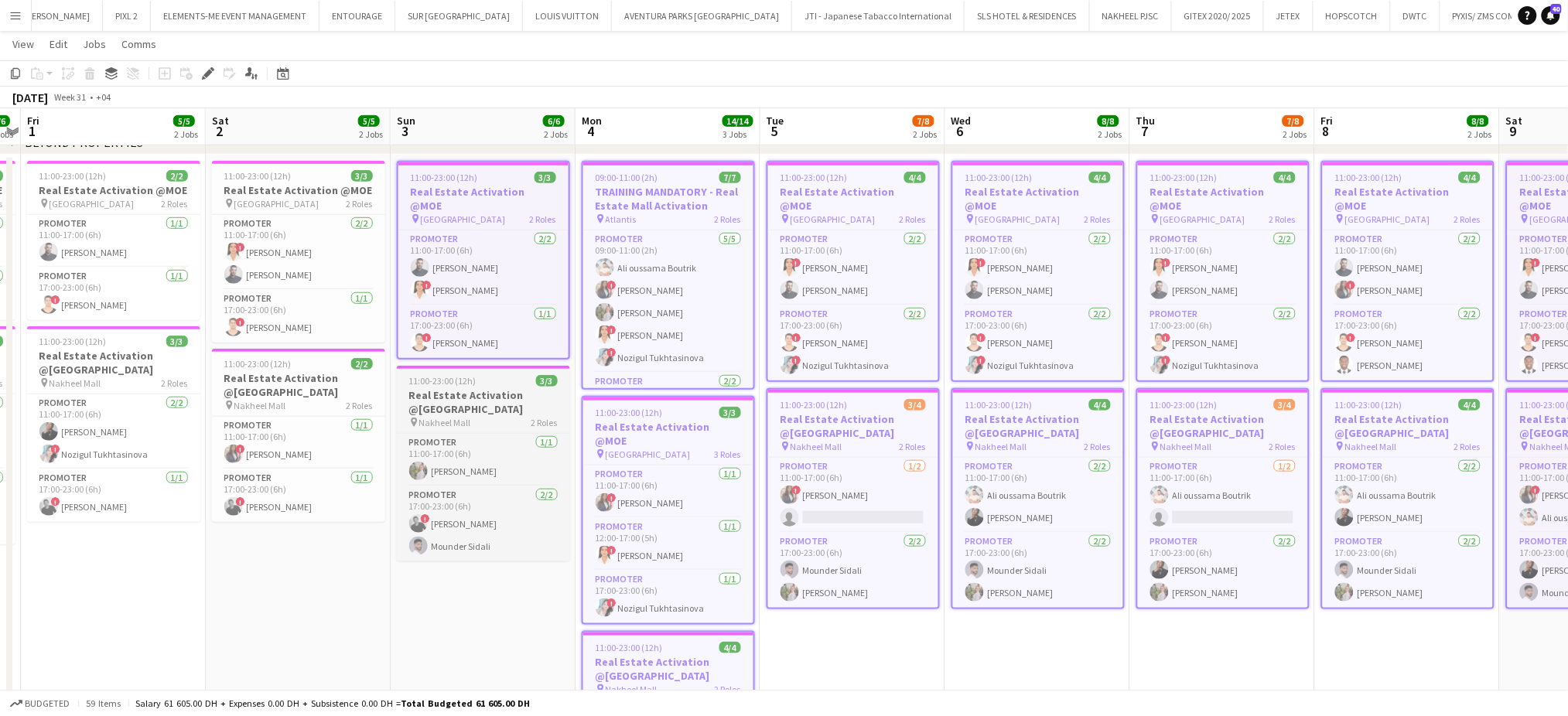
click at [451, 371] on app-job-card "11:00-23:00 (12h) 3/3 Real Estate Activation @[GEOGRAPHIC_DATA] pin Nakheel Mal…" at bounding box center [483, 464] width 173 height 196
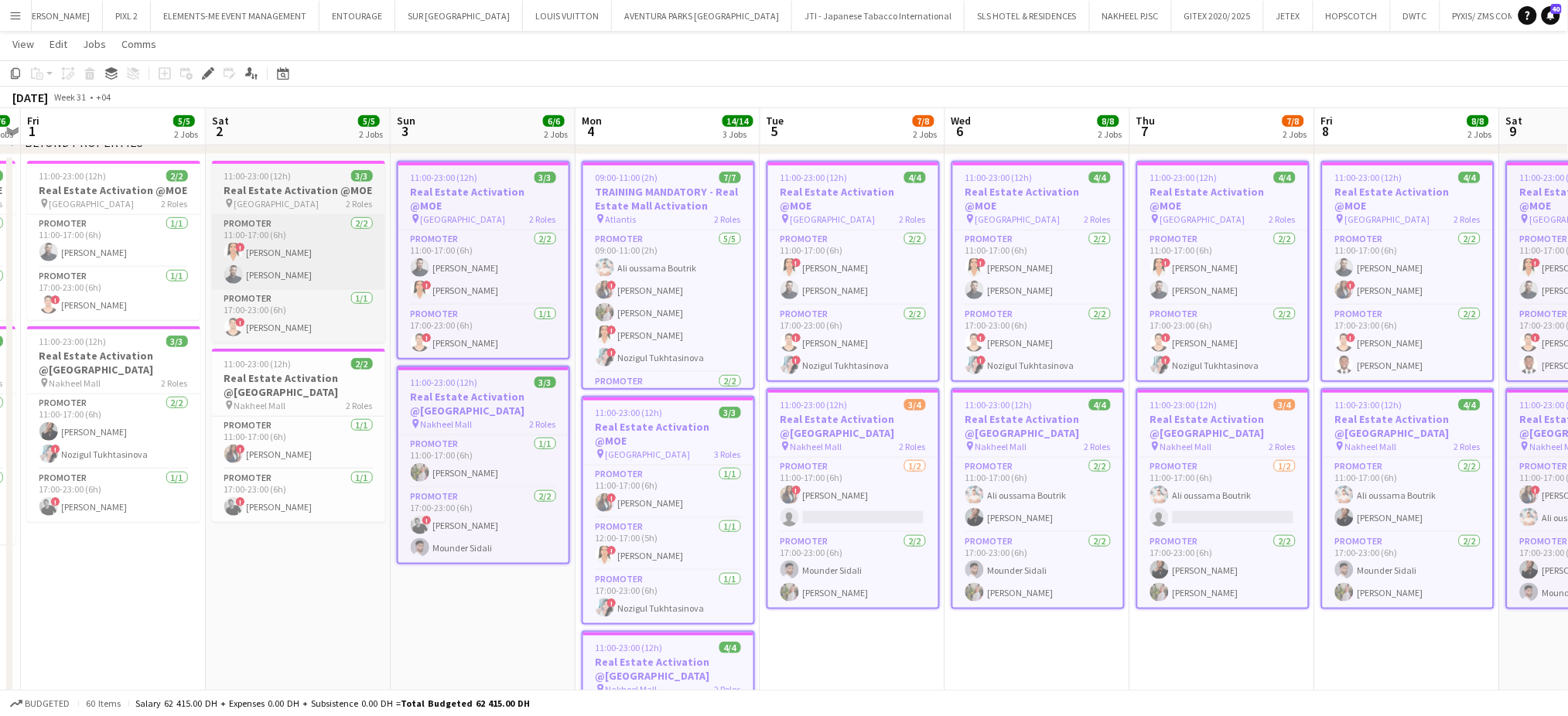
drag, startPoint x: 314, startPoint y: 188, endPoint x: 309, endPoint y: 224, distance: 36.3
click at [314, 188] on h3 "Real Estate Activation @MOE" at bounding box center [299, 190] width 173 height 14
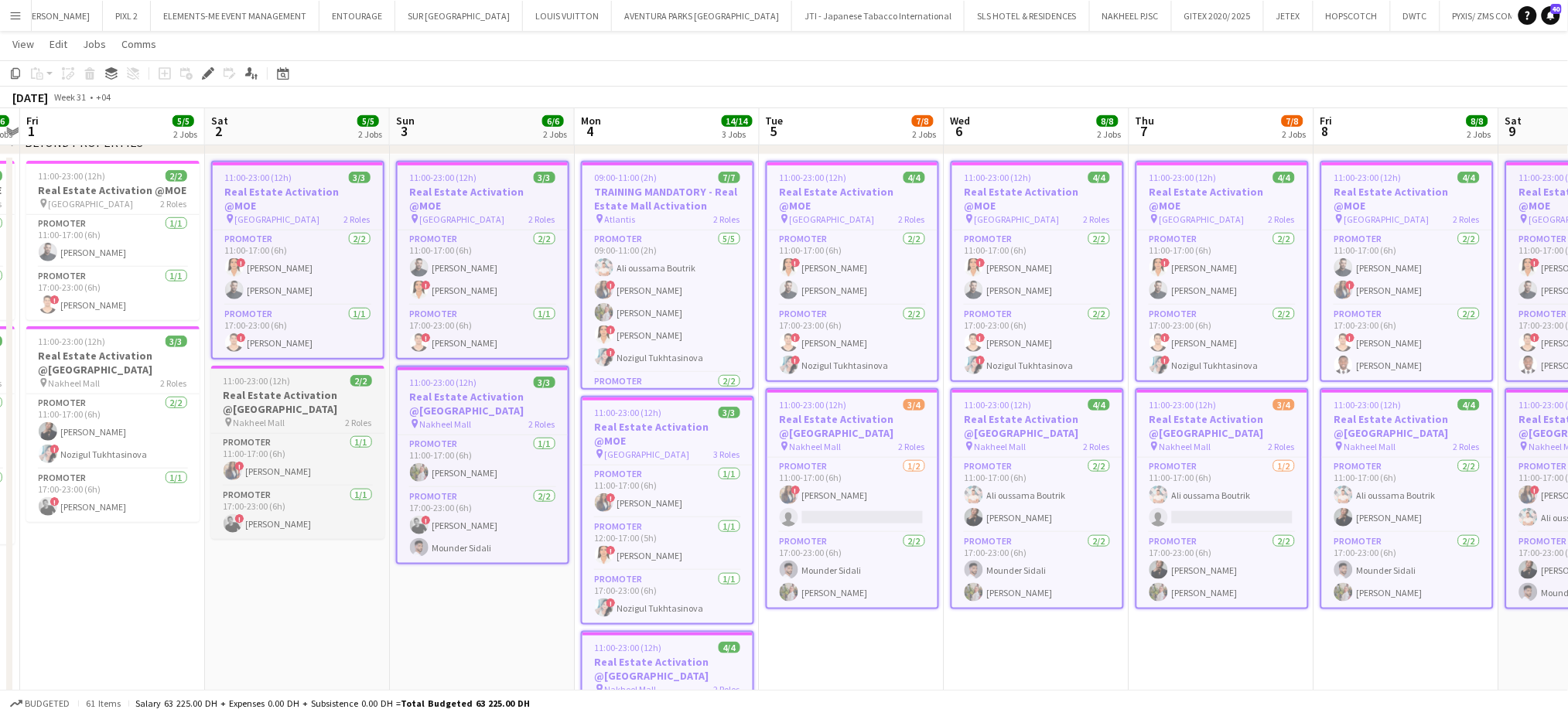
click at [298, 388] on h3 "Real Estate Activation @[GEOGRAPHIC_DATA]" at bounding box center [298, 402] width 173 height 28
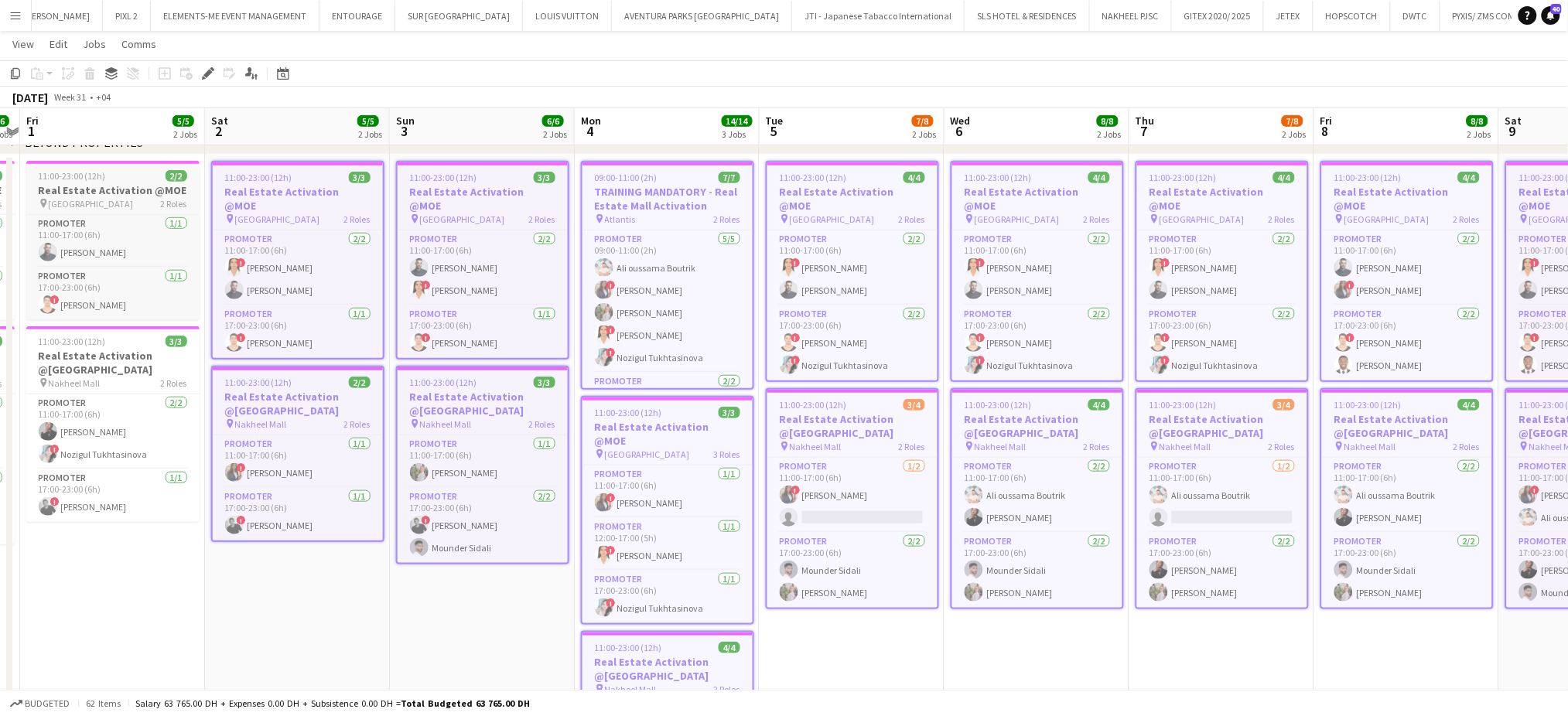
click at [119, 181] on div "11:00-23:00 (12h) 2/2" at bounding box center [113, 176] width 173 height 11
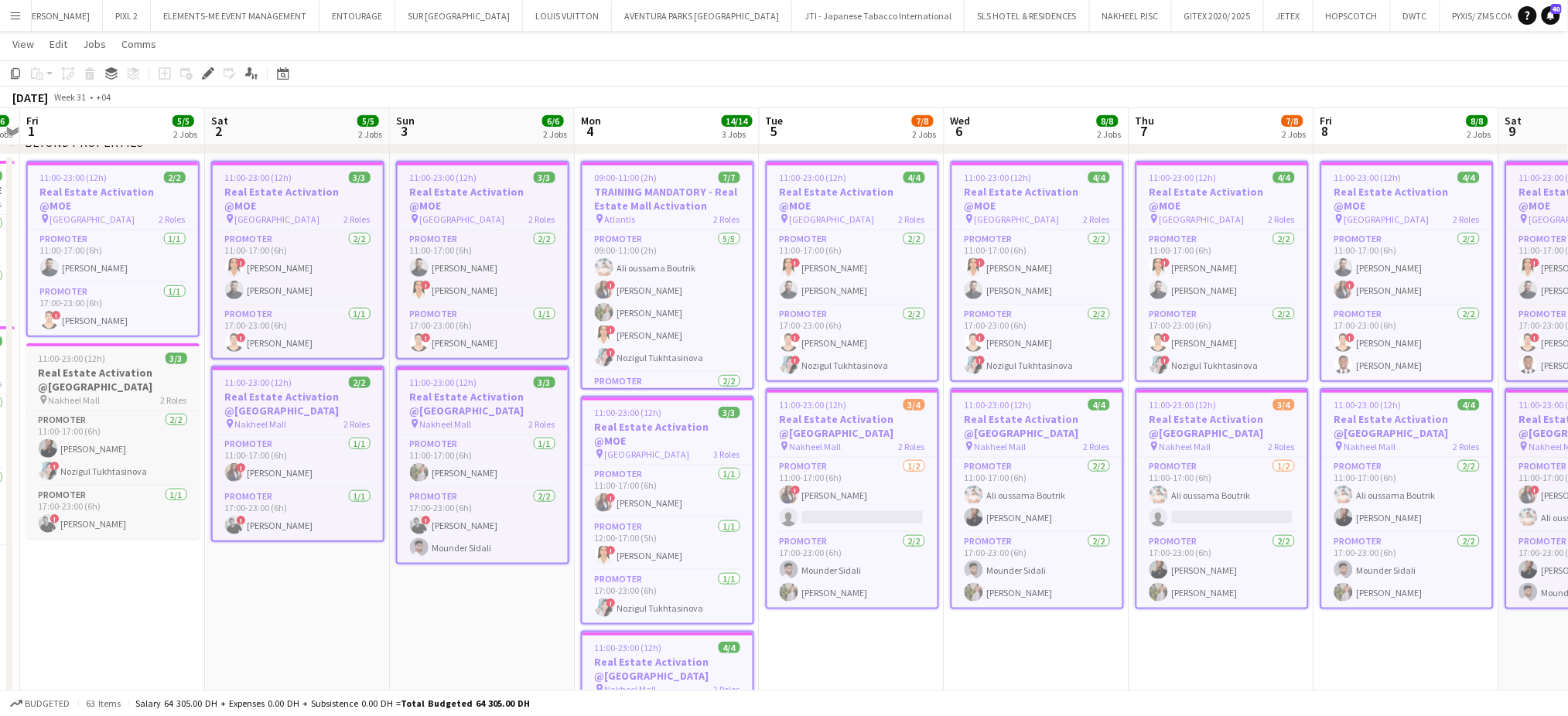
click at [110, 366] on h3 "Real Estate Activation @[GEOGRAPHIC_DATA]" at bounding box center [113, 380] width 173 height 28
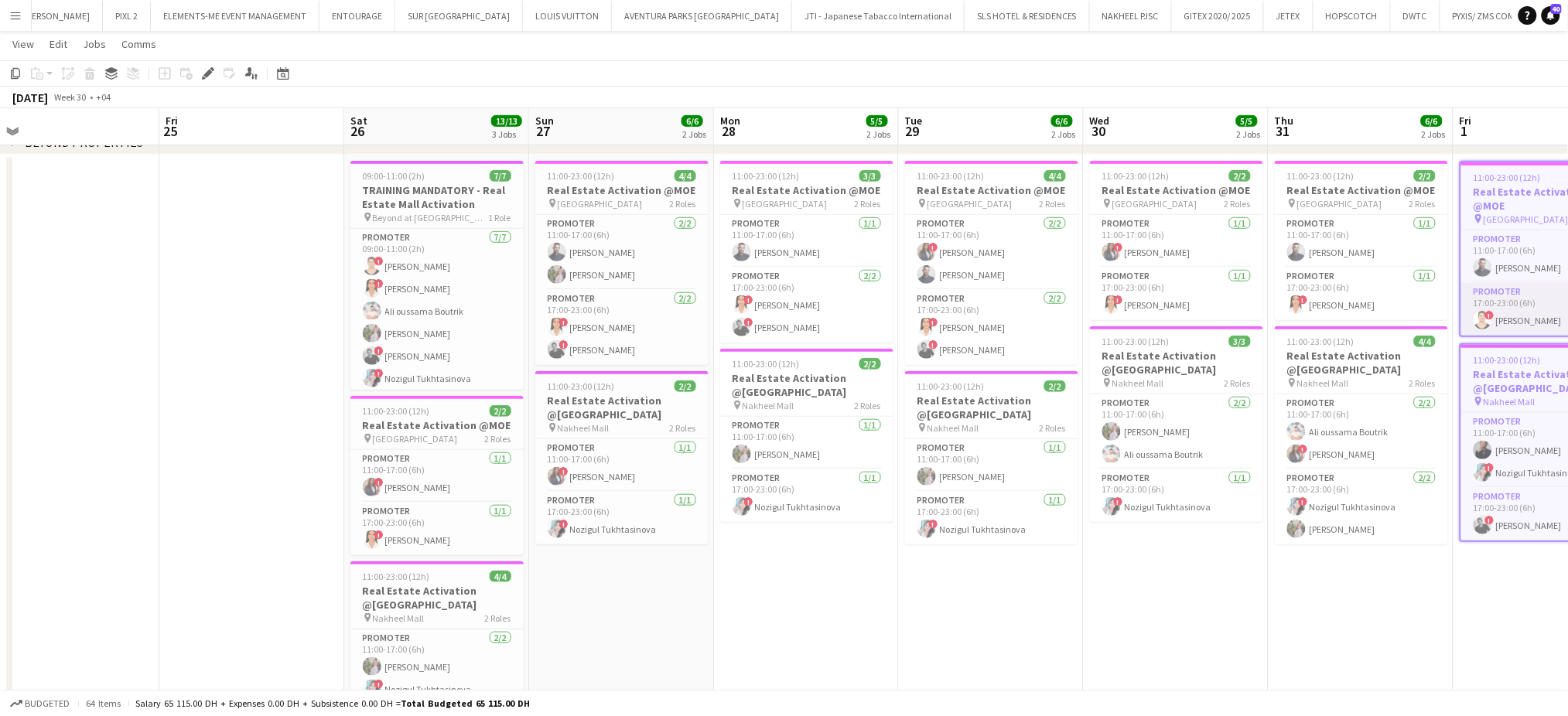
drag, startPoint x: 116, startPoint y: 352, endPoint x: 1304, endPoint y: 292, distance: 1189.5
click at [1372, 332] on app-calendar-viewport "Wed 23 Thu 24 Fri 25 Sat 26 13/13 3 Jobs Sun 27 6/6 2 Jobs Mon 28 5/5 2 Jobs Tu…" at bounding box center [784, 386] width 1568 height 1271
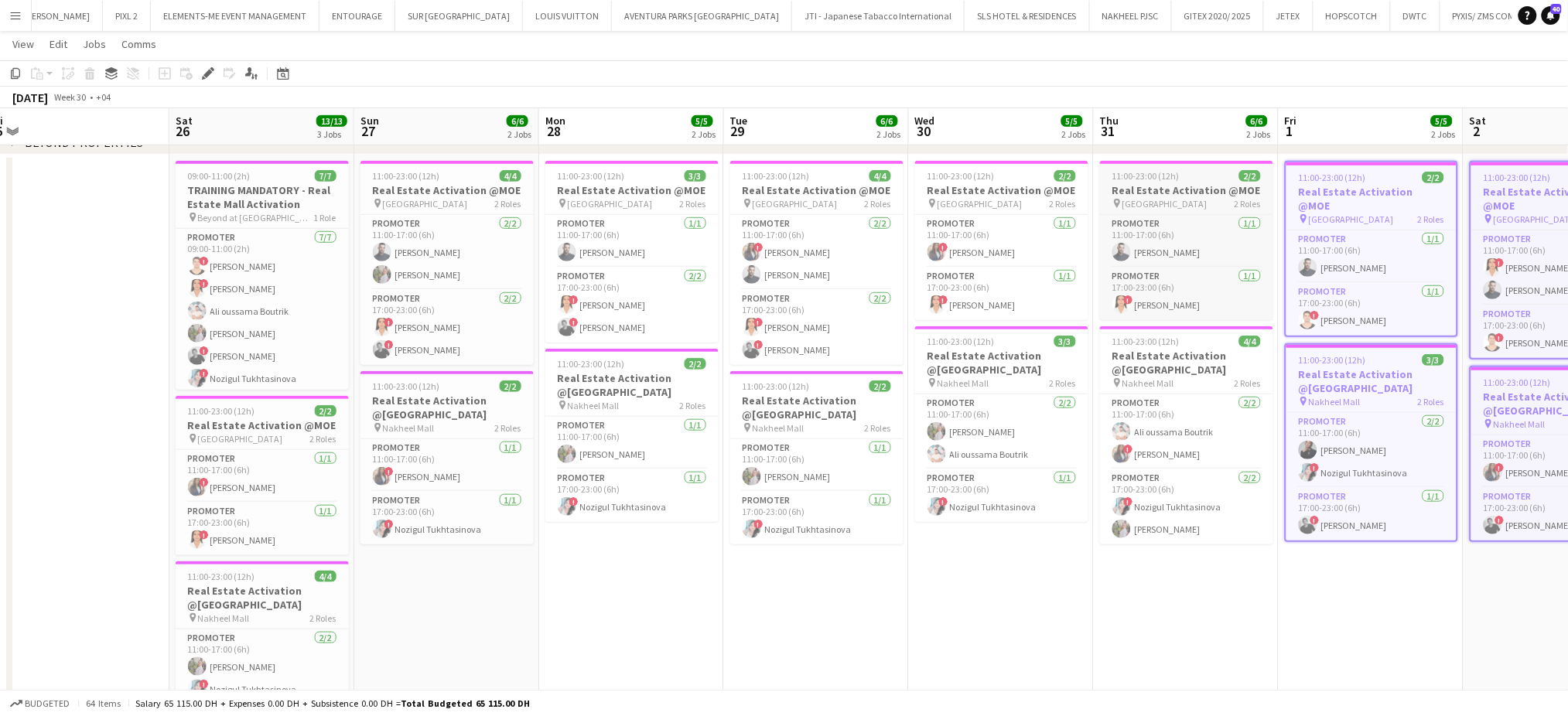
click at [1195, 193] on h3 "Real Estate Activation @MOE" at bounding box center [1187, 190] width 173 height 14
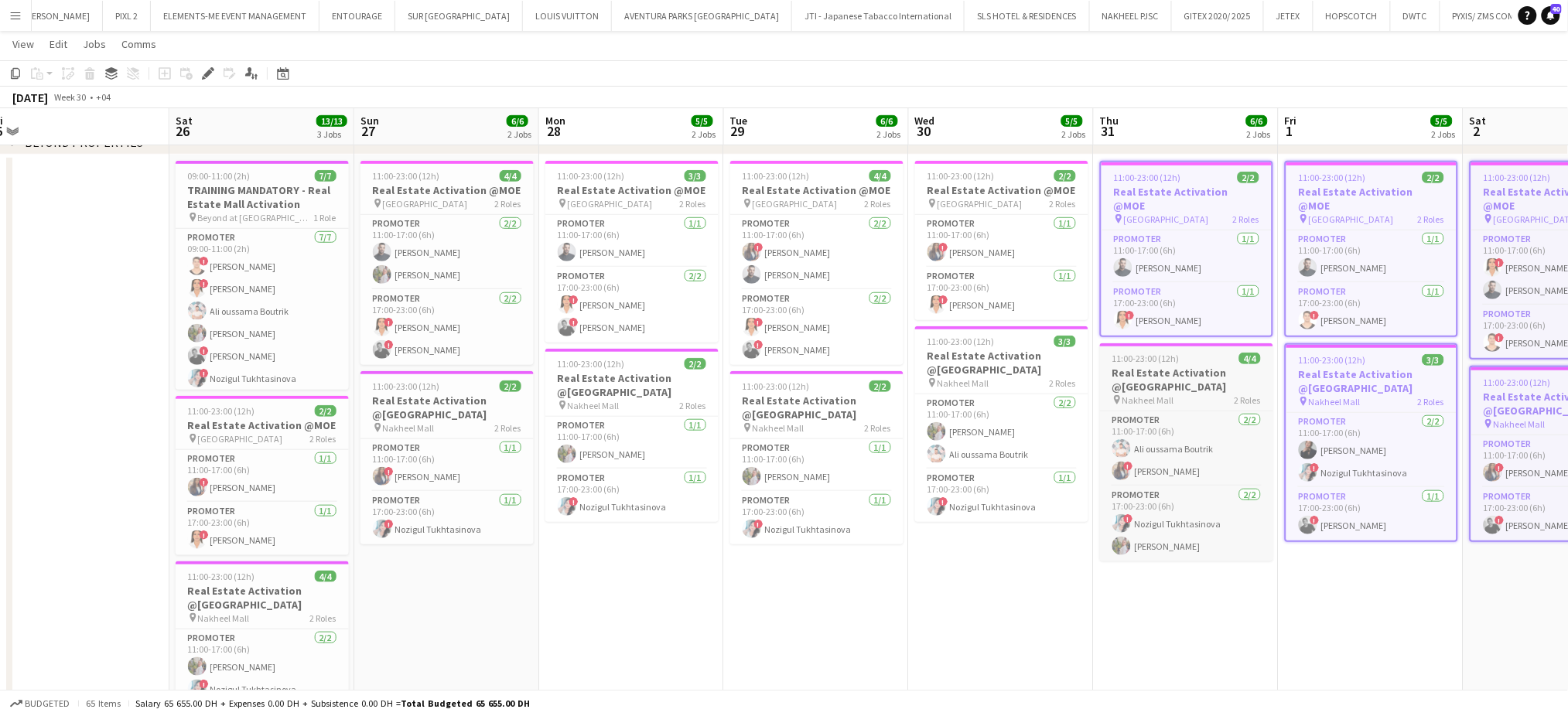
click at [1174, 366] on h3 "Real Estate Activation @[GEOGRAPHIC_DATA]" at bounding box center [1187, 380] width 173 height 28
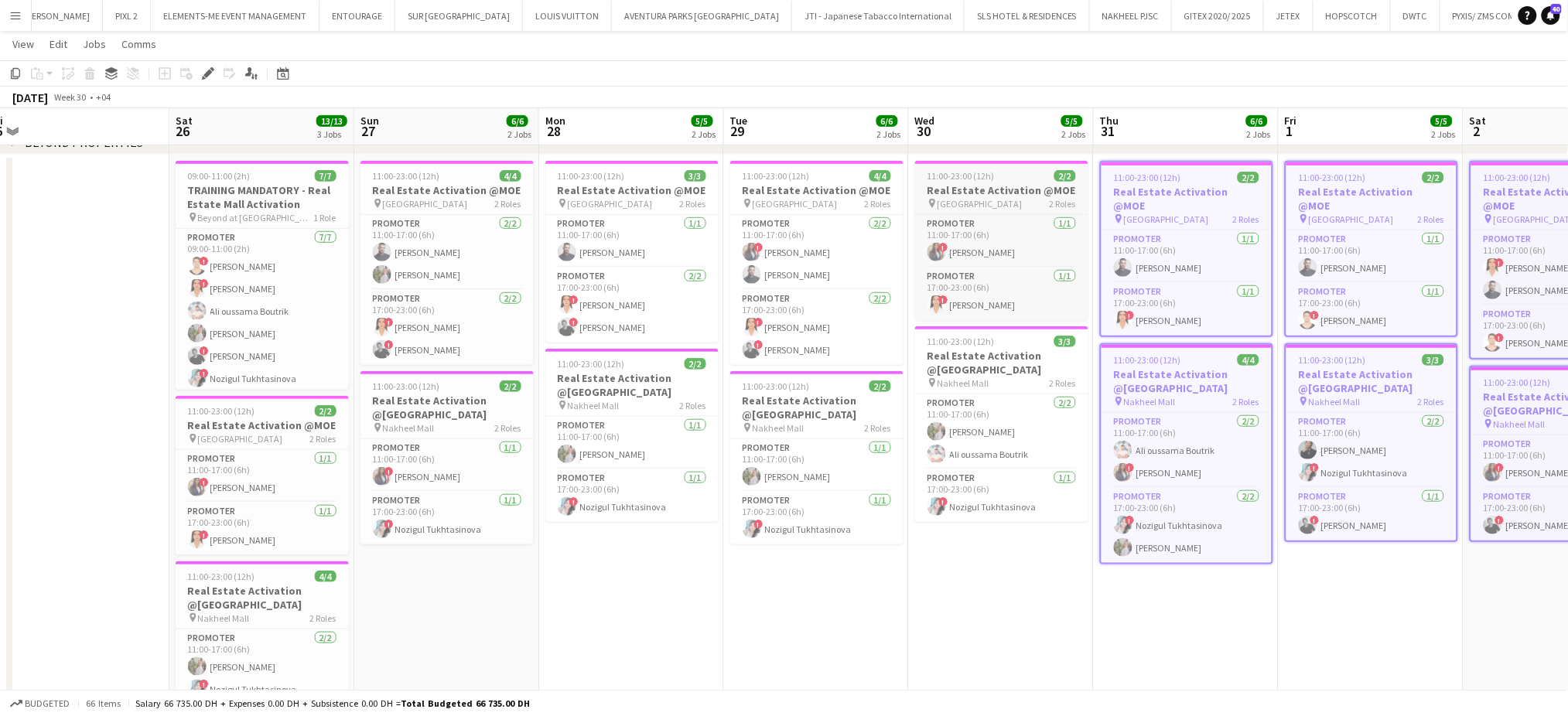
click at [991, 187] on h3 "Real Estate Activation @MOE" at bounding box center [1002, 190] width 173 height 14
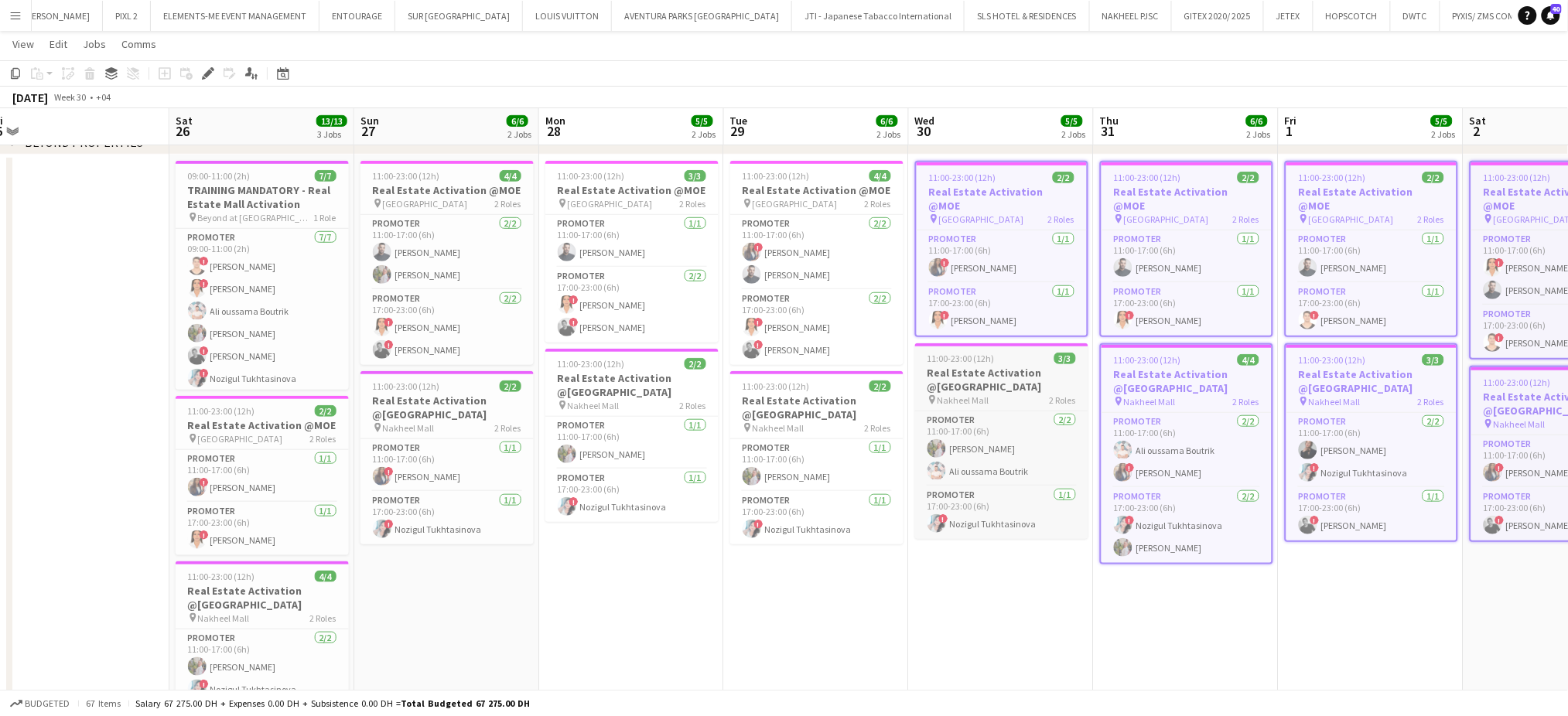
click at [991, 366] on h3 "Real Estate Activation @[GEOGRAPHIC_DATA]" at bounding box center [1002, 380] width 173 height 28
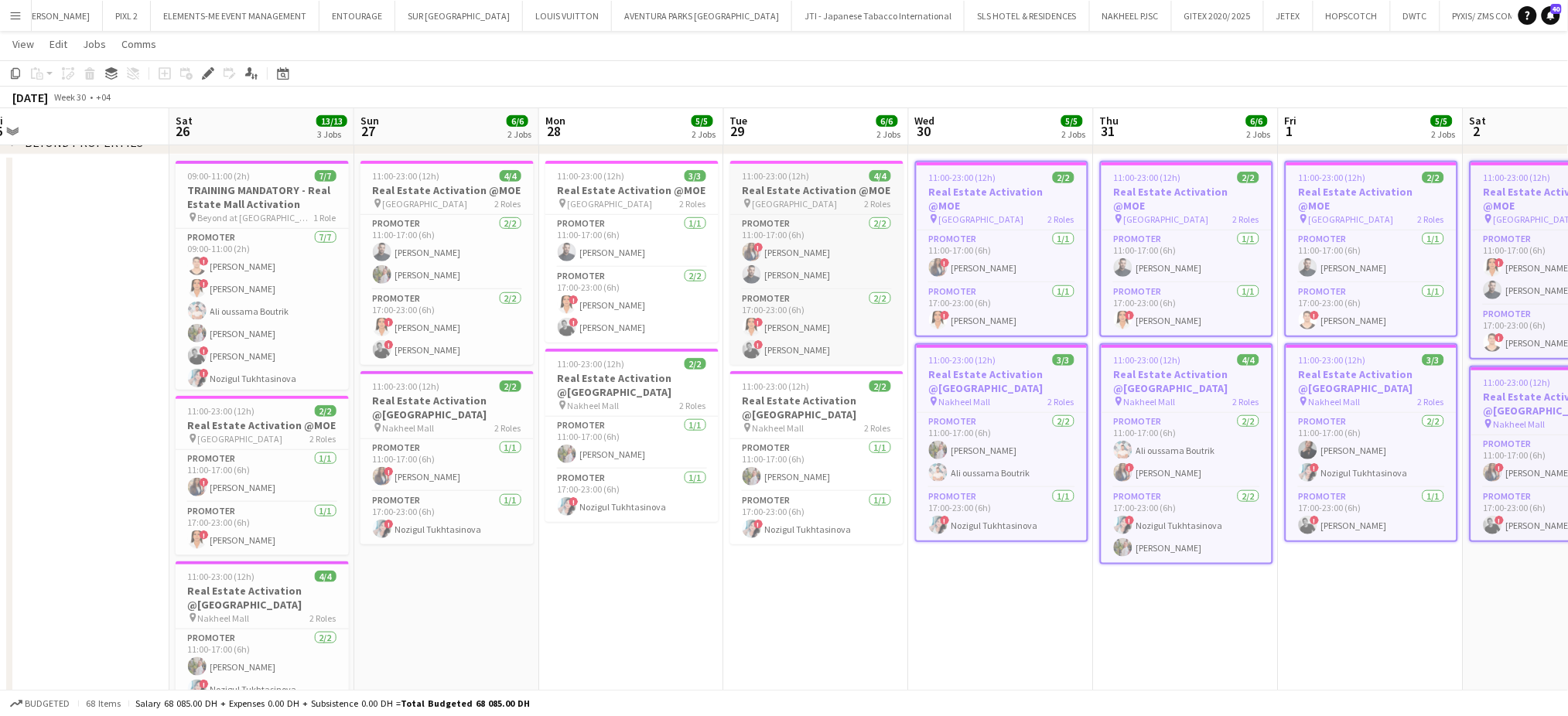
click at [784, 188] on h3 "Real Estate Activation @MOE" at bounding box center [817, 190] width 173 height 14
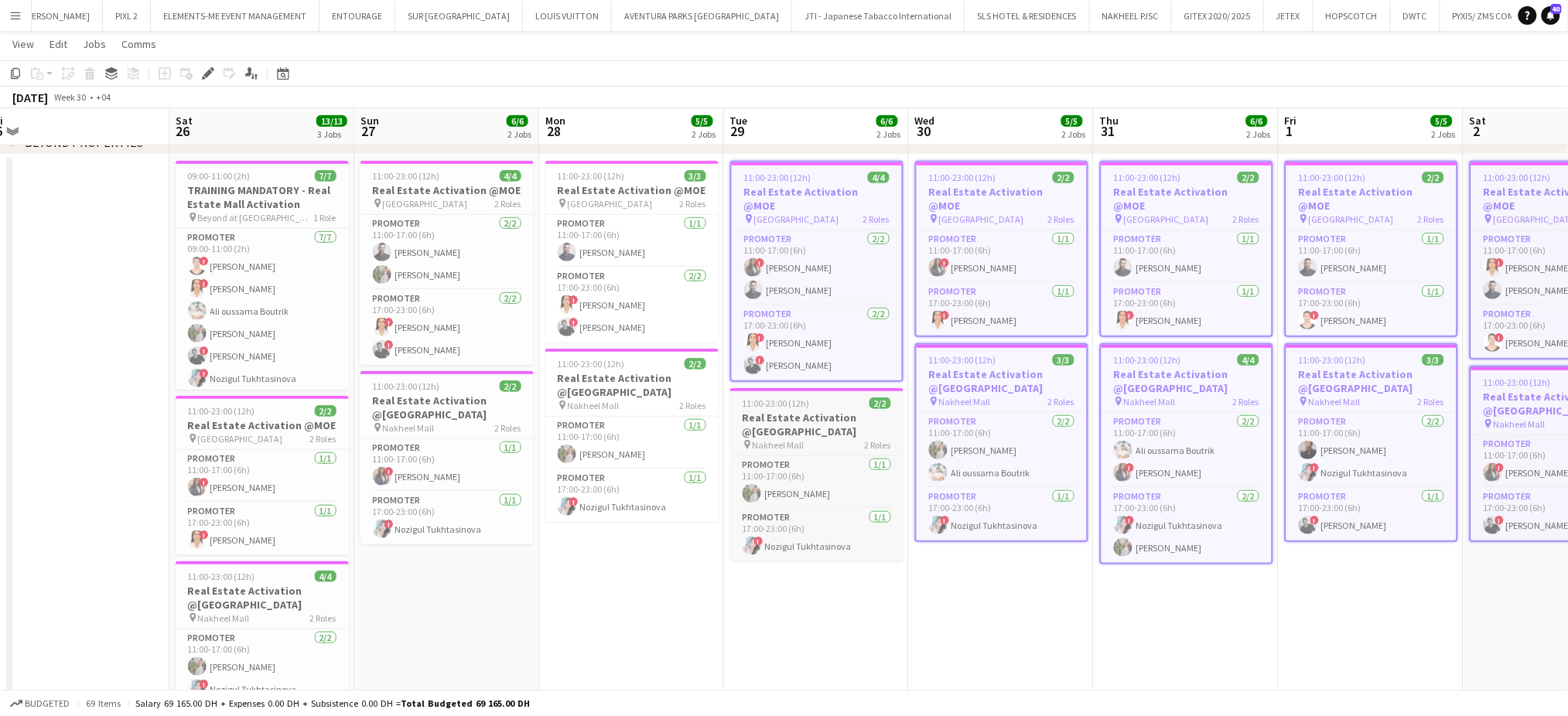
drag, startPoint x: 787, startPoint y: 382, endPoint x: 773, endPoint y: 379, distance: 14.3
click at [786, 398] on span "11:00-23:00 (12h)" at bounding box center [776, 403] width 67 height 11
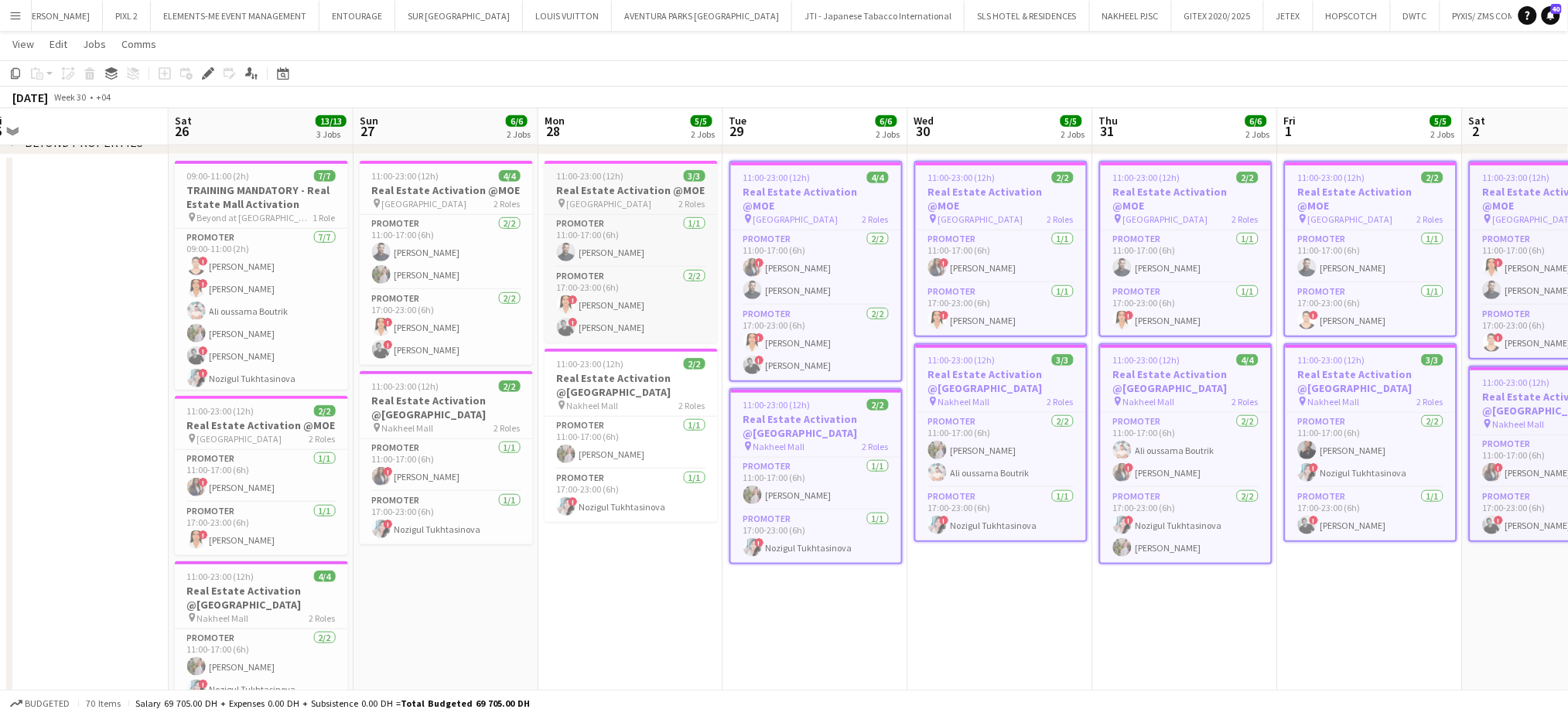
click at [595, 181] on span "11:00-23:00 (12h)" at bounding box center [590, 176] width 67 height 11
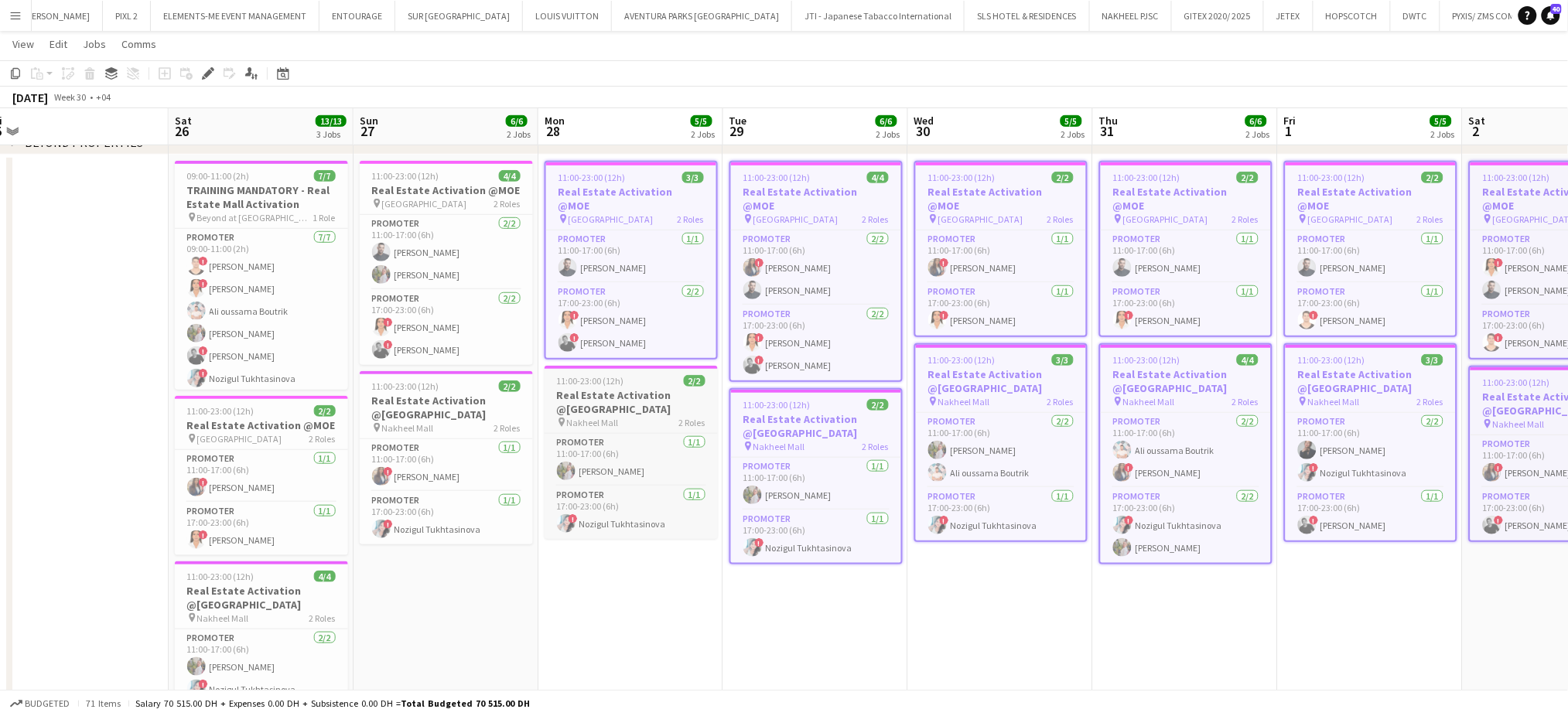
click at [584, 375] on span "11:00-23:00 (12h)" at bounding box center [590, 381] width 67 height 11
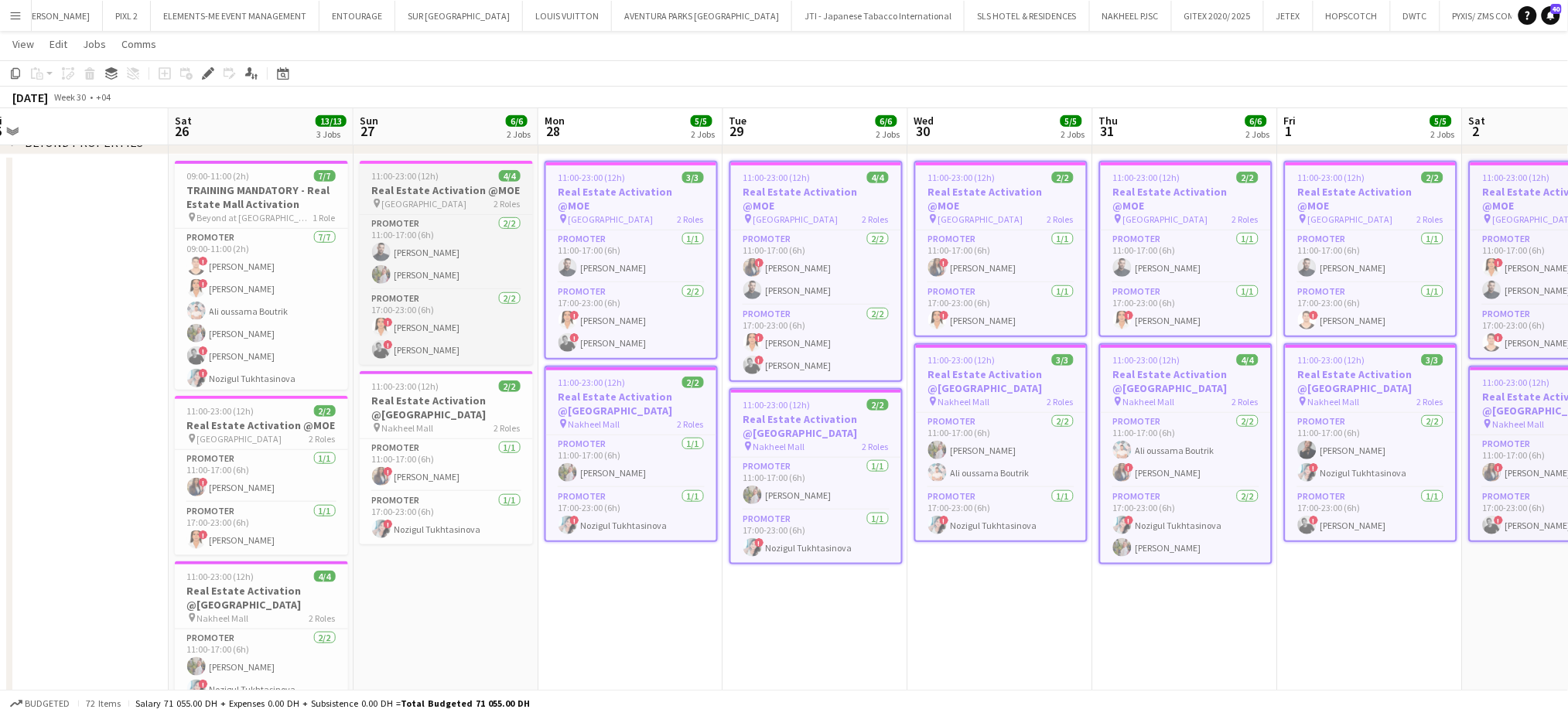
click at [462, 185] on h3 "Real Estate Activation @MOE" at bounding box center [447, 190] width 173 height 14
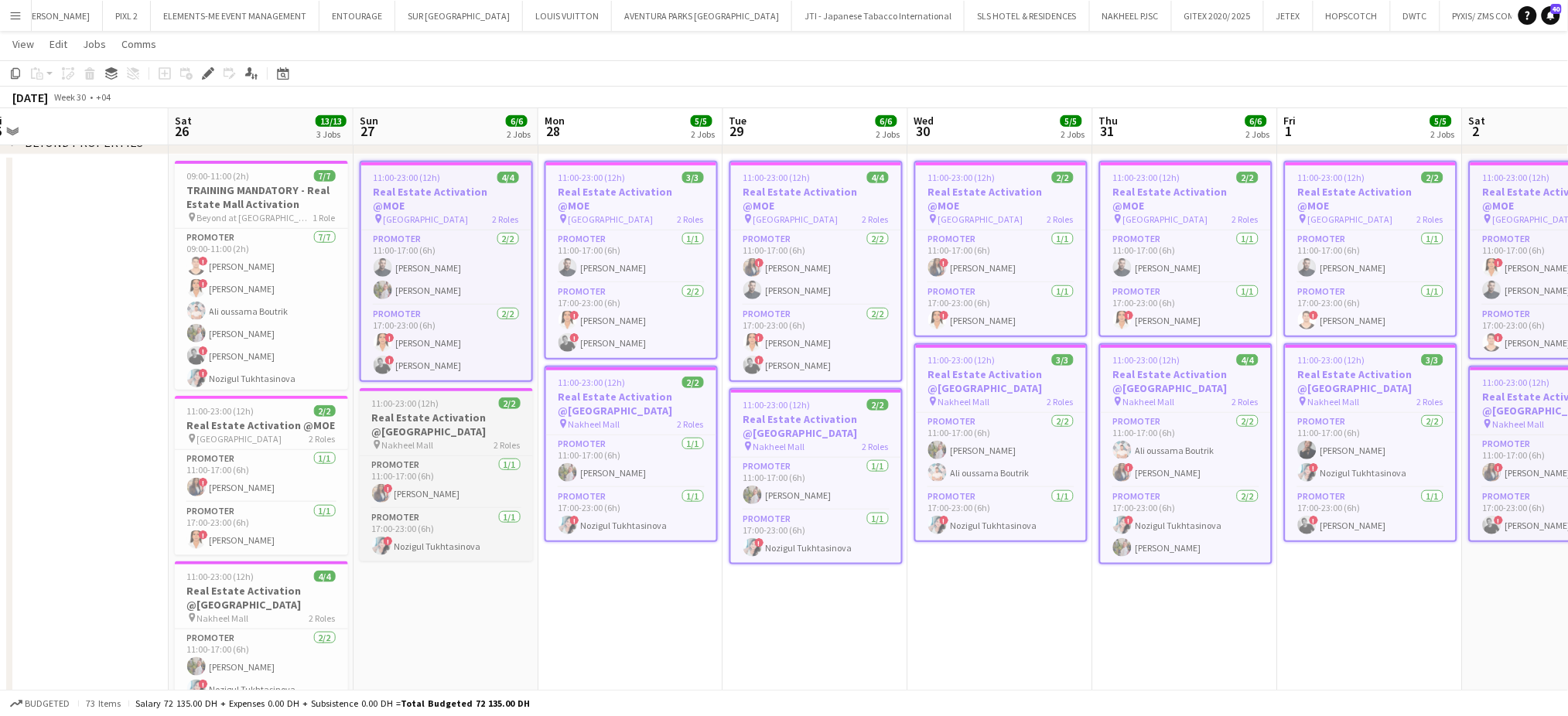
click at [459, 398] on div "11:00-23:00 (12h) 2/2" at bounding box center [447, 403] width 173 height 11
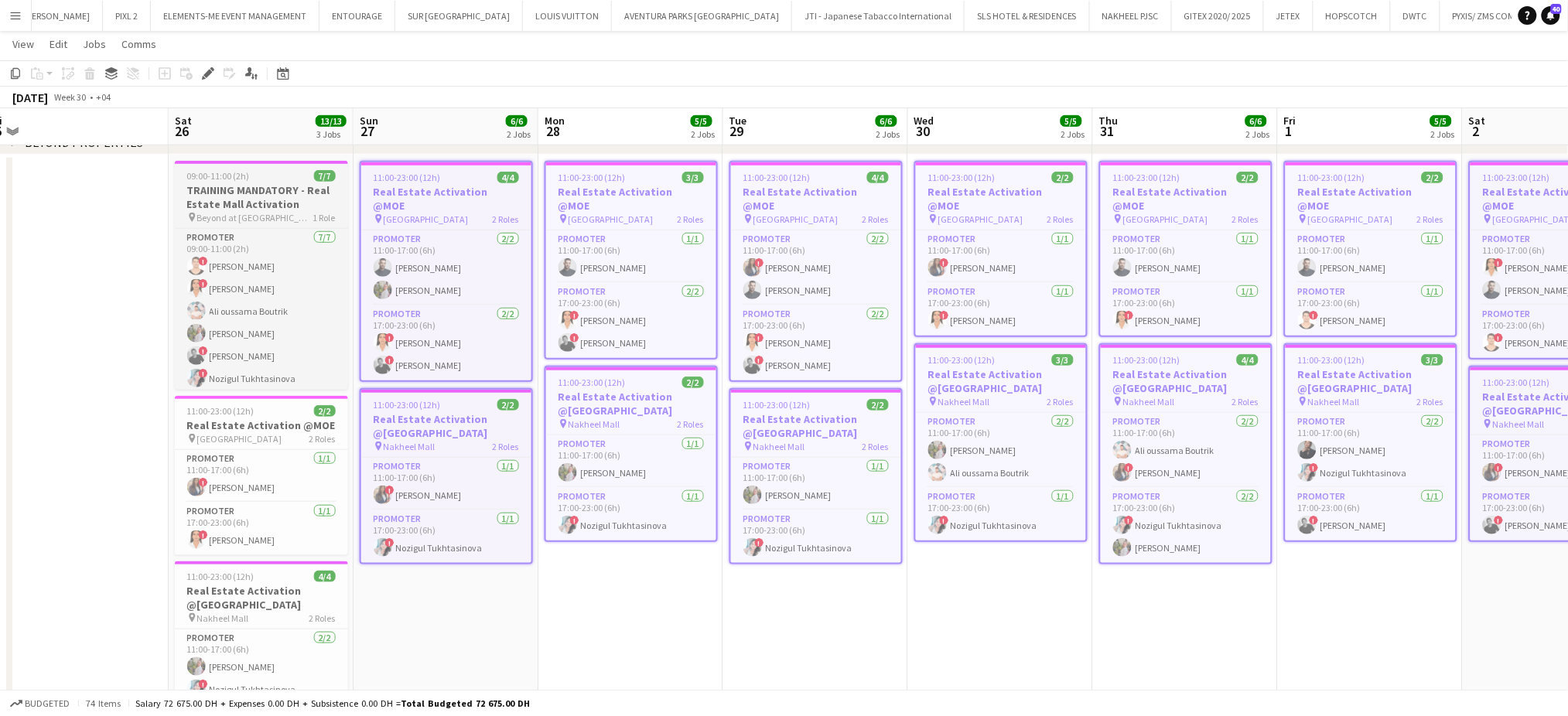
click at [216, 192] on h3 "TRAINING MANDATORY - Real Estate Mall Activation" at bounding box center [262, 198] width 173 height 28
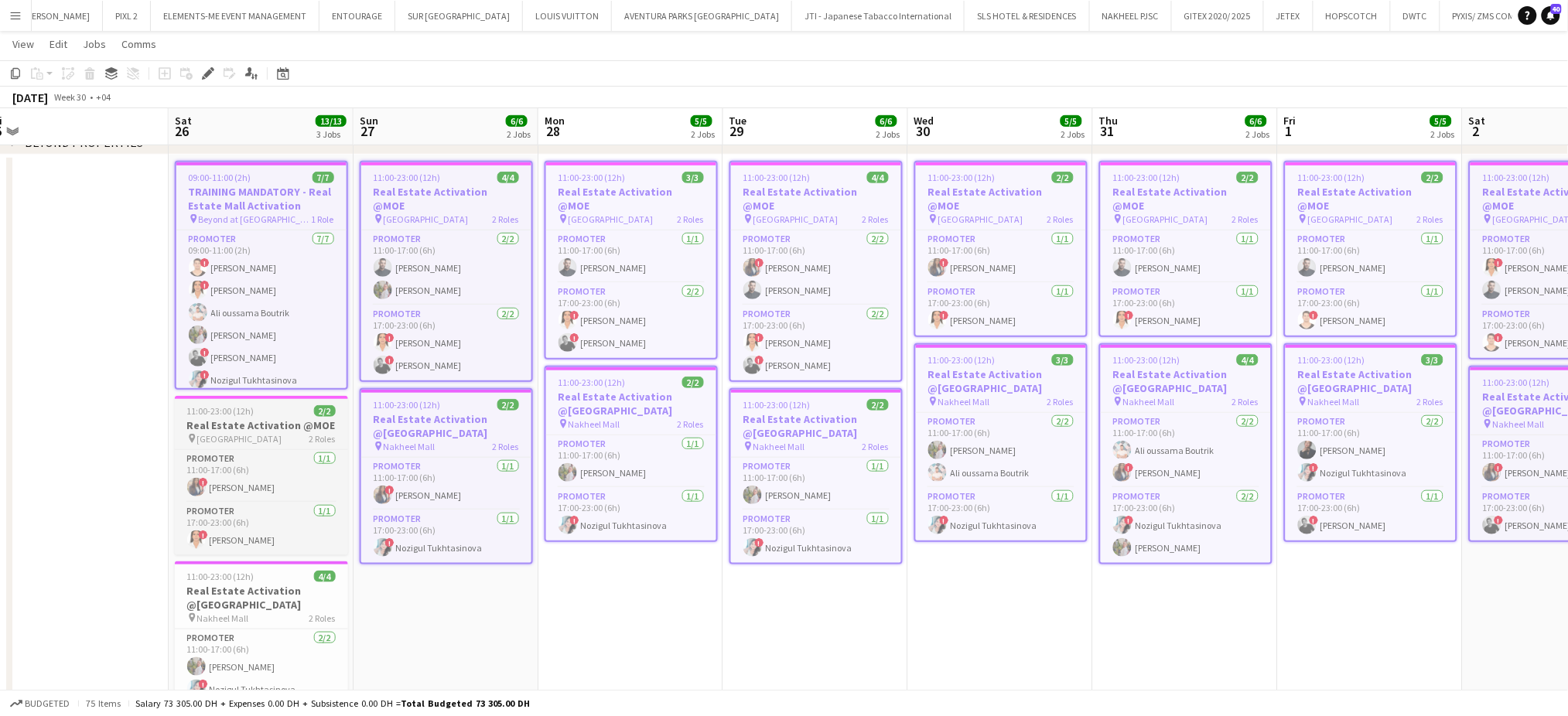
click at [231, 441] on span "[GEOGRAPHIC_DATA]" at bounding box center [239, 439] width 85 height 11
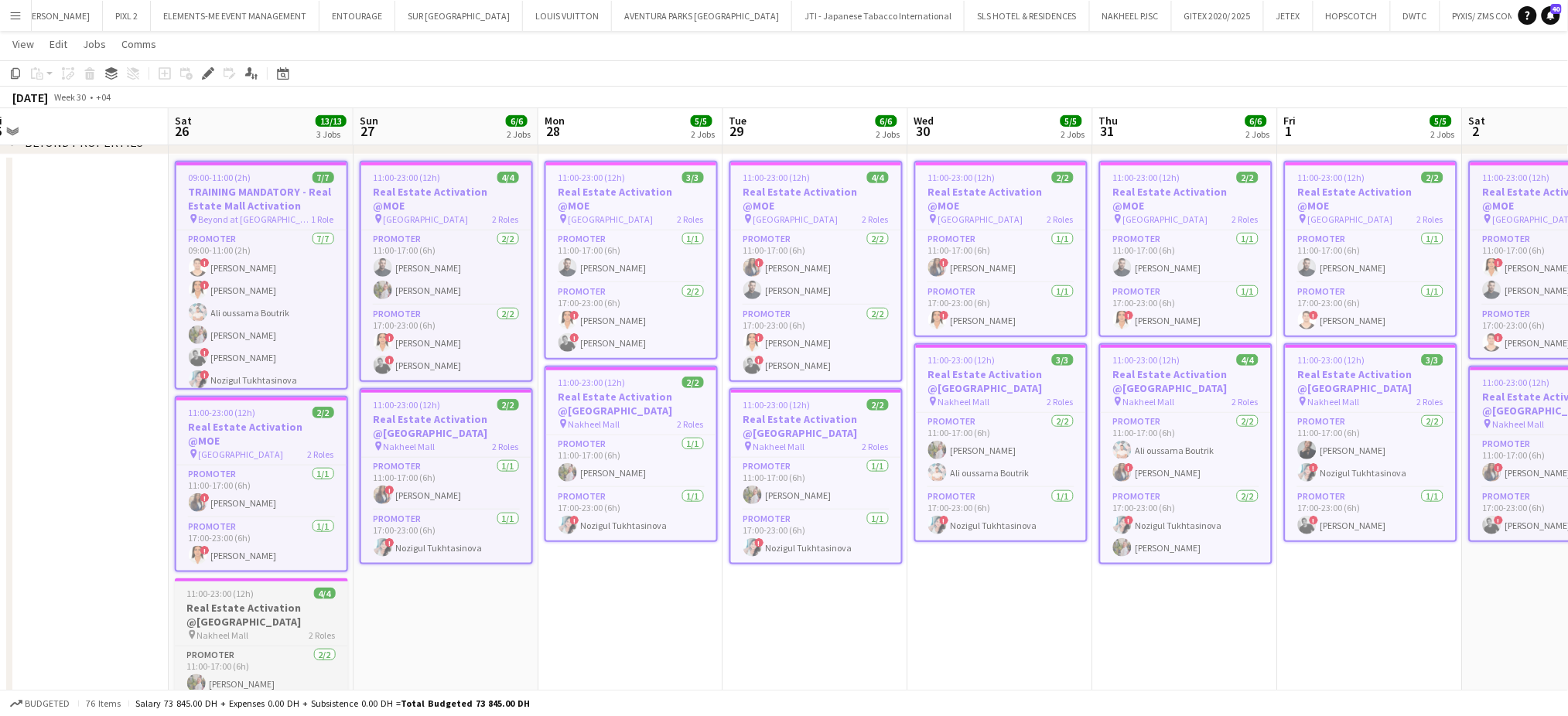
scroll to position [0, 387]
click at [225, 601] on h3 "Real Estate Activation @[GEOGRAPHIC_DATA]" at bounding box center [260, 615] width 173 height 28
drag, startPoint x: 537, startPoint y: 706, endPoint x: 403, endPoint y: 698, distance: 134.2
click at [403, 698] on div "Budgeted 77 items Salary 74 925.00 DH + Expenses 0.00 DH + Subsistence 0.00 DH …" at bounding box center [784, 703] width 1568 height 26
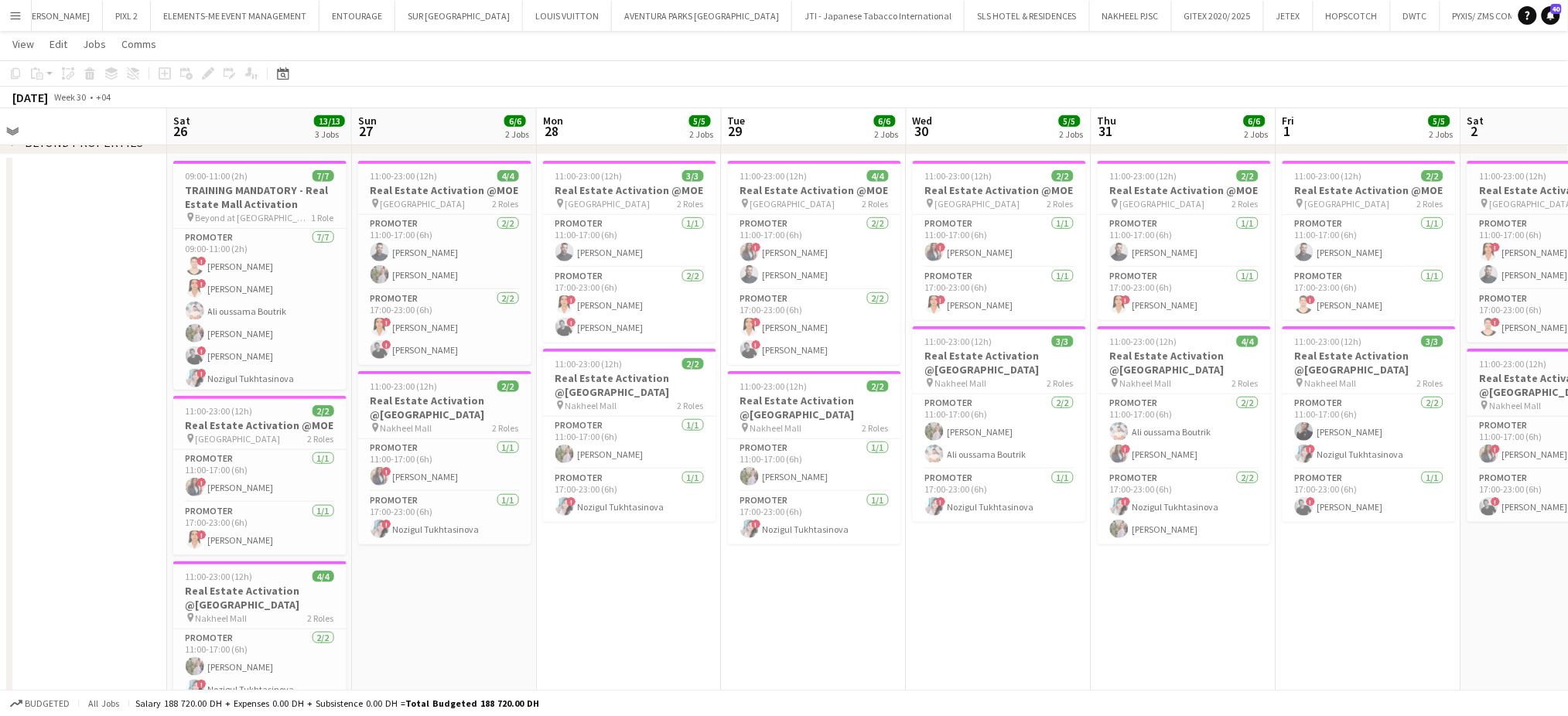
click at [508, 648] on app-date-cell "11:00-23:00 (12h) 4/4 Real Estate Activation @MOE pin Mall of Emirates 2 Roles …" at bounding box center [445, 516] width 185 height 724
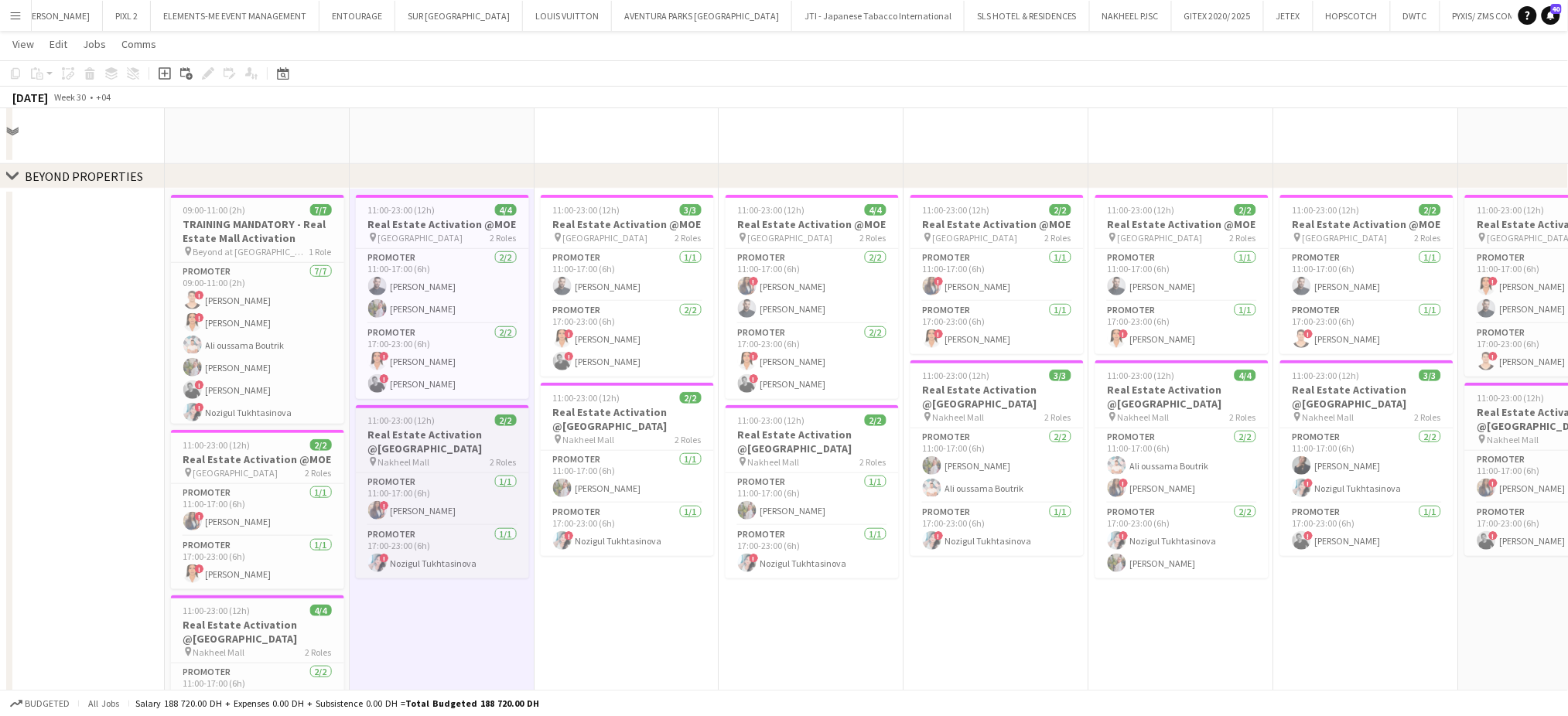
scroll to position [309, 0]
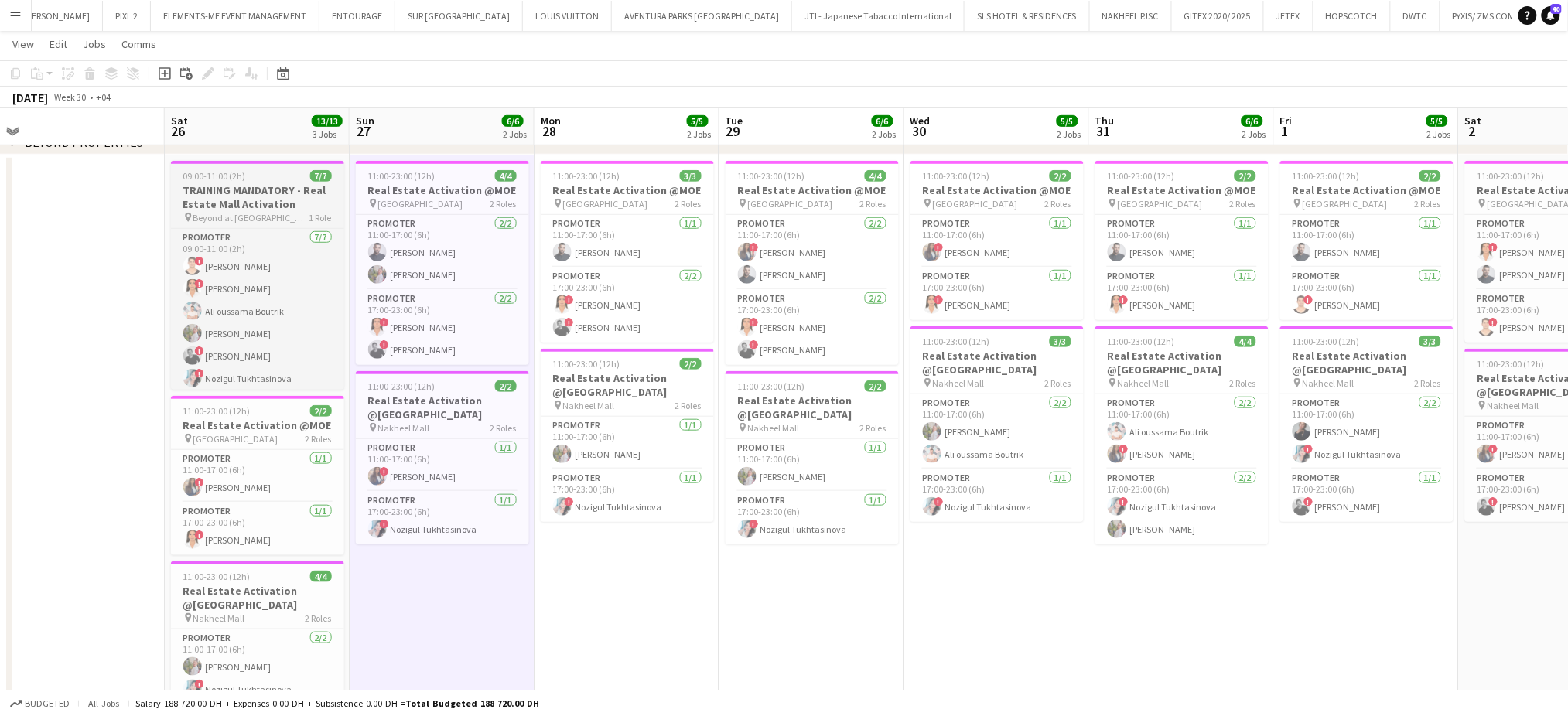
click at [278, 192] on h3 "TRAINING MANDATORY - Real Estate Mall Activation" at bounding box center [257, 198] width 173 height 28
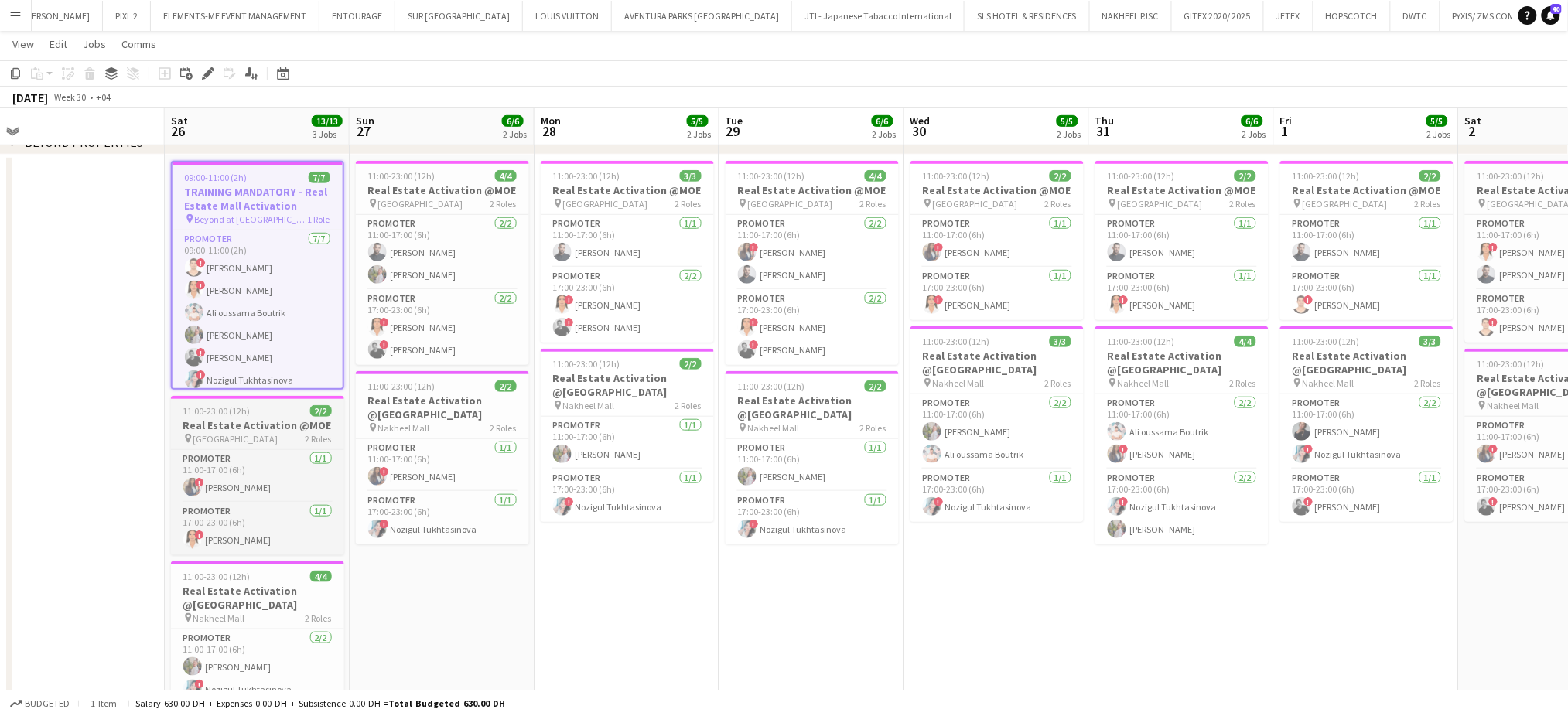
click at [253, 427] on h3 "Real Estate Activation @MOE" at bounding box center [257, 425] width 173 height 14
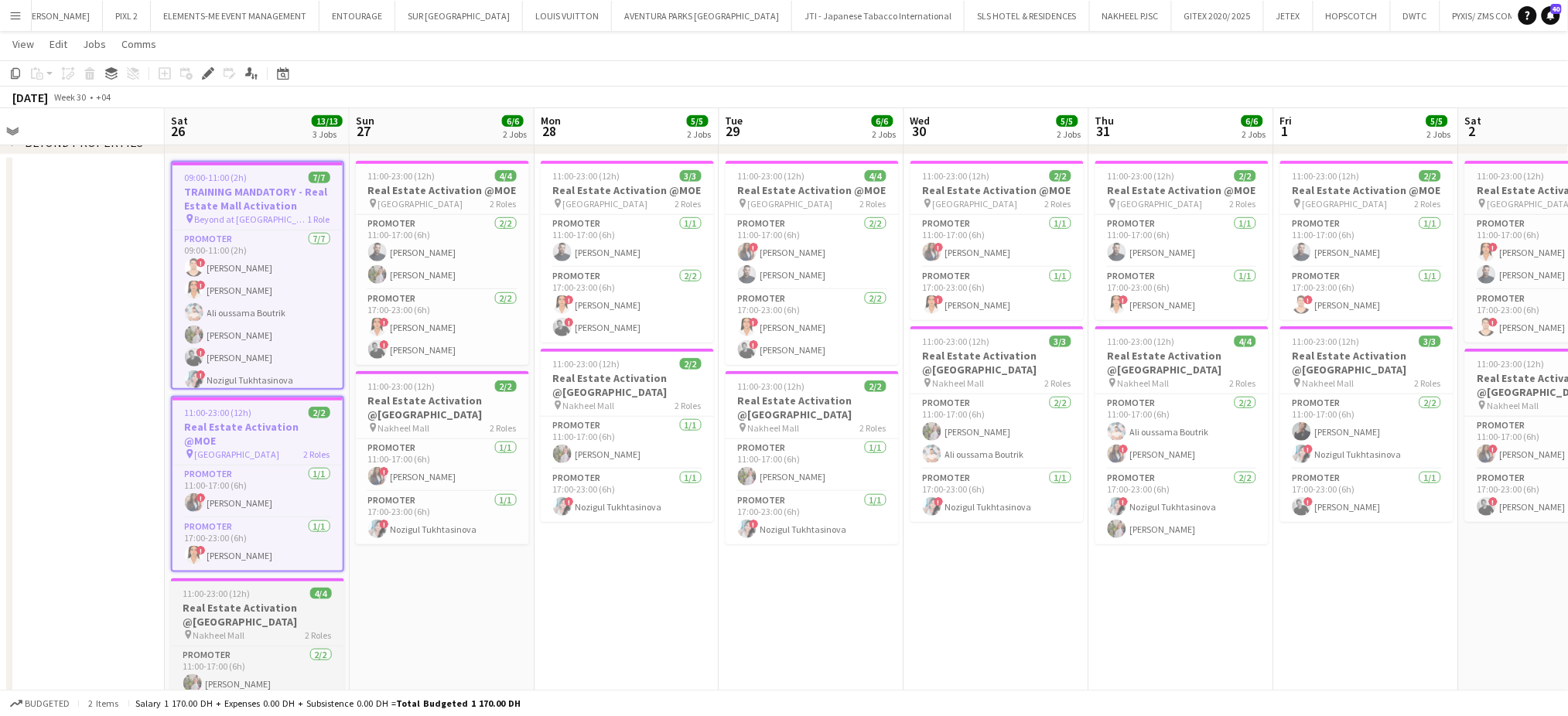
click at [257, 629] on div "pin Nakheel Mall 2 Roles" at bounding box center [257, 635] width 173 height 12
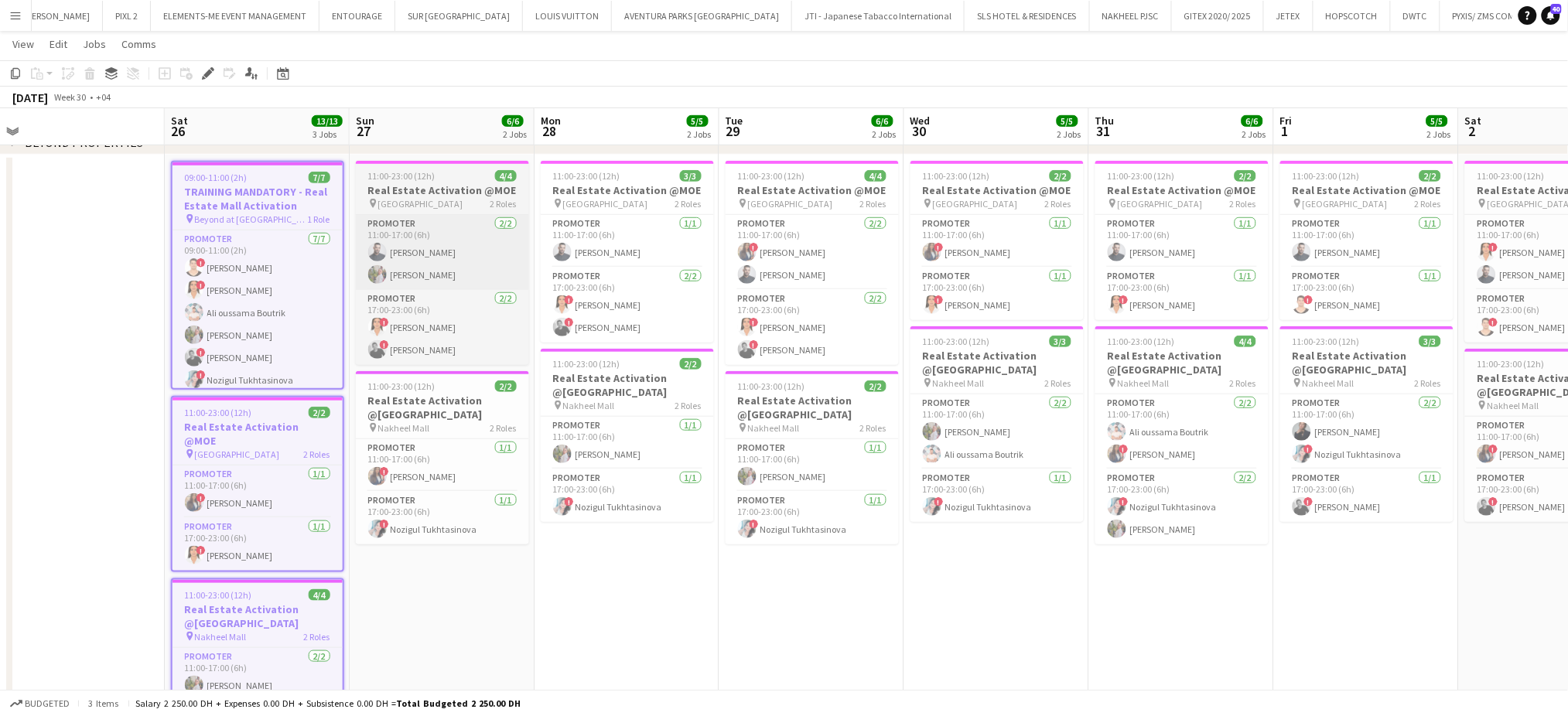
drag, startPoint x: 456, startPoint y: 189, endPoint x: 461, endPoint y: 265, distance: 76.2
click at [454, 188] on h3 "Real Estate Activation @MOE" at bounding box center [443, 190] width 173 height 14
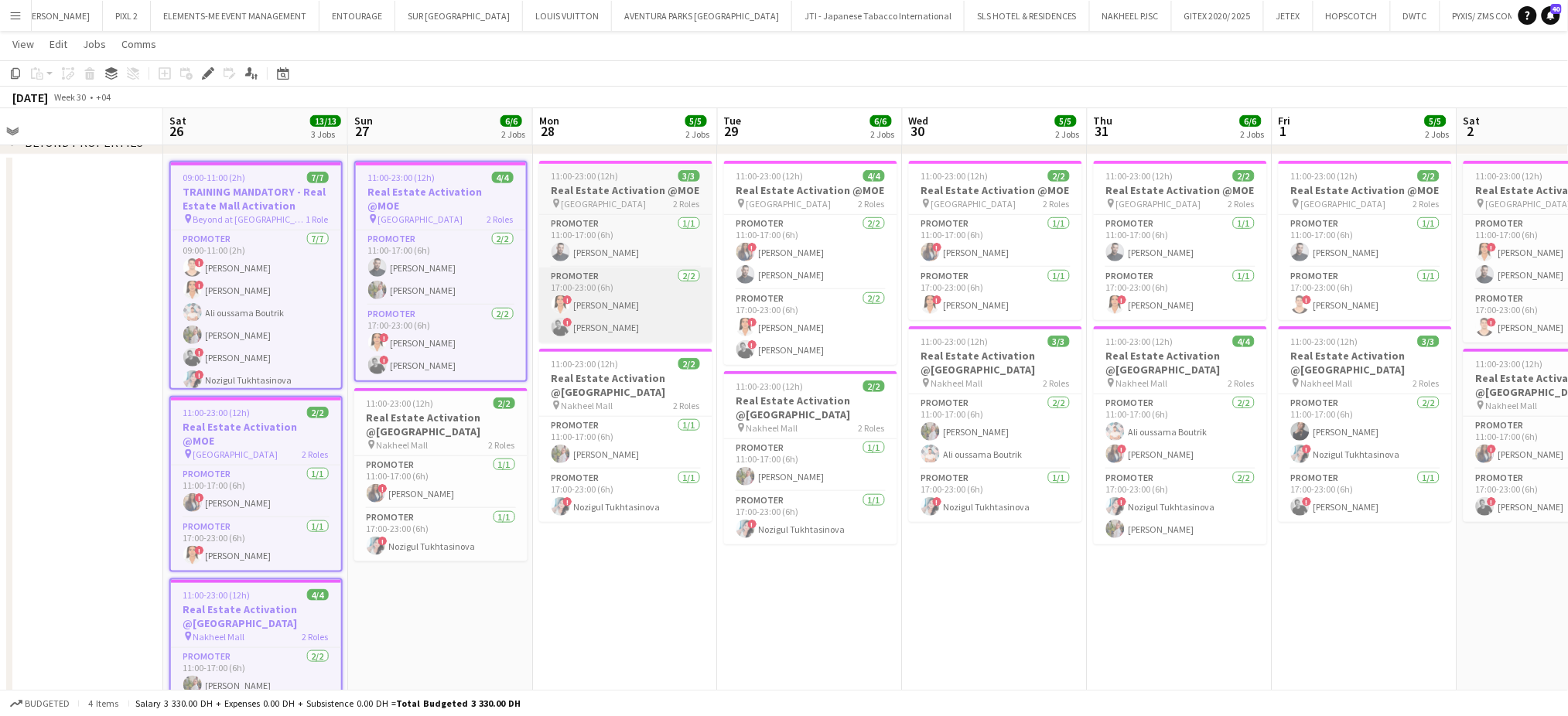
drag, startPoint x: 448, startPoint y: 404, endPoint x: 547, endPoint y: 307, distance: 138.6
click at [447, 411] on h3 "Real Estate Activation @[GEOGRAPHIC_DATA]" at bounding box center [441, 425] width 173 height 28
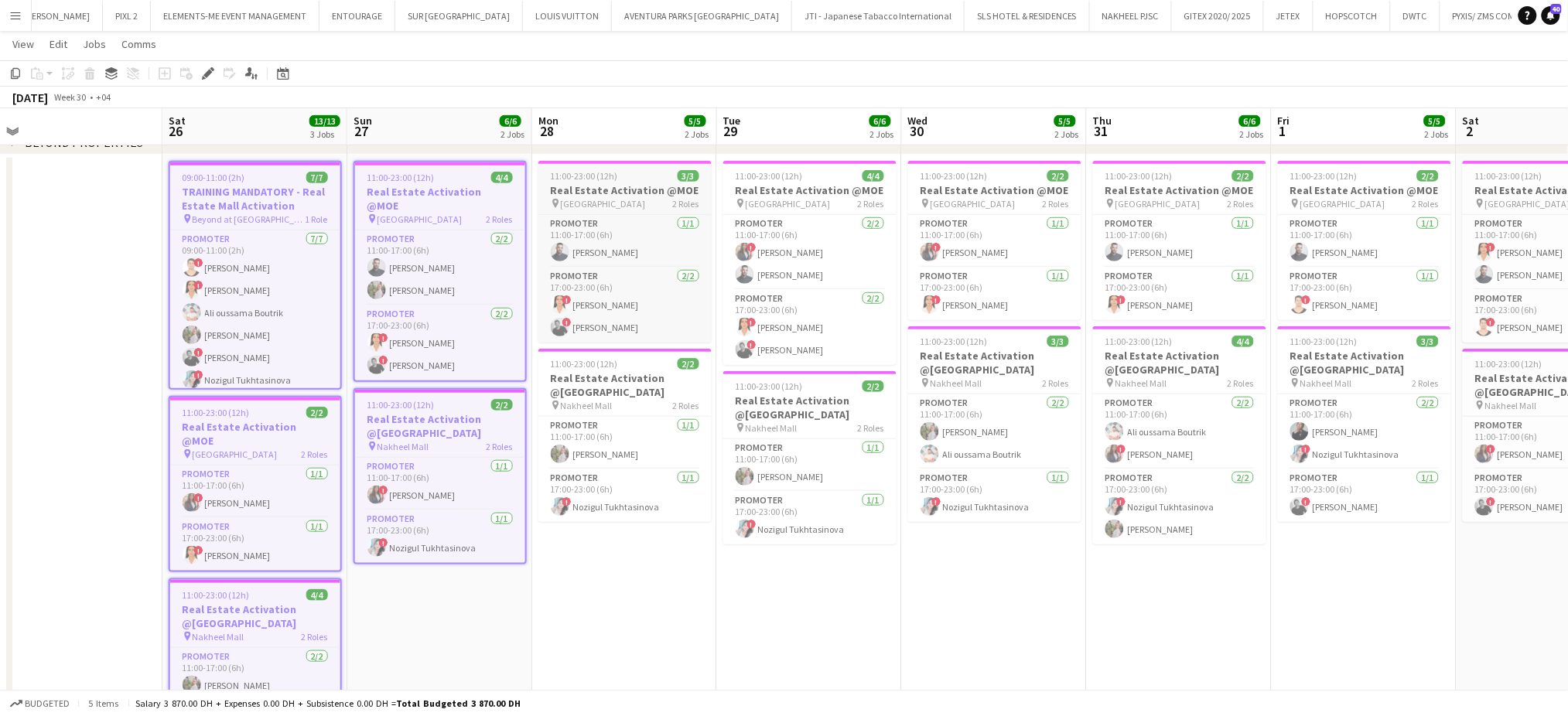
click at [597, 184] on h3 "Real Estate Activation @MOE" at bounding box center [625, 190] width 173 height 14
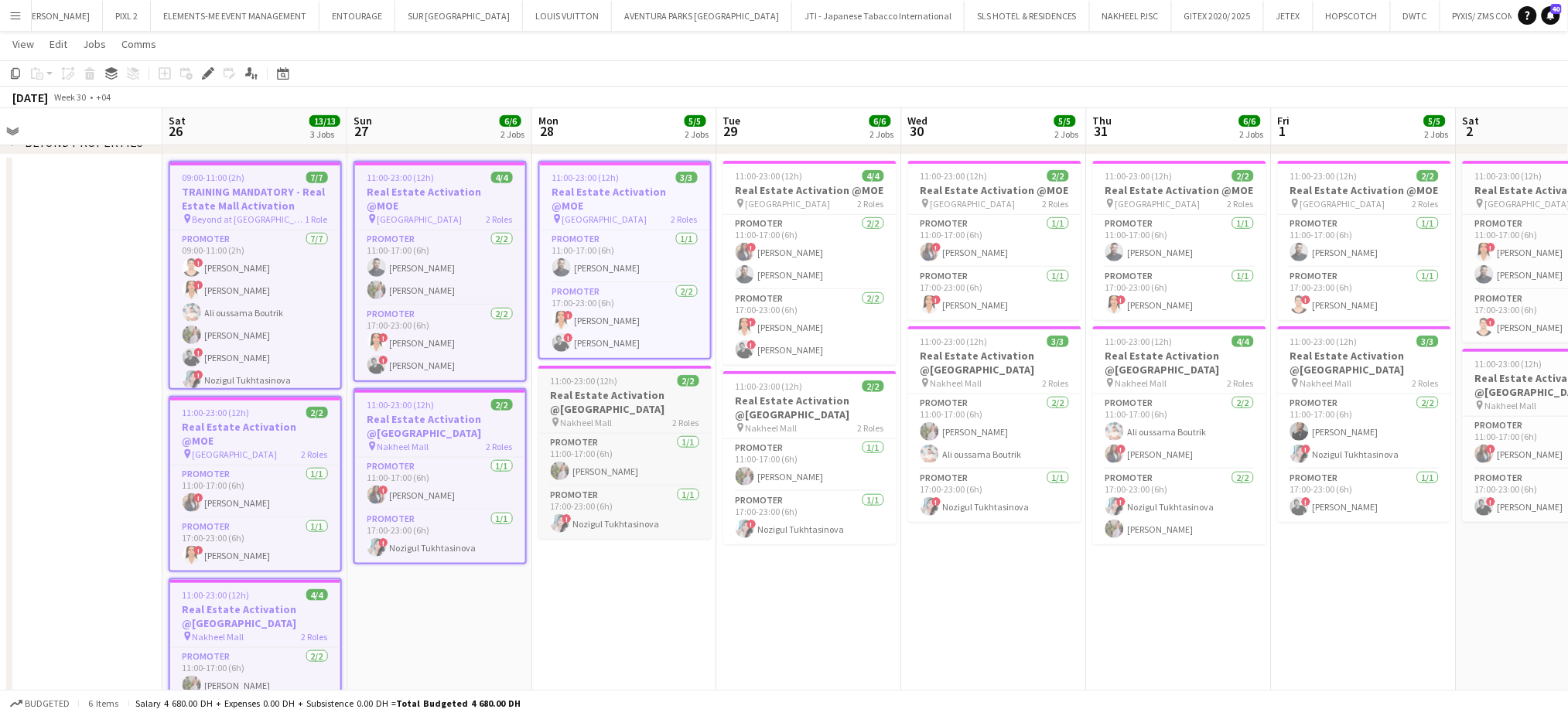
click at [604, 417] on span "Nakheel Mall" at bounding box center [586, 423] width 52 height 11
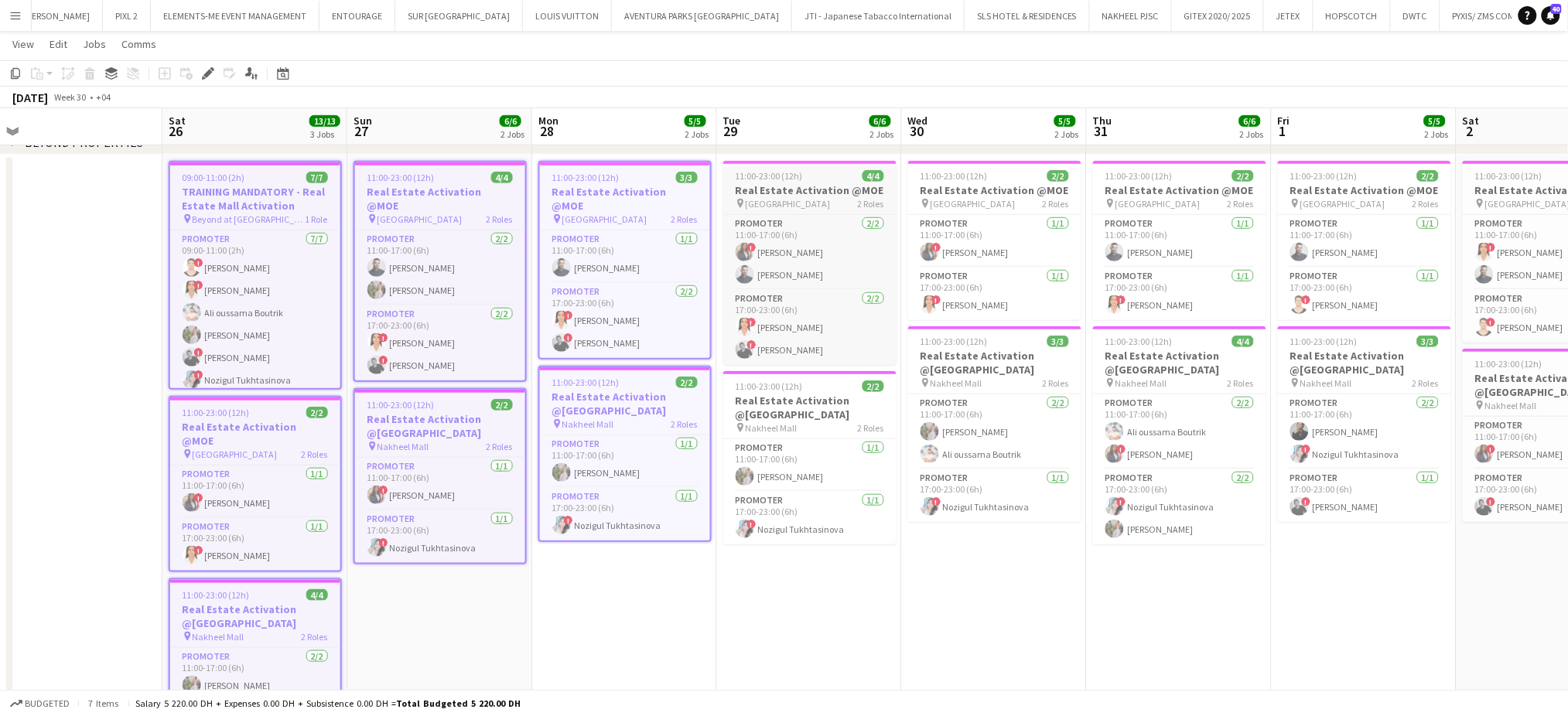
click at [813, 181] on div "11:00-23:00 (12h) 4/4" at bounding box center [810, 176] width 173 height 11
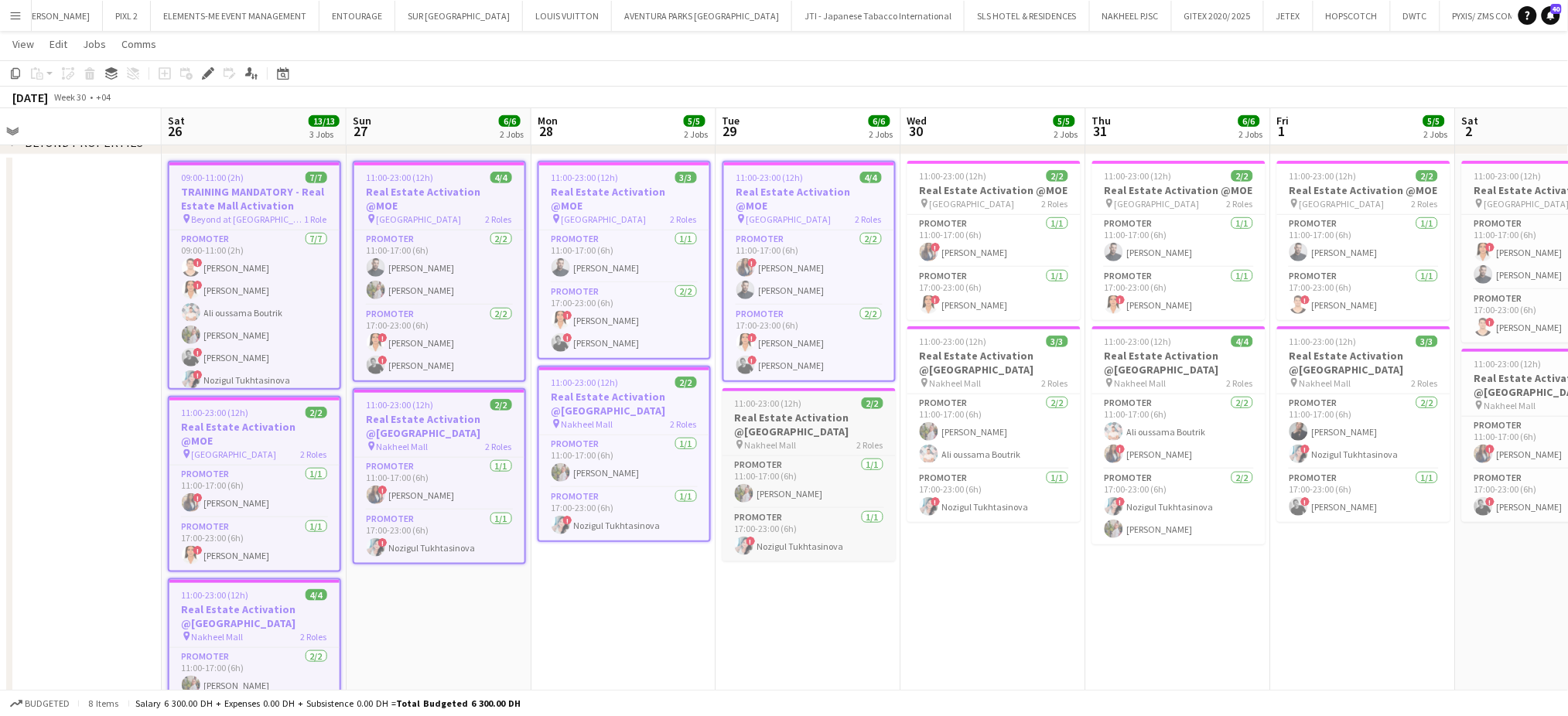
scroll to position [0, 394]
click at [789, 398] on span "11:00-23:00 (12h)" at bounding box center [767, 403] width 67 height 11
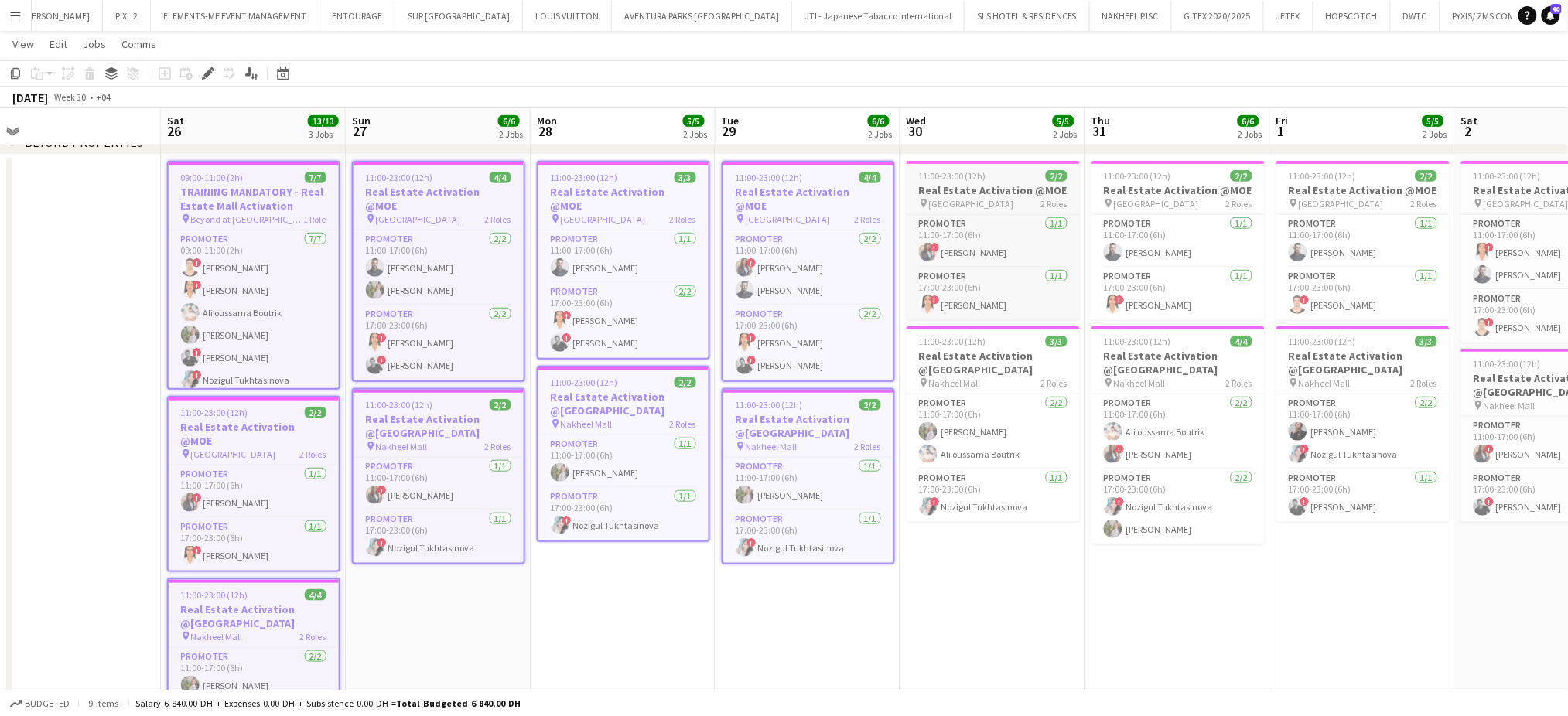
click at [951, 204] on span "[GEOGRAPHIC_DATA]" at bounding box center [972, 203] width 85 height 11
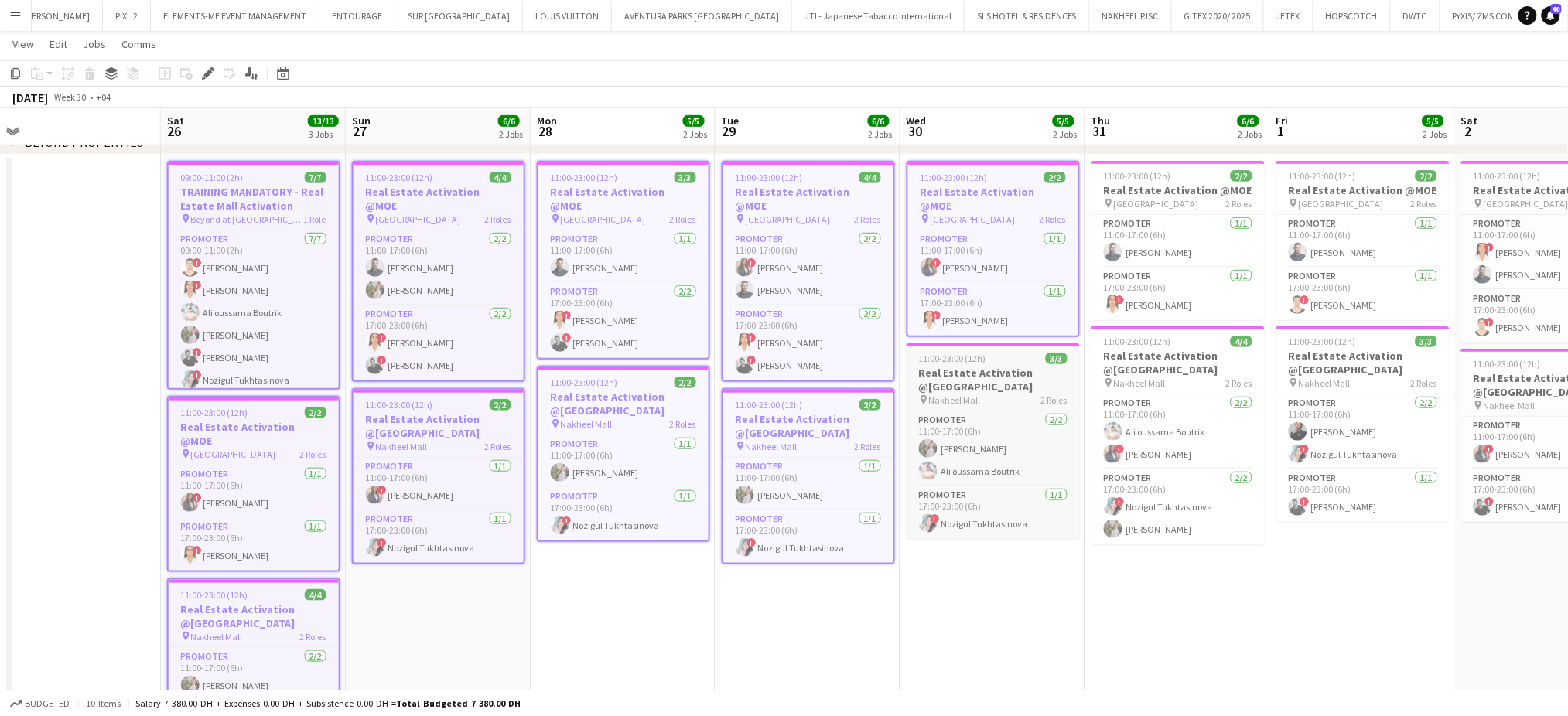
click at [962, 373] on h3 "Real Estate Activation @[GEOGRAPHIC_DATA]" at bounding box center [993, 380] width 173 height 28
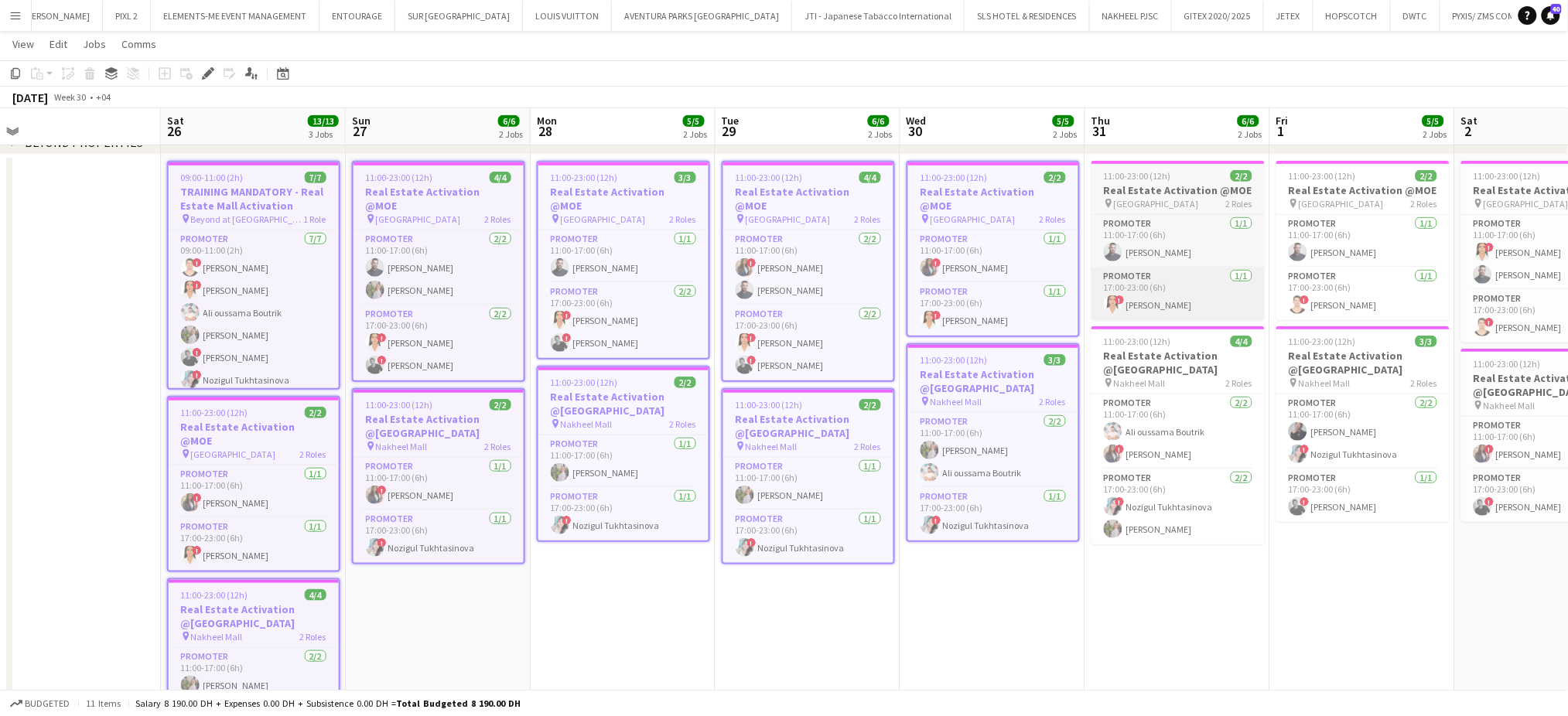
drag, startPoint x: 1148, startPoint y: 186, endPoint x: 1149, endPoint y: 314, distance: 128.0
click at [1148, 187] on h3 "Real Estate Activation @MOE" at bounding box center [1179, 190] width 173 height 14
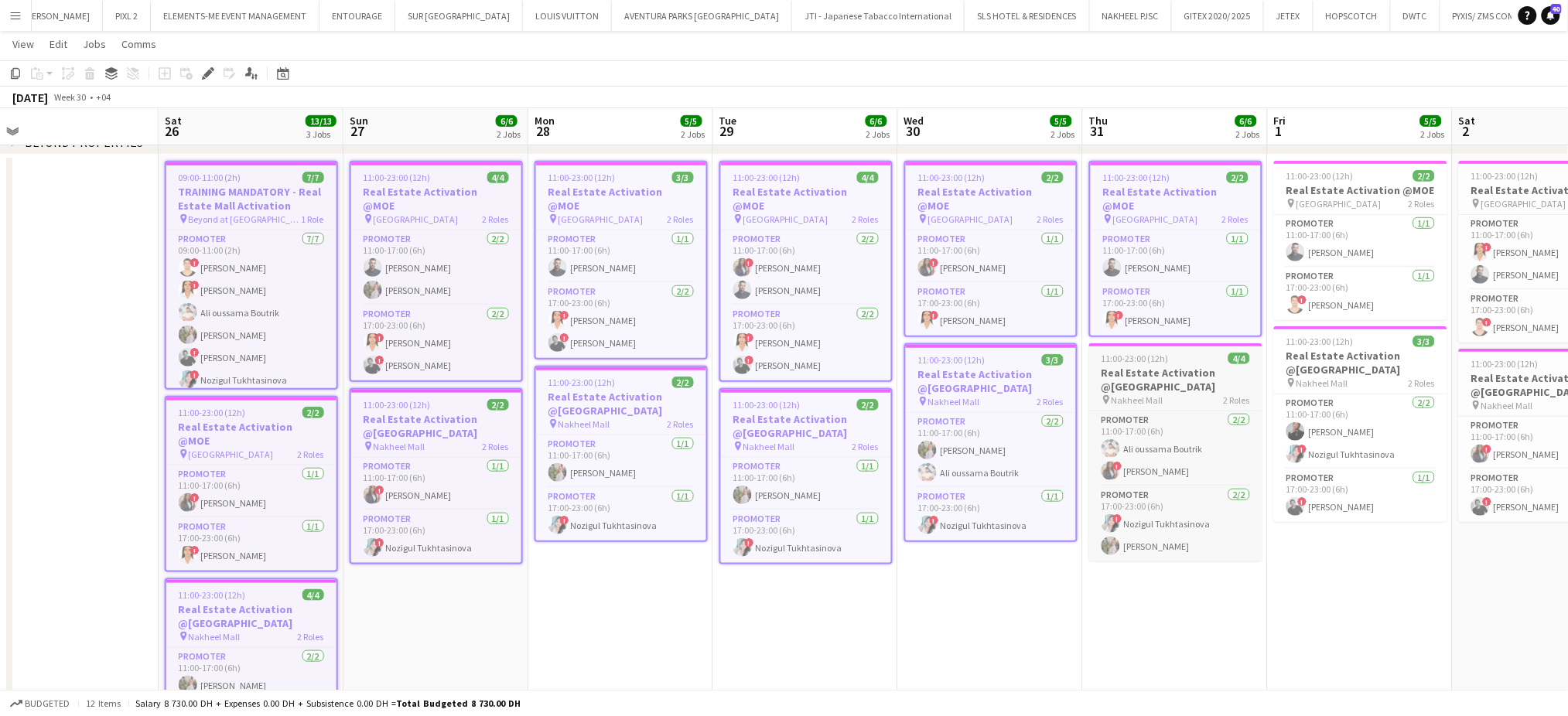
click at [1153, 371] on h3 "Real Estate Activation @[GEOGRAPHIC_DATA]" at bounding box center [1176, 380] width 173 height 28
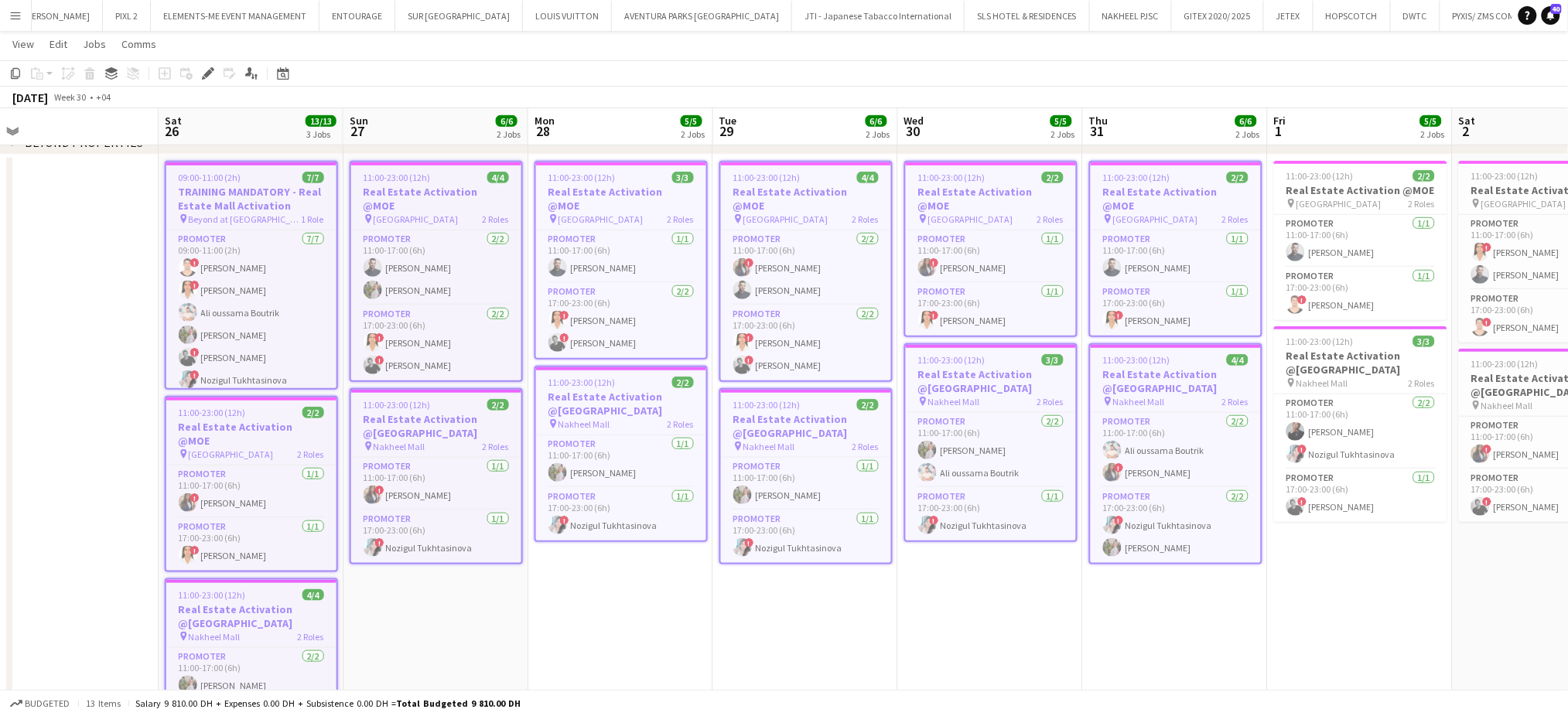
drag, startPoint x: 531, startPoint y: 706, endPoint x: 404, endPoint y: 707, distance: 127.0
click at [404, 707] on div "Budgeted 13 items Salary 9 810.00 DH + Expenses 0.00 DH + Subsistence 0.00 DH =…" at bounding box center [784, 703] width 1568 height 26
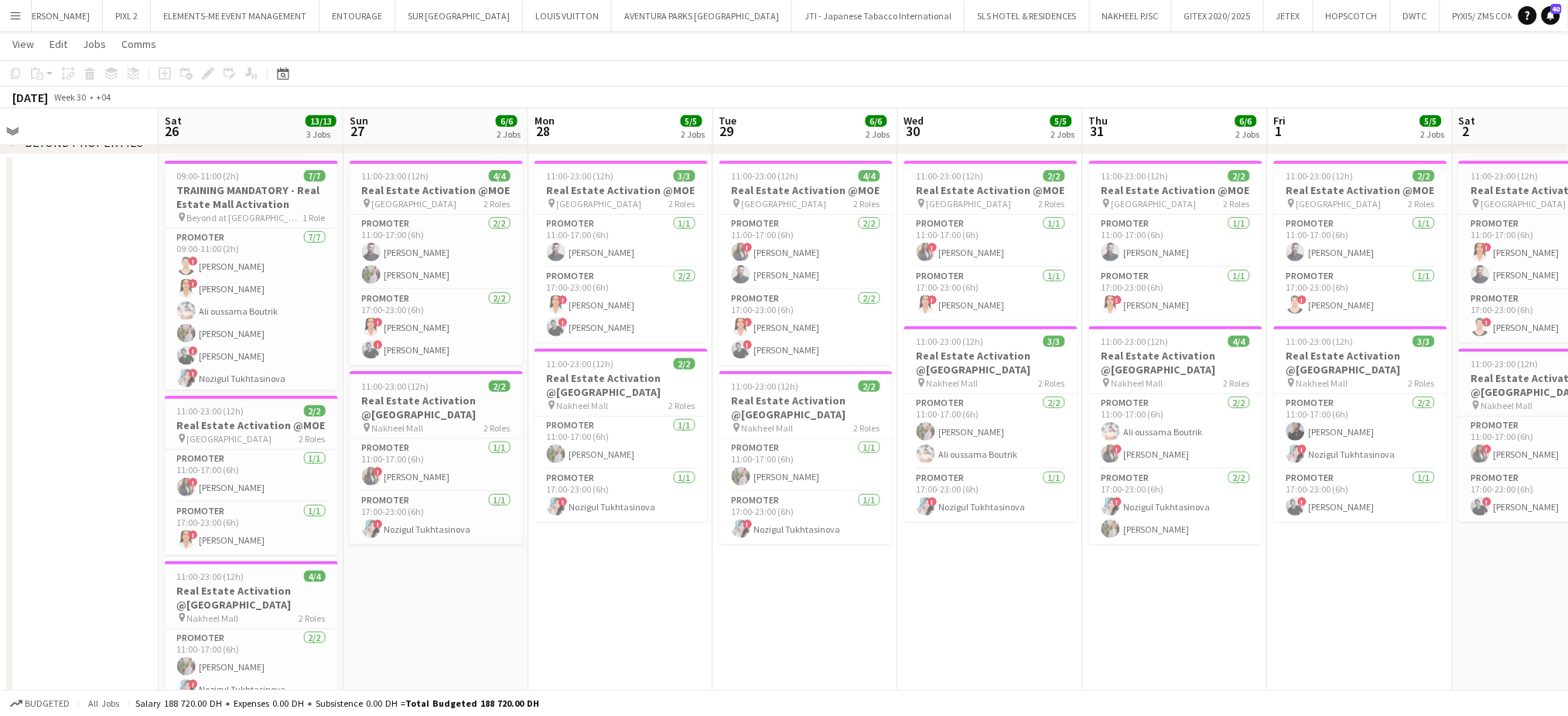
scroll to position [0, 368]
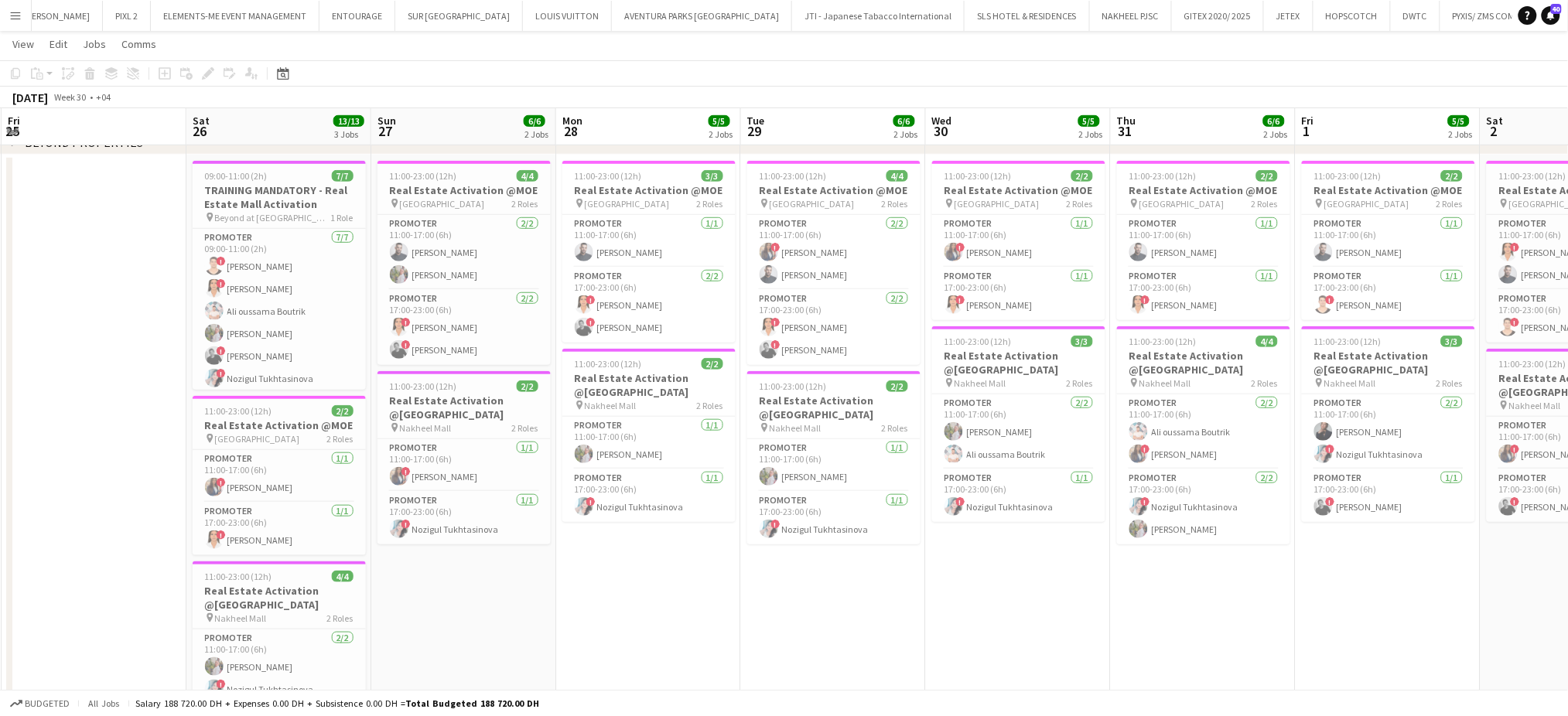
drag, startPoint x: 664, startPoint y: 445, endPoint x: 712, endPoint y: 450, distance: 48.3
click at [712, 450] on app-calendar-viewport "Wed 23 Thu 24 Fri 25 Sat 26 13/13 3 Jobs Sun 27 6/6 2 Jobs Mon 28 5/5 2 Jobs Tu…" at bounding box center [784, 386] width 1568 height 1271
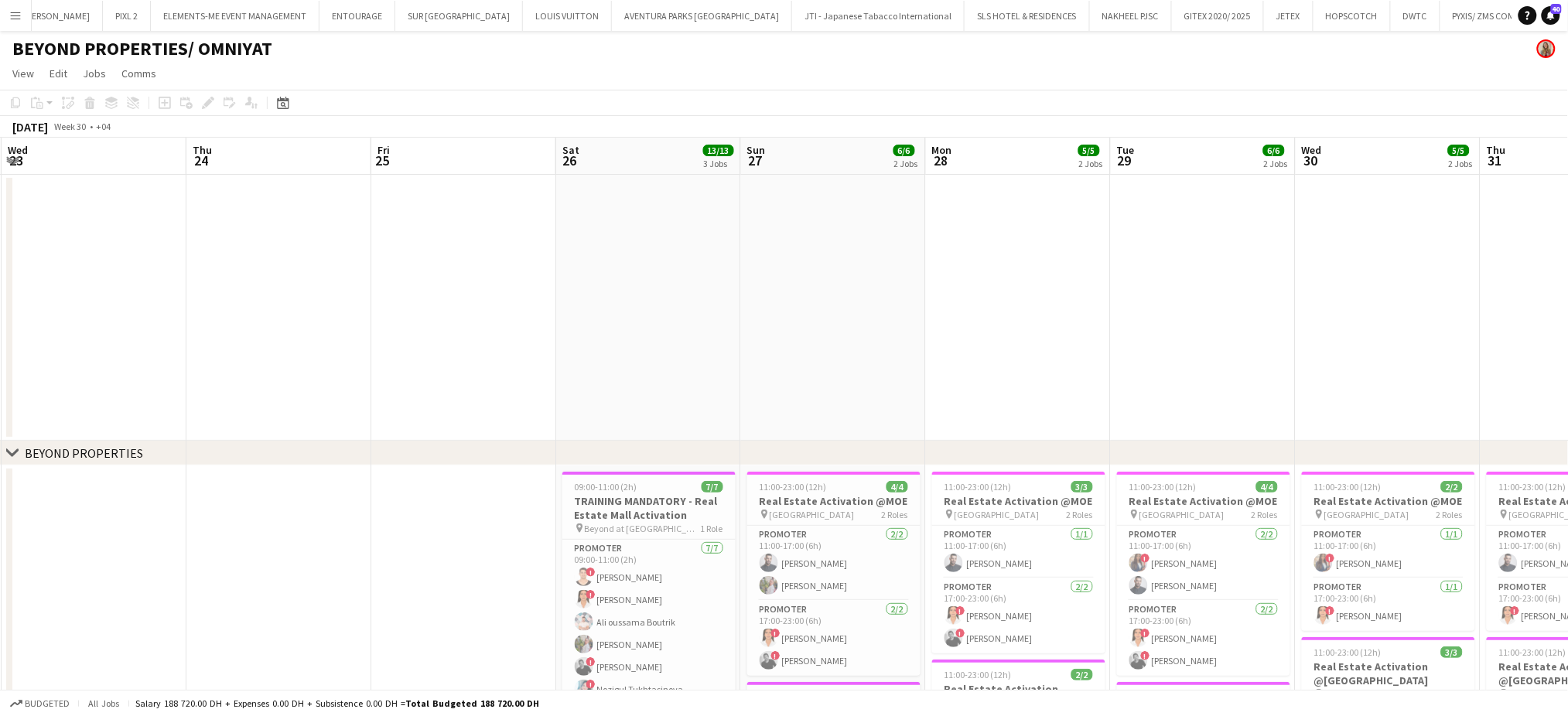
scroll to position [205, 0]
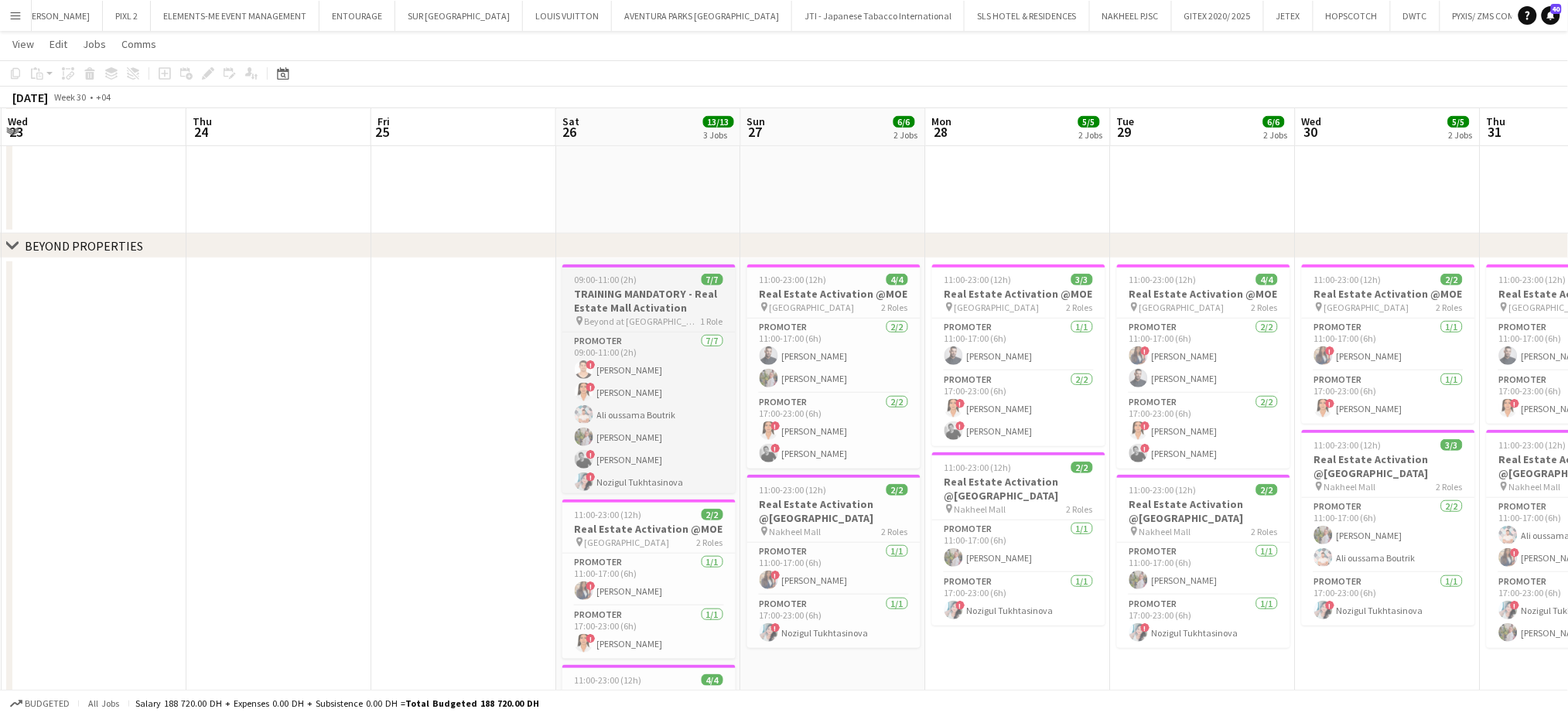
click at [650, 308] on h3 "TRAINING MANDATORY - Real Estate Mall Activation" at bounding box center [649, 301] width 173 height 28
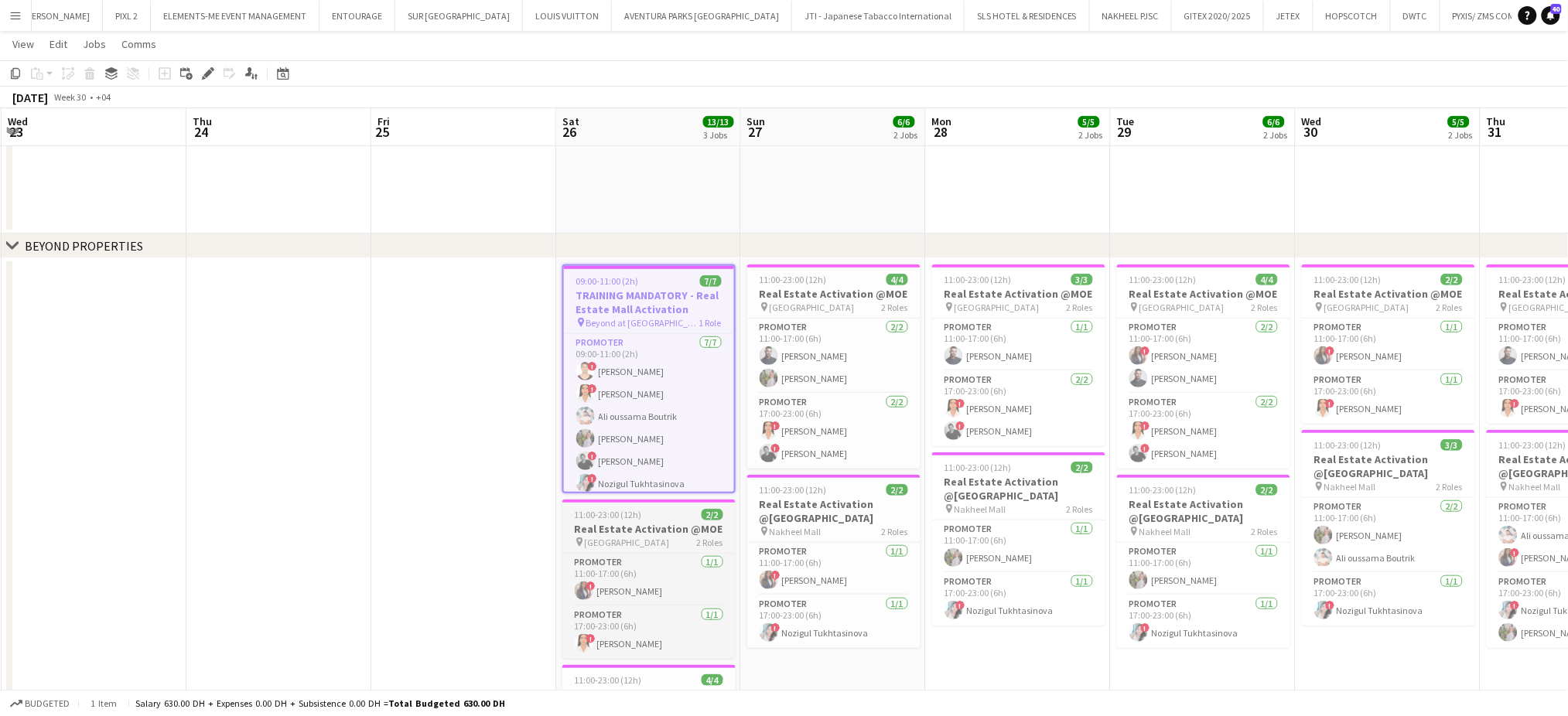
click at [627, 524] on h3 "Real Estate Activation @MOE" at bounding box center [649, 529] width 173 height 14
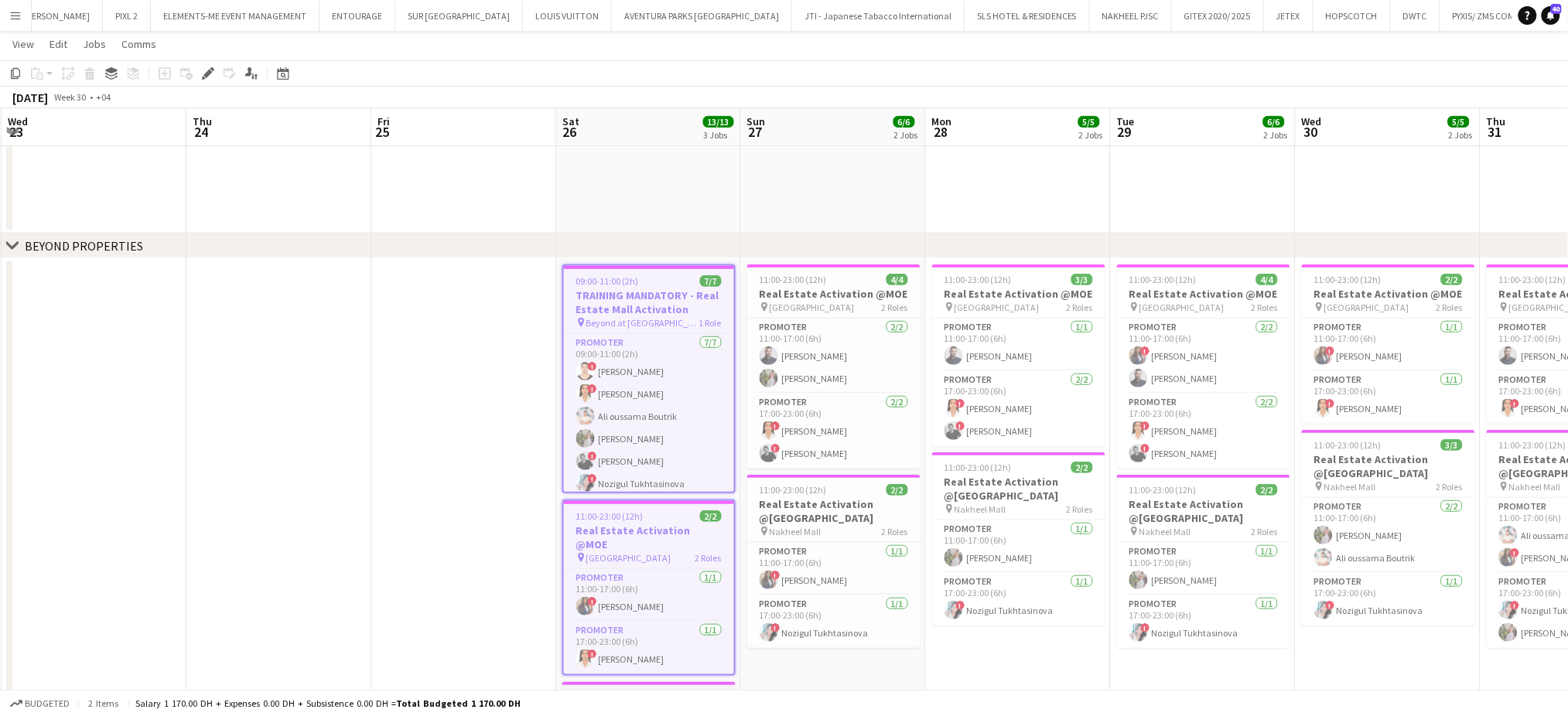
click at [644, 692] on div "11:00-23:00 (12h) 4/4" at bounding box center [649, 697] width 173 height 11
click at [818, 277] on span "11:00-23:00 (12h)" at bounding box center [792, 280] width 67 height 11
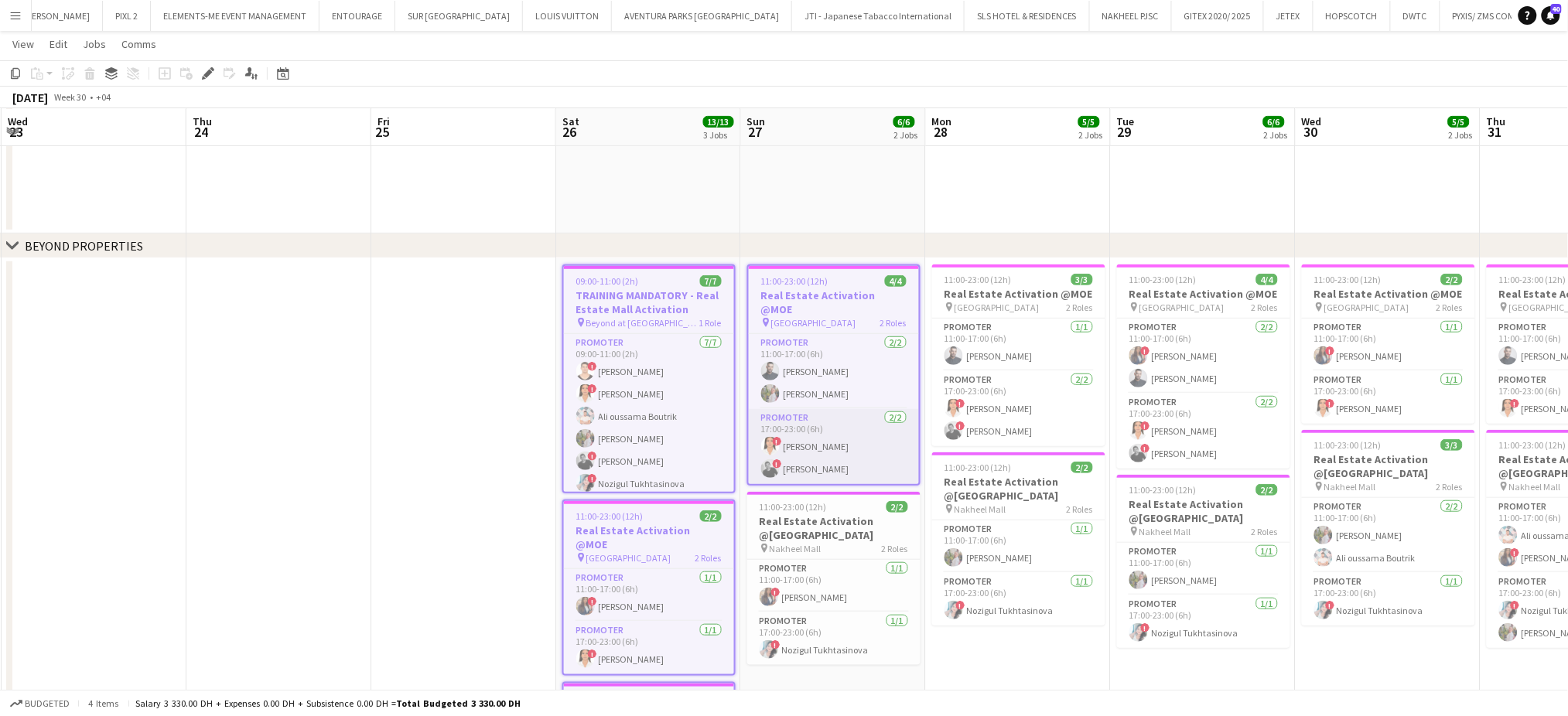
drag, startPoint x: 801, startPoint y: 507, endPoint x: 830, endPoint y: 468, distance: 48.6
click at [801, 514] on h3 "Real Estate Activation @Nakheel mall" at bounding box center [834, 529] width 173 height 28
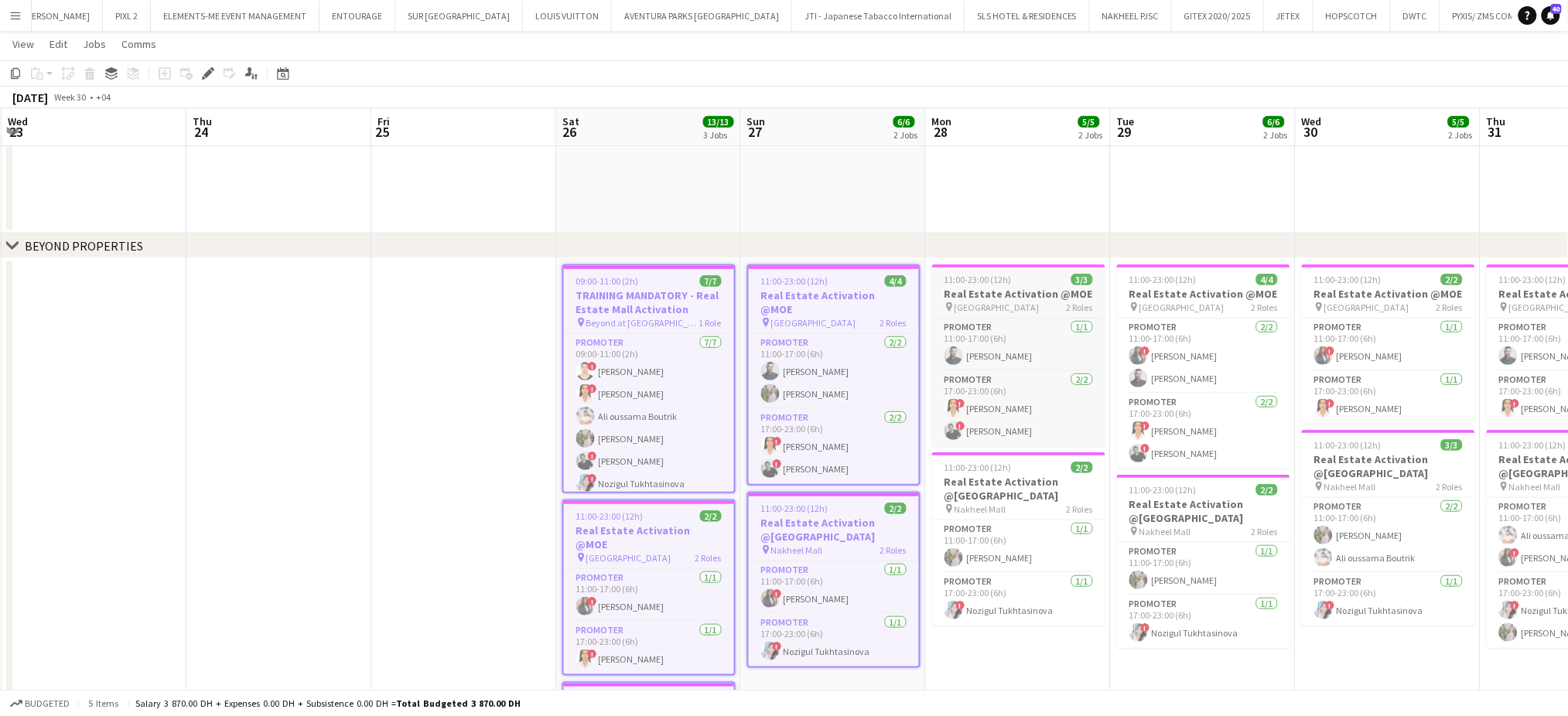
drag, startPoint x: 1013, startPoint y: 286, endPoint x: 1006, endPoint y: 317, distance: 31.8
click at [1013, 287] on h3 "Real Estate Activation @MOE" at bounding box center [1019, 294] width 173 height 14
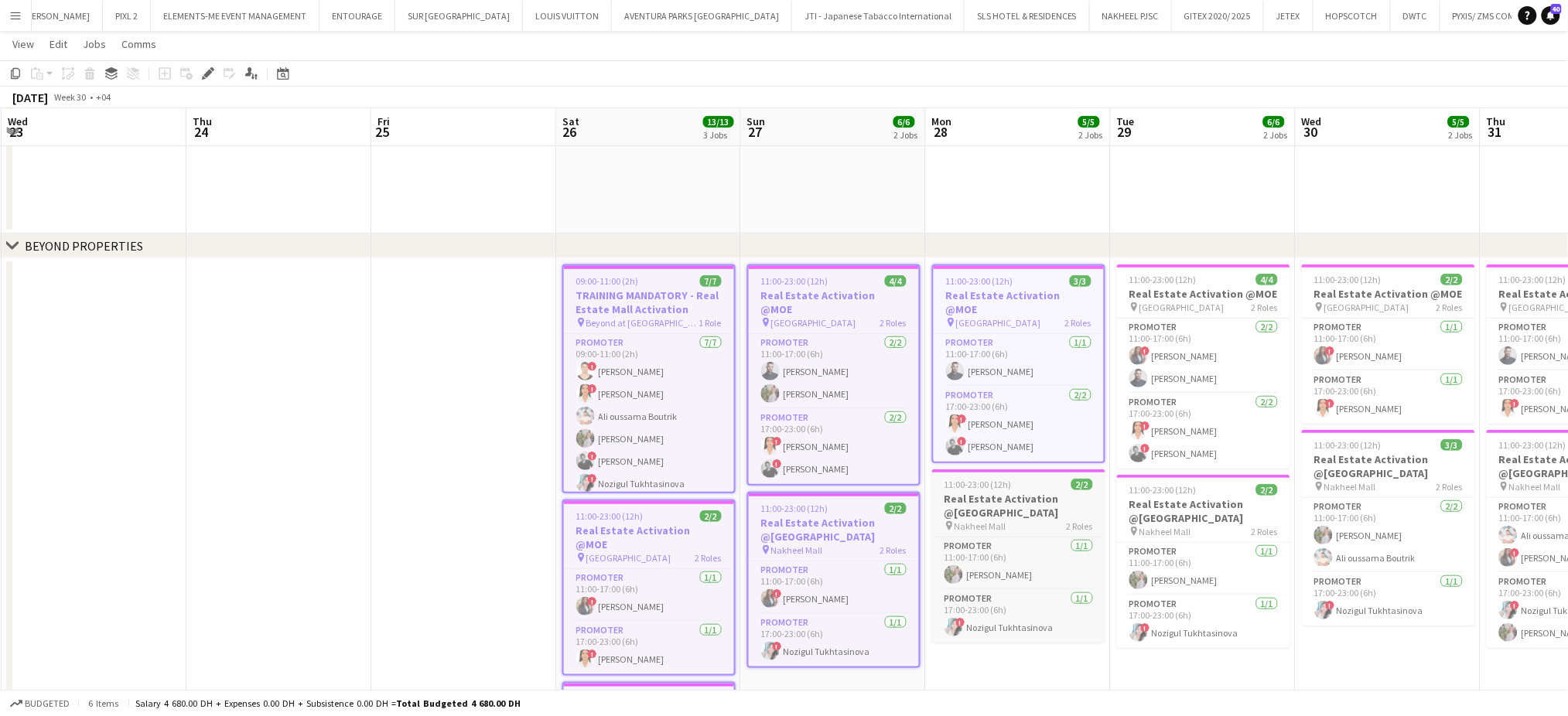
click at [969, 479] on span "11:00-23:00 (12h)" at bounding box center [978, 484] width 67 height 11
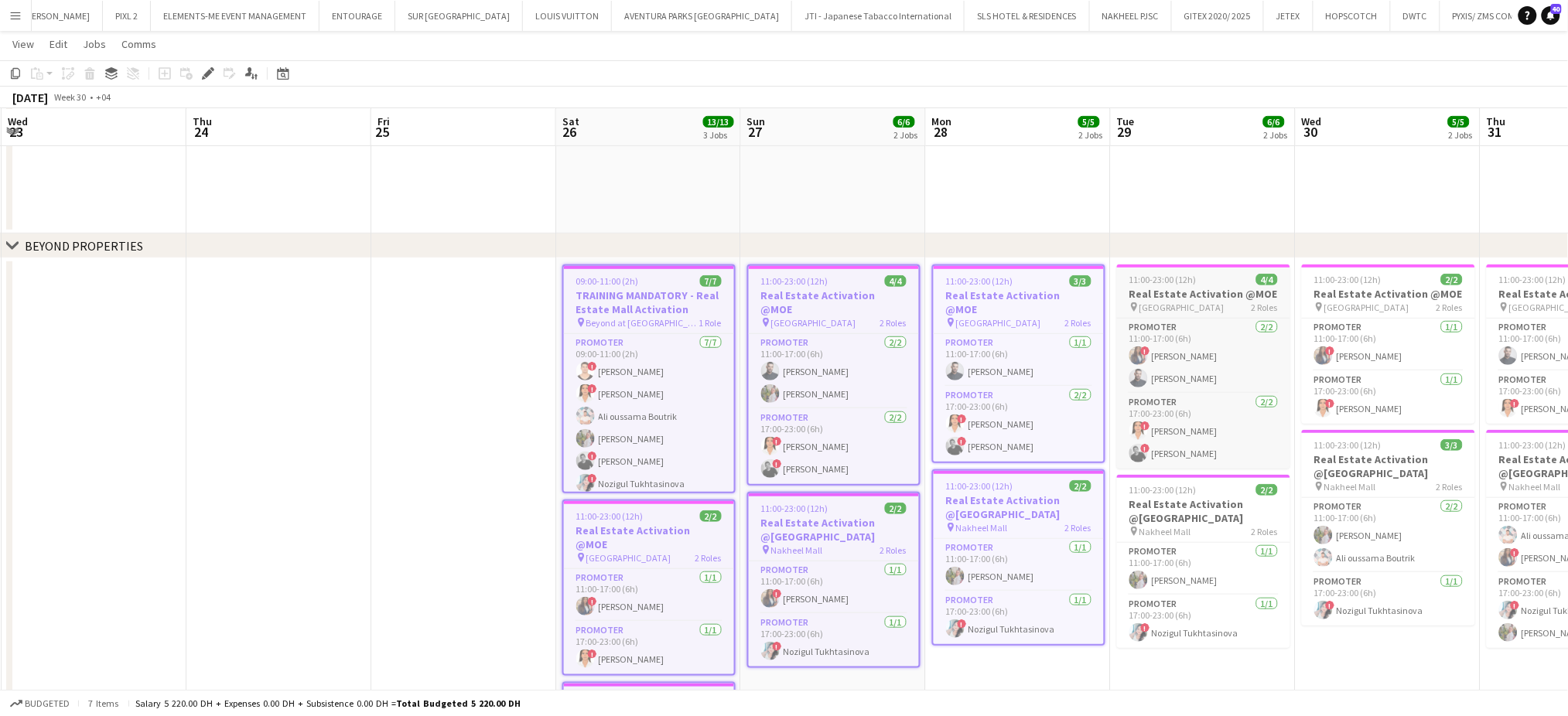
click at [1191, 287] on h3 "Real Estate Activation @MOE" at bounding box center [1204, 294] width 173 height 14
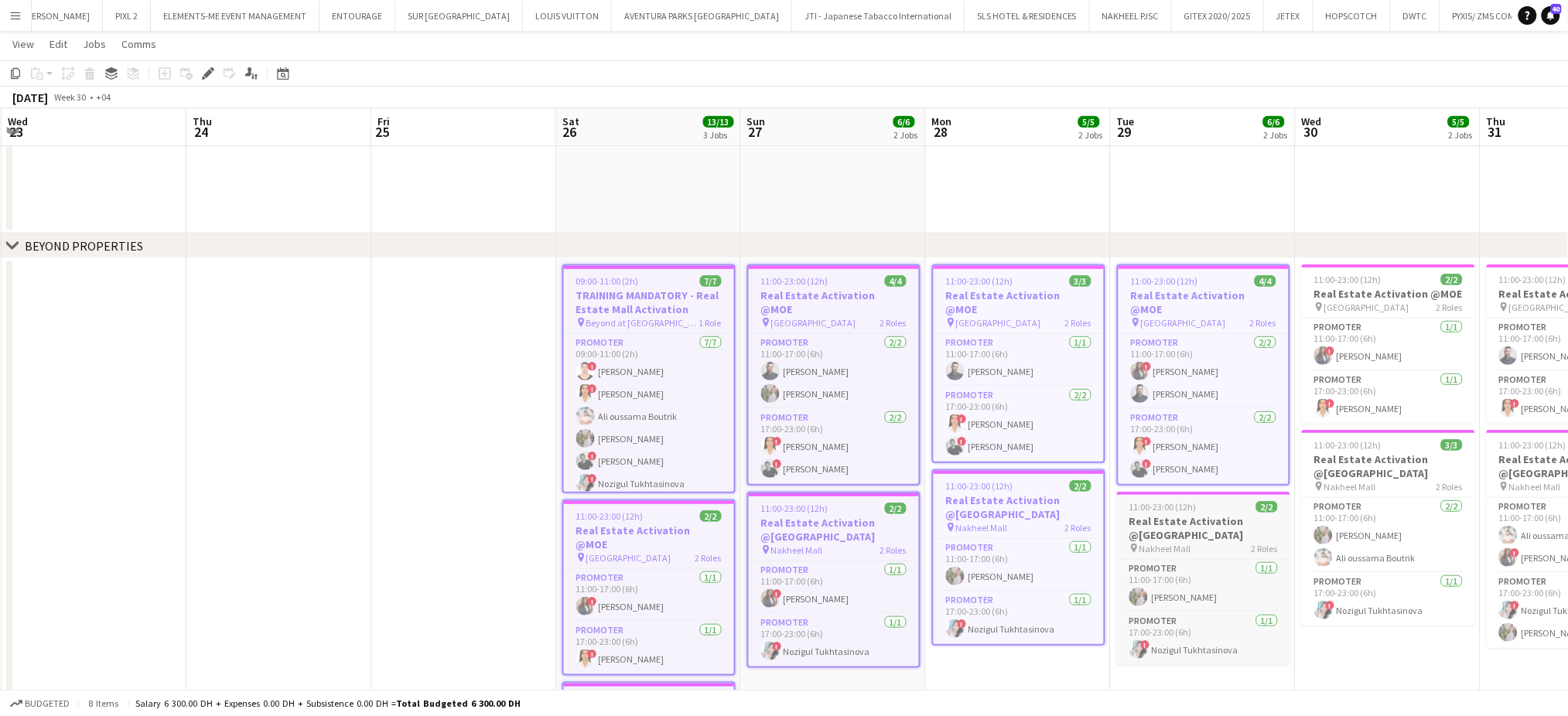
click at [1183, 501] on span "11:00-23:00 (12h)" at bounding box center [1163, 507] width 67 height 11
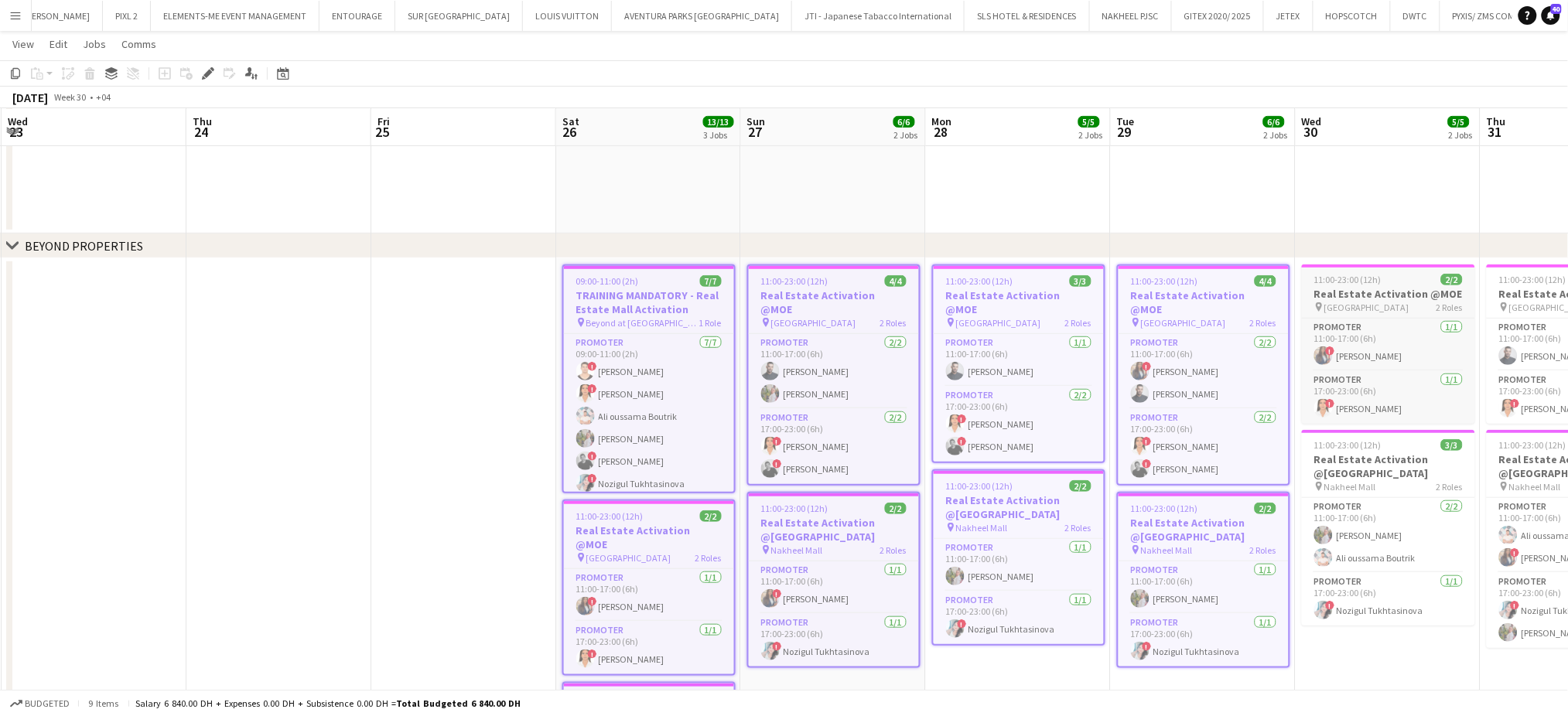
click at [1350, 284] on span "11:00-23:00 (12h)" at bounding box center [1348, 280] width 67 height 11
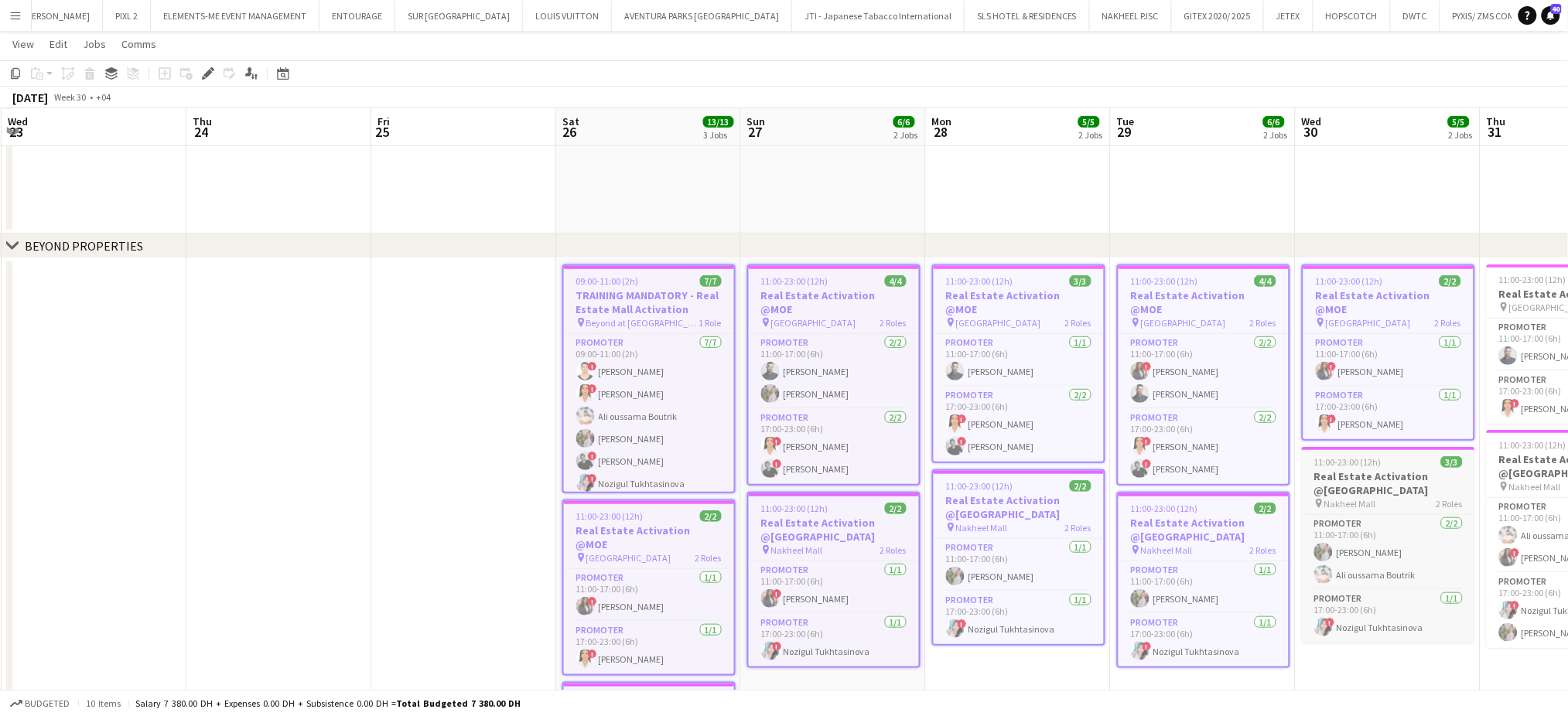
click at [1380, 469] on h3 "Real Estate Activation @Nakheel mall" at bounding box center [1389, 483] width 173 height 28
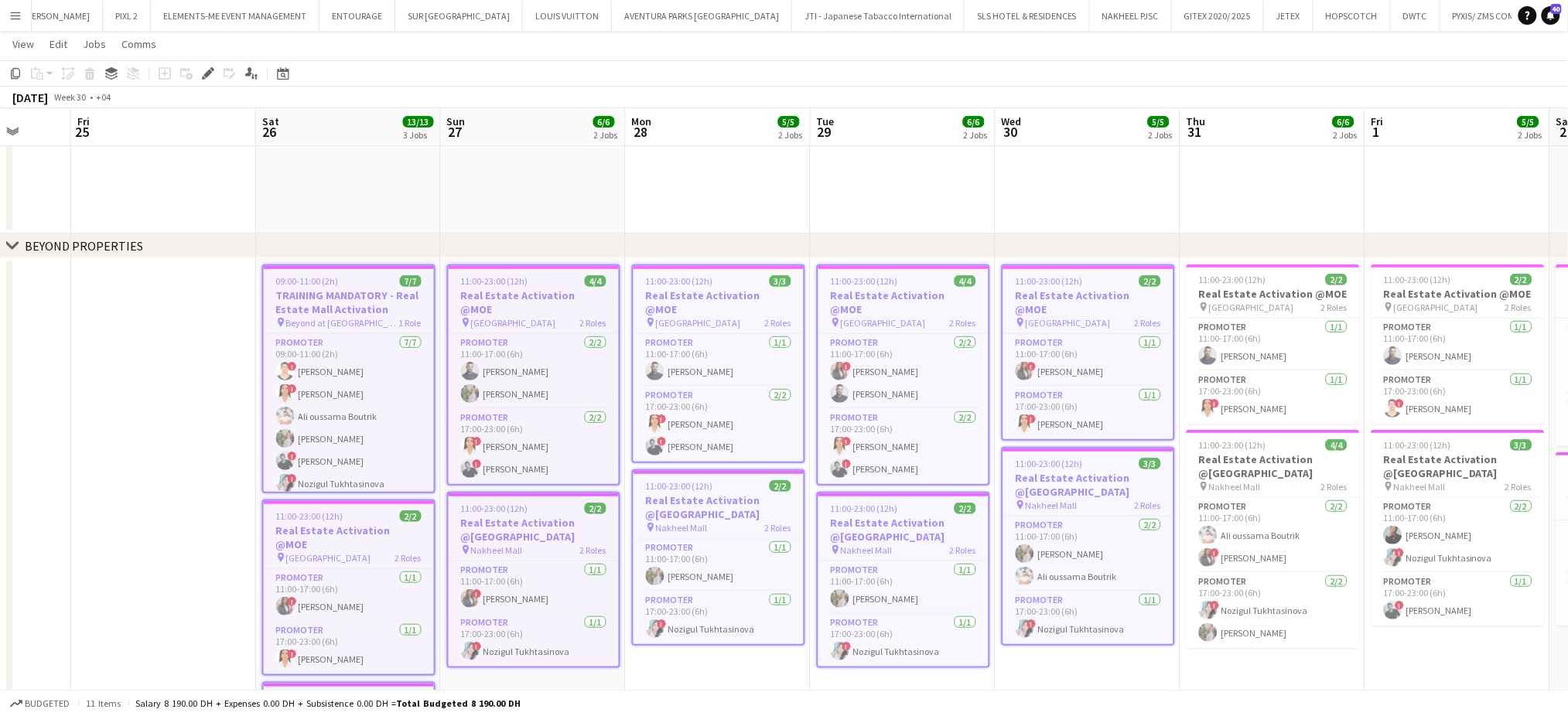
drag, startPoint x: 1405, startPoint y: 472, endPoint x: 1025, endPoint y: 464, distance: 380.1
click at [1030, 467] on app-calendar-viewport "Mon 21 Tue 22 Wed 23 Thu 24 Fri 25 Sat 26 13/13 3 Jobs Sun 27 6/6 2 Jobs Mon 28…" at bounding box center [784, 490] width 1568 height 1271
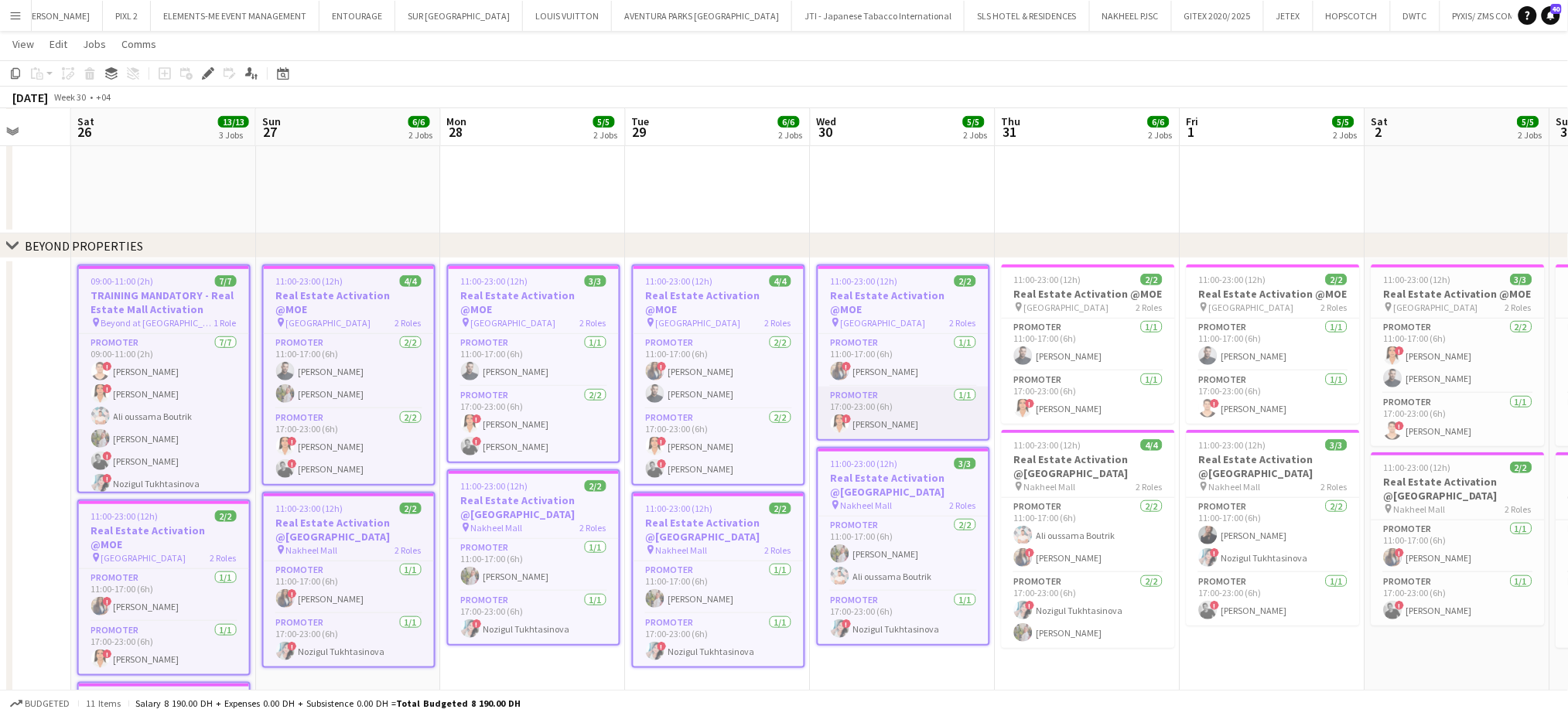
scroll to position [0, 560]
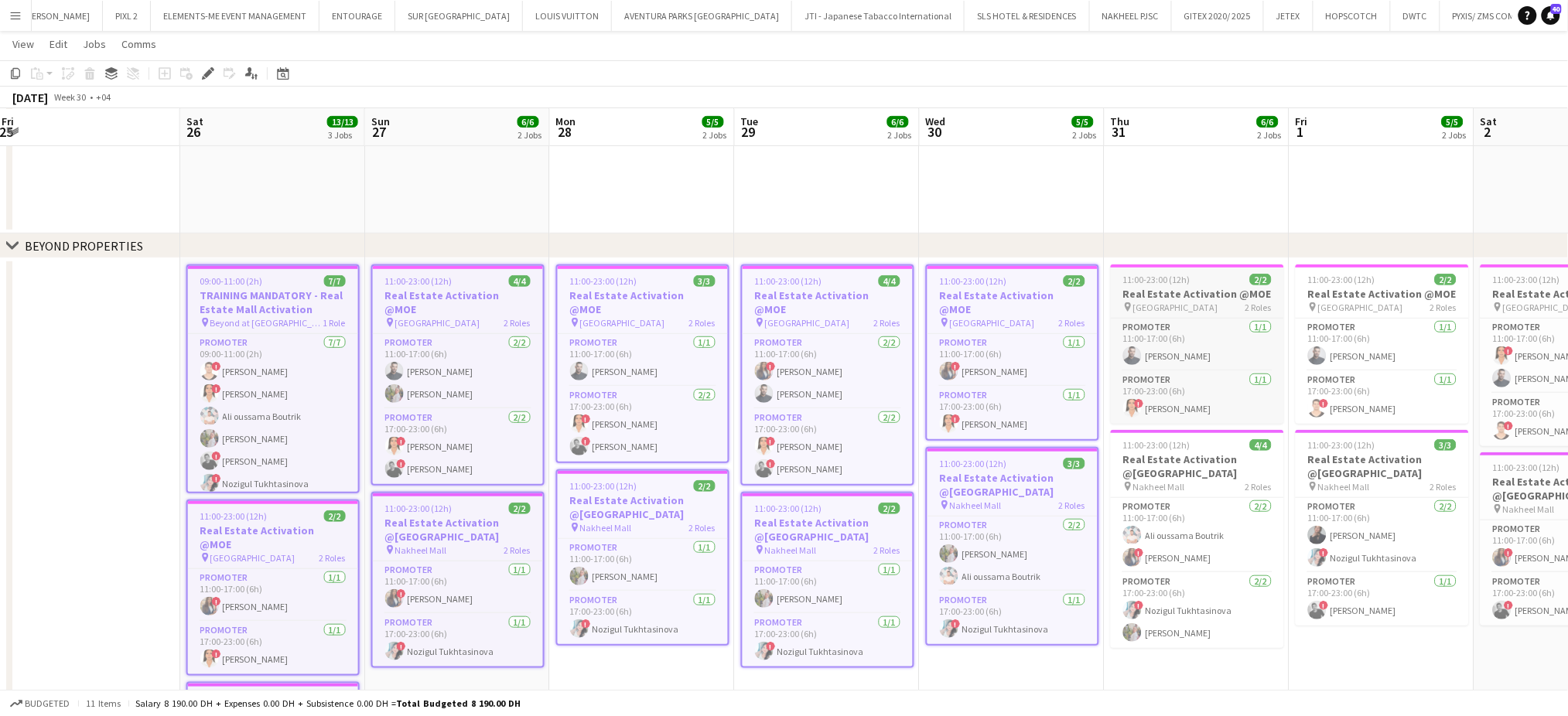
click at [1150, 287] on h3 "Real Estate Activation @MOE" at bounding box center [1198, 294] width 173 height 14
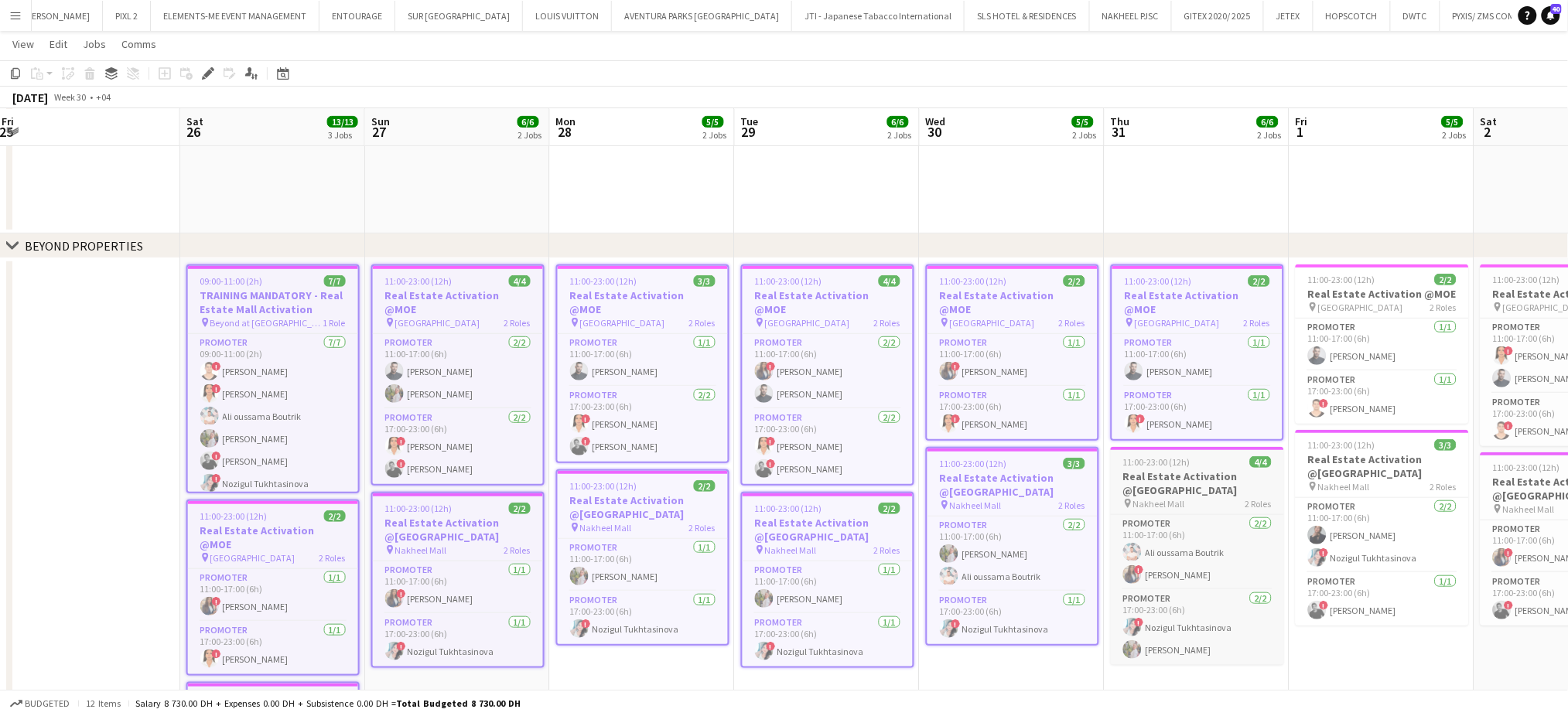
click at [1157, 469] on h3 "Real Estate Activation @Nakheel mall" at bounding box center [1198, 483] width 173 height 28
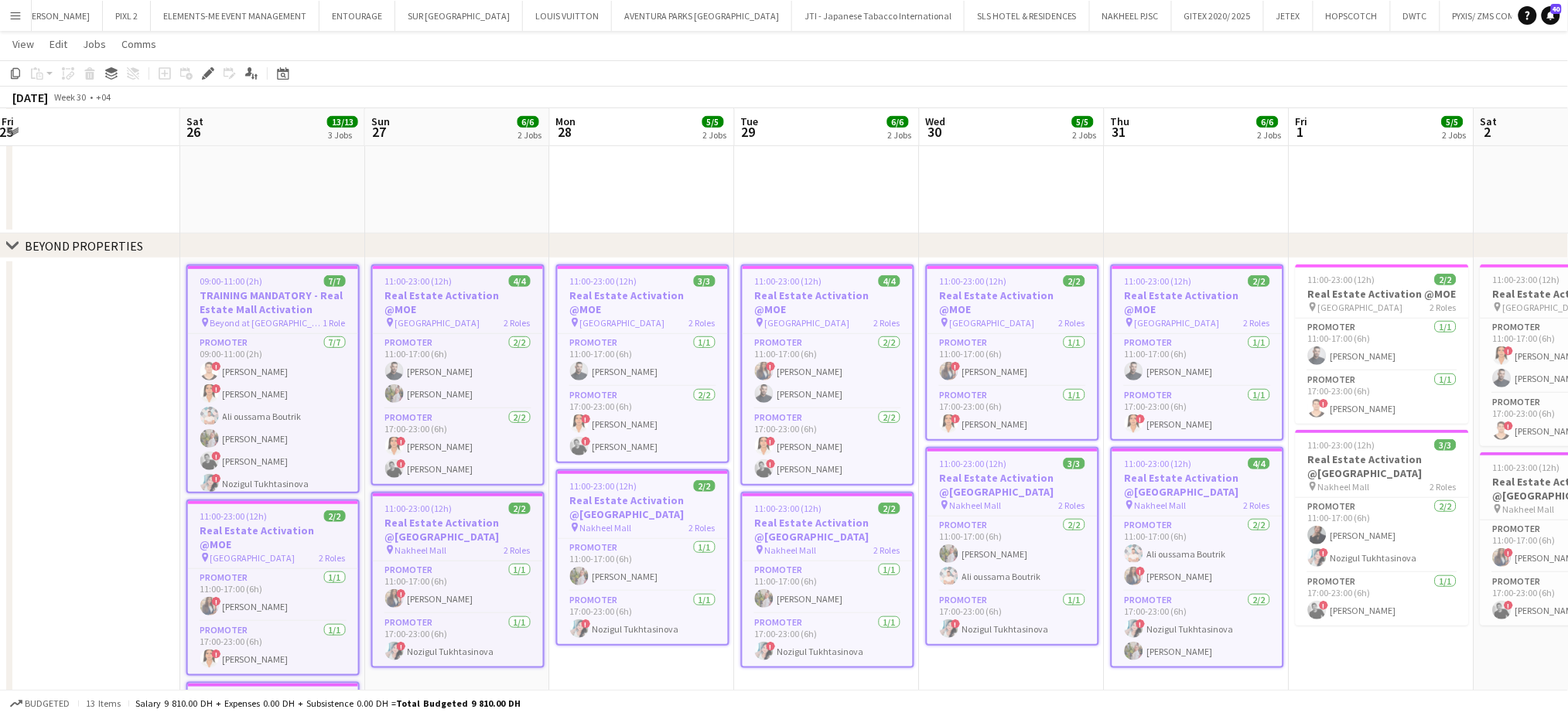
click at [79, 364] on app-date-cell at bounding box center [88, 620] width 185 height 724
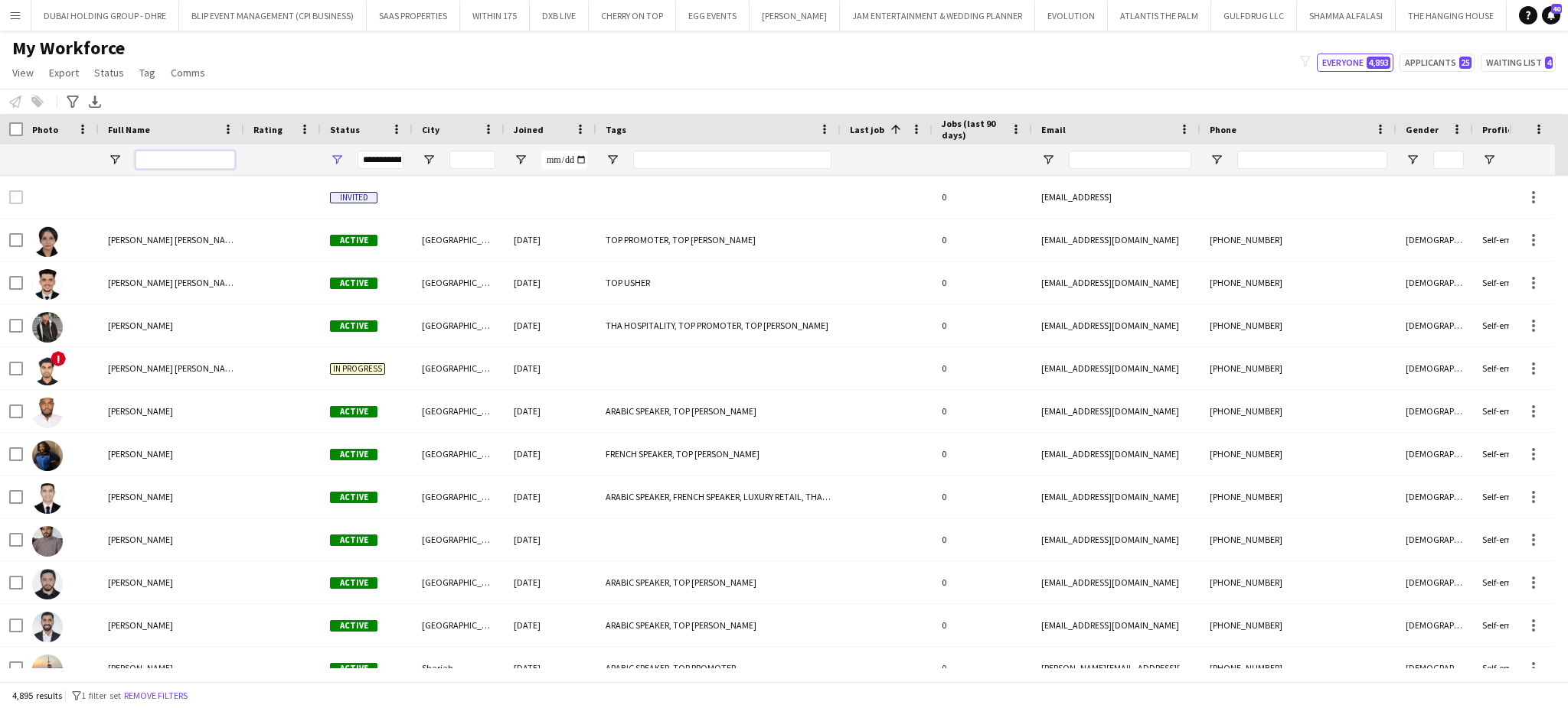
click at [175, 162] on input "Full Name Filter Input" at bounding box center [185, 160] width 100 height 19
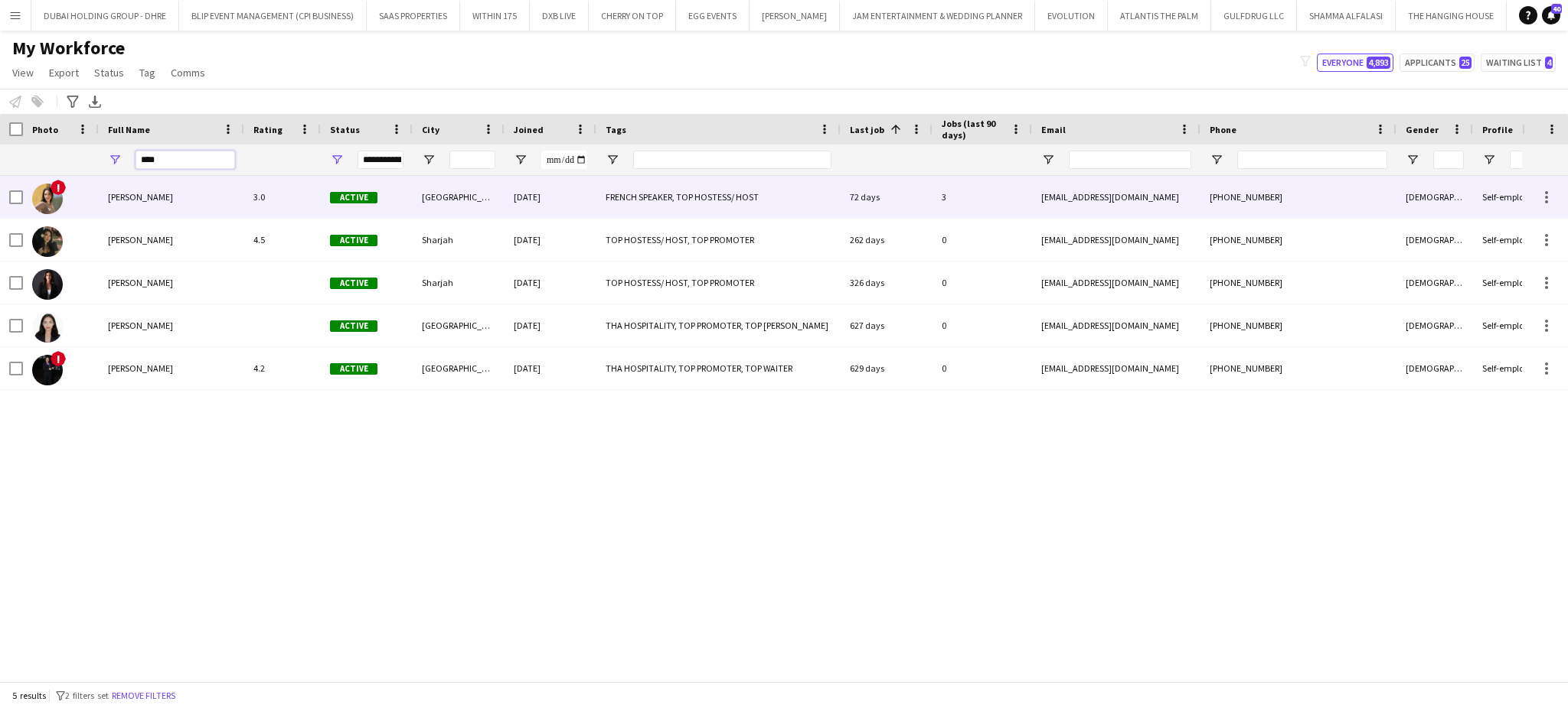
type input "****"
click at [139, 195] on span "[PERSON_NAME]" at bounding box center [141, 197] width 65 height 11
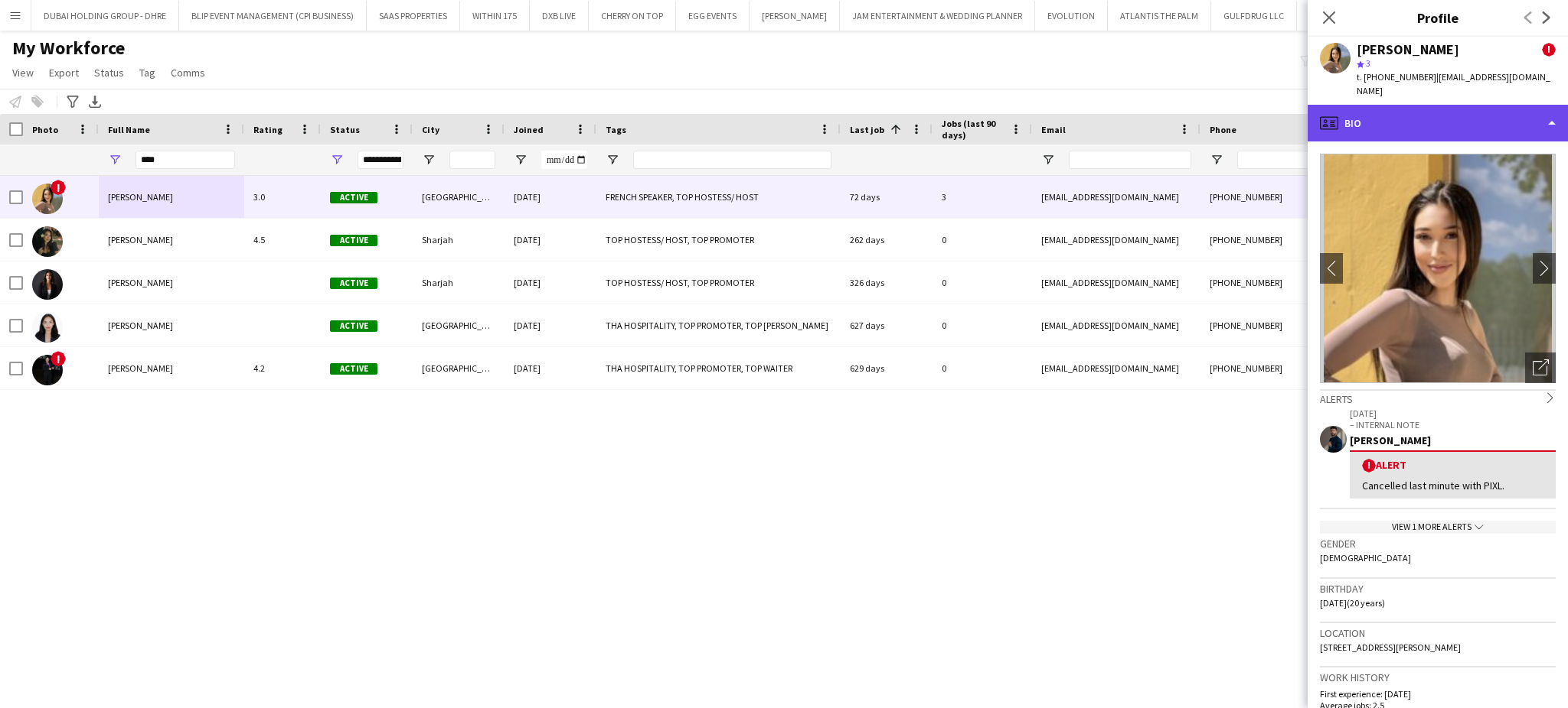
click at [1503, 104] on div "profile Bio" at bounding box center [1437, 122] width 260 height 36
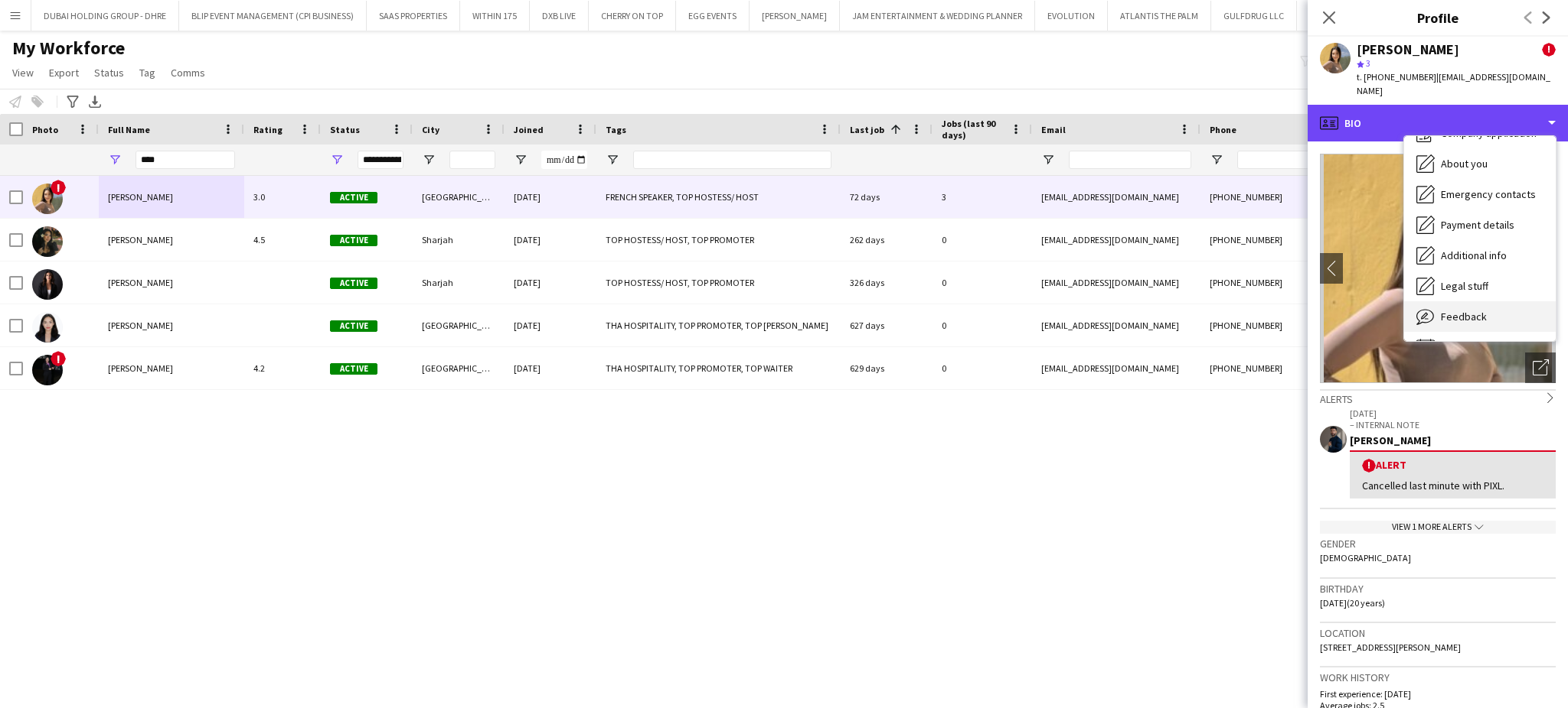
scroll to position [82, 0]
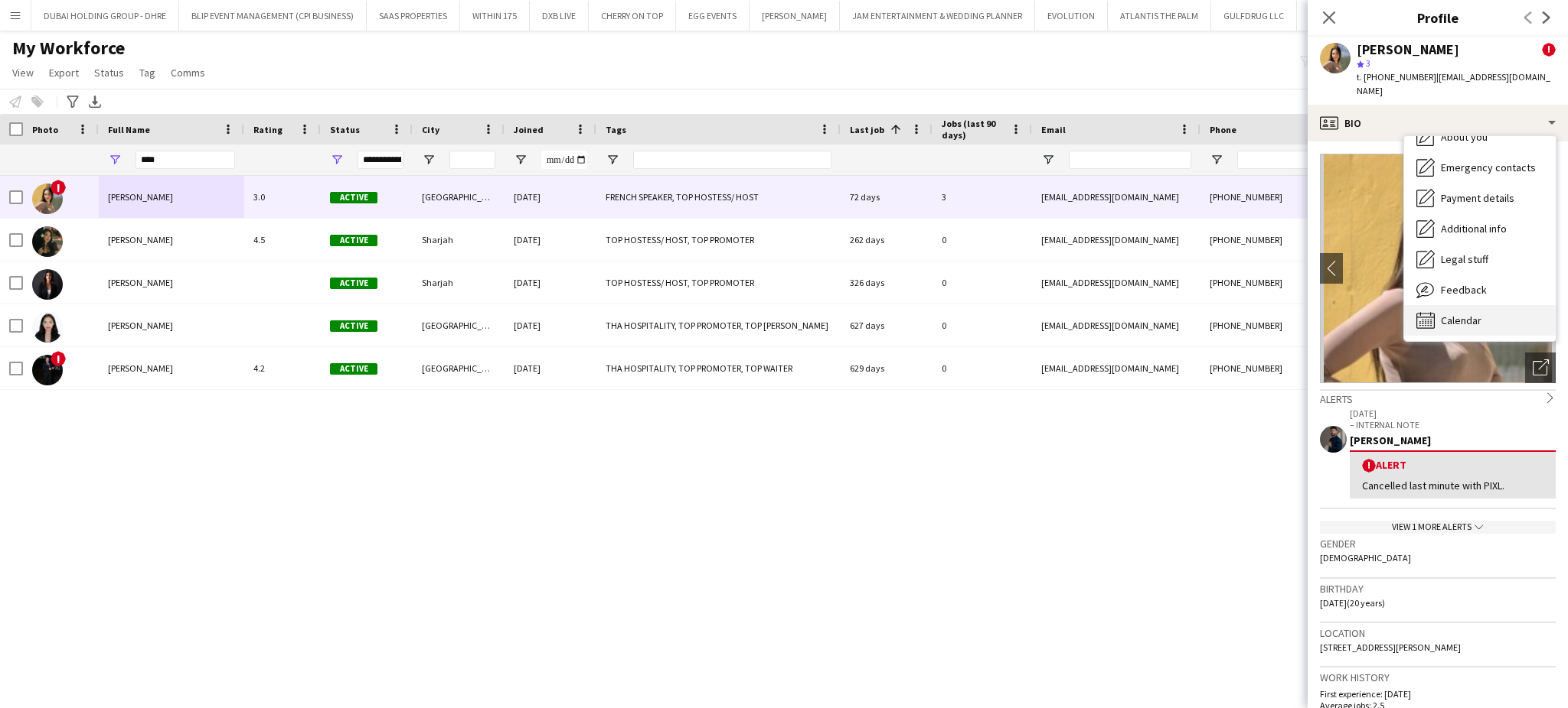
click at [1474, 314] on span "Calendar" at bounding box center [1461, 320] width 41 height 14
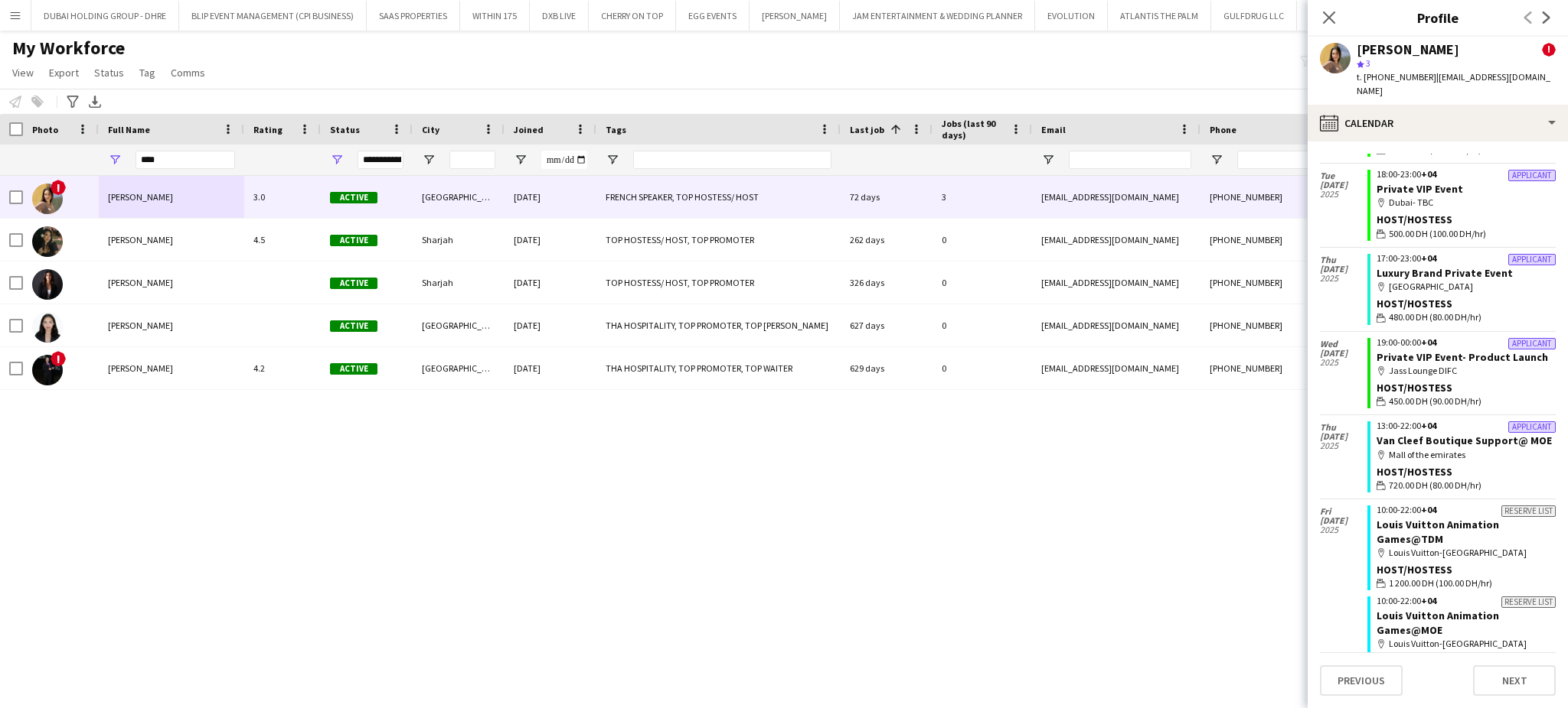
scroll to position [386, 0]
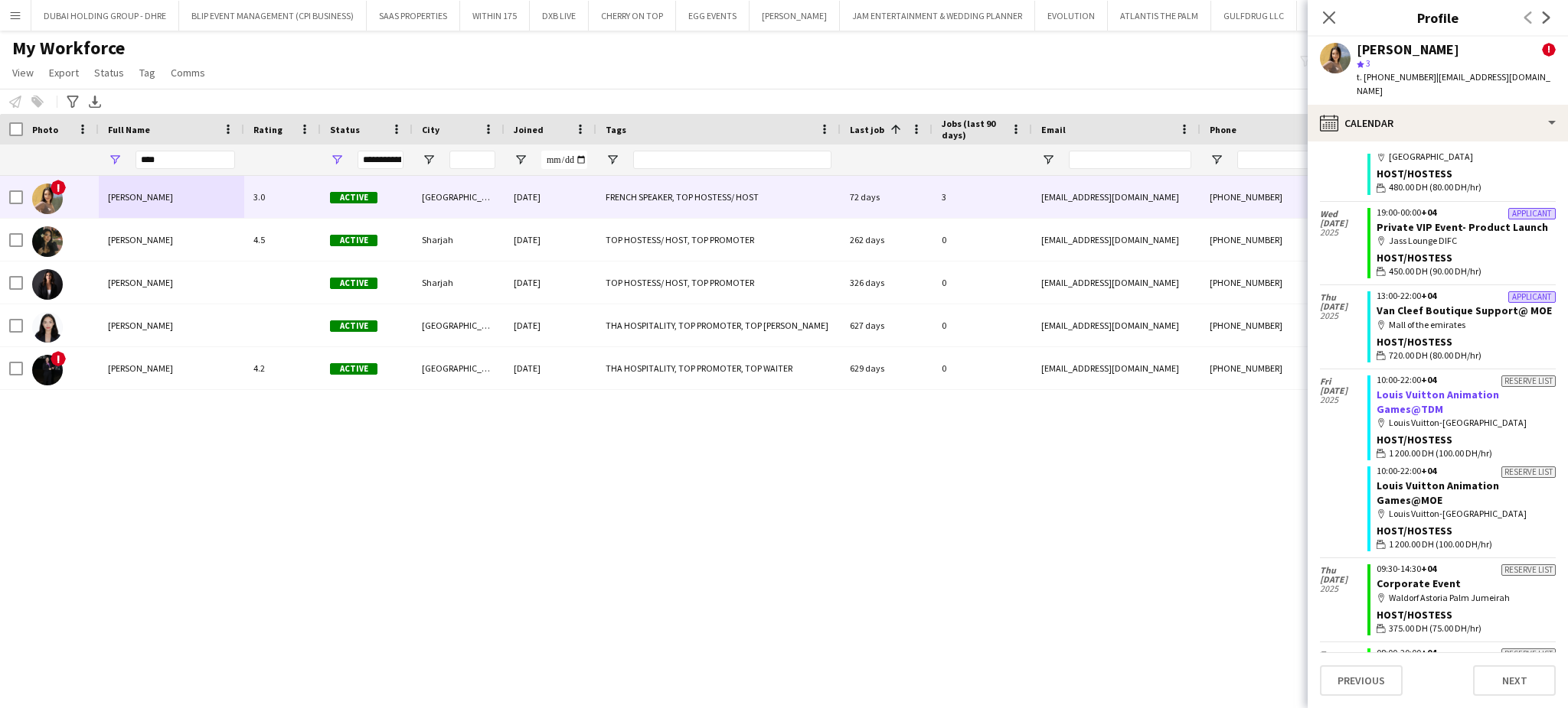
click at [1406, 388] on link "Louis Vuitton Animation Games@TDM" at bounding box center [1437, 402] width 122 height 28
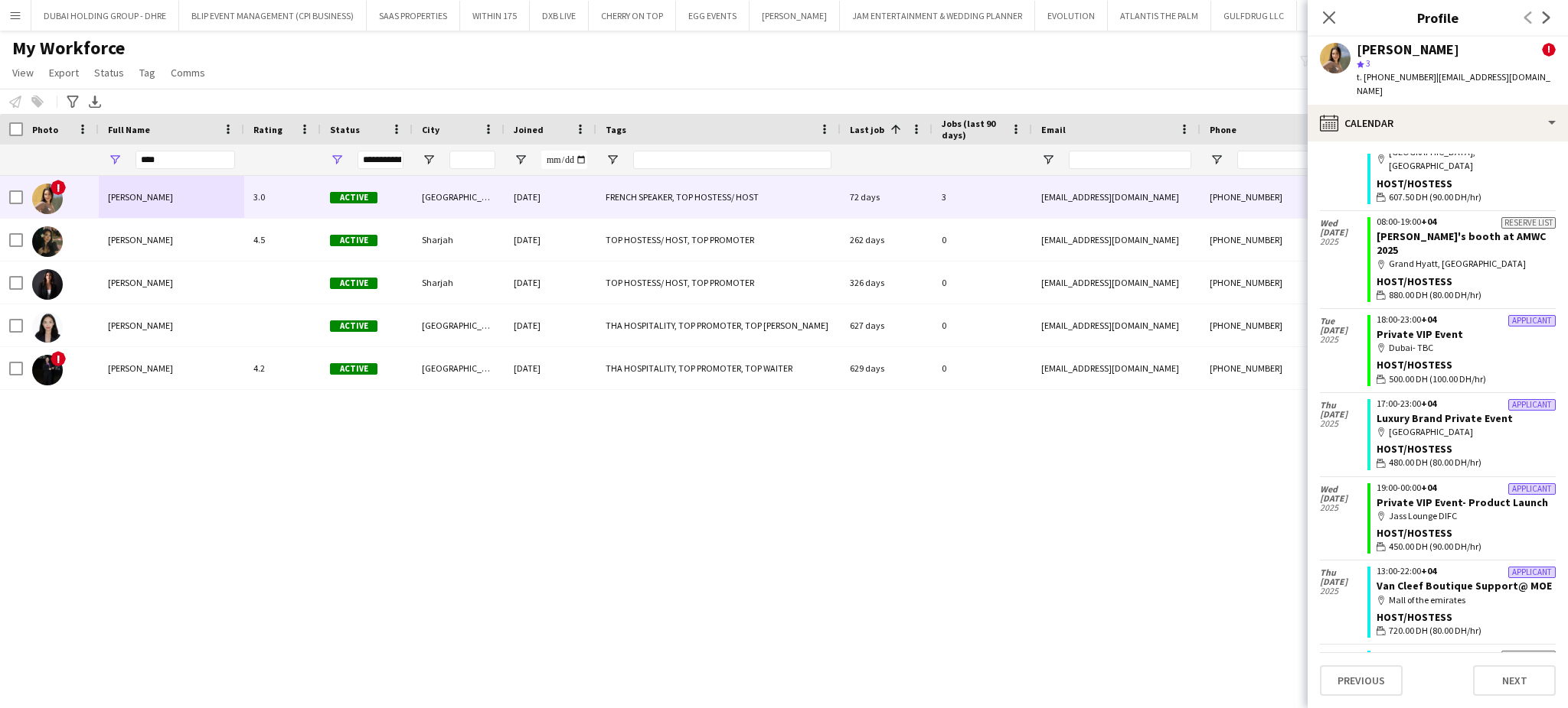
scroll to position [0, 0]
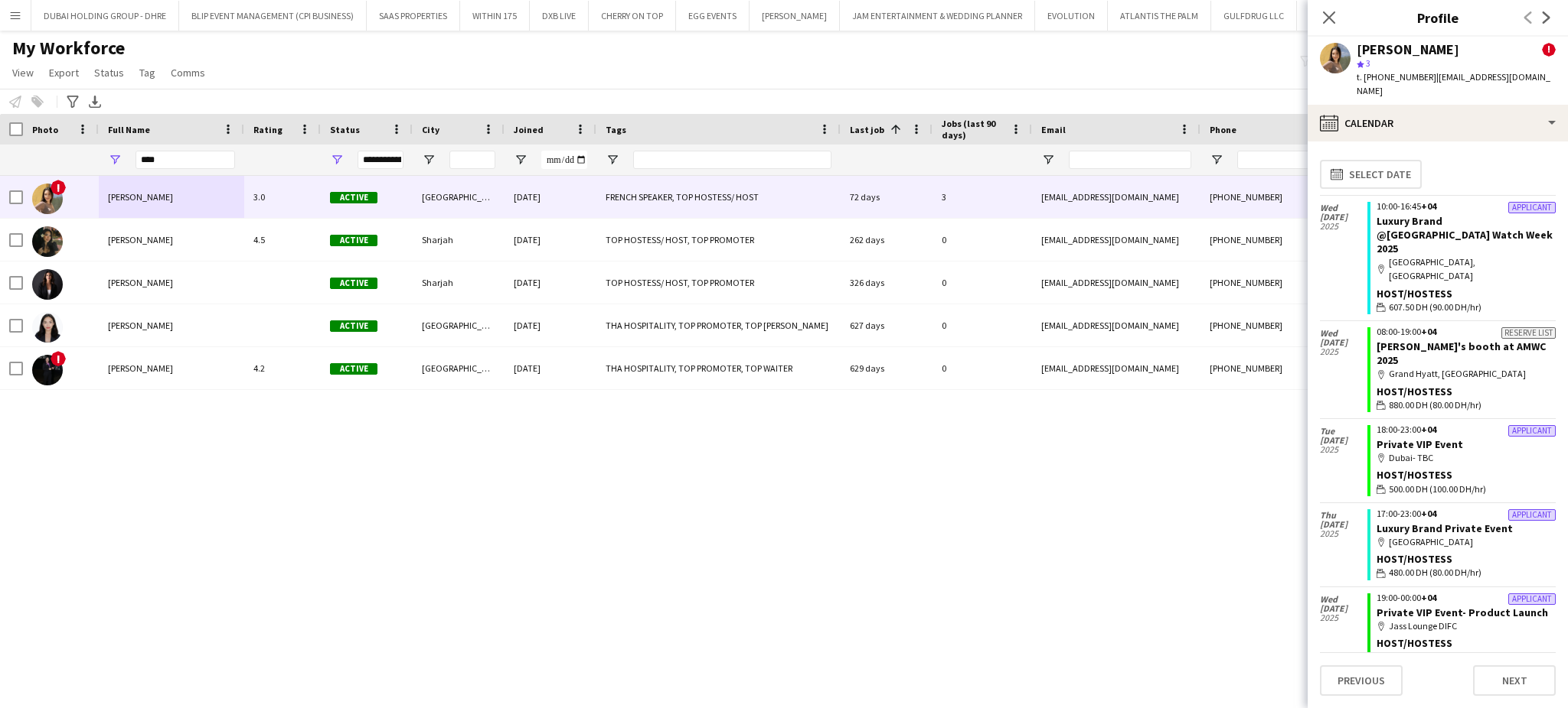
click at [605, 555] on div "! Jasmine Berais 3.0 Active Dubai 27-02-2024 FRENCH SPEAKER, TOP HOSTESS/ HOST …" at bounding box center [761, 422] width 1521 height 493
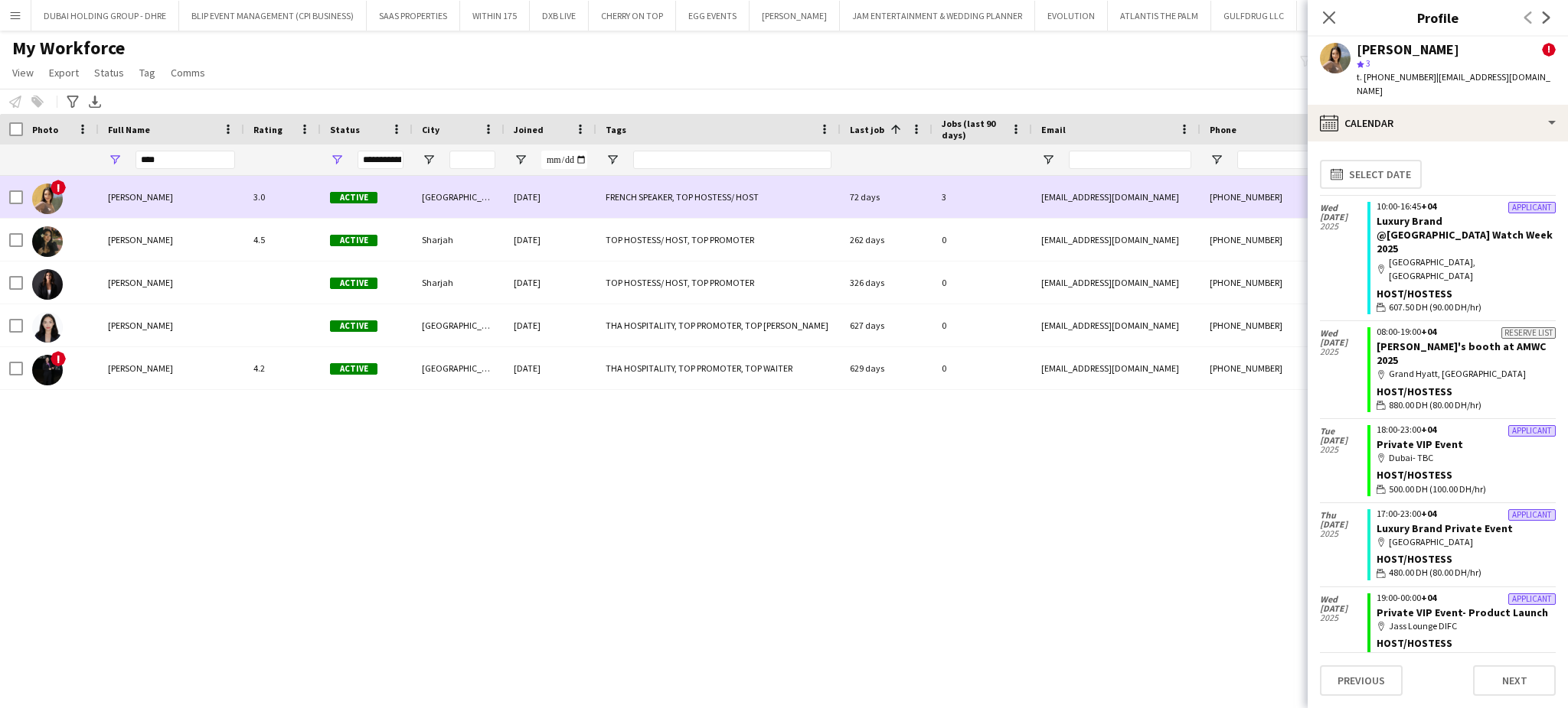
drag, startPoint x: 172, startPoint y: 191, endPoint x: 234, endPoint y: 216, distance: 66.9
click at [172, 191] on div "Jasmine Berais" at bounding box center [172, 197] width 145 height 42
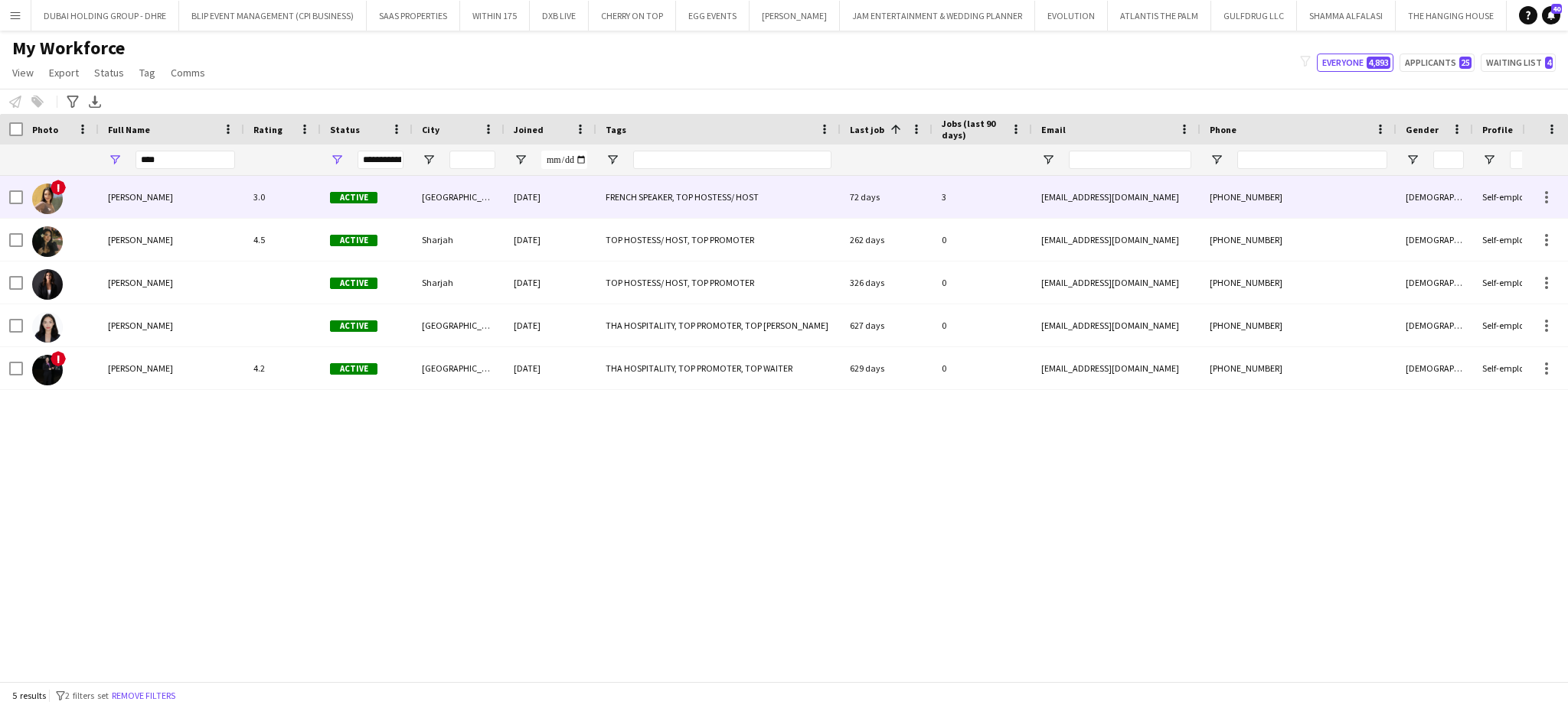
click at [172, 193] on div "Jasmine Berais" at bounding box center [172, 197] width 145 height 42
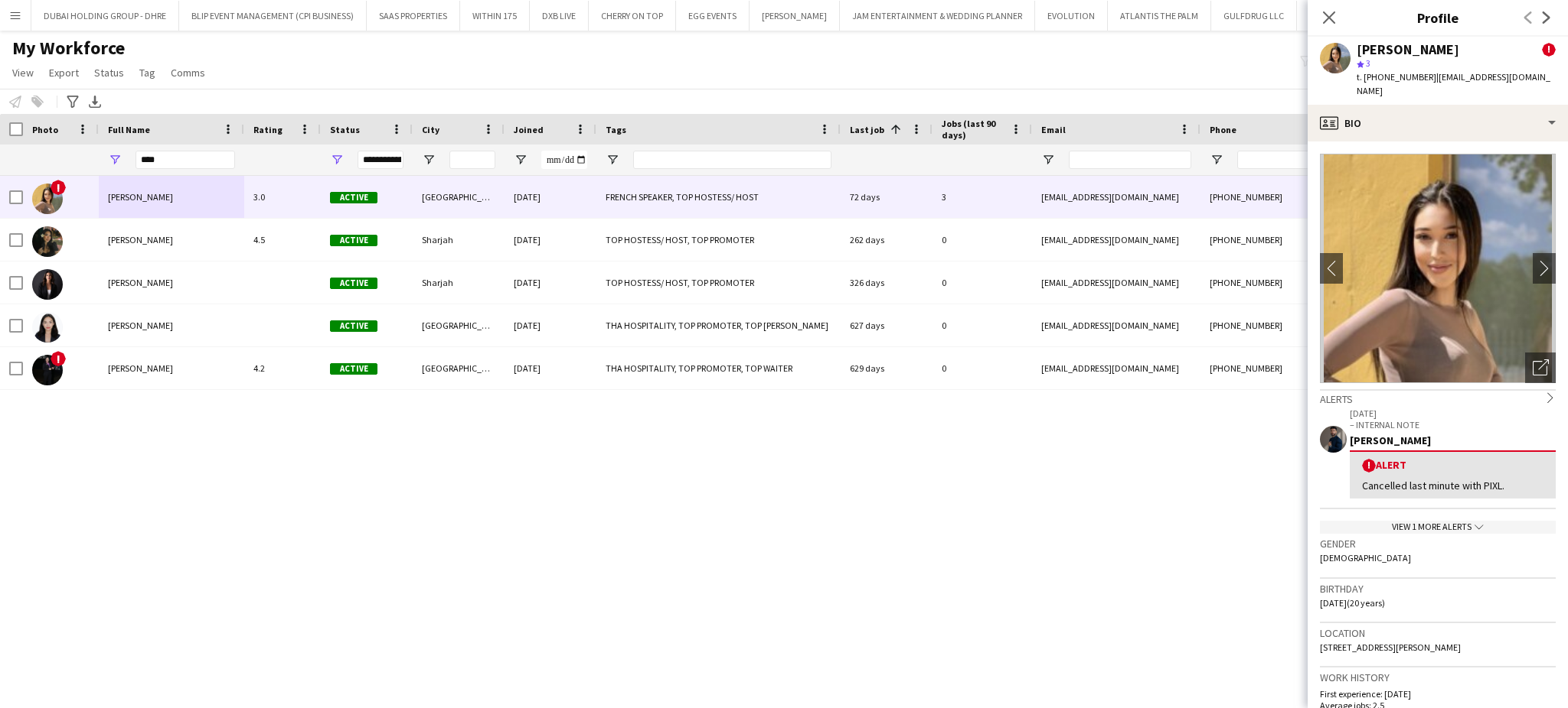
click at [1424, 521] on div "View 1 more alerts chevron-down" at bounding box center [1437, 527] width 236 height 13
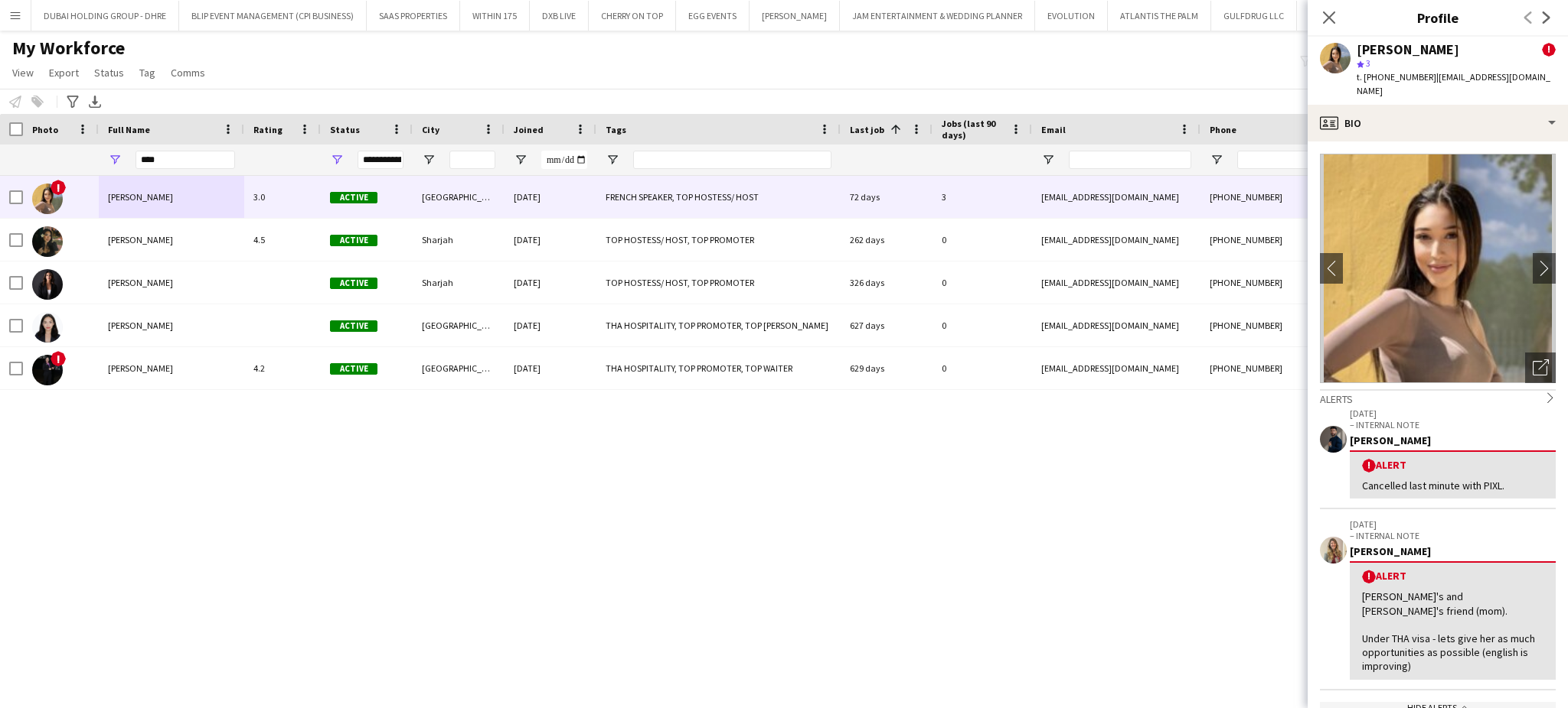
click at [1095, 541] on div "! Jasmine Berais 3.0 Active Dubai 27-02-2024 FRENCH SPEAKER, TOP HOSTESS/ HOST …" at bounding box center [761, 422] width 1521 height 493
click at [1323, 15] on icon "Close pop-in" at bounding box center [1328, 18] width 15 height 15
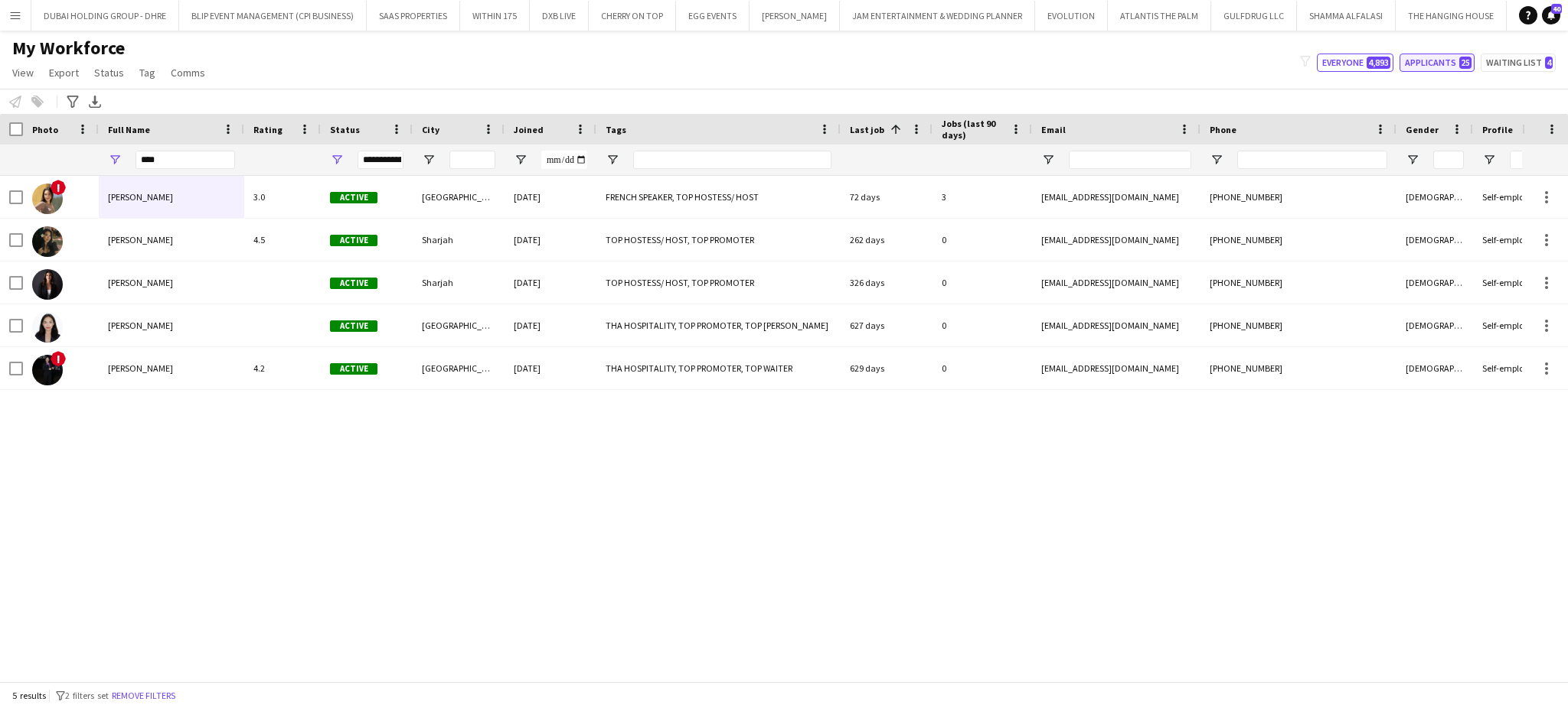
click at [1423, 67] on button "Applicants 25" at bounding box center [1437, 62] width 75 height 19
type input "**********"
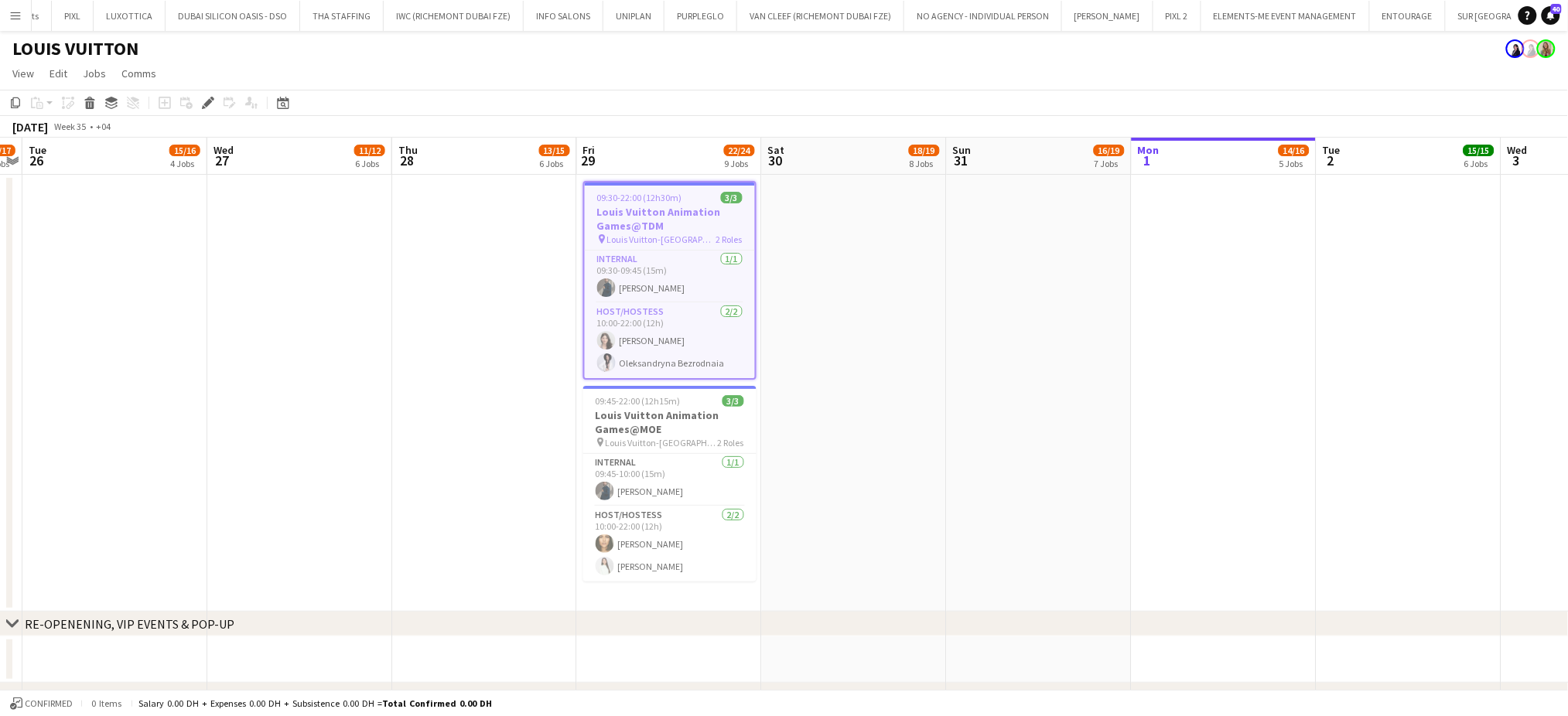
click at [704, 219] on h3 "Louis Vuitton Animation Games@TDM" at bounding box center [670, 220] width 171 height 28
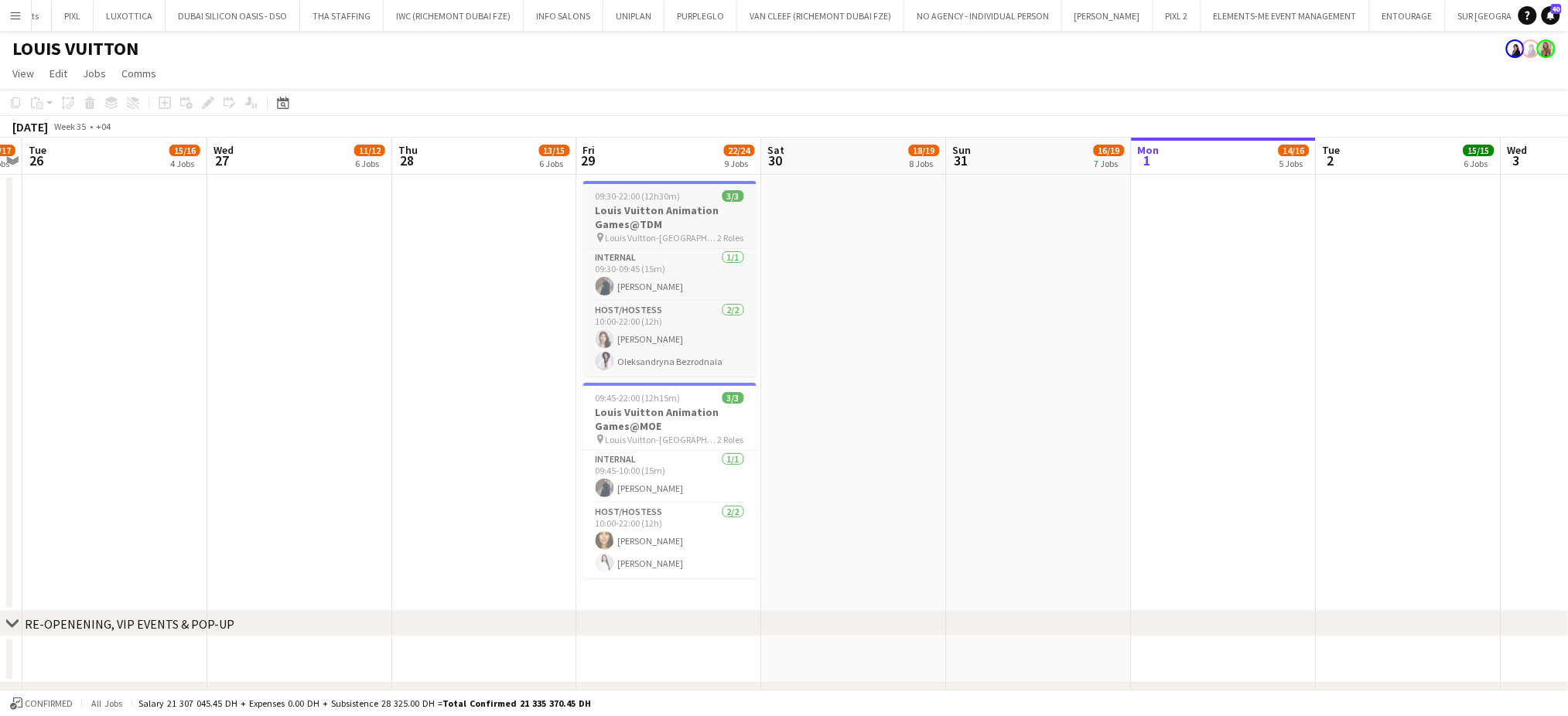
click at [701, 205] on h3 "Louis Vuitton Animation Games@TDM" at bounding box center [670, 218] width 173 height 28
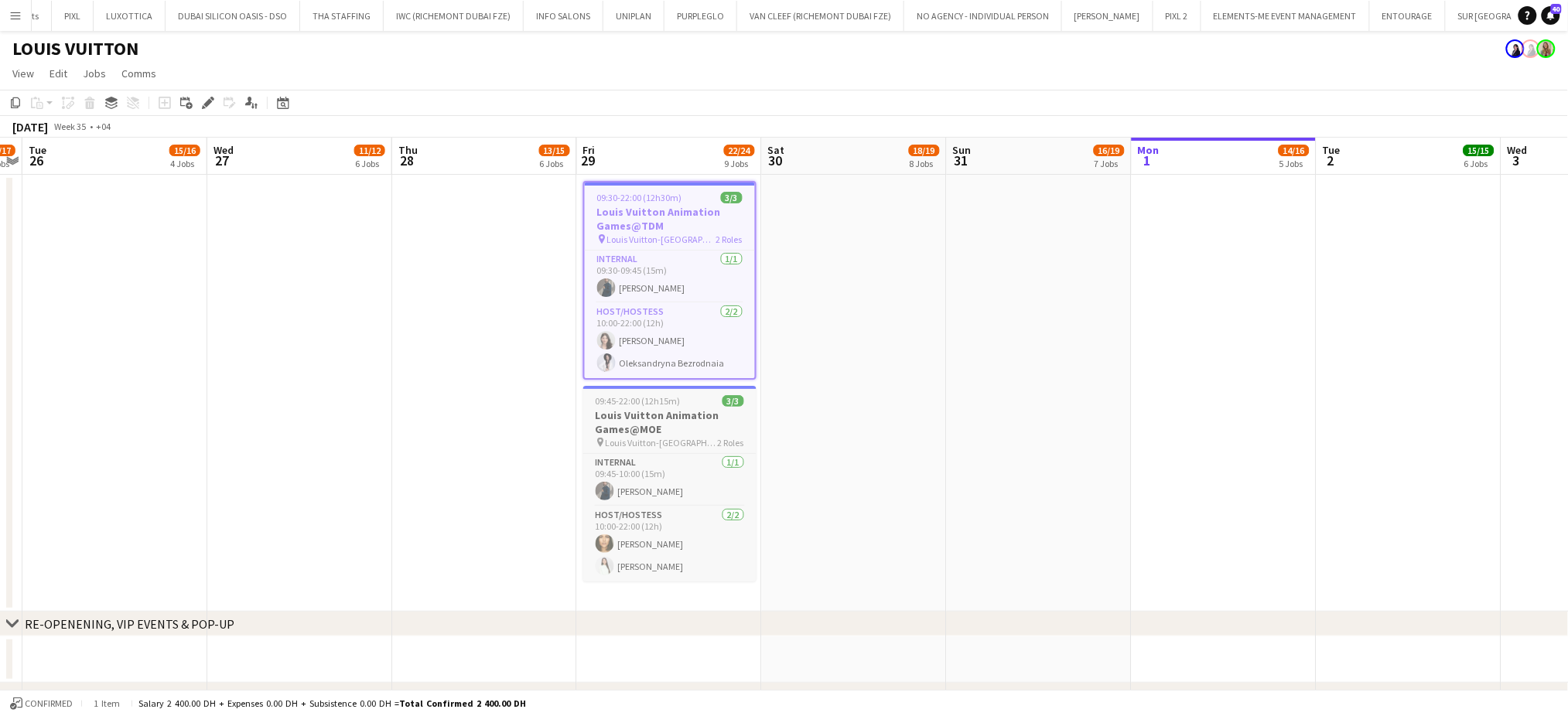
click at [645, 433] on h3 "Louis Vuitton Animation Games@MOE" at bounding box center [670, 423] width 173 height 28
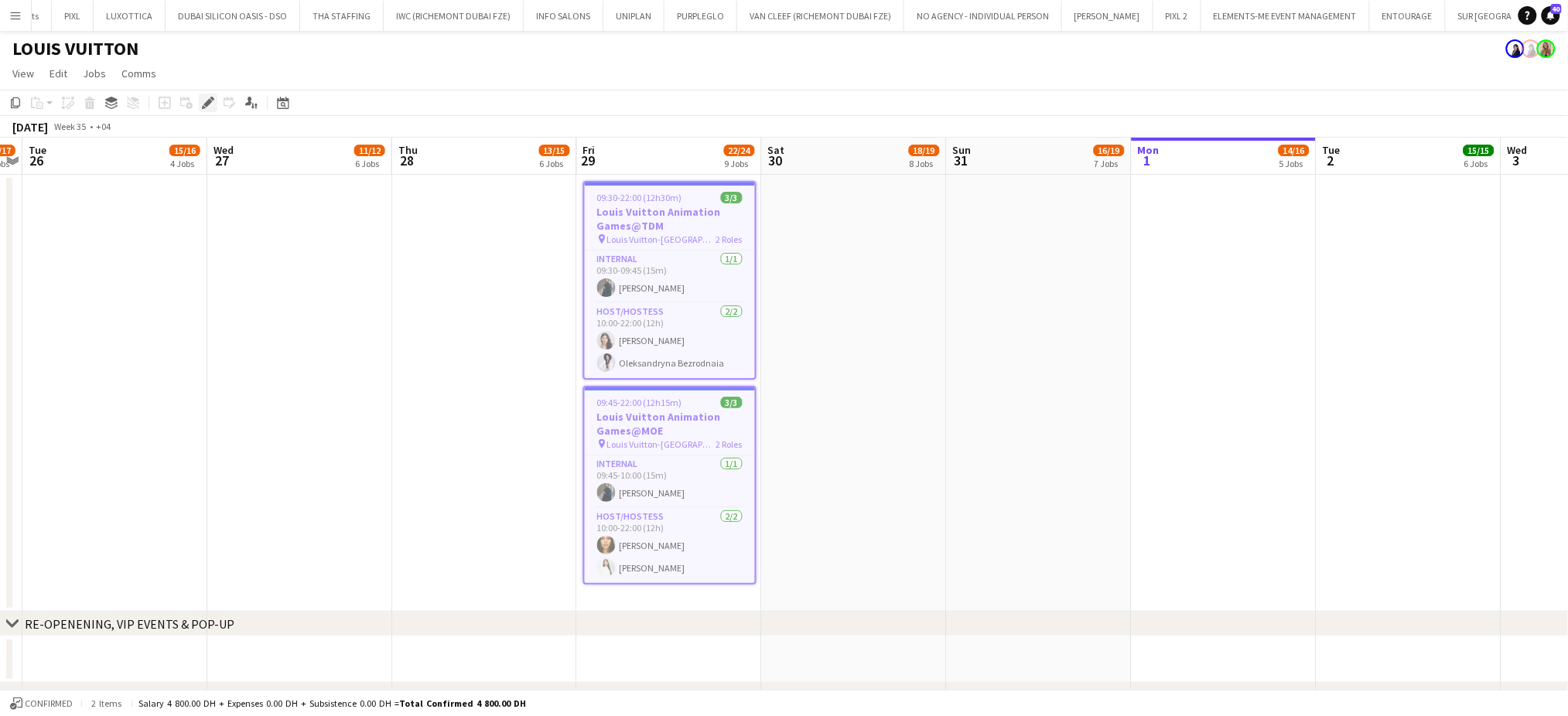
click at [202, 102] on icon "Edit" at bounding box center [207, 103] width 12 height 12
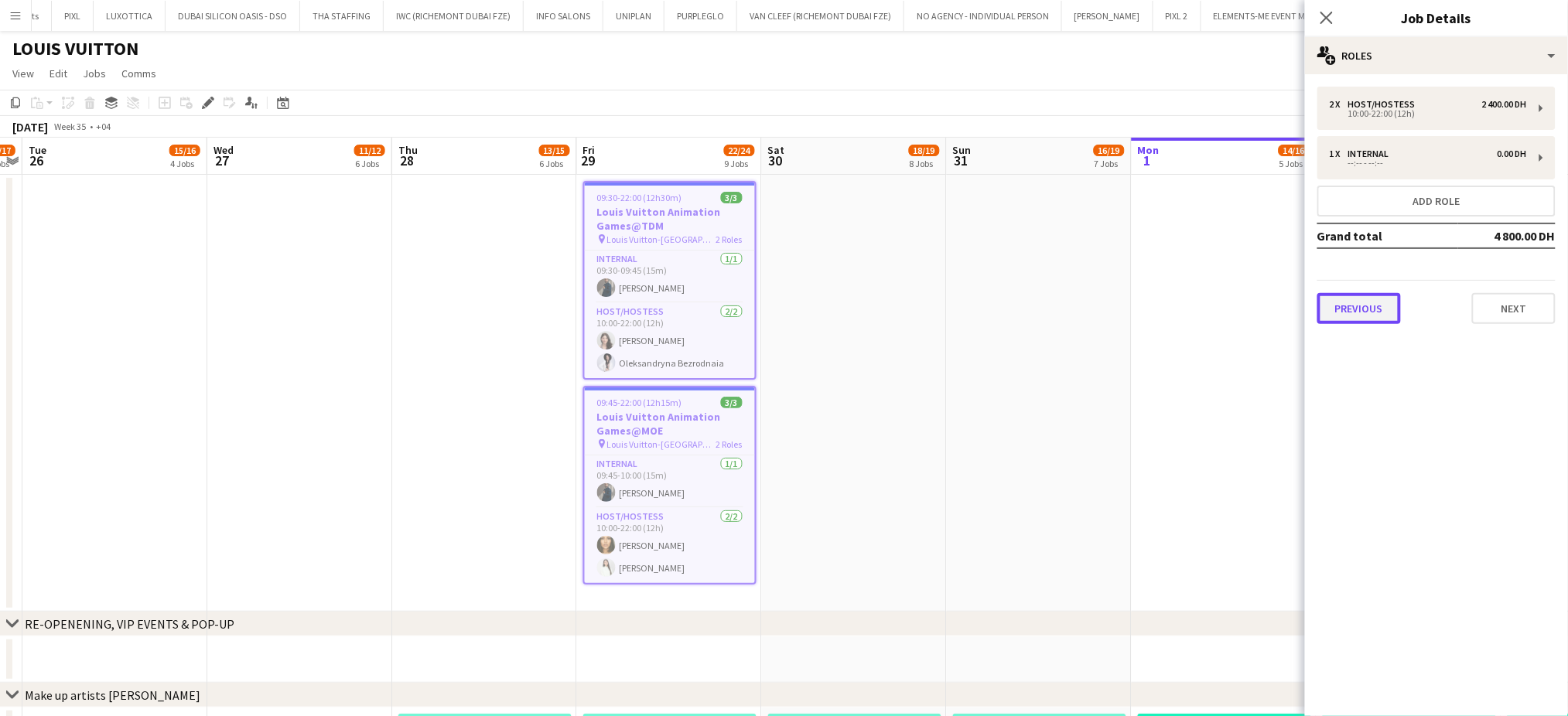
click at [1354, 298] on button "Previous" at bounding box center [1359, 308] width 84 height 31
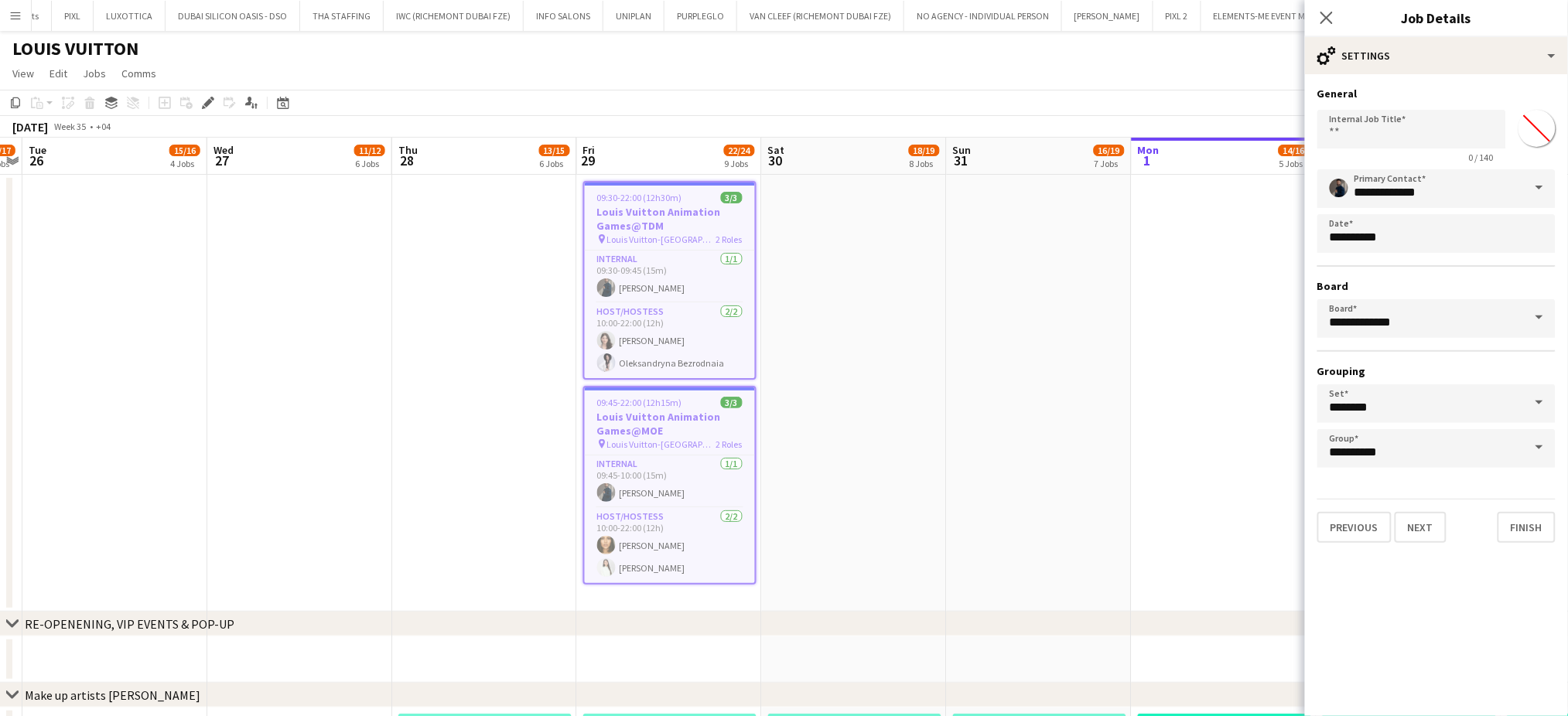
click at [1544, 439] on span at bounding box center [1540, 448] width 32 height 37
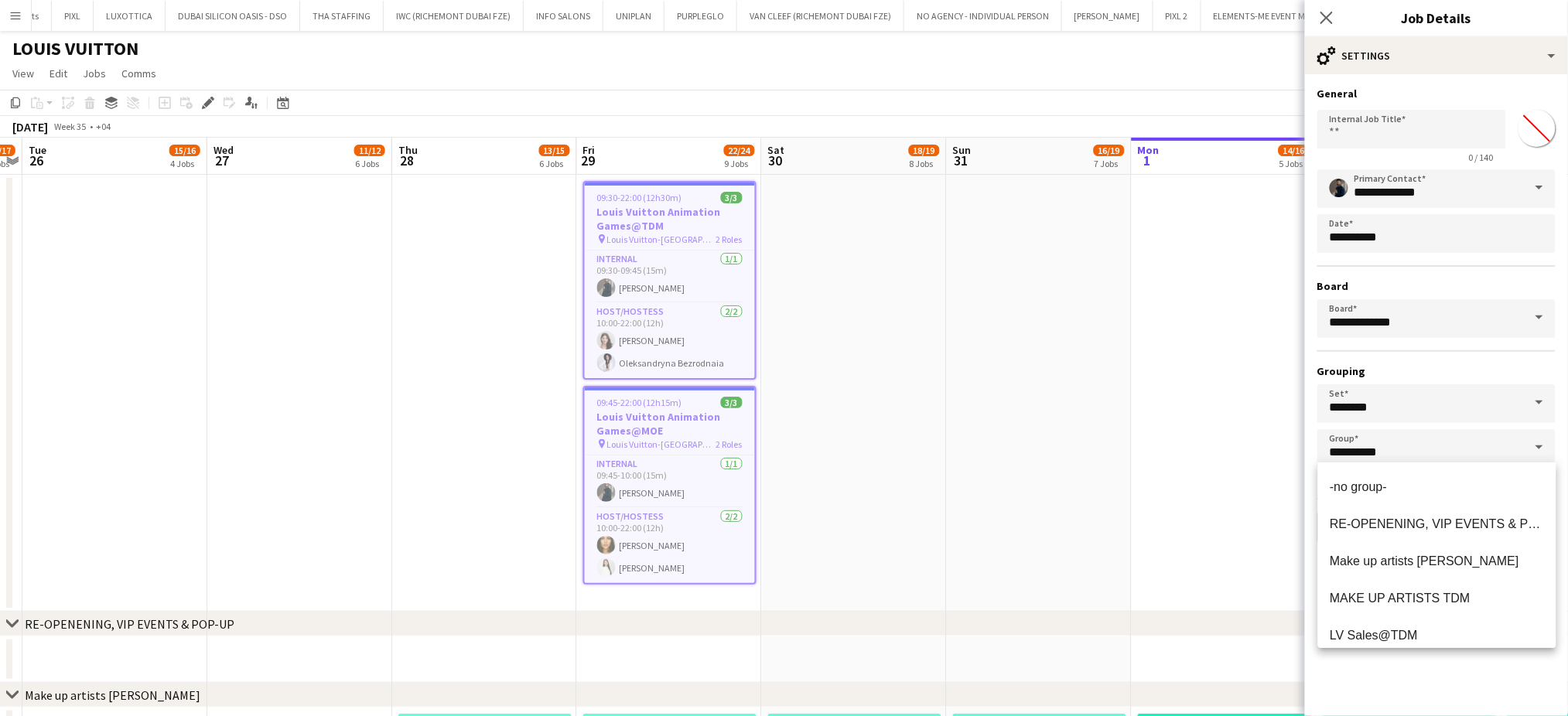
click at [1406, 521] on span "RE-OPENENING, VIP EVENTS & POP-UP" at bounding box center [1449, 524] width 237 height 13
type input "**********"
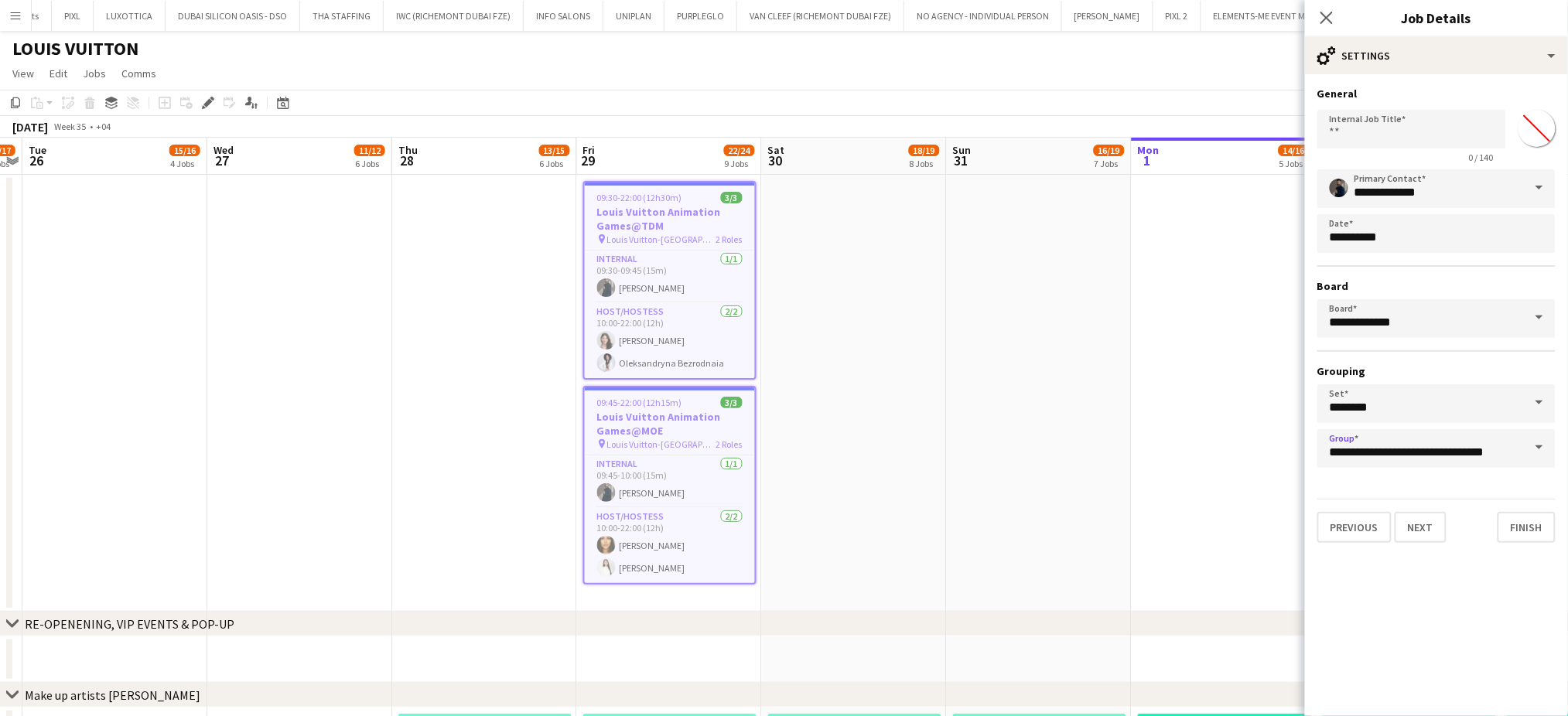
click at [1059, 355] on app-date-cell at bounding box center [1039, 394] width 185 height 437
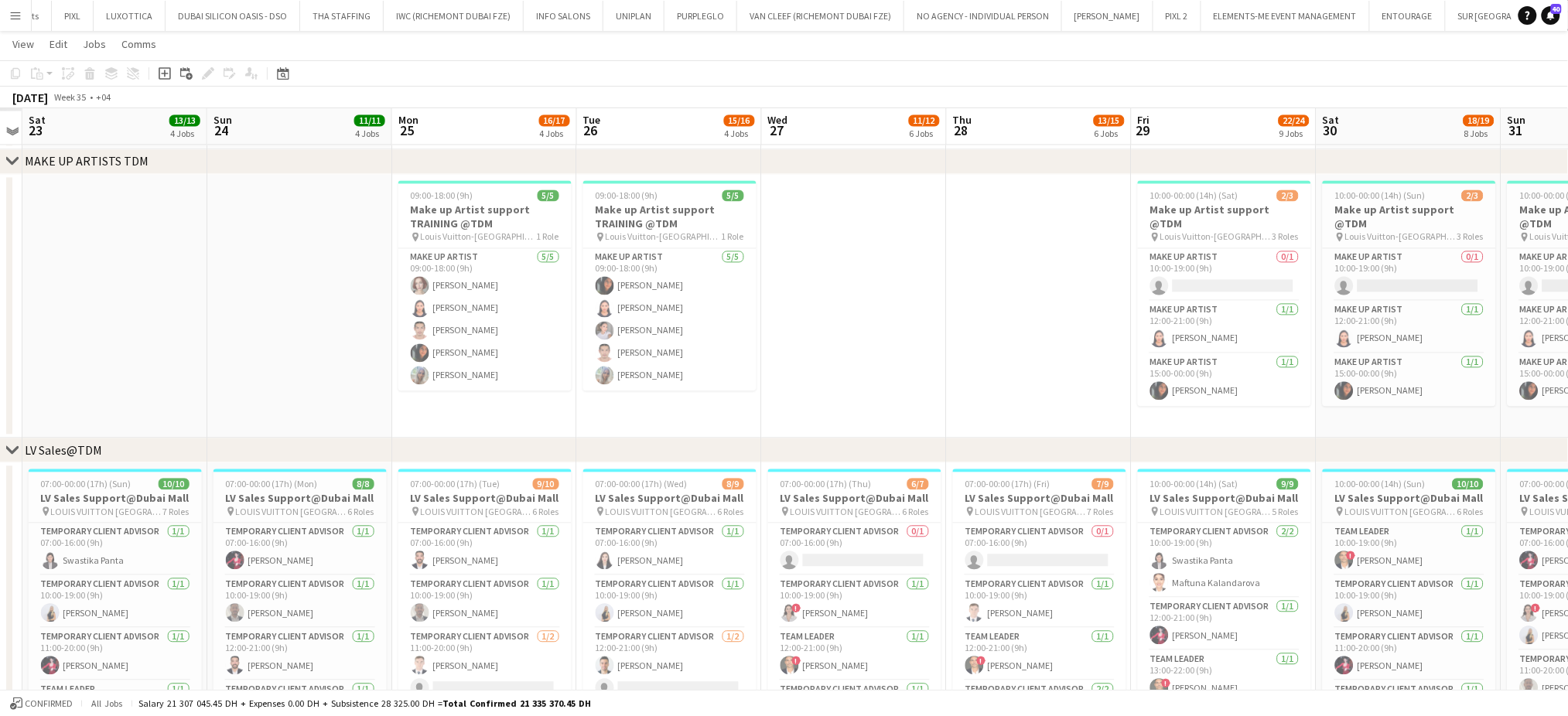
scroll to position [0, 357]
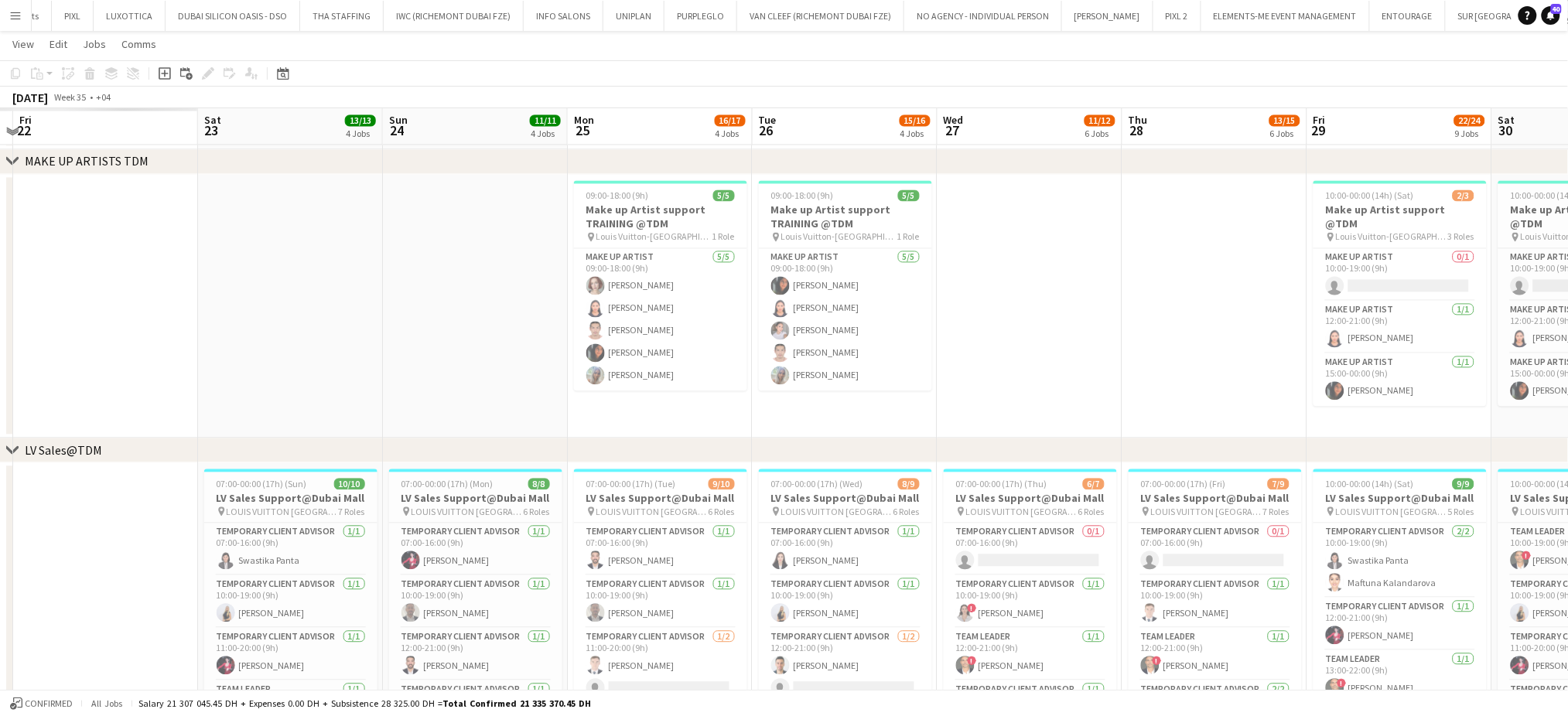
drag, startPoint x: 646, startPoint y: 338, endPoint x: 1161, endPoint y: 352, distance: 515.2
click at [1161, 352] on app-calendar-viewport "Wed 20 Thu 21 Fri 22 Sat 23 13/13 4 Jobs Sun 24 11/11 4 Jobs Mon 25 16/17 4 Job…" at bounding box center [784, 544] width 1568 height 3028
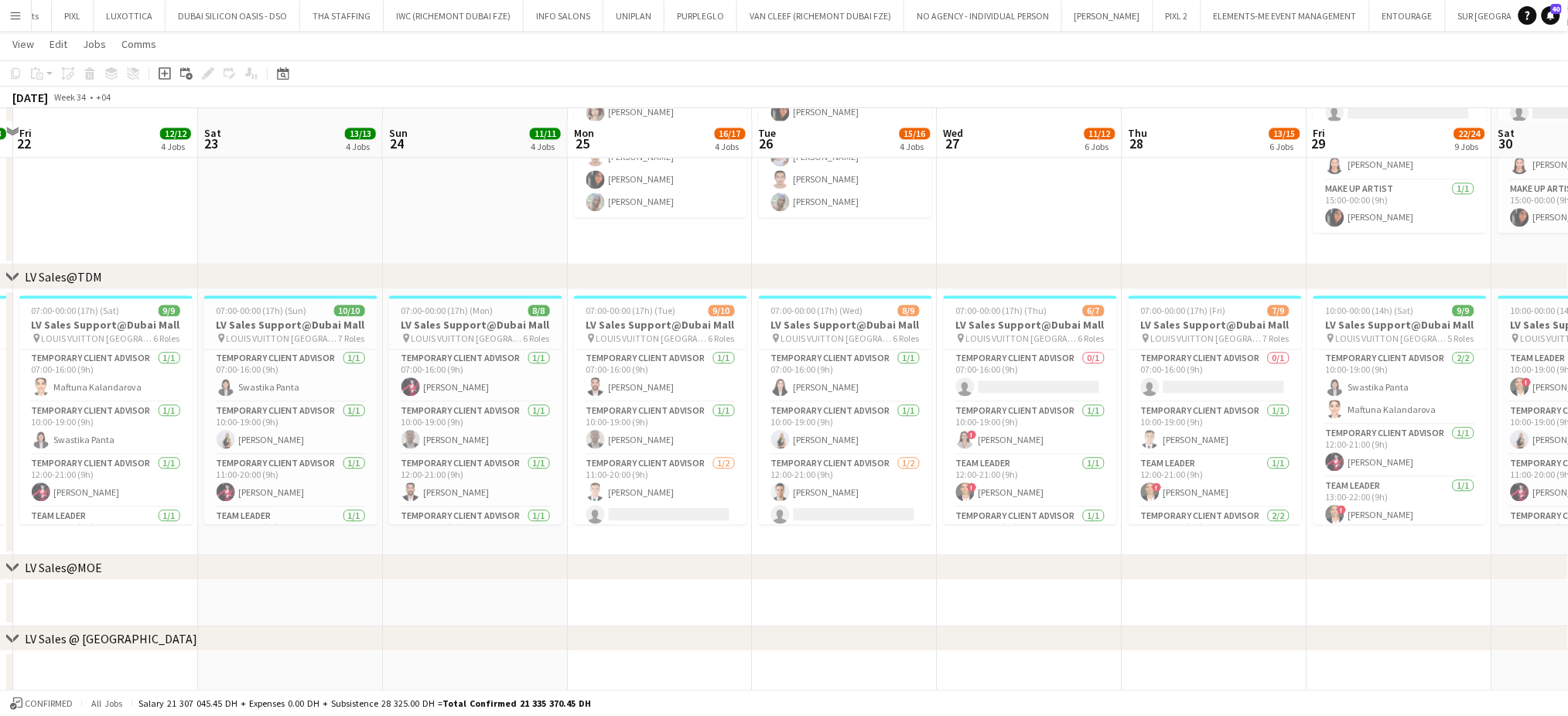
scroll to position [1238, 0]
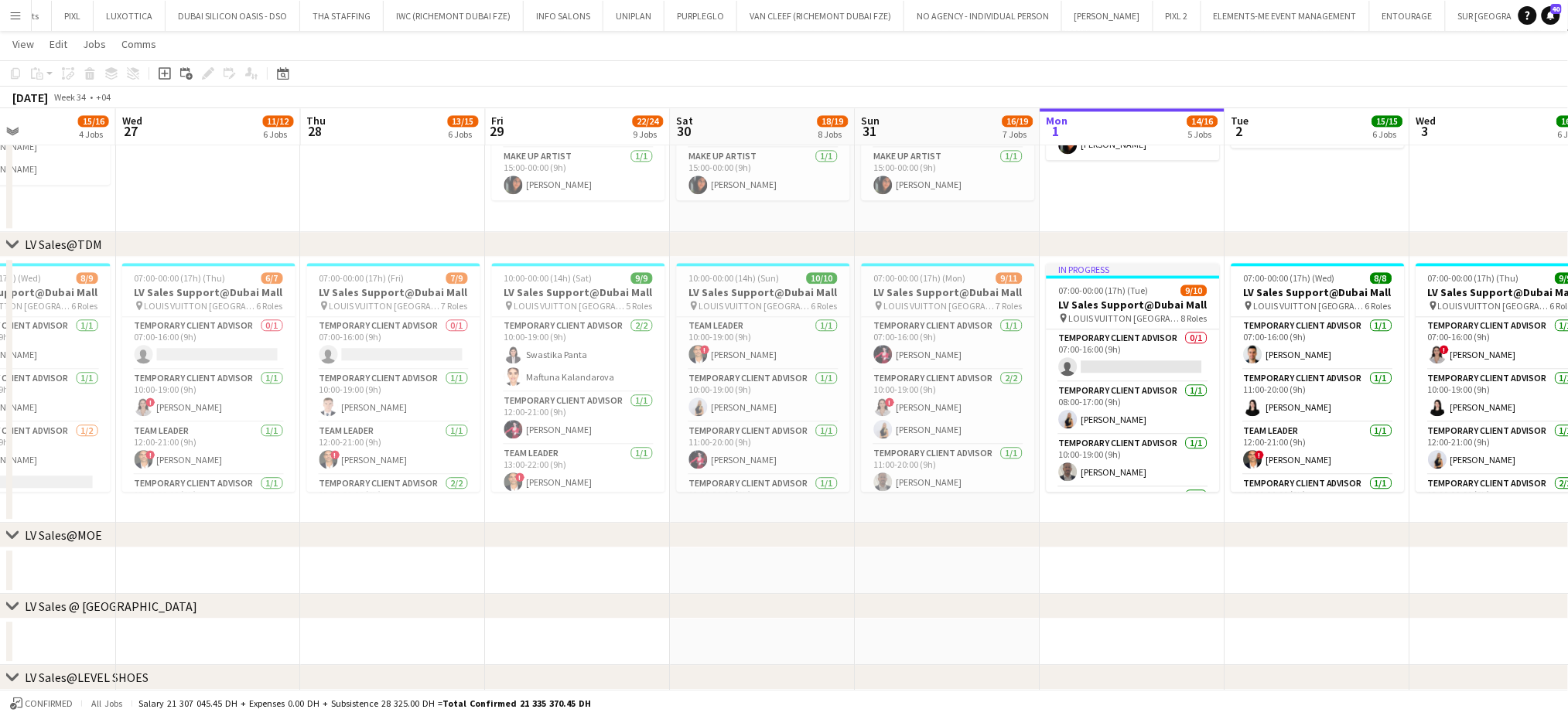
drag, startPoint x: 1296, startPoint y: 361, endPoint x: 421, endPoint y: 286, distance: 878.2
click at [421, 286] on app-calendar-viewport "Fri 22 12/12 4 Jobs Sat 23 13/13 4 Jobs Sun 24 11/11 4 Jobs Mon 25 16/17 4 Jobs…" at bounding box center [784, 336] width 1568 height 3028
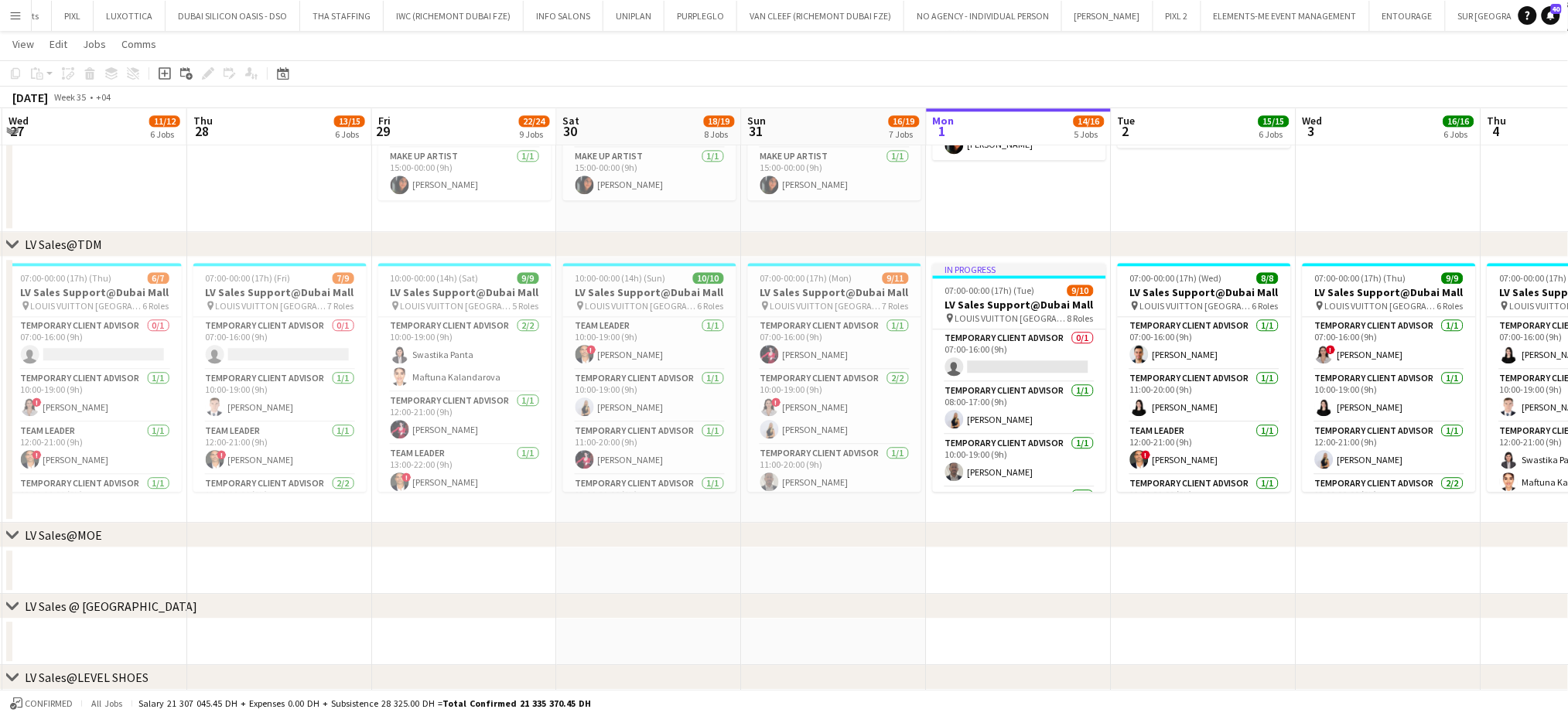
scroll to position [0, 435]
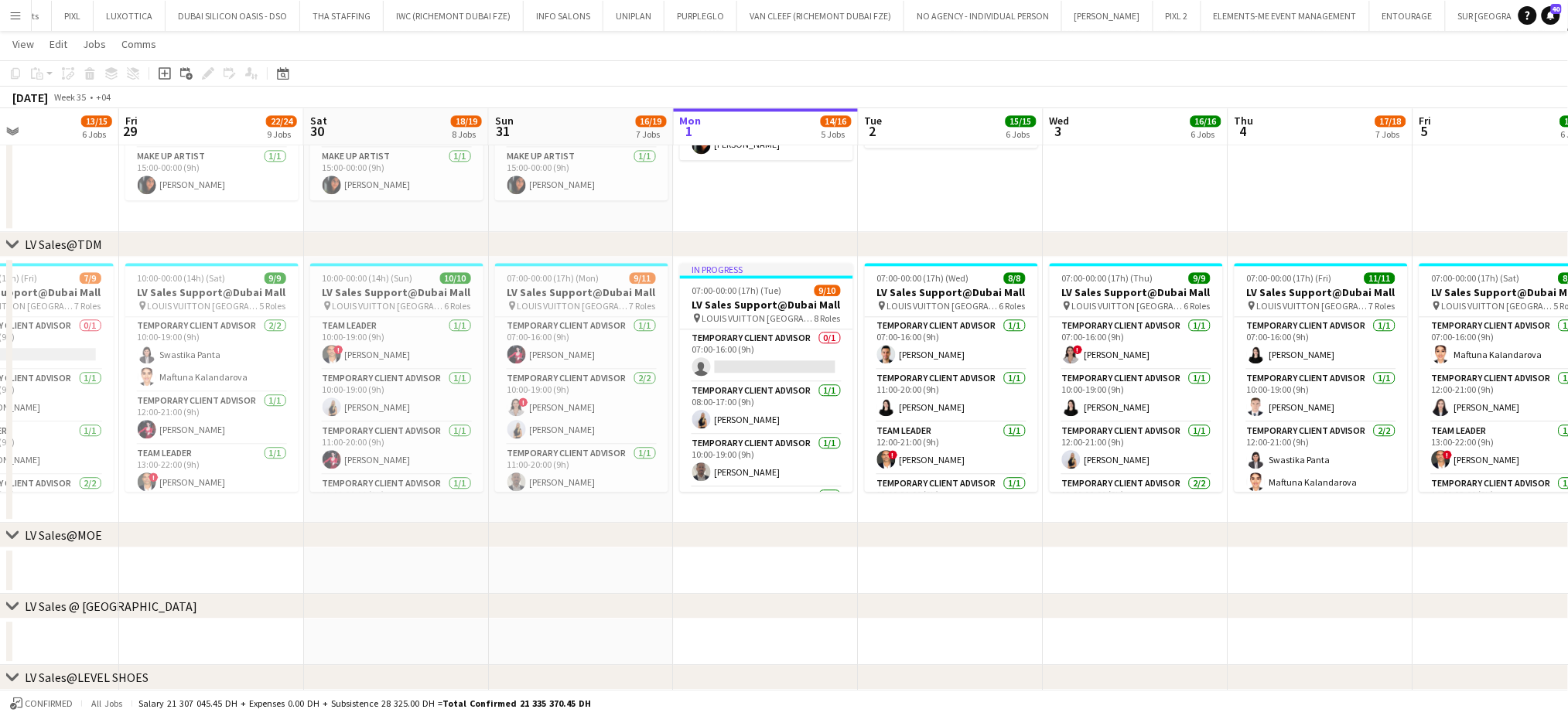
drag, startPoint x: 1150, startPoint y: 355, endPoint x: 897, endPoint y: 351, distance: 253.0
click at [897, 351] on app-calendar-viewport "Tue 26 15/16 4 Jobs Wed 27 11/12 6 Jobs Thu 28 13/15 6 Jobs Fri 29 22/24 9 Jobs…" at bounding box center [784, 336] width 1568 height 3028
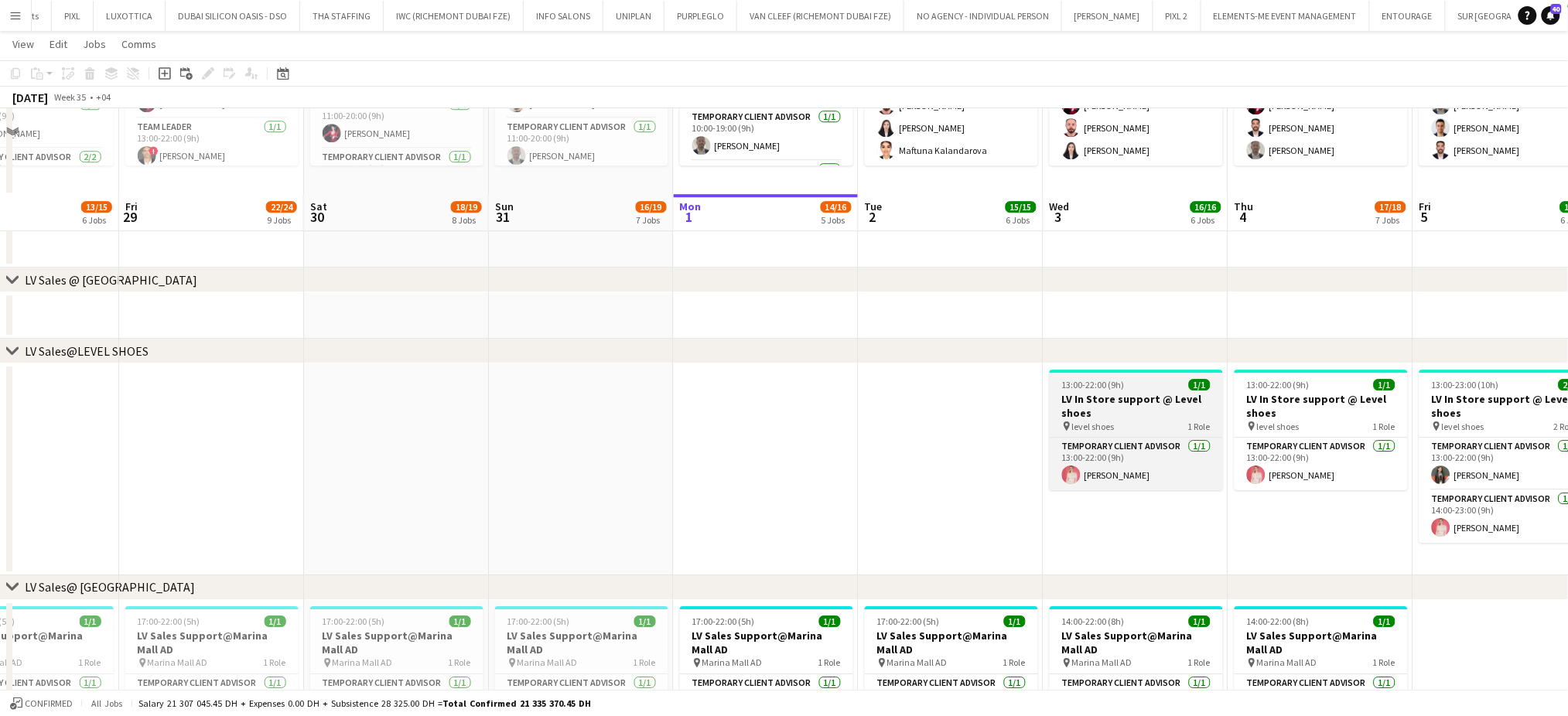
scroll to position [1650, 0]
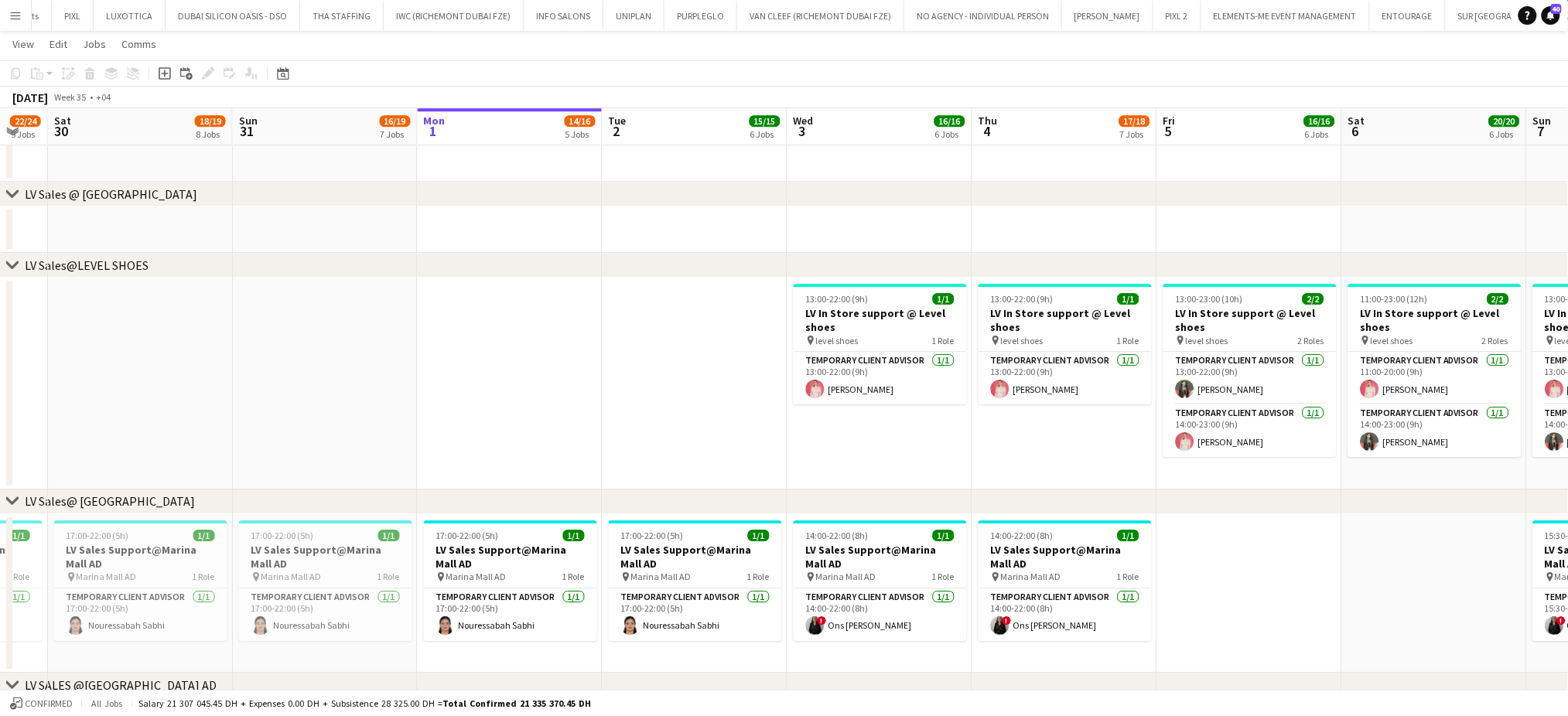
drag, startPoint x: 1360, startPoint y: 393, endPoint x: 772, endPoint y: 306, distance: 594.4
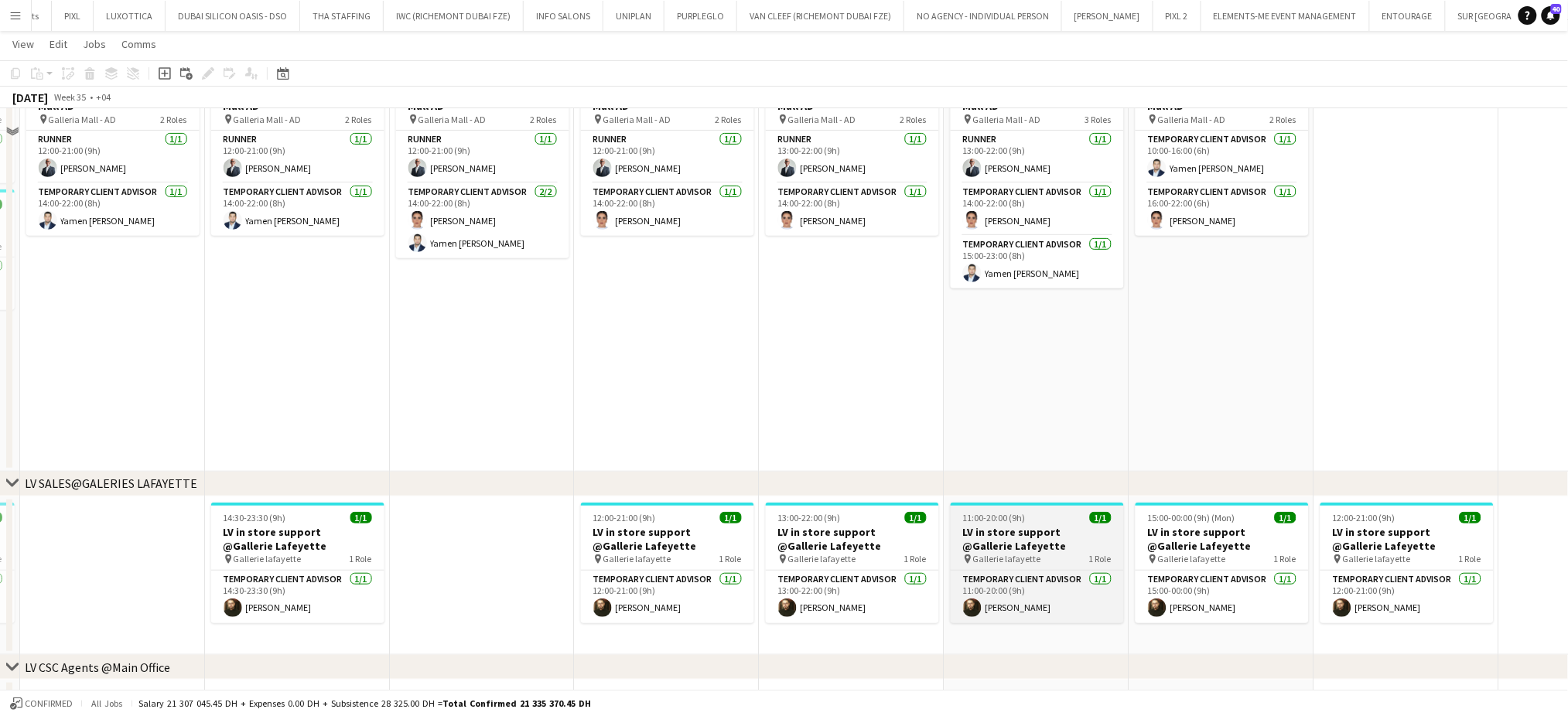
scroll to position [2397, 0]
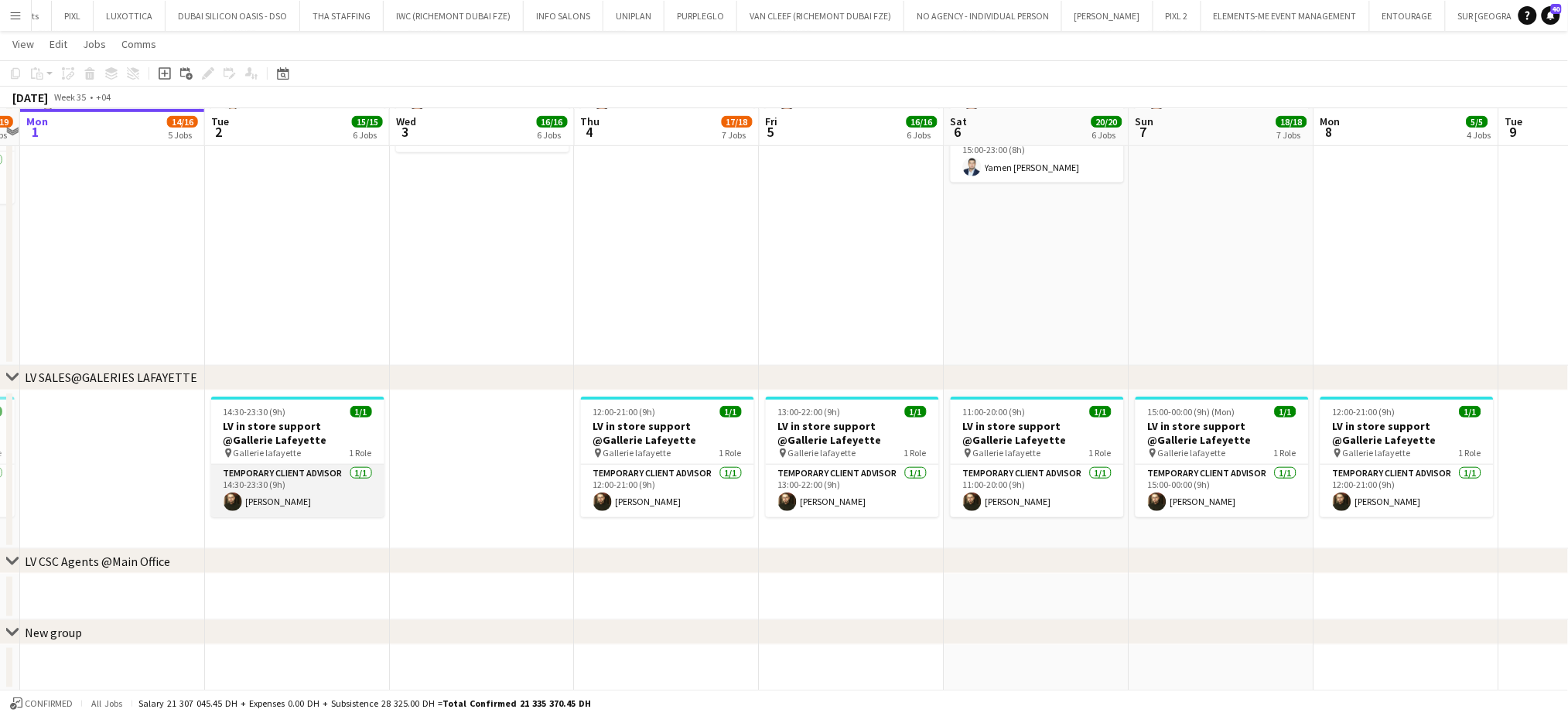
click at [283, 495] on app-card-role "Temporary Client Advisor 1/1 14:30-23:30 (9h) Kheder Anjari" at bounding box center [298, 491] width 173 height 53
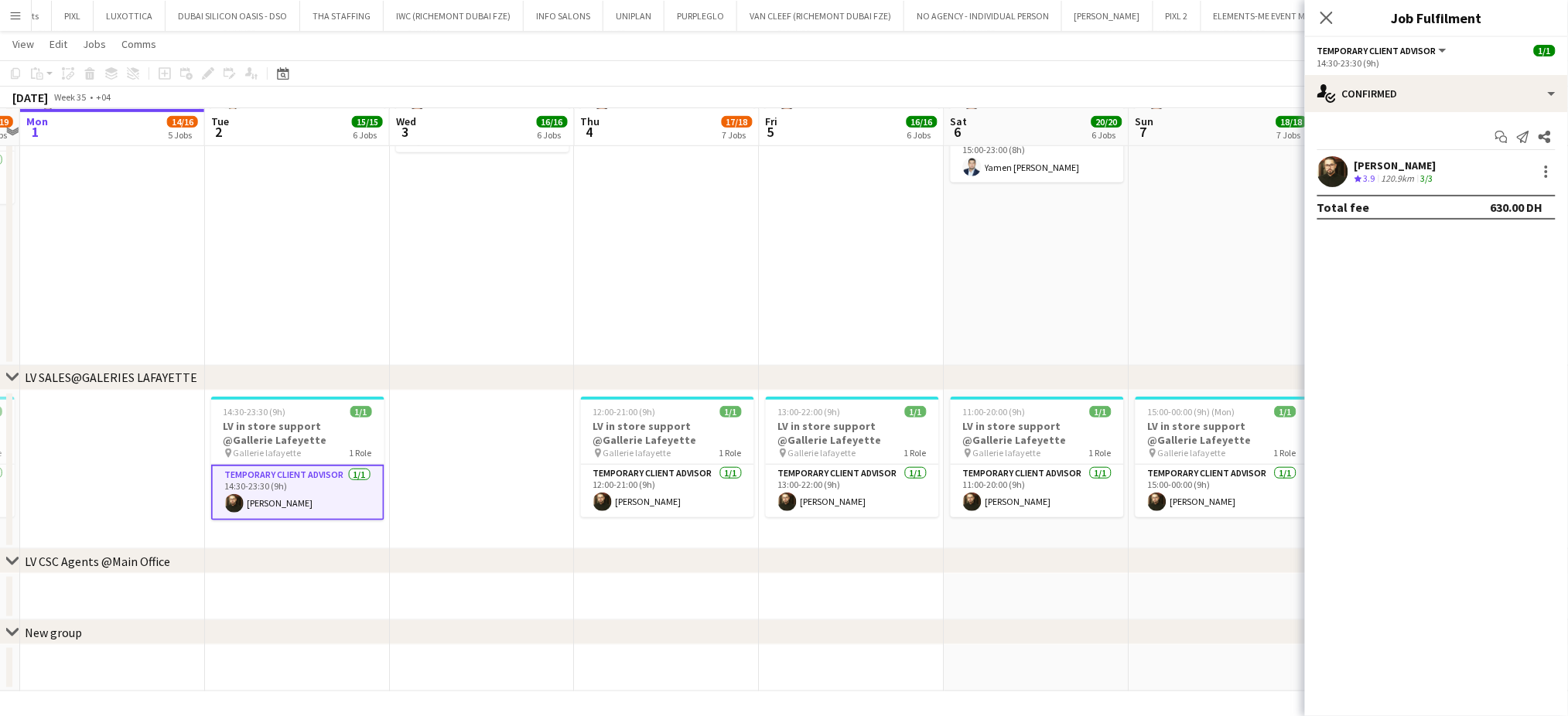
click at [946, 242] on app-date-cell "13:00-23:00 (10h) 3/3 LV Sales Support@Galleria Mall AD pin Galleria Mall - AD …" at bounding box center [1037, 157] width 185 height 415
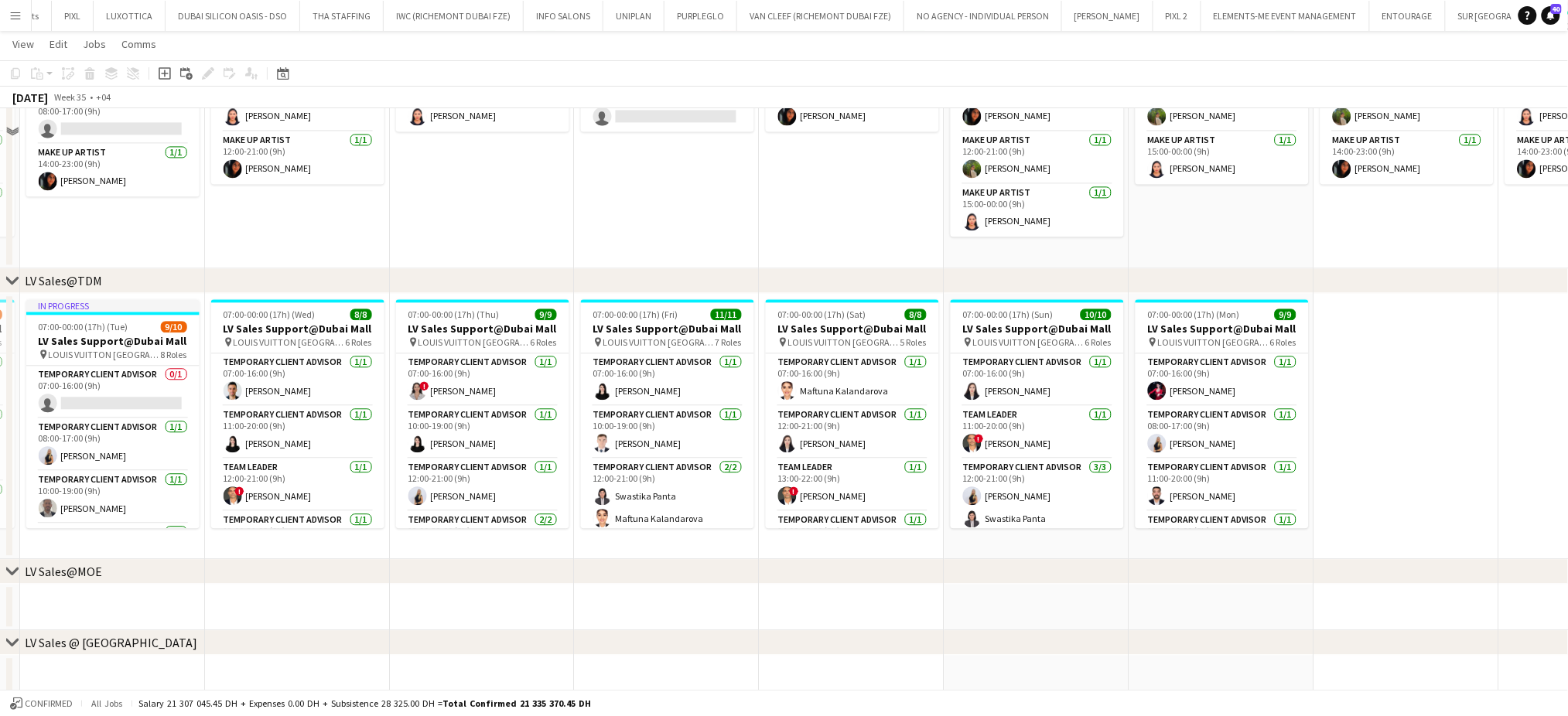
scroll to position [685, 0]
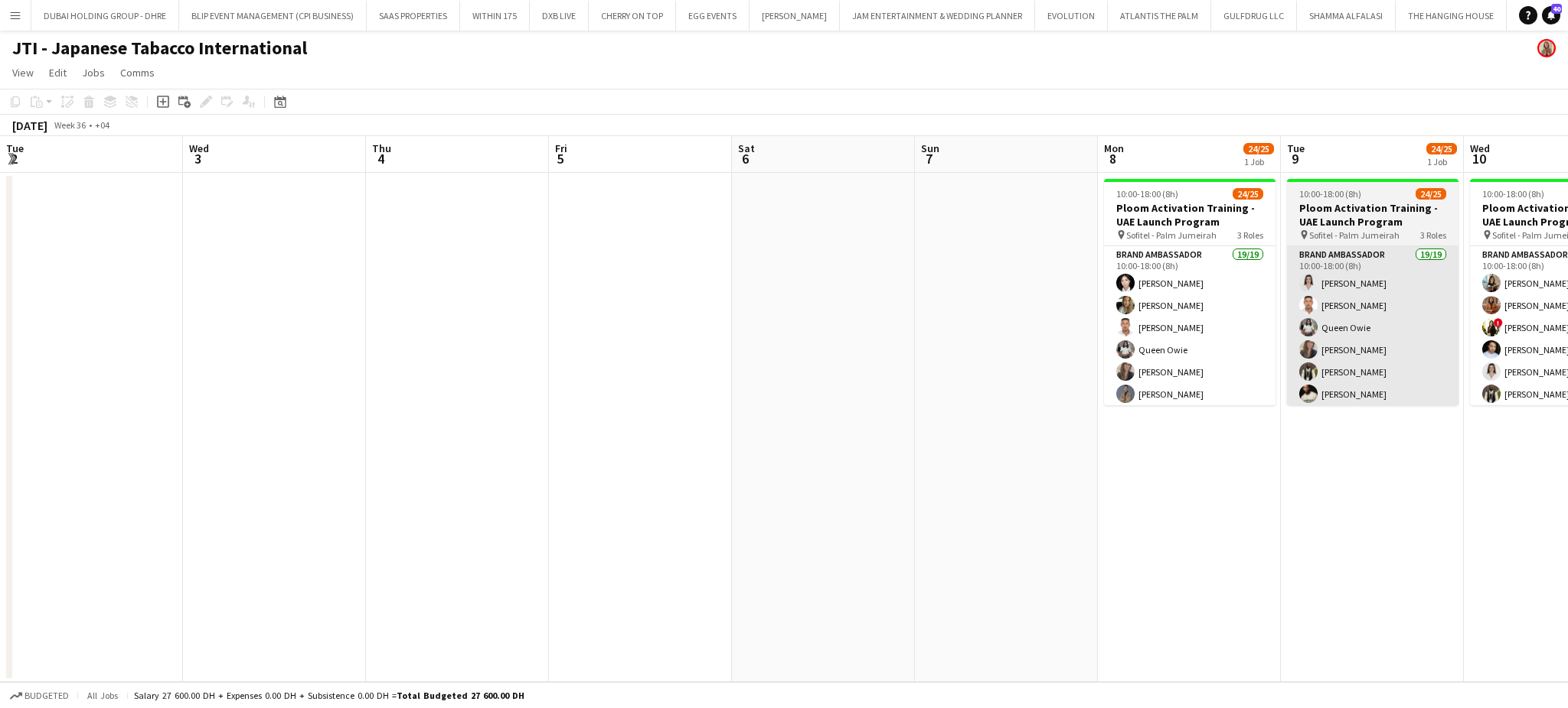
scroll to position [0, 378]
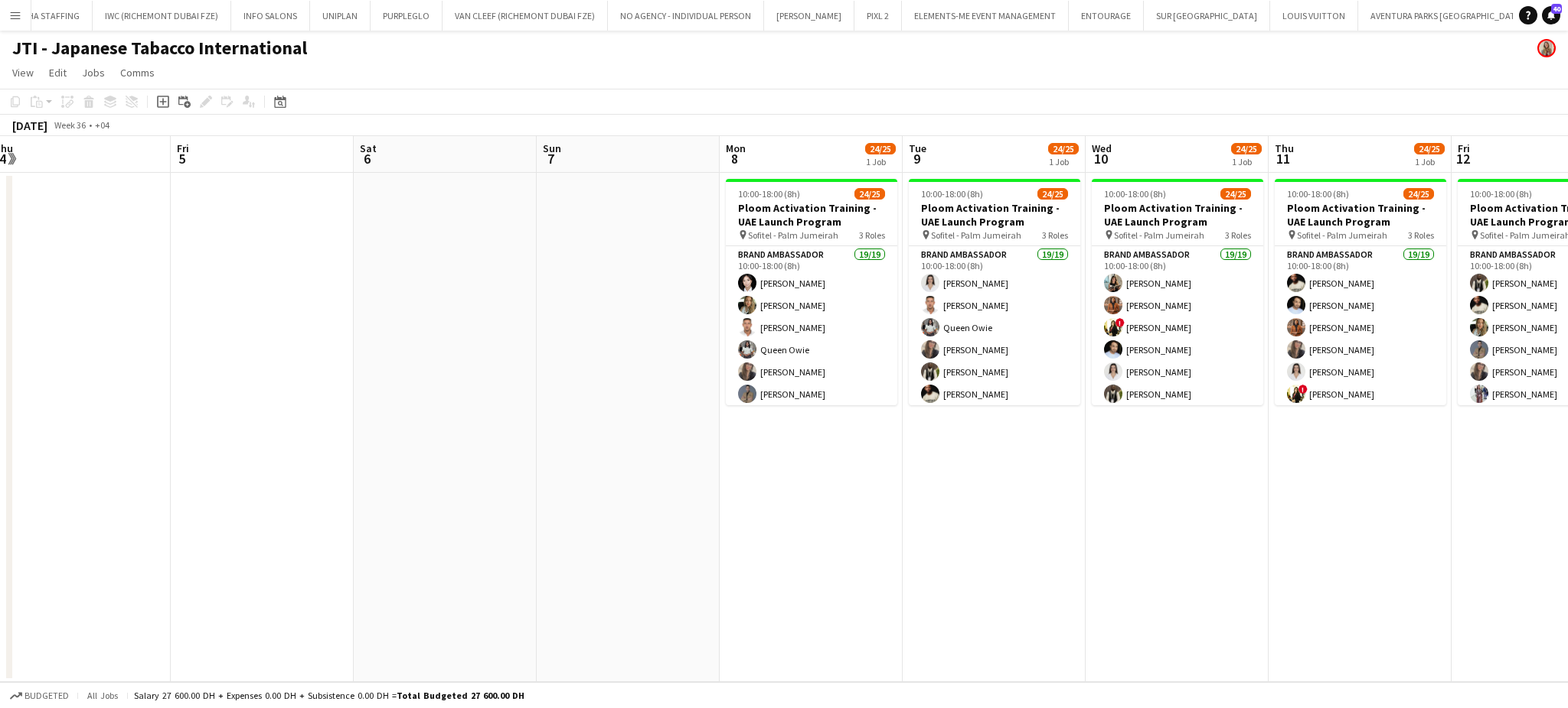
click at [640, 310] on app-calendar-viewport "Tue 2 Wed 3 Thu 4 Fri 5 Sat 6 Sun 7 Mon 8 24/25 1 Job Tue 9 24/25 1 Job Wed 10 …" at bounding box center [784, 409] width 1568 height 546
click at [773, 348] on app-calendar-viewport "Tue 2 Wed 3 Thu 4 Fri 5 Sat 6 Sun 7 Mon 8 24/25 1 Job Tue 9 24/25 1 Job Wed 10 …" at bounding box center [784, 409] width 1568 height 546
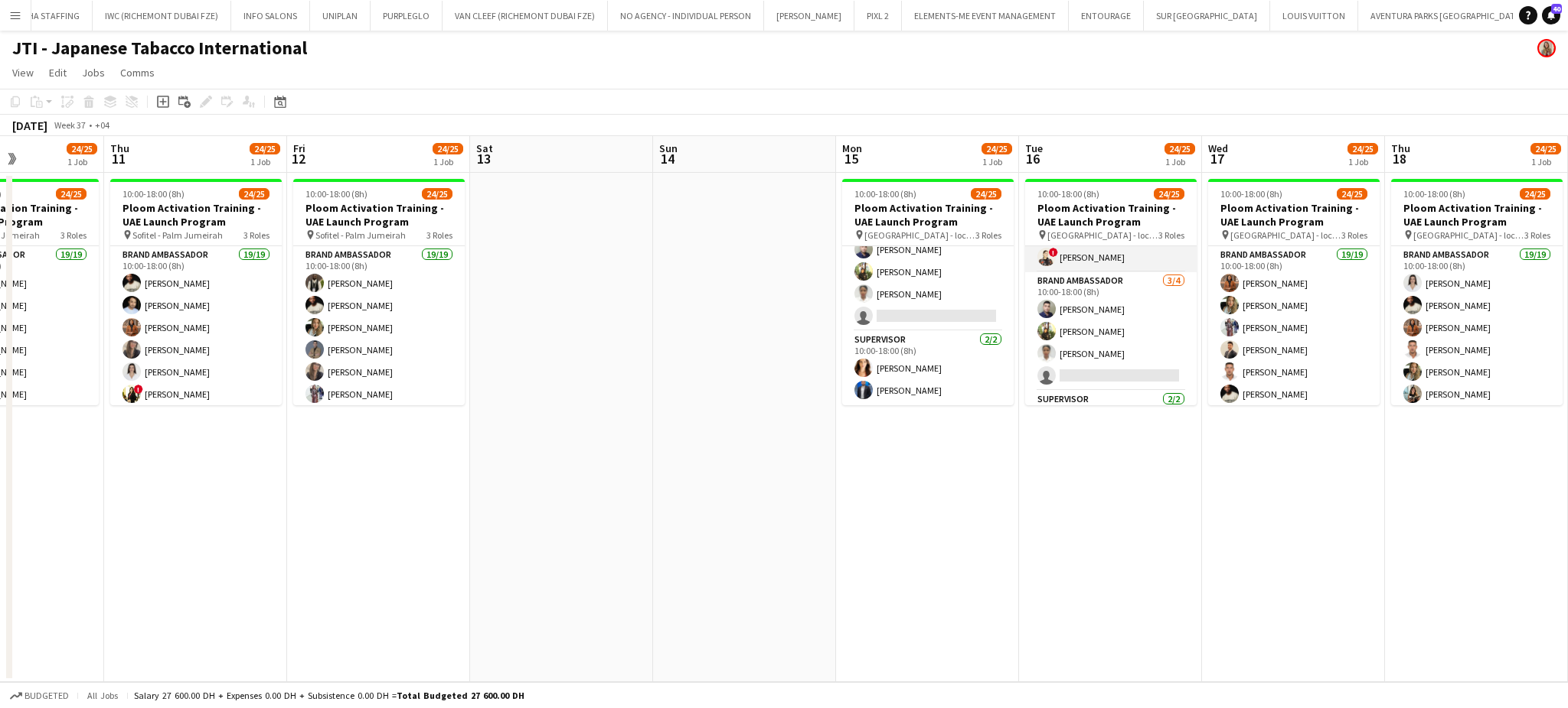
scroll to position [485, 0]
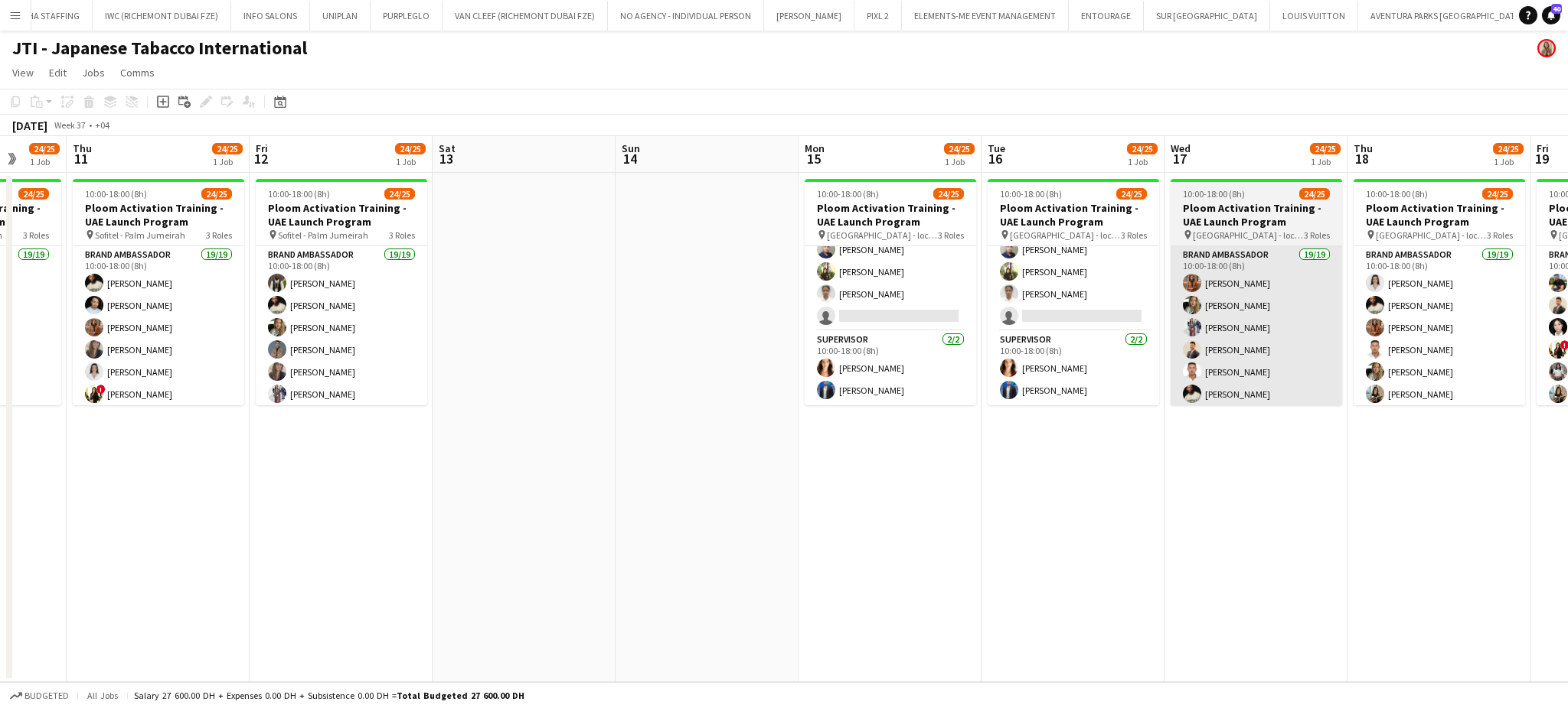
drag, startPoint x: 1282, startPoint y: 292, endPoint x: 828, endPoint y: 287, distance: 454.0
click at [821, 289] on app-calendar-viewport "Mon 8 24/25 1 Job Tue 9 24/25 1 Job Wed 10 24/25 1 Job Thu 11 24/25 1 Job Fri 1…" at bounding box center [784, 409] width 1568 height 546
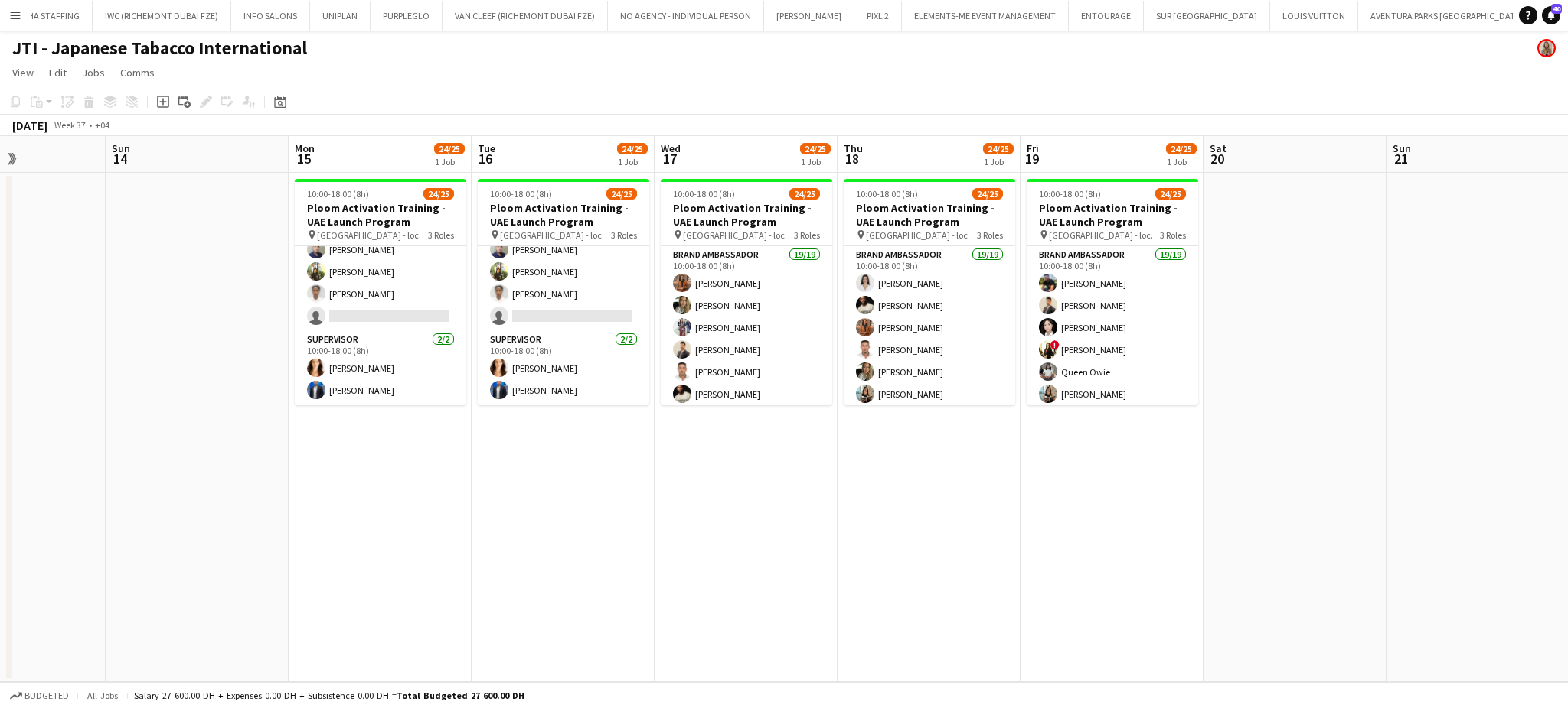
drag, startPoint x: 1089, startPoint y: 290, endPoint x: 992, endPoint y: 290, distance: 97.0
click at [992, 290] on app-calendar-viewport "Wed 10 24/25 1 Job Thu 11 24/25 1 Job Fri 12 24/25 1 Job Sat 13 Sun 14 Mon 15 2…" at bounding box center [784, 409] width 1568 height 546
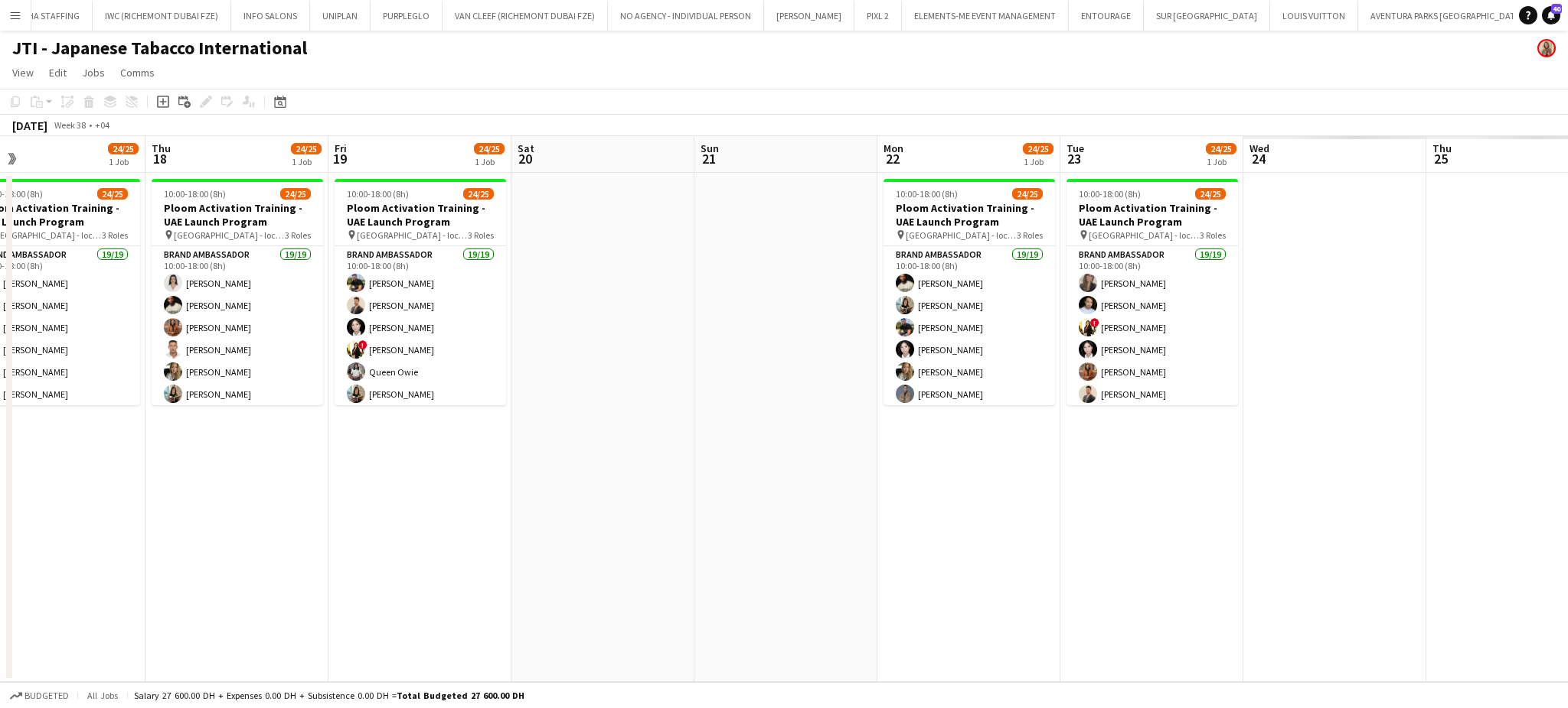
drag, startPoint x: 672, startPoint y: 297, endPoint x: 665, endPoint y: 293, distance: 8.1
click at [666, 293] on app-calendar-viewport "Sun 14 Mon 15 24/25 1 Job Tue 16 24/25 1 Job Wed 17 24/25 1 Job Thu 18 24/25 1 …" at bounding box center [784, 409] width 1568 height 546
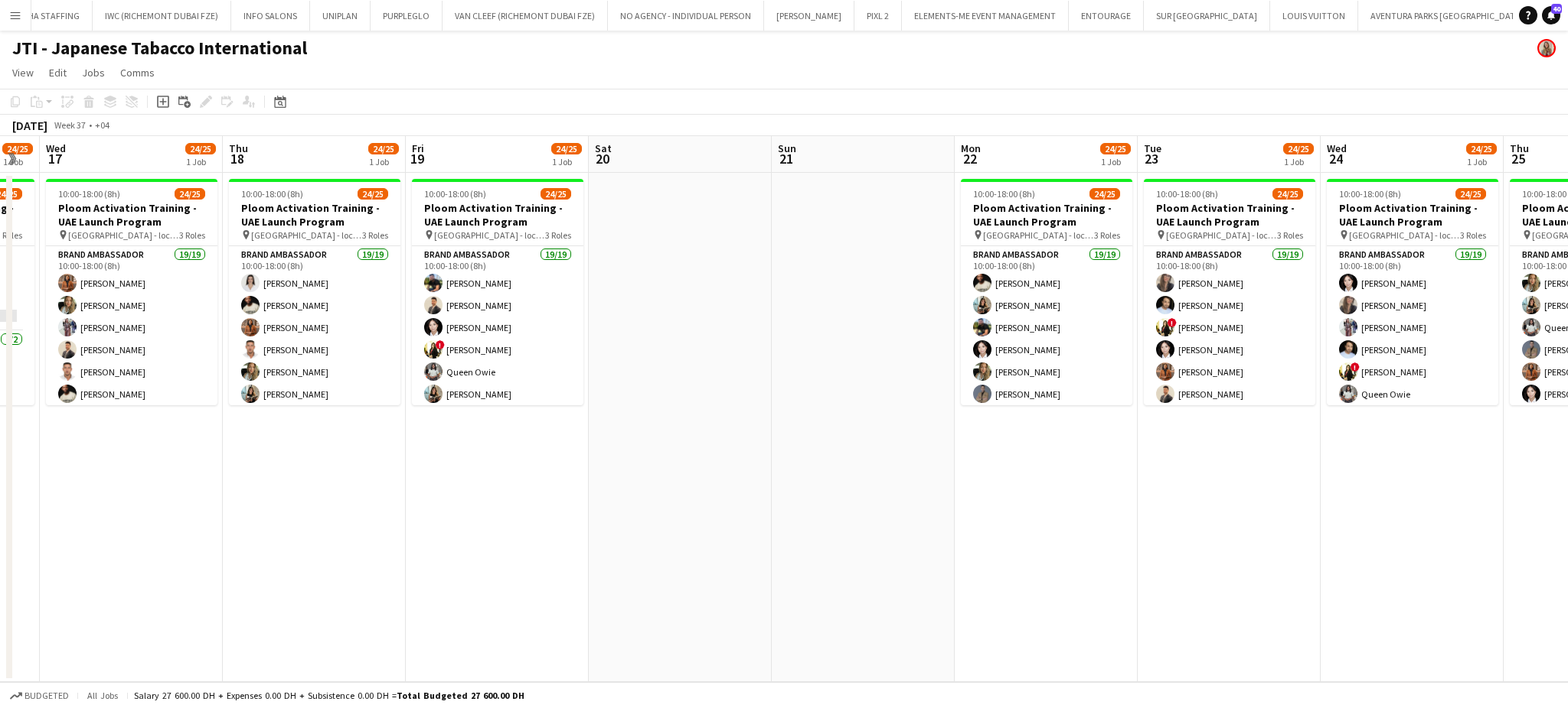
drag, startPoint x: 926, startPoint y: 301, endPoint x: 806, endPoint y: 297, distance: 120.1
click at [811, 297] on app-calendar-viewport "Sun 14 Mon 15 24/25 1 Job Tue 16 24/25 1 Job Wed 17 24/25 1 Job Thu 18 24/25 1 …" at bounding box center [784, 409] width 1568 height 546
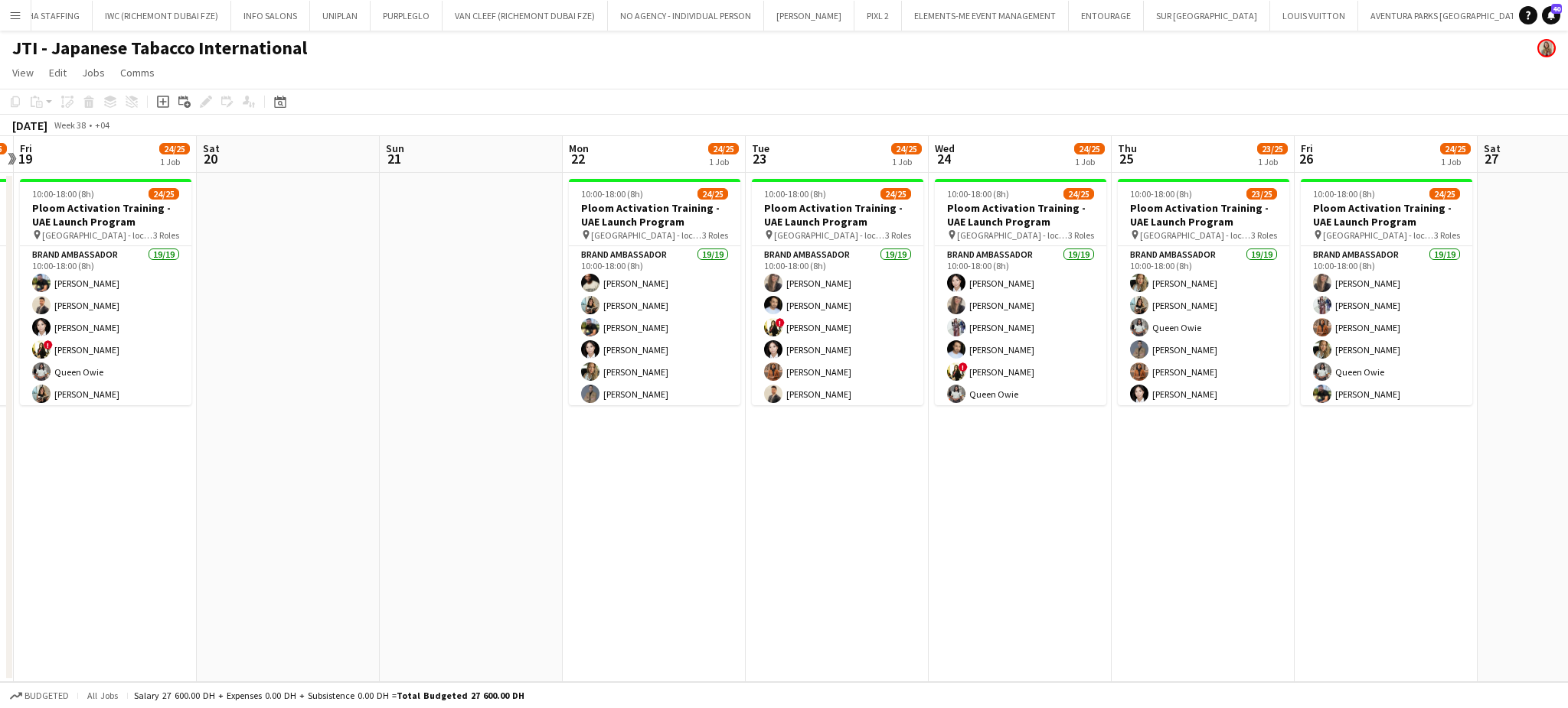
drag, startPoint x: 1107, startPoint y: 319, endPoint x: 962, endPoint y: 310, distance: 145.3
click at [962, 310] on app-calendar-viewport "Tue 16 24/25 1 Job Wed 17 24/25 1 Job Thu 18 24/25 1 Job Fri 19 24/25 1 Job Sat…" at bounding box center [784, 409] width 1568 height 546
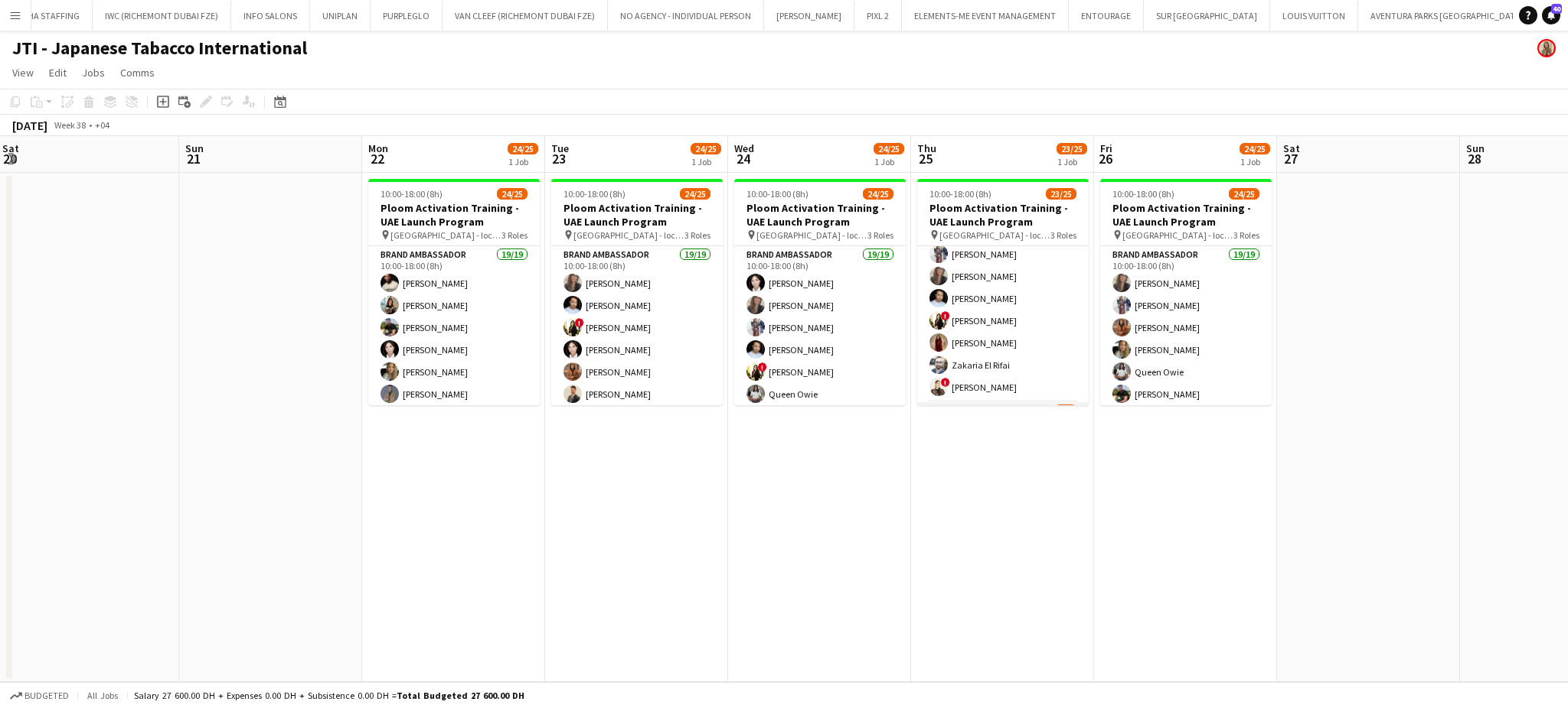
scroll to position [408, 0]
click at [1011, 349] on app-card-role "Brand Ambassador [DATE] 10:00-18:00 (8h) [PERSON_NAME] single-neutral-actions s…" at bounding box center [1003, 348] width 172 height 118
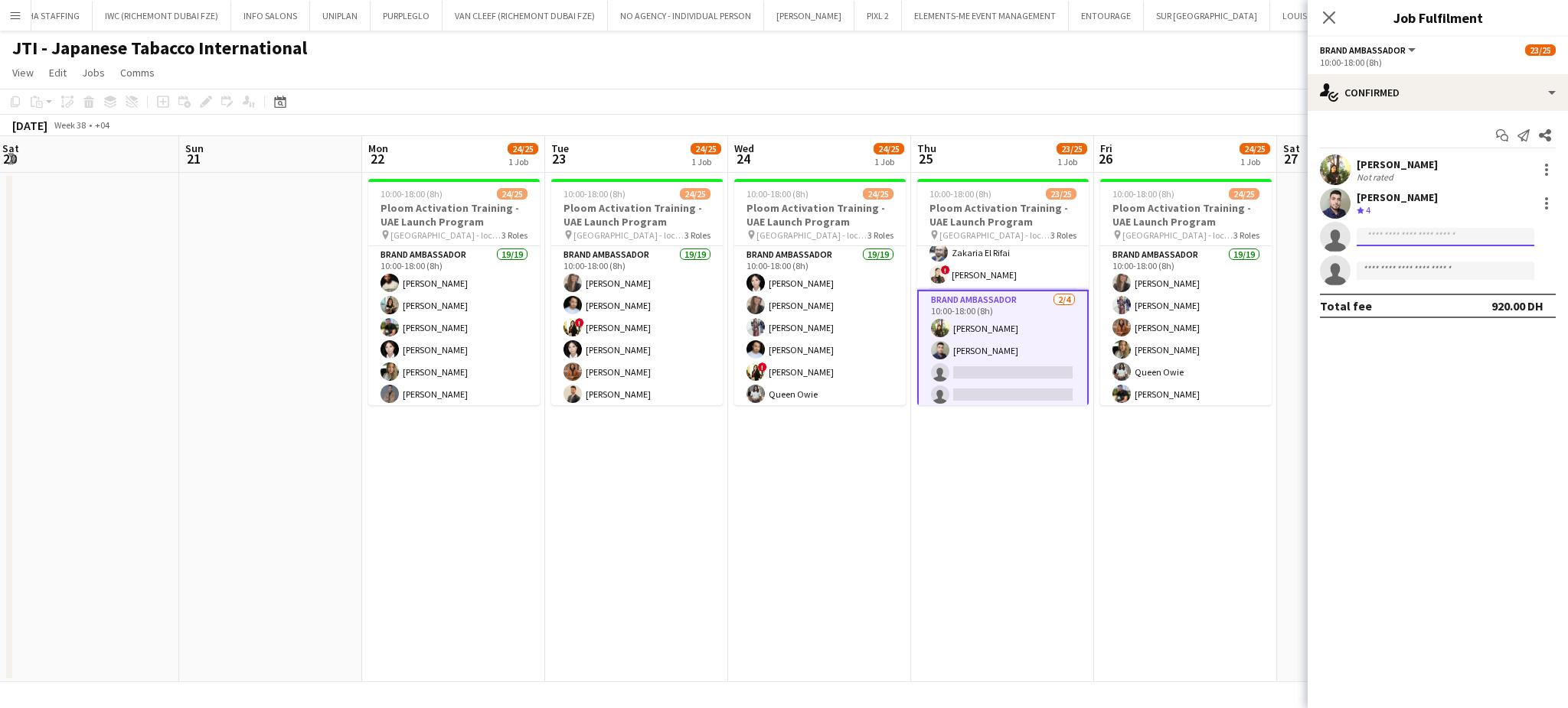
click at [1431, 233] on input at bounding box center [1445, 238] width 177 height 19
type input "*****"
click at [1394, 273] on span "[EMAIL_ADDRESS][DOMAIN_NAME]" at bounding box center [1445, 271] width 153 height 12
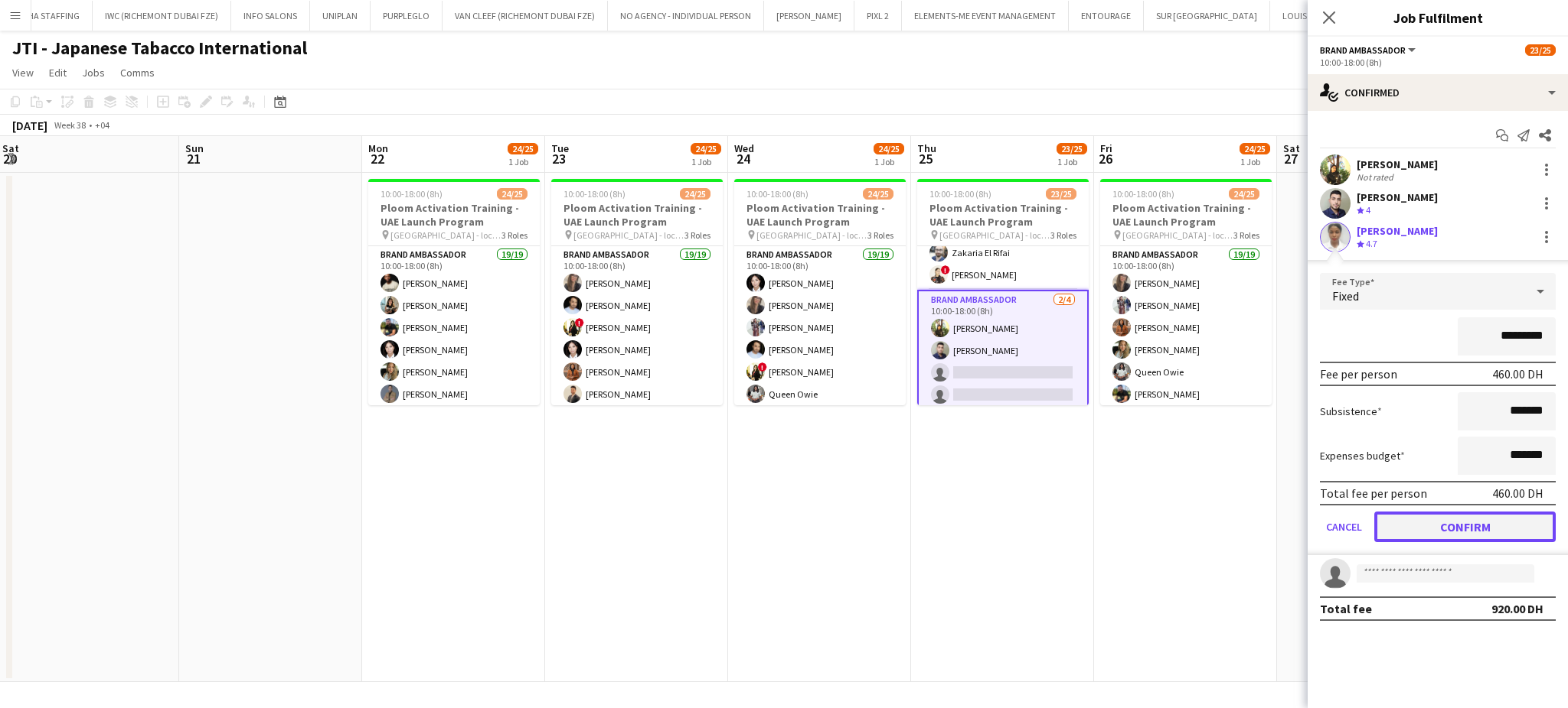
click at [1437, 524] on button "Confirm" at bounding box center [1465, 526] width 182 height 31
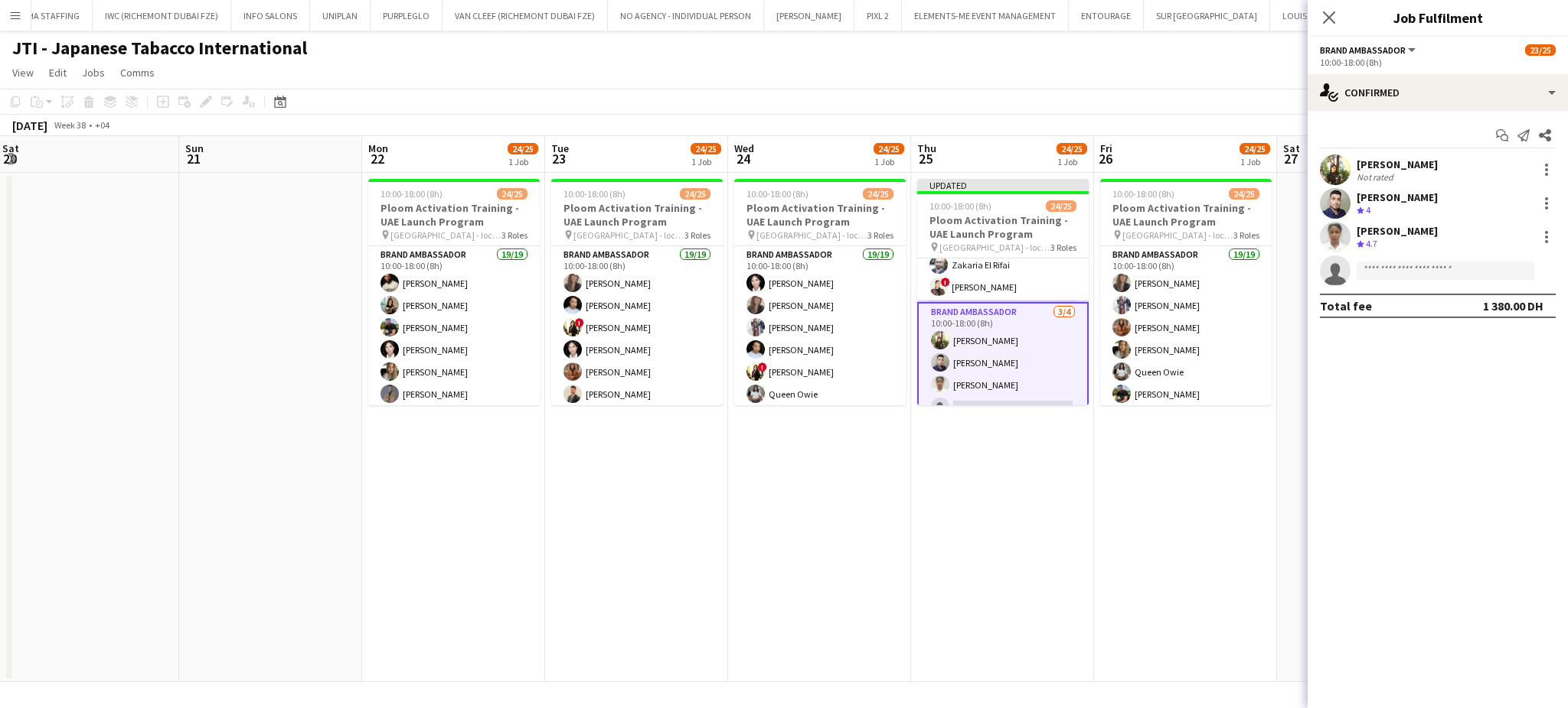
click at [1174, 489] on app-date-cell "10:00-18:00 (8h) 24/25 Ploom Activation Training - UAE Launch Program pin [GEOG…" at bounding box center [1185, 428] width 183 height 510
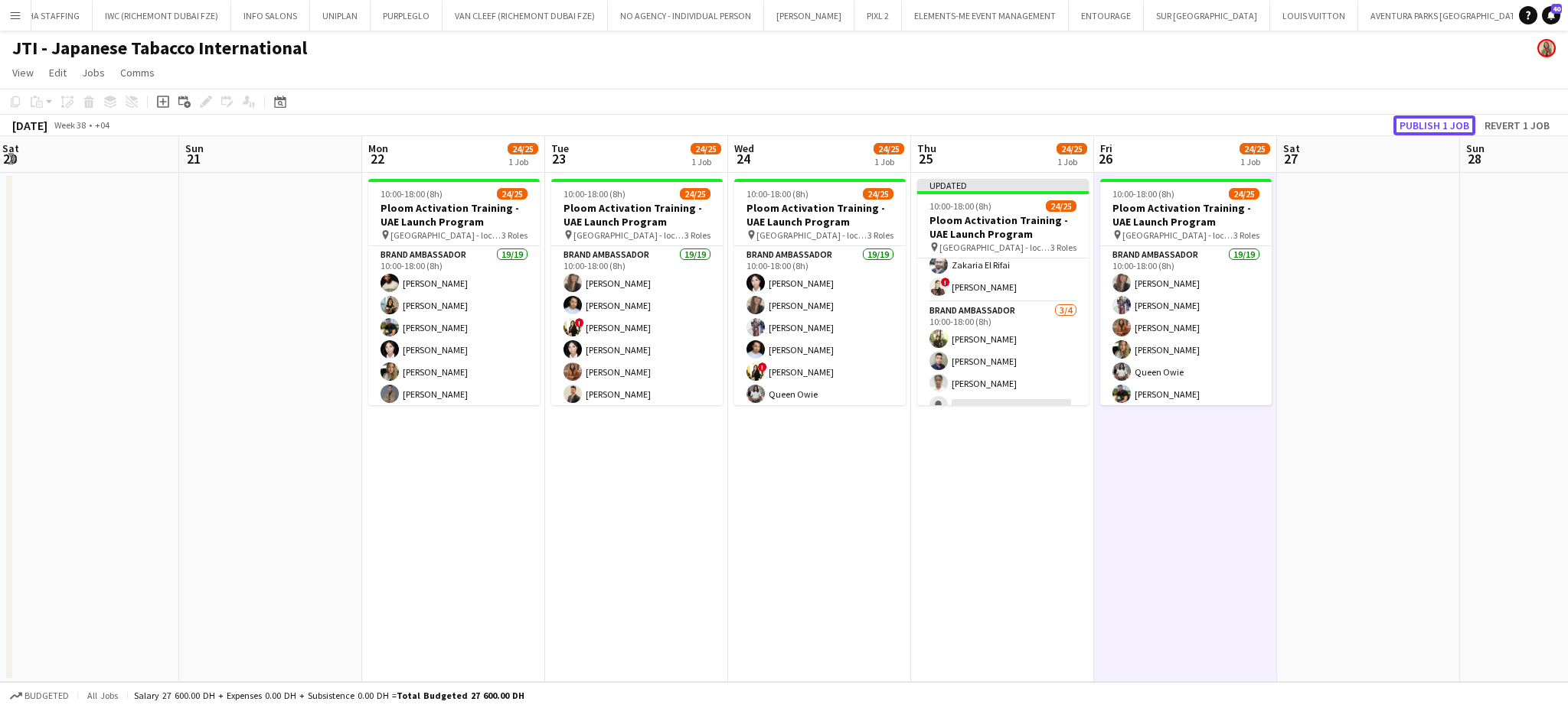
drag, startPoint x: 1437, startPoint y: 117, endPoint x: 1444, endPoint y: 135, distance: 19.3
click at [1436, 117] on button "Publish 1 job" at bounding box center [1434, 125] width 82 height 20
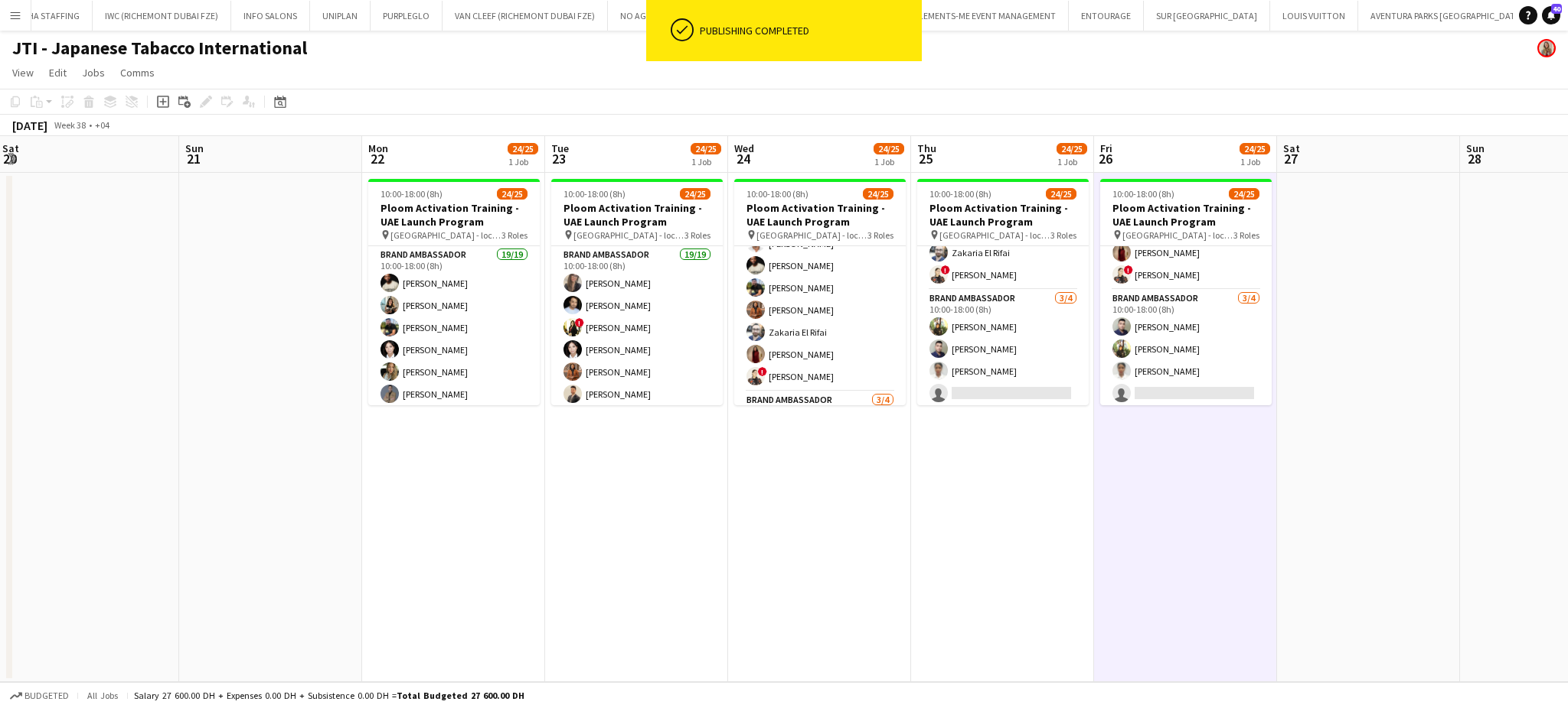
scroll to position [0, 463]
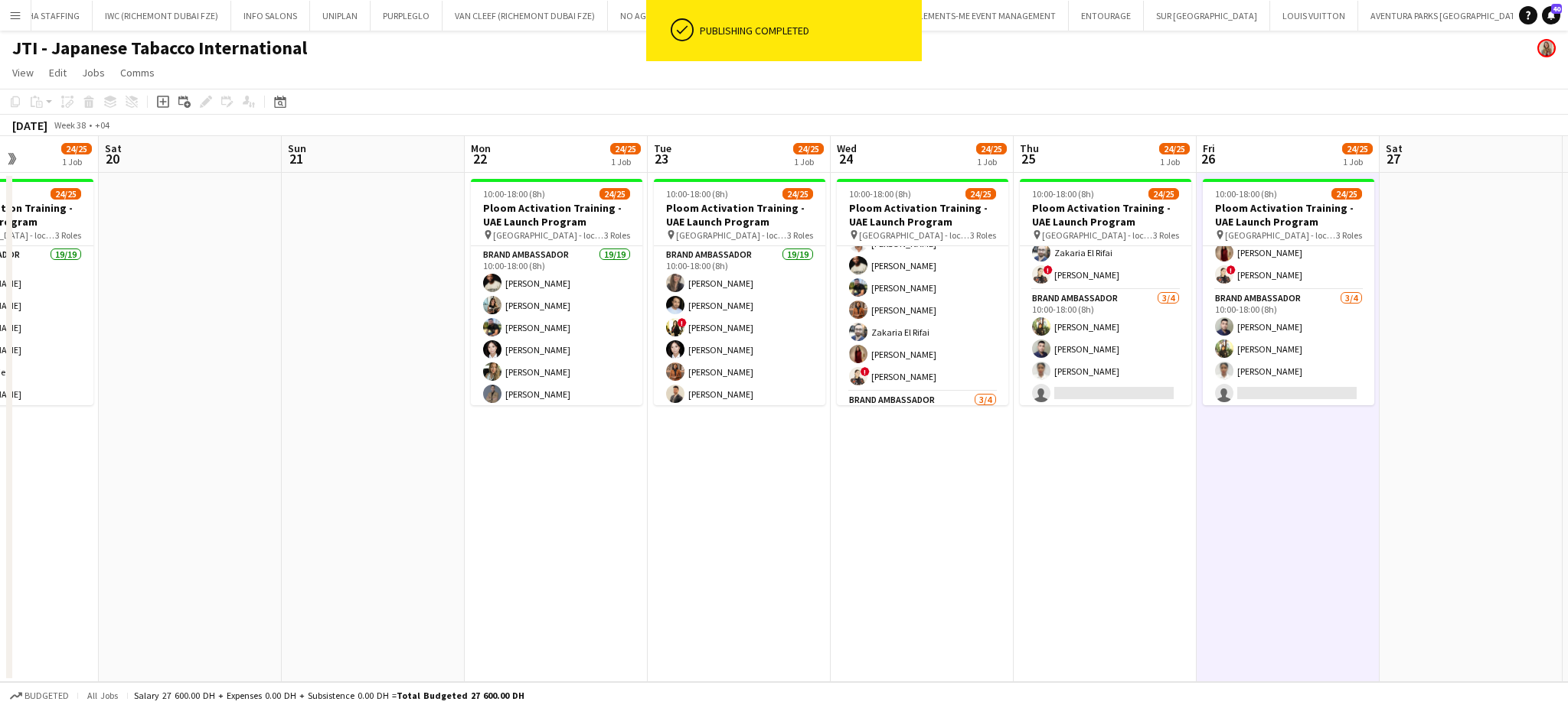
drag, startPoint x: 798, startPoint y: 363, endPoint x: 1239, endPoint y: 367, distance: 441.0
click at [1239, 367] on app-calendar-viewport "Wed 17 24/25 1 Job Thu 18 24/25 1 Job Fri 19 24/25 1 Job Sat 20 Sun 21 Mon 22 2…" at bounding box center [784, 409] width 1568 height 546
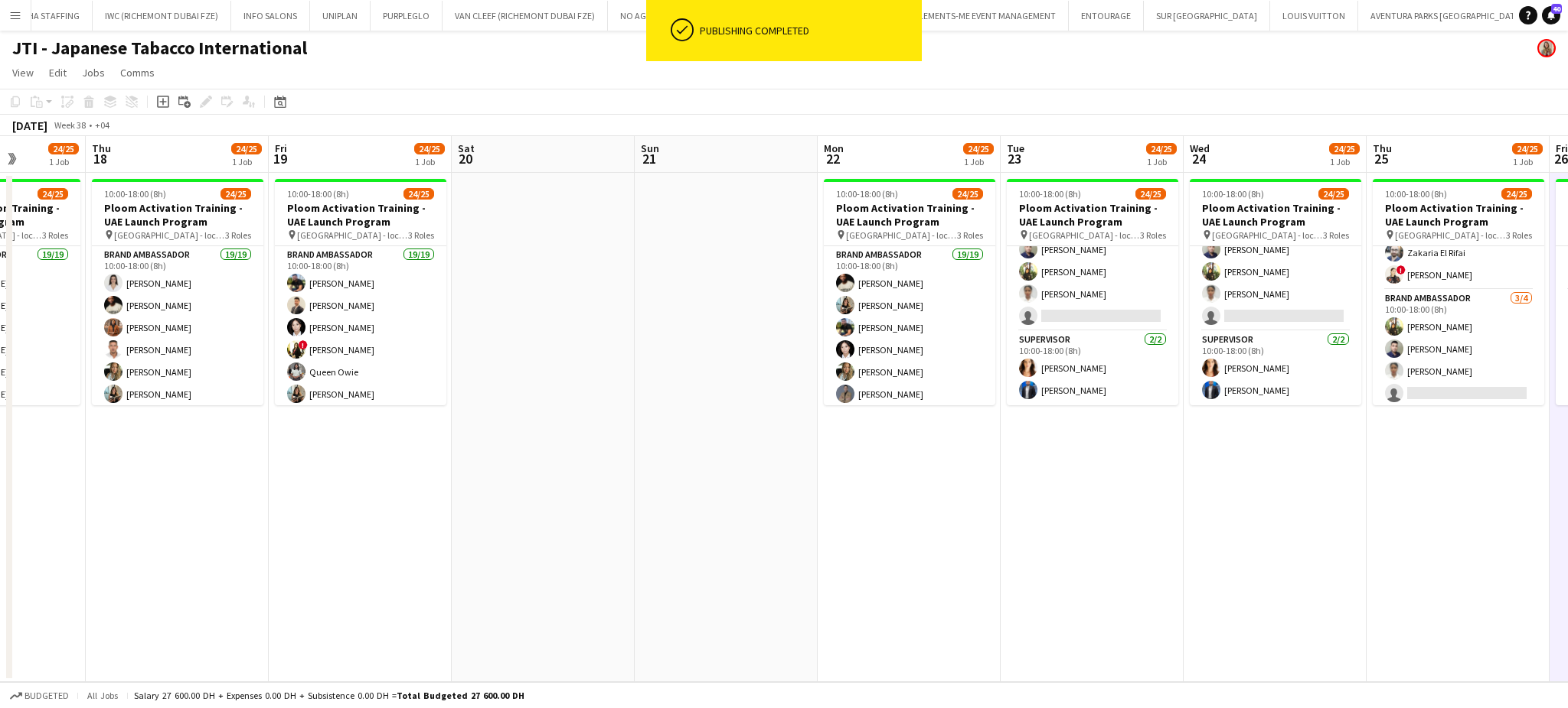
scroll to position [485, 0]
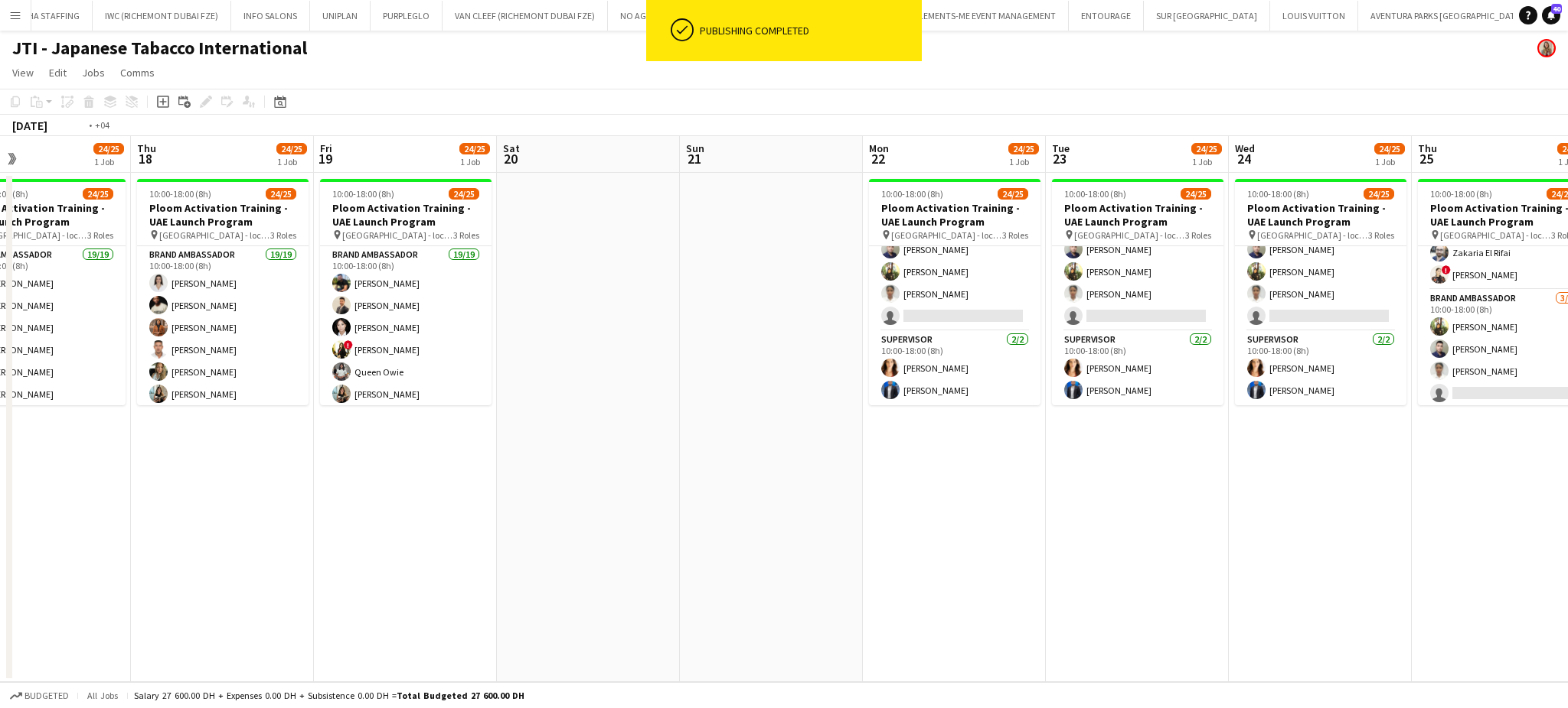
drag, startPoint x: 1024, startPoint y: 420, endPoint x: 1217, endPoint y: 420, distance: 193.0
click at [1336, 420] on app-calendar-viewport "Mon 15 24/25 1 Job Tue 16 24/25 1 Job Wed 17 24/25 1 Job Thu 18 24/25 1 Job Fri…" at bounding box center [784, 409] width 1568 height 546
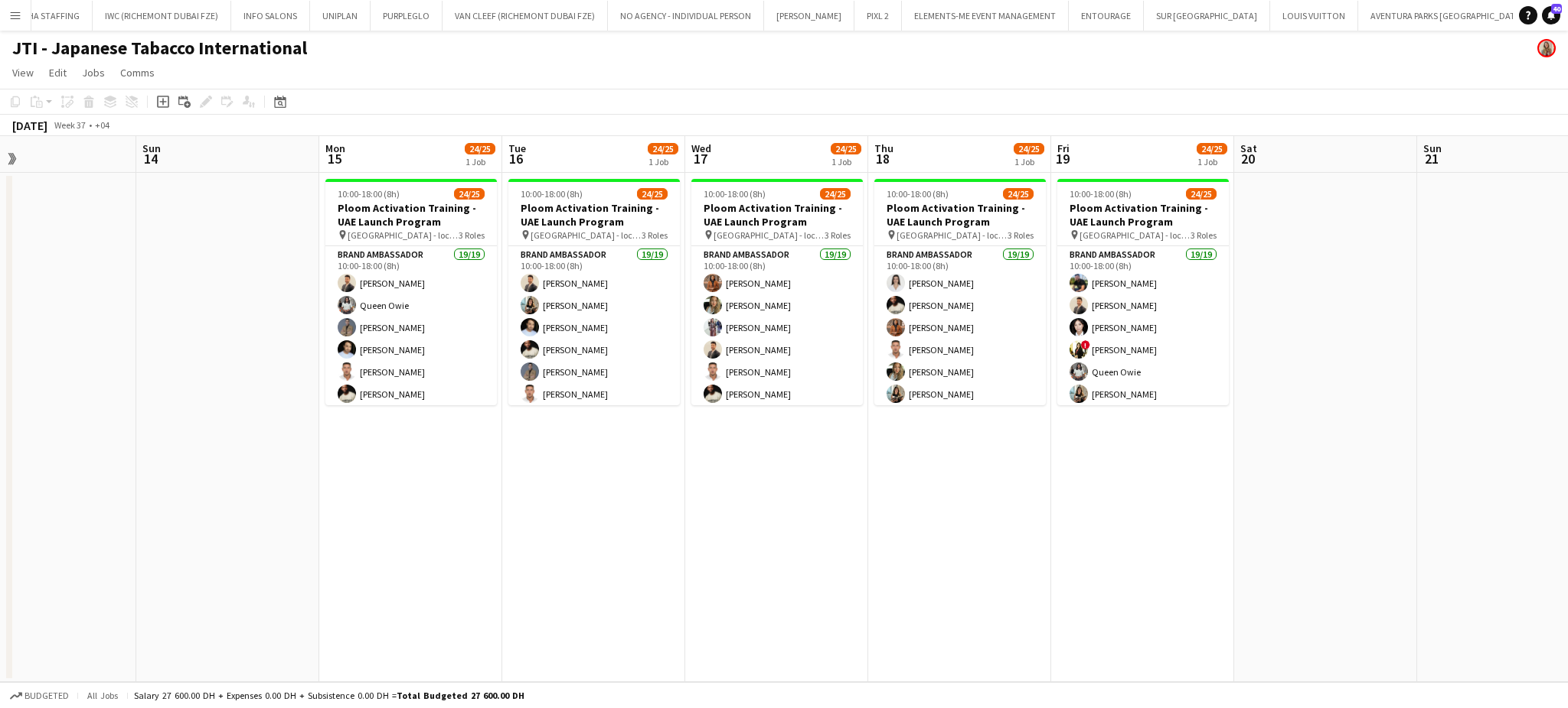
scroll to position [0, 328]
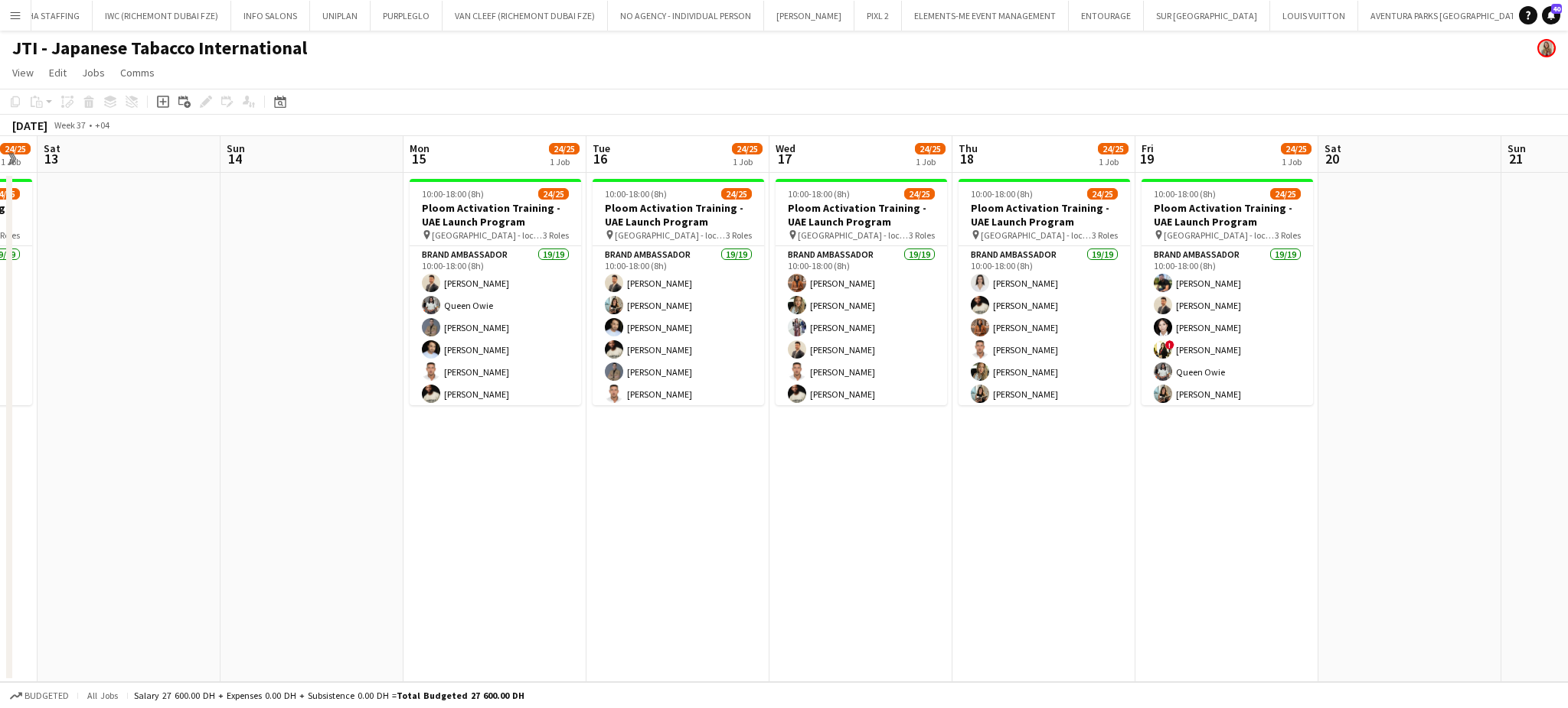
drag, startPoint x: 998, startPoint y: 413, endPoint x: 1026, endPoint y: 413, distance: 28.0
click at [1026, 413] on app-calendar-viewport "Thu 11 24/25 1 Job Fri 12 24/25 1 Job Sat 13 Sun 14 Mon 15 24/25 1 Job Tue 16 2…" at bounding box center [784, 409] width 1568 height 546
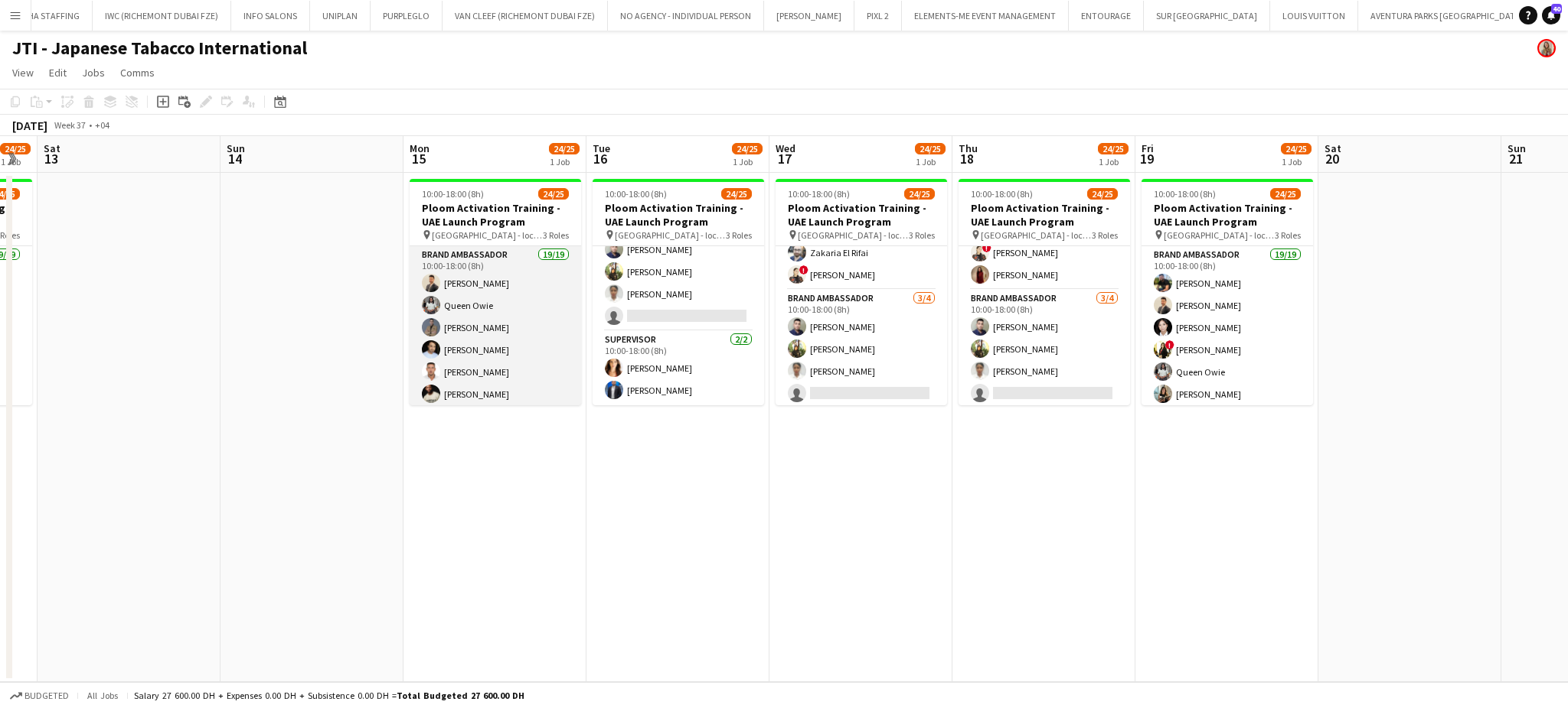
scroll to position [485, 0]
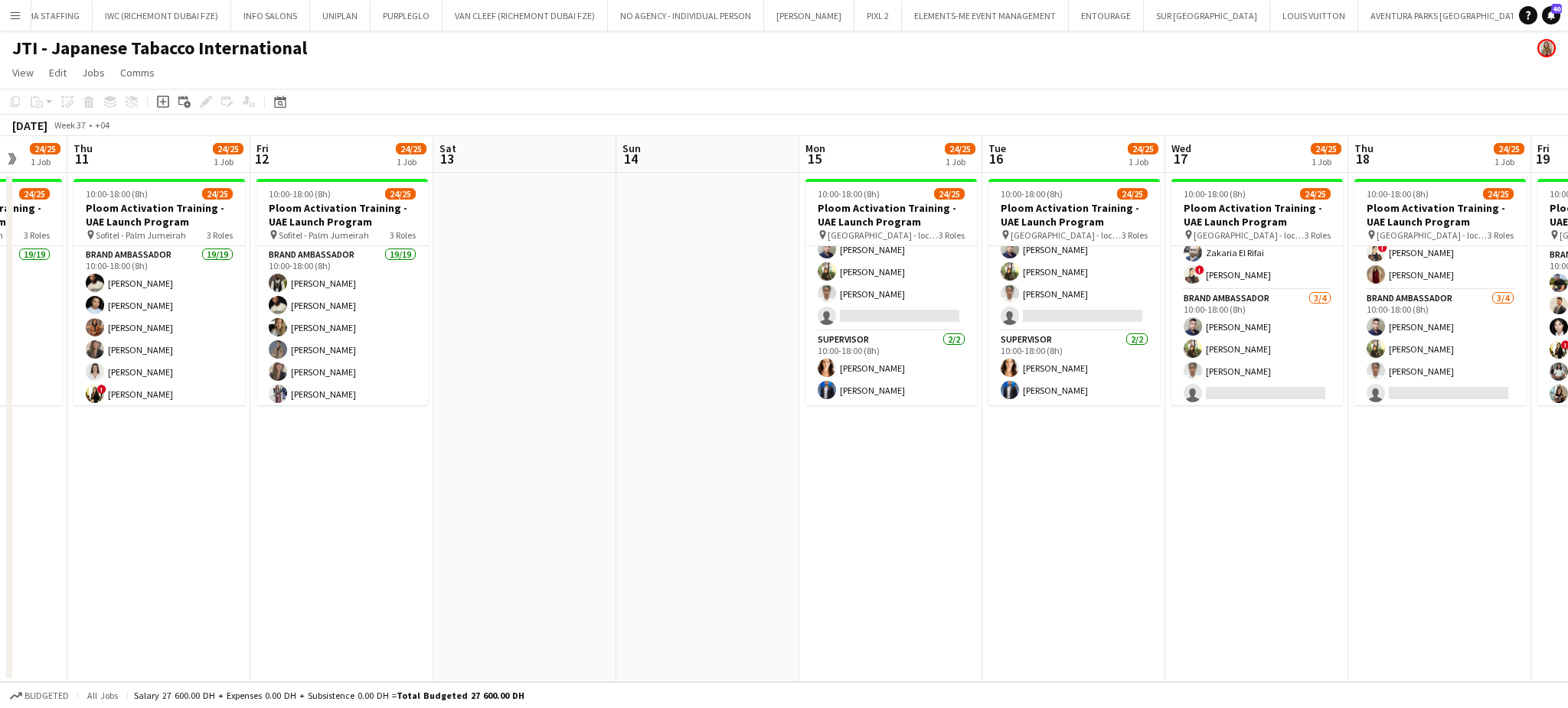
drag, startPoint x: 484, startPoint y: 413, endPoint x: 894, endPoint y: 390, distance: 410.6
click at [1246, 390] on app-calendar-viewport "Tue 9 24/25 1 Job Wed 10 24/25 1 Job Thu 11 24/25 1 Job Fri 12 24/25 1 Job Sat …" at bounding box center [784, 409] width 1568 height 546
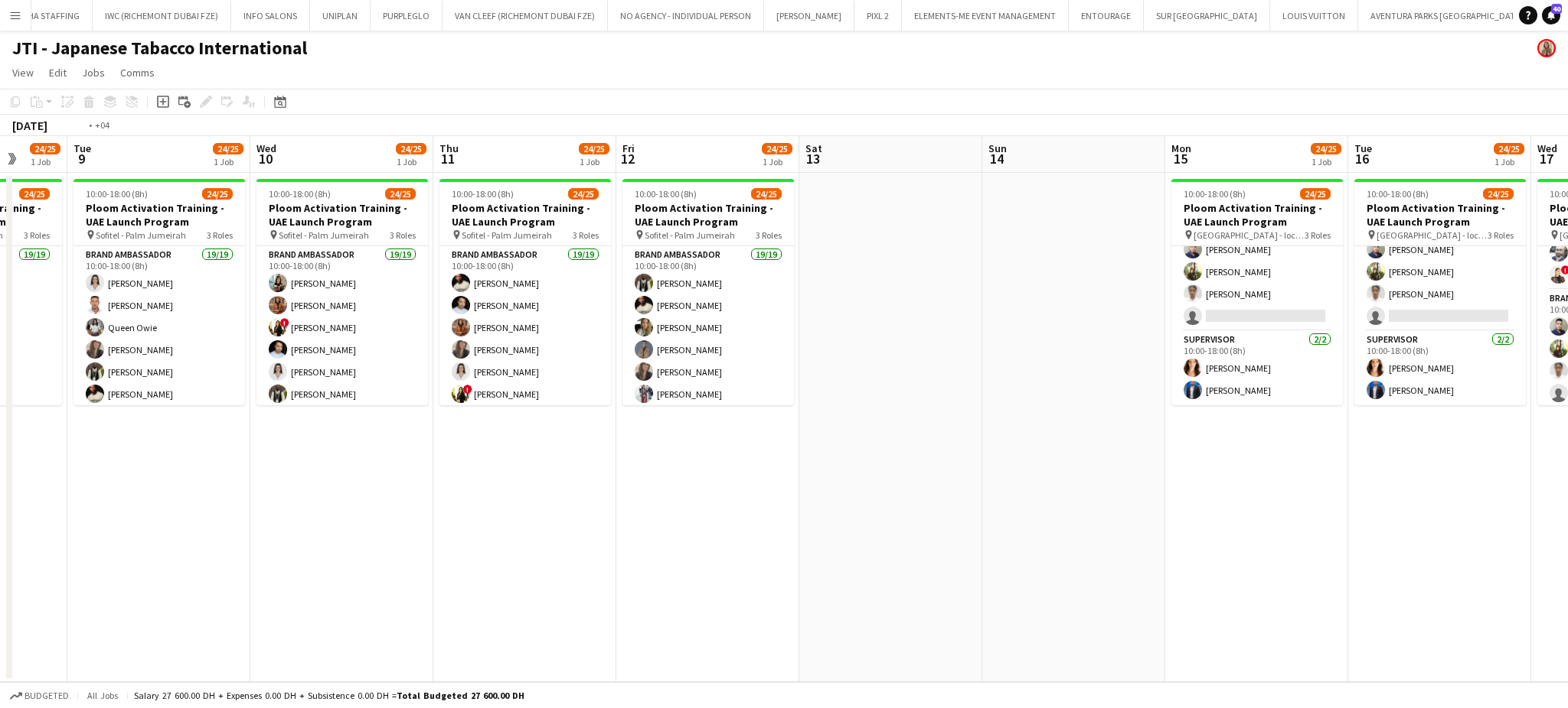
drag, startPoint x: 1064, startPoint y: 361, endPoint x: 1278, endPoint y: 365, distance: 214.0
click at [1294, 358] on app-calendar-viewport "Sat 6 Sun 7 Mon 8 24/25 1 Job Tue 9 24/25 1 Job Wed 10 24/25 1 Job Thu 11 24/25…" at bounding box center [784, 409] width 1568 height 546
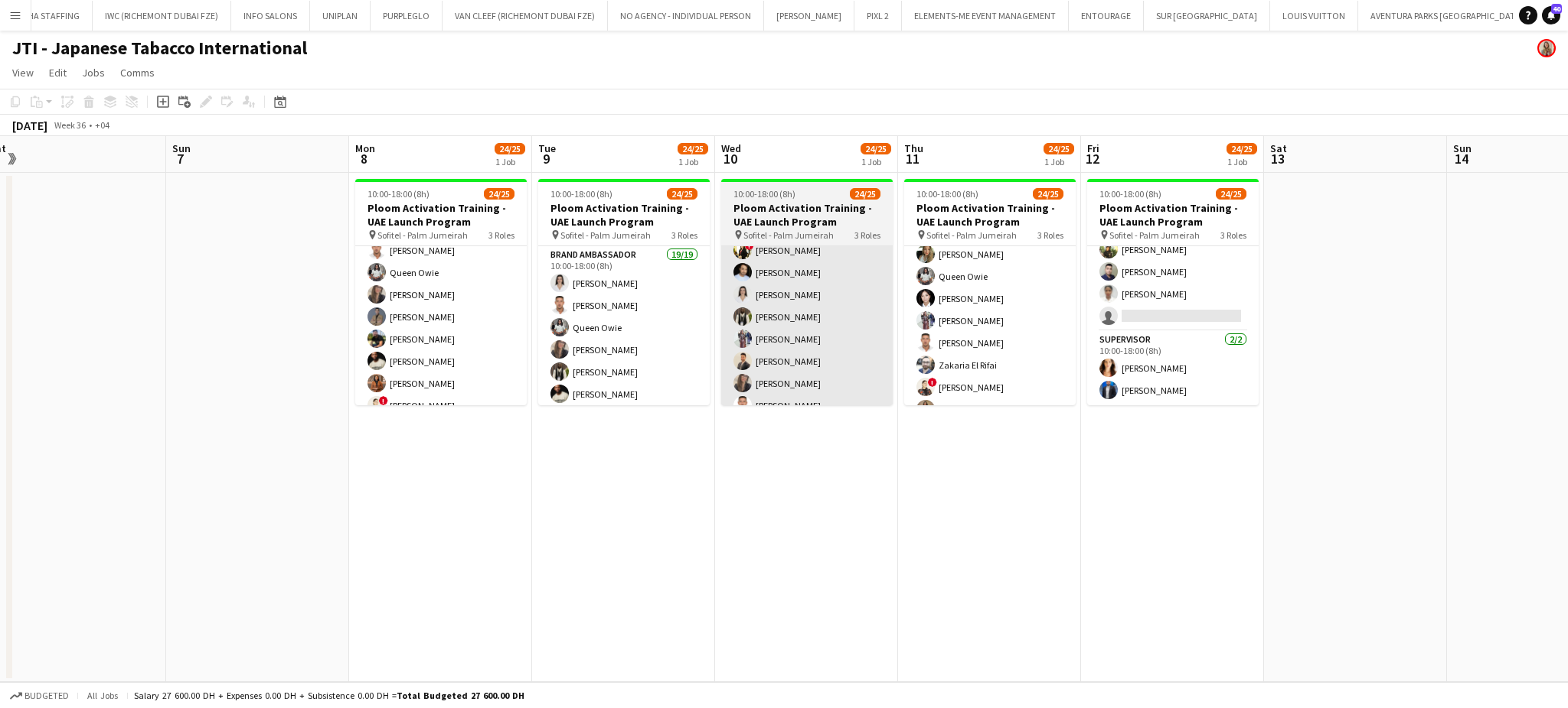
scroll to position [77, 0]
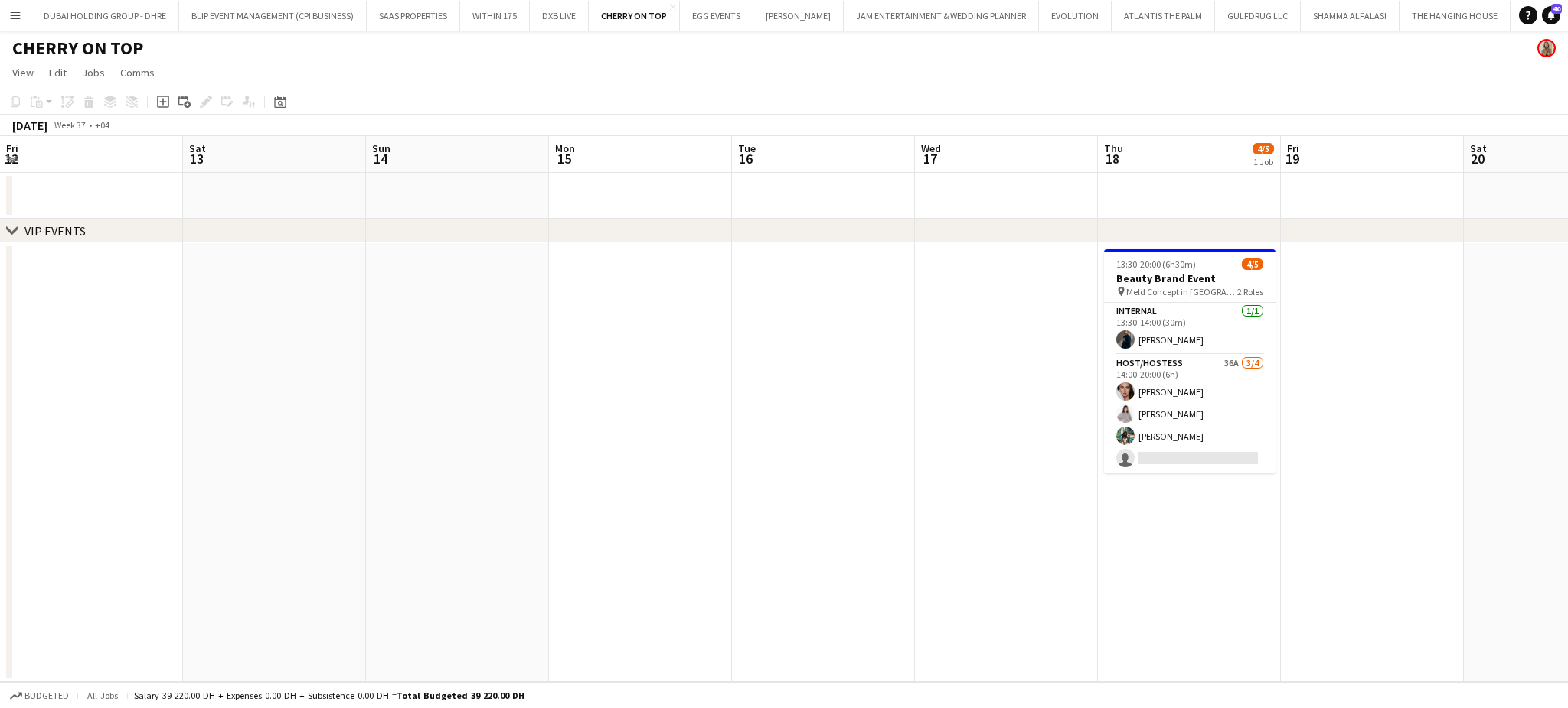
scroll to position [0, 527]
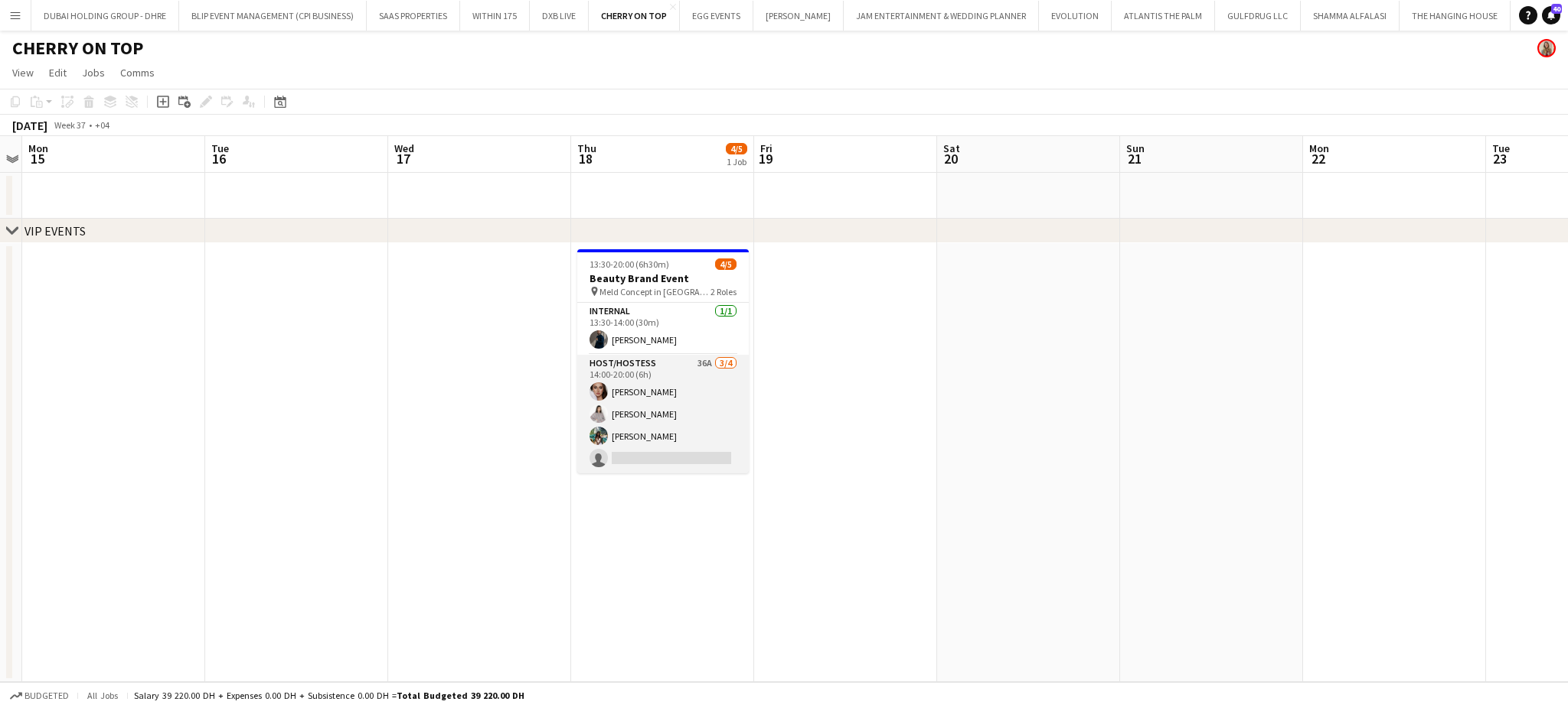
click at [690, 429] on app-card-role "Host/Hostess 36A [DATE] 14:00-20:00 (6h) [PERSON_NAME] [PERSON_NAME] [PERSON_NA…" at bounding box center [663, 414] width 172 height 118
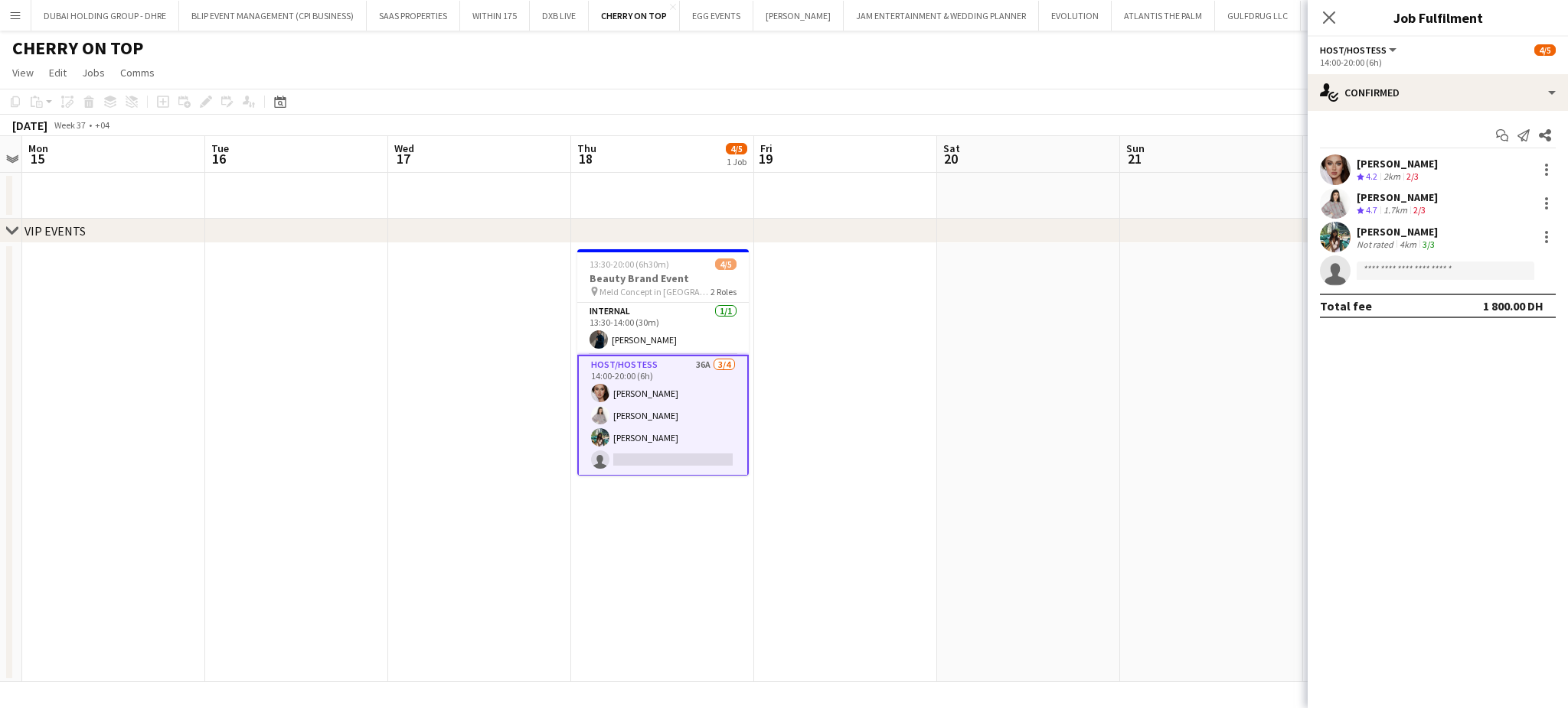
click at [969, 410] on app-date-cell at bounding box center [1028, 462] width 183 height 439
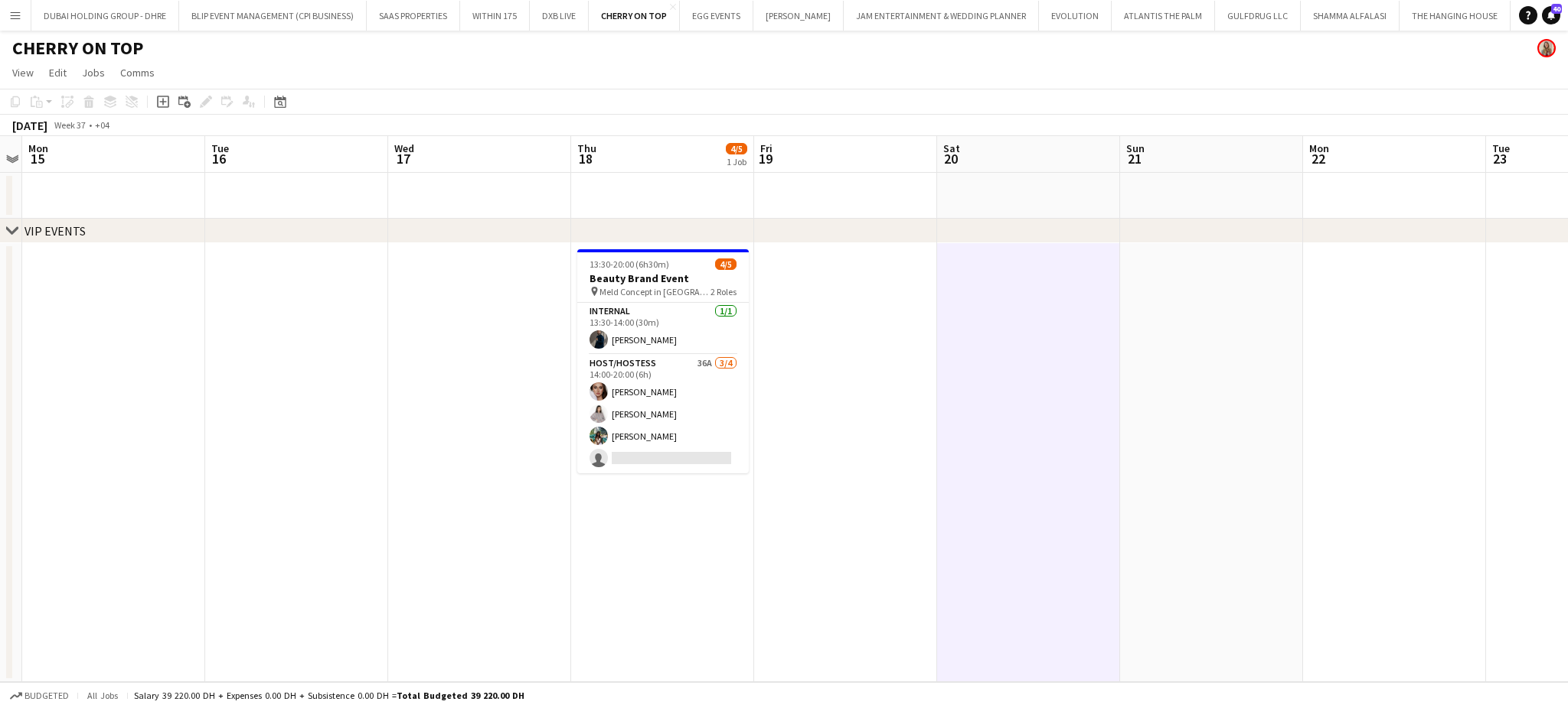
click at [21, 15] on app-icon "Menu" at bounding box center [15, 15] width 12 height 12
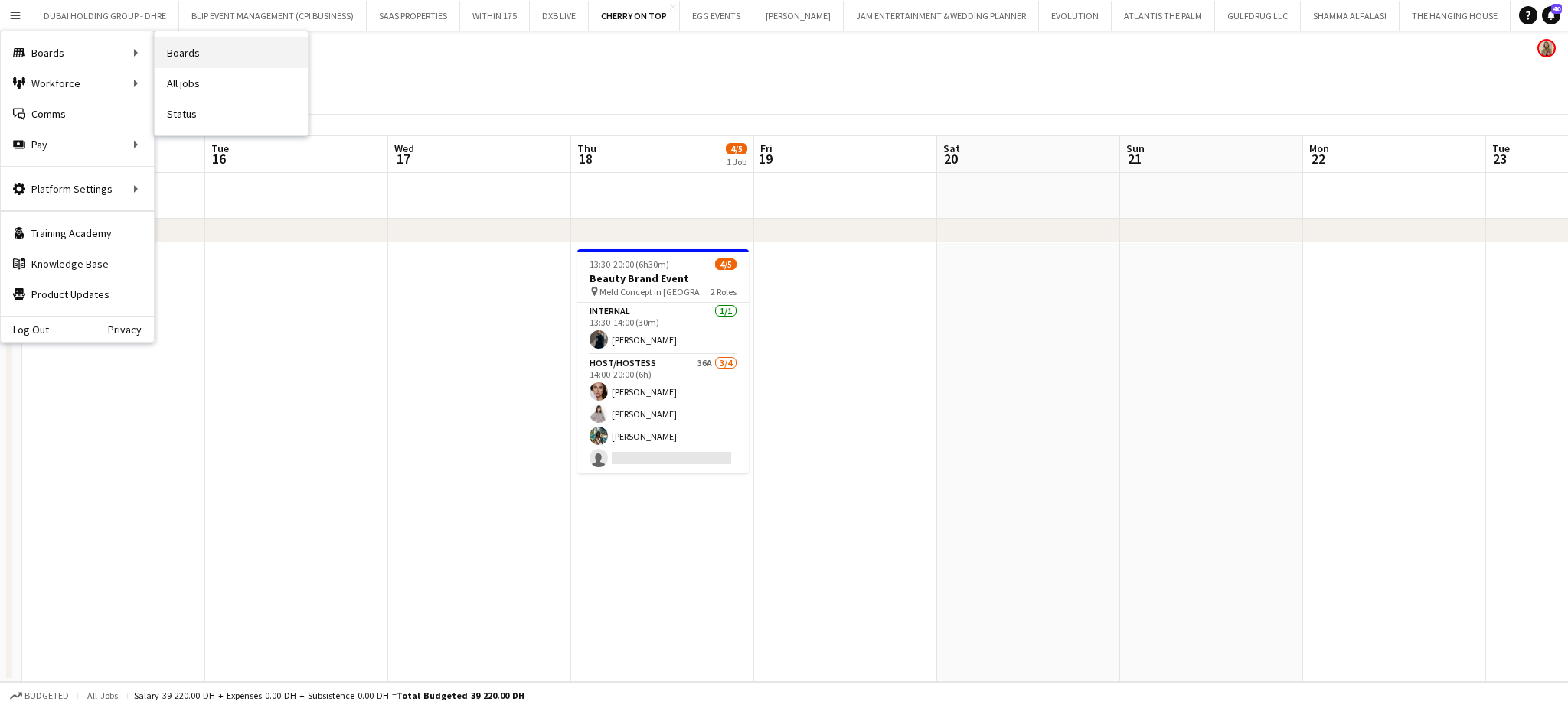
click at [186, 62] on link "Boards" at bounding box center [231, 52] width 153 height 31
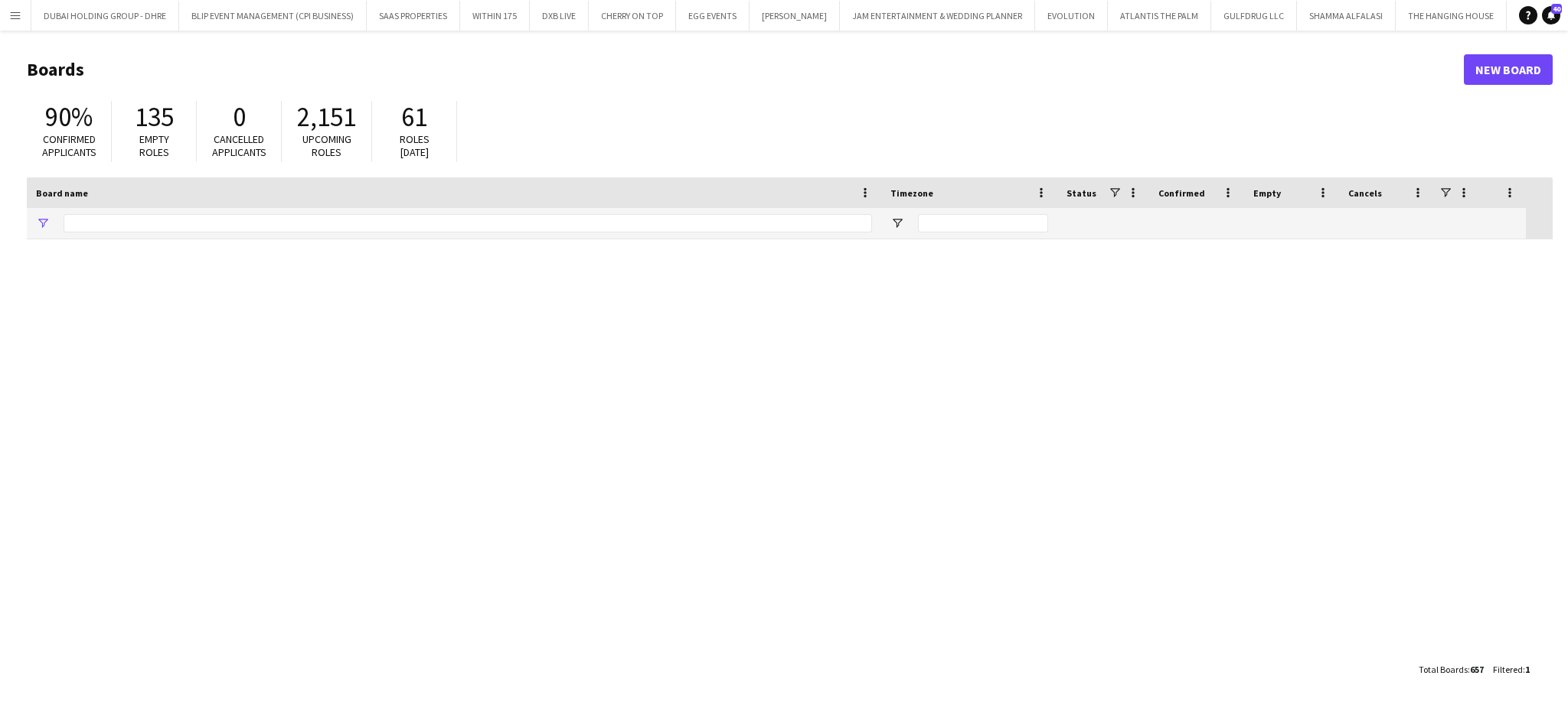
type input "***"
drag, startPoint x: 133, startPoint y: 226, endPoint x: 12, endPoint y: 206, distance: 122.6
click at [14, 217] on main "Boards New Board 90% Confirmed applicants 135 Empty roles 0 Cancelled applicant…" at bounding box center [784, 369] width 1568 height 677
type input "*****"
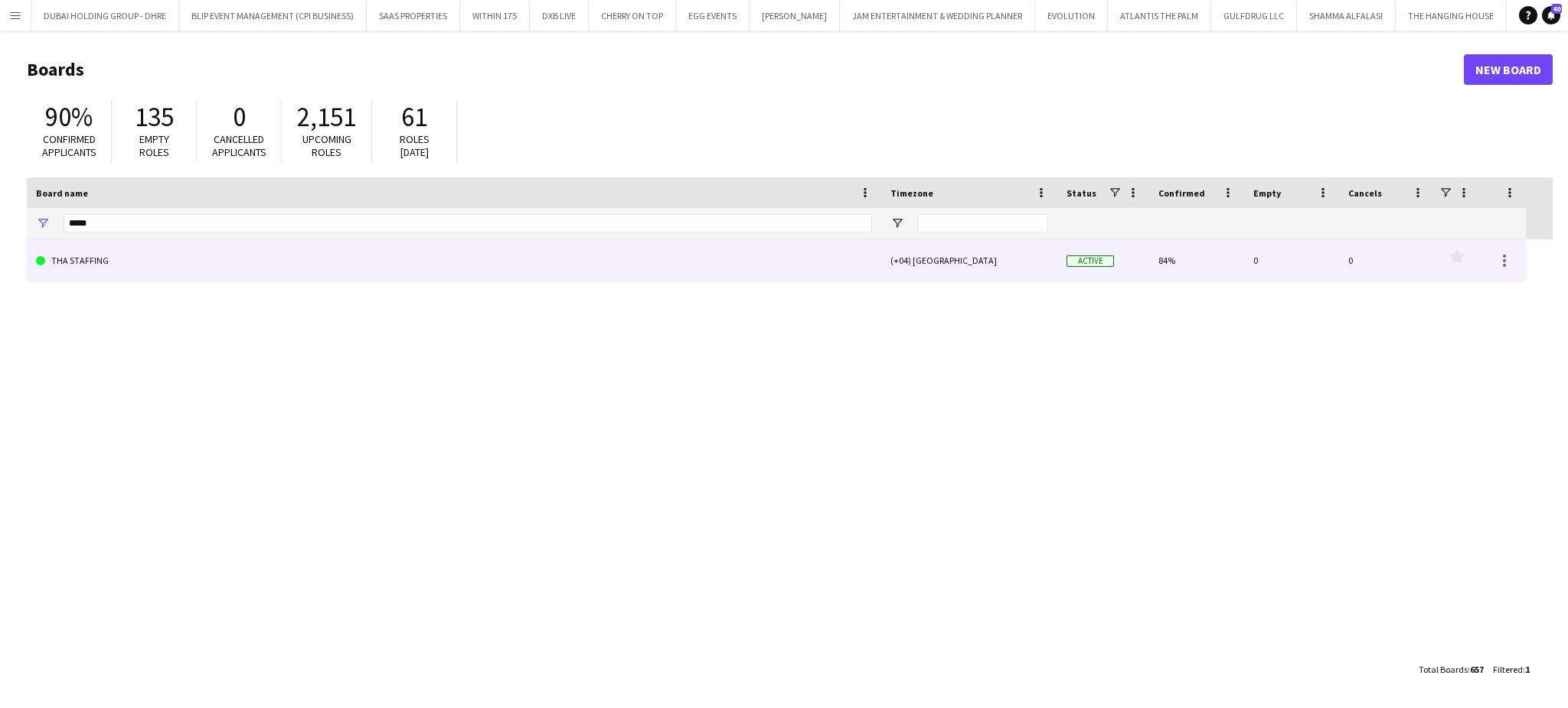
click at [92, 264] on link "THA STAFFING" at bounding box center [454, 261] width 836 height 43
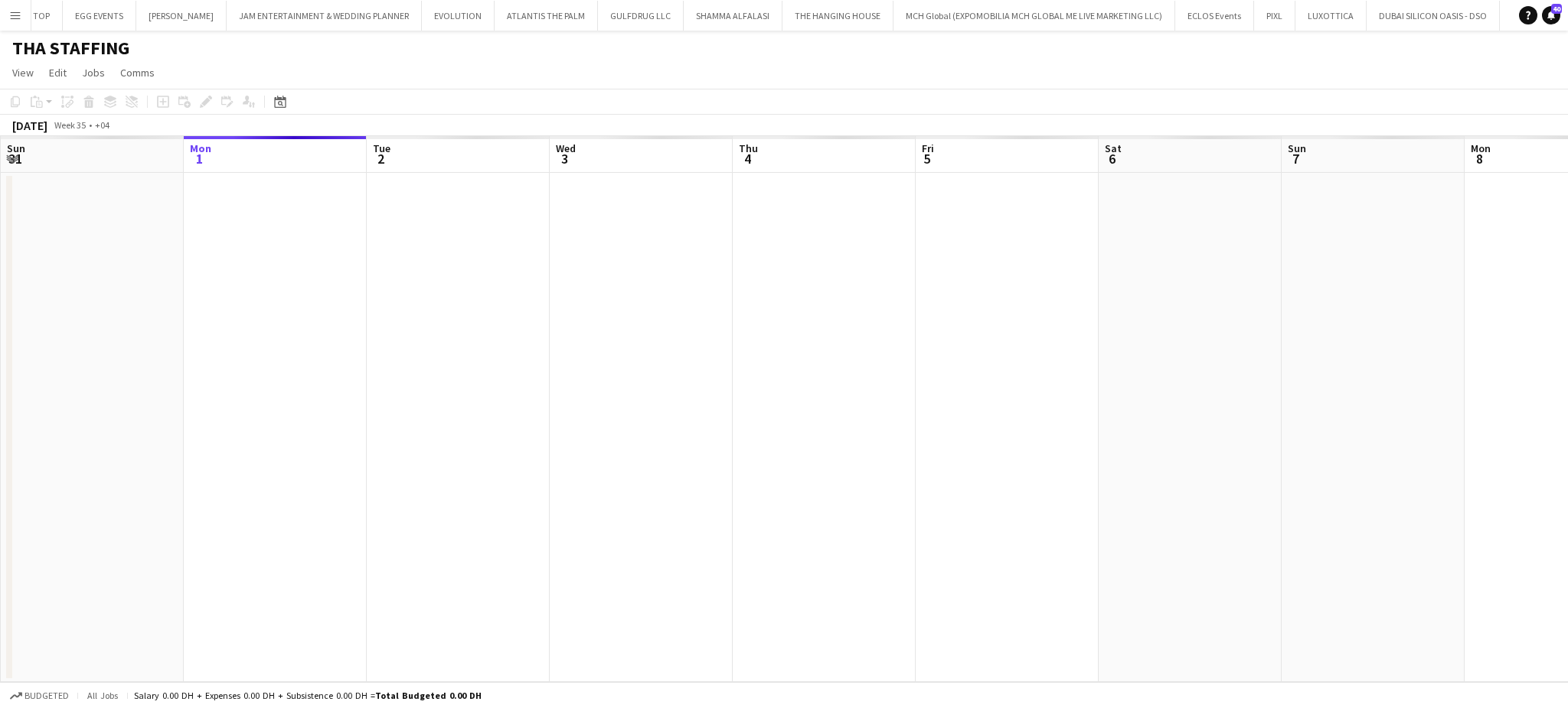
scroll to position [0, 628]
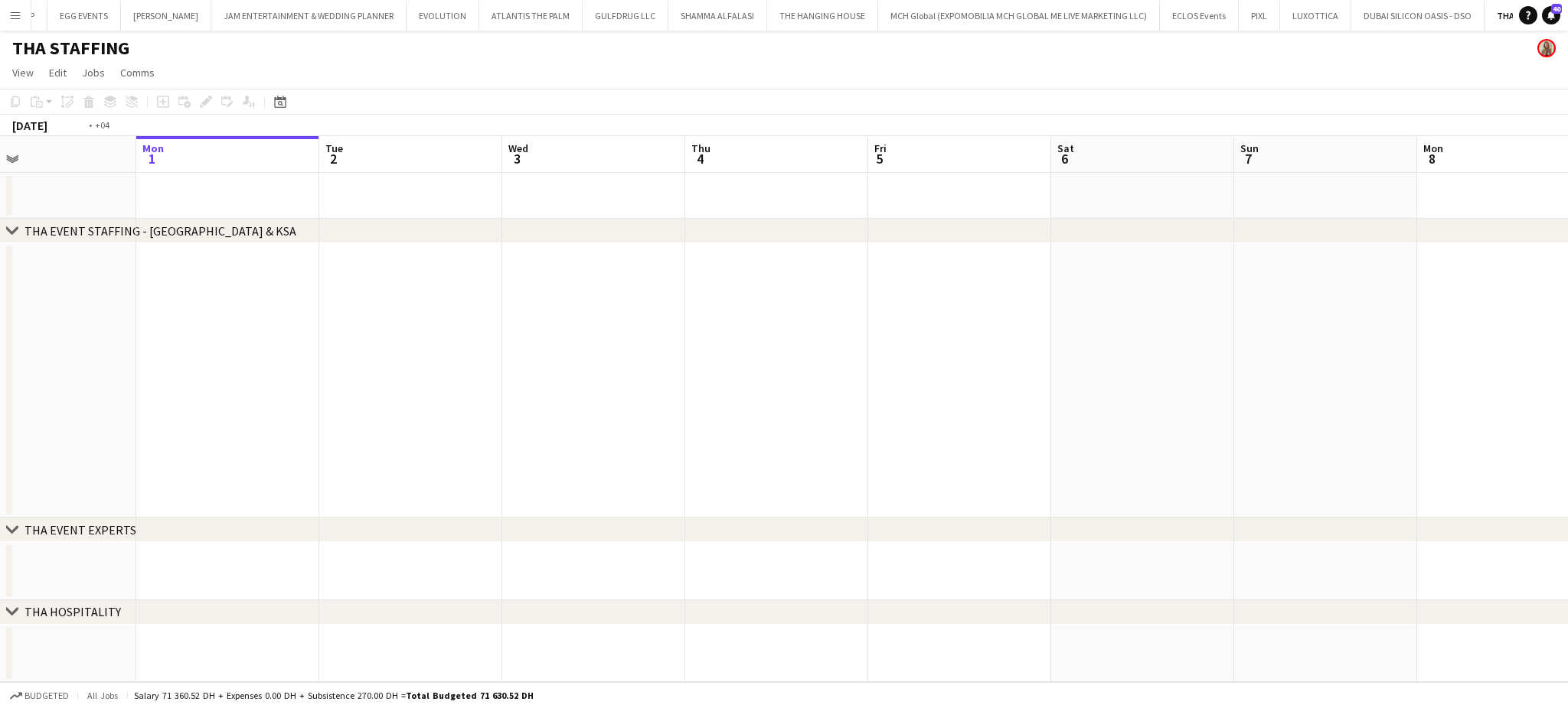
drag, startPoint x: 1038, startPoint y: 371, endPoint x: 916, endPoint y: 373, distance: 122.0
click at [640, 332] on app-calendar-viewport "Fri 29 Sat 30 Sun 31 Mon 1 Tue 2 Wed 3 Thu 4 Fri 5 Sat 6 Sun 7 Mon 8 Tue 9 Wed …" at bounding box center [784, 409] width 1568 height 546
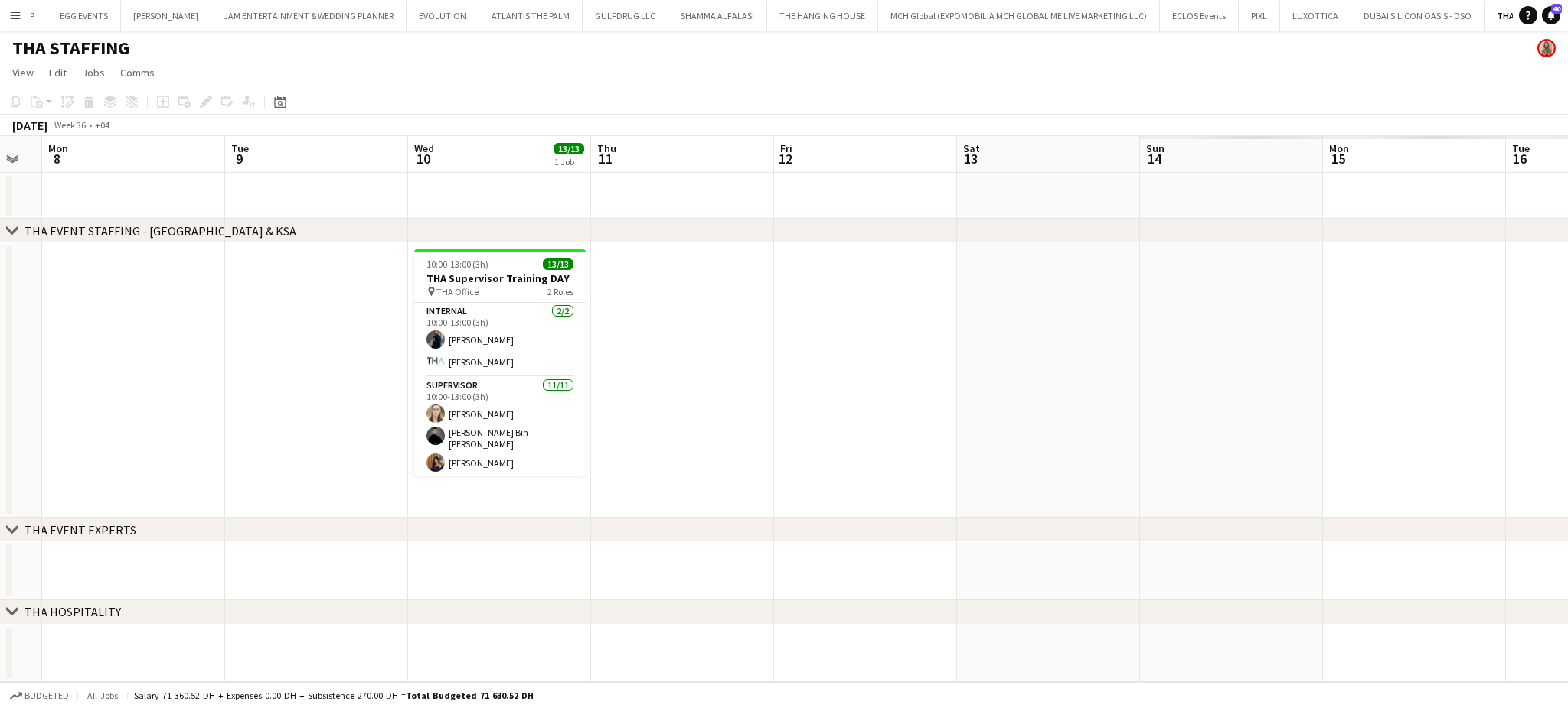
drag, startPoint x: 1011, startPoint y: 389, endPoint x: 646, endPoint y: 326, distance: 370.4
click at [649, 327] on app-calendar-viewport "Thu 4 Fri 5 Sat 6 Sun 7 Mon 8 Tue 9 Wed 10 13/13 1 Job Thu 11 Fri 12 Sat 13 Sun…" at bounding box center [784, 409] width 1568 height 546
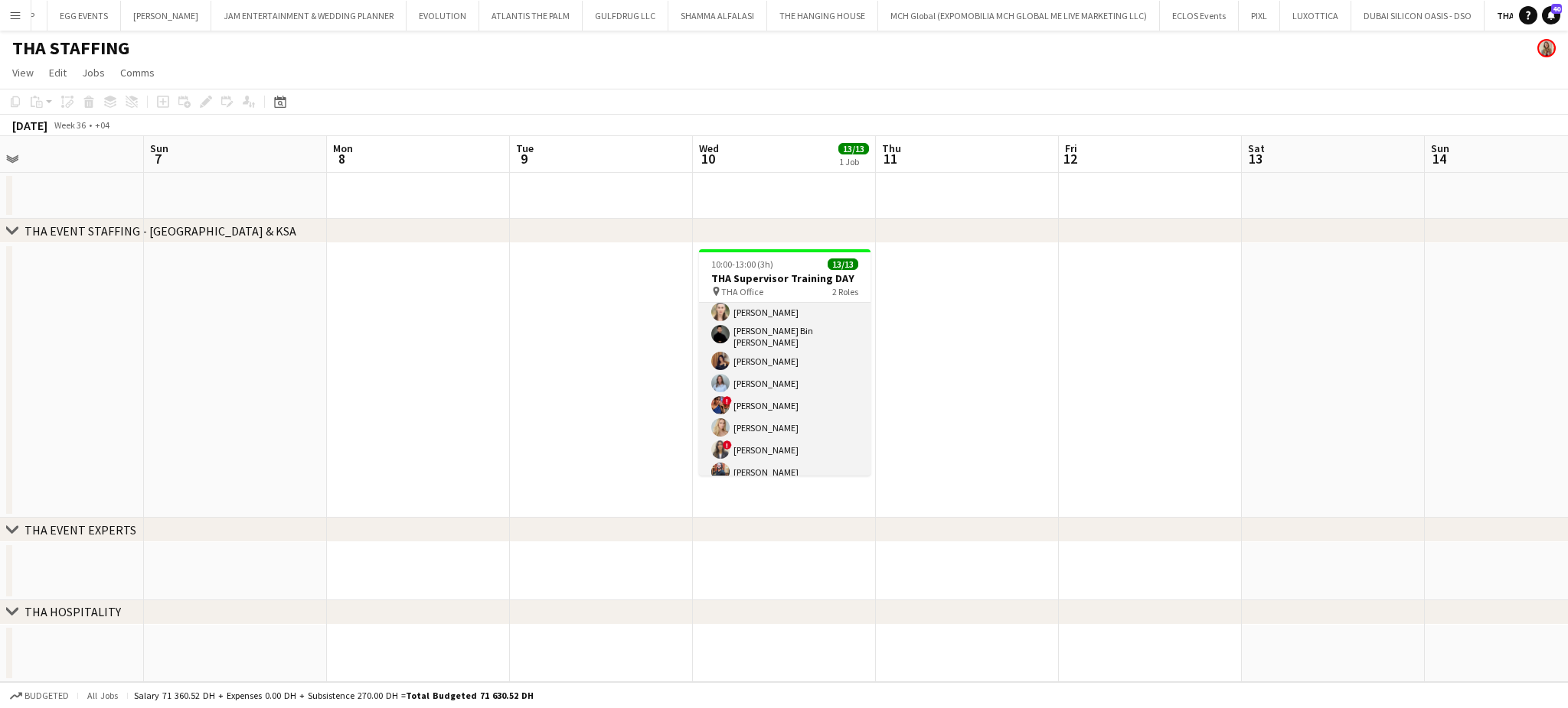
scroll to position [175, 0]
click at [774, 424] on app-card-role "Supervisor [DATE] 10:00-13:00 (3h) [PERSON_NAME] [PERSON_NAME] Bin [PERSON_NAME…" at bounding box center [785, 341] width 172 height 279
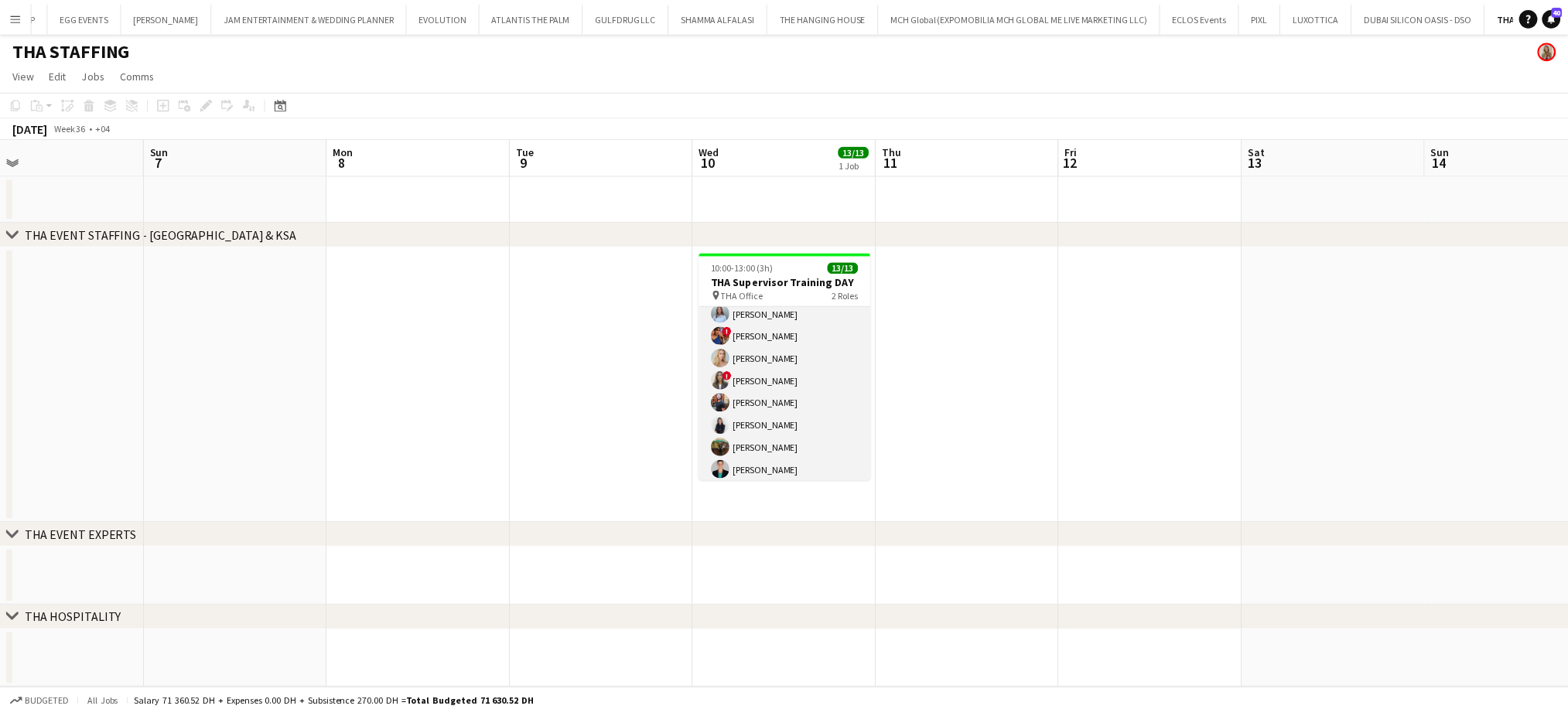
scroll to position [178, 0]
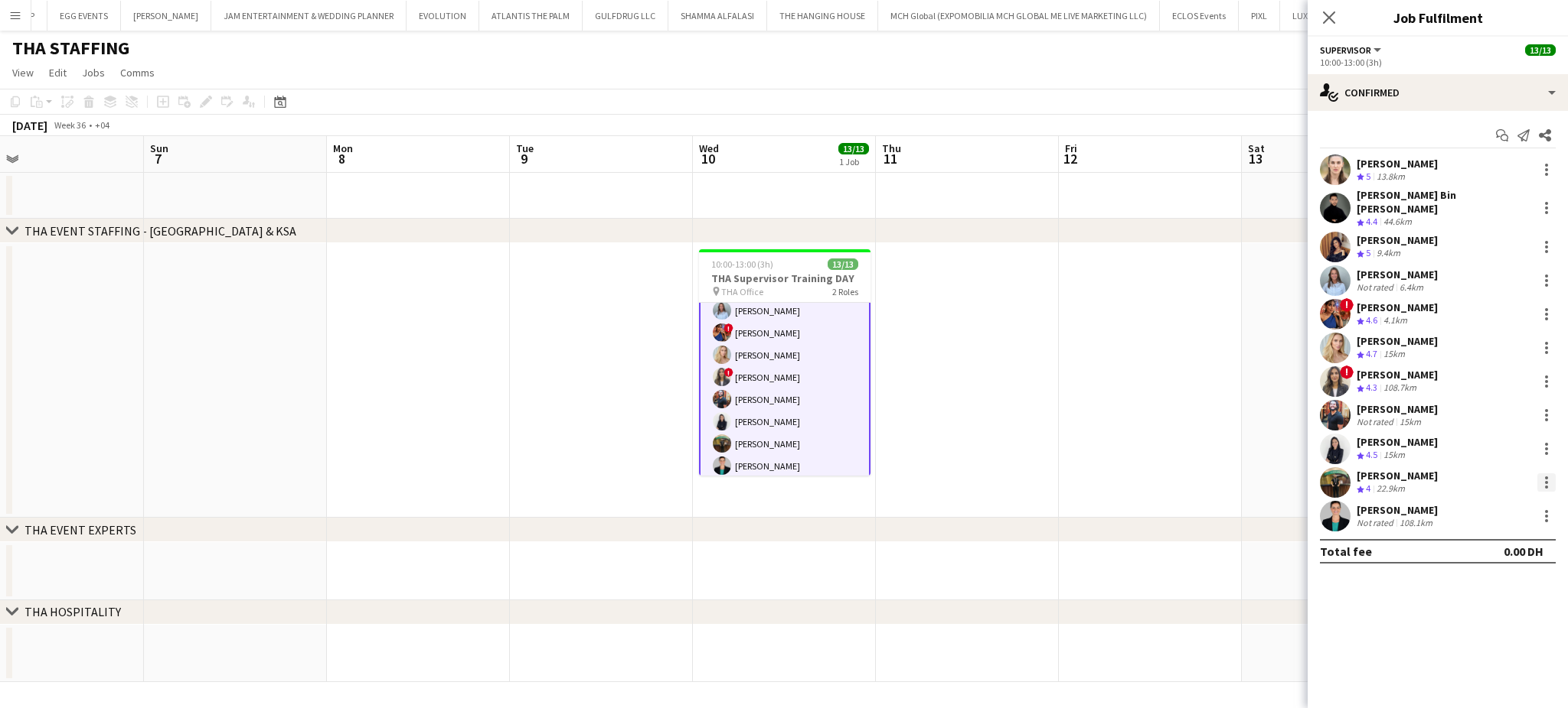
click at [1542, 473] on div at bounding box center [1547, 483] width 19 height 19
click at [1509, 532] on span "Switch crew" at bounding box center [1480, 538] width 65 height 13
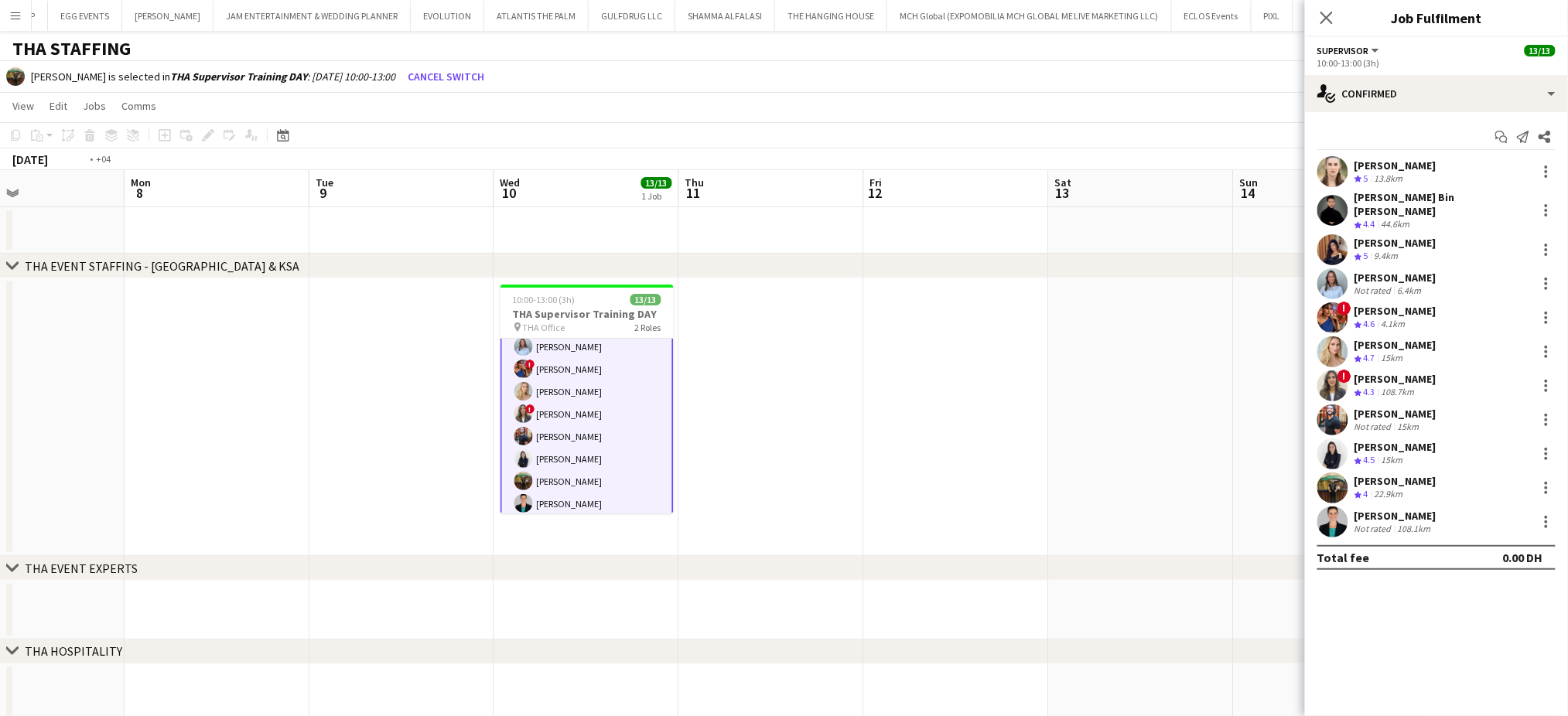
drag, startPoint x: 1125, startPoint y: 357, endPoint x: 760, endPoint y: 341, distance: 365.4
click at [649, 322] on app-calendar-viewport "Thu 4 Fri 5 Sat 6 Sun 7 Mon 8 Tue 9 Wed 10 13/13 1 Job Thu 11 Fri 12 Sat 13 Sun…" at bounding box center [784, 447] width 1568 height 552
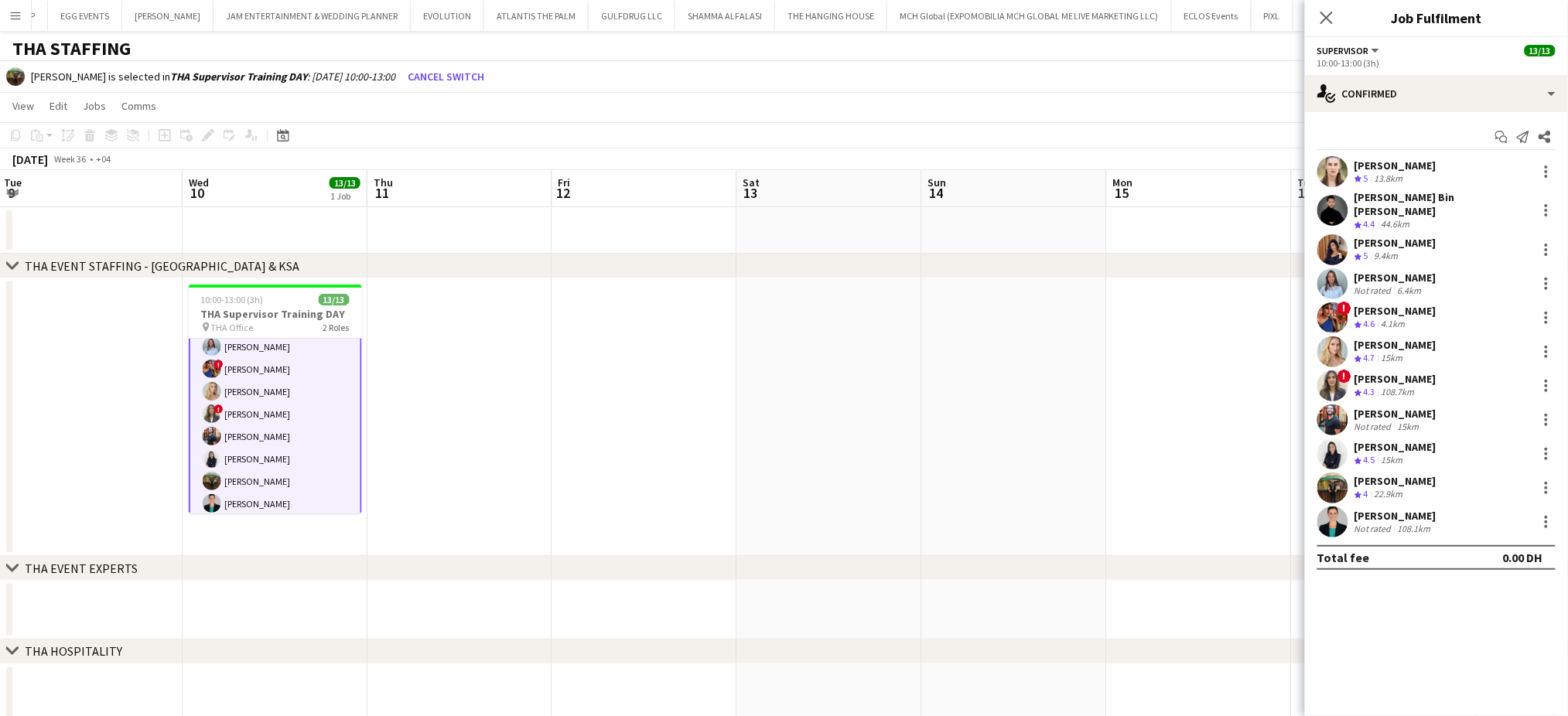
drag, startPoint x: 862, startPoint y: 367, endPoint x: 662, endPoint y: 355, distance: 200.4
click at [663, 358] on app-calendar-viewport "Sat 6 Sun 7 Mon 8 Tue 9 Wed 10 13/13 1 Job Thu 11 Fri 12 Sat 13 Sun 14 Mon 15 T…" at bounding box center [784, 447] width 1568 height 552
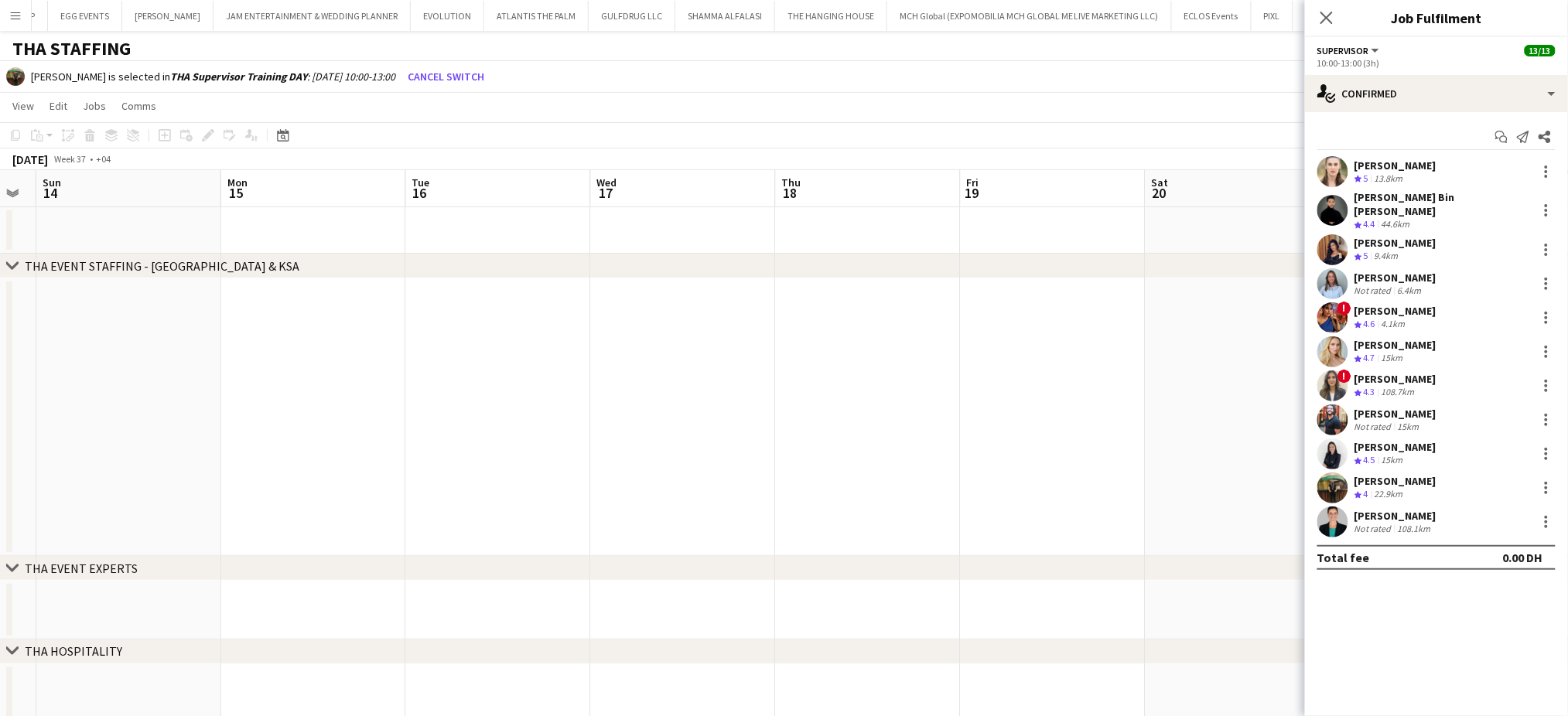
drag, startPoint x: 1009, startPoint y: 338, endPoint x: 641, endPoint y: 282, distance: 372.2
click at [607, 285] on app-calendar-viewport "Wed 10 13/13 1 Job Thu 11 Fri 12 Sat 13 Sun 14 Mon 15 Tue 16 Wed 17 Thu 18 Fri …" at bounding box center [784, 447] width 1568 height 552
drag, startPoint x: 968, startPoint y: 317, endPoint x: 560, endPoint y: 301, distance: 408.3
click at [558, 298] on app-calendar-viewport "Thu 11 Fri 12 Sat 13 Sun 14 Mon 15 Tue 16 Wed 17 Thu 18 Fri 19 Sat 20 Sun 21 Mo…" at bounding box center [784, 447] width 1568 height 552
drag, startPoint x: 1016, startPoint y: 390, endPoint x: 599, endPoint y: 377, distance: 417.2
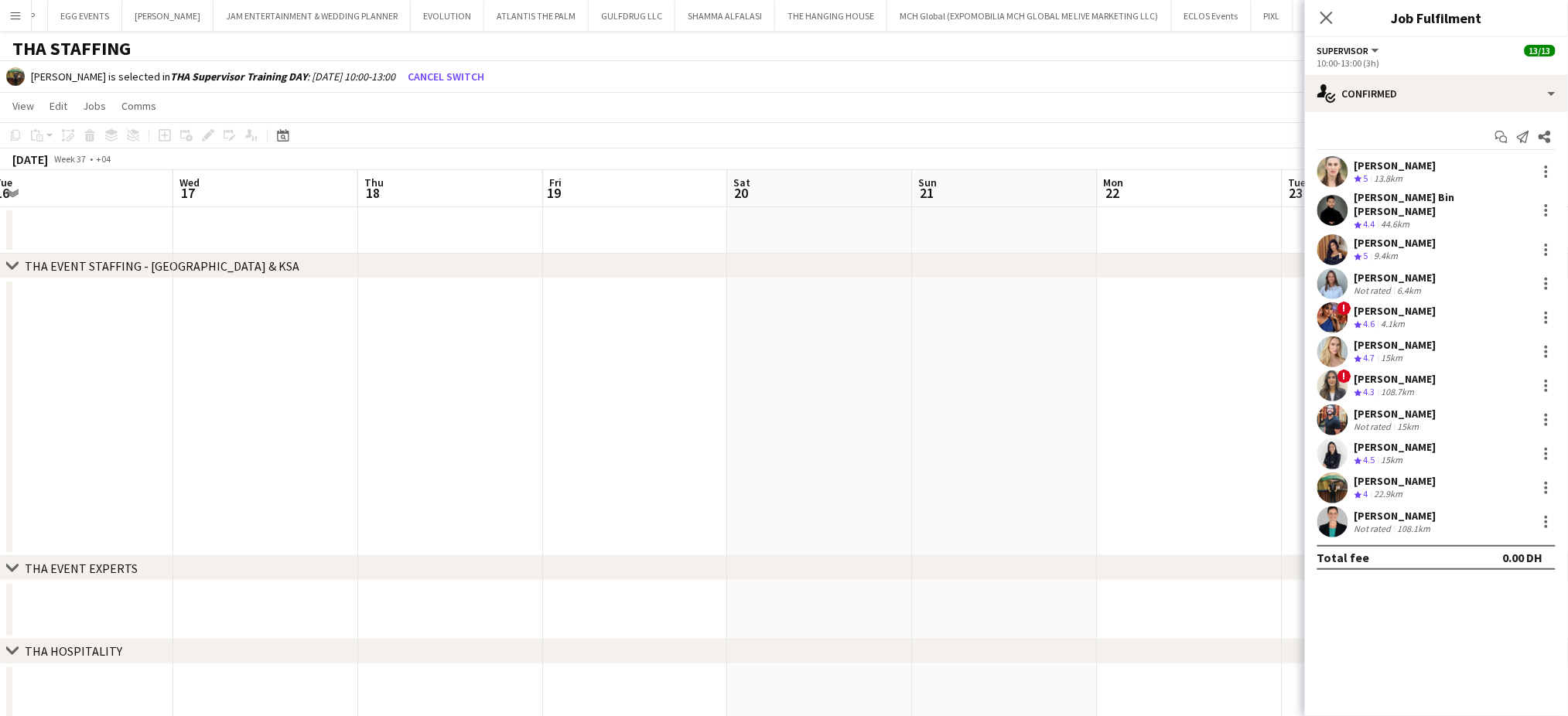
click at [603, 380] on app-calendar-viewport "Sun 14 Mon 15 Tue 16 Wed 17 Thu 18 Fri 19 Sat 20 Sun 21 Mon 22 Tue 23 Wed 24 Th…" at bounding box center [784, 447] width 1568 height 552
drag, startPoint x: 697, startPoint y: 364, endPoint x: 609, endPoint y: 350, distance: 89.1
click at [619, 352] on app-calendar-viewport "Thu 18 Fri 19 Sat 20 Sun 21 Mon 22 Tue 23 Wed 24 Thu 25 Fri 26 Sat 27 Sun 28 Mo…" at bounding box center [784, 447] width 1568 height 552
drag, startPoint x: 1035, startPoint y: 384, endPoint x: 560, endPoint y: 384, distance: 475.0
click at [565, 384] on app-calendar-viewport "Thu 18 Fri 19 Sat 20 Sun 21 Mon 22 Tue 23 Wed 24 Thu 25 Fri 26 Sat 27 Sun 28 Mo…" at bounding box center [784, 447] width 1568 height 552
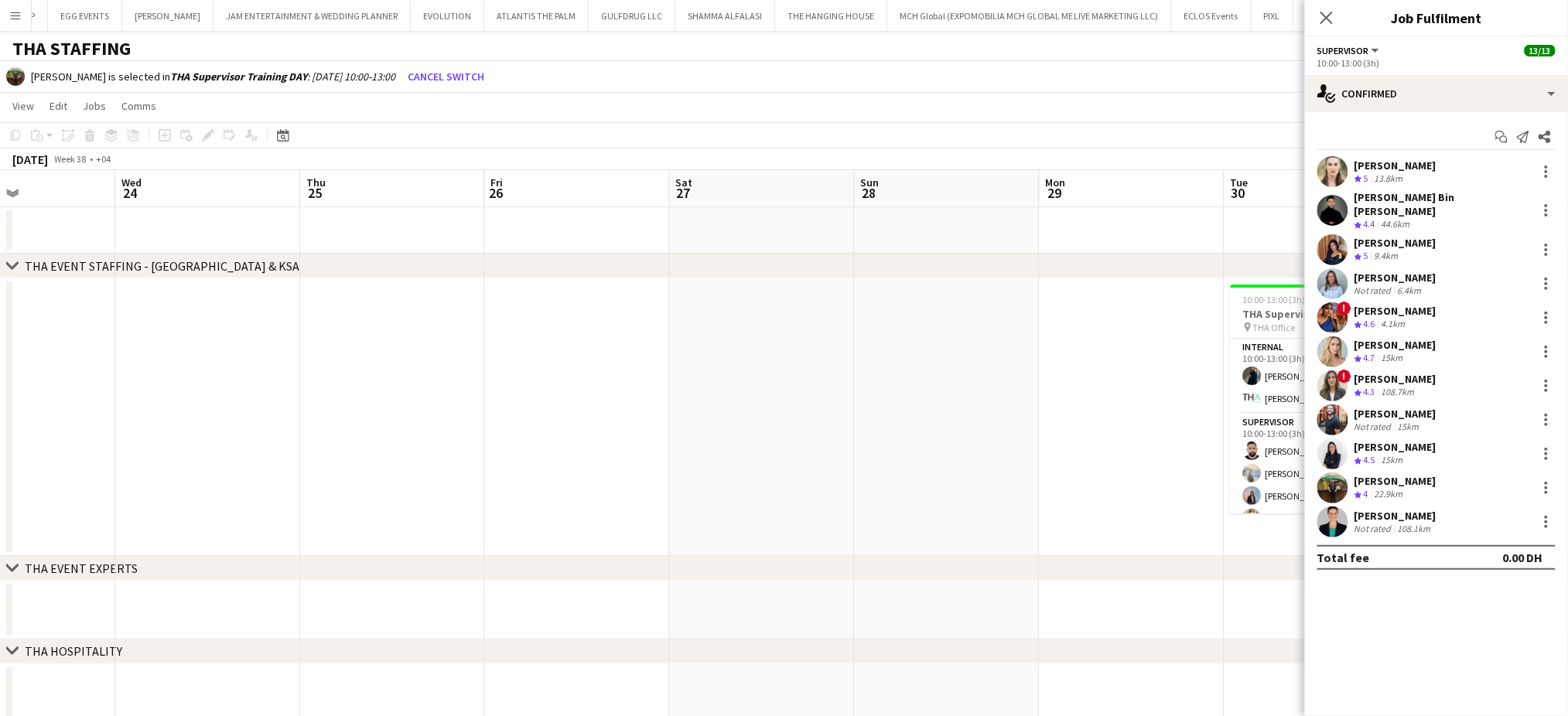
drag, startPoint x: 766, startPoint y: 413, endPoint x: 733, endPoint y: 413, distance: 33.0
click at [733, 413] on app-calendar-viewport "Sat 20 Sun 21 Mon 22 Tue 23 Wed 24 Thu 25 Fri 26 Sat 27 Sun 28 Mon 29 Tue 30 8/…" at bounding box center [784, 447] width 1568 height 552
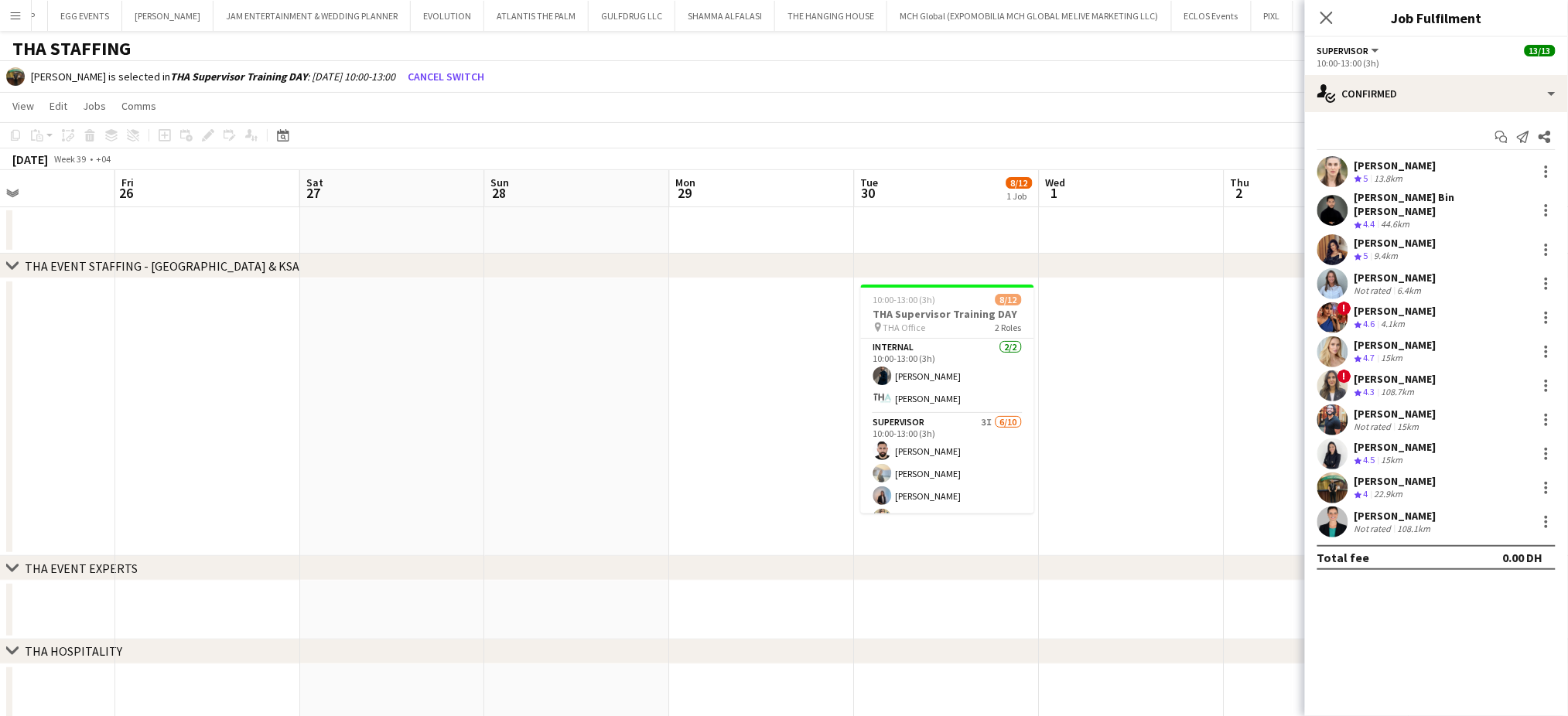
scroll to position [0, 657]
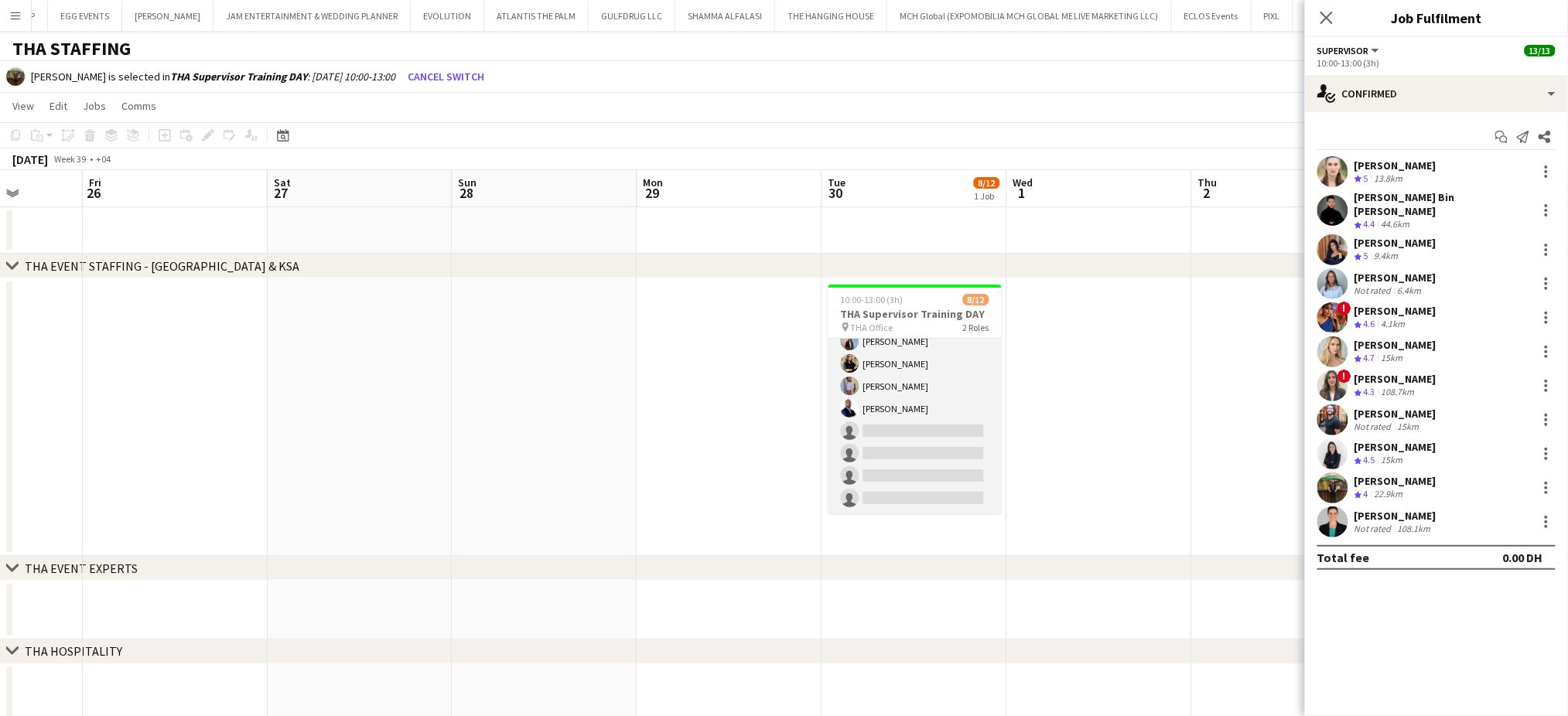
click at [922, 425] on app-card-role "Supervisor 3I 6/10 10:00-13:00 (3h) Moustafa Hamada Daria Burdiuk Marina Paez m…" at bounding box center [915, 386] width 173 height 254
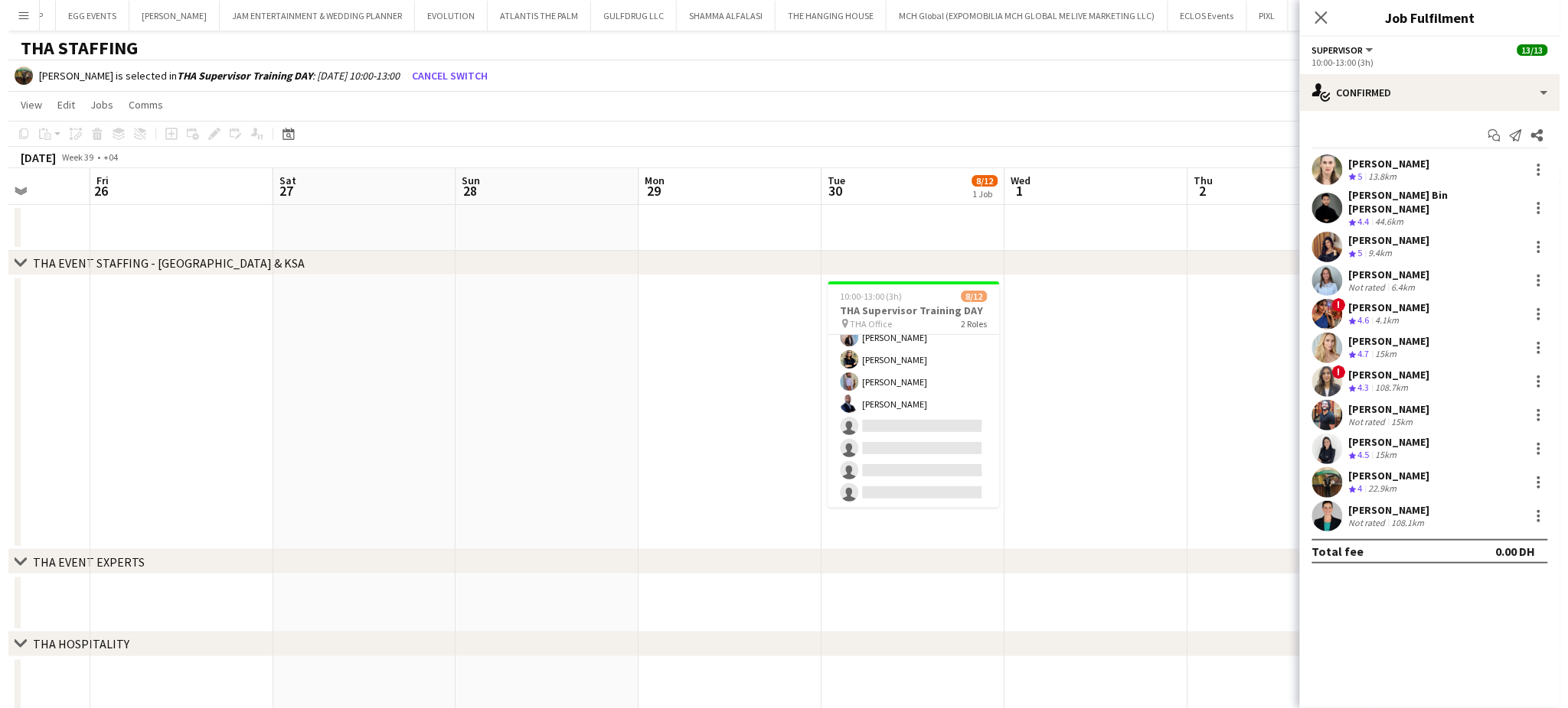
scroll to position [154, 0]
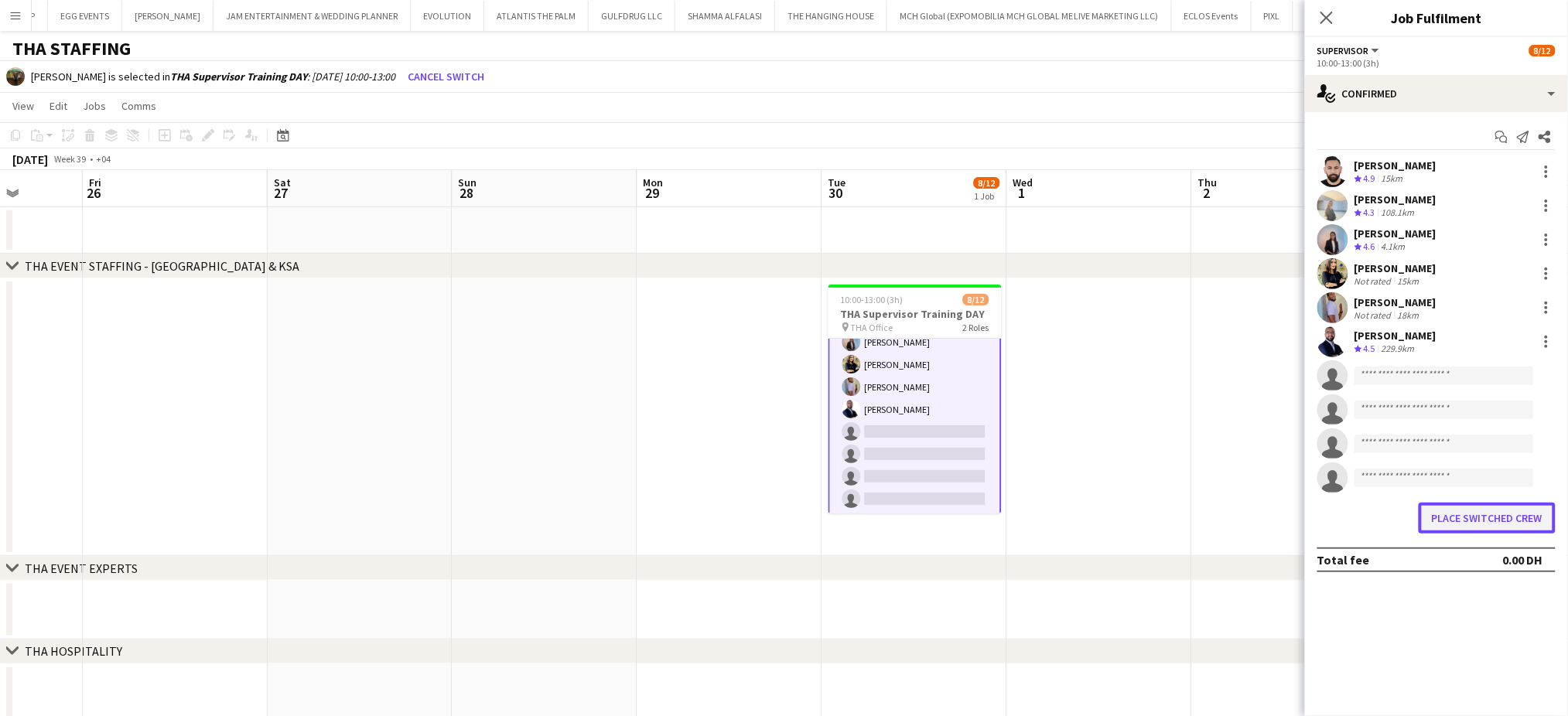
click at [1448, 516] on button "Place switched crew" at bounding box center [1487, 518] width 137 height 31
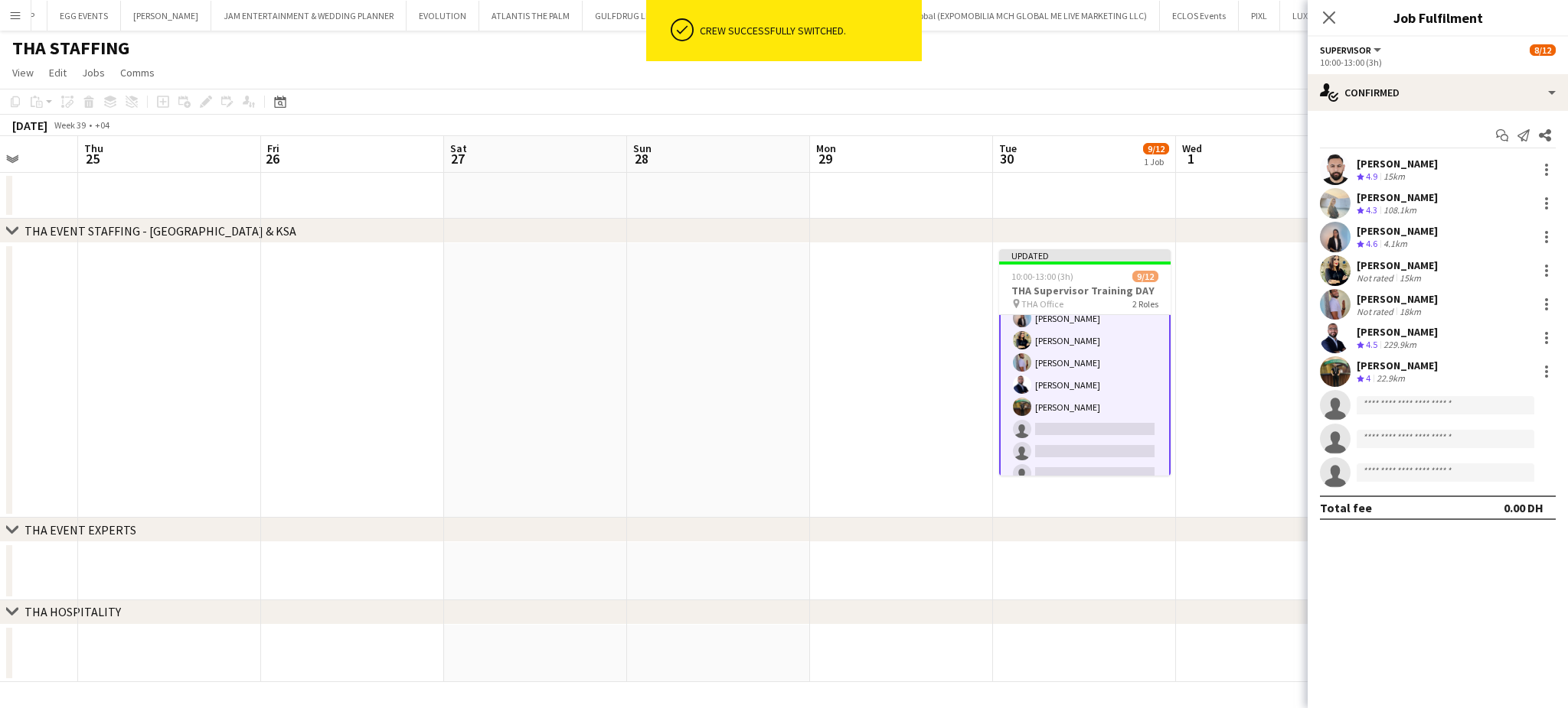
drag, startPoint x: 627, startPoint y: 365, endPoint x: 1004, endPoint y: 359, distance: 377.0
click at [993, 361] on app-calendar-viewport "Mon 22 Tue 23 Wed 24 Thu 25 Fri 26 Sat 27 Sun 28 Mon 29 Tue 30 9/12 1 Job Wed 1…" at bounding box center [784, 409] width 1568 height 546
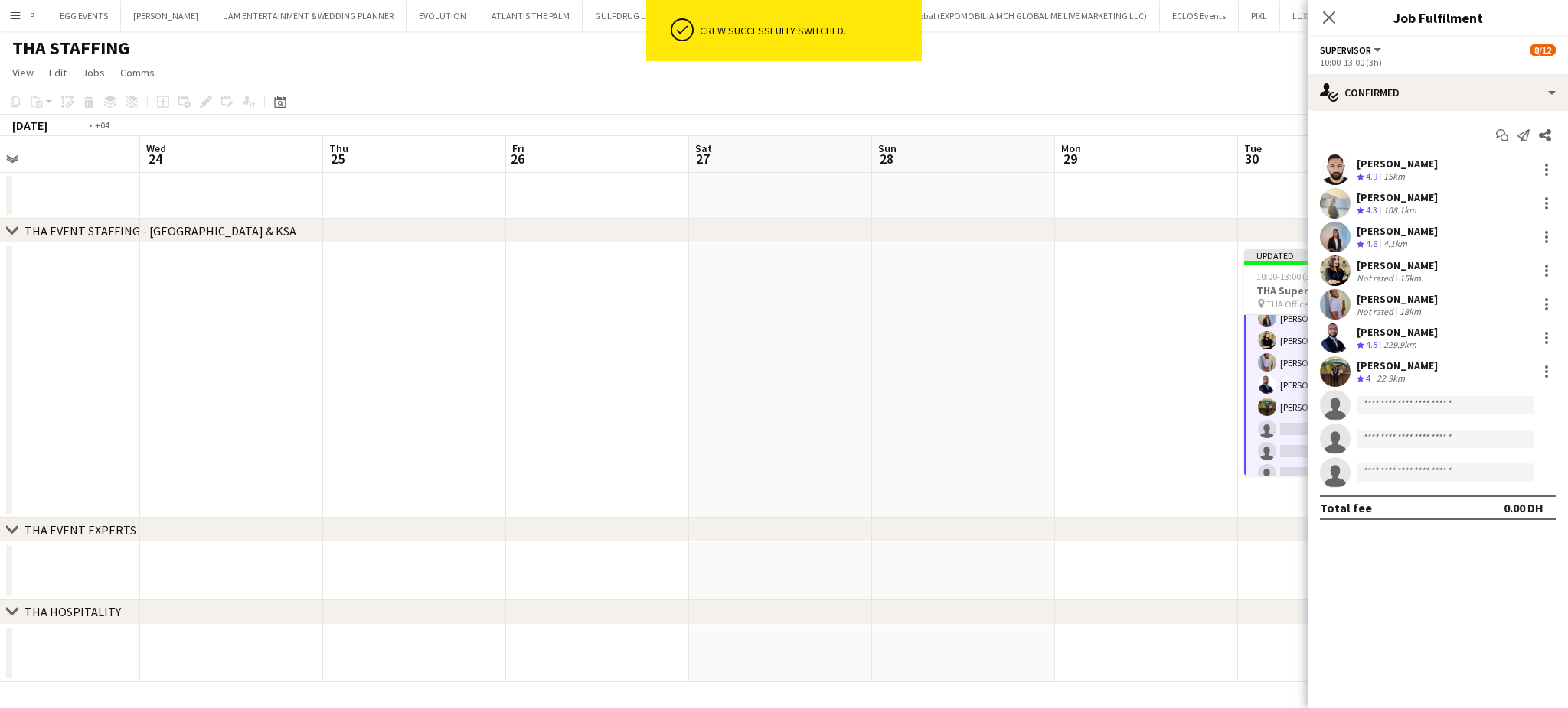
drag, startPoint x: 667, startPoint y: 343, endPoint x: 1053, endPoint y: 347, distance: 386.0
click at [1052, 347] on app-calendar-viewport "Sun 21 Mon 22 Tue 23 Wed 24 Thu 25 Fri 26 Sat 27 Sun 28 Mon 29 Tue 30 9/12 1 Jo…" at bounding box center [784, 409] width 1568 height 546
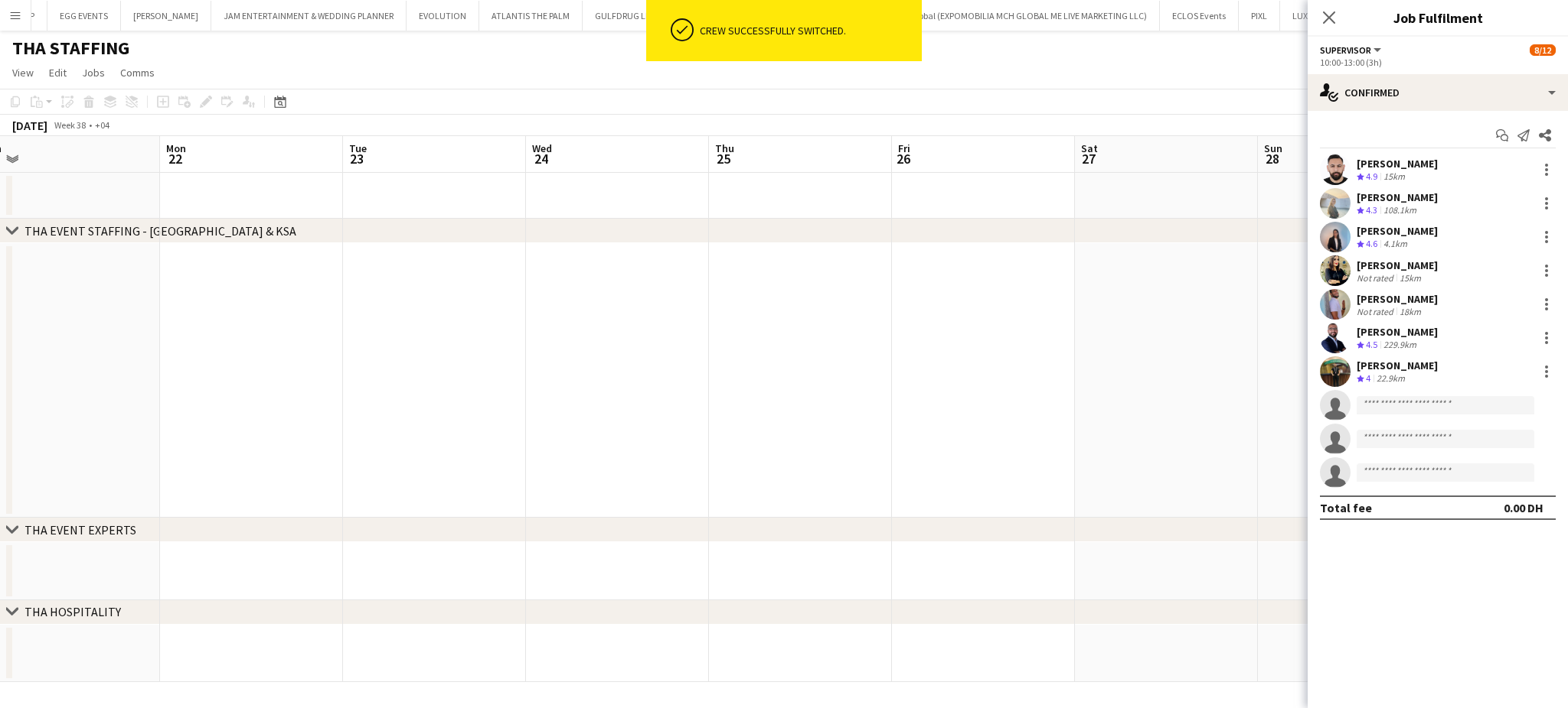
drag, startPoint x: 752, startPoint y: 331, endPoint x: 1283, endPoint y: 347, distance: 531.2
click at [1283, 347] on app-calendar-viewport "Fri 19 Sat 20 Sun 21 Mon 22 Tue 23 Wed 24 Thu 25 Fri 26 Sat 27 Sun 28 Mon 29 Tu…" at bounding box center [784, 409] width 1568 height 546
drag, startPoint x: 1024, startPoint y: 319, endPoint x: 897, endPoint y: 379, distance: 140.5
click at [1179, 319] on app-calendar-viewport "Mon 15 Tue 16 Wed 17 Thu 18 Fri 19 Sat 20 Sun 21 Mon 22 Tue 23 Wed 24 Thu 25 Fr…" at bounding box center [784, 409] width 1568 height 546
drag, startPoint x: 866, startPoint y: 393, endPoint x: 1176, endPoint y: 395, distance: 310.0
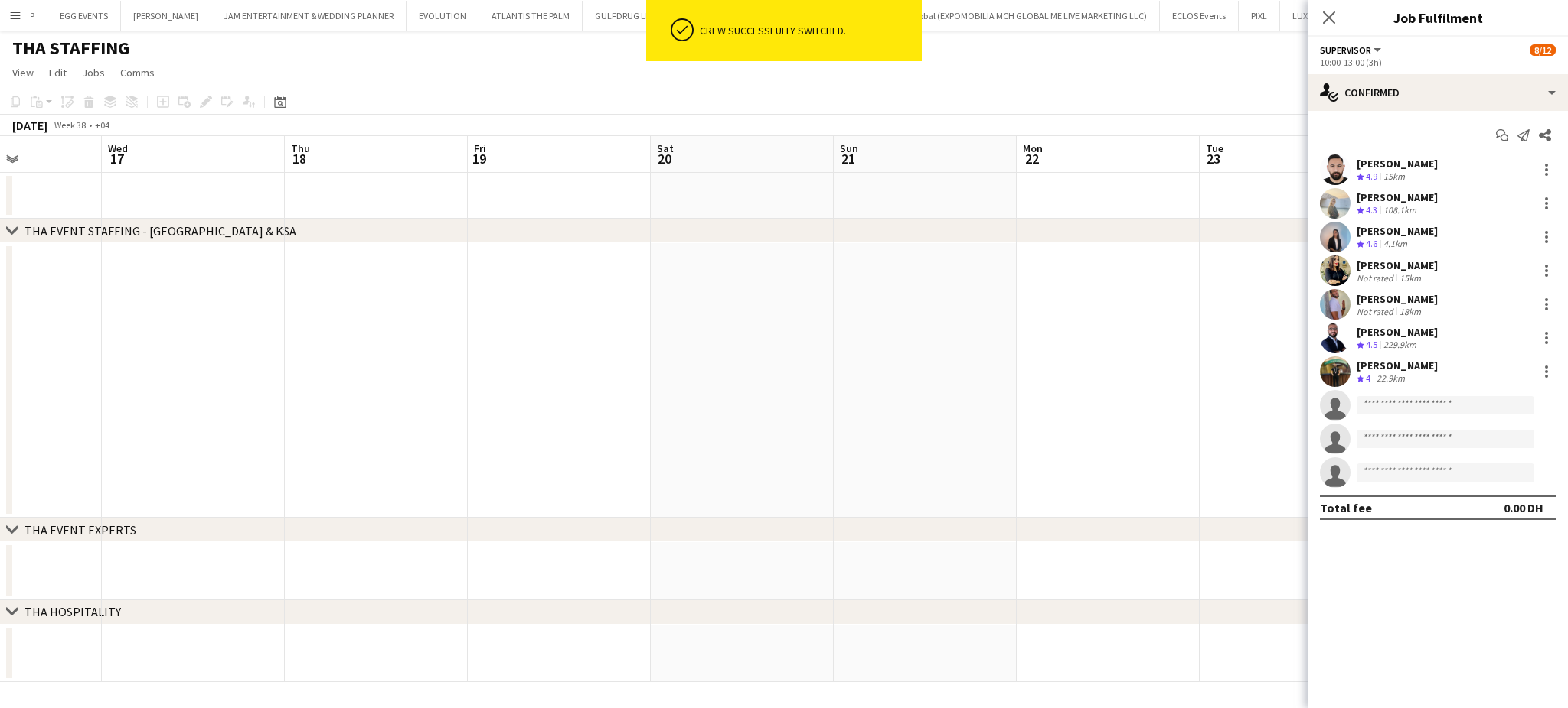
click at [1176, 395] on app-calendar-viewport "Sun 14 Mon 15 Tue 16 Wed 17 Thu 18 Fri 19 Sat 20 Sun 21 Mon 22 Tue 23 Wed 24 Th…" at bounding box center [784, 409] width 1568 height 546
click at [1140, 339] on app-calendar-viewport "Sat 13 Sun 14 Mon 15 Tue 16 Wed 17 Thu 18 Fri 19 Sat 20 Sun 21 Mon 22 Tue 23 We…" at bounding box center [784, 409] width 1568 height 546
drag, startPoint x: 688, startPoint y: 348, endPoint x: 910, endPoint y: 357, distance: 222.2
click at [1064, 348] on app-calendar-viewport "Thu 11 Fri 12 Sat 13 Sun 14 Mon 15 Tue 16 Wed 17 Thu 18 Fri 19 Sat 20 Sun 21 Mo…" at bounding box center [784, 409] width 1568 height 546
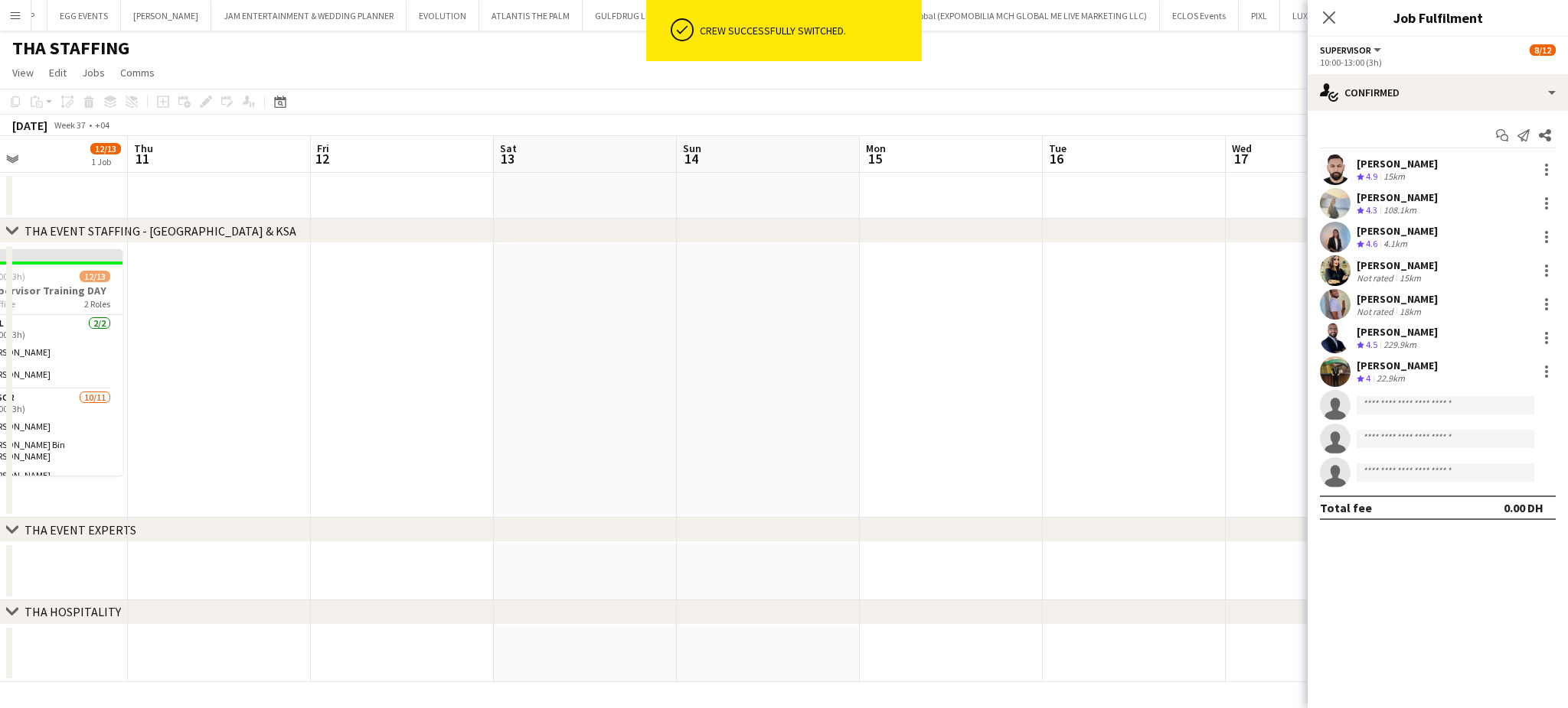
drag, startPoint x: 785, startPoint y: 363, endPoint x: 812, endPoint y: 374, distance: 29.2
click at [993, 363] on app-calendar-viewport "Mon 8 Tue 9 Wed 10 12/13 1 Job Thu 11 Fri 12 Sat 13 Sun 14 Mon 15 Tue 16 Wed 17…" at bounding box center [784, 409] width 1568 height 546
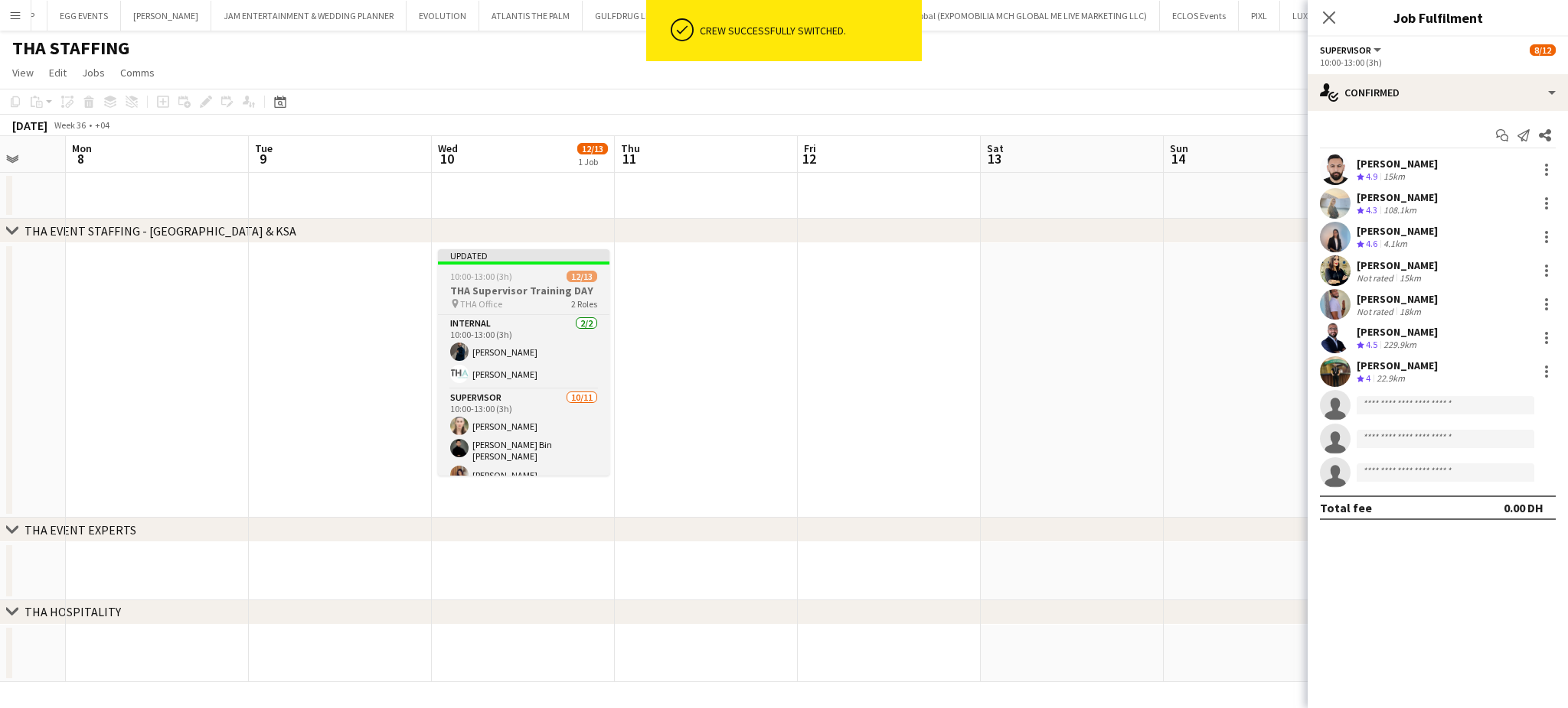
click at [995, 383] on app-calendar-viewport "Fri 5 Sat 6 Sun 7 Mon 8 Tue 9 Wed 10 12/13 1 Job Thu 11 Fri 12 Sat 13 Sun 14 Mo…" at bounding box center [784, 409] width 1568 height 546
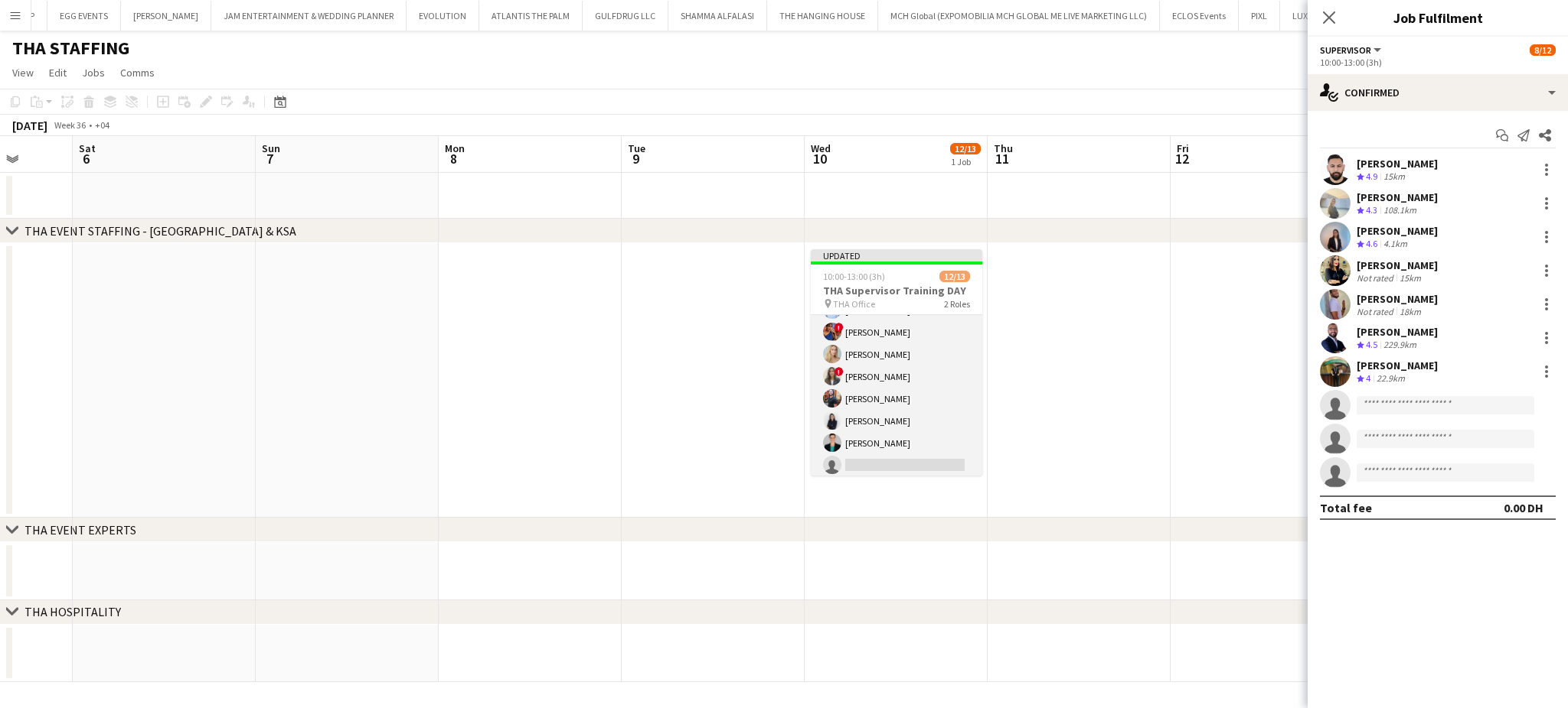
click at [886, 434] on app-card-role "Supervisor 10/11 10:00-13:00 (3h) Amanda Neme Hassan Bin Rashid Ahmed Aliaksand…" at bounding box center [897, 341] width 172 height 279
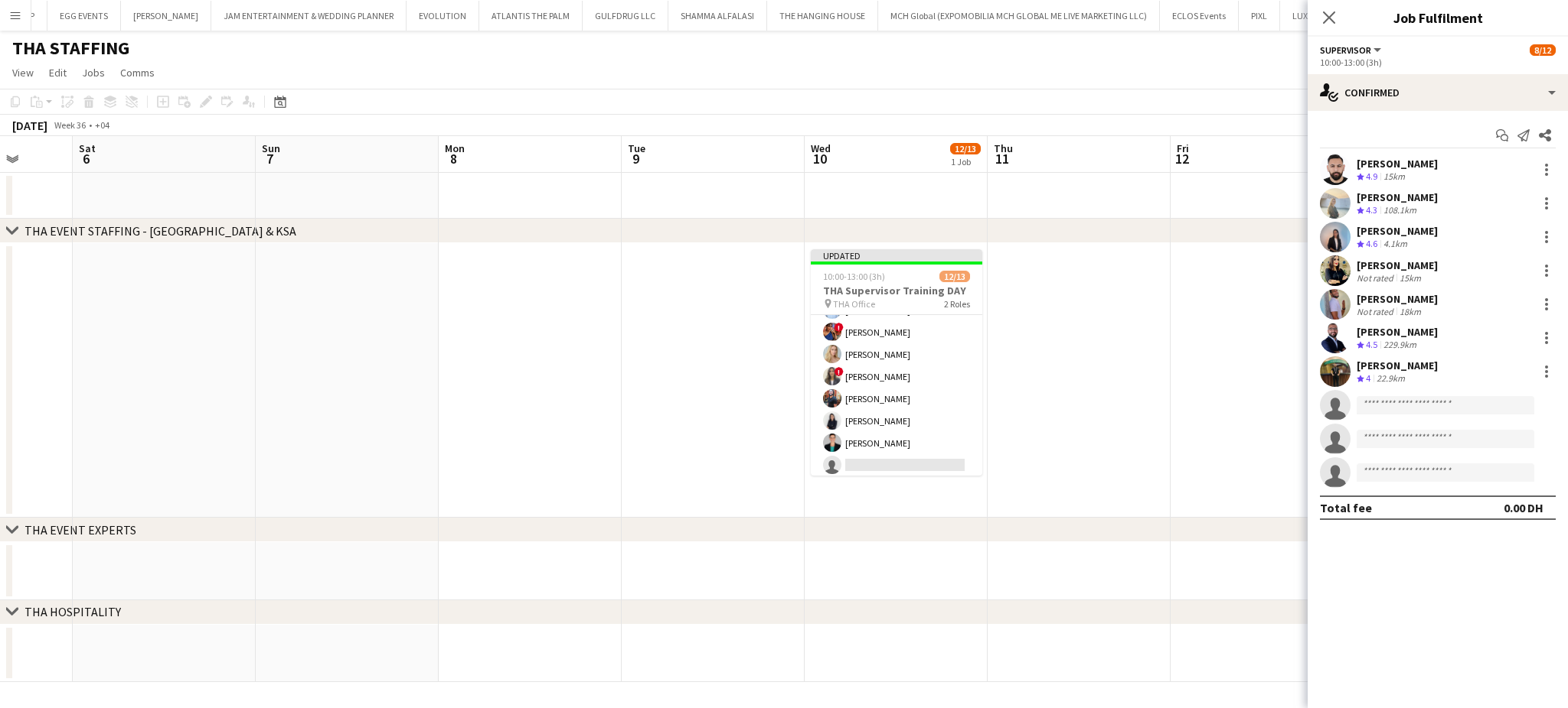
scroll to position [188, 0]
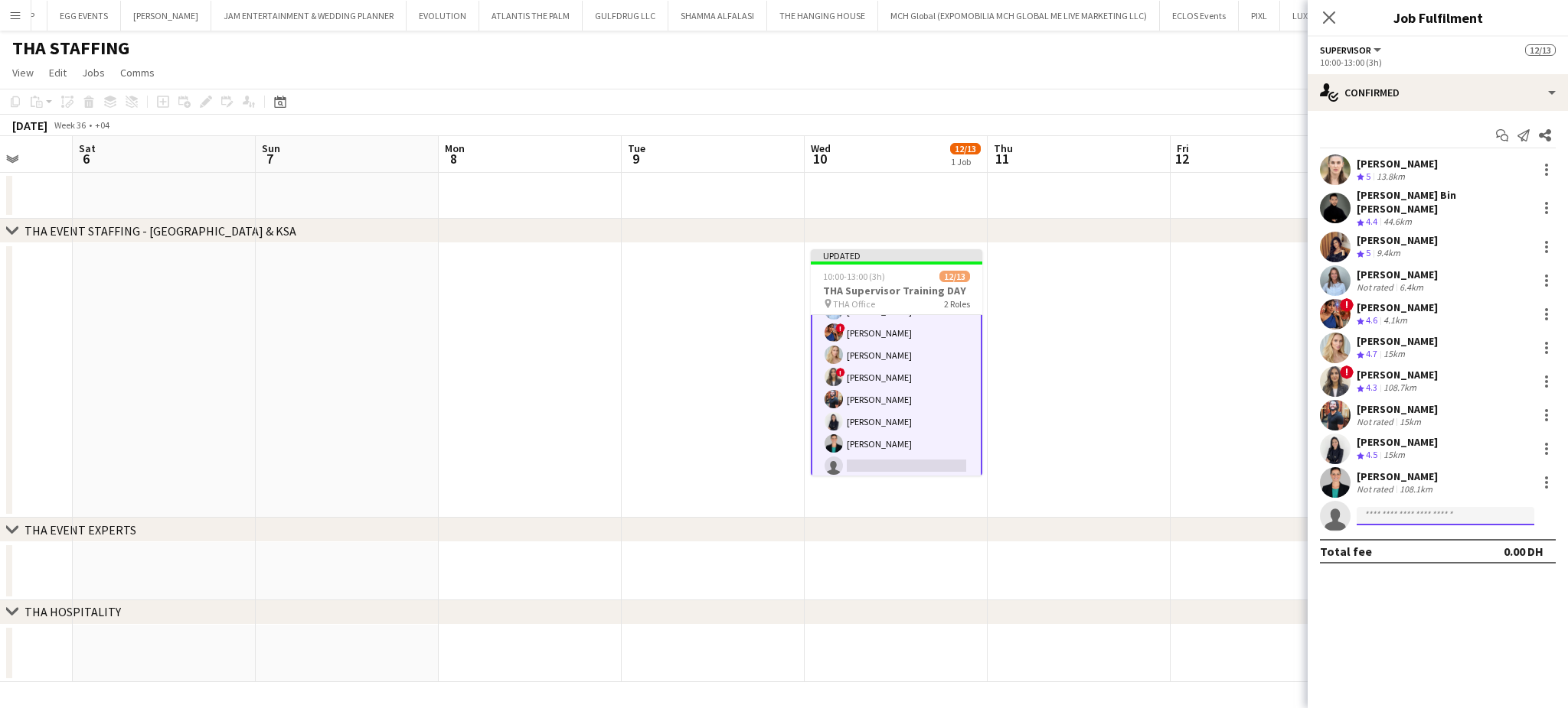
click at [1396, 507] on input at bounding box center [1445, 516] width 177 height 19
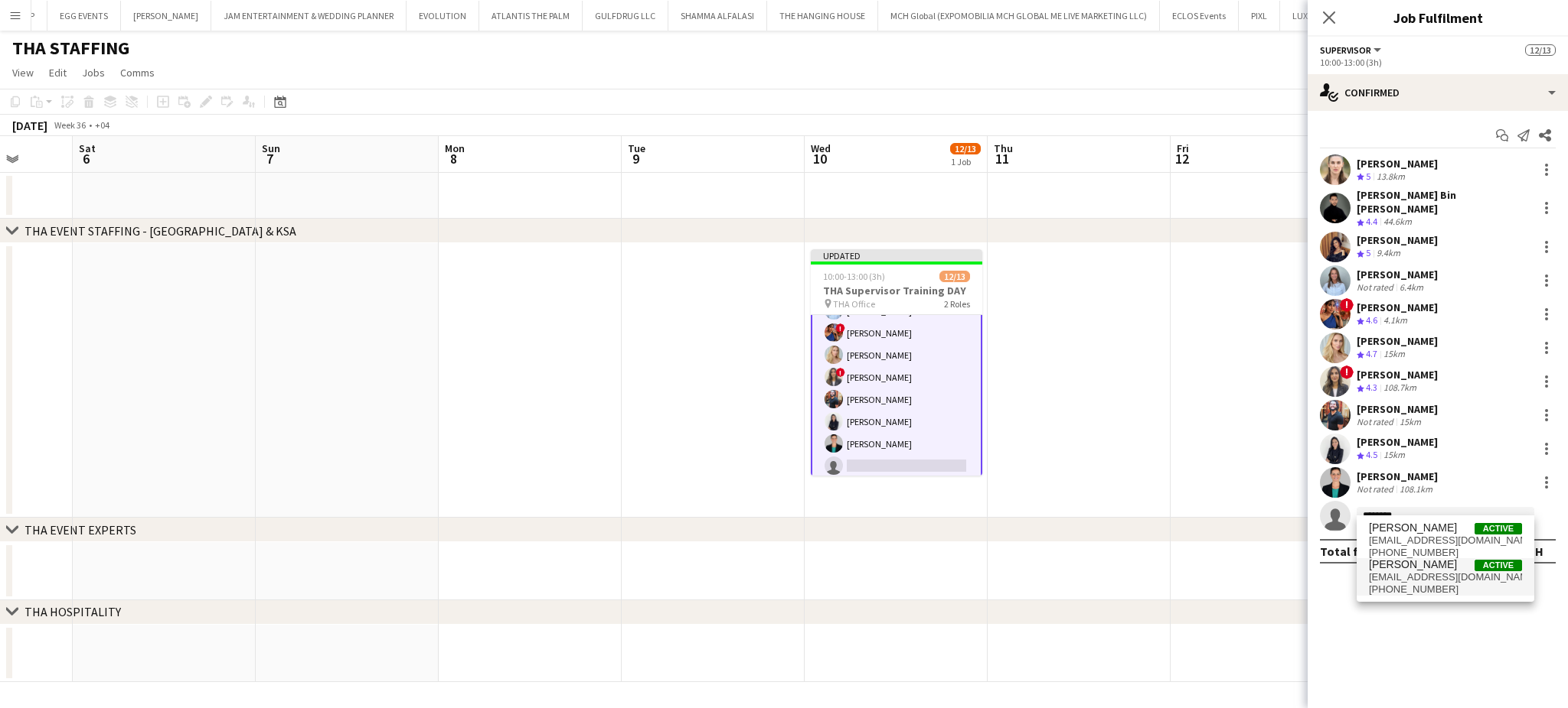
type input "********"
click at [1450, 570] on span "Marina Cipriani Active" at bounding box center [1445, 565] width 153 height 13
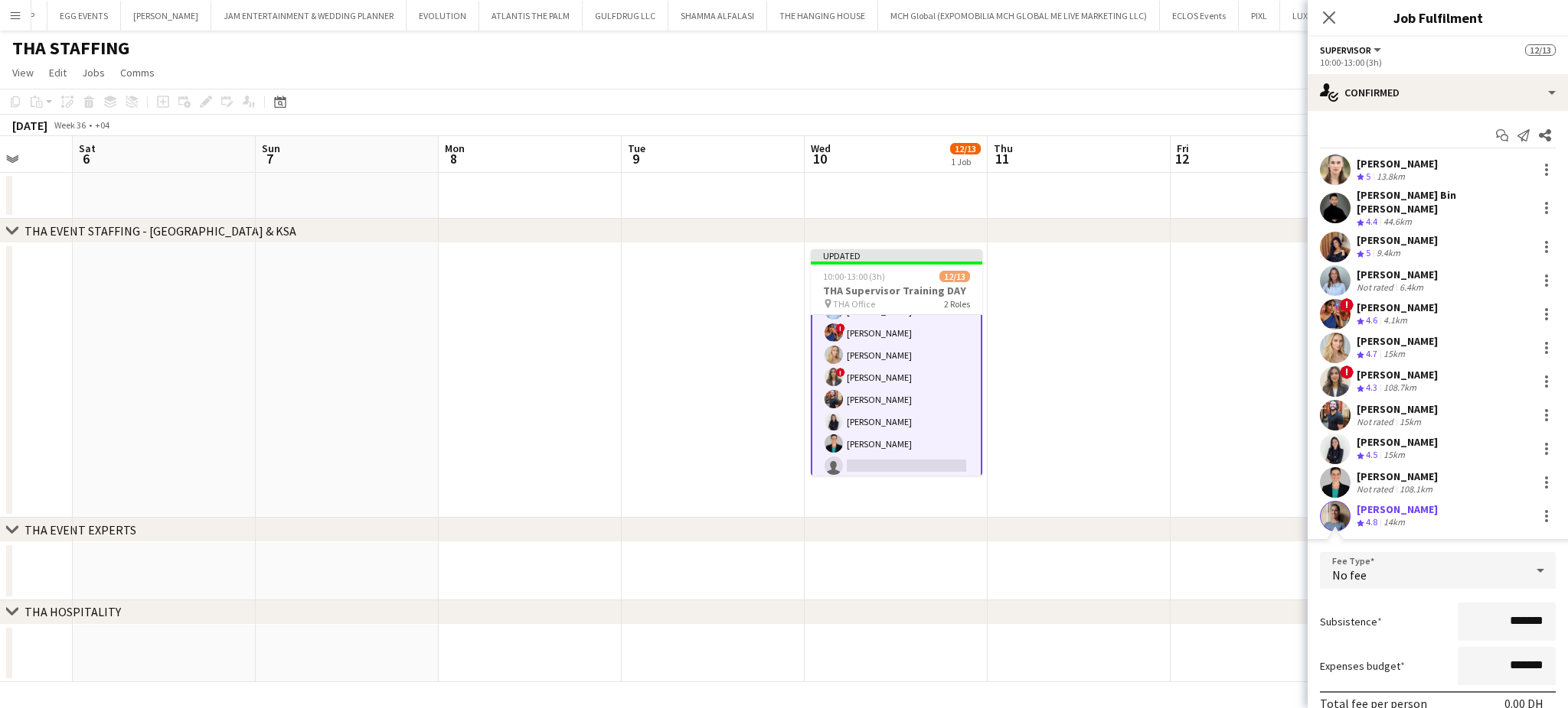
scroll to position [88, 0]
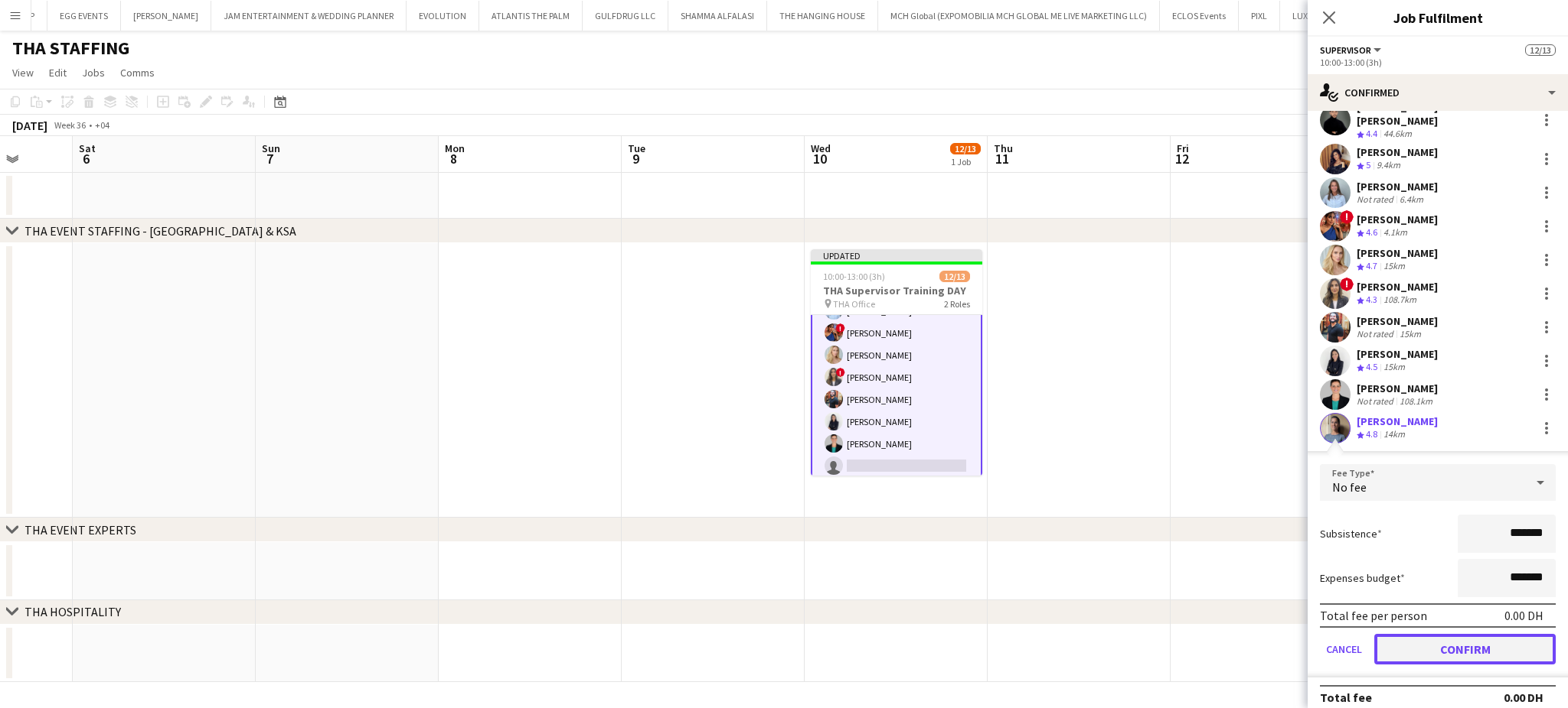
click at [1482, 634] on button "Confirm" at bounding box center [1465, 649] width 182 height 31
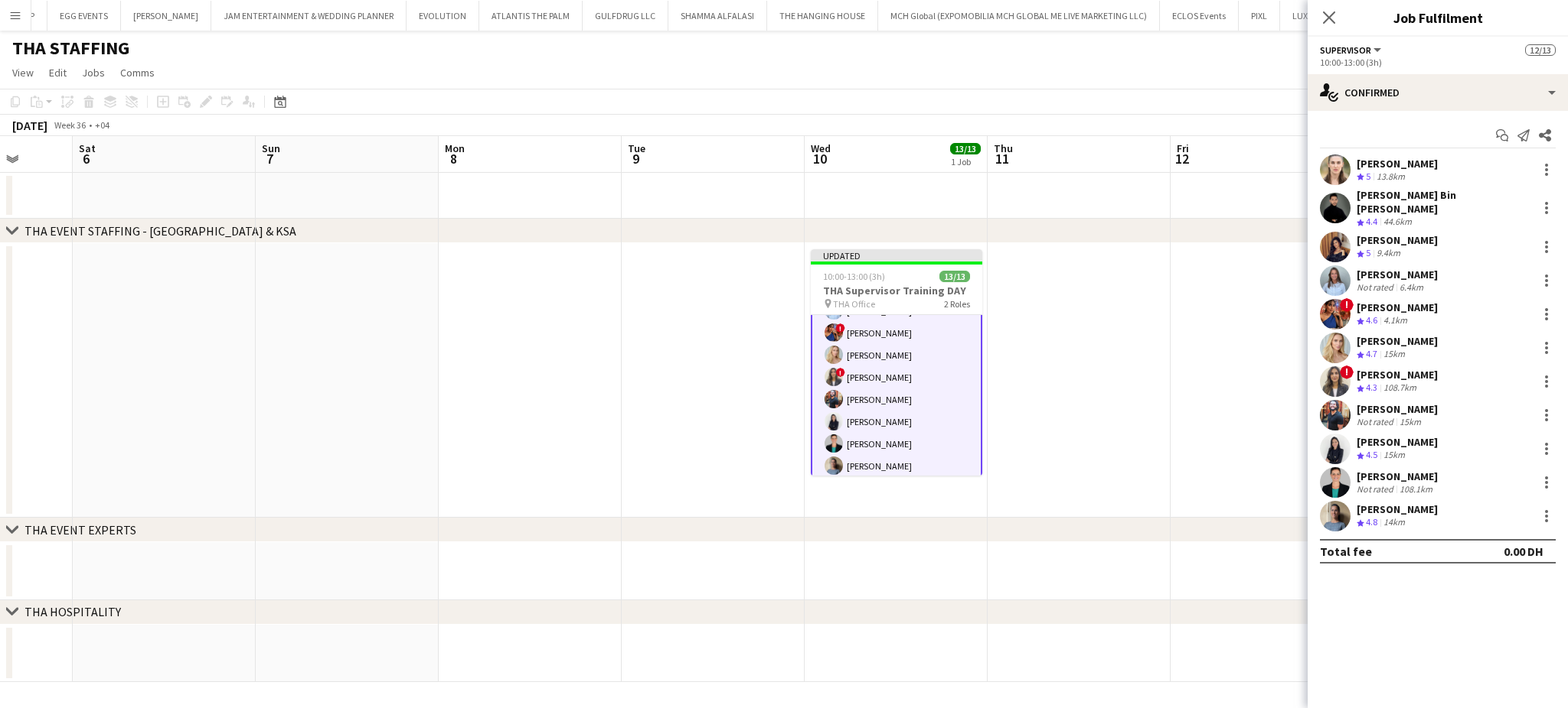
scroll to position [0, 0]
click at [1184, 377] on app-date-cell at bounding box center [1261, 380] width 183 height 275
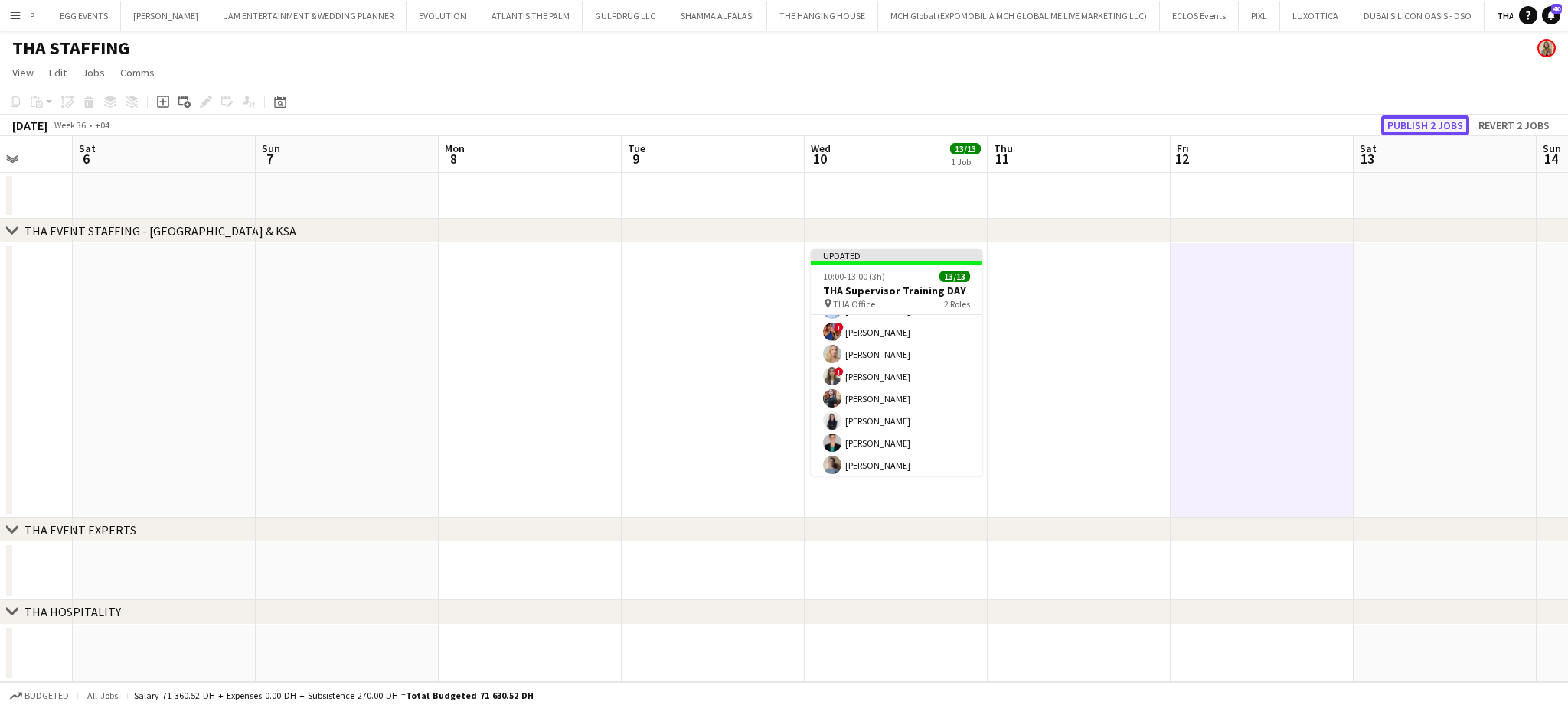
click at [1409, 126] on button "Publish 2 jobs" at bounding box center [1424, 125] width 88 height 20
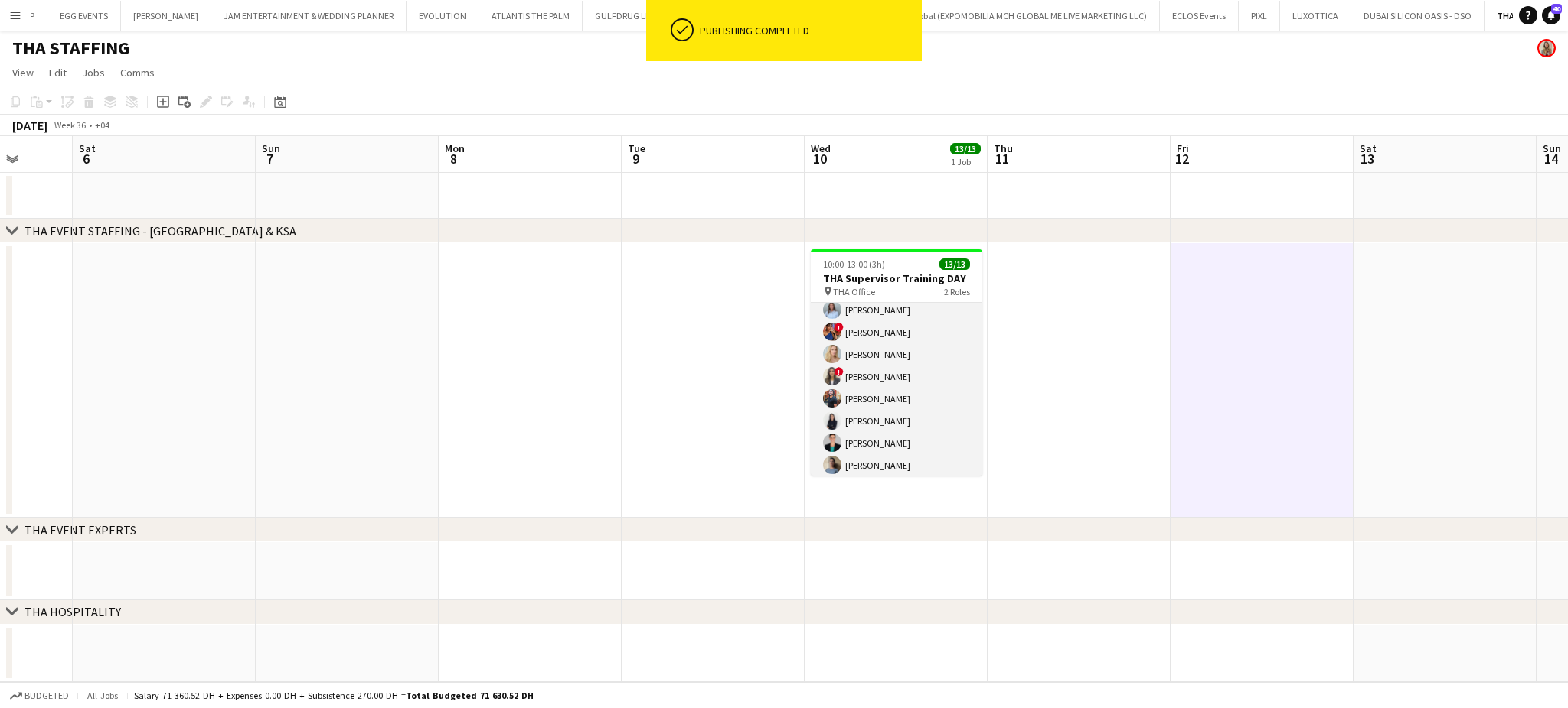
click at [883, 388] on app-card-role "Supervisor 11/11 10:00-13:00 (3h) Amanda Neme Hassan Bin Rashid Ahmed Aliaksand…" at bounding box center [897, 341] width 172 height 279
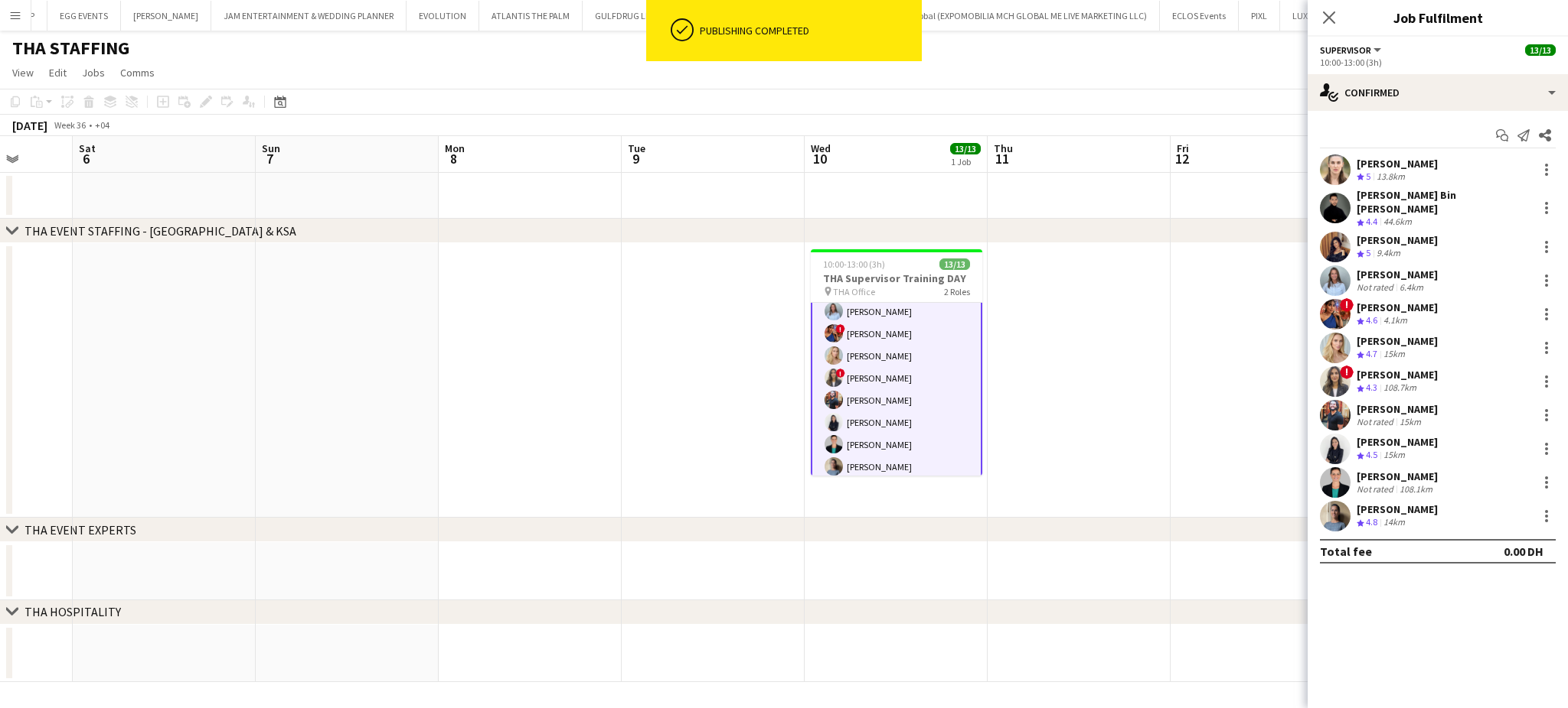
scroll to position [176, 0]
click at [1499, 132] on icon "Start chat" at bounding box center [1501, 135] width 12 height 12
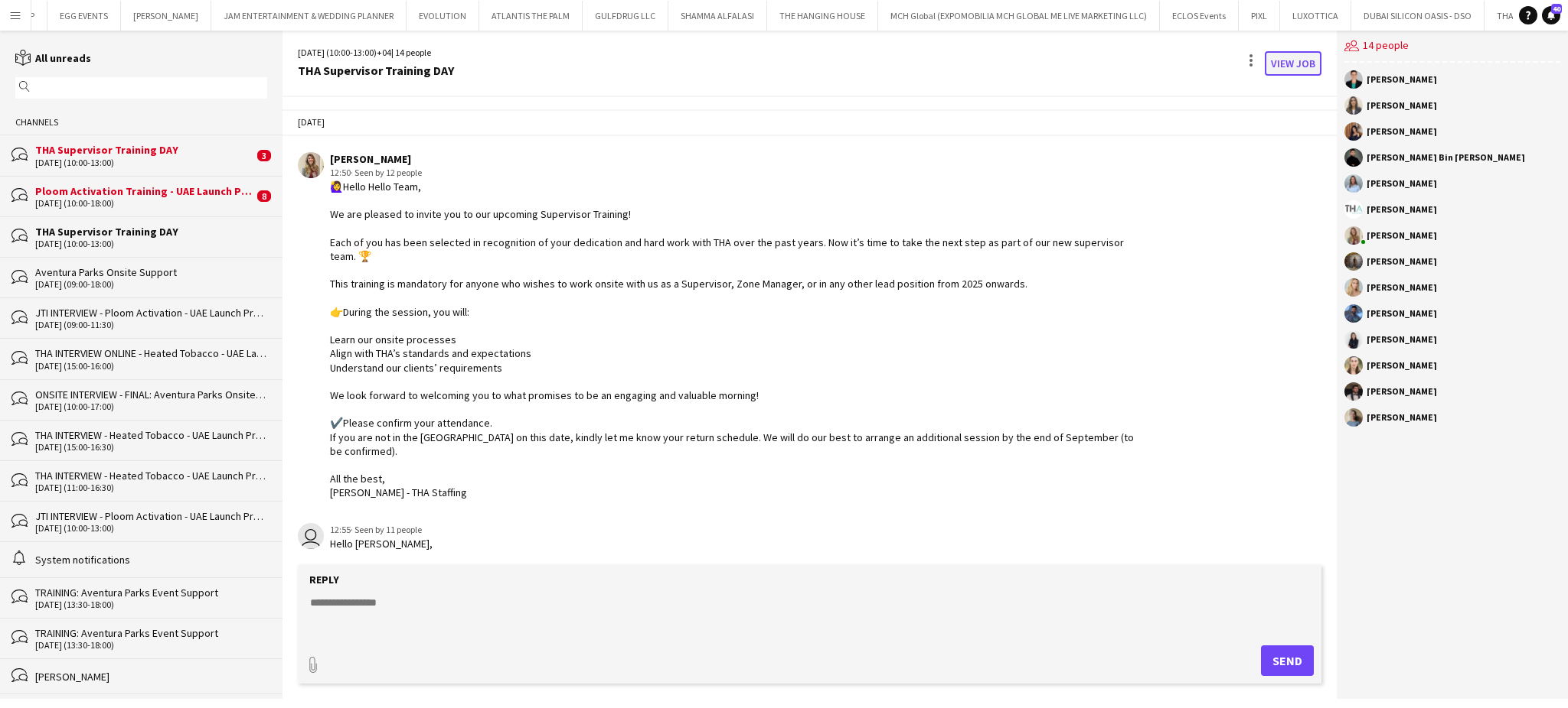
click at [1293, 70] on link "View Job" at bounding box center [1292, 63] width 57 height 24
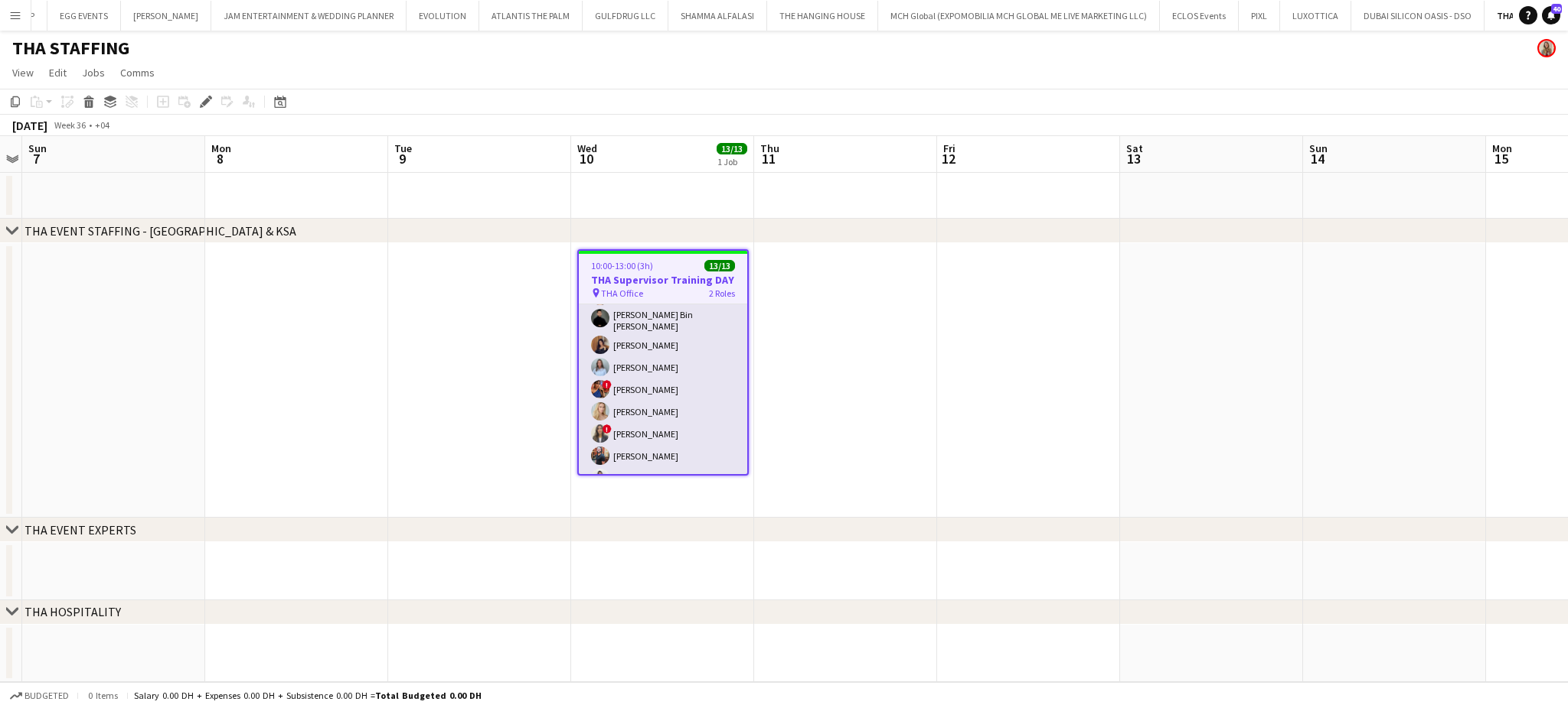
scroll to position [177, 0]
click at [654, 422] on app-card-role "Supervisor 11/11 10:00-13:00 (3h) Amanda Neme Hassan Bin Rashid Ahmed Aliaksand…" at bounding box center [663, 341] width 169 height 279
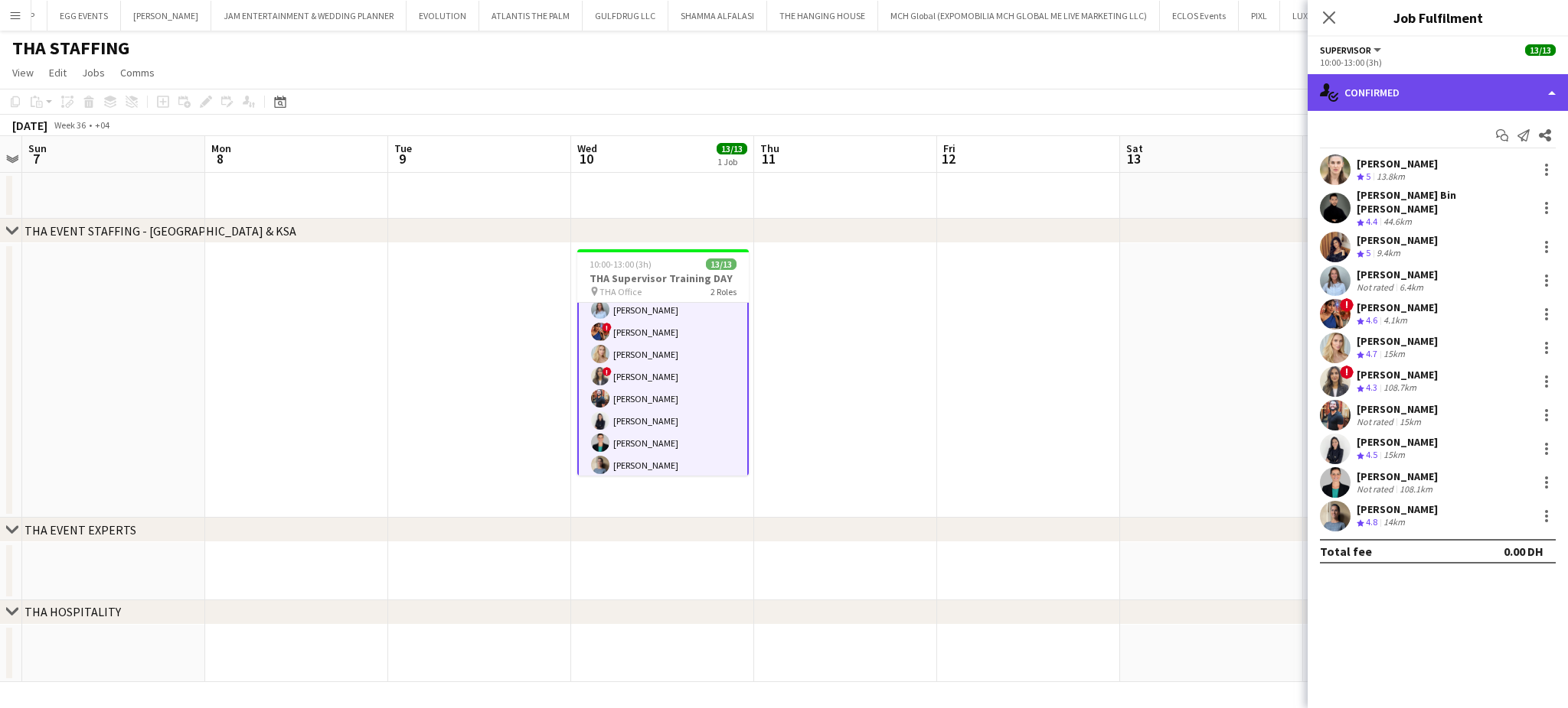
click at [1520, 92] on div "single-neutral-actions-check-2 Confirmed" at bounding box center [1437, 92] width 260 height 36
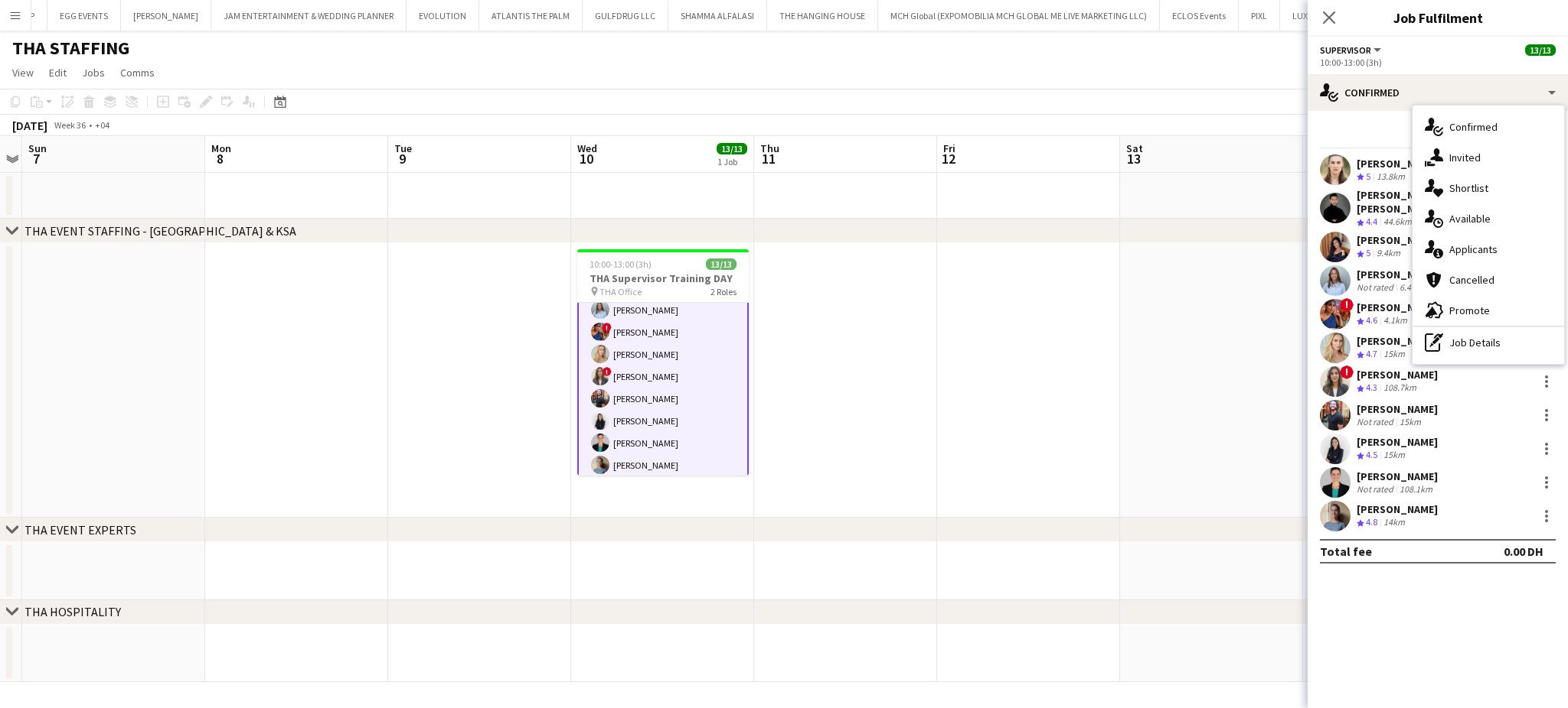
click at [1084, 433] on app-date-cell at bounding box center [1028, 380] width 183 height 275
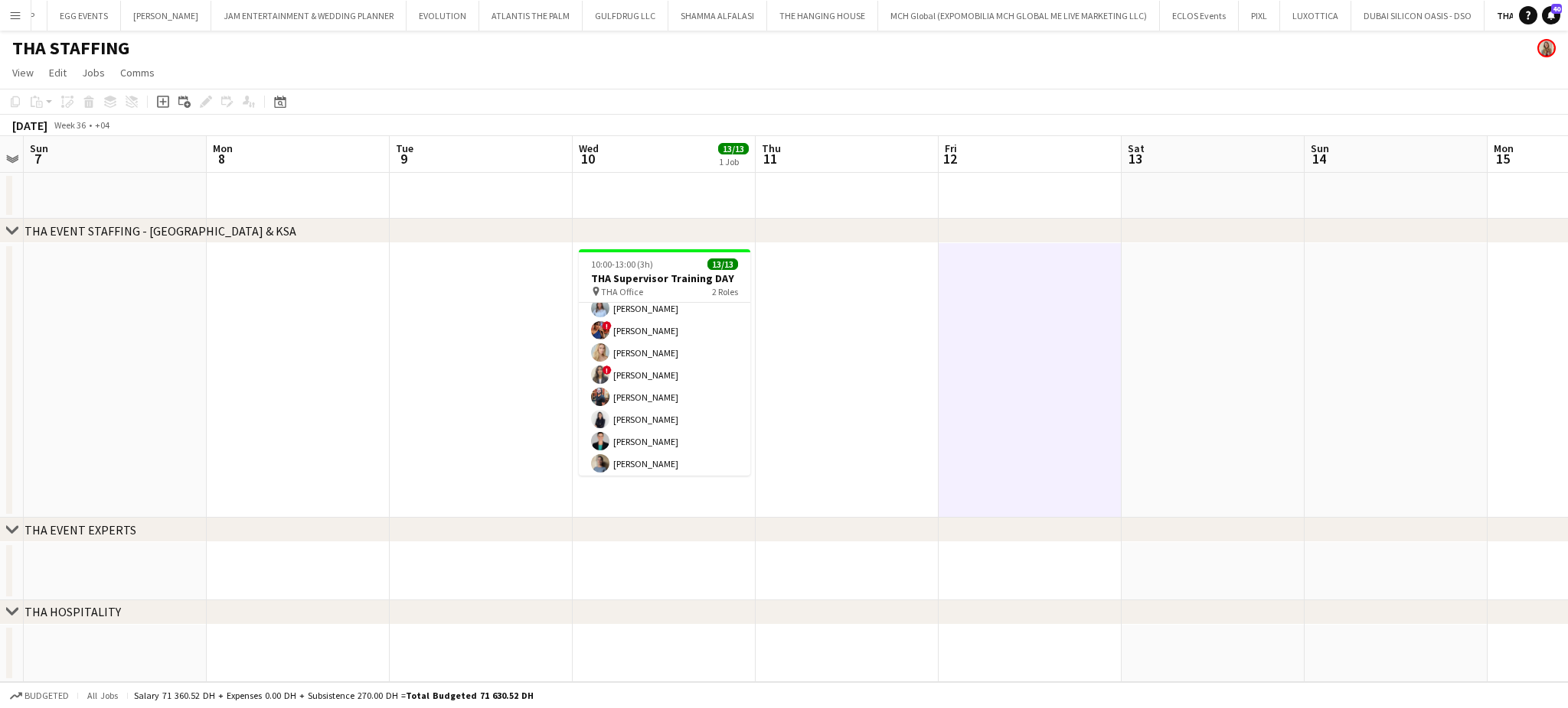
scroll to position [175, 0]
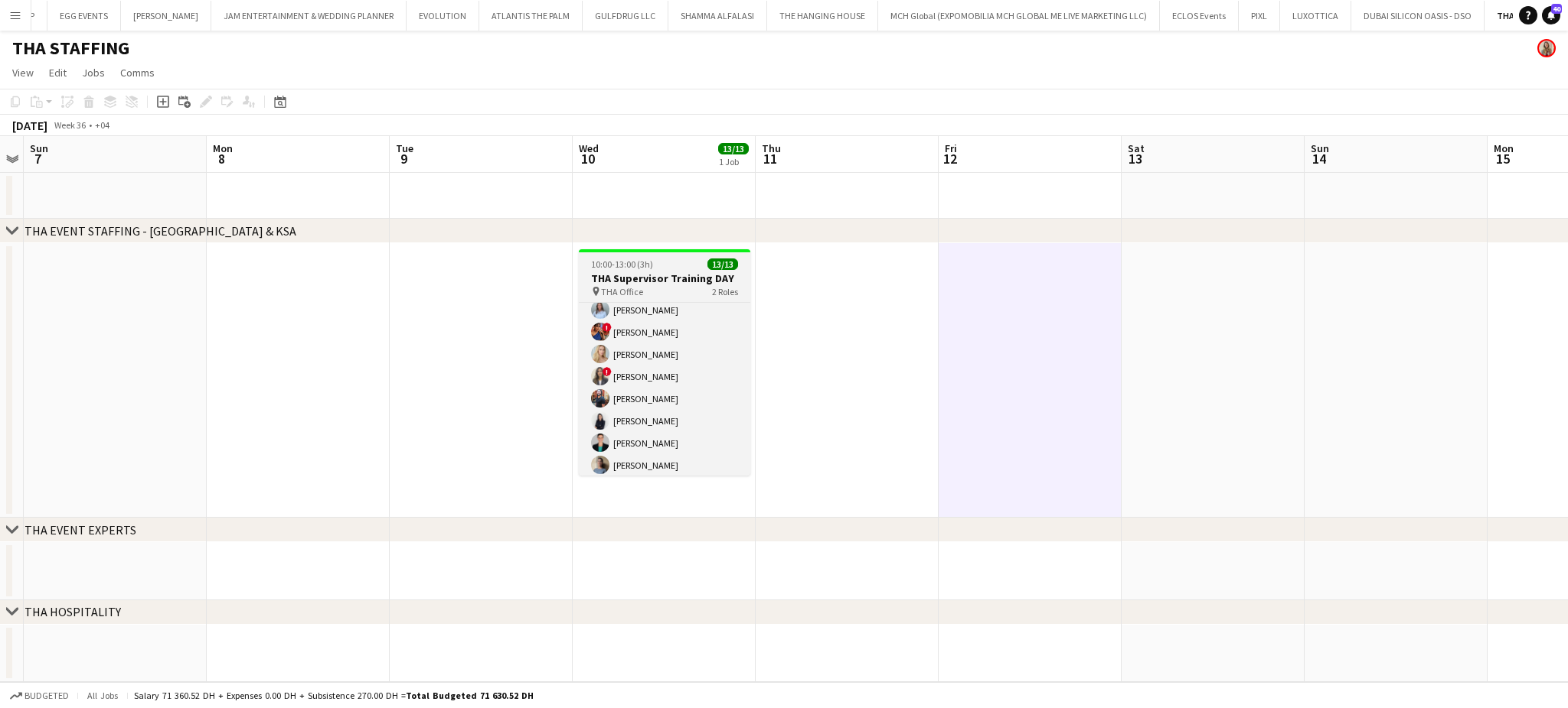
click at [644, 276] on h3 "THA Supervisor Training DAY" at bounding box center [665, 278] width 172 height 14
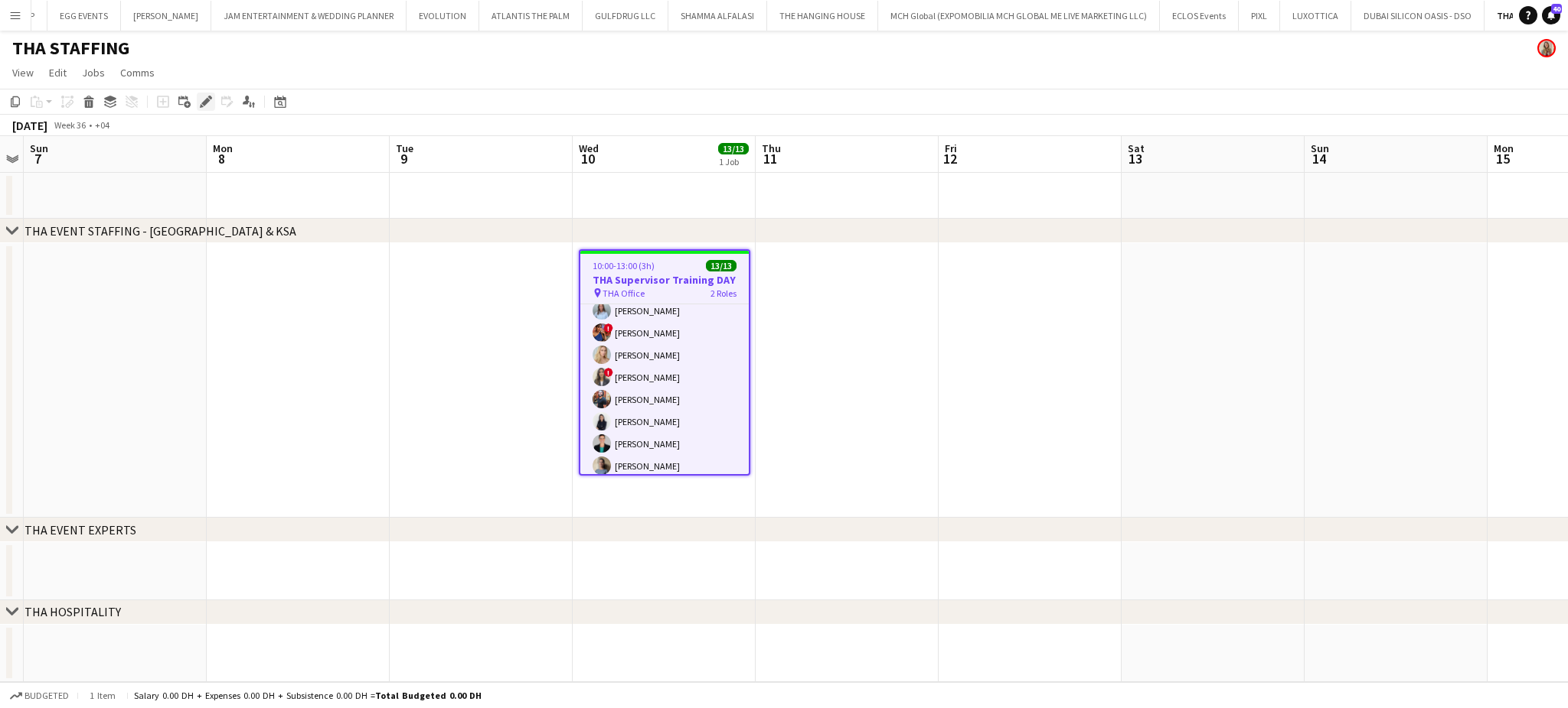
click at [203, 98] on icon "Edit" at bounding box center [205, 102] width 12 height 12
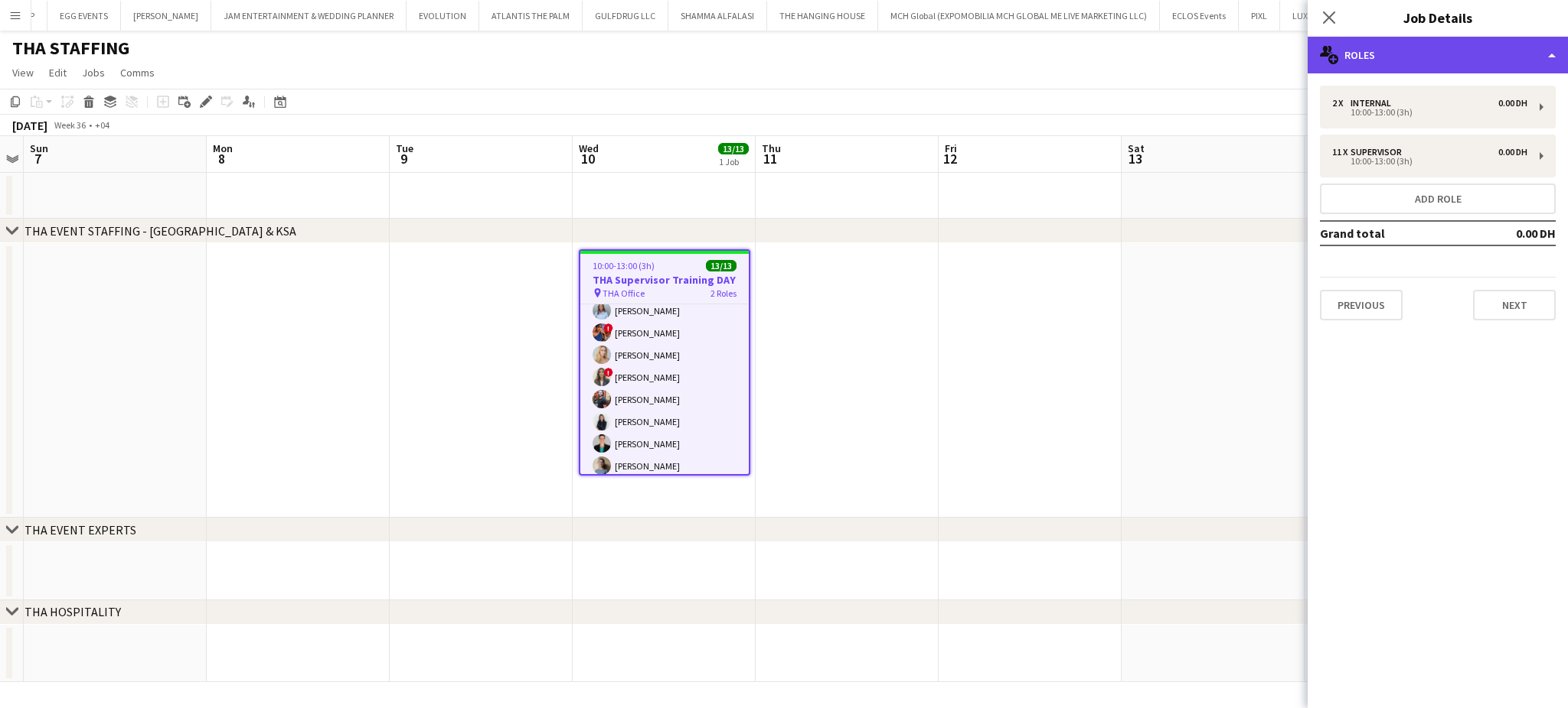
click at [1536, 46] on div "multiple-users-add Roles" at bounding box center [1437, 54] width 260 height 36
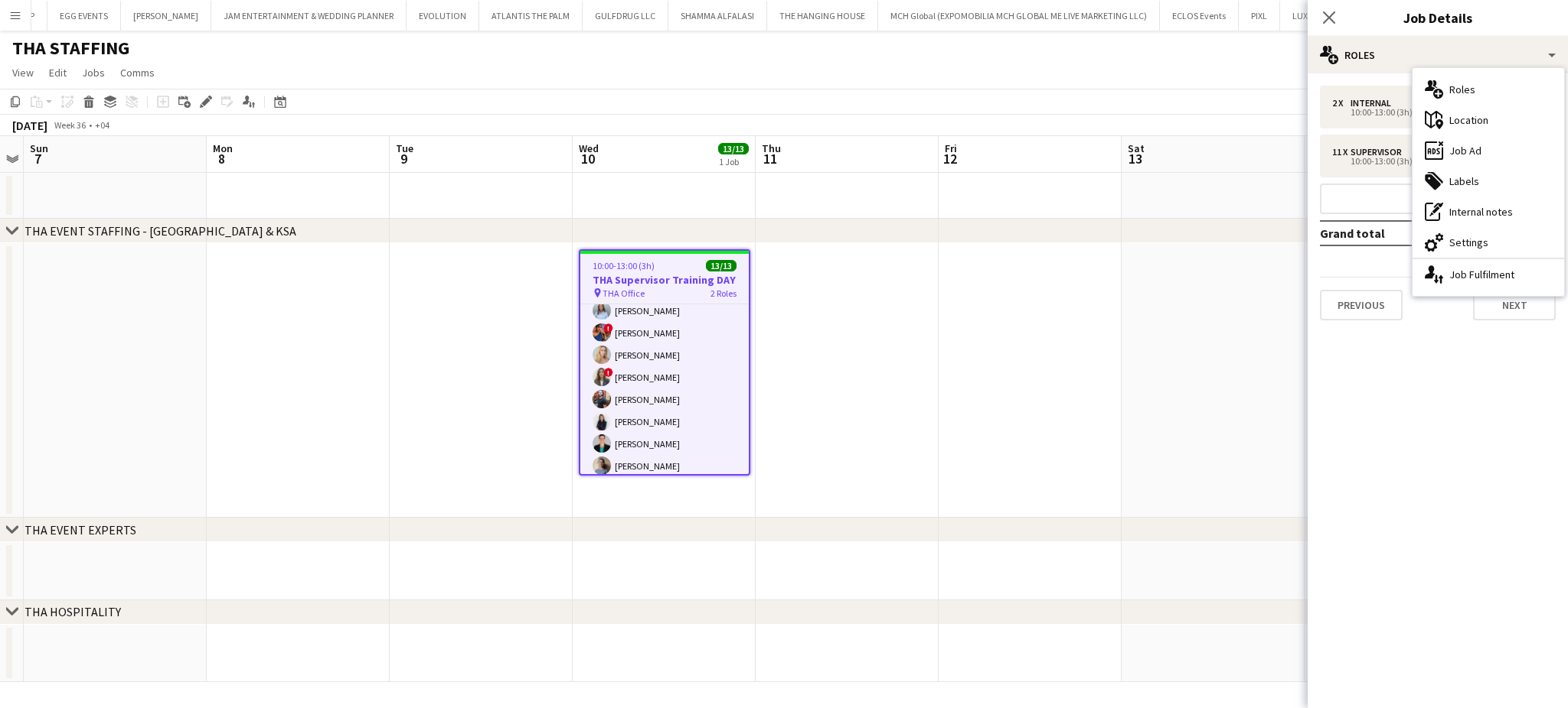
click at [1494, 152] on div "ads-window Job Ad" at bounding box center [1488, 150] width 152 height 31
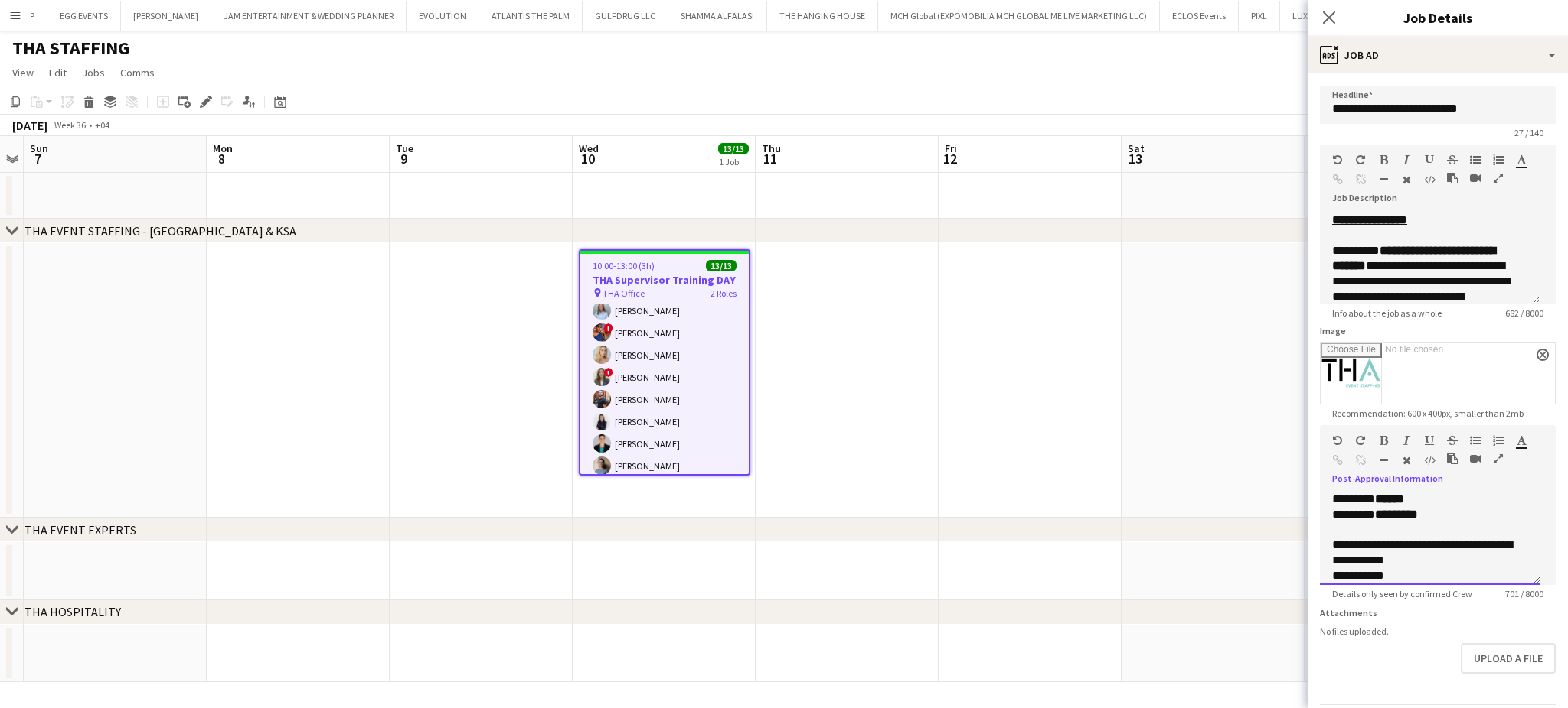
scroll to position [122, 0]
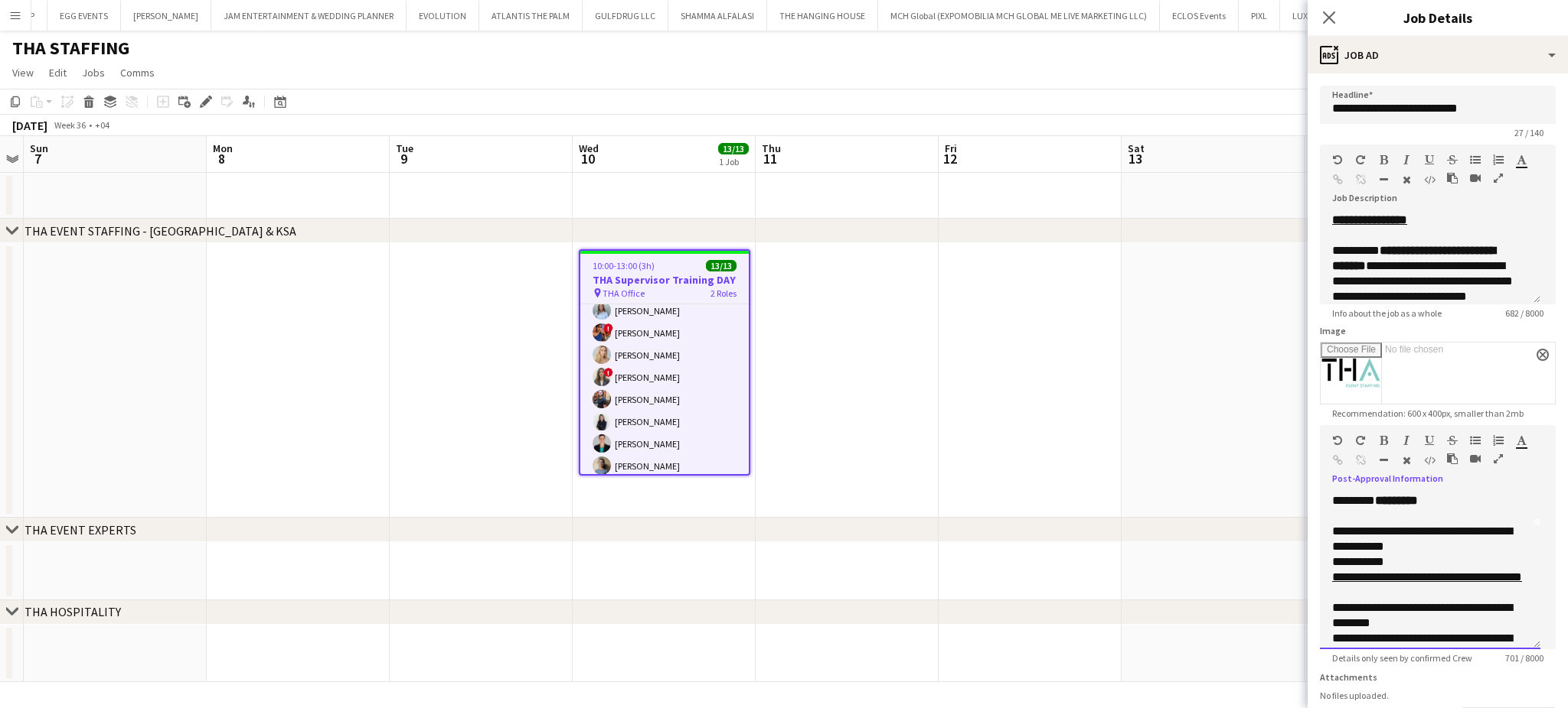
drag, startPoint x: 1534, startPoint y: 580, endPoint x: 1501, endPoint y: 625, distance: 55.8
click at [1534, 647] on div "**********" at bounding box center [1430, 571] width 220 height 156
click at [1474, 459] on icon "button" at bounding box center [1474, 458] width 10 height 10
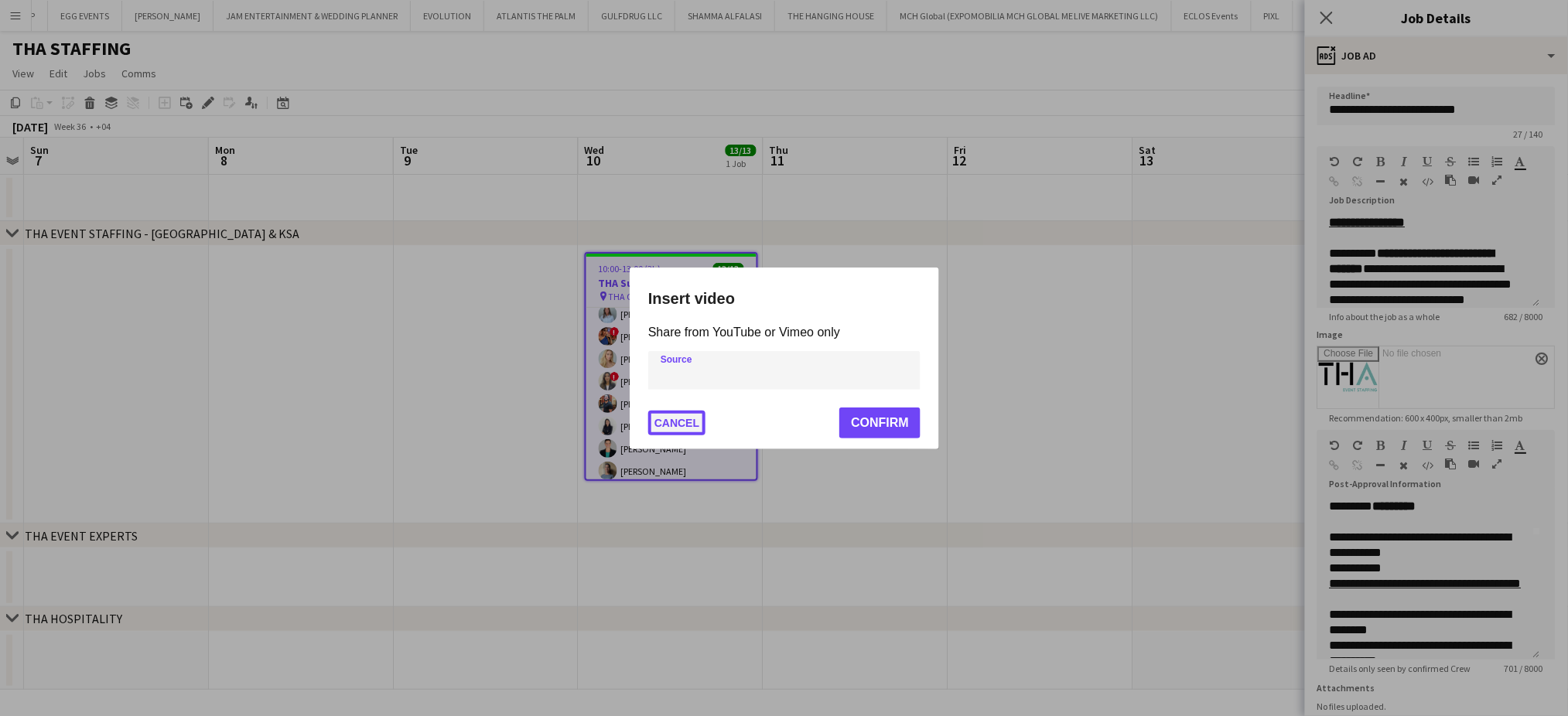
click at [685, 415] on button "Cancel" at bounding box center [677, 423] width 57 height 24
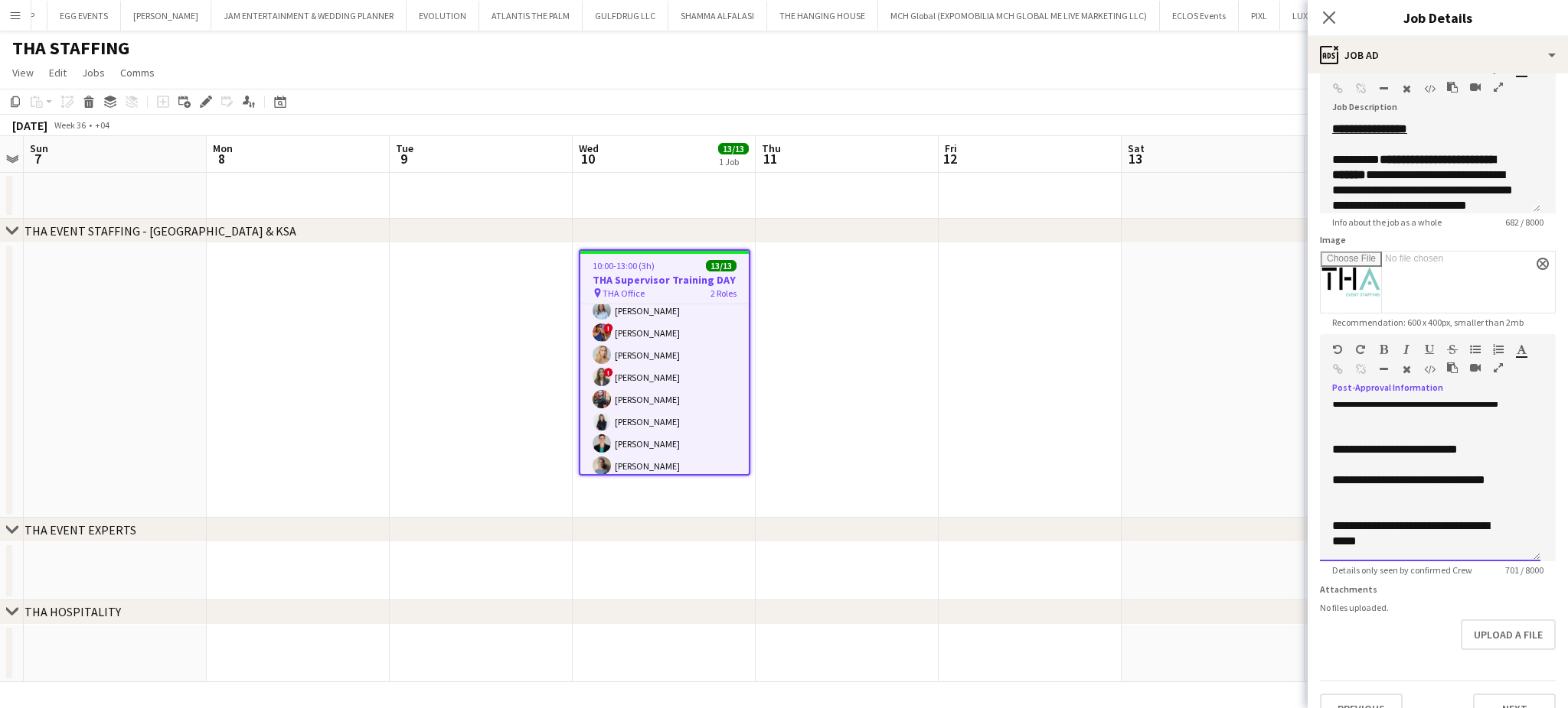
scroll to position [126, 0]
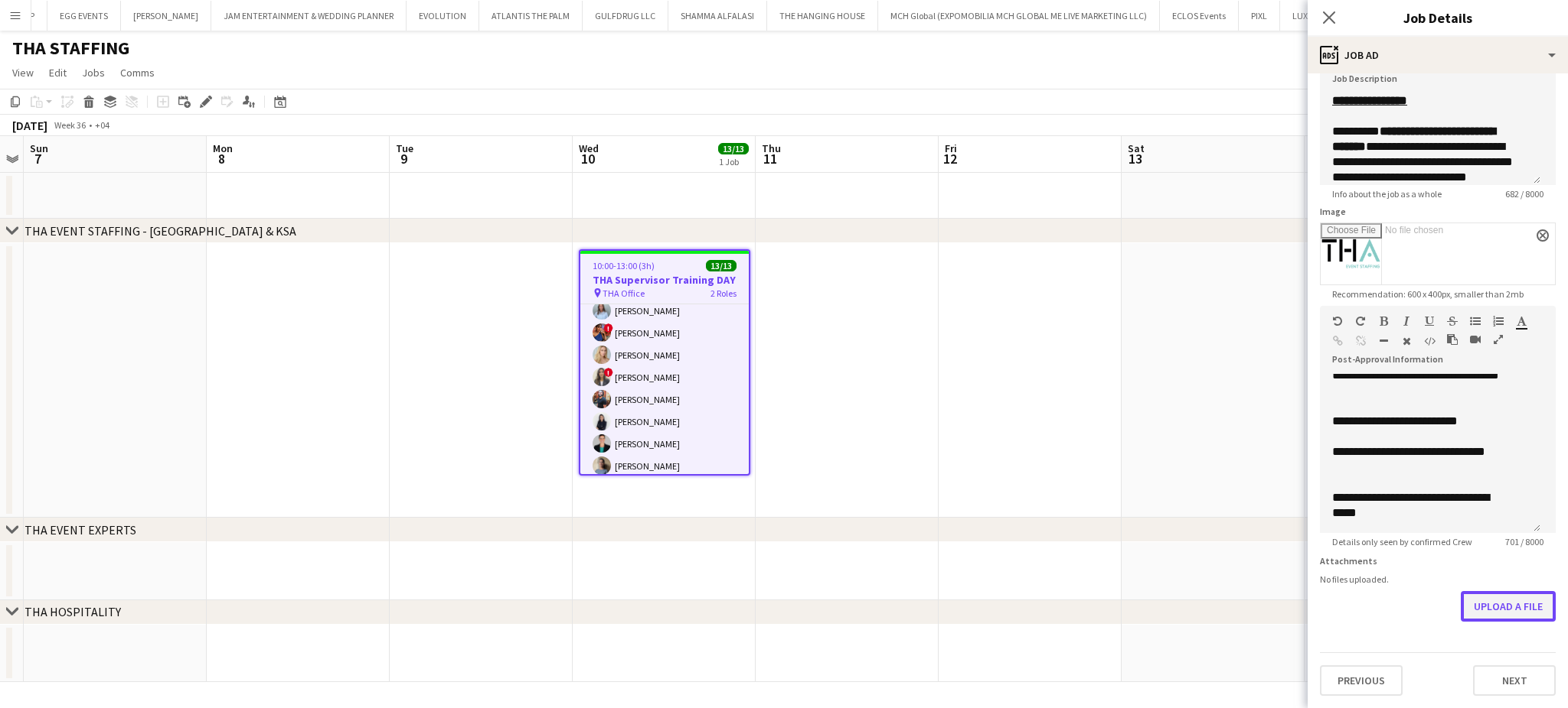
click at [1499, 617] on button "Upload a file" at bounding box center [1508, 606] width 95 height 31
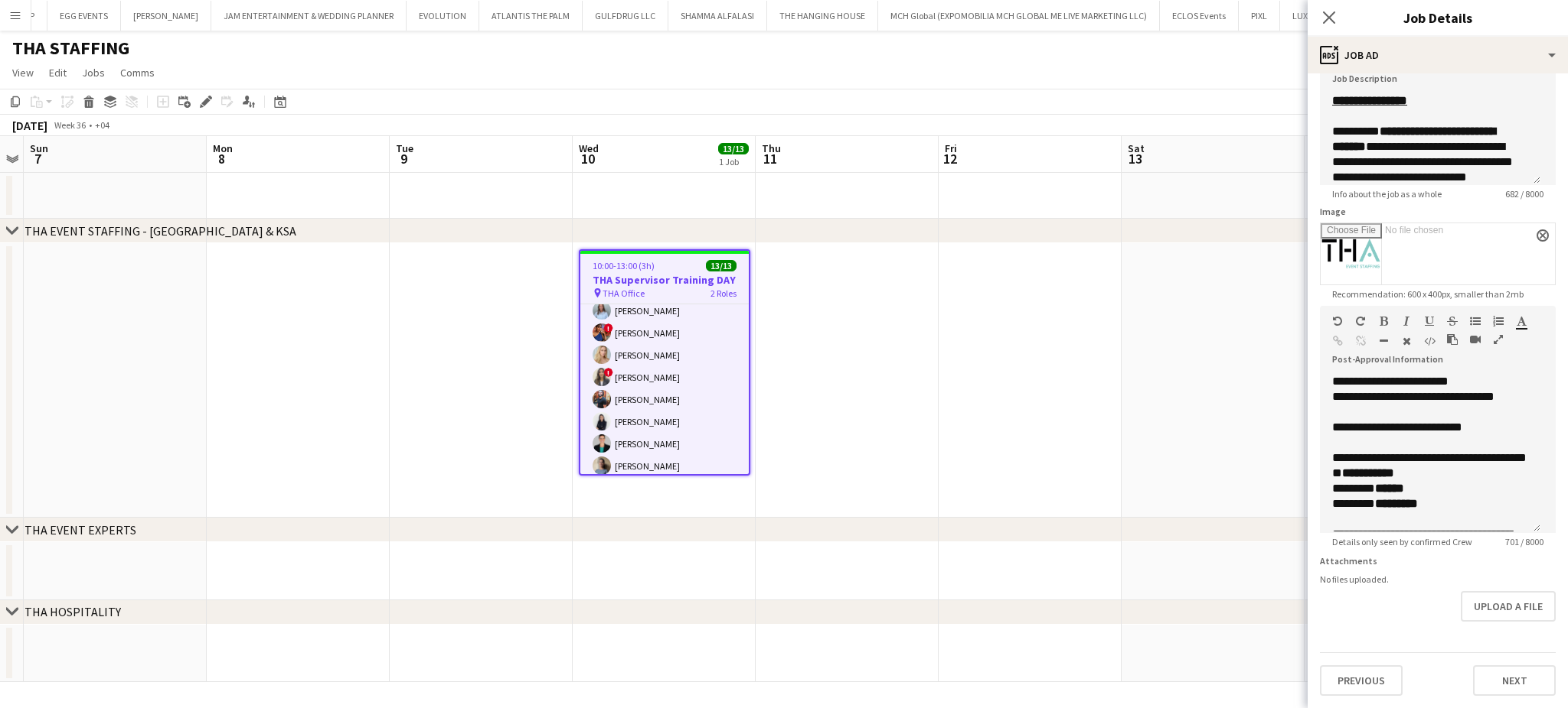
click at [1190, 421] on app-date-cell at bounding box center [1213, 380] width 183 height 275
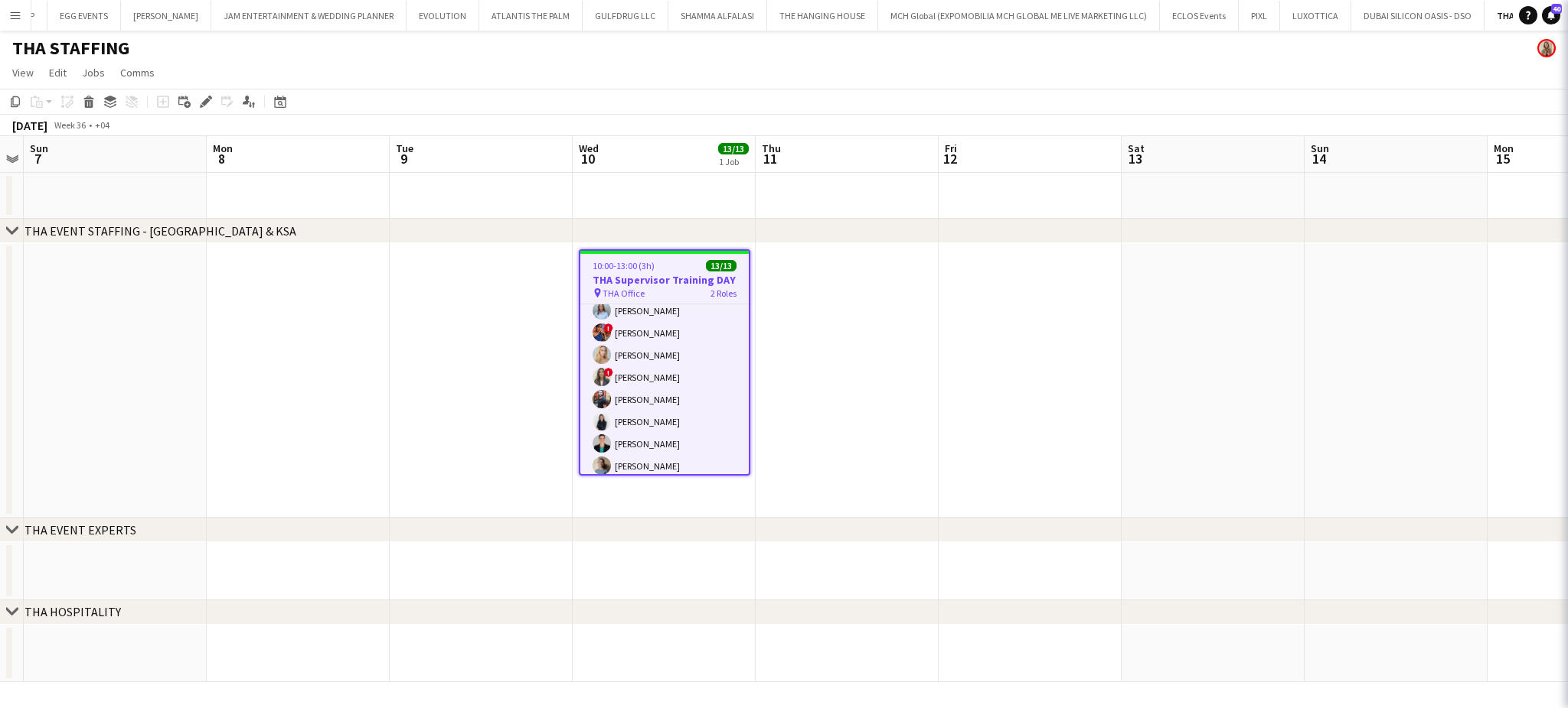
scroll to position [175, 0]
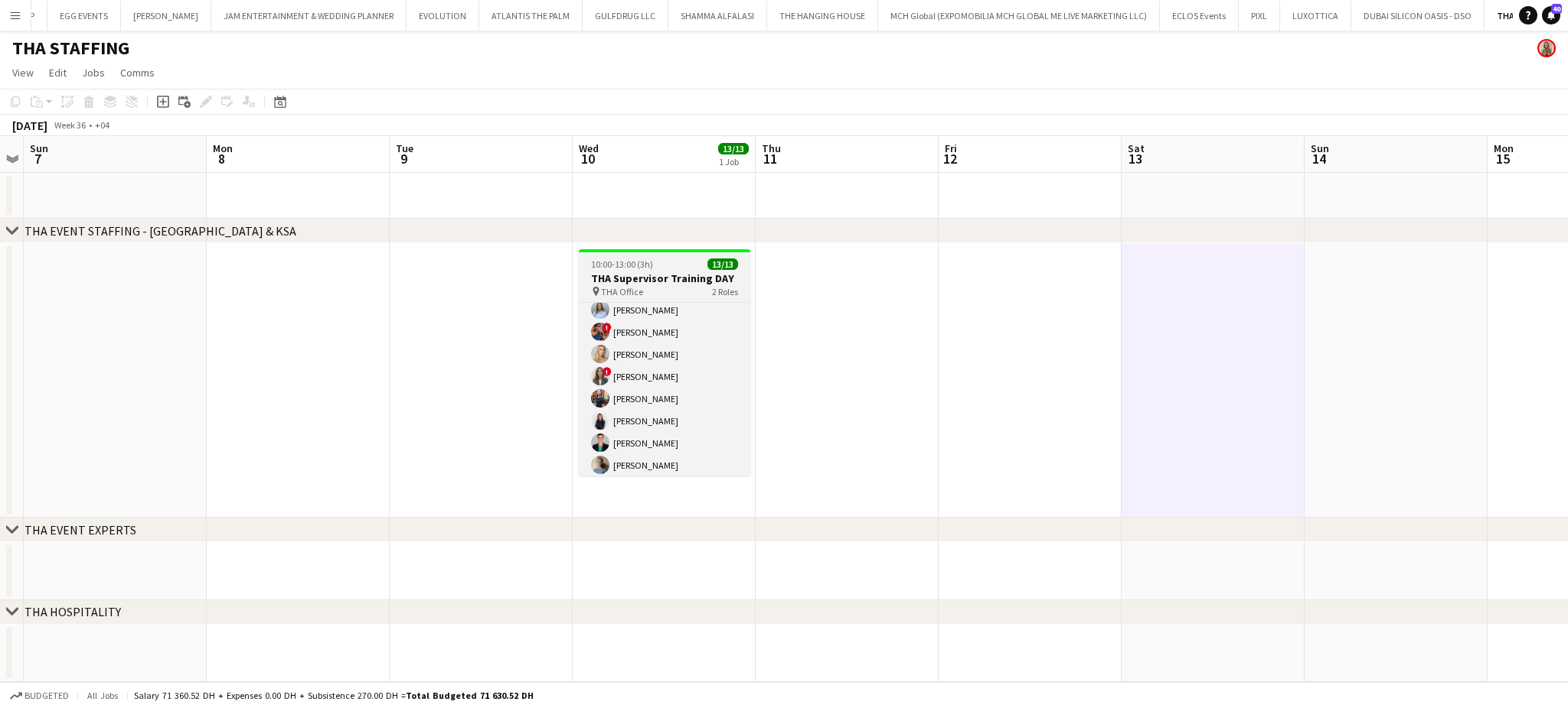
click at [649, 278] on h3 "THA Supervisor Training DAY" at bounding box center [665, 278] width 172 height 14
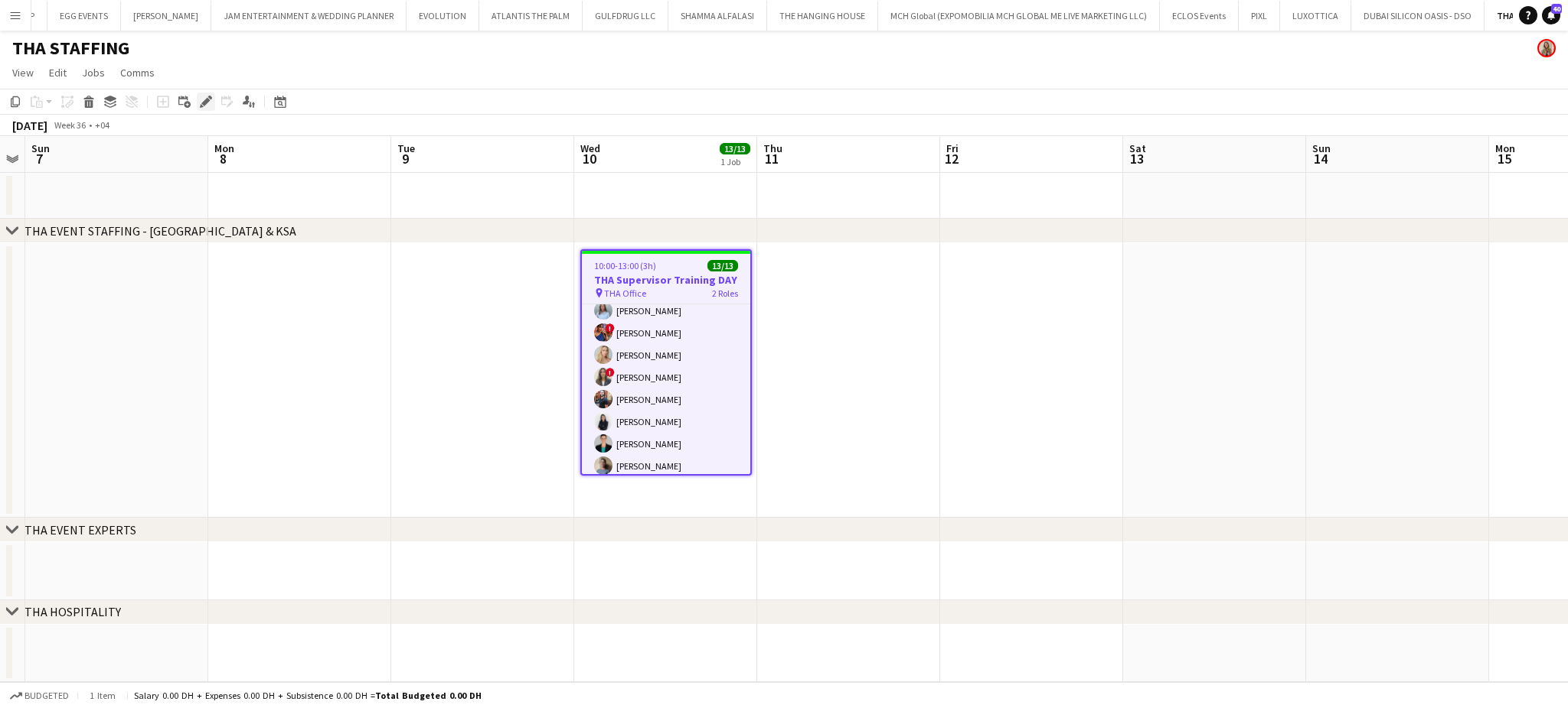
click at [208, 100] on icon at bounding box center [205, 102] width 8 height 8
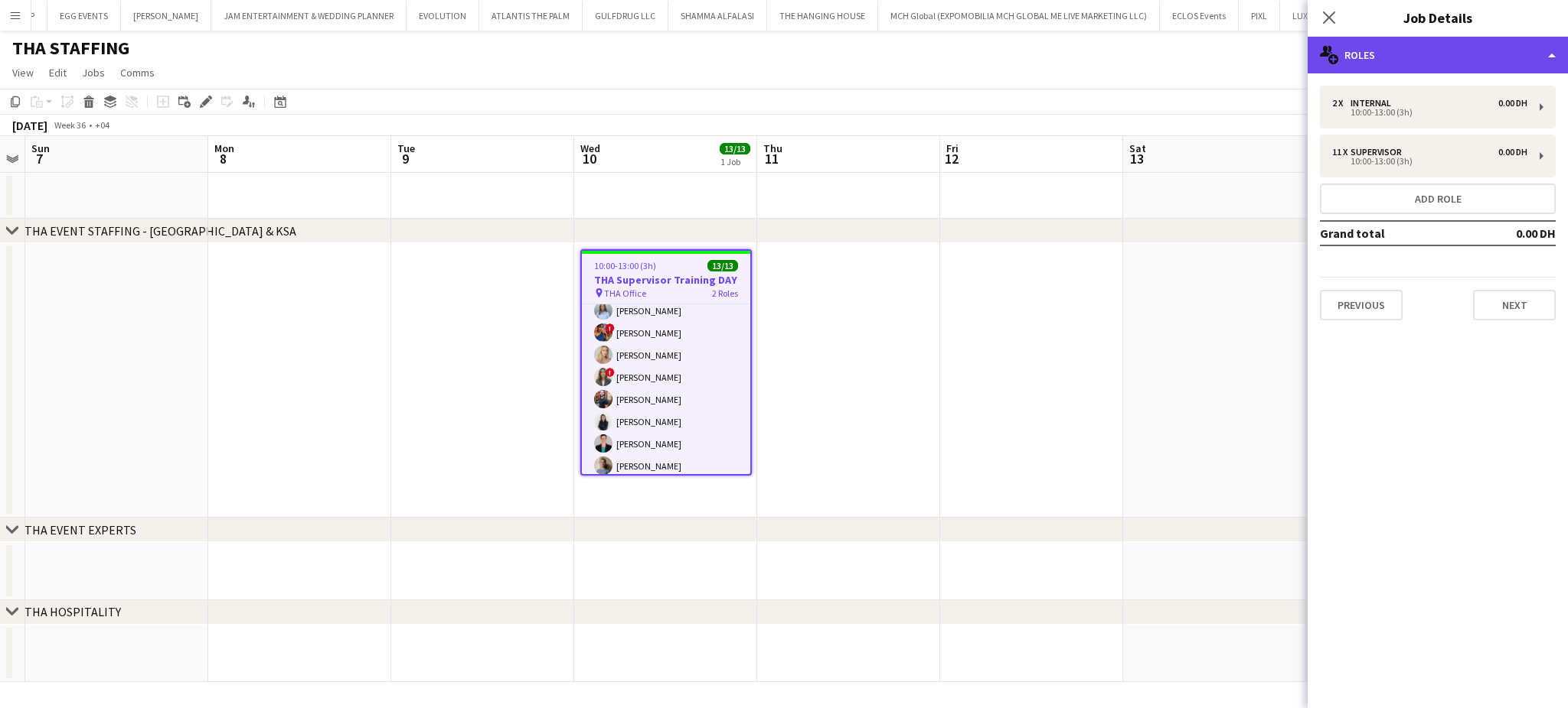
click at [1535, 47] on div "multiple-users-add Roles" at bounding box center [1437, 54] width 260 height 36
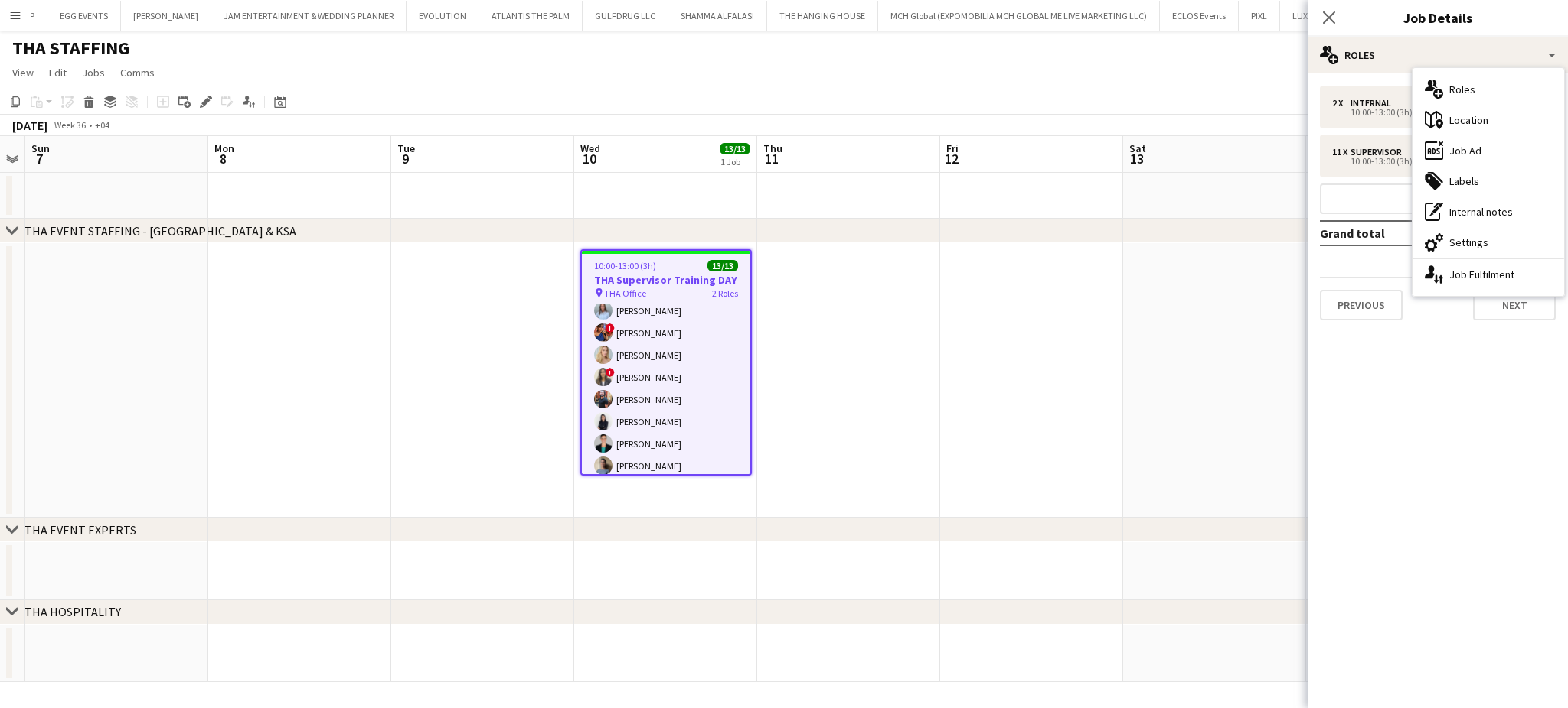
click at [1482, 182] on div "tags-double Labels" at bounding box center [1488, 181] width 152 height 31
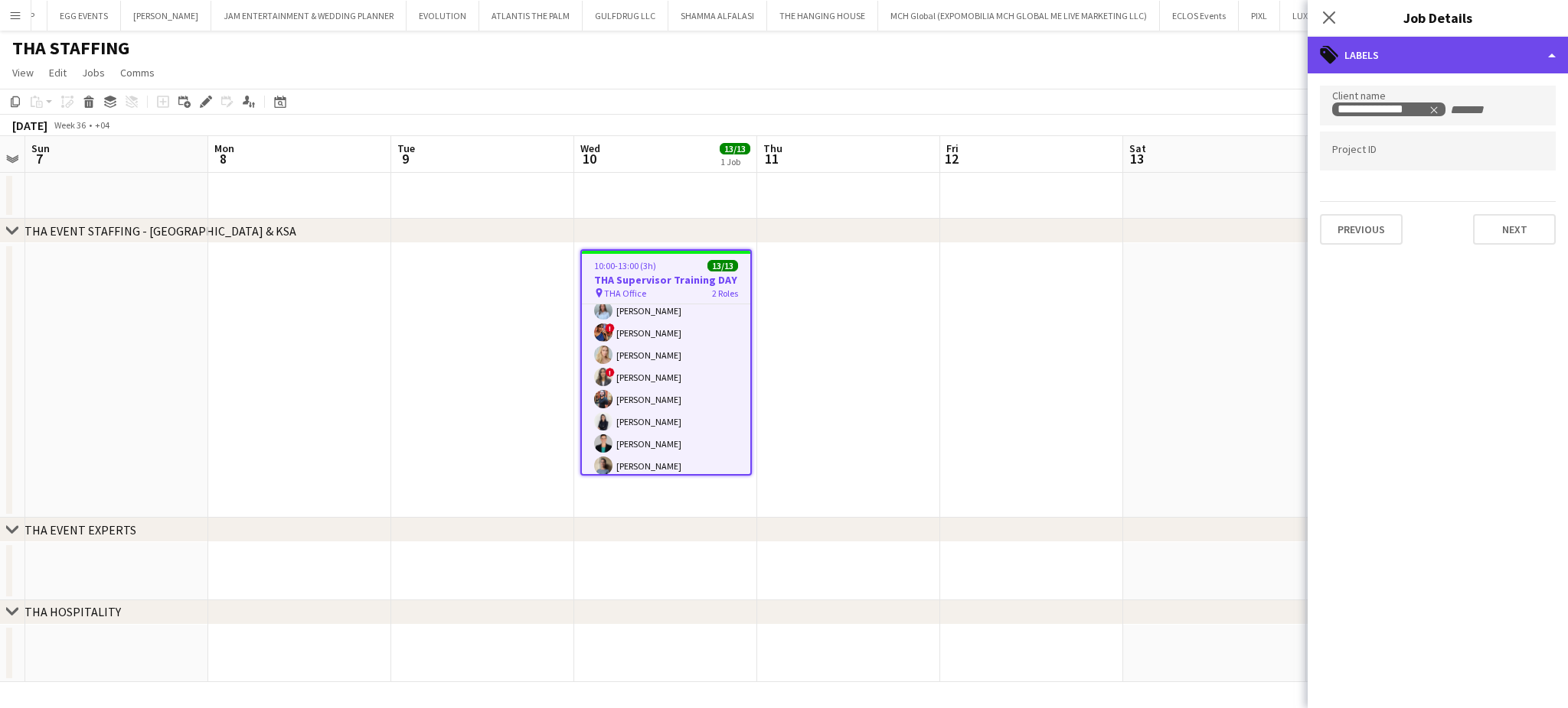
click at [1507, 48] on div "tags-double Labels" at bounding box center [1437, 54] width 260 height 36
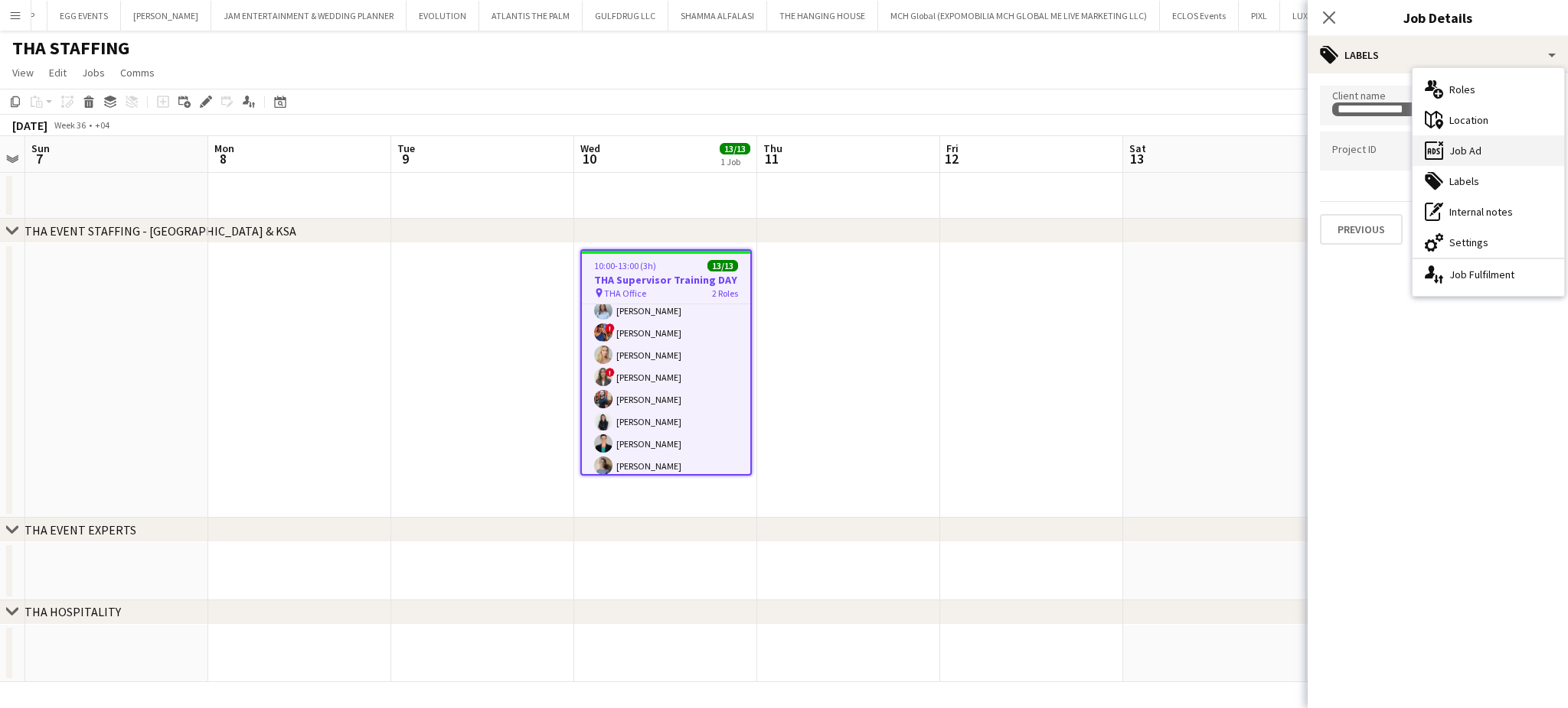
click at [1479, 151] on div "ads-window Job Ad" at bounding box center [1488, 150] width 152 height 31
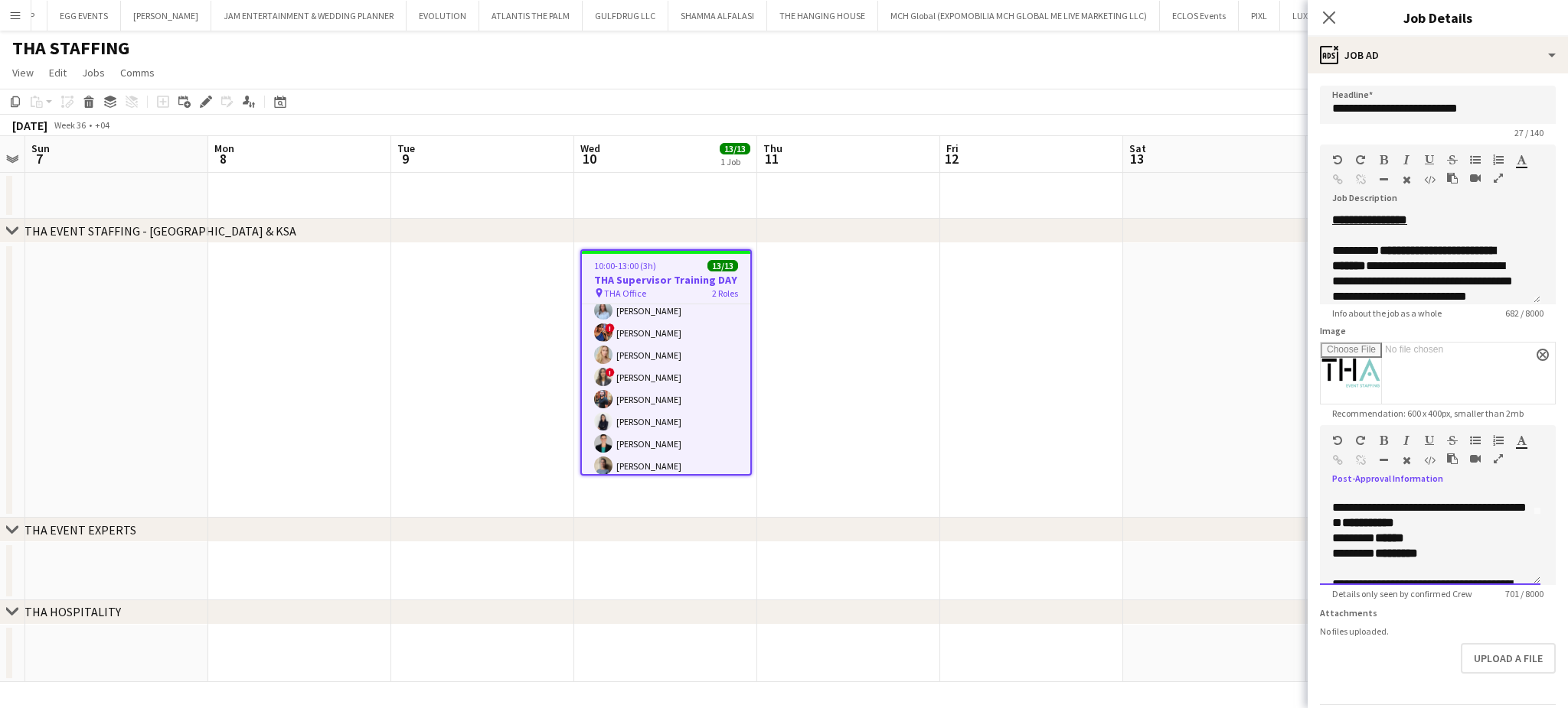
scroll to position [81, 0]
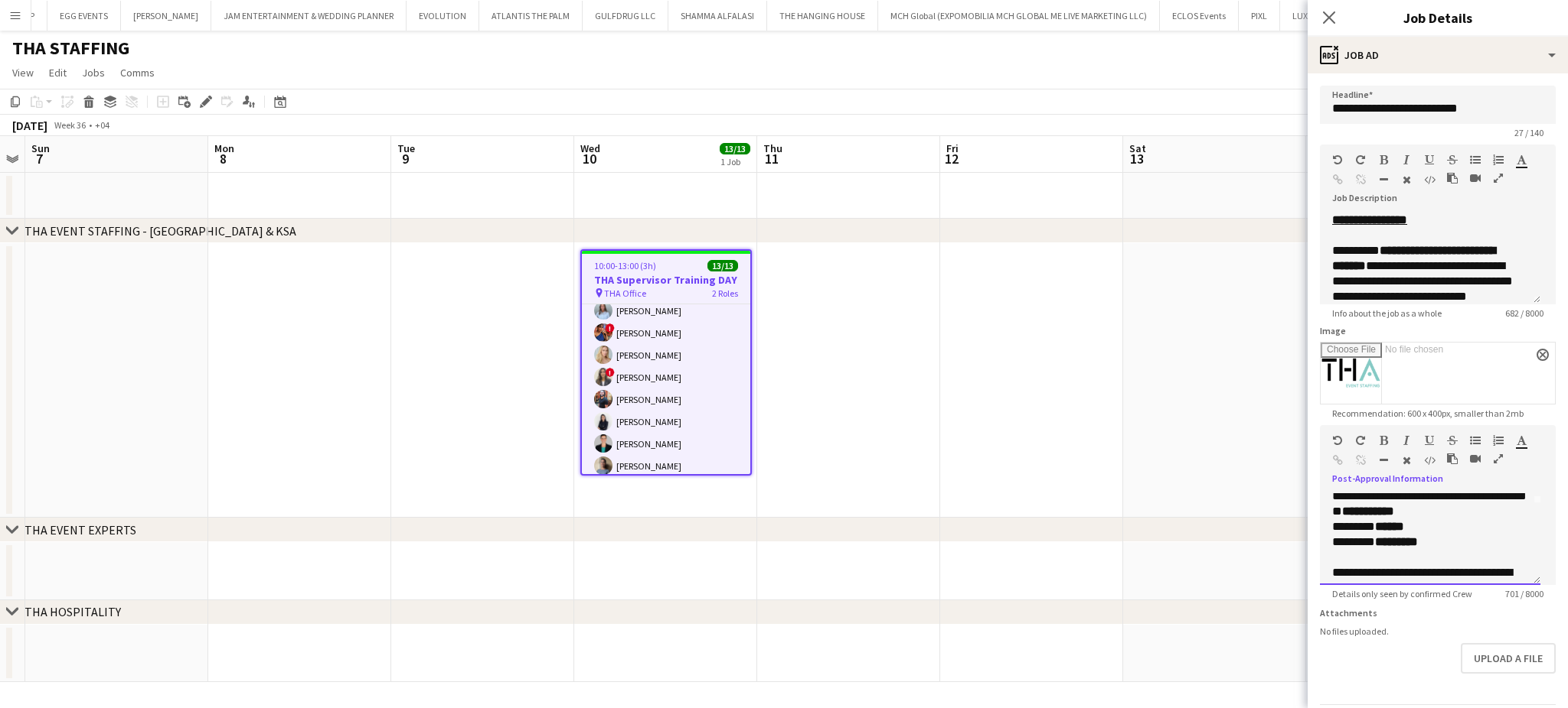
click at [1465, 546] on div "******** *********" at bounding box center [1422, 542] width 180 height 15
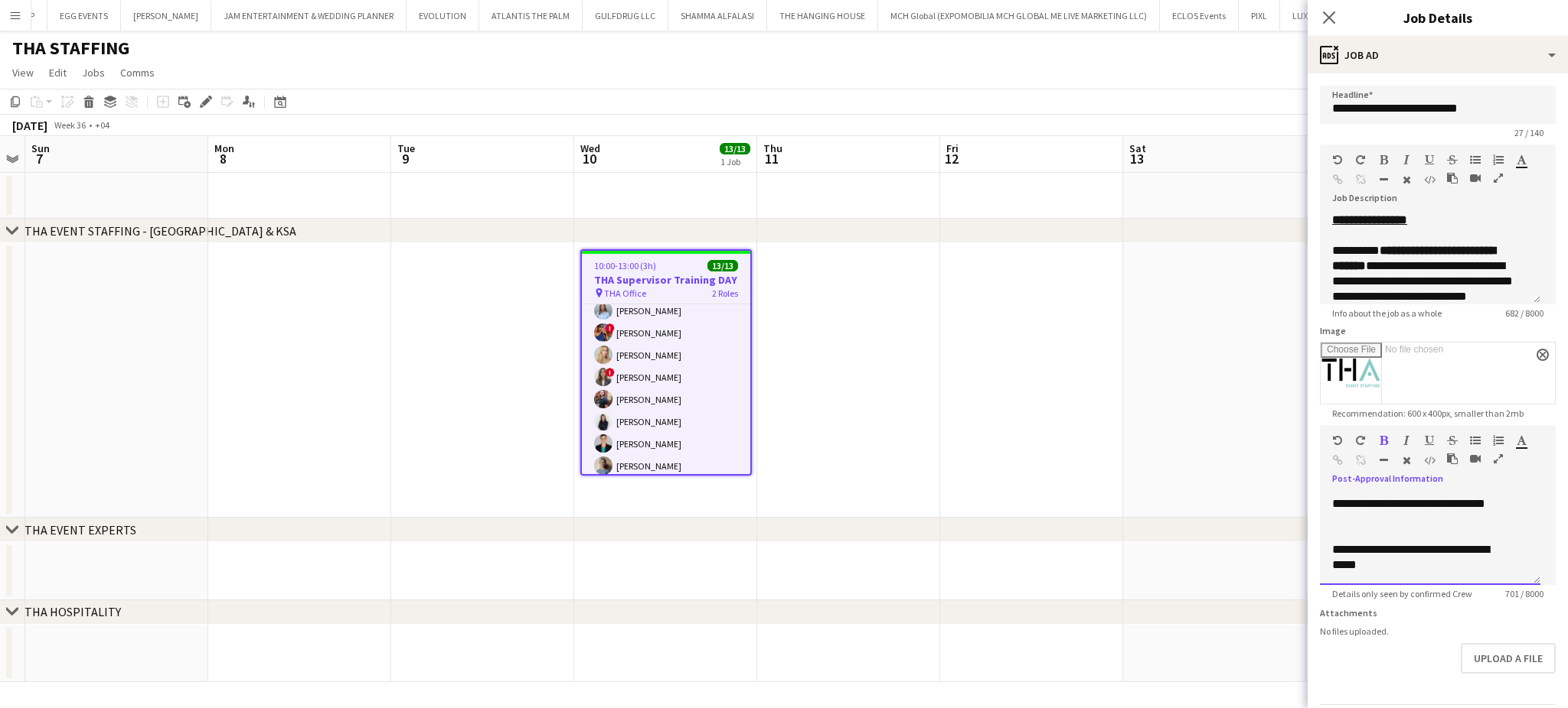
scroll to position [0, 0]
click at [1168, 413] on app-date-cell at bounding box center [1215, 380] width 183 height 275
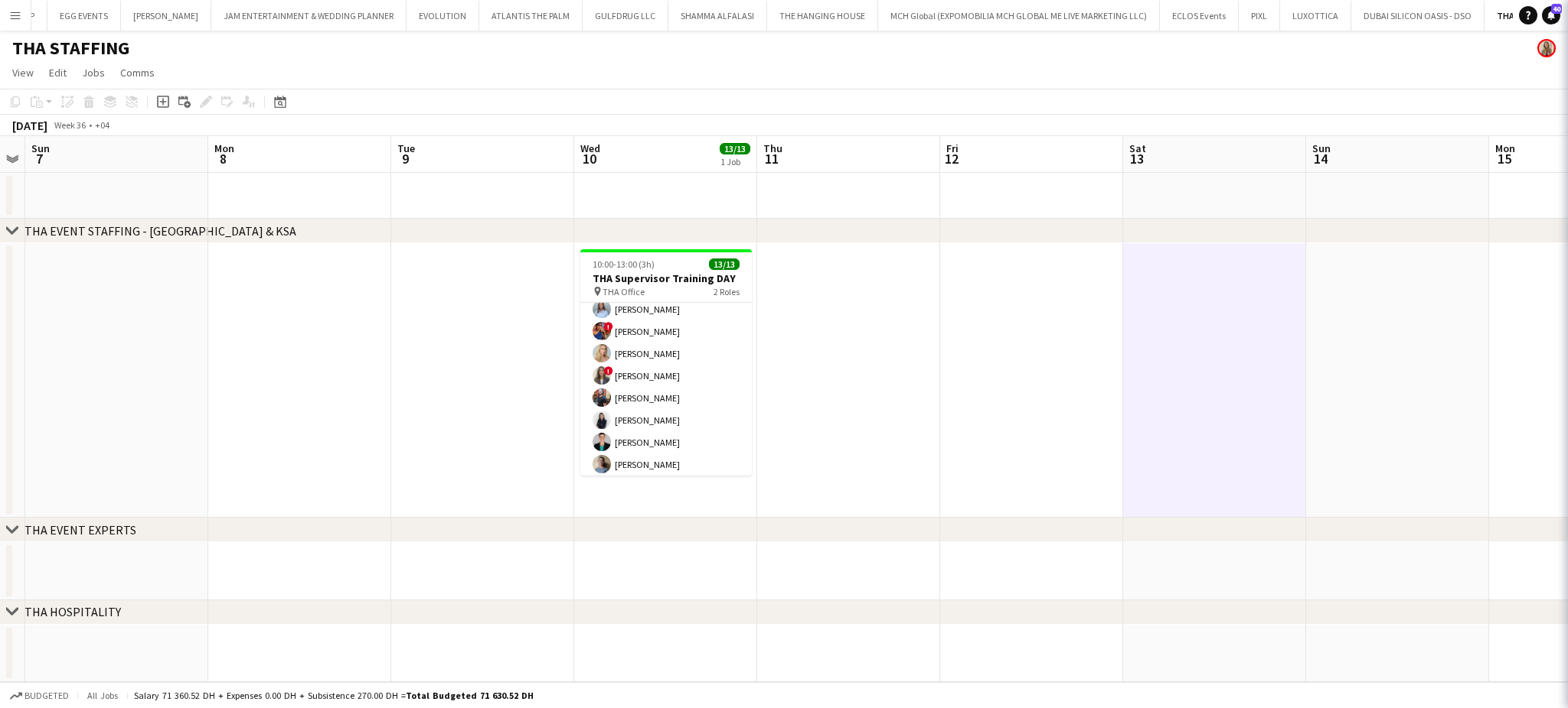
scroll to position [175, 0]
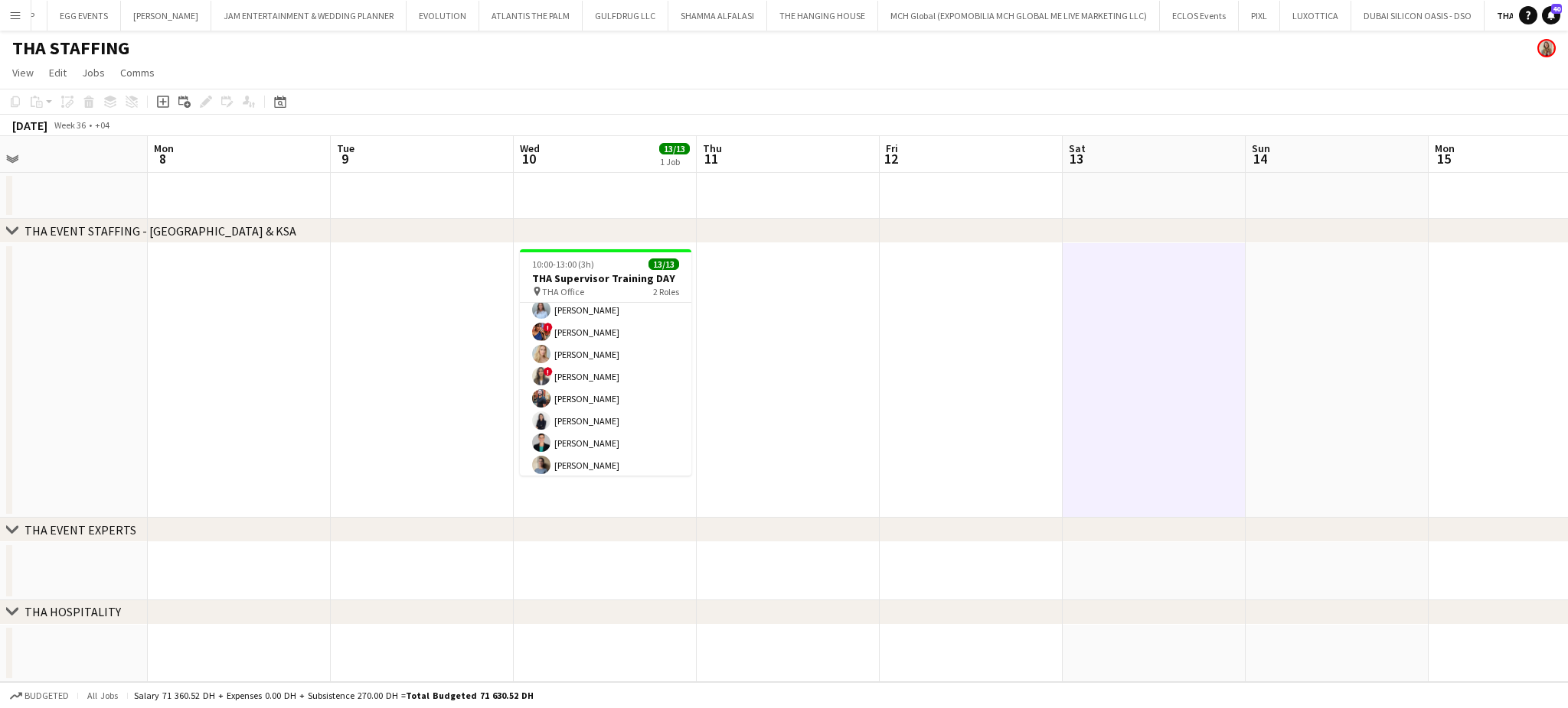
drag, startPoint x: 1232, startPoint y: 352, endPoint x: 681, endPoint y: 359, distance: 551.0
click at [681, 359] on app-calendar-viewport "Thu 4 Fri 5 Sat 6 Sun 7 Mon 8 Tue 9 Wed 10 13/13 1 Job Thu 11 Fri 12 Sat 13 Sun…" at bounding box center [784, 409] width 1568 height 546
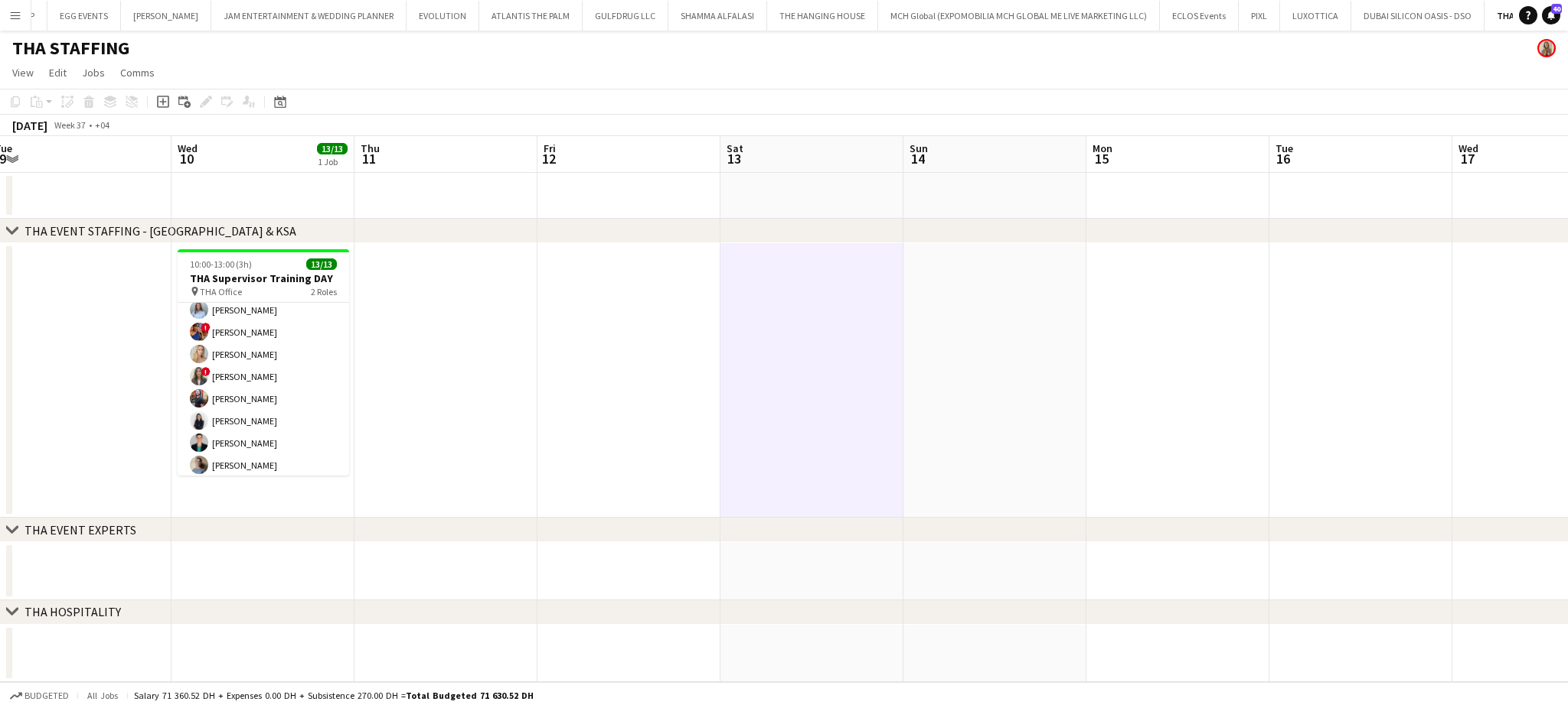
drag, startPoint x: 1095, startPoint y: 347, endPoint x: 1191, endPoint y: 326, distance: 98.3
click at [578, 315] on app-calendar-viewport "Sun 7 Mon 8 Tue 9 Wed 10 13/13 1 Job Thu 11 Fri 12 Sat 13 Sun 14 Mon 15 Tue 16 …" at bounding box center [784, 409] width 1568 height 546
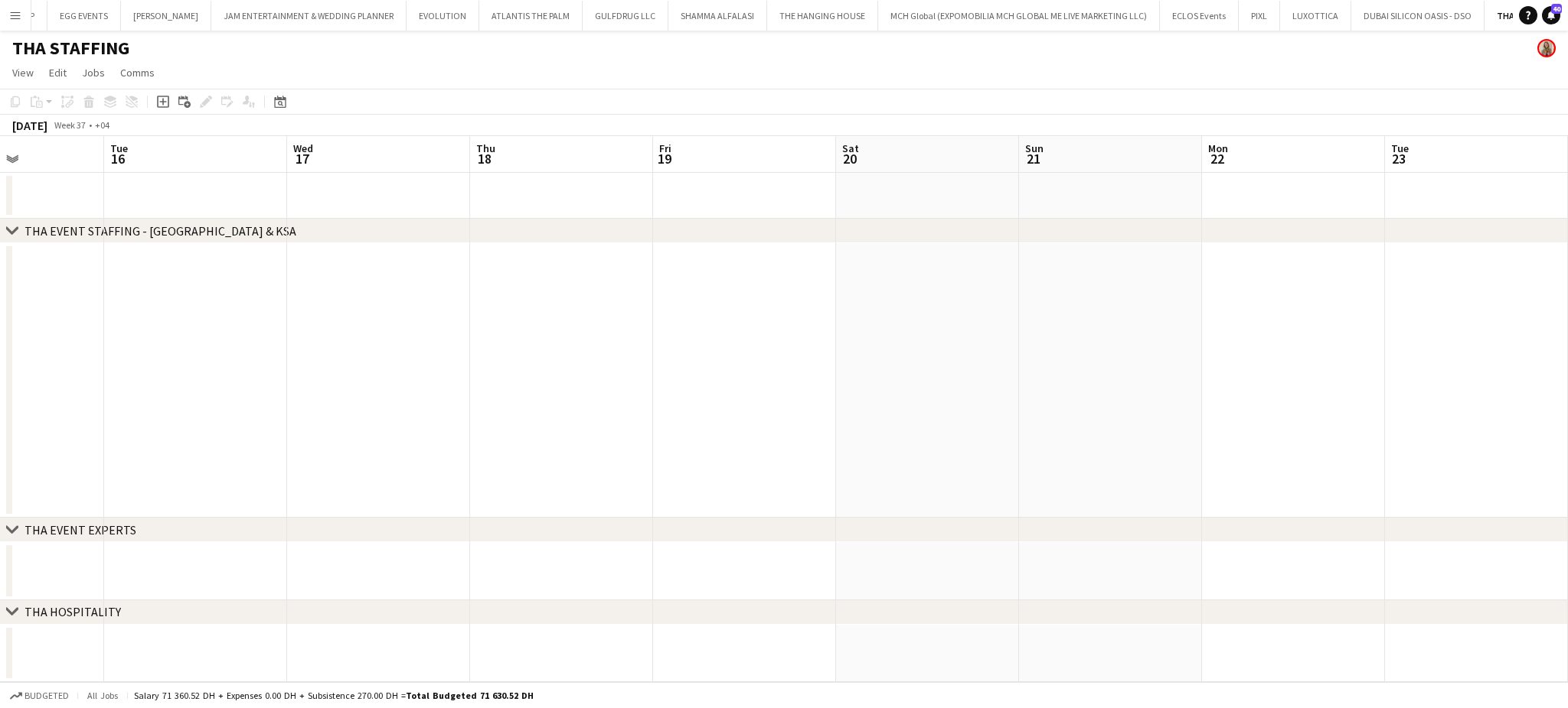
drag, startPoint x: 706, startPoint y: 258, endPoint x: 986, endPoint y: 254, distance: 280.0
click at [705, 258] on app-calendar-viewport "Fri 12 Sat 13 Sun 14 Mon 15 Tue 16 Wed 17 Thu 18 Fri 19 Sat 20 Sun 21 Mon 22 Tu…" at bounding box center [784, 409] width 1568 height 546
drag, startPoint x: 612, startPoint y: 236, endPoint x: 517, endPoint y: 225, distance: 95.6
click at [517, 225] on div "chevron-right THA EVENT STAFFING - UAE & KSA chevron-right THA EVENT EXPERTS ch…" at bounding box center [784, 409] width 1568 height 546
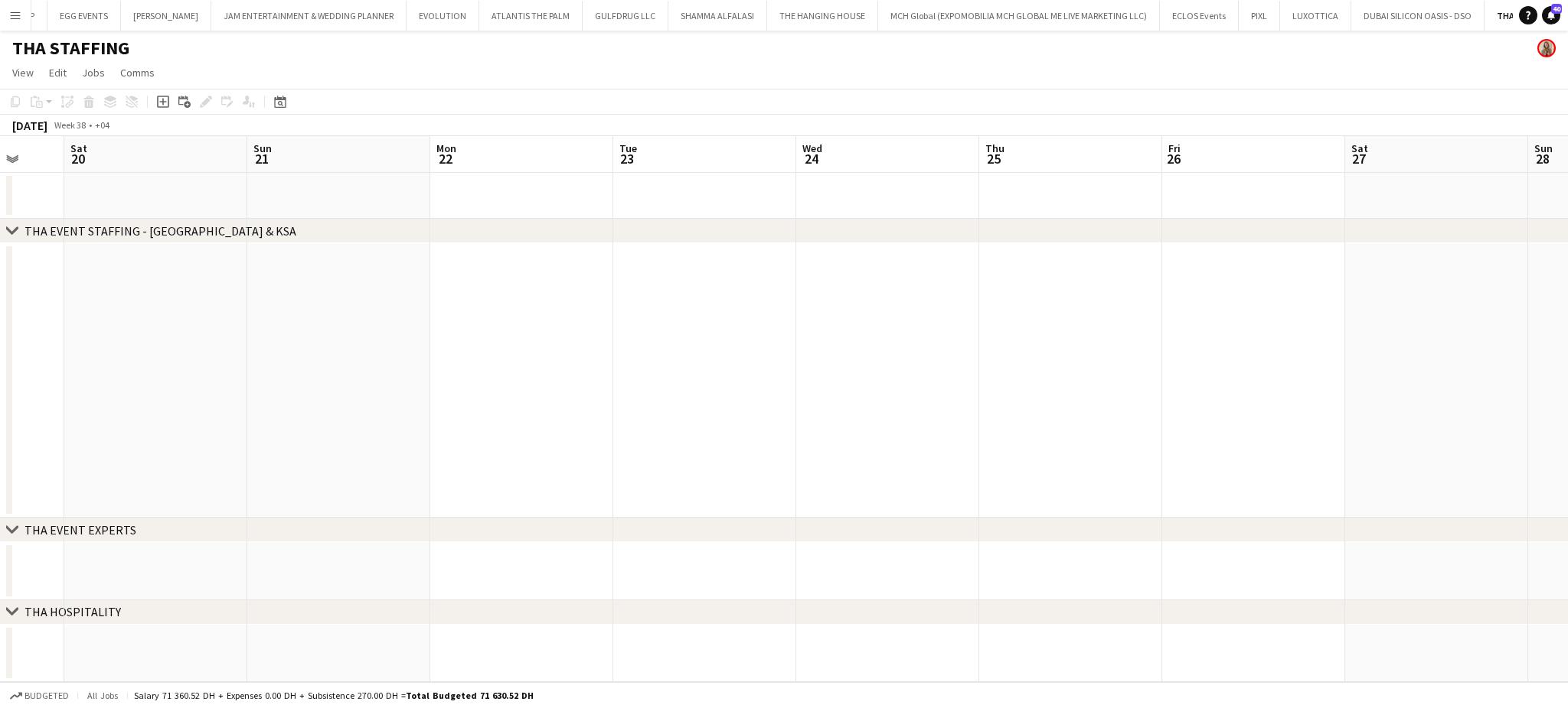
drag, startPoint x: 1315, startPoint y: 265, endPoint x: 610, endPoint y: 146, distance: 715.0
click at [496, 138] on app-calendar-viewport "Wed 17 Thu 18 Fri 19 Sat 20 Sun 21 Mon 22 Tue 23 Wed 24 Thu 25 Fri 26 Sat 27 Su…" at bounding box center [784, 409] width 1568 height 546
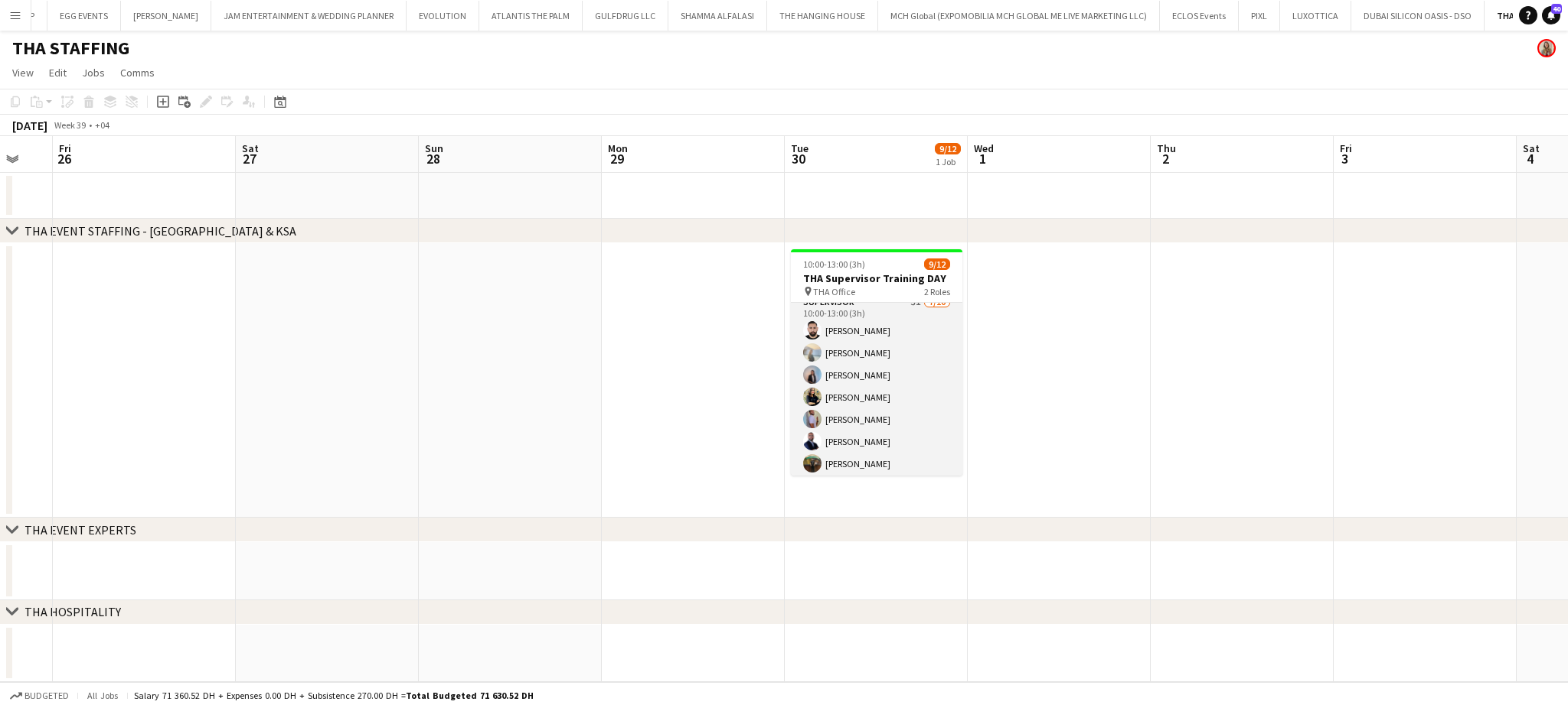
scroll to position [51, 0]
click at [874, 413] on app-card-role "Supervisor 3I 7/10 10:00-13:00 (3h) Moustafa Hamada Daria Burdiuk Marina Paez m…" at bounding box center [876, 452] width 172 height 252
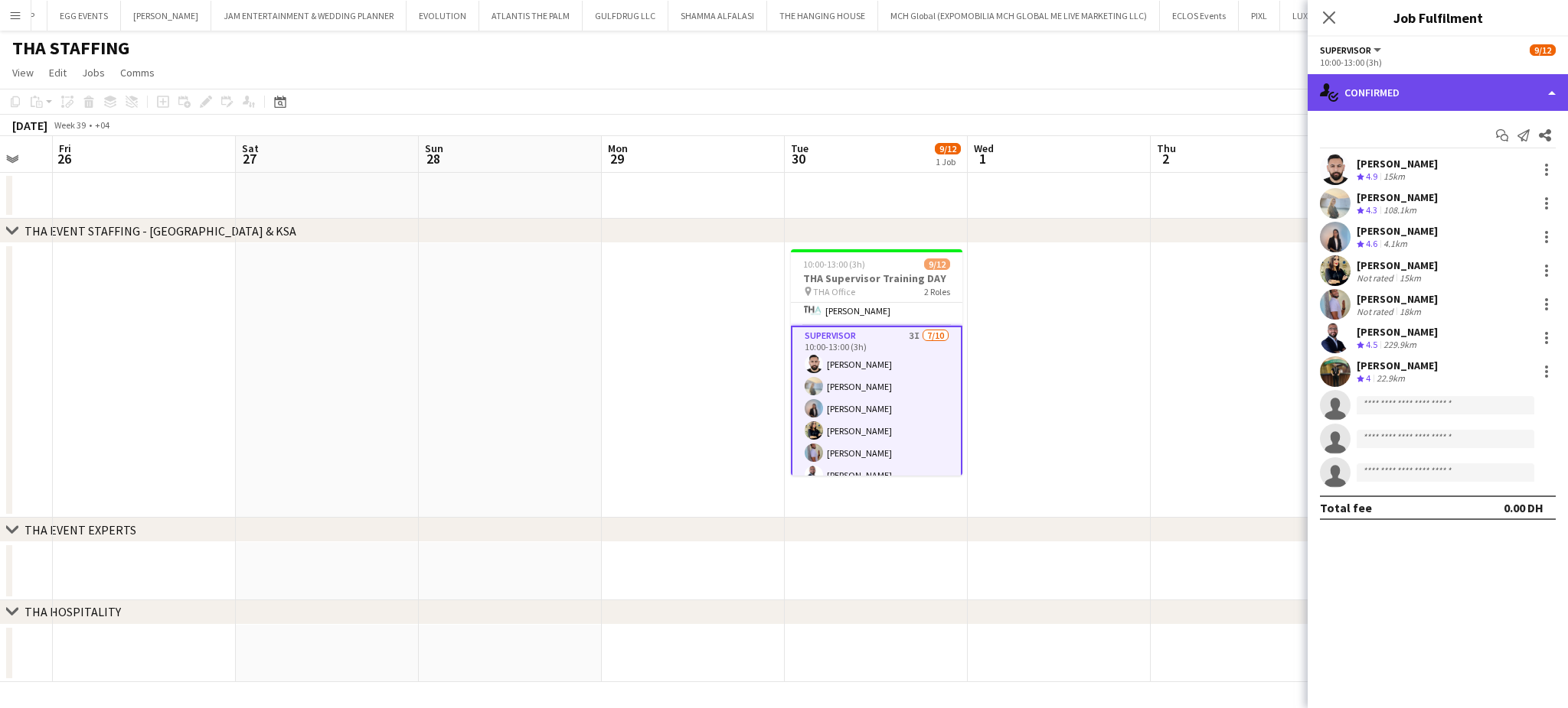
click at [1536, 84] on div "single-neutral-actions-check-2 Confirmed" at bounding box center [1437, 92] width 260 height 36
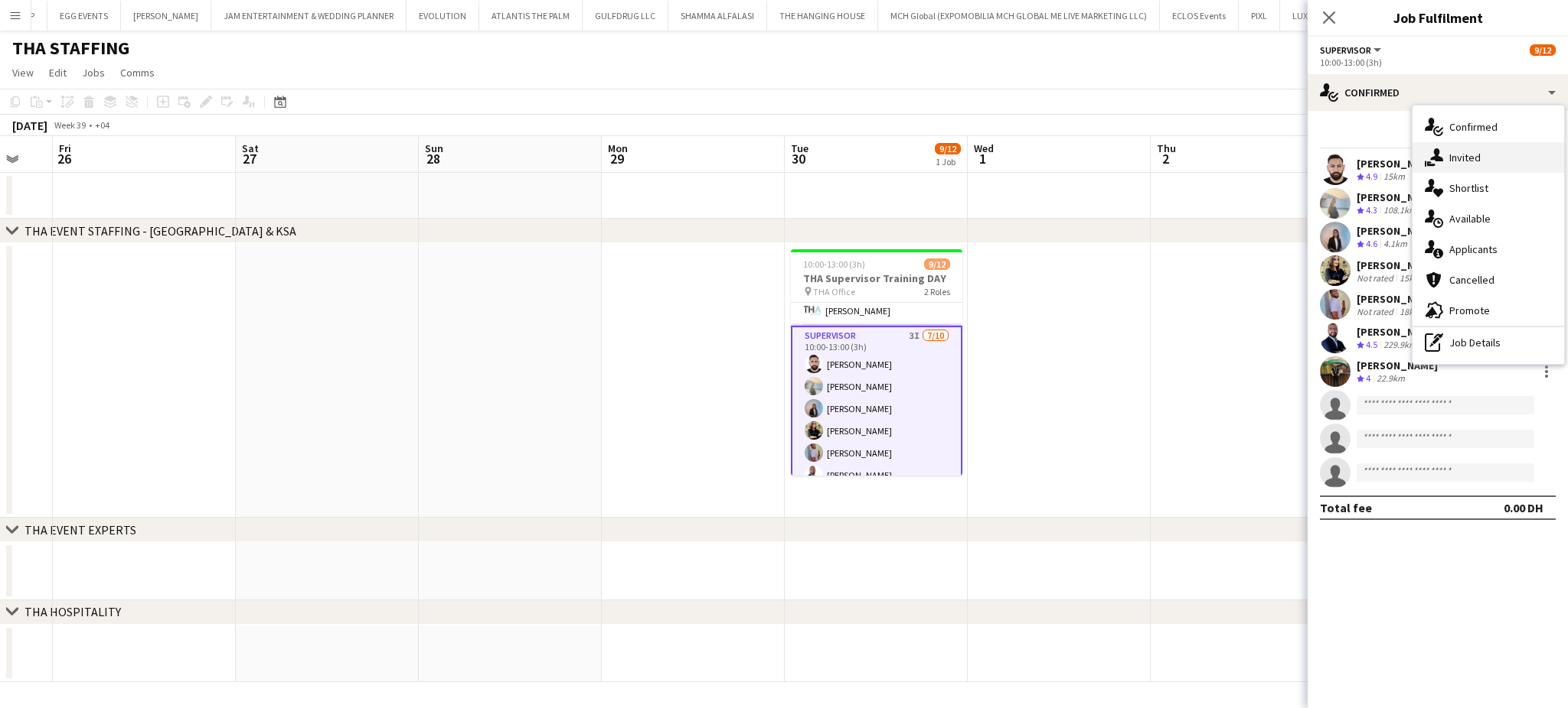
click at [1506, 166] on div "single-neutral-actions-share-1 Invited" at bounding box center [1488, 157] width 152 height 31
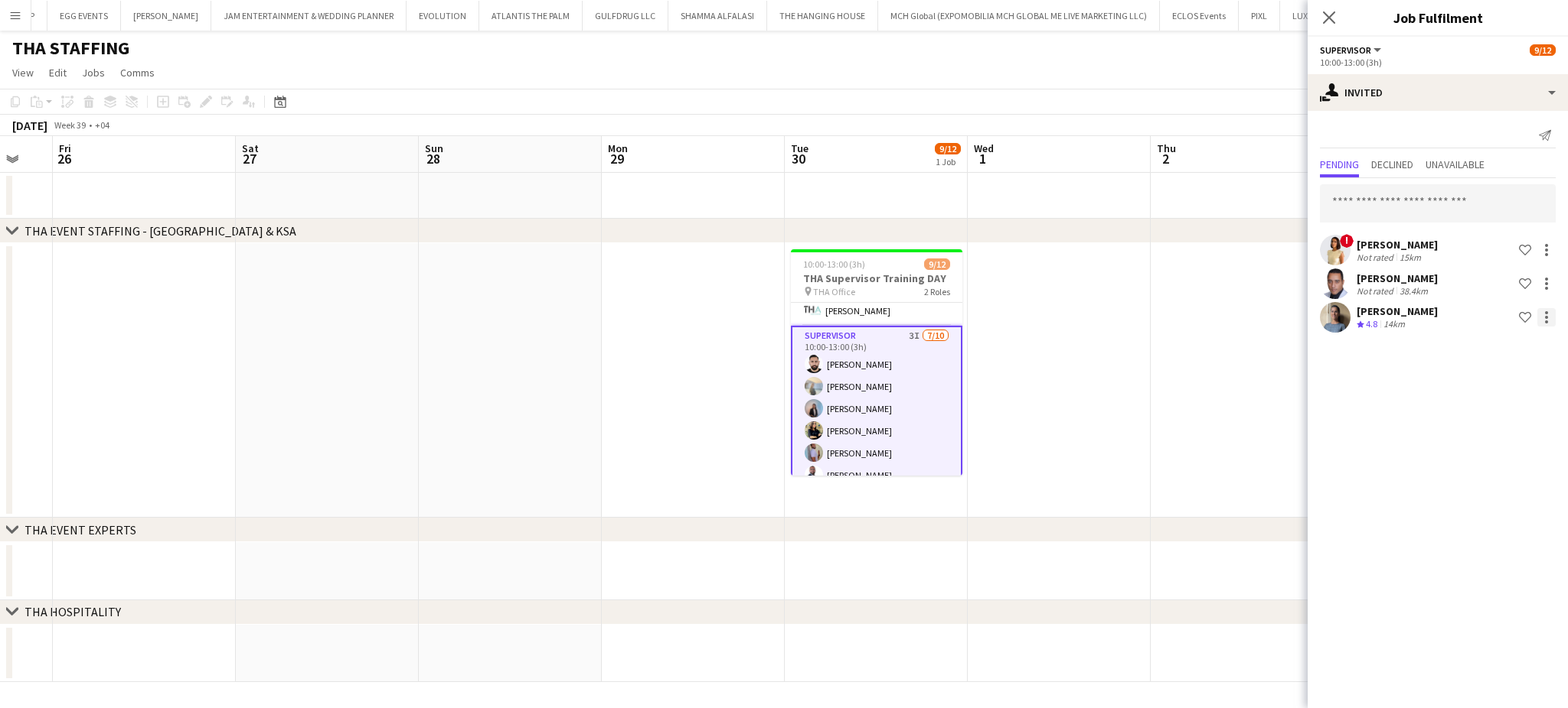
click at [1545, 316] on div at bounding box center [1546, 317] width 3 height 3
click at [1506, 448] on span "Cancel invitation" at bounding box center [1497, 455] width 89 height 13
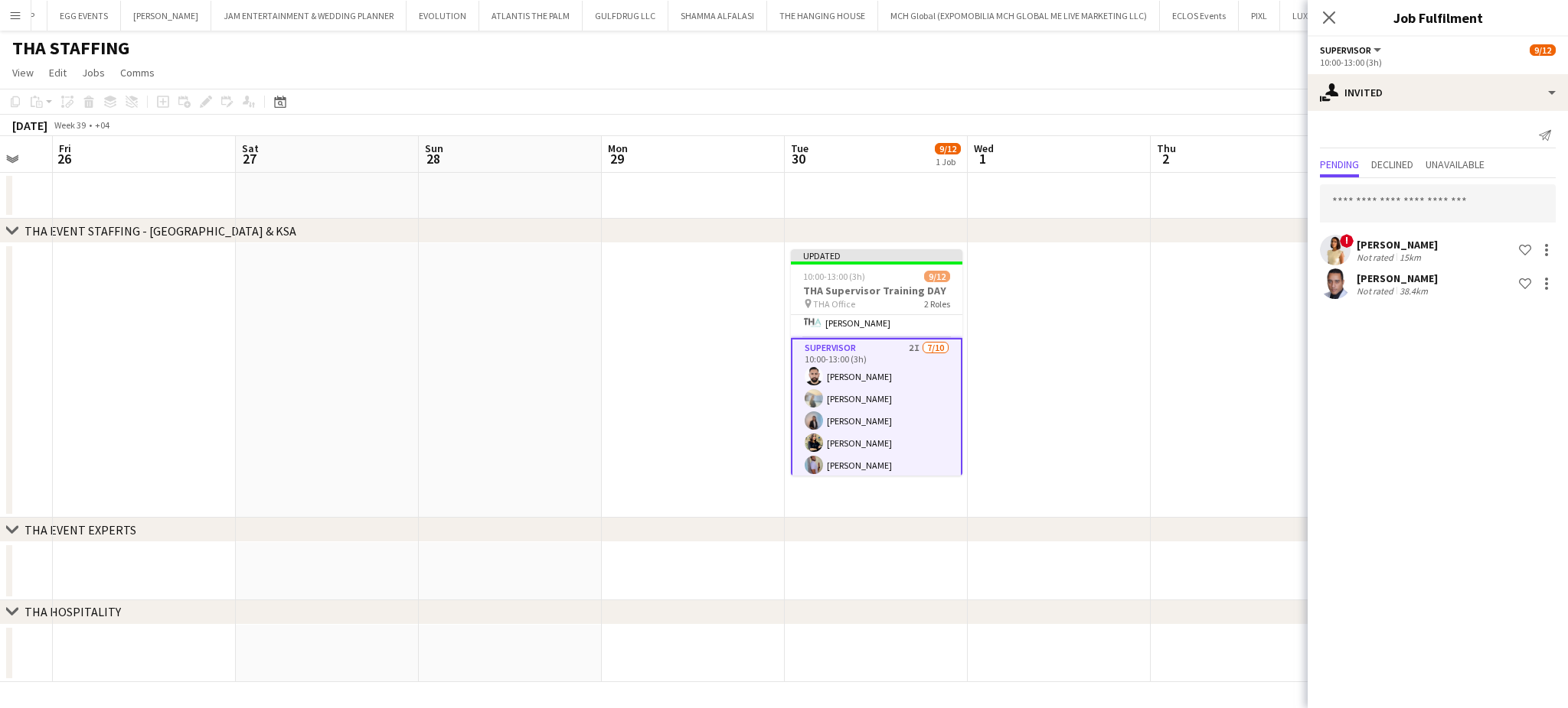
click at [1277, 340] on app-date-cell at bounding box center [1242, 380] width 183 height 275
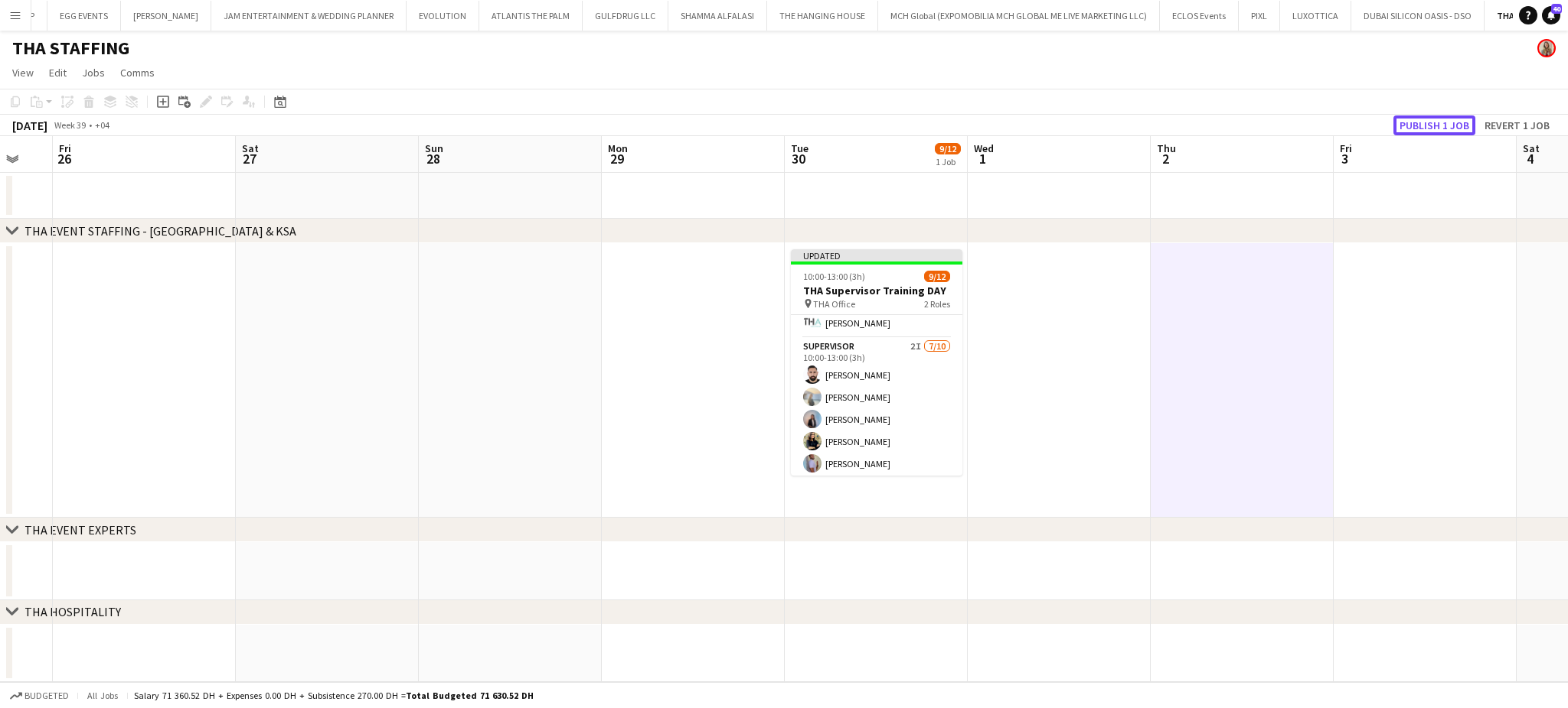
click at [1442, 123] on button "Publish 1 job" at bounding box center [1434, 125] width 82 height 20
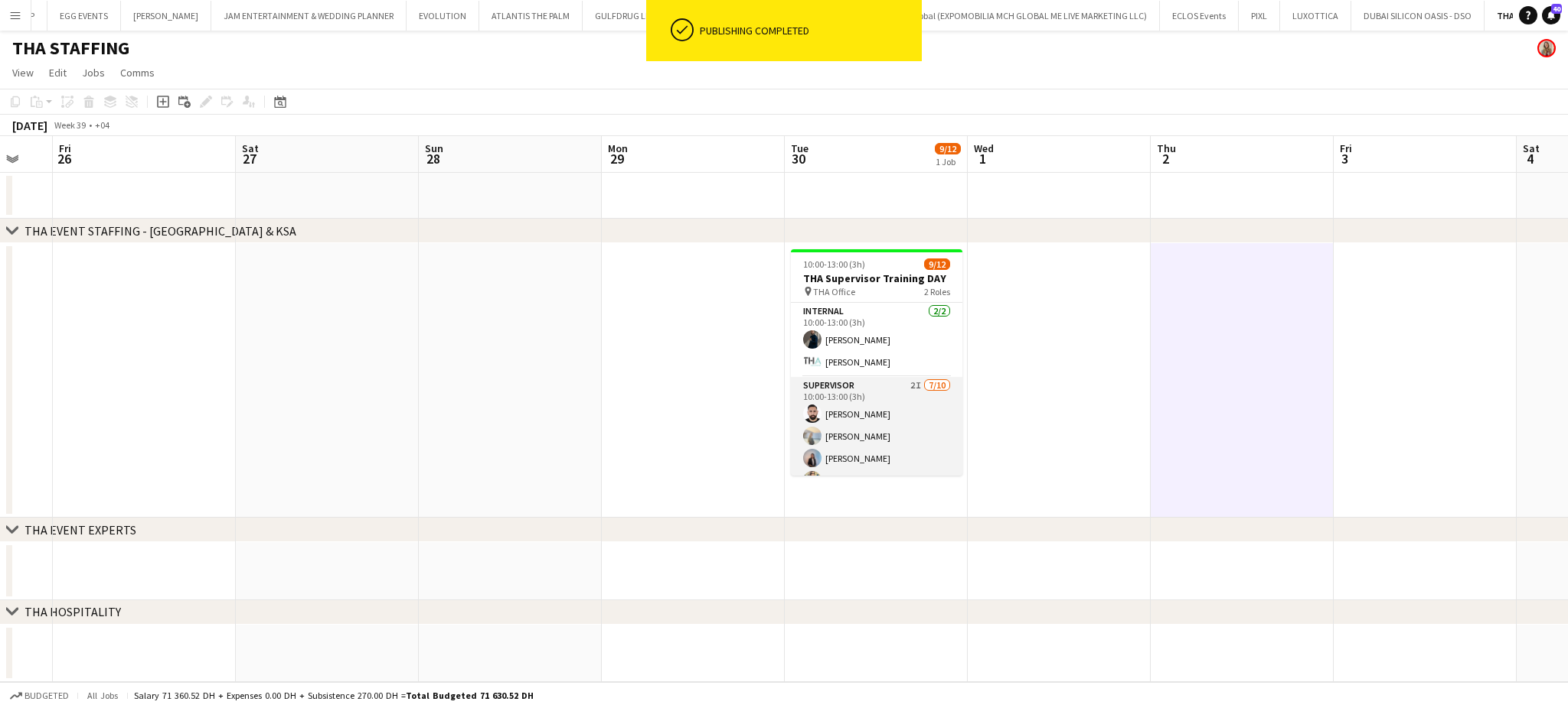
scroll to position [102, 0]
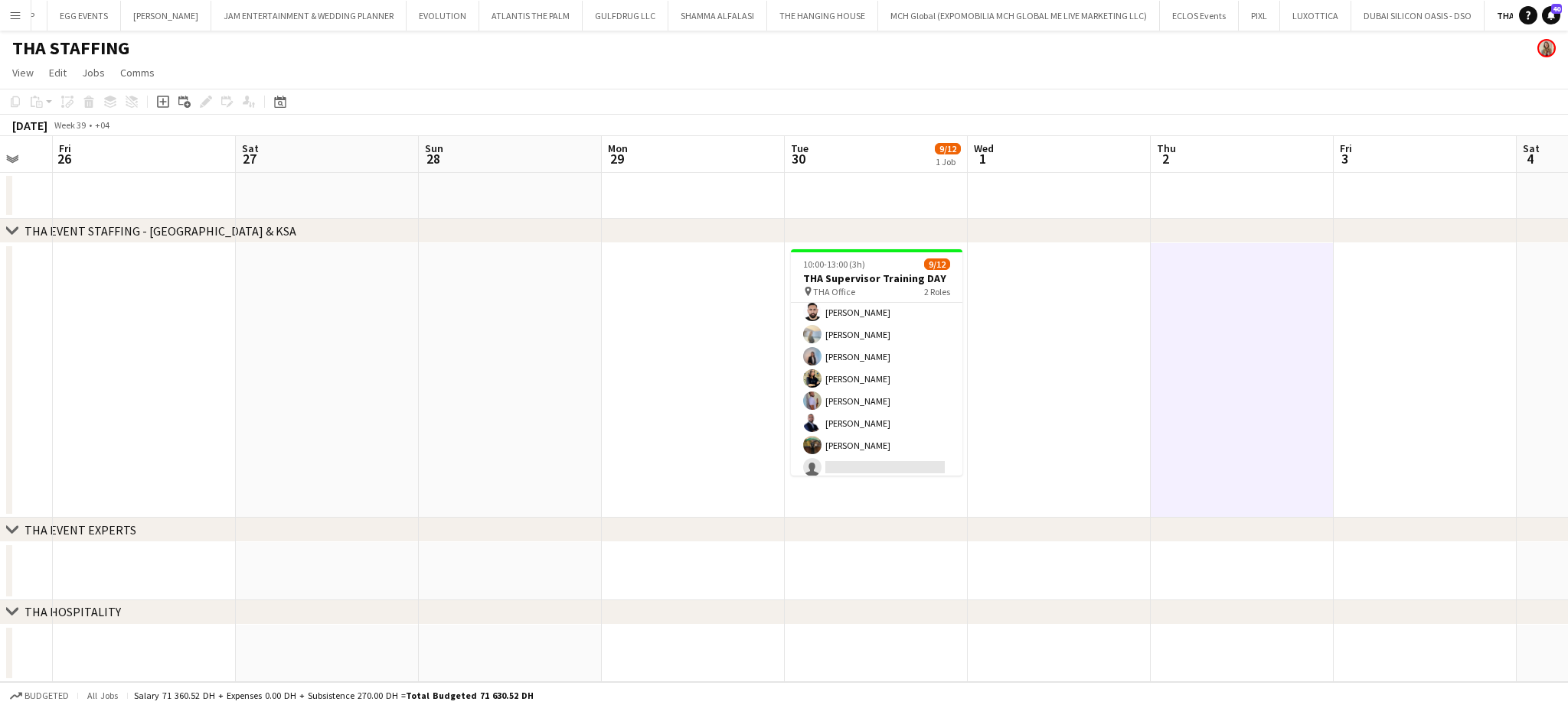
click at [679, 361] on app-date-cell at bounding box center [693, 380] width 183 height 275
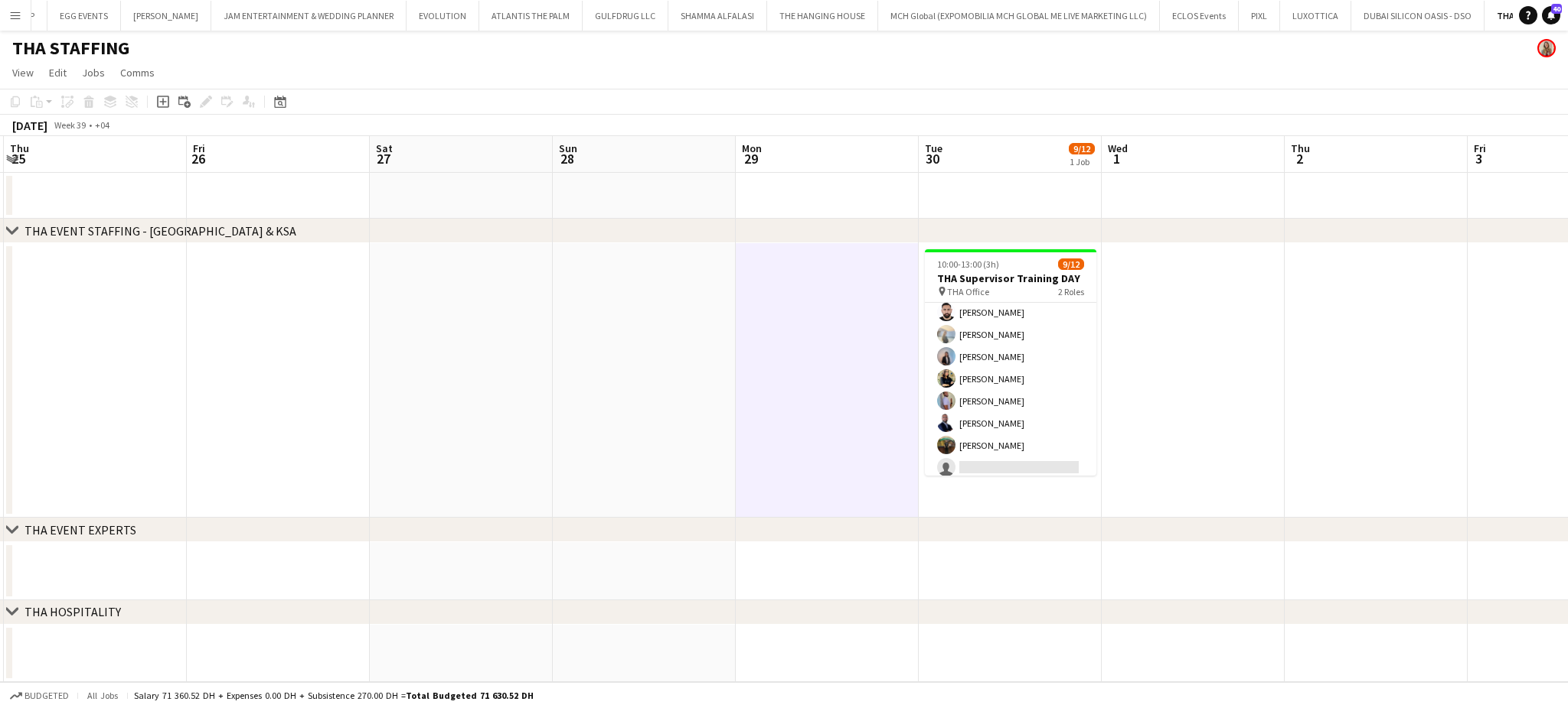
drag, startPoint x: 426, startPoint y: 402, endPoint x: 1227, endPoint y: 440, distance: 801.9
click at [1220, 438] on app-calendar-viewport "Tue 23 Wed 24 Thu 25 Fri 26 Sat 27 Sun 28 Mon 29 Tue 30 9/12 1 Job Wed 1 Thu 2 …" at bounding box center [784, 409] width 1568 height 546
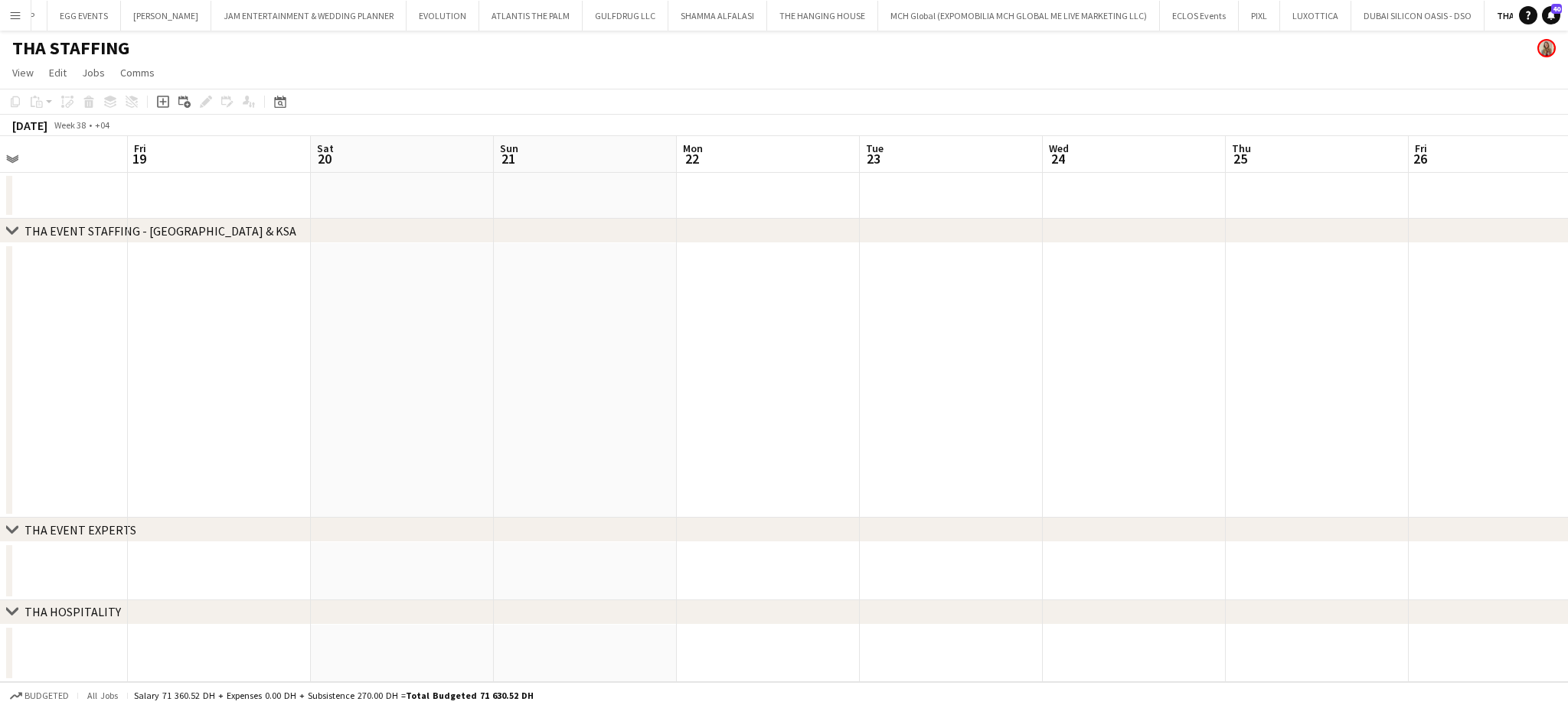
drag, startPoint x: 1185, startPoint y: 411, endPoint x: 677, endPoint y: 423, distance: 508.1
click at [1258, 414] on app-calendar-viewport "Tue 16 Wed 17 Thu 18 Fri 19 Sat 20 Sun 21 Mon 22 Tue 23 Wed 24 Thu 25 Fri 26 Sa…" at bounding box center [784, 409] width 1568 height 546
drag, startPoint x: 1046, startPoint y: 403, endPoint x: 1038, endPoint y: 423, distance: 21.5
click at [1282, 423] on app-calendar-viewport "Tue 16 Wed 17 Thu 18 Fri 19 Sat 20 Sun 21 Mon 22 Tue 23 Wed 24 Thu 25 Fri 26 Sa…" at bounding box center [784, 409] width 1568 height 546
drag, startPoint x: 715, startPoint y: 356, endPoint x: 1286, endPoint y: 384, distance: 571.7
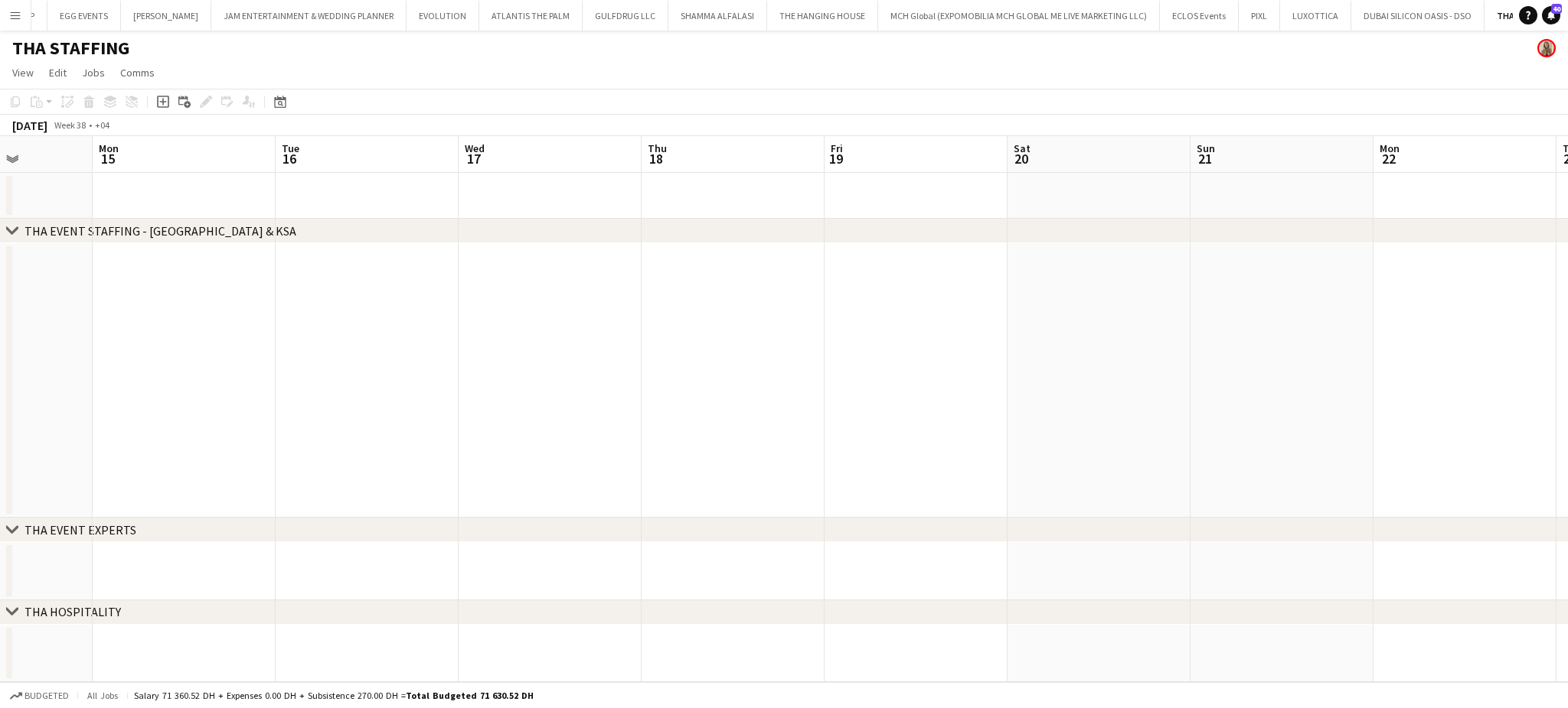
click at [1261, 376] on app-calendar-viewport "Fri 12 Sat 13 Sun 14 Mon 15 Tue 16 Wed 17 Thu 18 Fri 19 Sat 20 Sun 21 Mon 22 Tu…" at bounding box center [784, 409] width 1568 height 546
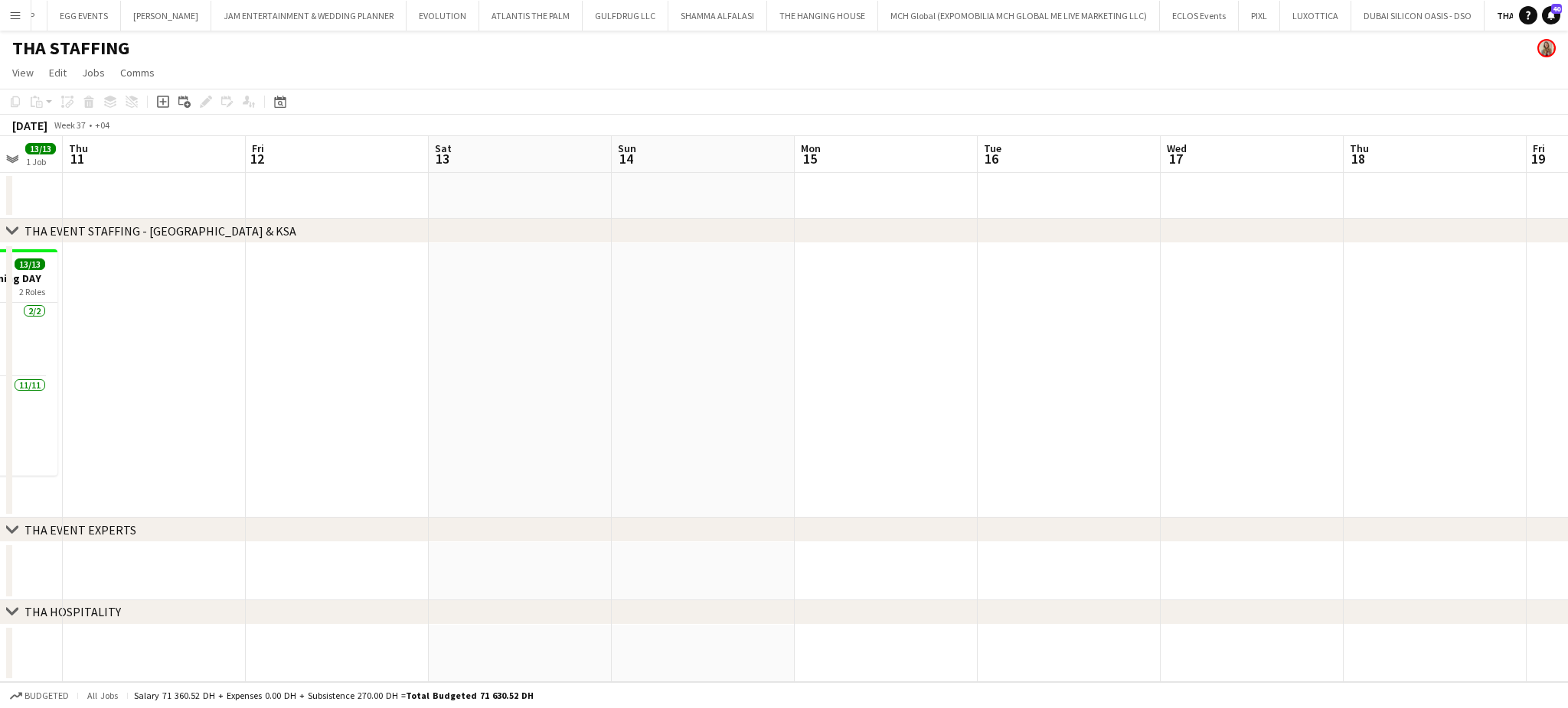
drag, startPoint x: 778, startPoint y: 386, endPoint x: 1308, endPoint y: 444, distance: 533.2
click at [1281, 438] on app-calendar-viewport "Mon 8 Tue 9 Wed 10 13/13 1 Job Thu 11 Fri 12 Sat 13 Sun 14 Mon 15 Tue 16 Wed 17…" at bounding box center [784, 409] width 1568 height 546
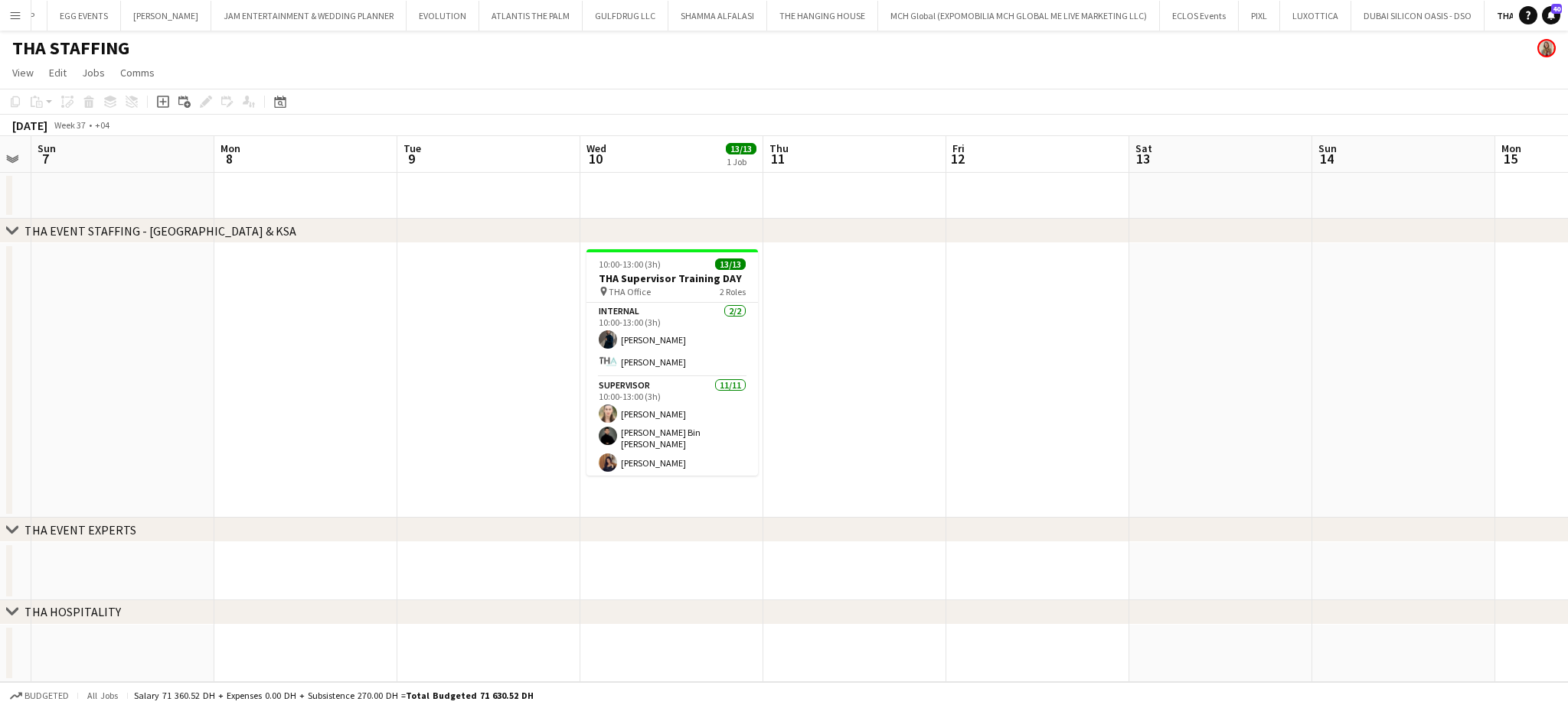
click at [1016, 433] on app-calendar-viewport "Fri 5 Sat 6 Sun 7 Mon 8 Tue 9 Wed 10 13/13 1 Job Thu 11 Fri 12 Sat 13 Sun 14 Mo…" at bounding box center [784, 409] width 1568 height 546
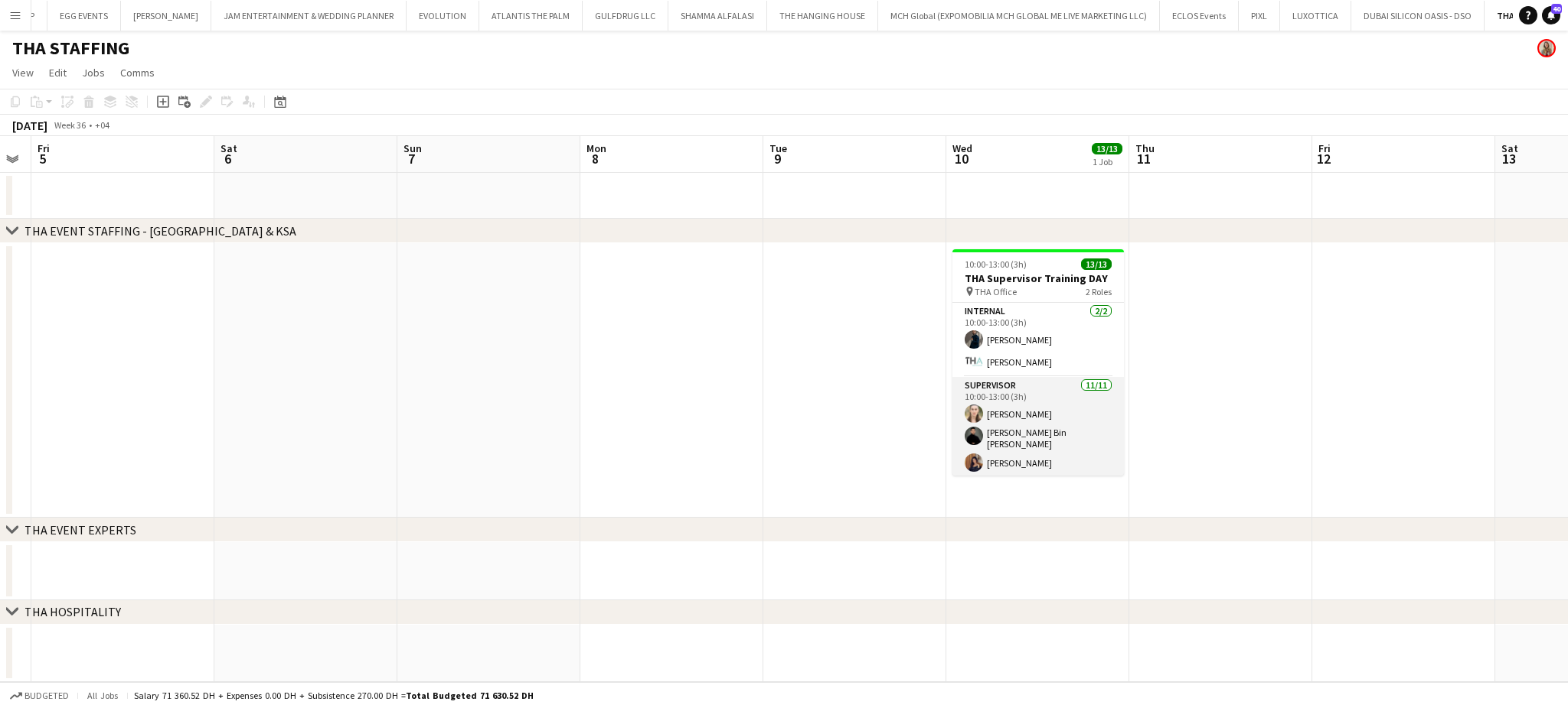
scroll to position [175, 0]
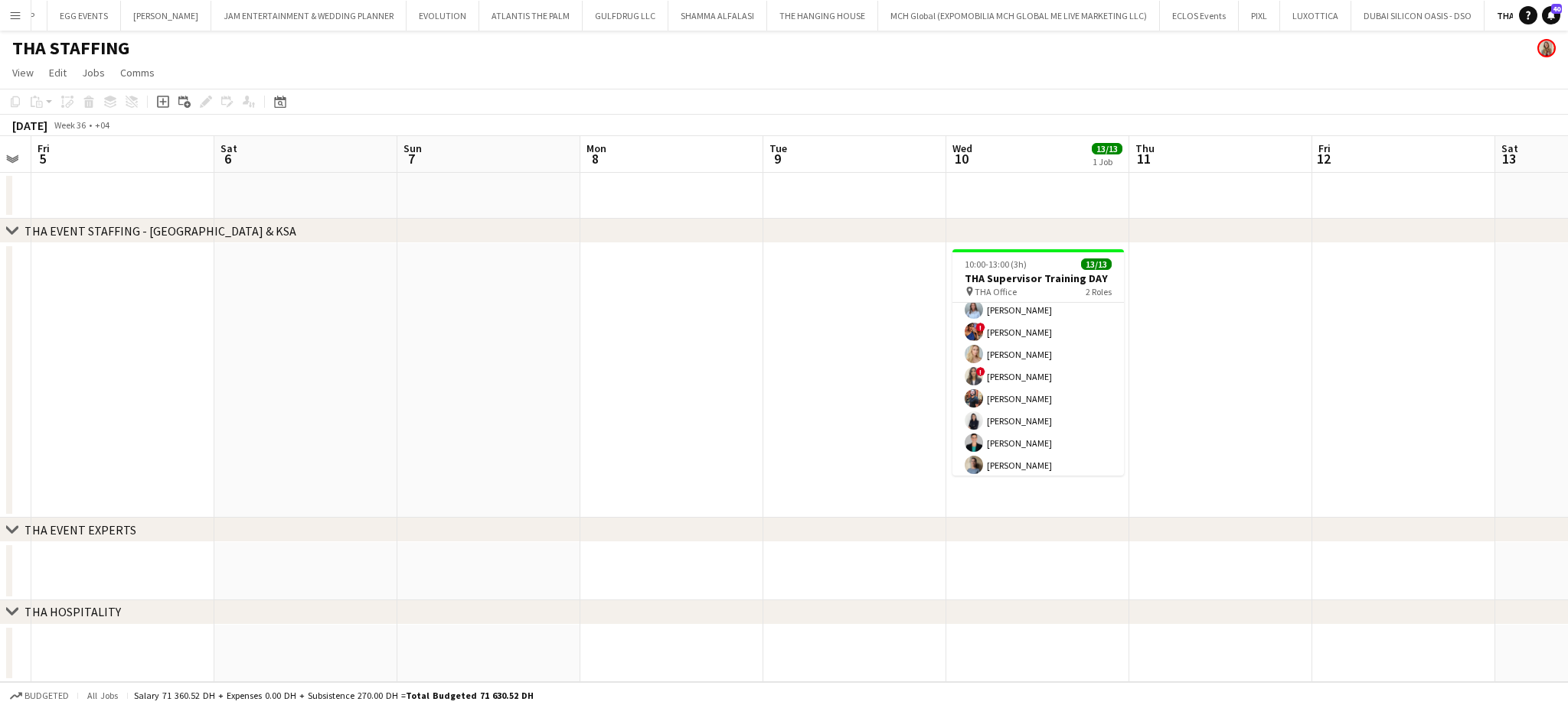
click at [1172, 392] on app-date-cell at bounding box center [1220, 380] width 183 height 275
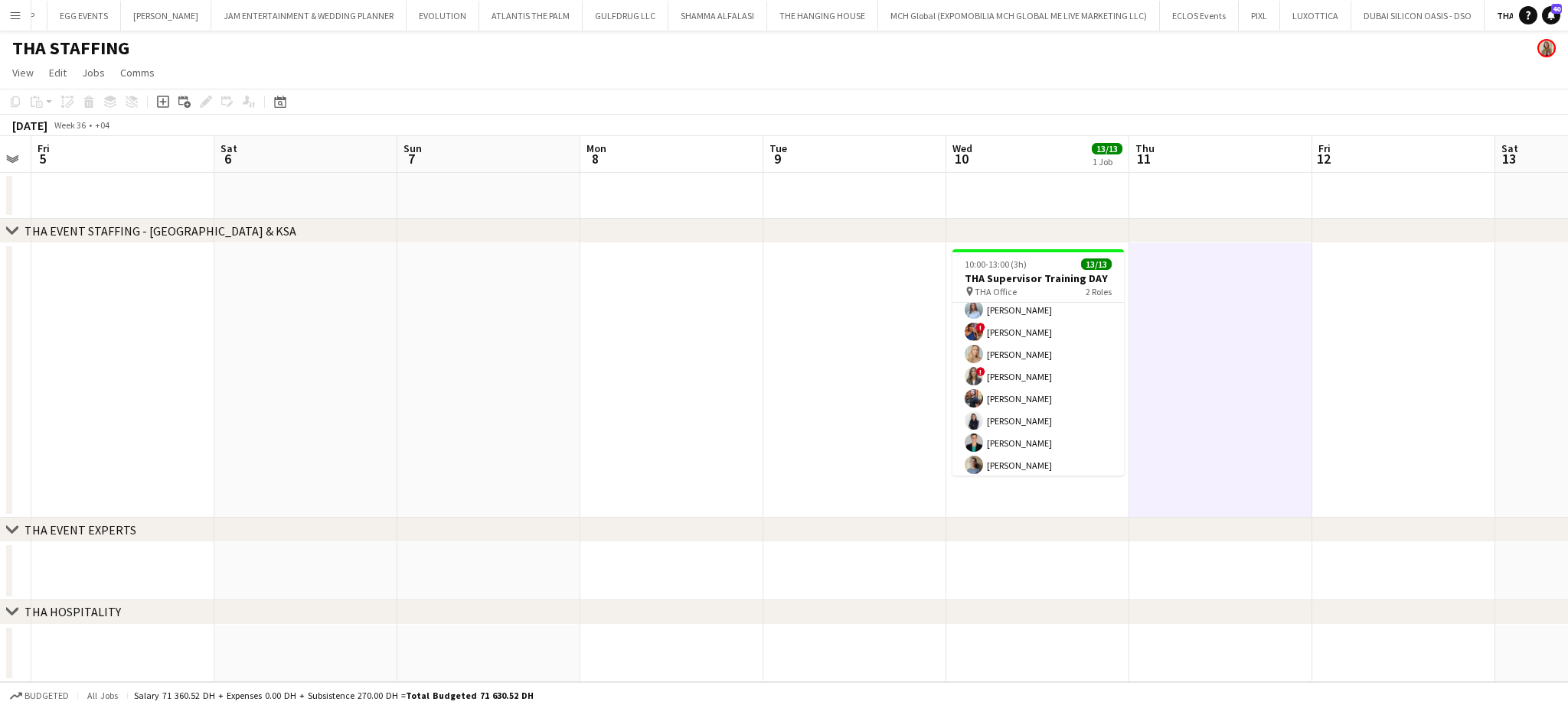
click at [743, 348] on app-calendar-viewport "Wed 3 Thu 4 Fri 5 Sat 6 Sun 7 Mon 8 Tue 9 Wed 10 13/13 1 Job Thu 11 Fri 12 Sat …" at bounding box center [784, 409] width 1568 height 546
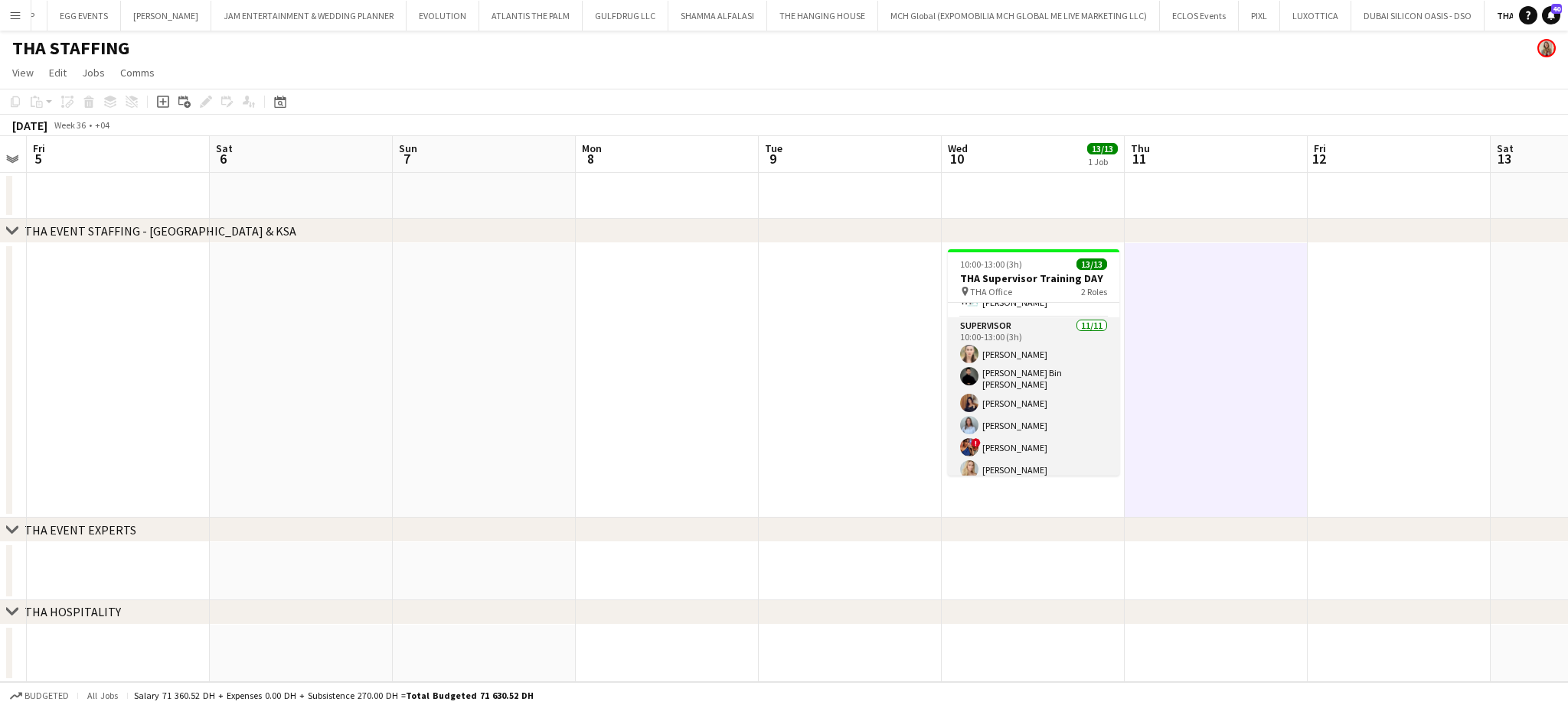
scroll to position [0, 0]
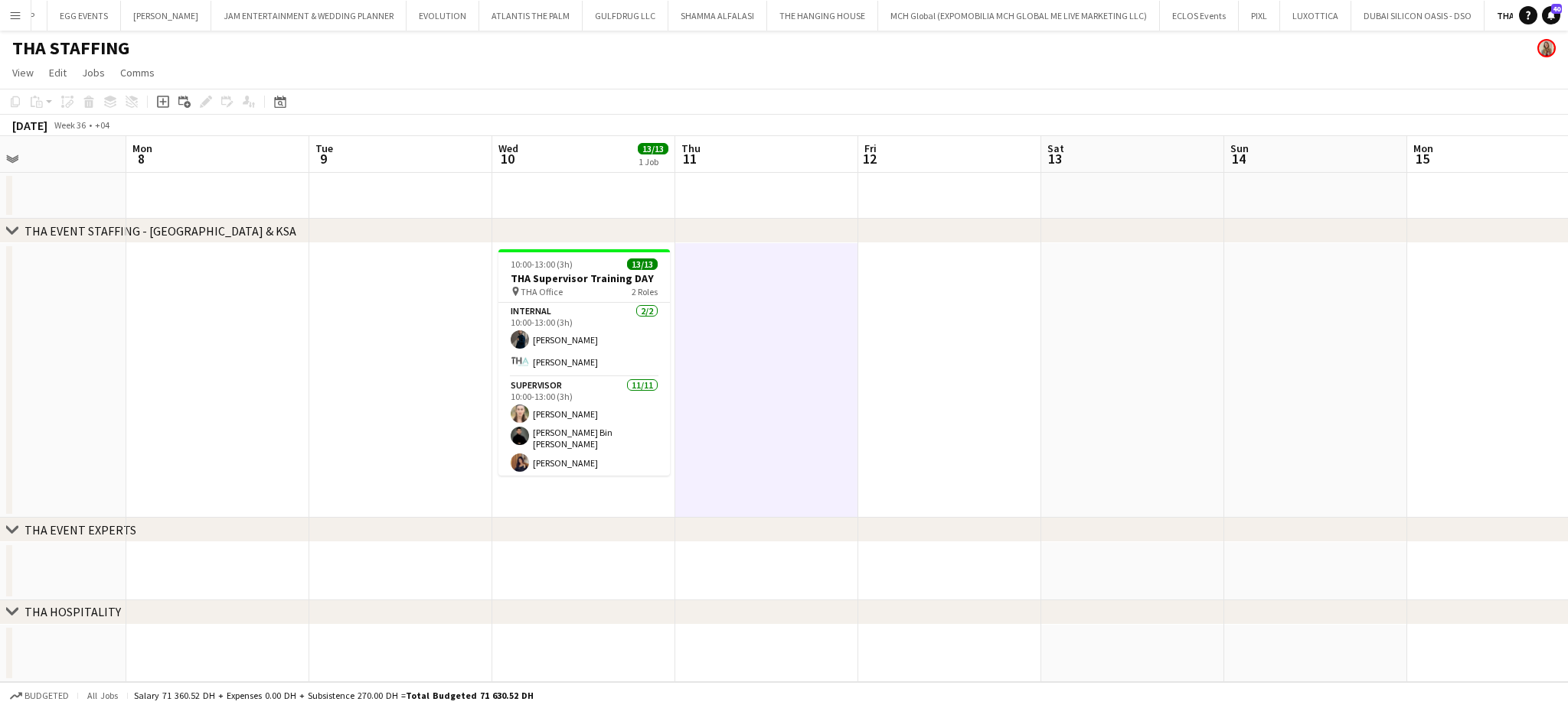
drag, startPoint x: 1412, startPoint y: 378, endPoint x: 554, endPoint y: 194, distance: 877.5
click at [186, 138] on app-calendar-viewport "Fri 5 Sat 6 Sun 7 Mon 8 Tue 9 Wed 10 13/13 1 Job Thu 11 Fri 12 Sat 13 Sun 14 Mo…" at bounding box center [784, 409] width 1568 height 546
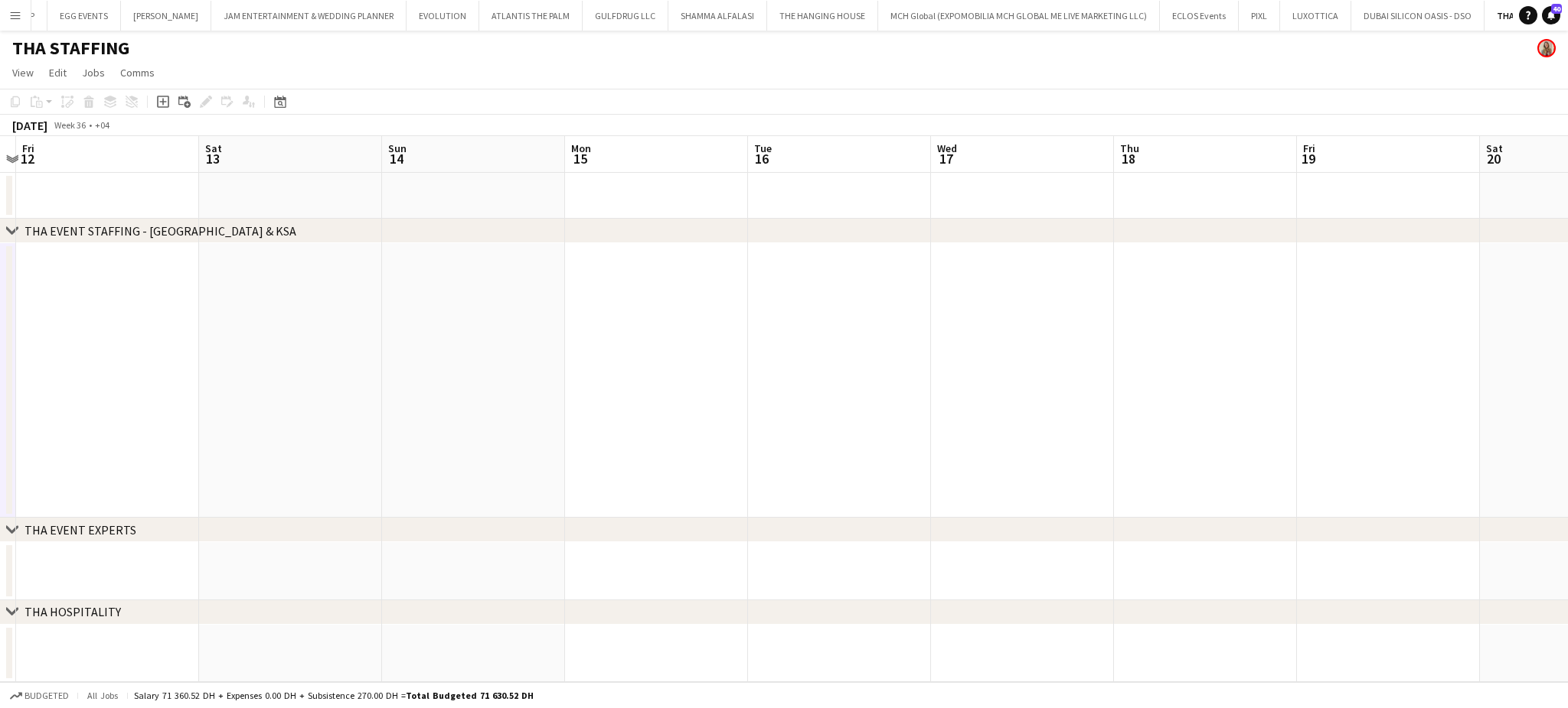
drag, startPoint x: 793, startPoint y: 243, endPoint x: 229, endPoint y: 145, distance: 572.5
click at [239, 145] on app-calendar-viewport "Tue 9 Wed 10 13/13 1 Job Thu 11 Fri 12 Sat 13 Sun 14 Mon 15 Tue 16 Wed 17 Thu 1…" at bounding box center [784, 409] width 1568 height 546
drag, startPoint x: 926, startPoint y: 295, endPoint x: 120, endPoint y: 189, distance: 812.9
click at [122, 188] on app-calendar-viewport "Mon 15 Tue 16 Wed 17 Thu 18 Fri 19 Sat 20 Sun 21 Mon 22 Tue 23 Wed 24 Thu 25 Fr…" at bounding box center [784, 409] width 1568 height 546
drag, startPoint x: 143, startPoint y: 170, endPoint x: 129, endPoint y: 173, distance: 14.3
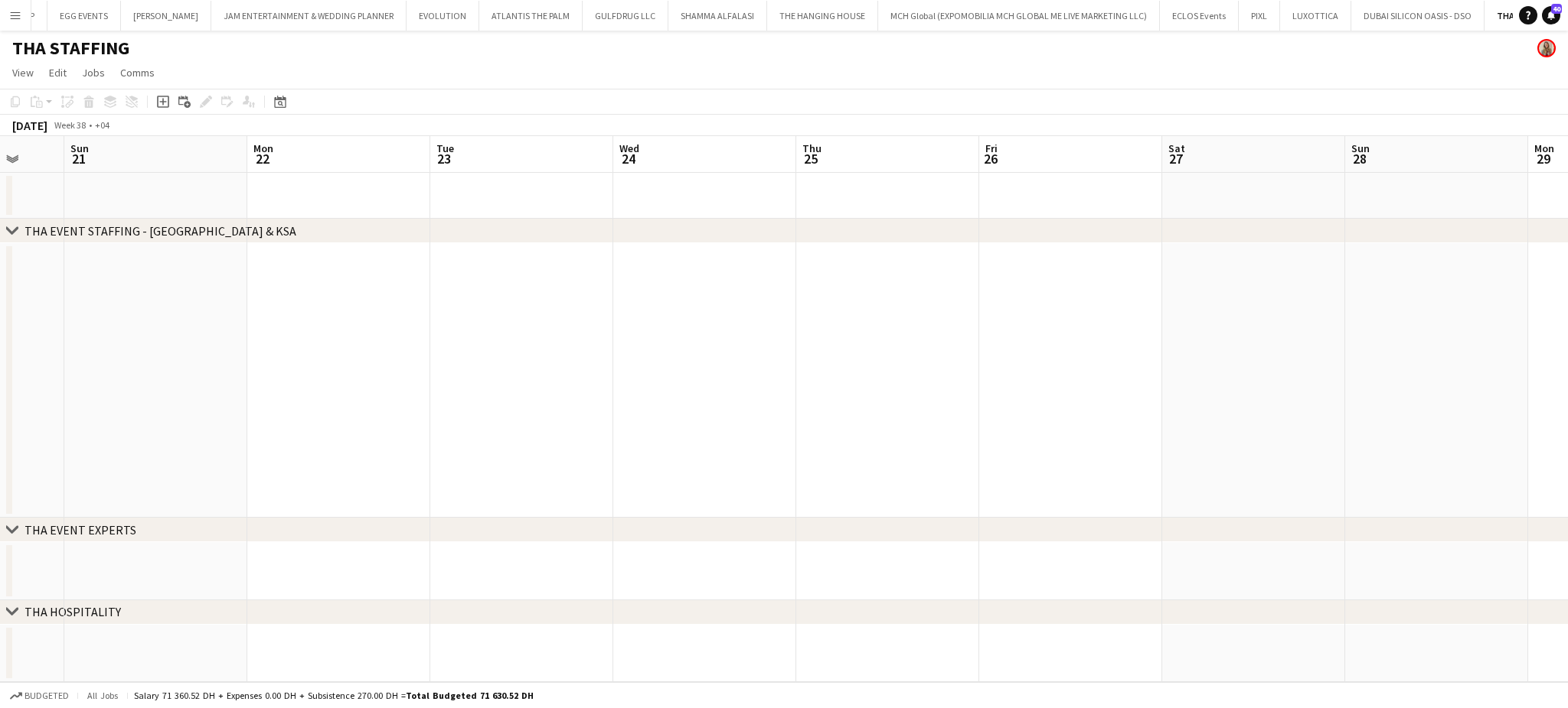
click at [124, 170] on app-calendar-viewport "Thu 18 Fri 19 Sat 20 Sun 21 Mon 22 Tue 23 Wed 24 Thu 25 Fri 26 Sat 27 Sun 28 Mo…" at bounding box center [784, 409] width 1568 height 546
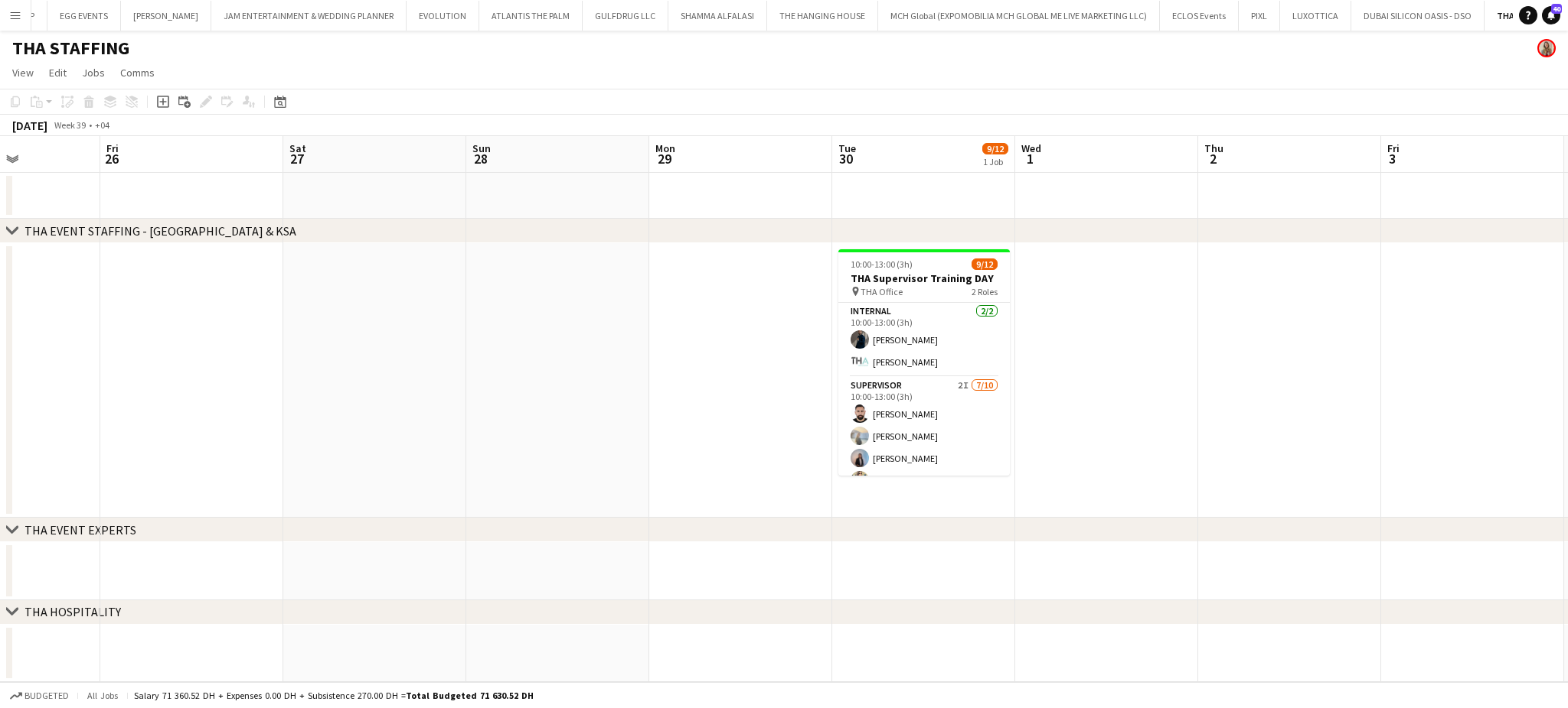
drag, startPoint x: 906, startPoint y: 377, endPoint x: 680, endPoint y: 368, distance: 226.2
click at [680, 368] on app-calendar-viewport "Tue 23 Wed 24 Thu 25 Fri 26 Sat 27 Sun 28 Mon 29 Tue 30 9/12 1 Job Wed 1 Thu 2 …" at bounding box center [784, 409] width 1568 height 546
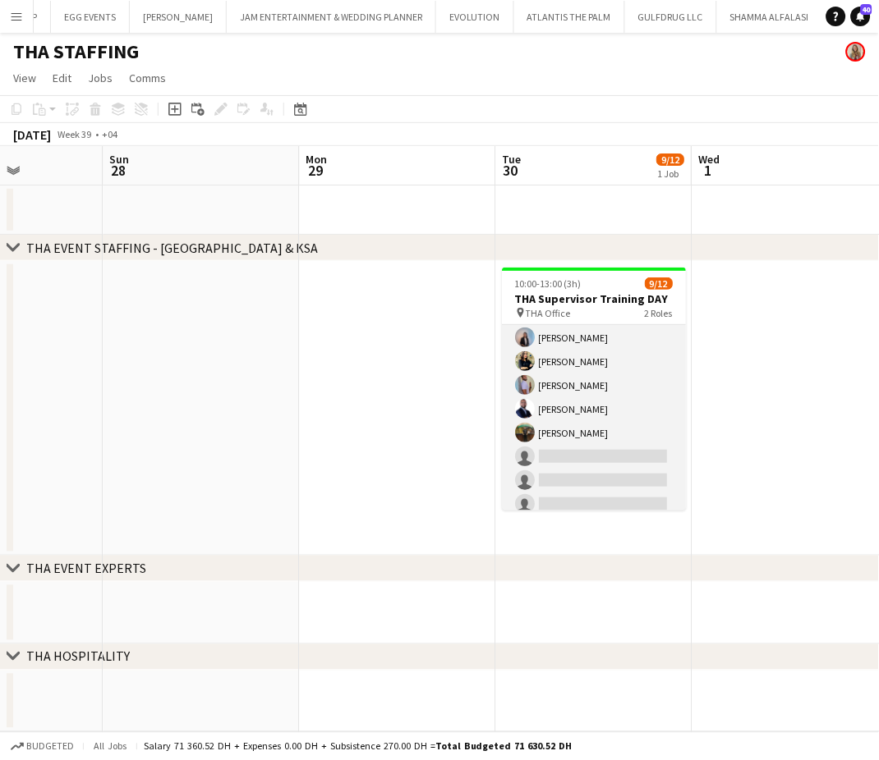
scroll to position [164, 0]
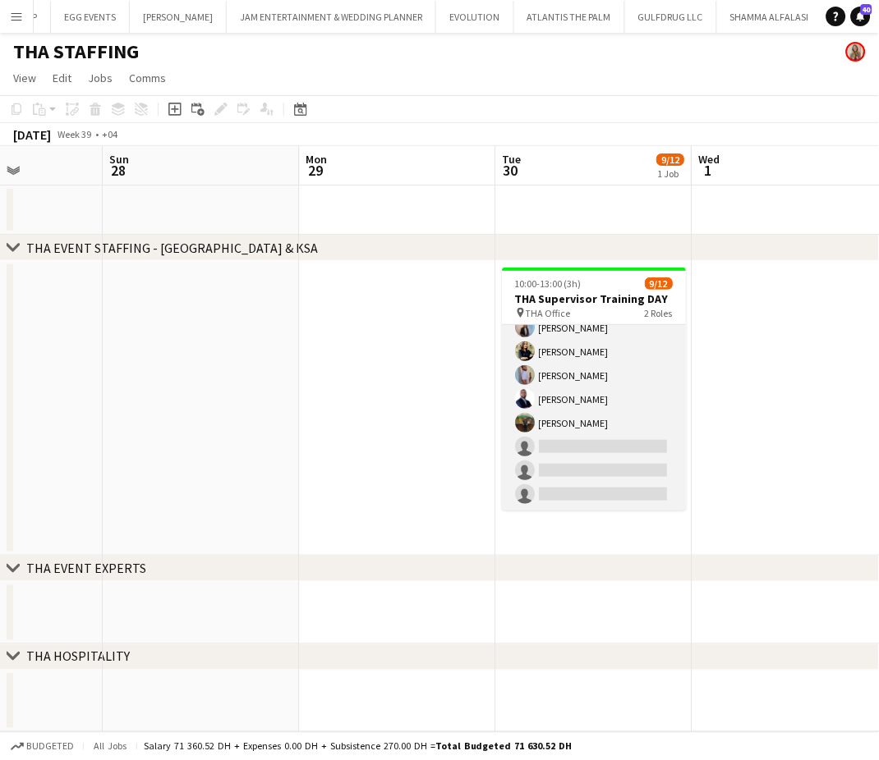
click at [566, 387] on app-card-role "Supervisor 2I 7/10 10:00-13:00 (3h) Moustafa Hamada Daria Burdiuk Marina Paez m…" at bounding box center [594, 376] width 184 height 270
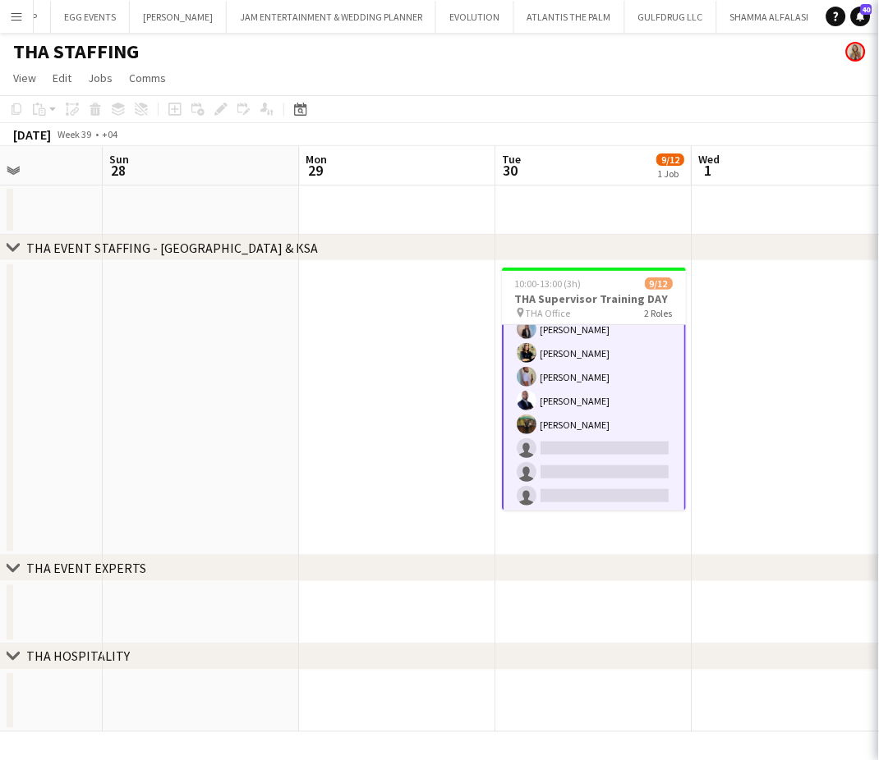
scroll to position [165, 0]
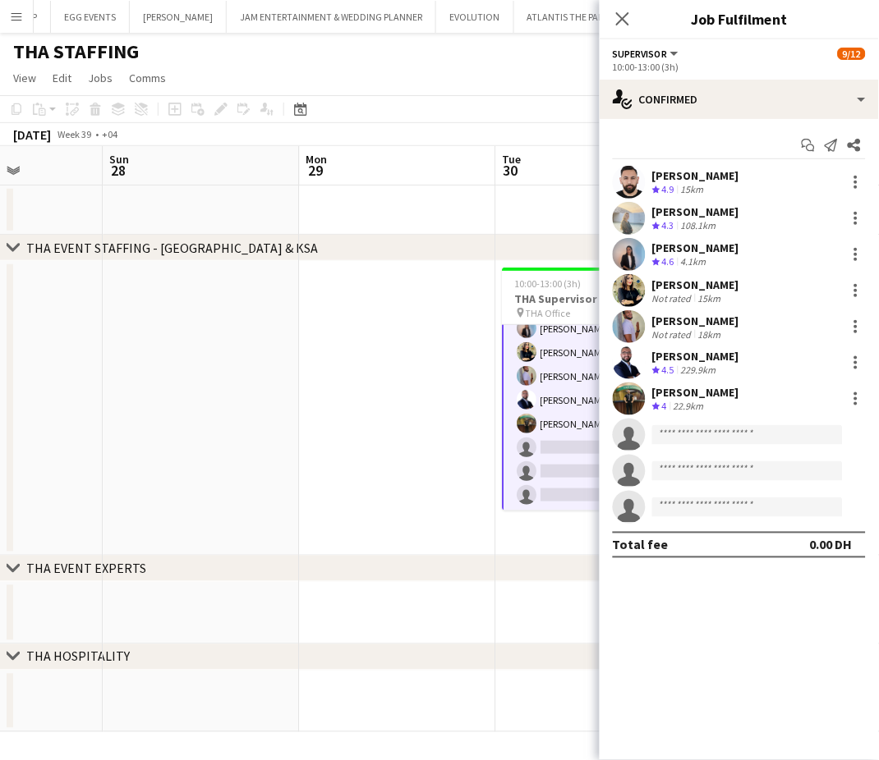
click at [681, 323] on div "Wael Itani" at bounding box center [695, 321] width 87 height 15
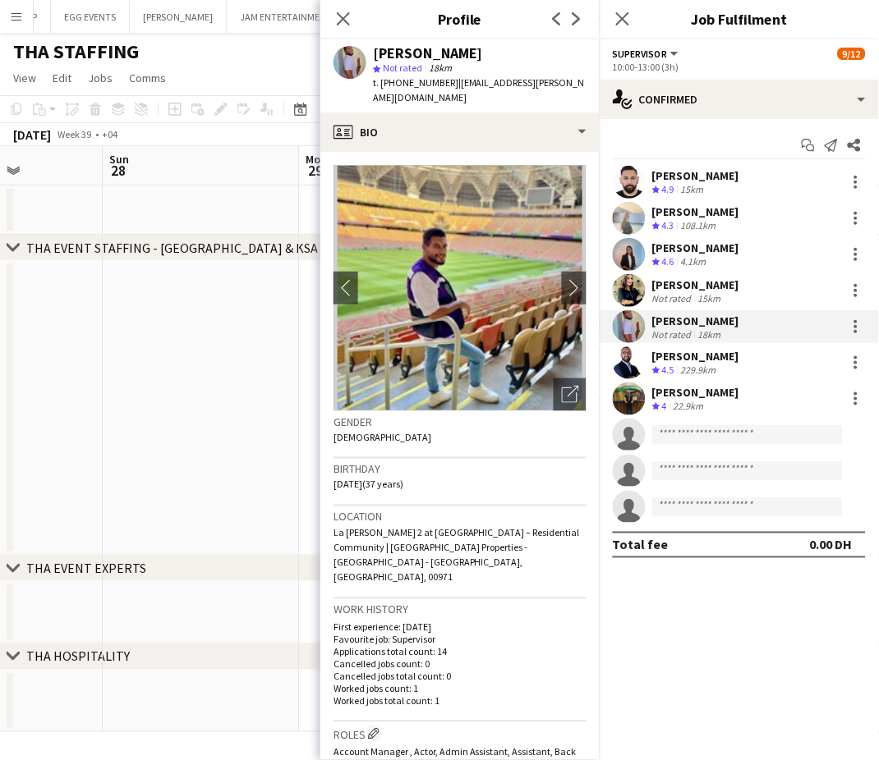
drag, startPoint x: 444, startPoint y: 51, endPoint x: 368, endPoint y: 53, distance: 76.4
click at [368, 53] on div "Wael Itani star Not rated 18km t. +971509001999 | wael.jitani@gmail.com" at bounding box center [459, 75] width 279 height 73
copy div "Wael Itani"
click at [678, 360] on div "Hussein Hanoun" at bounding box center [695, 356] width 87 height 15
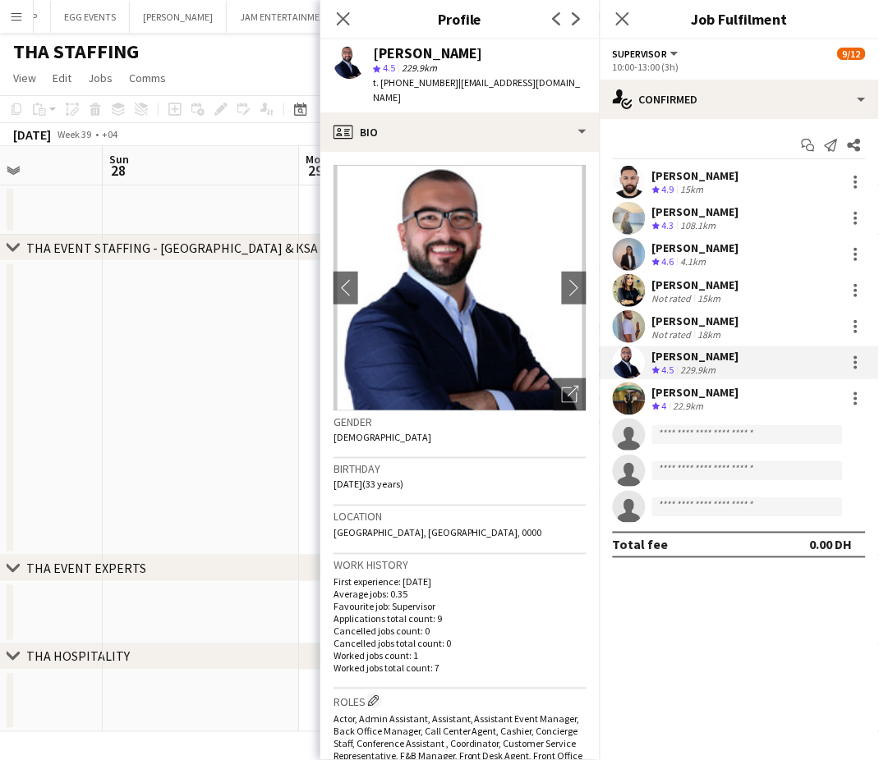
drag, startPoint x: 489, startPoint y: 51, endPoint x: 371, endPoint y: 48, distance: 118.3
click at [371, 48] on div "Hussein Hanoun star 4.5 229.9km t. +971503256829 | hussien.hanoun@gmail.com" at bounding box center [459, 75] width 279 height 73
copy div "Hussein Hanoun"
click at [138, 316] on app-date-cell at bounding box center [201, 408] width 196 height 295
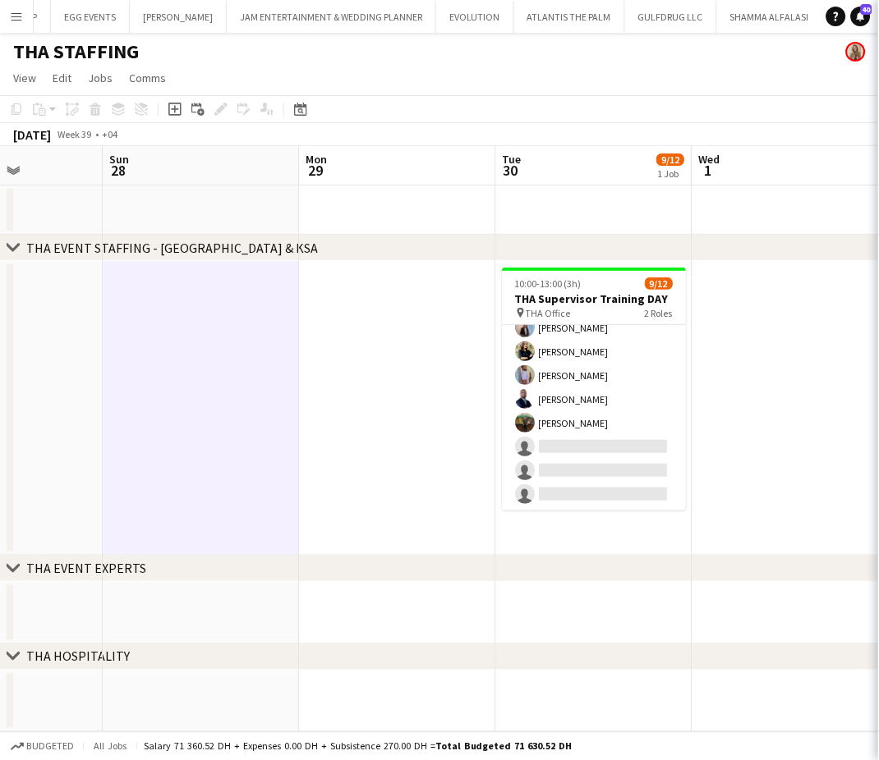
scroll to position [164, 0]
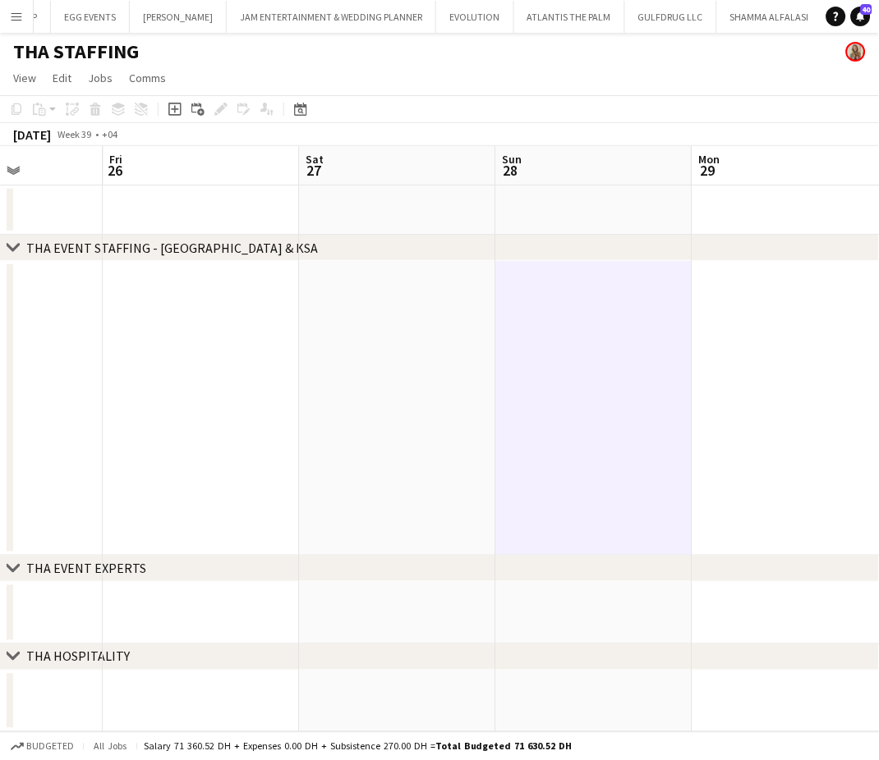
drag, startPoint x: 648, startPoint y: 346, endPoint x: 636, endPoint y: 369, distance: 26.1
click at [800, 365] on app-calendar-viewport "Tue 23 Wed 24 Thu 25 Fri 26 Sat 27 Sun 28 Mon 29 Tue 30 9/12 1 Job Wed 1 Thu 2 …" at bounding box center [439, 439] width 879 height 586
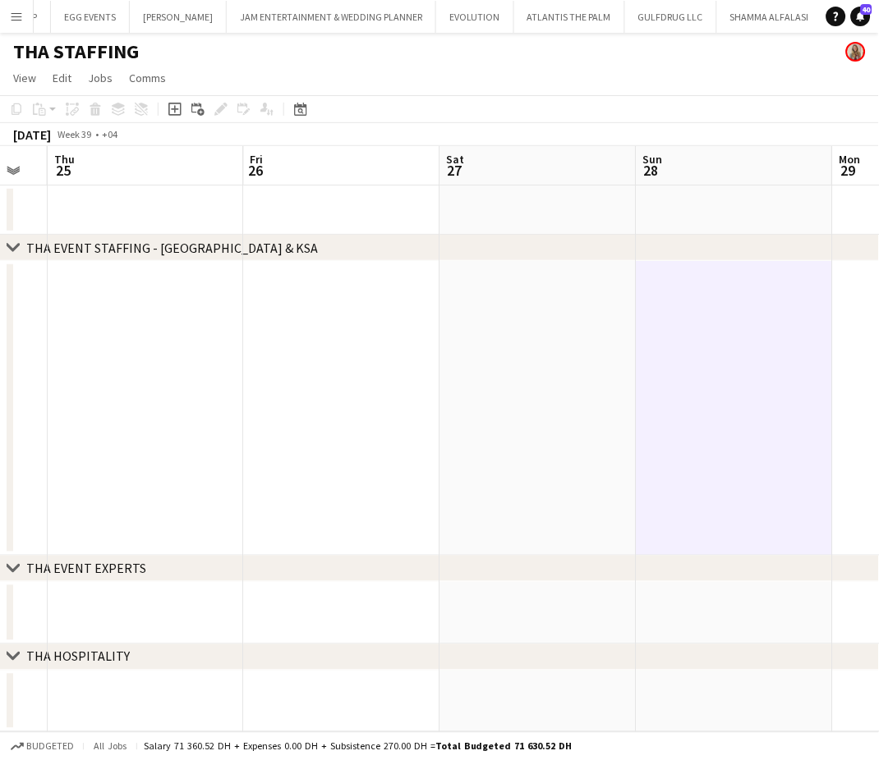
drag, startPoint x: 504, startPoint y: 376, endPoint x: 401, endPoint y: 364, distance: 104.2
click at [812, 378] on app-calendar-viewport "Tue 23 Wed 24 Thu 25 Fri 26 Sat 27 Sun 28 Mon 29 Tue 30 9/12 1 Job Wed 1 Thu 2 …" at bounding box center [439, 439] width 879 height 586
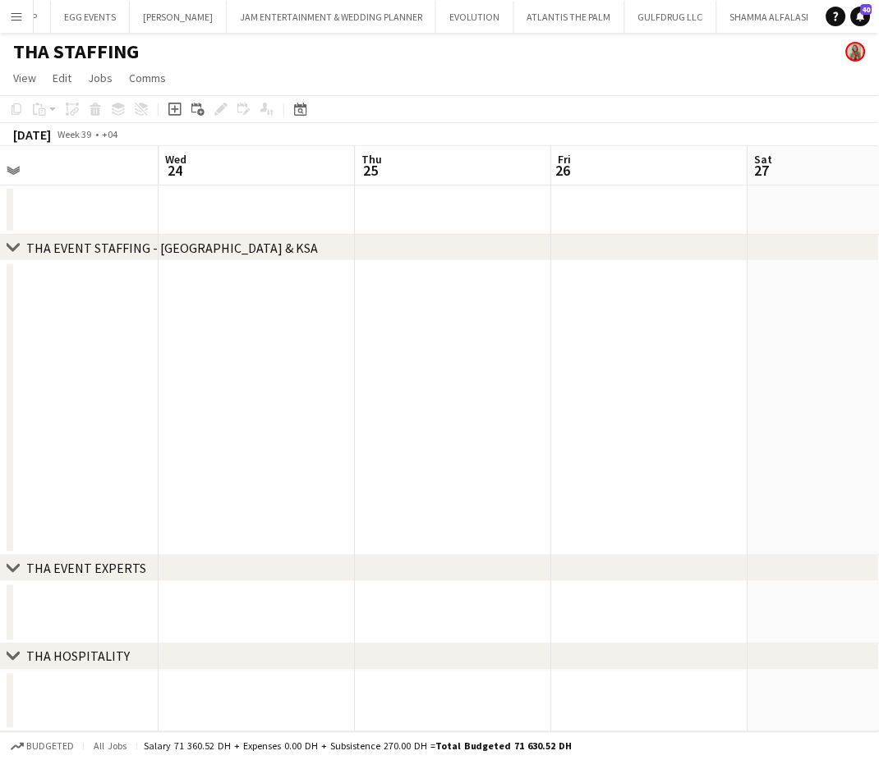
drag, startPoint x: 337, startPoint y: 359, endPoint x: 556, endPoint y: 374, distance: 218.9
click at [536, 373] on app-calendar-viewport "Sun 21 Mon 22 Tue 23 Wed 24 Thu 25 Fri 26 Sat 27 Sun 28 Mon 29 Tue 30 9/12 1 Jo…" at bounding box center [439, 439] width 879 height 586
click at [677, 371] on app-calendar-viewport "Sat 20 Sun 21 Mon 22 Tue 23 Wed 24 Thu 25 Fri 26 Sat 27 Sun 28 Mon 29" at bounding box center [439, 439] width 879 height 586
drag, startPoint x: 375, startPoint y: 369, endPoint x: 379, endPoint y: 378, distance: 9.2
click at [575, 369] on app-calendar-viewport "Thu 18 Fri 19 Sat 20 Sun 21 Mon 22 Tue 23 Wed 24 Thu 25 Fri 26 Sat 27" at bounding box center [439, 439] width 879 height 586
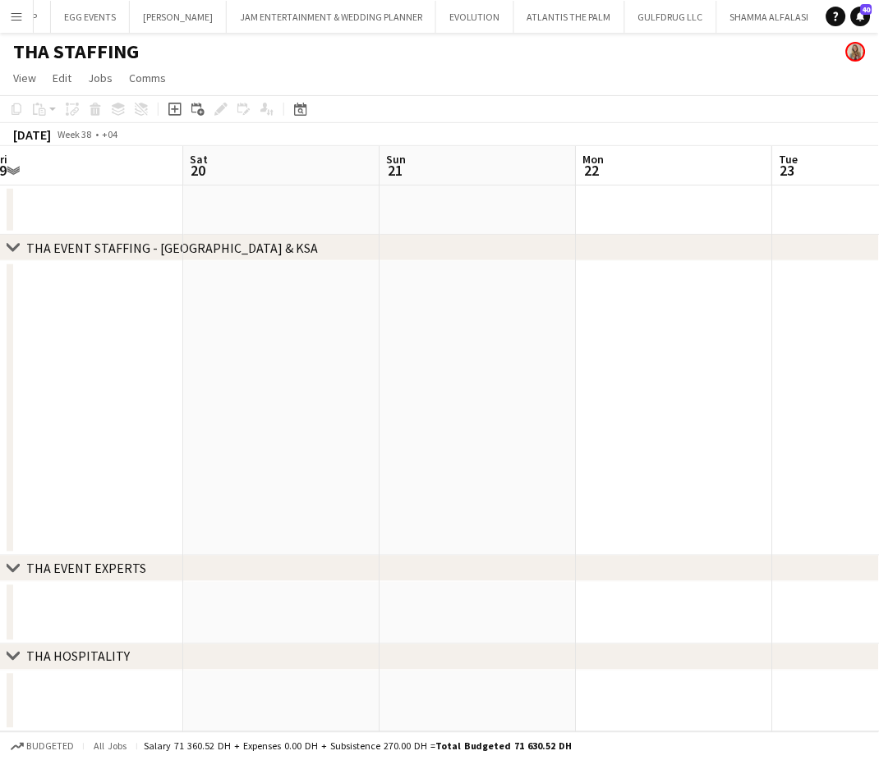
drag, startPoint x: 522, startPoint y: 390, endPoint x: 400, endPoint y: 400, distance: 122.7
click at [559, 390] on app-calendar-viewport "Wed 17 Thu 18 Fri 19 Sat 20 Sun 21 Mon 22 Tue 23 Wed 24 Thu 25 Fri 26" at bounding box center [439, 439] width 879 height 586
click at [319, 384] on app-calendar-viewport "Mon 15 Tue 16 Wed 17 Thu 18 Fri 19 Sat 20 Sun 21 Mon 22 Tue 23 Wed 24" at bounding box center [439, 439] width 879 height 586
drag, startPoint x: 62, startPoint y: 374, endPoint x: 455, endPoint y: 380, distance: 392.5
click at [454, 380] on app-calendar-viewport "Sun 14 Mon 15 Tue 16 Wed 17 Thu 18 Fri 19 Sat 20 Sun 21 Mon 22 Tue 23" at bounding box center [439, 439] width 879 height 586
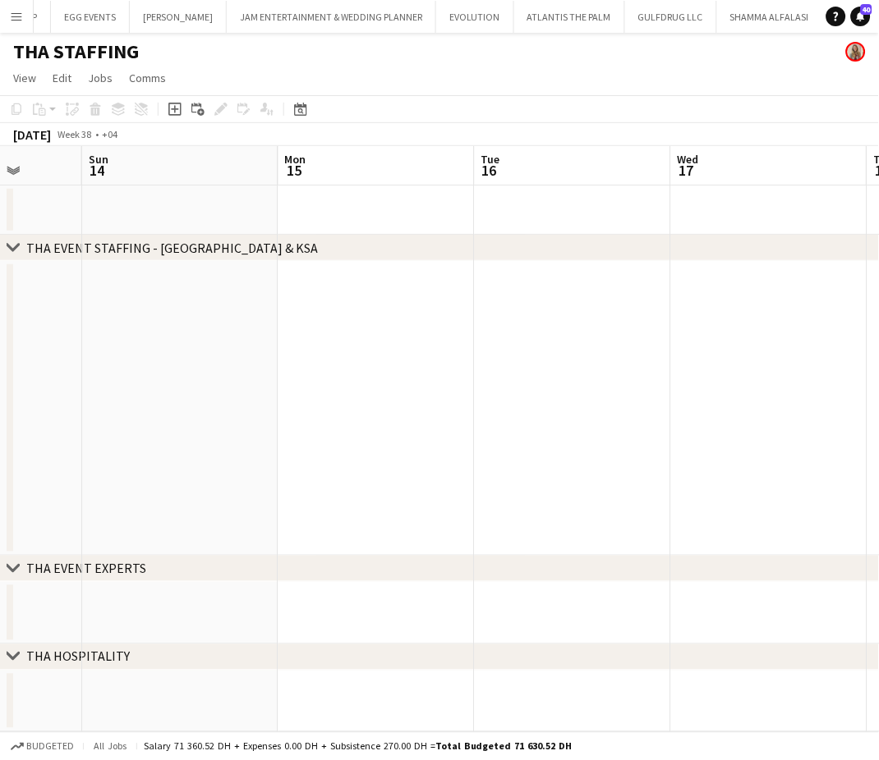
drag, startPoint x: 232, startPoint y: 389, endPoint x: 436, endPoint y: 392, distance: 204.5
click at [442, 389] on app-calendar-viewport "Fri 12 Sat 13 Sun 14 Mon 15 Tue 16 Wed 17 Thu 18 Fri 19 Sat 20 Sun 21" at bounding box center [439, 439] width 879 height 586
drag, startPoint x: 282, startPoint y: 407, endPoint x: 388, endPoint y: 411, distance: 106.8
click at [480, 415] on app-calendar-viewport "Thu 11 Fri 12 Sat 13 Sun 14 Mon 15 Tue 16 Wed 17 Thu 18 Fri 19 Sat 20" at bounding box center [439, 439] width 879 height 586
drag, startPoint x: 333, startPoint y: 400, endPoint x: 411, endPoint y: 437, distance: 85.6
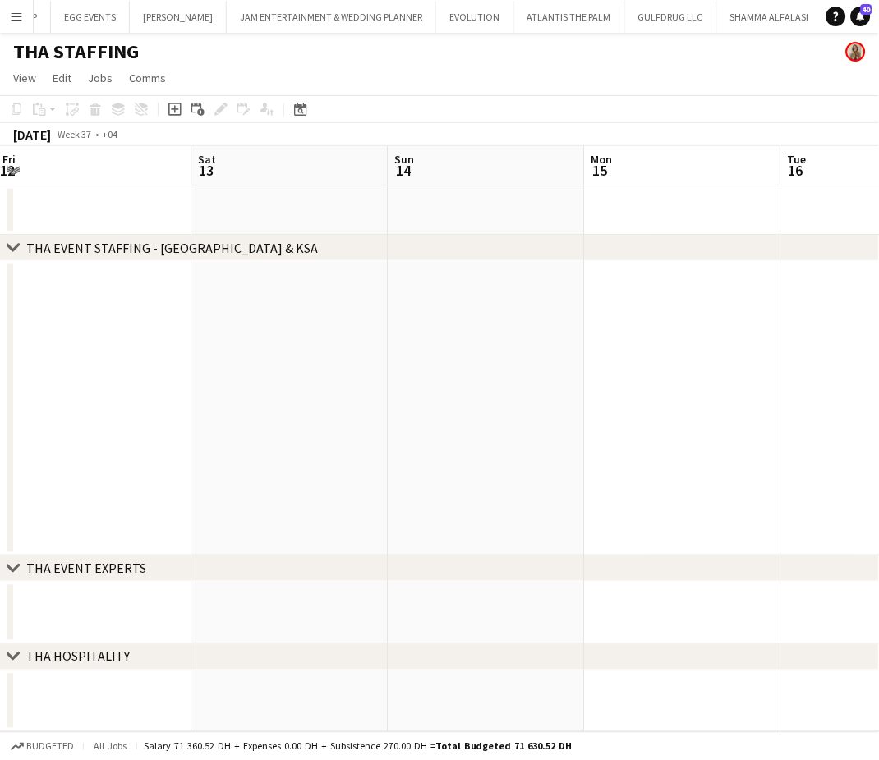
click at [547, 435] on app-calendar-viewport "Wed 10 13/13 1 Job Thu 11 Fri 12 Sat 13 Sun 14 Mon 15 Tue 16 Wed 17 Thu 18 Fri …" at bounding box center [439, 439] width 879 height 586
click at [561, 440] on app-calendar-viewport "Tue 9 Wed 10 13/13 1 Job Thu 11 Fri 12 Sat 13 Sun 14 Mon 15 Tue 16 Wed 17 Thu 1…" at bounding box center [439, 439] width 879 height 586
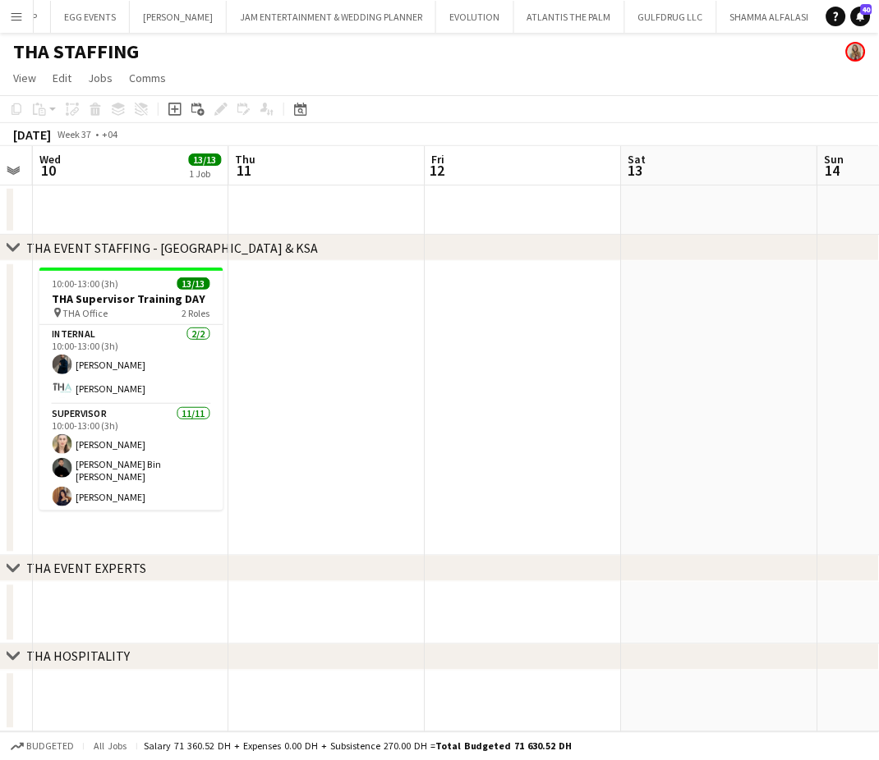
click at [541, 461] on app-calendar-viewport "Mon 8 Tue 9 Wed 10 13/13 1 Job Thu 11 Fri 12 Sat 13 Sun 14 Mon 15 Tue 16 Wed 17…" at bounding box center [439, 439] width 879 height 586
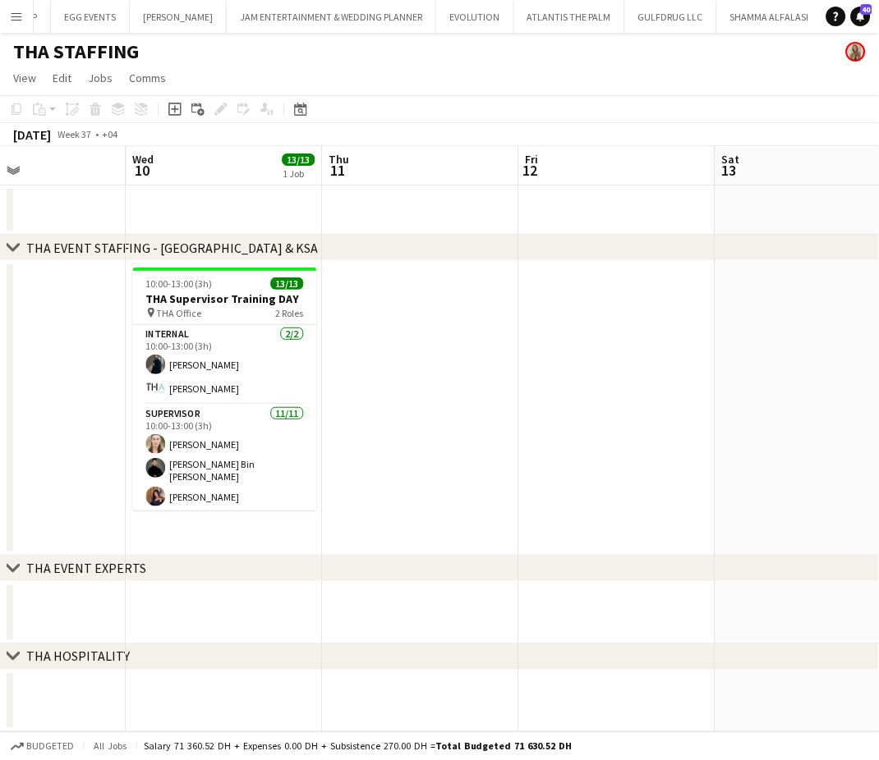
drag, startPoint x: 723, startPoint y: 459, endPoint x: 742, endPoint y: 464, distance: 19.5
click at [742, 464] on app-calendar-viewport "Sun 7 Mon 8 Tue 9 Wed 10 13/13 1 Job Thu 11 Fri 12 Sat 13 Sun 14 Mon 15 Tue 16 …" at bounding box center [439, 439] width 879 height 586
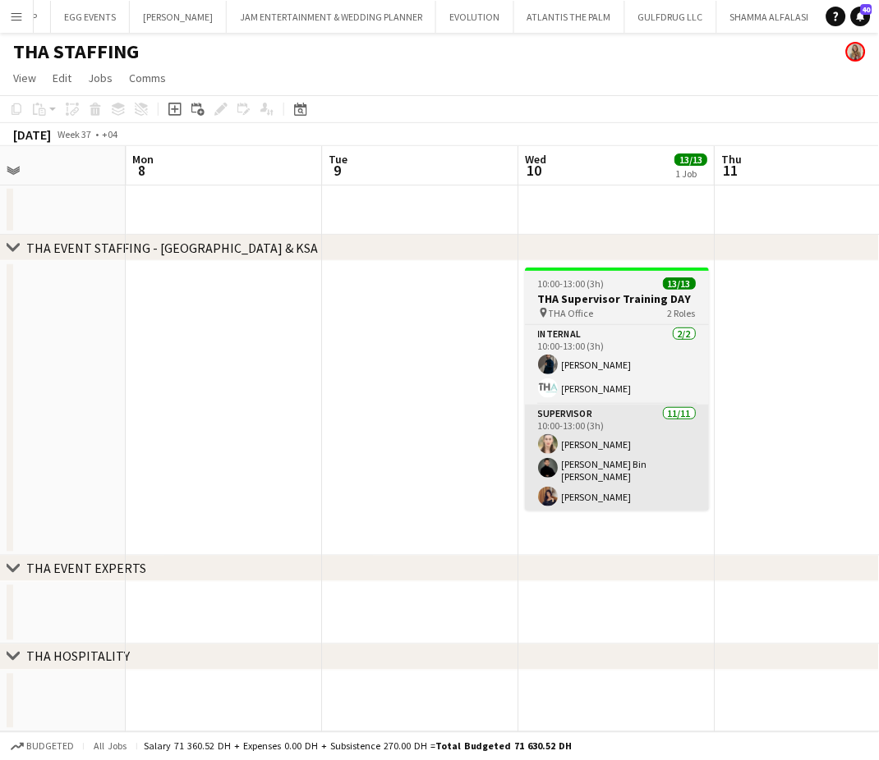
scroll to position [0, 461]
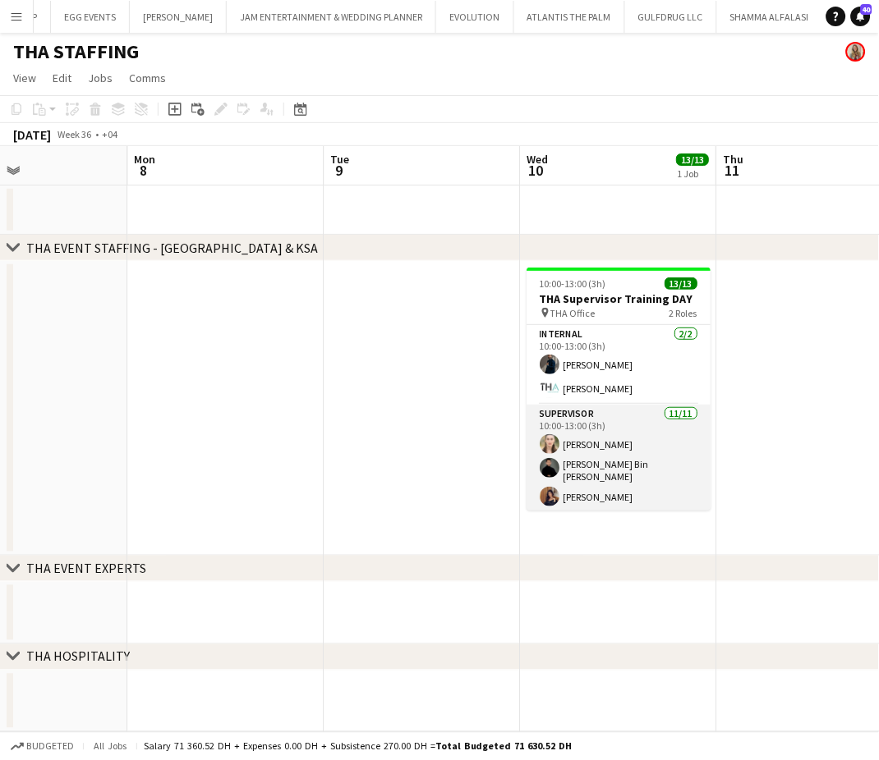
click at [625, 471] on app-card-role "Supervisor 11/11 10:00-13:00 (3h) Amanda Neme Hassan Bin Rashid Ahmed Aliaksand…" at bounding box center [619, 554] width 184 height 299
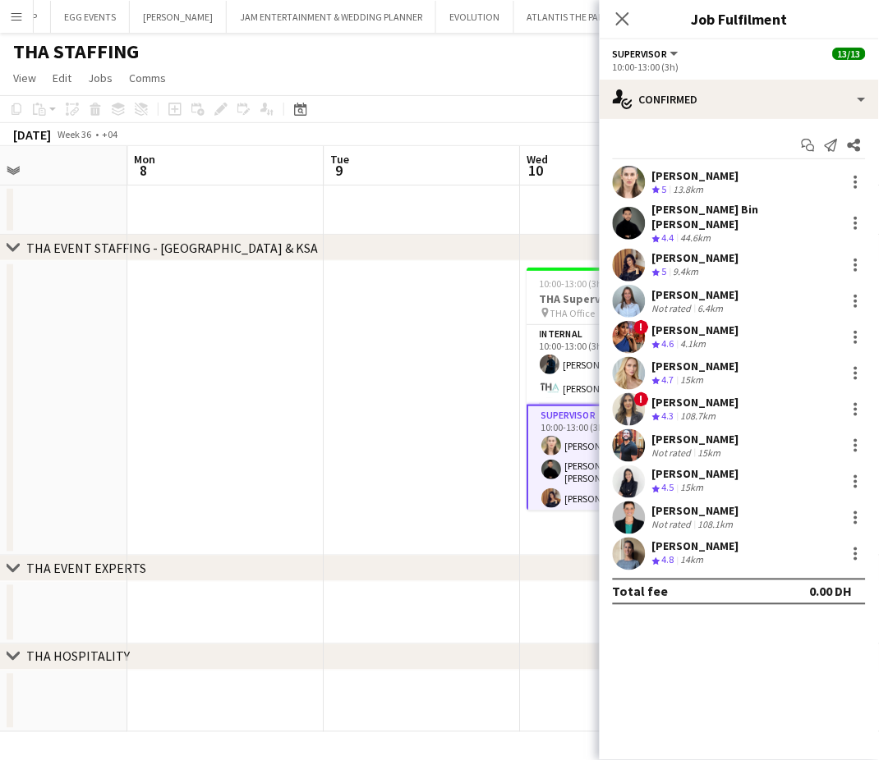
click at [408, 405] on app-date-cell at bounding box center [422, 408] width 196 height 295
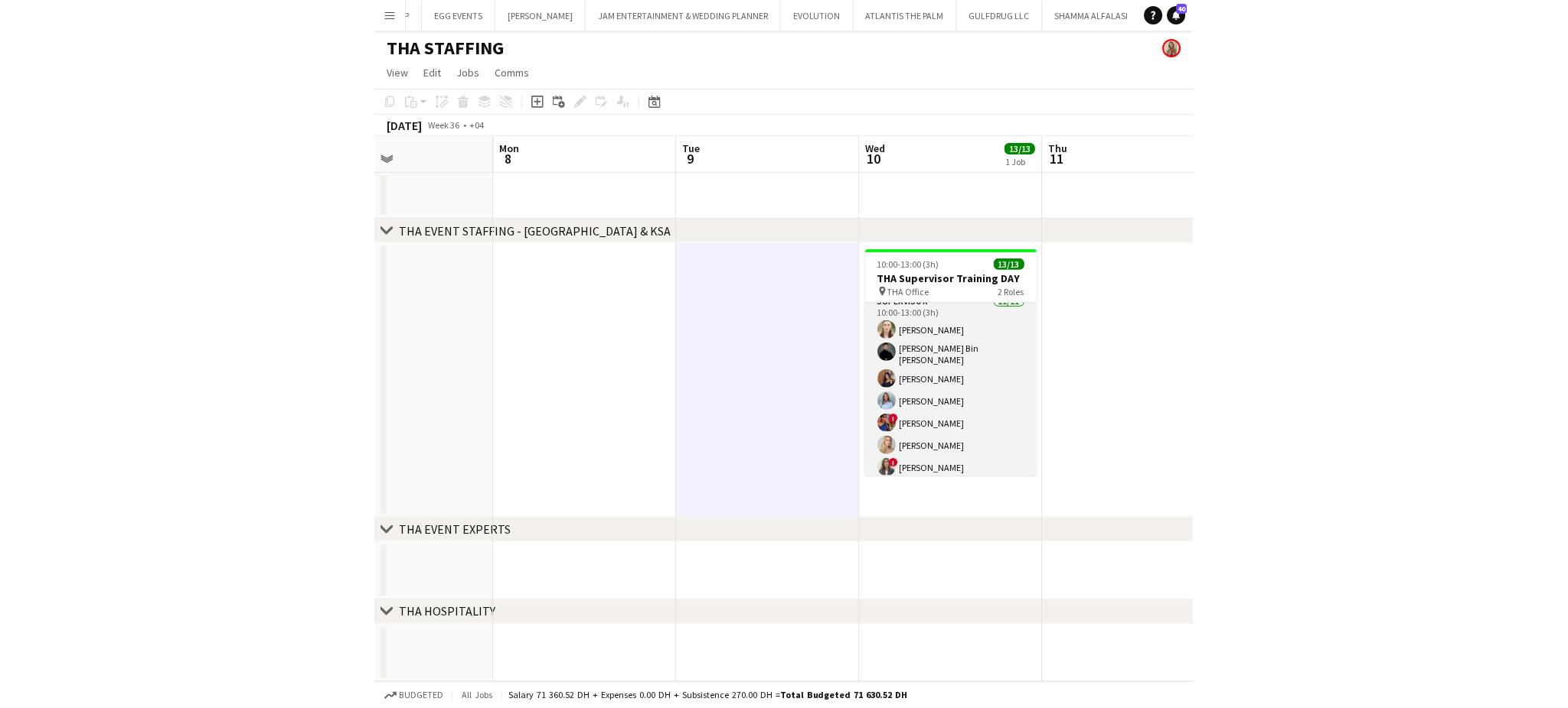
scroll to position [175, 0]
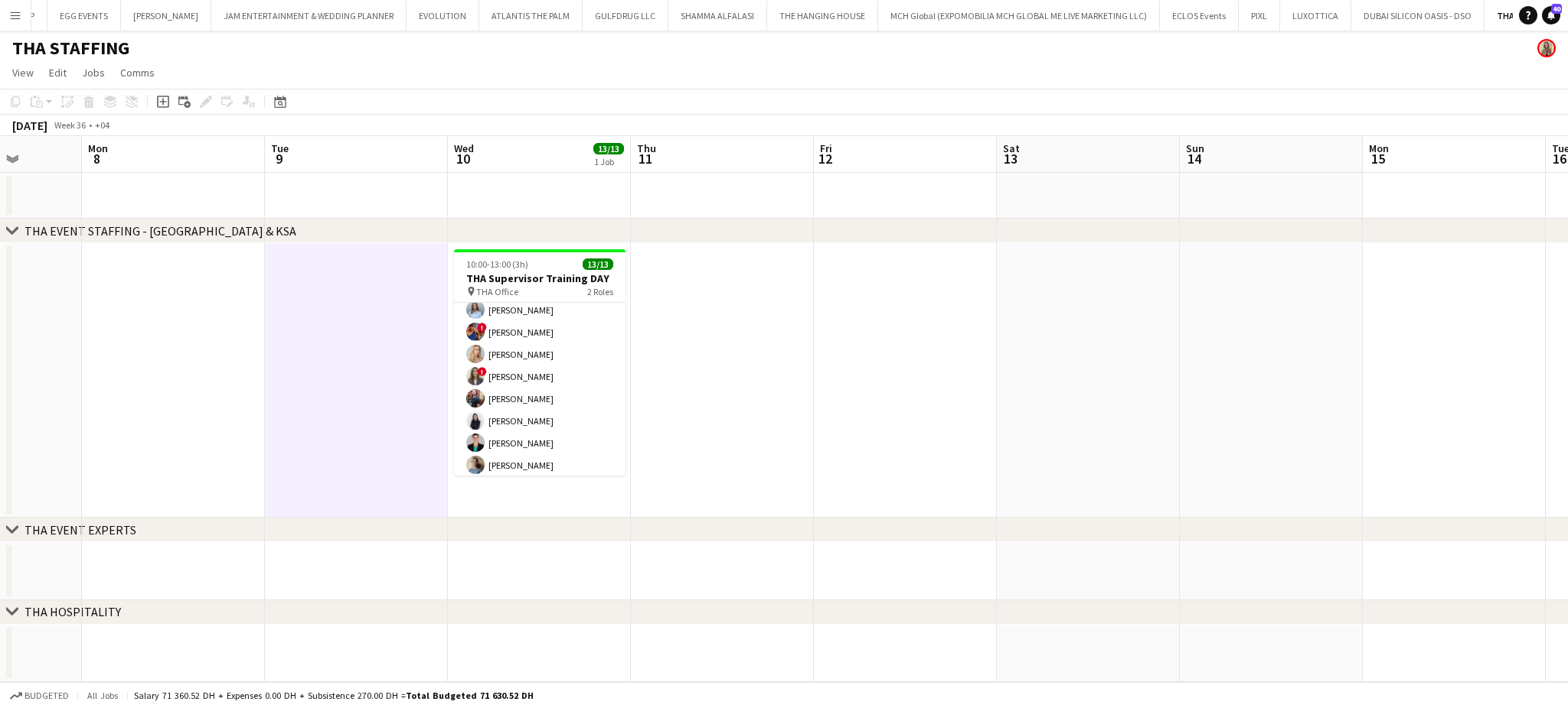
drag, startPoint x: 623, startPoint y: 340, endPoint x: 780, endPoint y: 344, distance: 157.1
click at [780, 344] on app-calendar-viewport "Fri 5 Sat 6 Sun 7 Mon 8 Tue 9 Wed 10 13/13 1 Job Thu 11 Fri 12 Sat 13 Sun 14 Mo…" at bounding box center [784, 409] width 1568 height 546
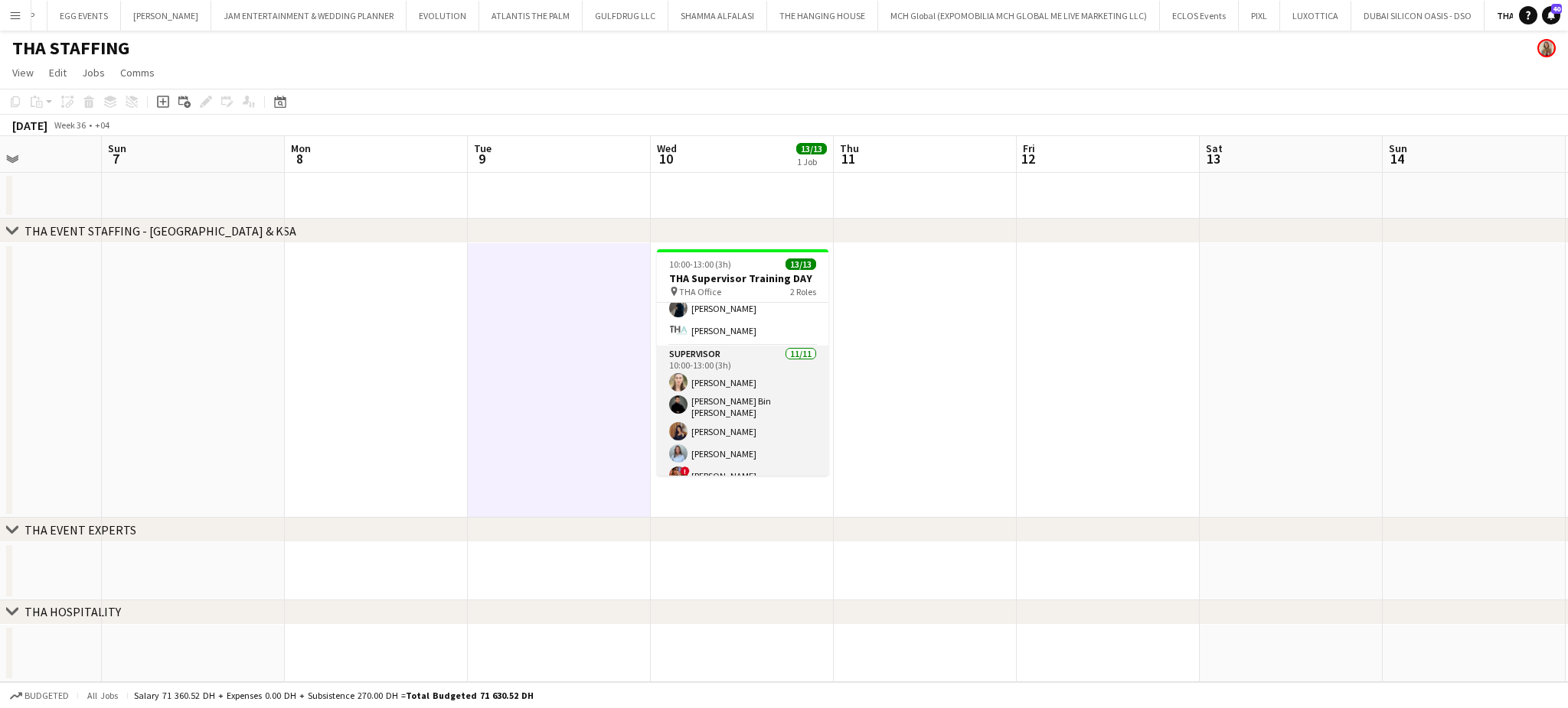
scroll to position [0, 0]
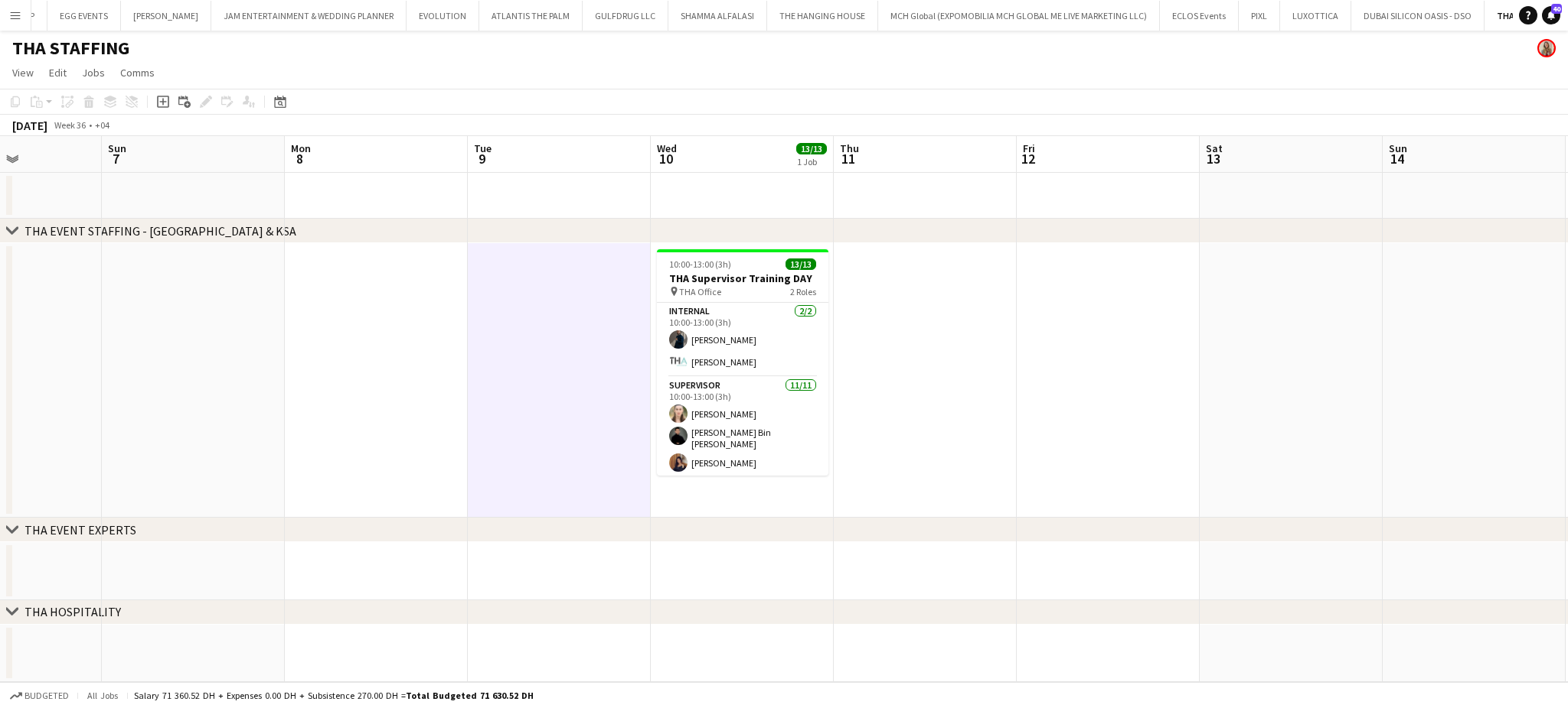
click at [1048, 393] on app-date-cell at bounding box center [1107, 380] width 183 height 275
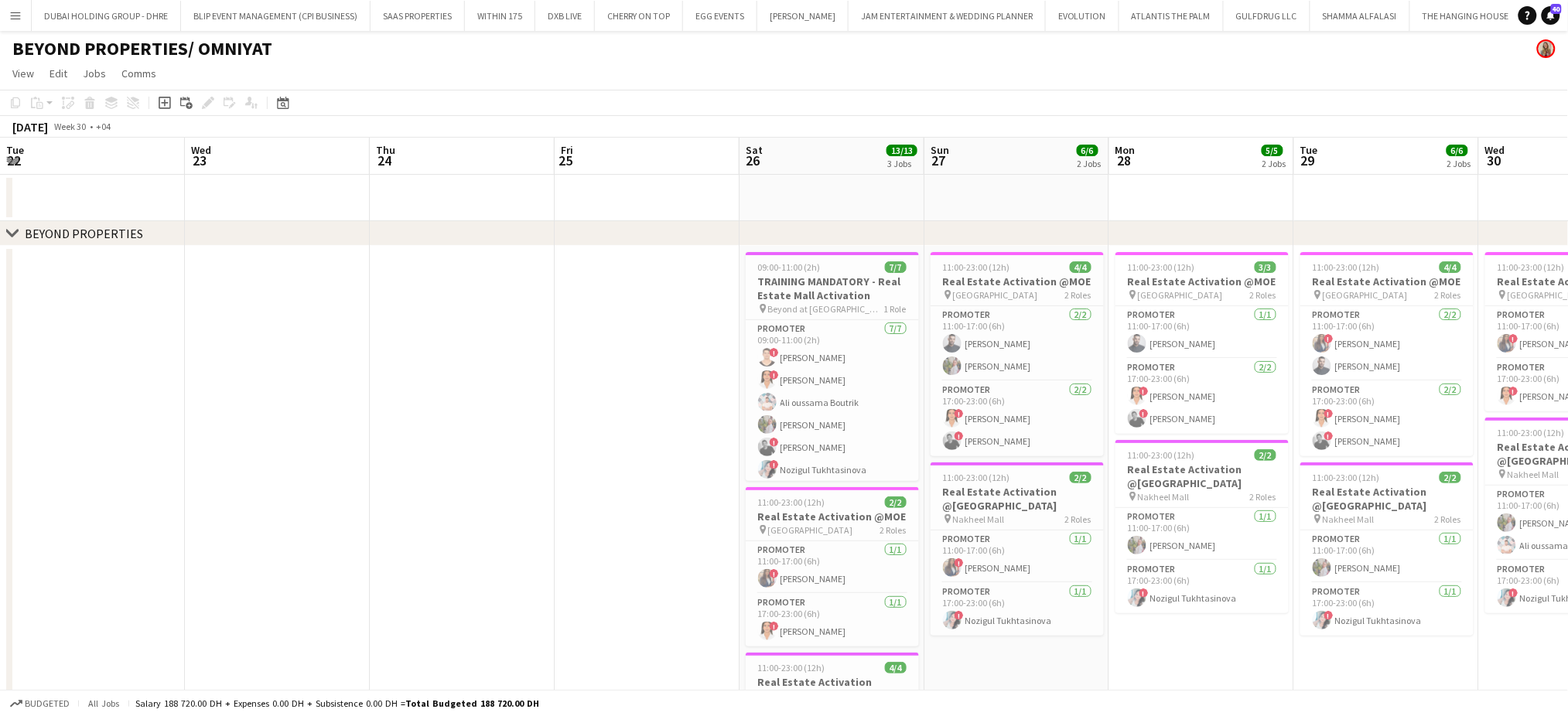
scroll to position [0, 560]
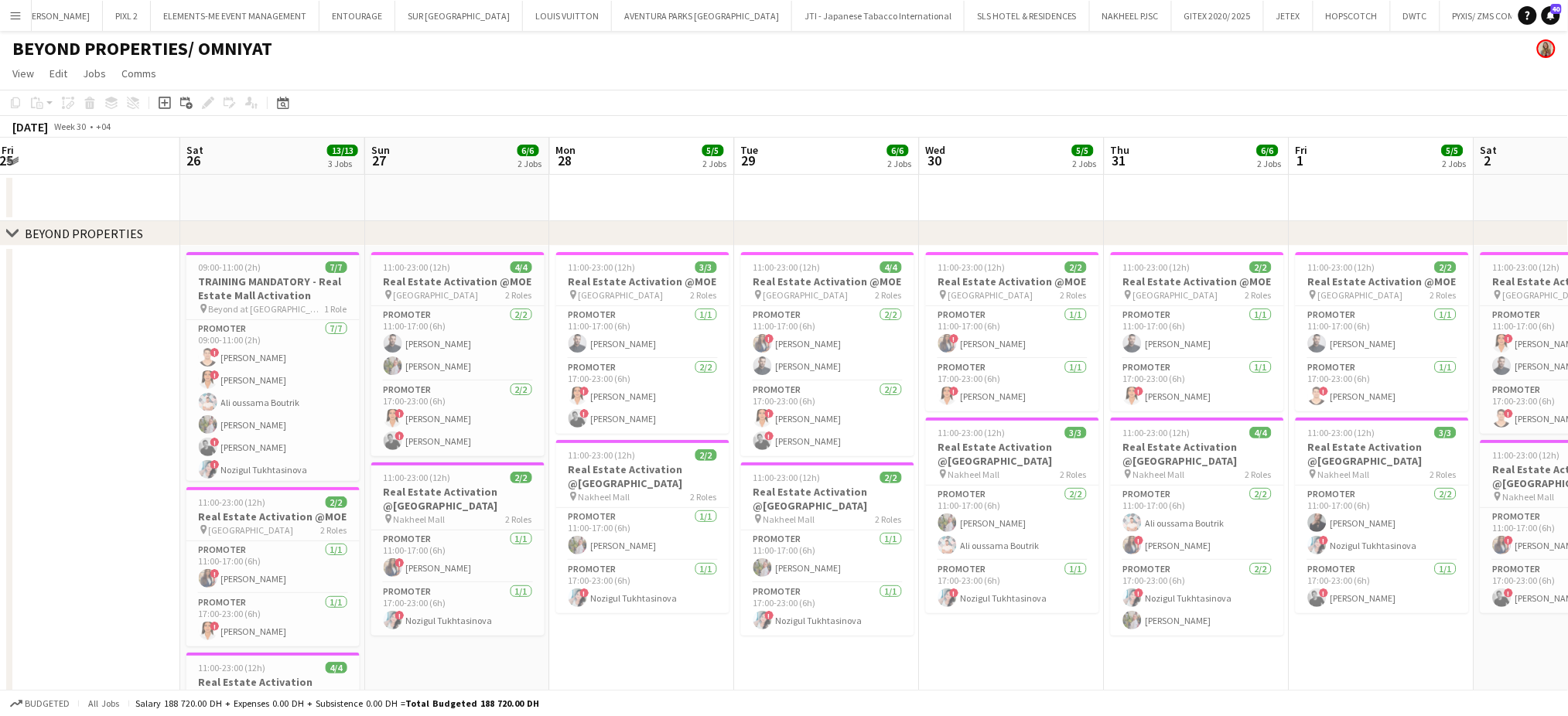
click at [499, 198] on app-date-cell at bounding box center [458, 198] width 185 height 46
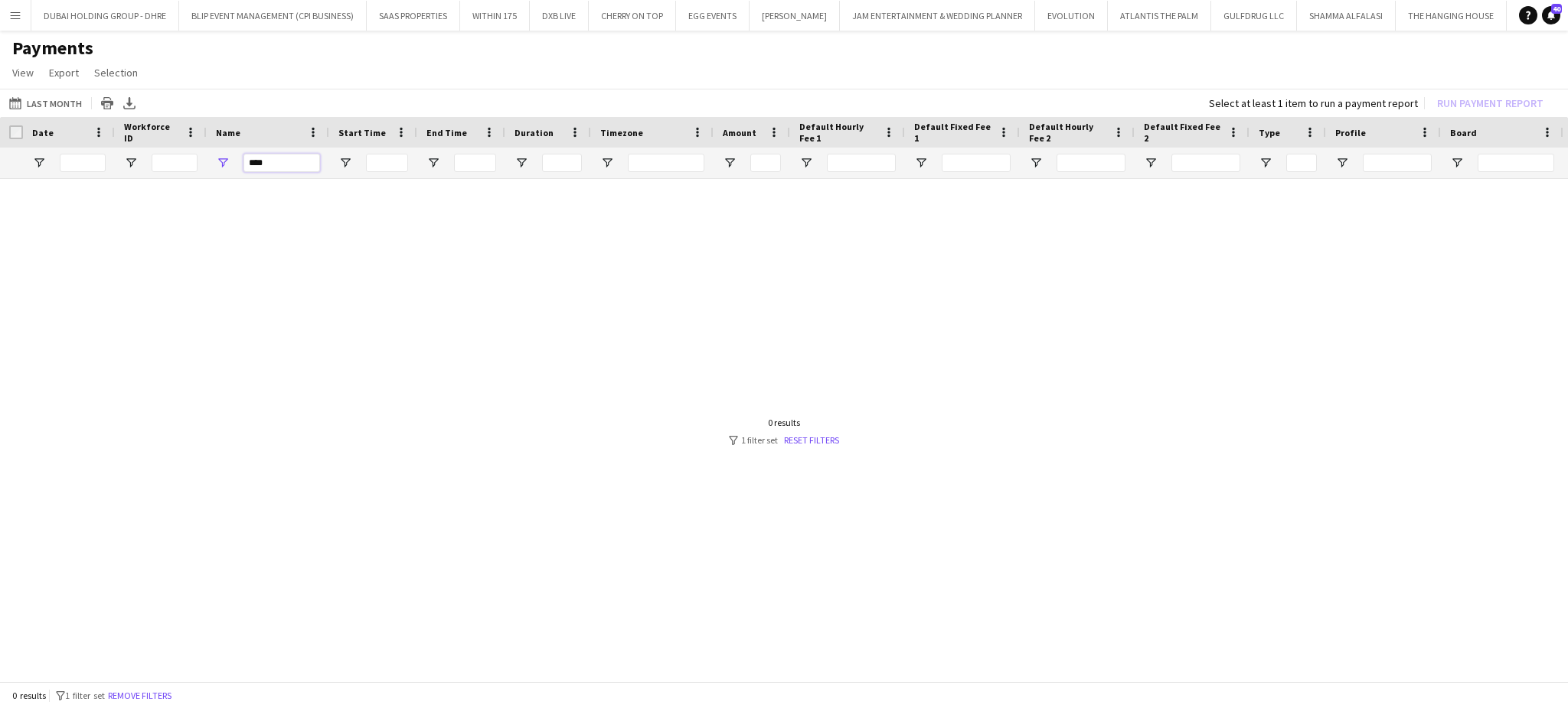
drag, startPoint x: 284, startPoint y: 158, endPoint x: 152, endPoint y: 127, distance: 135.6
click at [156, 130] on div "Default Hourly Fee 1 Default Fixed Fee 1 Default Hourly Fee 2" at bounding box center [1279, 148] width 2558 height 62
